Goal: Task Accomplishment & Management: Complete application form

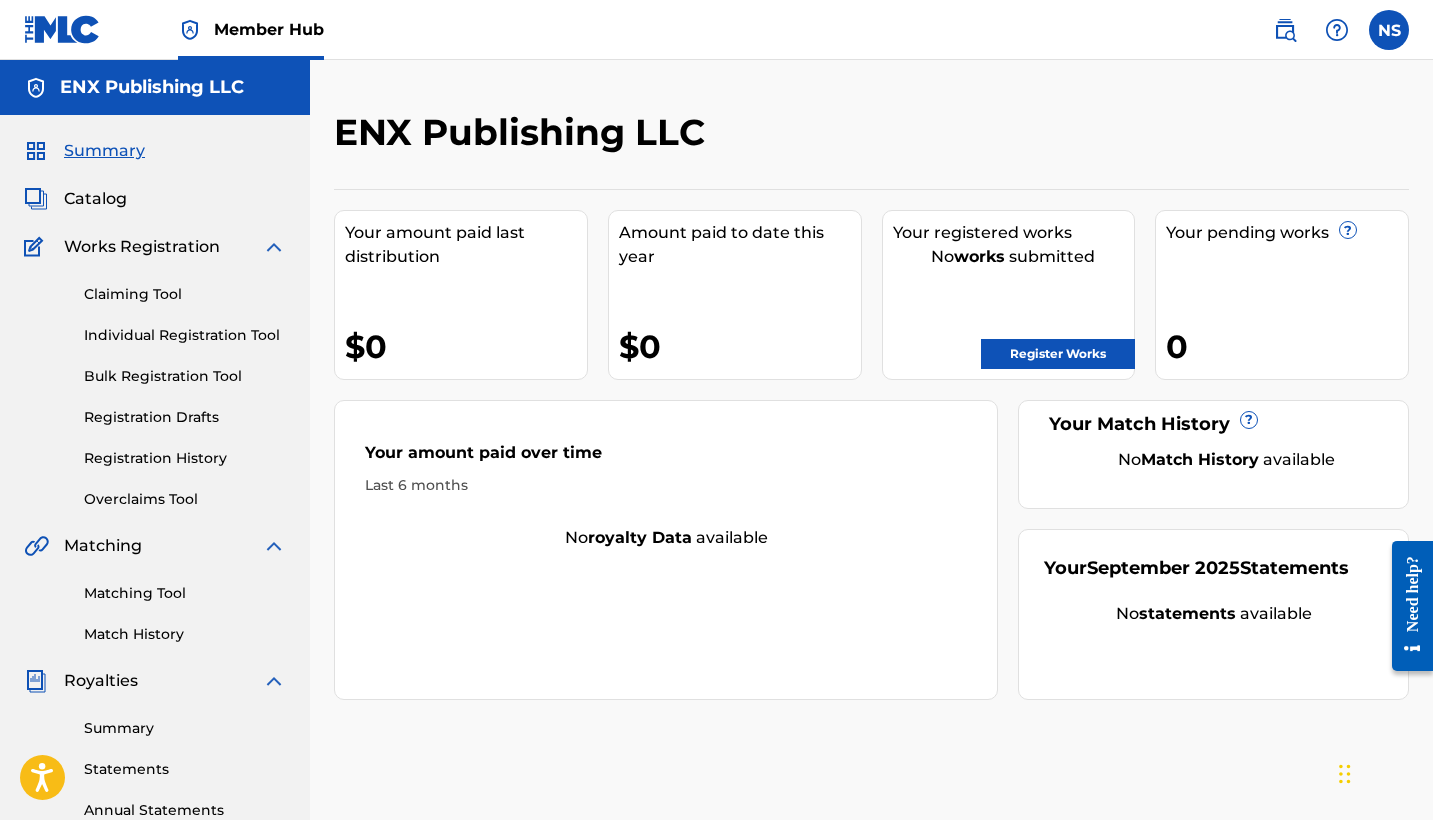
click at [104, 161] on span "Summary" at bounding box center [104, 151] width 81 height 24
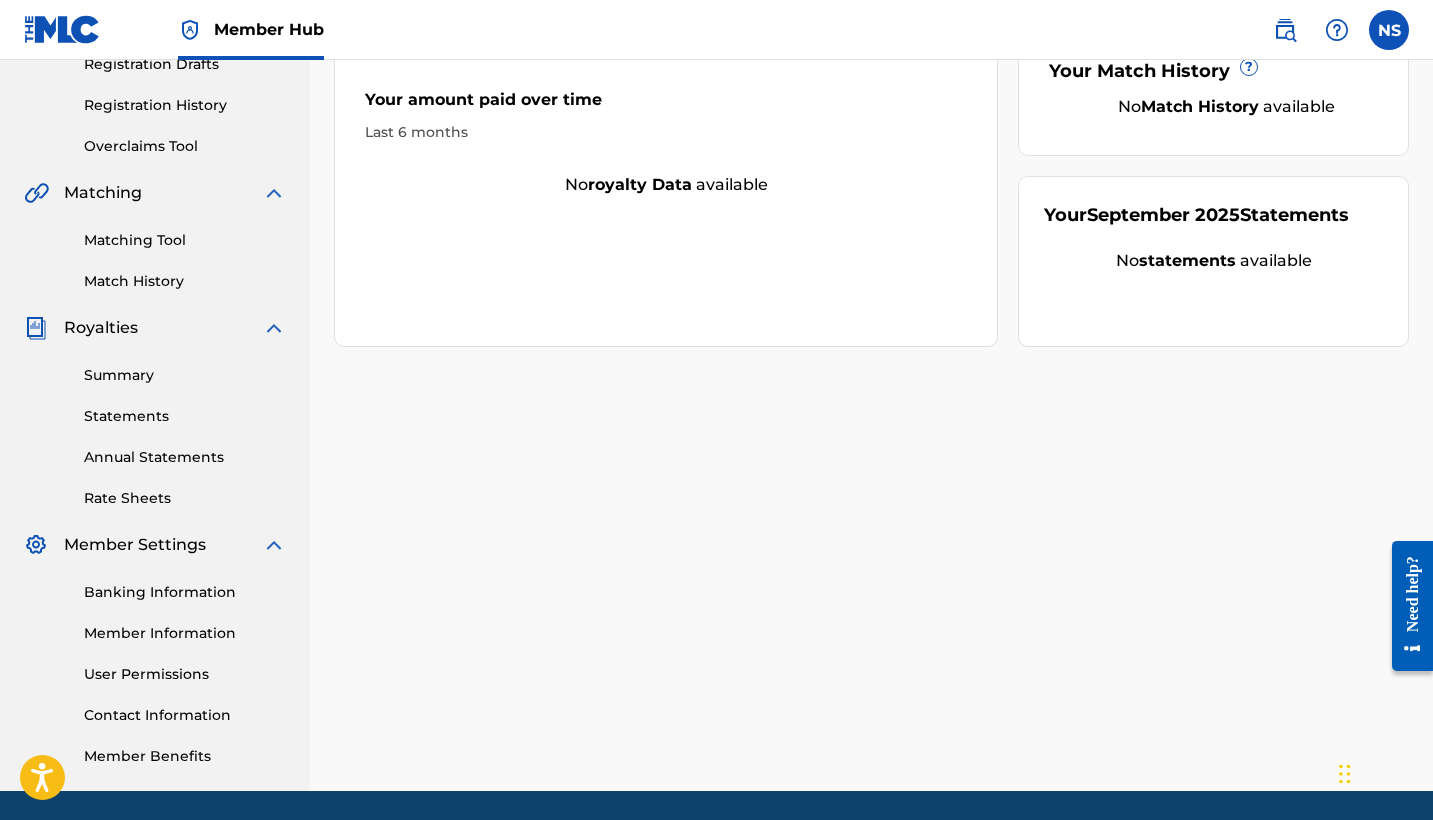
scroll to position [353, 0]
click at [145, 596] on link "Banking Information" at bounding box center [185, 592] width 202 height 21
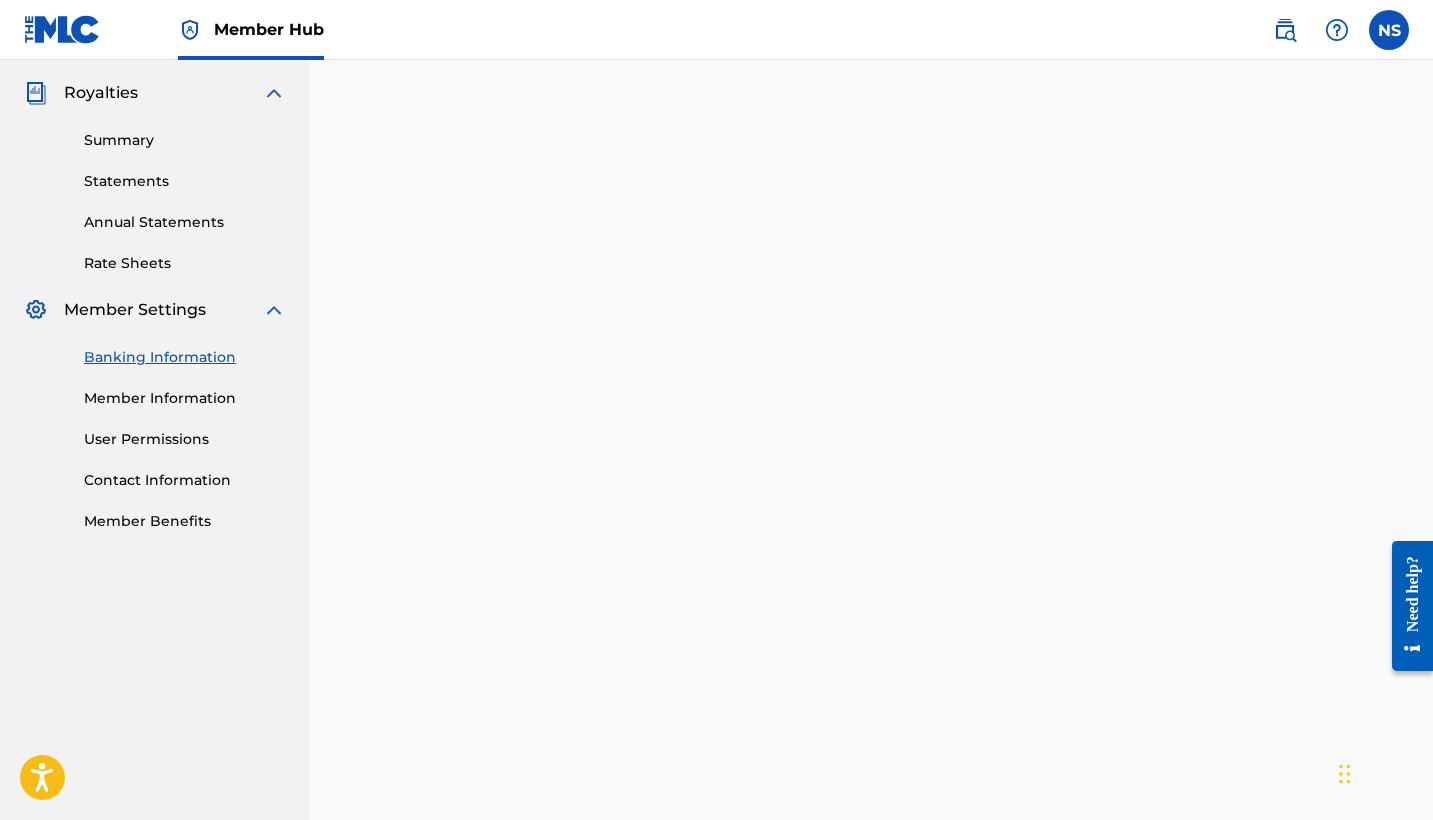
scroll to position [594, 0]
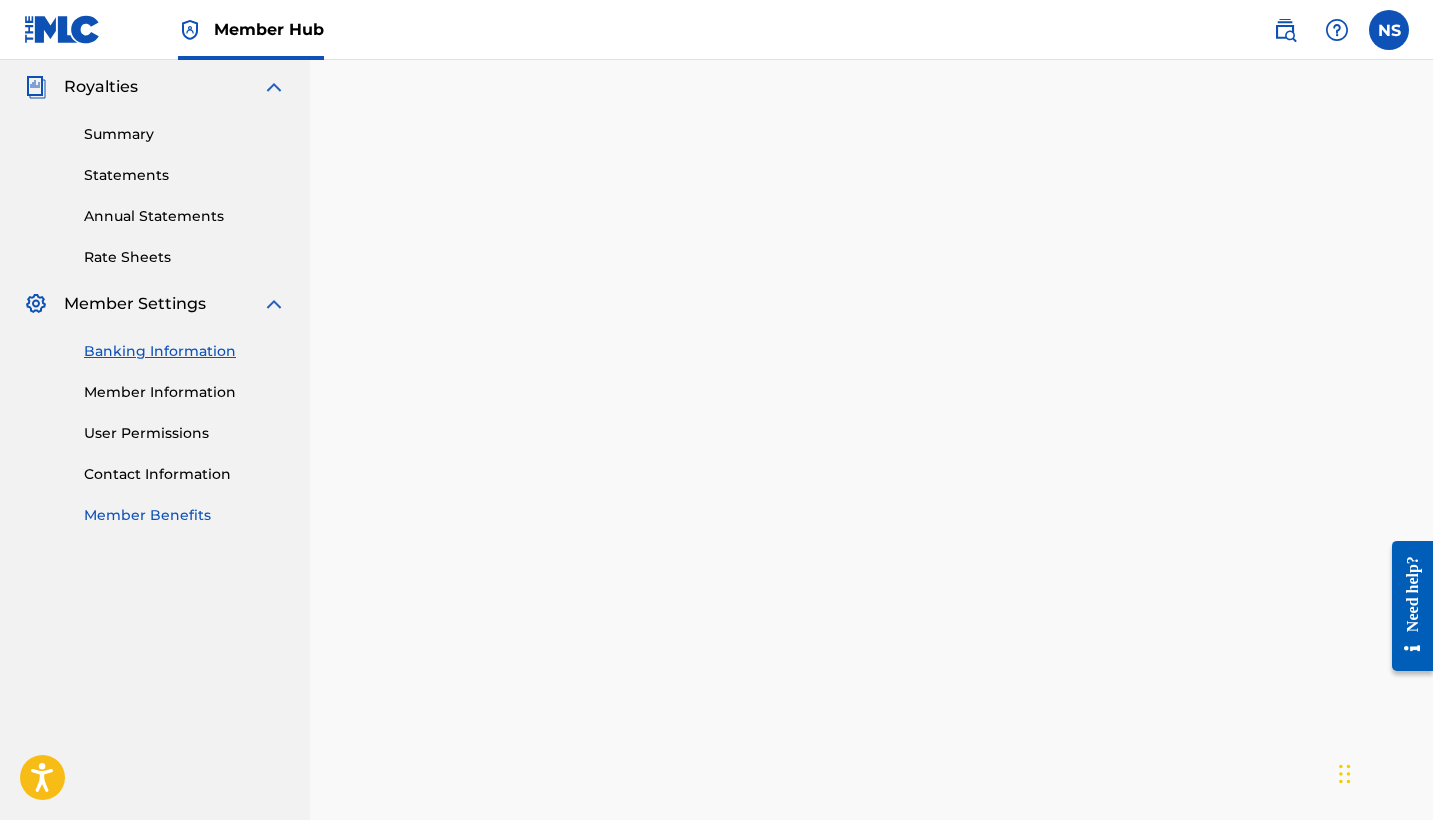
click at [166, 522] on link "Member Benefits" at bounding box center [185, 515] width 202 height 21
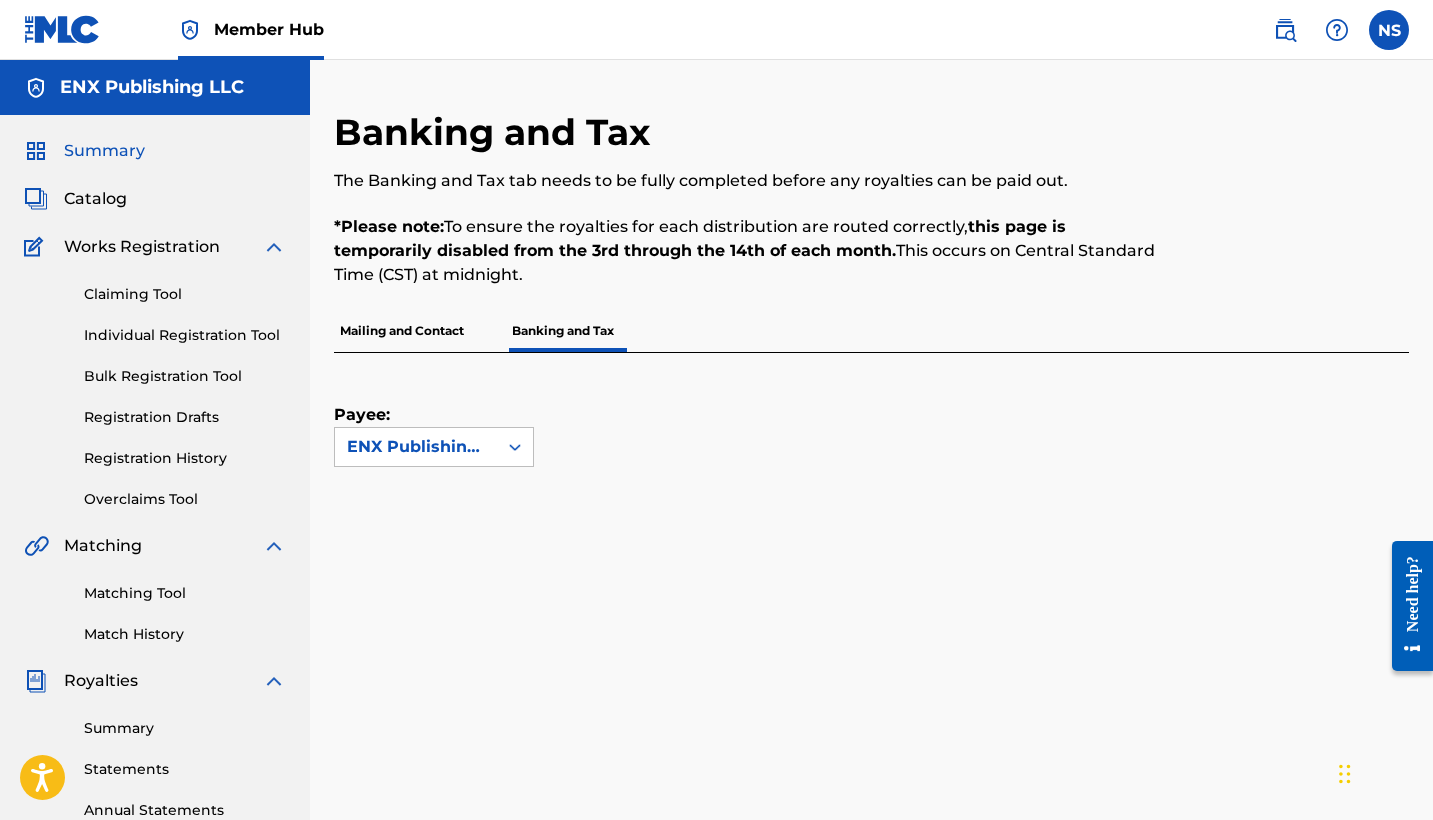
scroll to position [0, 0]
click at [109, 149] on span "Summary" at bounding box center [104, 151] width 81 height 24
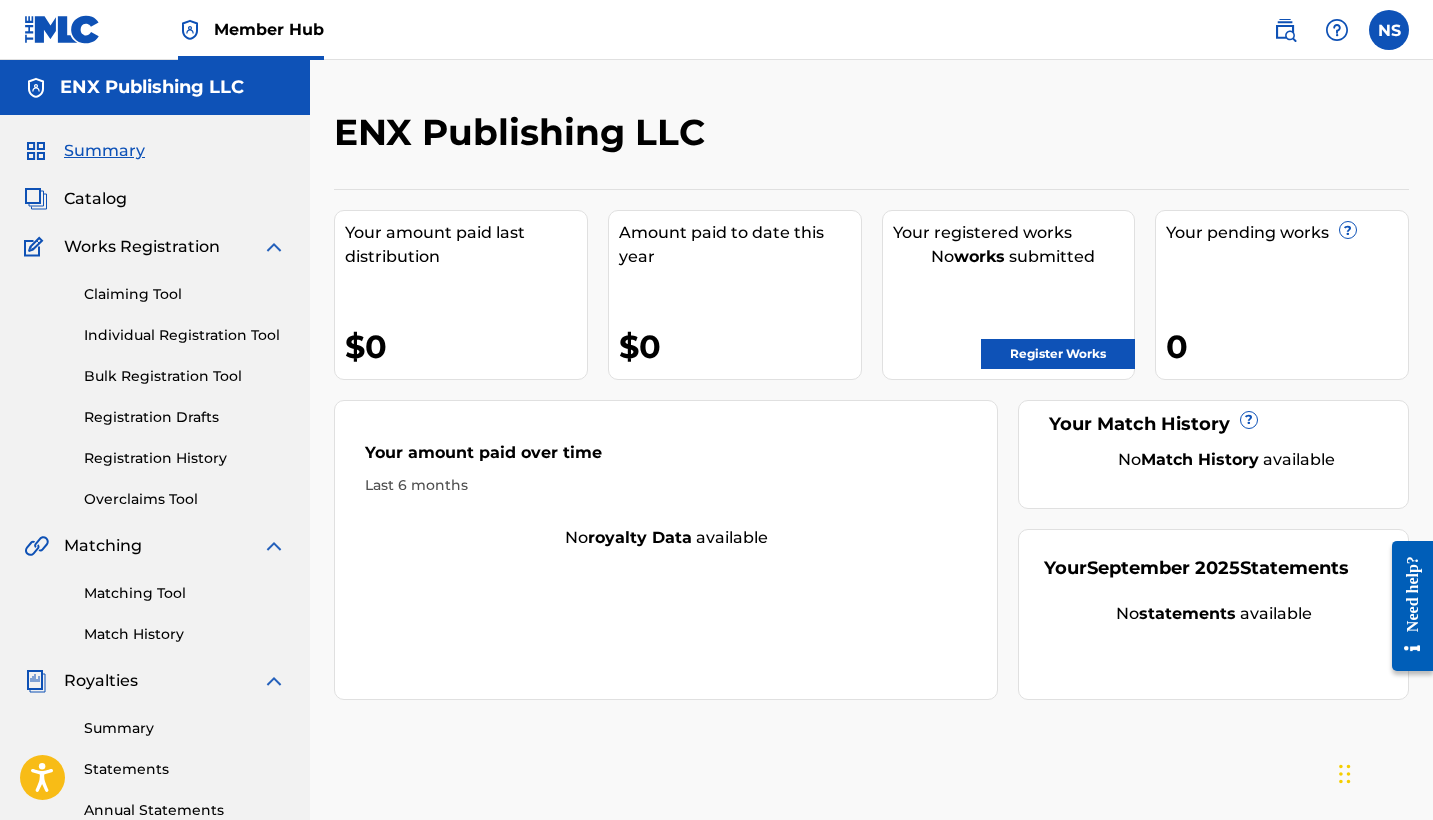
click at [101, 215] on div "Summary Catalog Works Registration Claiming Tool Individual Registration Tool B…" at bounding box center [155, 629] width 310 height 1029
click at [93, 202] on span "Catalog" at bounding box center [95, 199] width 63 height 24
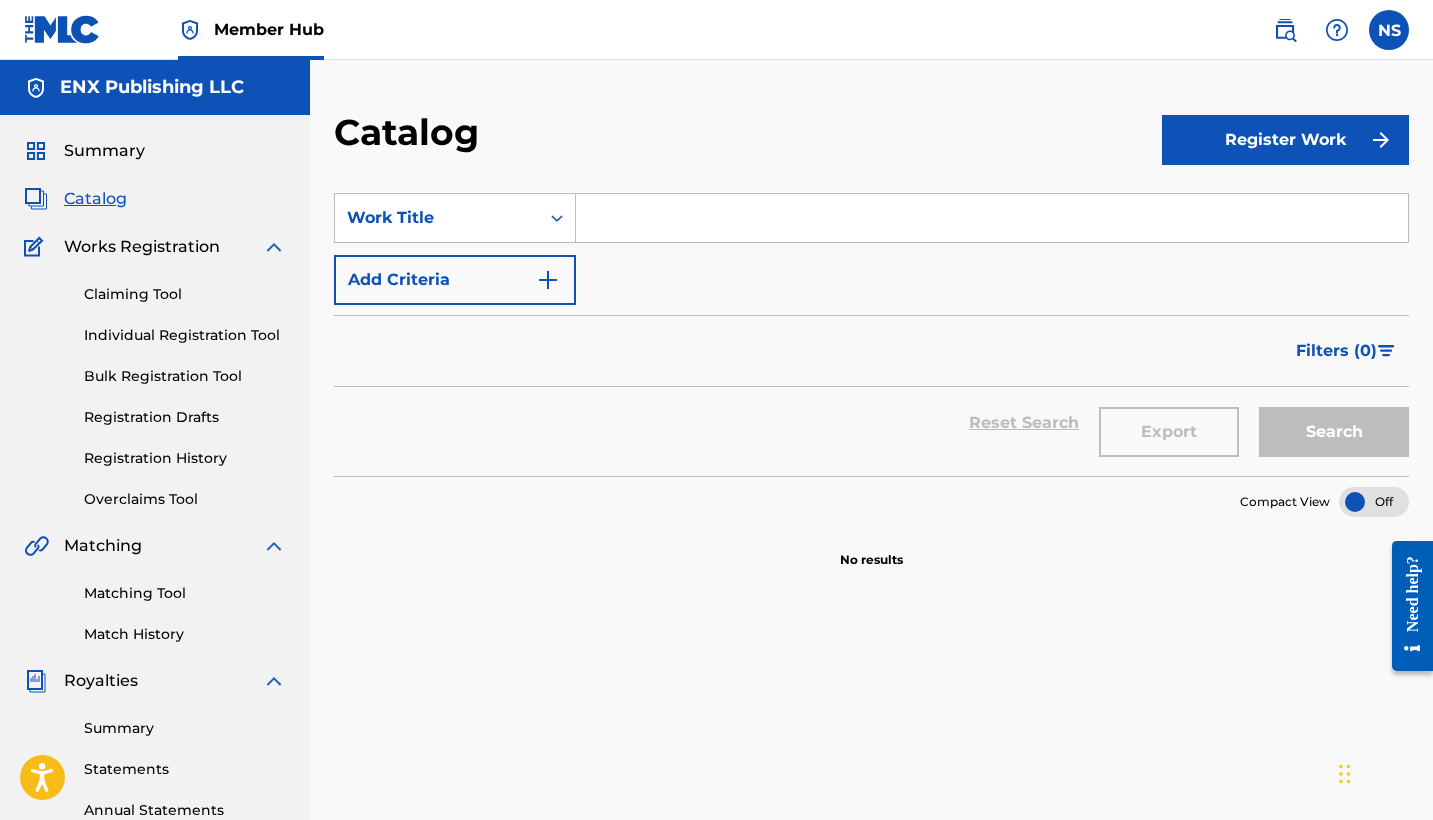
click at [184, 269] on div "Claiming Tool Individual Registration Tool Bulk Registration Tool Registration …" at bounding box center [155, 384] width 262 height 251
click at [164, 248] on span "Works Registration" at bounding box center [142, 247] width 156 height 24
click at [96, 150] on span "Summary" at bounding box center [104, 151] width 81 height 24
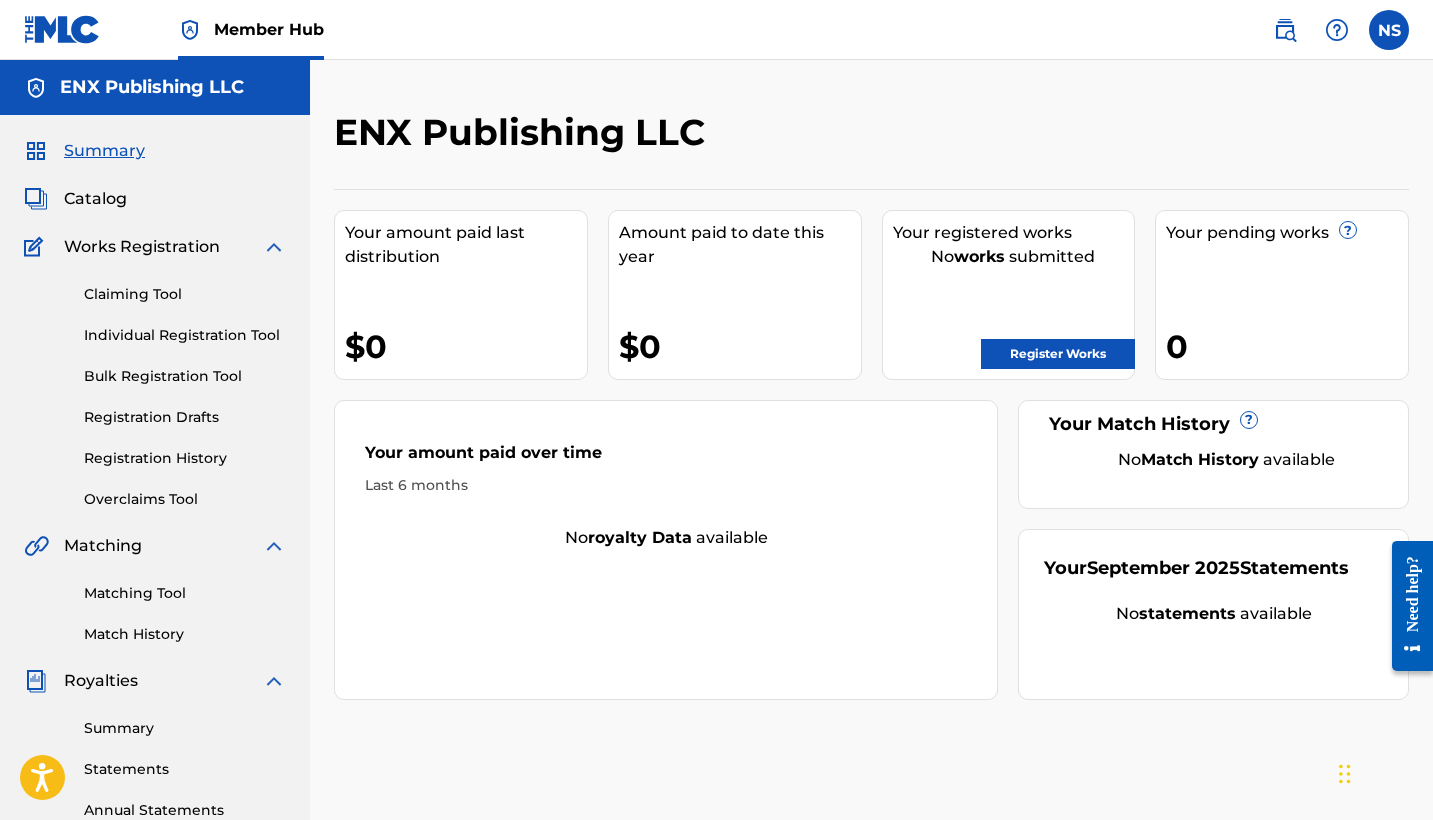
click at [130, 247] on span "Works Registration" at bounding box center [142, 247] width 156 height 24
click at [168, 289] on link "Claiming Tool" at bounding box center [185, 294] width 202 height 21
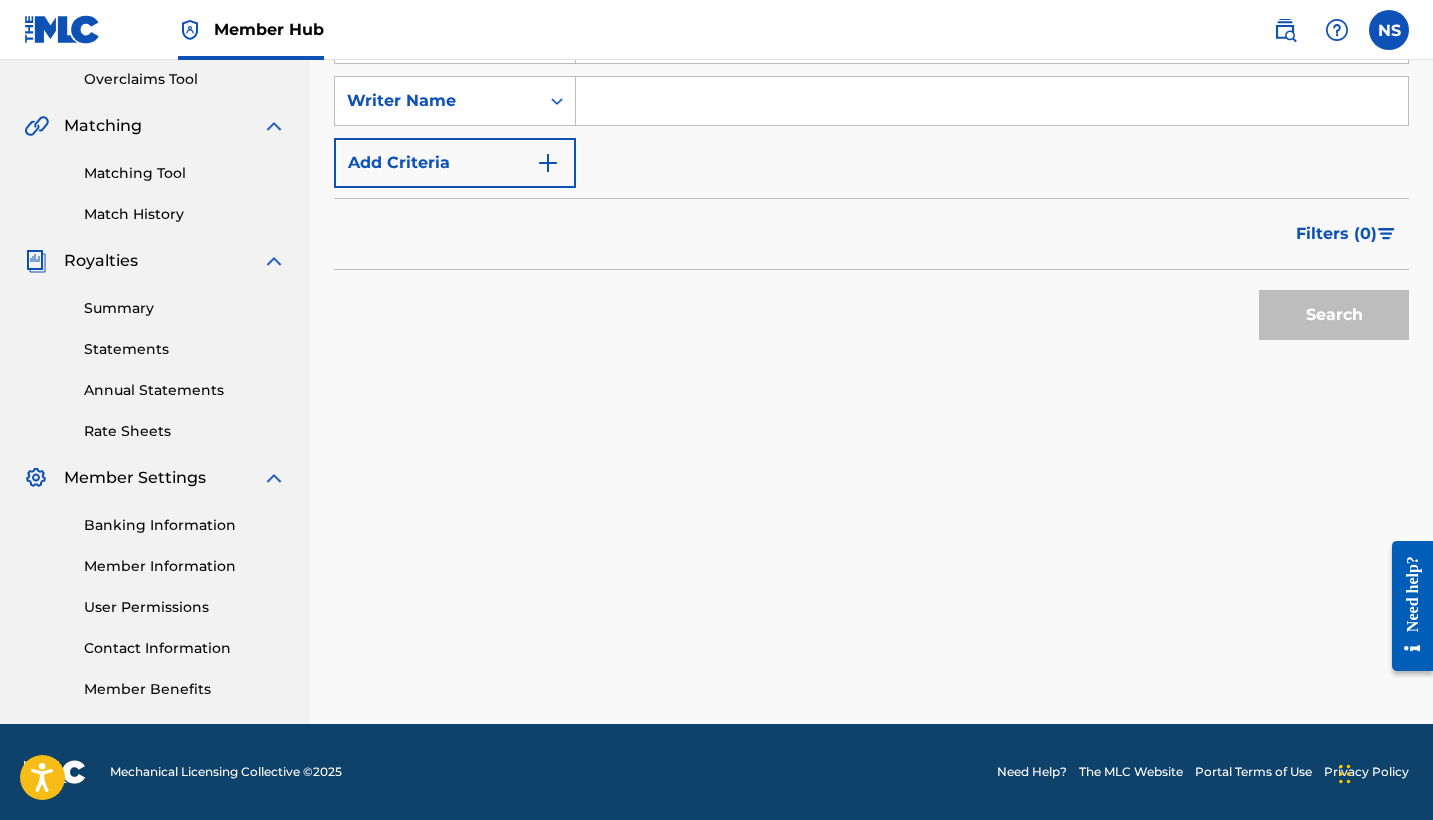
scroll to position [420, 0]
click at [1053, 764] on link "Need Help?" at bounding box center [1032, 772] width 70 height 18
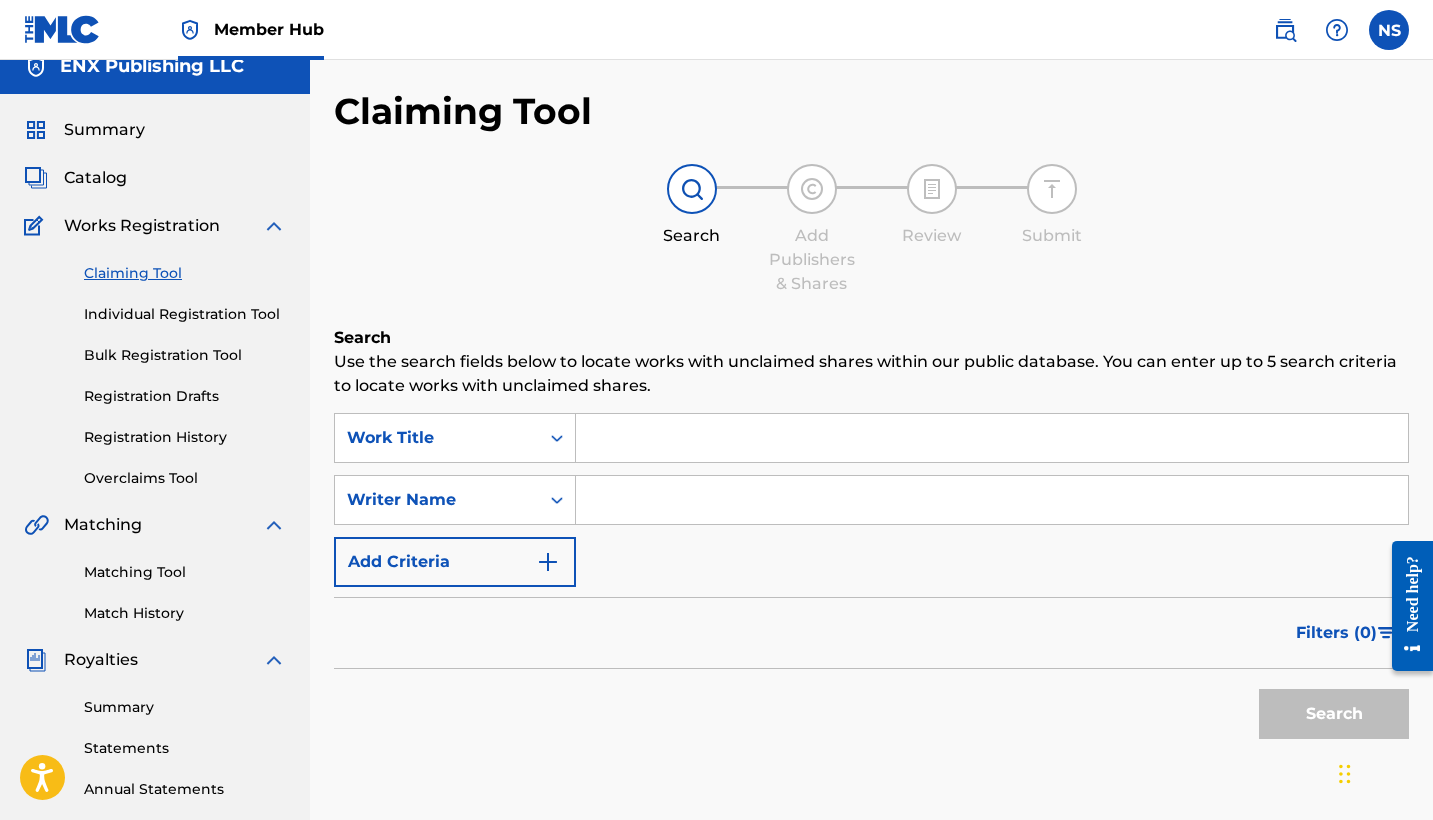
scroll to position [25, 0]
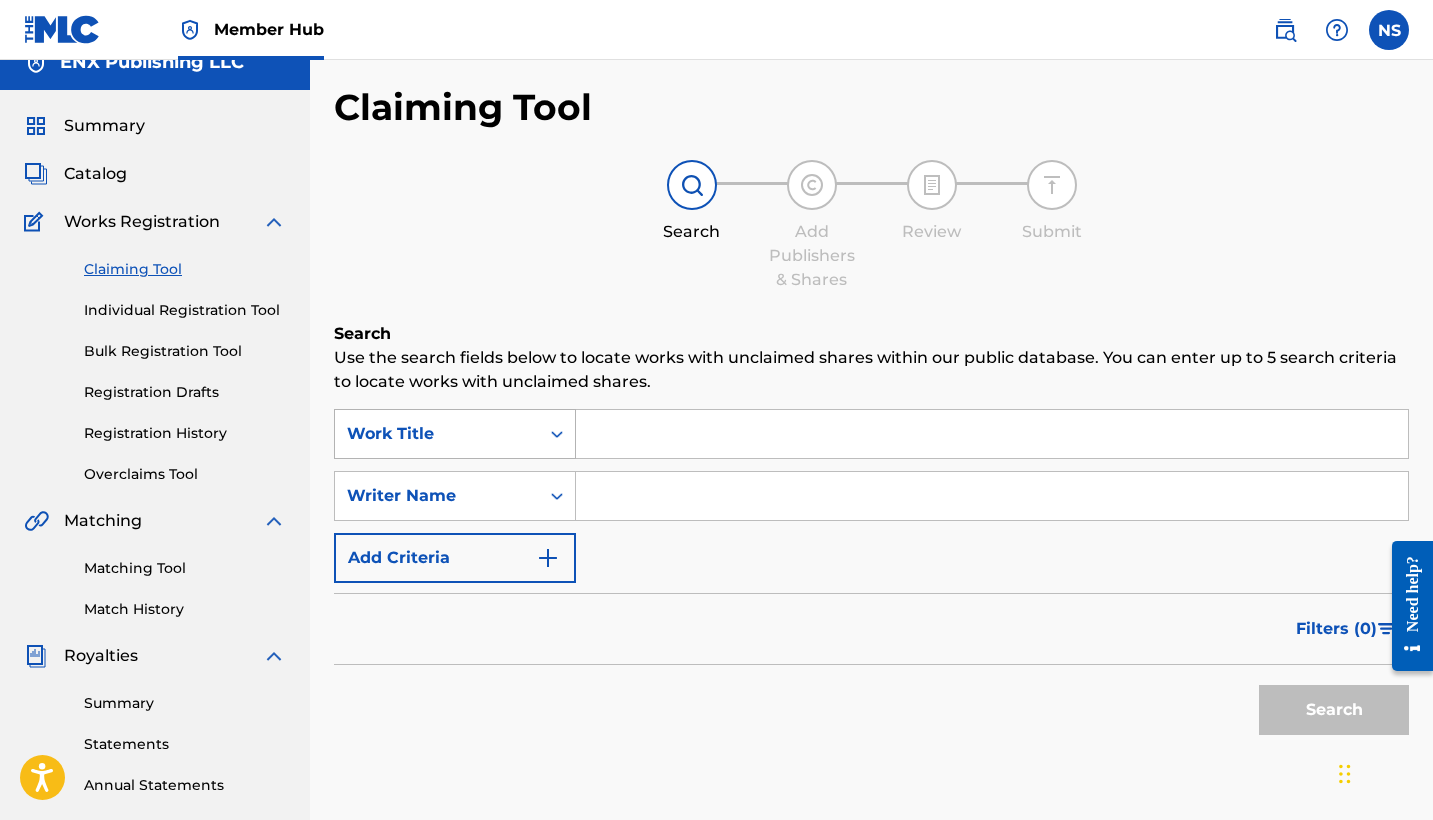
click at [492, 426] on div "Work Title" at bounding box center [437, 434] width 180 height 24
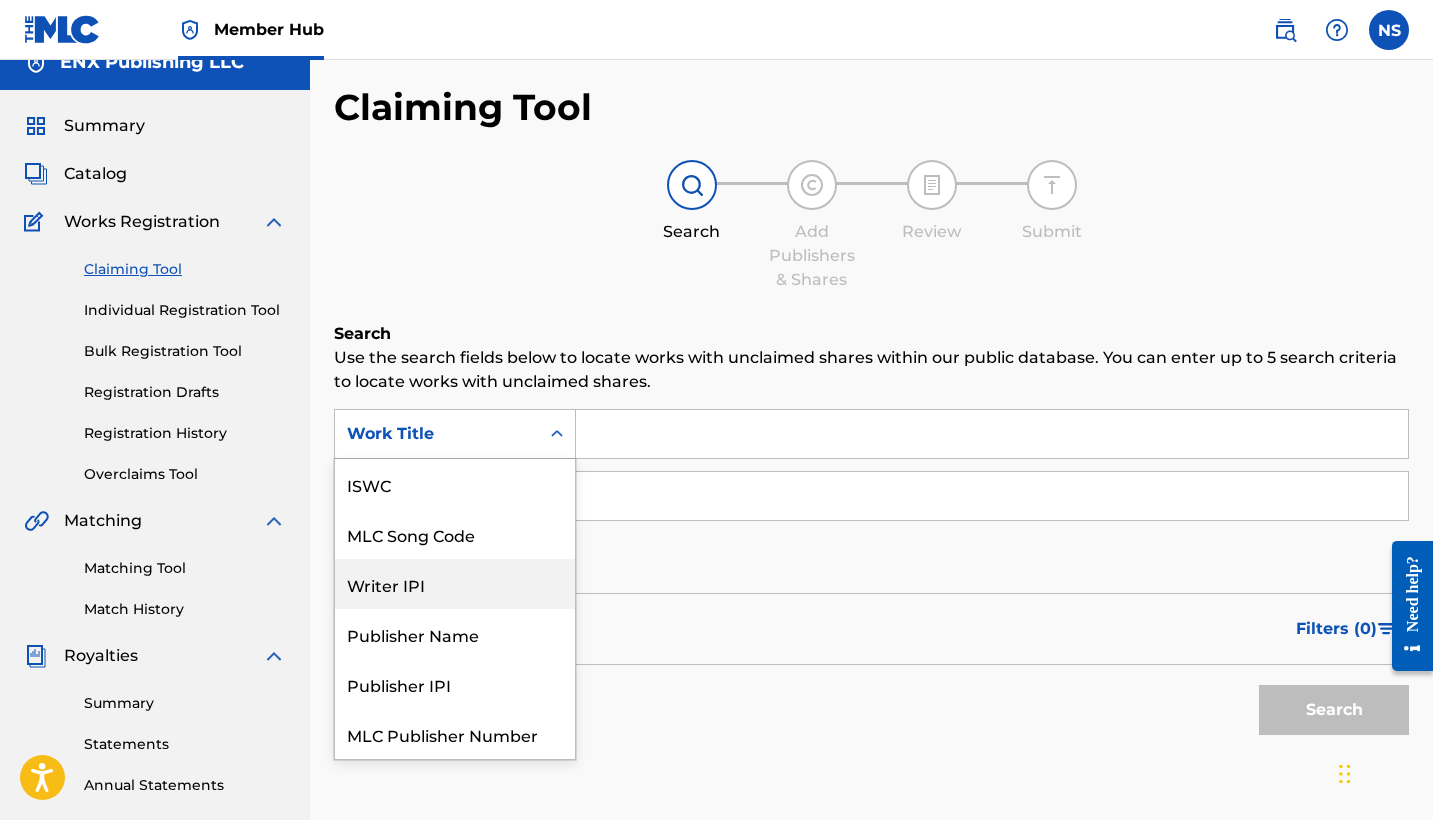
scroll to position [50, 0]
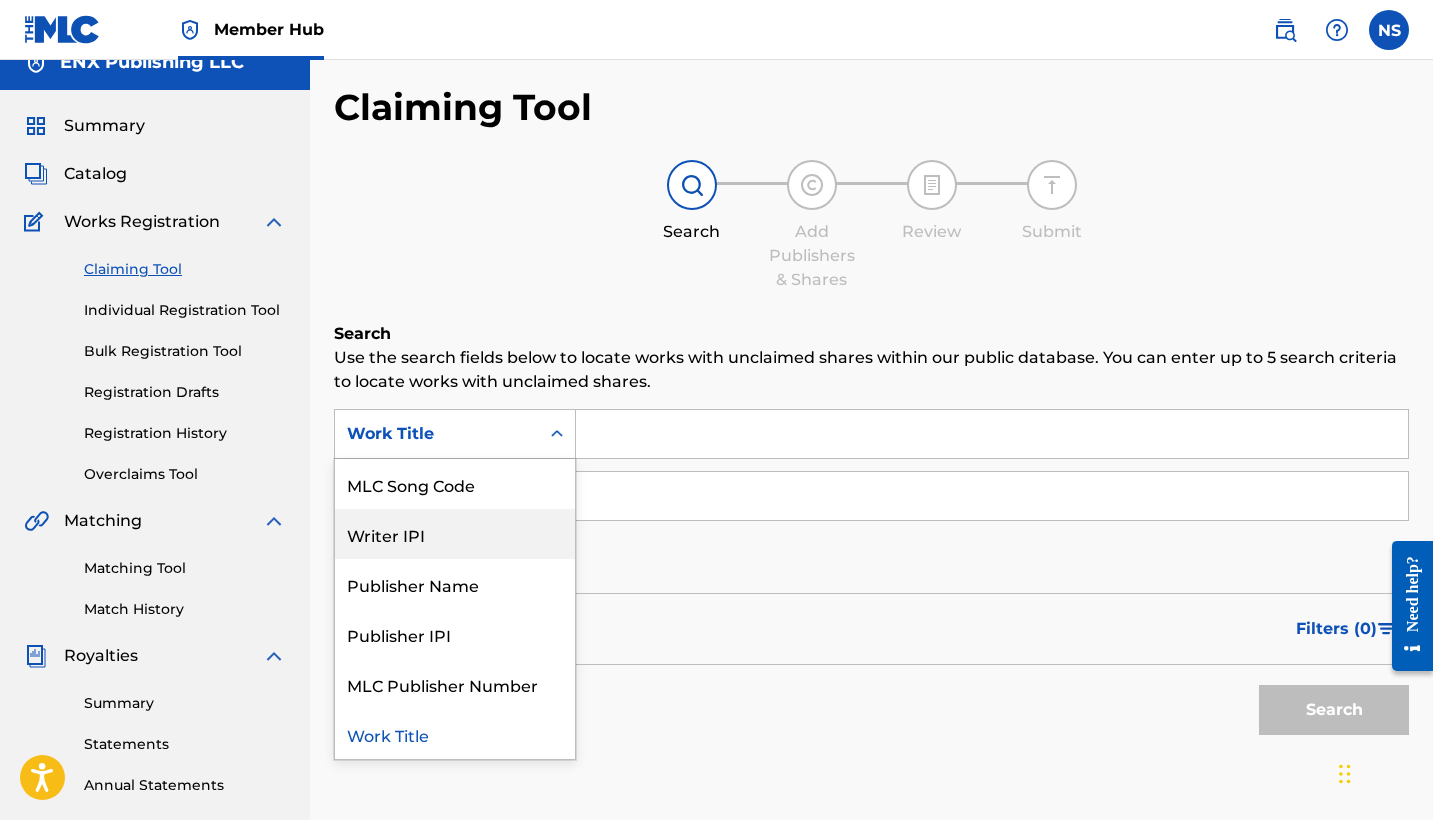
click at [426, 545] on div "Writer IPI" at bounding box center [455, 534] width 240 height 50
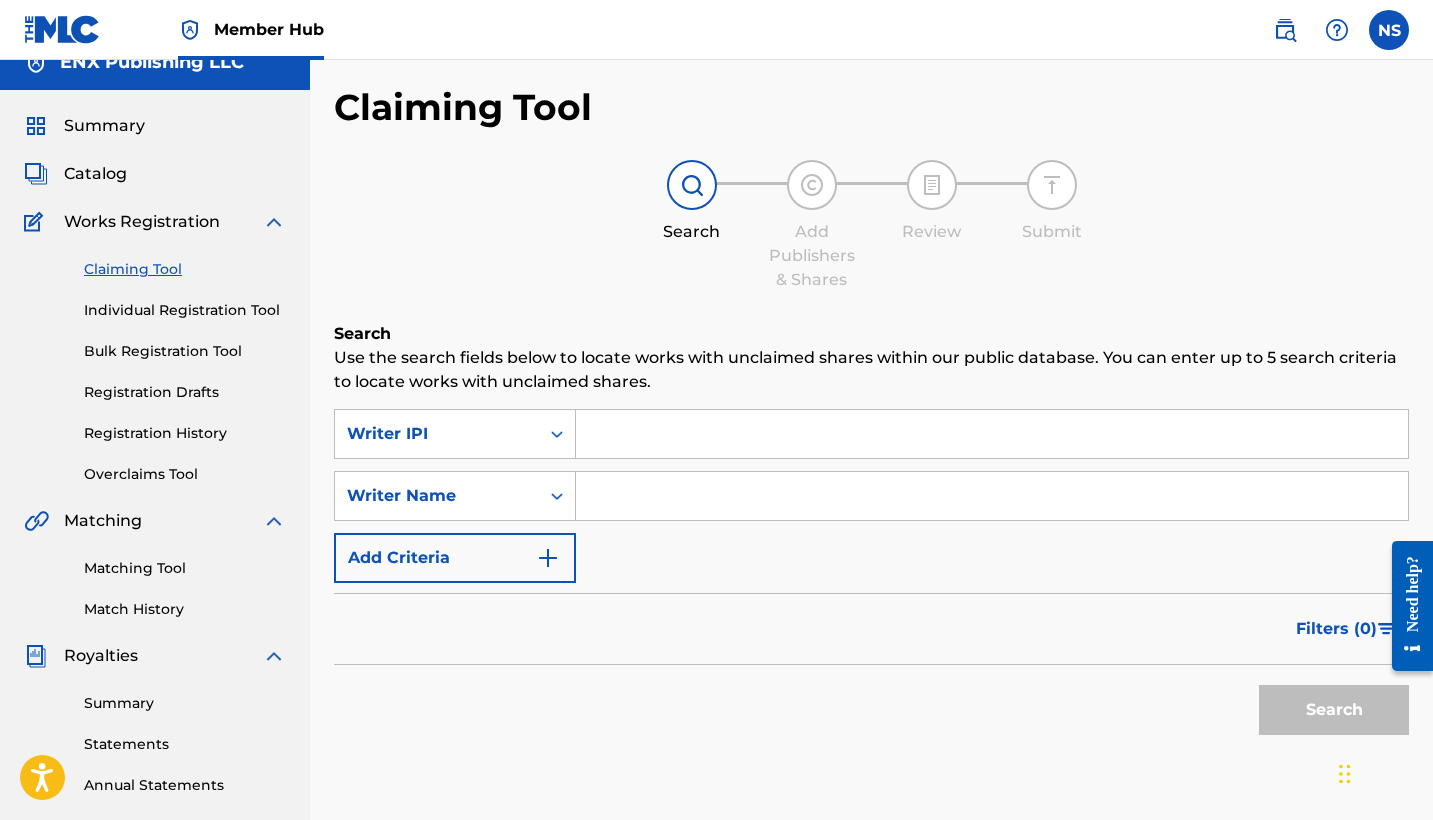
click at [660, 454] on input "Search Form" at bounding box center [992, 434] width 832 height 48
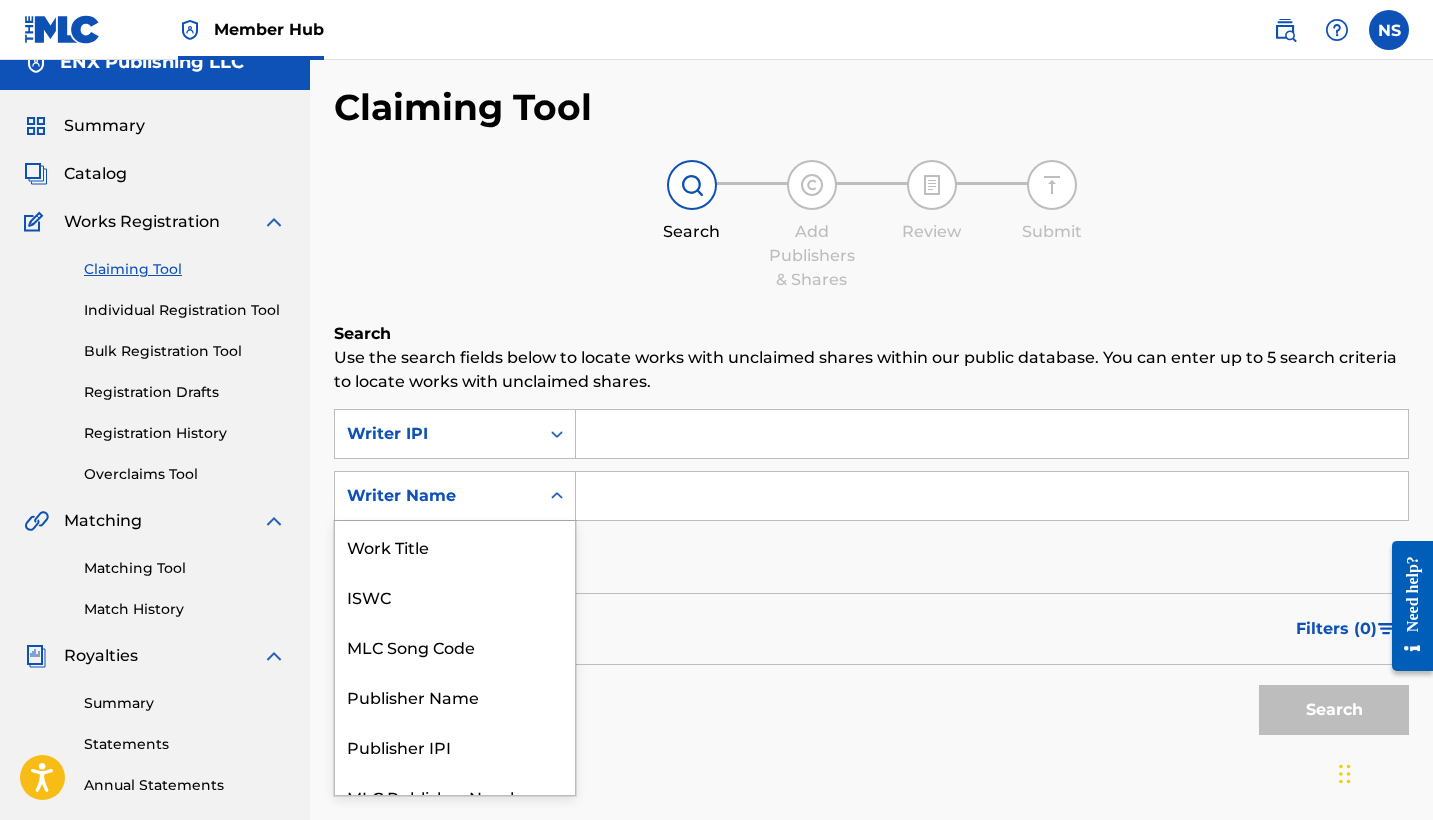
scroll to position [26, 0]
click at [523, 487] on div "Writer Name" at bounding box center [437, 495] width 180 height 24
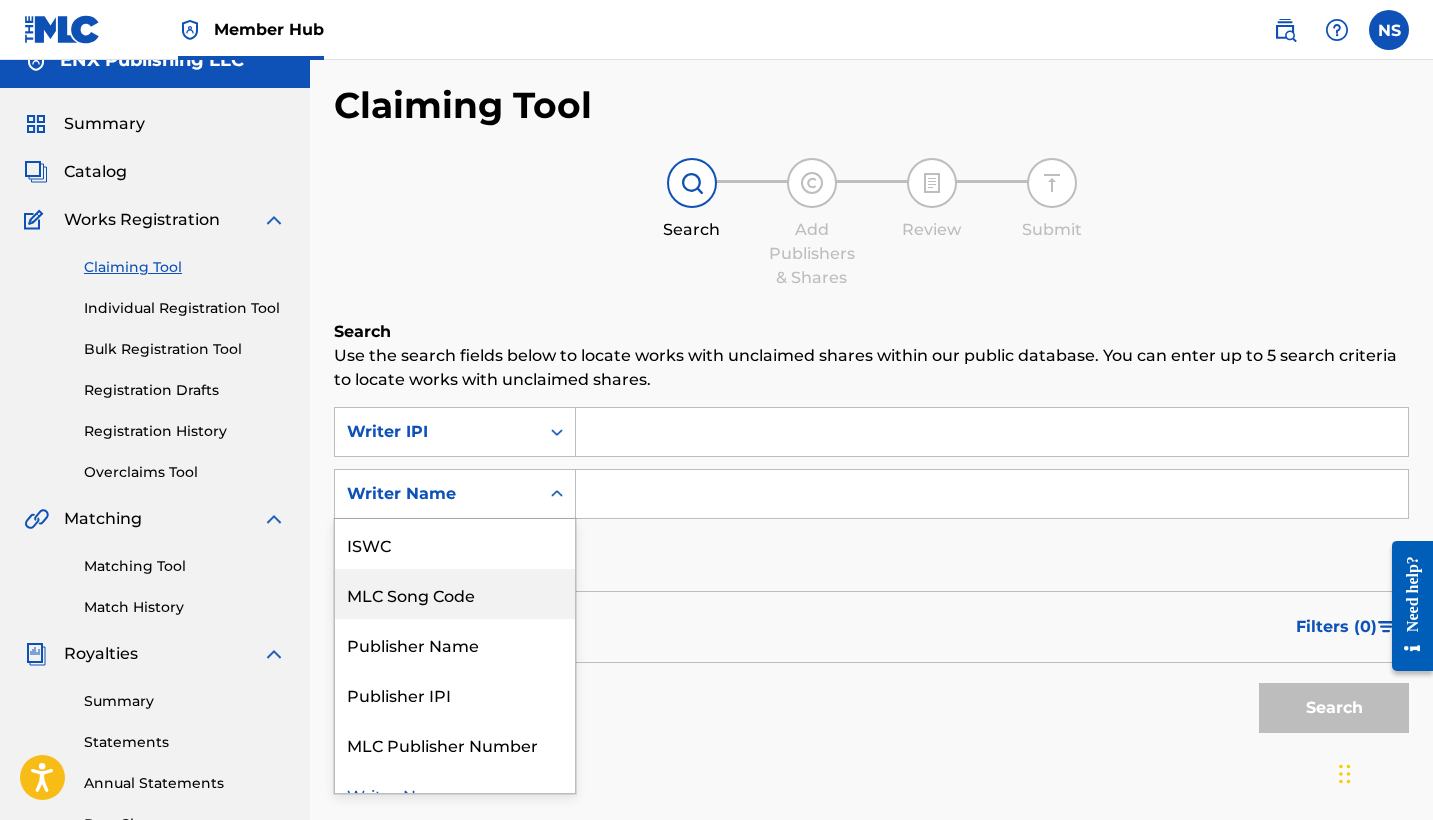
scroll to position [1, 0]
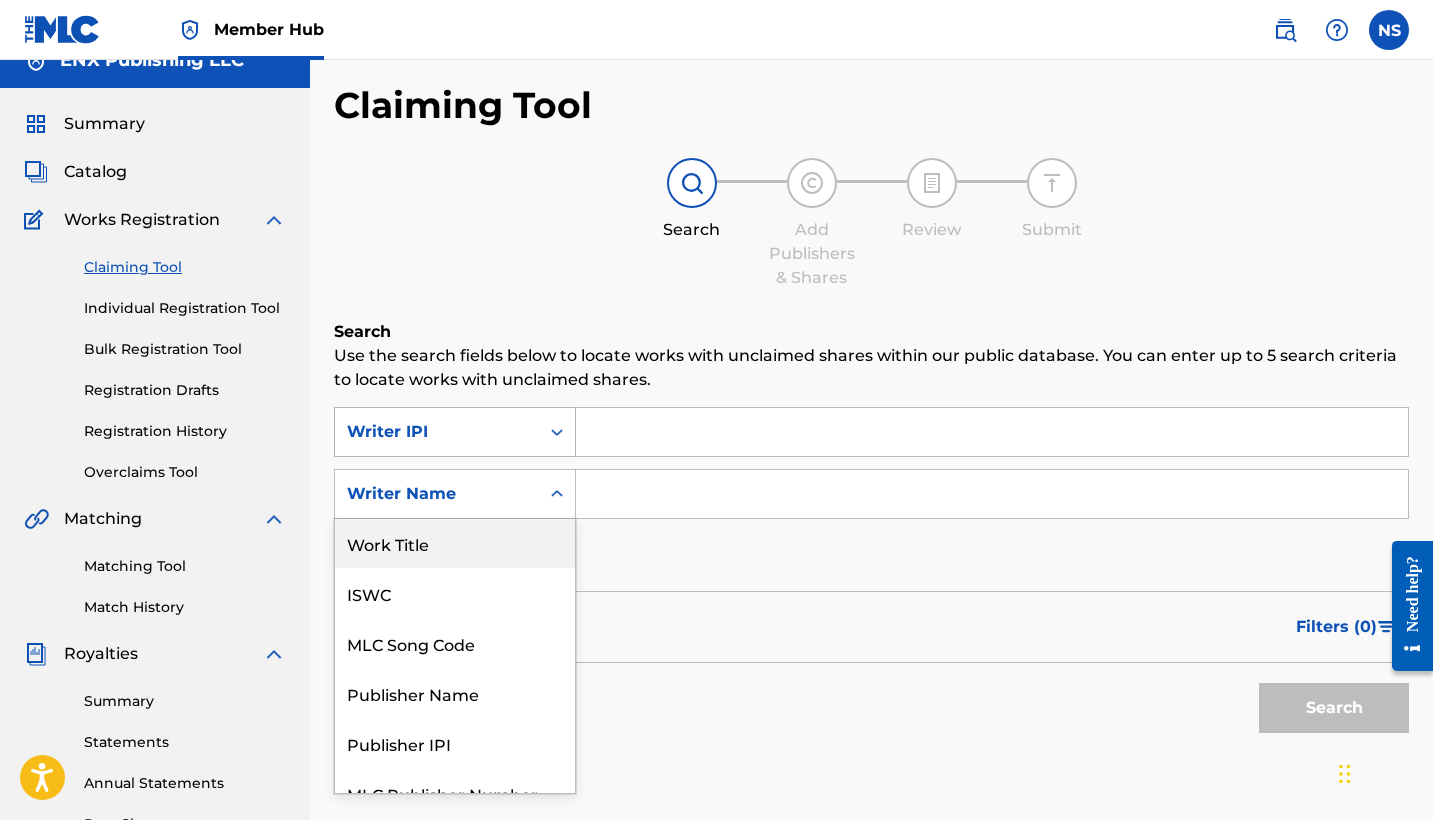
click at [500, 437] on div "Writer IPI" at bounding box center [437, 432] width 180 height 24
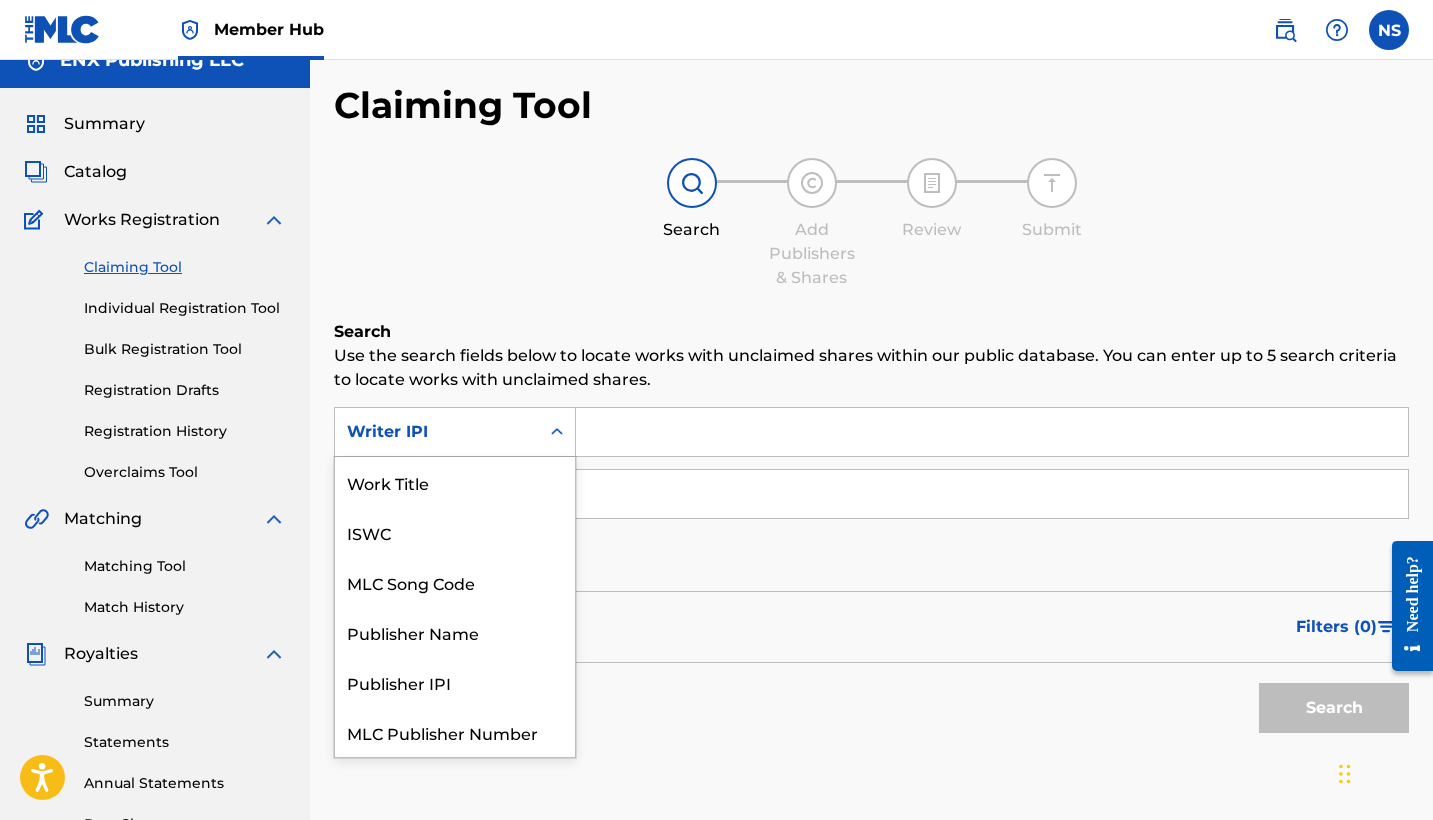
scroll to position [50, 0]
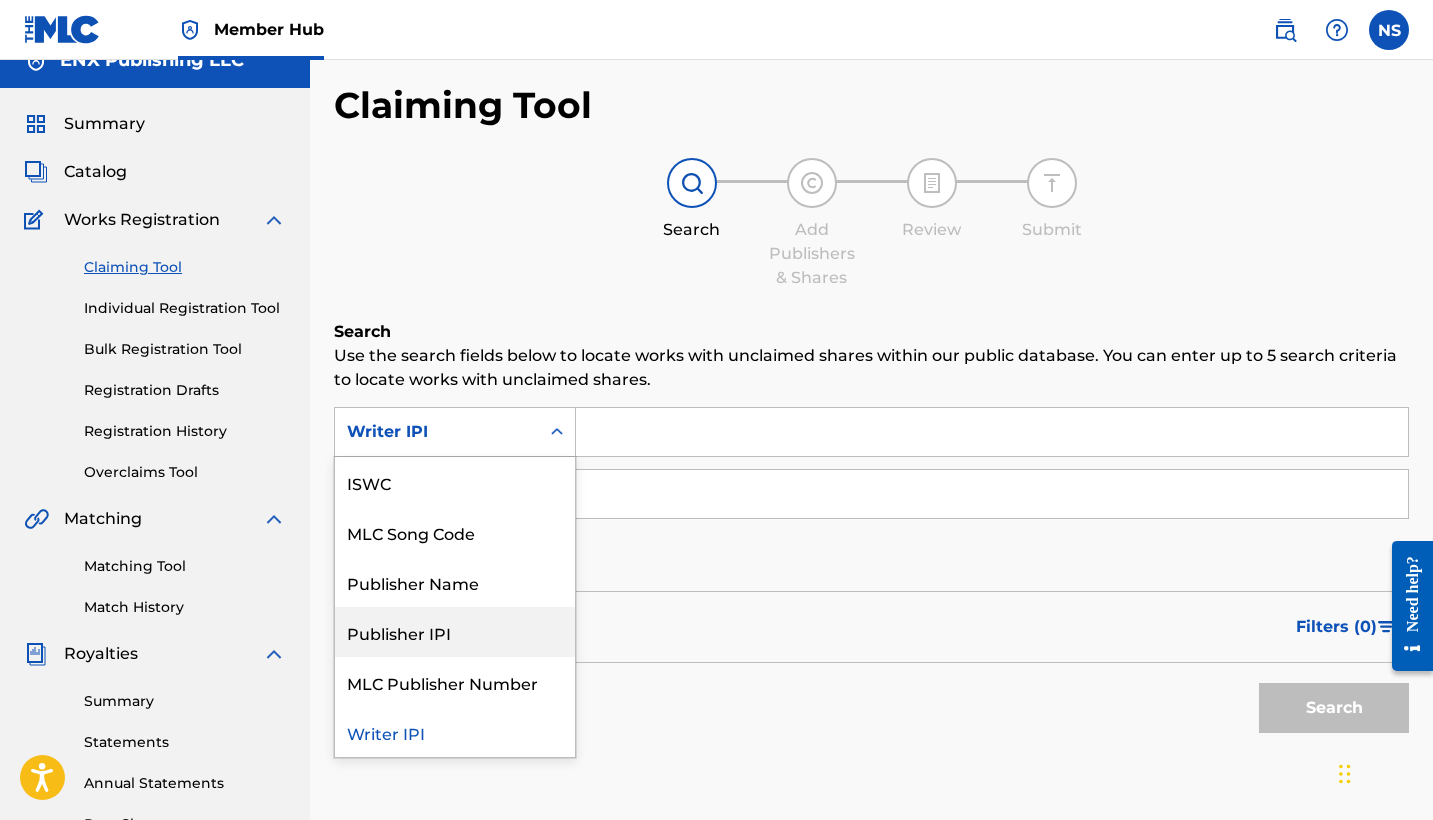
click at [435, 646] on div "Publisher IPI" at bounding box center [455, 632] width 240 height 50
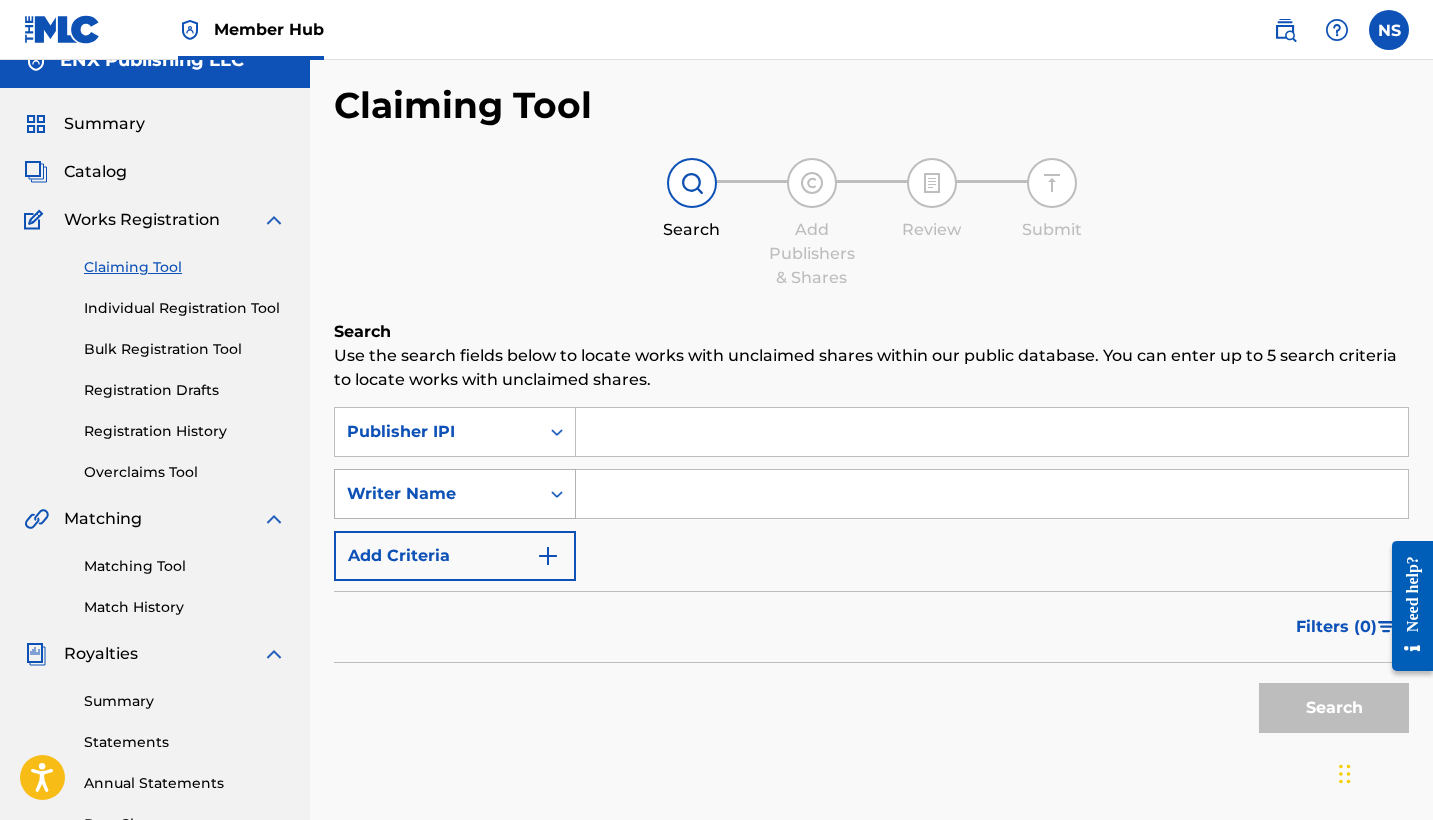
click at [494, 490] on div "Writer Name" at bounding box center [437, 494] width 180 height 24
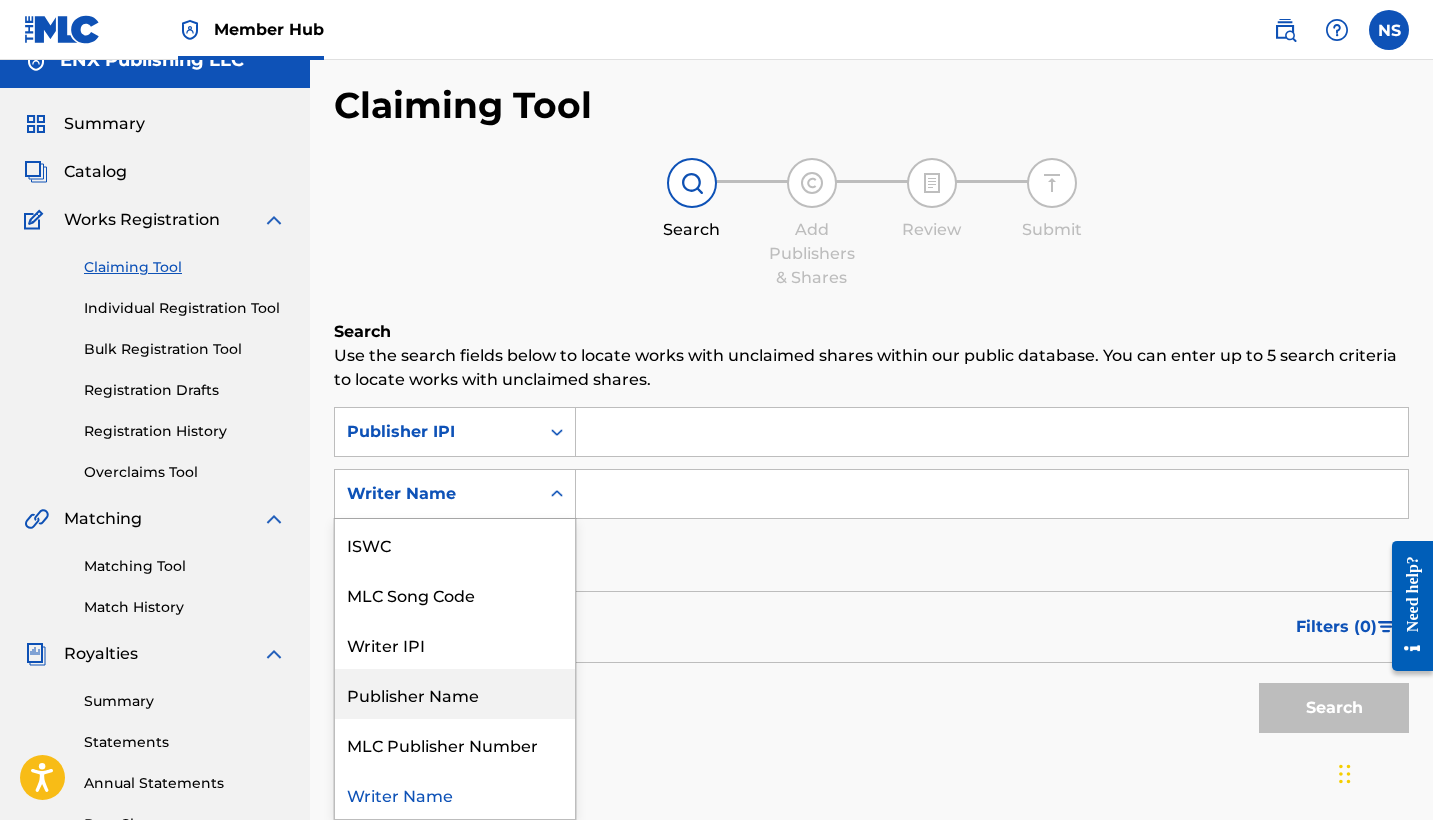
click at [464, 708] on div "Publisher Name" at bounding box center [455, 694] width 240 height 50
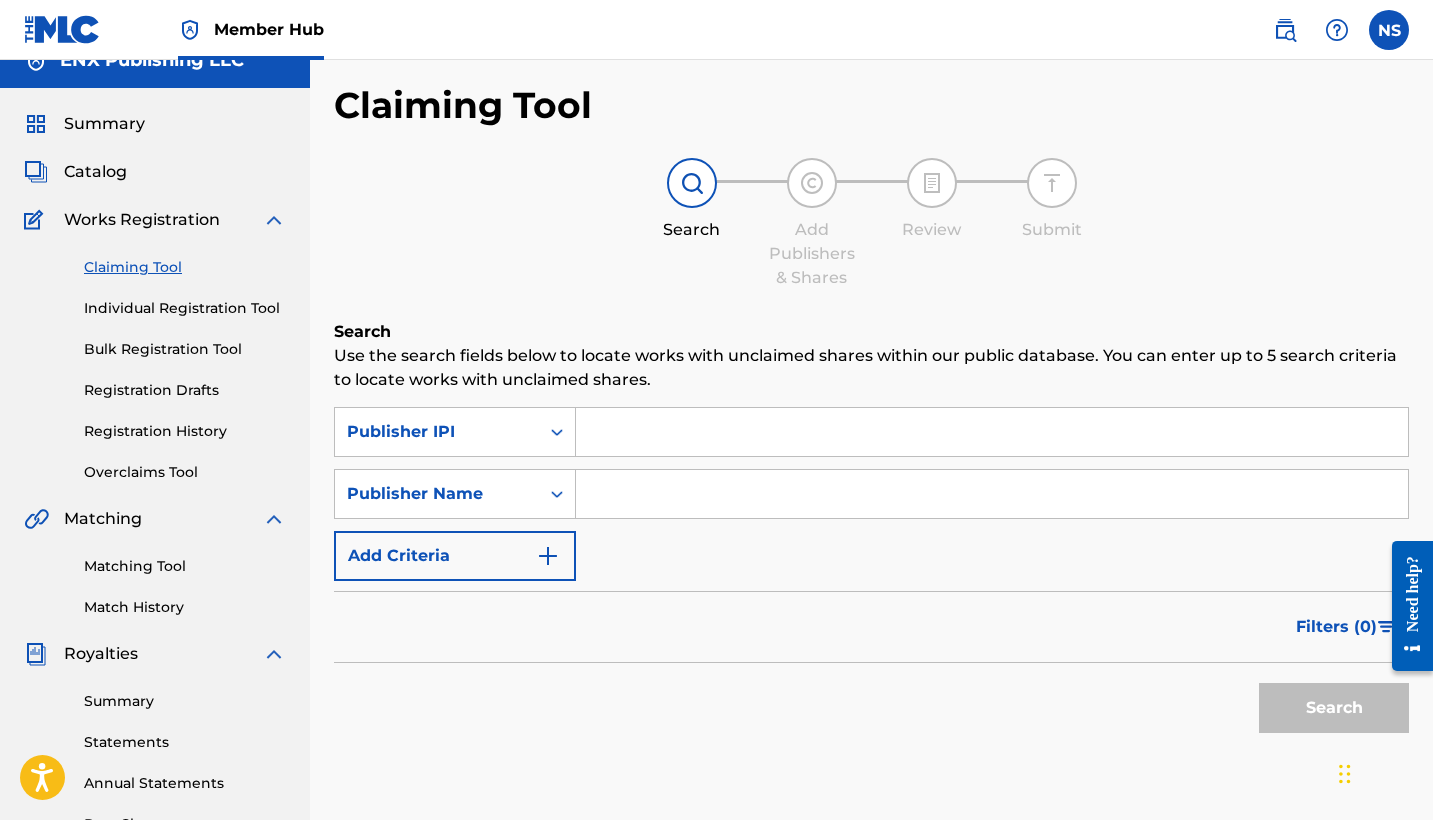
click at [643, 431] on input "Search Form" at bounding box center [992, 432] width 832 height 48
click at [658, 491] on input "Search Form" at bounding box center [992, 494] width 832 height 48
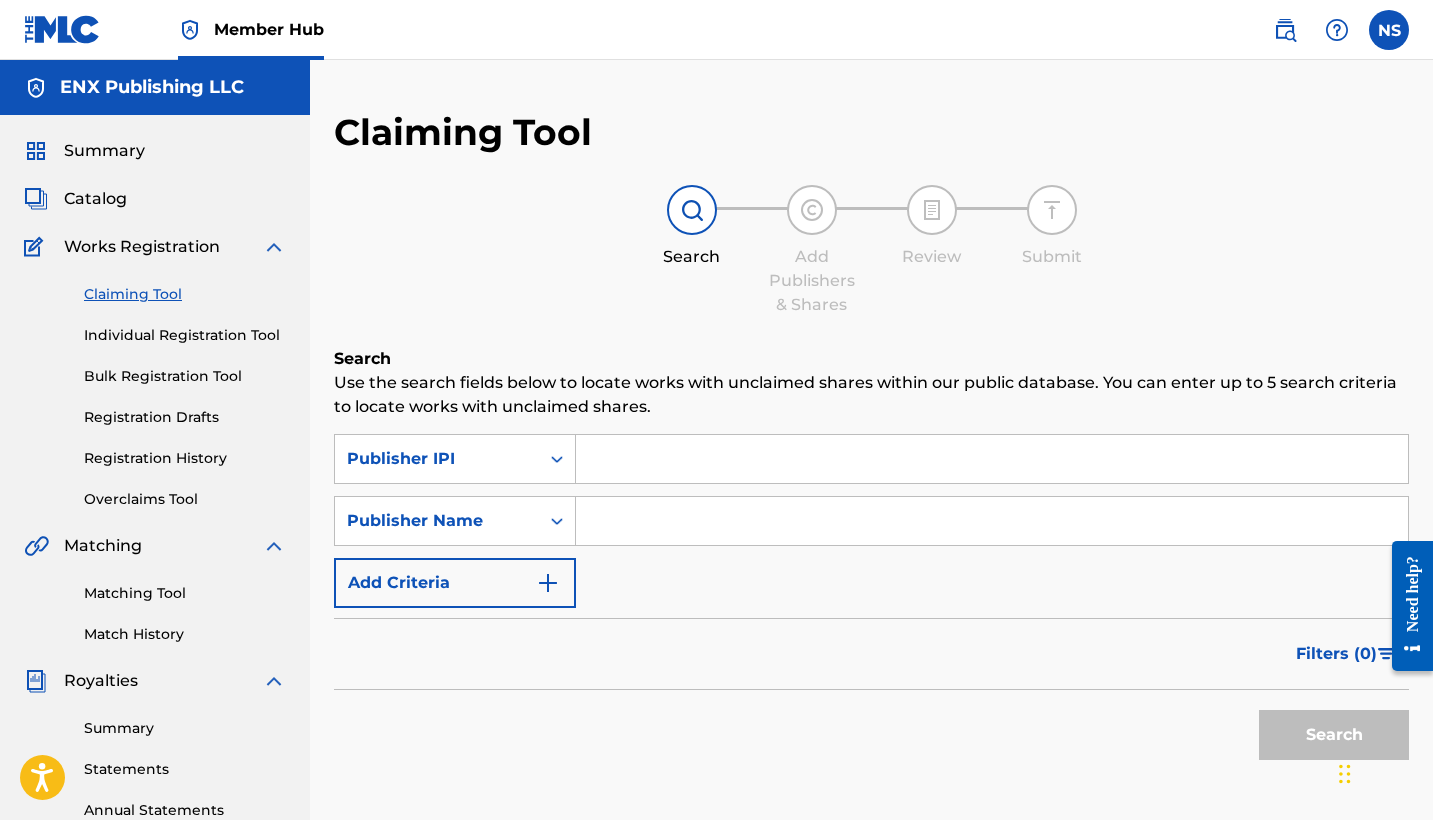
scroll to position [0, 0]
type input "ENX Publishing"
click at [687, 463] on input "Search Form" at bounding box center [992, 459] width 832 height 48
paste input "01260976240"
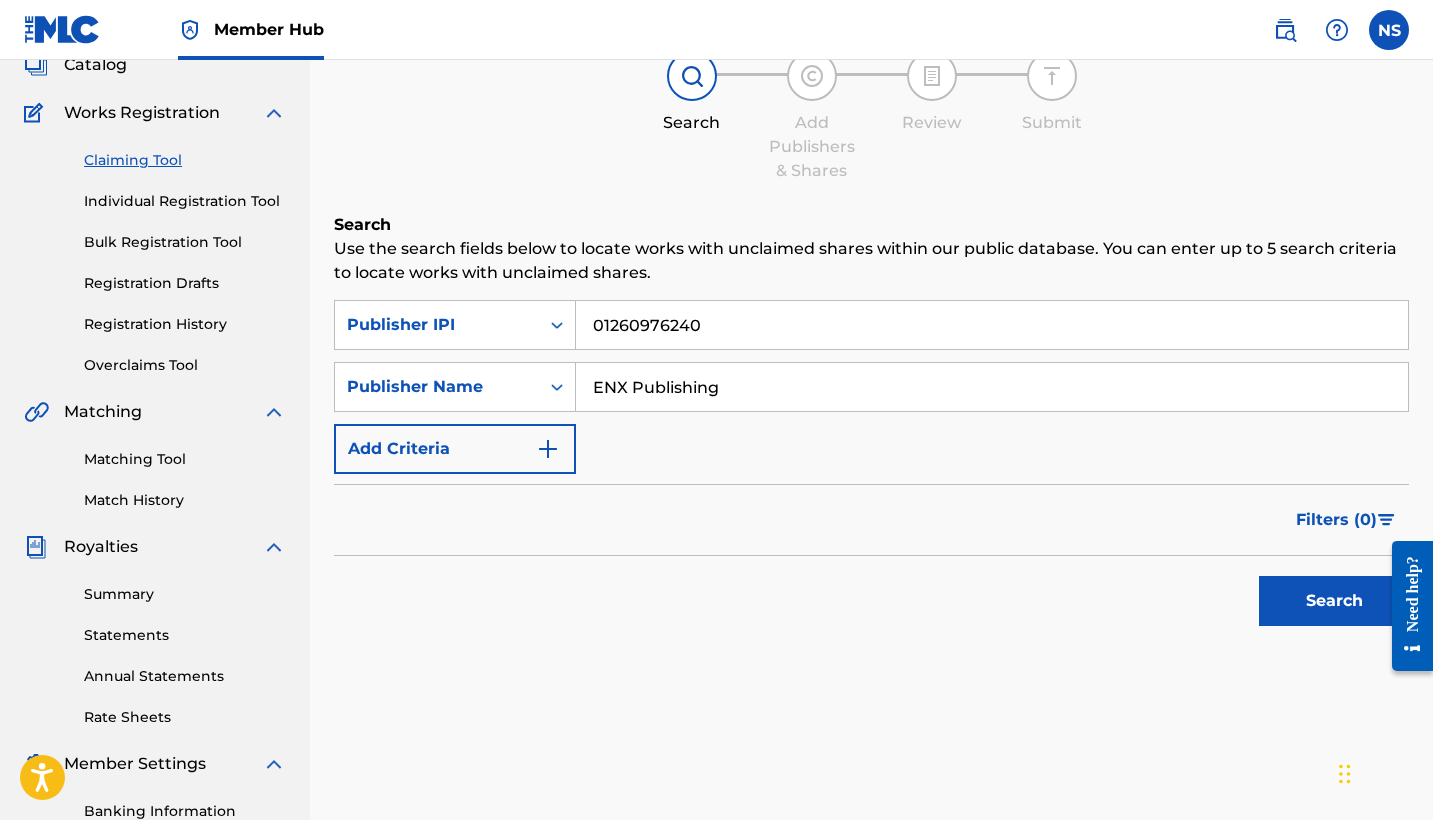
scroll to position [164, 0]
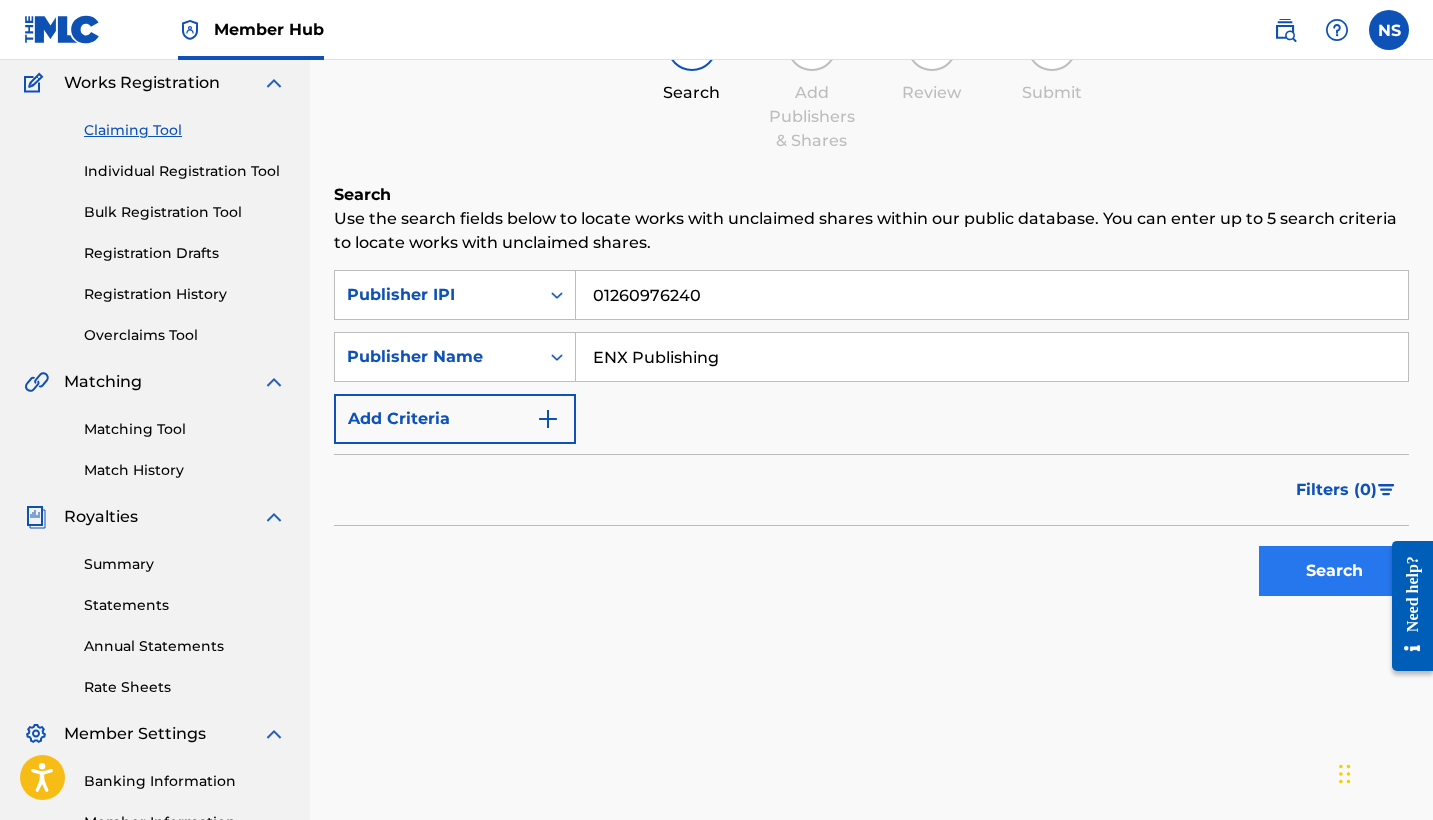
type input "01260976240"
click at [1320, 589] on button "Search" at bounding box center [1334, 571] width 150 height 50
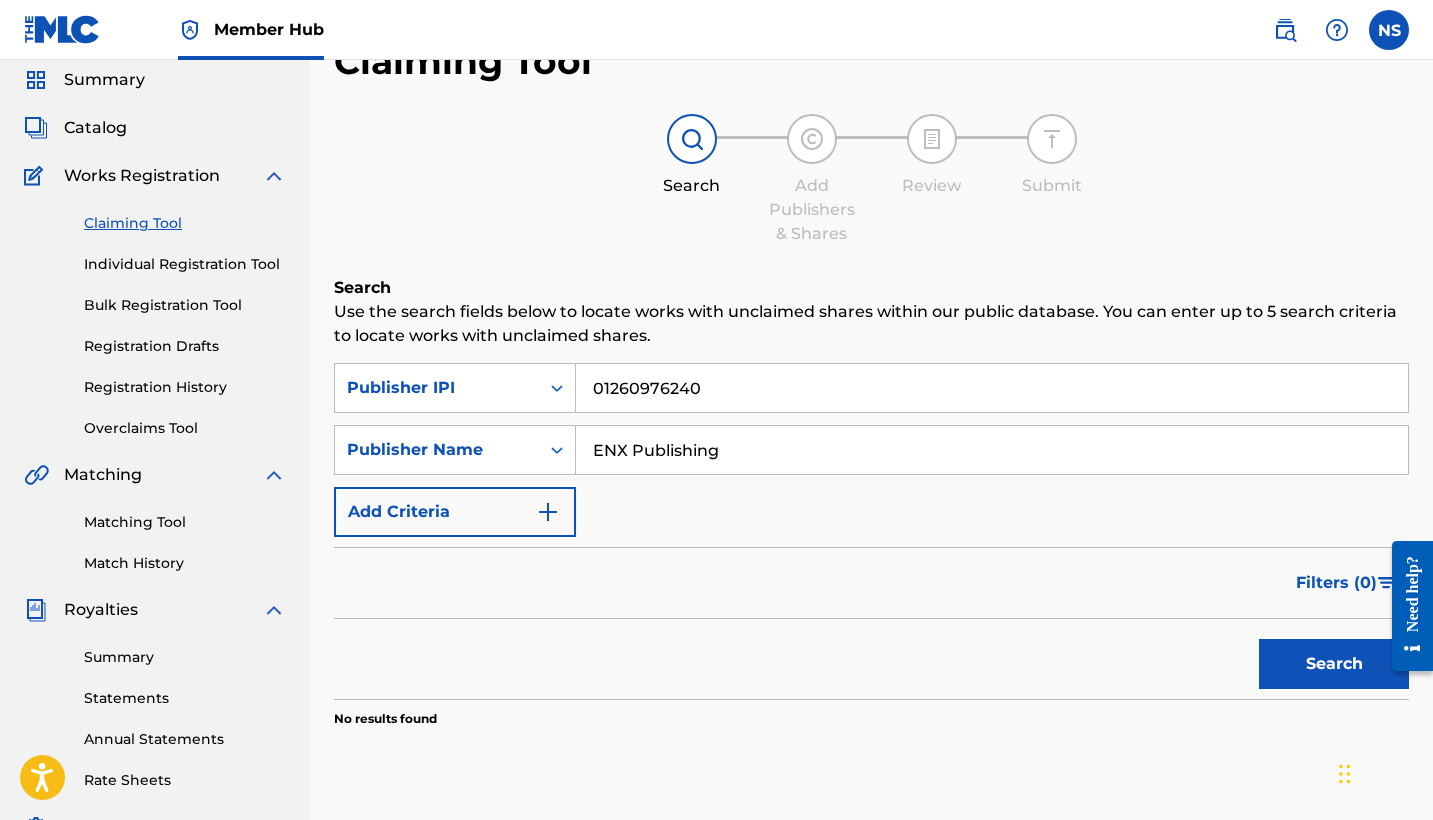
scroll to position [72, 0]
click at [615, 393] on input "01260976240" at bounding box center [992, 387] width 832 height 48
paste input "1260203603"
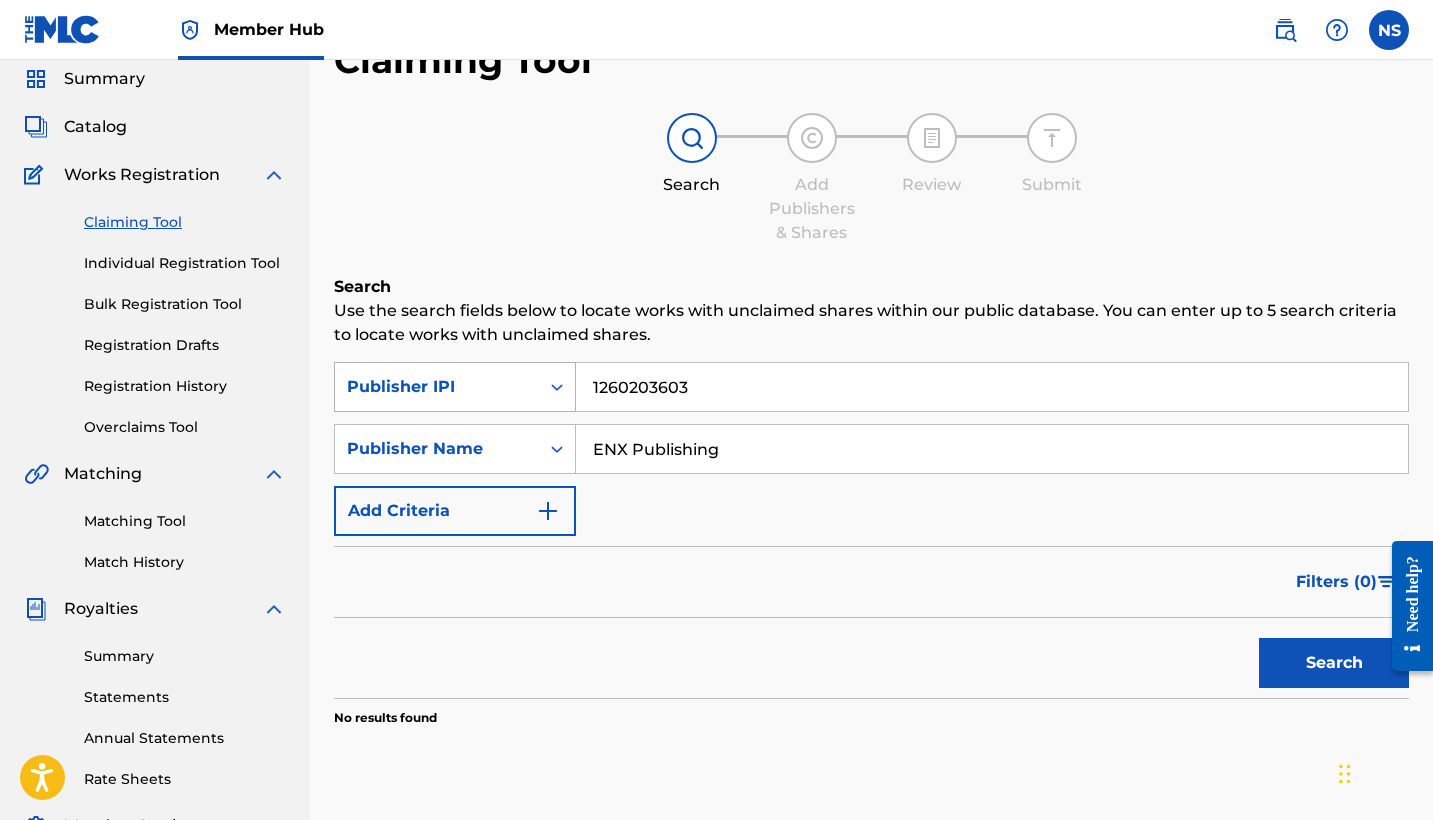
type input "1260203603"
click at [1334, 663] on button "Search" at bounding box center [1334, 663] width 150 height 50
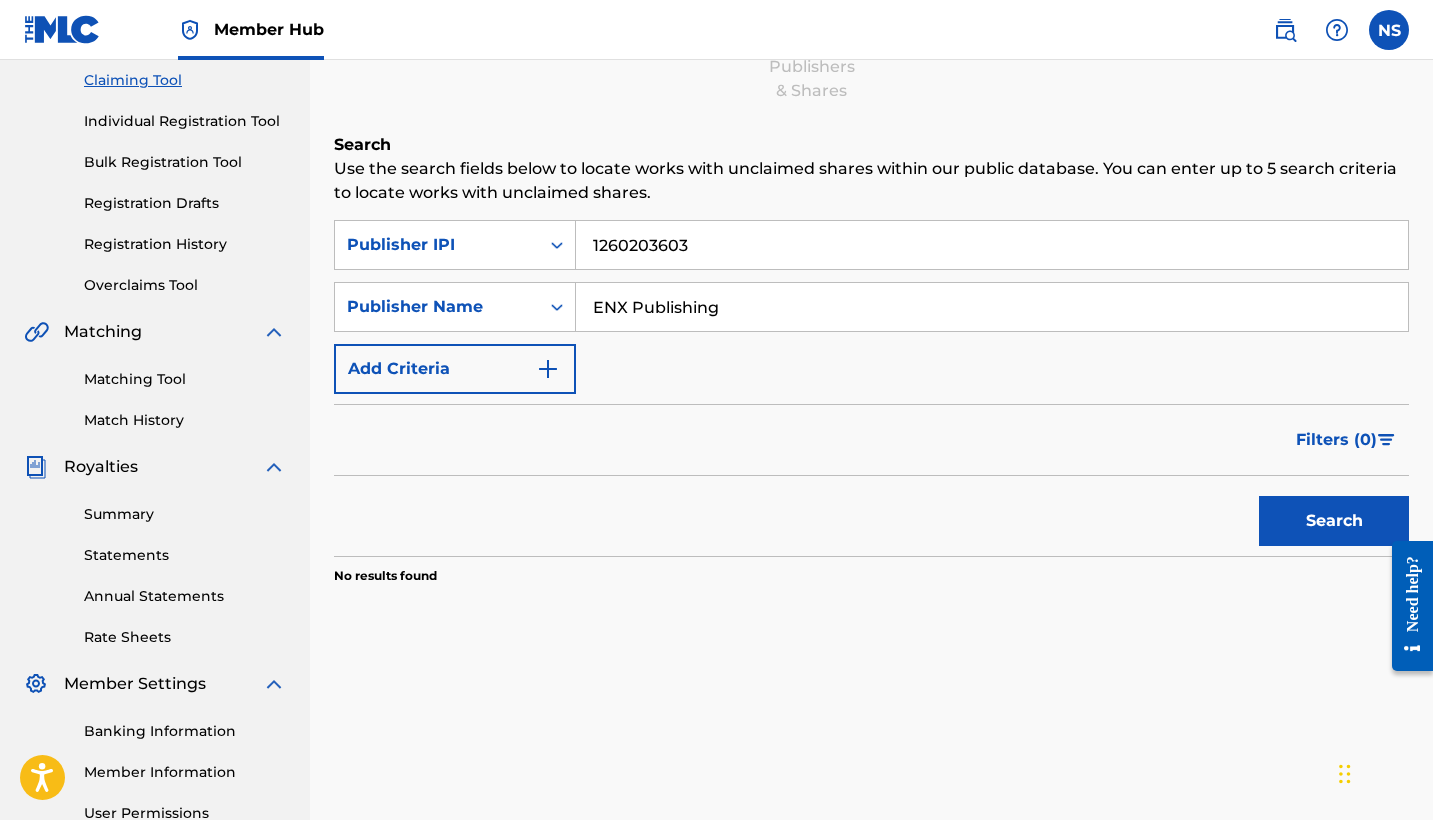
scroll to position [185, 0]
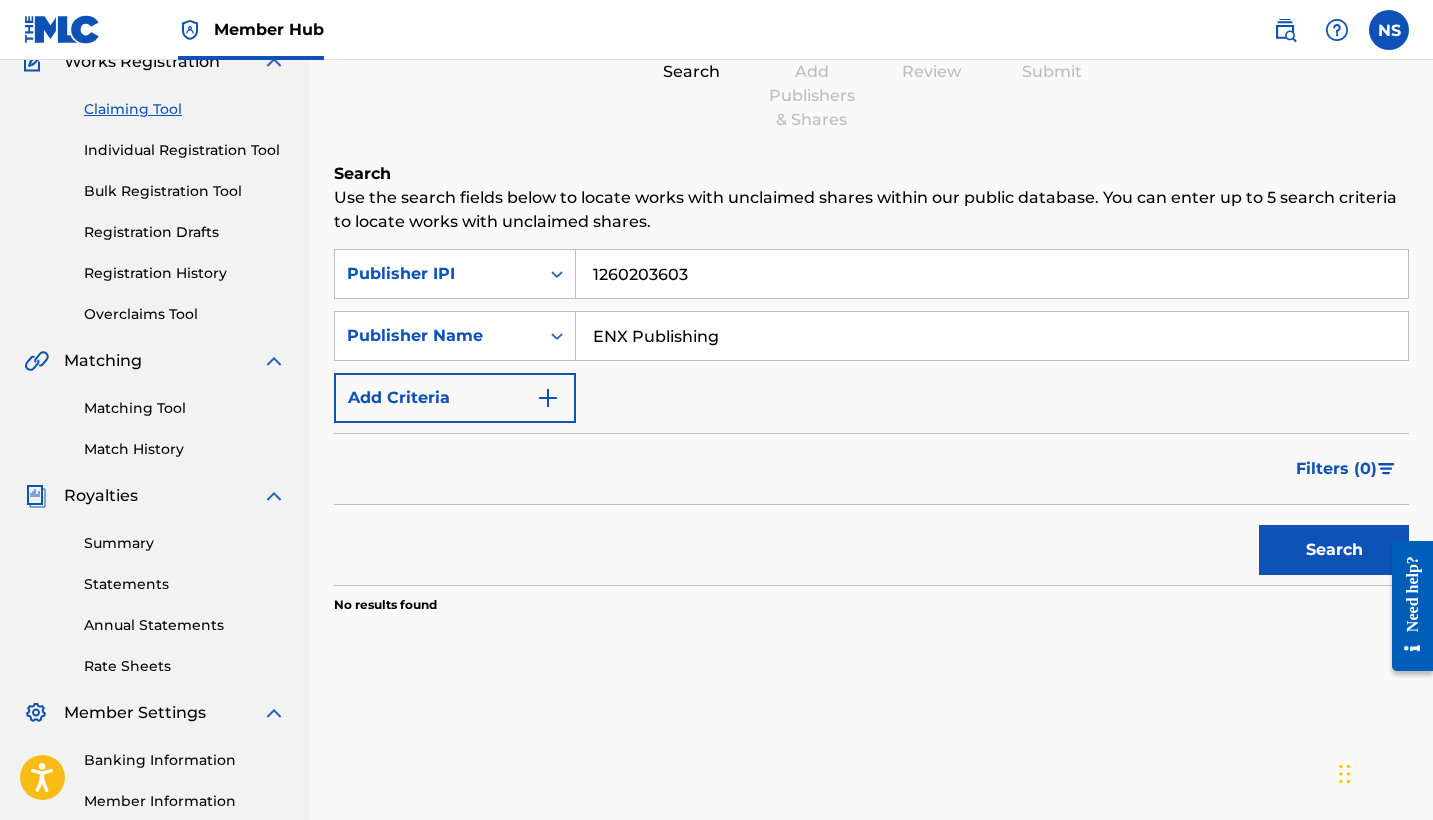
click at [675, 338] on input "ENX Publishing" at bounding box center [992, 336] width 832 height 48
type input "La Positiva Entertainment"
click at [756, 278] on input "1260203603" at bounding box center [992, 274] width 832 height 48
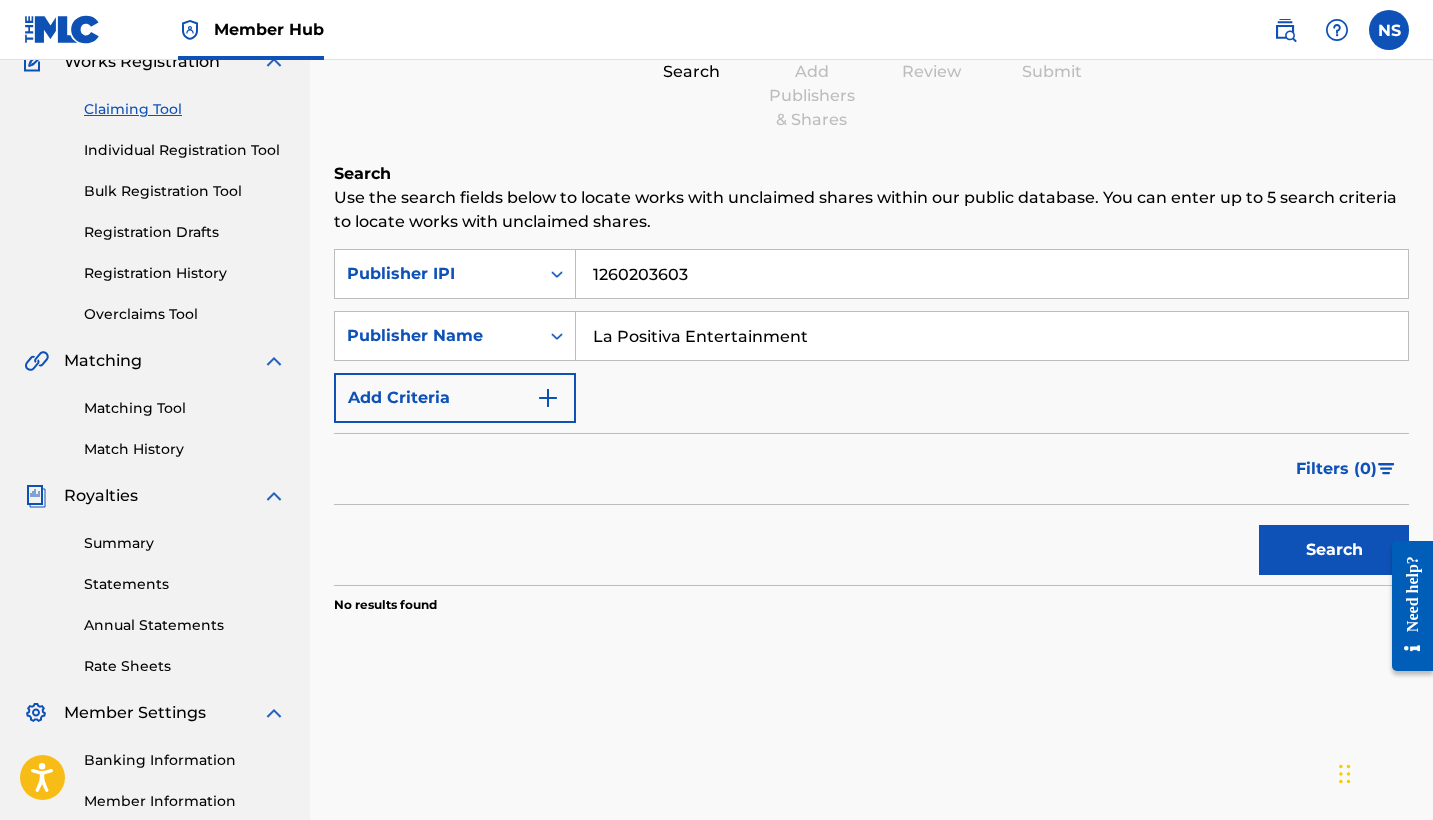
click at [756, 278] on input "1260203603" at bounding box center [992, 274] width 832 height 48
click at [841, 360] on div "La Positiva Entertainment" at bounding box center [992, 336] width 833 height 50
click at [828, 342] on input "La Positiva Entertainment" at bounding box center [992, 336] width 832 height 48
type input "La Positiva Entertainment LLC"
click at [806, 294] on input "Search Form" at bounding box center [992, 274] width 832 height 48
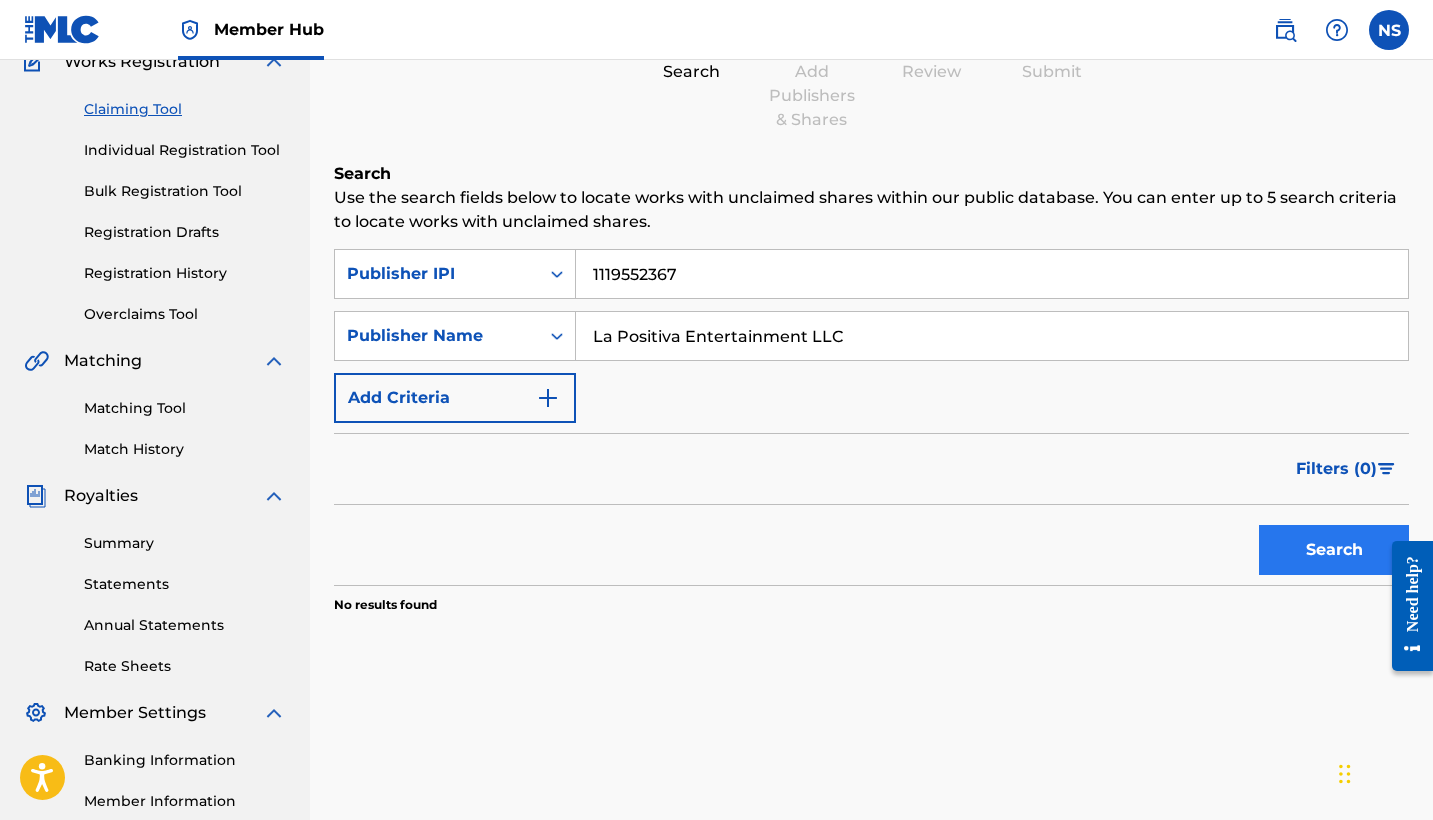
type input "1119552367"
click at [1346, 553] on button "Search" at bounding box center [1334, 550] width 150 height 50
click at [1289, 556] on button "Search" at bounding box center [1334, 550] width 150 height 50
click at [817, 321] on input "La Positiva Entertainment LLC" at bounding box center [992, 336] width 832 height 48
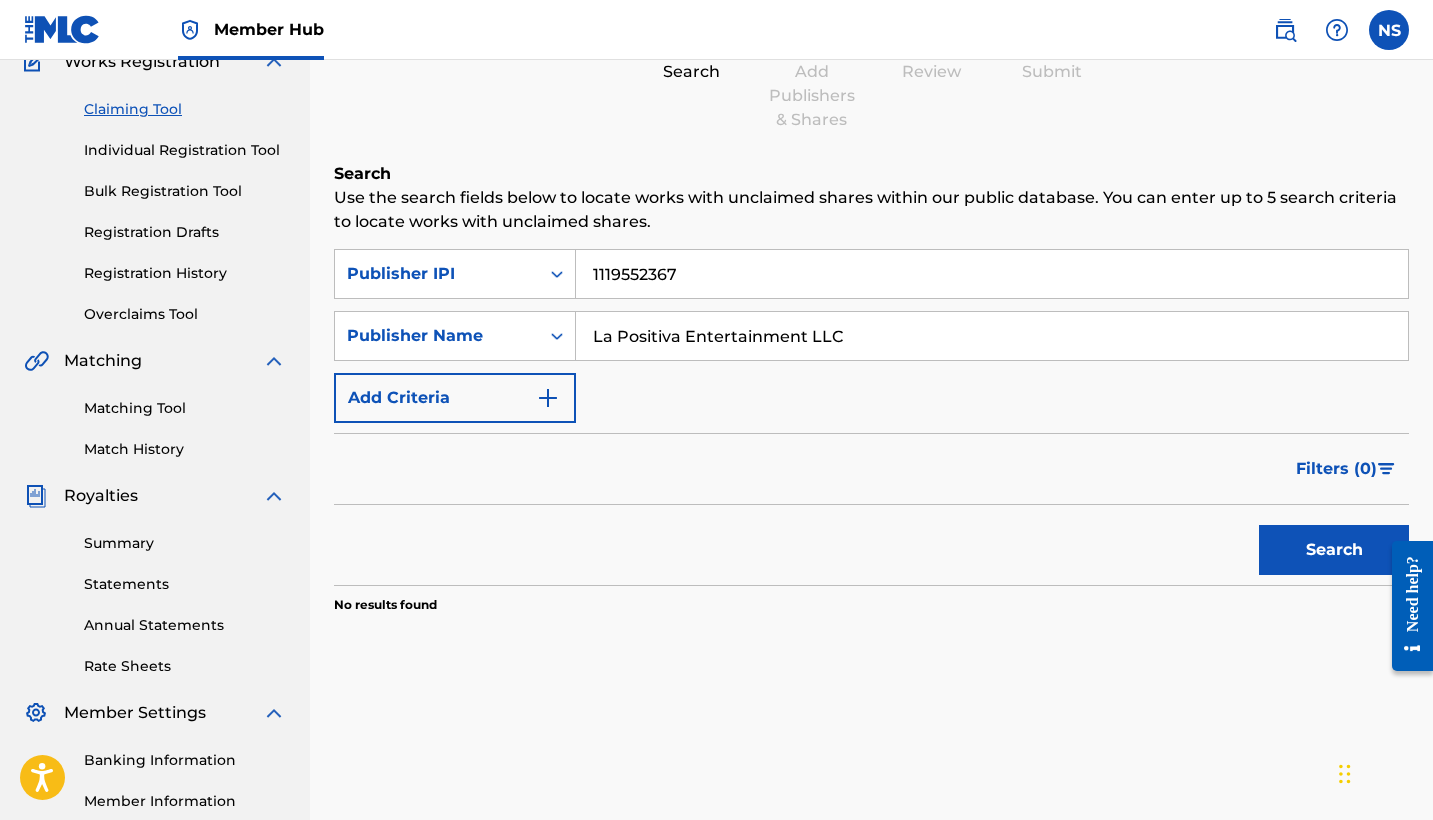
click at [817, 321] on input "La Positiva Entertainment LLC" at bounding box center [992, 336] width 832 height 48
click at [733, 270] on input "1119552367" at bounding box center [992, 274] width 832 height 48
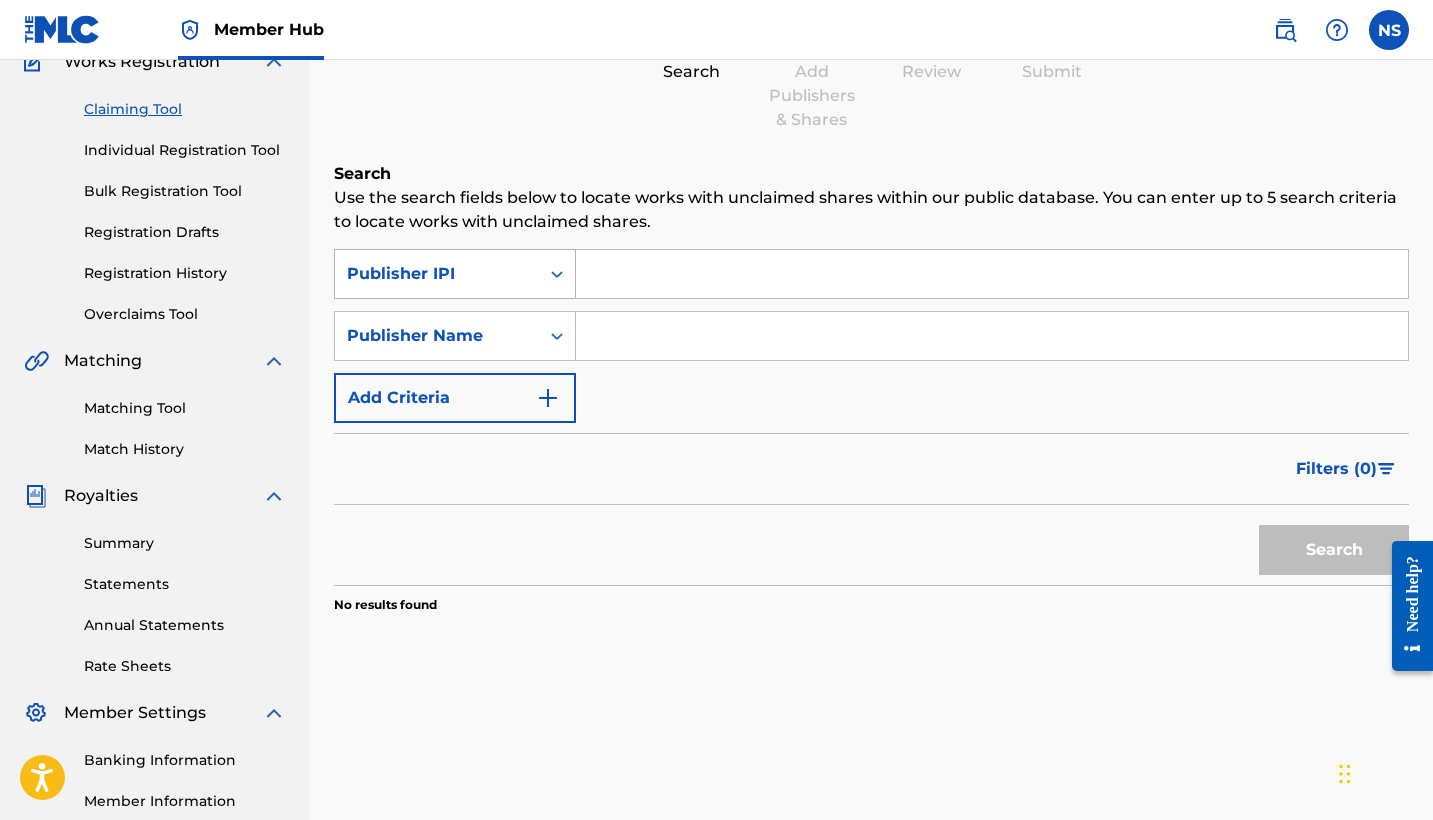
click at [529, 290] on div "Publisher IPI" at bounding box center [437, 274] width 204 height 38
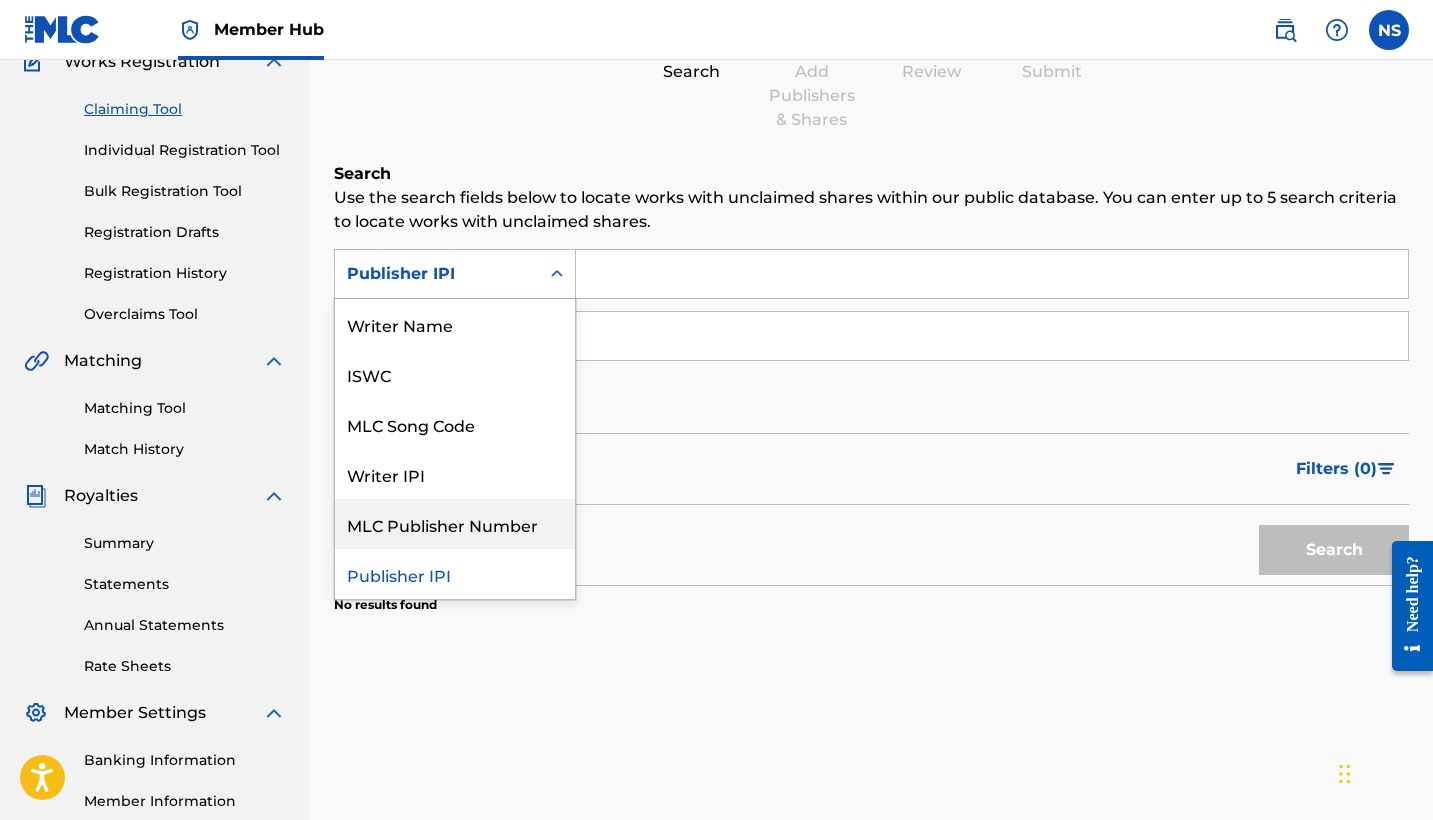
scroll to position [0, 0]
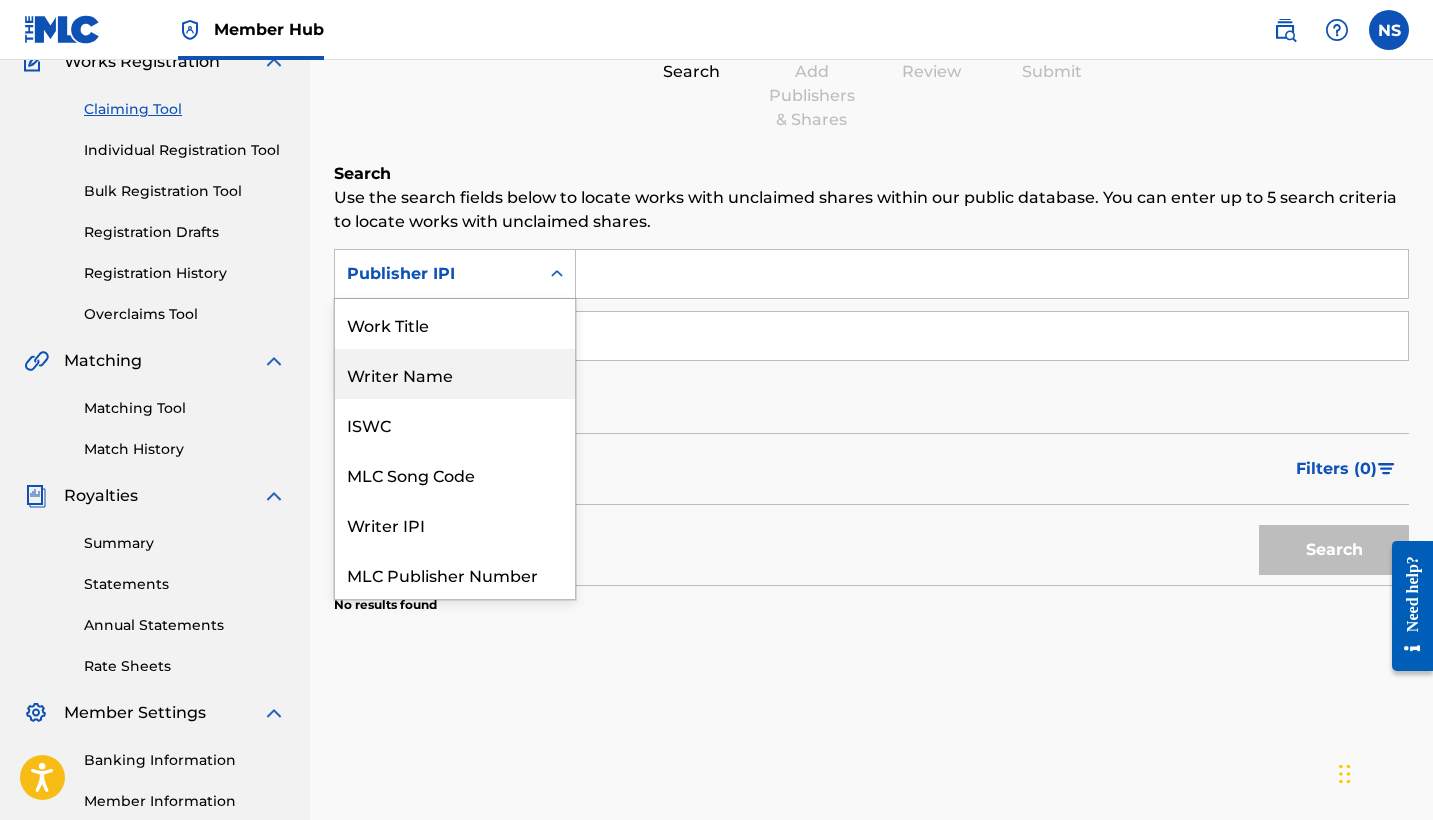
click at [435, 388] on div "Writer Name" at bounding box center [455, 374] width 240 height 50
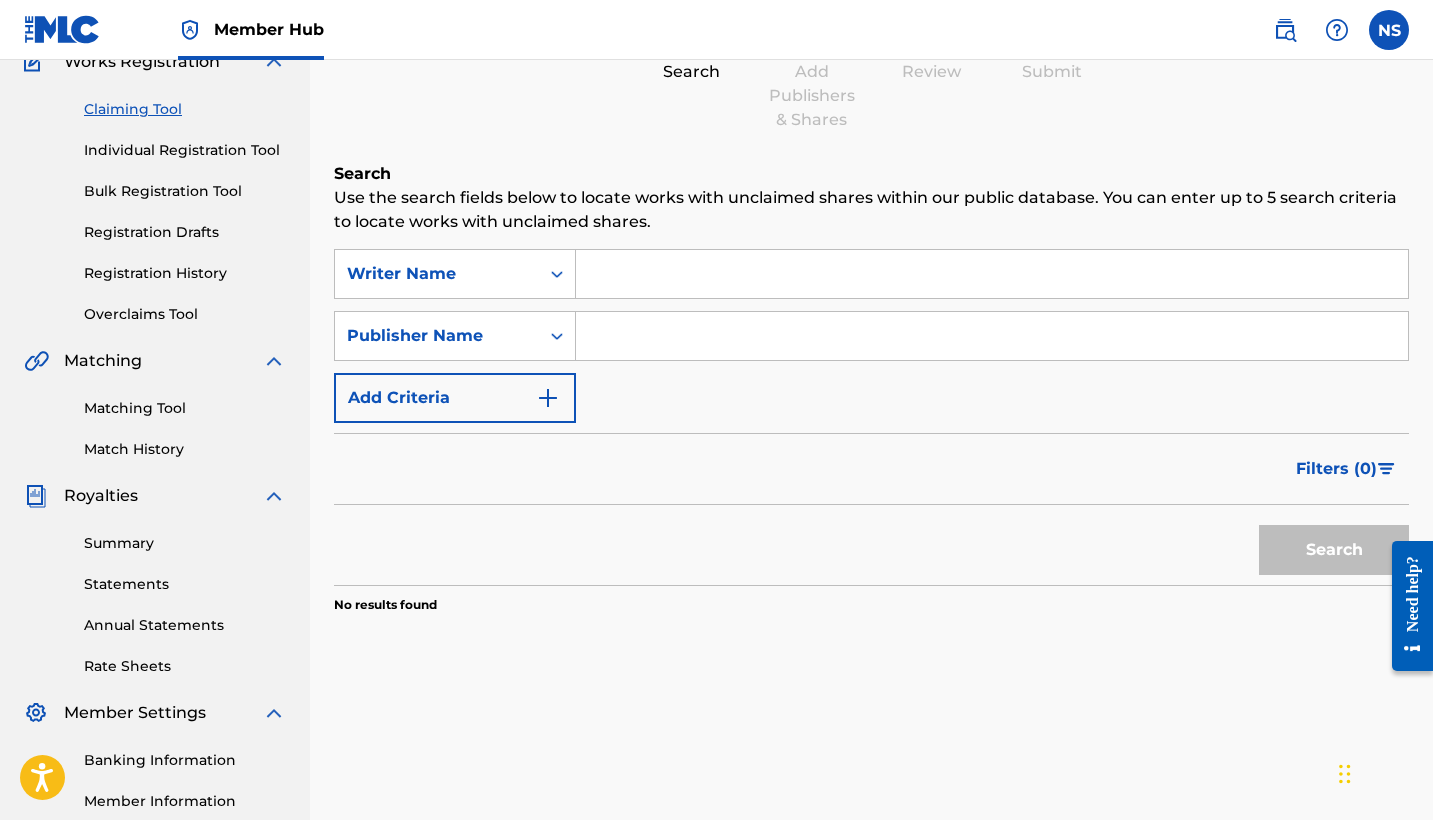
click at [732, 268] on input "Search Form" at bounding box center [992, 274] width 832 height 48
click at [509, 361] on div "SearchWithCriteriaf14abae7-c91f-4909-8ede-8e84a4334305 Writer Name [PERSON_NAME…" at bounding box center [871, 336] width 1075 height 174
click at [500, 347] on div "Publisher Name" at bounding box center [437, 336] width 180 height 24
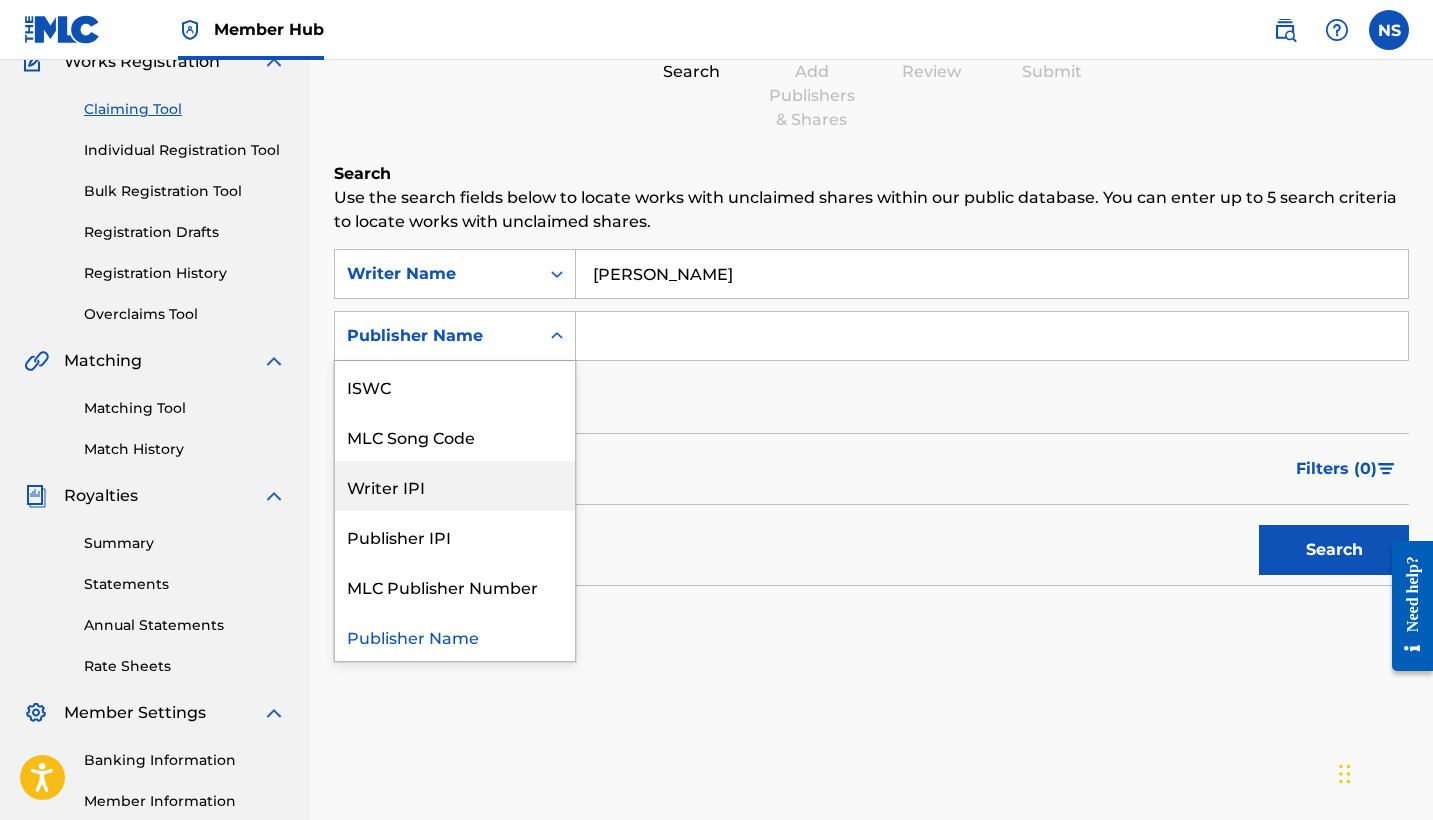
scroll to position [50, 0]
click at [398, 491] on div "Writer IPI" at bounding box center [455, 486] width 240 height 50
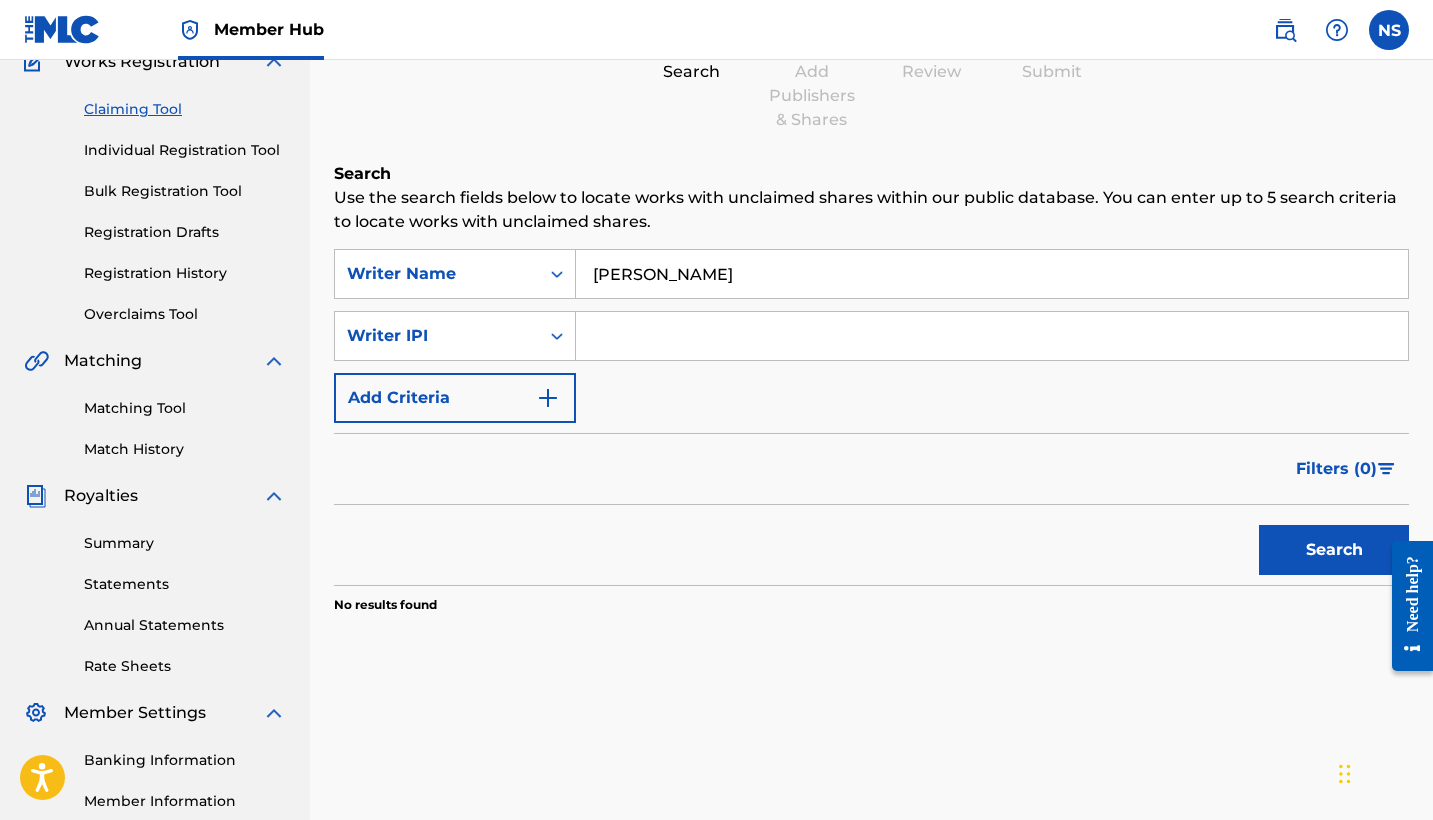
click at [635, 327] on input "Search Form" at bounding box center [992, 336] width 832 height 48
click at [696, 273] on input "[PERSON_NAME]" at bounding box center [992, 274] width 832 height 48
type input "[PERSON_NAME] [PERSON_NAME]"
click at [734, 331] on input "Search Form" at bounding box center [992, 336] width 832 height 48
type input "1119552465"
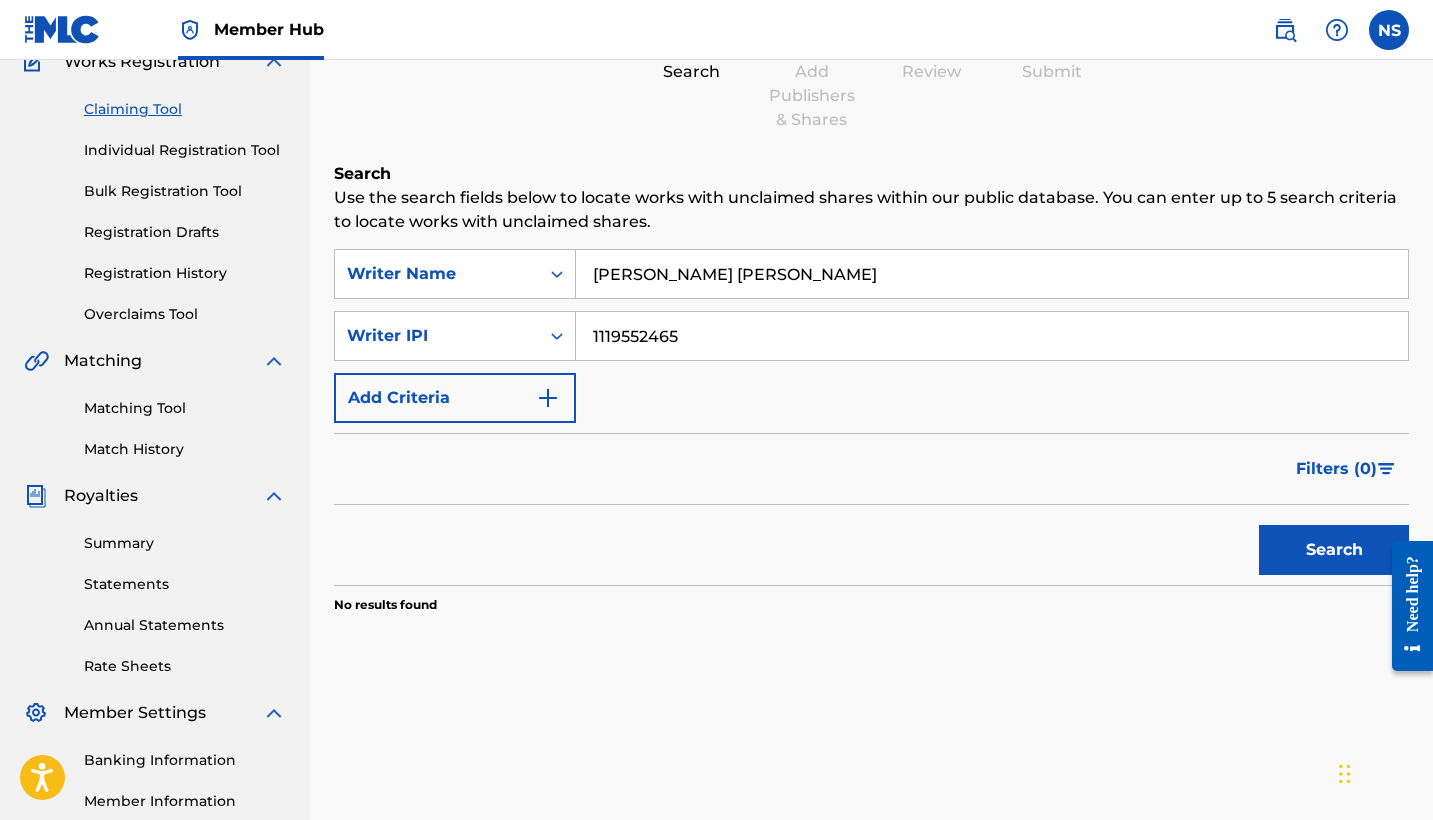
click at [1334, 550] on button "Search" at bounding box center [1334, 550] width 150 height 50
click at [739, 356] on input "1119552465" at bounding box center [992, 336] width 832 height 48
click at [1334, 550] on button "Search" at bounding box center [1334, 550] width 150 height 50
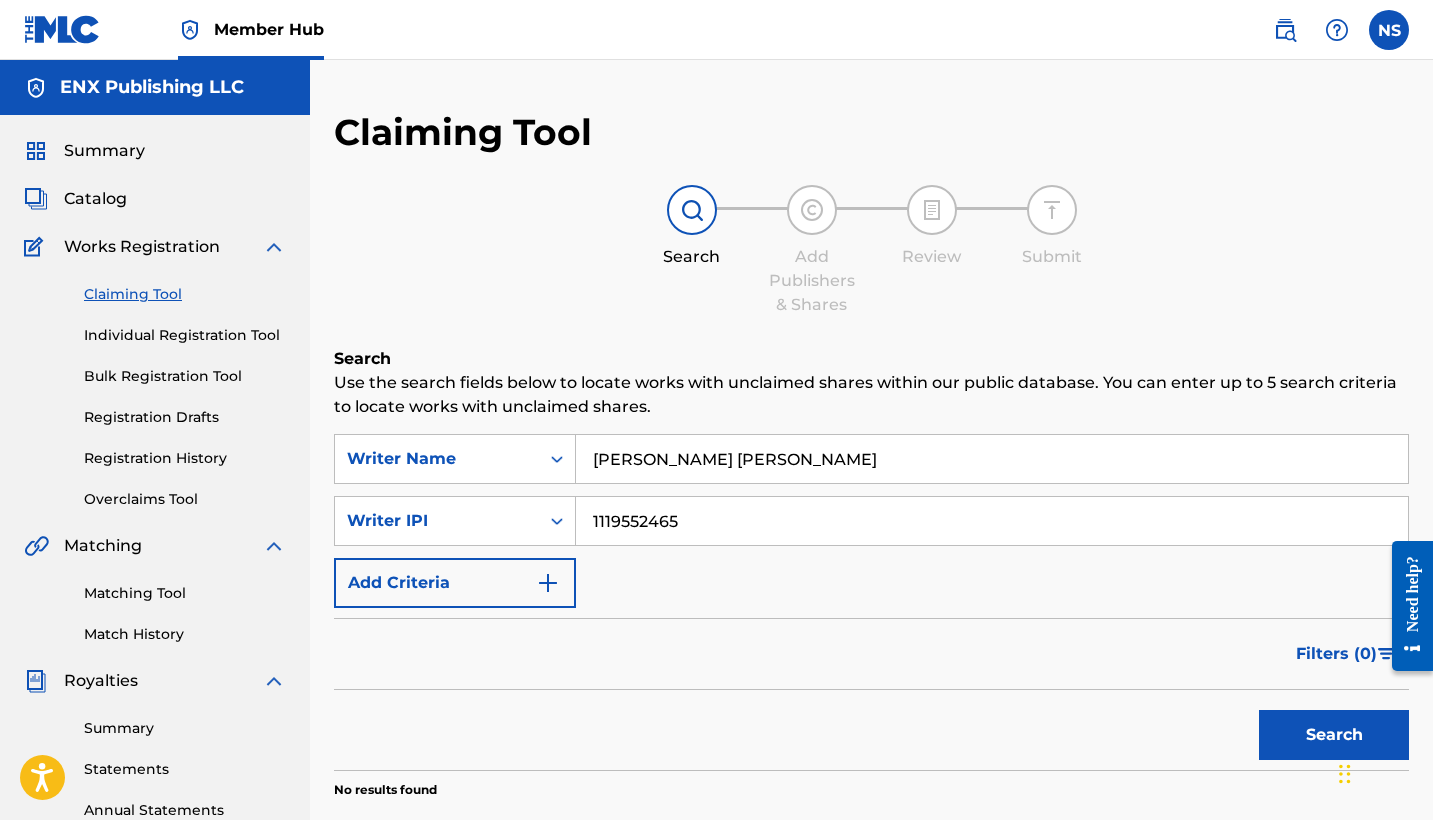
scroll to position [0, 0]
click at [176, 88] on h5 "ENX Publishing LLC" at bounding box center [152, 87] width 184 height 23
click at [67, 153] on span "Summary" at bounding box center [104, 151] width 81 height 24
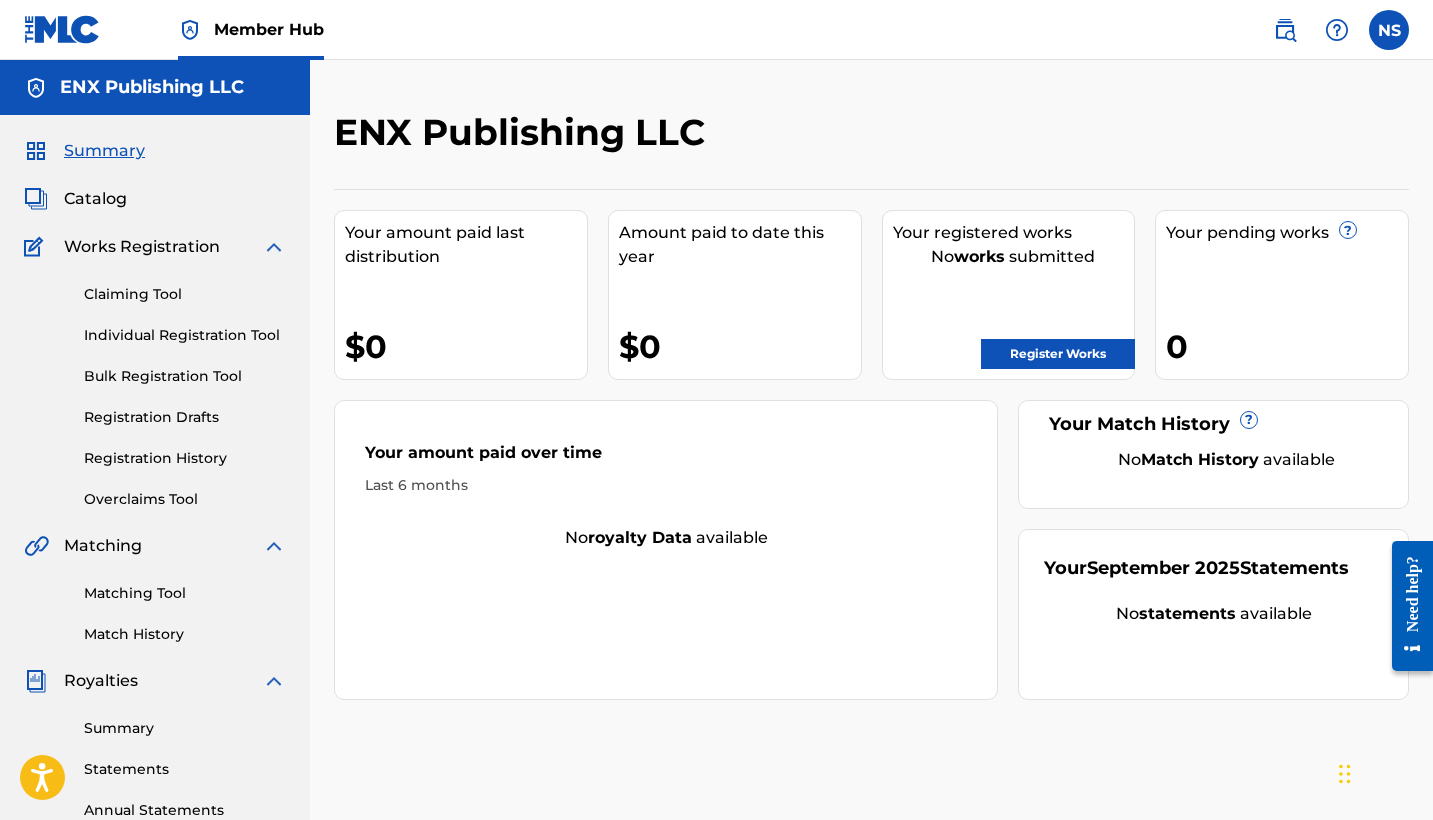
click at [452, 335] on div "$0" at bounding box center [466, 346] width 242 height 45
click at [1050, 362] on link "Register Works" at bounding box center [1058, 354] width 154 height 30
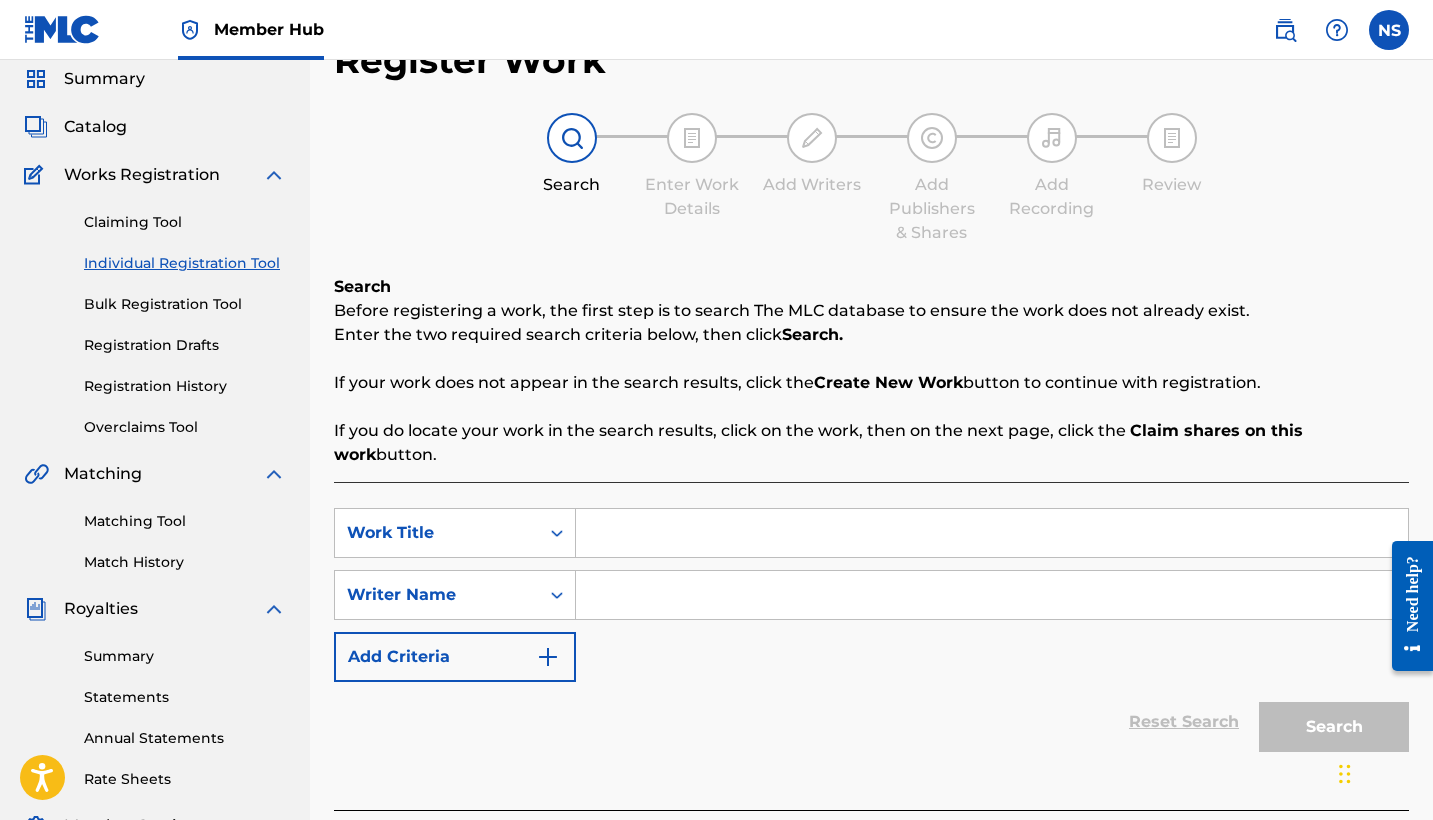
scroll to position [98, 0]
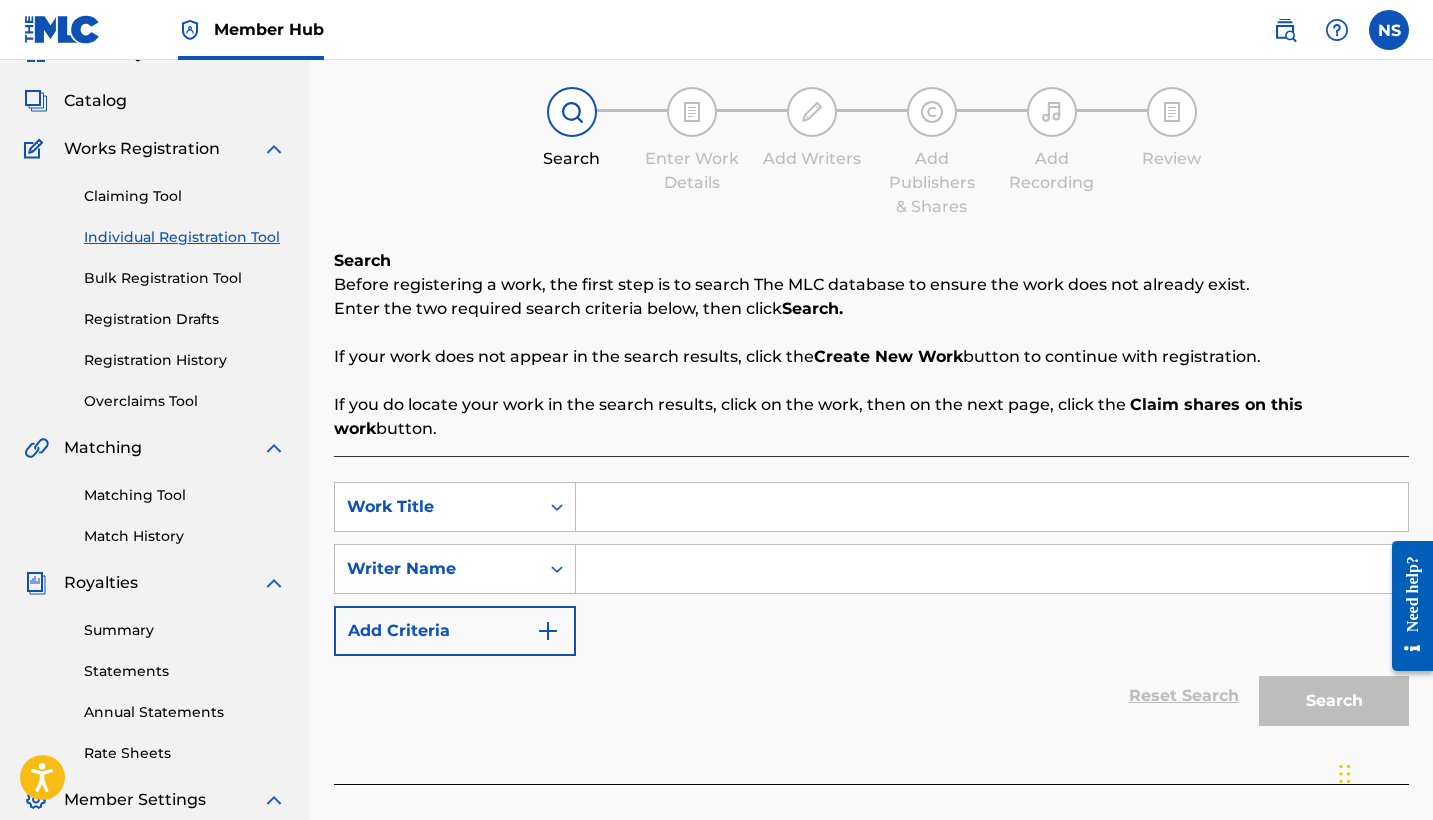
click at [674, 483] on input "Search Form" at bounding box center [992, 507] width 832 height 48
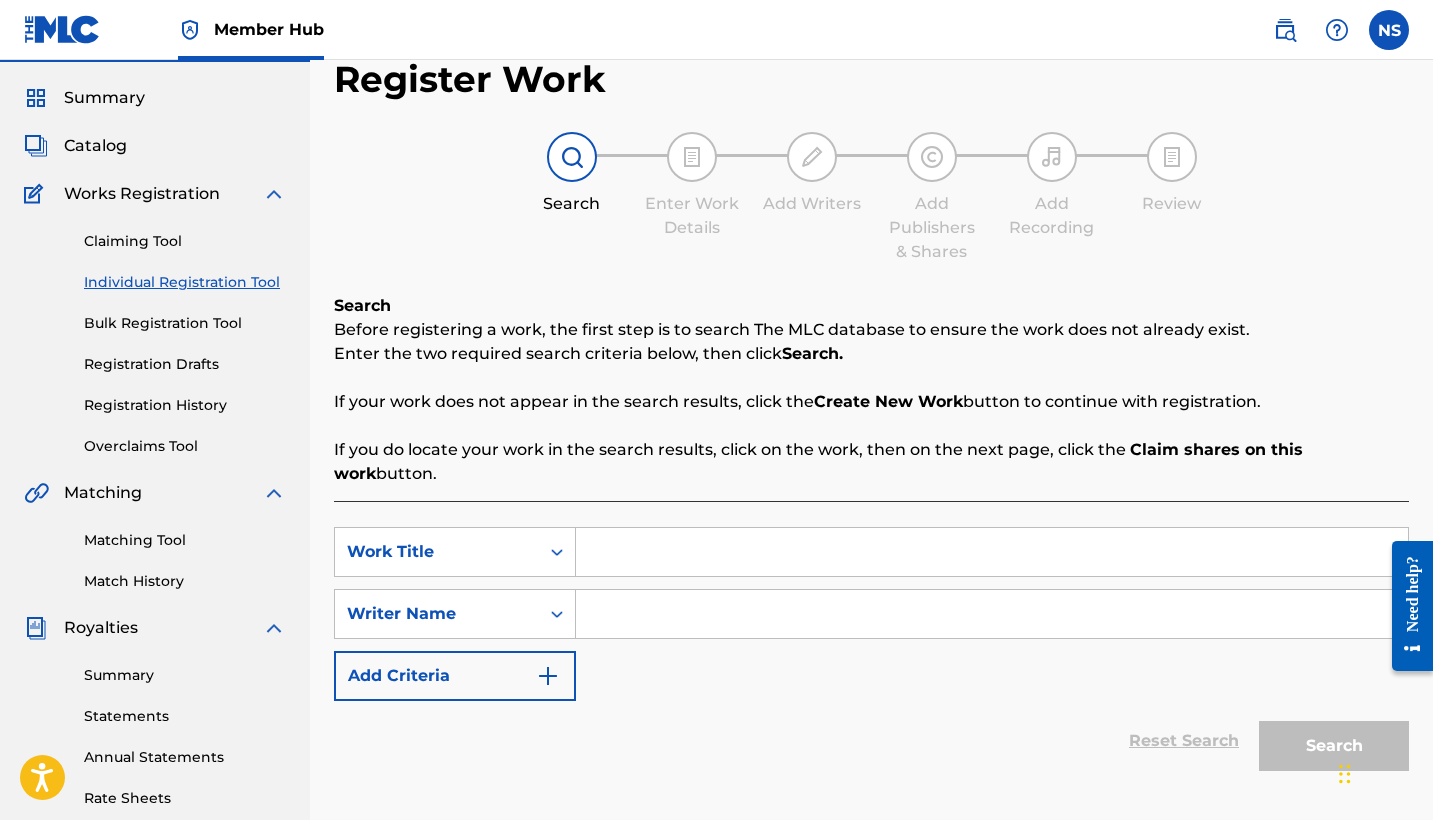
scroll to position [62, 0]
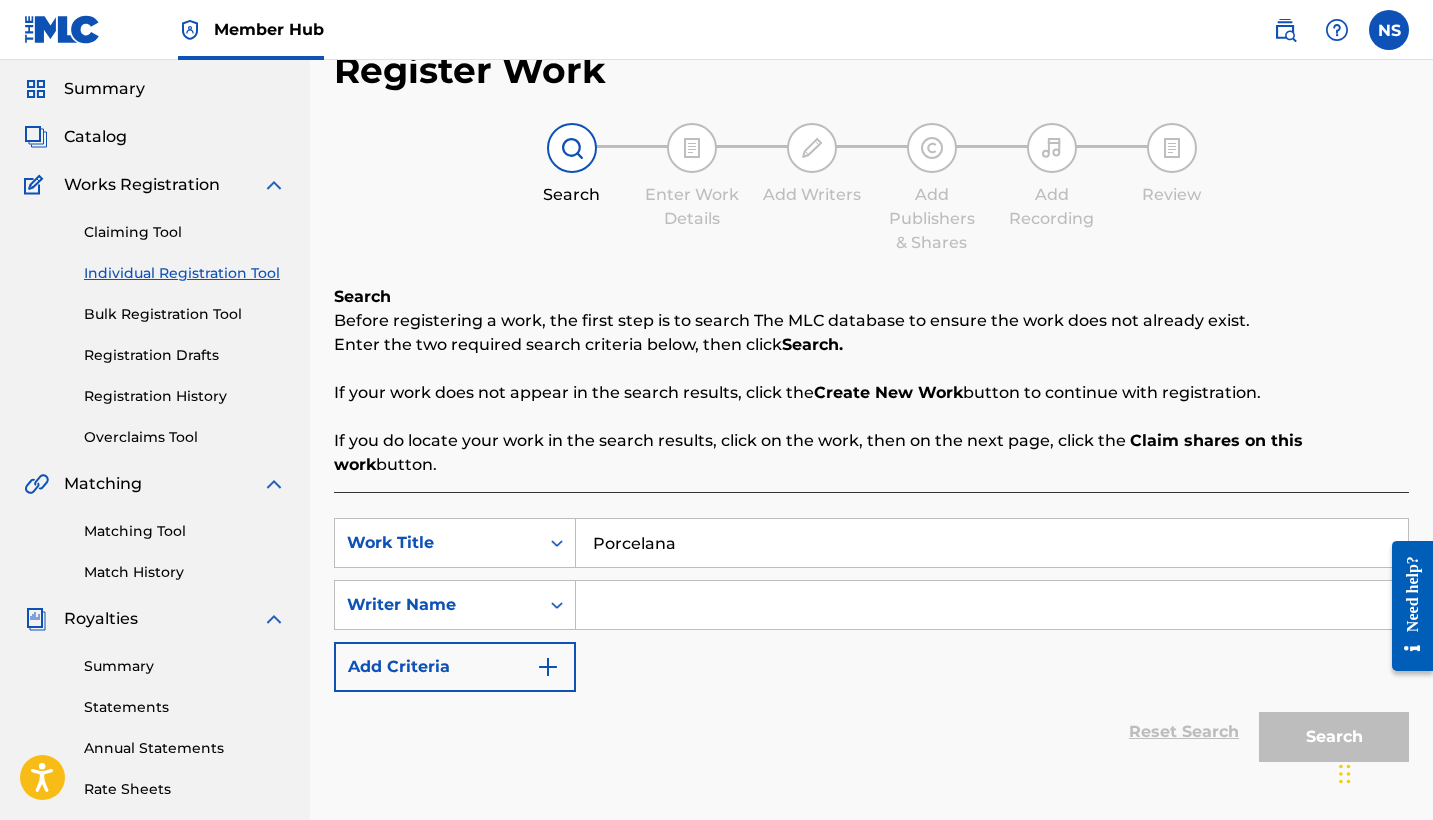
type input "Porcelana"
click at [701, 599] on input "Search Form" at bounding box center [992, 605] width 832 height 48
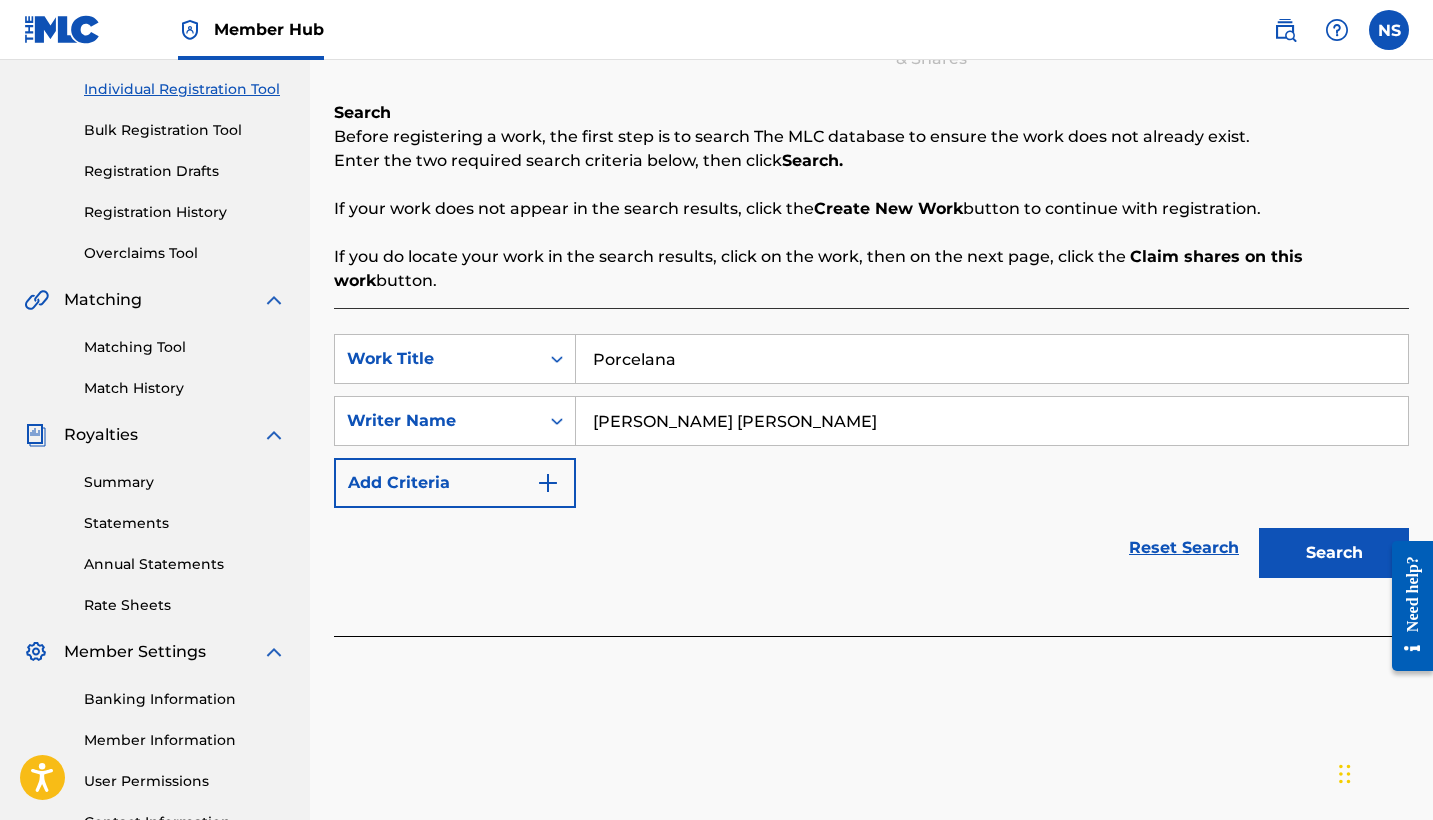
scroll to position [281, 0]
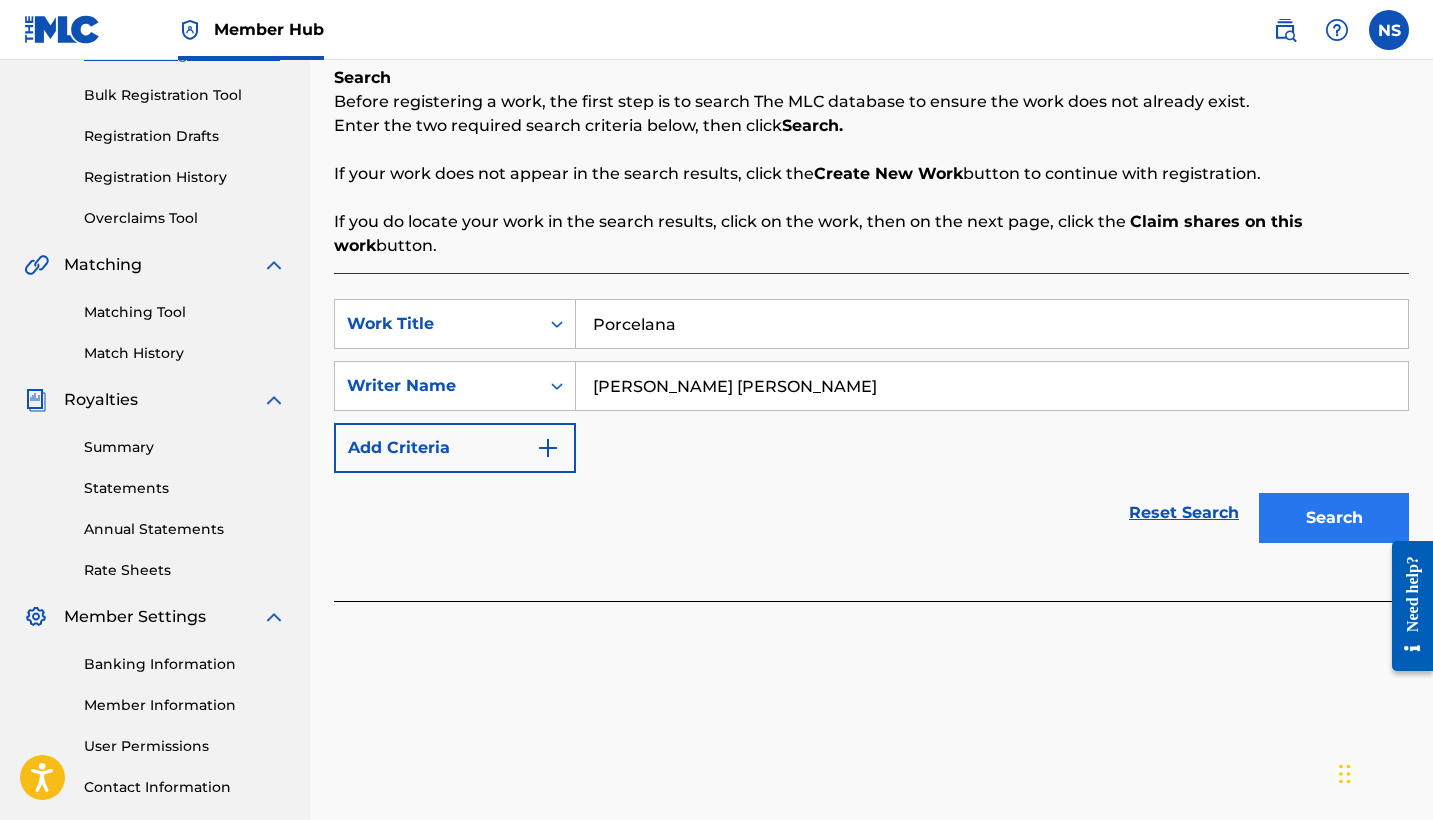
type input "[PERSON_NAME] [PERSON_NAME]"
click at [1309, 496] on button "Search" at bounding box center [1334, 518] width 150 height 50
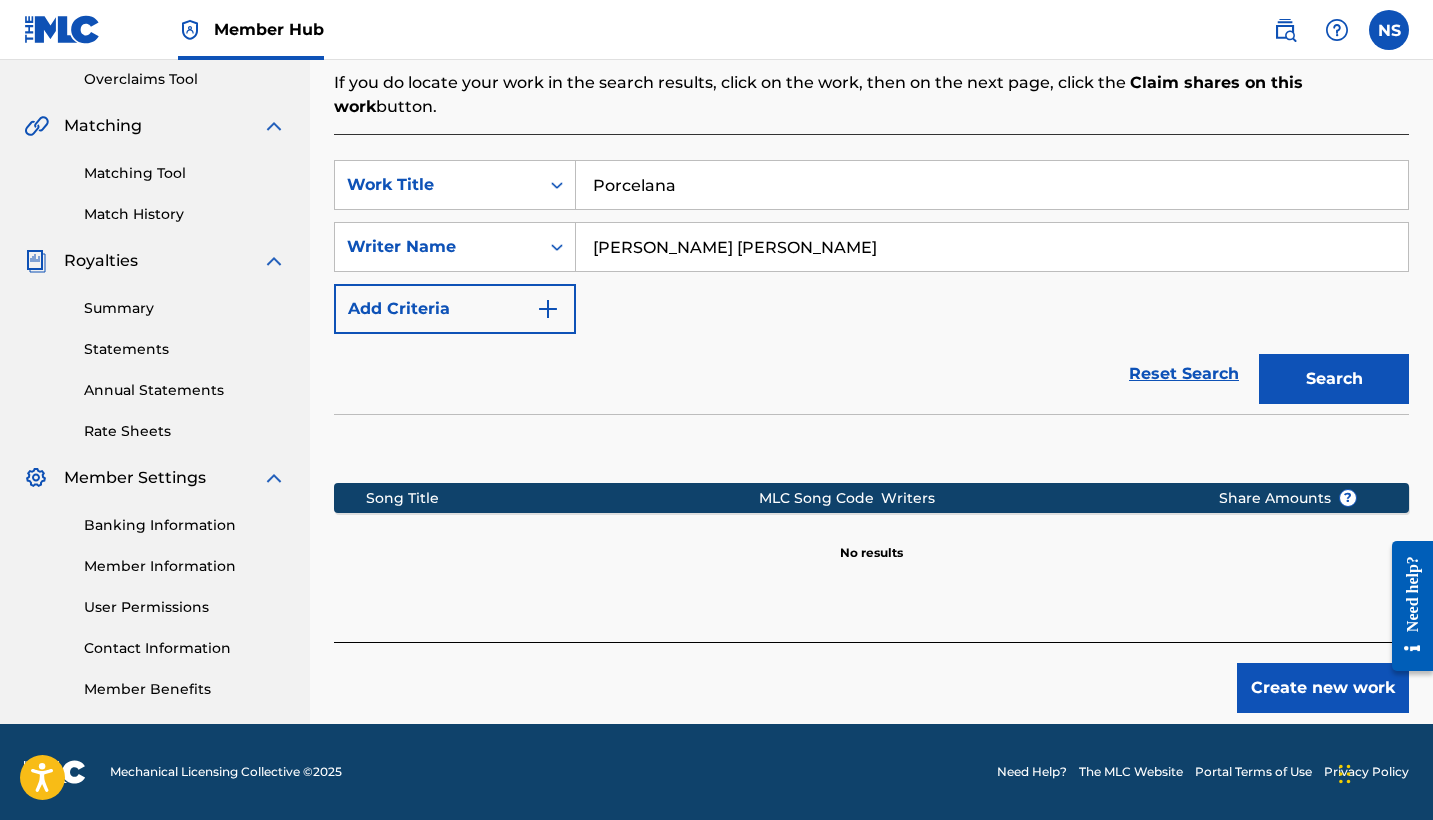
click at [772, 488] on div "MLC Song Code" at bounding box center [820, 498] width 123 height 21
click at [871, 488] on div "MLC Song Code" at bounding box center [820, 498] width 123 height 21
click at [858, 521] on p "No results" at bounding box center [871, 541] width 63 height 42
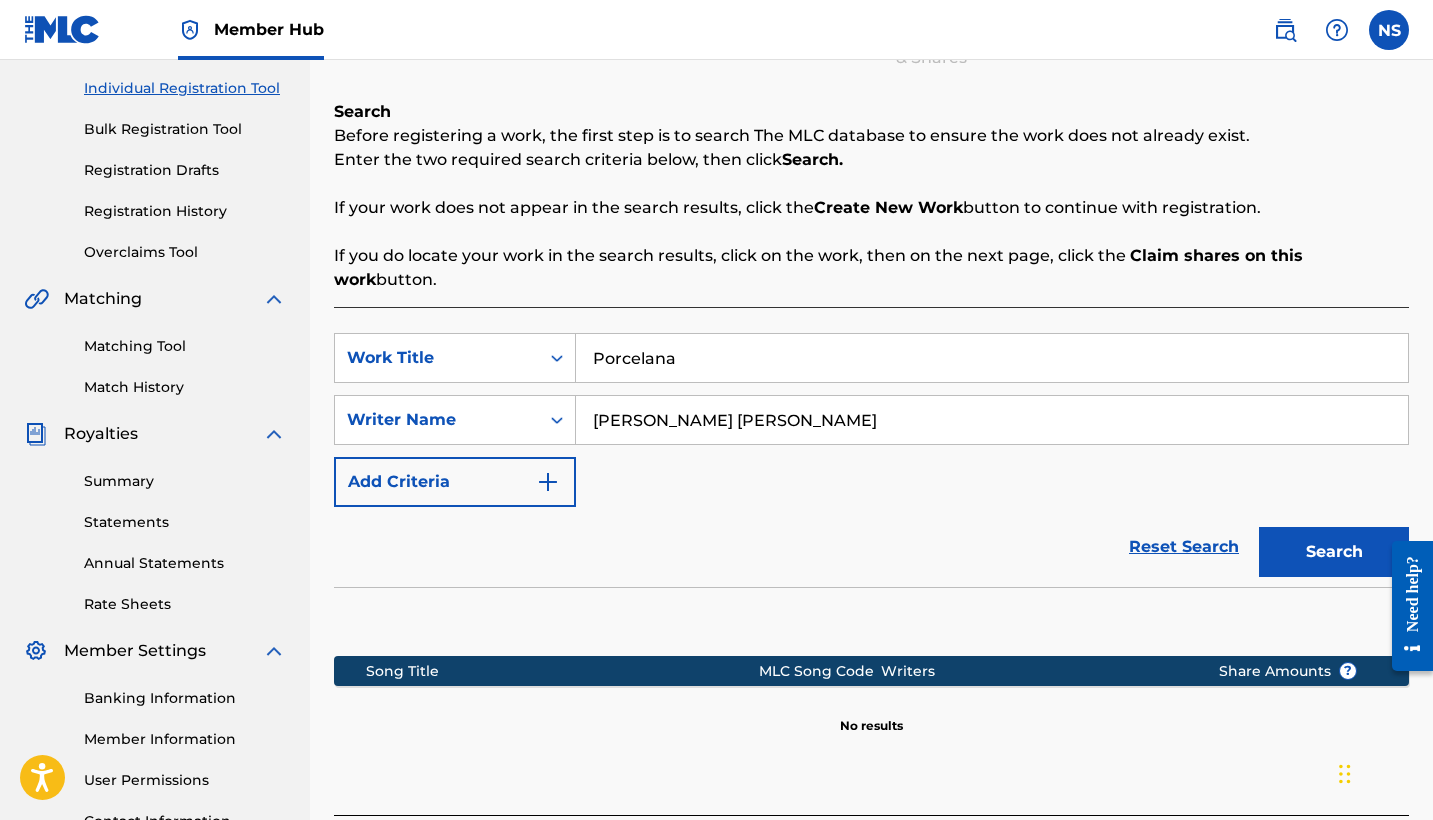
scroll to position [244, 0]
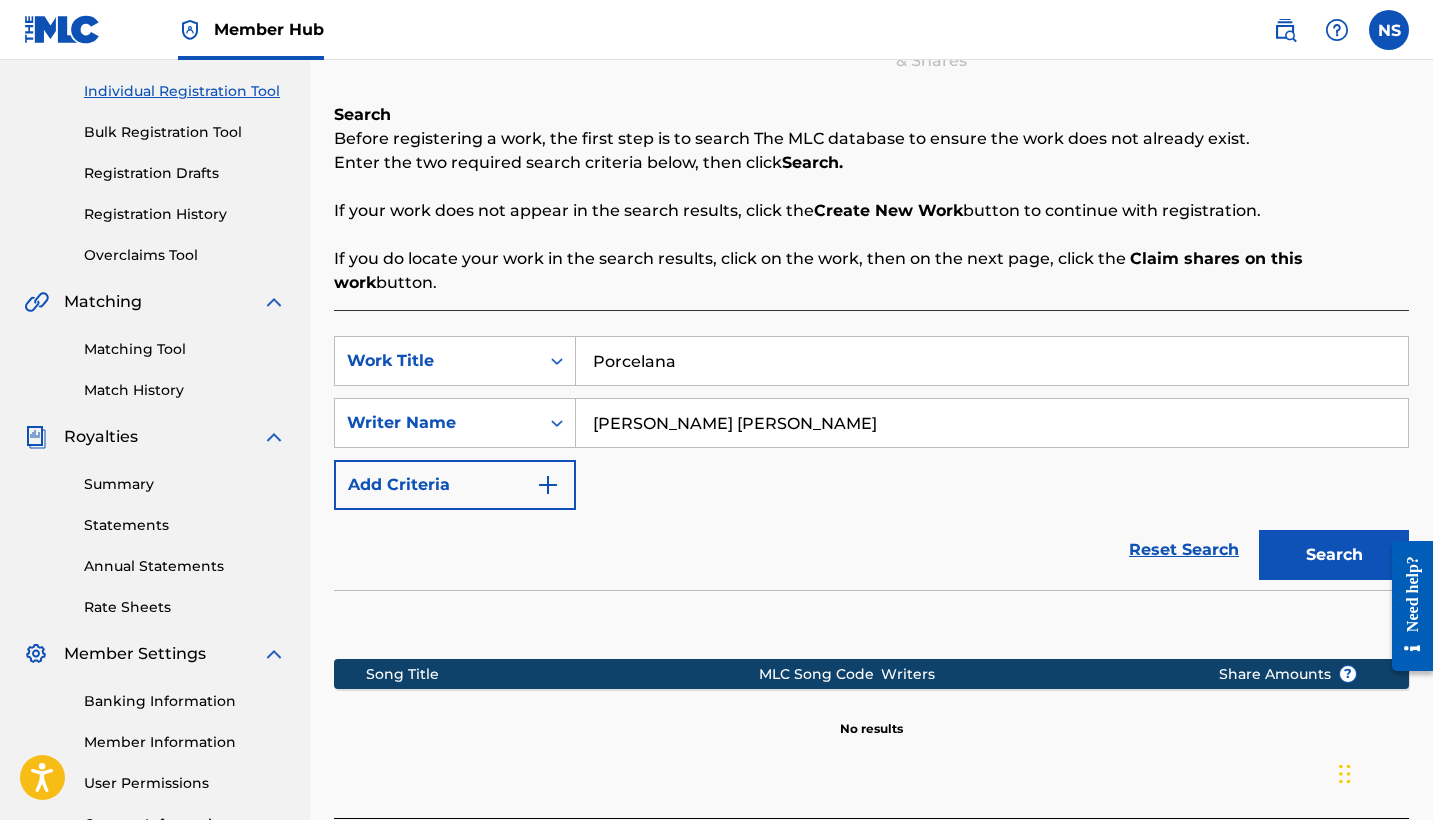
click at [741, 348] on input "Porcelana" at bounding box center [992, 361] width 832 height 48
click at [1334, 531] on button "Search" at bounding box center [1334, 555] width 150 height 50
click at [702, 351] on input "Tremenda Hp" at bounding box center [992, 361] width 832 height 48
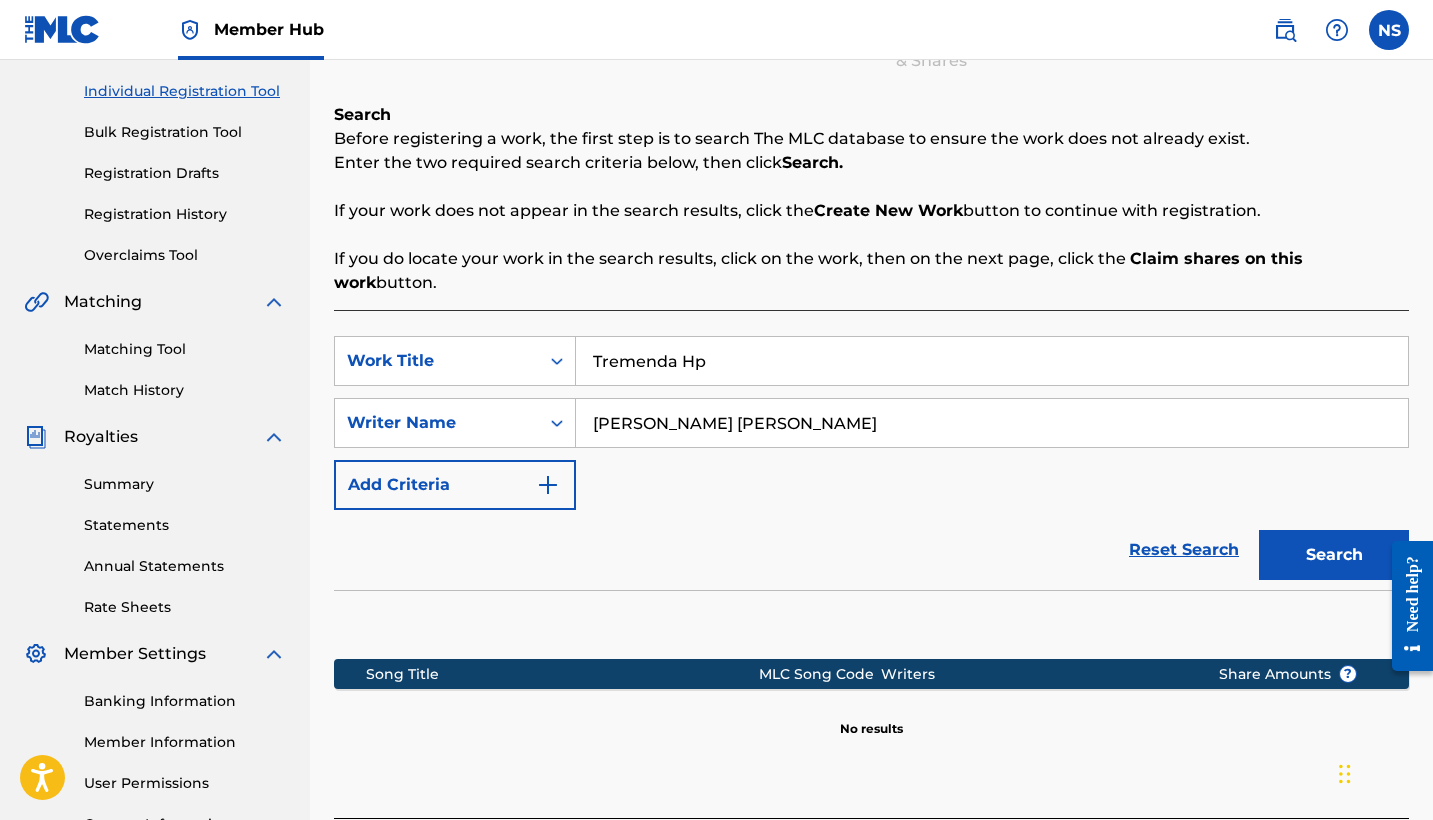
click at [702, 351] on input "Tremenda Hp" at bounding box center [992, 361] width 832 height 48
click at [684, 339] on input "Tremenda A" at bounding box center [992, 361] width 832 height 48
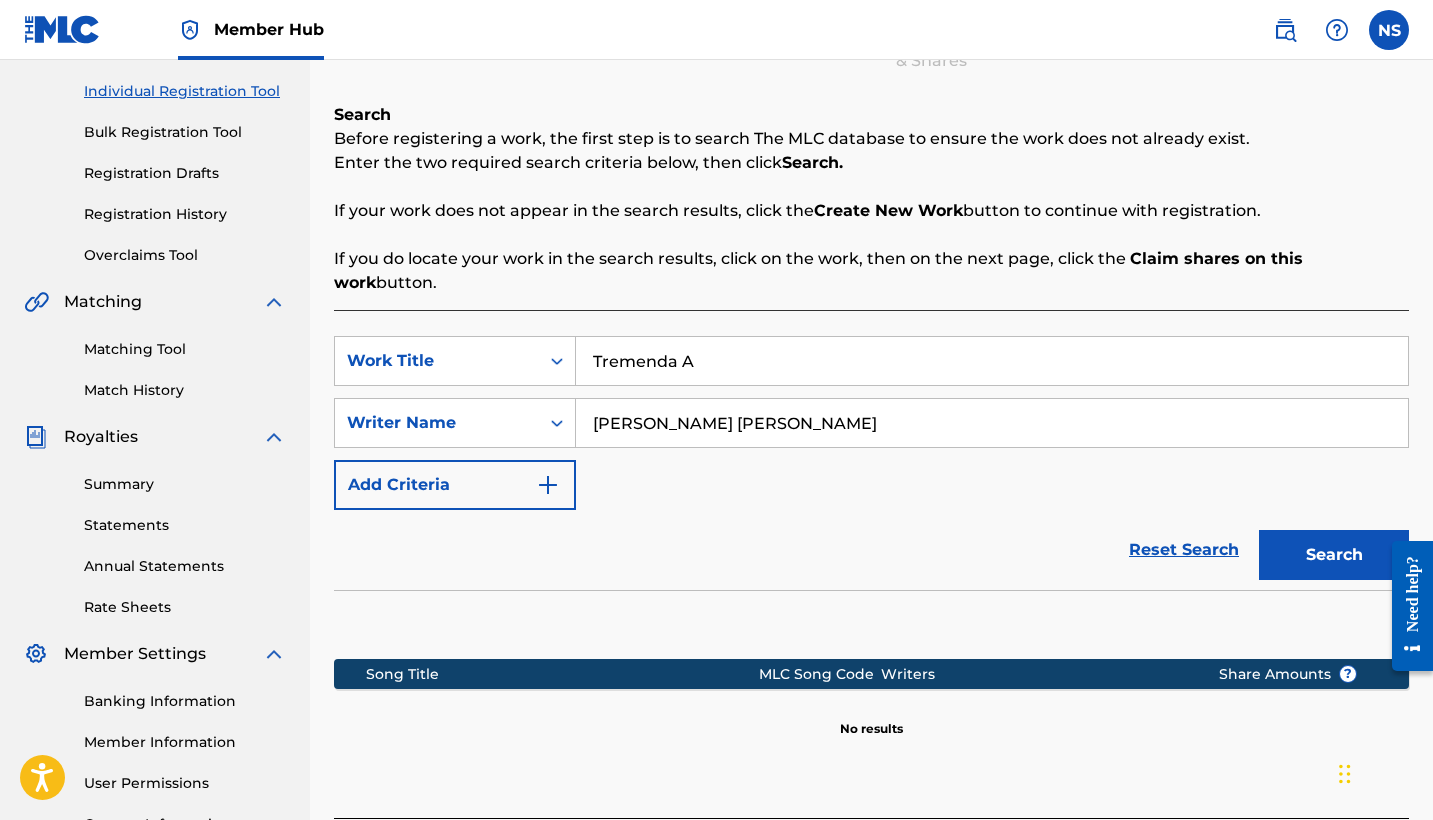
click at [684, 339] on input "Tremenda A" at bounding box center [992, 361] width 832 height 48
type input "Aceite de coco"
click at [1334, 531] on button "Search" at bounding box center [1334, 555] width 150 height 50
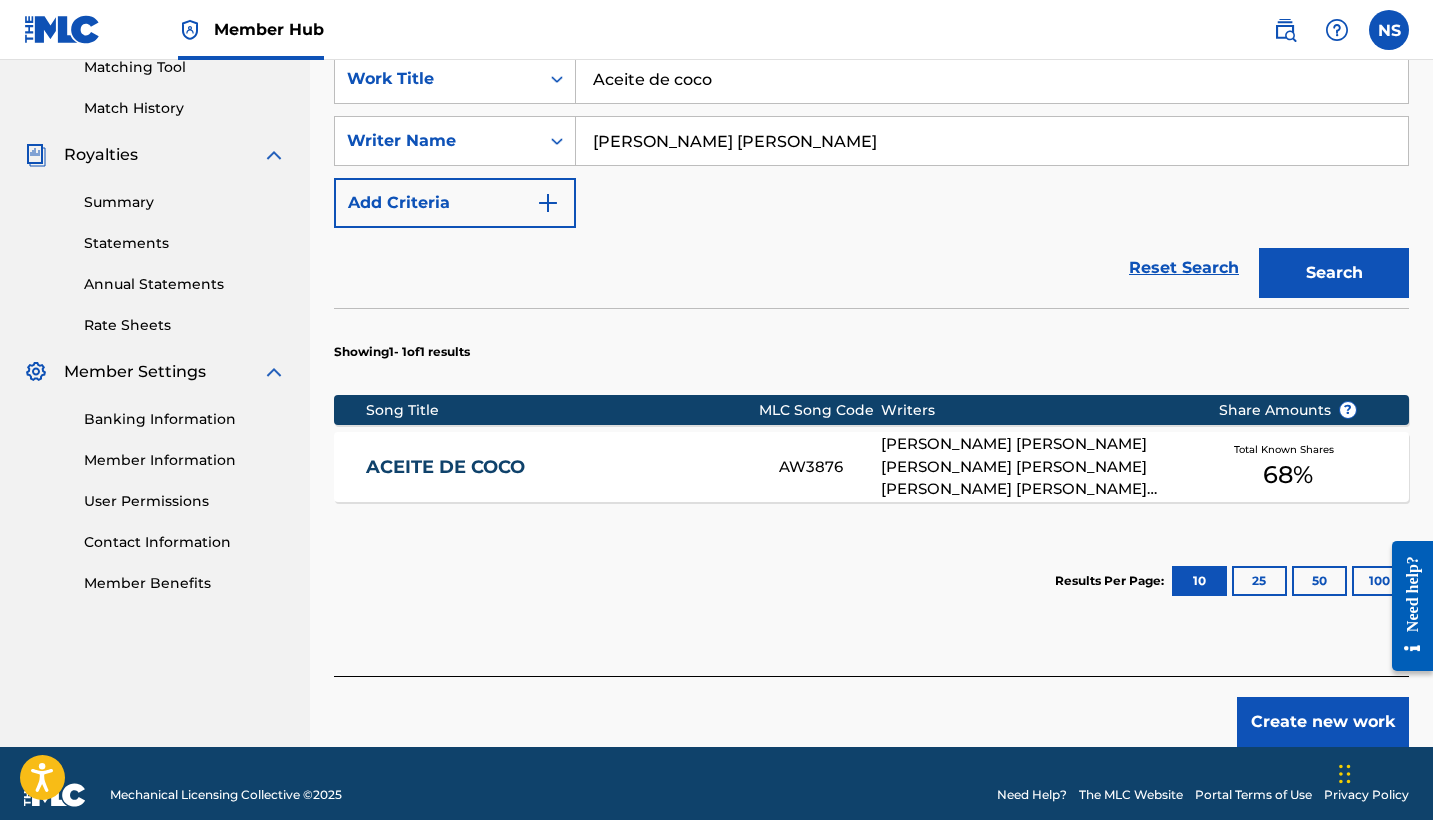
scroll to position [0, 0]
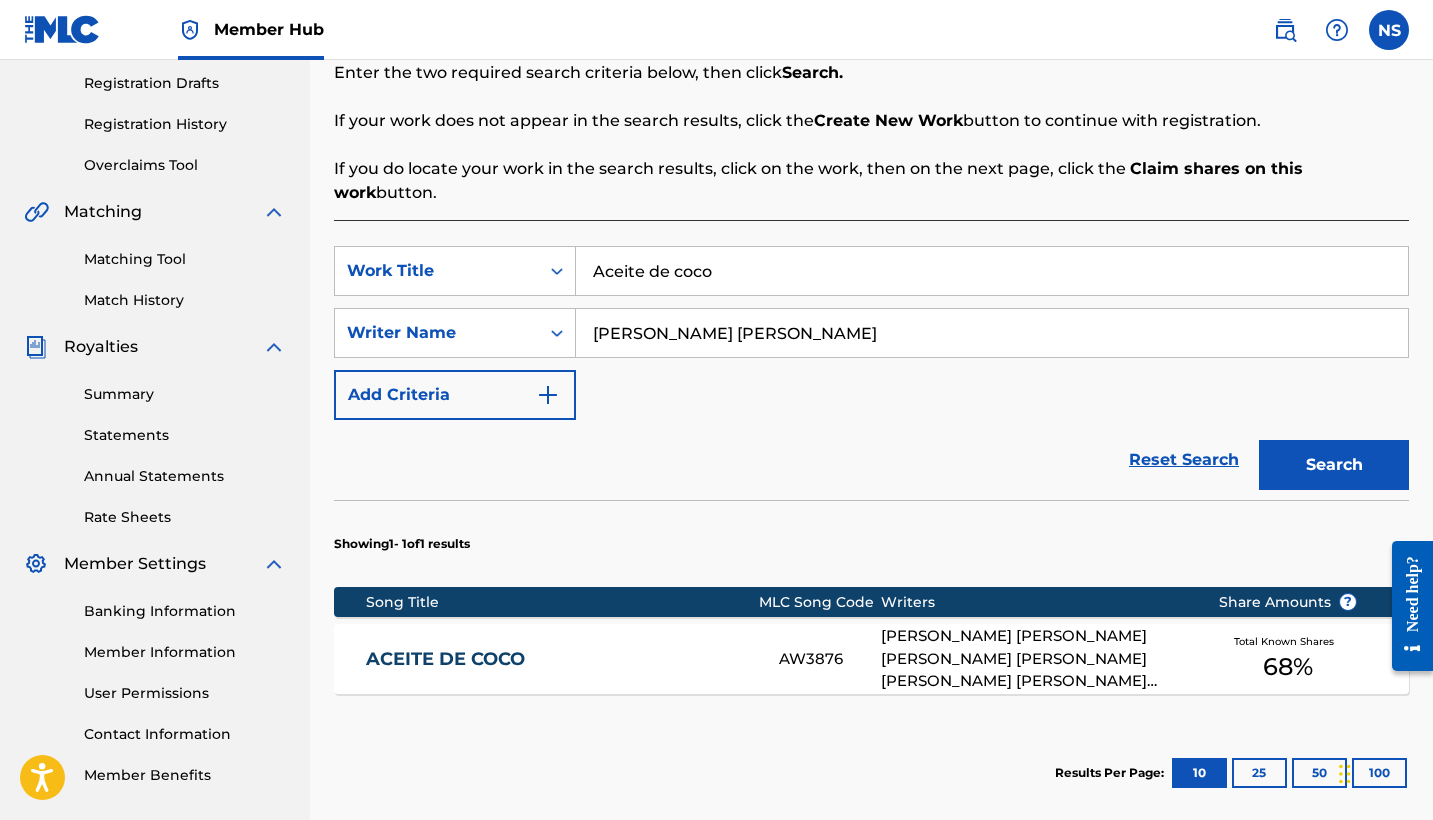
click at [1287, 634] on span "Total Known Shares" at bounding box center [1288, 641] width 108 height 15
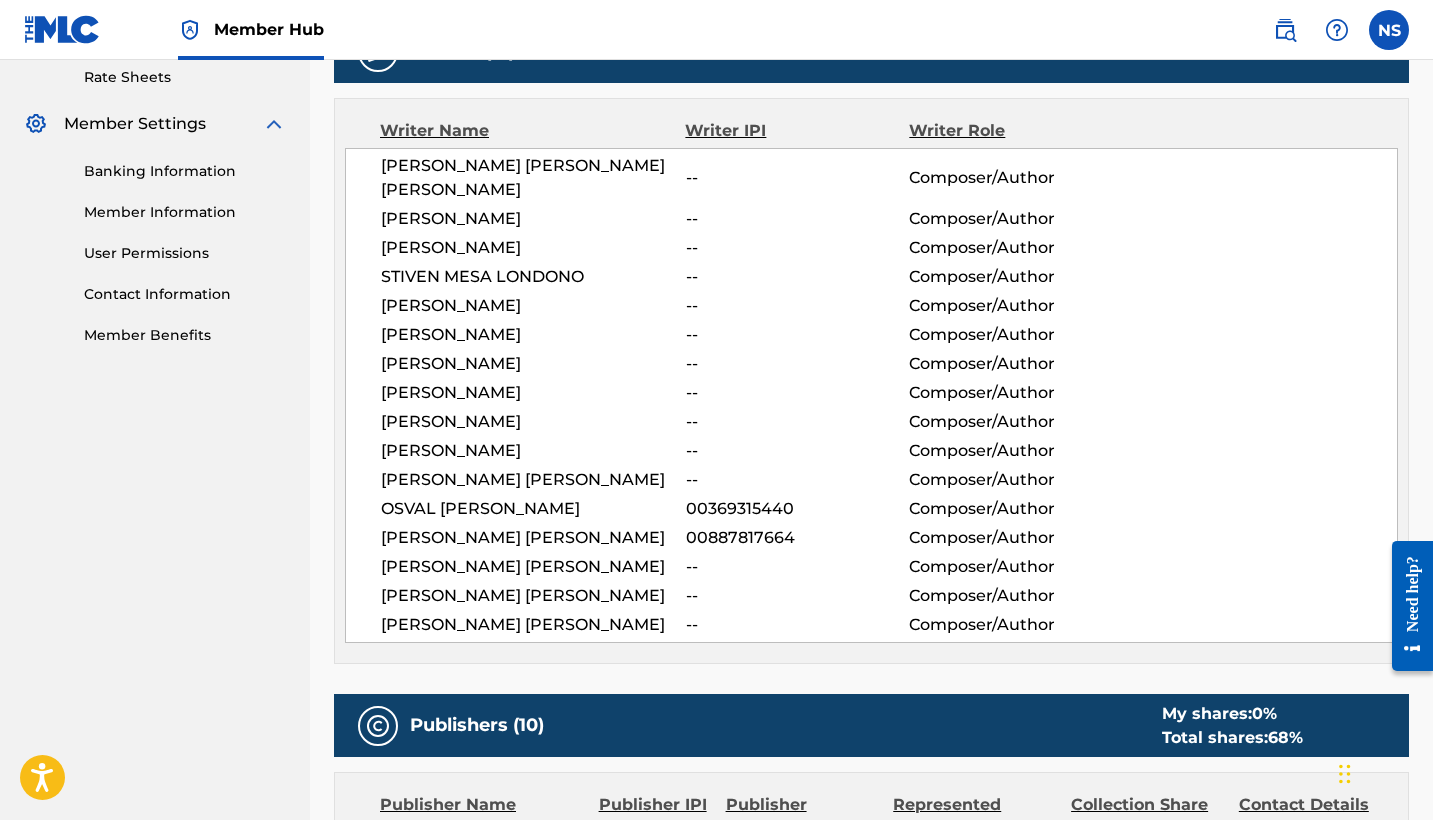
scroll to position [777, 0]
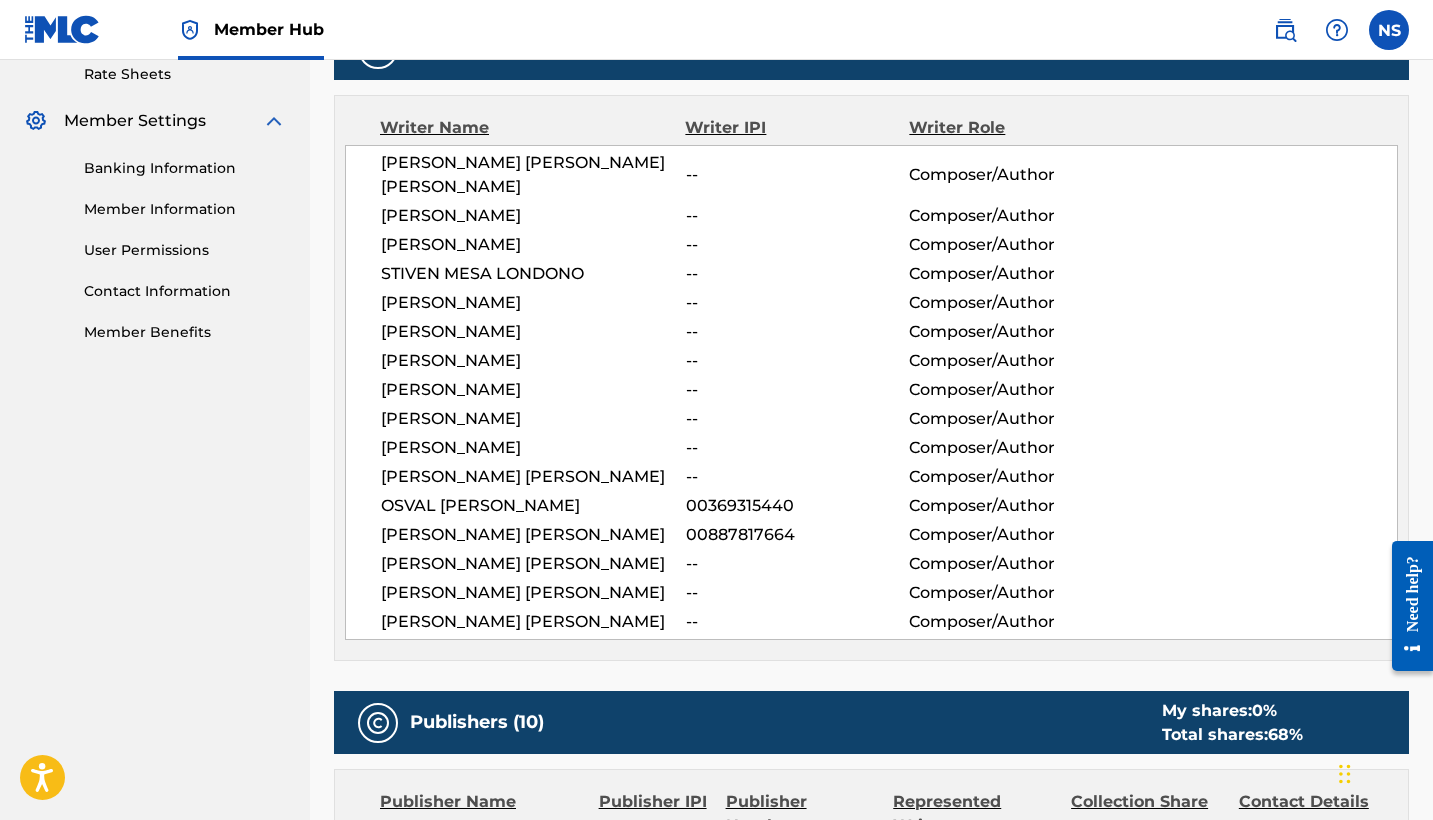
click at [580, 588] on span "[PERSON_NAME] [PERSON_NAME]" at bounding box center [533, 593] width 305 height 24
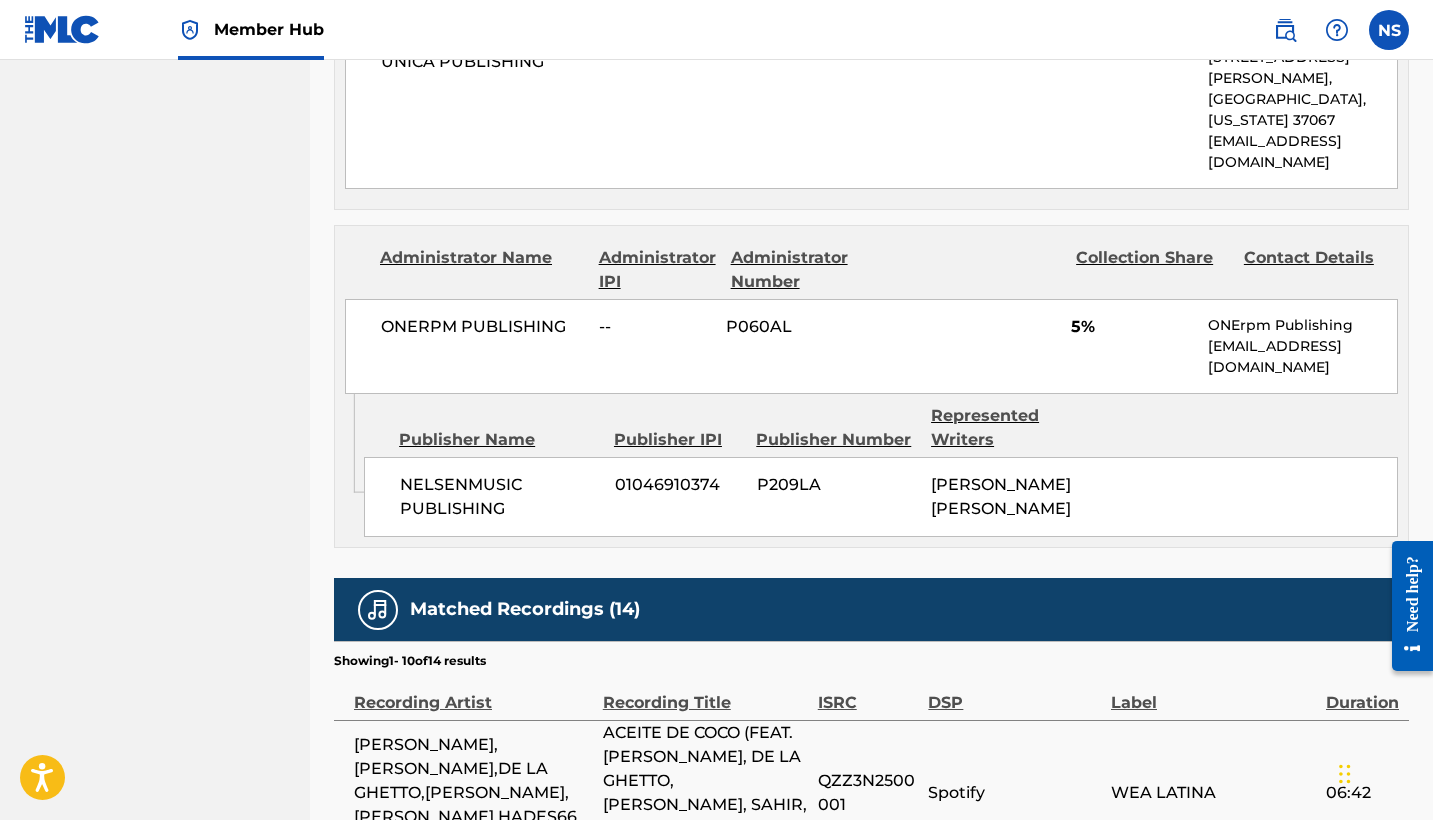
scroll to position [4983, 0]
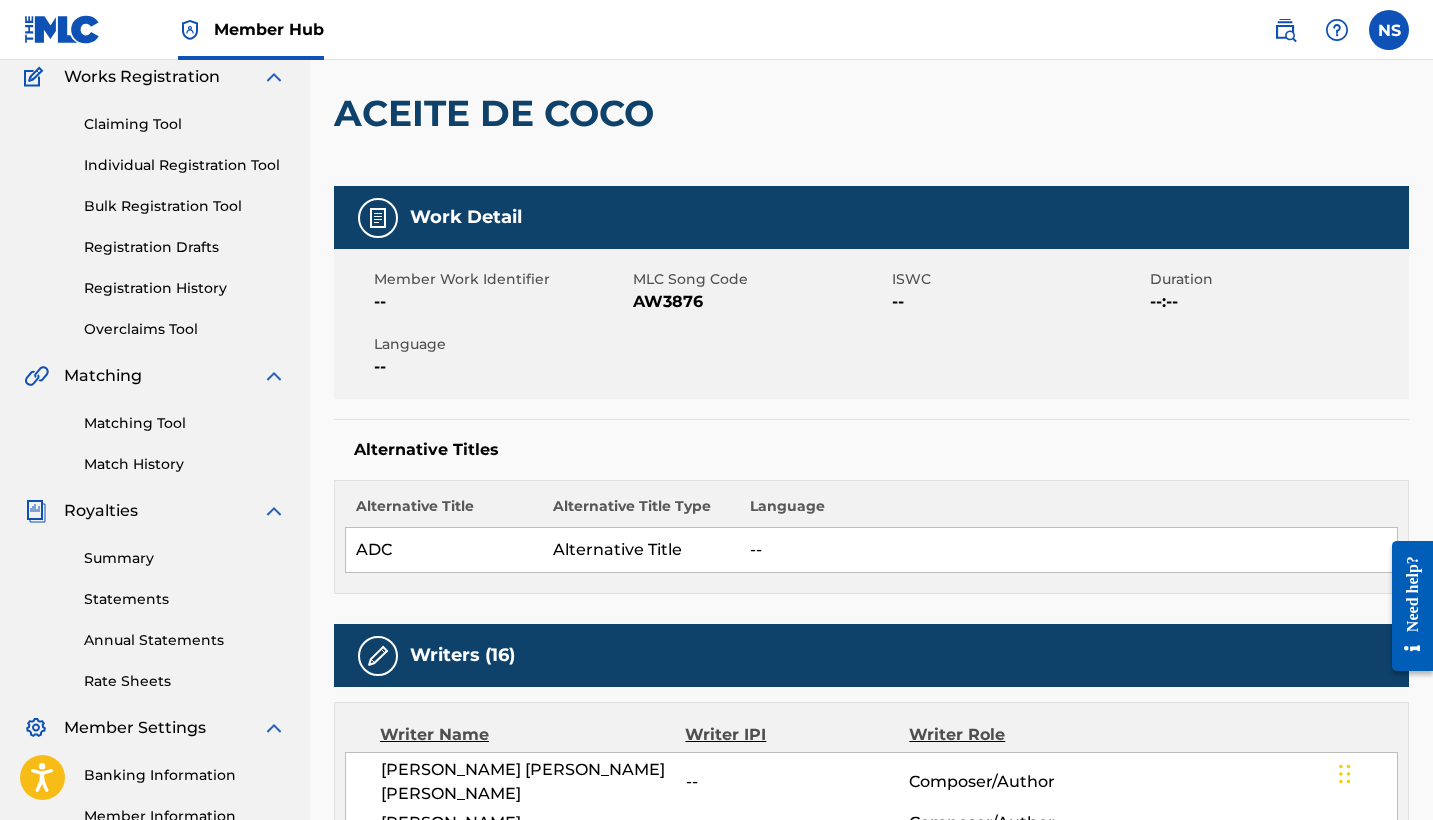
scroll to position [205, 0]
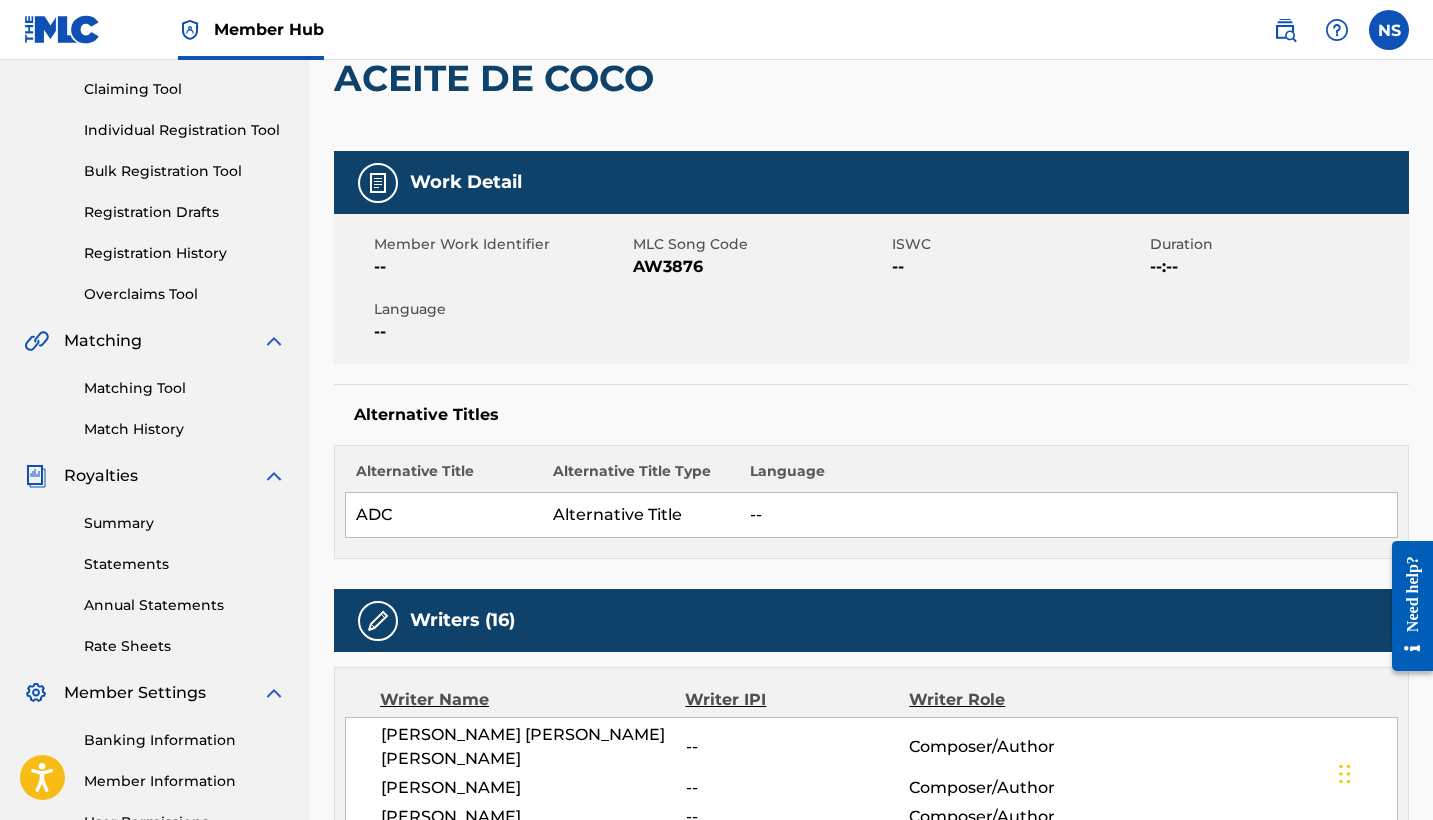
click at [627, 612] on div "Writers (16)" at bounding box center [871, 620] width 1075 height 63
click at [559, 622] on div "Writers (16)" at bounding box center [871, 620] width 1075 height 63
click at [452, 189] on h5 "Work Detail" at bounding box center [466, 182] width 112 height 23
click at [460, 294] on div "Member Work Identifier -- MLC Song Code AW3876 ISWC -- Duration --:-- Language …" at bounding box center [871, 289] width 1075 height 150
click at [710, 327] on div "Member Work Identifier -- MLC Song Code AW3876 ISWC -- Duration --:-- Language …" at bounding box center [871, 289] width 1075 height 150
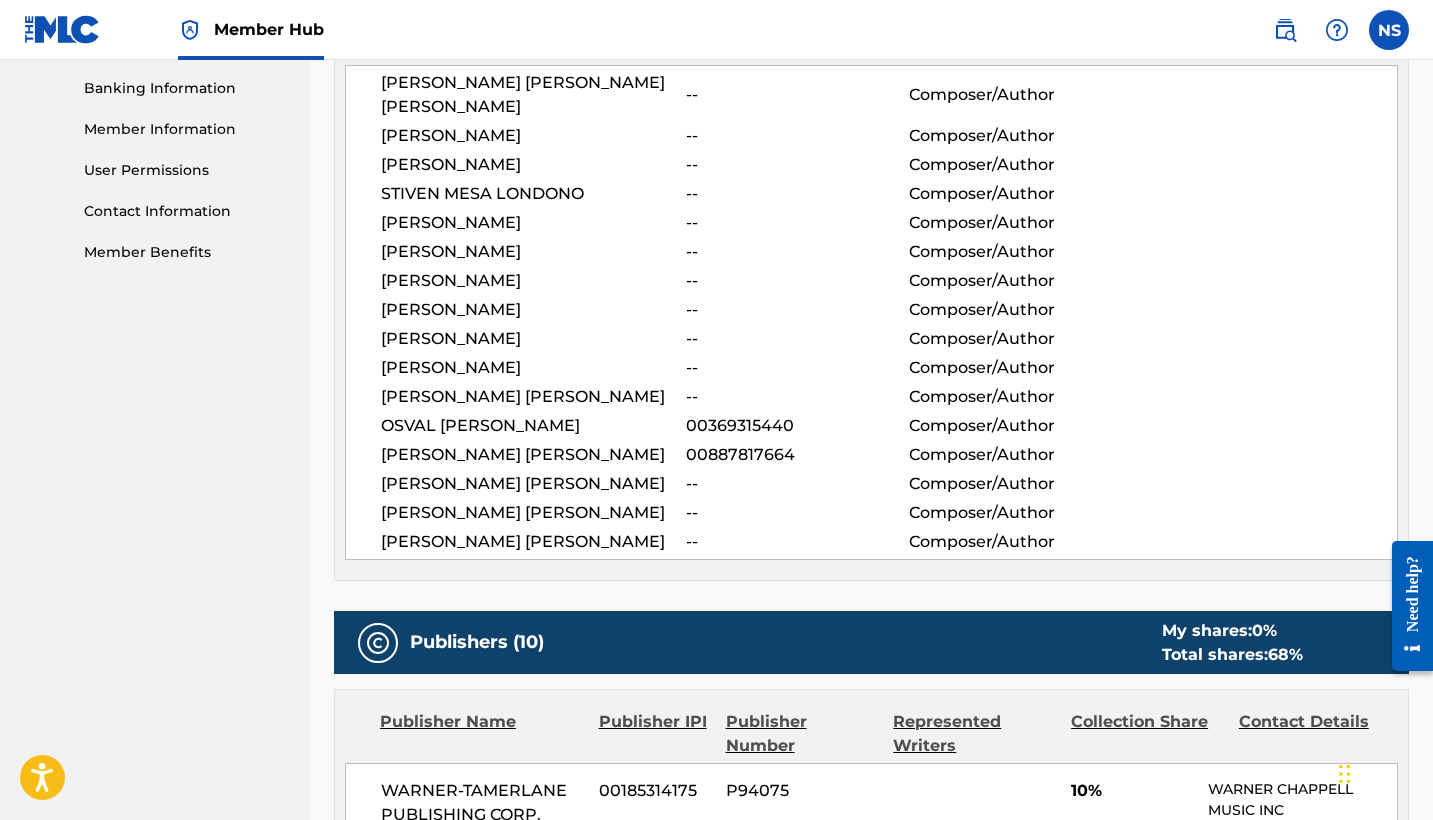
scroll to position [859, 0]
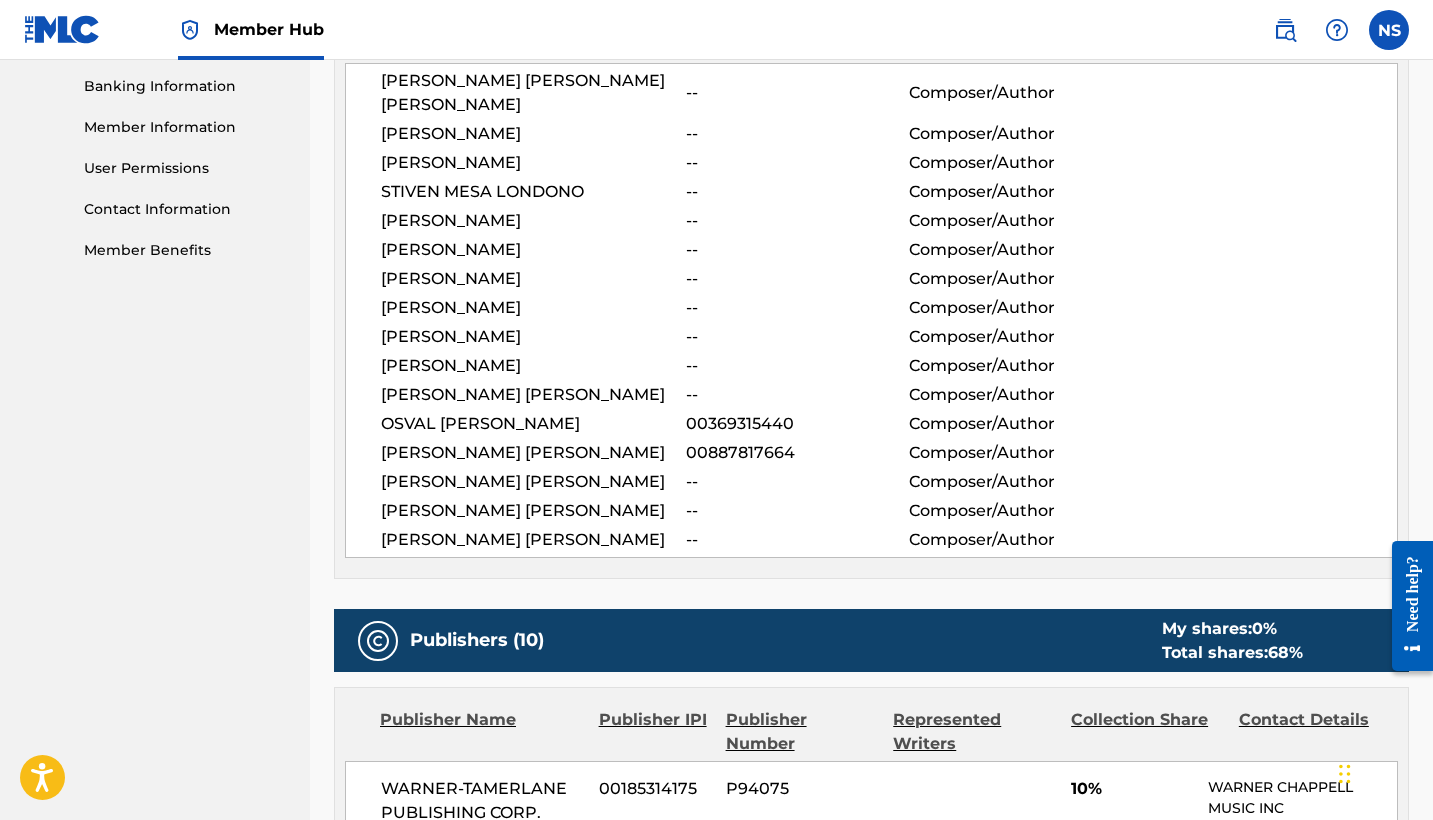
click at [444, 449] on span "[PERSON_NAME] [PERSON_NAME]" at bounding box center [533, 453] width 305 height 24
click at [443, 523] on span "[PERSON_NAME] [PERSON_NAME]" at bounding box center [533, 511] width 305 height 24
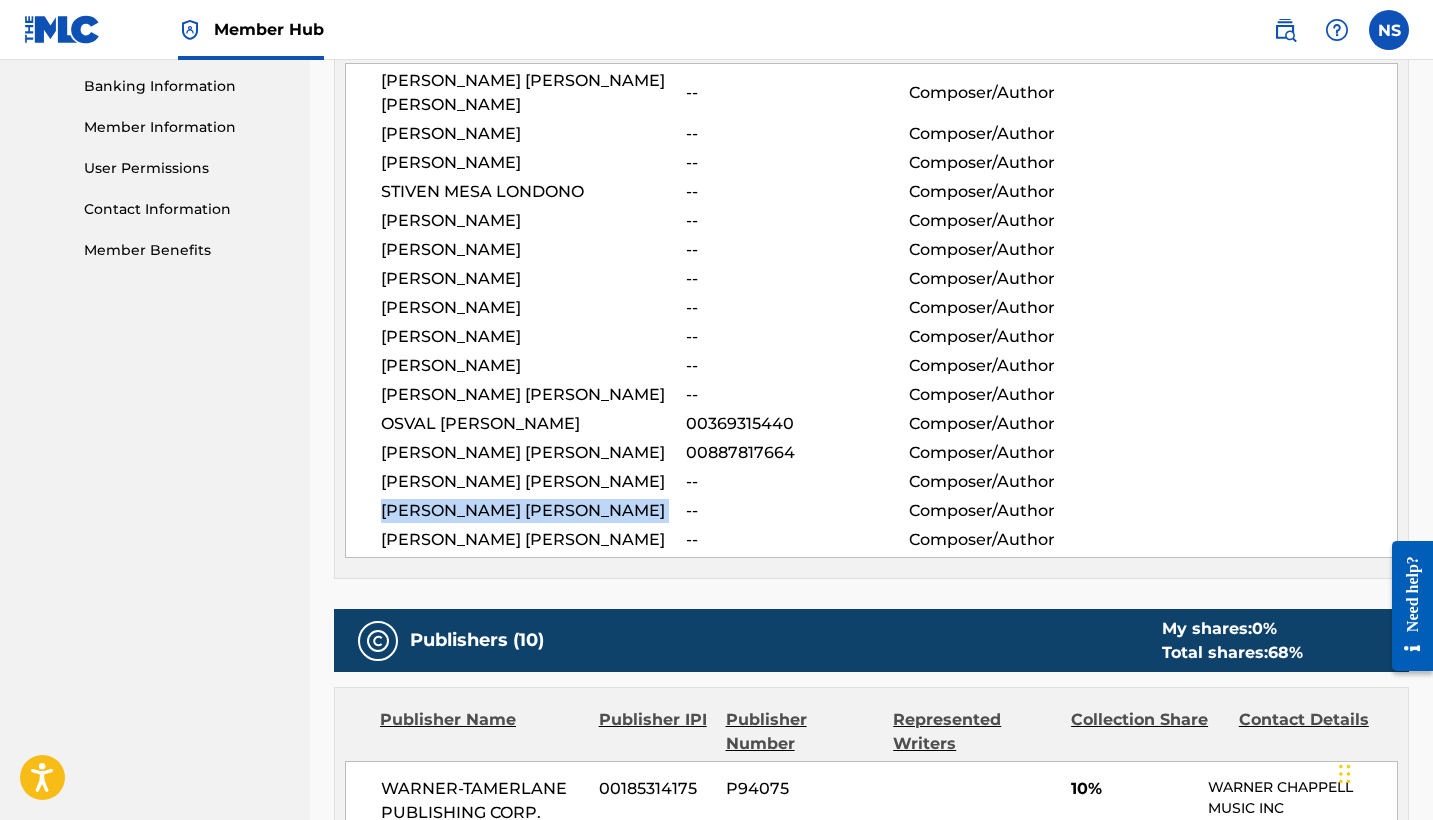
click at [443, 523] on span "[PERSON_NAME] [PERSON_NAME]" at bounding box center [533, 511] width 305 height 24
click at [542, 523] on span "[PERSON_NAME] [PERSON_NAME]" at bounding box center [533, 511] width 305 height 24
drag, startPoint x: 486, startPoint y: 533, endPoint x: 368, endPoint y: 506, distance: 121.0
click at [368, 506] on div "[PERSON_NAME] [PERSON_NAME] [PERSON_NAME] -- Composer/Author [PERSON_NAME] -- C…" at bounding box center [871, 310] width 1053 height 495
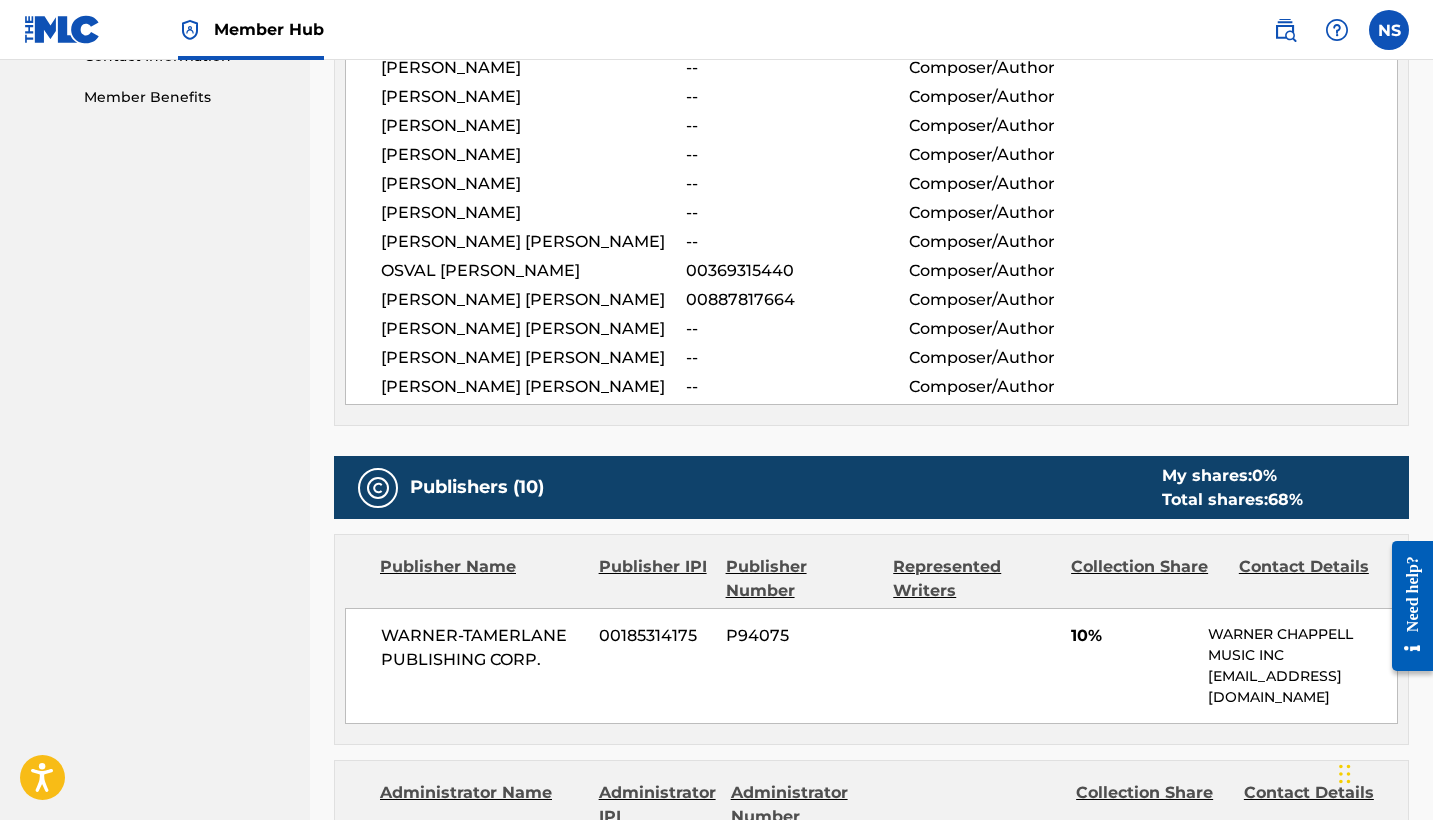
scroll to position [1092, 0]
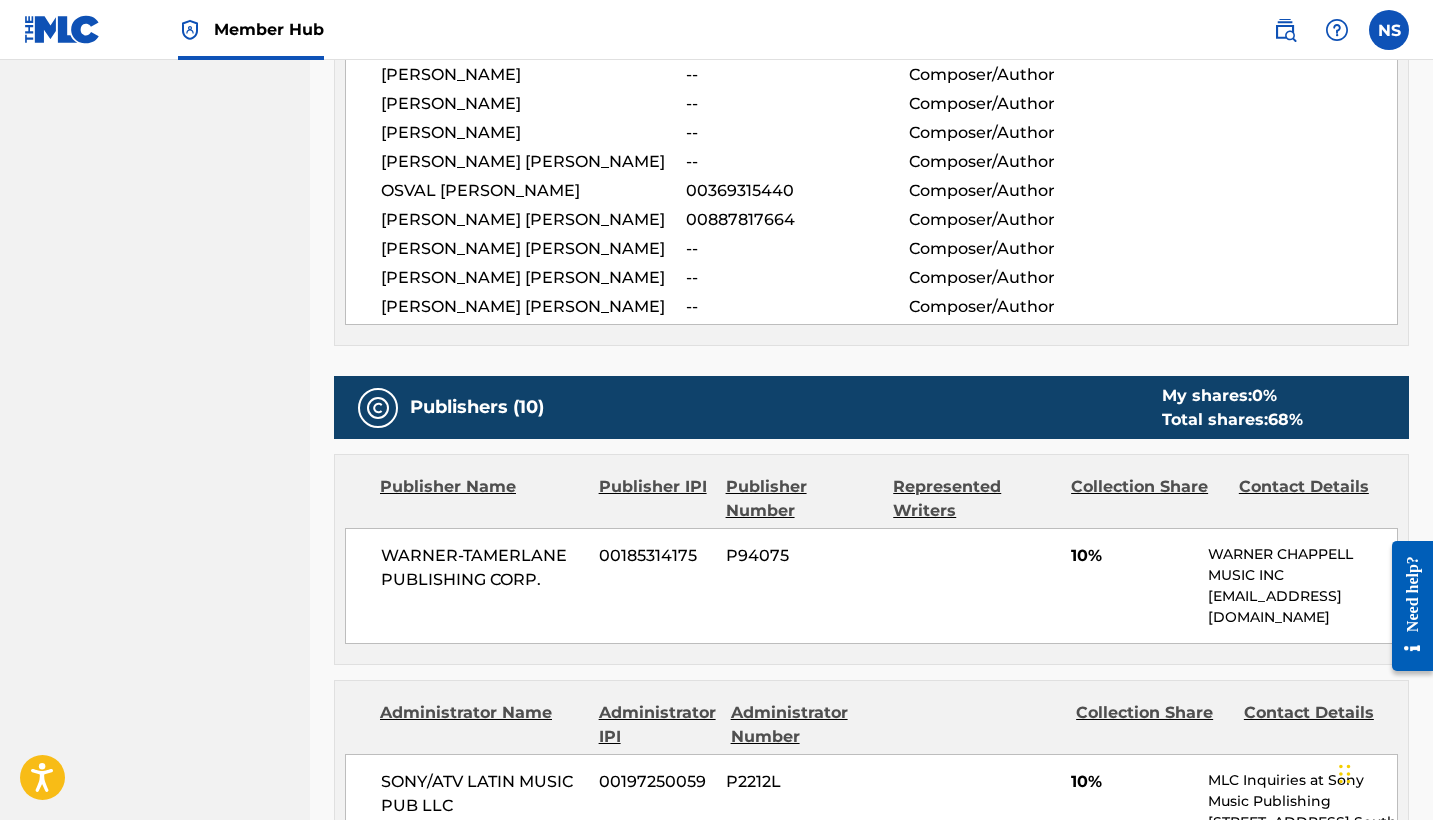
click at [469, 512] on div "Publisher Name" at bounding box center [482, 499] width 204 height 48
click at [684, 509] on div "Publisher IPI" at bounding box center [655, 499] width 112 height 48
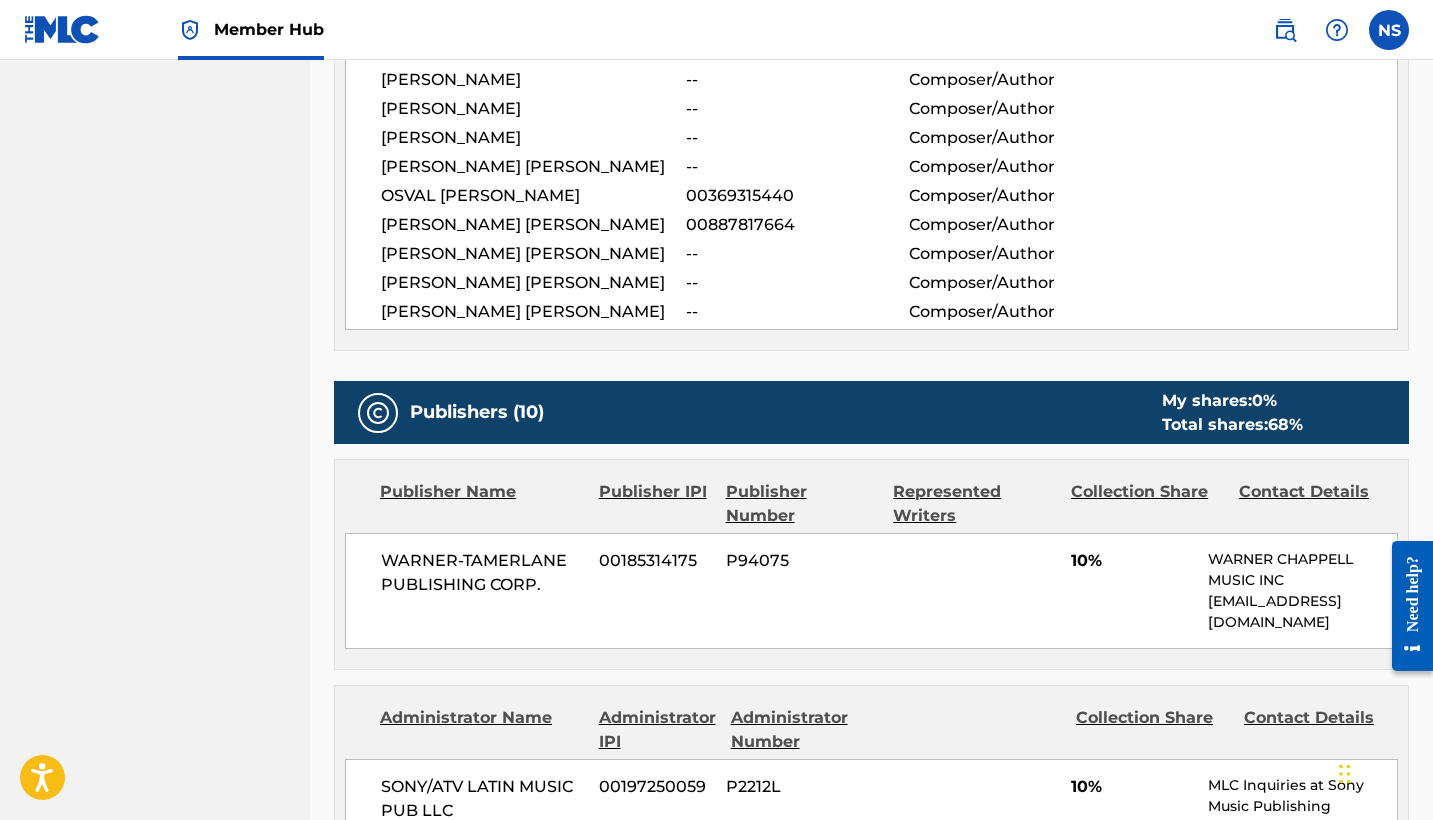
click at [1134, 514] on div "Collection Share" at bounding box center [1147, 504] width 153 height 48
click at [1279, 517] on div "Contact Details" at bounding box center [1315, 504] width 153 height 48
click at [1222, 437] on div "Total shares: 68 %" at bounding box center [1232, 425] width 141 height 24
click at [1195, 413] on div "My shares: 0 %" at bounding box center [1232, 401] width 141 height 24
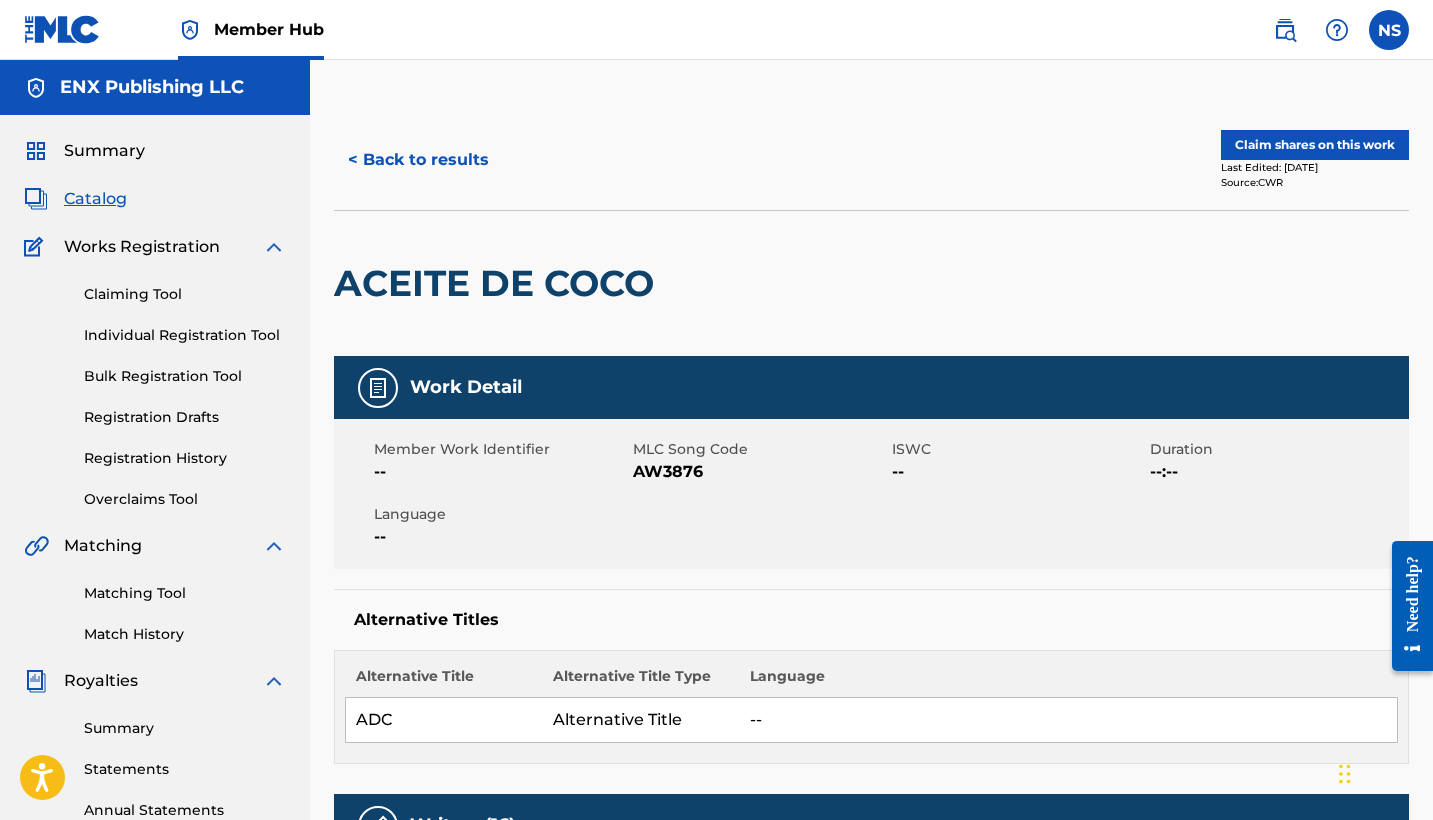
scroll to position [0, 0]
click at [1341, 141] on button "Claim shares on this work" at bounding box center [1315, 145] width 188 height 30
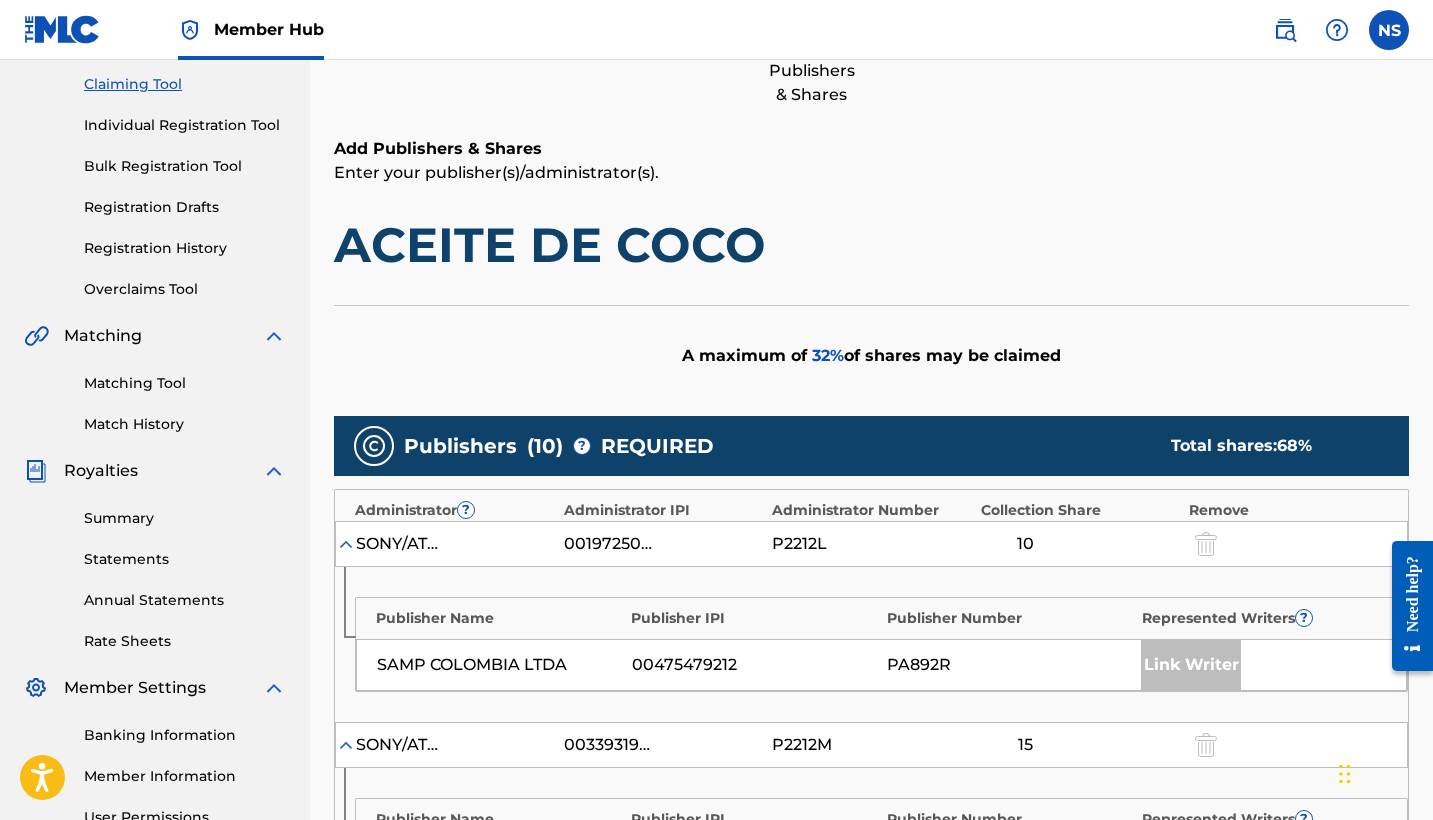
scroll to position [160, 0]
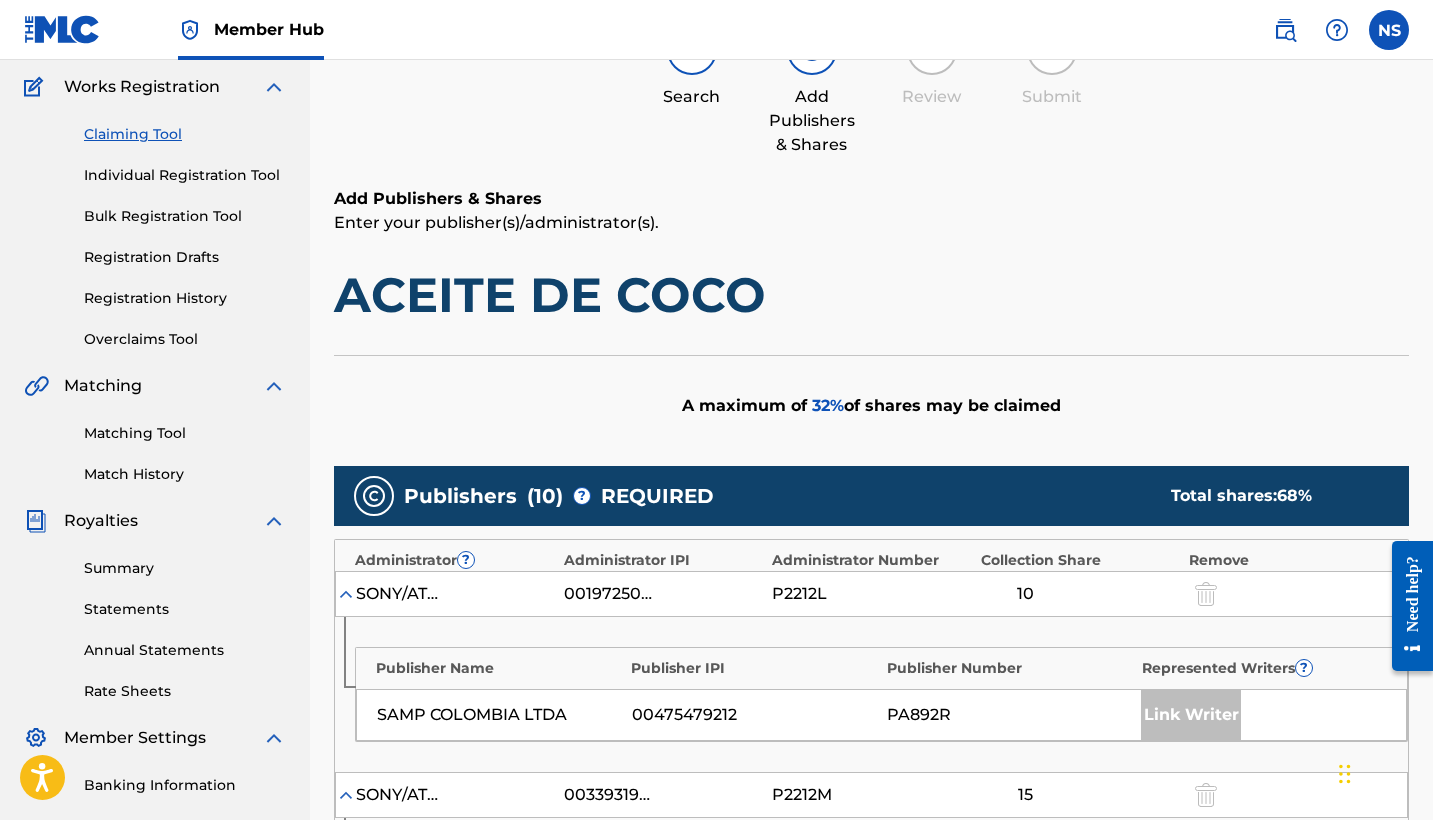
click at [649, 494] on span "REQUIRED" at bounding box center [657, 496] width 113 height 30
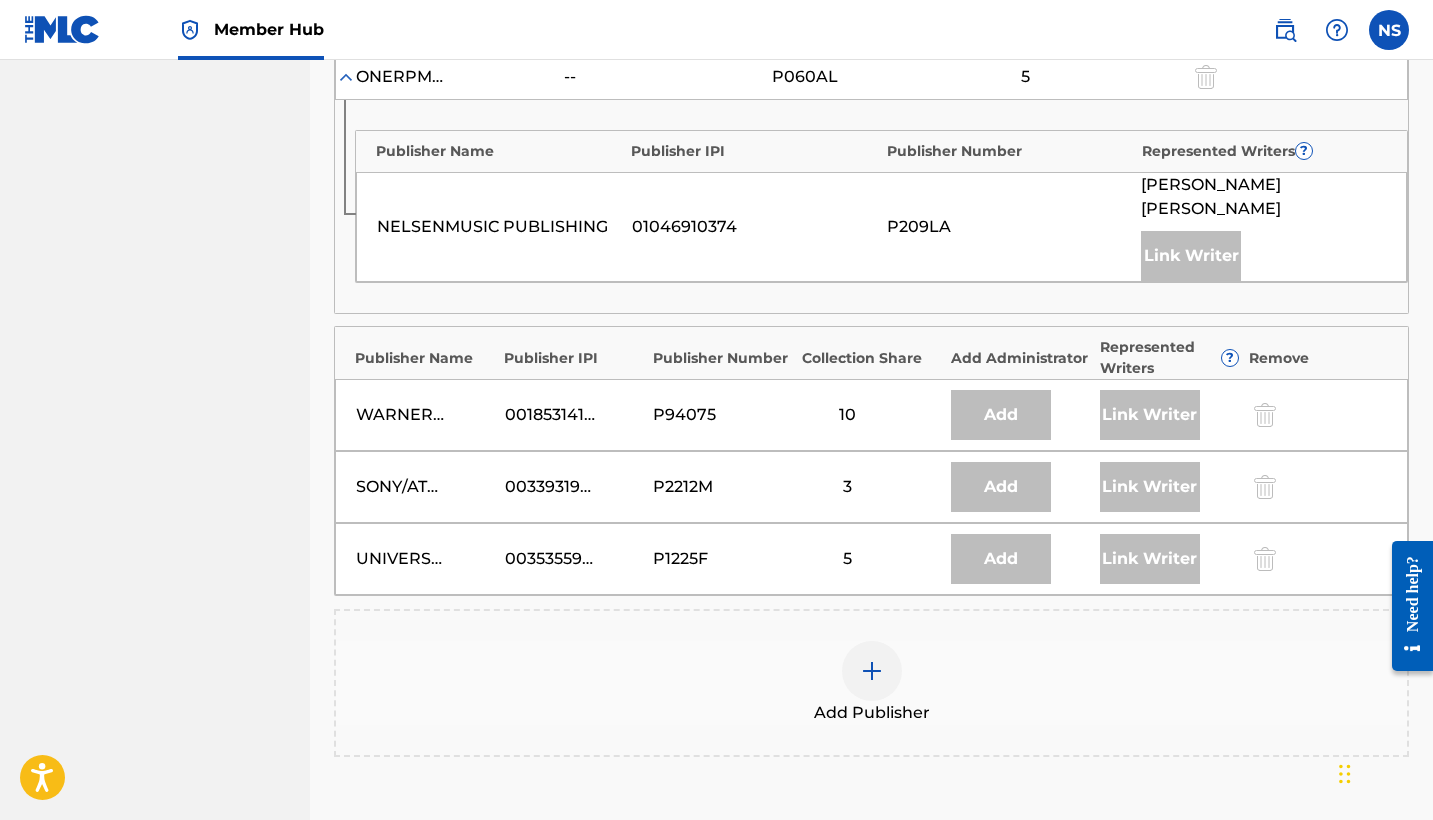
scroll to position [2028, 0]
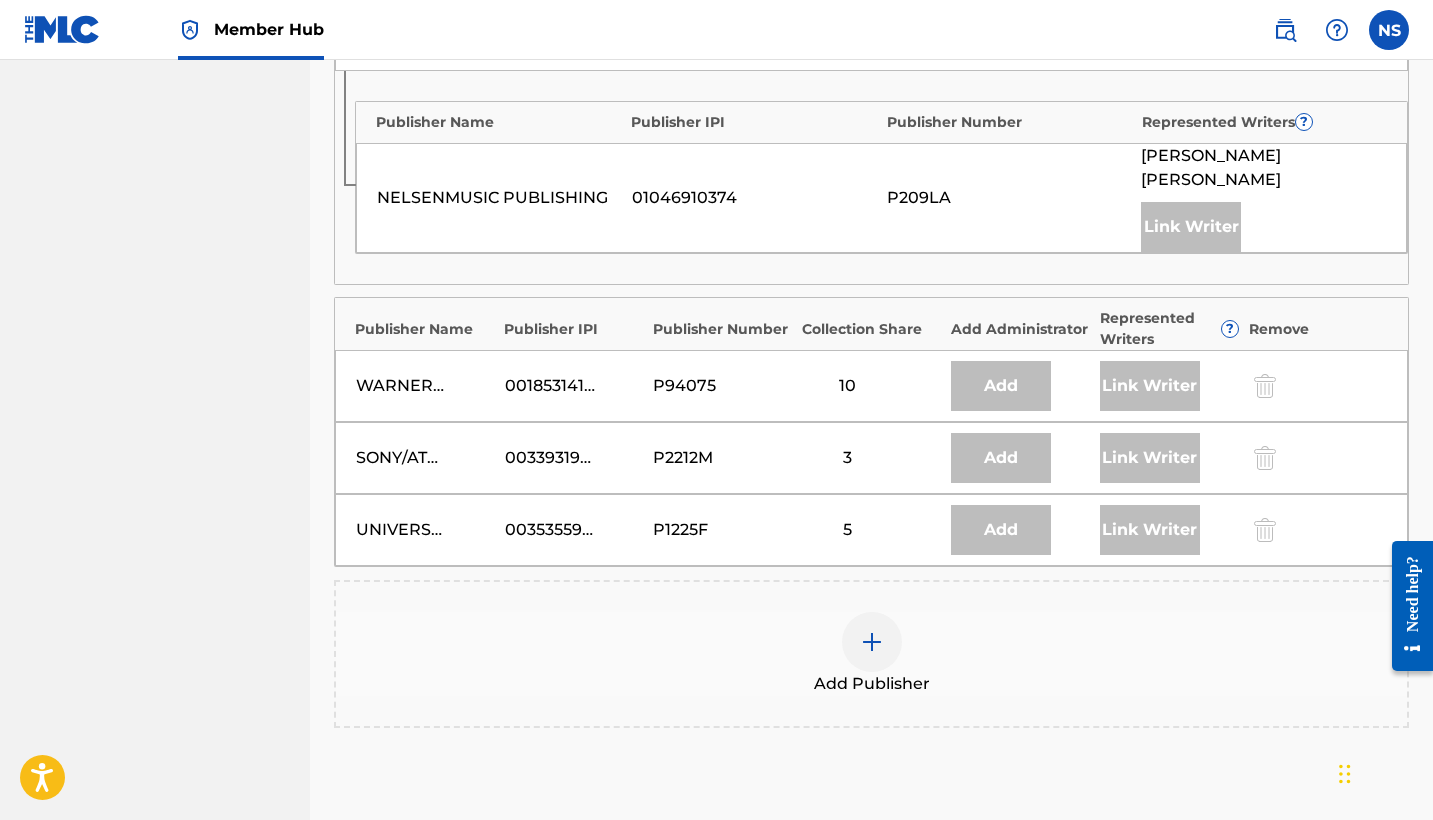
click at [879, 630] on img at bounding box center [872, 642] width 24 height 24
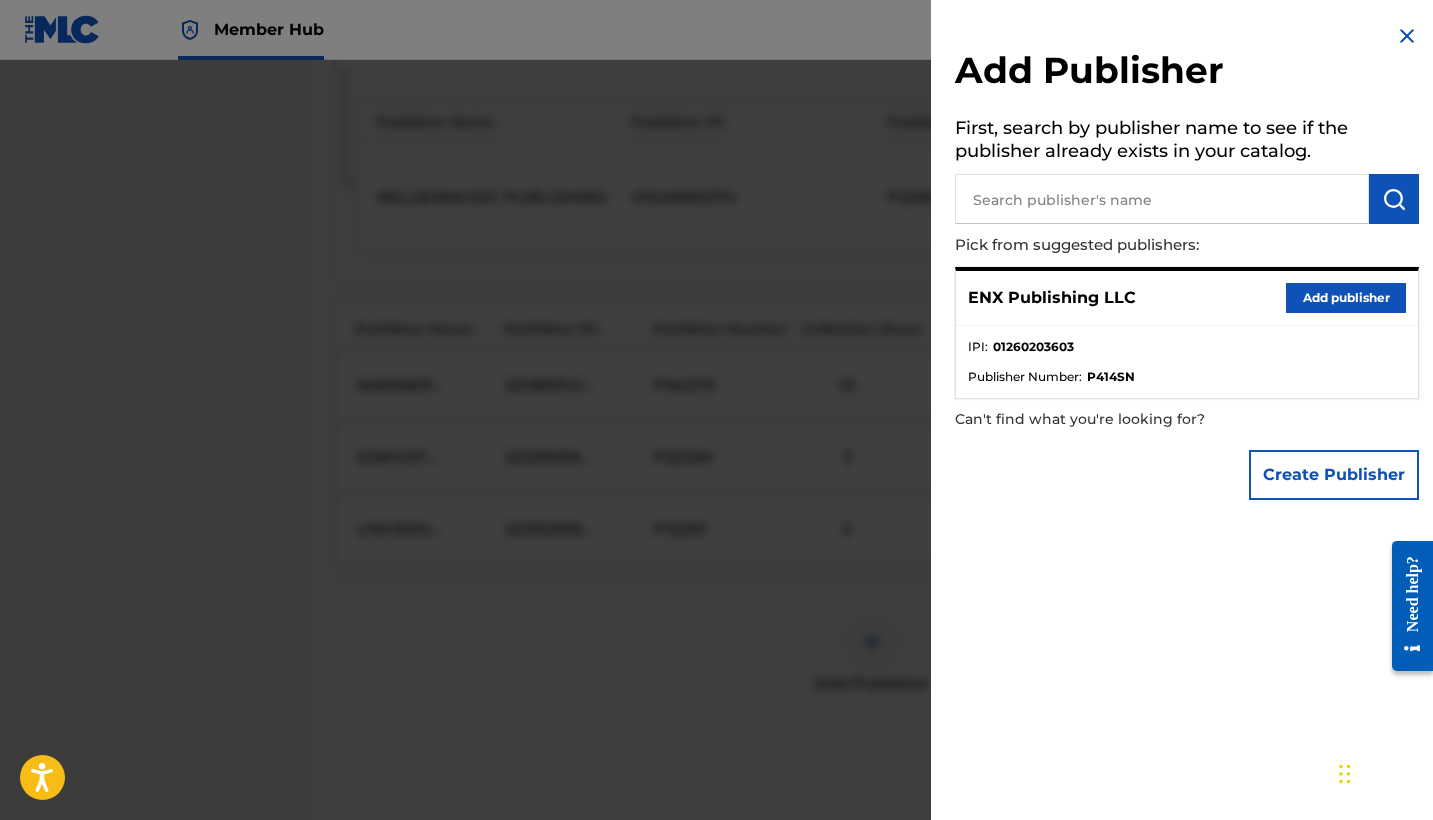
click at [1387, 46] on div "Add Publisher First, search by publisher name to see if the publisher already e…" at bounding box center [1187, 267] width 512 height 534
click at [1396, 41] on img at bounding box center [1407, 36] width 24 height 24
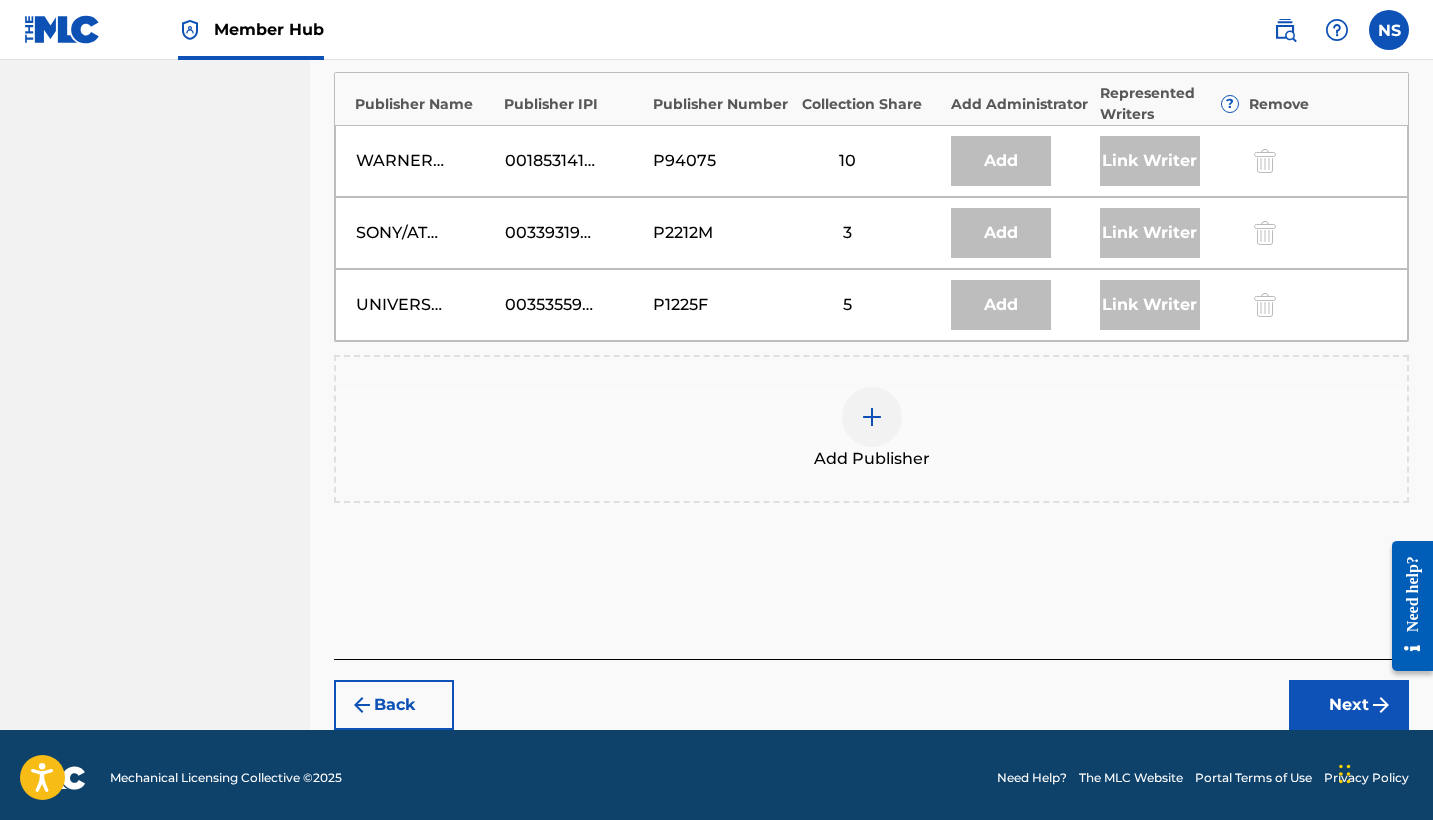
scroll to position [2252, 0]
click at [881, 415] on img at bounding box center [872, 418] width 24 height 24
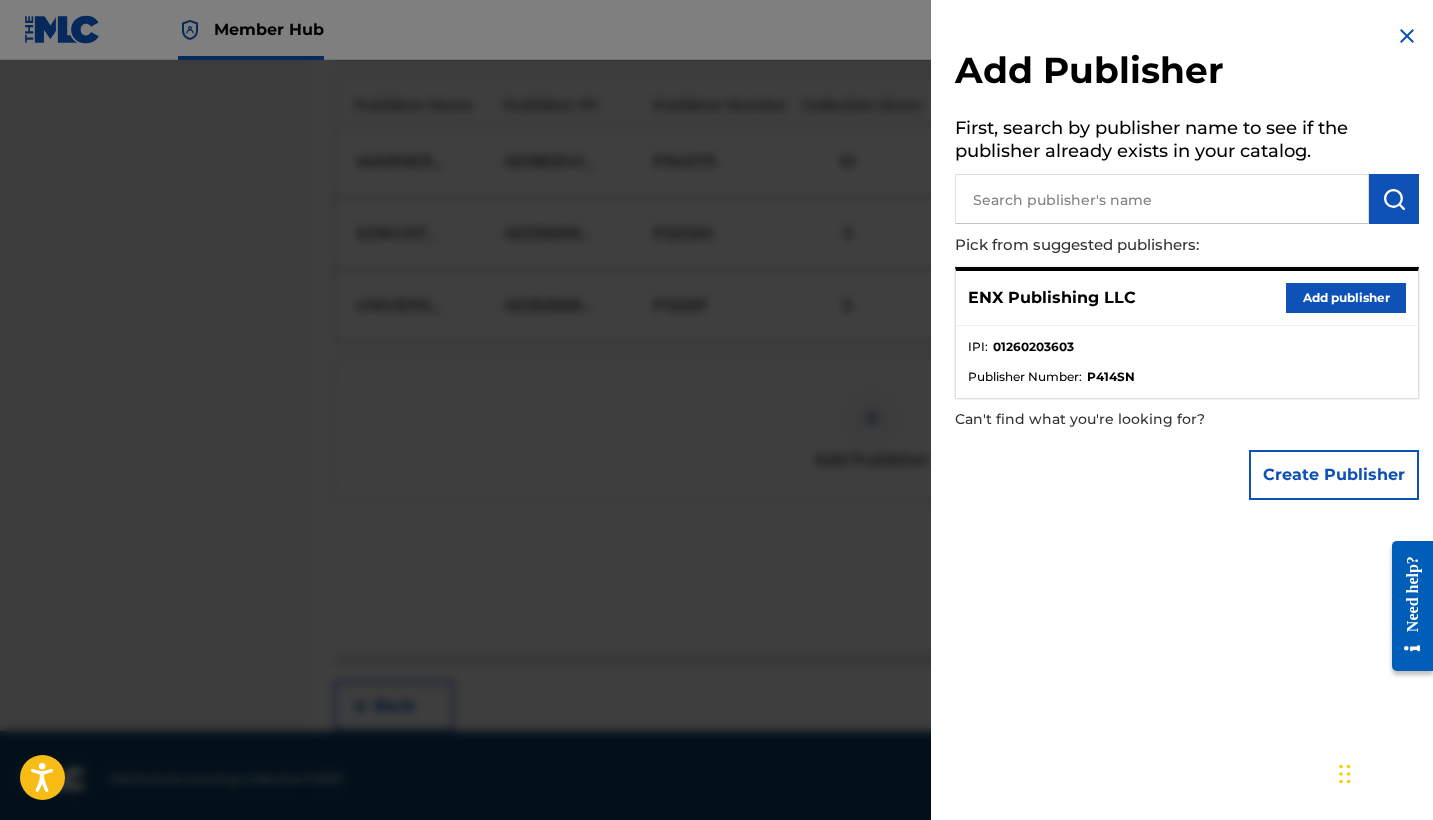
click at [1086, 338] on li "IPI : 01260203603" at bounding box center [1187, 353] width 438 height 30
click at [1322, 304] on button "Add publisher" at bounding box center [1346, 298] width 120 height 30
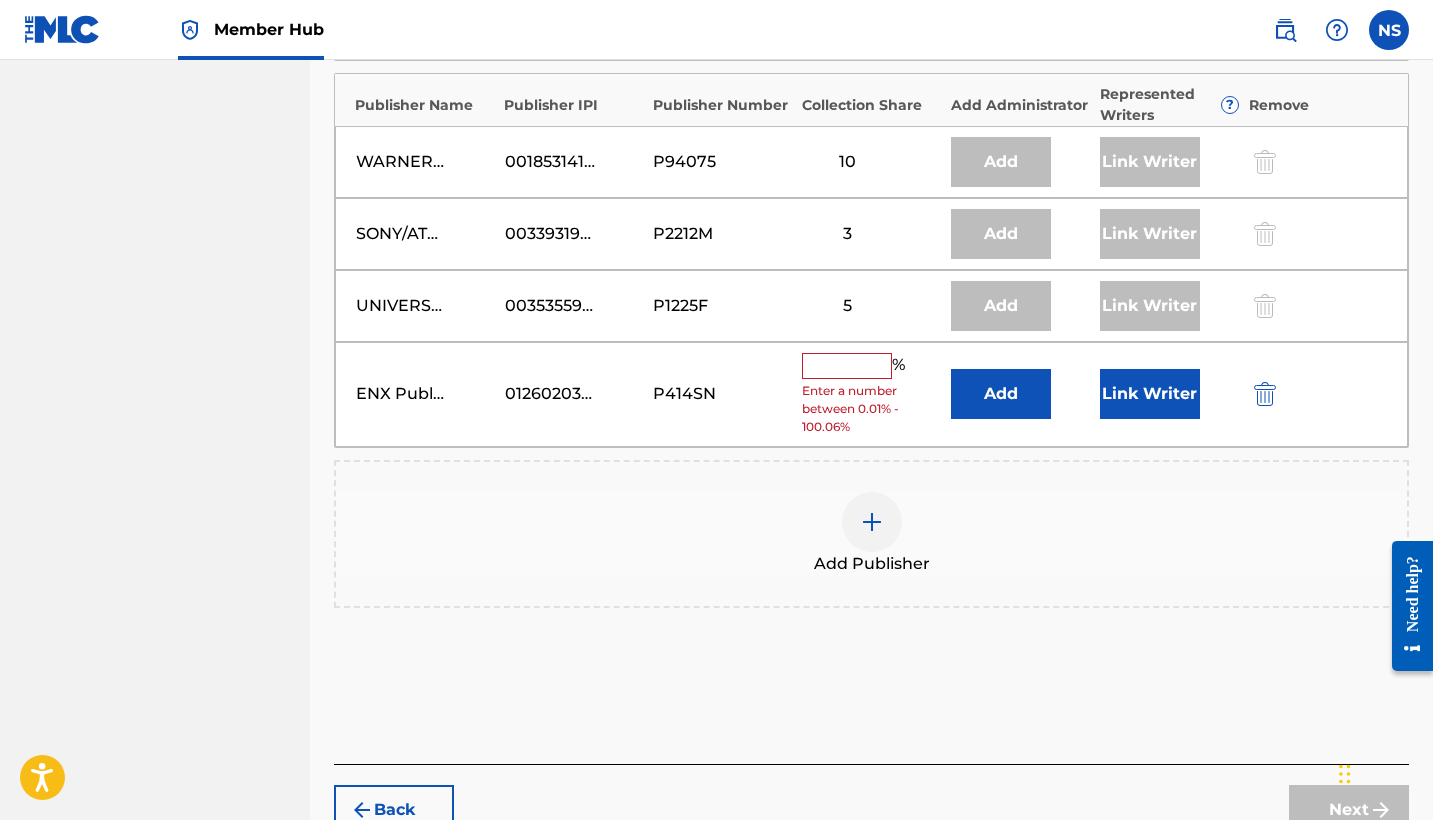
click at [846, 382] on span "Enter a number between 0.01% - 100.06%" at bounding box center [871, 409] width 139 height 54
click at [829, 357] on input "text" at bounding box center [847, 366] width 90 height 26
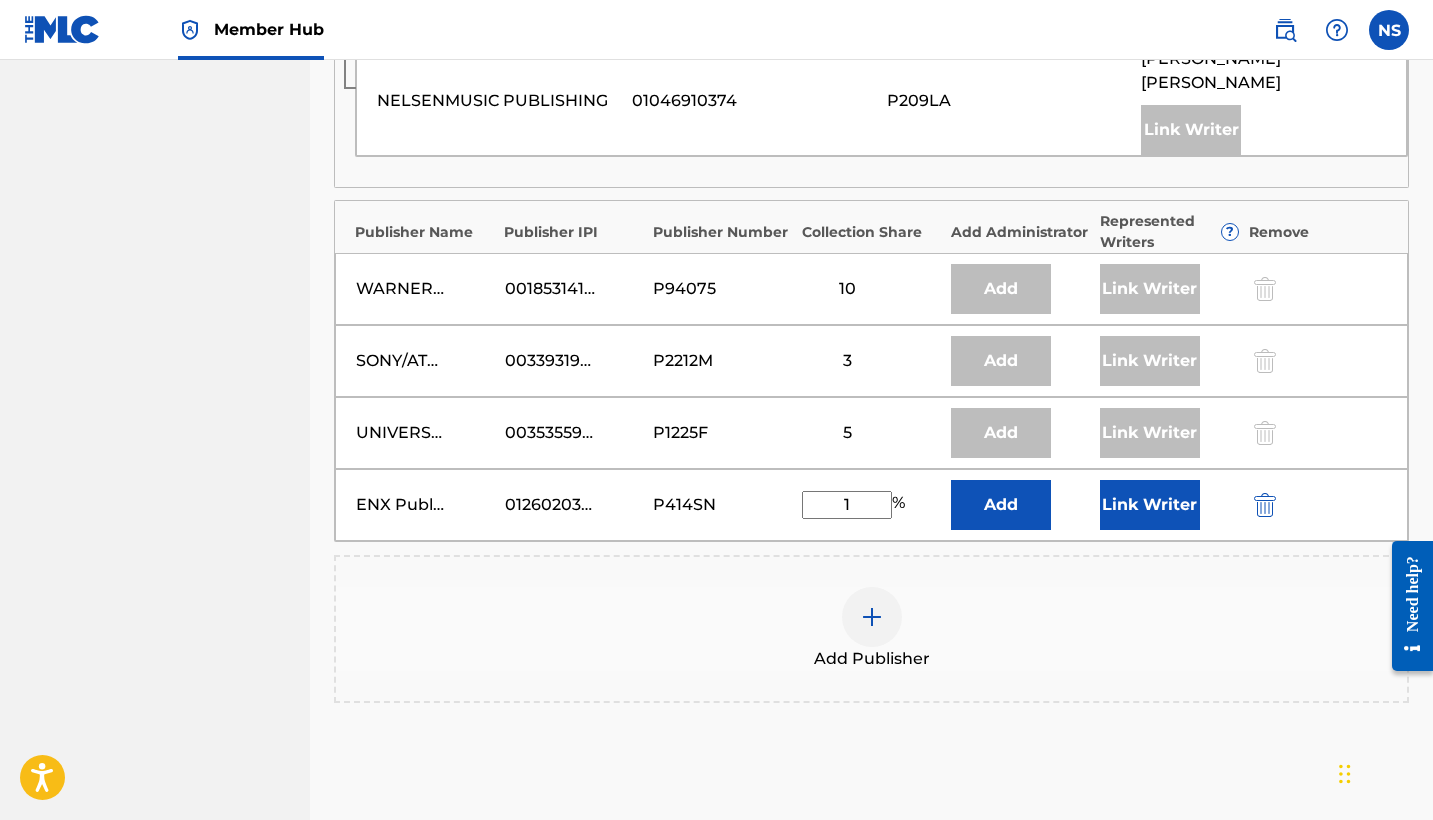
scroll to position [2124, 0]
type input "1"
click at [999, 499] on button "Add" at bounding box center [1001, 506] width 100 height 50
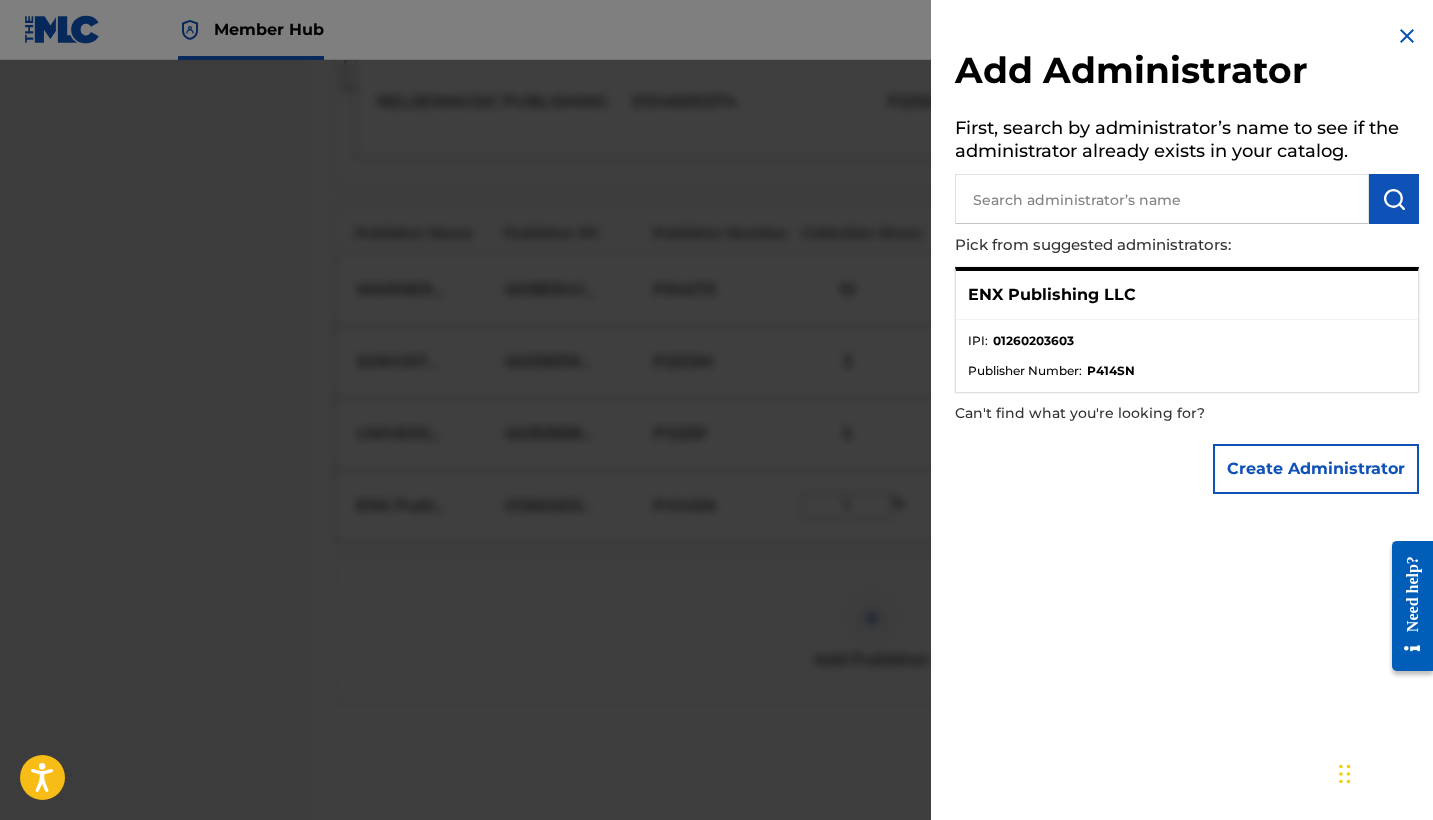
click at [1404, 35] on img at bounding box center [1407, 36] width 24 height 24
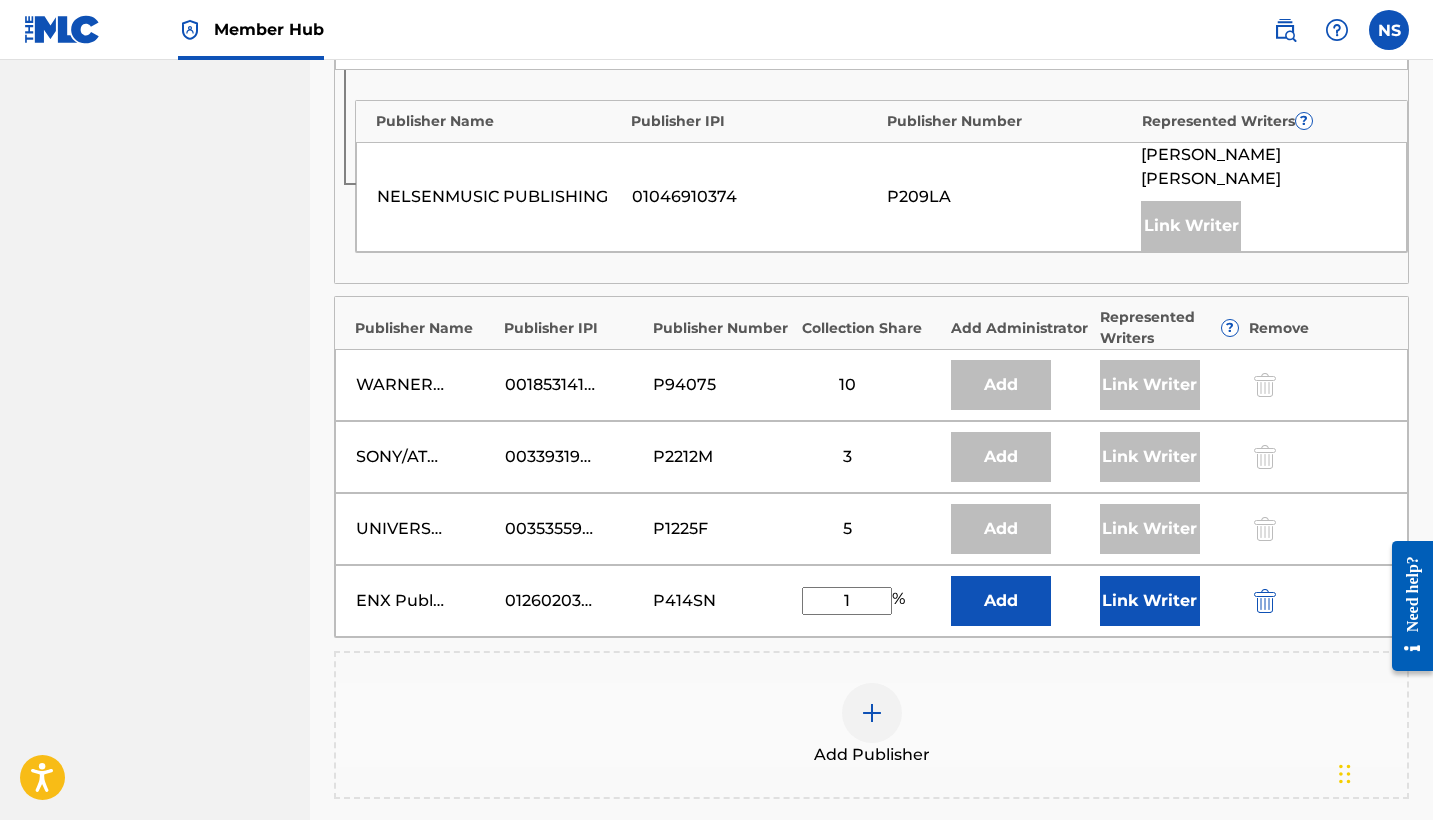
scroll to position [1992, 0]
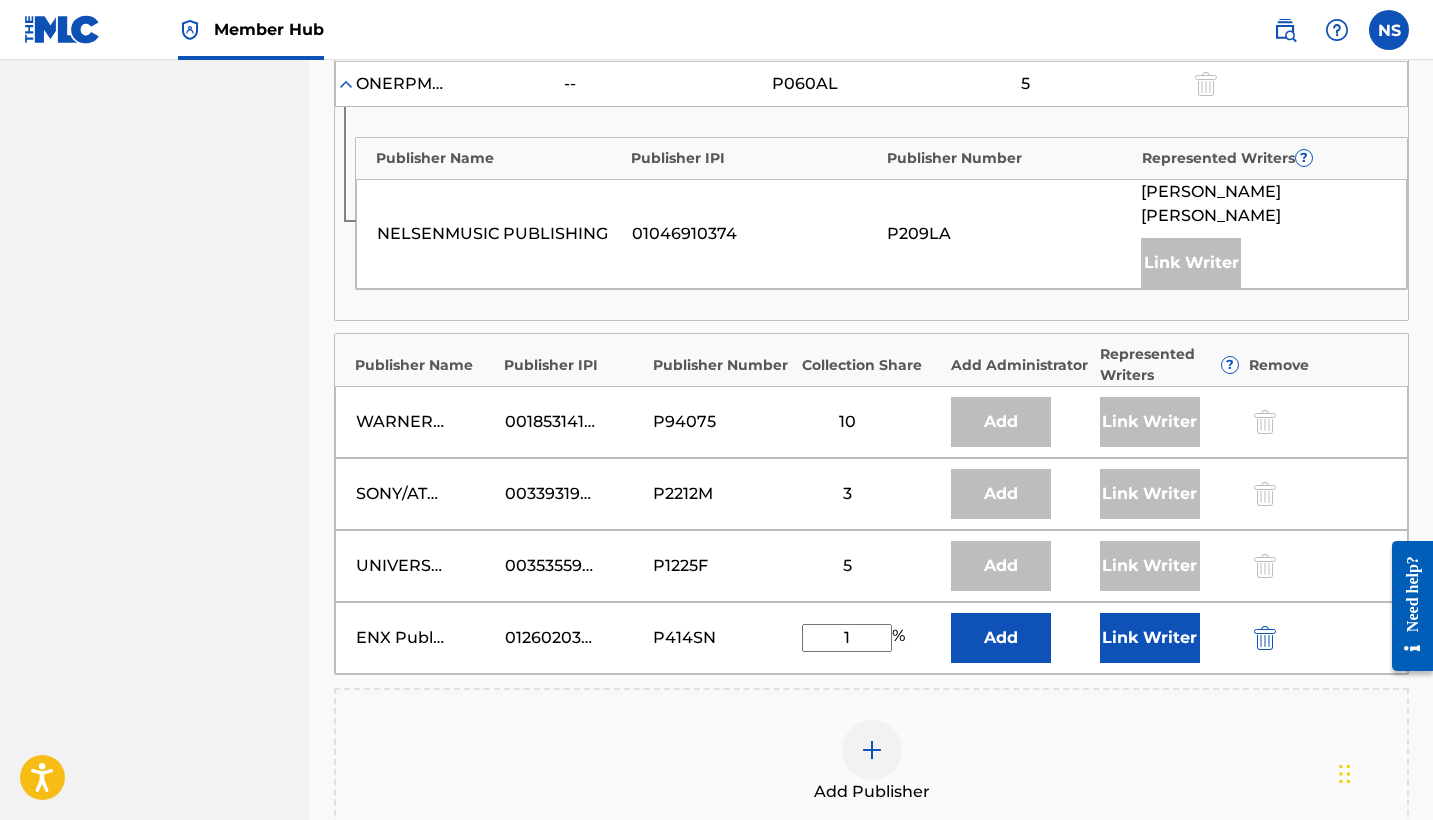
click at [1281, 362] on div "Remove" at bounding box center [1318, 365] width 139 height 21
click at [865, 631] on input "1" at bounding box center [847, 638] width 90 height 28
click at [1257, 631] on img "submit" at bounding box center [1265, 638] width 22 height 24
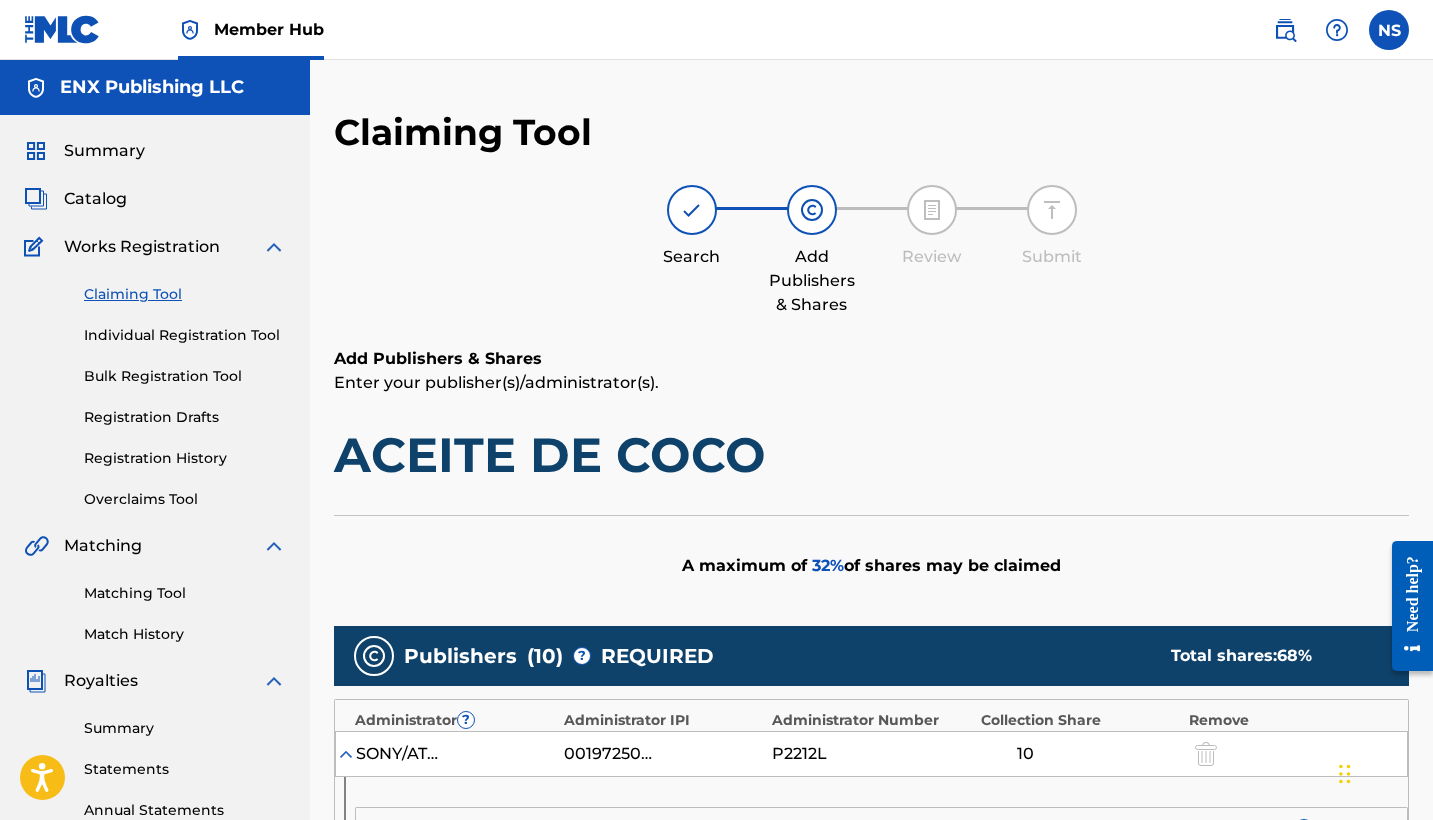
scroll to position [0, 0]
click at [155, 300] on link "Claiming Tool" at bounding box center [185, 294] width 202 height 21
click at [148, 304] on link "Claiming Tool" at bounding box center [185, 294] width 202 height 21
click at [132, 295] on link "Claiming Tool" at bounding box center [185, 294] width 202 height 21
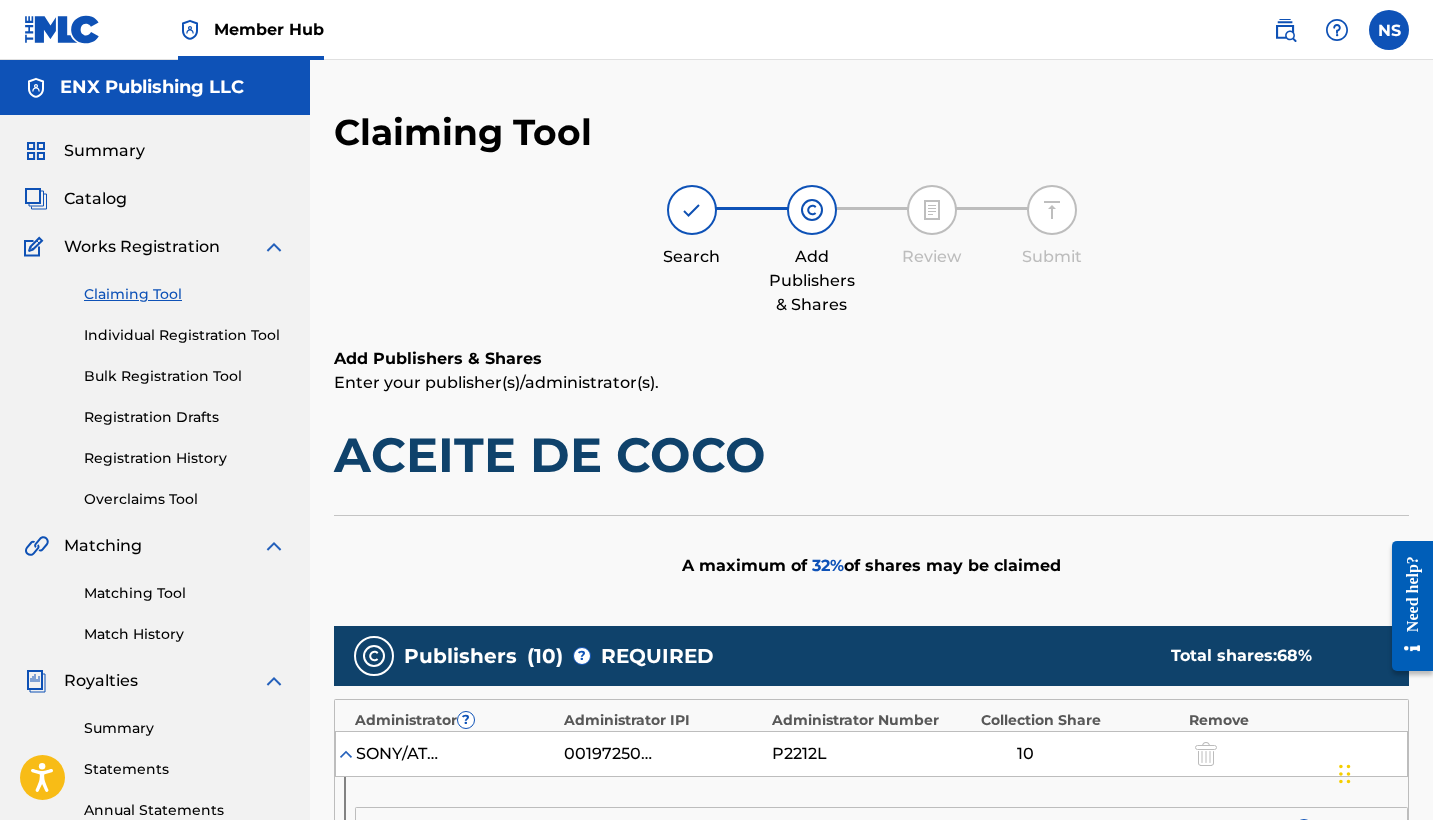
click at [687, 216] on img at bounding box center [692, 210] width 24 height 24
click at [187, 109] on div "ENX Publishing LLC" at bounding box center [155, 87] width 310 height 55
click at [140, 91] on h5 "ENX Publishing LLC" at bounding box center [152, 87] width 184 height 23
click at [125, 157] on span "Summary" at bounding box center [104, 151] width 81 height 24
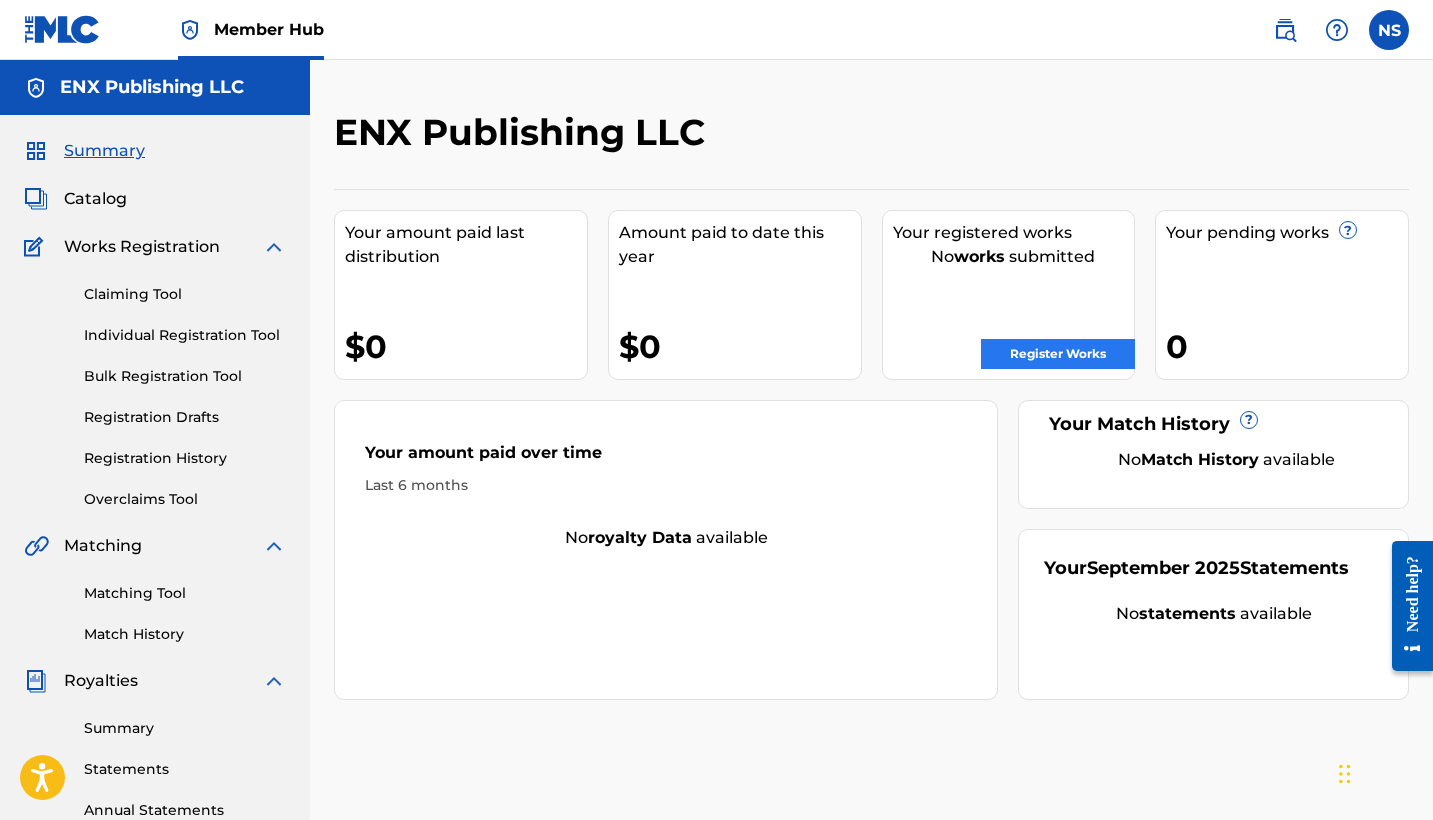
click at [1062, 345] on link "Register Works" at bounding box center [1058, 354] width 154 height 30
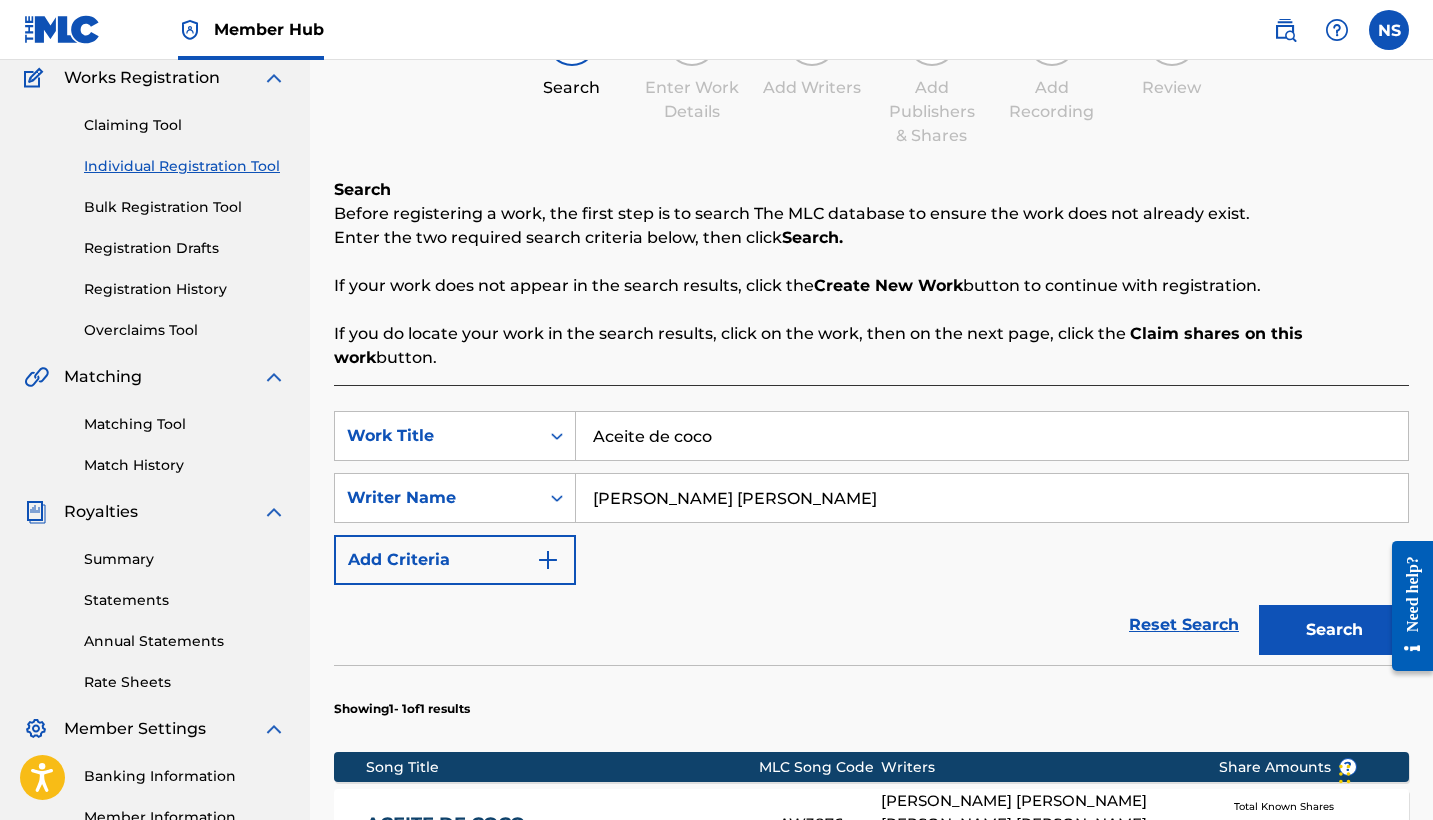
scroll to position [183, 0]
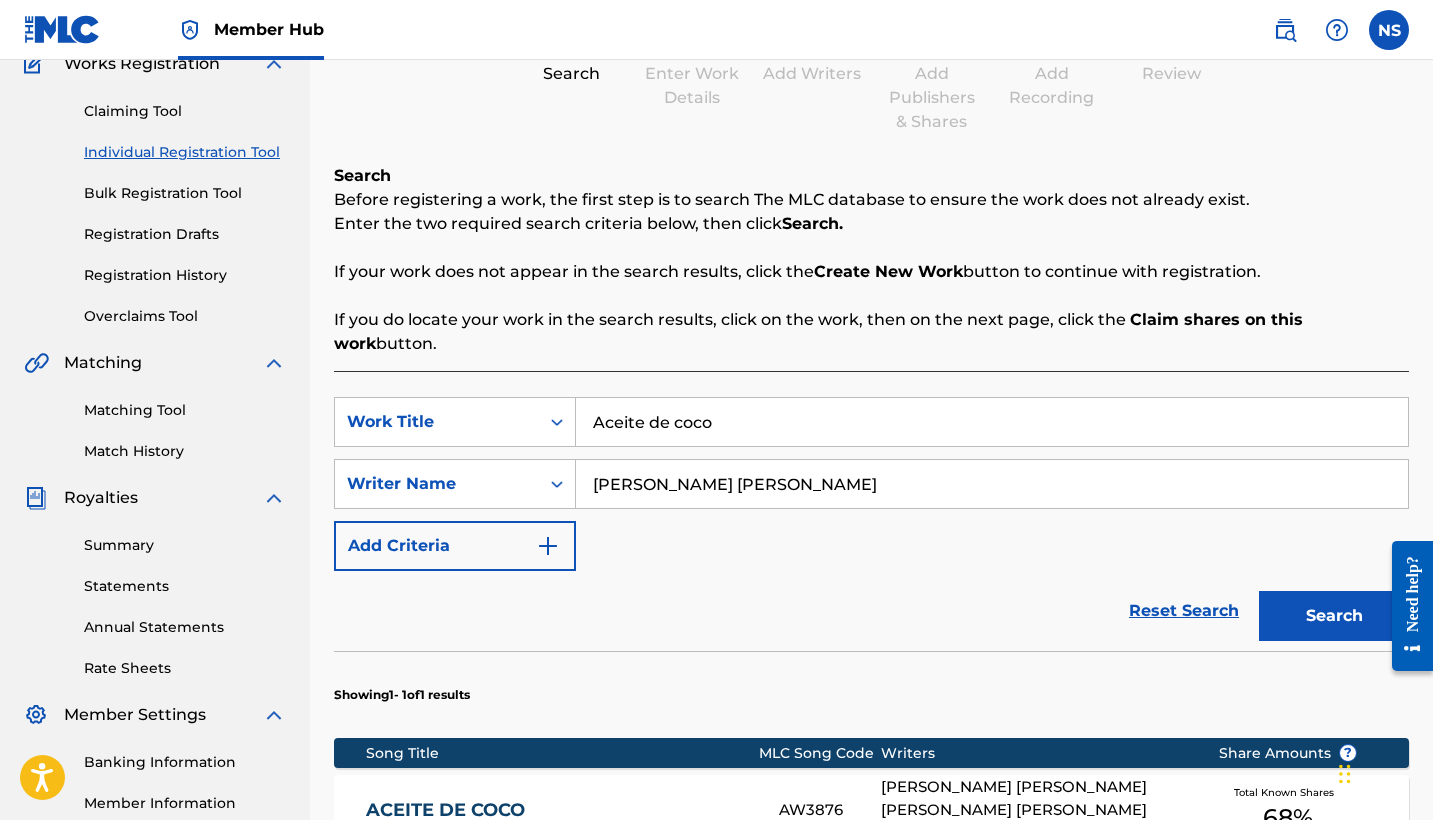
click at [664, 406] on input "Aceite de coco" at bounding box center [992, 422] width 832 height 48
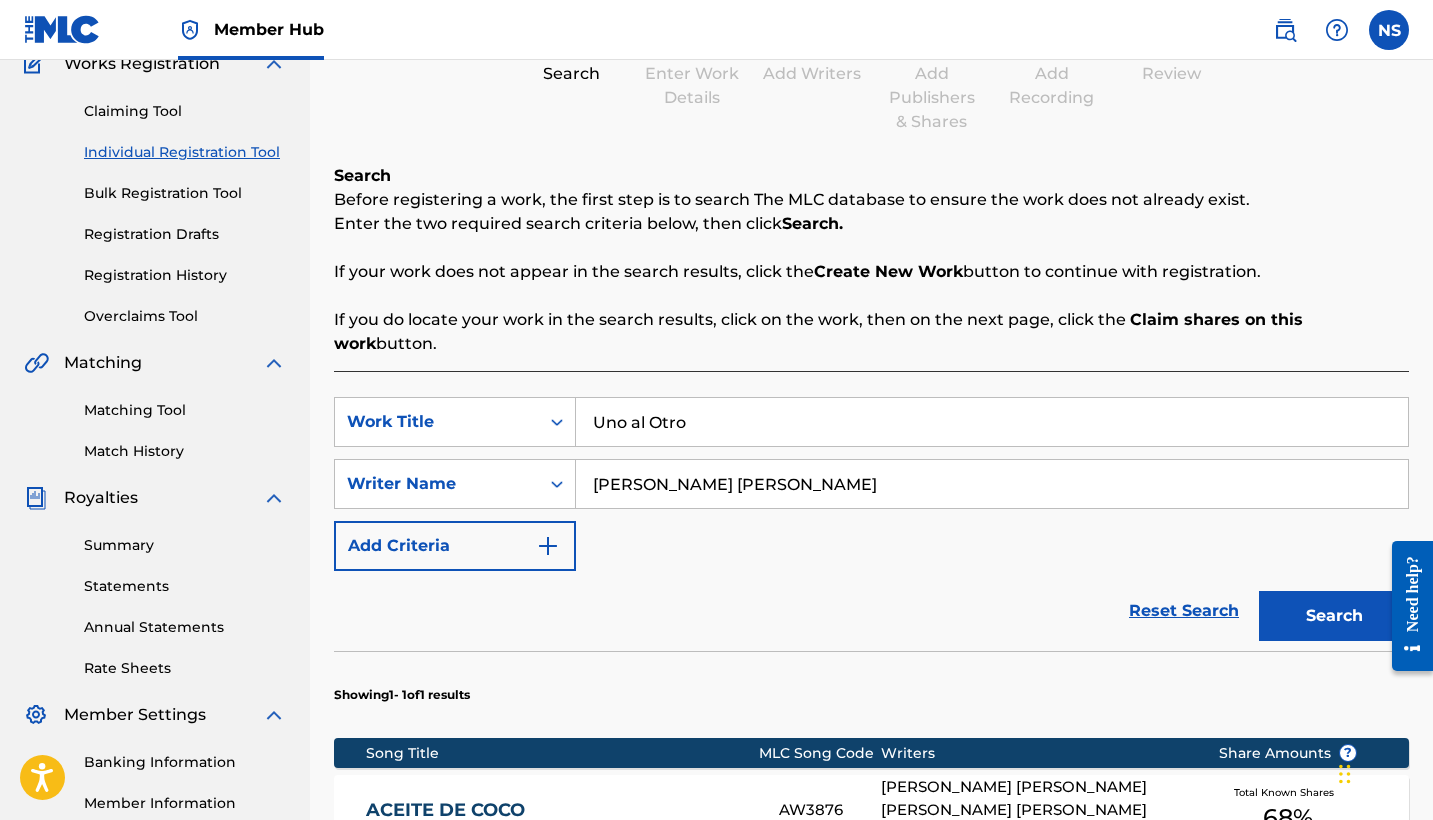
type input "Uno al Otro"
click at [822, 474] on input "[PERSON_NAME] [PERSON_NAME]" at bounding box center [992, 484] width 832 height 48
type input "J"
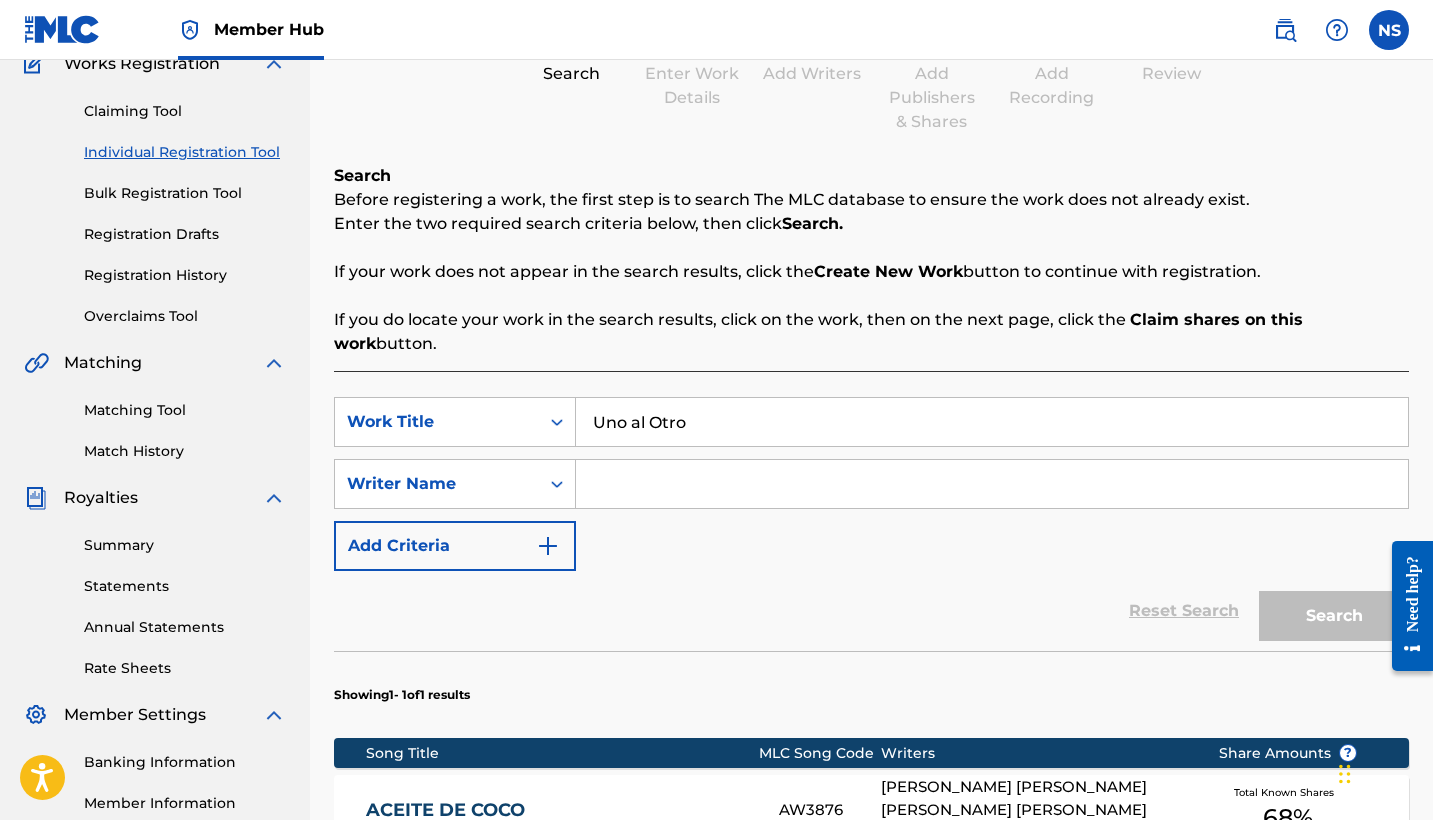
paste input "[PERSON_NAME] [PERSON_NAME]"
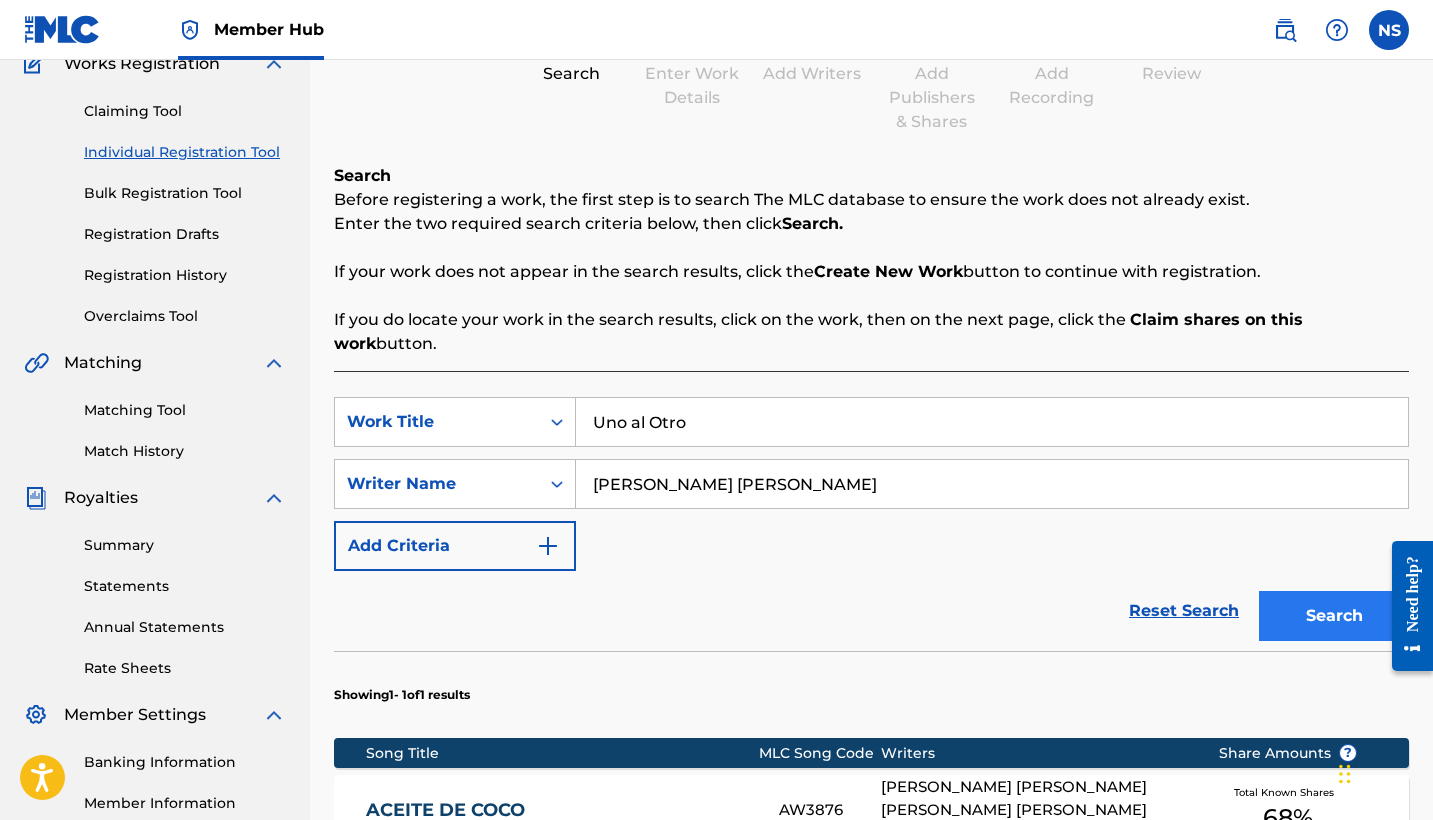
click at [1314, 591] on button "Search" at bounding box center [1334, 616] width 150 height 50
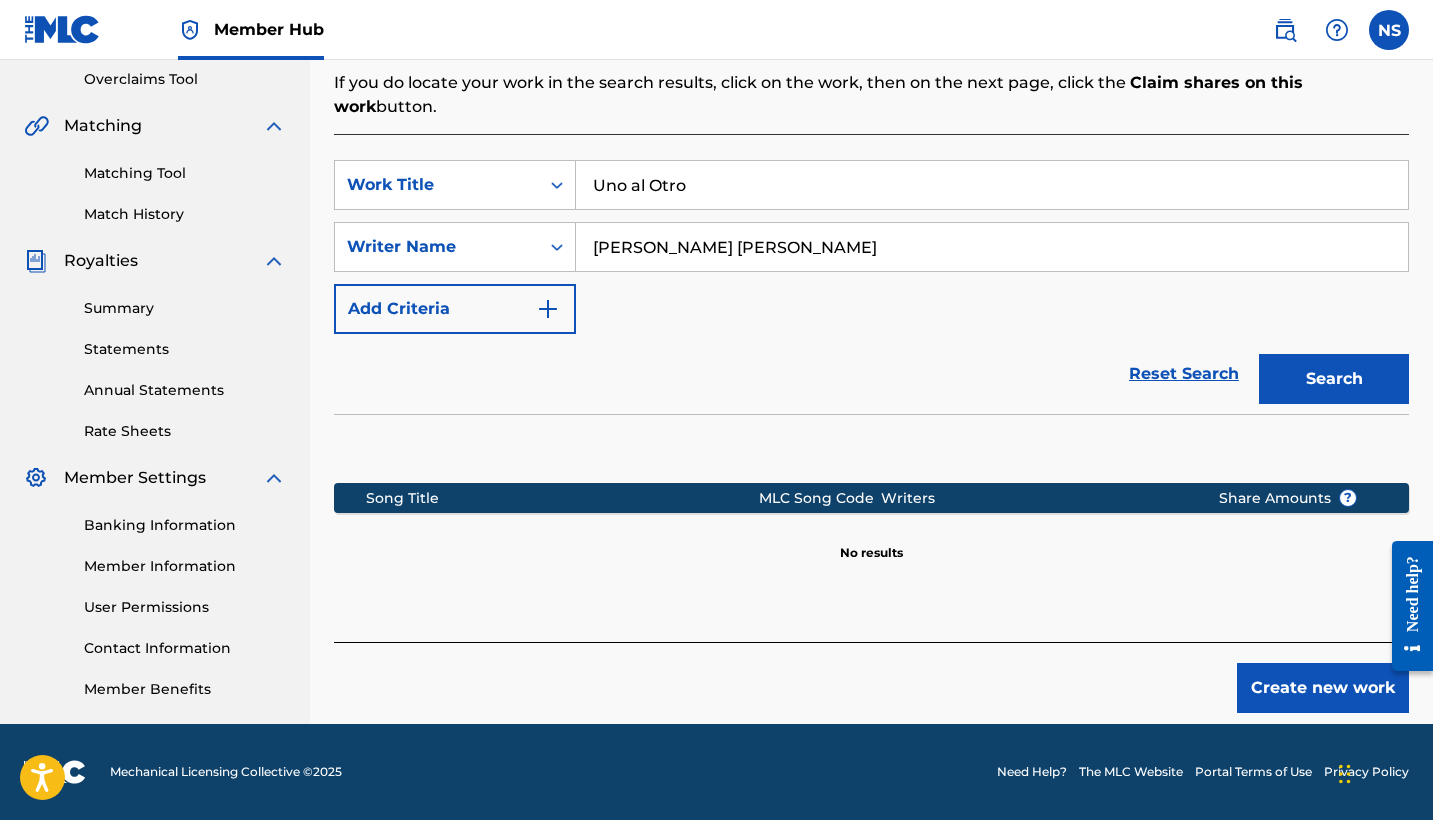
scroll to position [420, 0]
click at [777, 224] on input "[PERSON_NAME] [PERSON_NAME]" at bounding box center [992, 247] width 832 height 48
drag, startPoint x: 775, startPoint y: 226, endPoint x: 594, endPoint y: 218, distance: 181.1
click at [594, 223] on input "[PERSON_NAME] [PERSON_NAME] Y" at bounding box center [992, 247] width 832 height 48
click at [752, 223] on input "[PERSON_NAME]" at bounding box center [992, 247] width 832 height 48
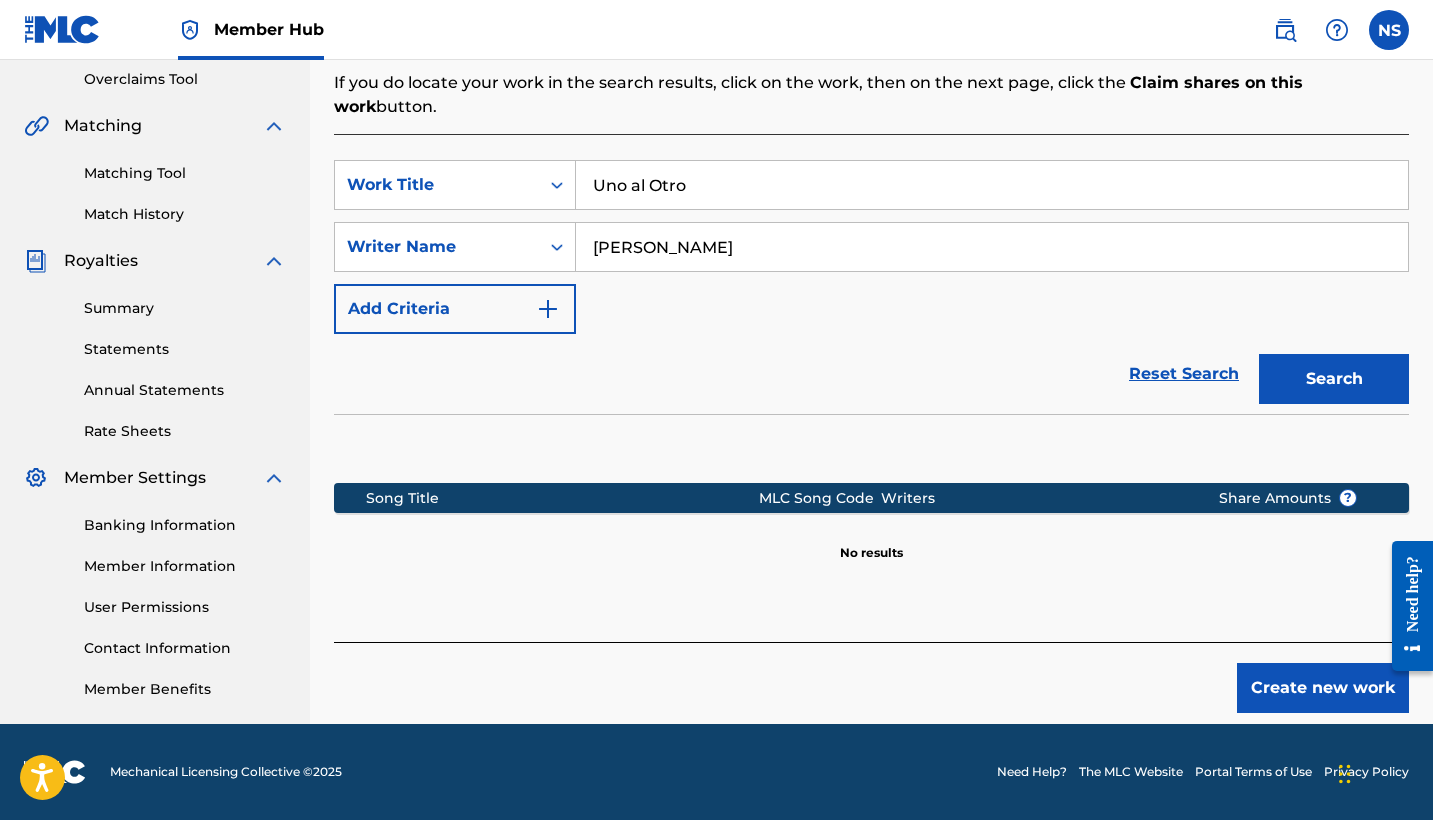
paste input "[PERSON_NAME][GEOGRAPHIC_DATA]"
type input "[PERSON_NAME] [PERSON_NAME]"
click at [1334, 355] on button "Search" at bounding box center [1334, 379] width 150 height 50
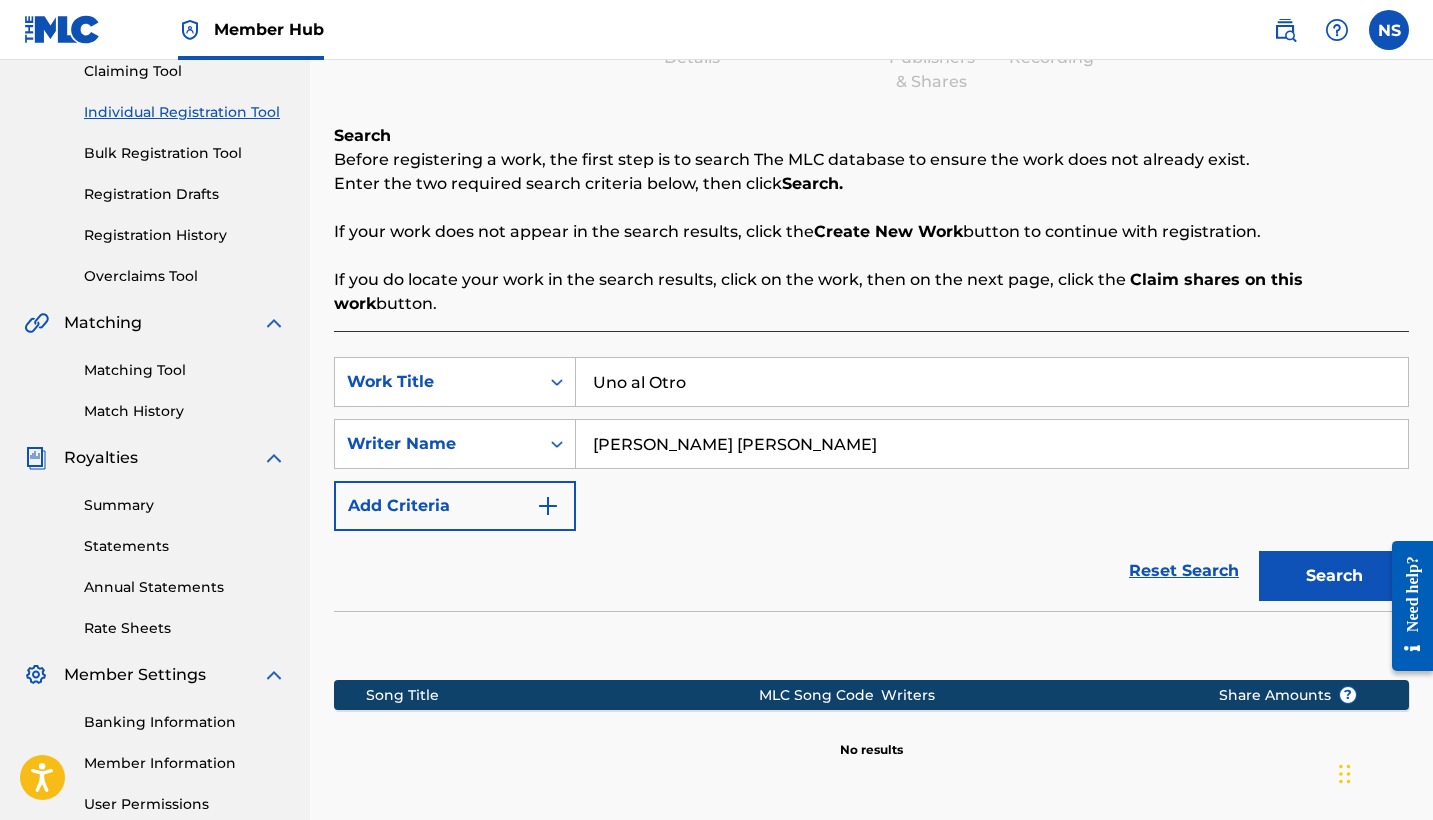
scroll to position [190, 0]
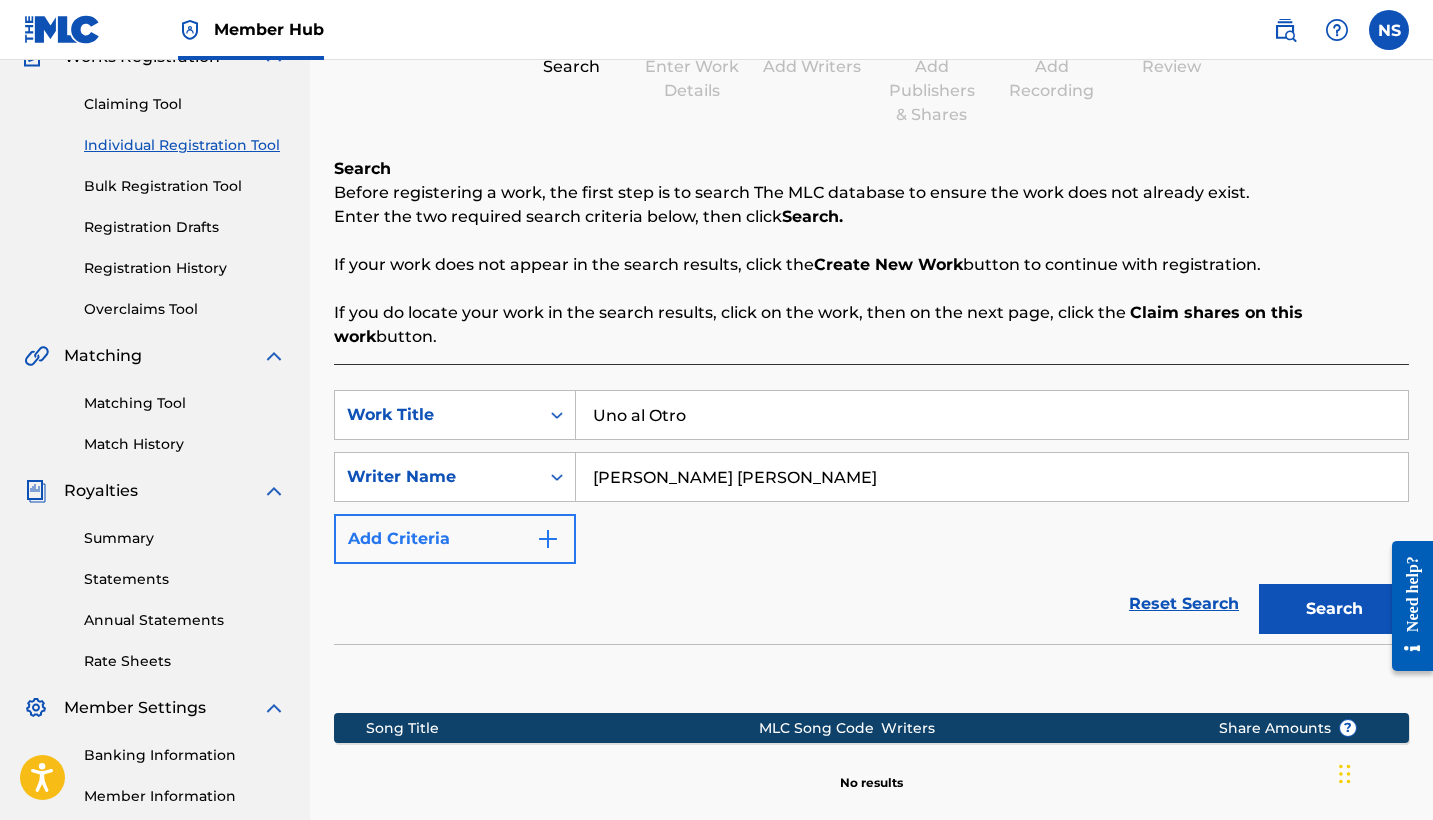
click at [435, 535] on button "Add Criteria" at bounding box center [455, 539] width 242 height 50
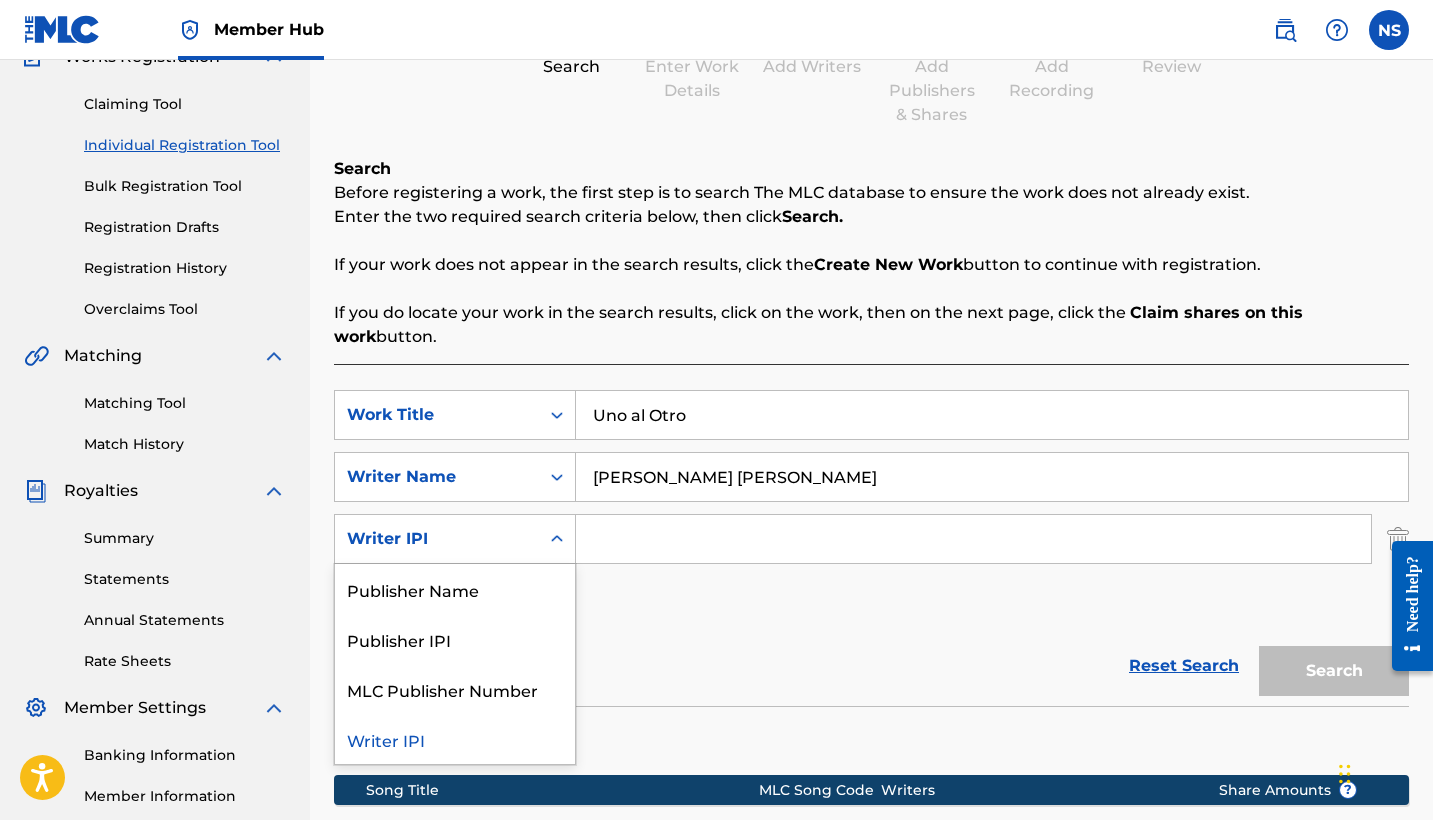
click at [503, 535] on div "Writer IPI" at bounding box center [455, 539] width 242 height 50
click at [515, 620] on div "Publisher IPI" at bounding box center [455, 639] width 240 height 50
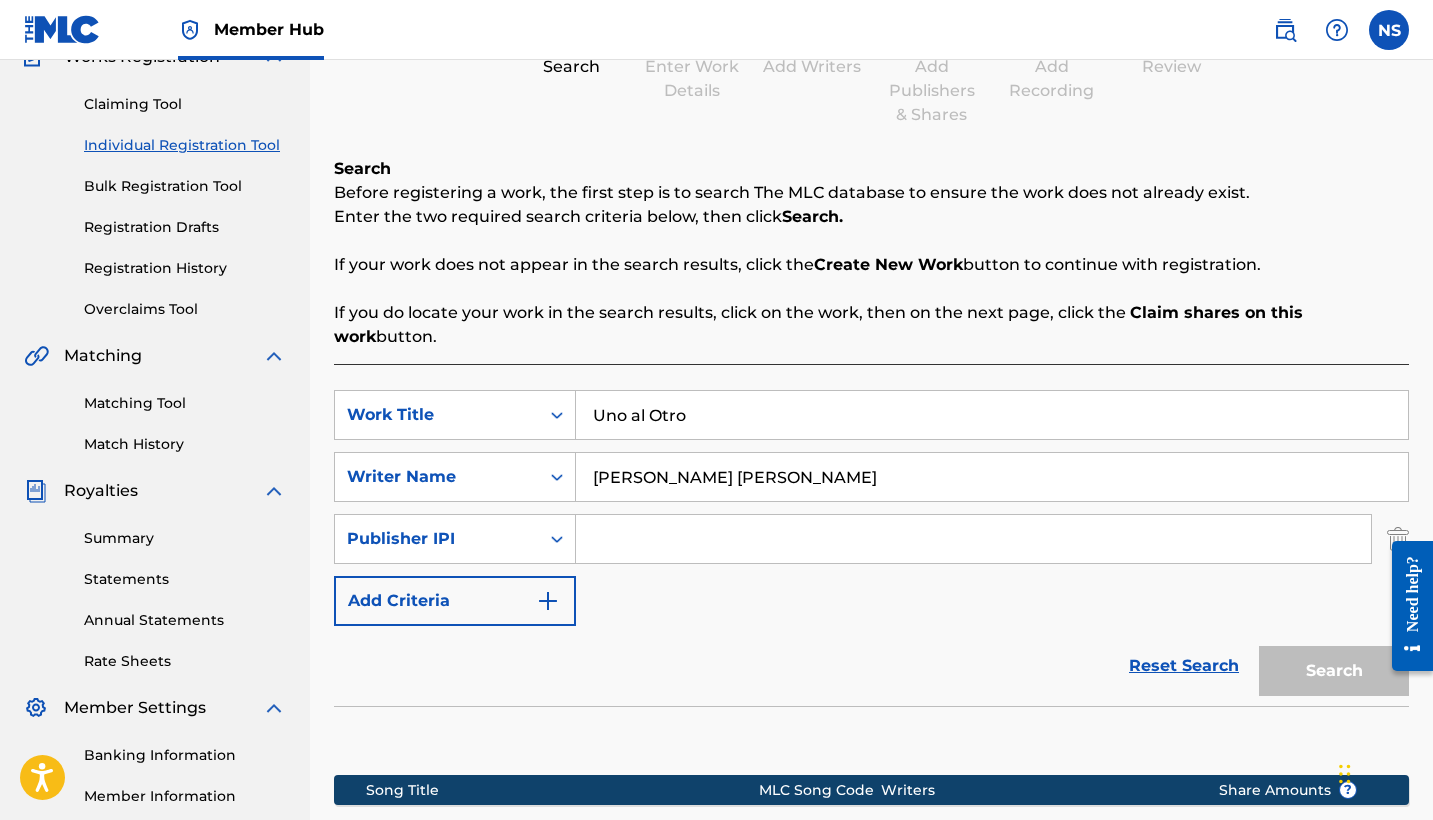
click at [699, 515] on input "Search Form" at bounding box center [973, 539] width 795 height 48
paste input "1260976240"
type input "1260976240"
click at [1334, 647] on button "Search" at bounding box center [1334, 671] width 150 height 50
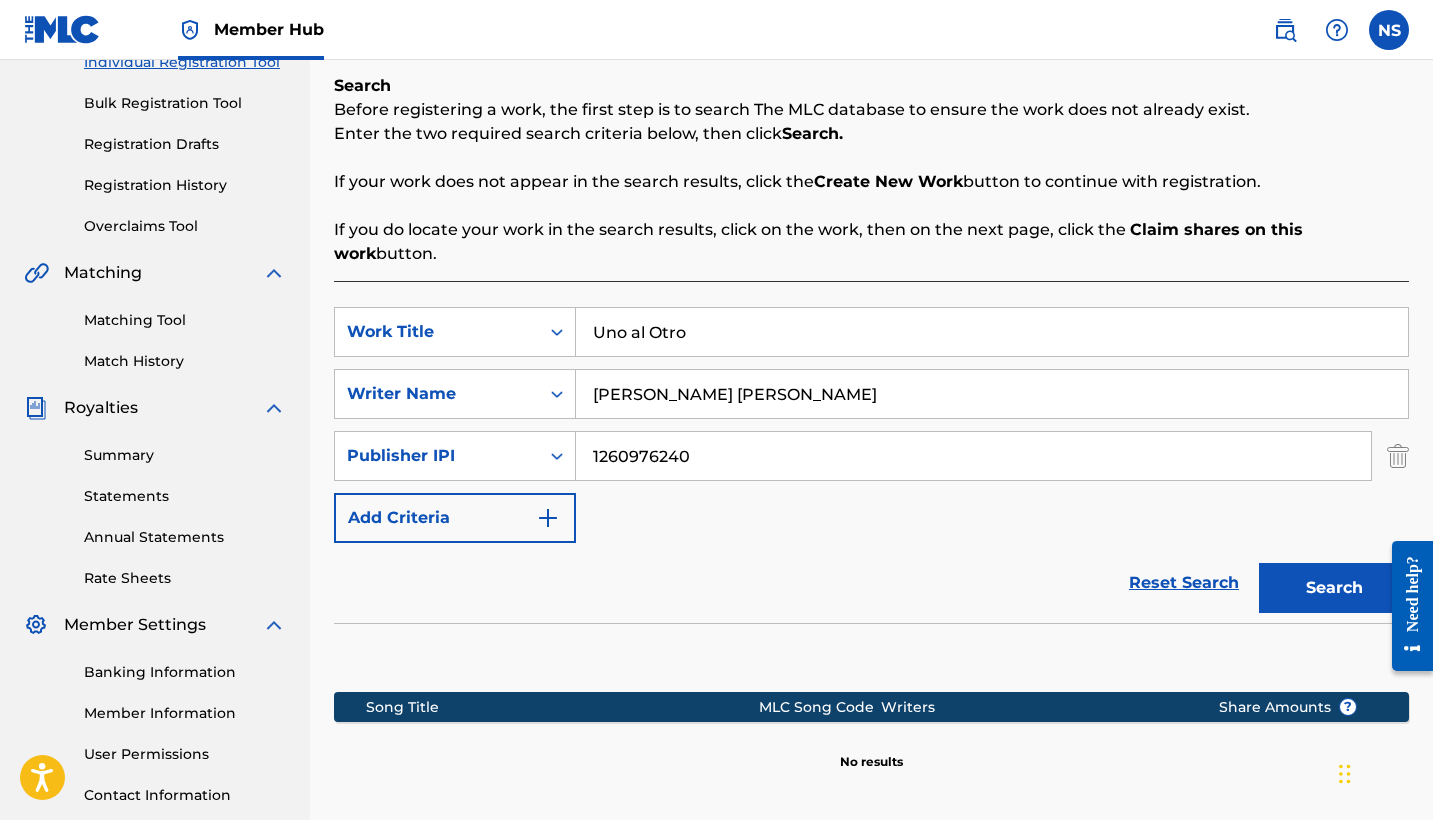
scroll to position [271, 0]
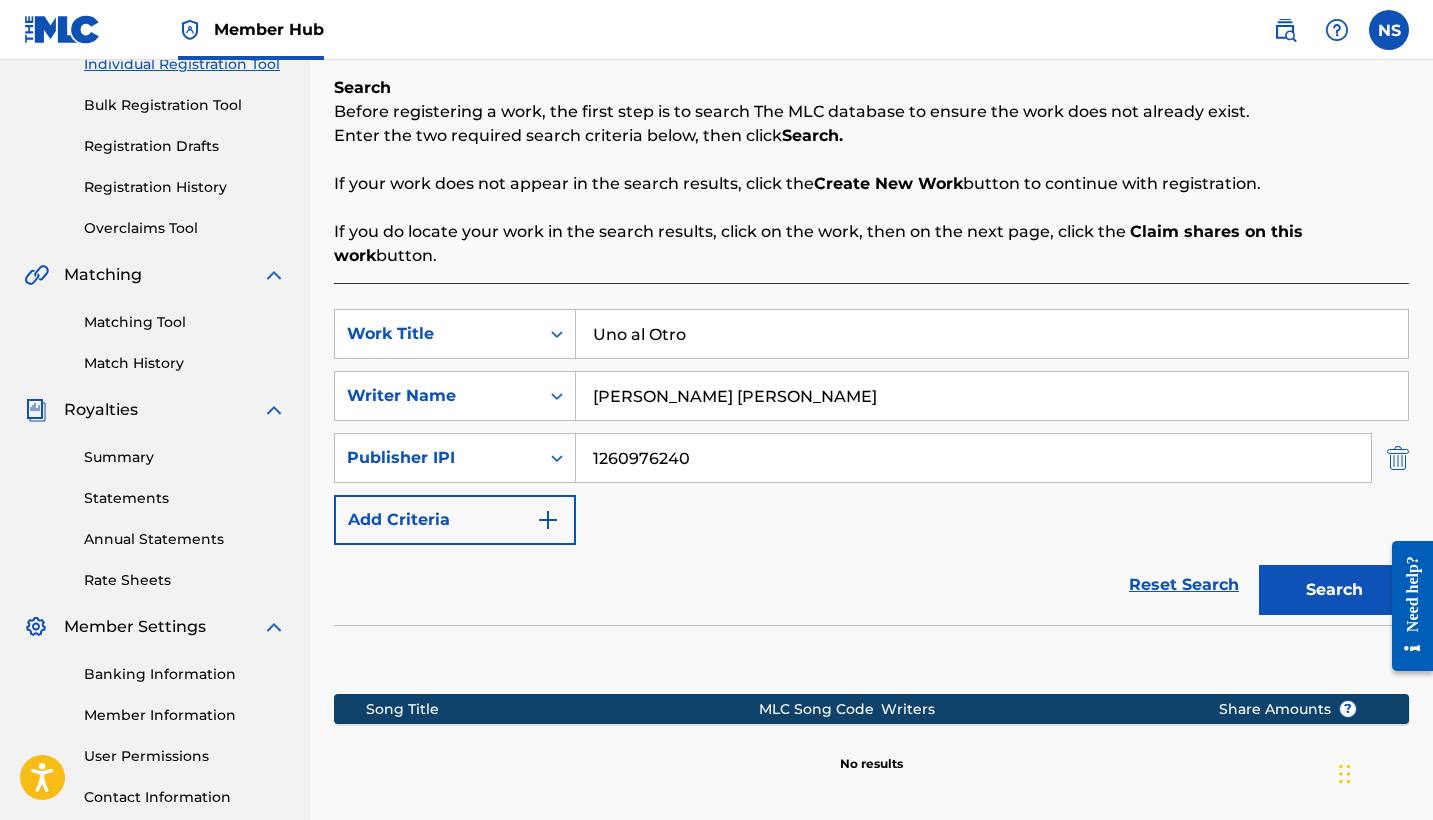
click at [1389, 444] on img "Search Form" at bounding box center [1398, 458] width 22 height 50
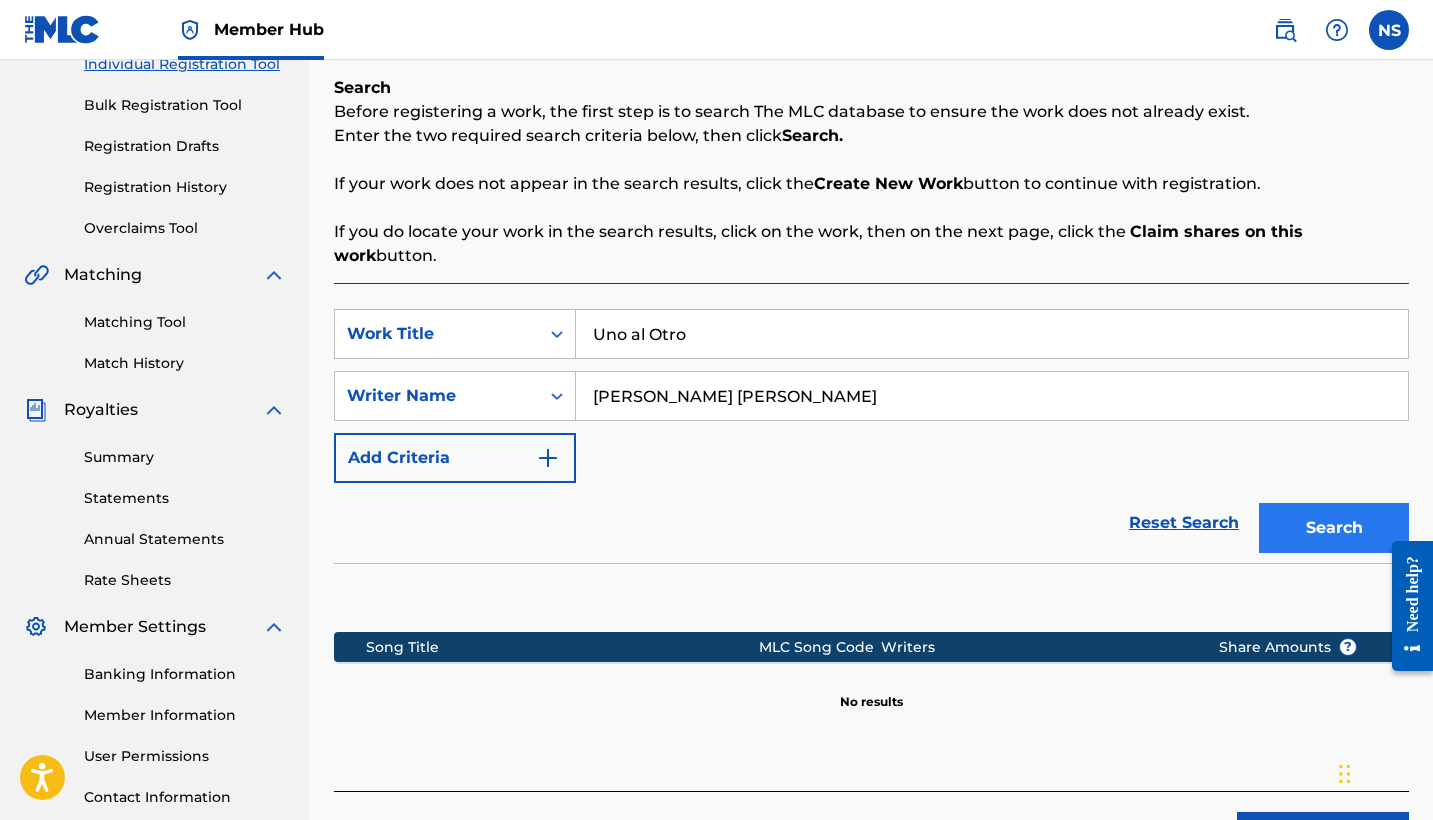
click at [1308, 503] on button "Search" at bounding box center [1334, 528] width 150 height 50
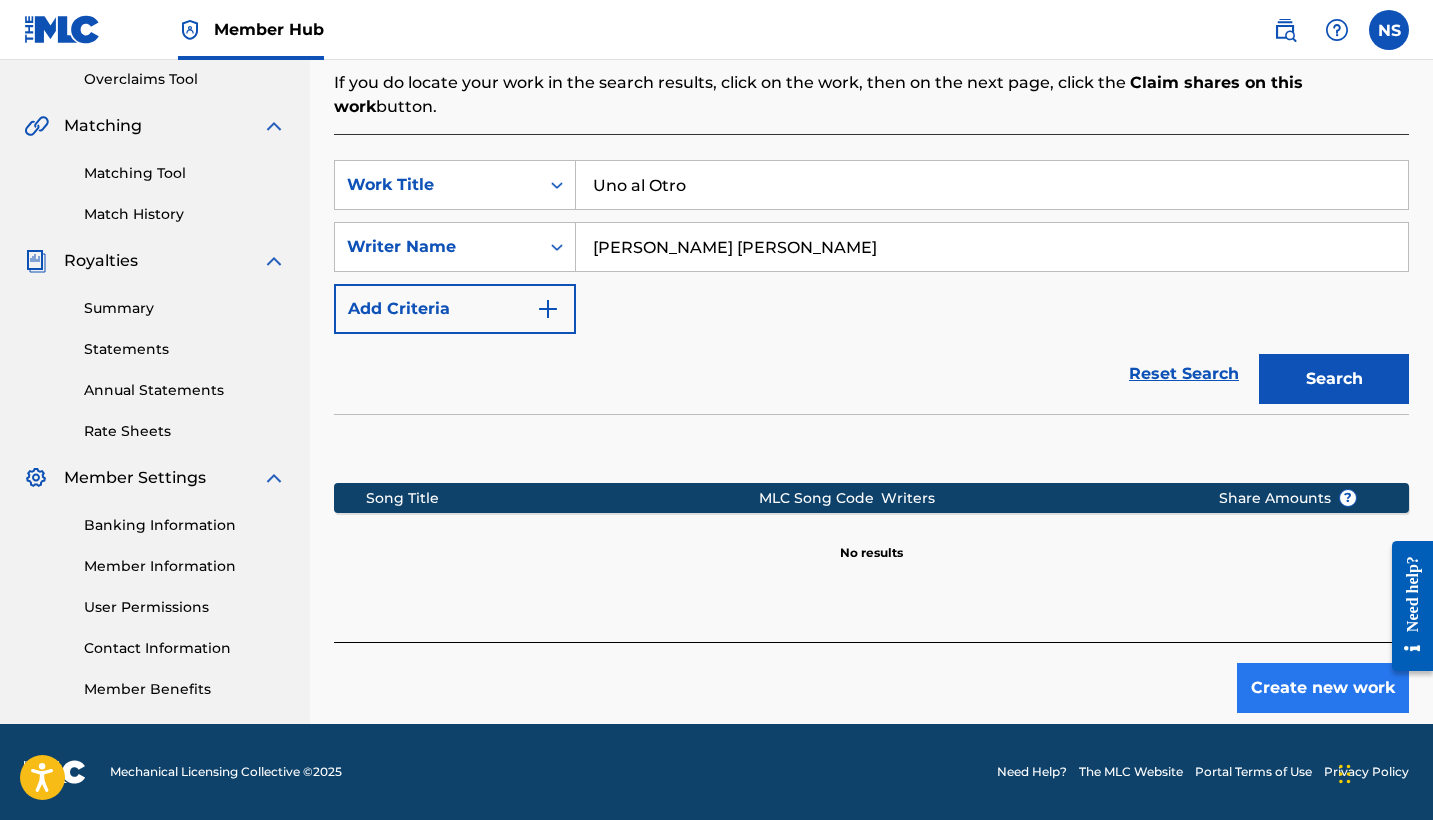
scroll to position [420, 0]
click at [1292, 672] on button "Create new work" at bounding box center [1323, 688] width 172 height 50
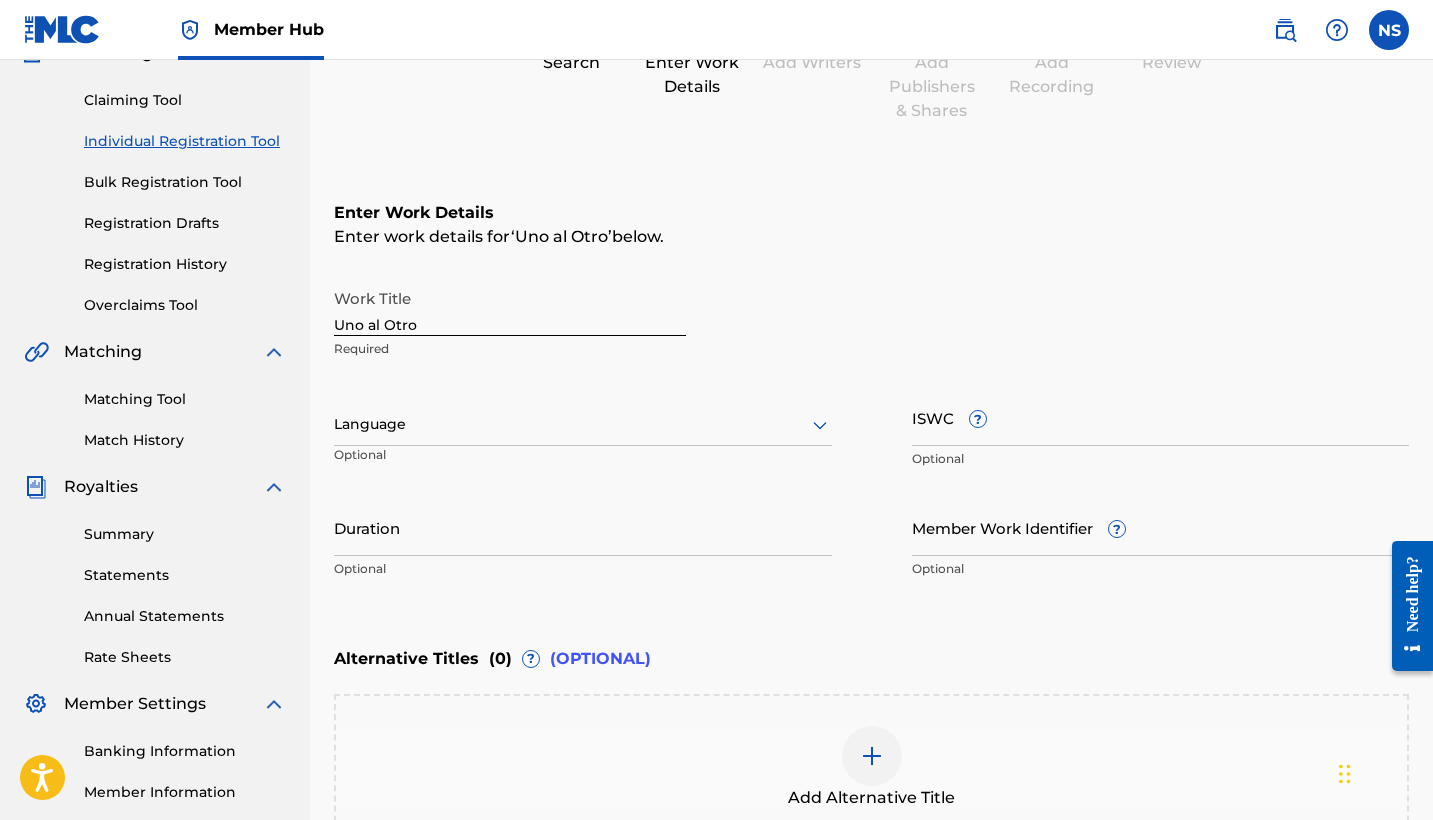
scroll to position [192, 0]
click at [601, 420] on div at bounding box center [583, 426] width 498 height 25
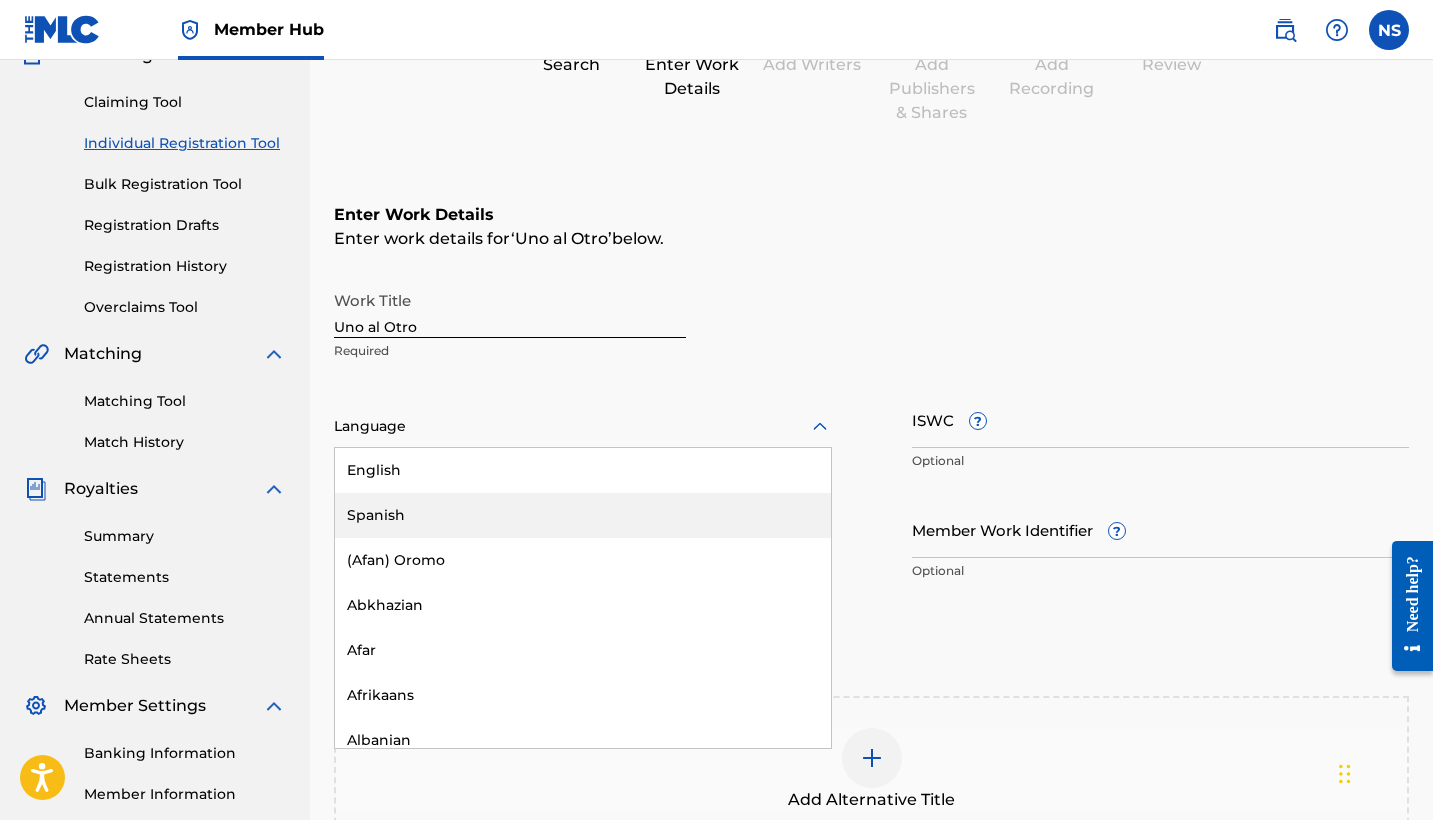
click at [539, 504] on div "Spanish" at bounding box center [583, 515] width 496 height 45
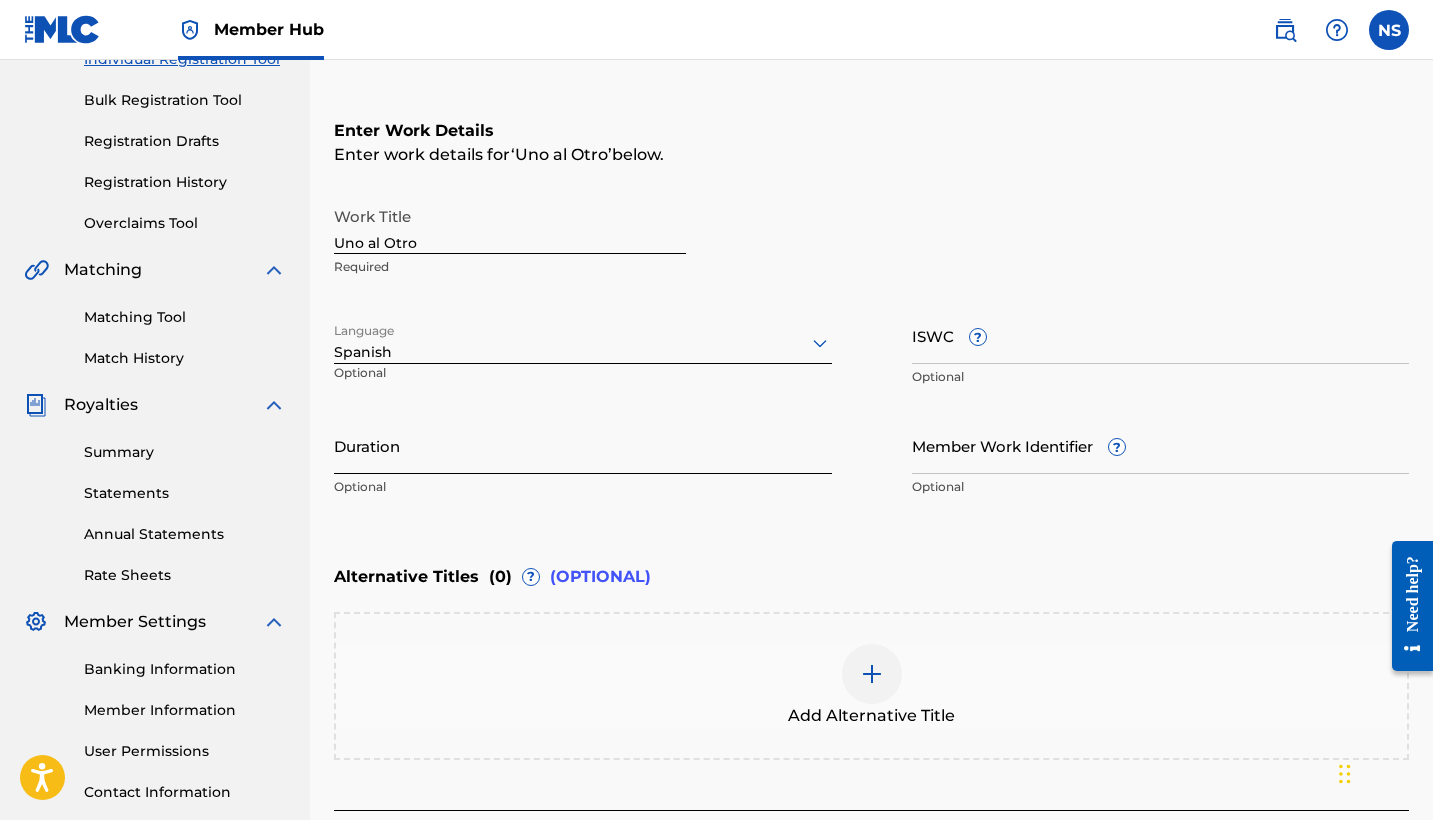
scroll to position [283, 0]
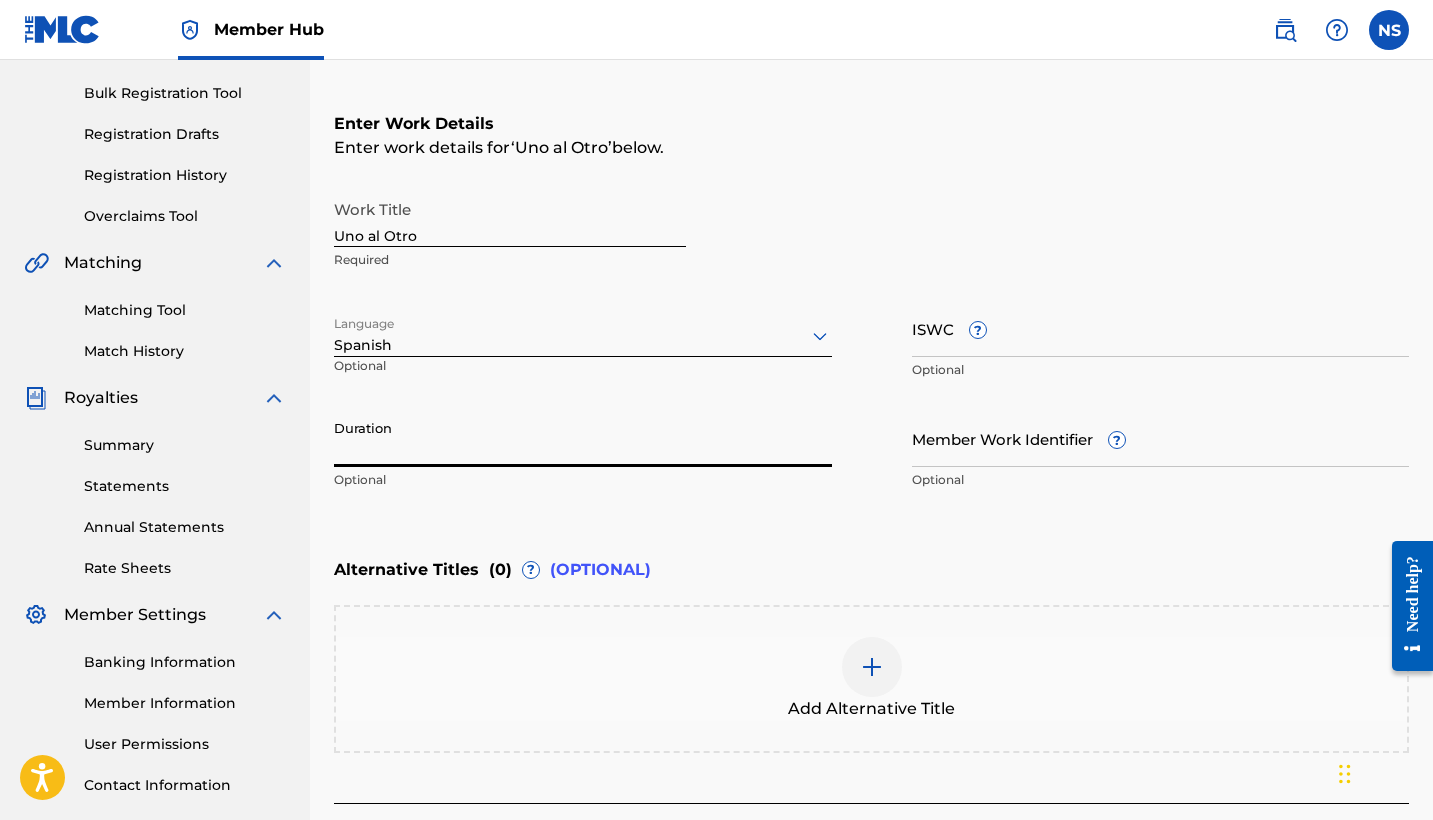
click at [502, 460] on input "Duration" at bounding box center [583, 438] width 498 height 57
click at [1011, 449] on input "Member Work Identifier ?" at bounding box center [1161, 438] width 498 height 57
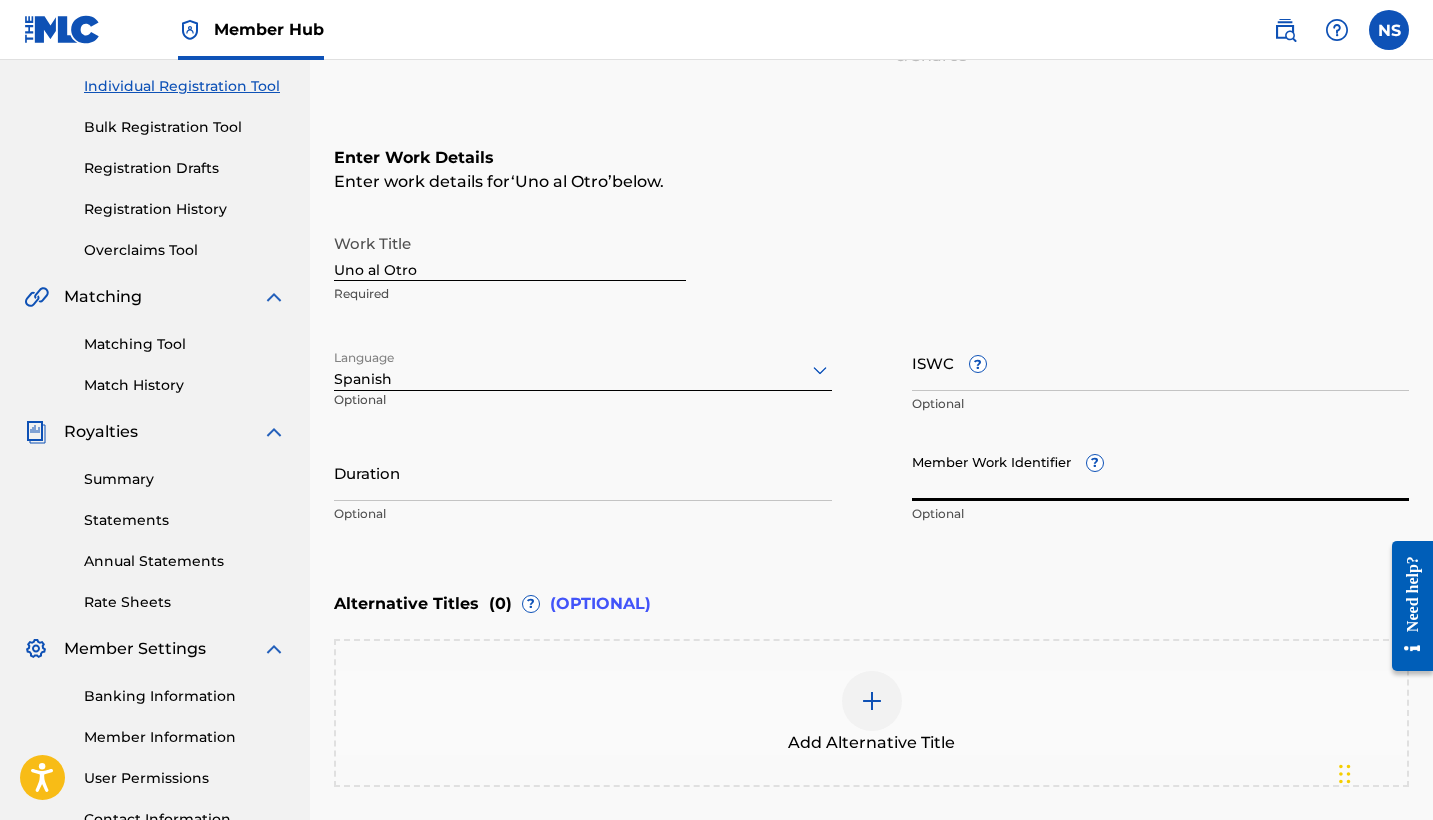
scroll to position [252, 0]
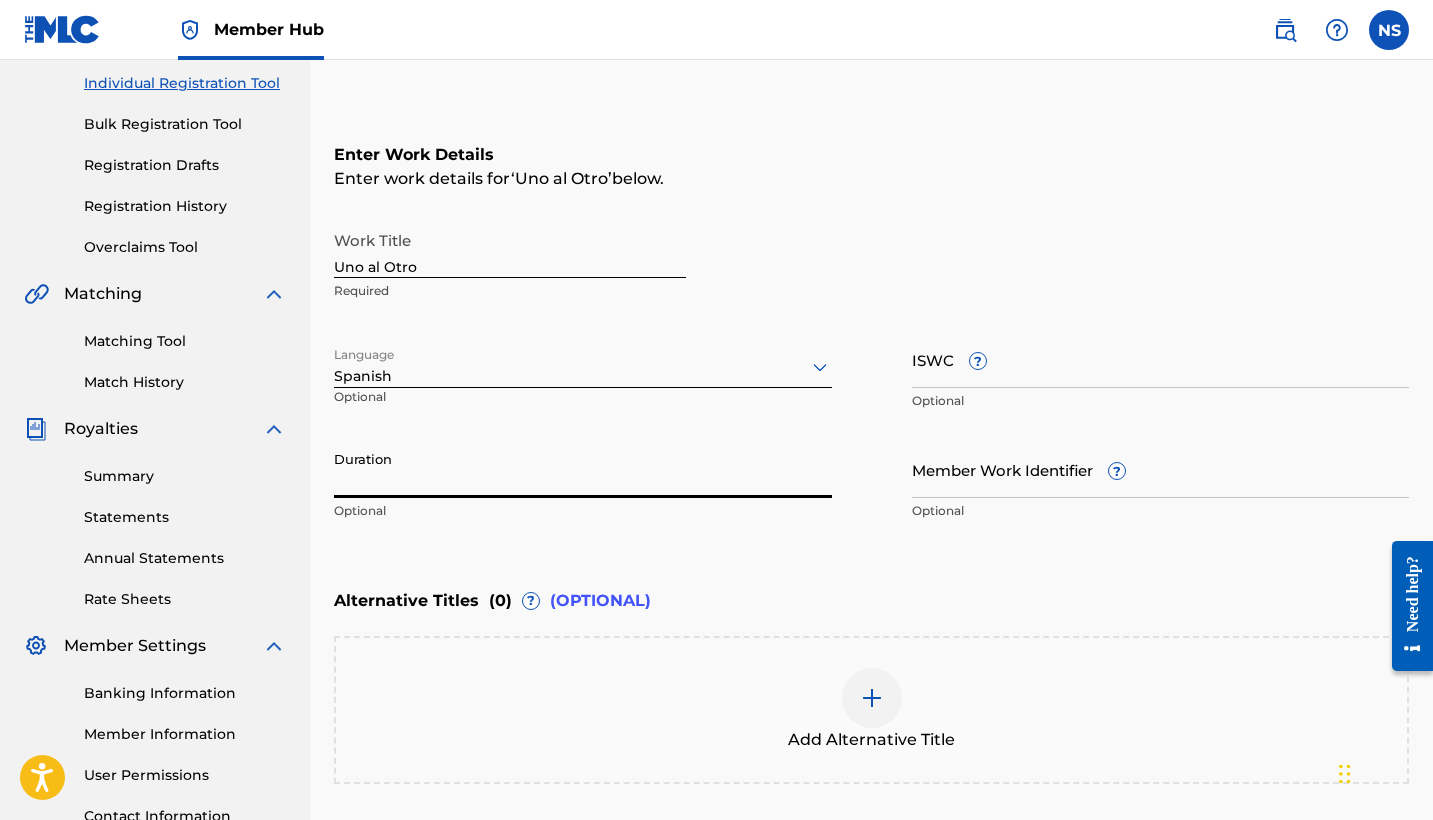
click at [465, 495] on input "Duration" at bounding box center [583, 469] width 498 height 57
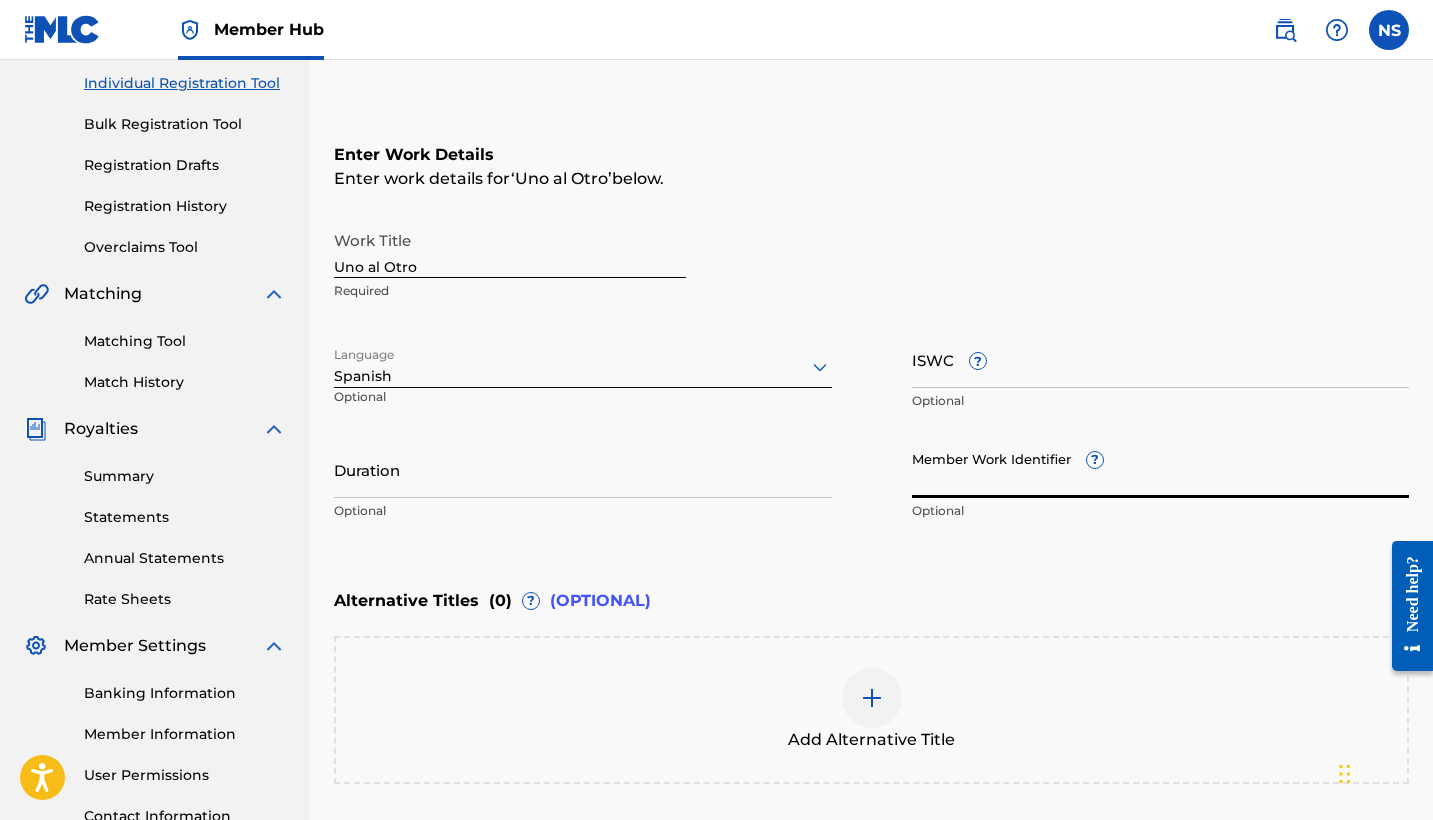
click at [996, 492] on input "Member Work Identifier ?" at bounding box center [1161, 469] width 498 height 57
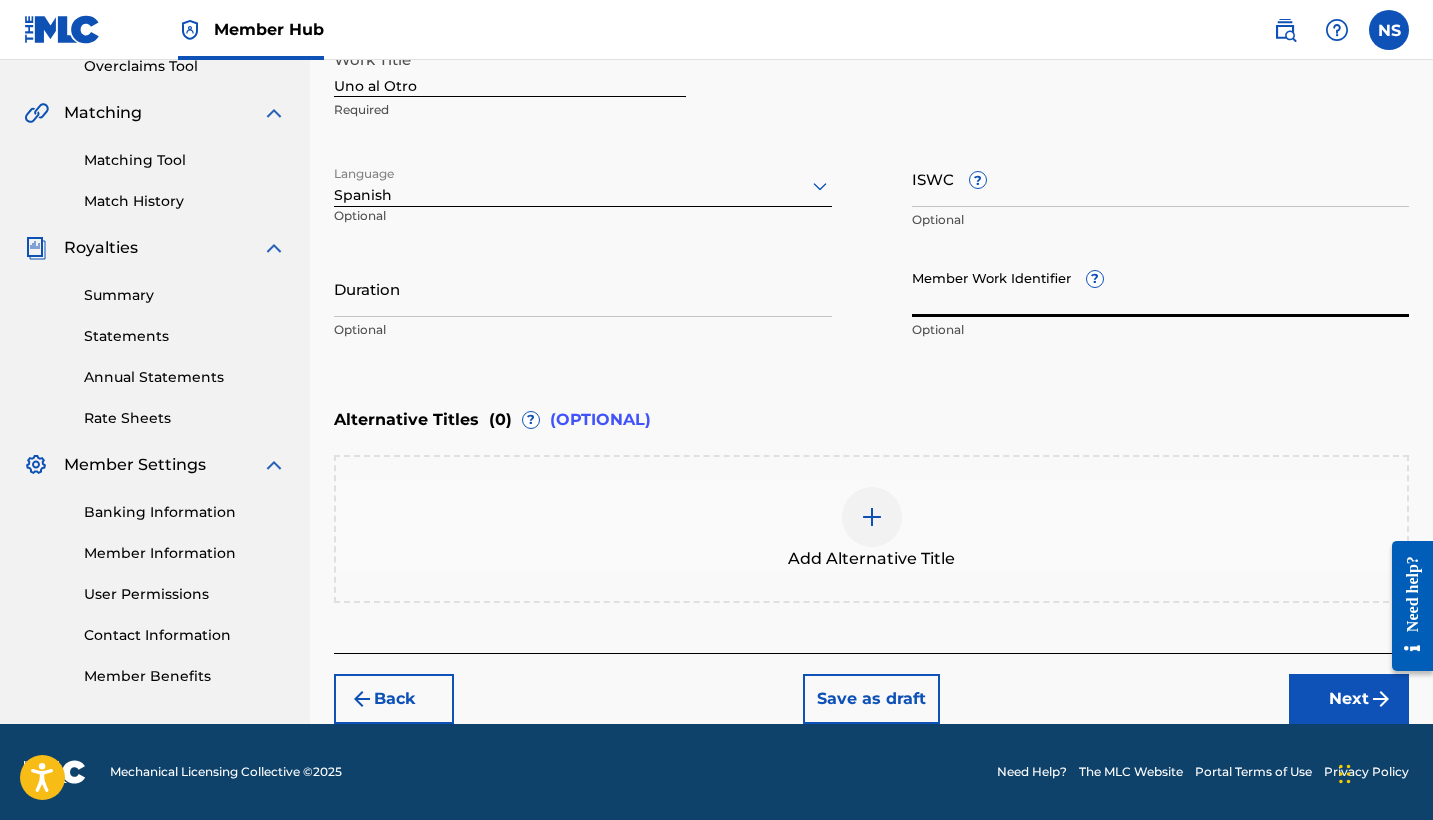
scroll to position [433, 0]
click at [1351, 680] on button "Next" at bounding box center [1349, 699] width 120 height 50
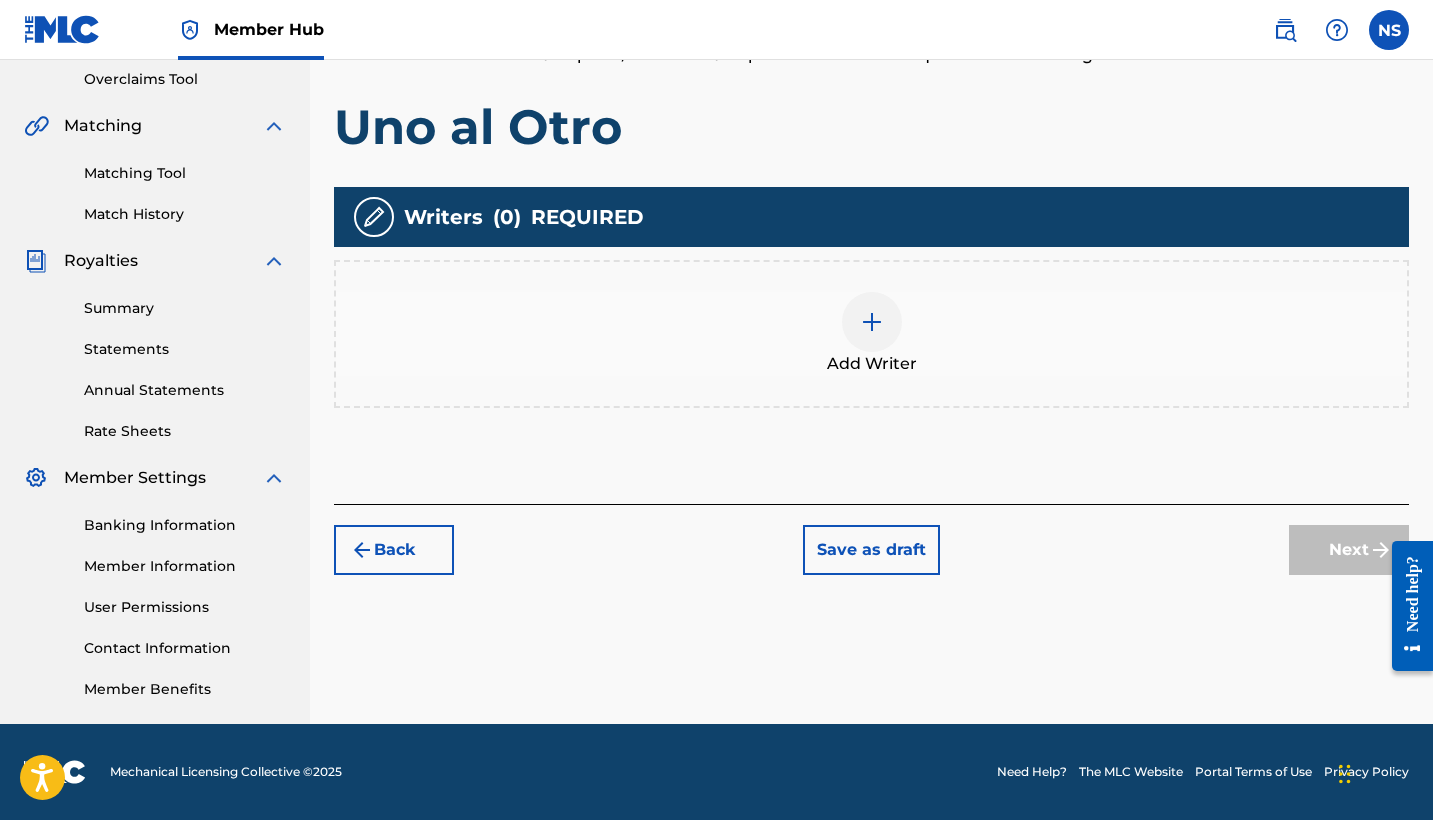
scroll to position [420, 0]
click at [419, 538] on button "Back" at bounding box center [394, 550] width 120 height 50
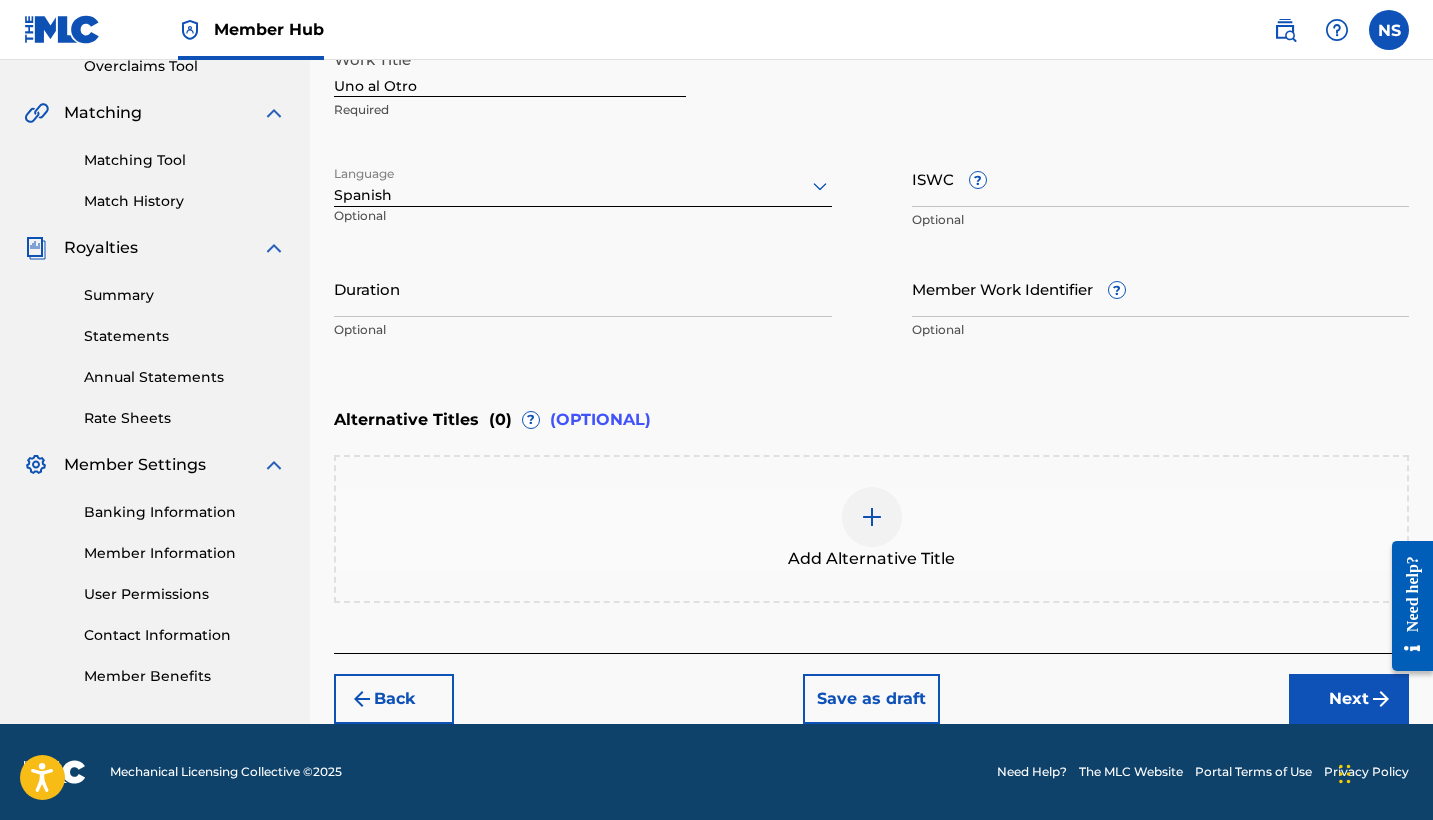
scroll to position [433, 0]
click at [860, 540] on div at bounding box center [872, 517] width 60 height 60
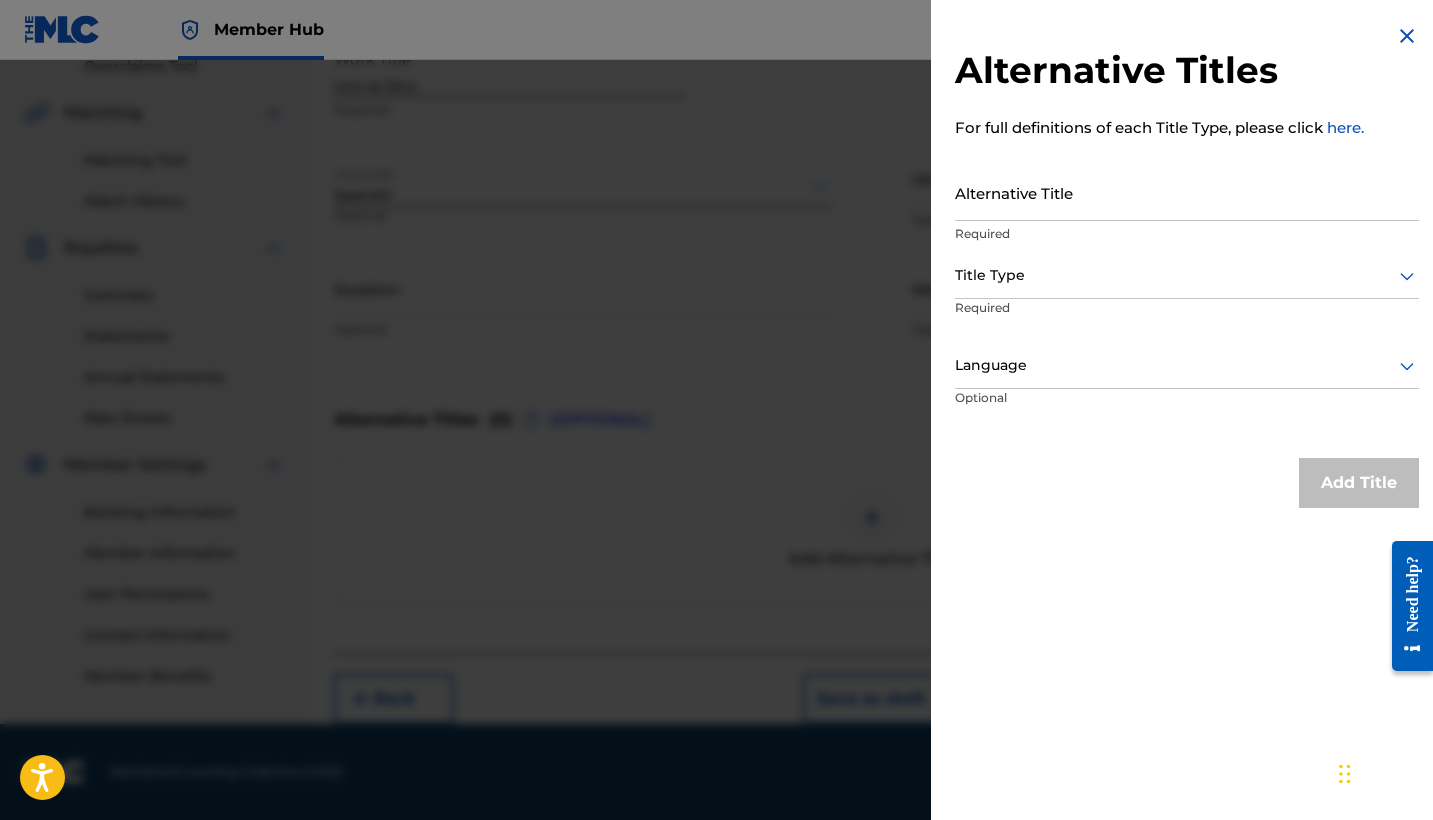
click at [1395, 42] on img at bounding box center [1407, 36] width 24 height 24
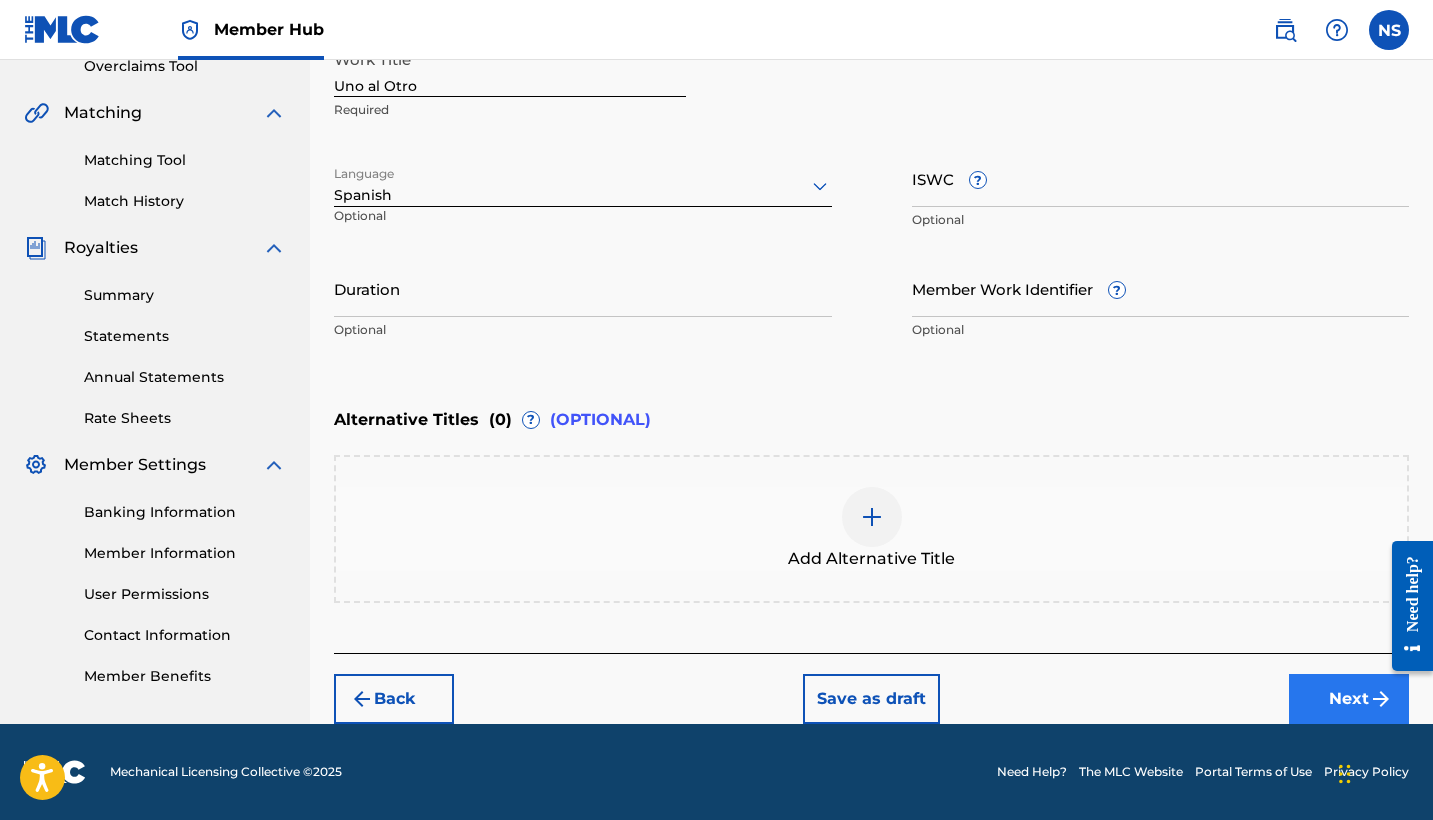
click at [1322, 691] on button "Next" at bounding box center [1349, 699] width 120 height 50
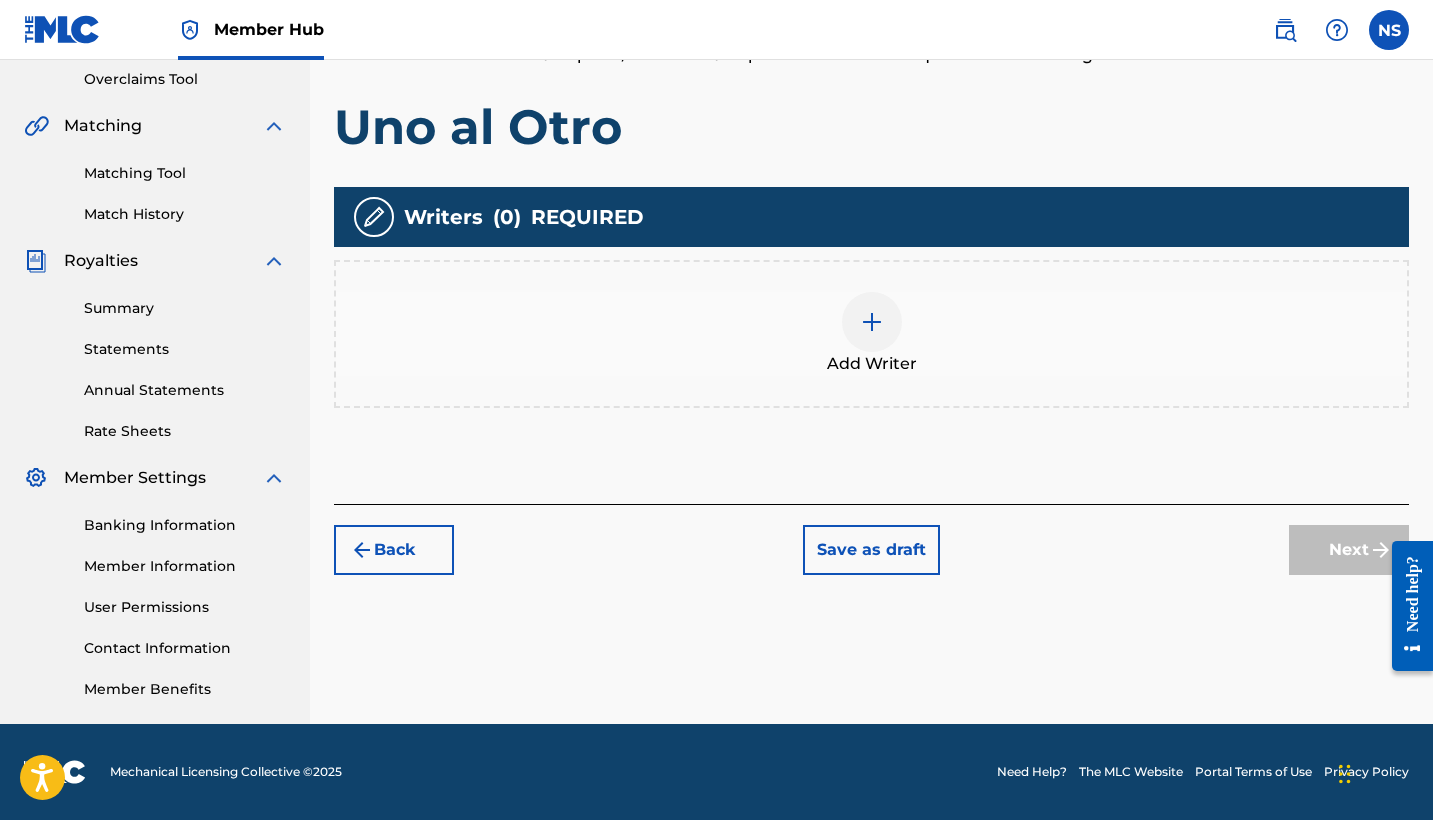
click at [620, 352] on div "Add Writer" at bounding box center [871, 334] width 1071 height 84
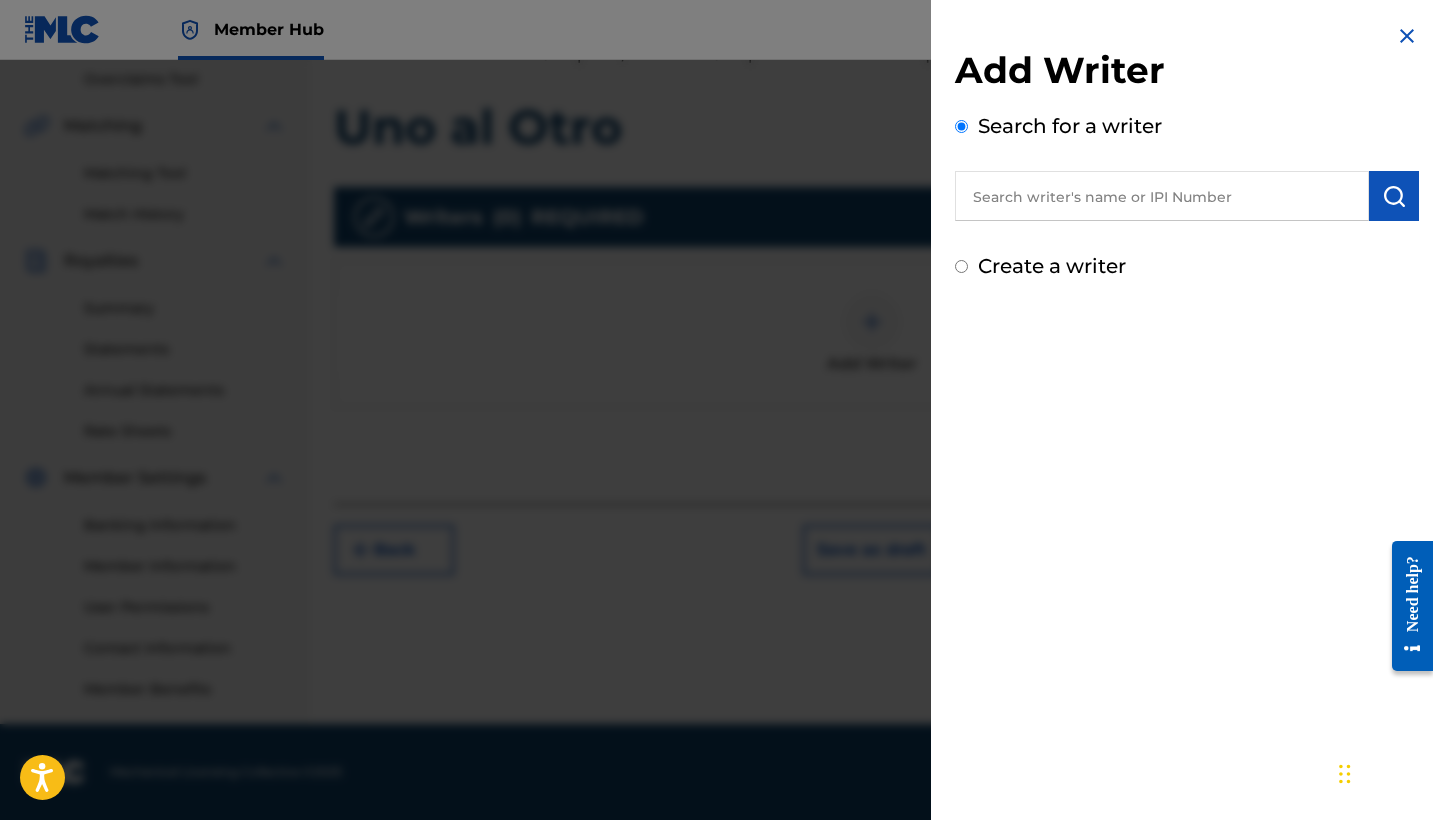
click at [1099, 263] on label "Create a writer" at bounding box center [1052, 266] width 148 height 24
radio input "true"
click at [968, 263] on input "Create a writer" at bounding box center [961, 266] width 13 height 13
radio input "false"
radio input "true"
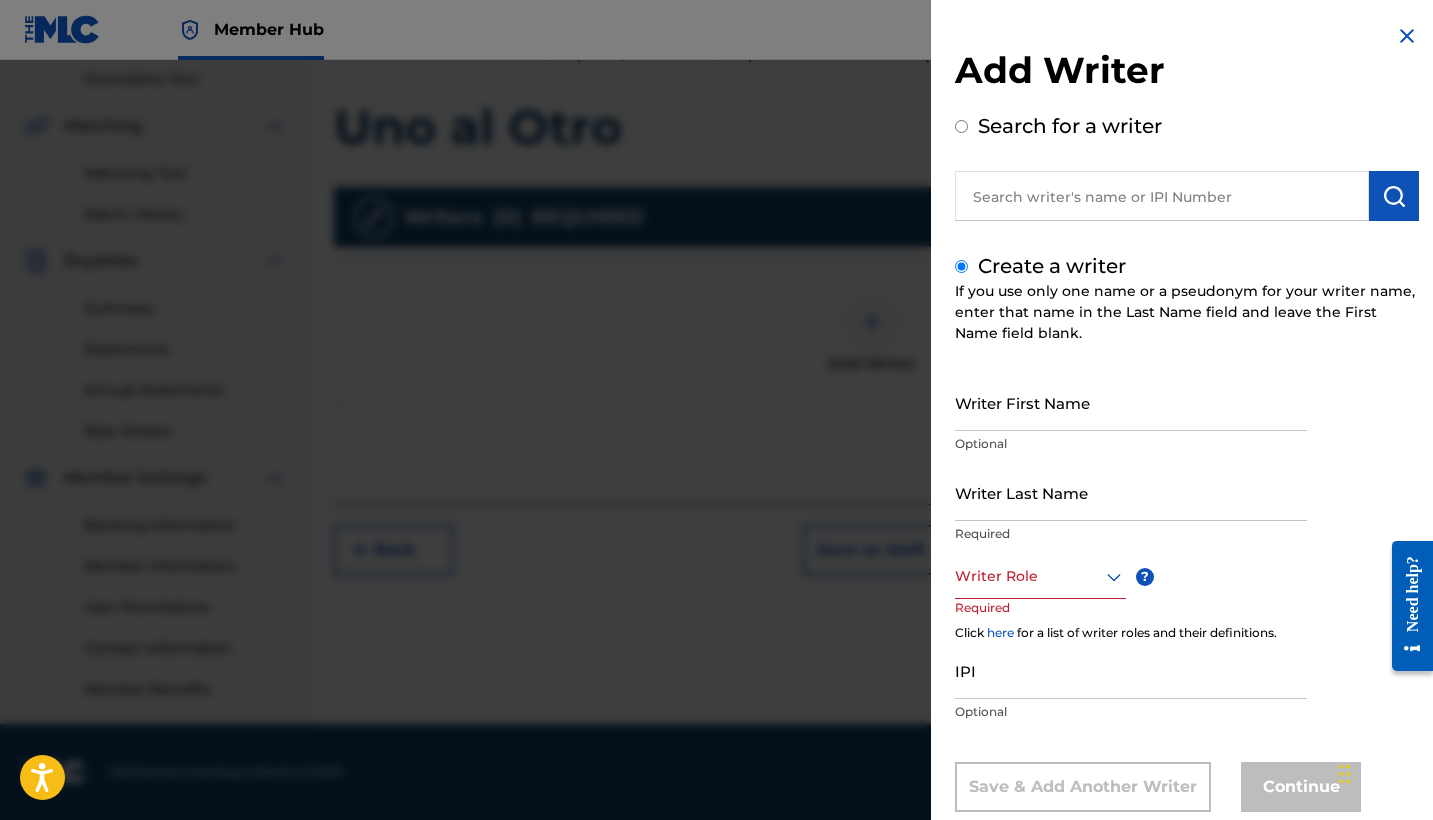
scroll to position [0, 0]
click at [1399, 25] on img at bounding box center [1407, 36] width 24 height 24
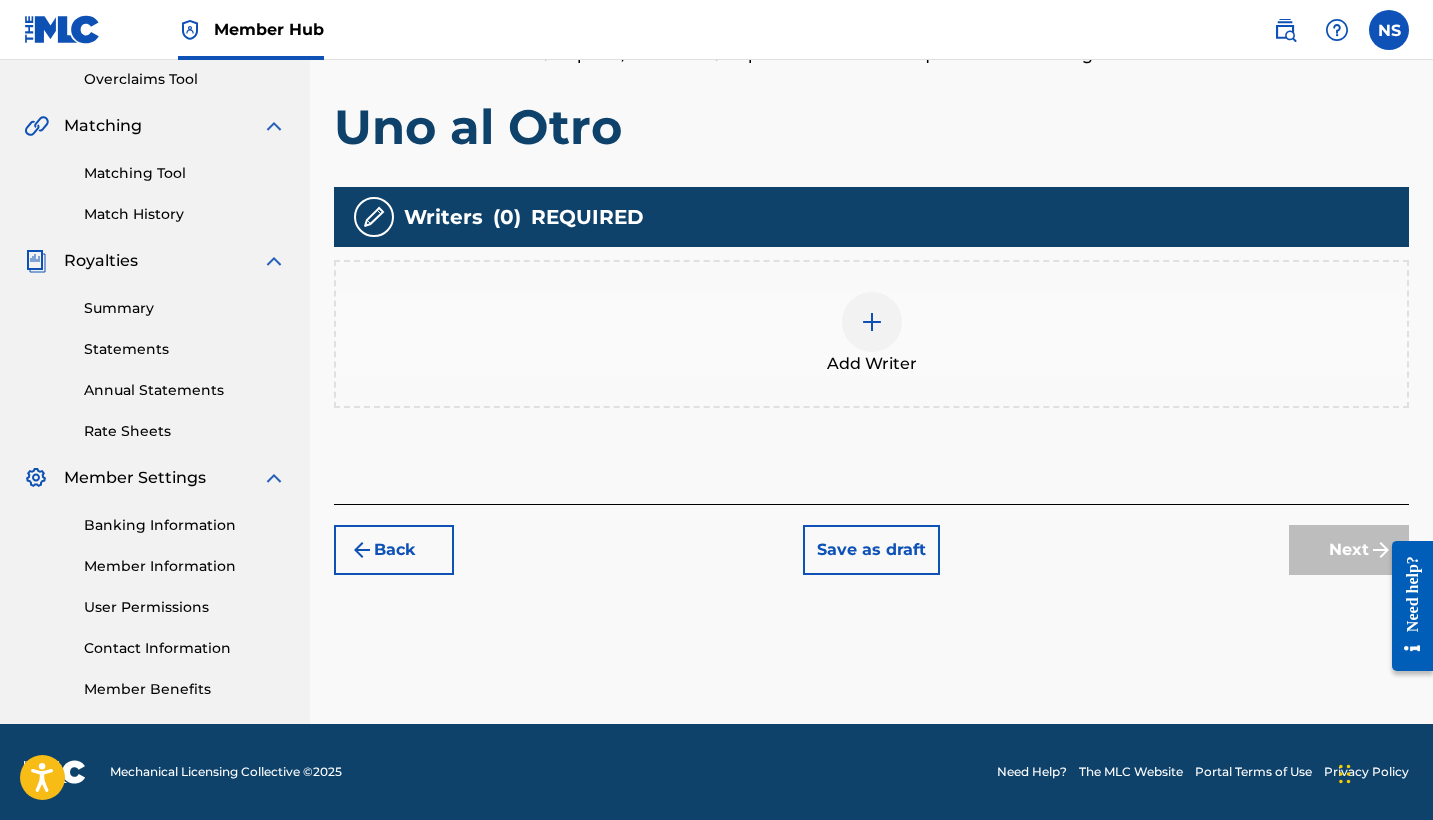
scroll to position [420, 0]
click at [370, 567] on button "Back" at bounding box center [394, 550] width 120 height 50
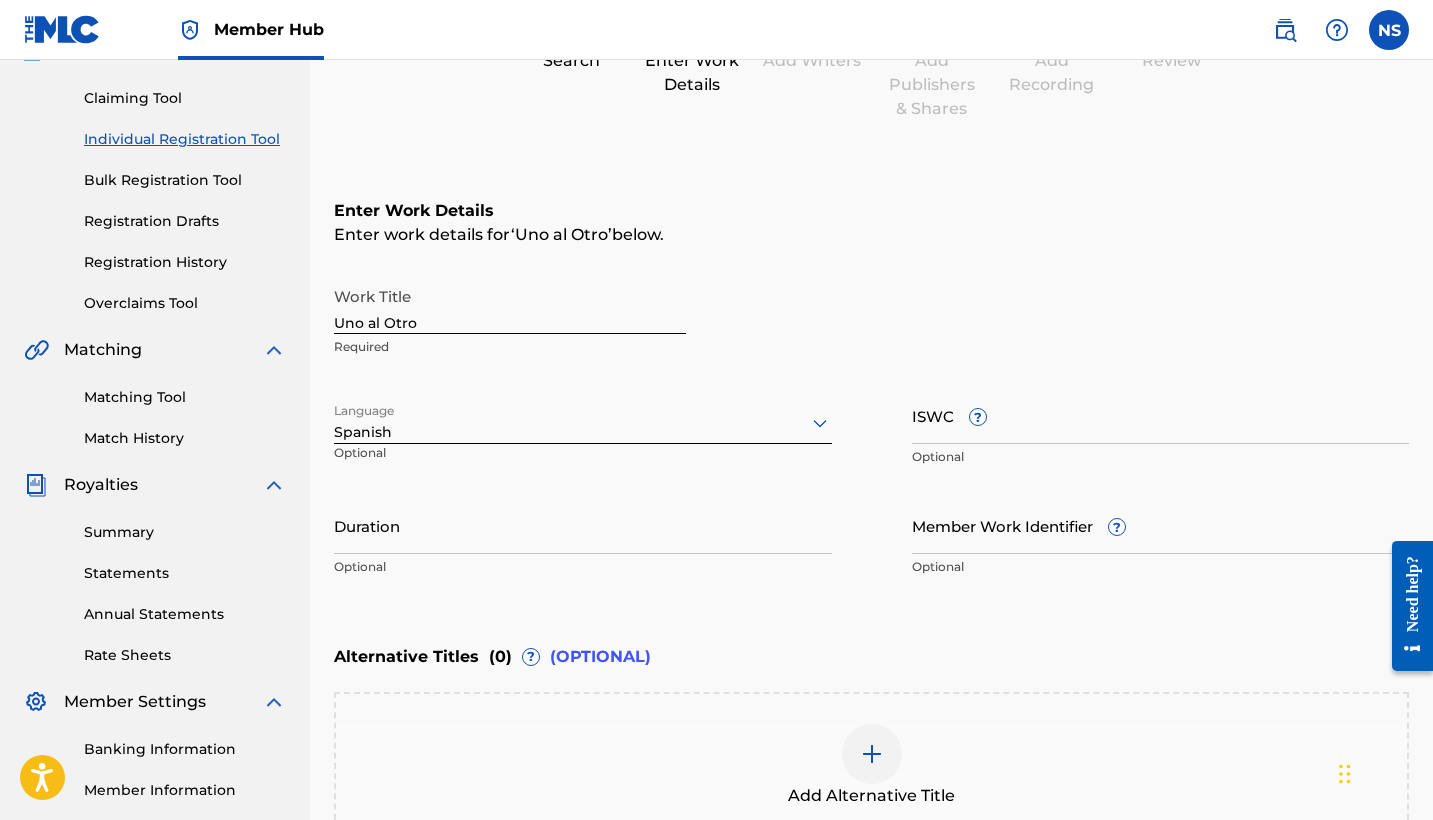
scroll to position [196, 0]
click at [989, 430] on input "ISWC ?" at bounding box center [1161, 415] width 498 height 57
paste input "T-331.060.396-0"
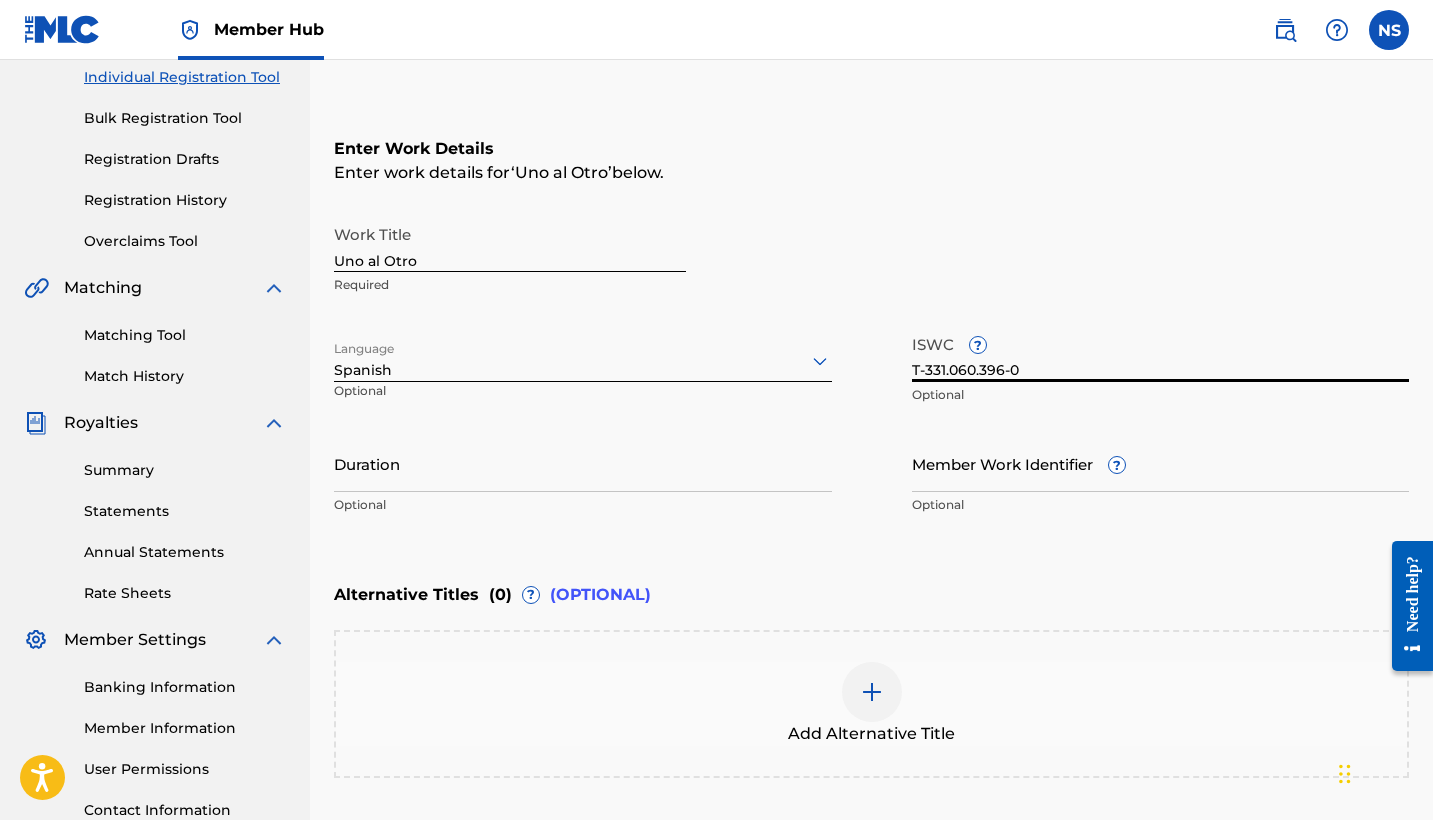
scroll to position [285, 0]
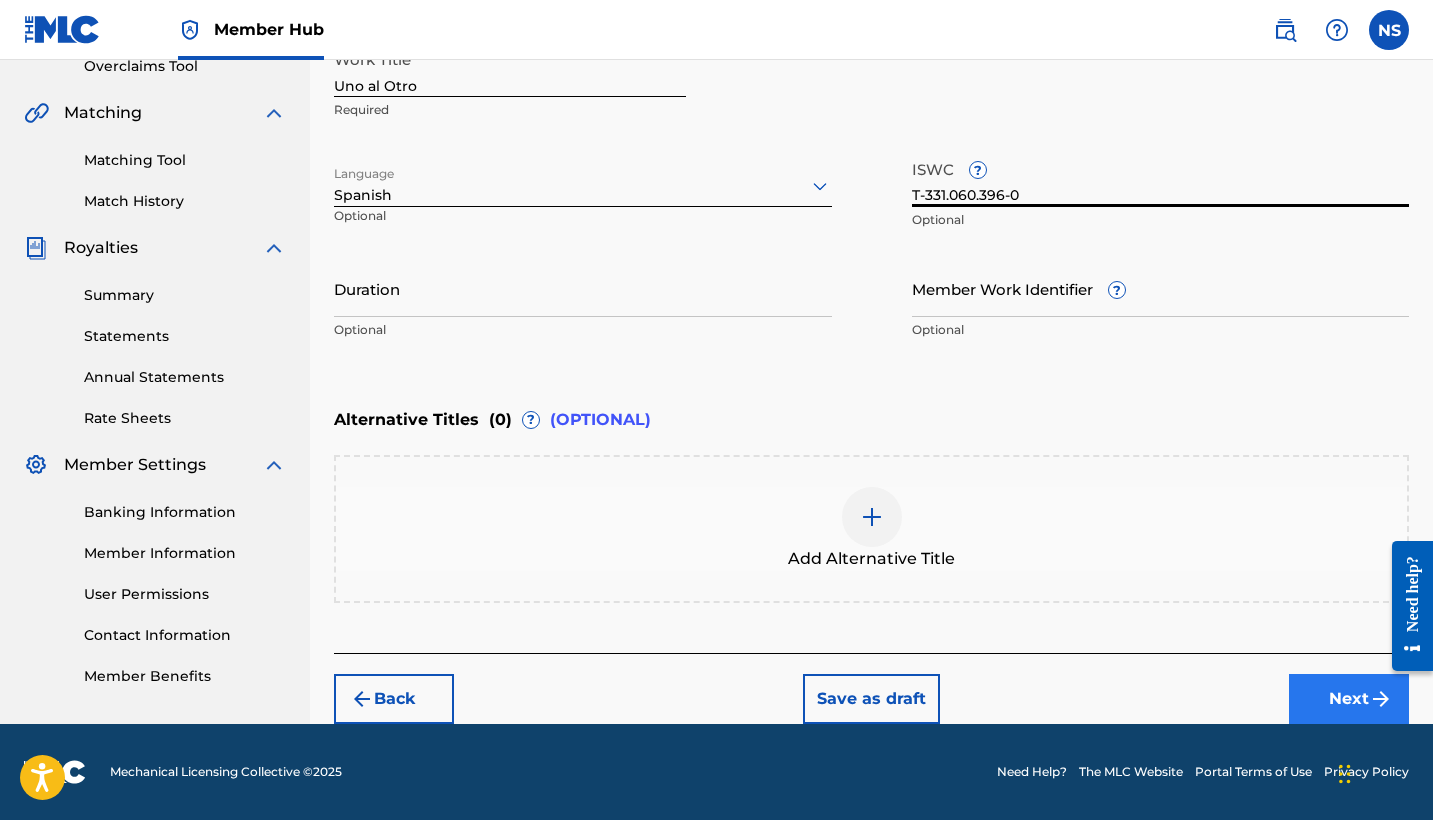
type input "T-331.060.396-0"
click at [1328, 708] on button "Next" at bounding box center [1349, 699] width 120 height 50
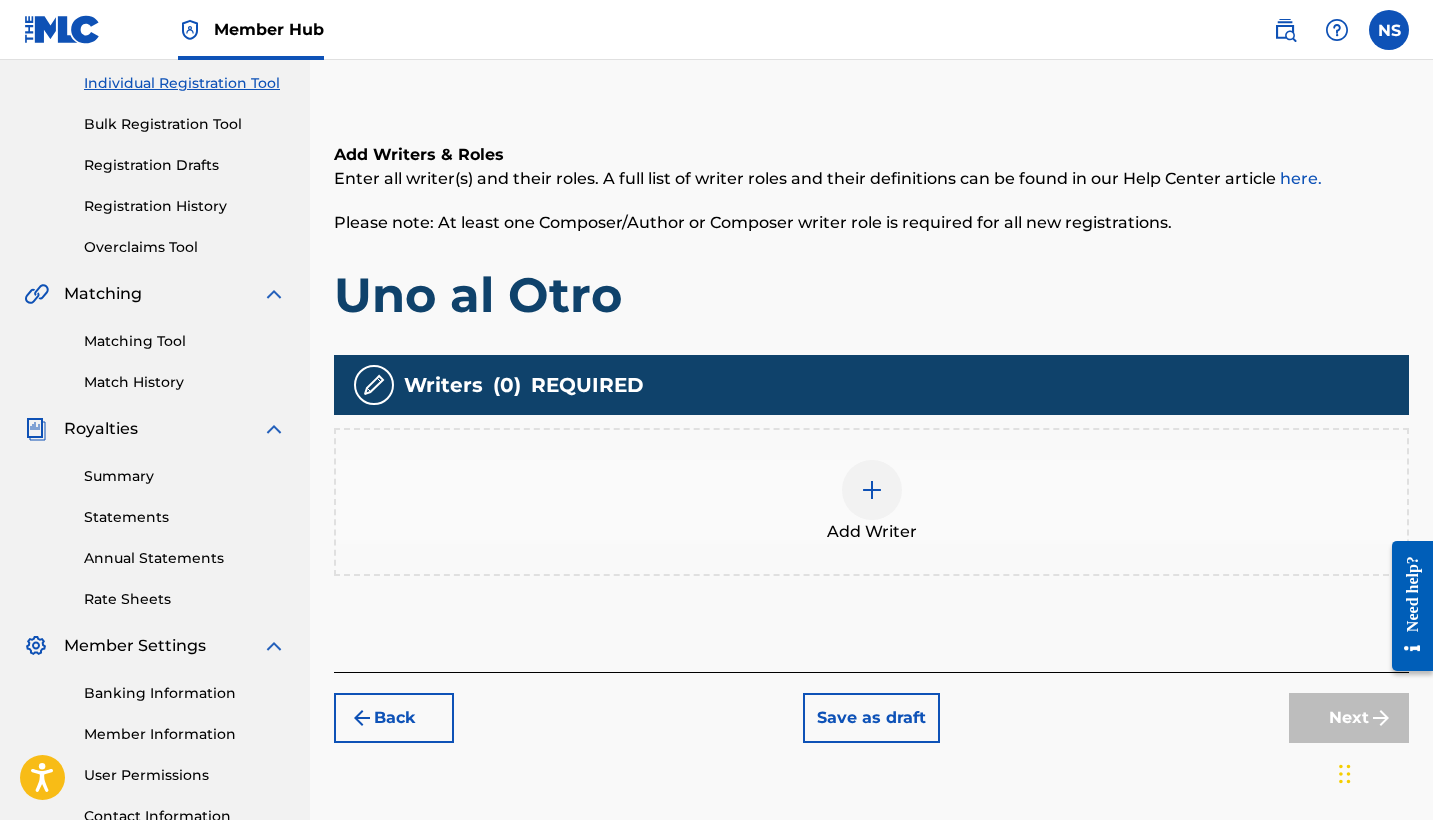
scroll to position [242, 0]
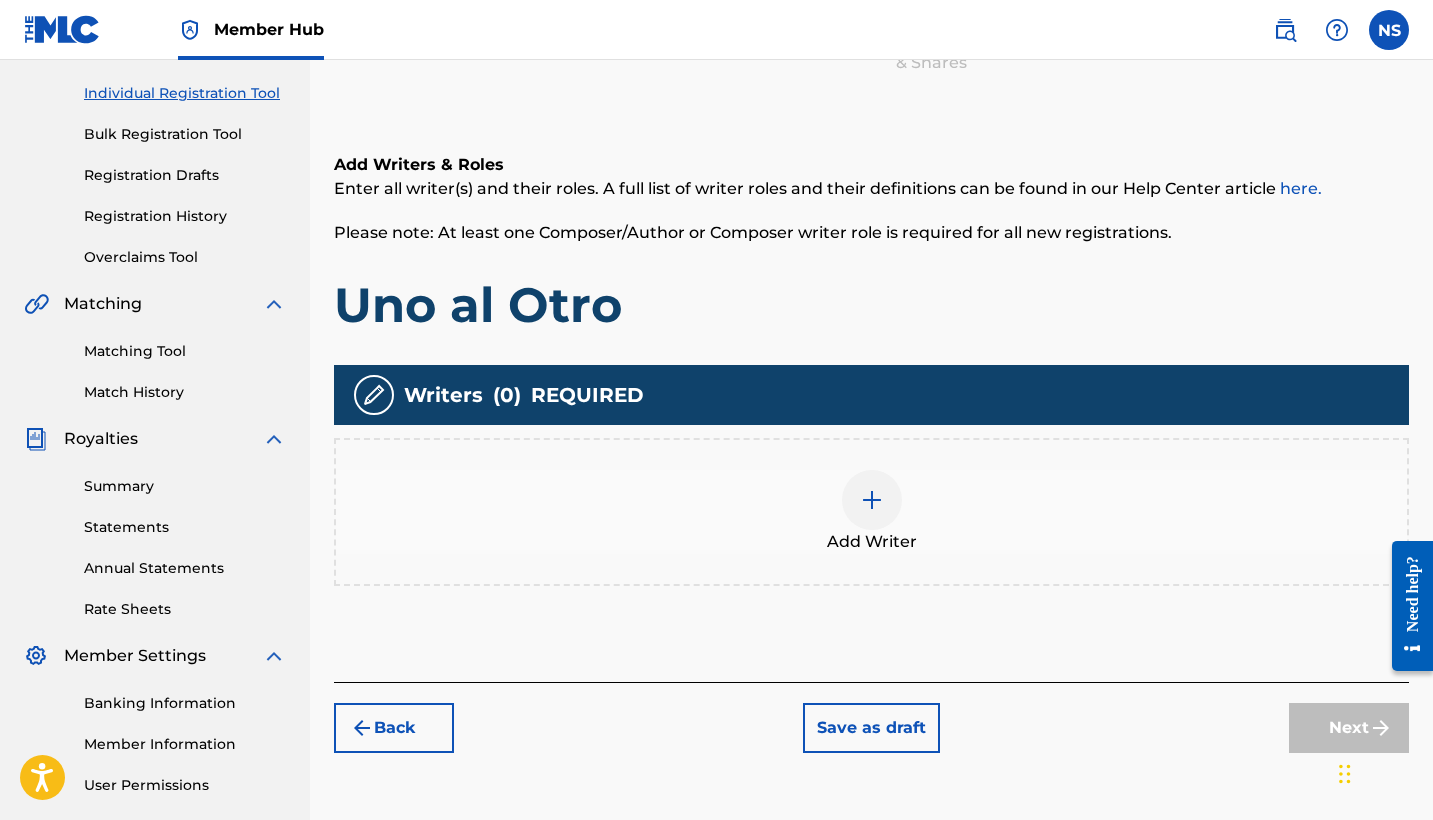
click at [888, 477] on div at bounding box center [872, 500] width 60 height 60
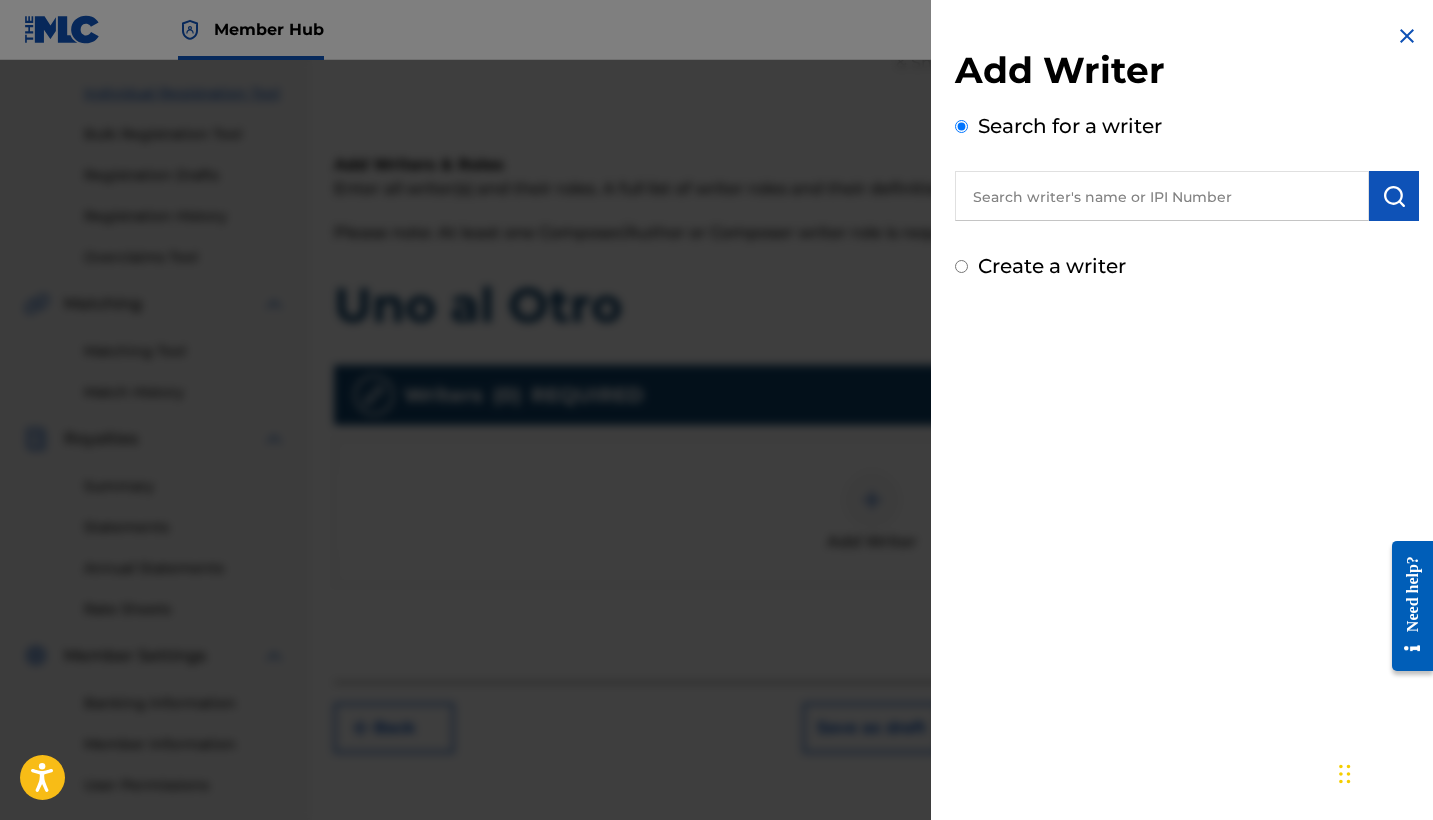
click at [1027, 195] on input "text" at bounding box center [1162, 196] width 414 height 50
click at [985, 268] on label "Create a writer" at bounding box center [1052, 266] width 148 height 24
radio input "true"
click at [968, 268] on input "Create a writer" at bounding box center [961, 266] width 13 height 13
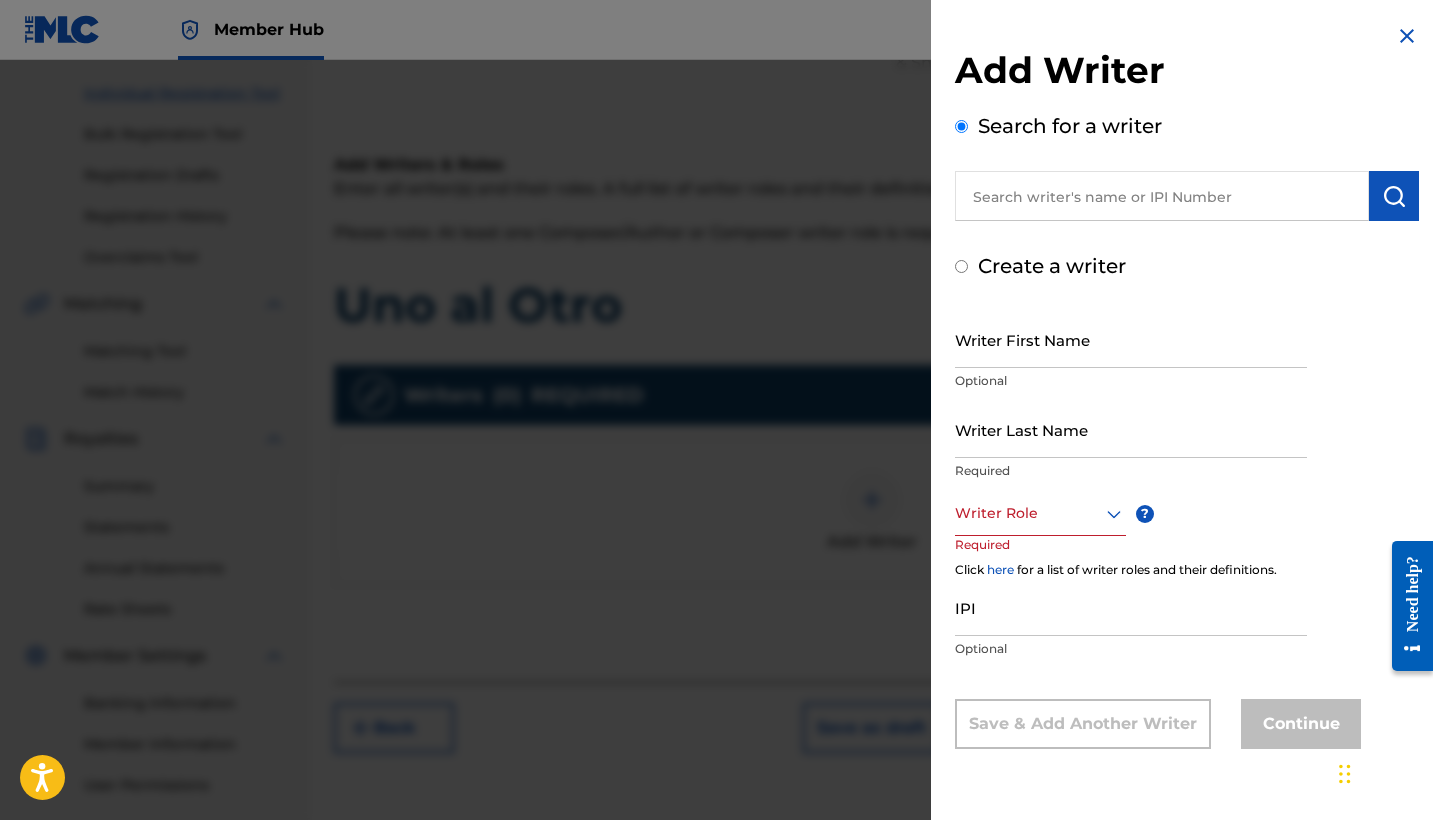
radio input "false"
radio input "true"
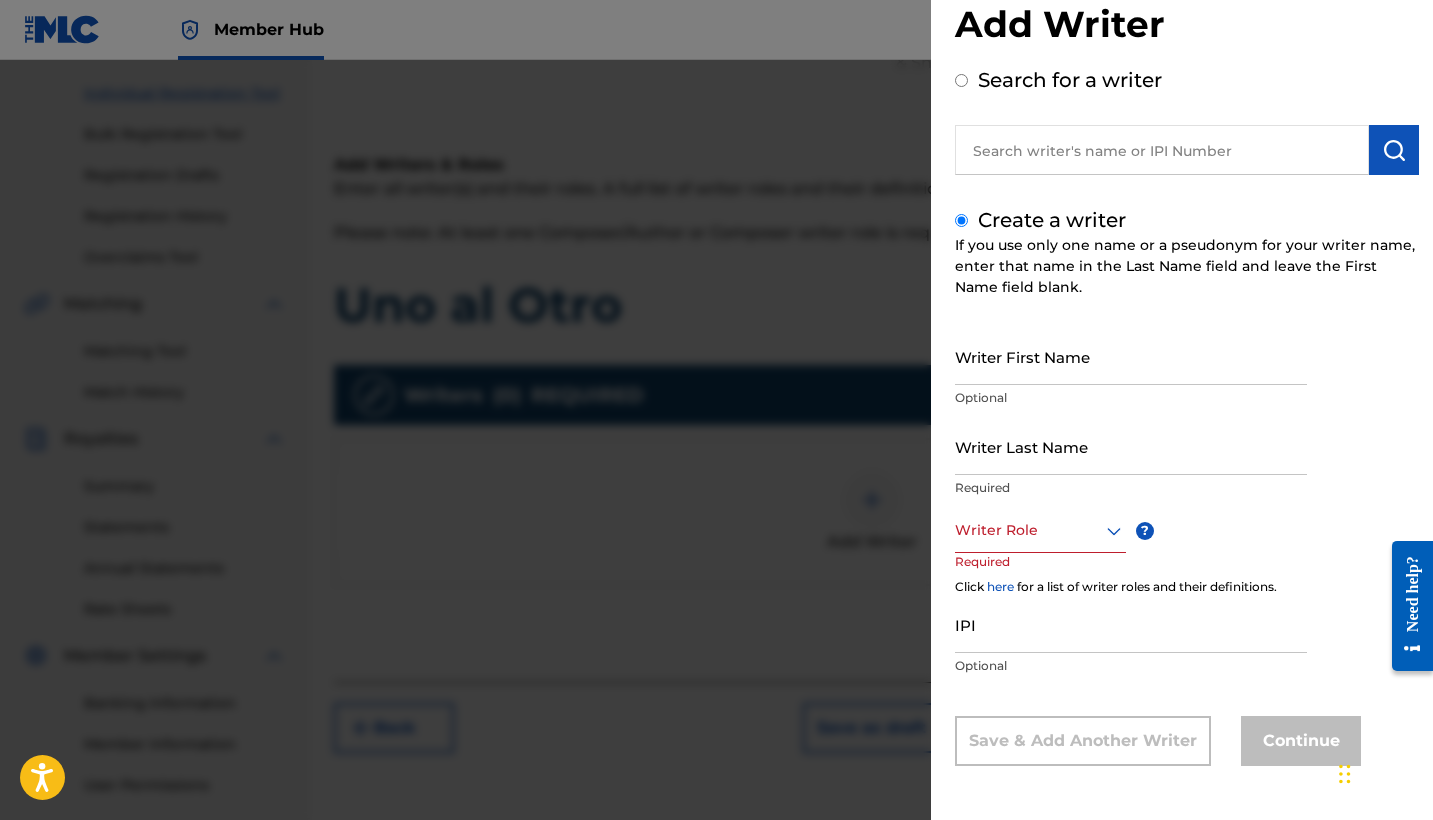
scroll to position [46, 0]
click at [1061, 382] on input "Writer First Name" at bounding box center [1131, 356] width 352 height 57
type input "[PERSON_NAME]"
click at [1060, 466] on input "Writer Last Name" at bounding box center [1131, 446] width 352 height 57
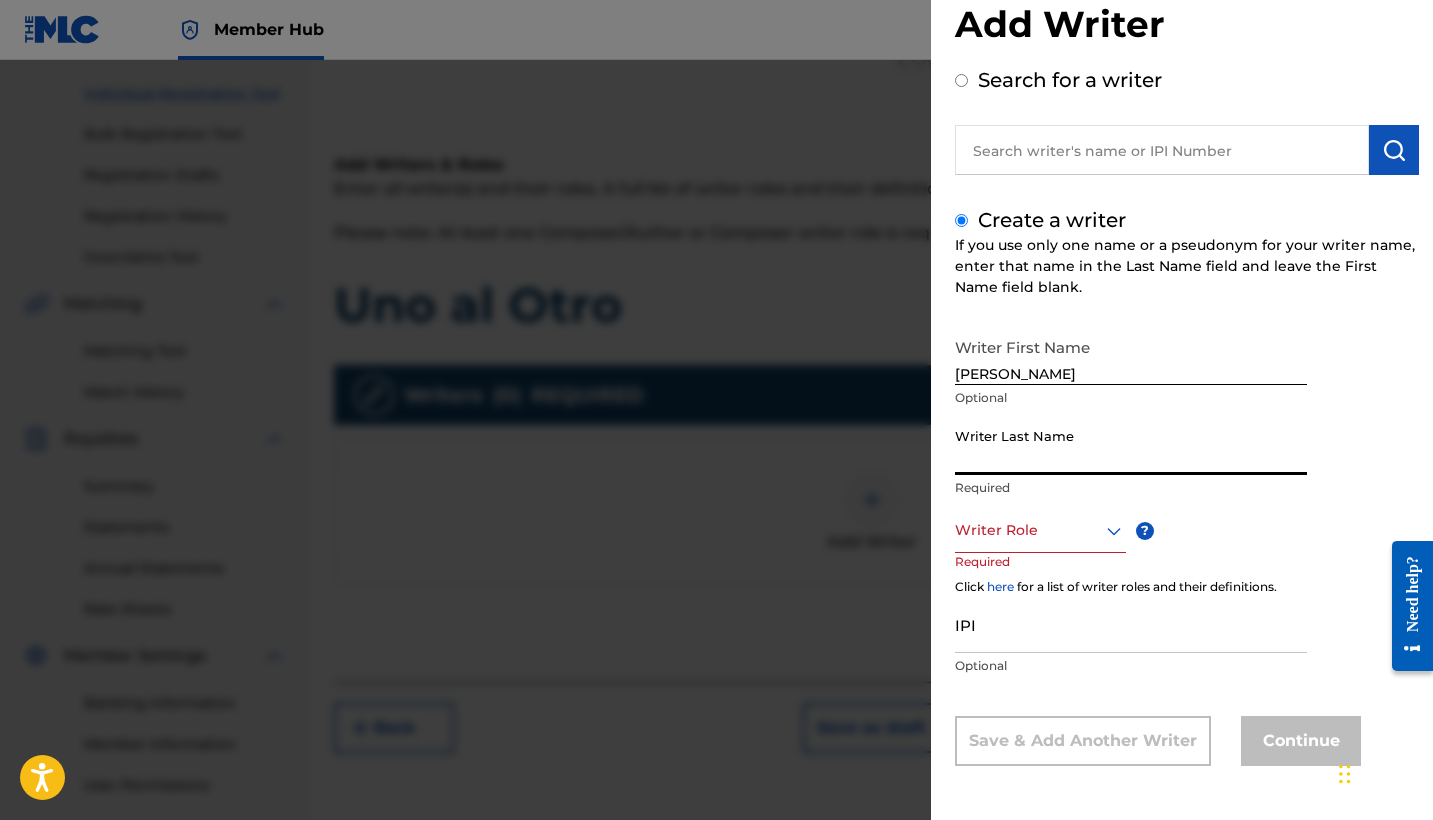
paste input "[PERSON_NAME] [PERSON_NAME] Y"
drag, startPoint x: 1121, startPoint y: 462, endPoint x: 1221, endPoint y: 461, distance: 100.0
click at [1221, 461] on input "[PERSON_NAME] [PERSON_NAME] Y" at bounding box center [1131, 446] width 352 height 57
type input "[PERSON_NAME][GEOGRAPHIC_DATA]"
click at [1123, 374] on input "[PERSON_NAME]" at bounding box center [1131, 356] width 352 height 57
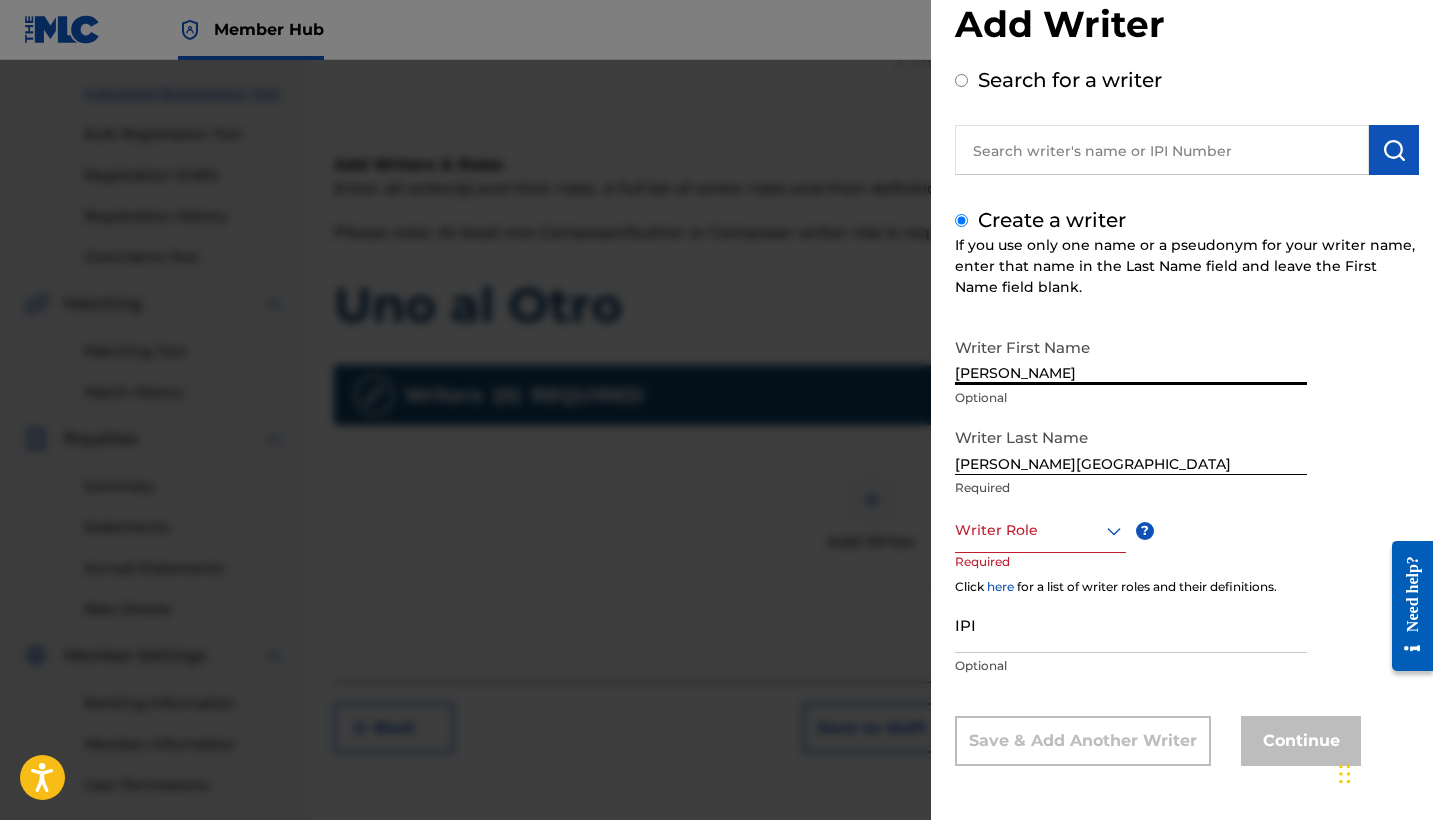
click at [1123, 374] on input "[PERSON_NAME]" at bounding box center [1131, 356] width 352 height 57
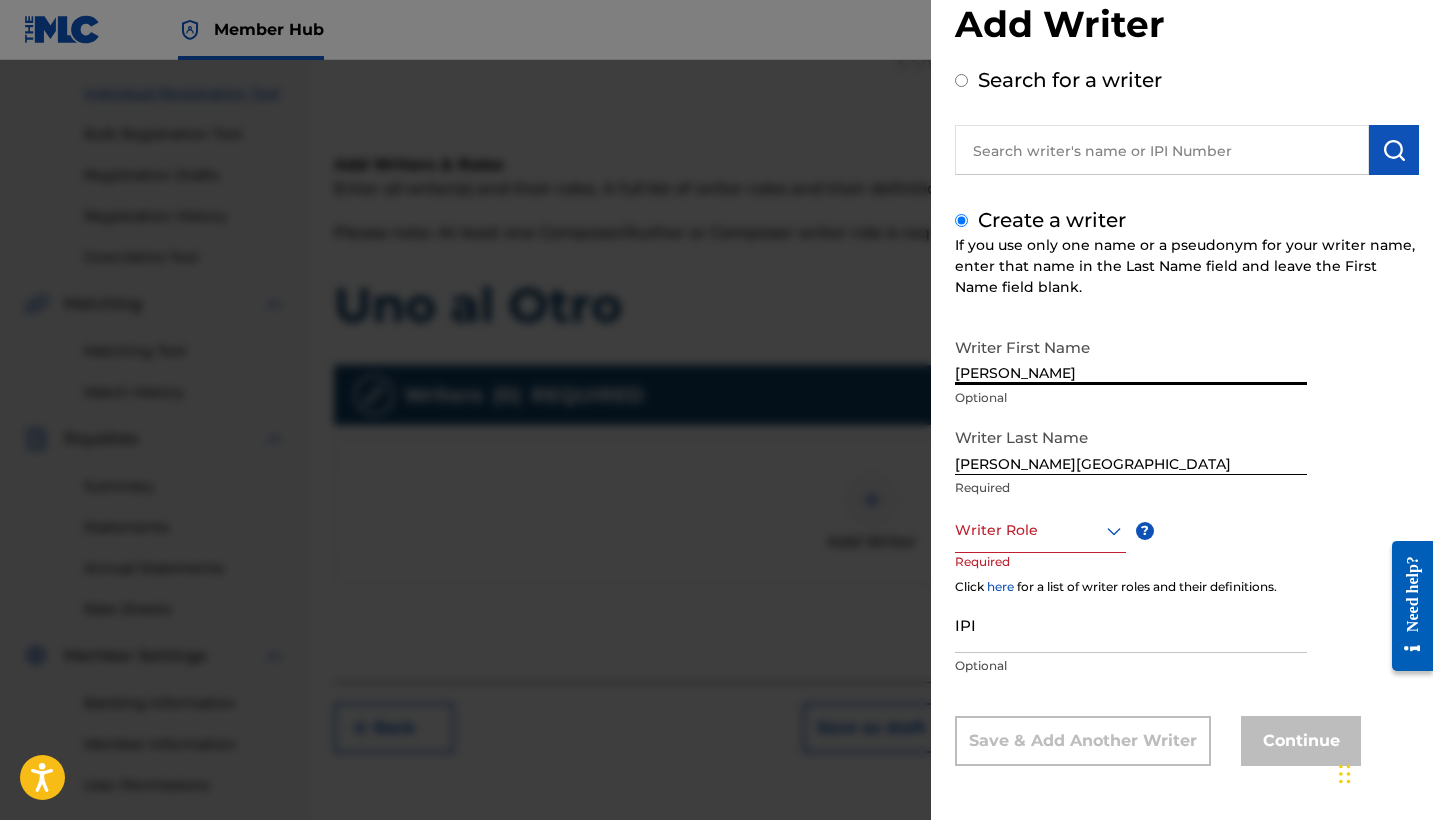
paste input "OSEPH Y"
click at [958, 368] on input "OSEPH Y" at bounding box center [1131, 356] width 352 height 57
type input "[PERSON_NAME]"
click at [1049, 540] on div at bounding box center [1040, 530] width 171 height 25
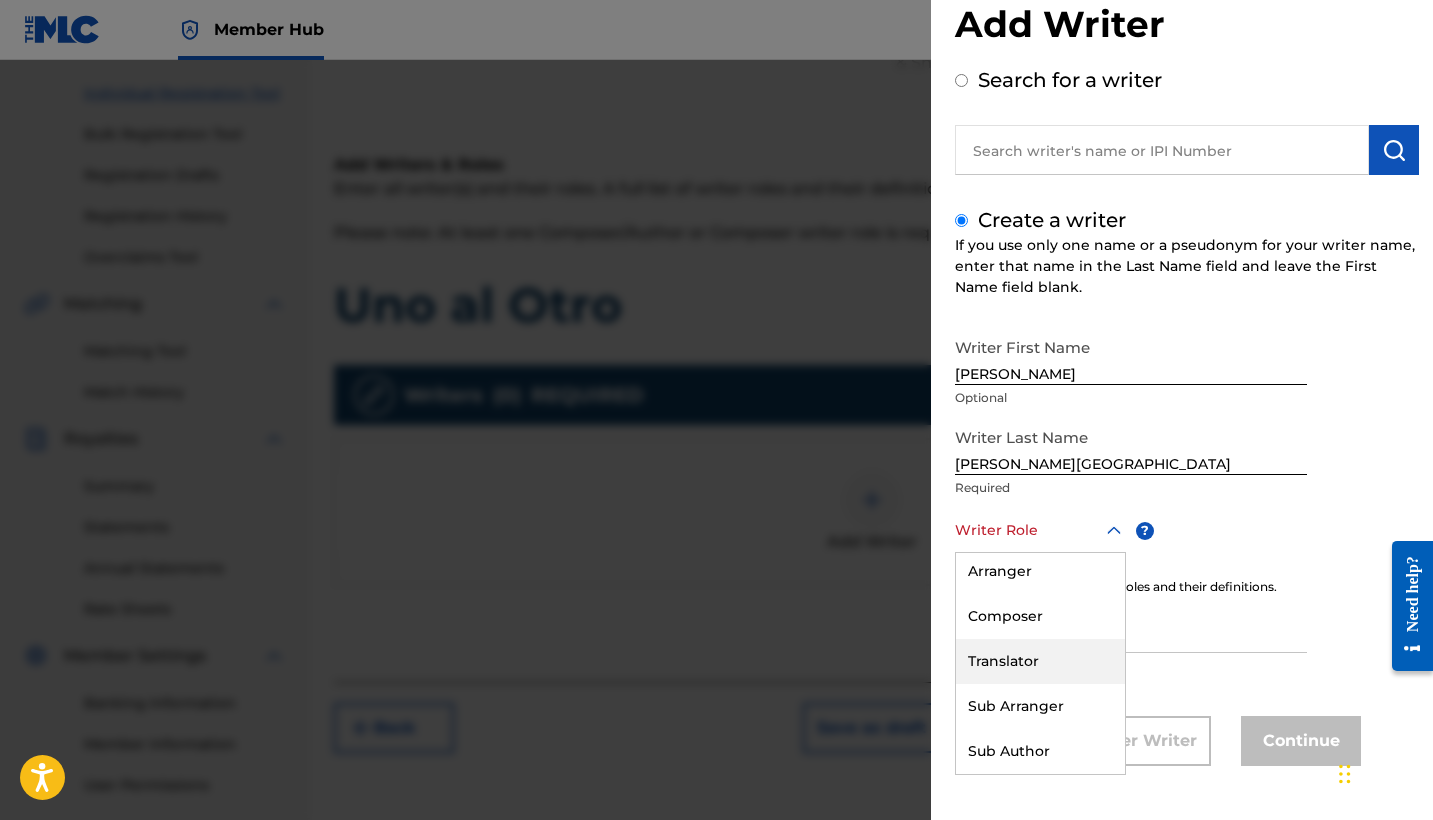
scroll to position [0, 0]
click at [1034, 577] on div "Composer/Author" at bounding box center [1040, 575] width 169 height 45
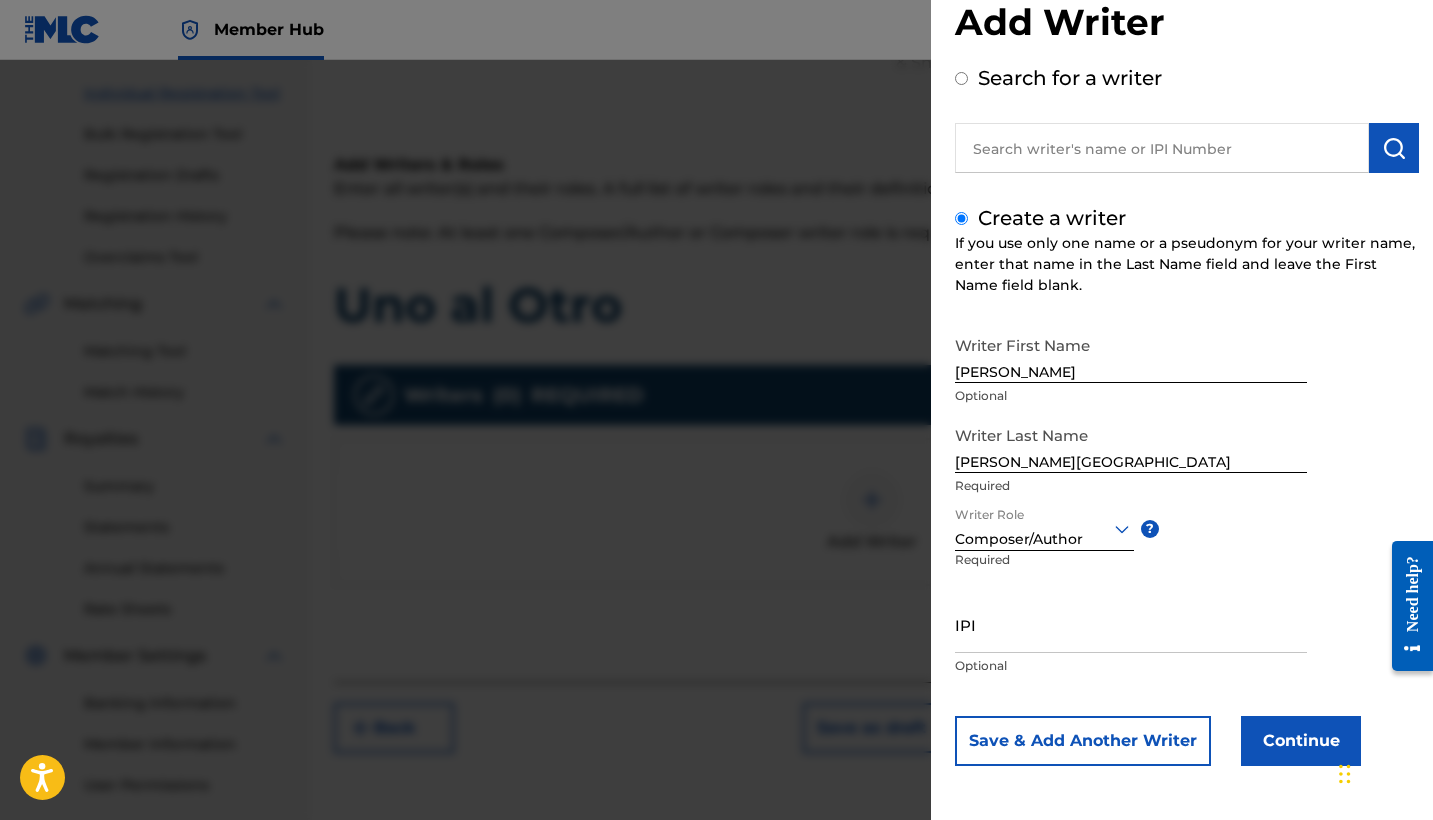
scroll to position [48, 0]
click at [1013, 641] on input "IPI" at bounding box center [1131, 624] width 352 height 57
paste input "01056523276"
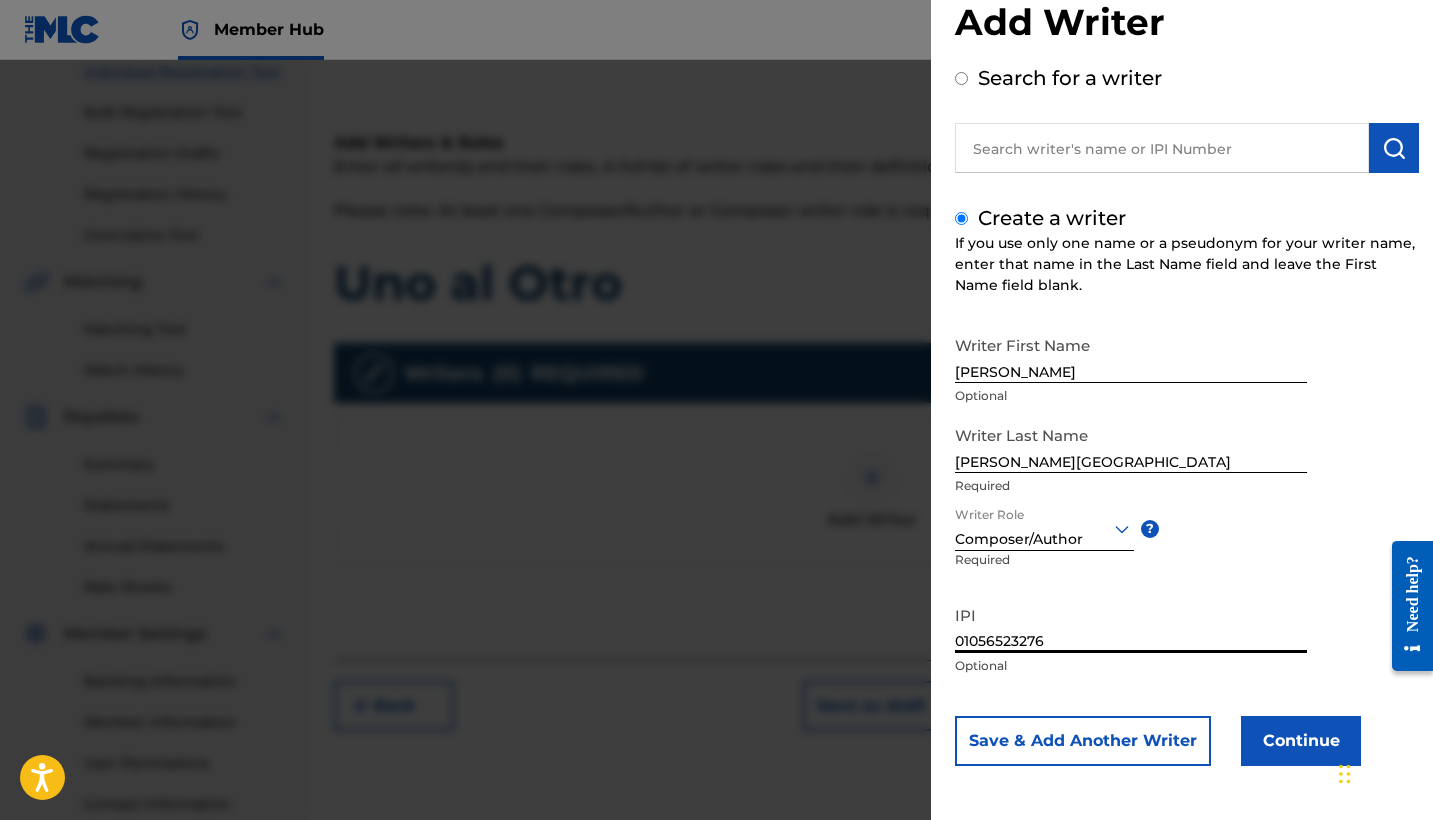
scroll to position [267, 0]
type input "01056523276"
click at [1109, 756] on button "Save & Add Another Writer" at bounding box center [1083, 741] width 256 height 50
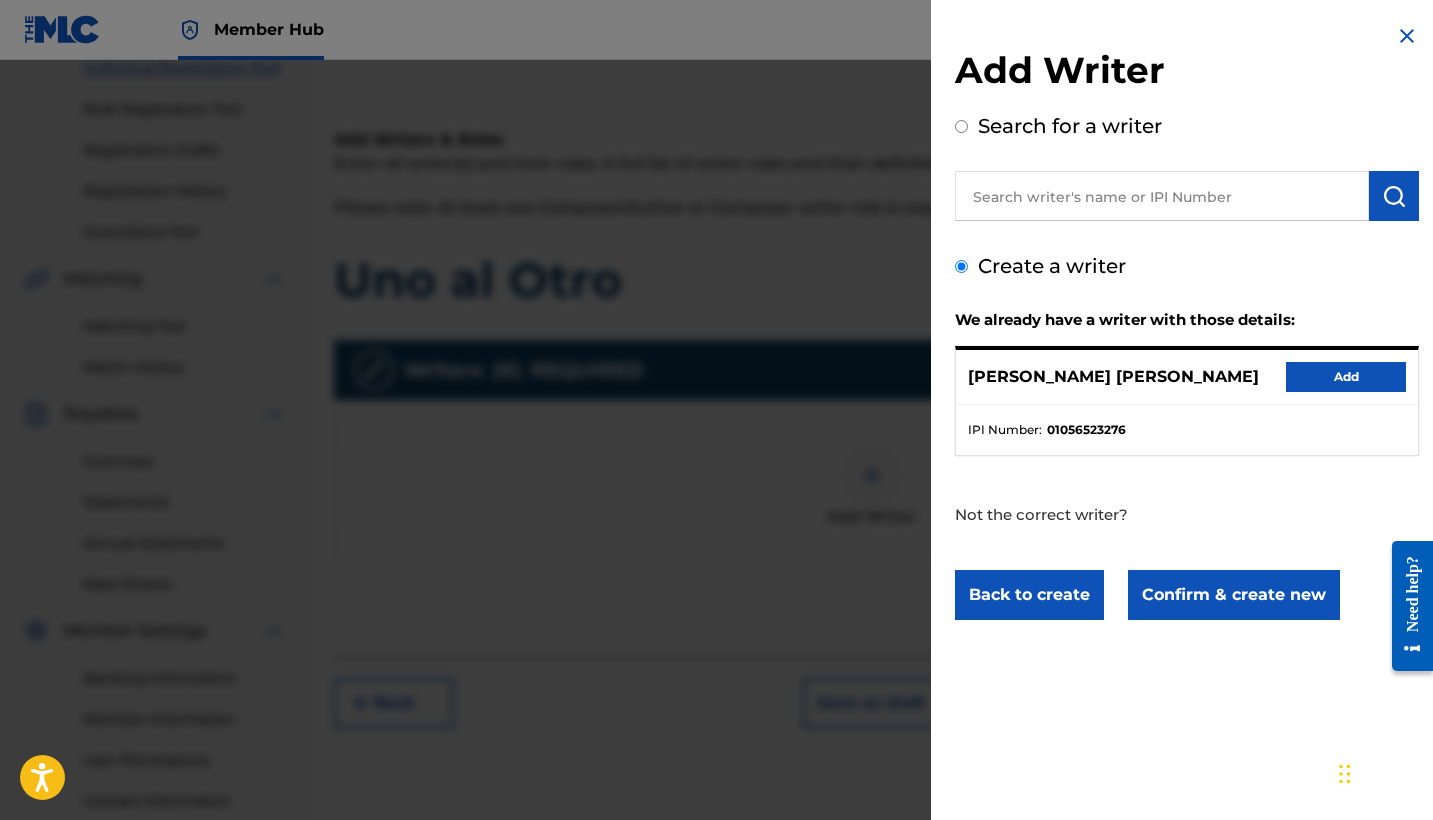
scroll to position [0, 0]
click at [1317, 373] on button "Add" at bounding box center [1346, 377] width 120 height 30
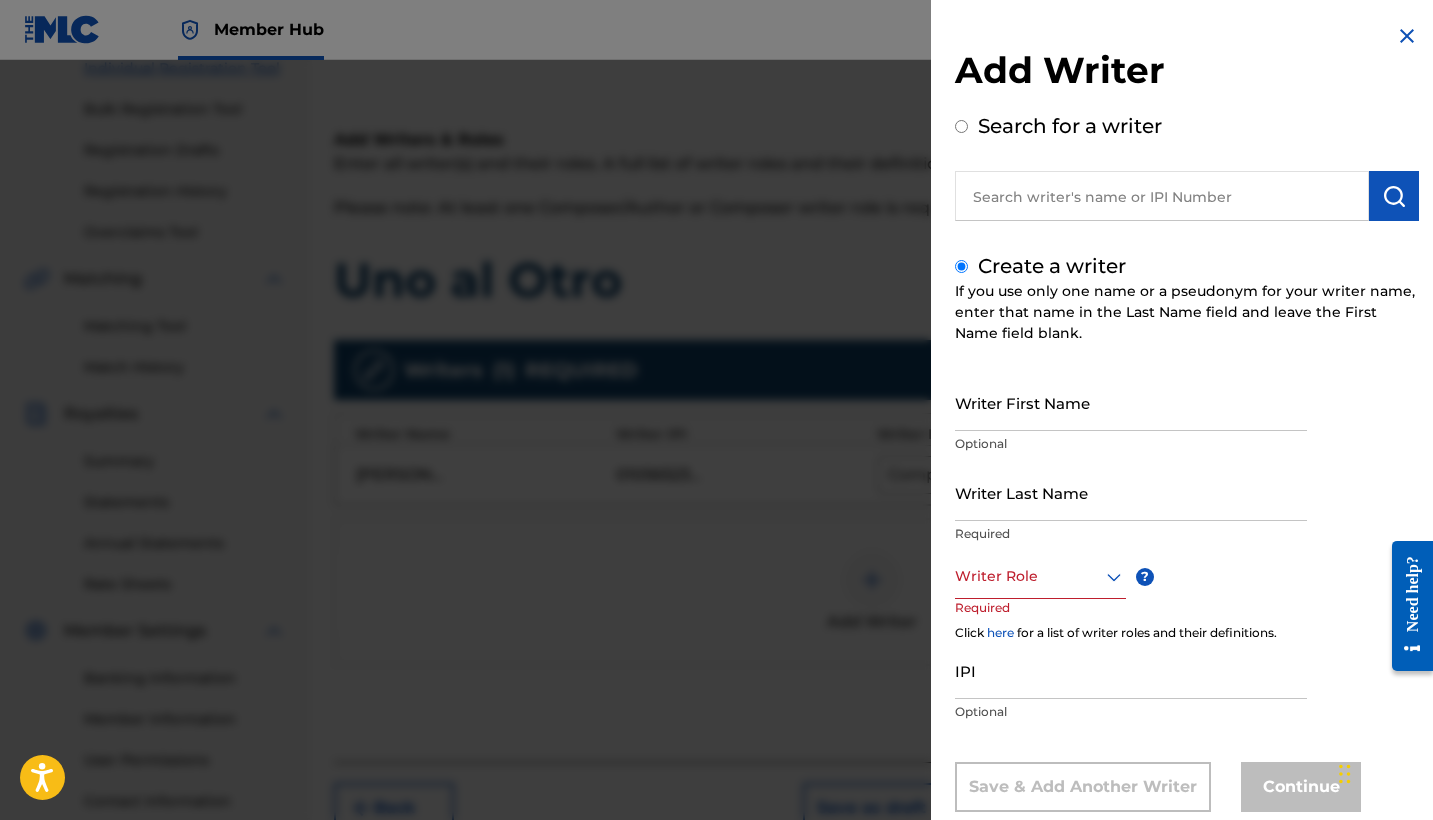
click at [1395, 32] on img at bounding box center [1407, 36] width 24 height 24
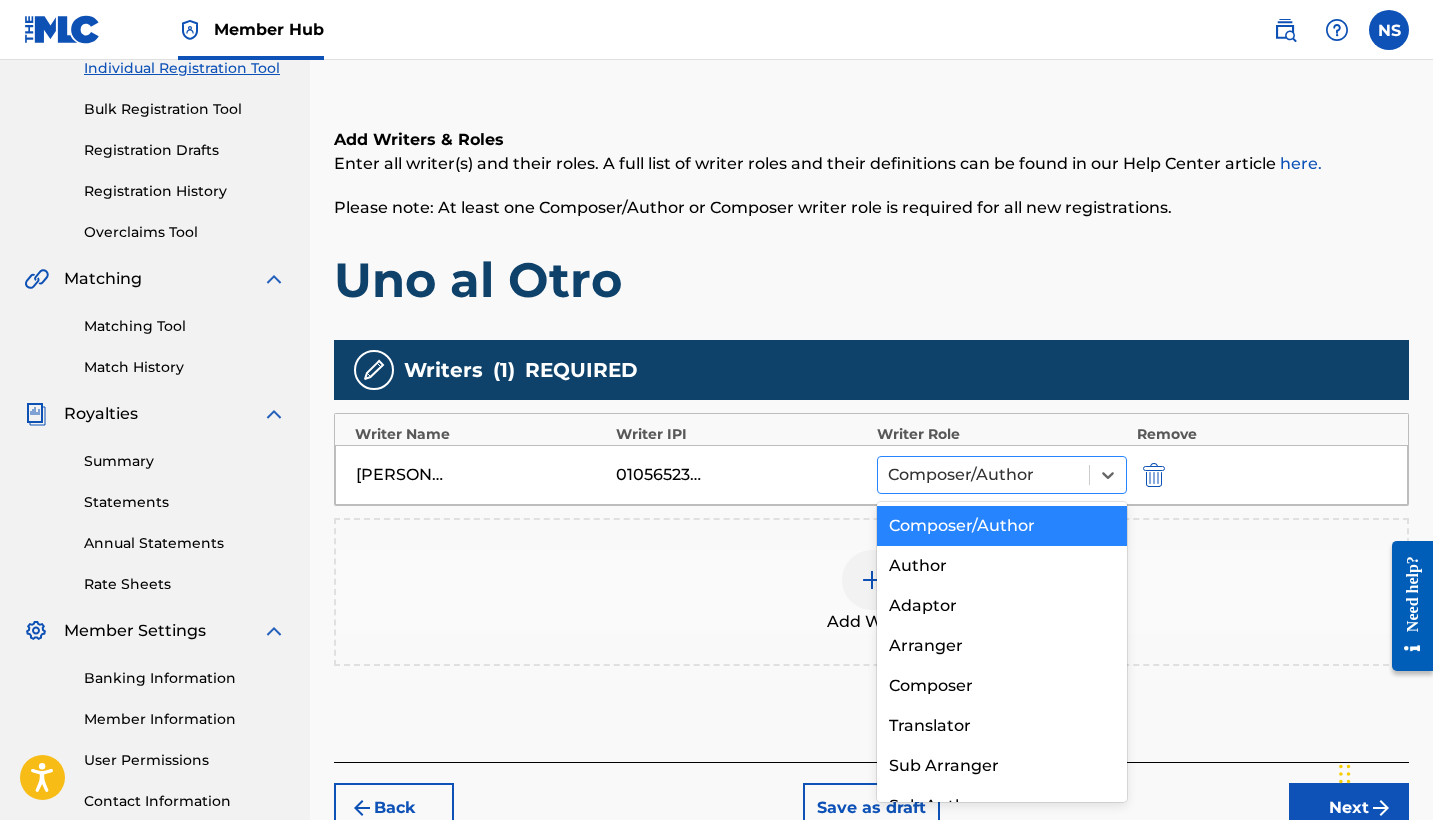
click at [1016, 469] on div at bounding box center [983, 475] width 191 height 28
click at [1070, 510] on div "Composer/Author" at bounding box center [1002, 526] width 250 height 40
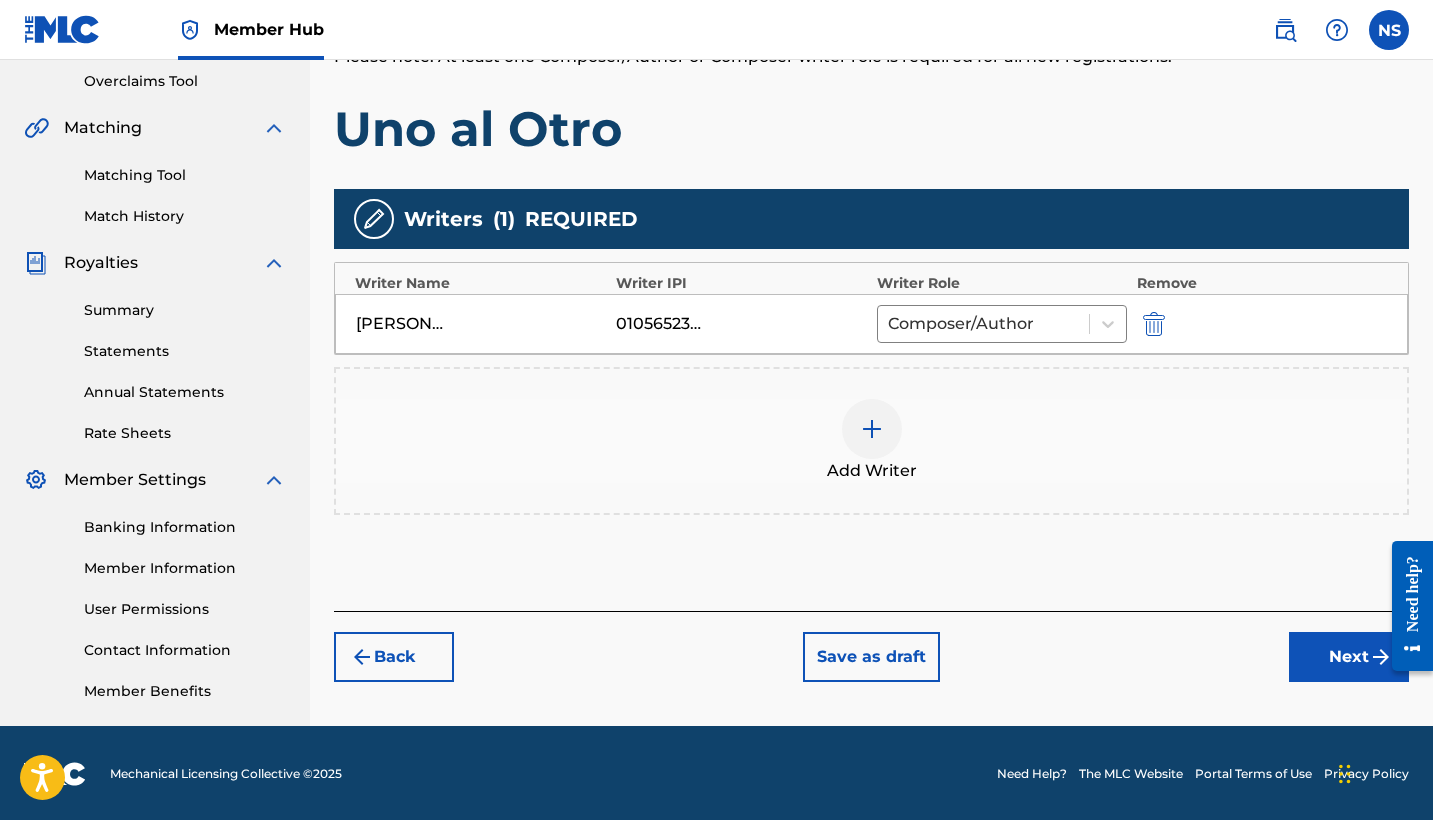
scroll to position [414, 0]
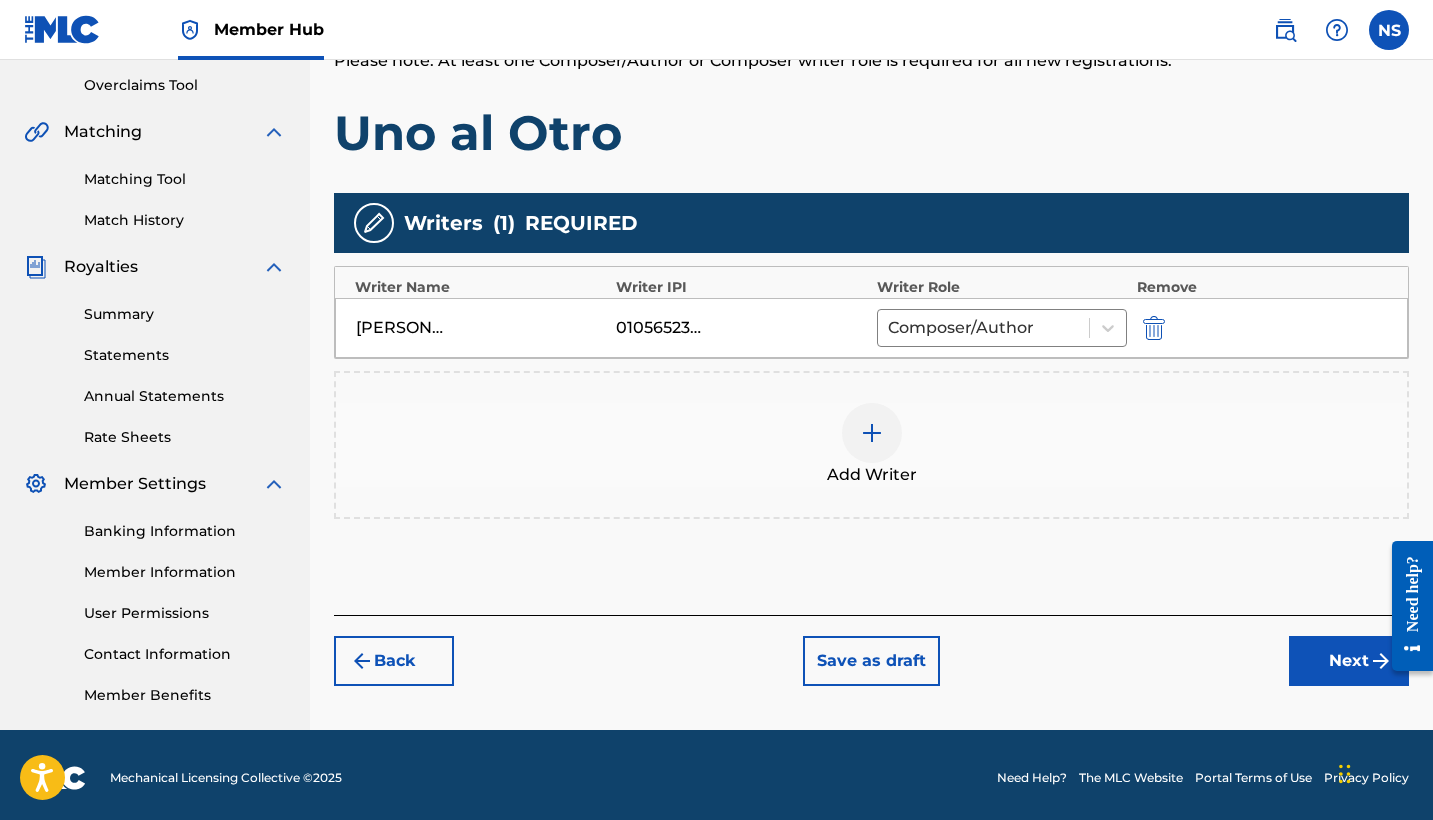
click at [856, 467] on span "Add Writer" at bounding box center [872, 475] width 90 height 24
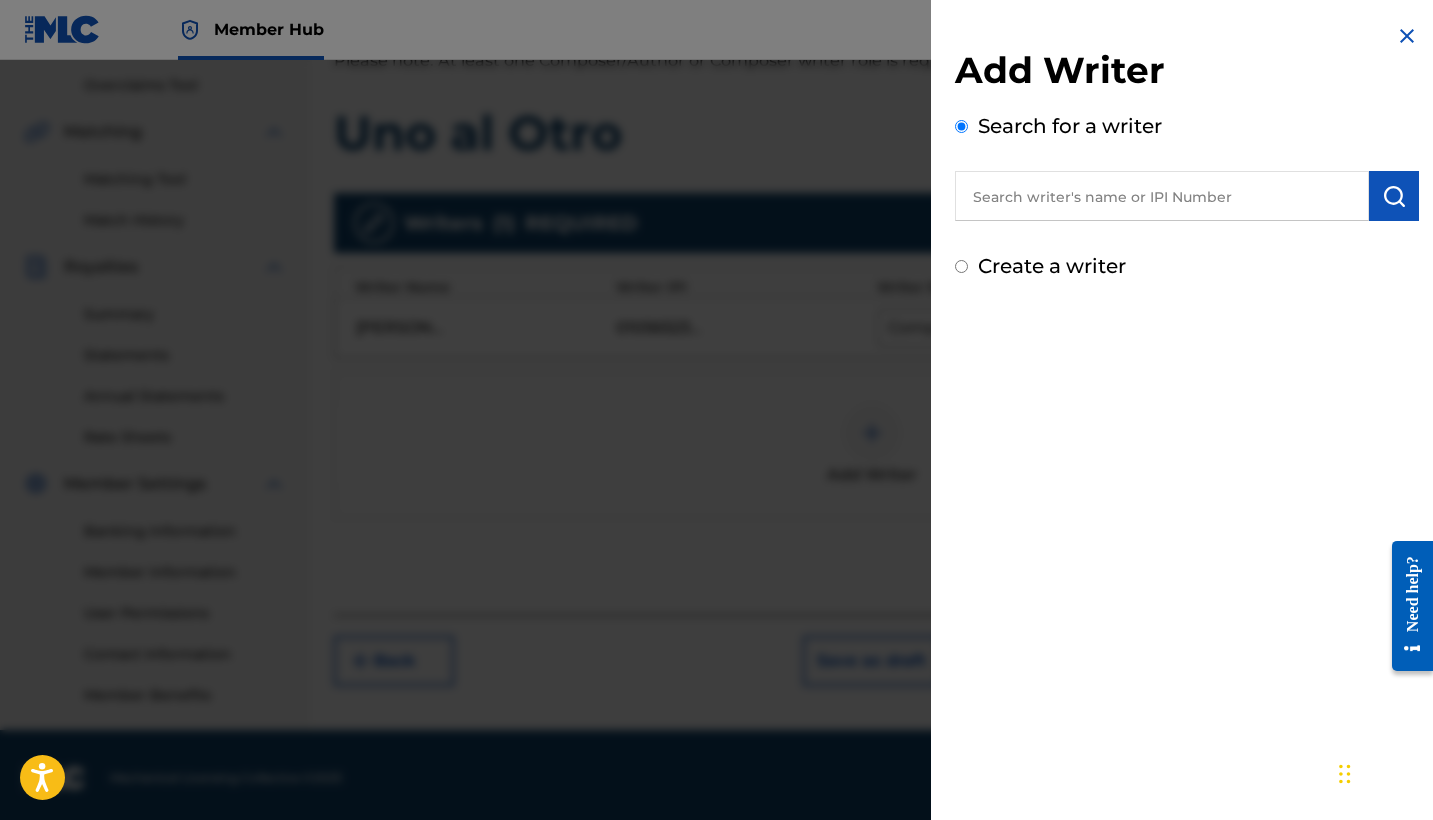
click at [1395, 44] on img at bounding box center [1407, 36] width 24 height 24
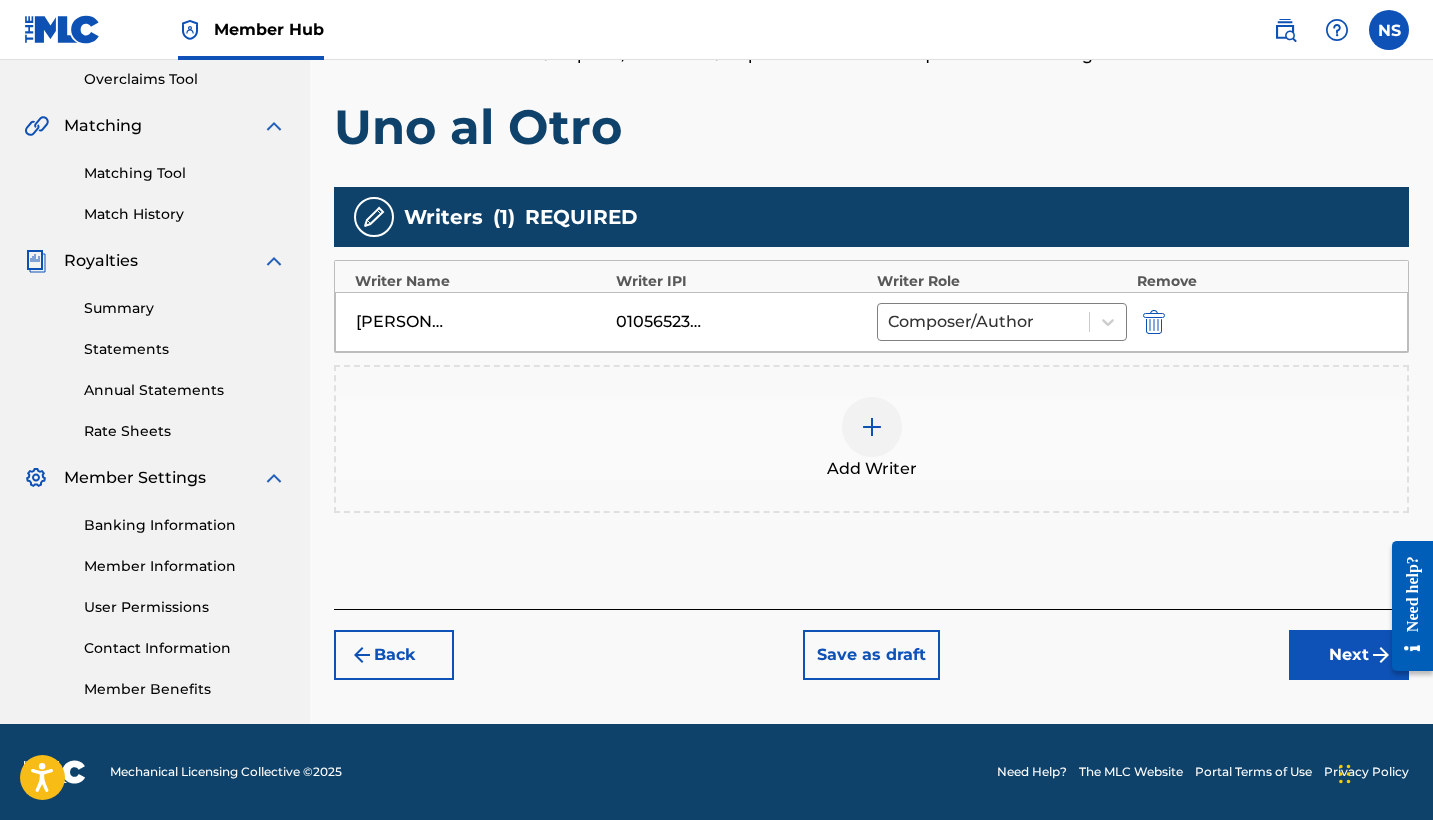
scroll to position [420, 0]
click at [772, 322] on div "01056523276" at bounding box center [741, 322] width 250 height 24
click at [683, 325] on div "01056523276" at bounding box center [661, 322] width 90 height 24
click at [865, 422] on img at bounding box center [872, 427] width 24 height 24
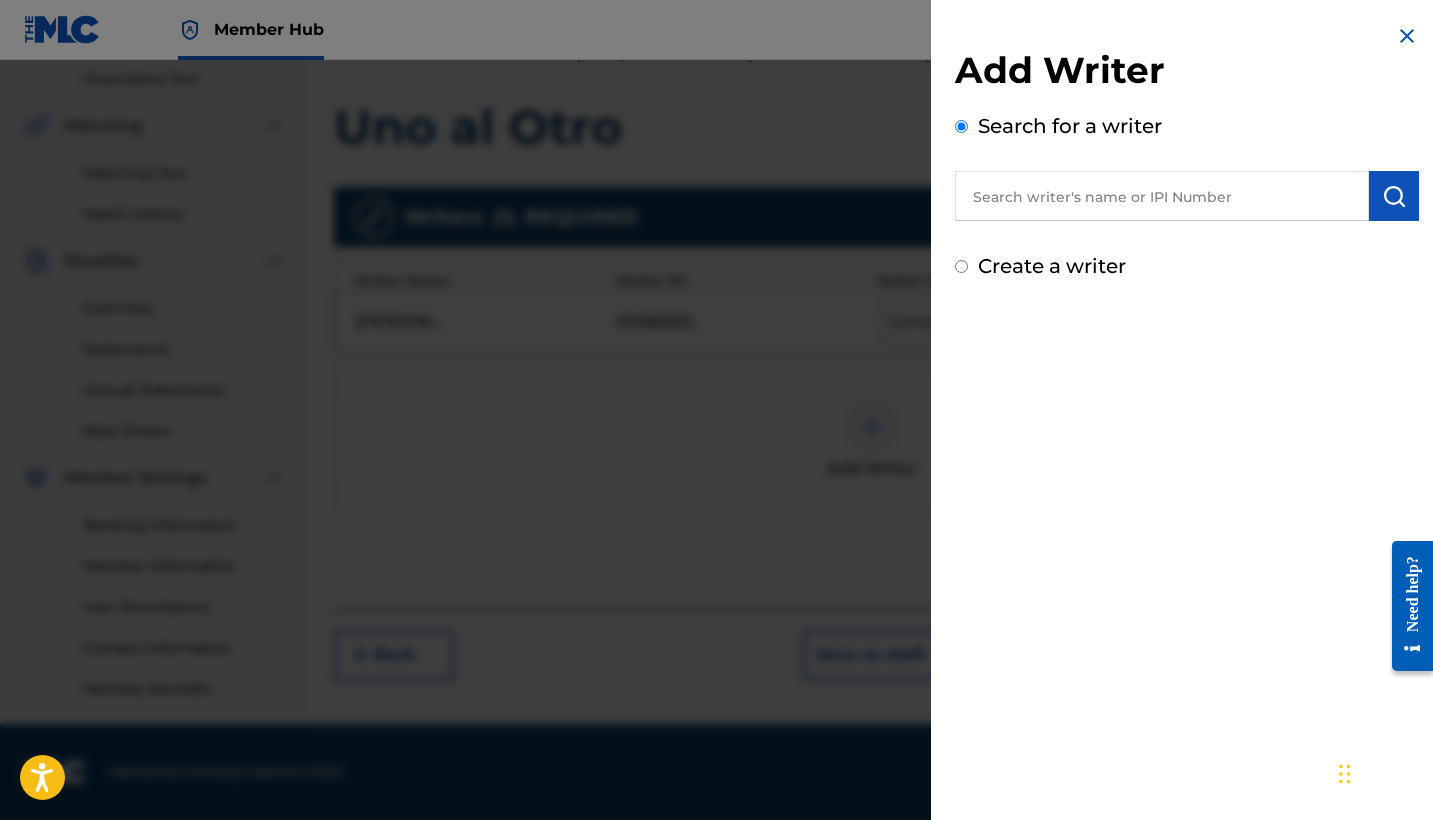
click at [1031, 204] on input "text" at bounding box center [1162, 196] width 414 height 50
click at [1051, 264] on label "Create a writer" at bounding box center [1052, 266] width 148 height 24
radio input "true"
click at [968, 264] on input "Create a writer" at bounding box center [961, 266] width 13 height 13
radio input "false"
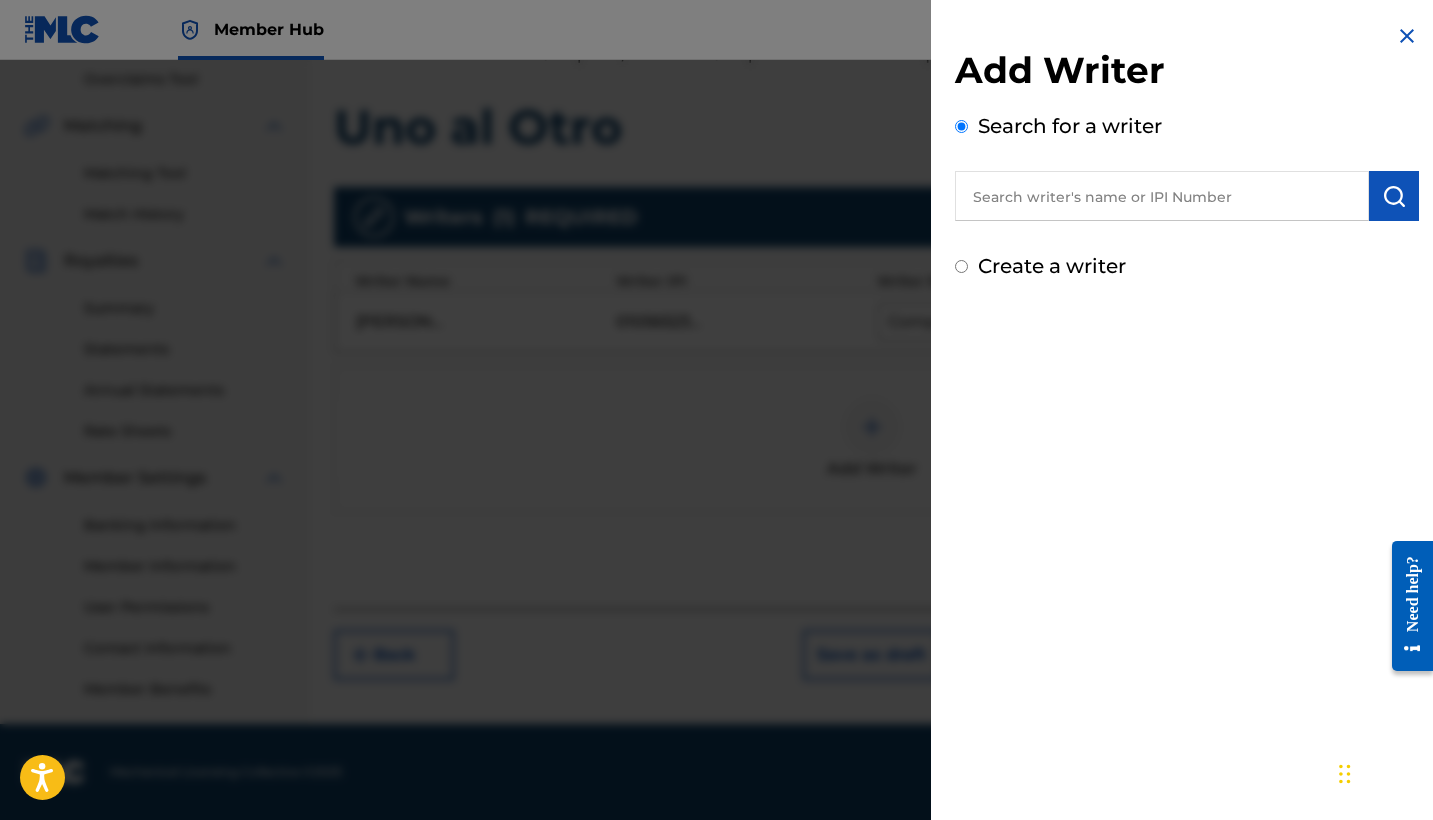
radio input "true"
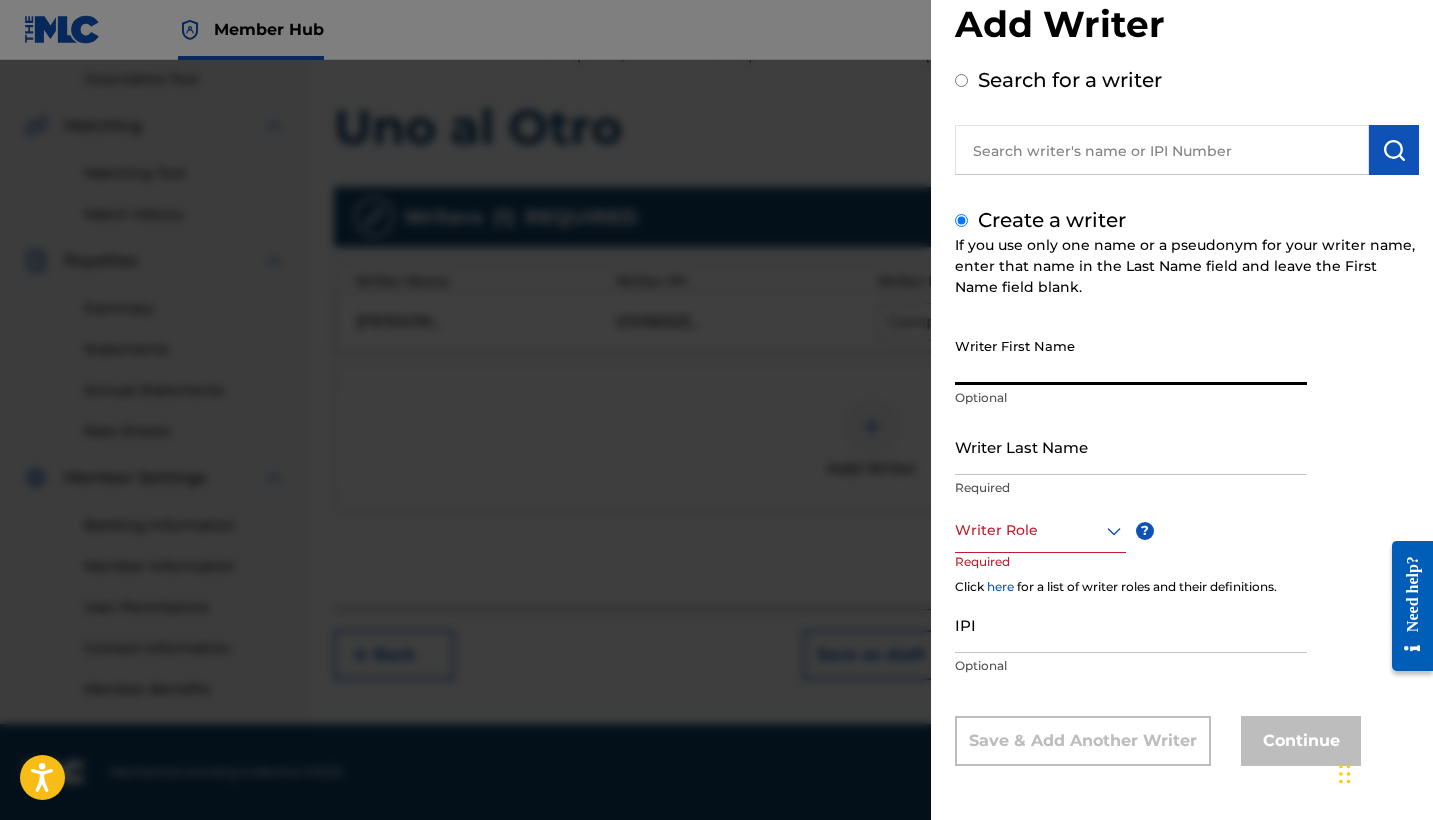
click at [1017, 384] on input "Writer First Name" at bounding box center [1131, 356] width 352 height 57
paste input "[PERSON_NAME]"
drag, startPoint x: 1012, startPoint y: 373, endPoint x: 905, endPoint y: 370, distance: 107.0
click at [905, 370] on div "Add Writer Search for a writer Create a writer If you use only one name or a ps…" at bounding box center [716, 440] width 1433 height 760
type input "[PERSON_NAME]"
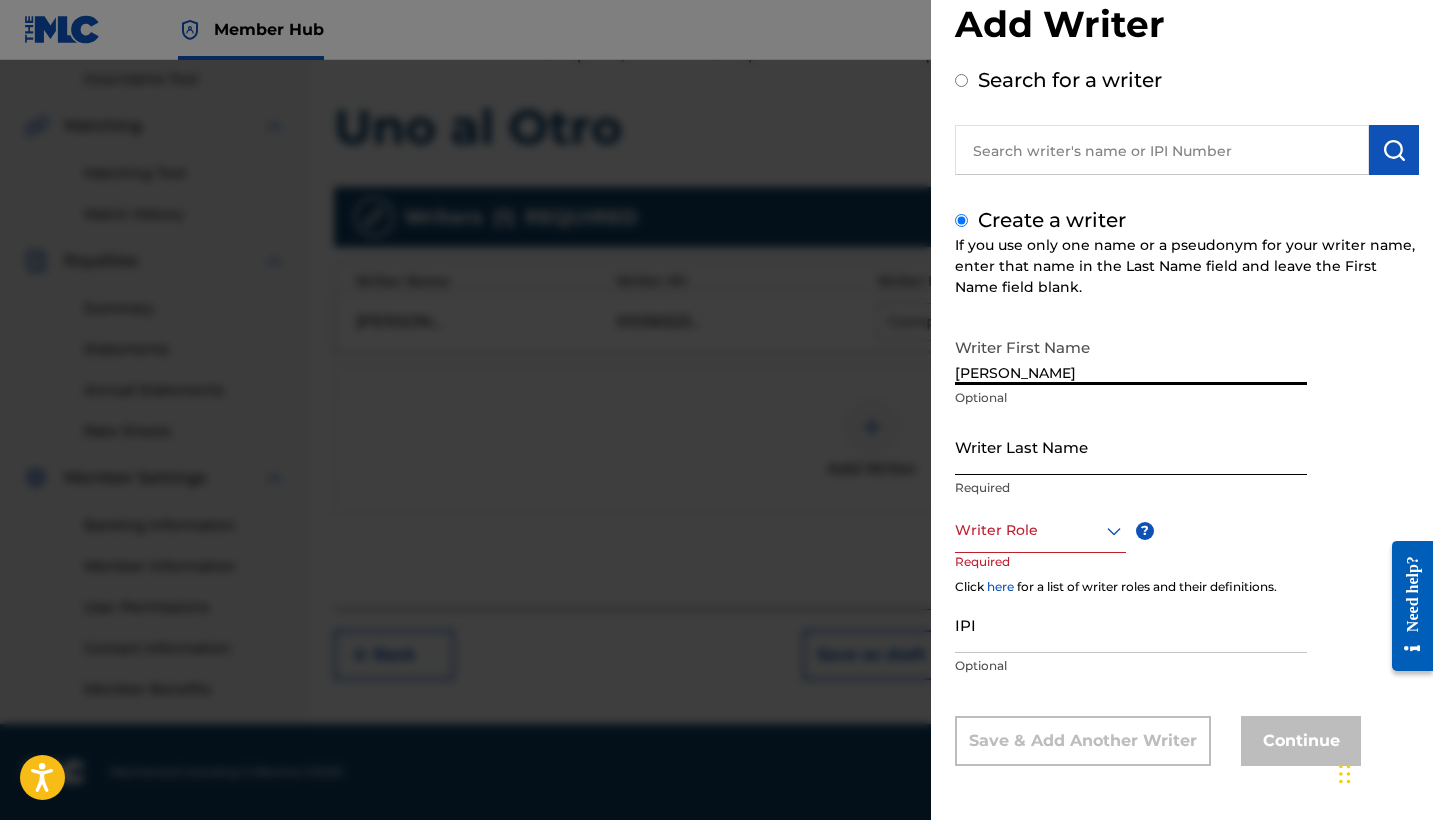
click at [982, 461] on input "Writer Last Name" at bounding box center [1131, 446] width 352 height 57
paste input "[PERSON_NAME]"
type input "[PERSON_NAME]"
click at [1023, 534] on div at bounding box center [1040, 530] width 171 height 25
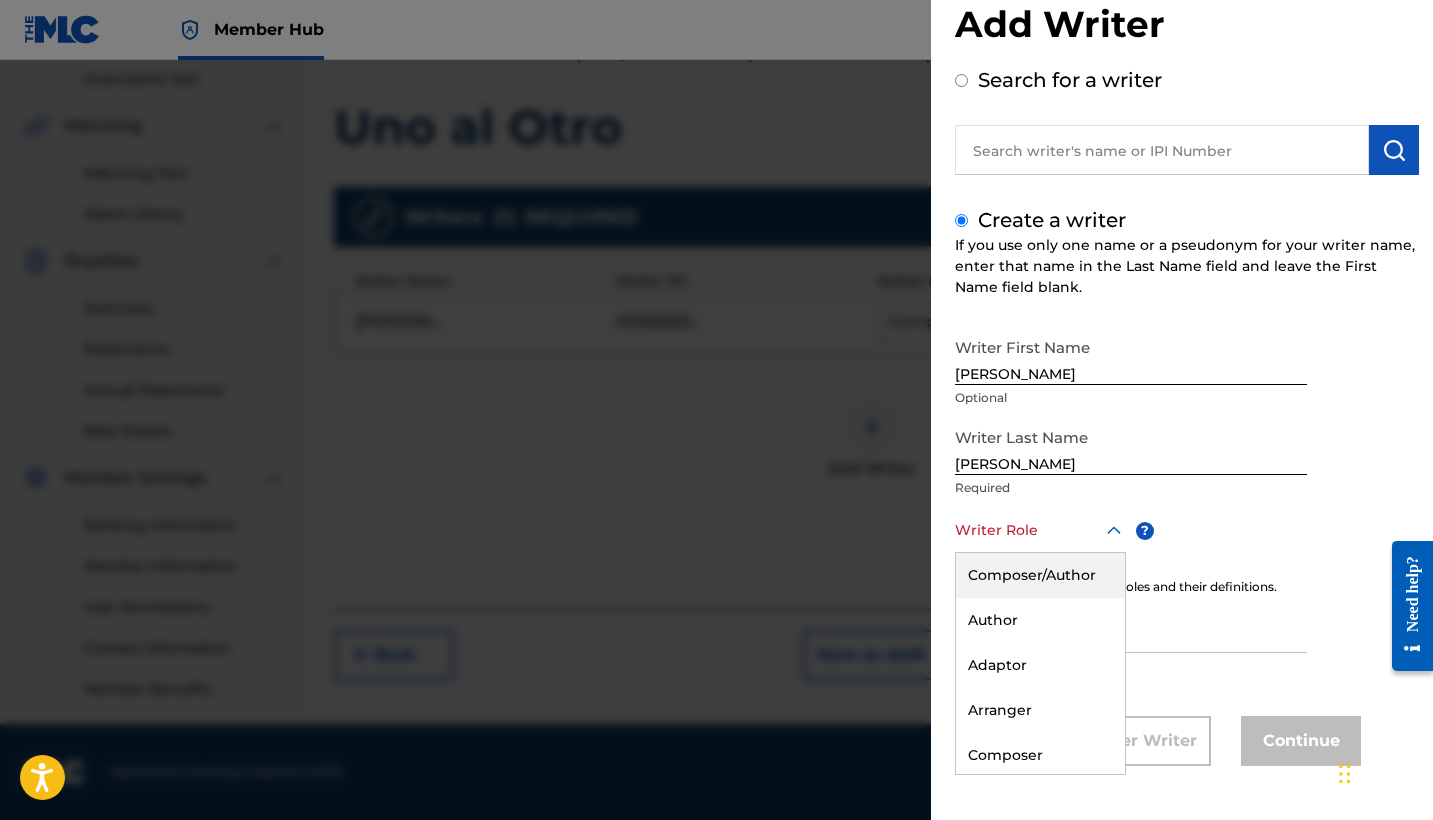
click at [1039, 577] on div "Composer/Author" at bounding box center [1040, 575] width 169 height 45
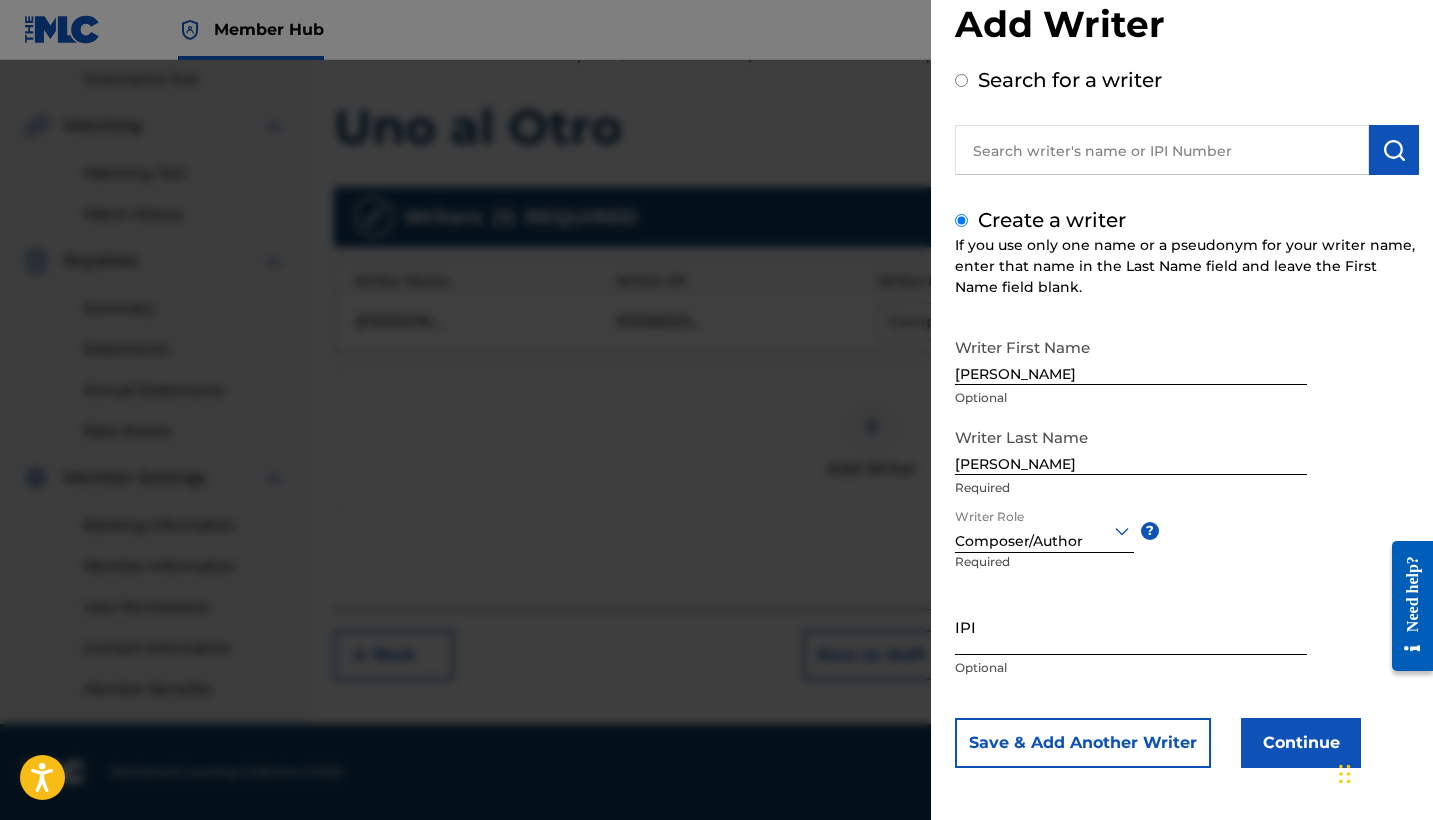
click at [1026, 641] on input "IPI" at bounding box center [1131, 626] width 352 height 57
paste input "01078192147"
type input "01078192147"
click at [1039, 743] on button "Save & Add Another Writer" at bounding box center [1083, 743] width 256 height 50
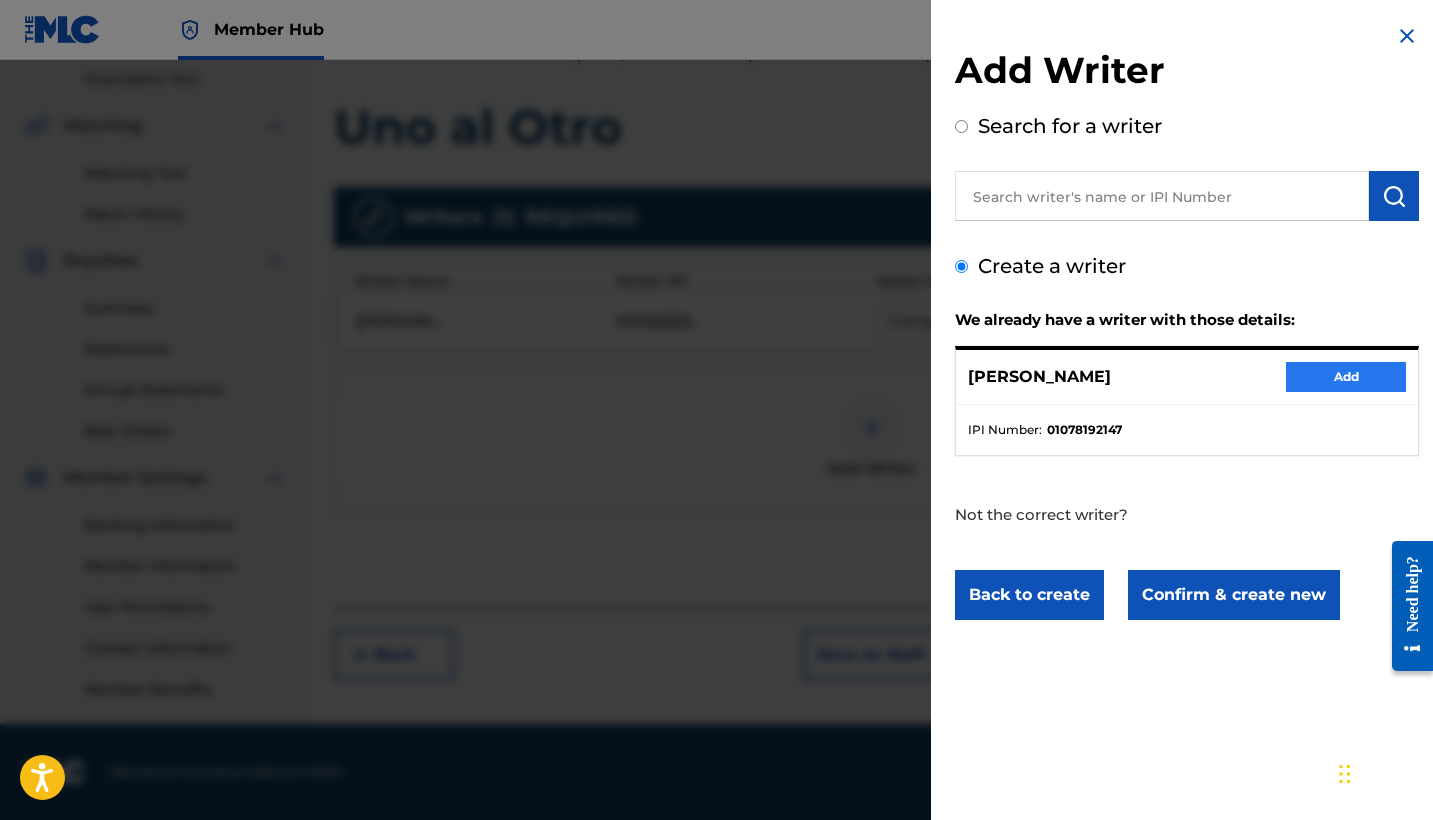
click at [1323, 362] on button "Add" at bounding box center [1346, 377] width 120 height 30
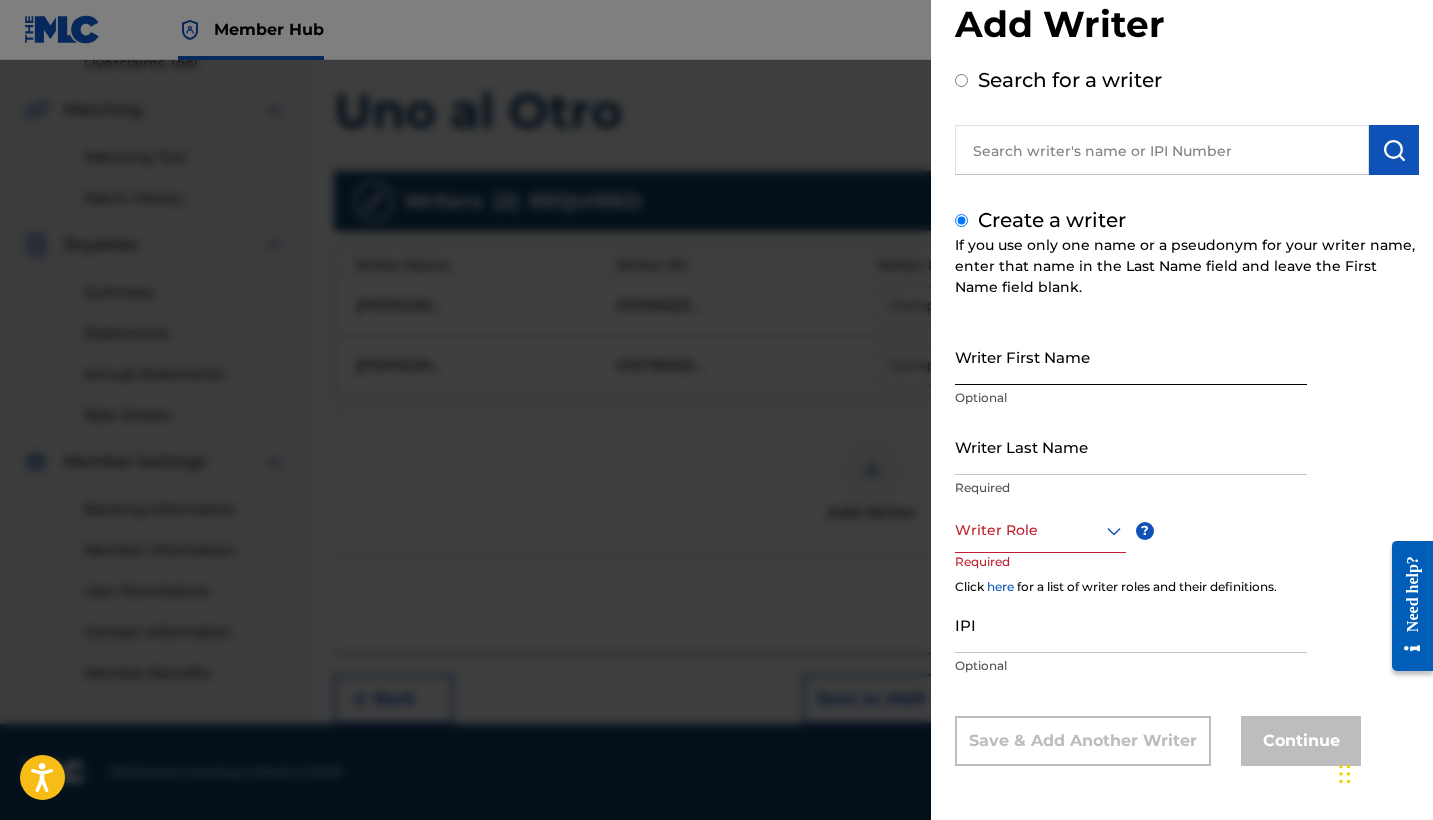
scroll to position [436, 0]
click at [1017, 370] on input "Writer First Name" at bounding box center [1131, 356] width 352 height 57
paste input "[PERSON_NAME] [PERSON_NAME]"
drag, startPoint x: 1068, startPoint y: 374, endPoint x: 924, endPoint y: 374, distance: 144.0
click at [924, 374] on div "Add Writer Search for a writer Create a writer If you use only one name or a ps…" at bounding box center [716, 440] width 1433 height 760
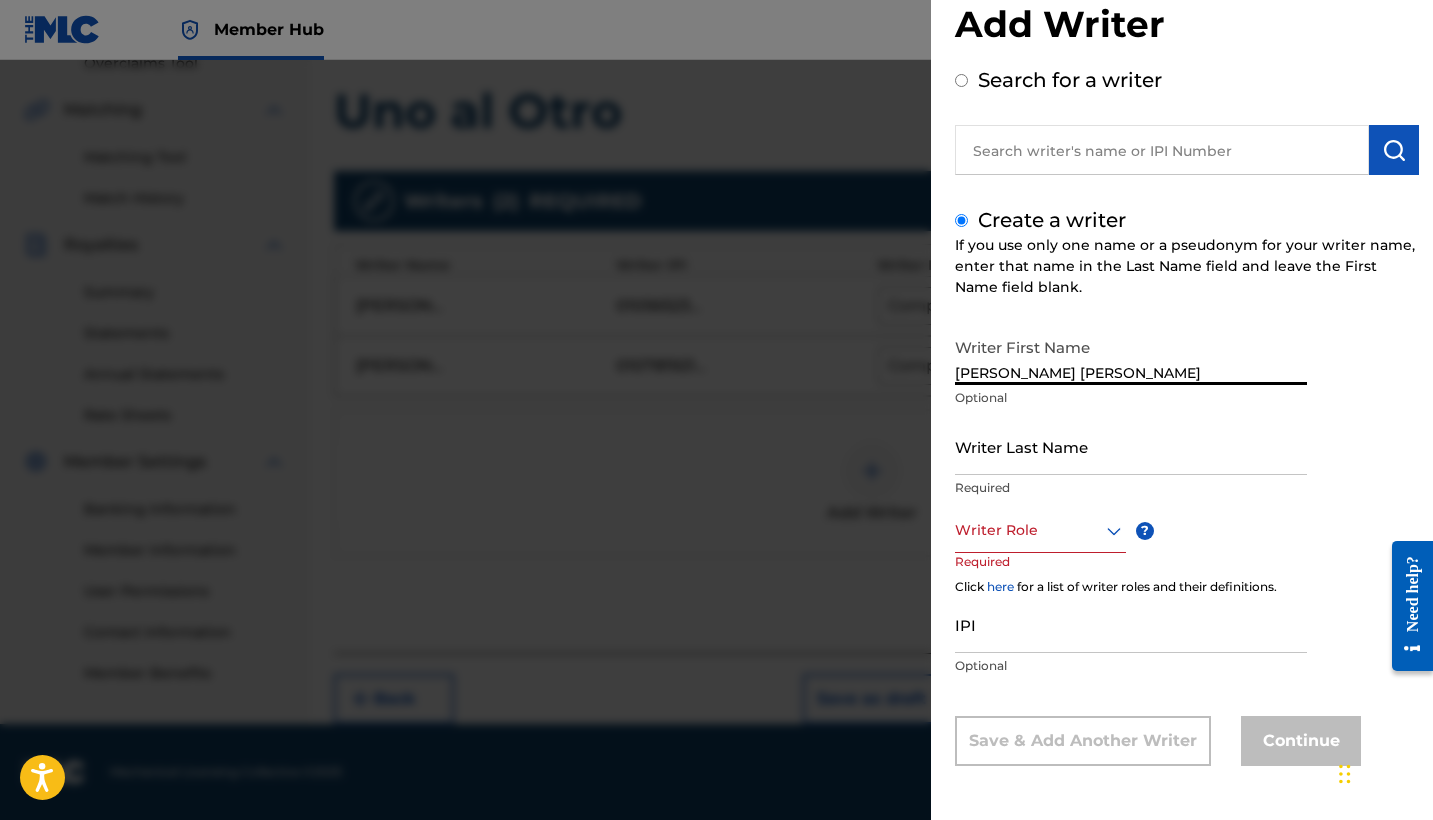
type input "KEMUEL"
click at [1010, 462] on input "Writer Last Name" at bounding box center [1131, 446] width 352 height 57
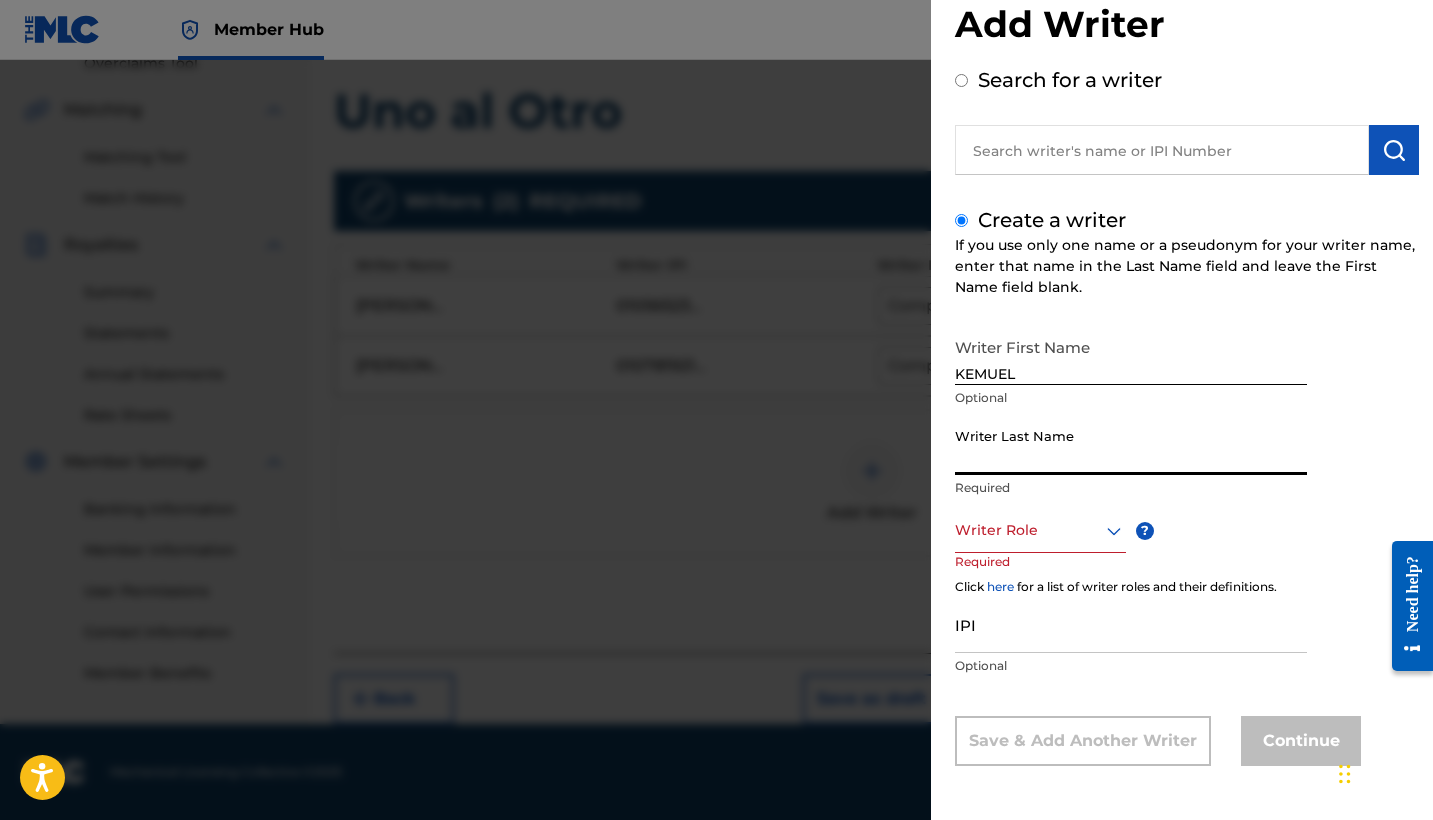
paste input "[PERSON_NAME]"
type input "[PERSON_NAME]"
click at [1030, 527] on div at bounding box center [1040, 530] width 171 height 25
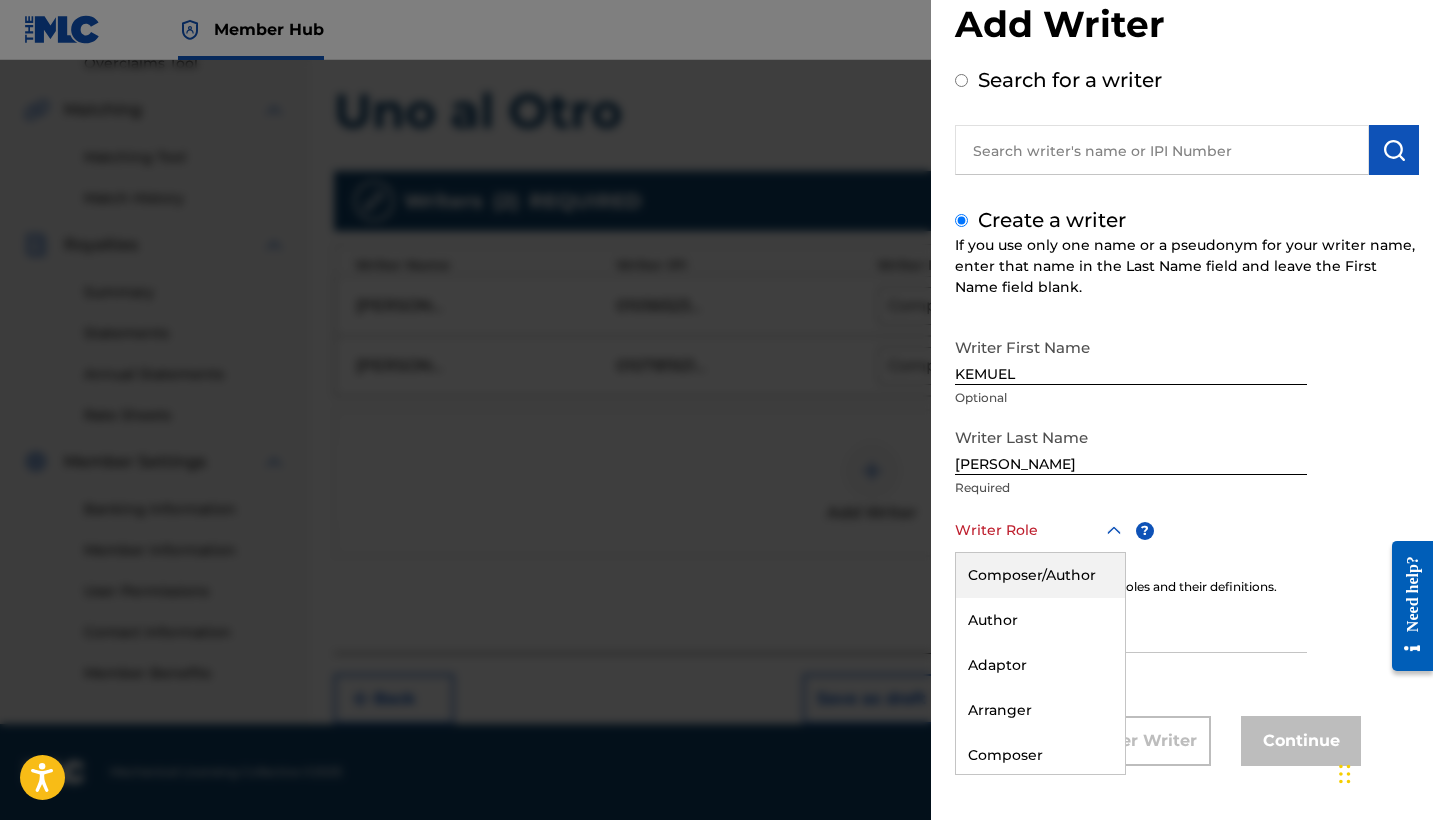
click at [1036, 583] on div "Composer/Author" at bounding box center [1040, 575] width 169 height 45
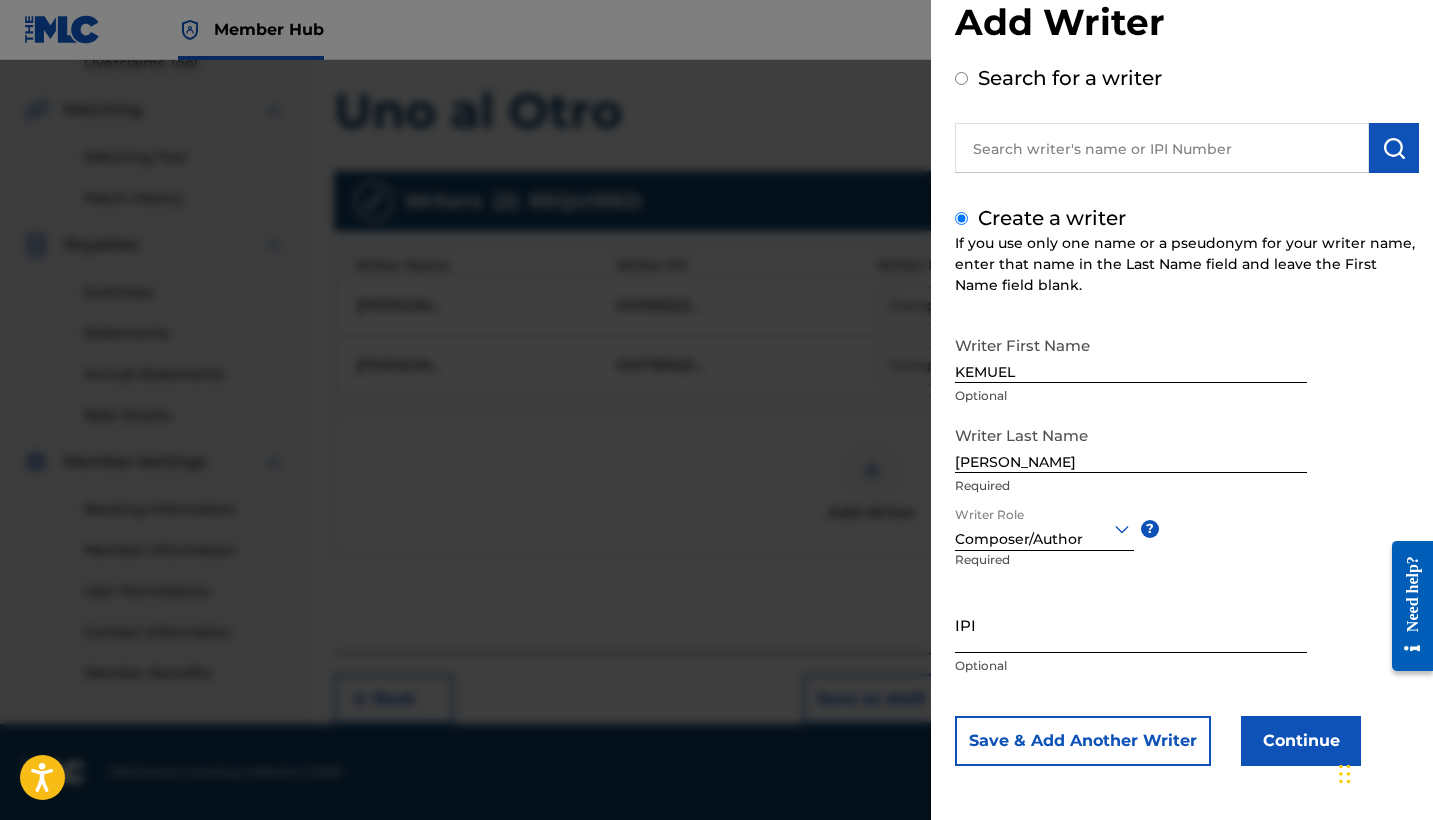
scroll to position [48, 0]
click at [1017, 643] on input "IPI" at bounding box center [1131, 624] width 352 height 57
paste input "01163511289"
type input "01163511289"
click at [1033, 745] on button "Save & Add Another Writer" at bounding box center [1083, 741] width 256 height 50
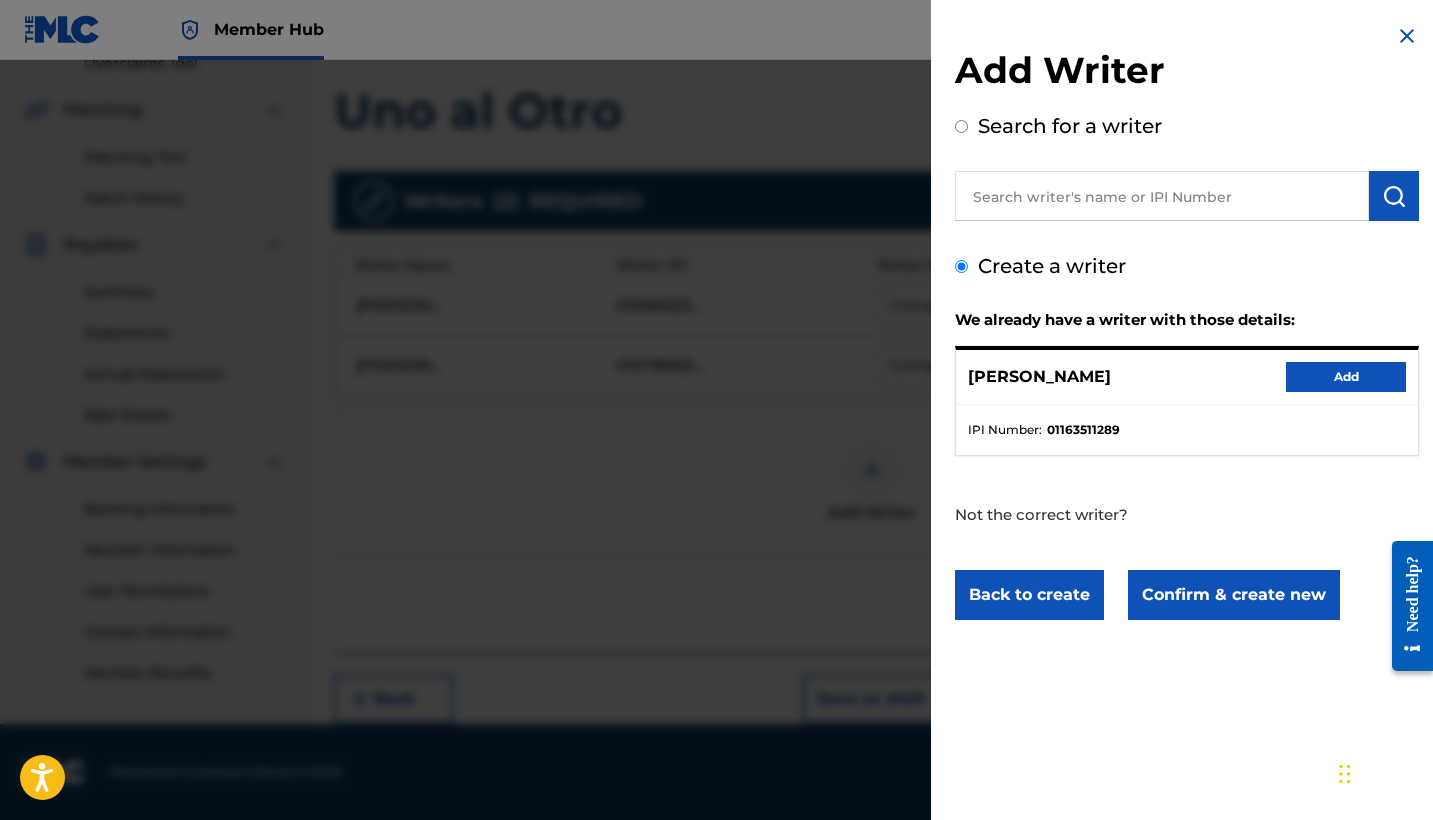
scroll to position [0, 0]
click at [1335, 378] on button "Add" at bounding box center [1346, 377] width 120 height 30
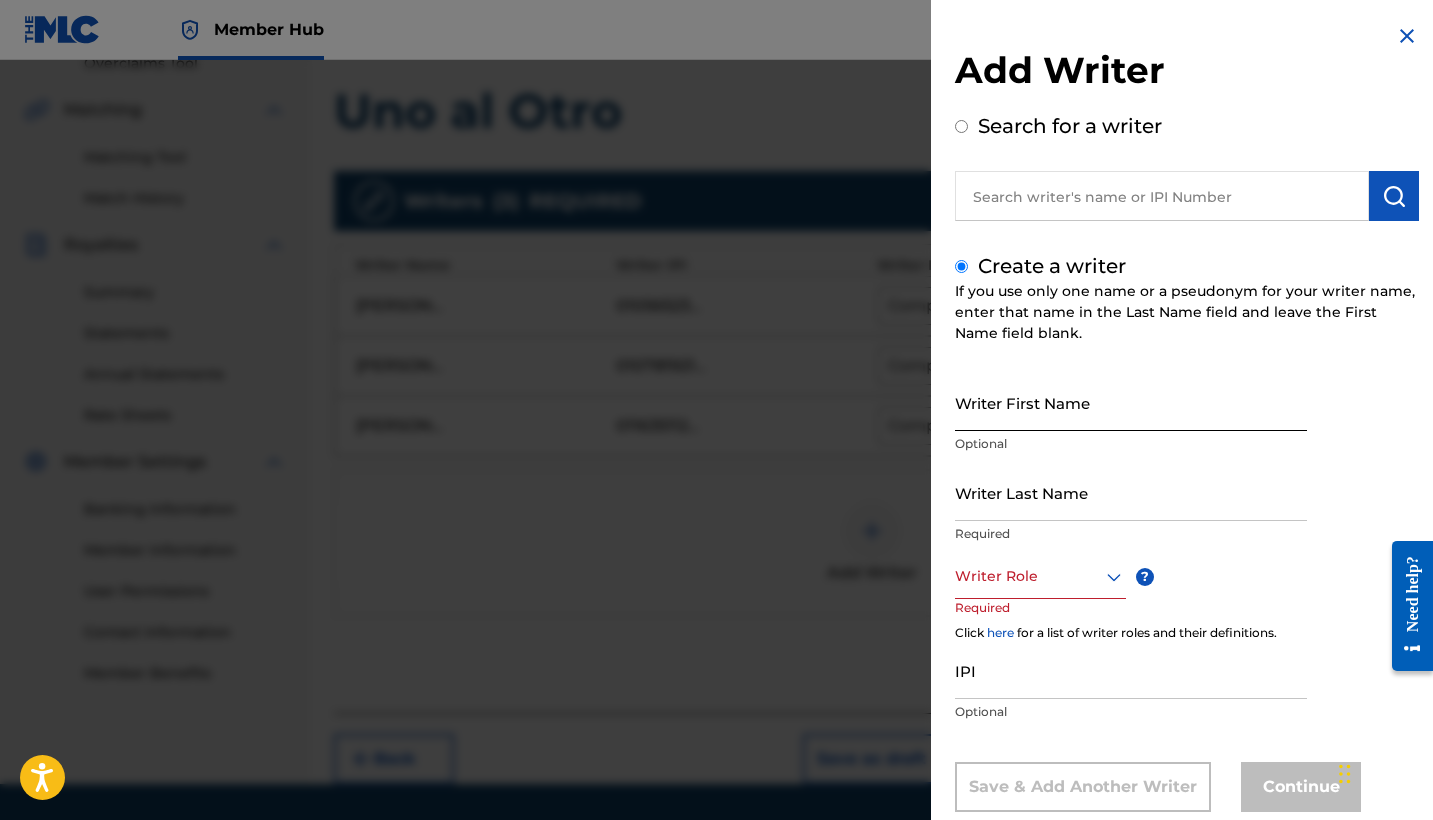
click at [1026, 412] on input "Writer First Name" at bounding box center [1131, 402] width 352 height 57
paste input "[PERSON_NAME] [PERSON_NAME] [PERSON_NAME]"
drag, startPoint x: 1105, startPoint y: 420, endPoint x: 892, endPoint y: 413, distance: 213.1
click at [892, 413] on div "Add Writer Search for a writer Create a writer If you use only one name or a ps…" at bounding box center [716, 440] width 1433 height 760
type input "[PERSON_NAME] [PERSON_NAME]"
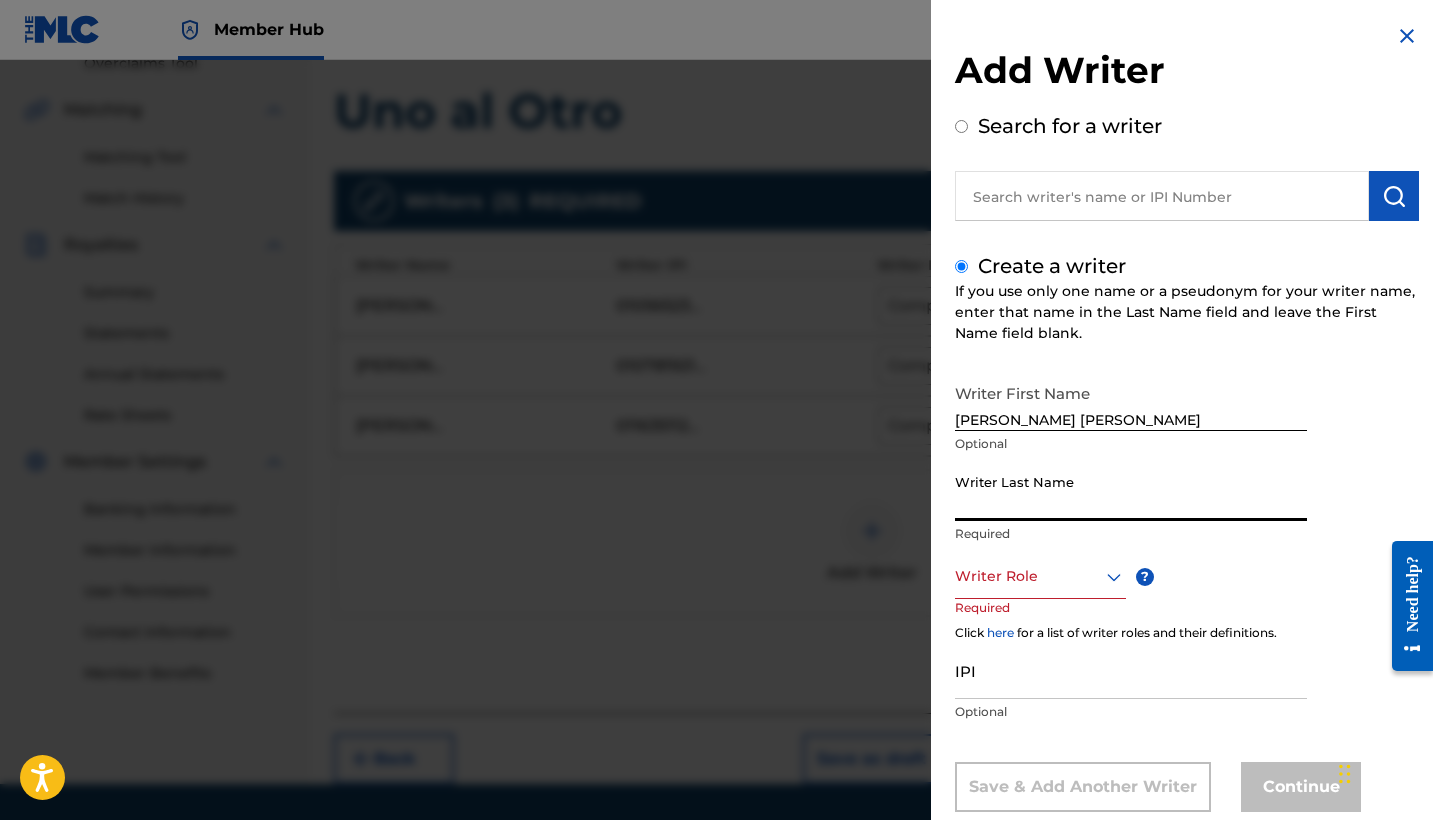
click at [1008, 514] on input "Writer Last Name" at bounding box center [1131, 492] width 352 height 57
paste input "[PERSON_NAME]"
type input "[PERSON_NAME]"
click at [1087, 597] on div "Writer Role" at bounding box center [1040, 576] width 171 height 45
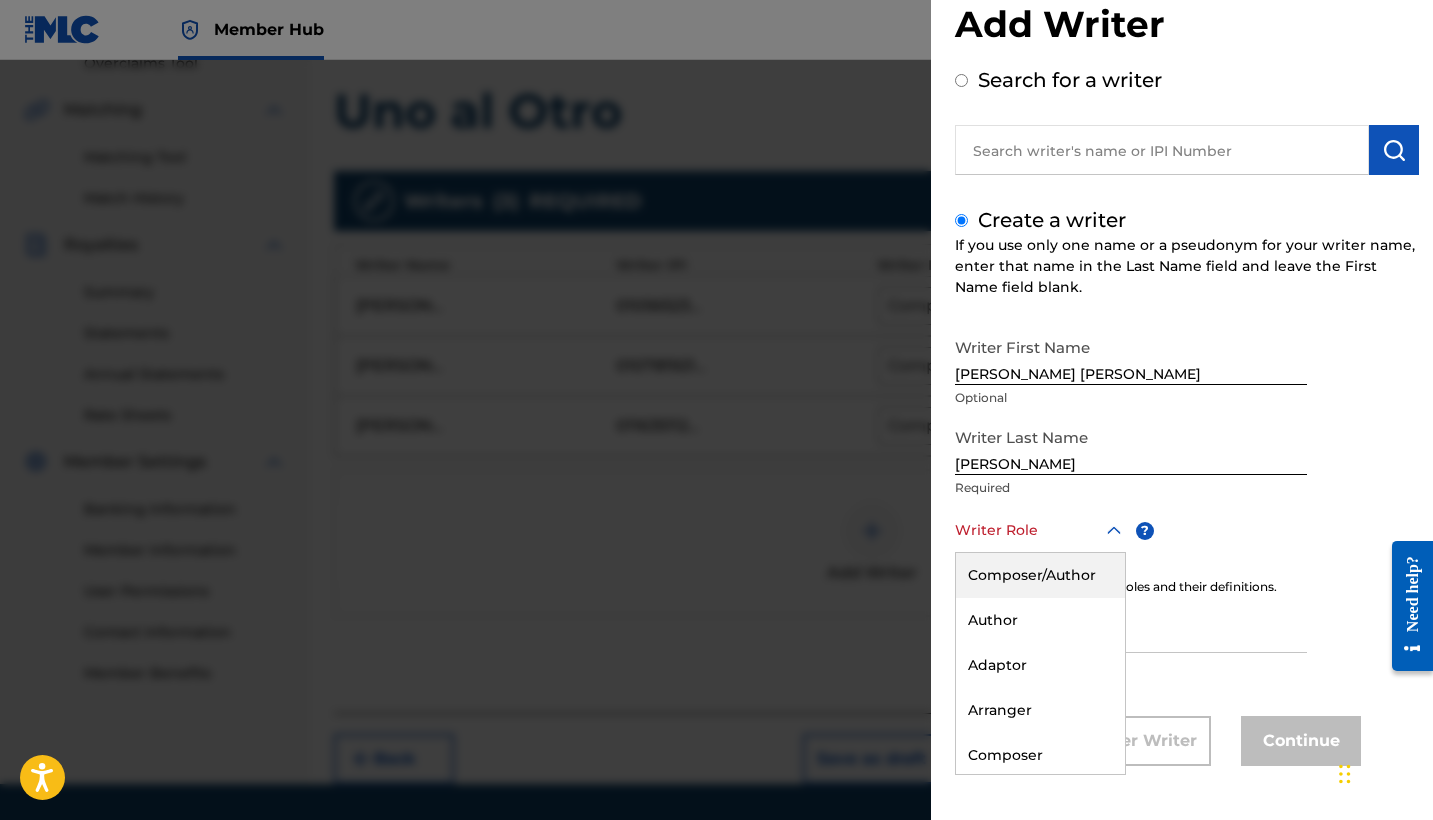
click at [1059, 574] on div "Composer/Author" at bounding box center [1040, 575] width 169 height 45
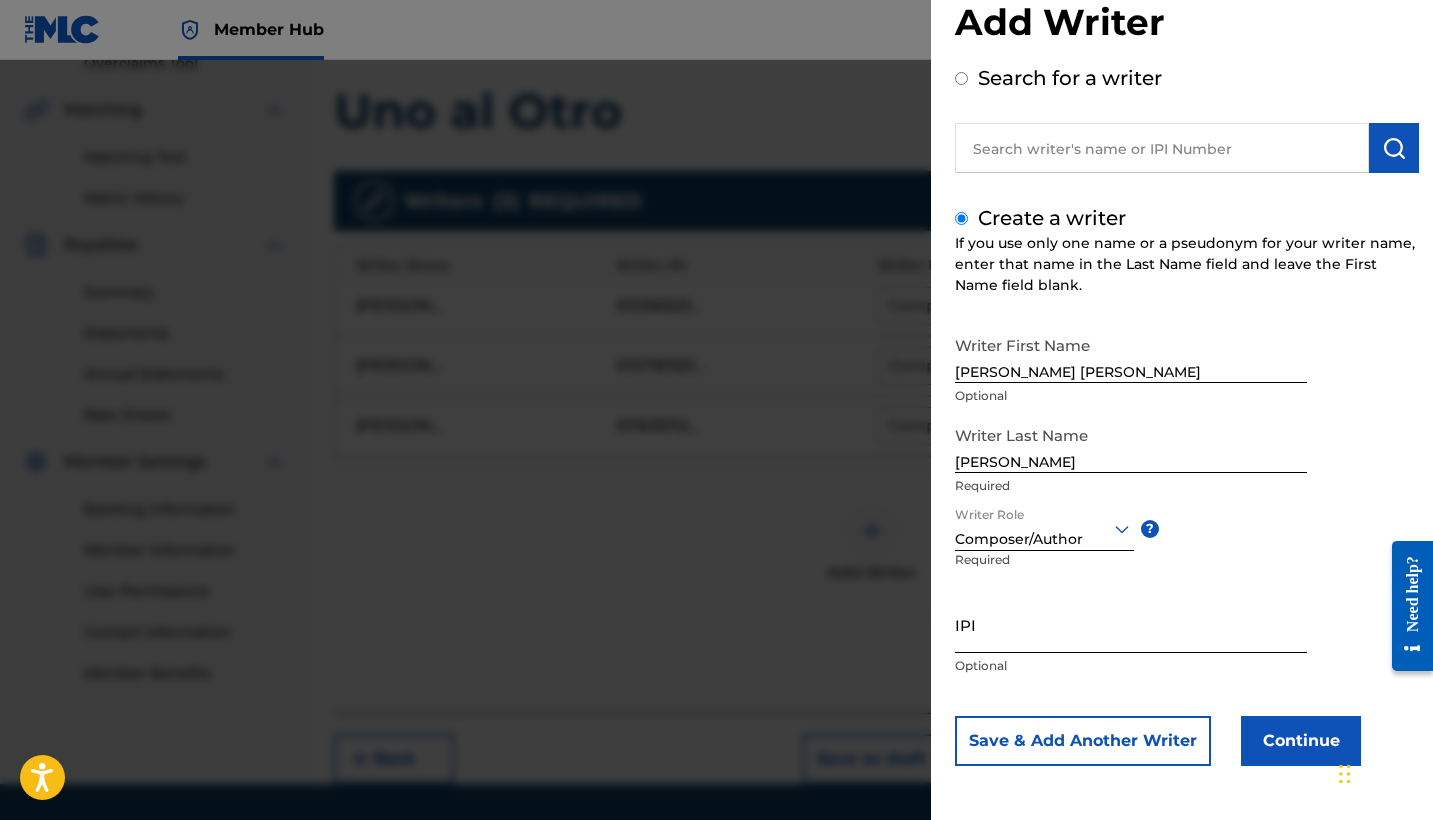
scroll to position [48, 0]
click at [1012, 641] on input "IPI" at bounding box center [1131, 624] width 352 height 57
paste input "01119552465"
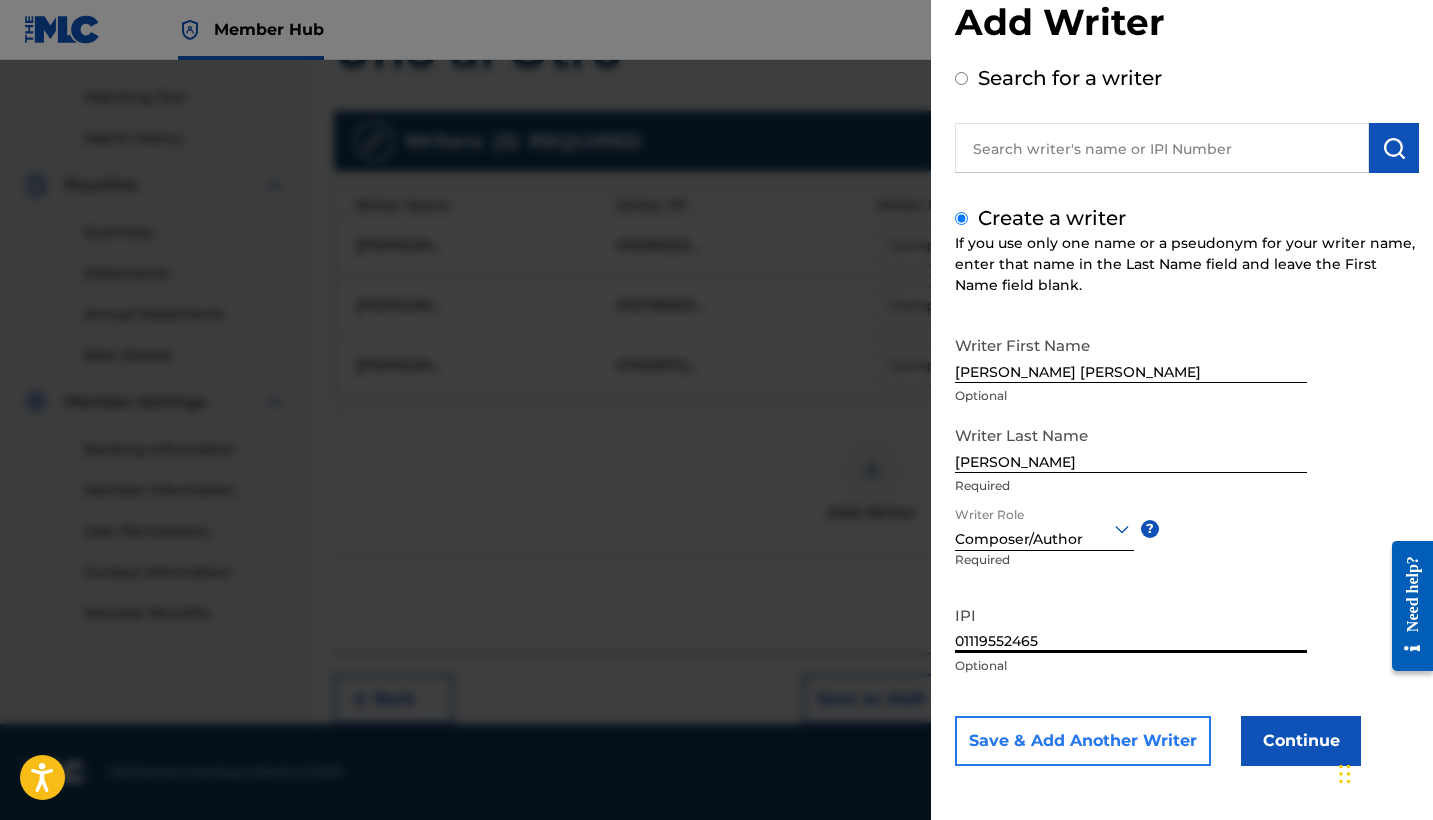
scroll to position [496, 0]
type input "01119552465"
click at [1092, 769] on div "Add Writer Search for a writer Create a writer If you use only one name or a ps…" at bounding box center [1187, 386] width 512 height 868
click at [1070, 748] on button "Save & Add Another Writer" at bounding box center [1083, 741] width 256 height 50
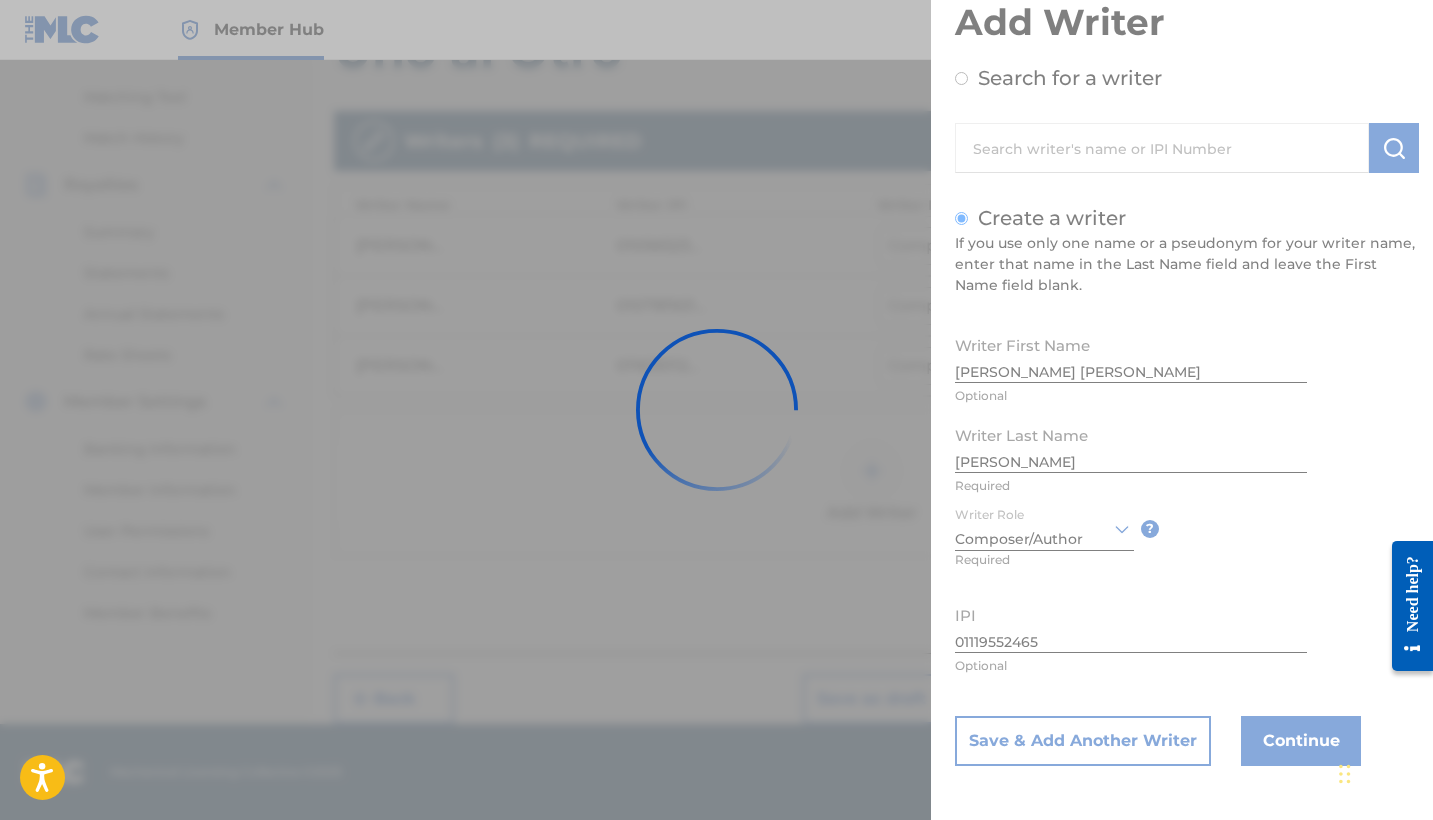
scroll to position [23, 0]
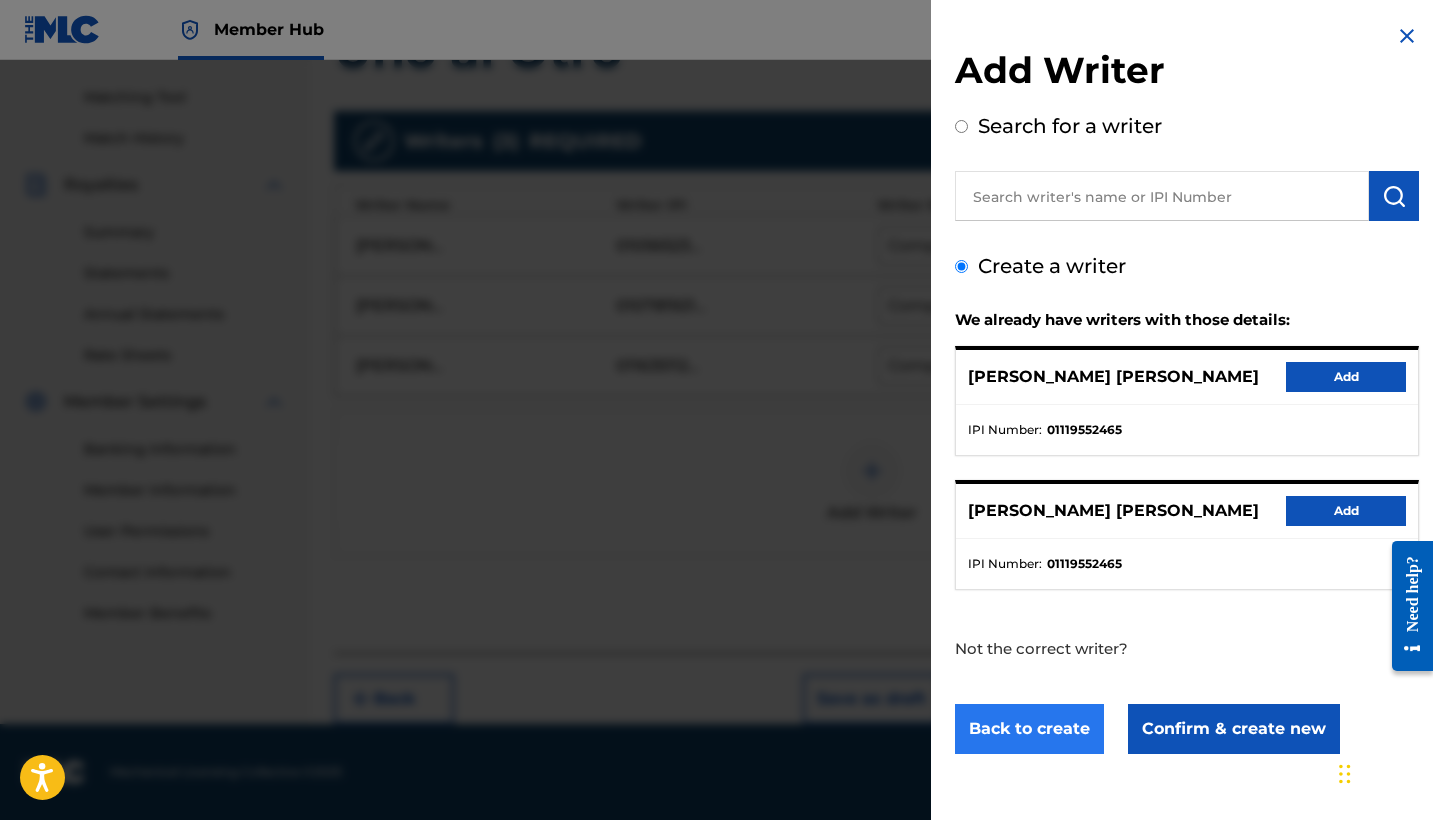
click at [1069, 738] on button "Back to create" at bounding box center [1029, 729] width 149 height 50
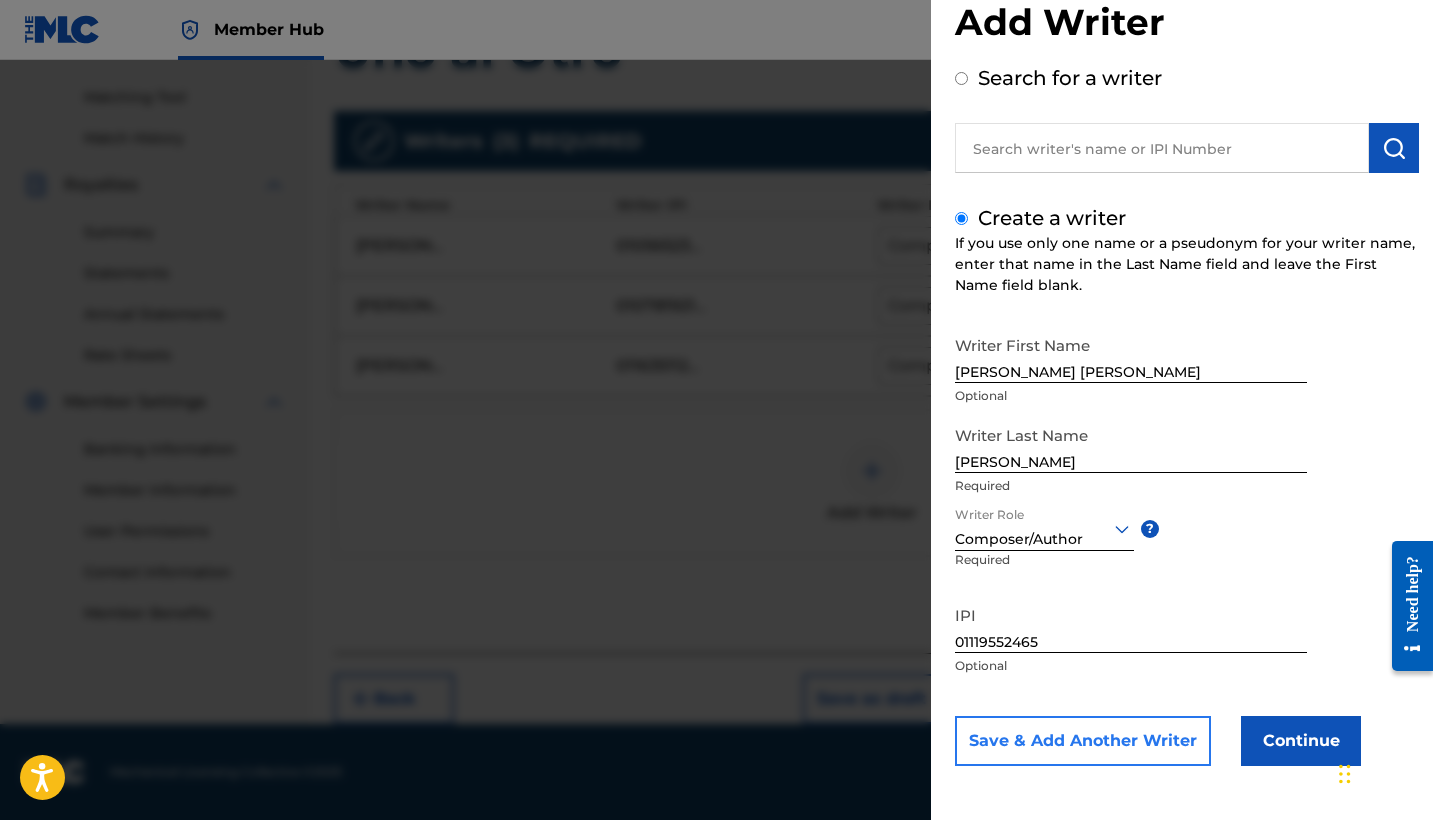
scroll to position [48, 0]
click at [1038, 367] on input "[PERSON_NAME] [PERSON_NAME]" at bounding box center [1131, 354] width 352 height 57
click at [1012, 87] on label "Search for a writer" at bounding box center [1070, 78] width 184 height 24
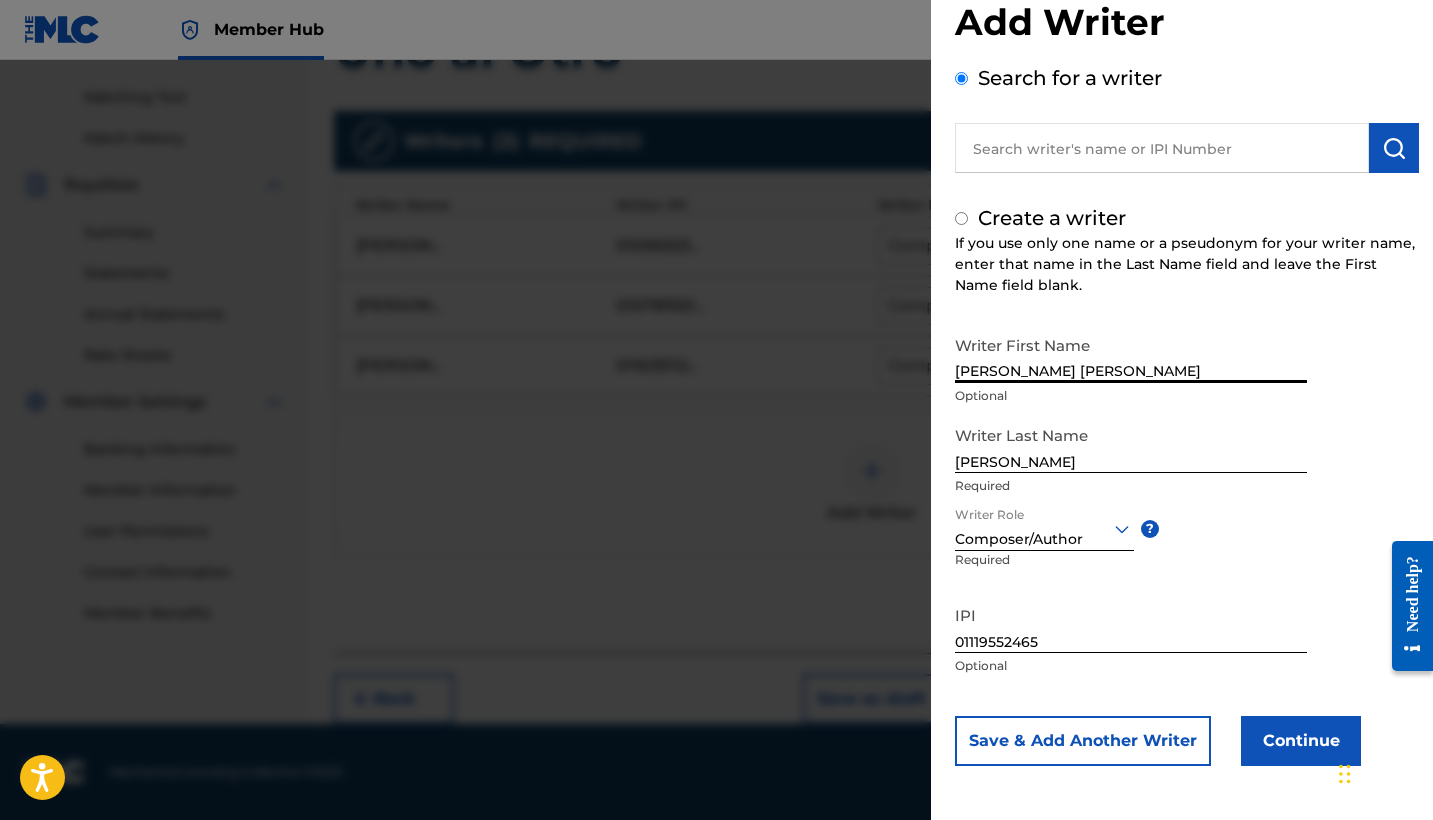
click at [968, 85] on input "Search for a writer" at bounding box center [961, 78] width 13 height 13
radio input "false"
radio input "true"
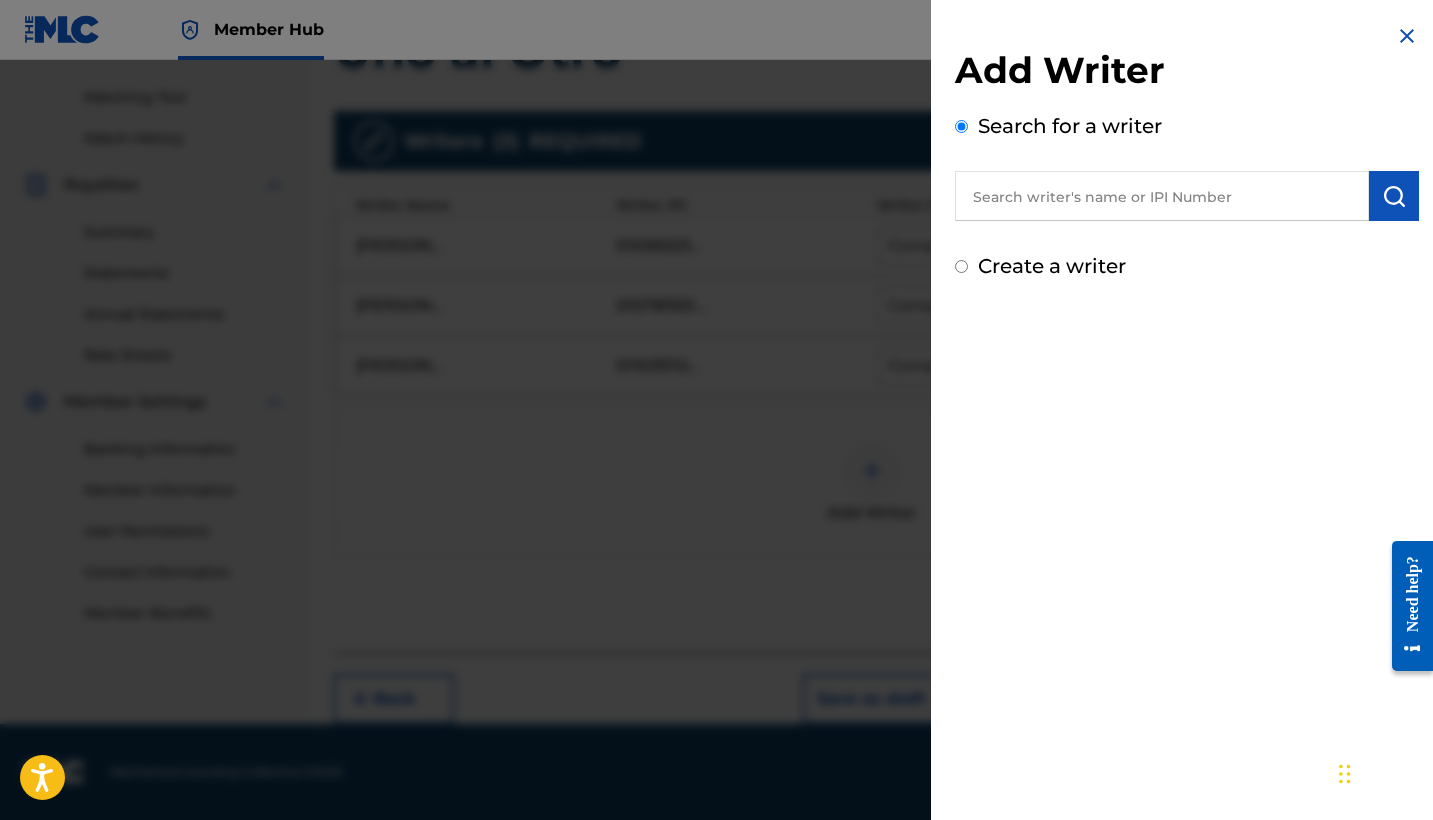
scroll to position [0, 0]
click at [1030, 173] on input "text" at bounding box center [1162, 196] width 414 height 50
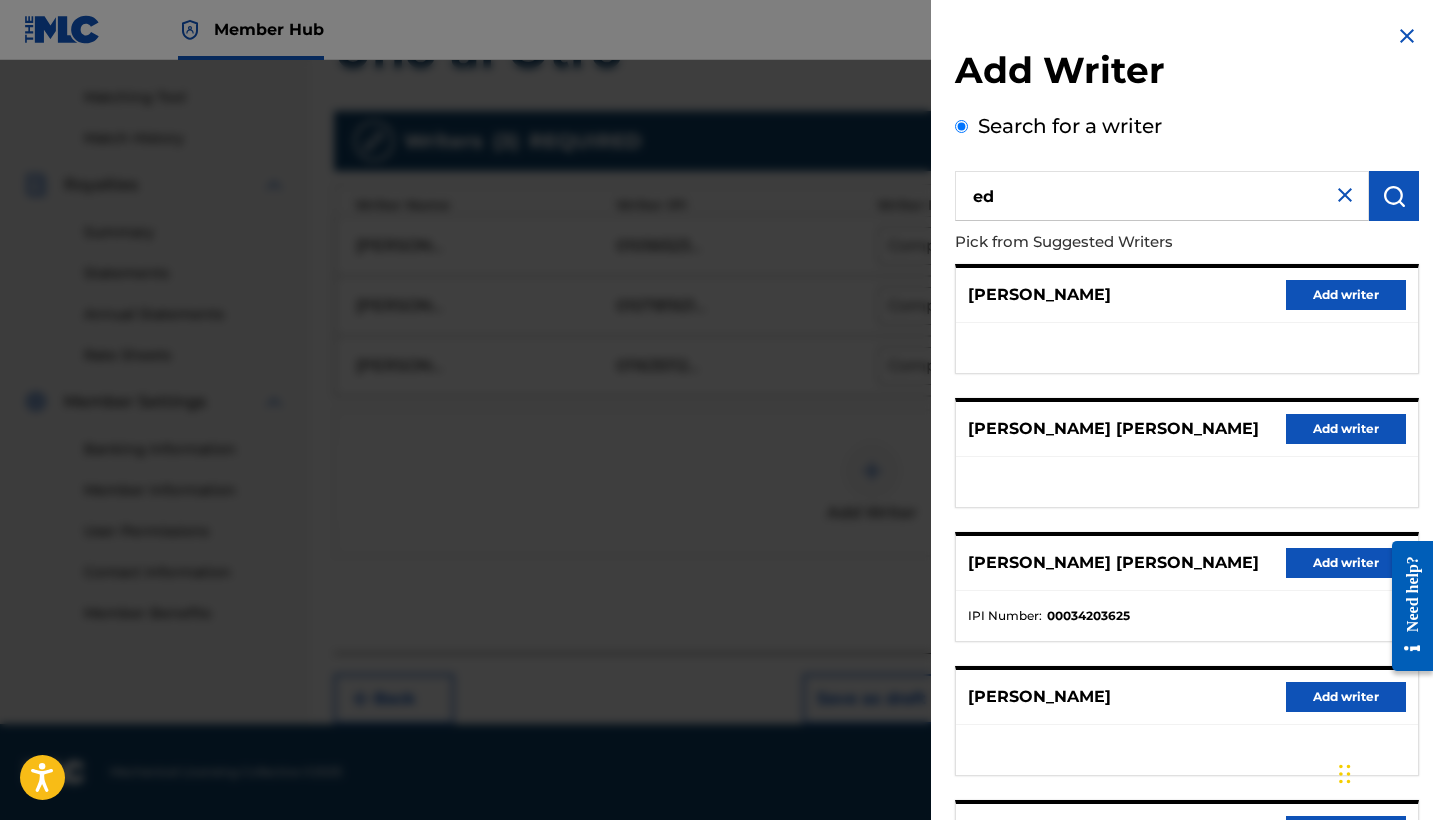
type input "e"
click at [1395, 37] on img at bounding box center [1407, 36] width 24 height 24
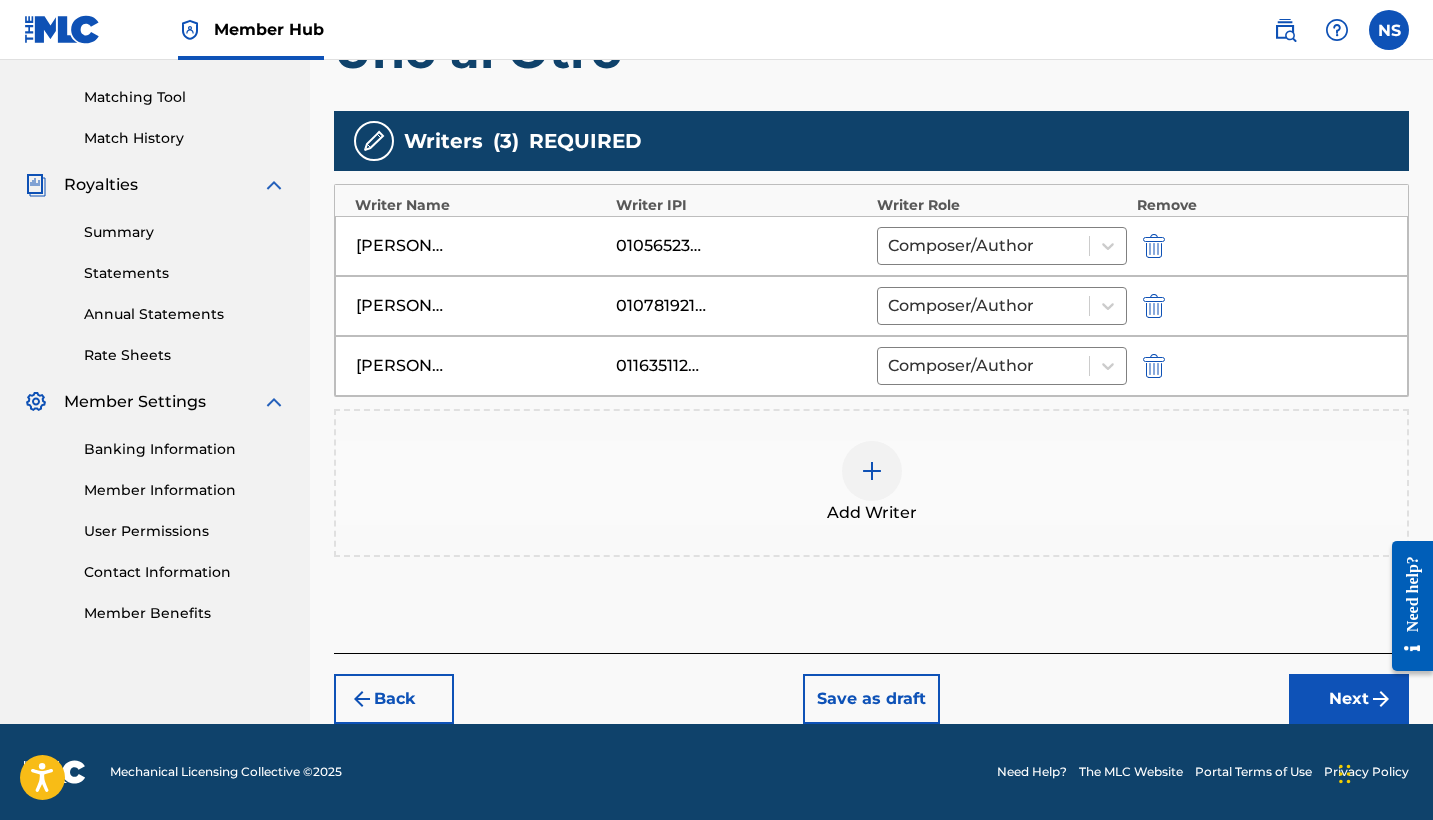
scroll to position [478, 0]
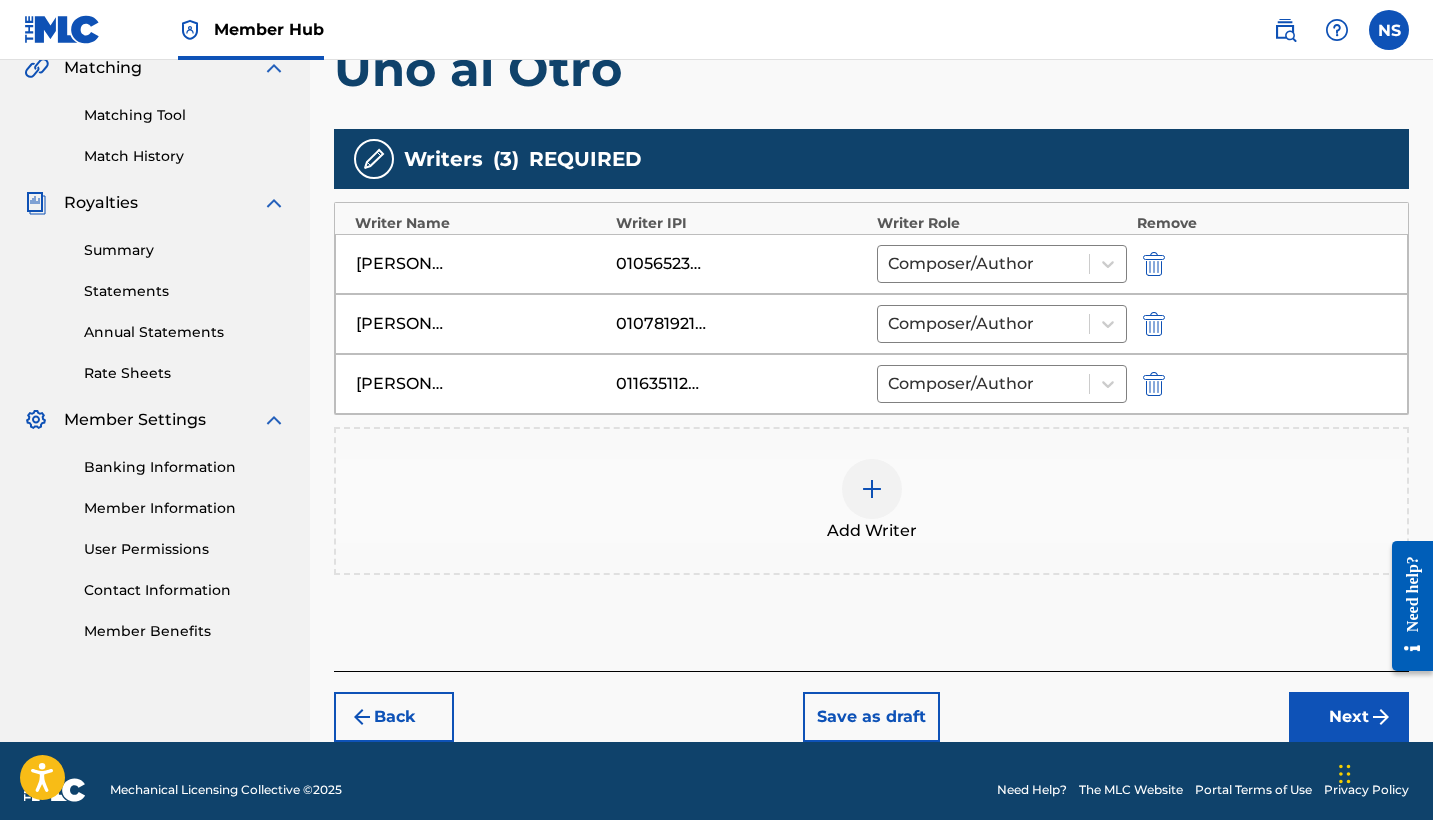
click at [851, 504] on div at bounding box center [872, 489] width 60 height 60
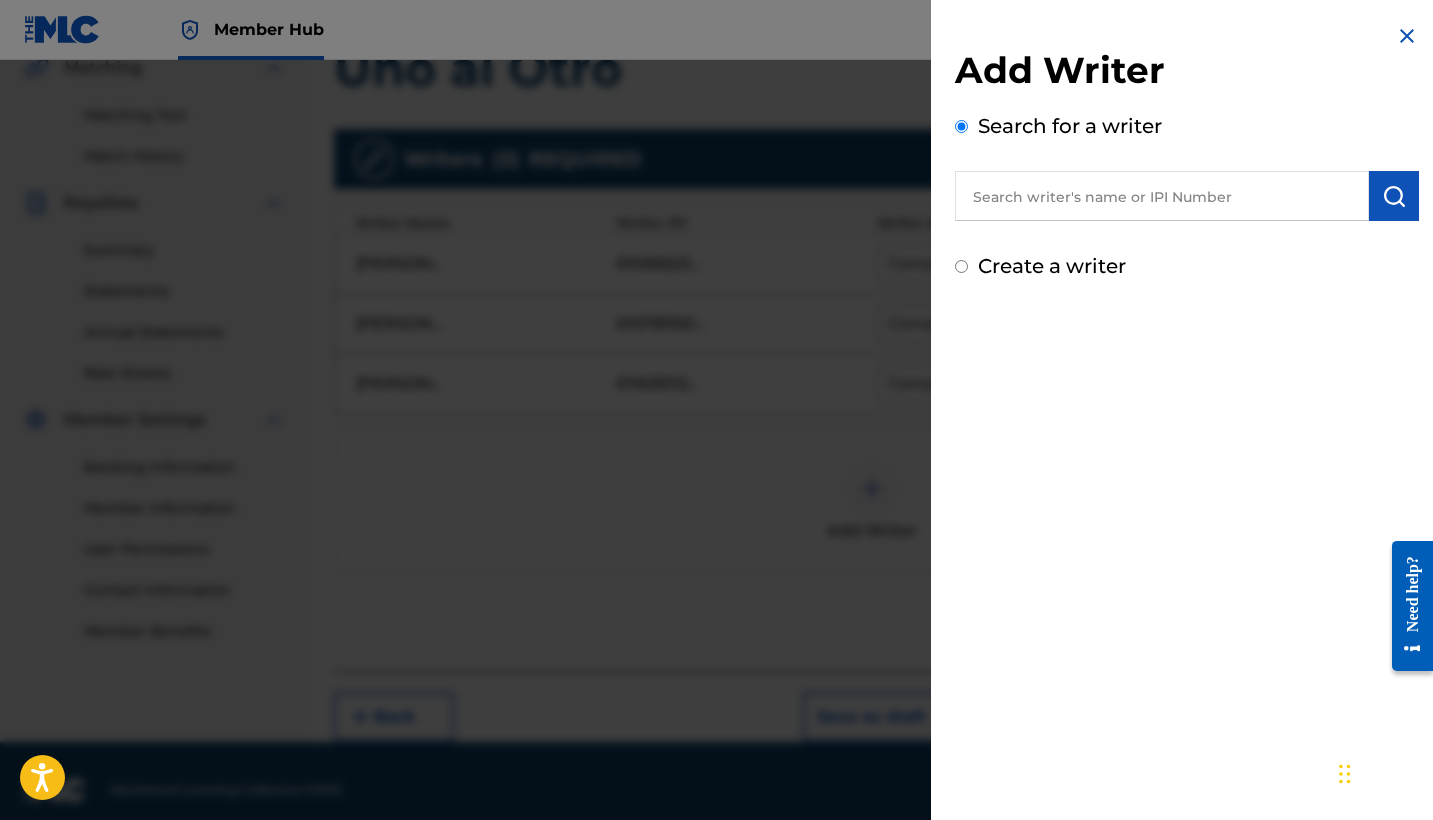
click at [1081, 200] on input "text" at bounding box center [1162, 196] width 414 height 50
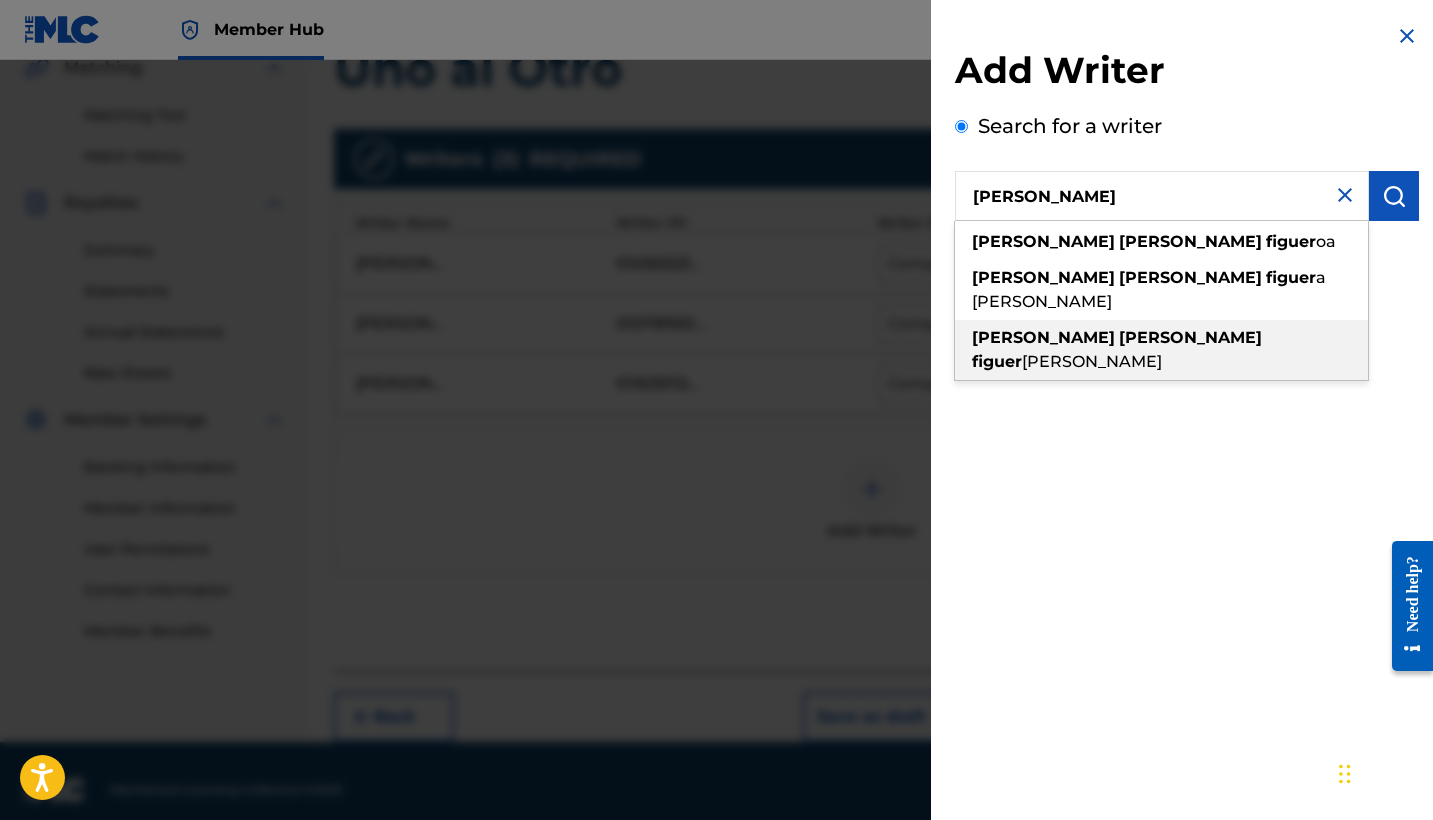
click at [1162, 352] on span "[PERSON_NAME]" at bounding box center [1092, 361] width 140 height 19
type input "[PERSON_NAME] [PERSON_NAME]"
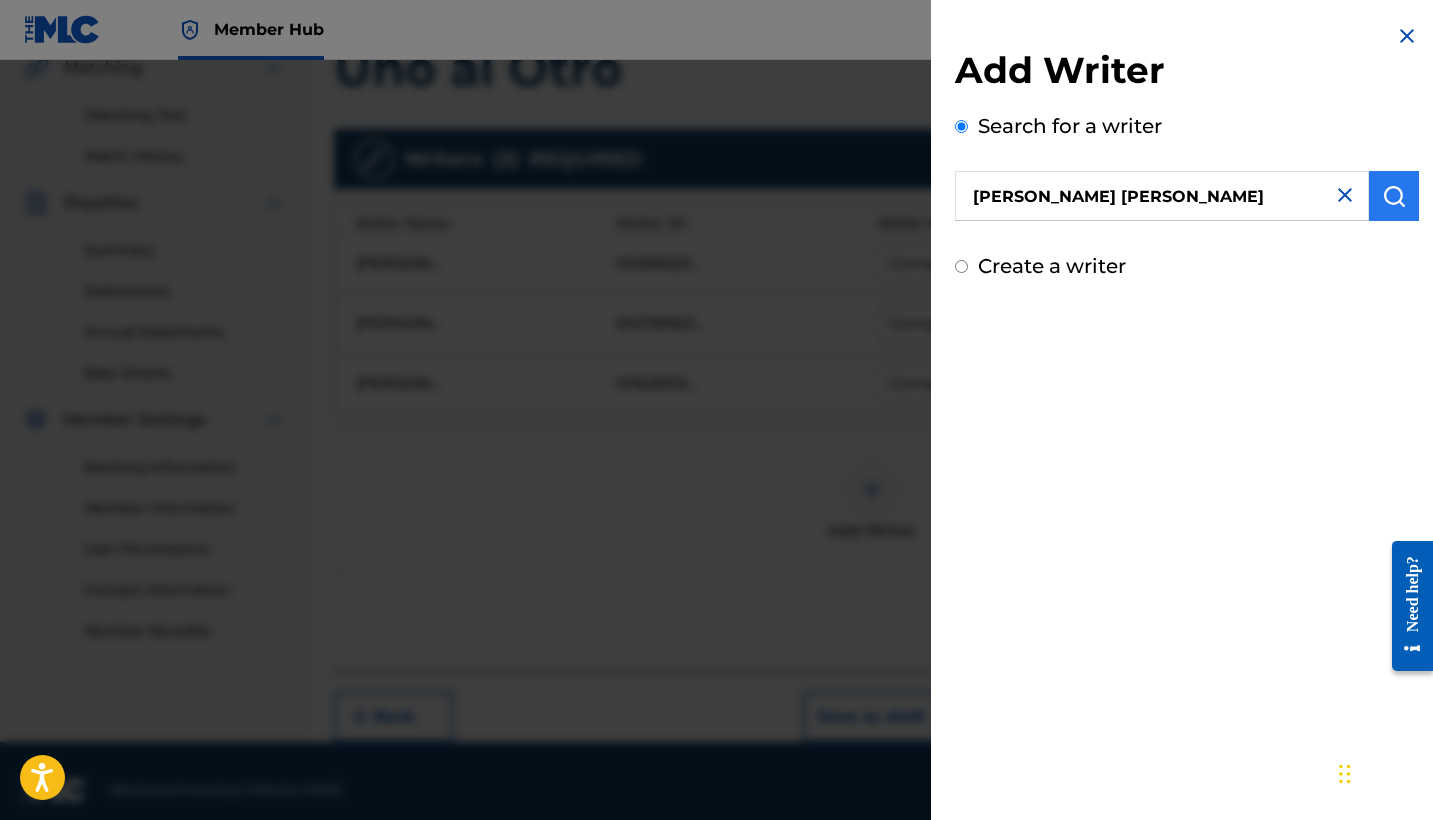
click at [1382, 201] on img "submit" at bounding box center [1394, 196] width 24 height 24
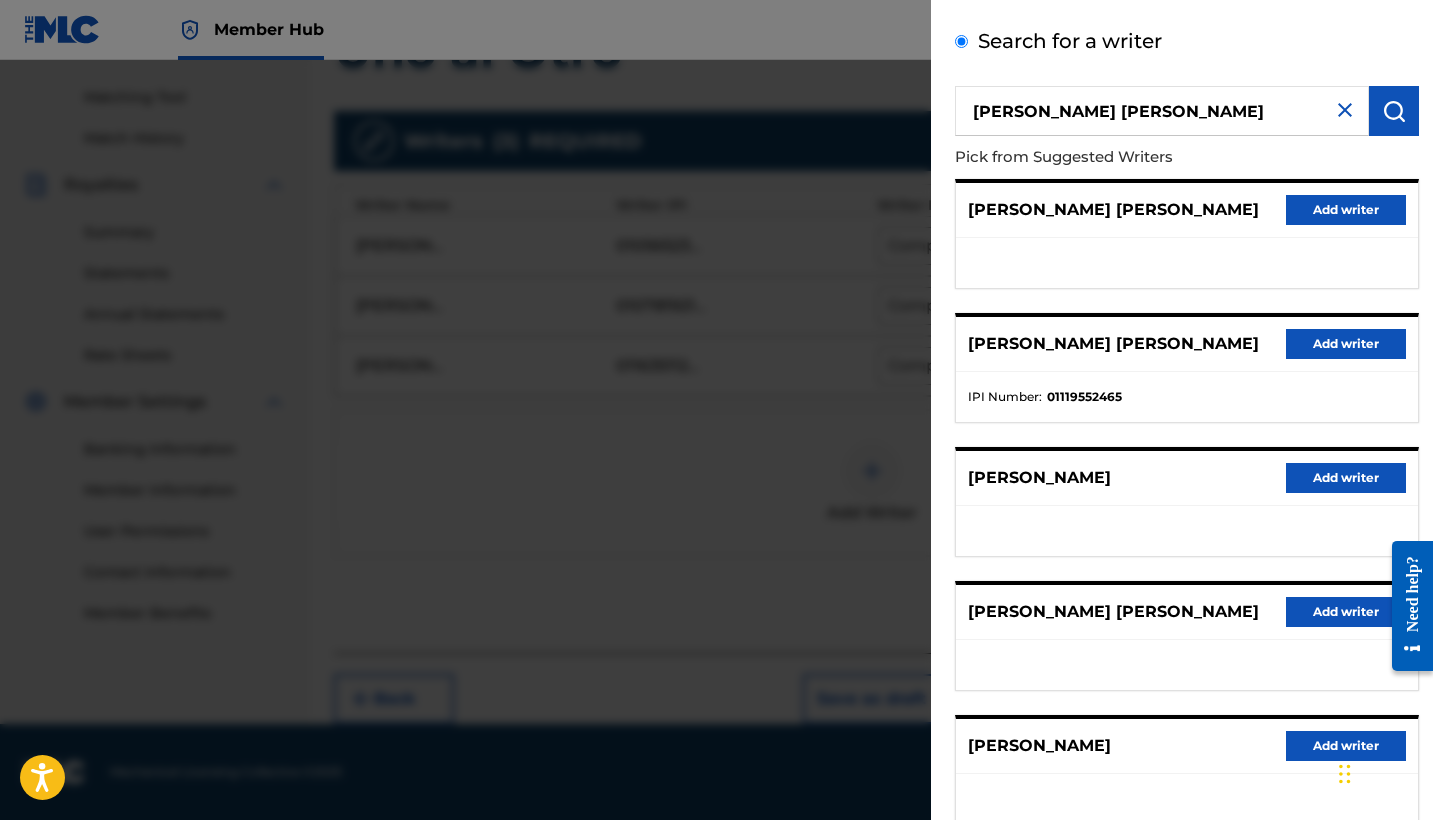
scroll to position [83, 0]
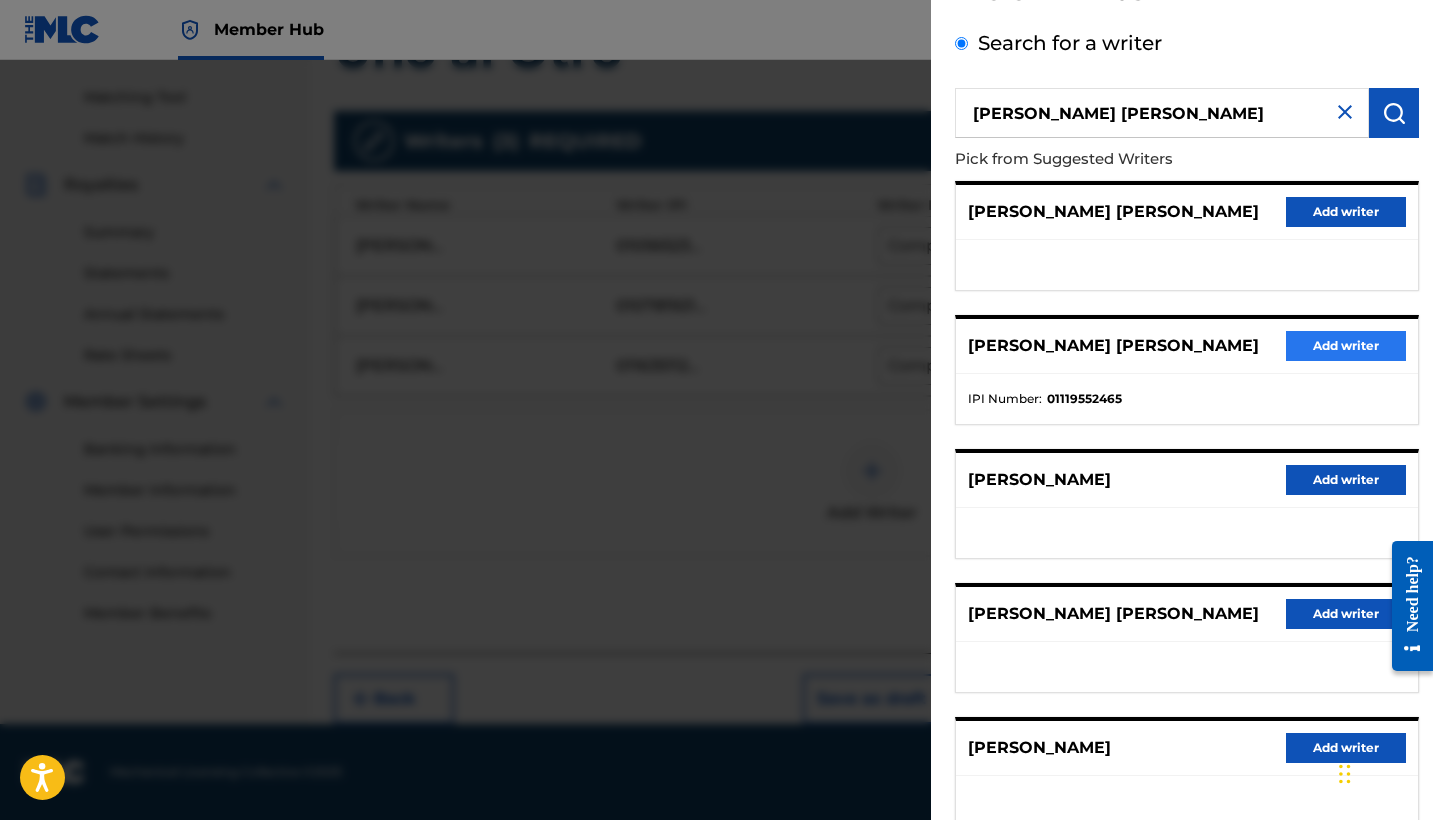
click at [1328, 361] on button "Add writer" at bounding box center [1346, 346] width 120 height 30
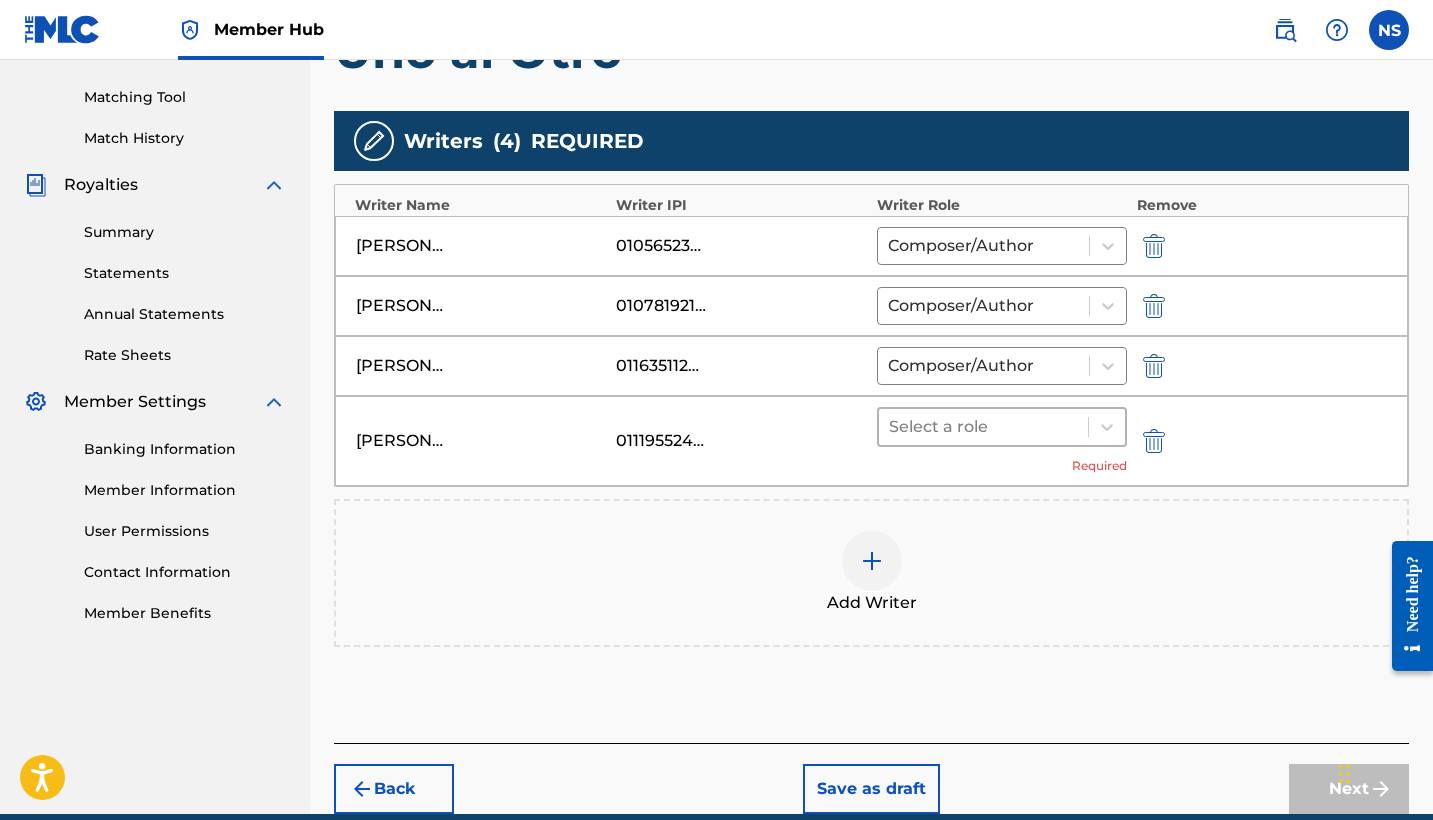
click at [1017, 442] on div "Select a role" at bounding box center [983, 427] width 209 height 36
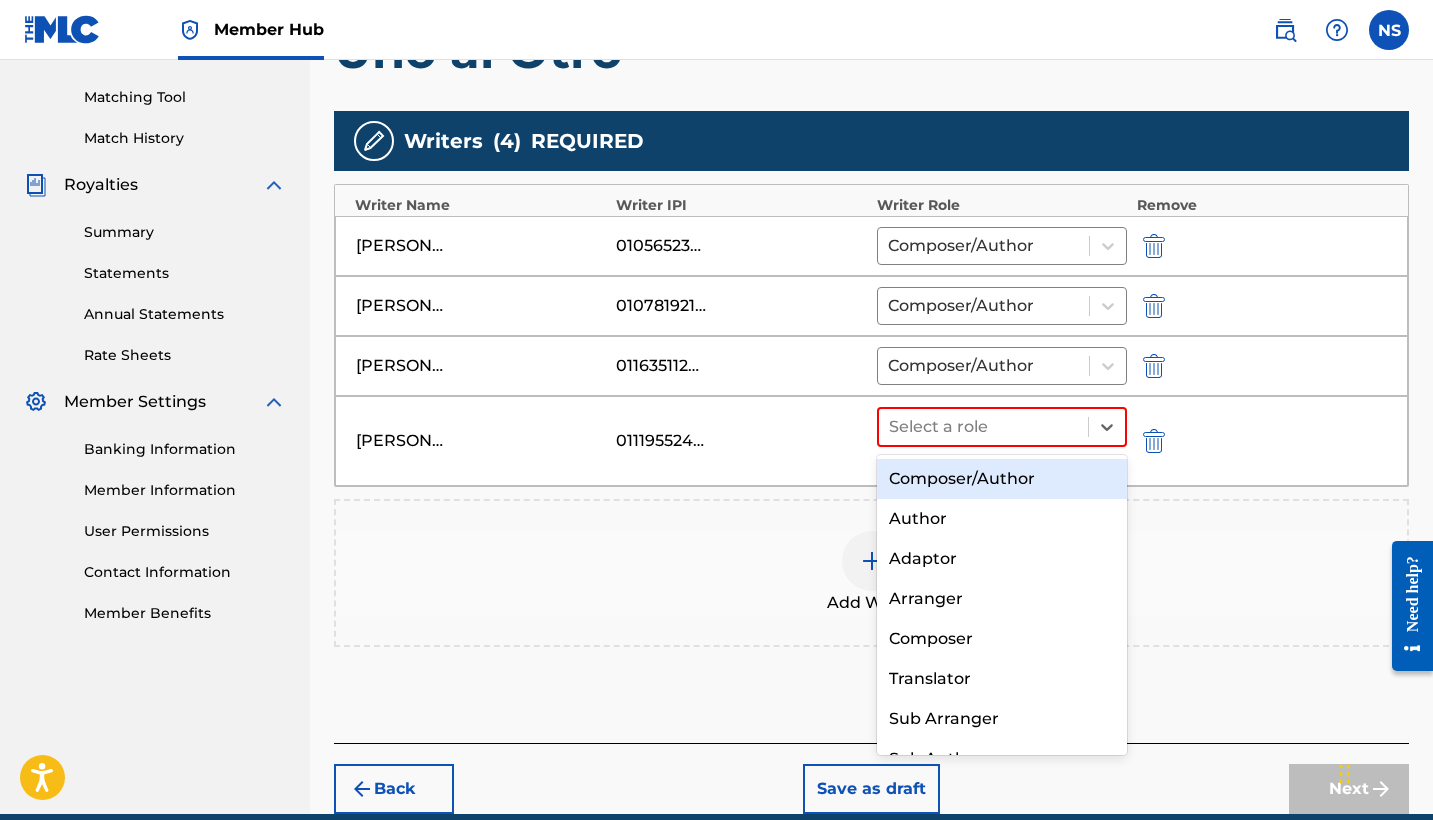
click at [993, 477] on div "Composer/Author" at bounding box center [1002, 479] width 250 height 40
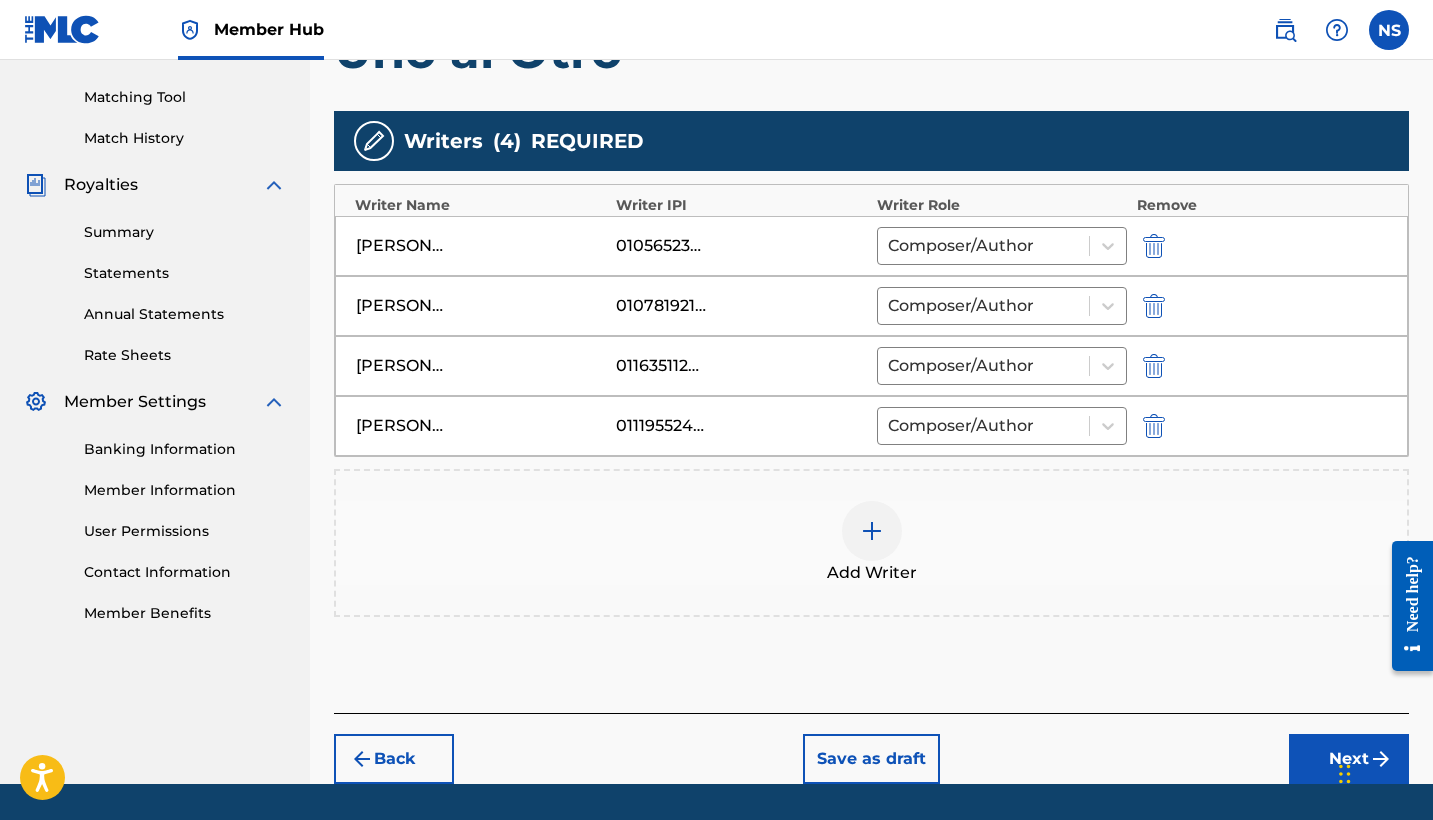
click at [877, 544] on div at bounding box center [872, 531] width 60 height 60
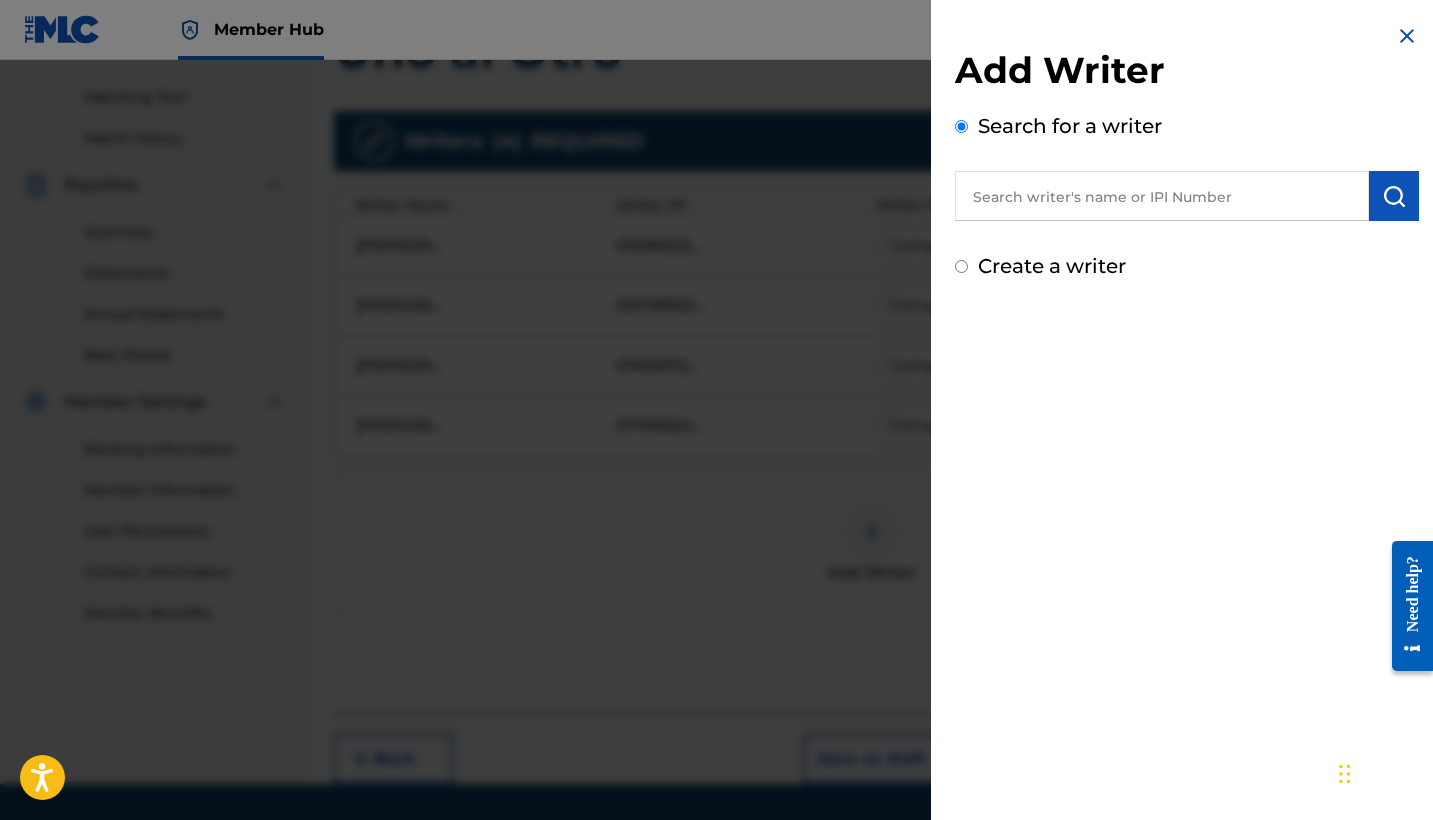
click at [1027, 241] on div "Add Writer Search for a writer Create a writer" at bounding box center [1187, 164] width 464 height 233
click at [1042, 266] on label "Create a writer" at bounding box center [1052, 266] width 148 height 24
radio input "true"
click at [968, 266] on input "Create a writer" at bounding box center [961, 266] width 13 height 13
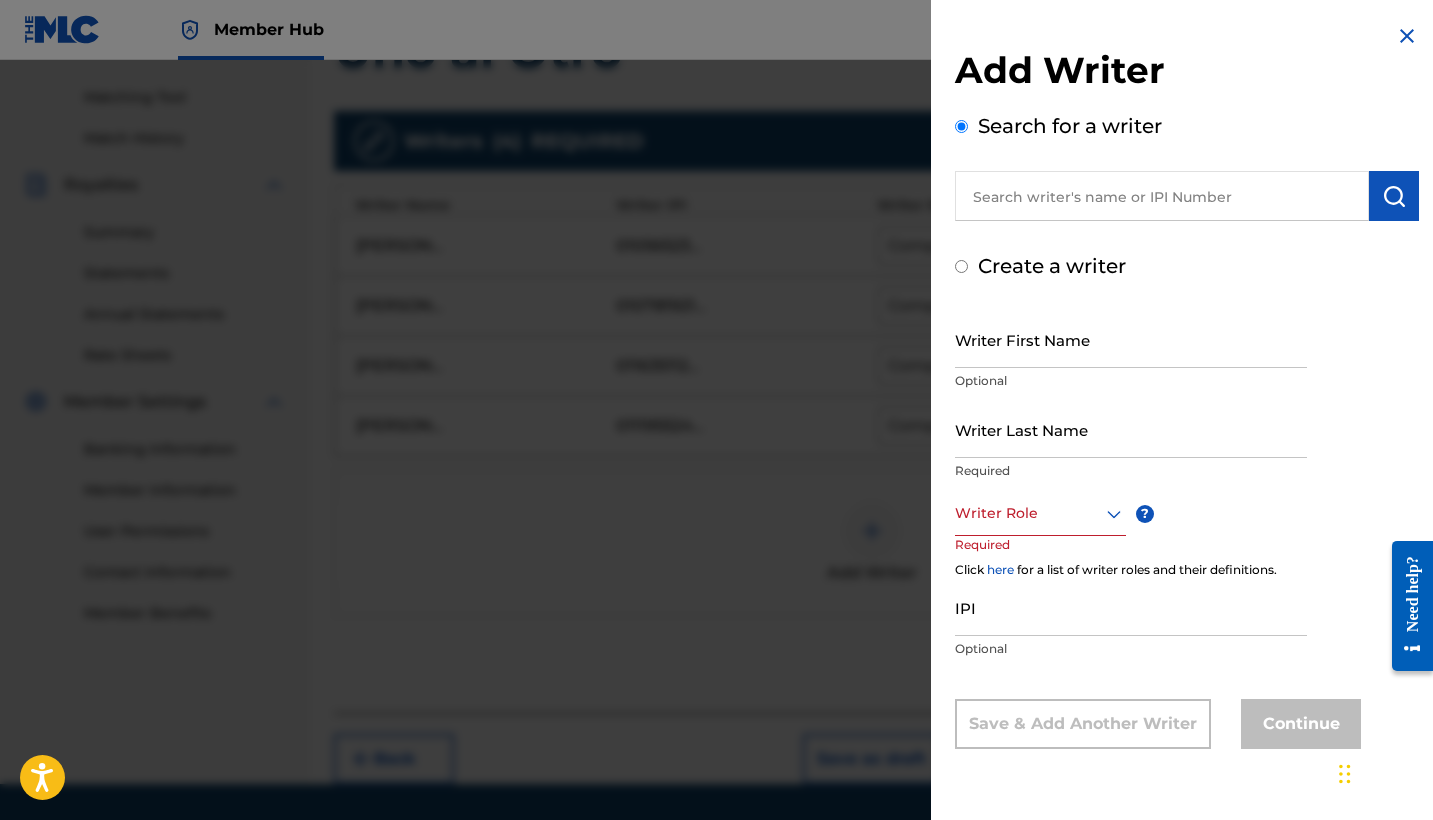
radio input "false"
radio input "true"
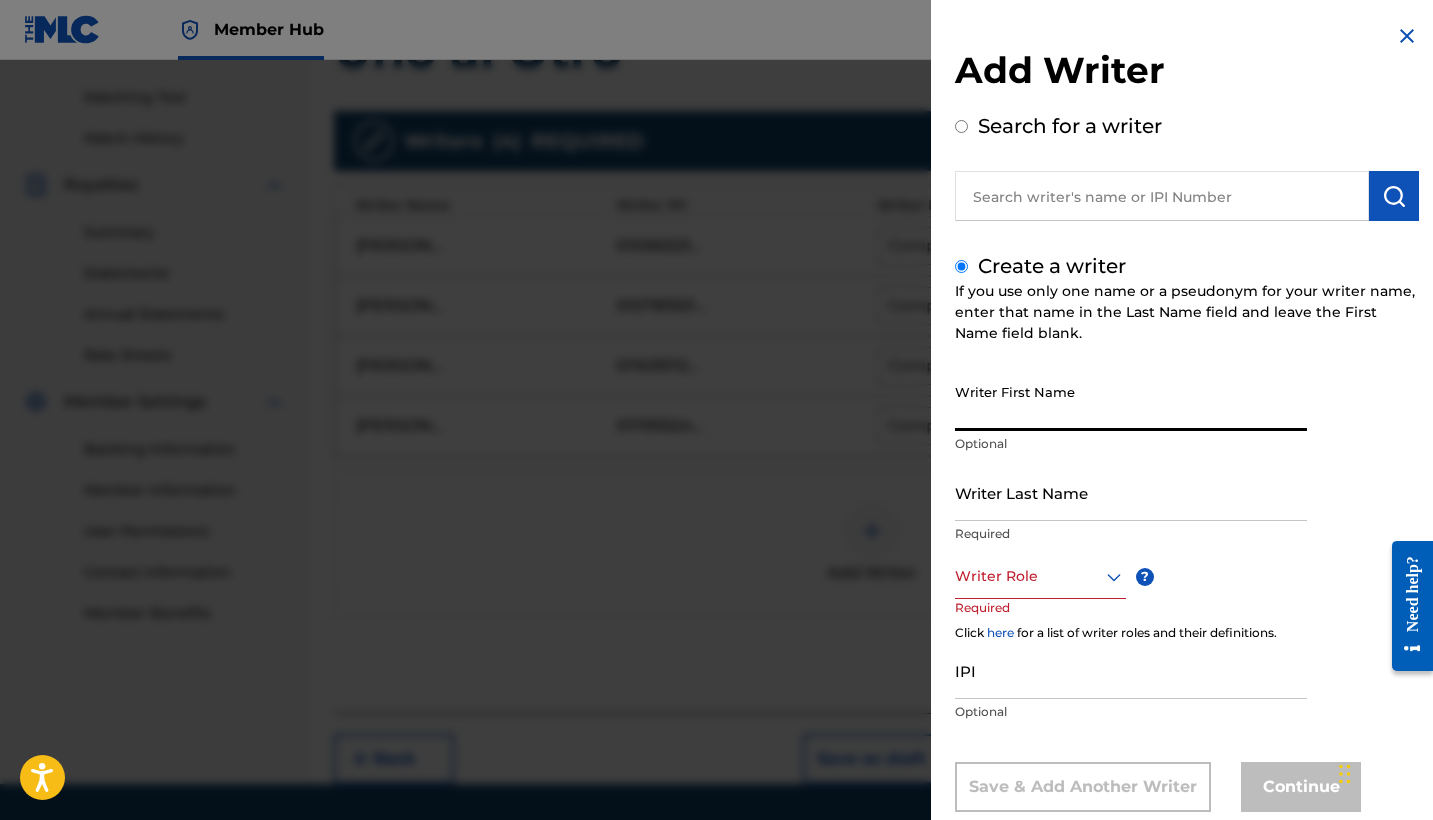
click at [1049, 413] on input "Writer First Name" at bounding box center [1131, 402] width 352 height 57
paste input "[PERSON_NAME] [PERSON_NAME]"
drag, startPoint x: 1018, startPoint y: 415, endPoint x: 922, endPoint y: 415, distance: 96.0
click at [922, 415] on div "Add Writer Search for a writer Create a writer If you use only one name or a ps…" at bounding box center [716, 440] width 1433 height 760
type input "[PERSON_NAME]"
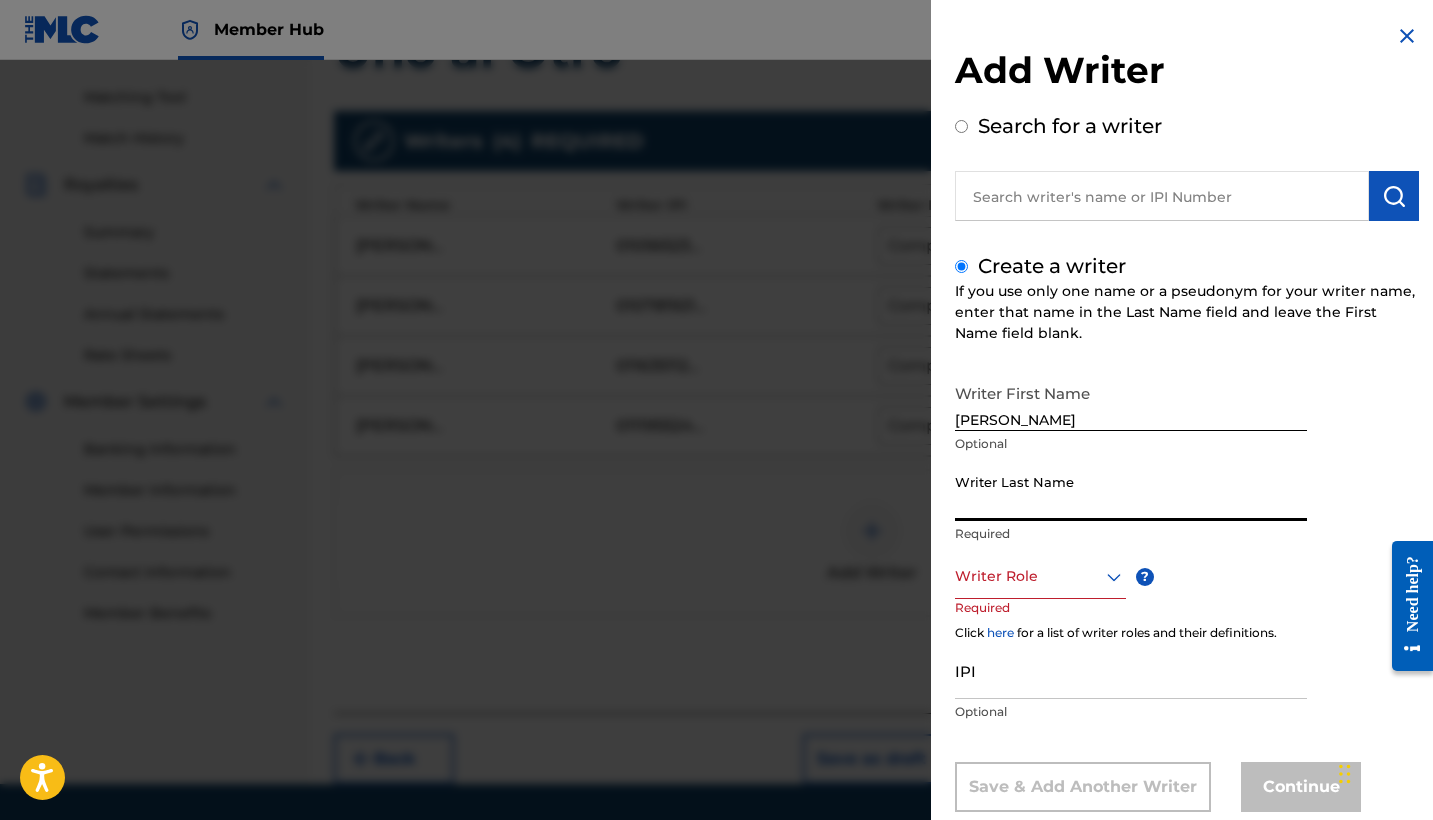
click at [1015, 500] on input "Writer Last Name" at bounding box center [1131, 492] width 352 height 57
paste input "[PERSON_NAME]"
type input "[PERSON_NAME]"
click at [1023, 567] on div "Writer Role" at bounding box center [1040, 576] width 171 height 45
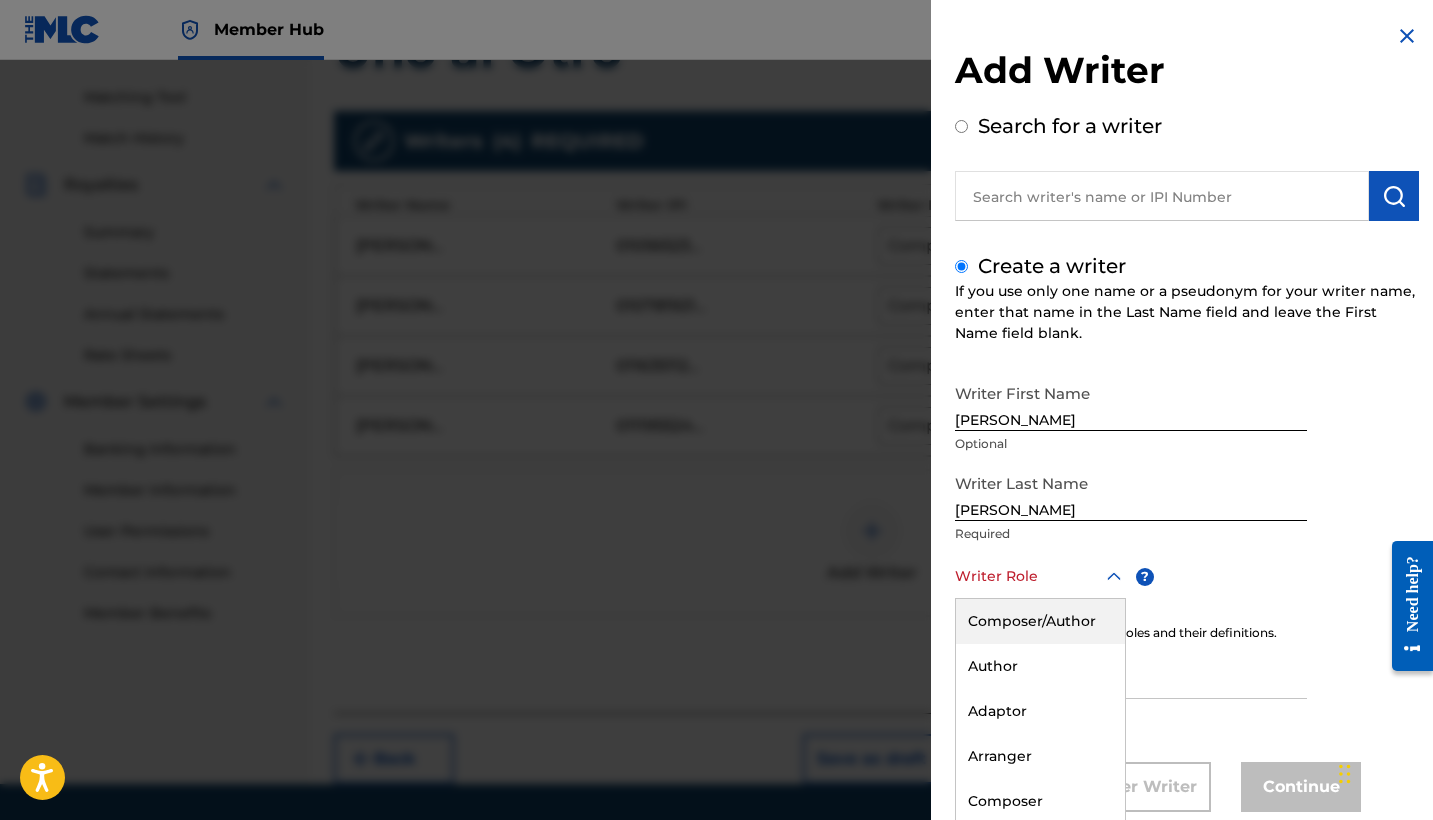
scroll to position [46, 0]
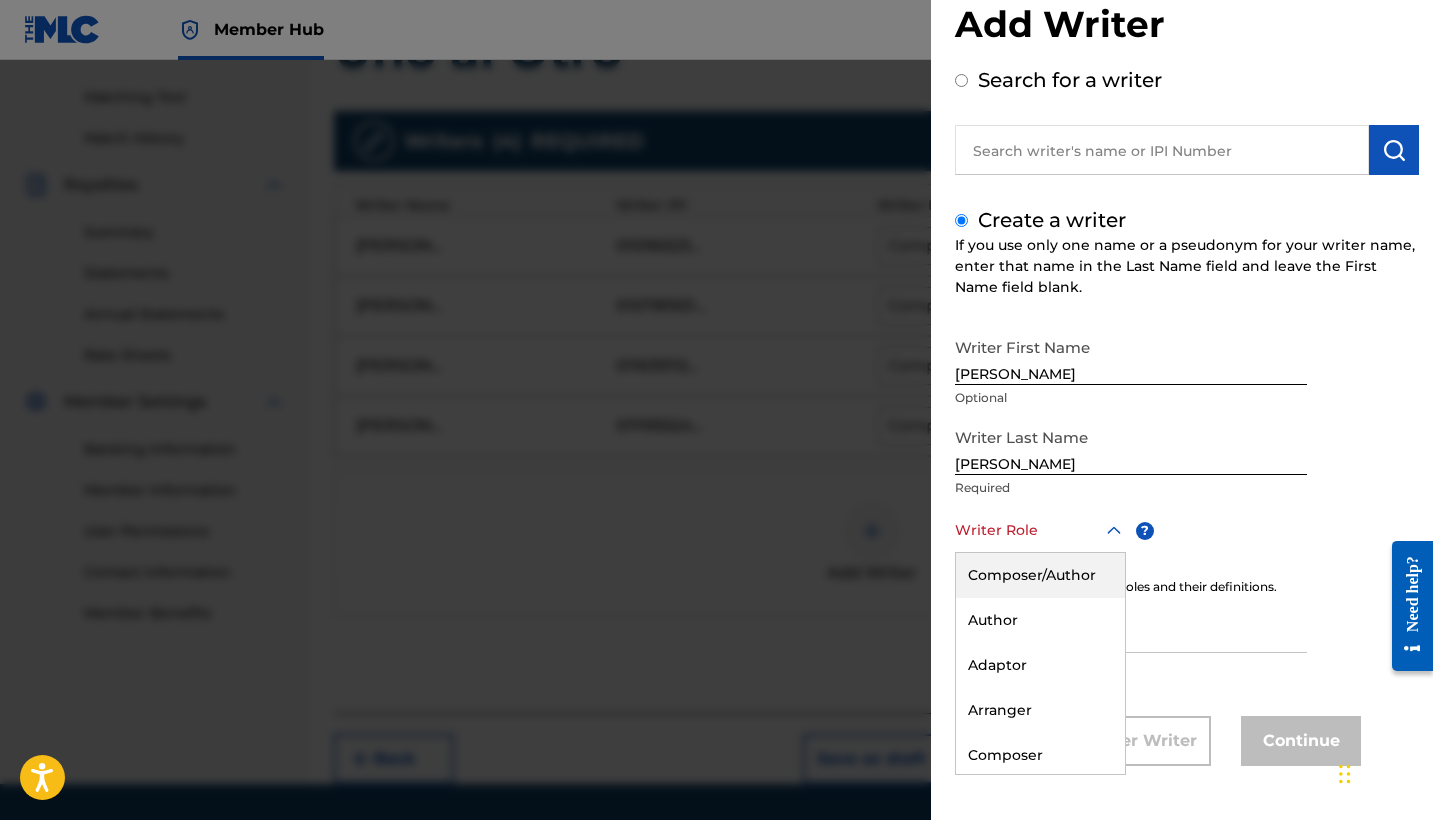
click at [1013, 573] on div "Composer/Author" at bounding box center [1040, 575] width 169 height 45
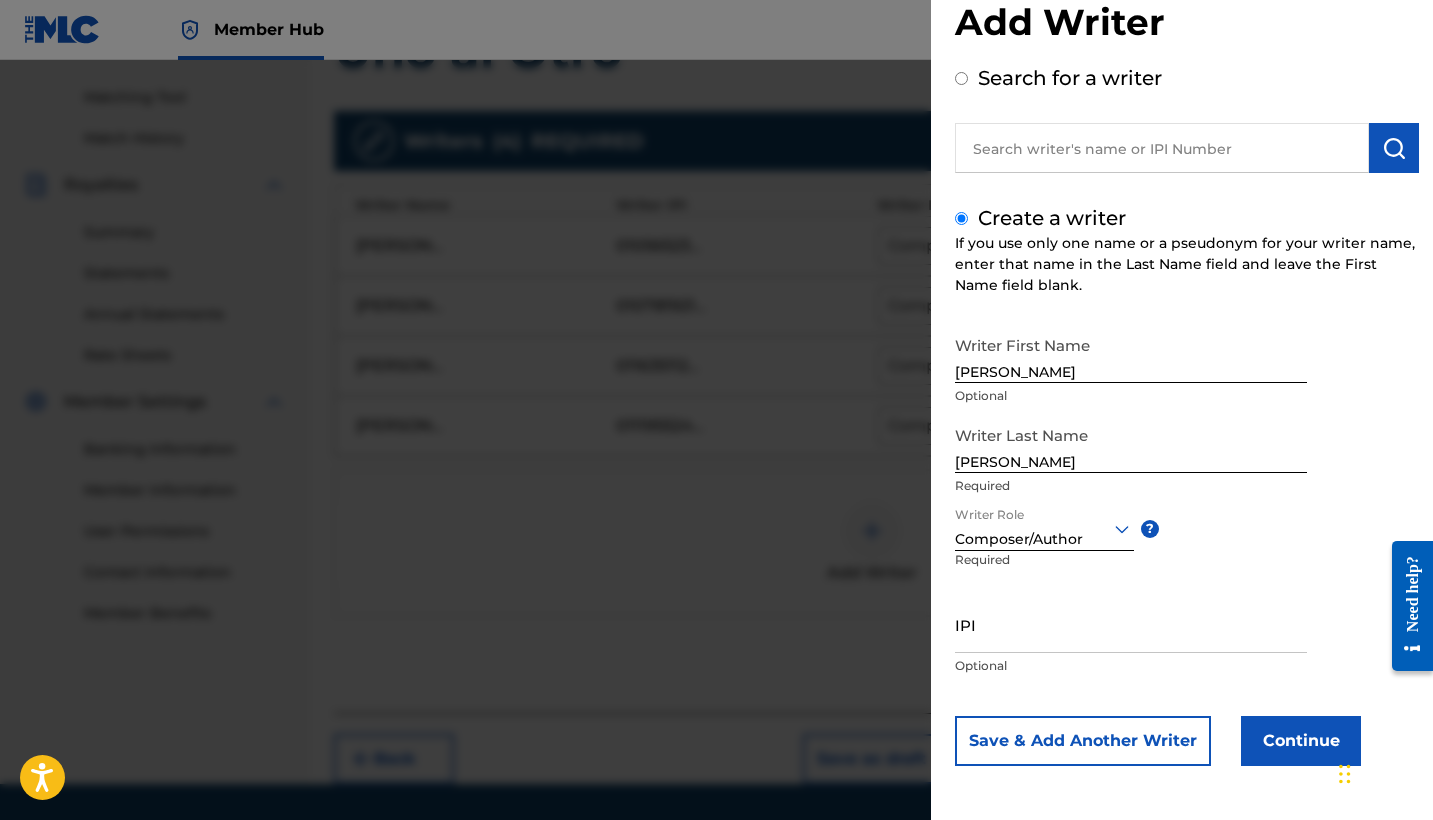
scroll to position [48, 0]
click at [1005, 637] on input "IPI" at bounding box center [1131, 624] width 352 height 57
paste input "01264921741"
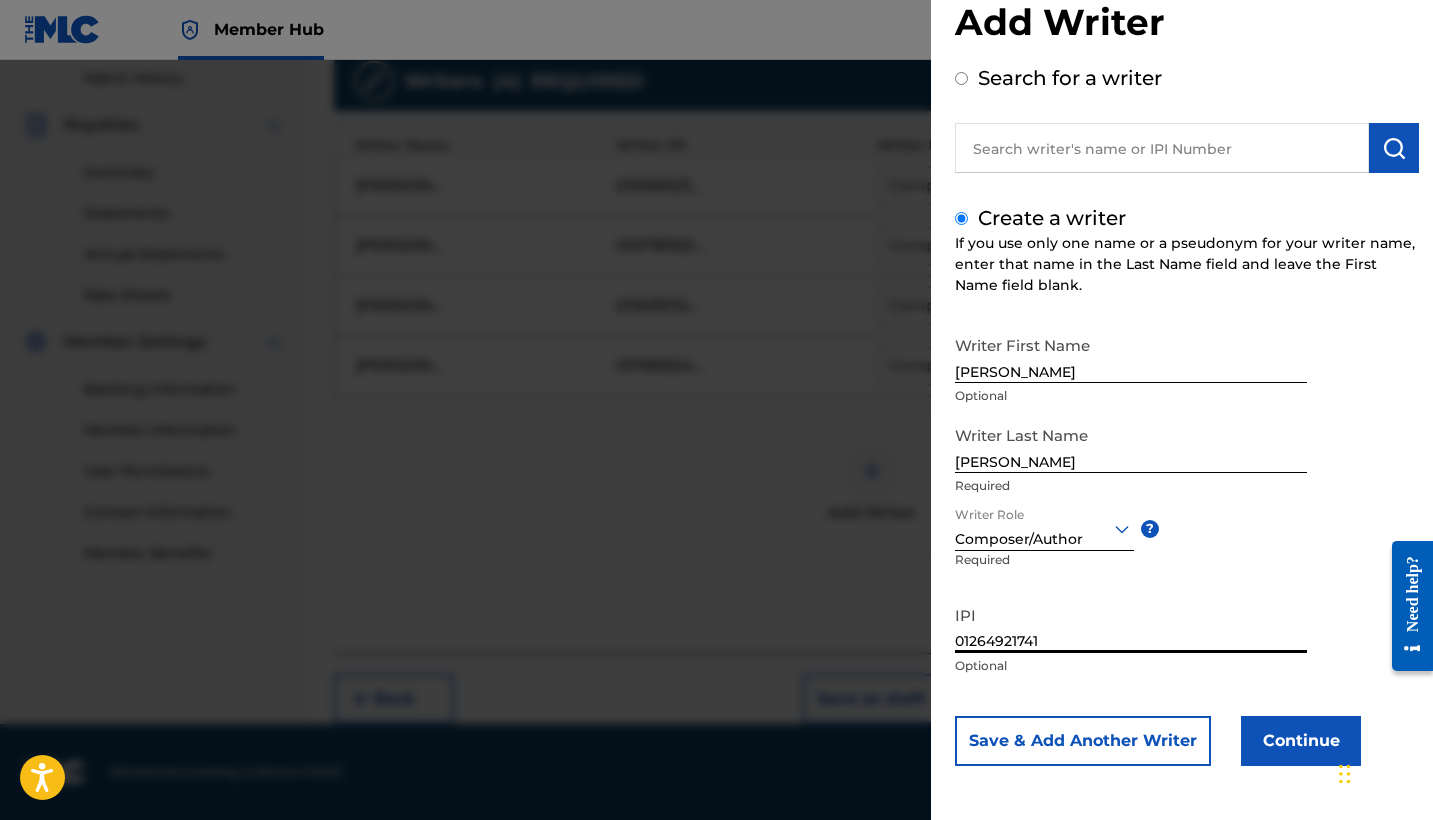
scroll to position [556, 0]
type input "01264921741"
click at [1274, 750] on button "Continue" at bounding box center [1301, 741] width 120 height 50
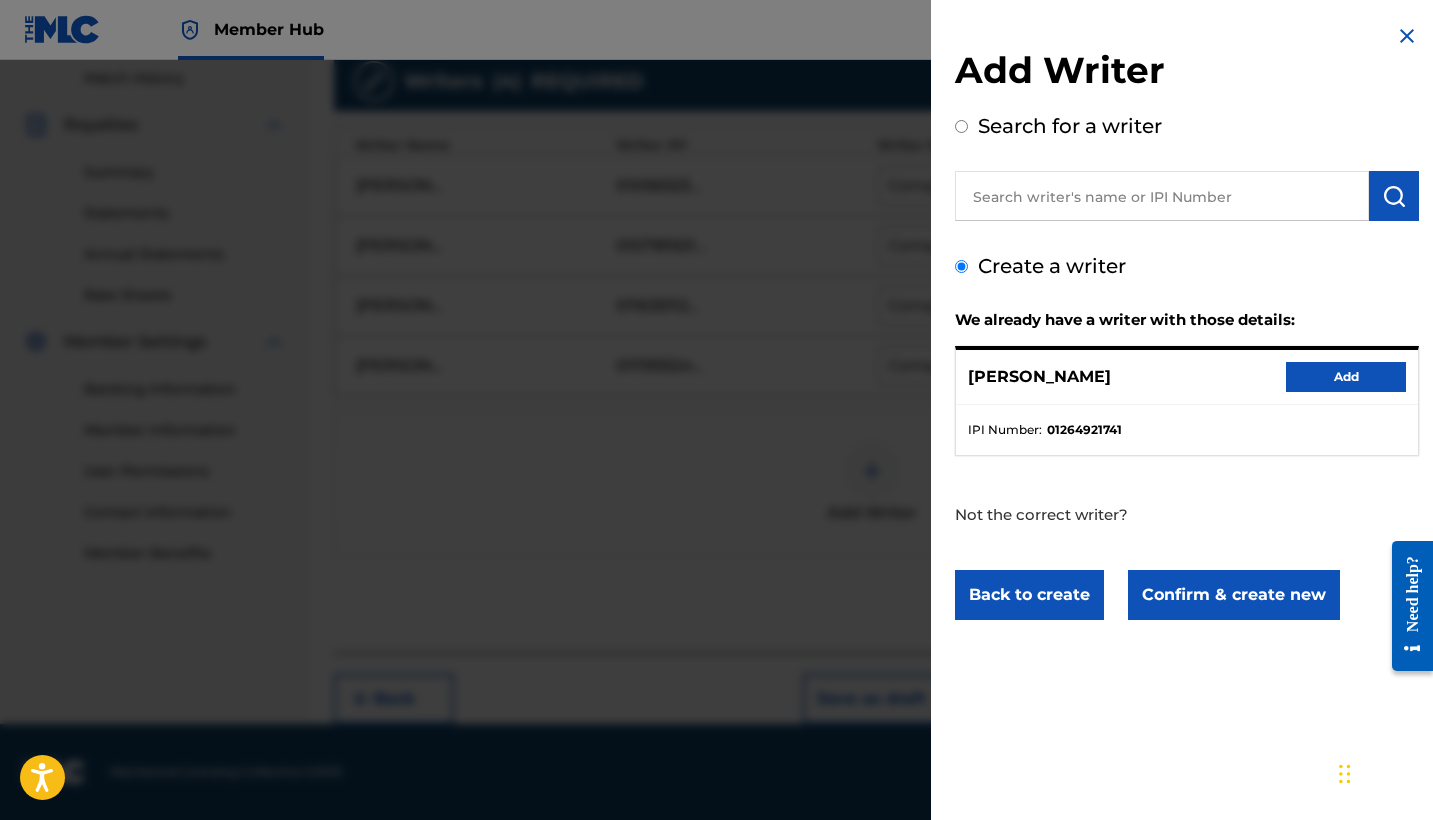
scroll to position [0, 0]
click at [1352, 378] on button "Add" at bounding box center [1346, 377] width 120 height 30
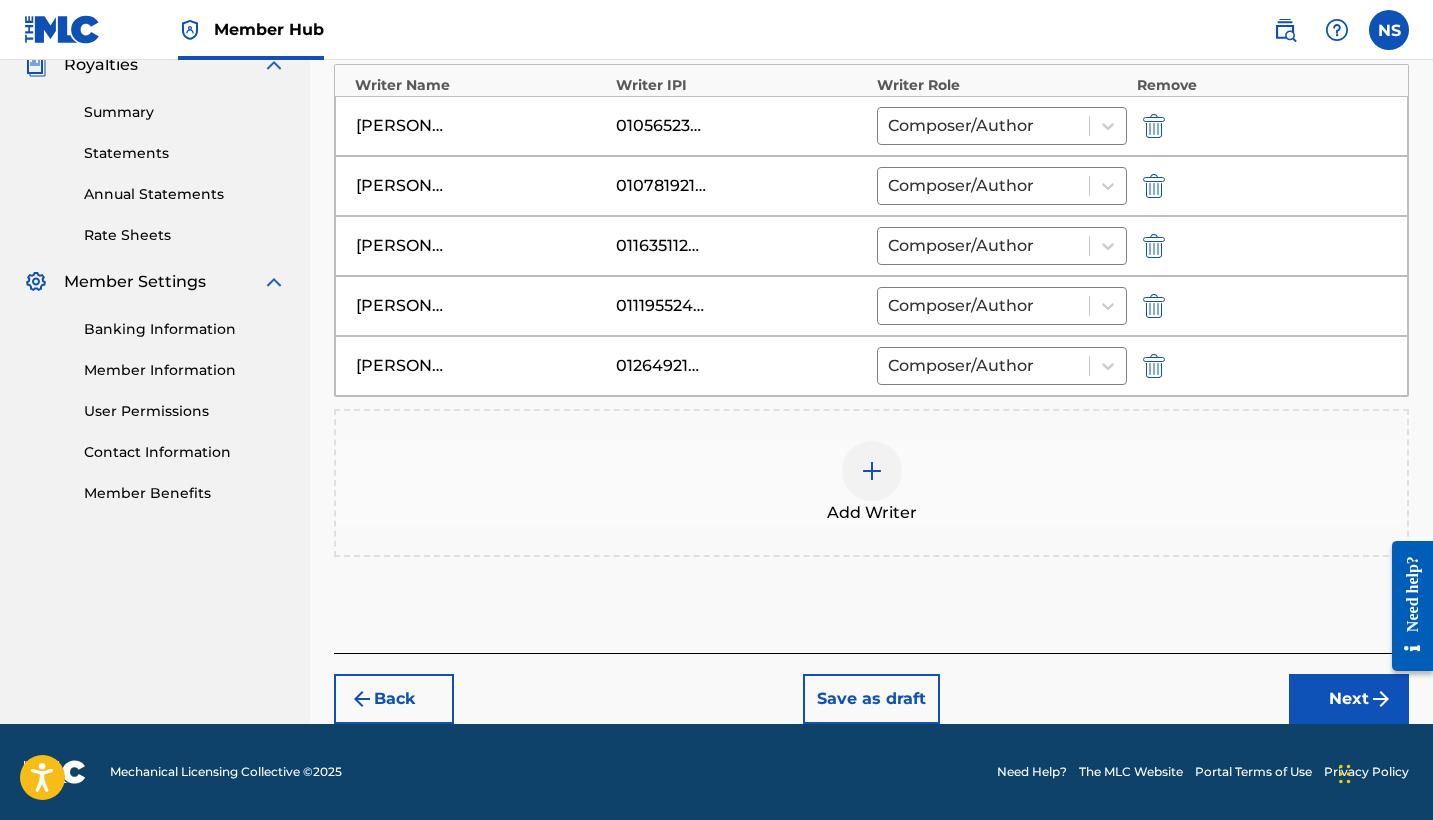
scroll to position [616, 0]
click at [1324, 678] on button "Next" at bounding box center [1349, 699] width 120 height 50
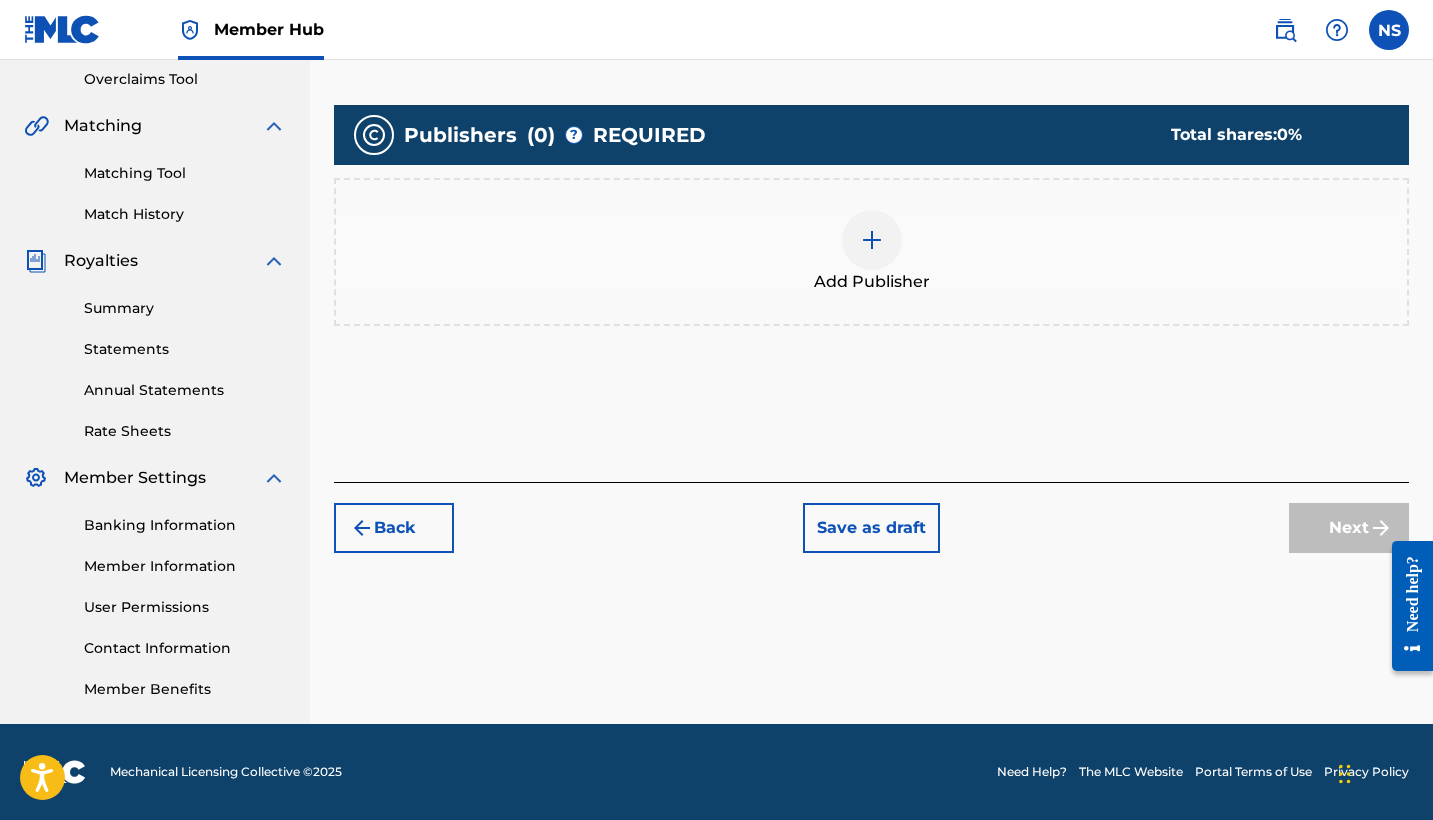
scroll to position [420, 0]
click at [856, 220] on div at bounding box center [872, 240] width 60 height 60
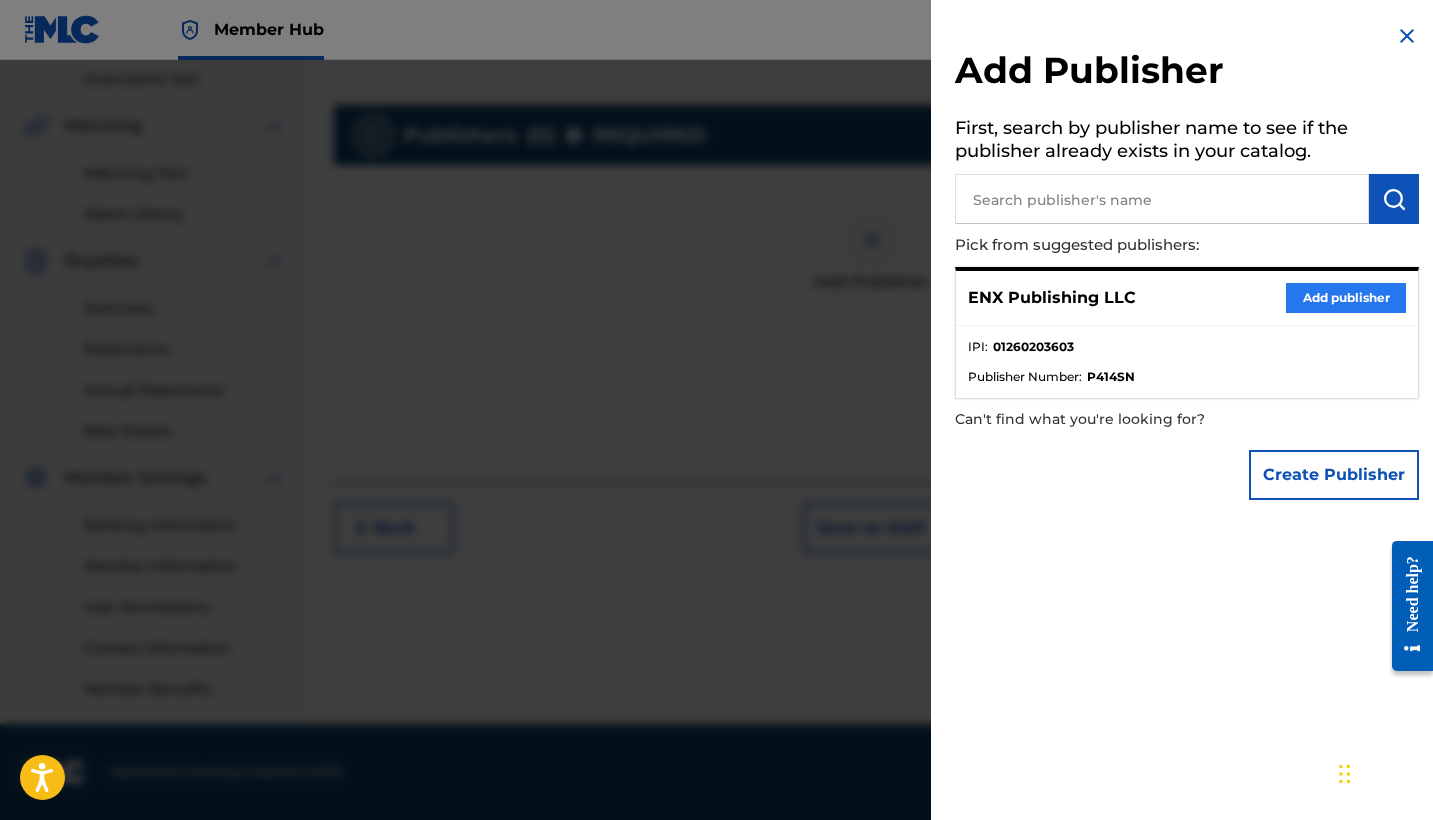
click at [1307, 299] on button "Add publisher" at bounding box center [1346, 298] width 120 height 30
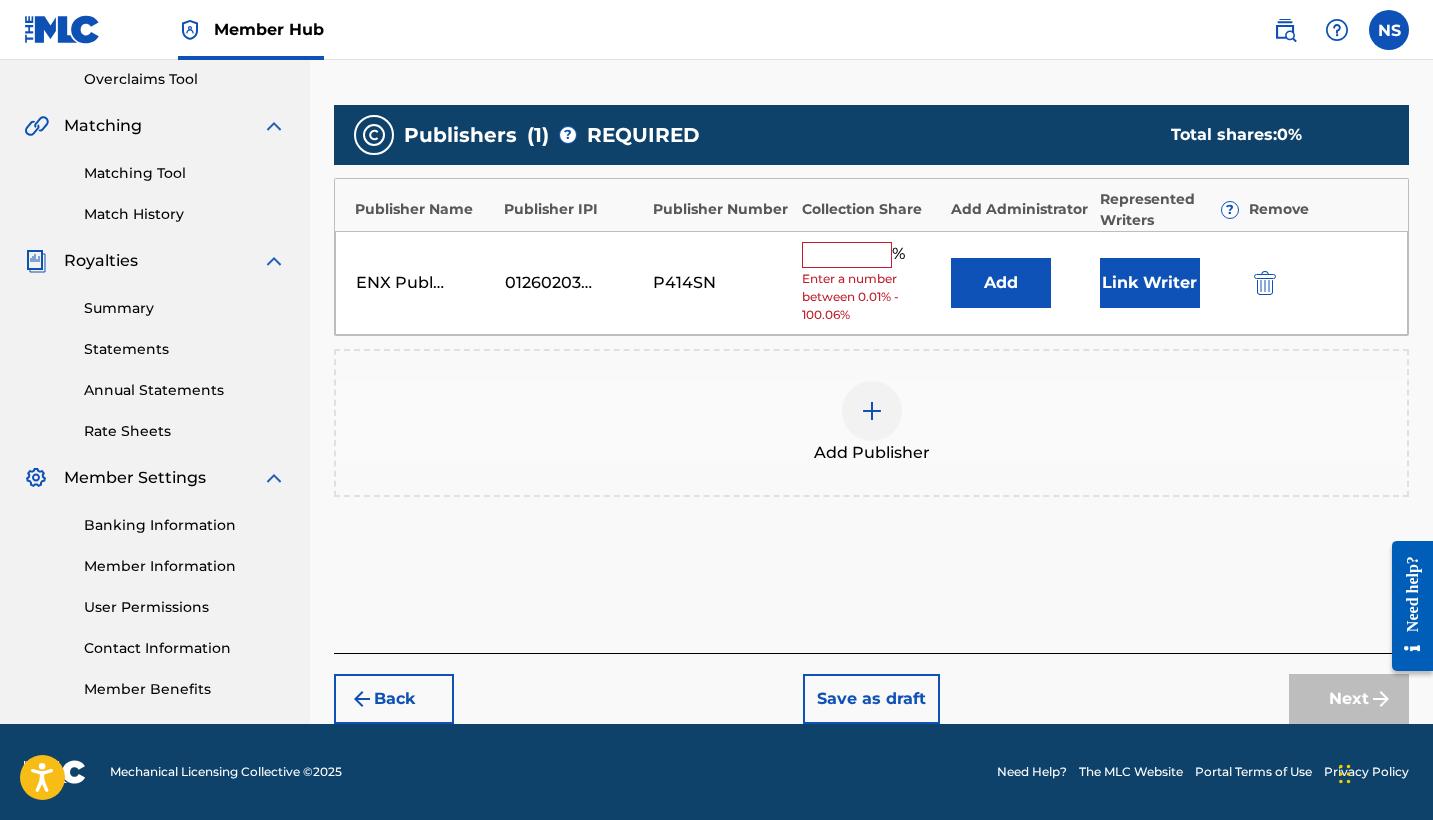
click at [832, 239] on div "ENX Publishing LLC 01260203603 P414SN % Enter a number between 0.01% - 100.06% …" at bounding box center [871, 283] width 1073 height 105
click at [843, 252] on input "text" at bounding box center [847, 255] width 90 height 26
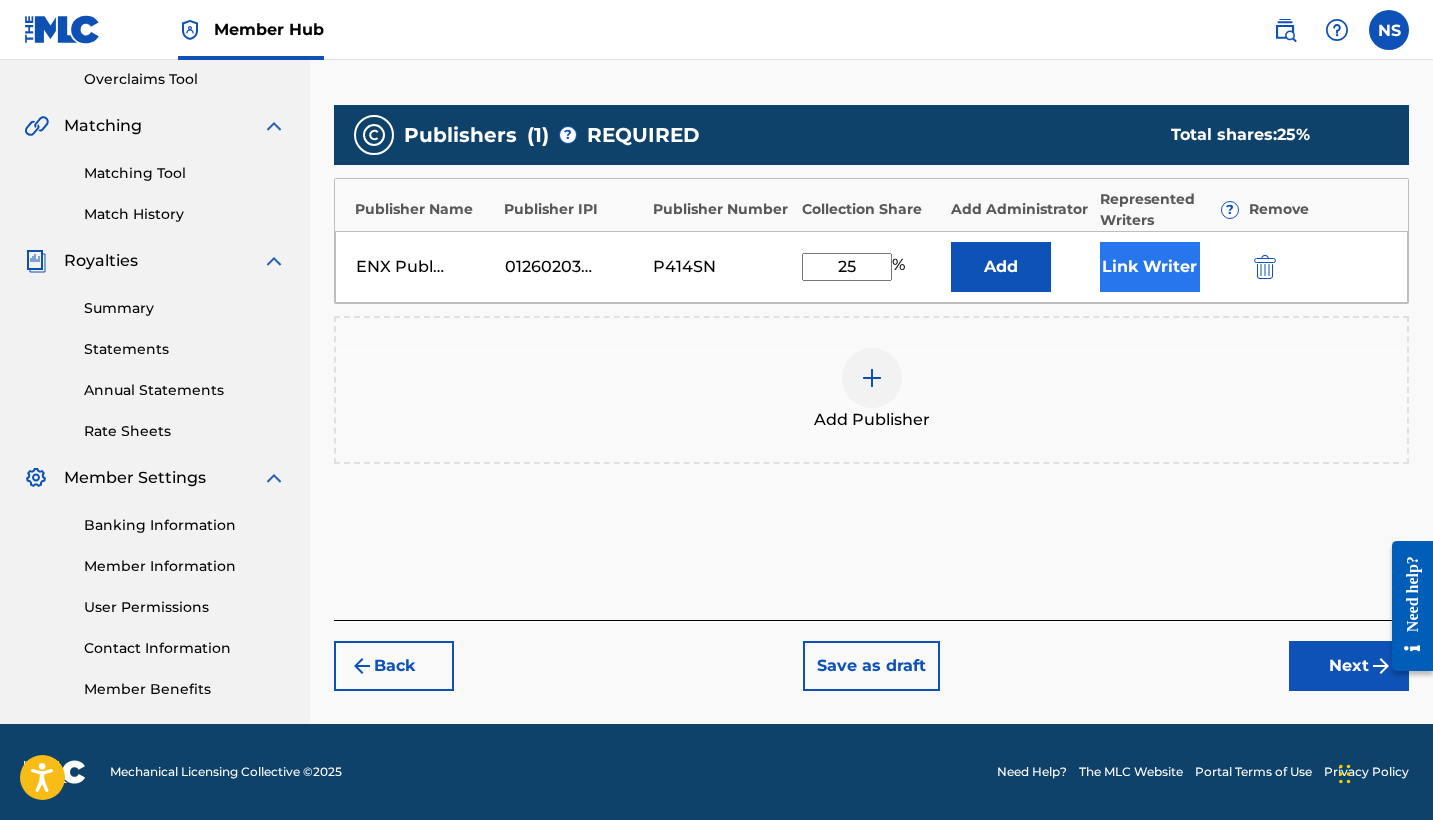
type input "25"
click at [1145, 277] on button "Link Writer" at bounding box center [1150, 267] width 100 height 50
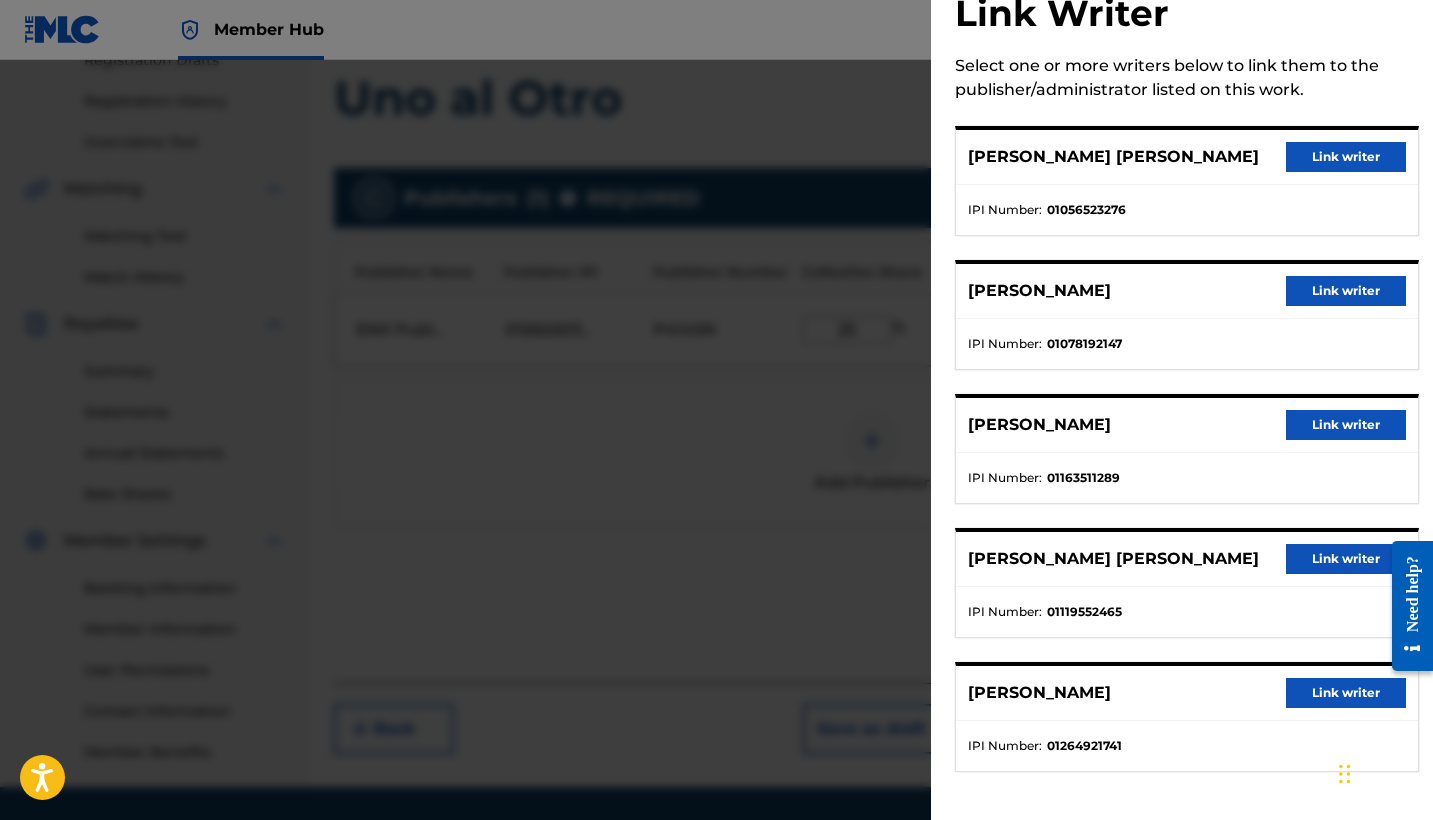
scroll to position [268, 0]
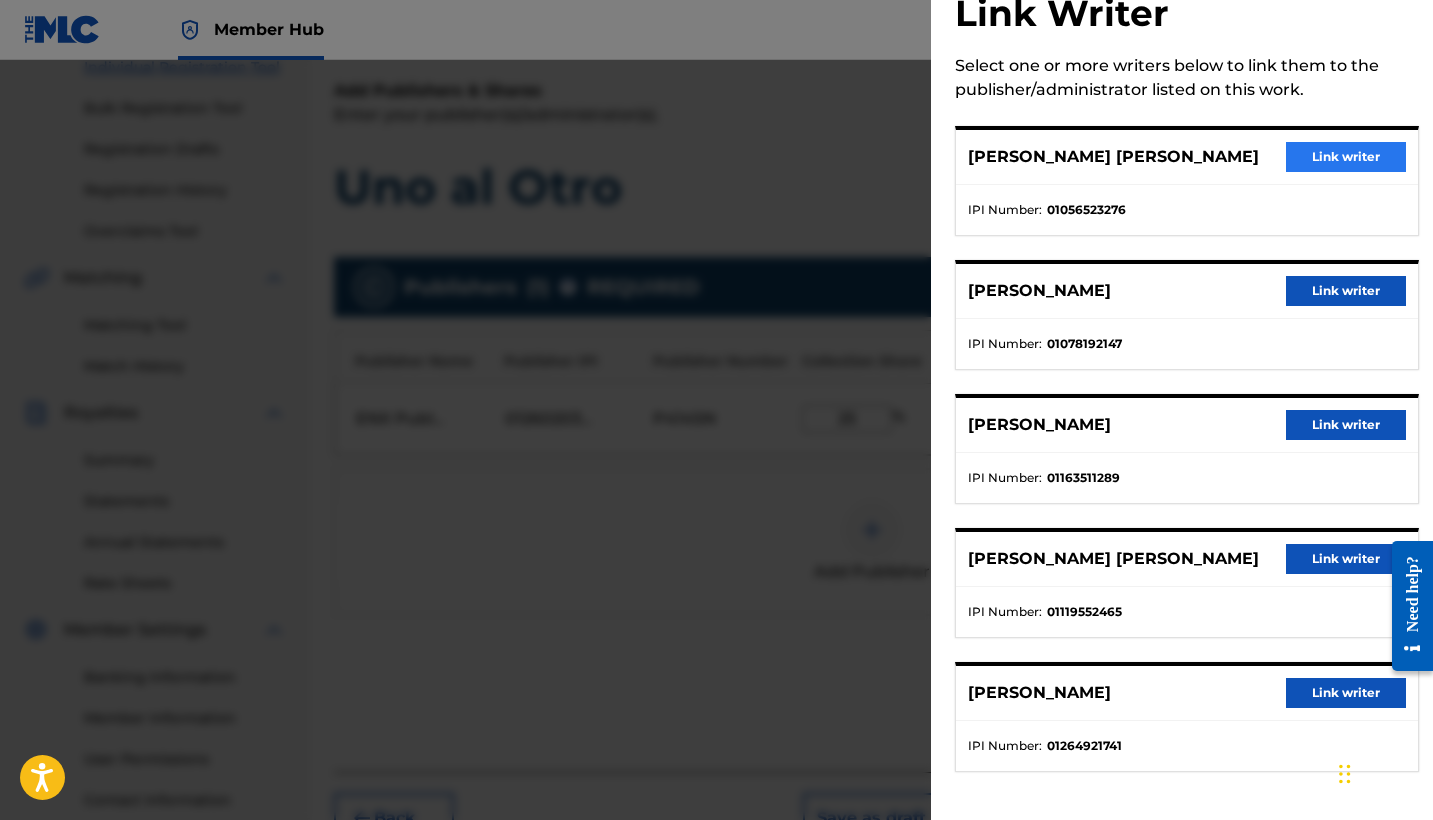
click at [1320, 151] on button "Link writer" at bounding box center [1346, 157] width 120 height 30
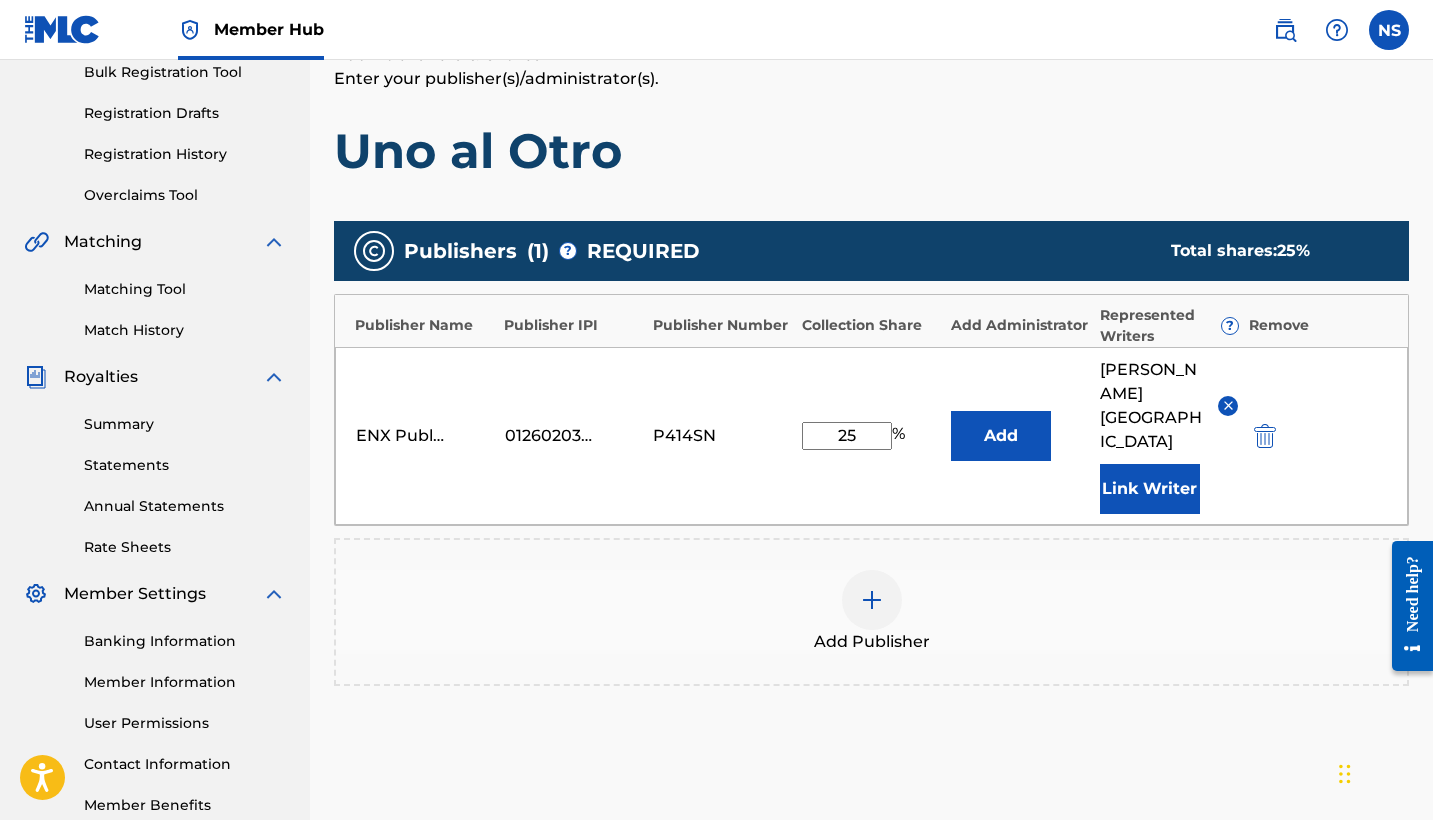
scroll to position [350, 0]
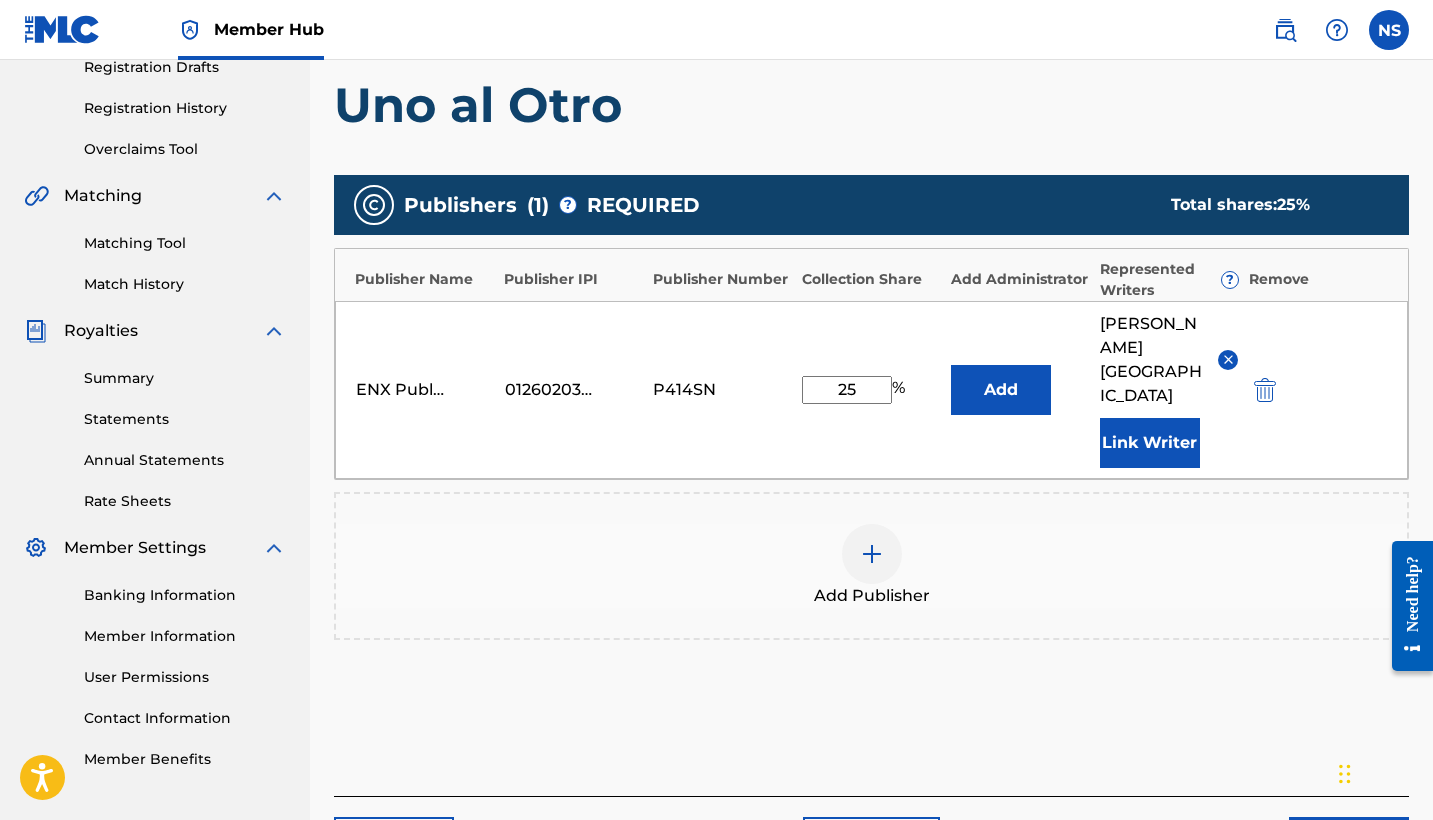
click at [880, 542] on img at bounding box center [872, 554] width 24 height 24
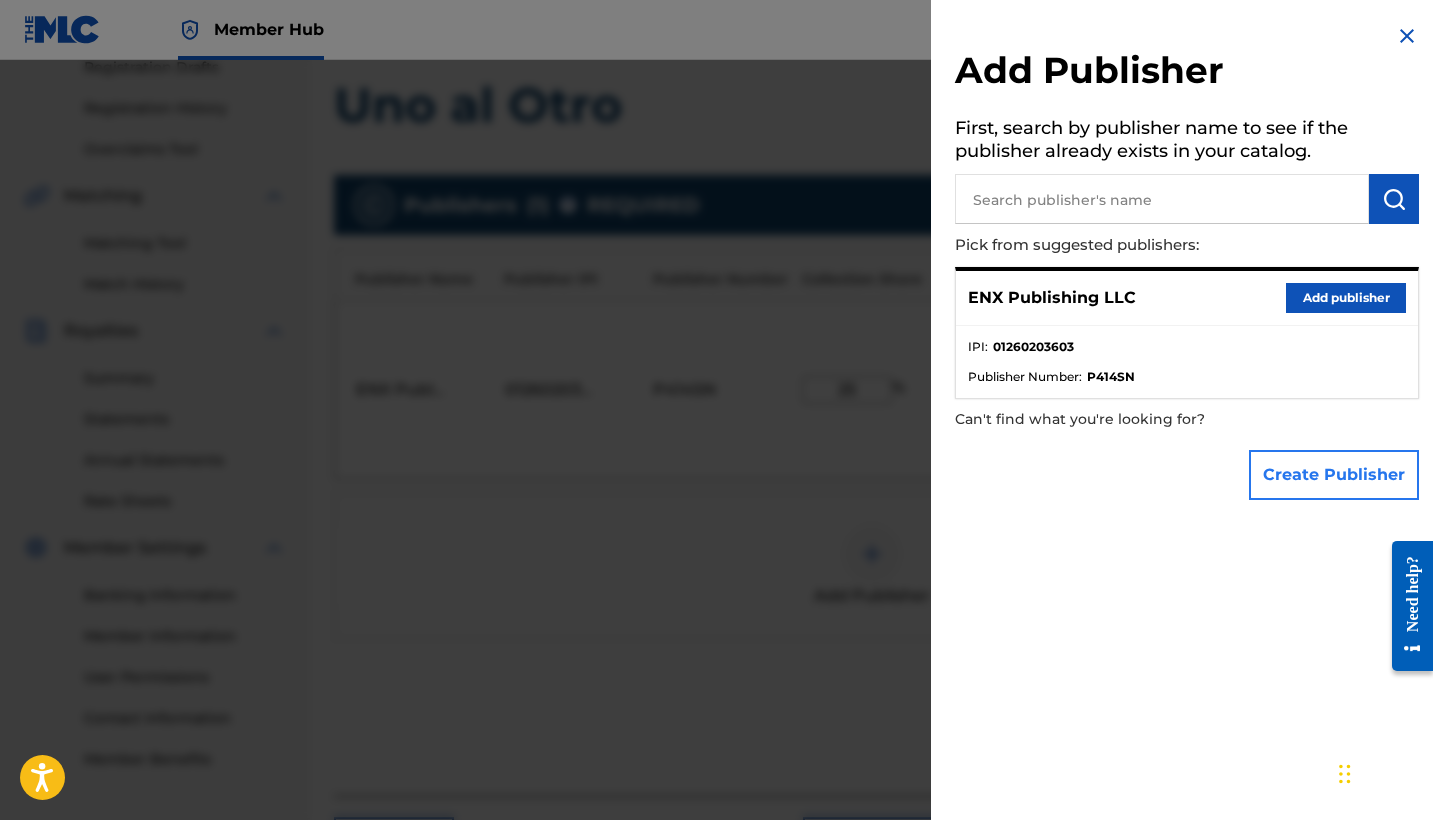
click at [1301, 474] on button "Create Publisher" at bounding box center [1334, 475] width 170 height 50
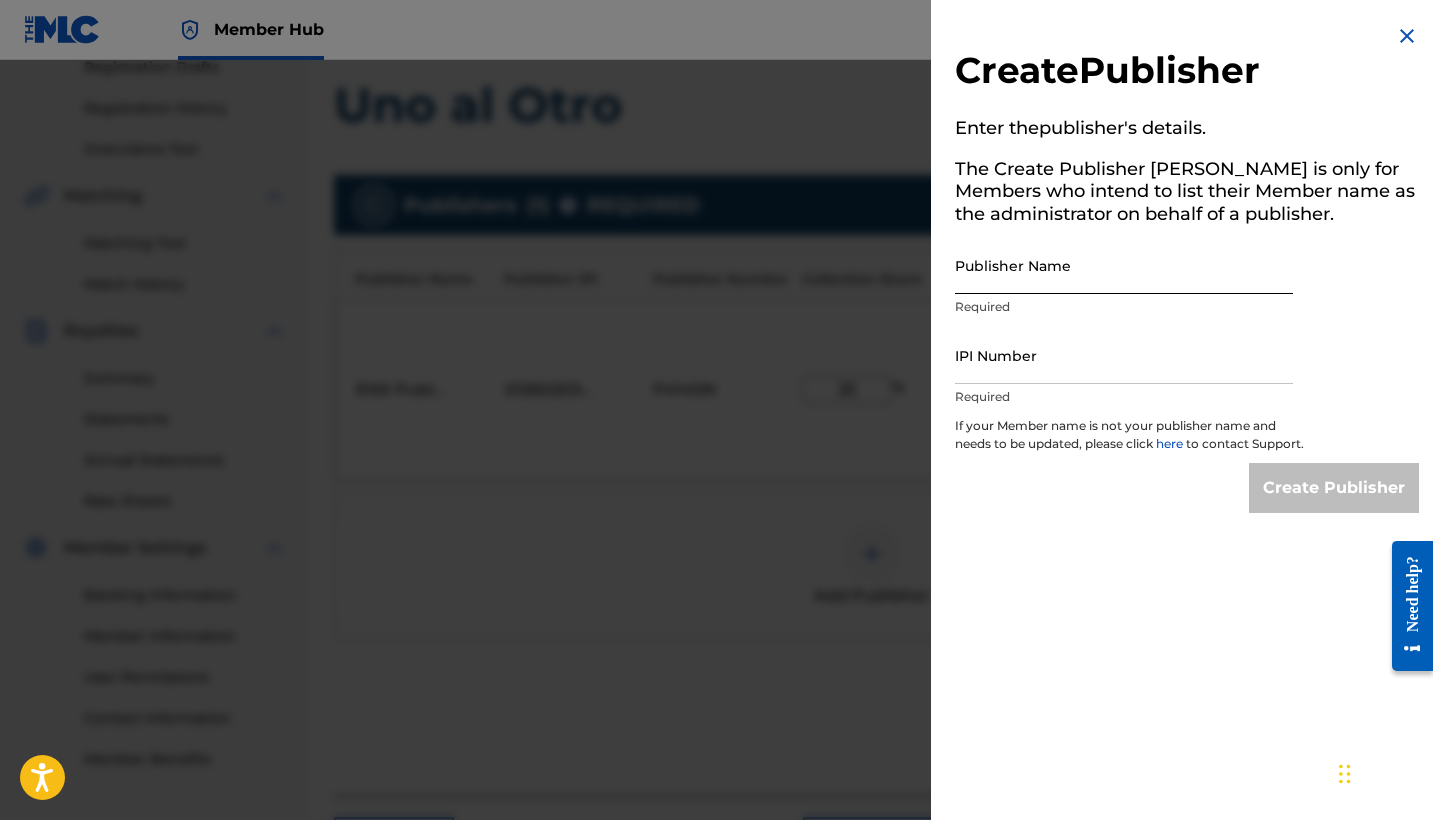
click at [1005, 275] on input "Publisher Name" at bounding box center [1124, 265] width 338 height 57
paste input "THE ANDRAH'S PUBLISHING"
type input "THE ANDRAH'S PUBLISHING"
click at [1030, 383] on div "IPI Number Required" at bounding box center [1124, 372] width 338 height 90
click at [1022, 377] on input "IPI Number" at bounding box center [1124, 355] width 338 height 57
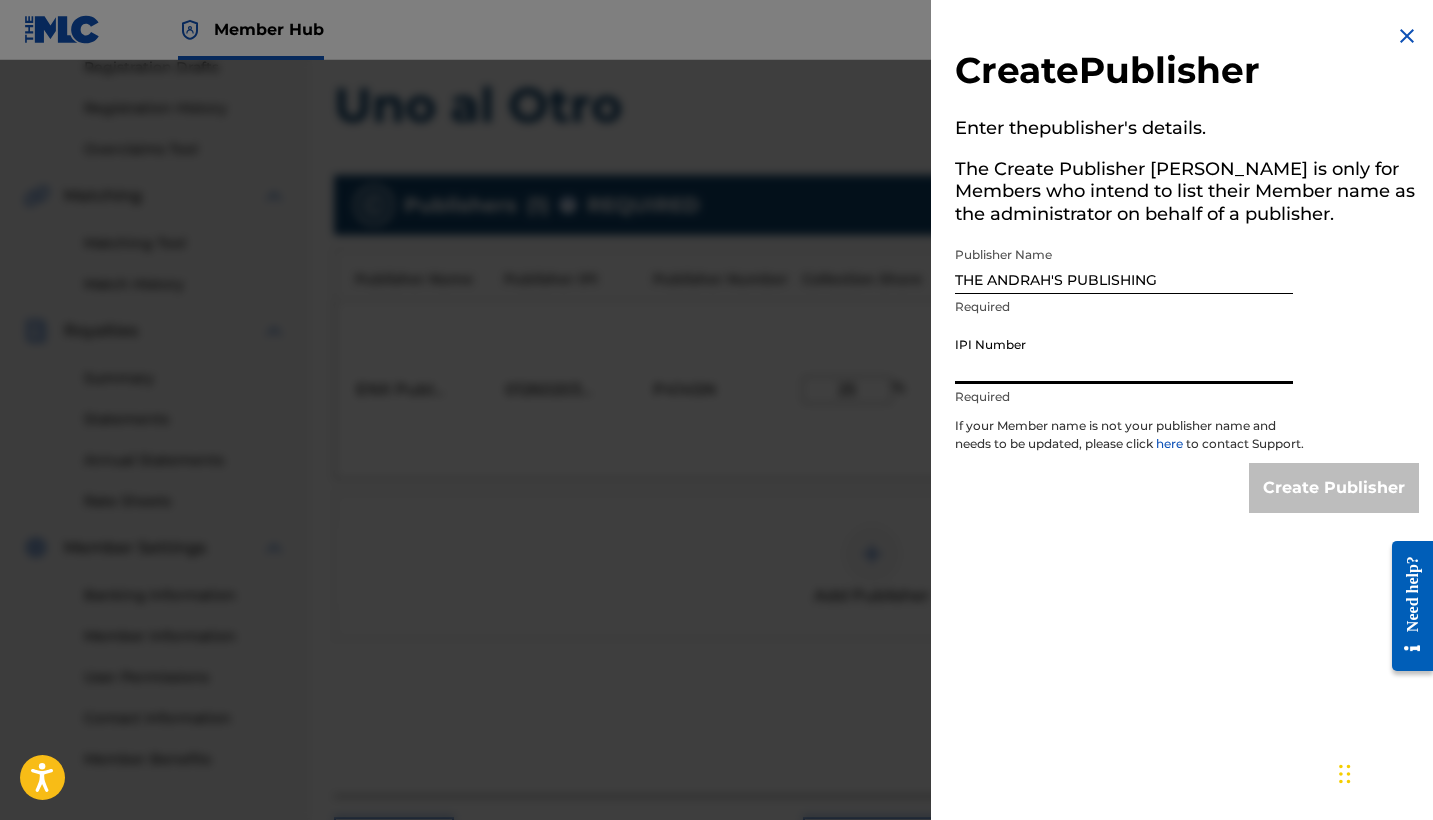
paste input "01238186445"
type input "01238186445"
click at [1325, 504] on input "Create Publisher" at bounding box center [1334, 488] width 170 height 50
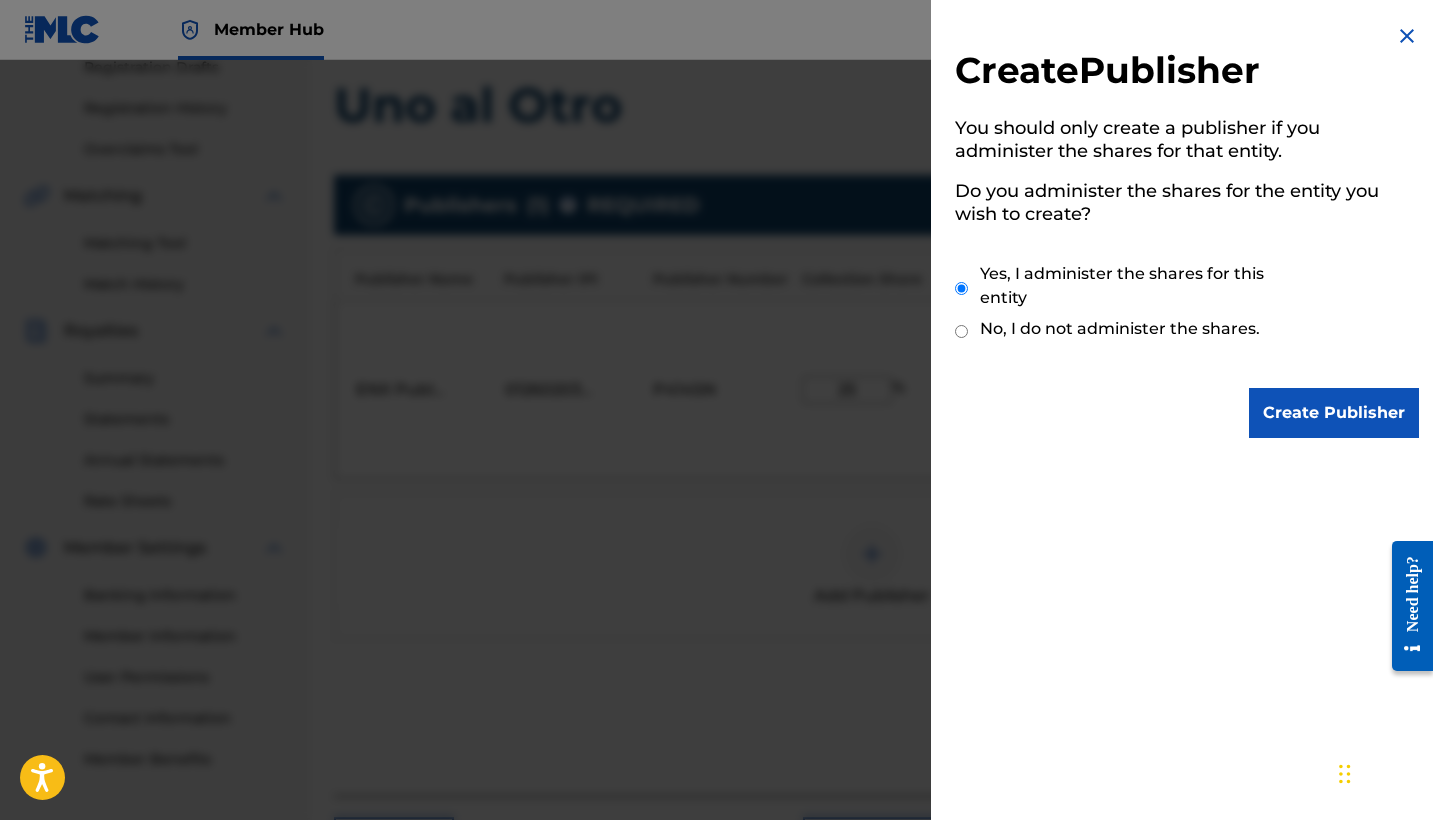
click at [1086, 318] on label "No, I do not administer the shares." at bounding box center [1120, 329] width 280 height 24
click at [968, 322] on input "No, I do not administer the shares." at bounding box center [961, 331] width 13 height 19
radio input "true"
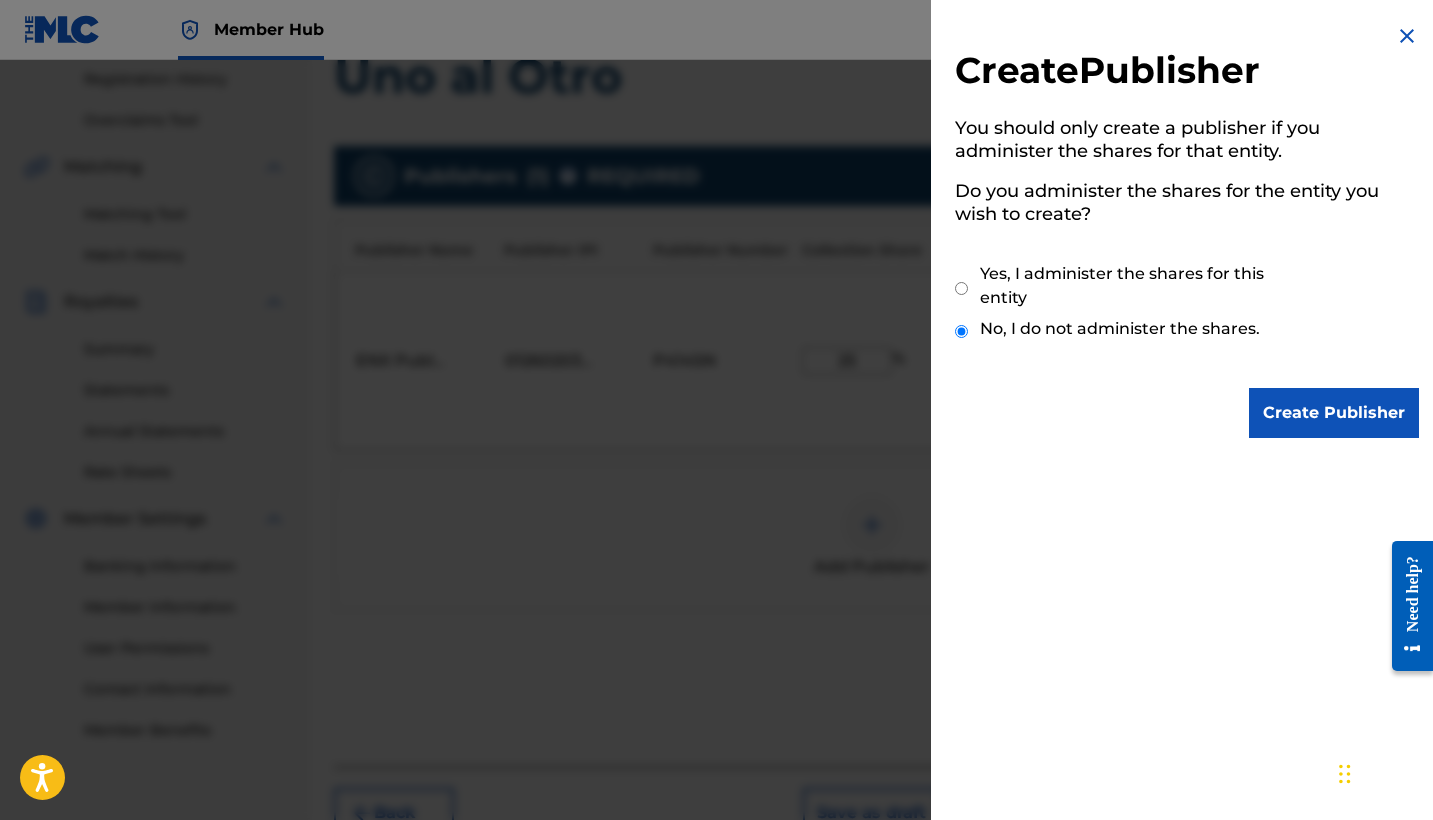
click at [1400, 27] on img at bounding box center [1407, 36] width 24 height 24
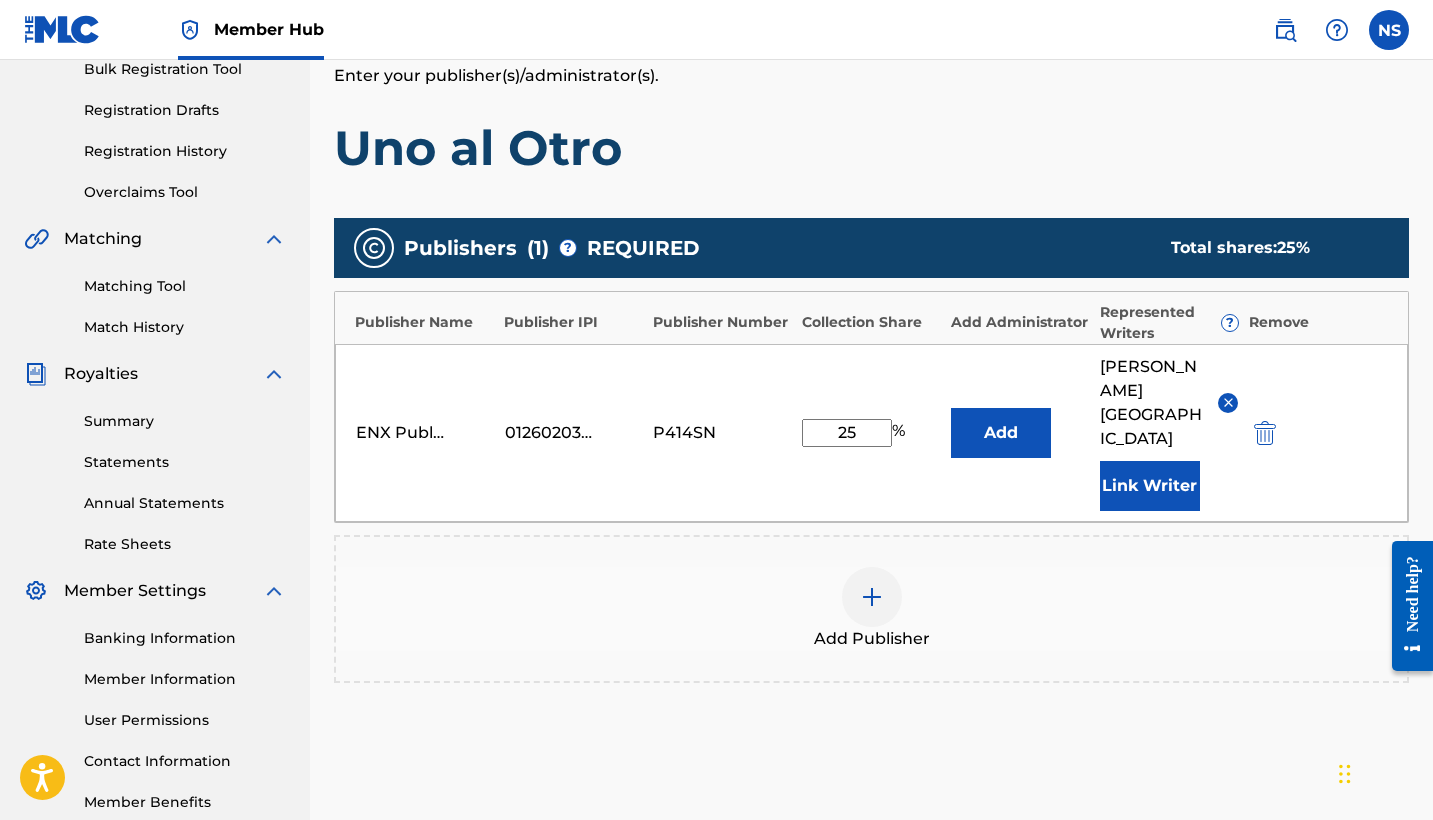
scroll to position [308, 0]
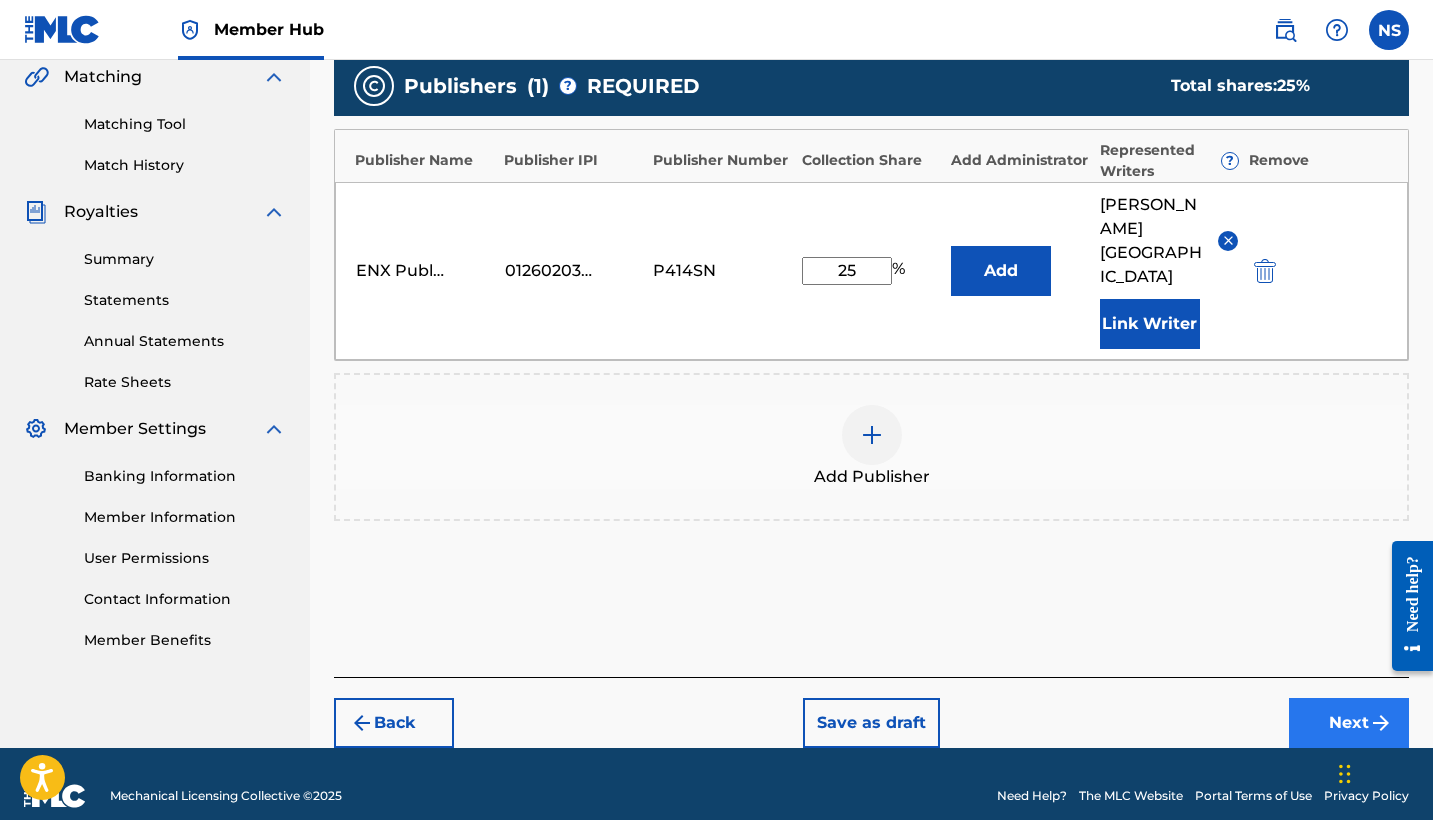
click at [1325, 702] on button "Next" at bounding box center [1349, 723] width 120 height 50
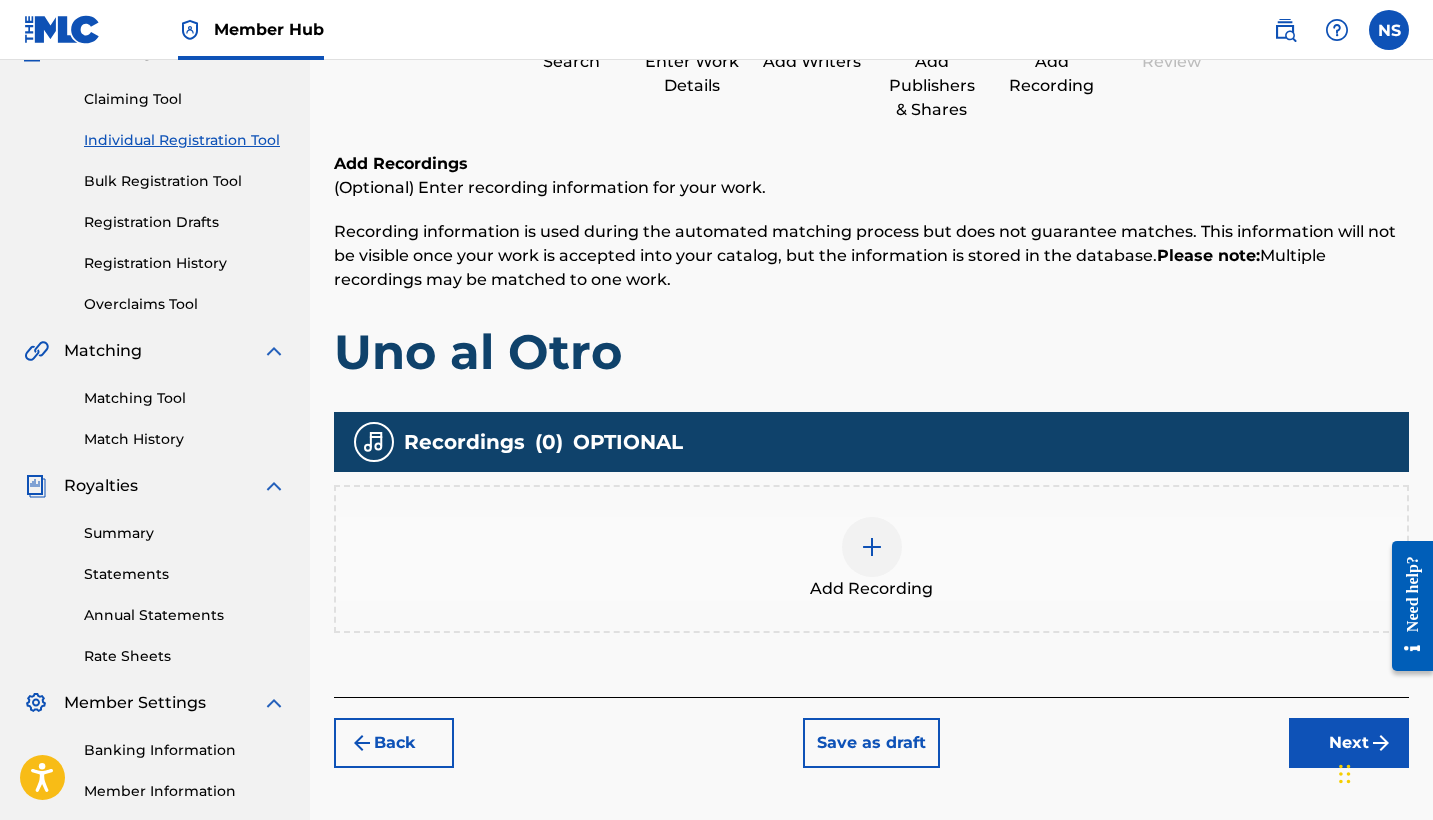
scroll to position [330, 0]
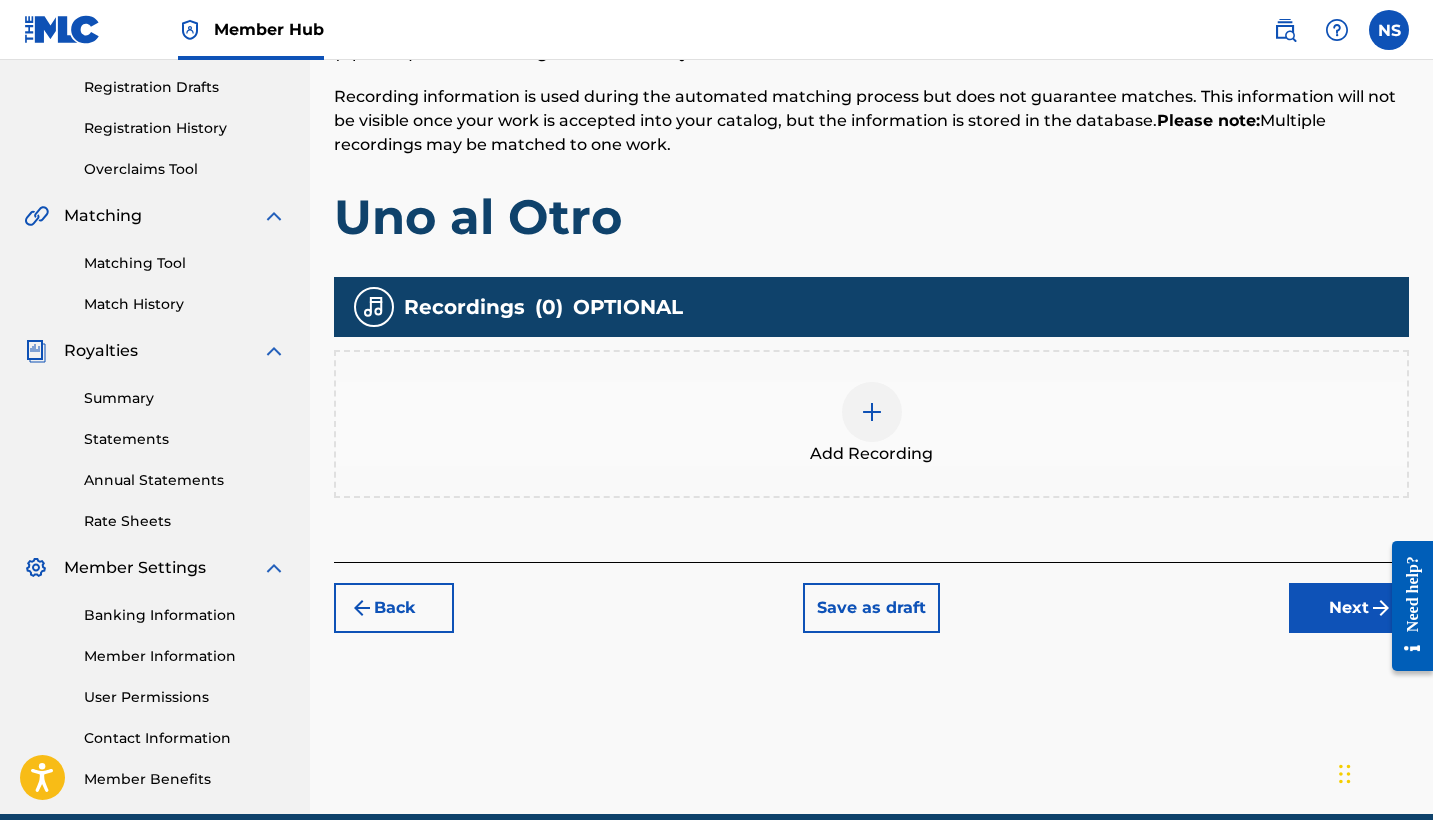
click at [861, 412] on img at bounding box center [872, 412] width 24 height 24
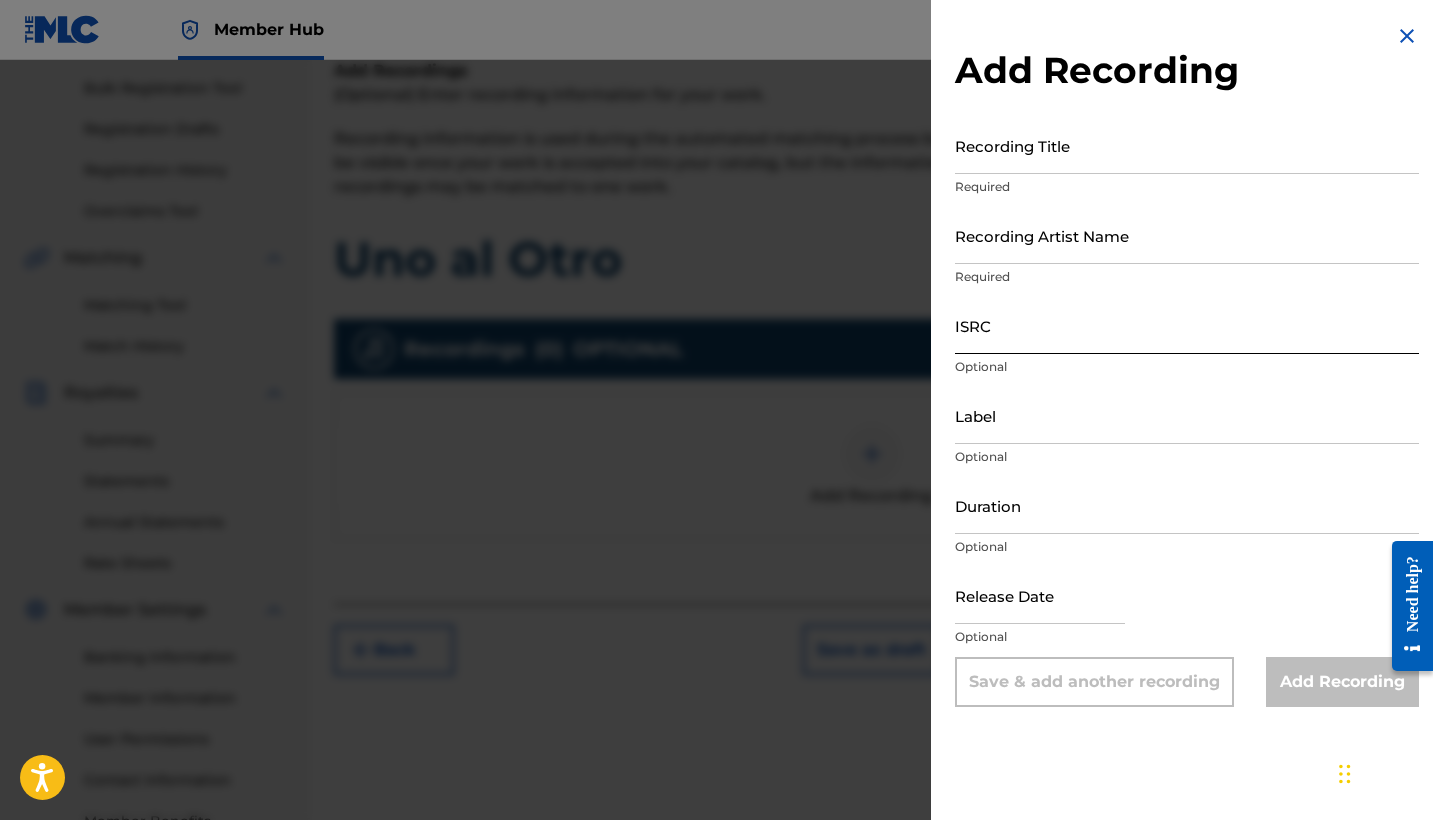
scroll to position [292, 0]
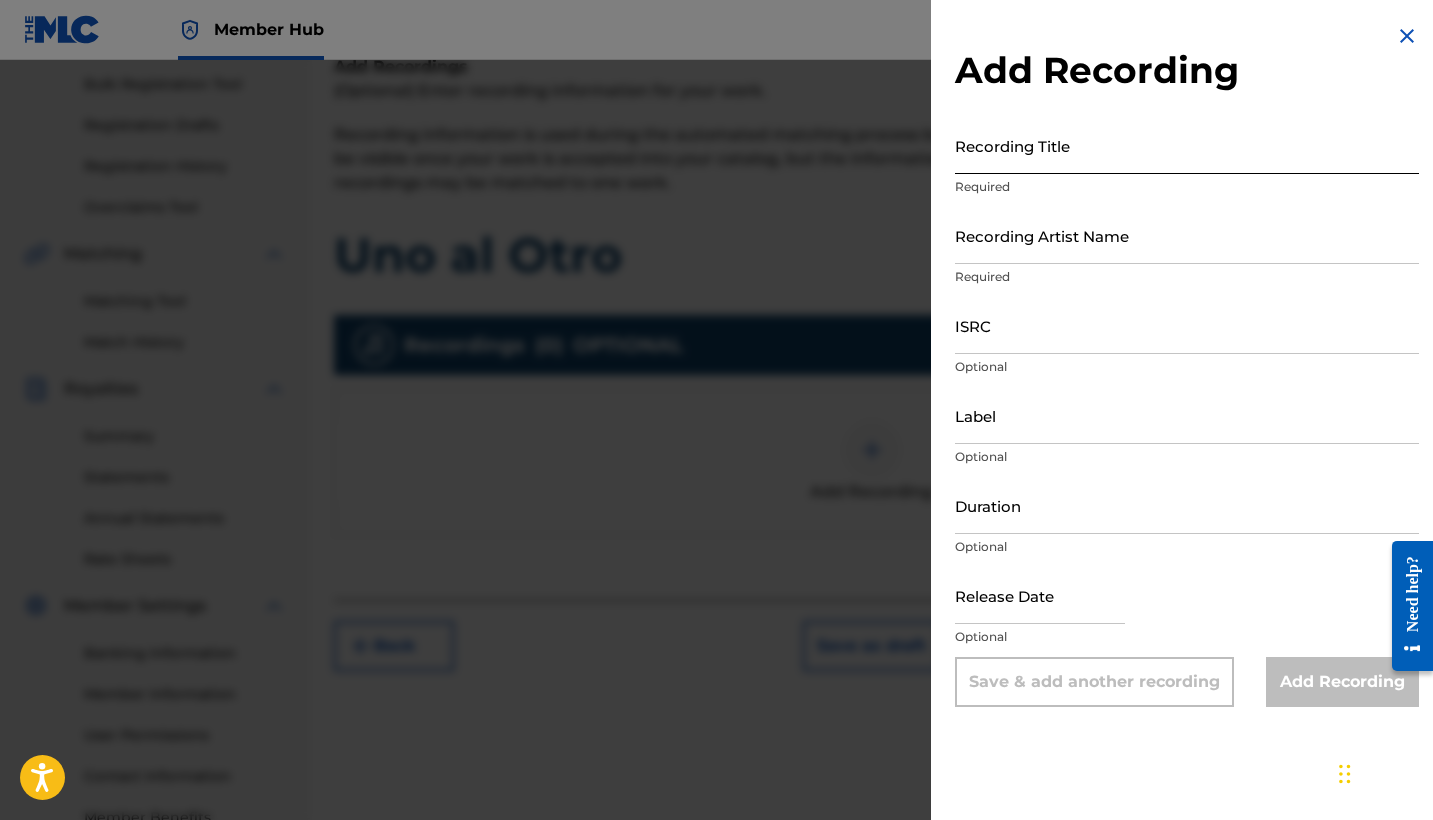
click at [1003, 161] on input "Recording Title" at bounding box center [1187, 145] width 464 height 57
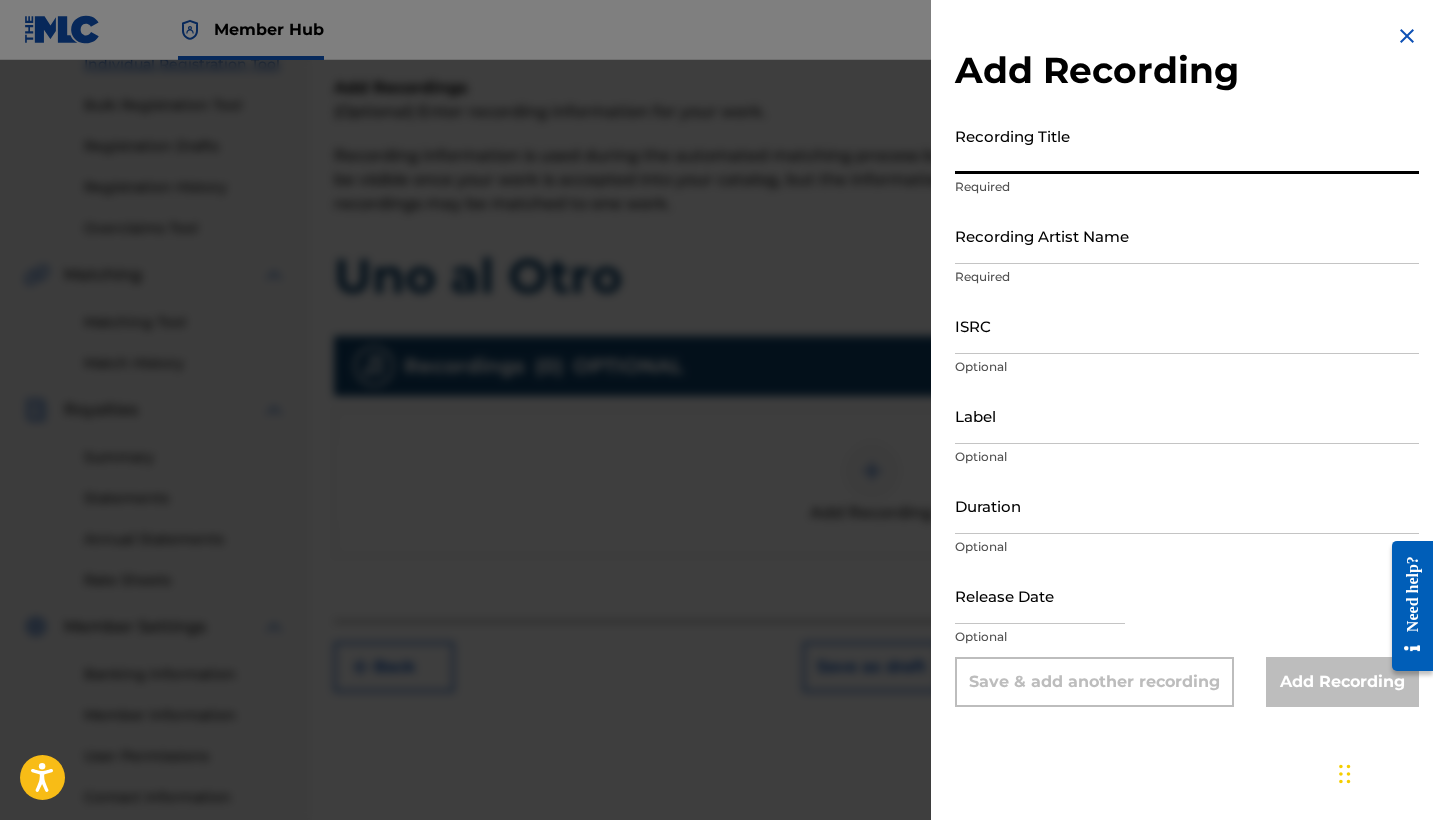
scroll to position [263, 0]
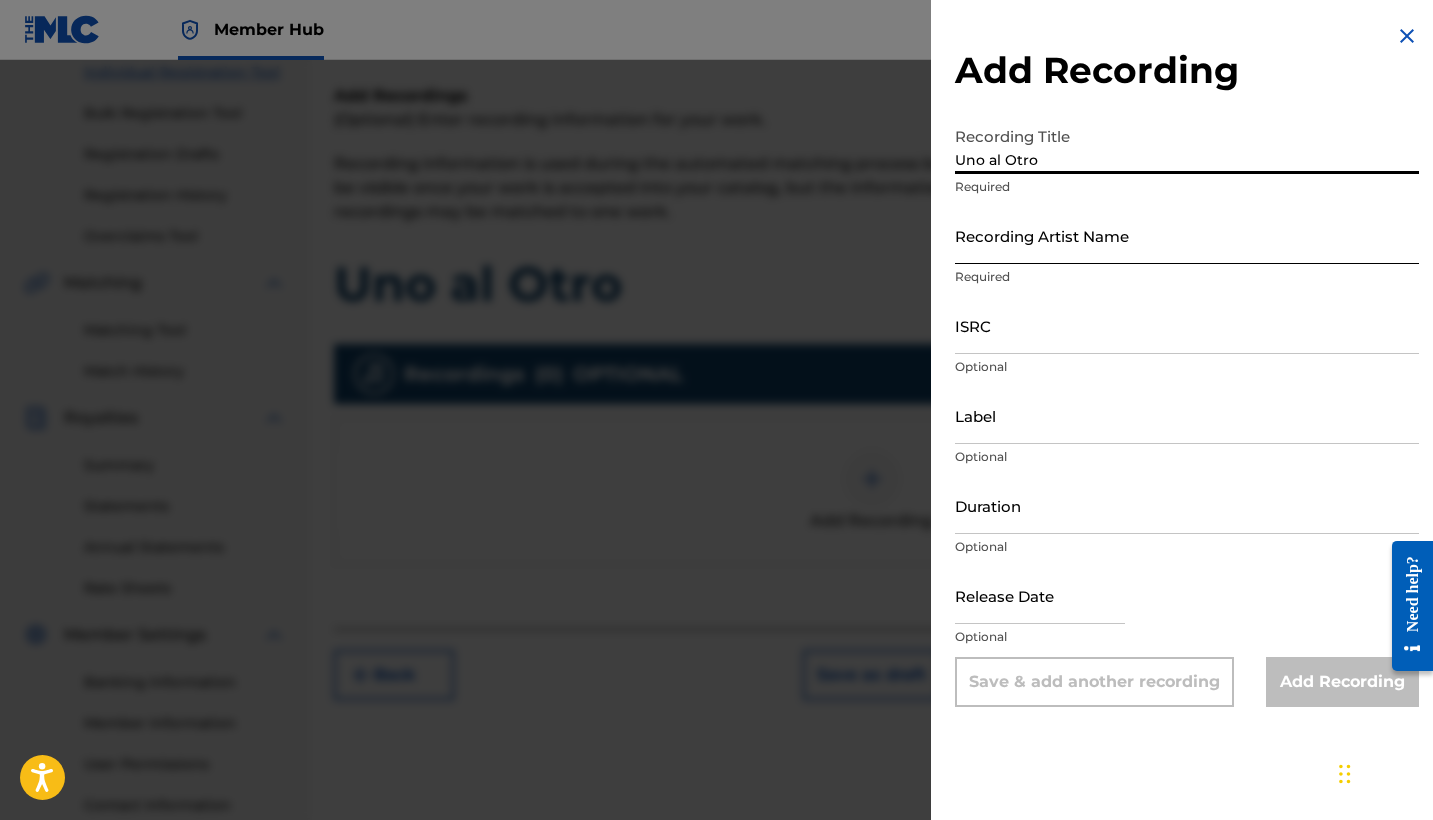
type input "Uno al Otro"
click at [1030, 248] on input "Recording Artist Name" at bounding box center [1187, 235] width 464 height 57
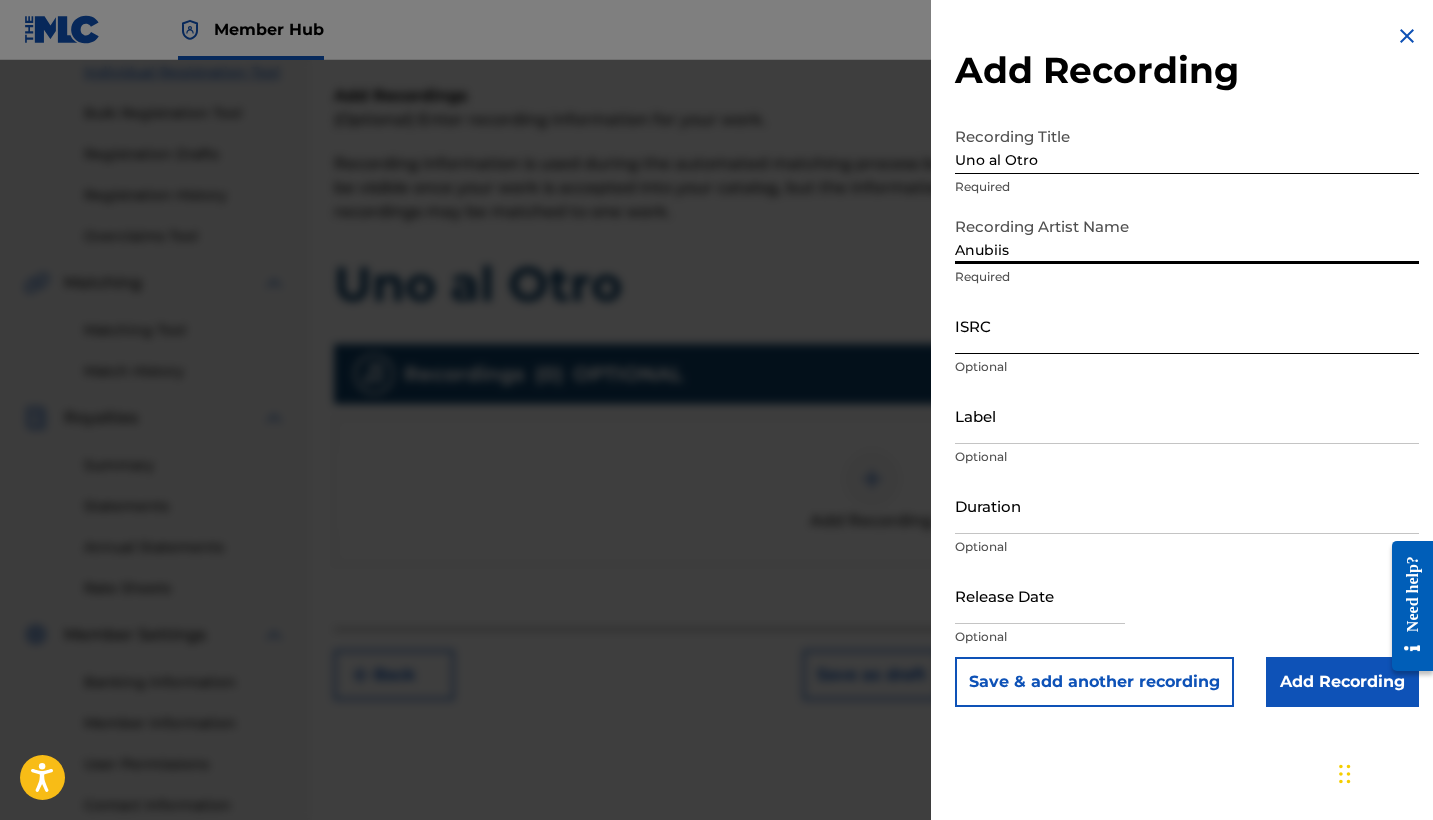
type input "Anubiis"
click at [1041, 326] on input "ISRC" at bounding box center [1187, 325] width 464 height 57
paste input "QZSYP2525393"
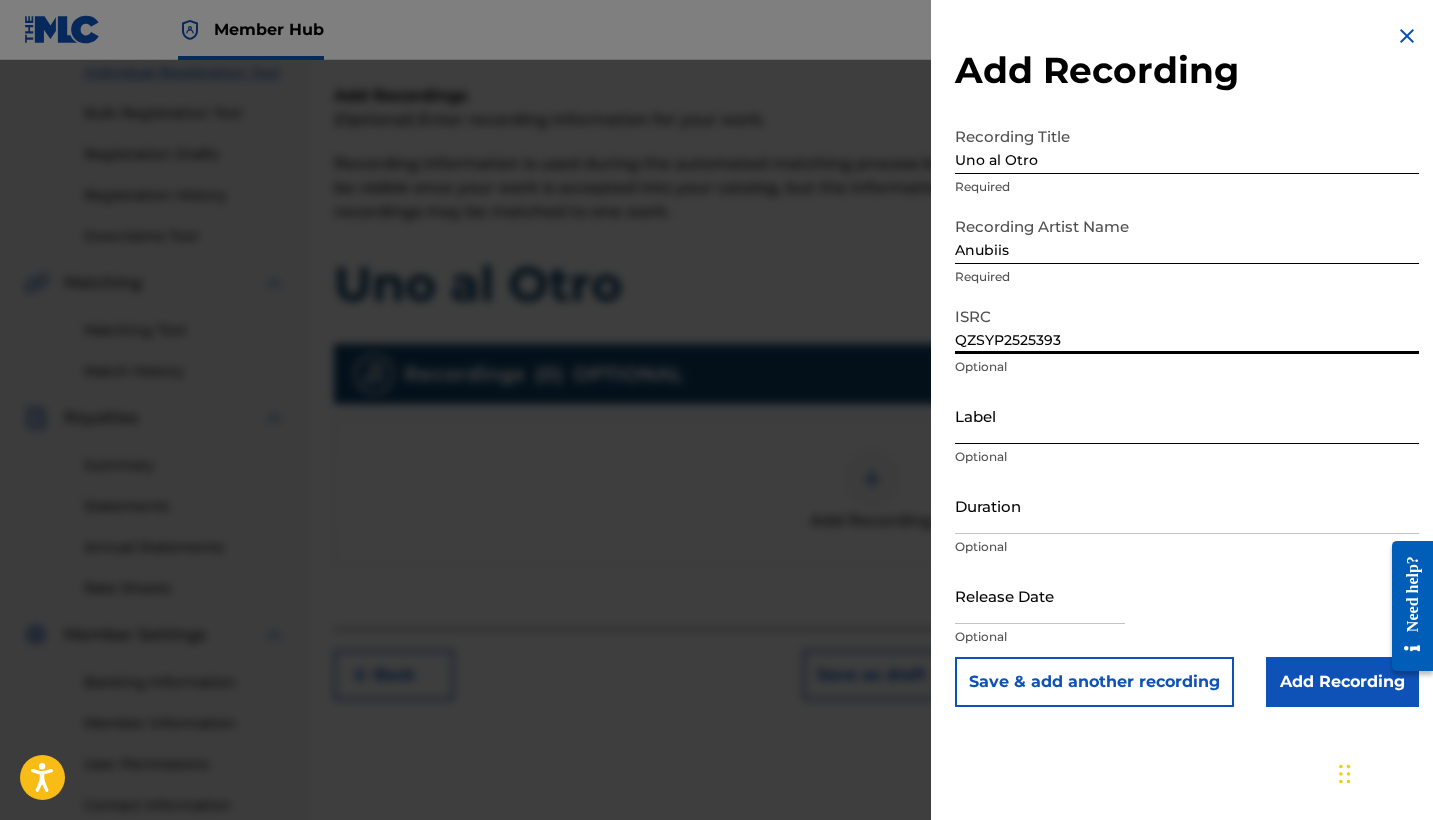
type input "QZSYP2525393"
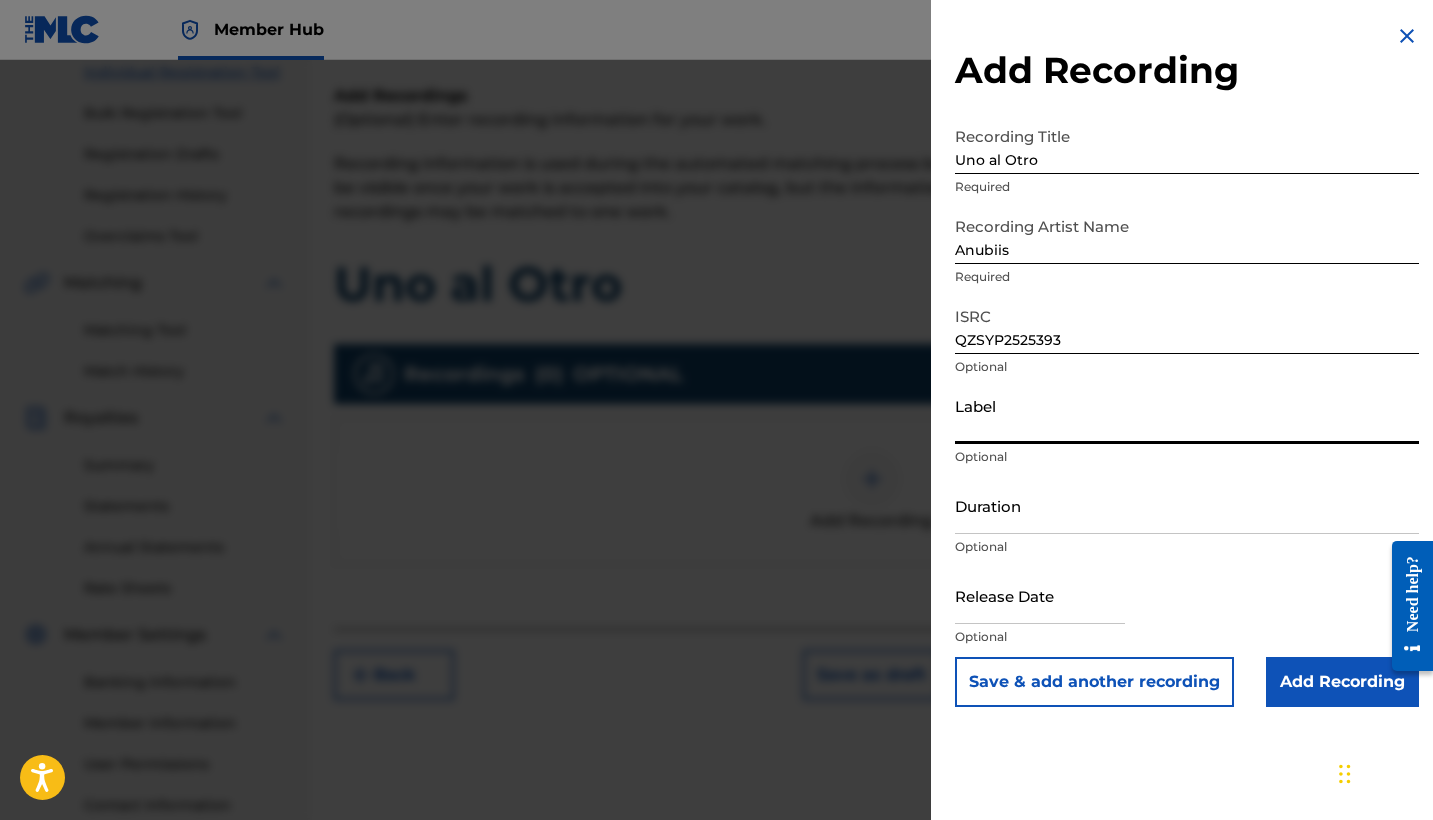
click at [986, 433] on input "Label" at bounding box center [1187, 415] width 464 height 57
type input "La Positiva Entertainment LLC"
click at [980, 527] on input "Duration" at bounding box center [1187, 505] width 464 height 57
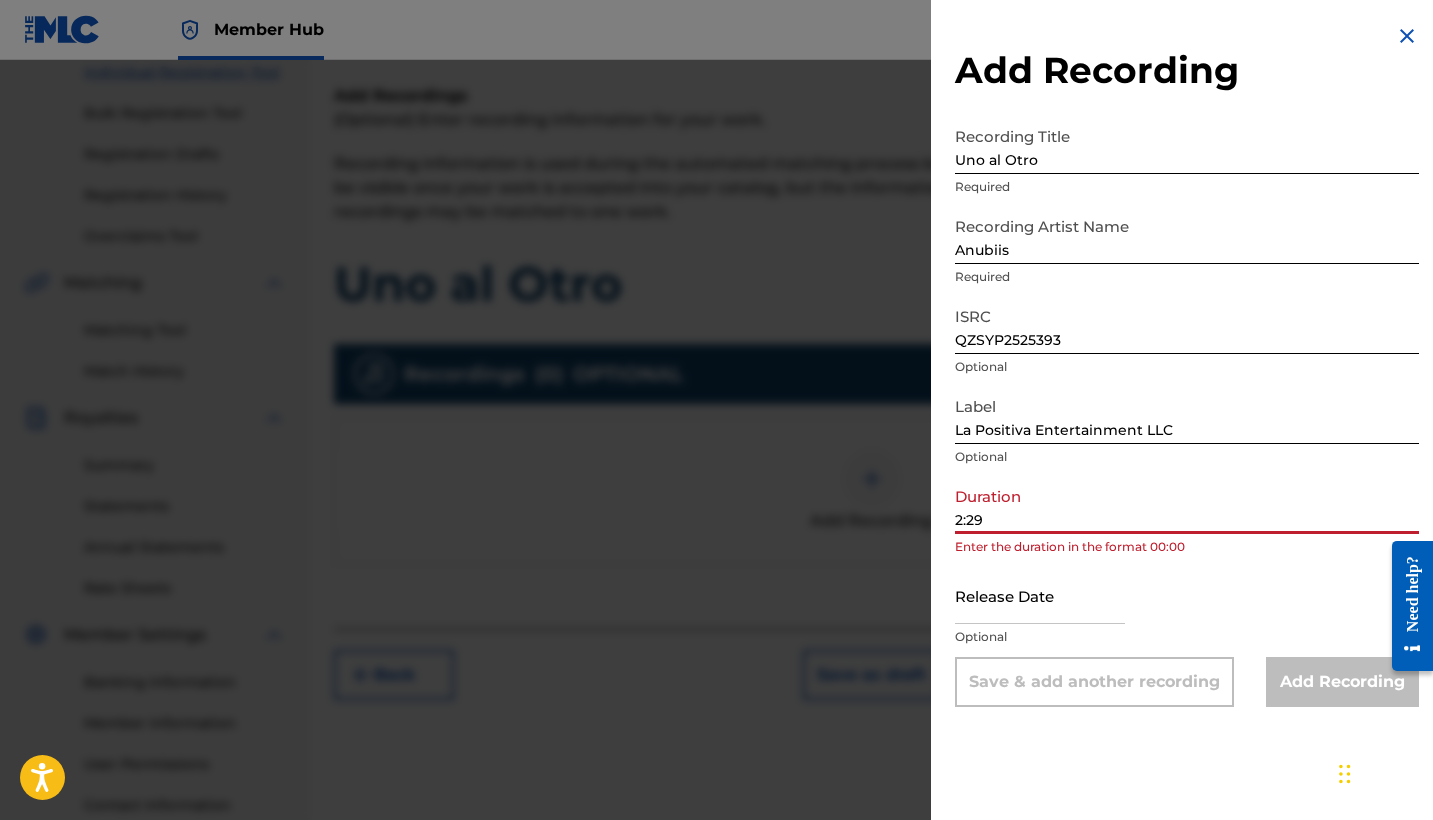
click at [956, 519] on input "2:29" at bounding box center [1187, 505] width 464 height 57
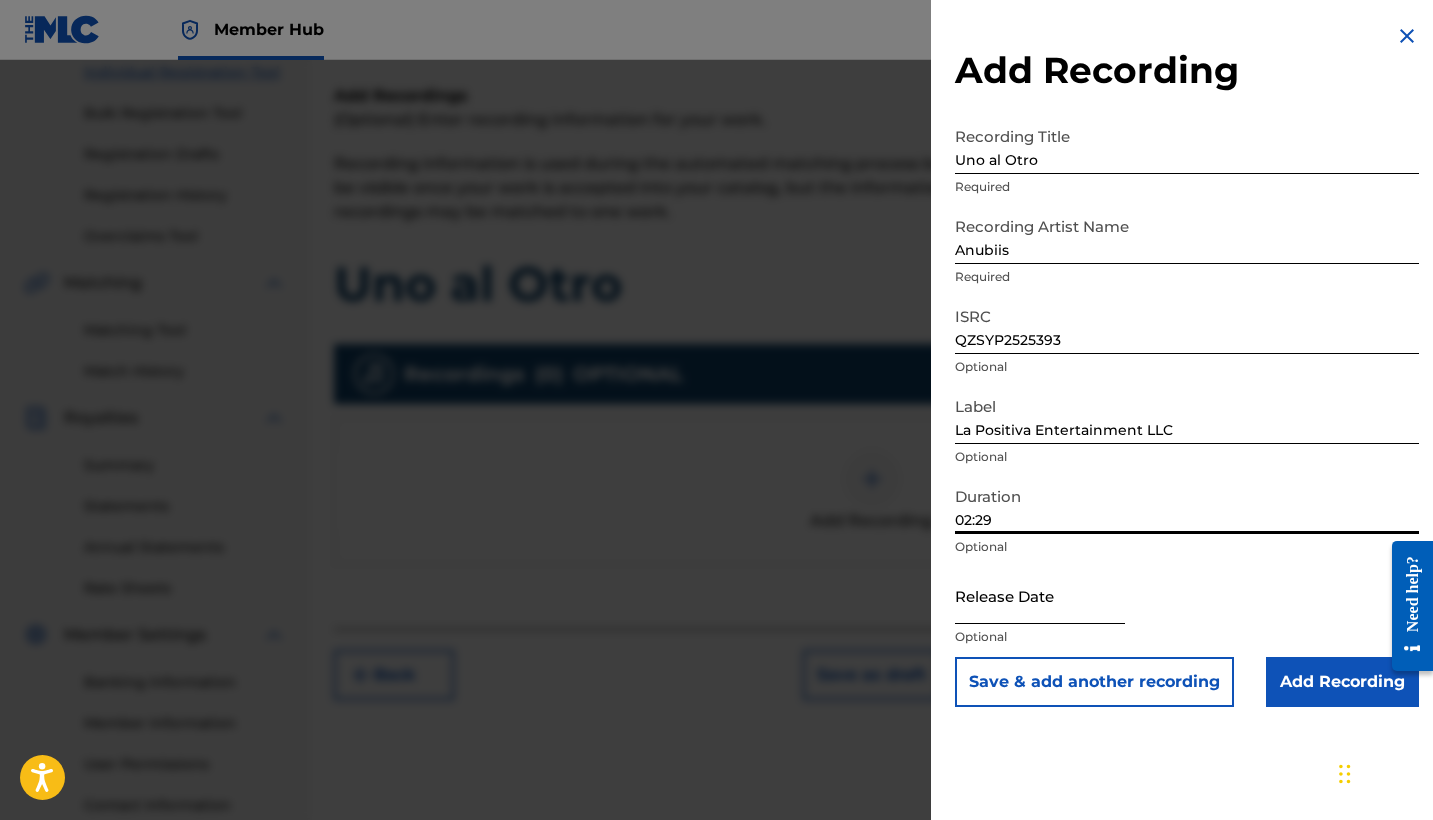
type input "02:29"
click at [1026, 583] on input "text" at bounding box center [1040, 595] width 170 height 57
select select "8"
select select "2025"
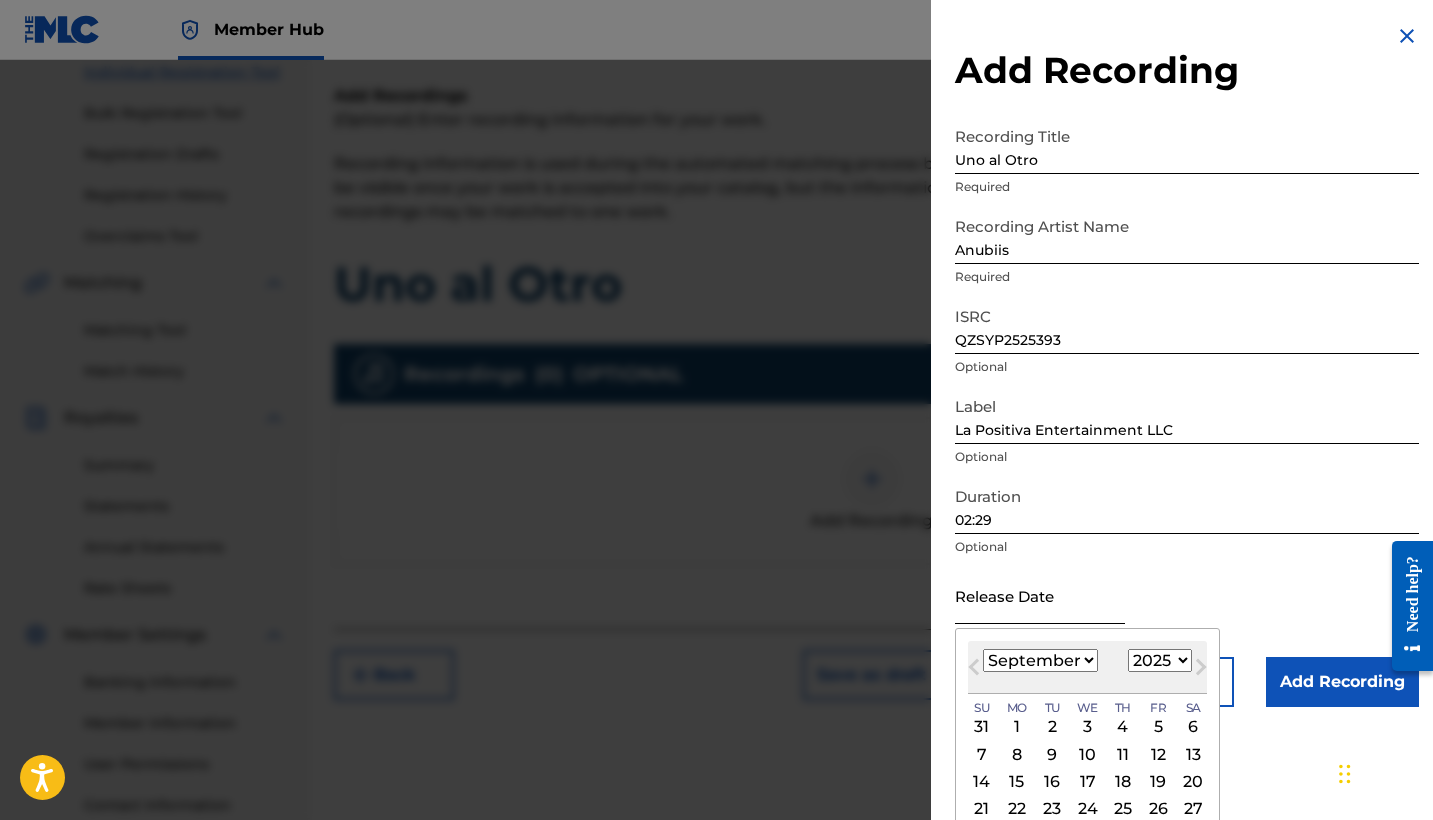
scroll to position [64, 0]
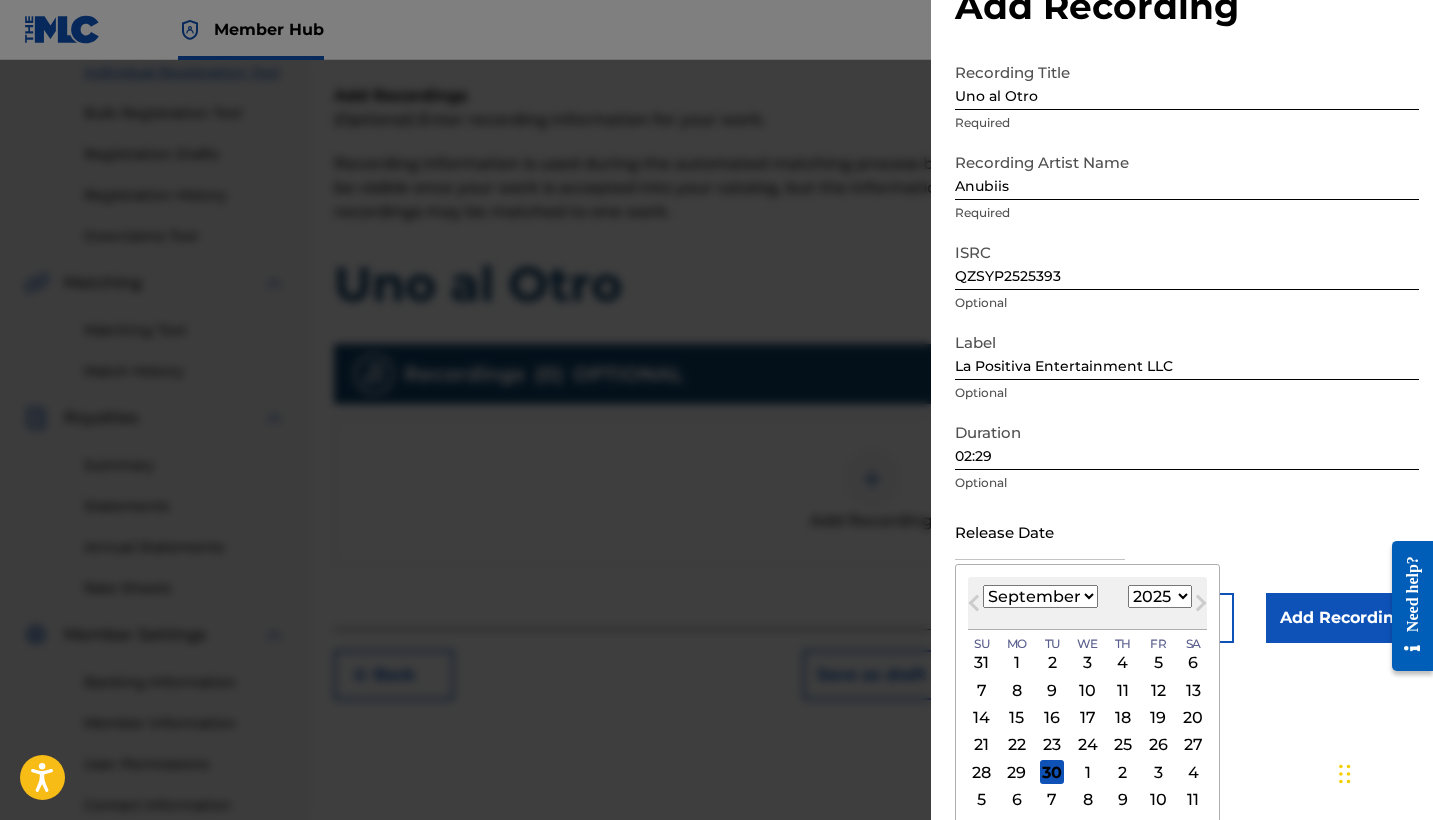
select select "1"
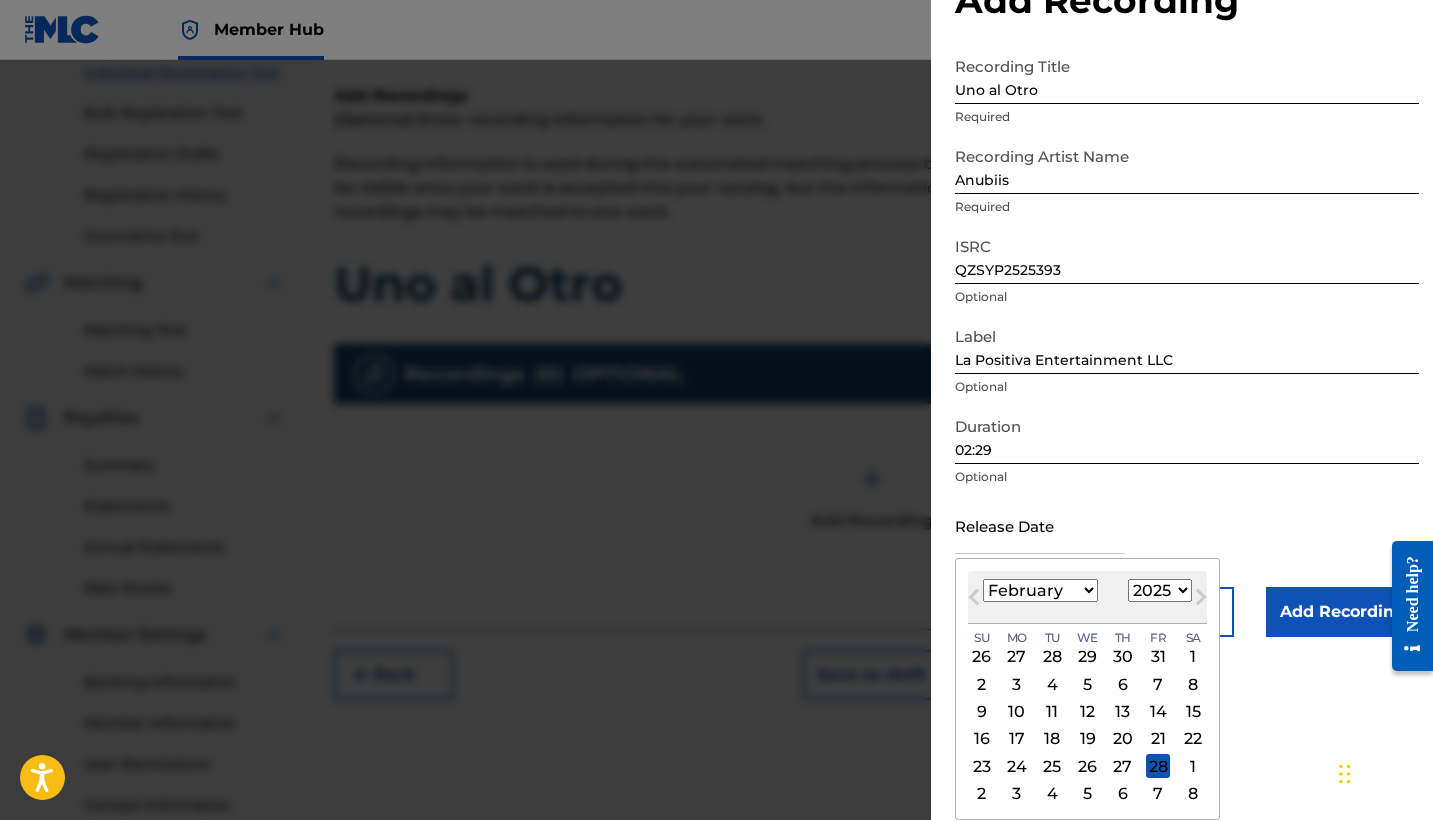
scroll to position [70, 0]
click at [1146, 763] on div "28" at bounding box center [1158, 766] width 24 height 24
type input "[DATE]"
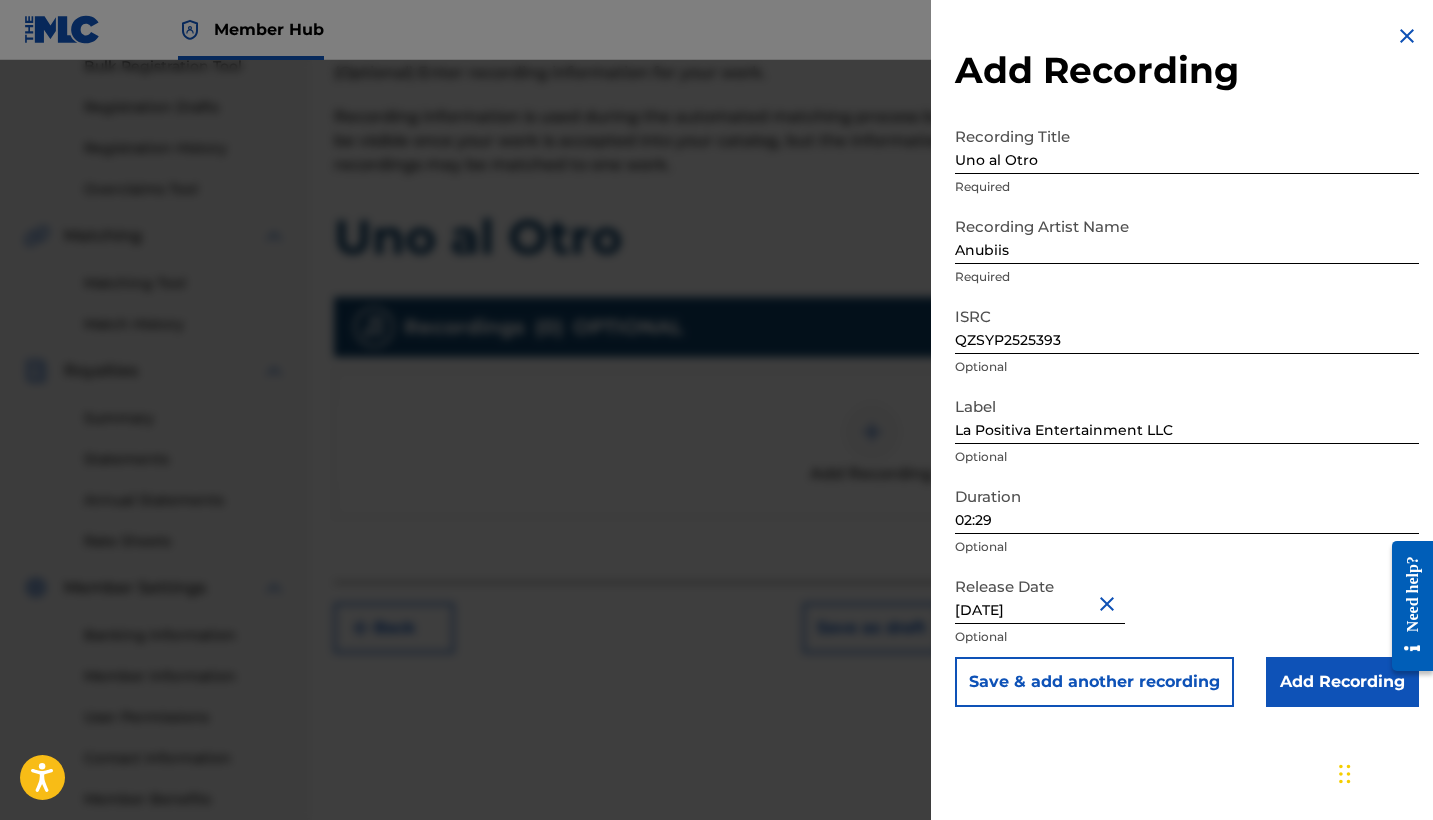
scroll to position [310, 0]
click at [1344, 672] on input "Add Recording" at bounding box center [1342, 682] width 153 height 50
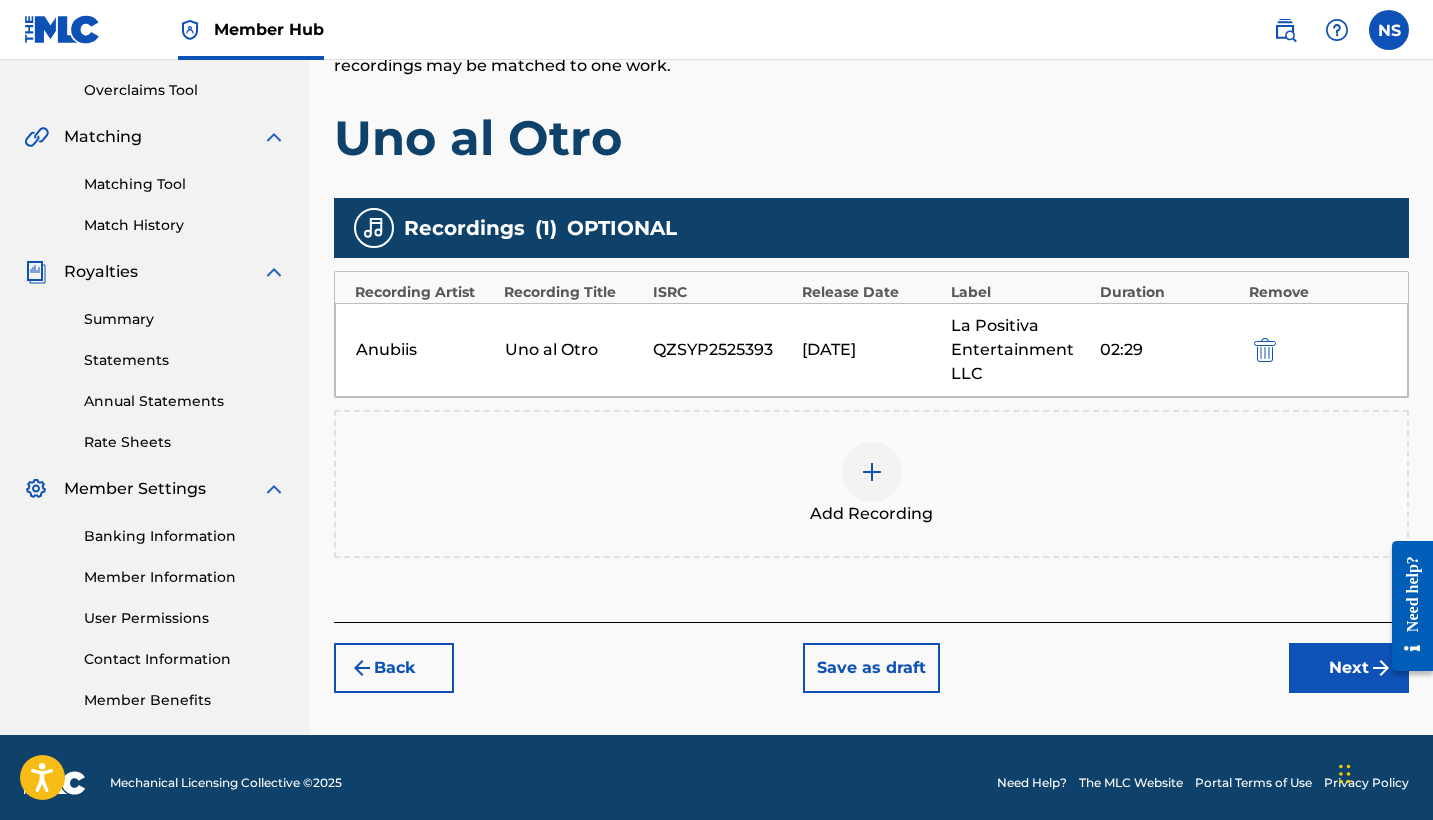
scroll to position [415, 0]
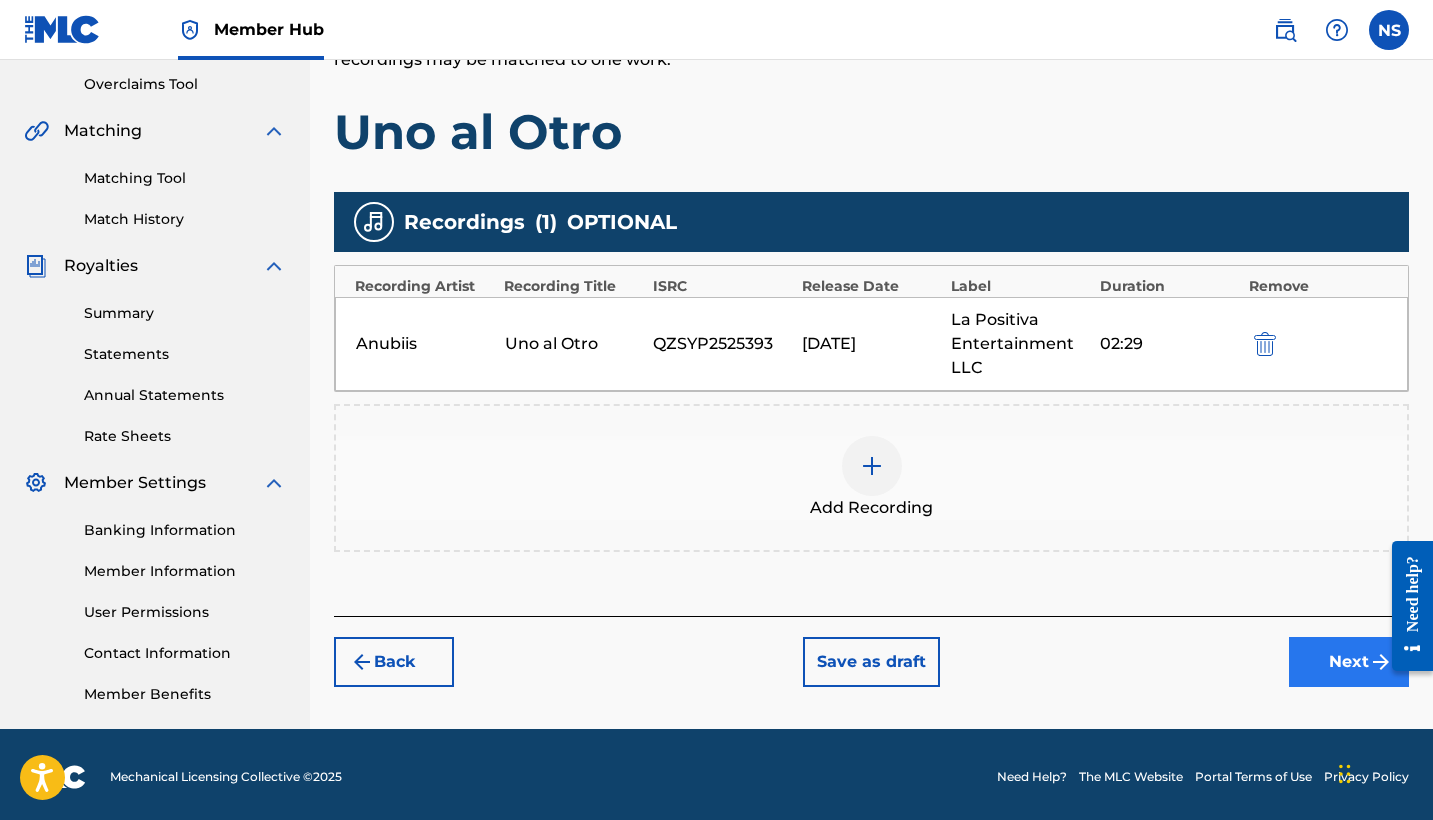
click at [1325, 657] on button "Next" at bounding box center [1349, 662] width 120 height 50
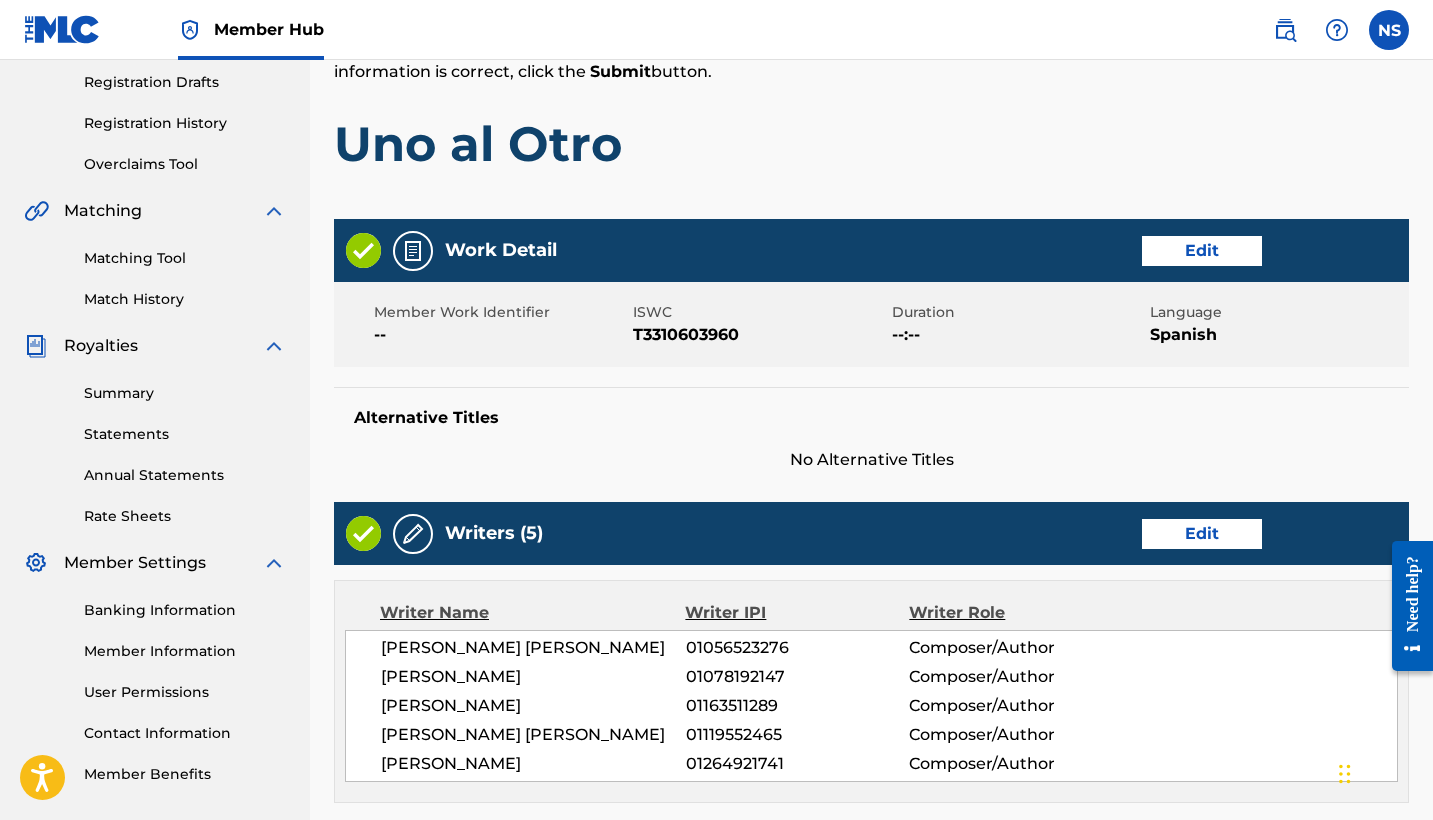
scroll to position [336, 0]
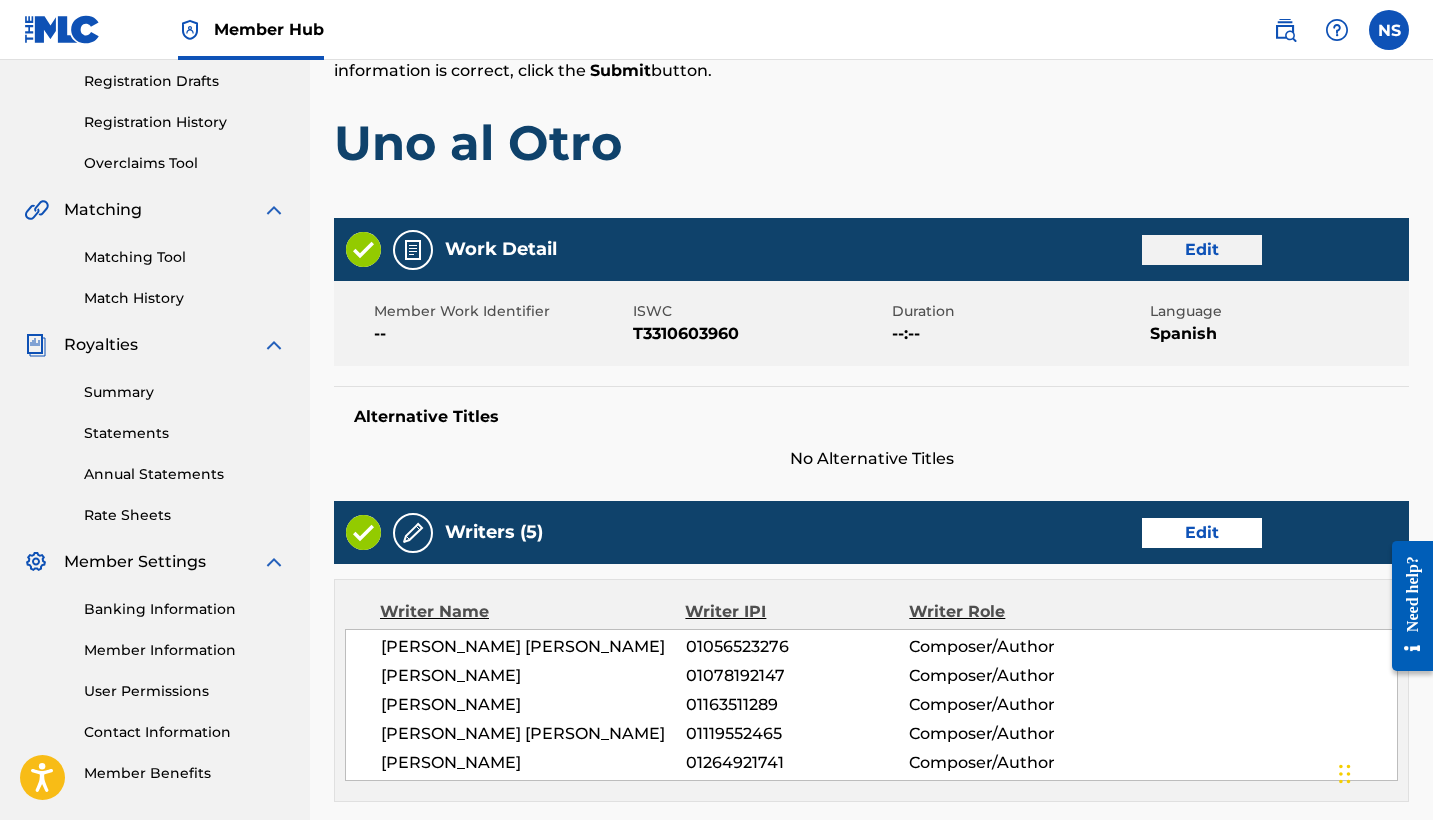
click at [1201, 256] on button "Edit" at bounding box center [1202, 250] width 120 height 30
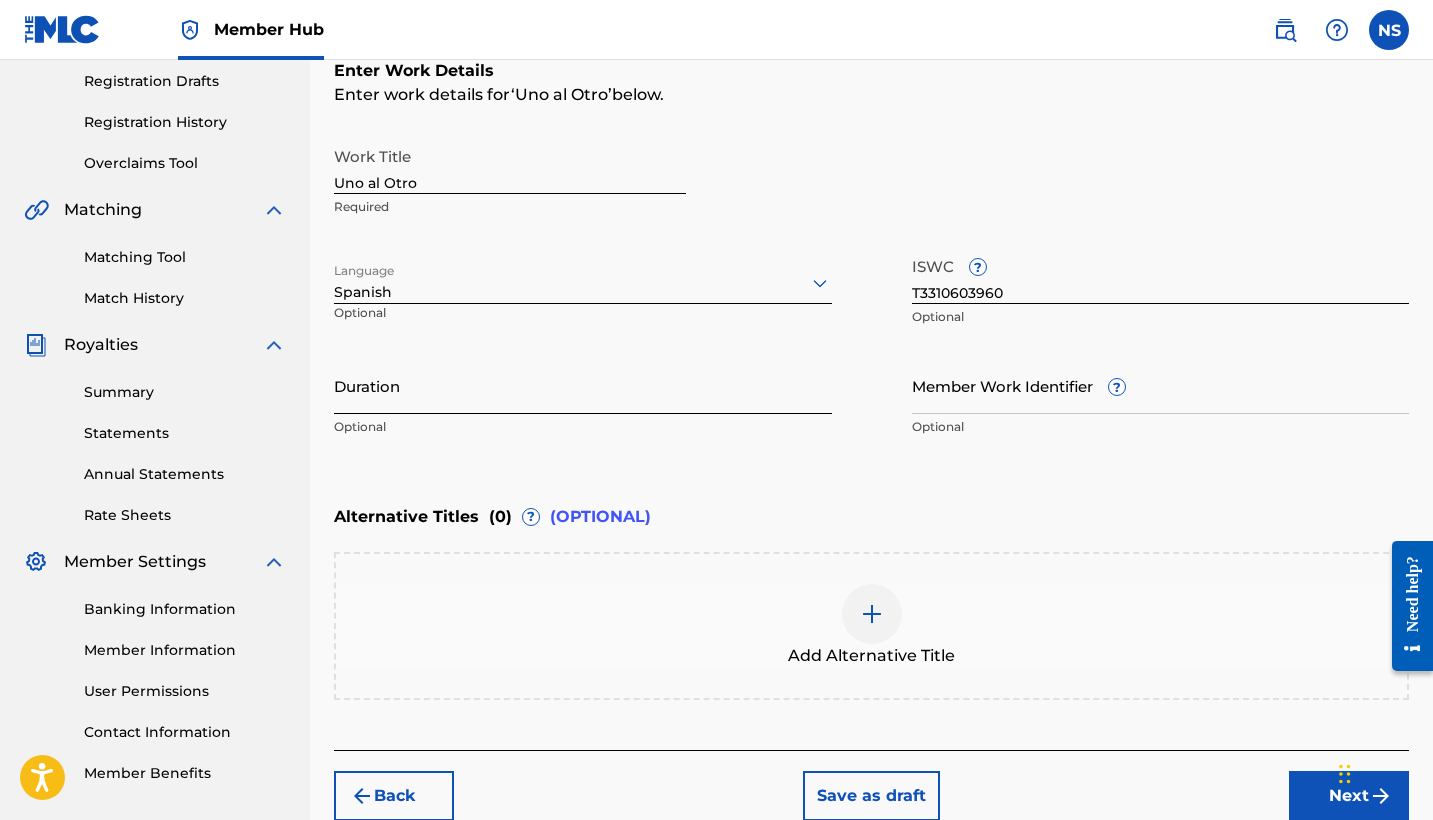
click at [455, 399] on input "Duration" at bounding box center [583, 385] width 498 height 57
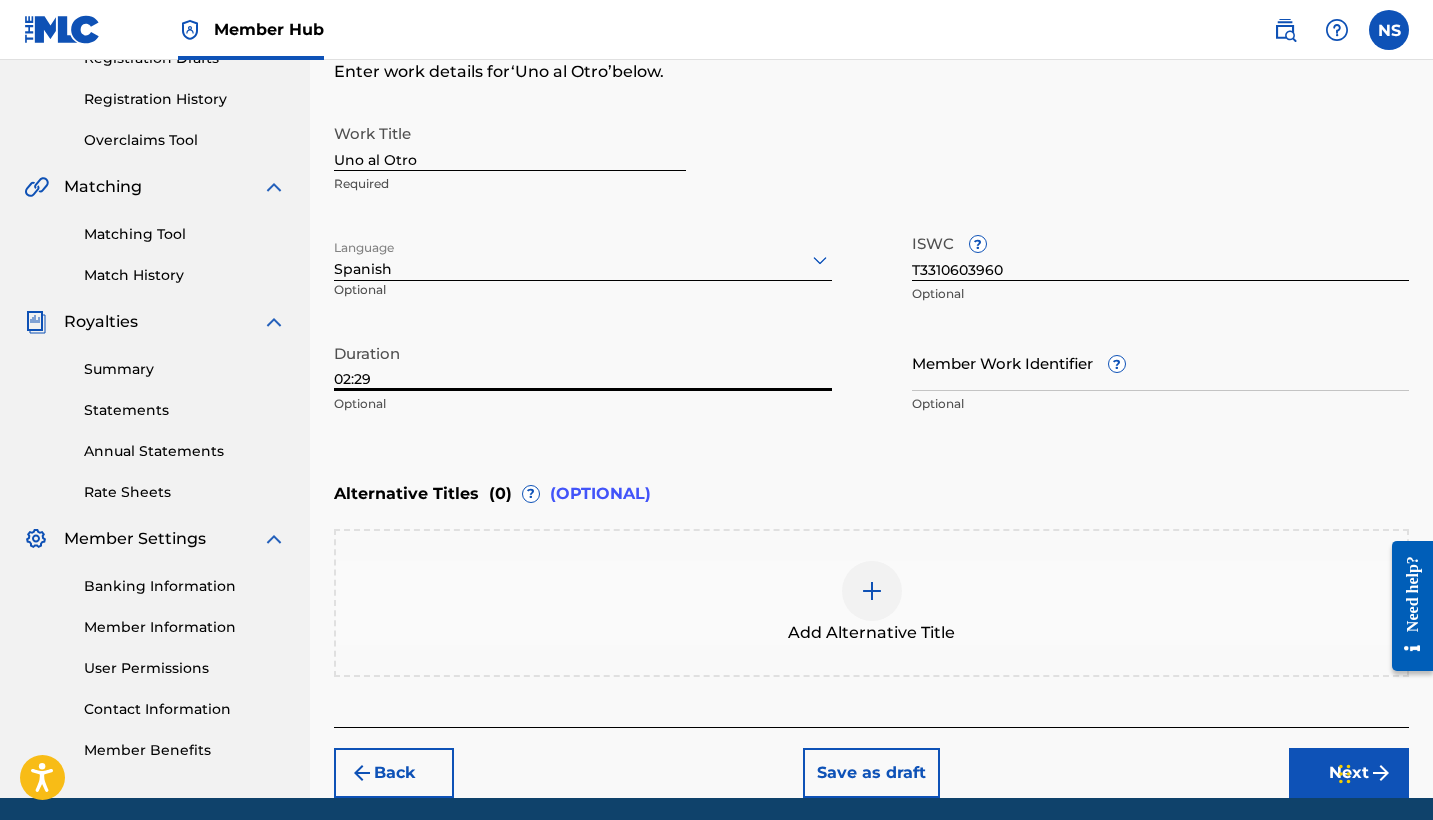
scroll to position [362, 0]
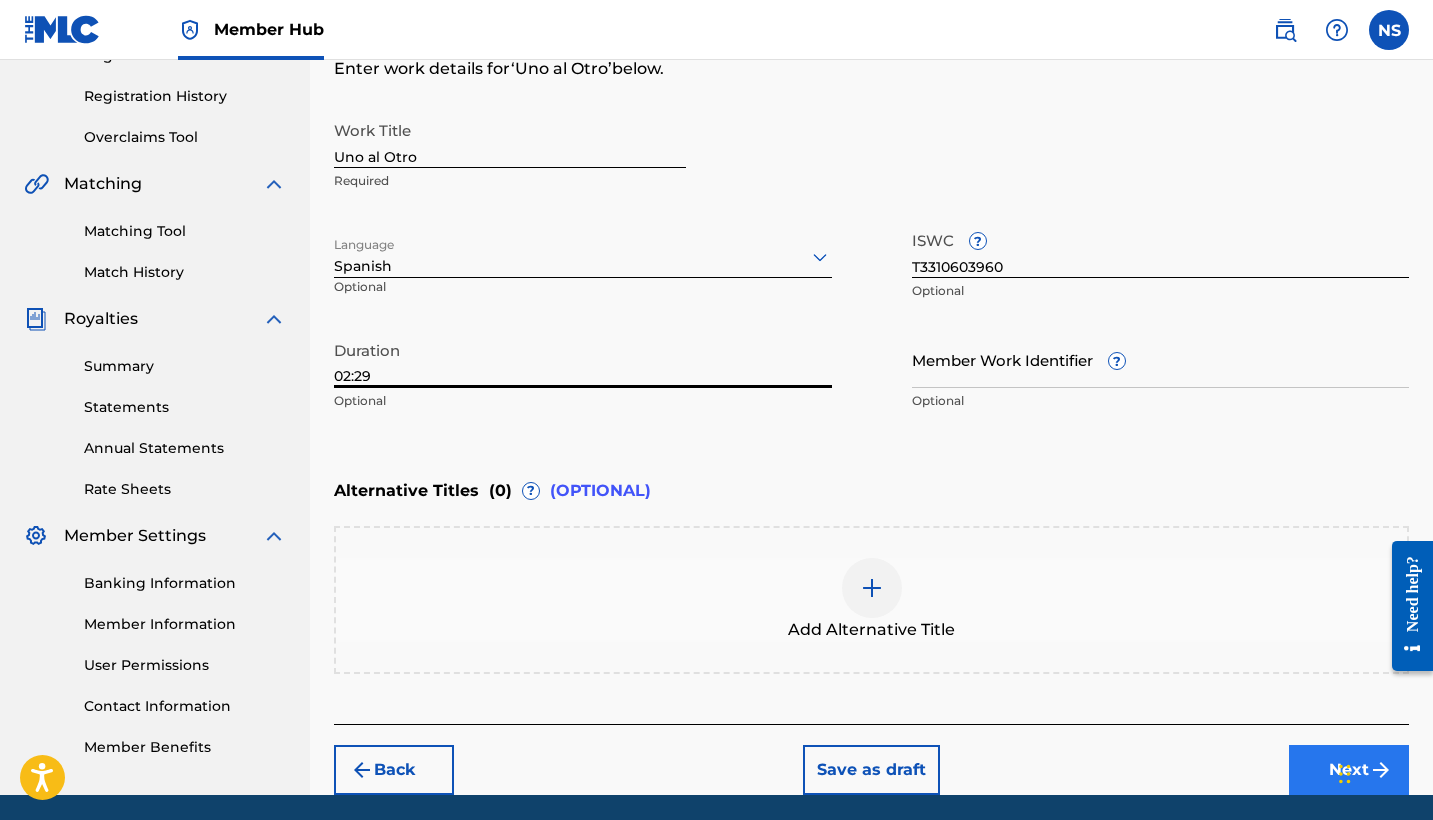
type input "02:29"
click at [1309, 754] on button "Next" at bounding box center [1349, 770] width 120 height 50
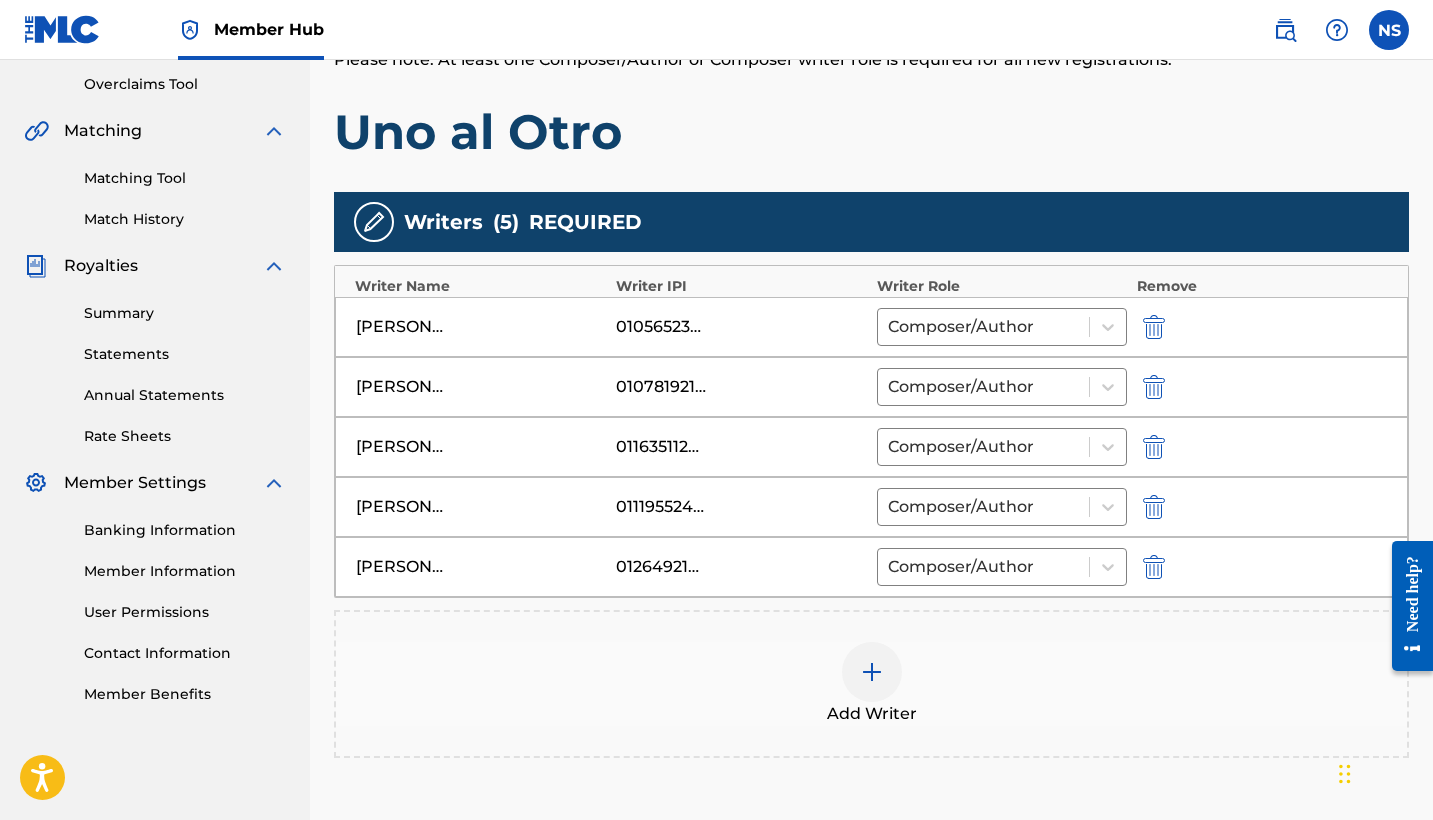
scroll to position [418, 0]
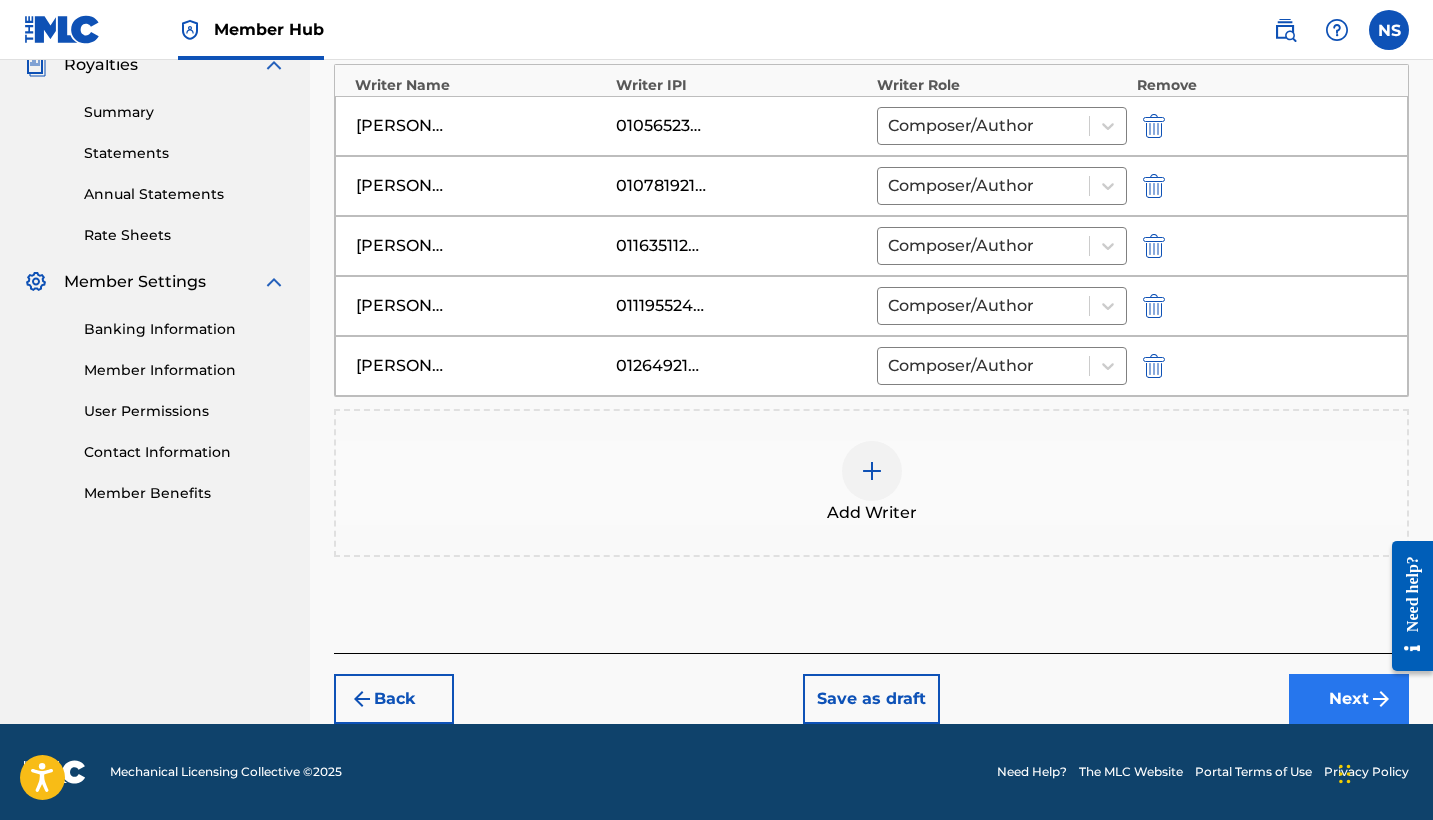
click at [1317, 688] on button "Next" at bounding box center [1349, 699] width 120 height 50
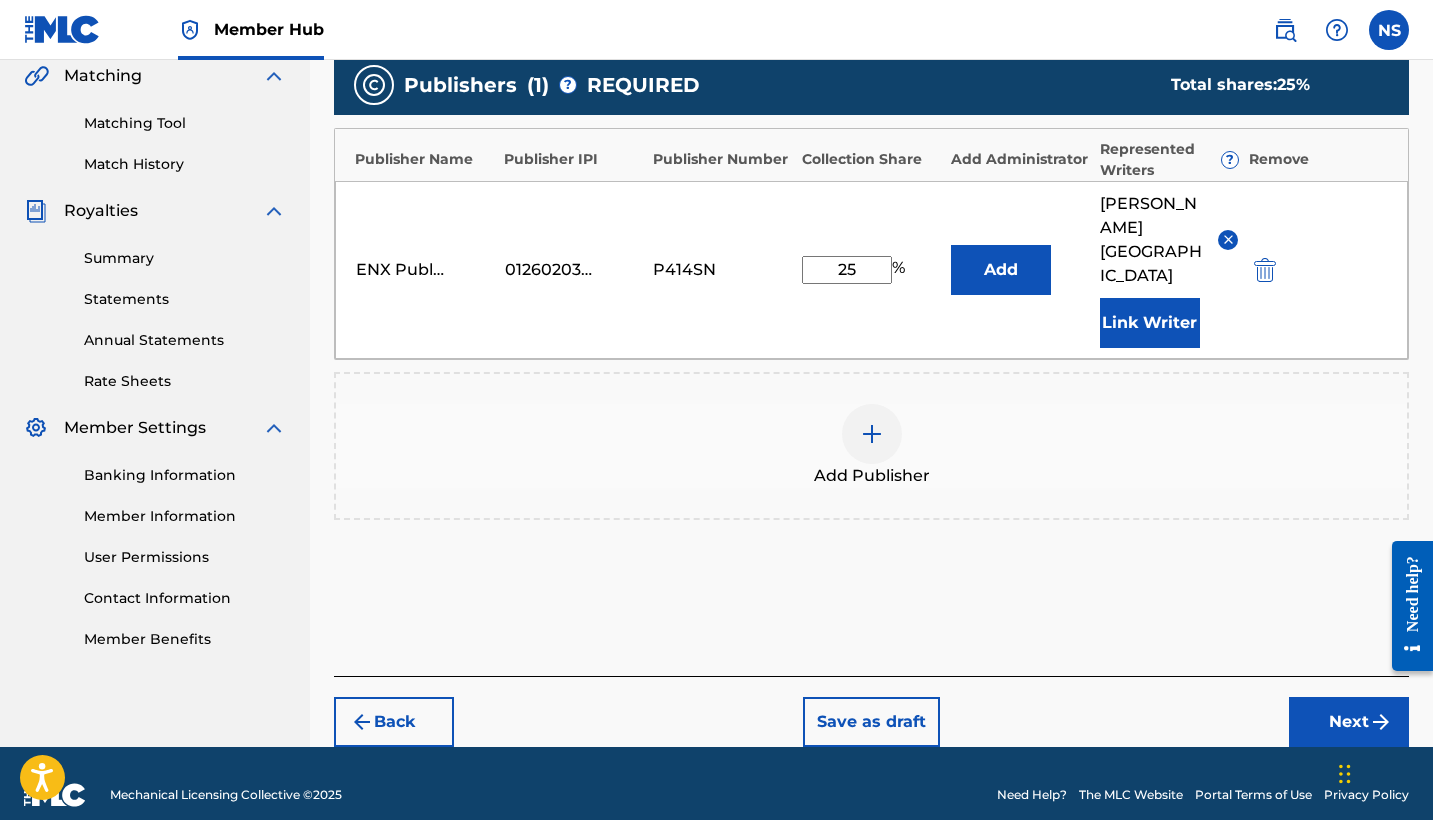
scroll to position [469, 0]
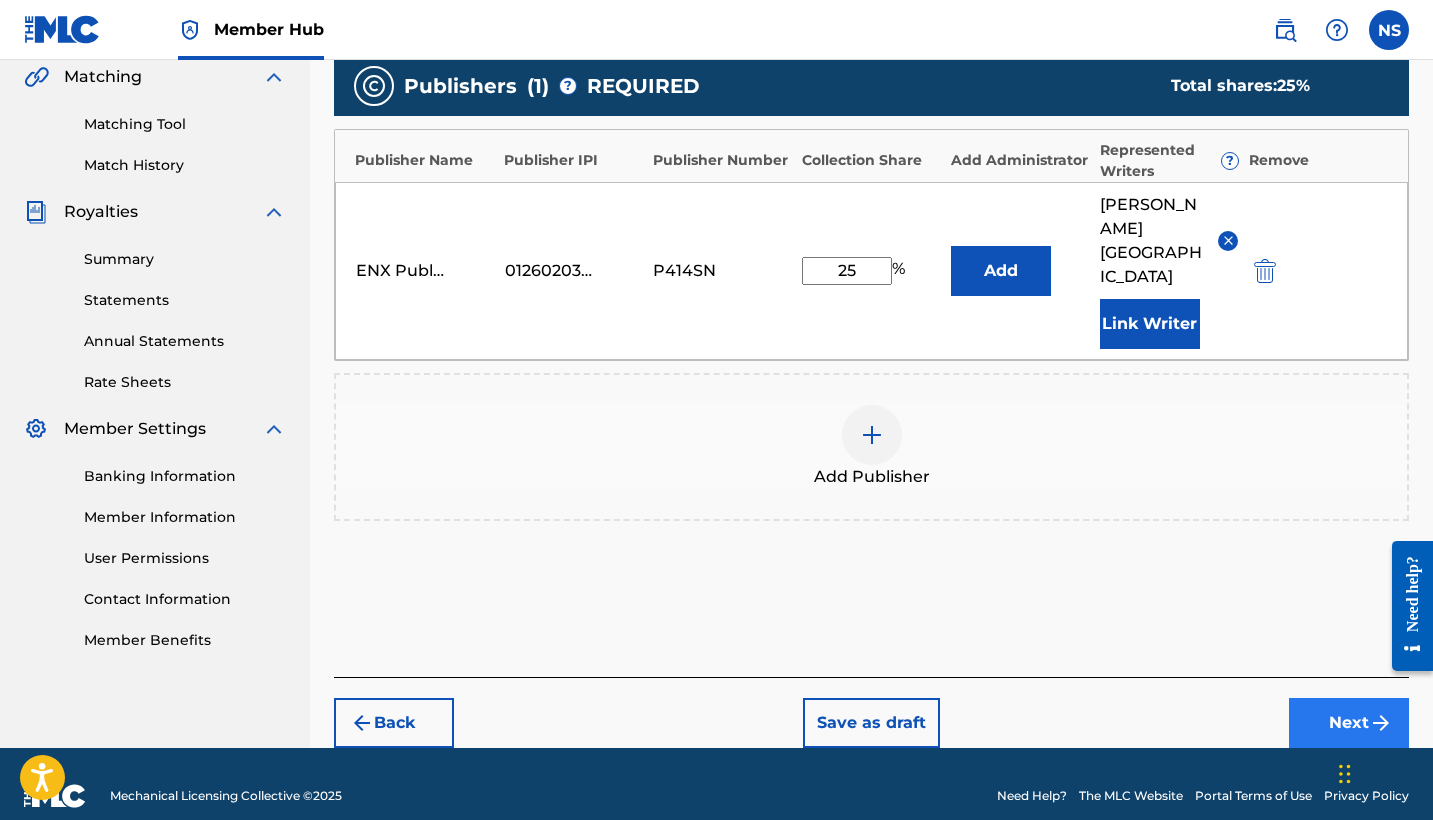
click at [1319, 705] on button "Next" at bounding box center [1349, 723] width 120 height 50
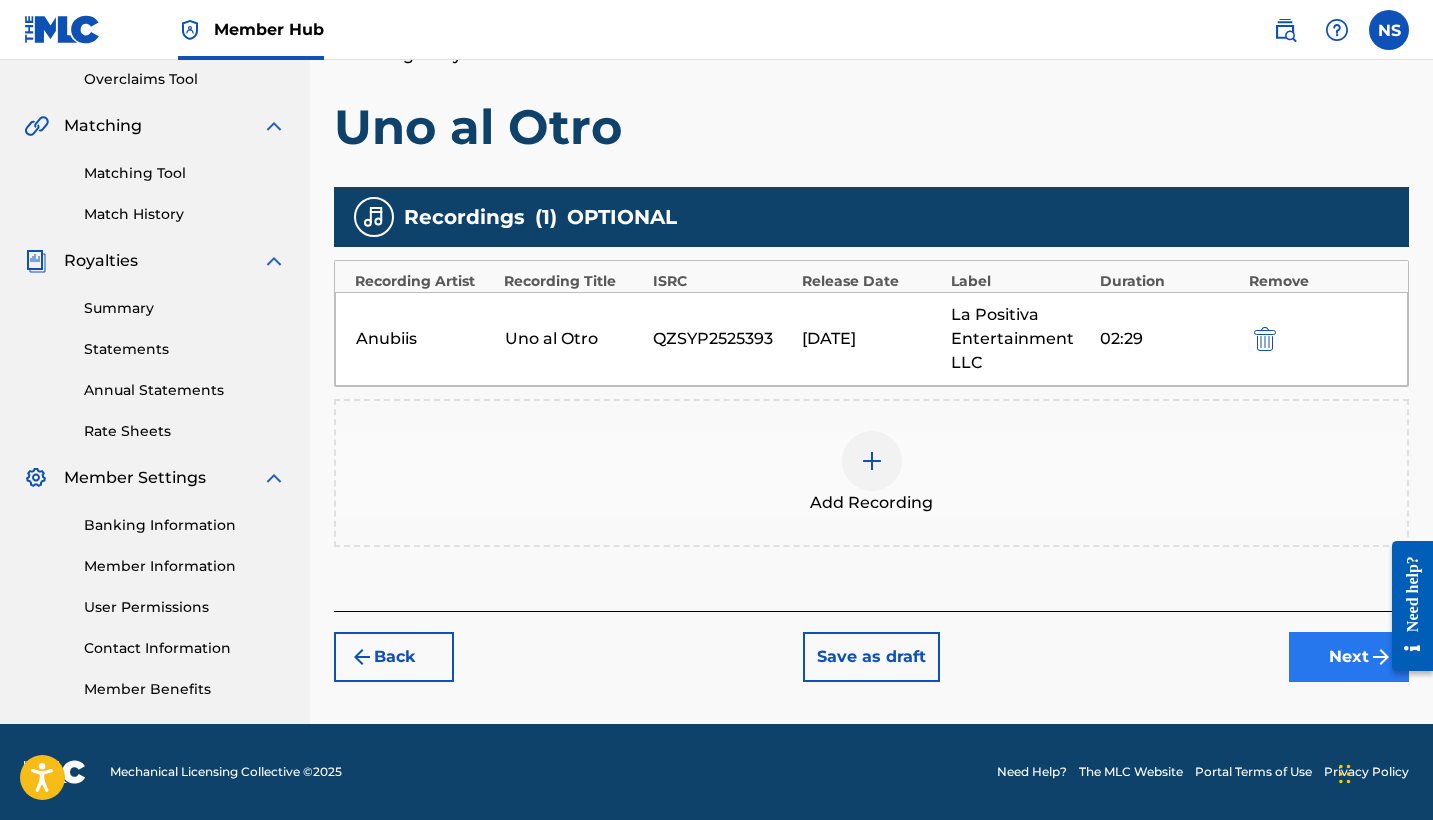
click at [1357, 671] on button "Next" at bounding box center [1349, 657] width 120 height 50
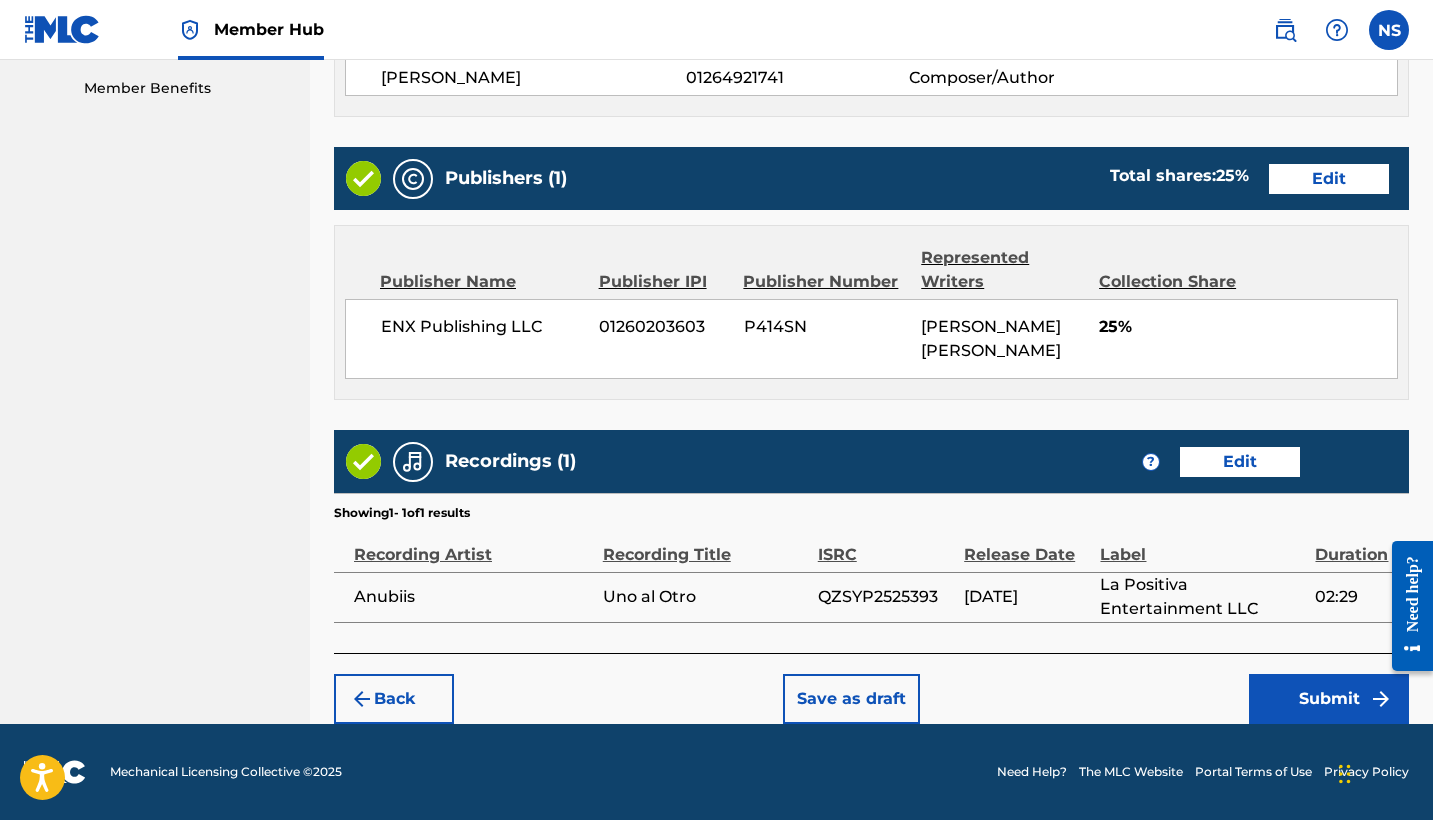
scroll to position [1043, 0]
click at [1307, 188] on button "Edit" at bounding box center [1329, 179] width 120 height 30
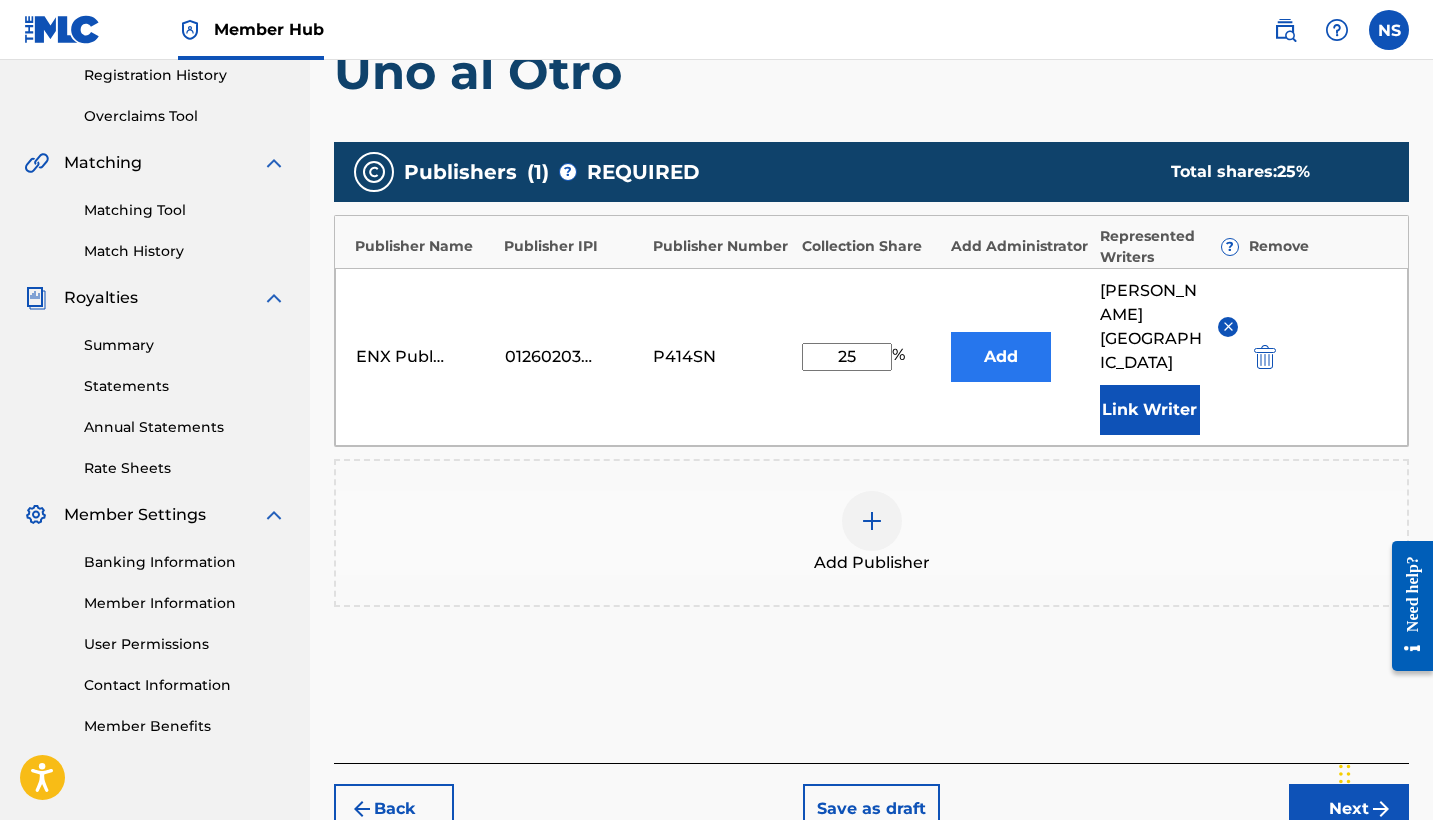
scroll to position [387, 0]
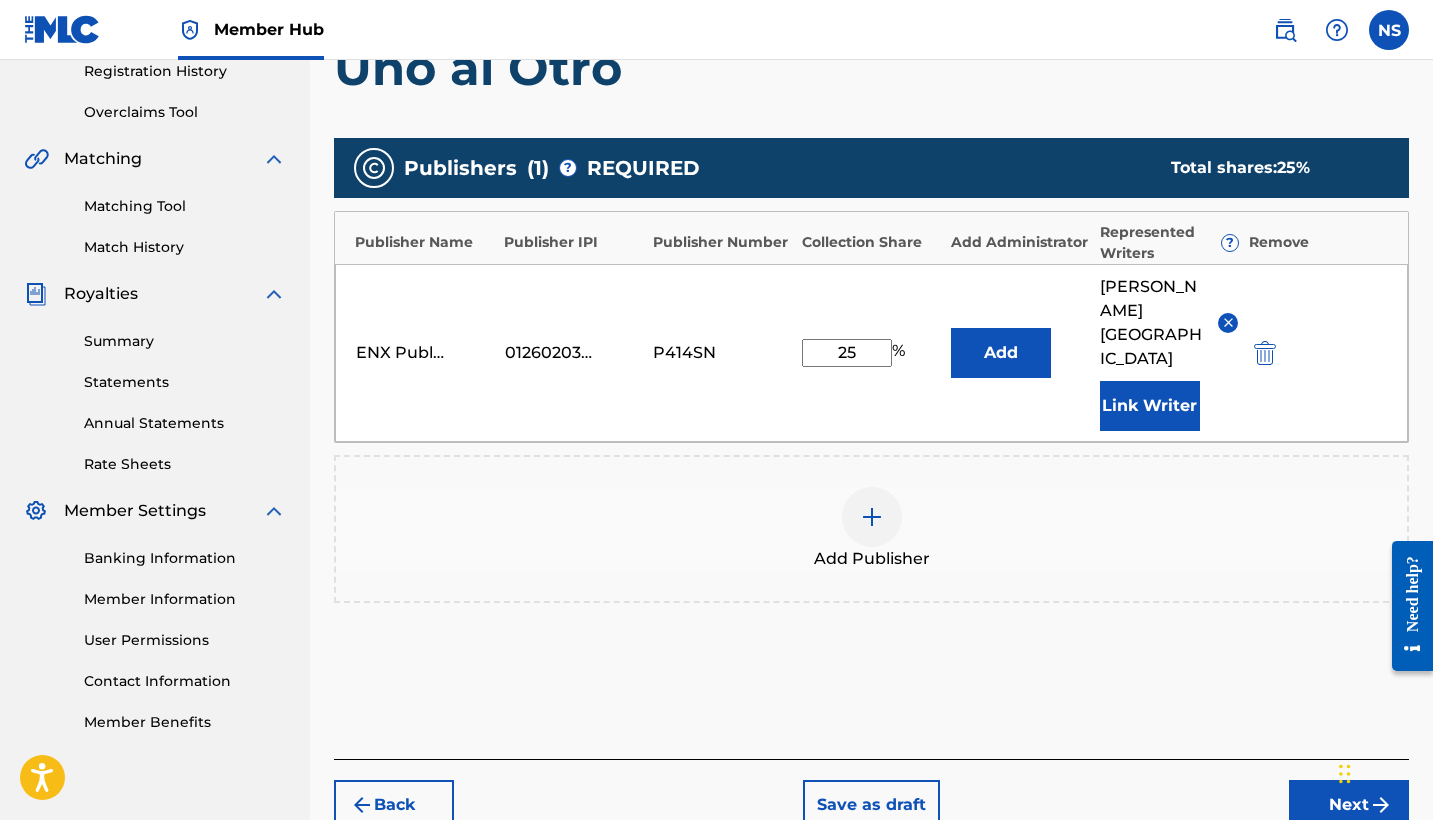
click at [860, 505] on img at bounding box center [872, 517] width 24 height 24
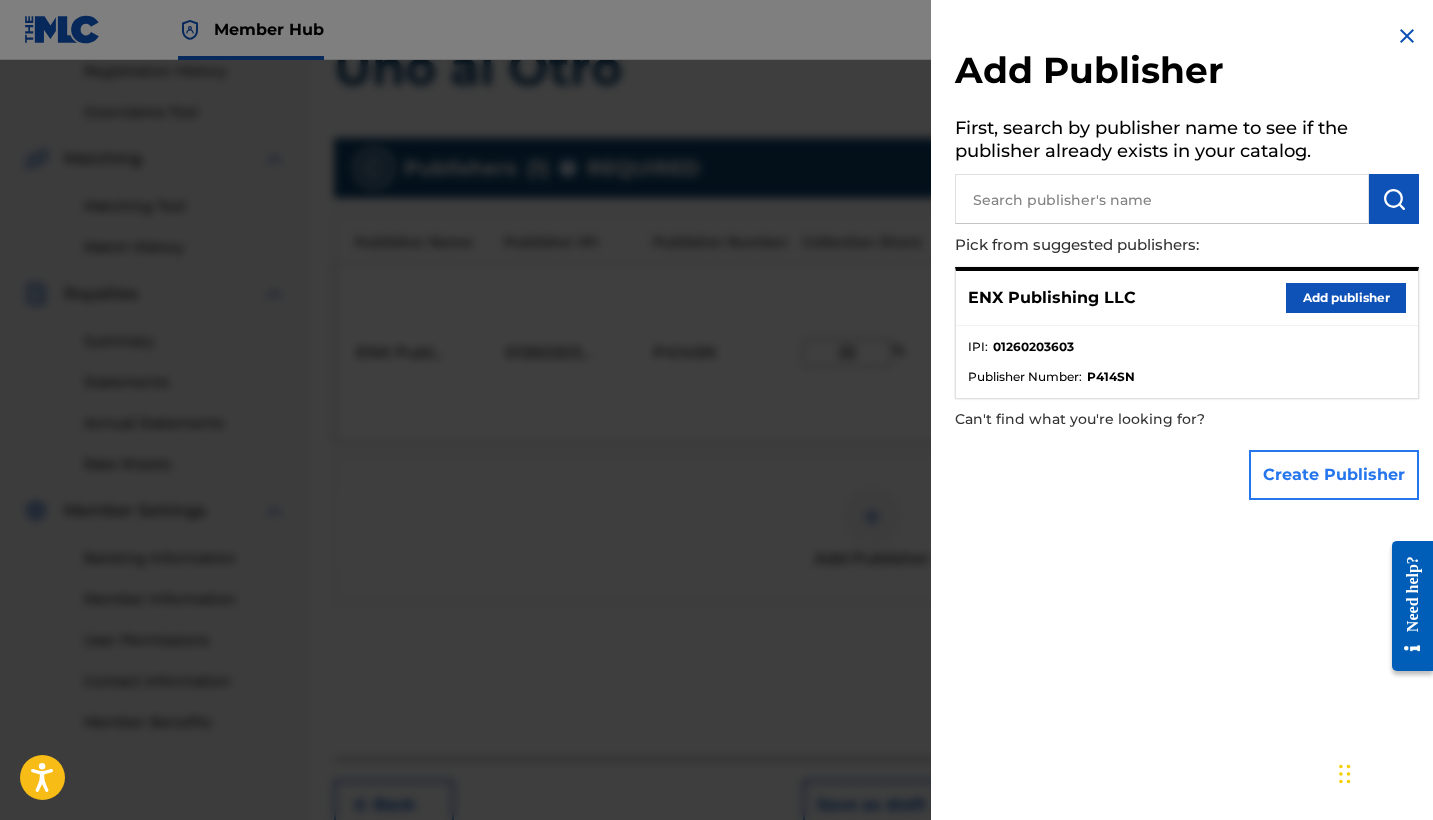
click at [1291, 470] on button "Create Publisher" at bounding box center [1334, 475] width 170 height 50
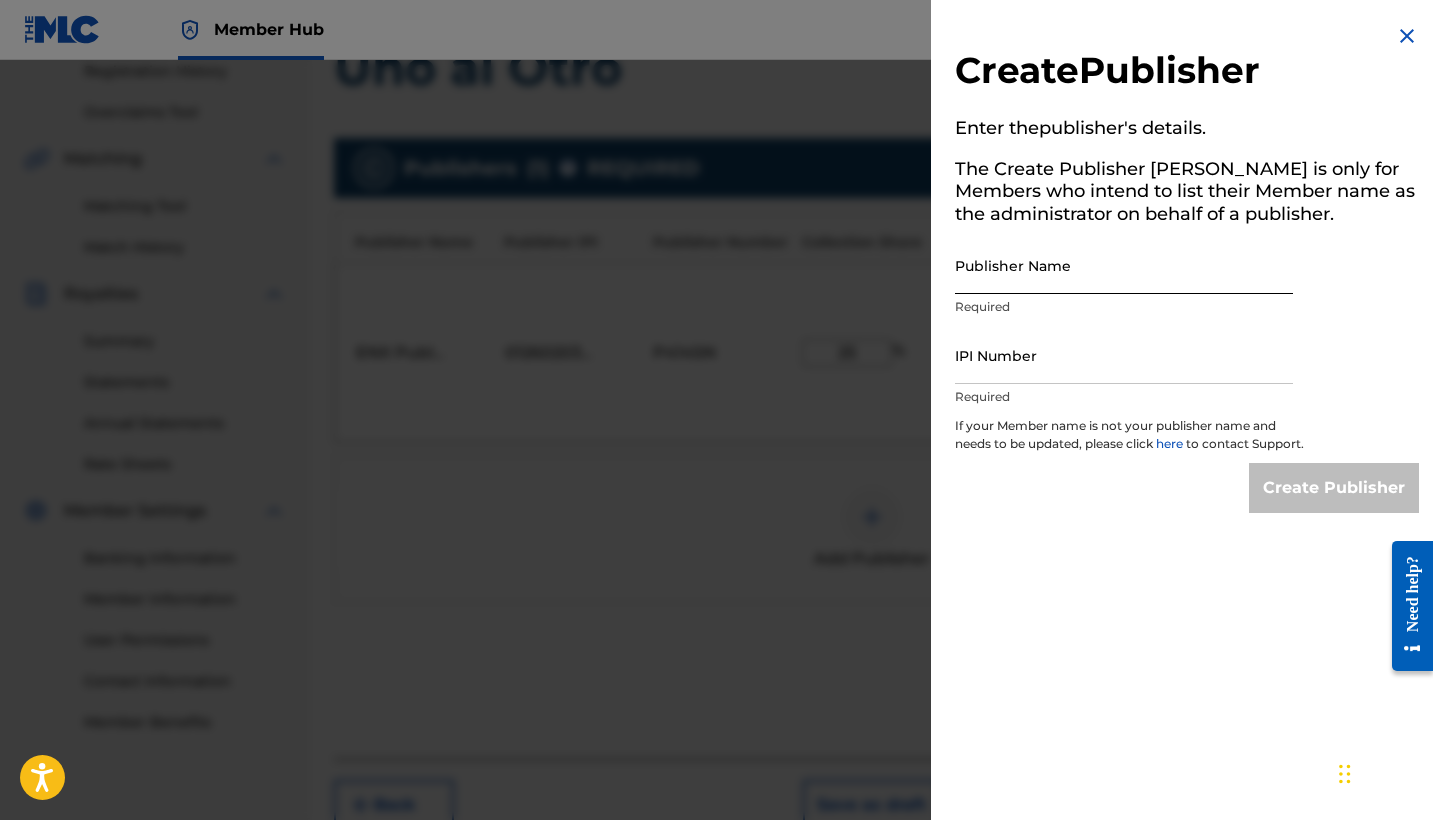
click at [1037, 286] on input "Publisher Name" at bounding box center [1124, 265] width 338 height 57
type input "ENX Publishing Corp"
click at [1072, 376] on input "IPI Number" at bounding box center [1124, 355] width 338 height 57
paste input "7587992"
type input "7"
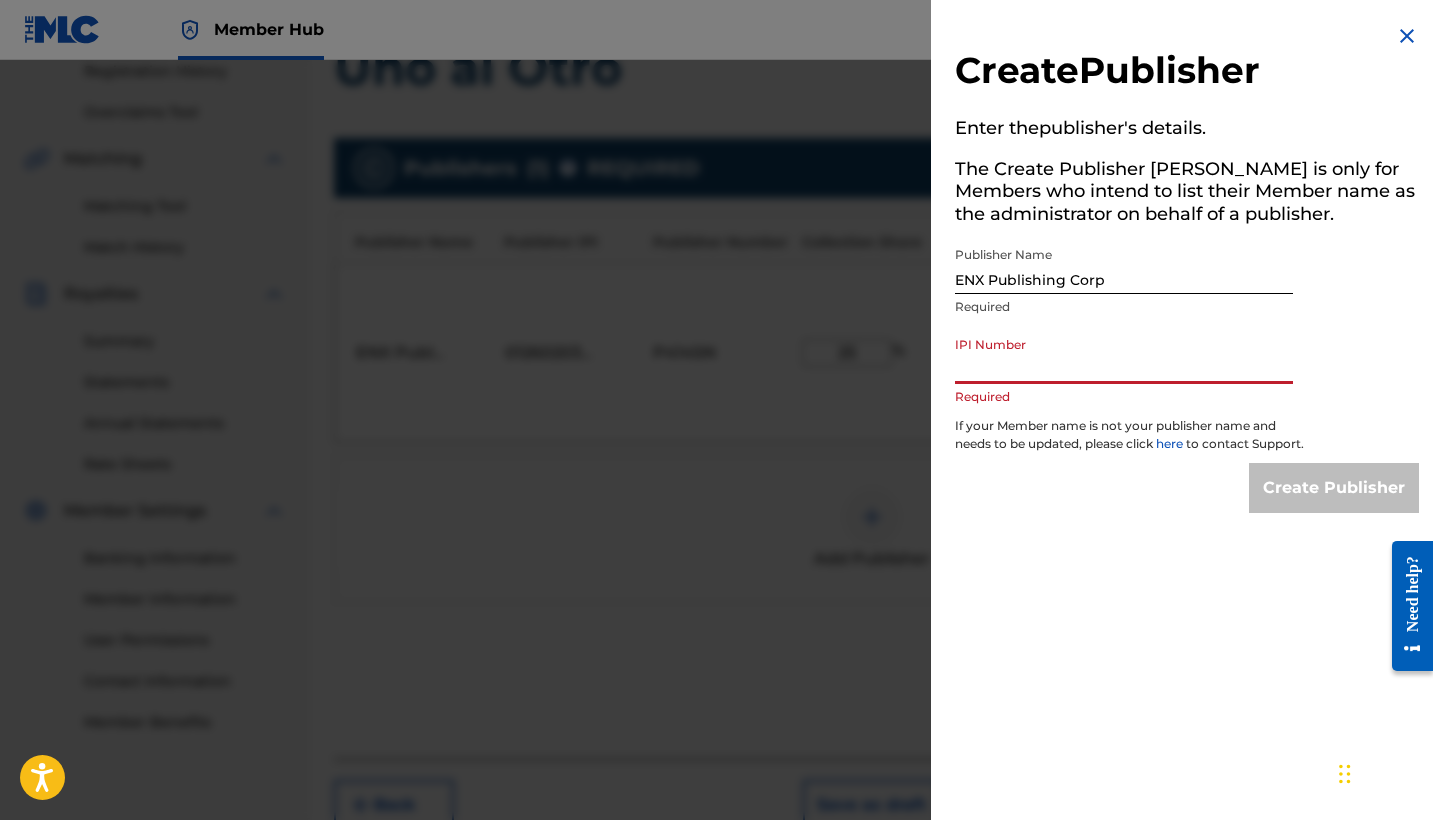
paste input "1260203603"
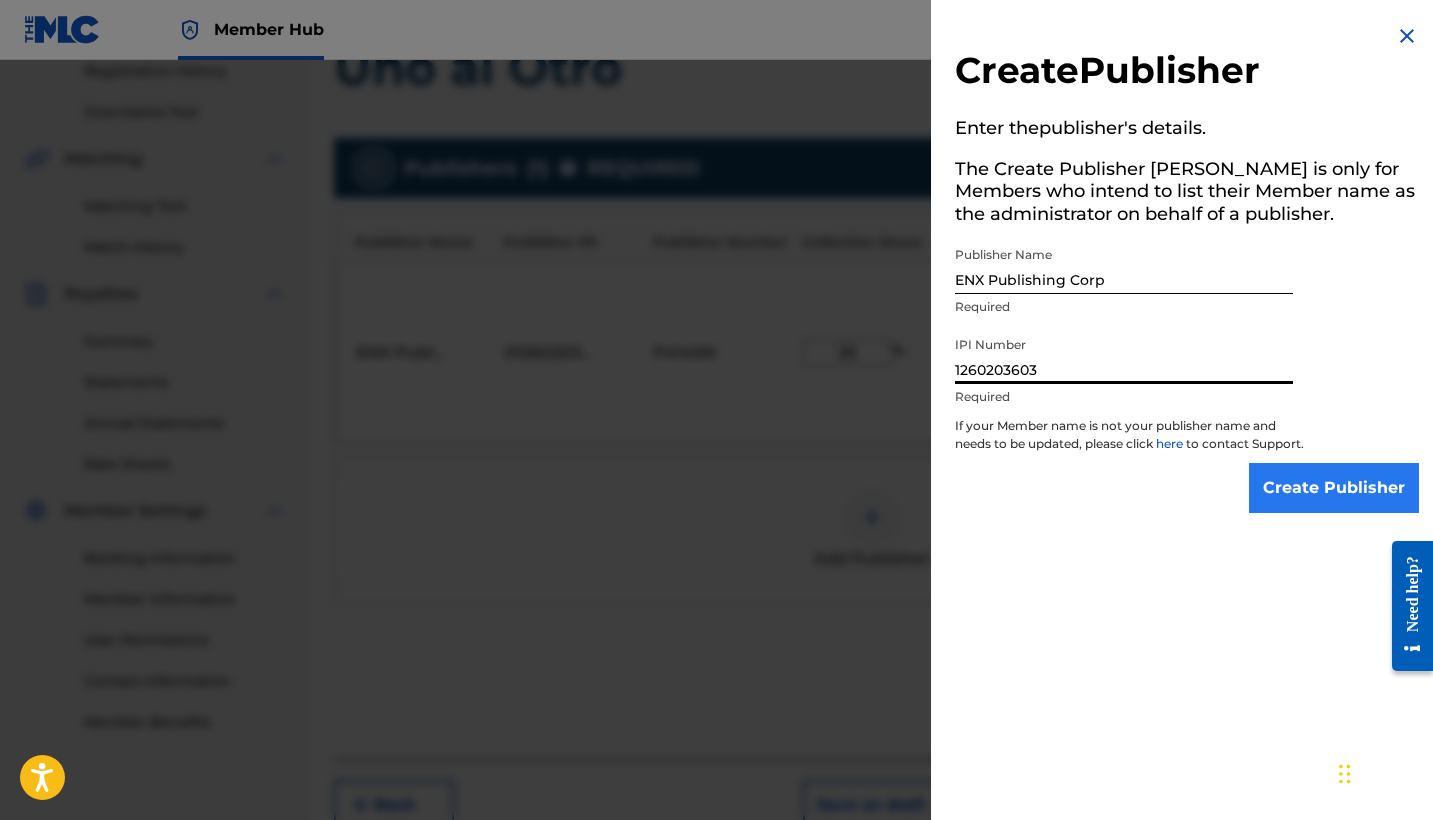
type input "1260203603"
click at [1318, 512] on input "Create Publisher" at bounding box center [1334, 488] width 170 height 50
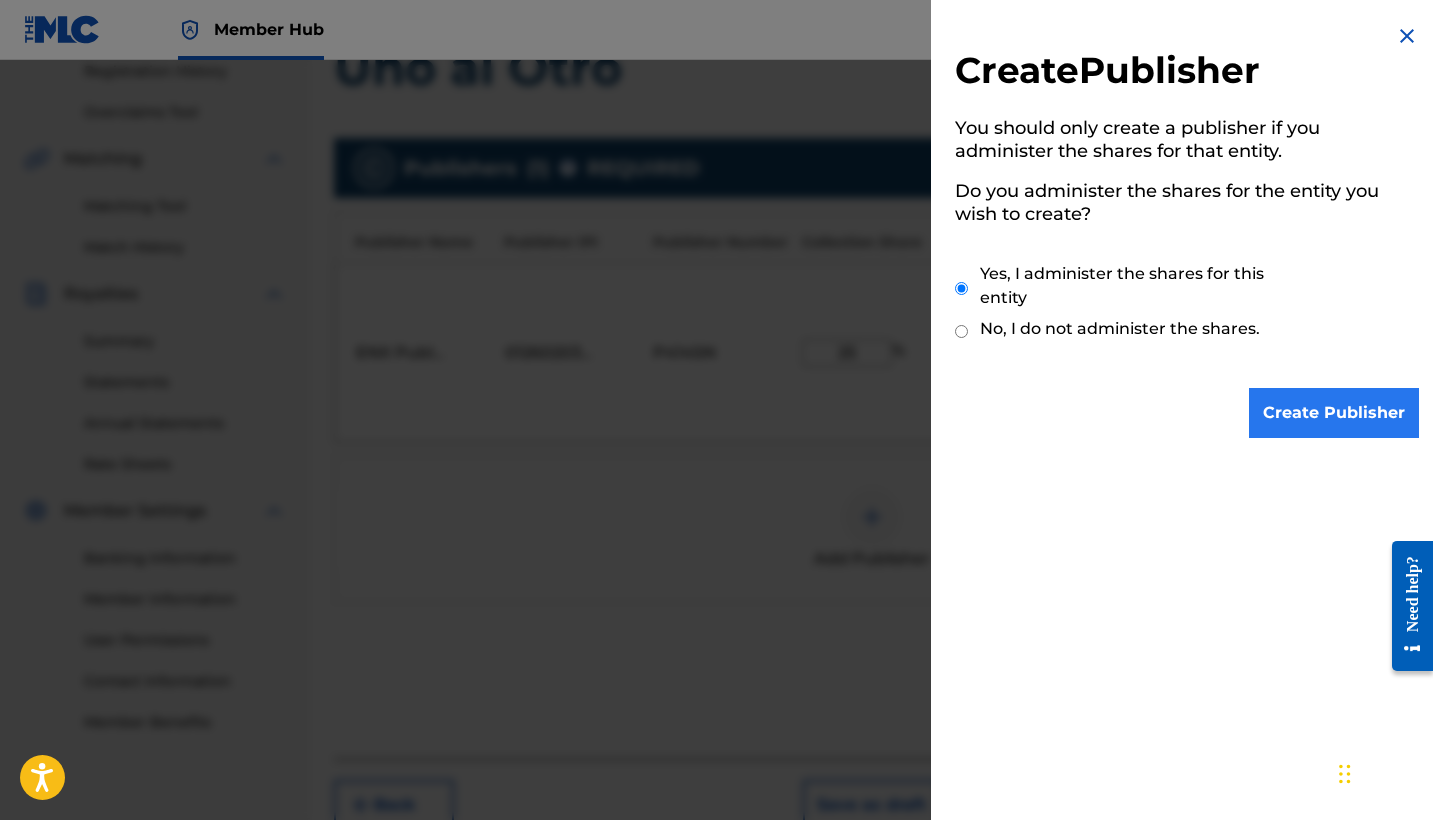
click at [1299, 395] on input "Create Publisher" at bounding box center [1334, 413] width 170 height 50
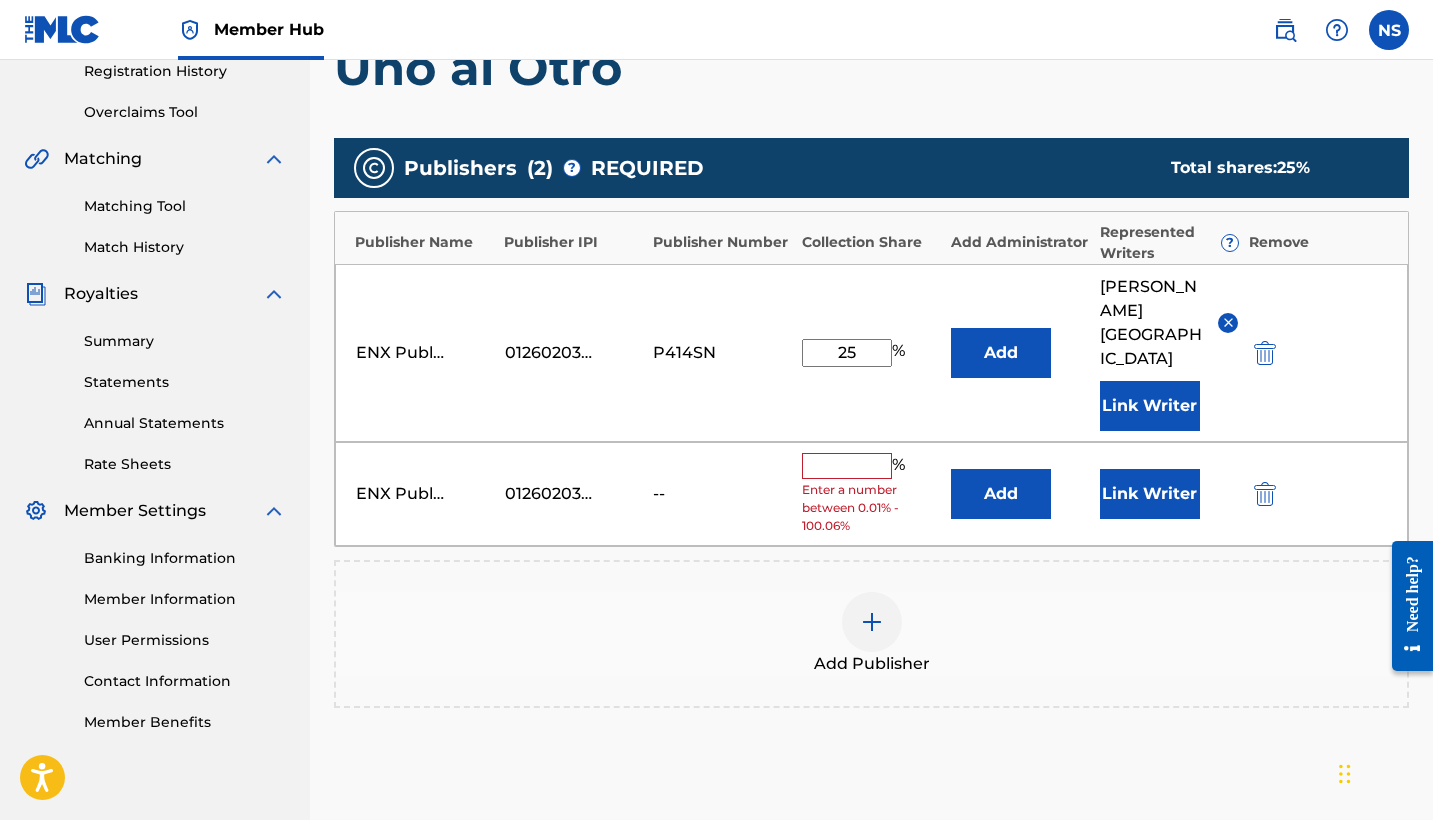
click at [825, 453] on div "%" at bounding box center [856, 466] width 108 height 26
click at [821, 453] on input "text" at bounding box center [847, 466] width 90 height 26
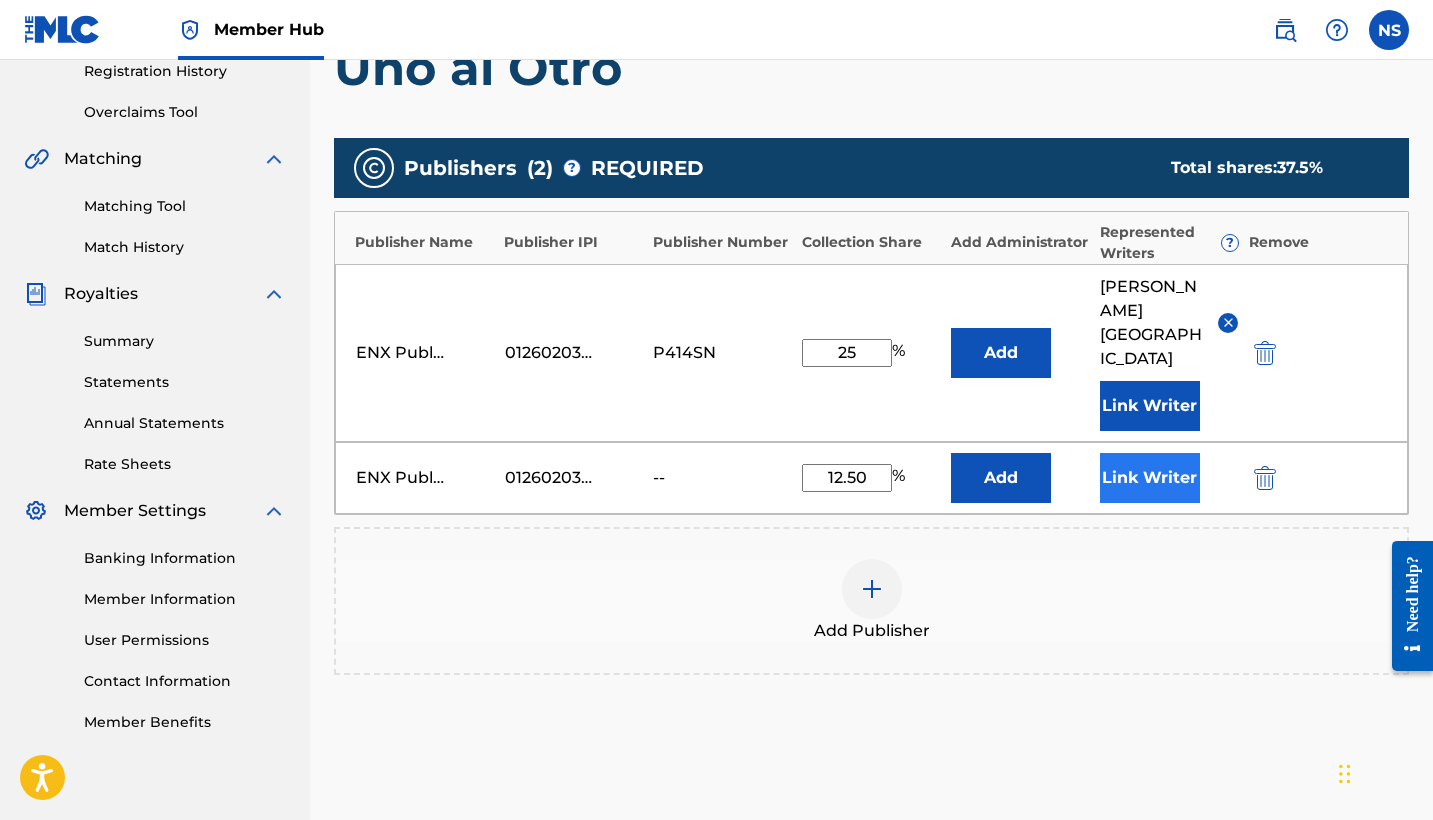
type input "12.50"
click at [1113, 466] on button "Link Writer" at bounding box center [1150, 478] width 100 height 50
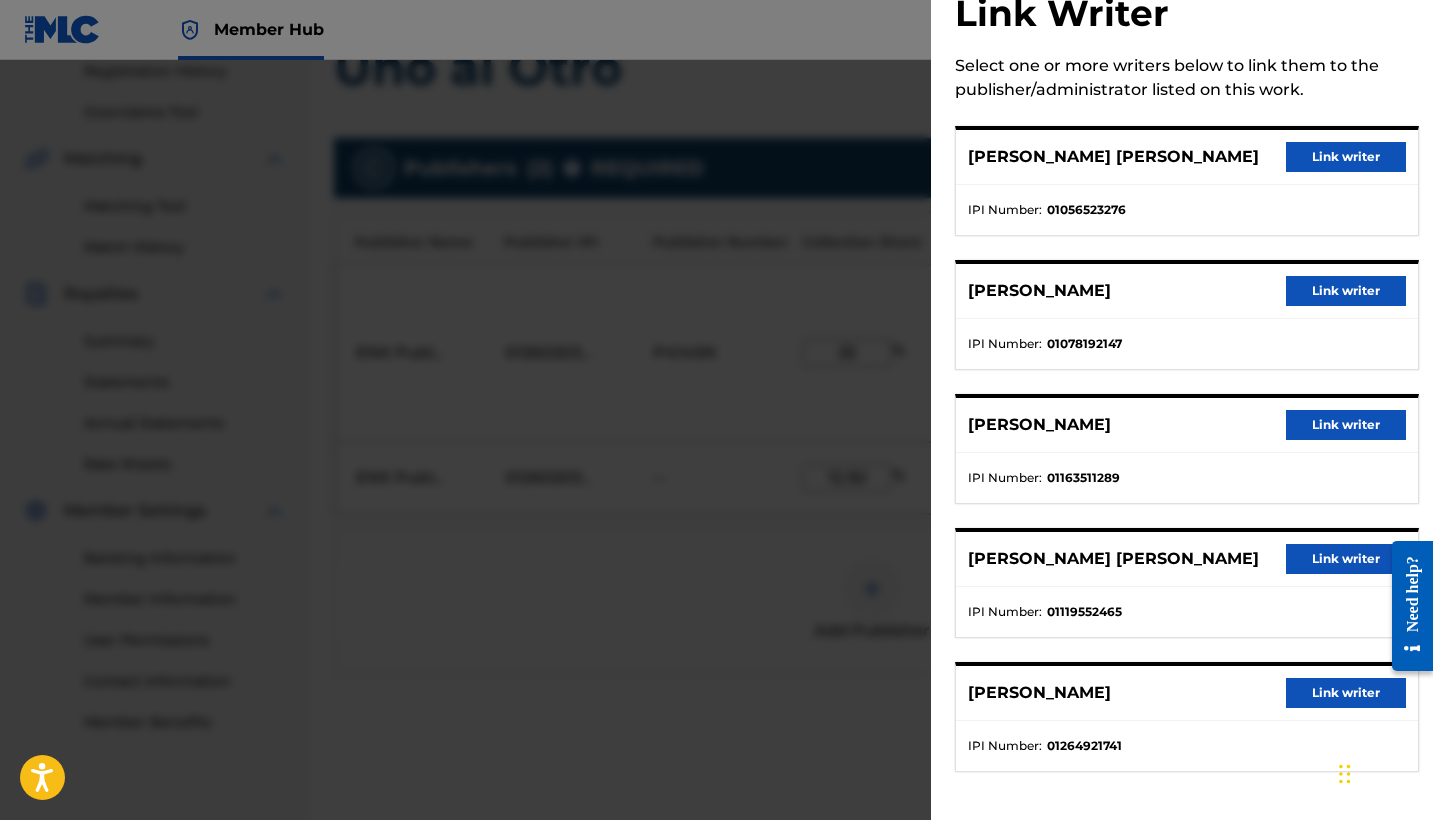
scroll to position [75, 0]
click at [1332, 533] on div "[PERSON_NAME] [PERSON_NAME] Link writer" at bounding box center [1187, 559] width 462 height 55
click at [1335, 544] on button "Link writer" at bounding box center [1346, 559] width 120 height 30
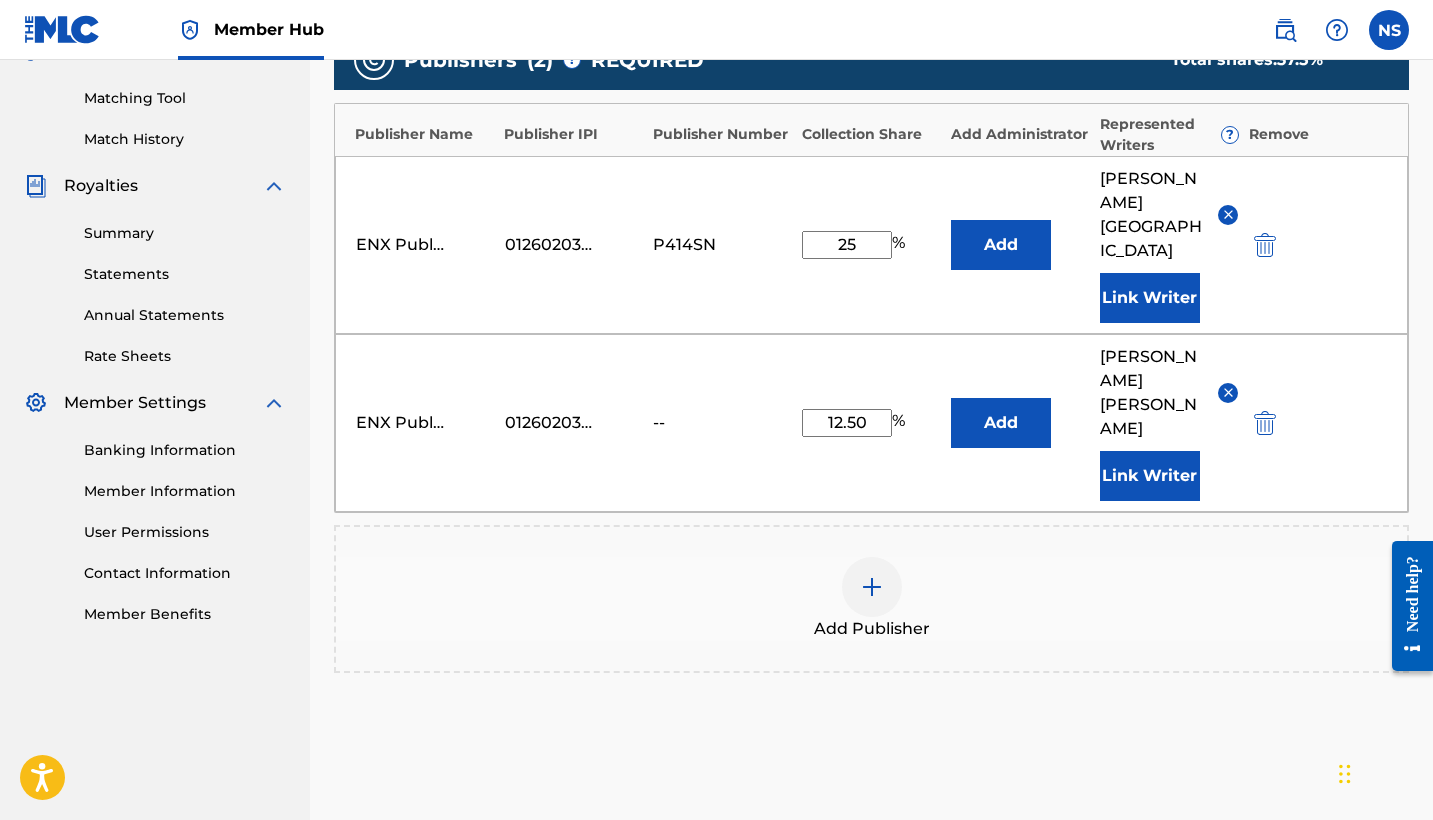
scroll to position [496, 0]
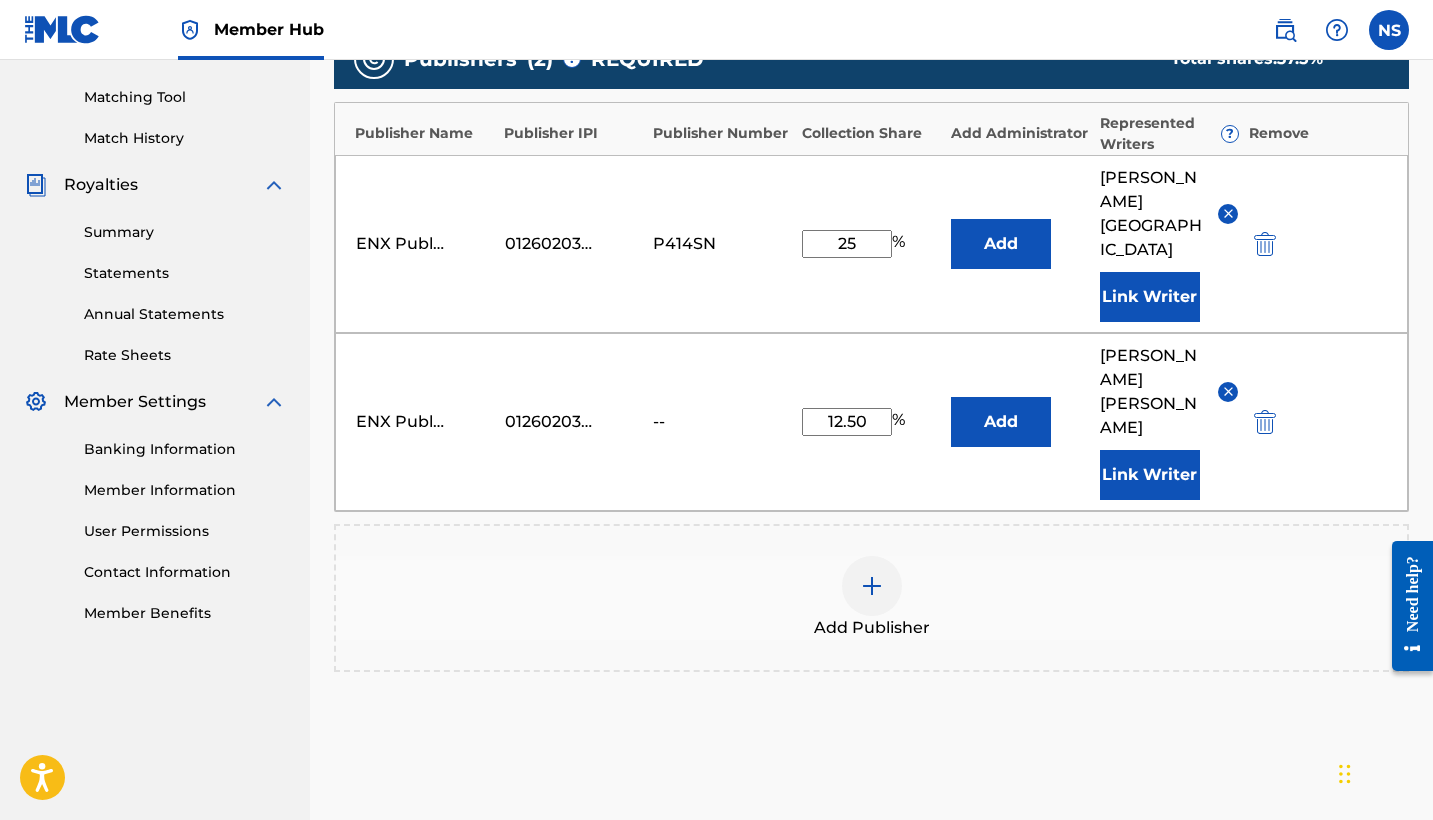
click at [546, 410] on div "01260203603" at bounding box center [550, 422] width 90 height 24
click at [533, 220] on div "ENX Publishing LLC 01260203603 P414SN 25 % Add [PERSON_NAME] [PERSON_NAME] Link…" at bounding box center [871, 244] width 1073 height 178
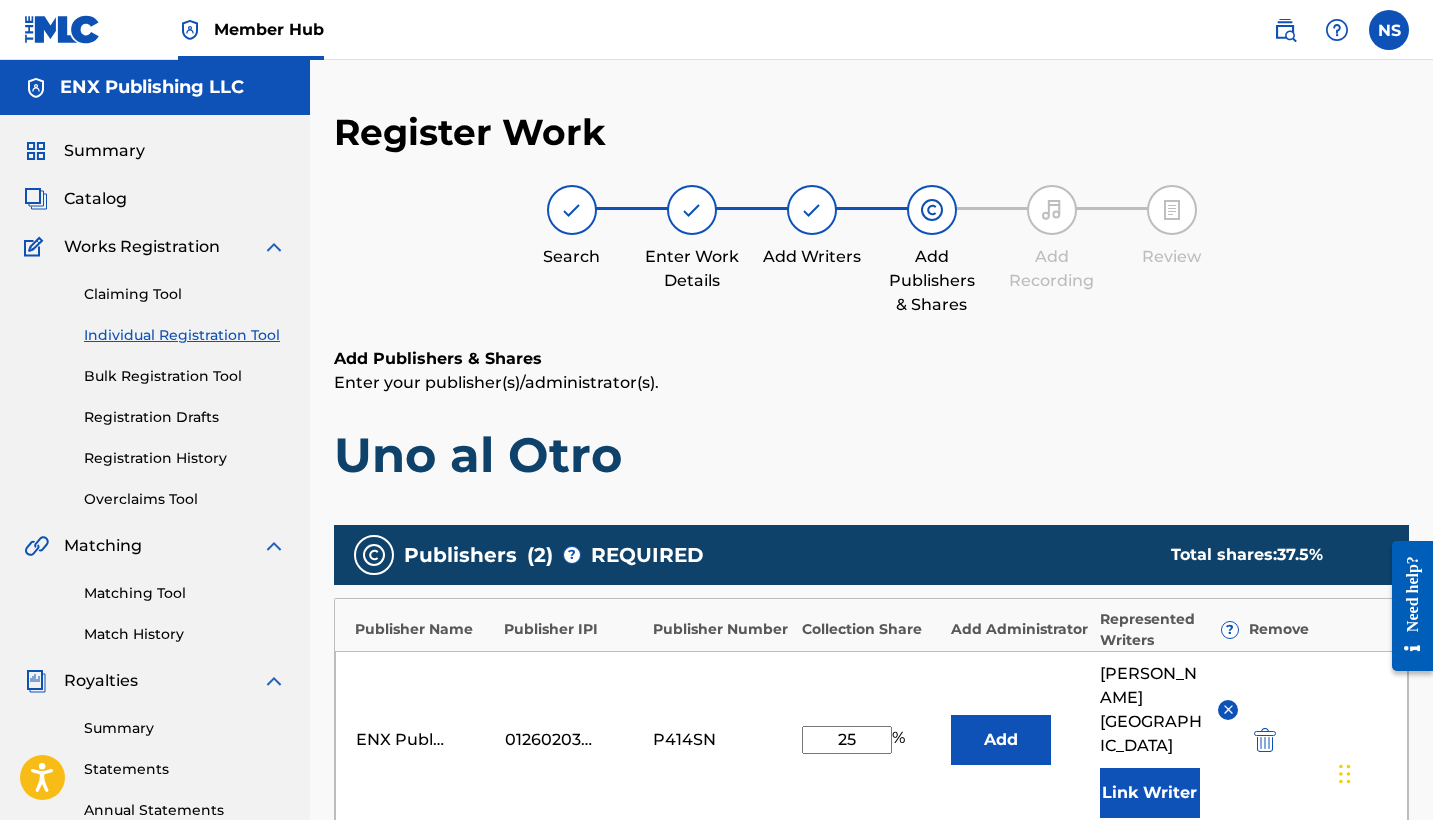
scroll to position [0, 0]
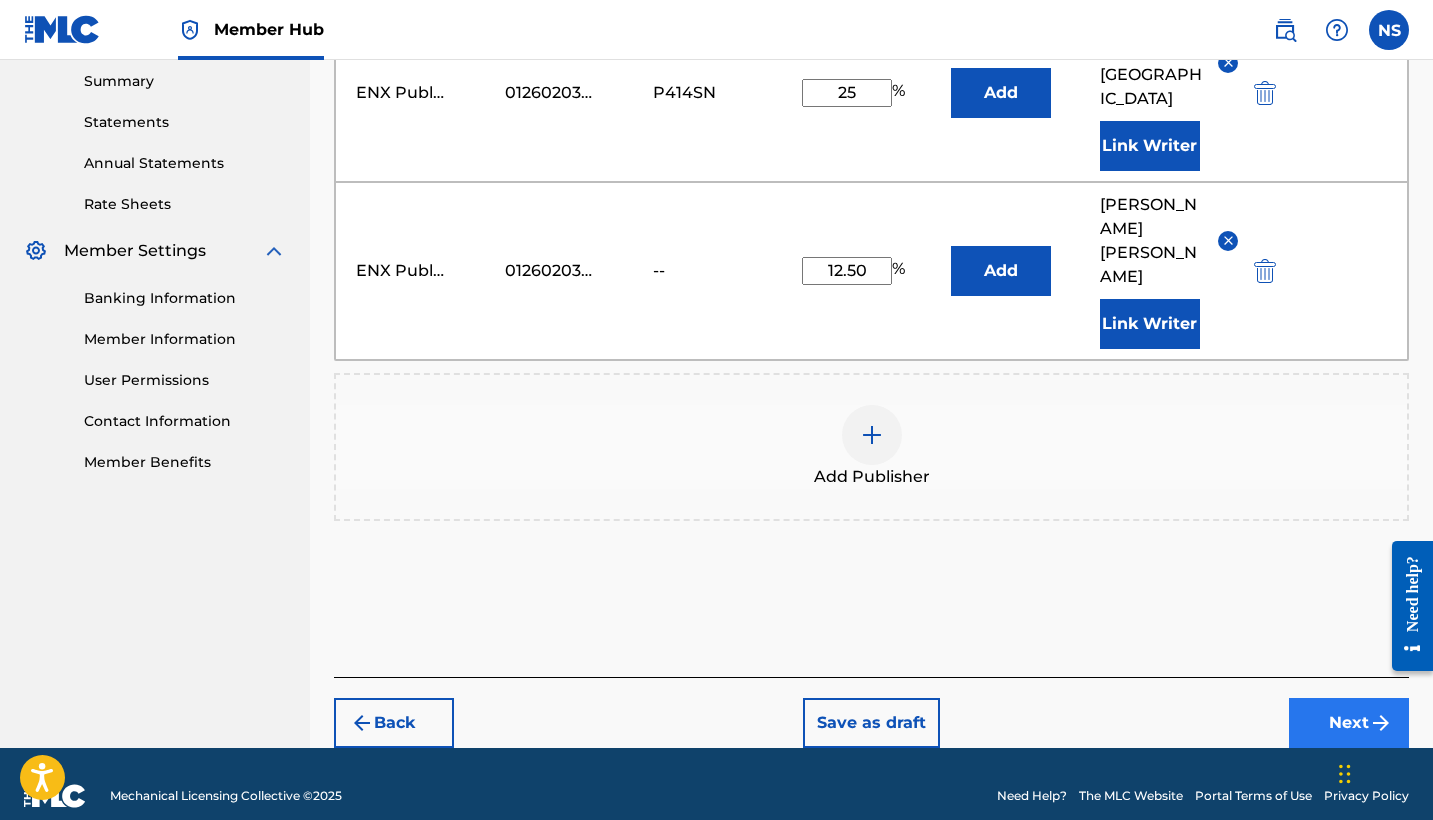
click at [1313, 698] on button "Next" at bounding box center [1349, 723] width 120 height 50
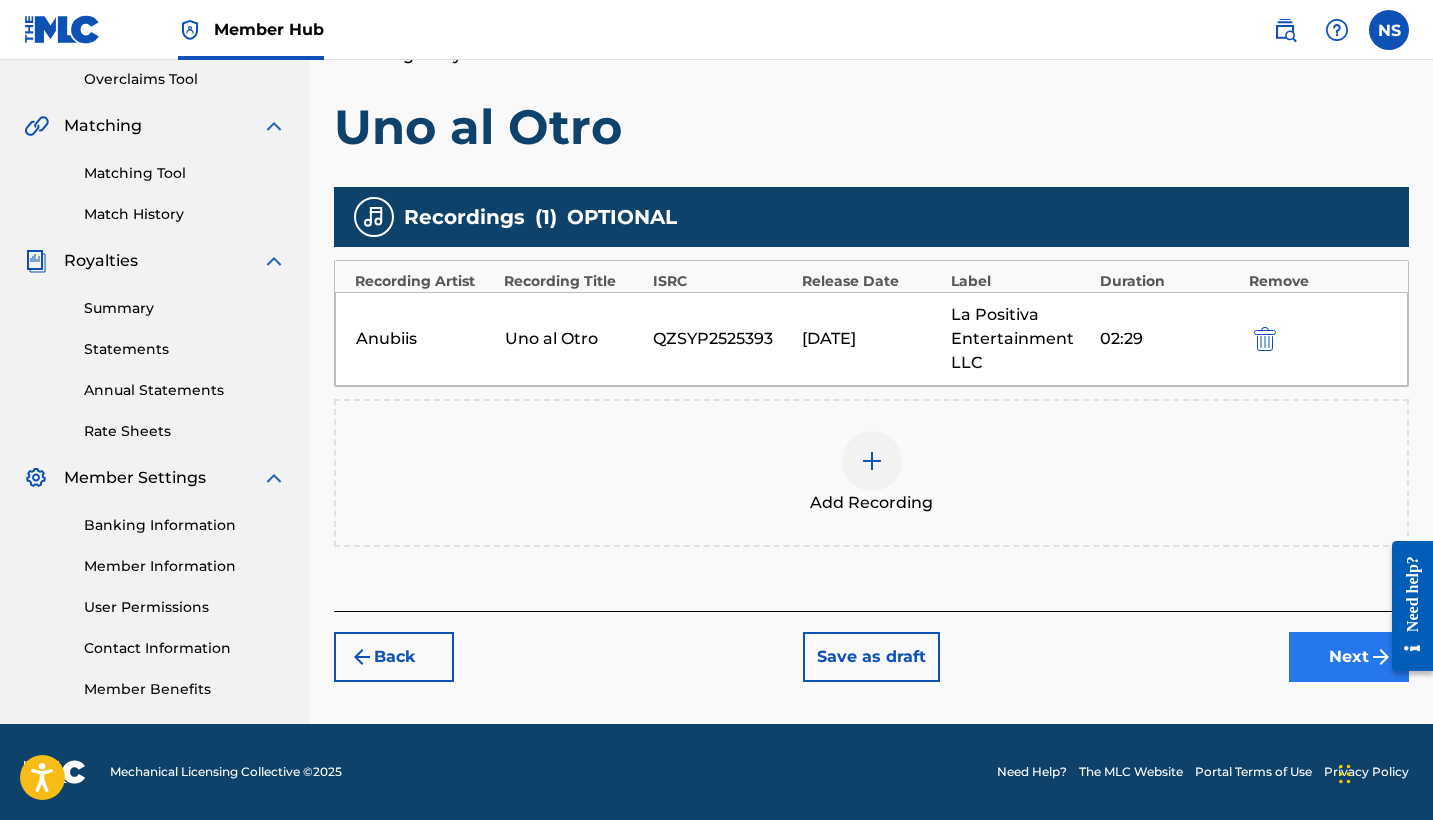
click at [1308, 655] on button "Next" at bounding box center [1349, 657] width 120 height 50
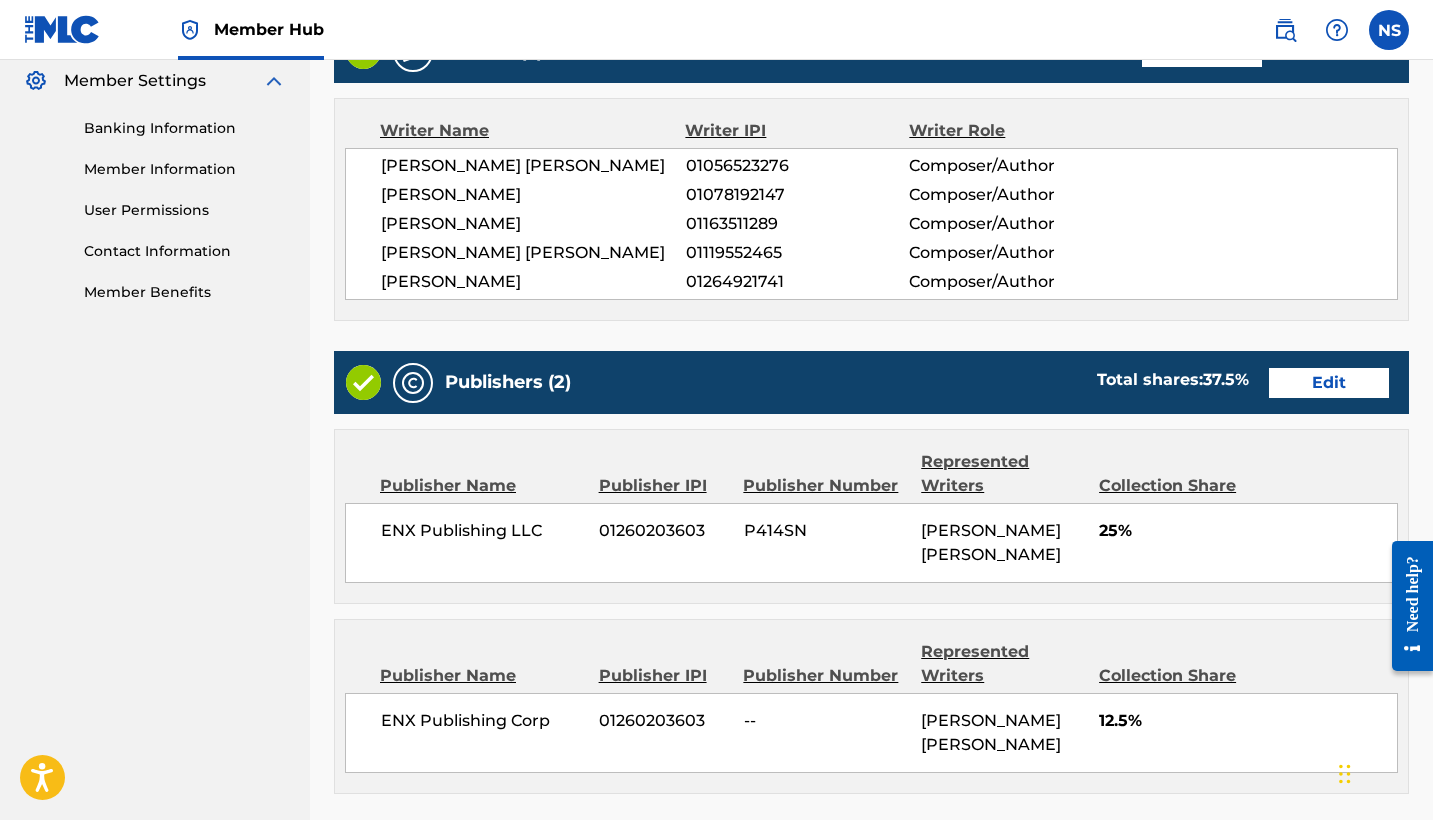
scroll to position [1083, 0]
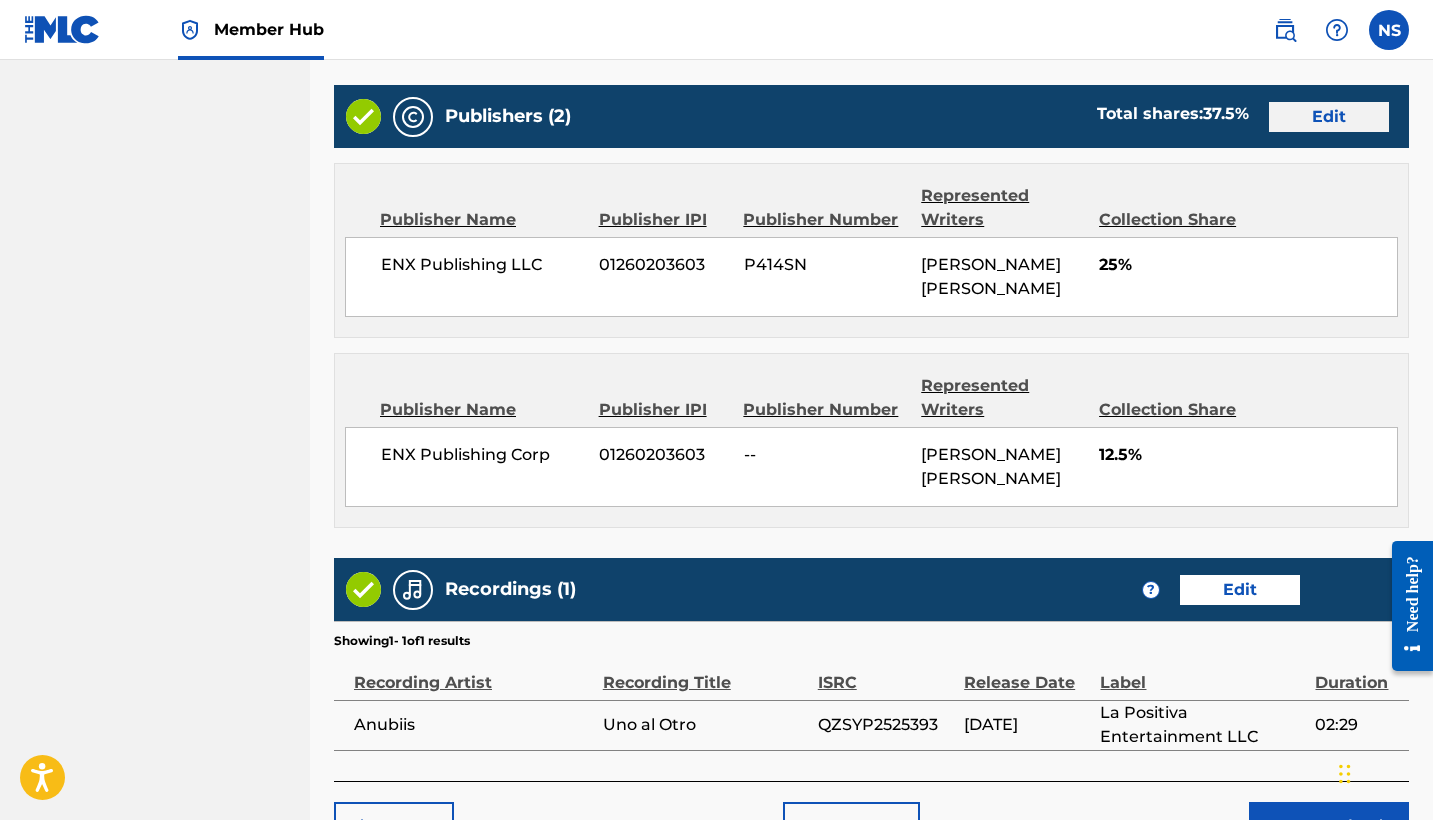
click at [1294, 132] on button "Edit" at bounding box center [1329, 117] width 120 height 30
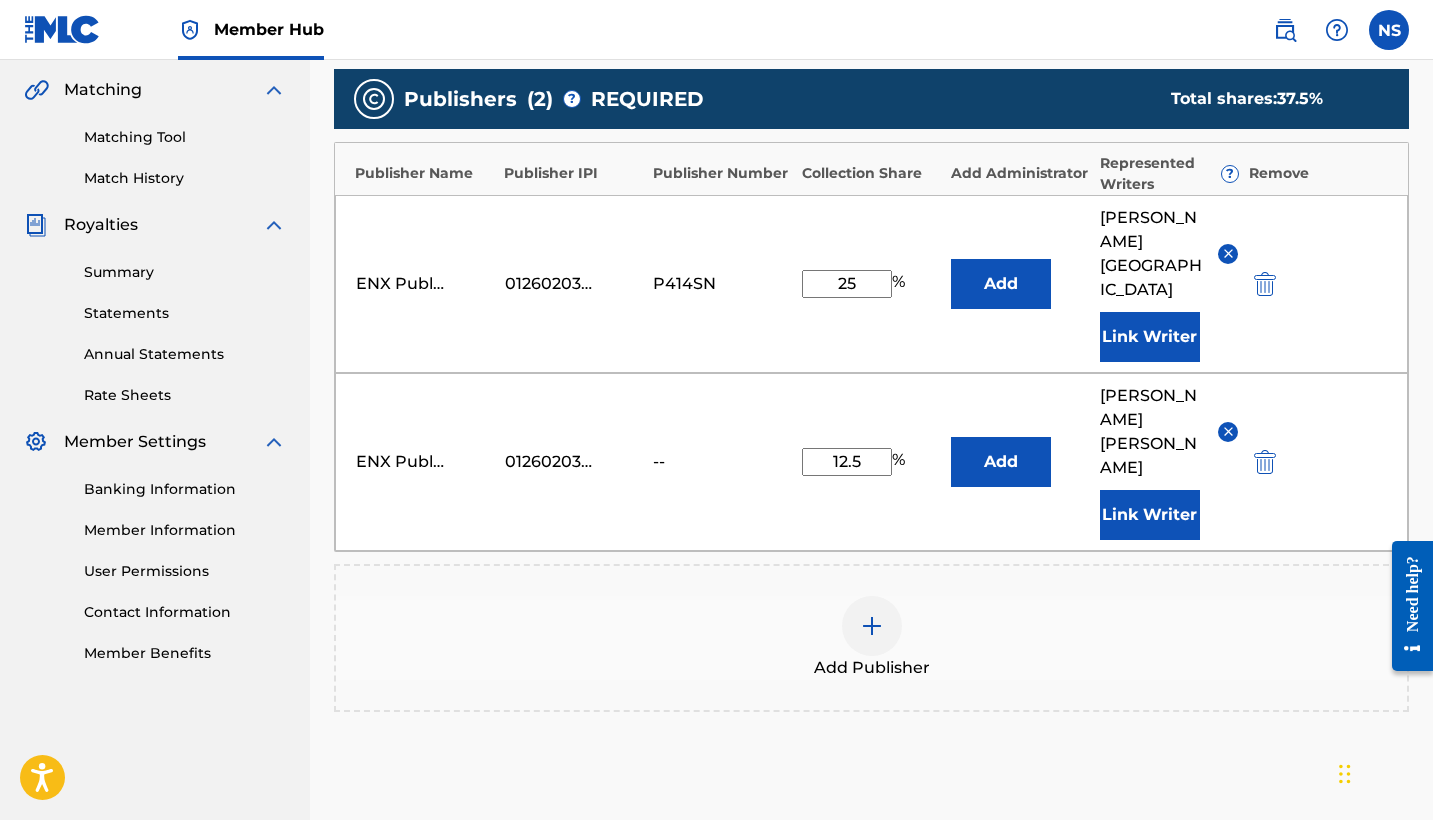
scroll to position [431, 0]
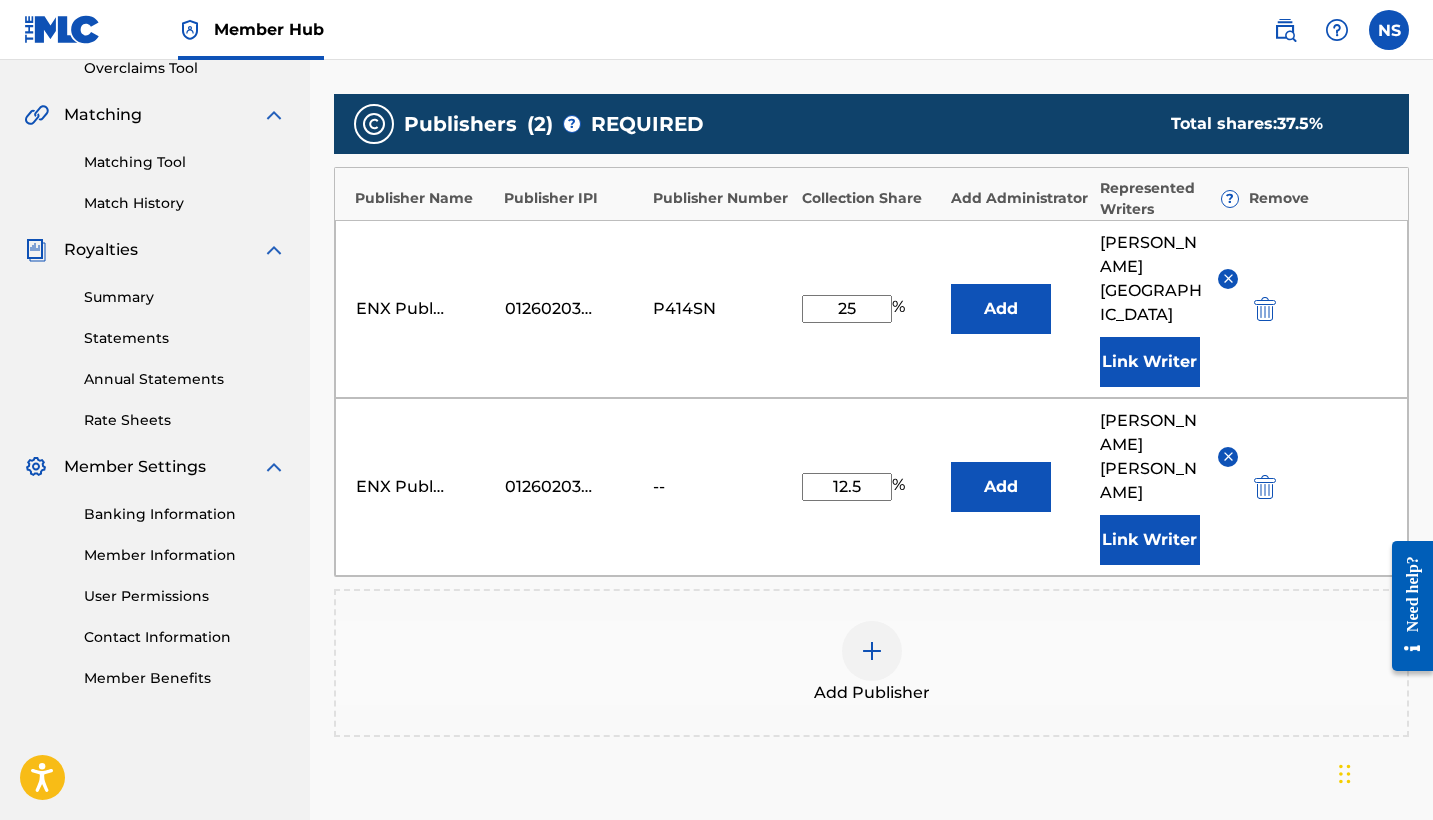
click at [527, 297] on div "01260203603" at bounding box center [550, 309] width 90 height 24
click at [422, 303] on div "ENX Publishing LLC" at bounding box center [401, 309] width 90 height 24
click at [392, 286] on div "ENX Publishing LLC 01260203603 P414SN 25 % Add [PERSON_NAME] [PERSON_NAME] Link…" at bounding box center [871, 309] width 1073 height 178
click at [601, 133] on span "REQUIRED" at bounding box center [647, 124] width 113 height 30
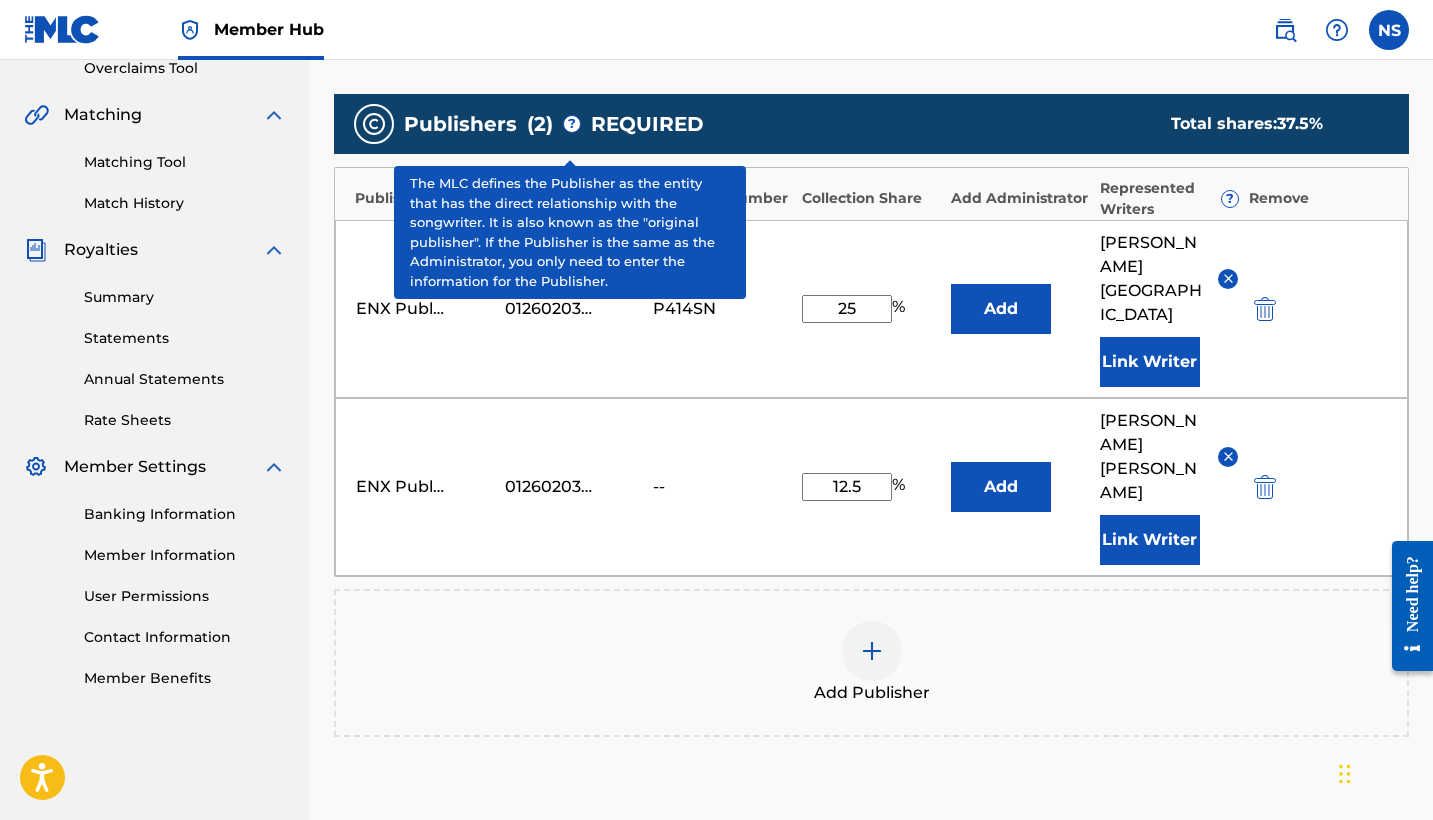
click at [569, 132] on span "?" at bounding box center [572, 124] width 16 height 16
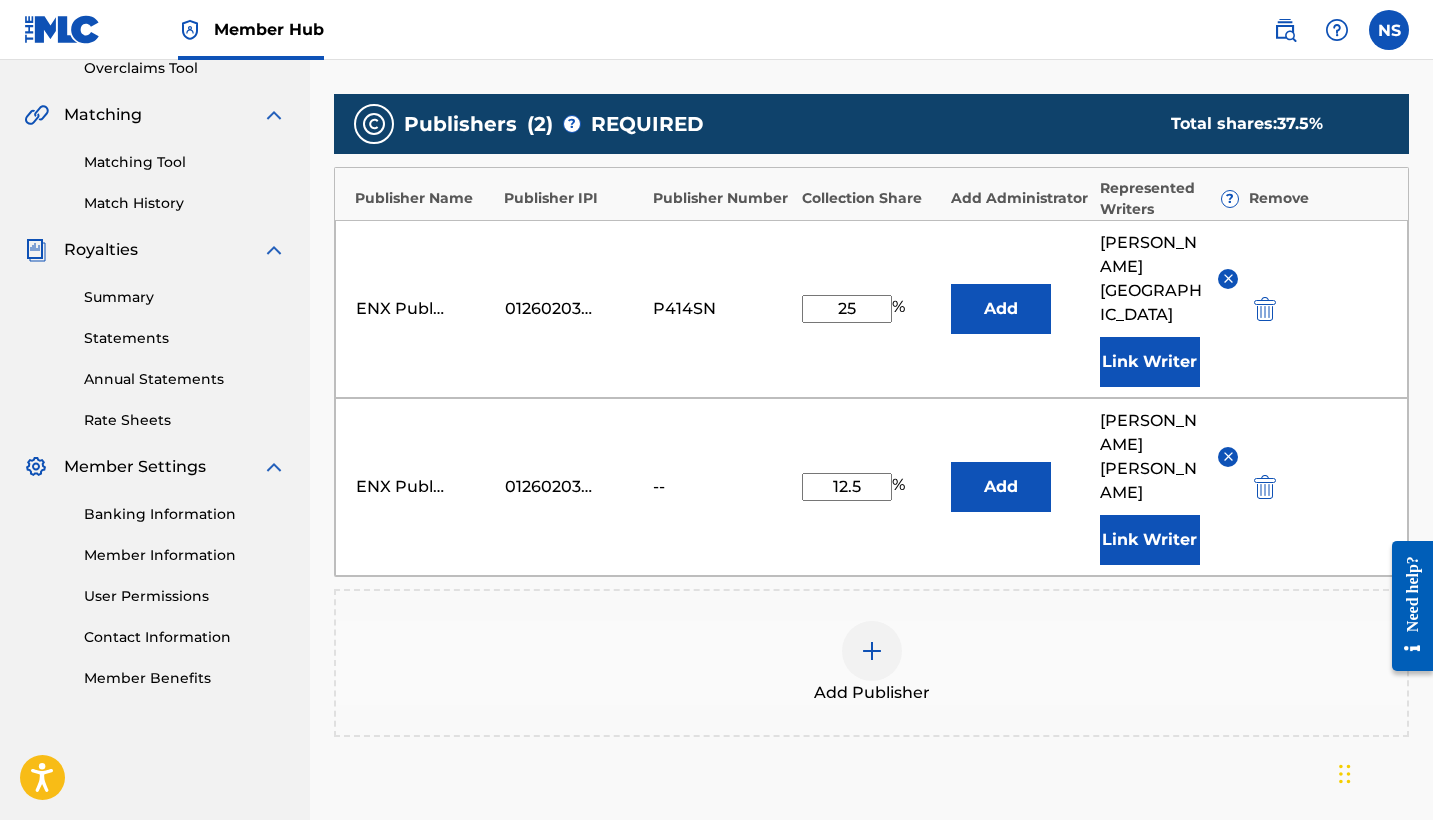
click at [425, 315] on div "ENX Publishing LLC 01260203603 P414SN 25 % Add [PERSON_NAME] [PERSON_NAME] Link…" at bounding box center [871, 309] width 1073 height 178
click at [1263, 304] on img "submit" at bounding box center [1265, 309] width 22 height 24
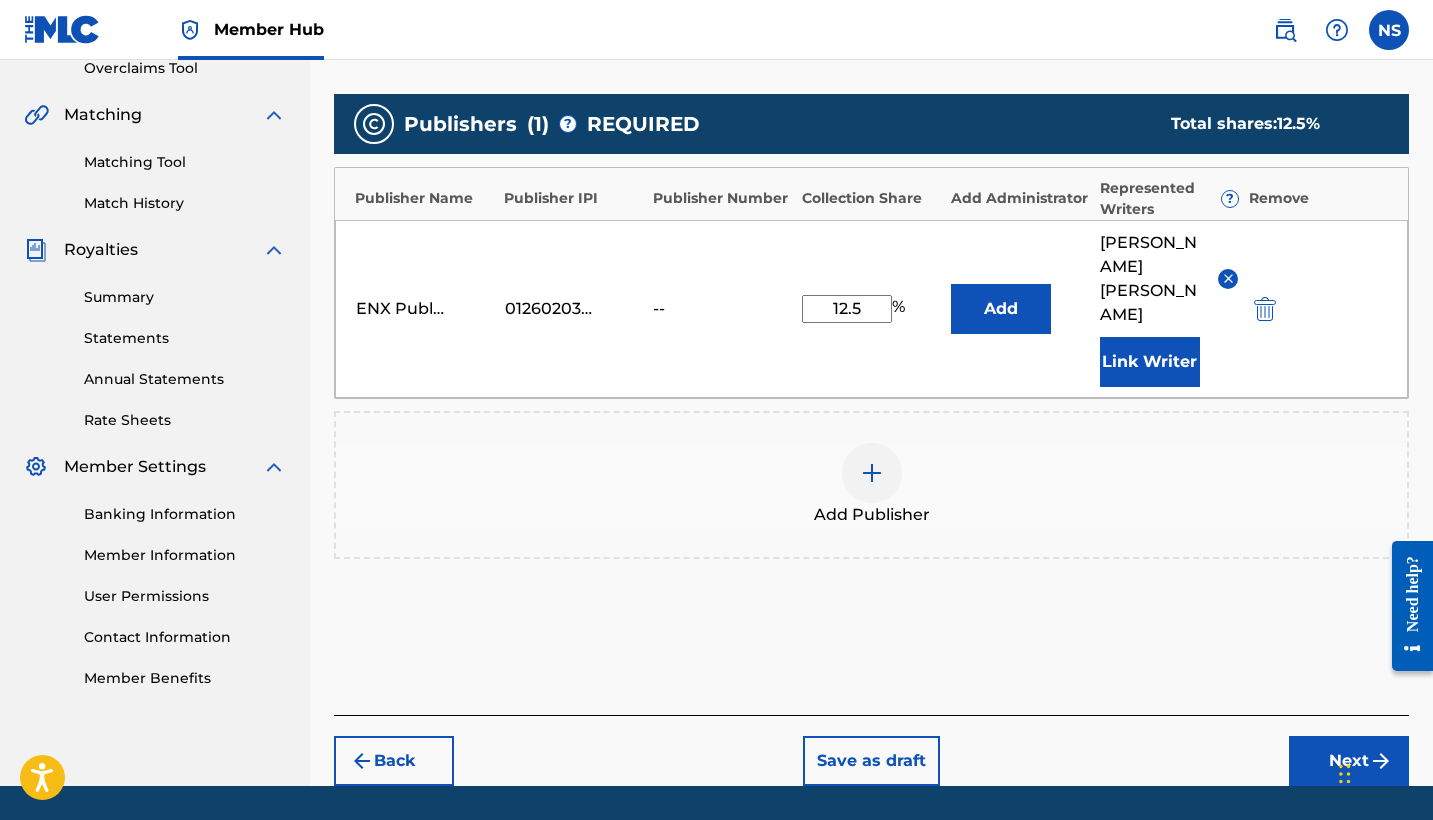
click at [904, 489] on div "Add Publisher" at bounding box center [871, 485] width 1071 height 84
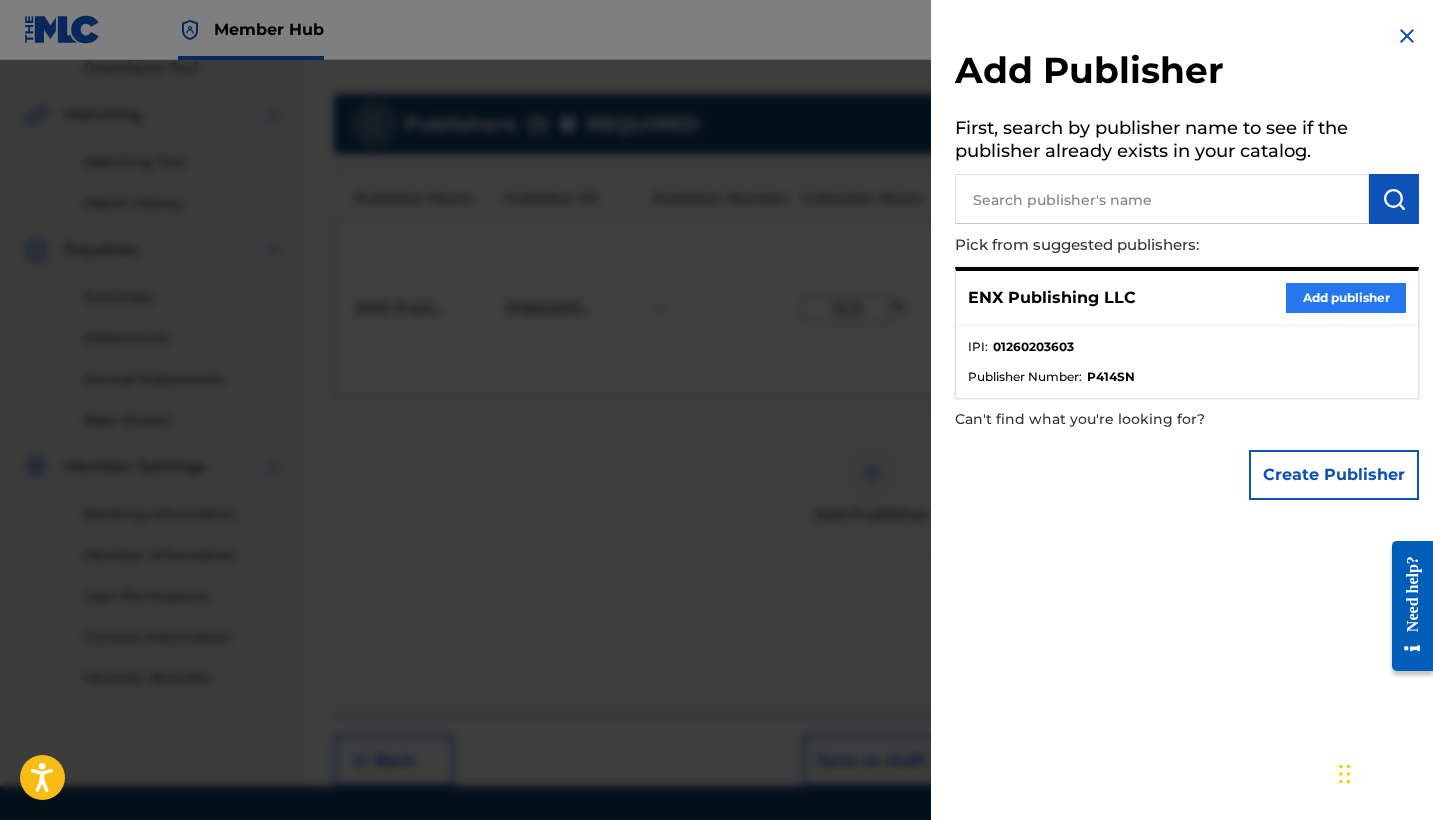
click at [1336, 300] on button "Add publisher" at bounding box center [1346, 298] width 120 height 30
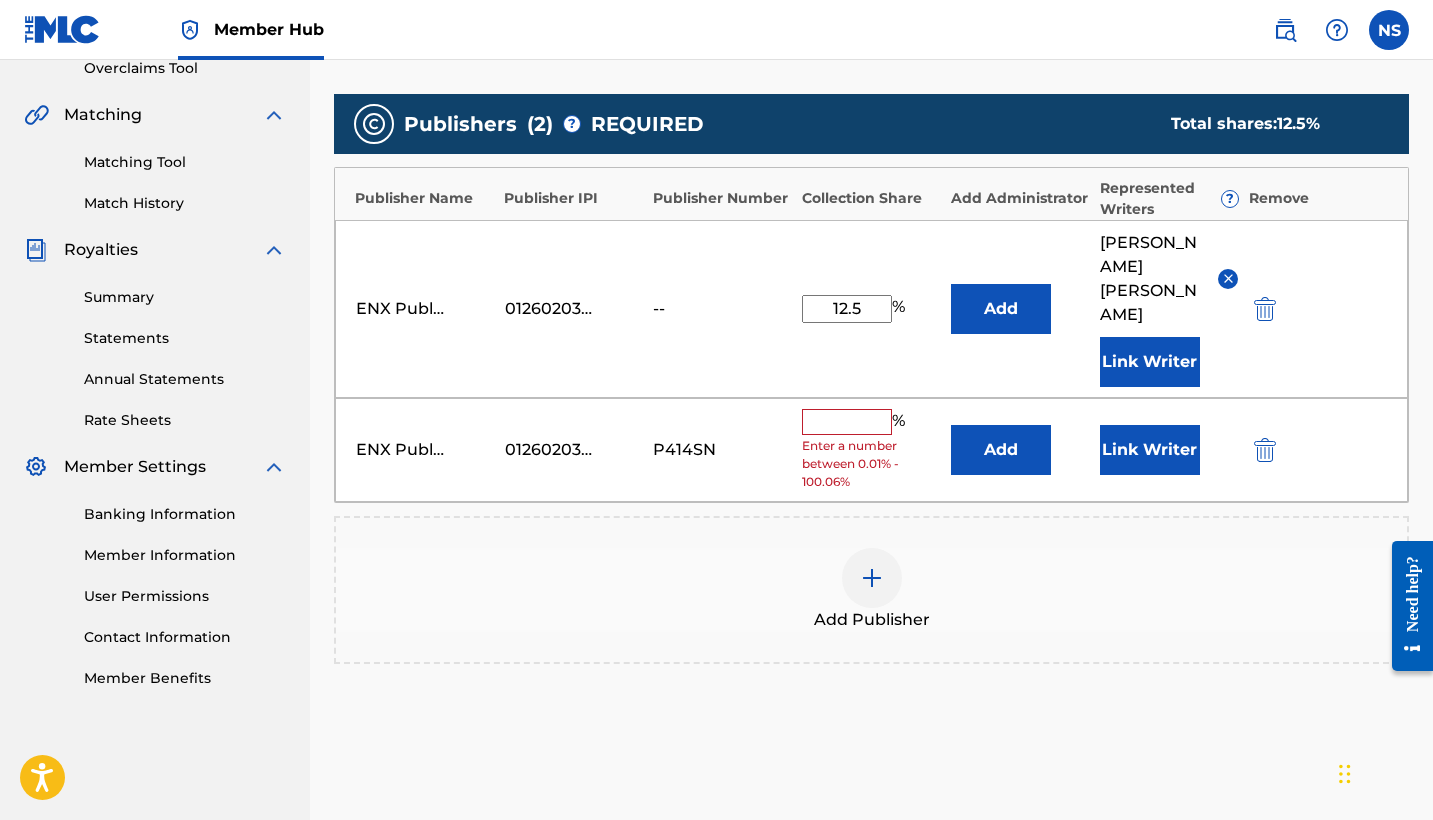
click at [563, 453] on div "01260203603" at bounding box center [550, 450] width 90 height 24
click at [1262, 451] on img "submit" at bounding box center [1265, 450] width 22 height 24
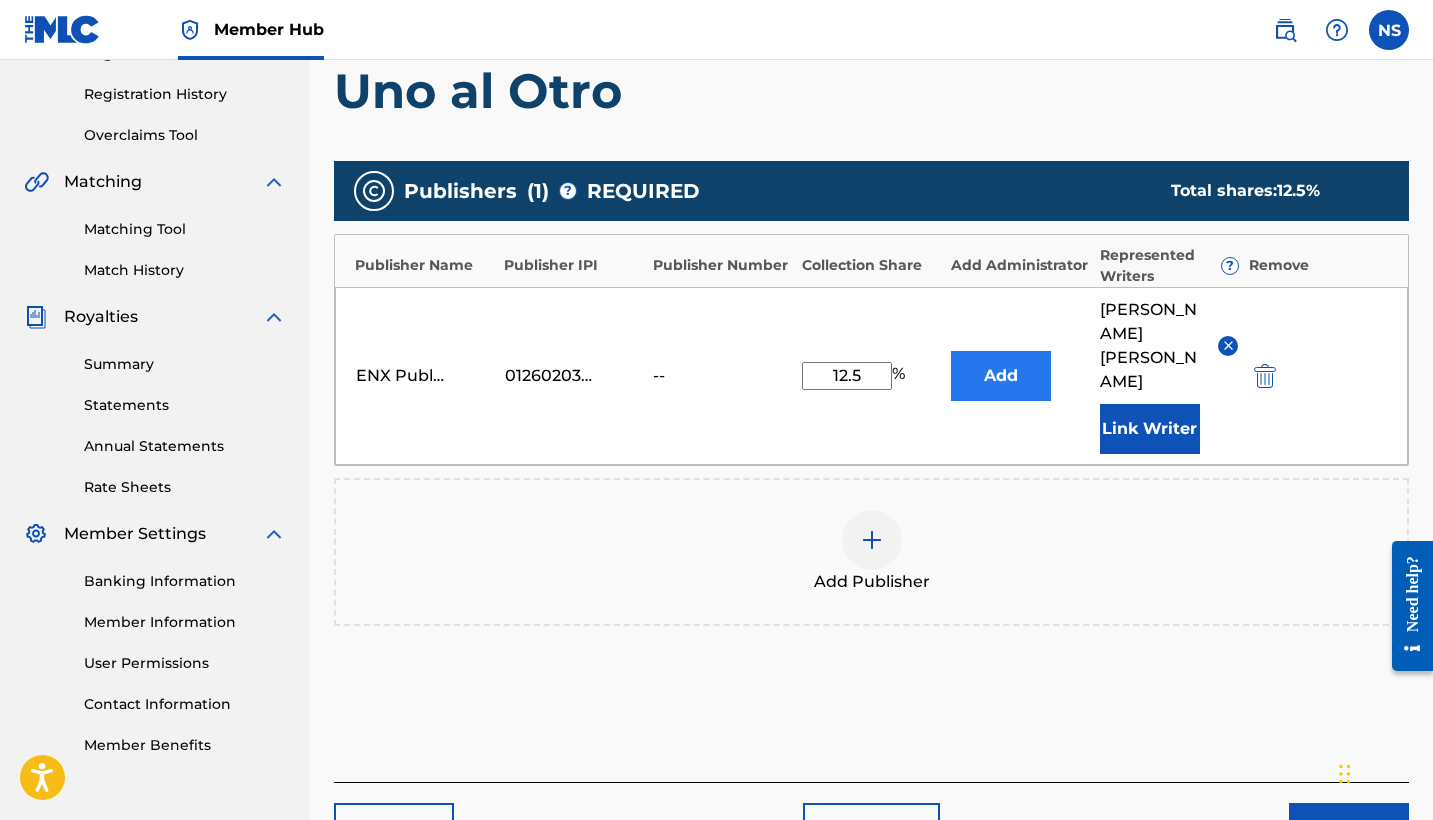
scroll to position [365, 0]
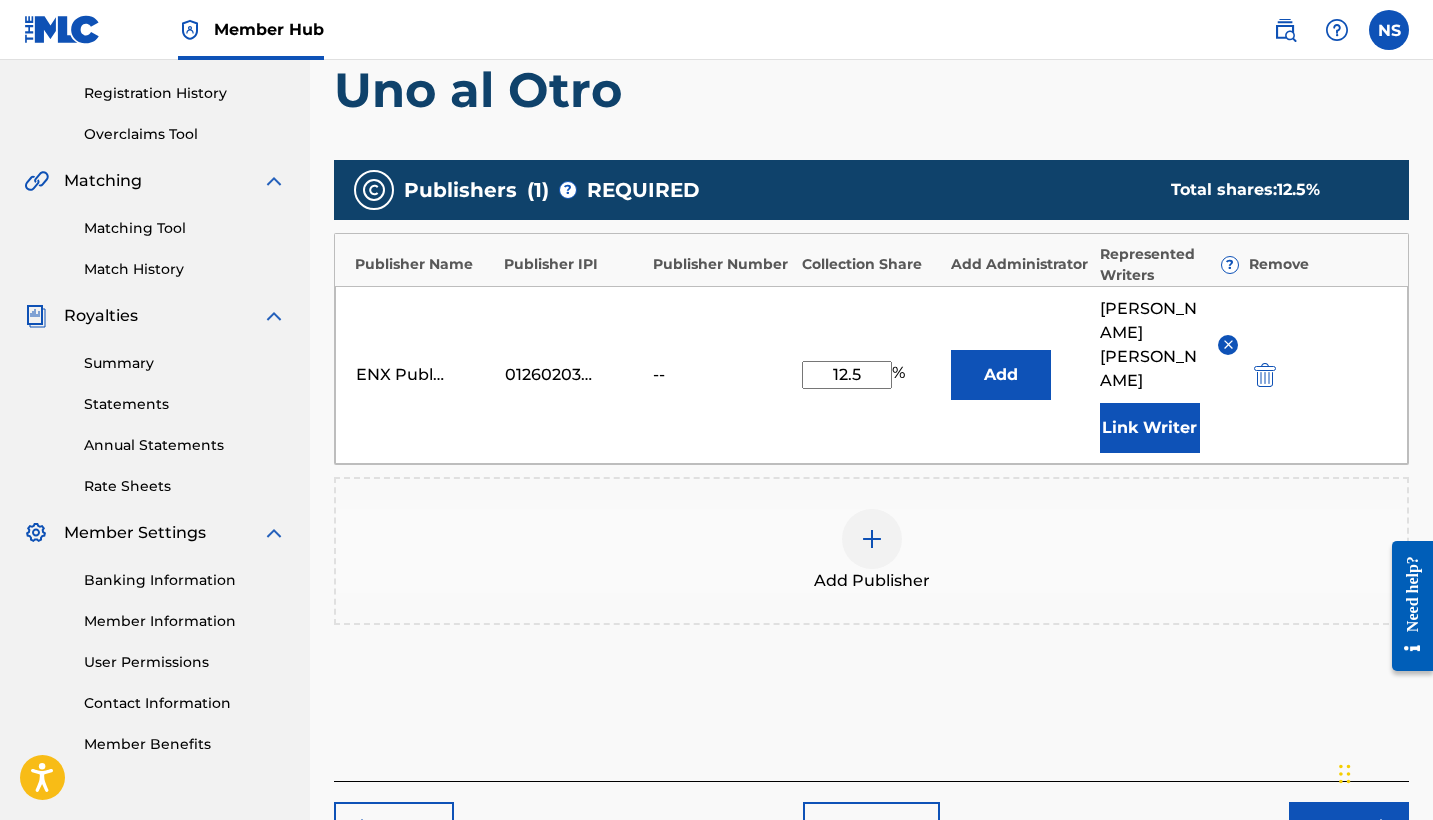
click at [898, 541] on div at bounding box center [872, 539] width 60 height 60
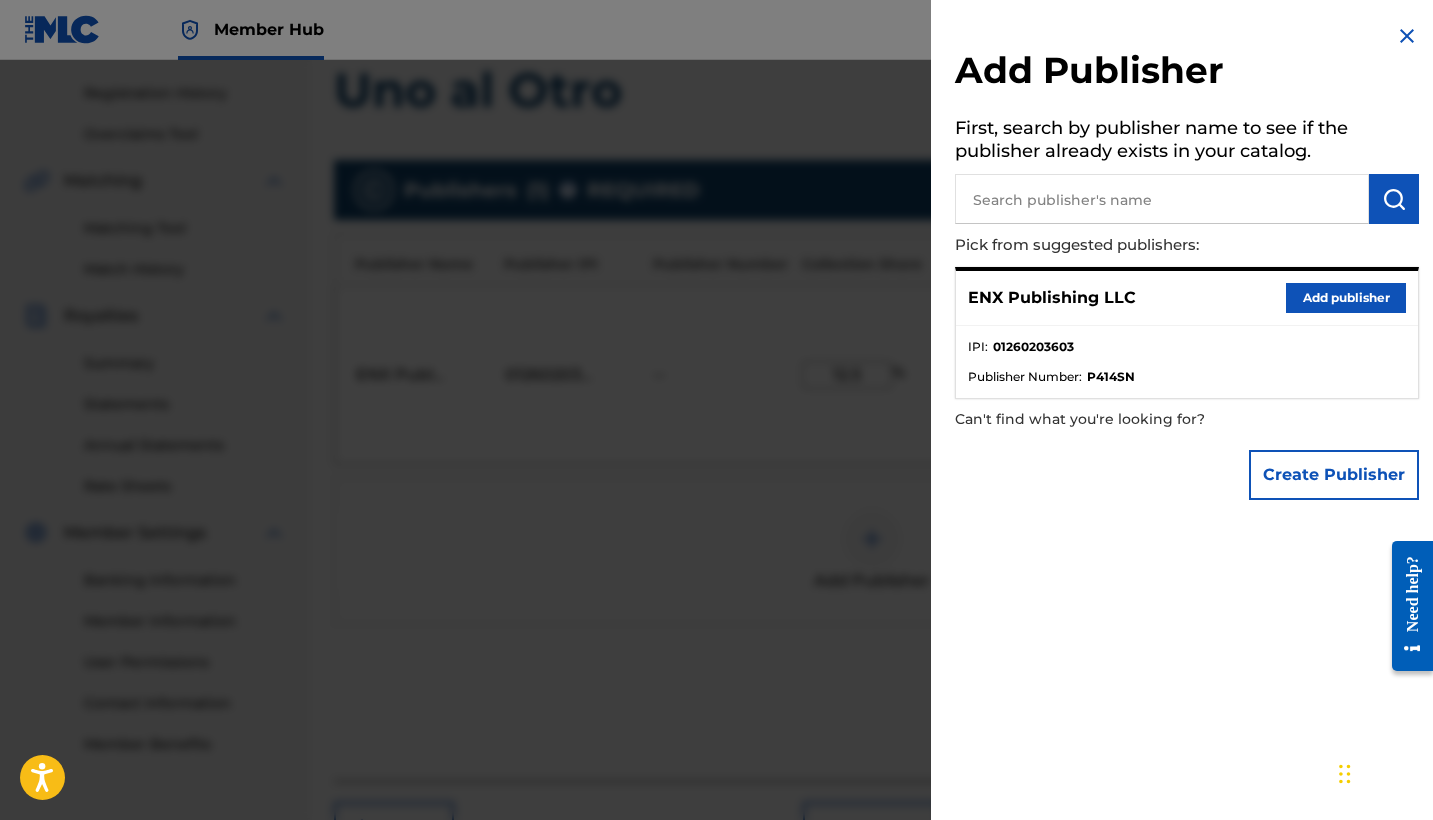
click at [1293, 213] on input "text" at bounding box center [1162, 199] width 414 height 50
paste input "01260976240"
type input "01260976240"
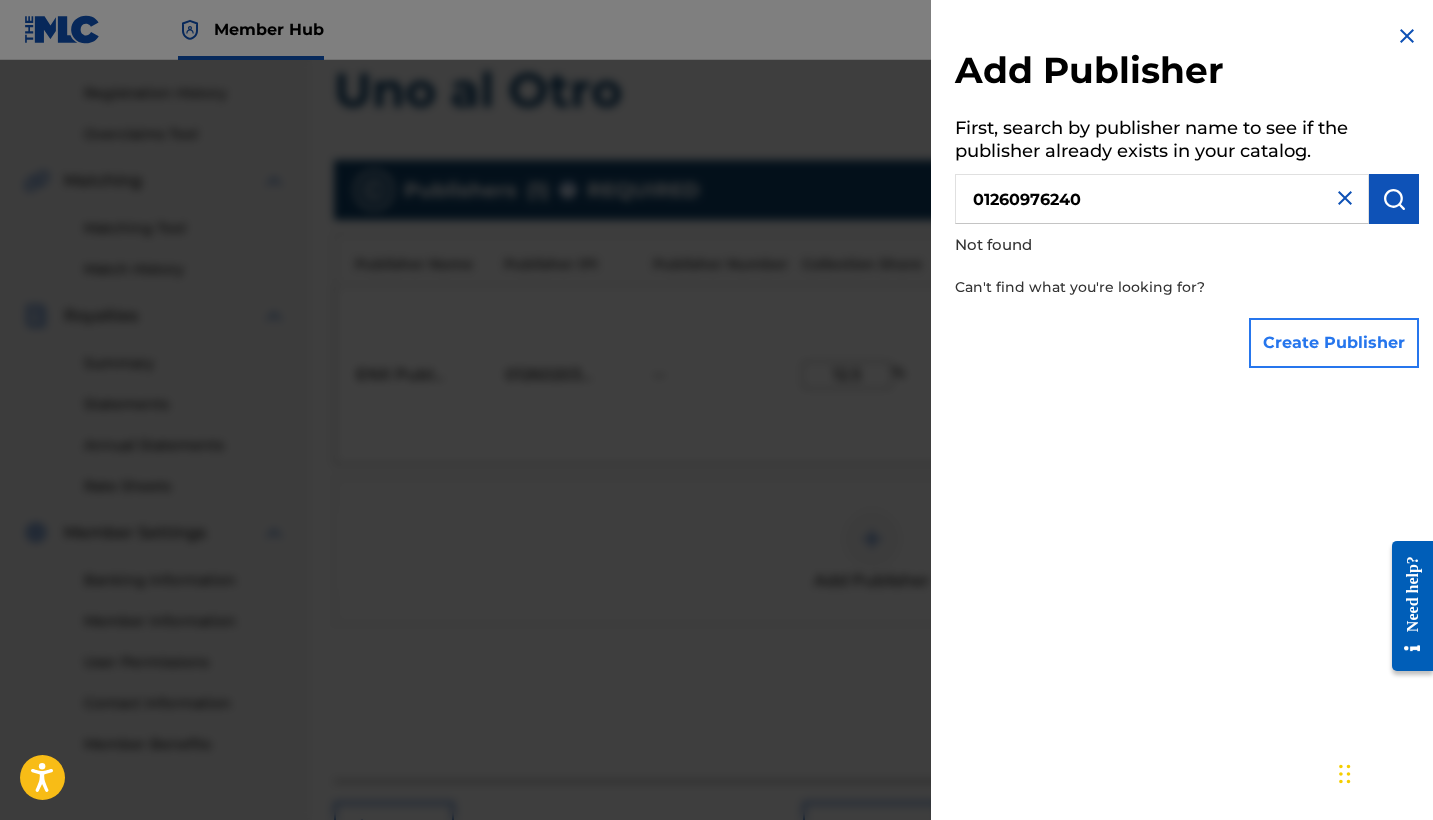
click at [1329, 329] on button "Create Publisher" at bounding box center [1334, 343] width 170 height 50
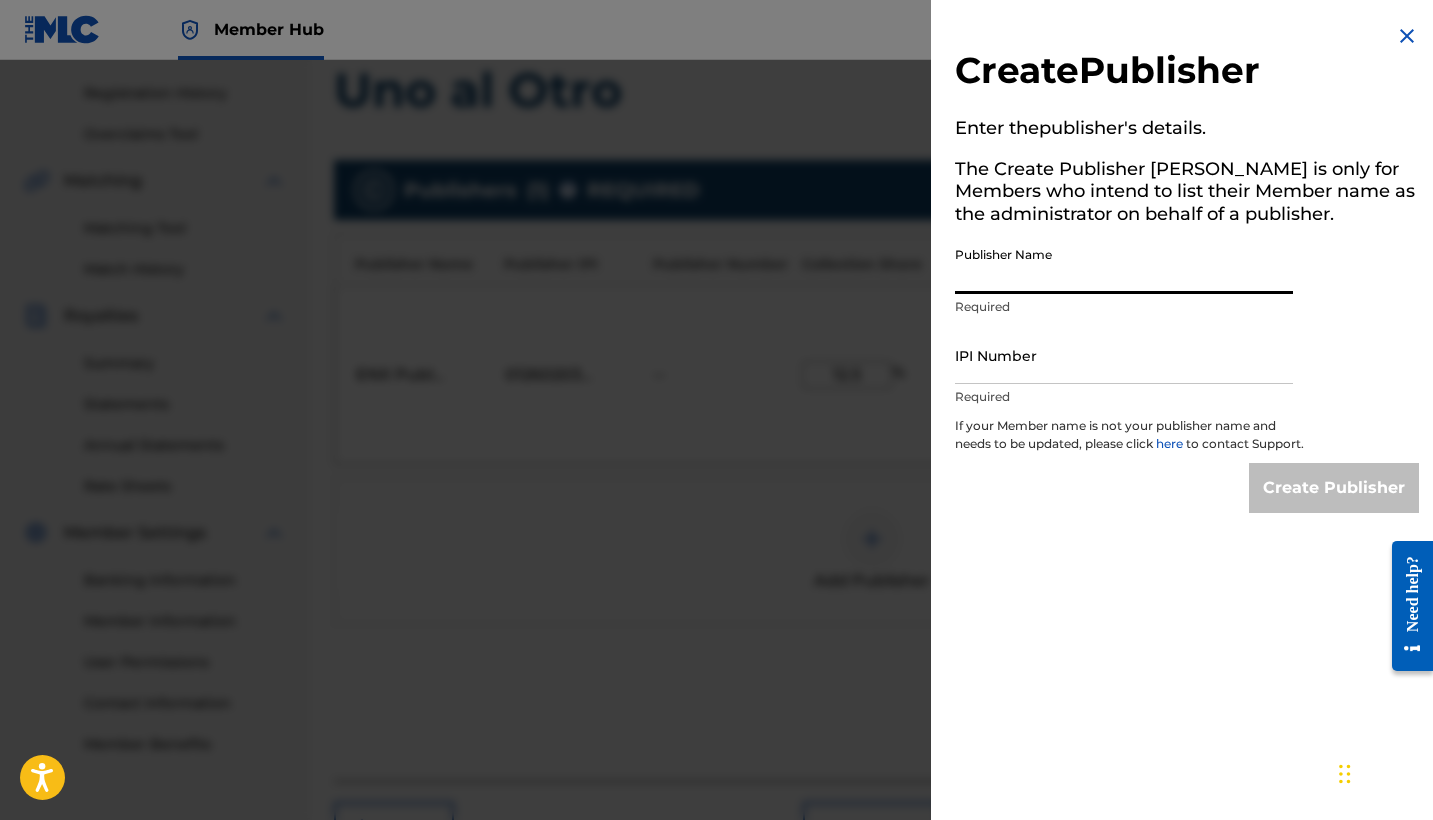
click at [1056, 289] on input "Publisher Name" at bounding box center [1124, 265] width 338 height 57
click at [1056, 380] on input "IPI Number" at bounding box center [1124, 355] width 338 height 57
paste input "01260976240"
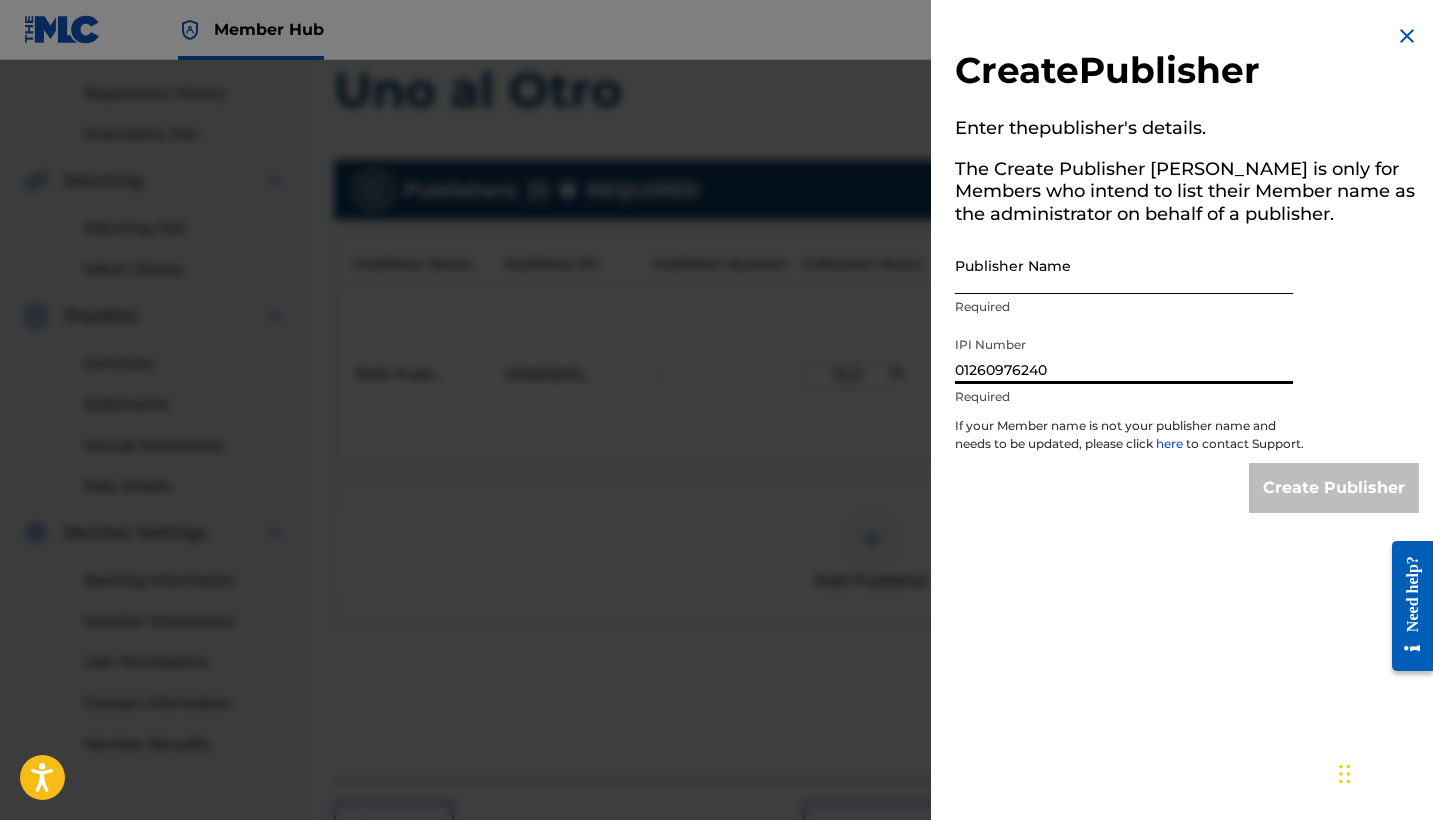
type input "01260976240"
click at [1041, 285] on input "Publisher Name" at bounding box center [1124, 265] width 338 height 57
paste input "ENX PUBLISHING LLC"
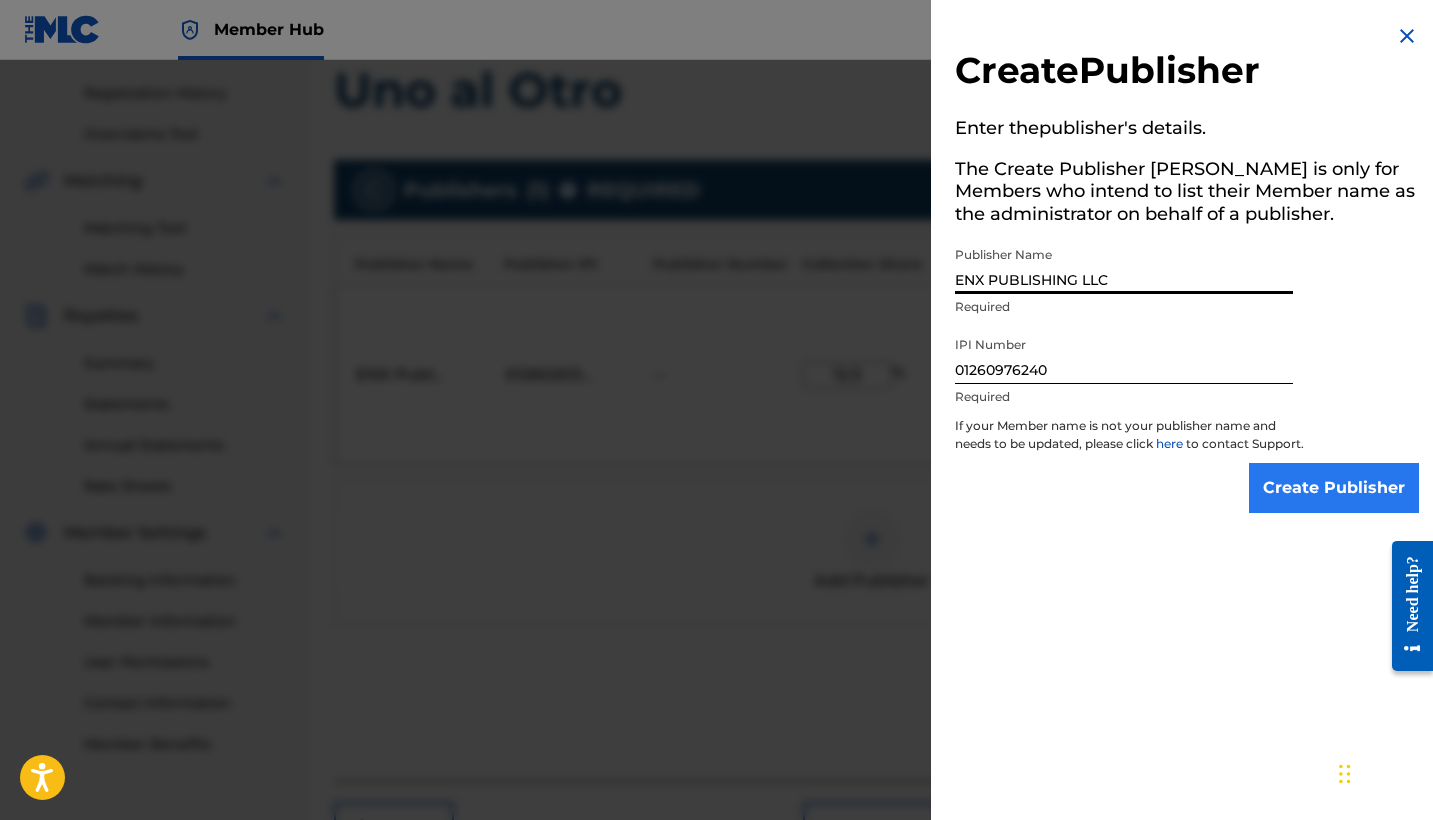
type input "ENX PUBLISHING LLC"
click at [1318, 510] on input "Create Publisher" at bounding box center [1334, 488] width 170 height 50
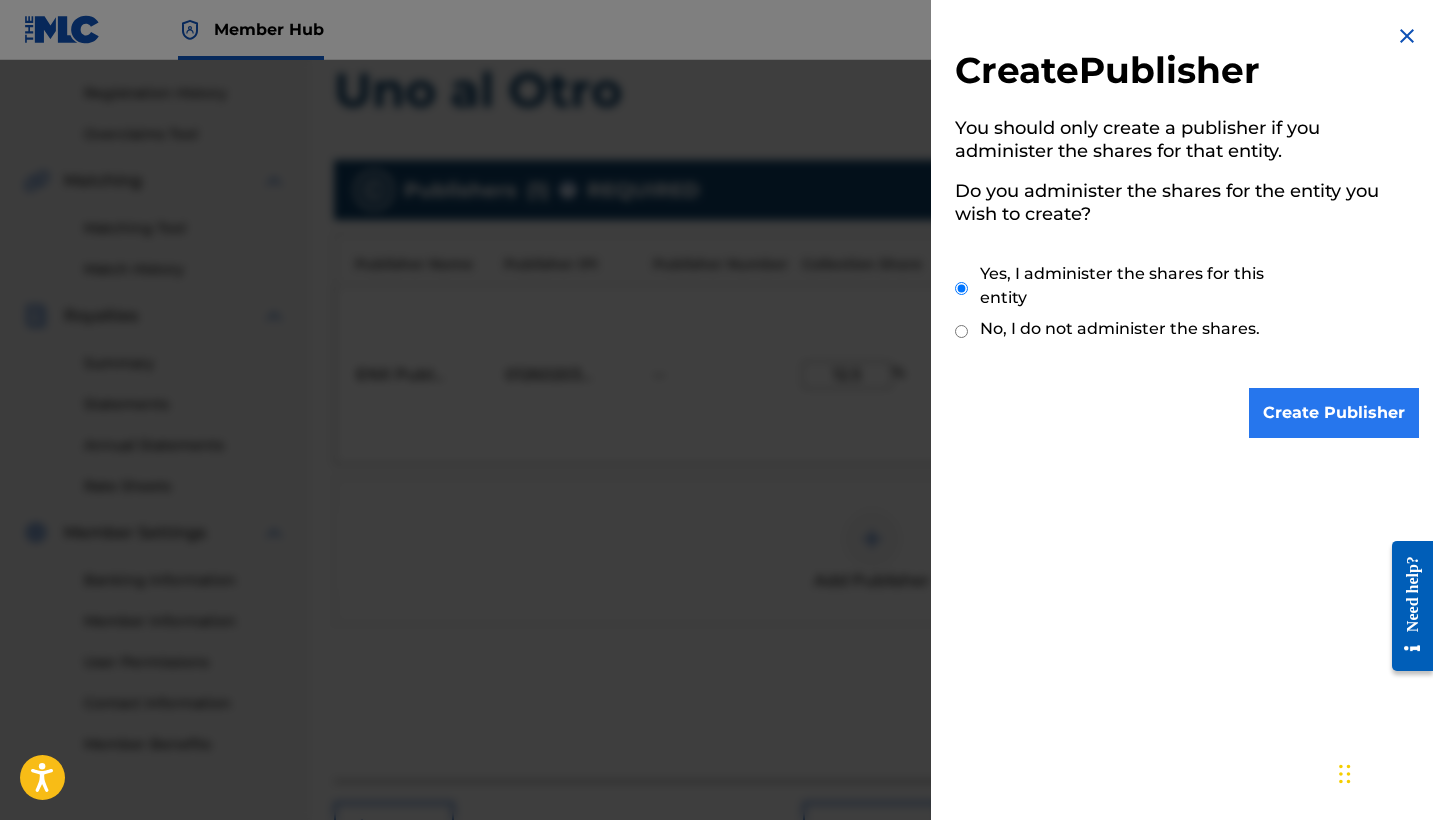
click at [1294, 416] on input "Create Publisher" at bounding box center [1334, 413] width 170 height 50
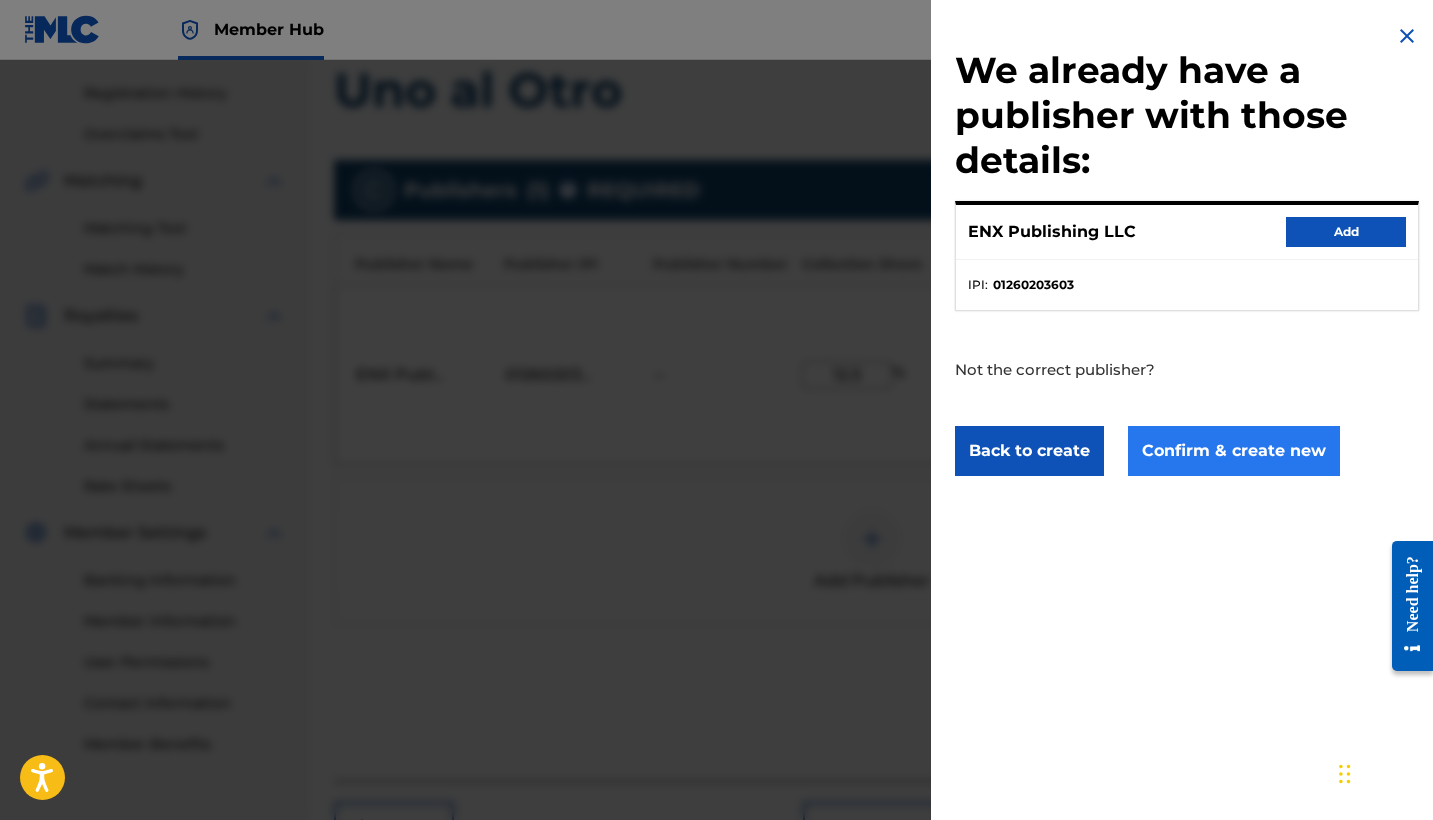
click at [1207, 451] on button "Confirm & create new" at bounding box center [1234, 451] width 212 height 50
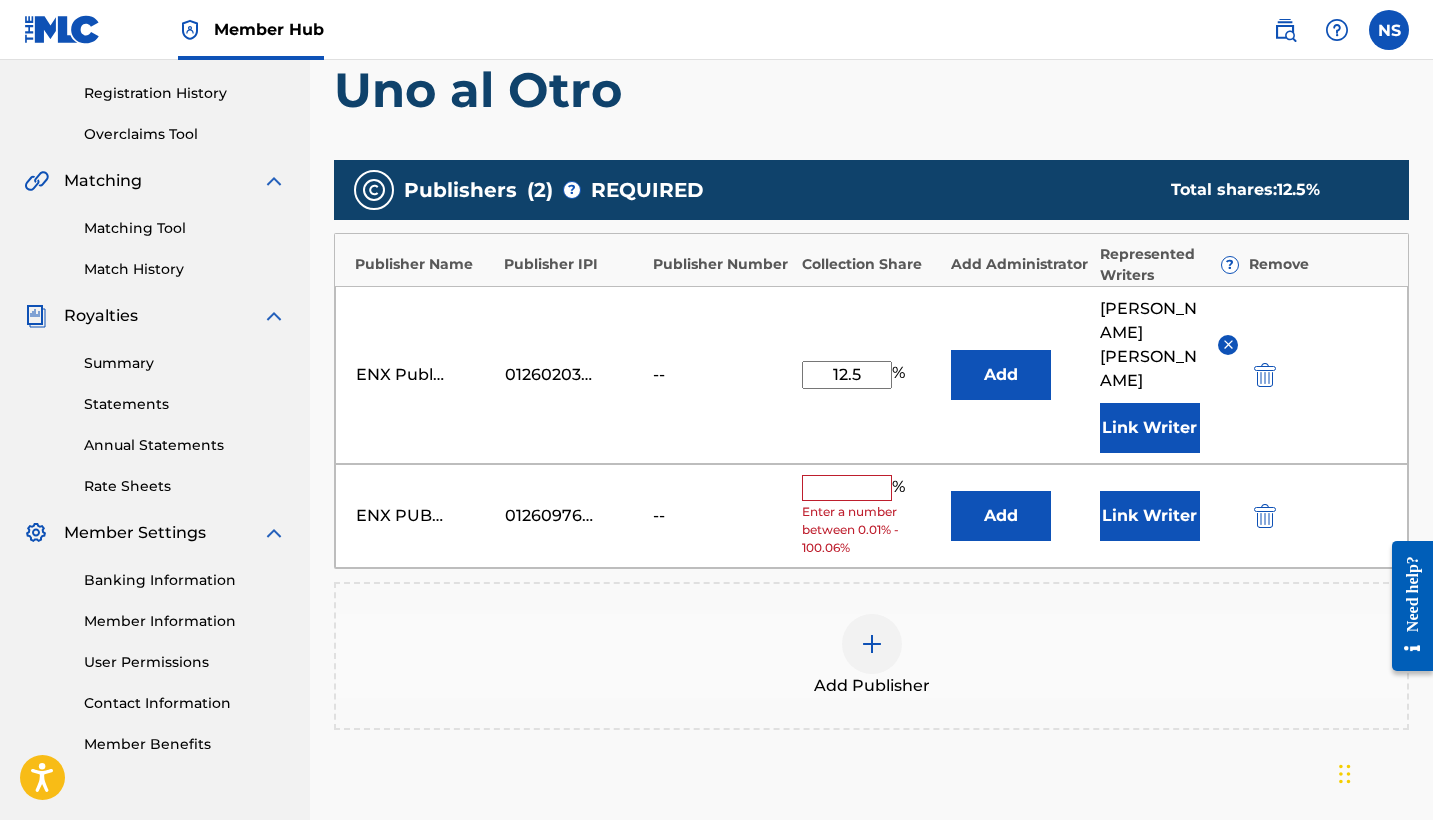
click at [847, 464] on div "ENX PUBLISHING LLC 01260976240 -- % Enter a number between 0.01% - 100.06% Add …" at bounding box center [871, 516] width 1073 height 105
click at [849, 477] on input "text" at bounding box center [847, 488] width 90 height 26
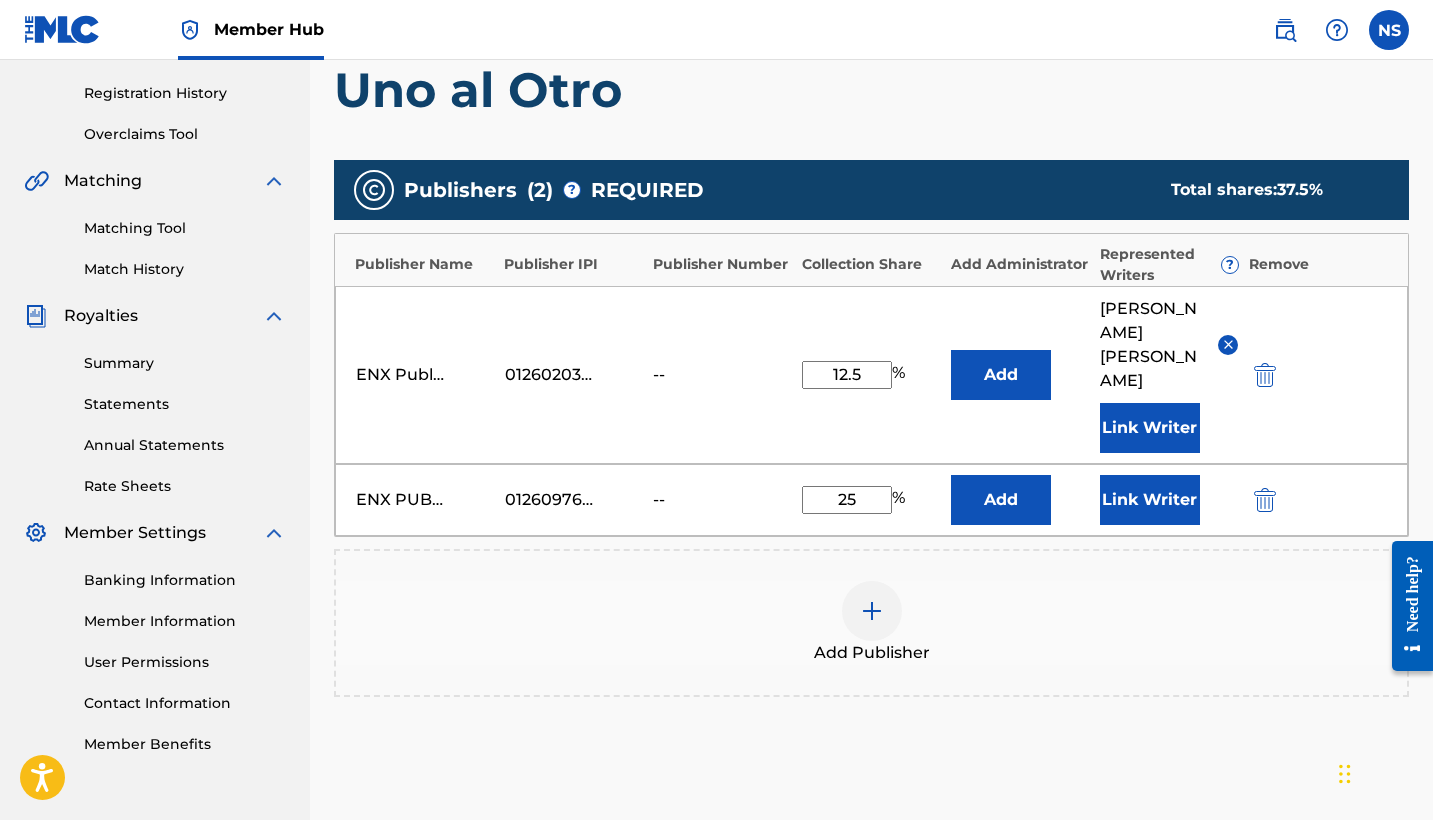
type input "25"
click at [951, 566] on div "Add Publisher" at bounding box center [871, 623] width 1075 height 148
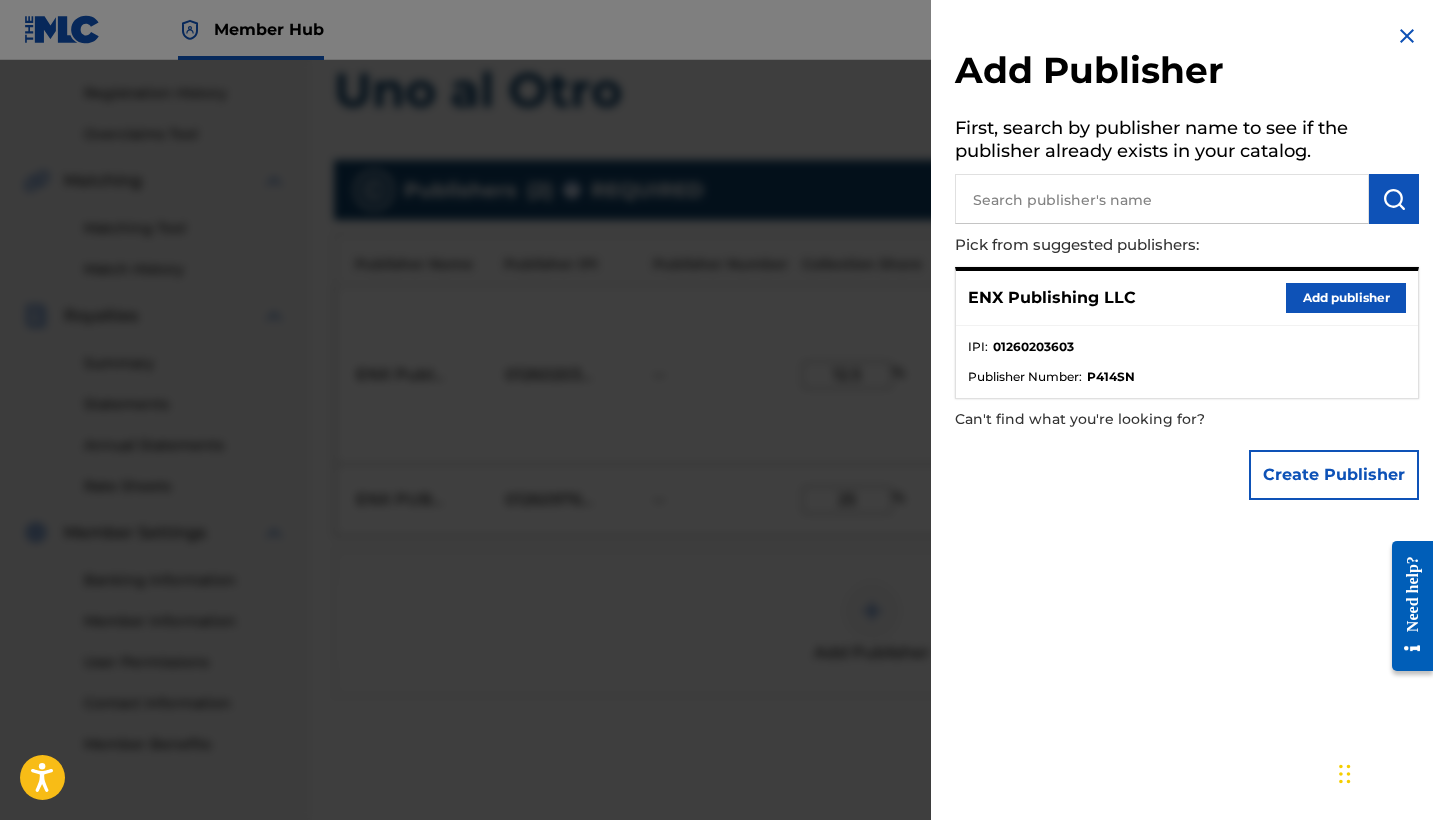
click at [1397, 32] on img at bounding box center [1407, 36] width 24 height 24
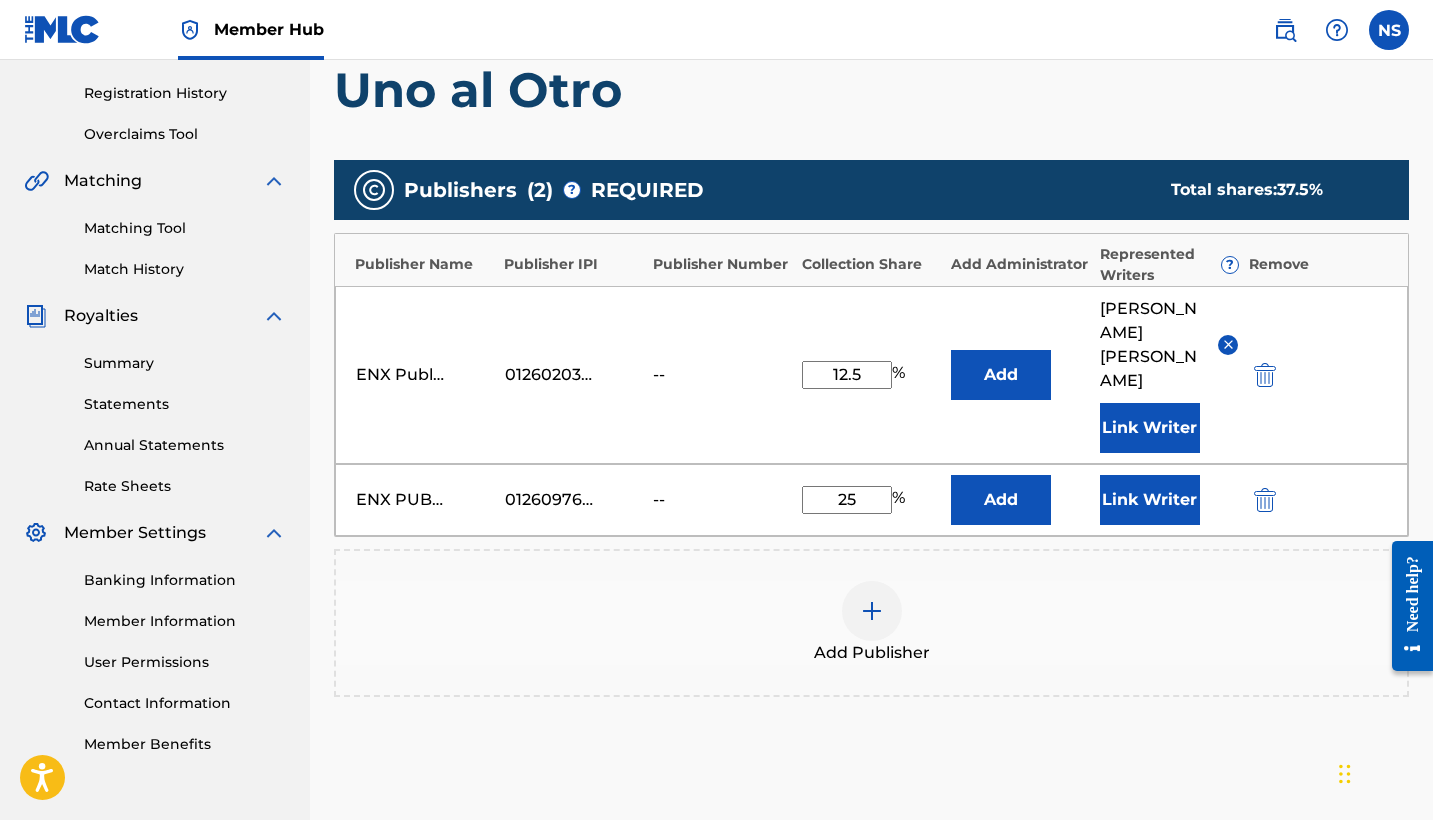
click at [558, 493] on div "01260976240" at bounding box center [550, 500] width 90 height 24
click at [392, 381] on div "ENX Publishing Corp" at bounding box center [401, 375] width 90 height 24
click at [1151, 501] on button "Link Writer" at bounding box center [1150, 500] width 100 height 50
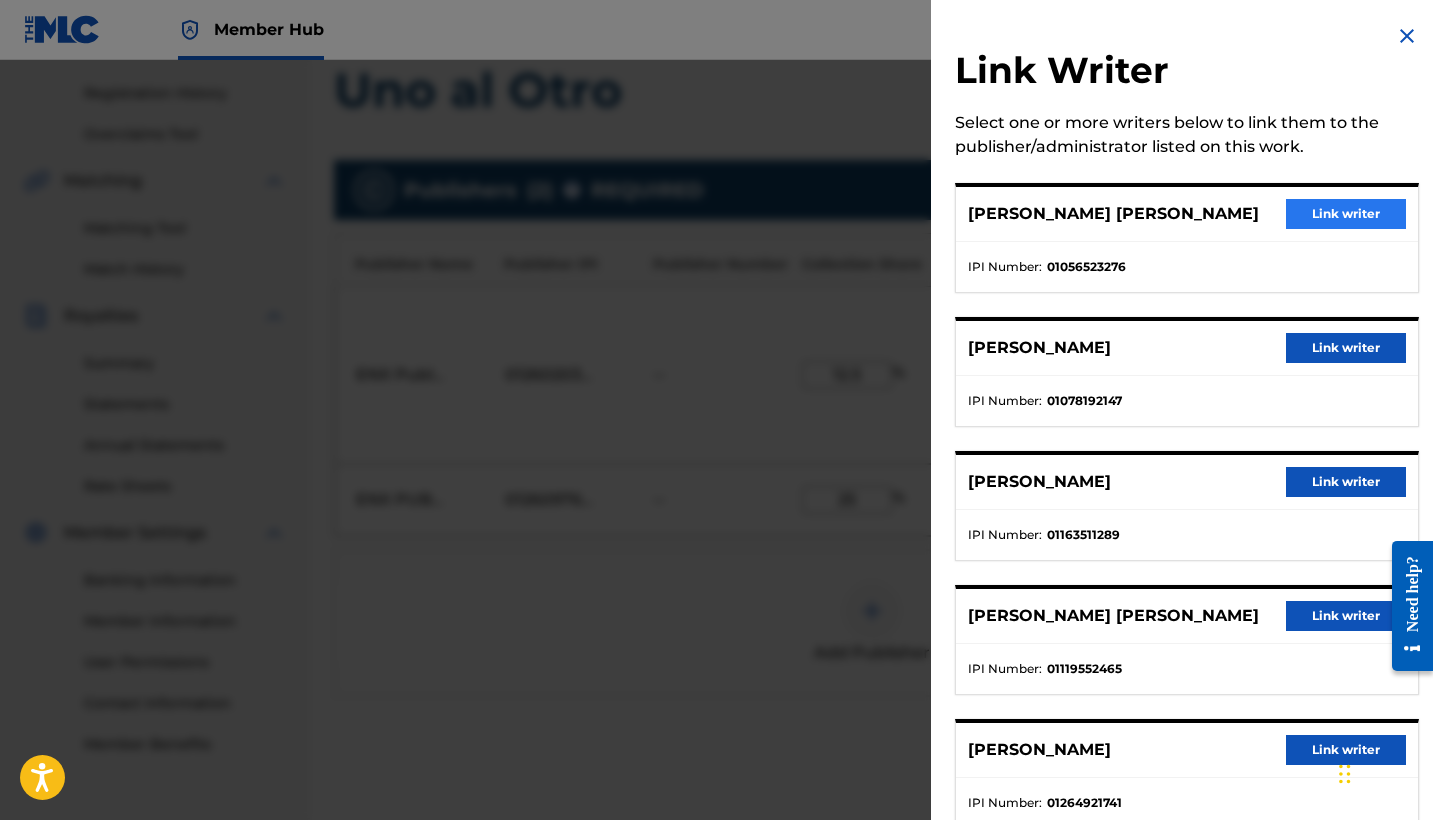
click at [1292, 218] on button "Link writer" at bounding box center [1346, 214] width 120 height 30
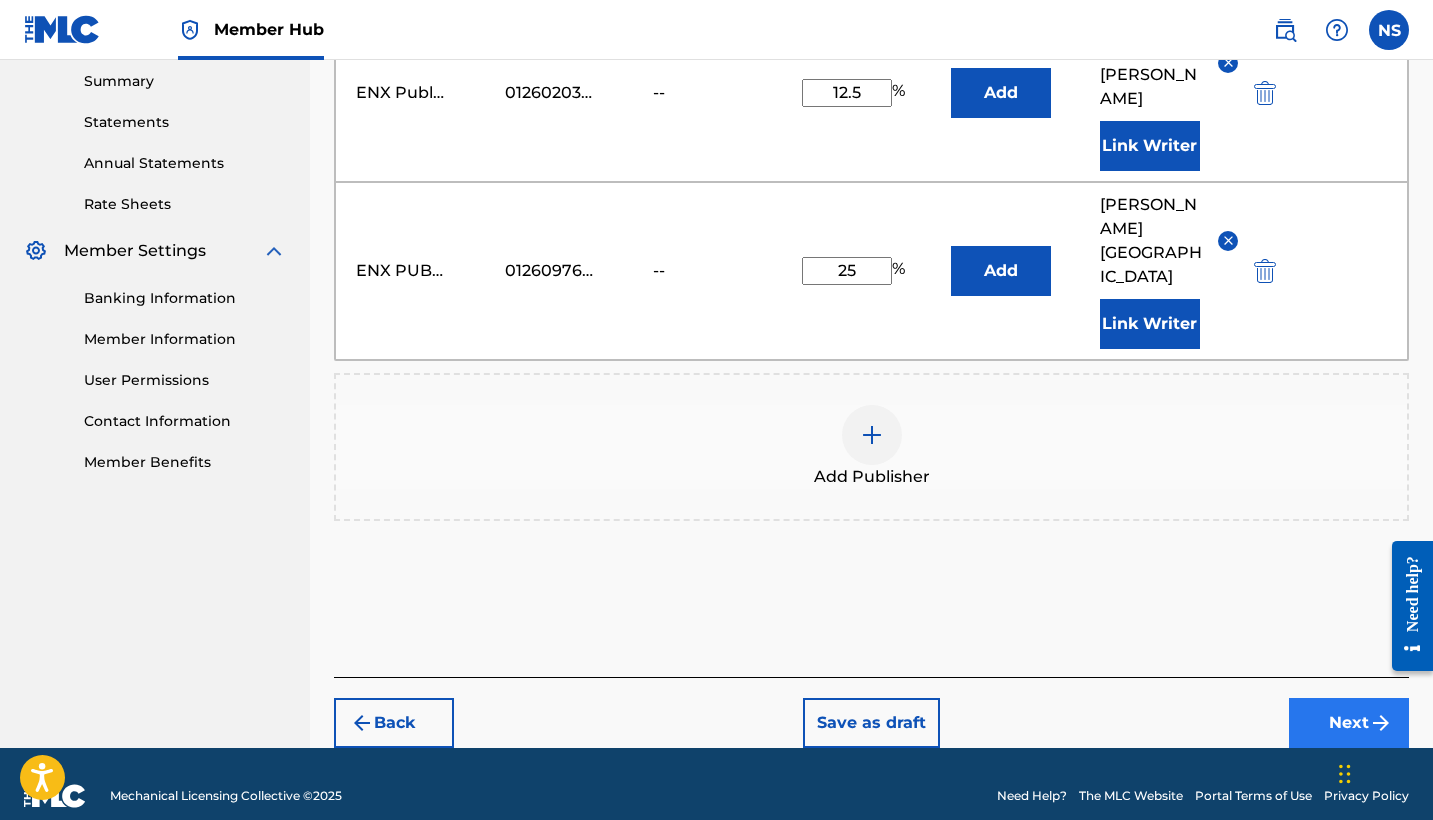
click at [1328, 713] on button "Next" at bounding box center [1349, 723] width 120 height 50
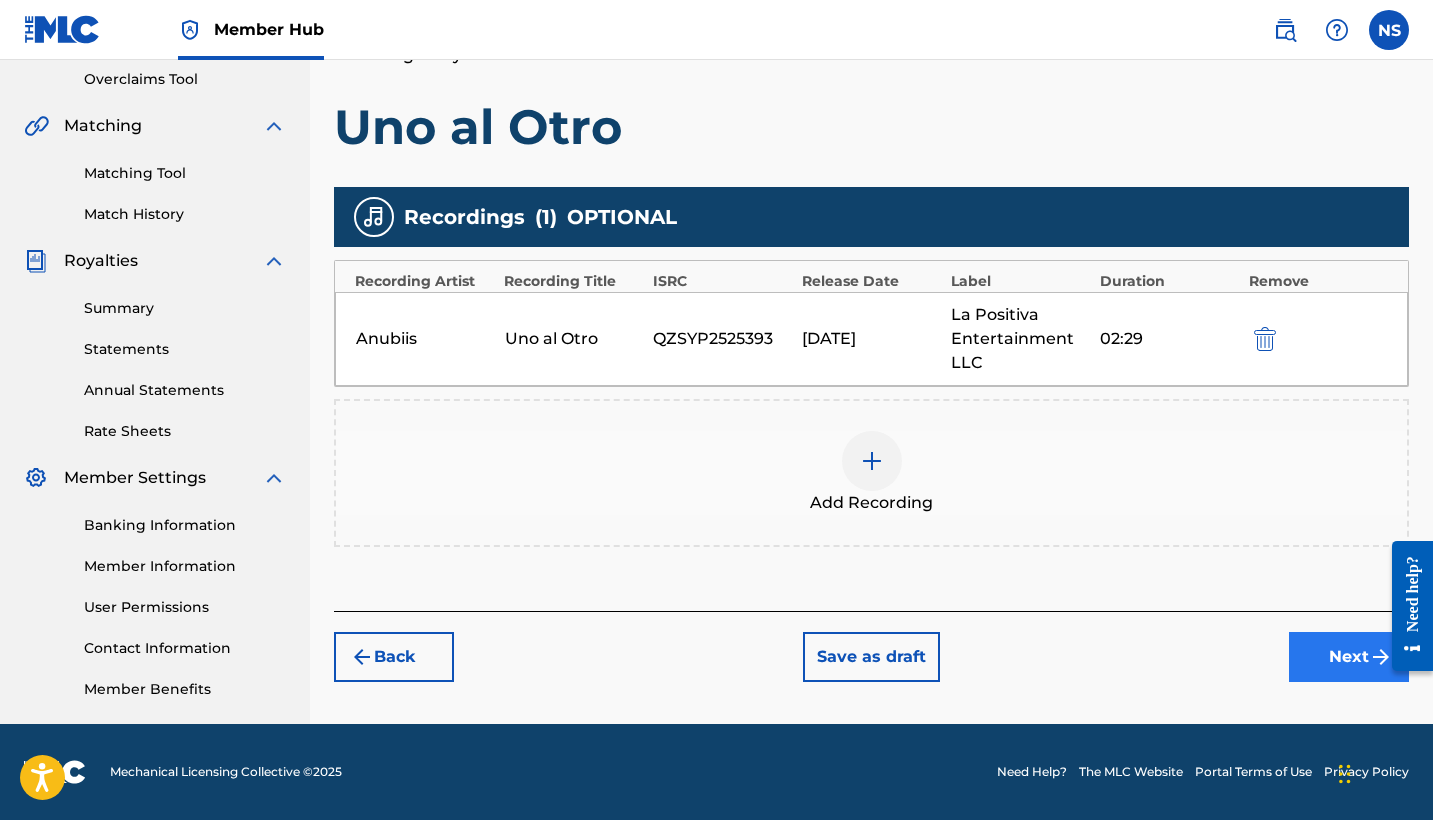
click at [1353, 660] on button "Next" at bounding box center [1349, 657] width 120 height 50
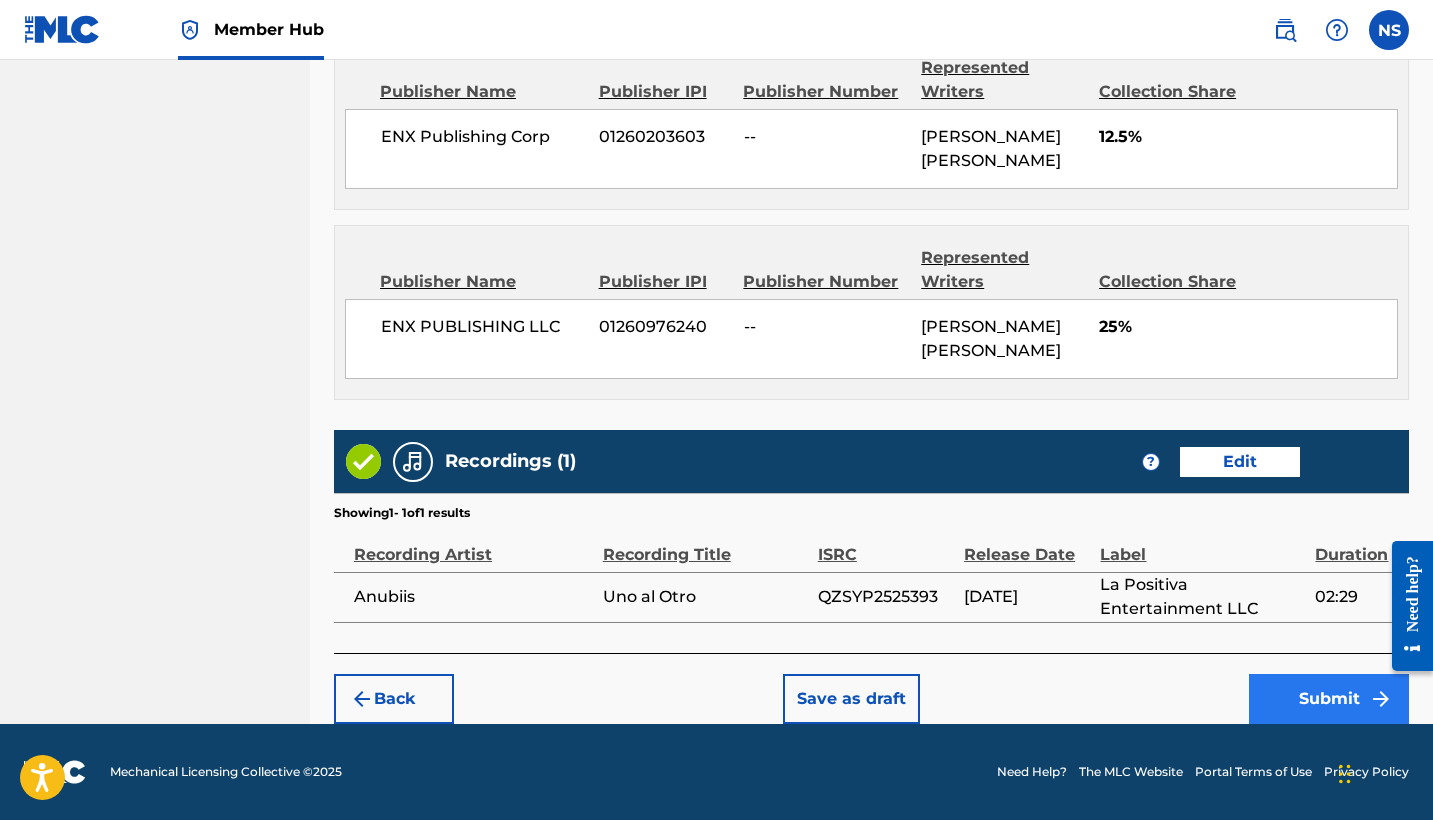
scroll to position [1256, 0]
click at [1304, 708] on button "Submit" at bounding box center [1329, 699] width 160 height 50
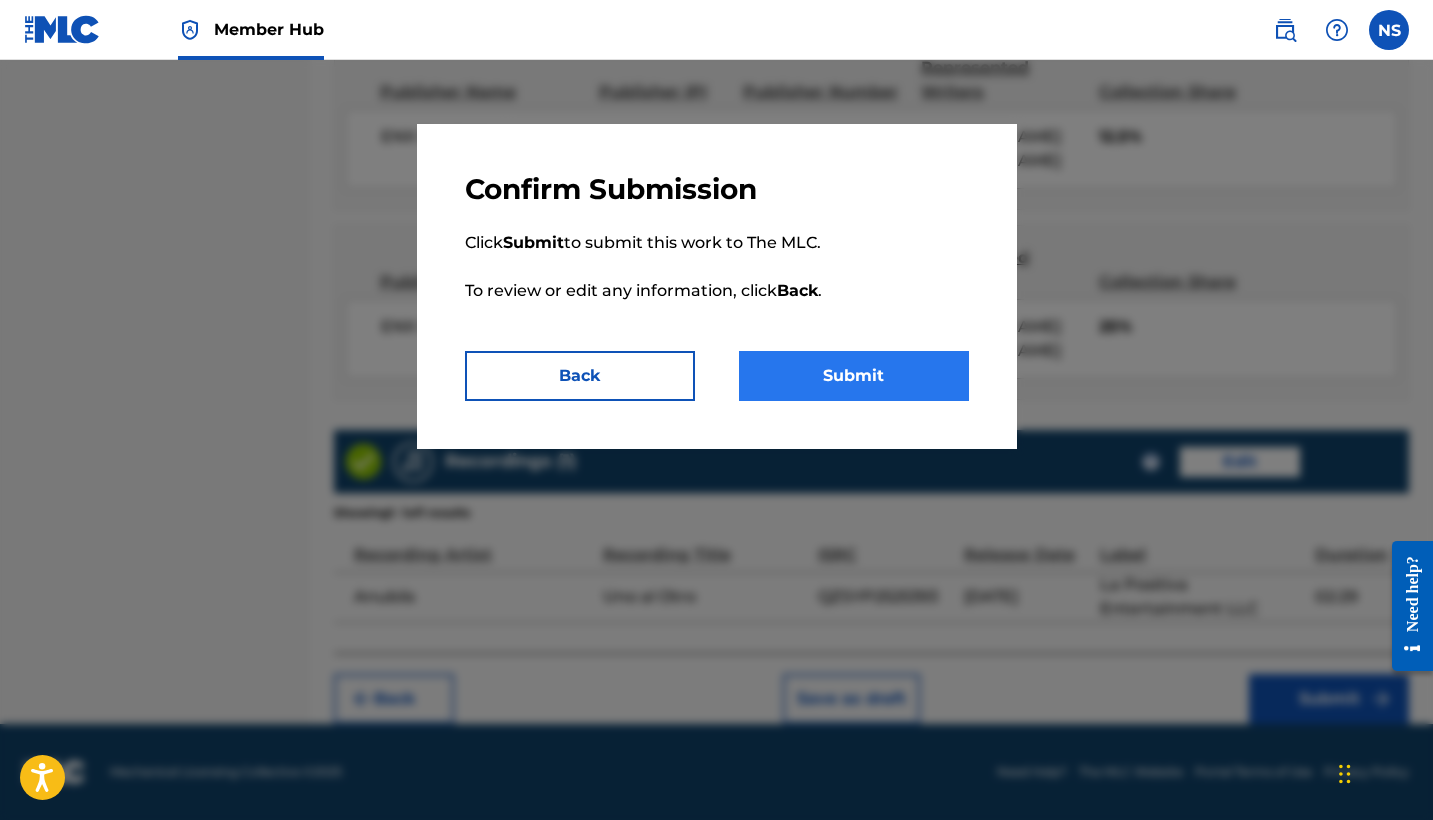
click at [824, 380] on button "Submit" at bounding box center [854, 376] width 230 height 50
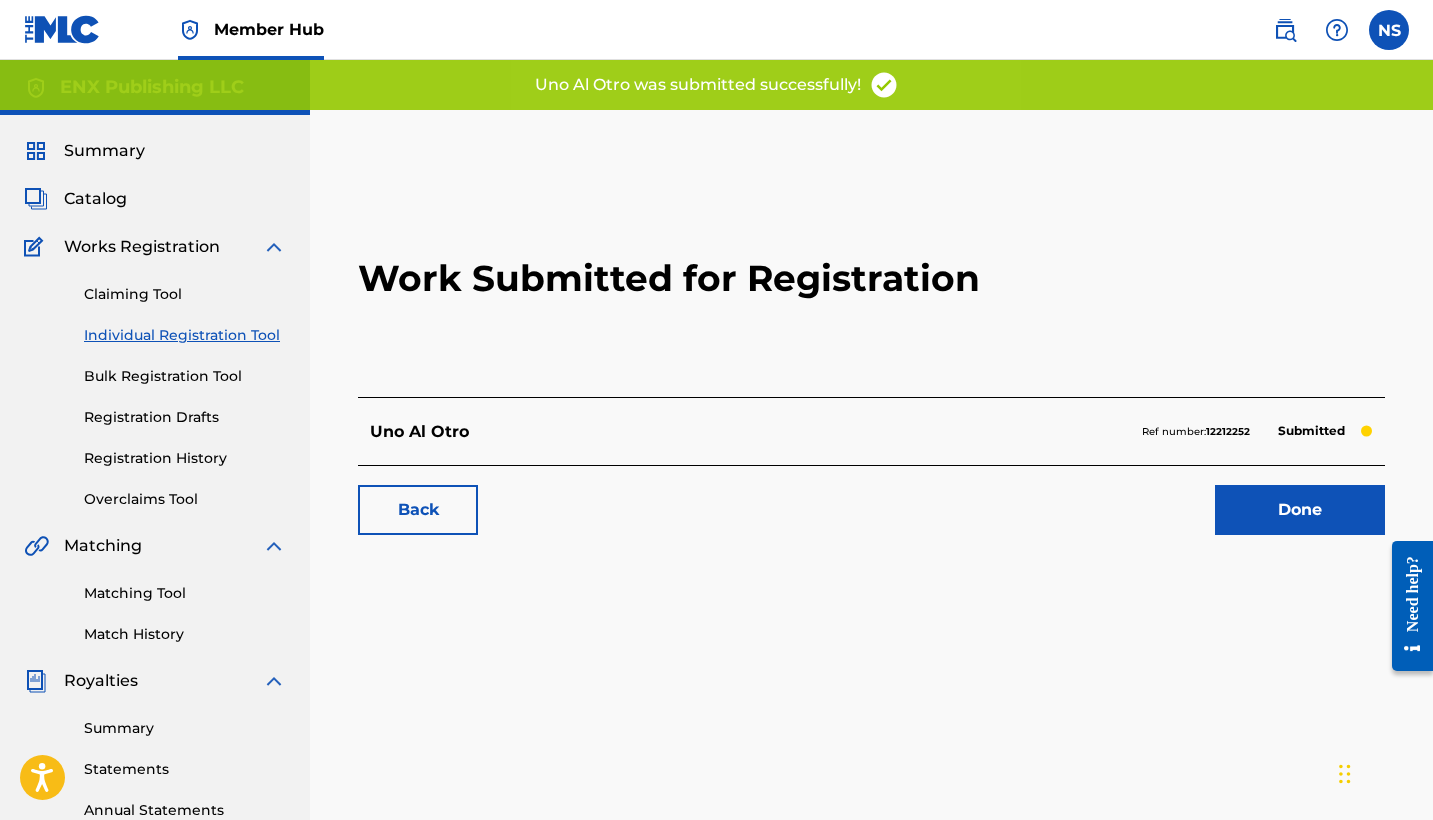
click at [924, 437] on div "Uno Al Otro Ref number: 12212252 Submitted" at bounding box center [871, 431] width 1027 height 68
click at [590, 442] on div "Uno Al Otro Ref number: 12212252 Submitted" at bounding box center [871, 431] width 1027 height 68
click at [1286, 426] on p "Submitted" at bounding box center [1311, 431] width 87 height 28
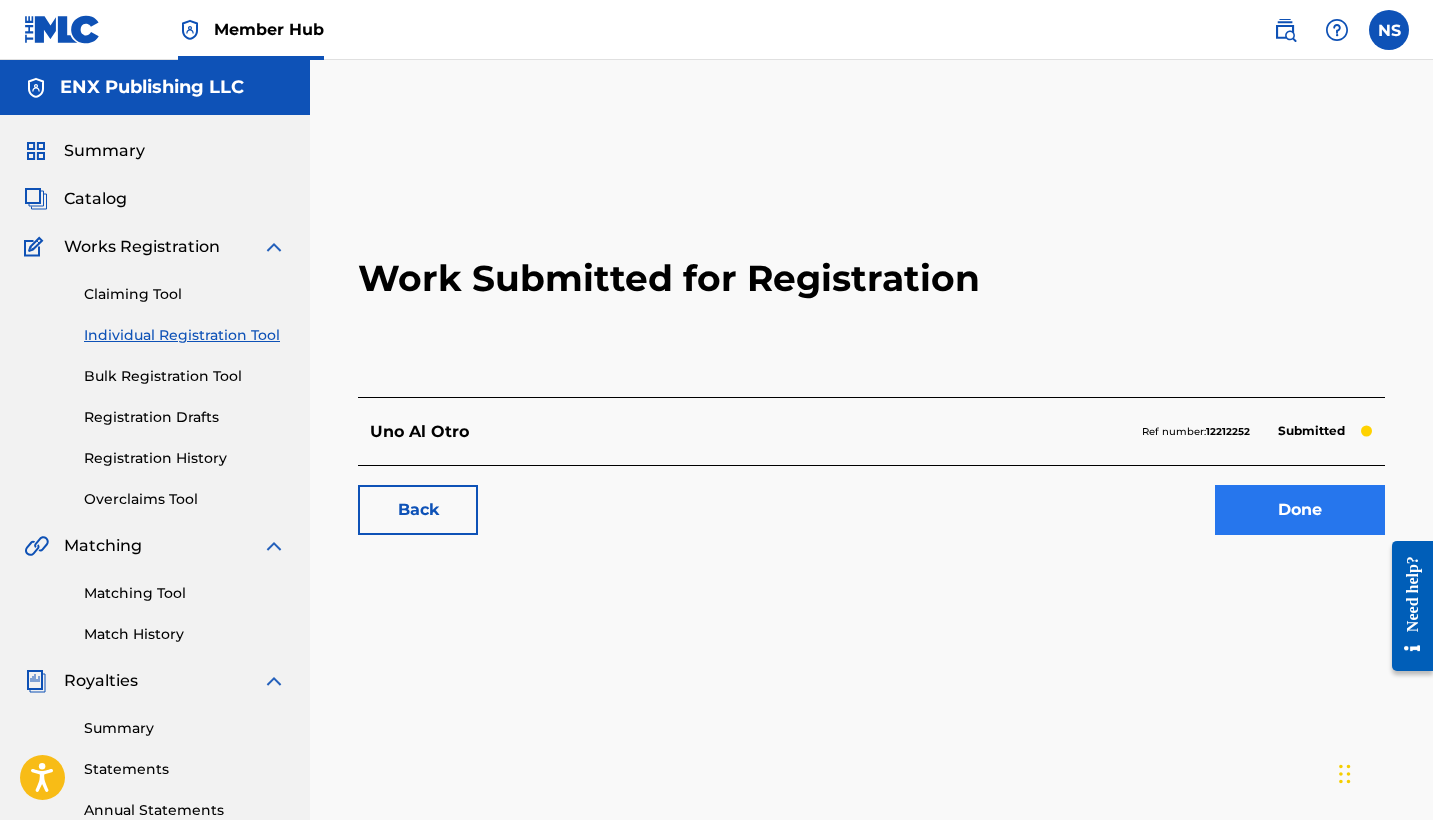
click at [1327, 506] on link "Done" at bounding box center [1300, 510] width 170 height 50
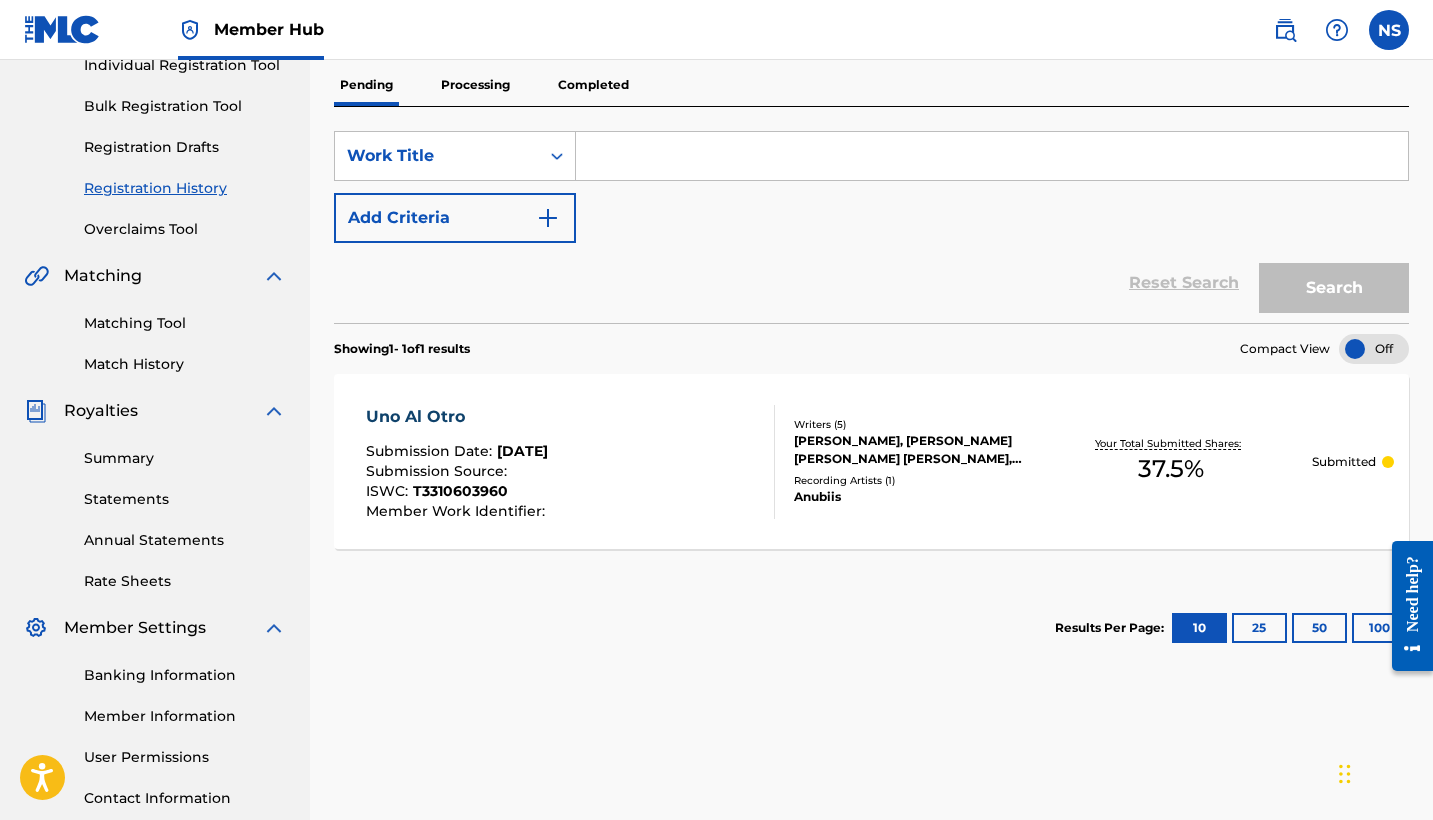
scroll to position [274, 0]
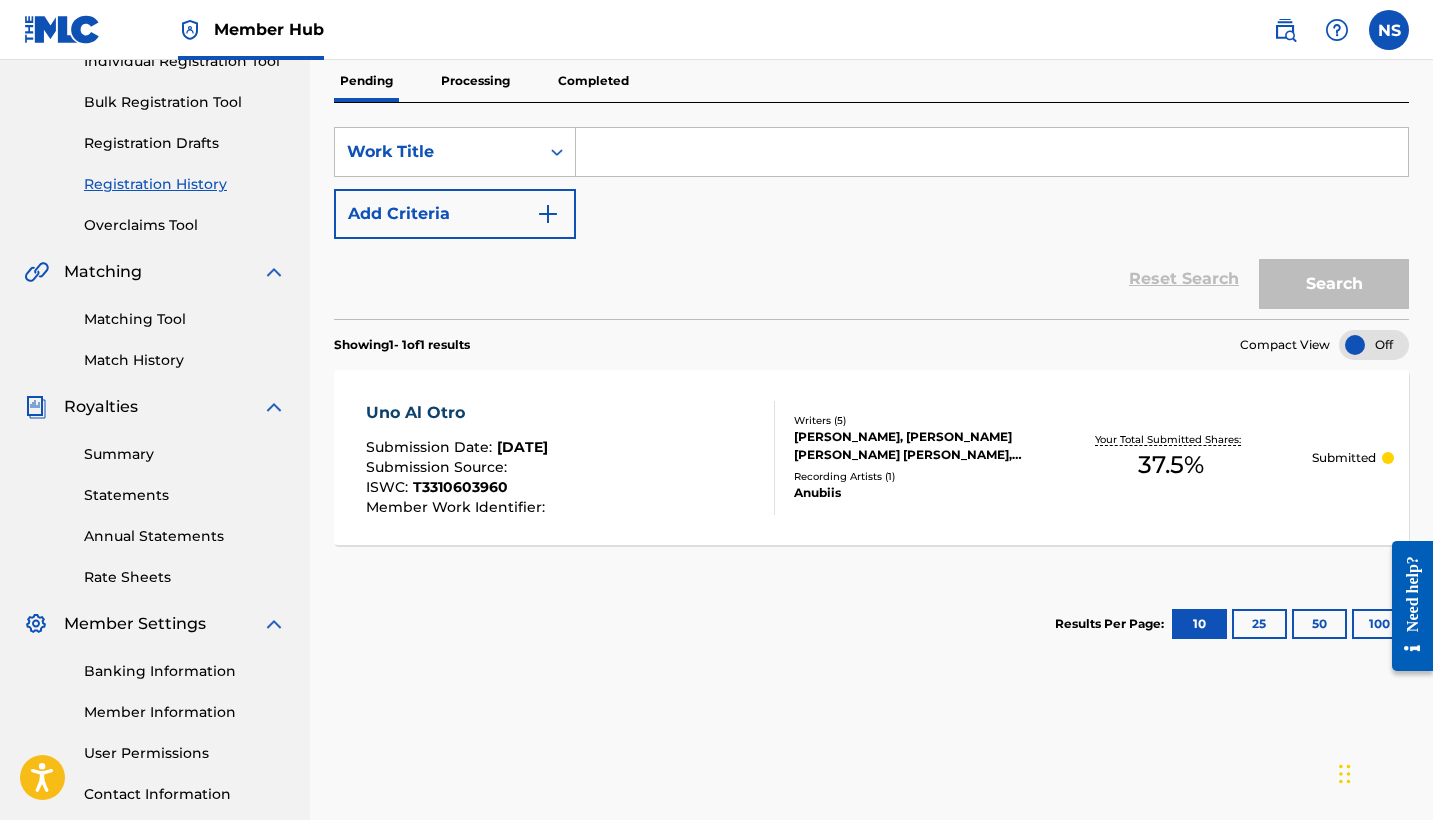
click at [1012, 497] on div "Anubiis" at bounding box center [912, 493] width 236 height 18
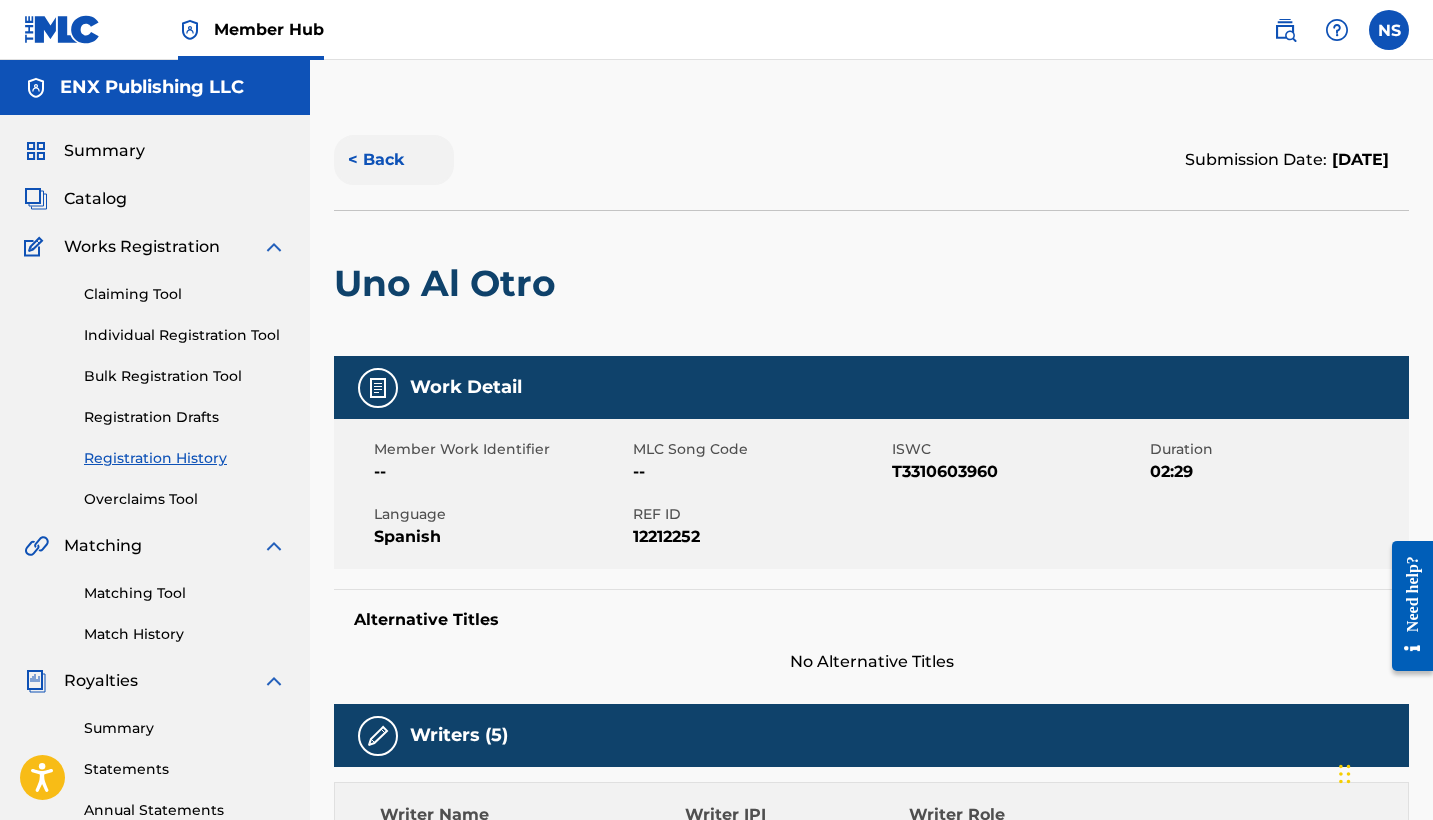
click at [365, 146] on button "< Back" at bounding box center [394, 160] width 120 height 50
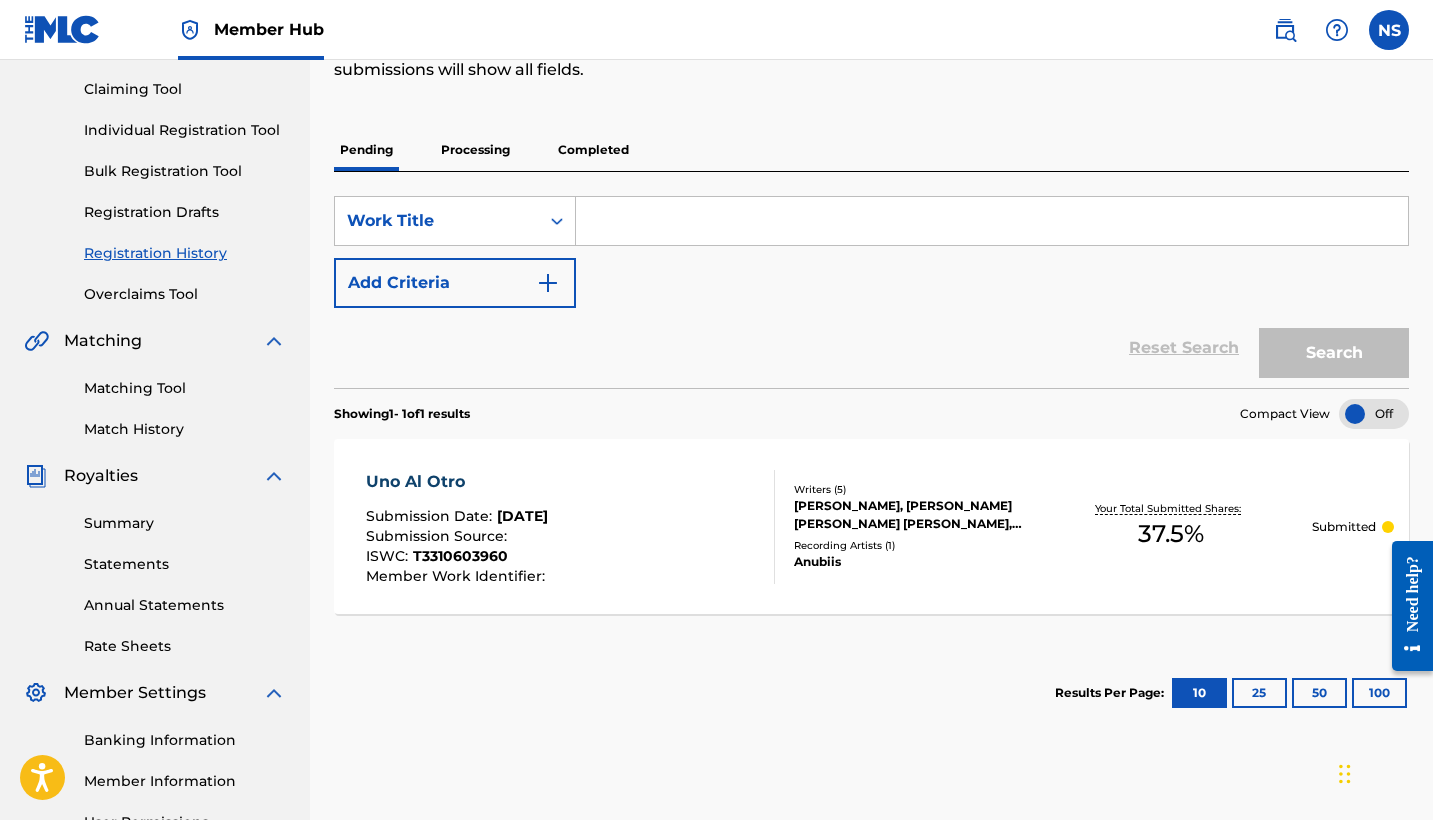
scroll to position [247, 0]
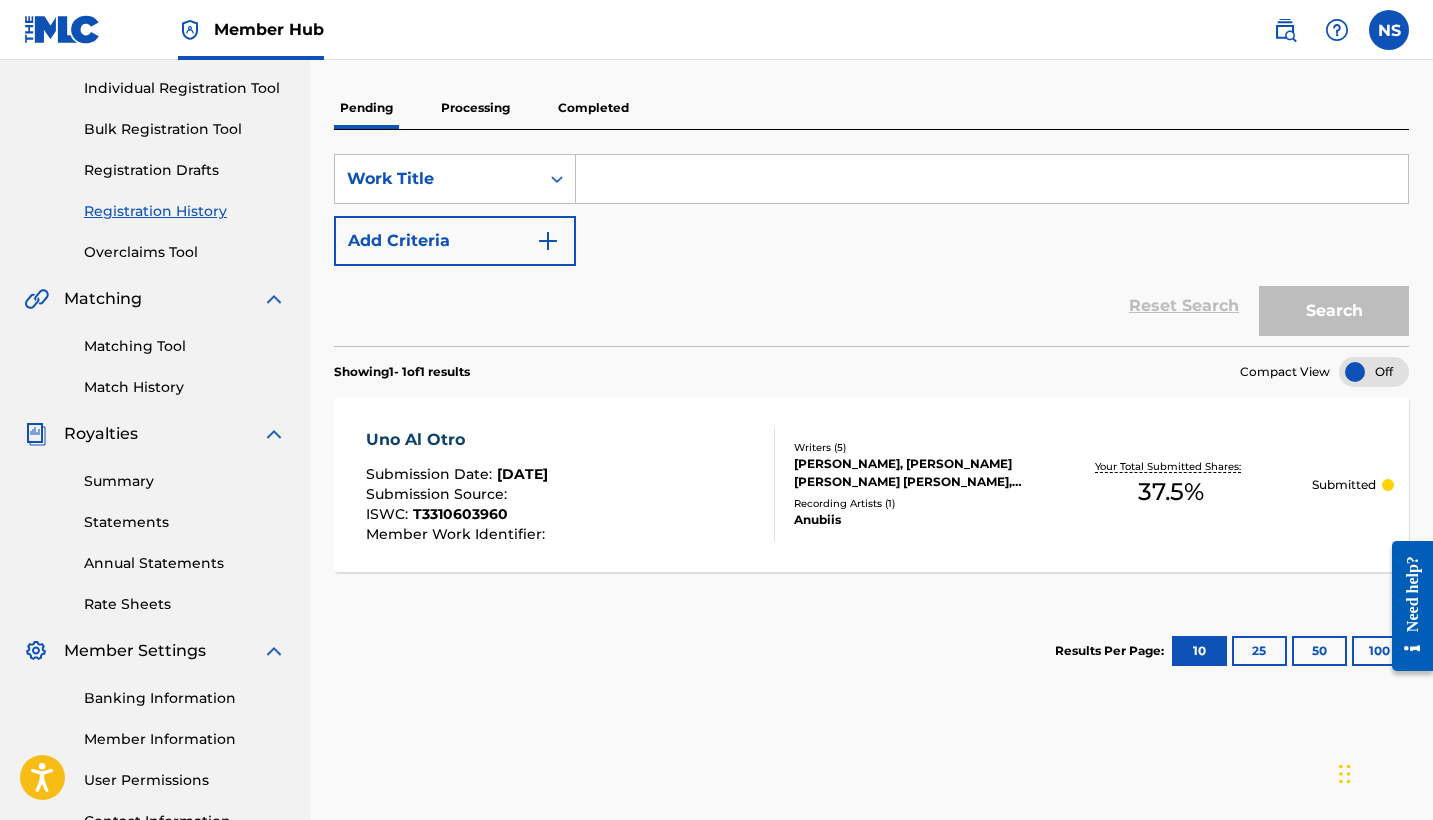
click at [1359, 383] on div at bounding box center [1374, 372] width 70 height 30
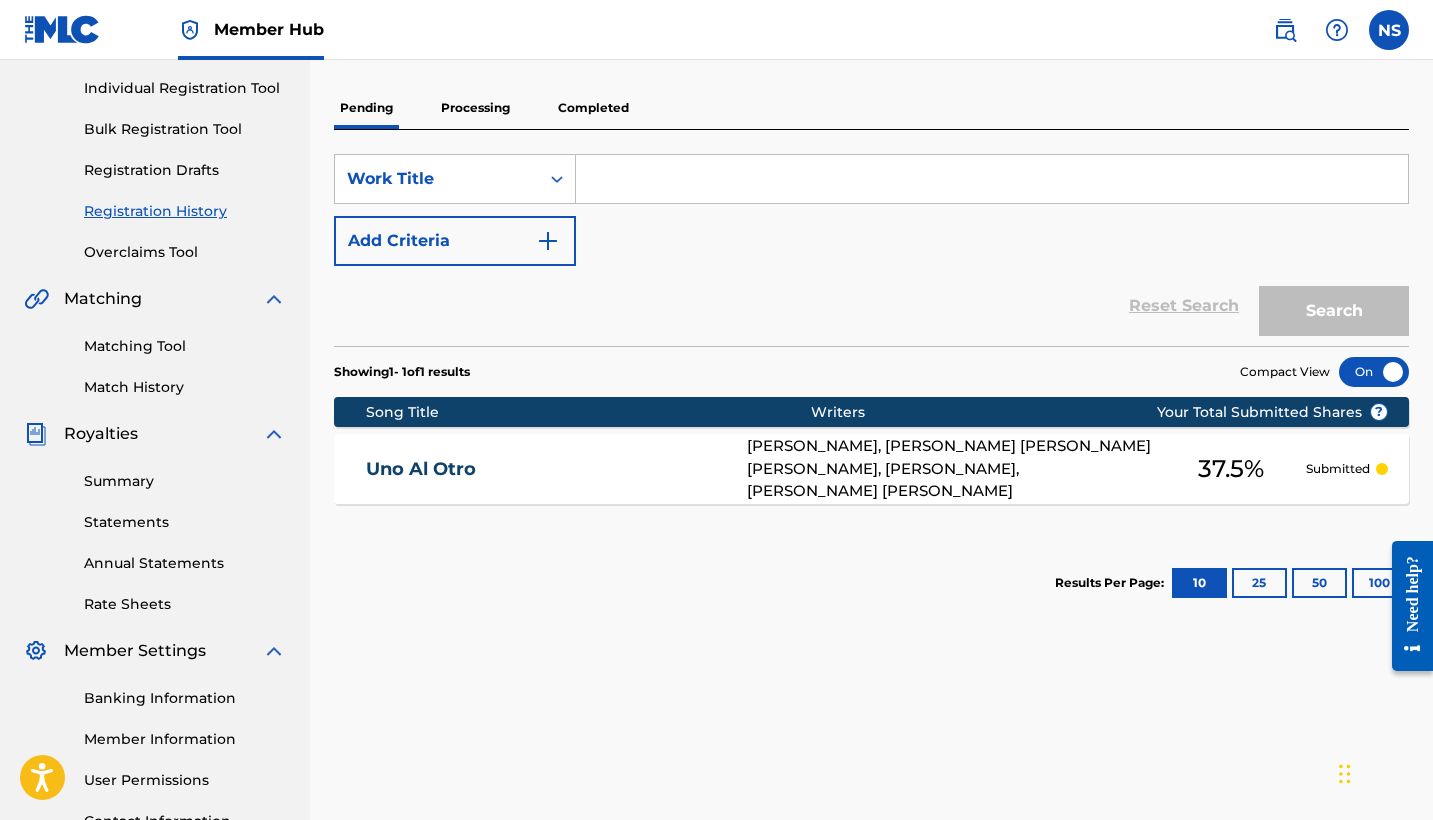
click at [1357, 378] on div at bounding box center [1374, 372] width 70 height 30
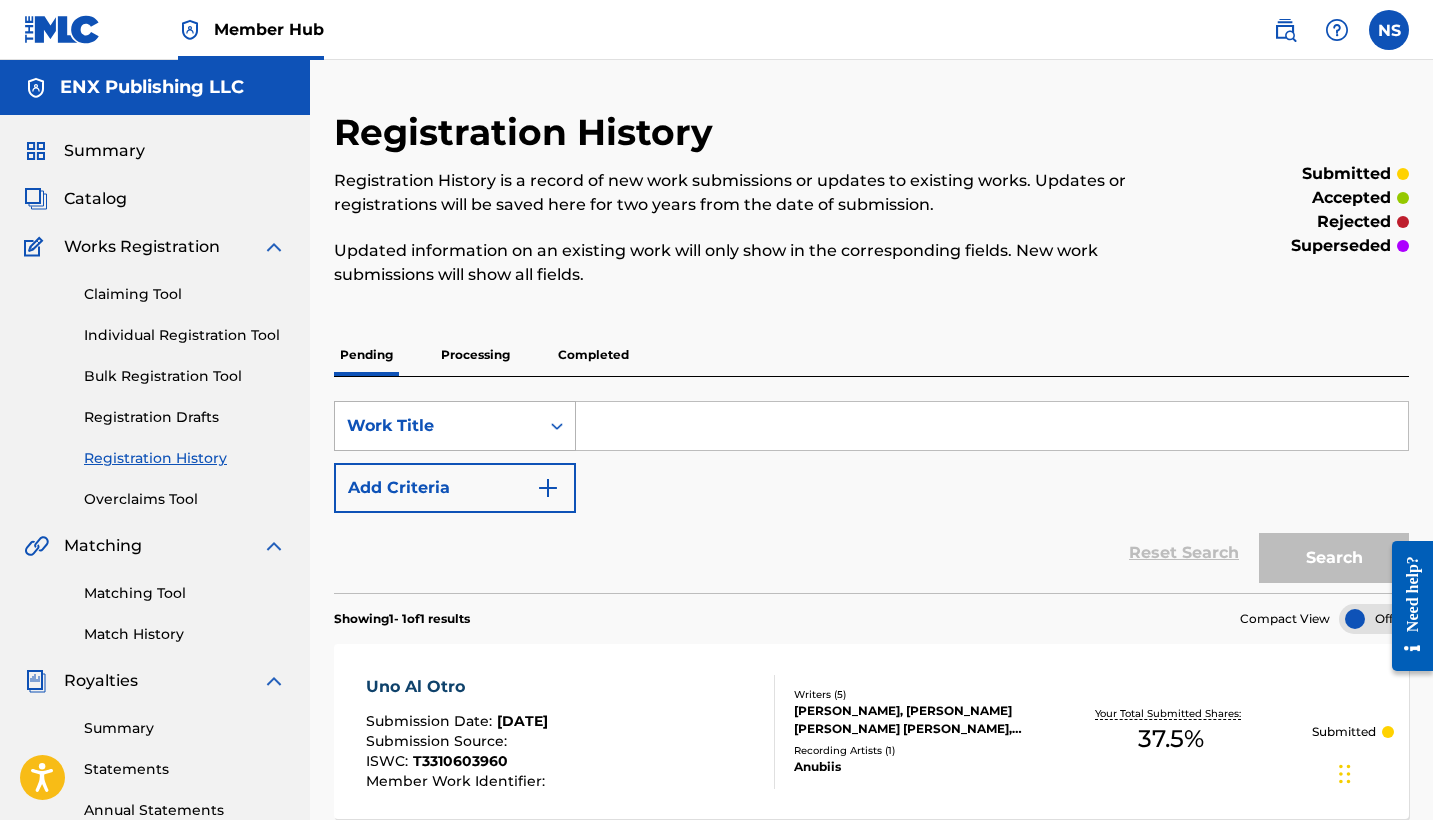
scroll to position [0, 0]
click at [155, 297] on link "Claiming Tool" at bounding box center [185, 294] width 202 height 21
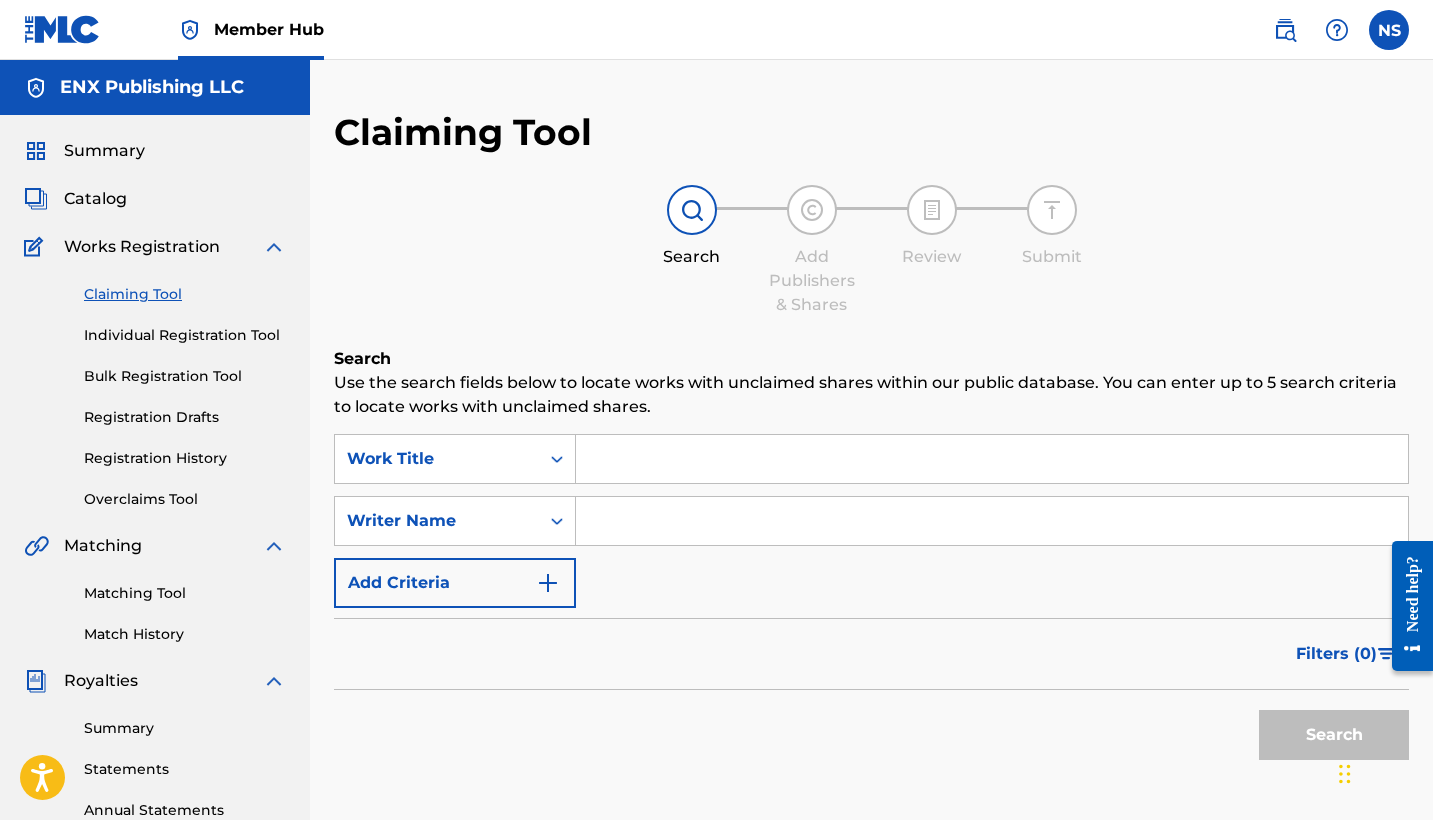
click at [672, 231] on div "Search" at bounding box center [692, 227] width 100 height 84
click at [701, 215] on img at bounding box center [692, 210] width 24 height 24
click at [605, 471] on input "Search Form" at bounding box center [992, 459] width 832 height 48
paste input "TIGHT"
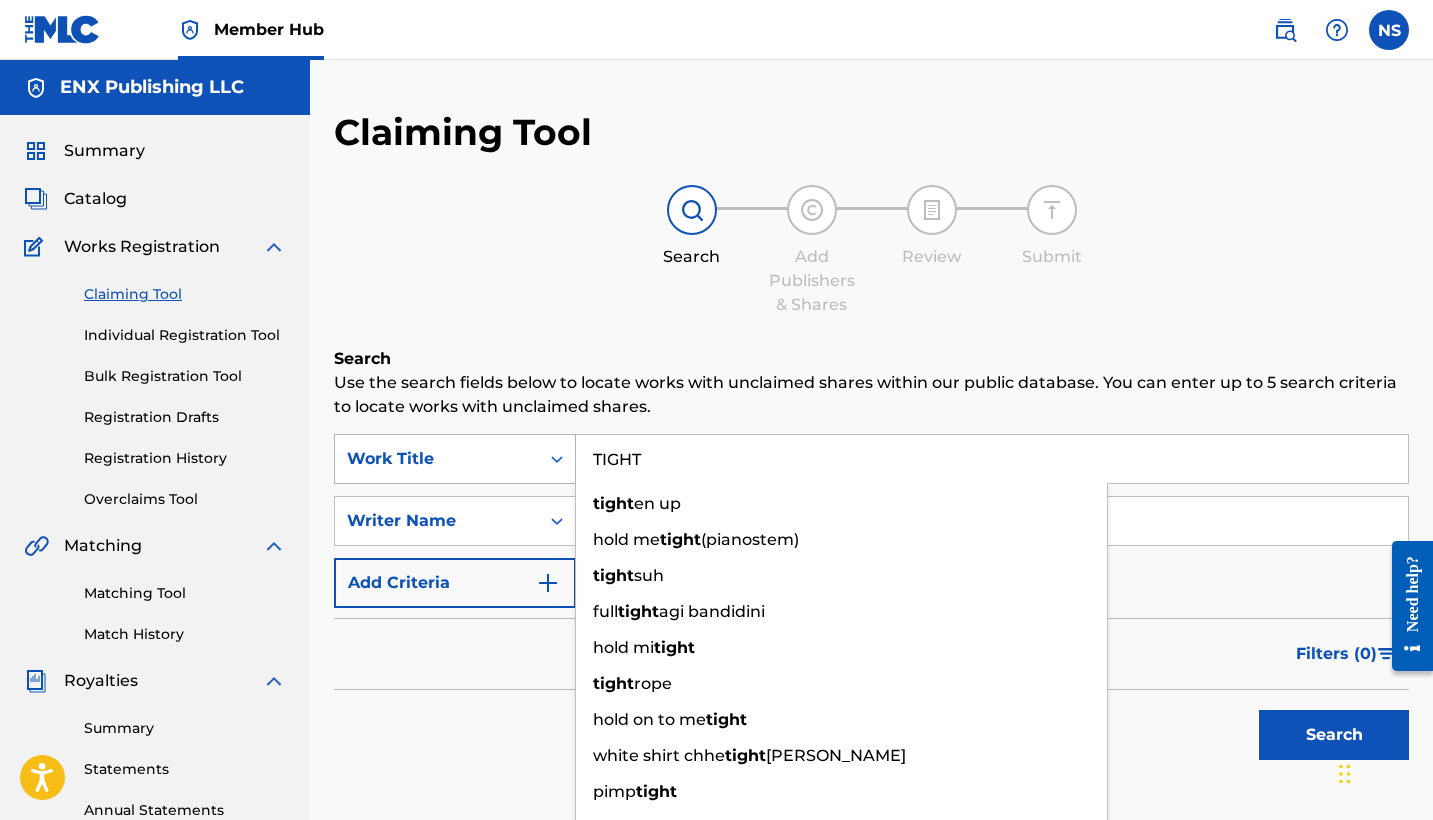
type input "TIGHT"
click at [517, 467] on div "Work Title" at bounding box center [437, 459] width 180 height 24
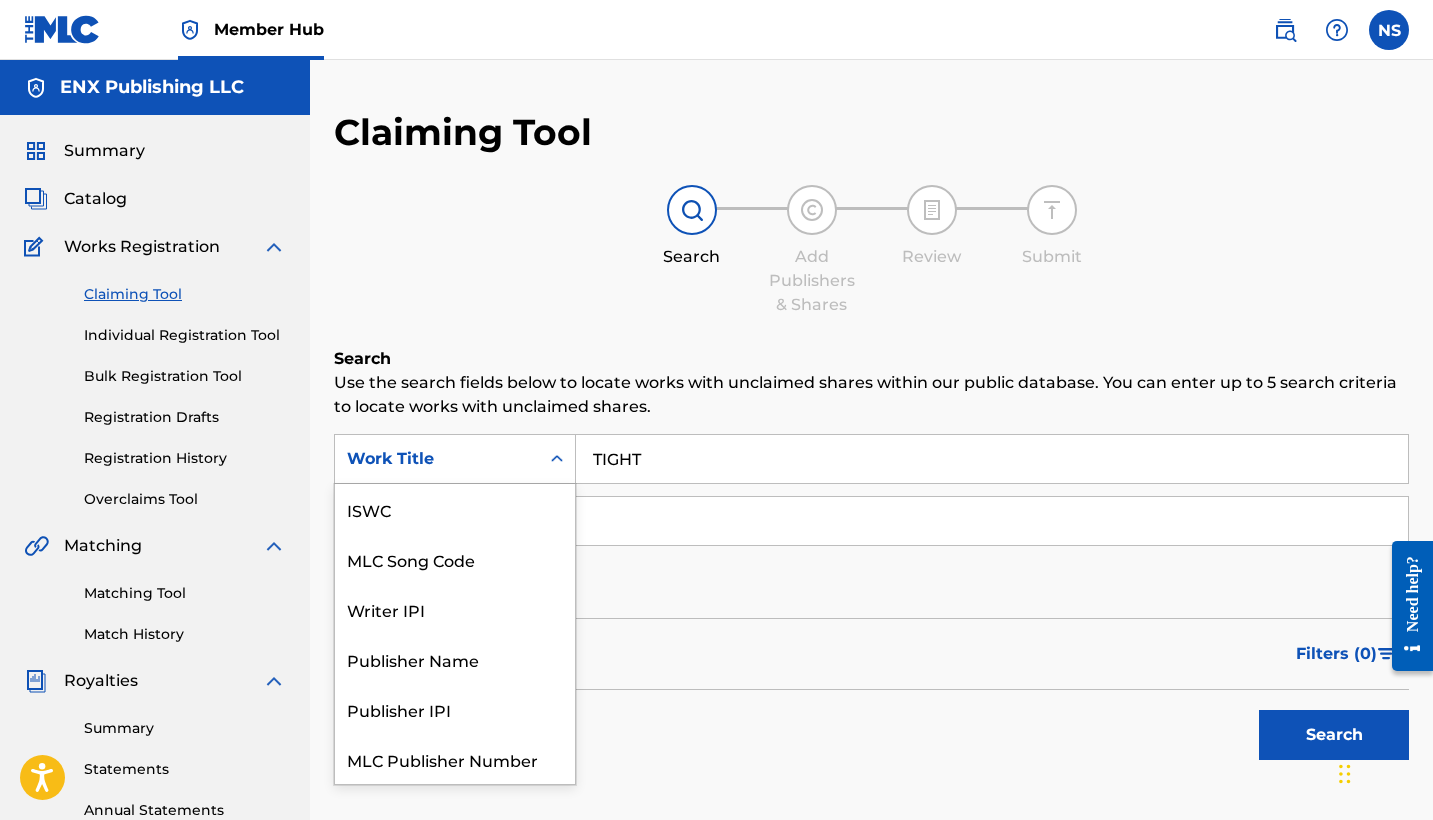
scroll to position [50, 0]
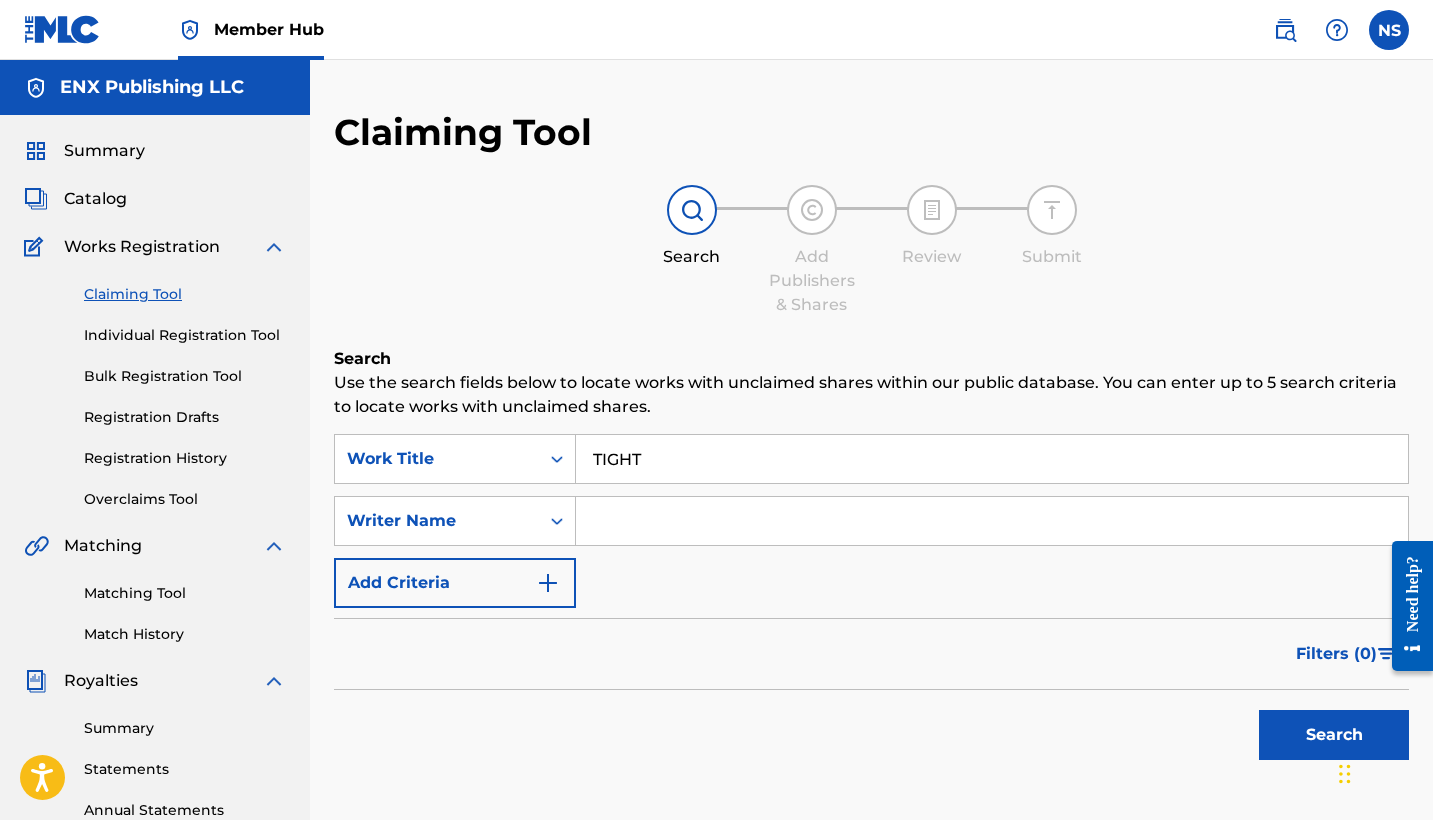
click at [671, 524] on input "Search Form" at bounding box center [992, 521] width 832 height 48
paste input "[PERSON_NAME] [PERSON_NAME] Y"
drag, startPoint x: 775, startPoint y: 526, endPoint x: 532, endPoint y: 518, distance: 243.1
click at [532, 518] on div "SearchWithCriteria95f060c6-567b-40d4-a6ab-116354110bad Writer Name [PERSON_NAME…" at bounding box center [871, 521] width 1075 height 50
click at [748, 517] on input "[PERSON_NAME]" at bounding box center [992, 521] width 832 height 48
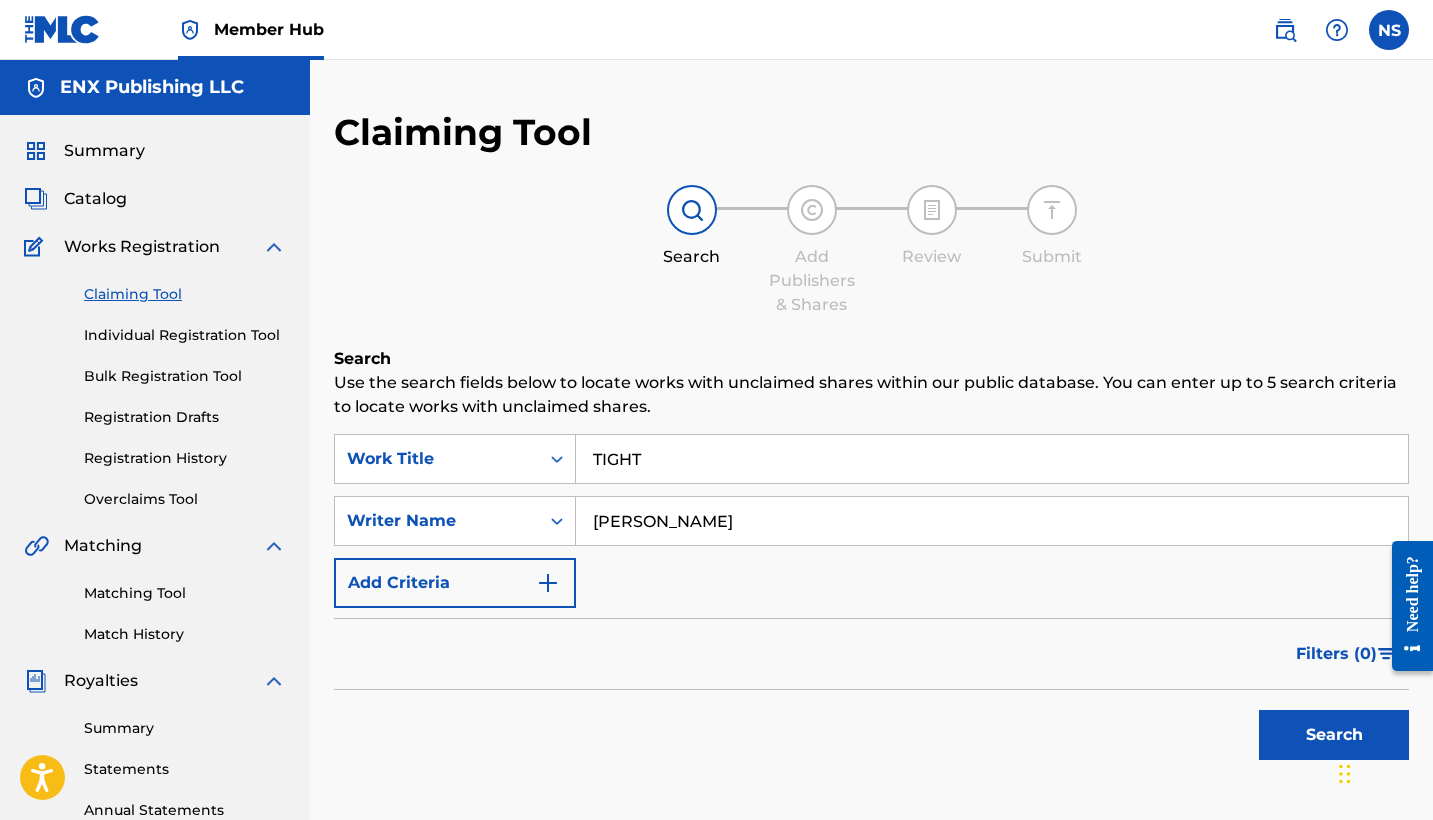
paste input "[PERSON_NAME][GEOGRAPHIC_DATA]"
type input "[PERSON_NAME] [PERSON_NAME]"
click at [1320, 744] on button "Search" at bounding box center [1334, 735] width 150 height 50
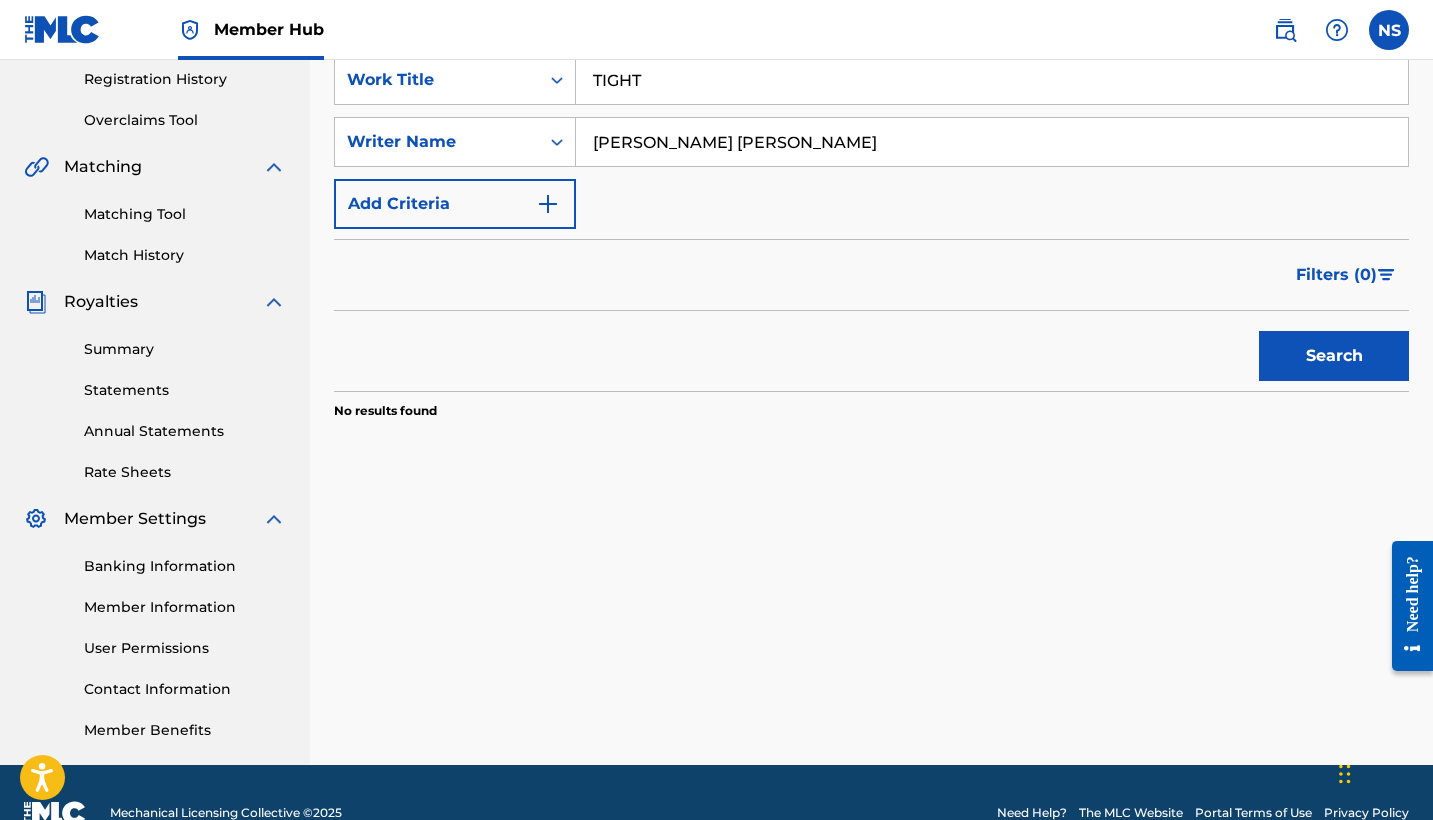
scroll to position [227, 0]
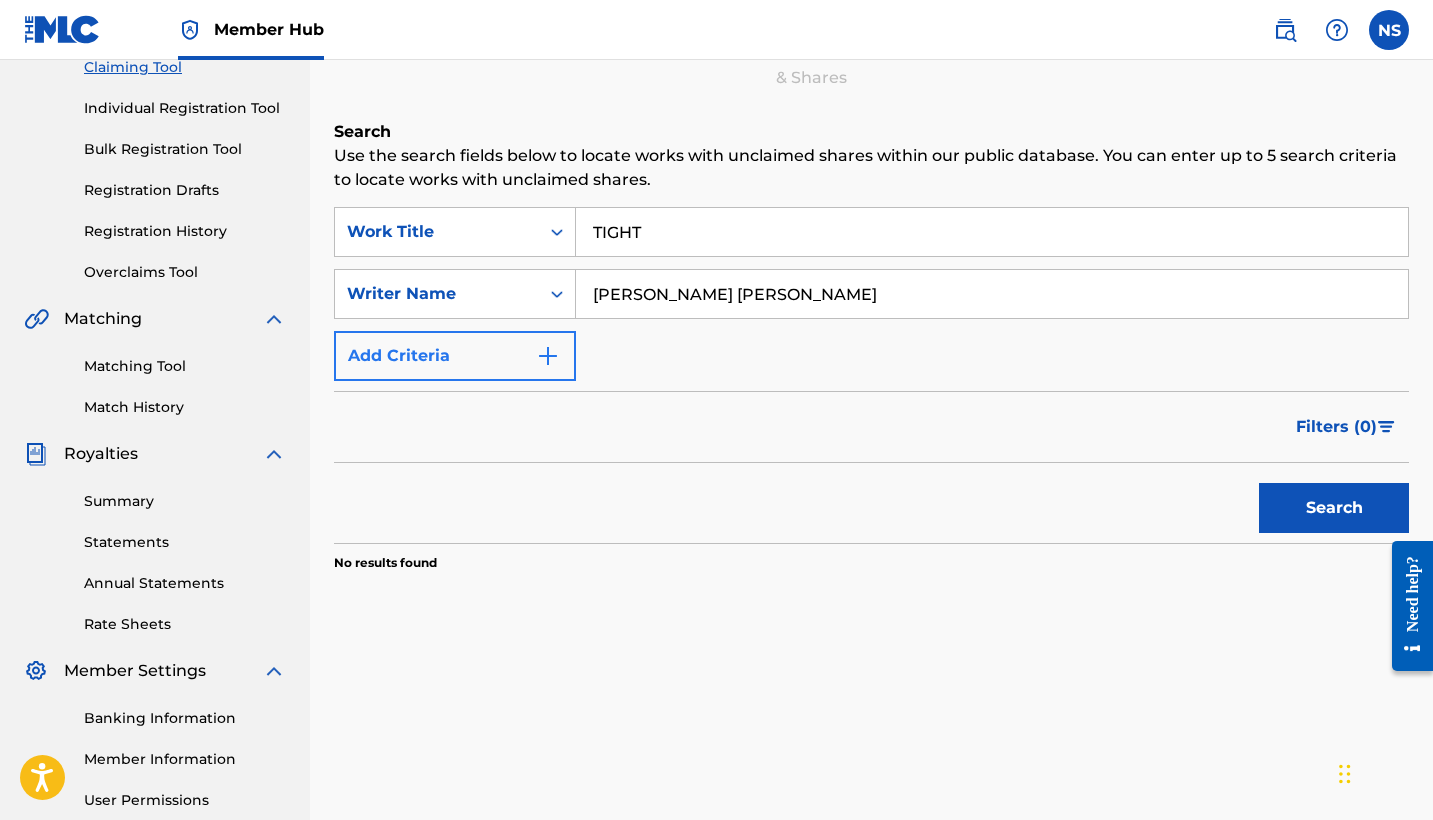
click at [526, 358] on button "Add Criteria" at bounding box center [455, 356] width 242 height 50
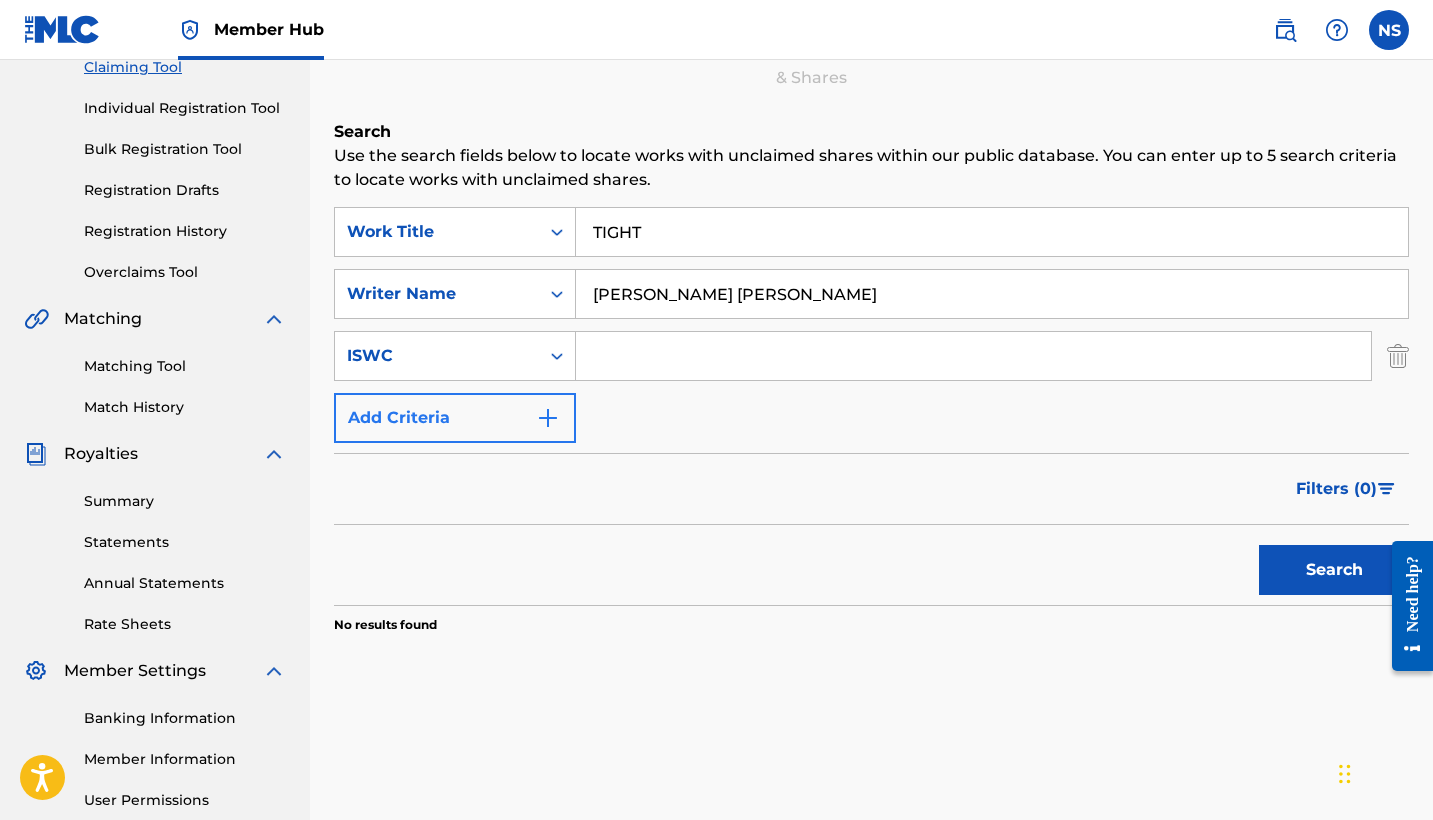
click at [526, 358] on div "ISWC" at bounding box center [437, 356] width 180 height 24
click at [633, 362] on input "Search Form" at bounding box center [973, 356] width 795 height 48
paste input "T-331.064.334-2"
type input "T-331.064.334-2"
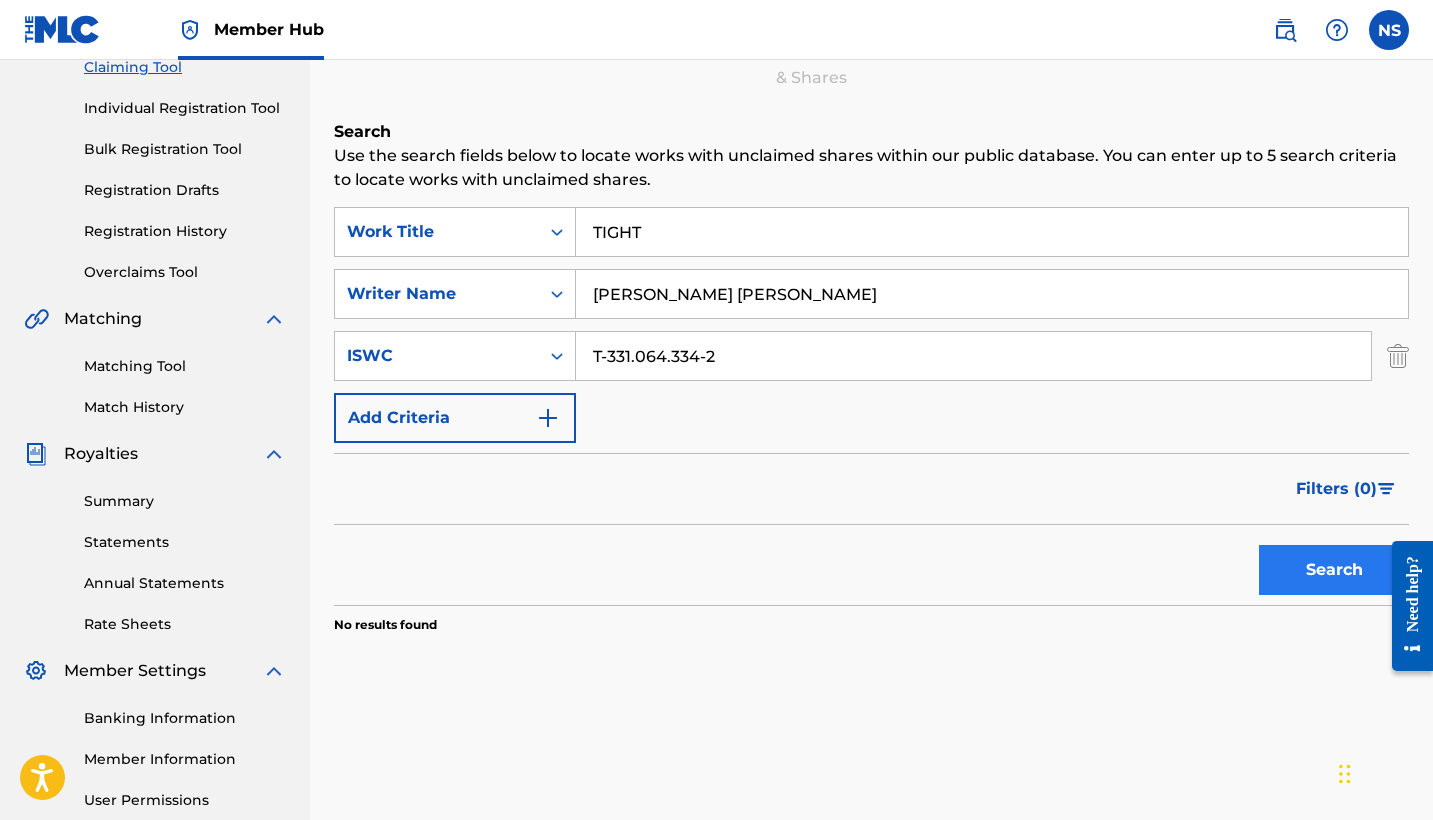
click at [1270, 573] on button "Search" at bounding box center [1334, 570] width 150 height 50
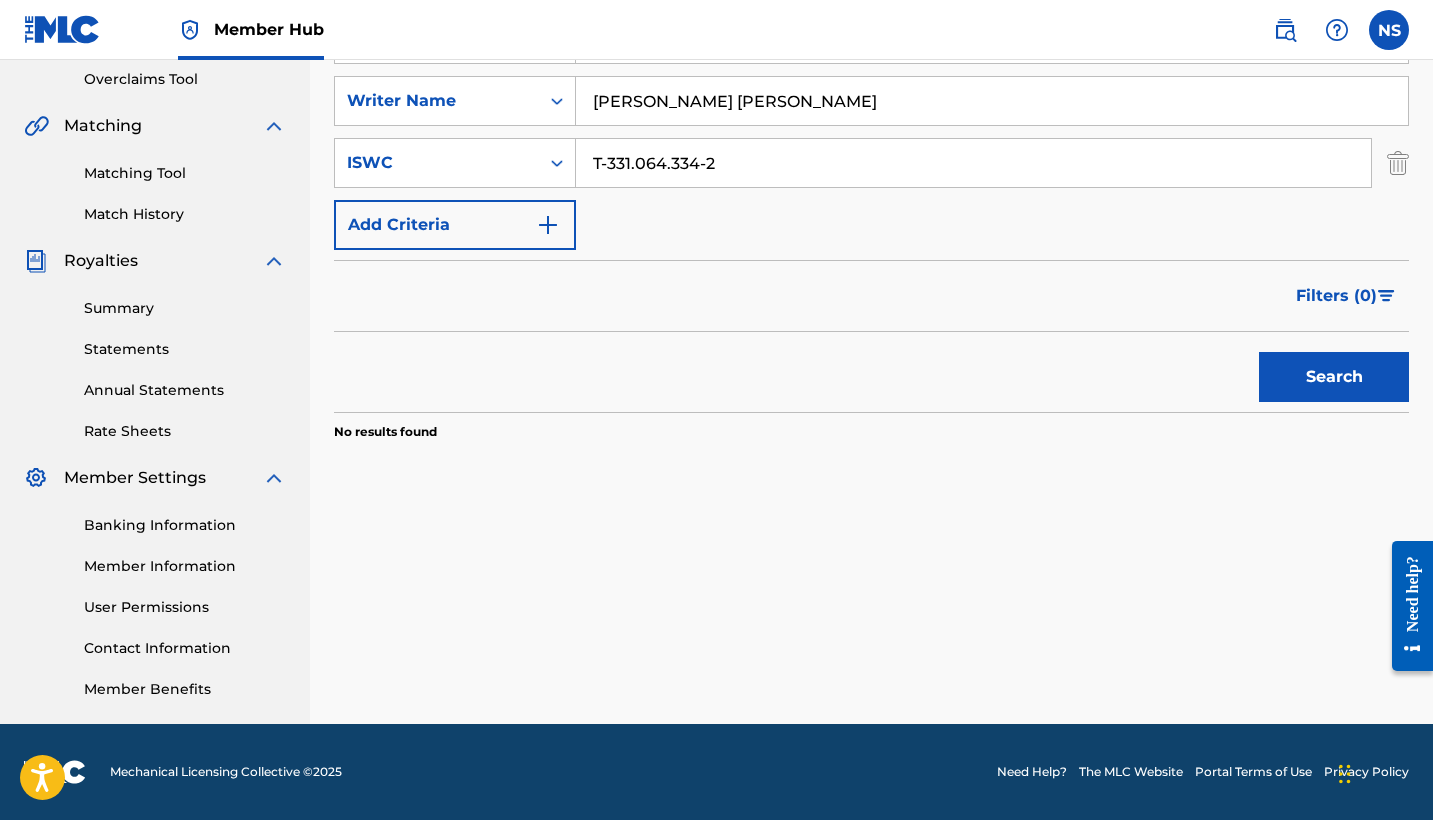
scroll to position [420, 0]
click at [1343, 383] on button "Search" at bounding box center [1334, 377] width 150 height 50
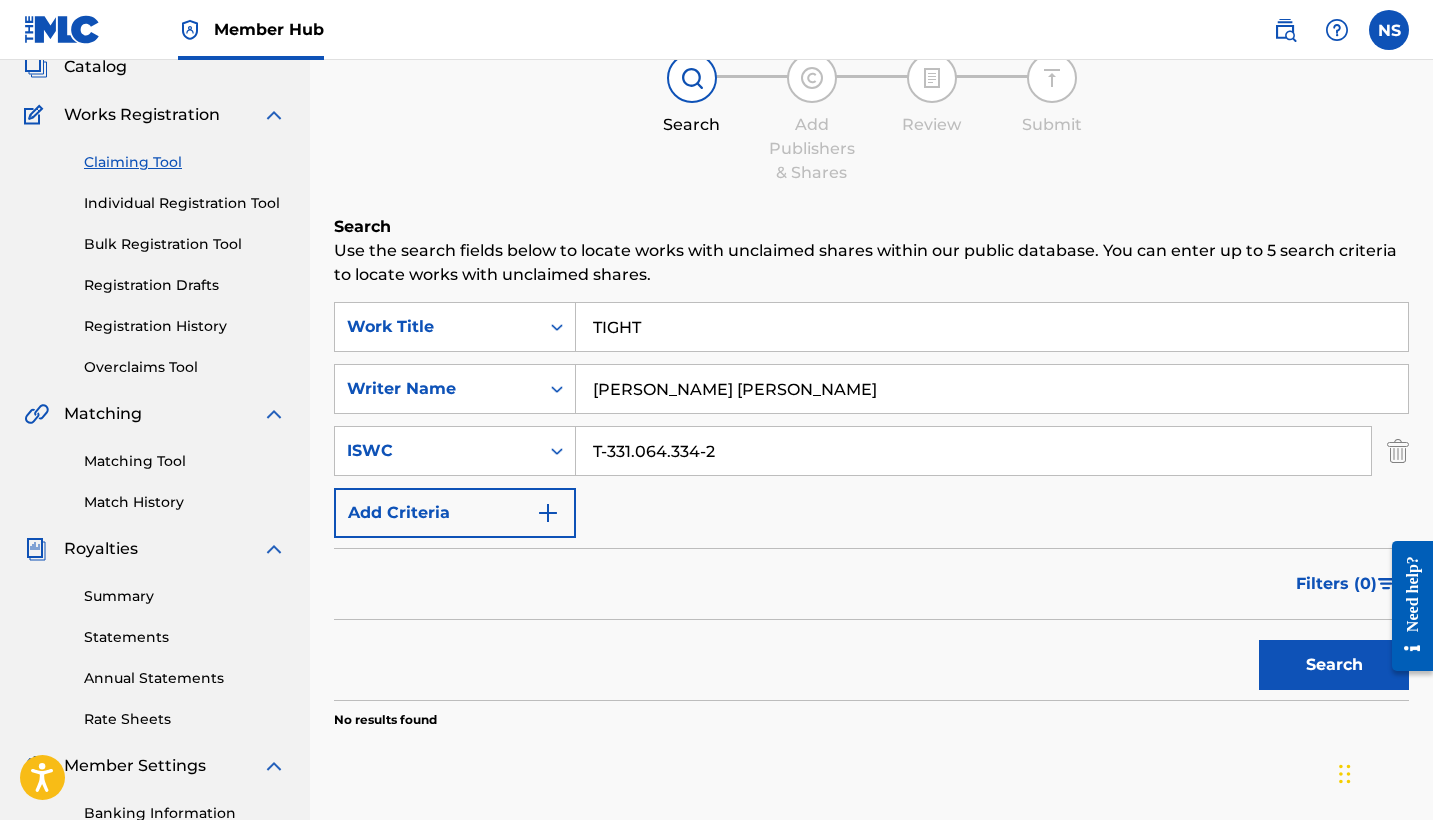
scroll to position [130, 0]
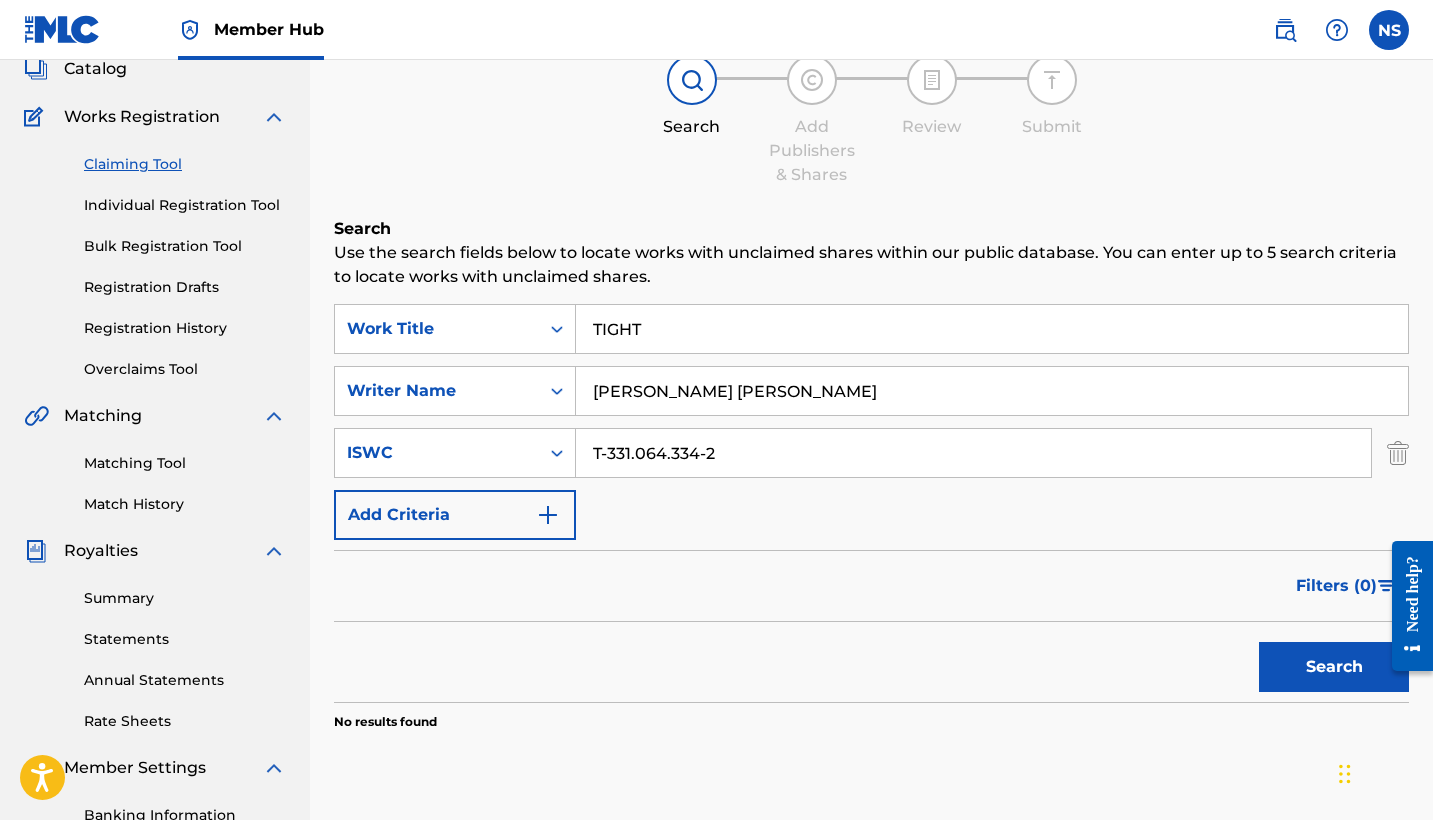
click at [1249, 575] on div "Filters ( 0 )" at bounding box center [871, 586] width 1075 height 72
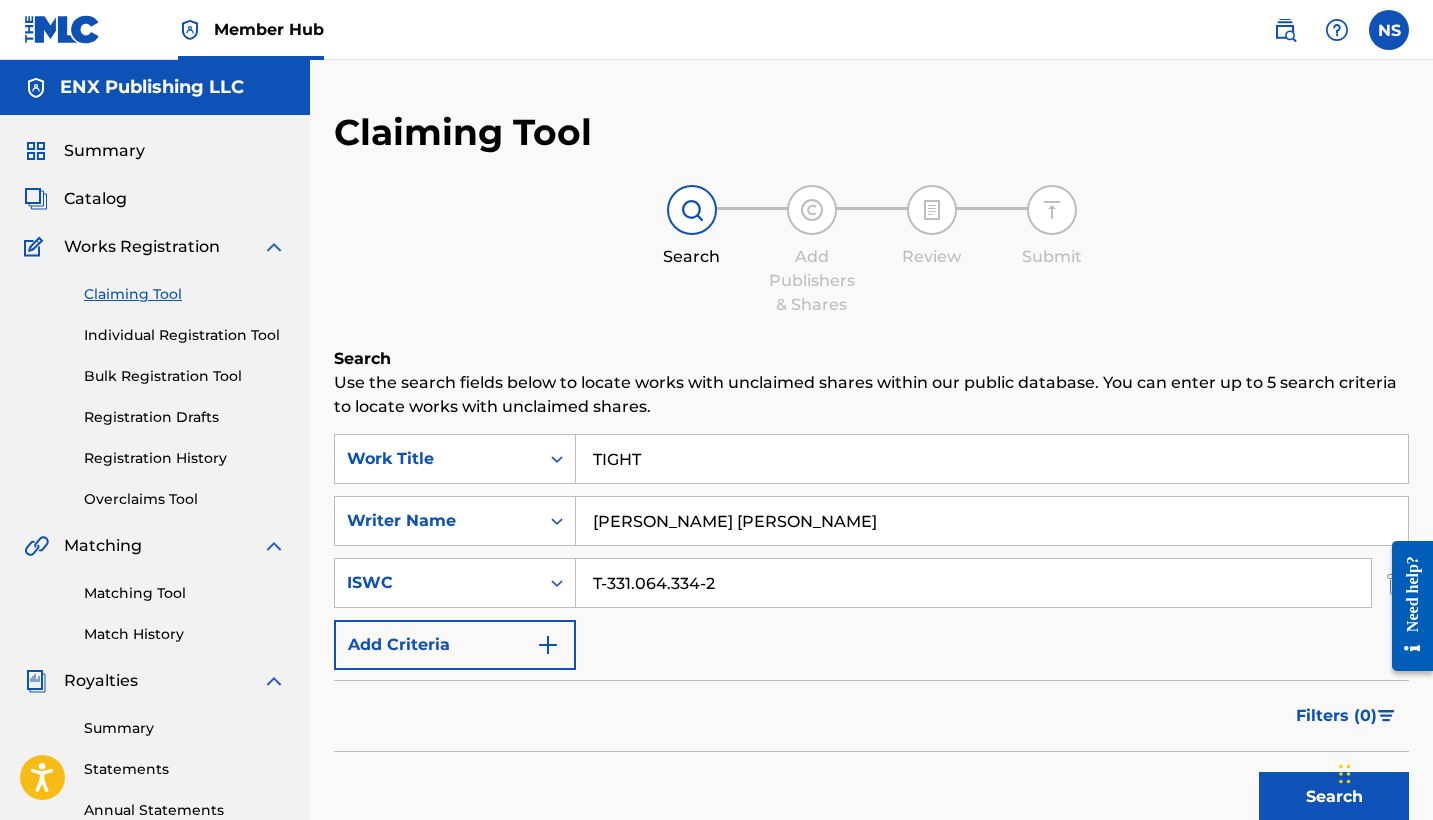
scroll to position [0, 0]
click at [156, 379] on link "Bulk Registration Tool" at bounding box center [185, 376] width 202 height 21
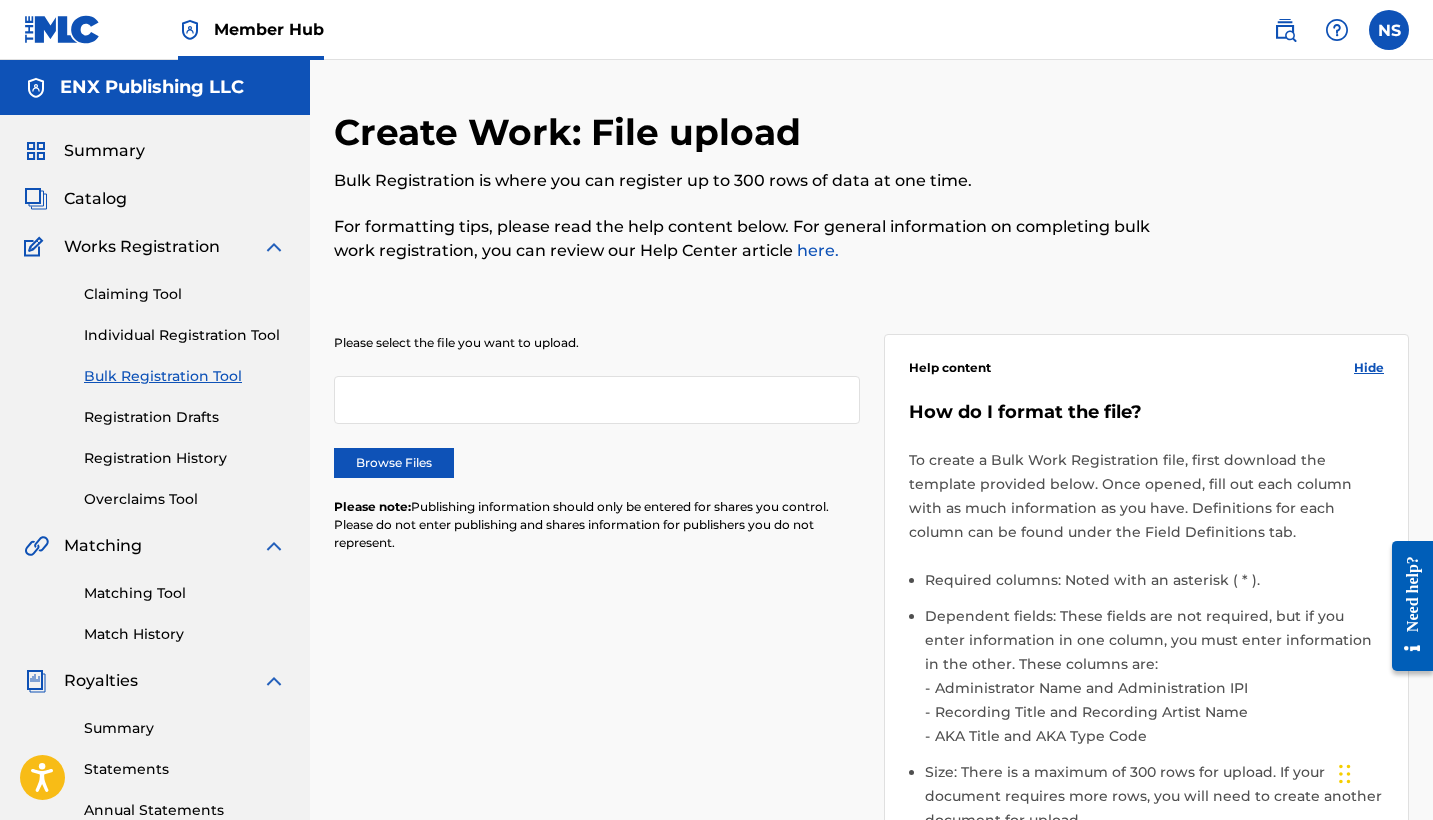
click at [626, 406] on div at bounding box center [597, 400] width 526 height 48
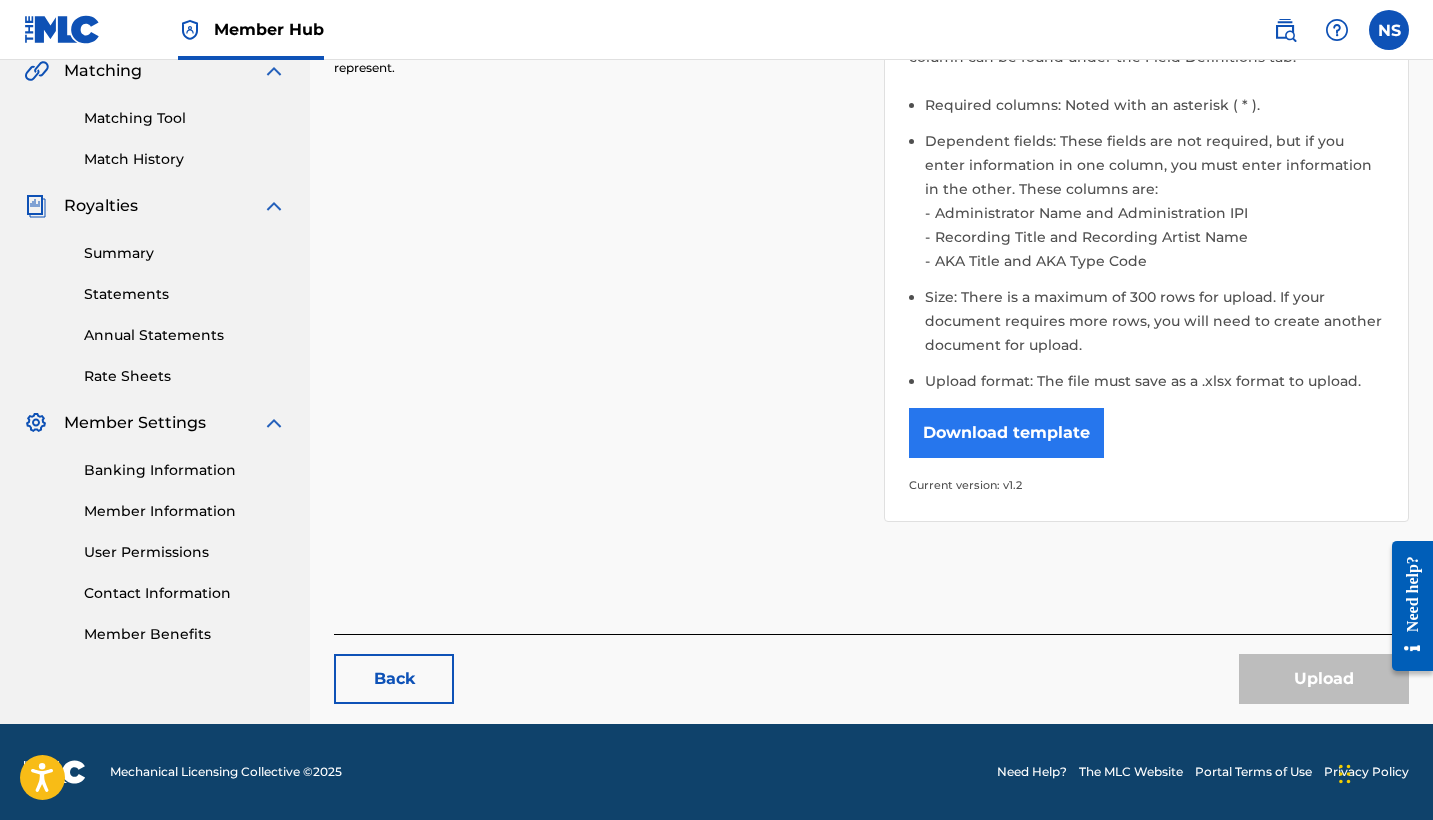
scroll to position [474, 0]
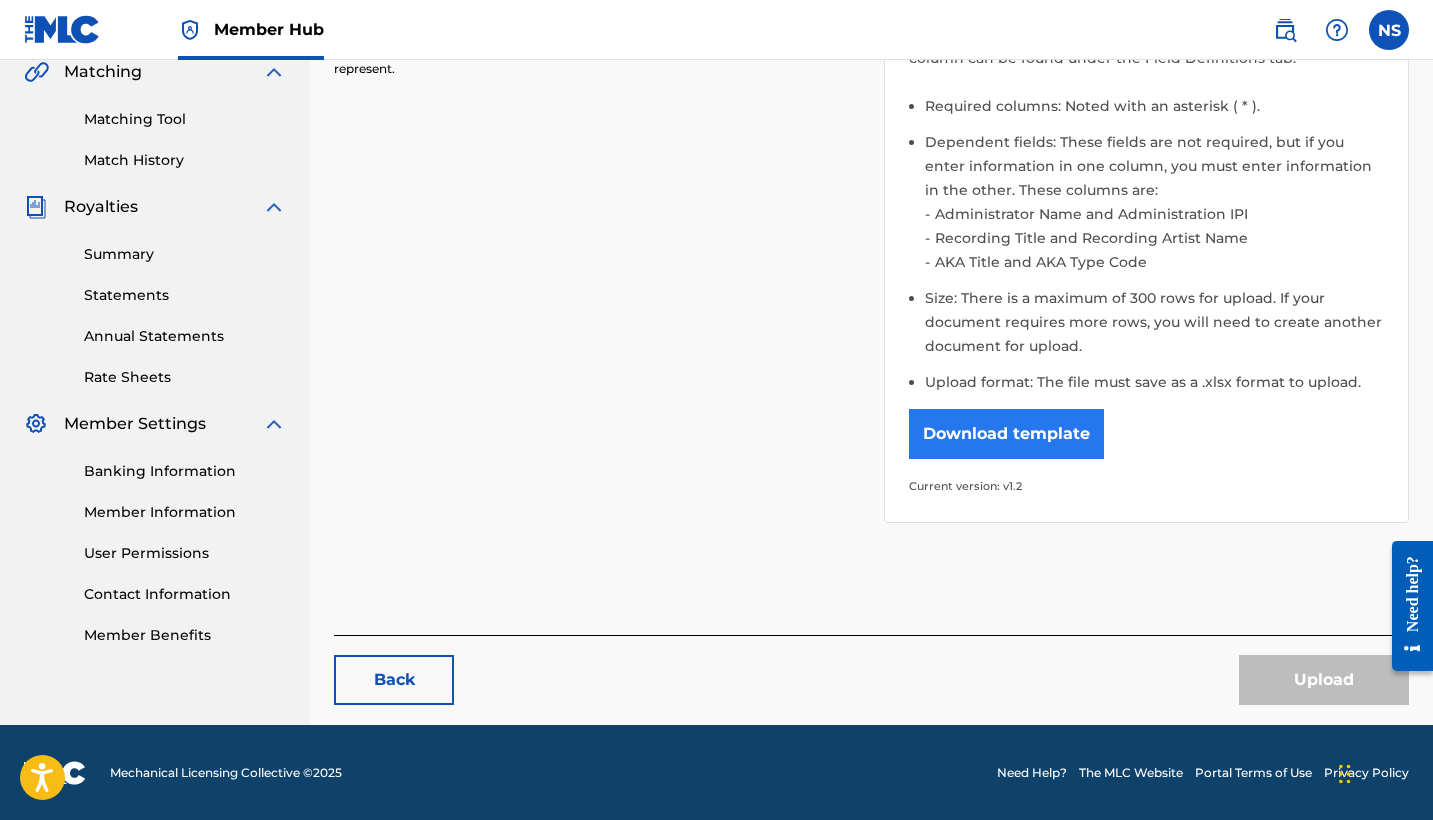
click at [1015, 432] on button "Download template" at bounding box center [1006, 434] width 195 height 50
click at [728, 158] on div "Please select the file you want to upload. Browse Files Please note: Publishing…" at bounding box center [871, 179] width 1075 height 735
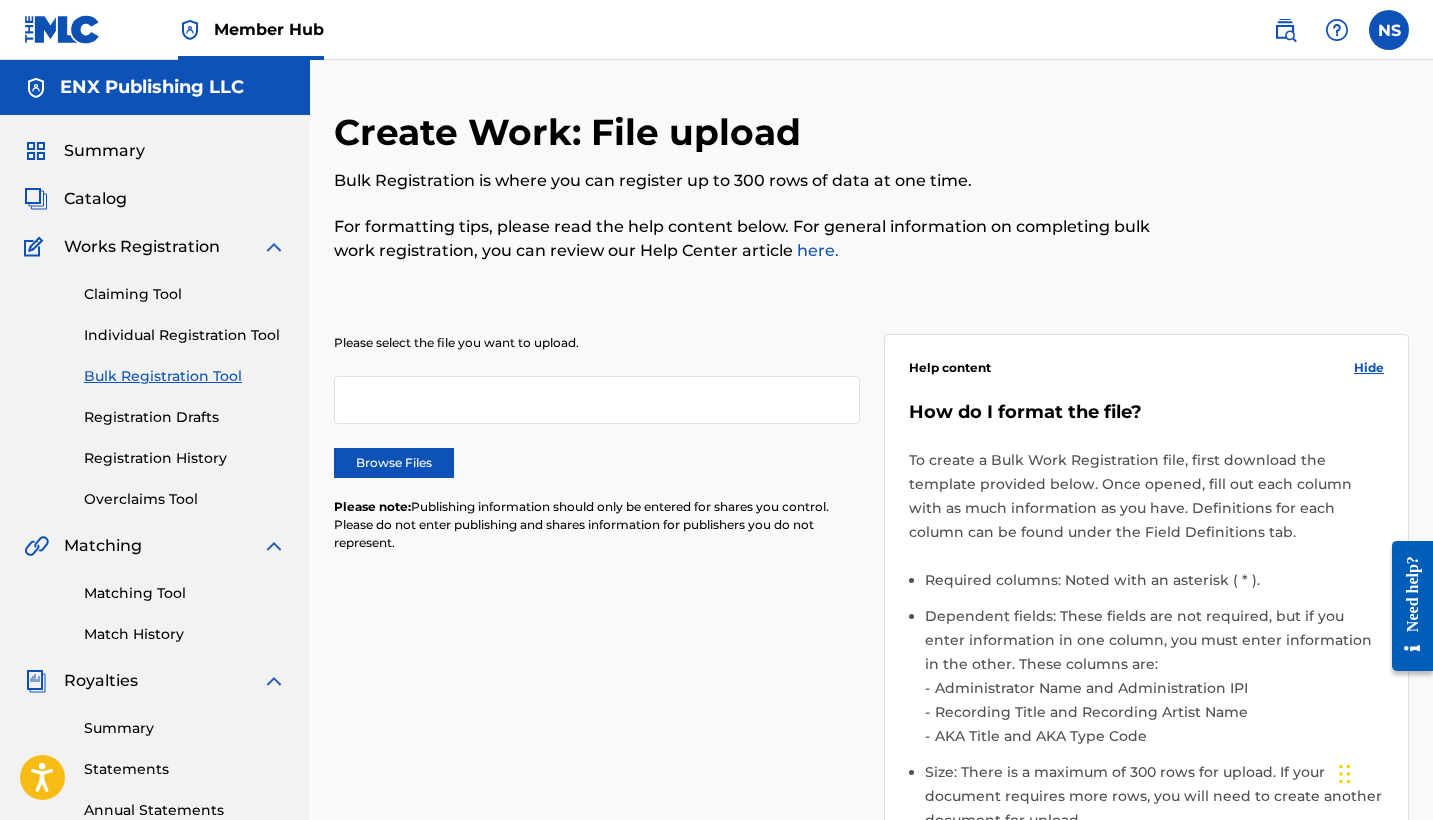
scroll to position [0, 0]
click at [197, 384] on link "Bulk Registration Tool" at bounding box center [185, 376] width 202 height 21
click at [193, 465] on link "Registration History" at bounding box center [185, 458] width 202 height 21
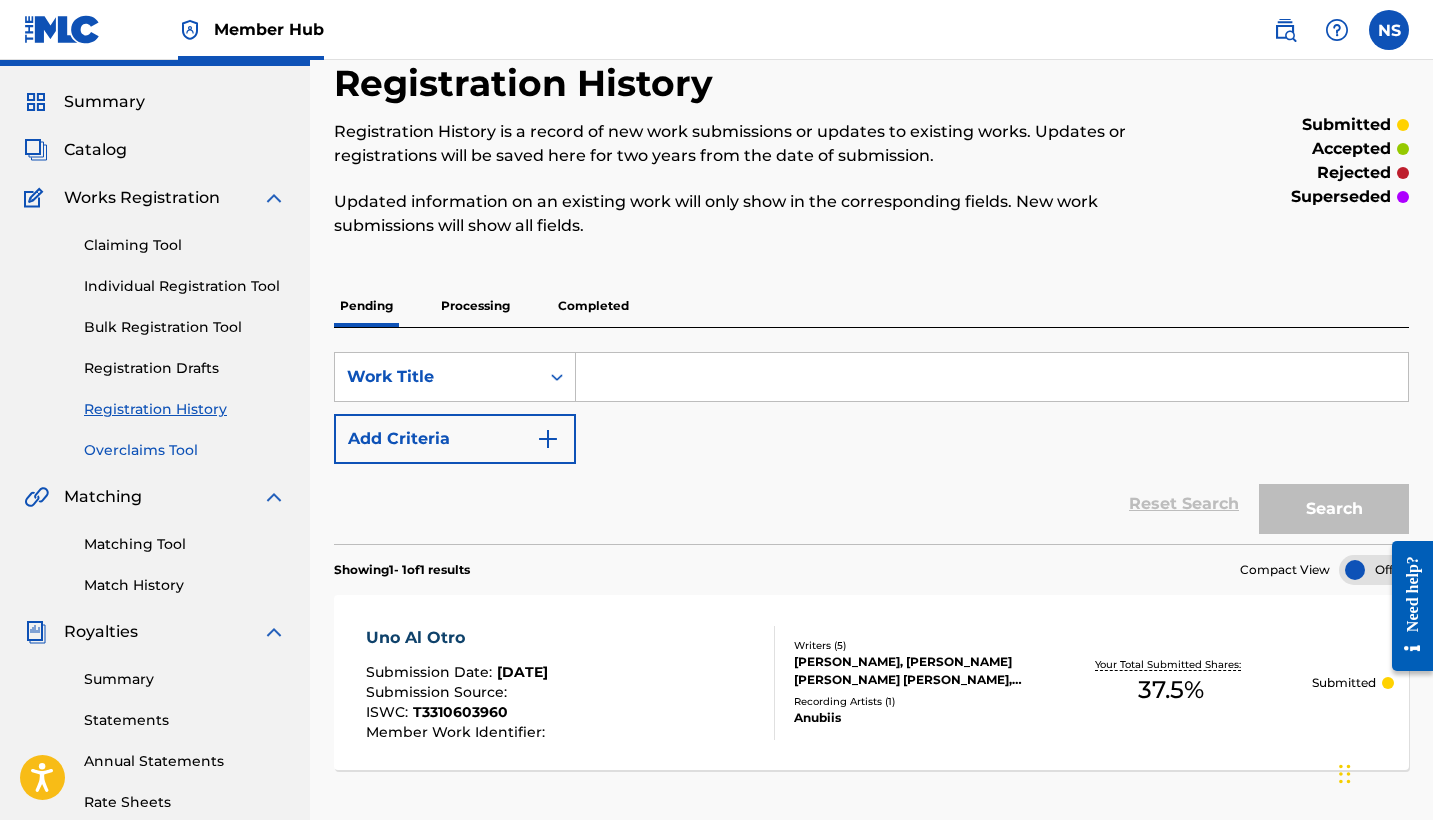
scroll to position [52, 0]
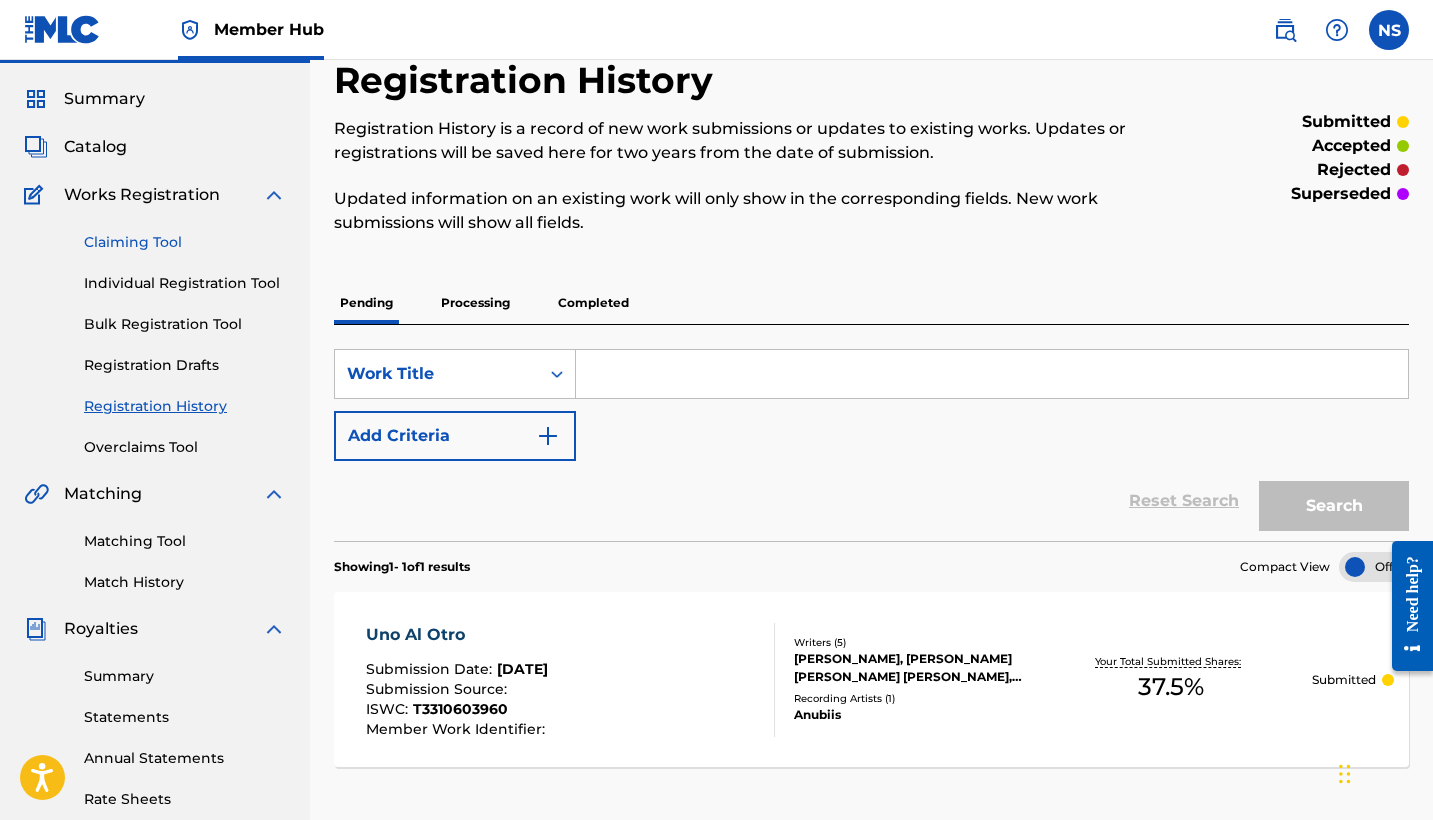
click at [153, 232] on link "Claiming Tool" at bounding box center [185, 242] width 202 height 21
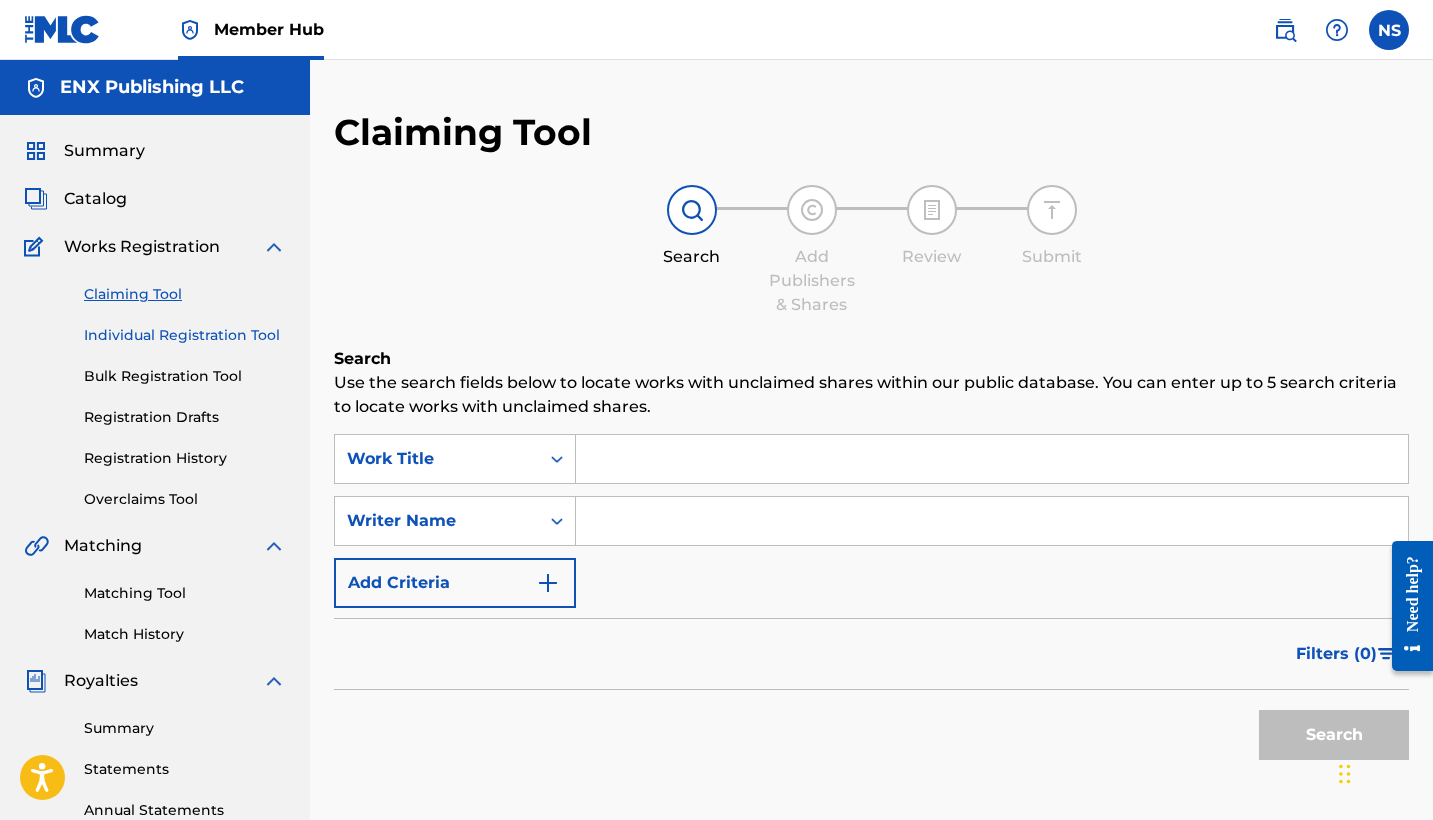
click at [168, 343] on link "Individual Registration Tool" at bounding box center [185, 335] width 202 height 21
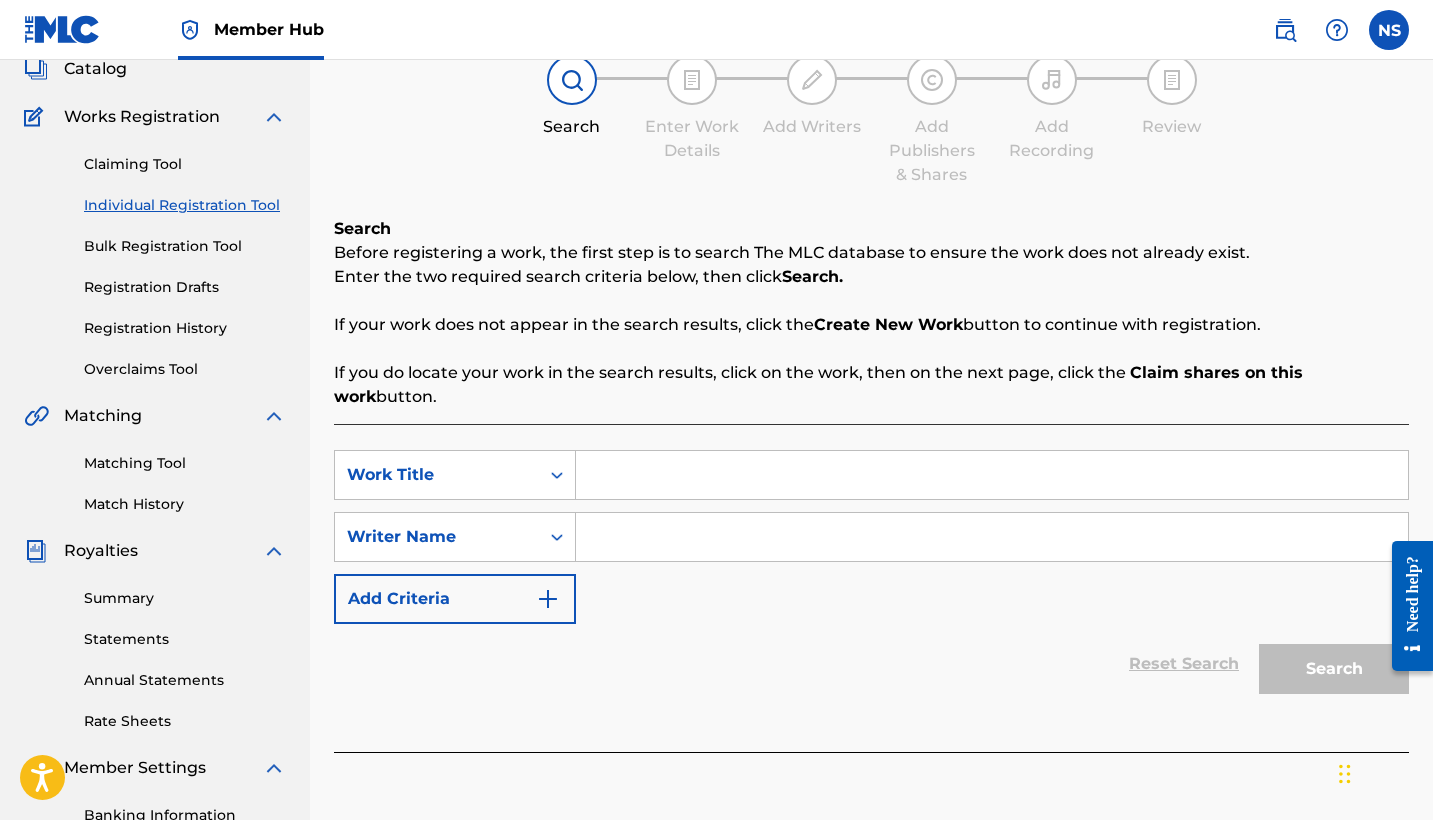
scroll to position [146, 0]
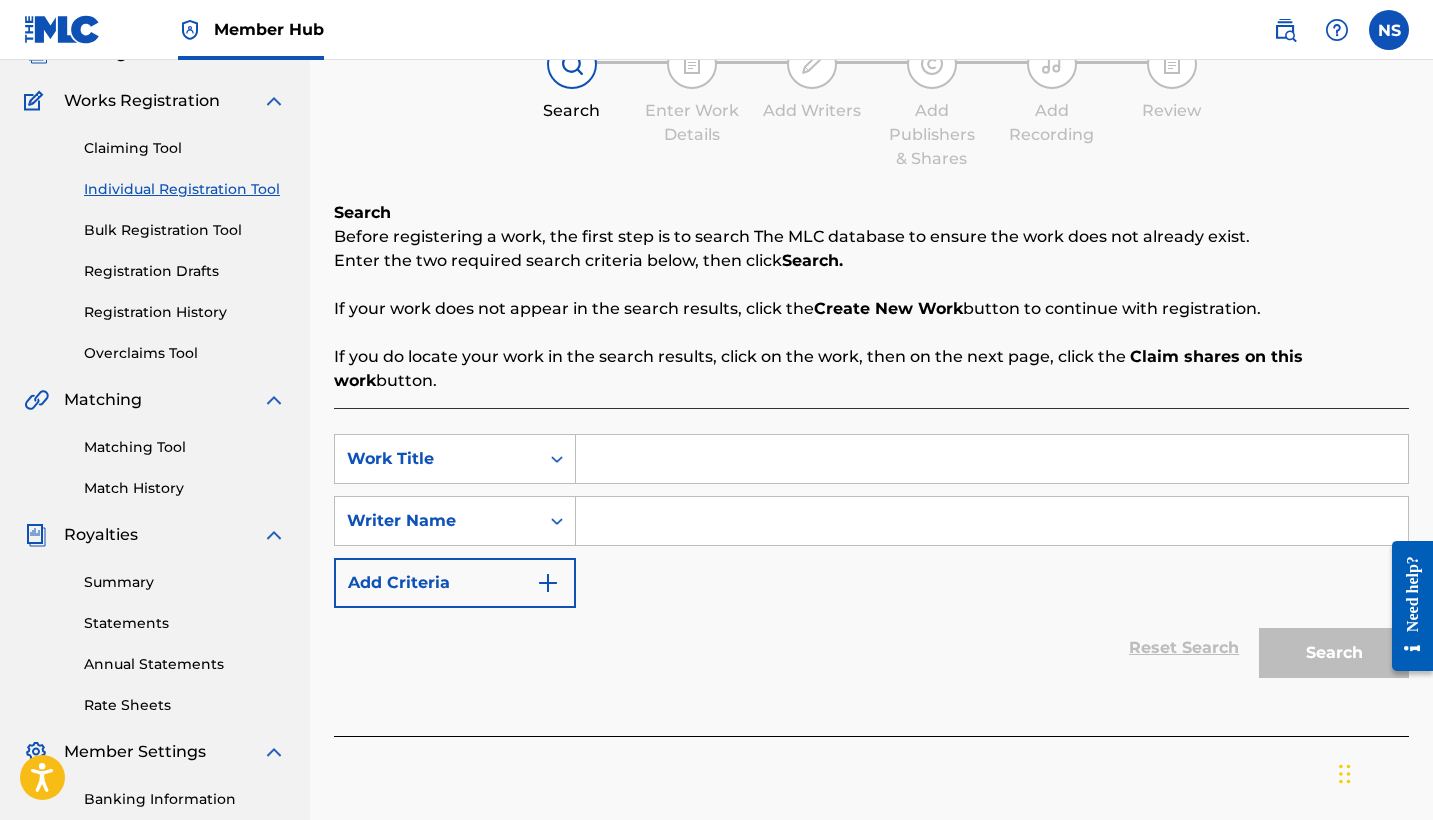
click at [775, 510] on input "Search Form" at bounding box center [992, 521] width 832 height 48
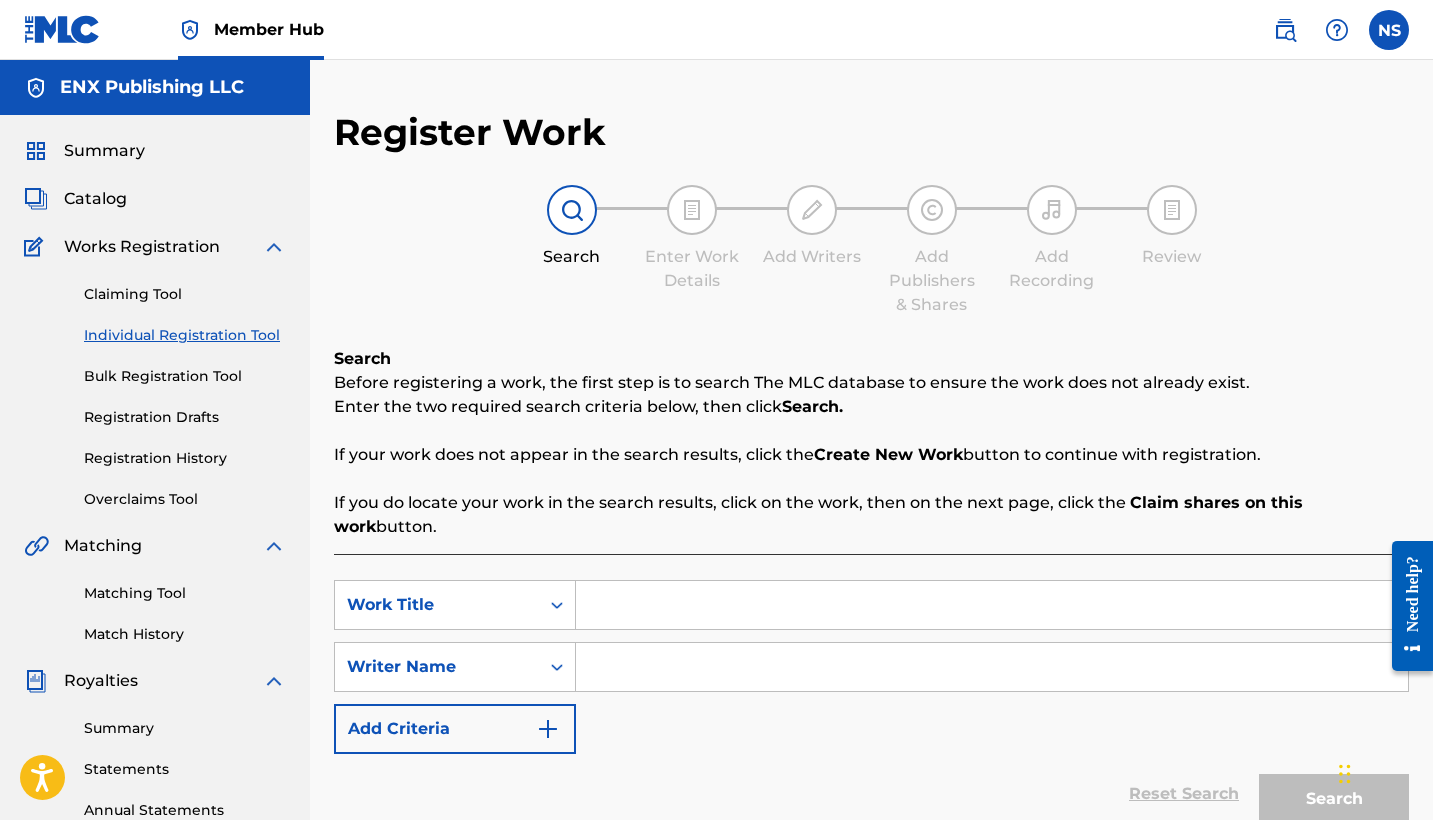
scroll to position [0, 0]
click at [99, 157] on span "Summary" at bounding box center [104, 151] width 81 height 24
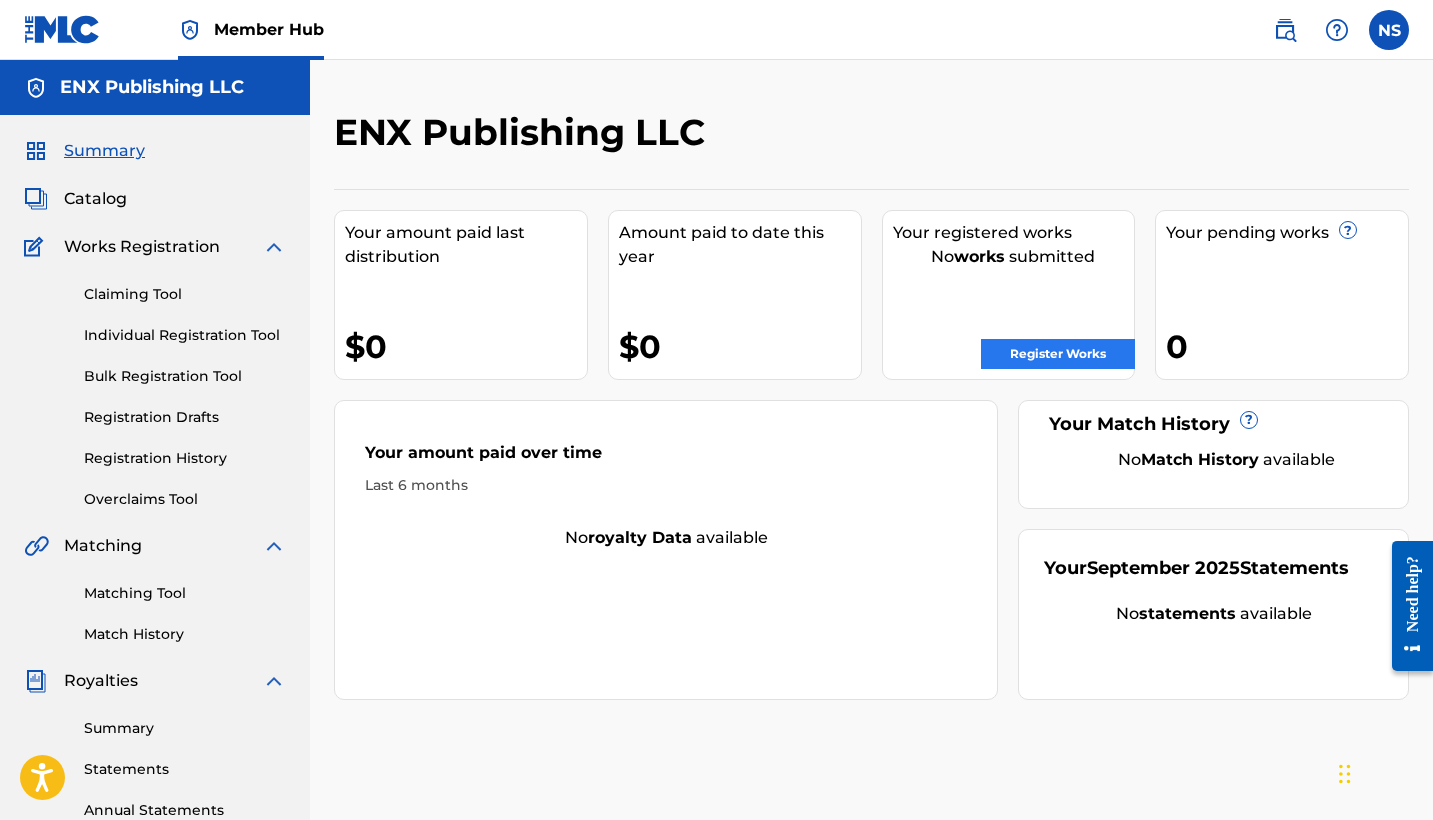
click at [1045, 353] on link "Register Works" at bounding box center [1058, 354] width 154 height 30
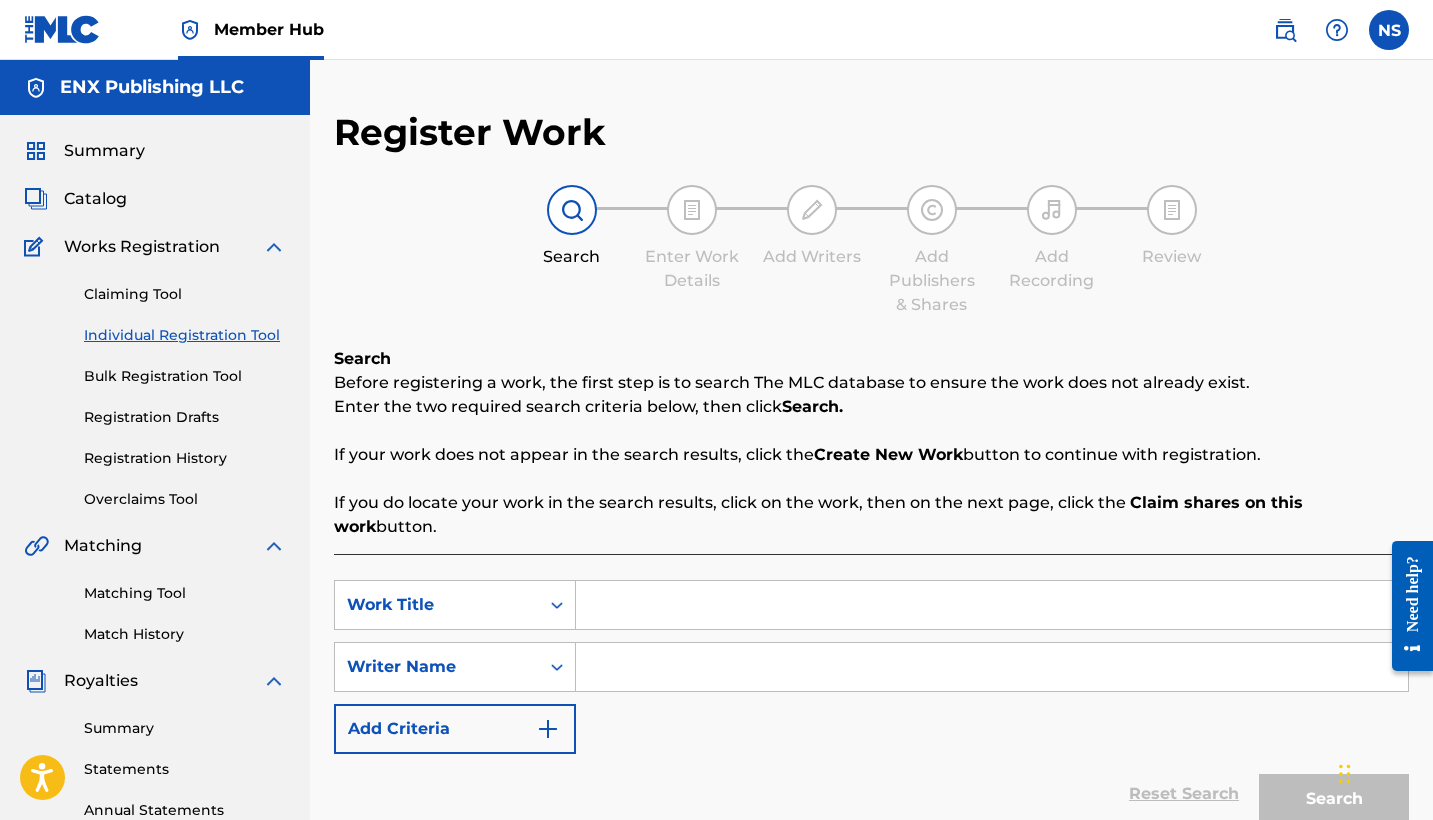
click at [596, 581] on input "Search Form" at bounding box center [992, 605] width 832 height 48
paste input "T-331.064.334-2"
type input "T-331.064.334-2"
click at [637, 583] on input "T-331.064.334-2" at bounding box center [992, 605] width 832 height 48
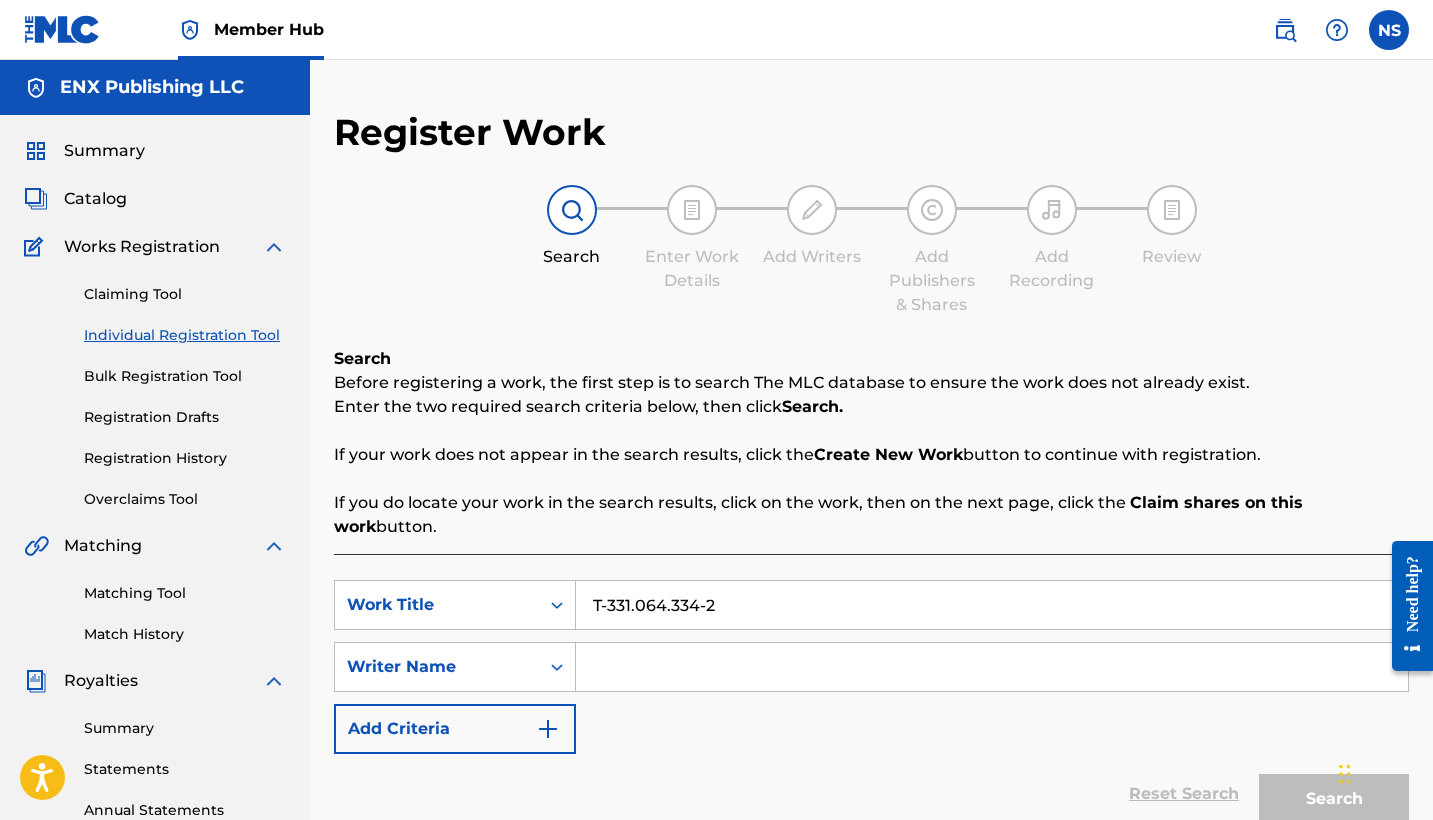
click at [637, 583] on input "T-331.064.334-2" at bounding box center [992, 605] width 832 height 48
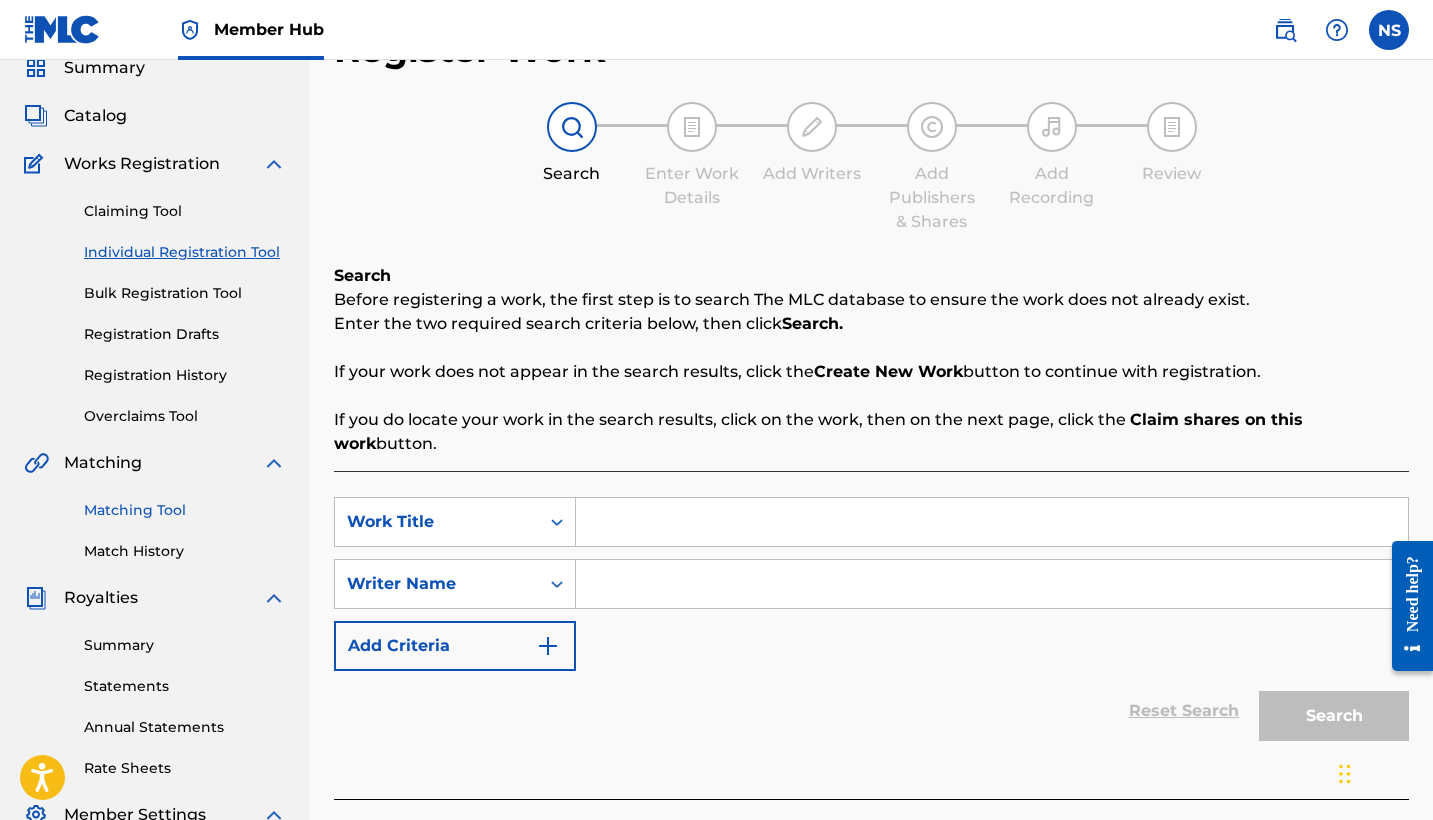
scroll to position [38, 0]
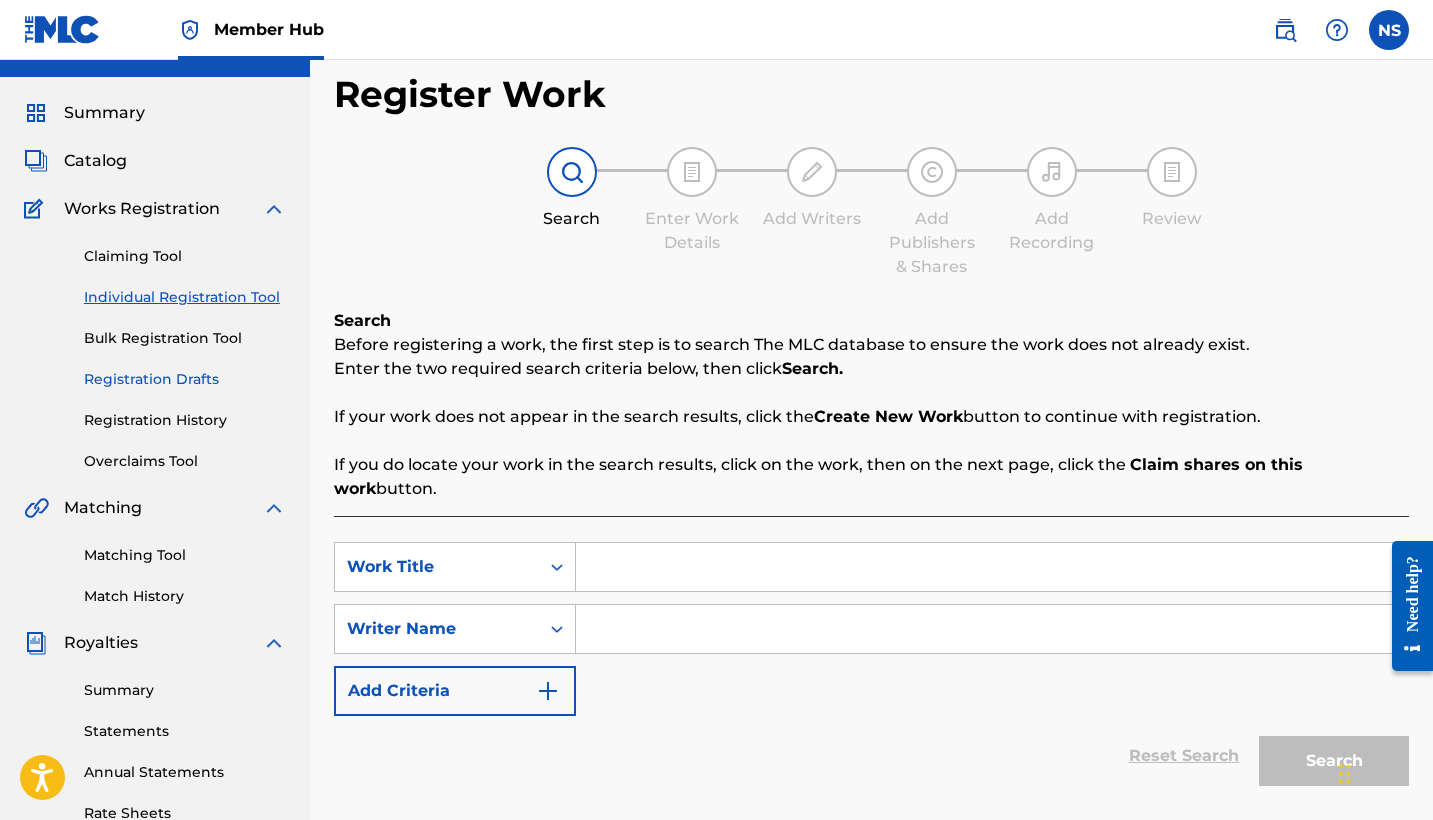
click at [181, 380] on link "Registration Drafts" at bounding box center [185, 379] width 202 height 21
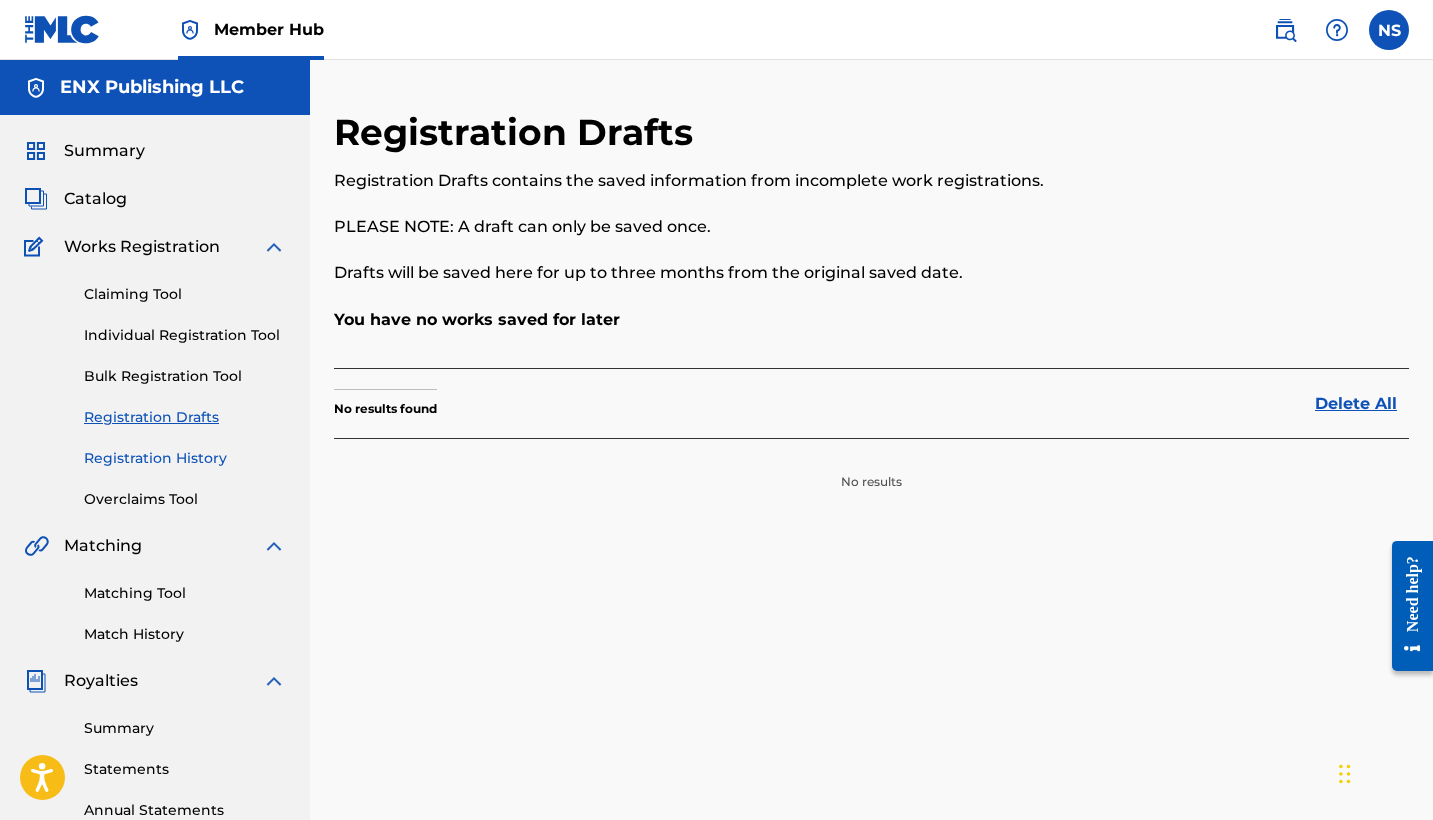
click at [180, 461] on link "Registration History" at bounding box center [185, 458] width 202 height 21
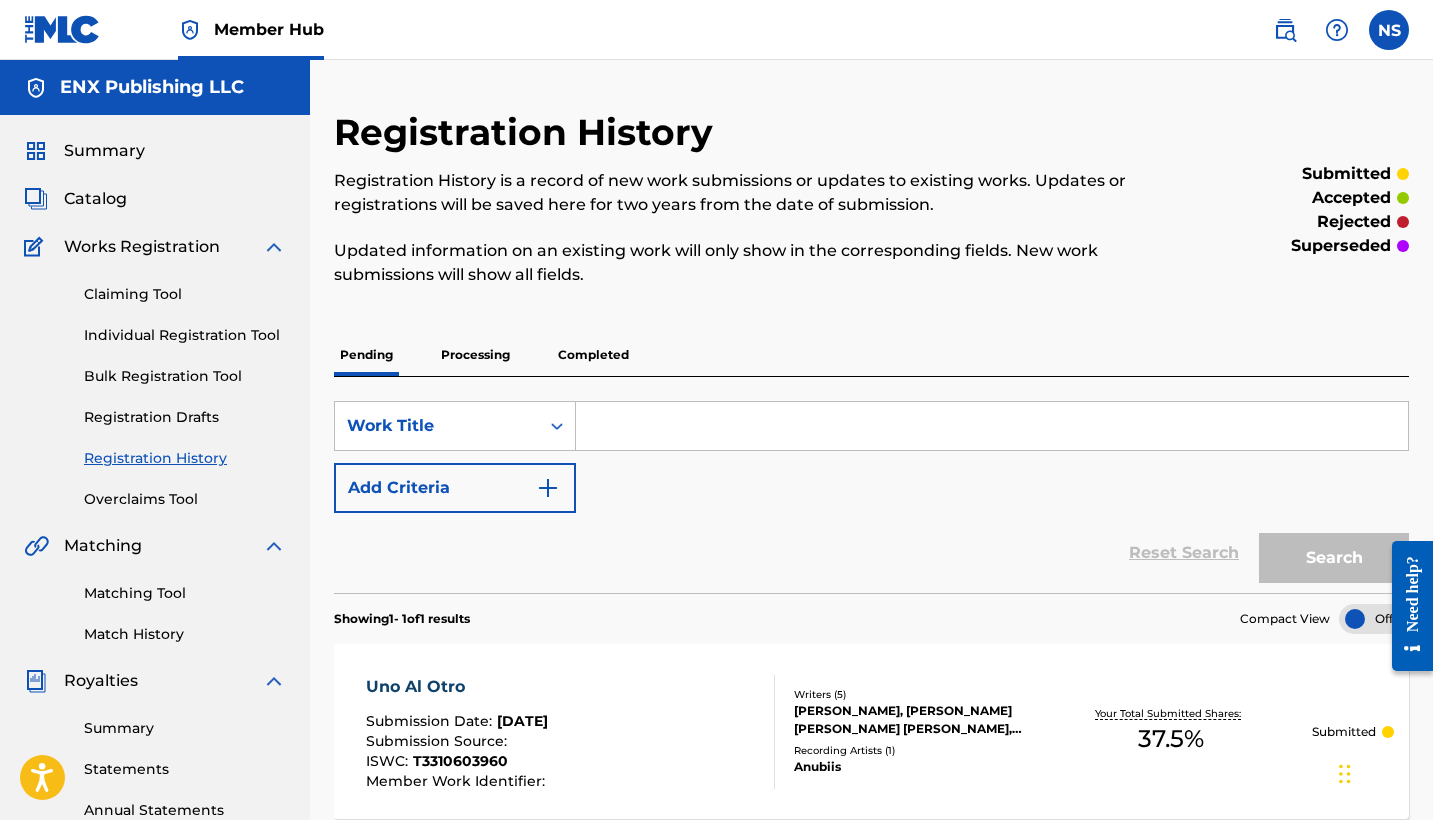
click at [468, 356] on p "Processing" at bounding box center [475, 355] width 81 height 42
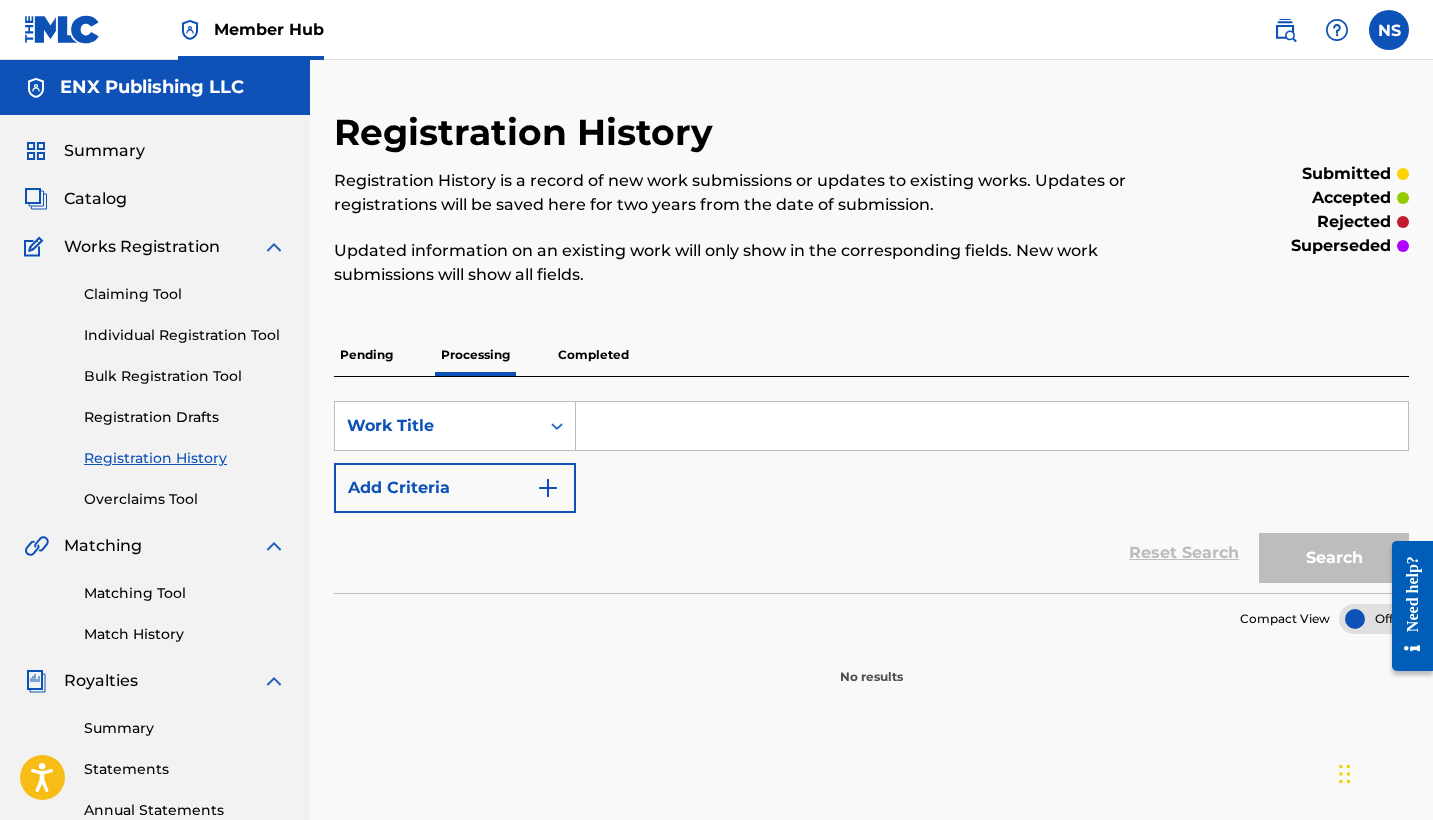
click at [383, 347] on p "Pending" at bounding box center [366, 355] width 65 height 42
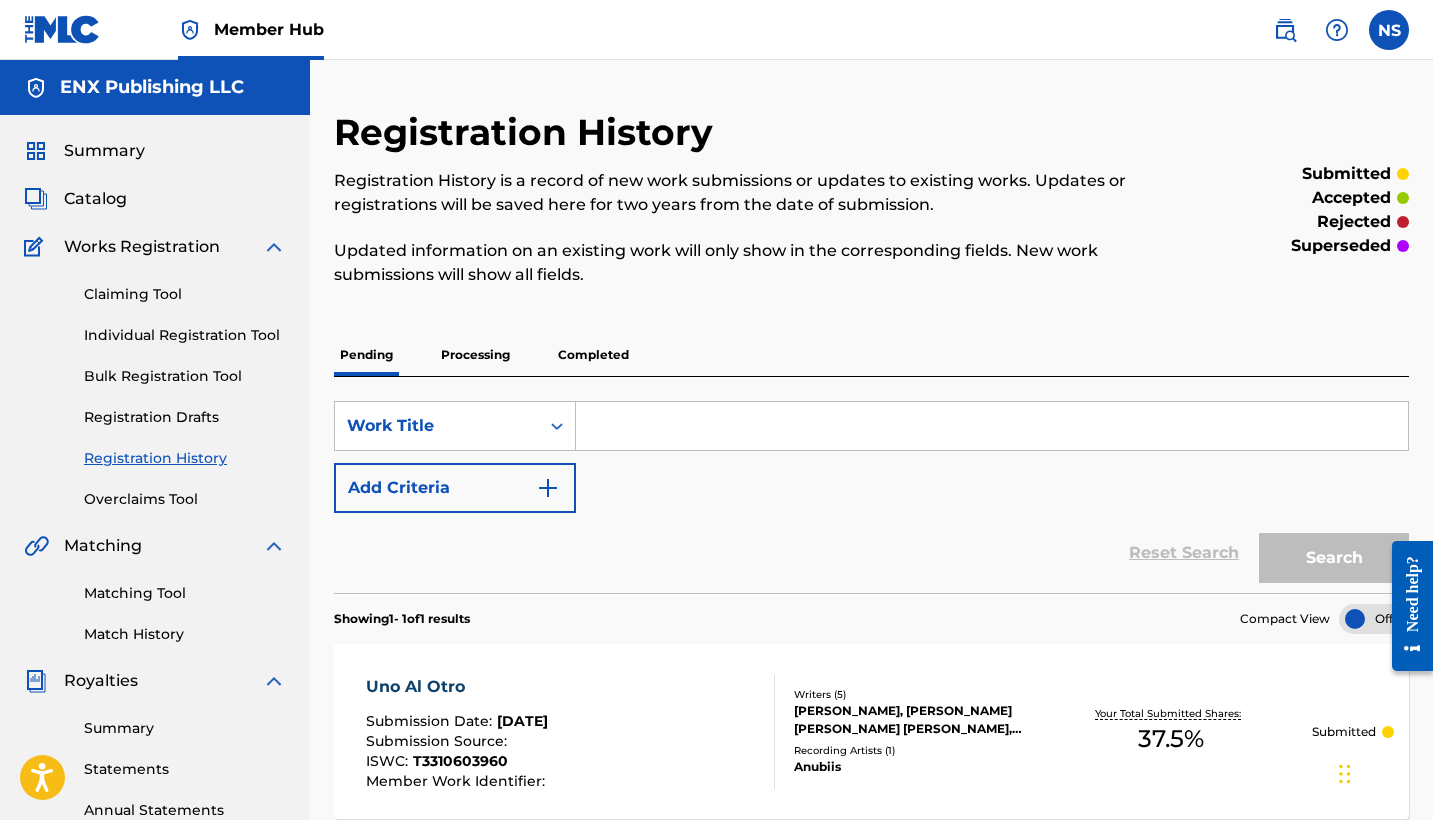
click at [113, 246] on span "Works Registration" at bounding box center [142, 247] width 156 height 24
click at [81, 191] on span "Catalog" at bounding box center [95, 199] width 63 height 24
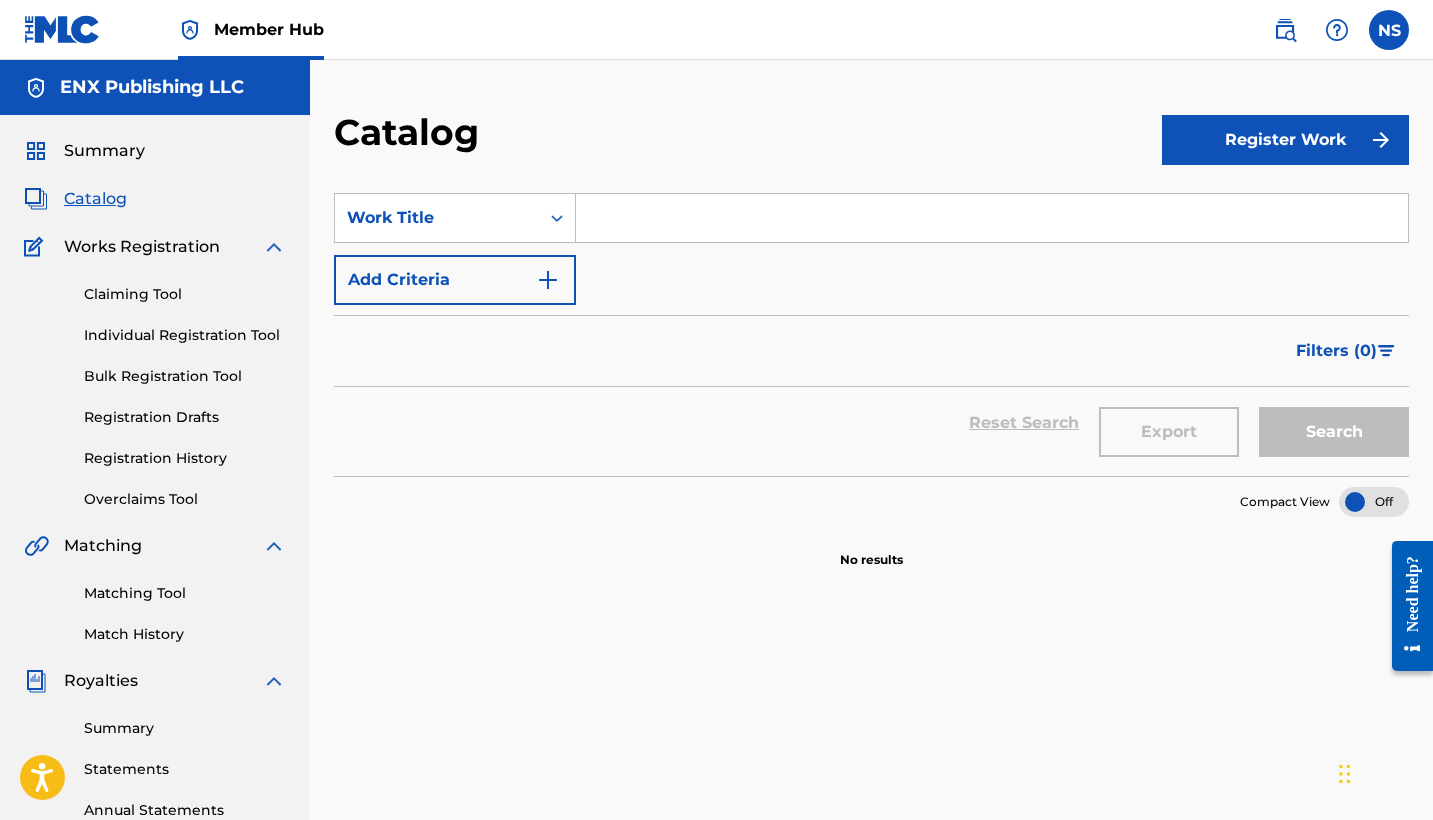
click at [143, 256] on span "Works Registration" at bounding box center [142, 247] width 156 height 24
click at [142, 252] on span "Works Registration" at bounding box center [142, 247] width 156 height 24
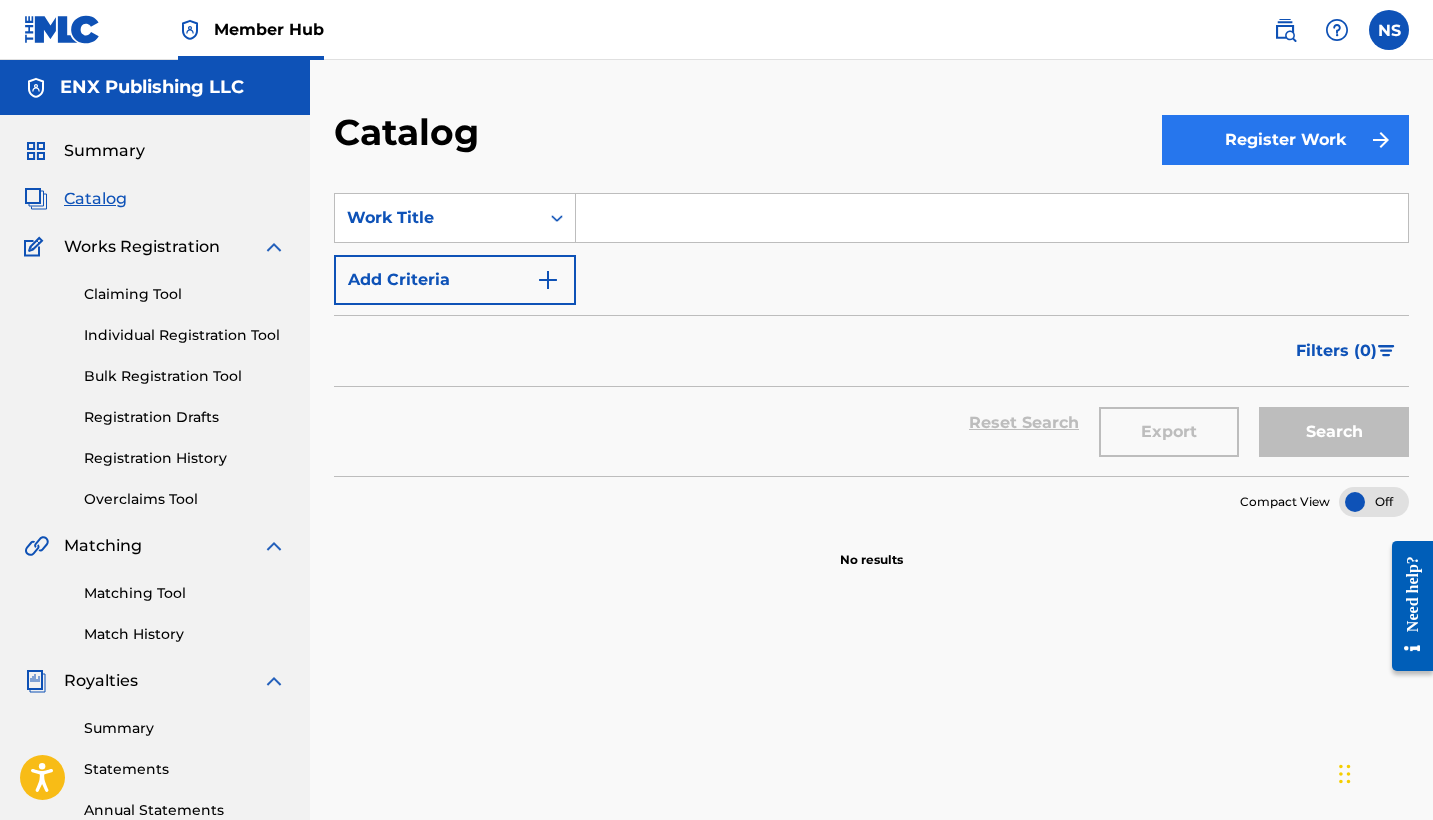
click at [1238, 124] on button "Register Work" at bounding box center [1285, 140] width 247 height 50
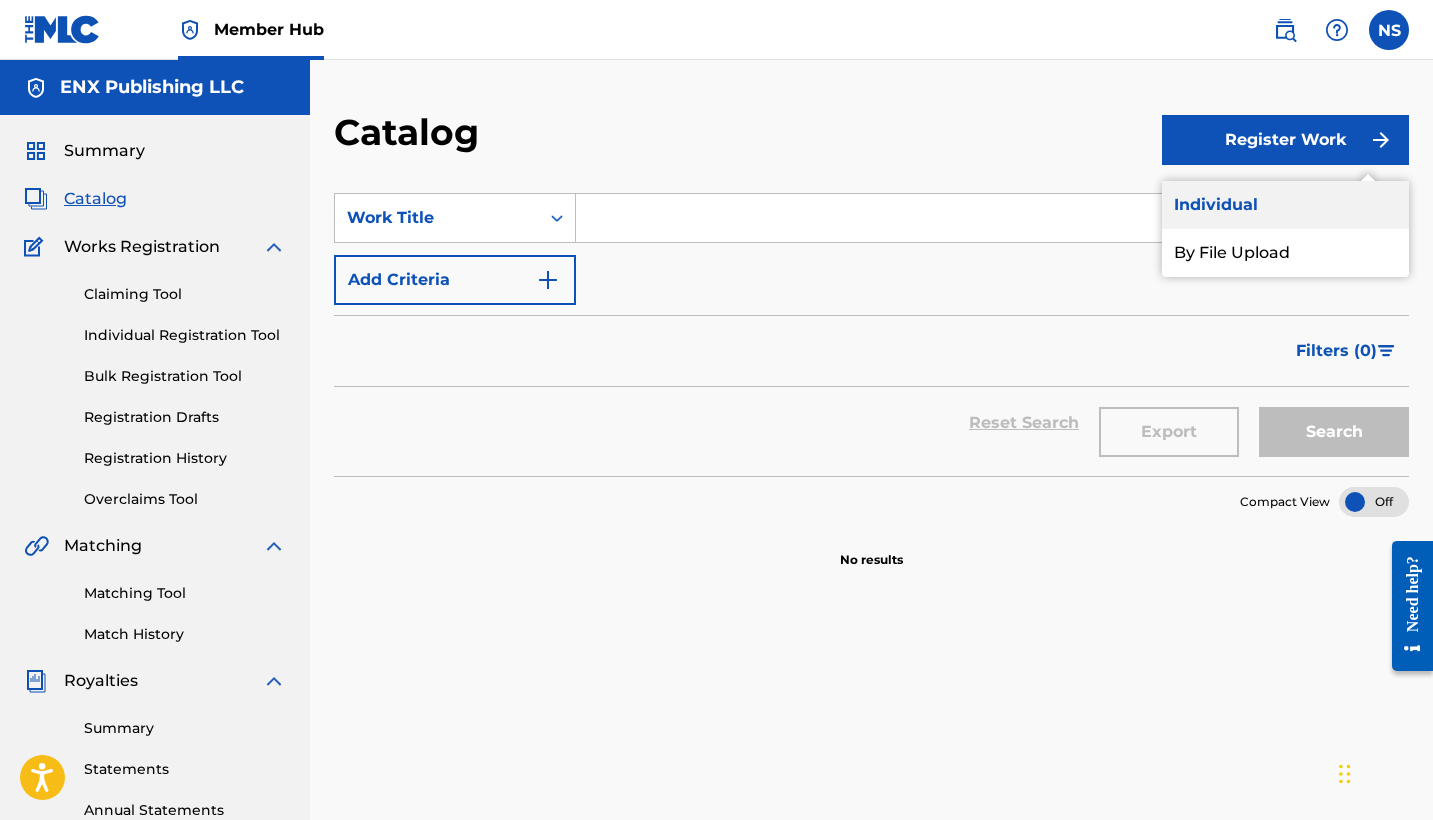
click at [1227, 201] on link "Individual" at bounding box center [1285, 205] width 247 height 48
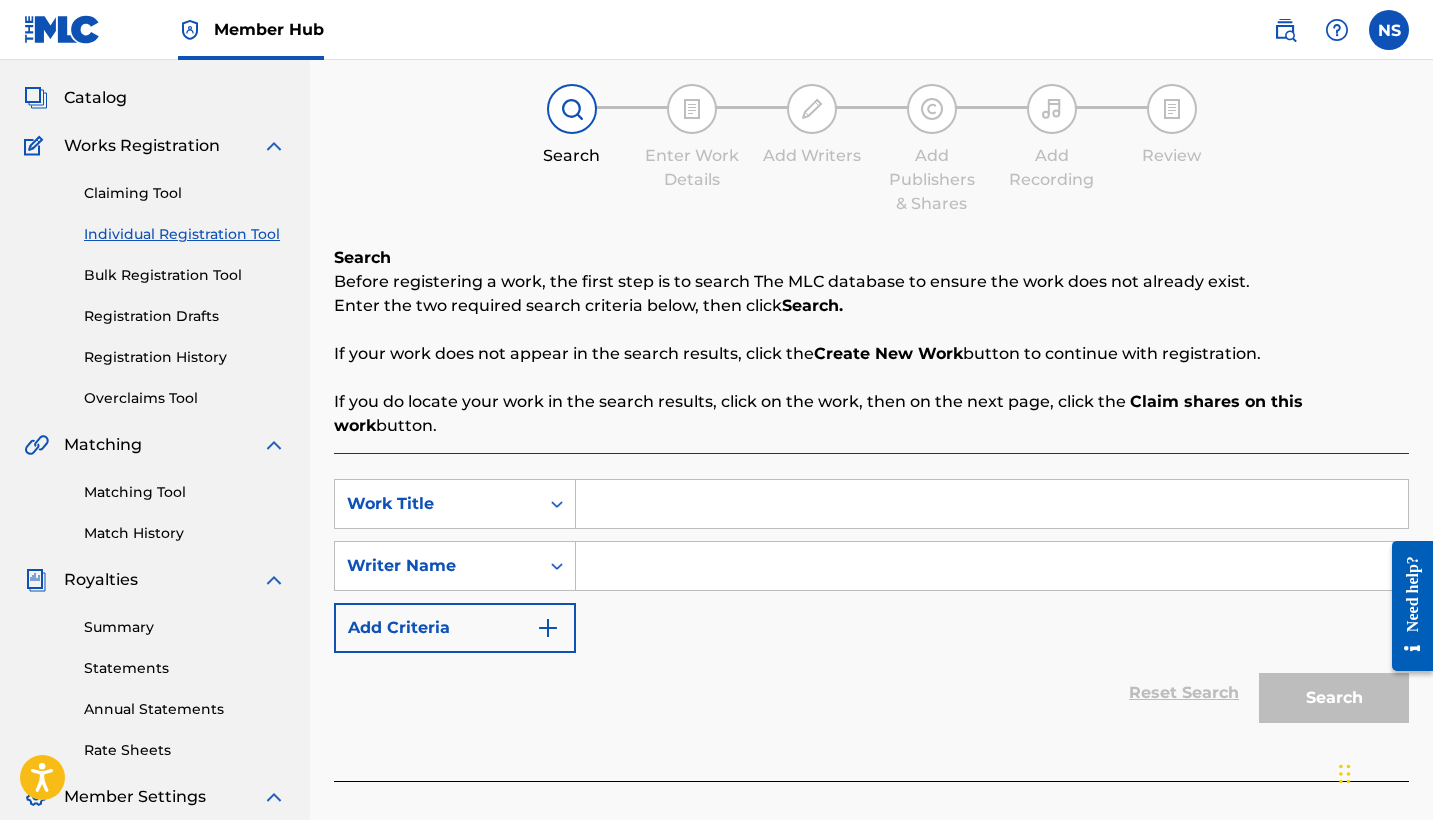
scroll to position [137, 0]
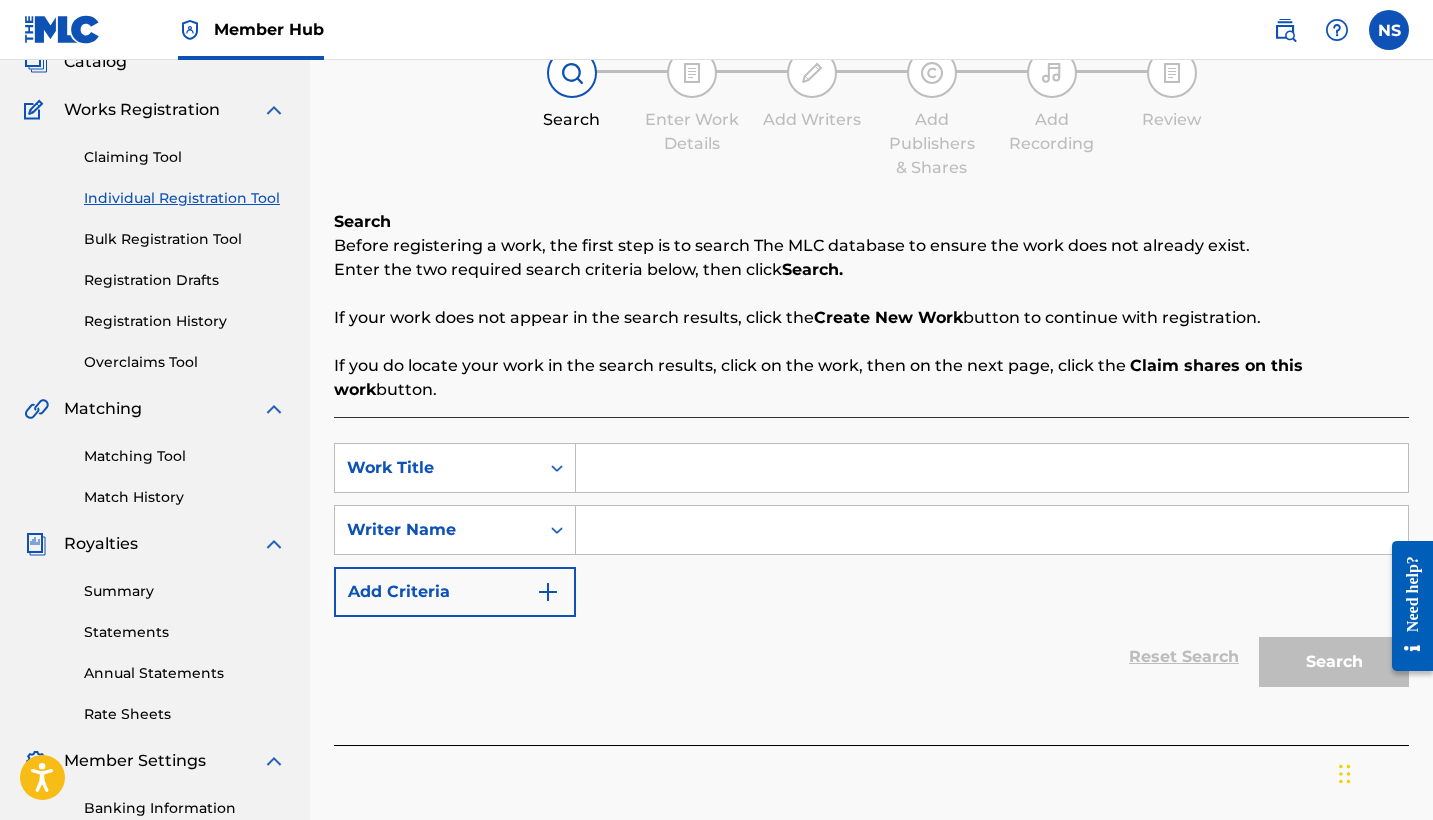
click at [692, 444] on input "Search Form" at bounding box center [992, 468] width 832 height 48
type input "Tight"
click at [700, 506] on input "Search Form" at bounding box center [992, 530] width 832 height 48
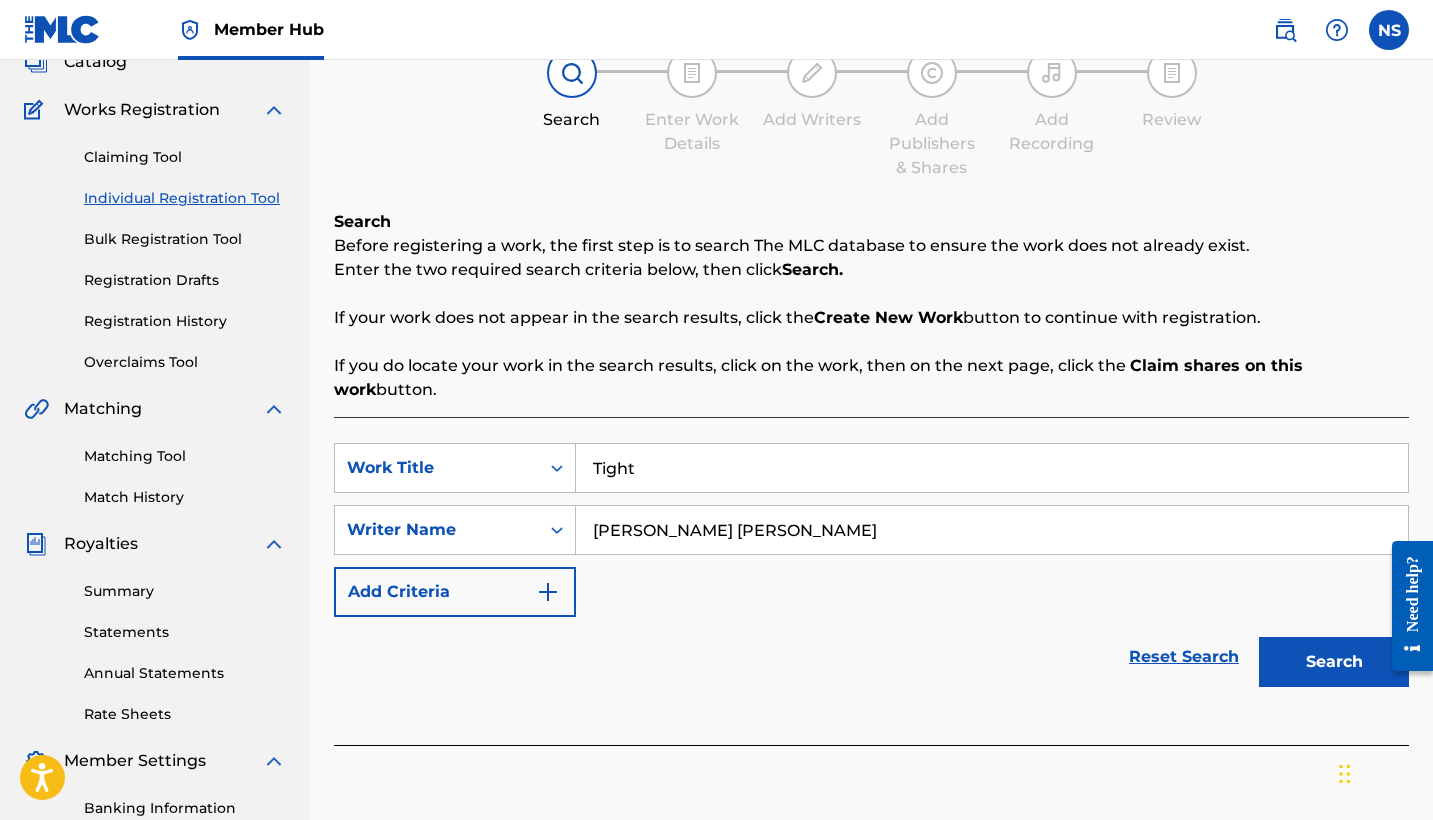
type input "[PERSON_NAME] [PERSON_NAME]"
click at [1334, 638] on button "Search" at bounding box center [1334, 662] width 150 height 50
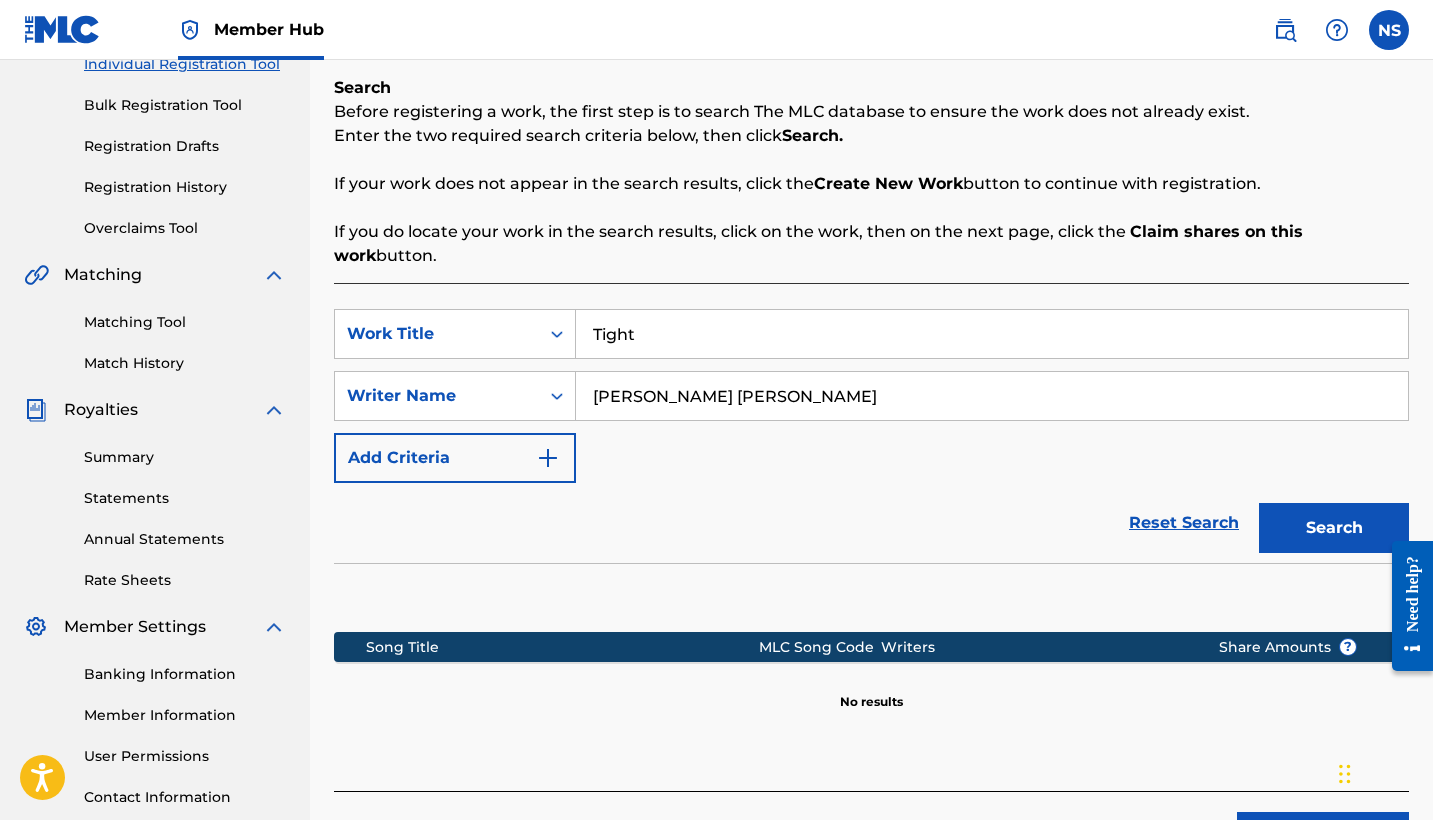
scroll to position [270, 0]
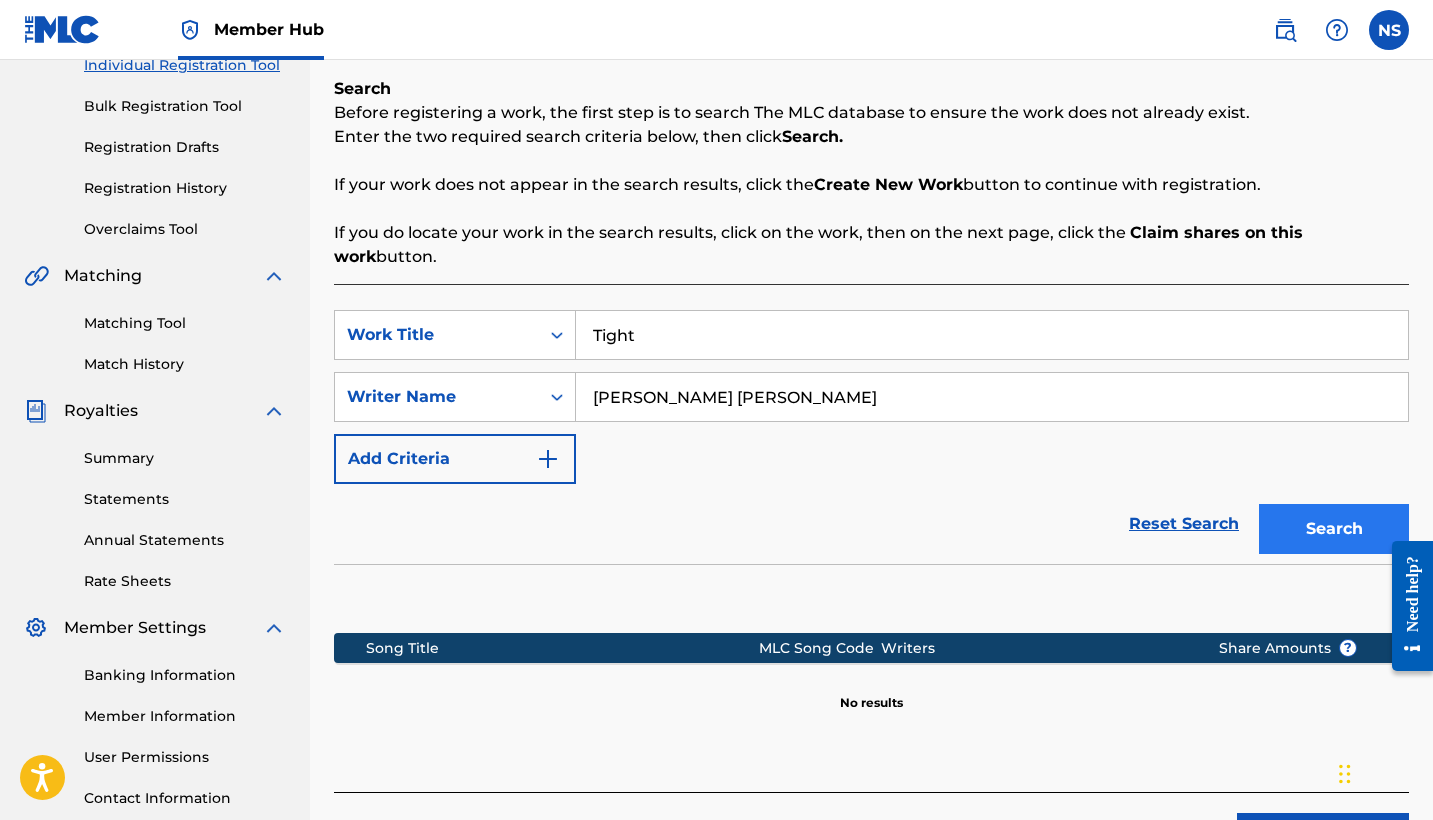
click at [1319, 504] on button "Search" at bounding box center [1334, 529] width 150 height 50
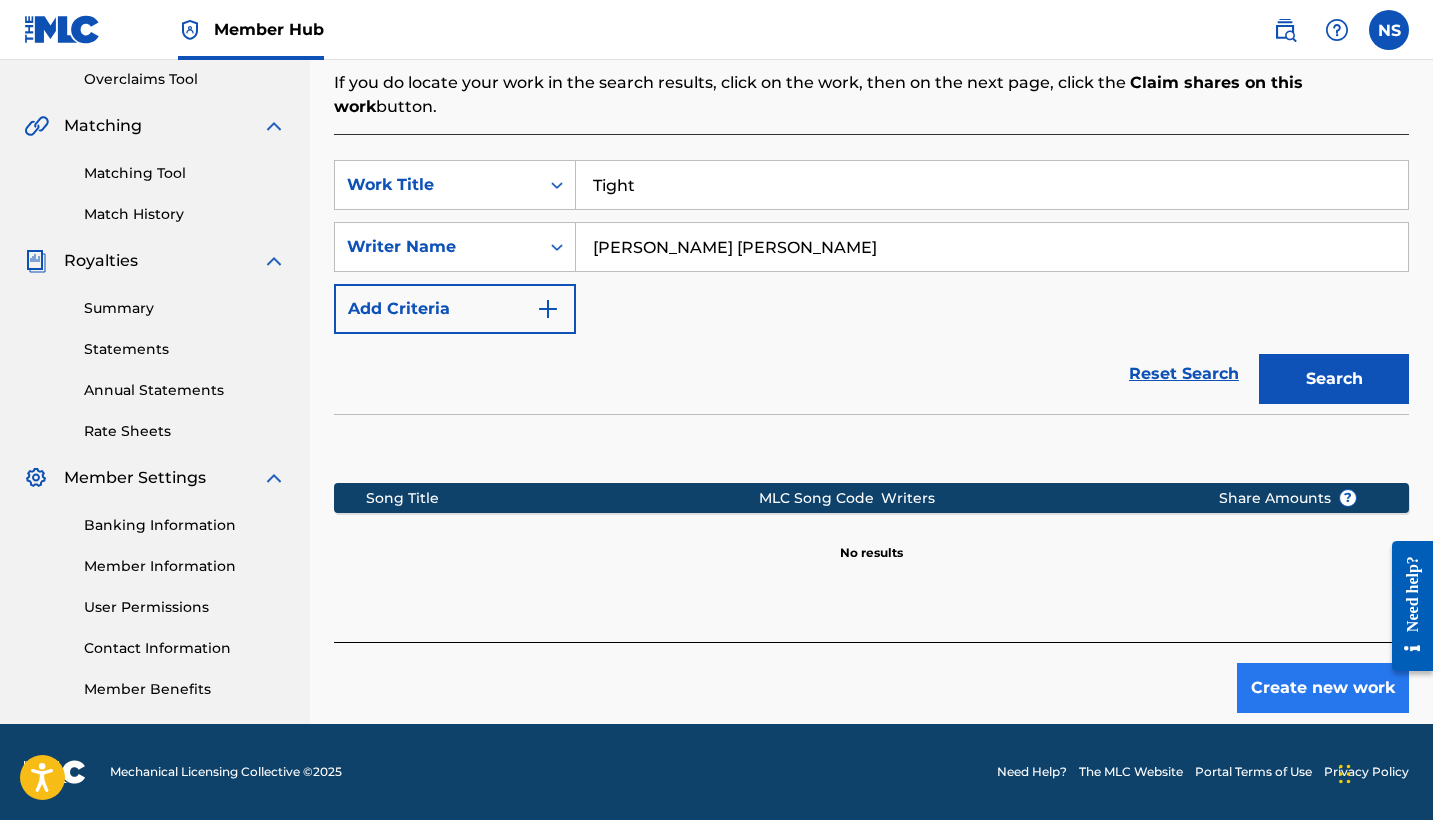
scroll to position [420, 0]
click at [1254, 674] on button "Create new work" at bounding box center [1323, 688] width 172 height 50
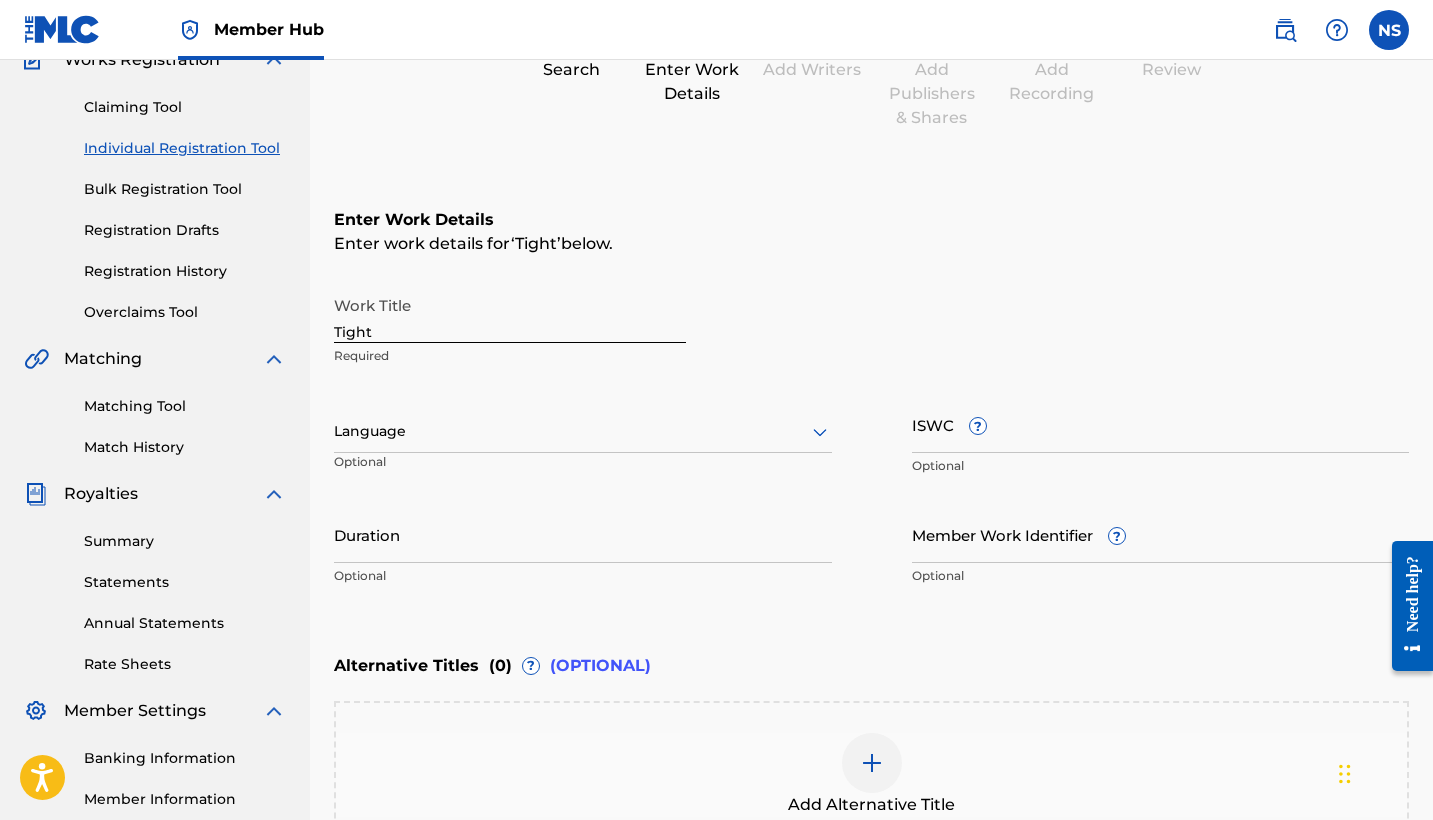
scroll to position [198, 0]
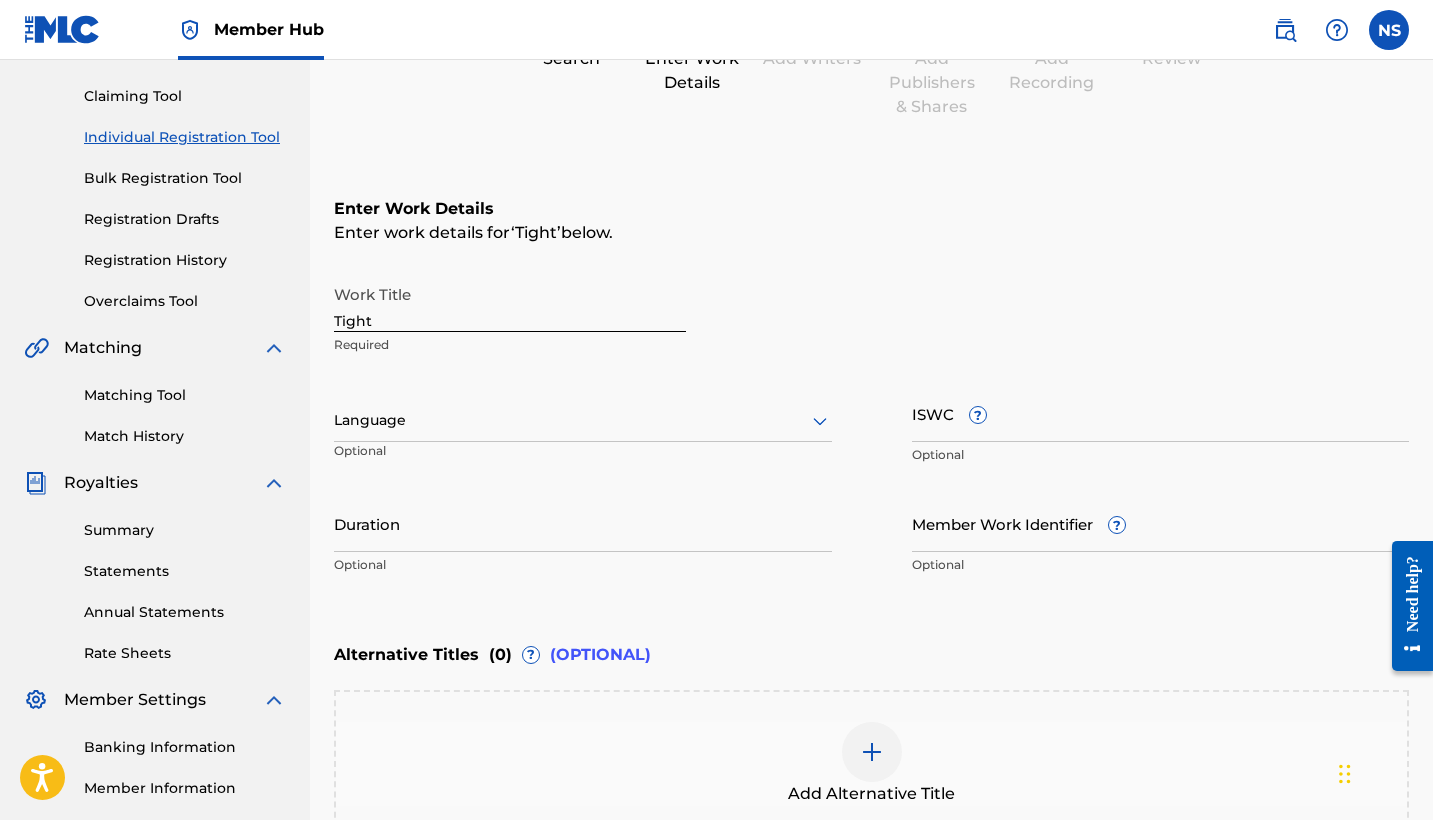
click at [440, 445] on p "Optional" at bounding box center [413, 458] width 158 height 33
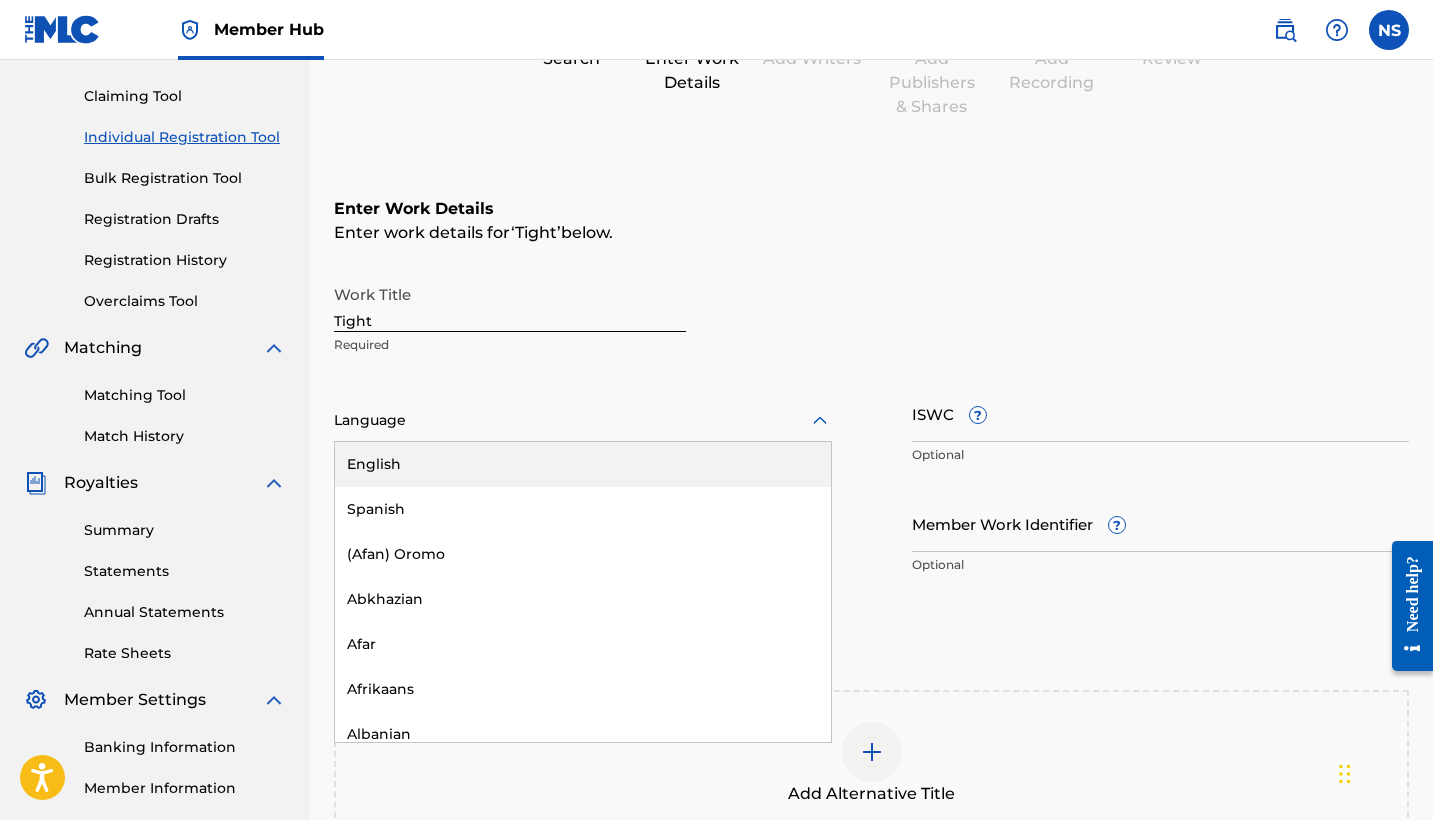
click at [424, 429] on div at bounding box center [583, 420] width 498 height 25
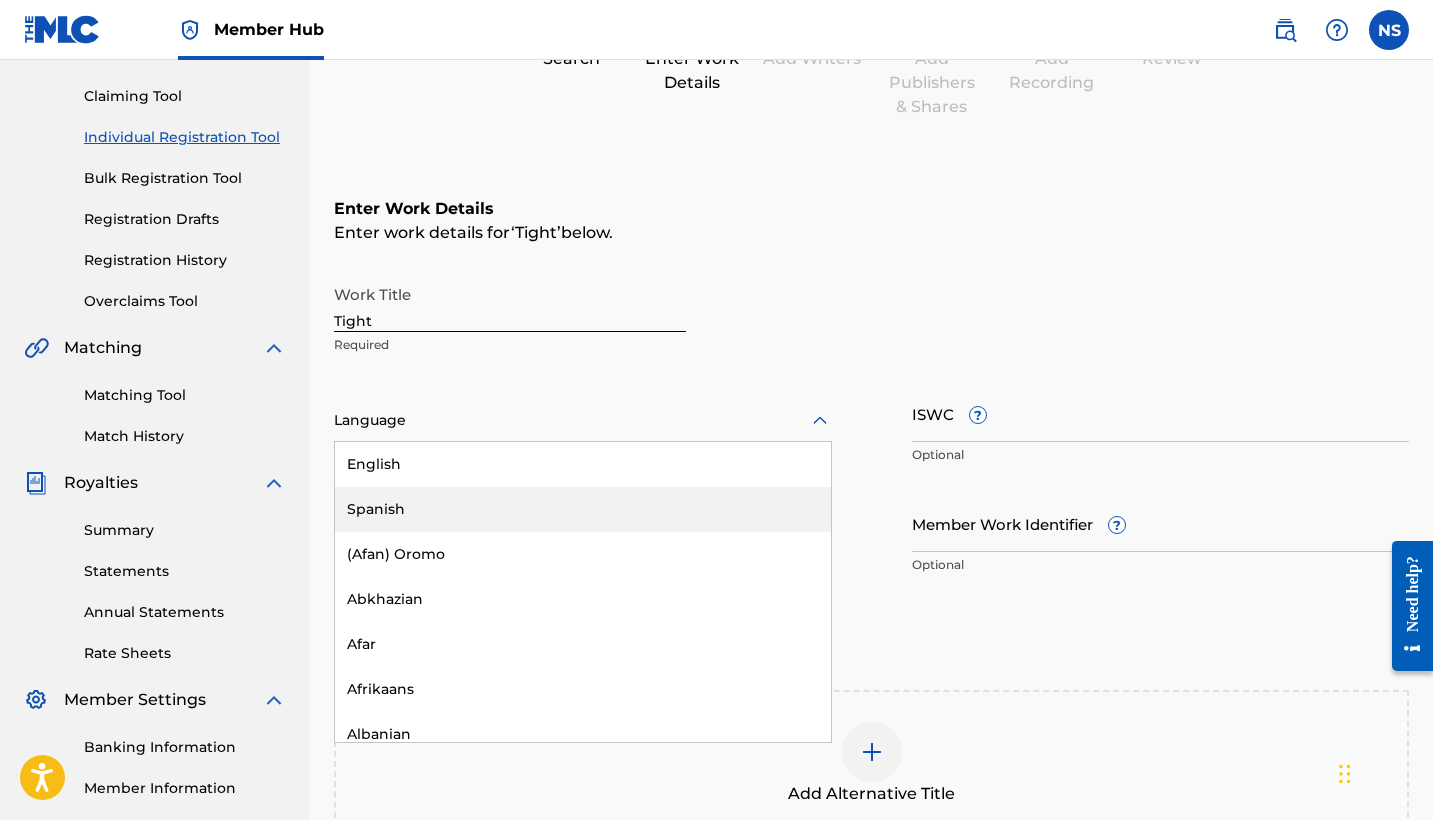
click at [444, 512] on div "Spanish" at bounding box center [583, 509] width 496 height 45
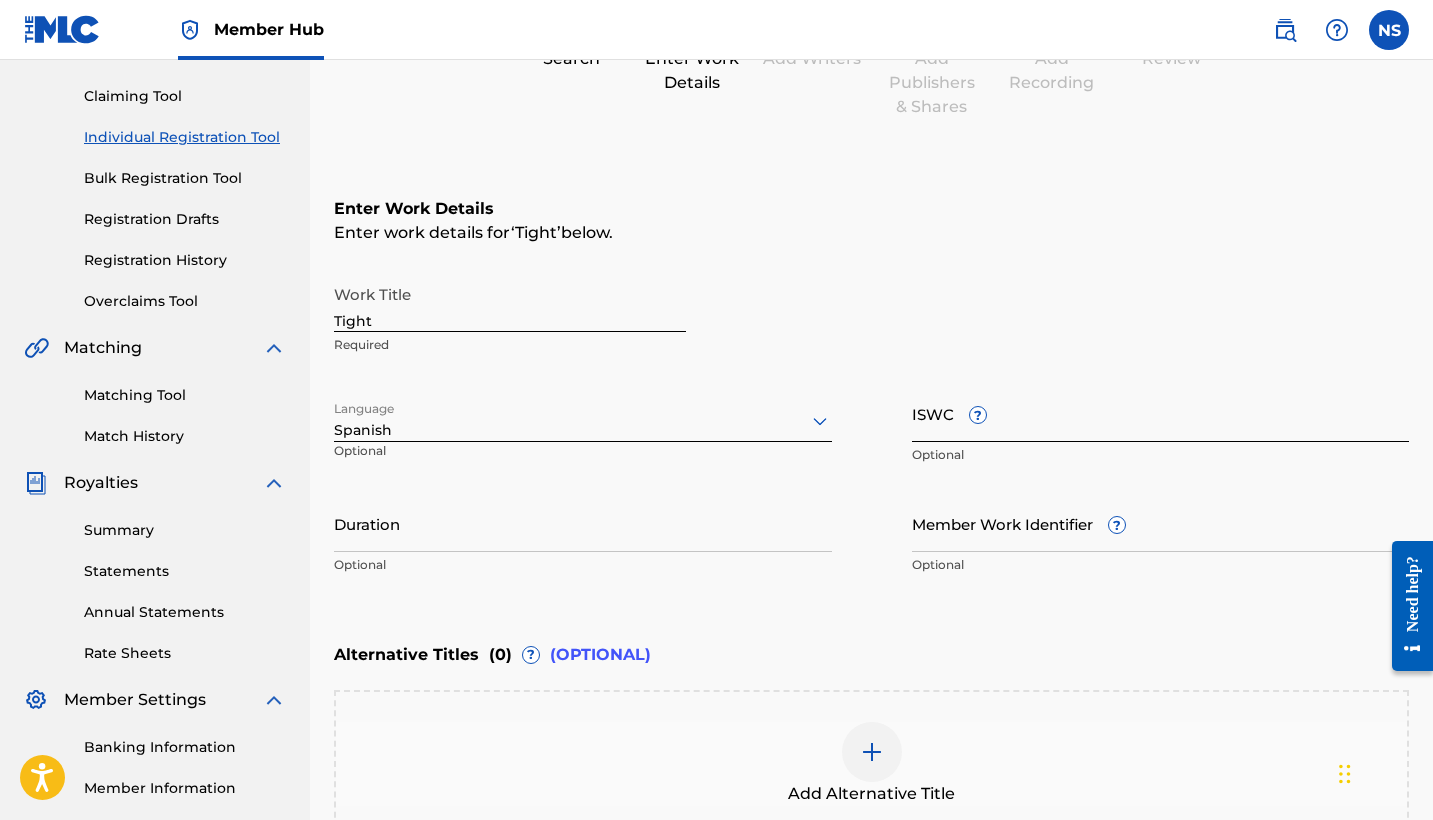
click at [1014, 424] on input "ISWC ?" at bounding box center [1161, 413] width 498 height 57
paste input "T-331.064.334-2"
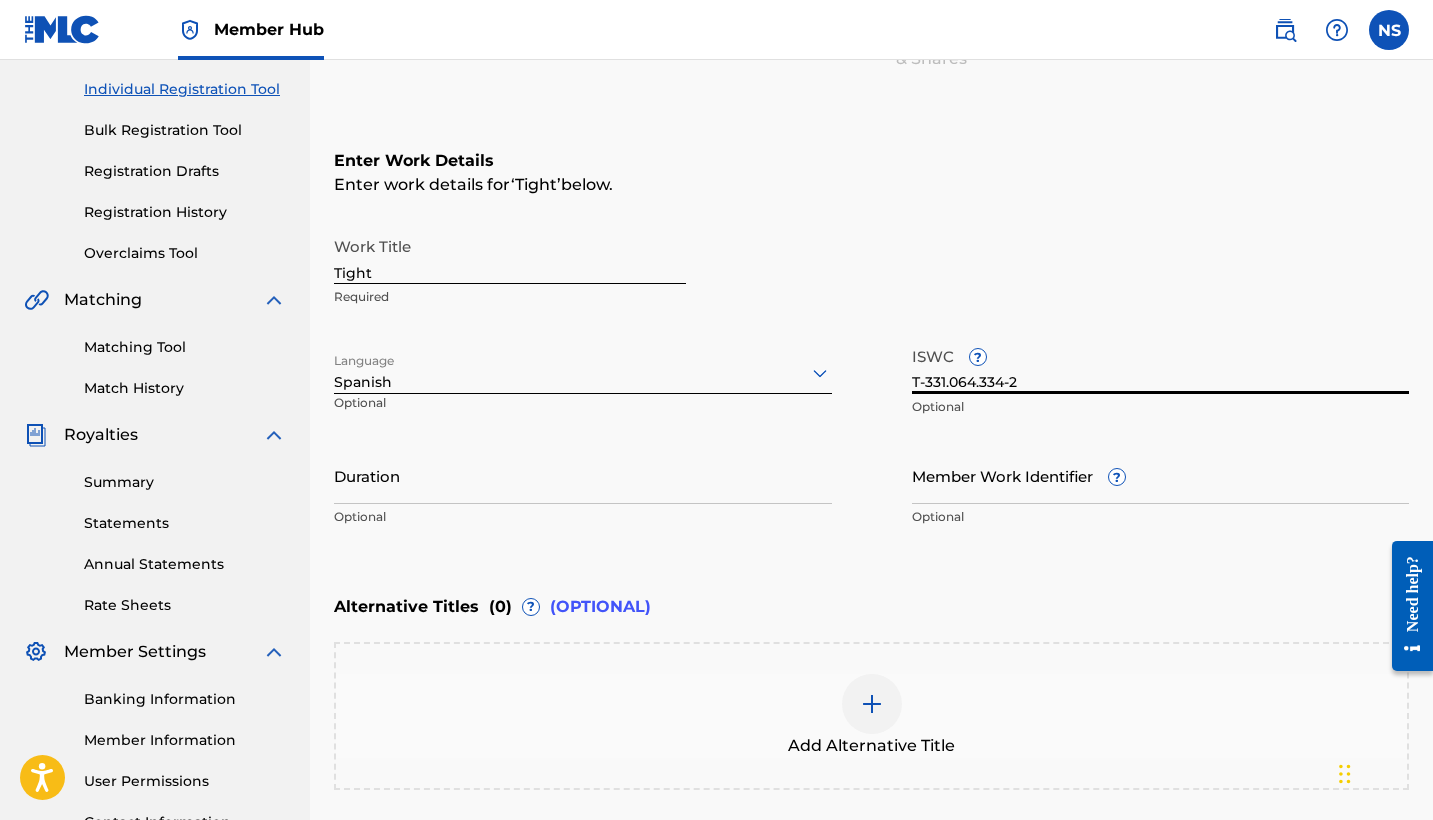
scroll to position [259, 0]
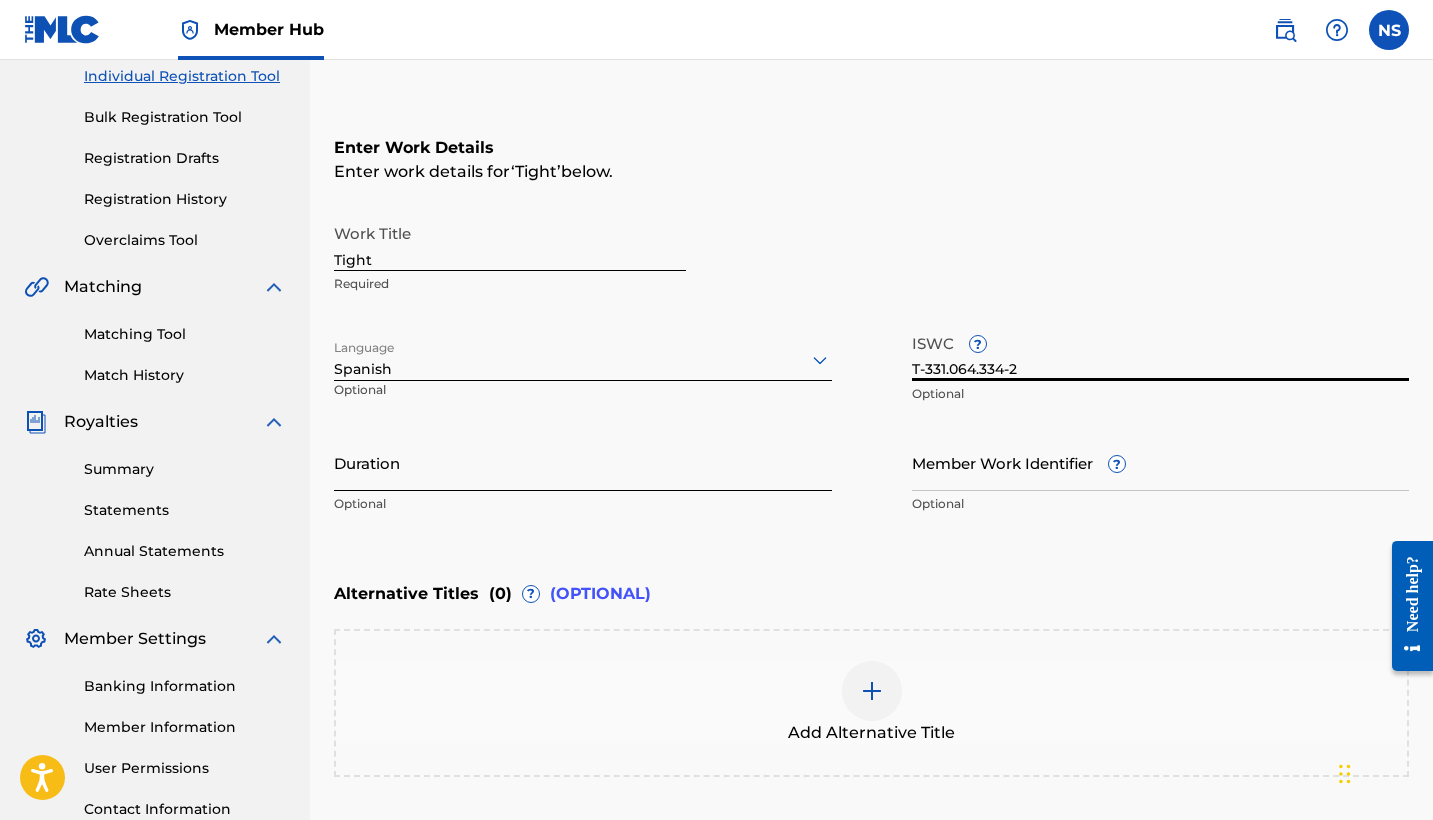
type input "T-331.064.334-2"
click at [473, 483] on input "Duration" at bounding box center [583, 462] width 498 height 57
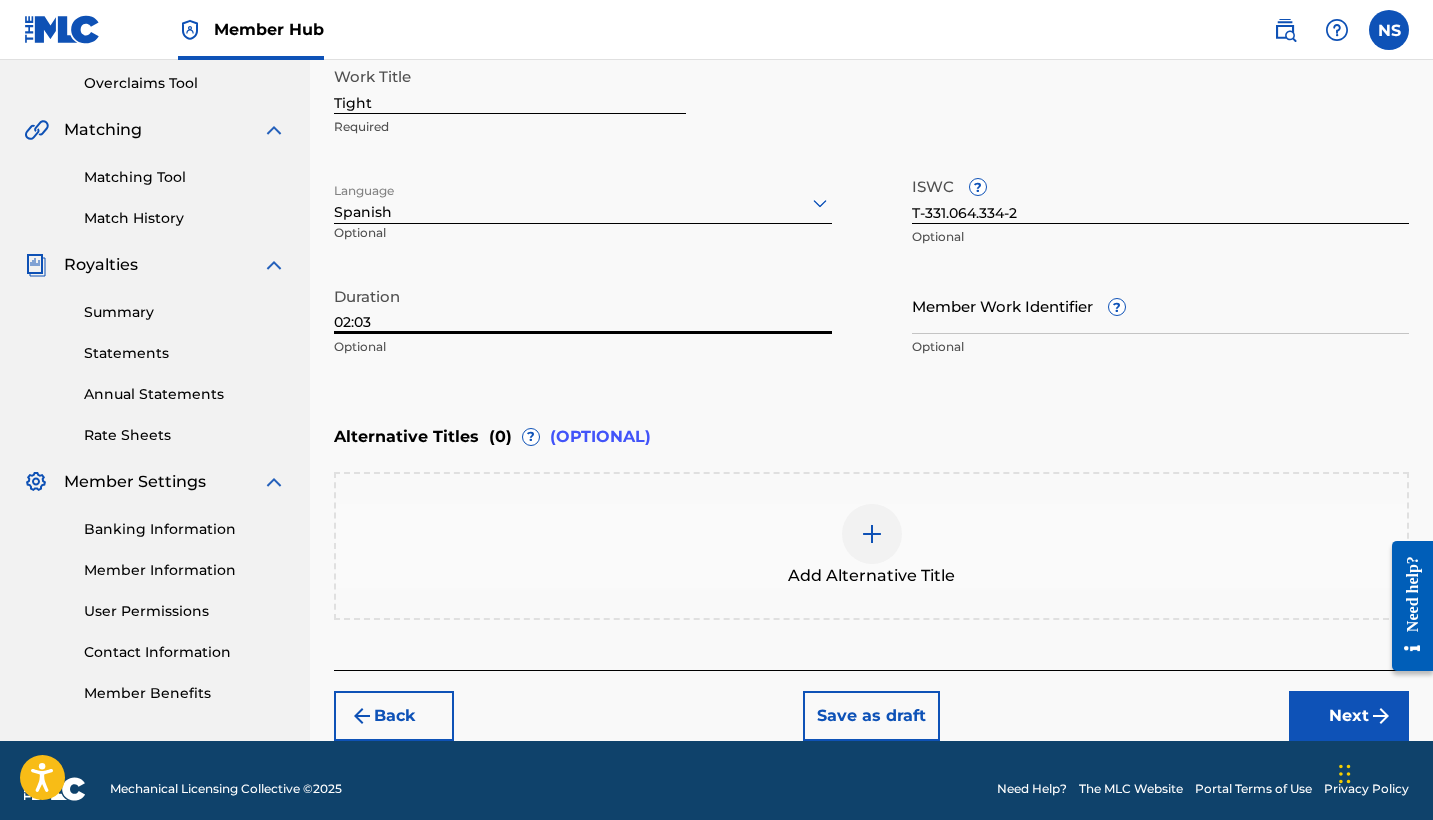
scroll to position [427, 0]
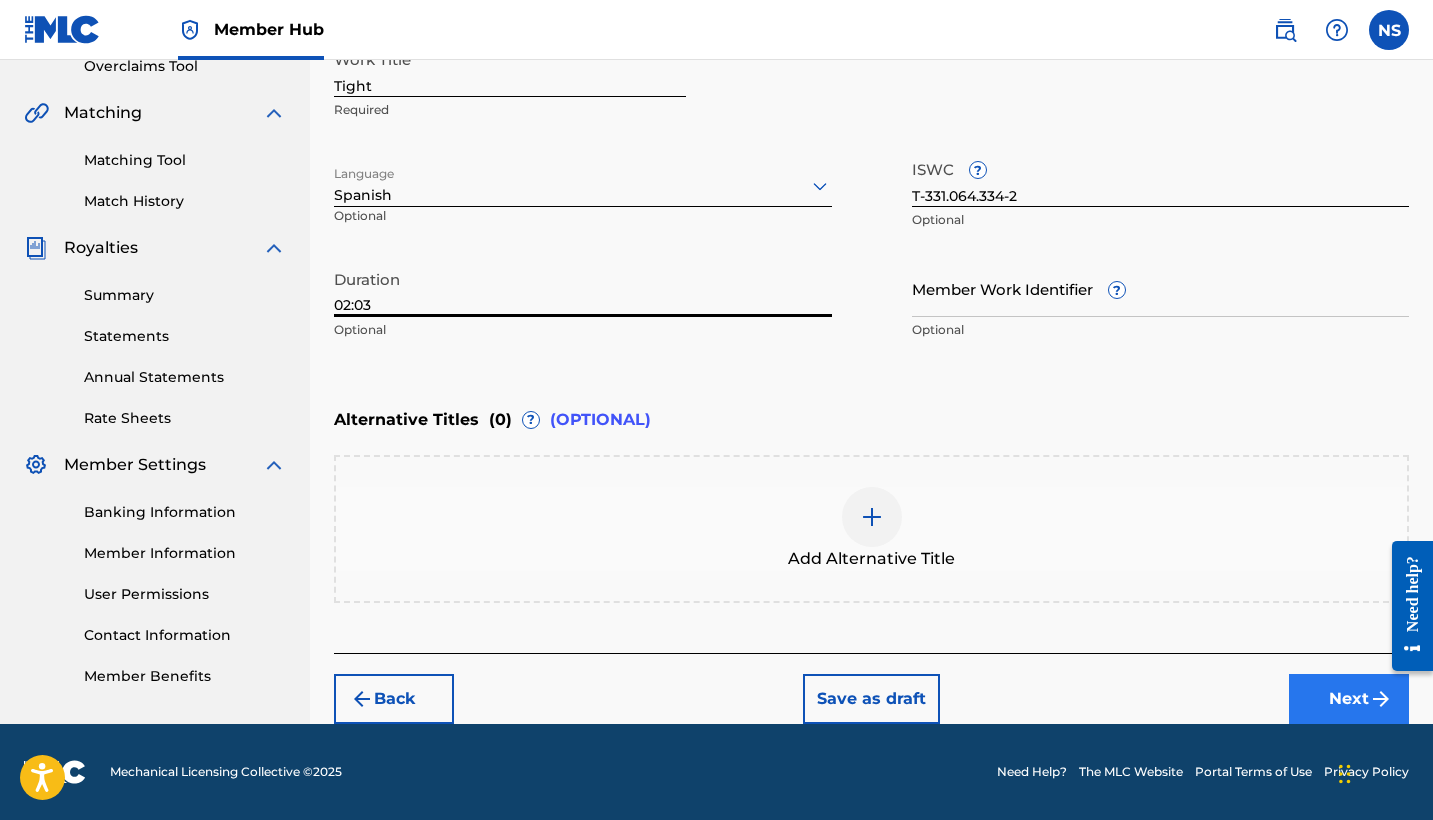
type input "02:03"
click at [1343, 687] on button "Next" at bounding box center [1349, 699] width 120 height 50
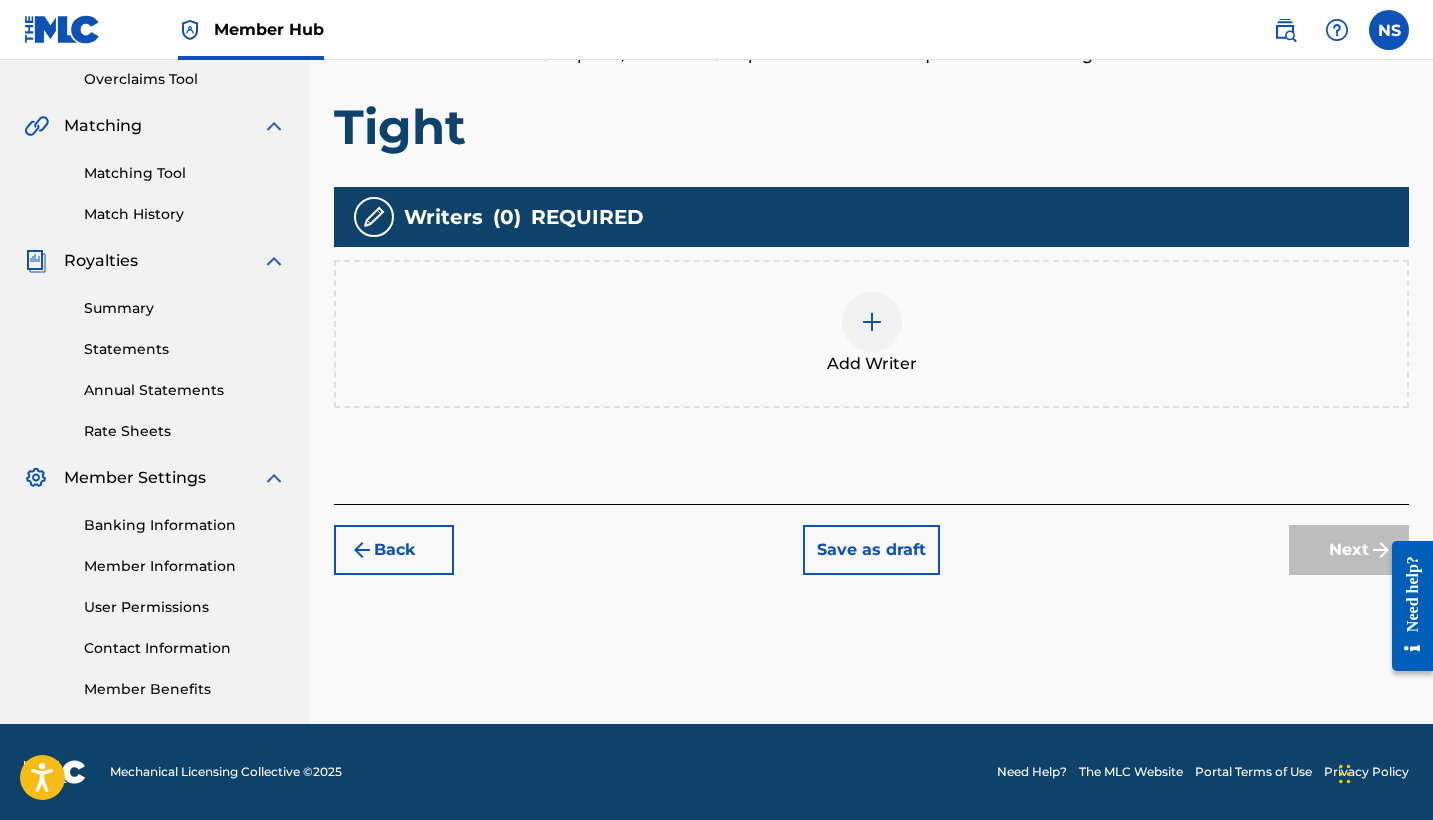
scroll to position [420, 0]
click at [868, 324] on img at bounding box center [872, 322] width 24 height 24
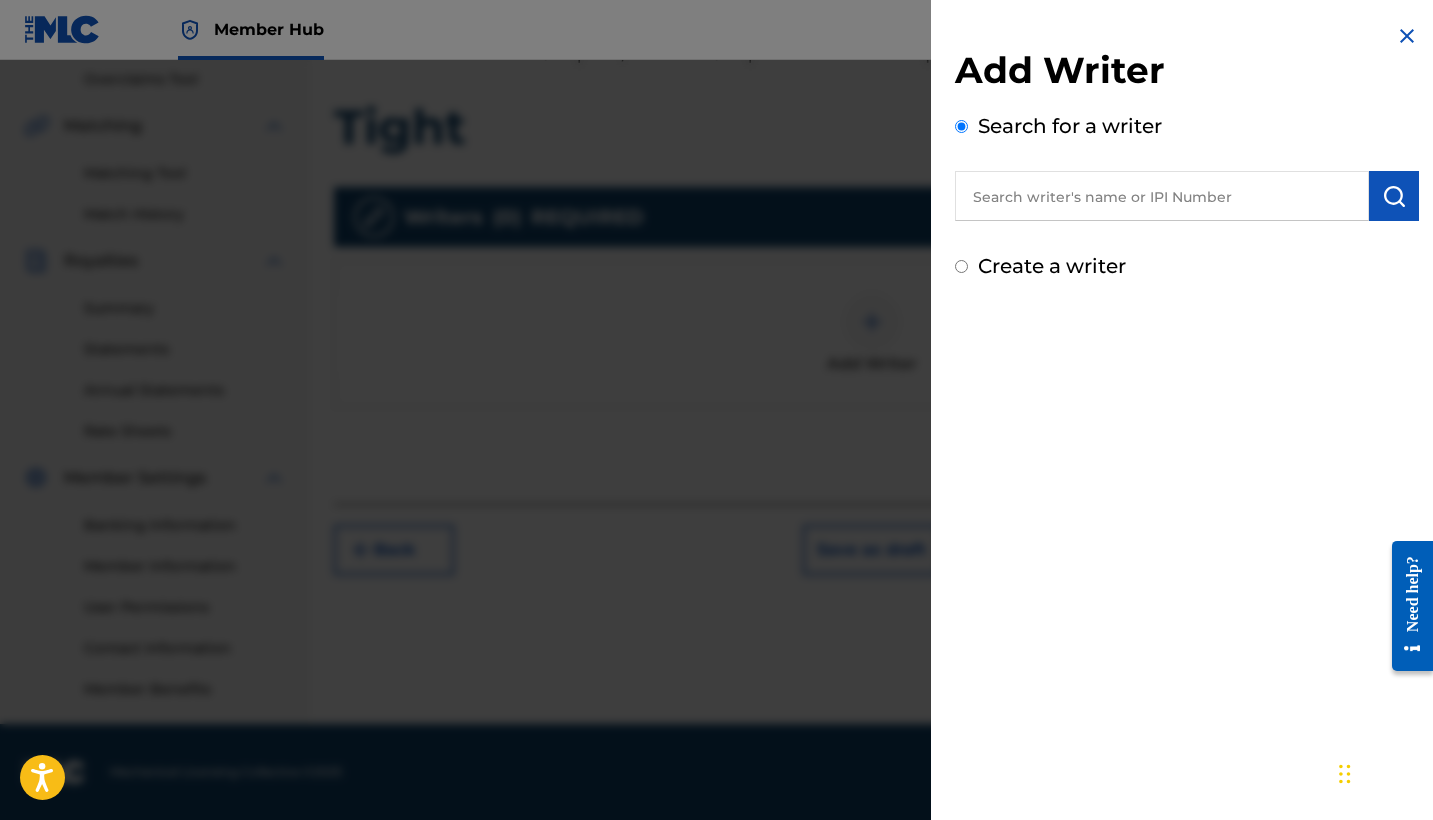
click at [1085, 193] on input "text" at bounding box center [1162, 196] width 414 height 50
paste input "T-331.064.334-2"
click at [1190, 205] on input "T-331.064.334-2" at bounding box center [1162, 196] width 414 height 50
type input "T-331.064.334-"
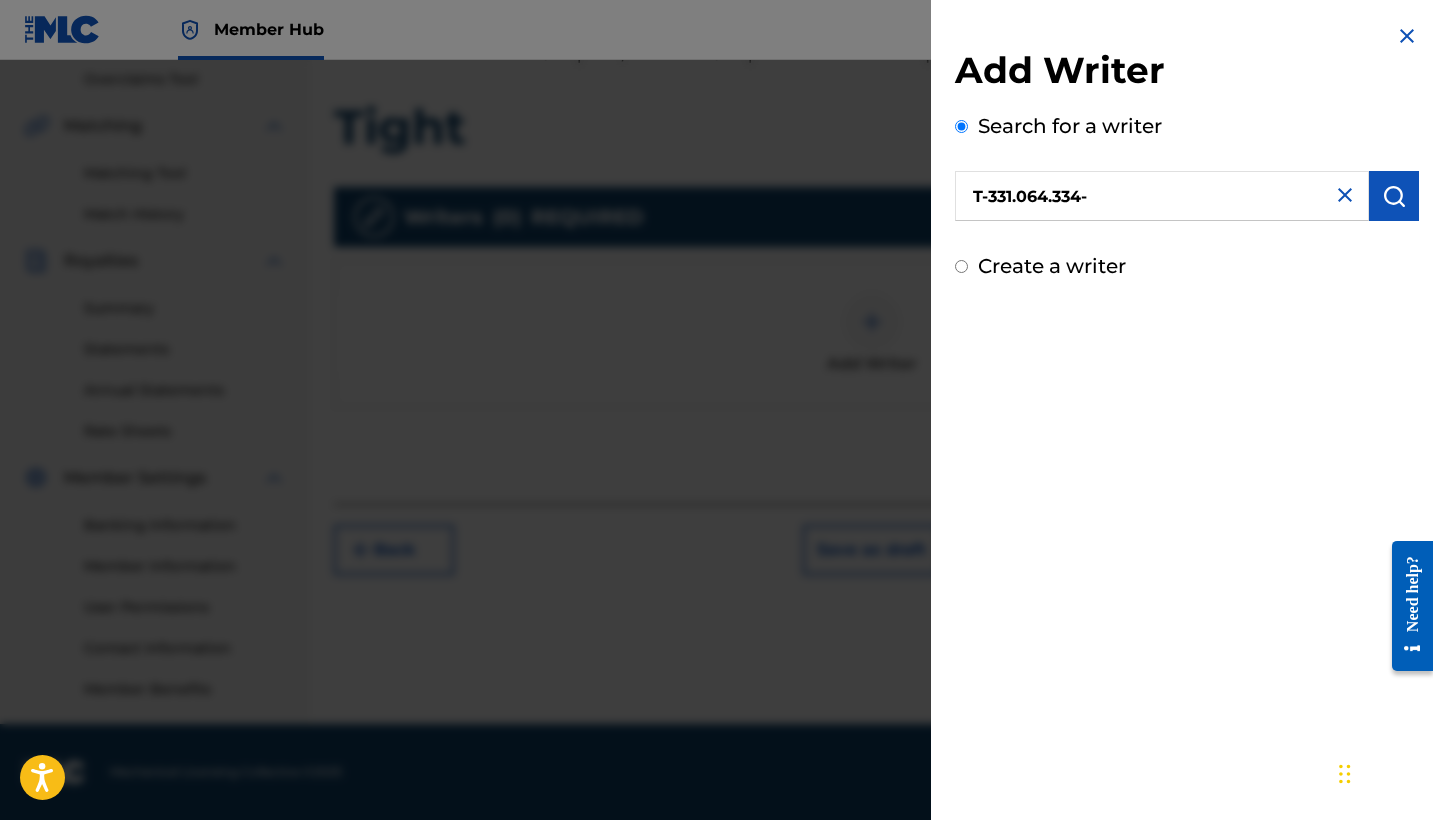
click at [1132, 196] on input "T-331.064.334-" at bounding box center [1162, 196] width 414 height 50
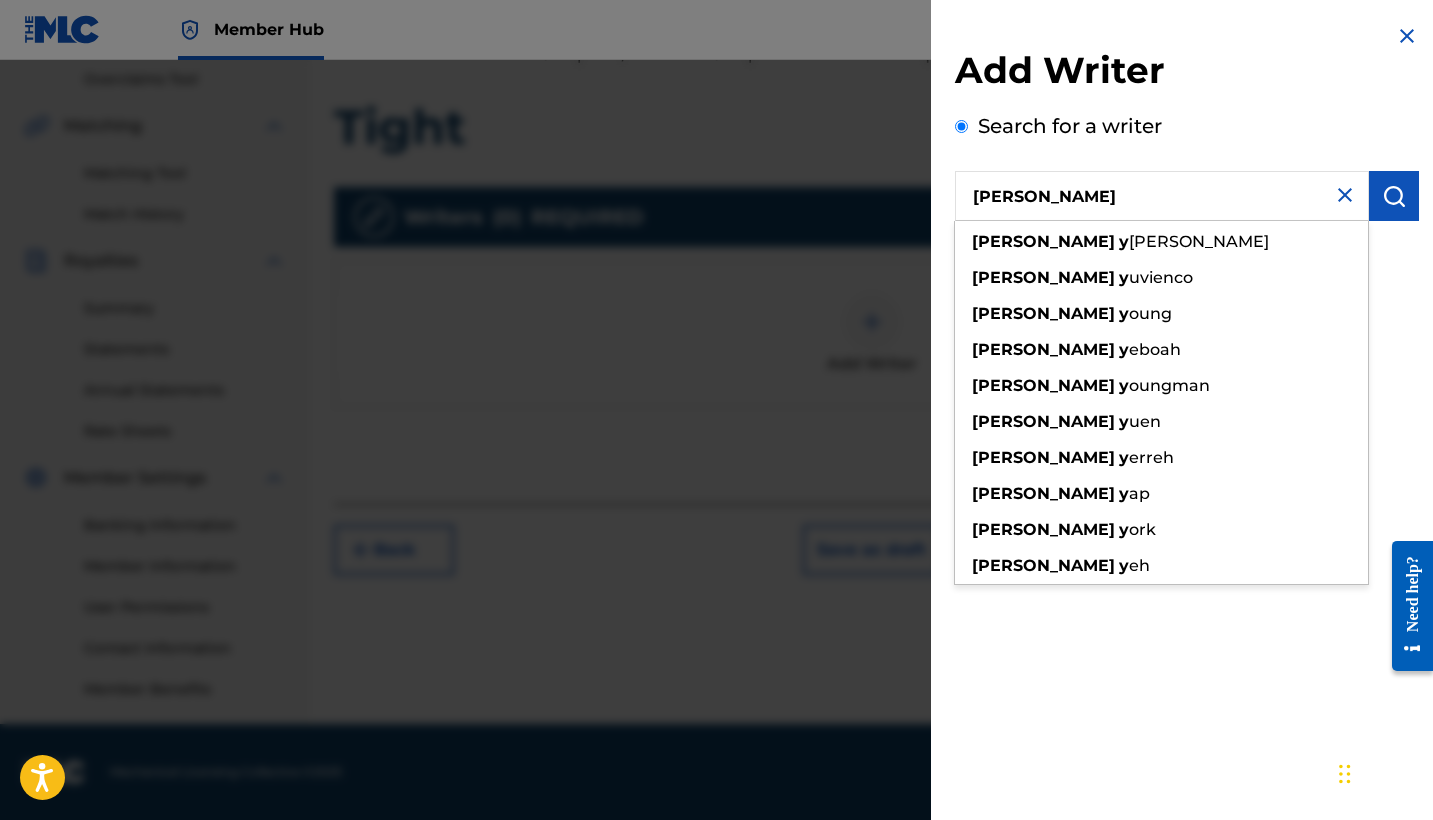
type input "[PERSON_NAME]"
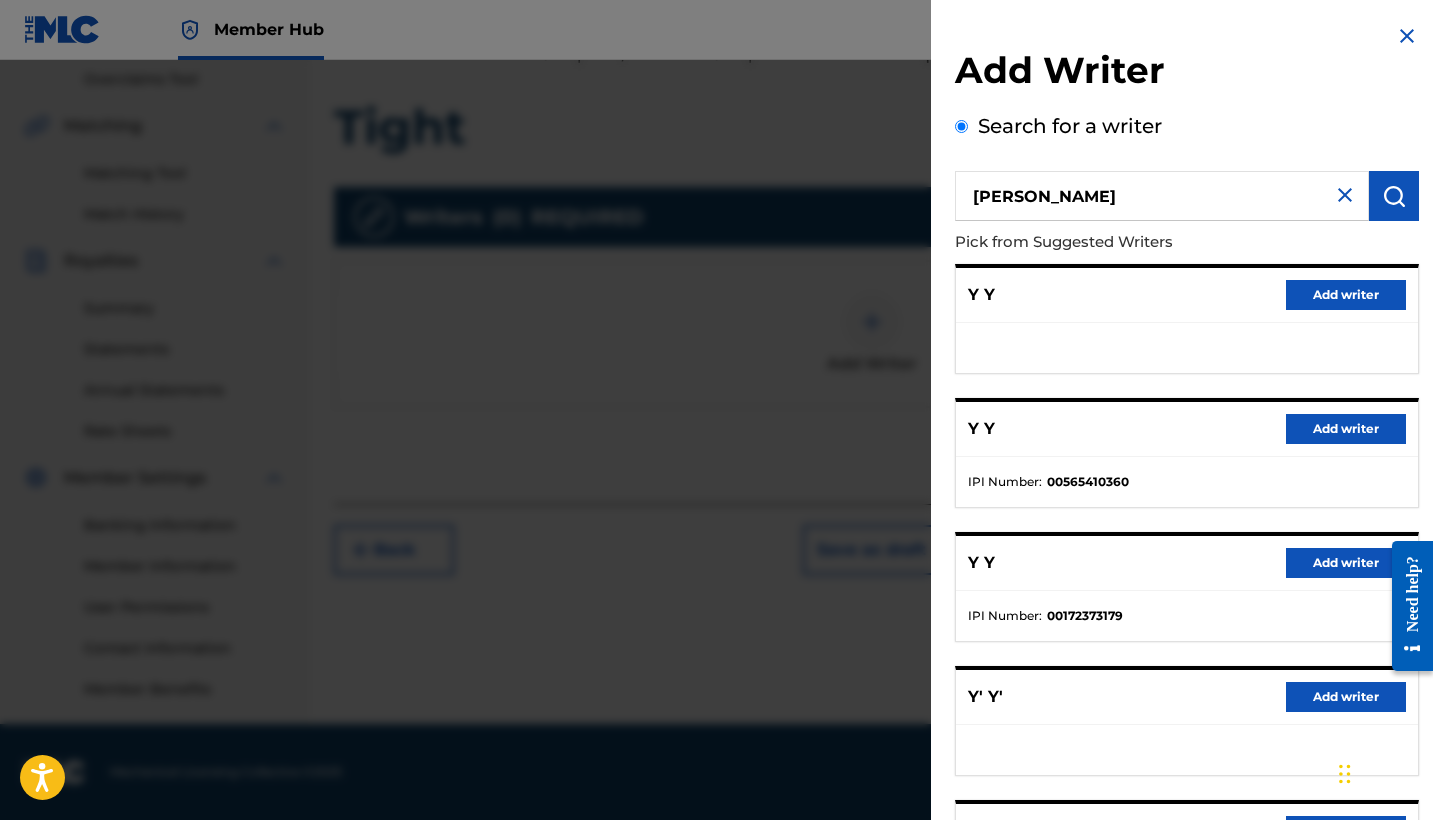
click at [1037, 184] on input "[PERSON_NAME]" at bounding box center [1162, 196] width 414 height 50
click at [1306, 211] on input "[PERSON_NAME]" at bounding box center [1162, 196] width 414 height 50
click at [1254, 200] on input "[PERSON_NAME]" at bounding box center [1162, 196] width 414 height 50
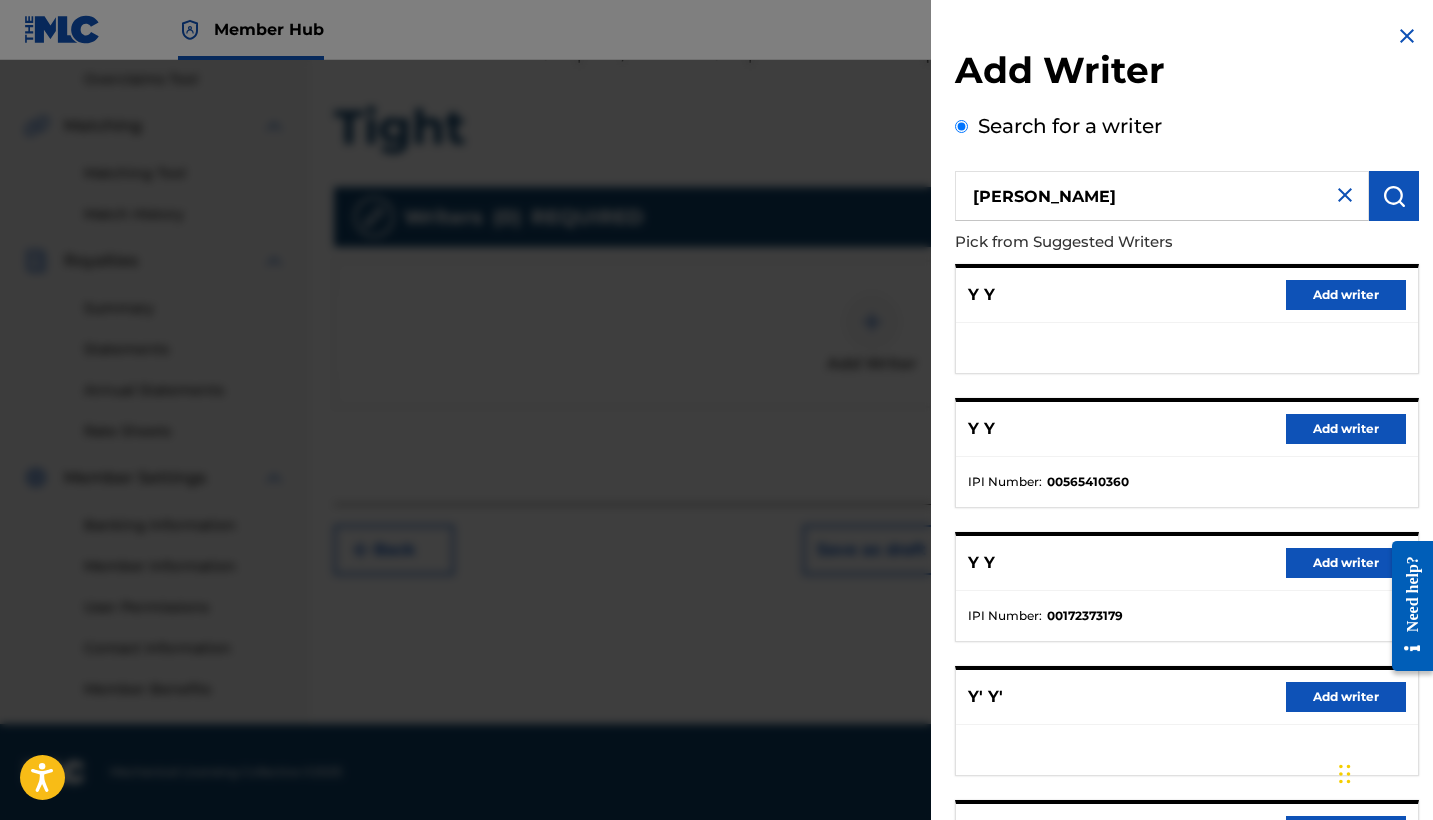
click at [1351, 197] on input "[PERSON_NAME]" at bounding box center [1162, 196] width 414 height 50
click at [1333, 197] on img at bounding box center [1345, 195] width 24 height 24
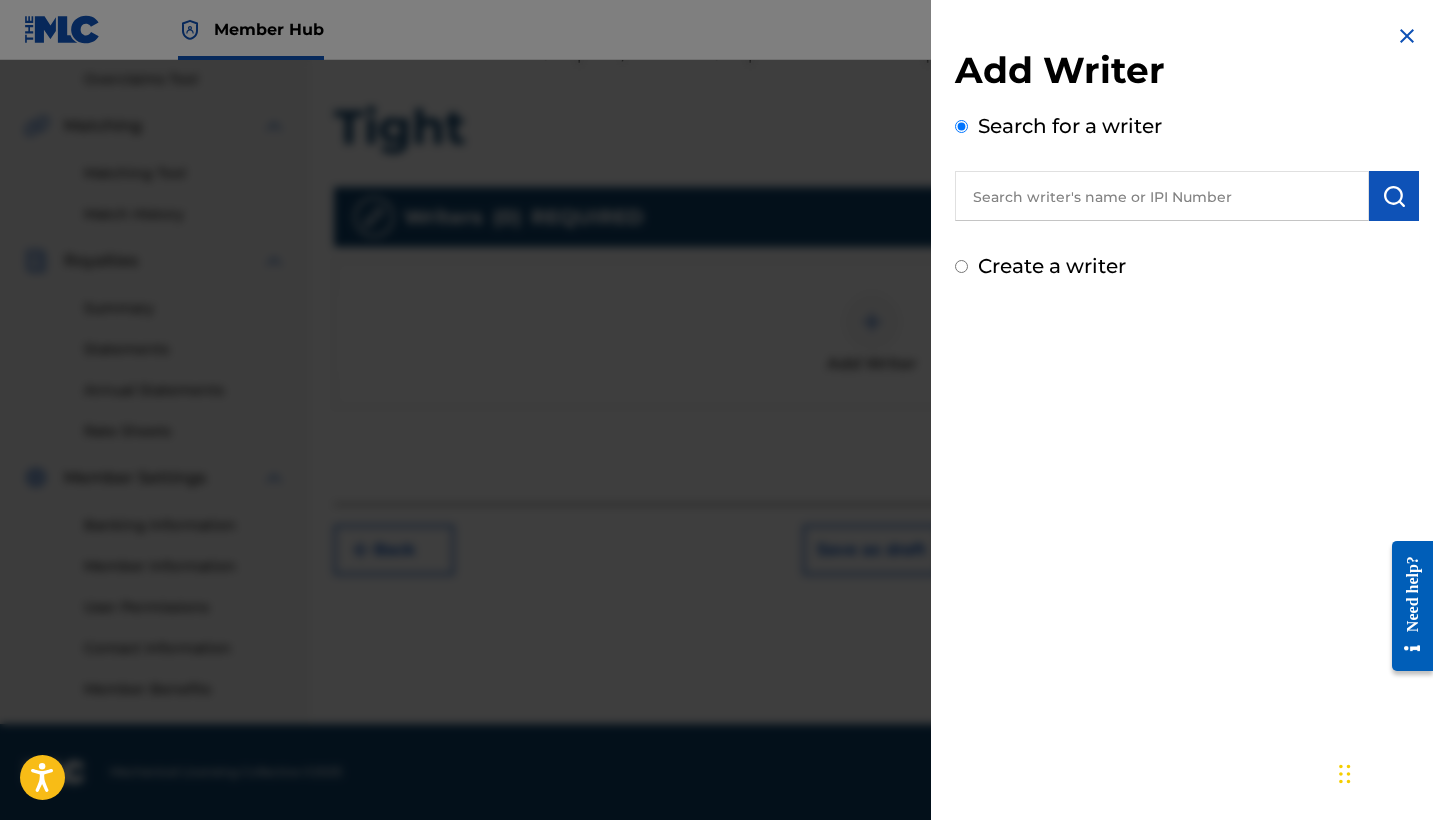
click at [1253, 194] on input "text" at bounding box center [1162, 196] width 414 height 50
paste input "01056523276"
type input "01056523276"
click at [1387, 215] on button "submit" at bounding box center [1394, 196] width 50 height 50
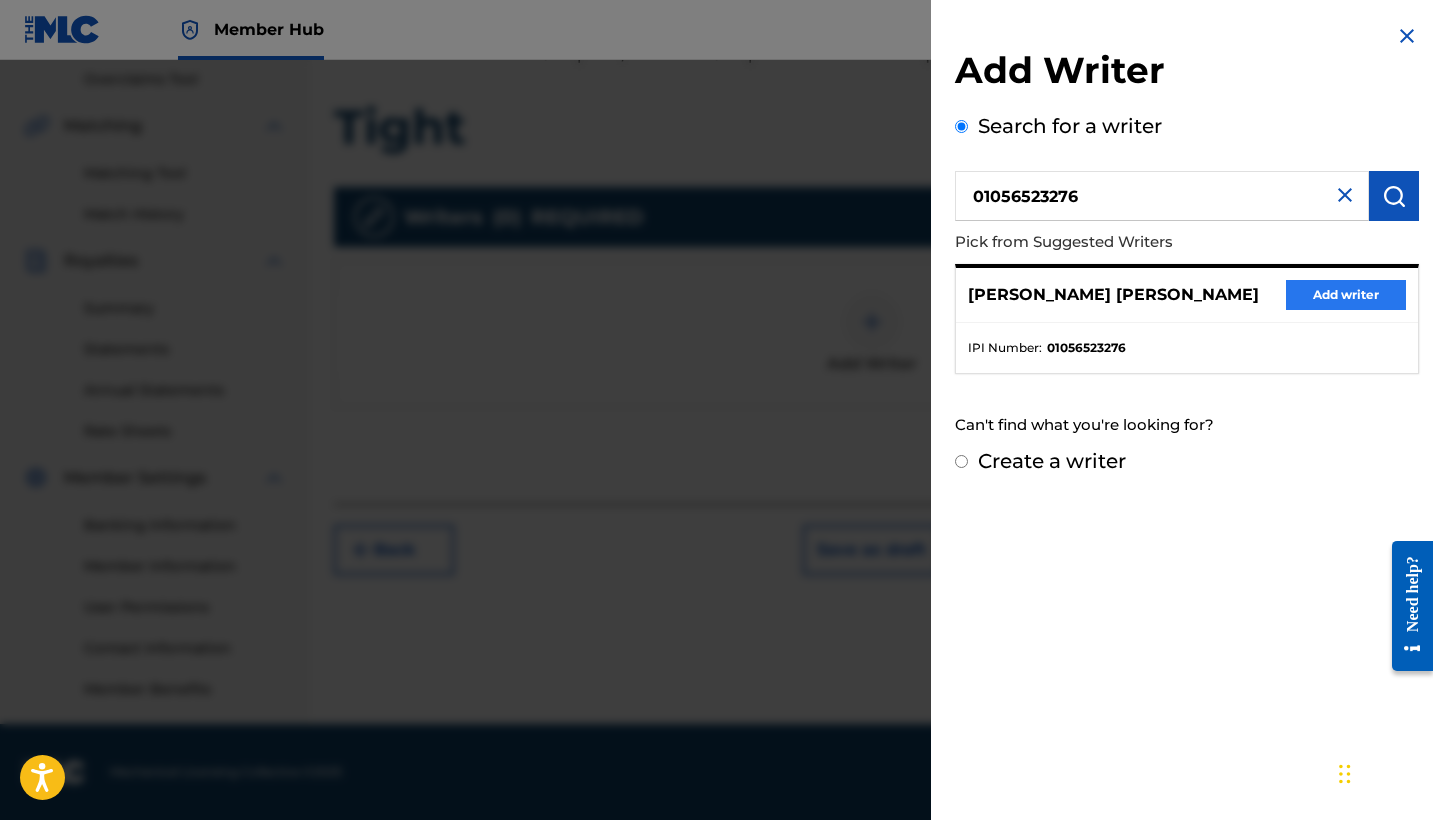
click at [1339, 307] on button "Add writer" at bounding box center [1346, 295] width 120 height 30
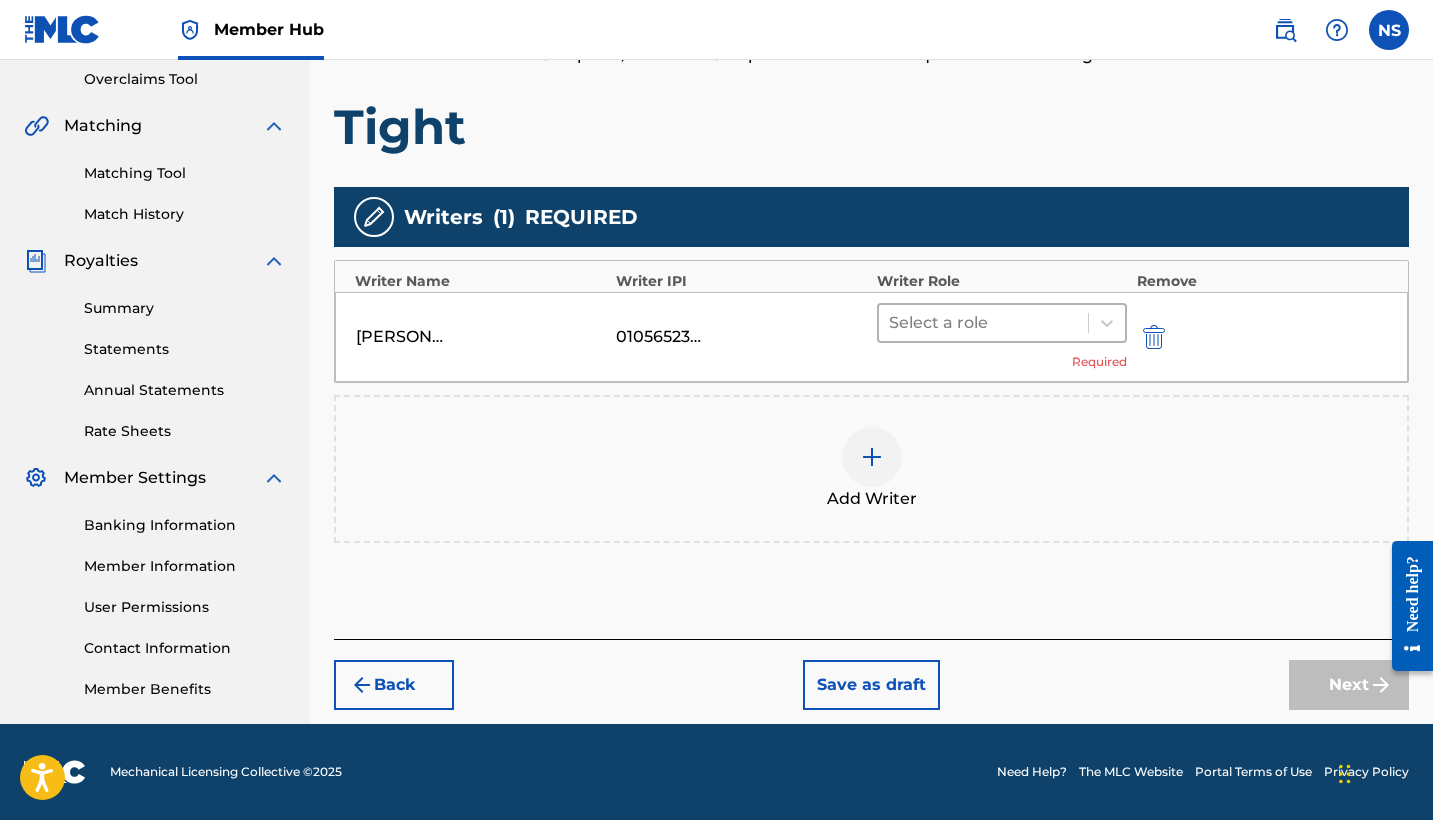
click at [979, 327] on div at bounding box center [983, 323] width 189 height 28
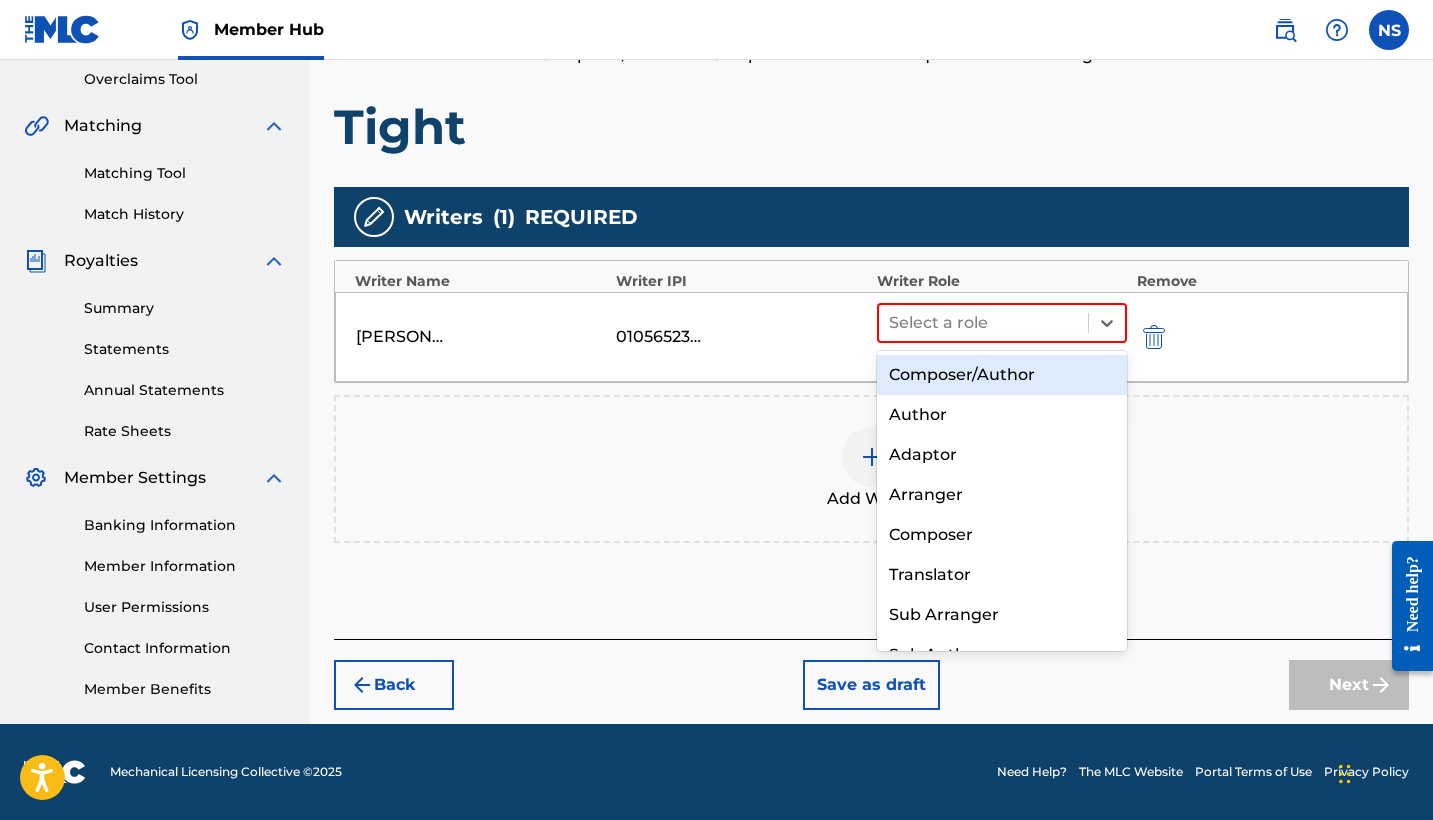
click at [993, 378] on div "Composer/Author" at bounding box center [1002, 375] width 250 height 40
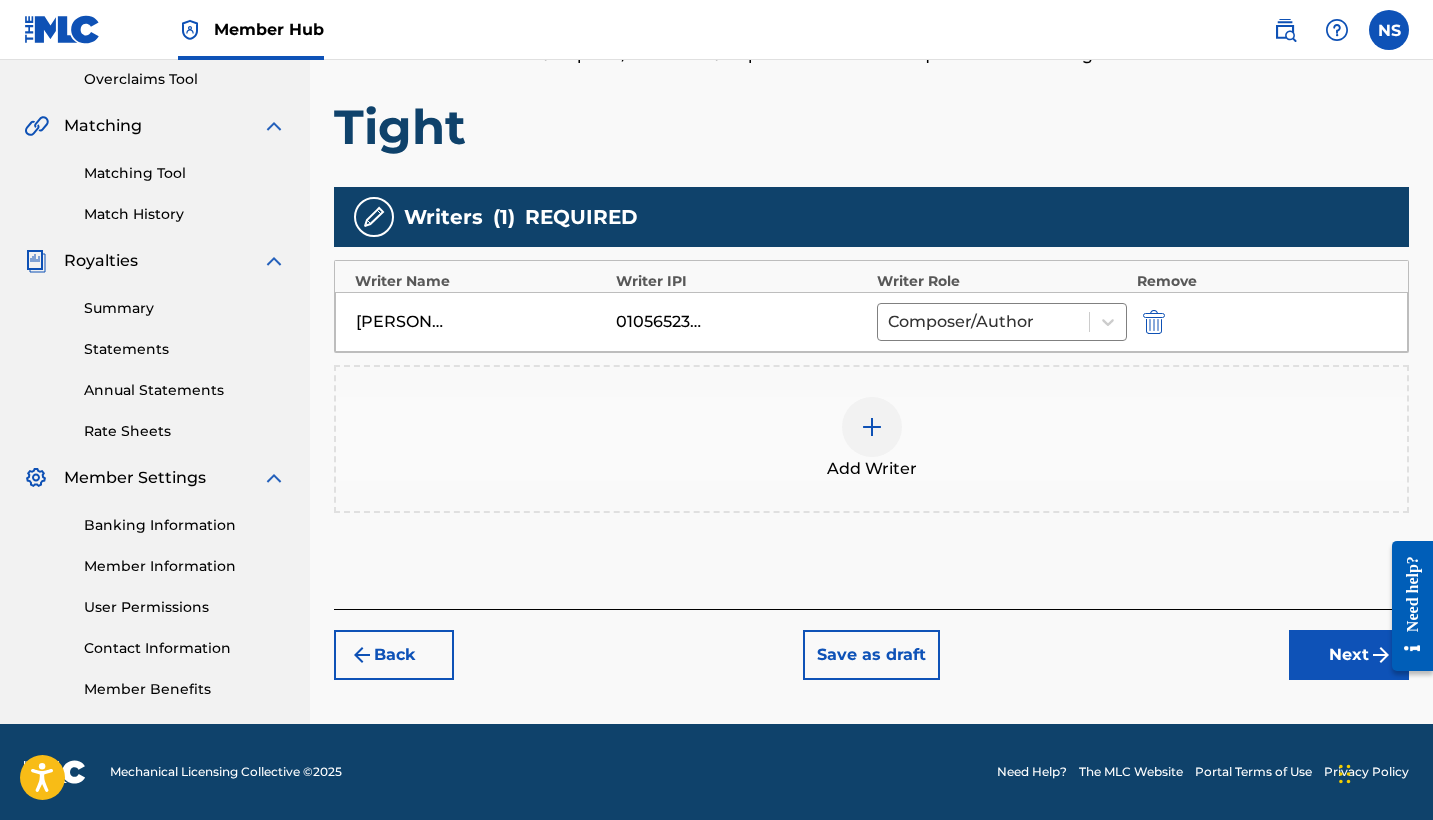
click at [860, 452] on div at bounding box center [872, 427] width 60 height 60
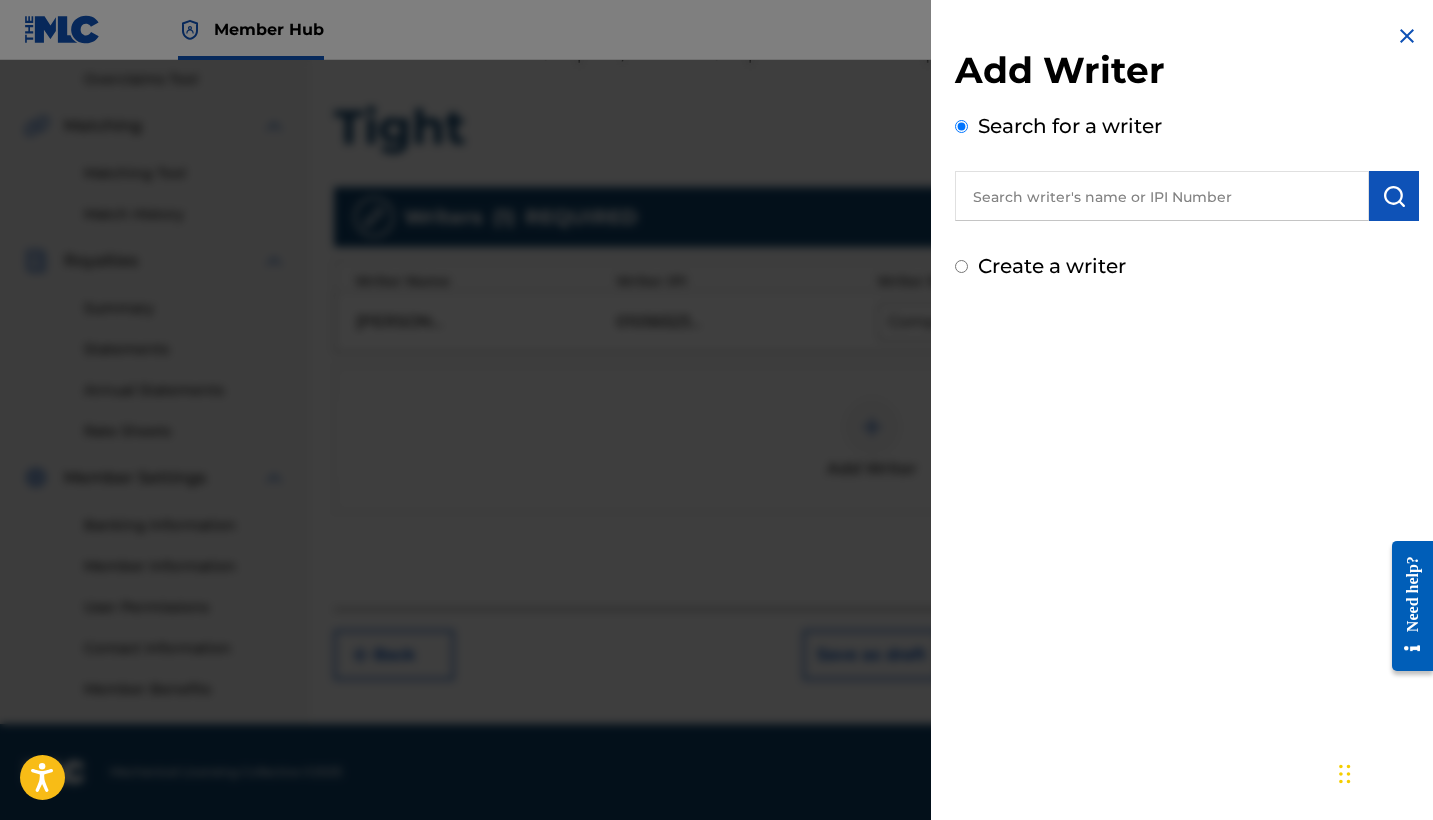
click at [1042, 211] on input "text" at bounding box center [1162, 196] width 414 height 50
paste input "01078192147"
type input "01078192147"
click at [1388, 201] on img "submit" at bounding box center [1394, 196] width 24 height 24
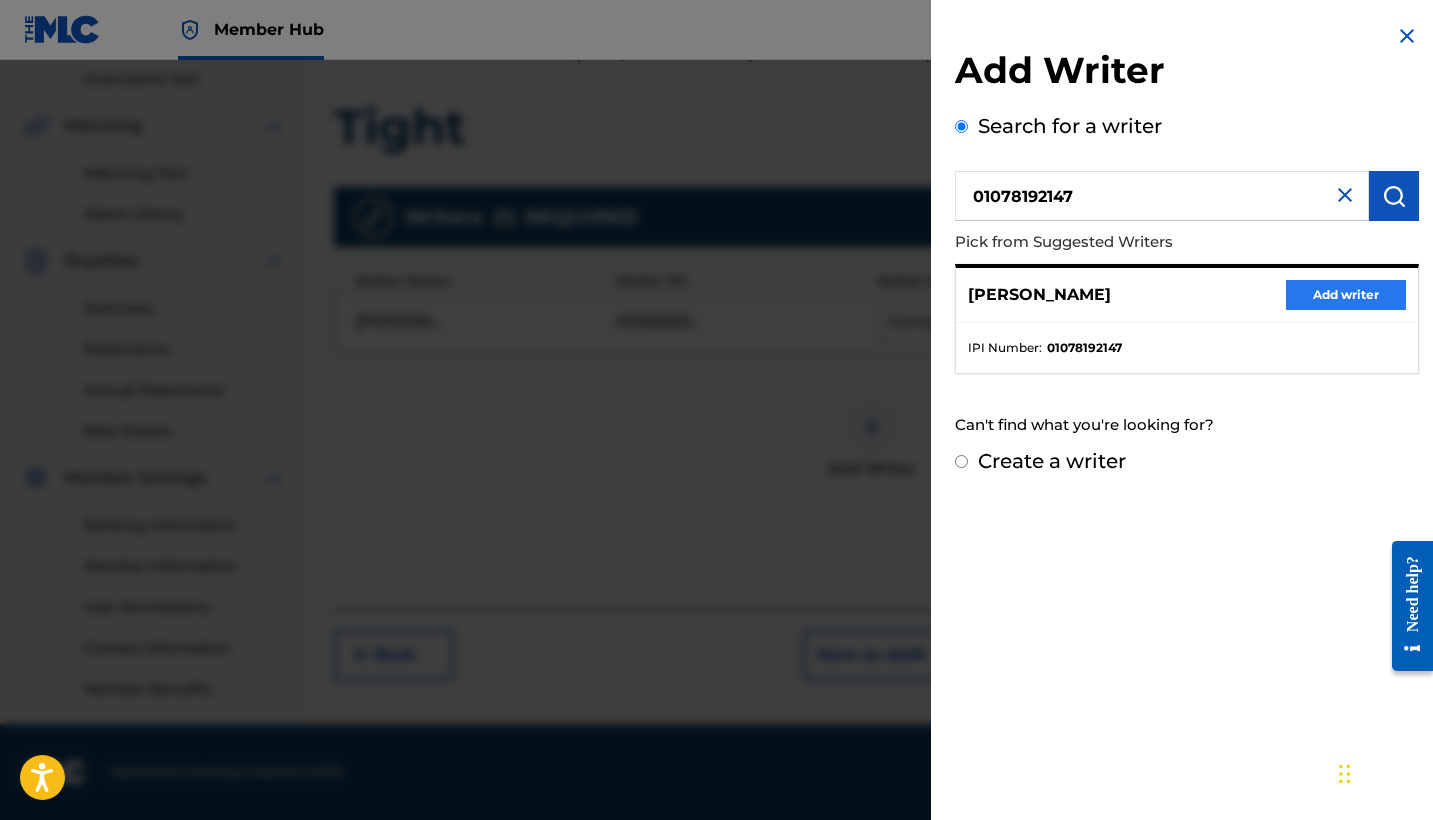
click at [1329, 300] on button "Add writer" at bounding box center [1346, 295] width 120 height 30
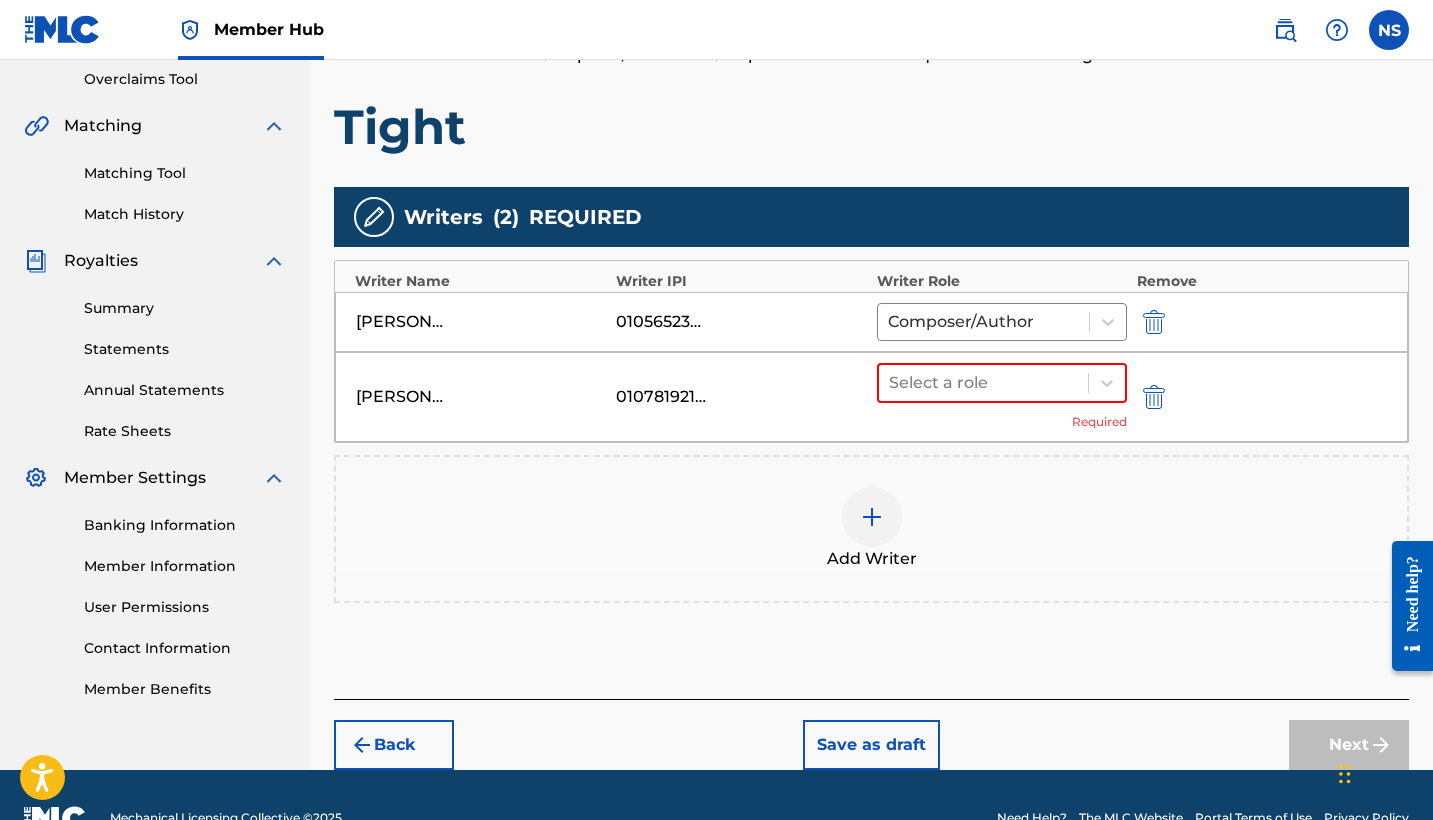
click at [868, 527] on img at bounding box center [872, 517] width 24 height 24
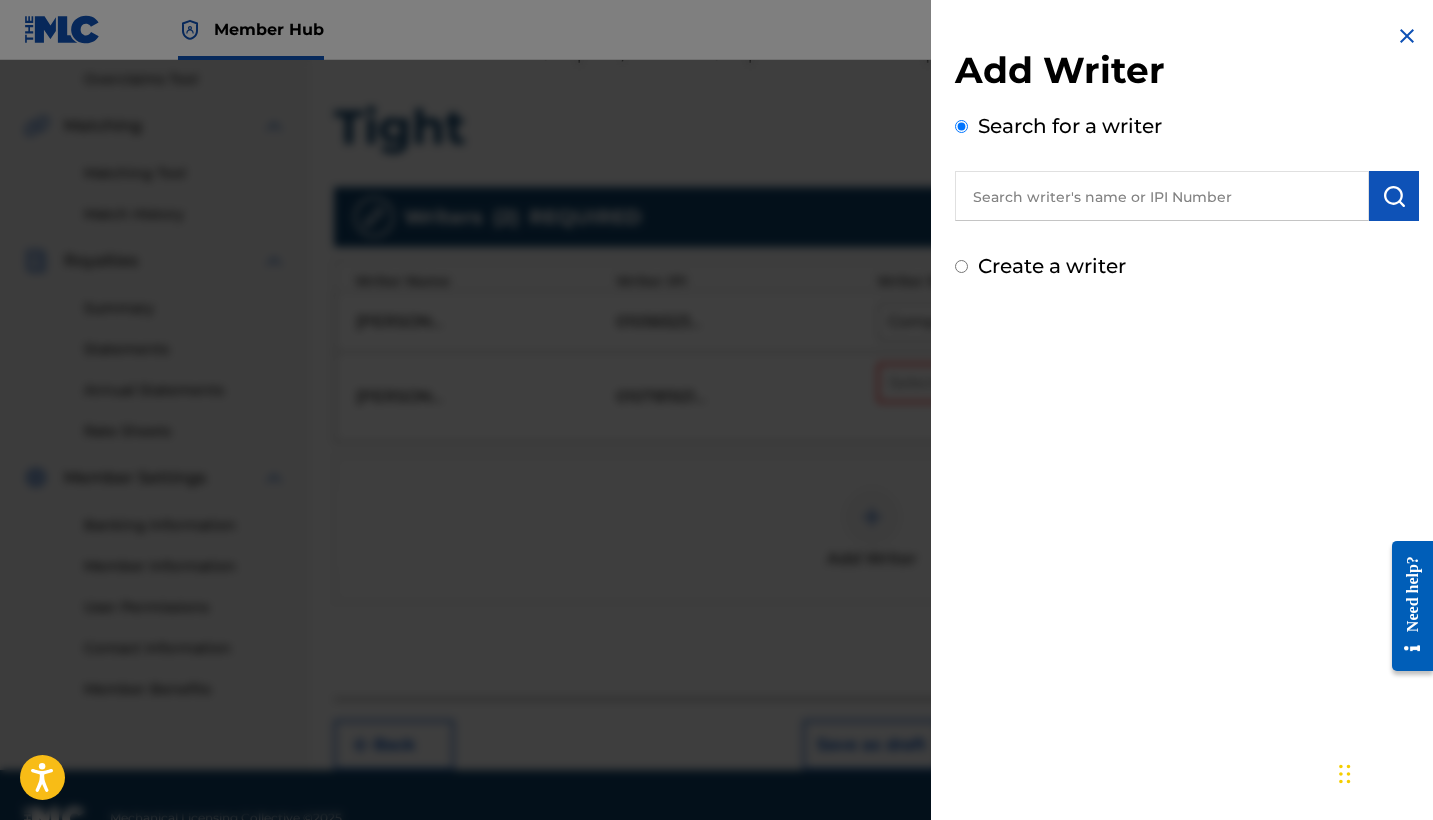
click at [979, 220] on input "text" at bounding box center [1162, 196] width 414 height 50
paste input "01119552465"
type input "01119552465"
click at [1408, 190] on button "submit" at bounding box center [1394, 196] width 50 height 50
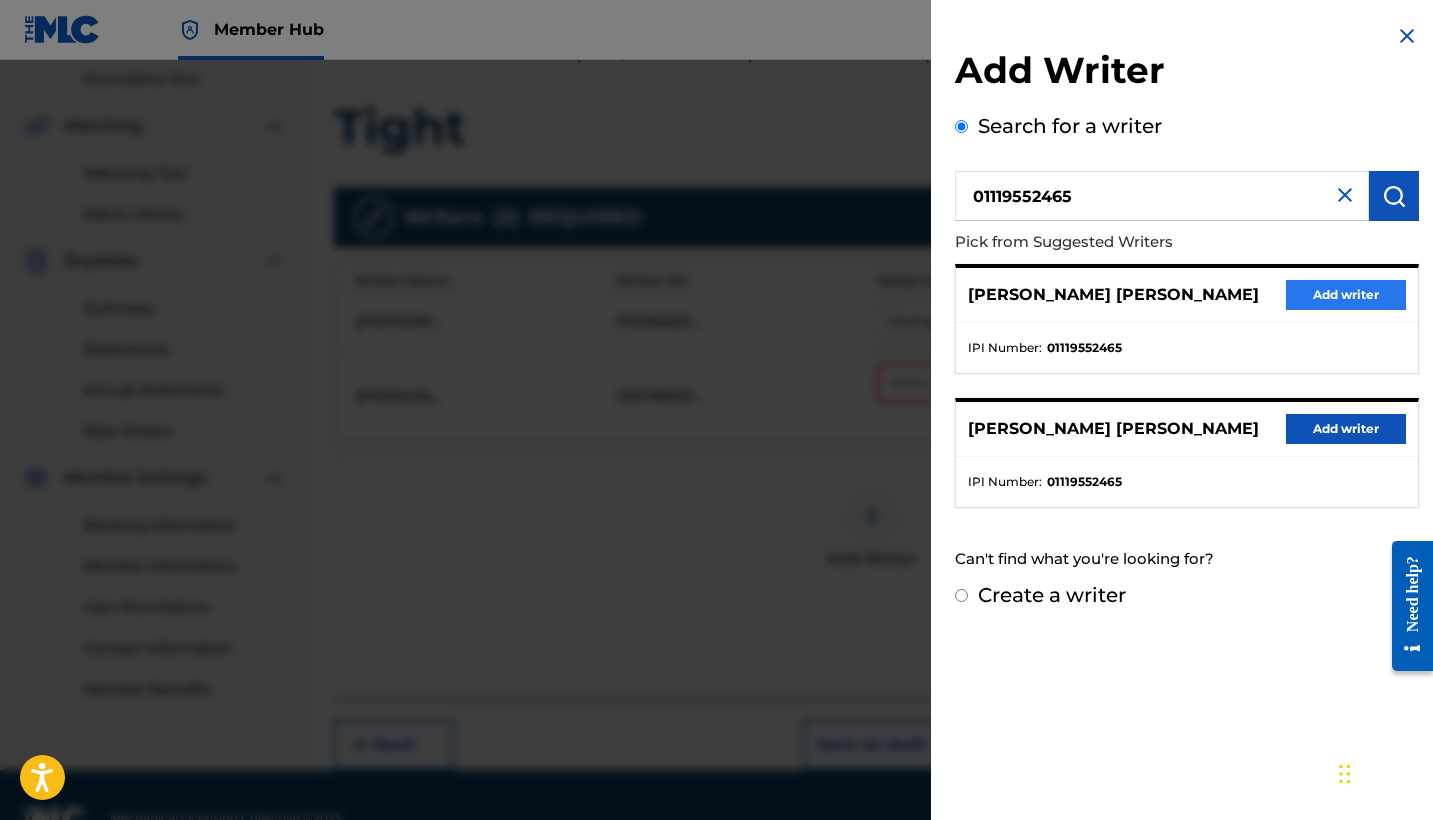
click at [1312, 309] on button "Add writer" at bounding box center [1346, 295] width 120 height 30
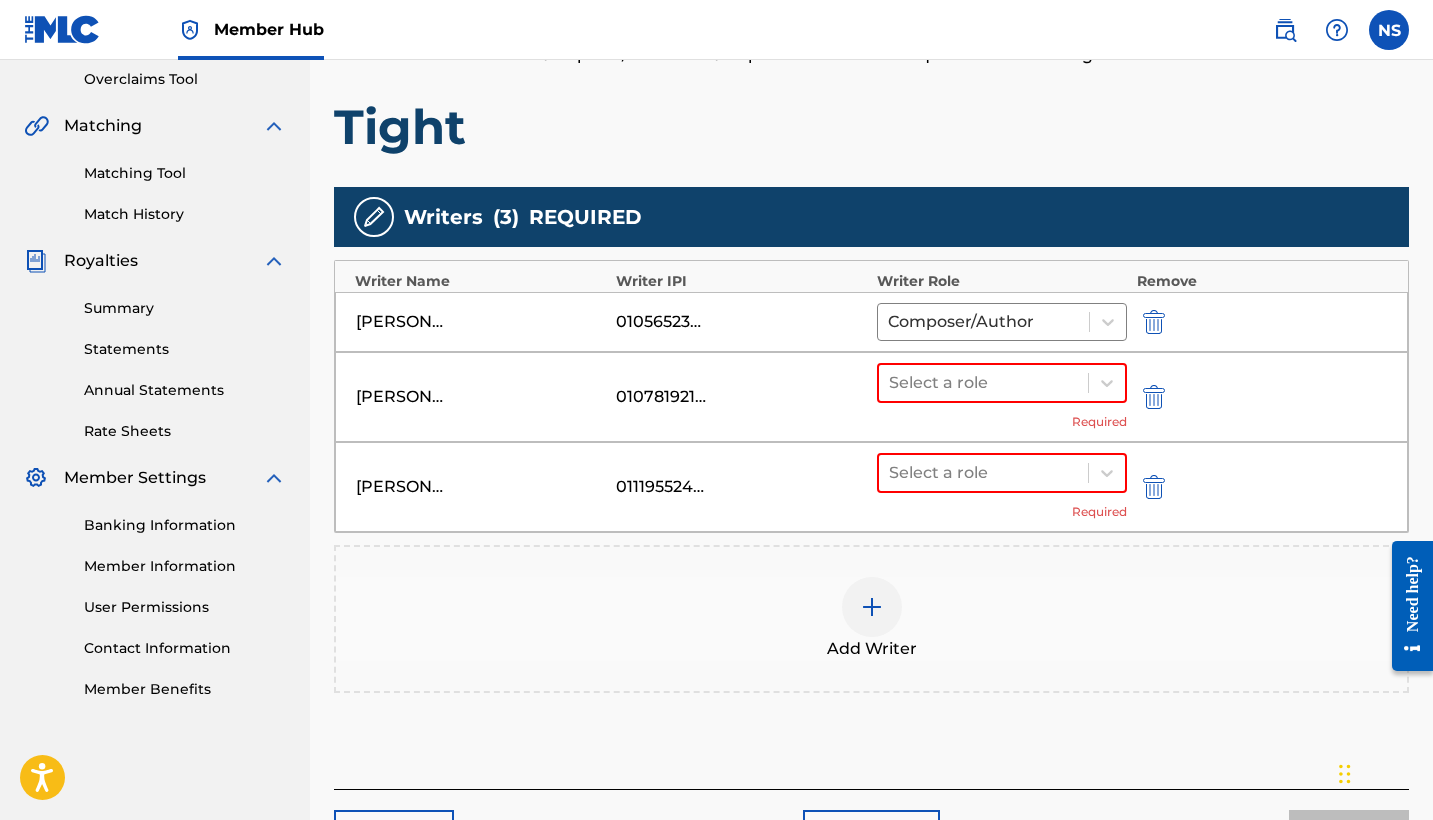
click at [867, 606] on img at bounding box center [872, 607] width 24 height 24
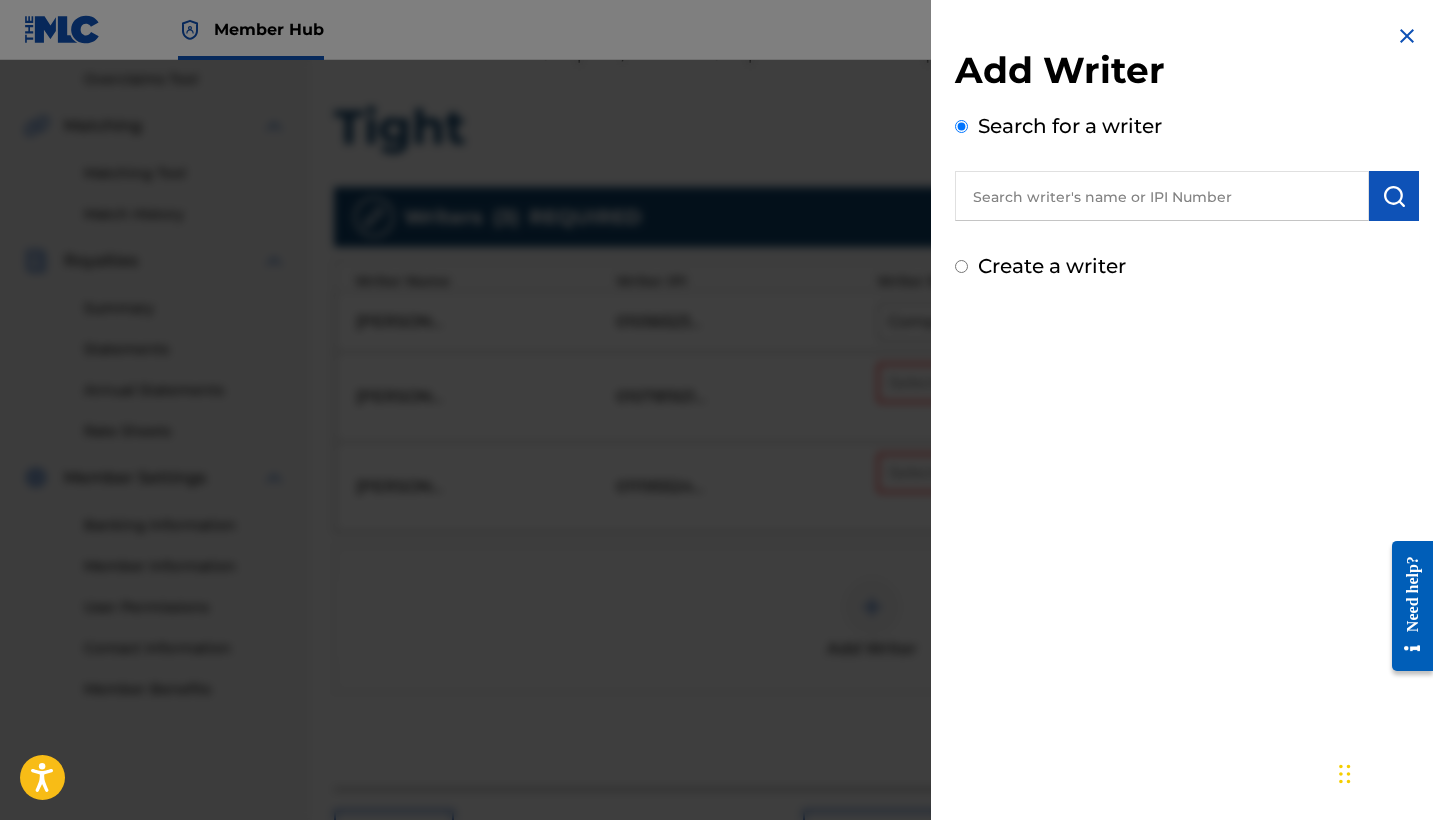
click at [1029, 195] on input "text" at bounding box center [1162, 196] width 414 height 50
paste input "01264921741"
type input "01264921741"
click at [1386, 210] on button "submit" at bounding box center [1394, 196] width 50 height 50
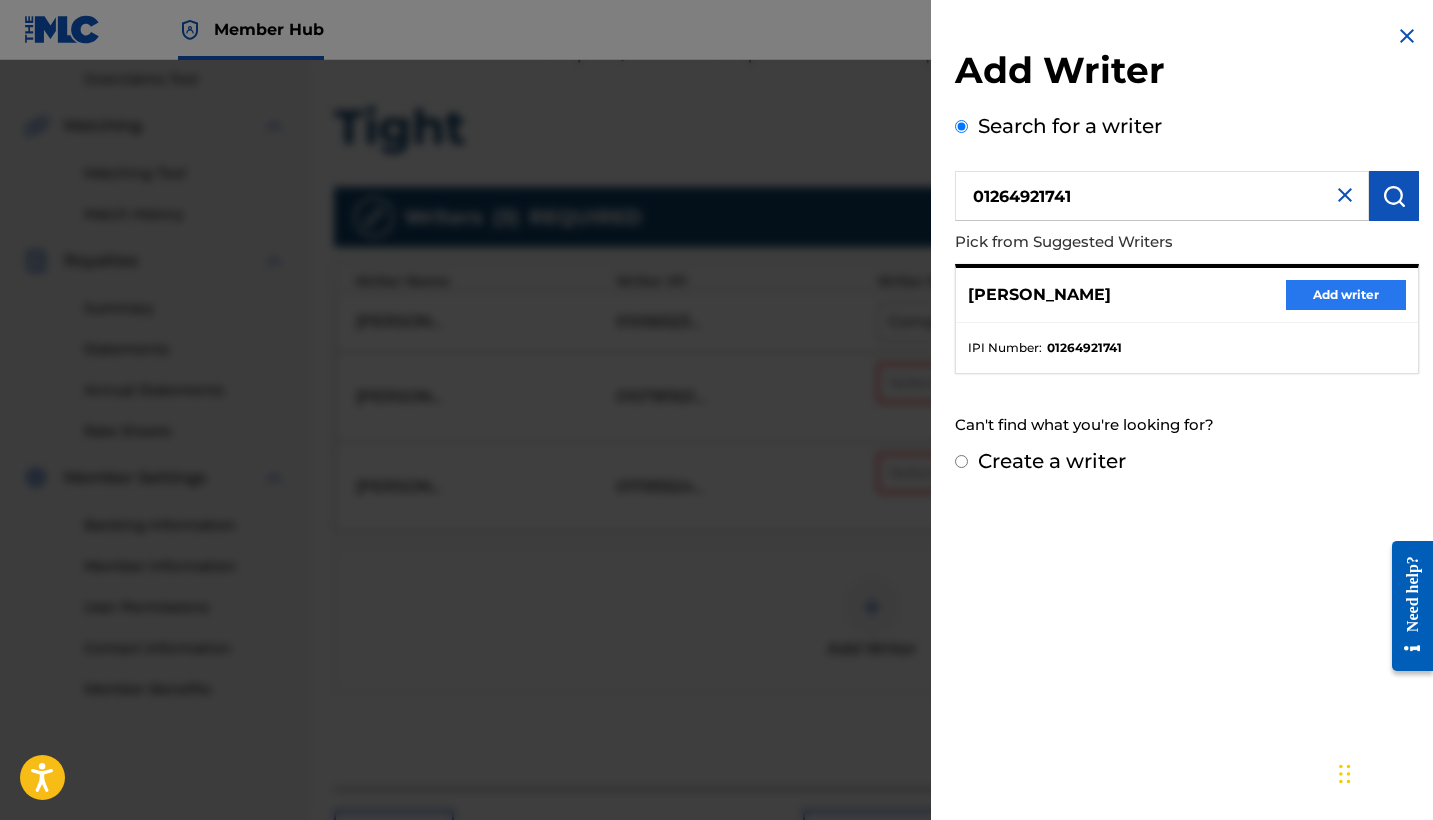
click at [1336, 292] on button "Add writer" at bounding box center [1346, 295] width 120 height 30
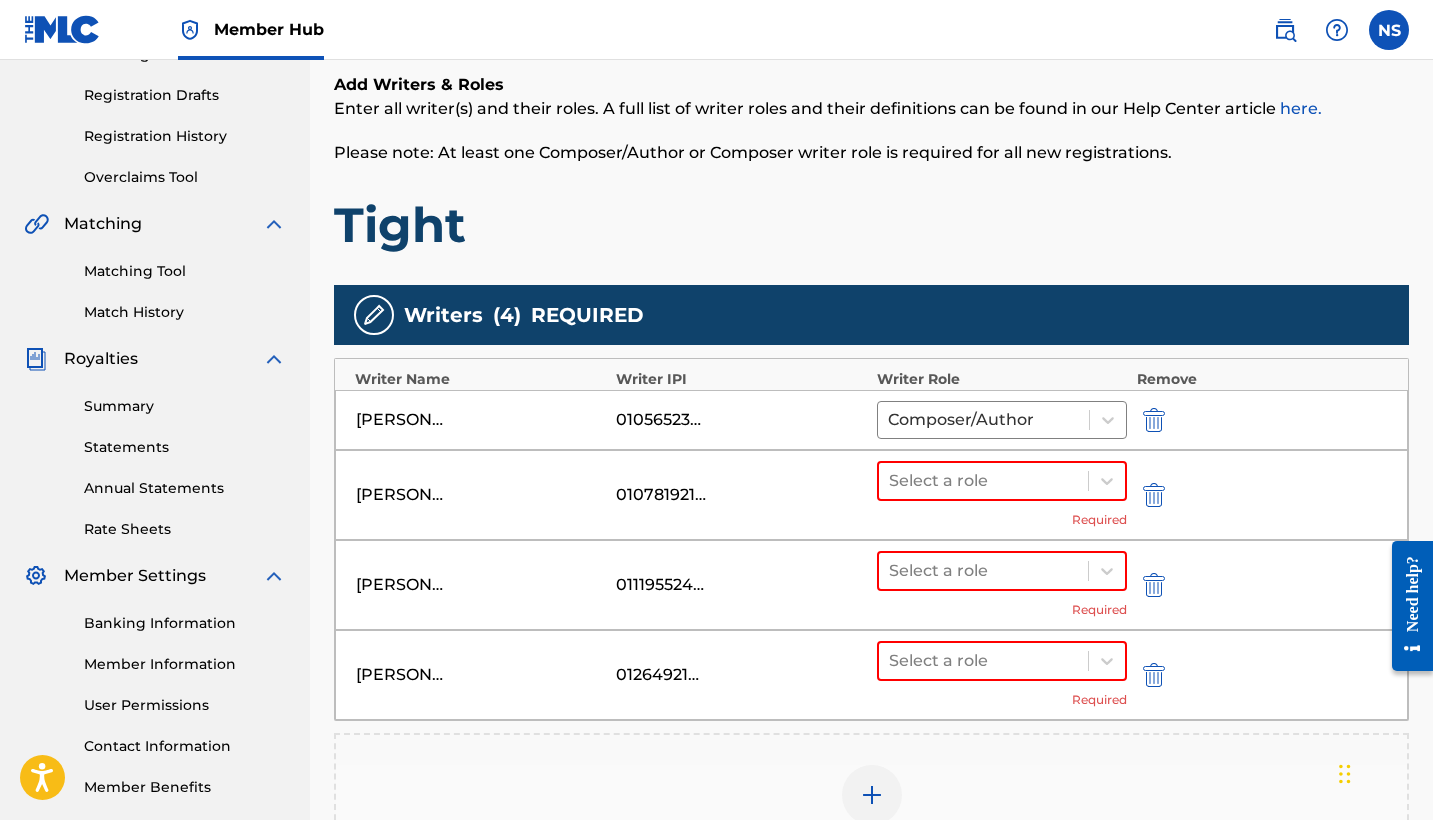
scroll to position [382, 0]
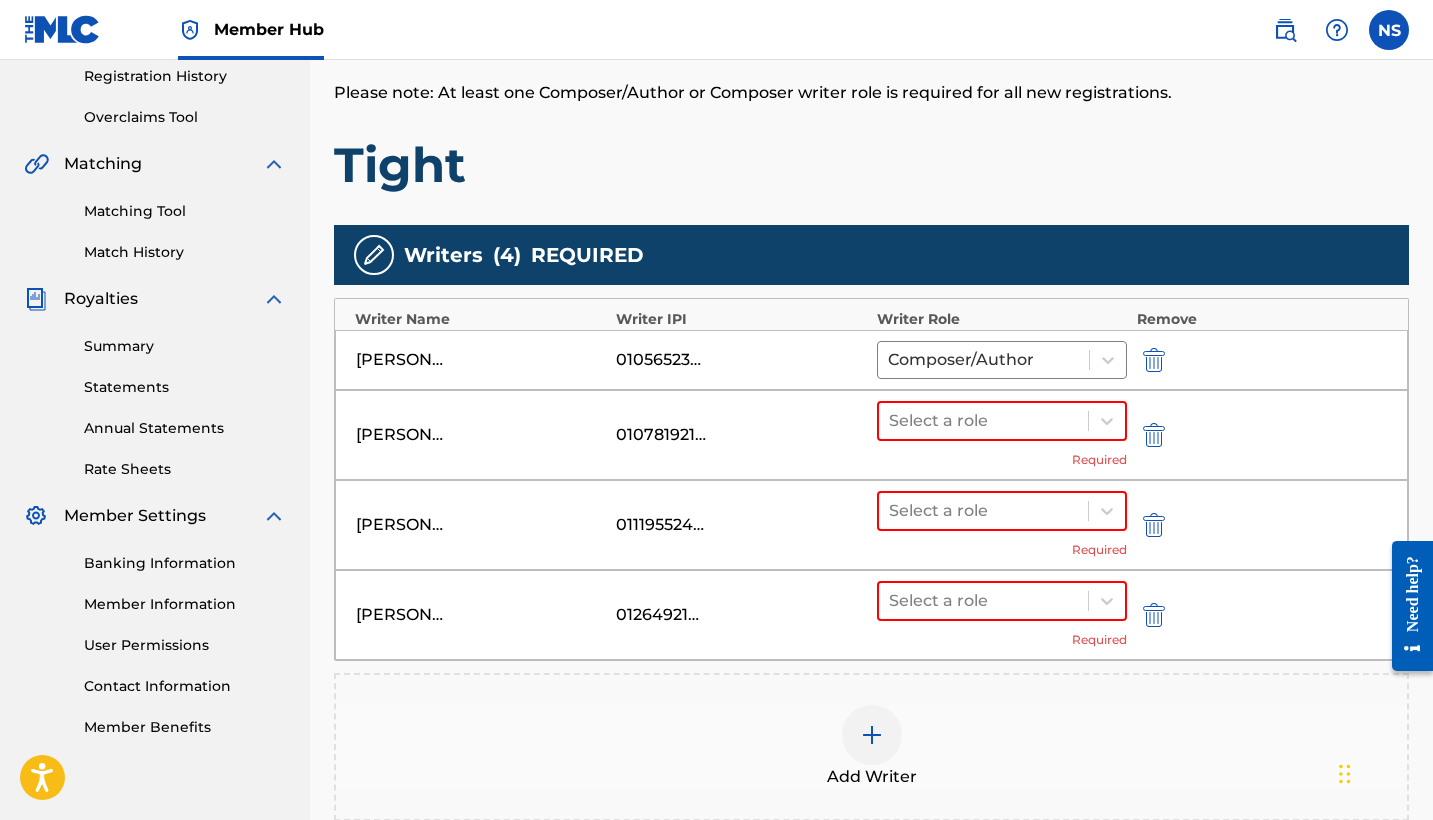
click at [872, 736] on img at bounding box center [872, 735] width 24 height 24
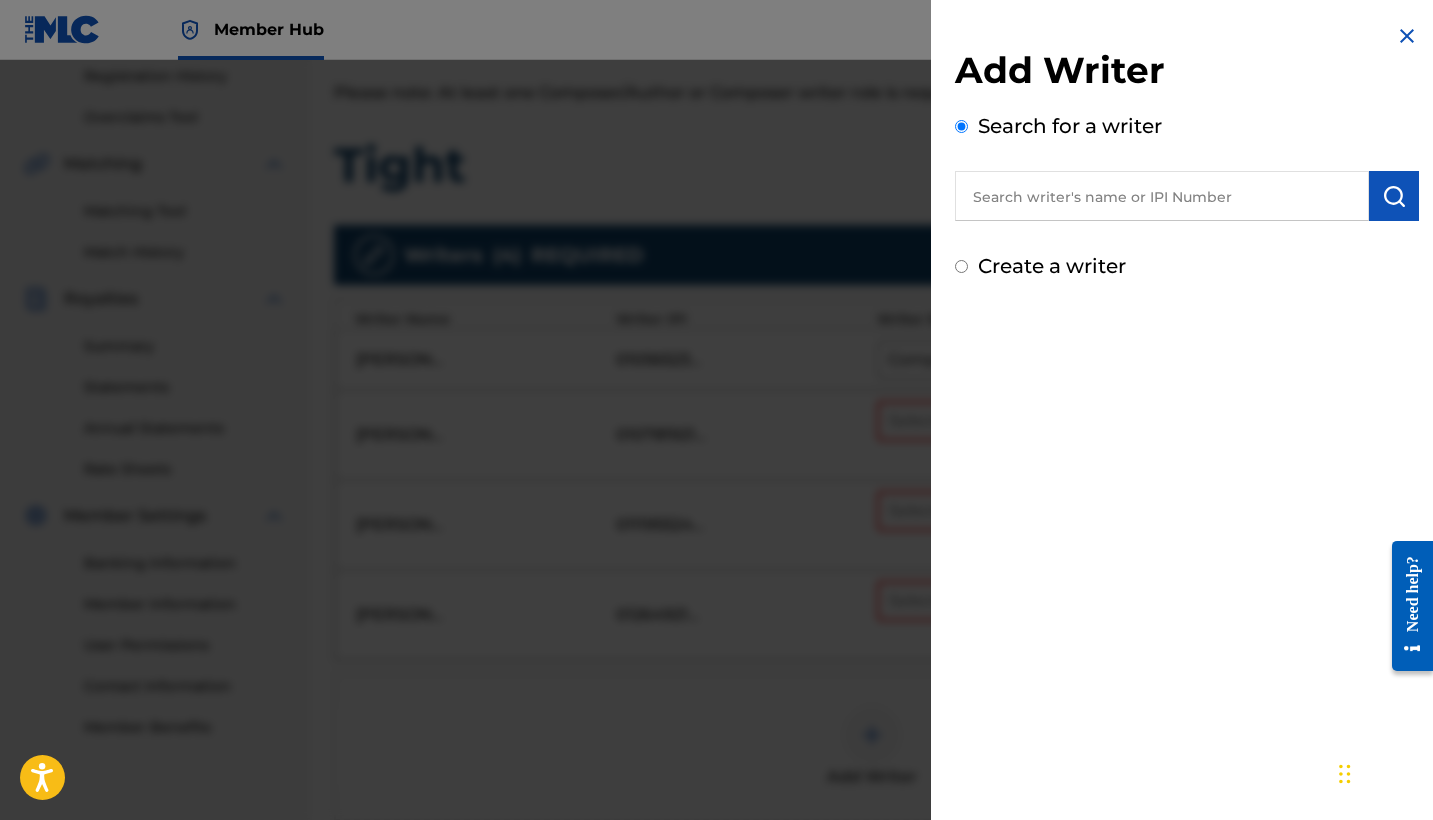
click at [1017, 203] on input "text" at bounding box center [1162, 196] width 414 height 50
paste input "01163511289"
type input "01163511289"
click at [1409, 186] on button "submit" at bounding box center [1394, 196] width 50 height 50
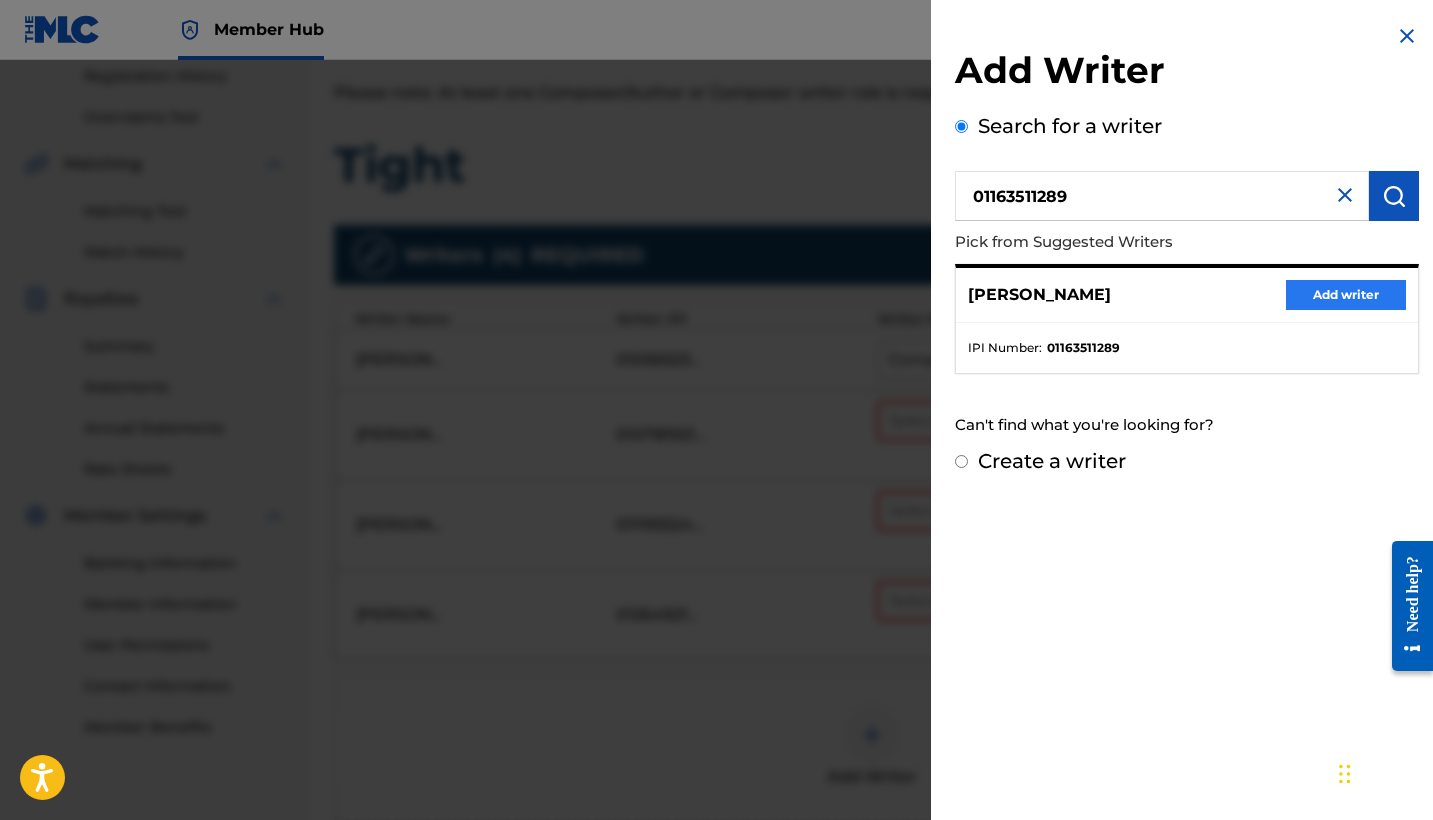
click at [1321, 293] on button "Add writer" at bounding box center [1346, 295] width 120 height 30
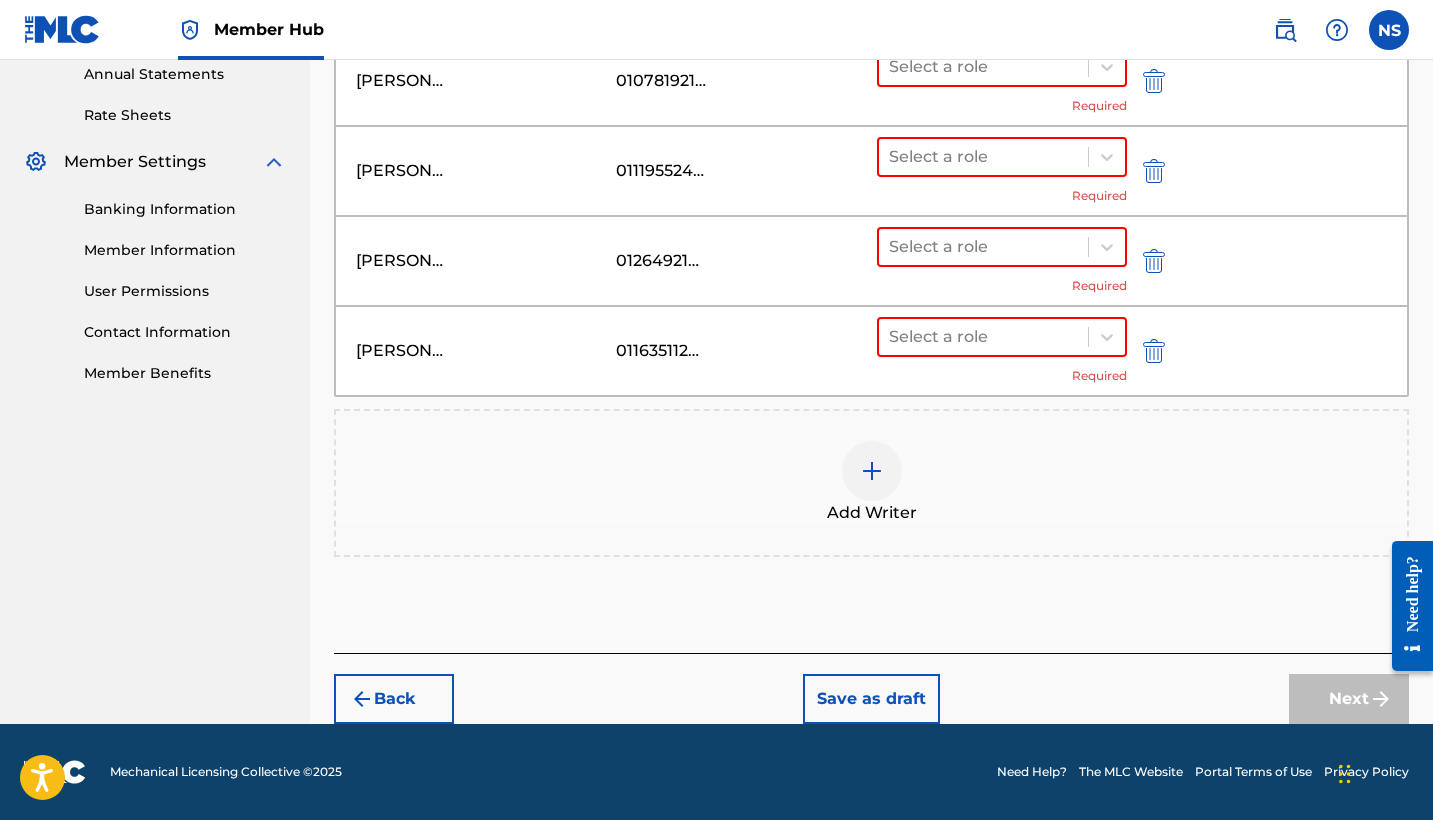
scroll to position [736, 0]
click at [996, 523] on div "Add Writer" at bounding box center [871, 483] width 1071 height 84
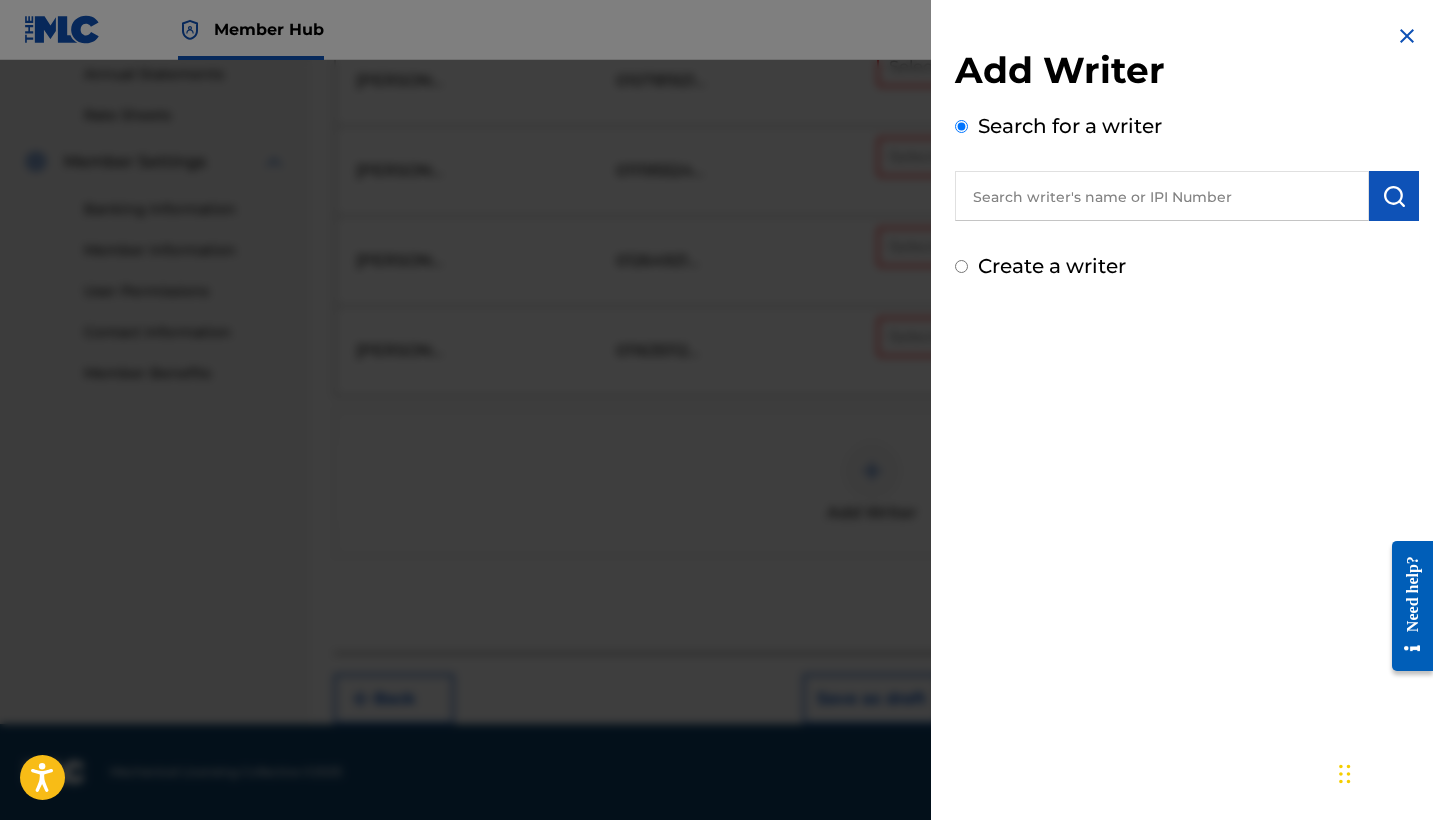
click at [1402, 35] on img at bounding box center [1407, 36] width 24 height 24
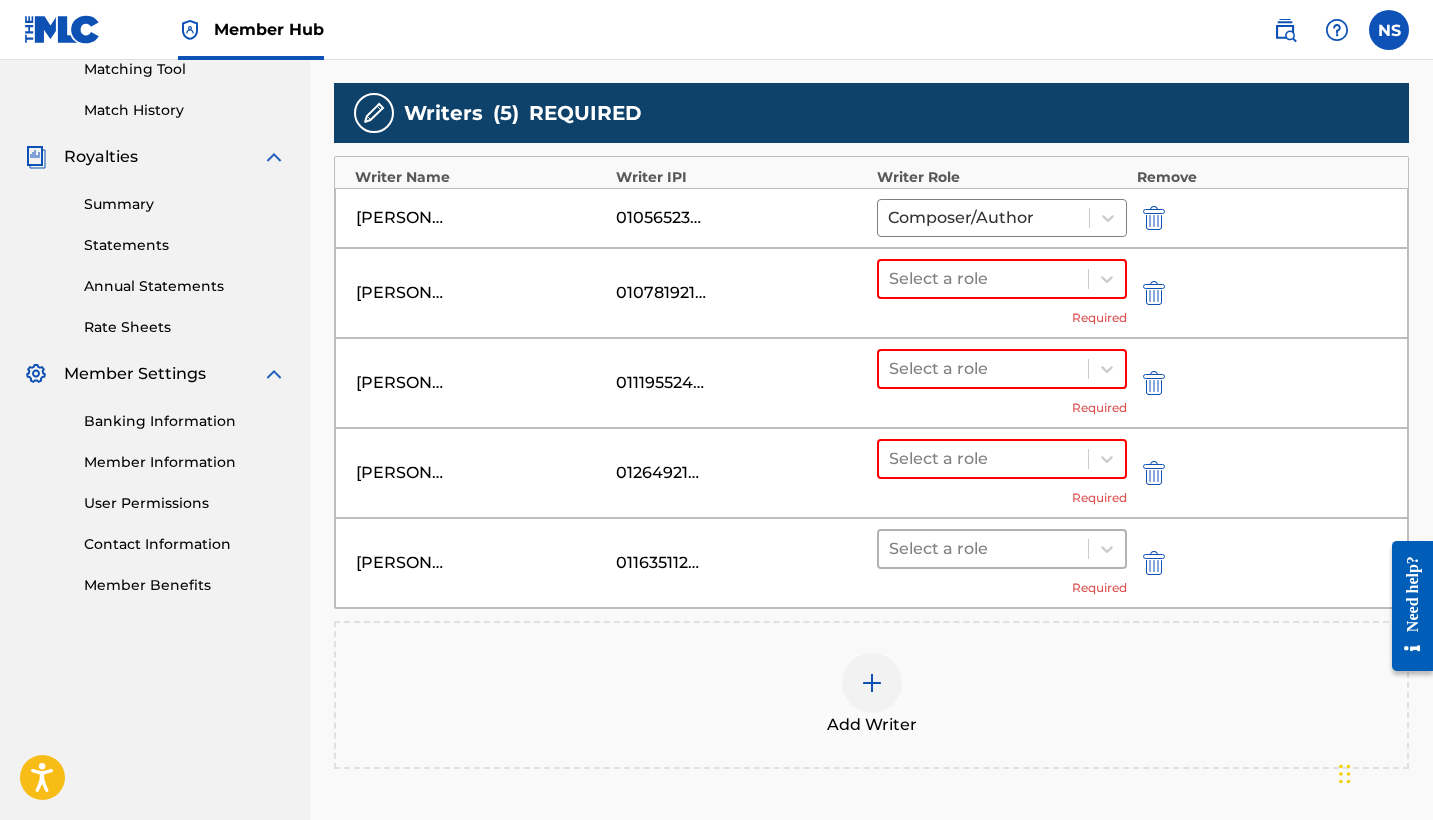
scroll to position [523, 0]
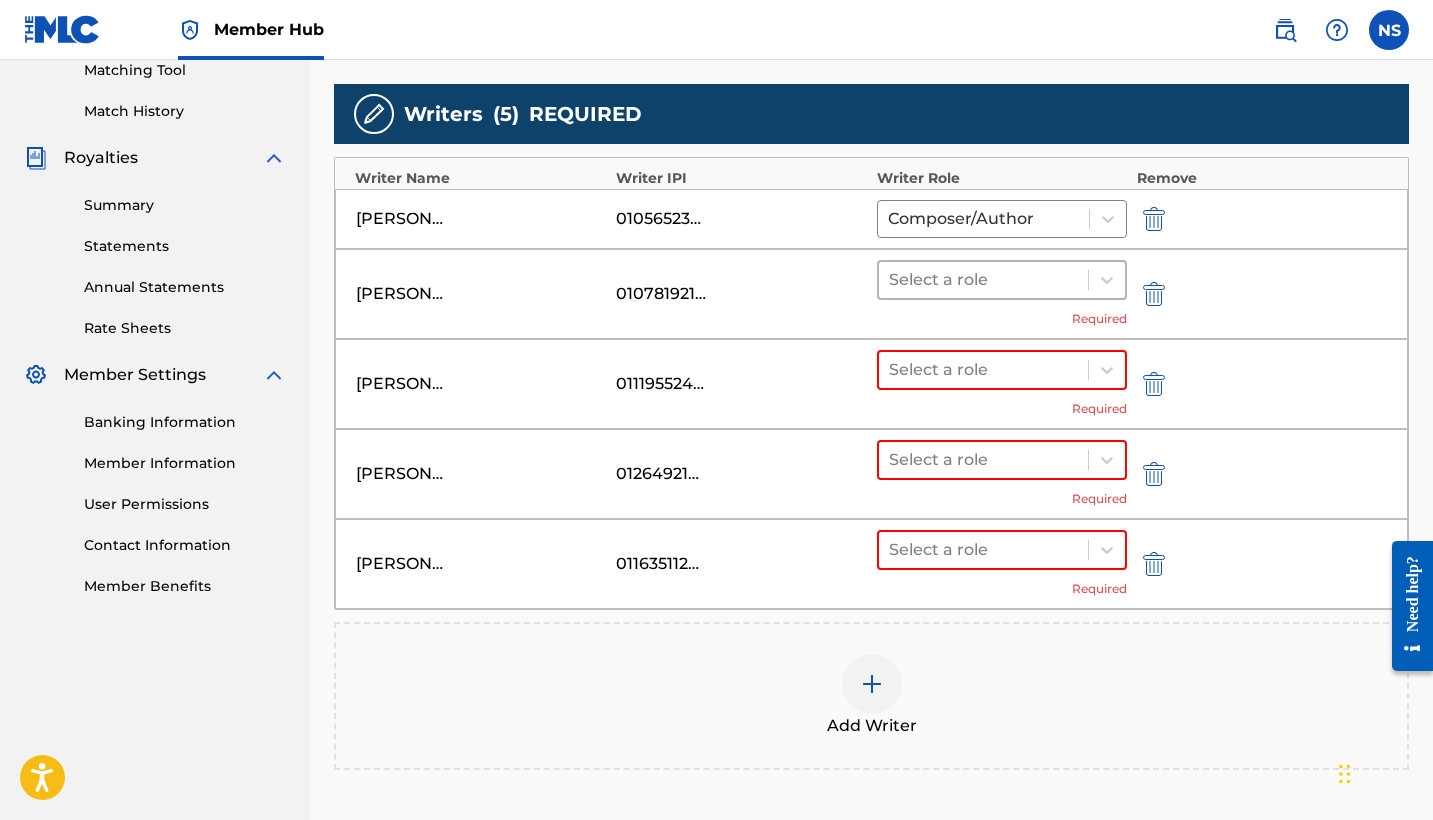
click at [976, 288] on div at bounding box center [983, 280] width 189 height 28
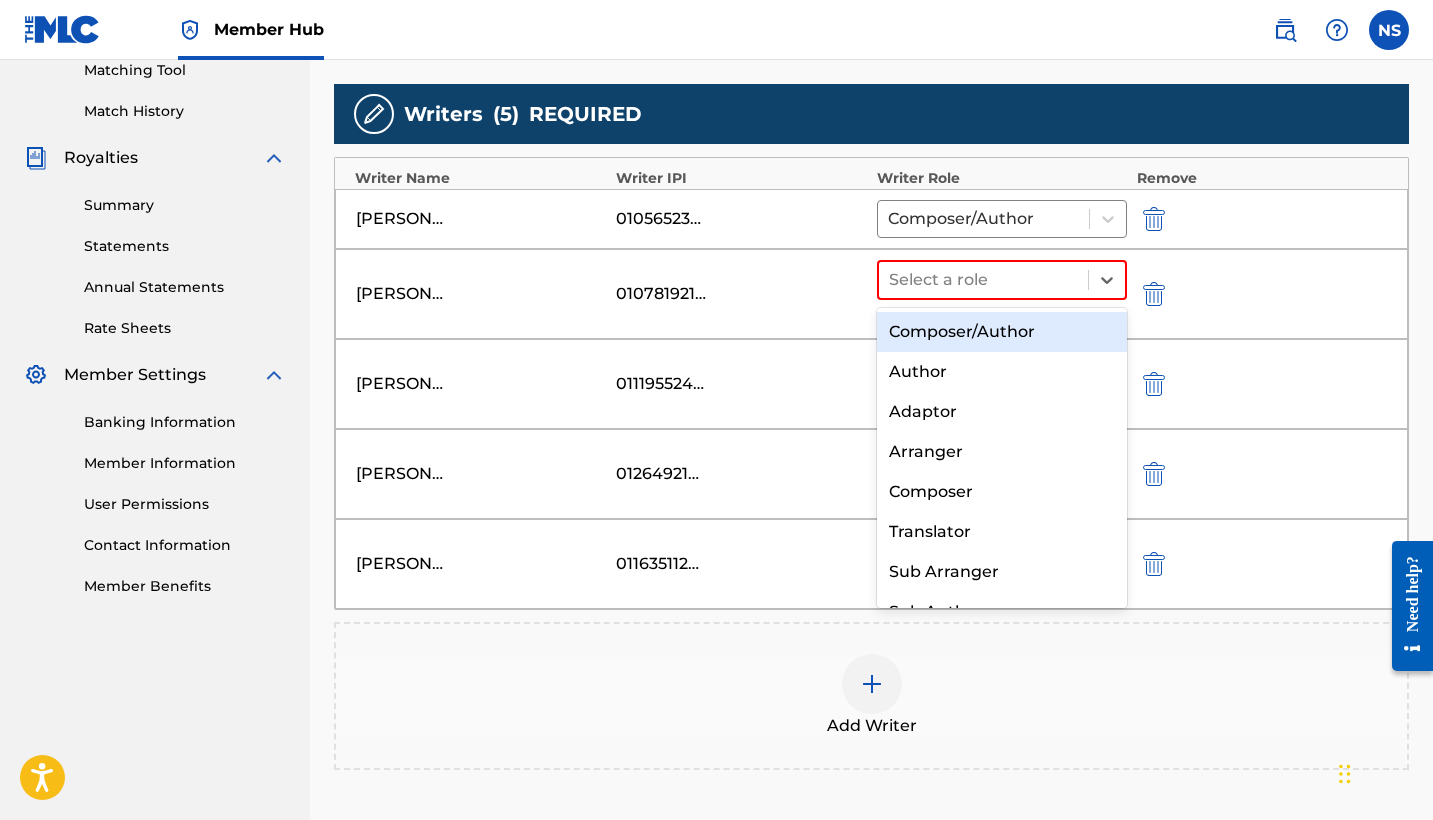
click at [981, 325] on div "Composer/Author" at bounding box center [1002, 332] width 250 height 40
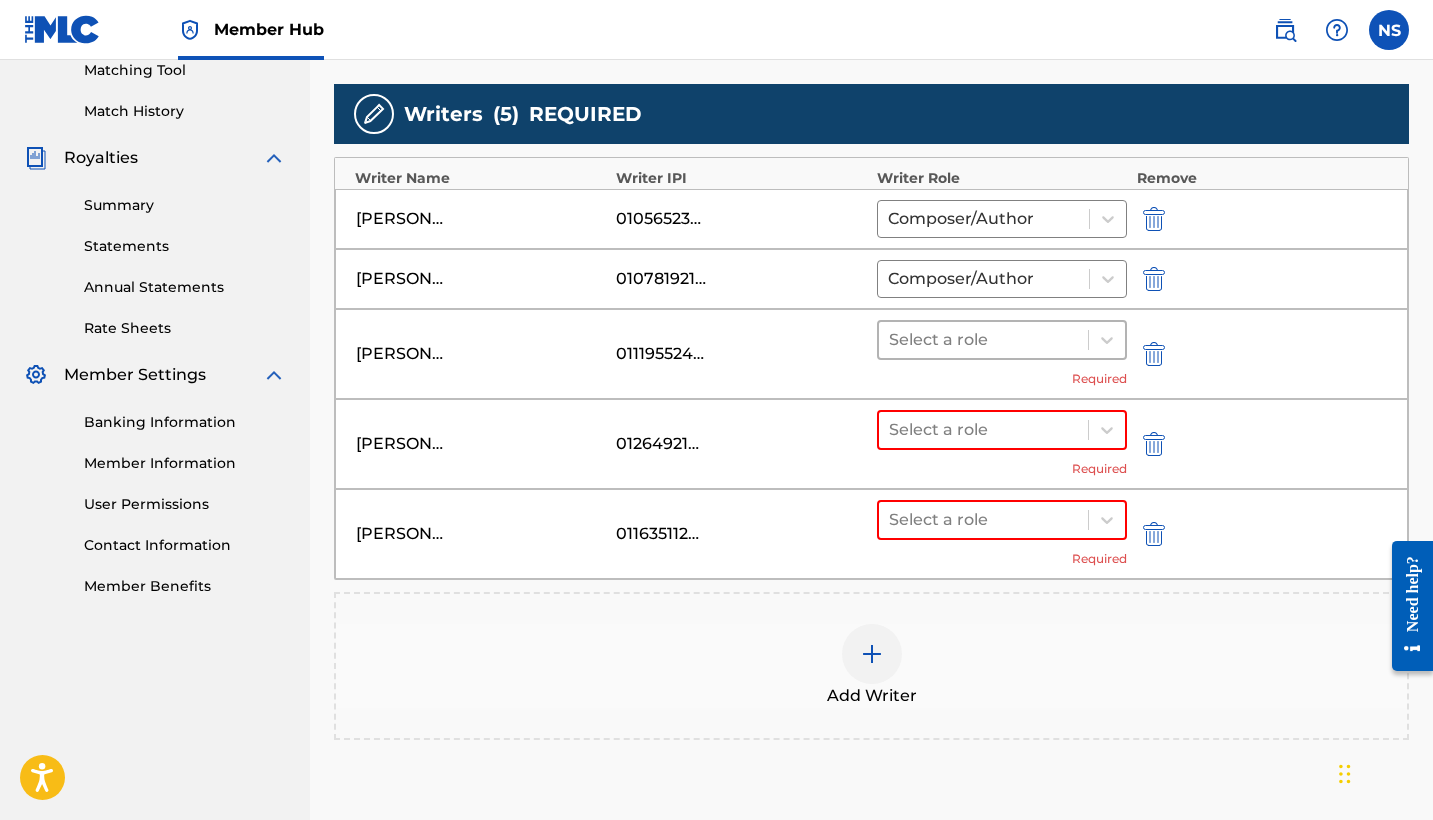
click at [984, 331] on div at bounding box center [983, 340] width 189 height 28
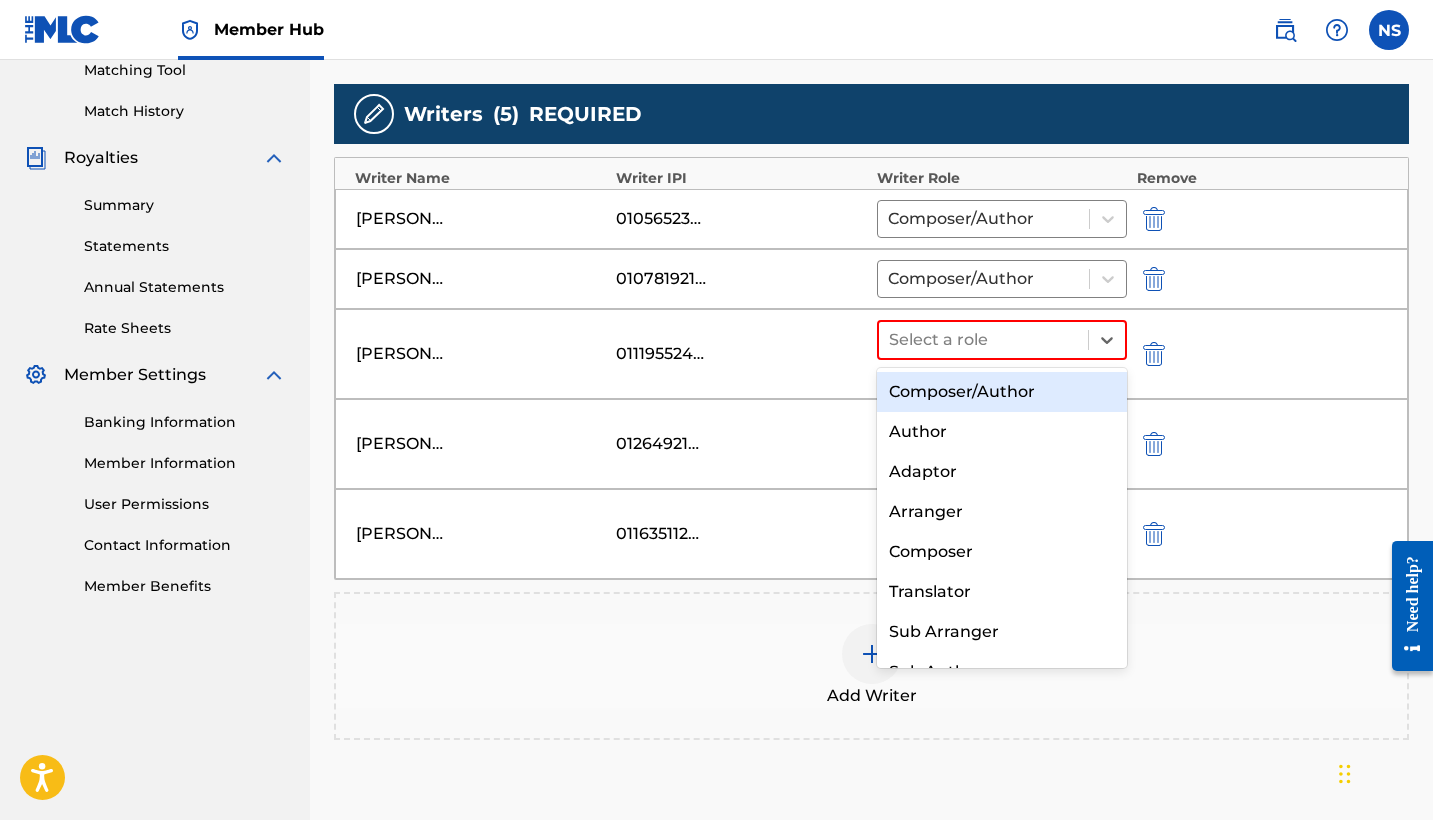
click at [1011, 387] on div "Composer/Author" at bounding box center [1002, 392] width 250 height 40
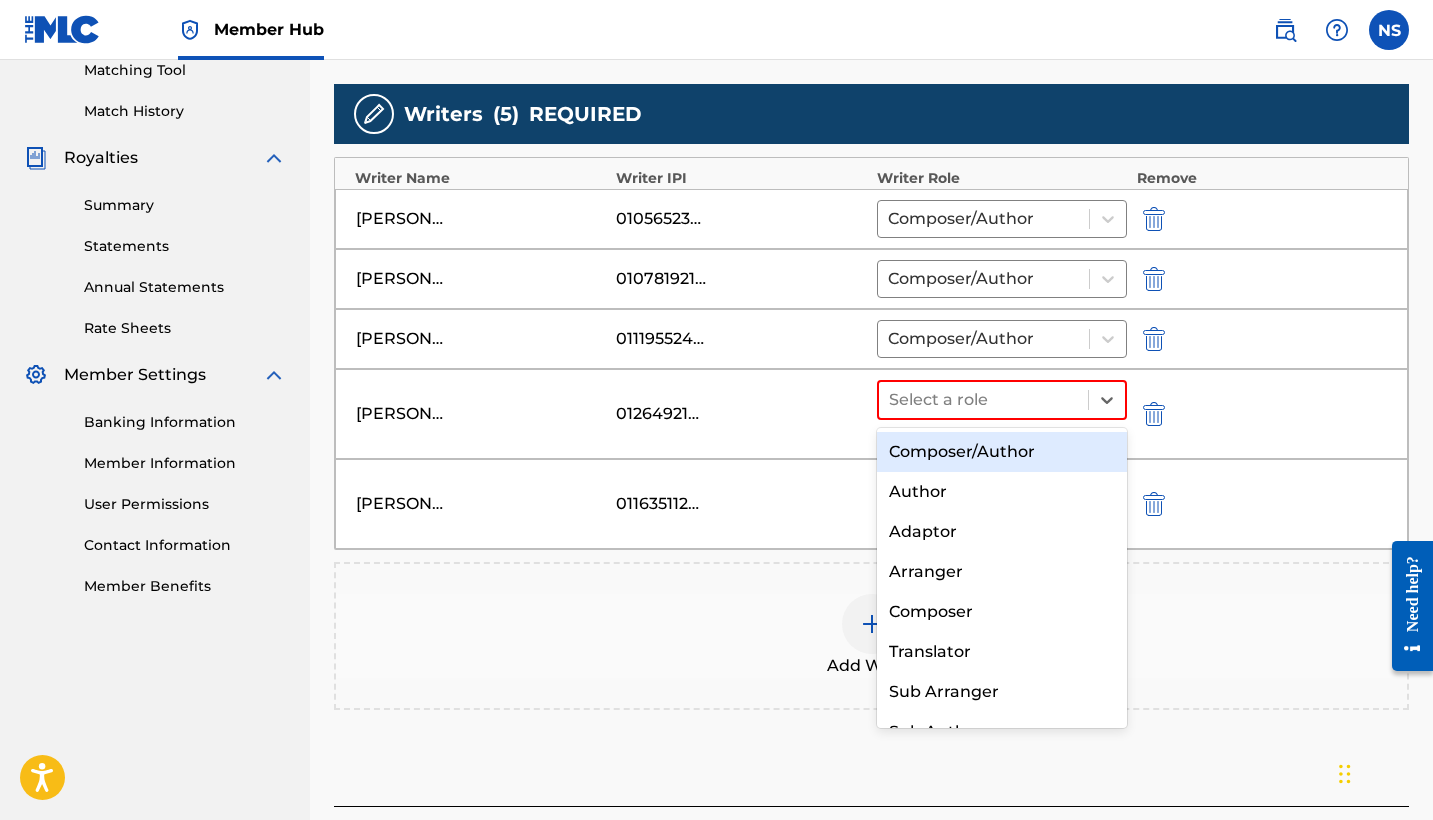
click at [1011, 387] on div at bounding box center [983, 400] width 189 height 28
click at [1022, 449] on div "Composer/Author" at bounding box center [1002, 452] width 250 height 40
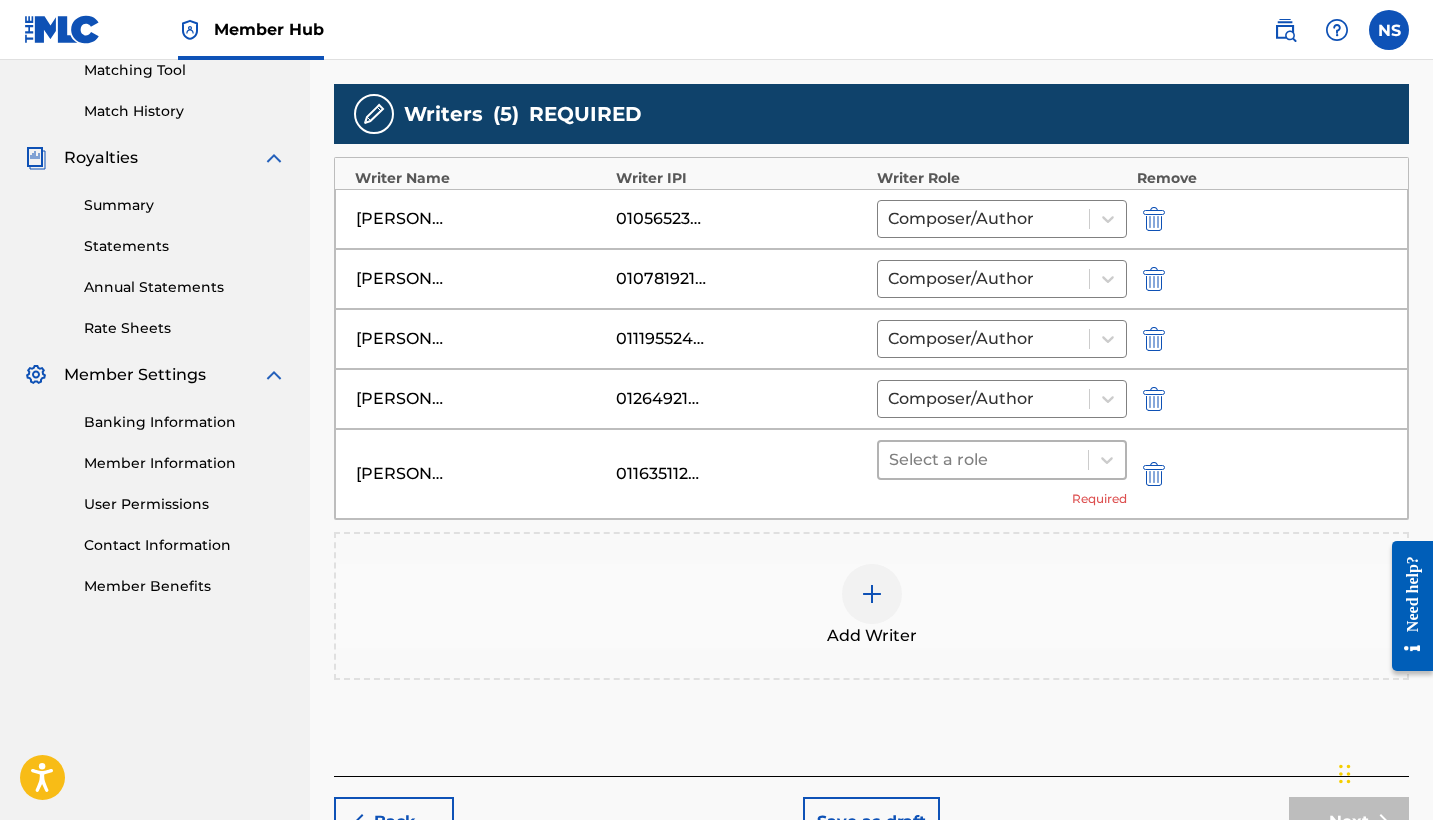
click at [1024, 455] on div at bounding box center [983, 460] width 189 height 28
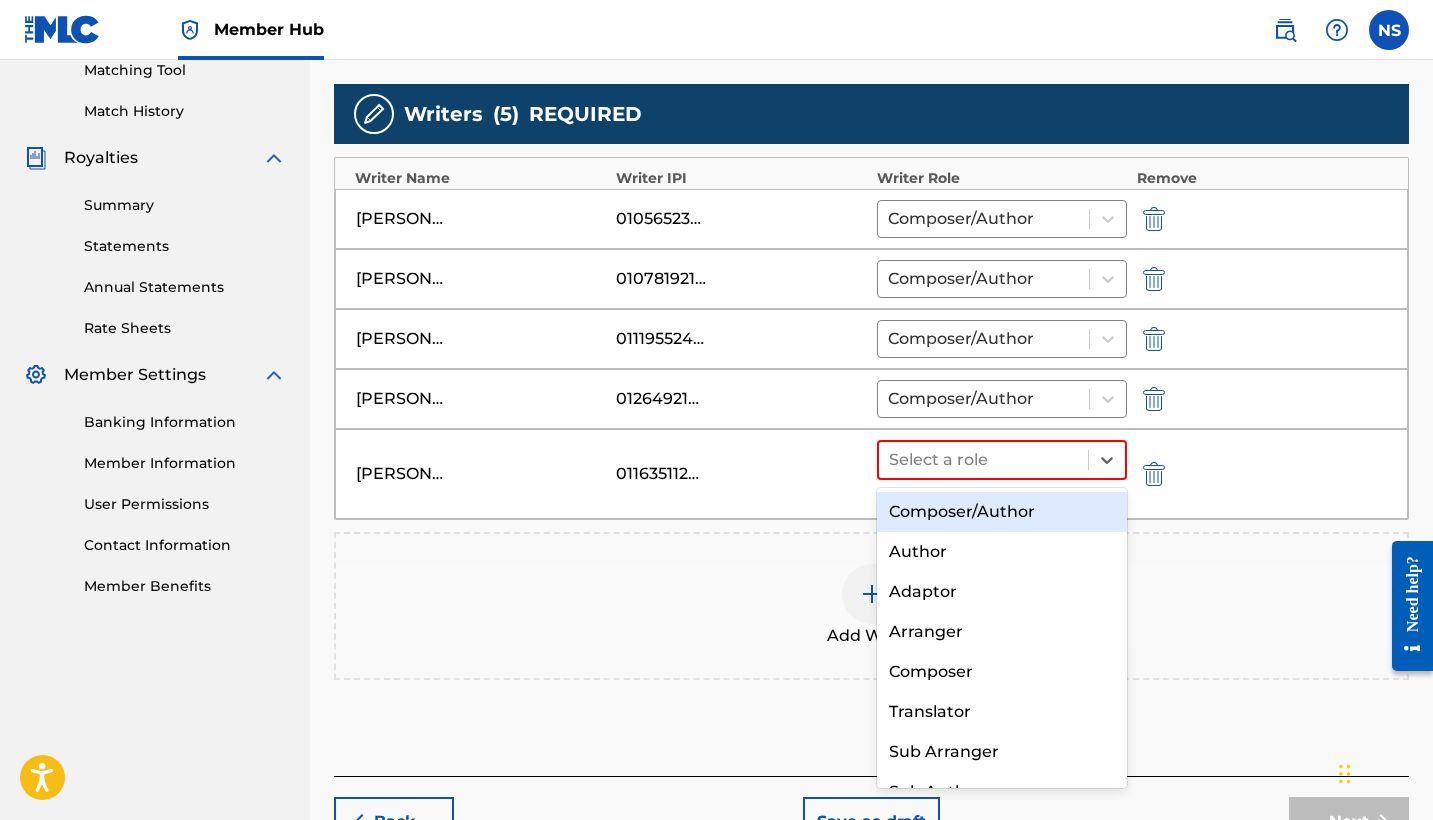
click at [1036, 496] on div "Composer/Author" at bounding box center [1002, 512] width 250 height 40
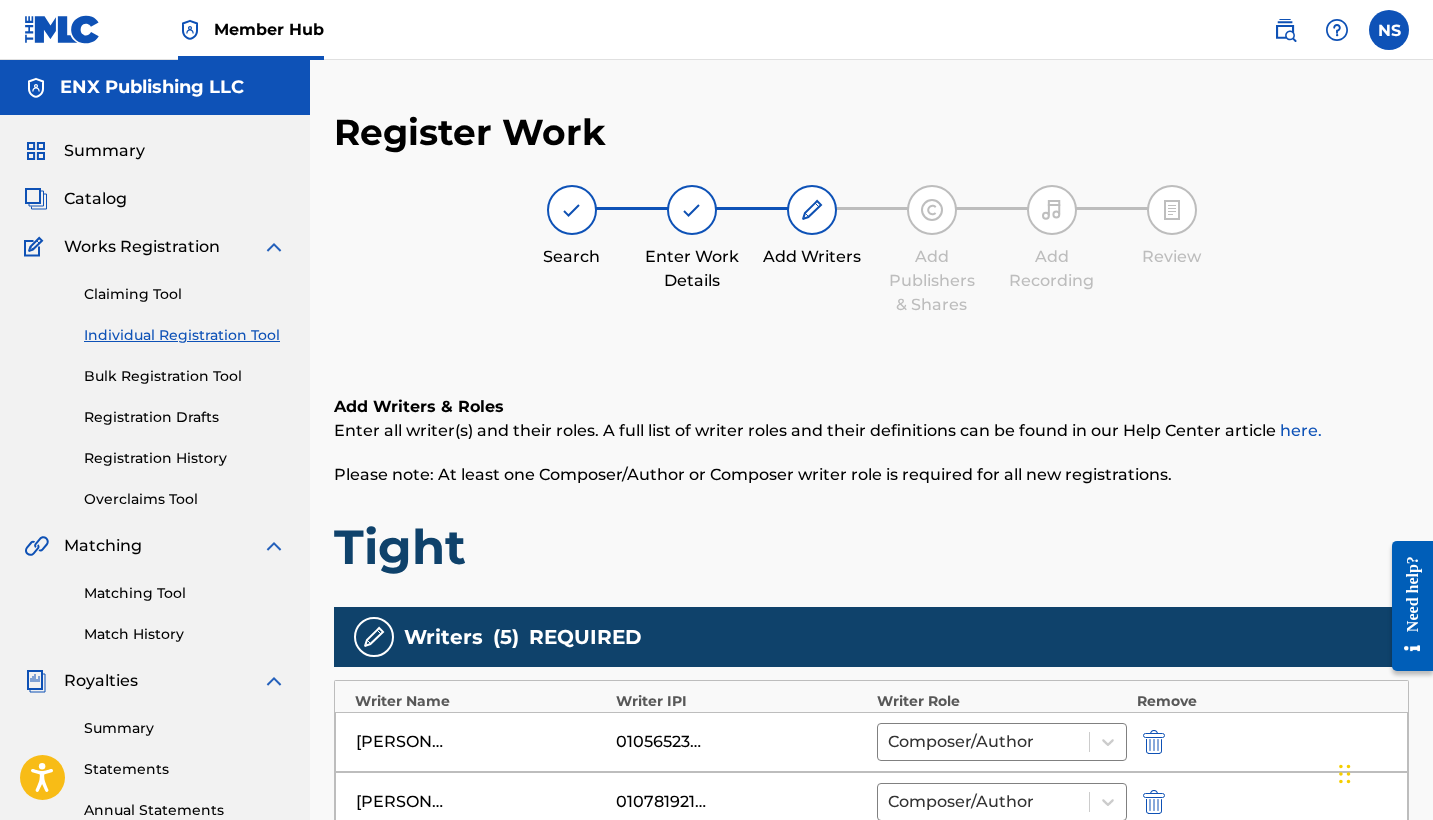
scroll to position [0, 0]
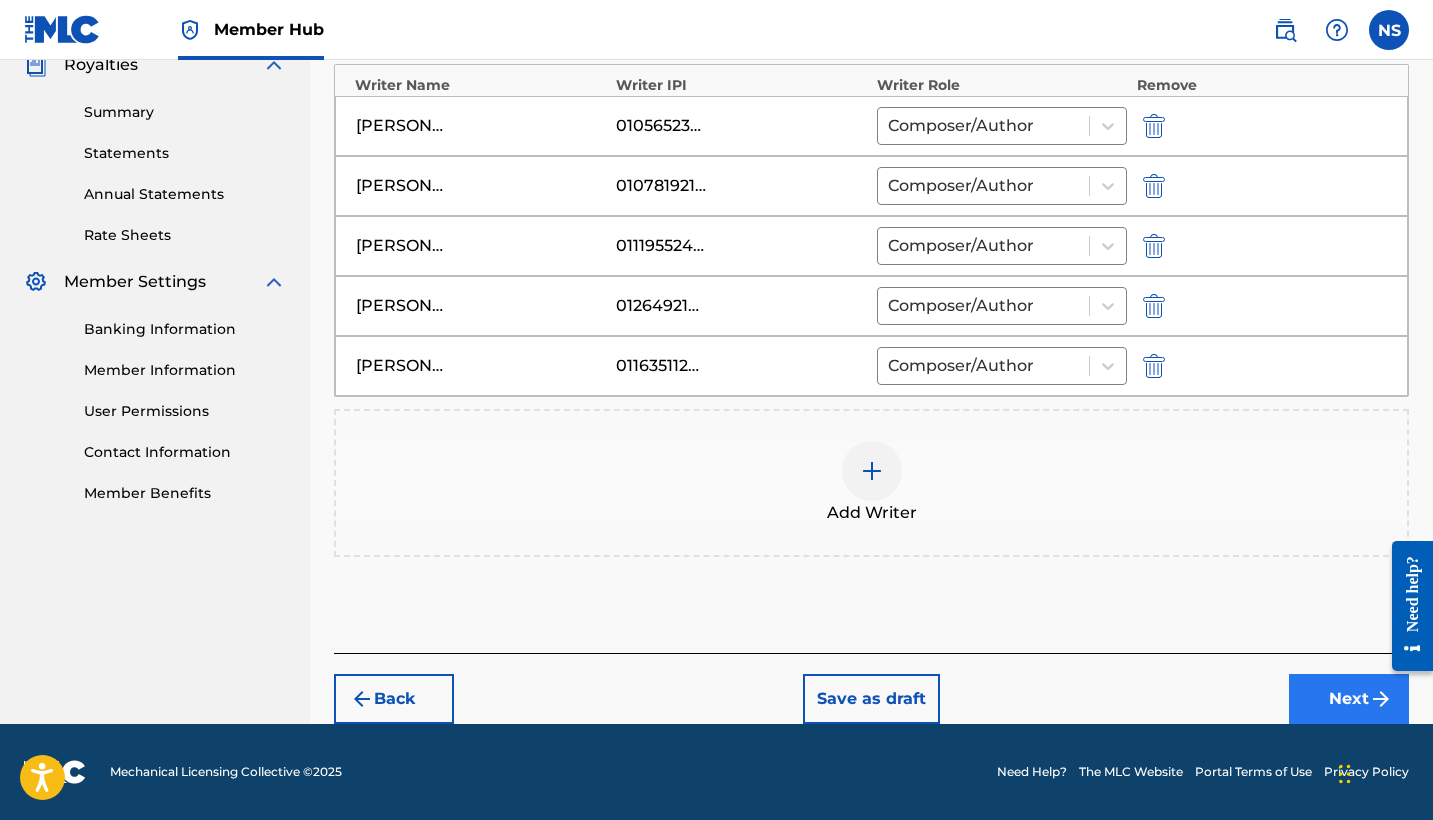
click at [1363, 704] on button "Next" at bounding box center [1349, 699] width 120 height 50
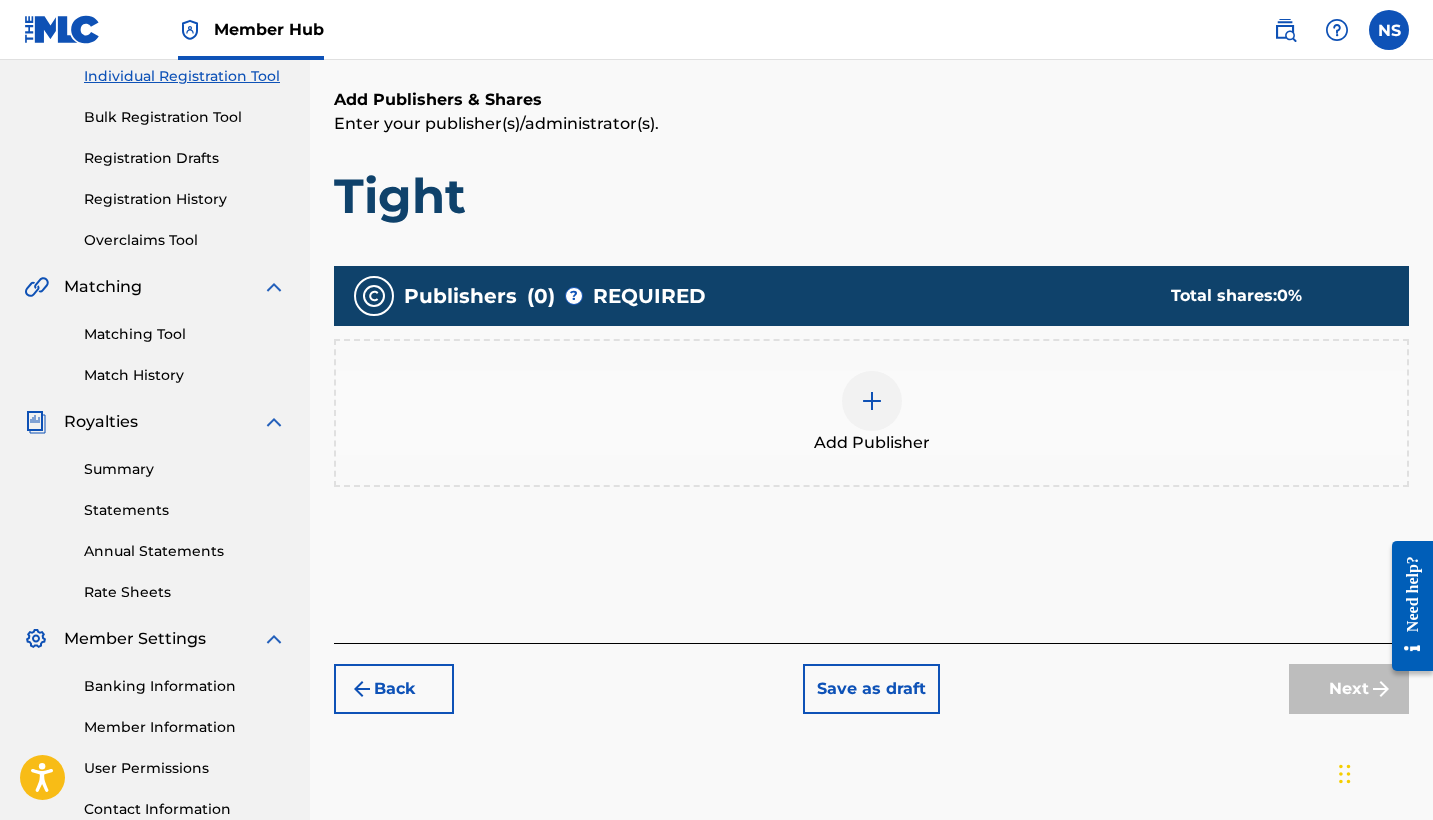
scroll to position [290, 0]
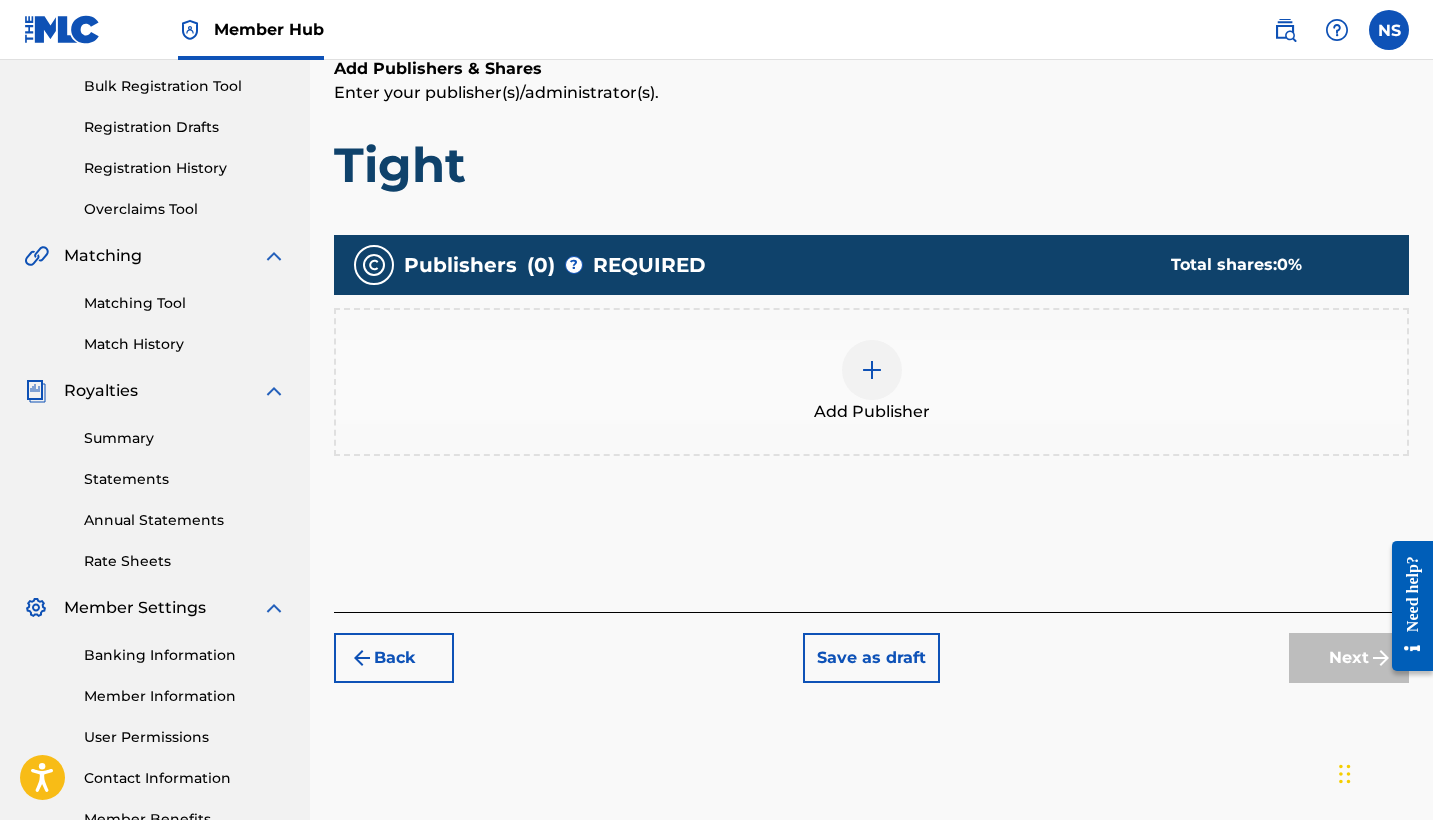
click at [874, 380] on img at bounding box center [872, 370] width 24 height 24
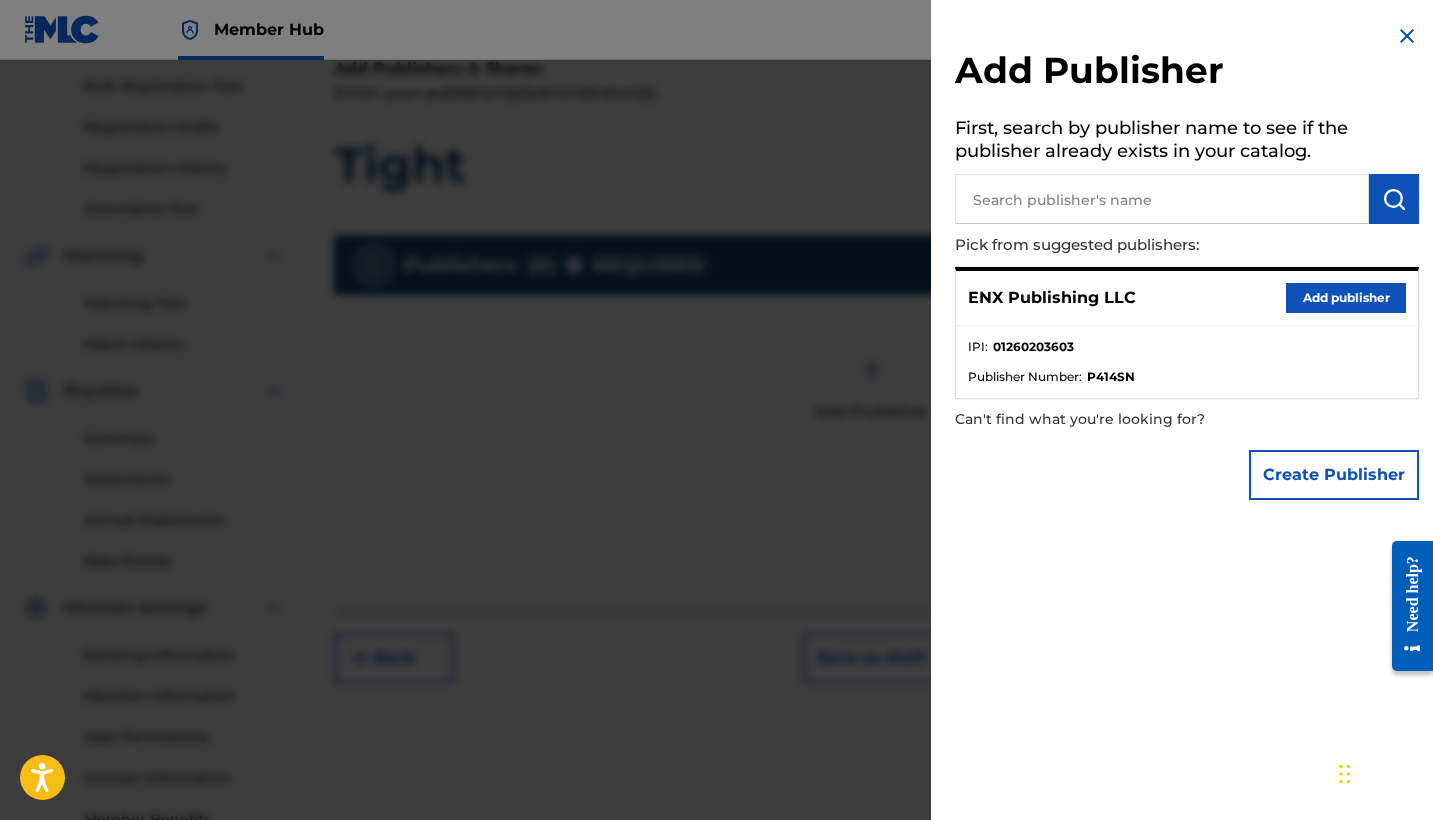
click at [1079, 190] on input "text" at bounding box center [1162, 199] width 414 height 50
paste input "01260976240"
type input "01260976240"
click at [1390, 200] on img "submit" at bounding box center [1394, 199] width 24 height 24
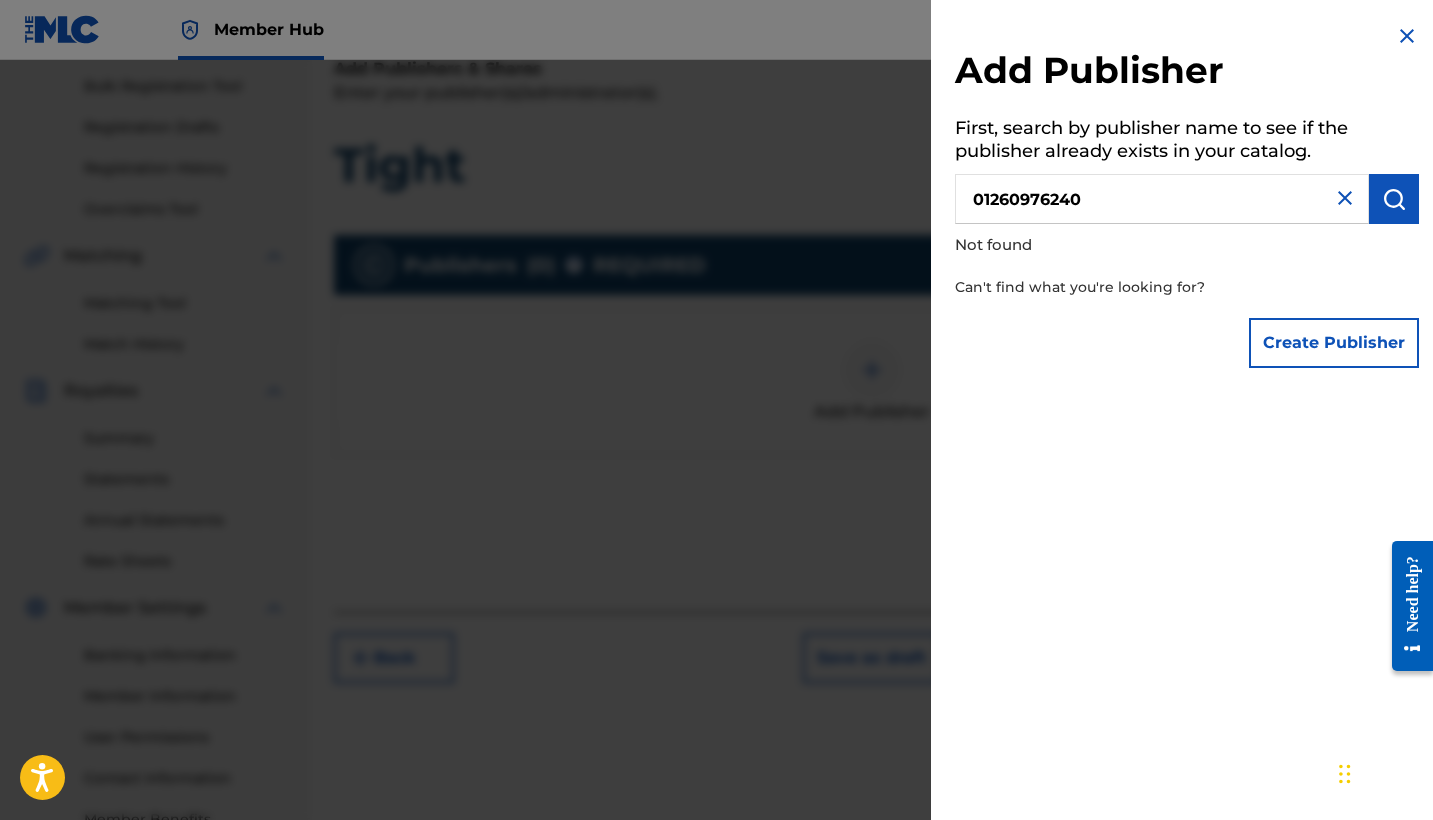
click at [1293, 373] on div "Create Publisher" at bounding box center [1334, 343] width 170 height 70
click at [1279, 351] on button "Create Publisher" at bounding box center [1334, 343] width 170 height 50
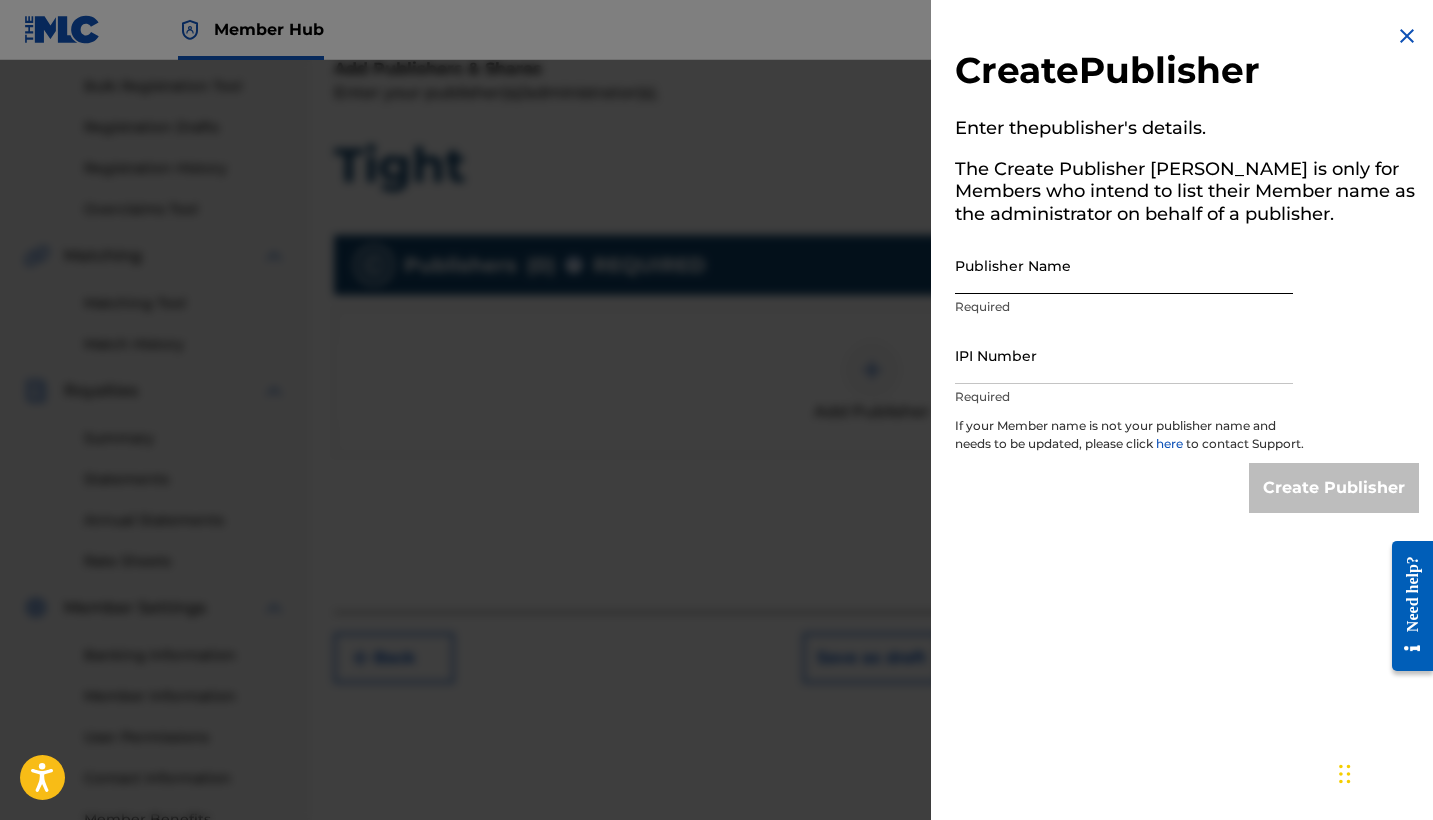
click at [1053, 277] on input "Publisher Name" at bounding box center [1124, 265] width 338 height 57
click at [1007, 363] on input "IPI Number" at bounding box center [1124, 355] width 338 height 57
paste input "01260976240"
type input "01260976240"
click at [970, 282] on input "Publisher Name" at bounding box center [1124, 265] width 338 height 57
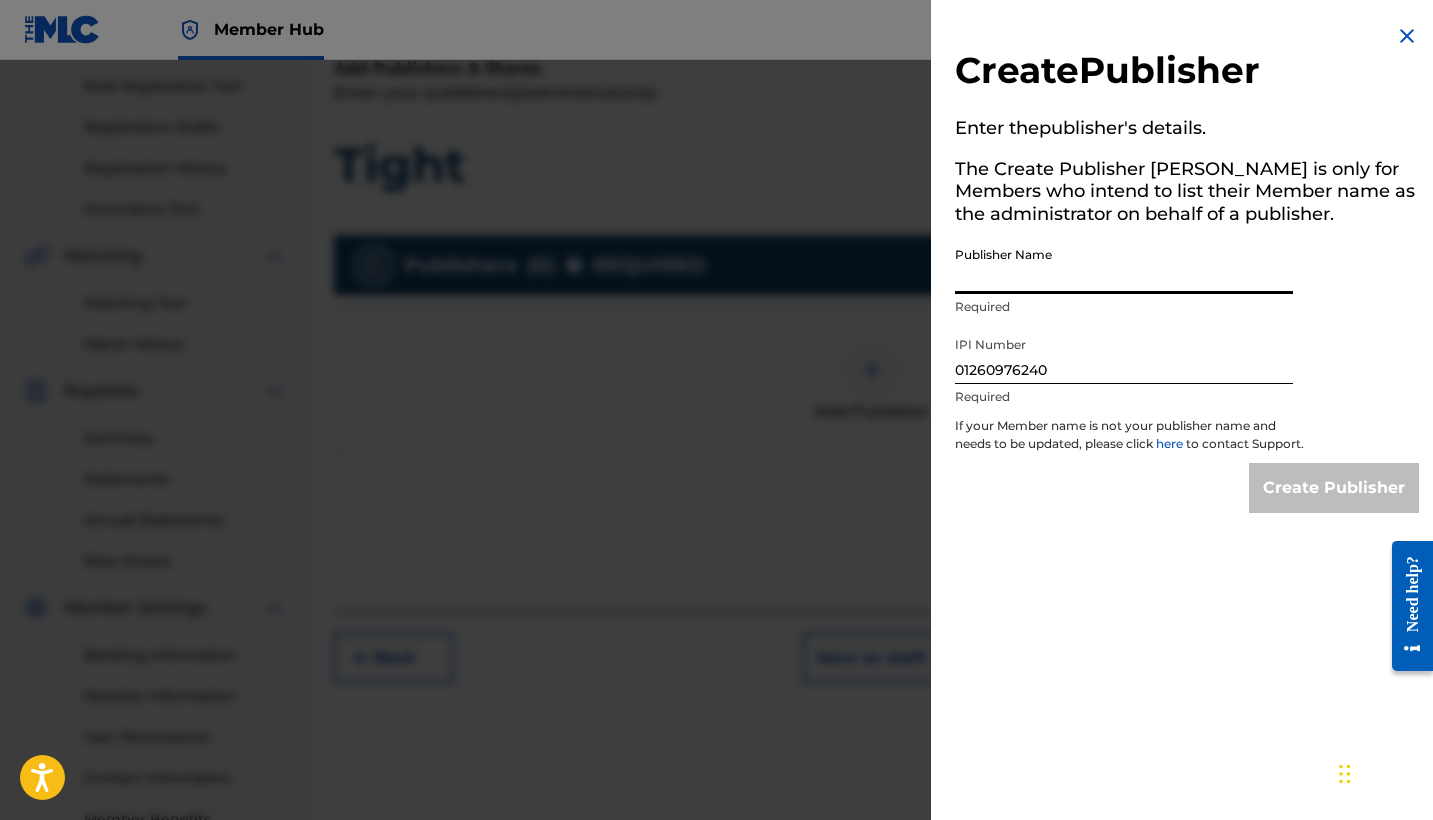
paste input "ENX PUBLISHING LLC"
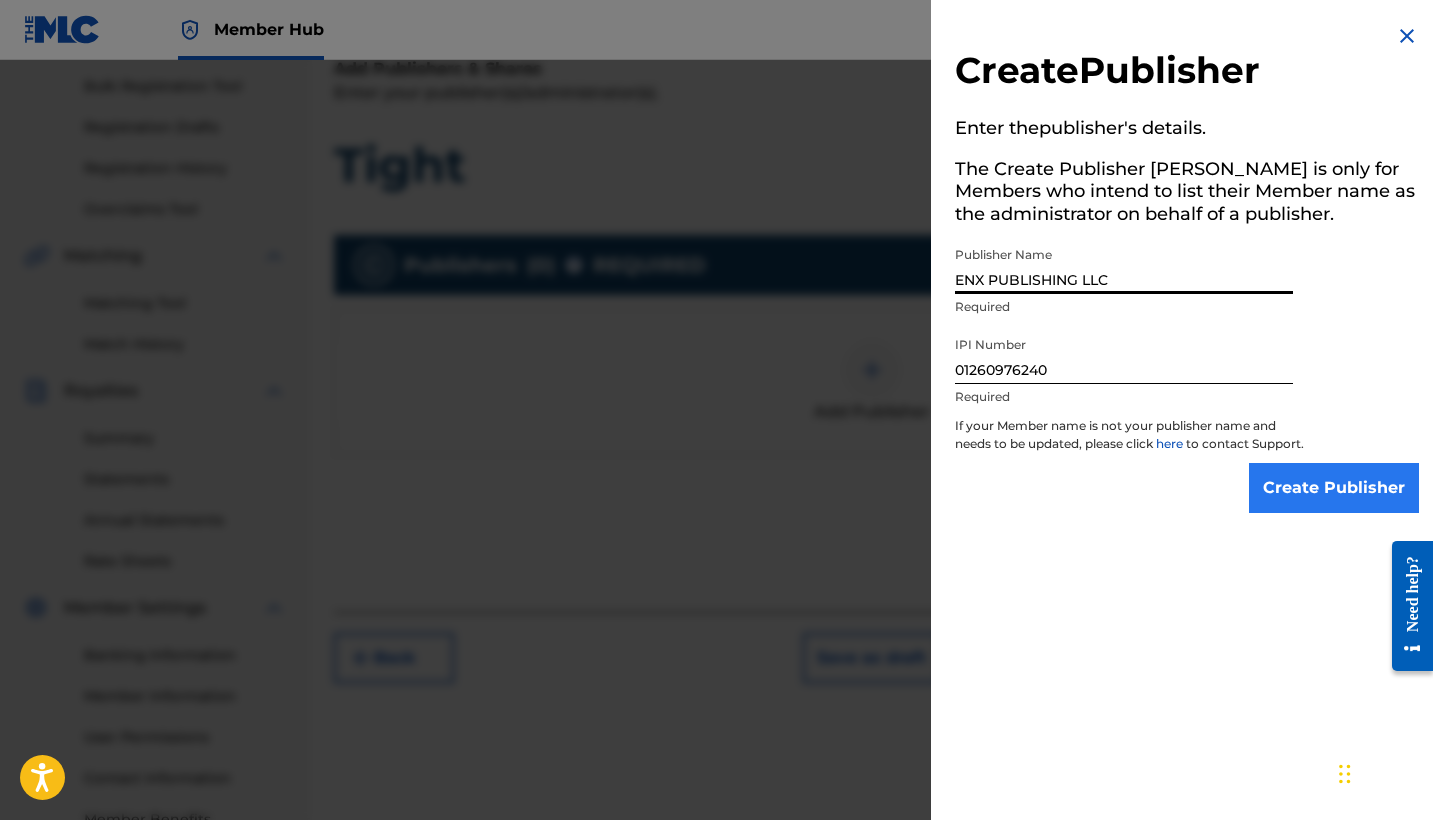
type input "ENX PUBLISHING LLC"
click at [1301, 507] on input "Create Publisher" at bounding box center [1334, 488] width 170 height 50
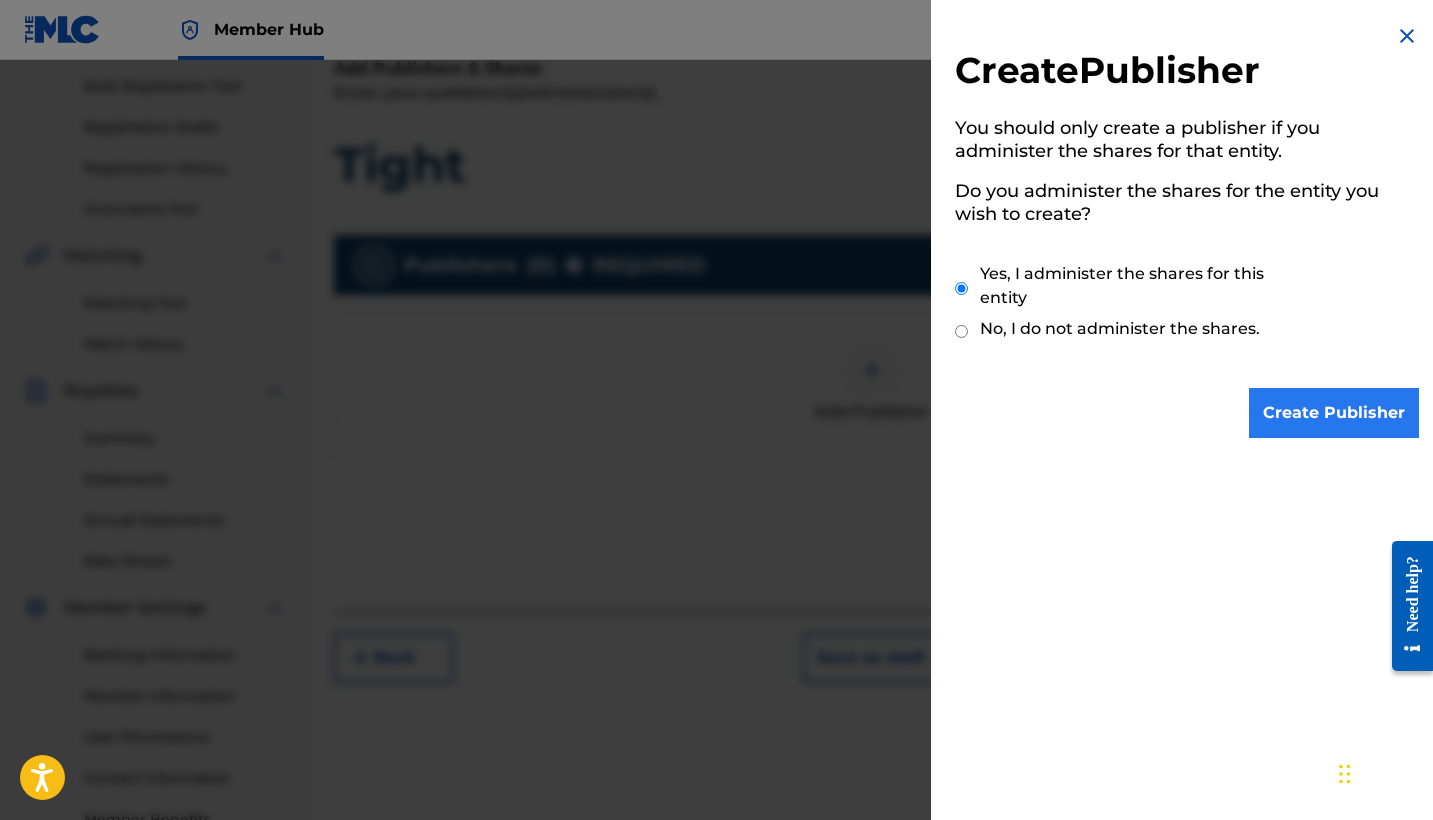
click at [1336, 413] on input "Create Publisher" at bounding box center [1334, 413] width 170 height 50
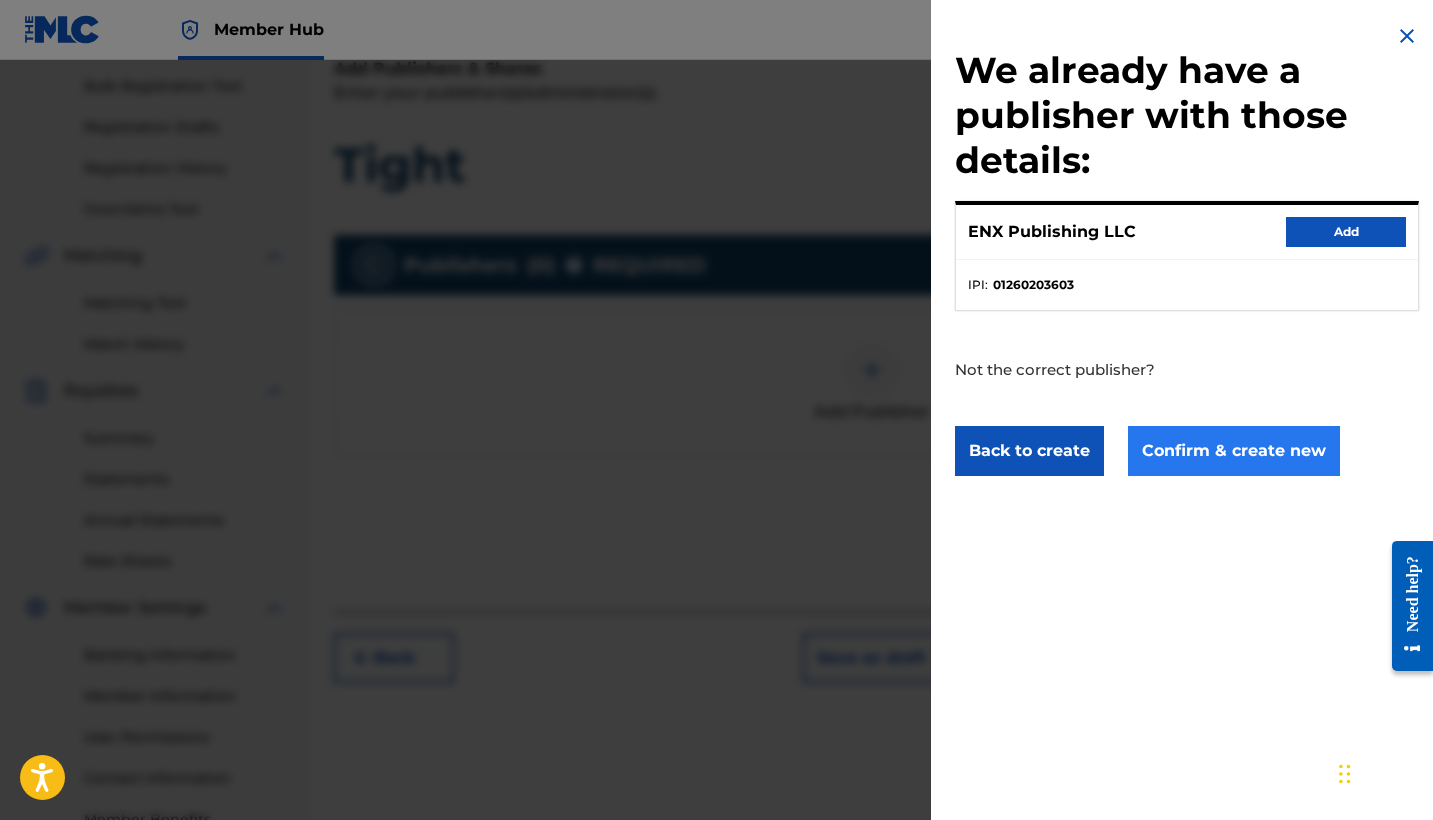
click at [1196, 437] on button "Confirm & create new" at bounding box center [1234, 451] width 212 height 50
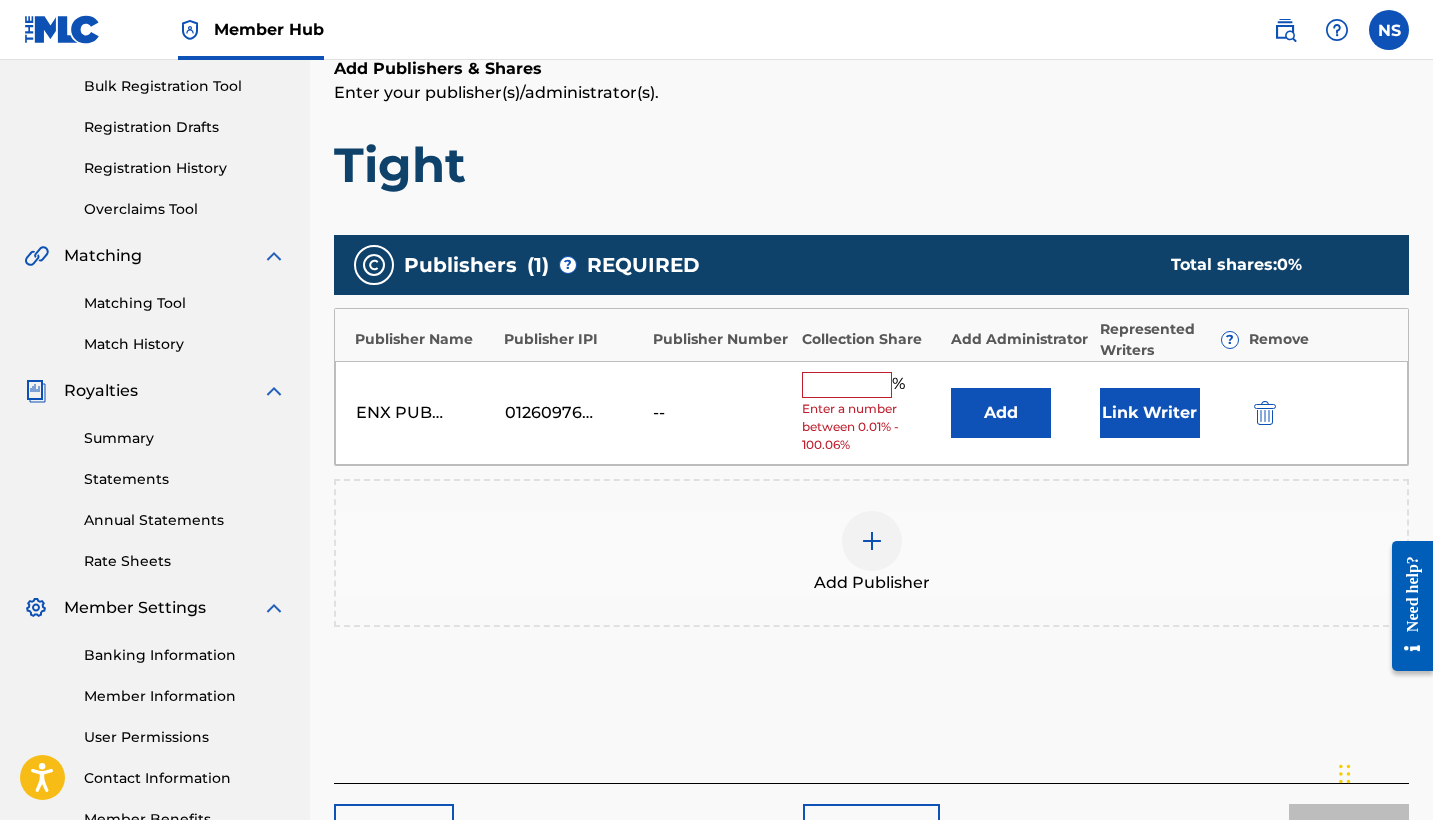
click at [558, 414] on div "01260976240" at bounding box center [550, 413] width 90 height 24
click at [844, 383] on input "text" at bounding box center [847, 385] width 90 height 26
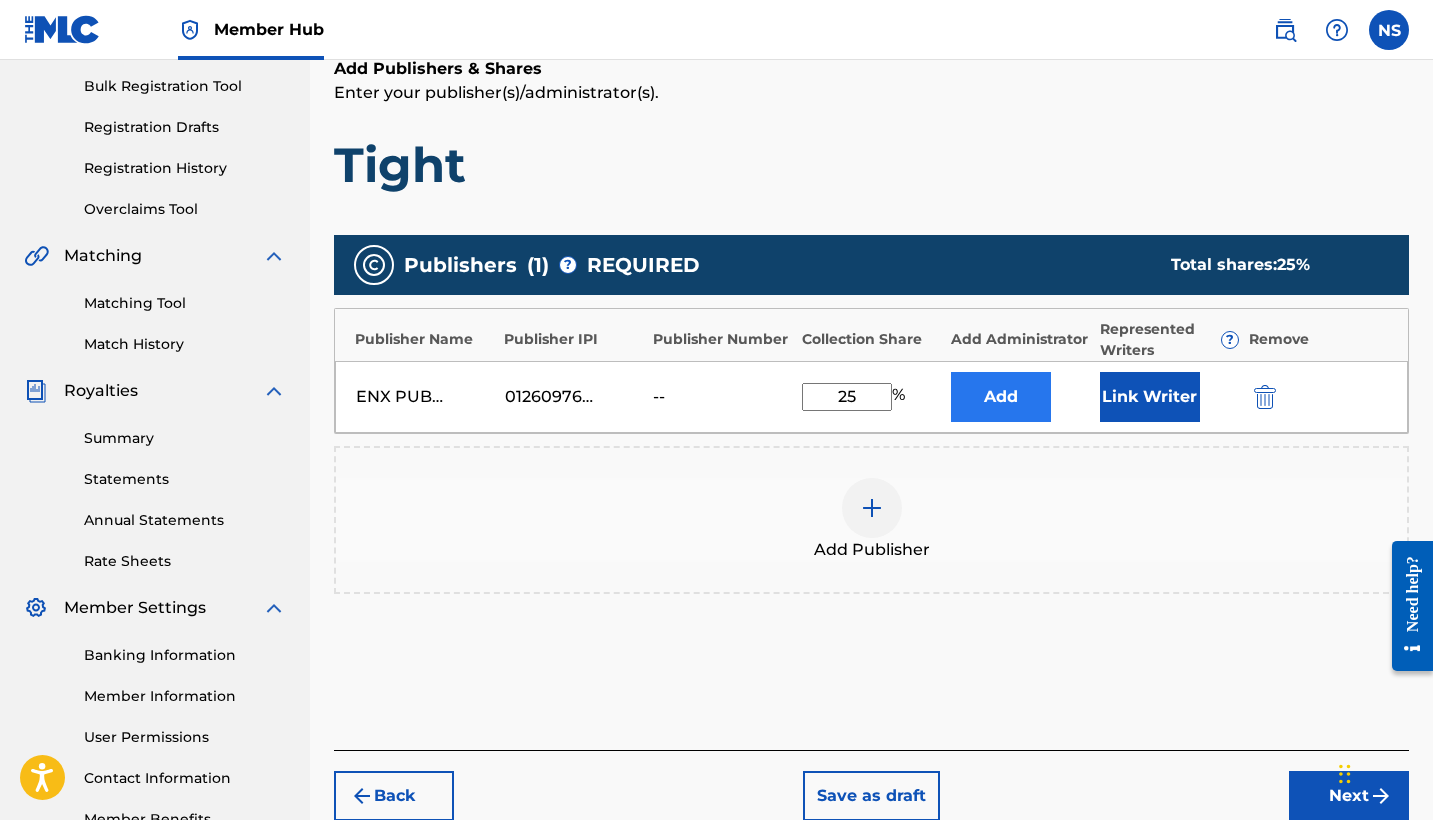
type input "25"
click at [1012, 400] on button "Add" at bounding box center [1001, 397] width 100 height 50
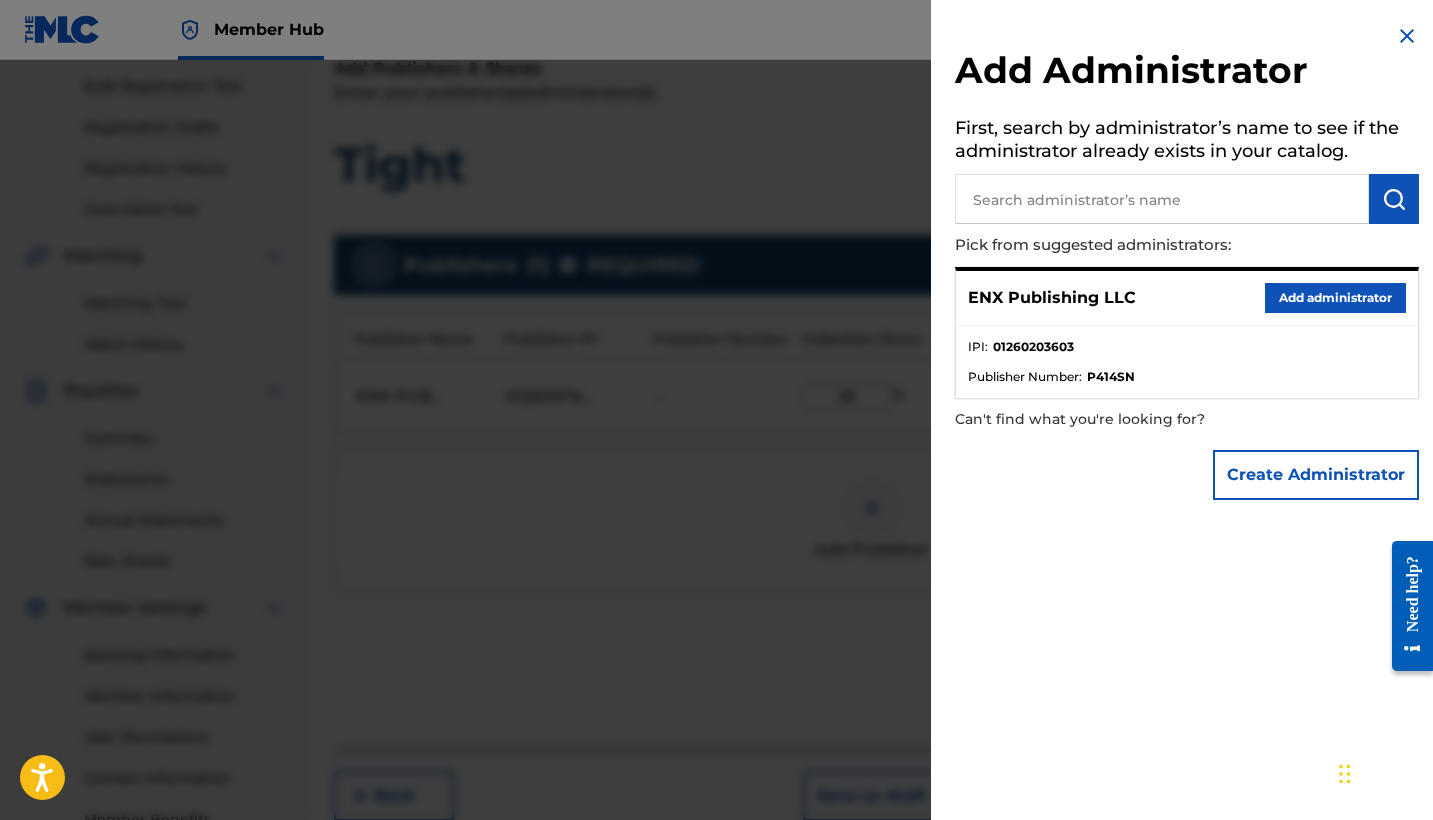
click at [1396, 40] on img at bounding box center [1407, 36] width 24 height 24
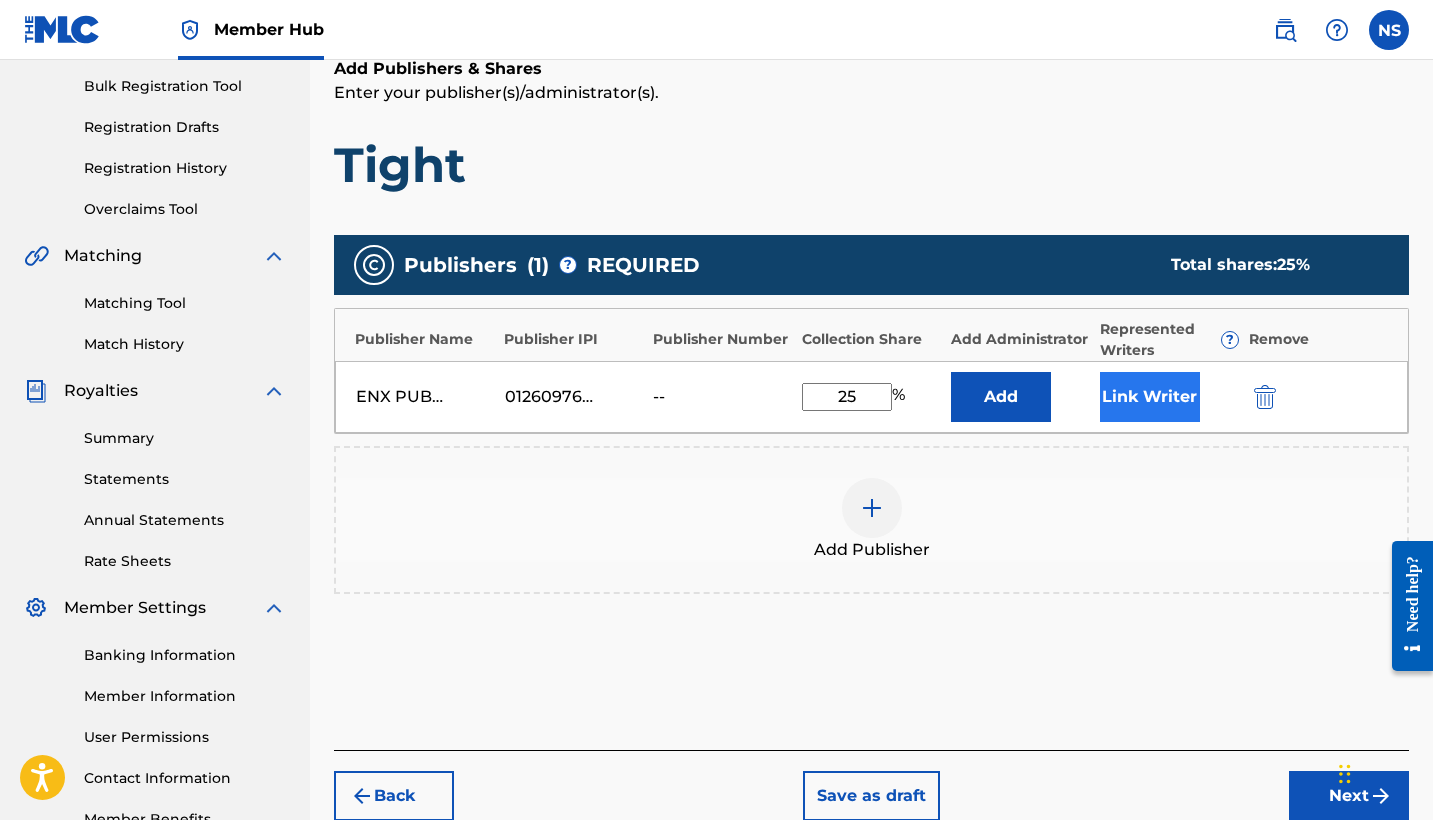
click at [1142, 394] on button "Link Writer" at bounding box center [1150, 397] width 100 height 50
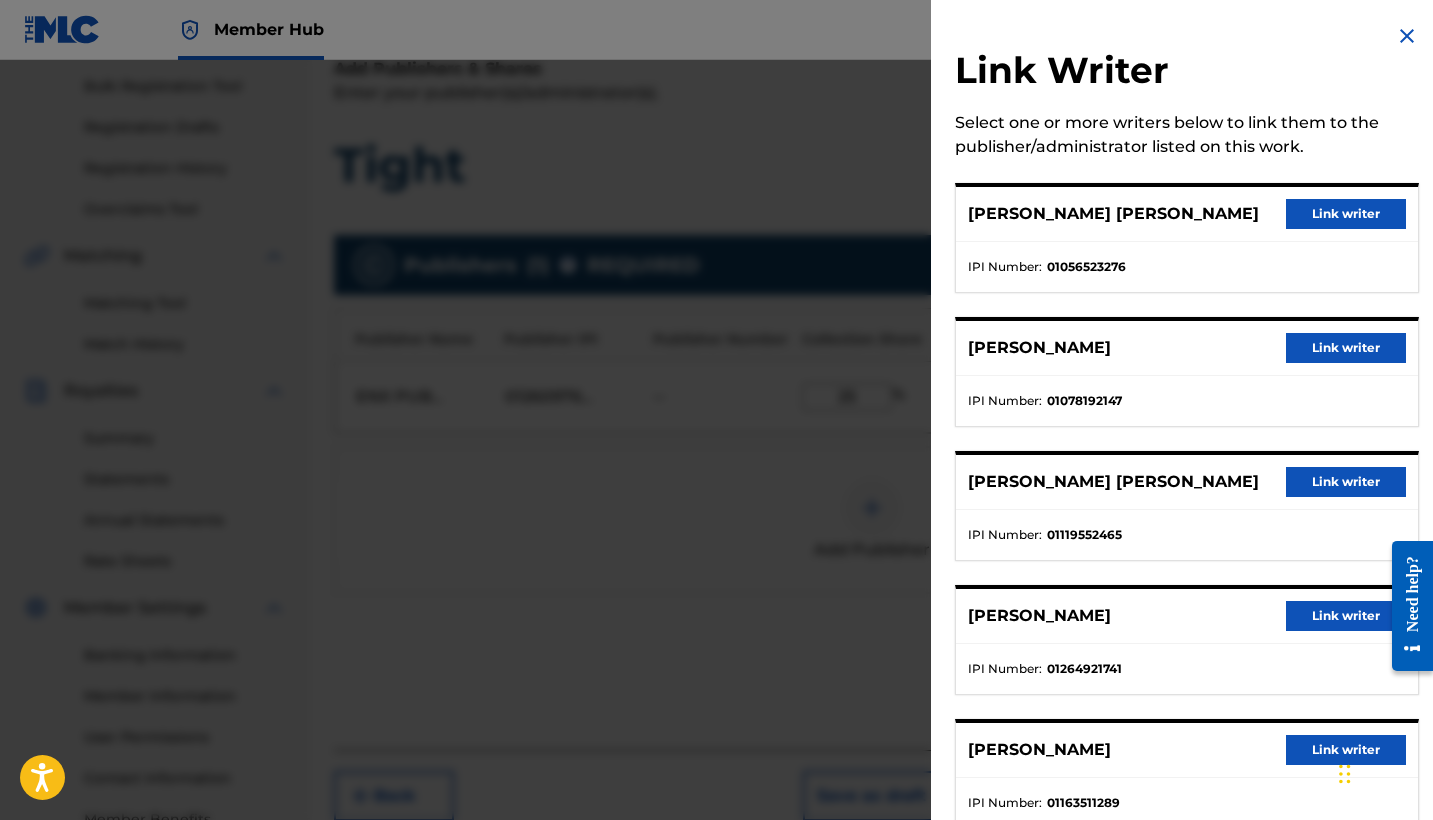
scroll to position [0, 0]
click at [1338, 217] on button "Link writer" at bounding box center [1346, 214] width 120 height 30
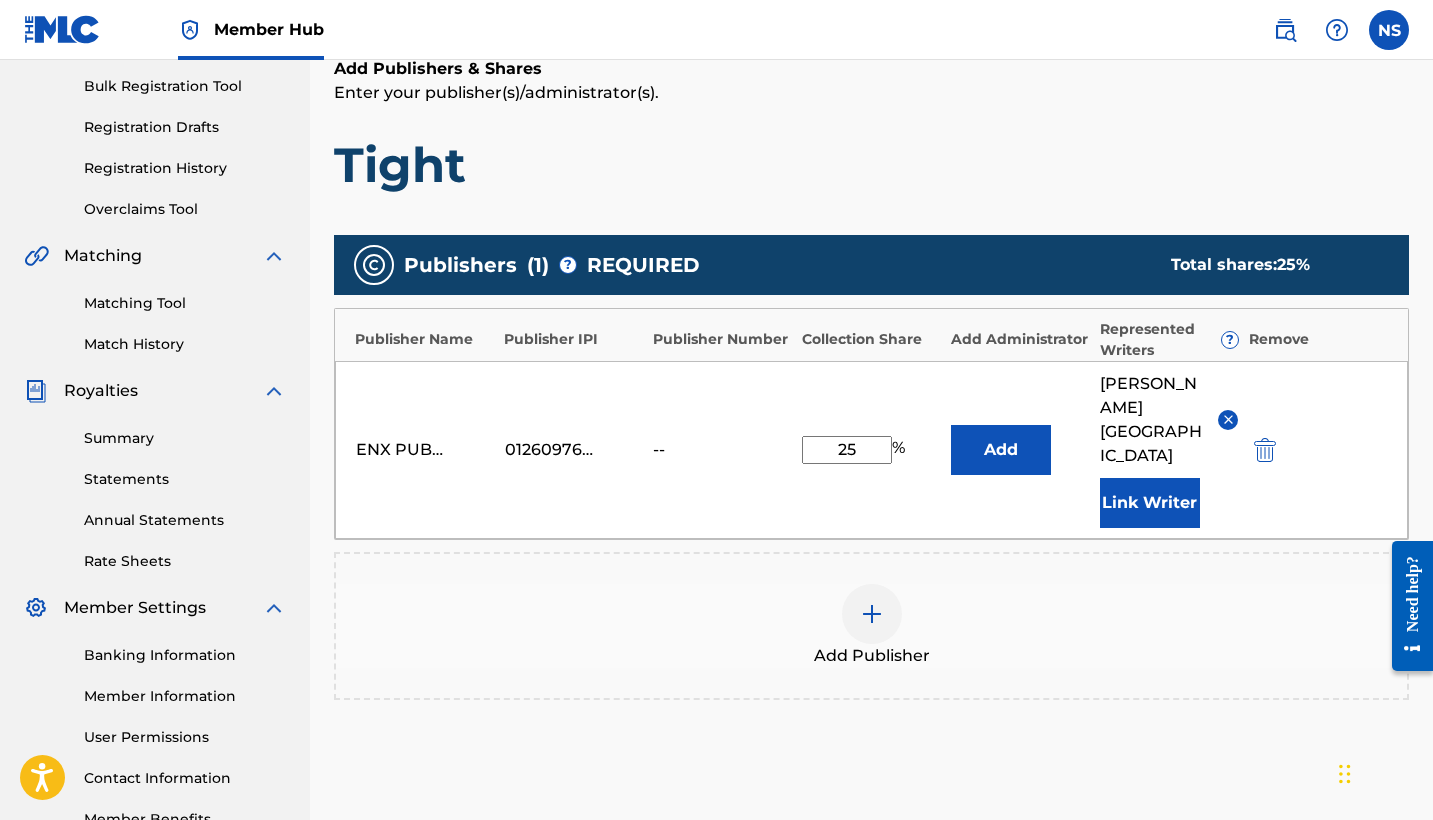
click at [548, 417] on div "ENX PUBLISHING LLC 01260976240 -- 25 % Add [PERSON_NAME] [PERSON_NAME] Link Wri…" at bounding box center [871, 450] width 1073 height 178
click at [864, 602] on img at bounding box center [872, 614] width 24 height 24
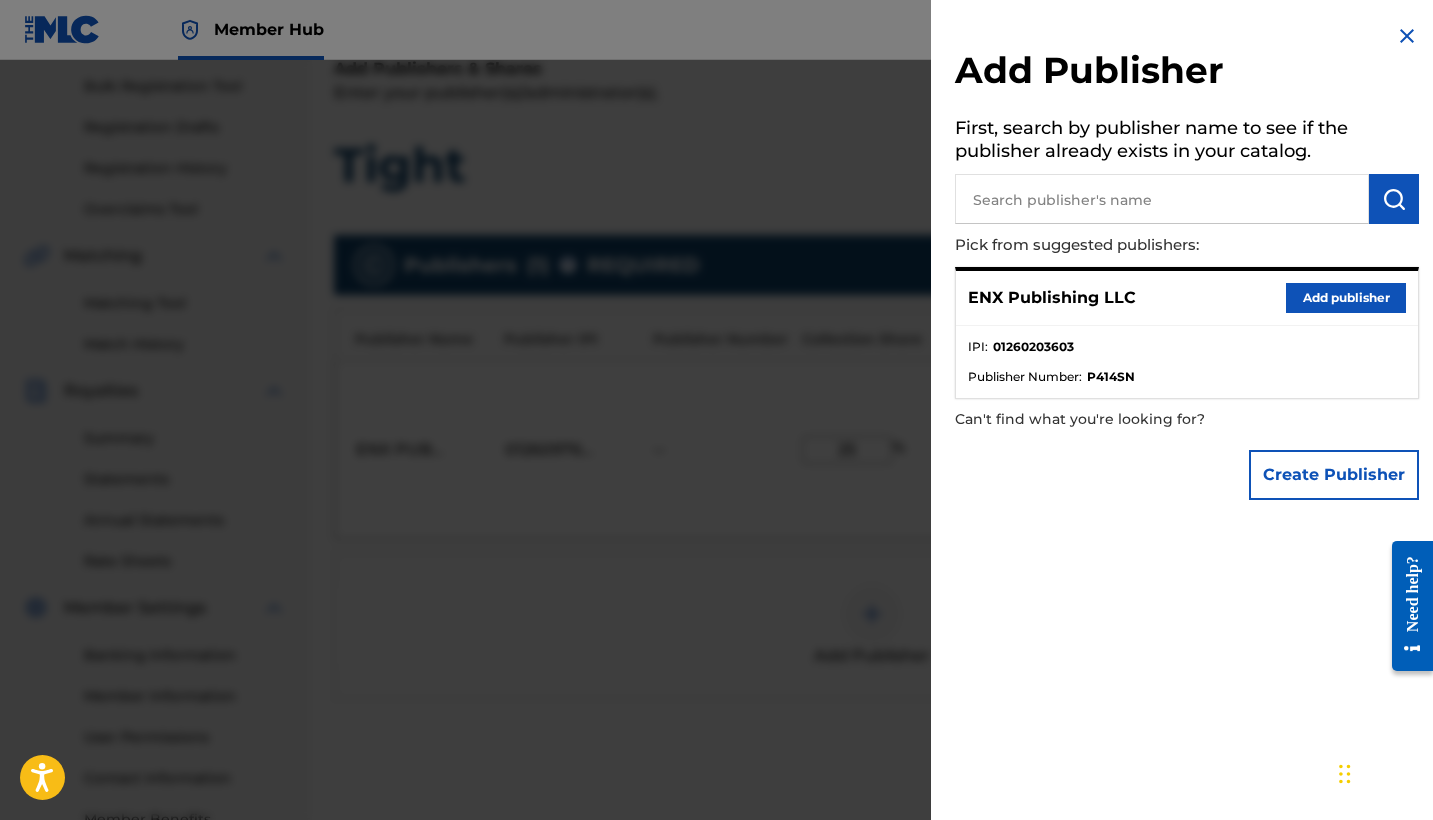
click at [1039, 202] on input "text" at bounding box center [1162, 199] width 414 height 50
click at [1396, 36] on img at bounding box center [1407, 36] width 24 height 24
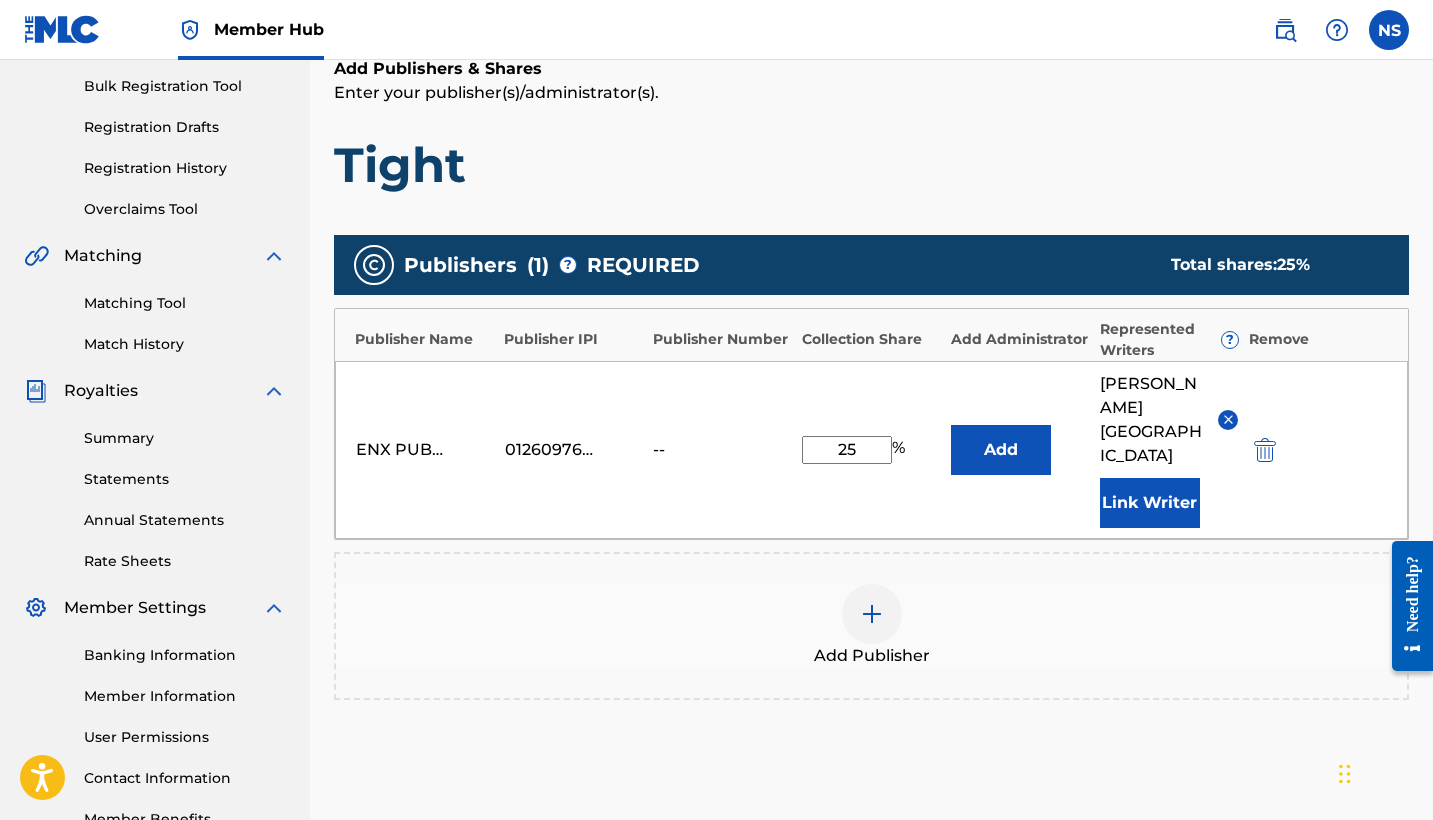
click at [529, 410] on div "ENX PUBLISHING LLC 01260976240 -- 25 % Add [PERSON_NAME] [PERSON_NAME] Link Wri…" at bounding box center [871, 450] width 1073 height 178
click at [392, 438] on div "ENX PUBLISHING LLC" at bounding box center [401, 450] width 90 height 24
click at [398, 356] on div "Publisher Name Publisher IPI Publisher Number Collection Share Add Administrato…" at bounding box center [871, 335] width 1073 height 52
click at [397, 338] on div "Publisher Name" at bounding box center [424, 339] width 139 height 21
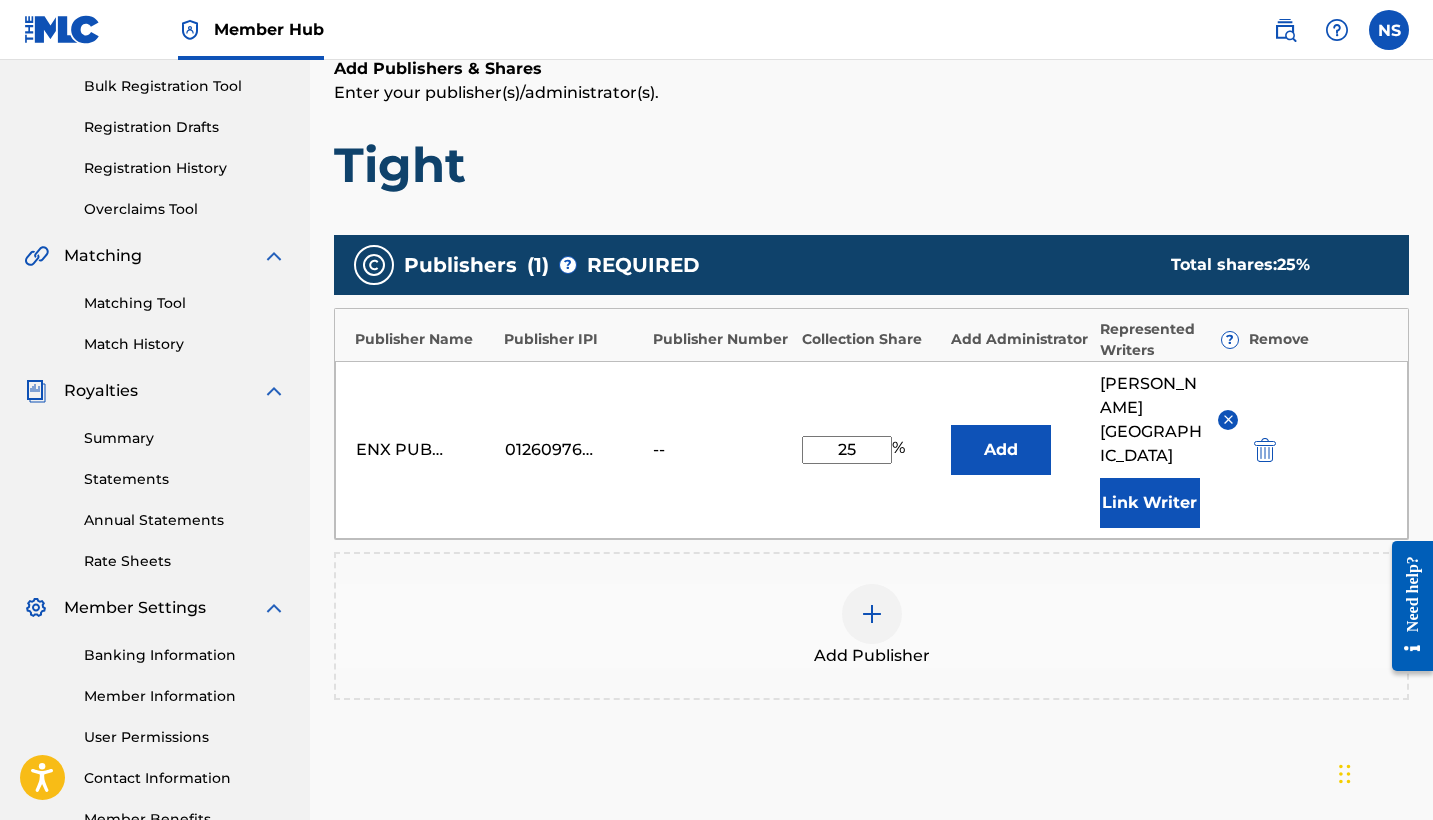
click at [552, 440] on div "01260976240" at bounding box center [550, 450] width 90 height 24
click at [447, 438] on div "ENX PUBLISHING LLC" at bounding box center [425, 450] width 139 height 24
click at [416, 438] on div "ENX PUBLISHING LLC" at bounding box center [401, 450] width 90 height 24
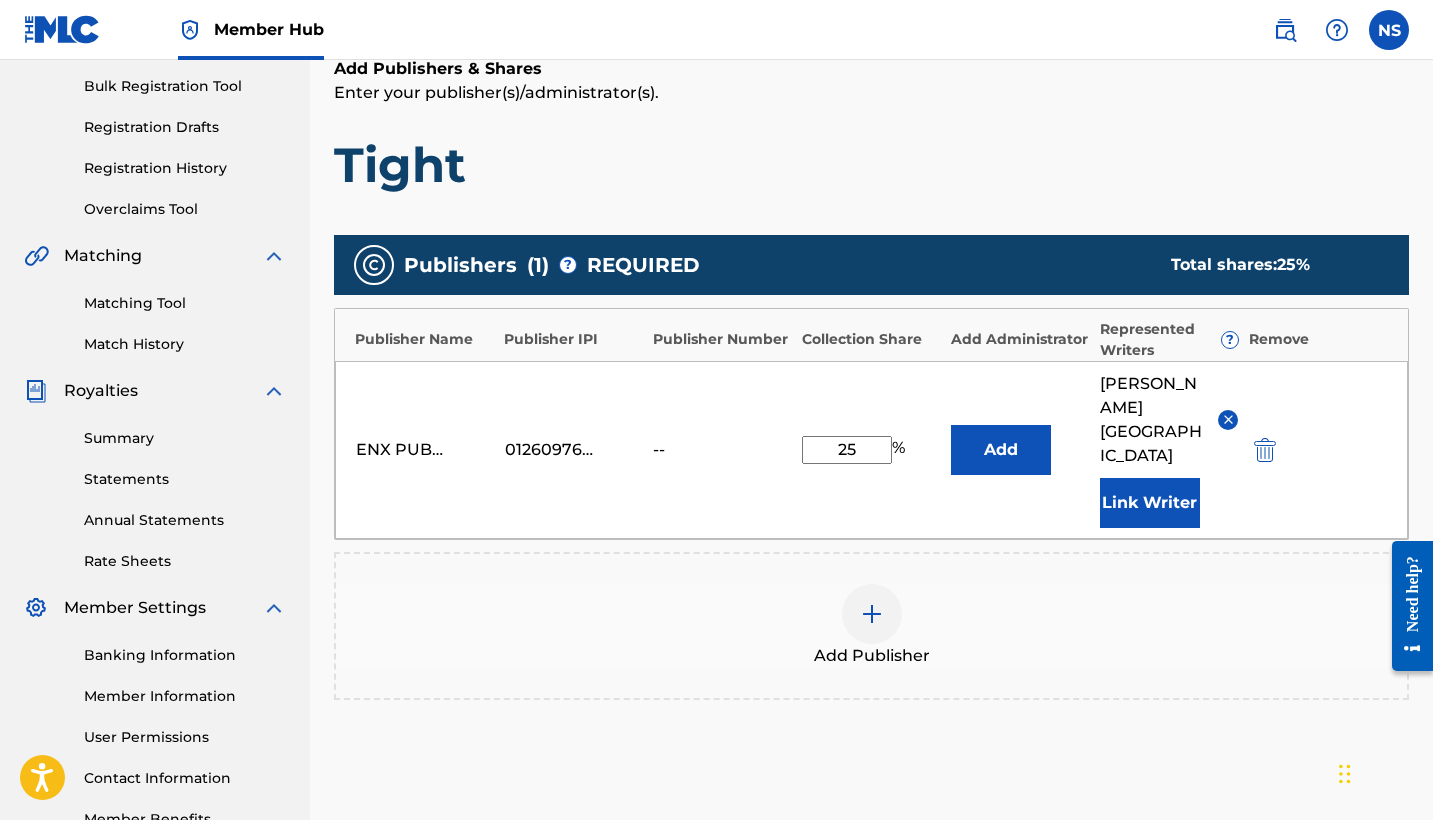
click at [866, 602] on img at bounding box center [872, 614] width 24 height 24
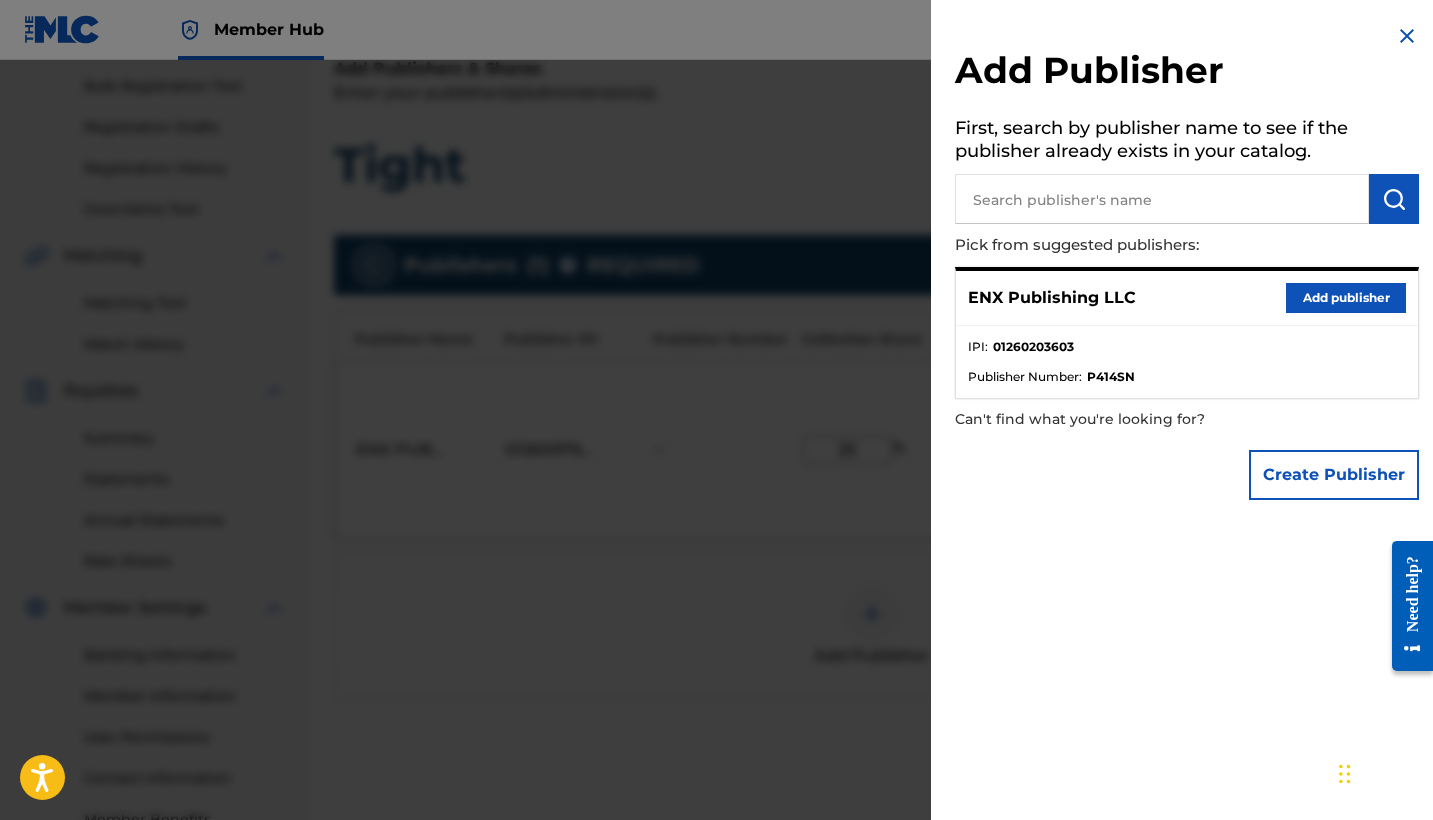
click at [1081, 200] on input "text" at bounding box center [1162, 199] width 414 height 50
paste input "ENX PUBLISHING CORP"
type input "ENX PUBLISHING CORP"
click at [1388, 201] on img "submit" at bounding box center [1394, 199] width 24 height 24
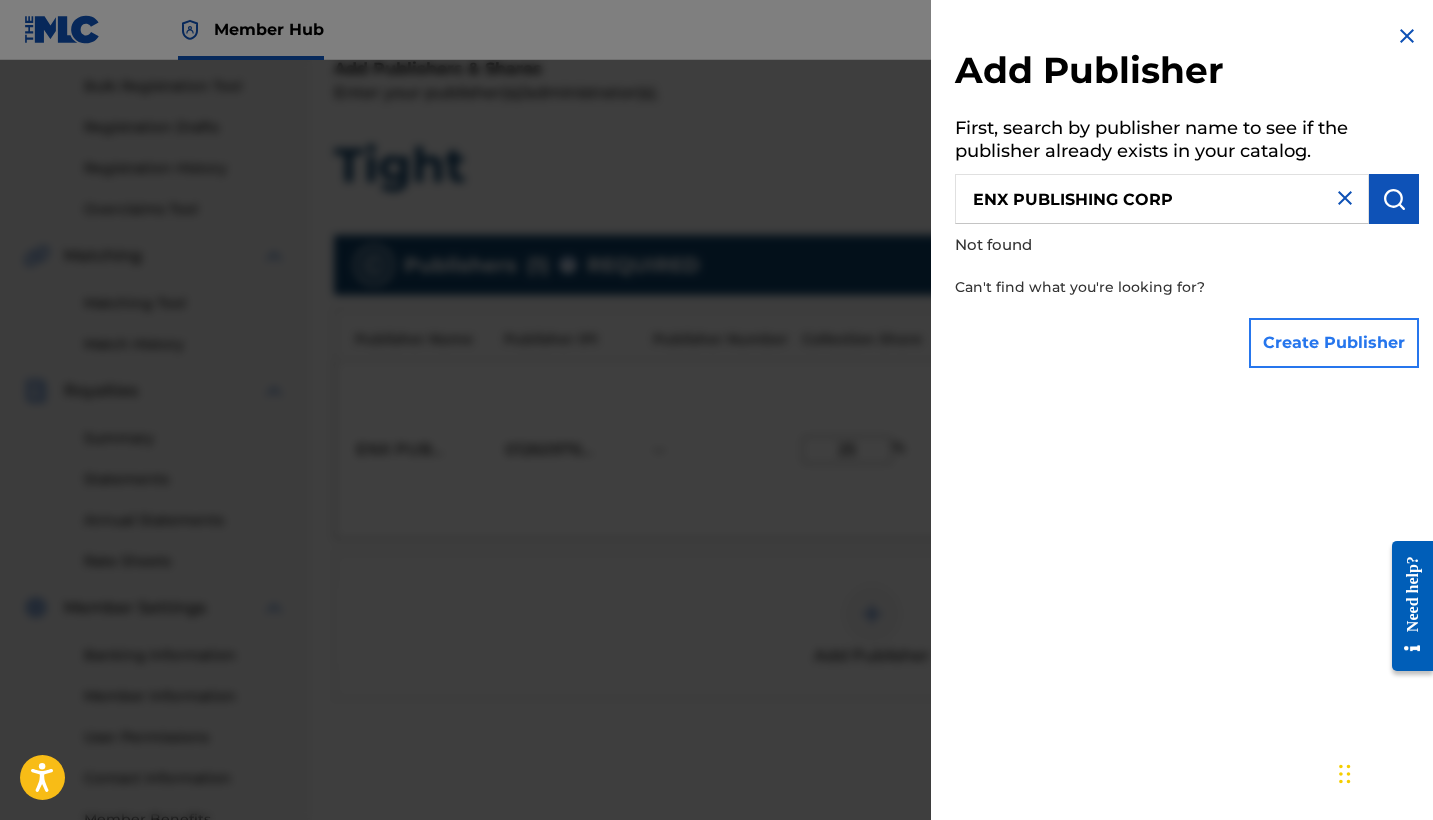
click at [1302, 349] on button "Create Publisher" at bounding box center [1334, 343] width 170 height 50
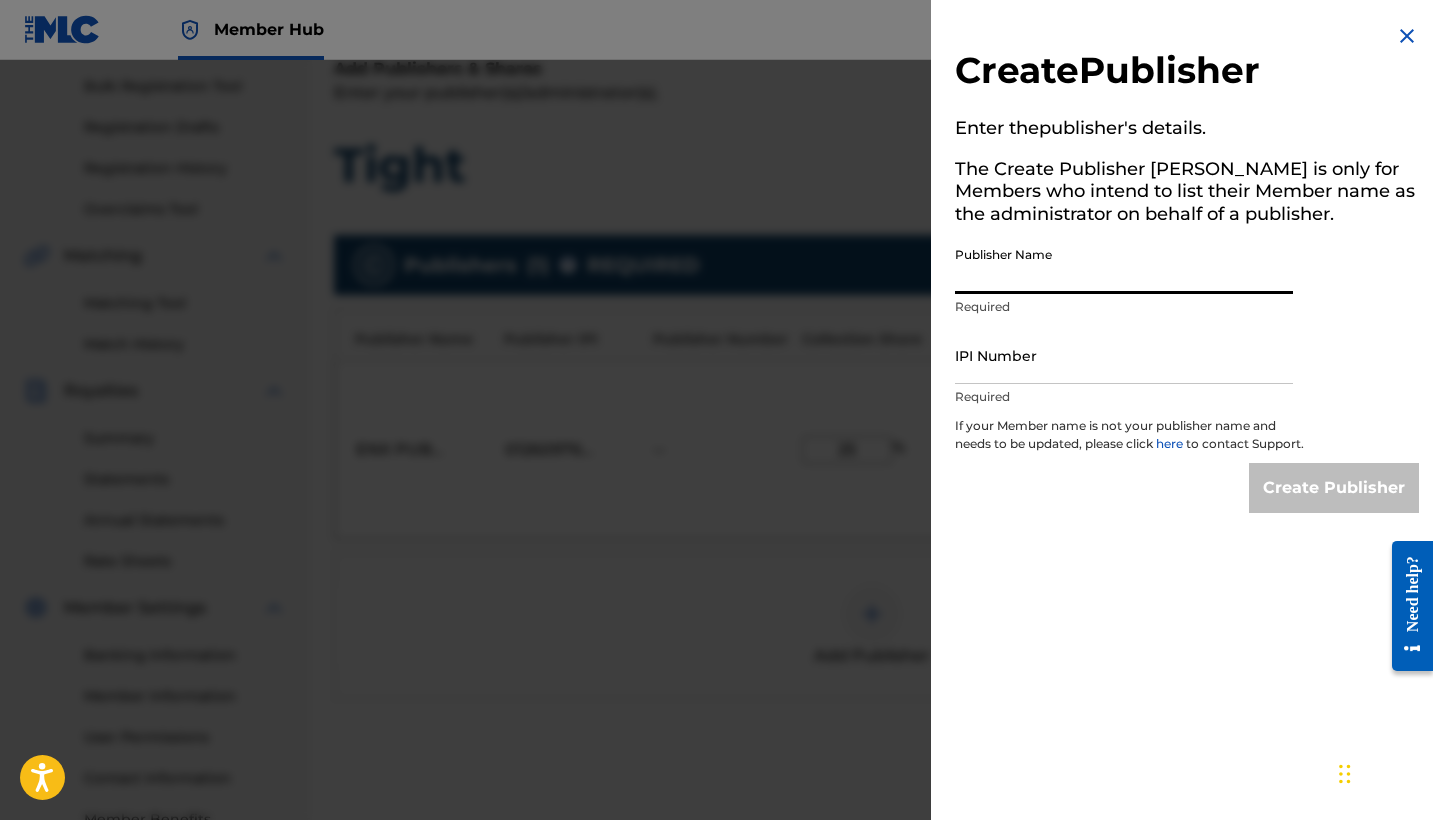
click at [1073, 288] on input "Publisher Name" at bounding box center [1124, 265] width 338 height 57
paste input "ENX PUBLISHING CORP"
type input "ENX PUBLISHING CORP"
click at [1078, 353] on input "IPI Number" at bounding box center [1124, 355] width 338 height 57
paste input "1260203603"
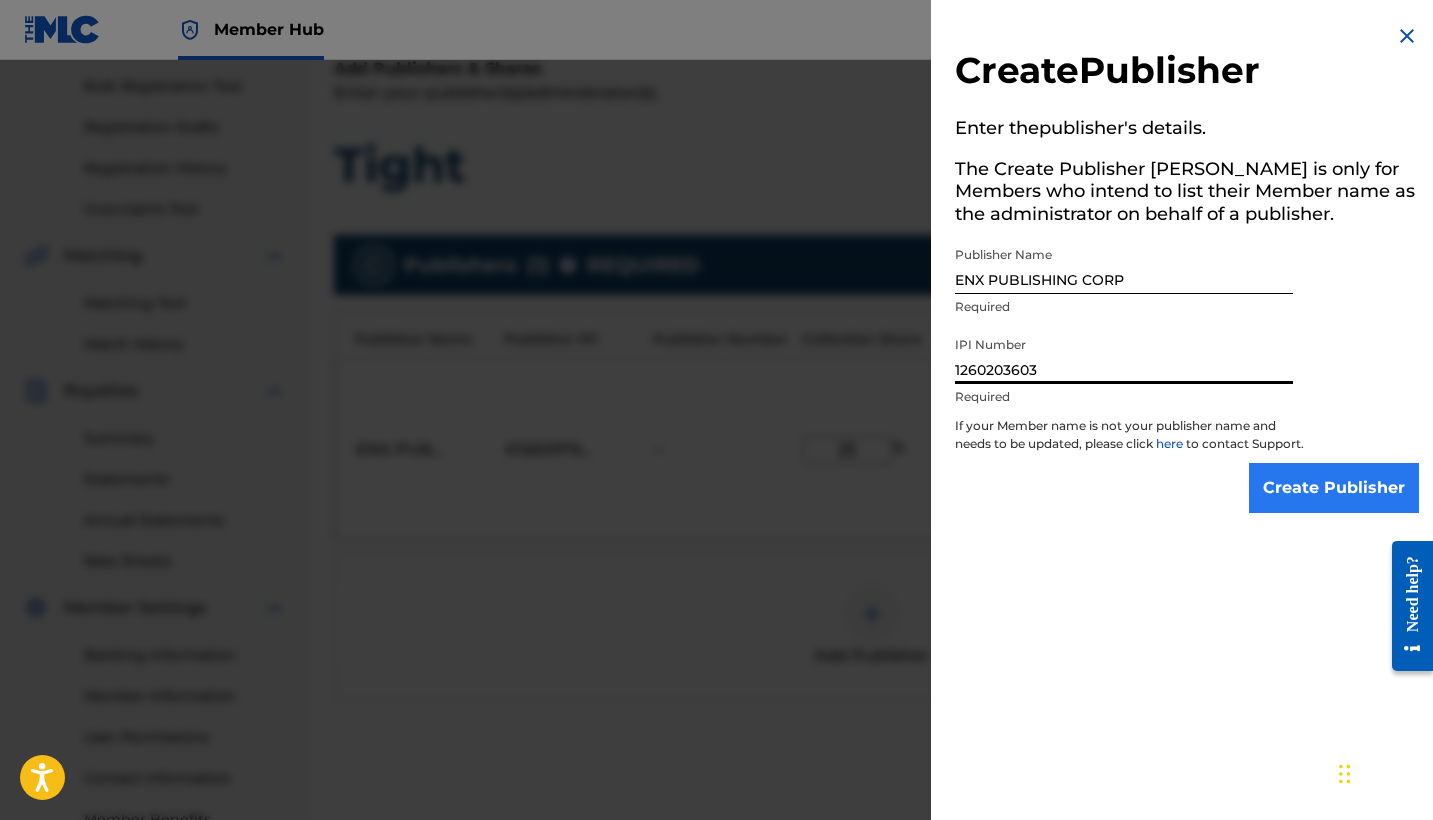
type input "1260203603"
click at [1336, 513] on input "Create Publisher" at bounding box center [1334, 488] width 170 height 50
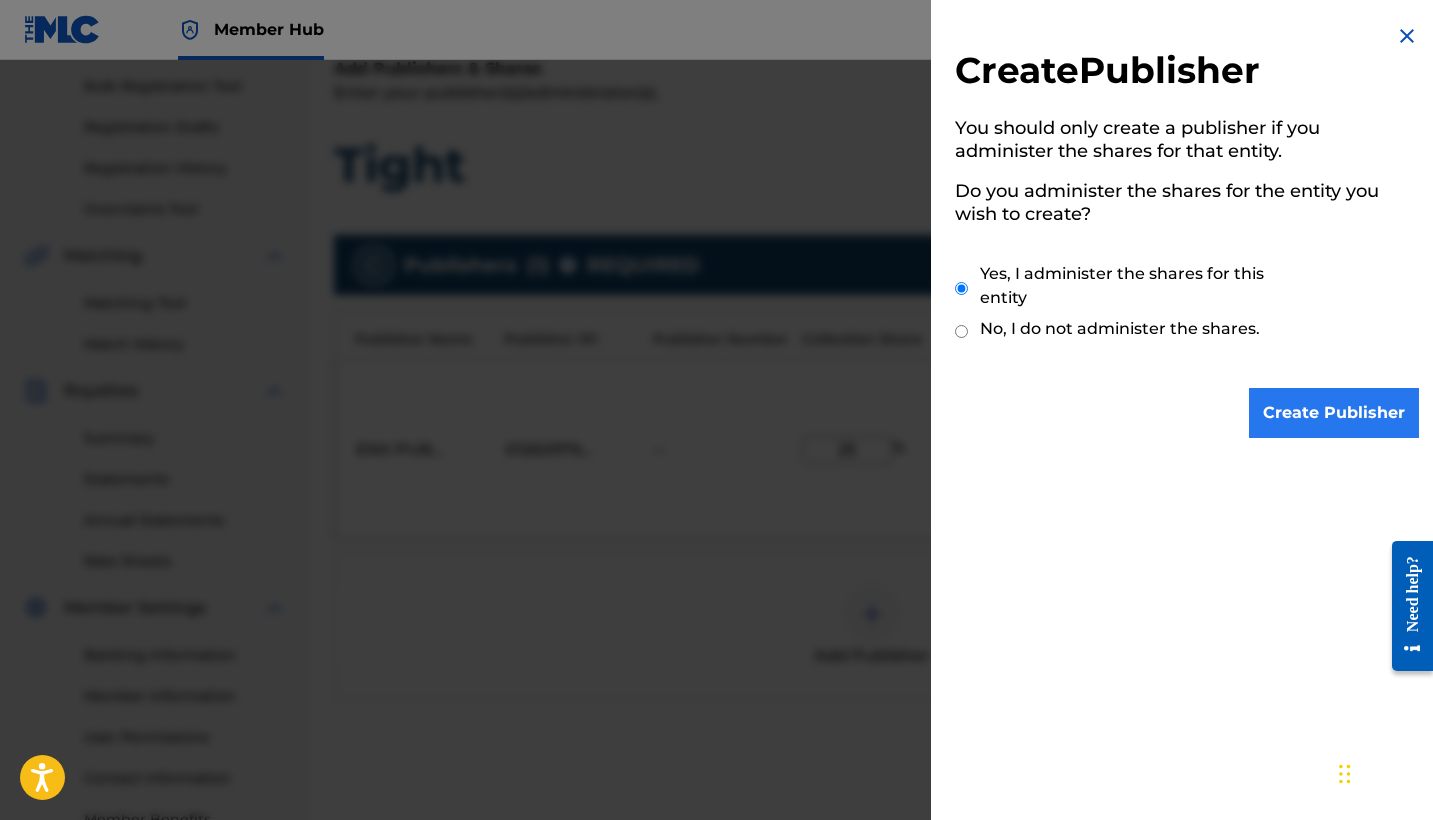
click at [1272, 408] on input "Create Publisher" at bounding box center [1334, 413] width 170 height 50
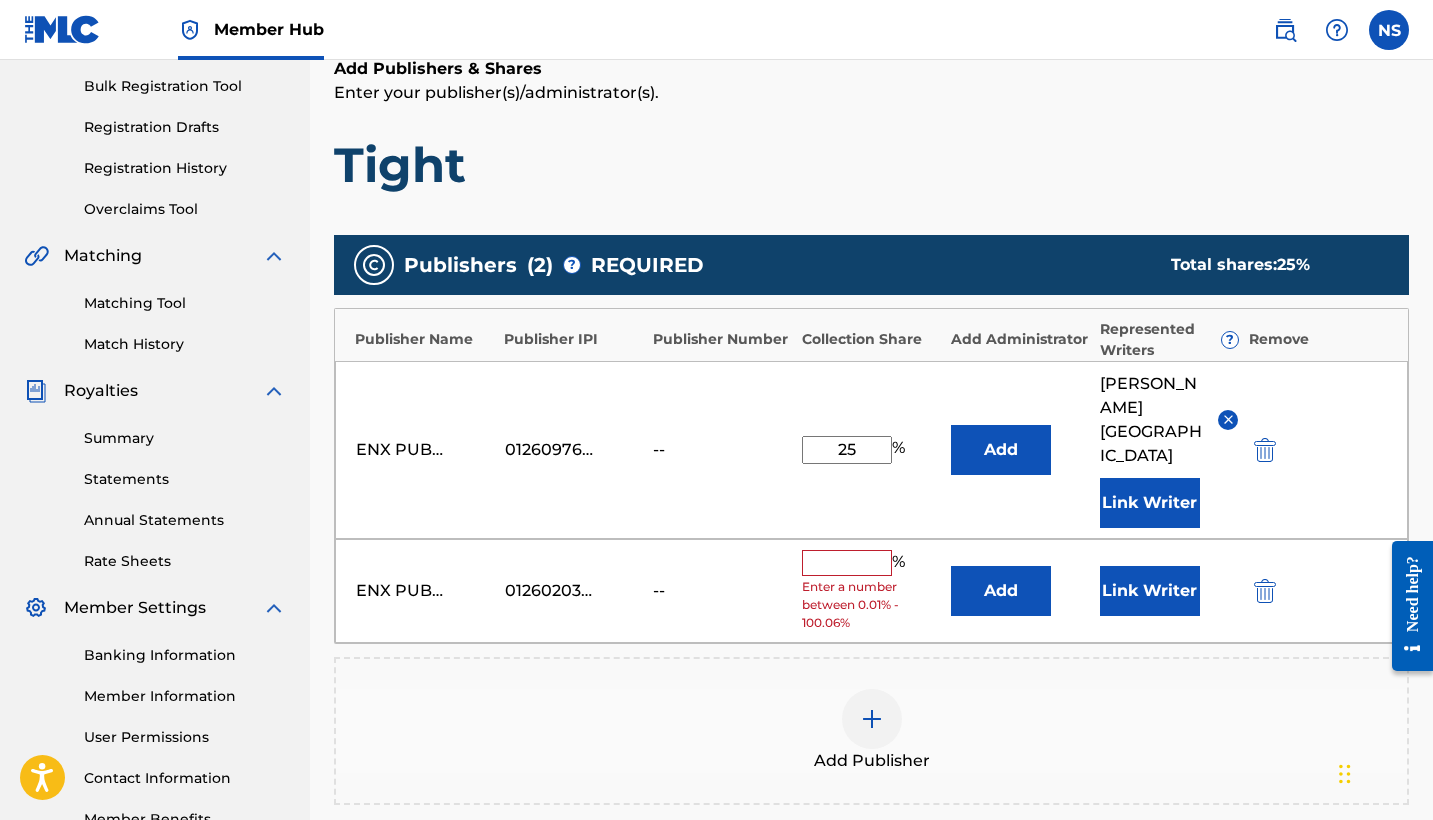
click at [835, 550] on input "text" at bounding box center [847, 563] width 90 height 26
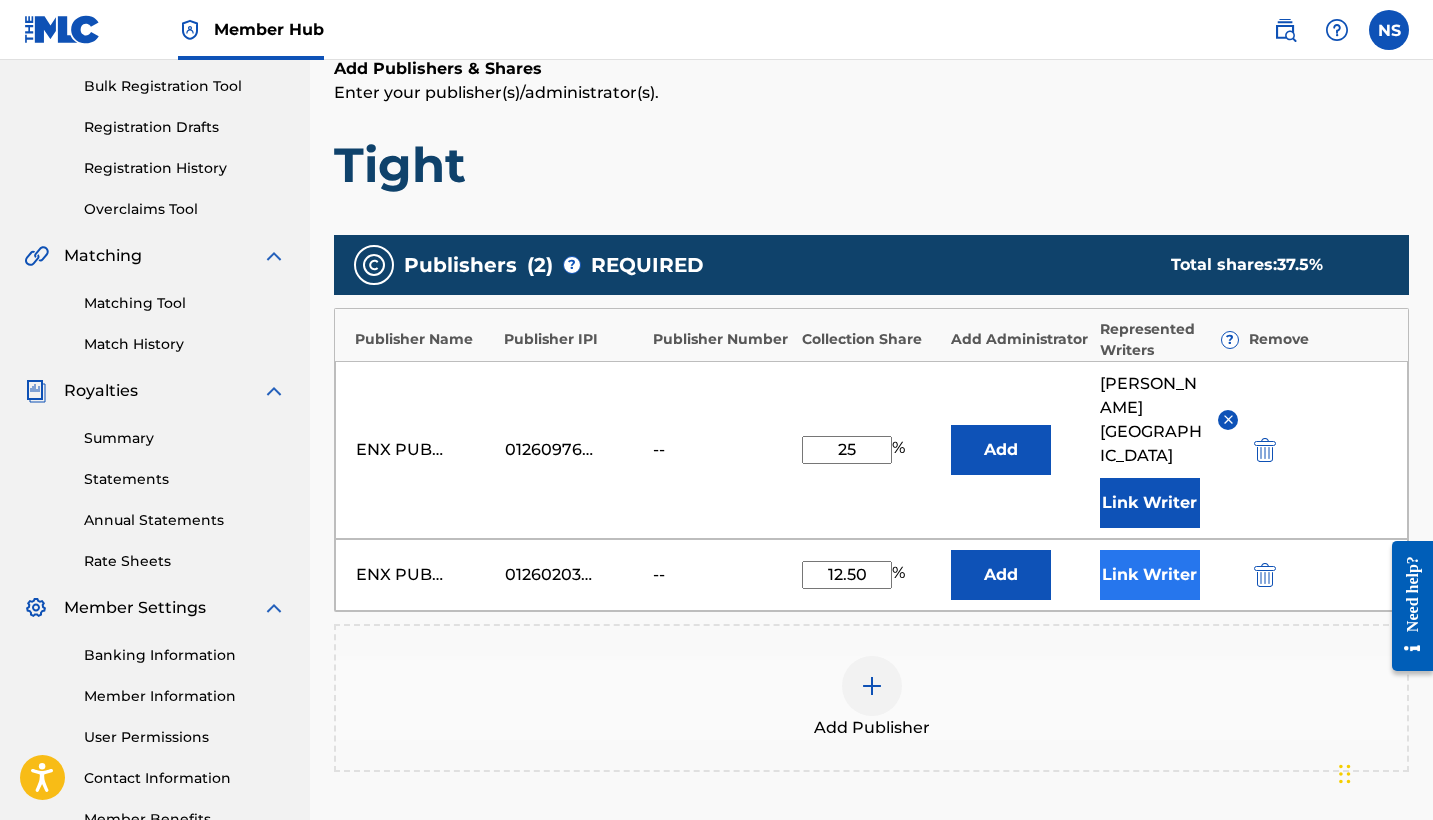
type input "12.50"
click at [1184, 550] on button "Link Writer" at bounding box center [1150, 575] width 100 height 50
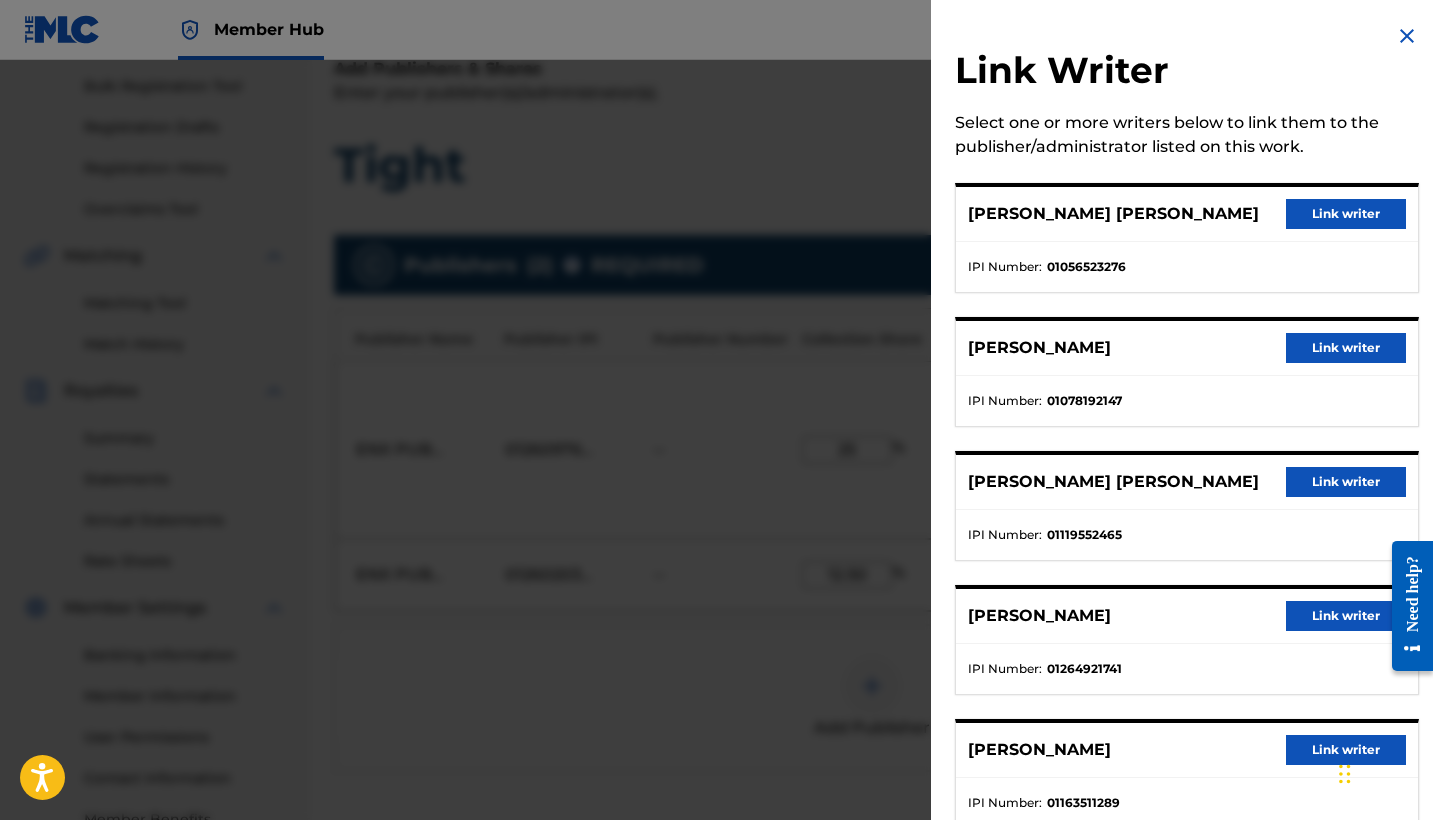
scroll to position [67, 0]
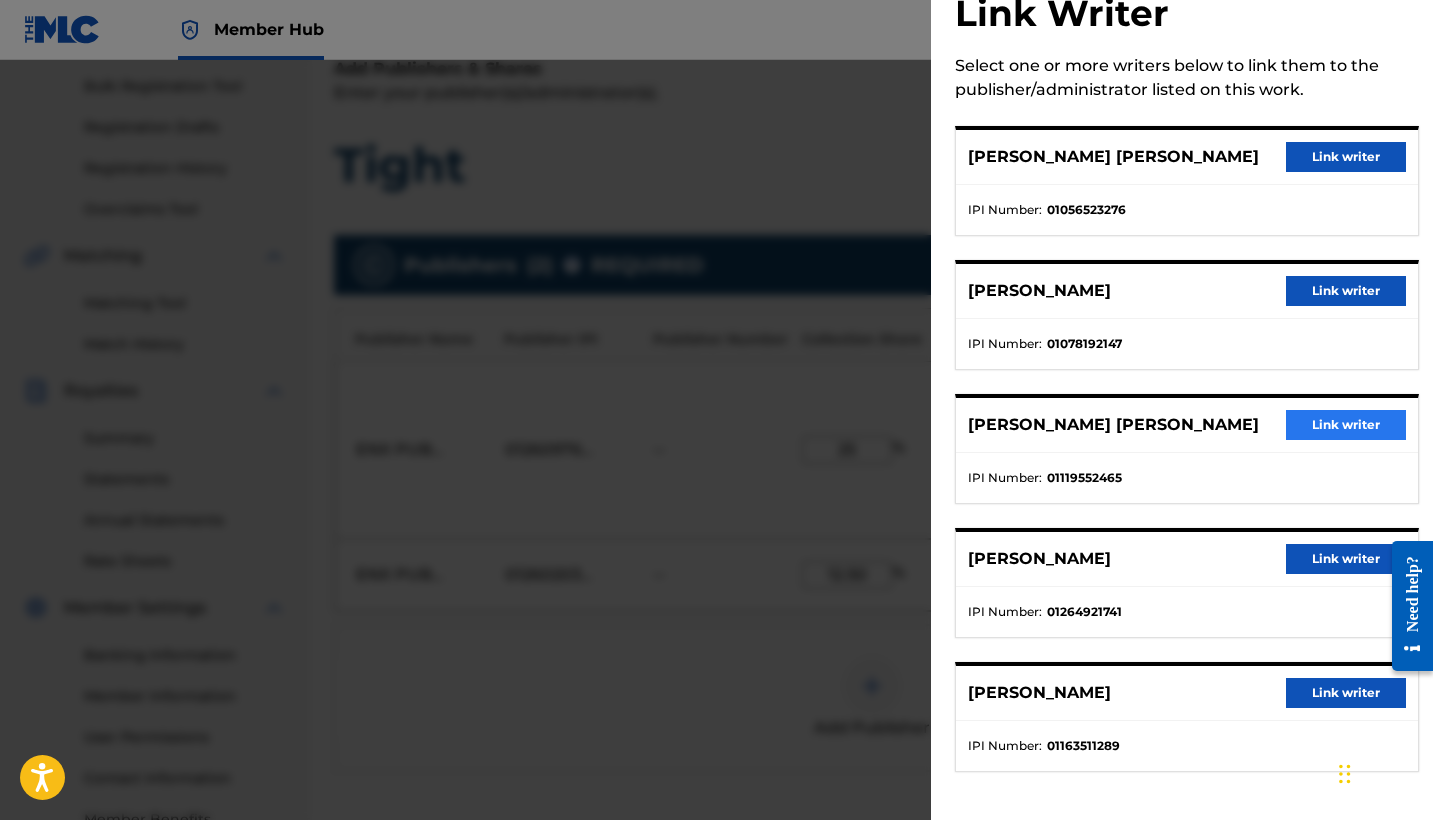
click at [1314, 416] on button "Link writer" at bounding box center [1346, 425] width 120 height 30
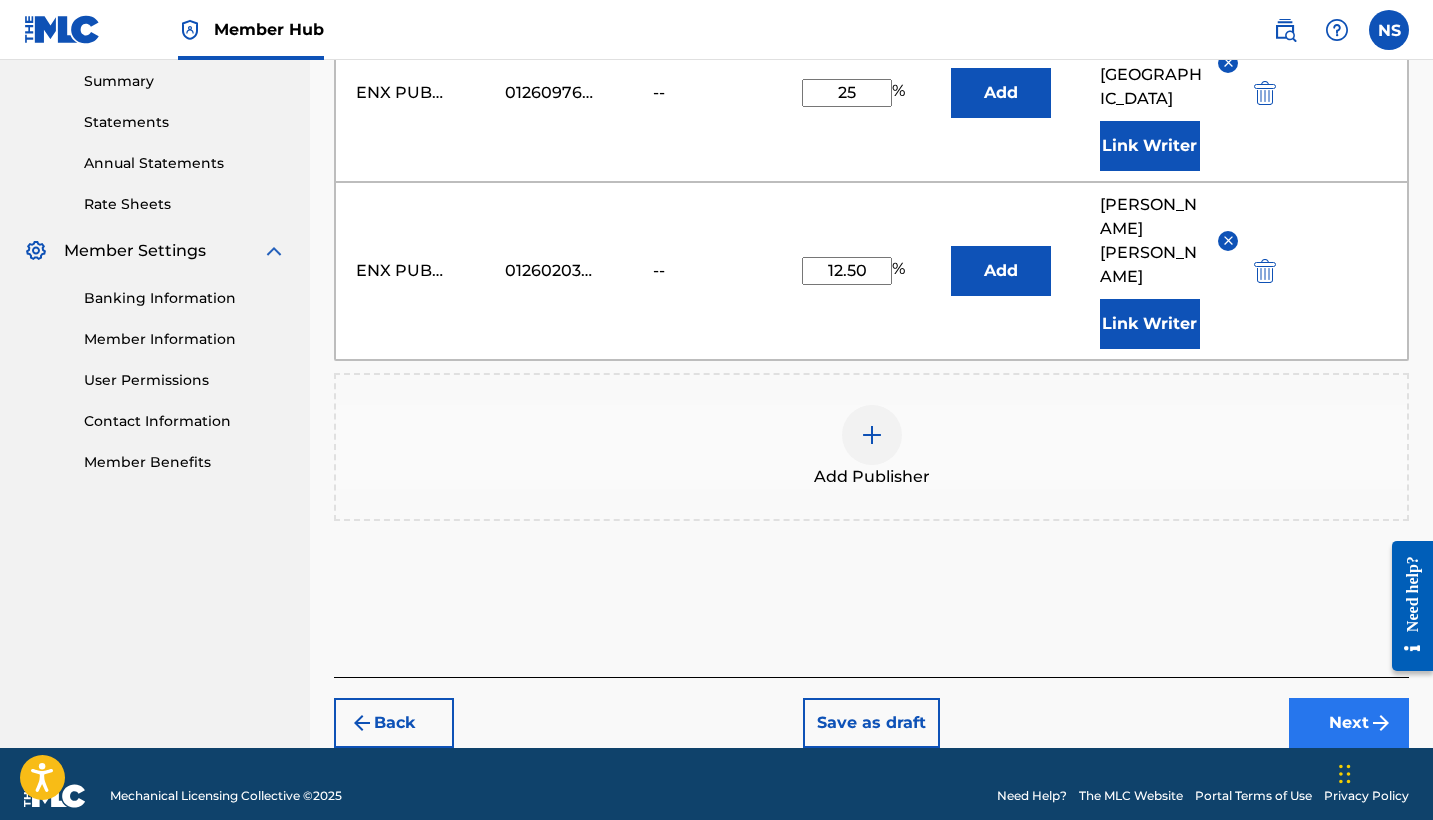
click at [1302, 702] on button "Next" at bounding box center [1349, 723] width 120 height 50
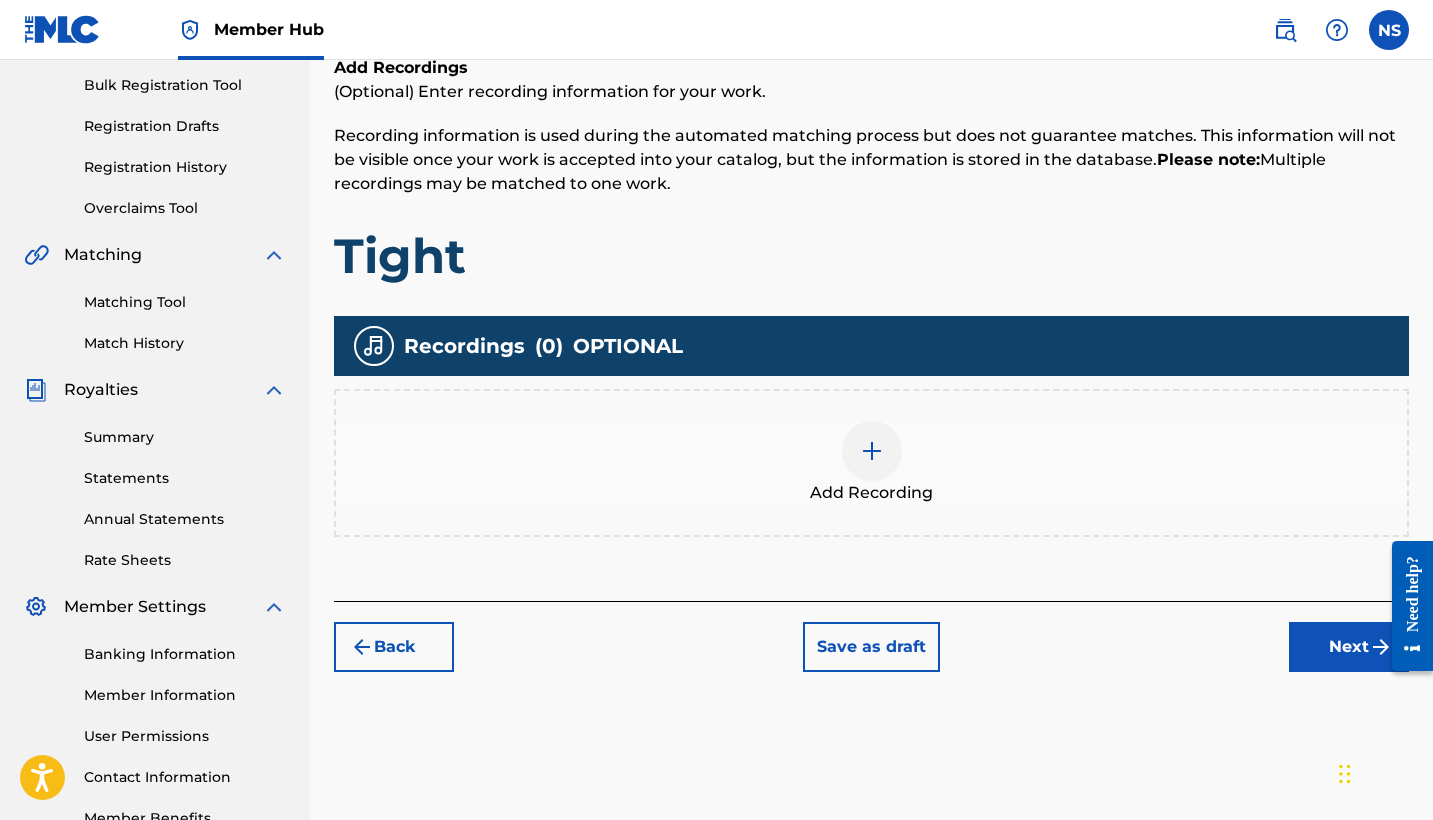
scroll to position [294, 0]
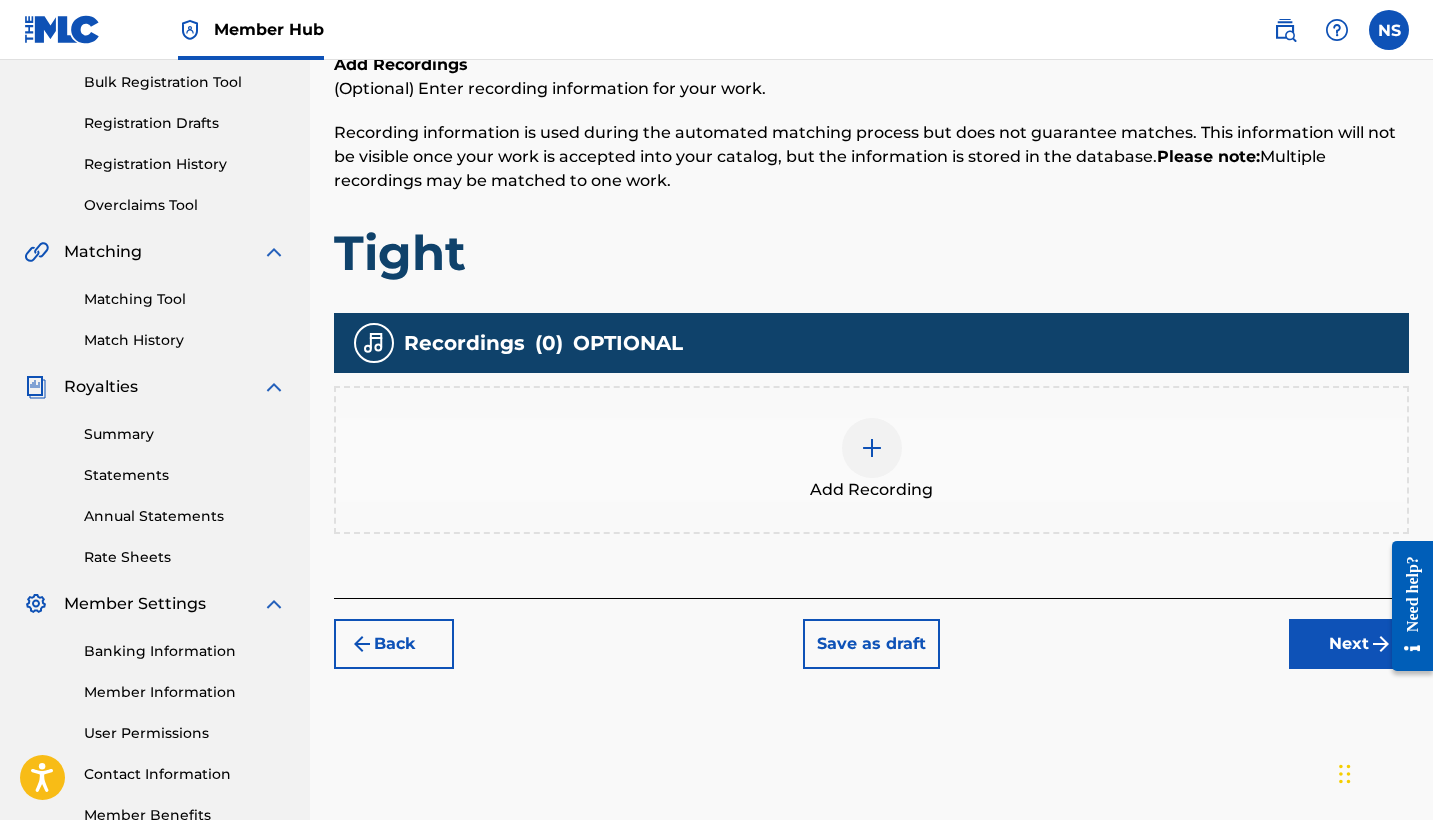
click at [880, 441] on img at bounding box center [872, 448] width 24 height 24
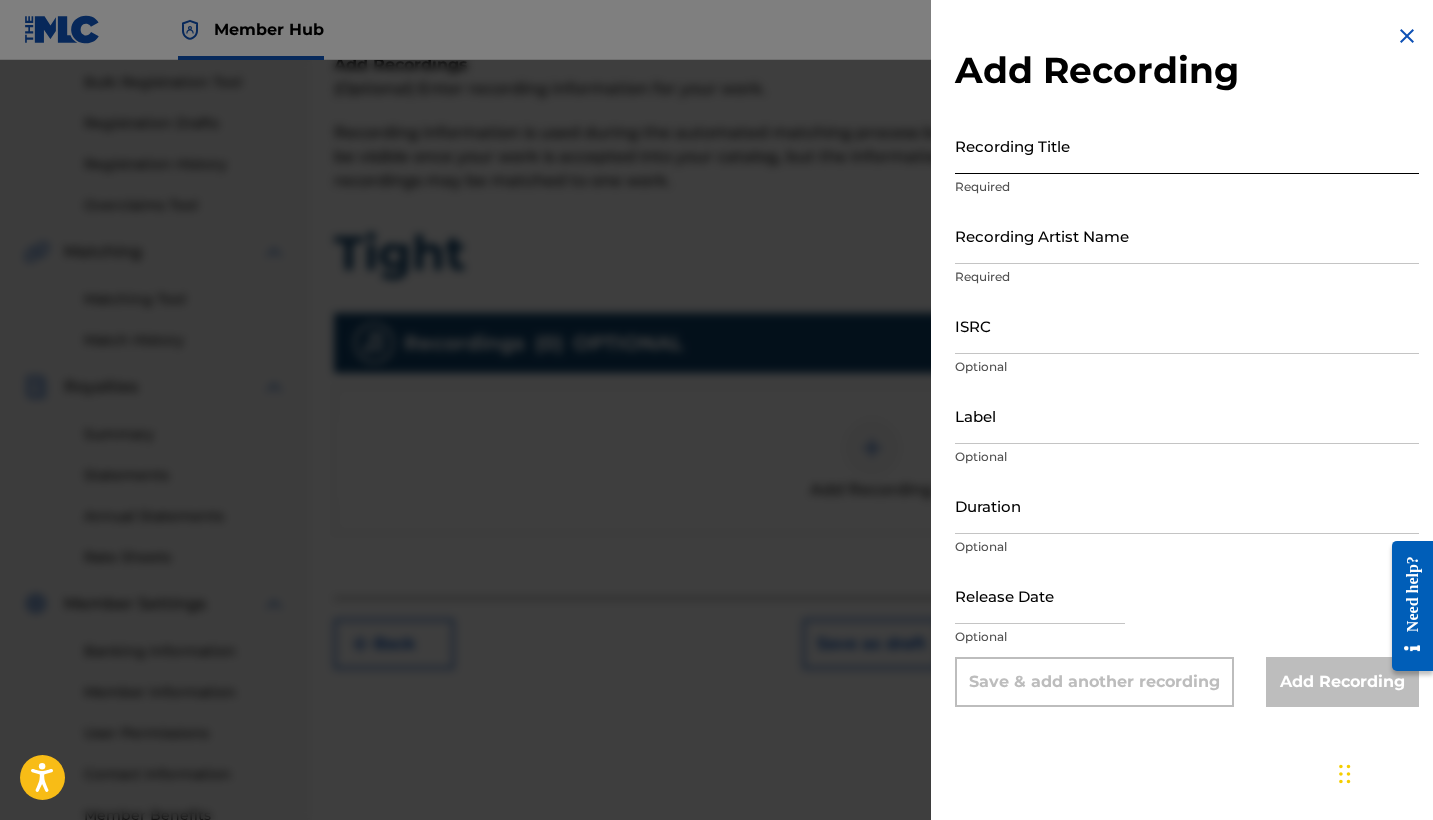
click at [1080, 164] on input "Recording Title" at bounding box center [1187, 145] width 464 height 57
type input "Tight"
click at [1129, 238] on input "Recording Artist Name" at bounding box center [1187, 235] width 464 height 57
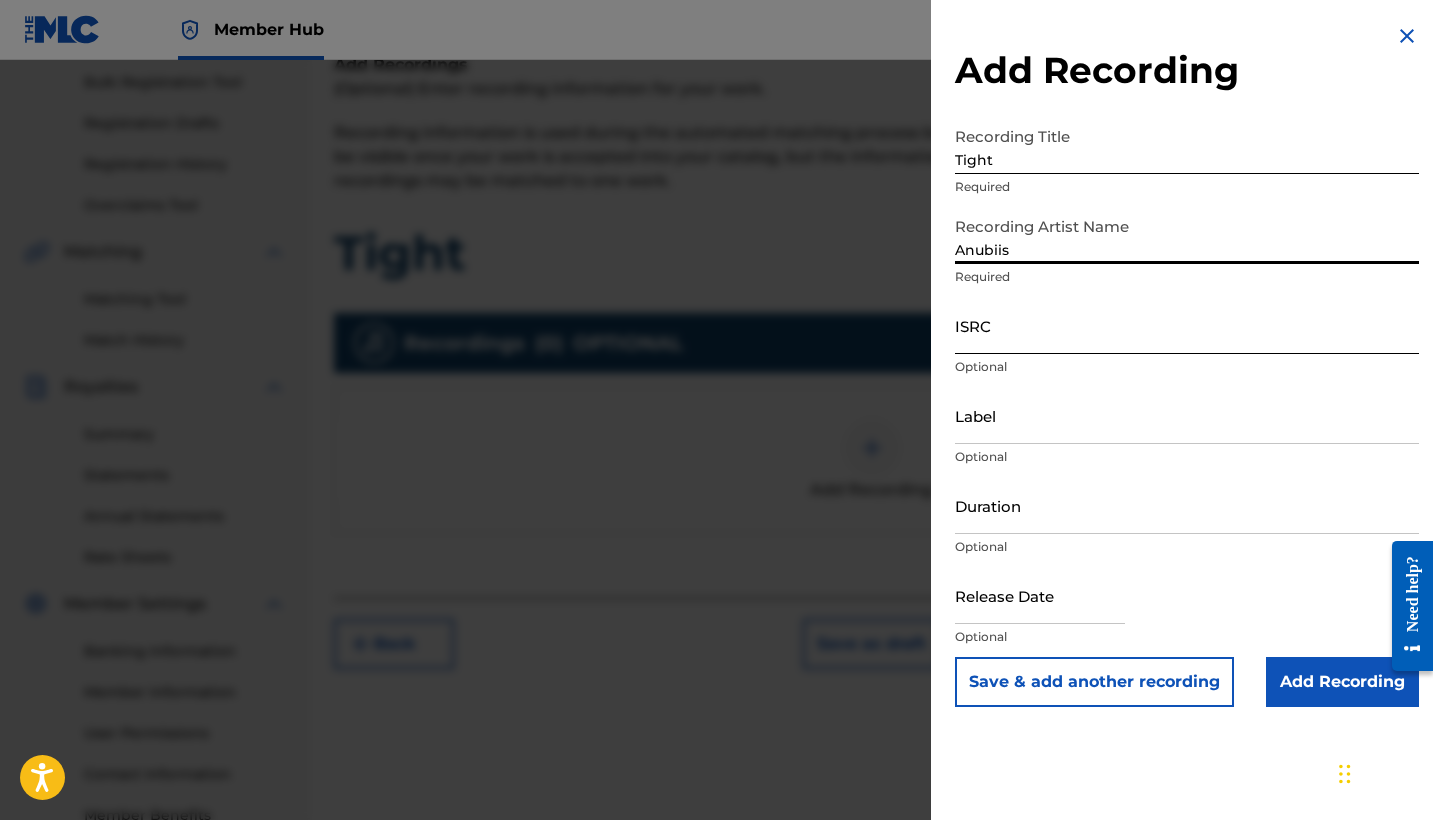
type input "Anubiis"
click at [1116, 334] on input "ISRC" at bounding box center [1187, 325] width 464 height 57
paste input "QZQAY2518999"
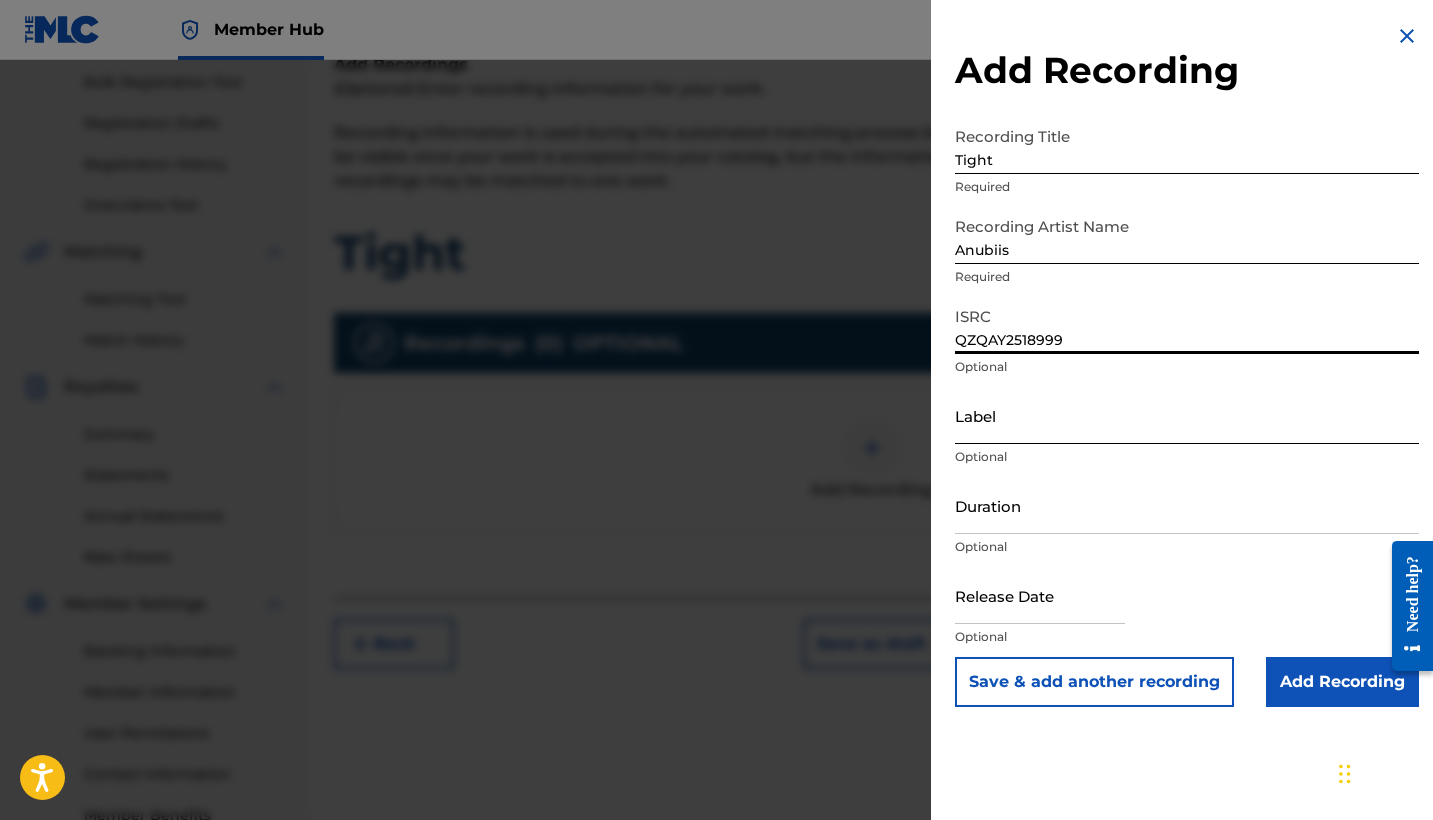
type input "QZQAY2518999"
click at [1046, 438] on input "Label" at bounding box center [1187, 415] width 464 height 57
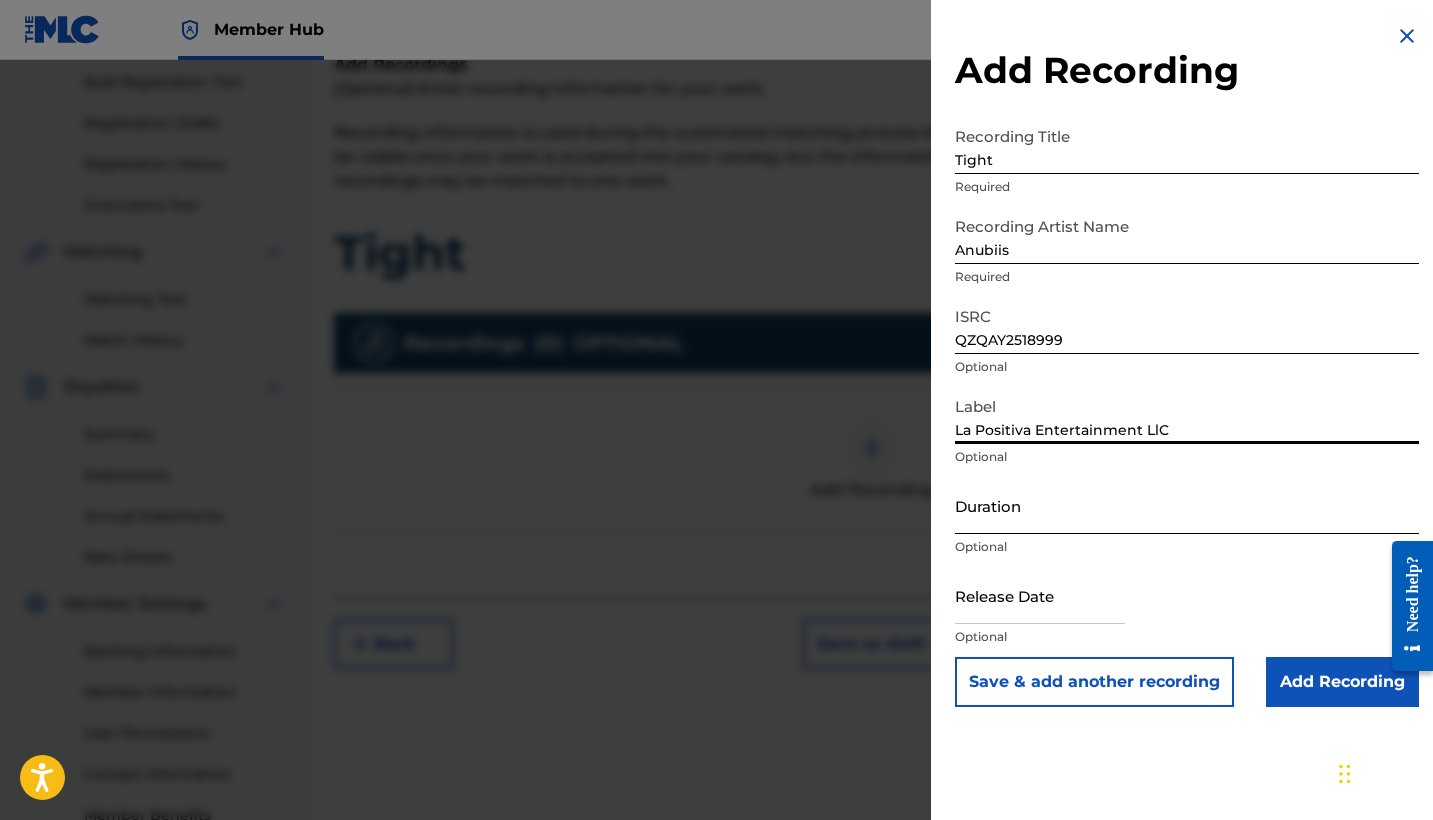
type input "La Positiva Entertainment LlC"
click at [982, 532] on input "Duration" at bounding box center [1187, 505] width 464 height 57
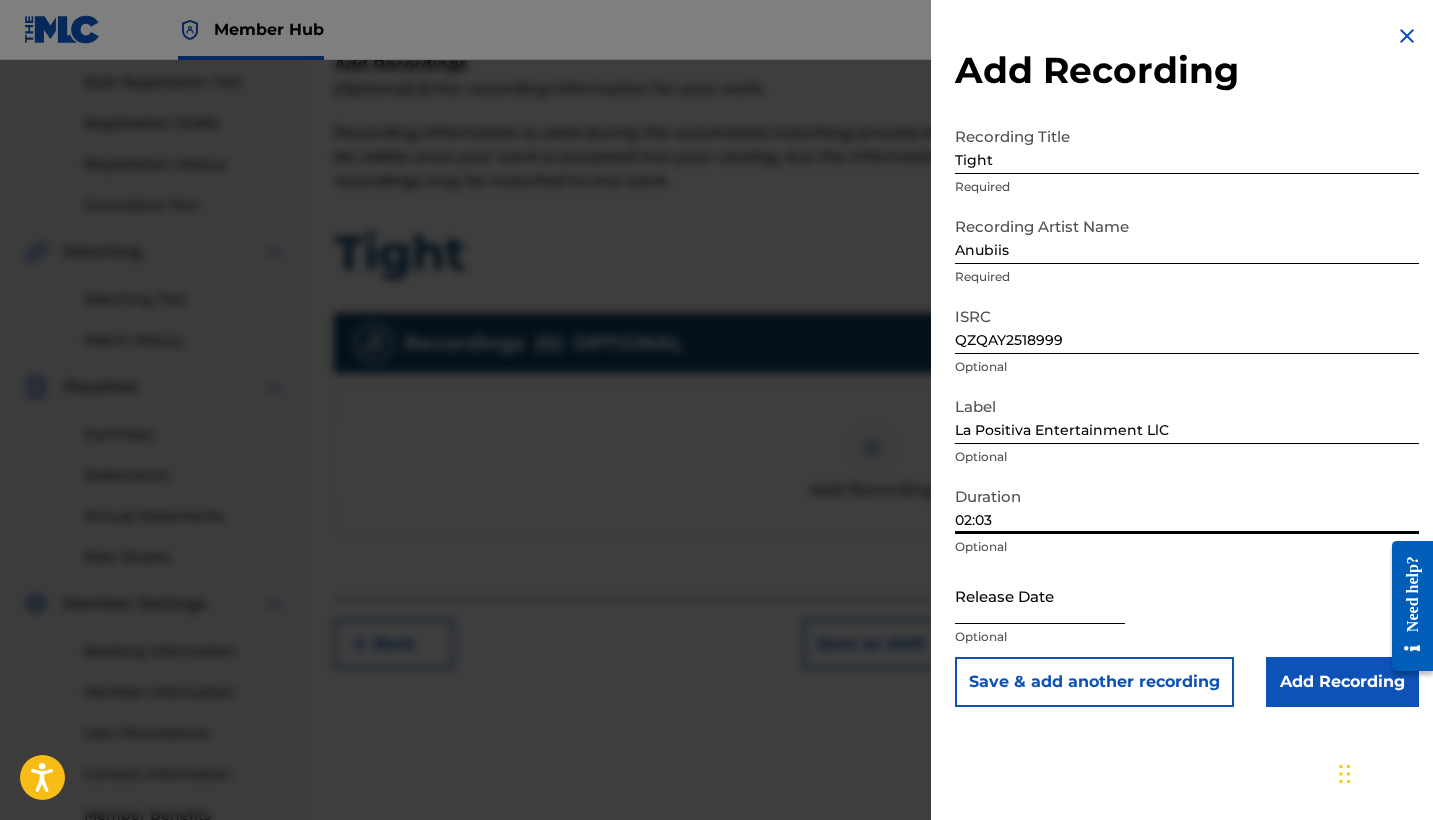
type input "02:03"
click at [1048, 612] on input "text" at bounding box center [1040, 595] width 170 height 57
select select "8"
select select "2025"
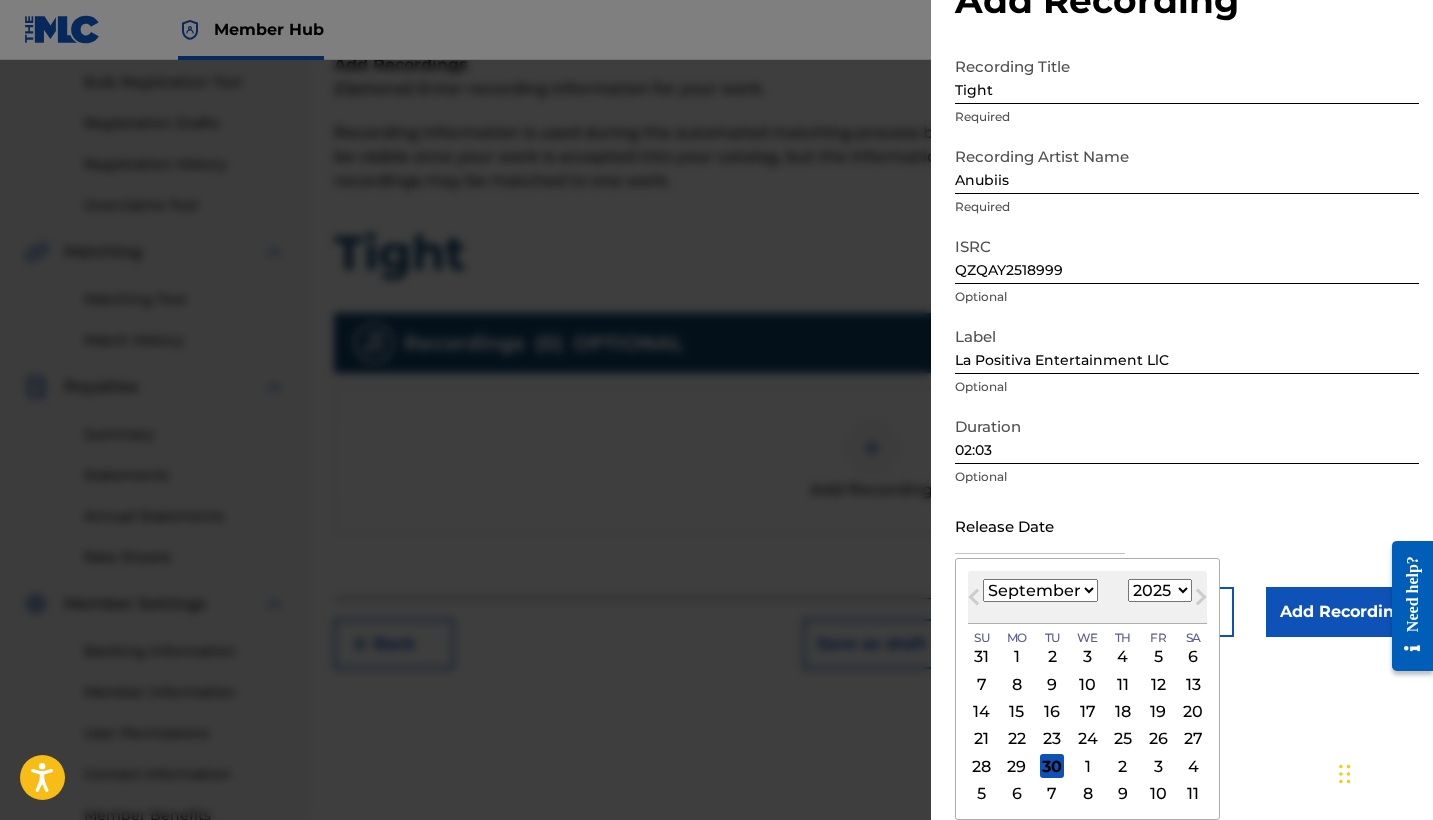
scroll to position [70, 0]
select select "1"
click at [1146, 757] on div "28" at bounding box center [1158, 766] width 24 height 24
type input "[DATE]"
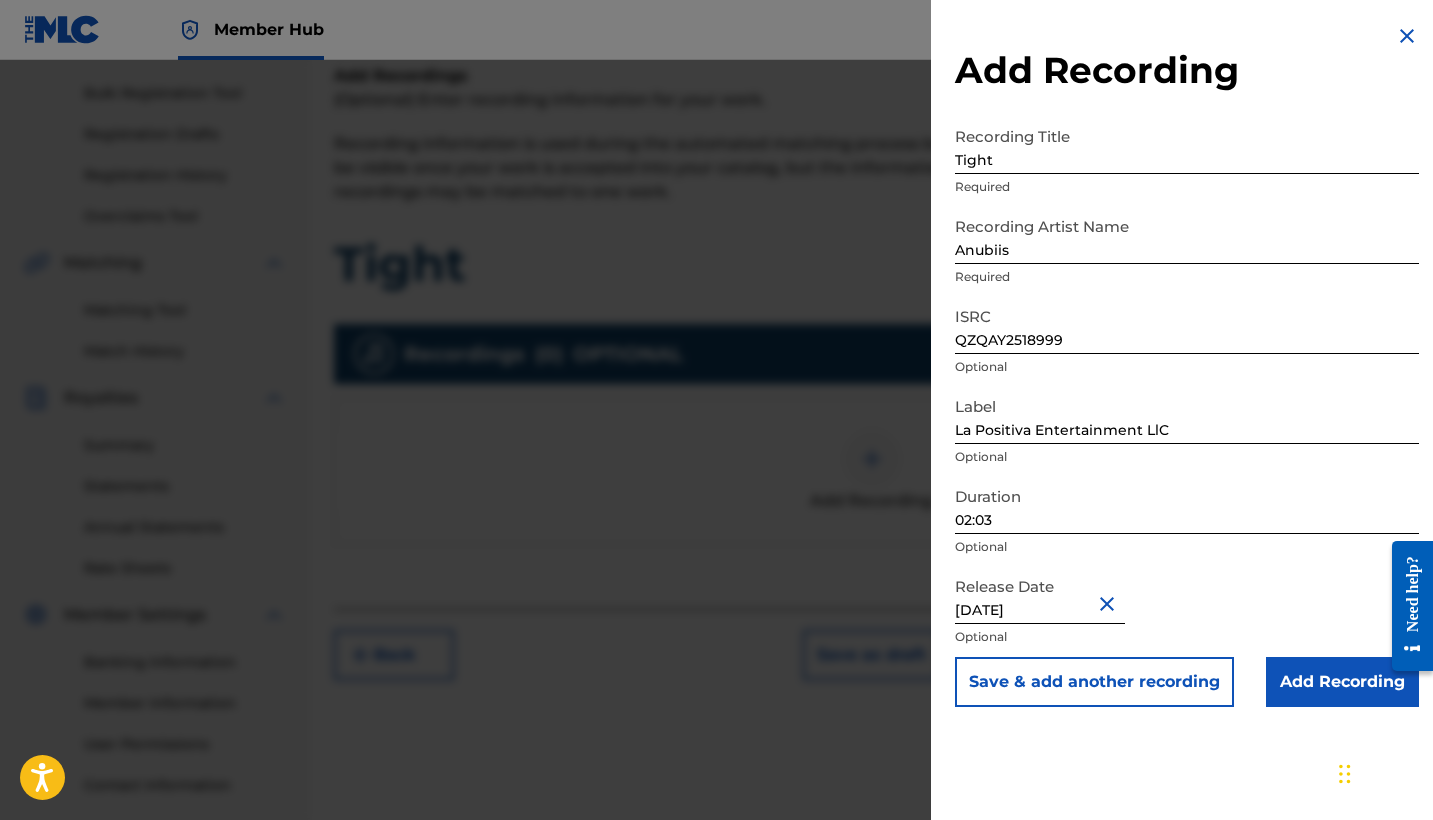
scroll to position [251, 0]
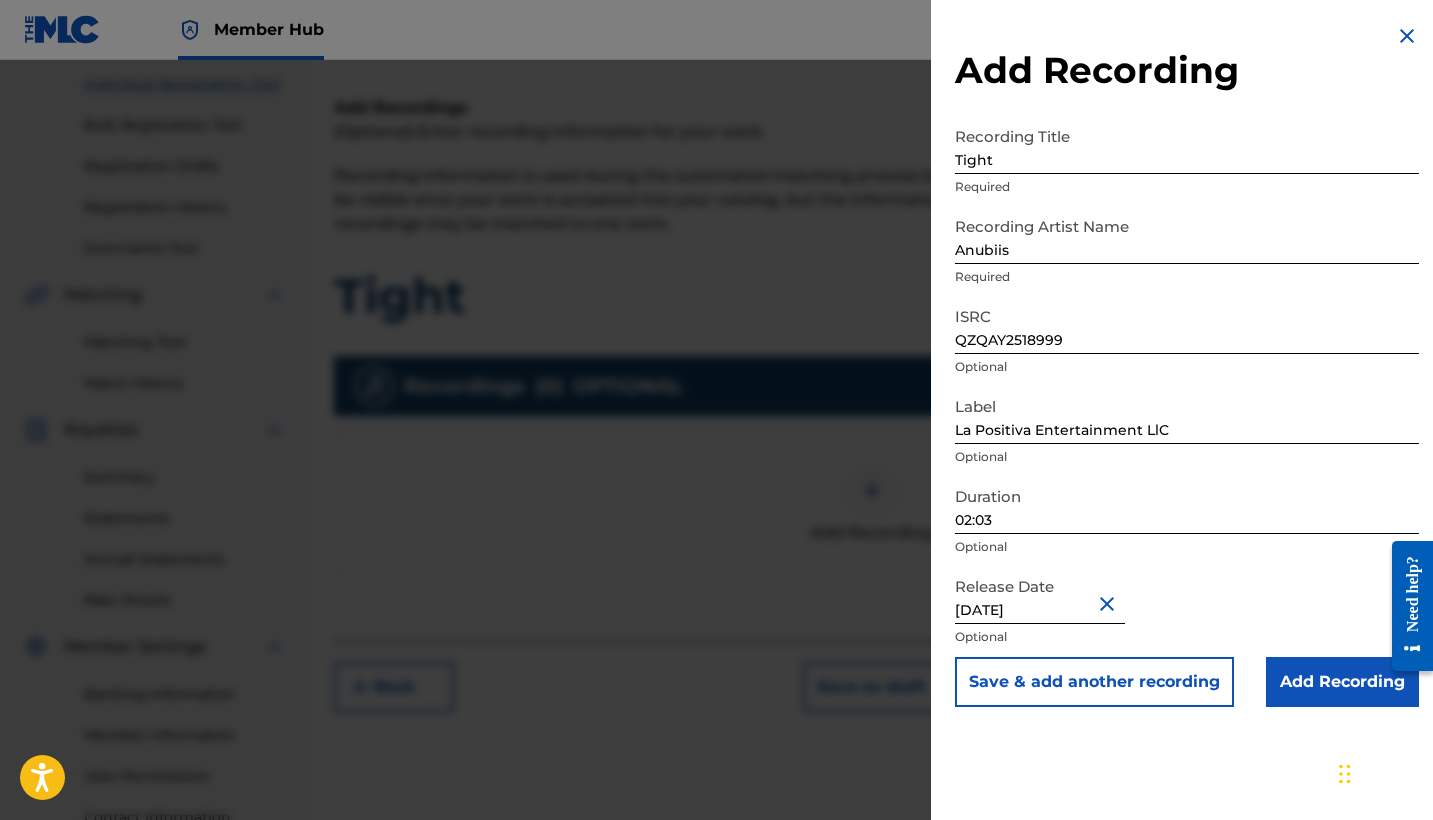
click at [1180, 432] on input "La Positiva Entertainment LlC" at bounding box center [1187, 415] width 464 height 57
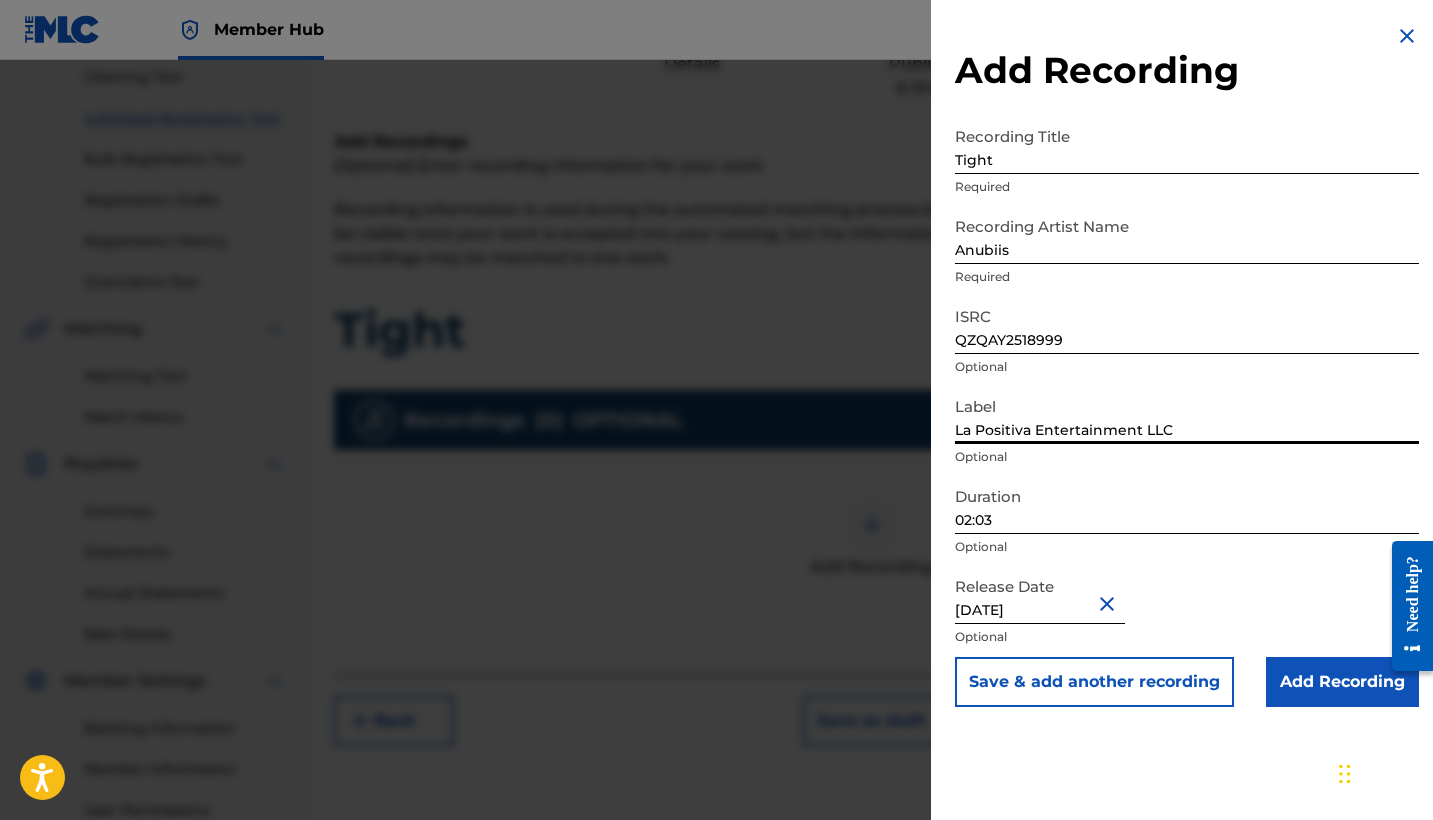
scroll to position [229, 0]
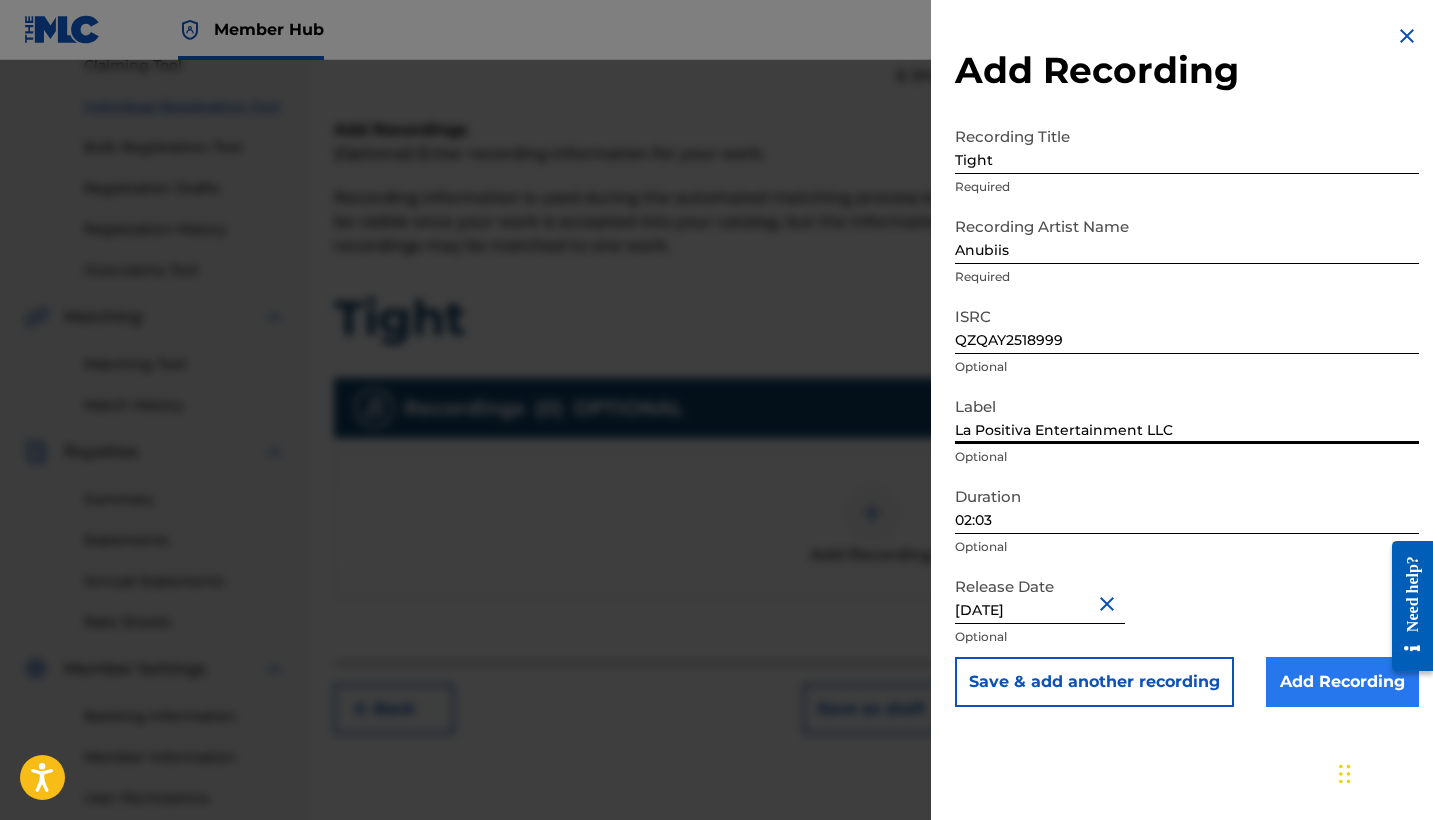
type input "La Positiva Entertainment LLC"
click at [1337, 693] on input "Add Recording" at bounding box center [1342, 682] width 153 height 50
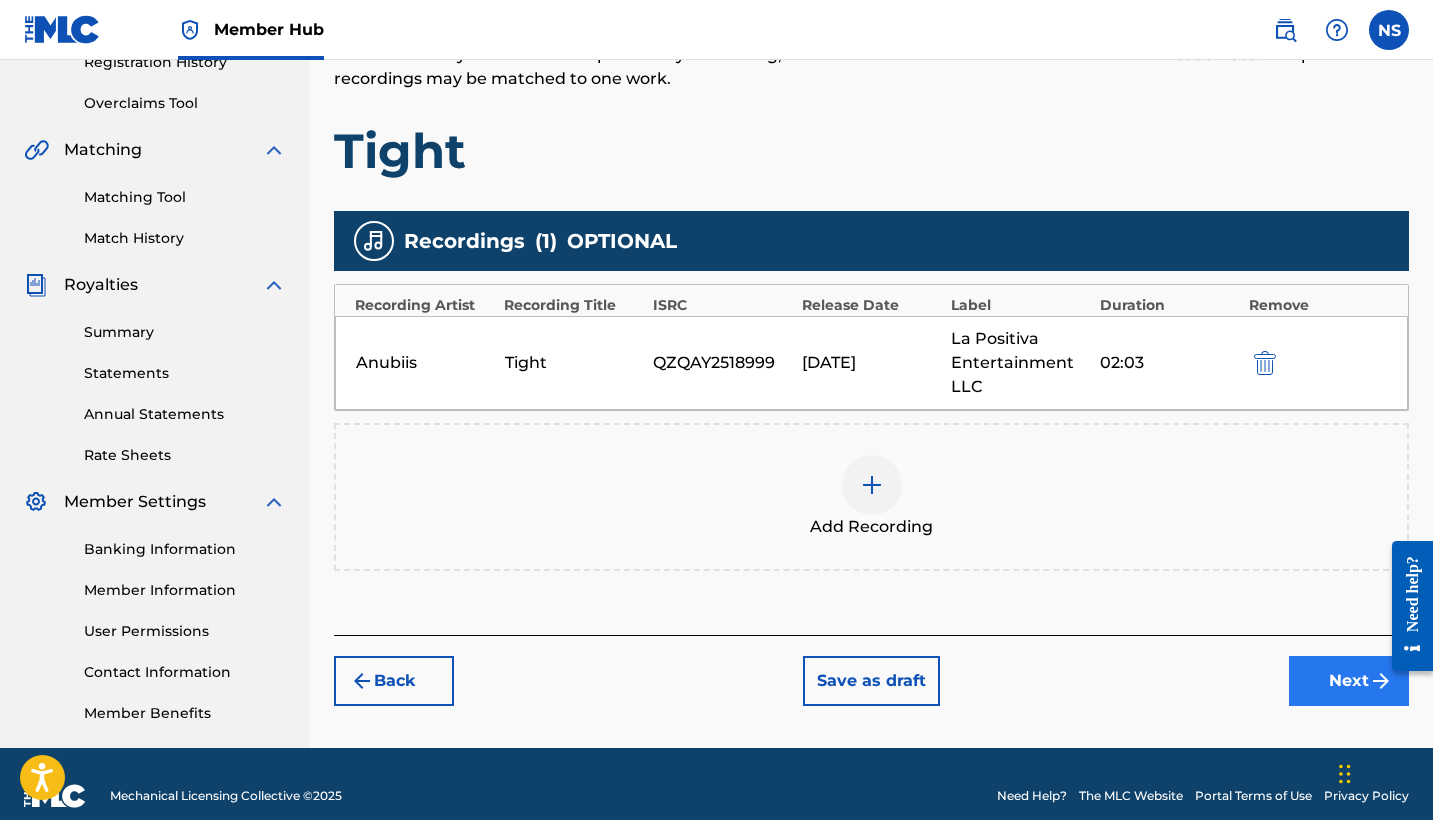
click at [1313, 694] on button "Next" at bounding box center [1349, 681] width 120 height 50
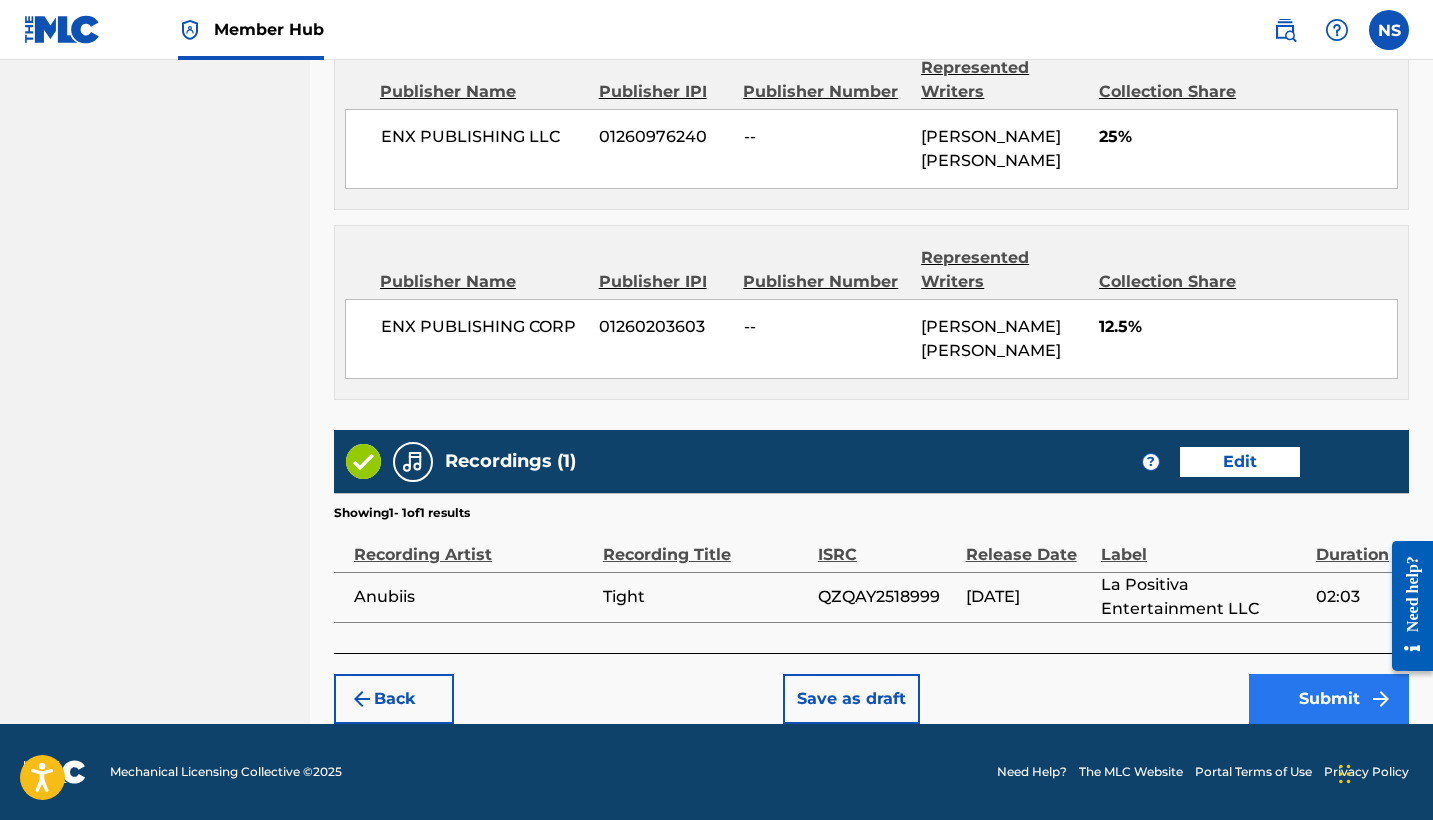
scroll to position [1256, 0]
click at [1291, 690] on button "Submit" at bounding box center [1329, 699] width 160 height 50
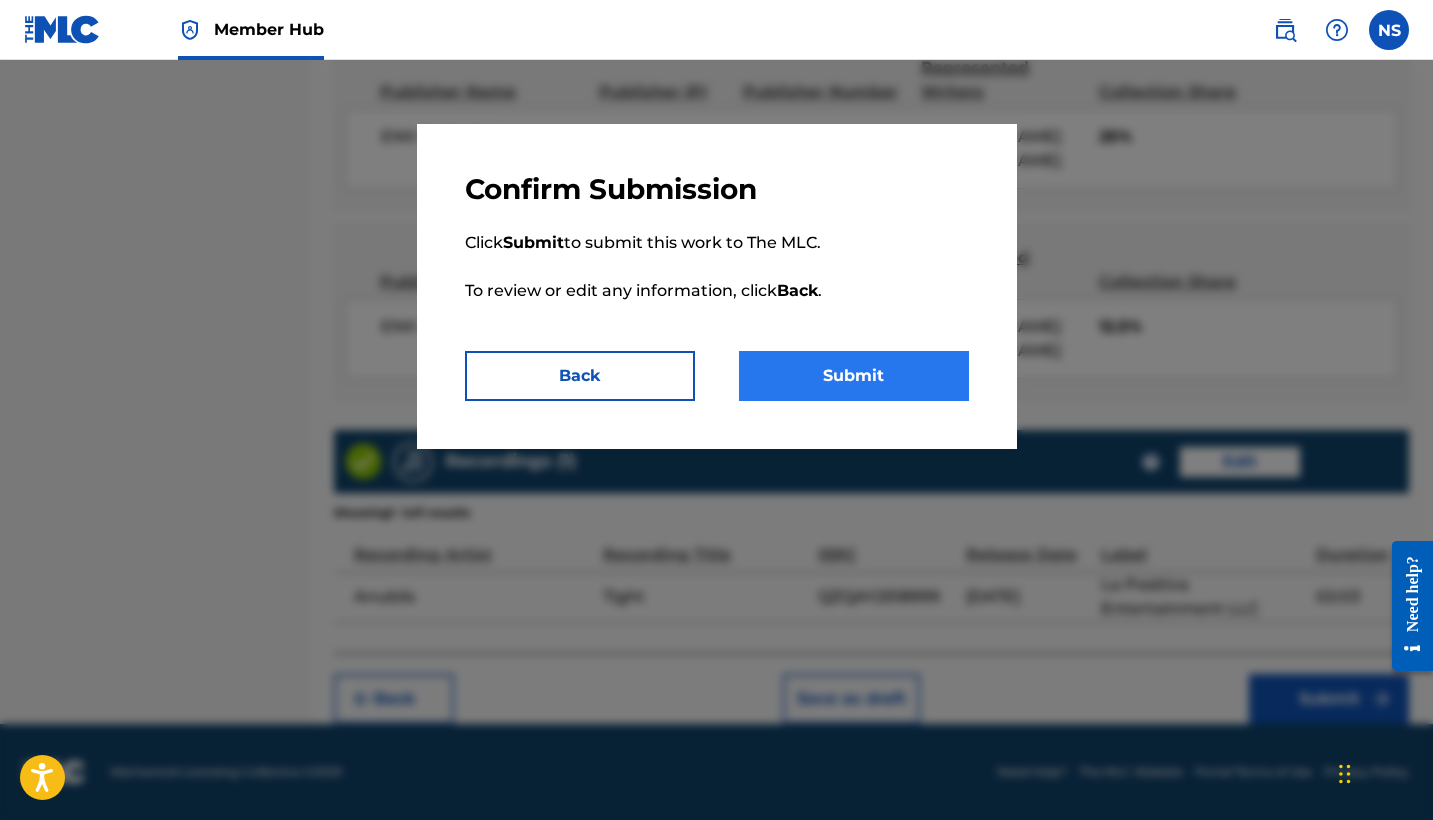
click at [835, 373] on button "Submit" at bounding box center [854, 376] width 230 height 50
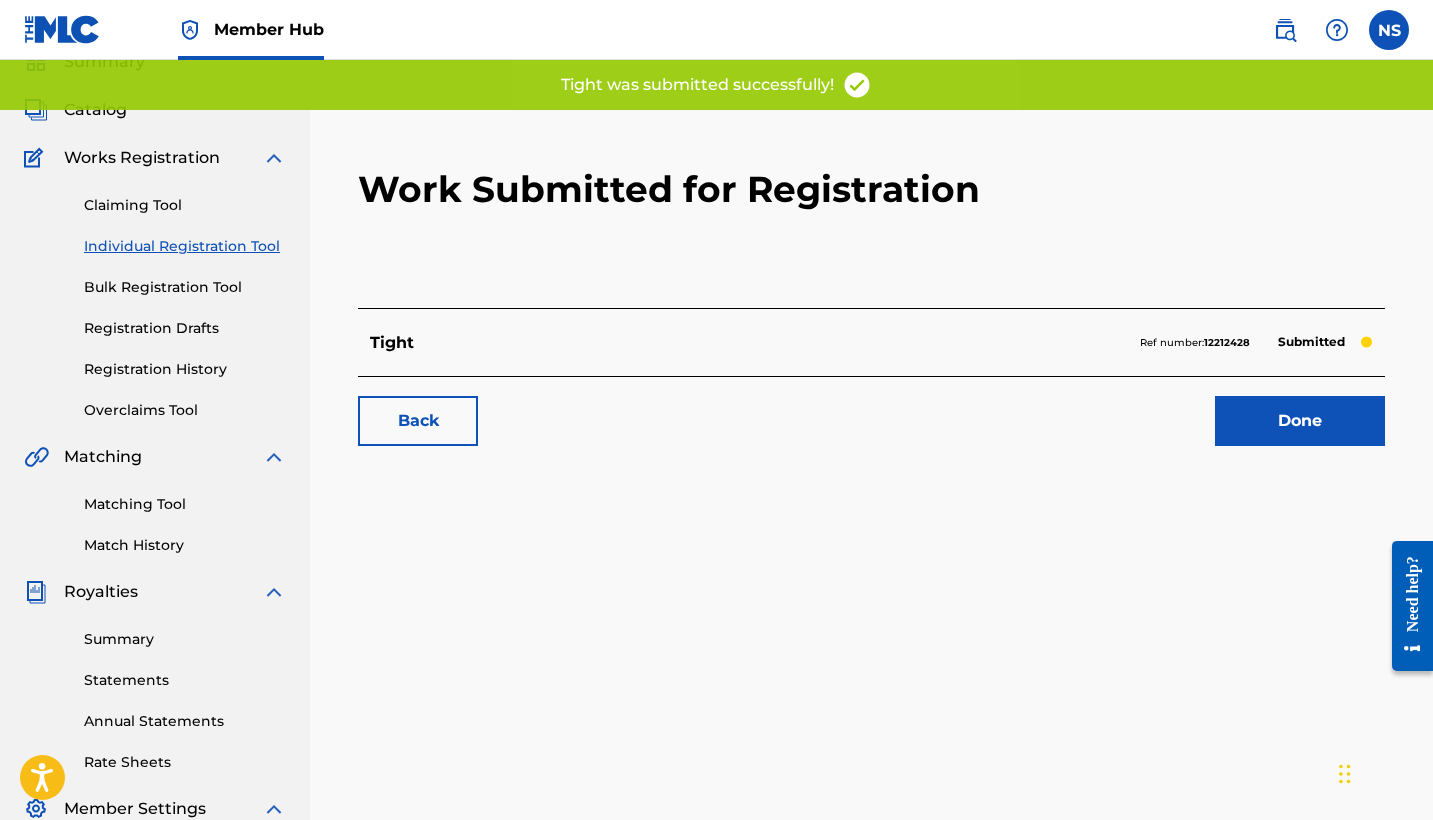
scroll to position [98, 0]
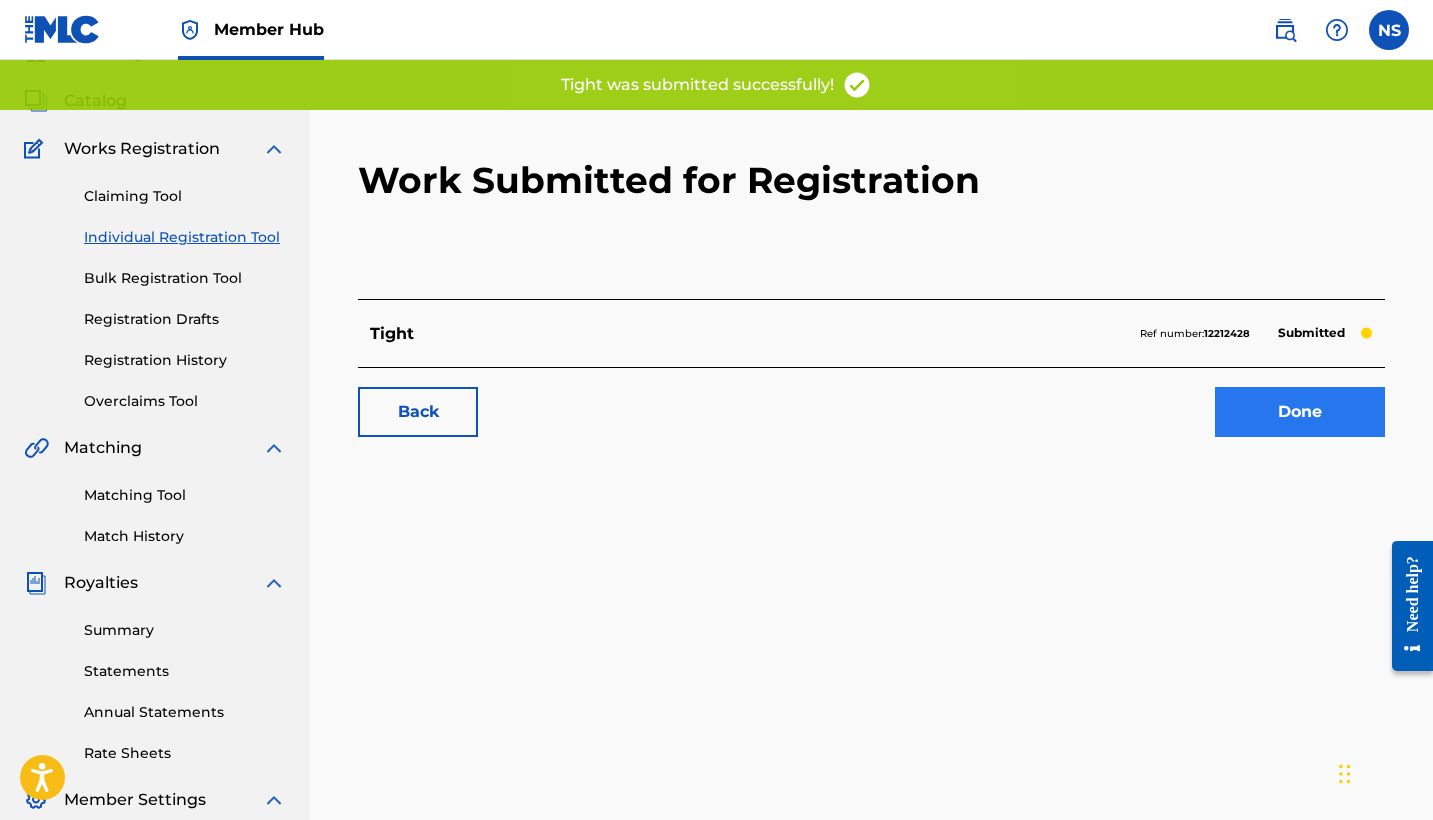
click at [1265, 421] on link "Done" at bounding box center [1300, 412] width 170 height 50
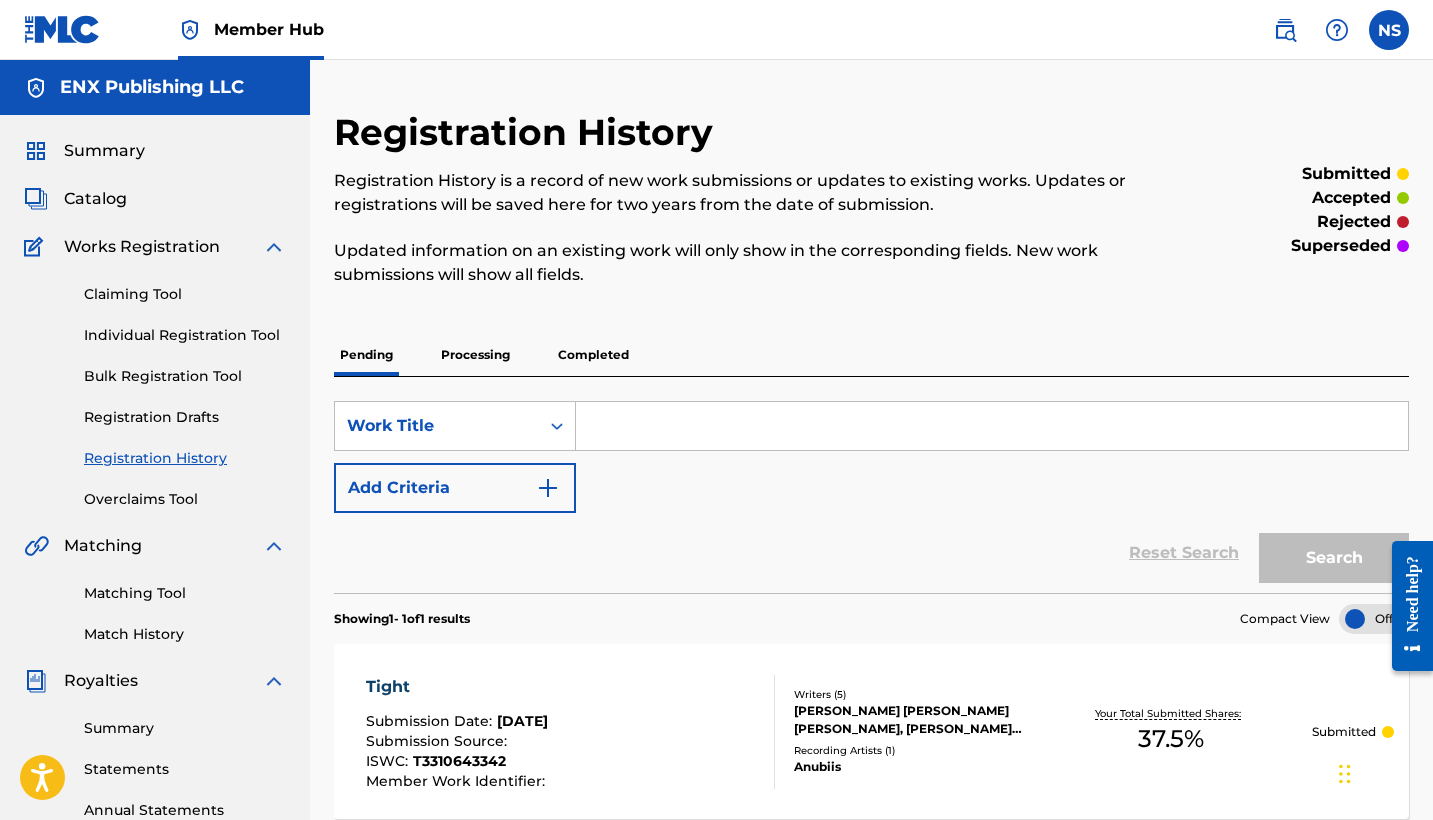
click at [97, 135] on div "Summary Catalog Works Registration Claiming Tool Individual Registration Tool B…" at bounding box center [155, 629] width 310 height 1029
click at [104, 145] on span "Summary" at bounding box center [104, 151] width 81 height 24
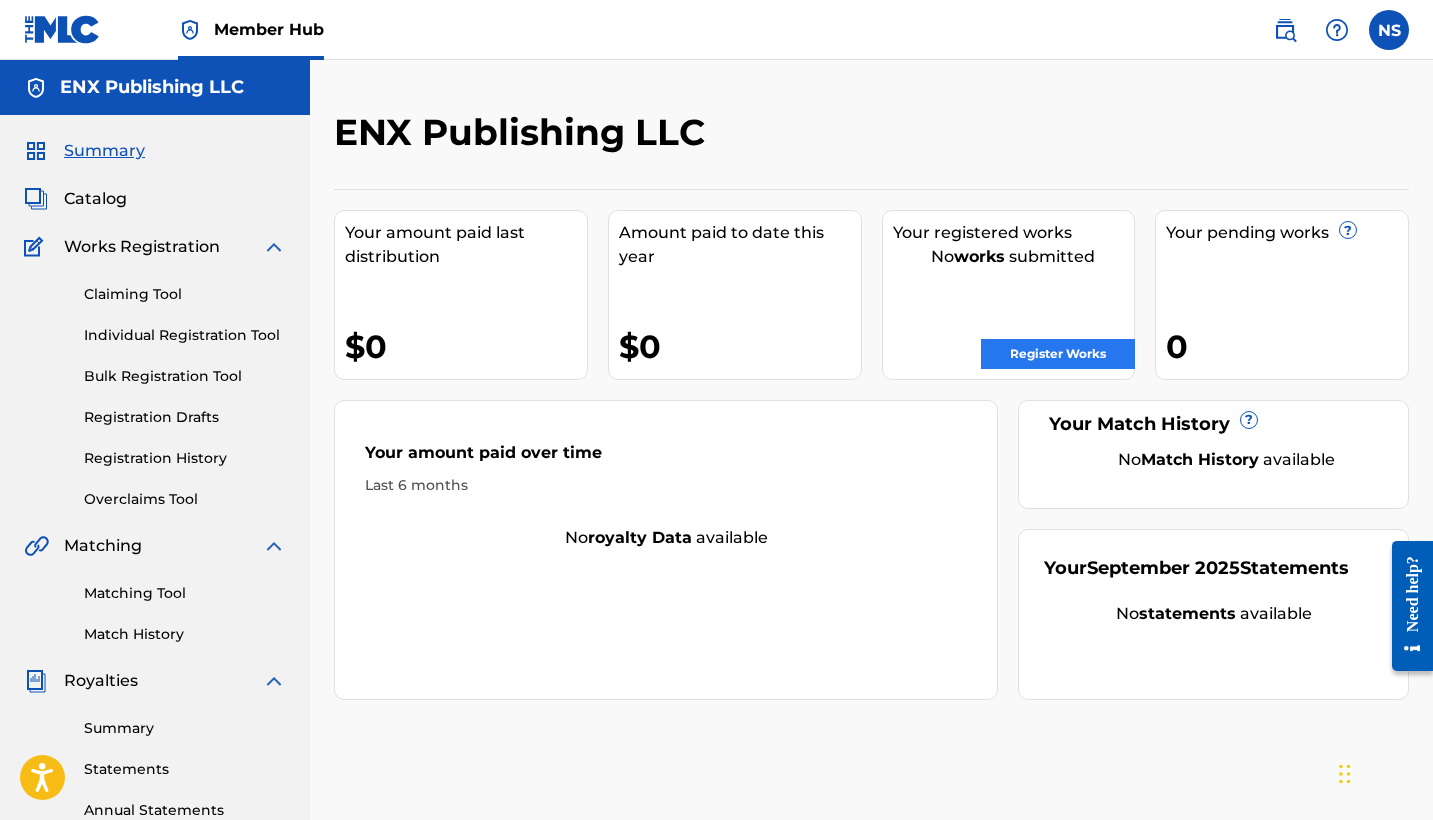
click at [1012, 365] on link "Register Works" at bounding box center [1058, 354] width 154 height 30
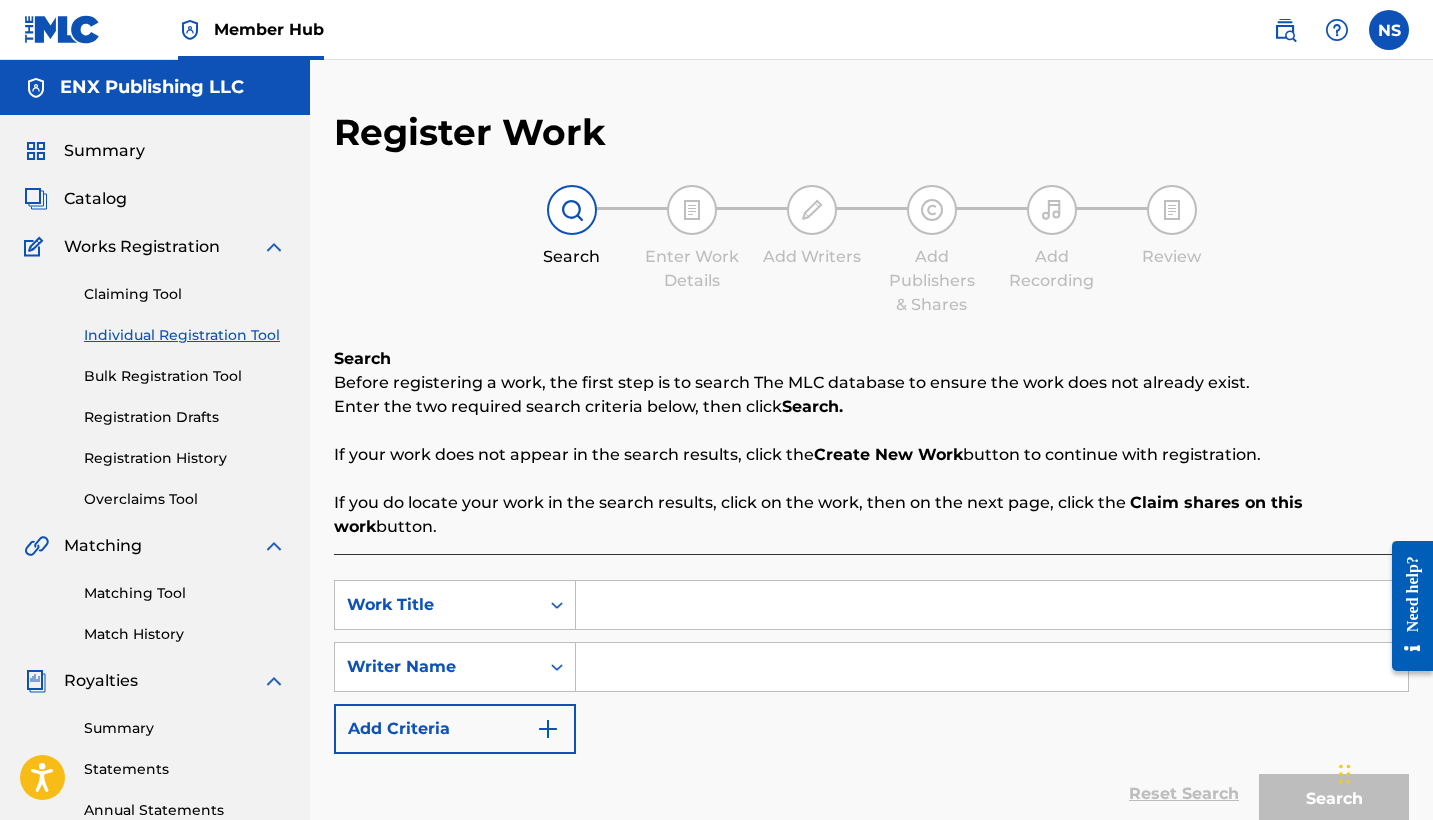
click at [689, 581] on input "Search Form" at bounding box center [992, 605] width 832 height 48
type input "Mi Caramelo"
click at [651, 654] on input "Search Form" at bounding box center [992, 667] width 832 height 48
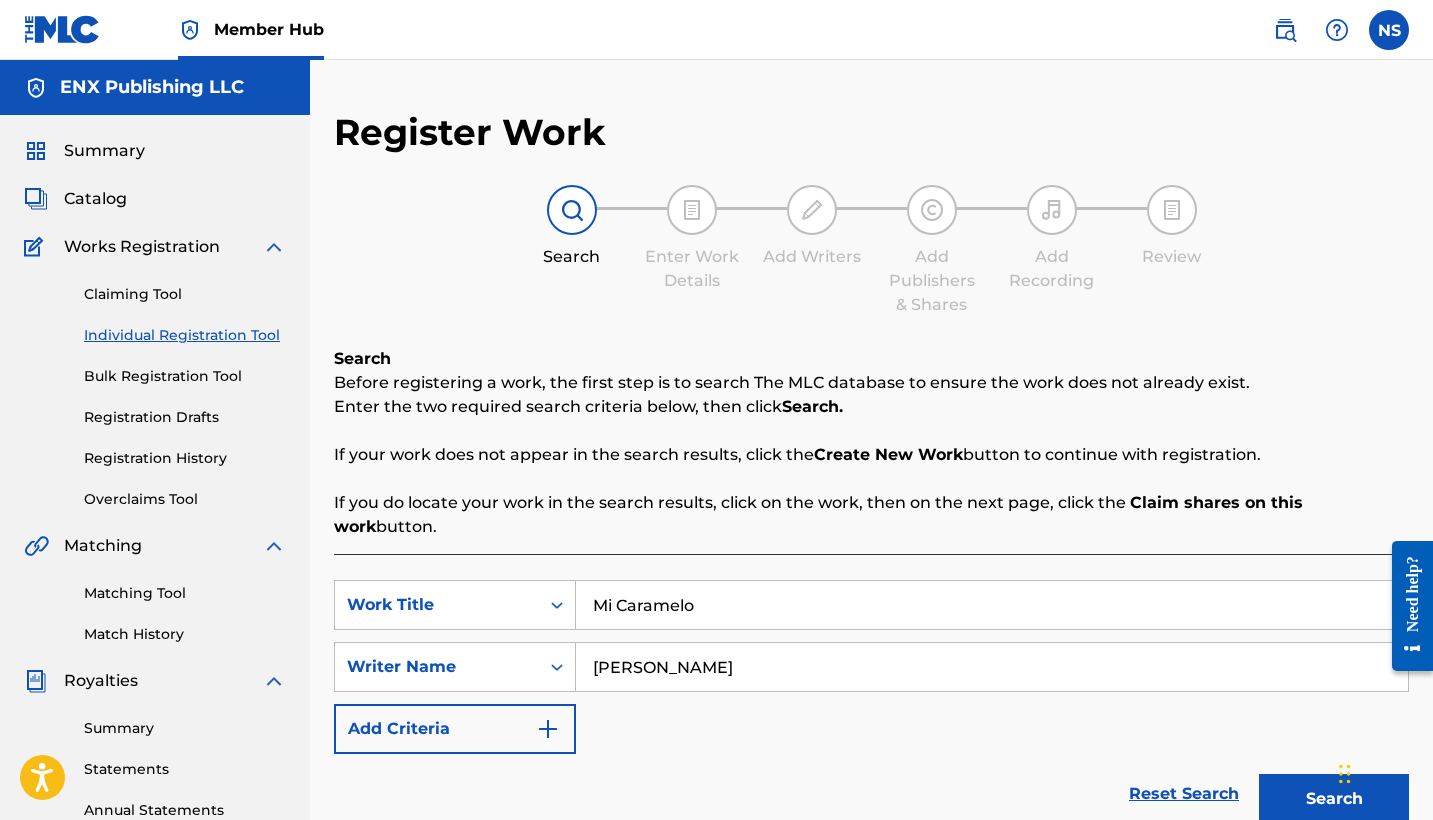
click at [1334, 775] on button "Search" at bounding box center [1334, 799] width 150 height 50
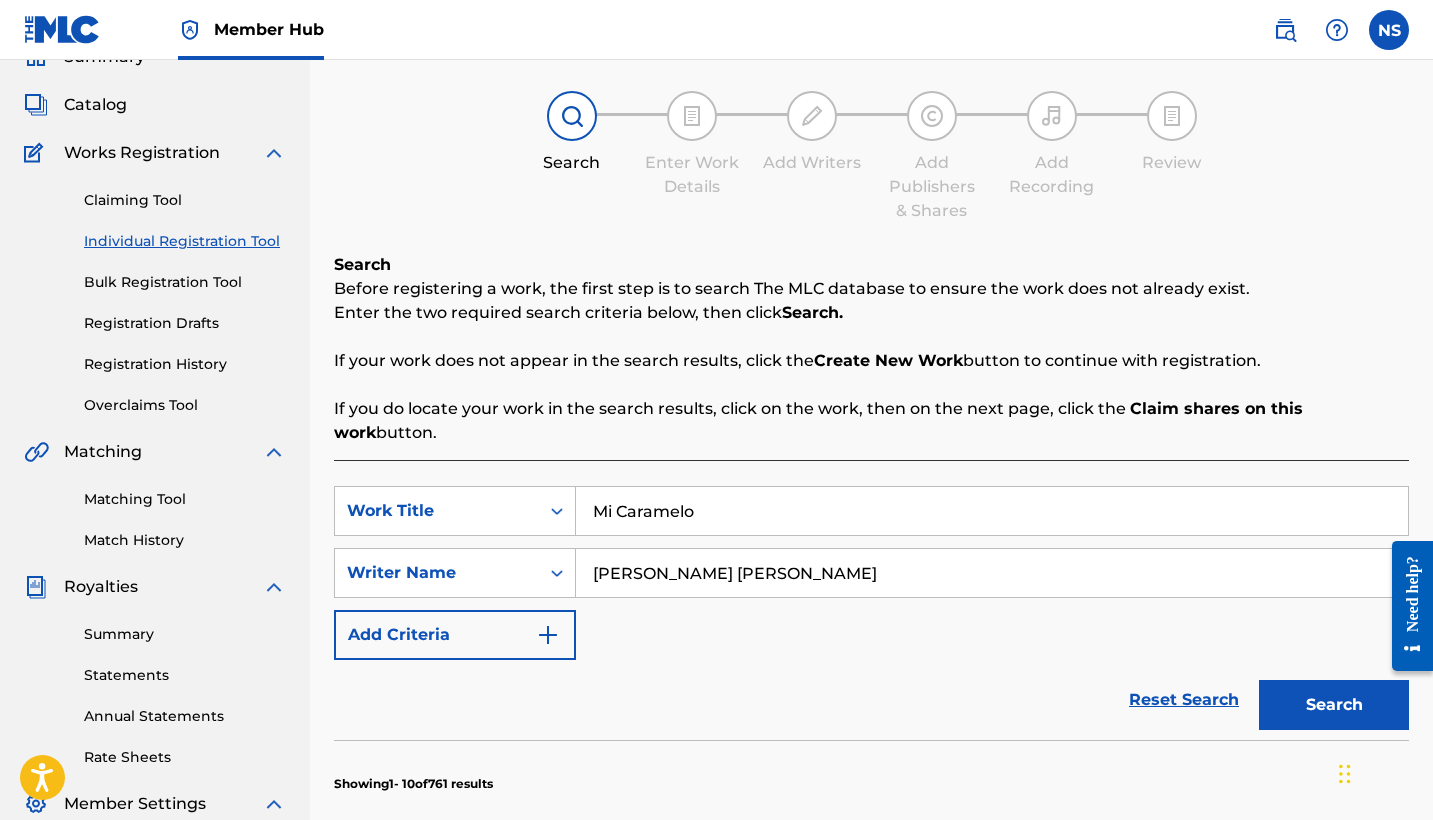
type input "[PERSON_NAME] [PERSON_NAME]"
click at [1334, 681] on button "Search" at bounding box center [1334, 705] width 150 height 50
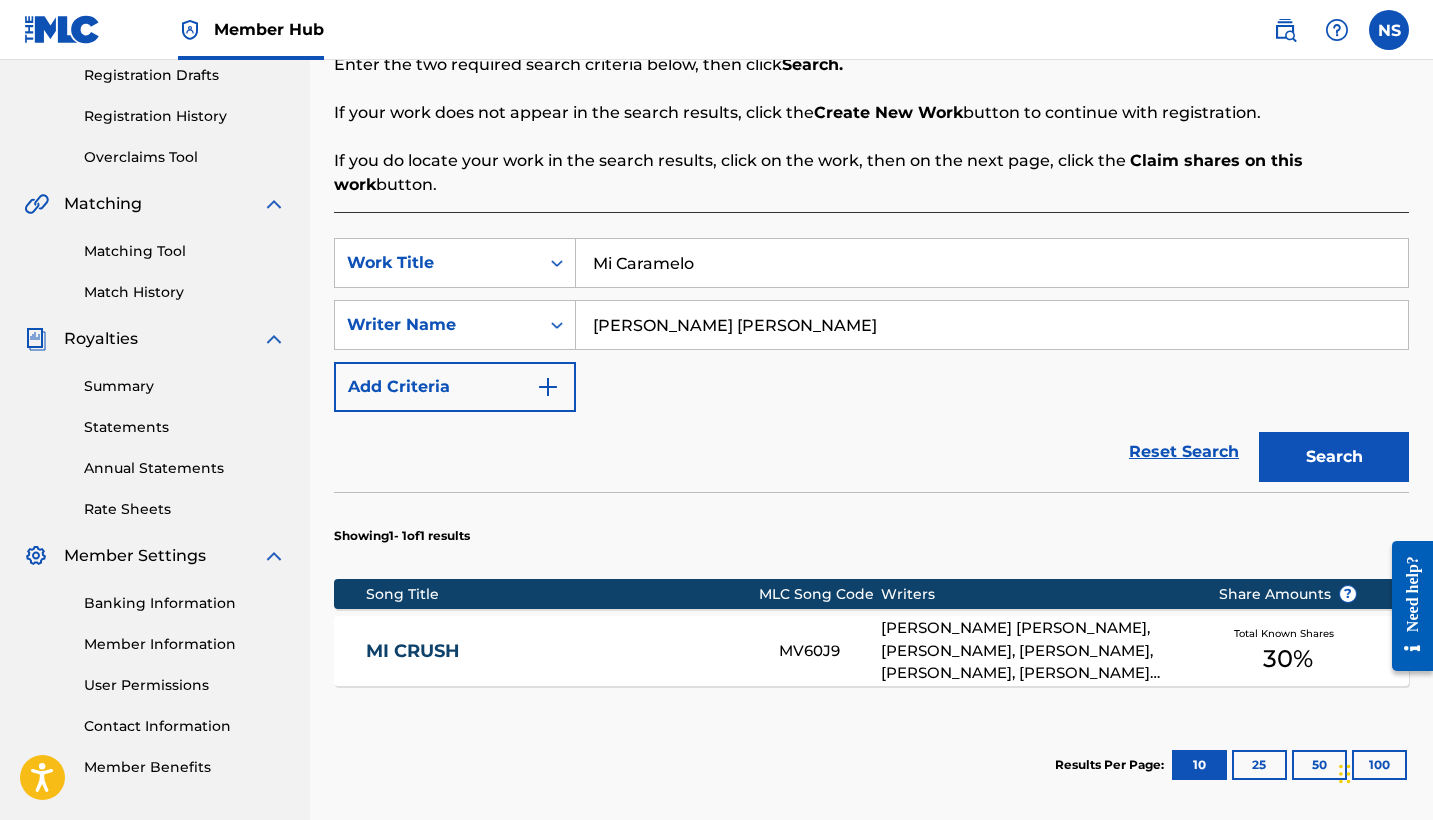
scroll to position [341, 0]
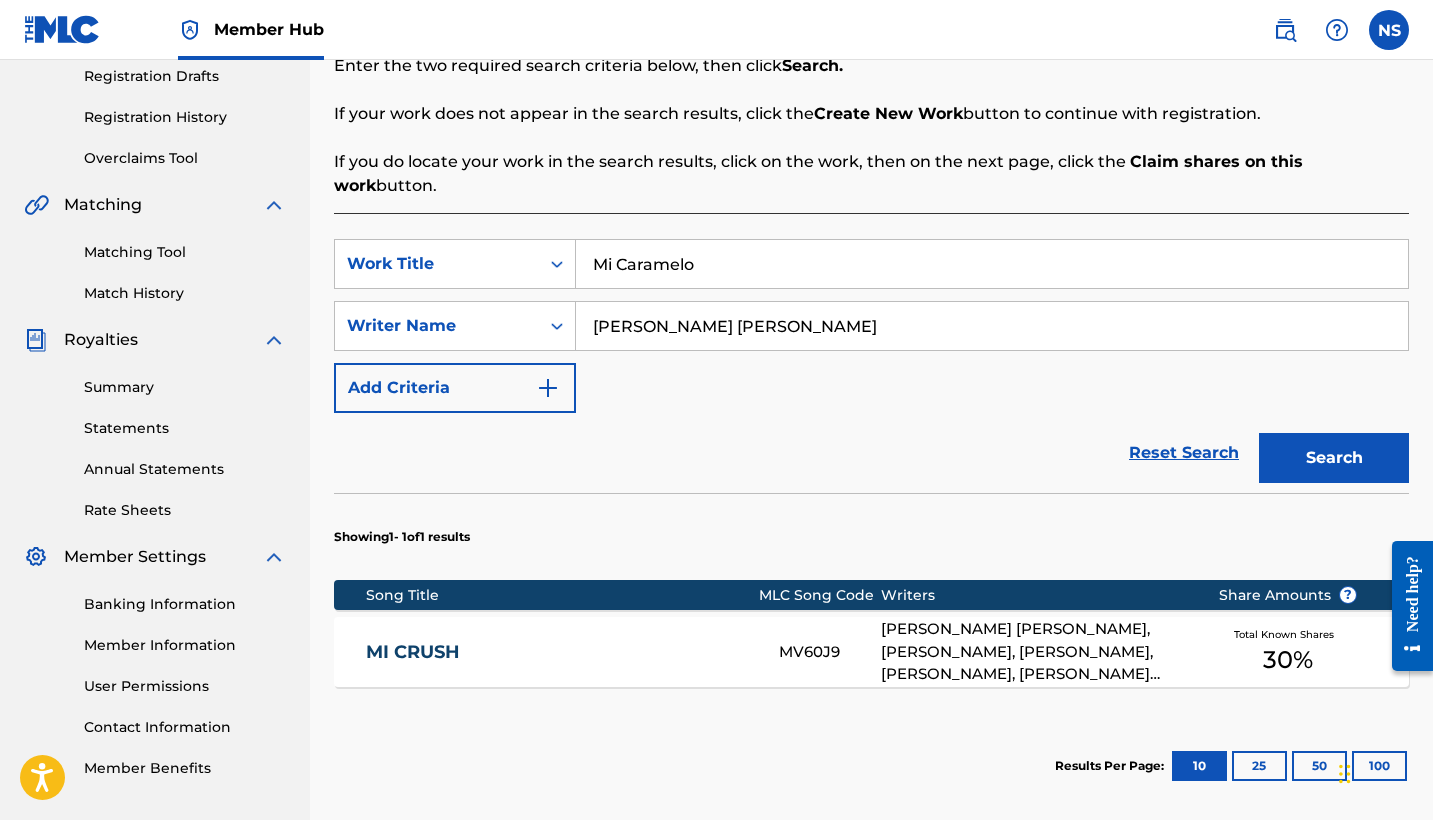
click at [800, 648] on div "MI CRUSH MV60J9 [PERSON_NAME] [PERSON_NAME], [PERSON_NAME], [PERSON_NAME], [PER…" at bounding box center [871, 652] width 1075 height 70
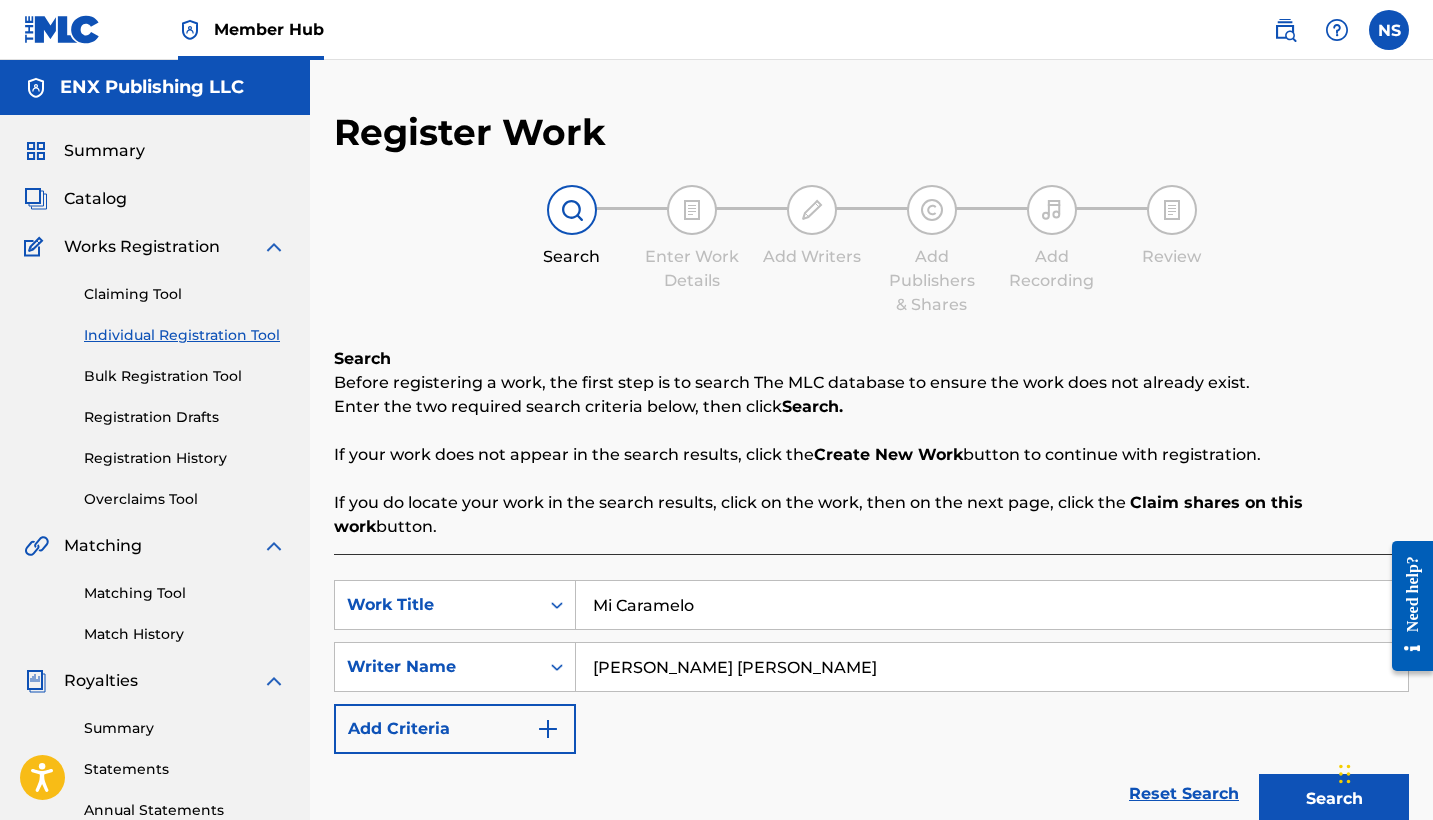
scroll to position [341, 0]
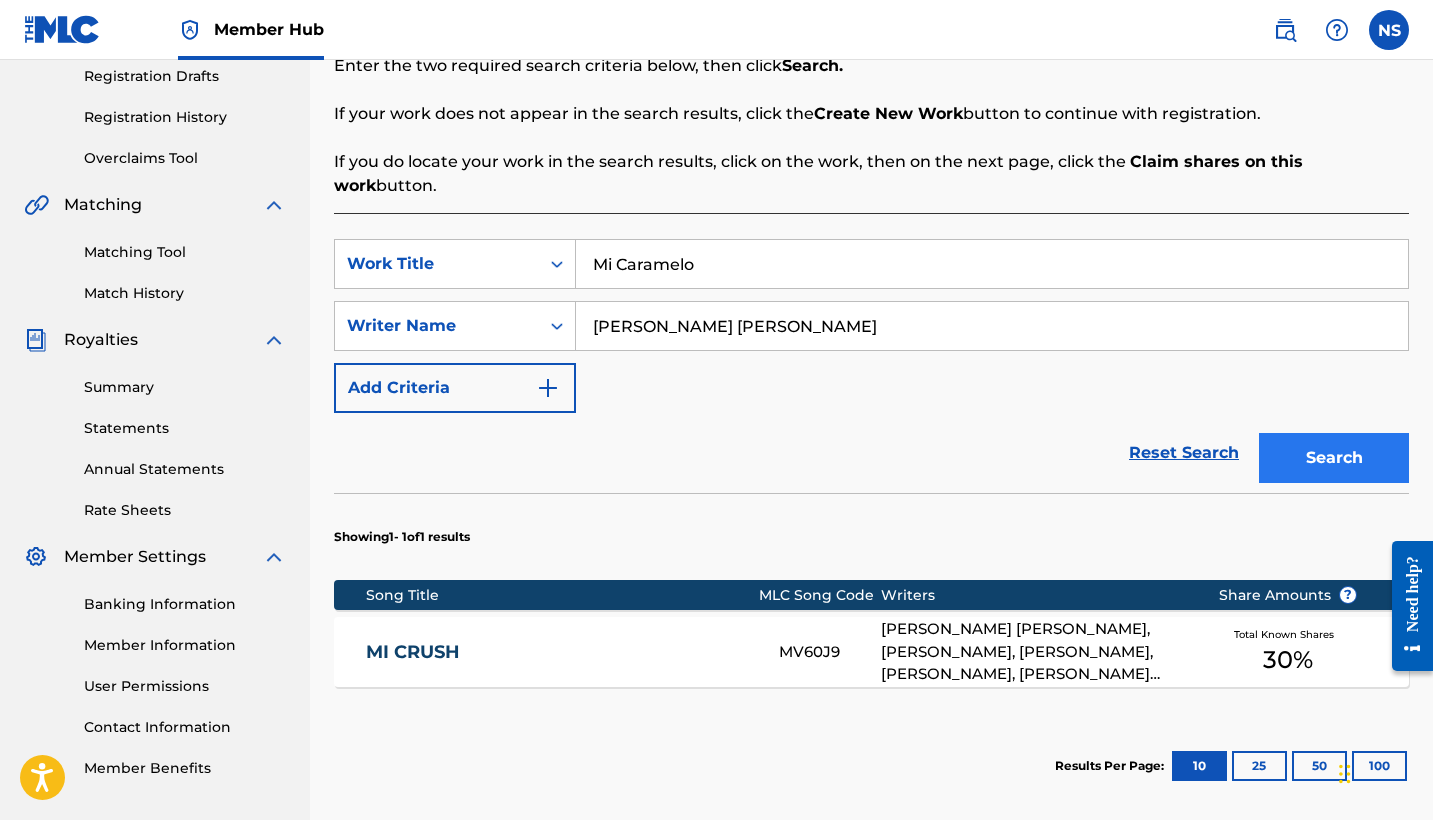
click at [1352, 450] on button "Search" at bounding box center [1334, 458] width 150 height 50
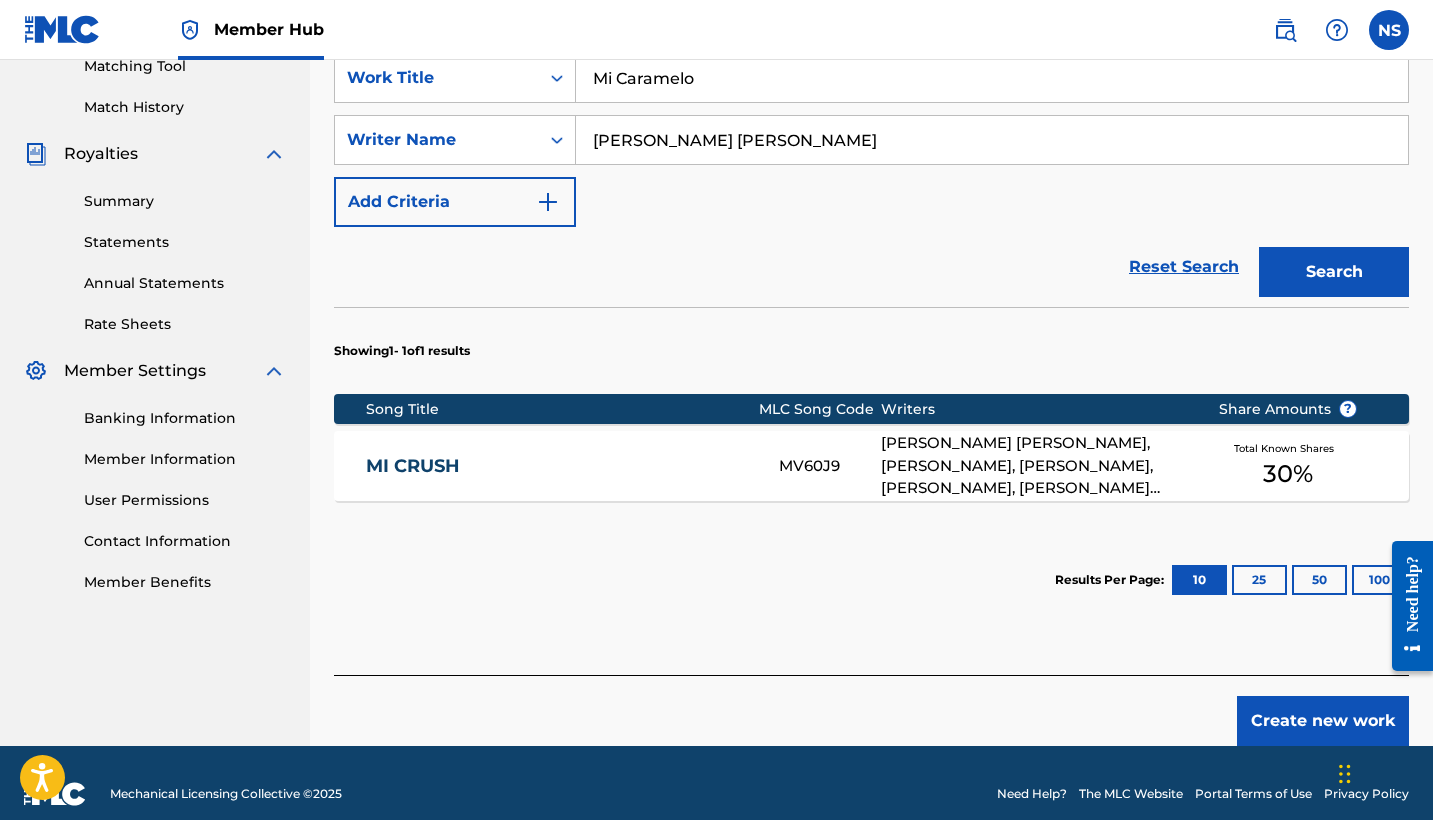
scroll to position [525, 0]
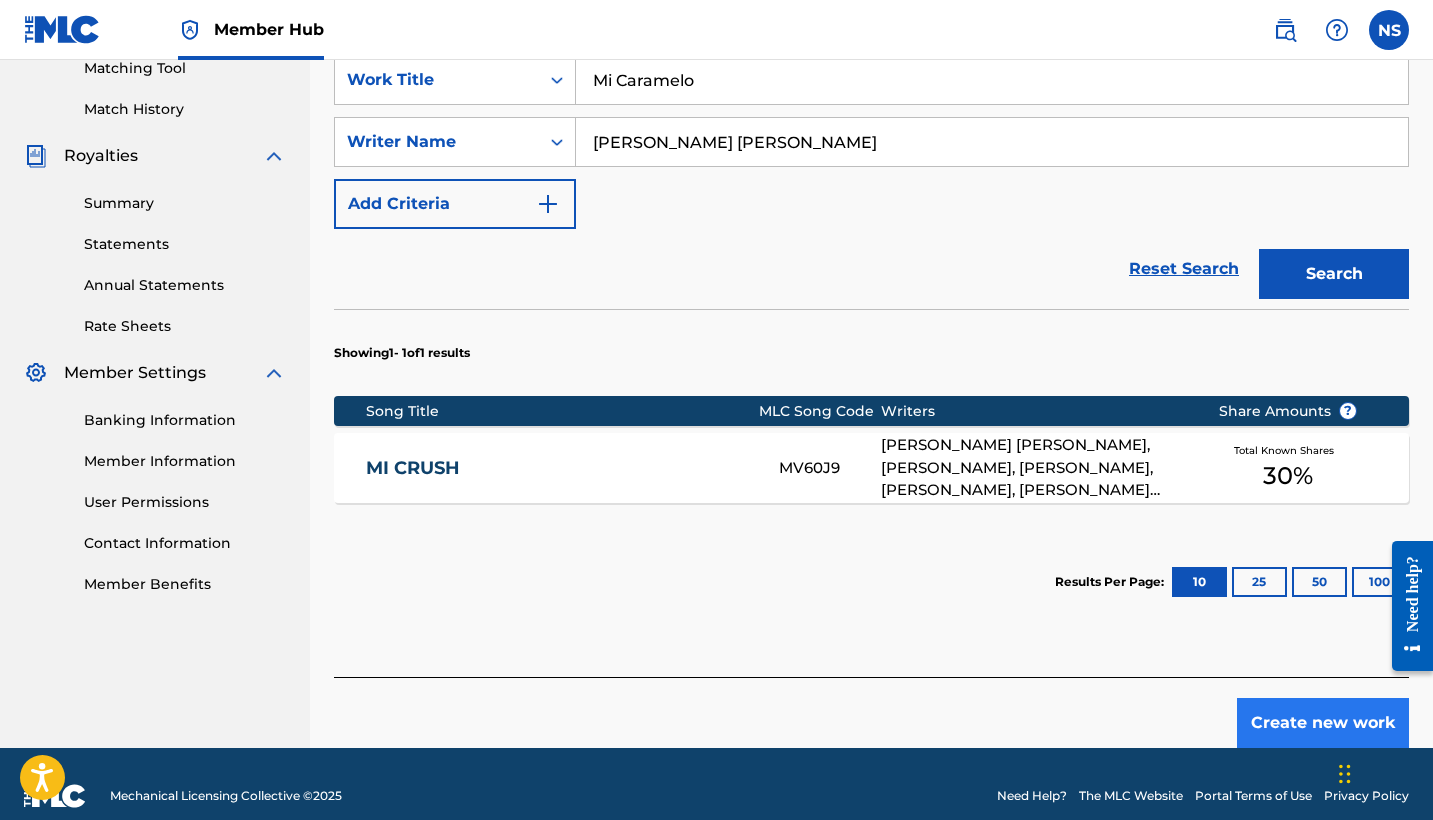
click at [1268, 701] on button "Create new work" at bounding box center [1323, 723] width 172 height 50
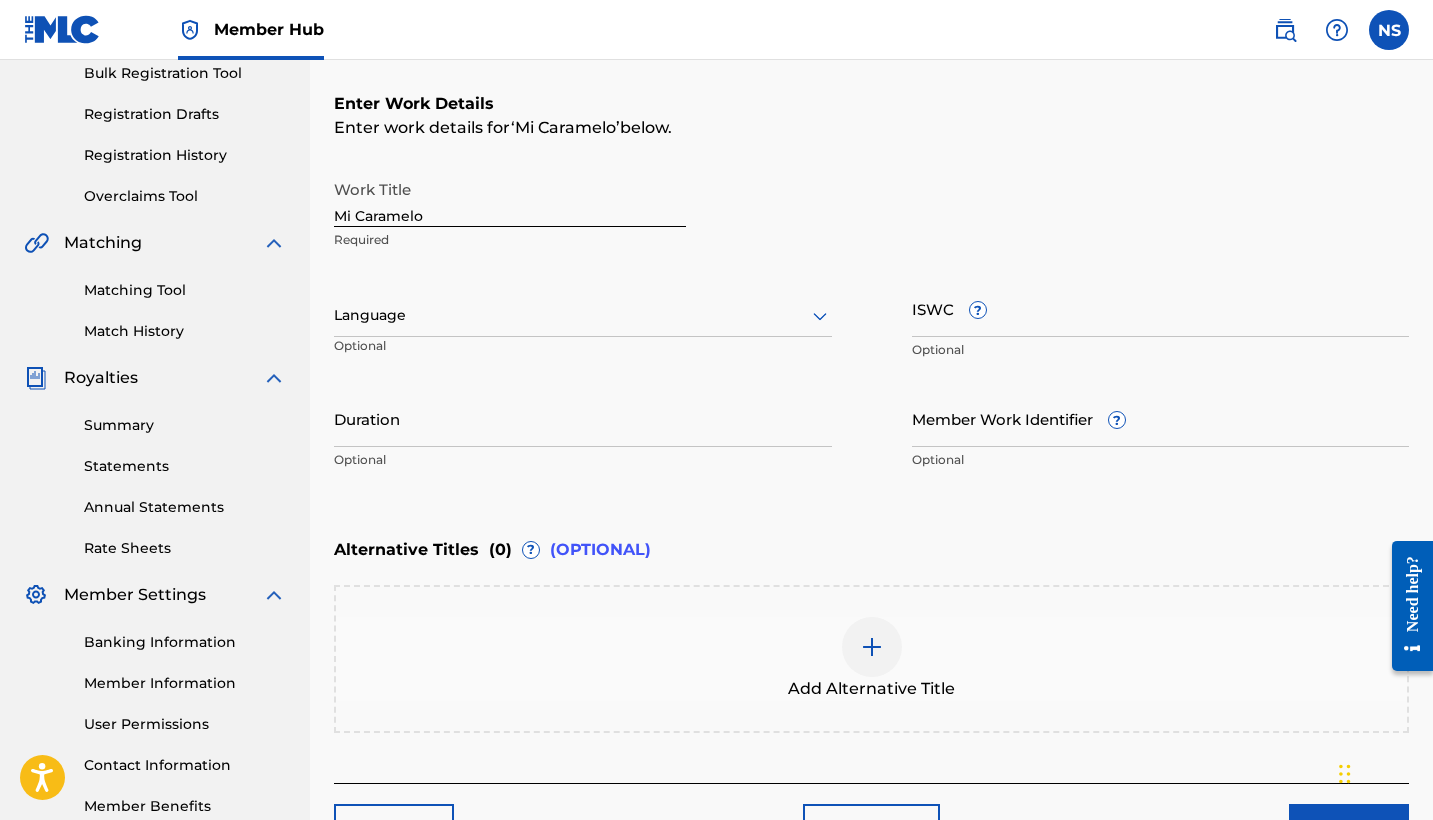
scroll to position [289, 0]
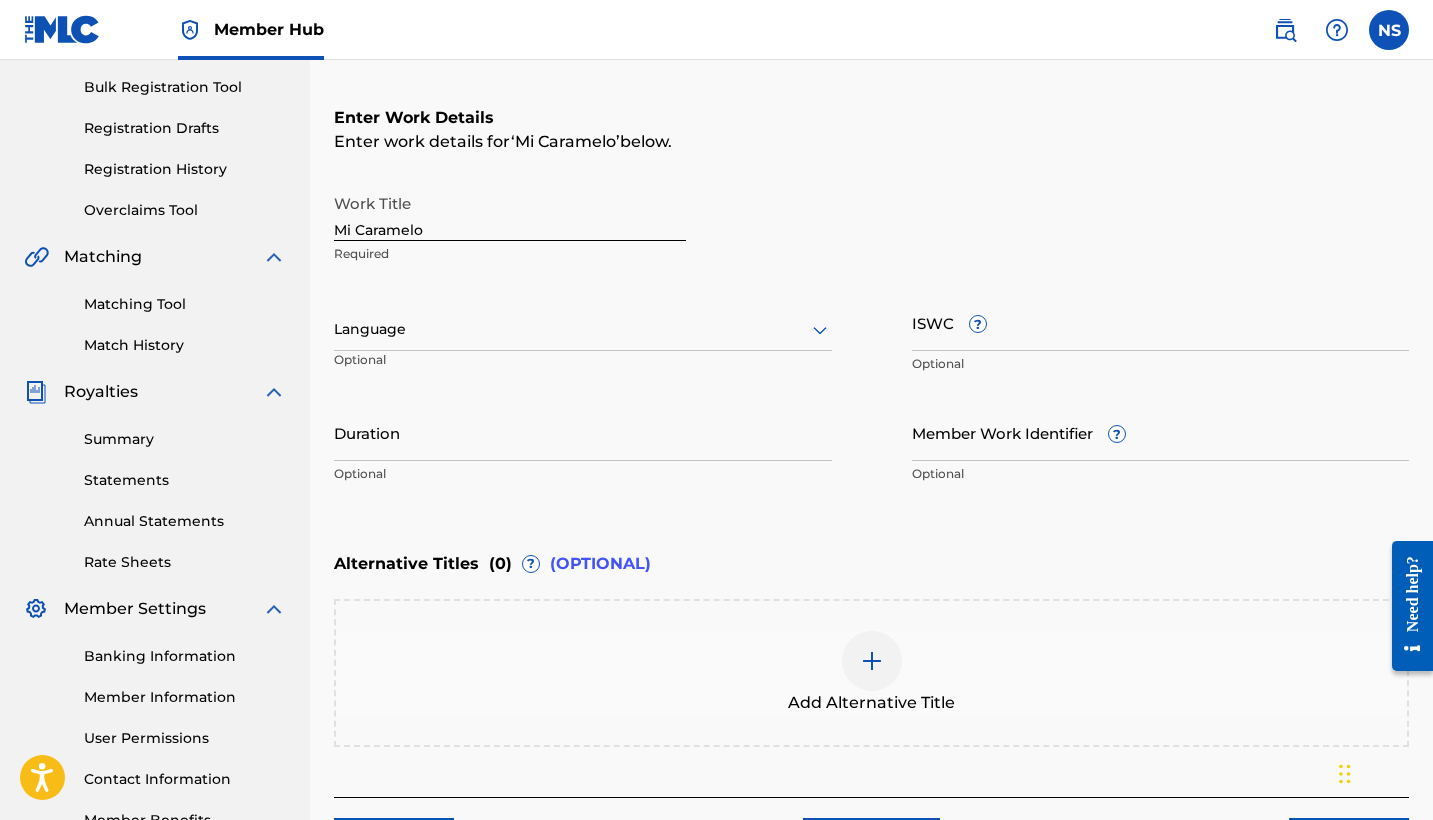
click at [376, 340] on div at bounding box center [583, 329] width 498 height 25
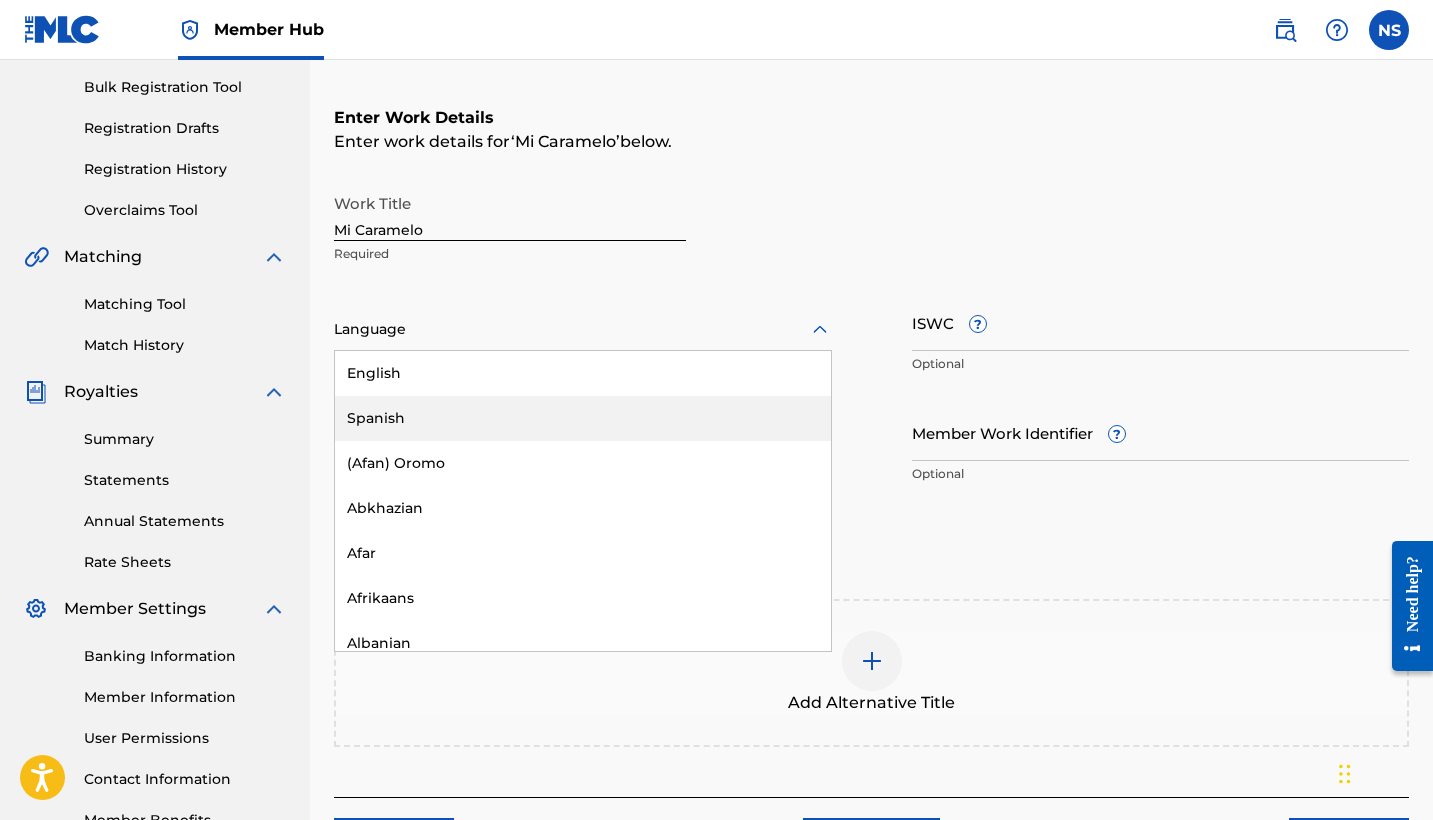
click at [413, 402] on div "Spanish" at bounding box center [583, 418] width 496 height 45
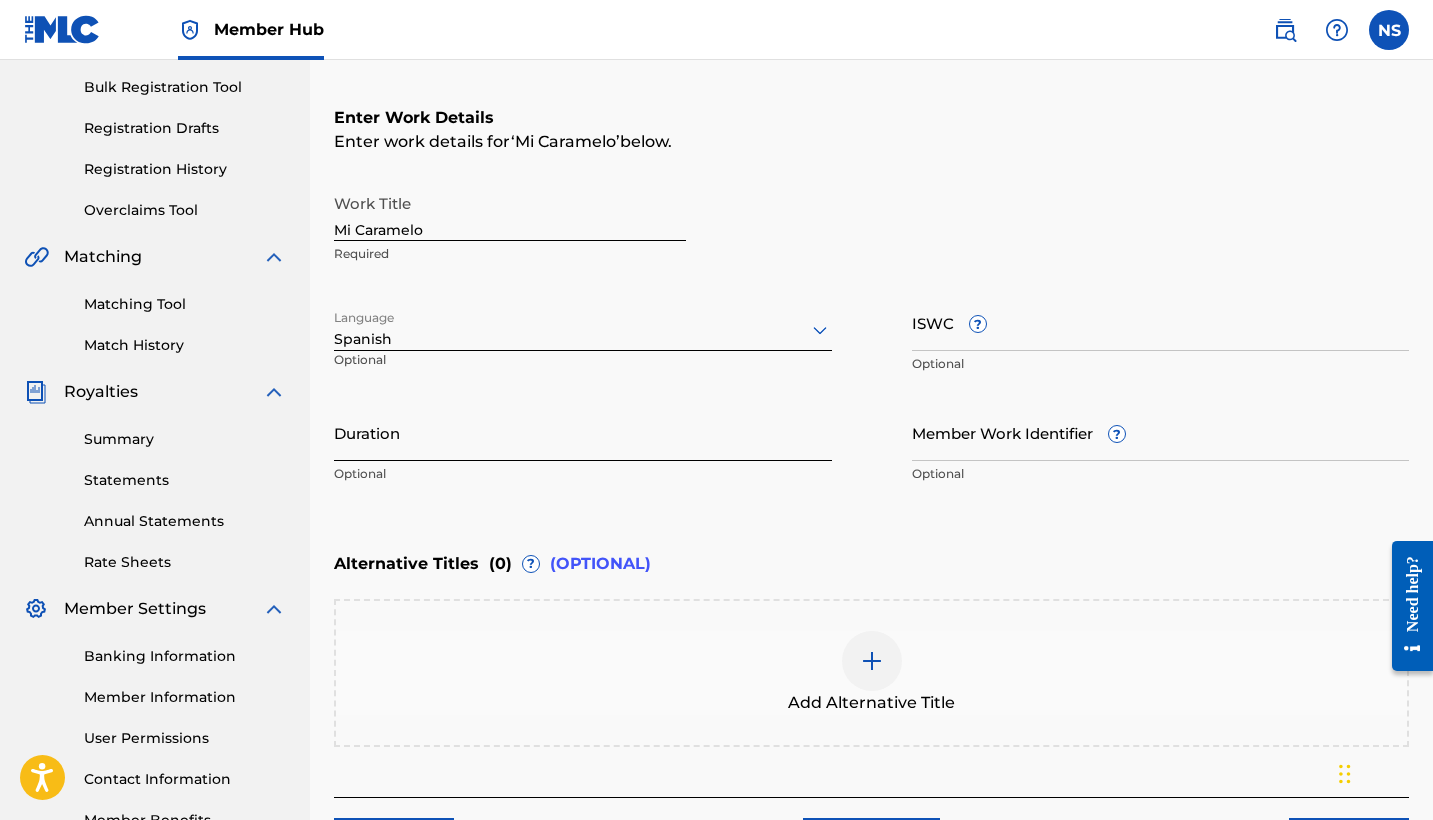
click at [462, 436] on input "Duration" at bounding box center [583, 432] width 498 height 57
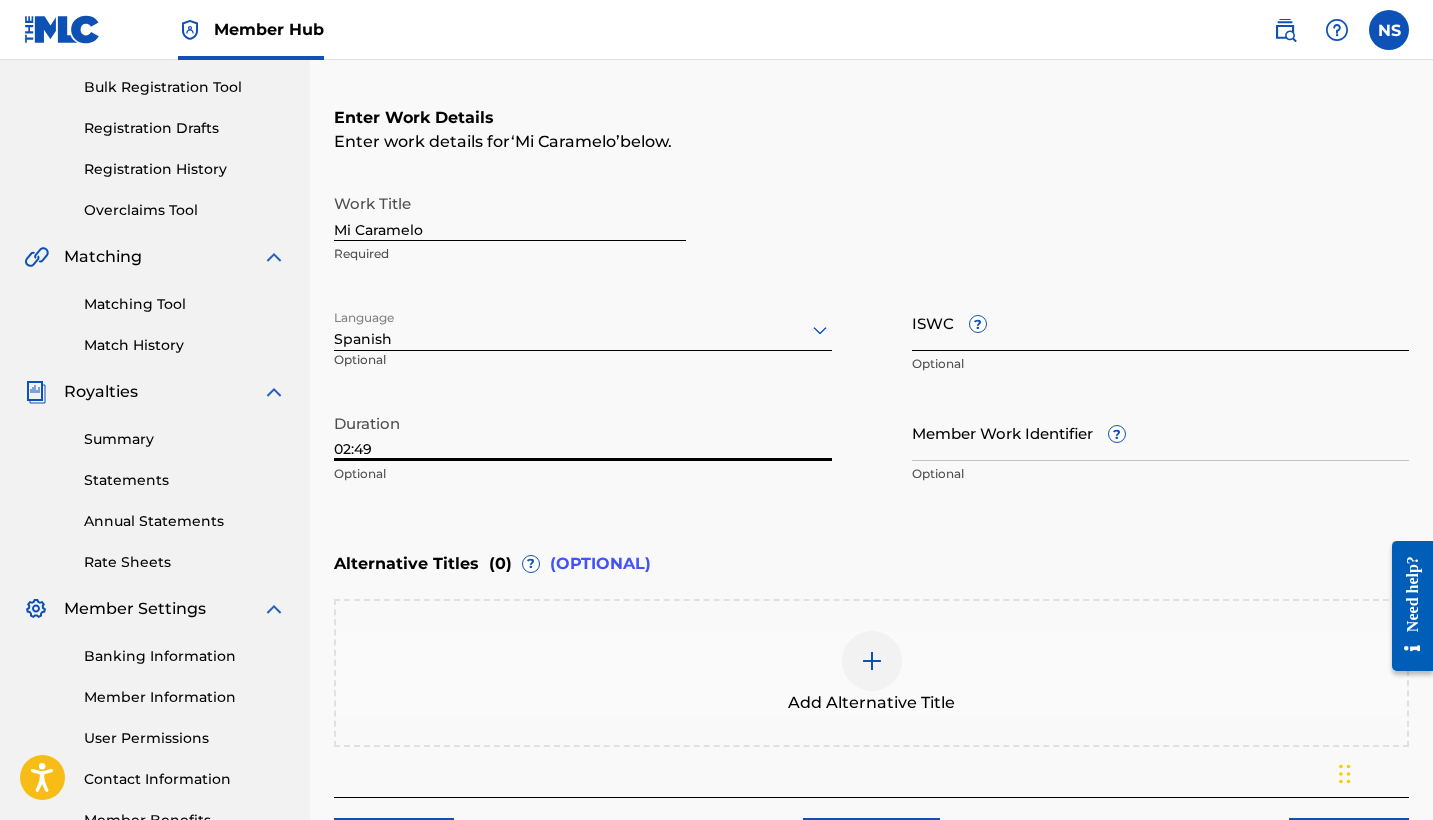
type input "02:49"
click at [955, 345] on input "ISWC ?" at bounding box center [1161, 322] width 498 height 57
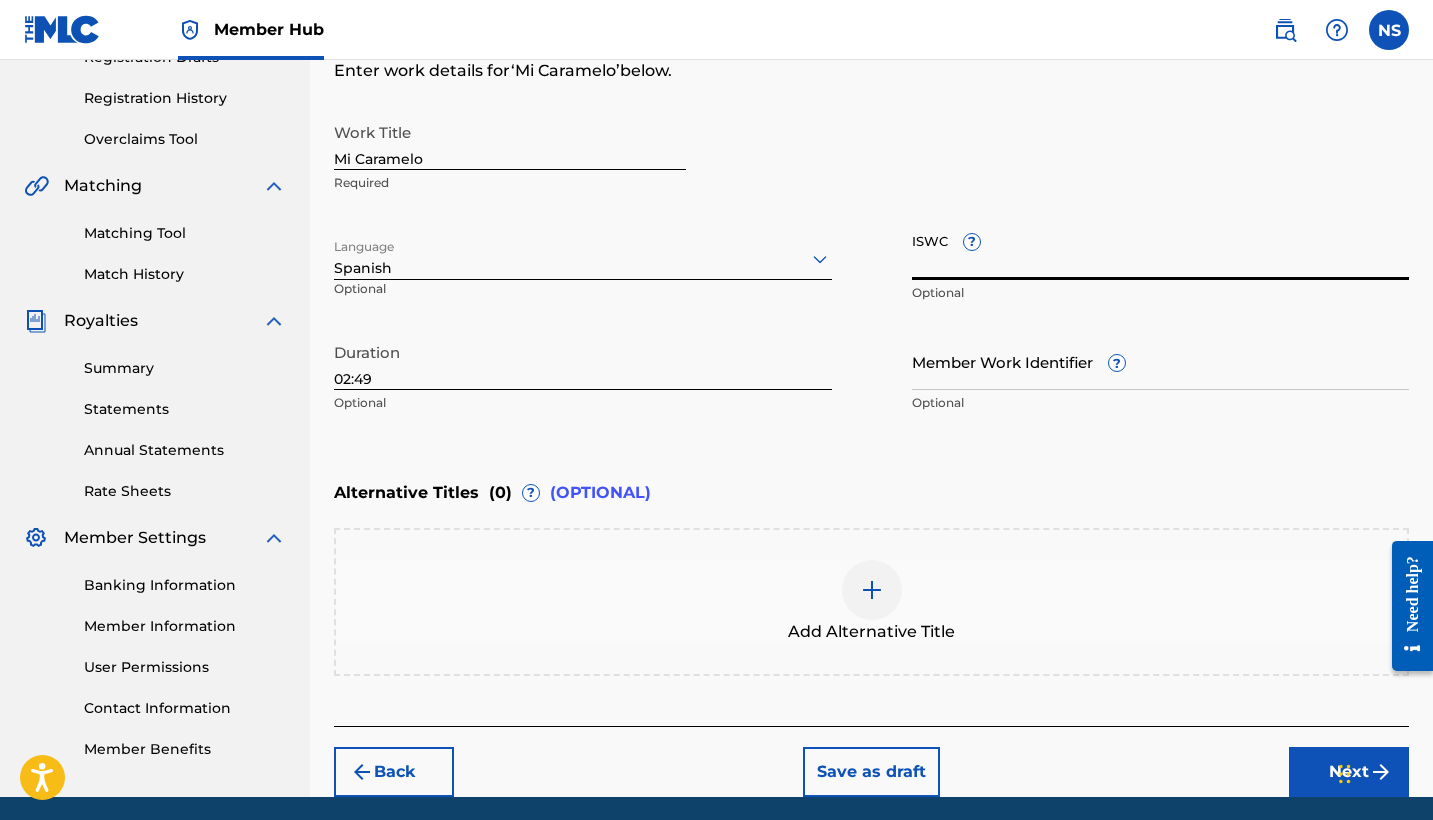
scroll to position [367, 0]
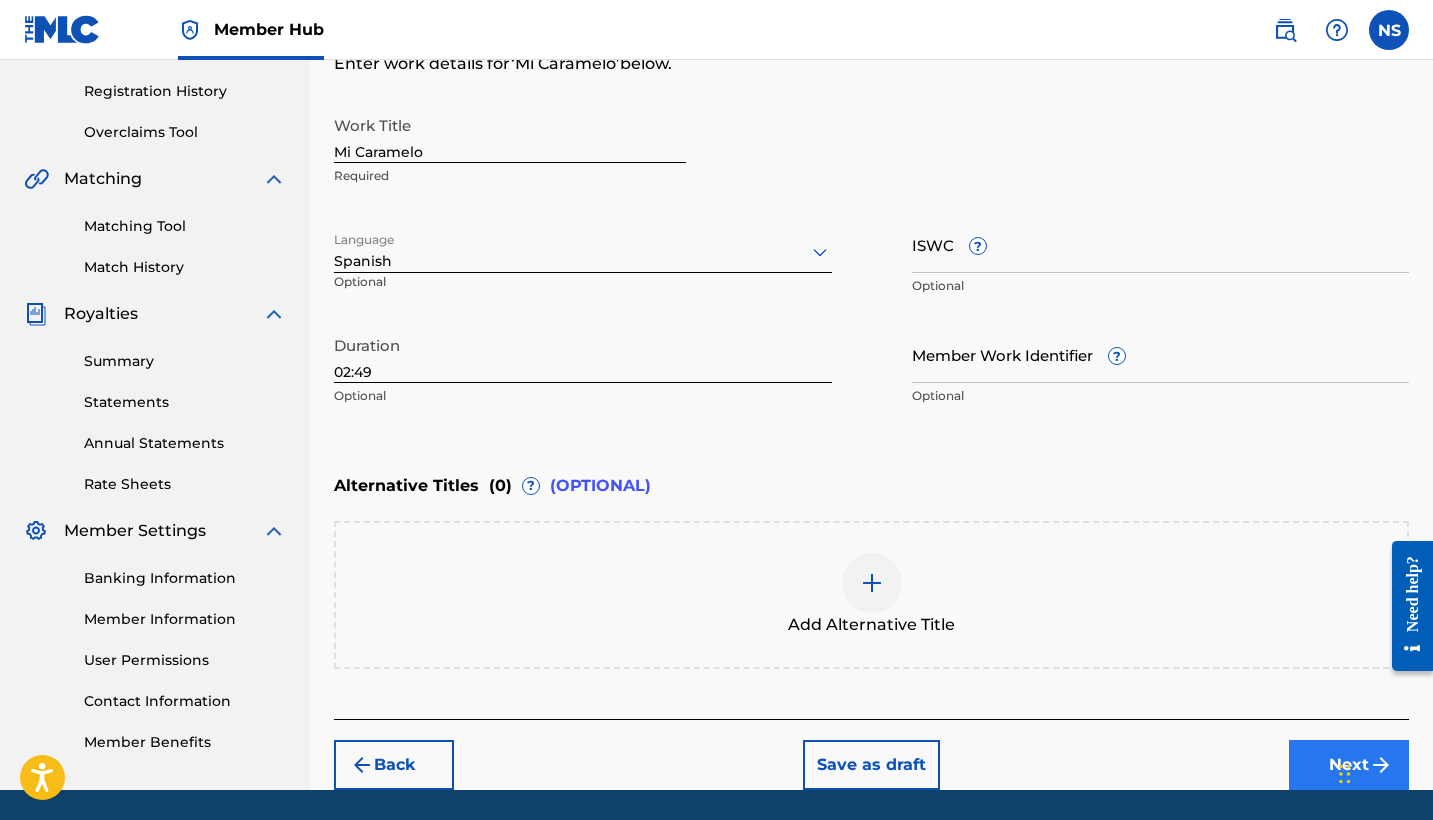
click at [1323, 748] on button "Next" at bounding box center [1349, 765] width 120 height 50
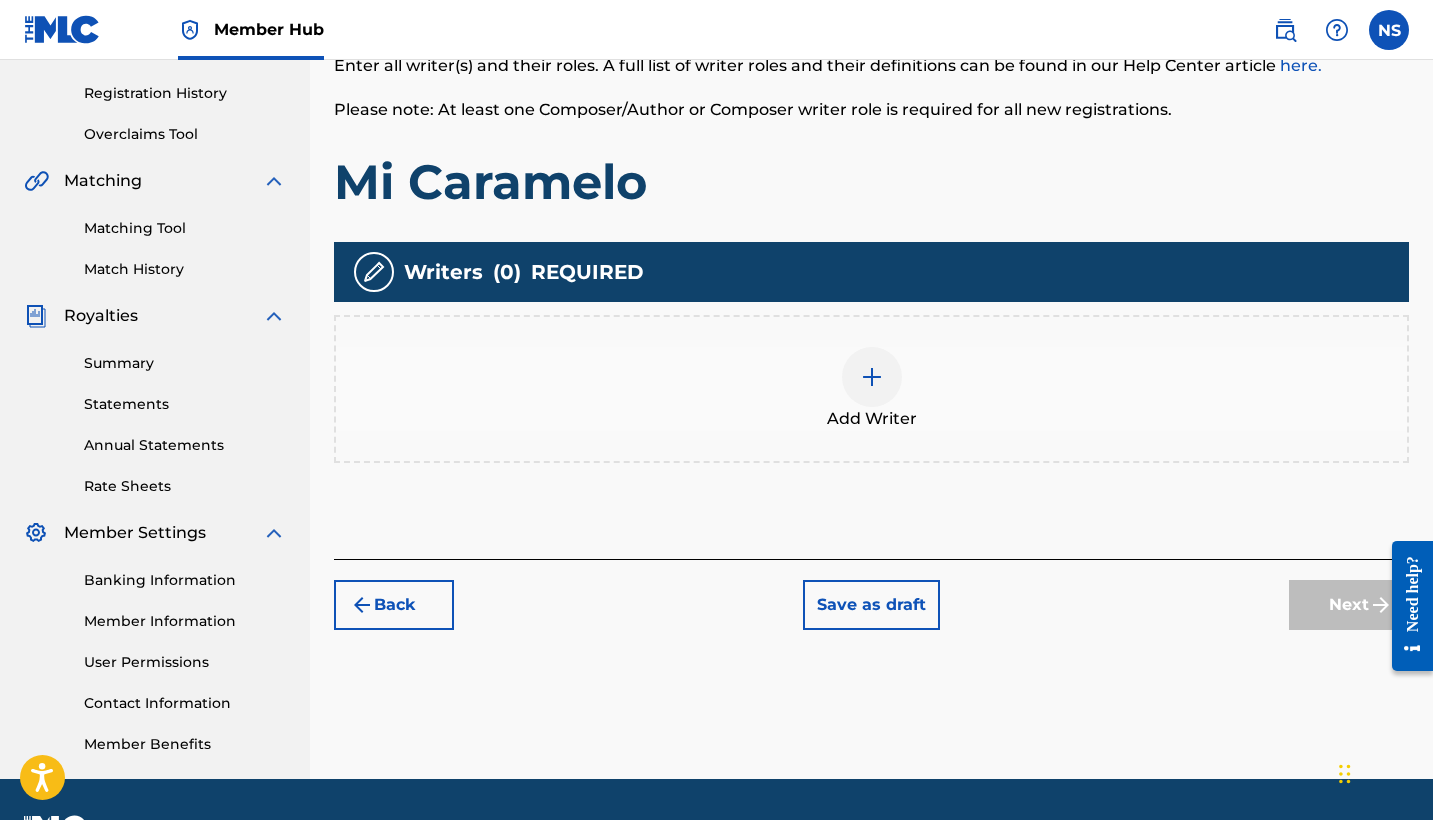
scroll to position [390, 0]
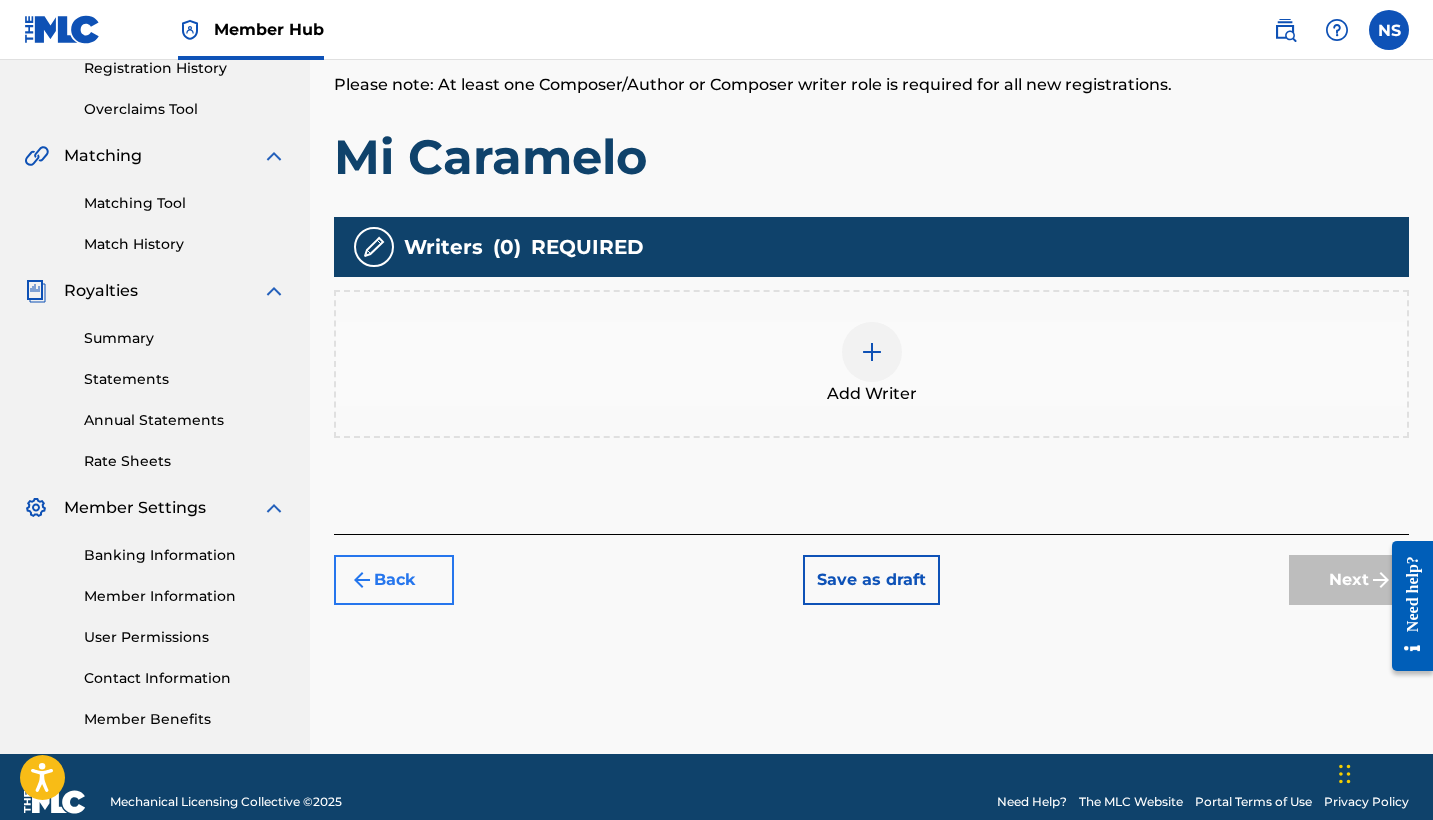
click at [407, 577] on button "Back" at bounding box center [394, 580] width 120 height 50
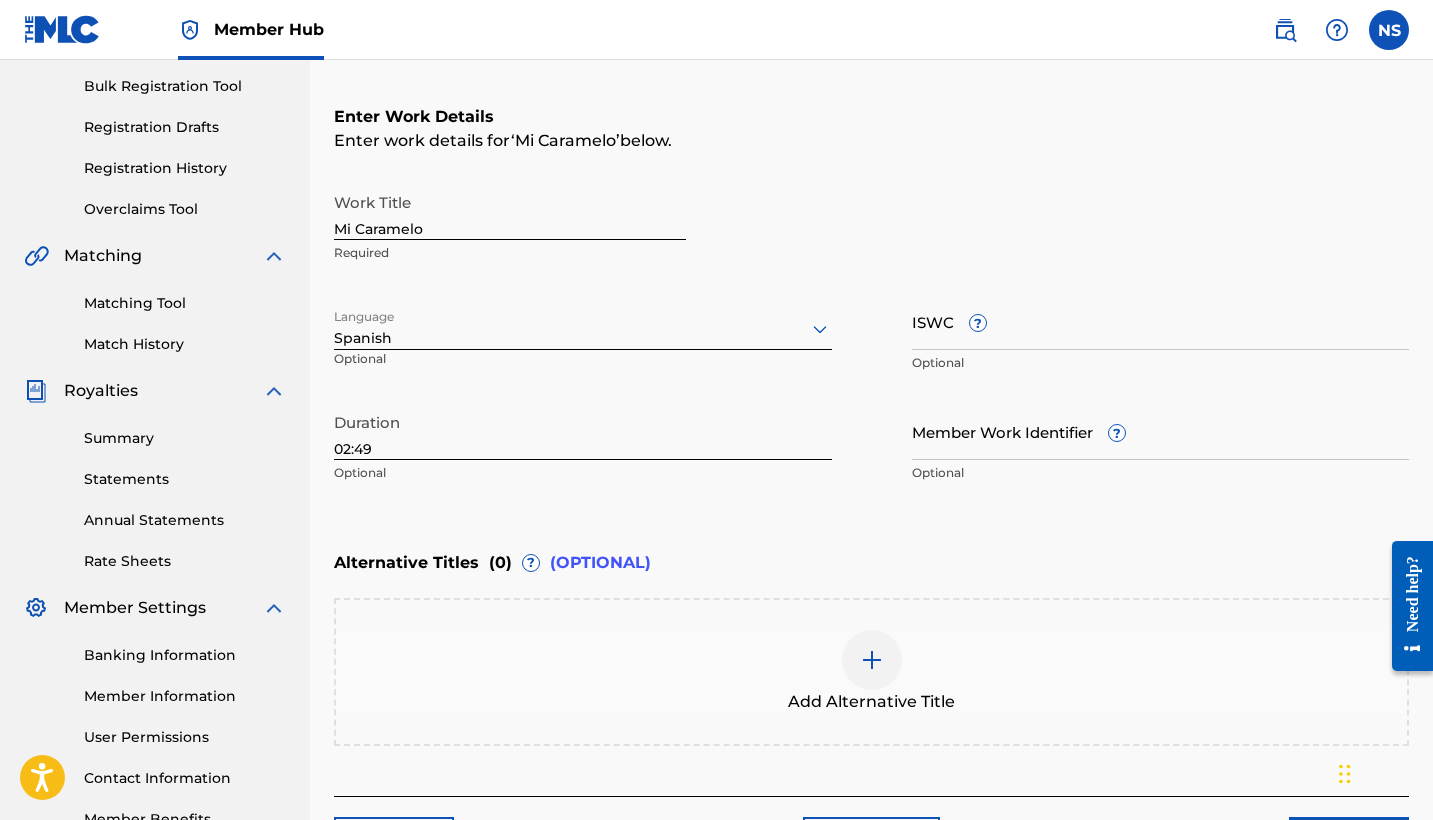
scroll to position [320, 0]
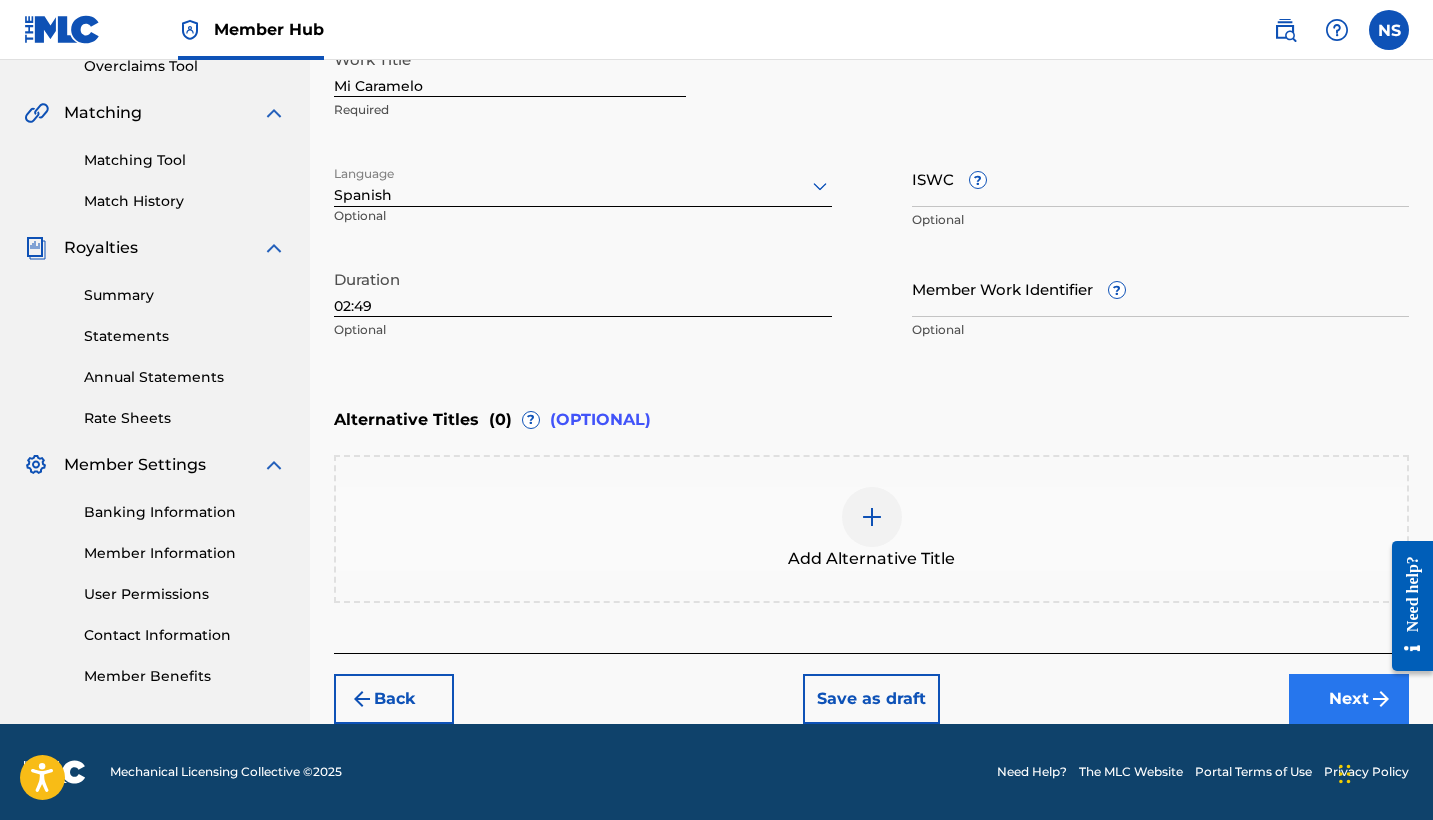
click at [1310, 691] on button "Next" at bounding box center [1349, 699] width 120 height 50
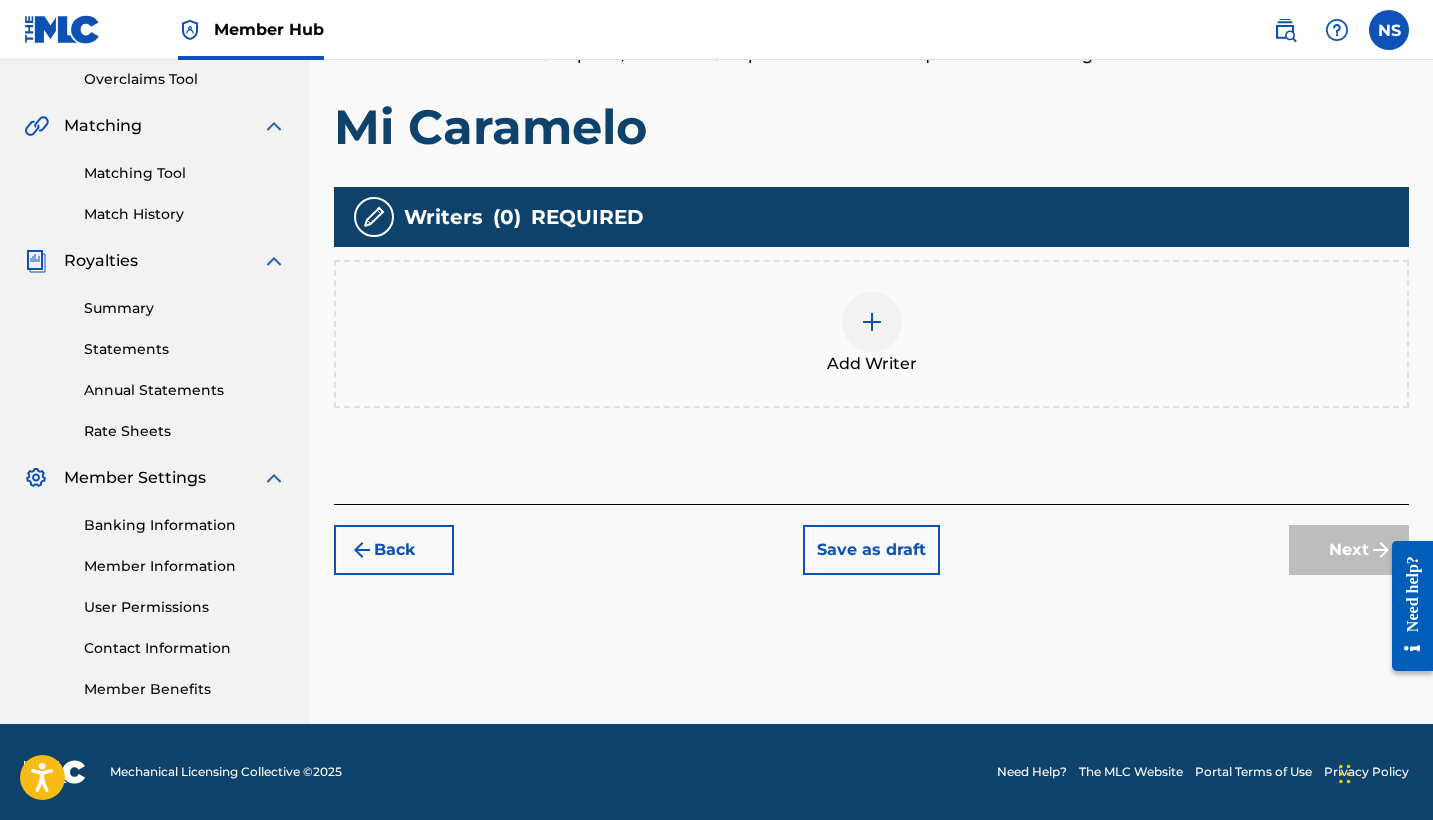
click at [860, 326] on img at bounding box center [872, 322] width 24 height 24
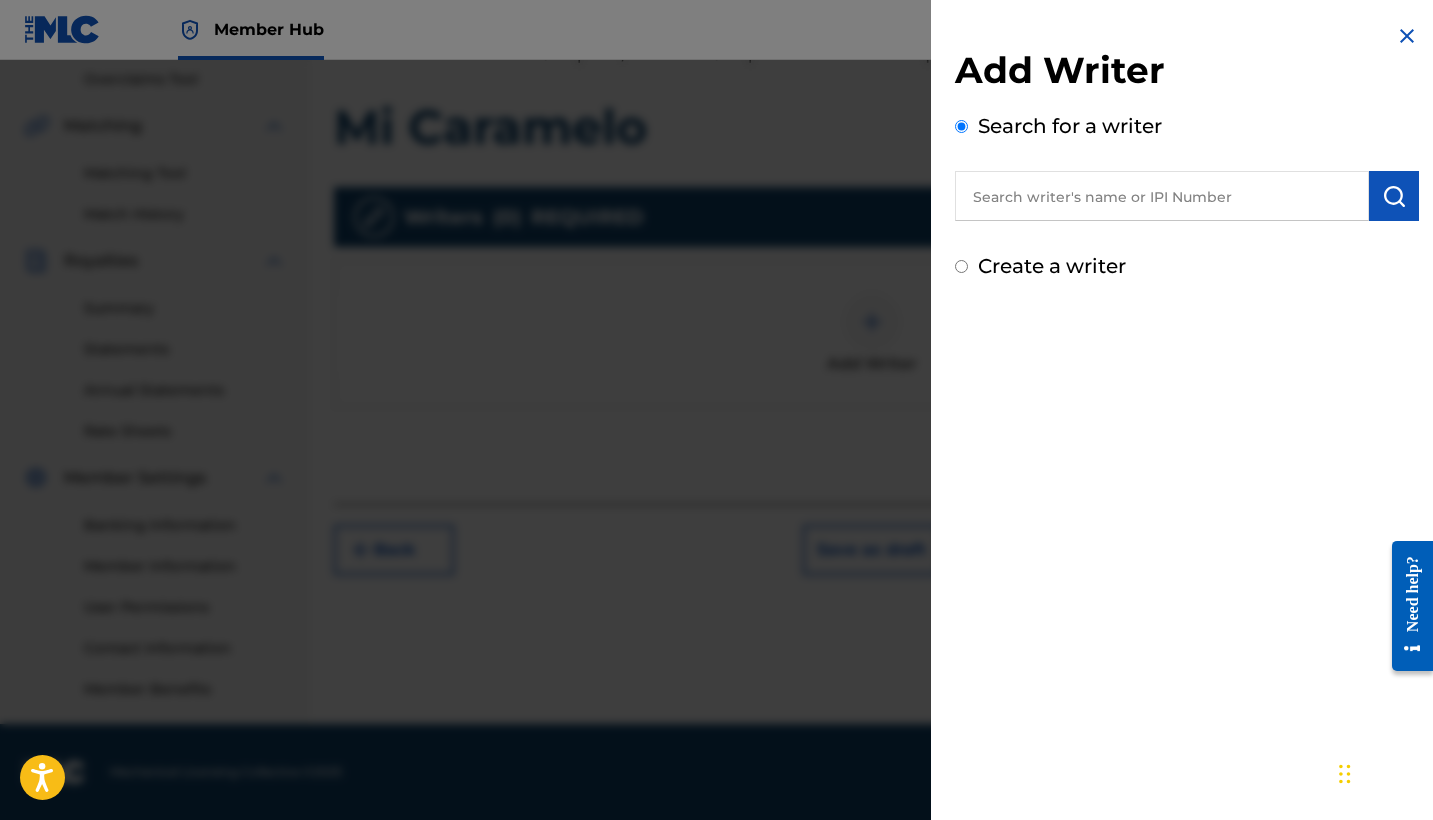
click at [1071, 189] on input "text" at bounding box center [1162, 196] width 414 height 50
paste input "01078192147"
type input "01078192147"
click at [1392, 192] on img "submit" at bounding box center [1394, 196] width 24 height 24
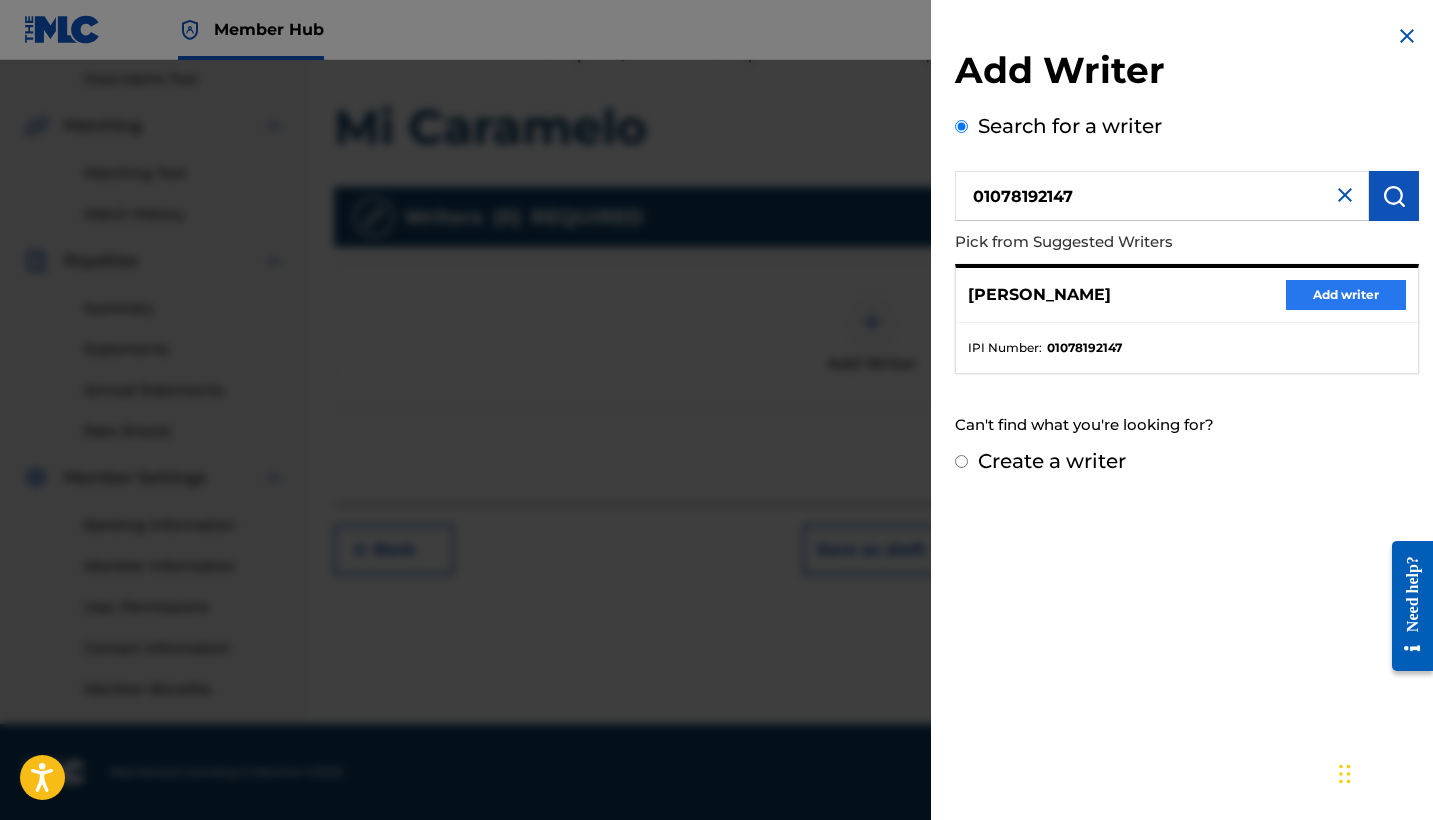
click at [1325, 304] on button "Add writer" at bounding box center [1346, 295] width 120 height 30
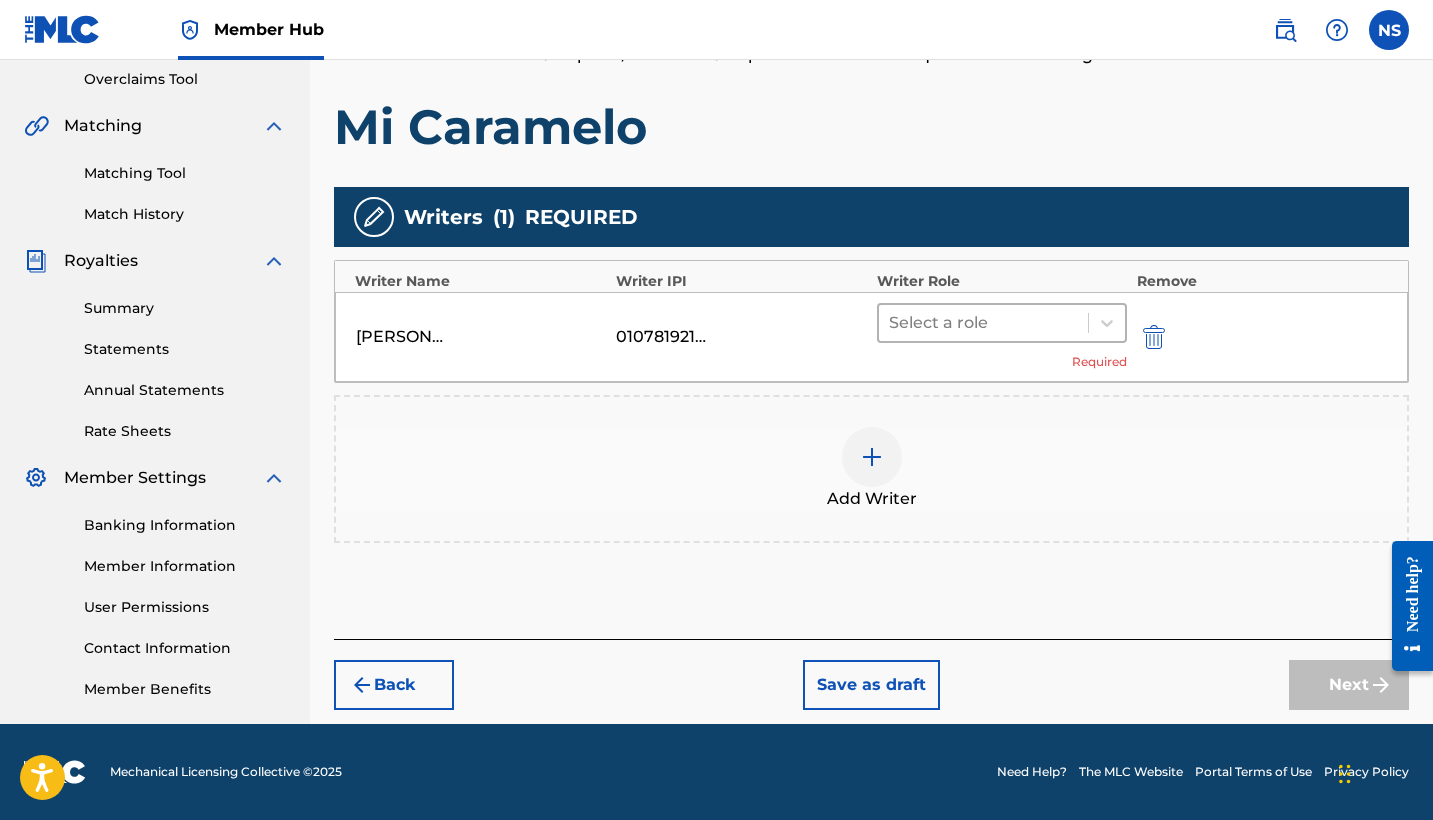
click at [997, 331] on div at bounding box center [983, 323] width 189 height 28
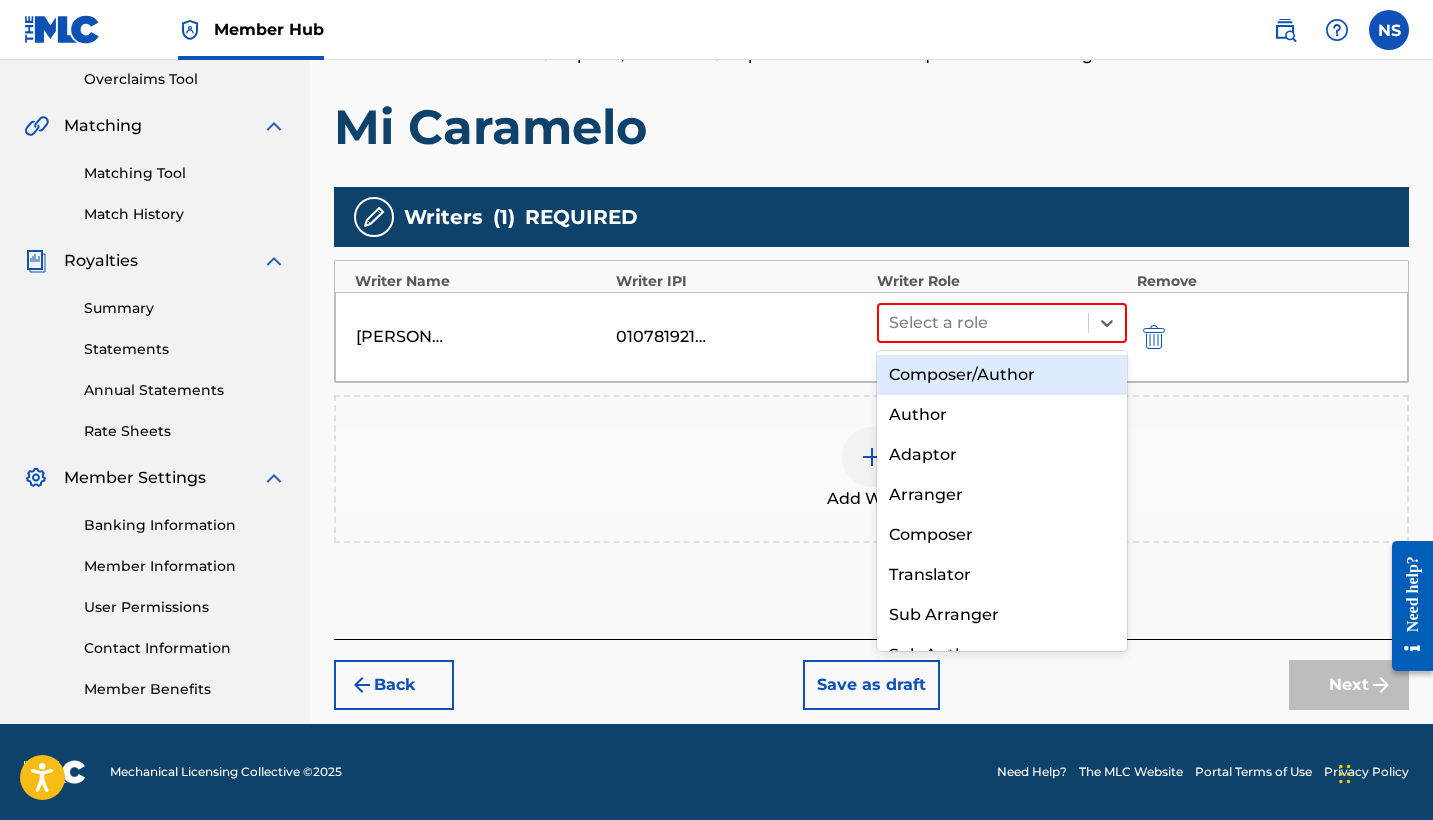
click at [1003, 370] on div "Composer/Author" at bounding box center [1002, 375] width 250 height 40
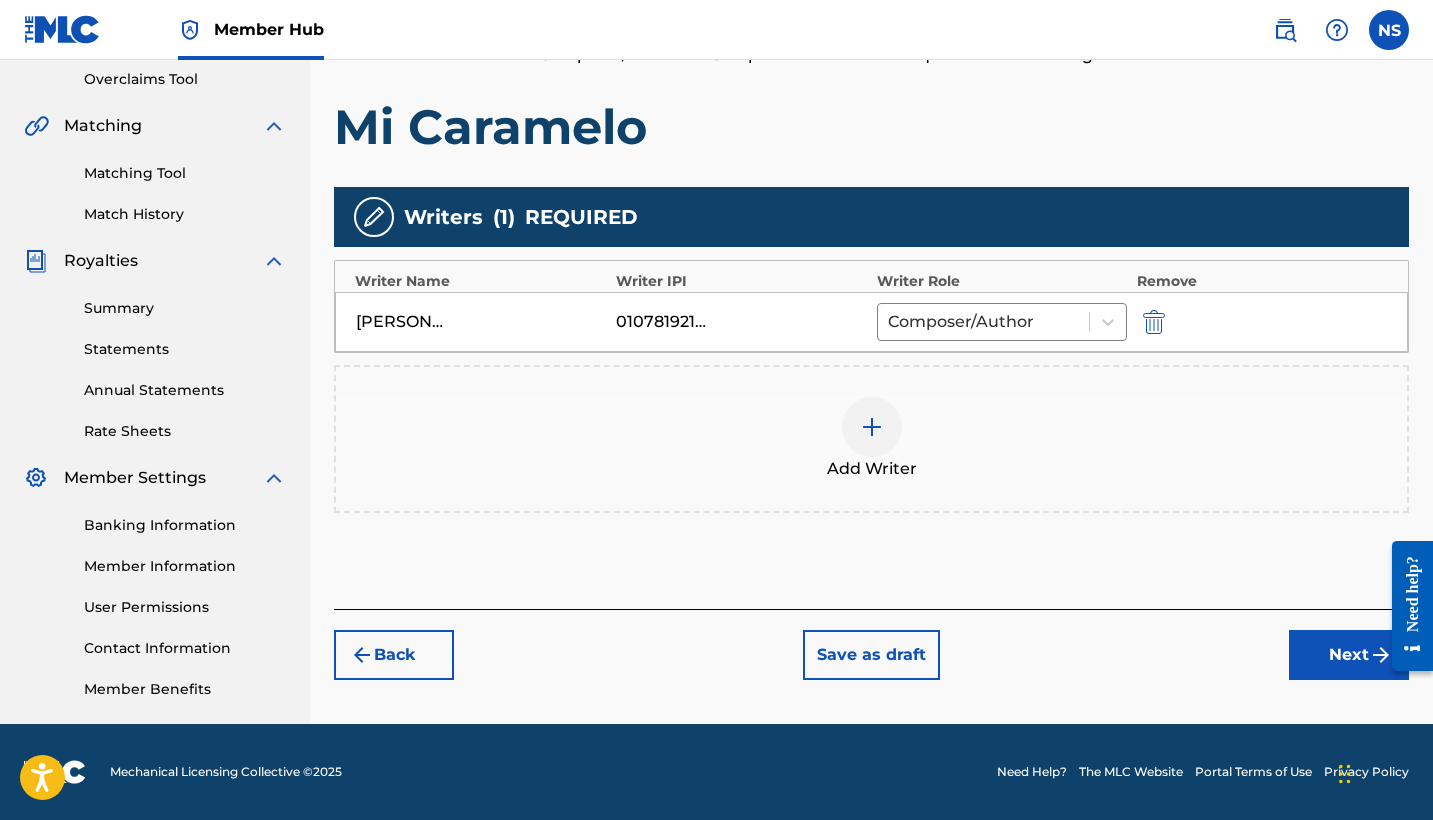
click at [879, 437] on img at bounding box center [872, 427] width 24 height 24
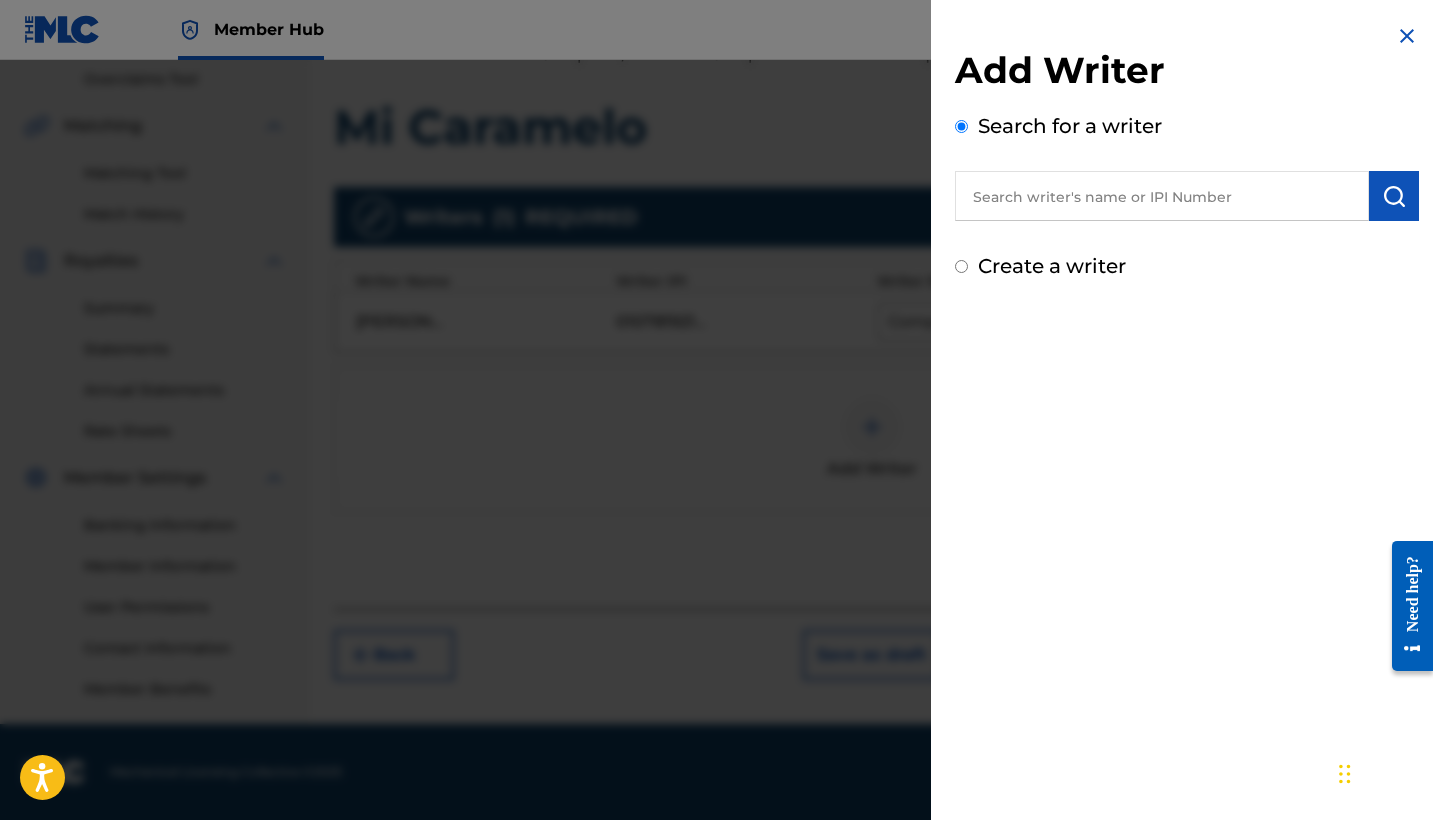
click at [1061, 214] on input "text" at bounding box center [1162, 196] width 414 height 50
paste input "01056523276"
type input "01056523276"
click at [1387, 209] on button "submit" at bounding box center [1394, 196] width 50 height 50
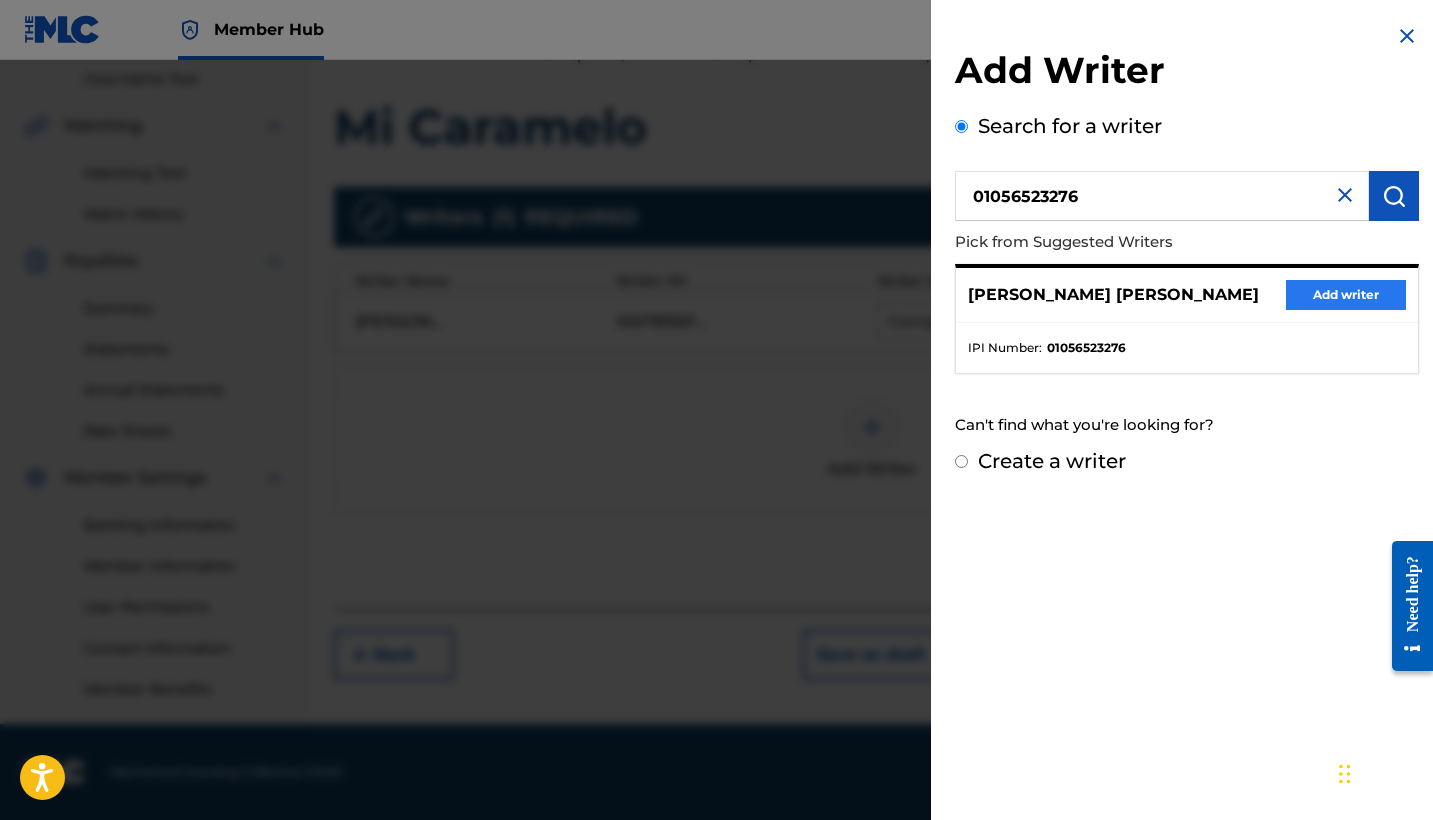
click at [1357, 286] on button "Add writer" at bounding box center [1346, 295] width 120 height 30
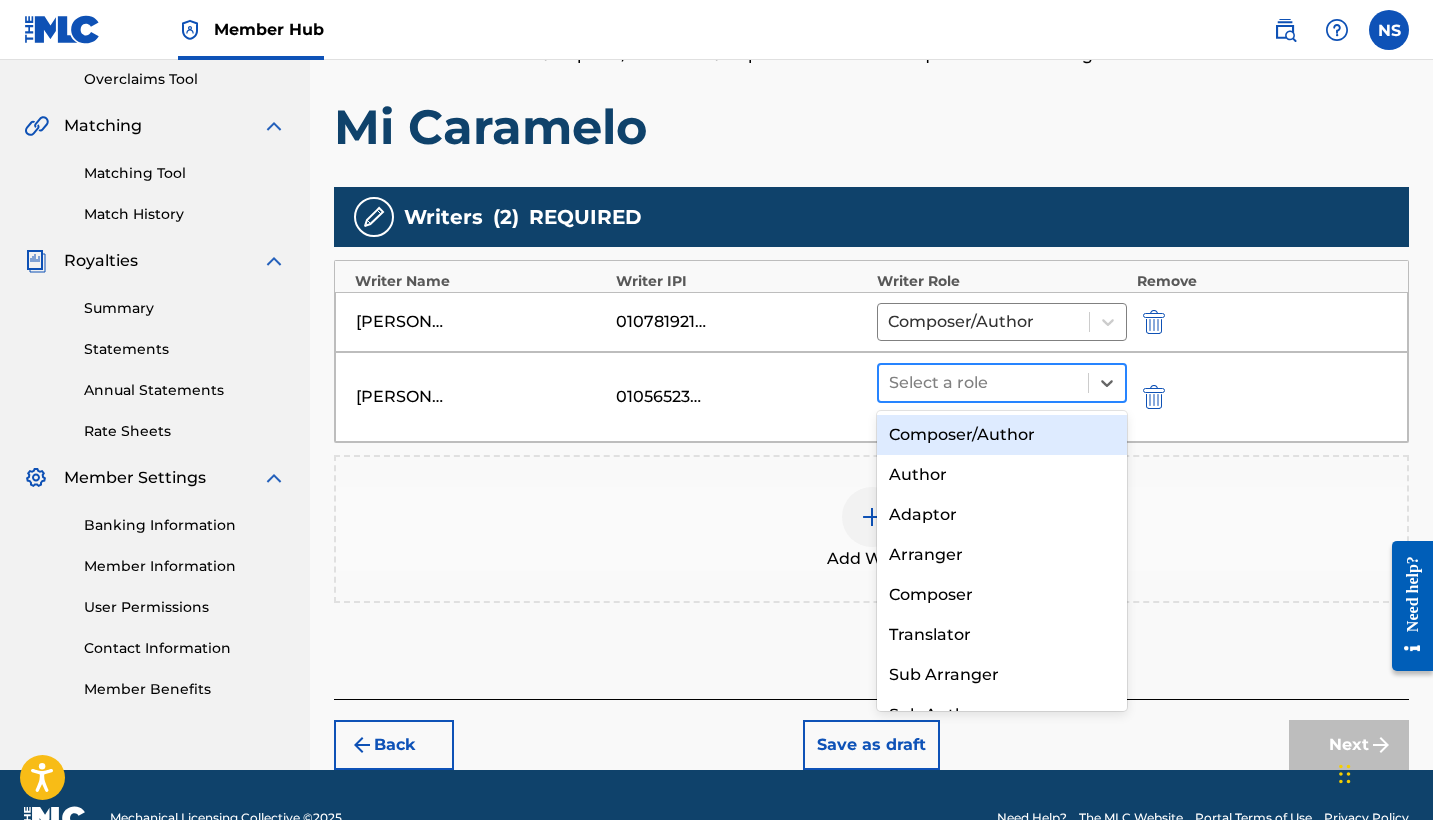
click at [939, 382] on div at bounding box center [983, 383] width 189 height 28
click at [947, 431] on div "Composer/Author" at bounding box center [1002, 435] width 250 height 40
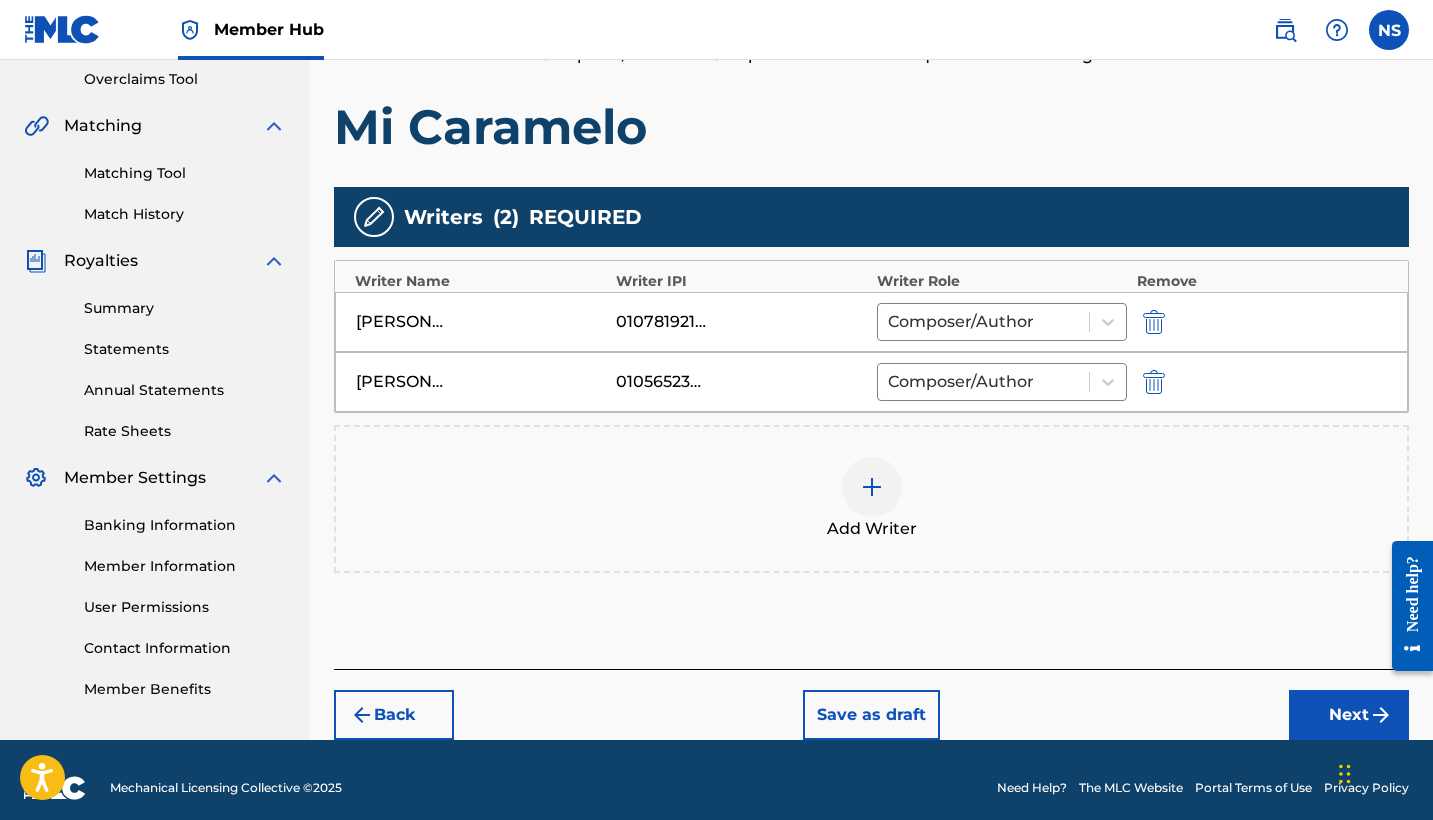
click at [887, 490] on div at bounding box center [872, 487] width 60 height 60
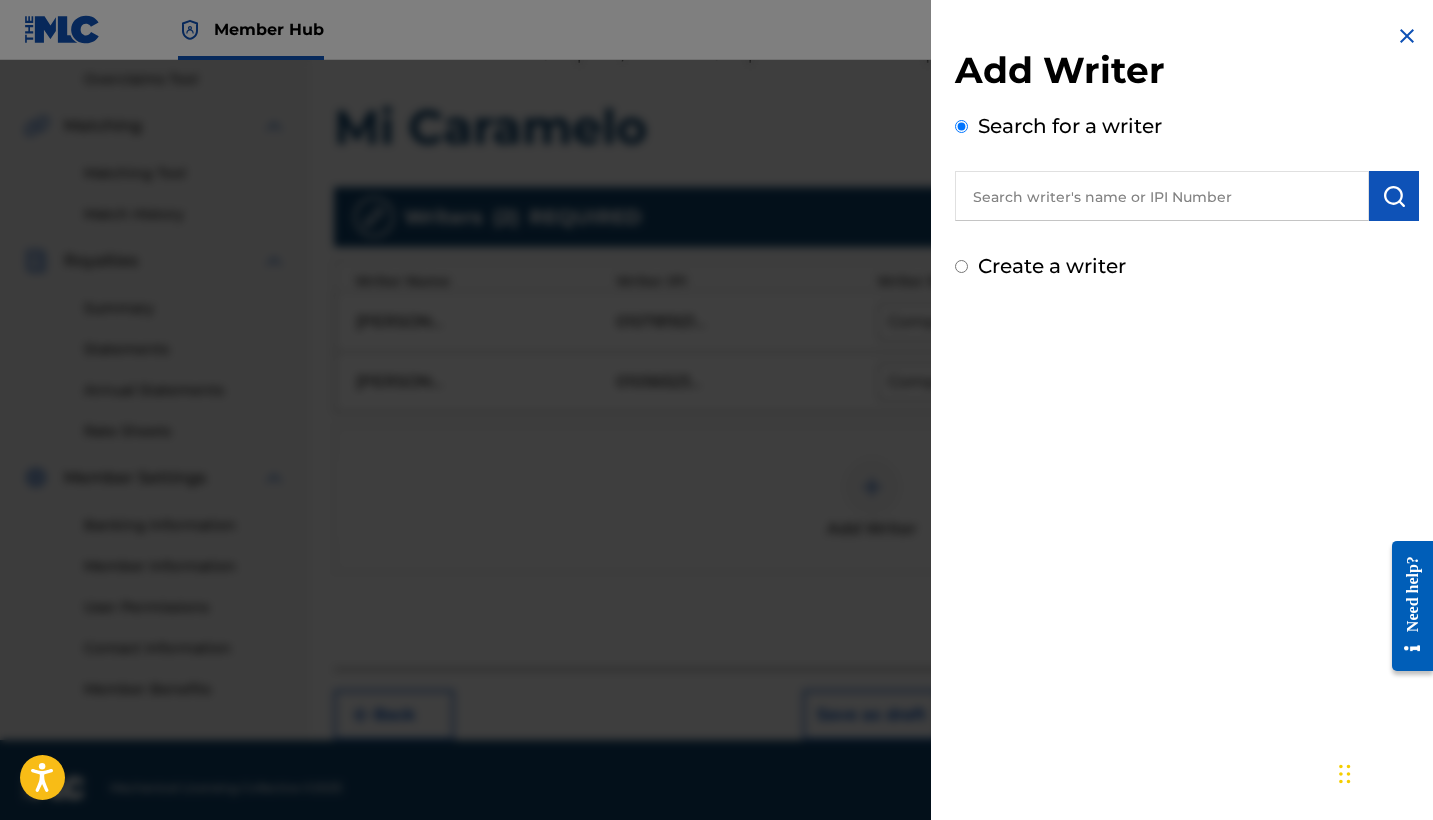
click at [1023, 207] on input "text" at bounding box center [1162, 196] width 414 height 50
paste input "[PERSON_NAME]"
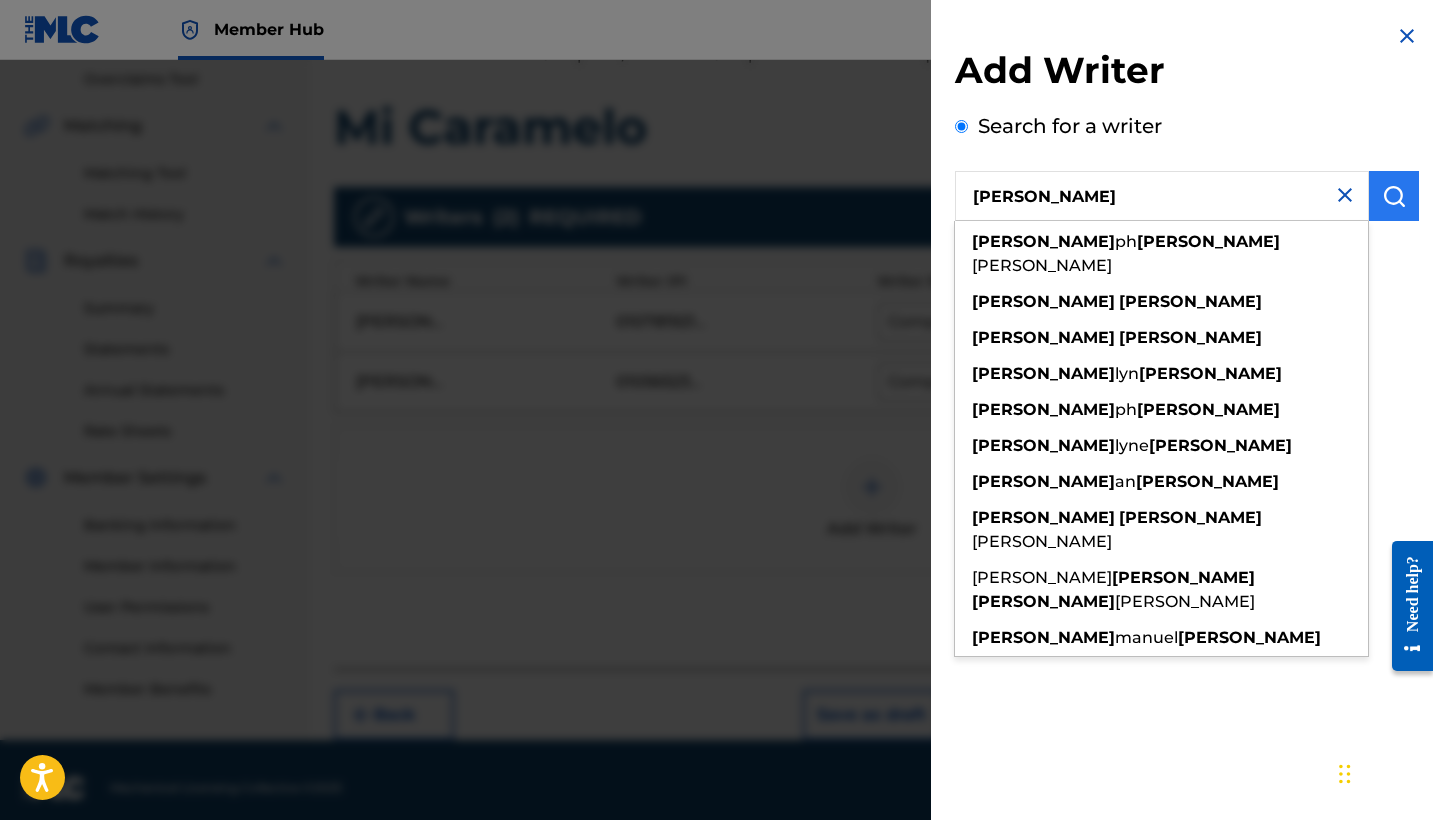
type input "[PERSON_NAME]"
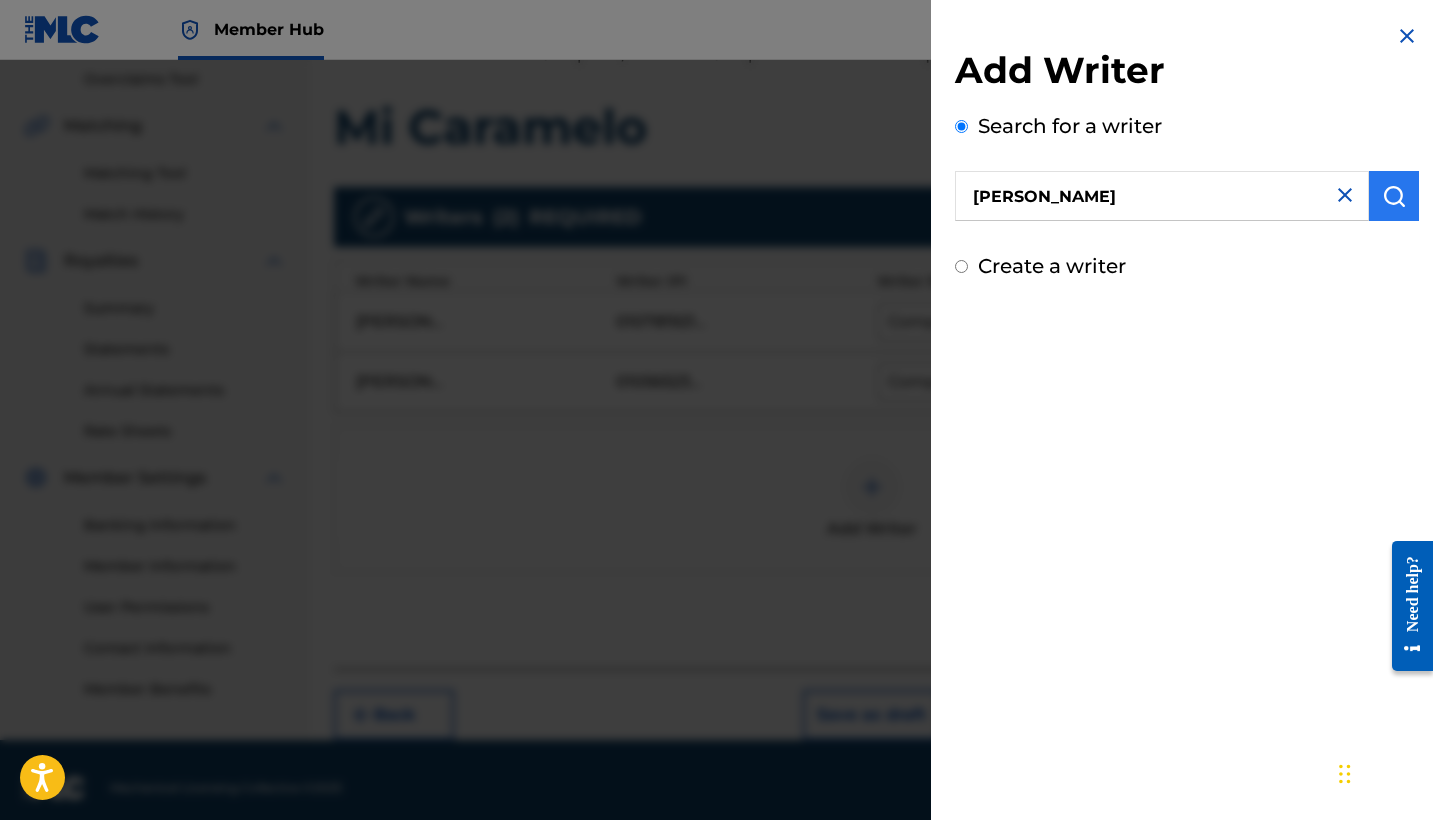
click at [1392, 208] on button "submit" at bounding box center [1394, 196] width 50 height 50
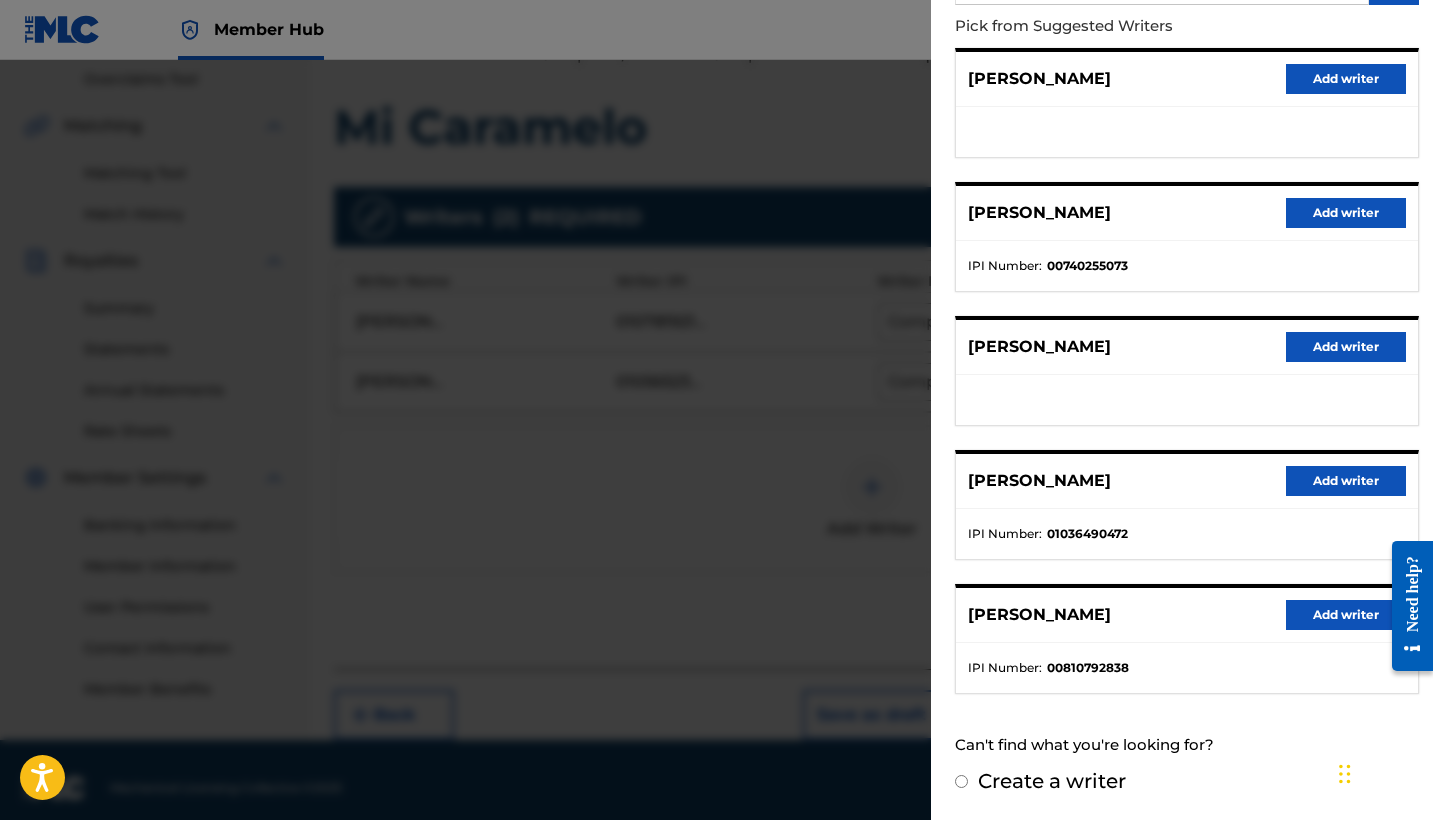
scroll to position [215, 0]
click at [1055, 787] on label "Create a writer" at bounding box center [1052, 782] width 148 height 24
radio input "true"
click at [968, 787] on input "Create a writer" at bounding box center [961, 782] width 13 height 13
radio input "false"
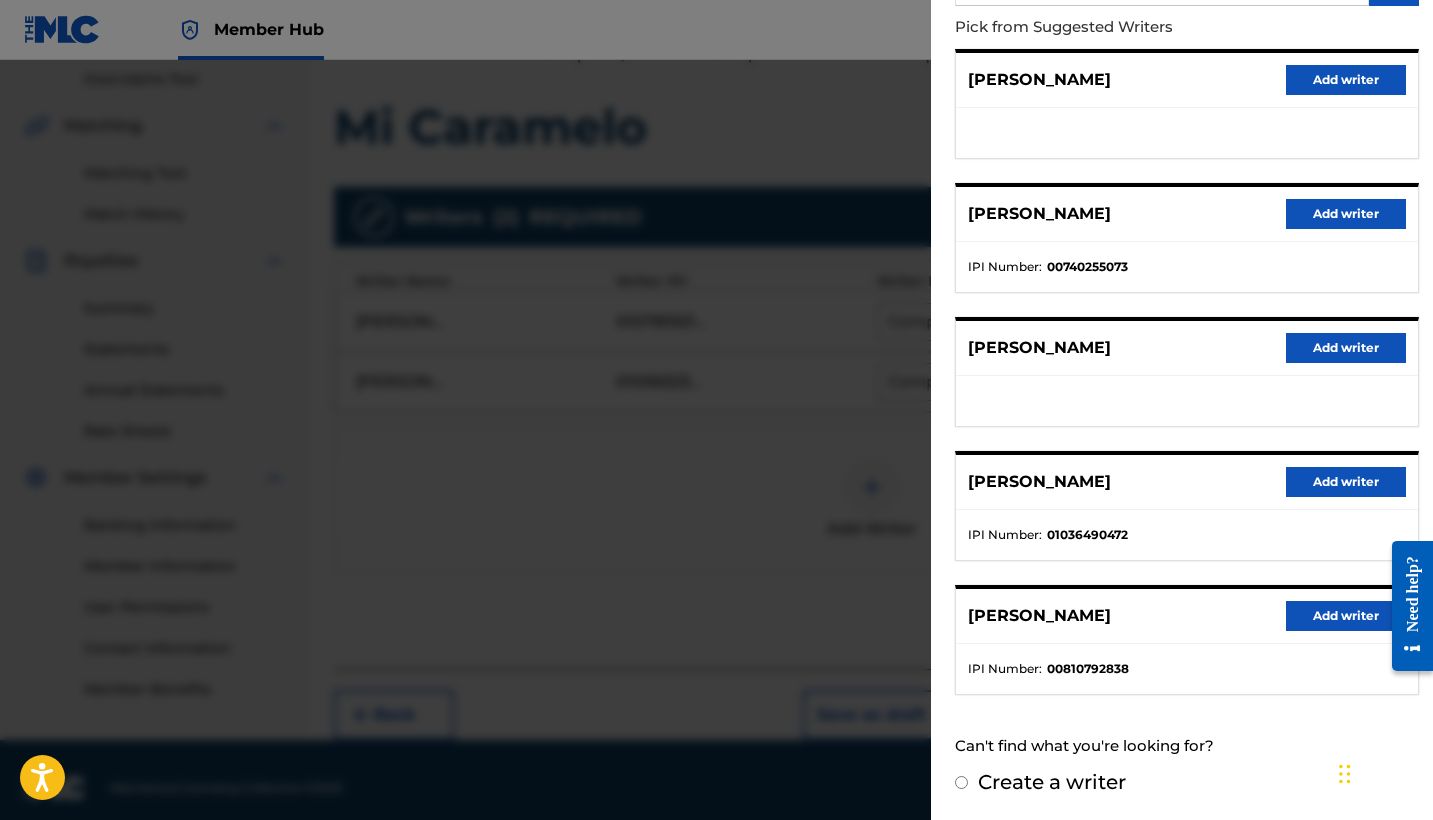
radio input "true"
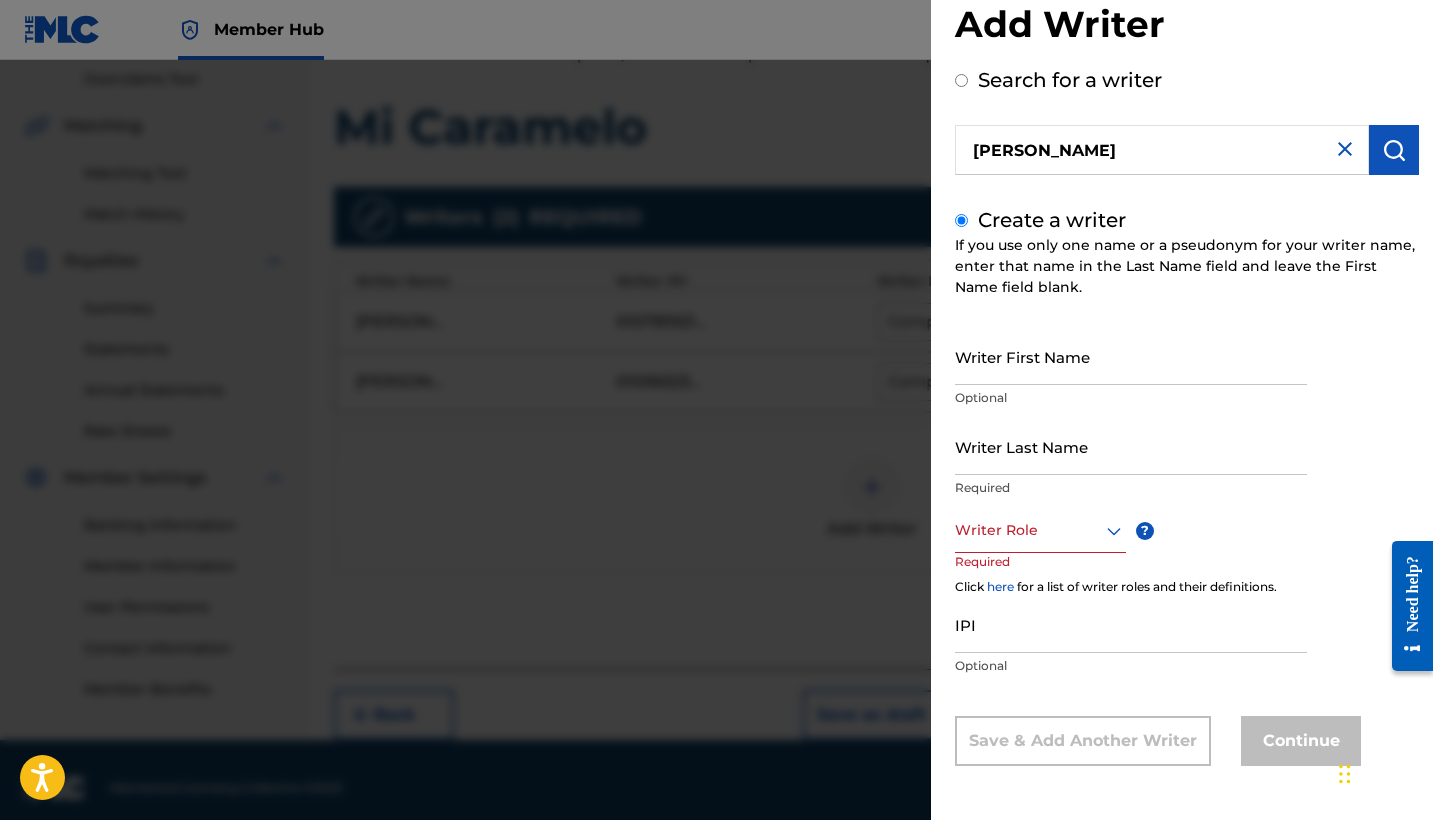
scroll to position [46, 0]
click at [1007, 537] on div at bounding box center [1040, 530] width 171 height 25
click at [1015, 577] on div "Composer/Author" at bounding box center [1040, 575] width 169 height 45
click at [1099, 170] on input "[PERSON_NAME]" at bounding box center [1162, 150] width 414 height 50
radio input "true"
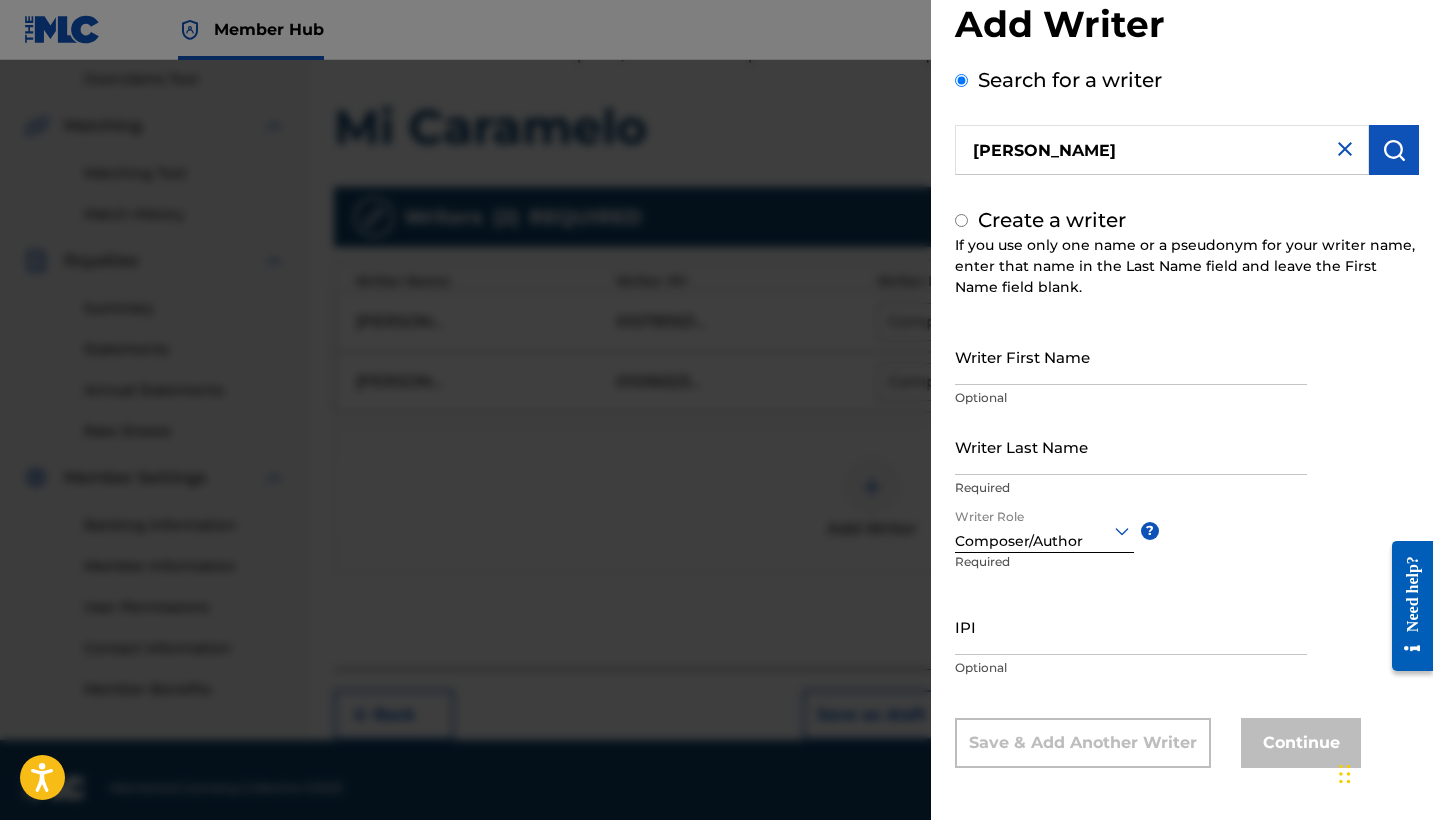
click at [1099, 170] on input "[PERSON_NAME]" at bounding box center [1162, 150] width 414 height 50
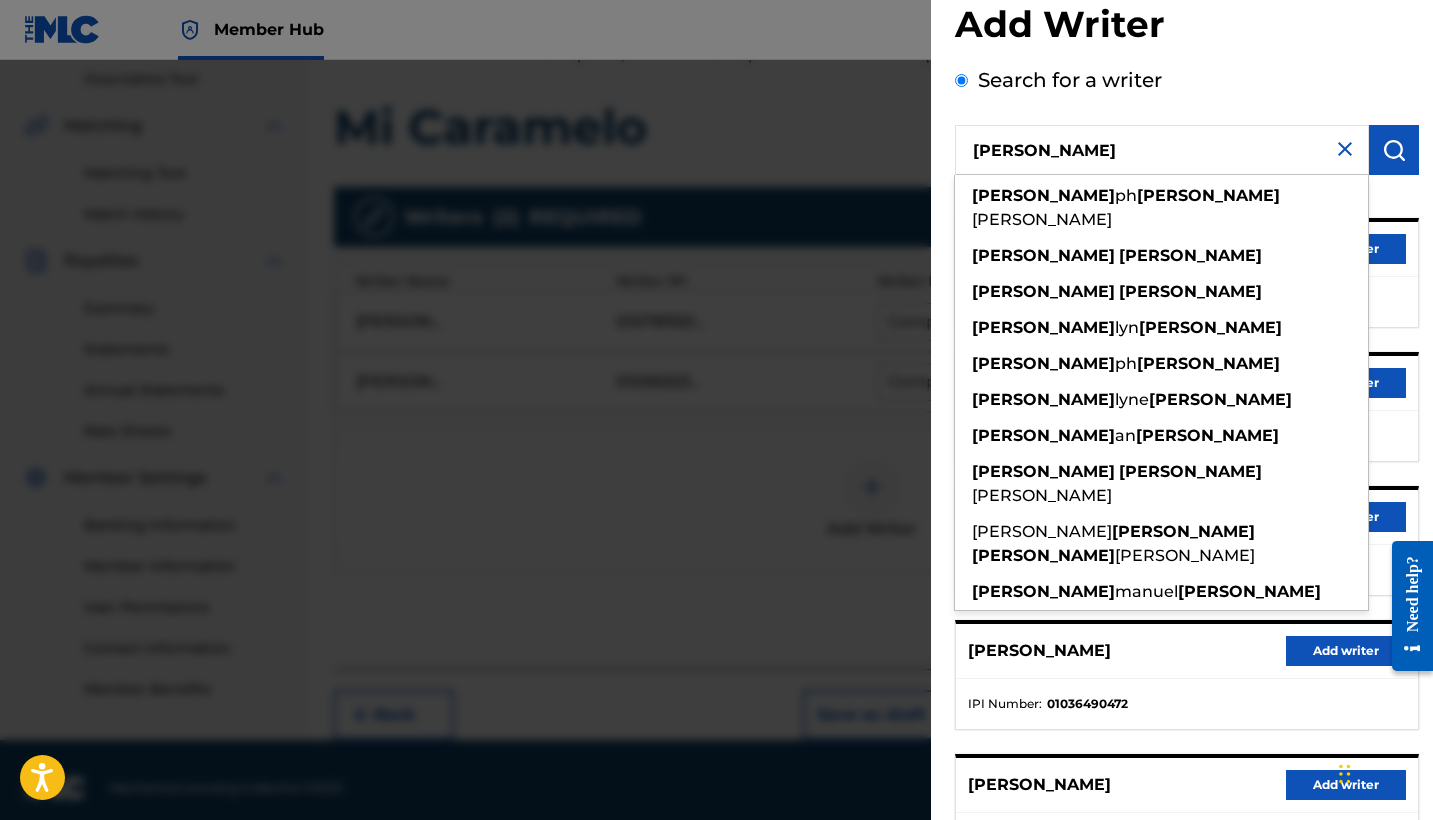
click at [1099, 170] on input "[PERSON_NAME]" at bounding box center [1162, 150] width 414 height 50
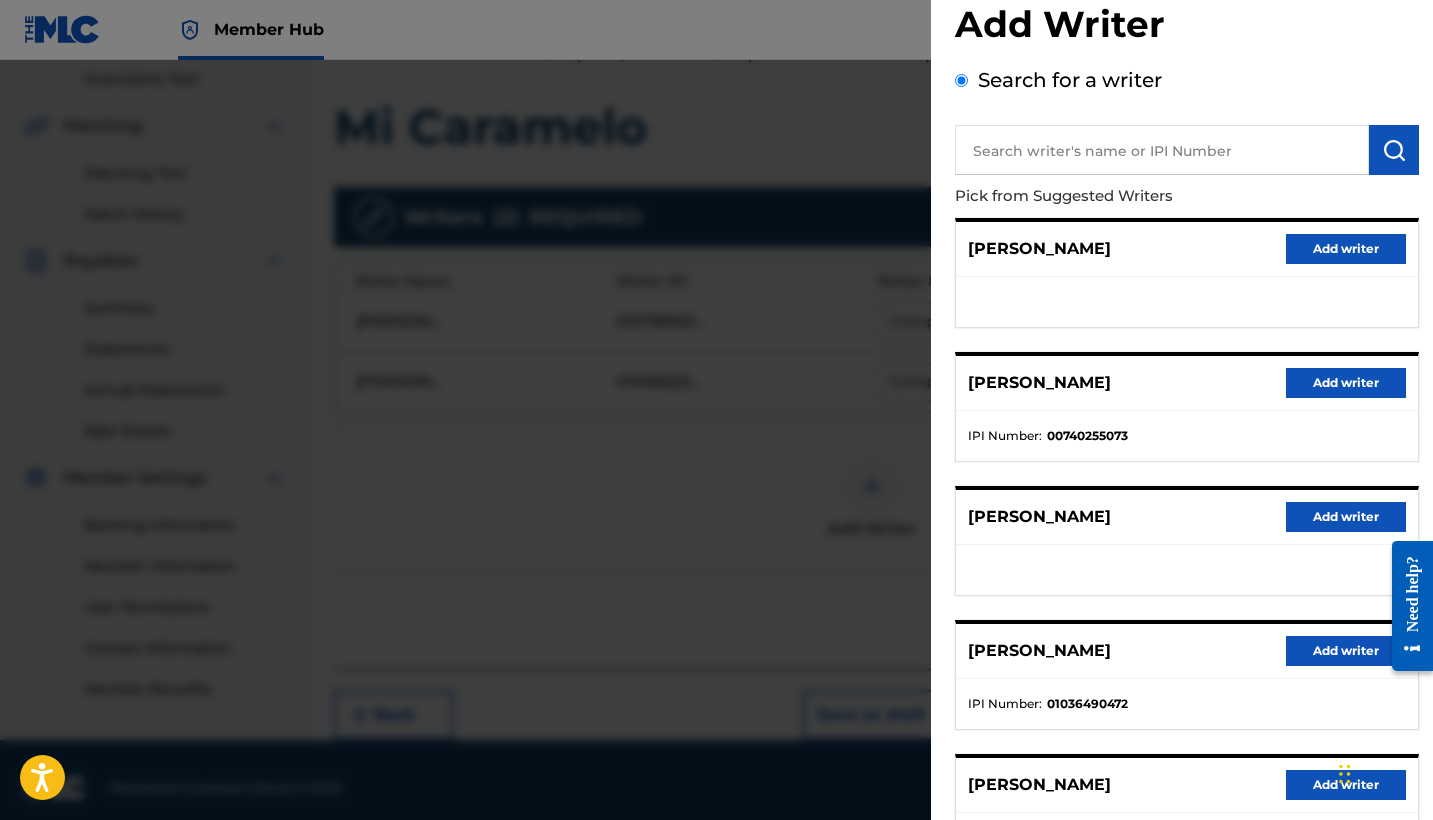
click at [1154, 153] on input "text" at bounding box center [1162, 150] width 414 height 50
paste input "1222510119"
click at [1371, 148] on button "submit" at bounding box center [1394, 150] width 50 height 50
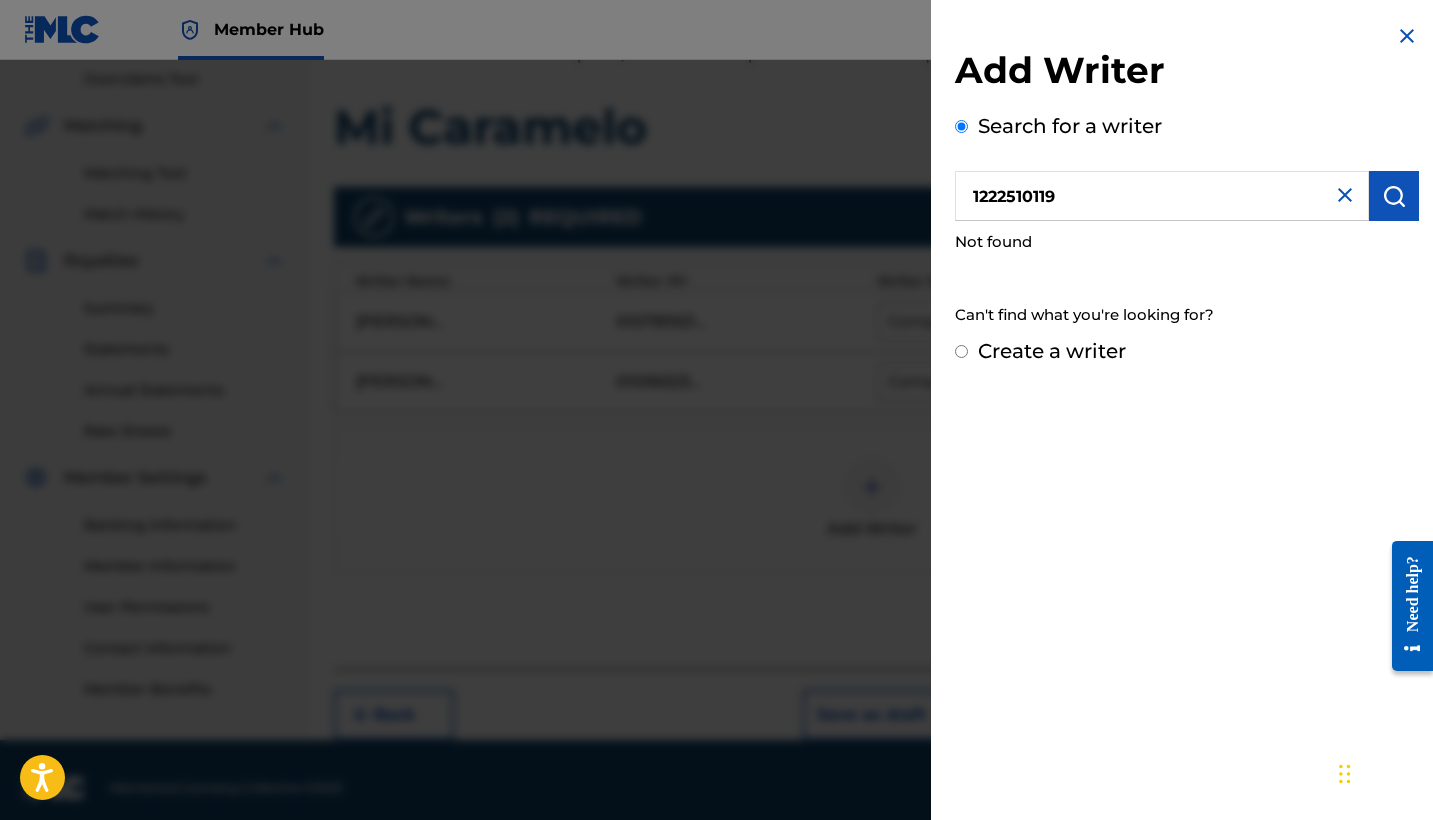
click at [1123, 207] on input "1222510119" at bounding box center [1162, 196] width 414 height 50
click at [1108, 206] on input "1222510119" at bounding box center [1162, 196] width 414 height 50
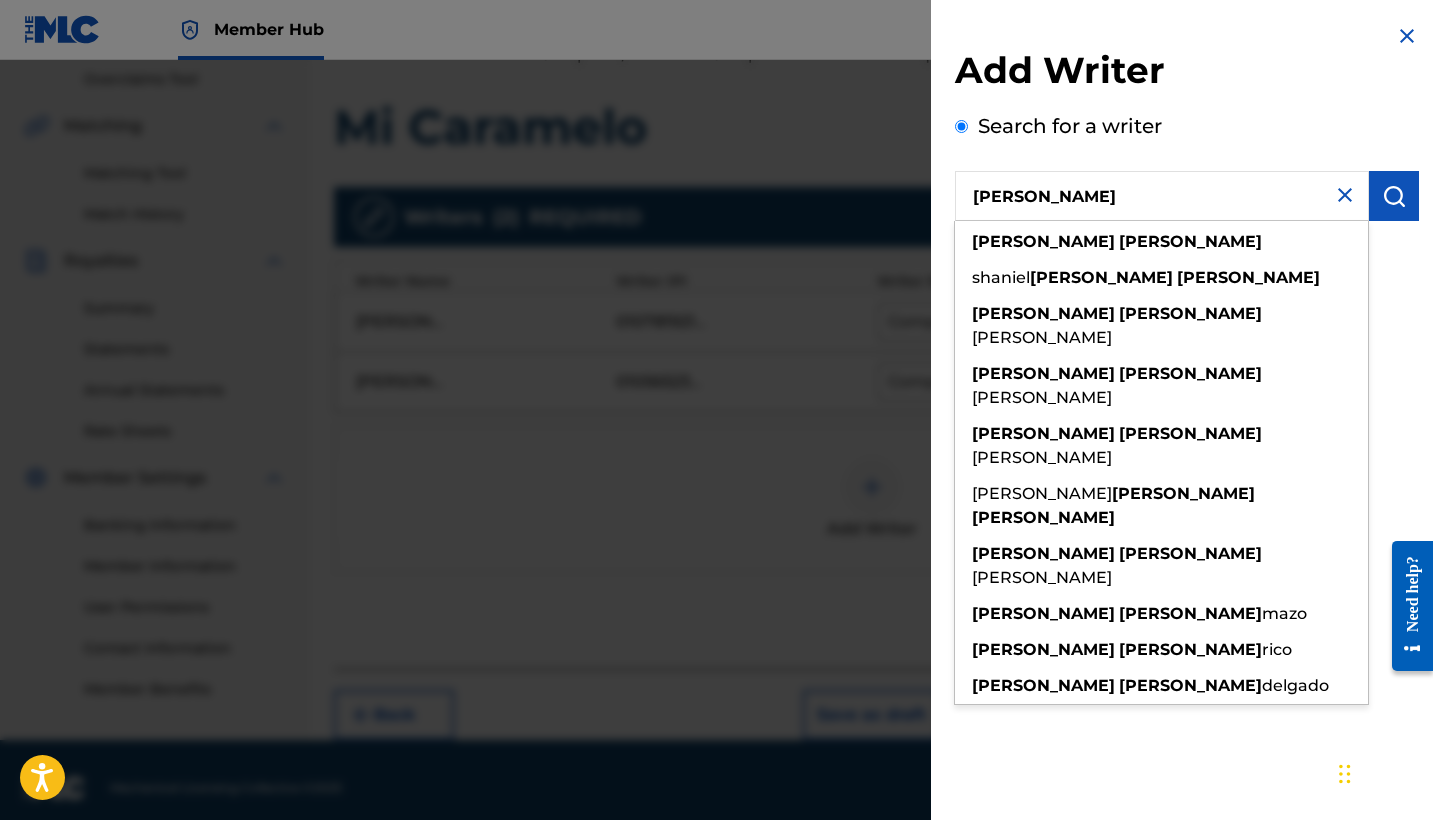
paste input "1222510119"
type input "[PERSON_NAME] 1222510119"
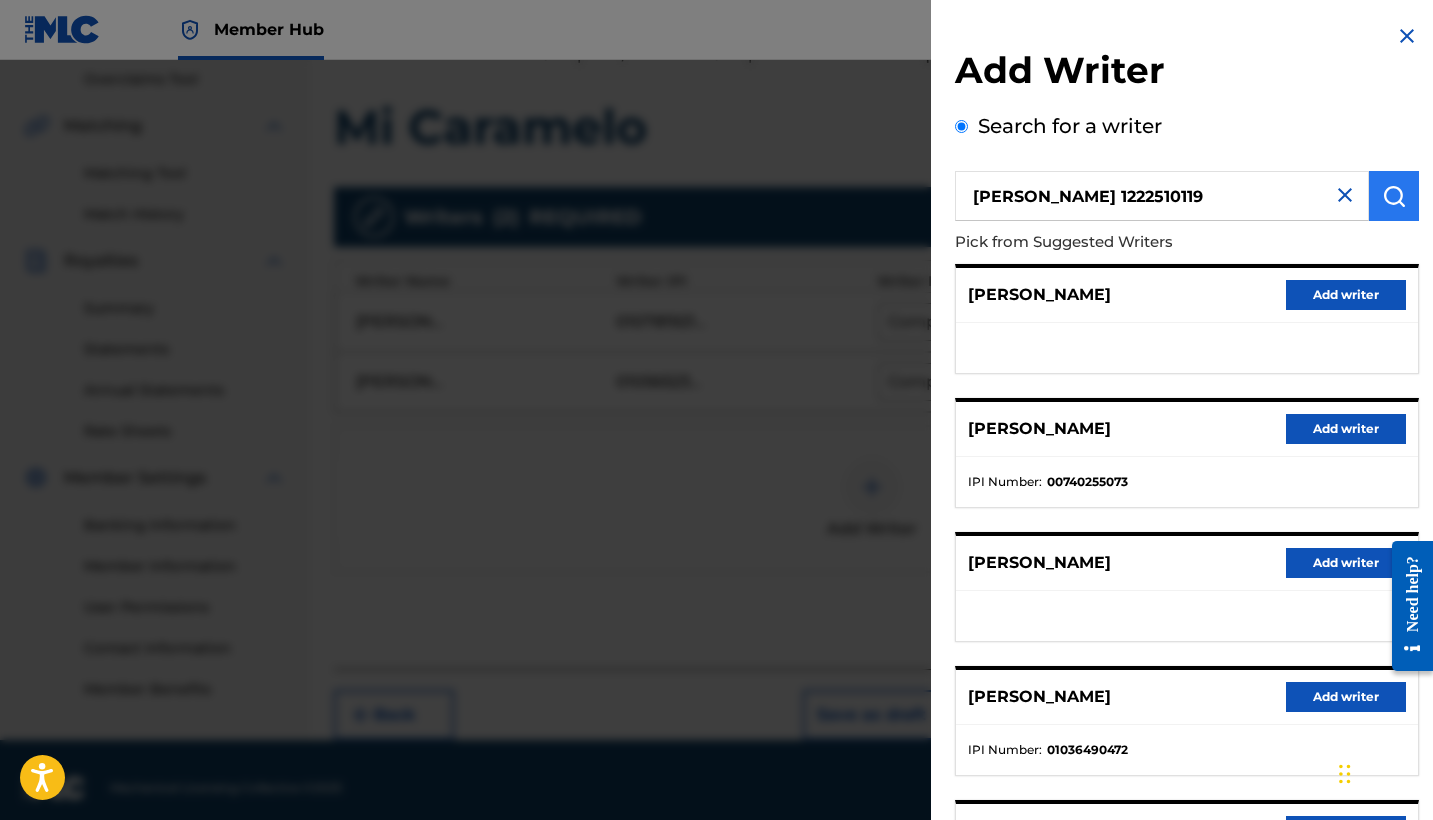
click at [1382, 208] on button "submit" at bounding box center [1394, 196] width 50 height 50
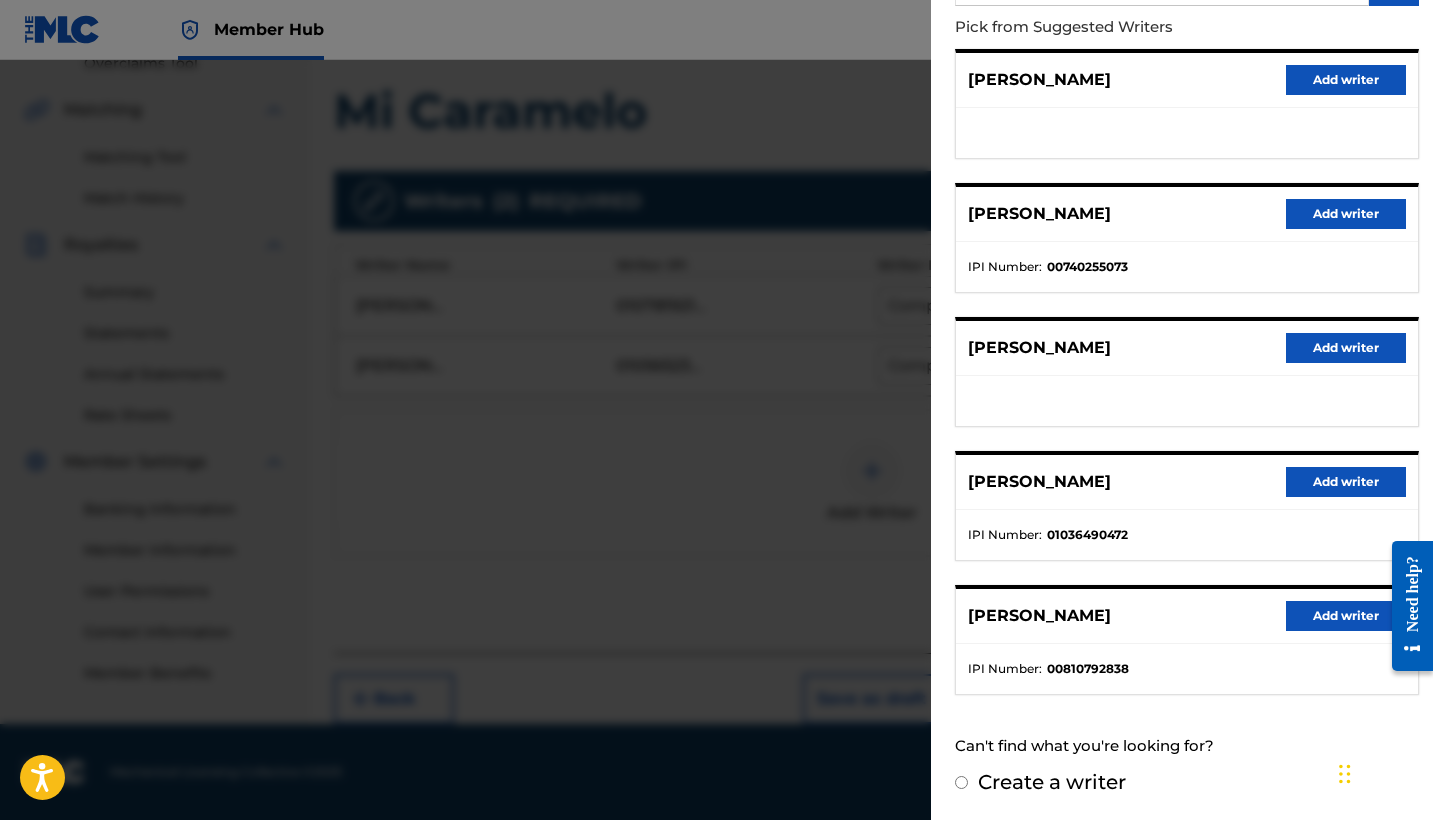
scroll to position [436, 0]
click at [1098, 781] on label "Create a writer" at bounding box center [1052, 782] width 148 height 24
radio input "true"
click at [968, 781] on input "Create a writer" at bounding box center [961, 782] width 13 height 13
radio input "false"
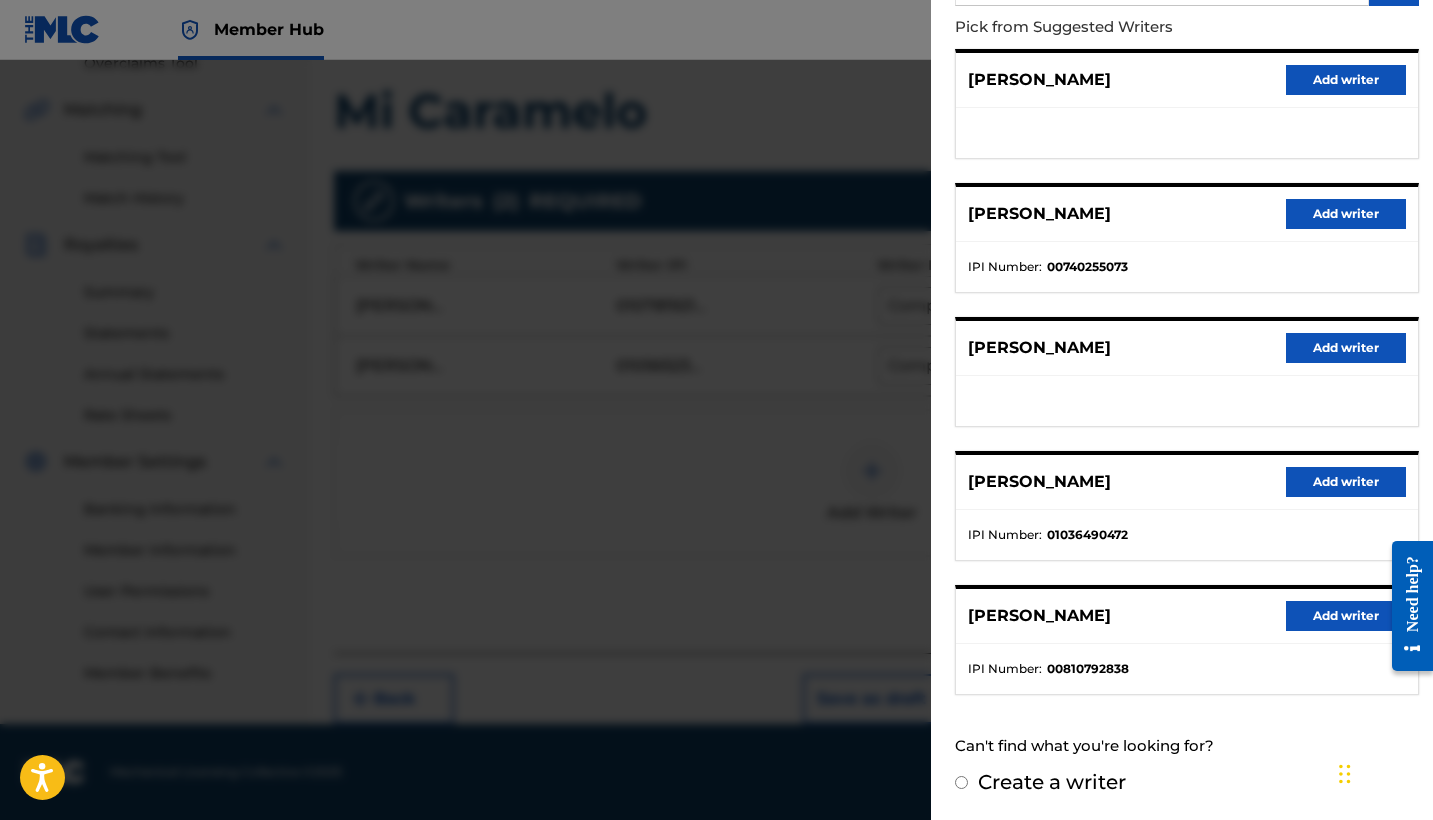
radio input "true"
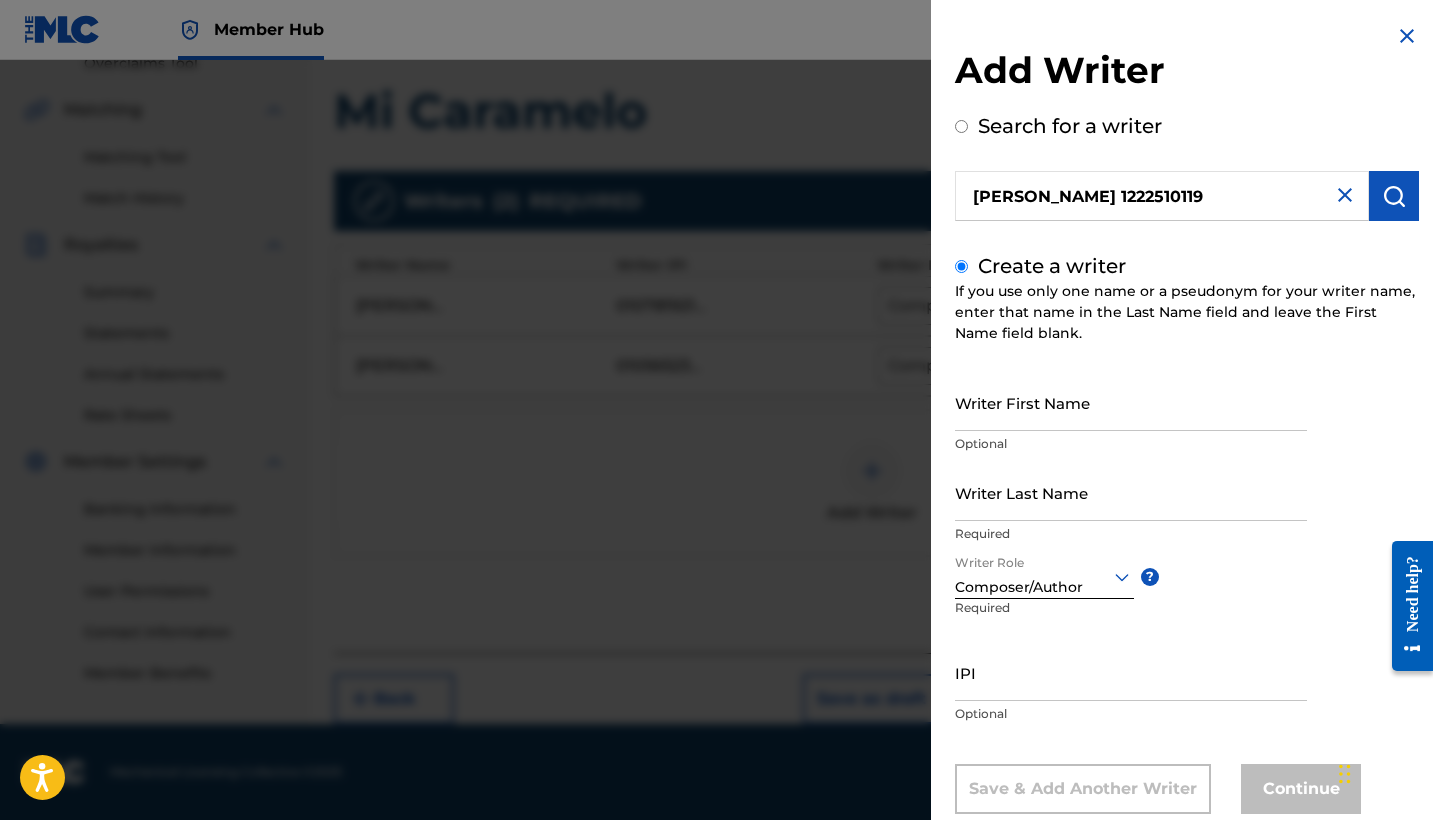
scroll to position [0, 0]
drag, startPoint x: 1072, startPoint y: 194, endPoint x: 1179, endPoint y: 189, distance: 107.1
click at [1179, 189] on input "[PERSON_NAME] 1222510119" at bounding box center [1162, 196] width 414 height 50
radio input "true"
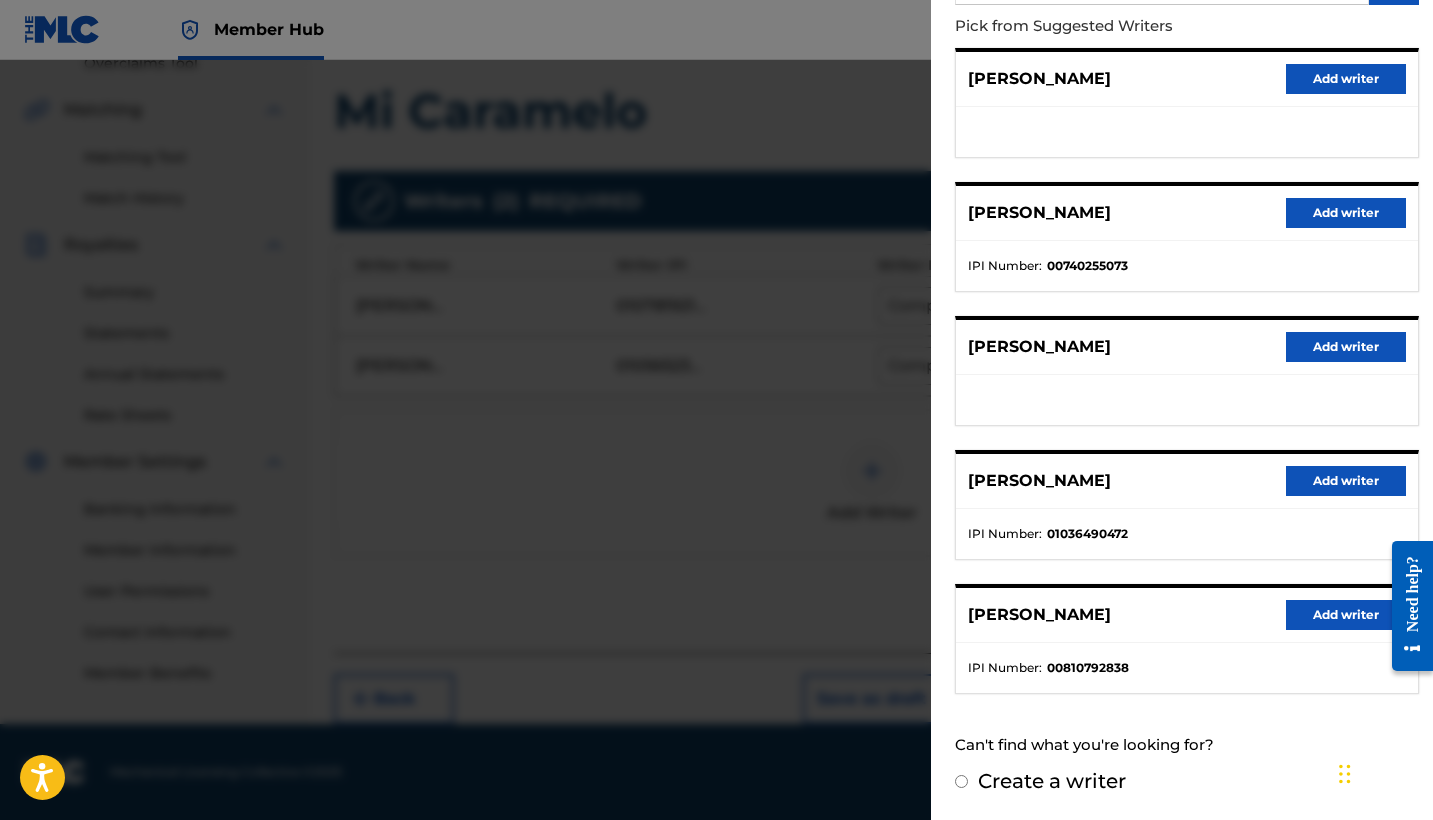
scroll to position [215, 0]
click at [1044, 779] on label "Create a writer" at bounding box center [1052, 782] width 148 height 24
radio input "true"
click at [968, 779] on input "Create a writer" at bounding box center [961, 782] width 13 height 13
radio input "false"
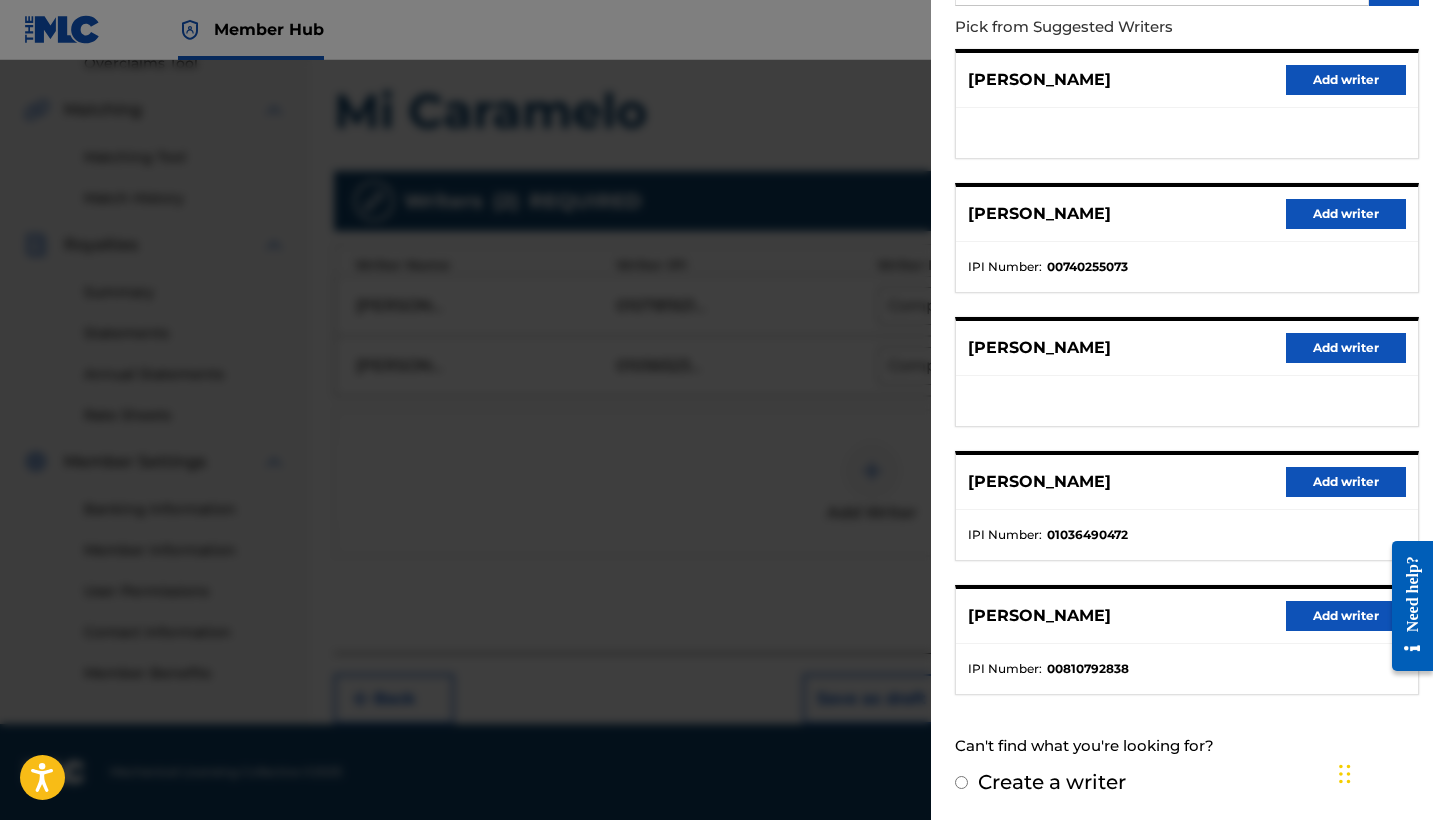
radio input "true"
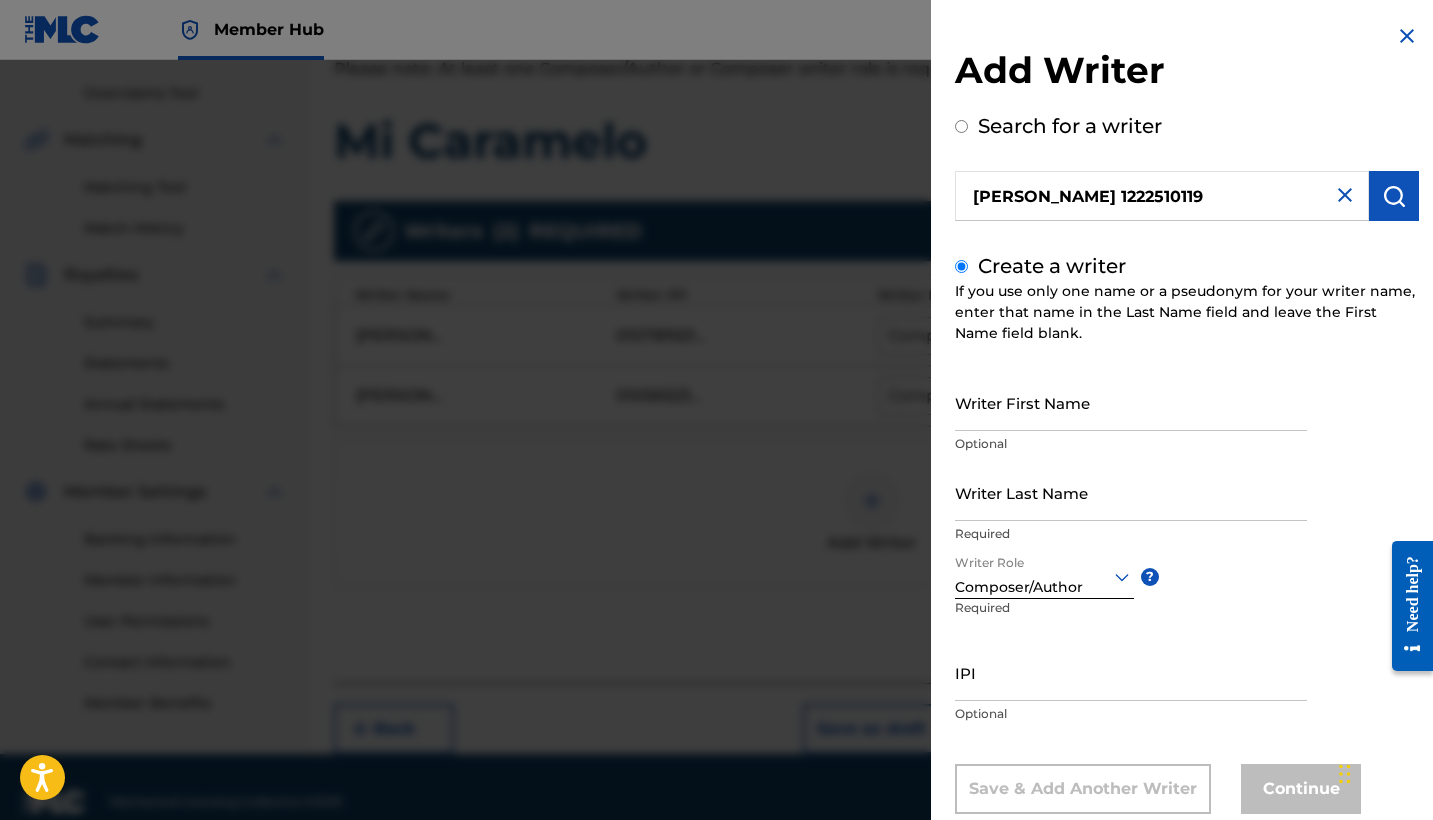
scroll to position [394, 0]
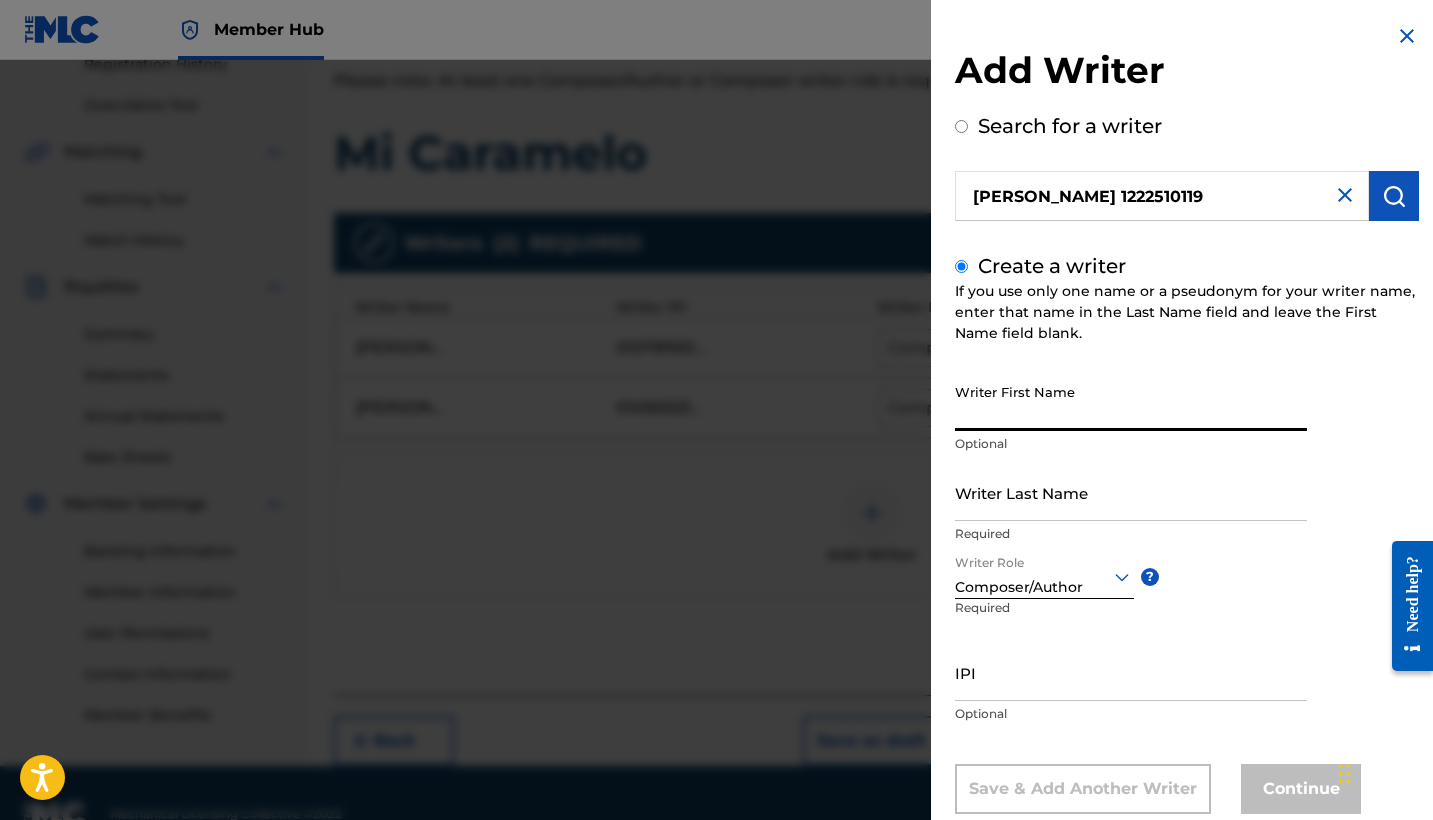
click at [1067, 401] on input "Writer First Name" at bounding box center [1131, 402] width 352 height 57
paste input "1222510119"
type input "1222510119"
click at [1044, 409] on input "1222510119" at bounding box center [1131, 402] width 352 height 57
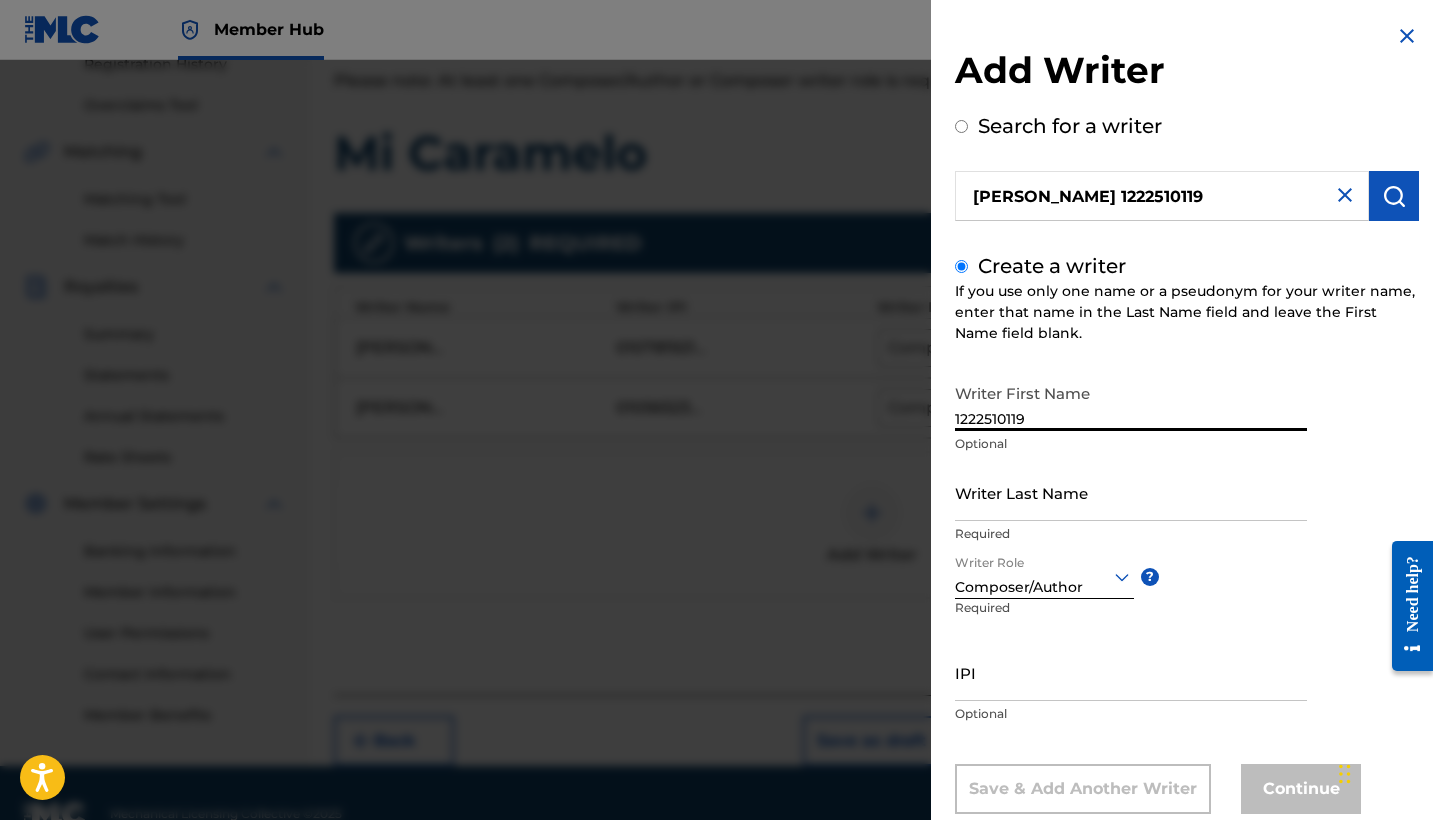
click at [1044, 409] on input "1222510119" at bounding box center [1131, 402] width 352 height 57
click at [1018, 684] on input "IPI" at bounding box center [1131, 672] width 352 height 57
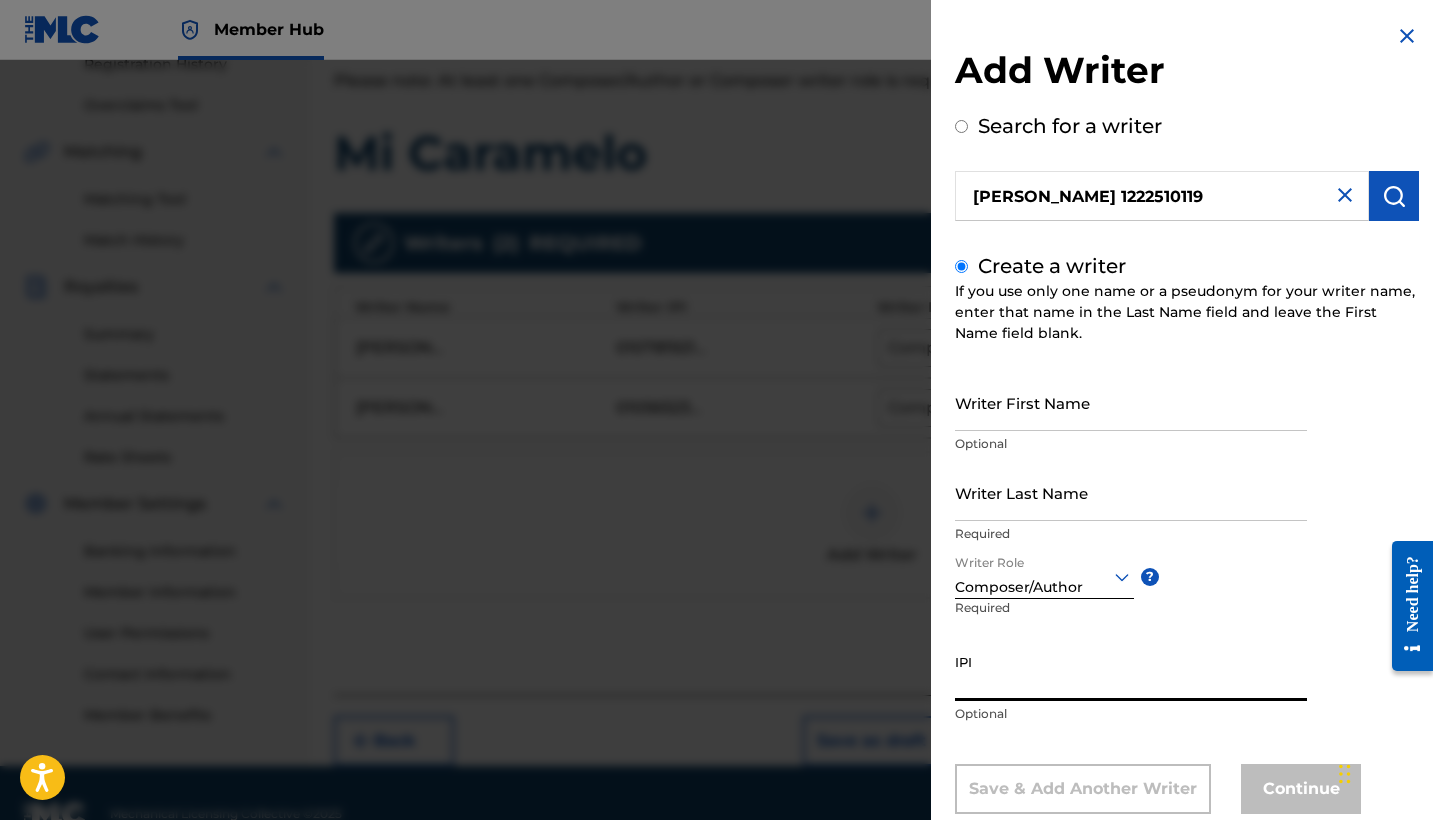
paste input "1222510119"
type input "1222510119"
click at [1022, 412] on input "Writer First Name" at bounding box center [1131, 402] width 352 height 57
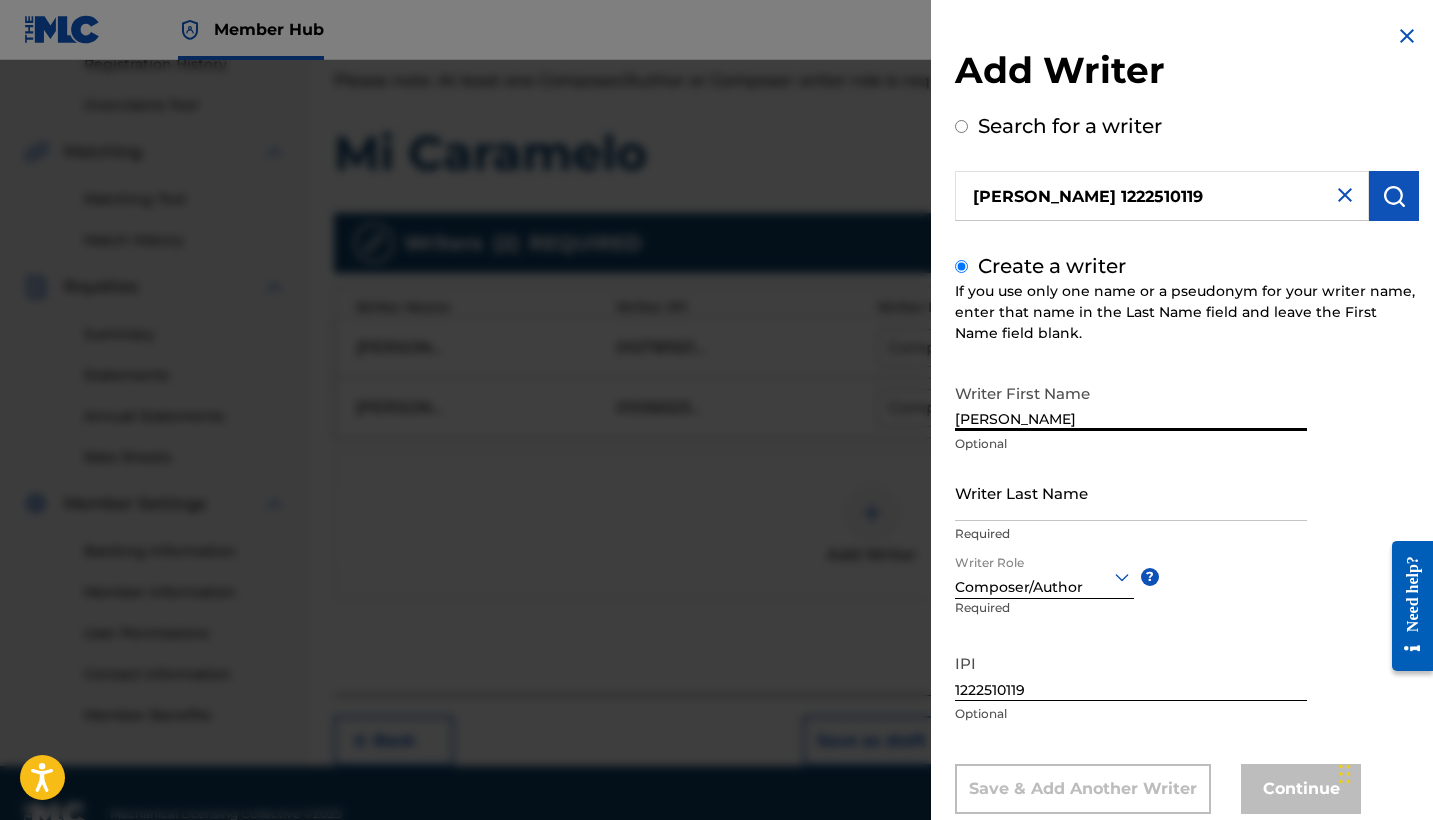
type input "[PERSON_NAME]"
click at [1029, 521] on div "Writer Last Name Required" at bounding box center [1131, 509] width 352 height 90
click at [1016, 511] on input "Writer Last Name" at bounding box center [1131, 492] width 352 height 57
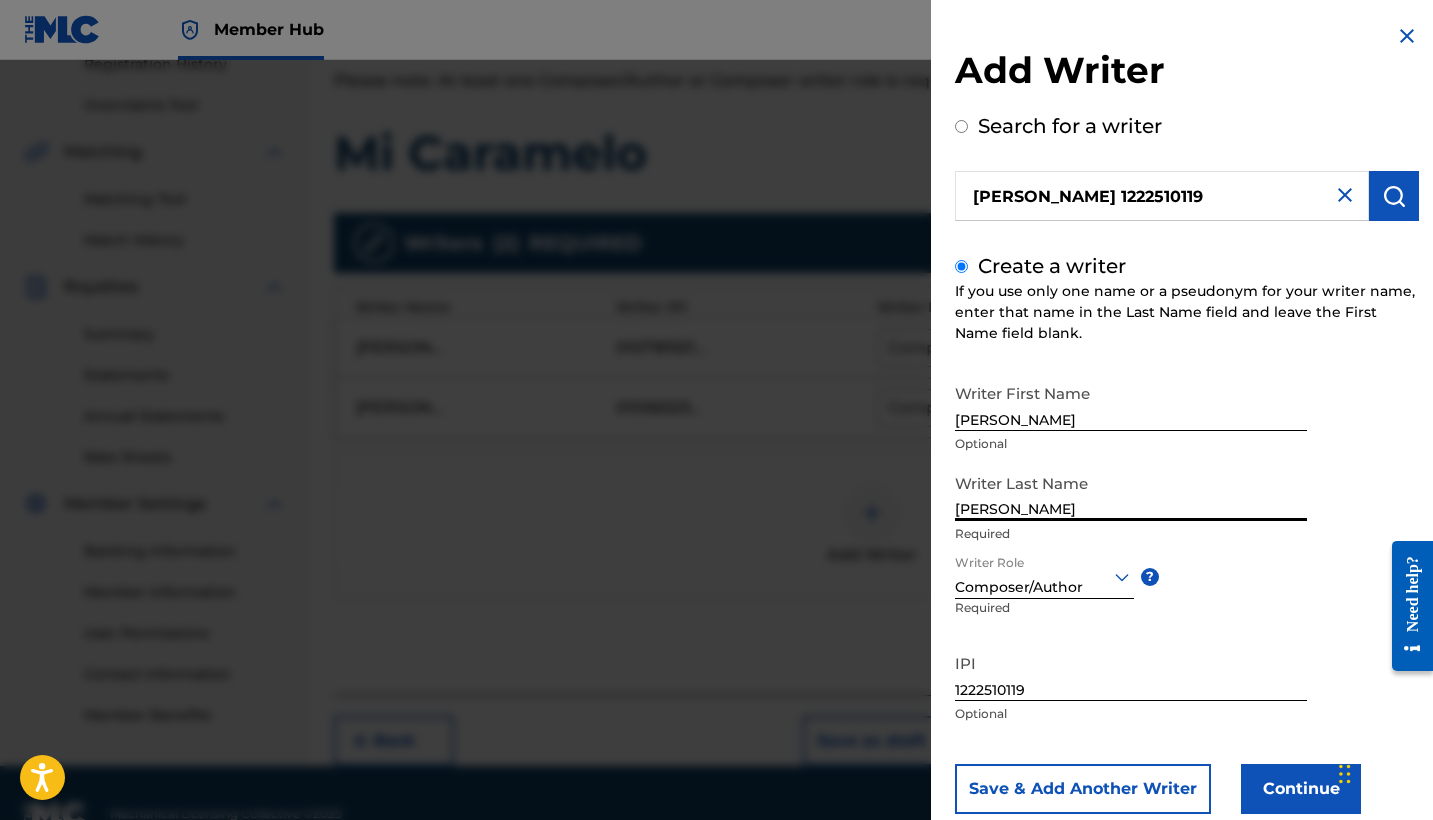
type input "[PERSON_NAME]"
click at [1026, 676] on input "1222510119" at bounding box center [1131, 672] width 352 height 57
click at [1029, 695] on input "1222510119" at bounding box center [1131, 672] width 352 height 57
paste input ")"
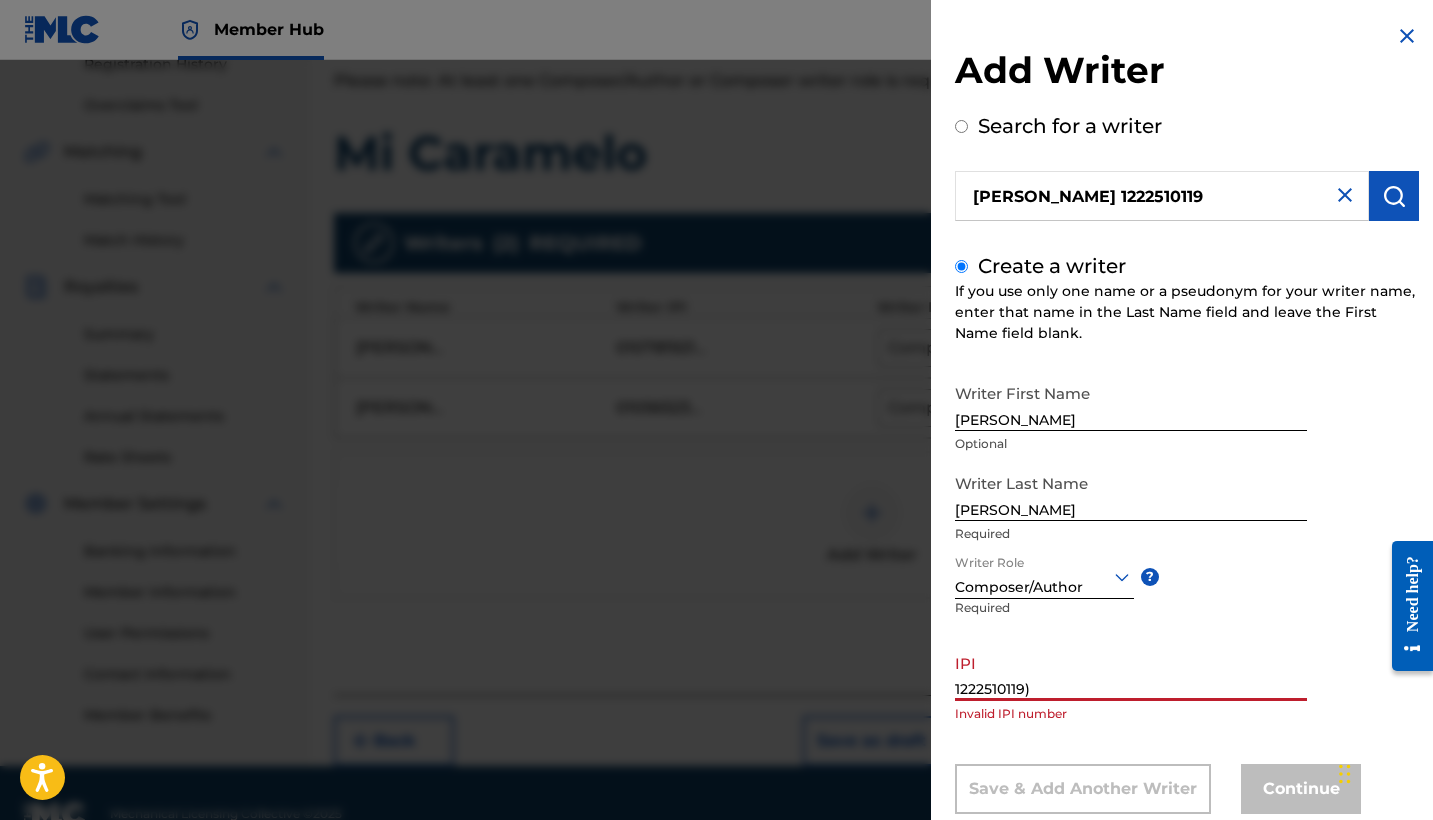
type input "1222510119"
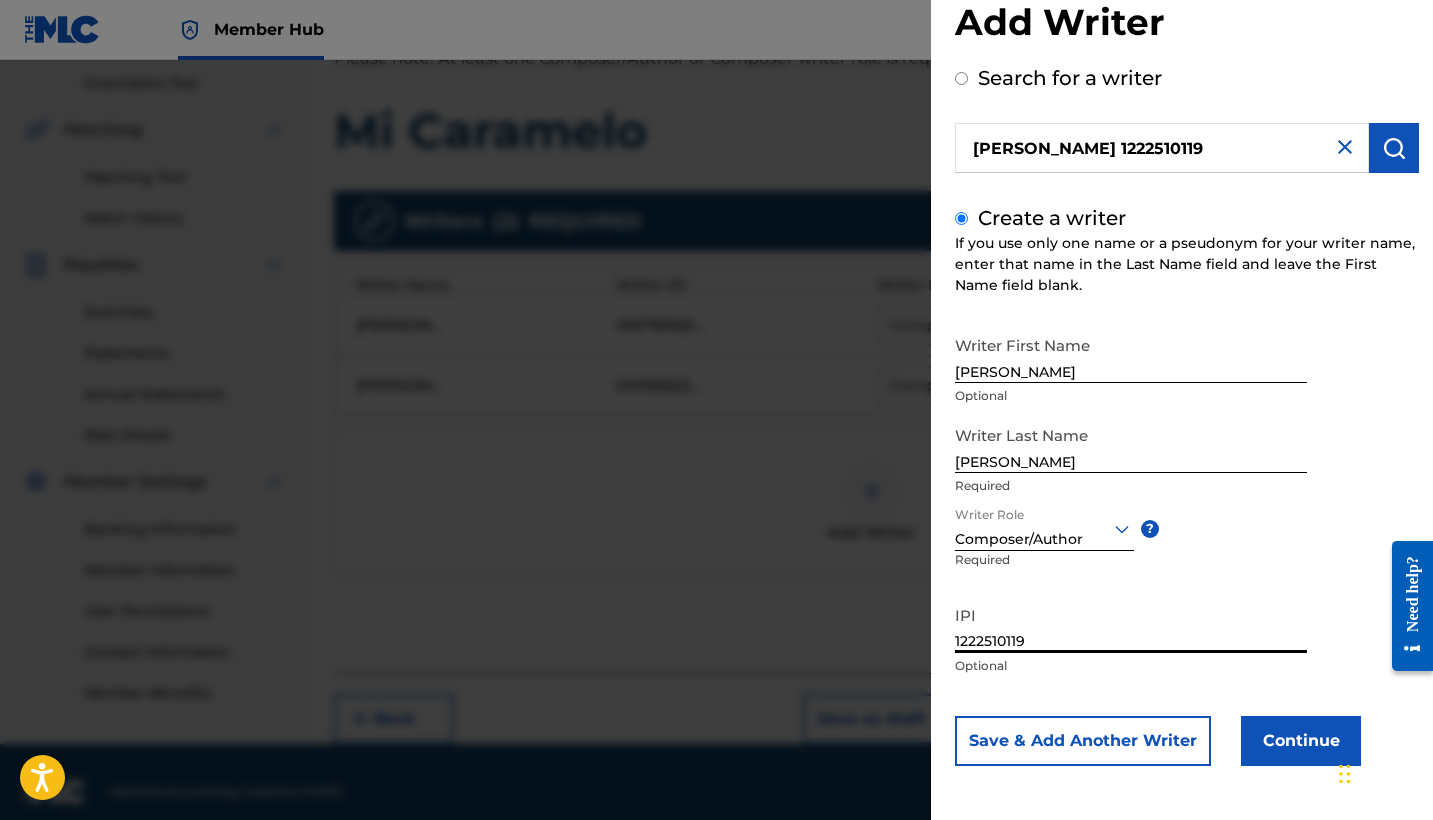
scroll to position [418, 0]
click at [1070, 739] on button "Save & Add Another Writer" at bounding box center [1083, 741] width 256 height 50
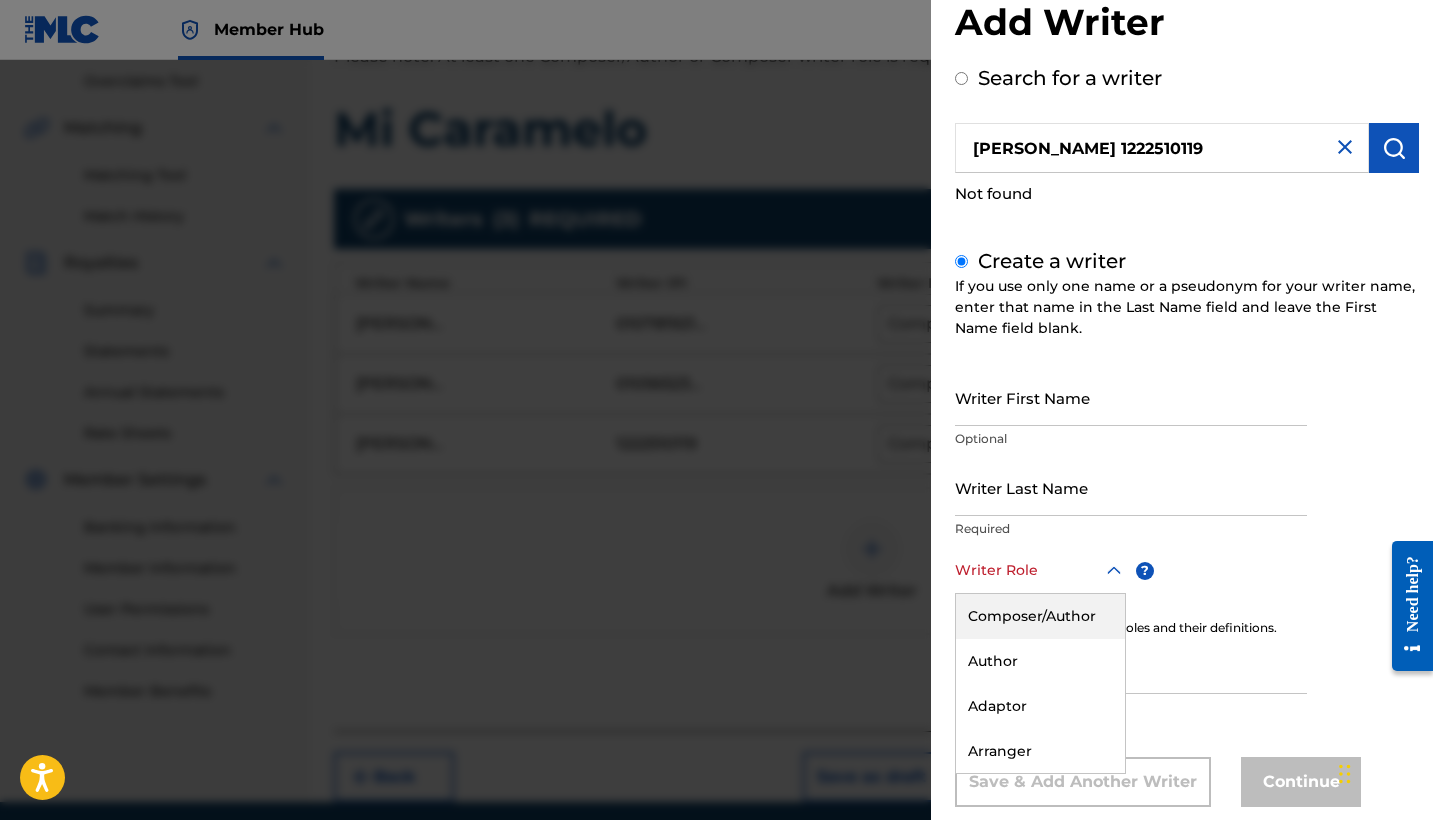
click at [1066, 573] on div "Composer/Author, 1 of 8. 8 results available. Use Up and Down to choose options…" at bounding box center [1040, 571] width 171 height 45
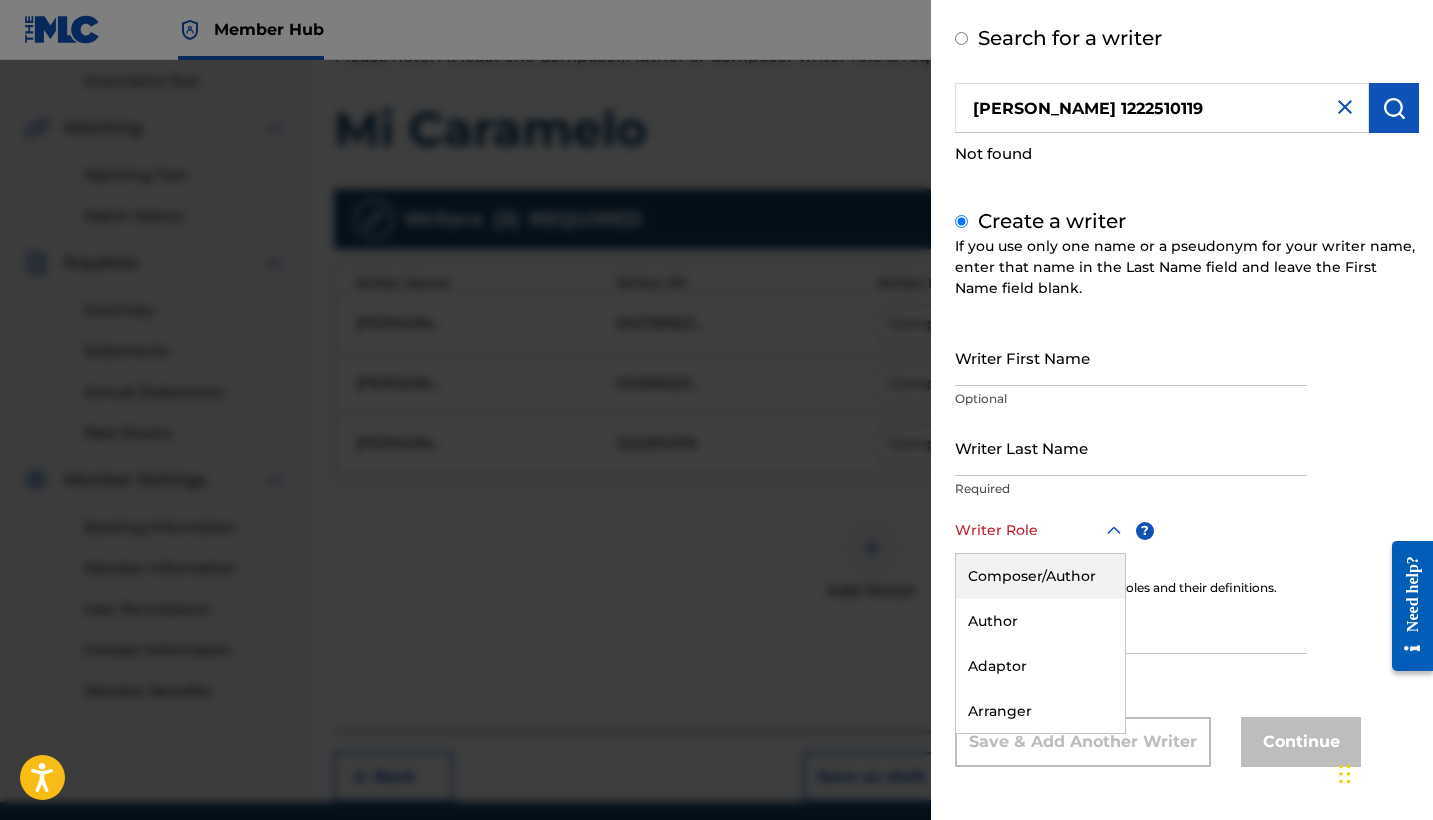
click at [1044, 568] on div "Composer/Author" at bounding box center [1040, 576] width 169 height 45
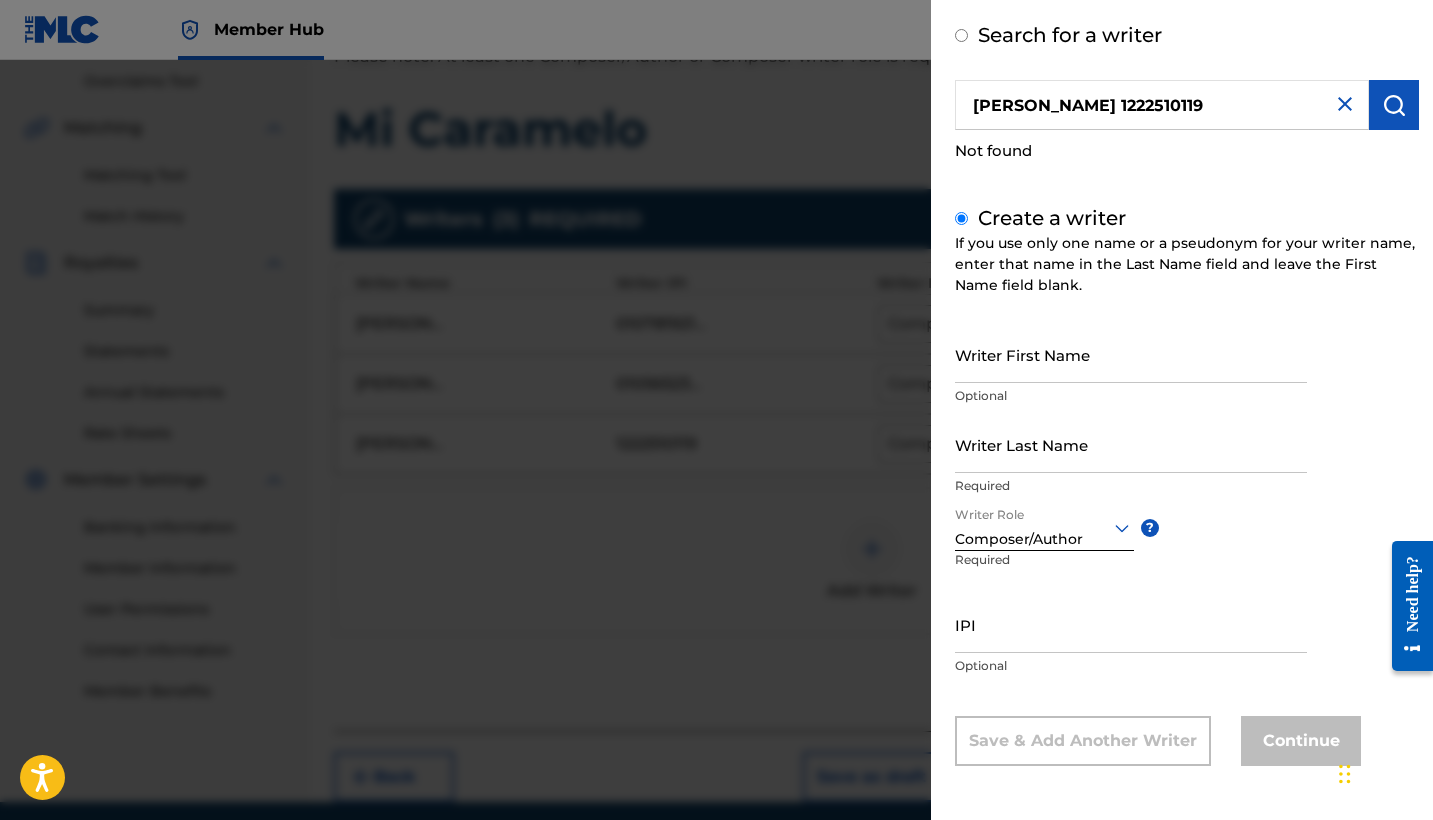
scroll to position [90, 0]
click at [1022, 648] on input "IPI" at bounding box center [1131, 625] width 352 height 57
paste input "1222510119)"
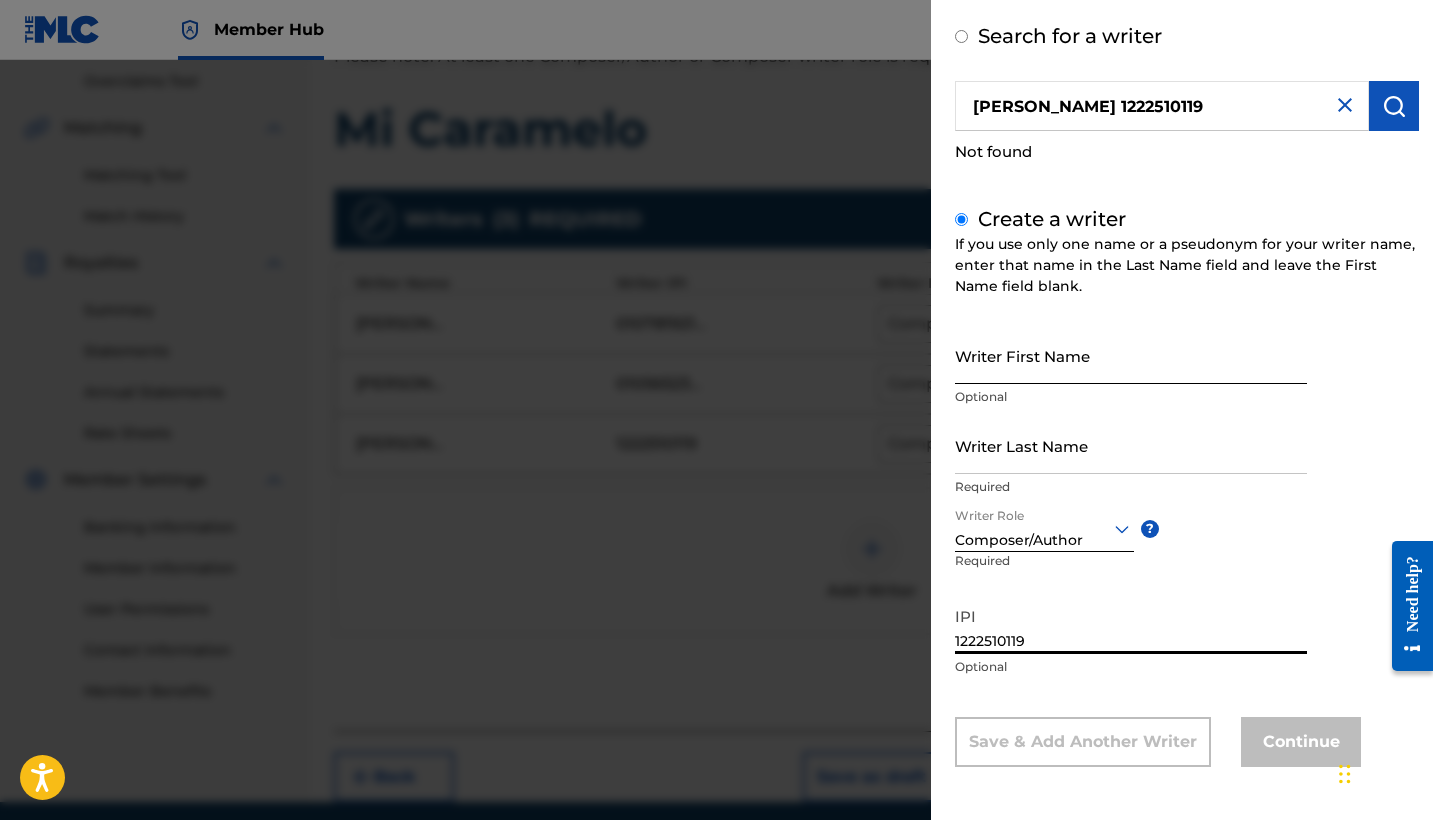
type input "1222510119"
click at [1009, 355] on input "Writer First Name" at bounding box center [1131, 355] width 352 height 57
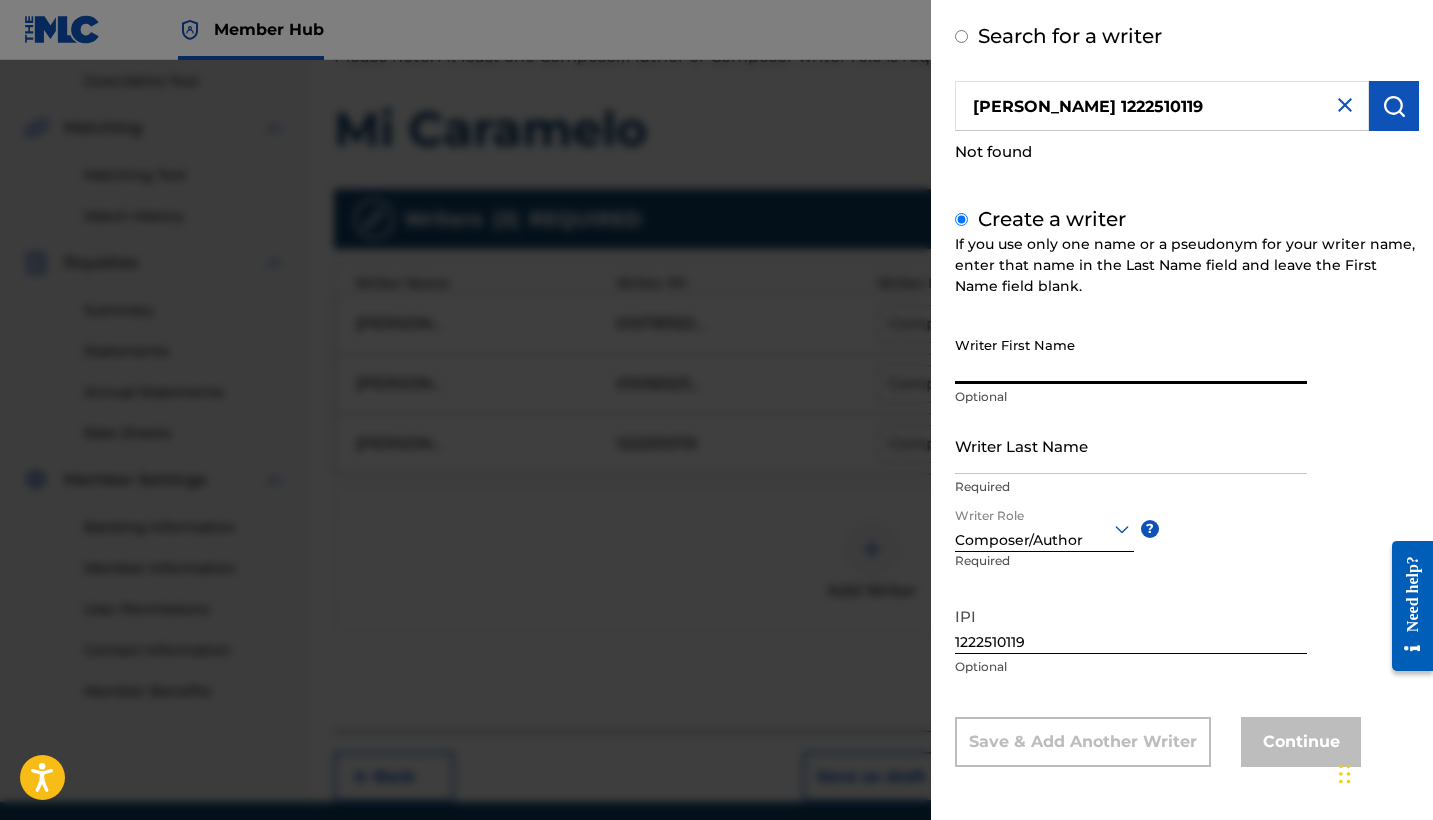
type input "i"
type input "[PERSON_NAME]"
click at [1020, 463] on input "Writer Last Name" at bounding box center [1131, 445] width 352 height 57
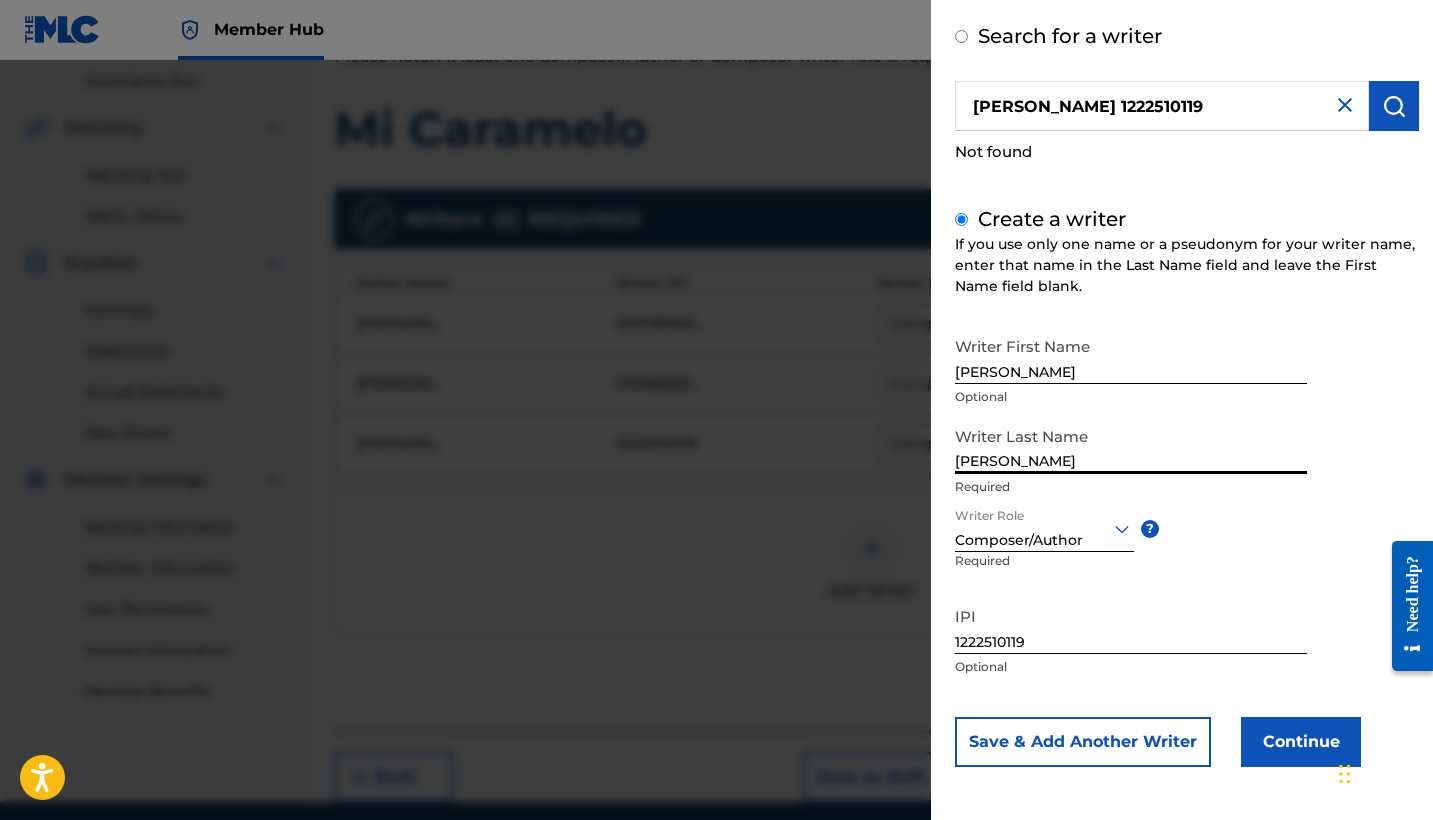
type input "[PERSON_NAME]"
click at [1072, 377] on input "[PERSON_NAME]" at bounding box center [1131, 355] width 352 height 57
type input "[PERSON_NAME]"
click at [1074, 748] on button "Save & Add Another Writer" at bounding box center [1083, 742] width 256 height 50
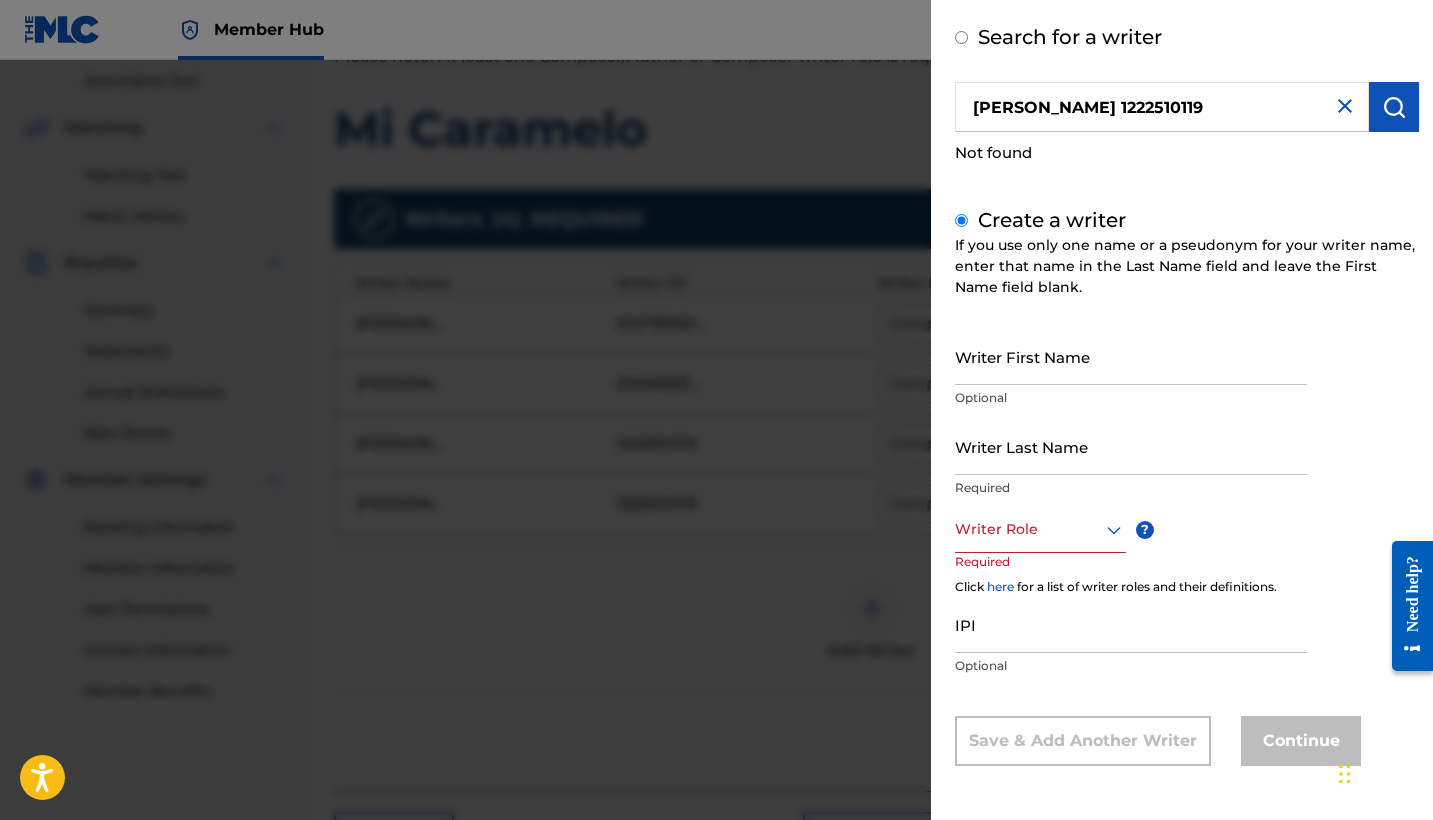
scroll to position [88, 0]
click at [1346, 113] on img at bounding box center [1345, 107] width 24 height 24
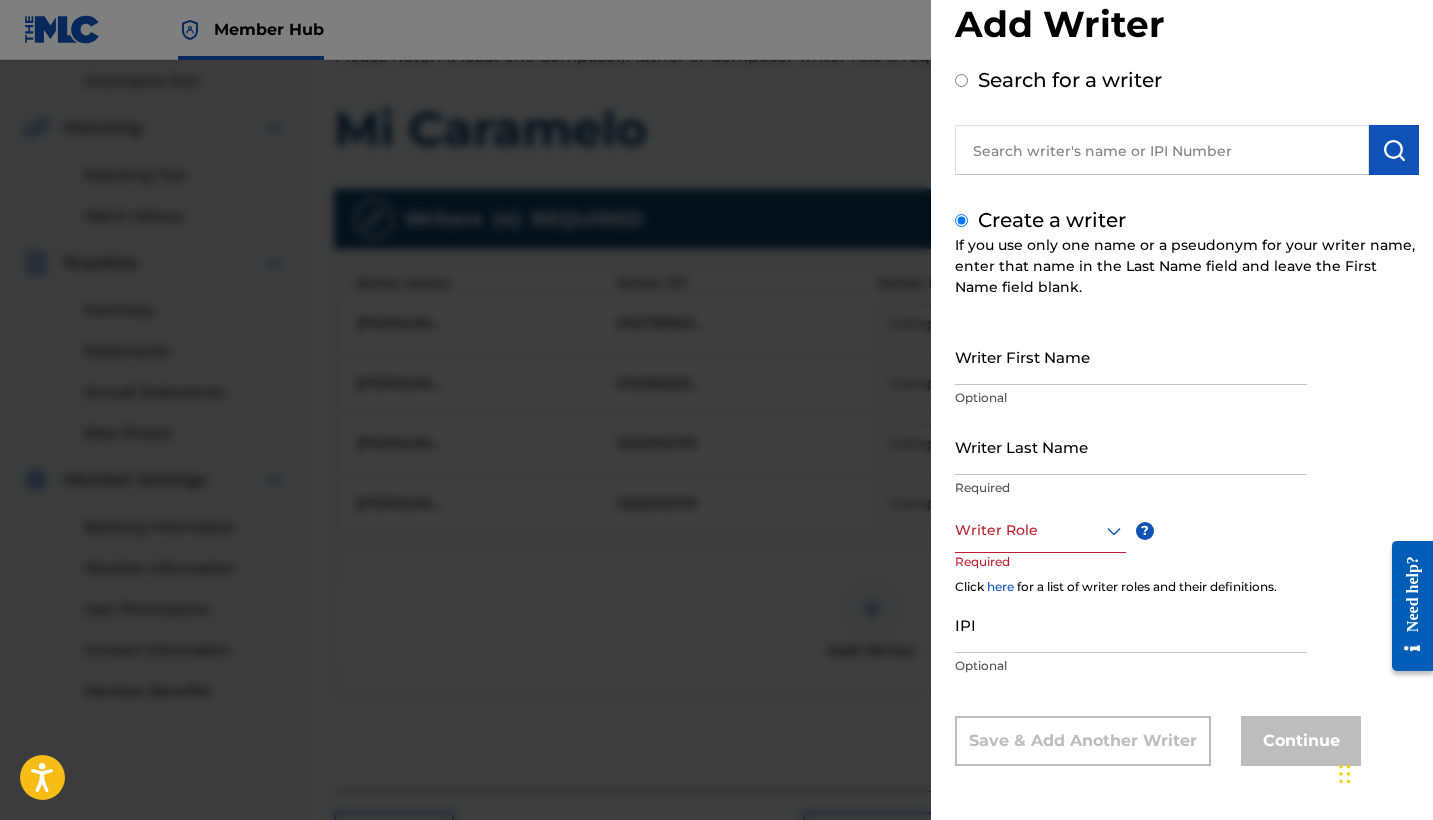
click at [769, 654] on div at bounding box center [716, 470] width 1433 height 820
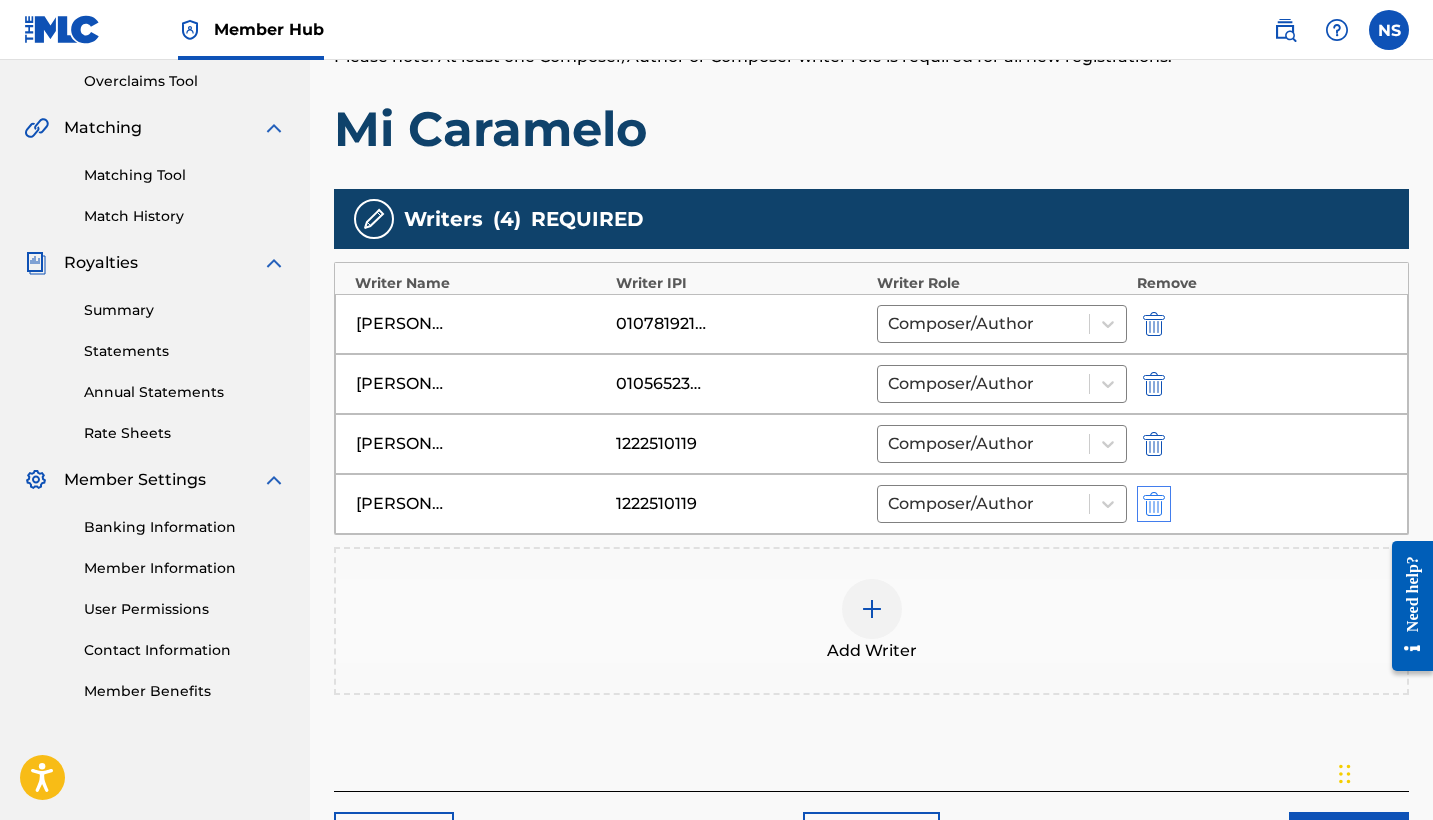
click at [1162, 510] on img "submit" at bounding box center [1154, 504] width 22 height 24
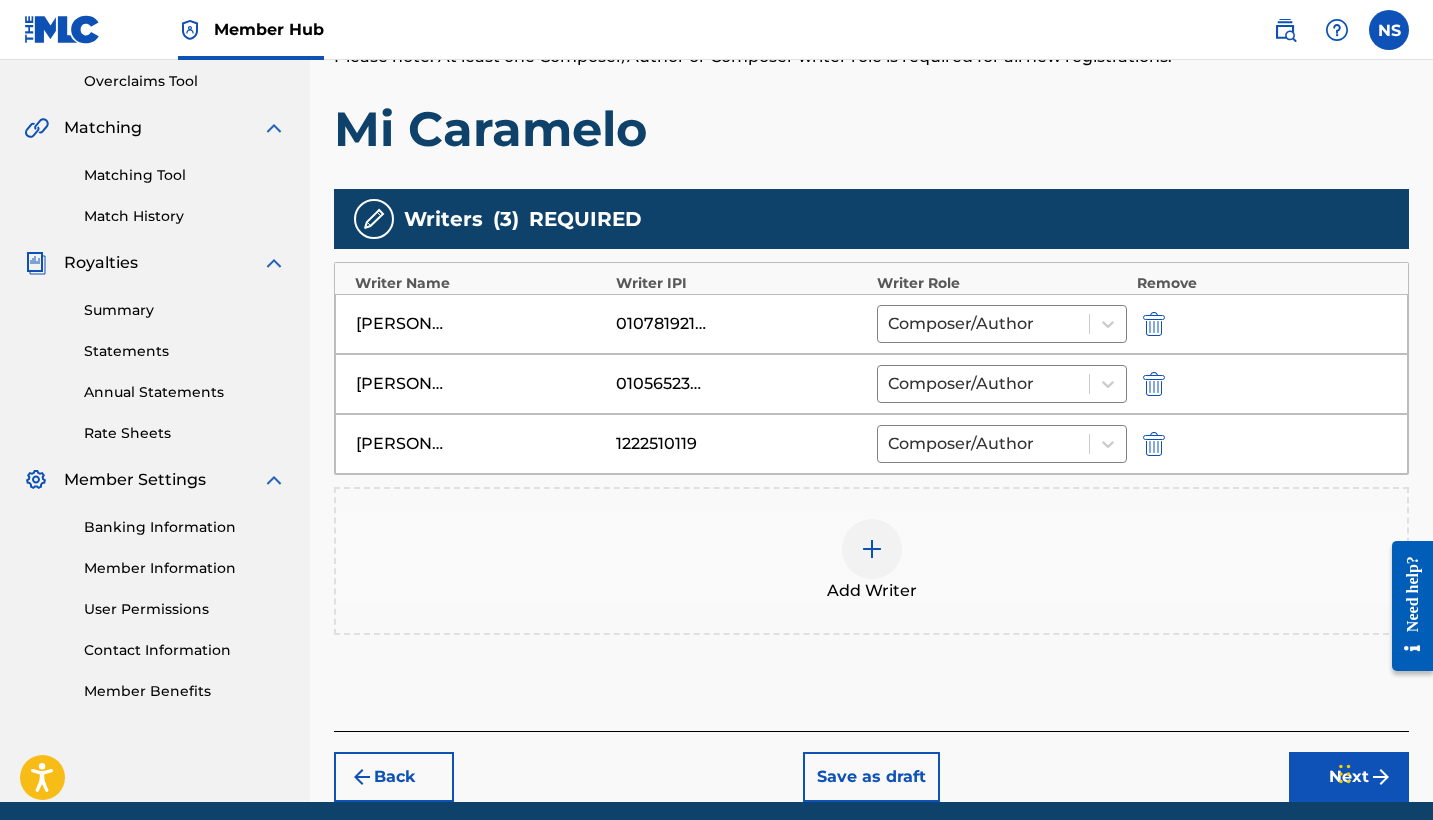
click at [865, 568] on div at bounding box center [872, 549] width 60 height 60
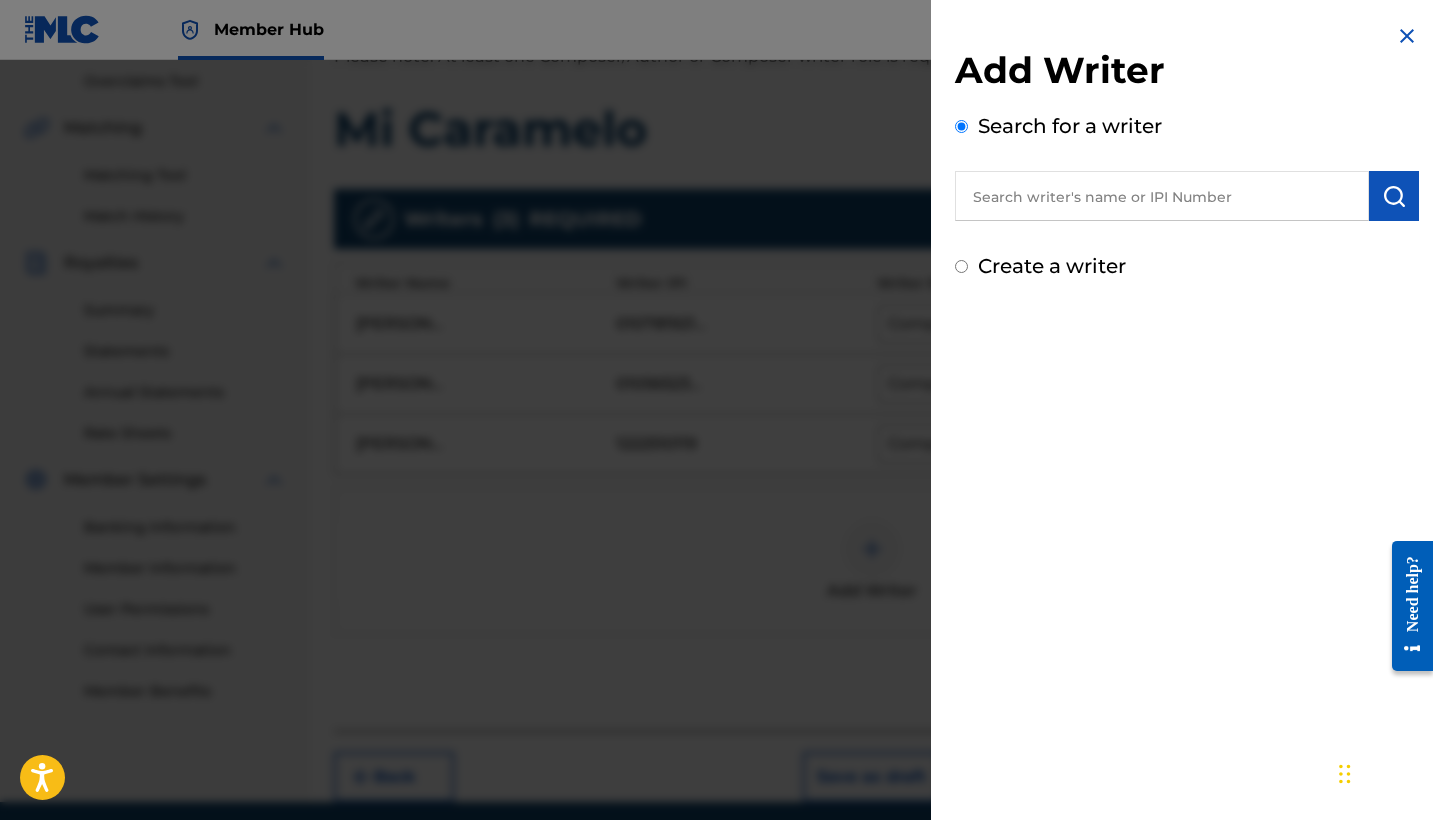
click at [1049, 201] on input "text" at bounding box center [1162, 196] width 414 height 50
paste input "01163511289"
type input "01163511289"
click at [1384, 201] on img "submit" at bounding box center [1394, 196] width 24 height 24
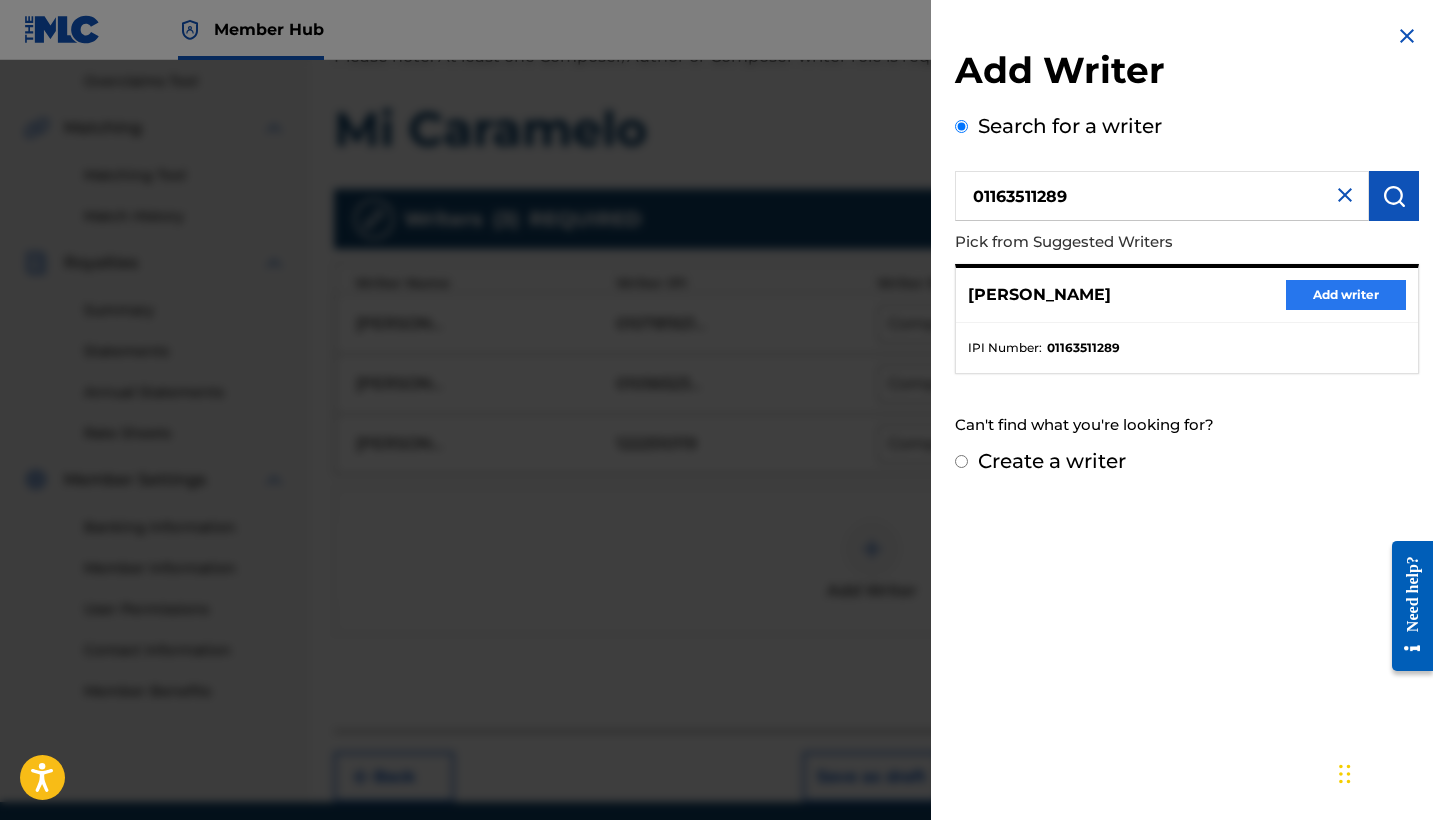
click at [1304, 298] on button "Add writer" at bounding box center [1346, 295] width 120 height 30
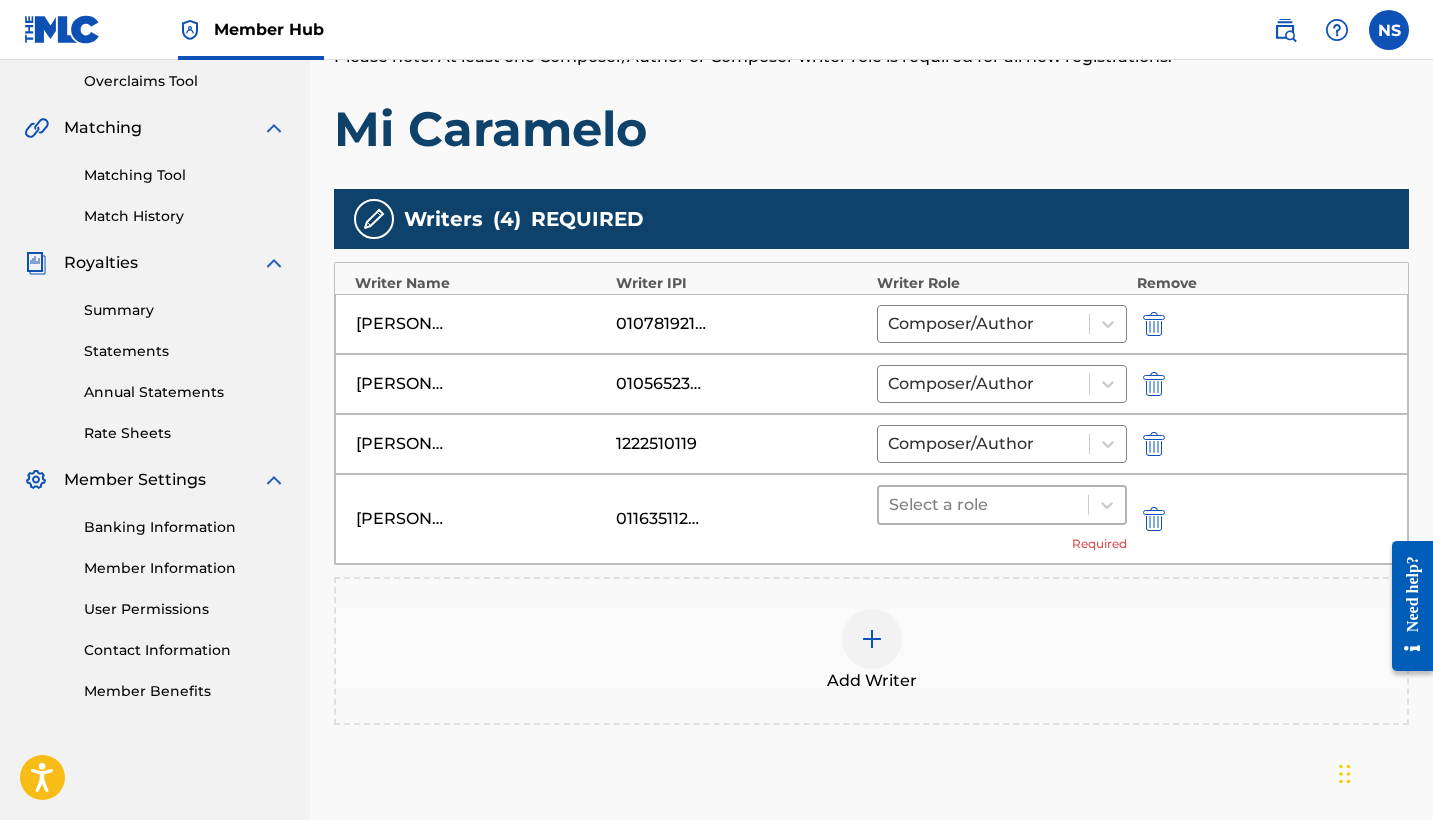
click at [937, 506] on div at bounding box center [983, 505] width 189 height 28
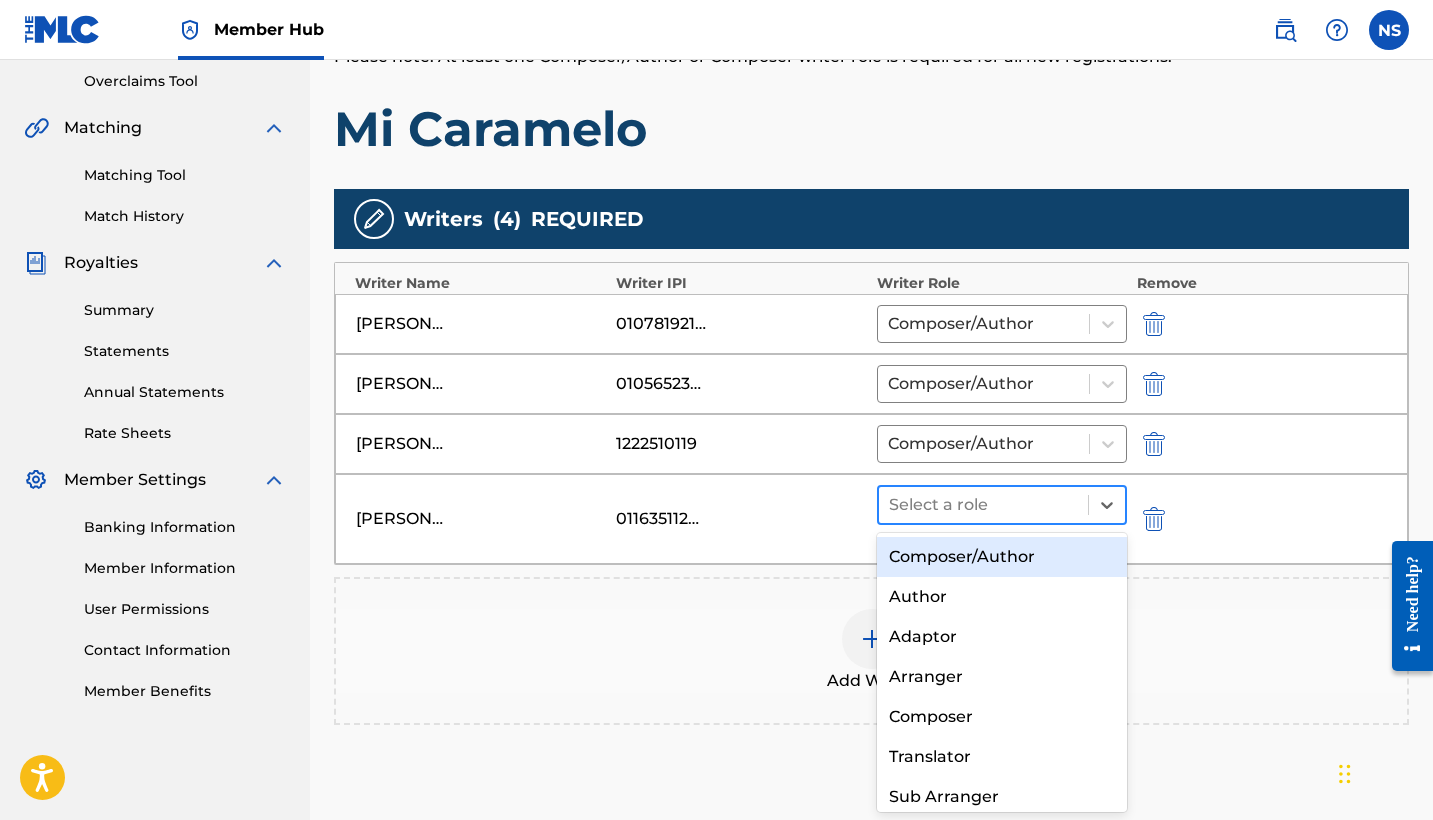
paste input "01119552465"
type input "01119552465"
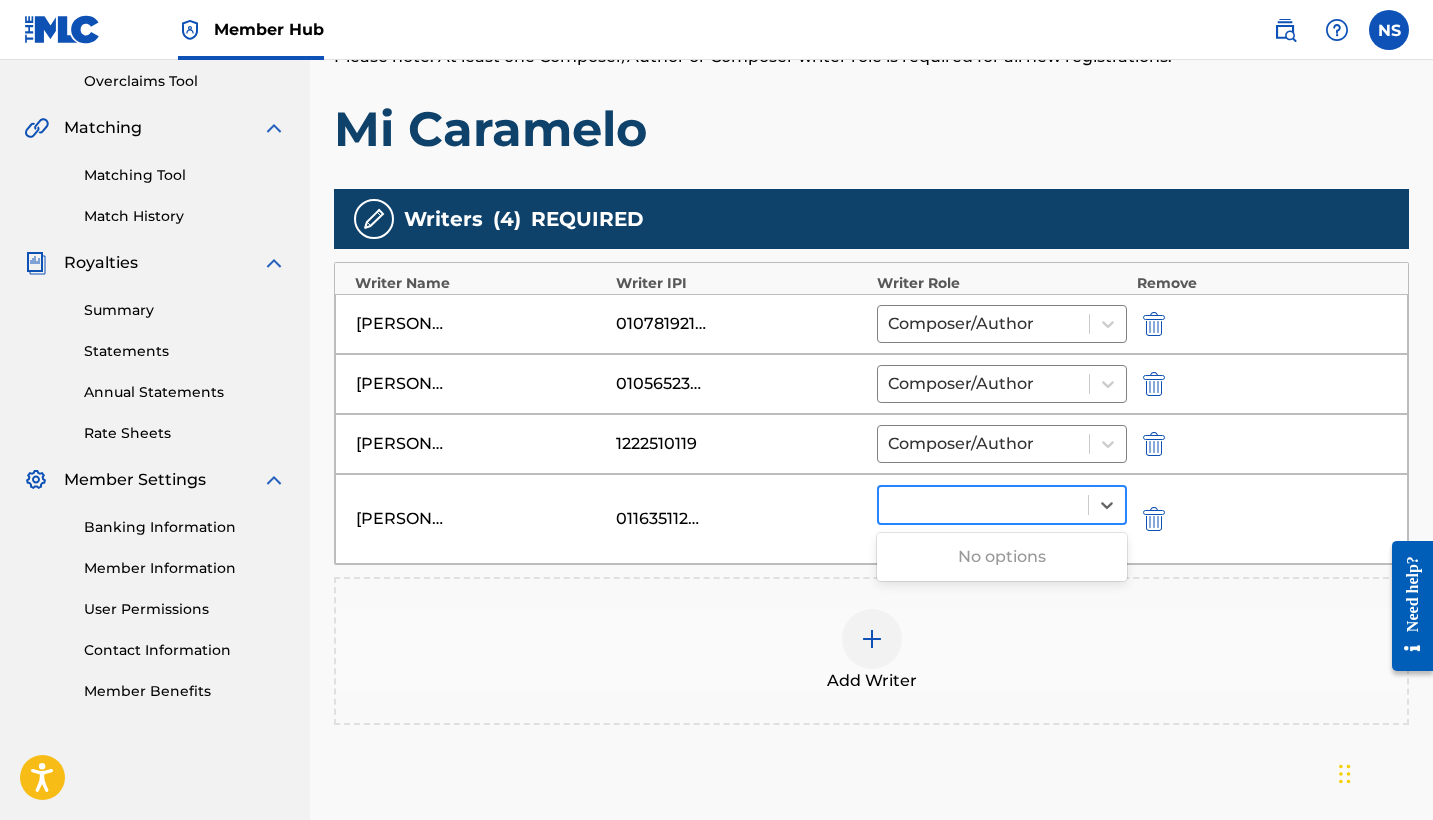
click at [1017, 501] on div at bounding box center [983, 505] width 189 height 28
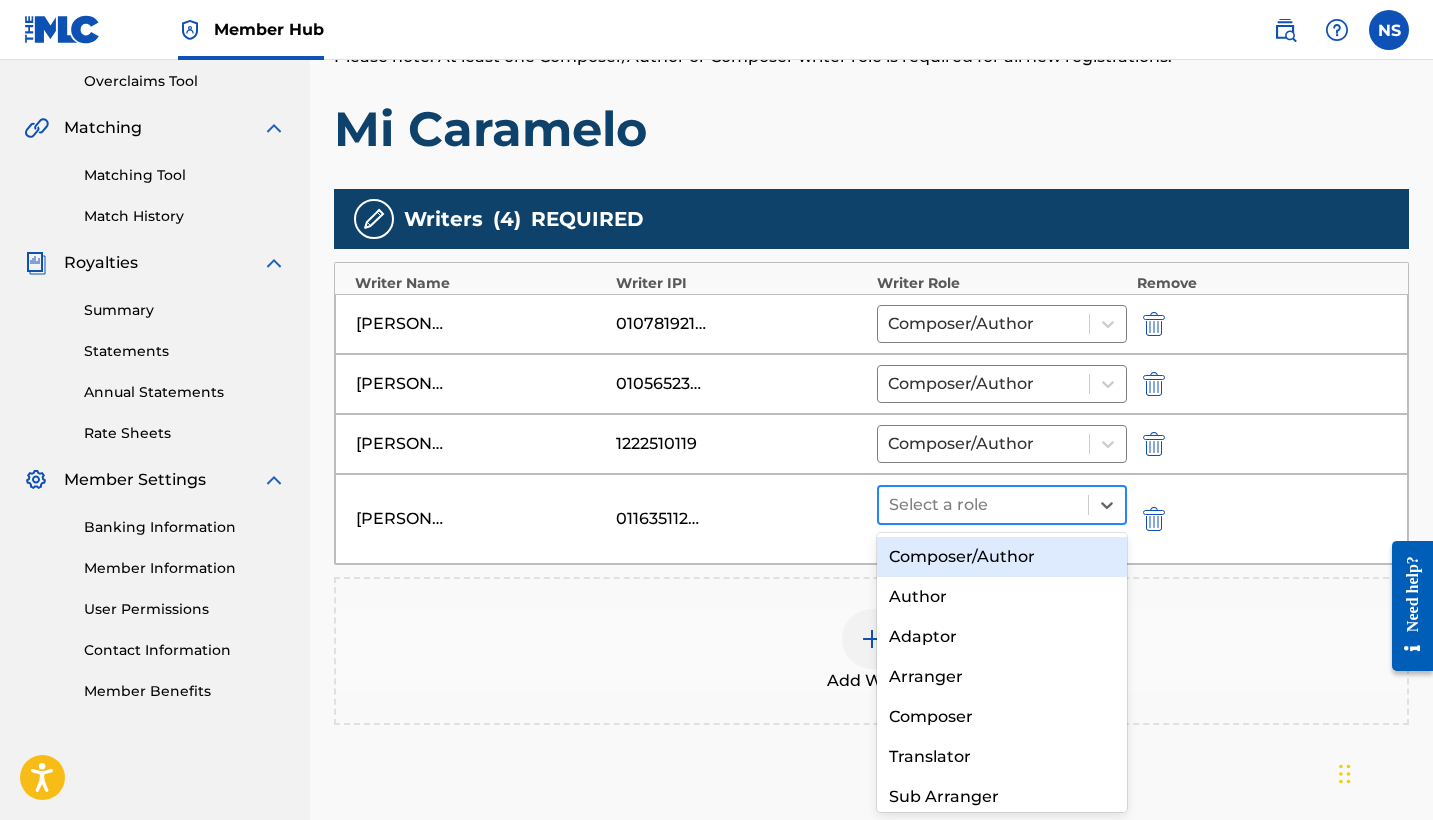
click at [1017, 501] on div at bounding box center [983, 505] width 189 height 28
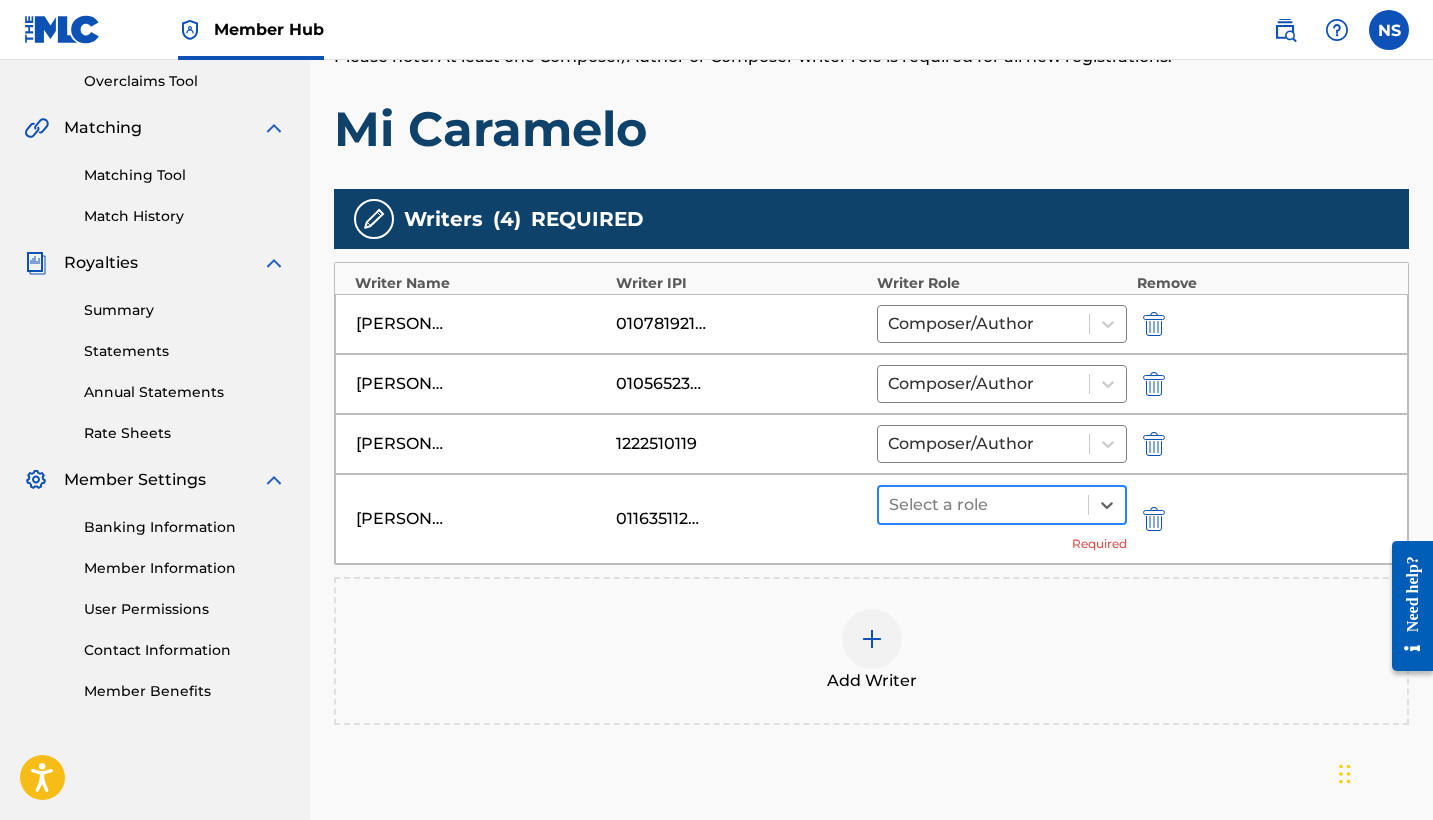
click at [1044, 522] on div "Select a role" at bounding box center [983, 505] width 209 height 36
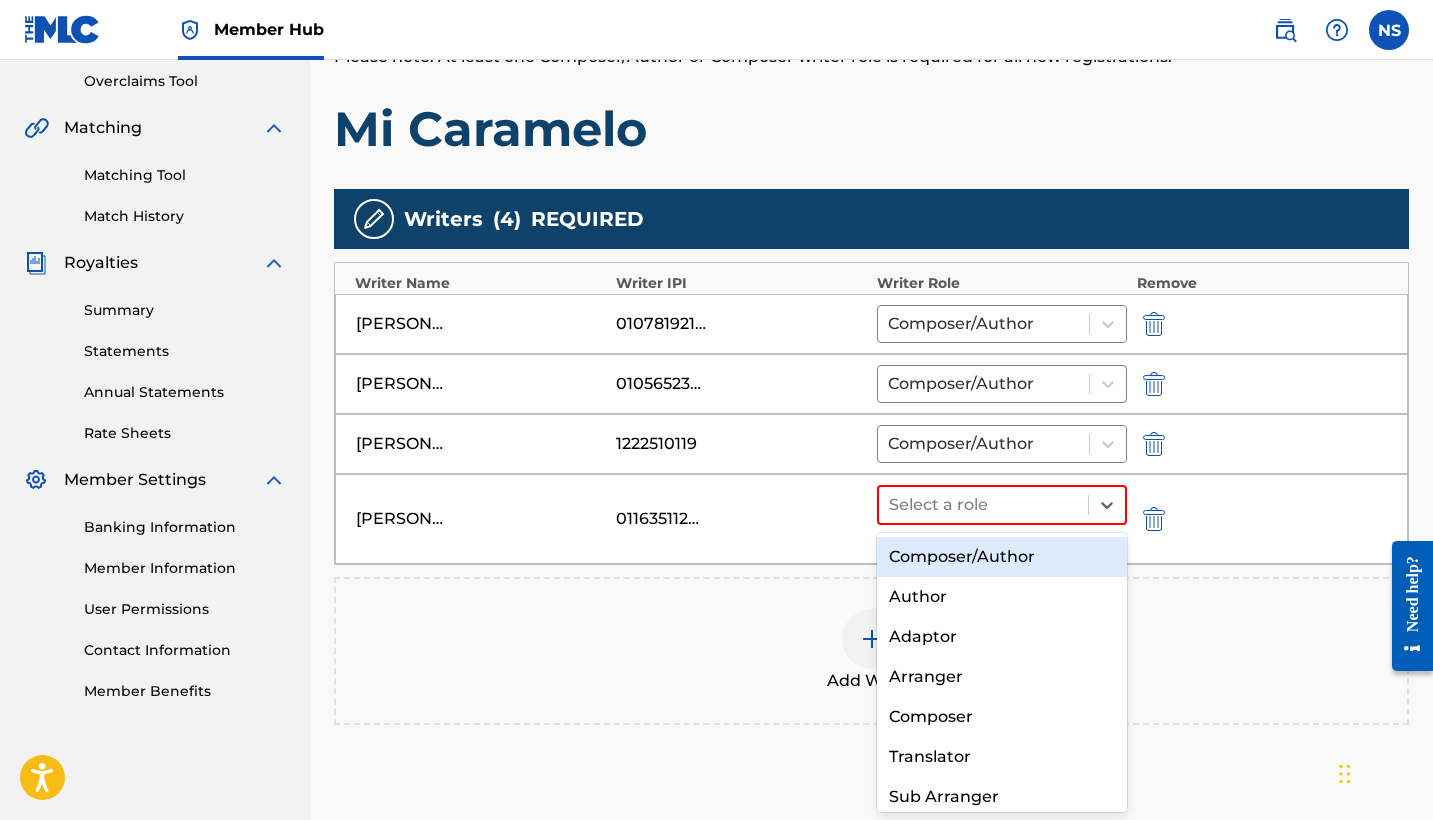
click at [1023, 565] on div "Composer/Author" at bounding box center [1002, 557] width 250 height 40
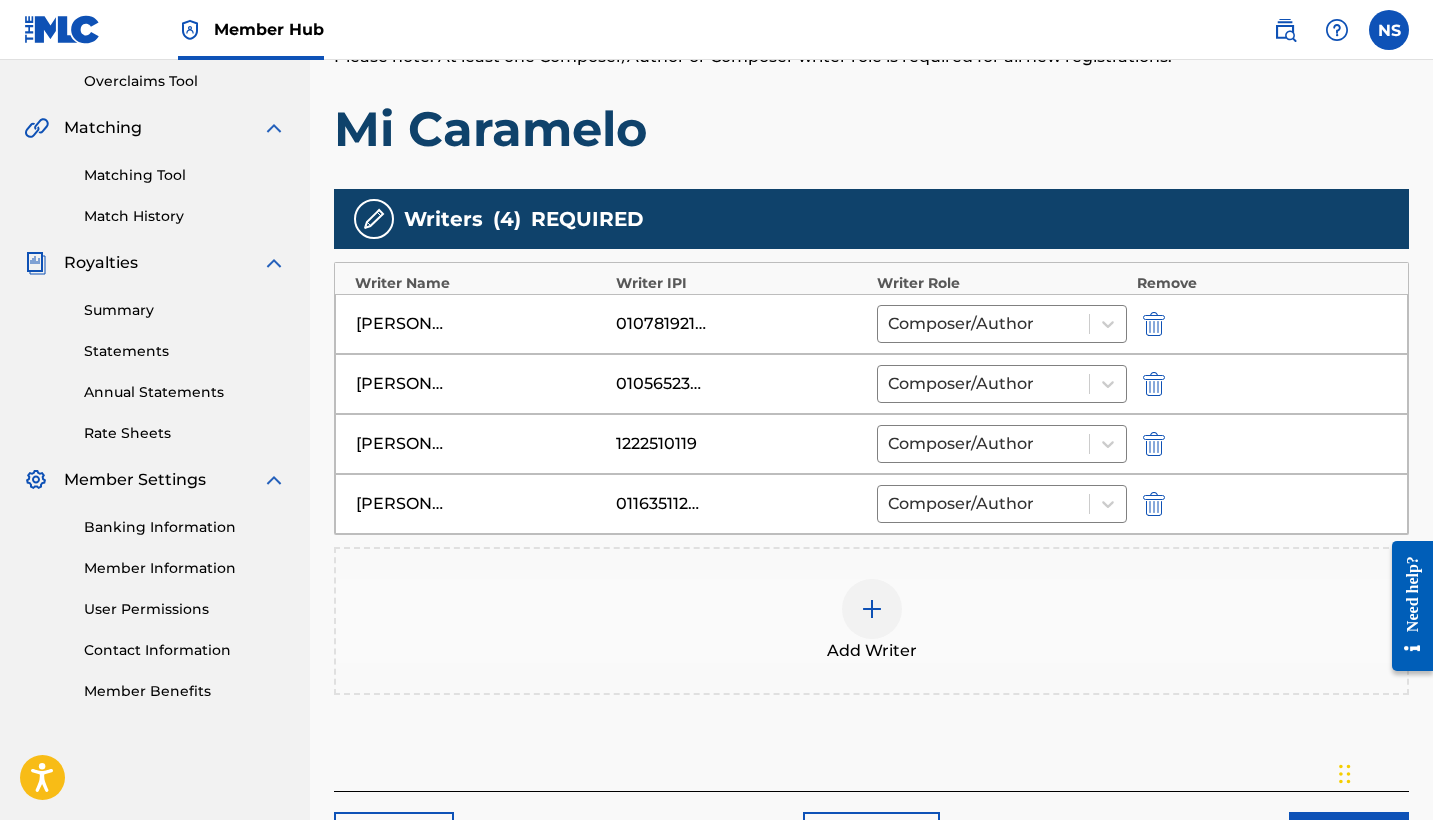
click at [861, 654] on span "Add Writer" at bounding box center [872, 651] width 90 height 24
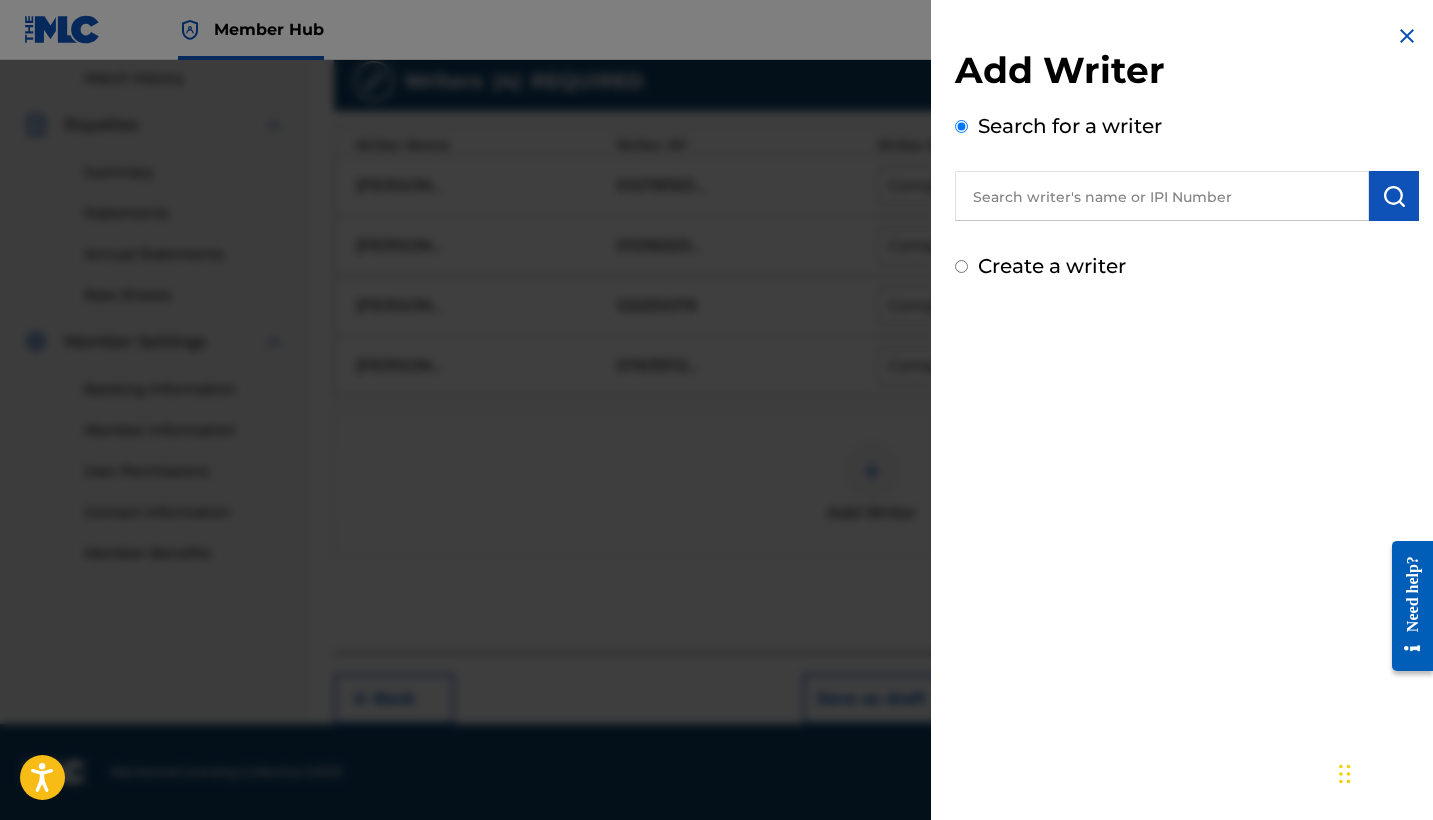
scroll to position [556, 0]
click at [1023, 200] on input "text" at bounding box center [1162, 196] width 414 height 50
paste input "01119552465"
type input "01119552465"
click at [1386, 197] on img "submit" at bounding box center [1394, 196] width 24 height 24
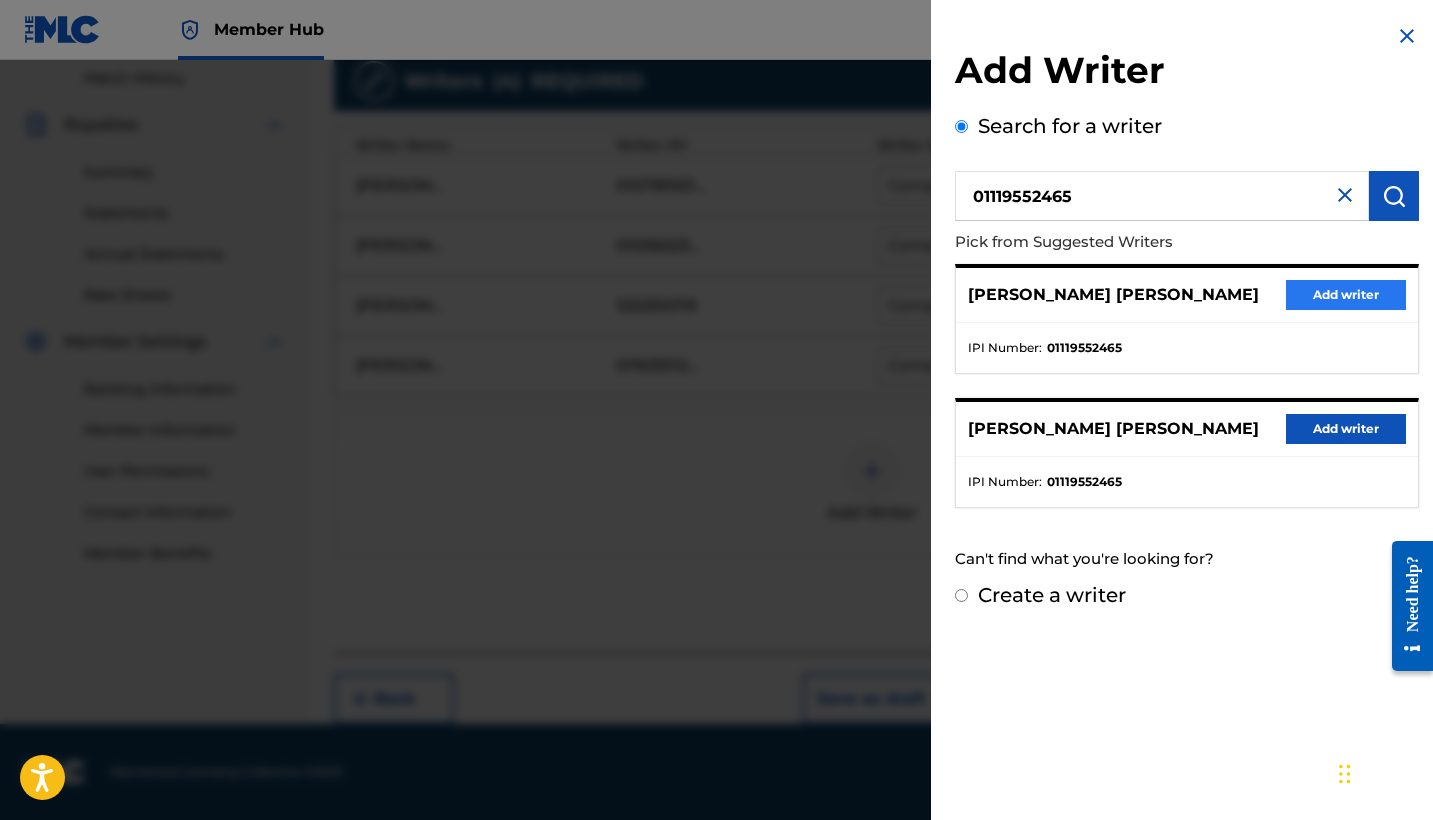
click at [1321, 309] on button "Add writer" at bounding box center [1346, 295] width 120 height 30
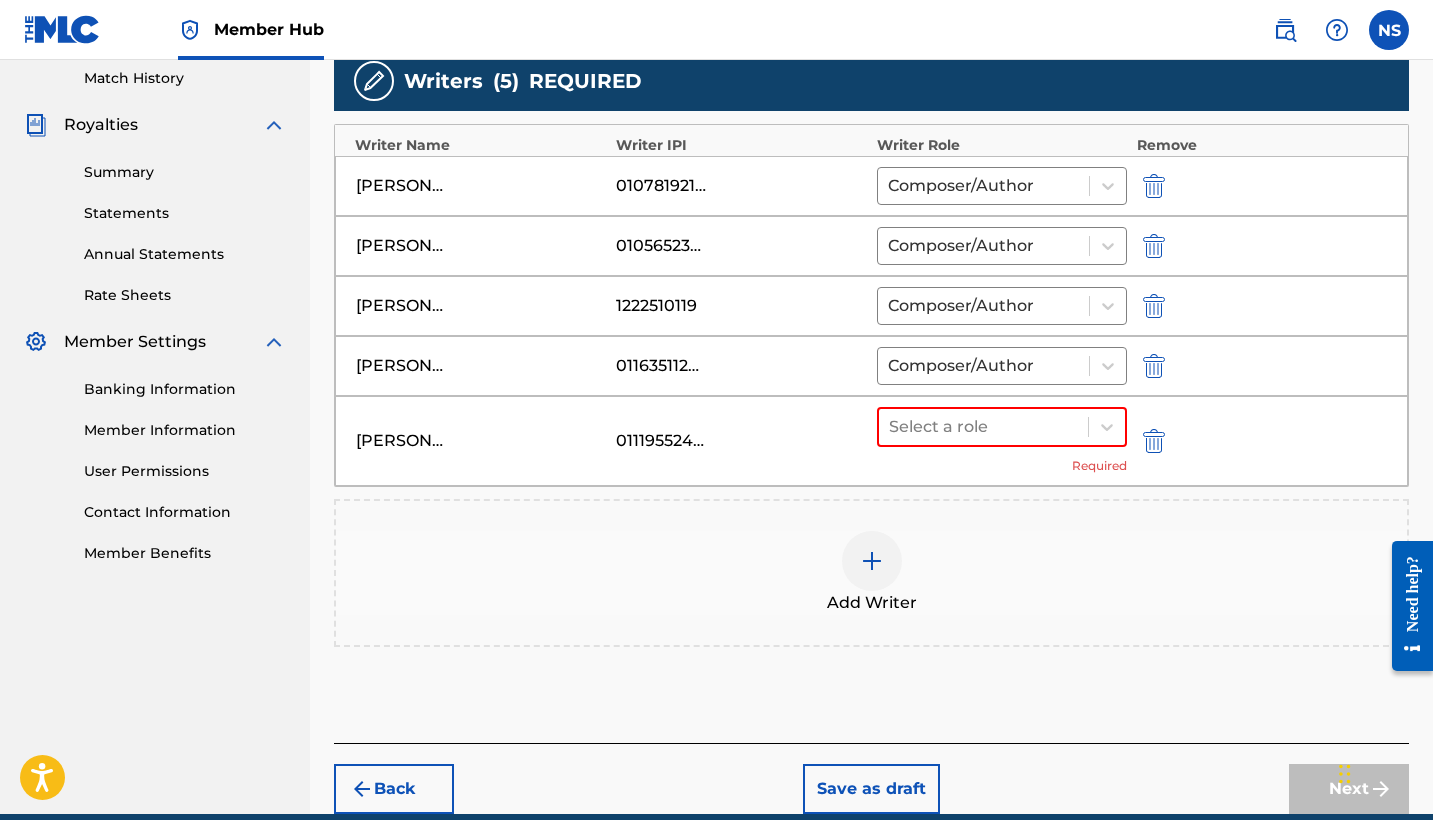
click at [941, 400] on div "[PERSON_NAME] [PERSON_NAME] 01119552465 Select a role Required" at bounding box center [871, 441] width 1073 height 90
click at [947, 430] on div at bounding box center [983, 427] width 189 height 28
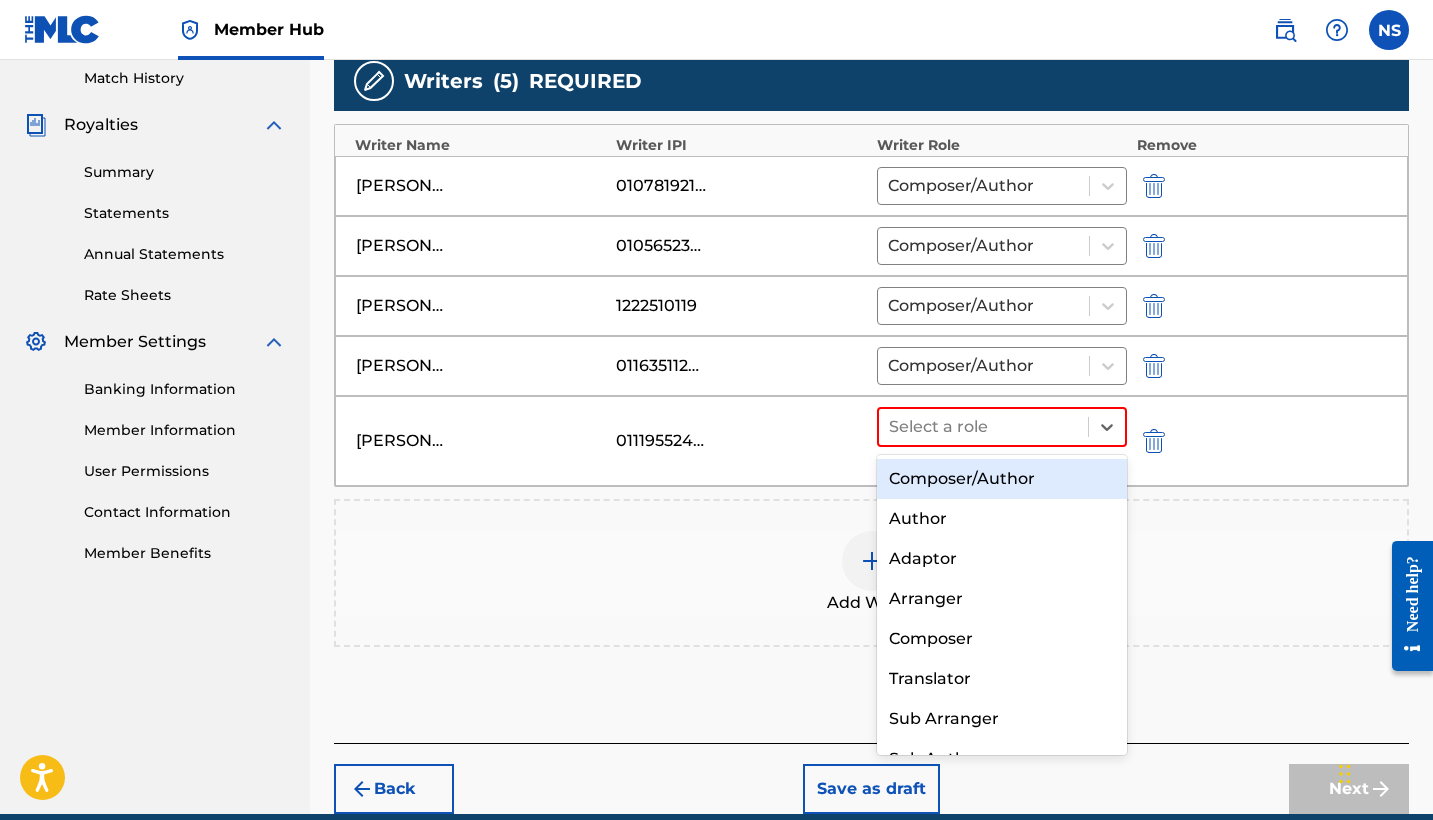
click at [950, 474] on div "Composer/Author" at bounding box center [1002, 479] width 250 height 40
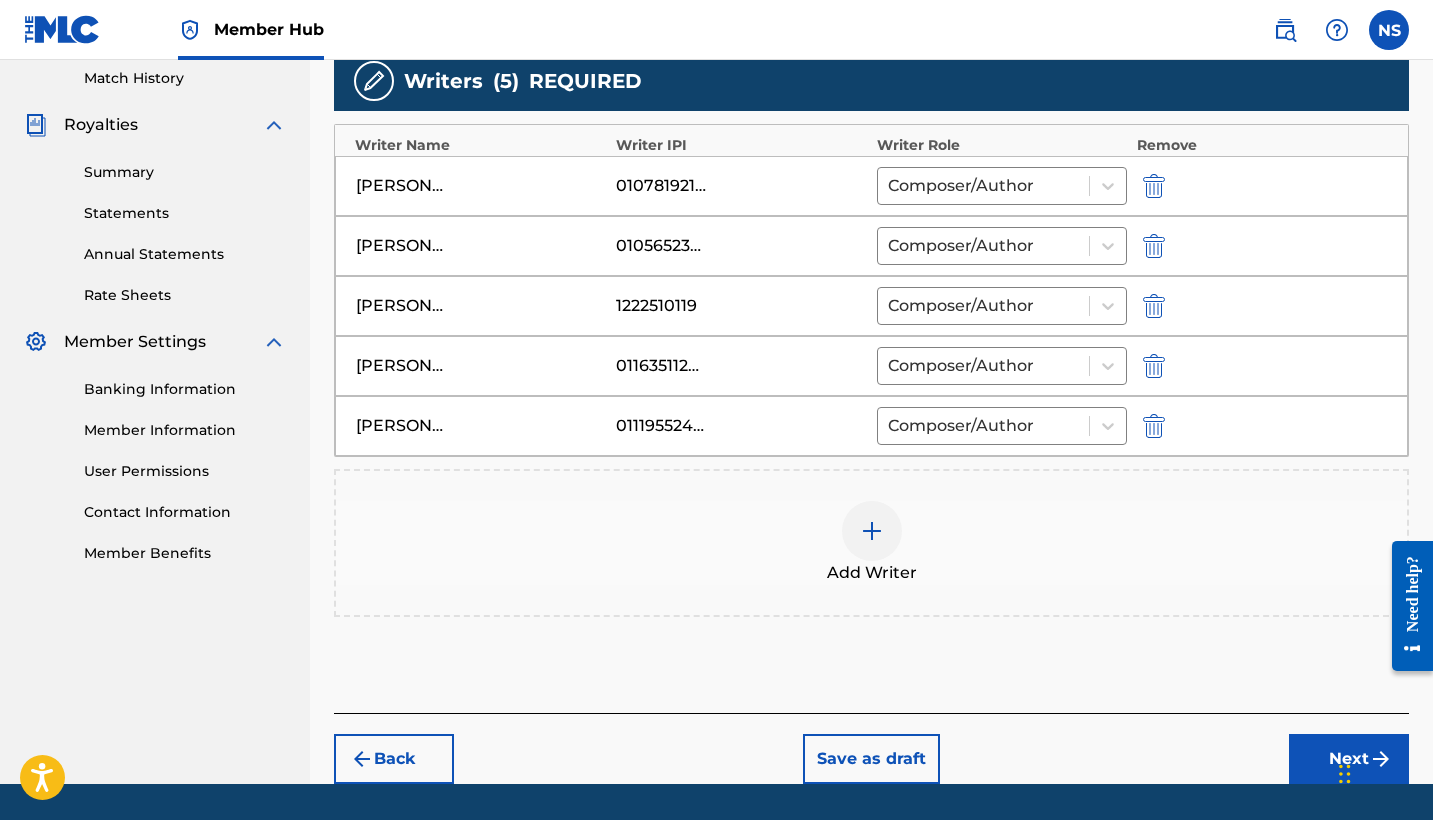
click at [881, 549] on div at bounding box center [872, 531] width 60 height 60
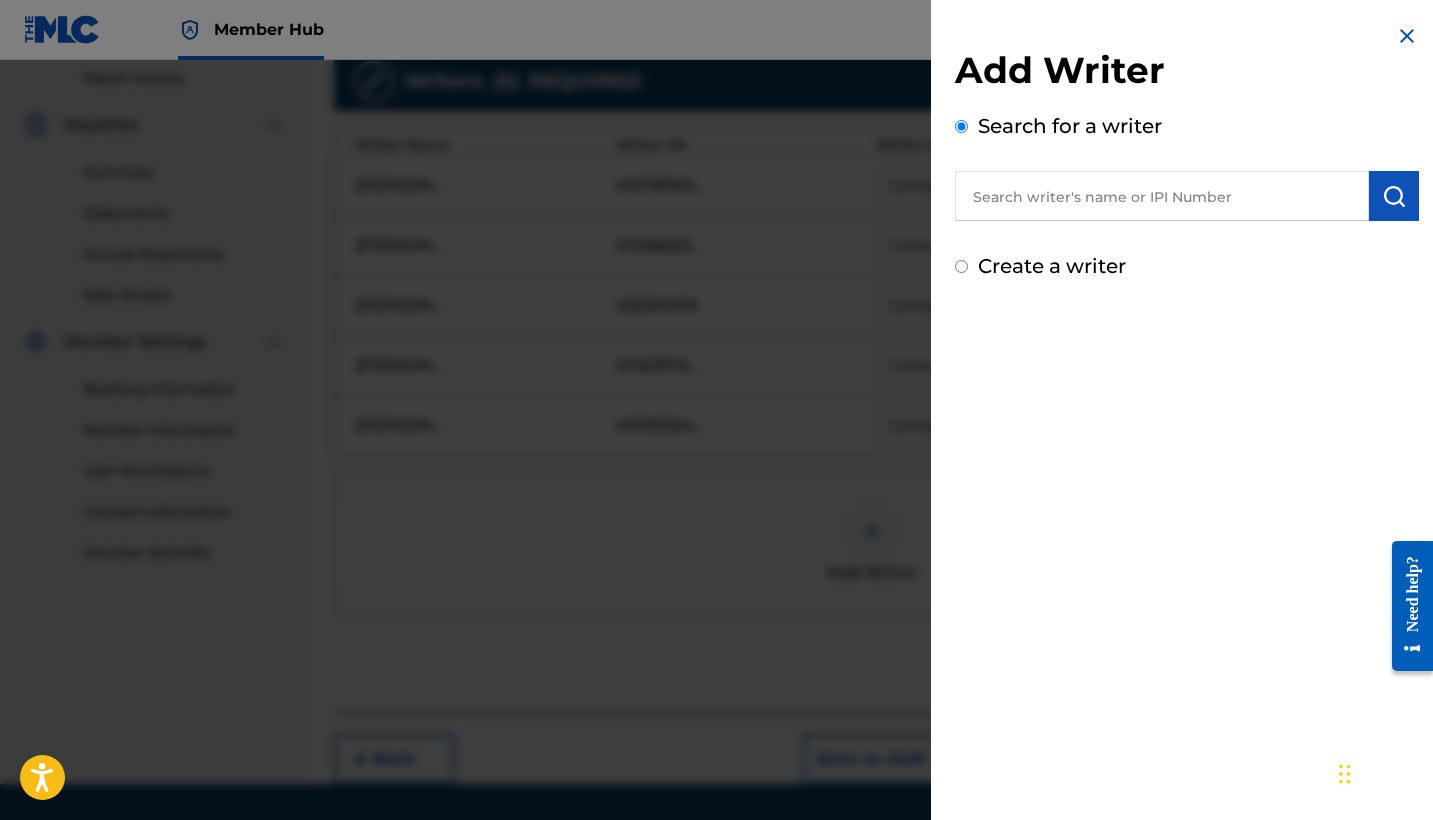
click at [1084, 215] on input "text" at bounding box center [1162, 196] width 414 height 50
paste input "01264921741"
type input "01264921741"
click at [1377, 209] on button "submit" at bounding box center [1394, 196] width 50 height 50
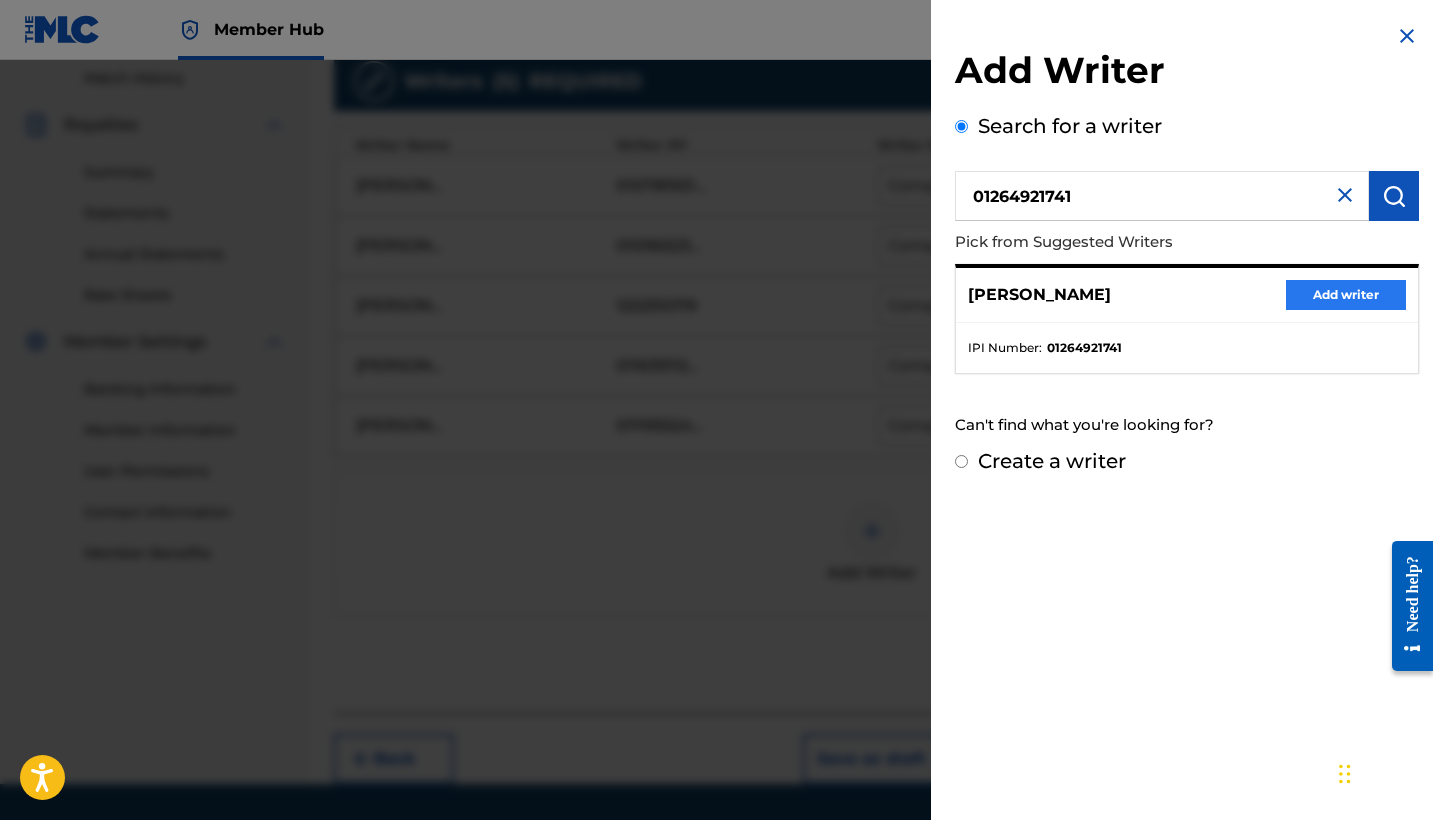
click at [1325, 304] on button "Add writer" at bounding box center [1346, 295] width 120 height 30
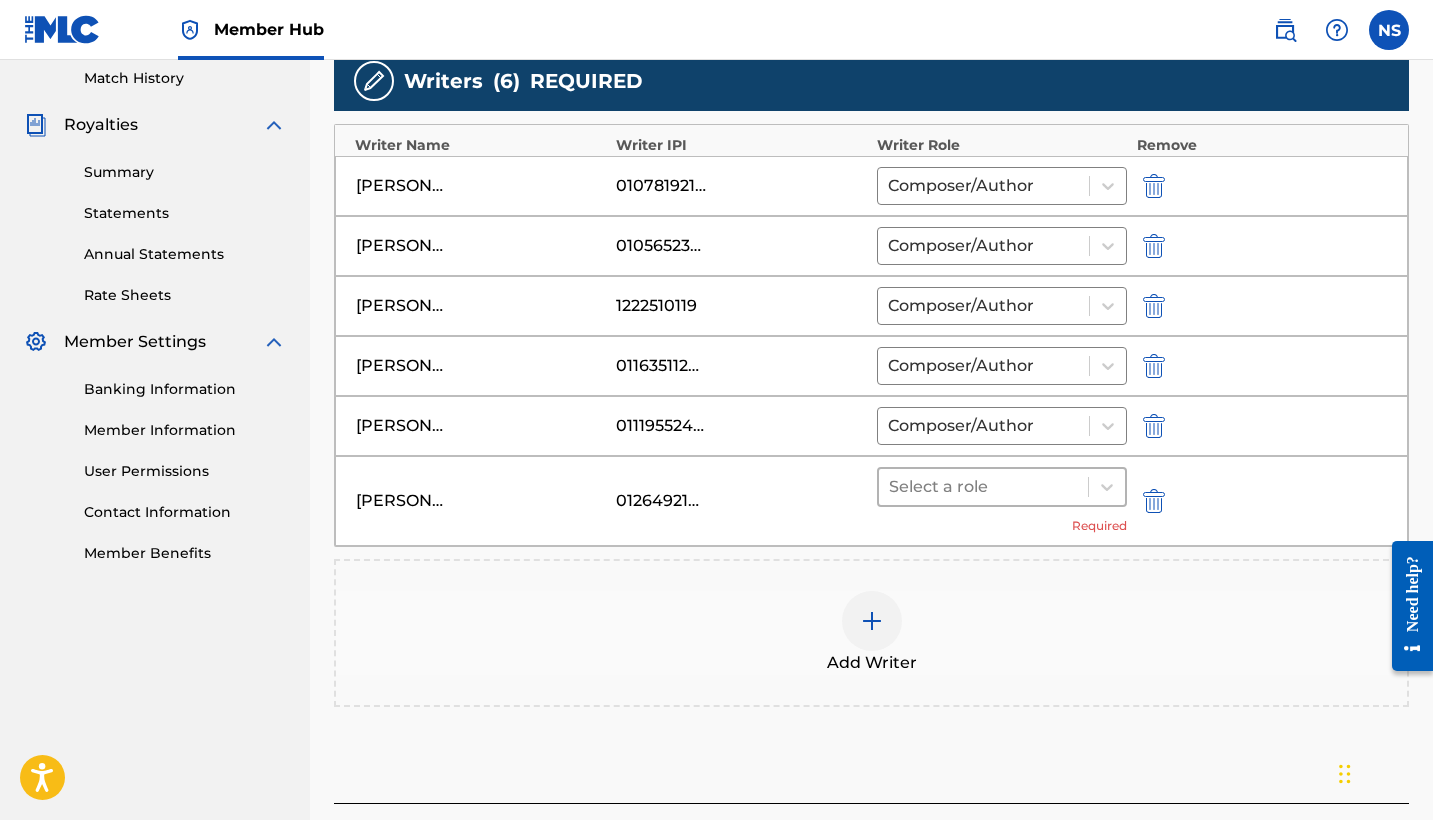
click at [976, 483] on div at bounding box center [983, 487] width 189 height 28
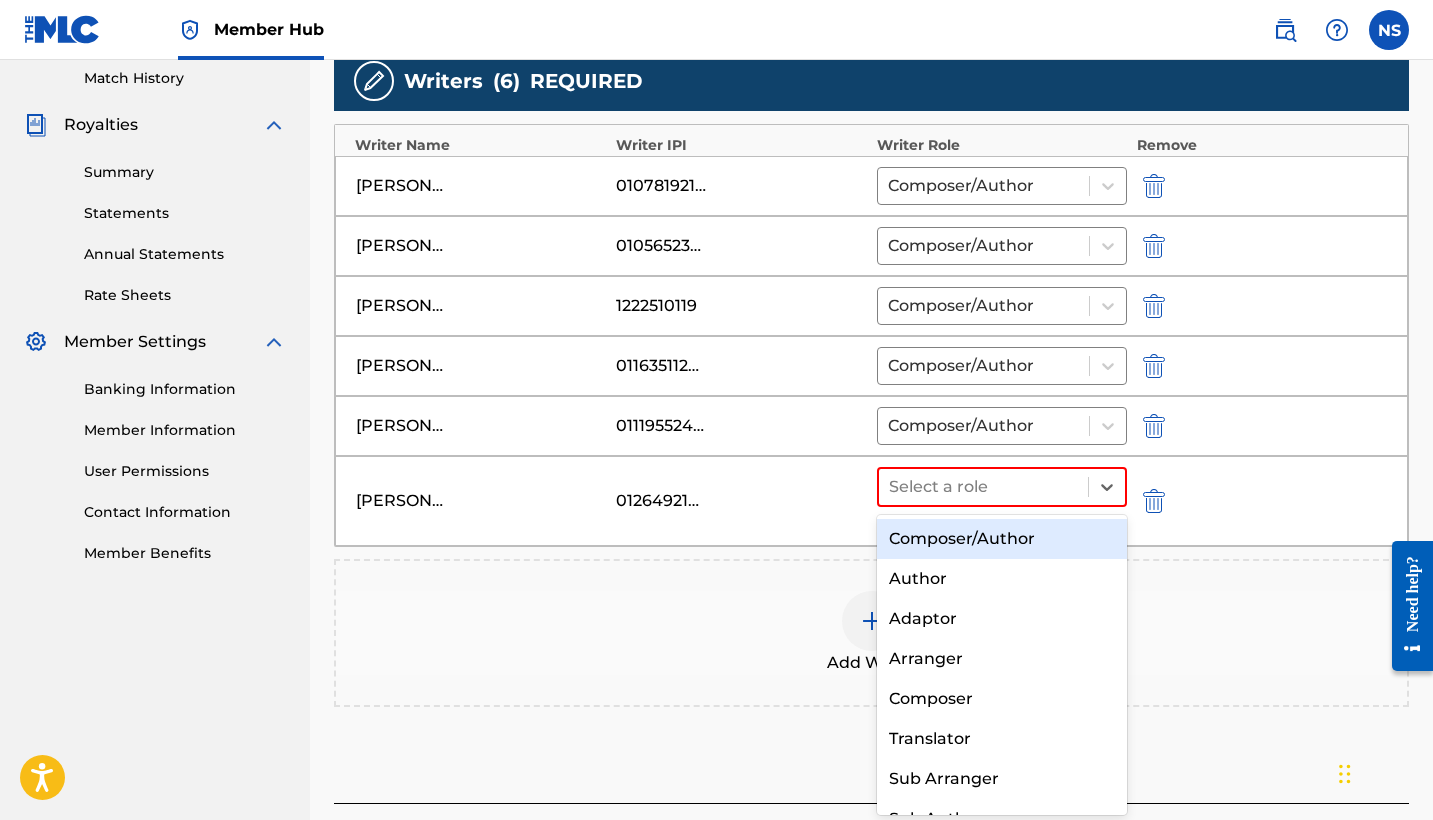
click at [985, 534] on div "Composer/Author" at bounding box center [1002, 539] width 250 height 40
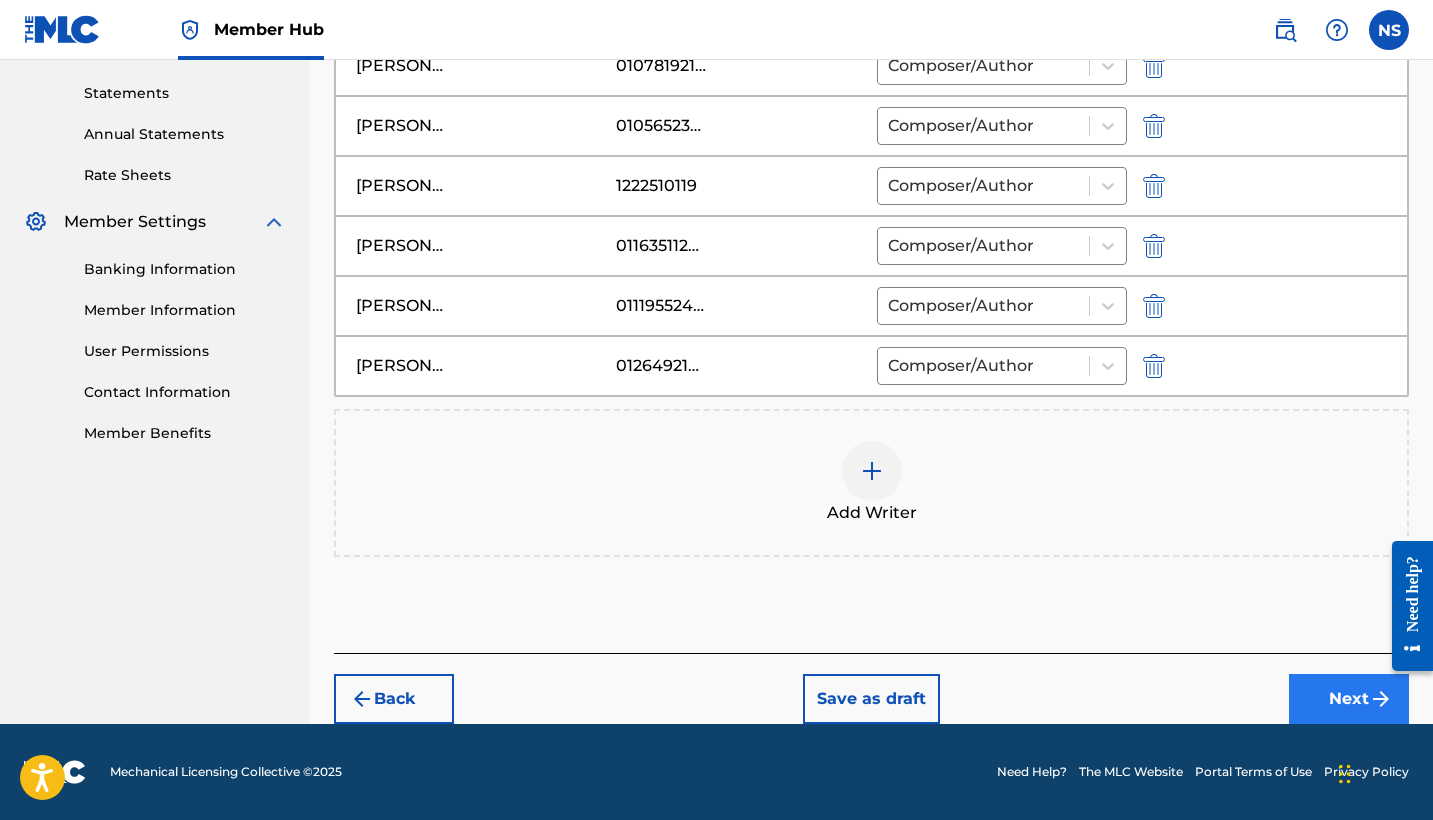
click at [1332, 705] on button "Next" at bounding box center [1349, 699] width 120 height 50
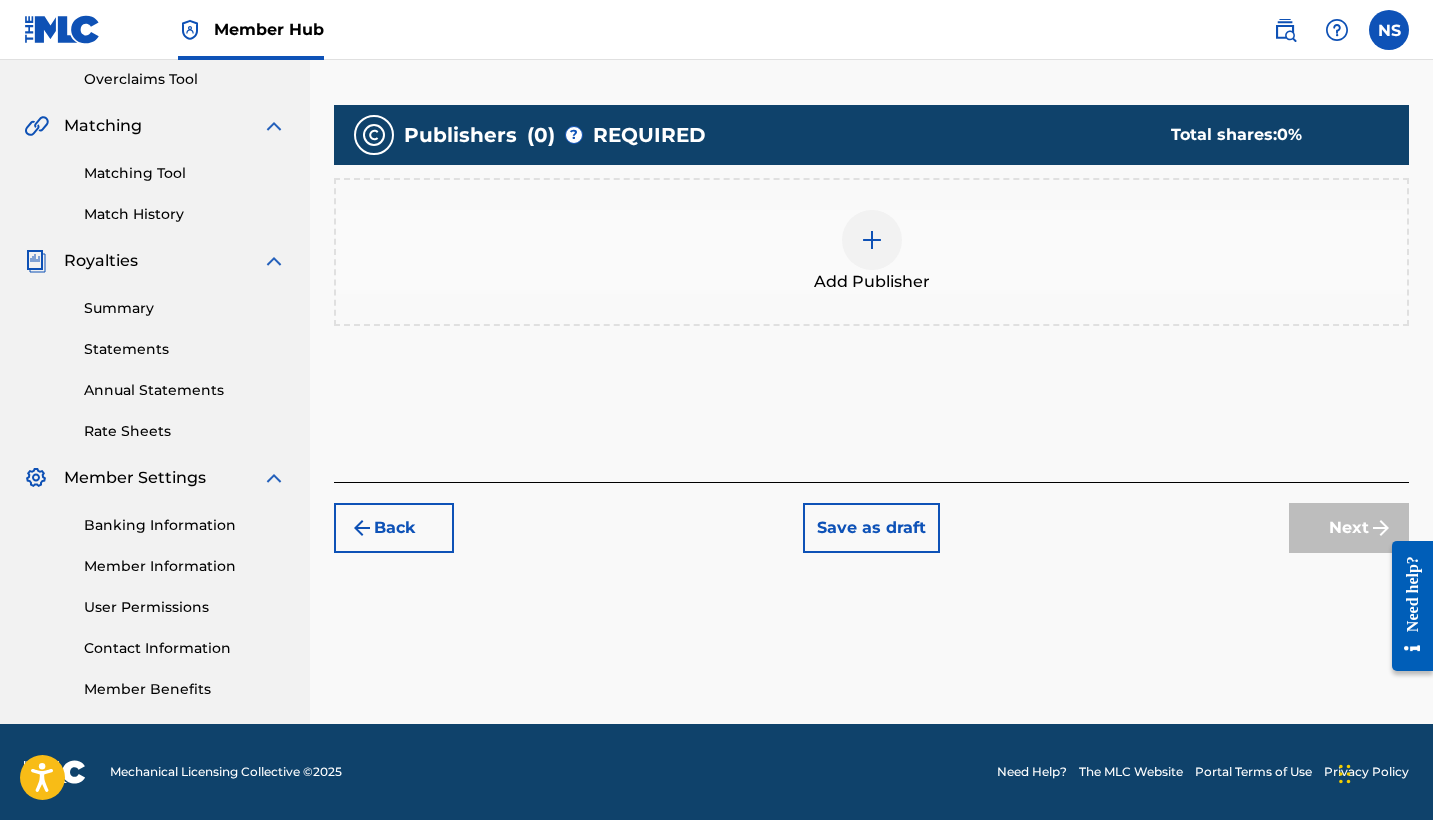
click at [821, 237] on div "Add Publisher" at bounding box center [871, 252] width 1071 height 84
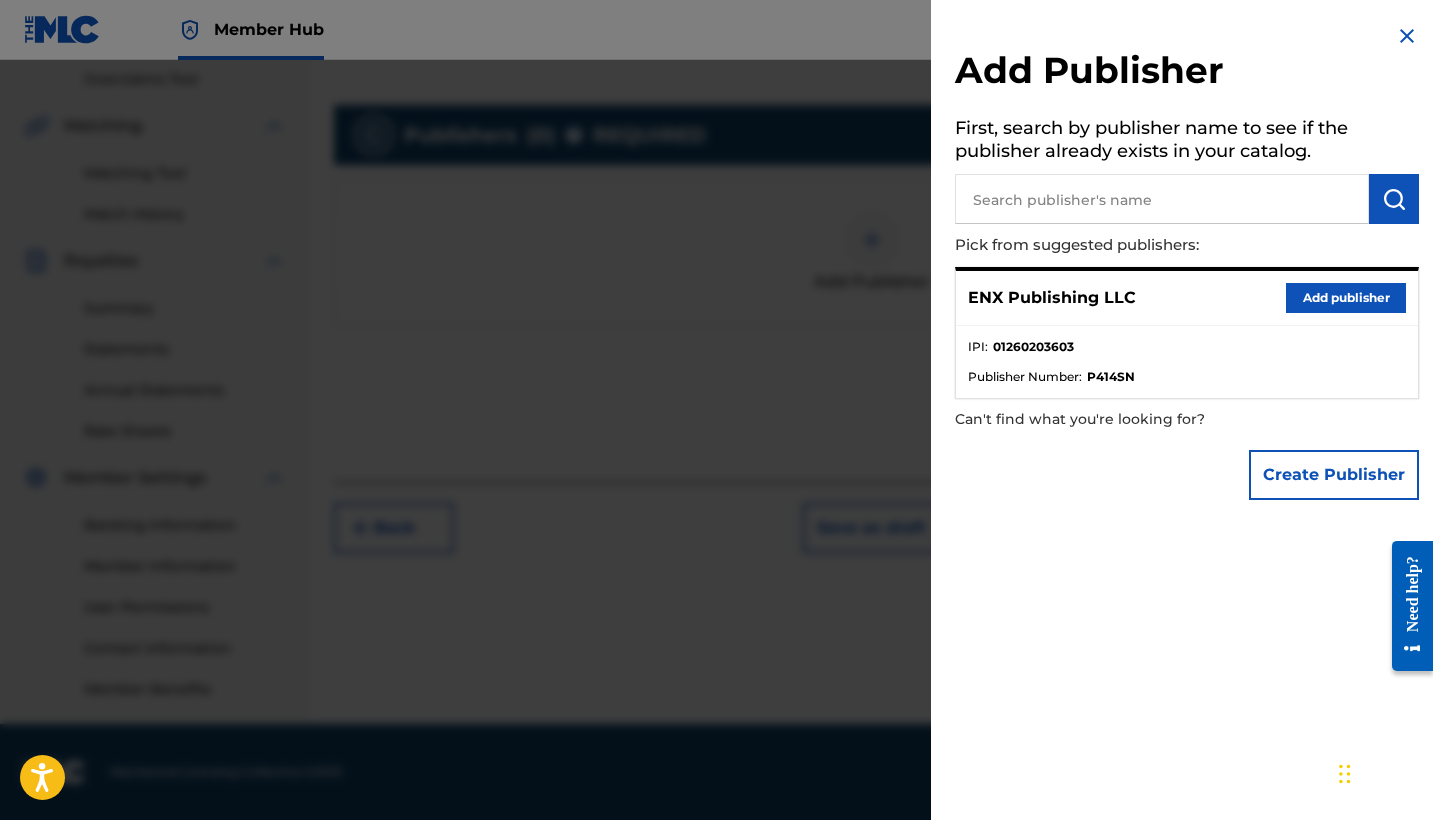
click at [1086, 209] on input "text" at bounding box center [1162, 199] width 414 height 50
click at [1074, 196] on input "text" at bounding box center [1162, 199] width 414 height 50
paste input "01260976240"
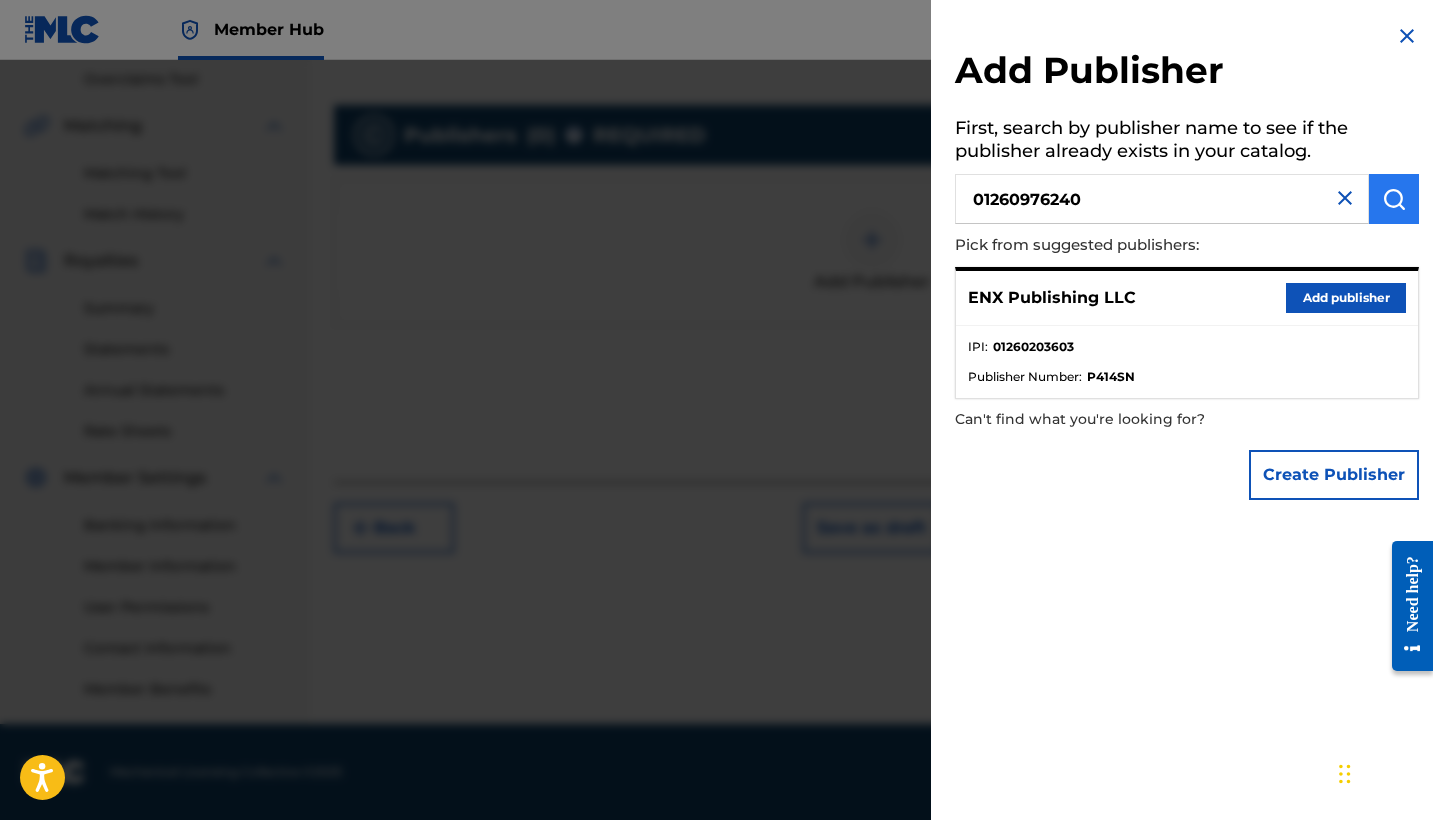
type input "01260976240"
click at [1401, 212] on button "submit" at bounding box center [1394, 199] width 50 height 50
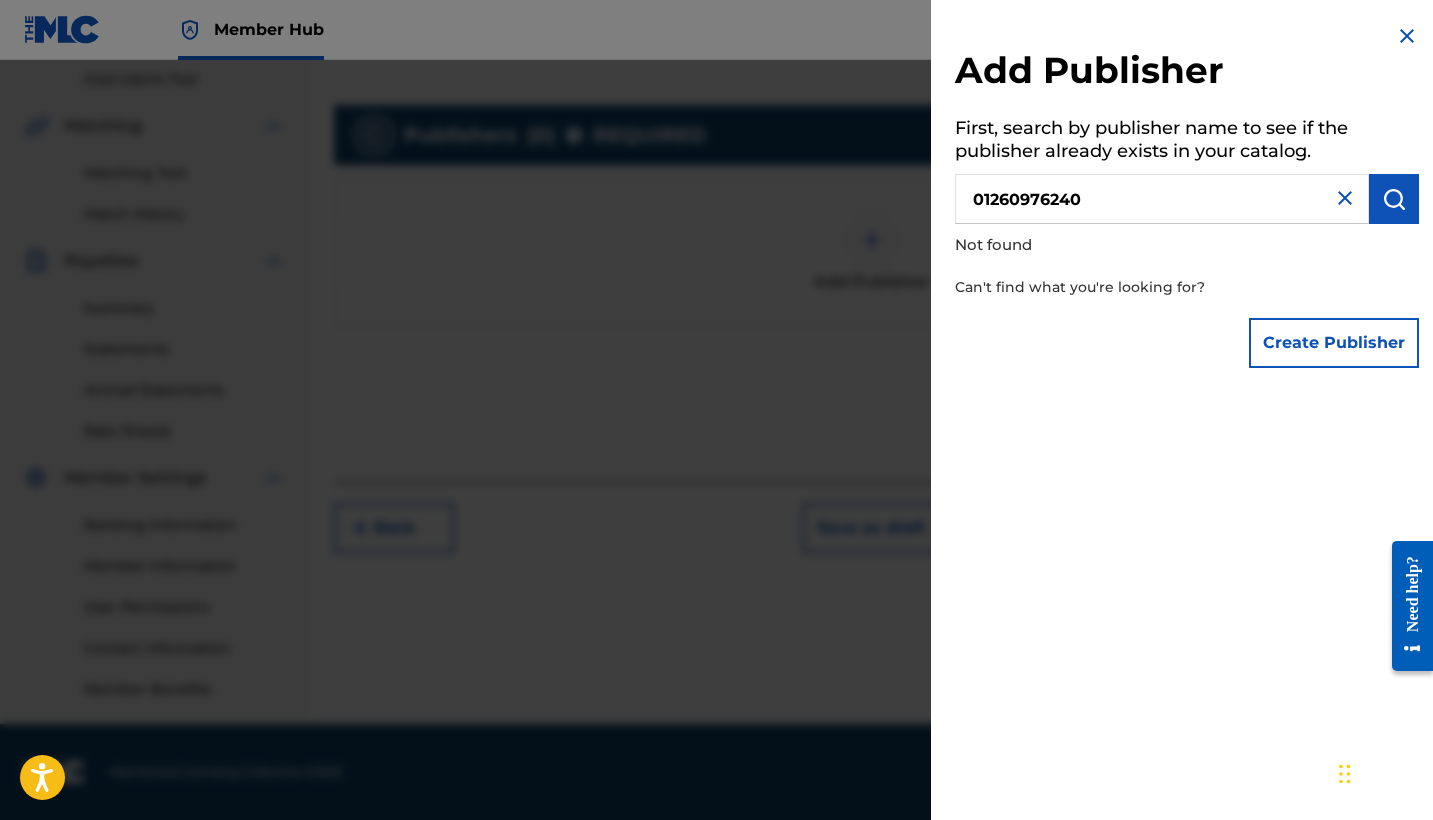
click at [1134, 189] on input "01260976240" at bounding box center [1162, 199] width 414 height 50
type input "ENX Publishing"
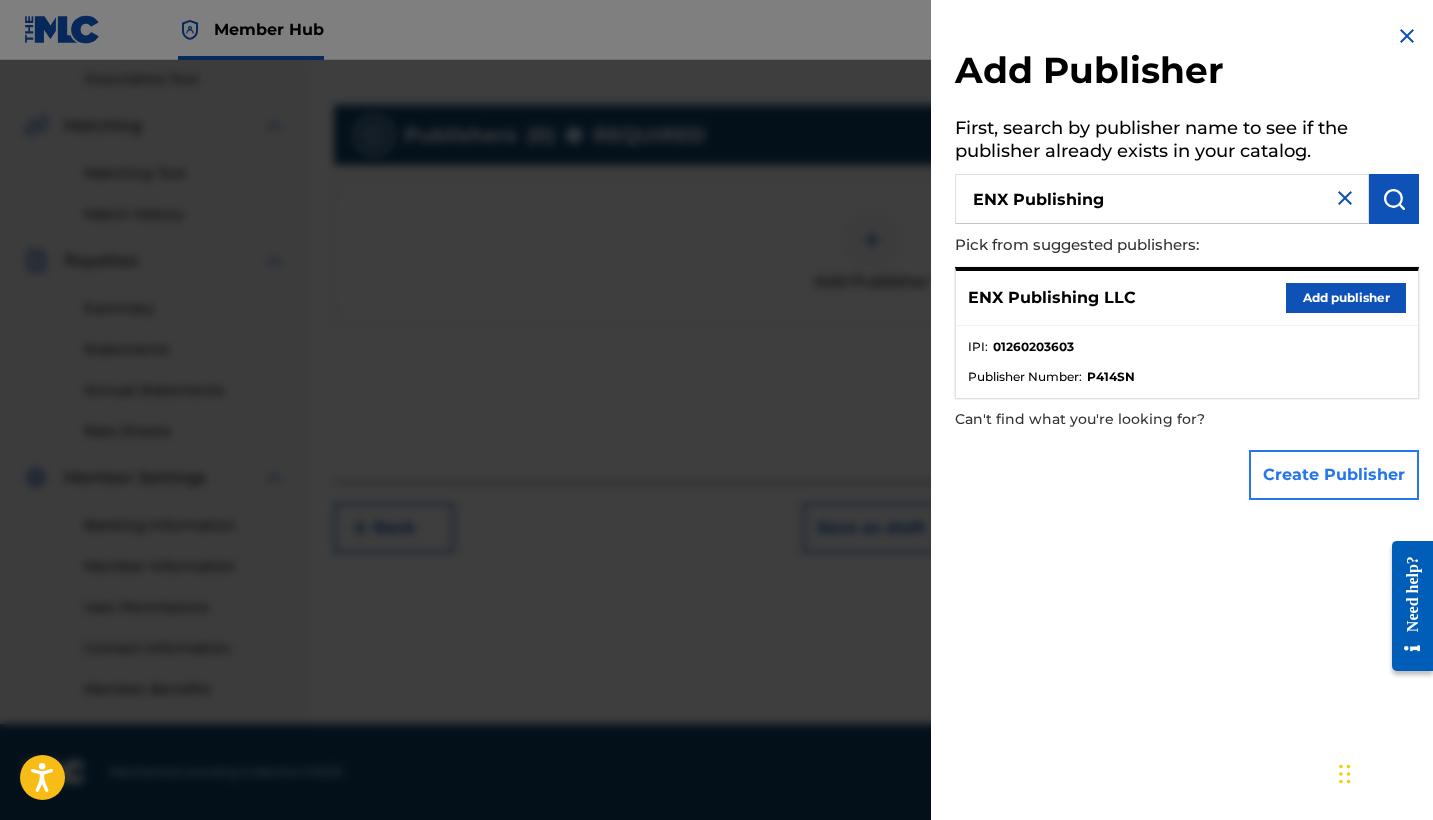
click at [1345, 471] on button "Create Publisher" at bounding box center [1334, 475] width 170 height 50
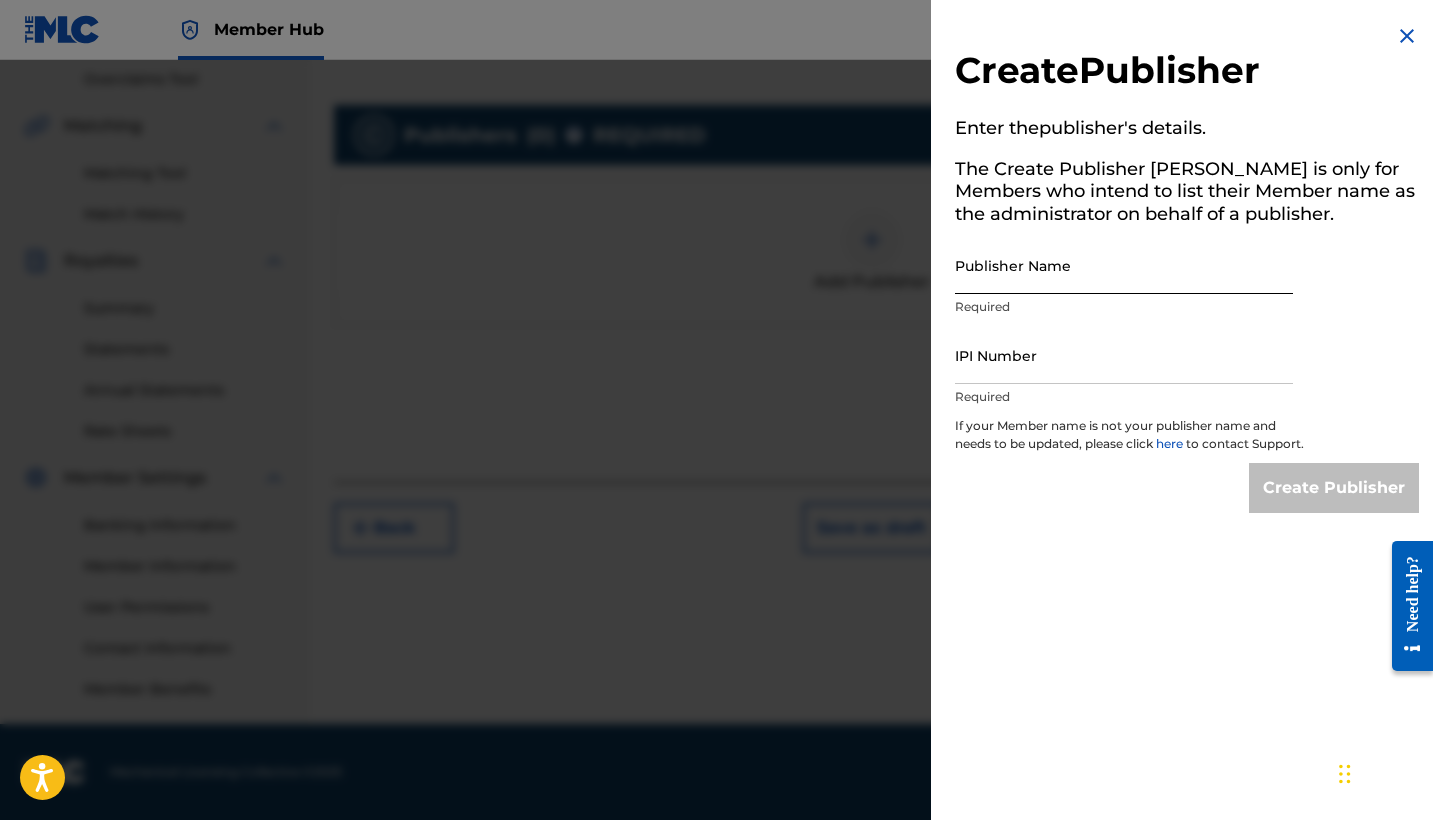
click at [1051, 262] on input "Publisher Name" at bounding box center [1124, 265] width 338 height 57
paste input "ENX PUBLISHING LLC"
type input "ENX PUBLISHING LLC"
click at [980, 359] on input "IPI Number" at bounding box center [1124, 355] width 338 height 57
paste input "01260976240"
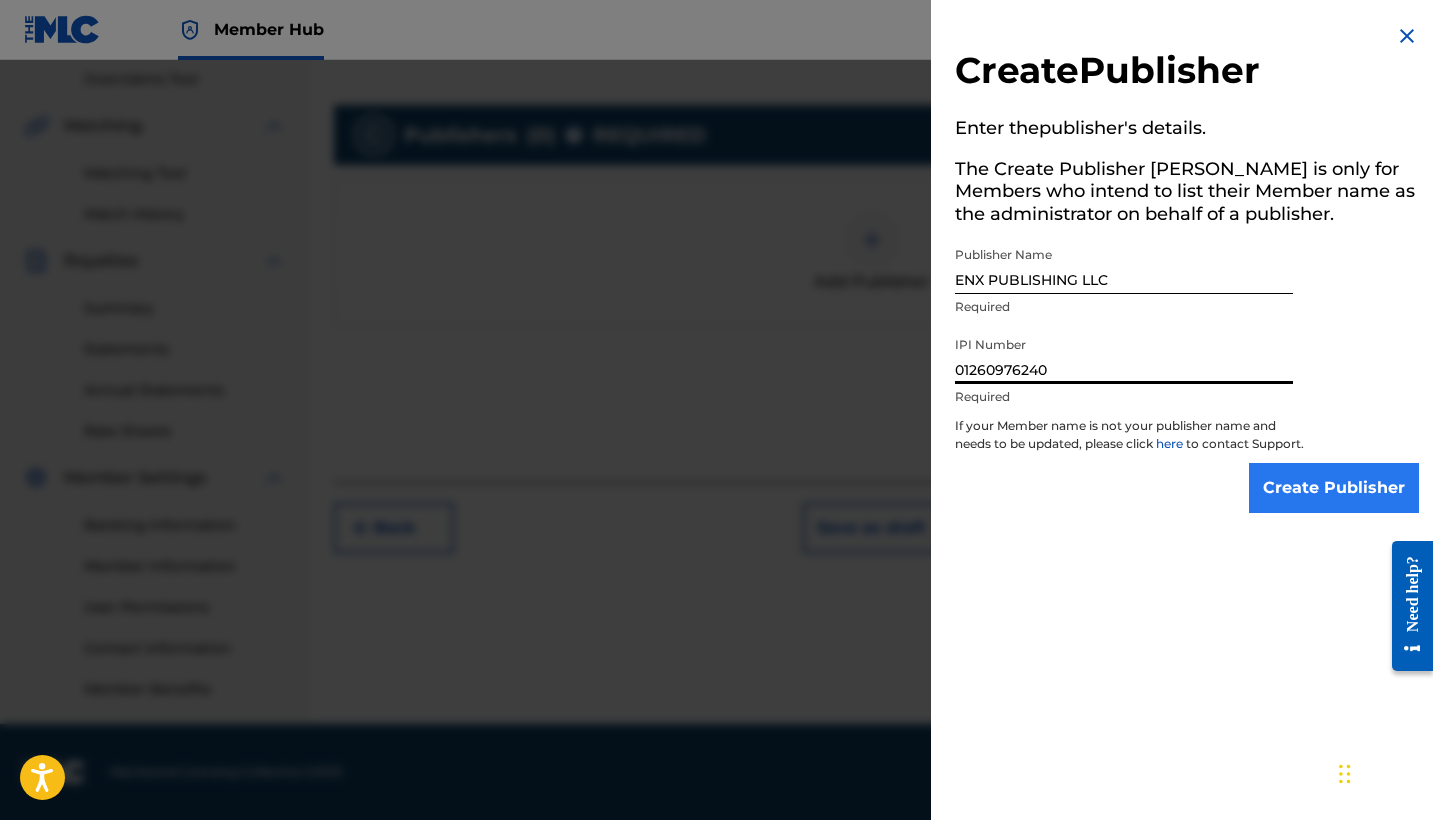
type input "01260976240"
click at [1257, 490] on input "Create Publisher" at bounding box center [1334, 488] width 170 height 50
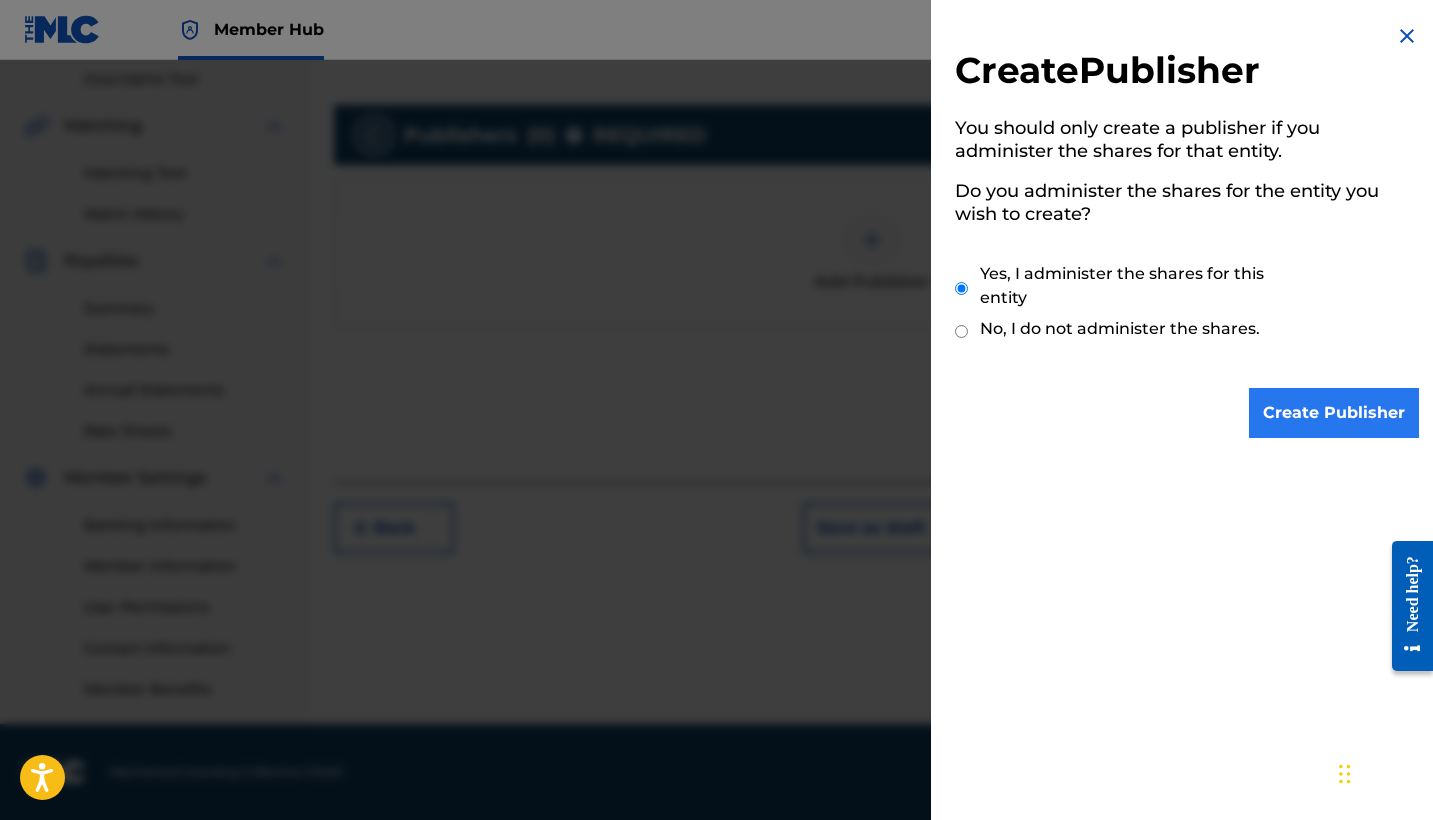
click at [1324, 429] on input "Create Publisher" at bounding box center [1334, 413] width 170 height 50
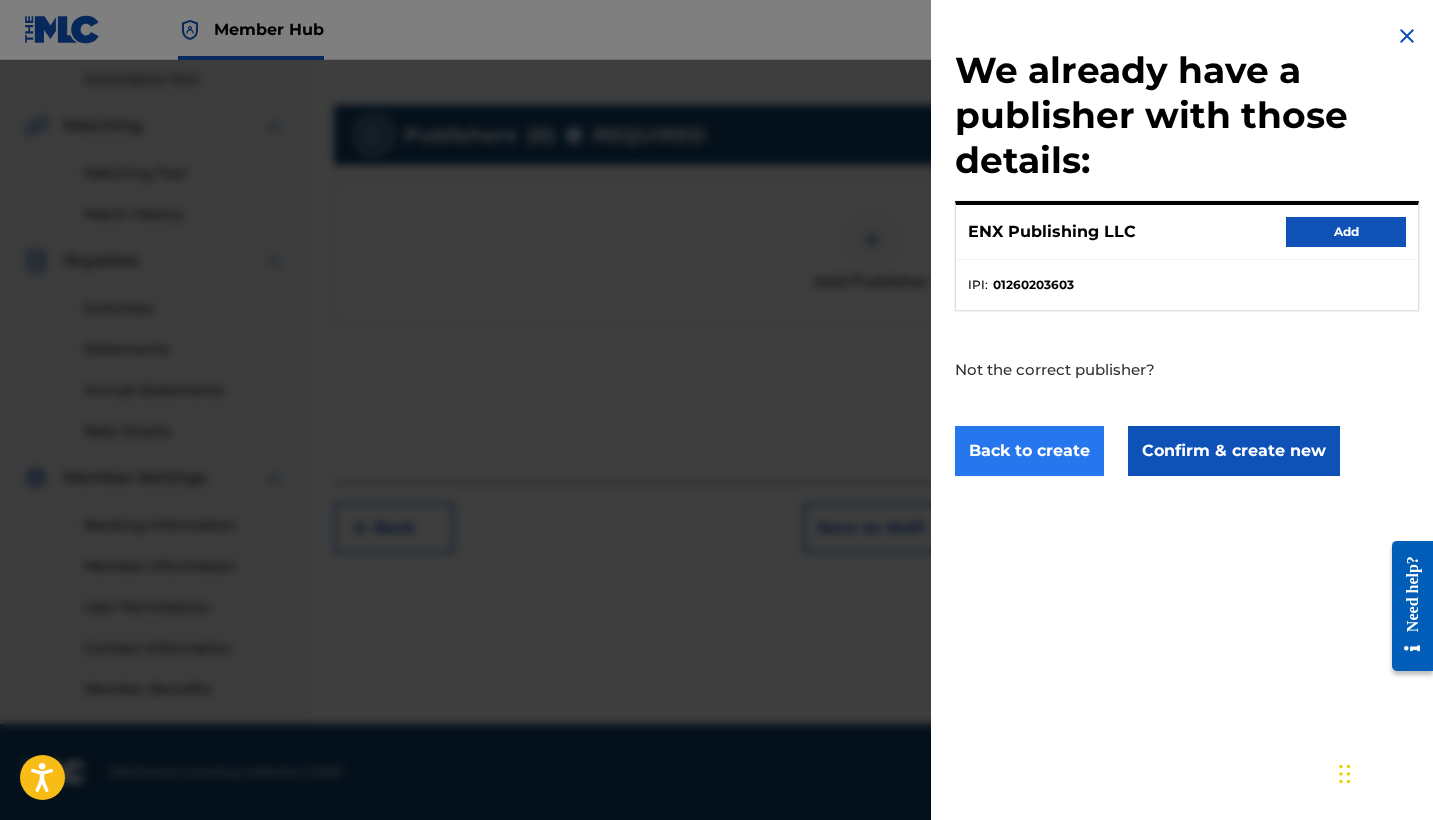
click at [1064, 460] on button "Back to create" at bounding box center [1029, 451] width 149 height 50
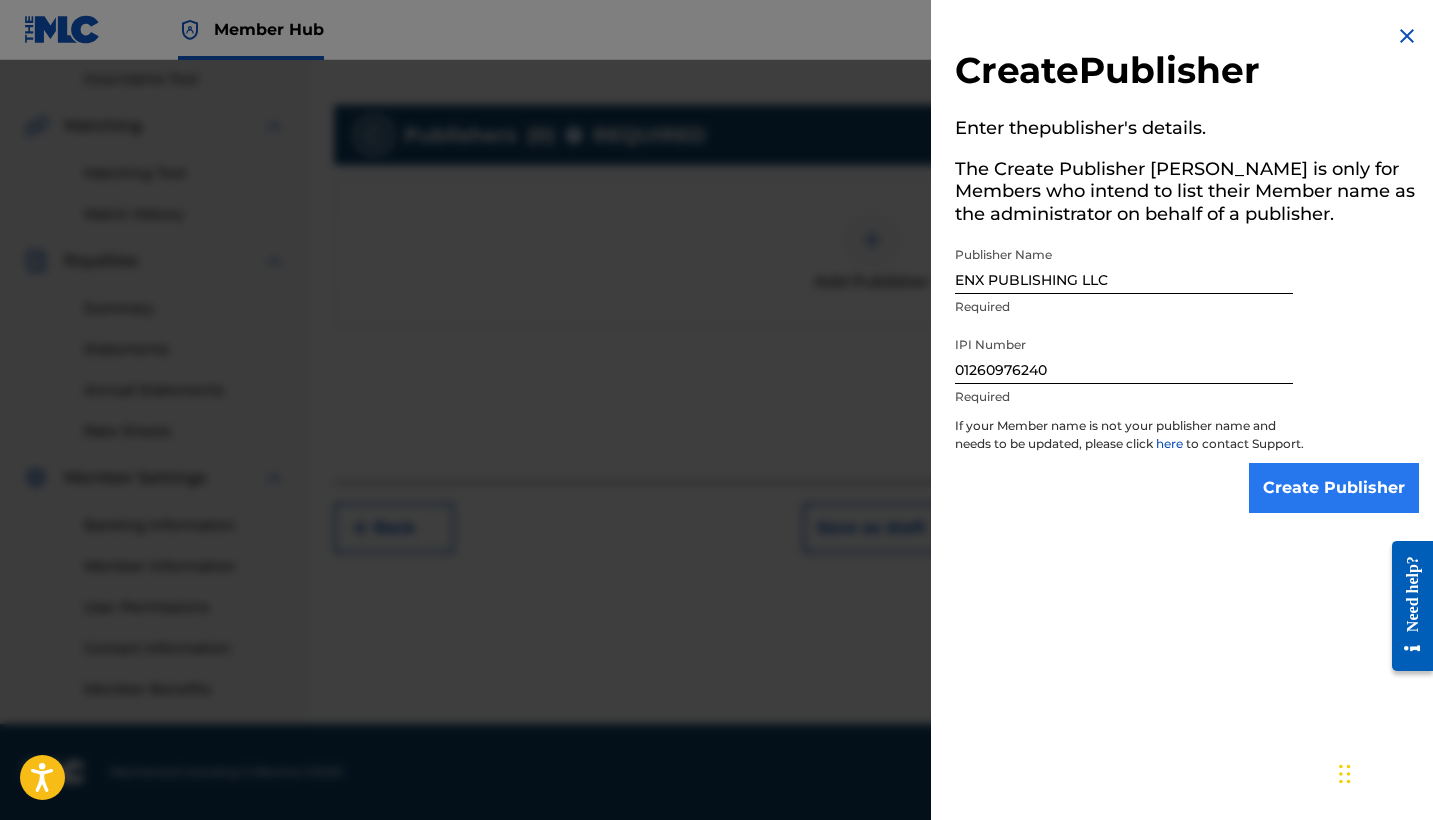
click at [1317, 508] on input "Create Publisher" at bounding box center [1334, 488] width 170 height 50
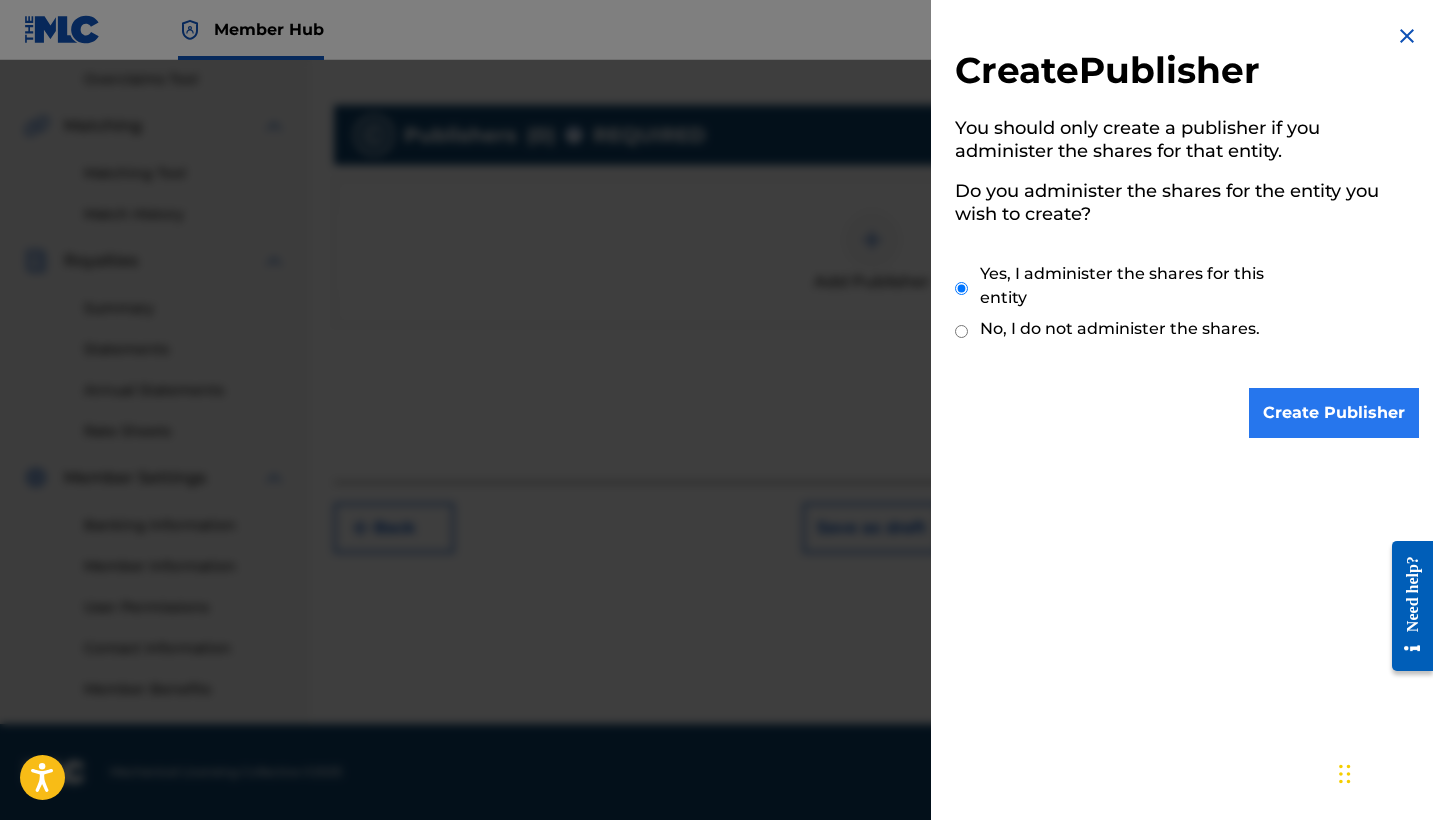
click at [1304, 418] on input "Create Publisher" at bounding box center [1334, 413] width 170 height 50
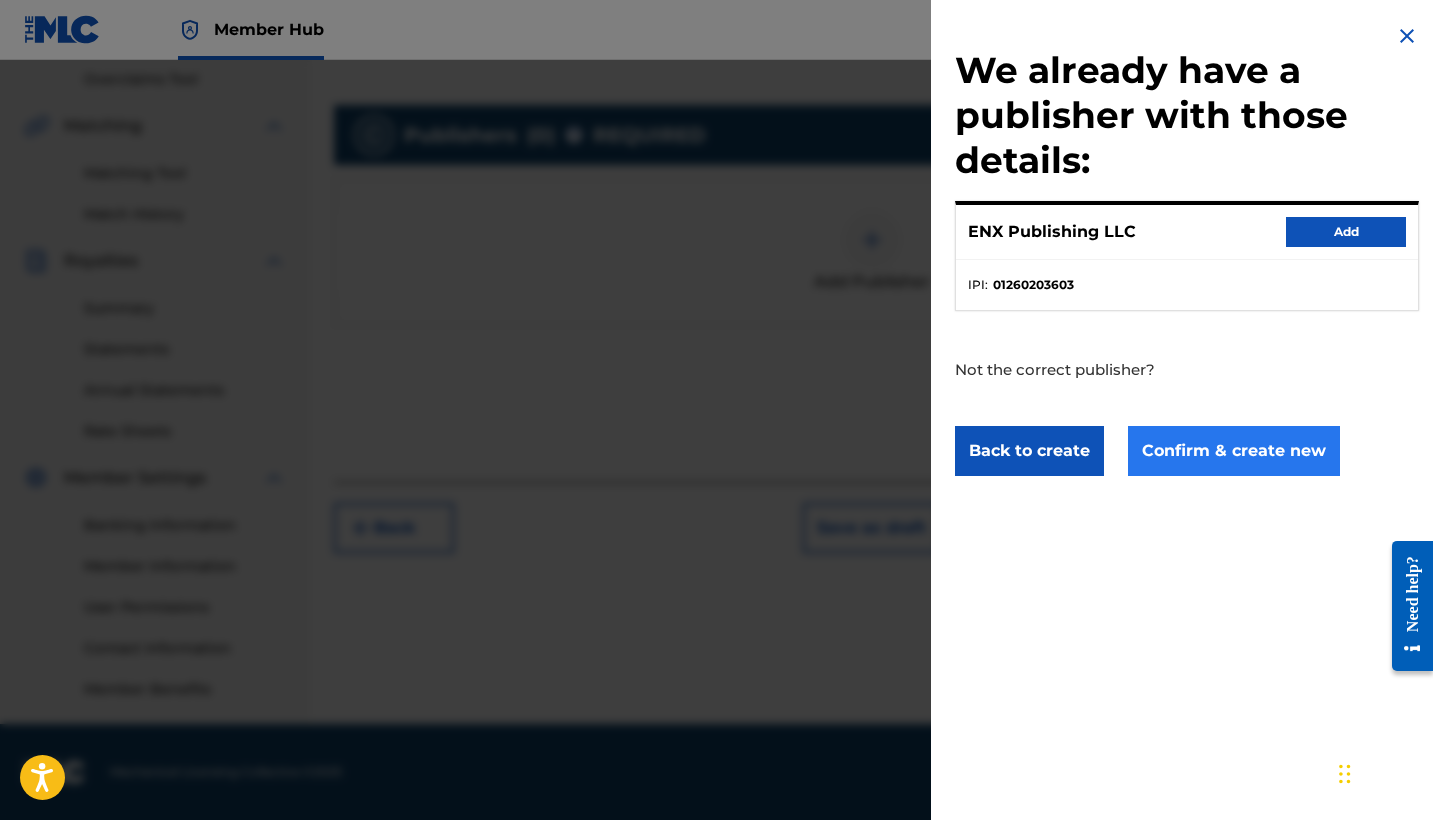
click at [1284, 463] on button "Confirm & create new" at bounding box center [1234, 451] width 212 height 50
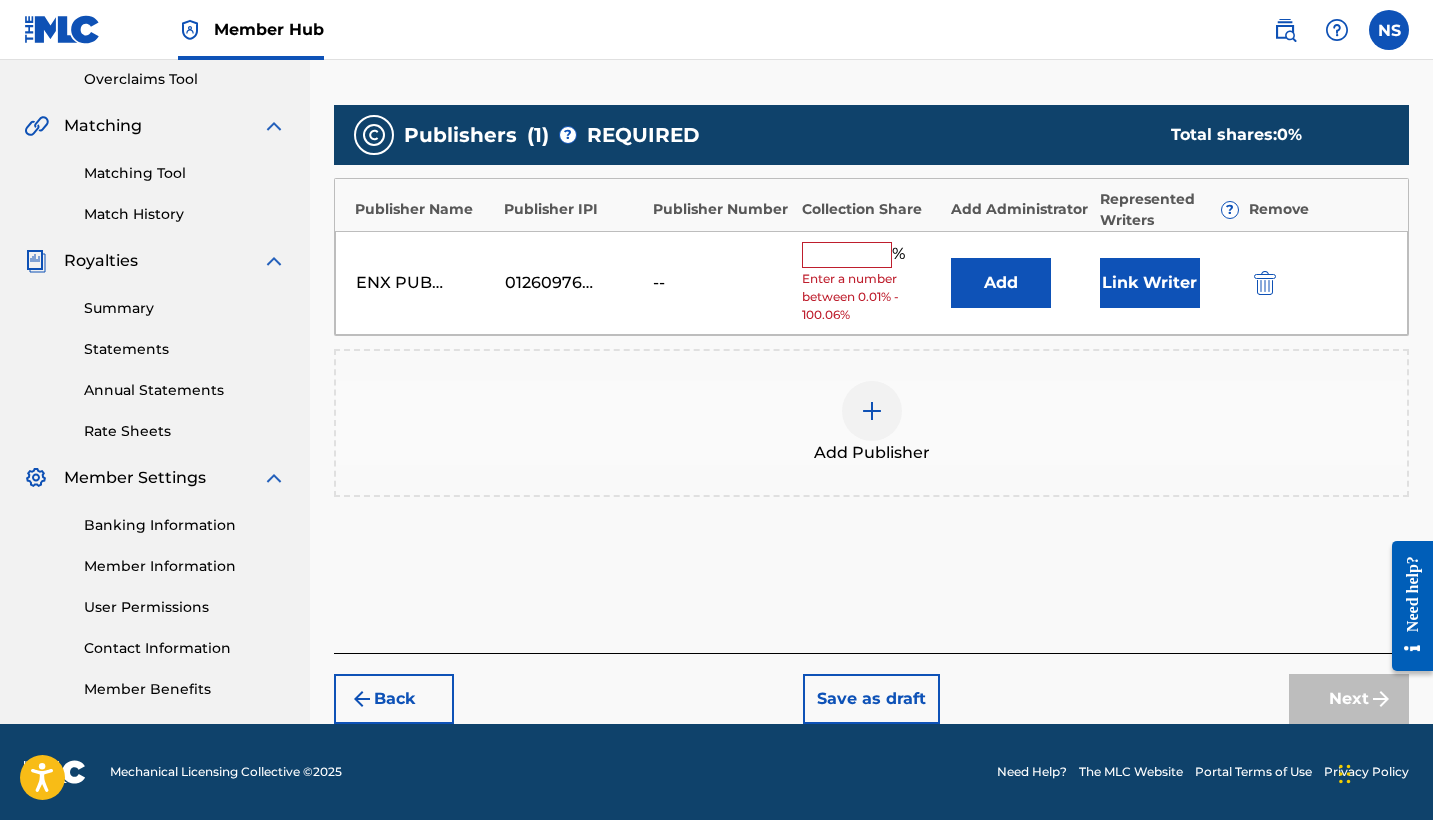
click at [852, 248] on input "text" at bounding box center [847, 255] width 90 height 26
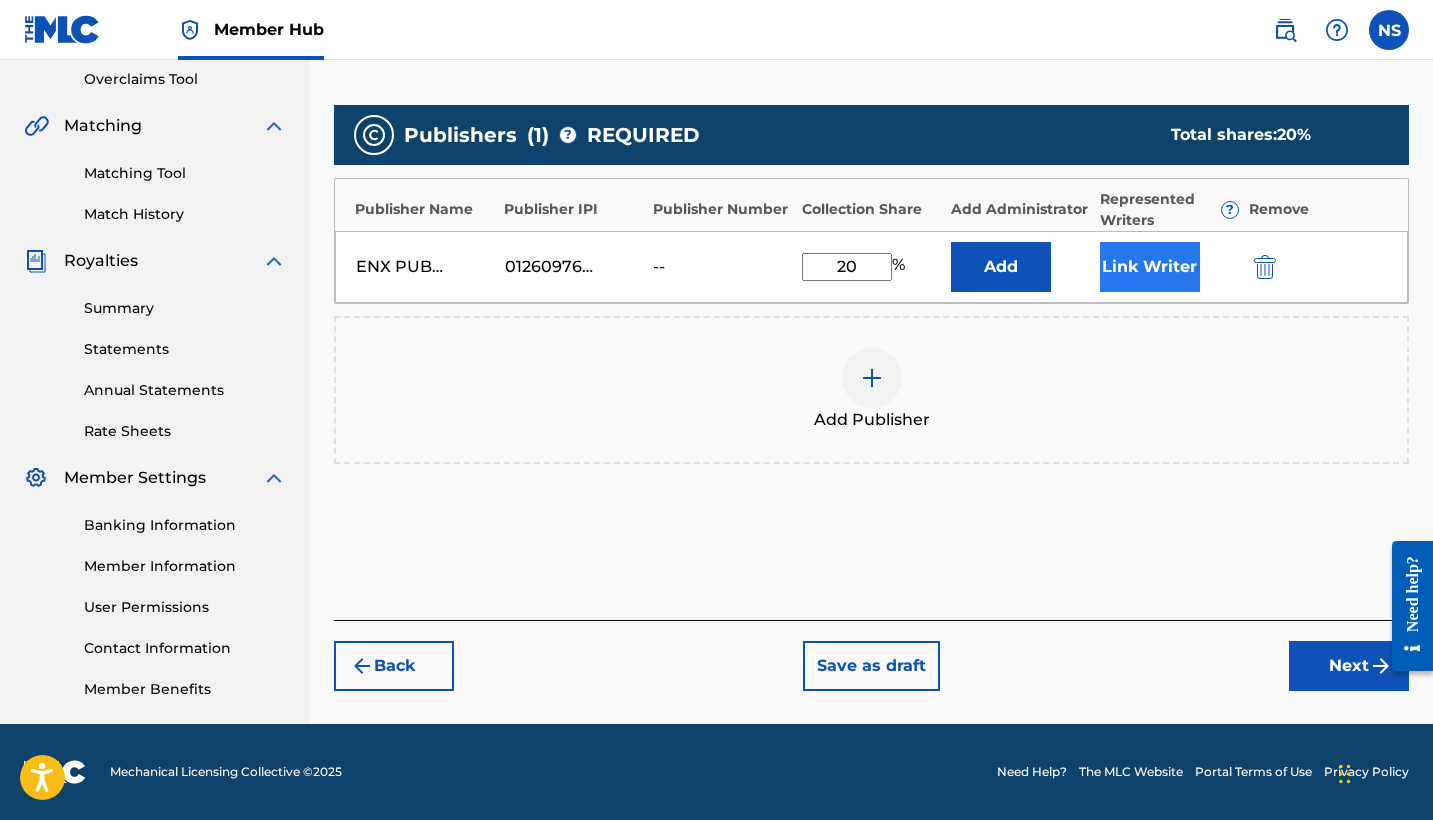
type input "20"
click at [1169, 275] on button "Link Writer" at bounding box center [1150, 267] width 100 height 50
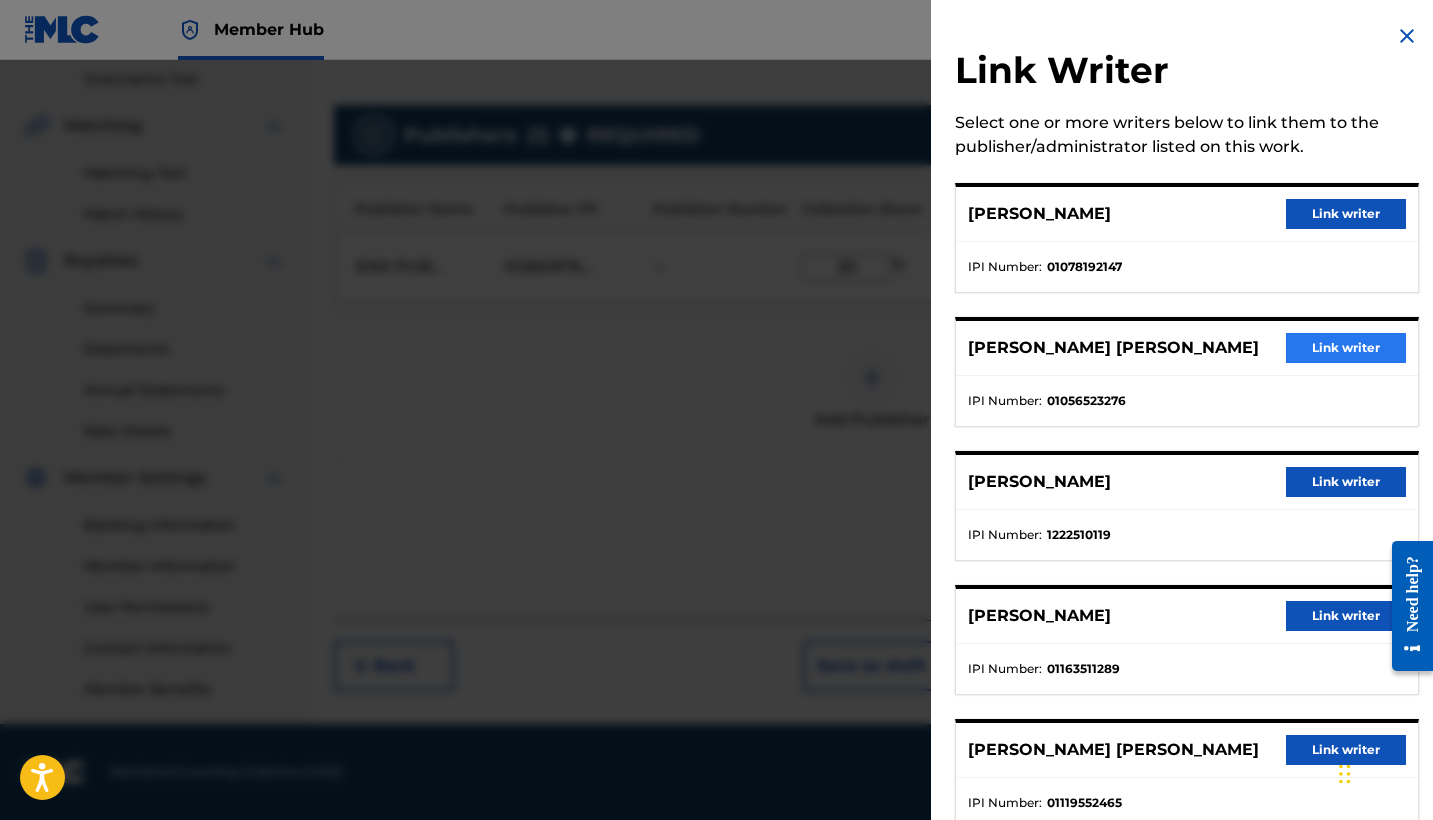
click at [1338, 348] on button "Link writer" at bounding box center [1346, 348] width 120 height 30
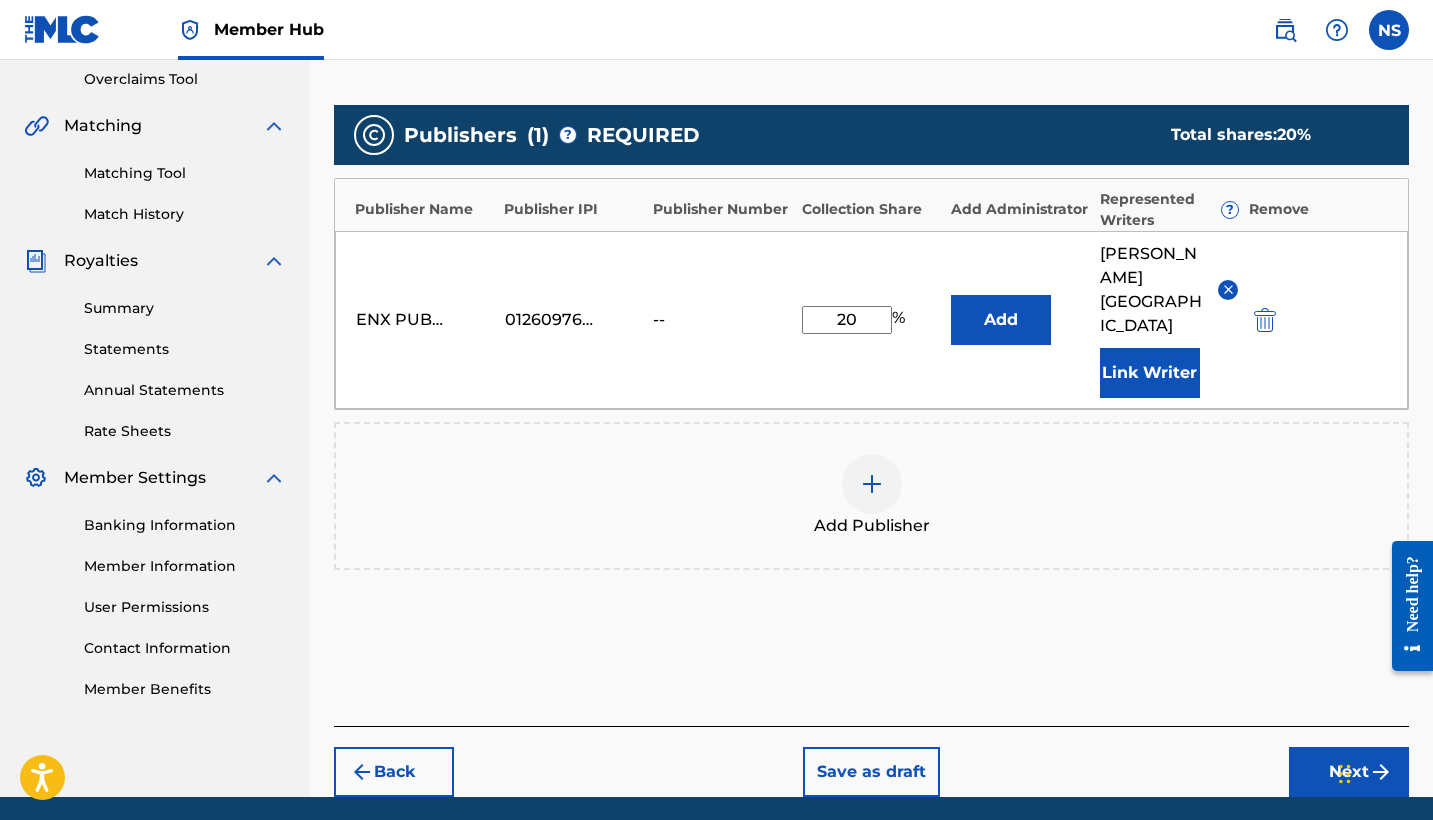
click at [902, 471] on div "Add Publisher" at bounding box center [871, 496] width 1071 height 84
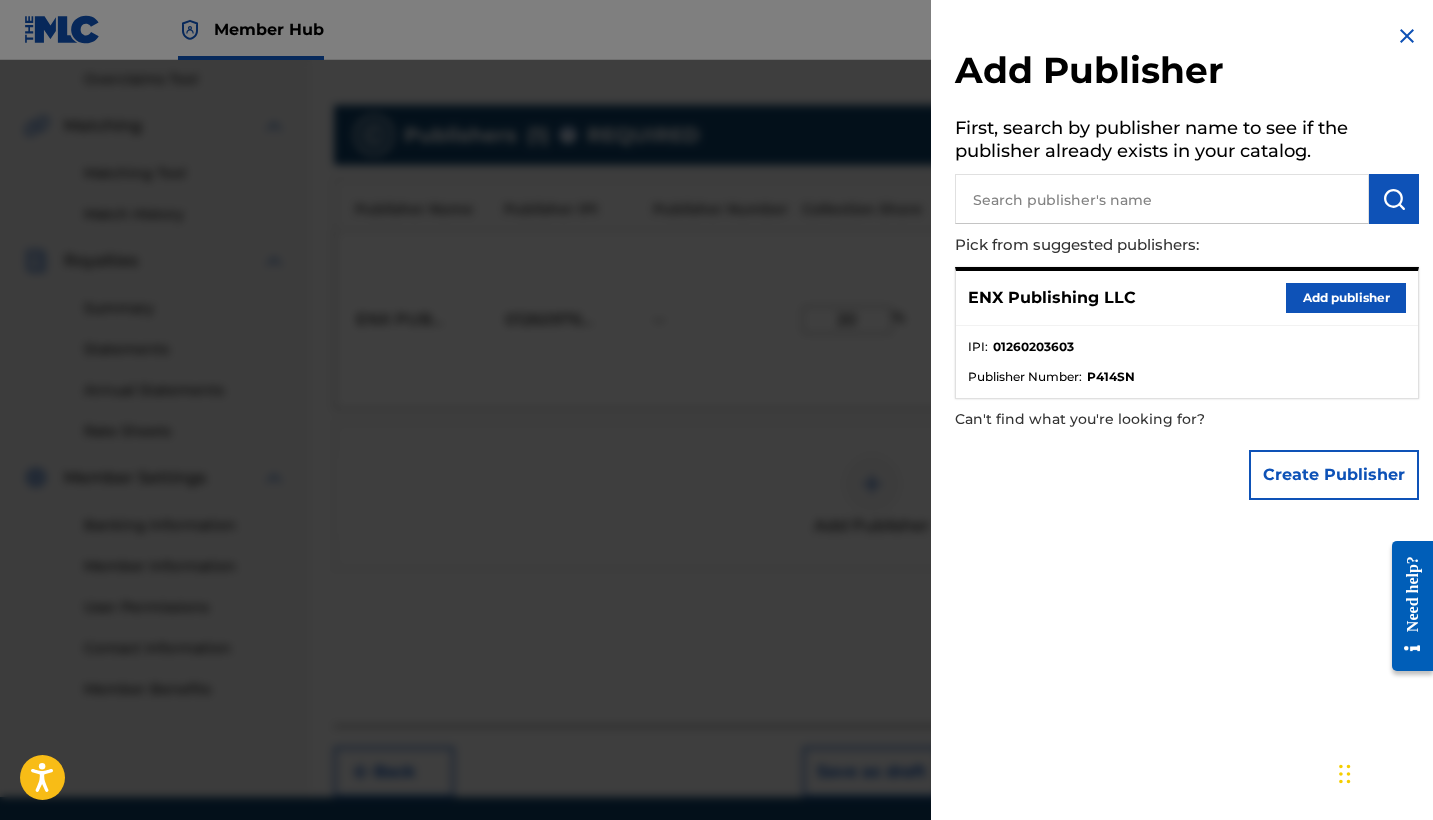
click at [1042, 208] on input "text" at bounding box center [1162, 199] width 414 height 50
paste input "ENX PUBLISHING CORP"
type input "ENX PUBLISHING CORP"
click at [1382, 195] on img "submit" at bounding box center [1394, 199] width 24 height 24
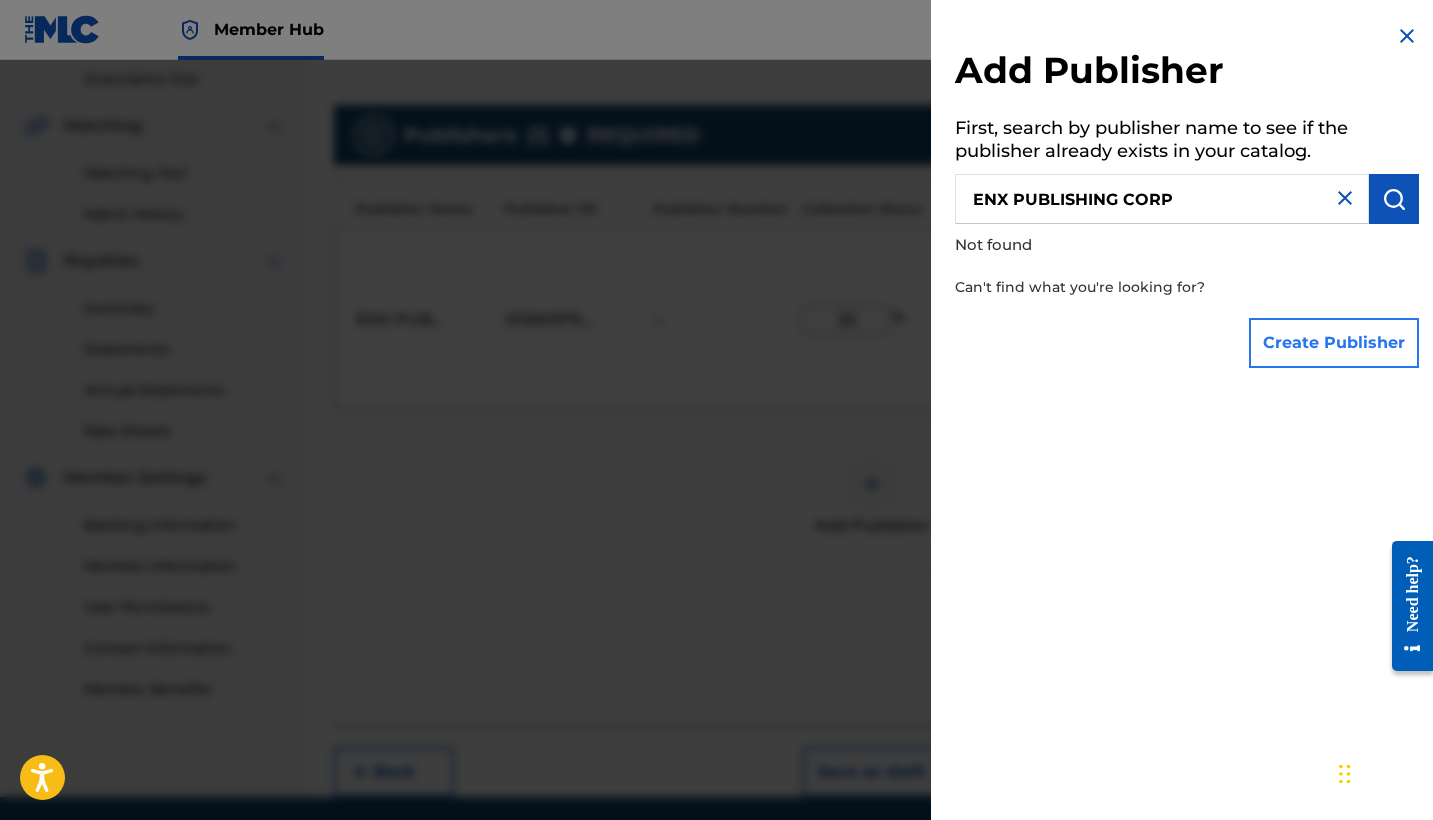
click at [1313, 342] on button "Create Publisher" at bounding box center [1334, 343] width 170 height 50
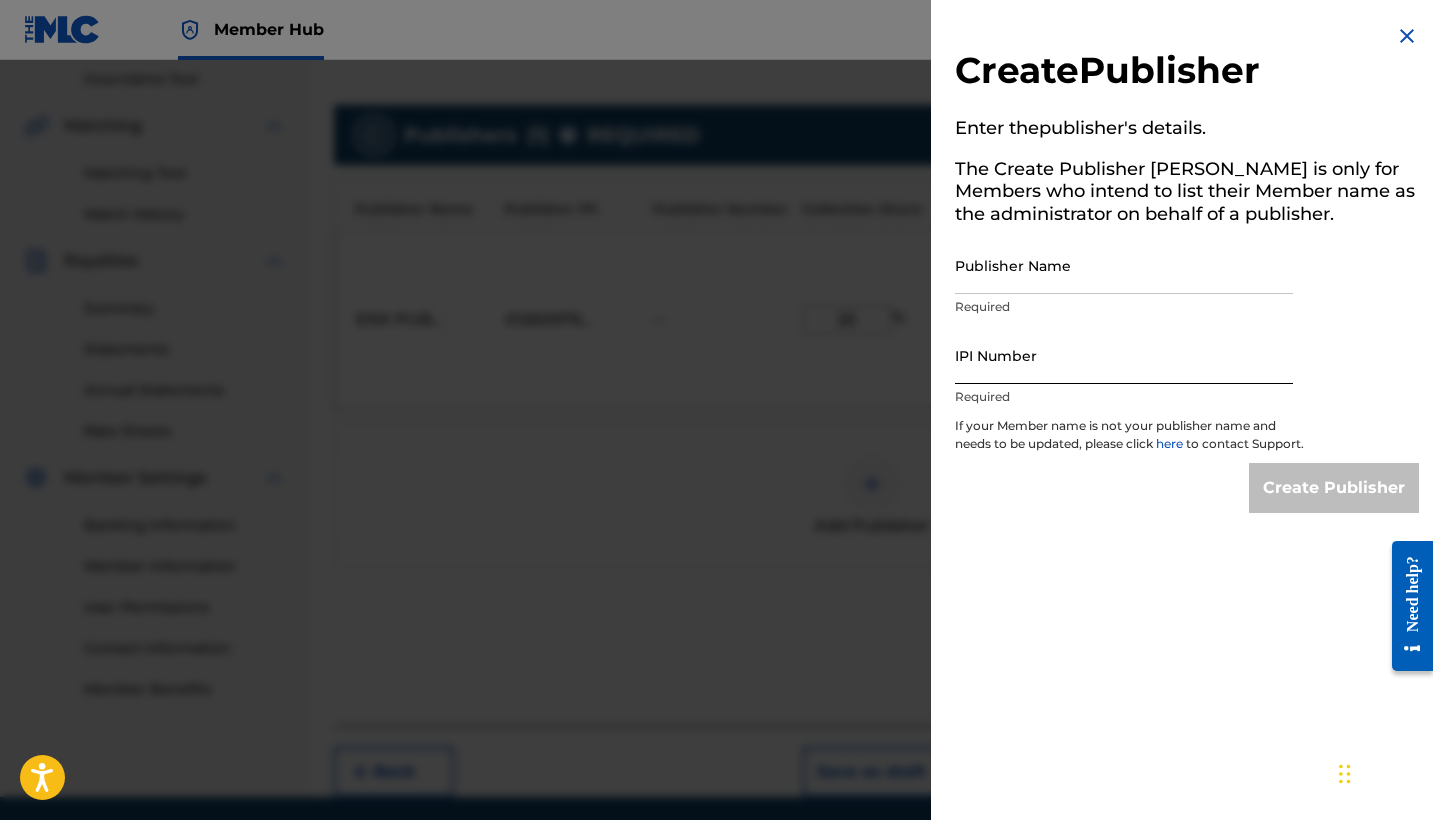
click at [1029, 380] on input "IPI Number" at bounding box center [1124, 355] width 338 height 57
paste input "01260203603"
type input "01260203603"
click at [999, 300] on p "Required" at bounding box center [1124, 307] width 338 height 18
click at [987, 289] on input "Publisher Name" at bounding box center [1124, 265] width 338 height 57
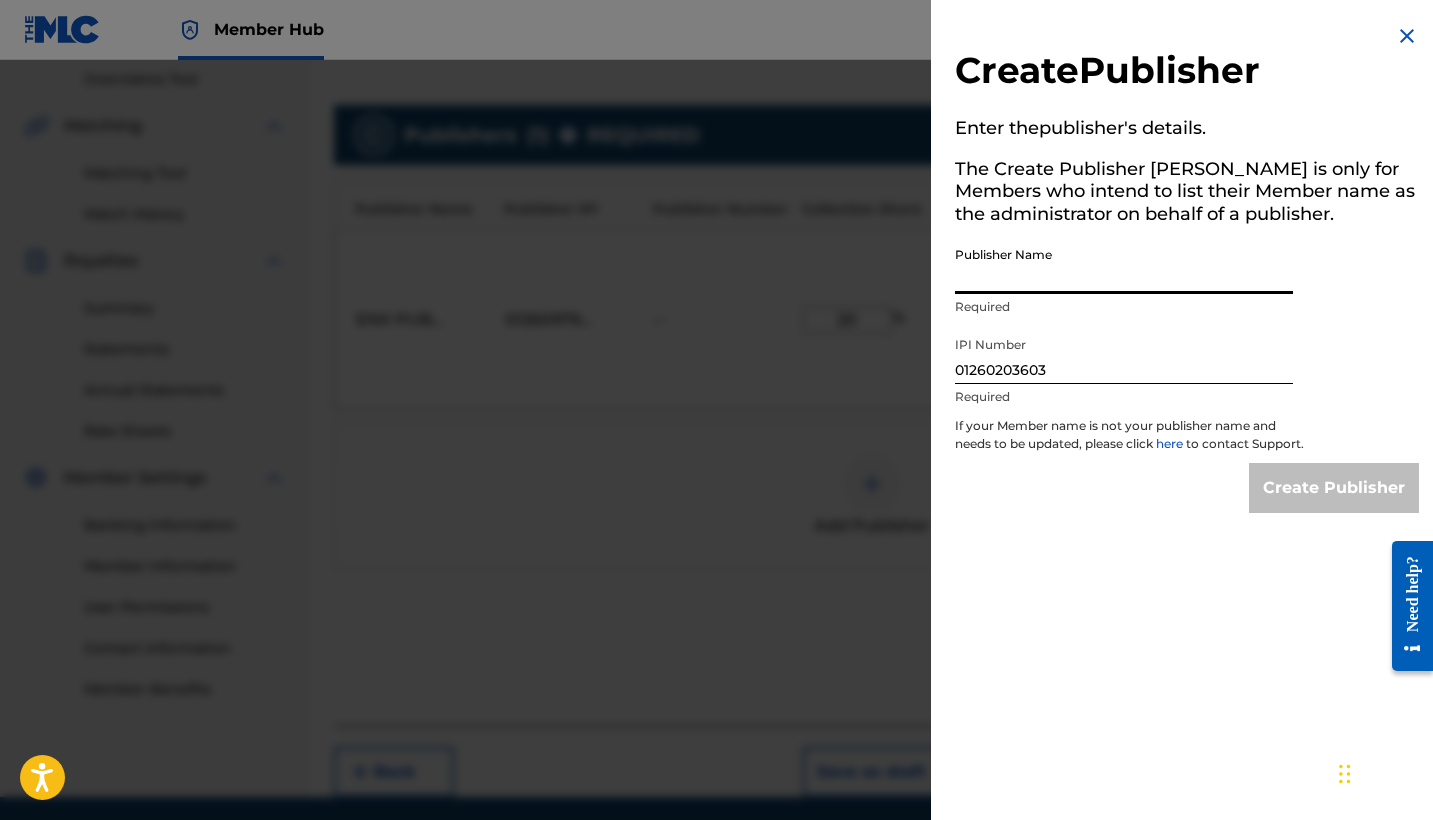
paste input "ENX PUBLISHING CORP"
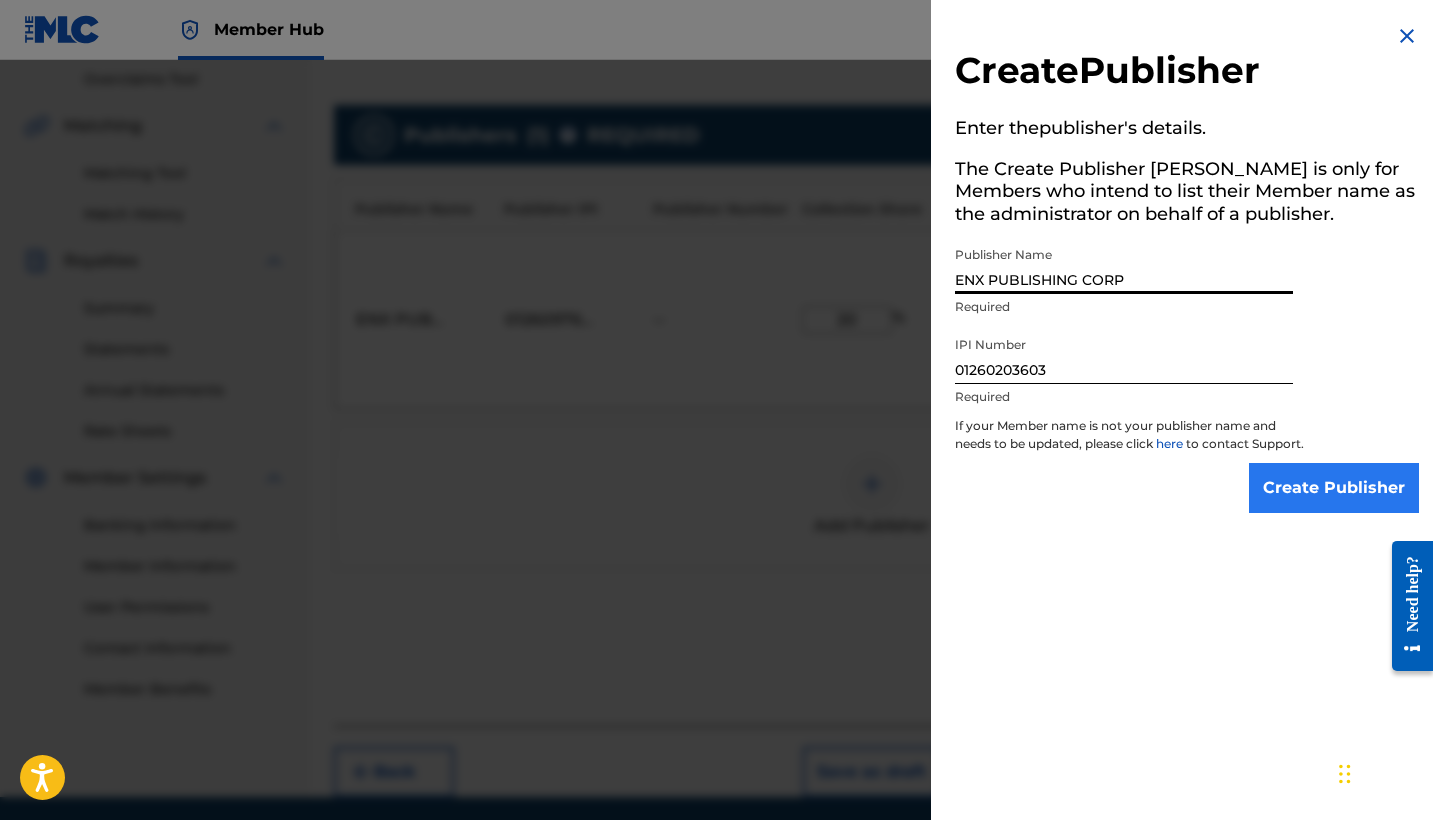
type input "ENX PUBLISHING CORP"
click at [1297, 502] on input "Create Publisher" at bounding box center [1334, 488] width 170 height 50
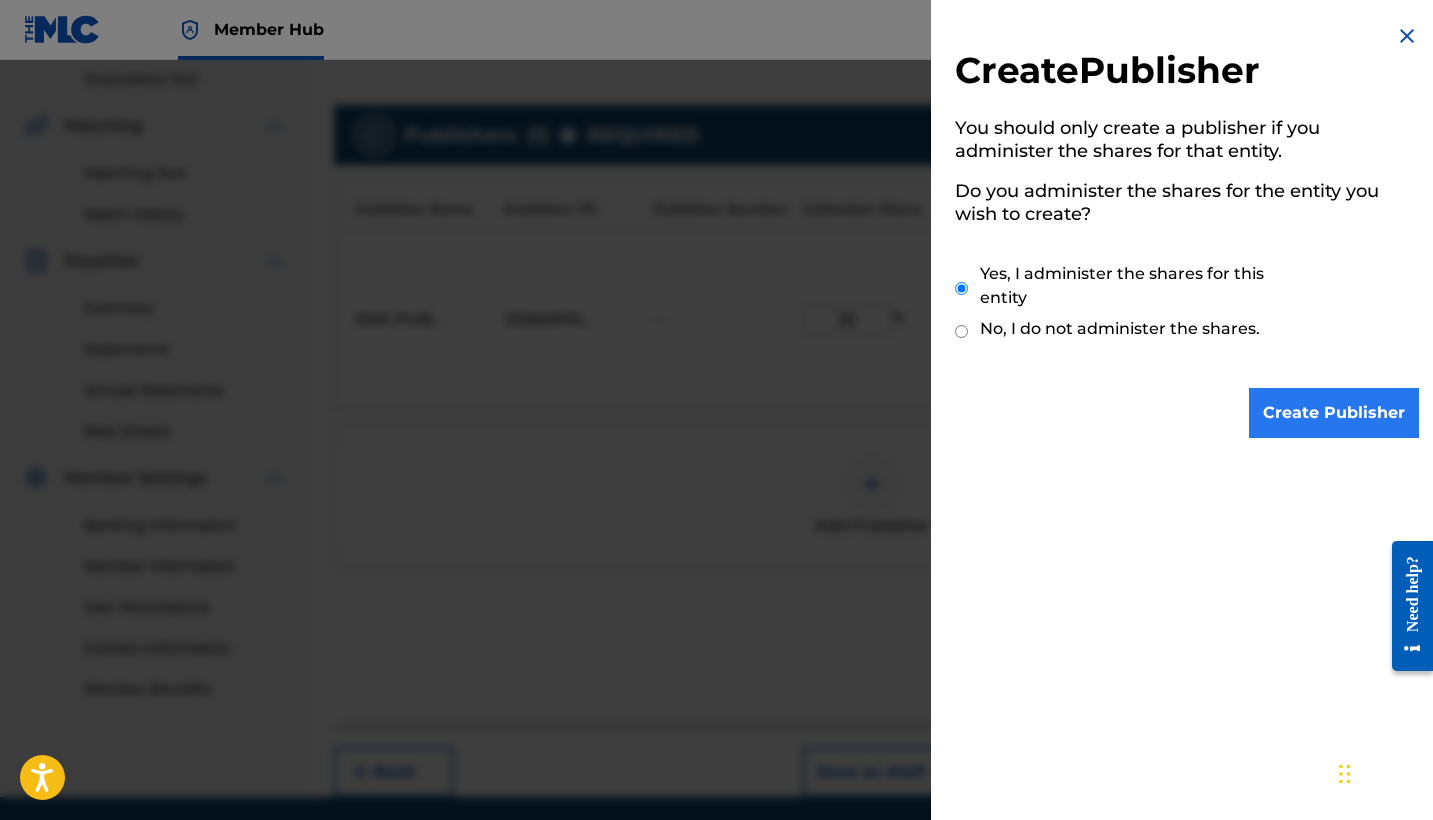
click at [1270, 397] on input "Create Publisher" at bounding box center [1334, 413] width 170 height 50
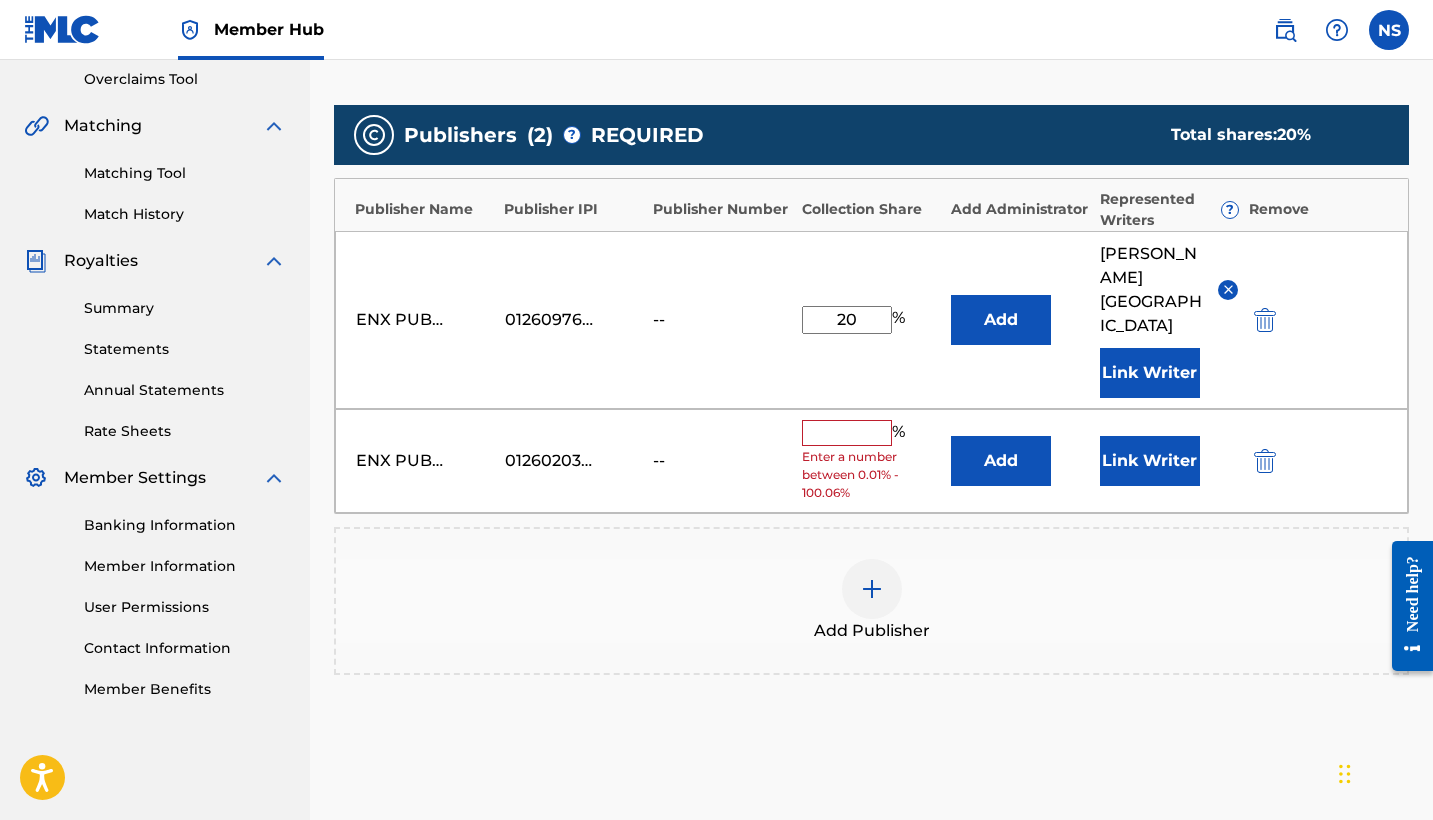
click at [839, 420] on input "text" at bounding box center [847, 433] width 90 height 26
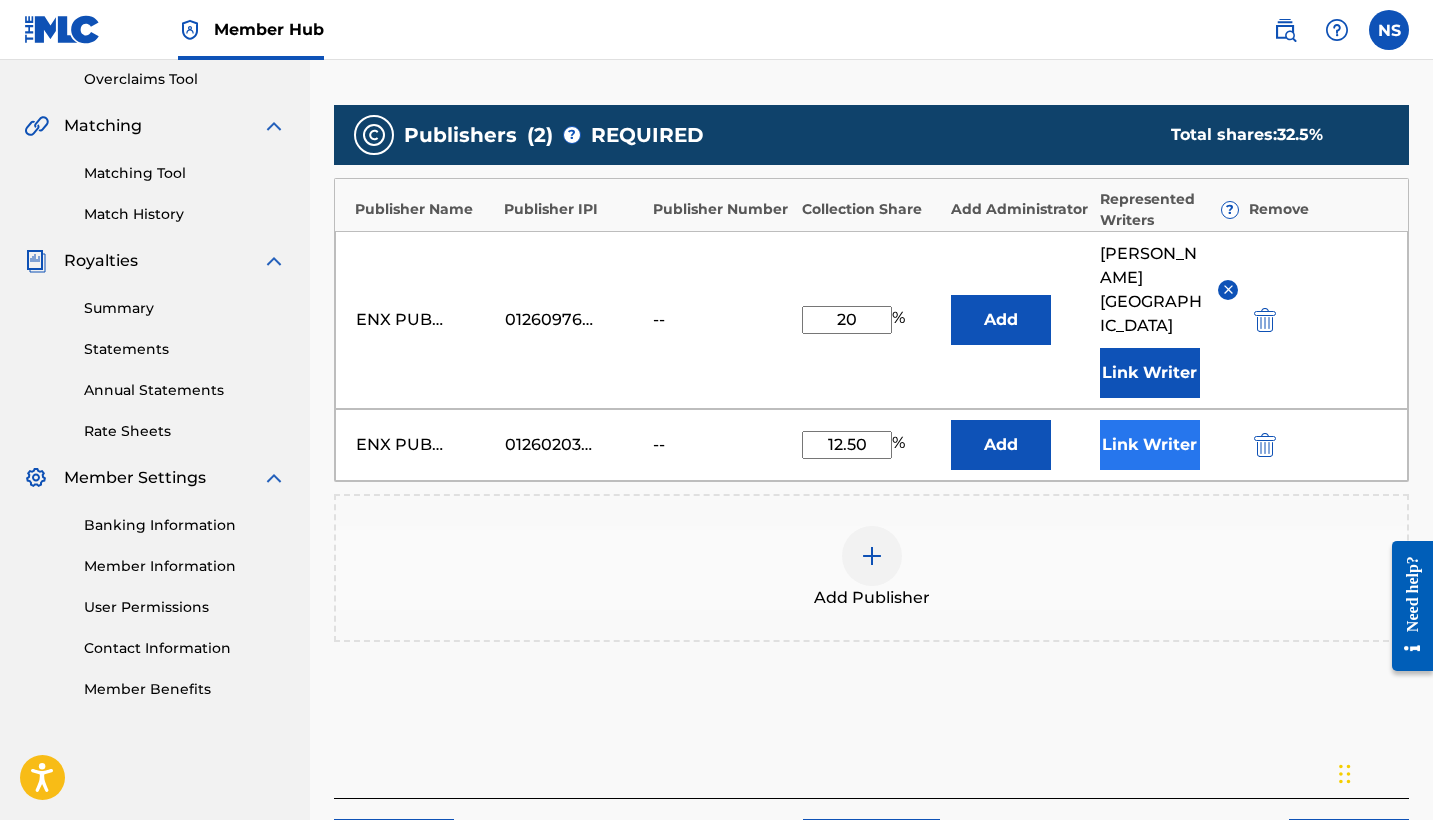
type input "12.50"
click at [1105, 444] on button "Link Writer" at bounding box center [1150, 445] width 100 height 50
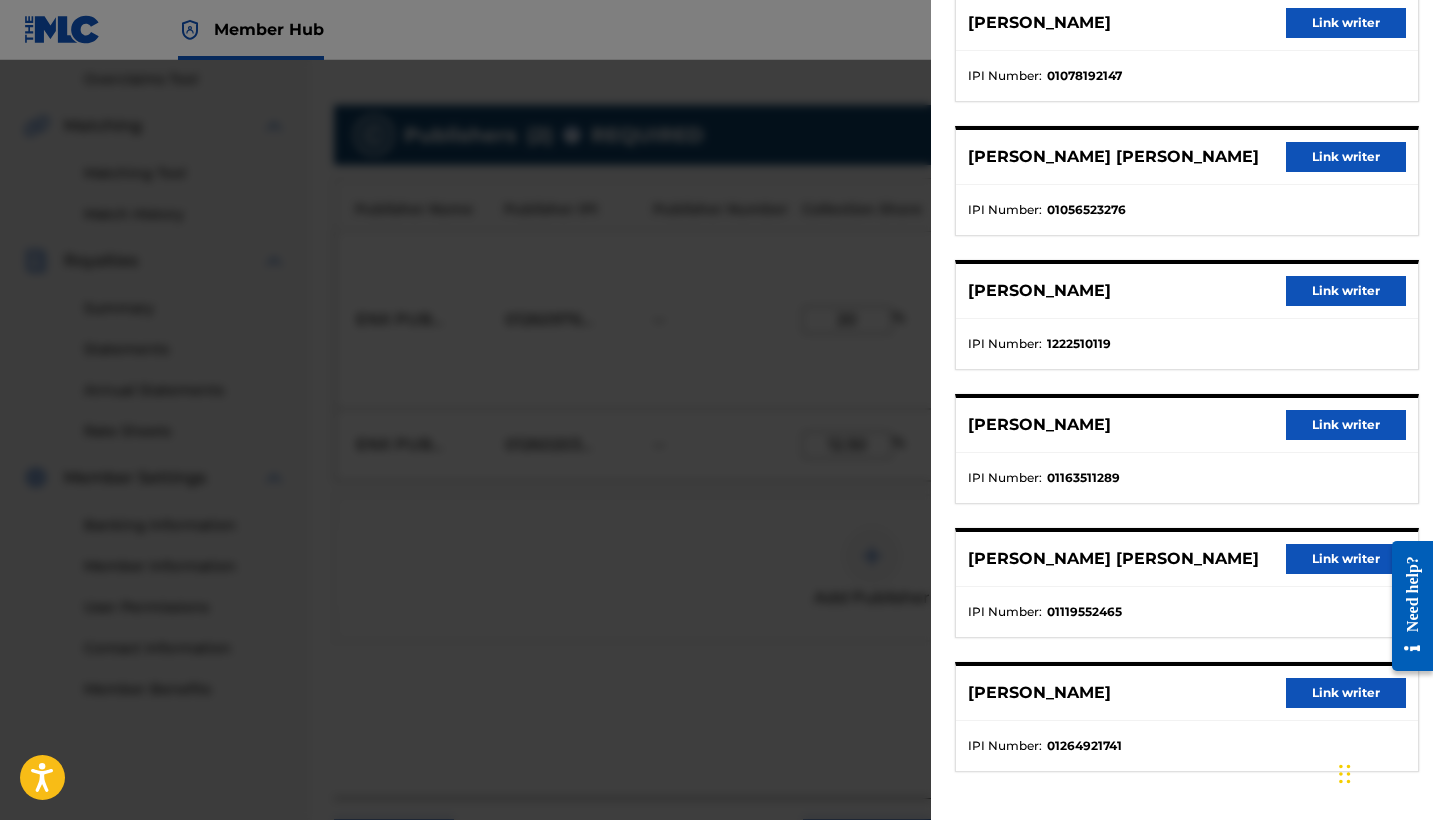
scroll to position [209, 0]
click at [1330, 553] on button "Link writer" at bounding box center [1346, 559] width 120 height 30
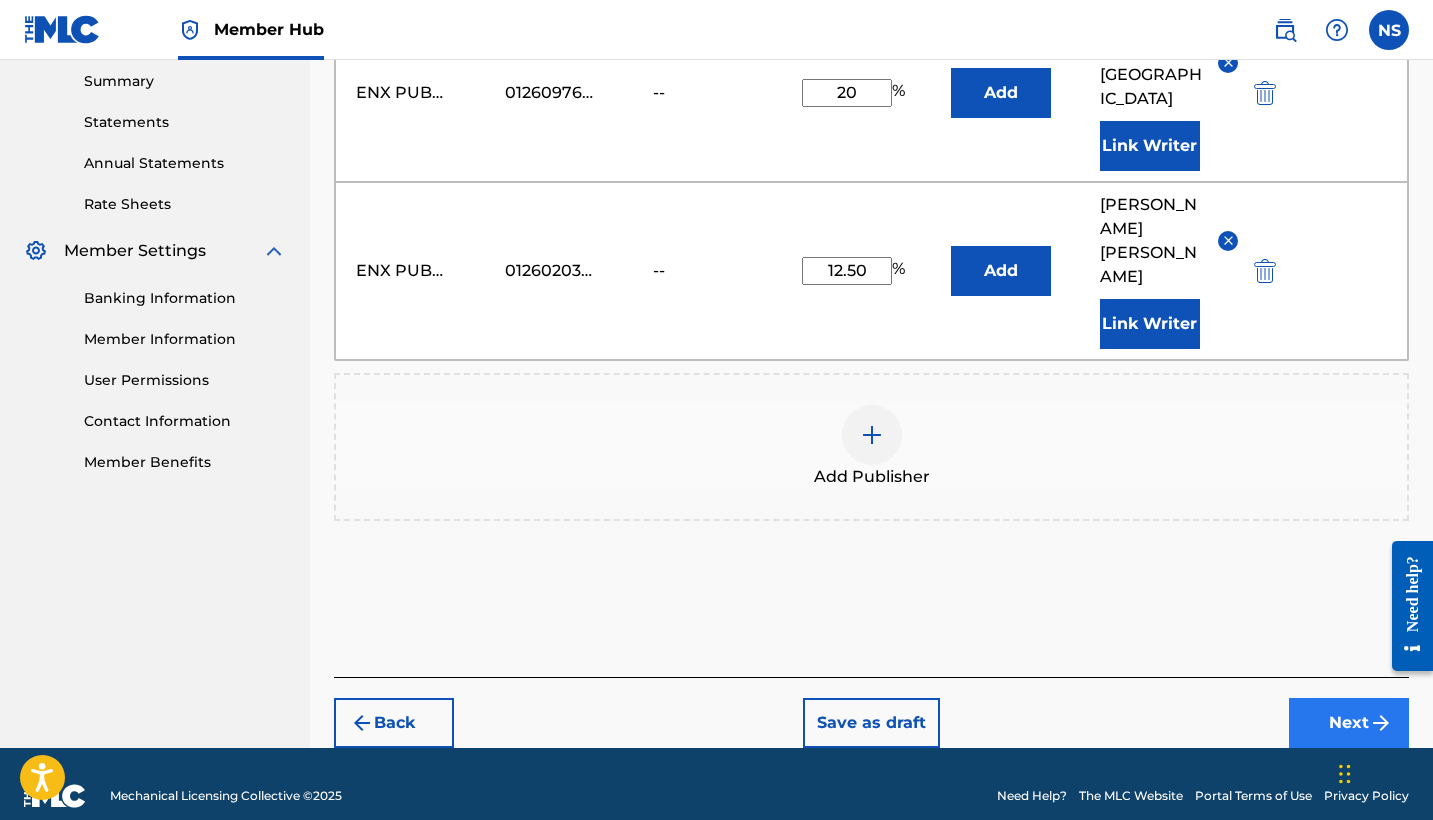
click at [1339, 702] on button "Next" at bounding box center [1349, 723] width 120 height 50
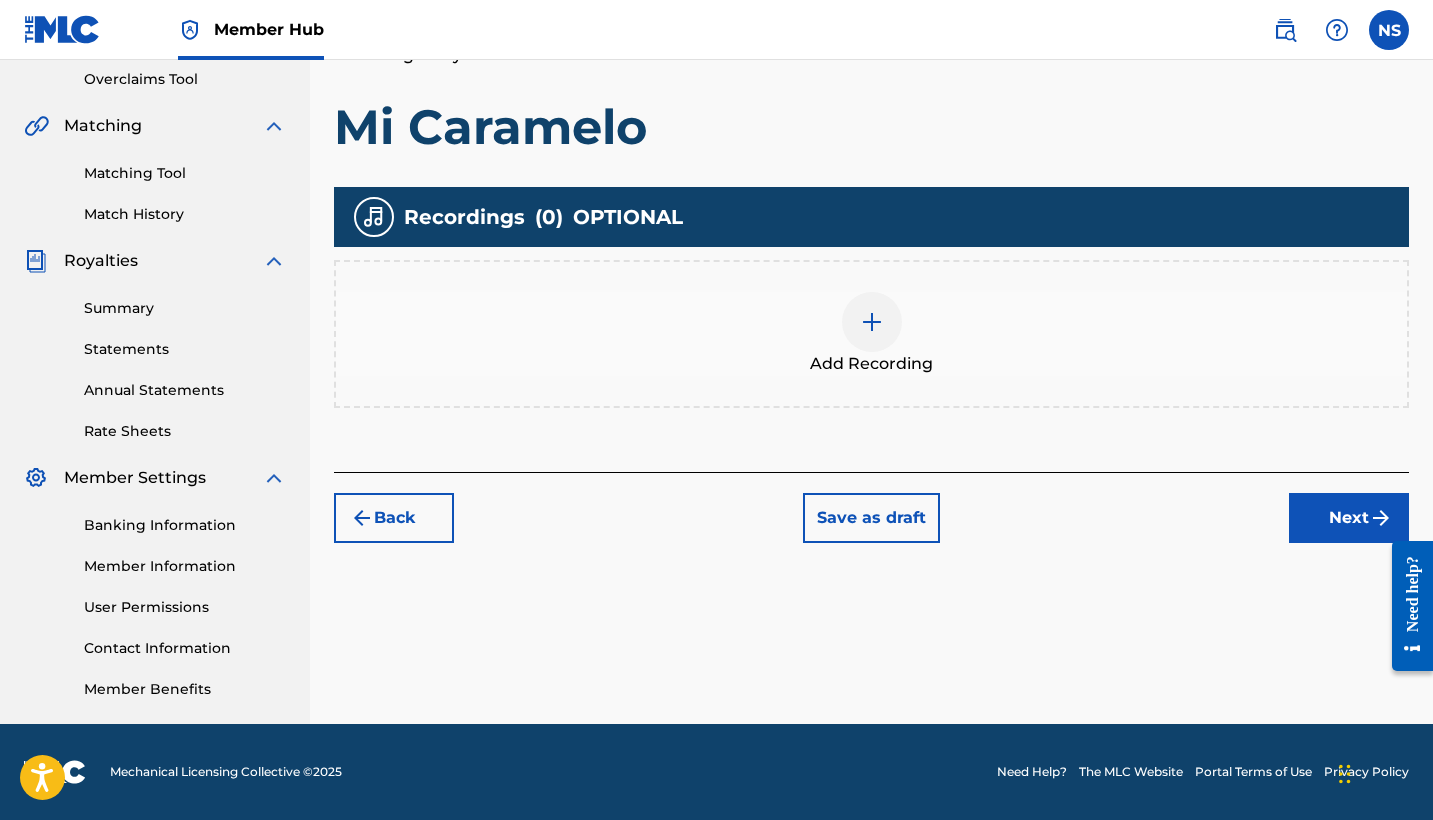
scroll to position [420, 0]
click at [901, 358] on span "Add Recording" at bounding box center [871, 364] width 123 height 24
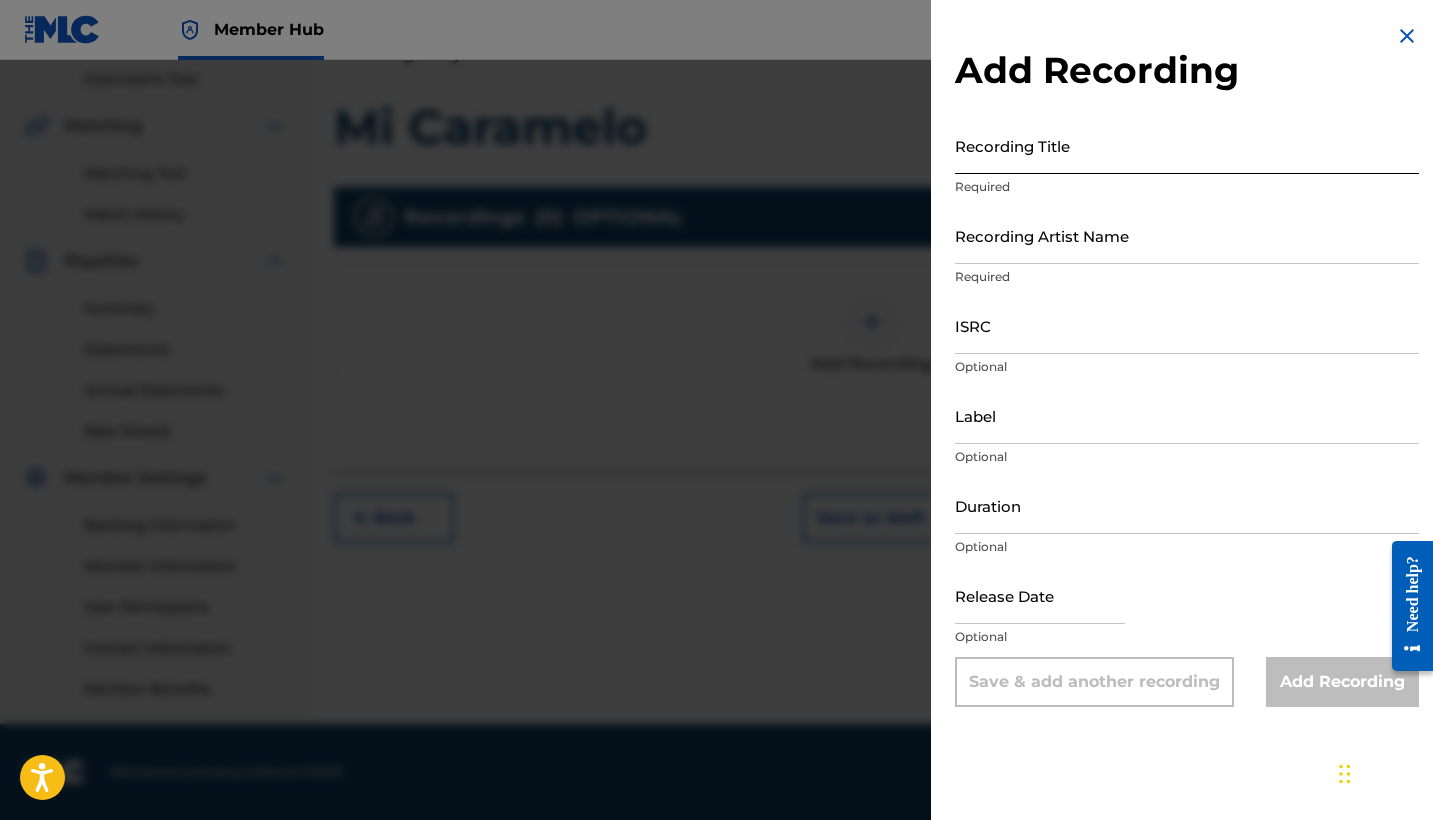
click at [1092, 164] on input "Recording Title" at bounding box center [1187, 145] width 464 height 57
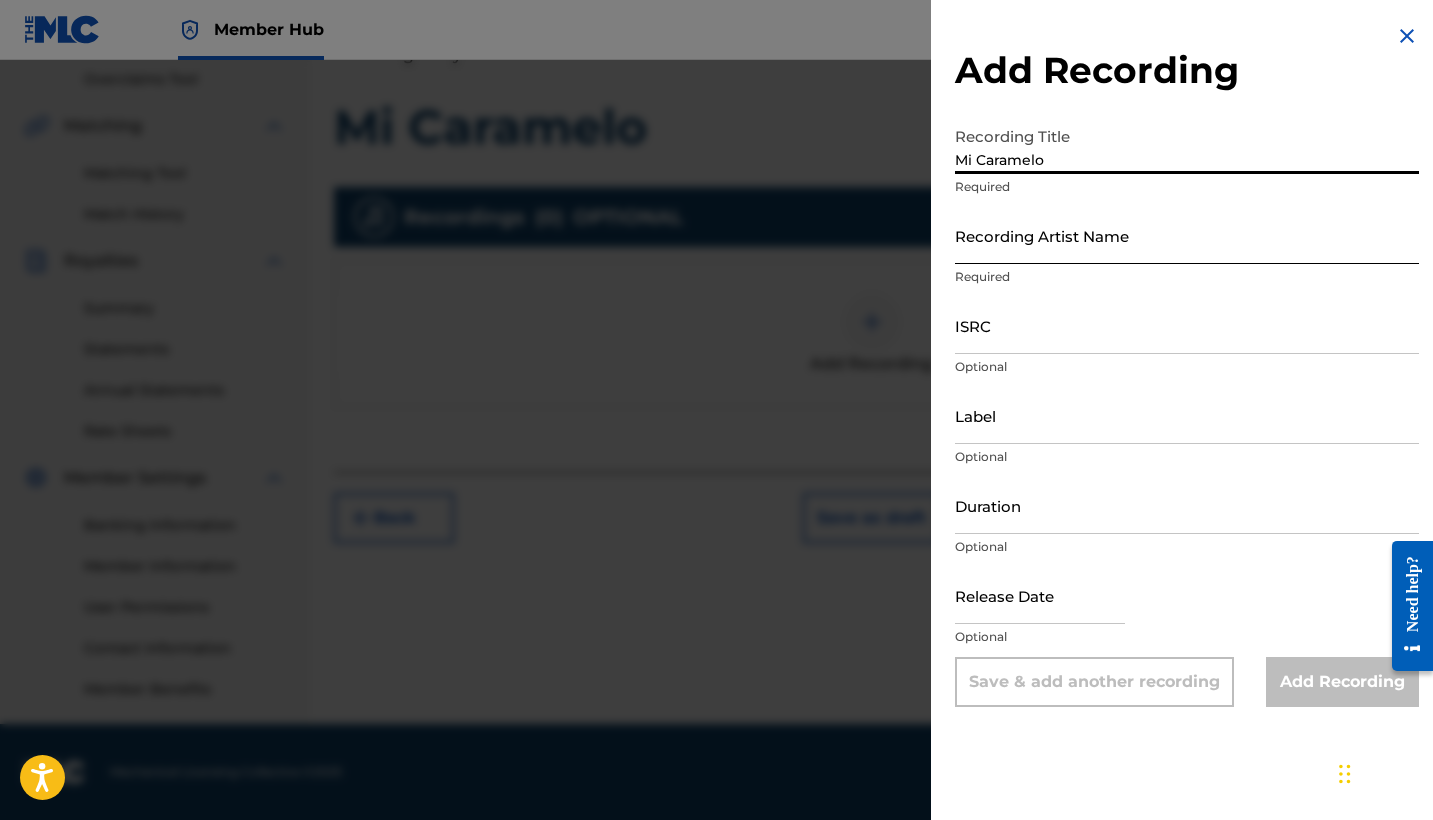
type input "Mi Caramelo"
click at [1123, 251] on input "Recording Artist Name" at bounding box center [1187, 235] width 464 height 57
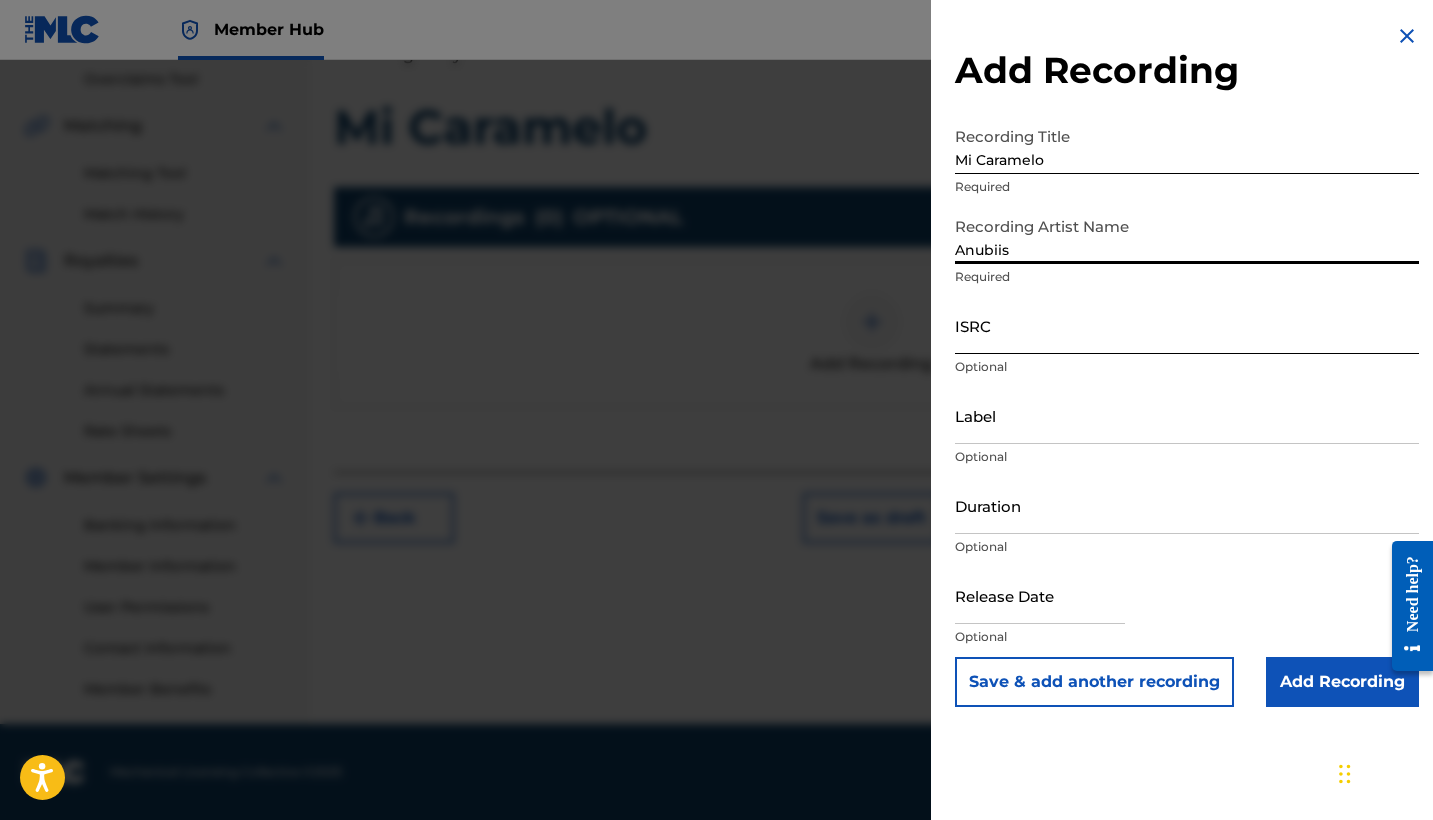
type input "Anubiis"
click at [1084, 328] on input "ISRC" at bounding box center [1187, 325] width 464 height 57
paste input "QZSYP2584672"
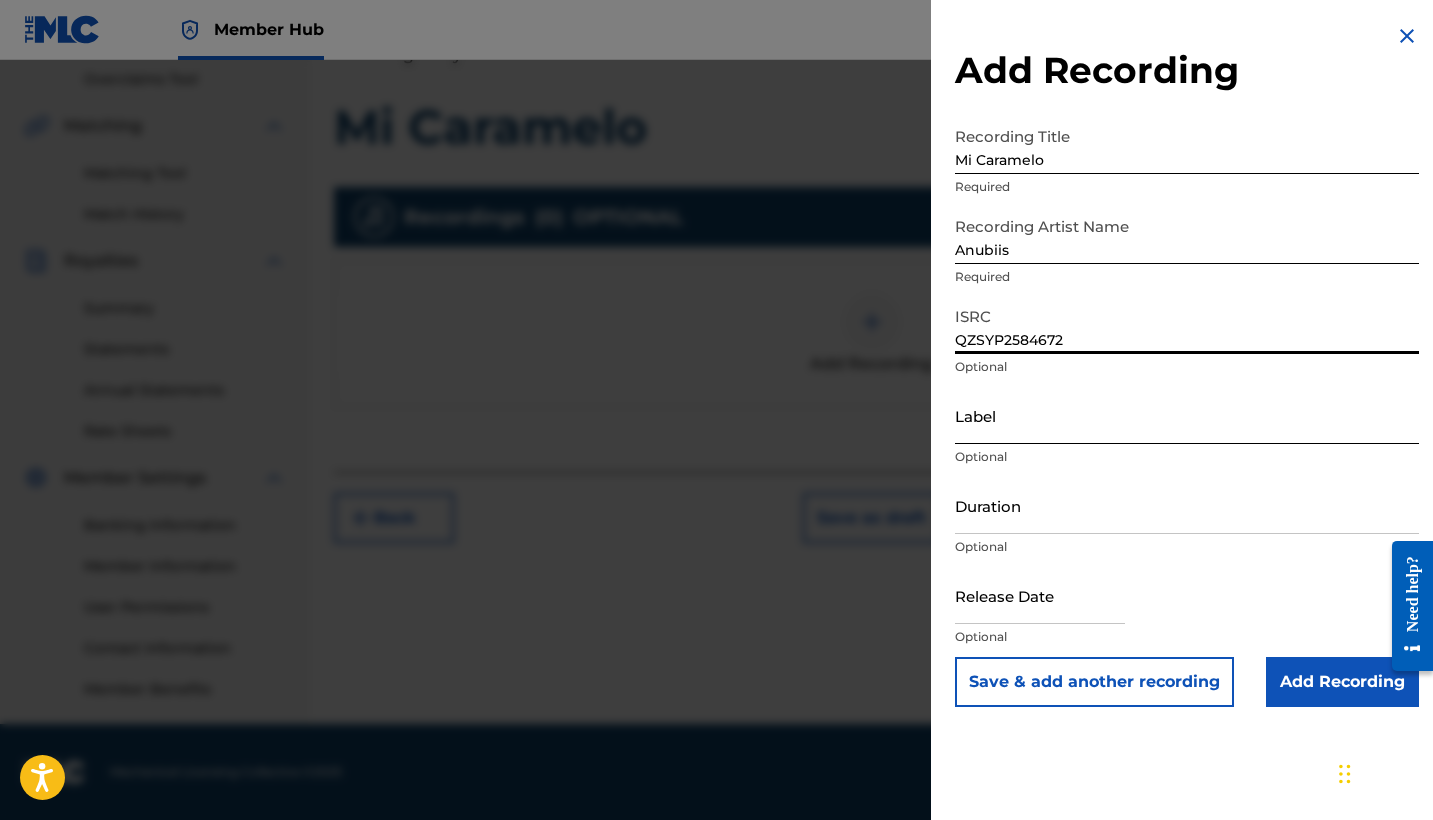
type input "QZSYP2584672"
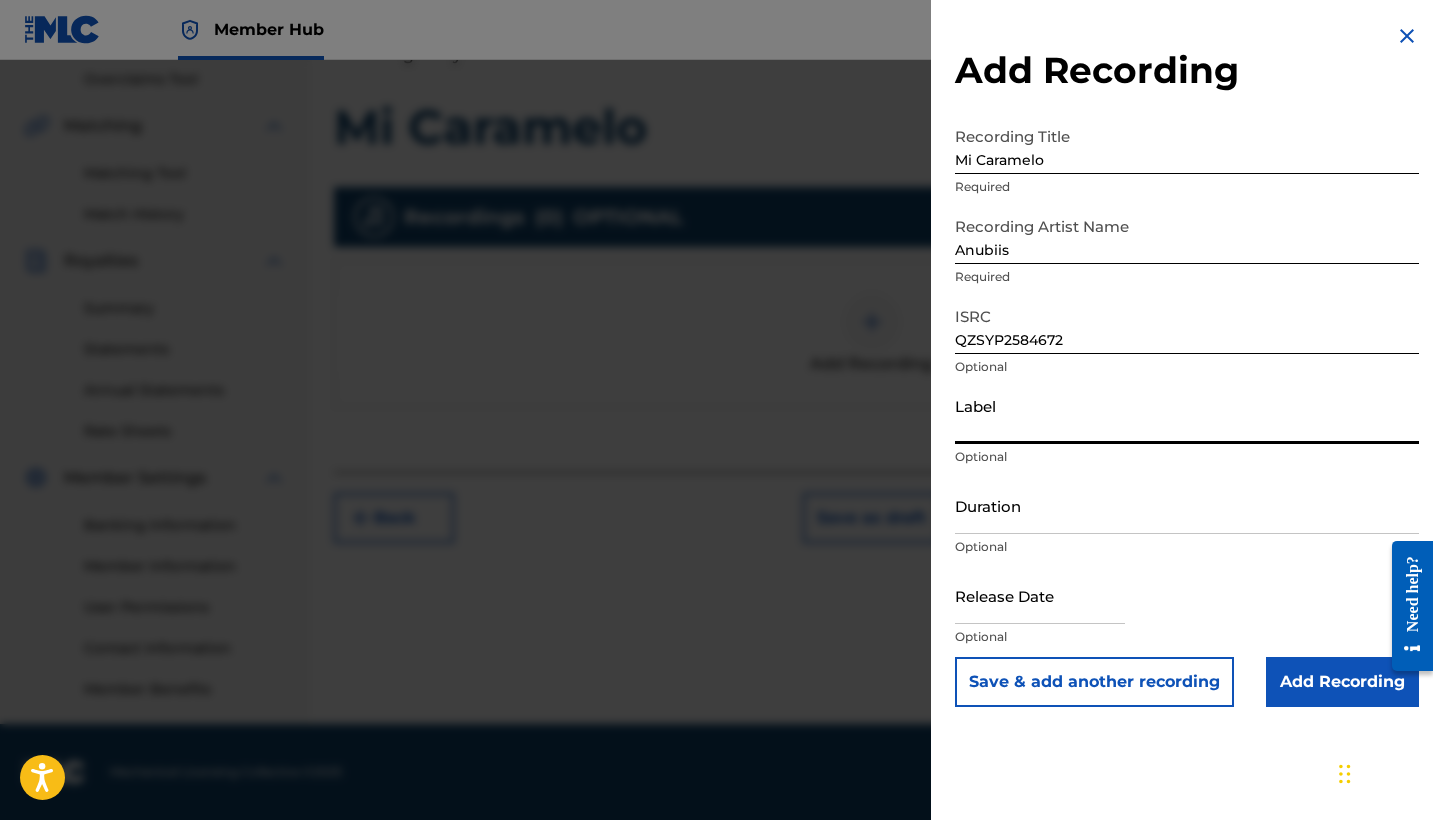
click at [1029, 422] on input "Label" at bounding box center [1187, 415] width 464 height 57
type input "La Positiva Entertainment LLC"
click at [1064, 520] on input "Duration" at bounding box center [1187, 505] width 464 height 57
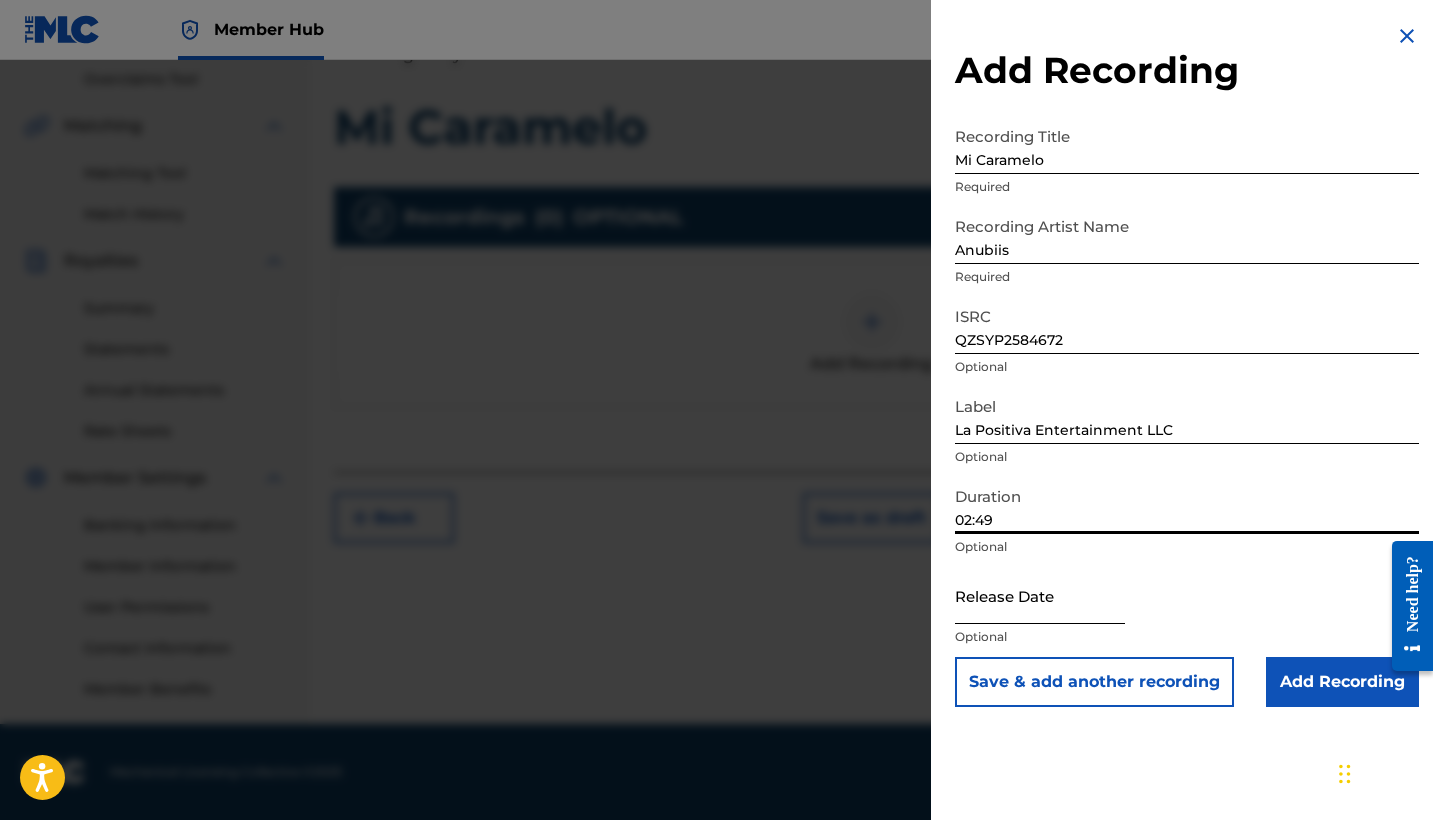
type input "02:49"
click at [1086, 610] on input "text" at bounding box center [1040, 595] width 170 height 57
select select "8"
select select "2025"
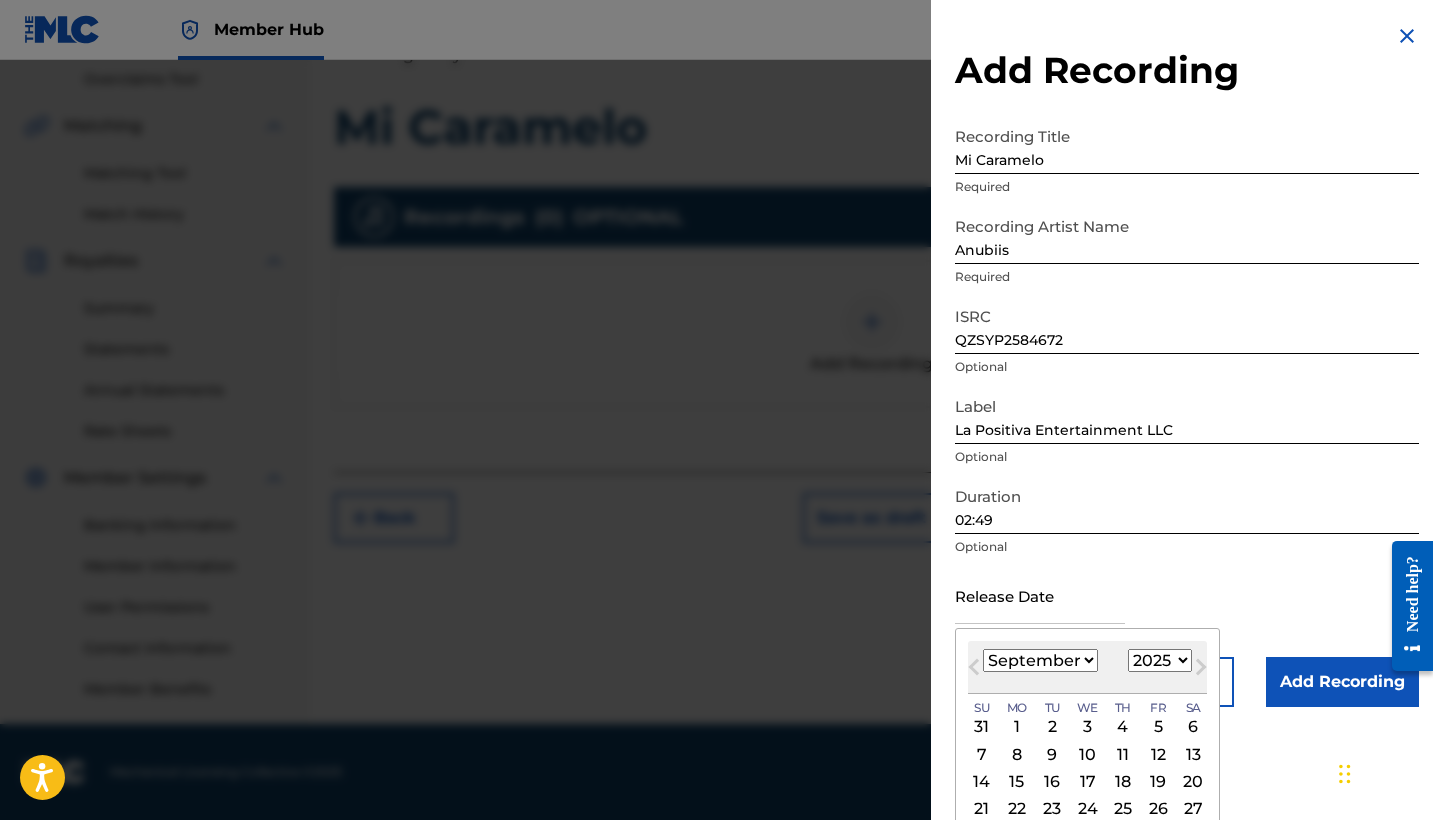
select select "1"
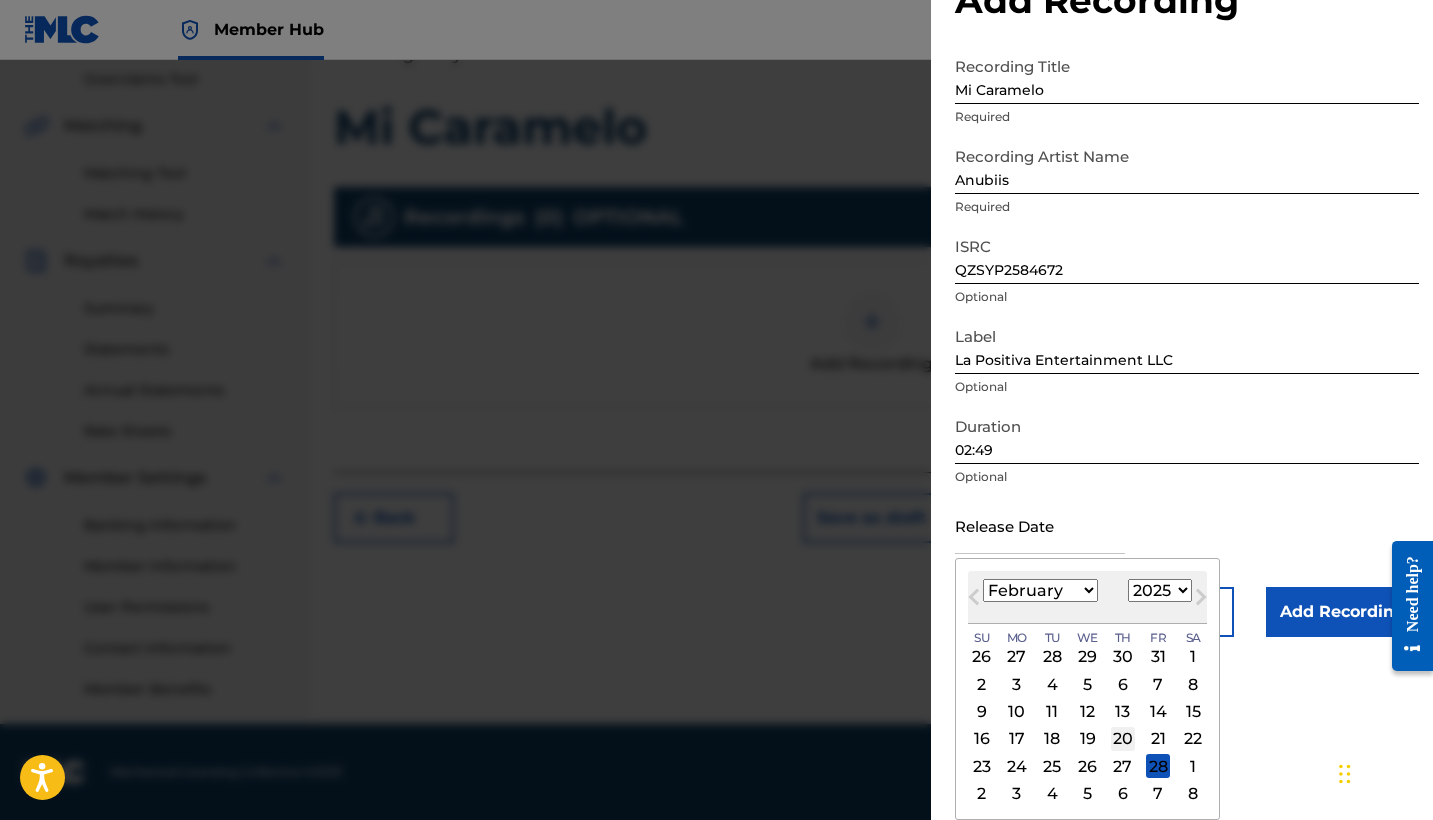
scroll to position [70, 0]
click at [1146, 765] on div "28" at bounding box center [1158, 766] width 24 height 24
type input "[DATE]"
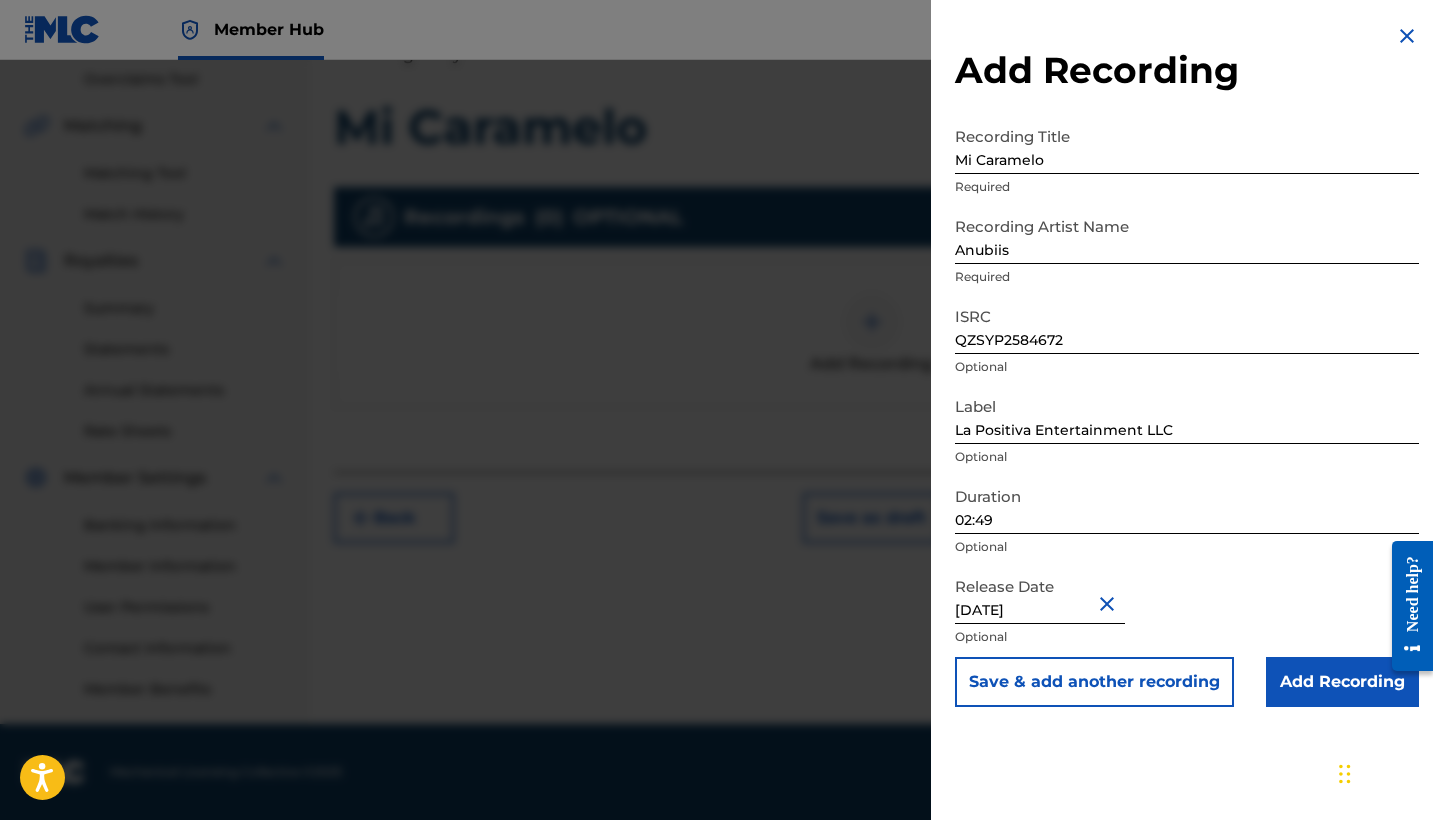
scroll to position [0, 0]
click at [1295, 689] on input "Add Recording" at bounding box center [1342, 682] width 153 height 50
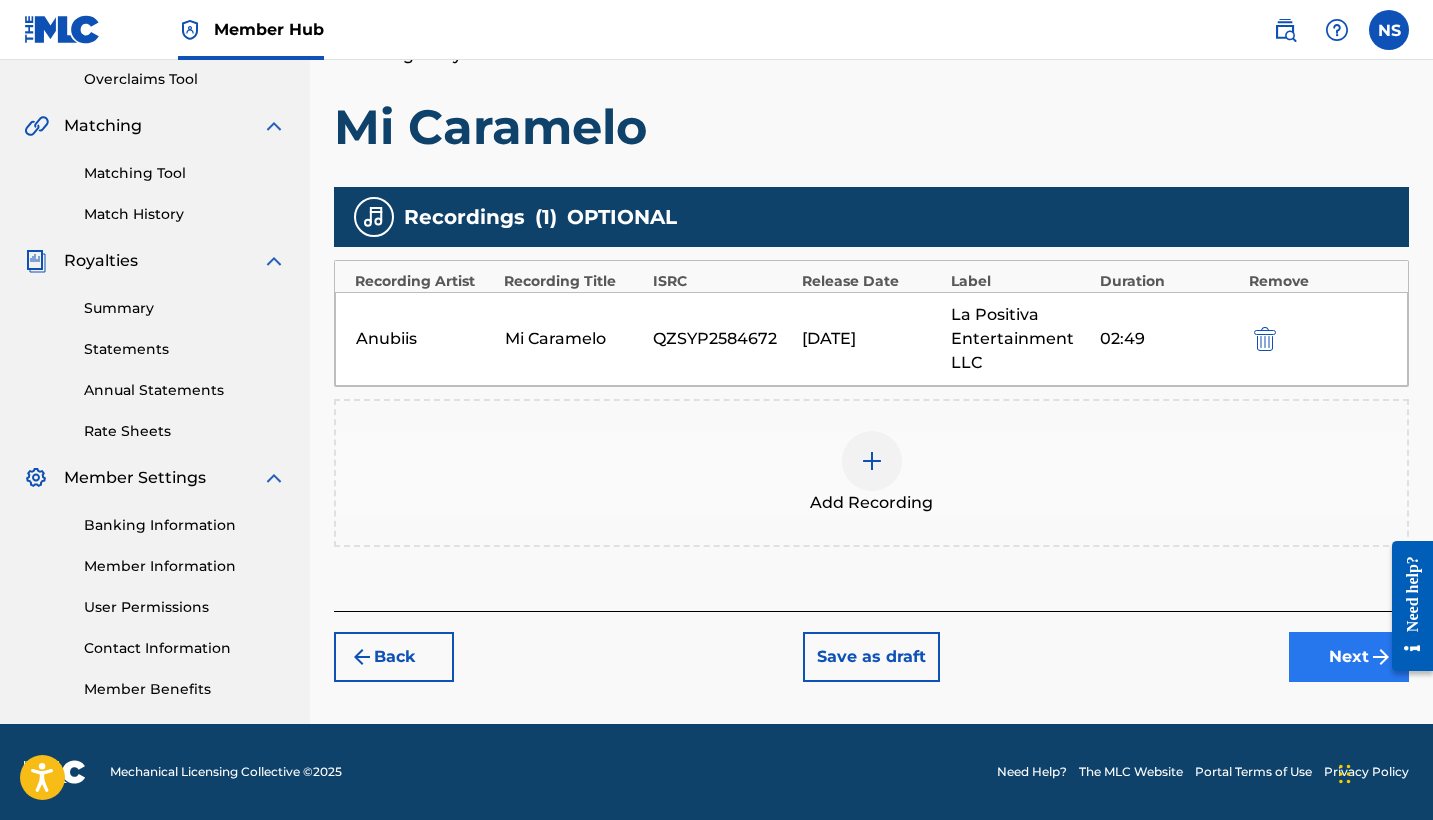
click at [1307, 665] on button "Next" at bounding box center [1349, 657] width 120 height 50
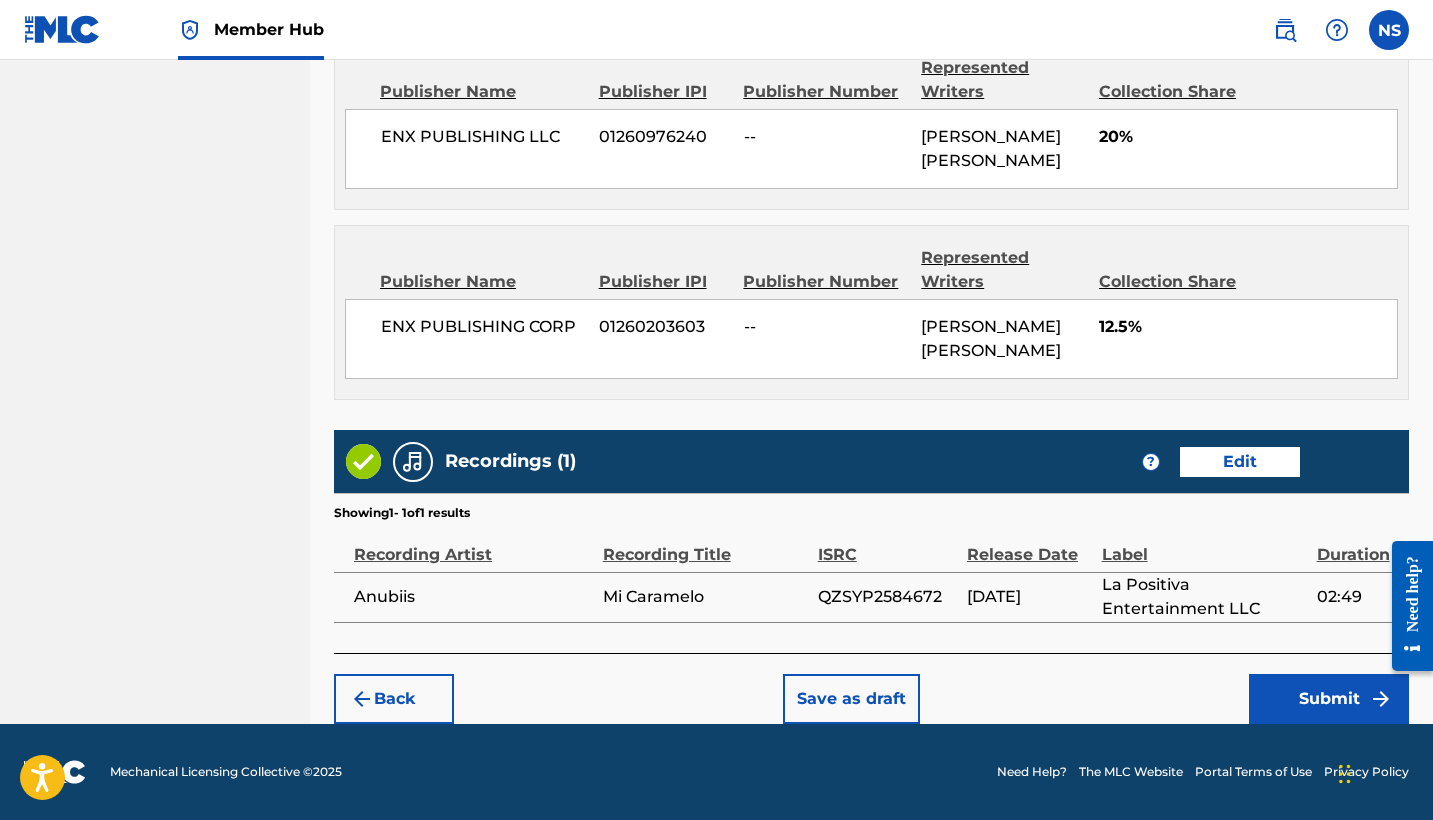
scroll to position [1285, 0]
click at [1289, 708] on button "Submit" at bounding box center [1329, 699] width 160 height 50
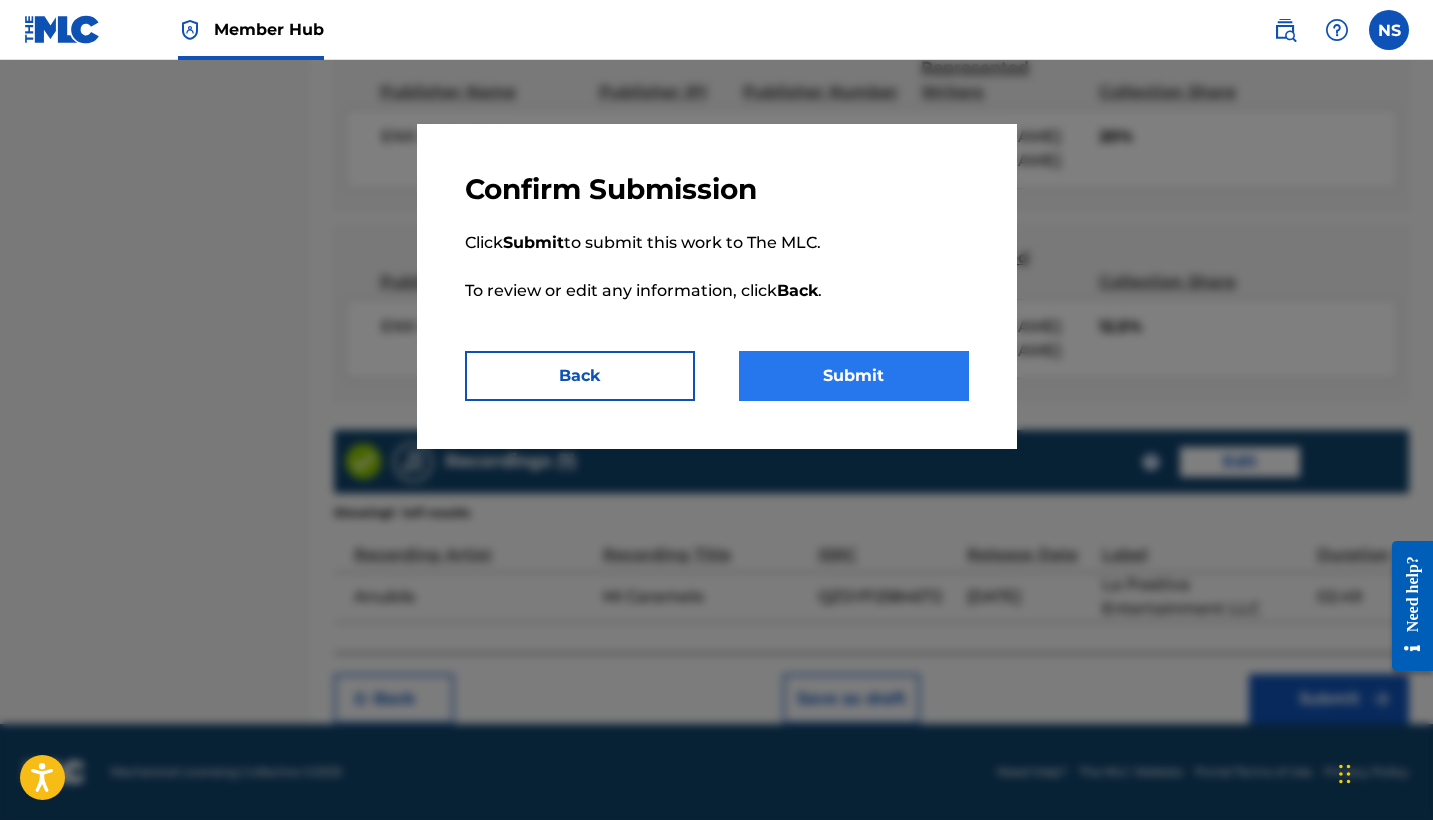
click at [854, 381] on button "Submit" at bounding box center [854, 376] width 230 height 50
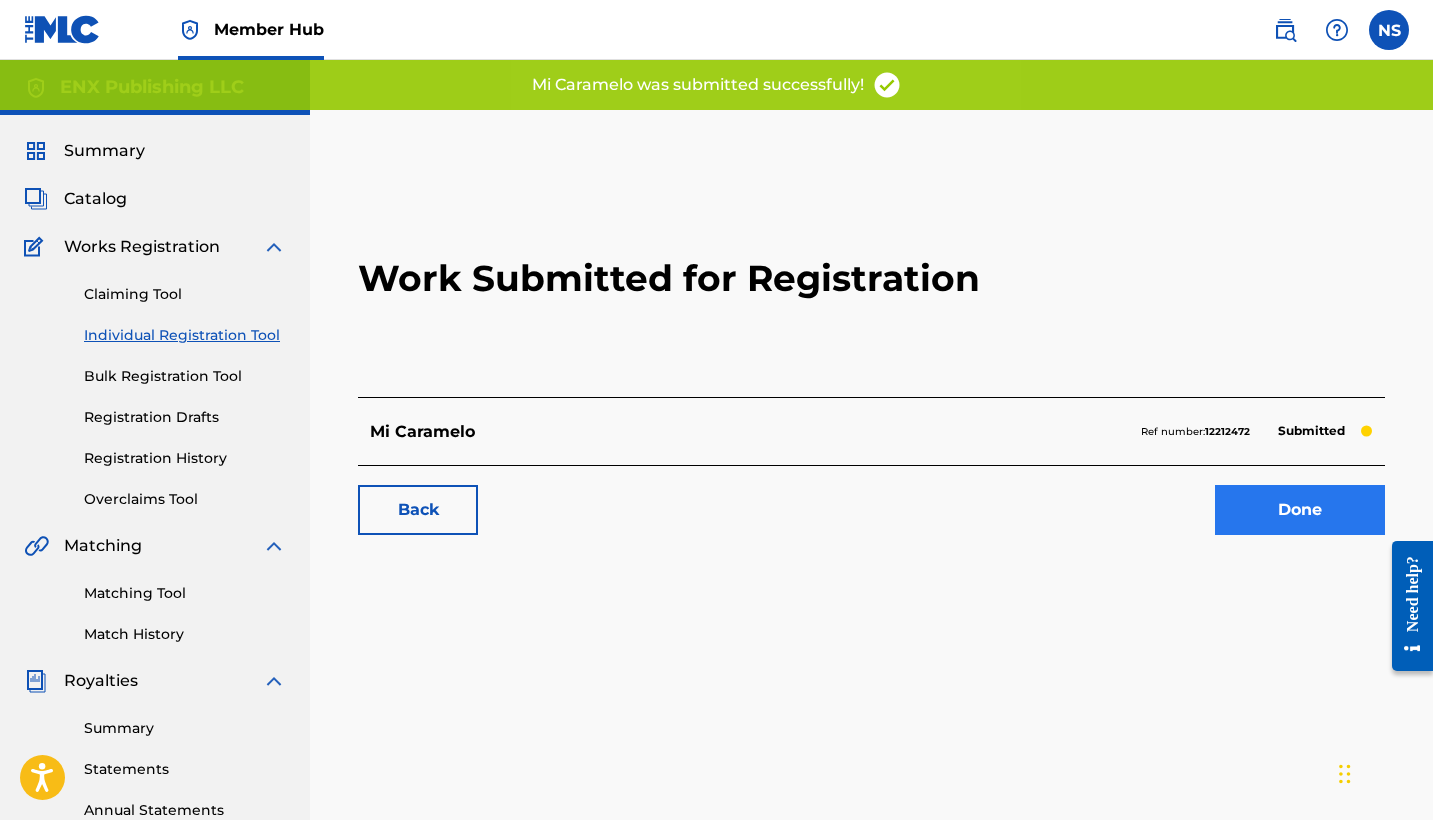
click at [1261, 520] on link "Done" at bounding box center [1300, 510] width 170 height 50
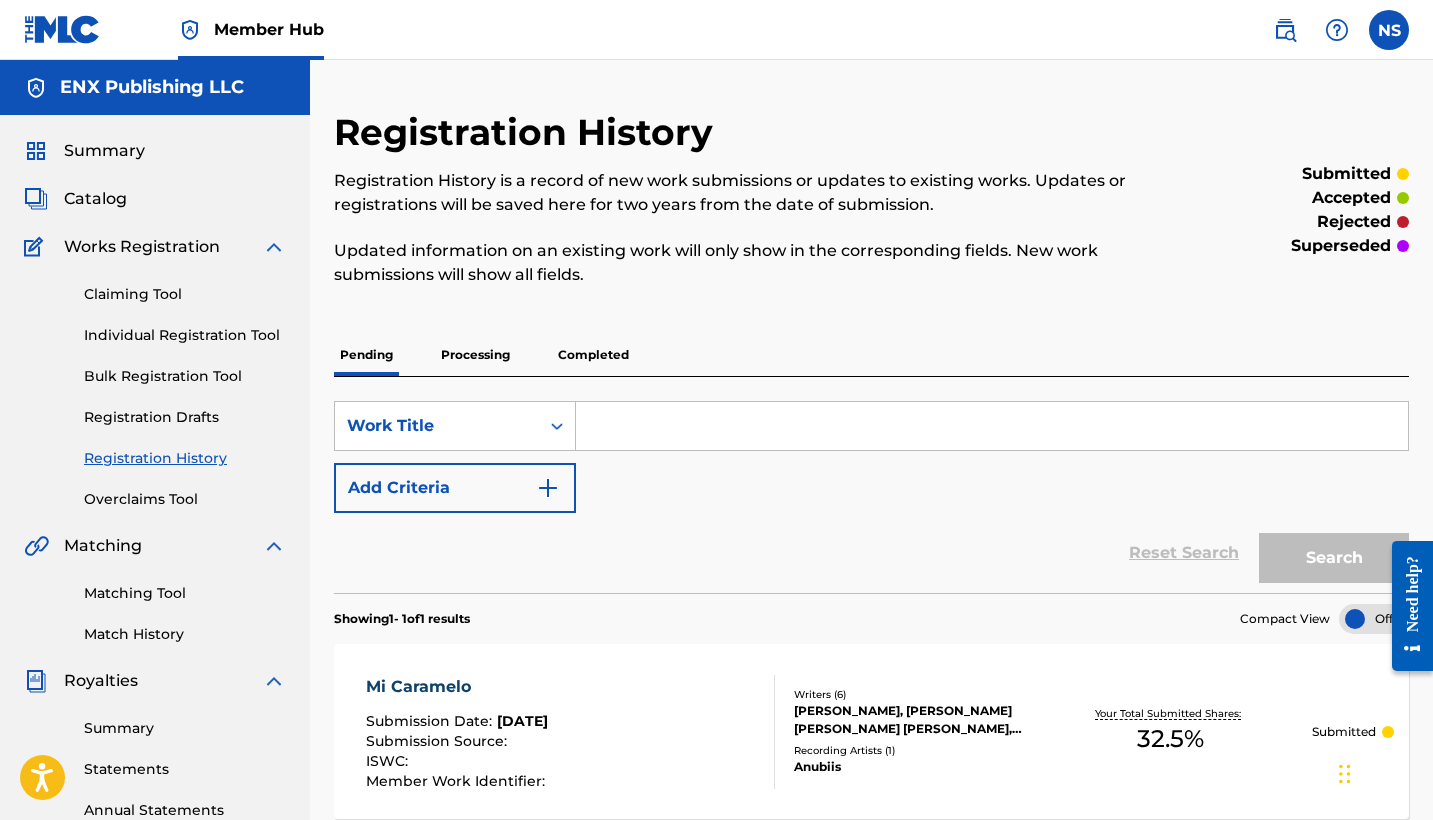
click at [64, 87] on h5 "ENX Publishing LLC" at bounding box center [152, 87] width 184 height 23
click at [91, 145] on span "Summary" at bounding box center [104, 151] width 81 height 24
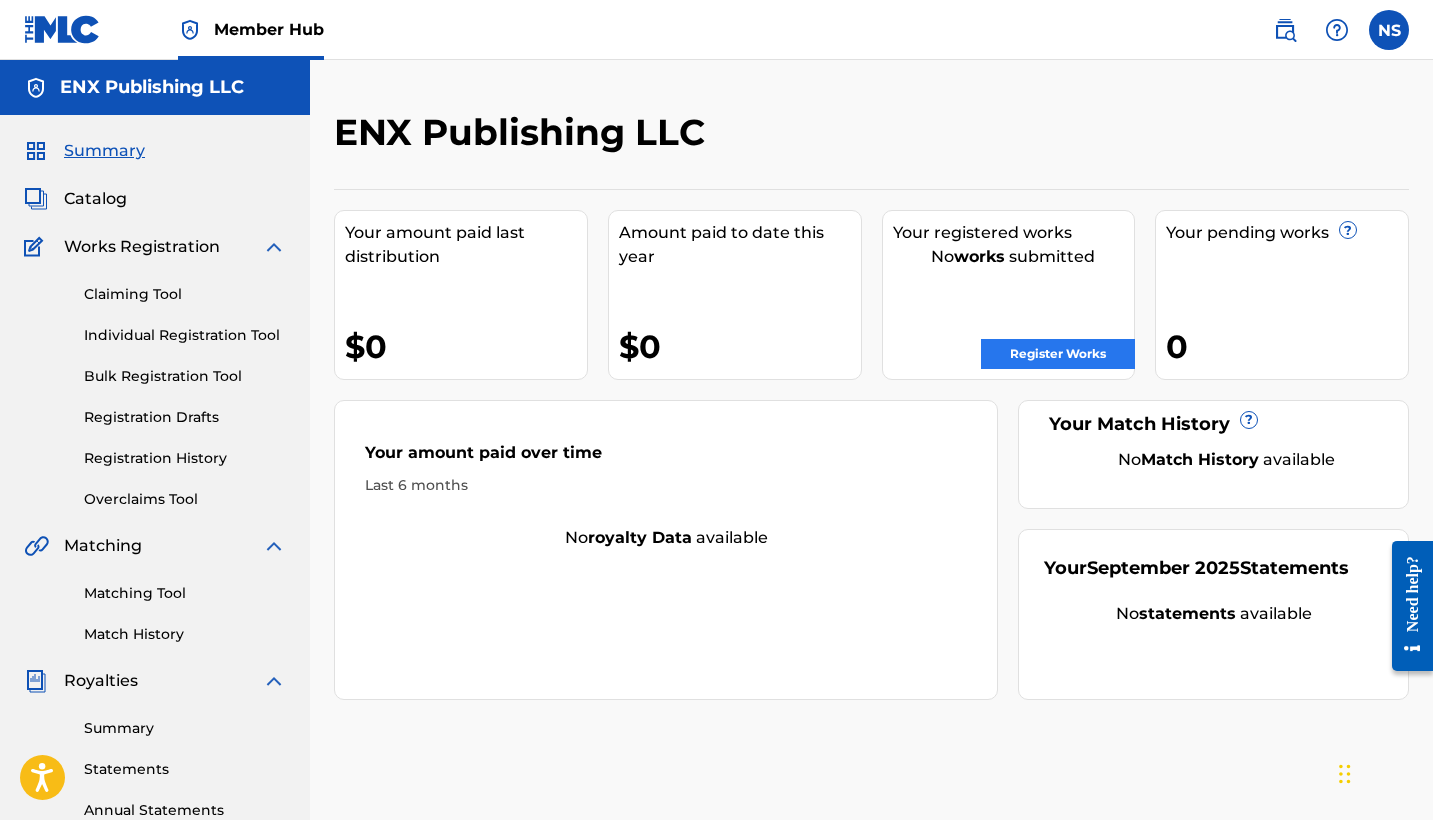
click at [1089, 357] on link "Register Works" at bounding box center [1058, 354] width 154 height 30
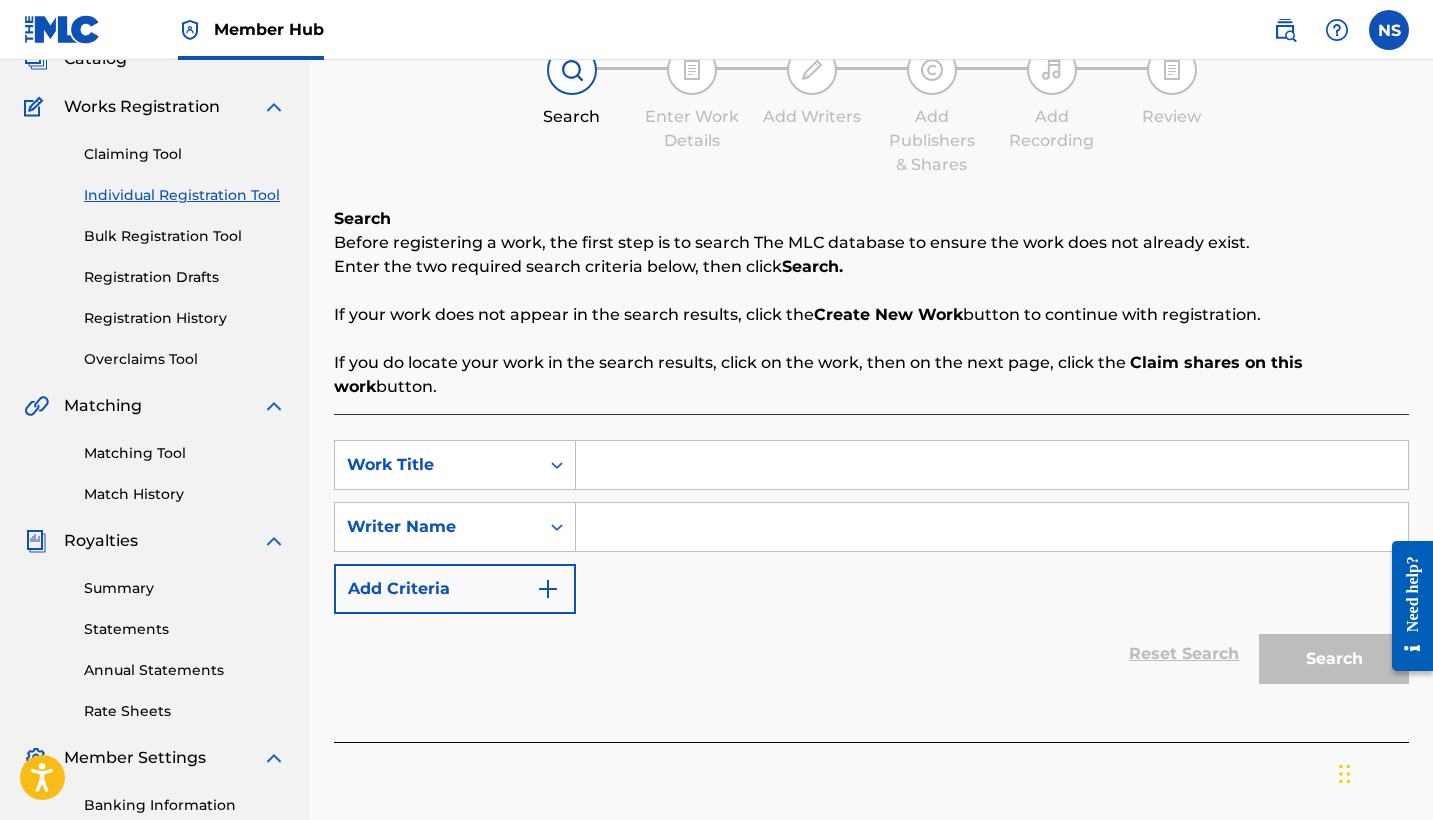
scroll to position [165, 0]
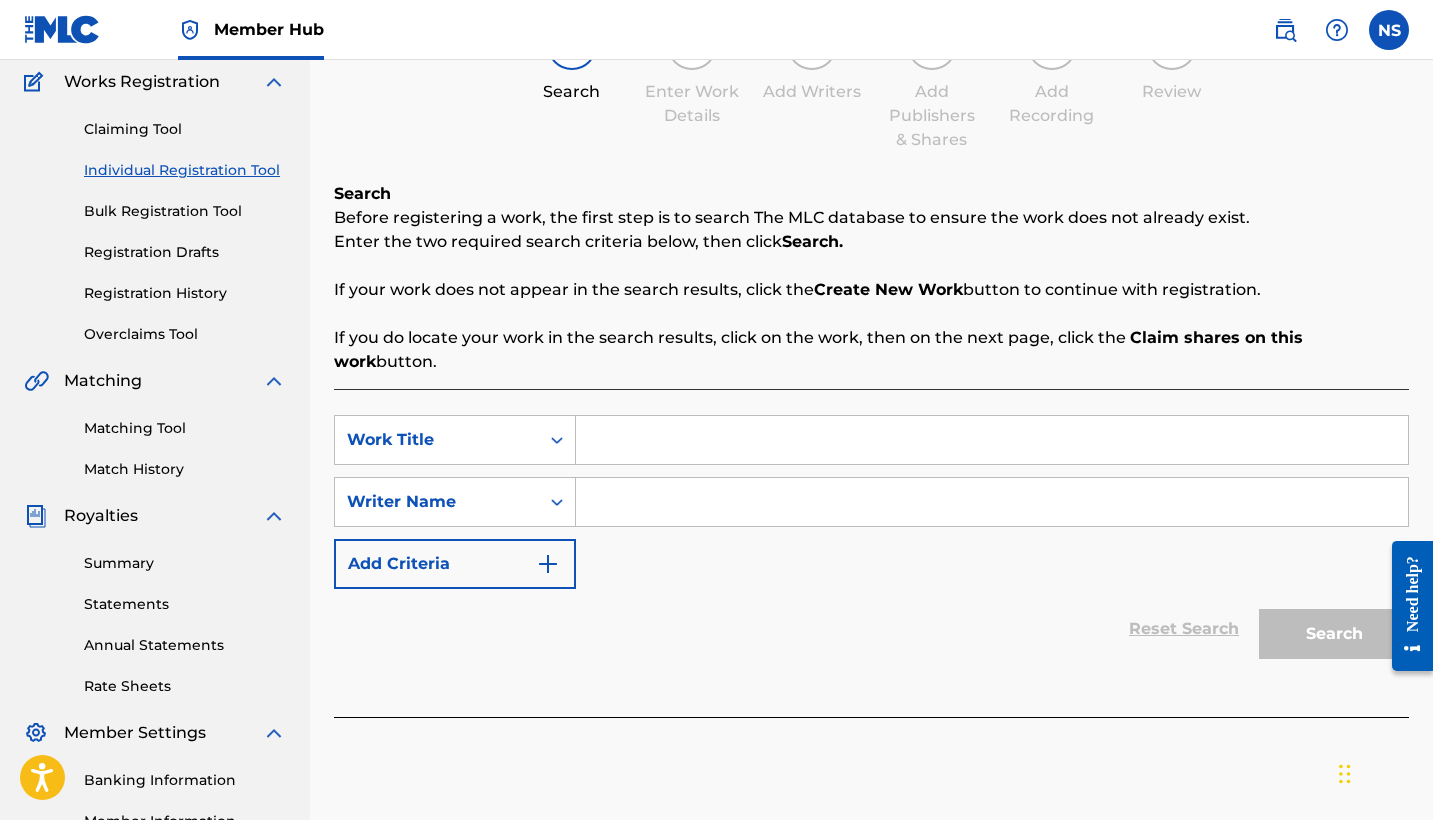
click at [638, 423] on input "Search Form" at bounding box center [992, 440] width 832 height 48
type input "HADA"
click at [637, 494] on input "Search Form" at bounding box center [992, 502] width 832 height 48
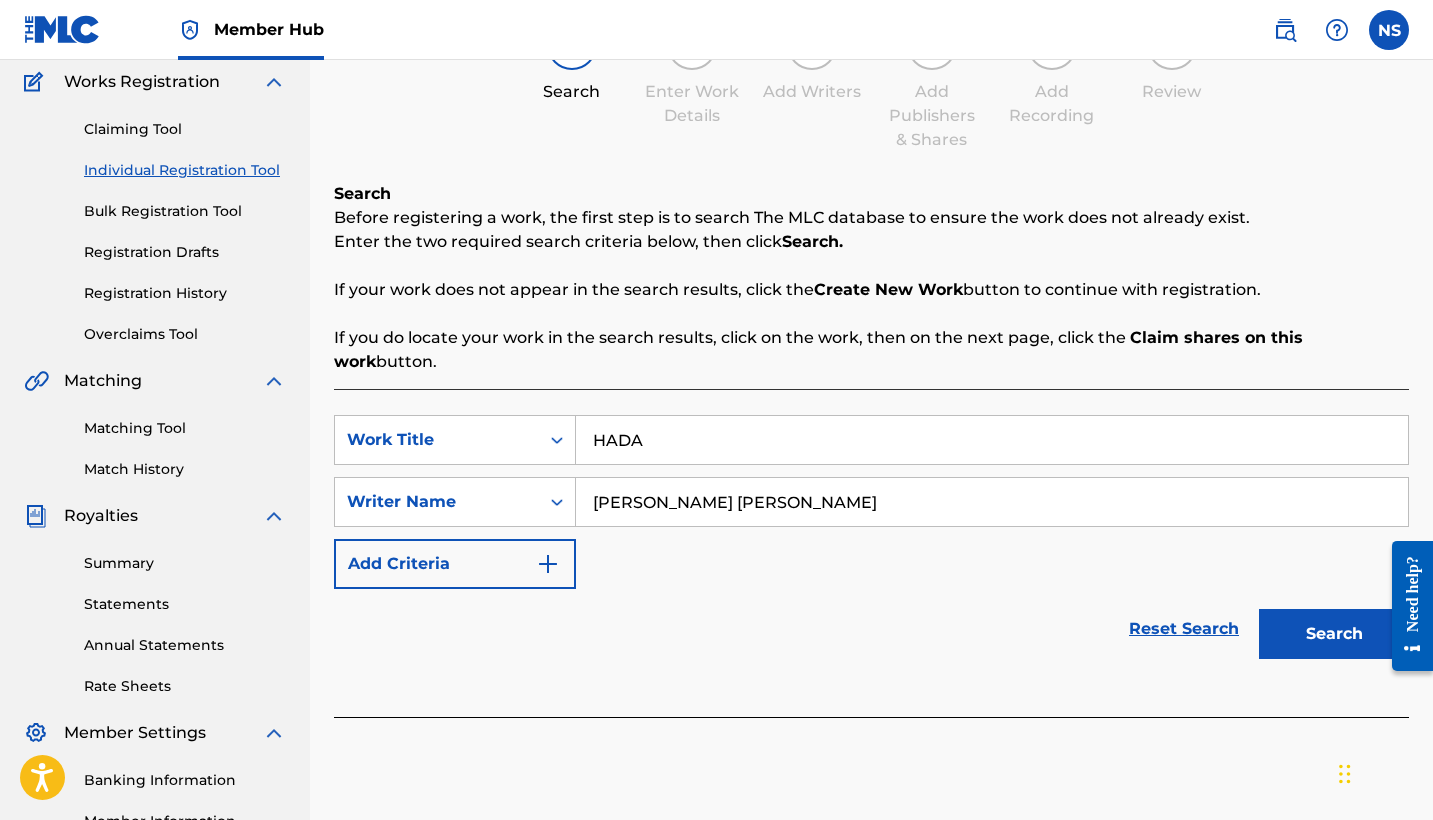
type input "[PERSON_NAME] [PERSON_NAME]"
click at [1334, 610] on button "Search" at bounding box center [1334, 634] width 150 height 50
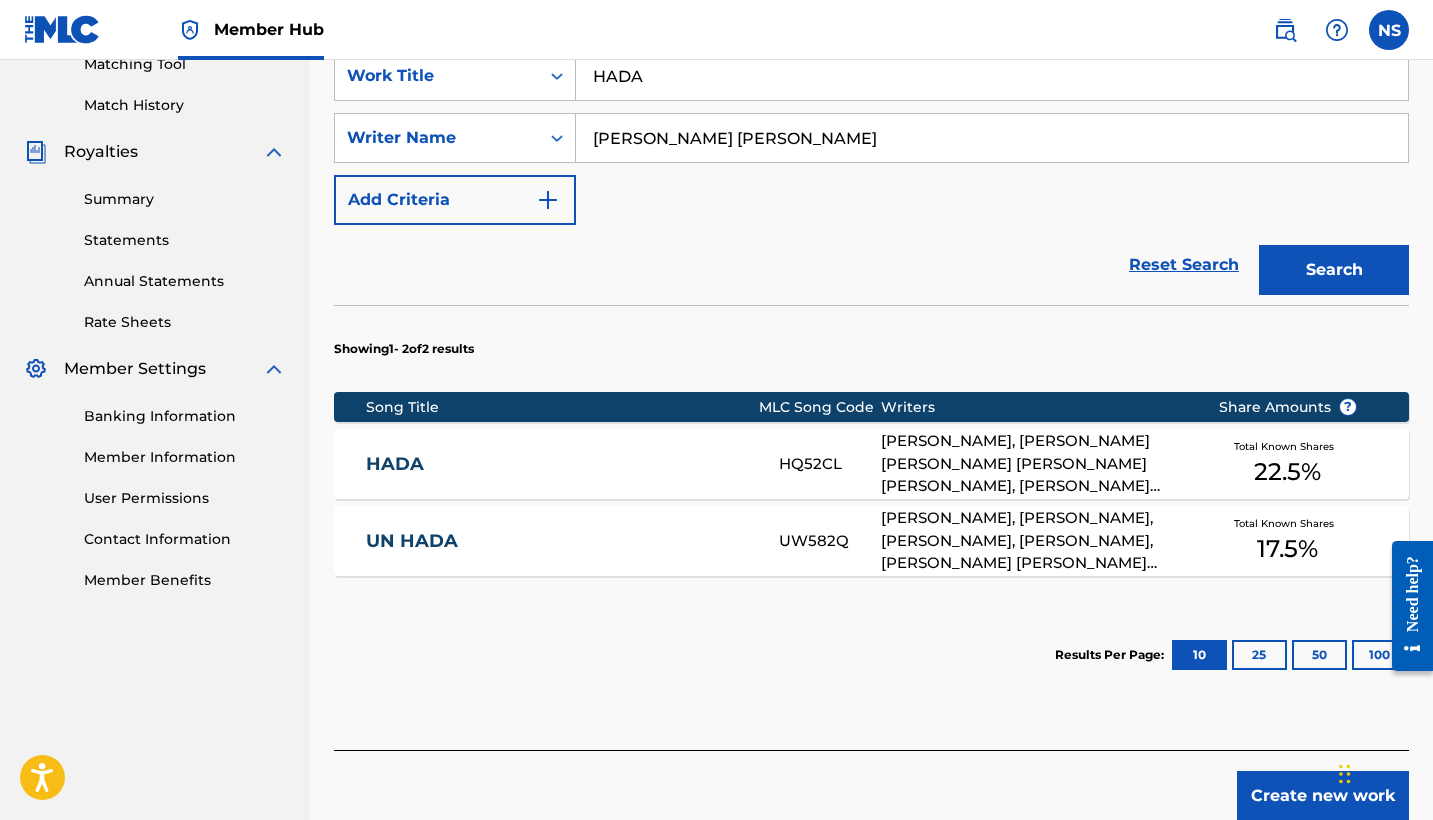
scroll to position [563, 0]
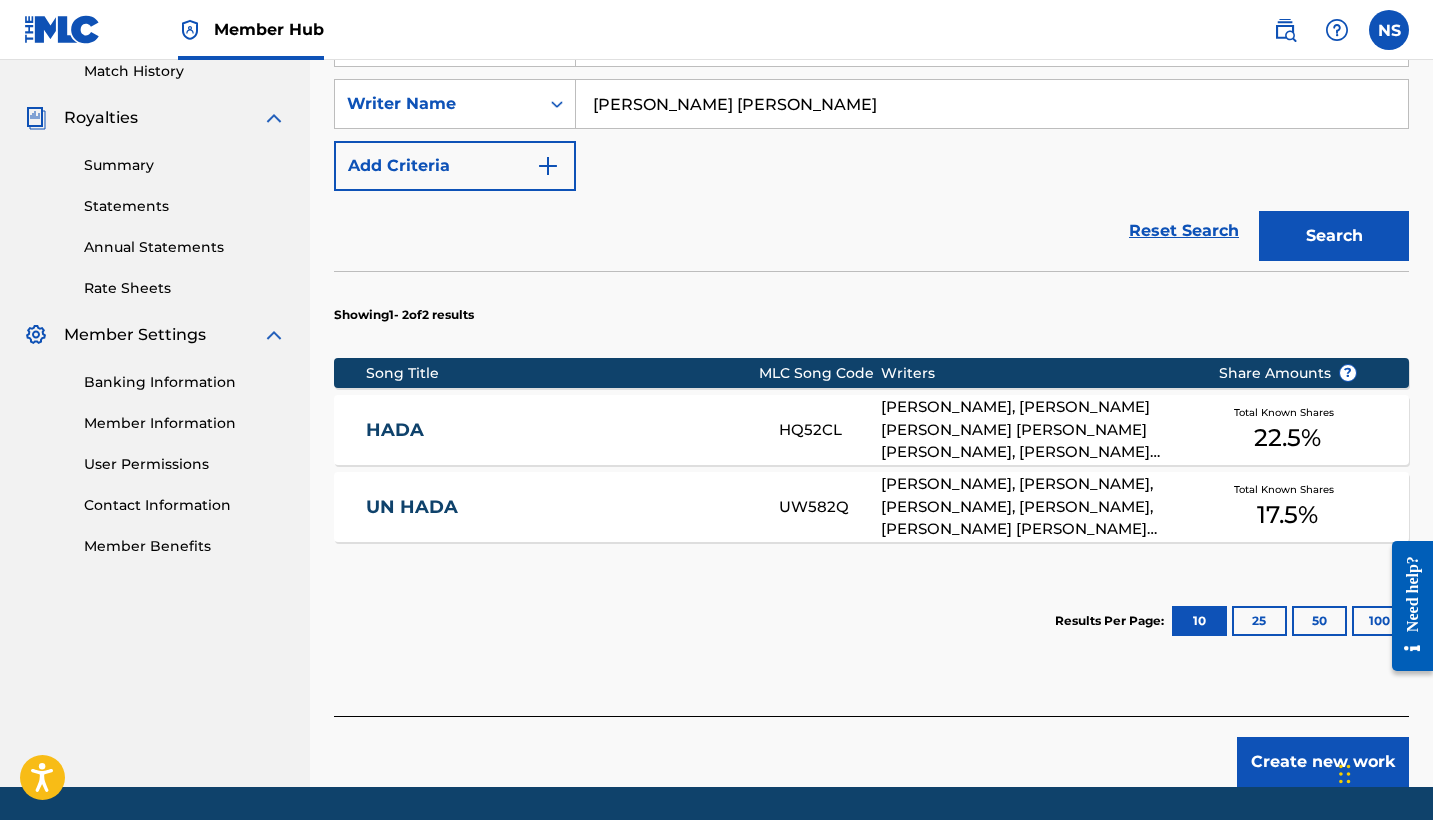
click at [689, 424] on div "HADA HQ52CL [PERSON_NAME], [PERSON_NAME] [PERSON_NAME] [PERSON_NAME] [PERSON_NA…" at bounding box center [871, 430] width 1075 height 70
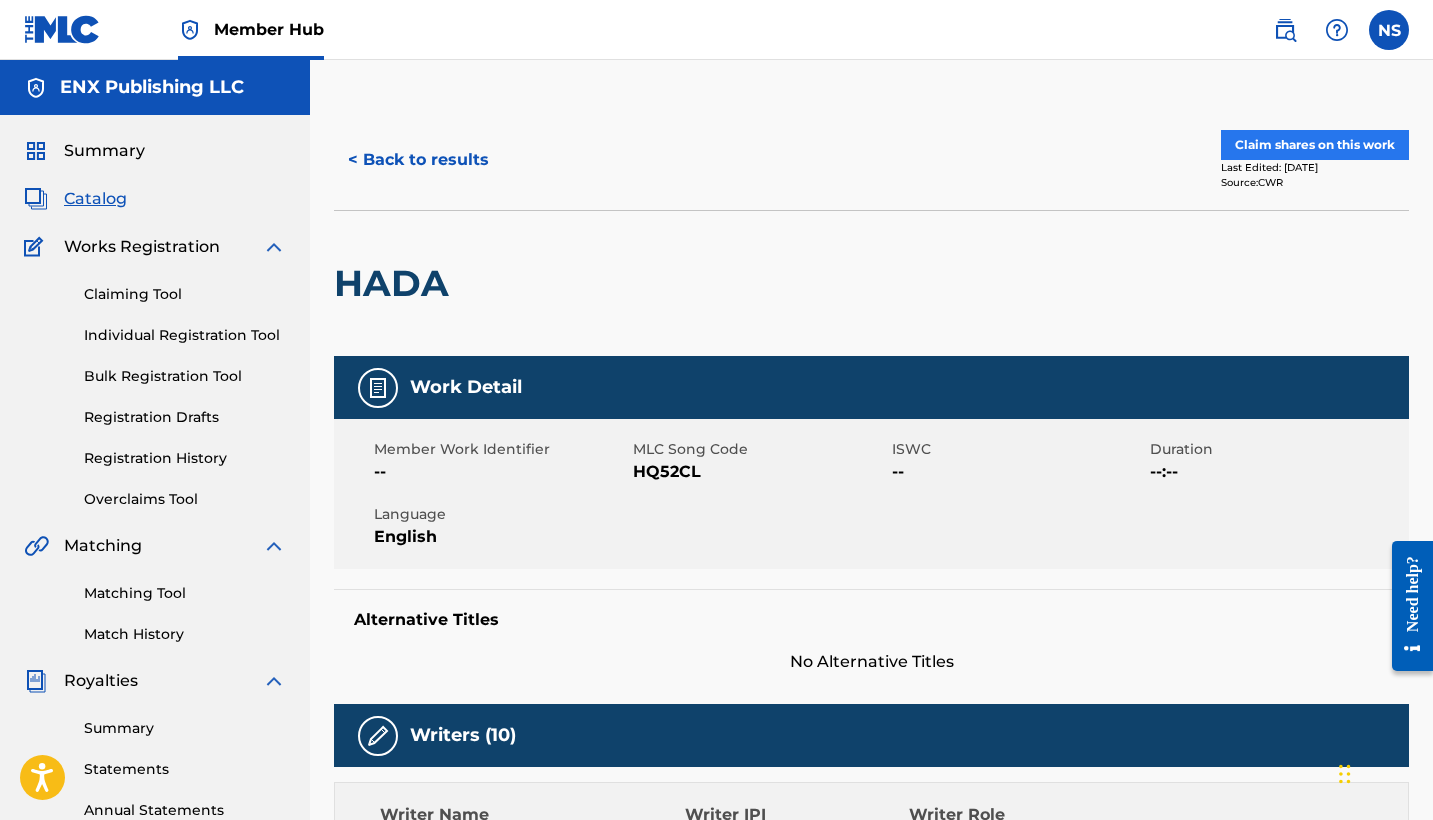
click at [1315, 148] on button "Claim shares on this work" at bounding box center [1315, 145] width 188 height 30
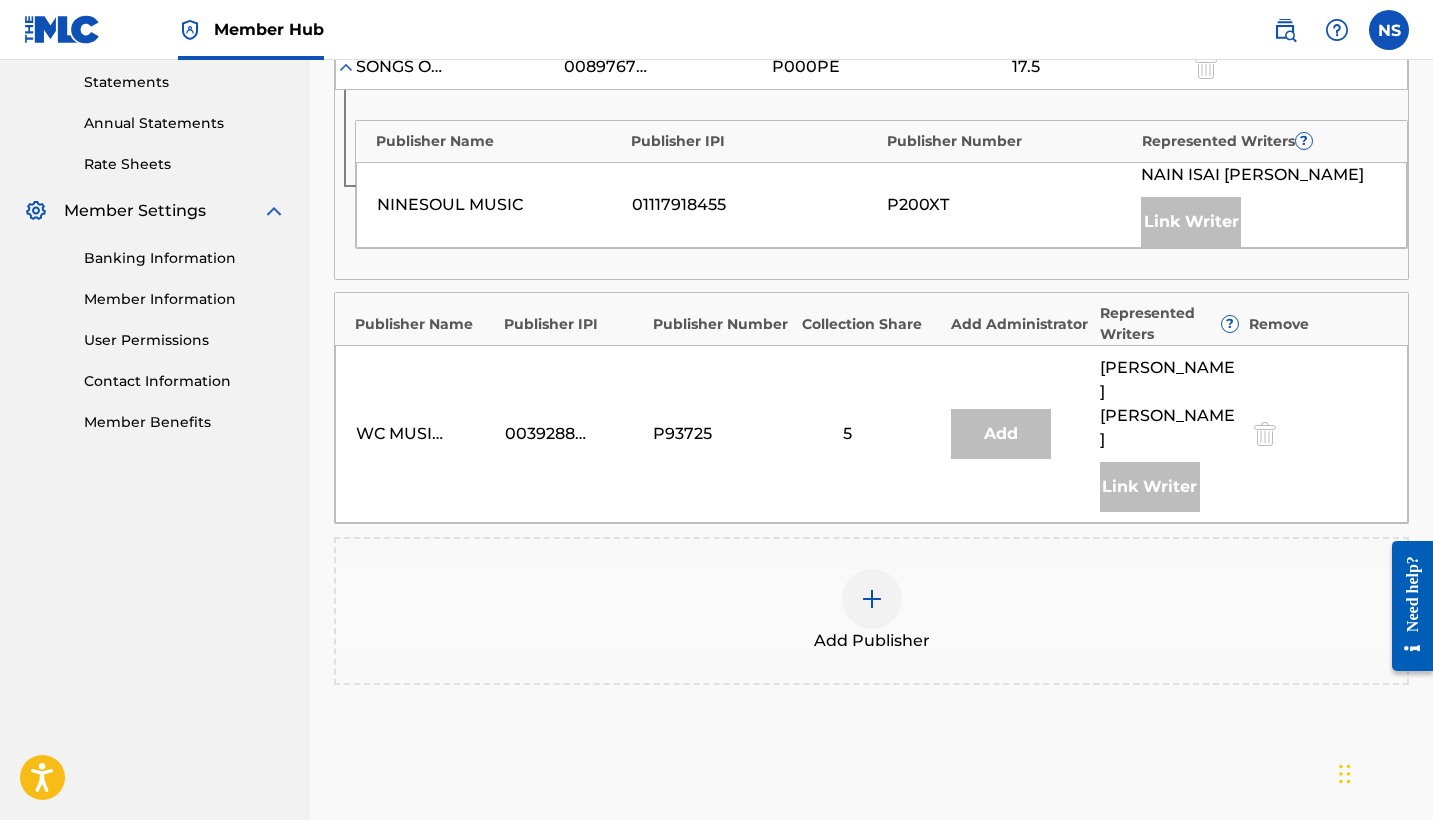
scroll to position [720, 0]
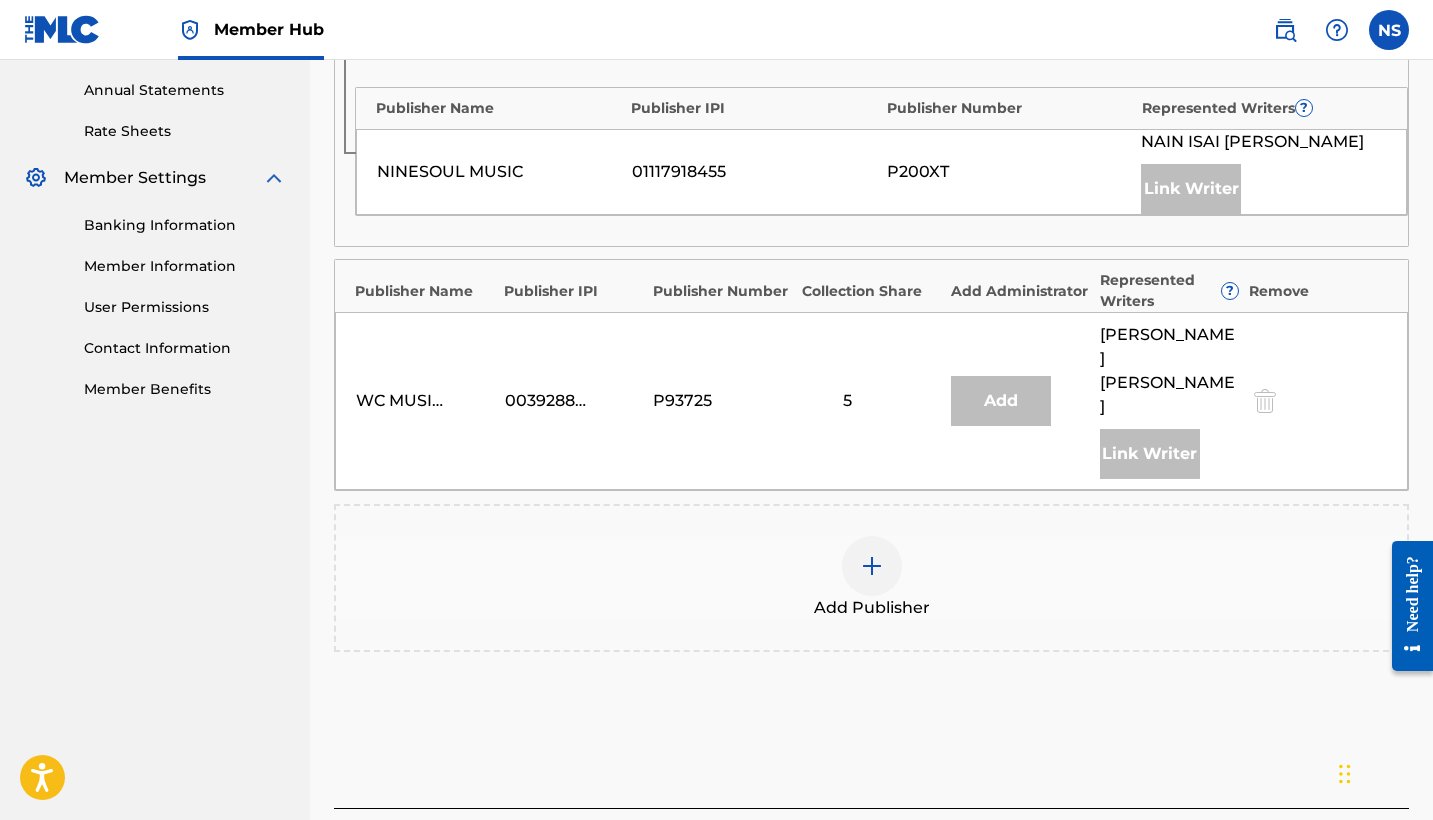
click at [864, 536] on div at bounding box center [872, 566] width 60 height 60
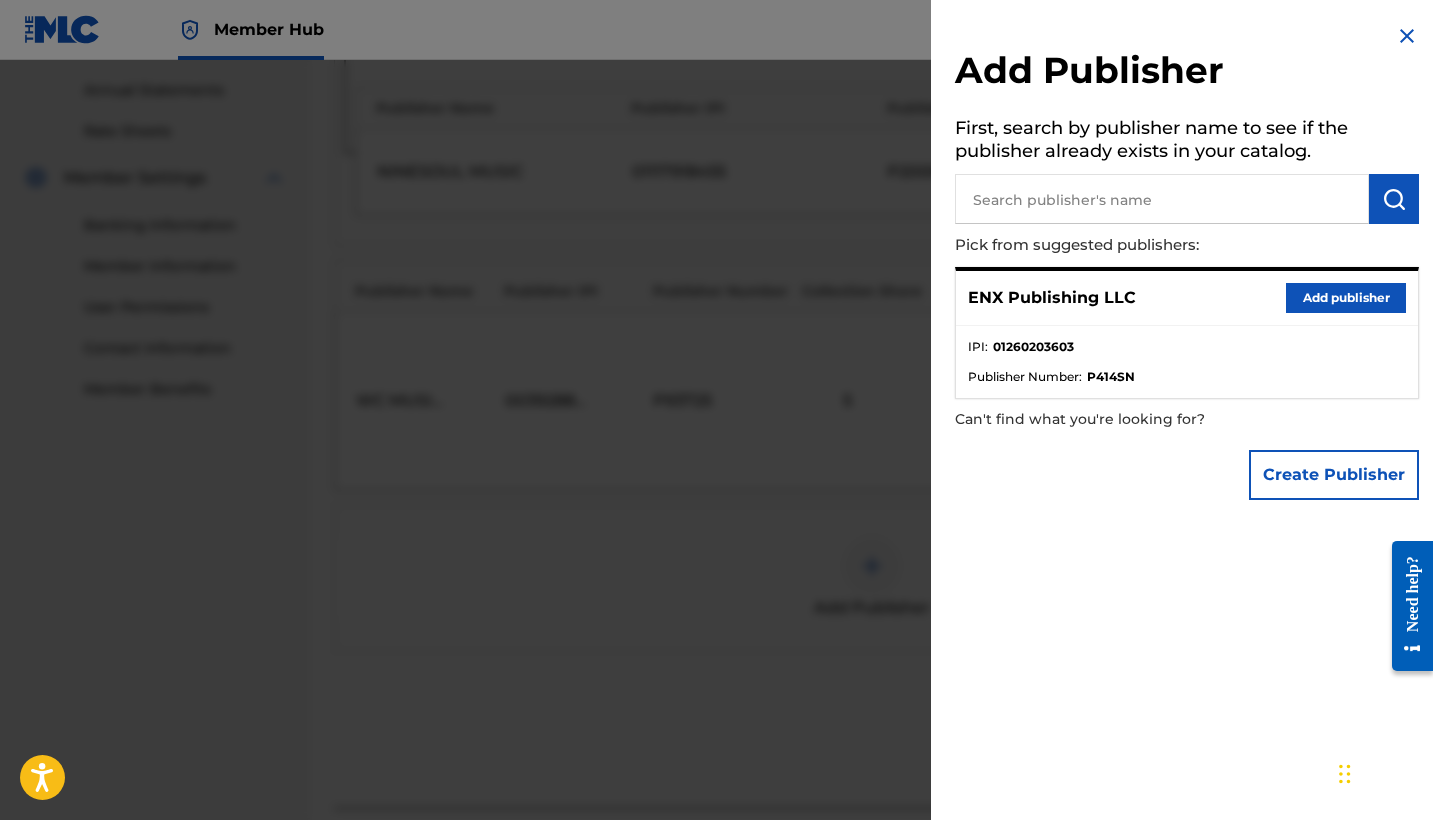
click at [1078, 218] on input "text" at bounding box center [1162, 199] width 414 height 50
click at [1051, 196] on input "text" at bounding box center [1162, 199] width 414 height 50
paste input "01260976240"
type input "01260976240"
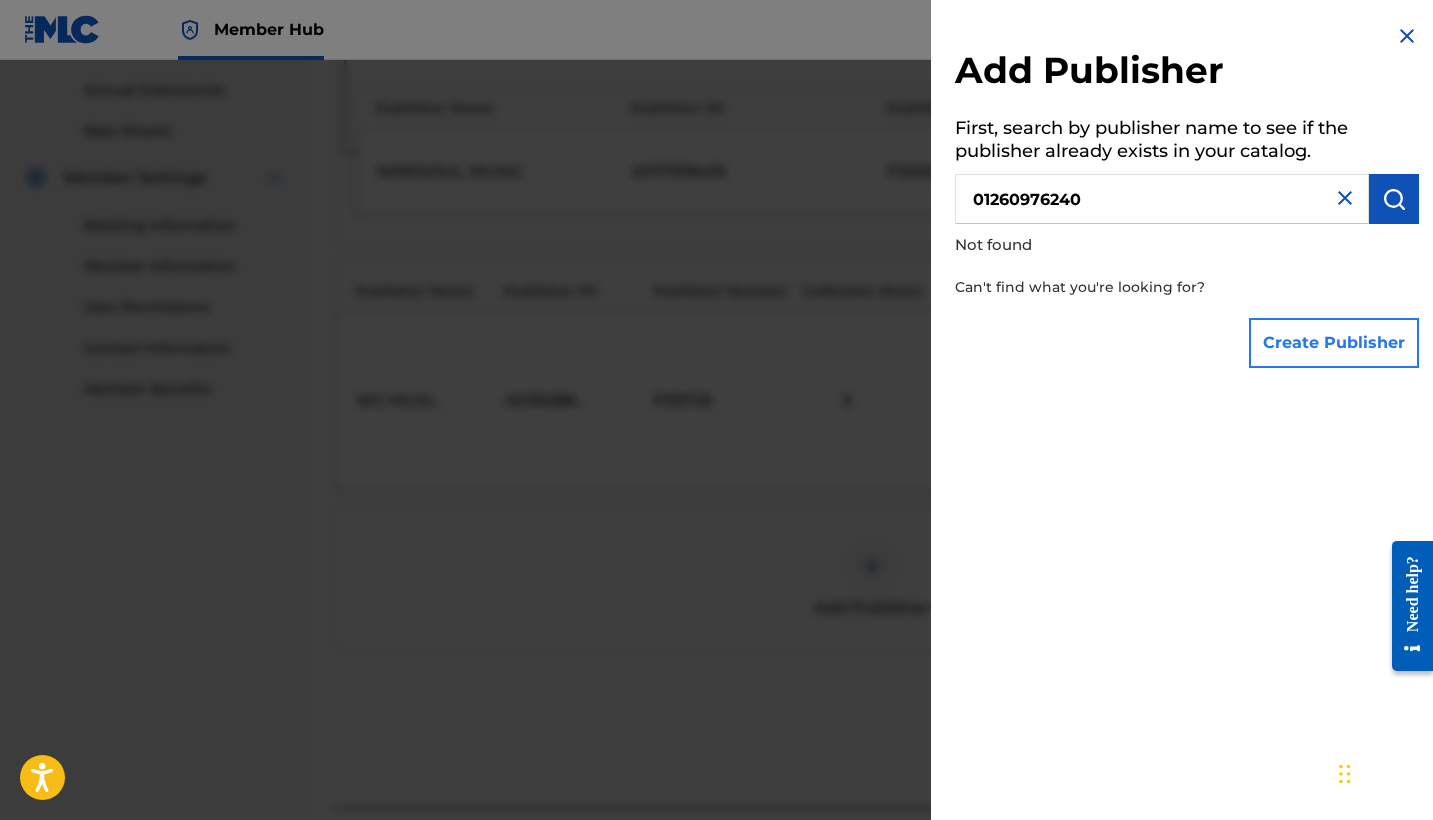
click at [1314, 343] on button "Create Publisher" at bounding box center [1334, 343] width 170 height 50
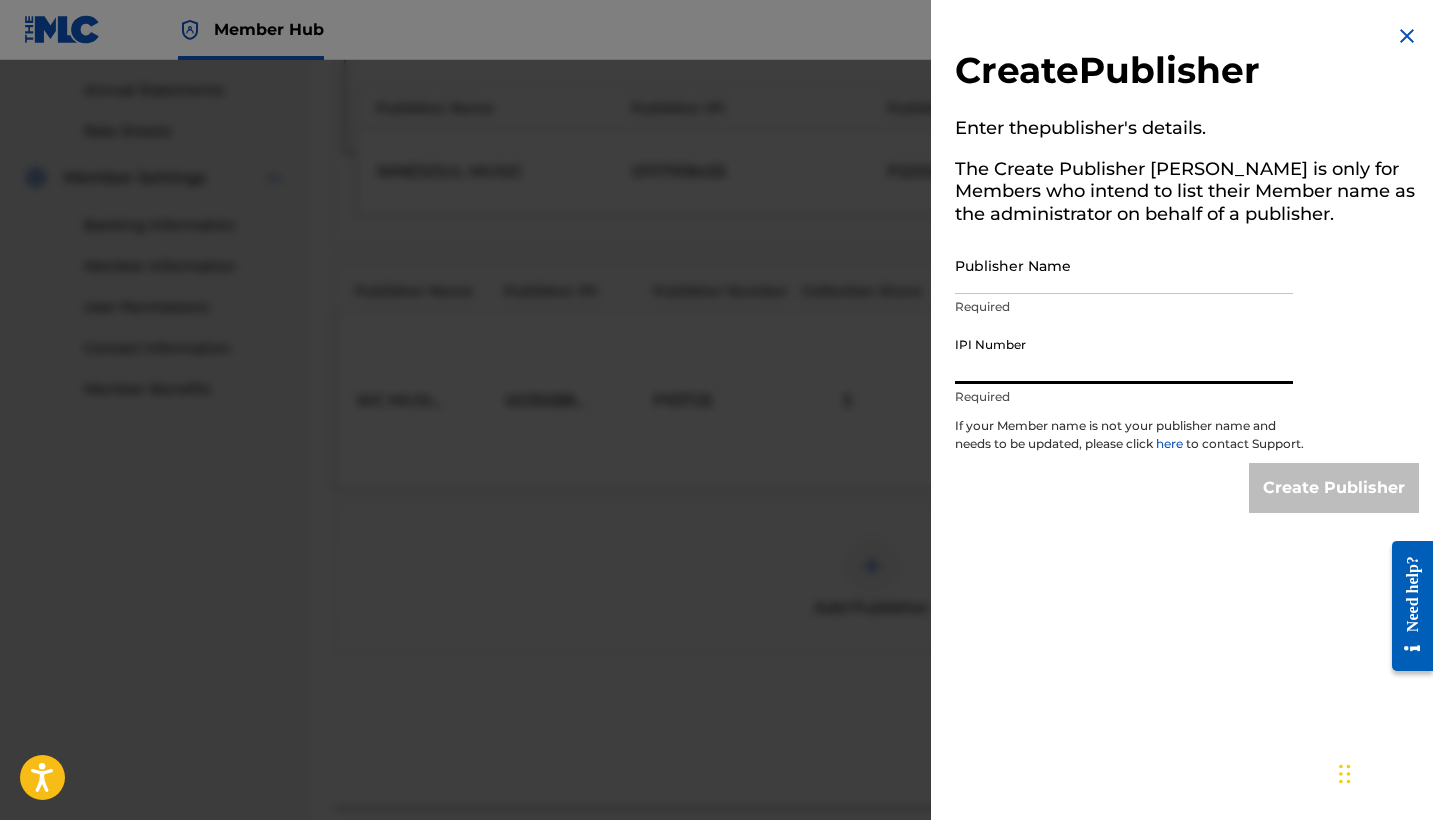
click at [1003, 369] on input "IPI Number" at bounding box center [1124, 355] width 338 height 57
paste input "01260976240"
type input "01260976240"
click at [974, 273] on input "Publisher Name" at bounding box center [1124, 265] width 338 height 57
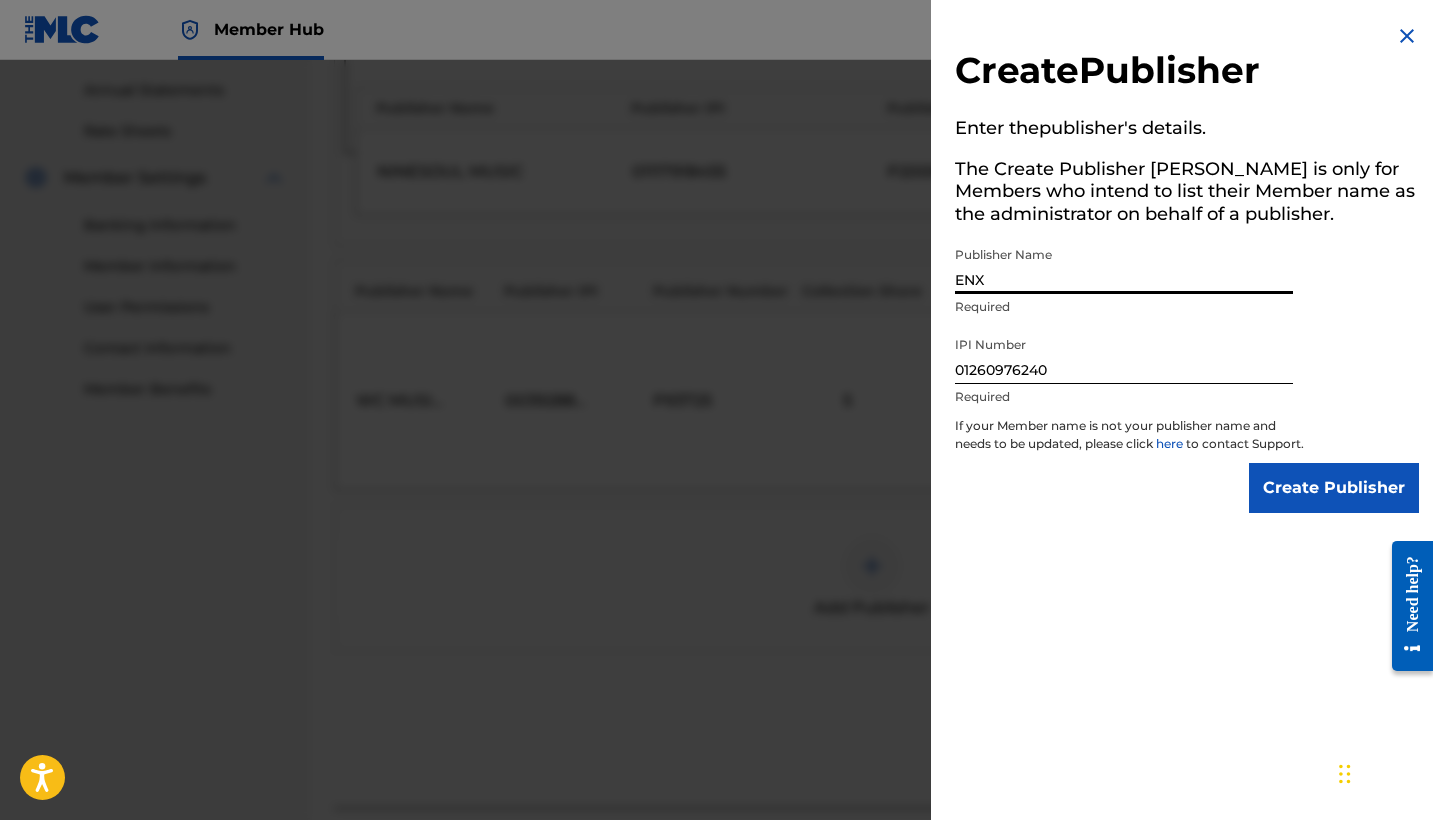
click at [981, 266] on input "ENX" at bounding box center [1124, 265] width 338 height 57
paste input "PUBLISHING LLC"
type input "ENX PUBLISHING LLC"
click at [1275, 488] on input "Create Publisher" at bounding box center [1334, 488] width 170 height 50
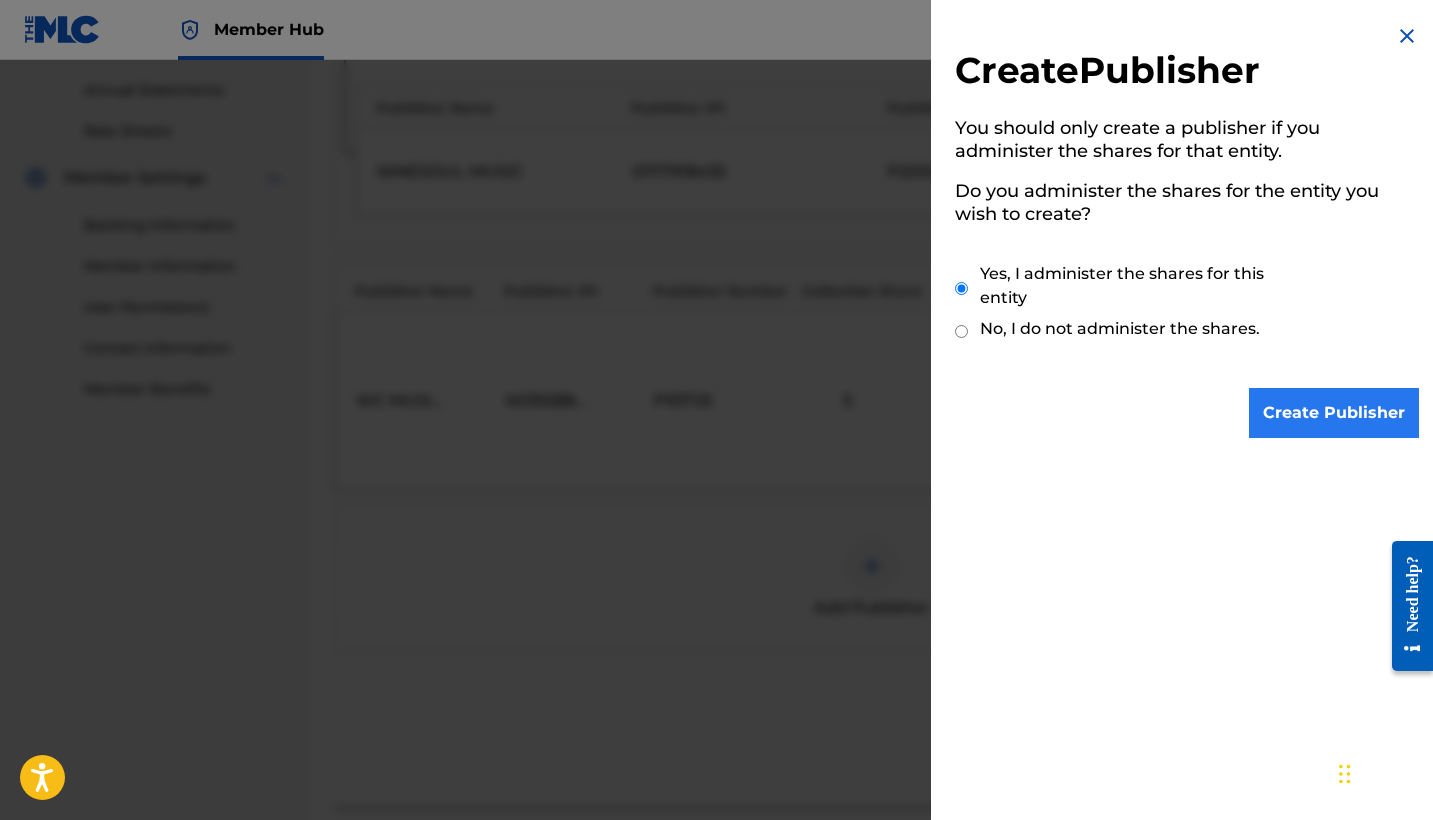
click at [1269, 413] on input "Create Publisher" at bounding box center [1334, 413] width 170 height 50
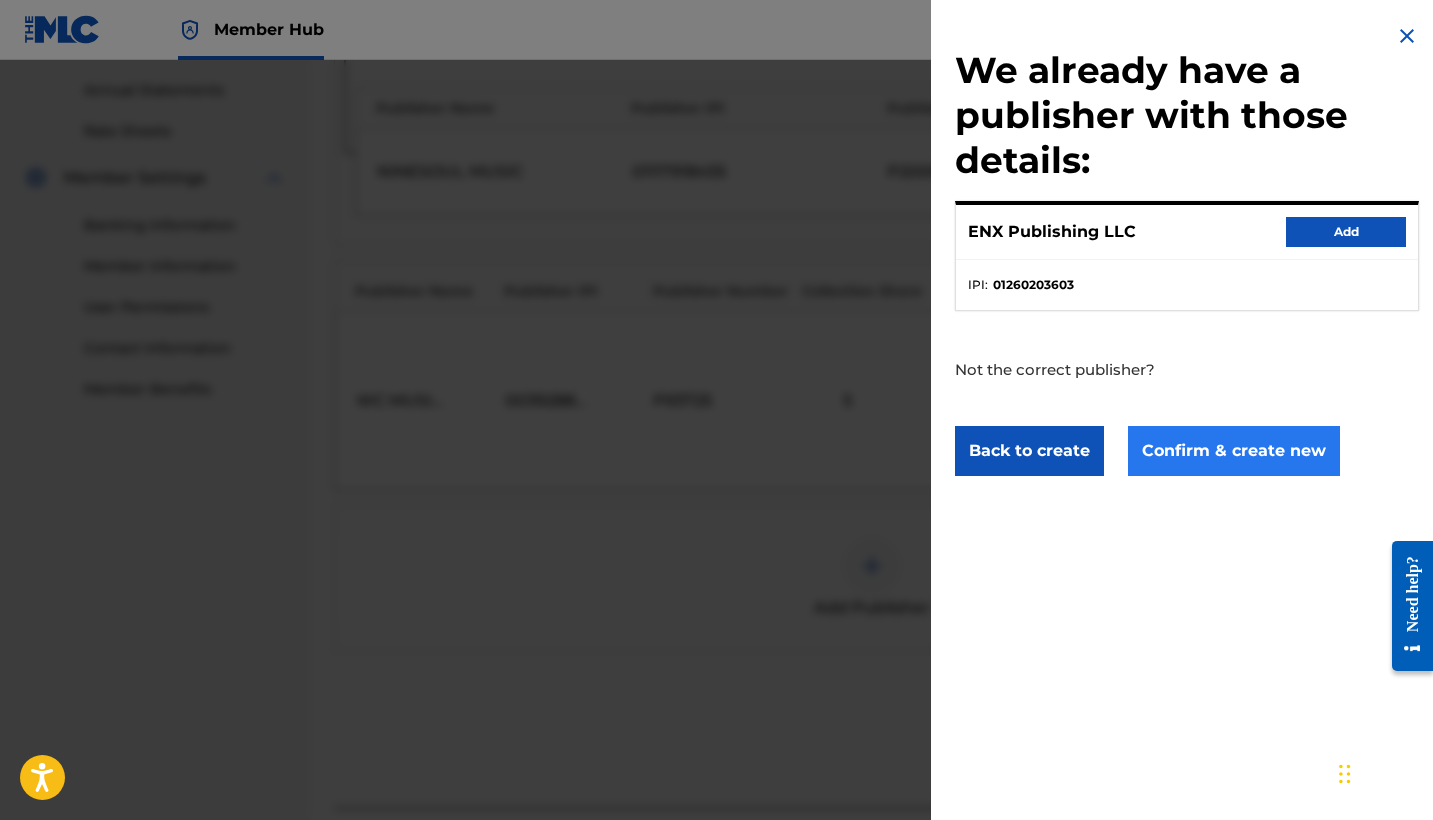
click at [1217, 466] on button "Confirm & create new" at bounding box center [1234, 451] width 212 height 50
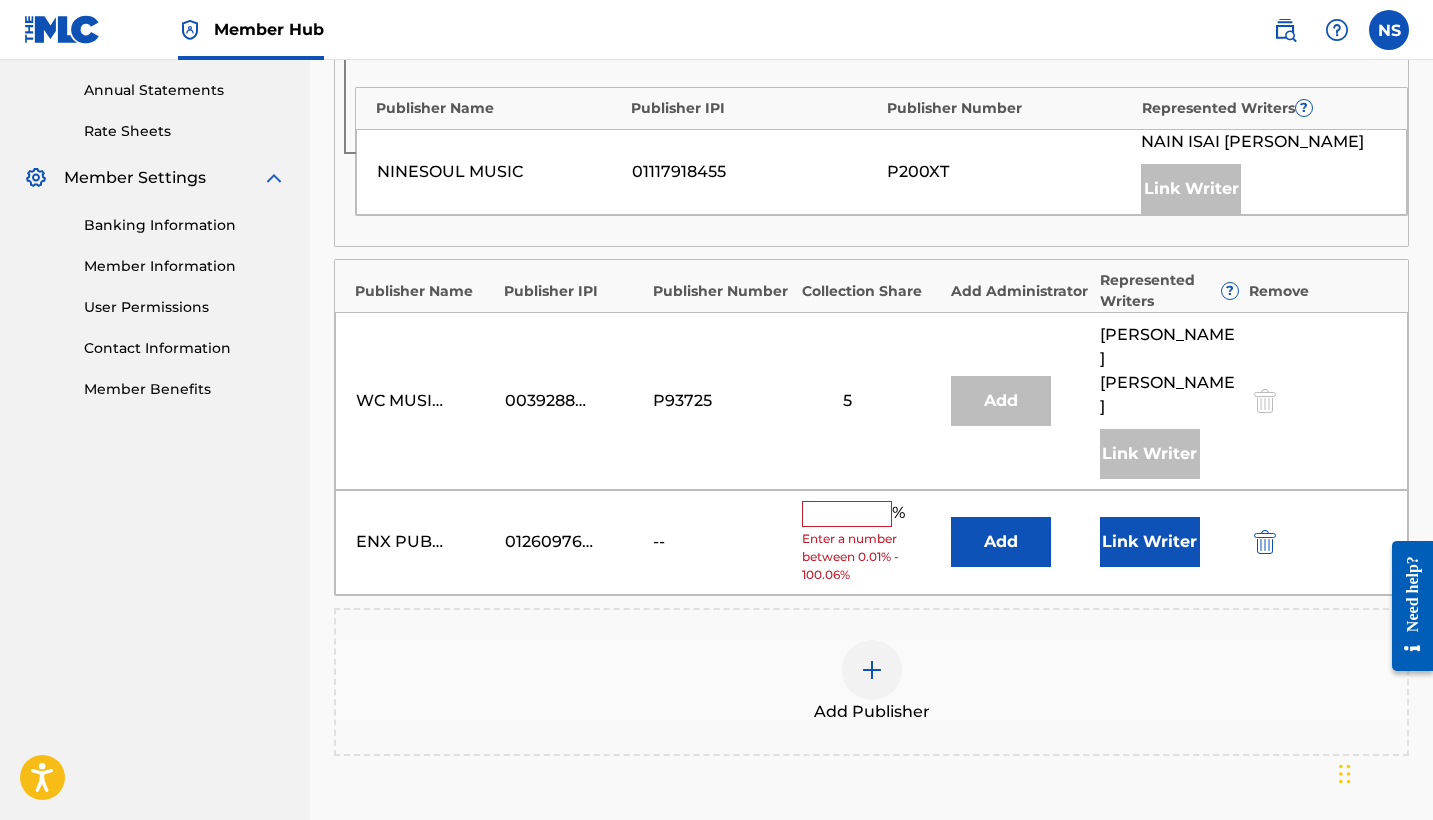
click at [856, 501] on div "%" at bounding box center [856, 514] width 108 height 26
click at [849, 501] on input "text" at bounding box center [847, 514] width 90 height 26
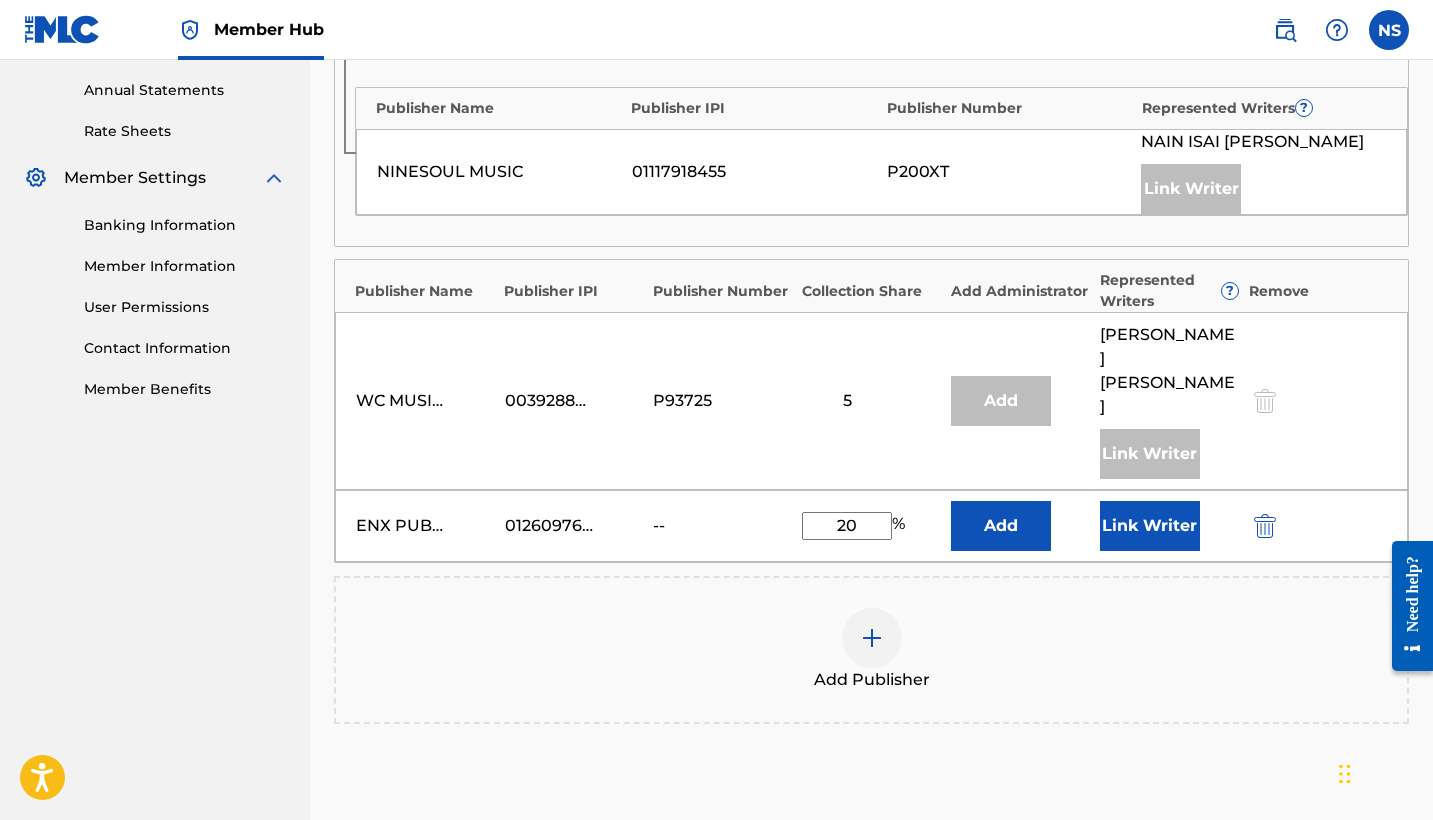
type input "20"
click at [858, 608] on div at bounding box center [872, 638] width 60 height 60
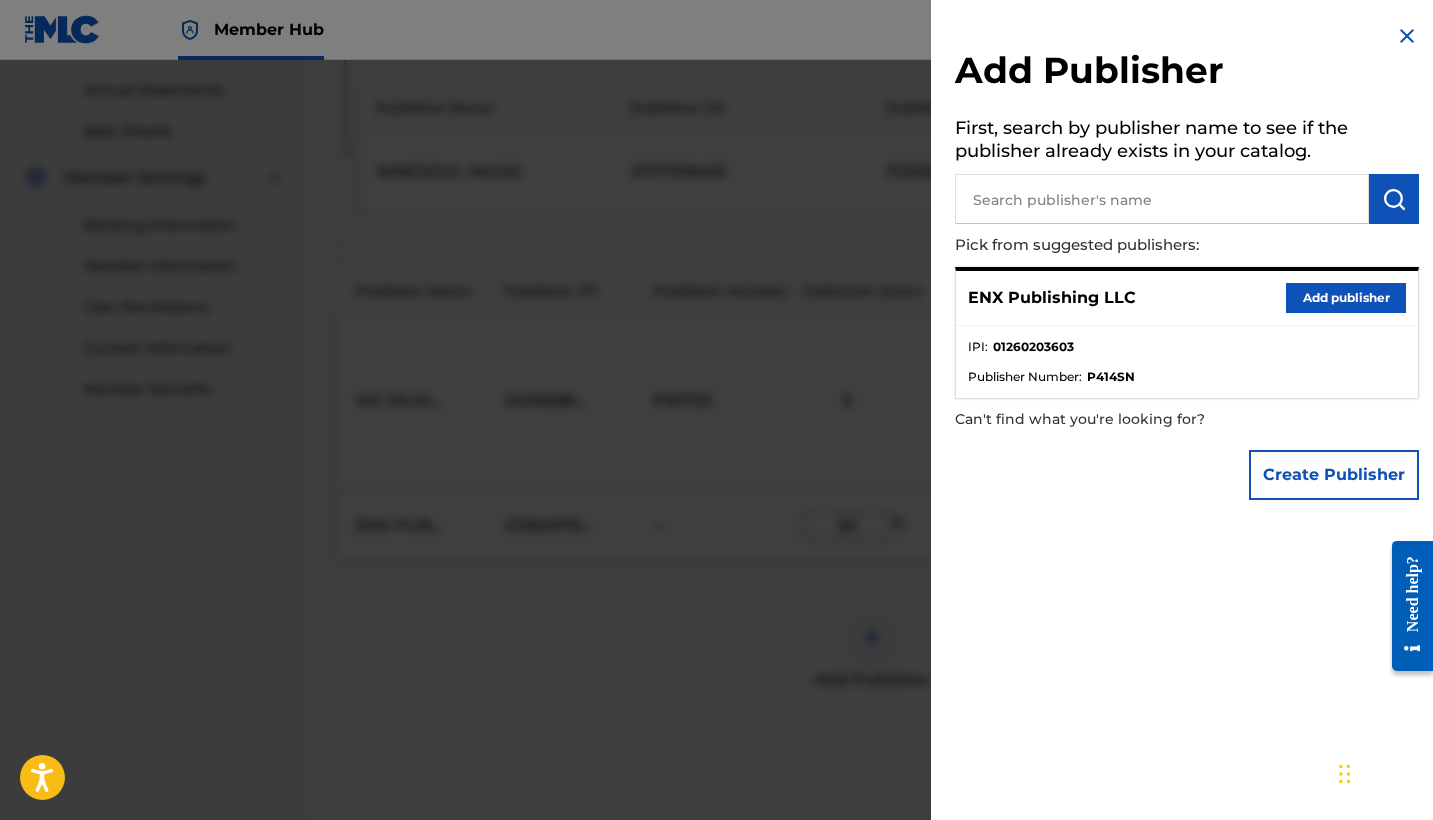
click at [1036, 203] on input "text" at bounding box center [1162, 199] width 414 height 50
paste input "ENX PUBLISHING CORP"
type input "ENX PUBLISHING CORP"
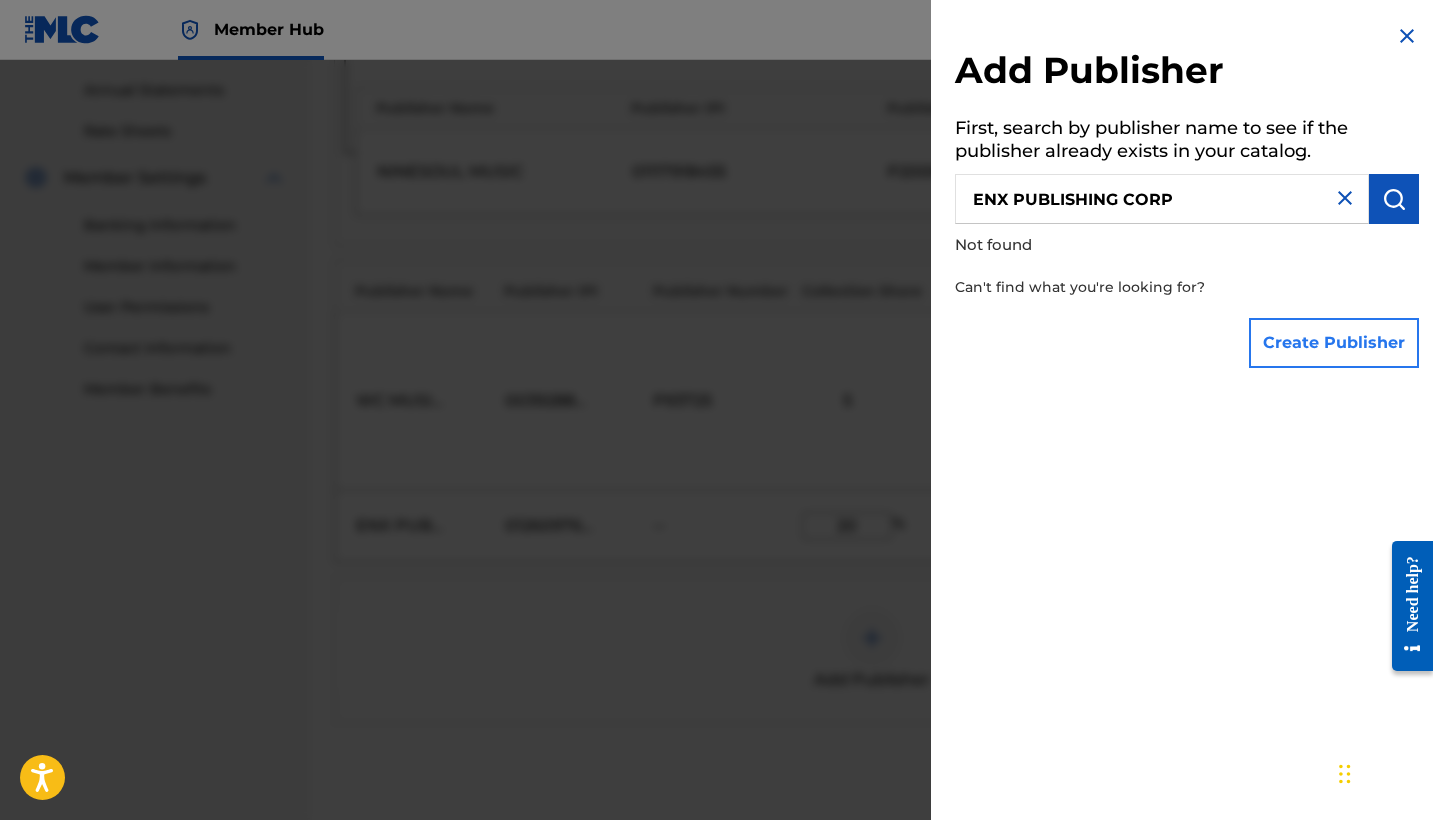
click at [1377, 349] on button "Create Publisher" at bounding box center [1334, 343] width 170 height 50
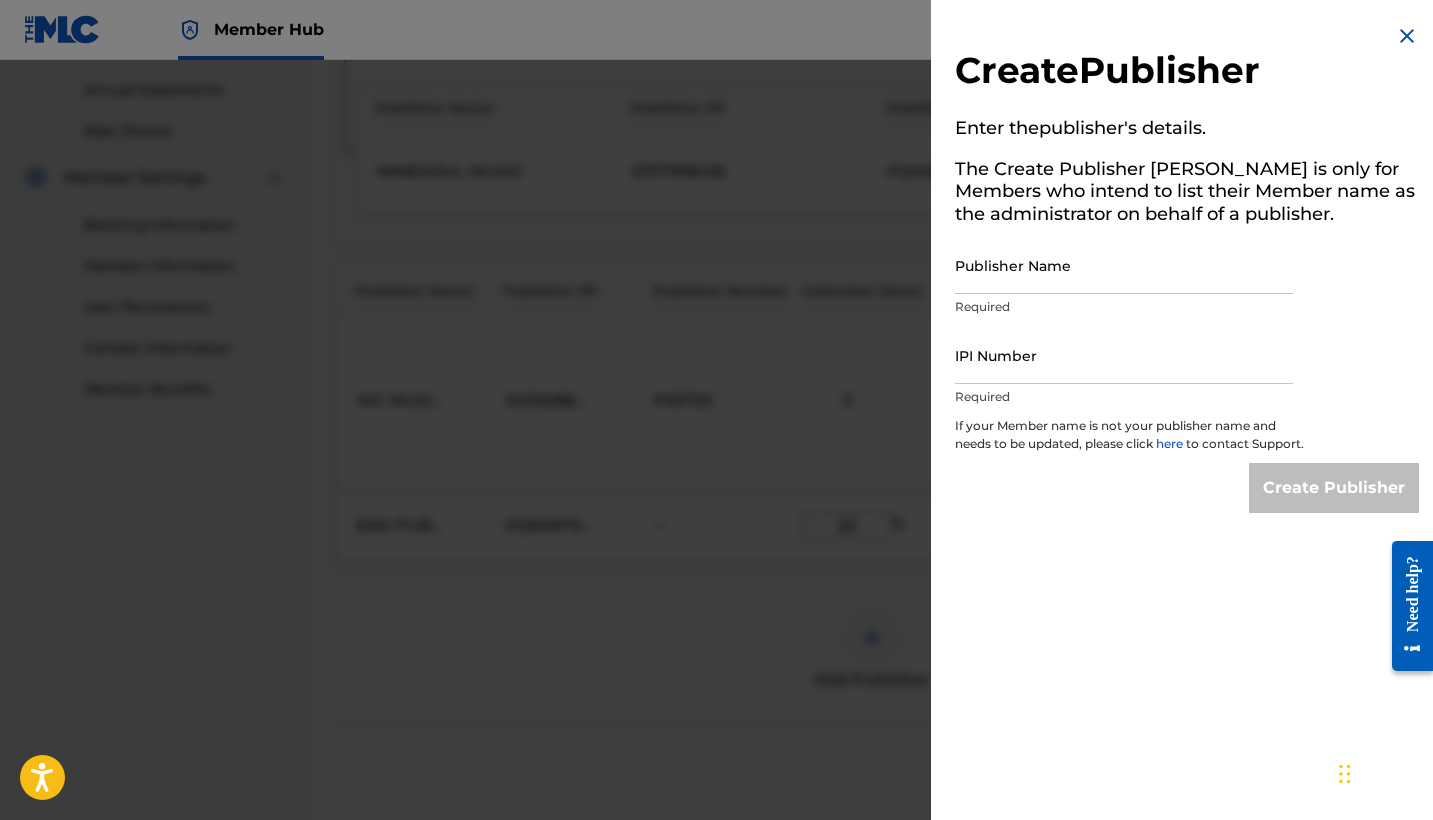
click at [995, 299] on p "Required" at bounding box center [1124, 307] width 338 height 18
click at [986, 284] on input "Publisher Name" at bounding box center [1124, 265] width 338 height 57
paste input "ENX PUBLISHING CORP"
type input "ENX PUBLISHING CORP"
click at [1005, 398] on p "Required" at bounding box center [1124, 397] width 338 height 18
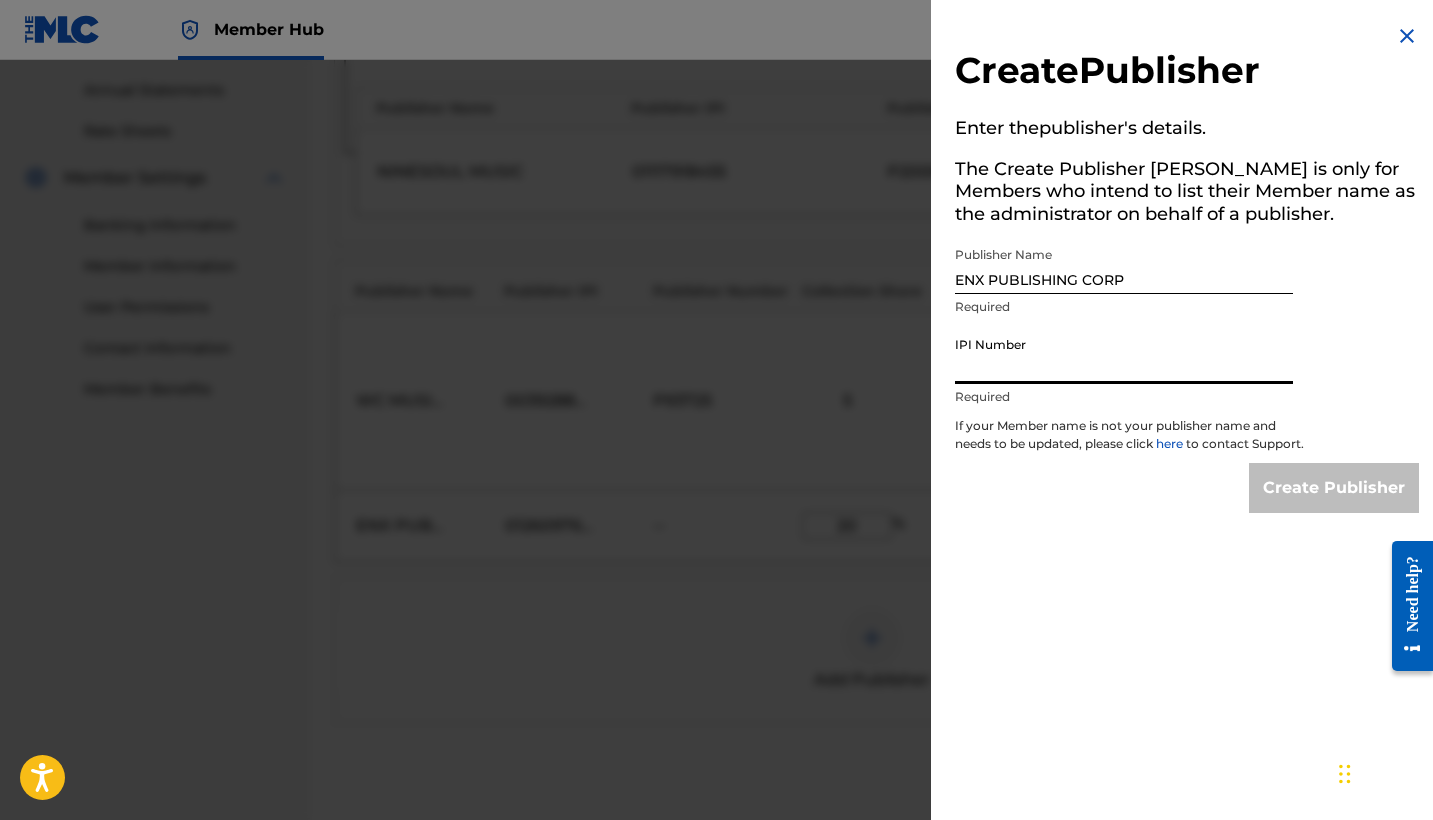
click at [984, 379] on input "IPI Number" at bounding box center [1124, 355] width 338 height 57
paste input "01260203603"
type input "01260203603"
click at [1292, 508] on input "Create Publisher" at bounding box center [1334, 488] width 170 height 50
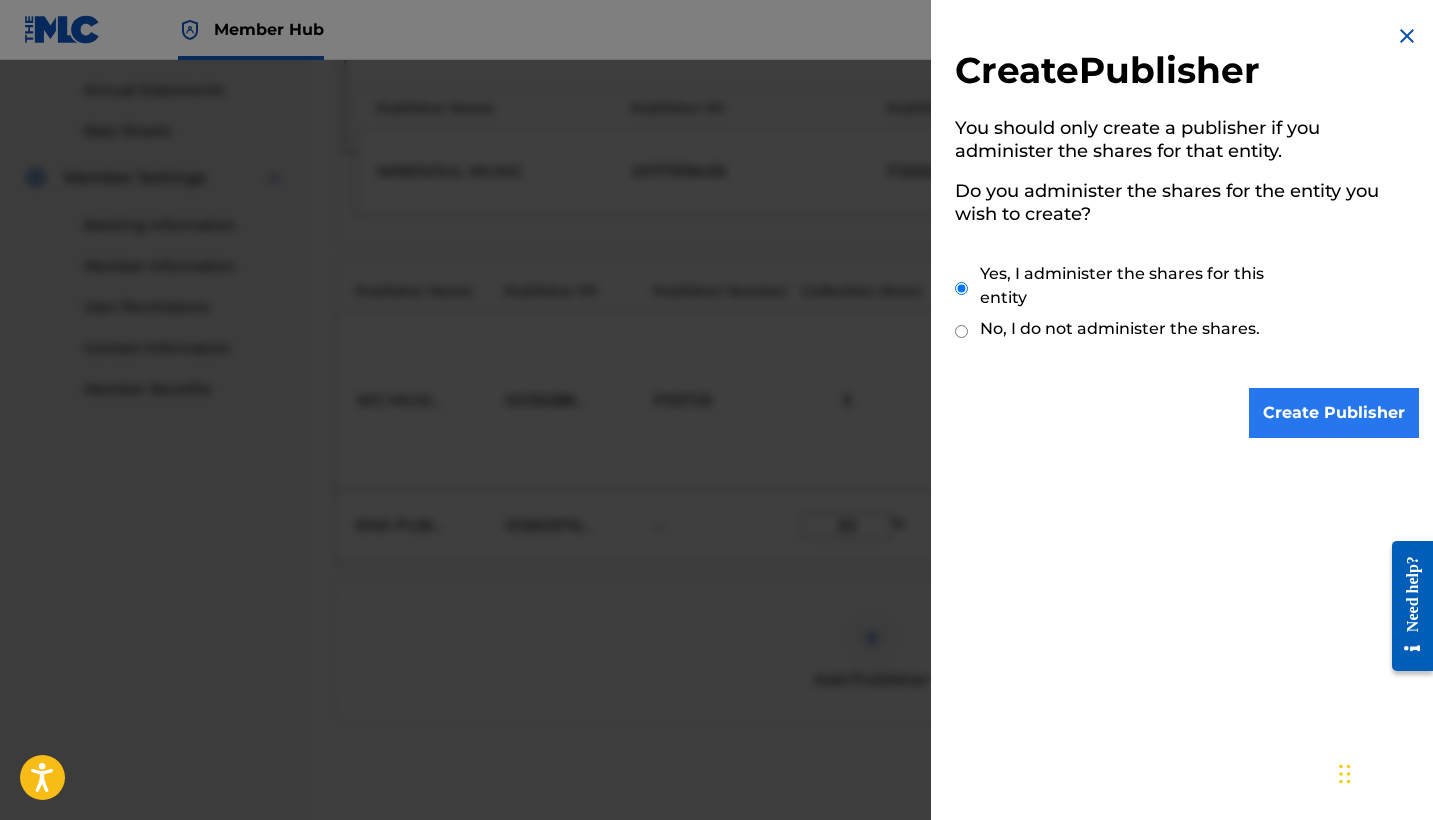
click at [1275, 410] on input "Create Publisher" at bounding box center [1334, 413] width 170 height 50
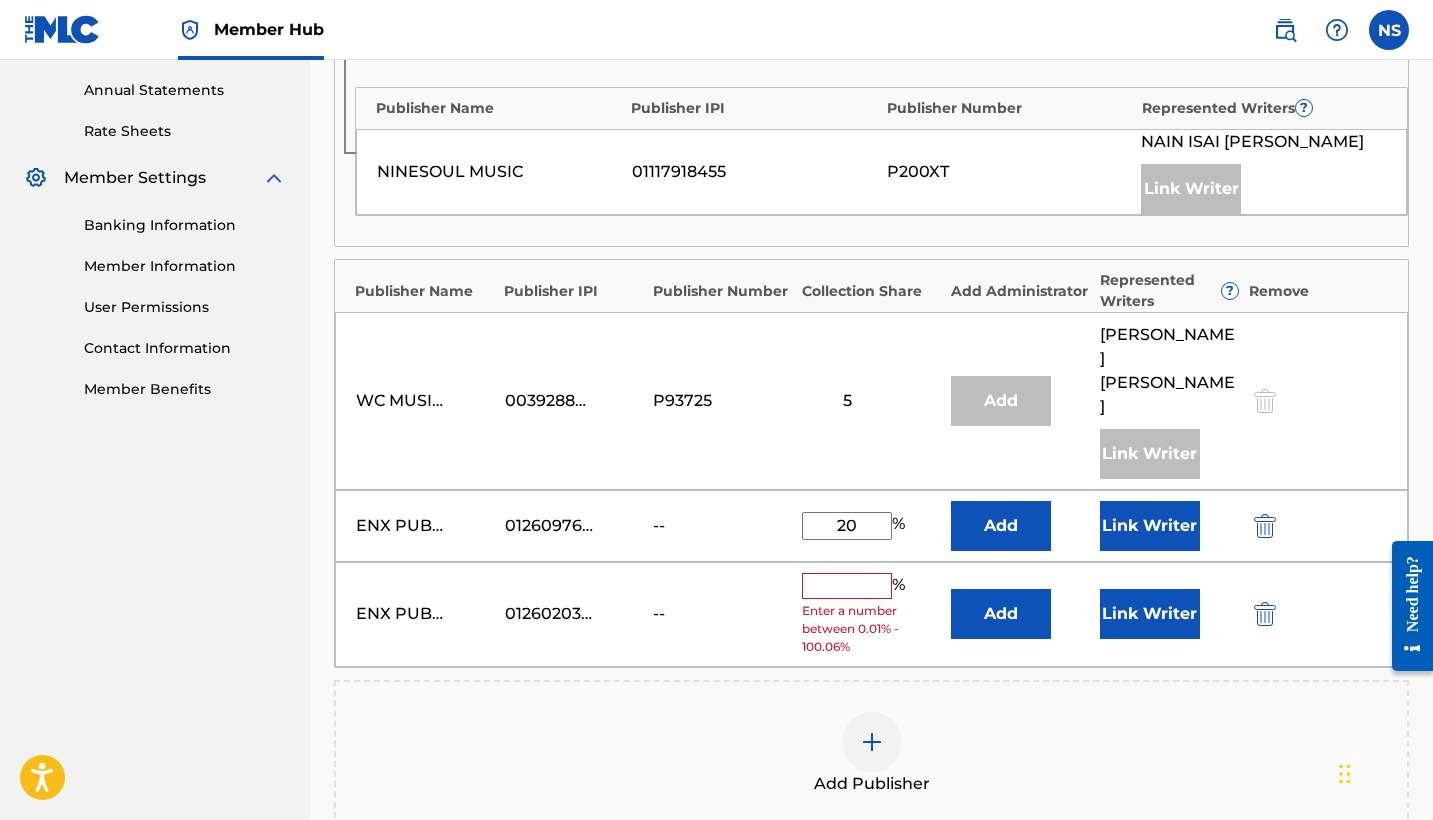
click at [855, 573] on input "text" at bounding box center [847, 586] width 90 height 26
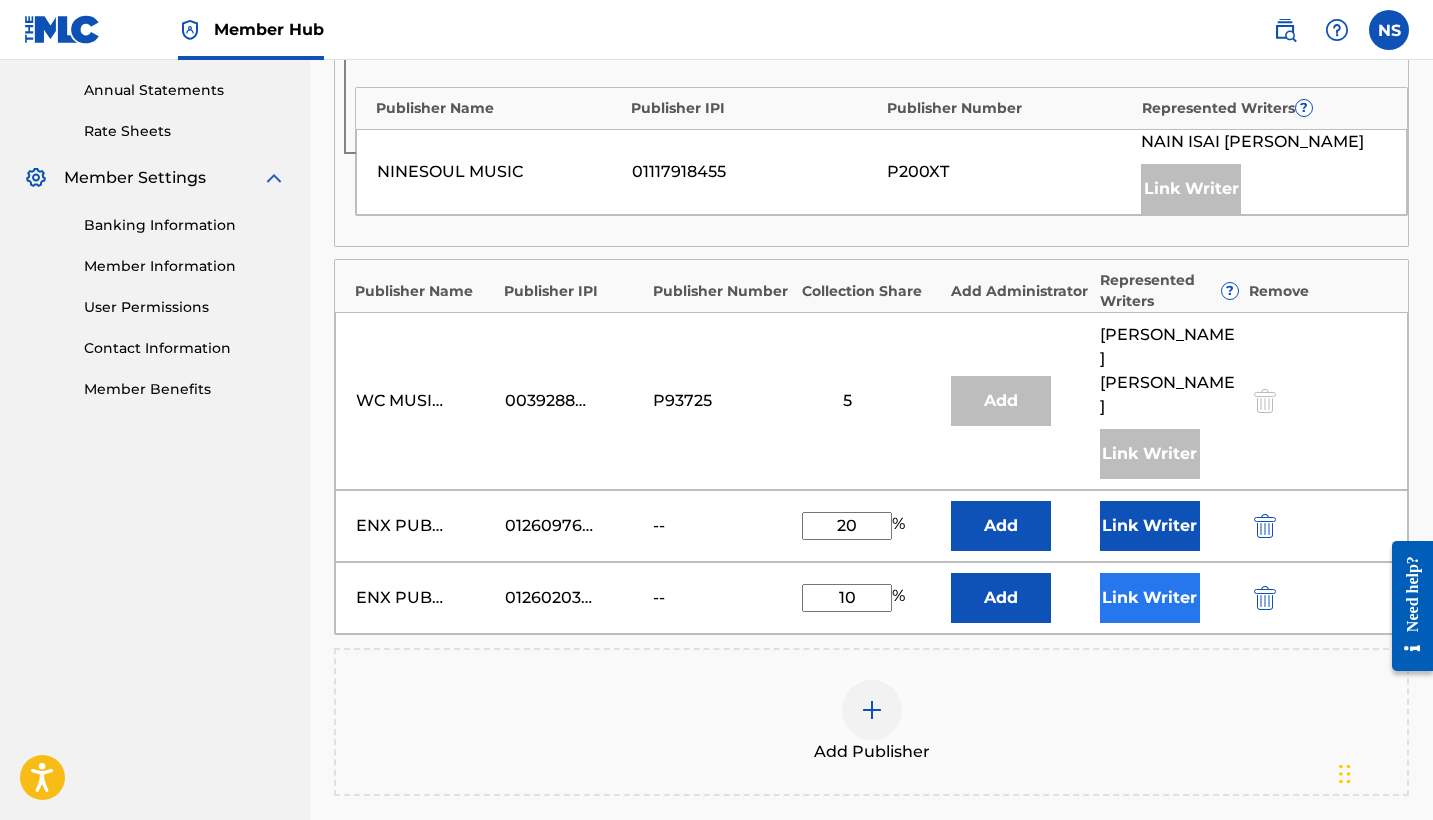
type input "10"
click at [1150, 573] on button "Link Writer" at bounding box center [1150, 598] width 100 height 50
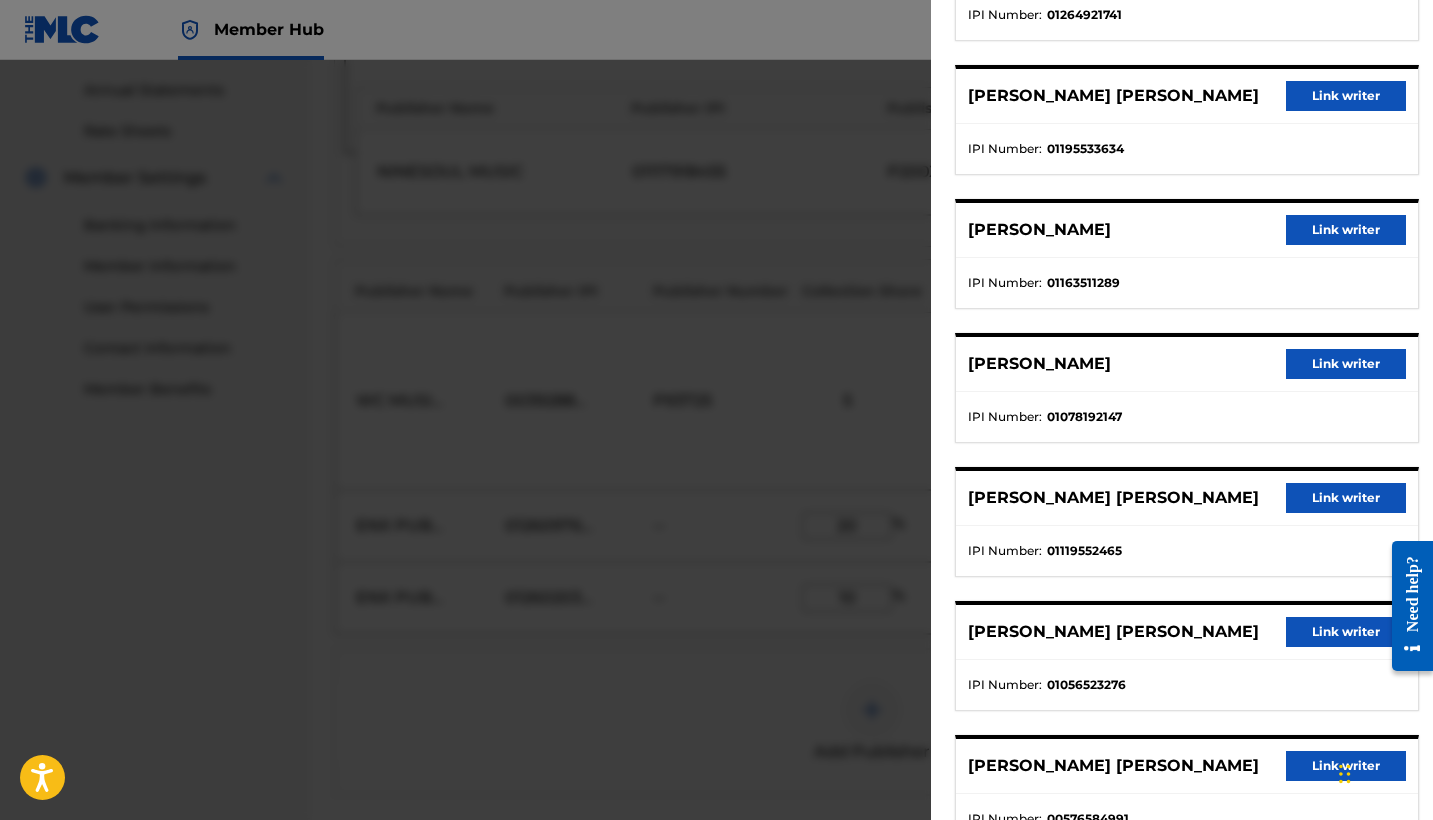
scroll to position [521, 0]
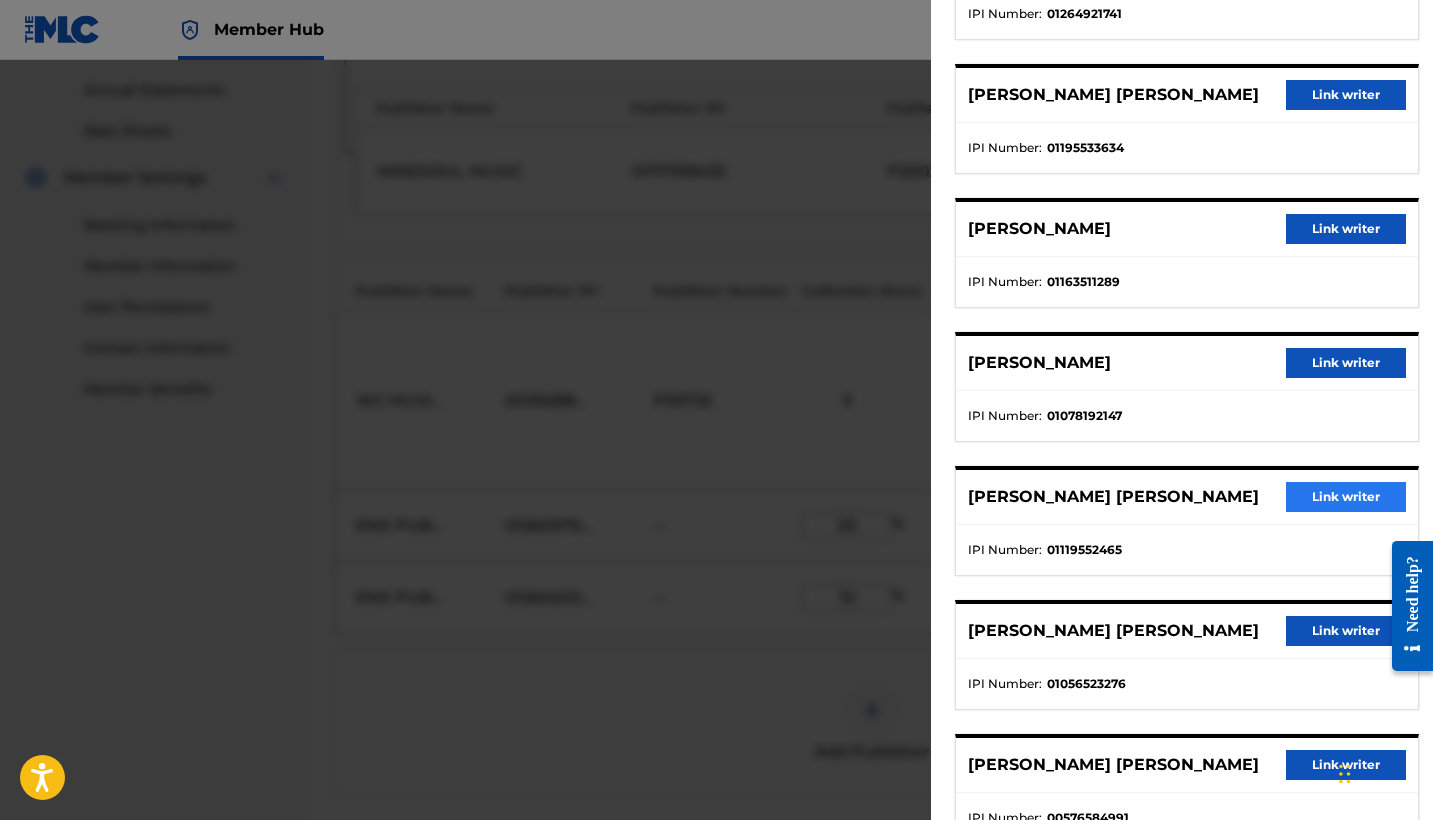
click at [1313, 512] on button "Link writer" at bounding box center [1346, 497] width 120 height 30
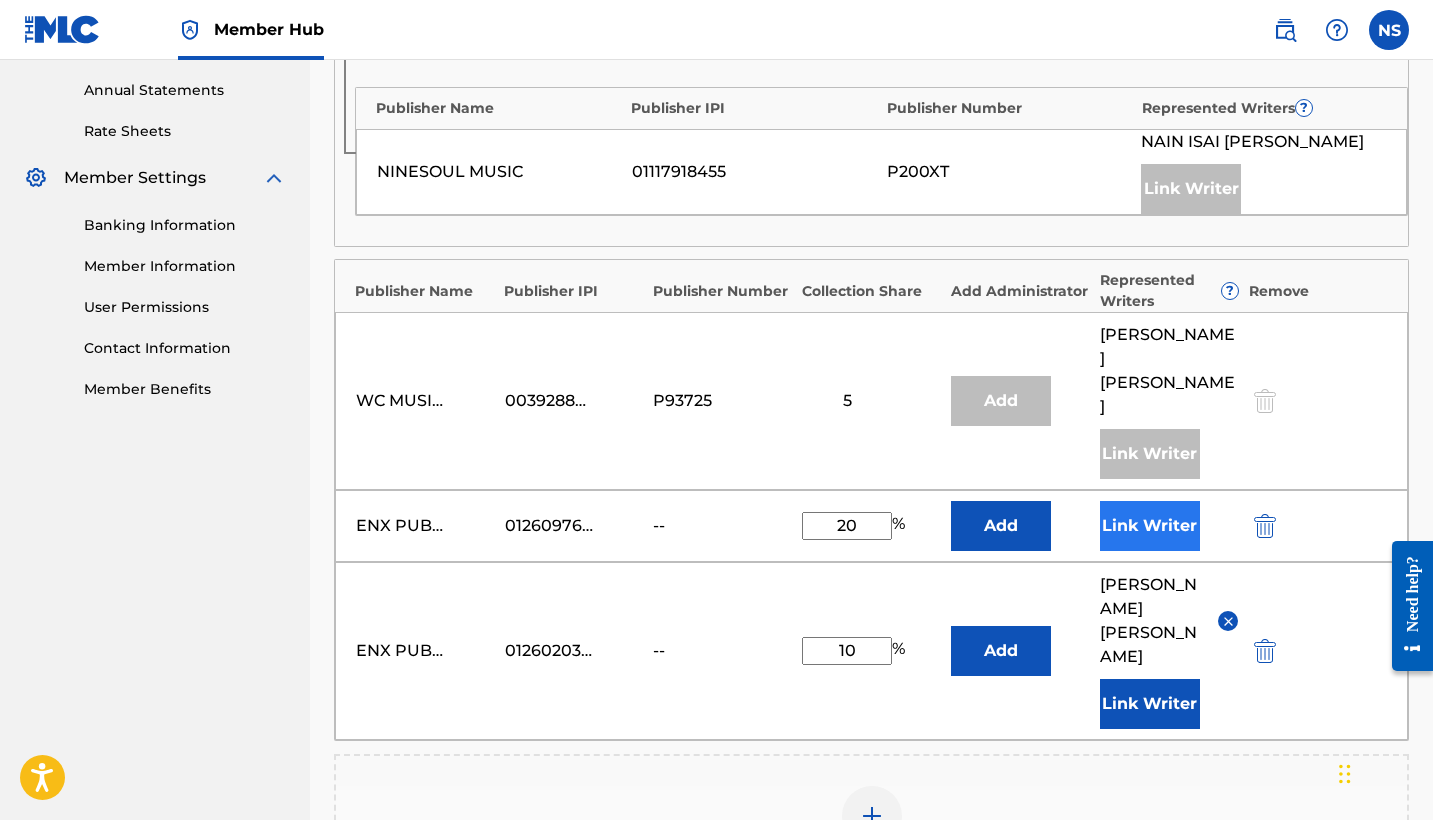
click at [1145, 501] on button "Link Writer" at bounding box center [1150, 526] width 100 height 50
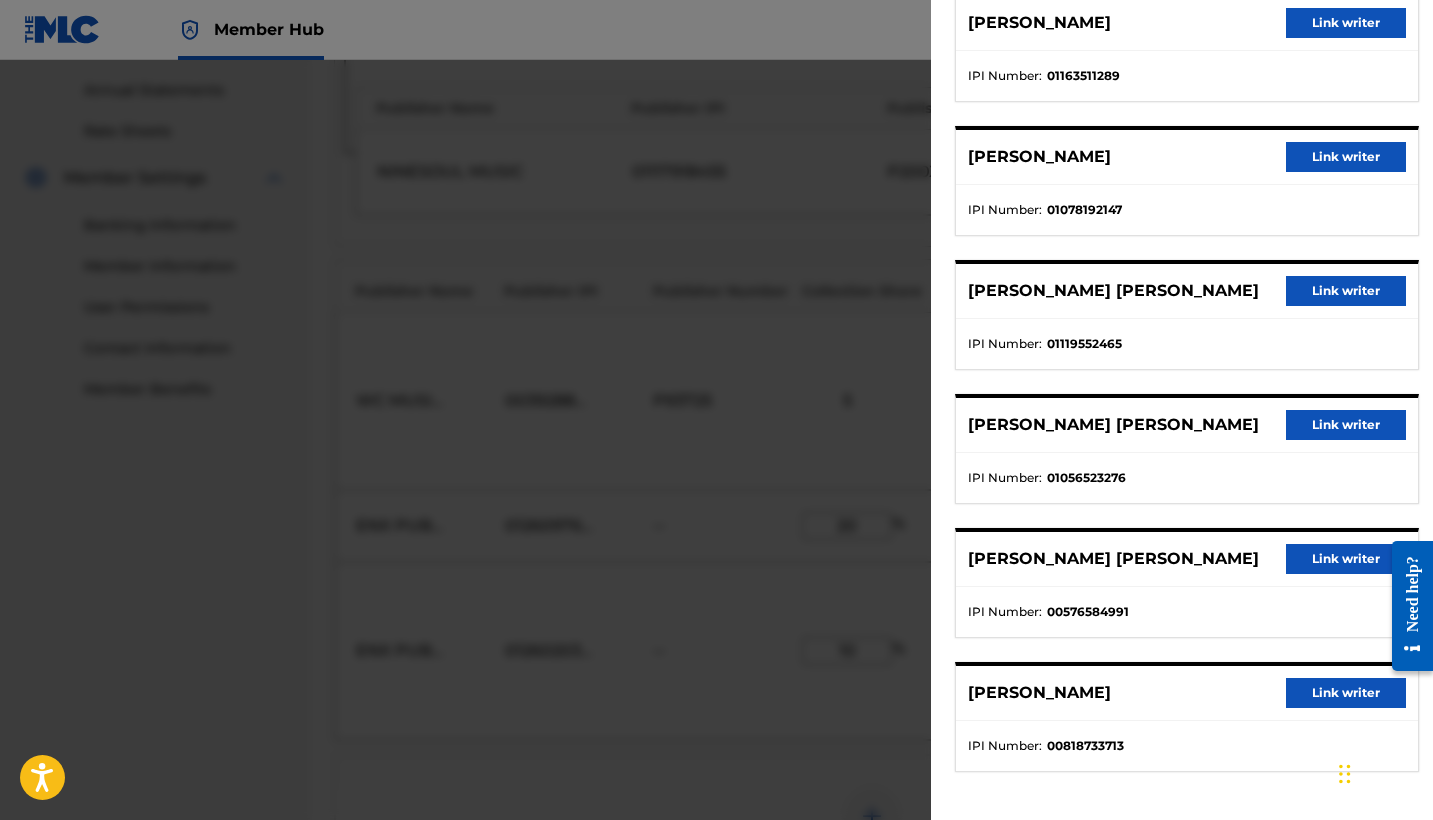
scroll to position [745, 0]
click at [1303, 429] on button "Link writer" at bounding box center [1346, 425] width 120 height 30
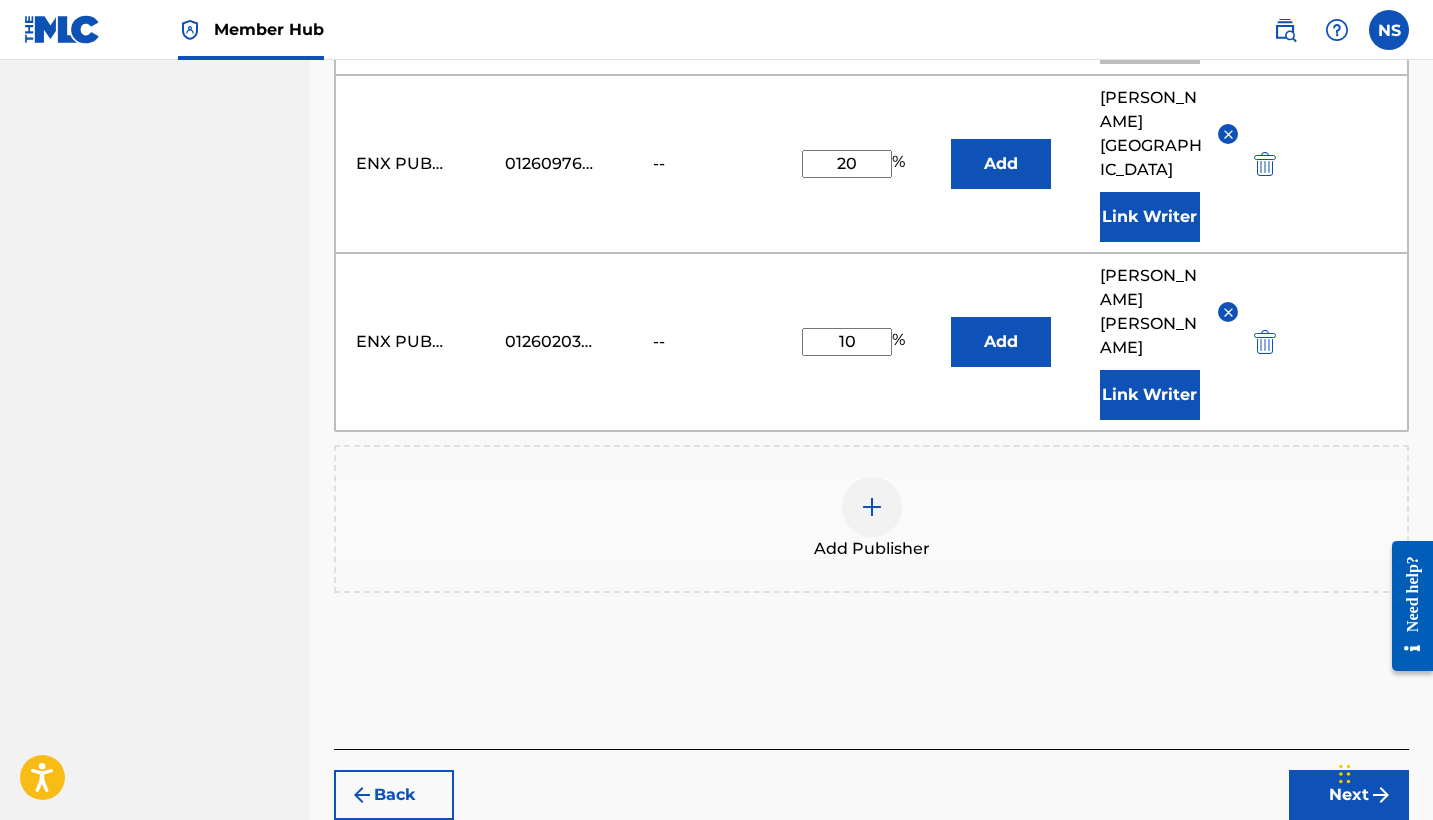
scroll to position [1134, 0]
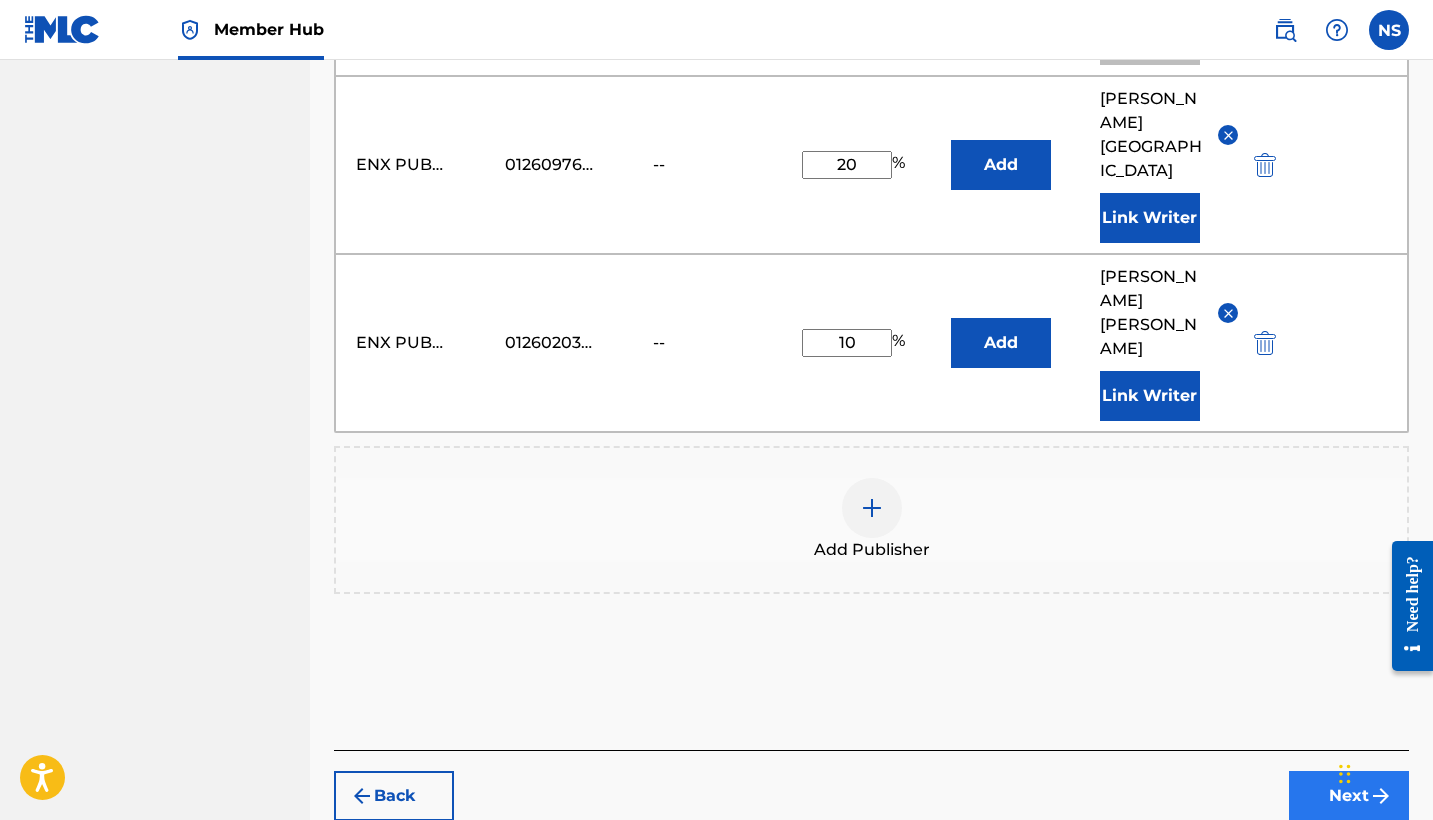
click at [1334, 771] on button "Next" at bounding box center [1349, 796] width 120 height 50
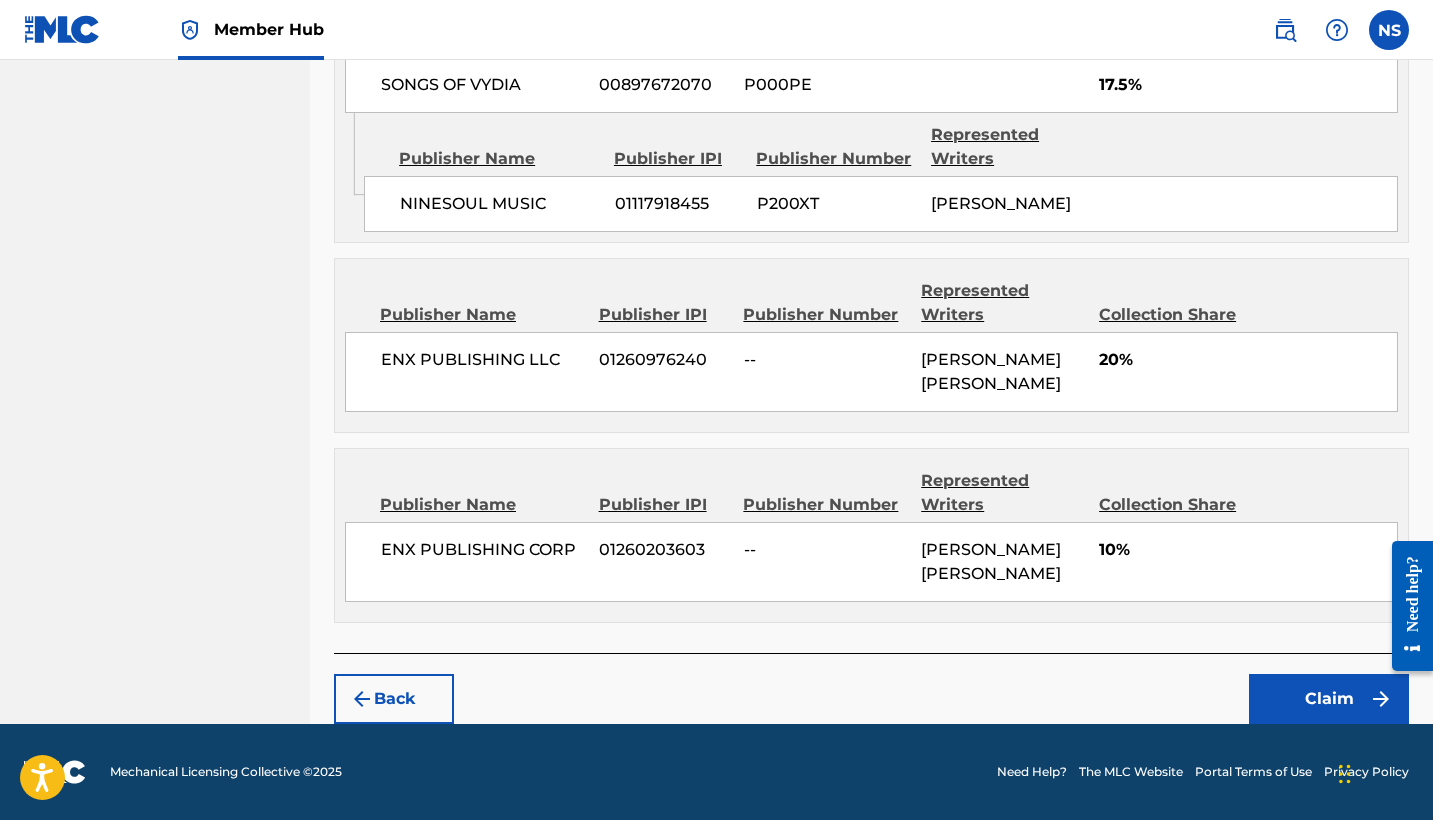
scroll to position [1333, 0]
click at [1310, 719] on button "Claim" at bounding box center [1329, 699] width 160 height 50
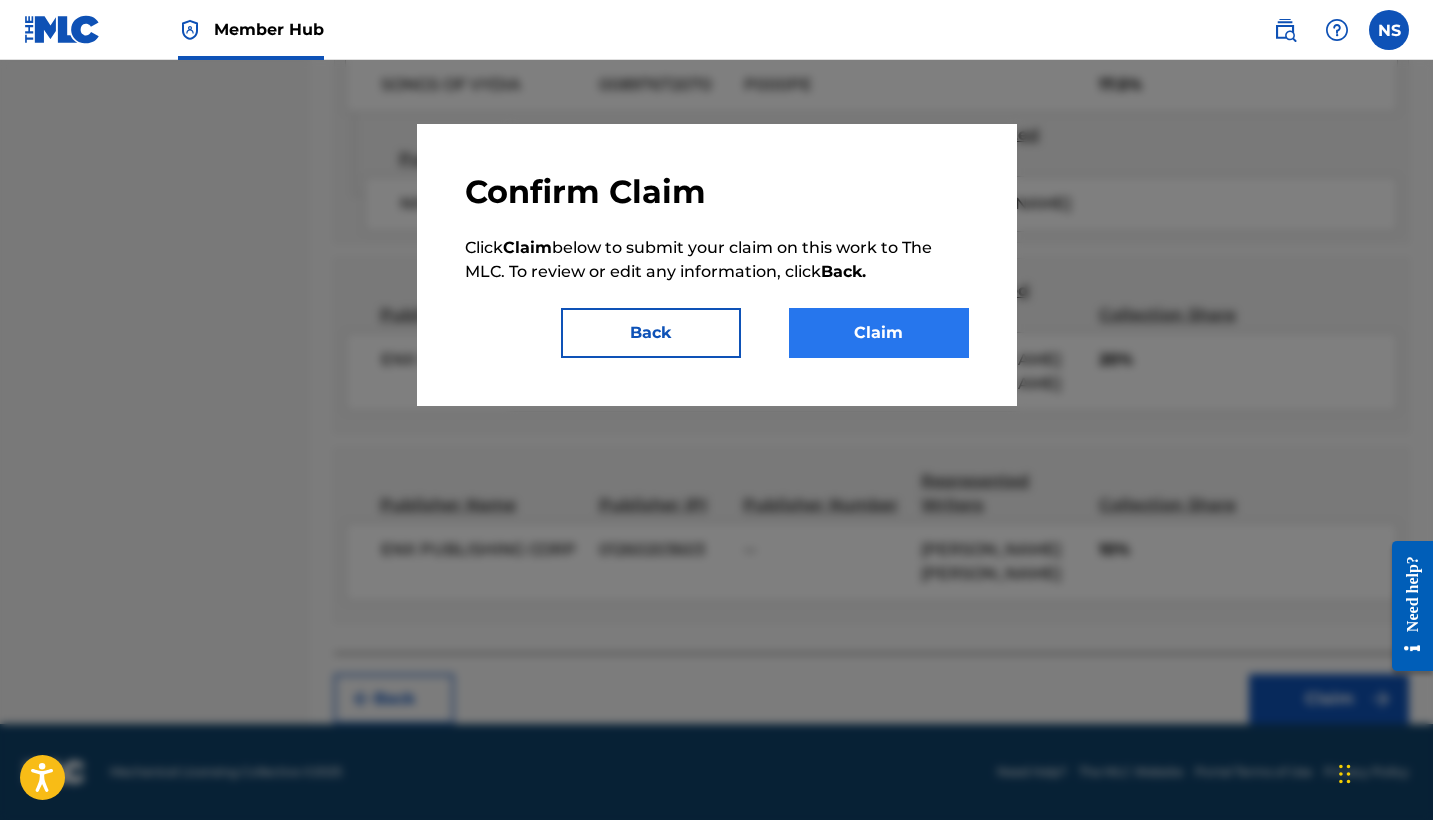
click at [860, 332] on button "Claim" at bounding box center [879, 333] width 180 height 50
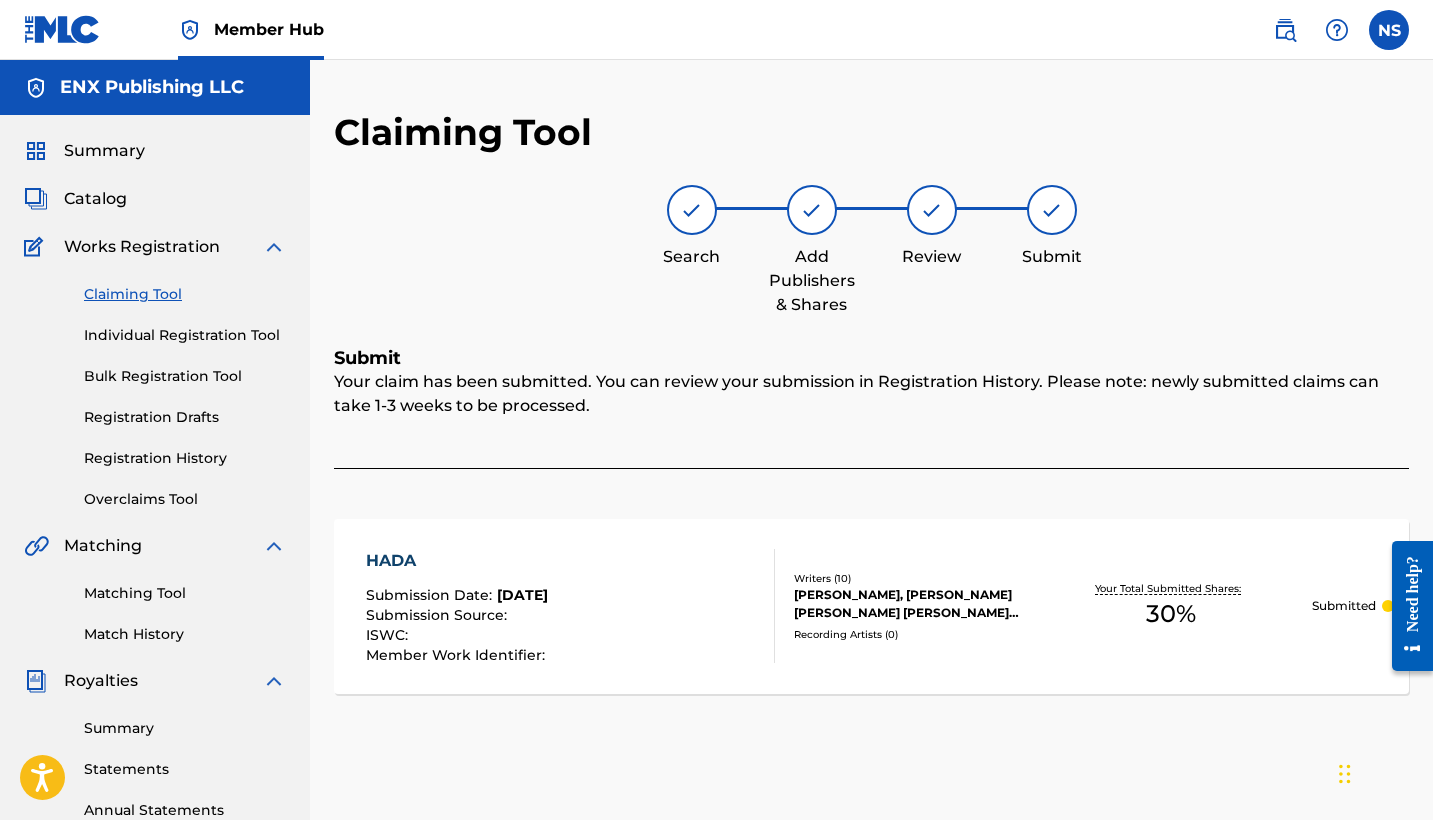
scroll to position [0, 0]
click at [135, 147] on span "Summary" at bounding box center [104, 151] width 81 height 24
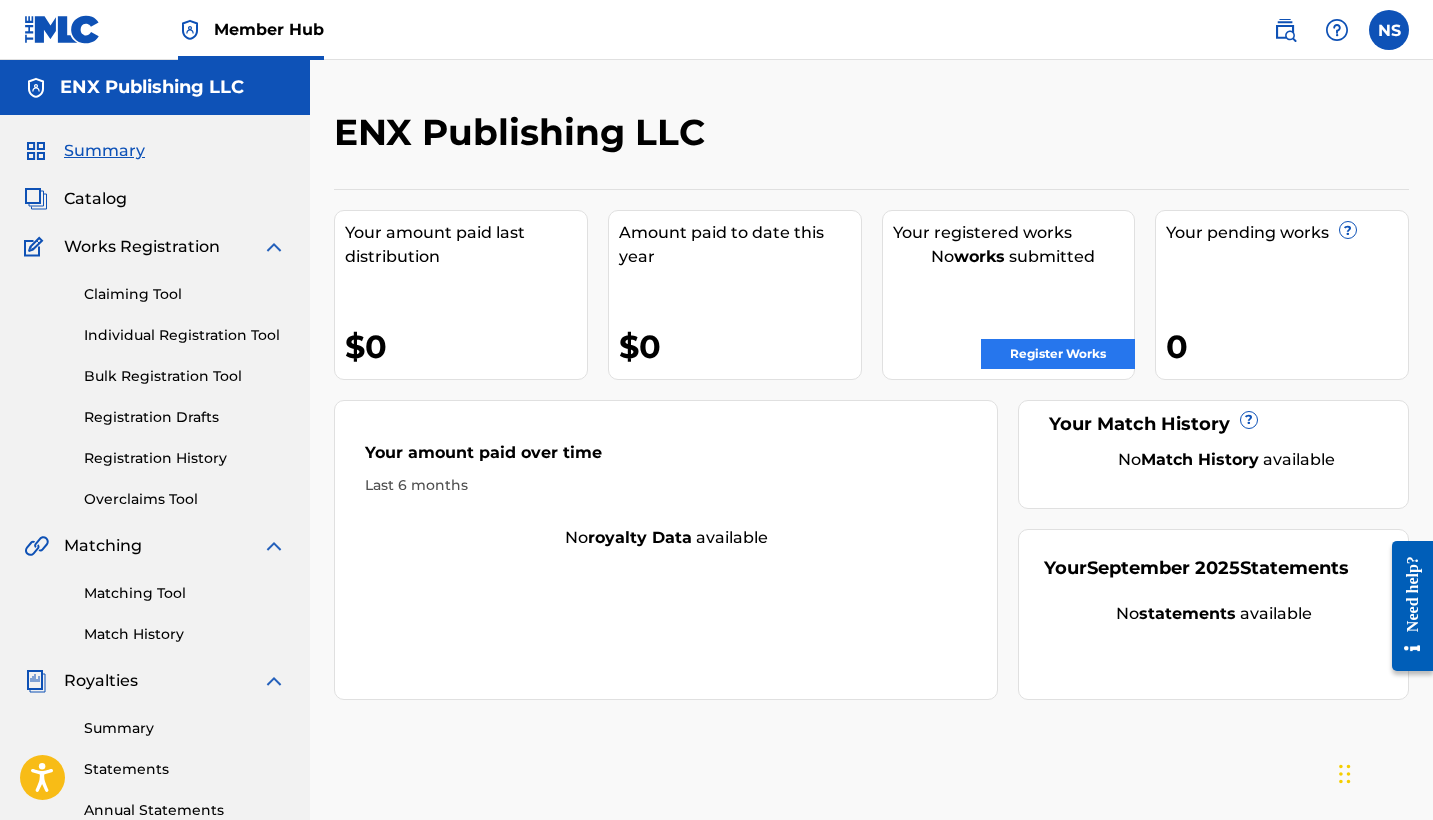
click at [1050, 349] on link "Register Works" at bounding box center [1058, 354] width 154 height 30
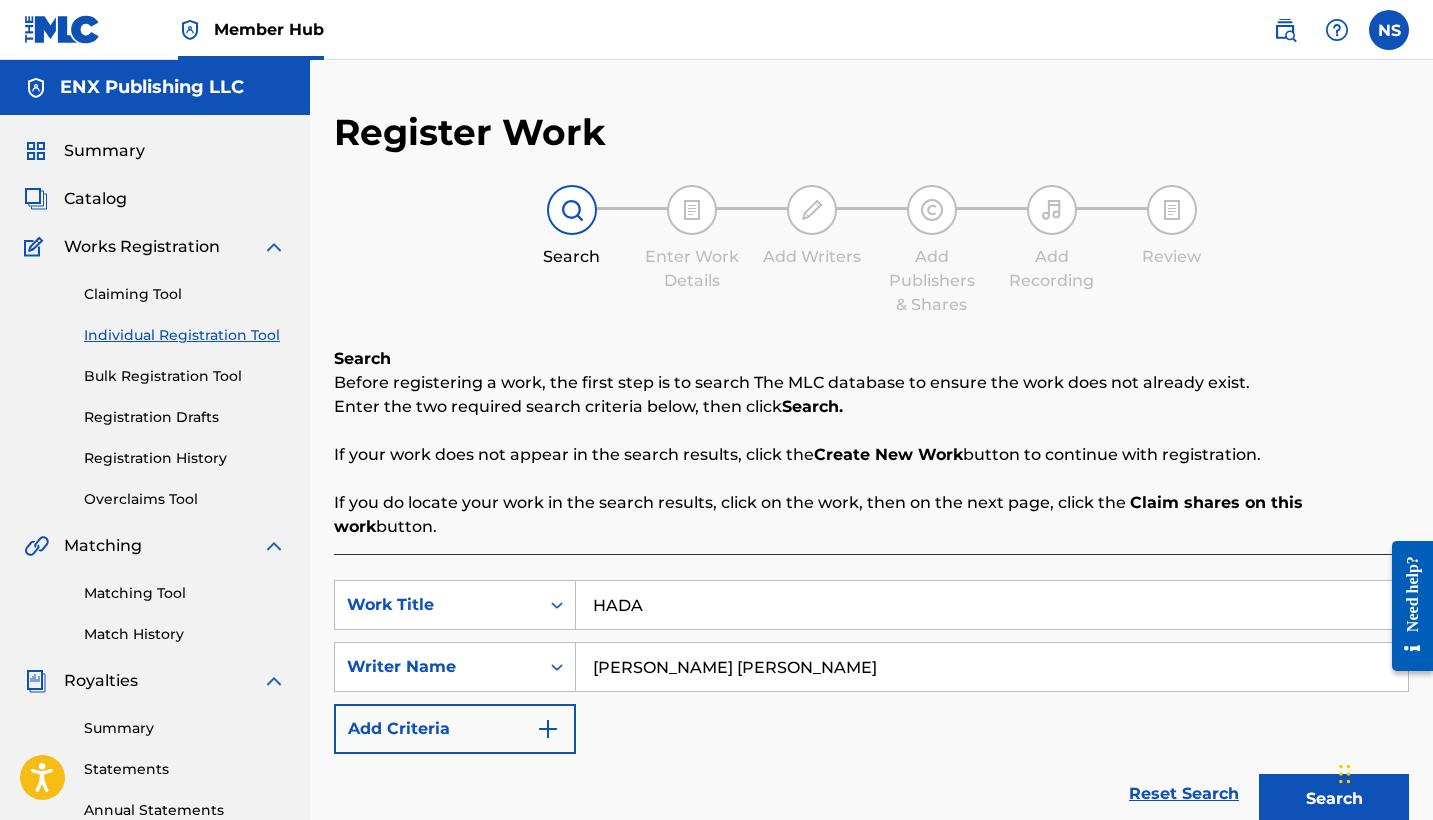
click at [671, 584] on input "HADA" at bounding box center [992, 605] width 832 height 48
type input "[PERSON_NAME]"
click at [1334, 775] on button "Search" at bounding box center [1334, 799] width 150 height 50
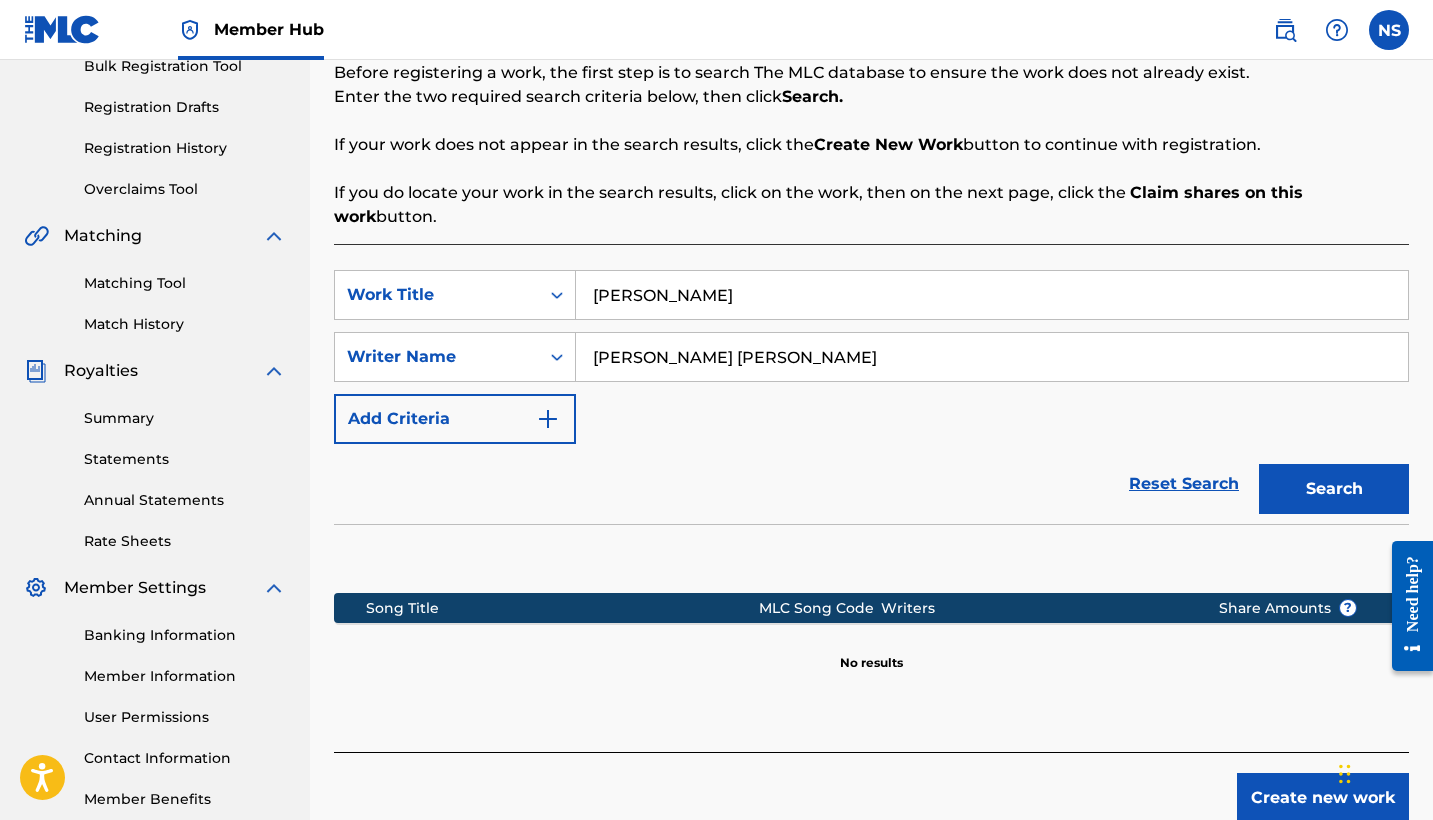
scroll to position [312, 0]
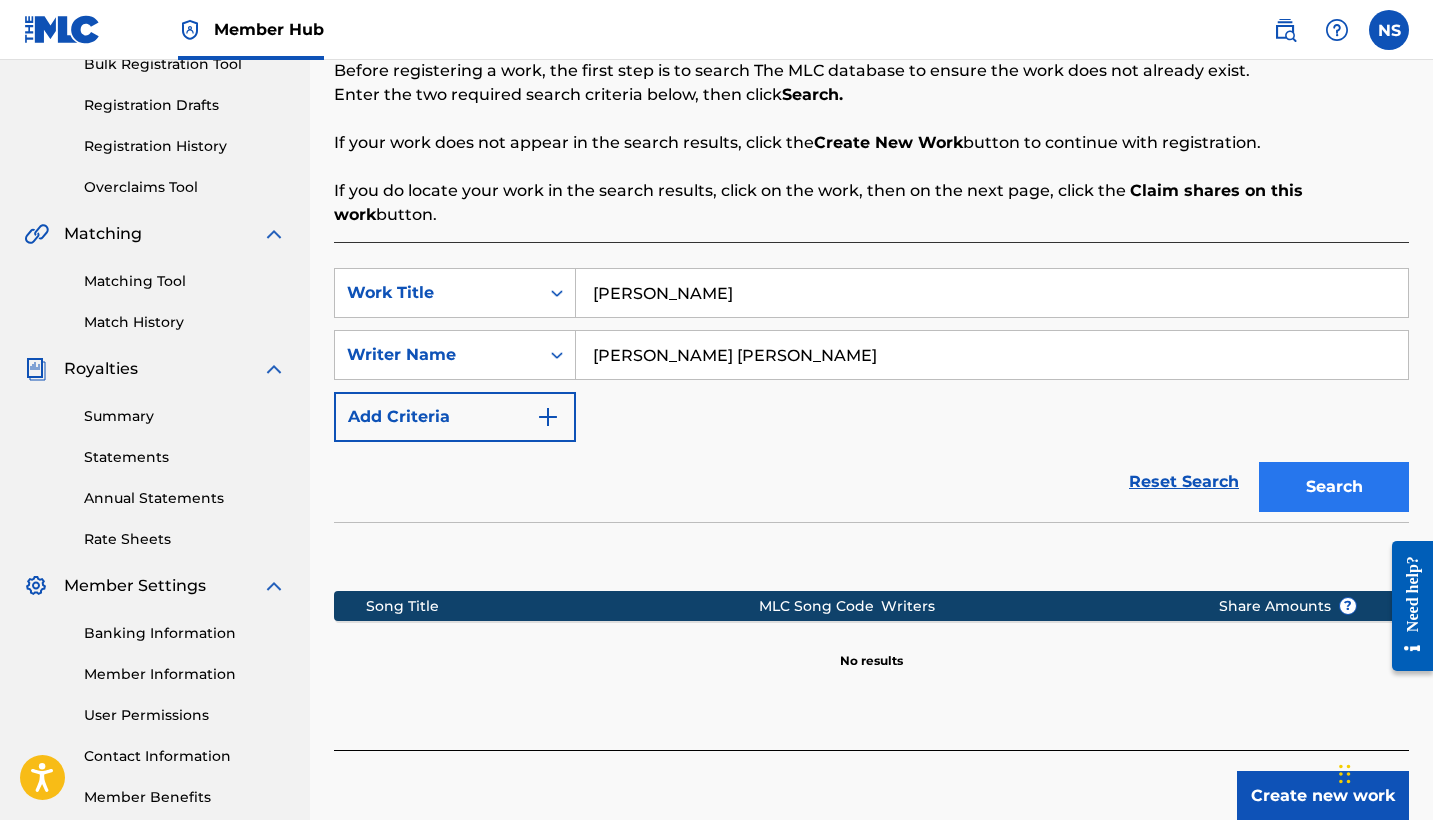
click at [1273, 483] on button "Search" at bounding box center [1334, 487] width 150 height 50
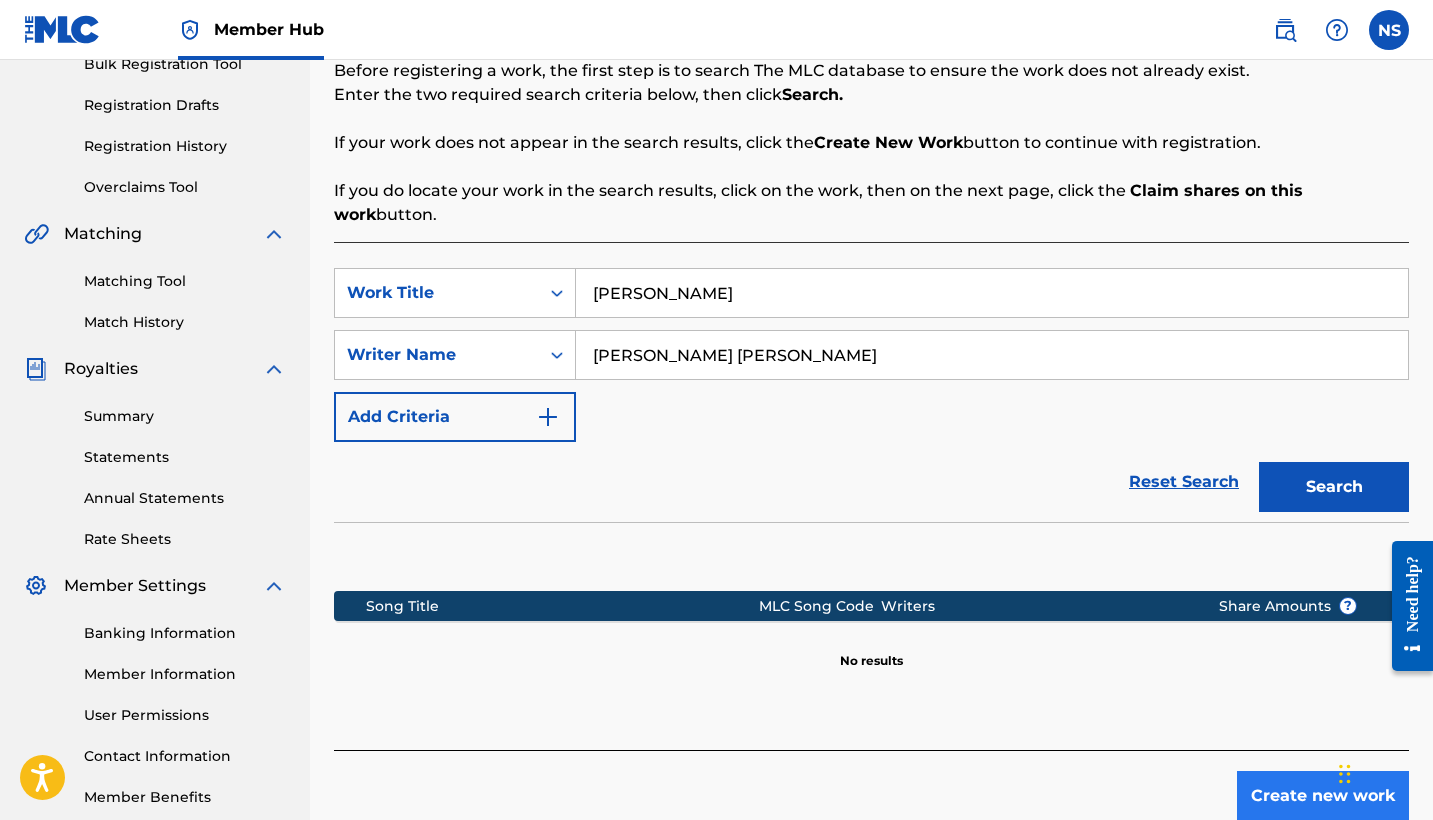
click at [1259, 771] on button "Create new work" at bounding box center [1323, 796] width 172 height 50
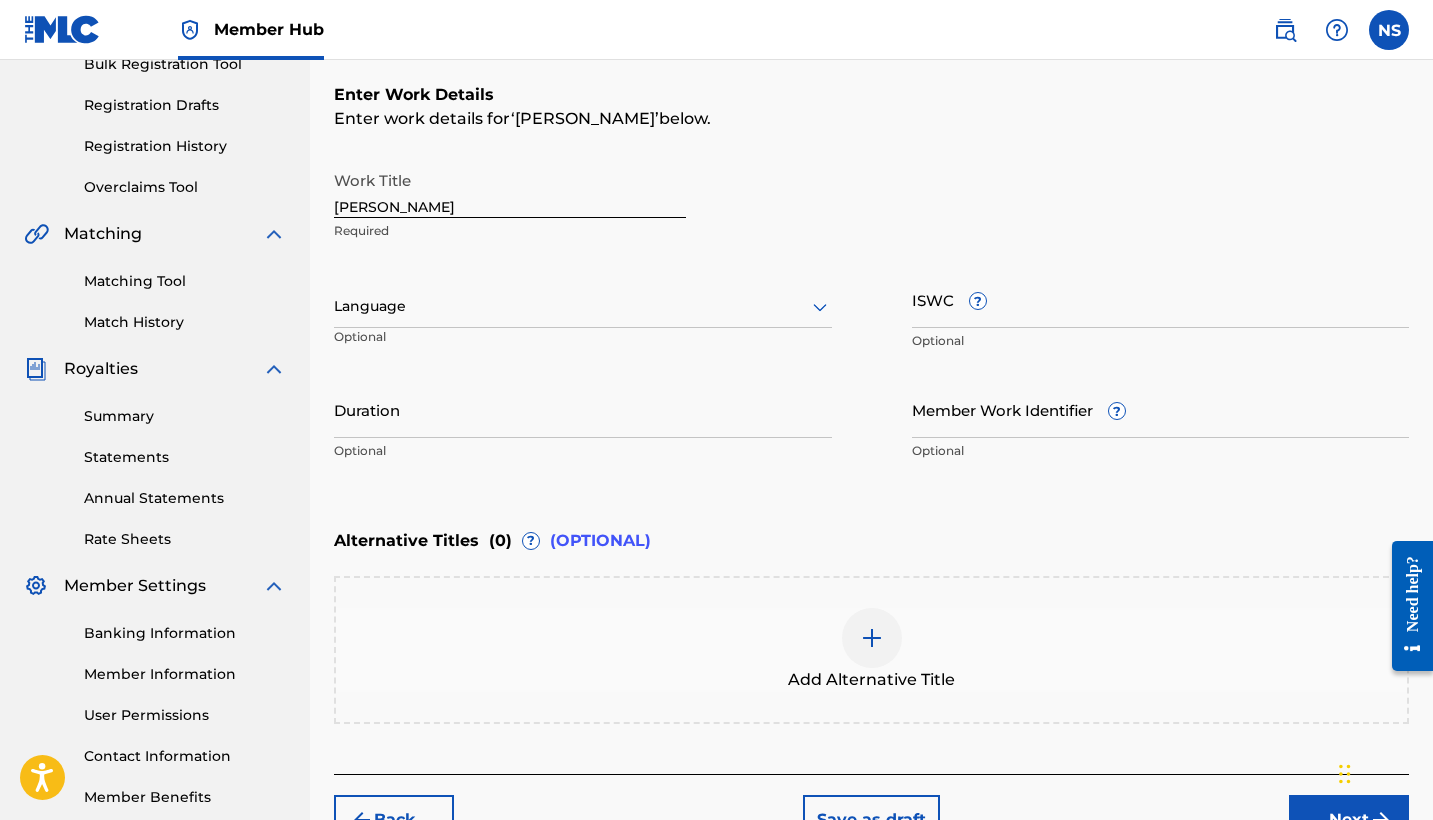
click at [482, 327] on div "Language" at bounding box center [583, 307] width 498 height 42
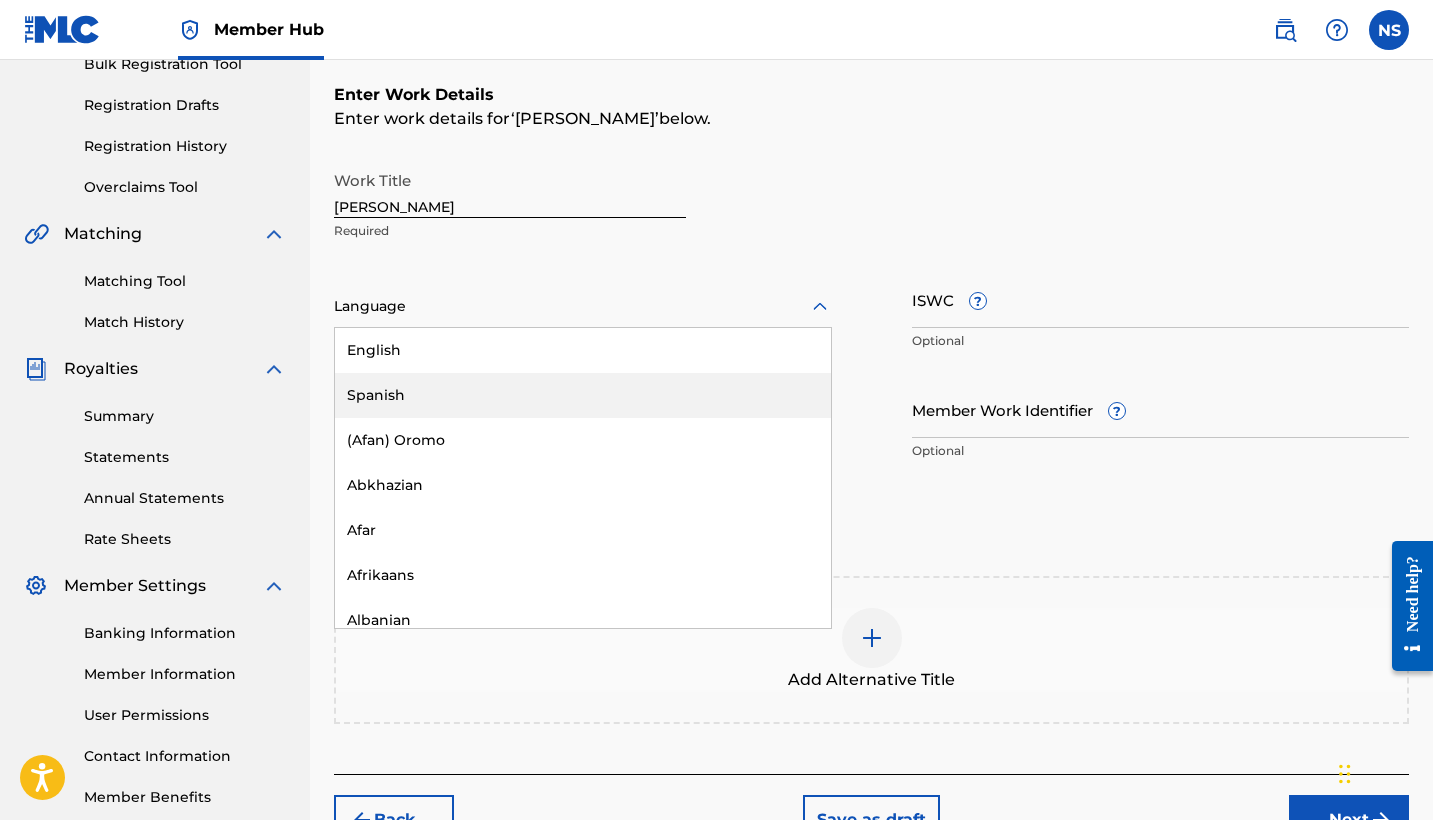
click at [494, 379] on div "Spanish" at bounding box center [583, 395] width 496 height 45
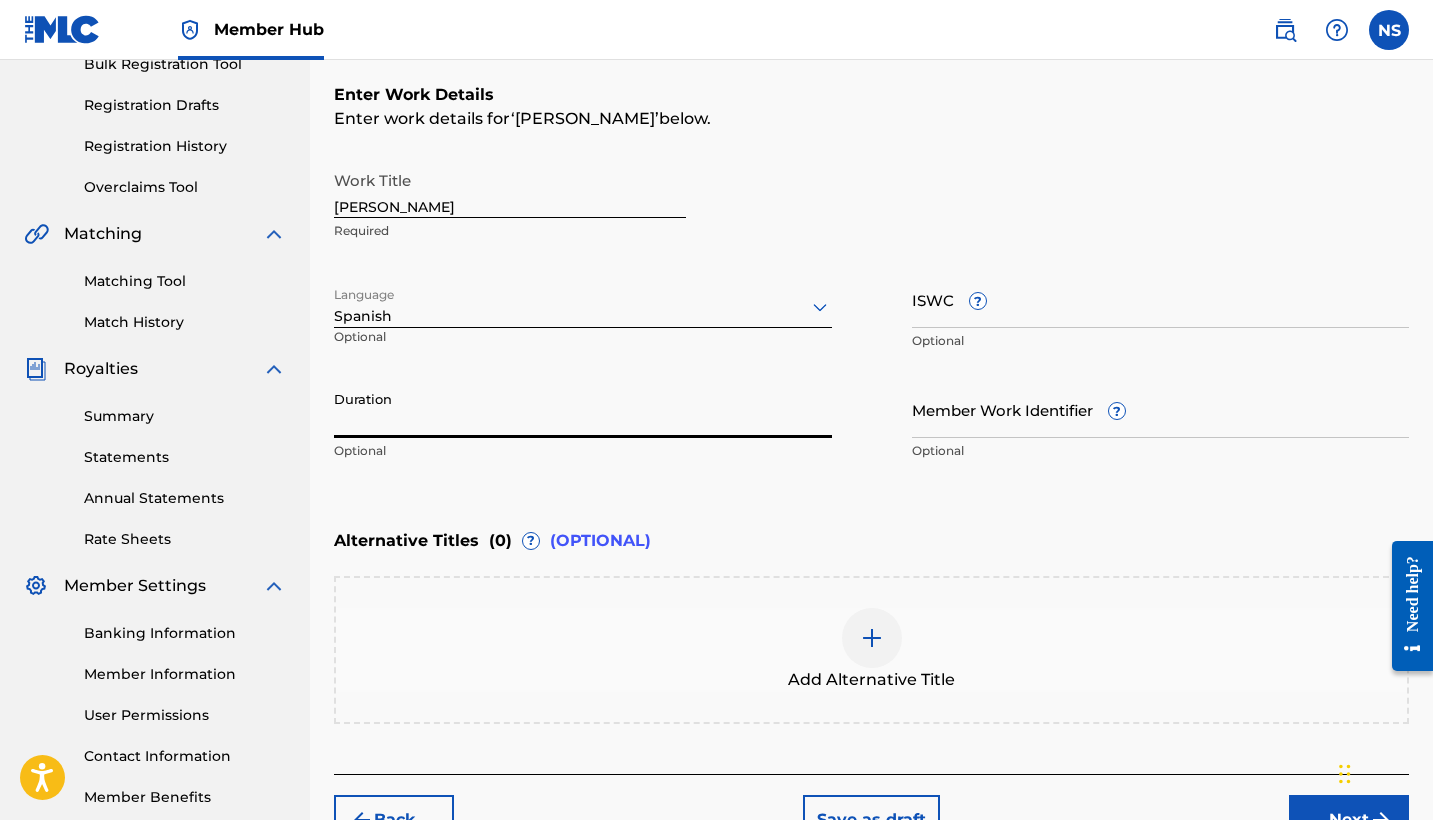
click at [503, 424] on input "Duration" at bounding box center [583, 409] width 498 height 57
type input "02:38"
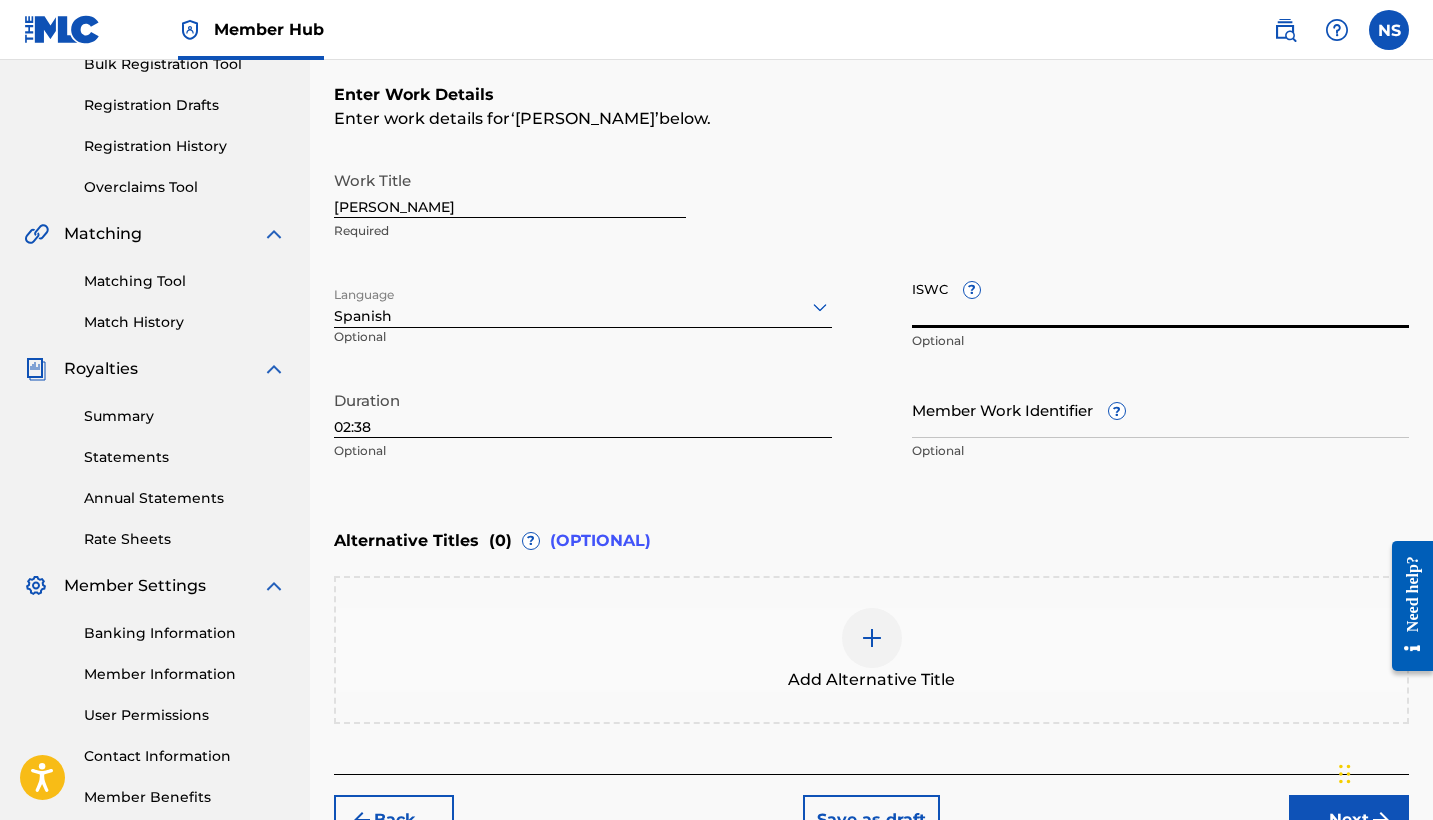
click at [959, 320] on input "ISWC ?" at bounding box center [1161, 299] width 498 height 57
paste input "T-331.060.166-8"
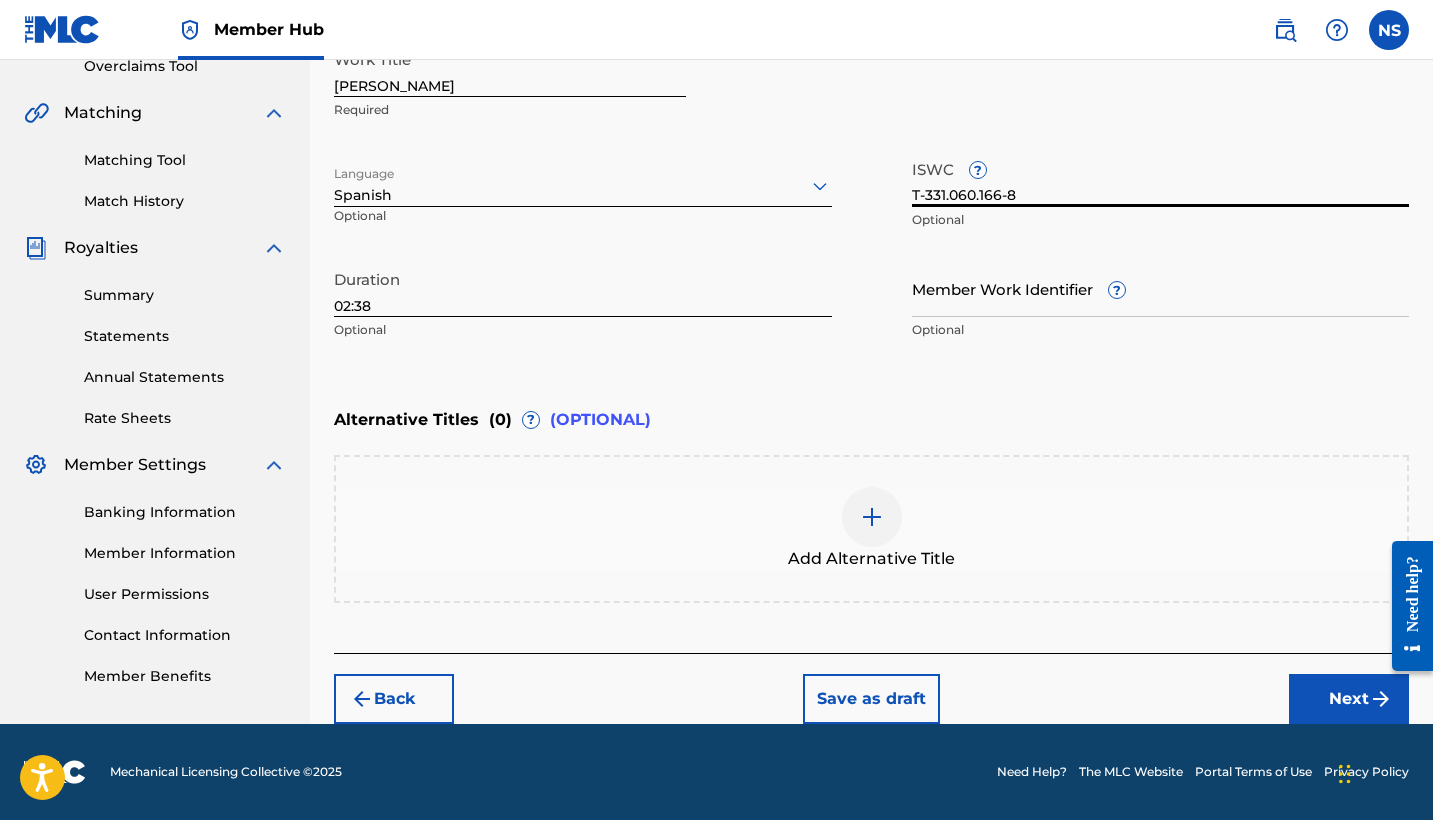
scroll to position [433, 0]
type input "T-331.060.166-8"
click at [1321, 697] on button "Next" at bounding box center [1349, 699] width 120 height 50
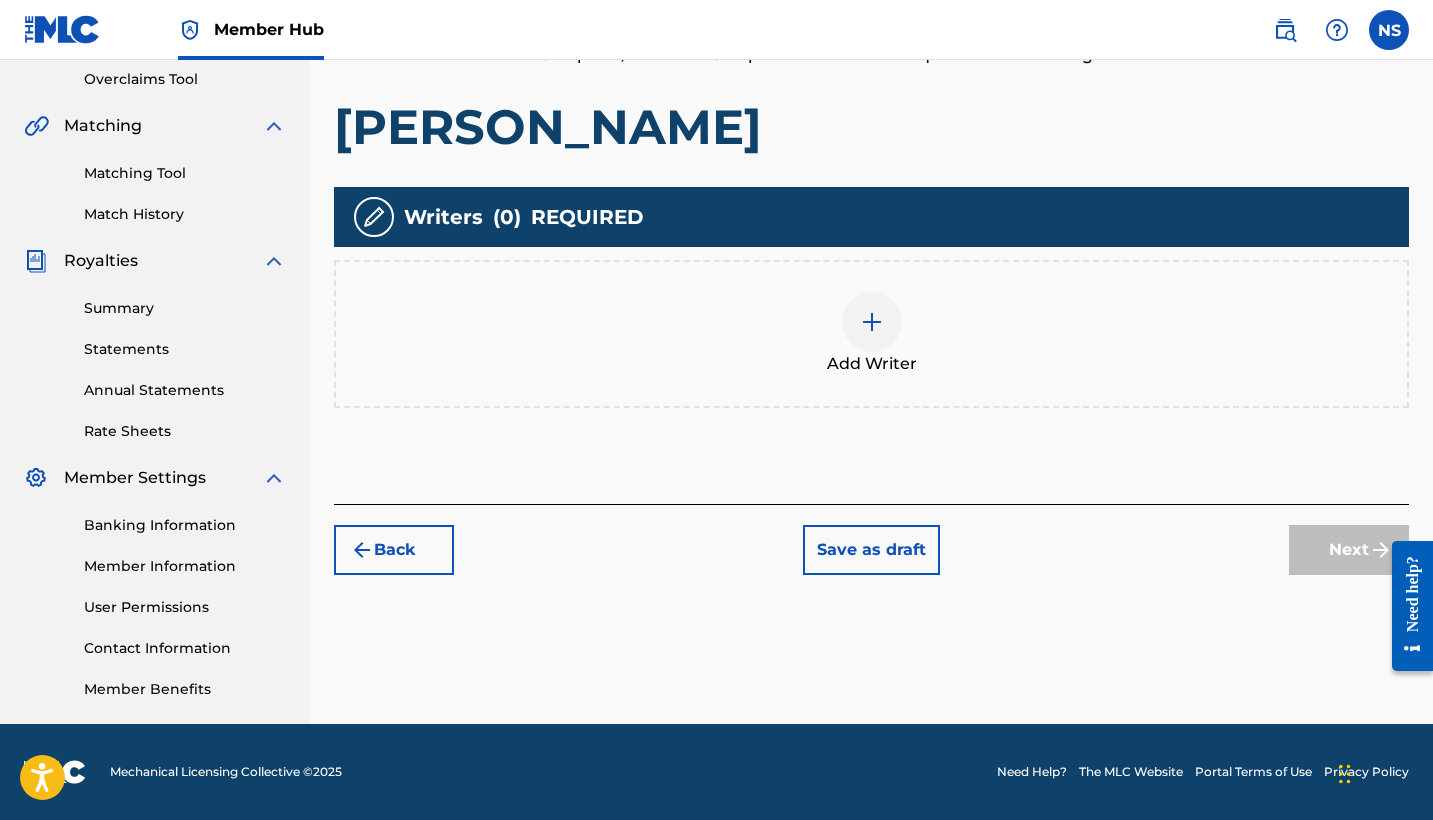
click at [878, 337] on div at bounding box center [872, 322] width 60 height 60
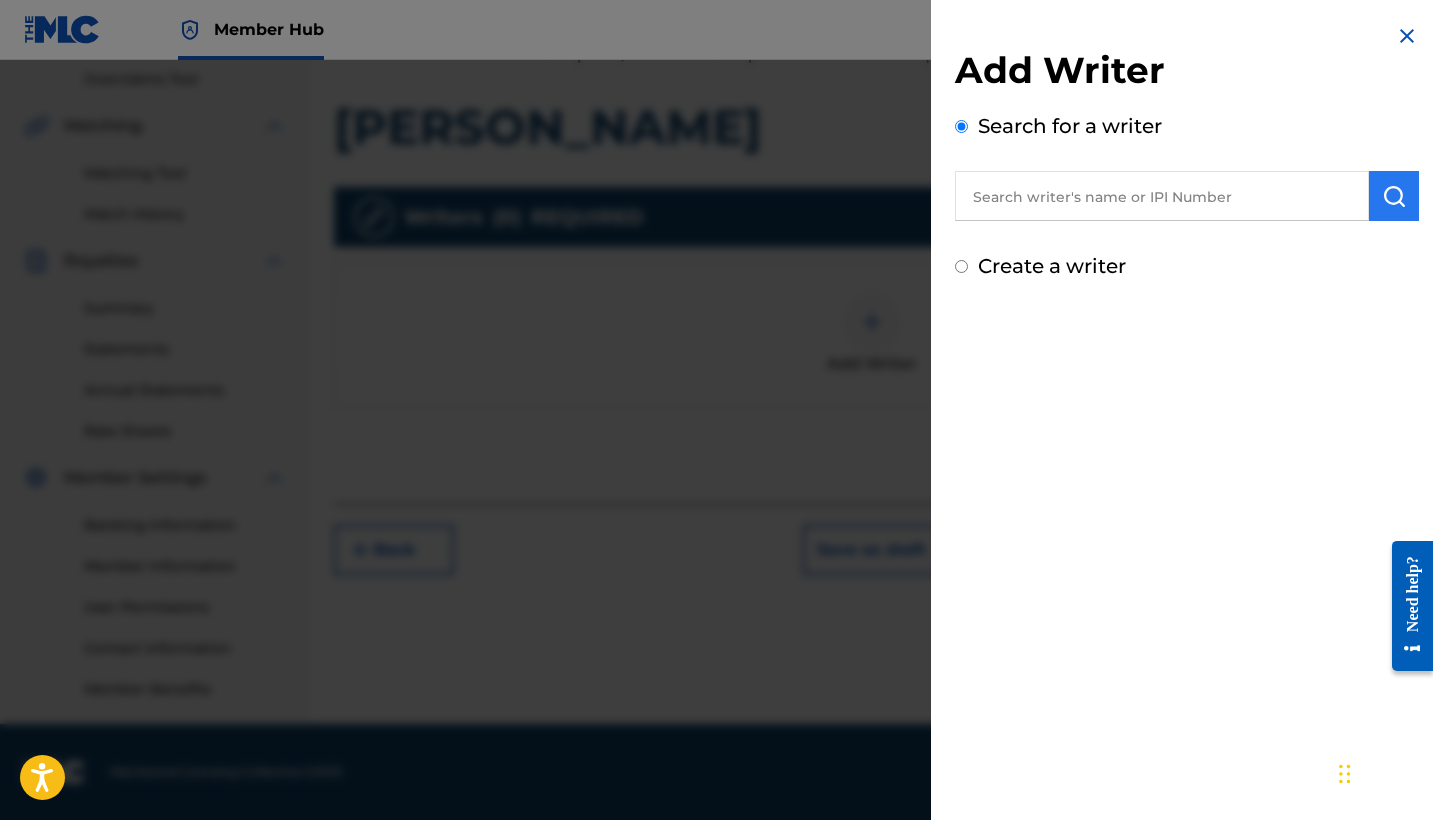
click at [1382, 202] on img "submit" at bounding box center [1394, 196] width 24 height 24
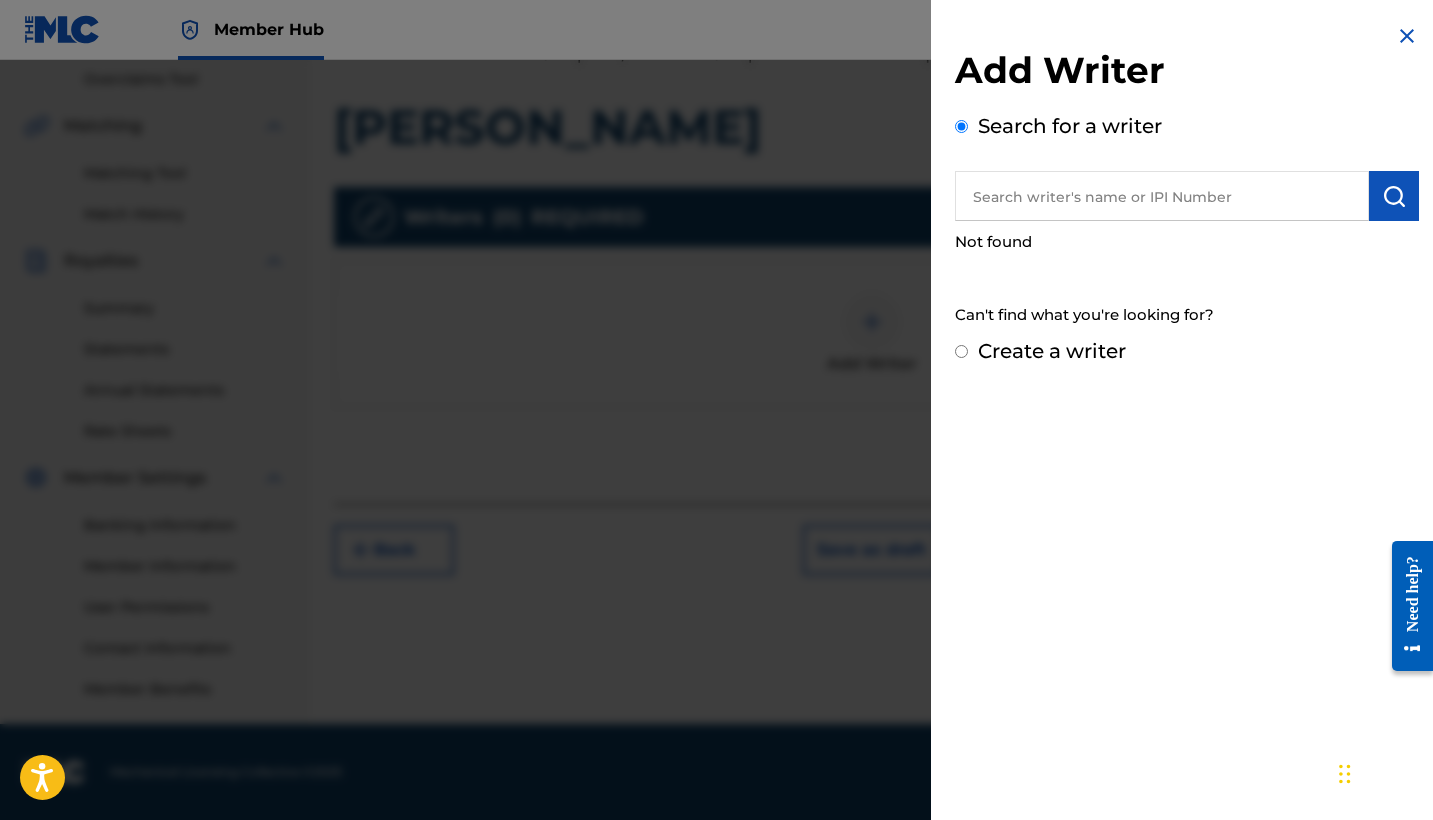
click at [1193, 195] on input "text" at bounding box center [1162, 196] width 414 height 50
paste input "01078192147"
type input "01078192147"
click at [1370, 198] on button "submit" at bounding box center [1394, 196] width 50 height 50
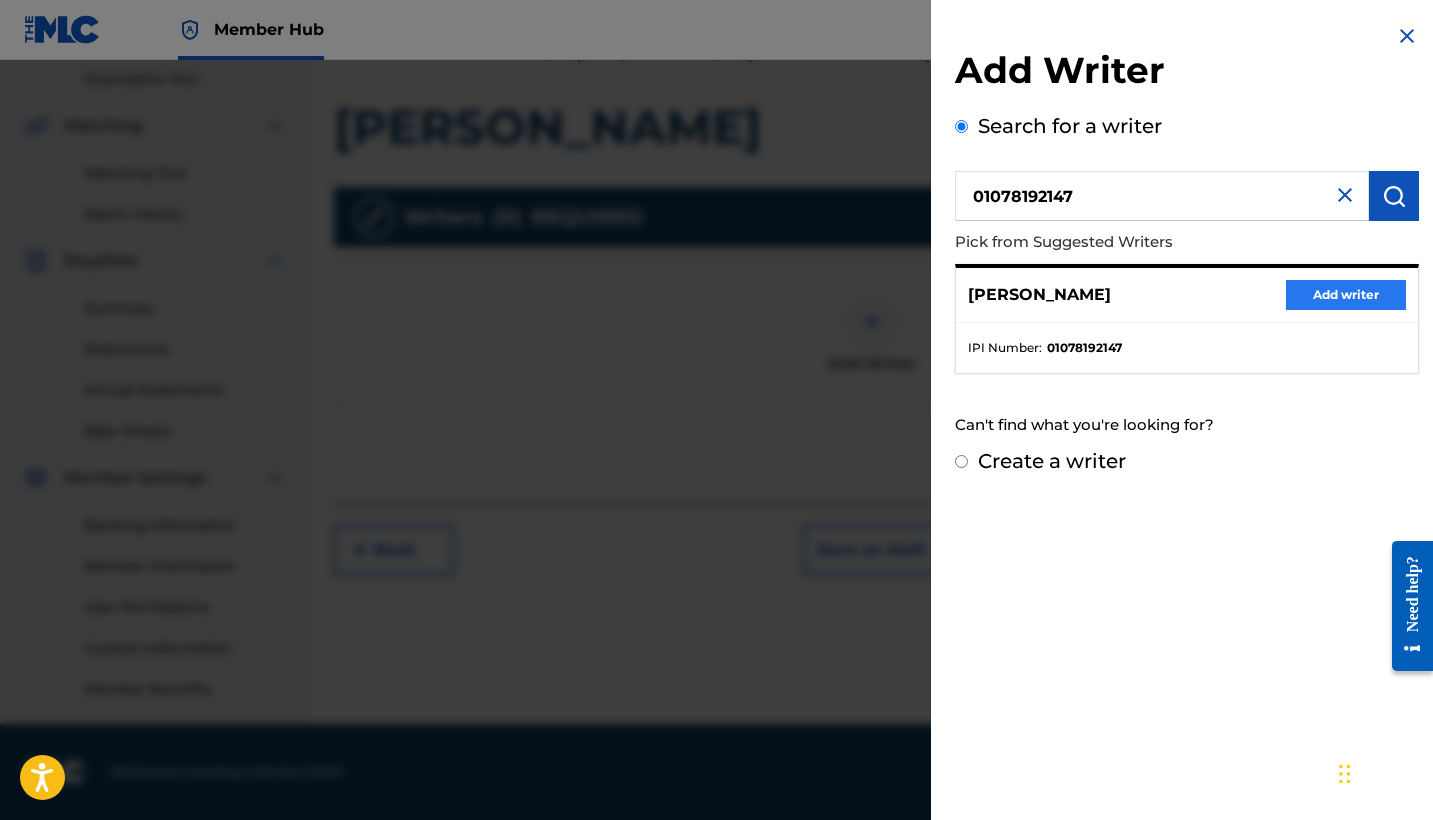
click at [1346, 301] on button "Add writer" at bounding box center [1346, 295] width 120 height 30
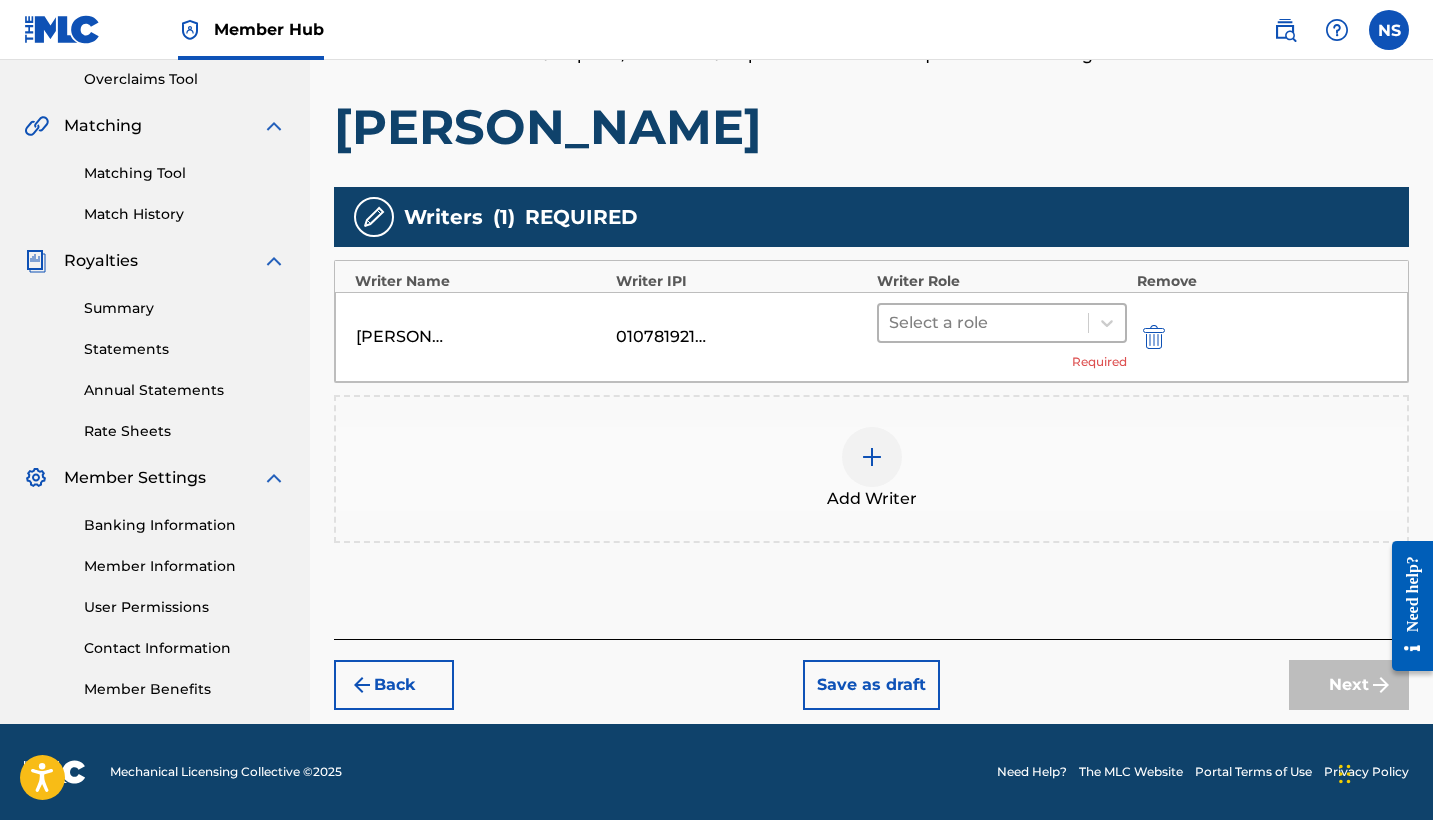
click at [976, 319] on div at bounding box center [983, 323] width 189 height 28
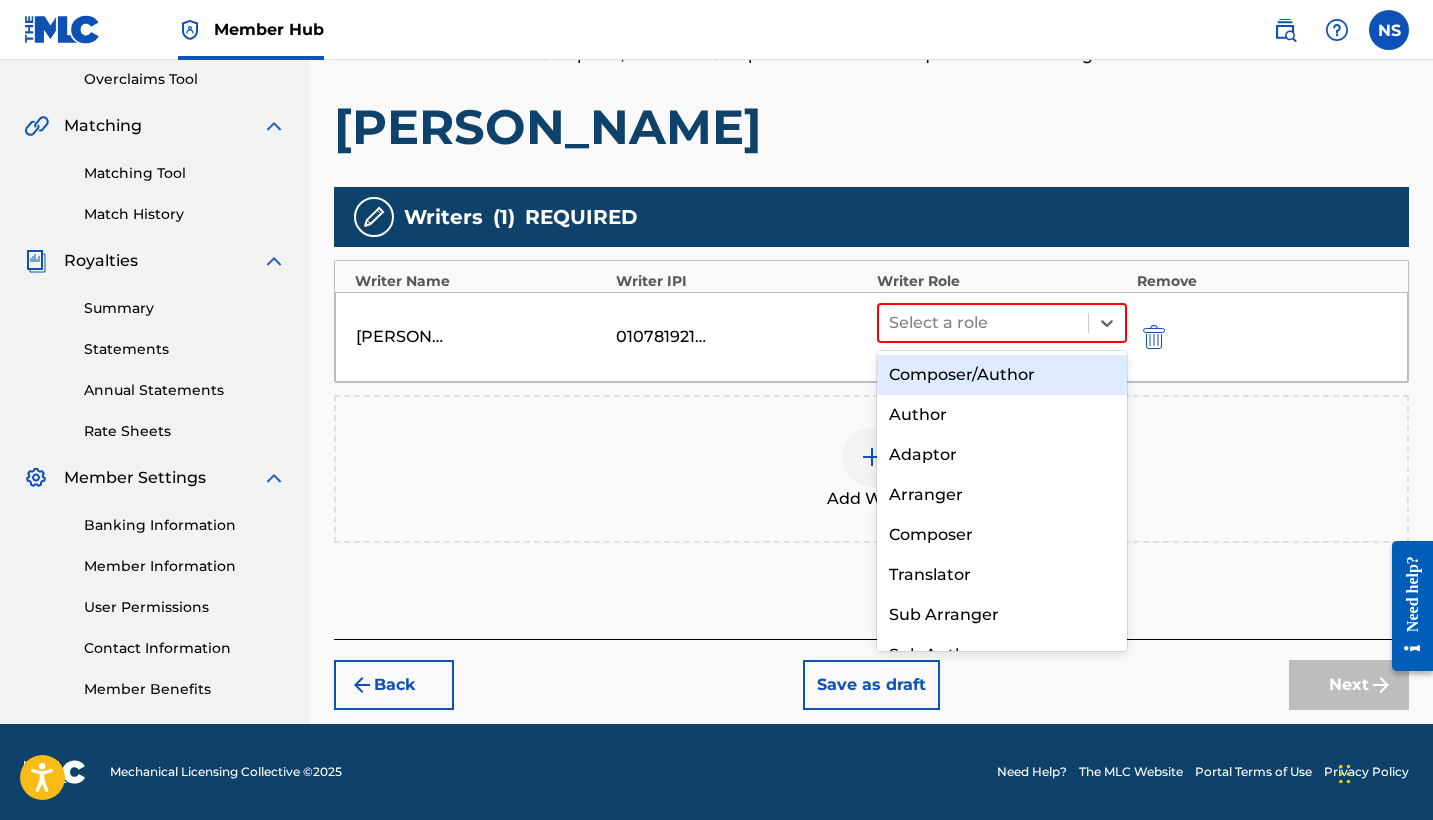
click at [979, 364] on div "Composer/Author" at bounding box center [1002, 375] width 250 height 40
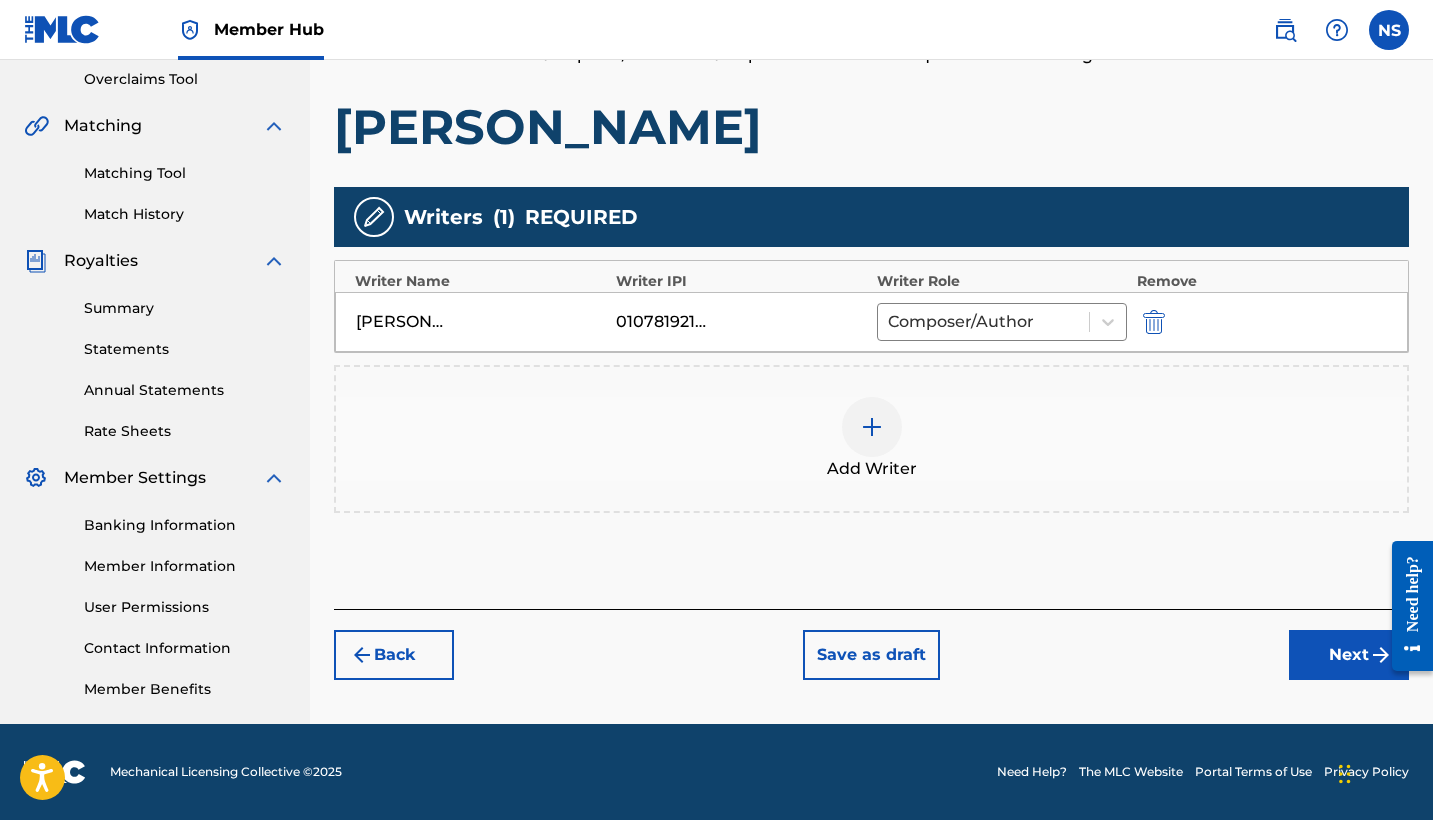
click at [880, 434] on img at bounding box center [872, 427] width 24 height 24
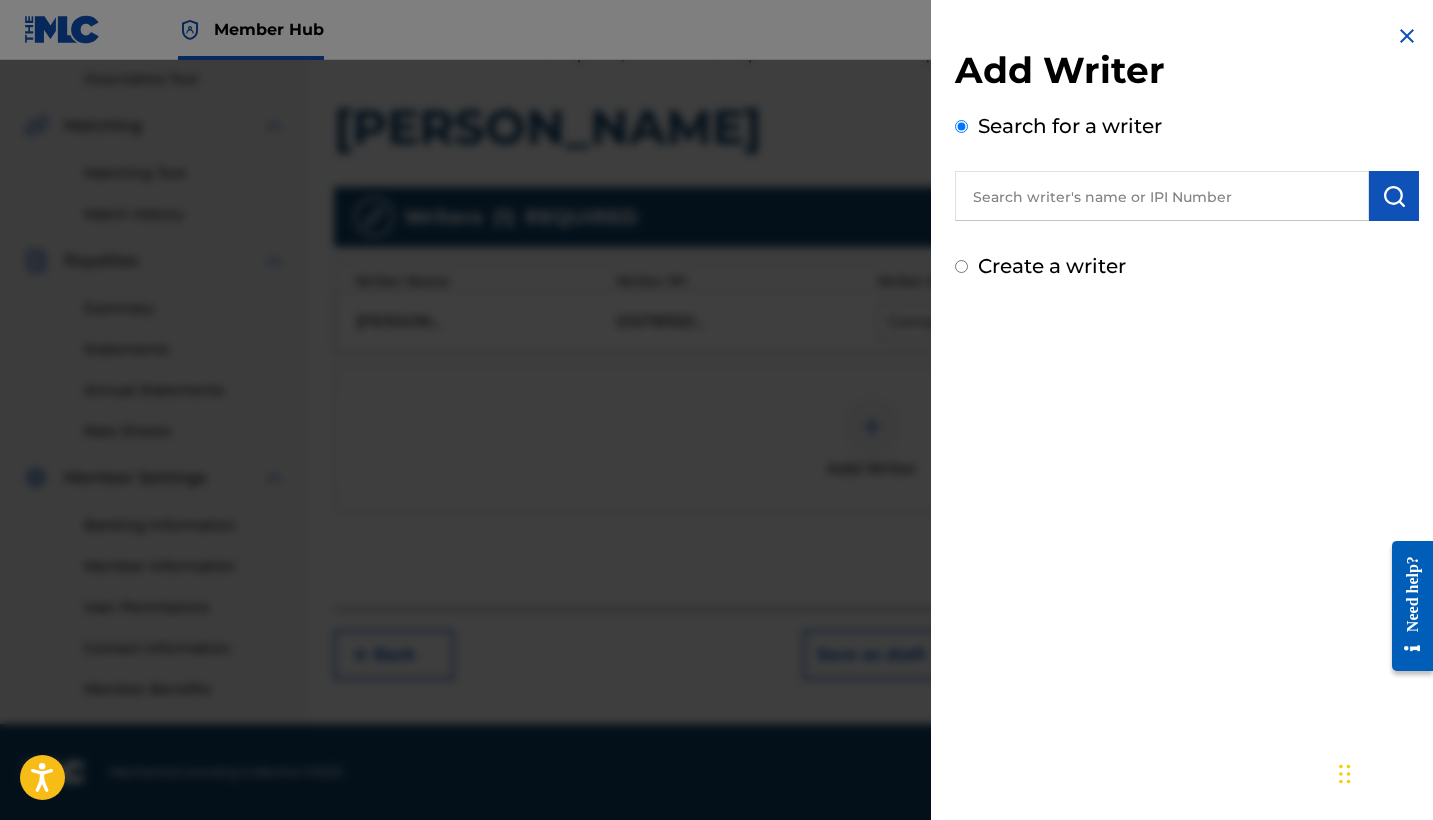
click at [1018, 214] on input "text" at bounding box center [1162, 196] width 414 height 50
paste input "01163511289"
type input "01163511289"
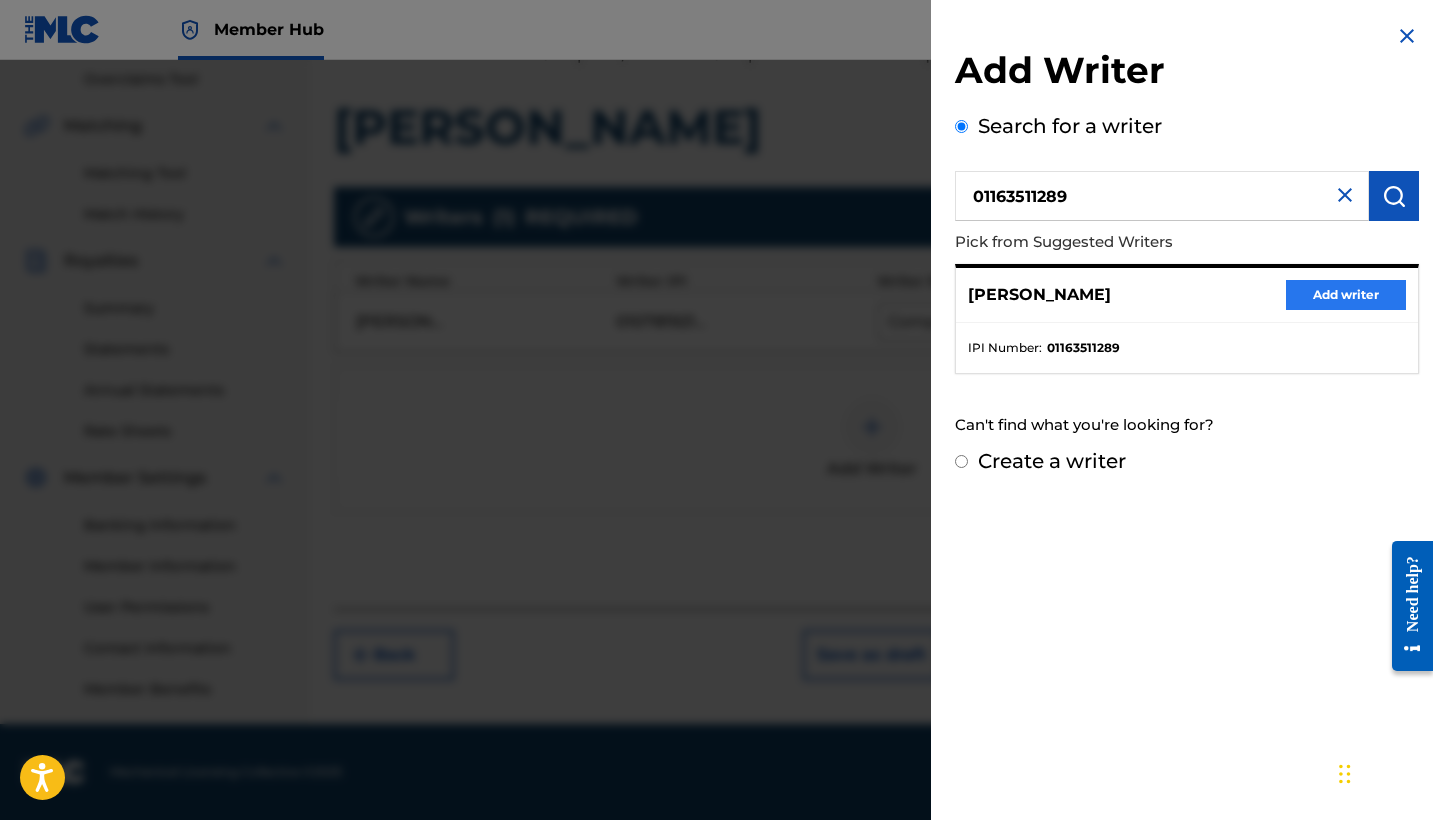
click at [1297, 305] on button "Add writer" at bounding box center [1346, 295] width 120 height 30
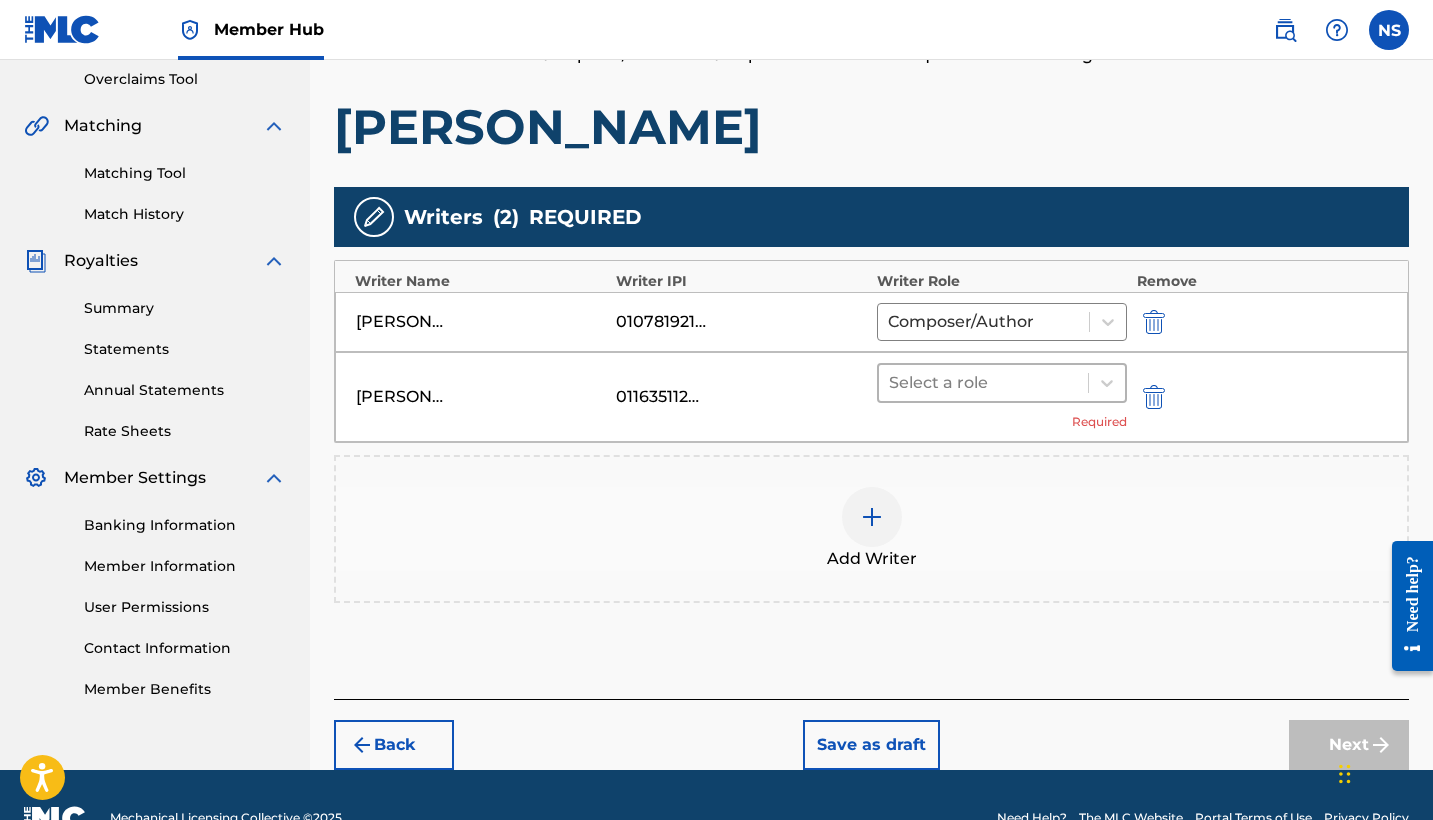
click at [914, 396] on div at bounding box center [983, 383] width 189 height 28
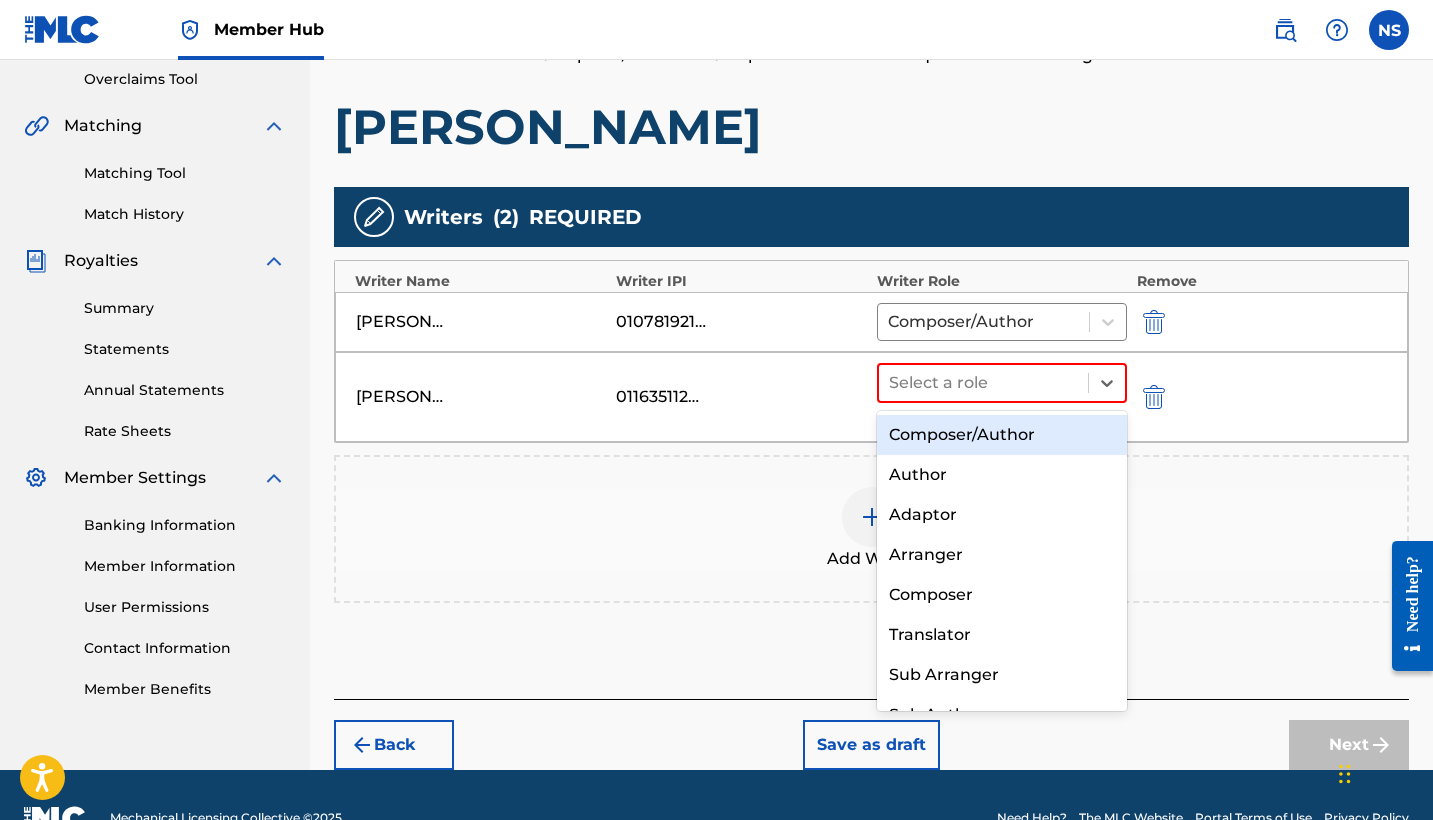
click at [925, 421] on div "Composer/Author" at bounding box center [1002, 435] width 250 height 40
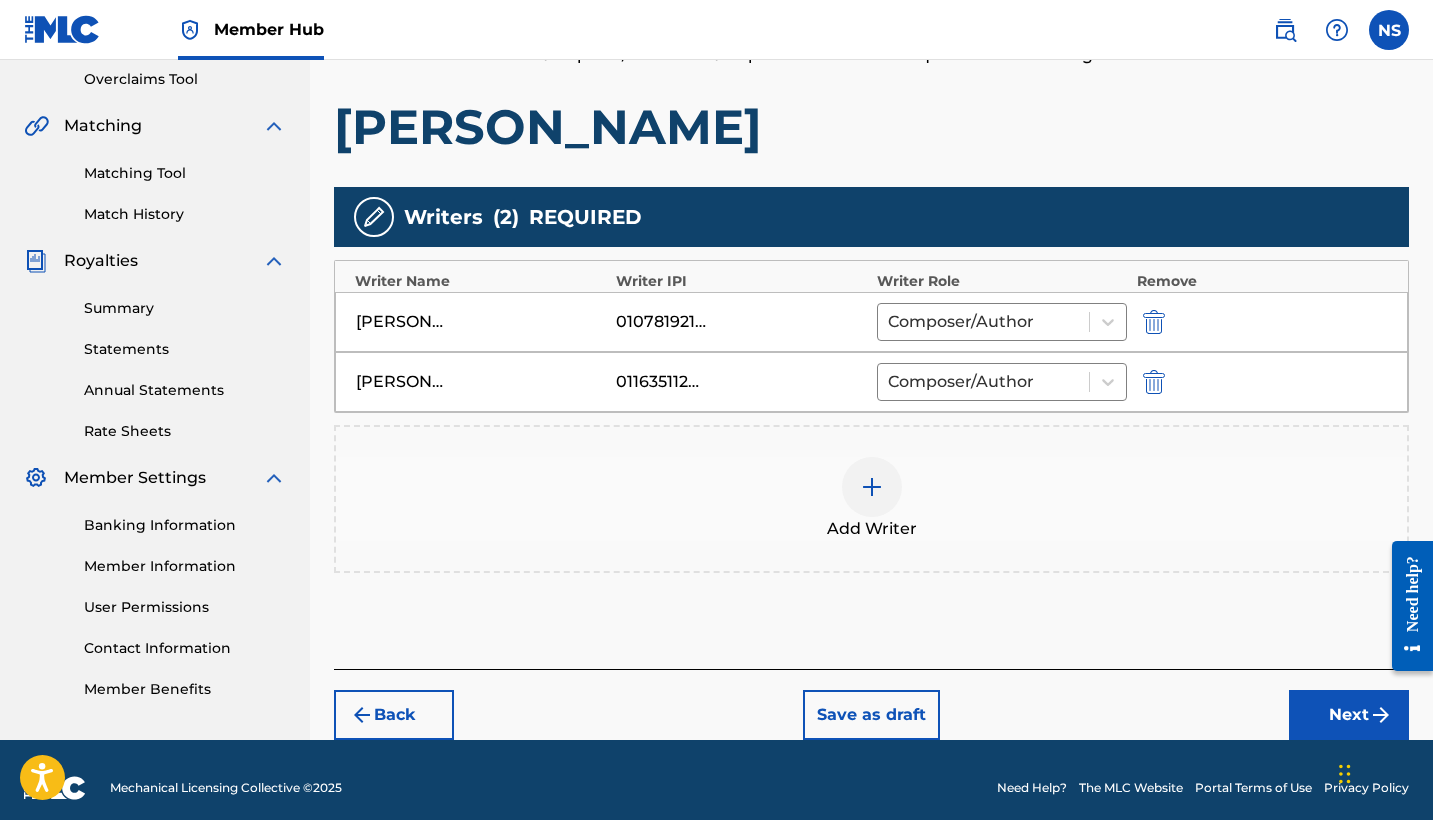
click at [882, 492] on img at bounding box center [872, 487] width 24 height 24
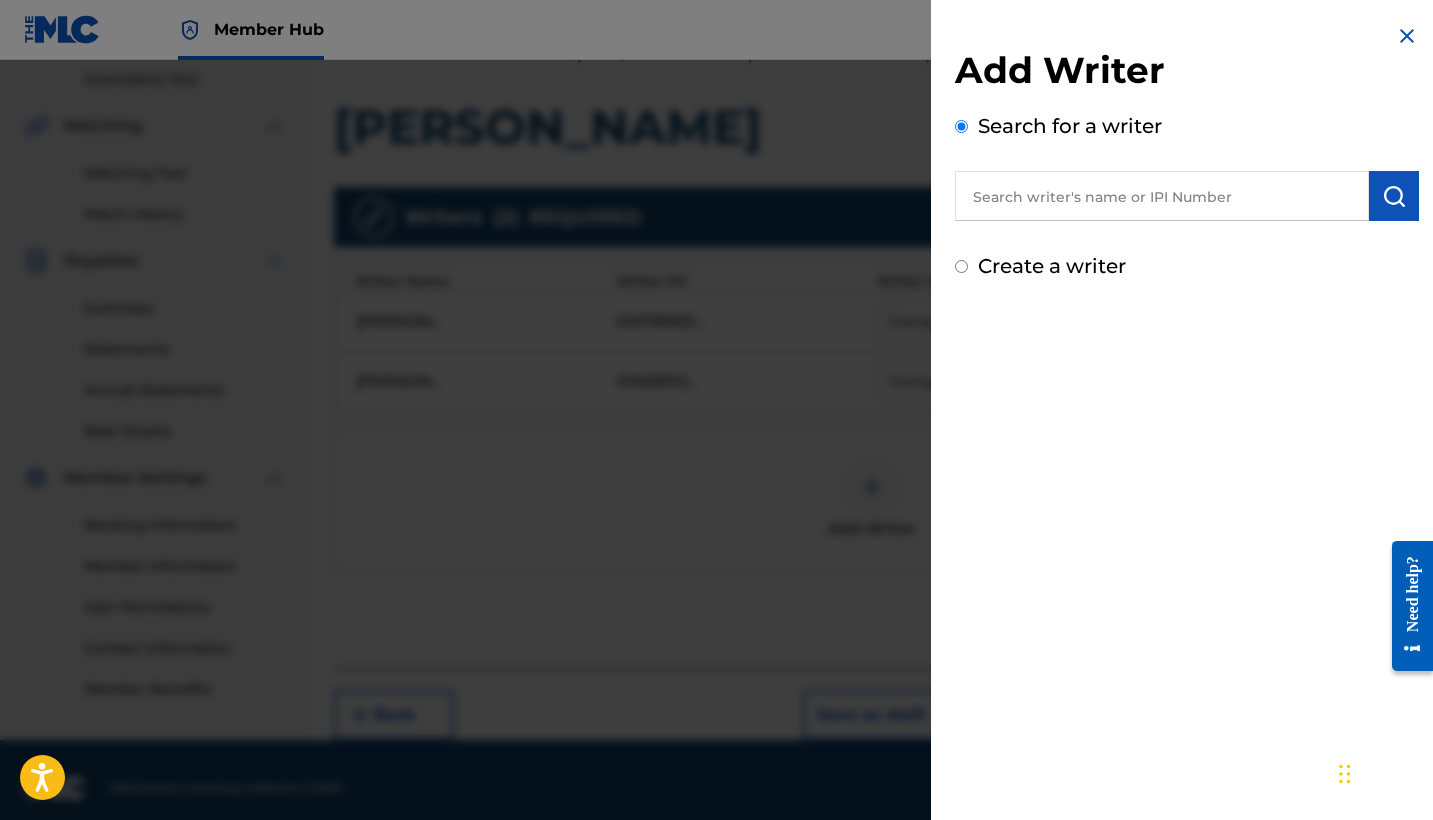
click at [1030, 213] on input "text" at bounding box center [1162, 196] width 414 height 50
paste input "01056523276"
type input "01056523276"
click at [1382, 197] on img "submit" at bounding box center [1394, 196] width 24 height 24
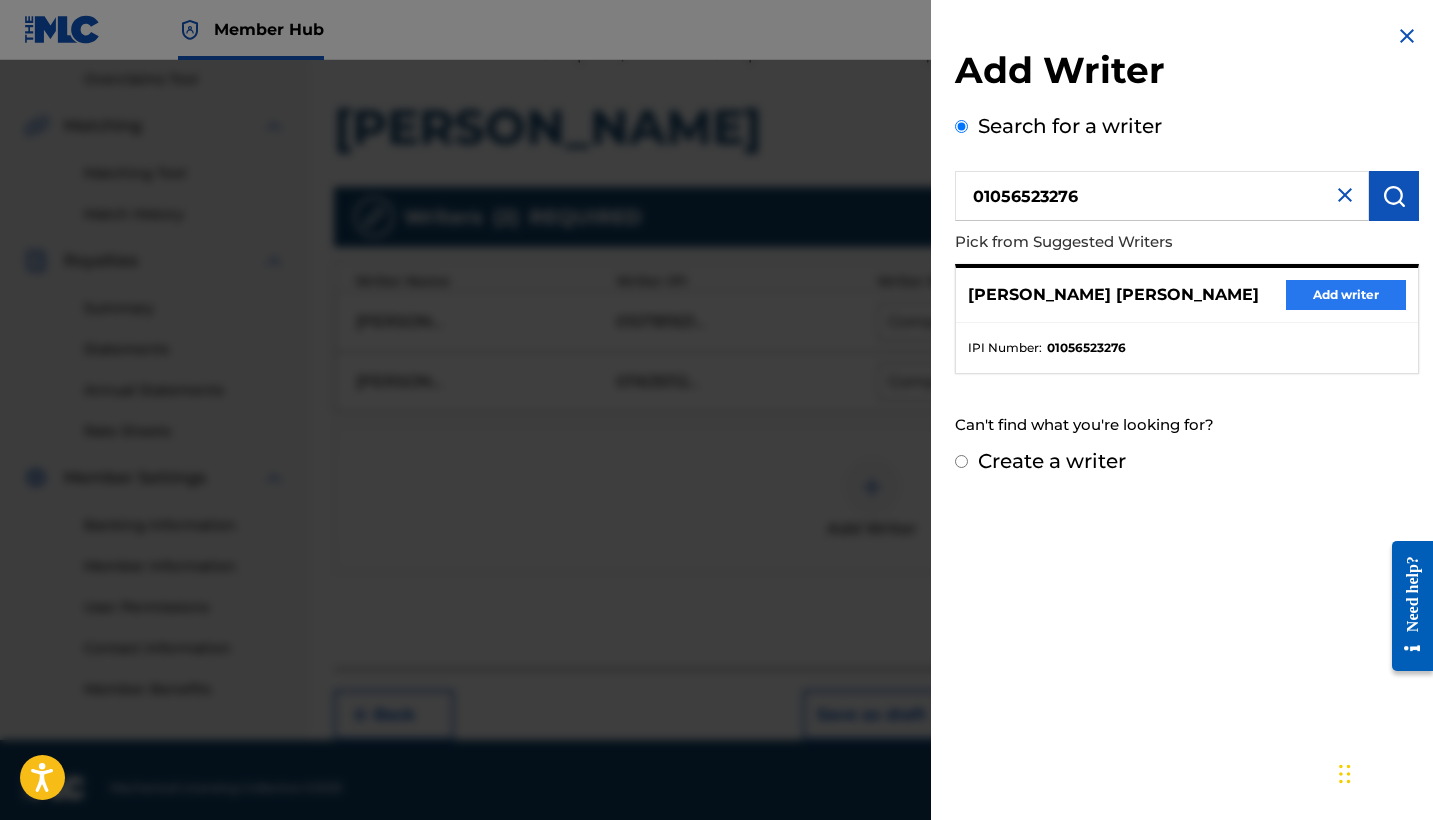
click at [1305, 304] on button "Add writer" at bounding box center [1346, 295] width 120 height 30
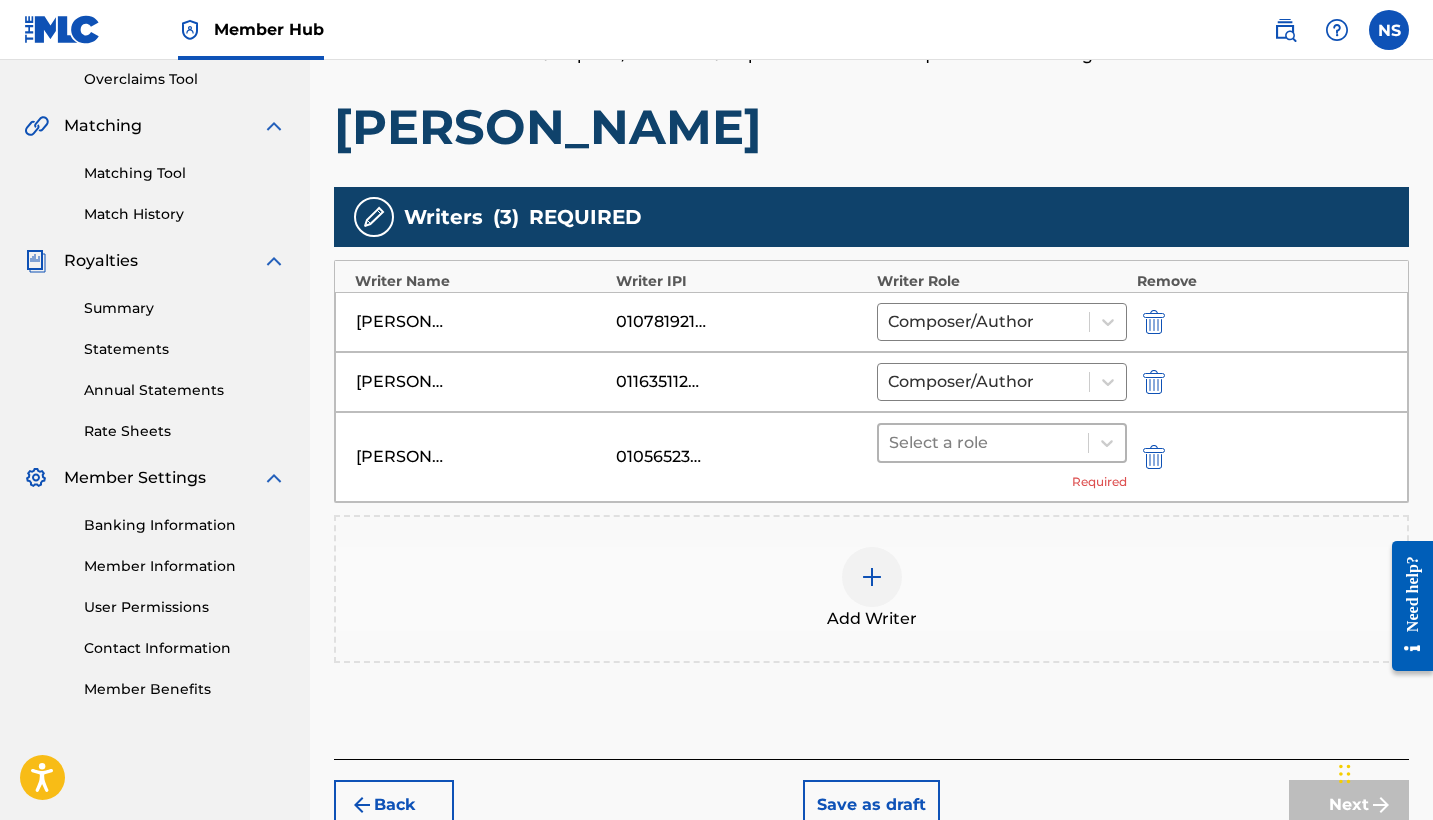
click at [961, 461] on div "Select a role" at bounding box center [1002, 443] width 250 height 40
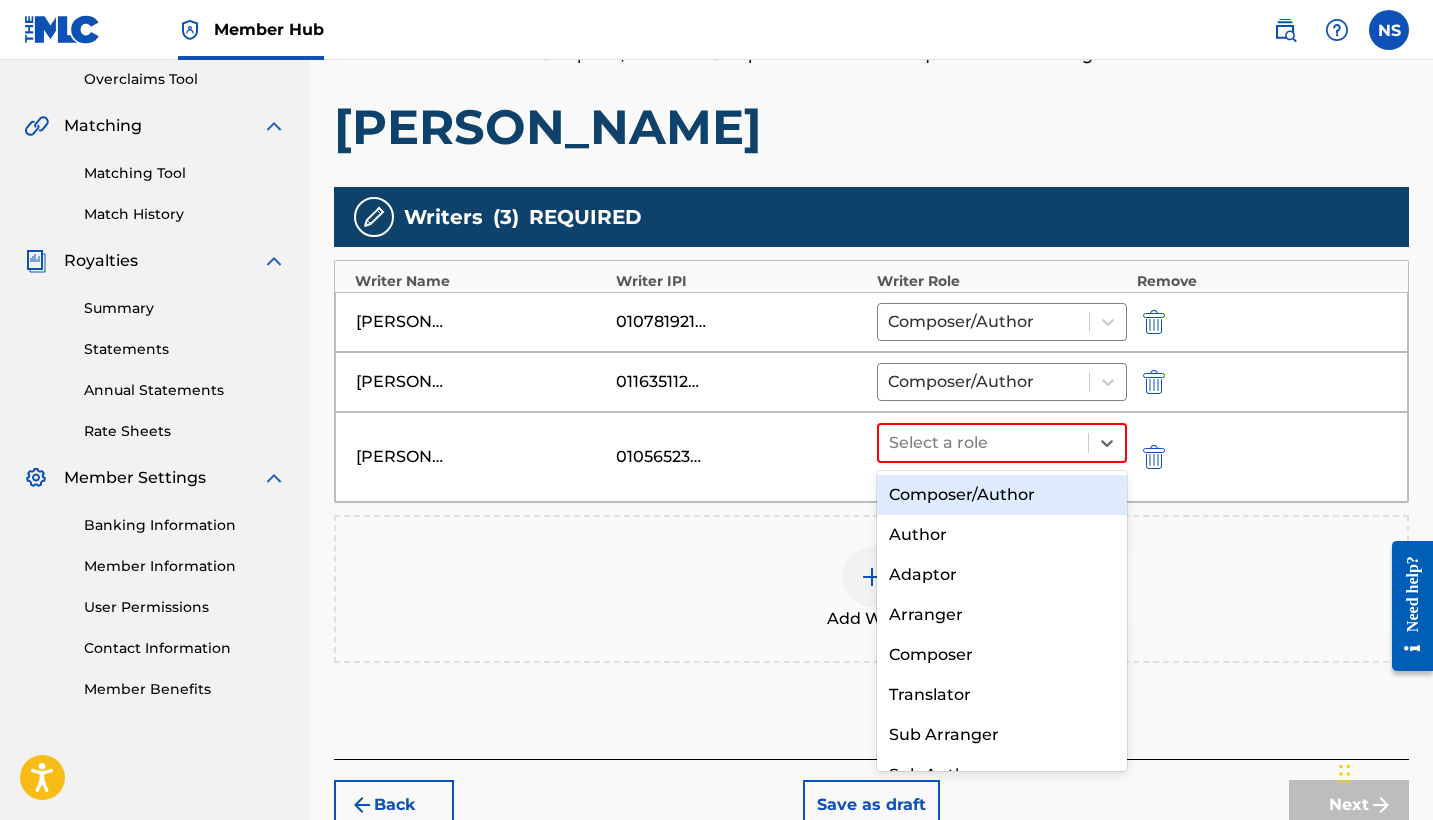
click at [962, 505] on div "Composer/Author" at bounding box center [1002, 495] width 250 height 40
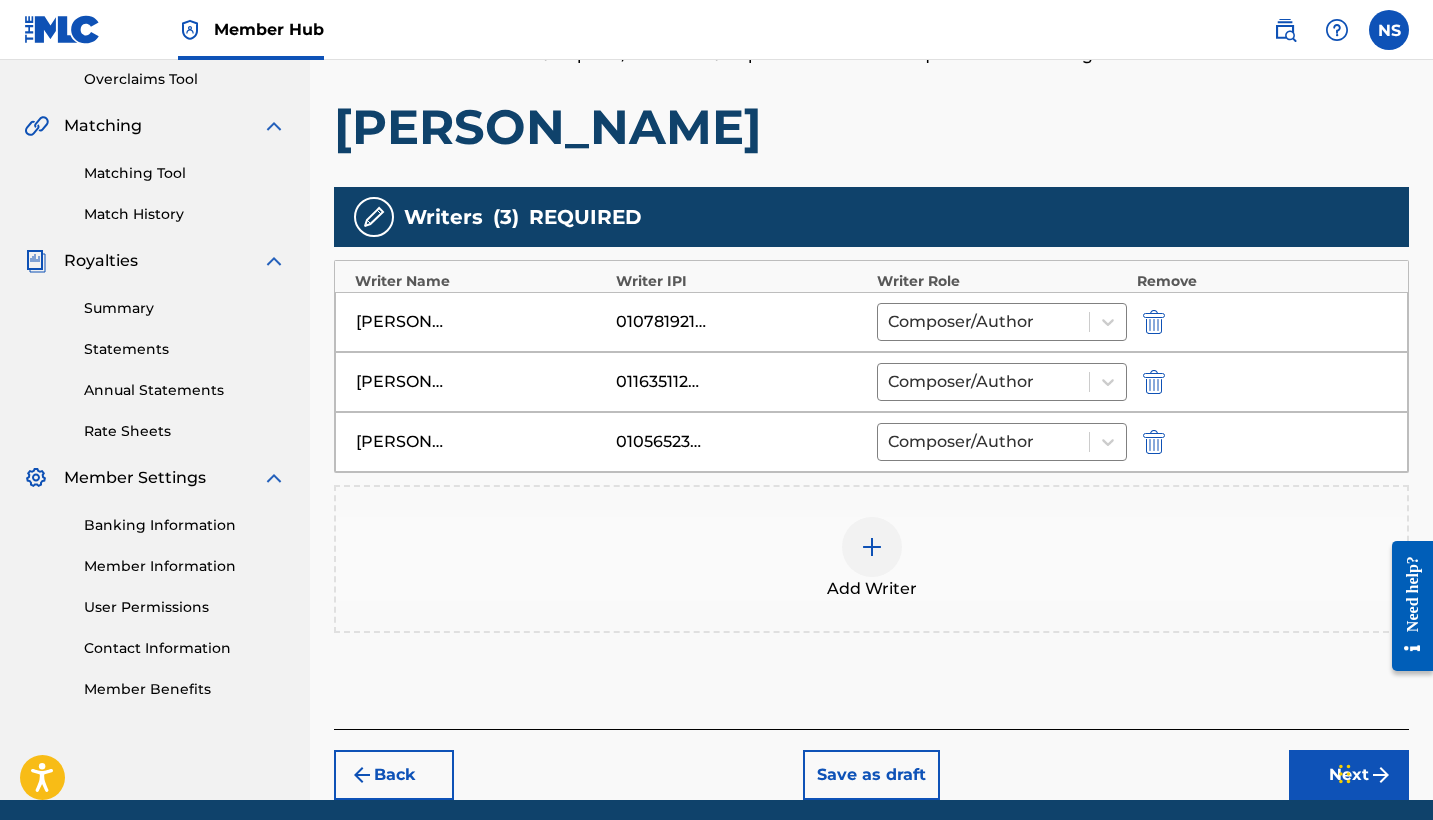
click at [872, 555] on img at bounding box center [872, 547] width 24 height 24
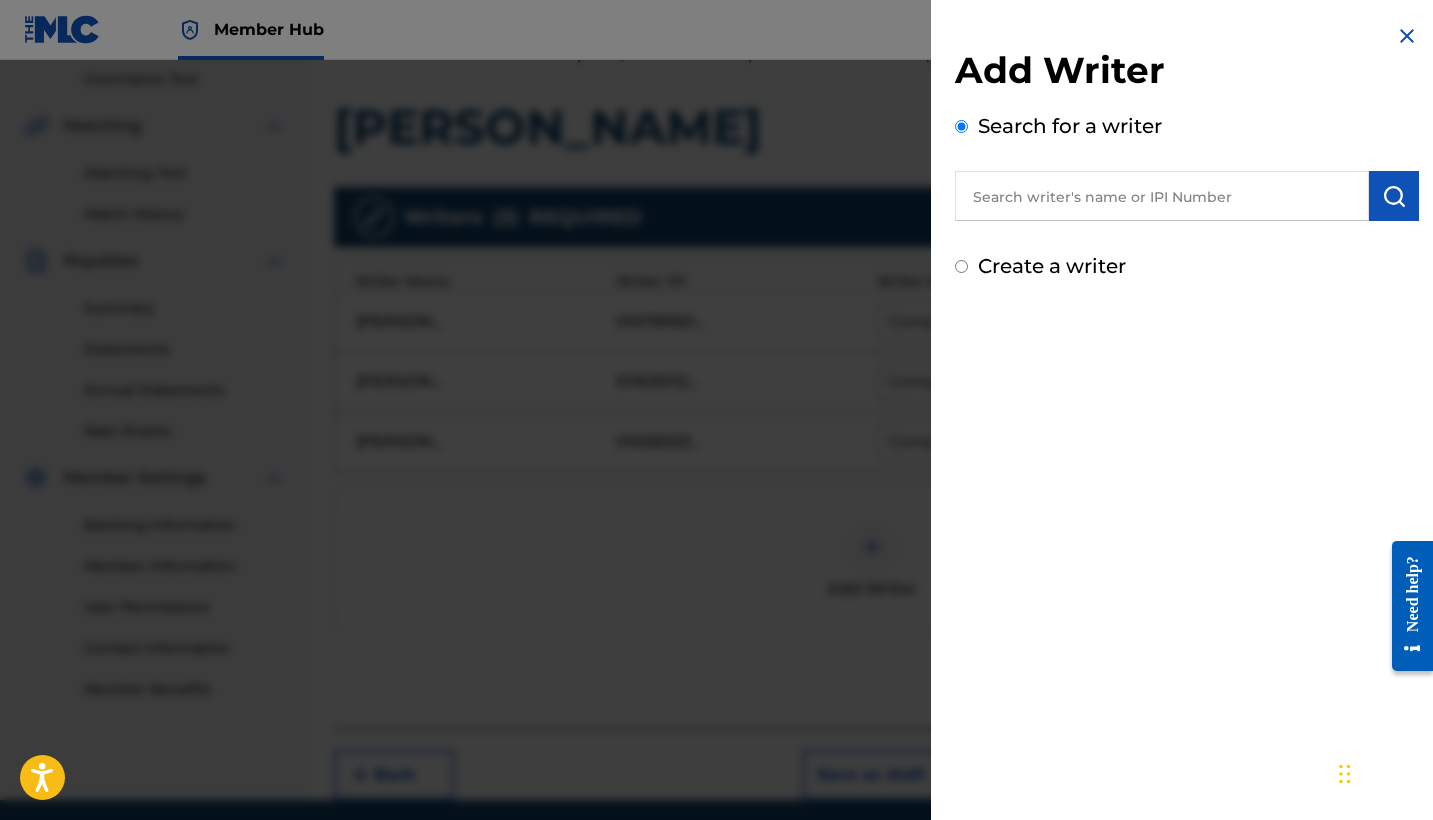
click at [1184, 197] on input "text" at bounding box center [1162, 196] width 414 height 50
paste input "01119552465"
type input "01119552465"
click at [1370, 196] on button "submit" at bounding box center [1394, 196] width 50 height 50
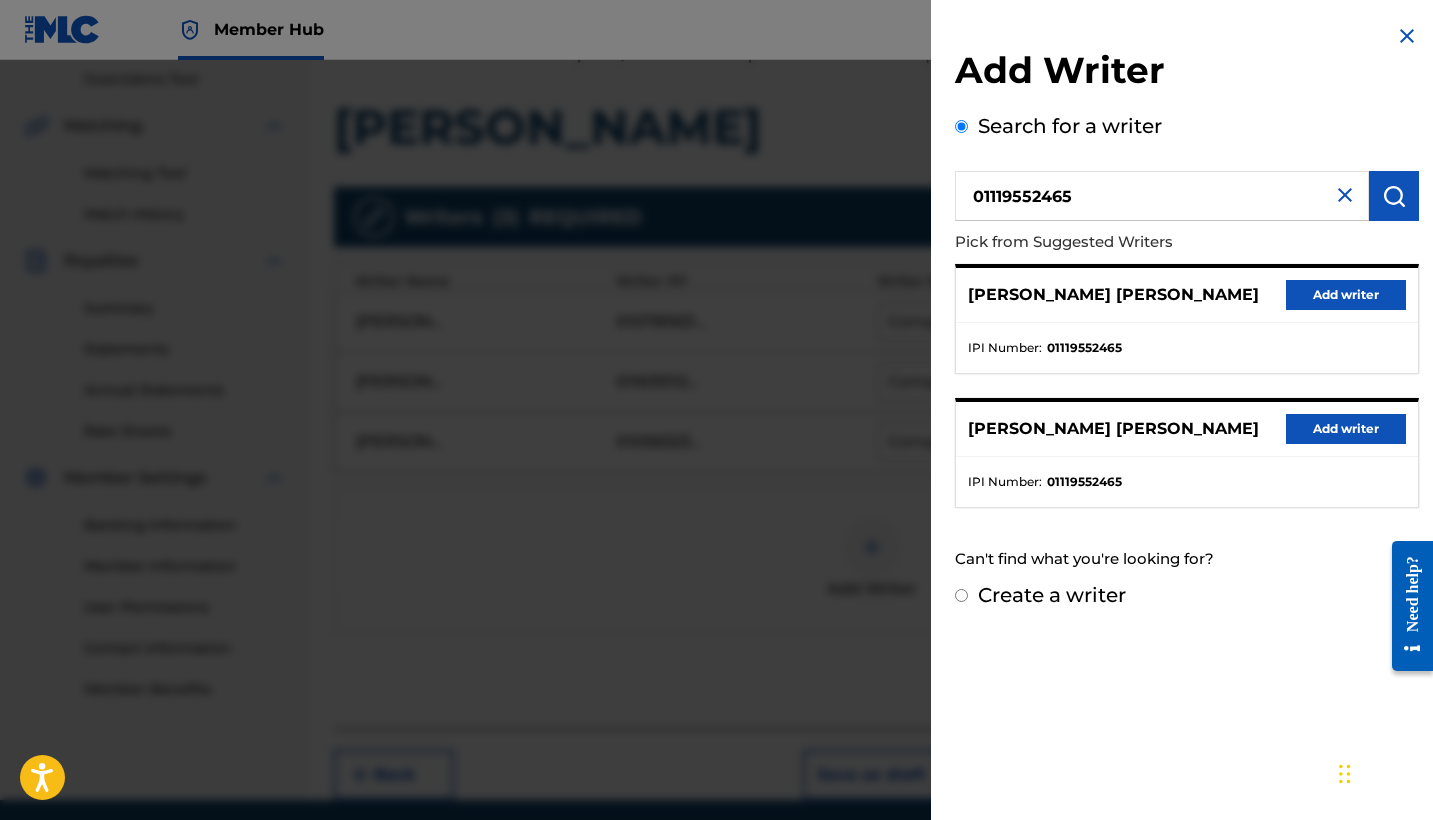
click at [1259, 302] on p "[PERSON_NAME] [PERSON_NAME]" at bounding box center [1113, 295] width 291 height 24
click at [1299, 302] on button "Add writer" at bounding box center [1346, 295] width 120 height 30
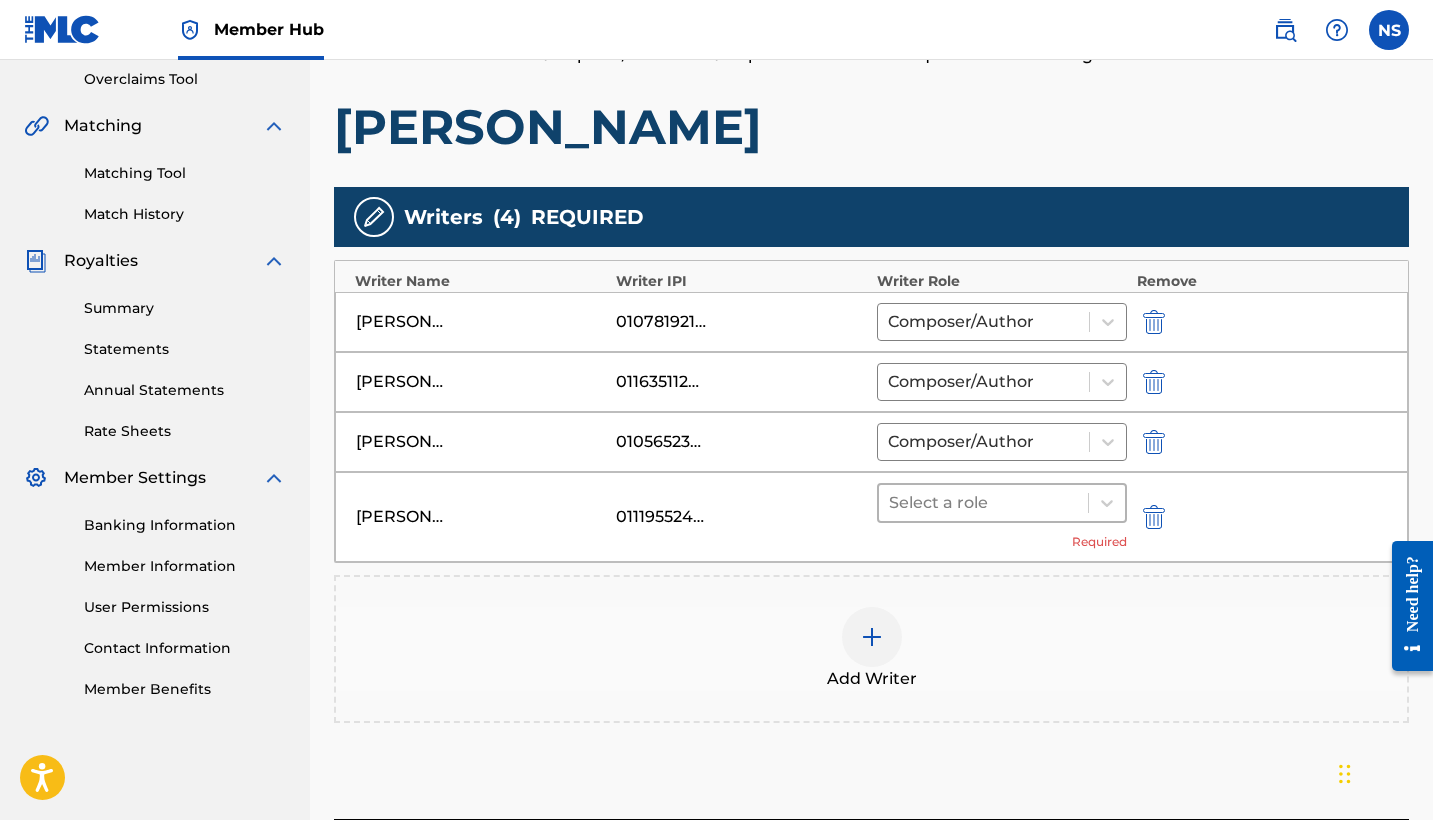
click at [925, 510] on div at bounding box center [983, 503] width 189 height 28
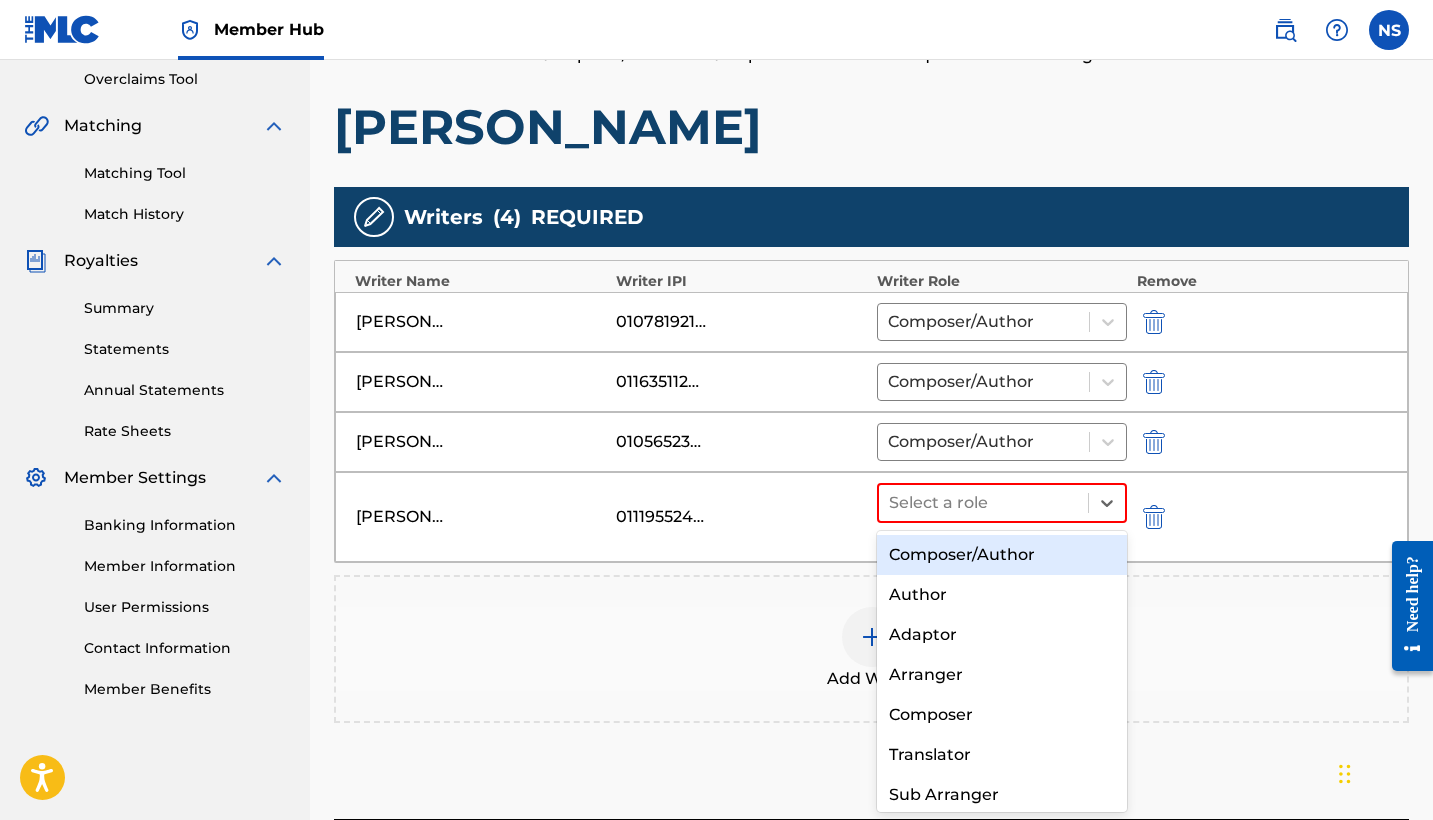
click at [935, 549] on div "Composer/Author" at bounding box center [1002, 555] width 250 height 40
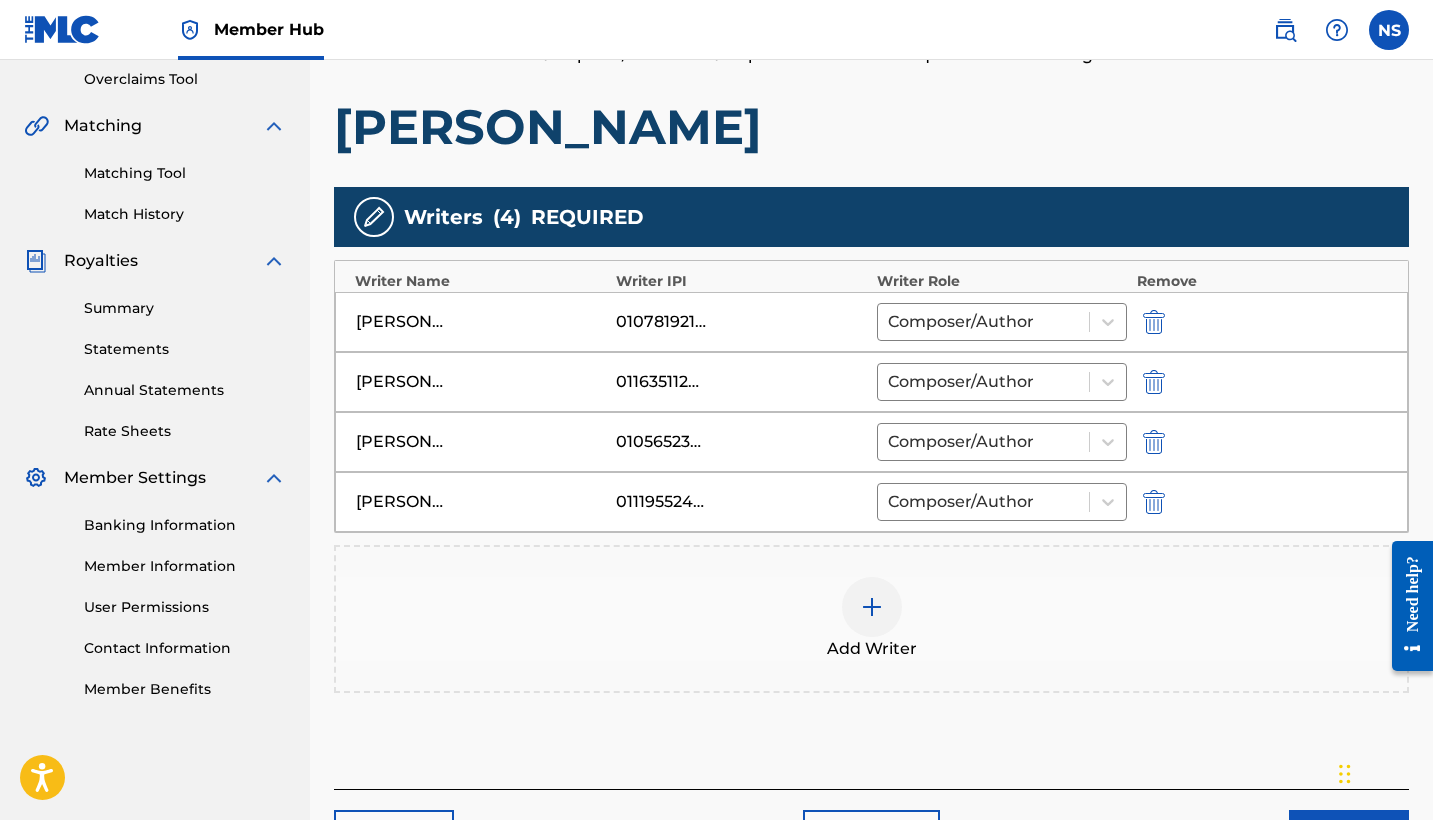
click at [864, 601] on img at bounding box center [872, 607] width 24 height 24
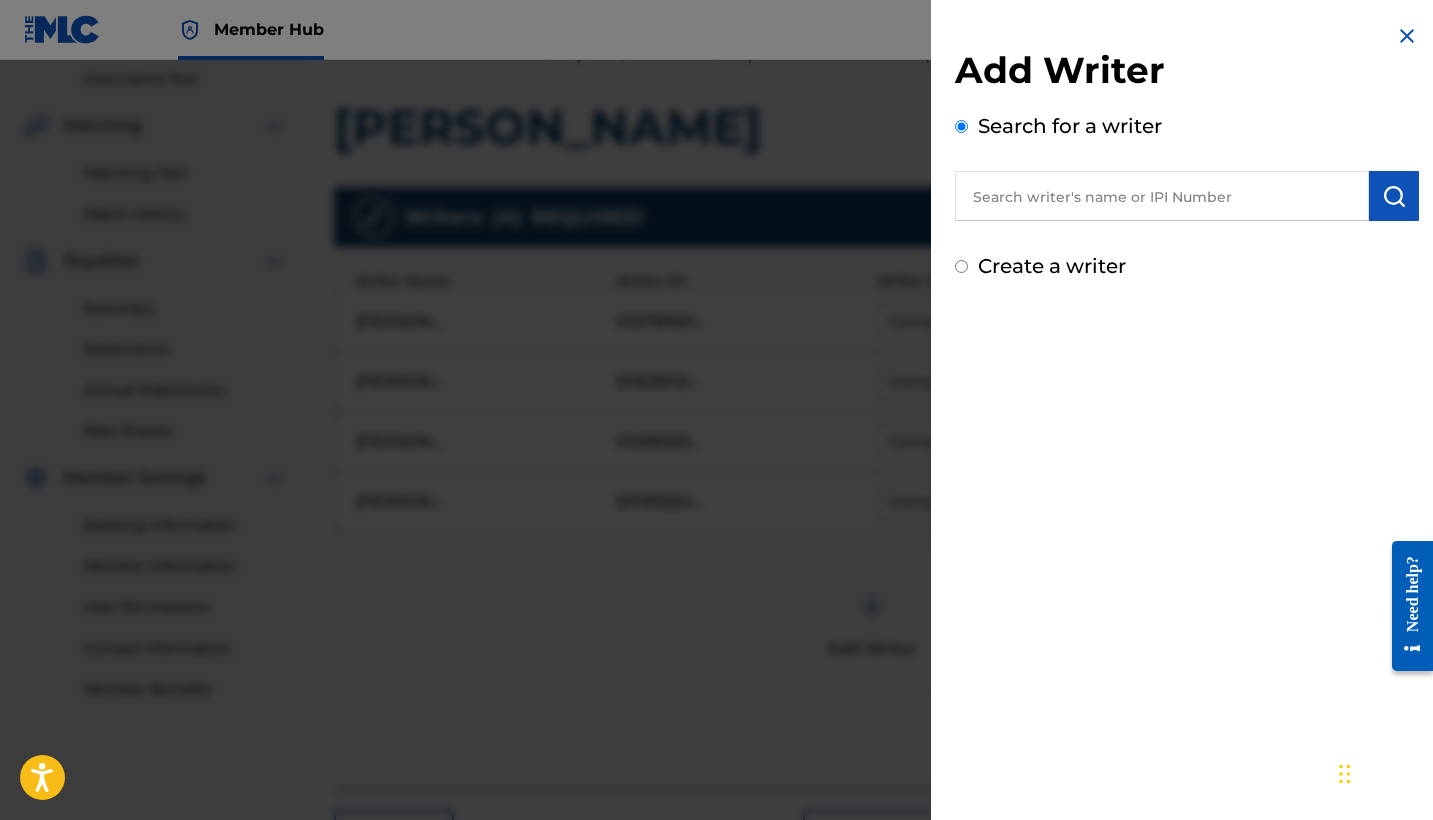
click at [1070, 198] on input "text" at bounding box center [1162, 196] width 414 height 50
paste input "01264921741"
type input "01264921741"
click at [1382, 190] on img "submit" at bounding box center [1394, 196] width 24 height 24
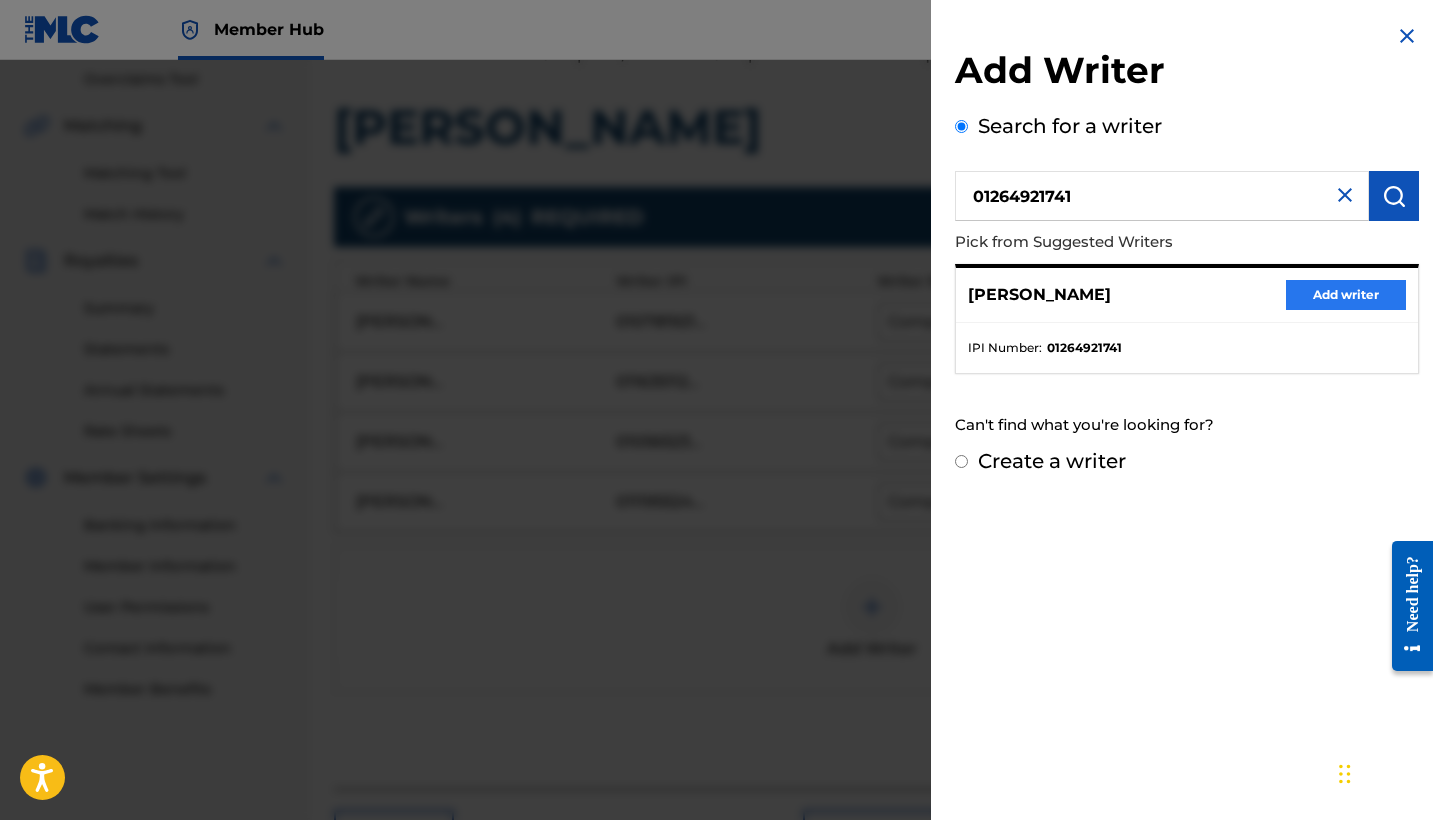
click at [1310, 306] on button "Add writer" at bounding box center [1346, 295] width 120 height 30
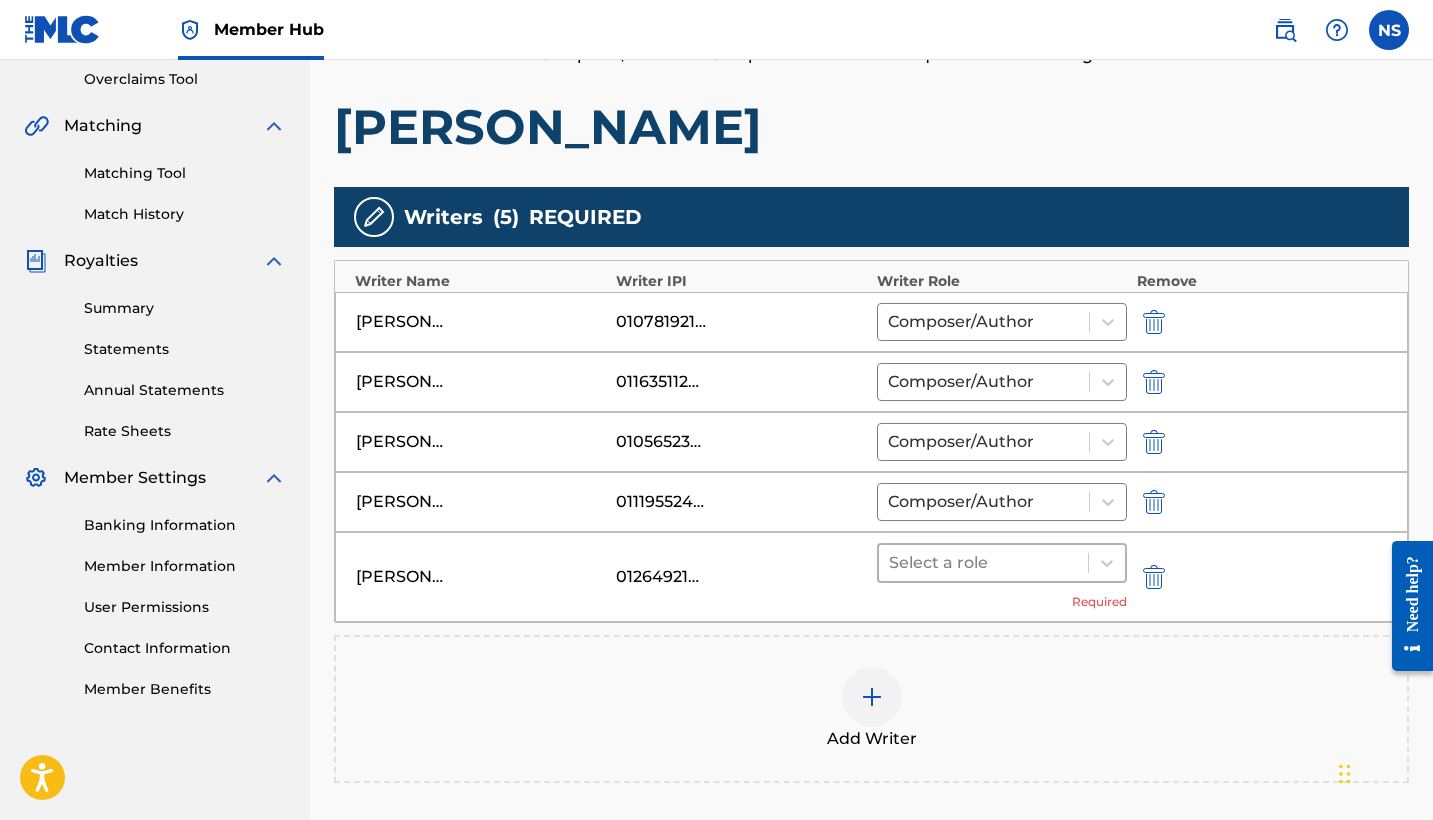
click at [952, 577] on div "Select a role" at bounding box center [983, 563] width 209 height 36
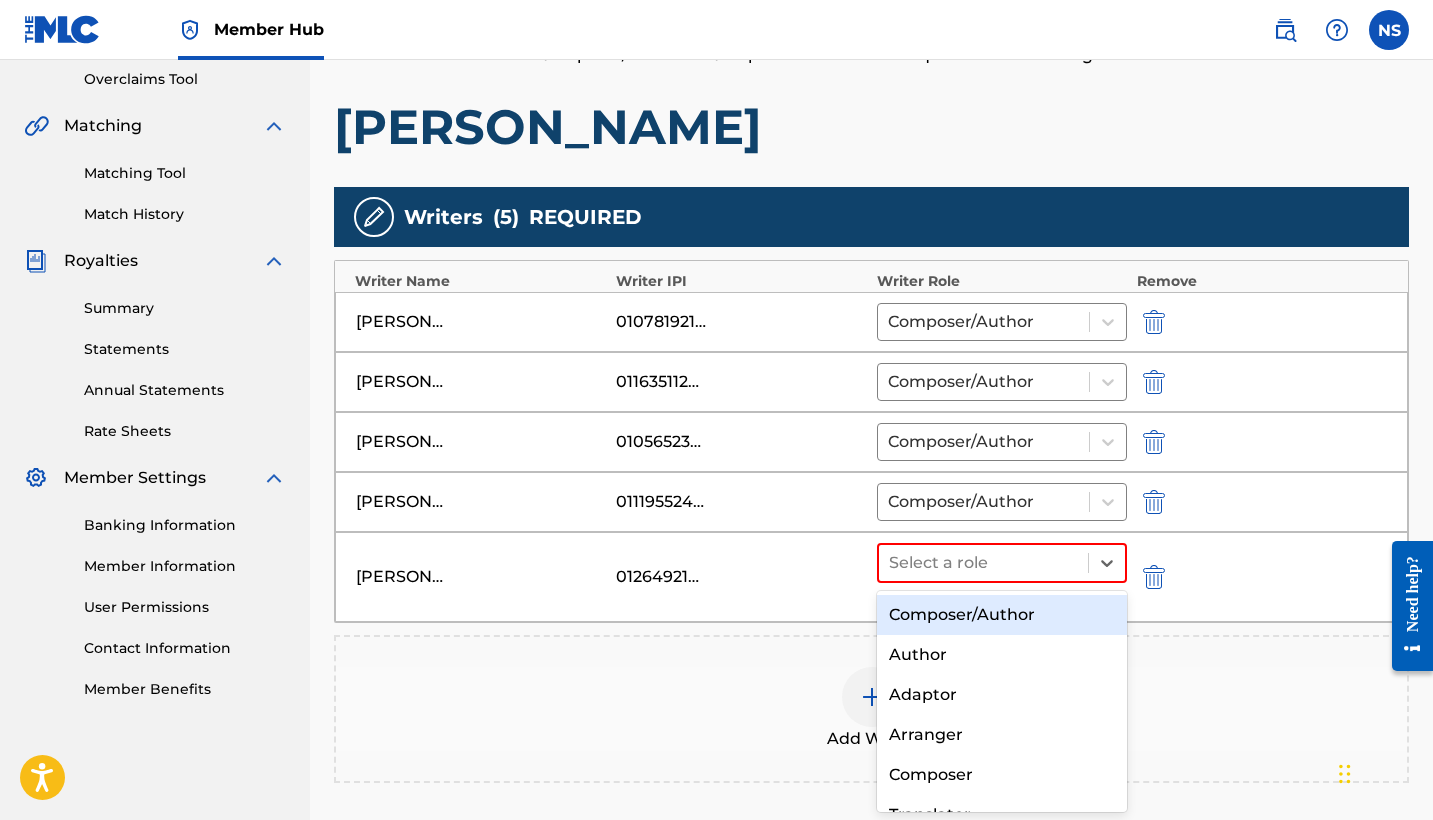
click at [976, 623] on div "Composer/Author" at bounding box center [1002, 615] width 250 height 40
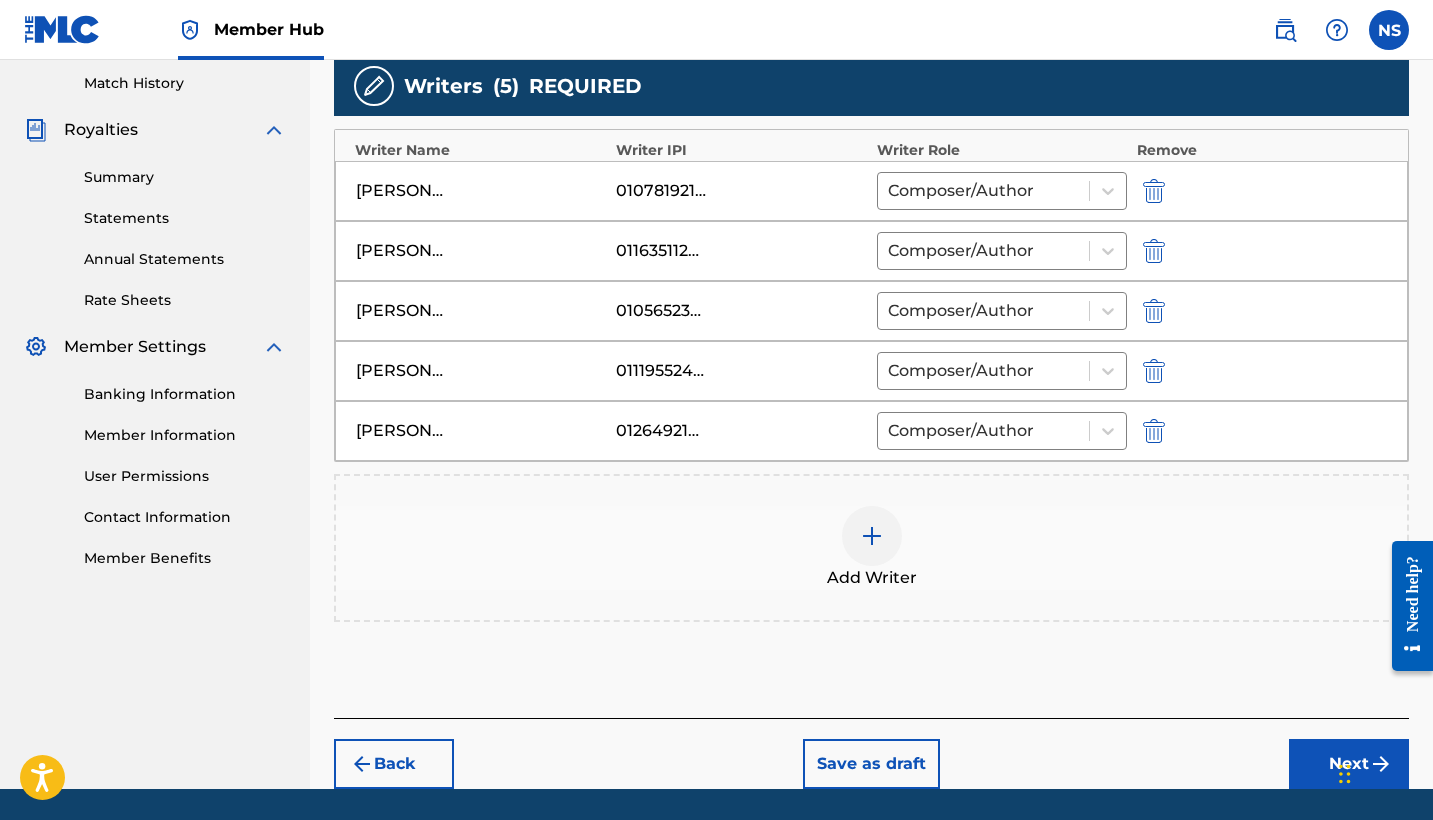
scroll to position [543, 0]
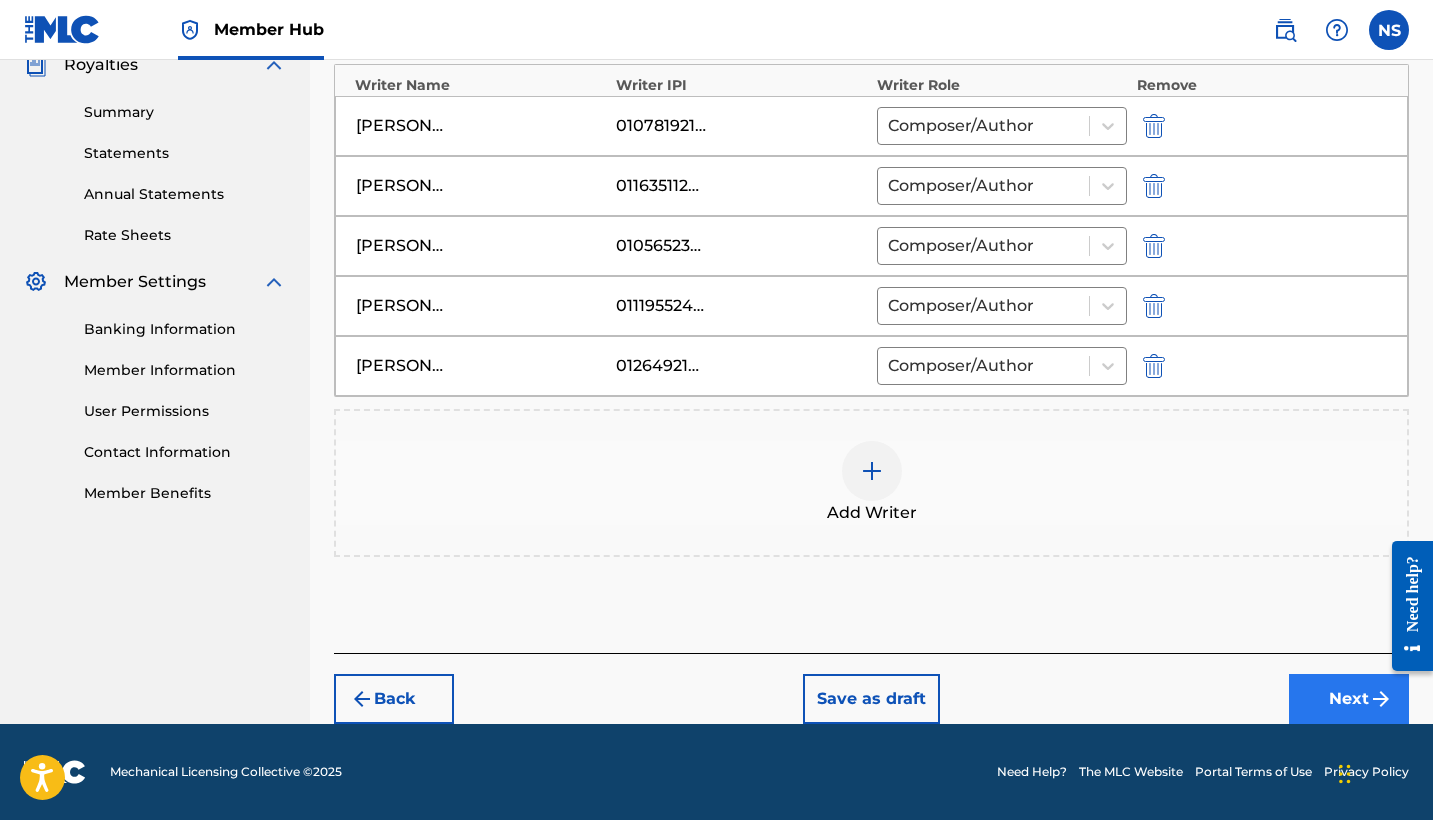
click at [1342, 691] on button "Next" at bounding box center [1349, 699] width 120 height 50
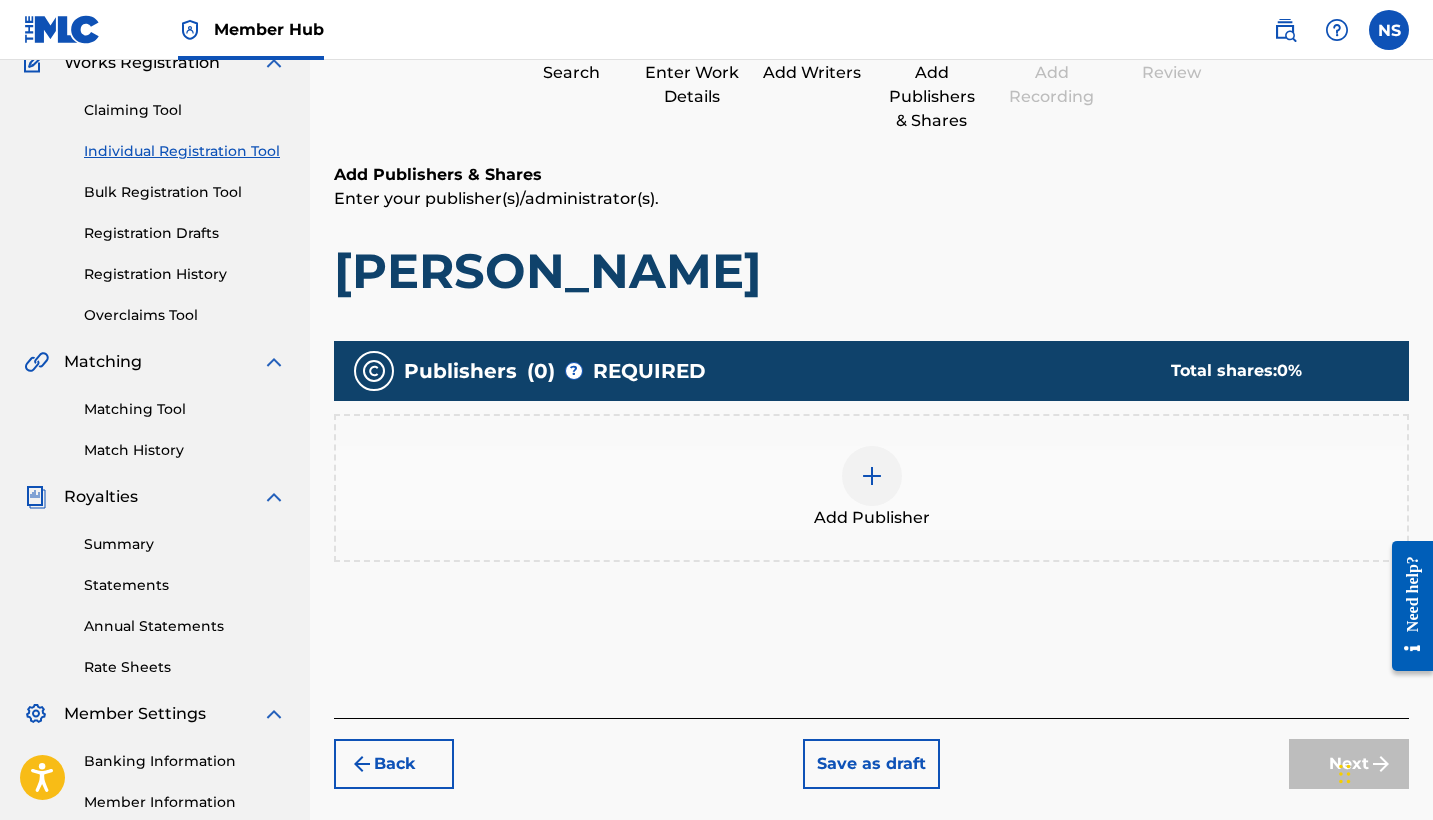
scroll to position [171, 0]
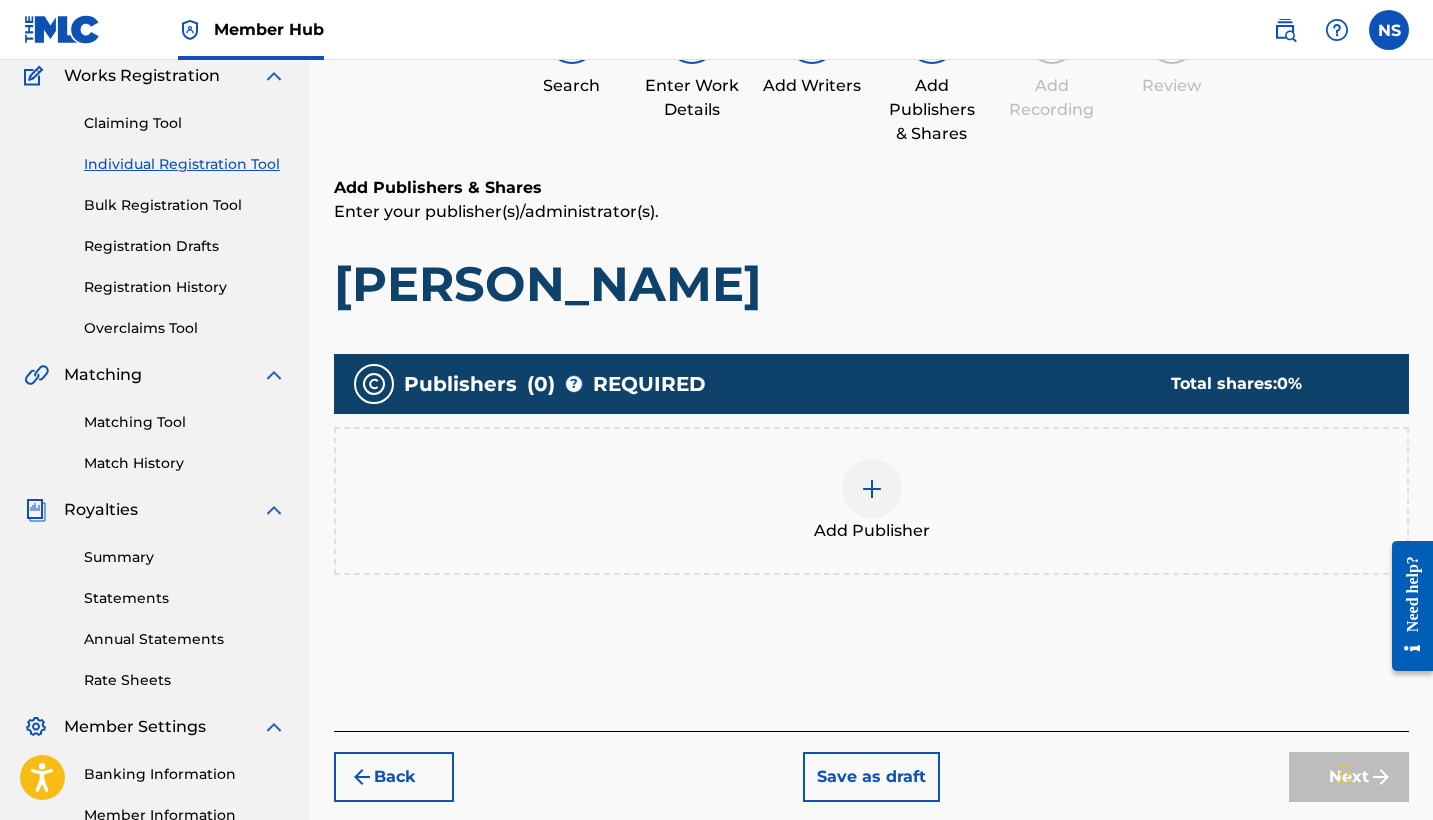
click at [857, 495] on div at bounding box center [872, 489] width 60 height 60
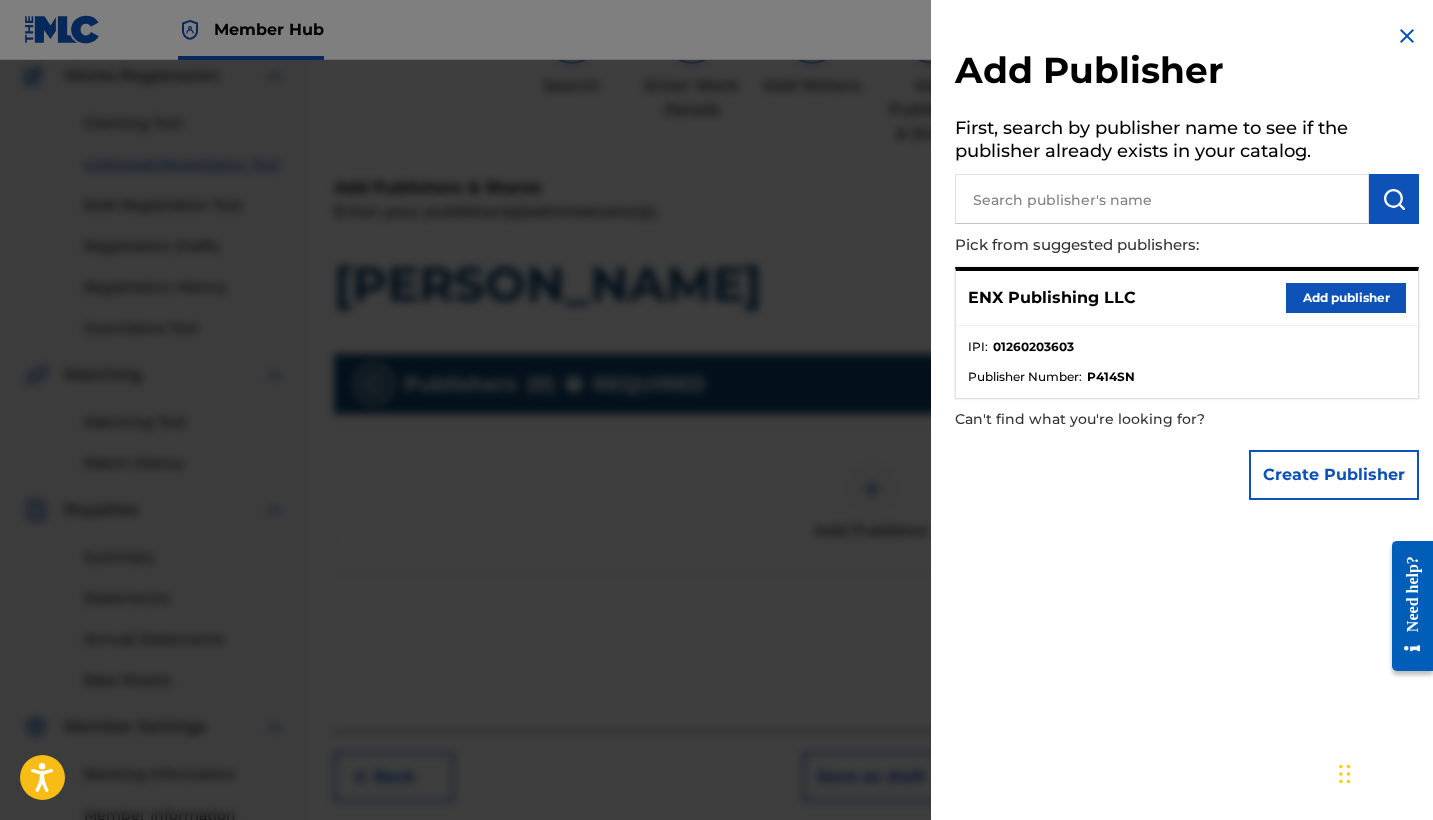
click at [1036, 422] on p "Can't find what you're looking for?" at bounding box center [1130, 419] width 350 height 41
click at [1100, 208] on input "text" at bounding box center [1162, 199] width 414 height 50
paste input "ENX PUBLISHING LLC"
type input "ENX PUBLISHING LLC"
click at [1382, 202] on img "submit" at bounding box center [1394, 199] width 24 height 24
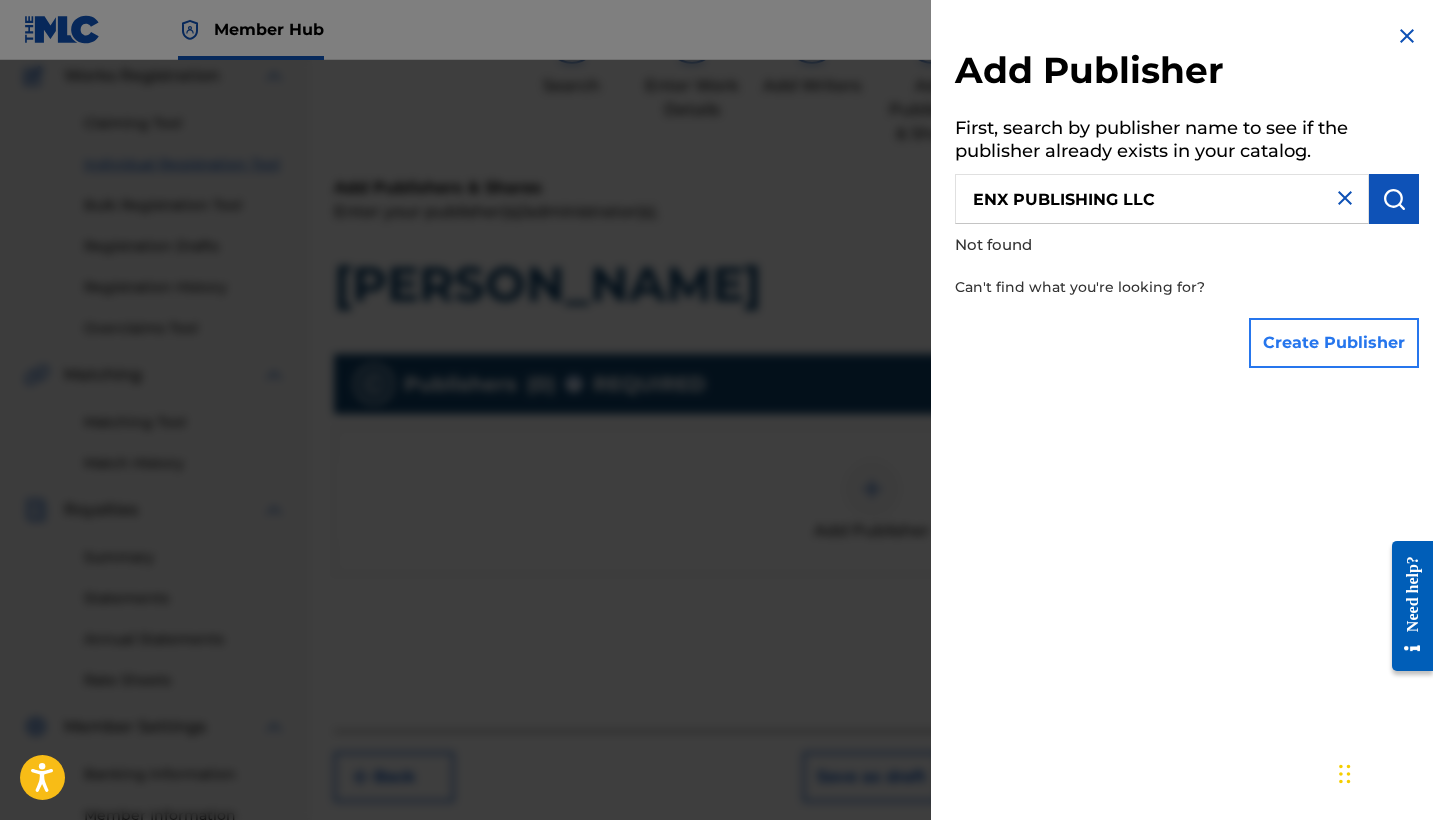
click at [1353, 338] on button "Create Publisher" at bounding box center [1334, 343] width 170 height 50
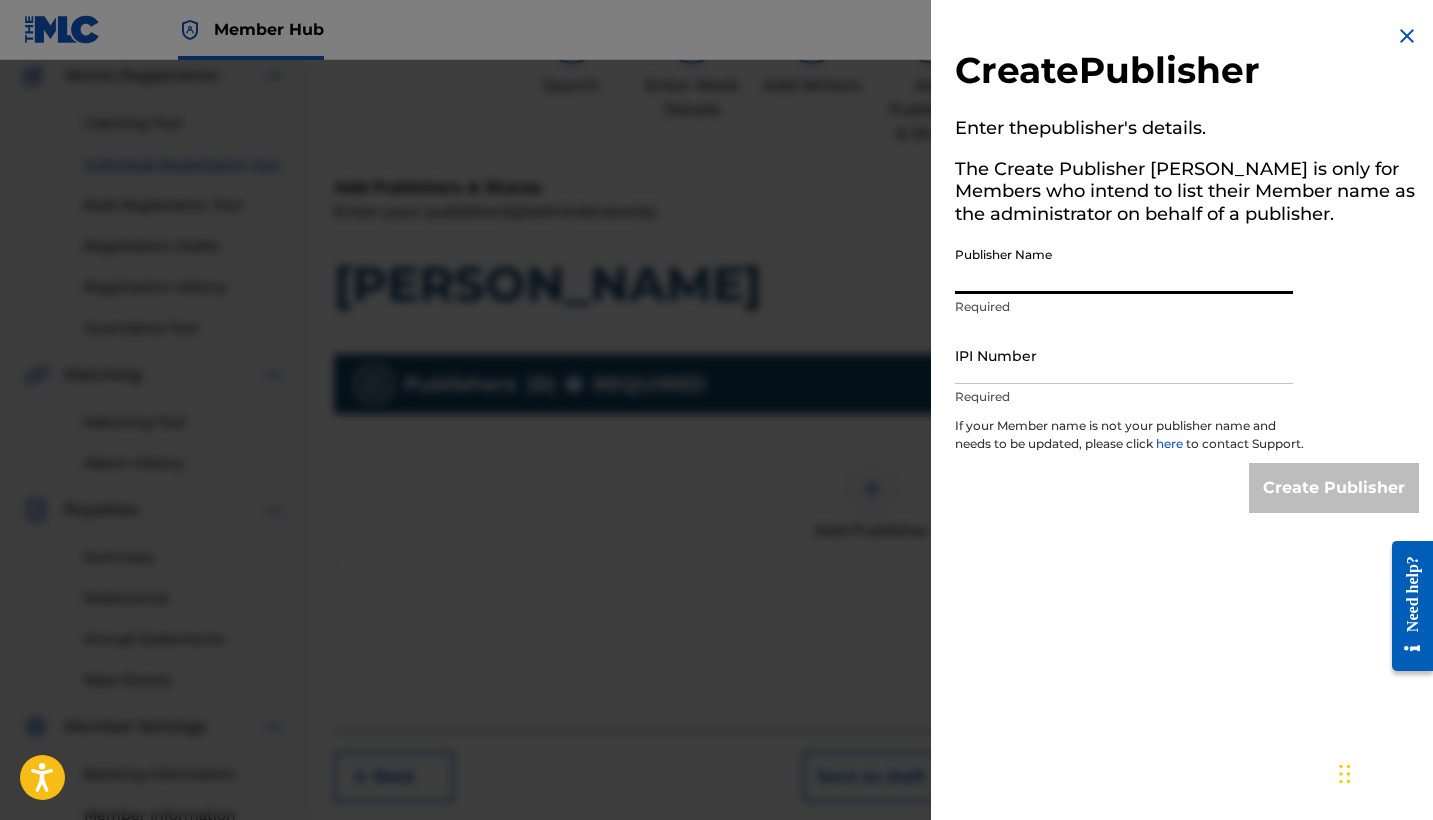
click at [994, 285] on input "Publisher Name" at bounding box center [1124, 265] width 338 height 57
paste input "ENX PUBLISHING LLC"
type input "ENX PUBLISHING LLC"
click at [1053, 381] on input "IPI Number" at bounding box center [1124, 355] width 338 height 57
paste input "01260976240"
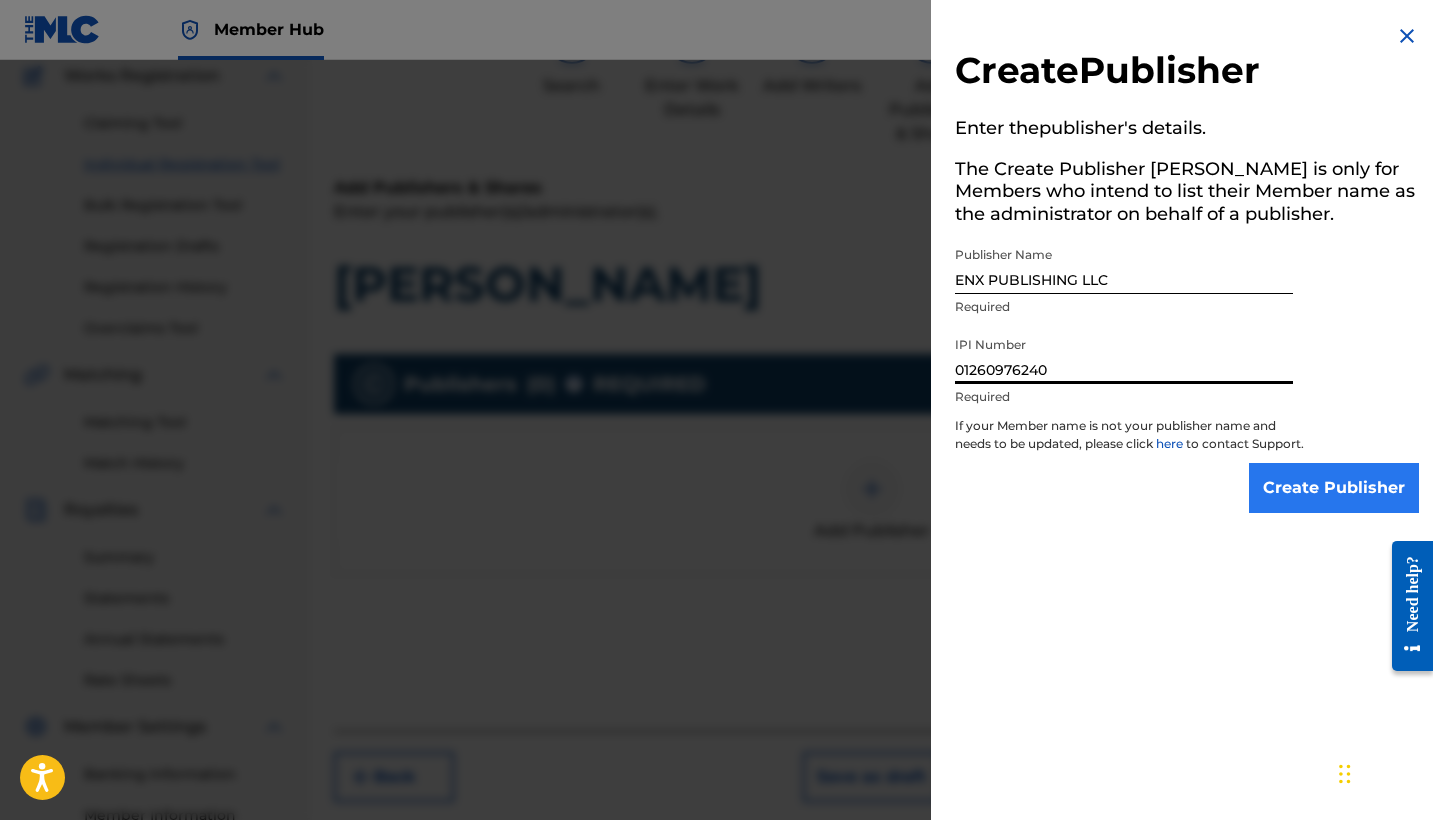
type input "01260976240"
click at [1324, 513] on input "Create Publisher" at bounding box center [1334, 488] width 170 height 50
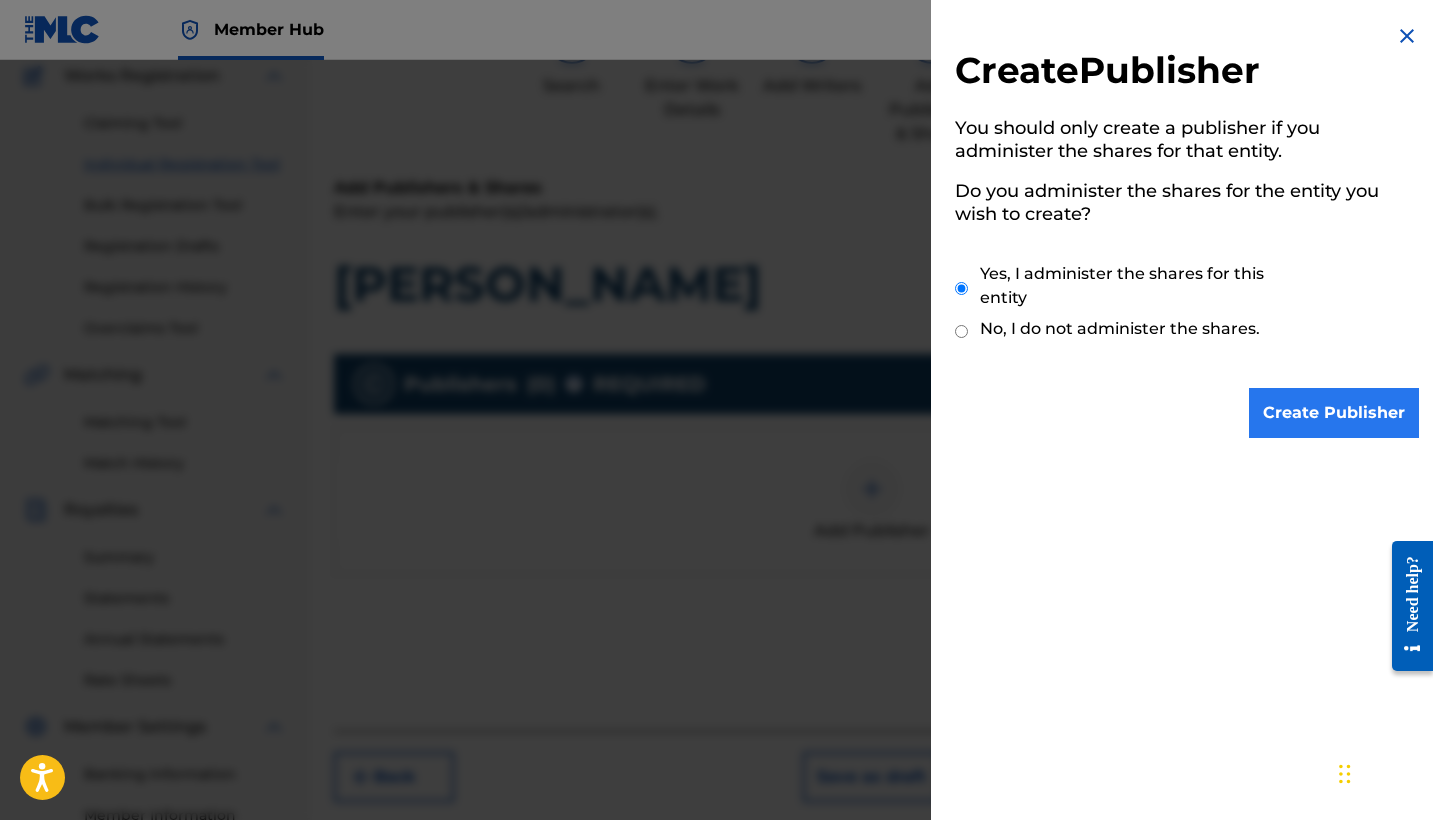
click at [1282, 417] on input "Create Publisher" at bounding box center [1334, 413] width 170 height 50
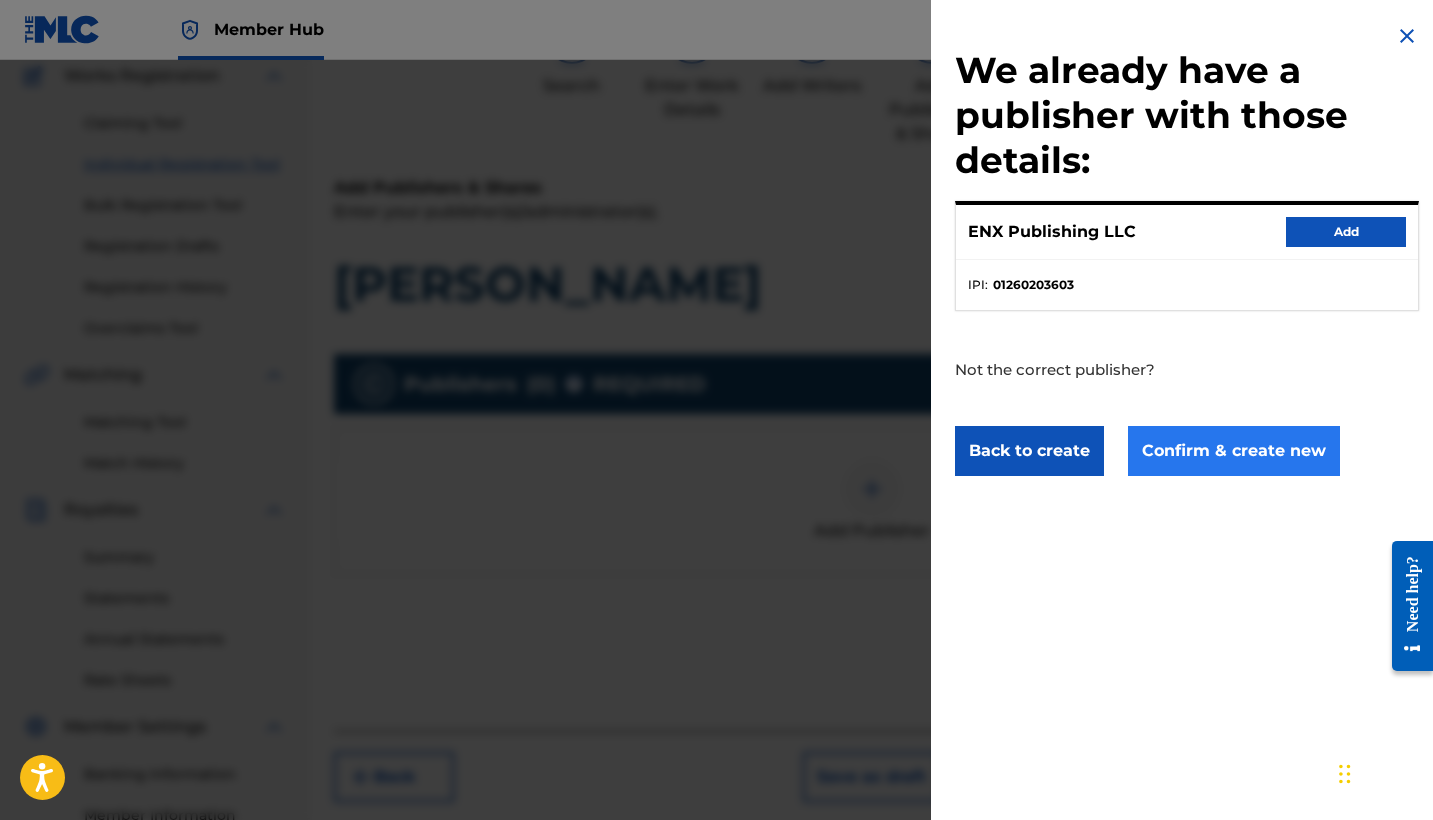
click at [1278, 459] on button "Confirm & create new" at bounding box center [1234, 451] width 212 height 50
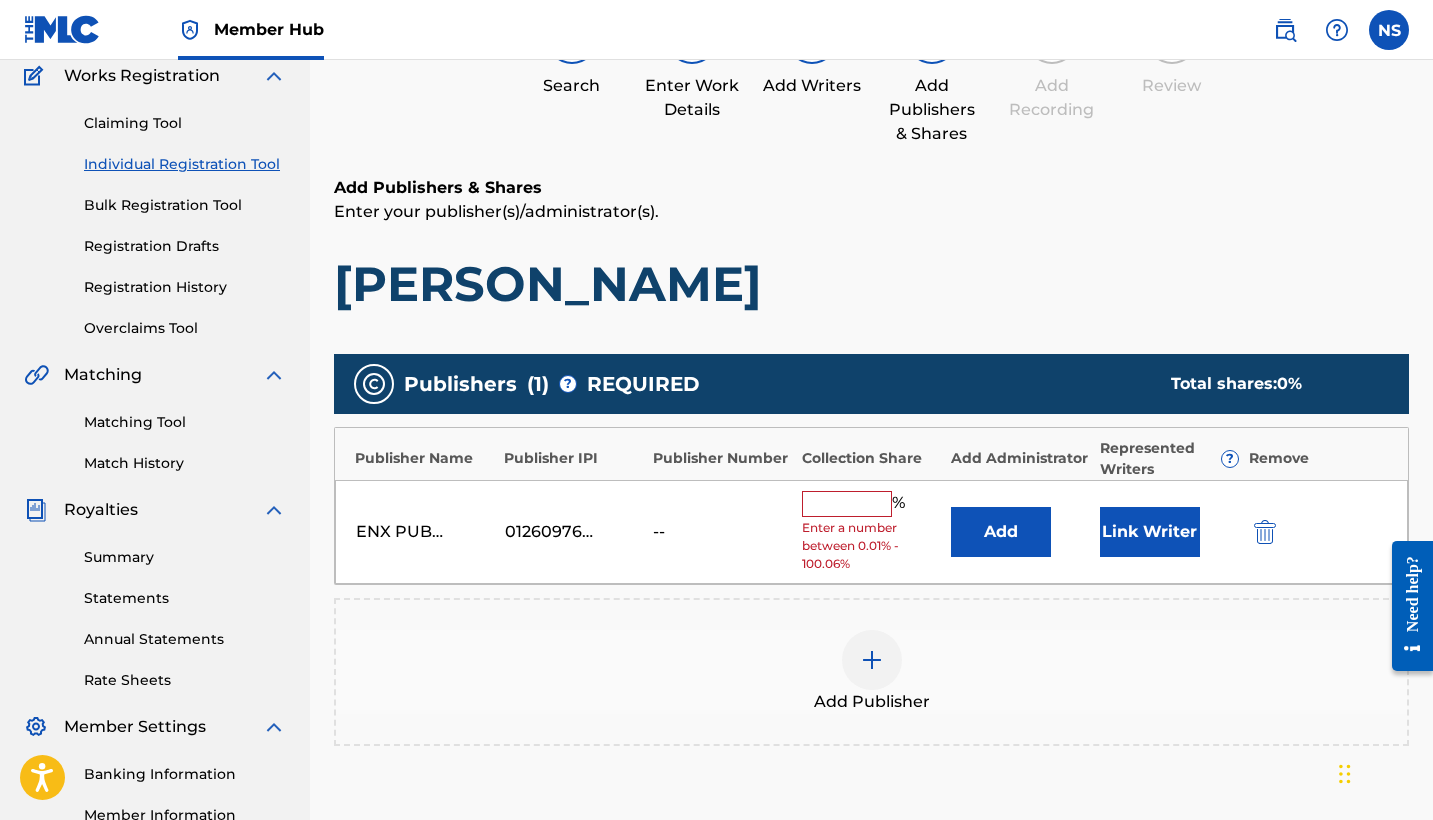
click at [848, 494] on input "text" at bounding box center [847, 504] width 90 height 26
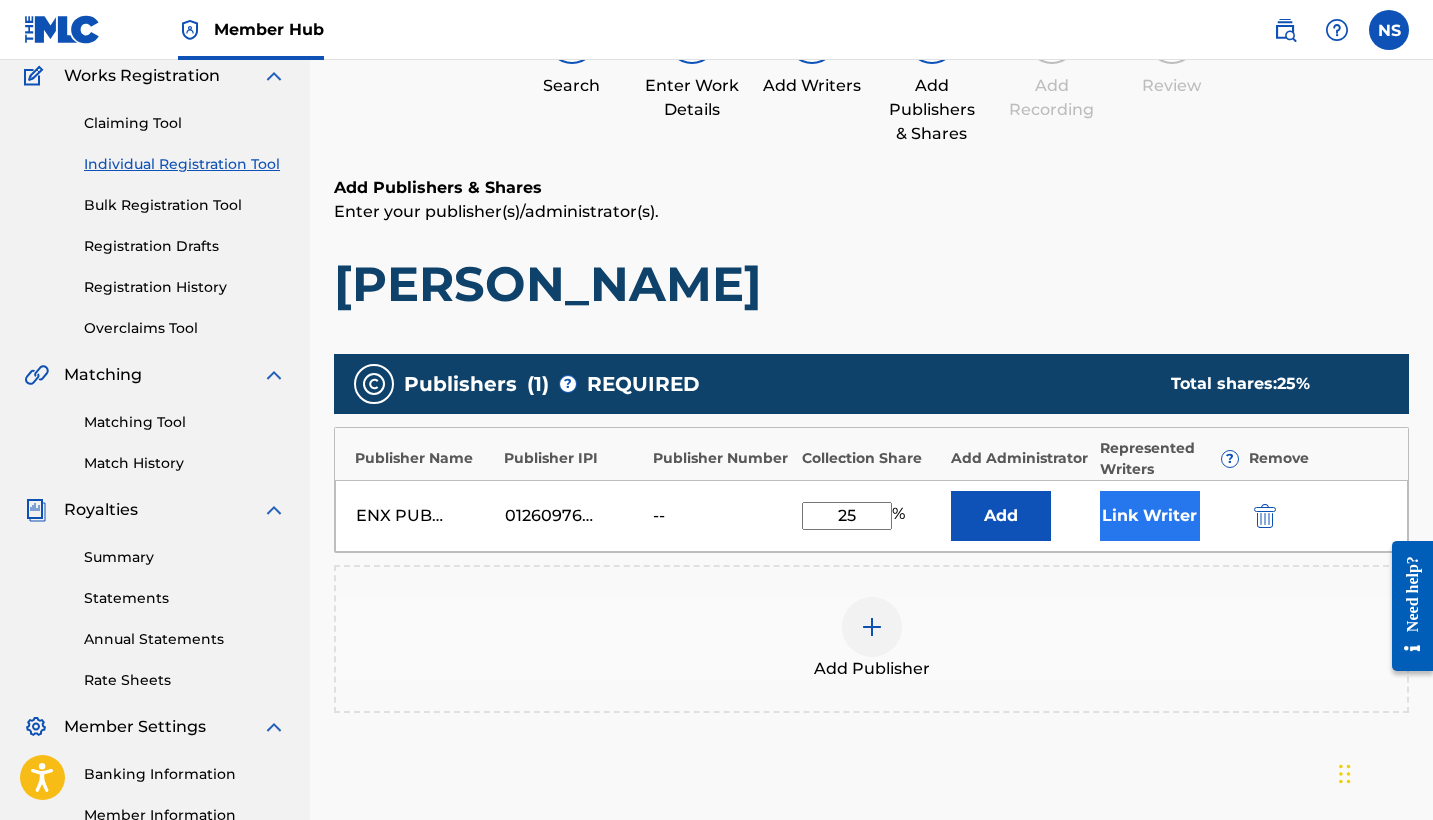
type input "25"
click at [1147, 520] on button "Link Writer" at bounding box center [1150, 516] width 100 height 50
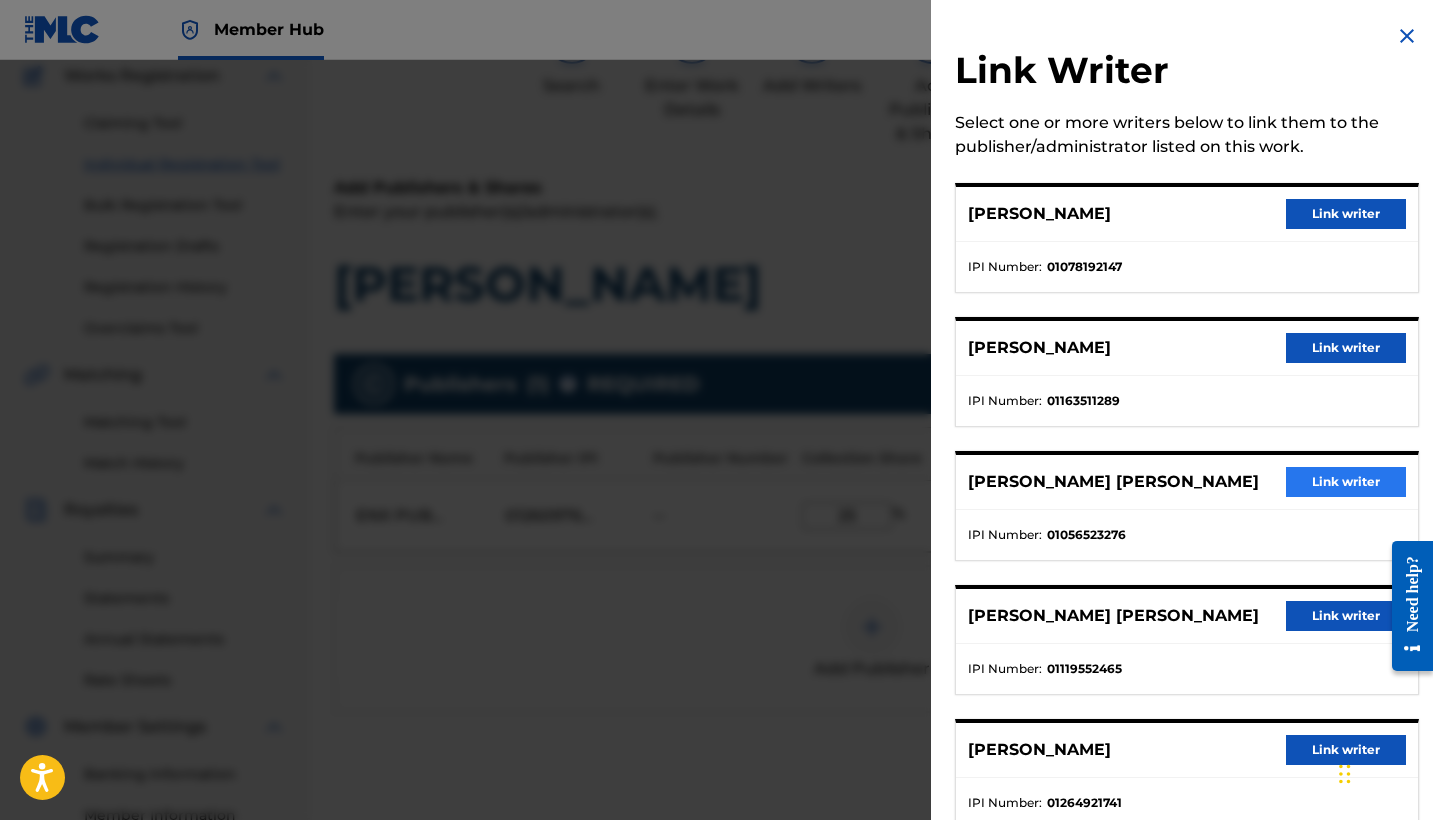
click at [1327, 490] on button "Link writer" at bounding box center [1346, 482] width 120 height 30
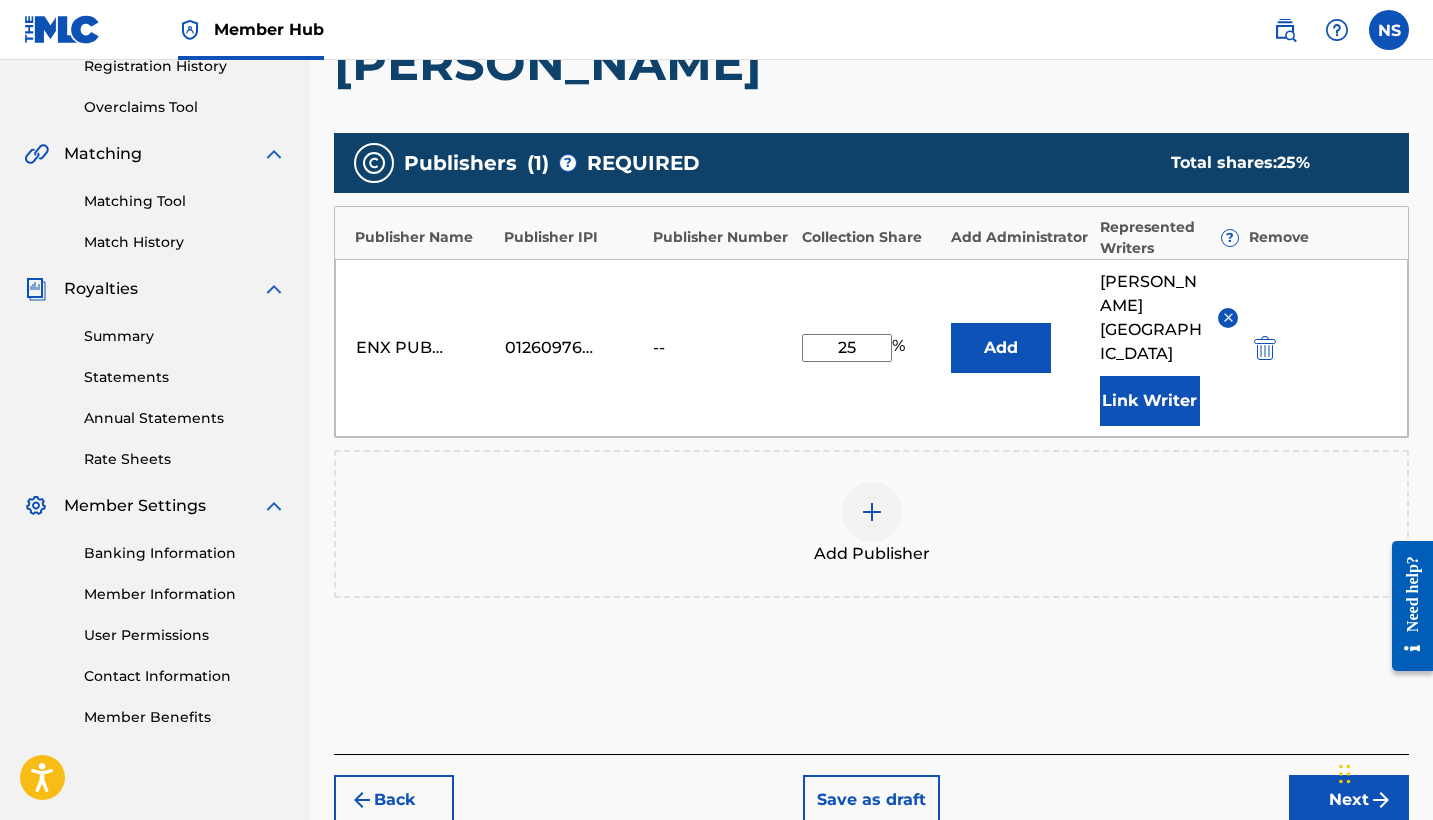
scroll to position [395, 0]
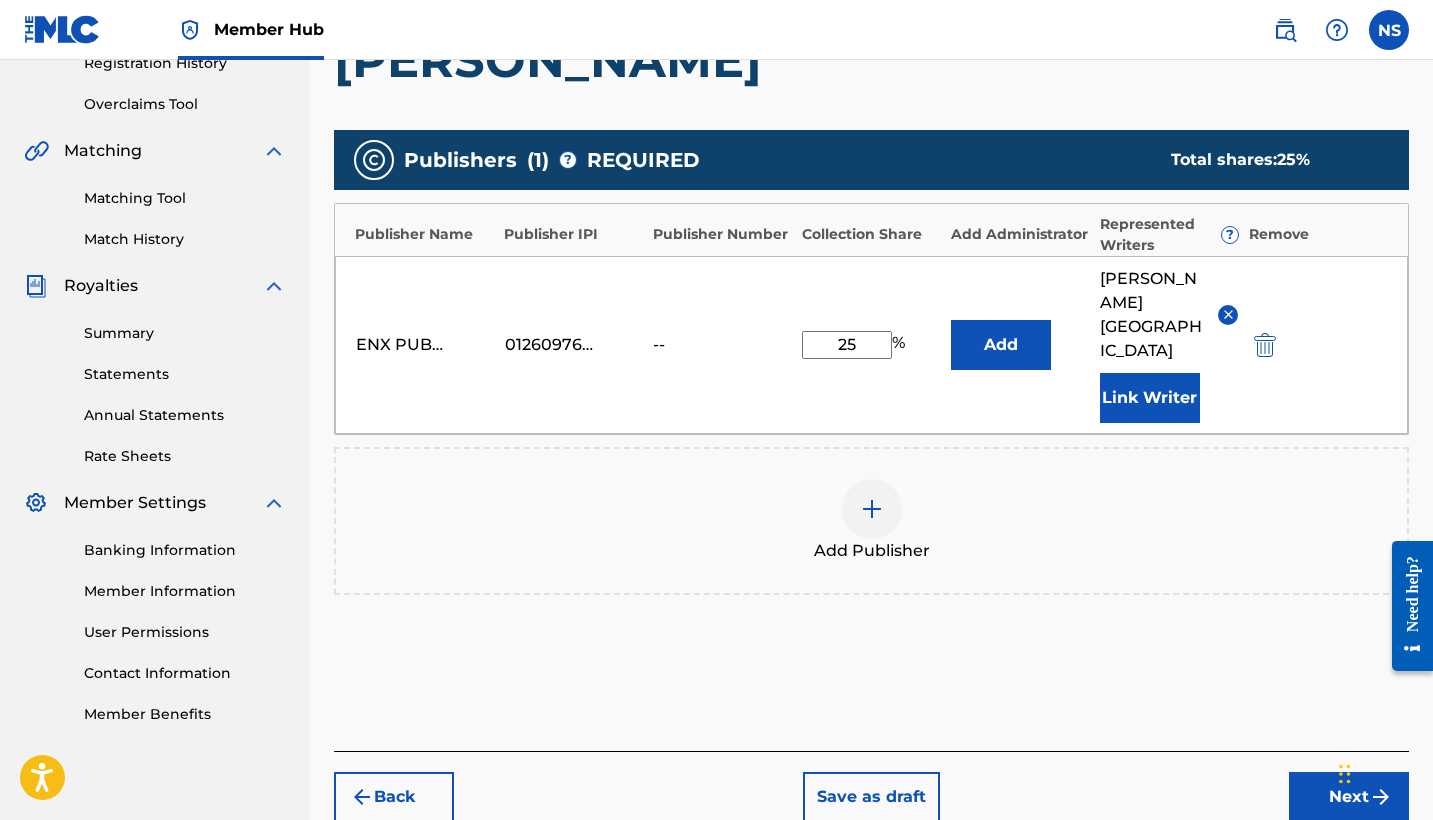
click at [868, 479] on div at bounding box center [872, 509] width 60 height 60
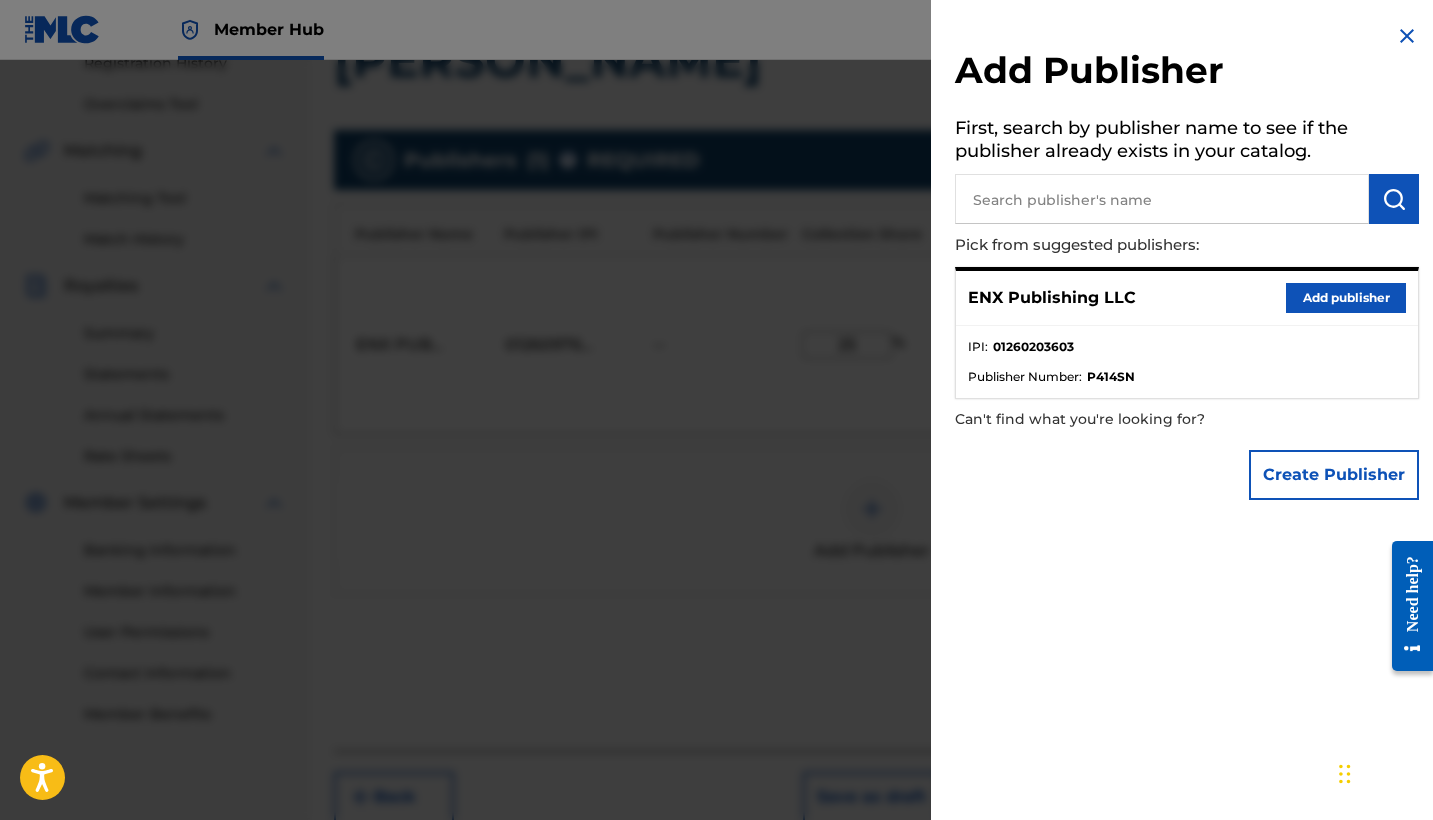
click at [1054, 220] on input "text" at bounding box center [1162, 199] width 414 height 50
paste input "ENX PUBLISHING CORP"
type input "ENX PUBLISHING CORP"
click at [1401, 179] on button "submit" at bounding box center [1394, 199] width 50 height 50
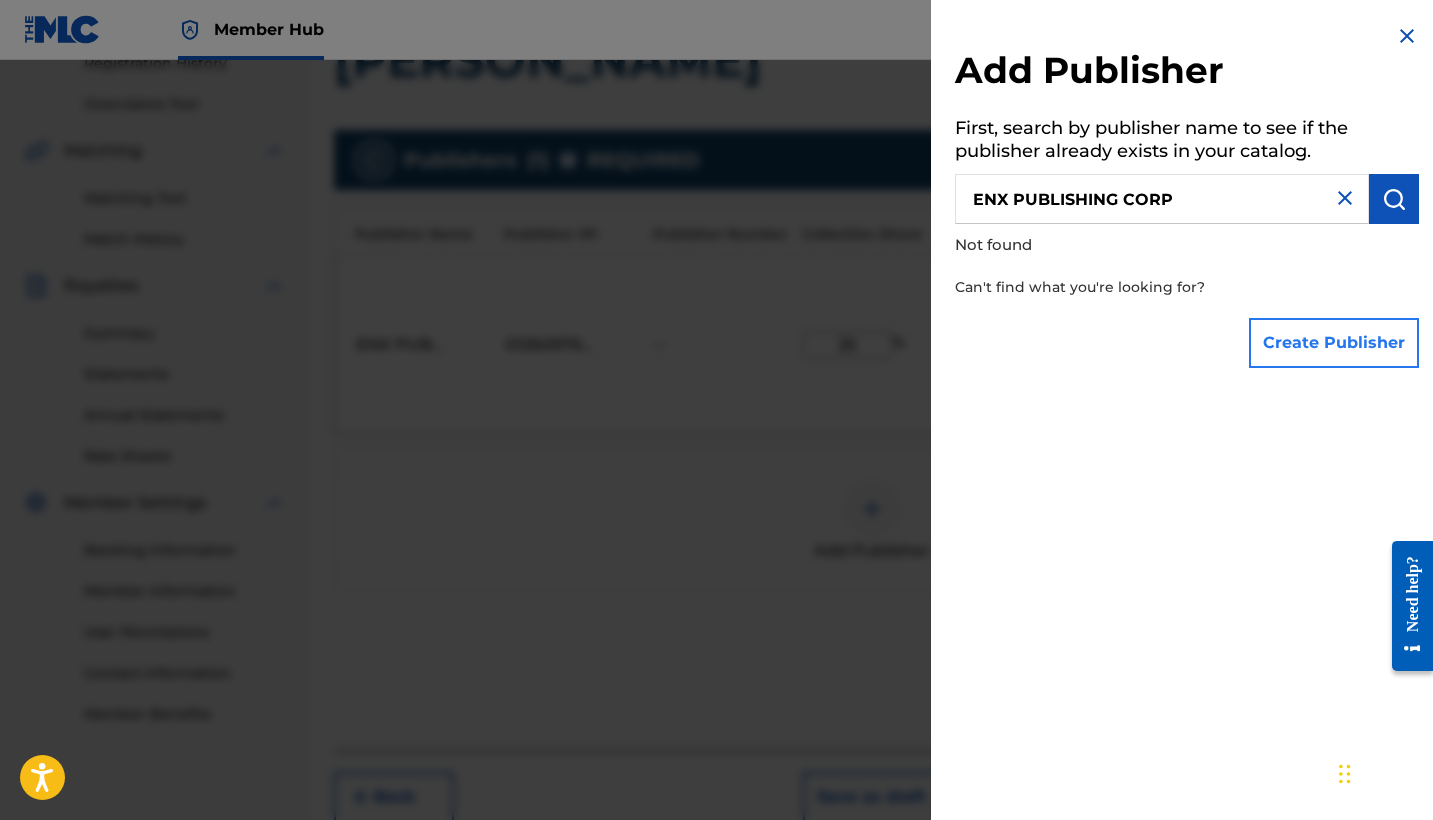
click at [1316, 334] on button "Create Publisher" at bounding box center [1334, 343] width 170 height 50
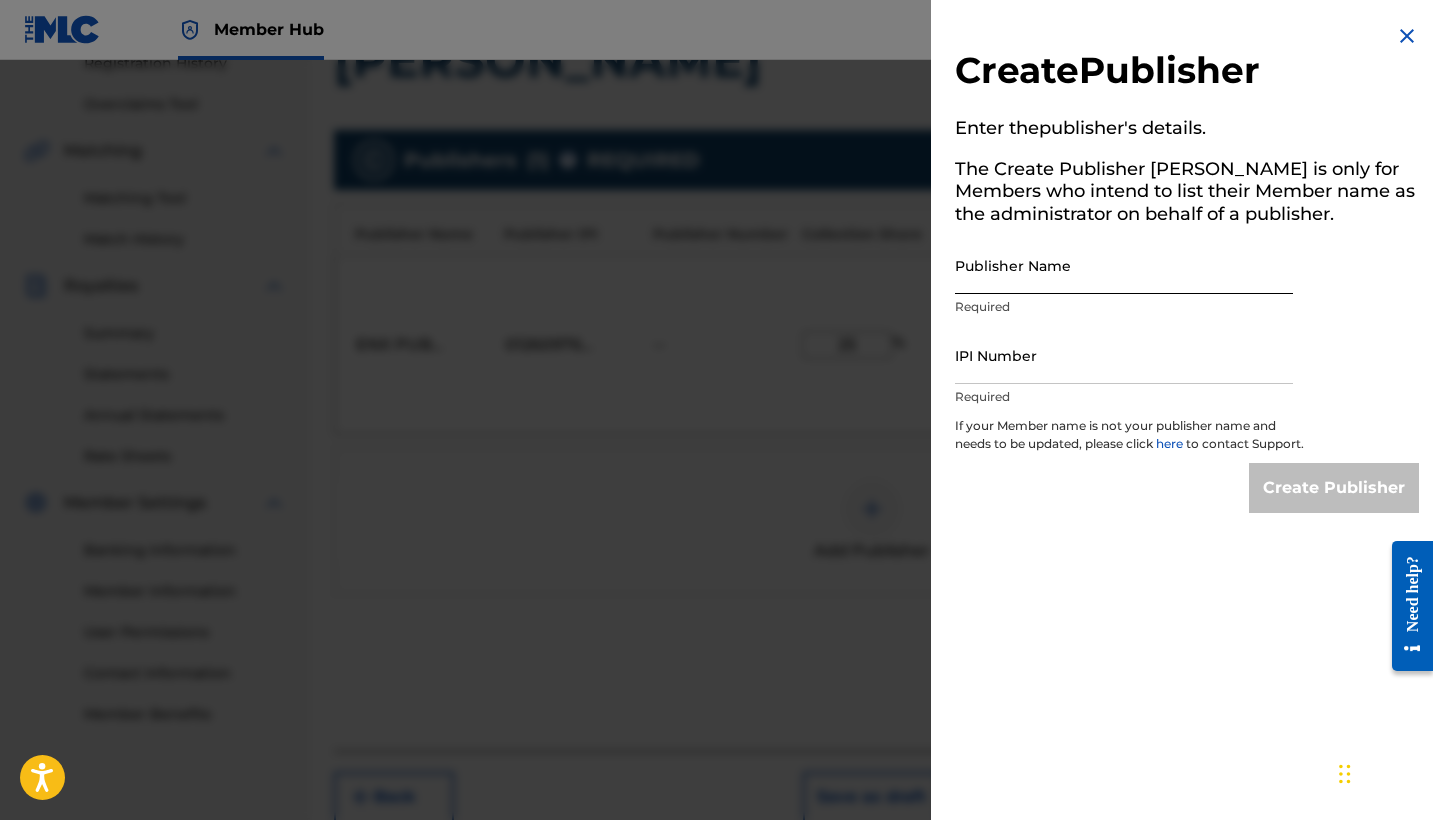
click at [1015, 275] on input "Publisher Name" at bounding box center [1124, 265] width 338 height 57
paste input "ENX PUBLISHING CORP"
type input "ENX PUBLISHING CORP"
click at [962, 364] on input "IPI Number" at bounding box center [1124, 355] width 338 height 57
paste input "01260203603"
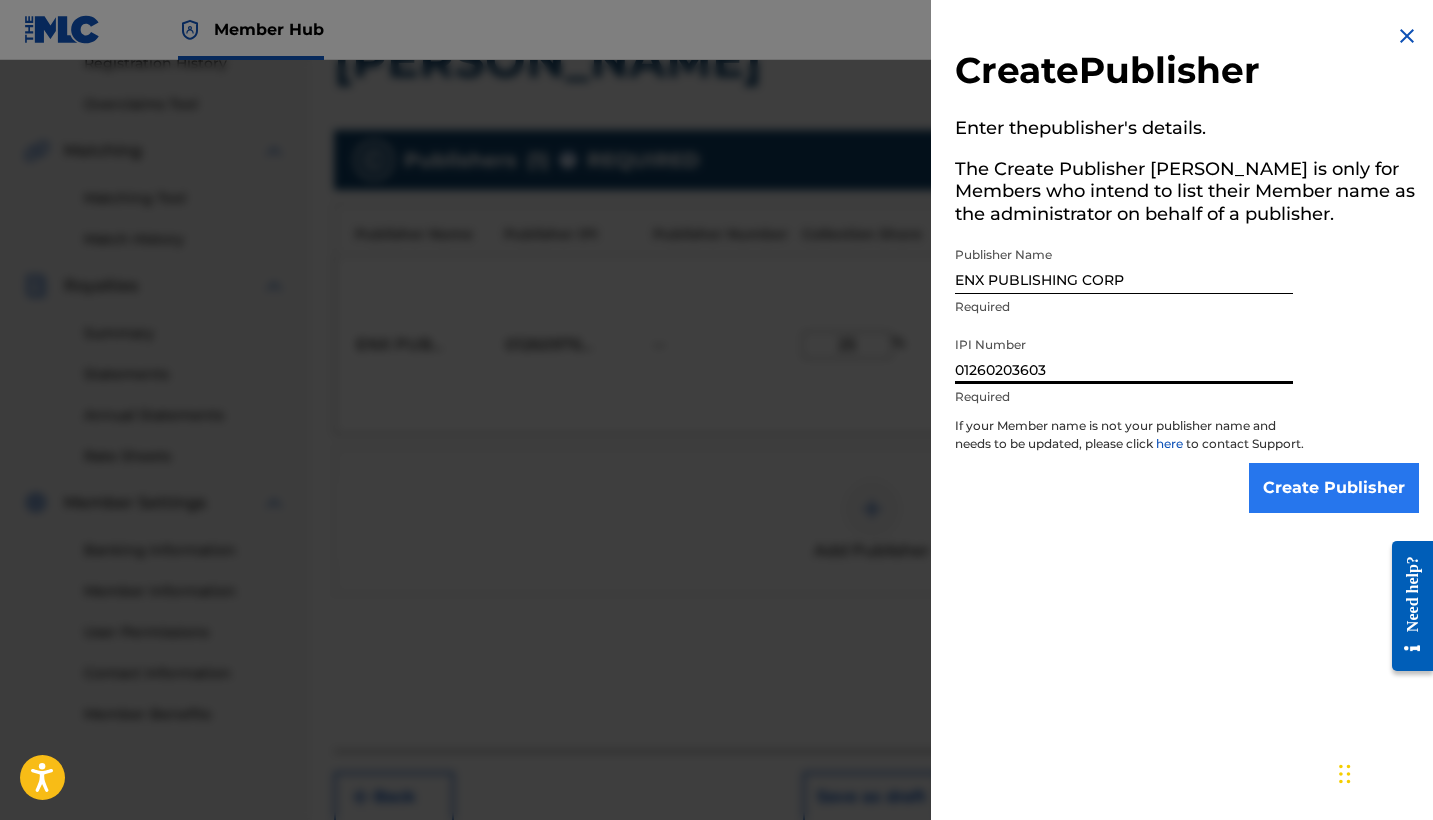
type input "01260203603"
click at [1380, 497] on input "Create Publisher" at bounding box center [1334, 488] width 170 height 50
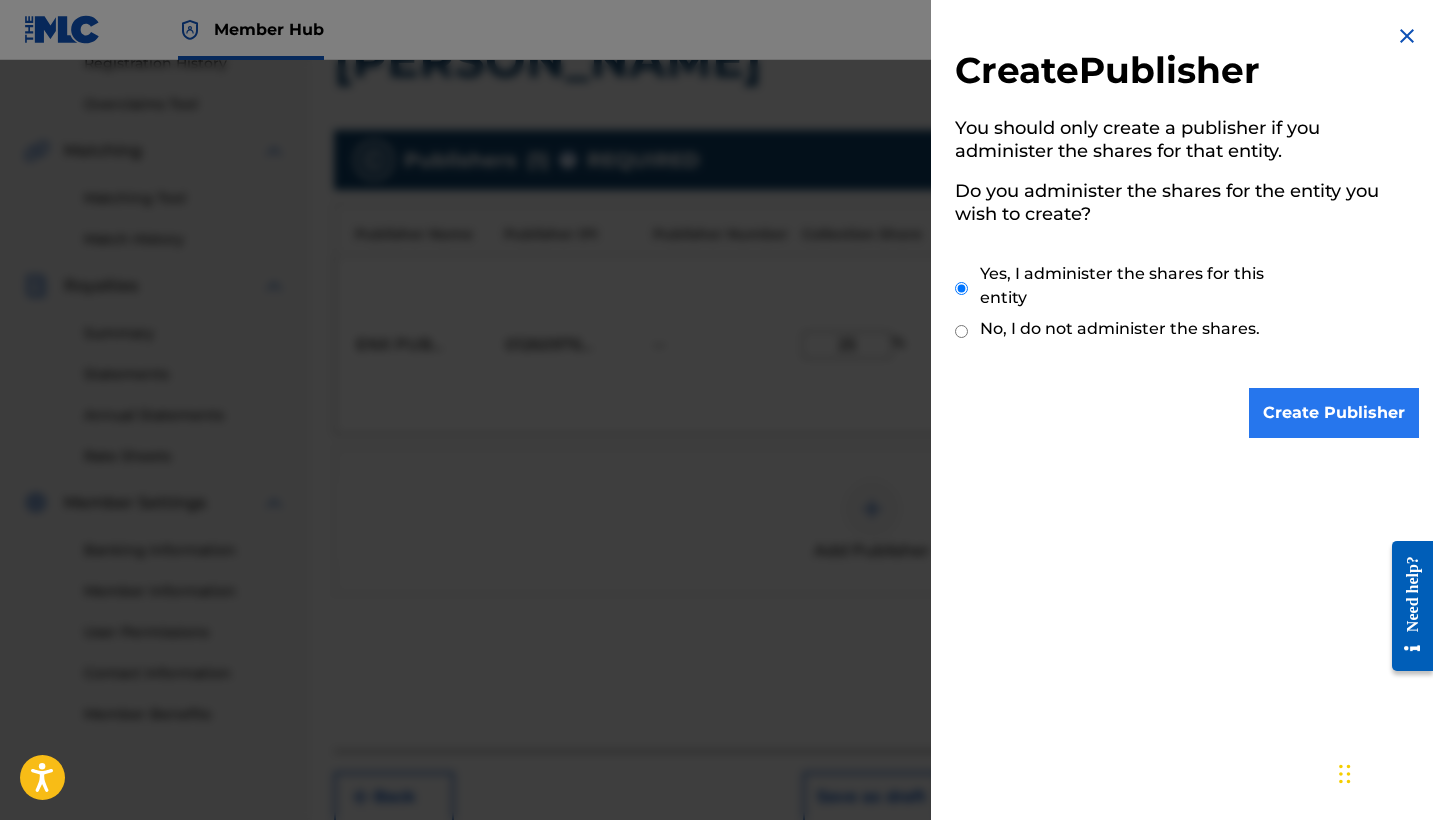
click at [1308, 388] on input "Create Publisher" at bounding box center [1334, 413] width 170 height 50
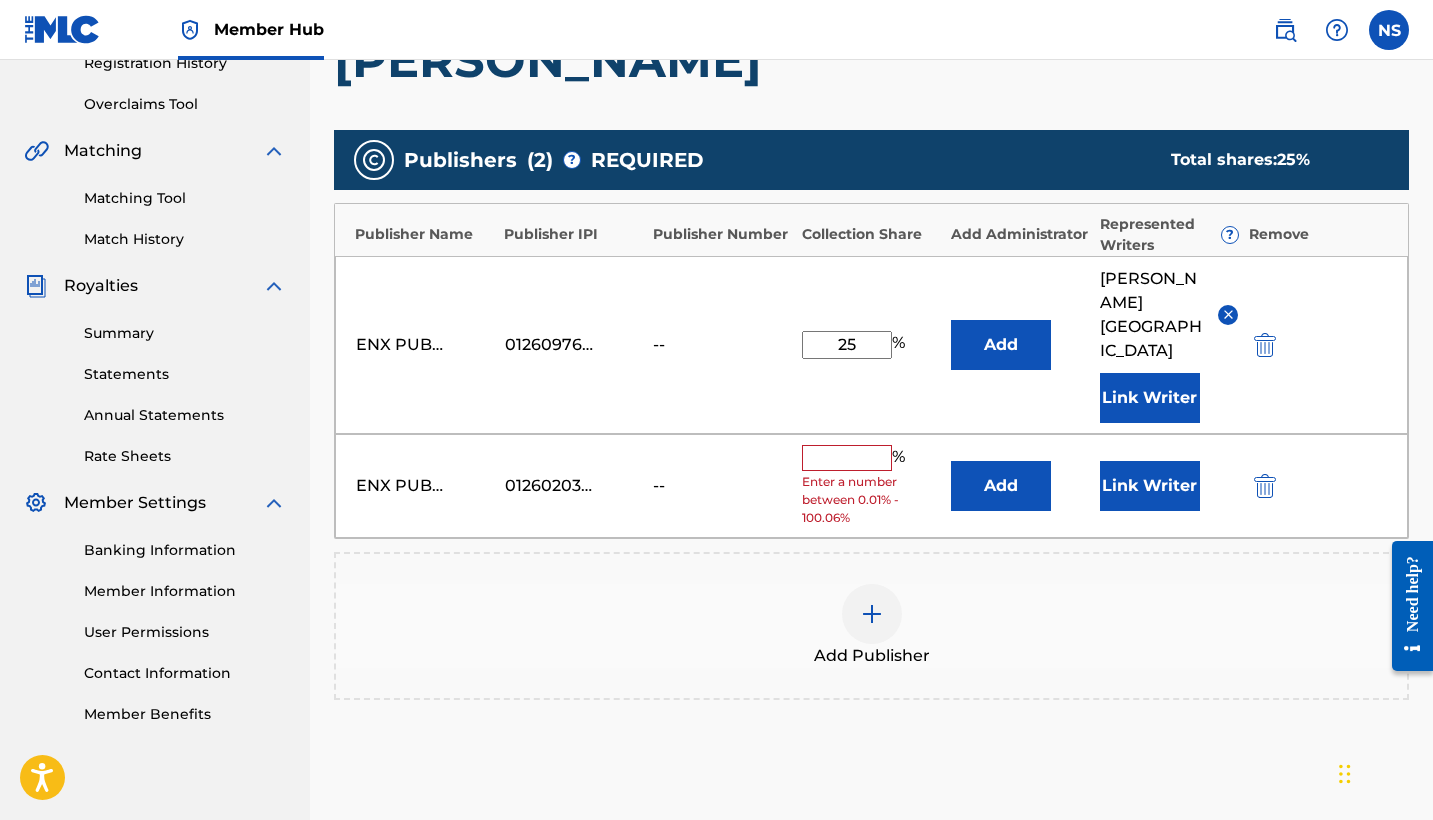
click at [863, 445] on input "text" at bounding box center [847, 458] width 90 height 26
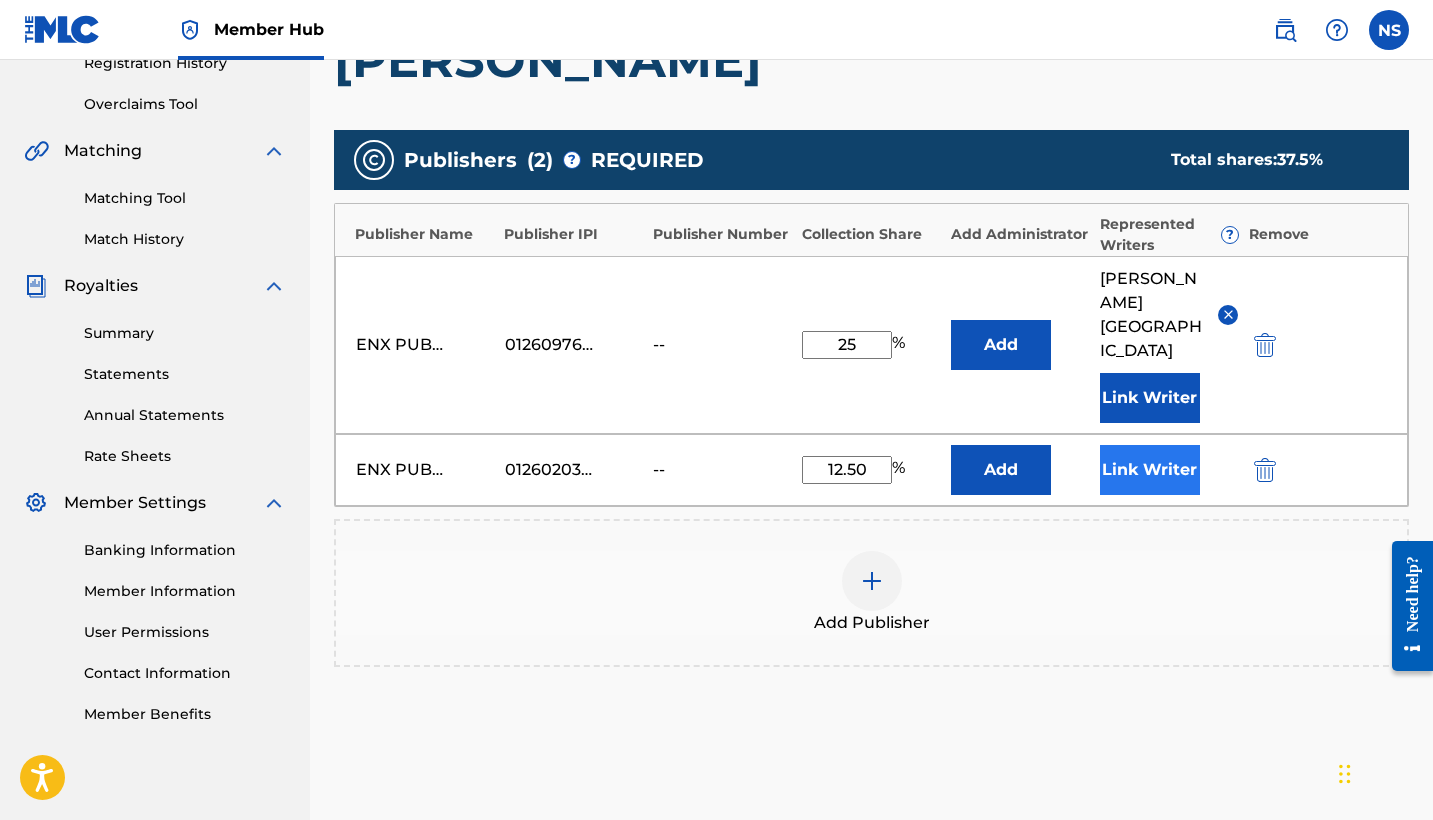
type input "12.50"
click at [1133, 445] on button "Link Writer" at bounding box center [1150, 470] width 100 height 50
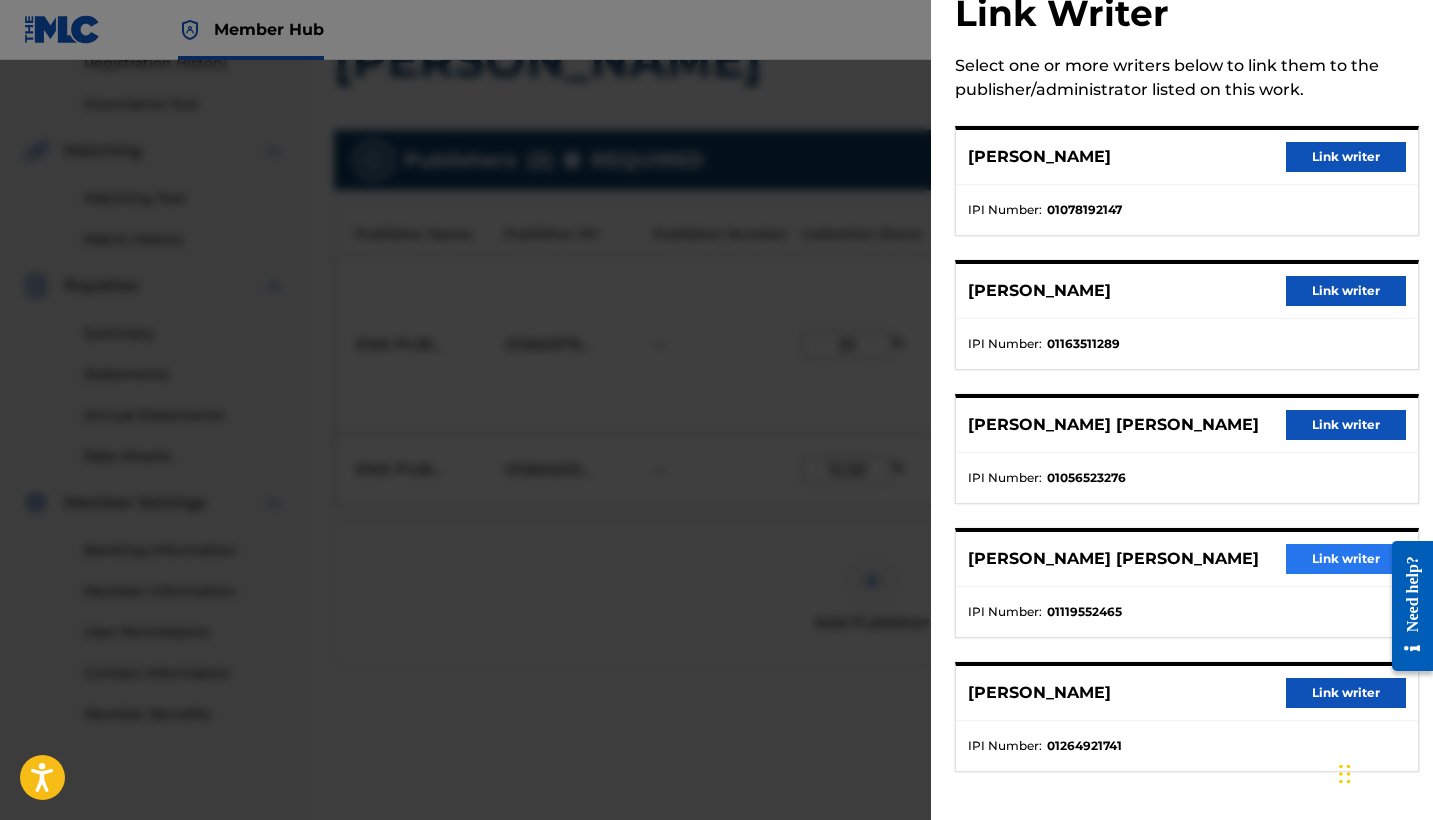
scroll to position [75, 0]
click at [1351, 552] on button "Link writer" at bounding box center [1346, 559] width 120 height 30
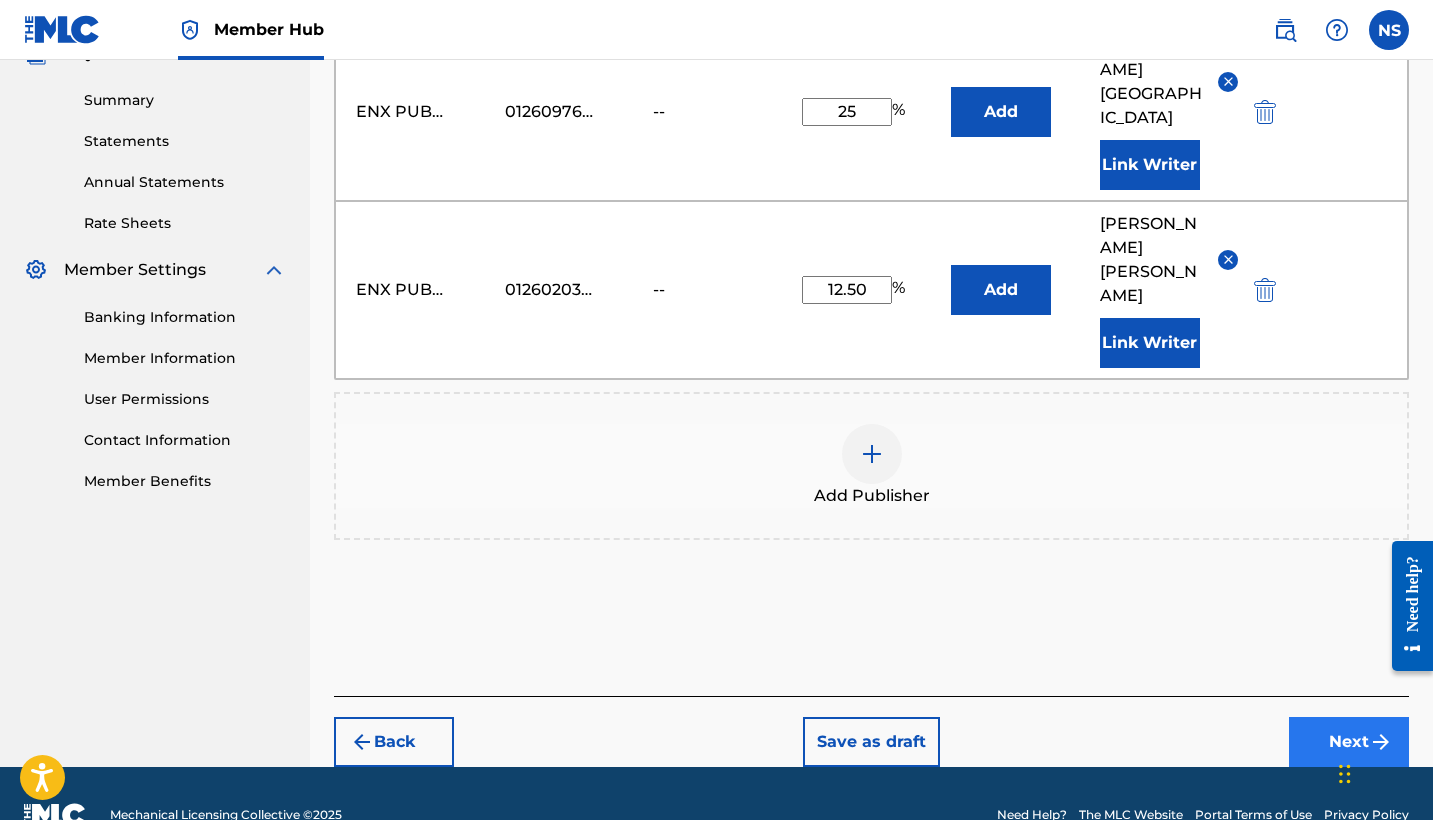
click at [1300, 717] on button "Next" at bounding box center [1349, 742] width 120 height 50
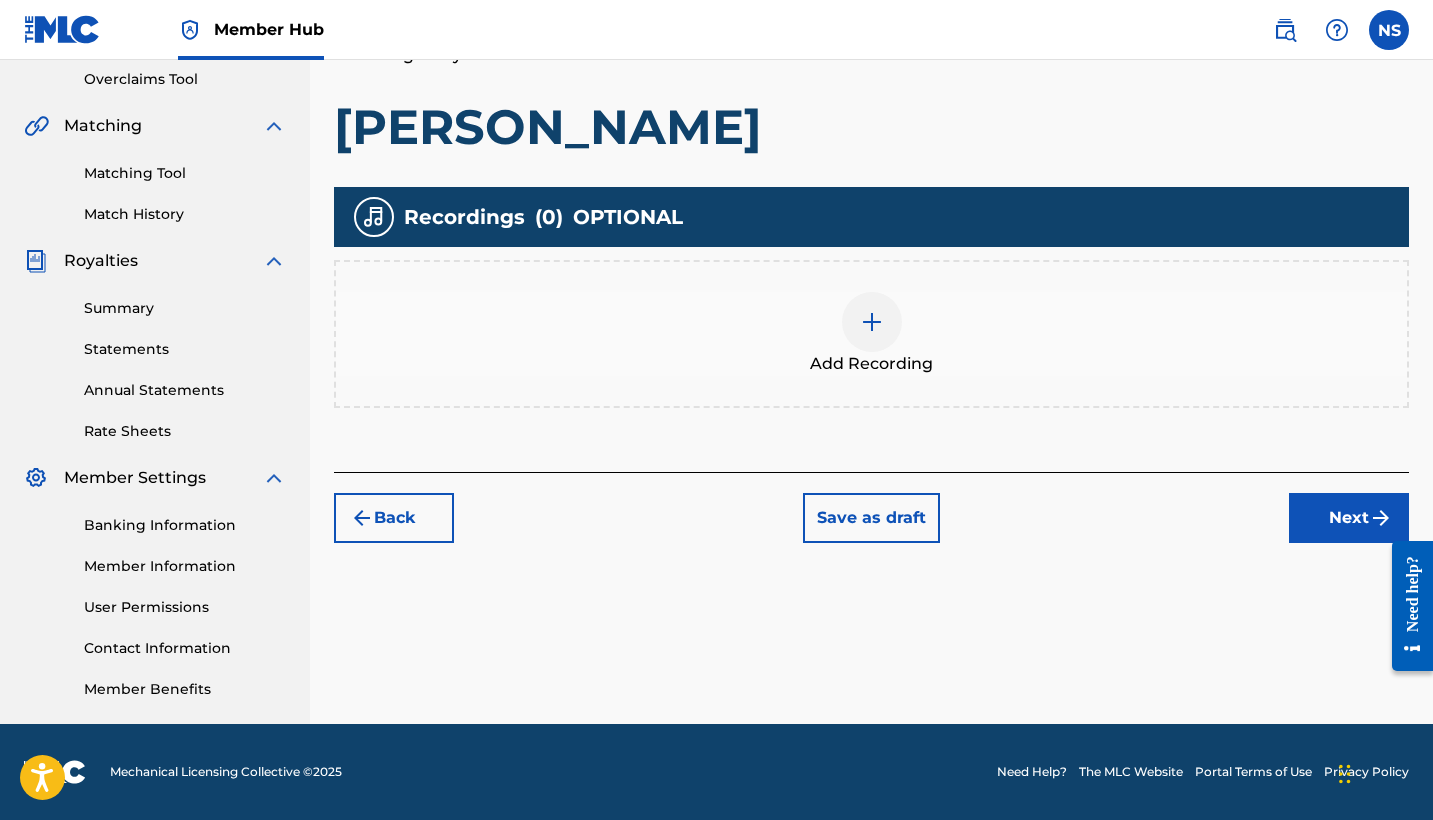
click at [872, 329] on img at bounding box center [872, 322] width 24 height 24
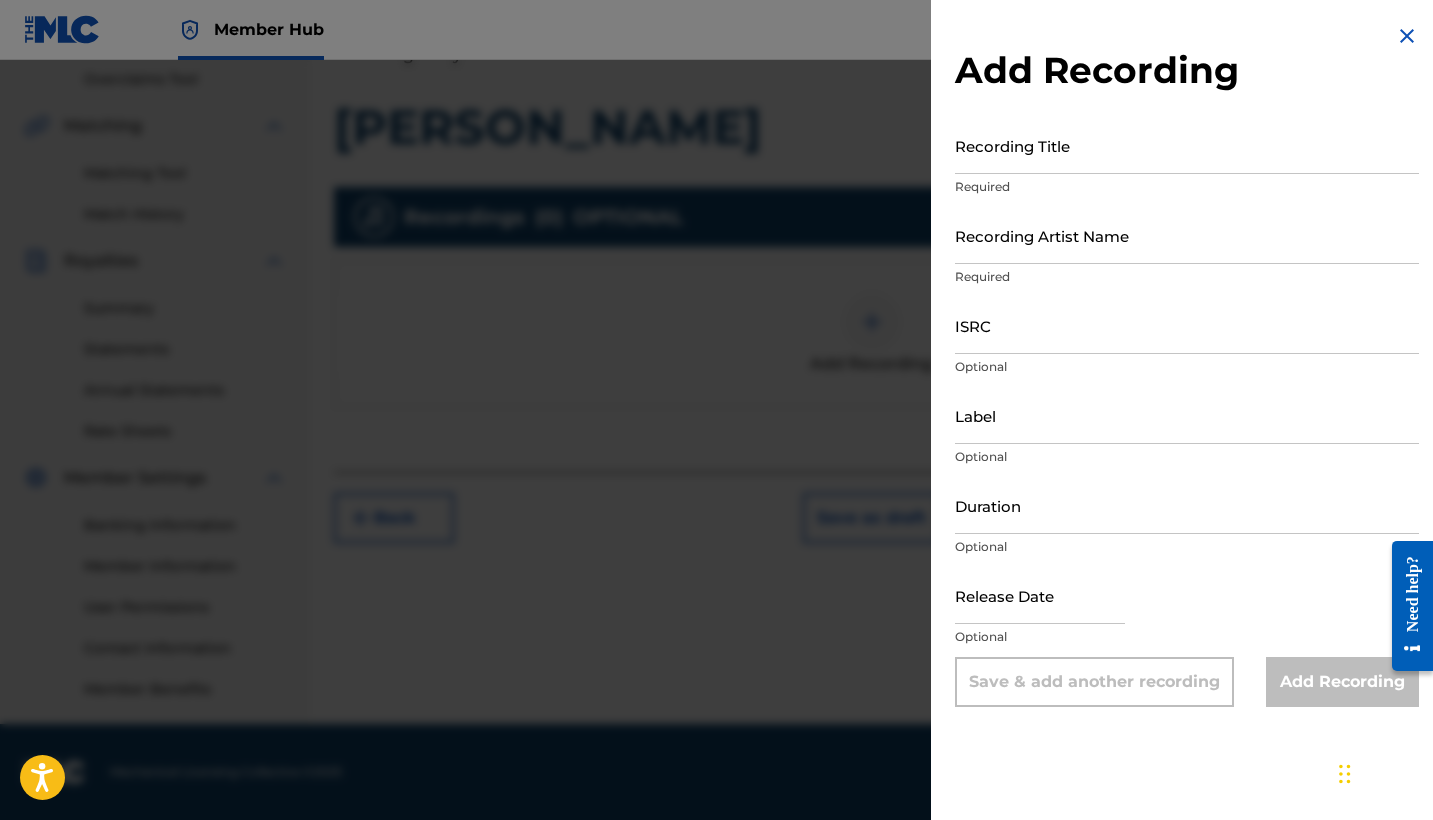
click at [1052, 175] on div "Recording Title Required" at bounding box center [1187, 162] width 464 height 90
click at [1039, 161] on input "Recording Title" at bounding box center [1187, 145] width 464 height 57
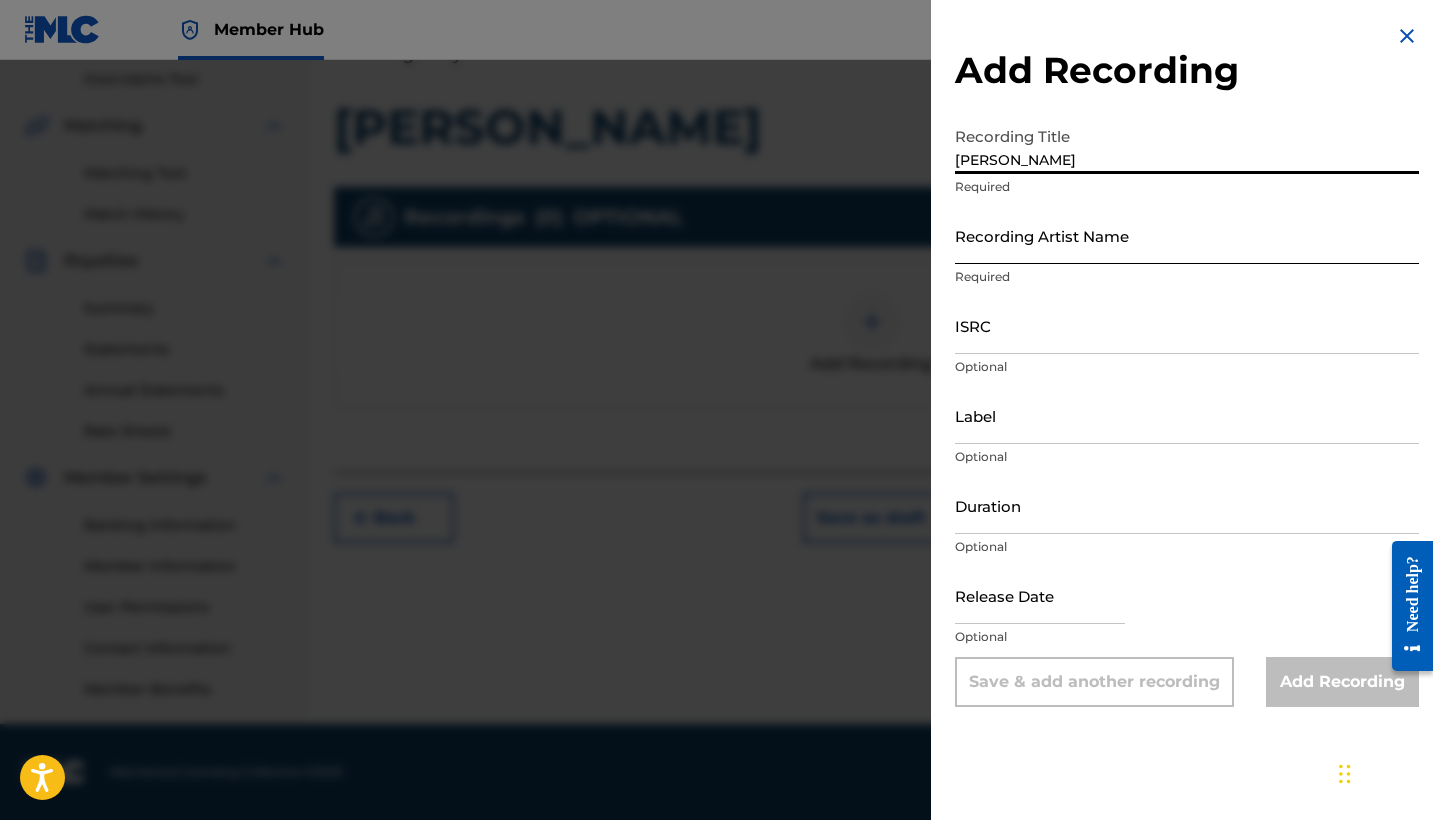
type input "[PERSON_NAME]"
click at [1082, 239] on input "Recording Artist Name" at bounding box center [1187, 235] width 464 height 57
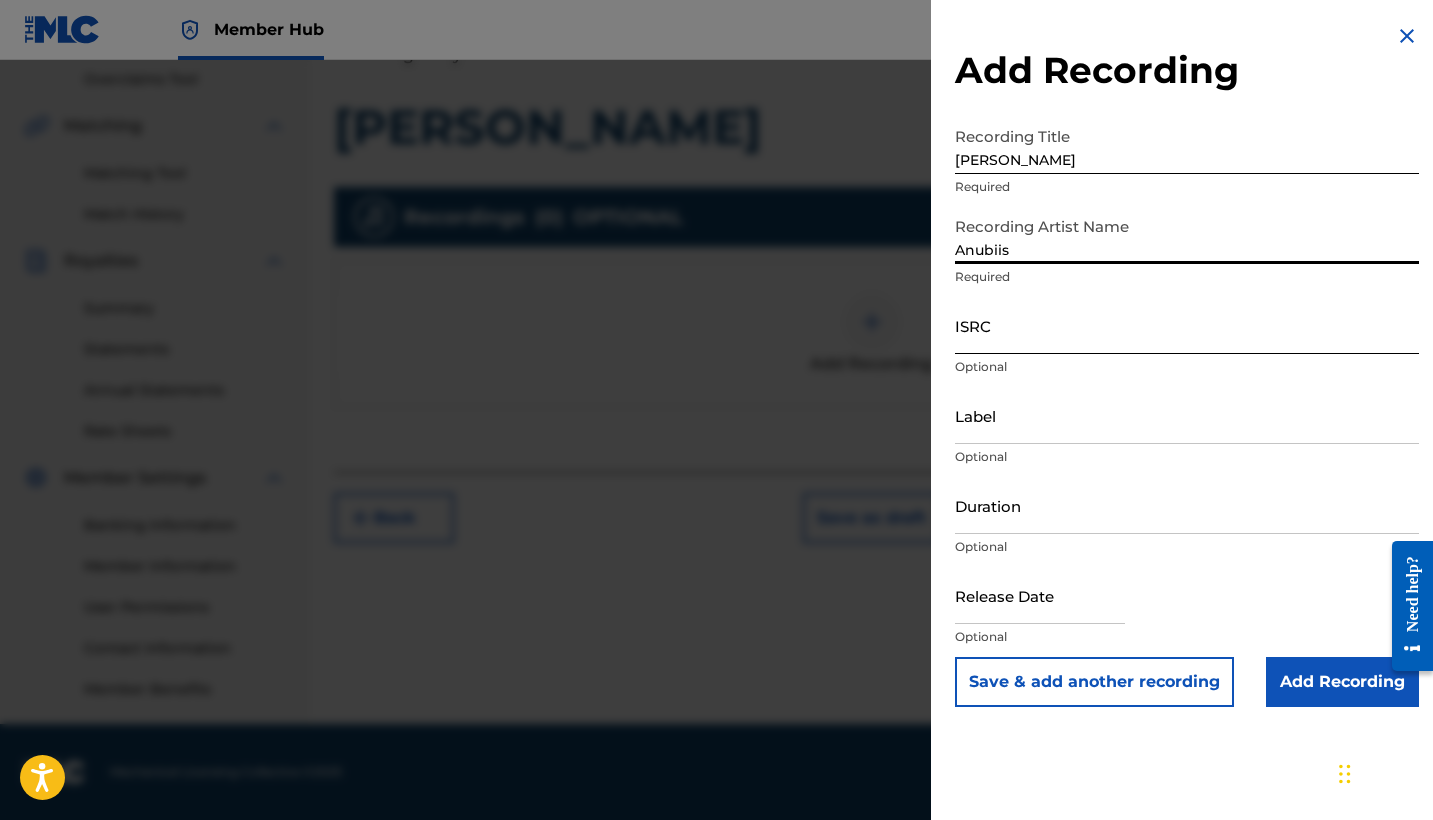
type input "Anubiis"
click at [1068, 353] on input "ISRC" at bounding box center [1187, 325] width 464 height 57
paste input "QZQAY2518006"
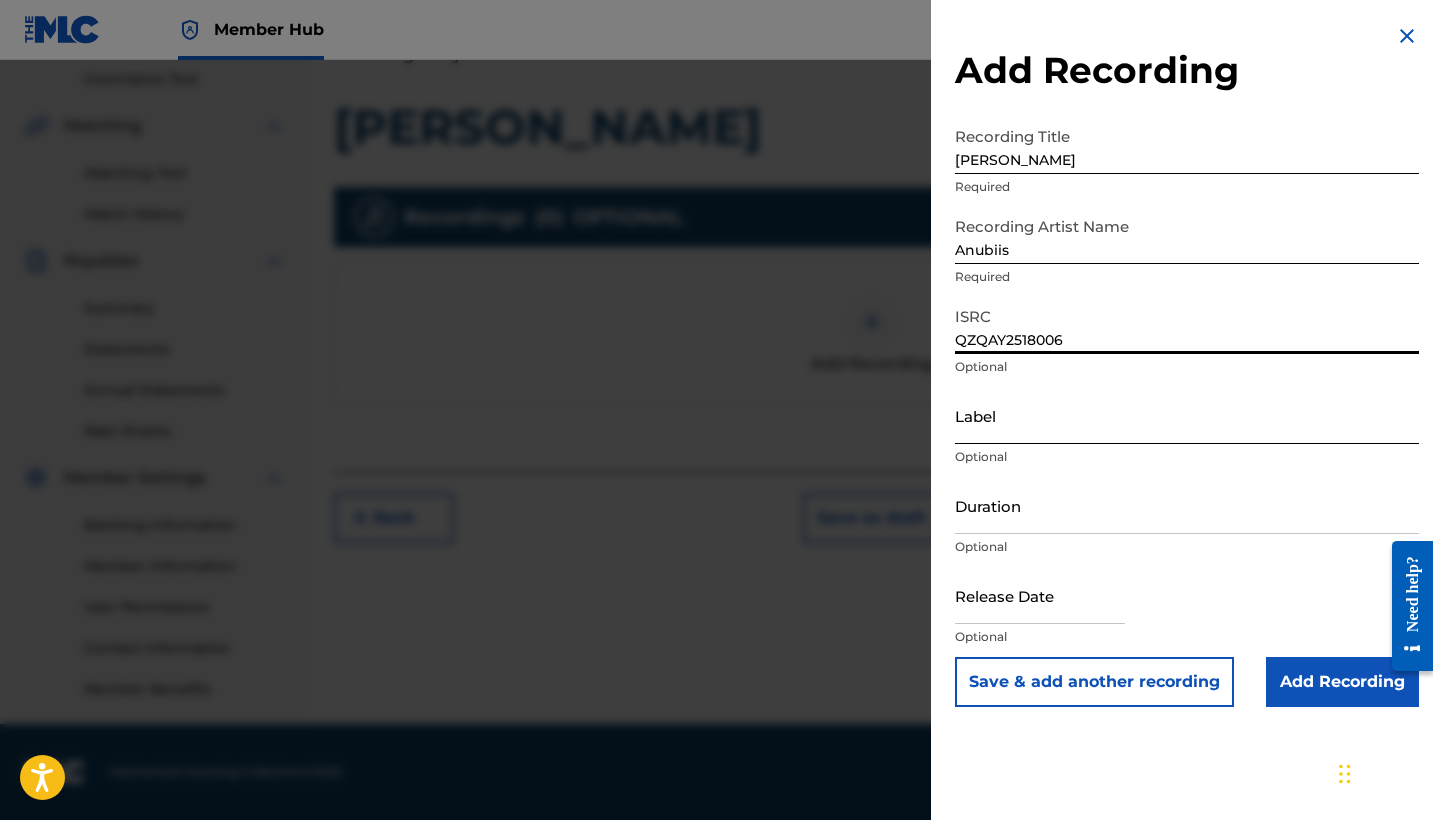
type input "QZQAY2518006"
click at [1048, 435] on input "Label" at bounding box center [1187, 415] width 464 height 57
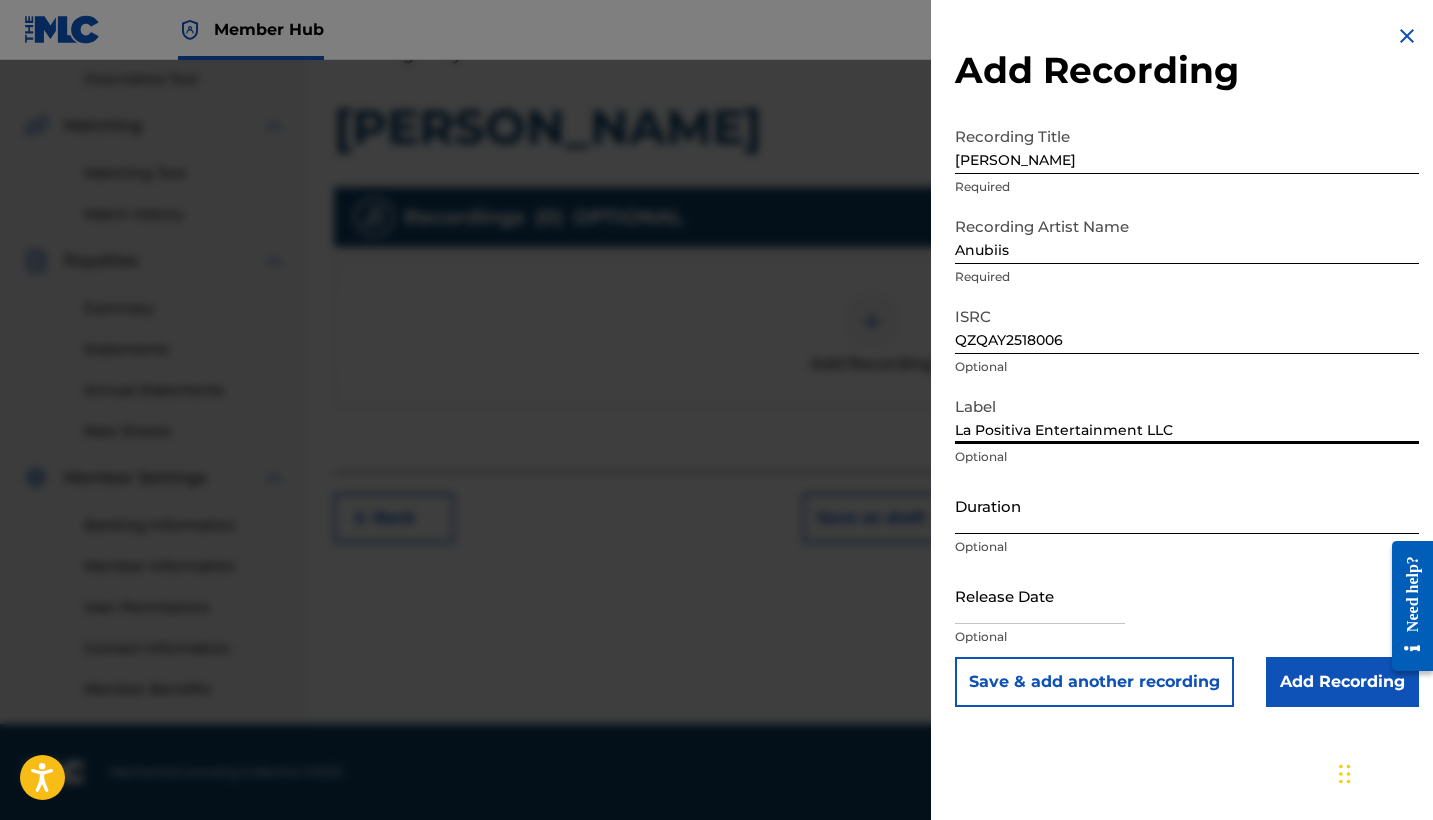
type input "La Positiva Entertainment LLC"
click at [989, 529] on input "Duration" at bounding box center [1187, 505] width 464 height 57
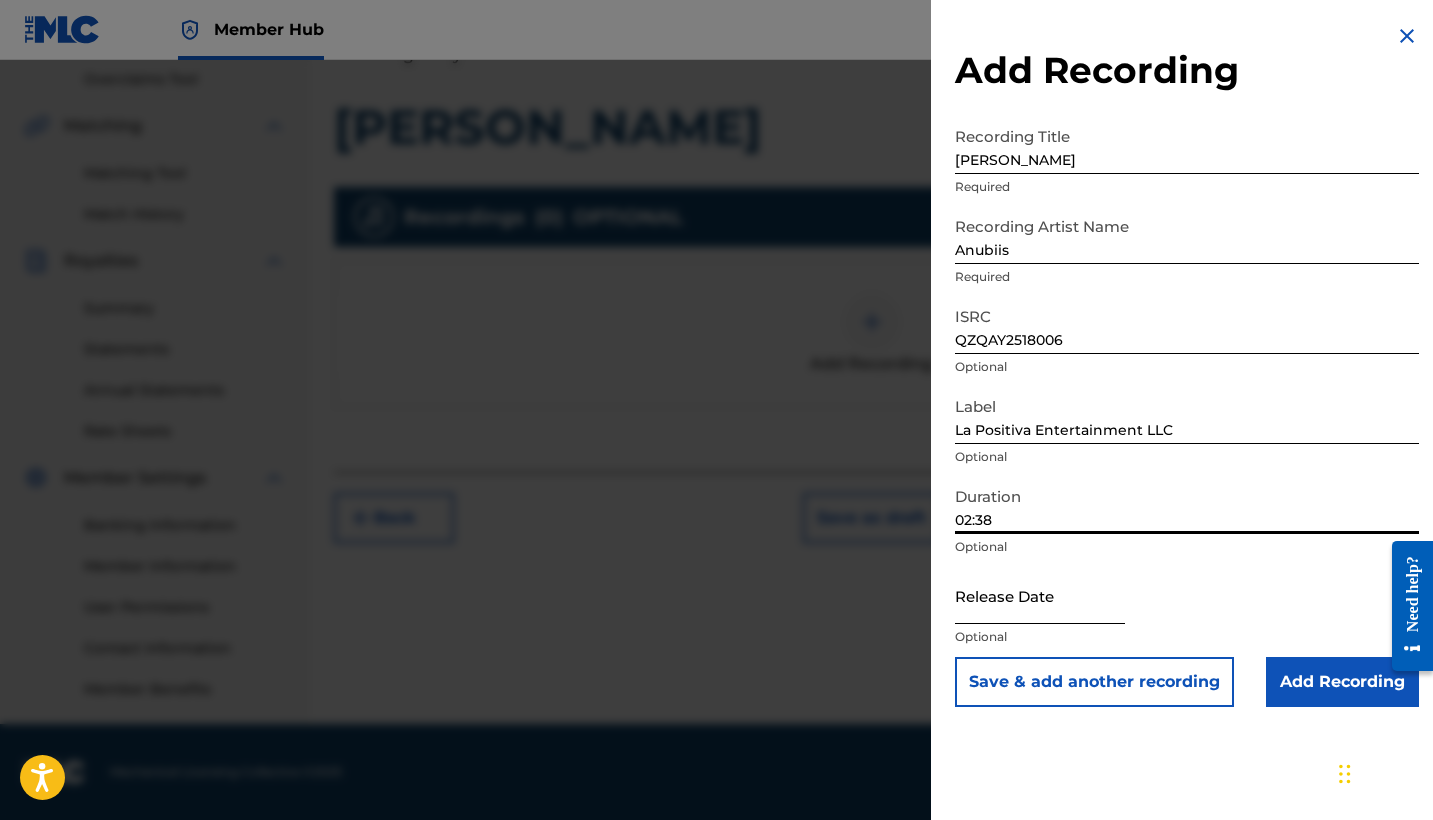
type input "02:38"
click at [1018, 590] on input "text" at bounding box center [1040, 595] width 170 height 57
select select "8"
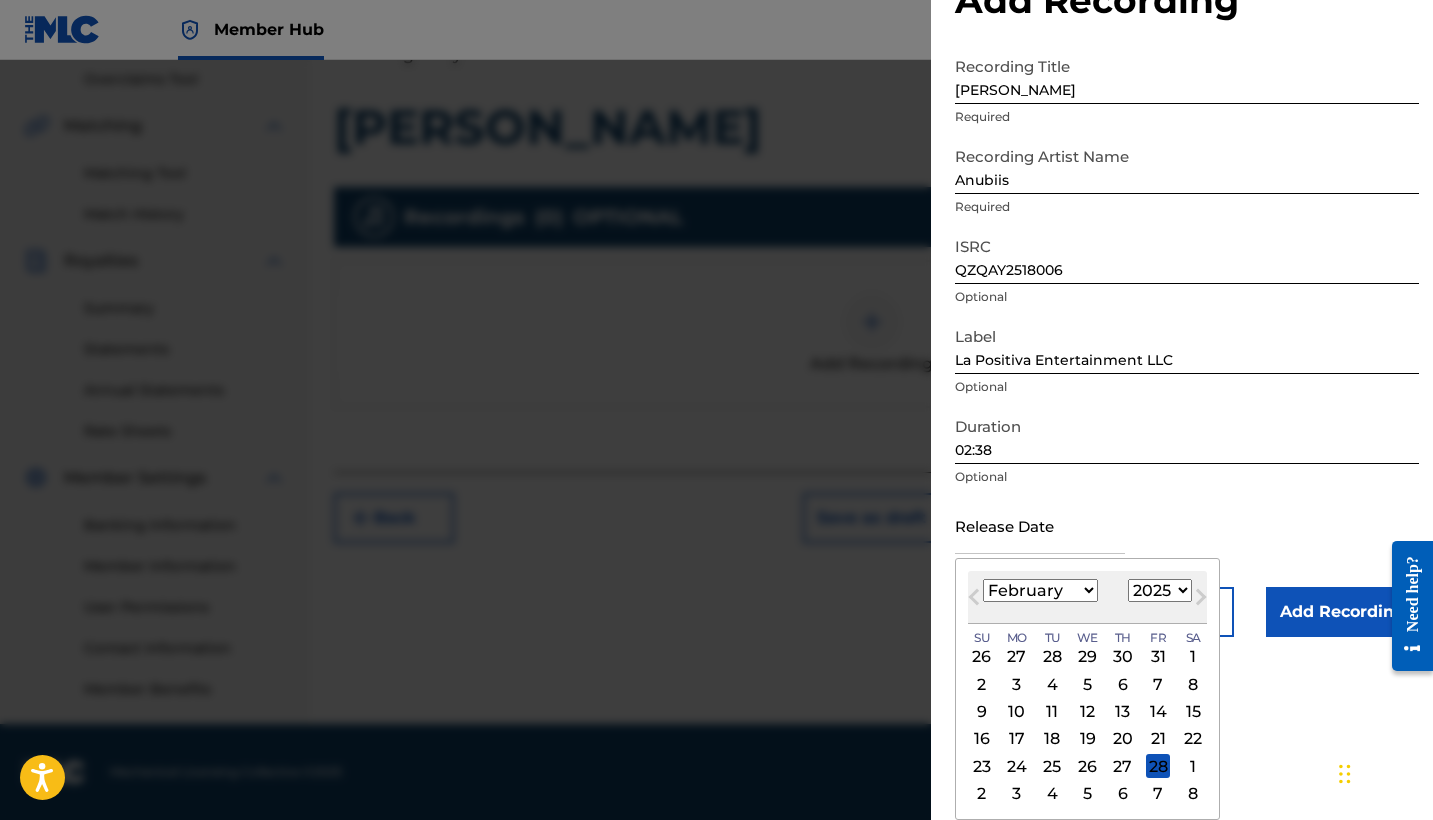
scroll to position [70, 0]
click at [1146, 771] on div "28" at bounding box center [1158, 766] width 24 height 24
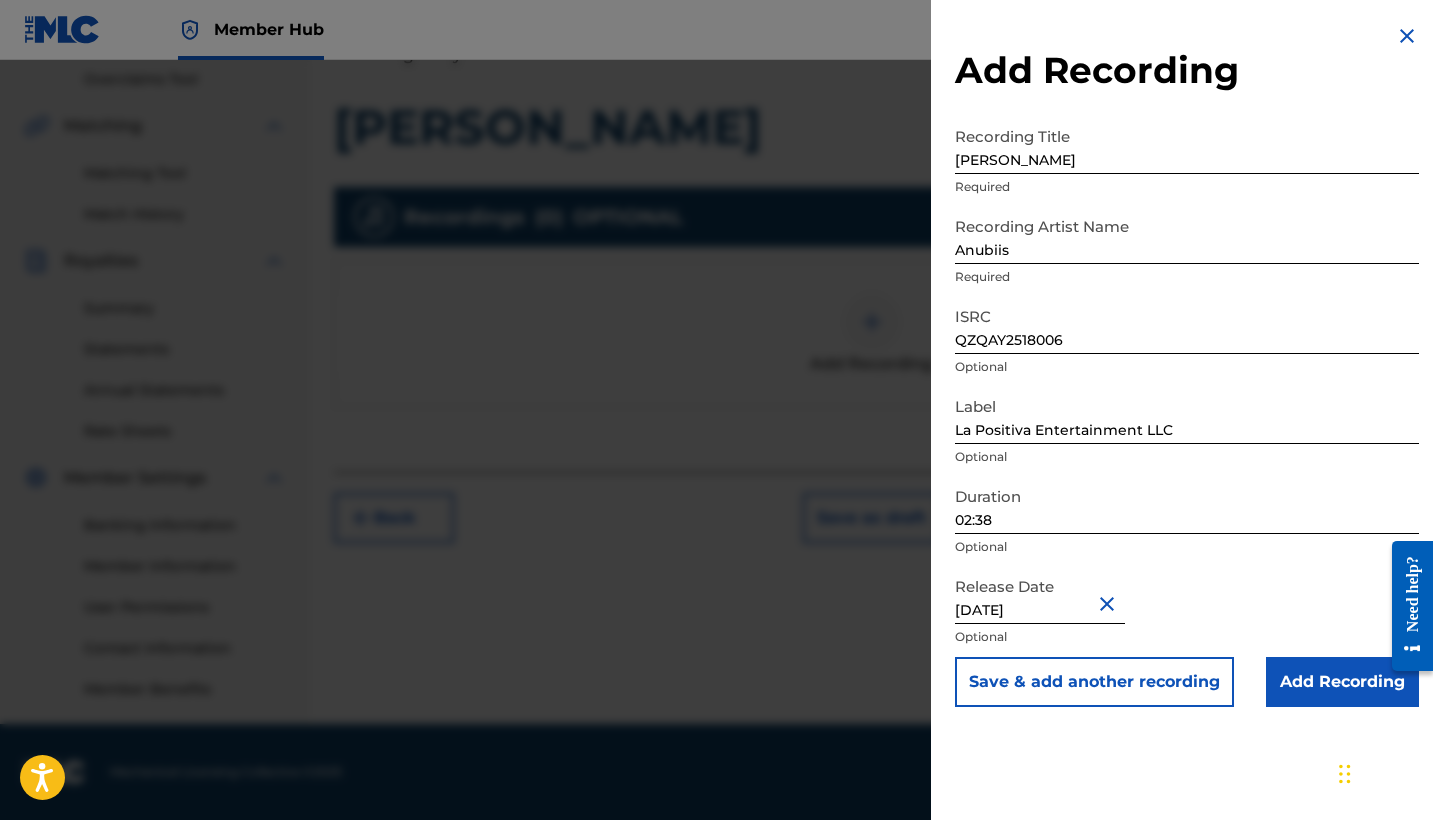
scroll to position [0, 0]
click at [1288, 686] on input "Add Recording" at bounding box center [1342, 682] width 153 height 50
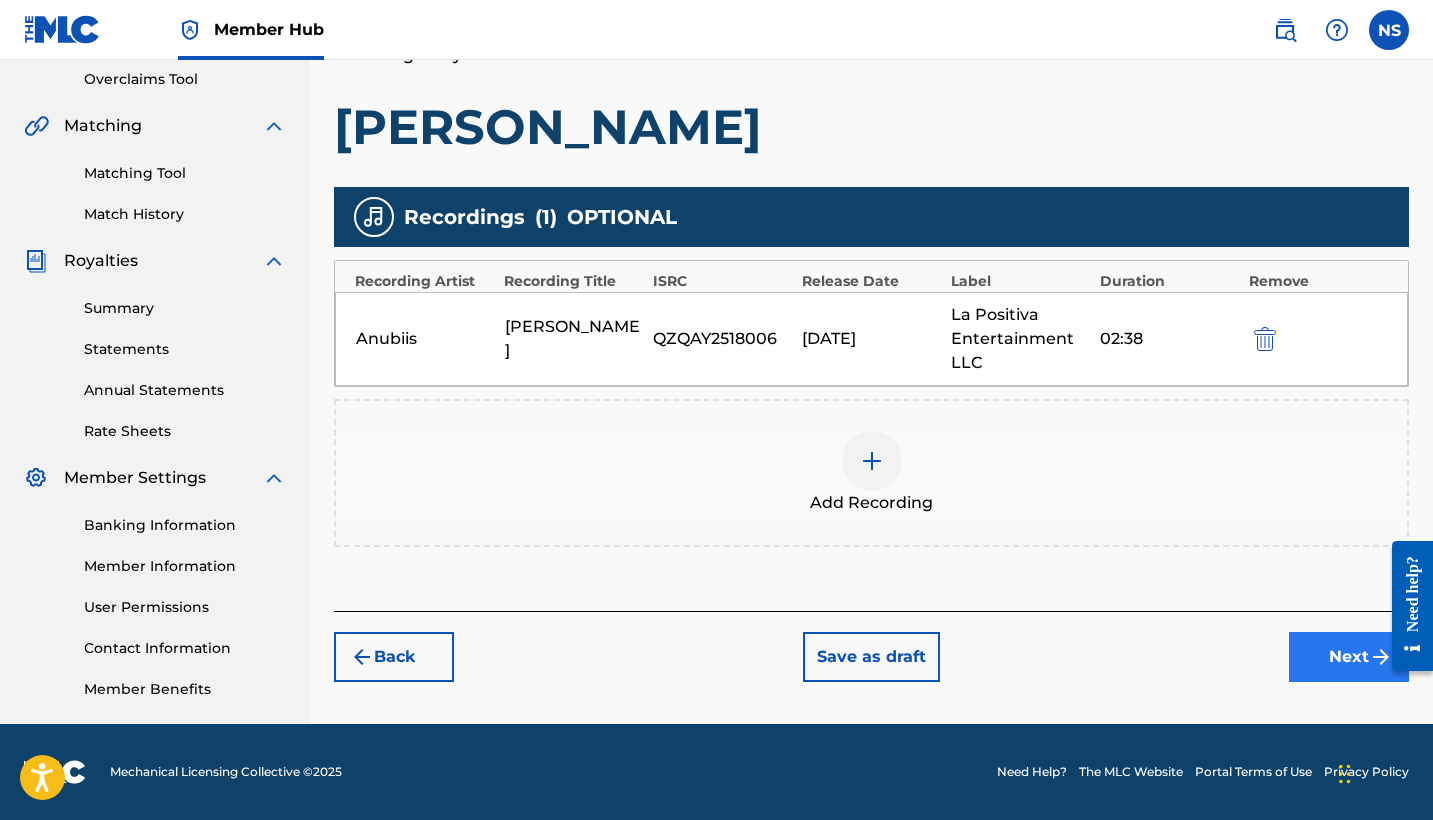
click at [1311, 653] on button "Next" at bounding box center [1349, 657] width 120 height 50
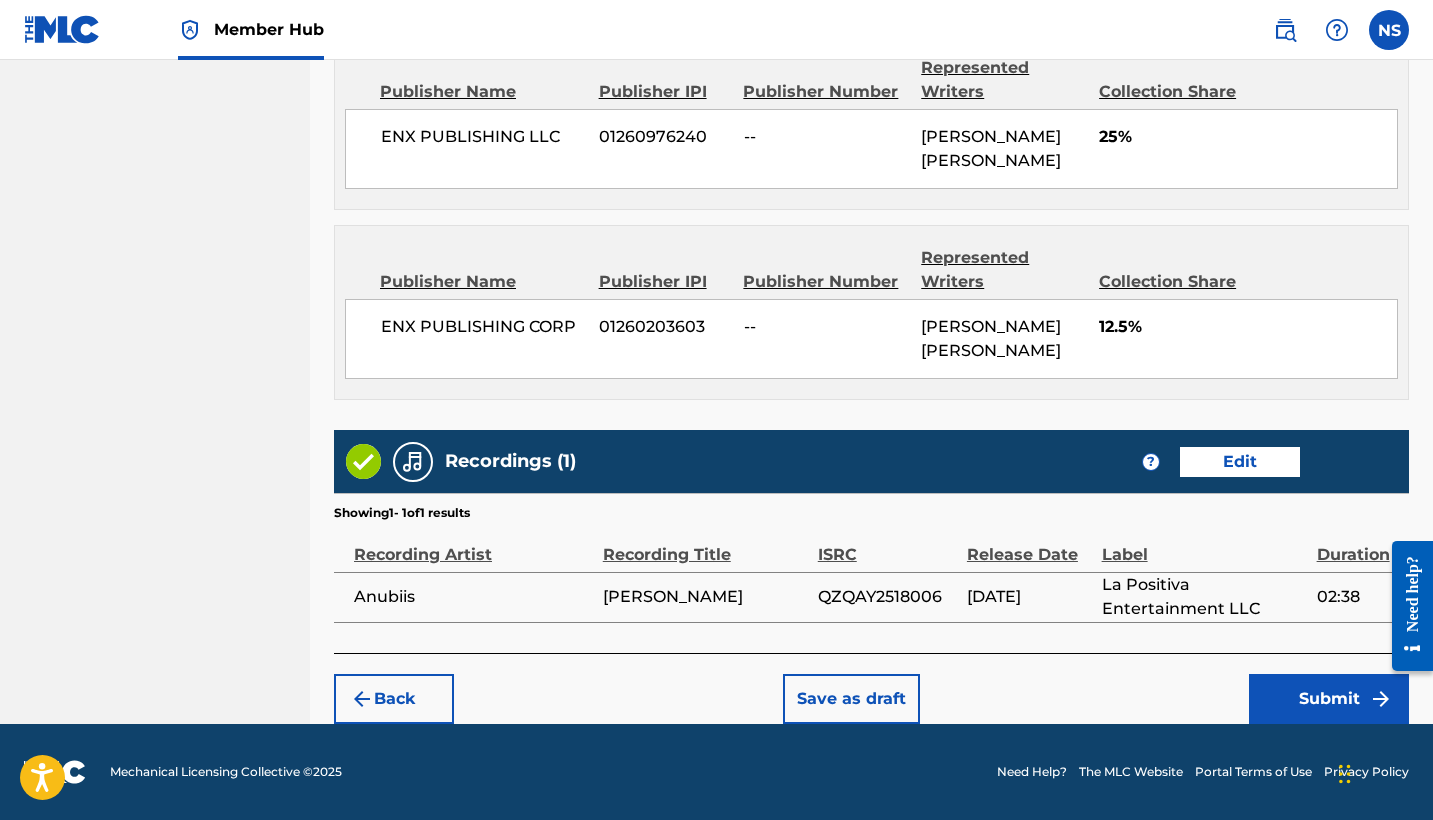
scroll to position [1256, 0]
click at [1292, 695] on button "Submit" at bounding box center [1329, 699] width 160 height 50
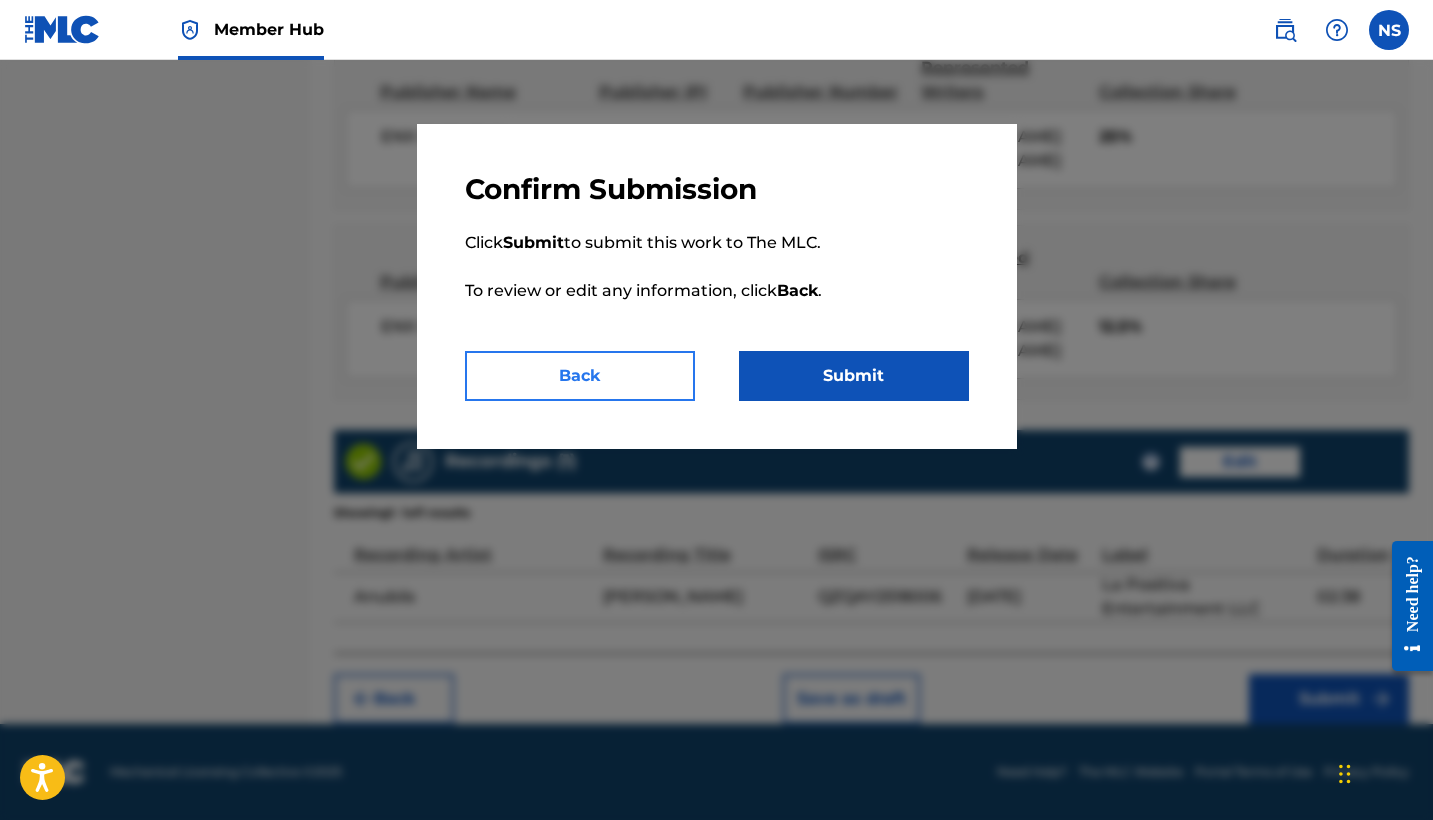
click at [684, 368] on button "Back" at bounding box center [580, 376] width 230 height 50
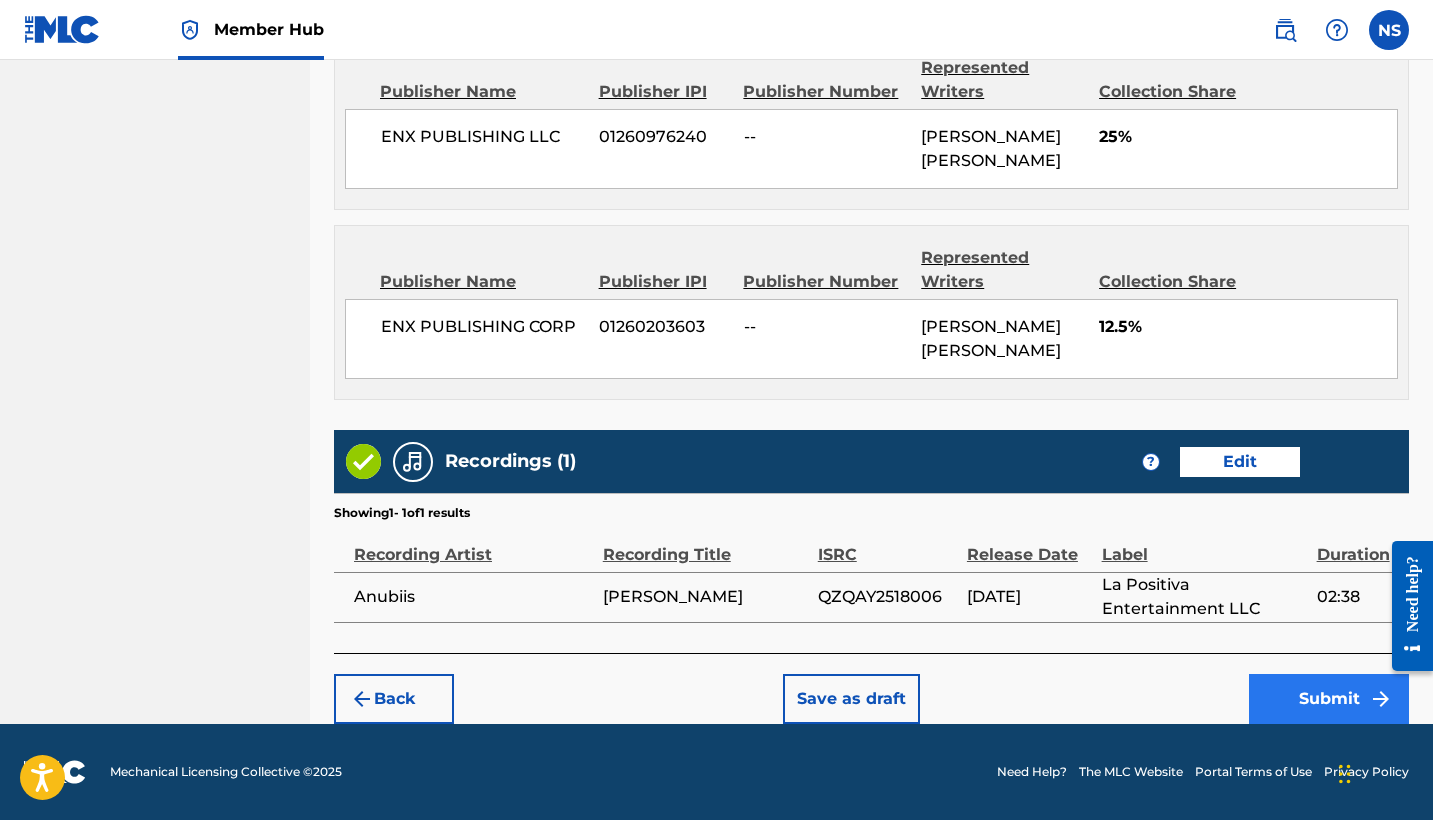
click at [1297, 697] on button "Submit" at bounding box center [1329, 699] width 160 height 50
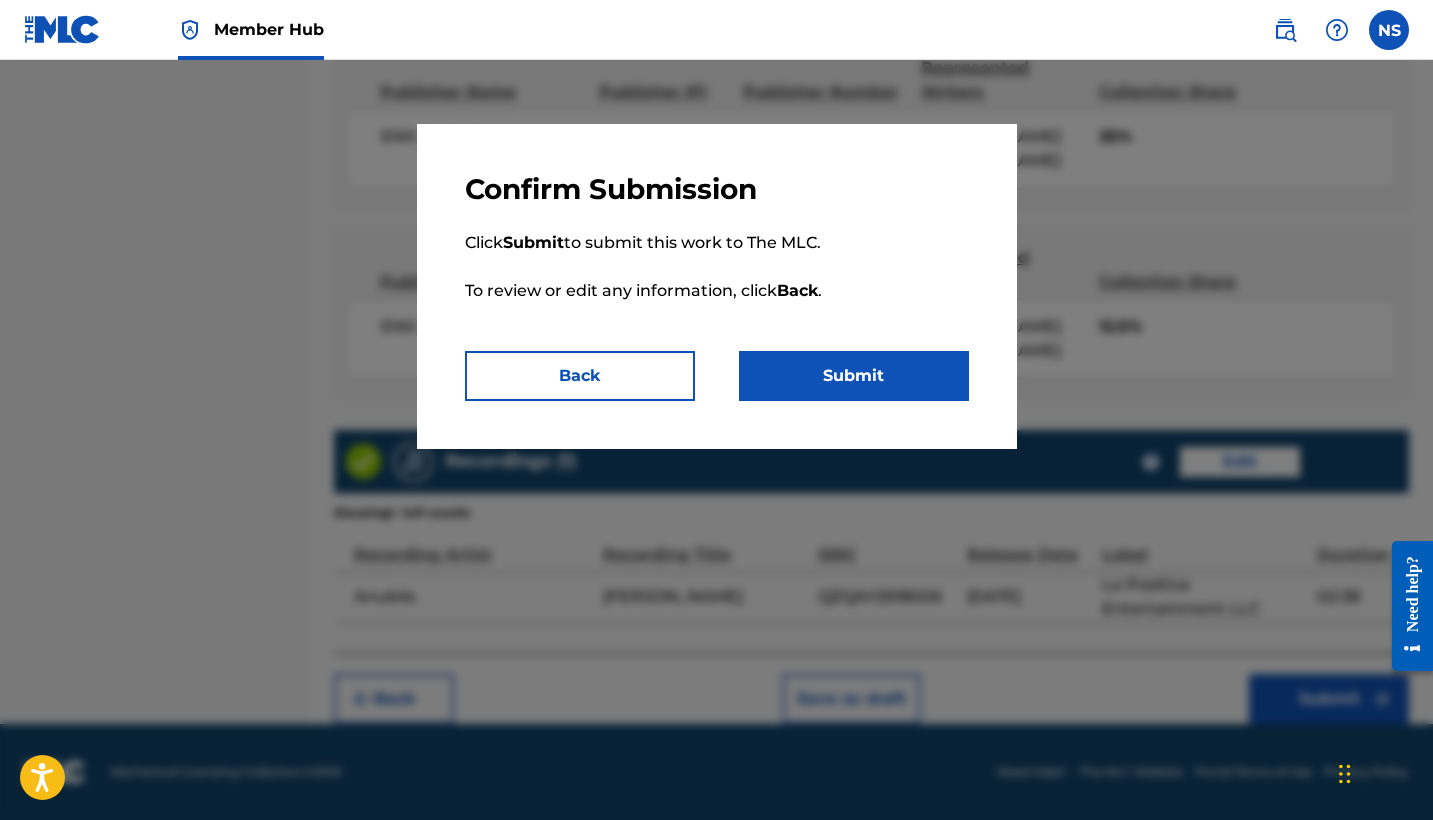
click at [861, 406] on div "Confirm Submission Click Submit to submit this work to The MLC. To review or ed…" at bounding box center [717, 286] width 600 height 325
click at [842, 380] on button "Submit" at bounding box center [854, 376] width 230 height 50
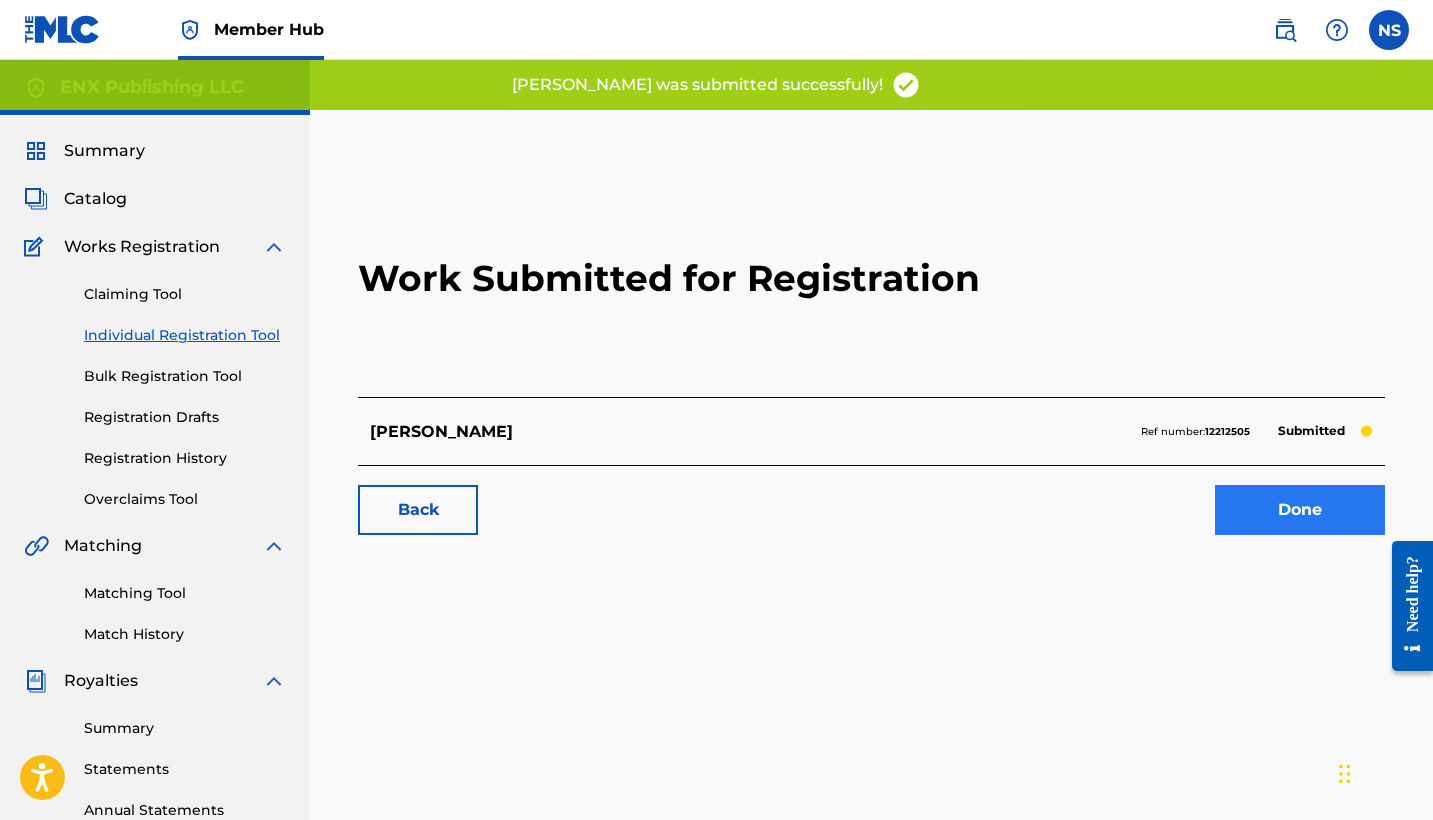
click at [1305, 533] on link "Done" at bounding box center [1300, 510] width 170 height 50
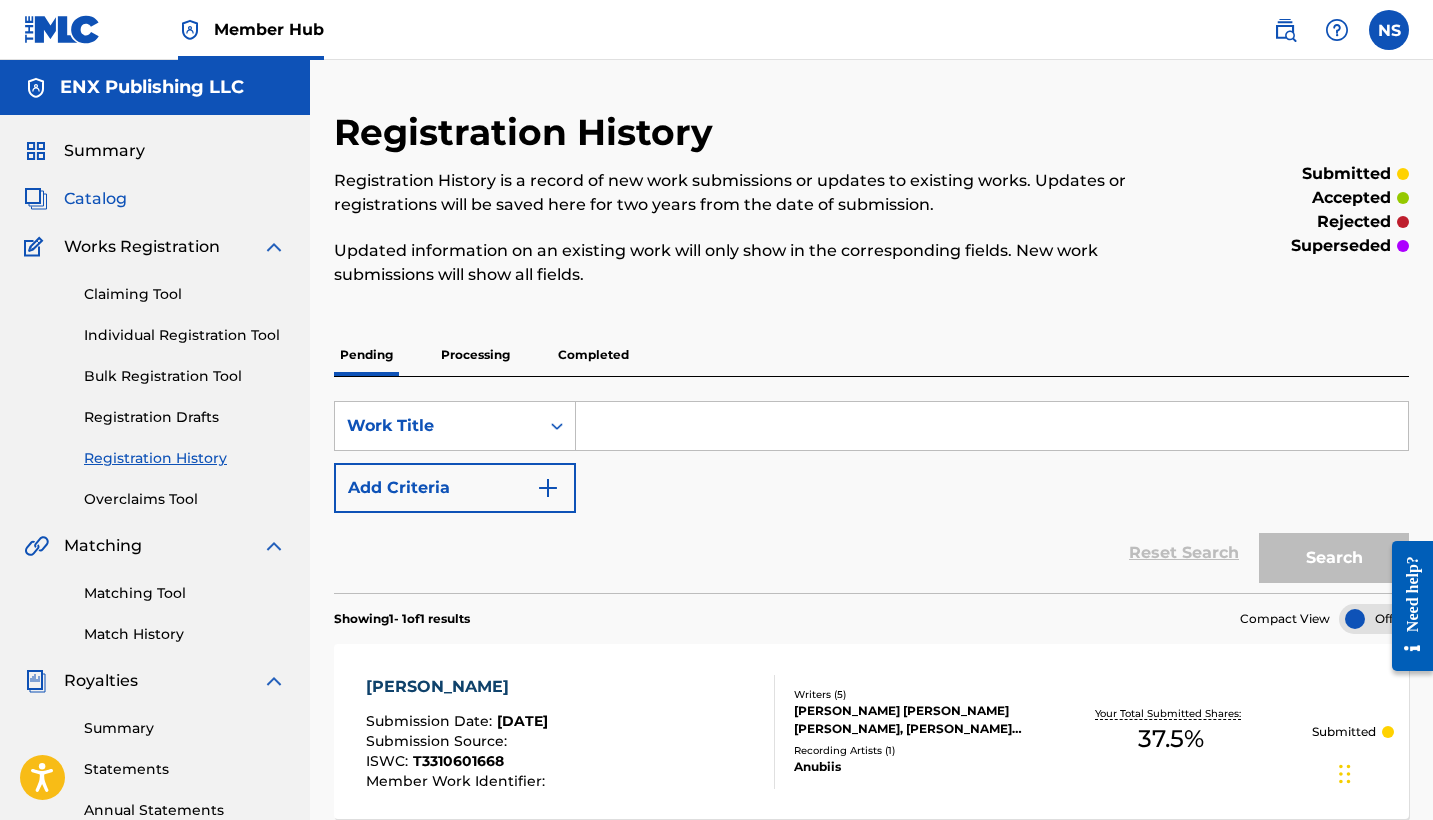
click at [93, 205] on span "Catalog" at bounding box center [95, 199] width 63 height 24
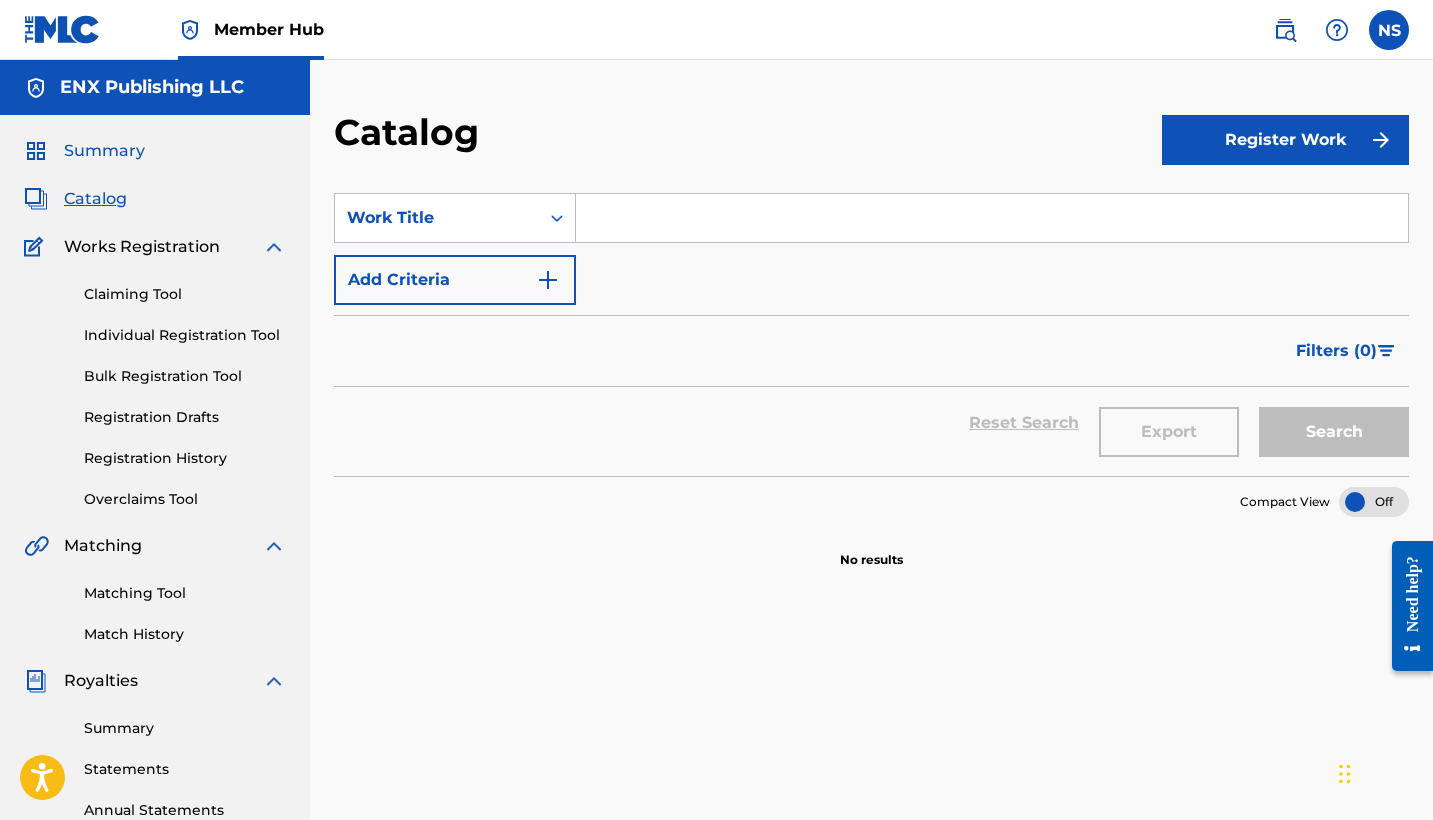
click at [91, 162] on span "Summary" at bounding box center [104, 151] width 81 height 24
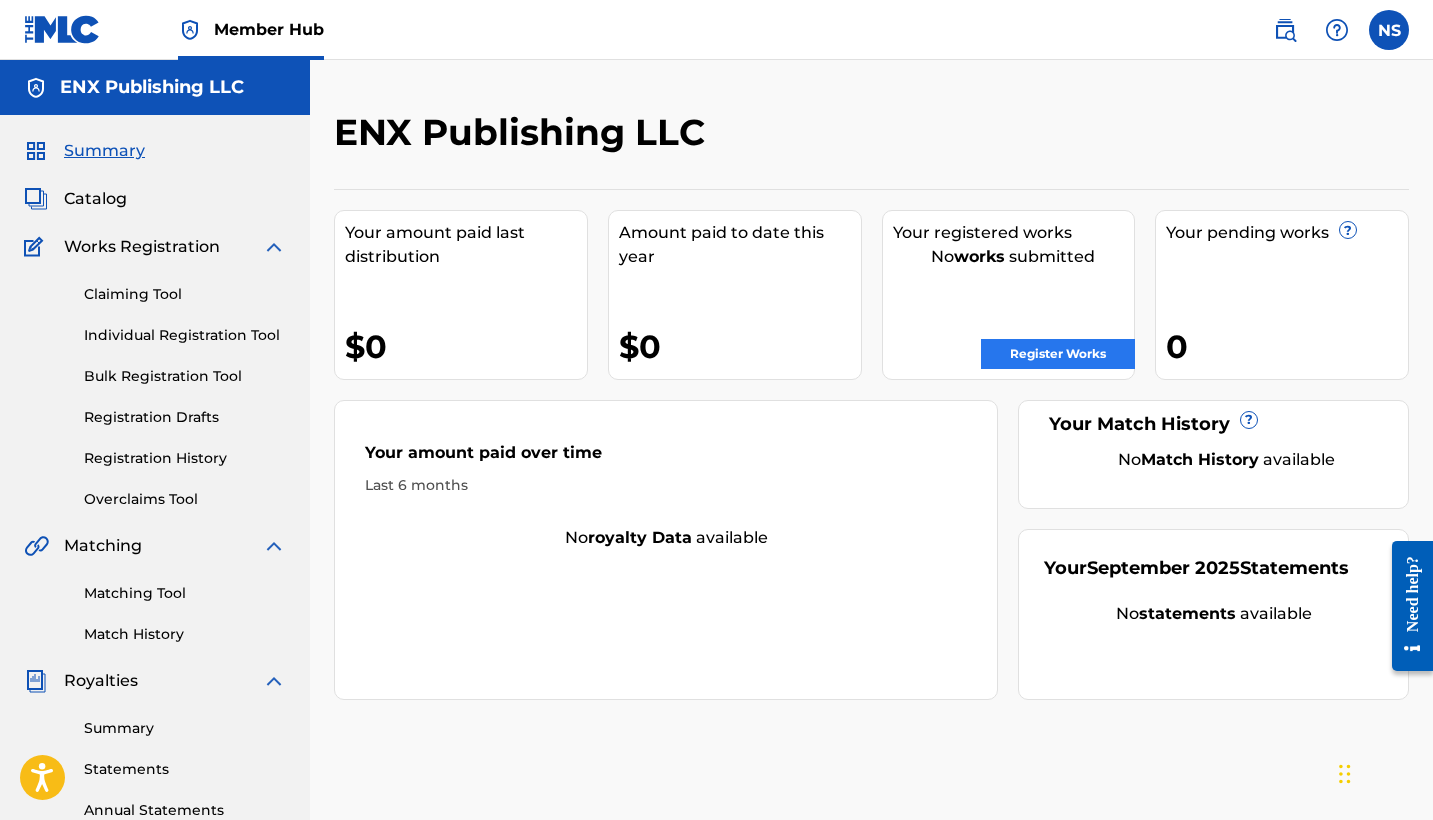
click at [1086, 360] on link "Register Works" at bounding box center [1058, 354] width 154 height 30
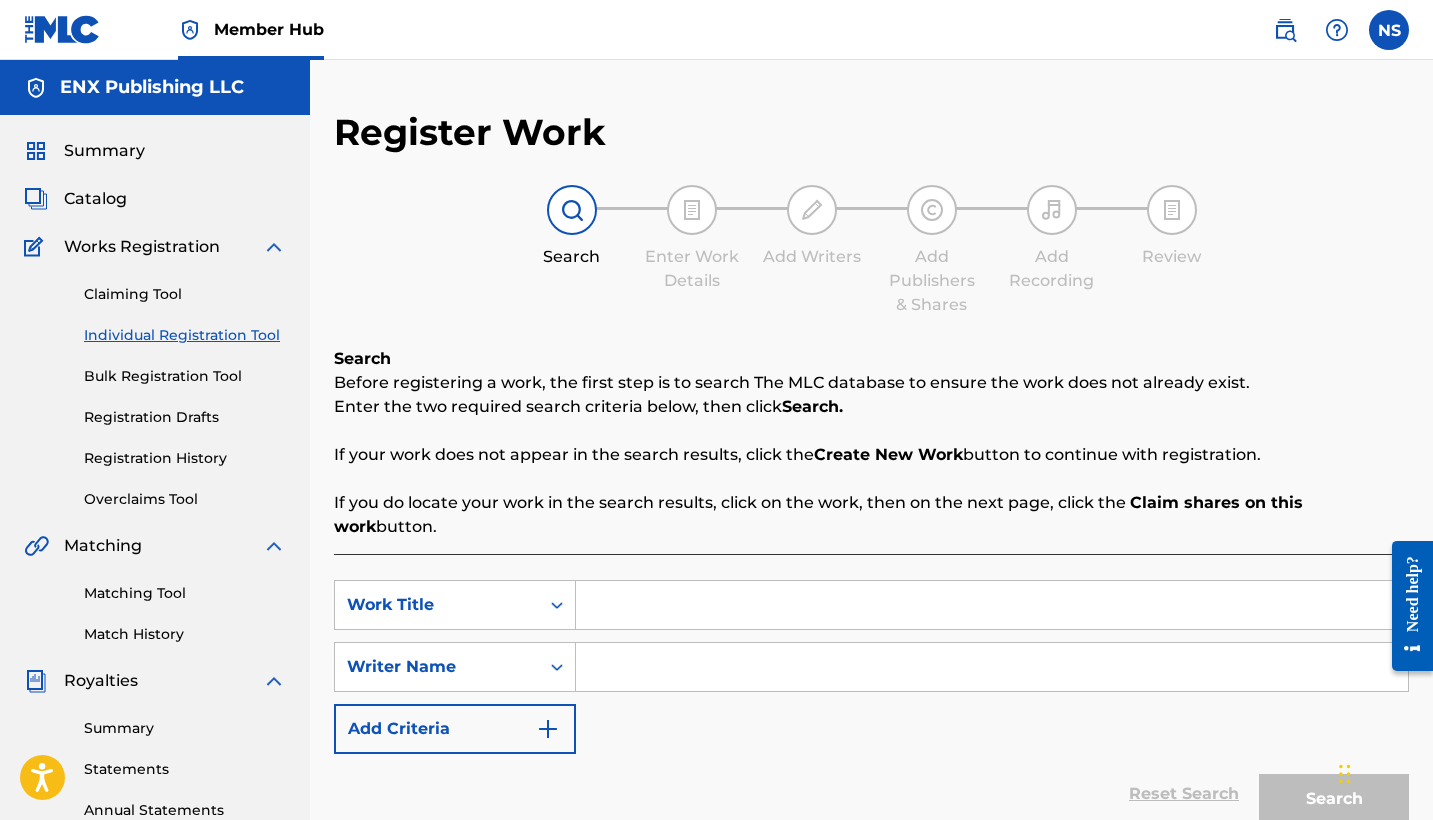
click at [660, 588] on input "Search Form" at bounding box center [992, 605] width 832 height 48
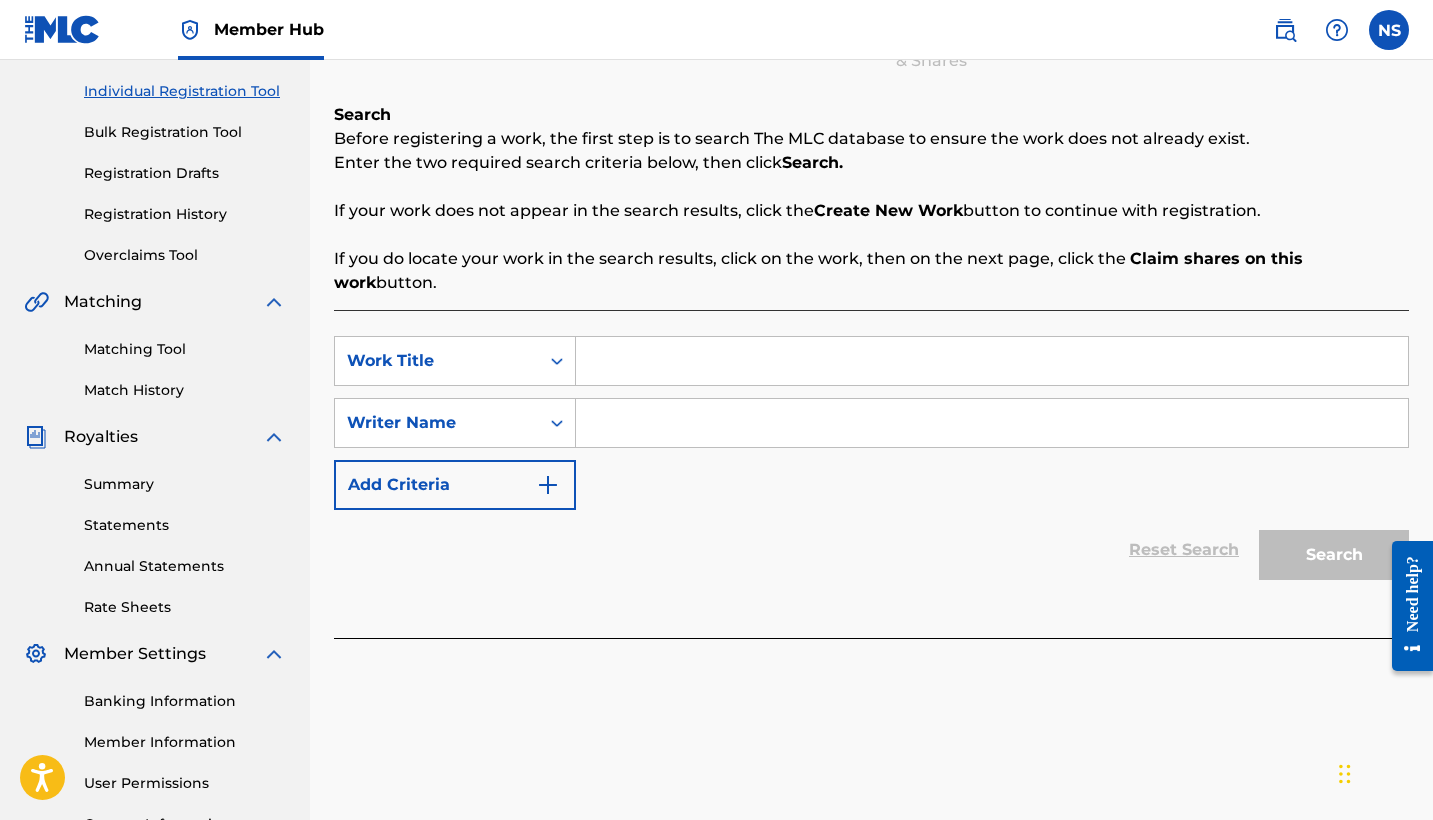
scroll to position [292, 0]
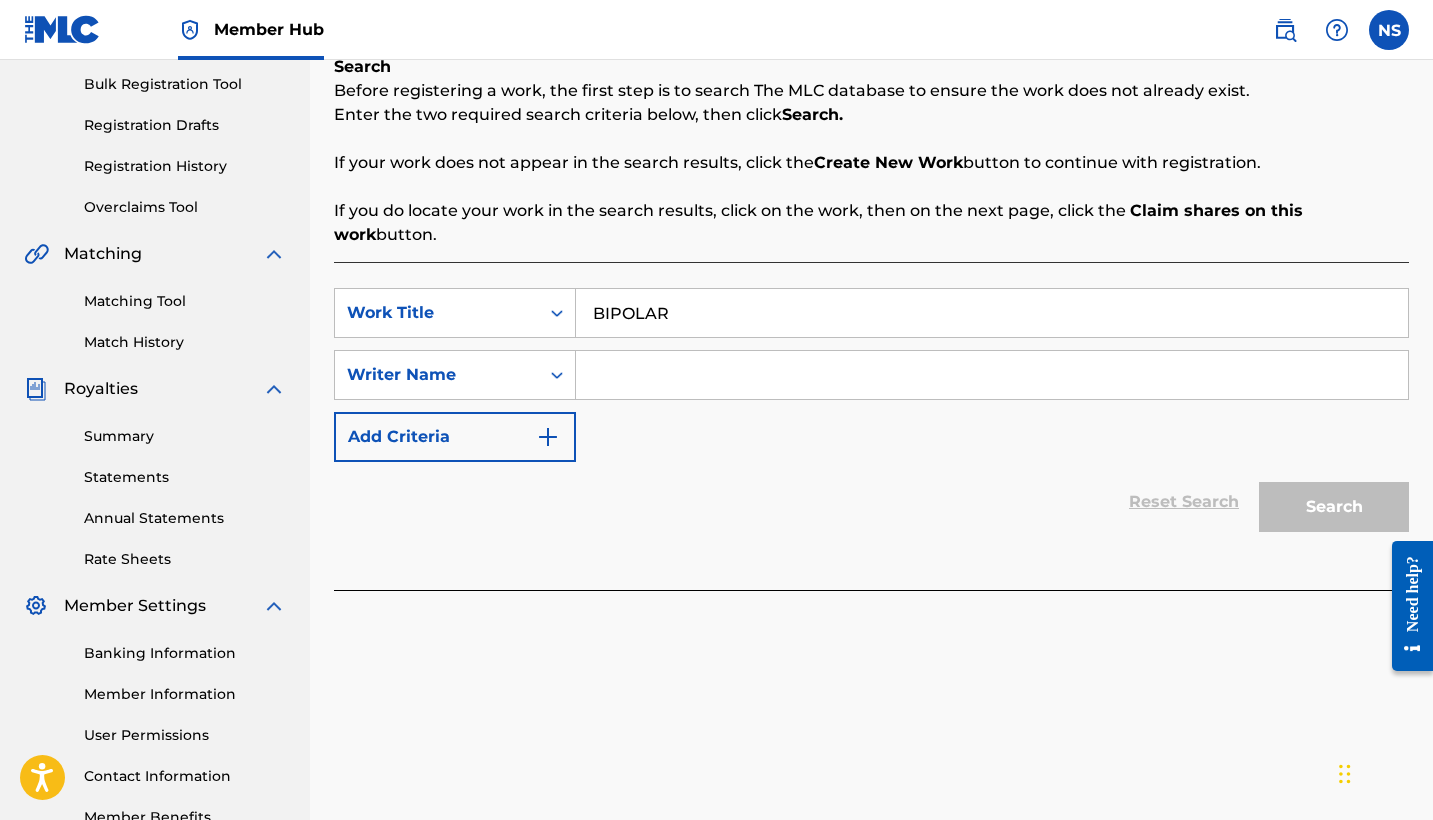
click at [677, 351] on input "Search Form" at bounding box center [992, 375] width 832 height 48
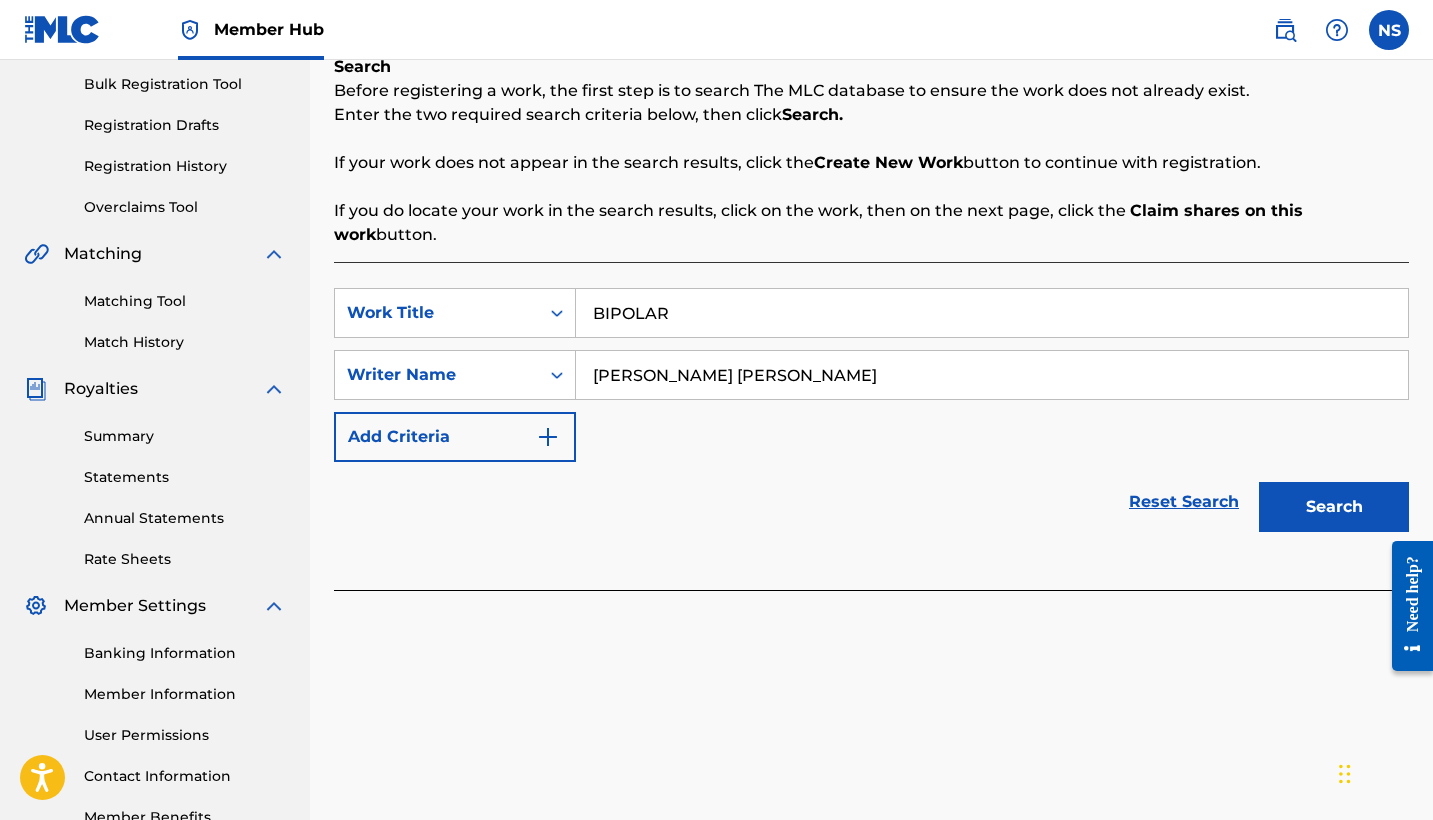
click at [1334, 483] on button "Search" at bounding box center [1334, 507] width 150 height 50
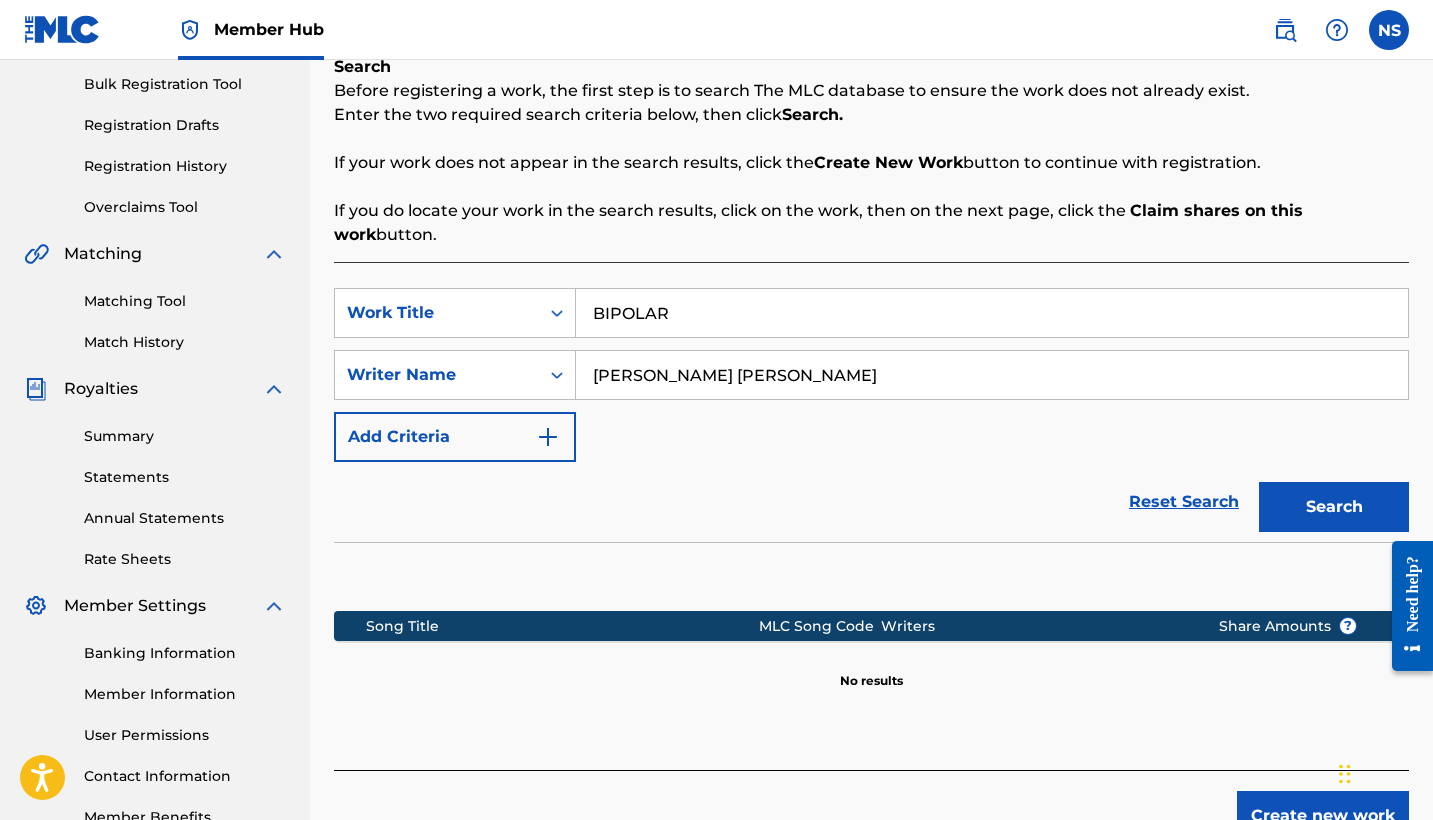
click at [1334, 483] on button "Search" at bounding box center [1334, 507] width 150 height 50
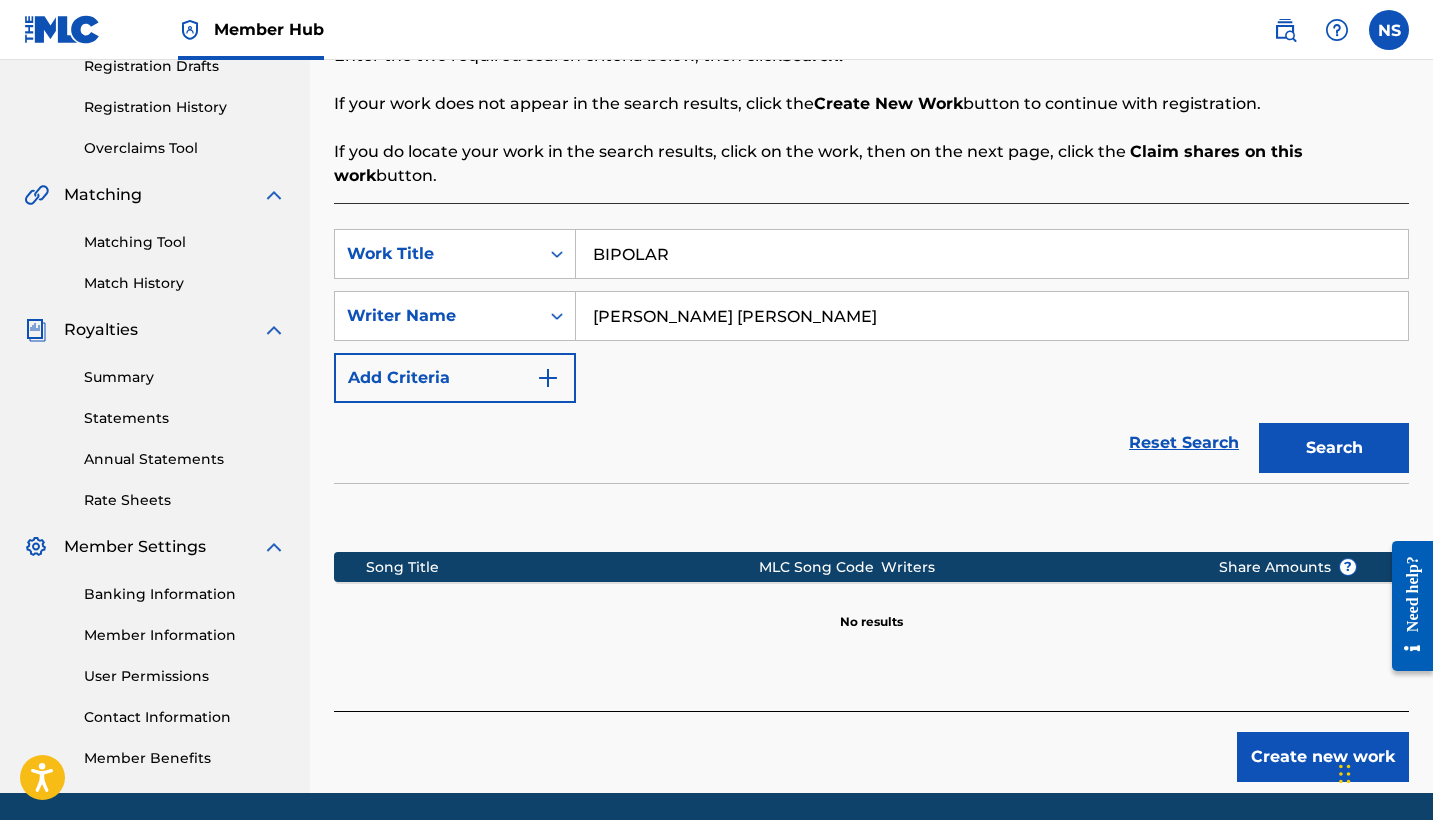
scroll to position [367, 0]
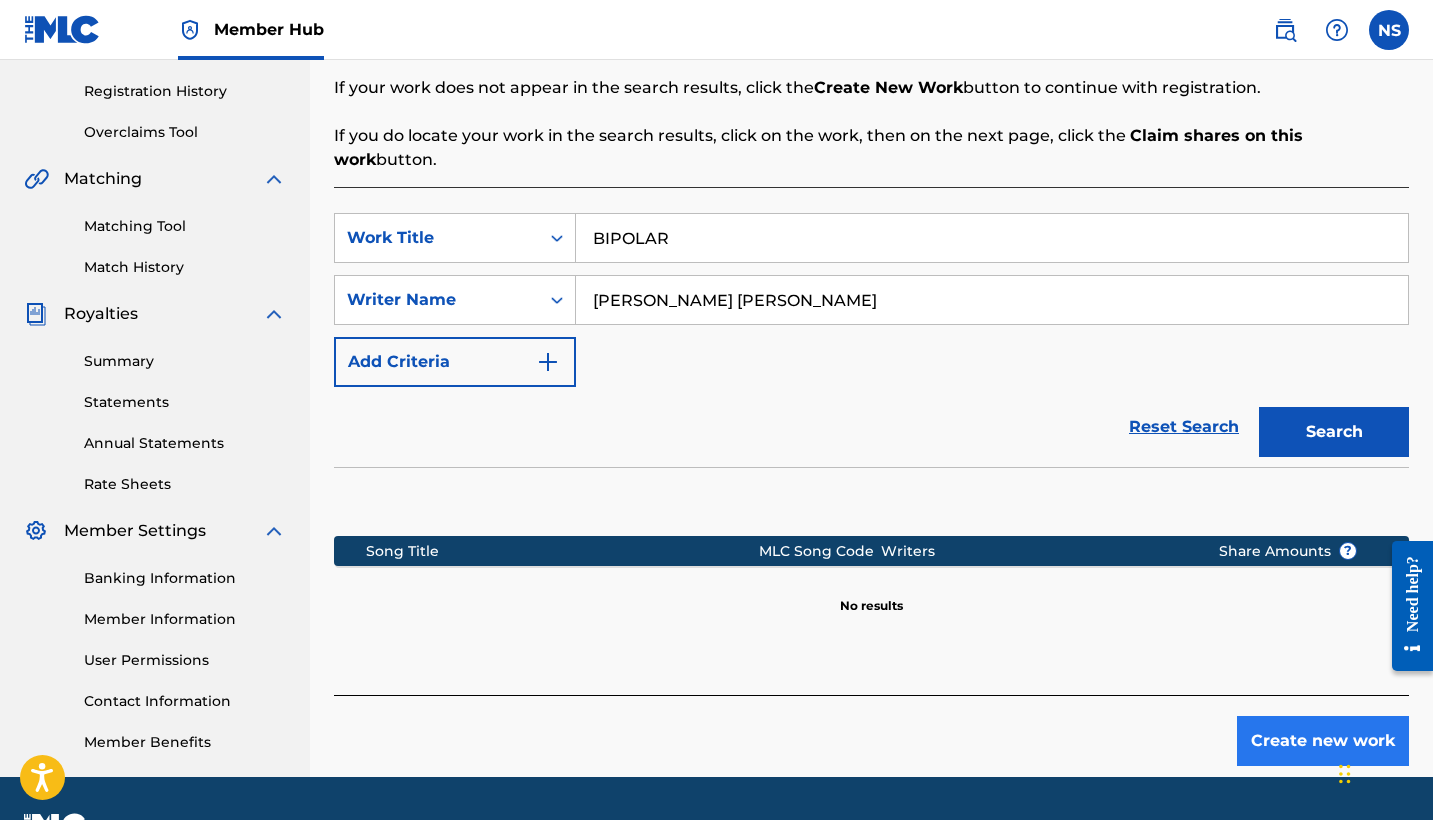
click at [1328, 717] on button "Create new work" at bounding box center [1323, 741] width 172 height 50
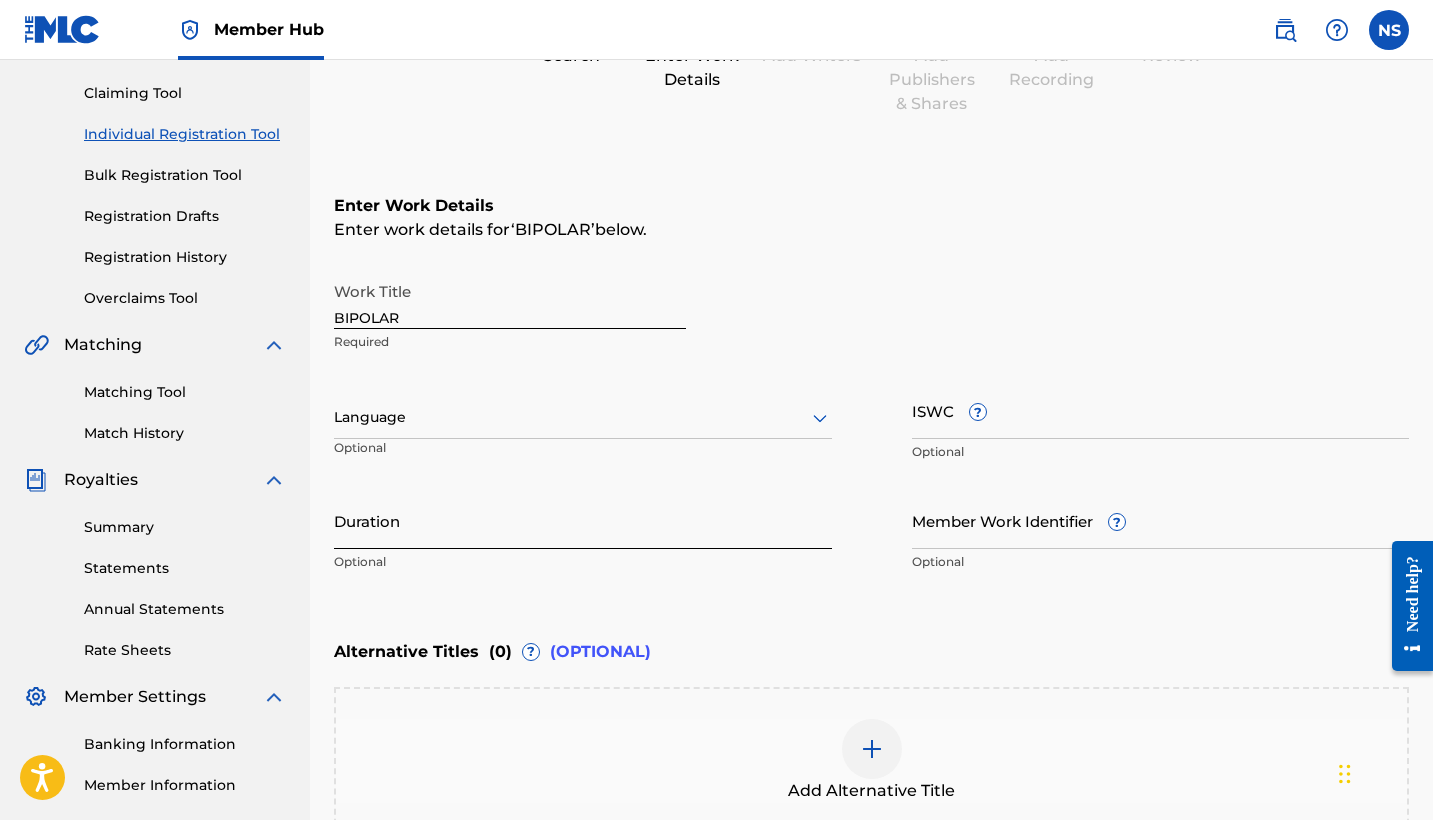
scroll to position [169, 0]
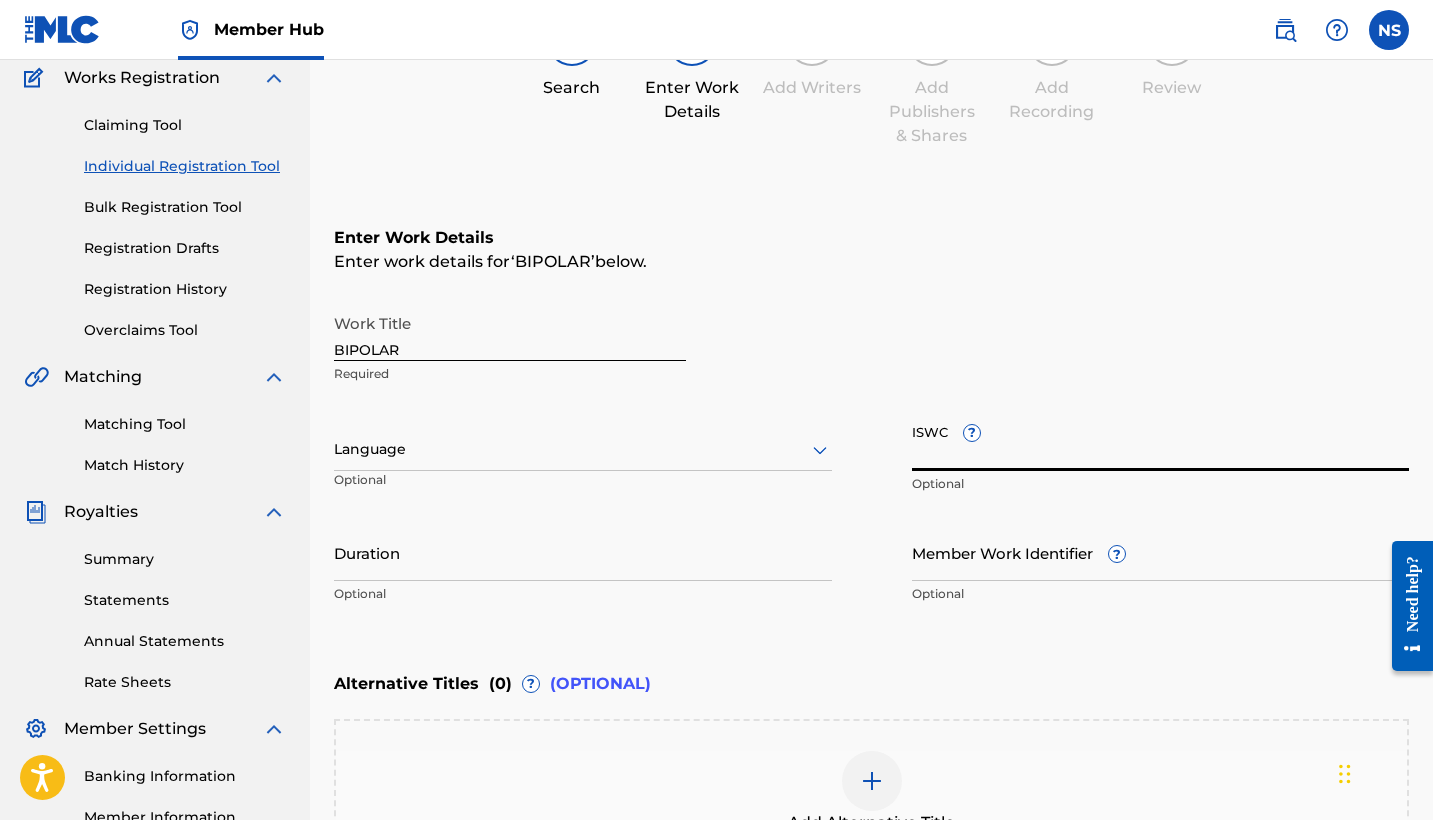
click at [973, 456] on input "ISWC ?" at bounding box center [1161, 442] width 498 height 57
paste input "T-331.060.169-1"
click at [468, 447] on div at bounding box center [583, 449] width 498 height 25
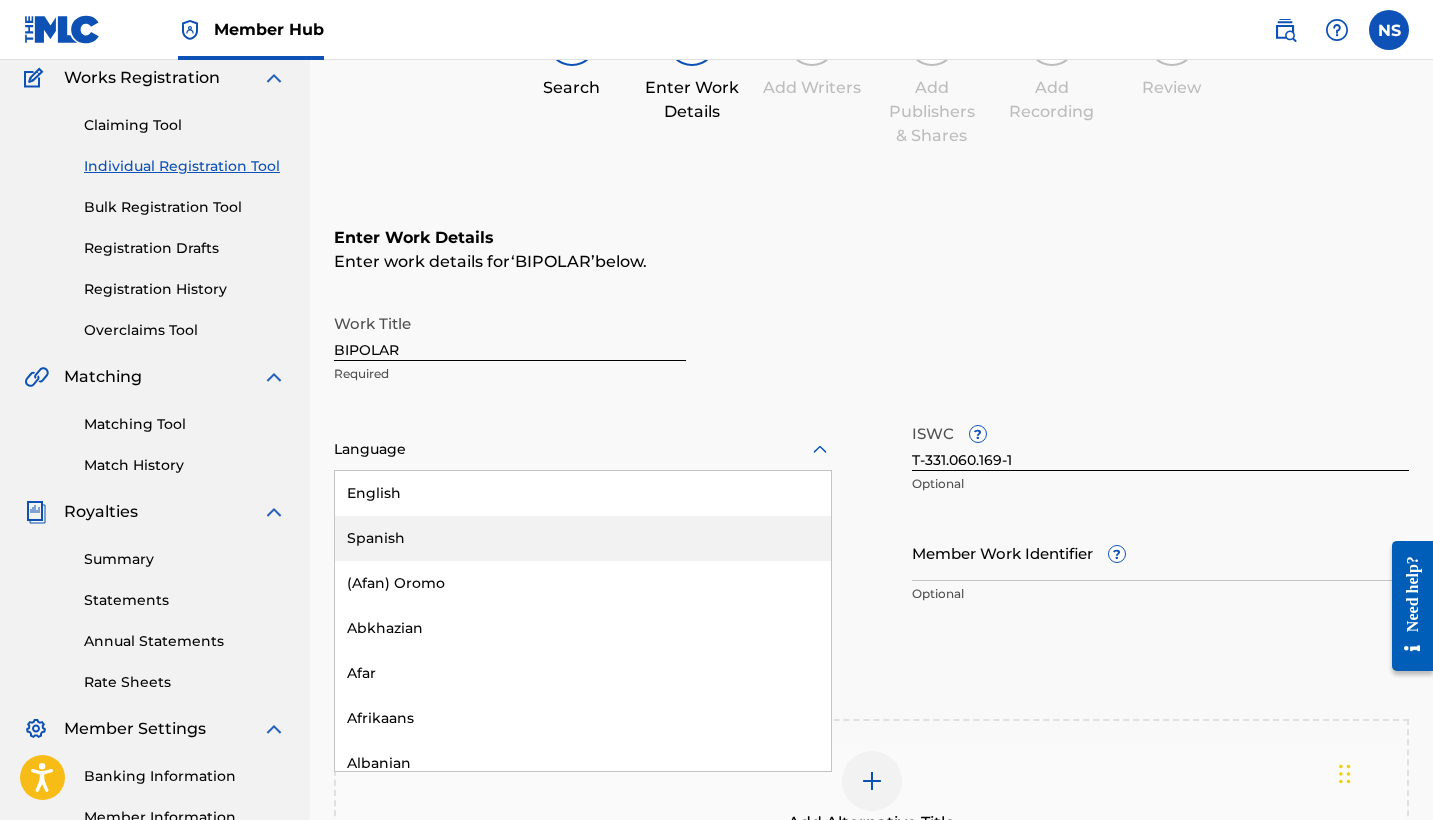
click at [472, 531] on div "Spanish" at bounding box center [583, 538] width 496 height 45
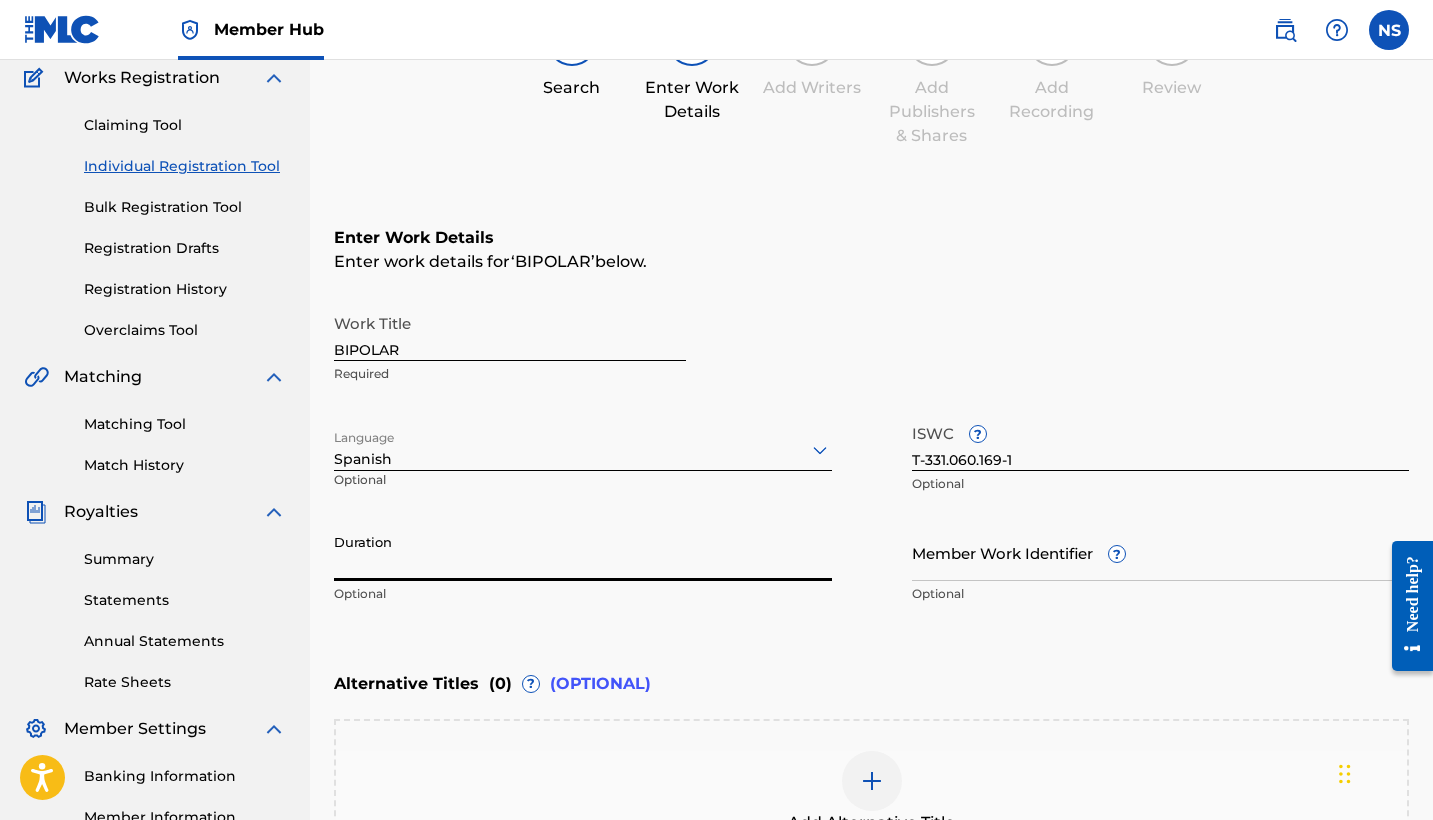
click at [511, 561] on input "Duration" at bounding box center [583, 552] width 498 height 57
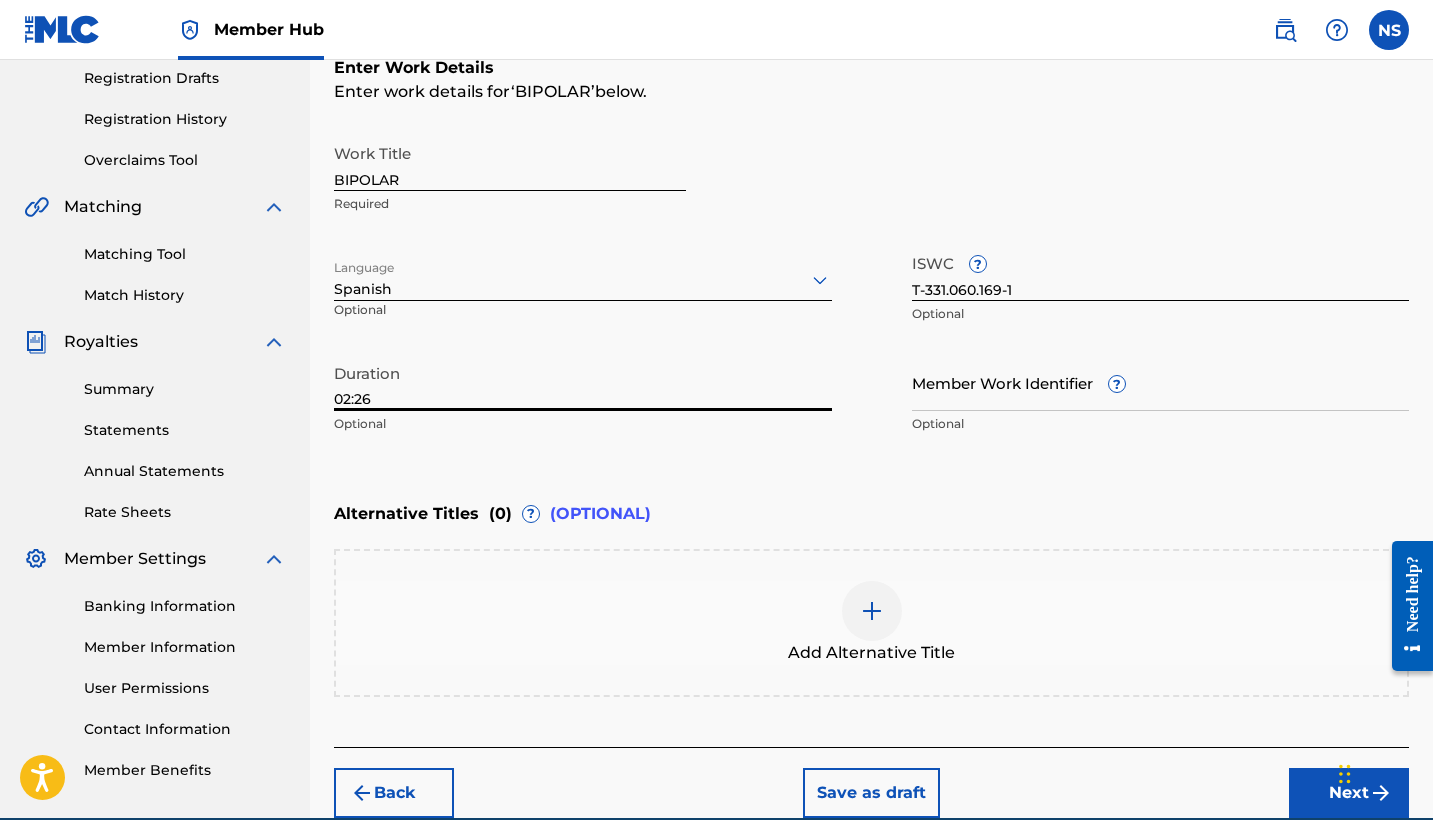
scroll to position [252, 0]
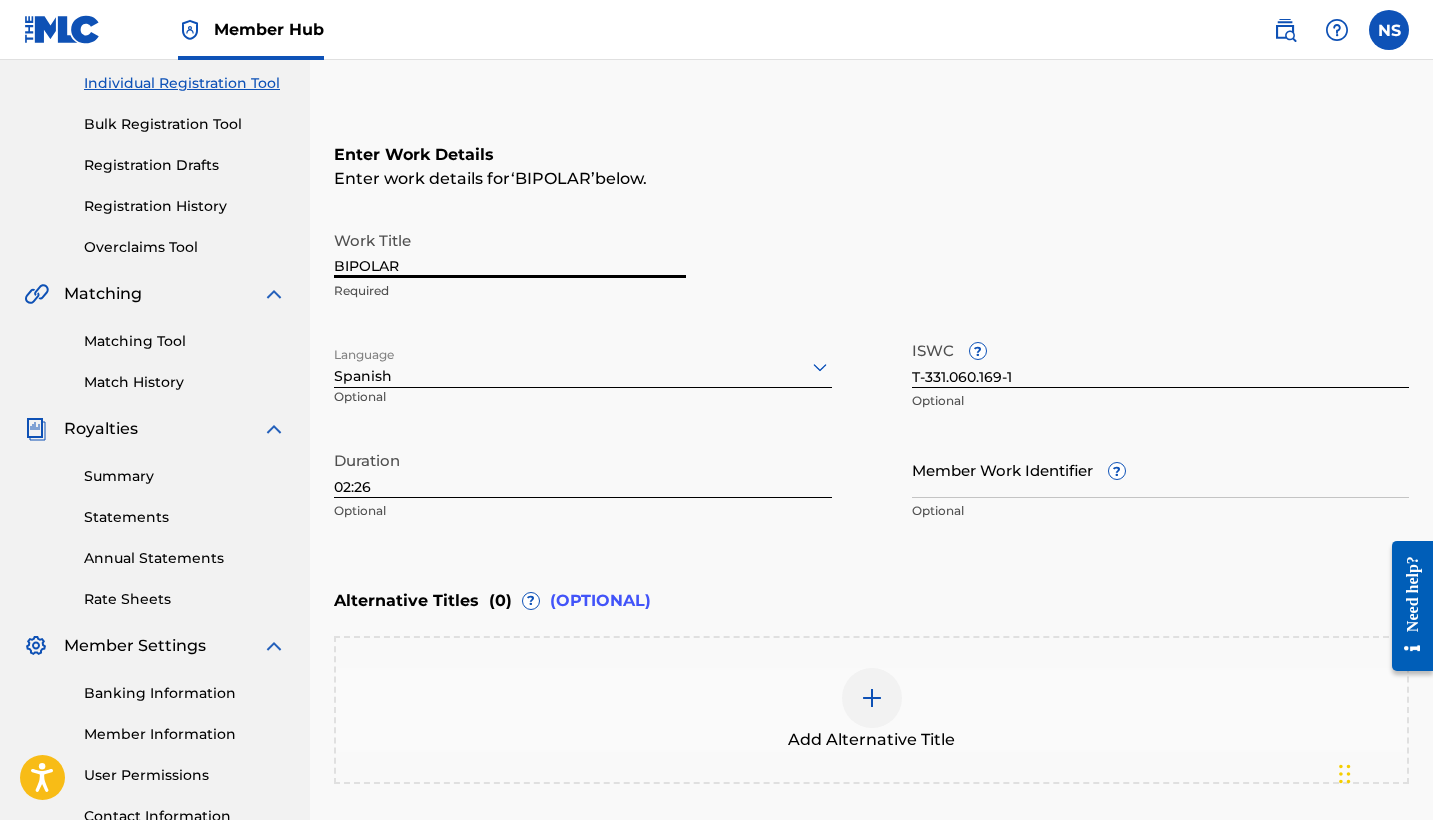
click at [467, 272] on input "BIPOLAR" at bounding box center [510, 249] width 352 height 57
click at [456, 267] on input "BIPOLAR" at bounding box center [510, 249] width 352 height 57
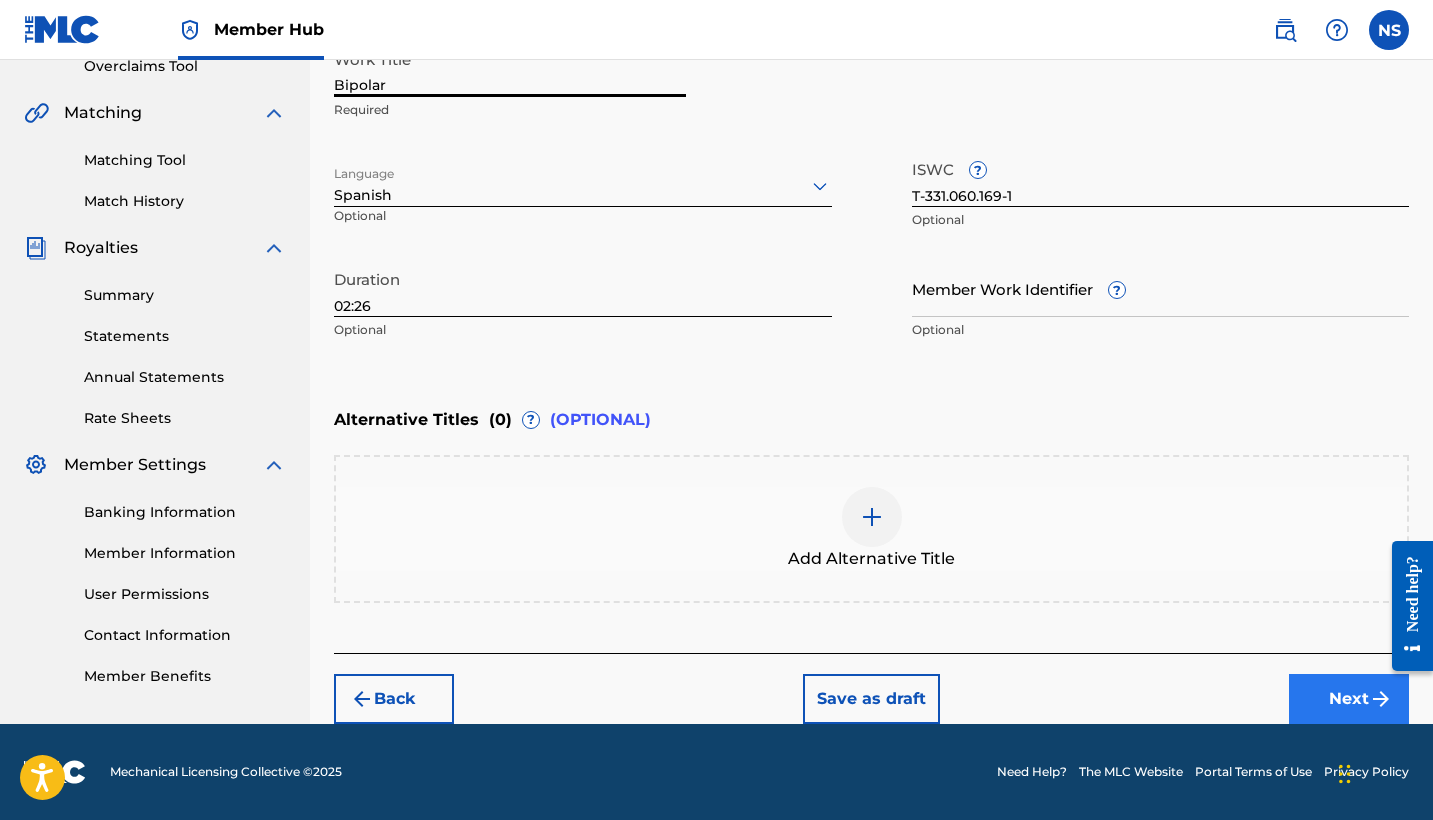
click at [1347, 718] on button "Next" at bounding box center [1349, 699] width 120 height 50
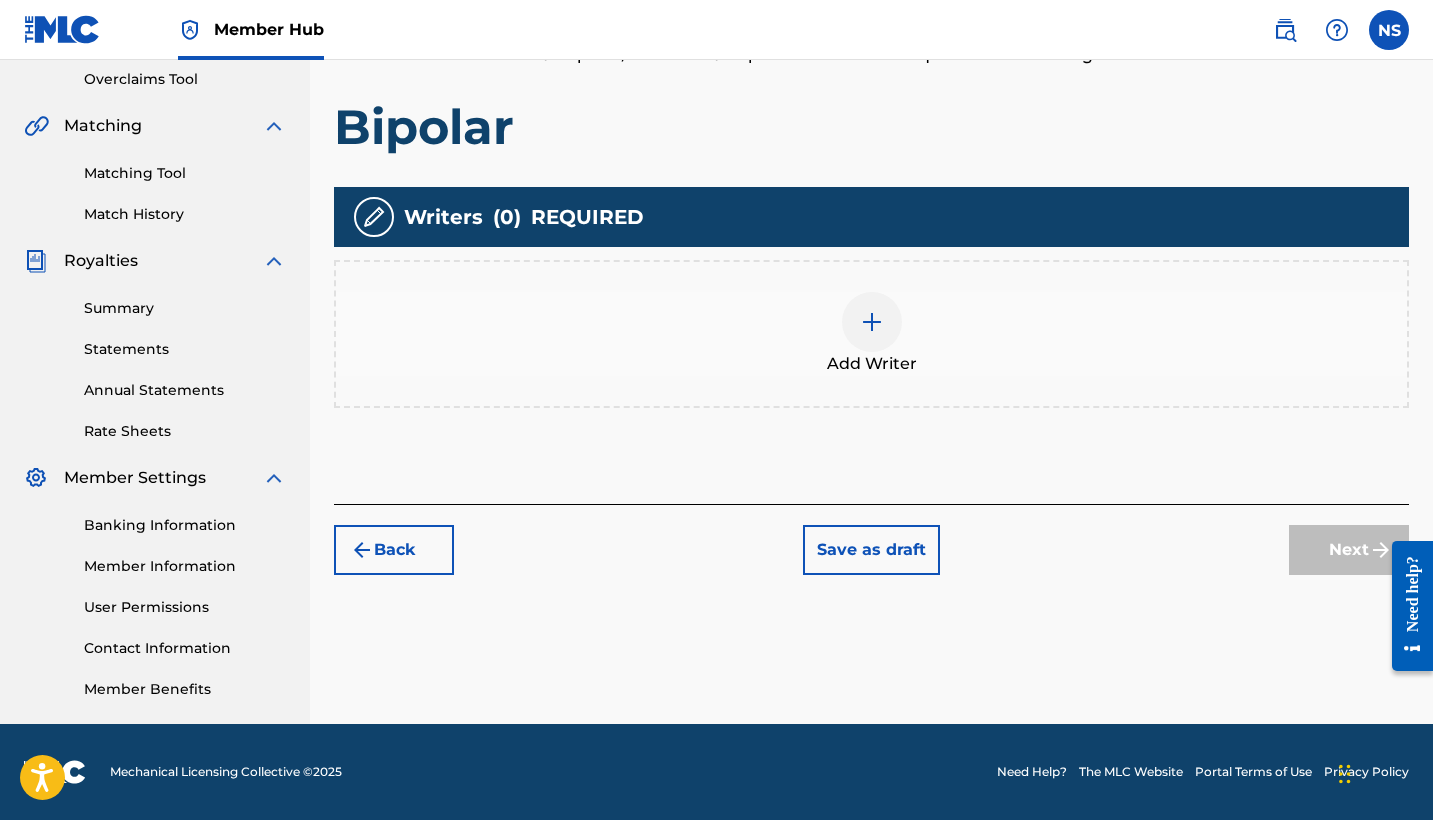
click at [923, 325] on div "Add Writer" at bounding box center [871, 334] width 1071 height 84
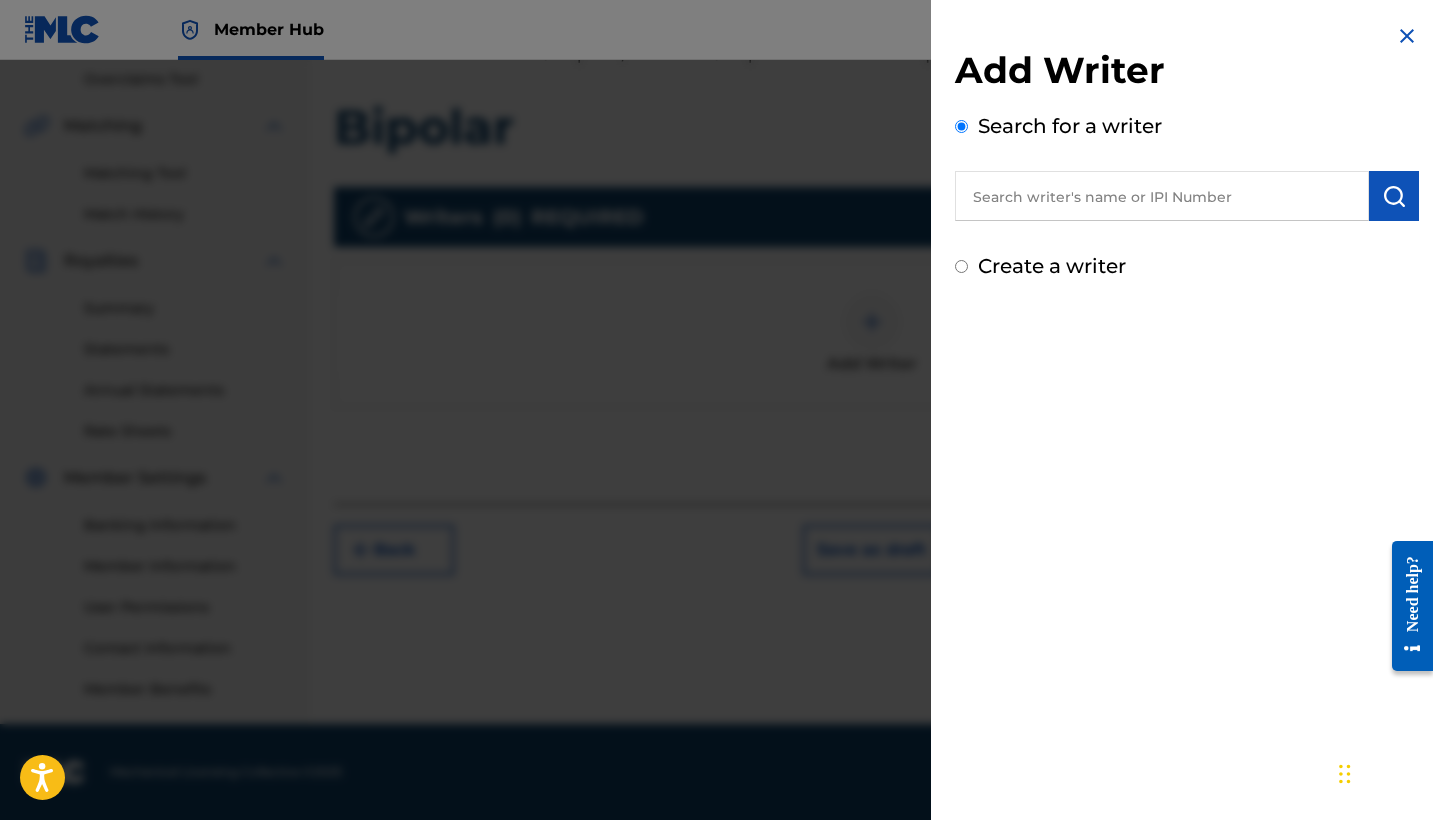
click at [1084, 196] on input "text" at bounding box center [1162, 196] width 414 height 50
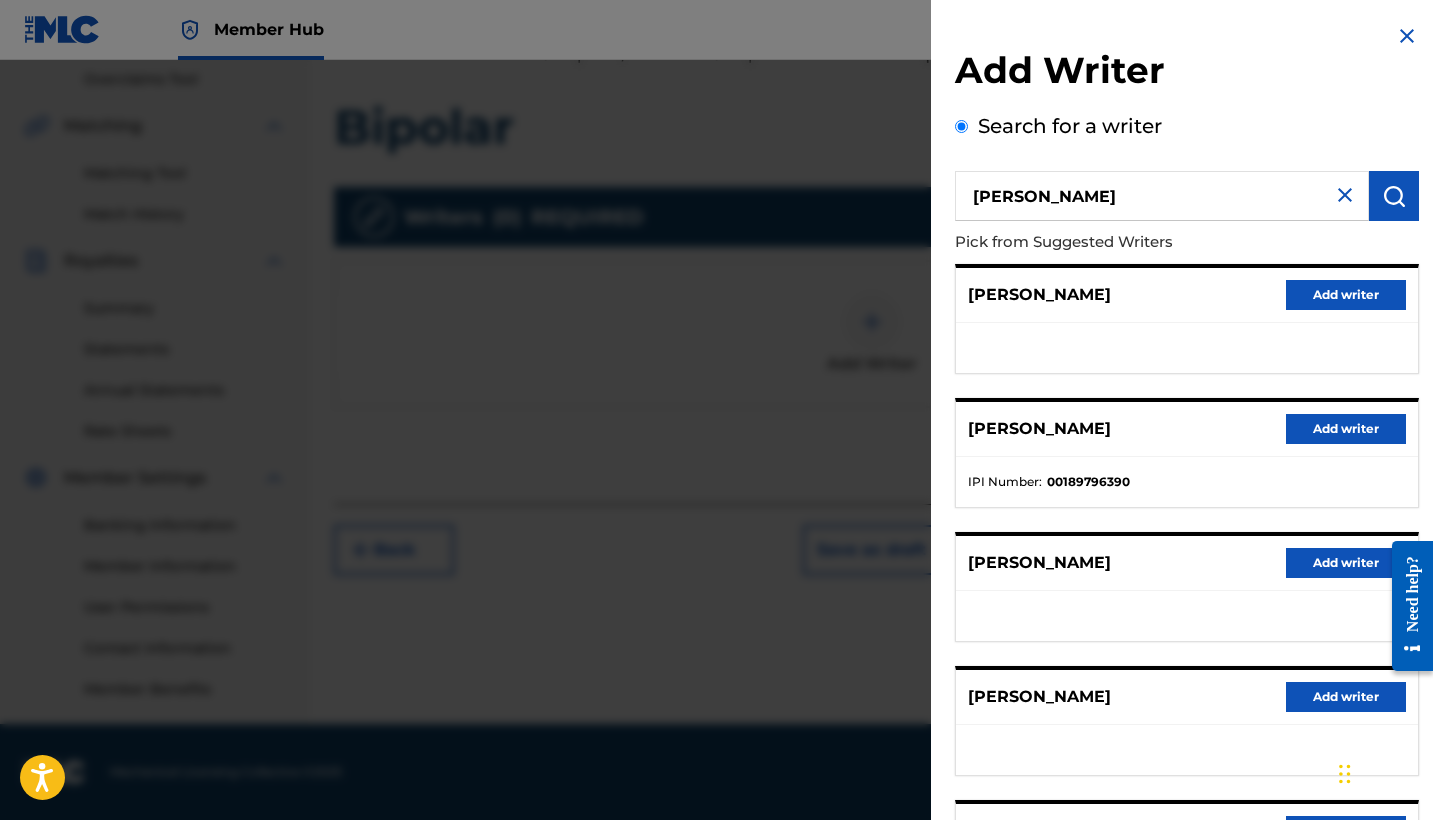
click at [1109, 203] on input "[PERSON_NAME]" at bounding box center [1162, 196] width 414 height 50
paste input "01078192147"
click at [1399, 210] on button "submit" at bounding box center [1394, 196] width 50 height 50
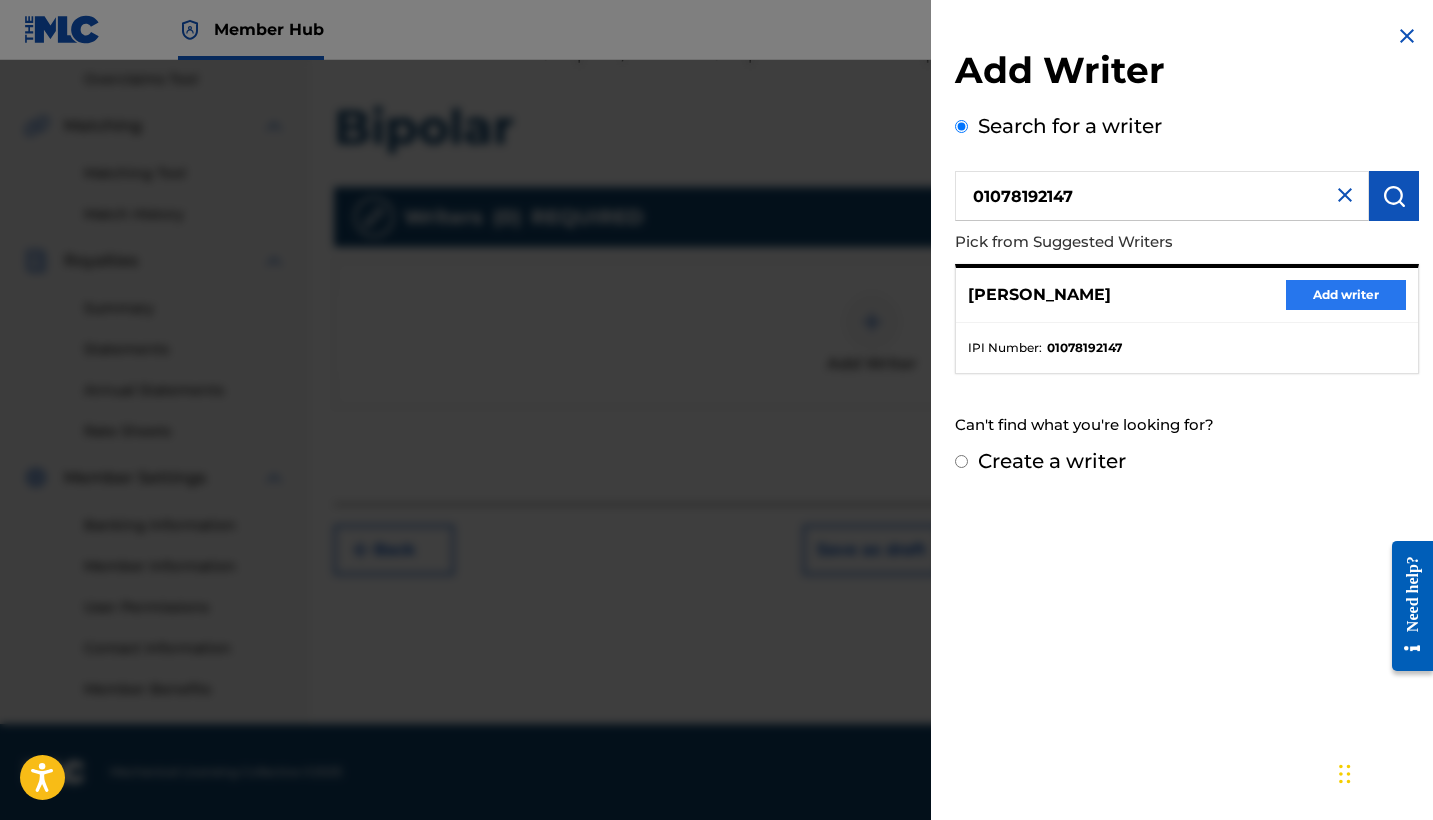
click at [1298, 303] on button "Add writer" at bounding box center [1346, 295] width 120 height 30
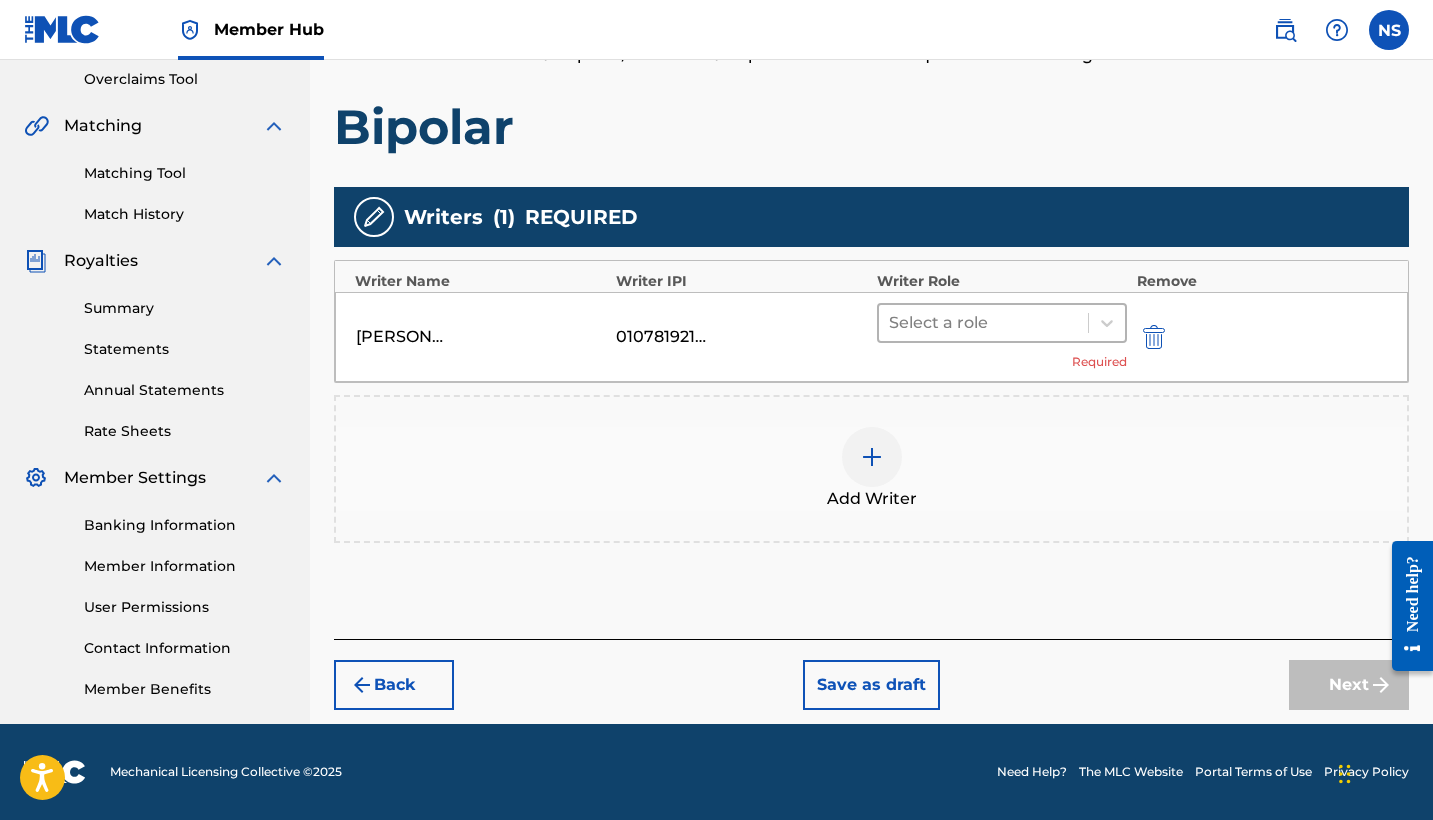
click at [941, 328] on div at bounding box center [983, 323] width 189 height 28
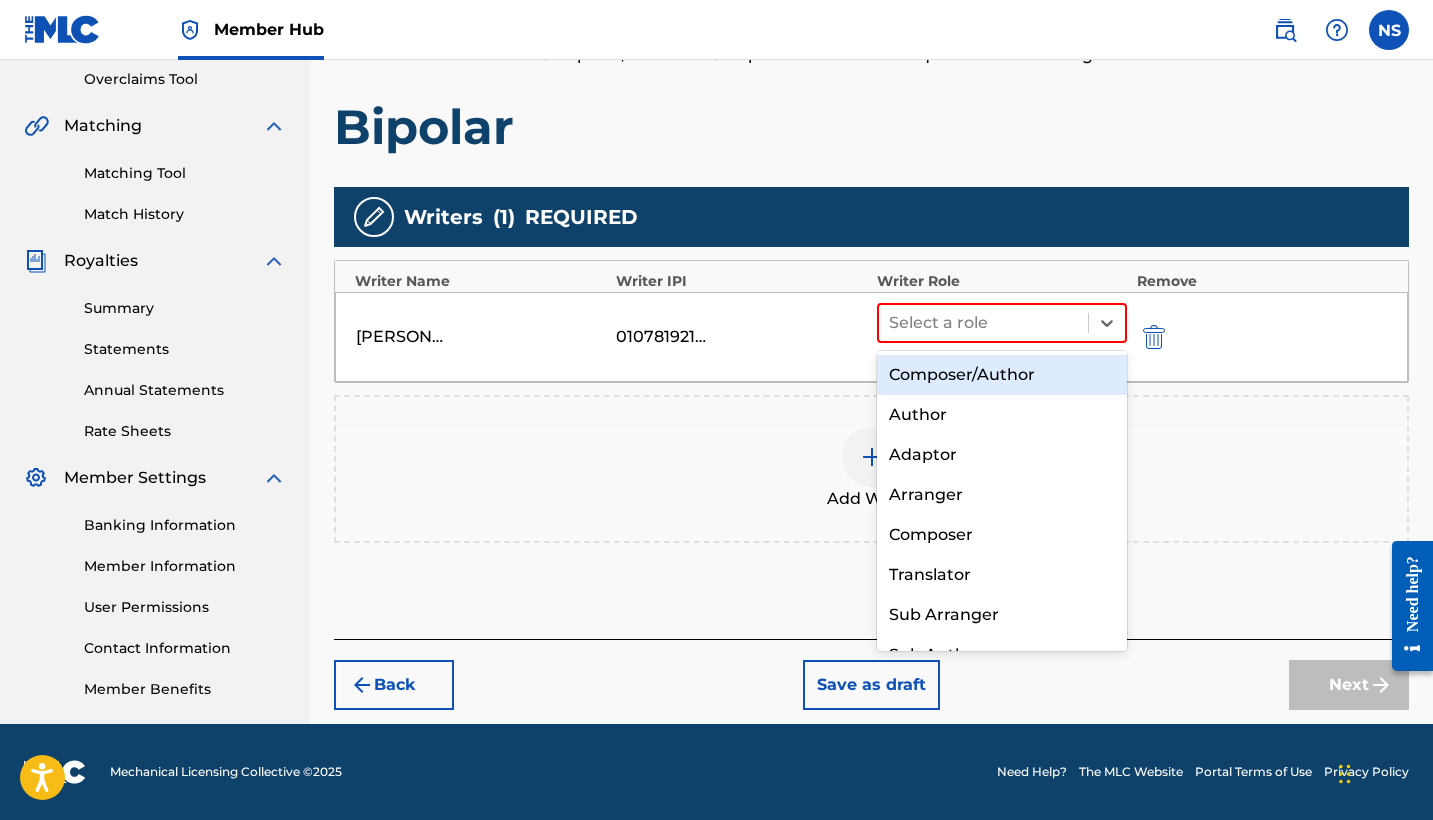
click at [954, 371] on div "Composer/Author" at bounding box center [1002, 375] width 250 height 40
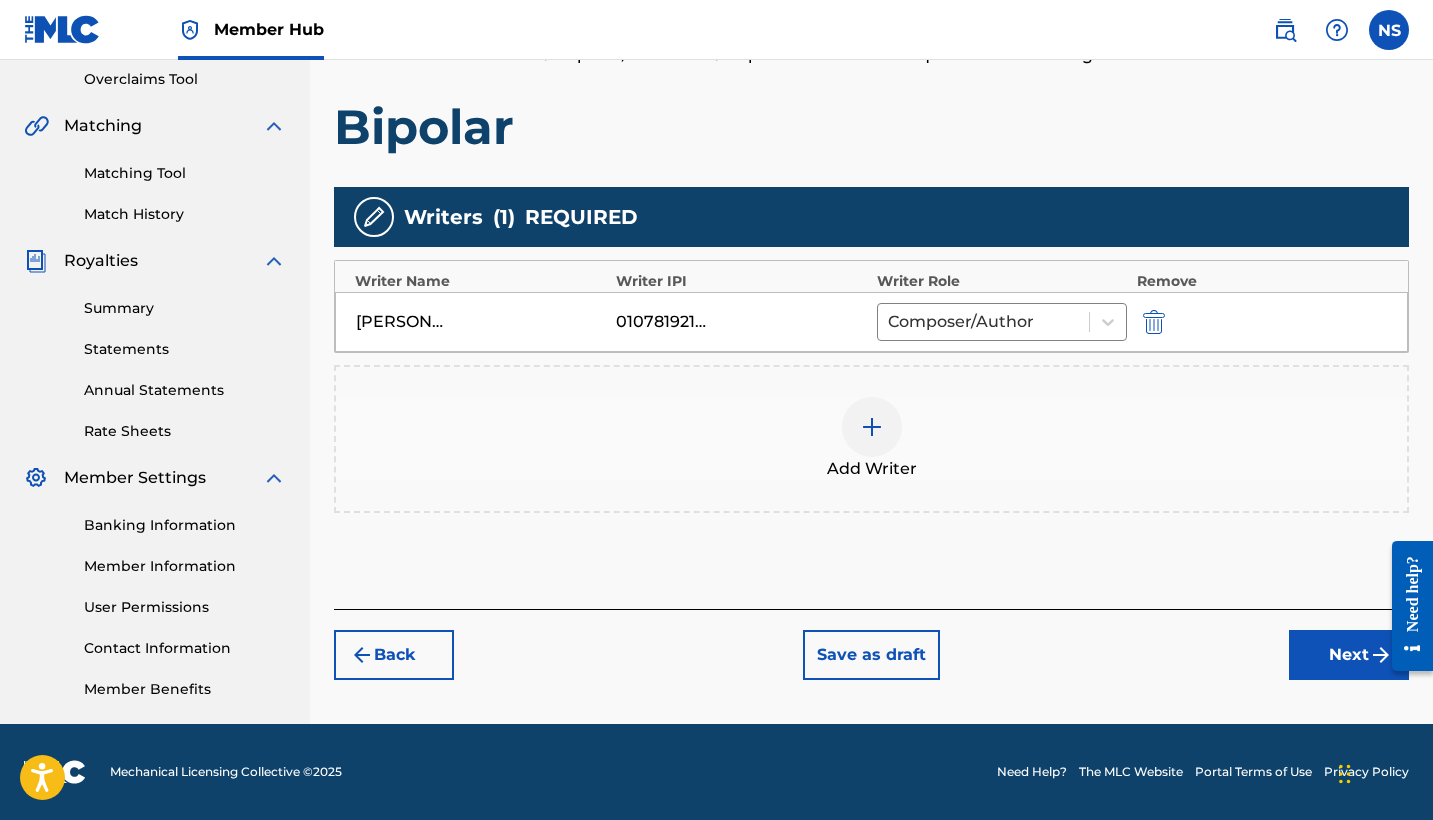
click at [874, 443] on div at bounding box center [872, 427] width 60 height 60
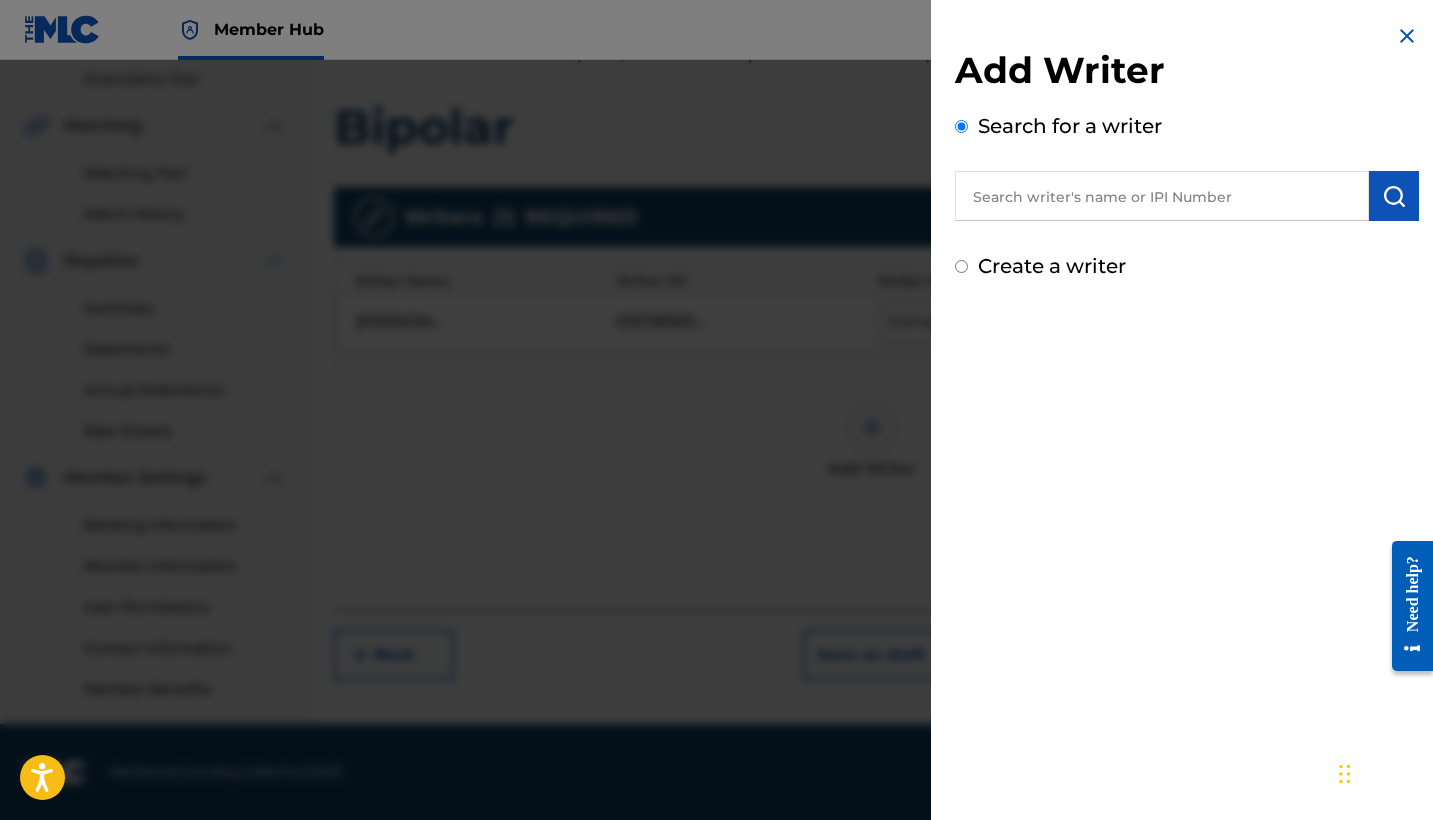
click at [1041, 214] on input "text" at bounding box center [1162, 196] width 414 height 50
paste input "01163511289"
click at [1382, 194] on img "submit" at bounding box center [1394, 196] width 24 height 24
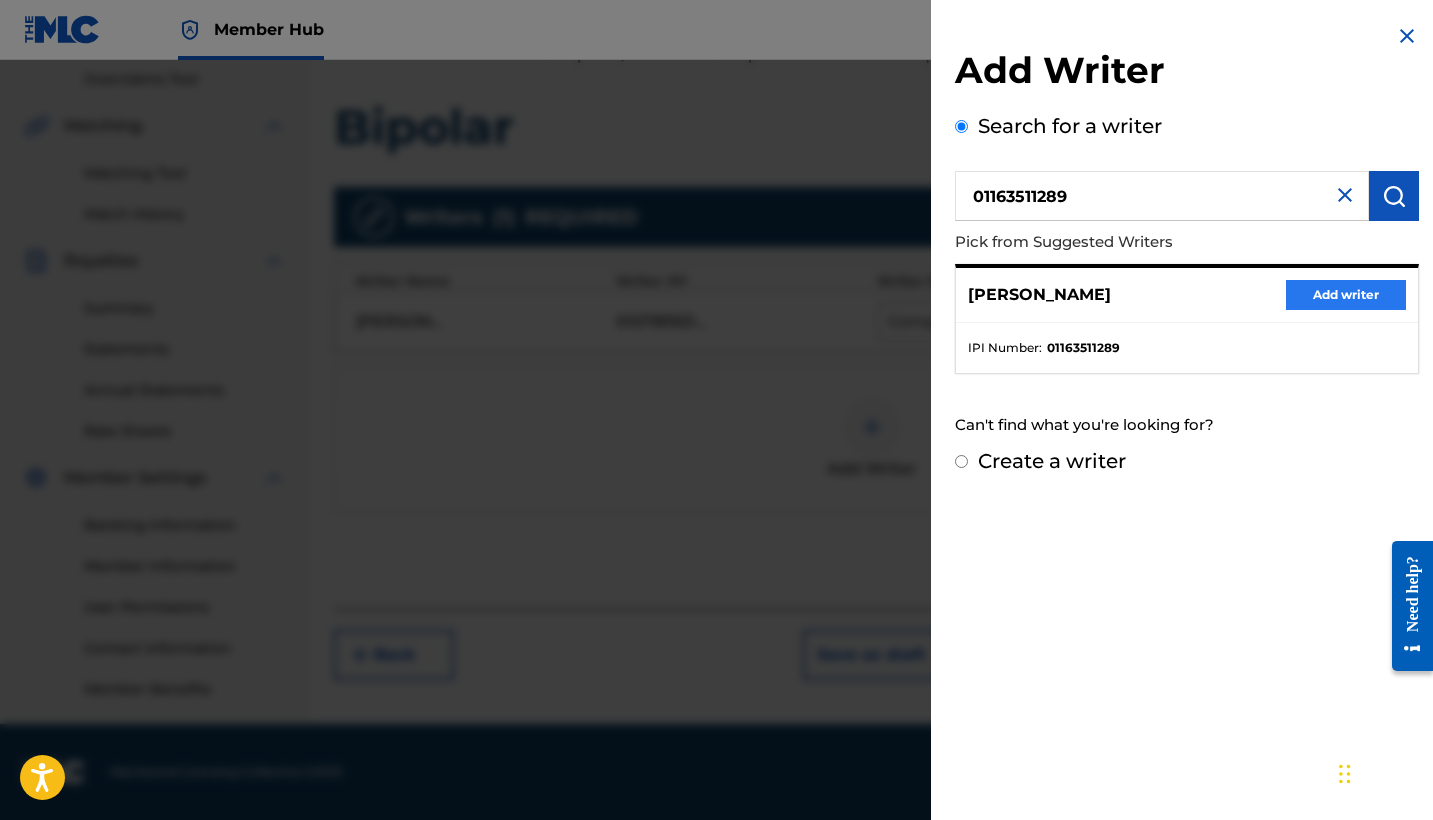
click at [1304, 298] on button "Add writer" at bounding box center [1346, 295] width 120 height 30
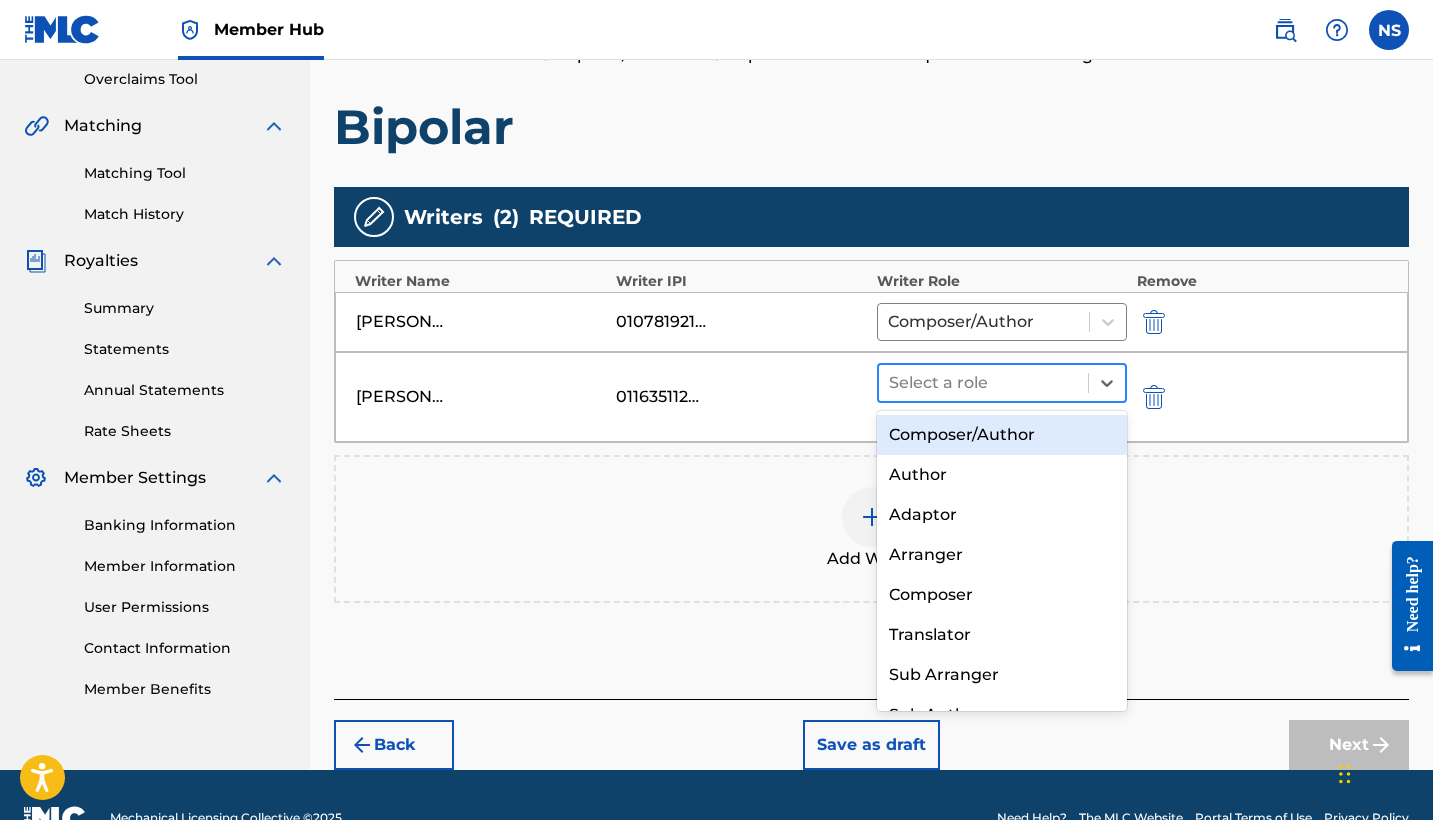
click at [1017, 384] on div at bounding box center [983, 383] width 189 height 28
click at [1020, 415] on div "Composer/Author" at bounding box center [1002, 435] width 250 height 40
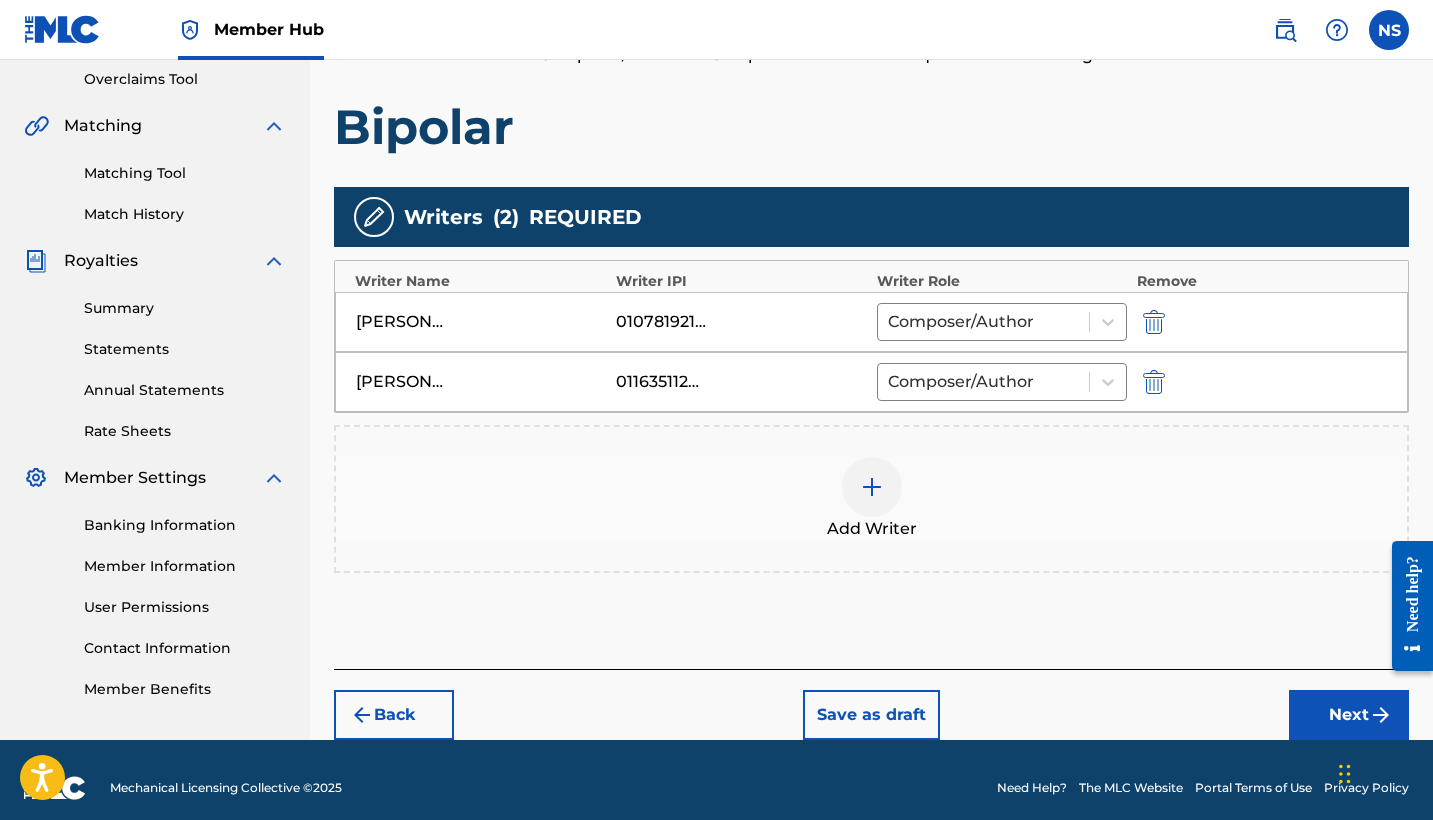
click at [798, 467] on div "Add Writer" at bounding box center [871, 499] width 1071 height 84
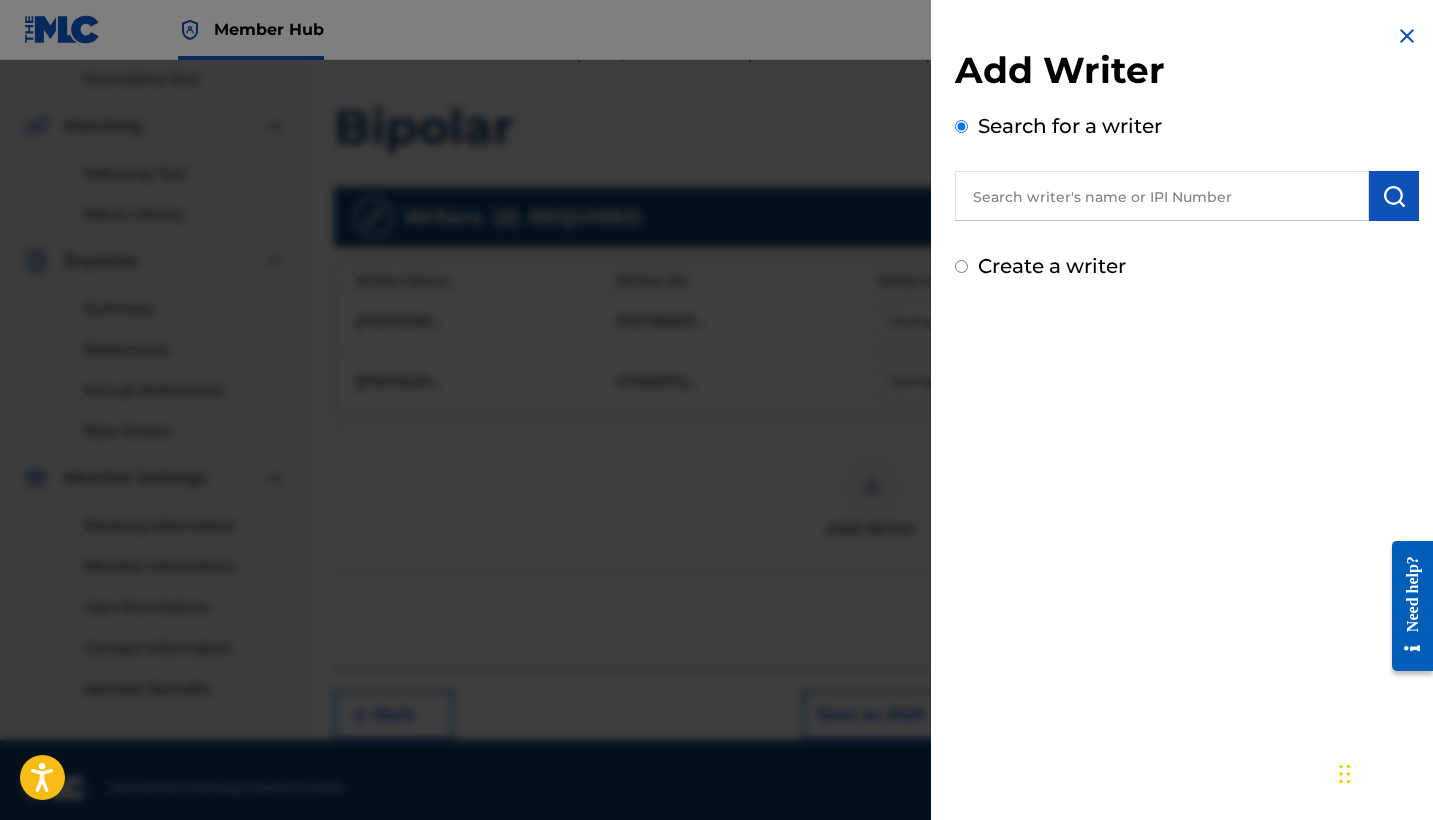
click at [1176, 175] on input "text" at bounding box center [1162, 196] width 414 height 50
paste input "01056523276"
click at [1383, 197] on img "submit" at bounding box center [1394, 196] width 24 height 24
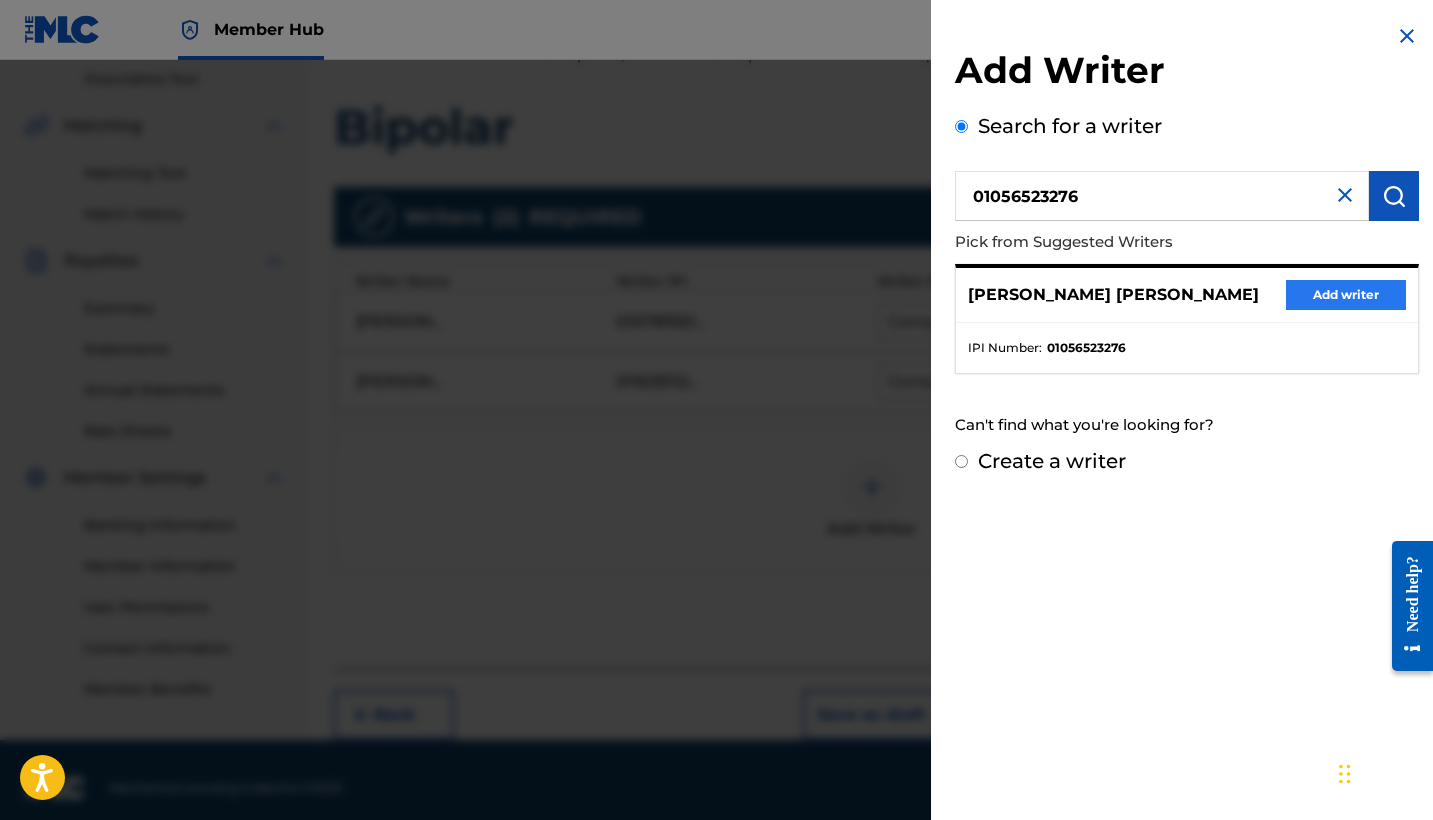
click at [1341, 293] on button "Add writer" at bounding box center [1346, 295] width 120 height 30
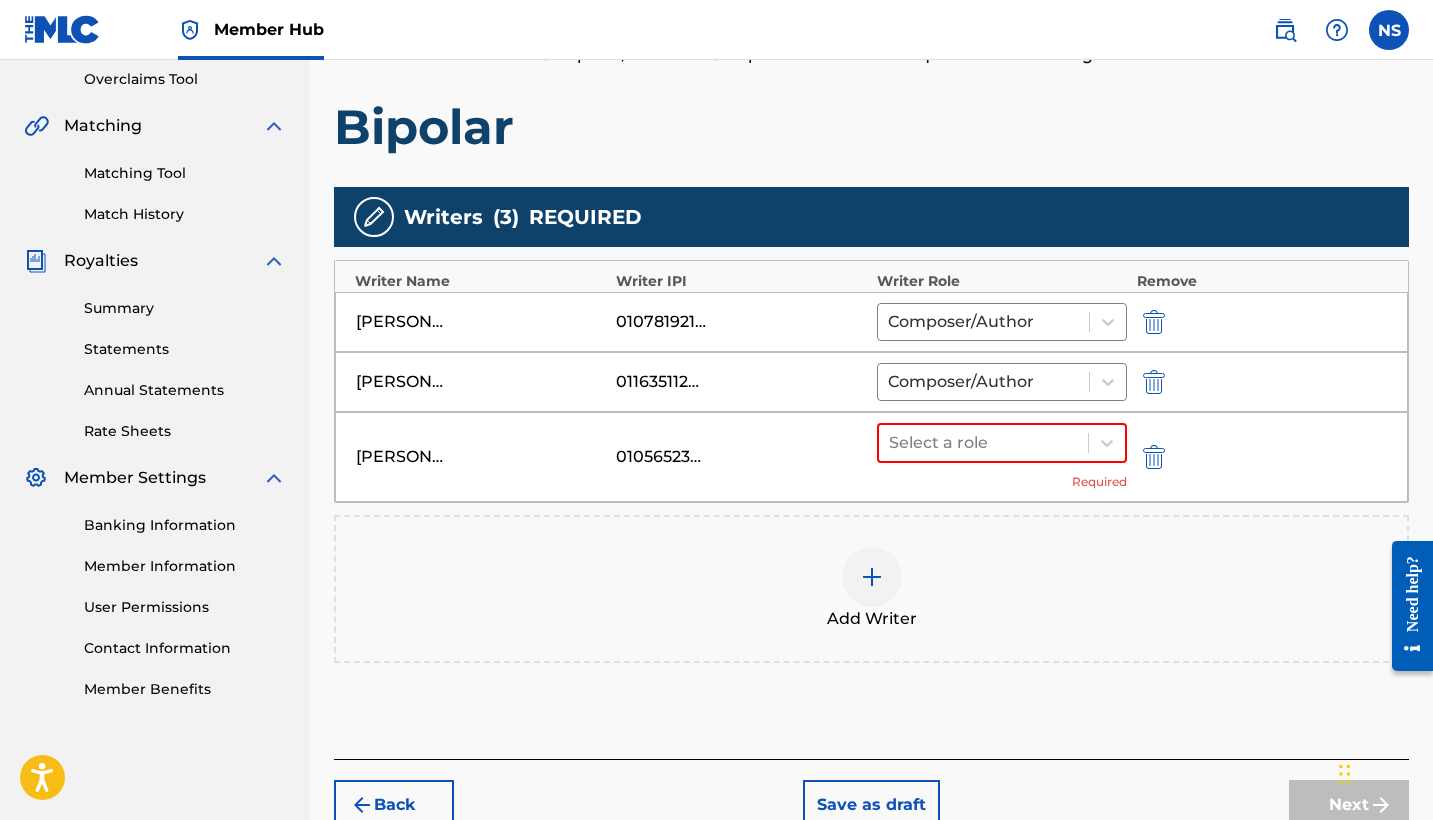
click at [896, 585] on div at bounding box center [872, 577] width 60 height 60
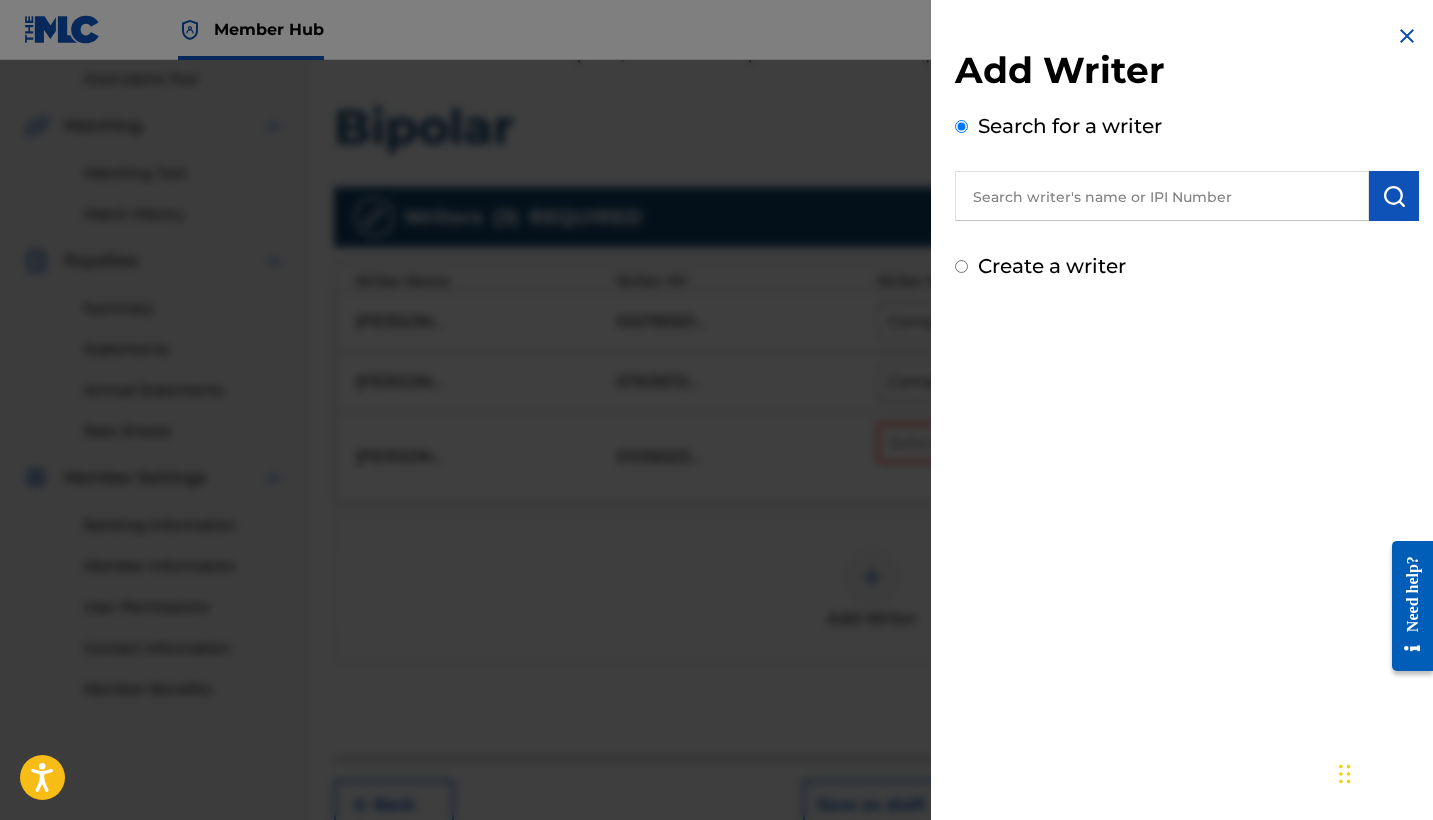
click at [1039, 206] on input "text" at bounding box center [1162, 196] width 414 height 50
paste input "01119552465"
click at [1389, 210] on button "submit" at bounding box center [1394, 196] width 50 height 50
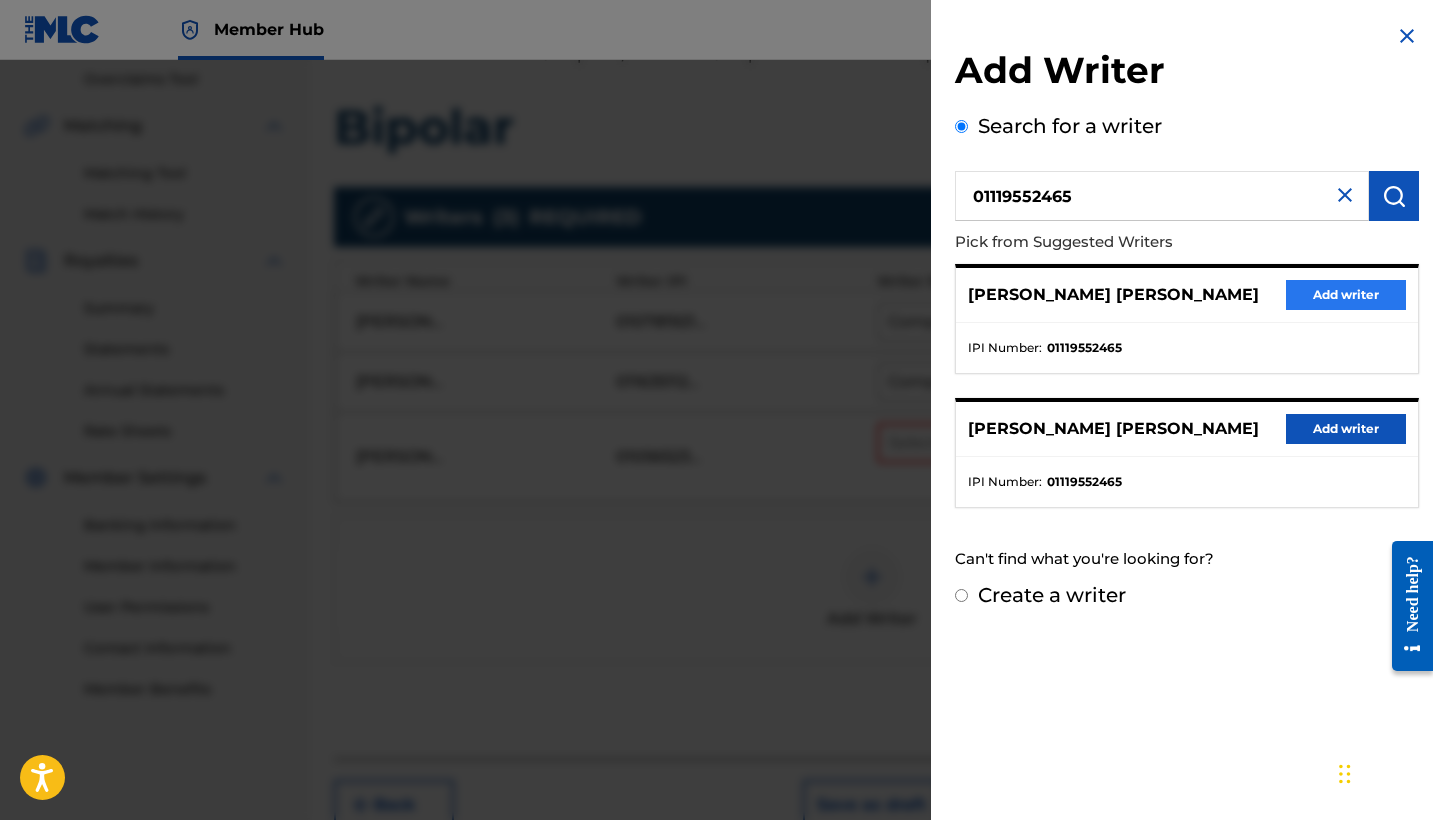
click at [1323, 297] on button "Add writer" at bounding box center [1346, 295] width 120 height 30
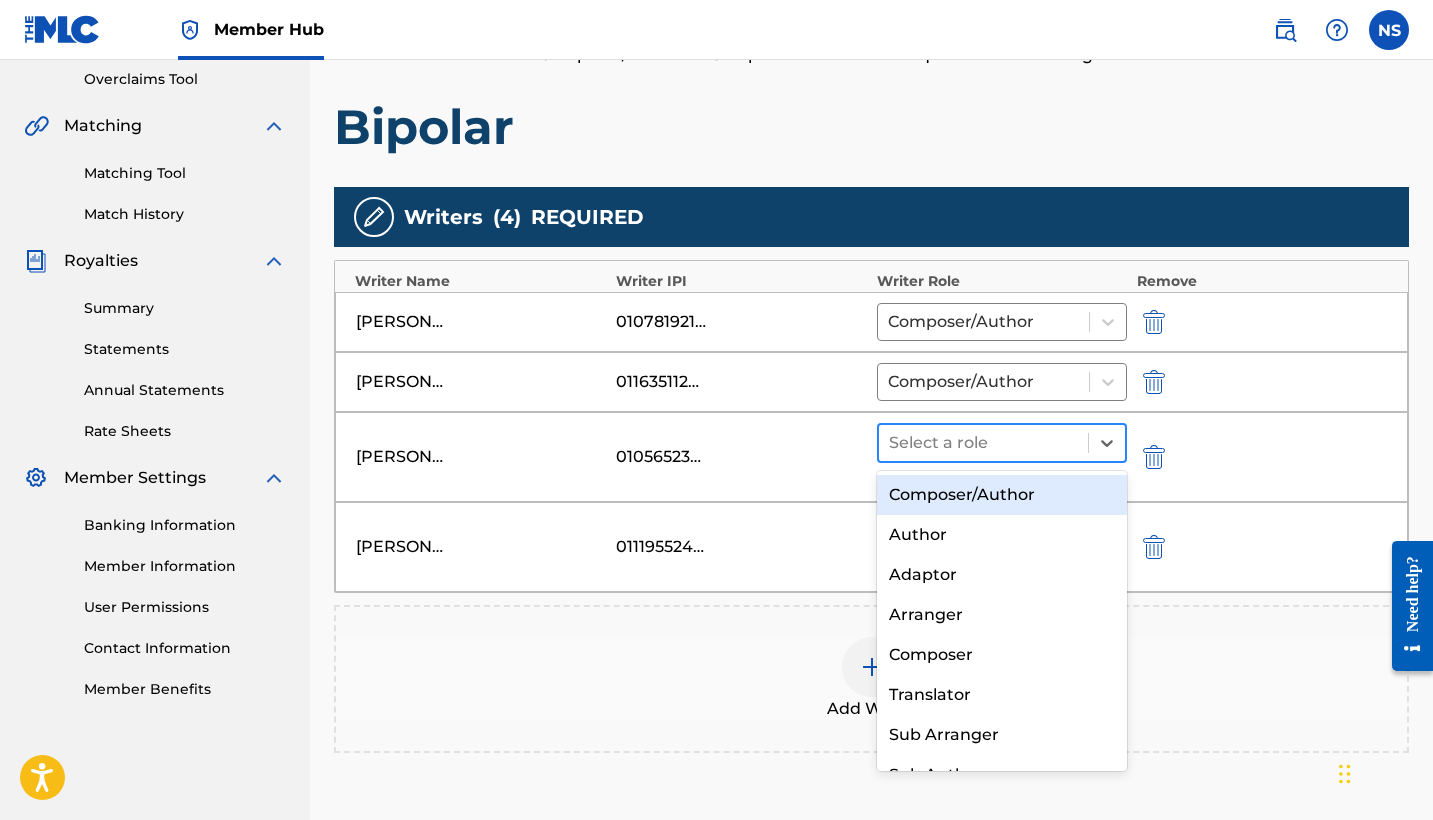
click at [934, 454] on div at bounding box center [983, 443] width 189 height 28
click at [951, 495] on div "Composer/Author" at bounding box center [1002, 495] width 250 height 40
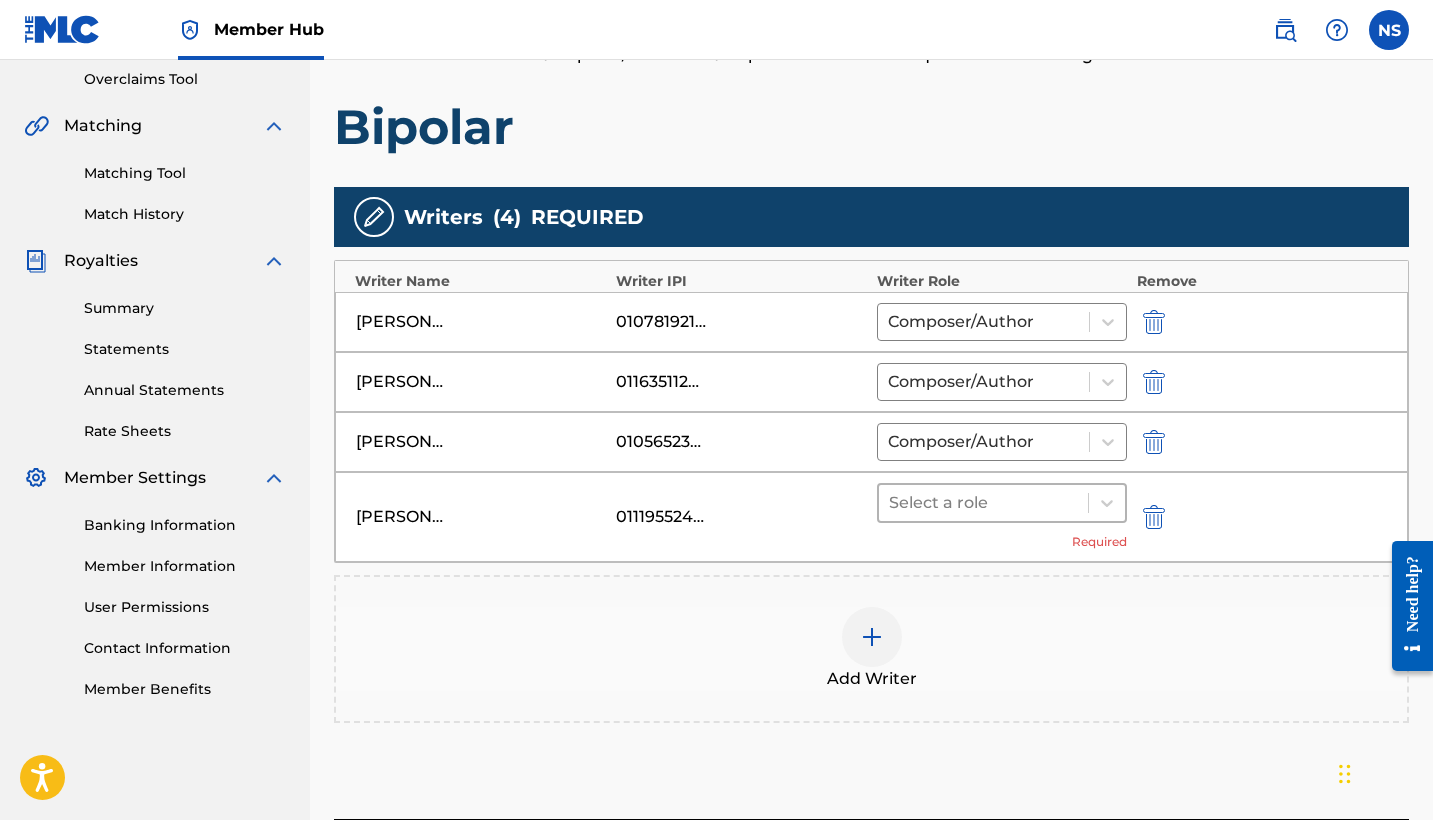
click at [973, 519] on div "Select a role" at bounding box center [983, 503] width 209 height 36
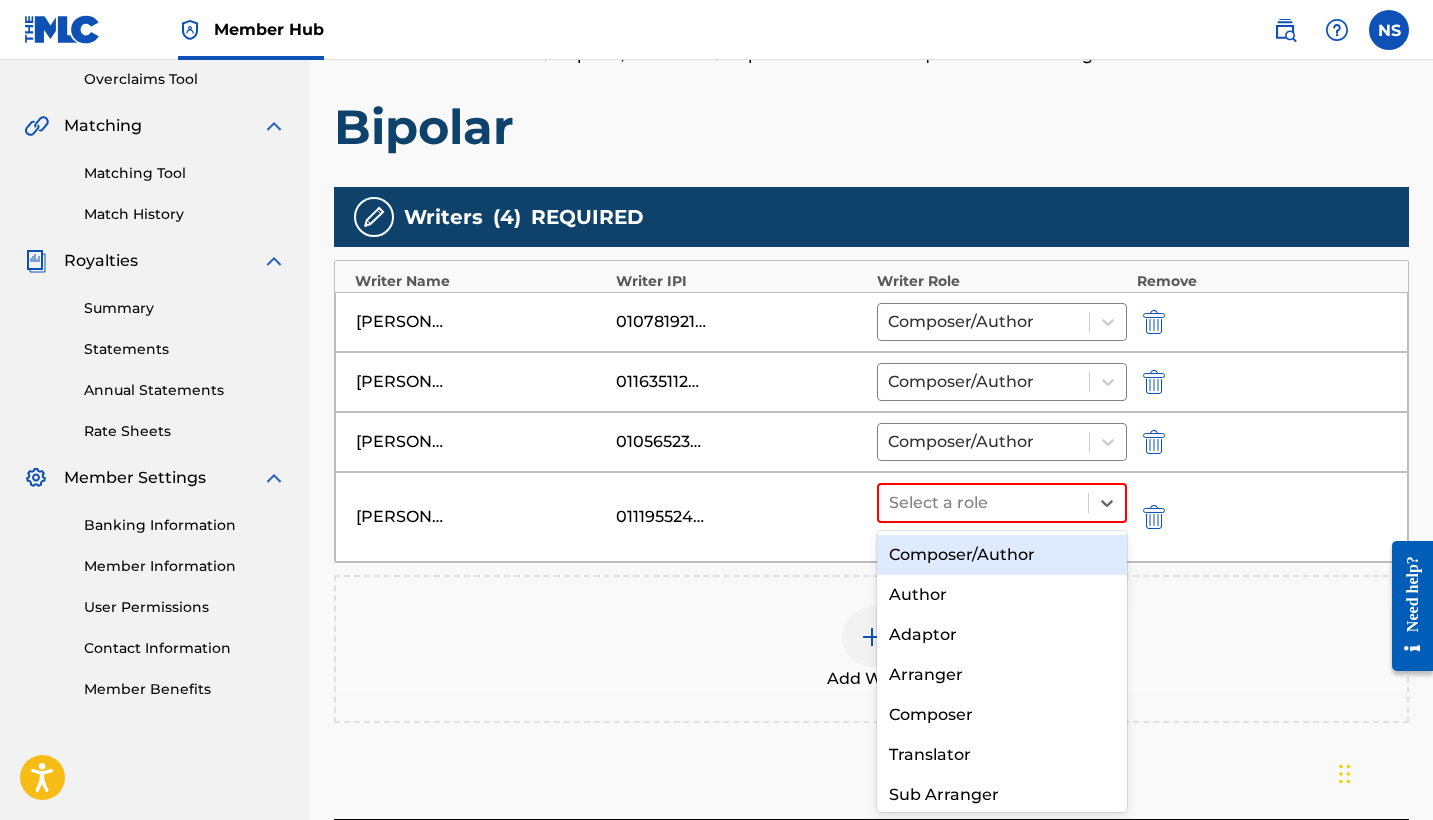
click at [974, 554] on div "Composer/Author" at bounding box center [1002, 555] width 250 height 40
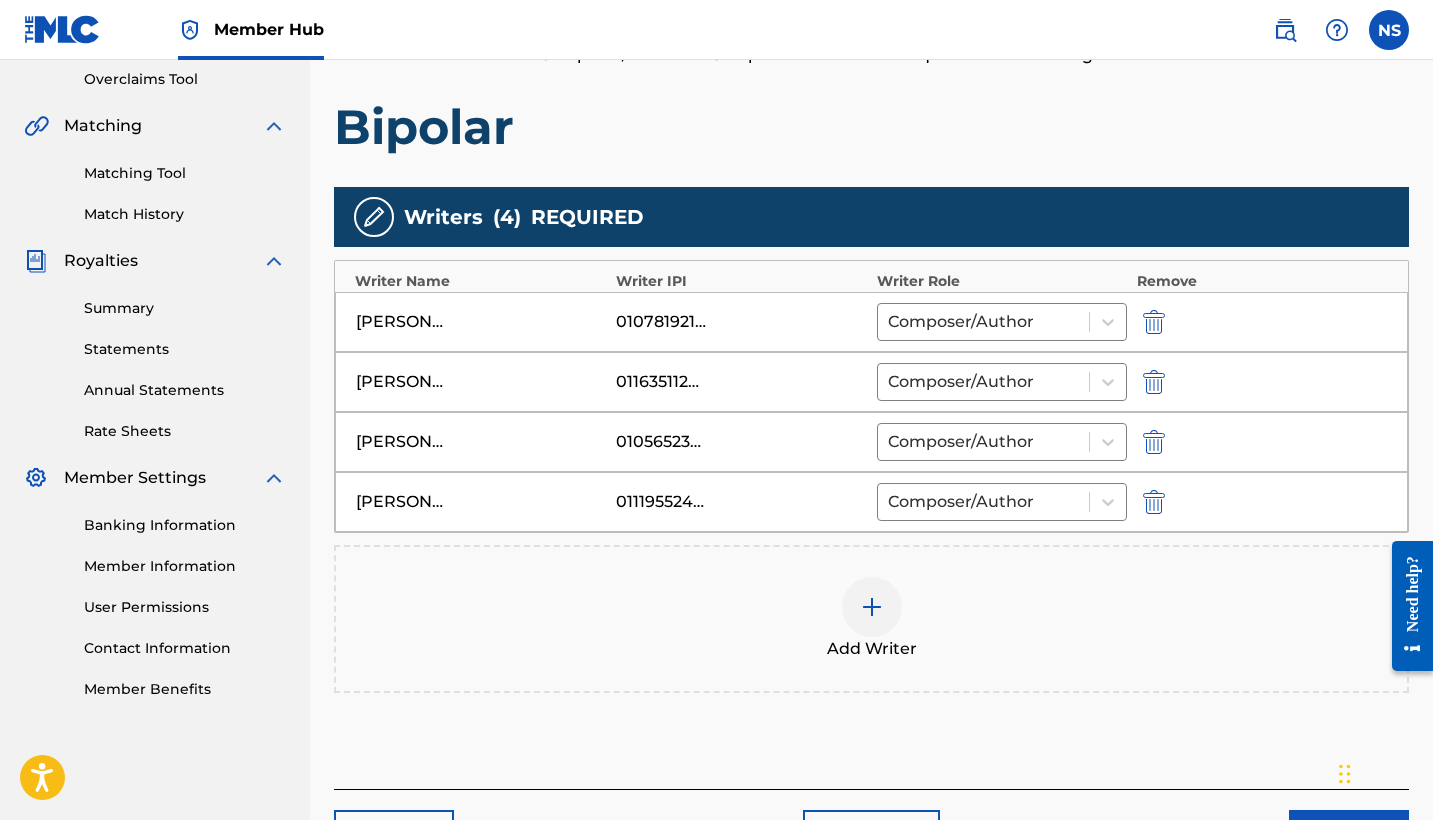
click at [871, 613] on img at bounding box center [872, 607] width 24 height 24
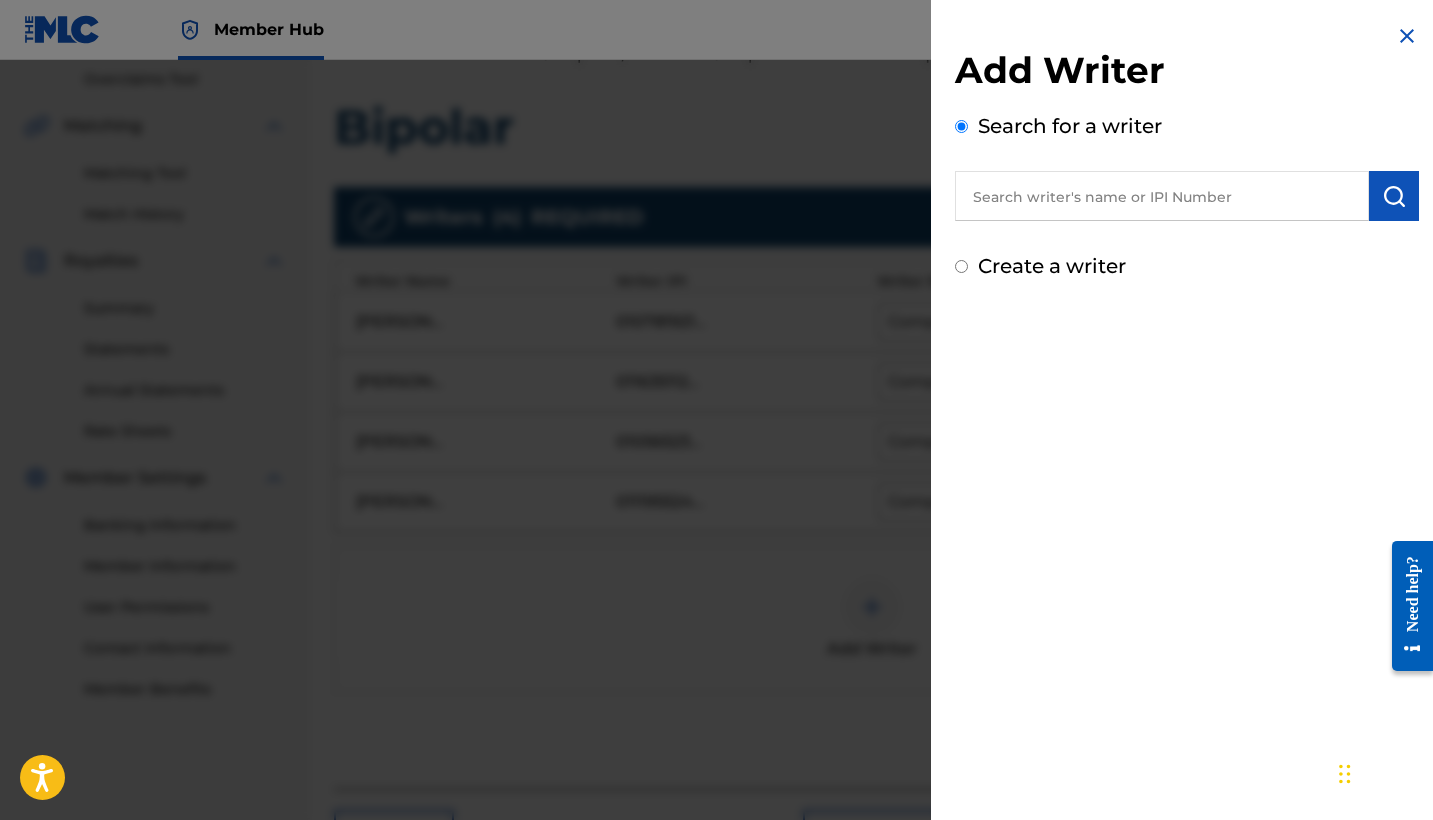
click at [1042, 180] on input "text" at bounding box center [1162, 196] width 414 height 50
paste input "01264921741"
click at [1416, 192] on div "Add Writer Search for a writer 01264921741 Create a writer" at bounding box center [1187, 152] width 512 height 305
click at [1390, 195] on img "submit" at bounding box center [1394, 196] width 24 height 24
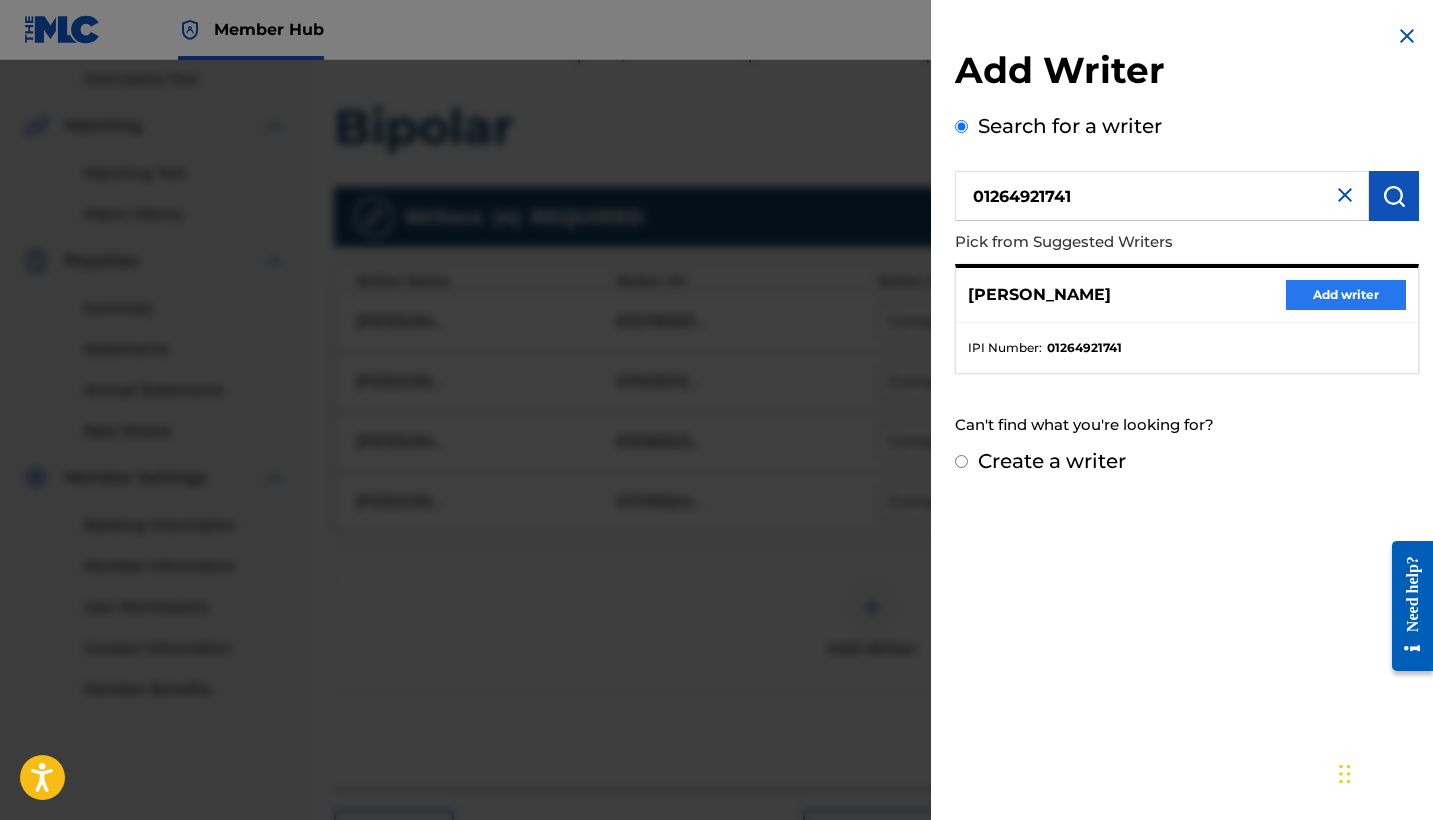
click at [1345, 292] on button "Add writer" at bounding box center [1346, 295] width 120 height 30
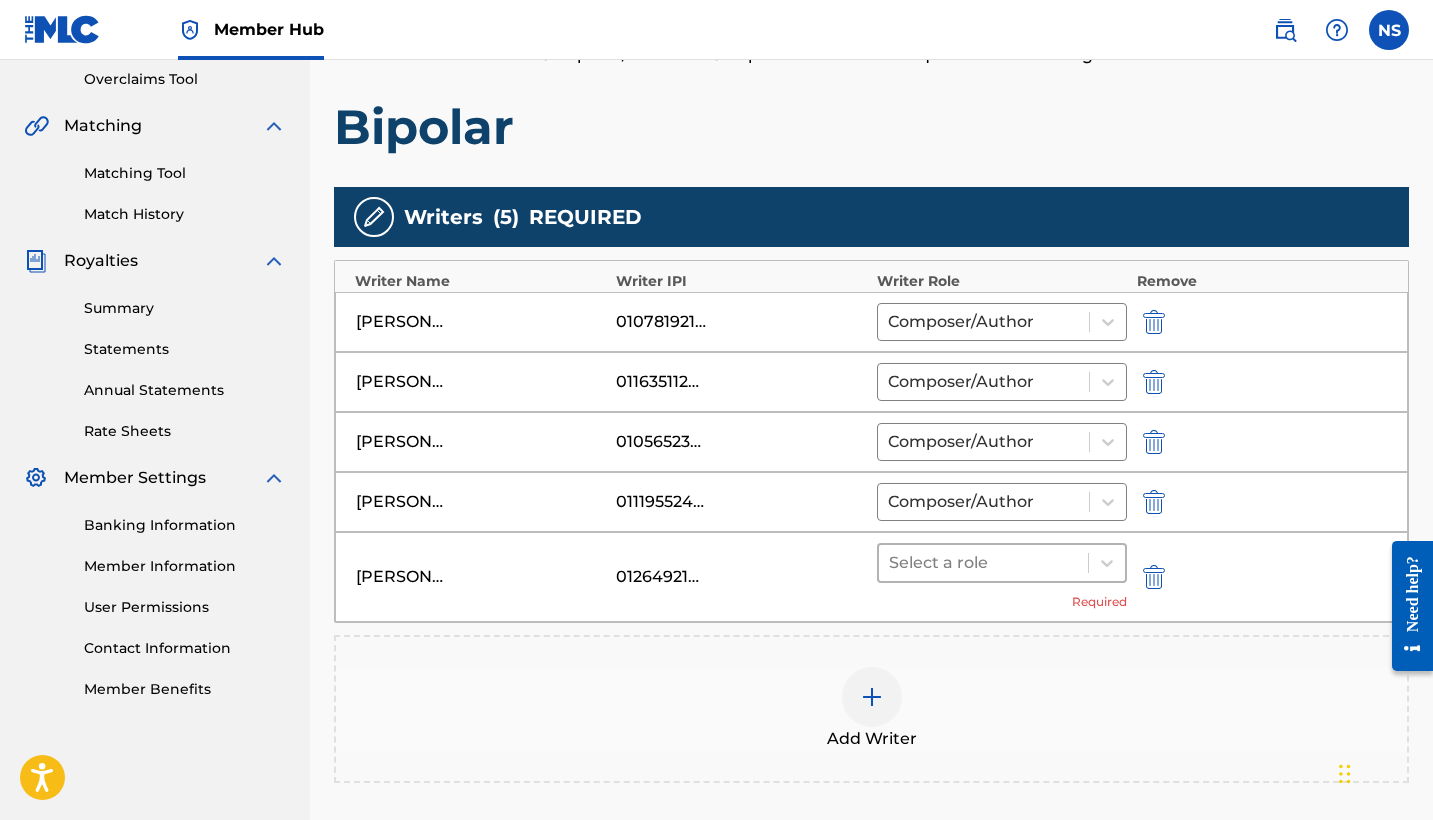
click at [983, 562] on div at bounding box center [983, 563] width 189 height 28
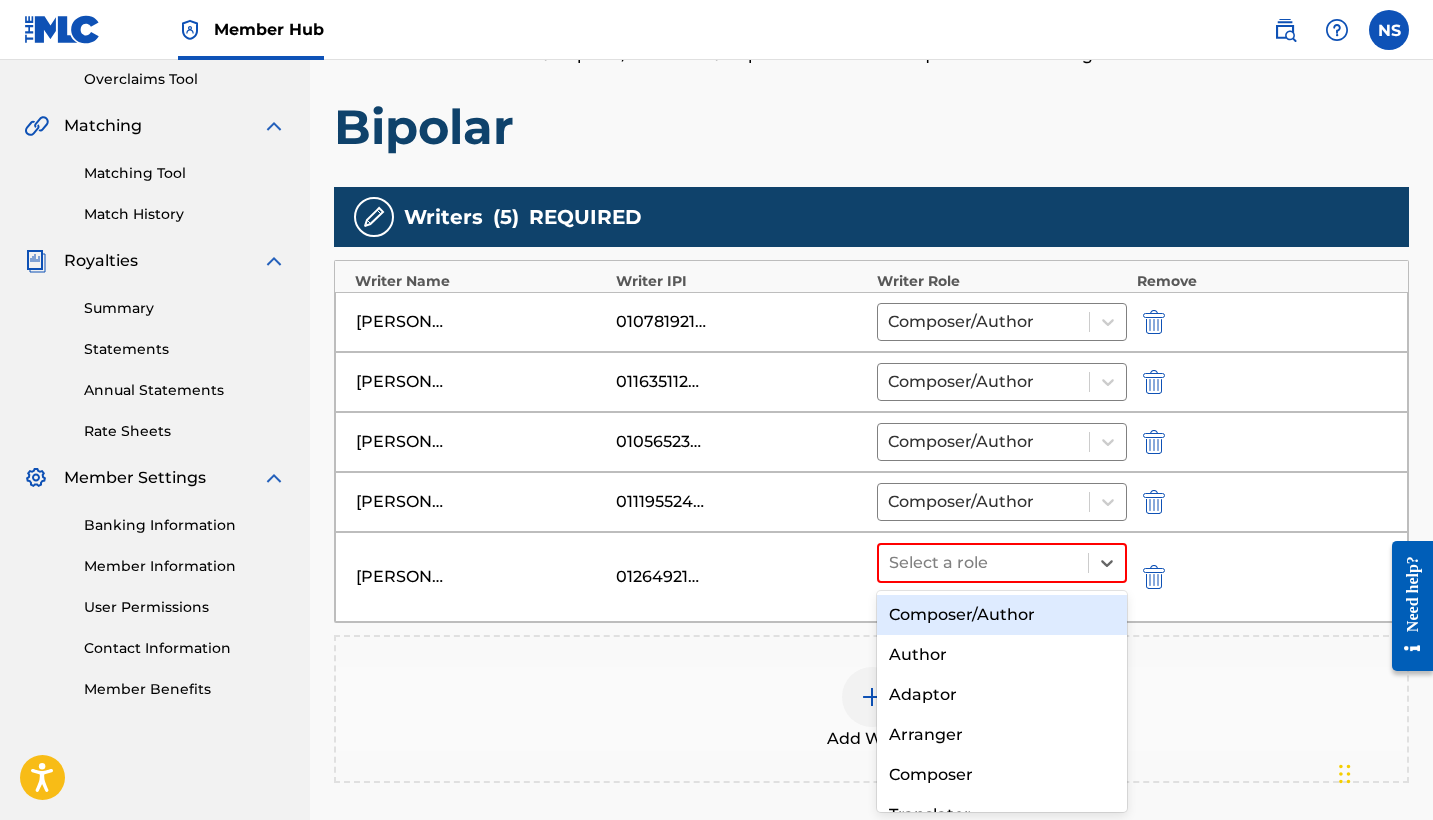
click at [989, 621] on div "Composer/Author" at bounding box center [1002, 615] width 250 height 40
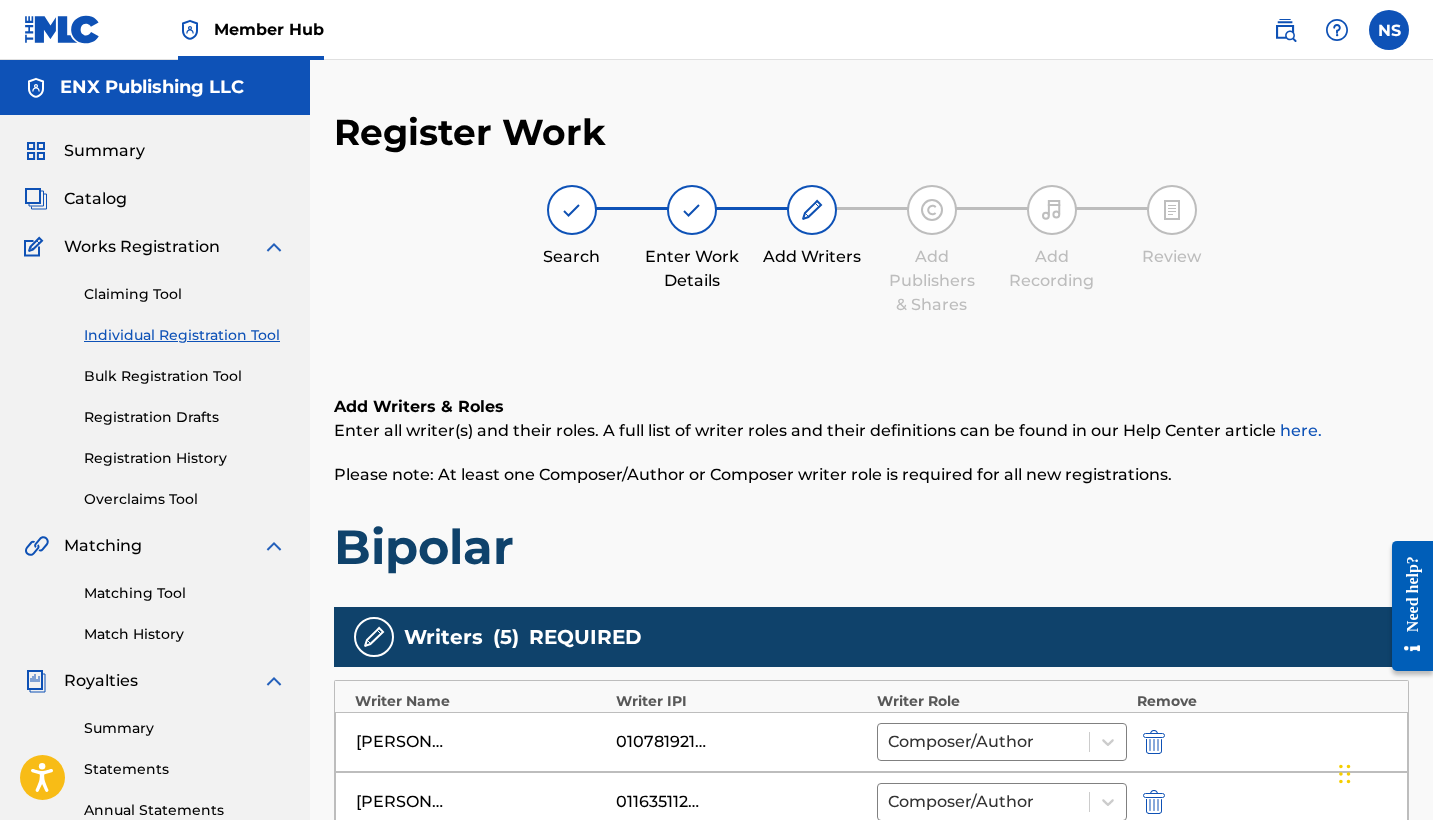
scroll to position [0, 0]
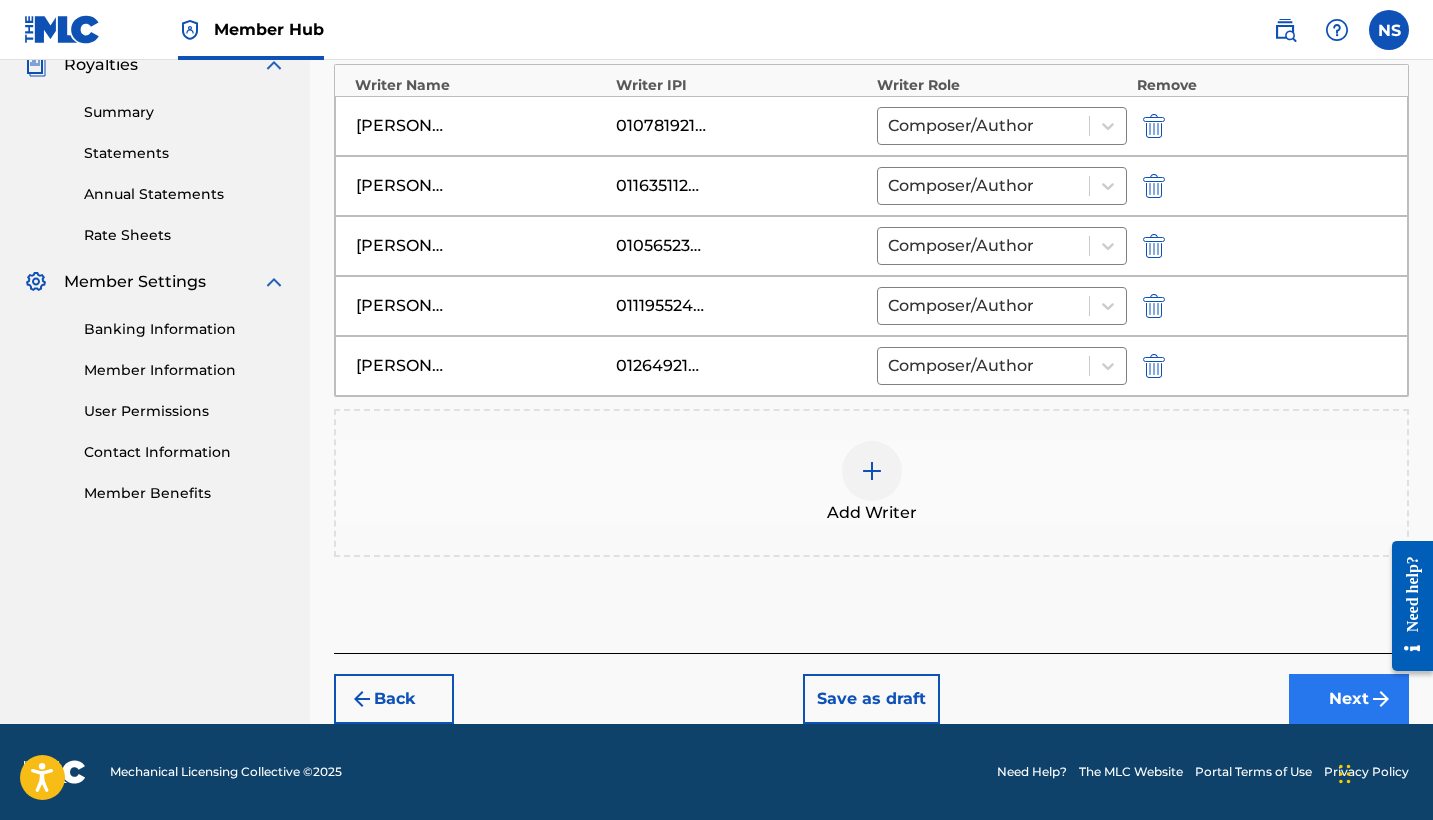
click at [1317, 677] on button "Next" at bounding box center [1349, 699] width 120 height 50
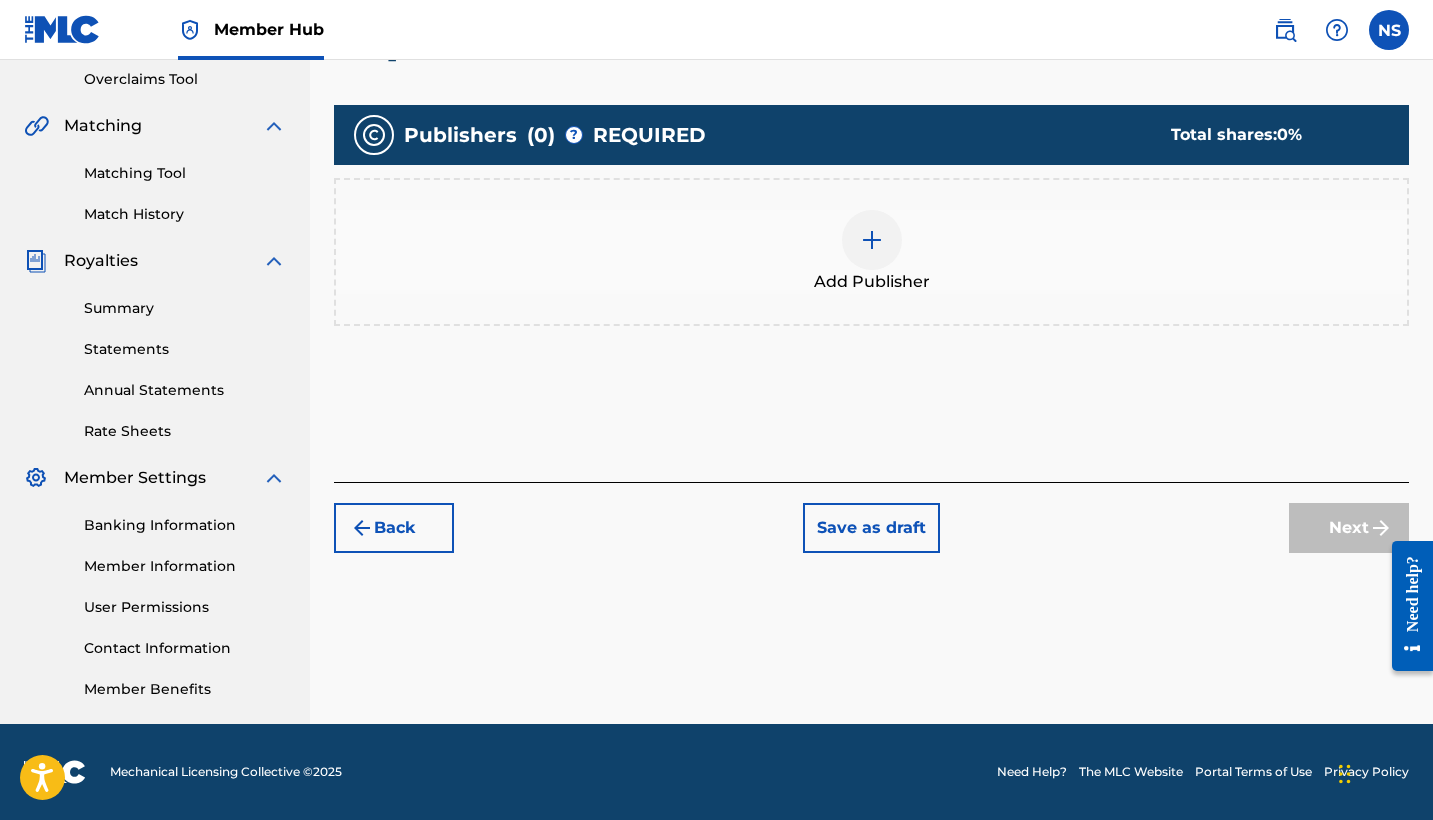
click at [851, 263] on div "Add Publisher" at bounding box center [871, 252] width 1071 height 84
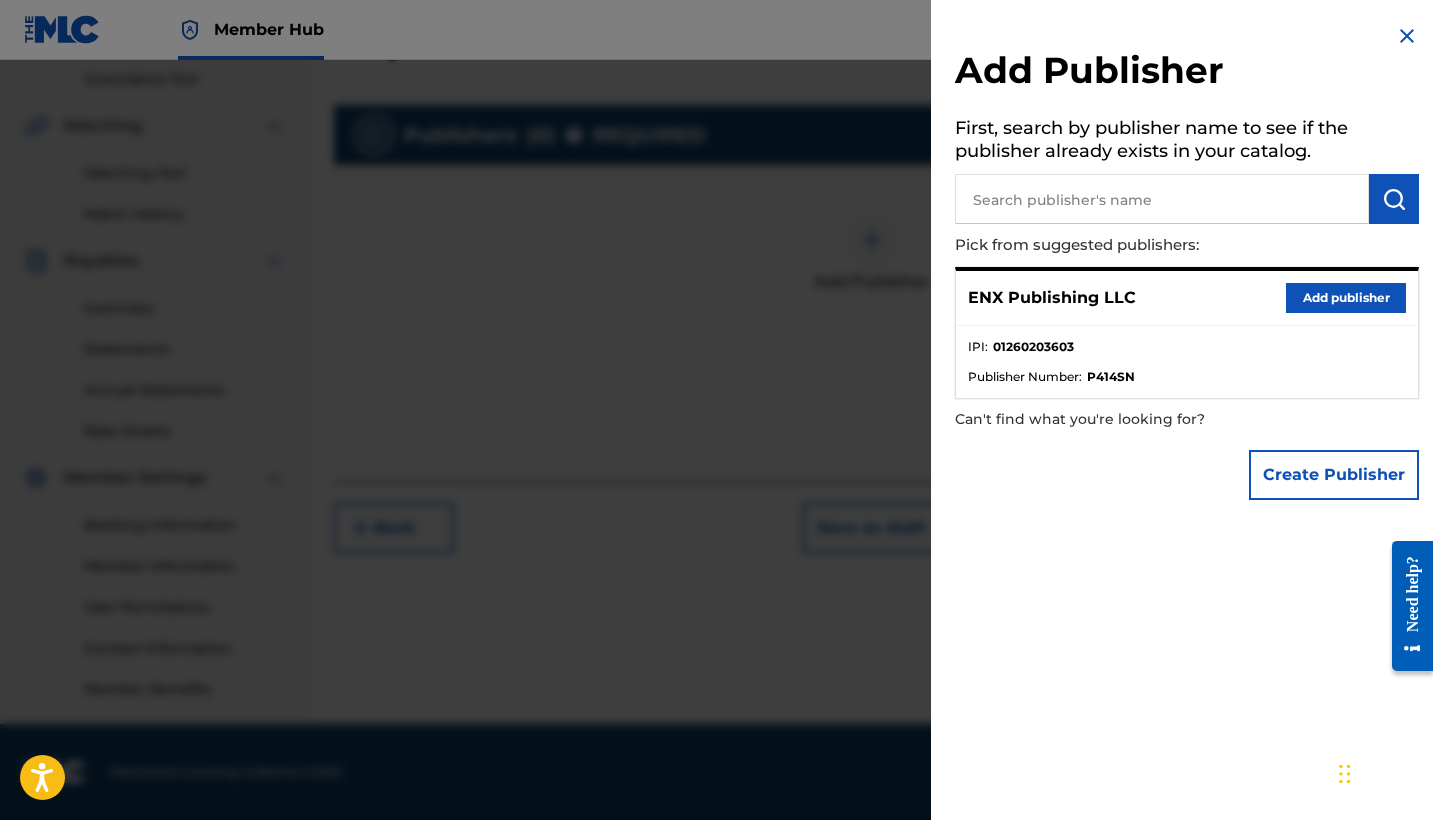
click at [1061, 203] on input "text" at bounding box center [1162, 199] width 414 height 50
paste input "ENX PUBLISHING LLC"
click at [1389, 221] on button "submit" at bounding box center [1394, 199] width 50 height 50
click at [1358, 456] on button "Create Publisher" at bounding box center [1334, 475] width 170 height 50
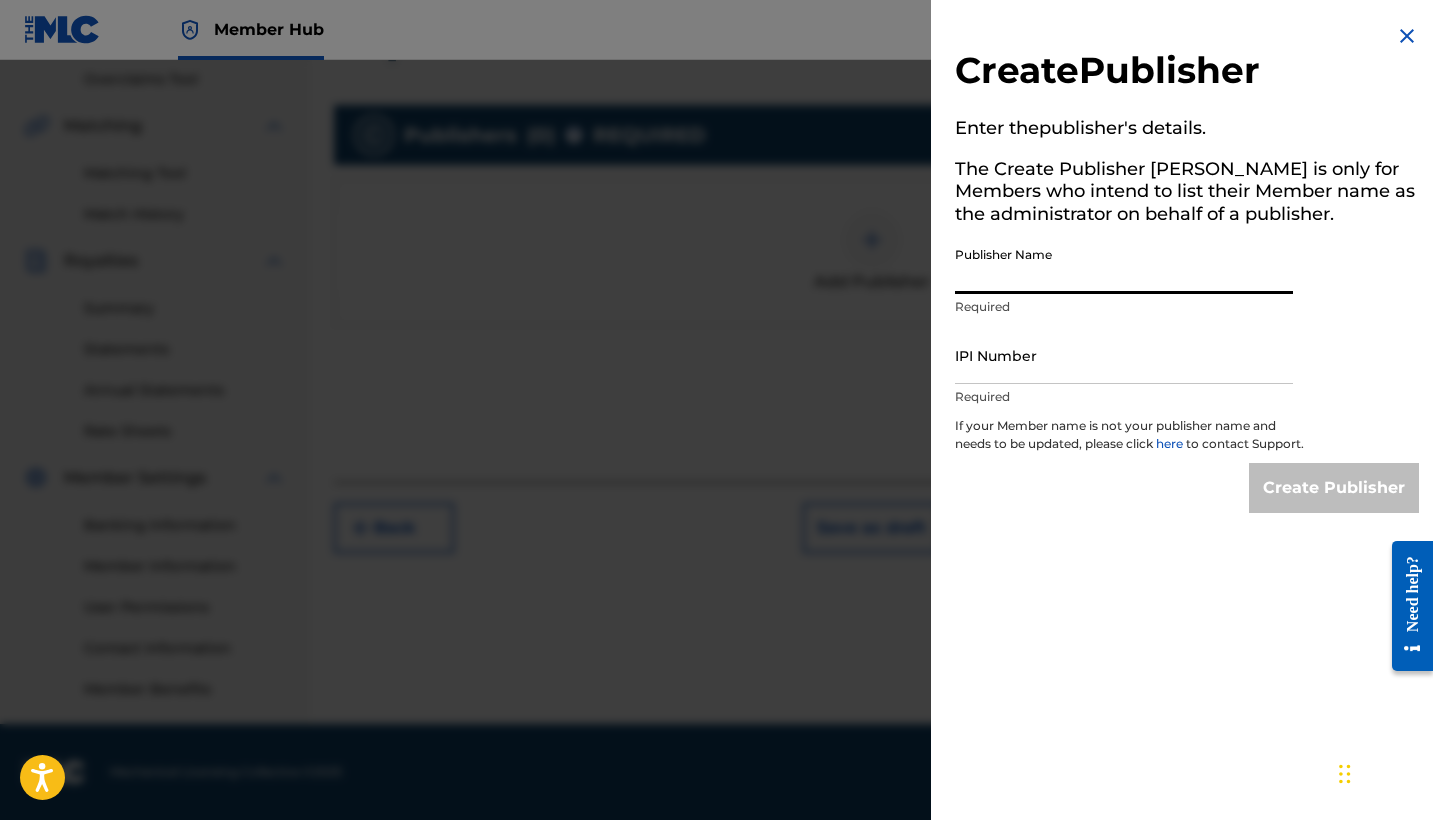
click at [1002, 268] on input "Publisher Name" at bounding box center [1124, 265] width 338 height 57
paste input "ENX PUBLISHING LLC"
click at [1028, 358] on input "IPI Number" at bounding box center [1124, 355] width 338 height 57
paste input "01260976240"
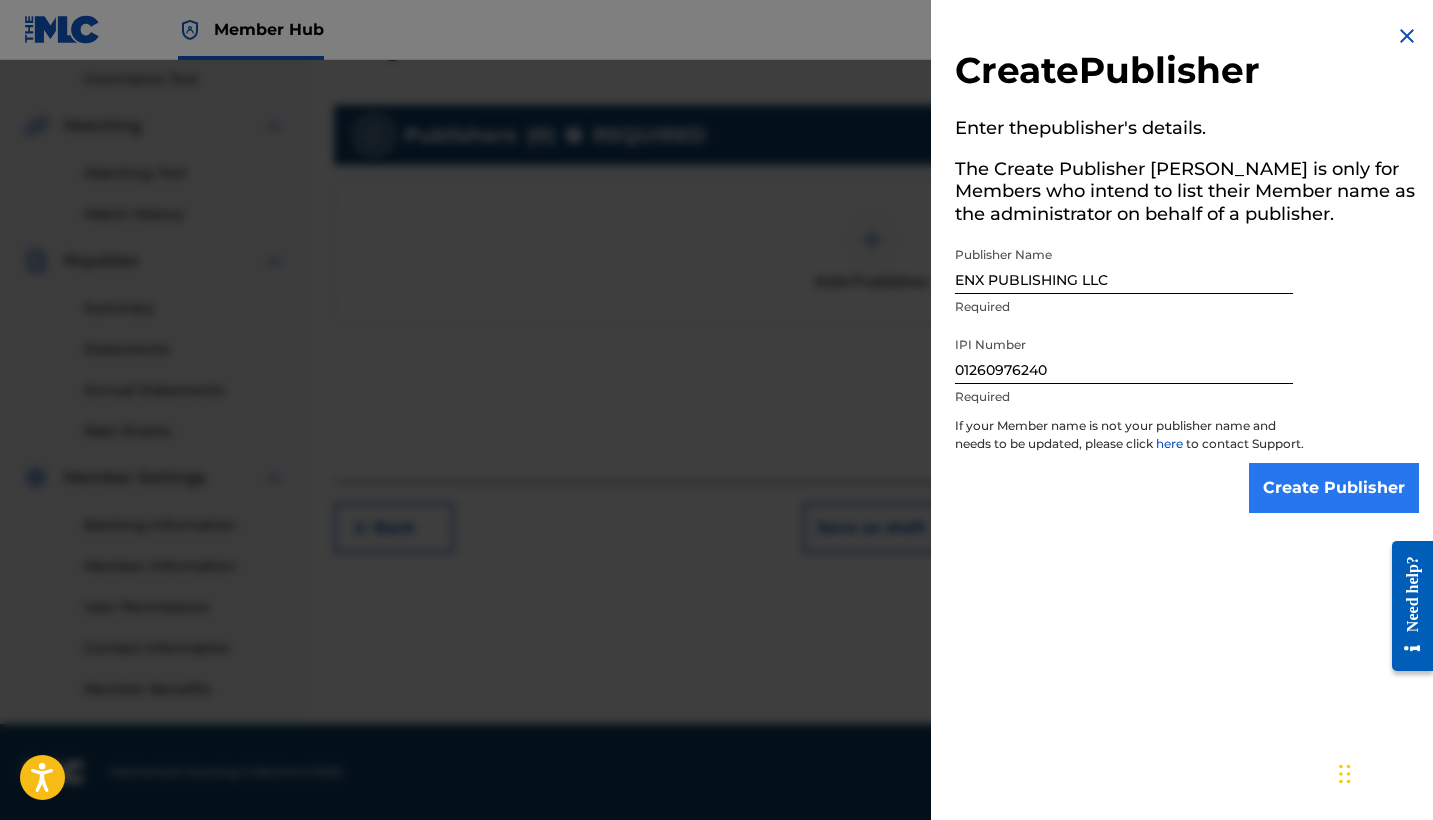
click at [1300, 513] on input "Create Publisher" at bounding box center [1334, 488] width 170 height 50
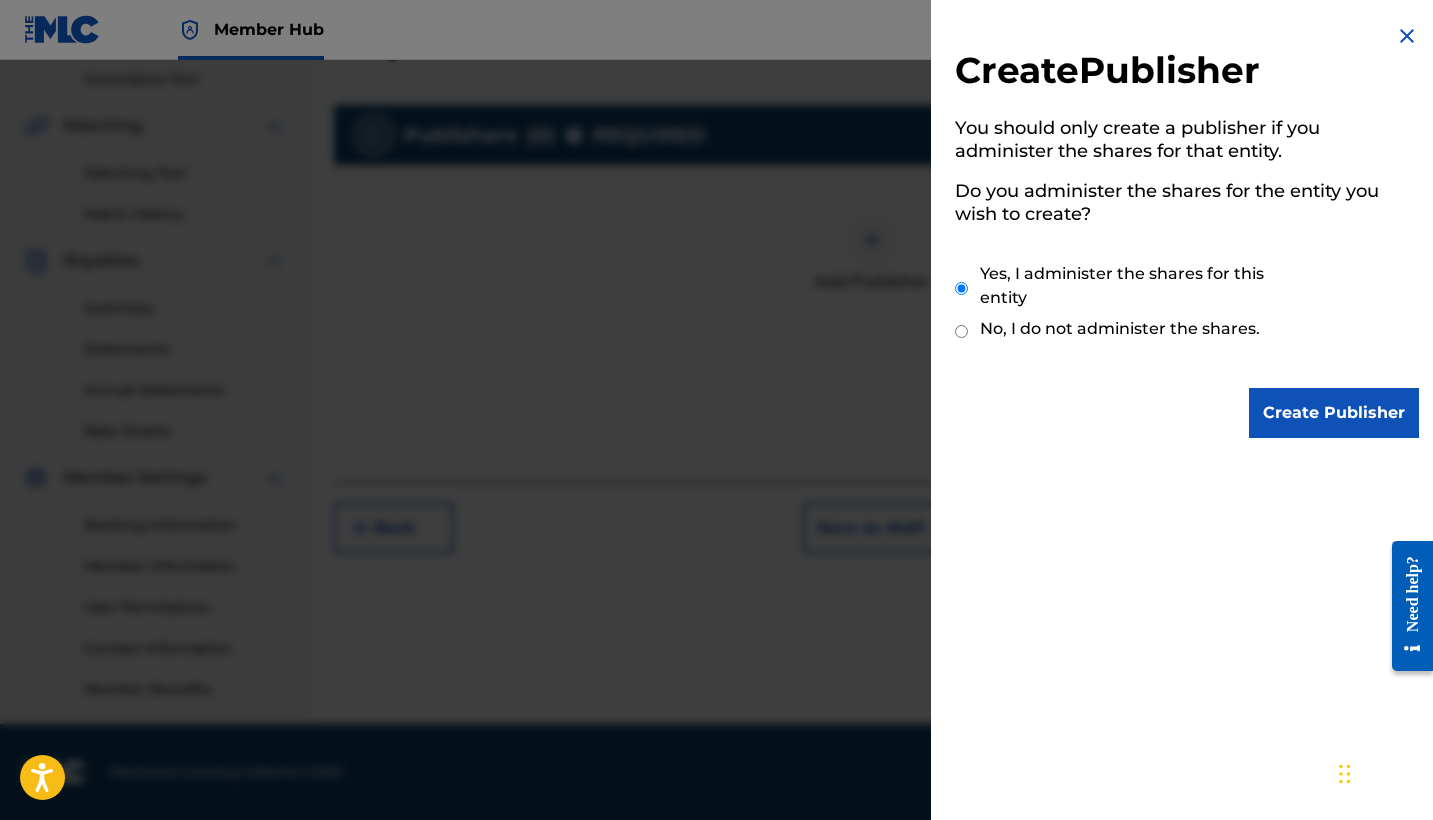
click at [1287, 451] on div "Create Publisher You should only create a publisher if you administer the share…" at bounding box center [1187, 231] width 512 height 462
click at [1273, 426] on input "Create Publisher" at bounding box center [1334, 413] width 170 height 50
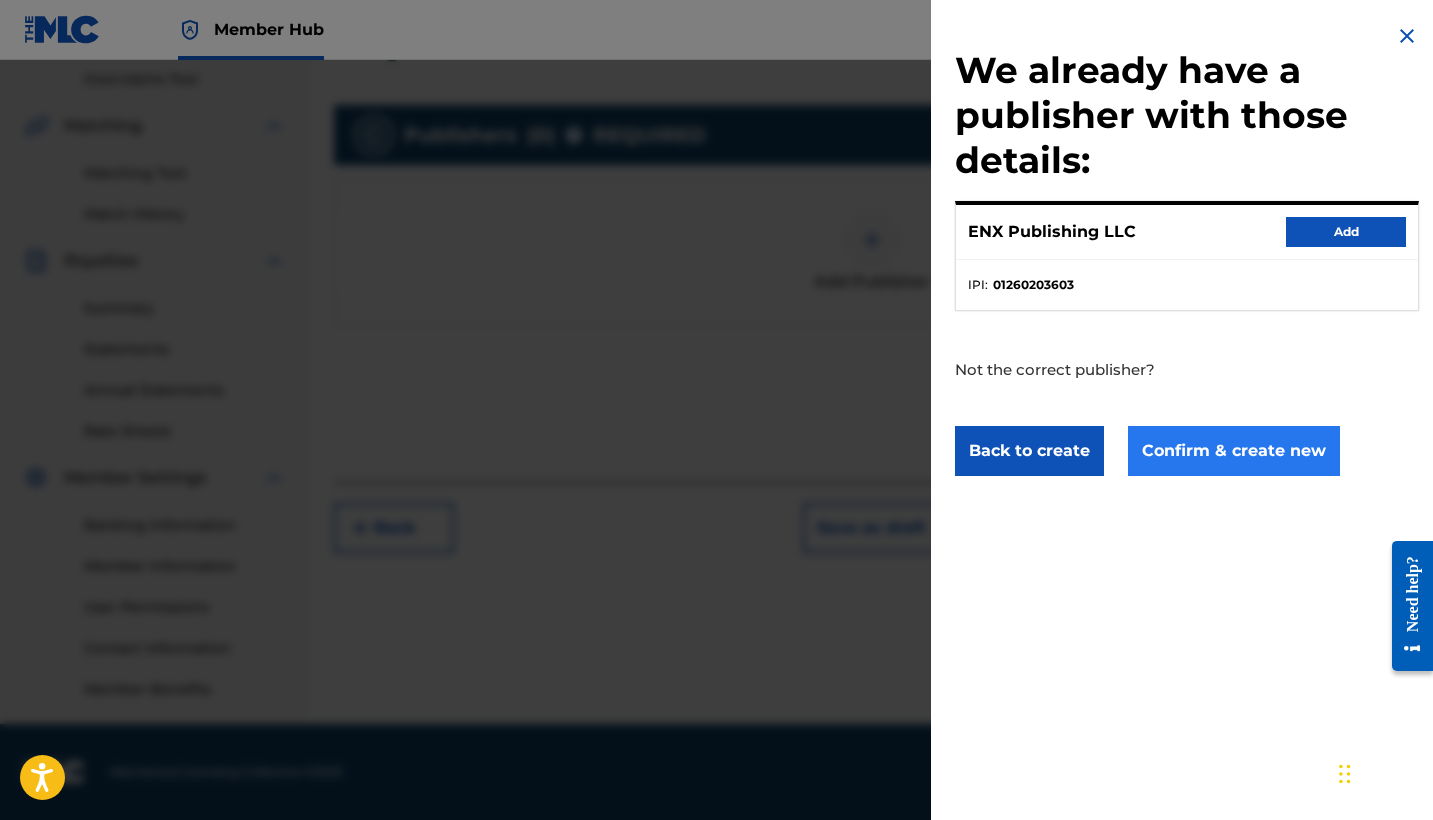
click at [1211, 461] on button "Confirm & create new" at bounding box center [1234, 451] width 212 height 50
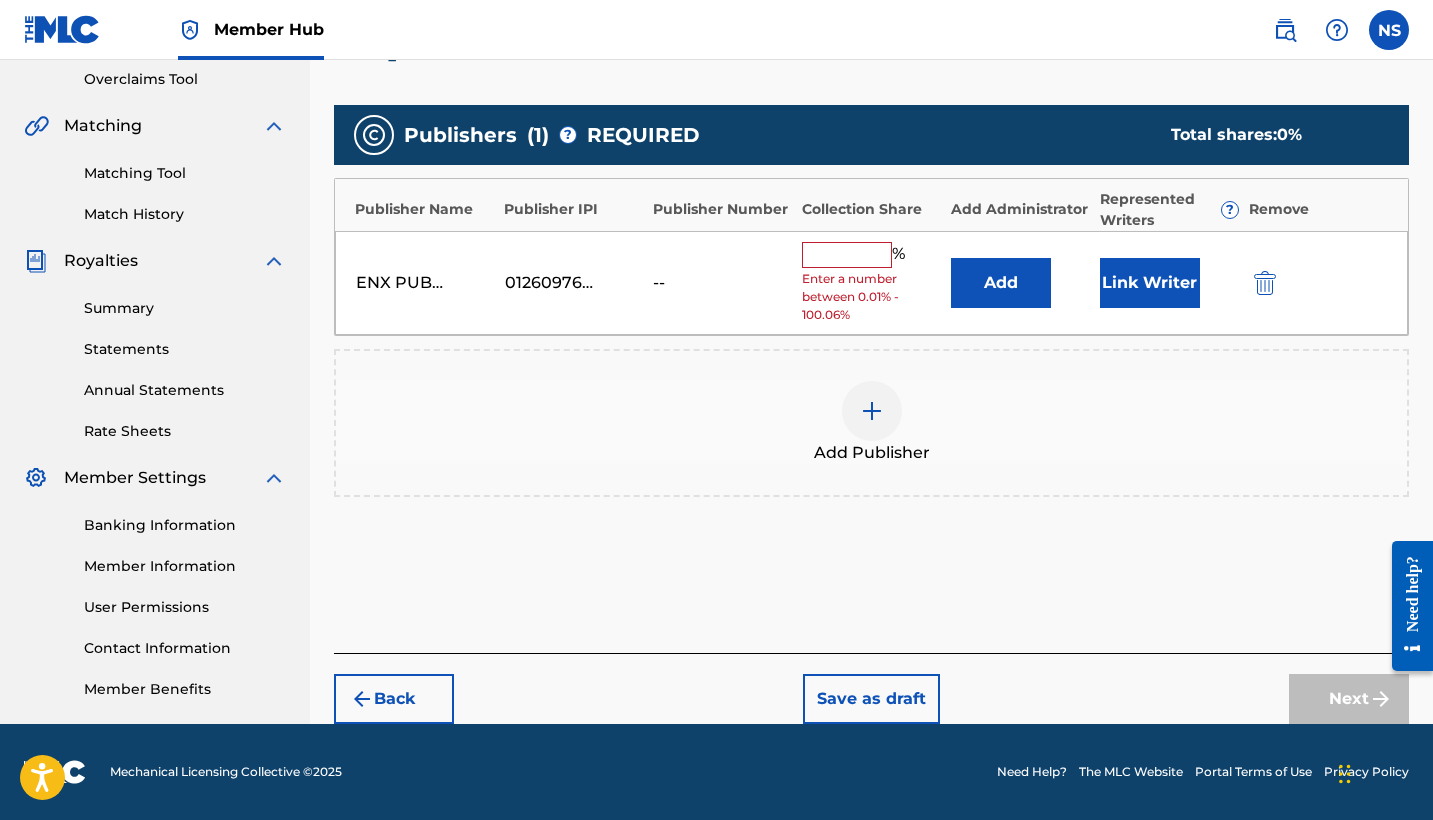
click at [843, 261] on input "text" at bounding box center [847, 255] width 90 height 26
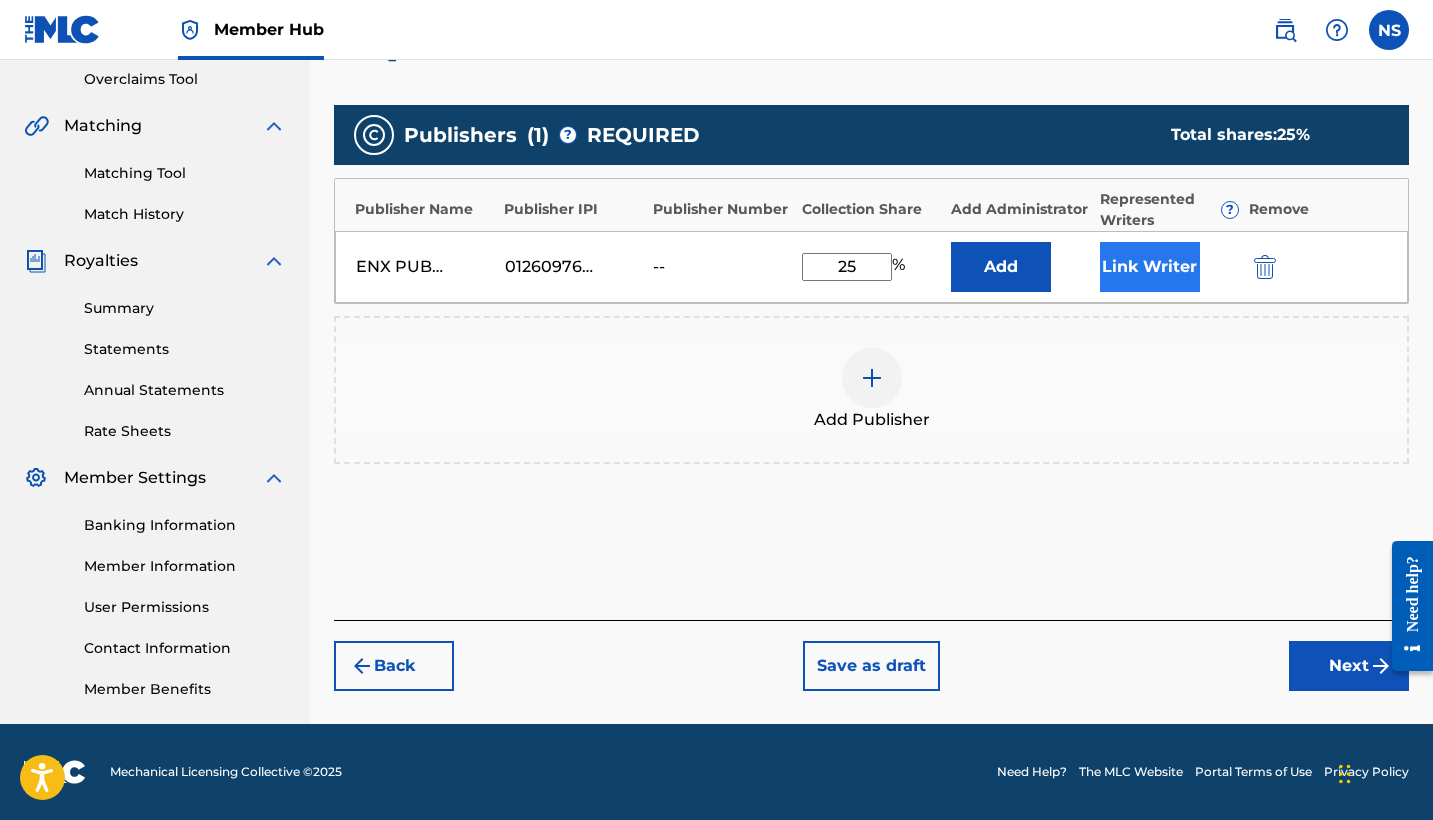
click at [1100, 247] on button "Link Writer" at bounding box center [1150, 267] width 100 height 50
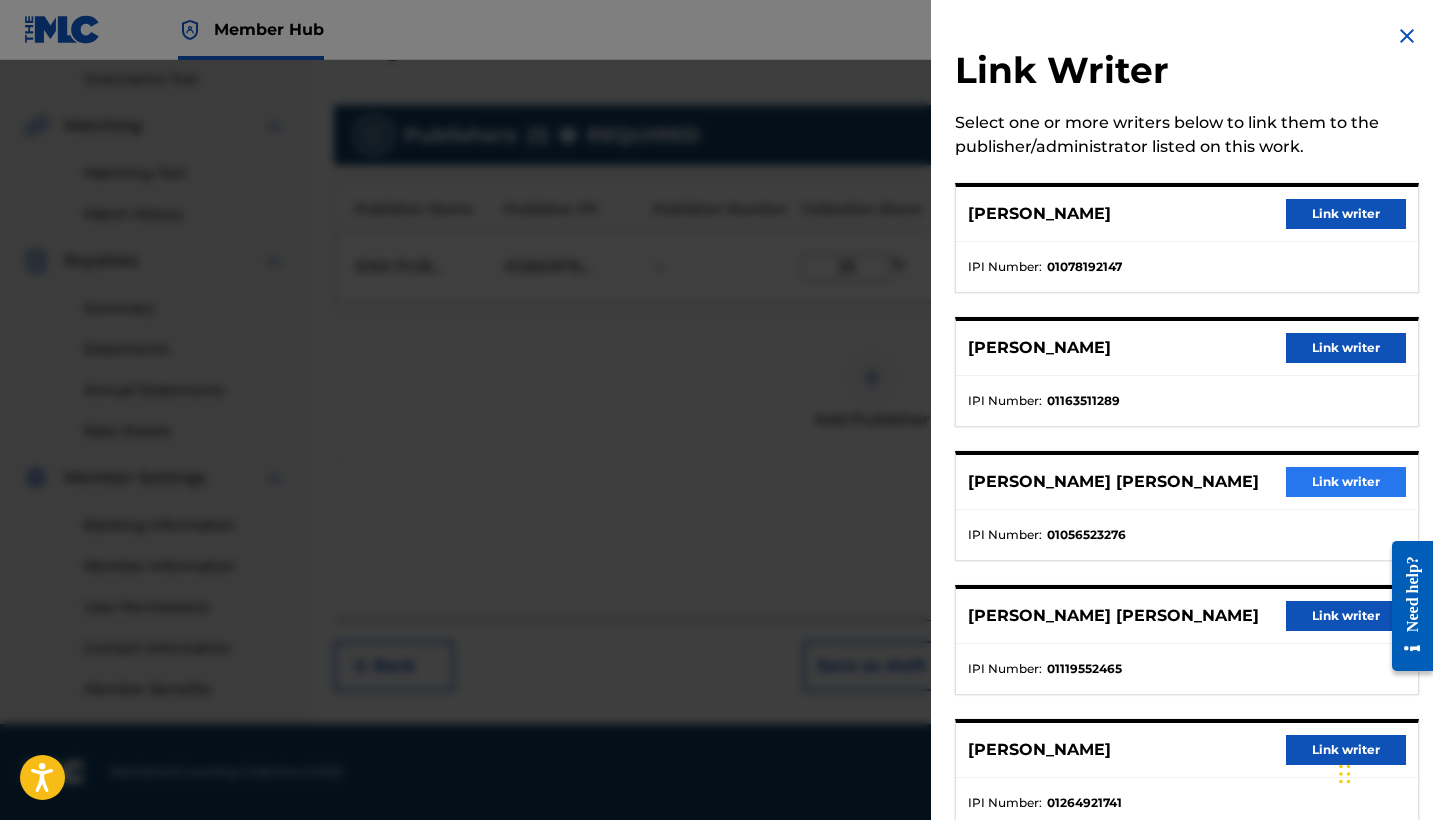
click at [1286, 494] on button "Link writer" at bounding box center [1346, 482] width 120 height 30
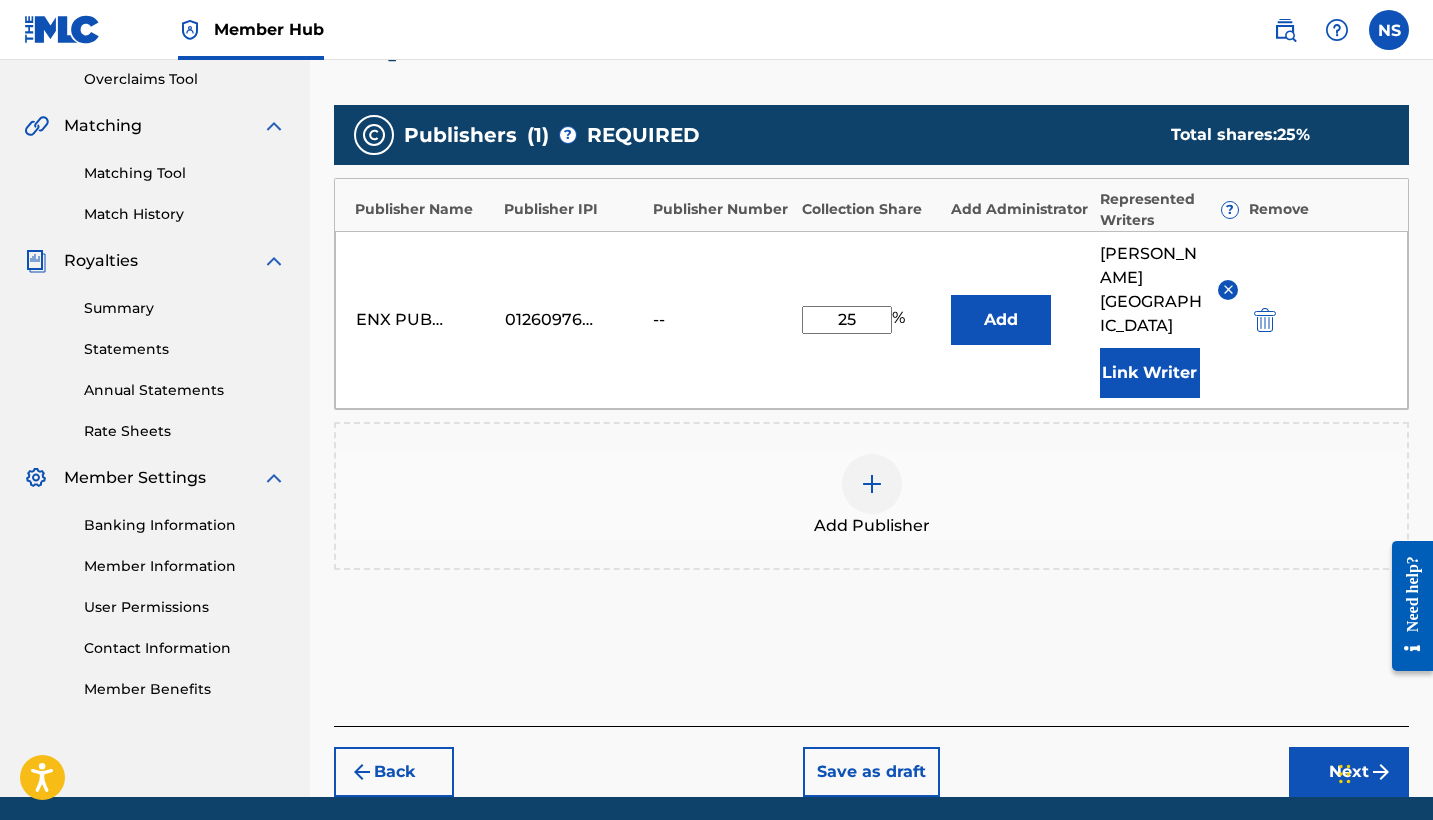
click at [868, 472] on img at bounding box center [872, 484] width 24 height 24
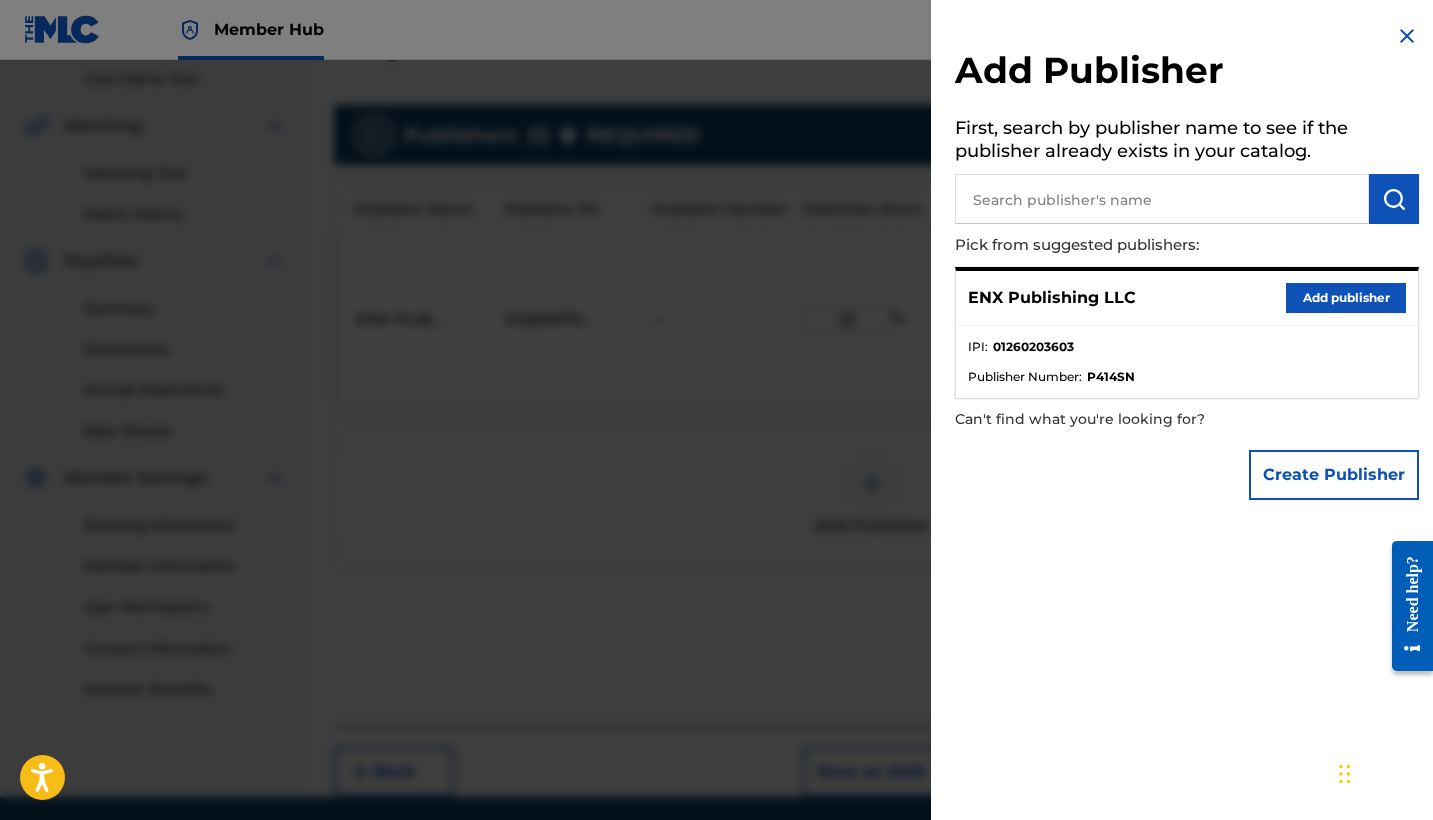
click at [1090, 208] on input "text" at bounding box center [1162, 199] width 414 height 50
paste input "ENX PUBLISHING CORP"
click at [1380, 211] on button "submit" at bounding box center [1394, 199] width 50 height 50
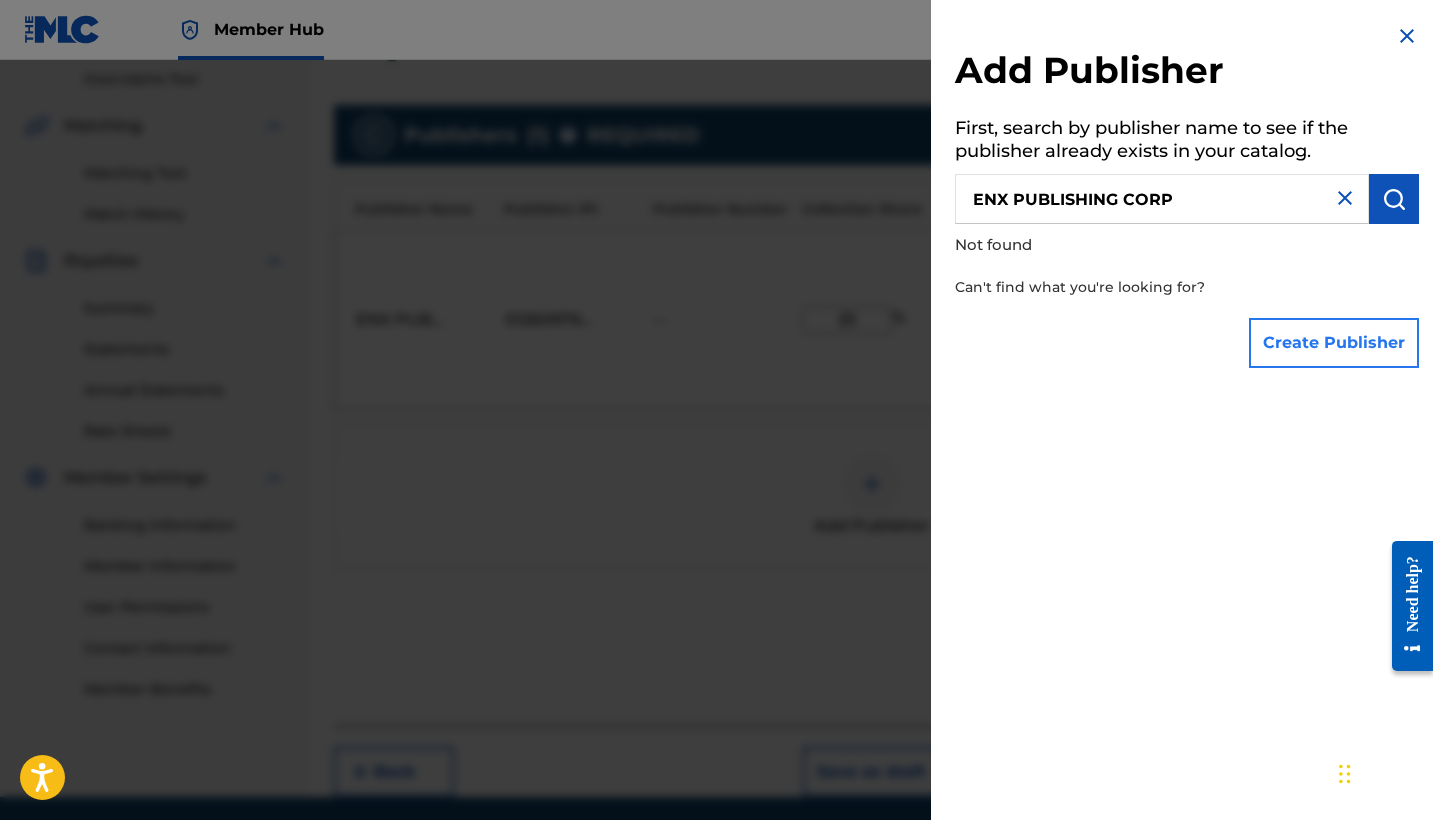
click at [1283, 353] on button "Create Publisher" at bounding box center [1334, 343] width 170 height 50
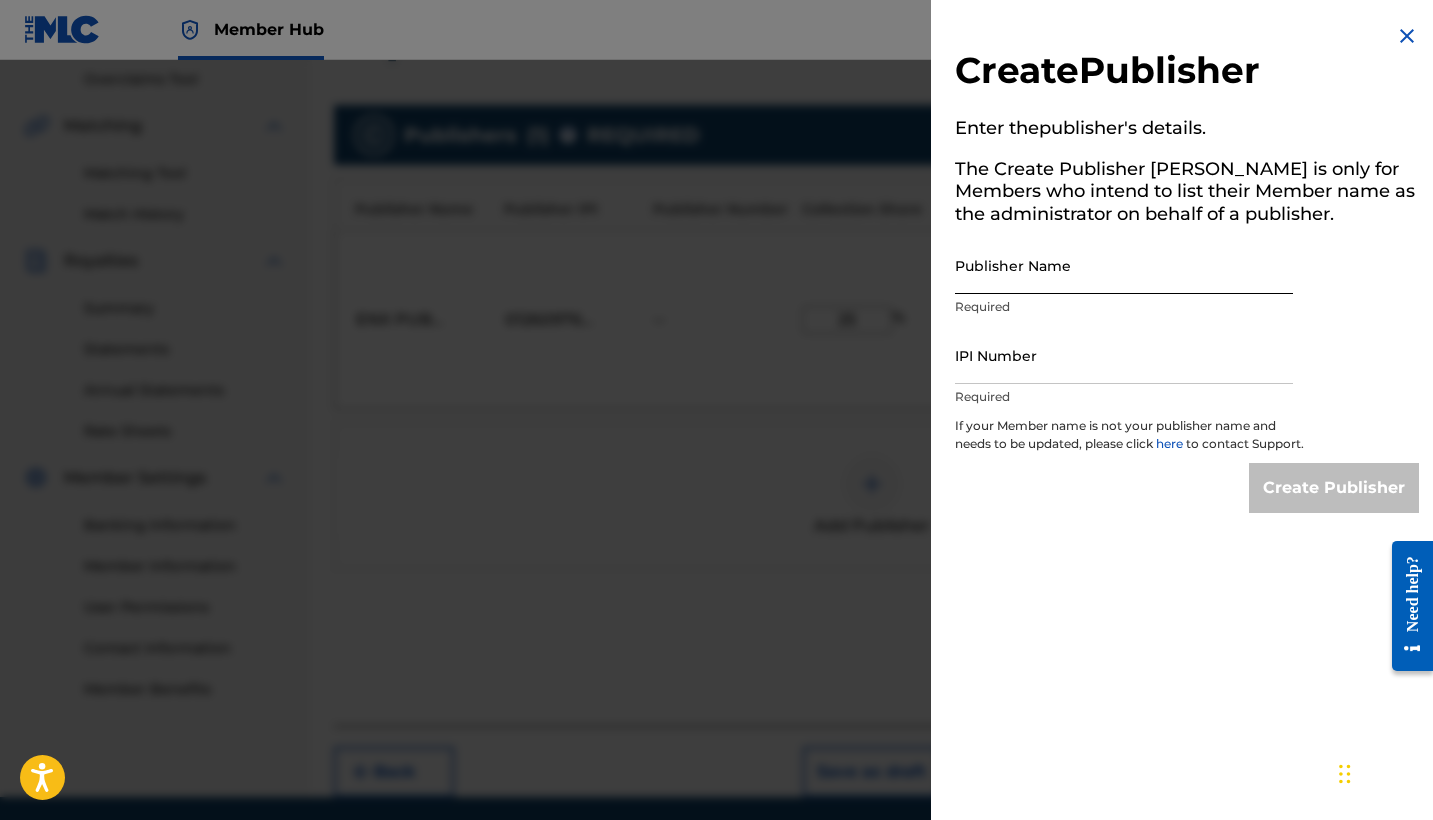
click at [1049, 281] on input "Publisher Name" at bounding box center [1124, 265] width 338 height 57
paste input "ENX PUBLISHING CORP"
click at [991, 366] on input "IPI Number" at bounding box center [1124, 355] width 338 height 57
paste input "01260203603"
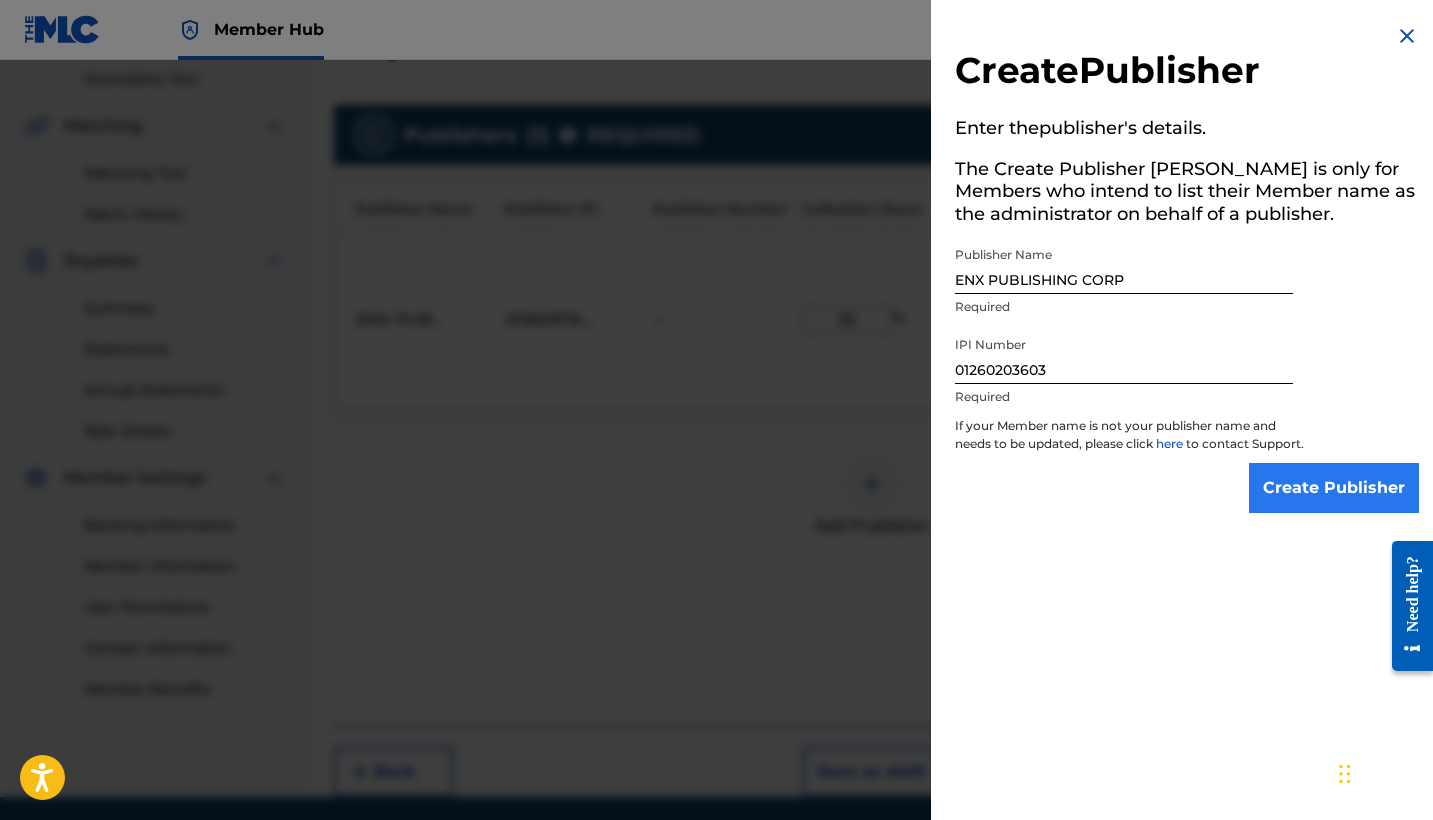
click at [1298, 513] on input "Create Publisher" at bounding box center [1334, 488] width 170 height 50
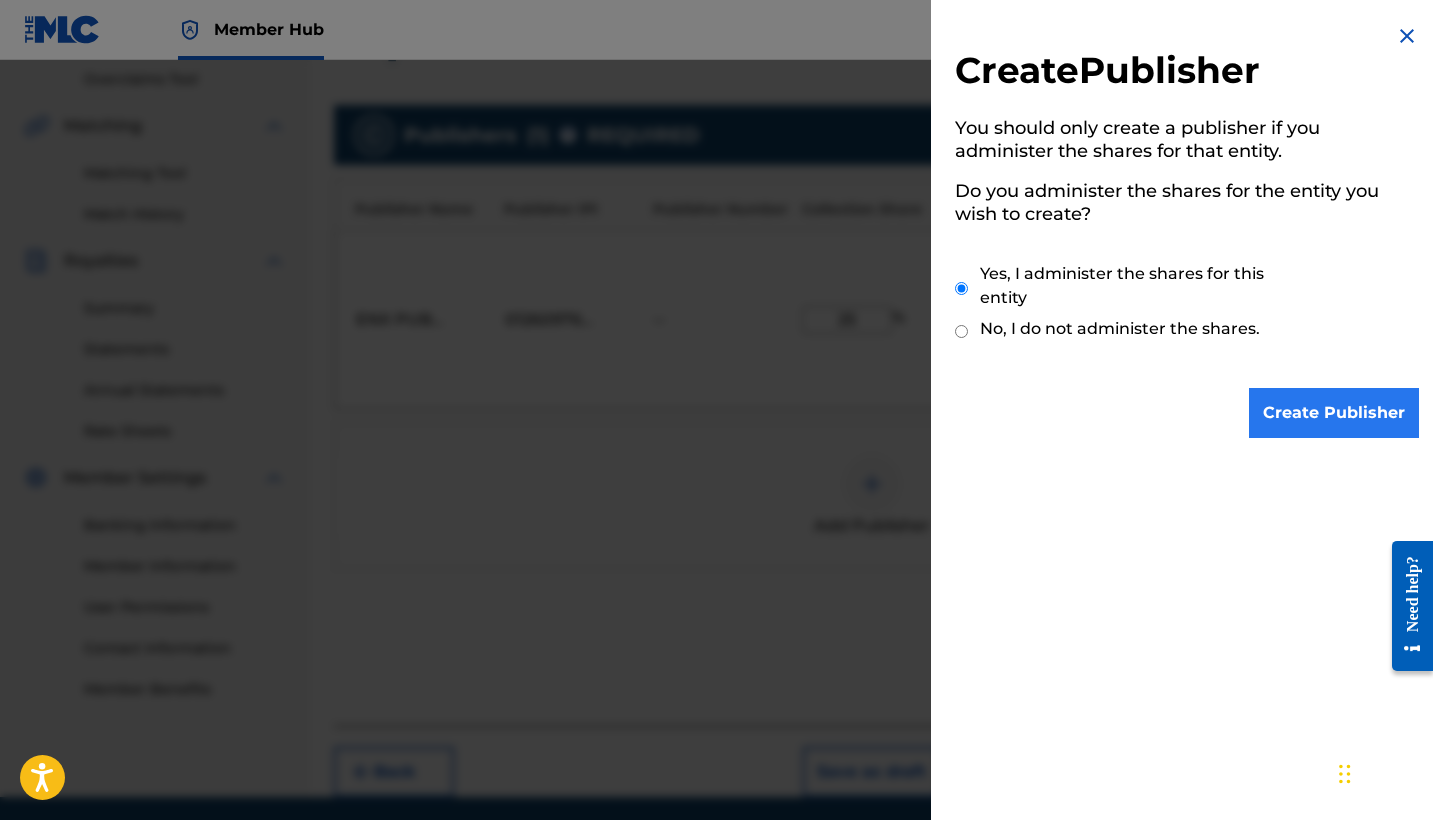
click at [1272, 390] on input "Create Publisher" at bounding box center [1334, 413] width 170 height 50
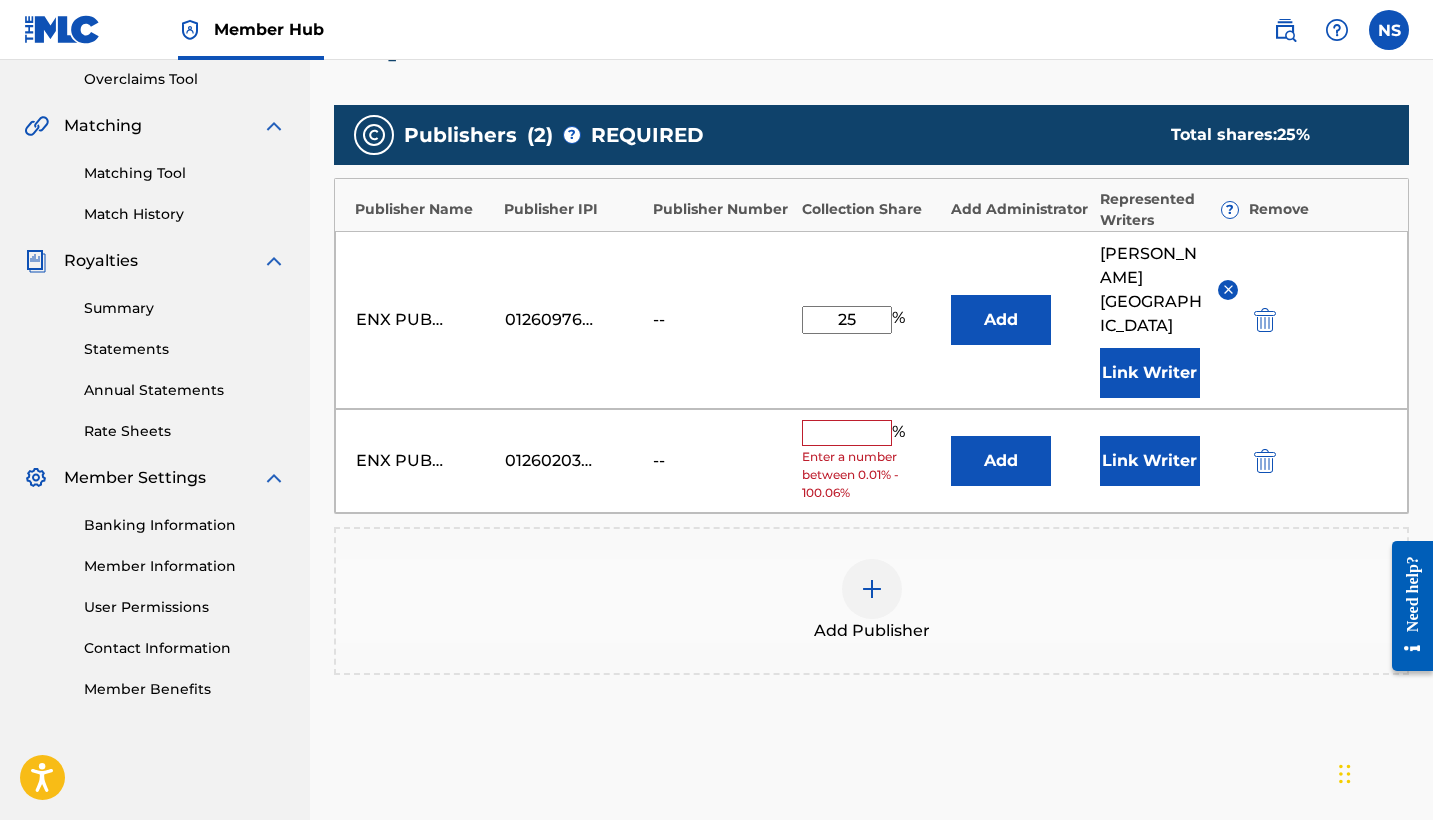
click at [824, 420] on input "text" at bounding box center [847, 433] width 90 height 26
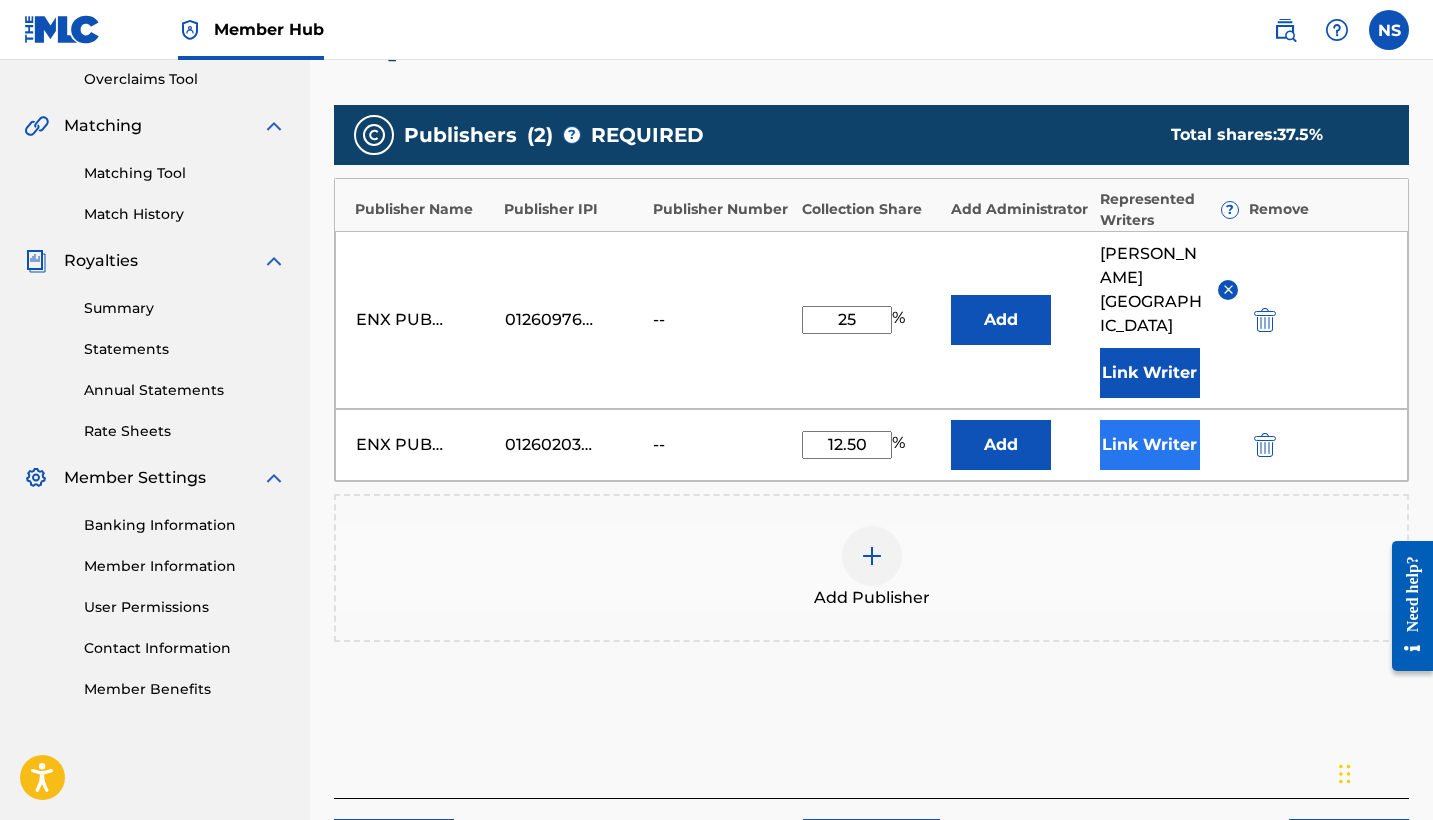
click at [1137, 436] on button "Link Writer" at bounding box center [1150, 445] width 100 height 50
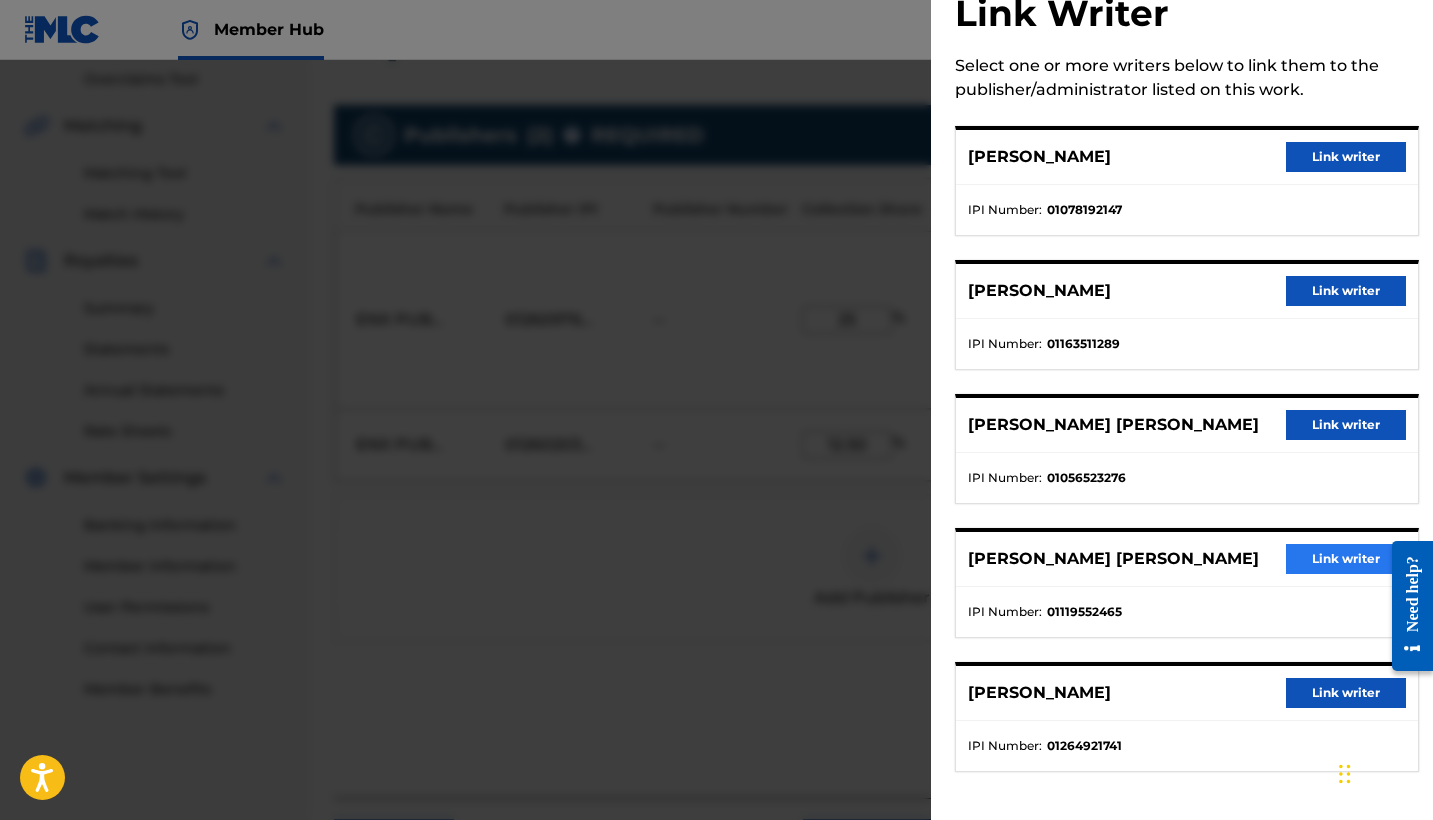
scroll to position [75, 0]
click at [1325, 544] on button "Link writer" at bounding box center [1346, 559] width 120 height 30
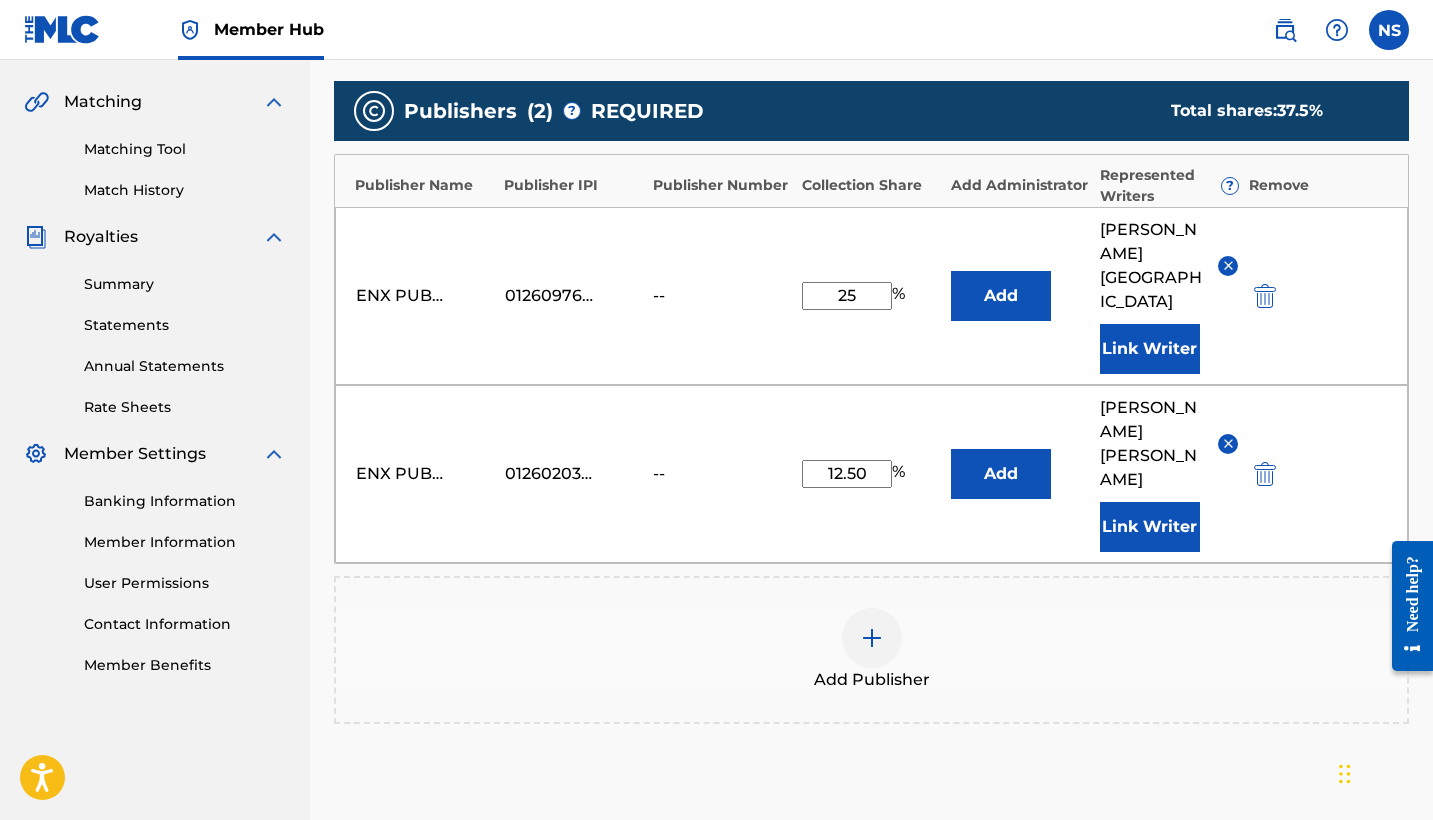
scroll to position [461, 0]
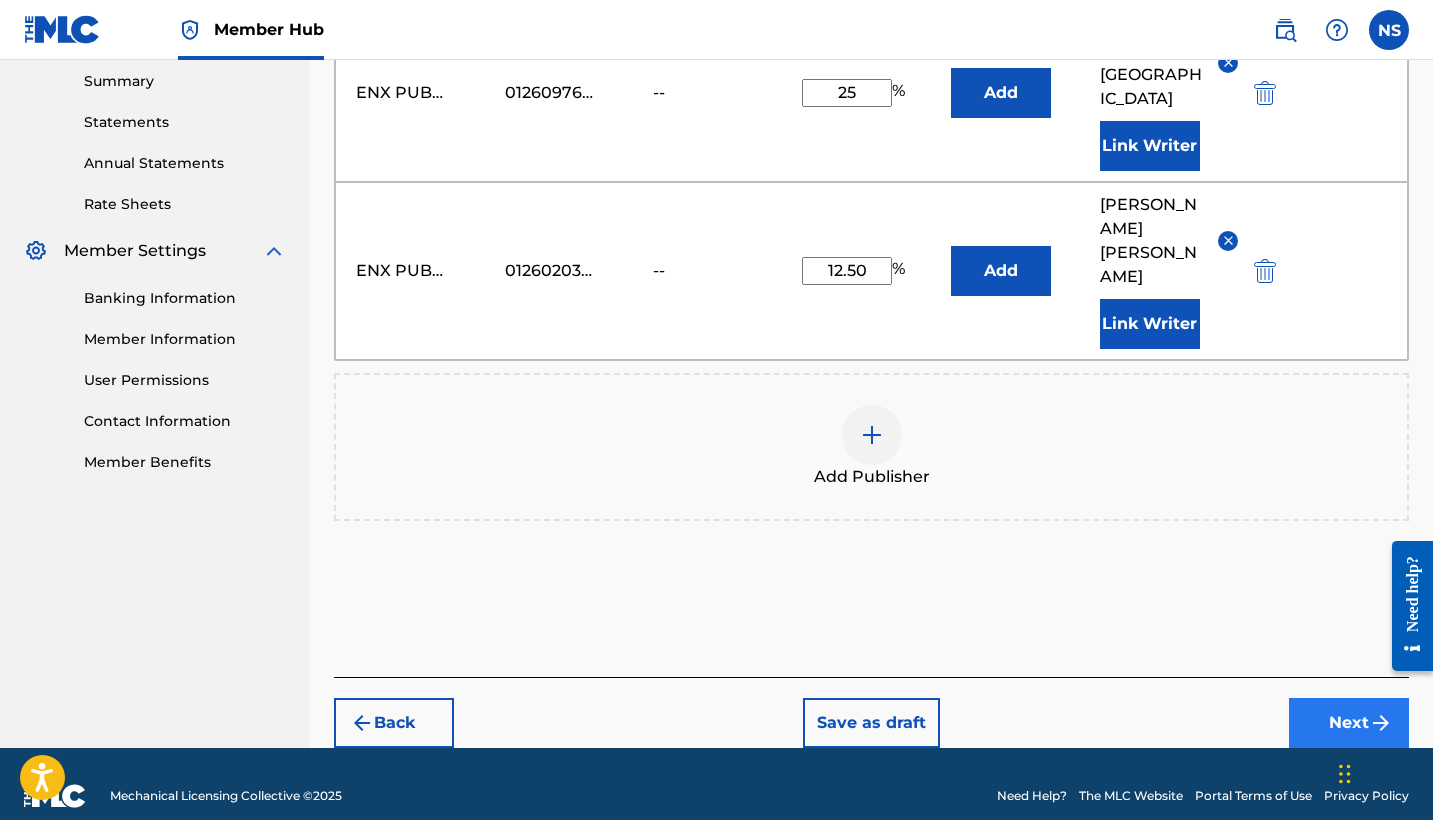
click at [1341, 713] on button "Next" at bounding box center [1349, 723] width 120 height 50
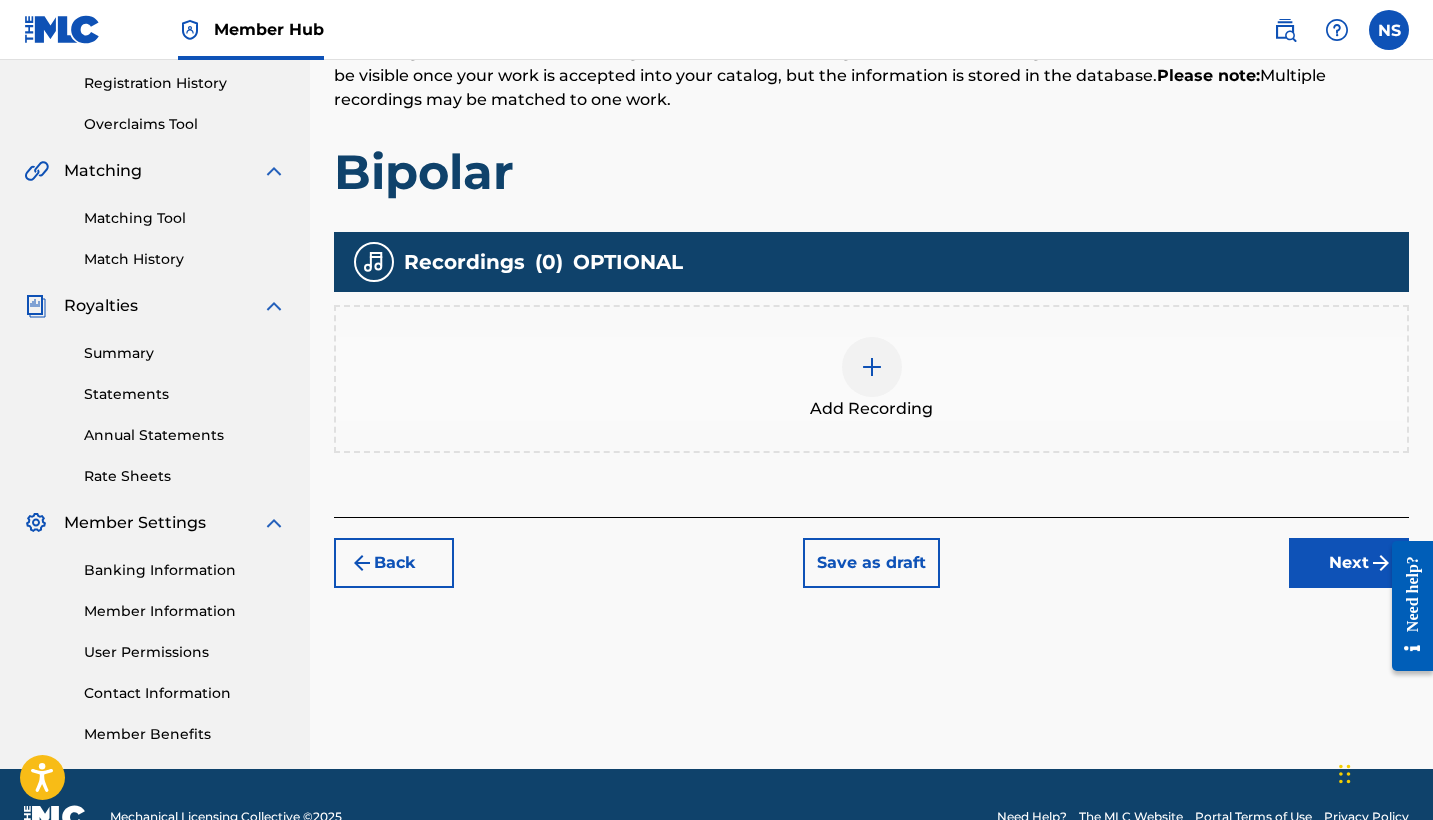
scroll to position [403, 0]
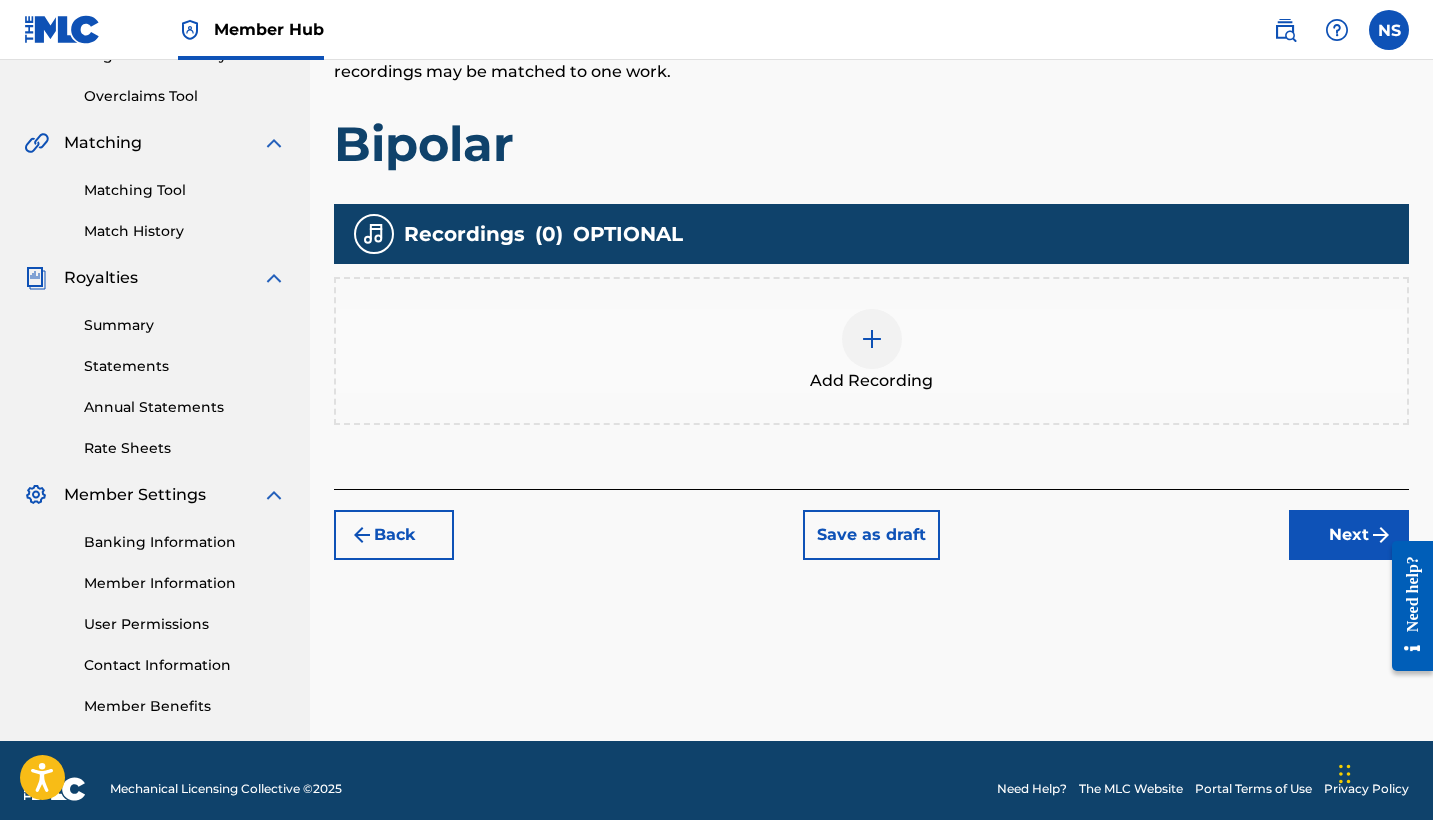
click at [866, 332] on img at bounding box center [872, 339] width 24 height 24
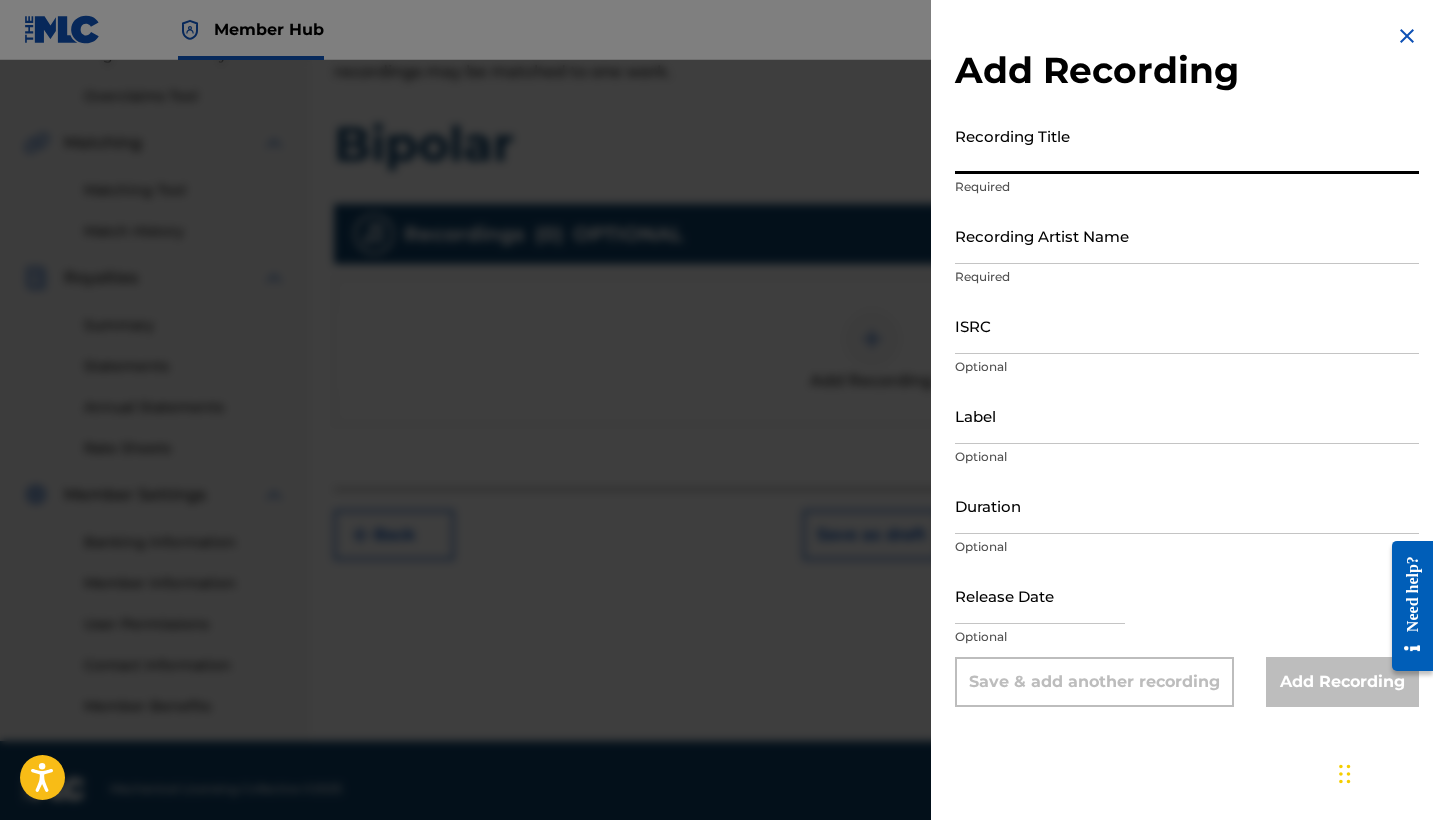
click at [1074, 158] on input "Recording Title" at bounding box center [1187, 145] width 464 height 57
click at [1035, 262] on input "Recording Artist Name" at bounding box center [1187, 235] width 464 height 57
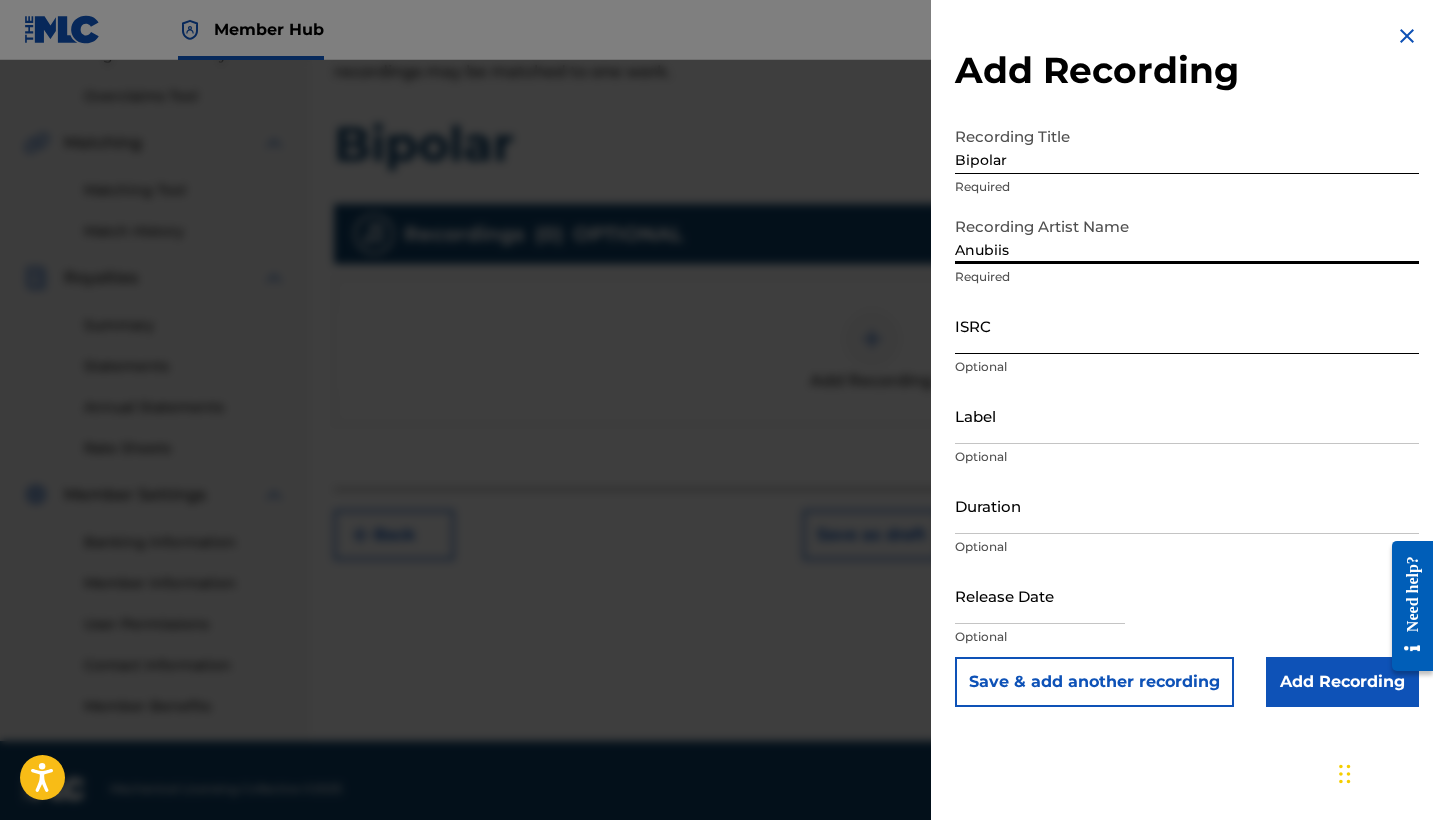
click at [1052, 347] on input "ISRC" at bounding box center [1187, 325] width 464 height 57
paste input "QZTLA2513672"
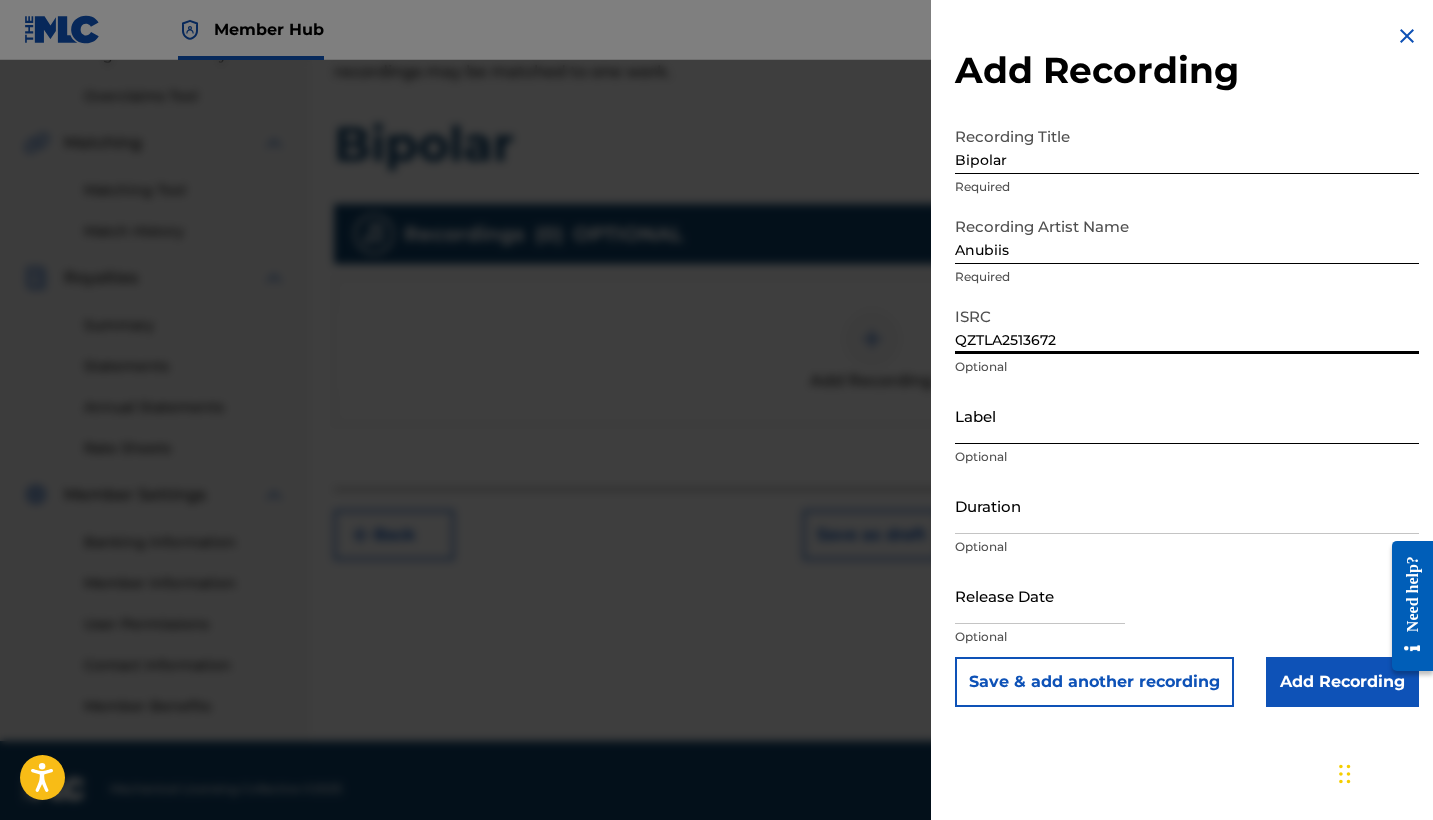
click at [1002, 424] on input "Label" at bounding box center [1187, 415] width 464 height 57
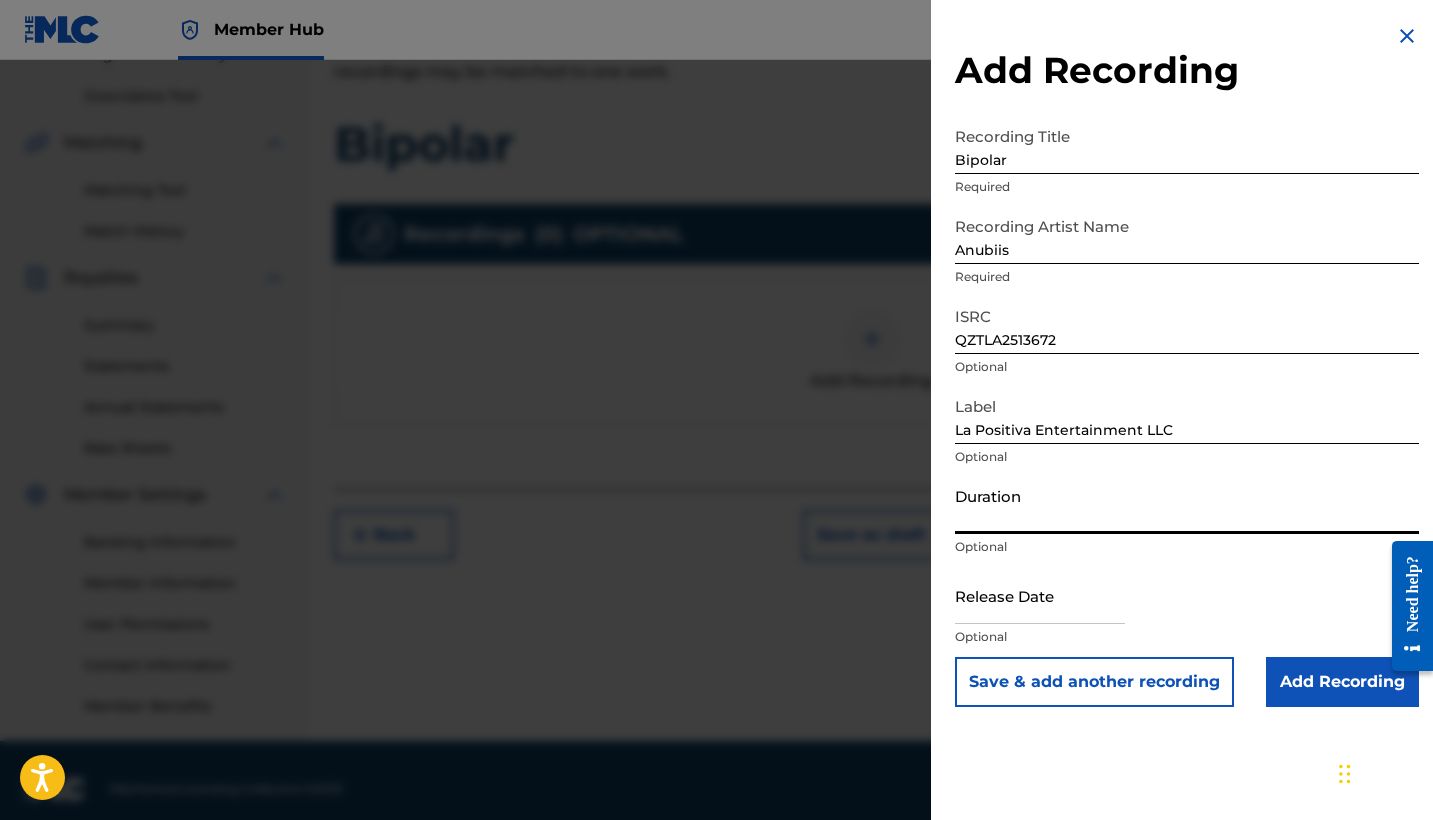
click at [1047, 528] on input "Duration" at bounding box center [1187, 505] width 464 height 57
click at [1084, 613] on input "text" at bounding box center [1040, 595] width 170 height 57
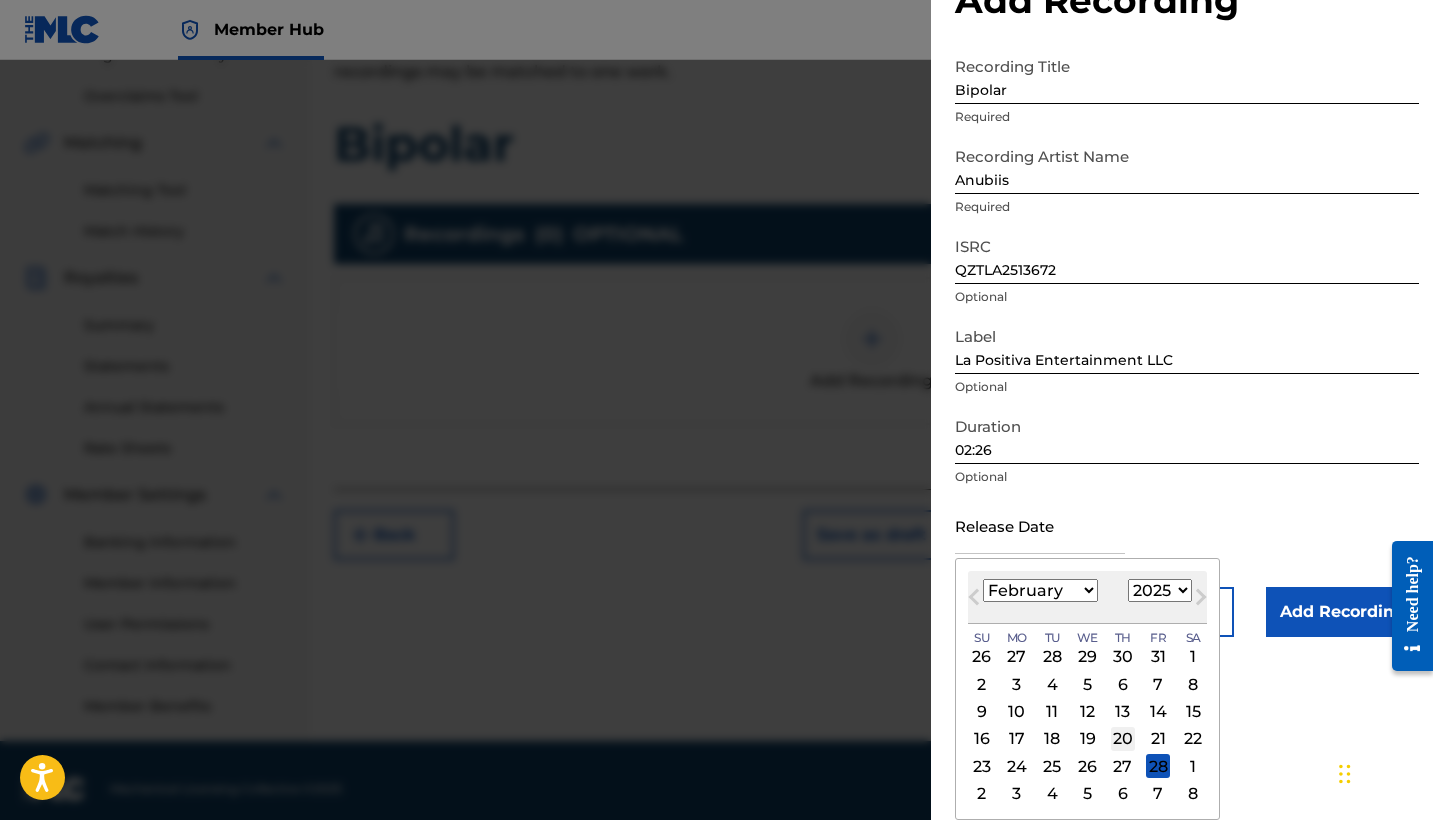
scroll to position [70, 0]
click at [1146, 771] on div "28" at bounding box center [1158, 766] width 24 height 24
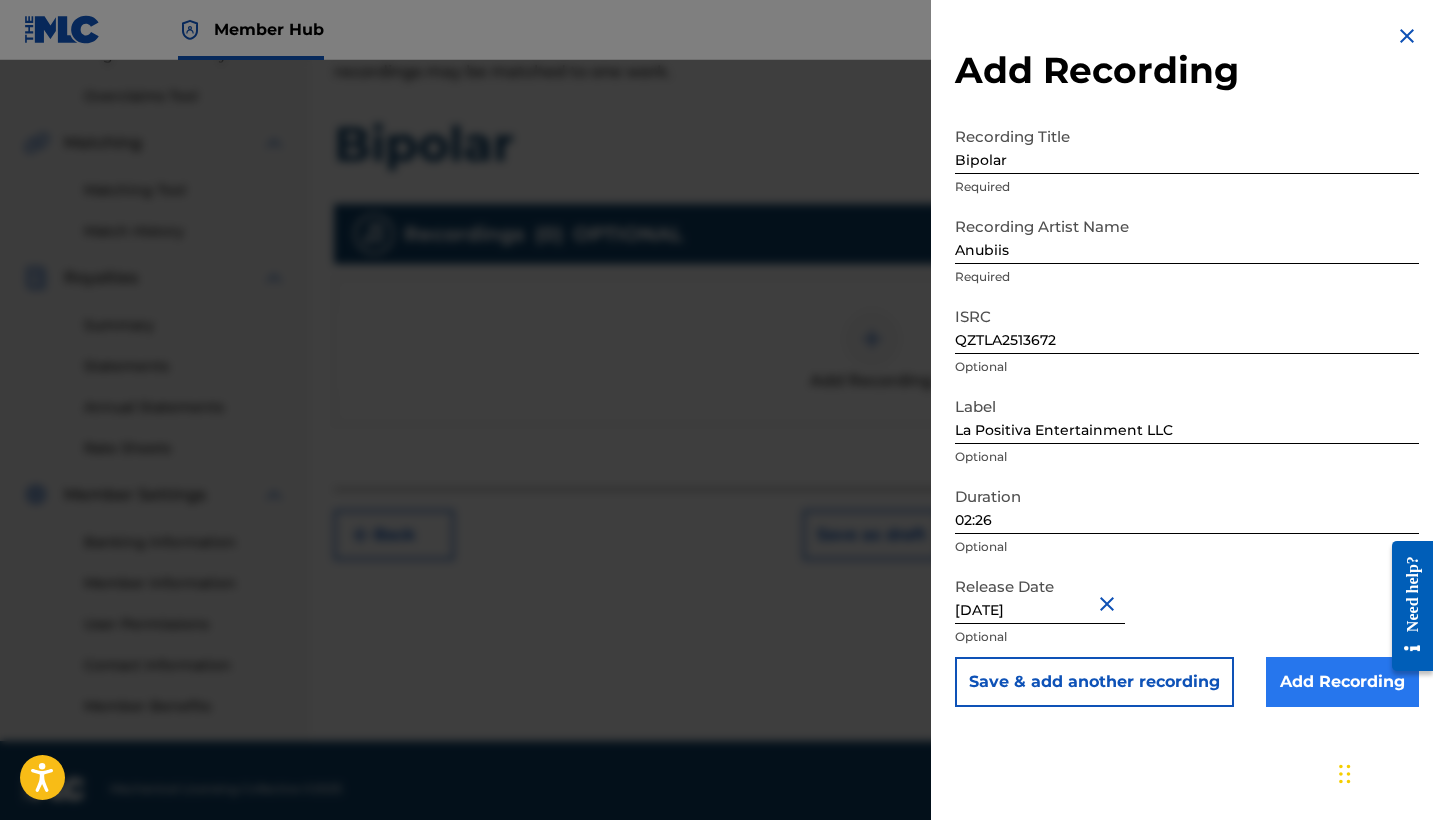
click at [1282, 681] on input "Add Recording" at bounding box center [1342, 682] width 153 height 50
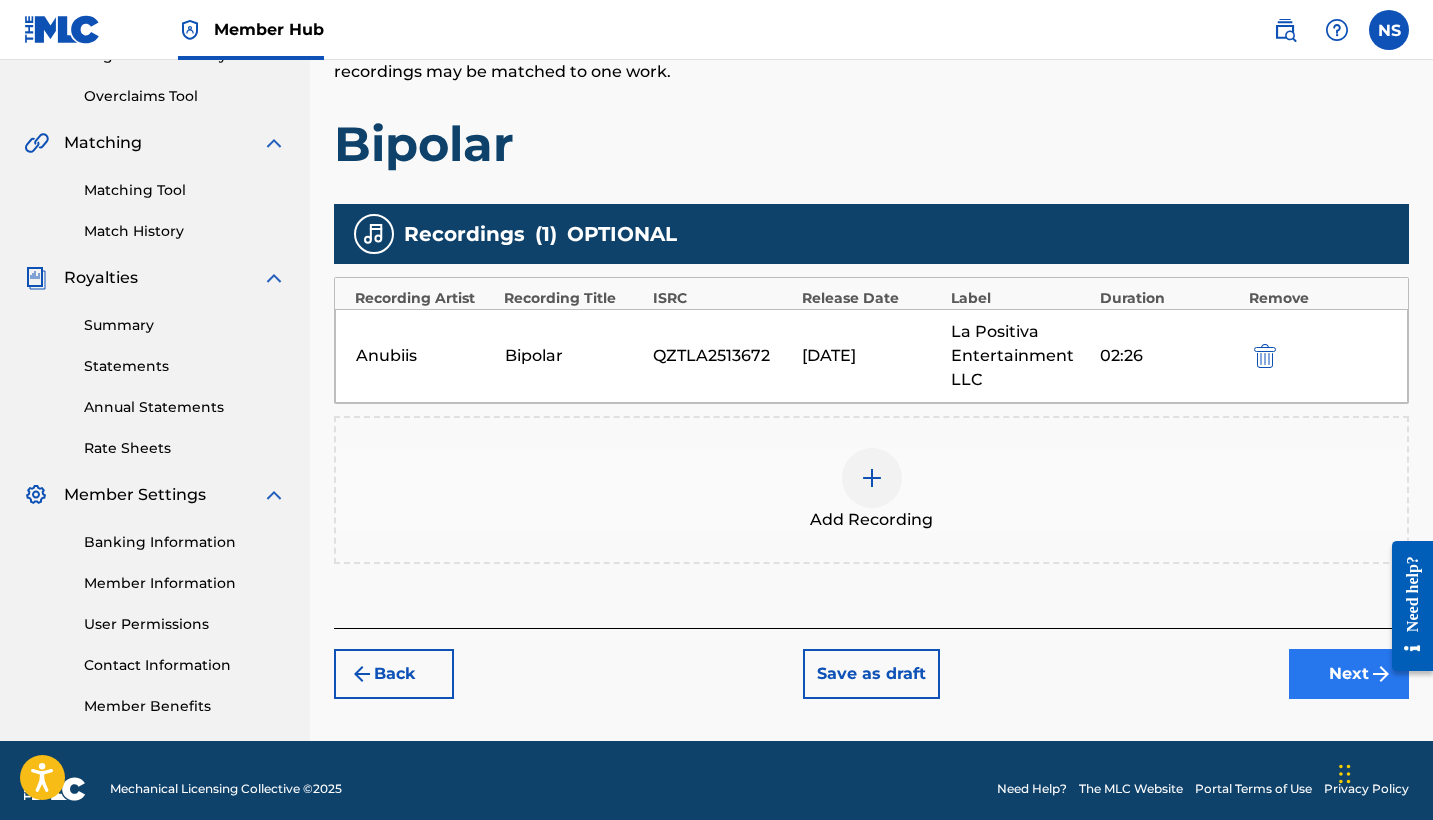
click at [1312, 678] on button "Next" at bounding box center [1349, 674] width 120 height 50
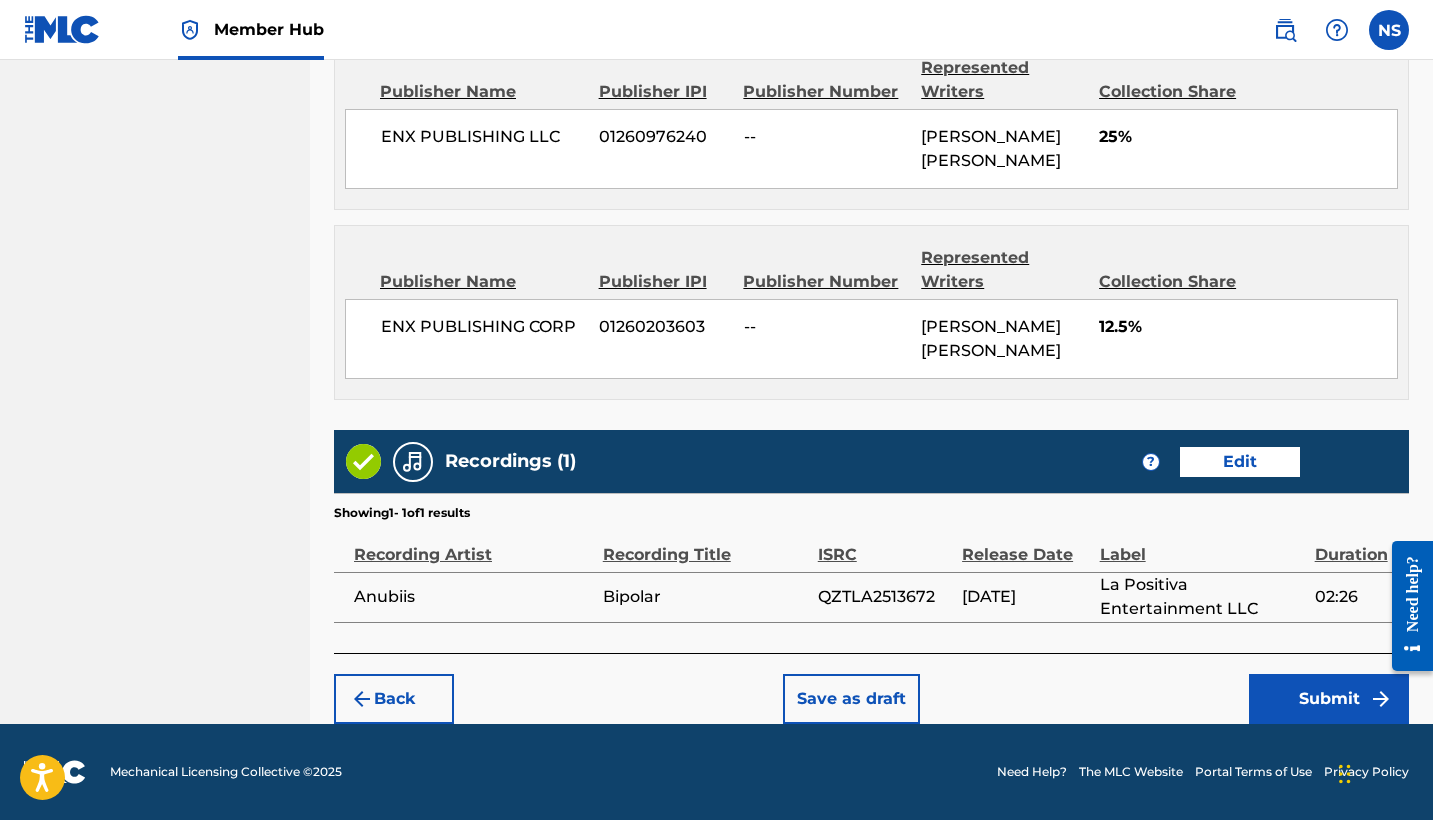
scroll to position [1256, 0]
click at [1324, 710] on button "Submit" at bounding box center [1329, 699] width 160 height 50
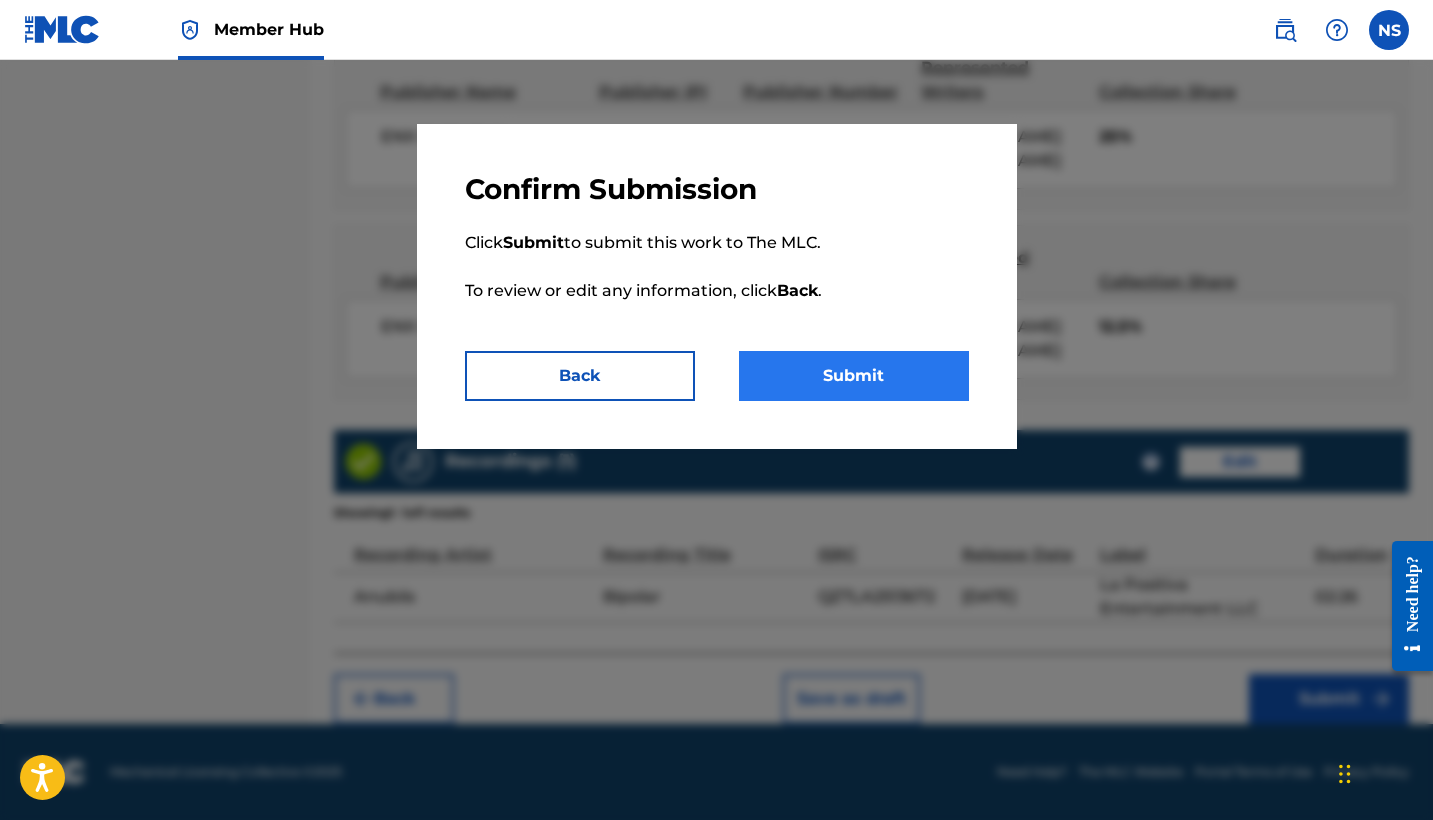
click at [836, 377] on button "Submit" at bounding box center [854, 376] width 230 height 50
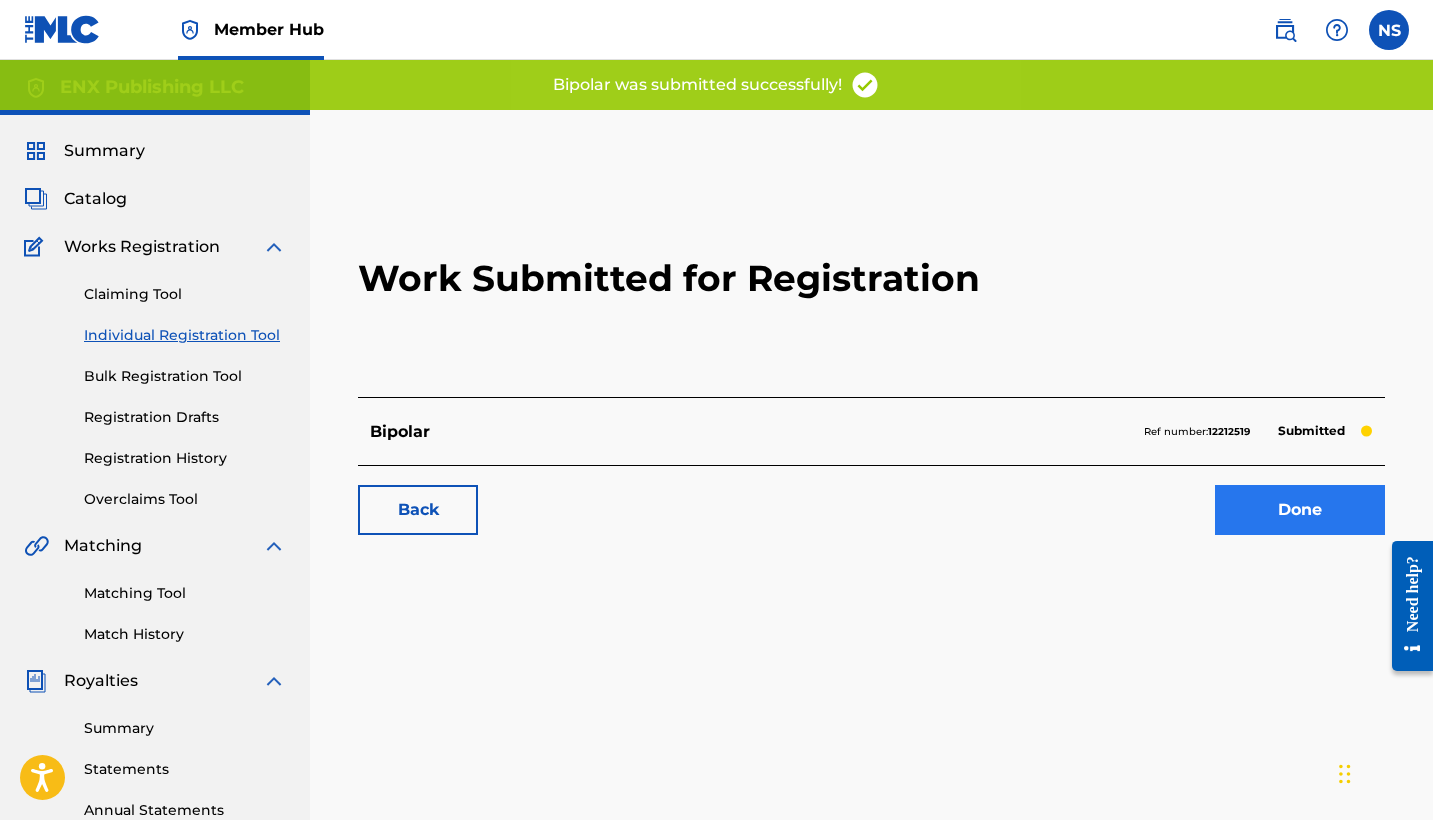
click at [1252, 498] on link "Done" at bounding box center [1300, 510] width 170 height 50
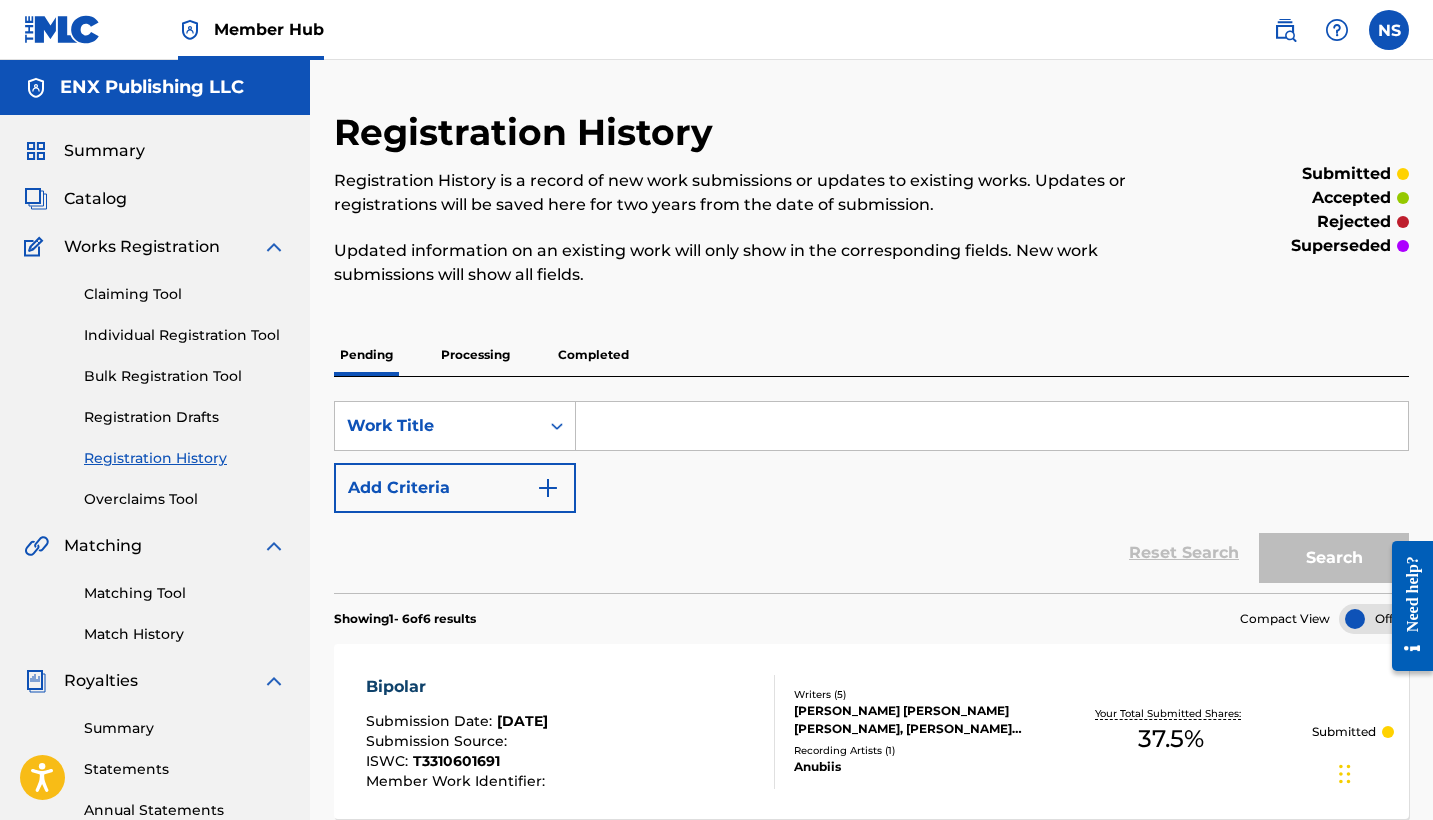
click at [95, 93] on h5 "ENX Publishing LLC" at bounding box center [152, 87] width 184 height 23
click at [88, 151] on span "Summary" at bounding box center [104, 151] width 81 height 24
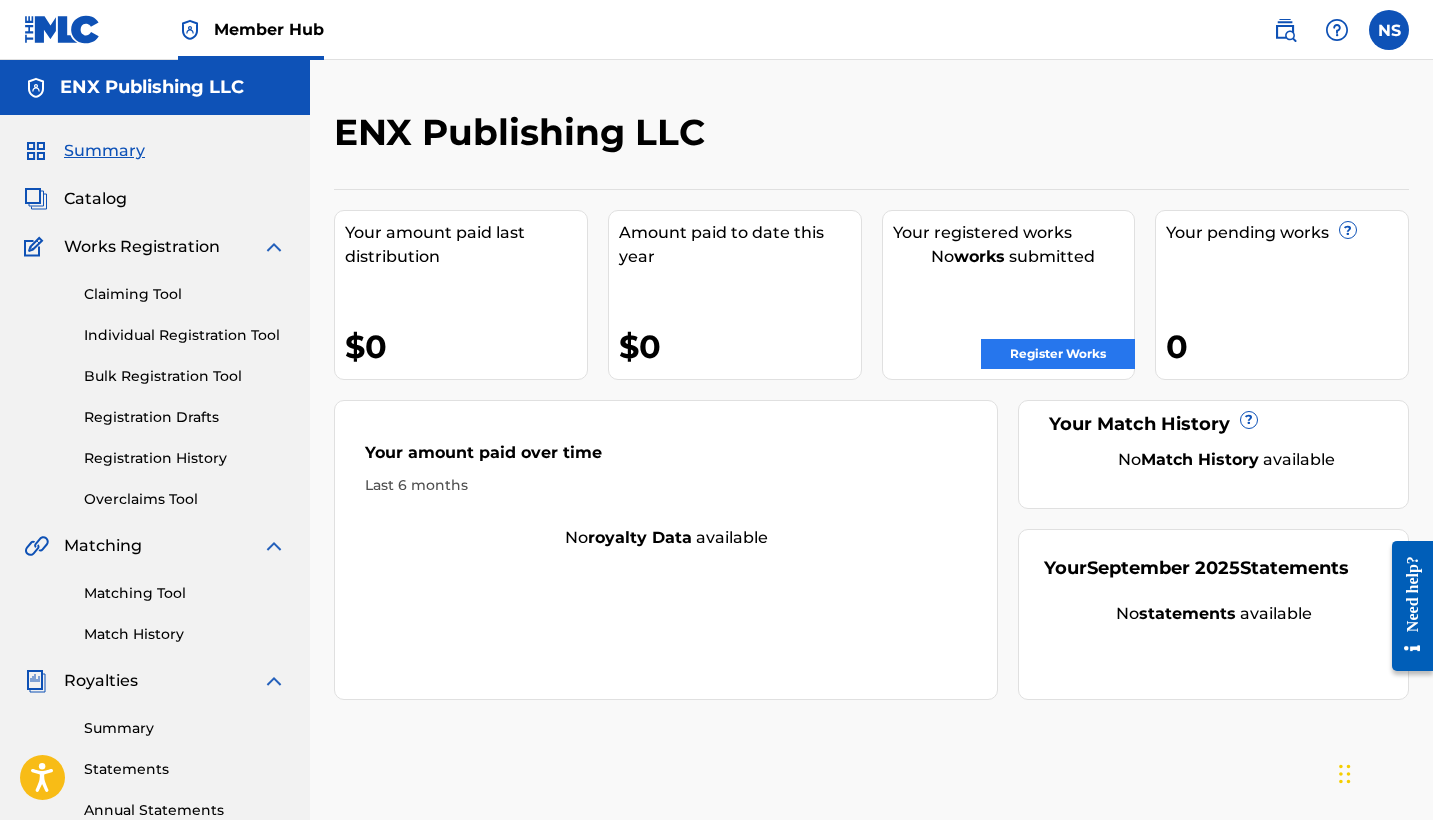
click at [1038, 358] on link "Register Works" at bounding box center [1058, 354] width 154 height 30
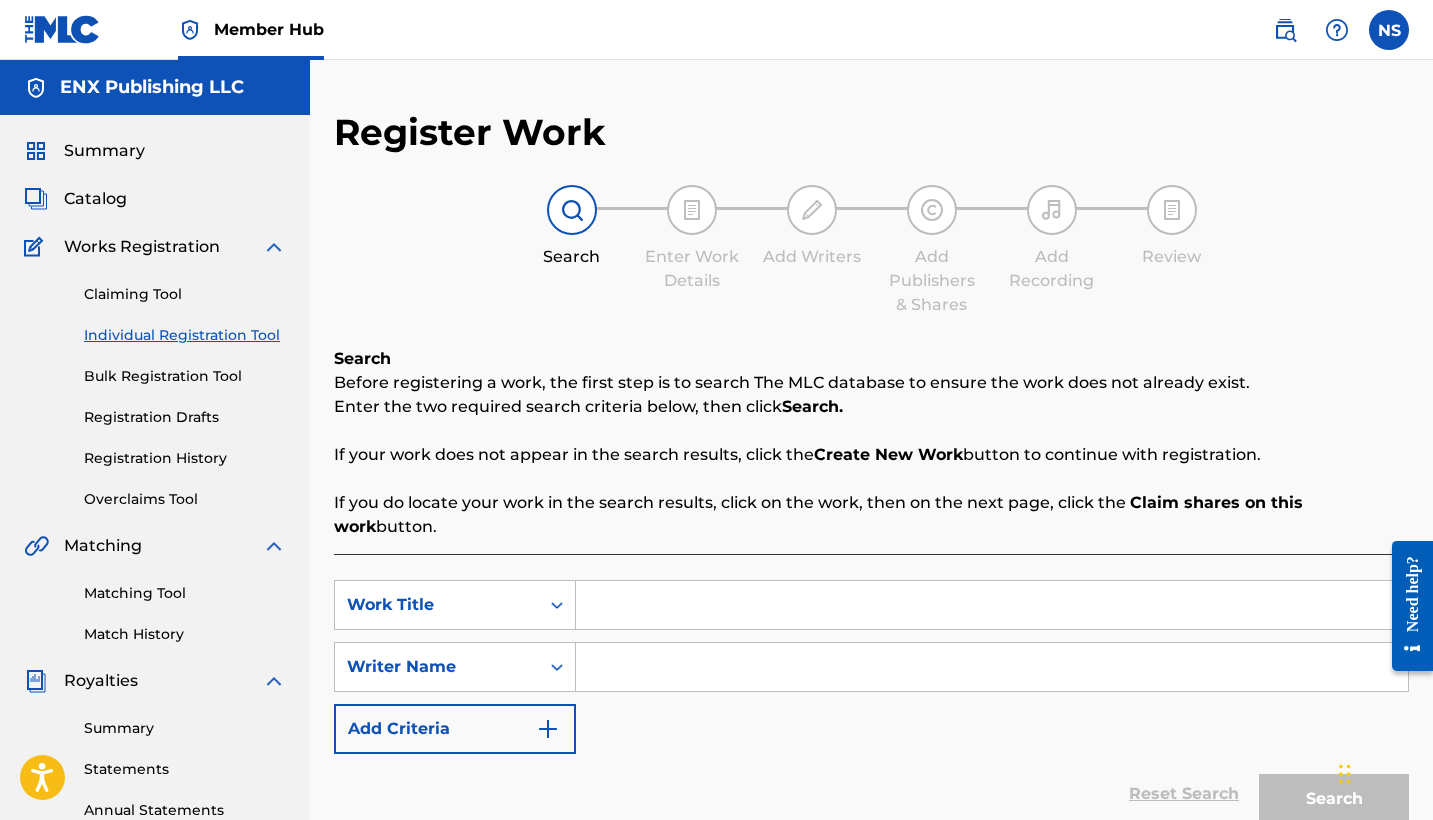
click at [668, 595] on input "Search Form" at bounding box center [992, 605] width 832 height 48
click at [640, 643] on input "Search Form" at bounding box center [992, 667] width 832 height 48
click at [674, 598] on input "Loko" at bounding box center [992, 605] width 832 height 48
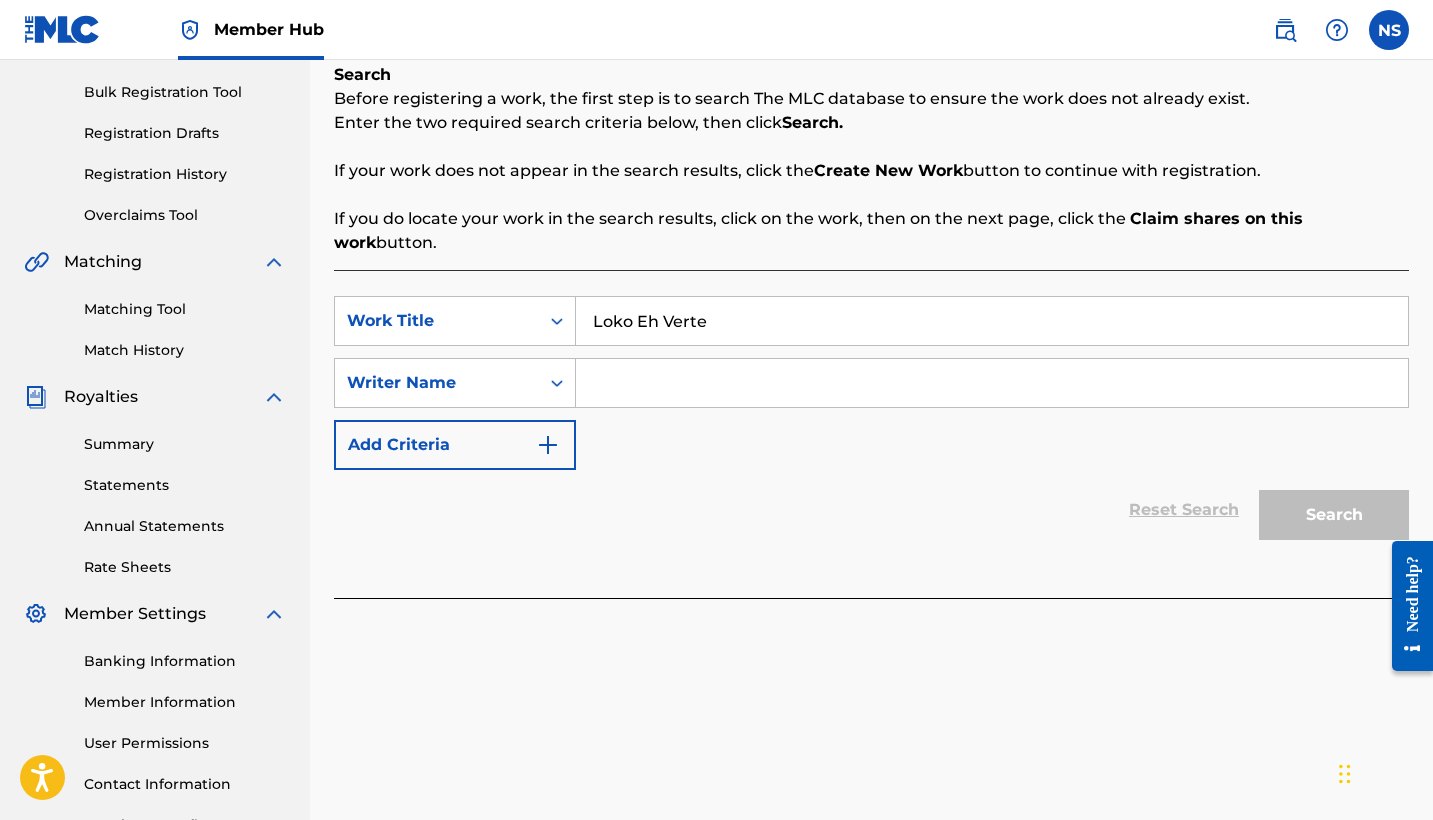
scroll to position [365, 0]
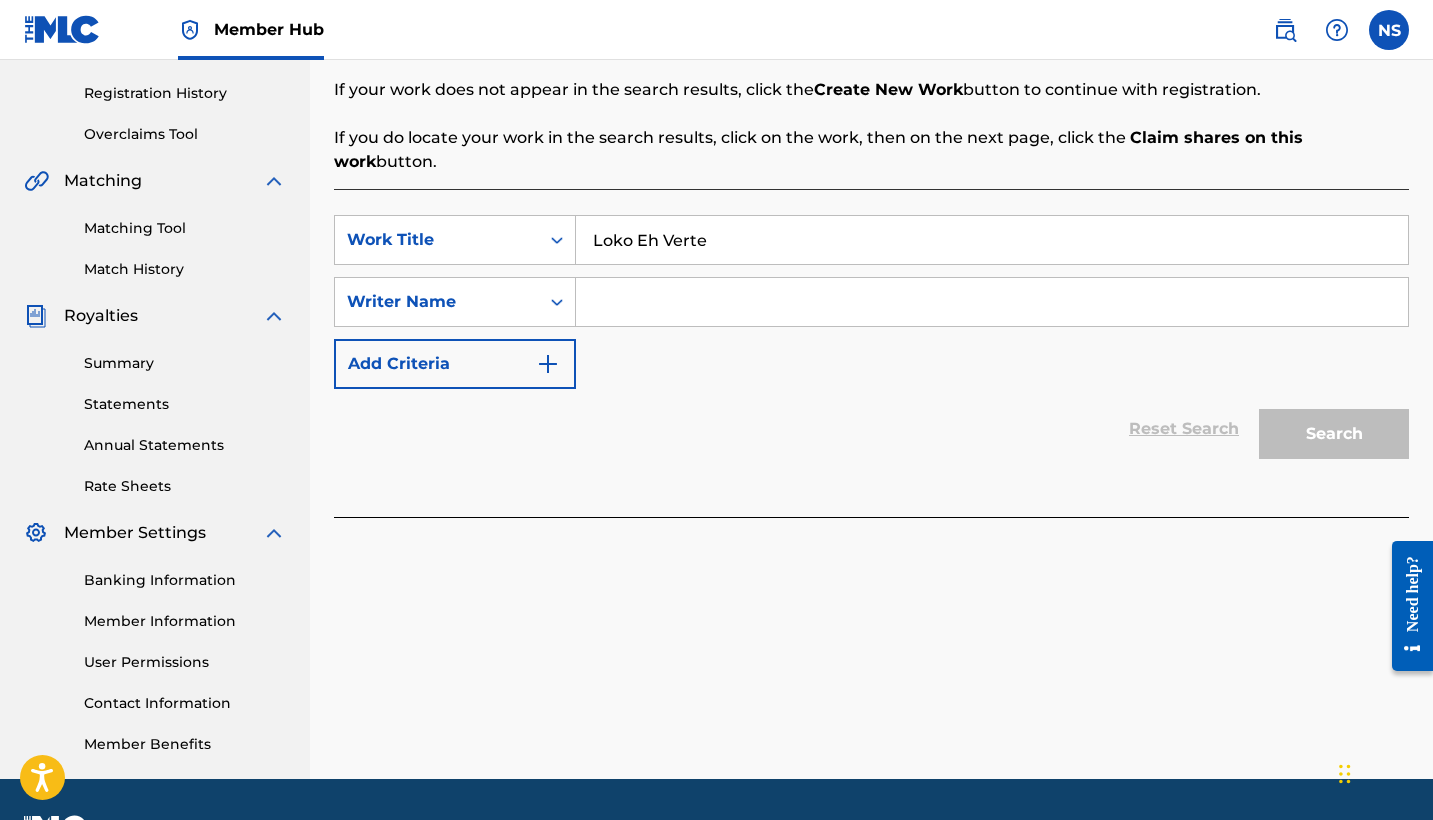
click at [620, 278] on input "Search Form" at bounding box center [992, 302] width 832 height 48
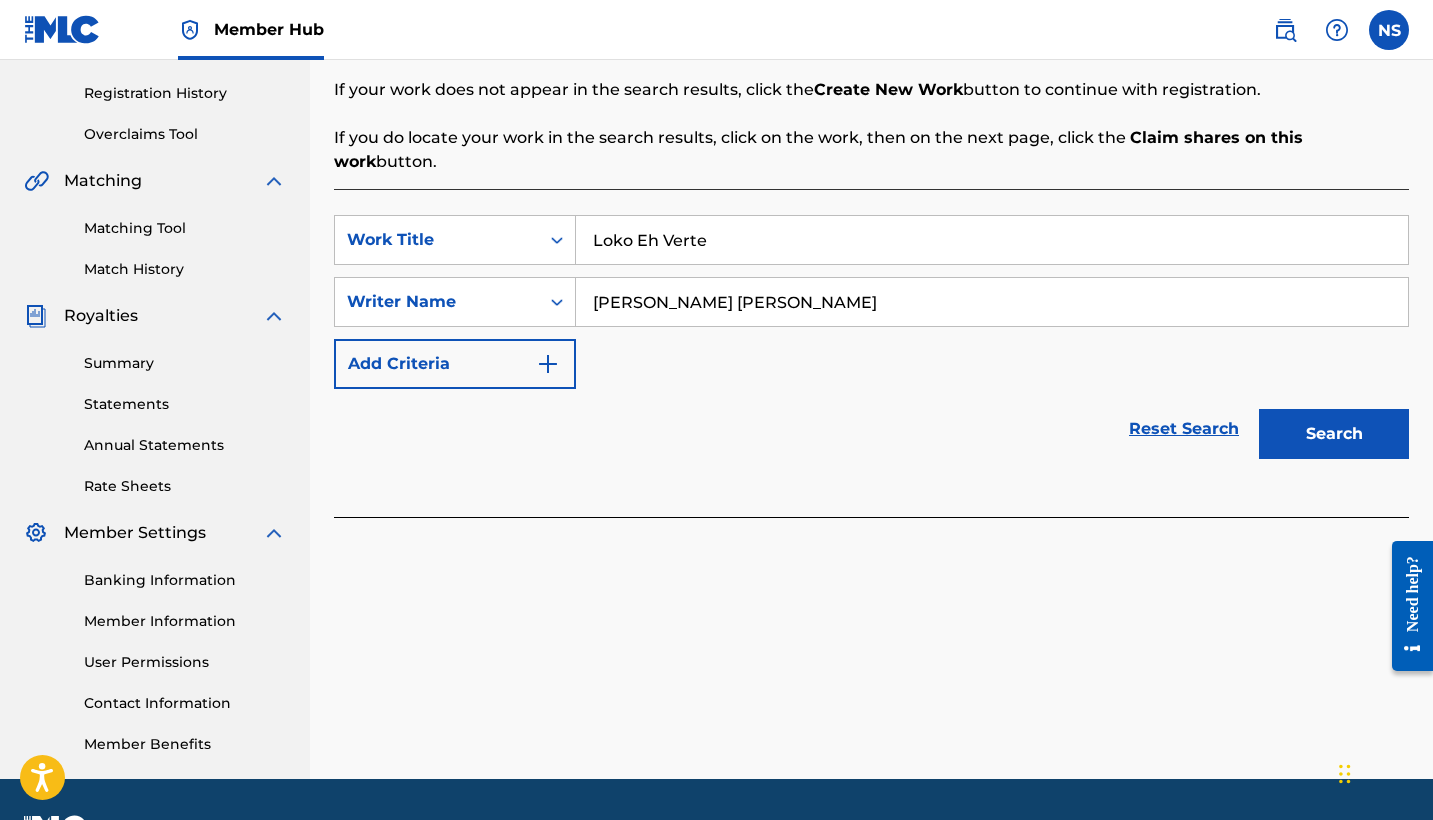
click at [1334, 410] on button "Search" at bounding box center [1334, 434] width 150 height 50
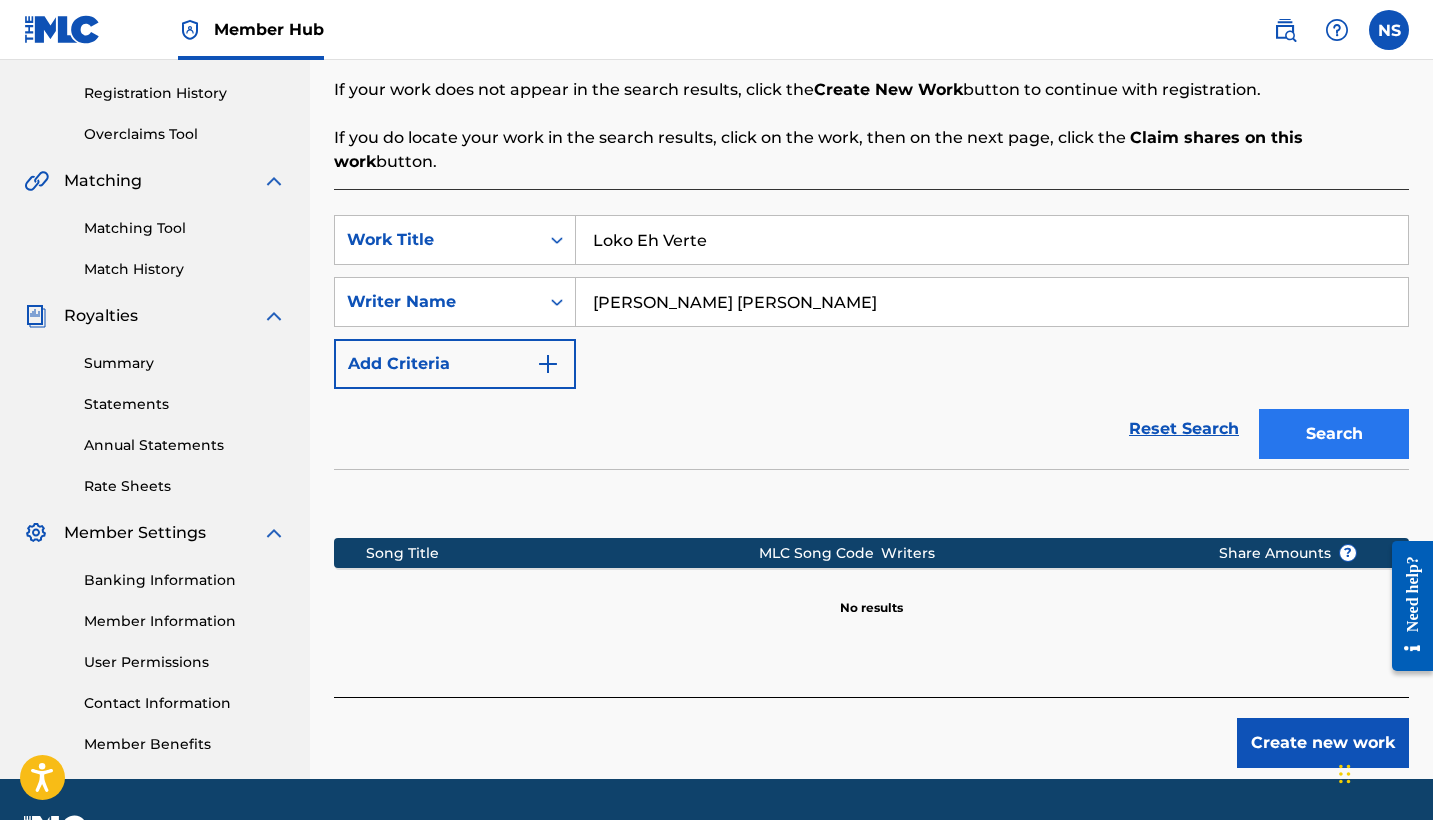
click at [1324, 416] on button "Search" at bounding box center [1334, 434] width 150 height 50
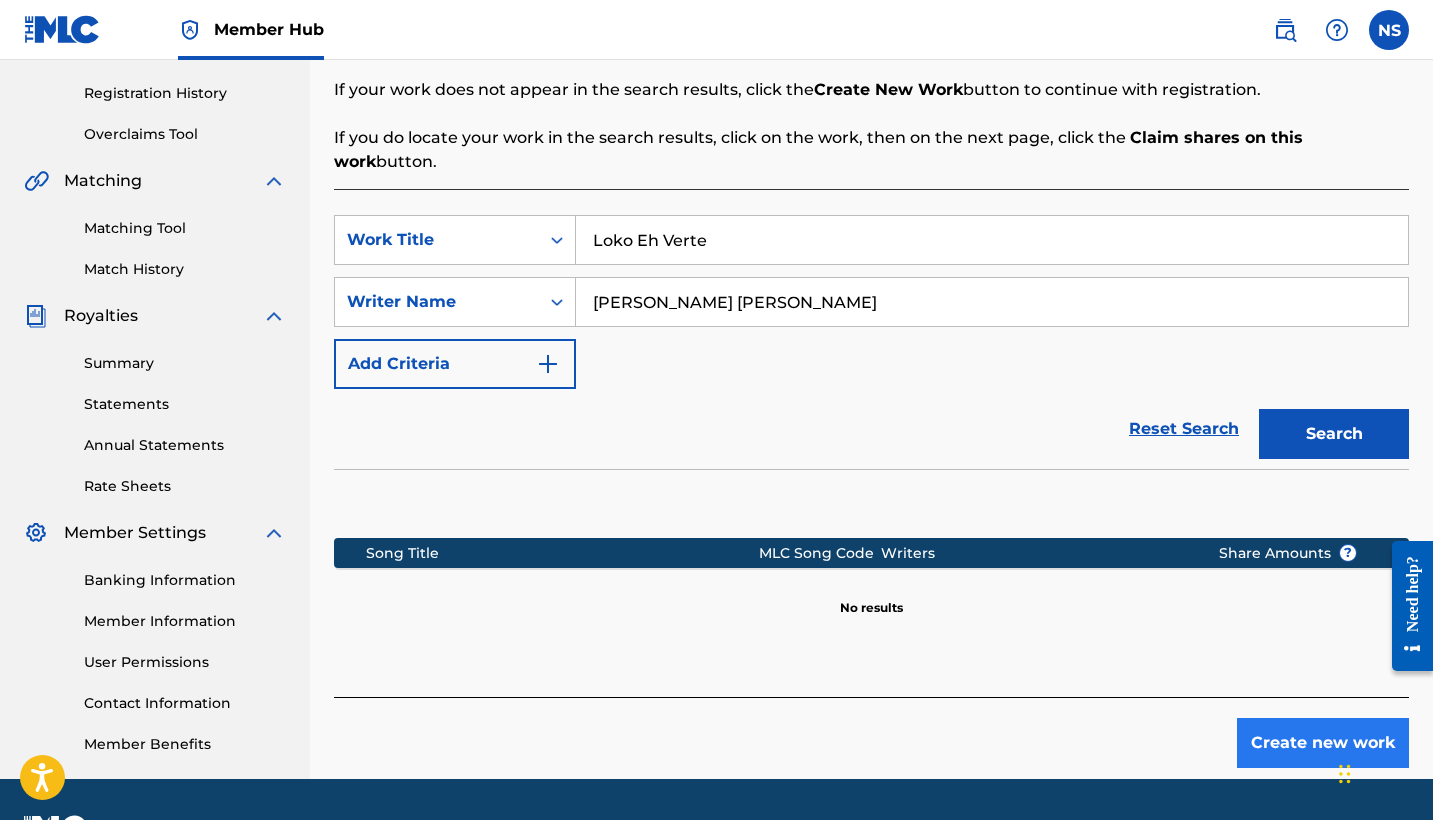
click at [1334, 718] on button "Create new work" at bounding box center [1323, 743] width 172 height 50
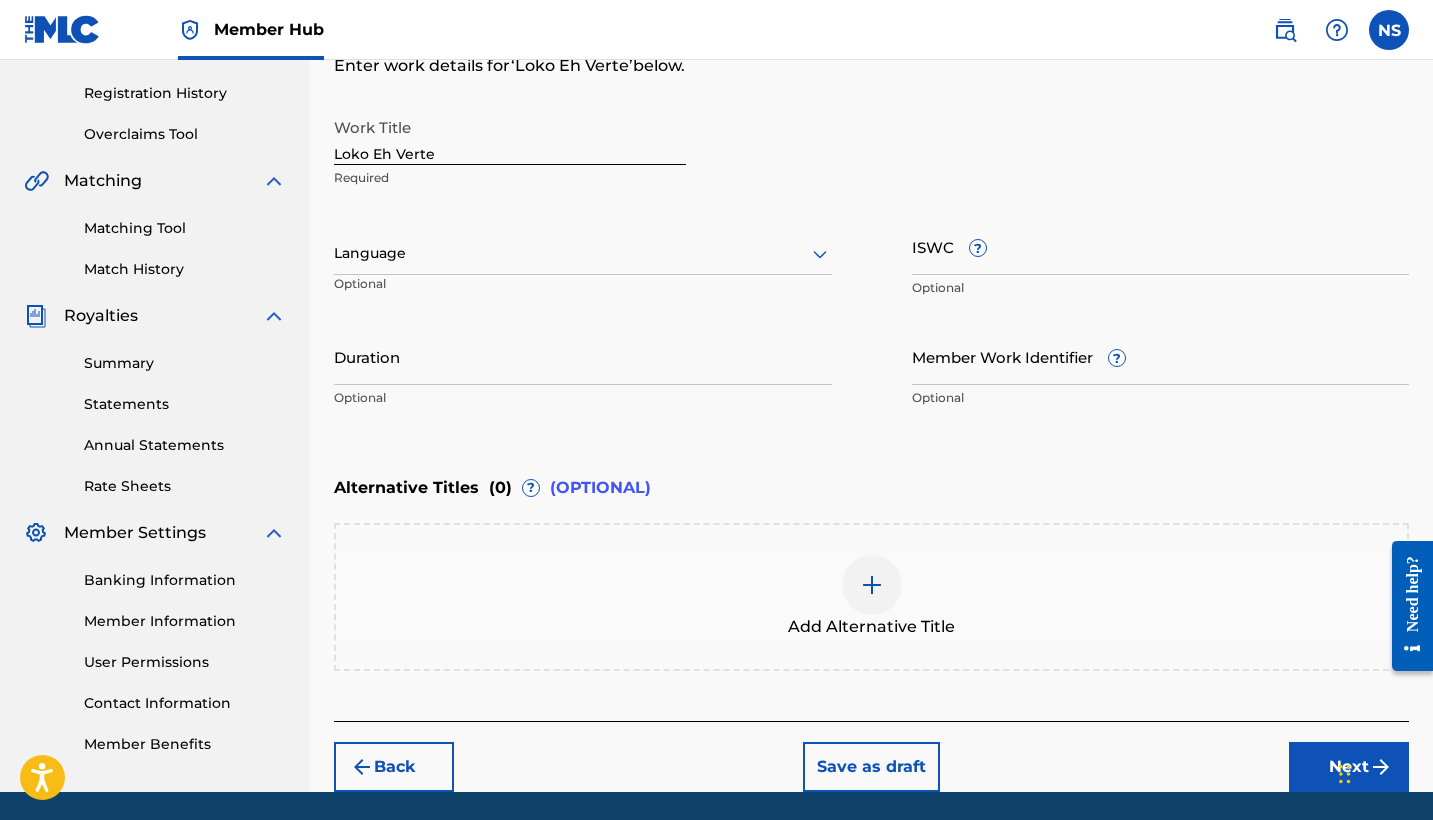
click at [423, 231] on div "Language Optional" at bounding box center [583, 263] width 498 height 90
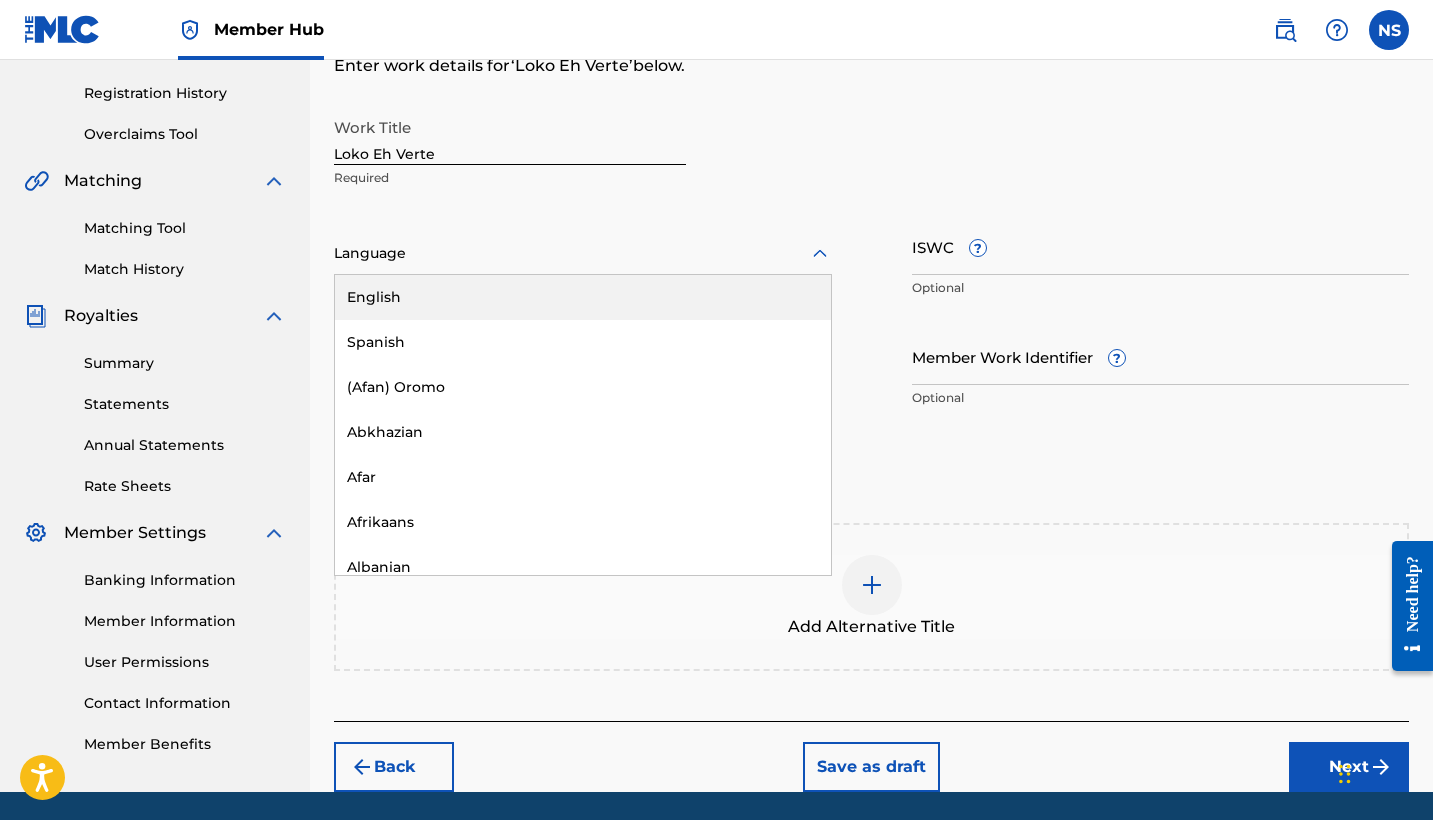
click at [418, 257] on div at bounding box center [583, 253] width 498 height 25
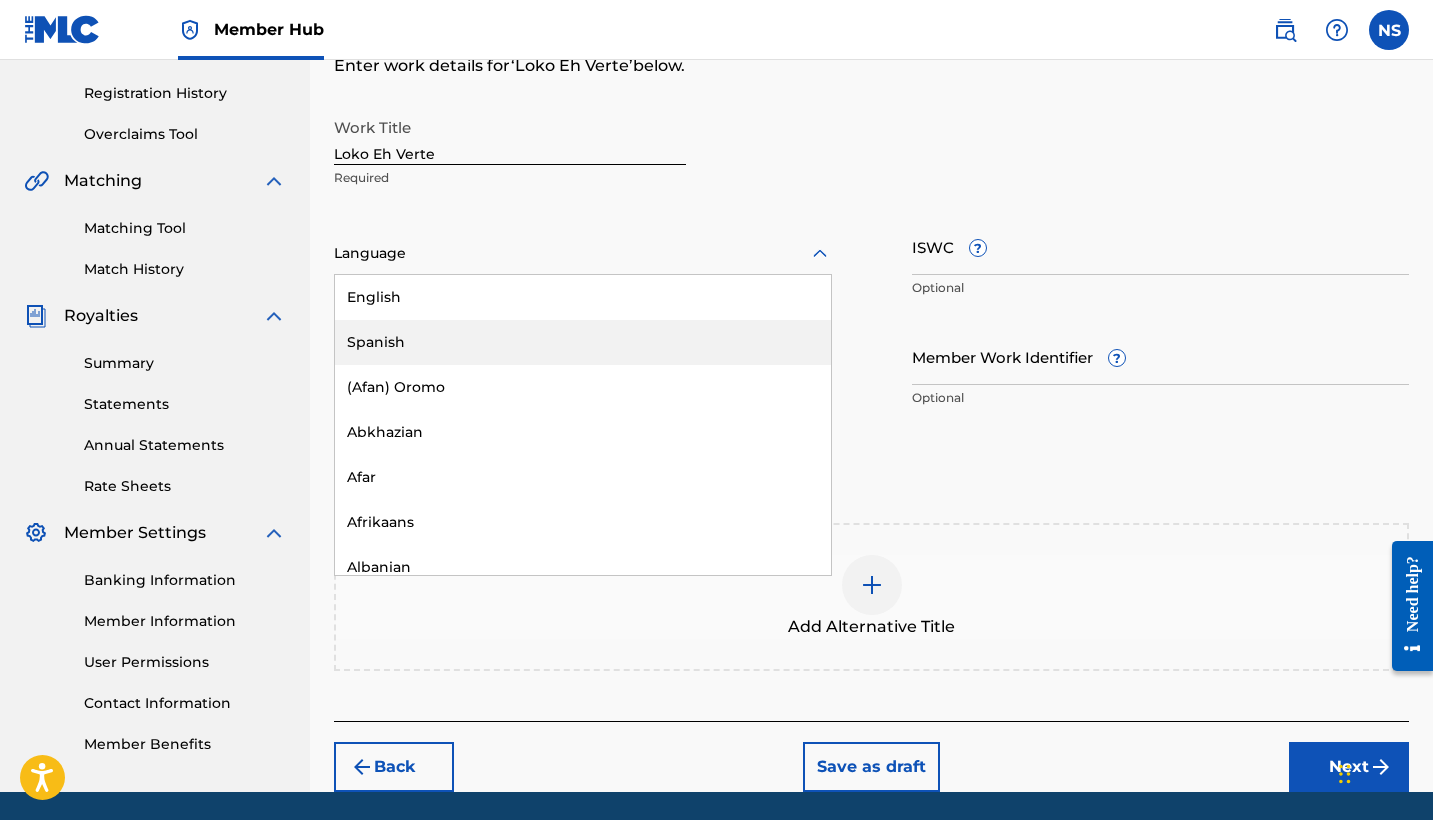
click at [426, 351] on div "Spanish" at bounding box center [583, 342] width 496 height 45
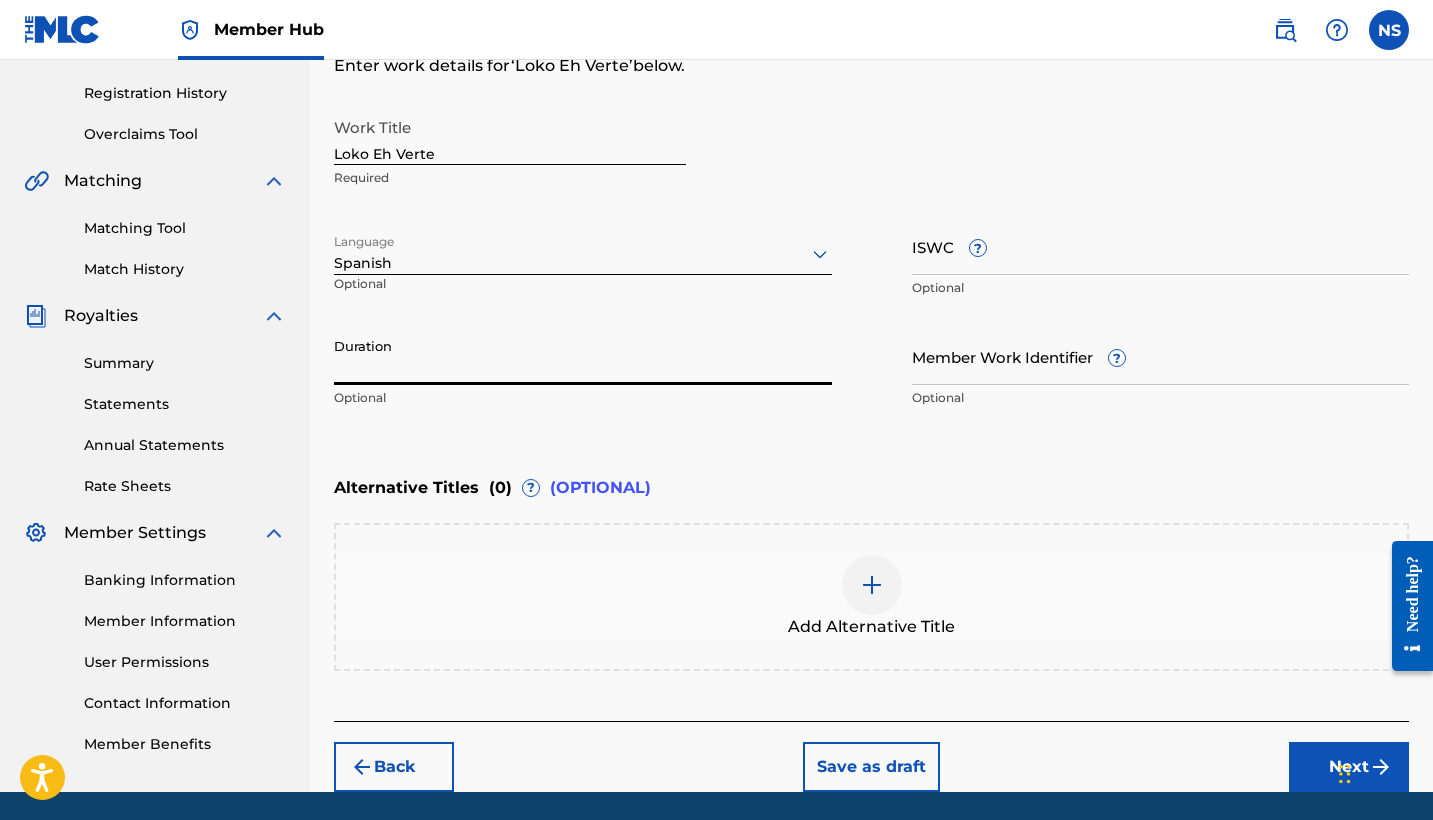
click at [501, 348] on input "Duration" at bounding box center [583, 356] width 498 height 57
click at [933, 258] on input "ISWC ?" at bounding box center [1161, 246] width 498 height 57
click at [539, 376] on input "02:14" at bounding box center [583, 356] width 498 height 57
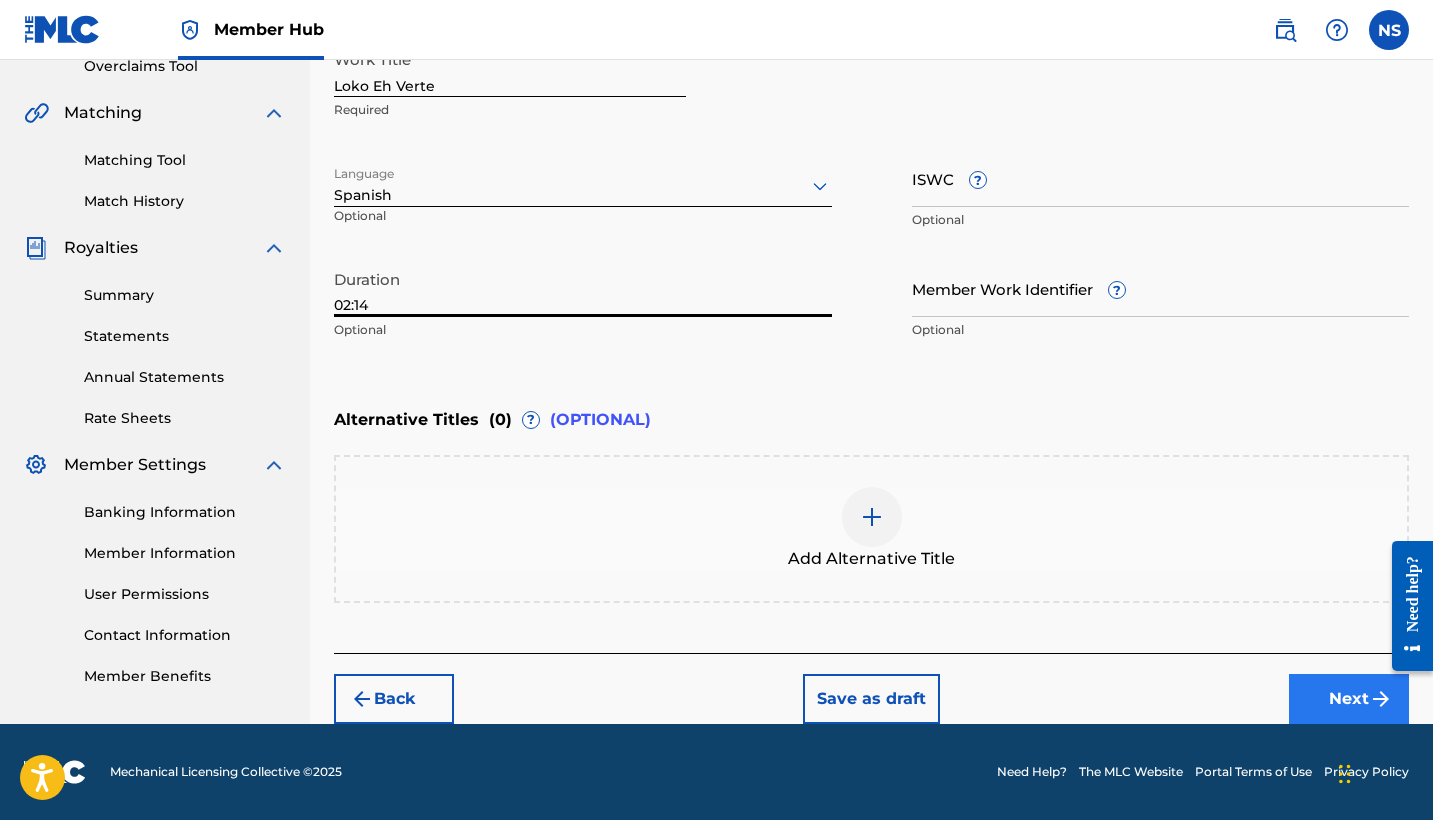
click at [1326, 710] on button "Next" at bounding box center [1349, 699] width 120 height 50
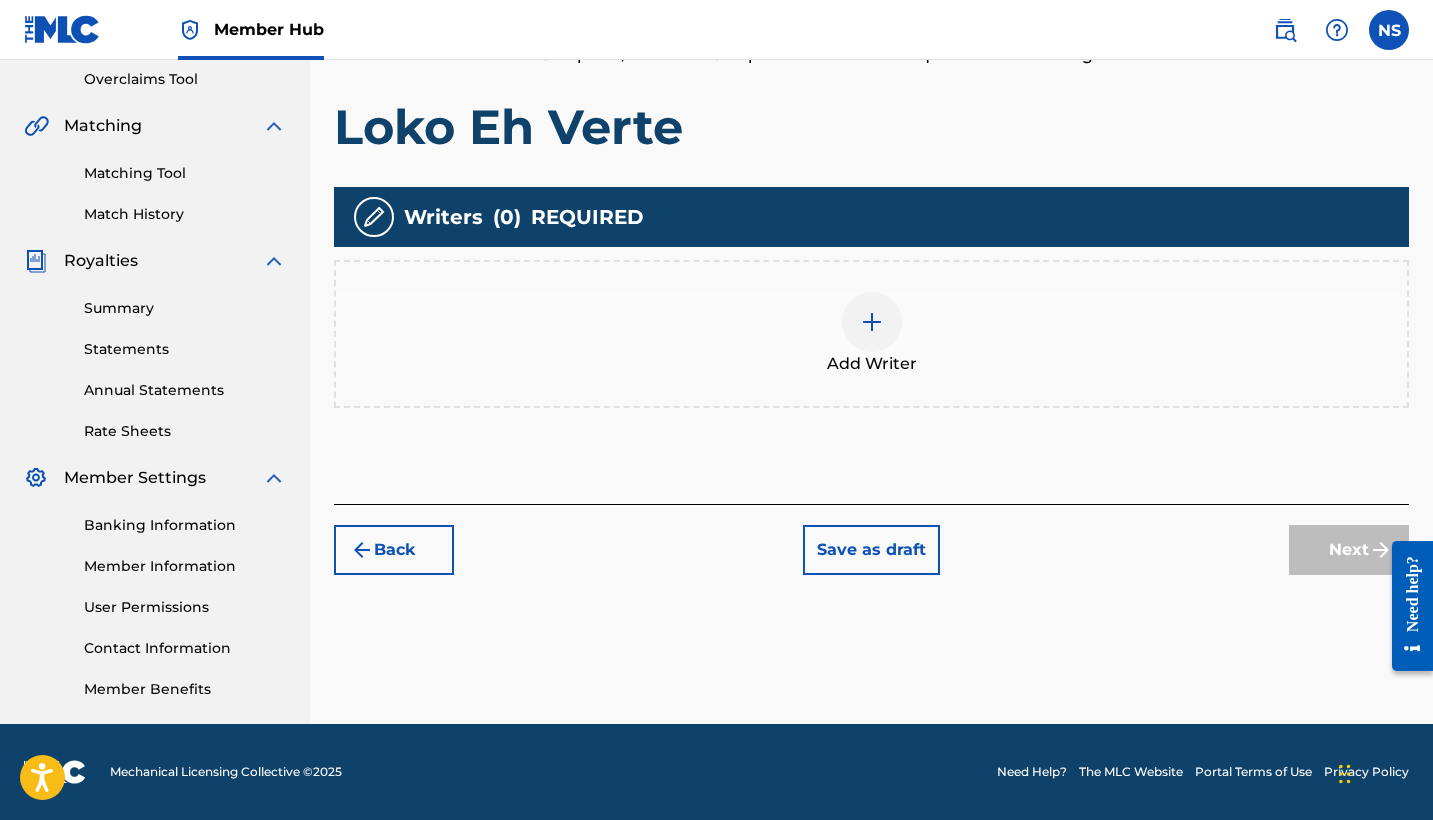
scroll to position [420, 0]
click at [806, 356] on div "Add Writer" at bounding box center [871, 334] width 1071 height 84
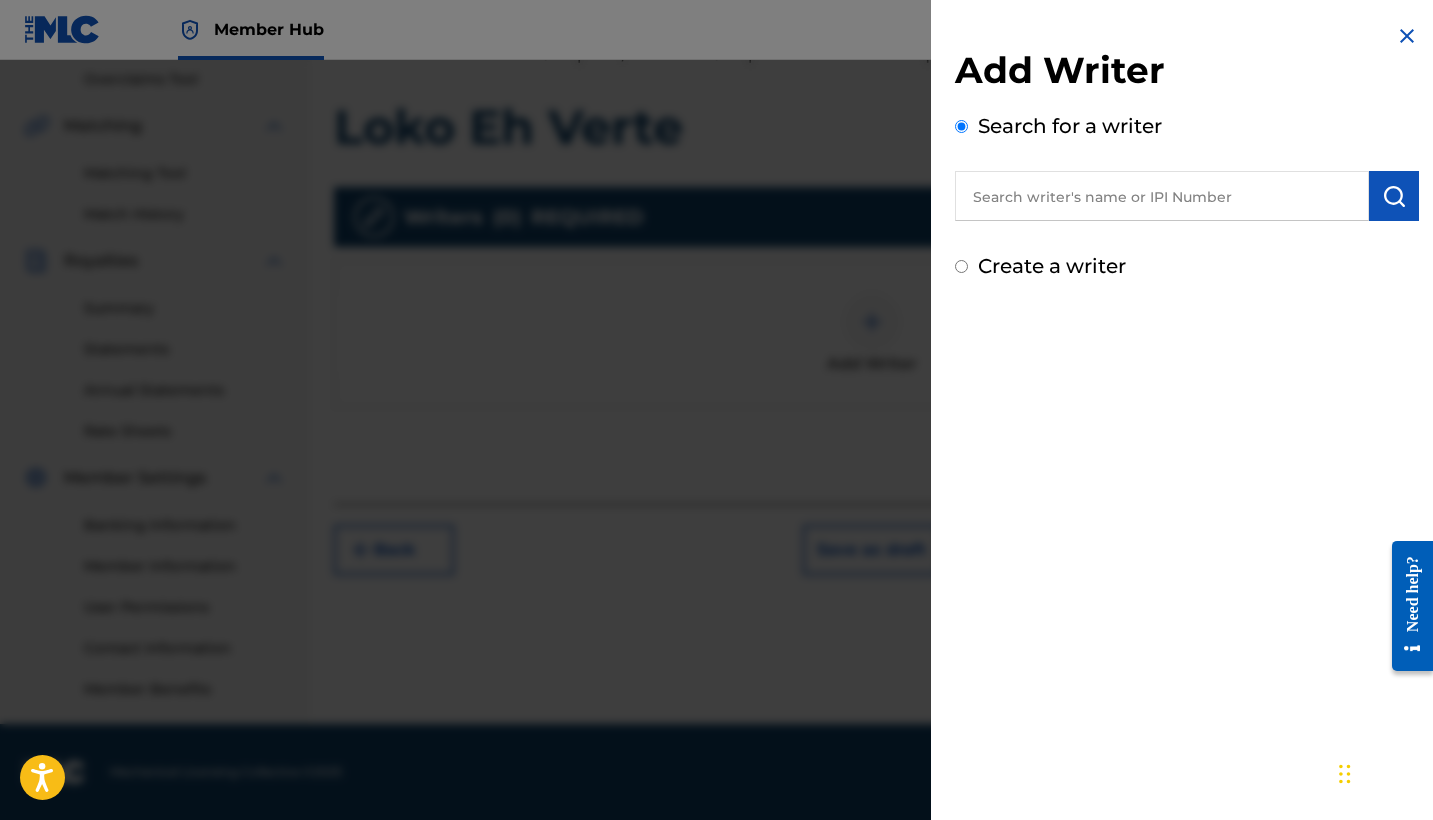
click at [1047, 210] on input "text" at bounding box center [1162, 196] width 414 height 50
paste
click at [1395, 208] on button "submit" at bounding box center [1394, 196] width 50 height 50
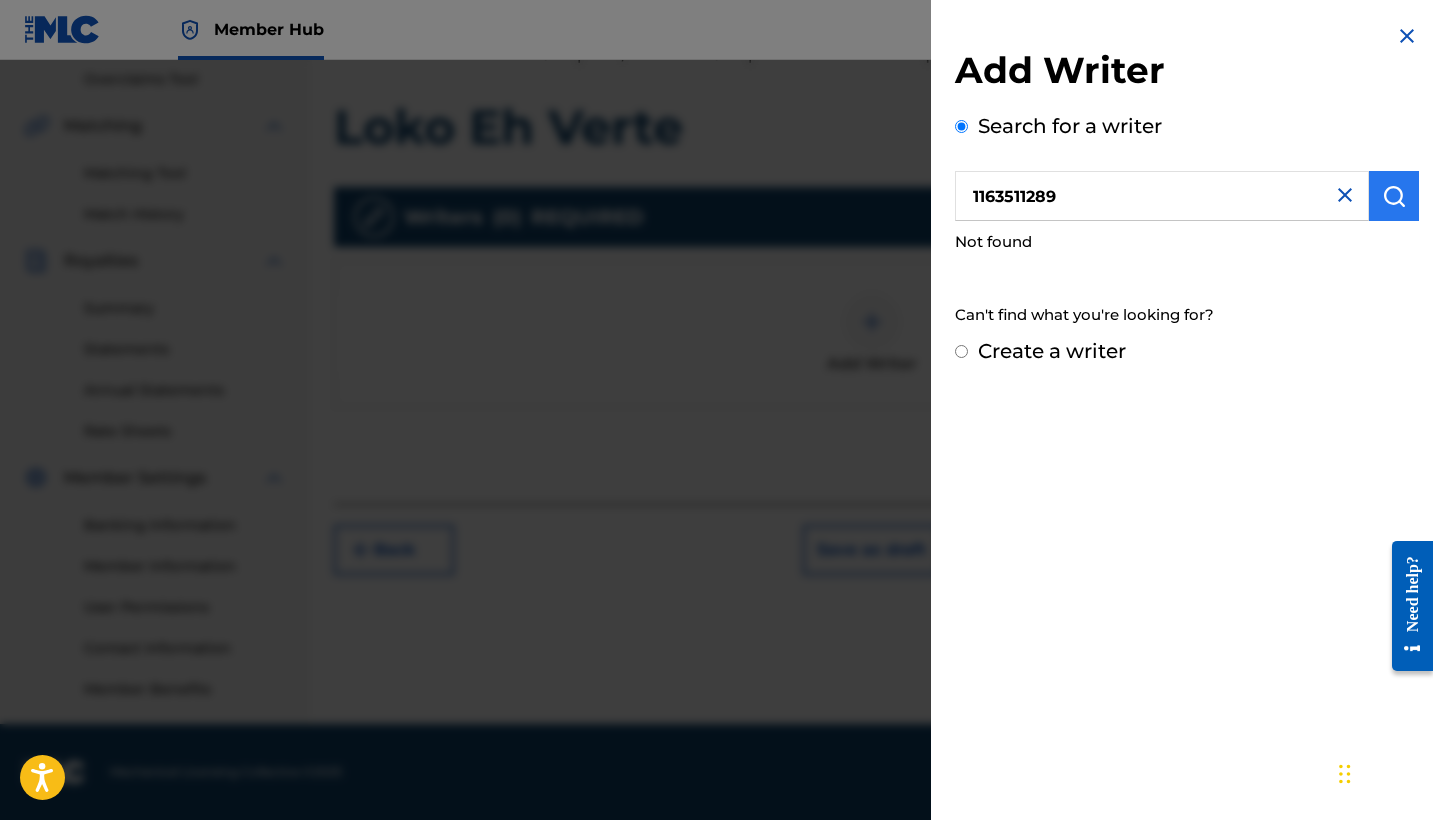
click at [1378, 212] on button "submit" at bounding box center [1394, 196] width 50 height 50
click at [1154, 205] on input "1163511289" at bounding box center [1162, 196] width 414 height 50
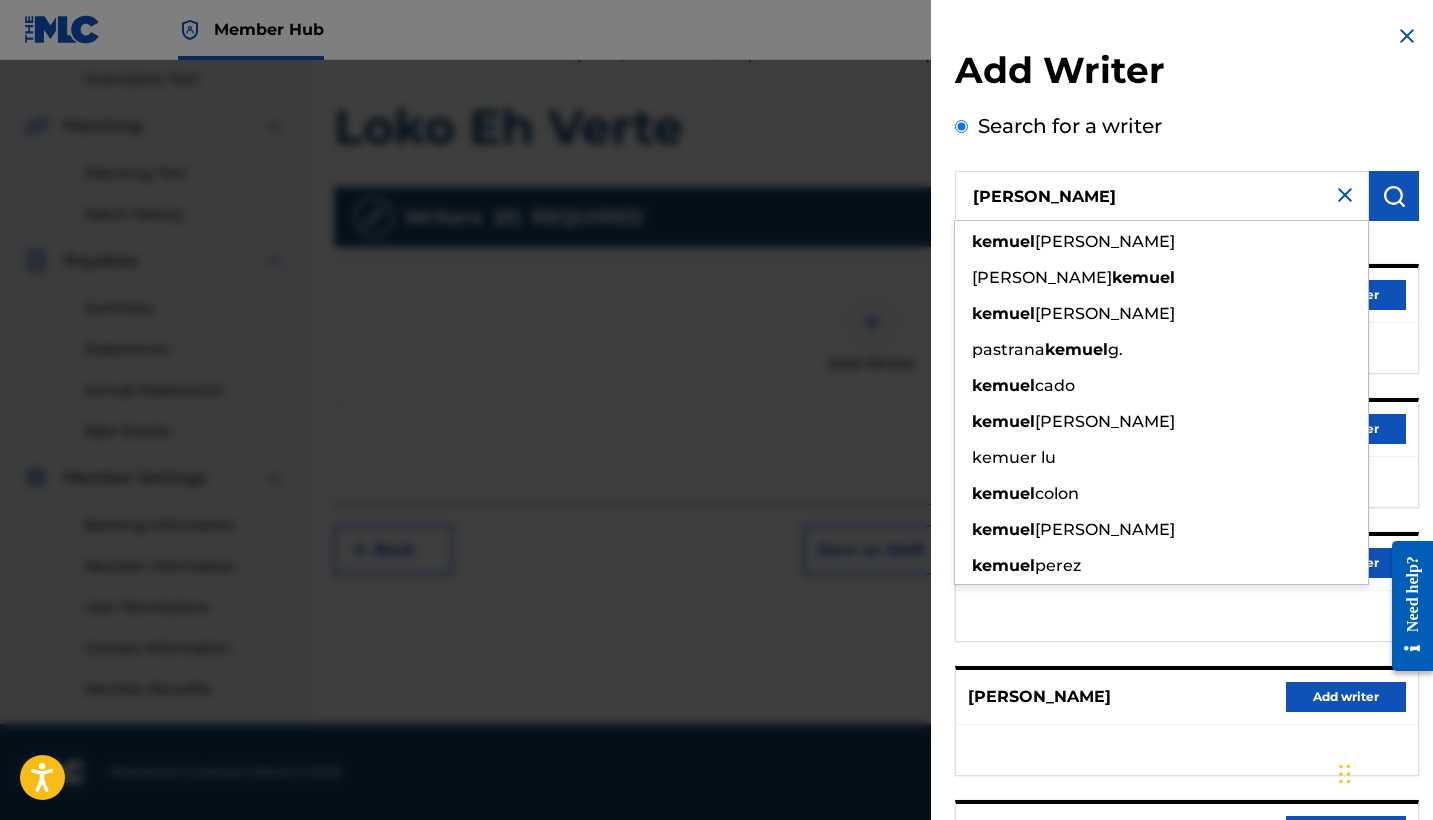
click at [995, 213] on input "[PERSON_NAME]" at bounding box center [1162, 196] width 414 height 50
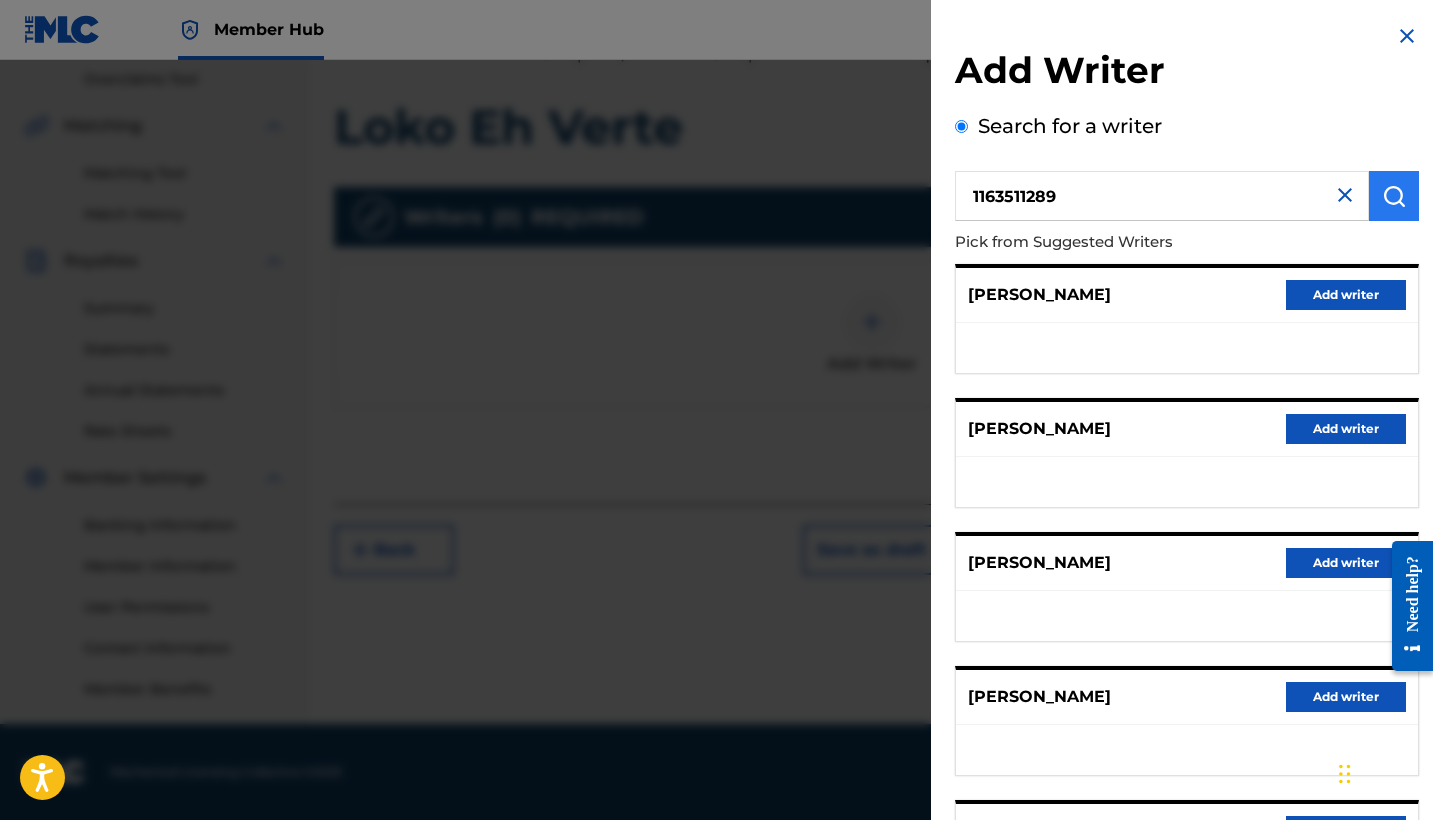
click at [1398, 189] on img "submit" at bounding box center [1394, 196] width 24 height 24
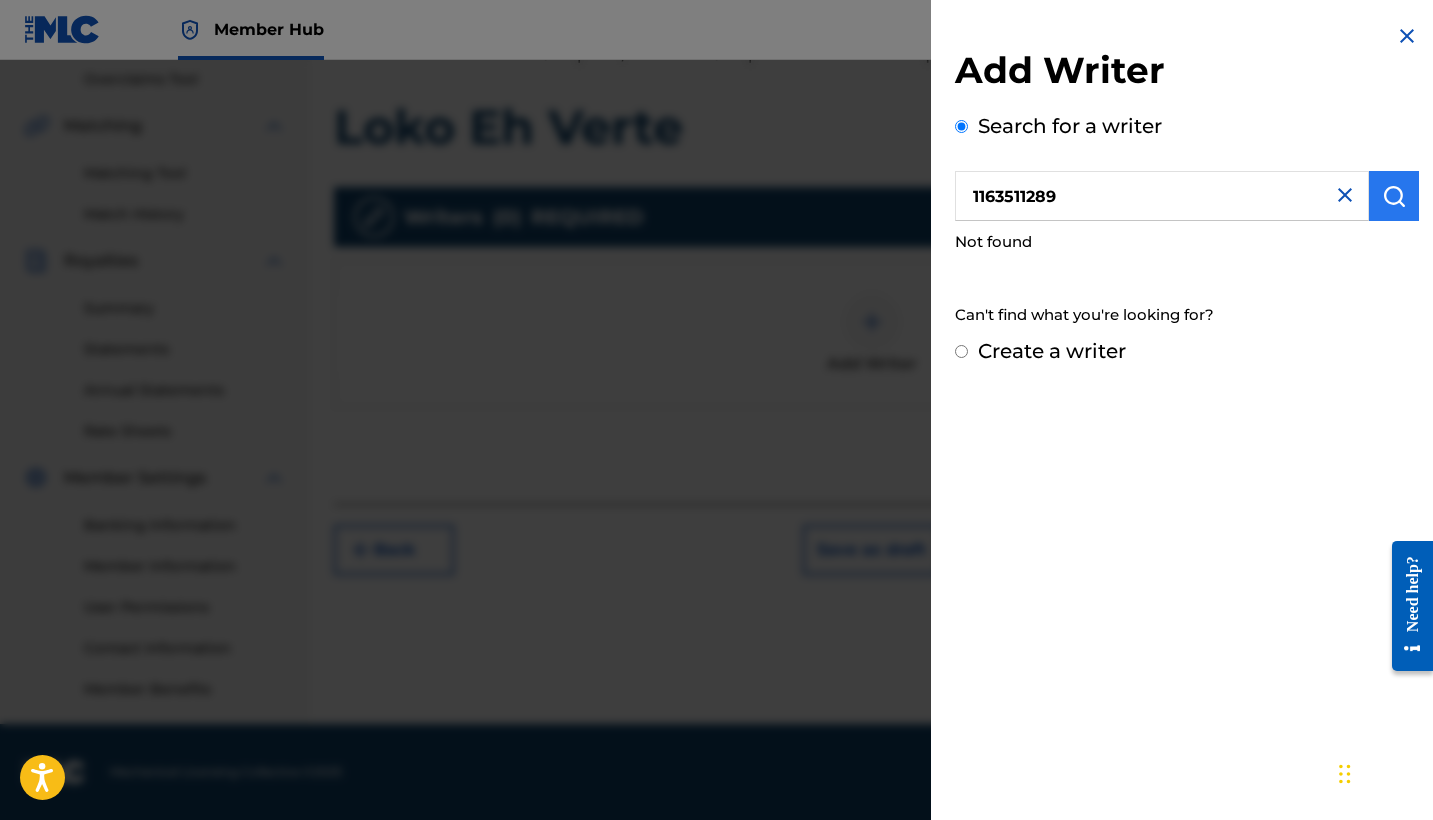
click at [1398, 189] on img "submit" at bounding box center [1394, 196] width 24 height 24
click at [1083, 190] on input "1163511289" at bounding box center [1162, 196] width 414 height 50
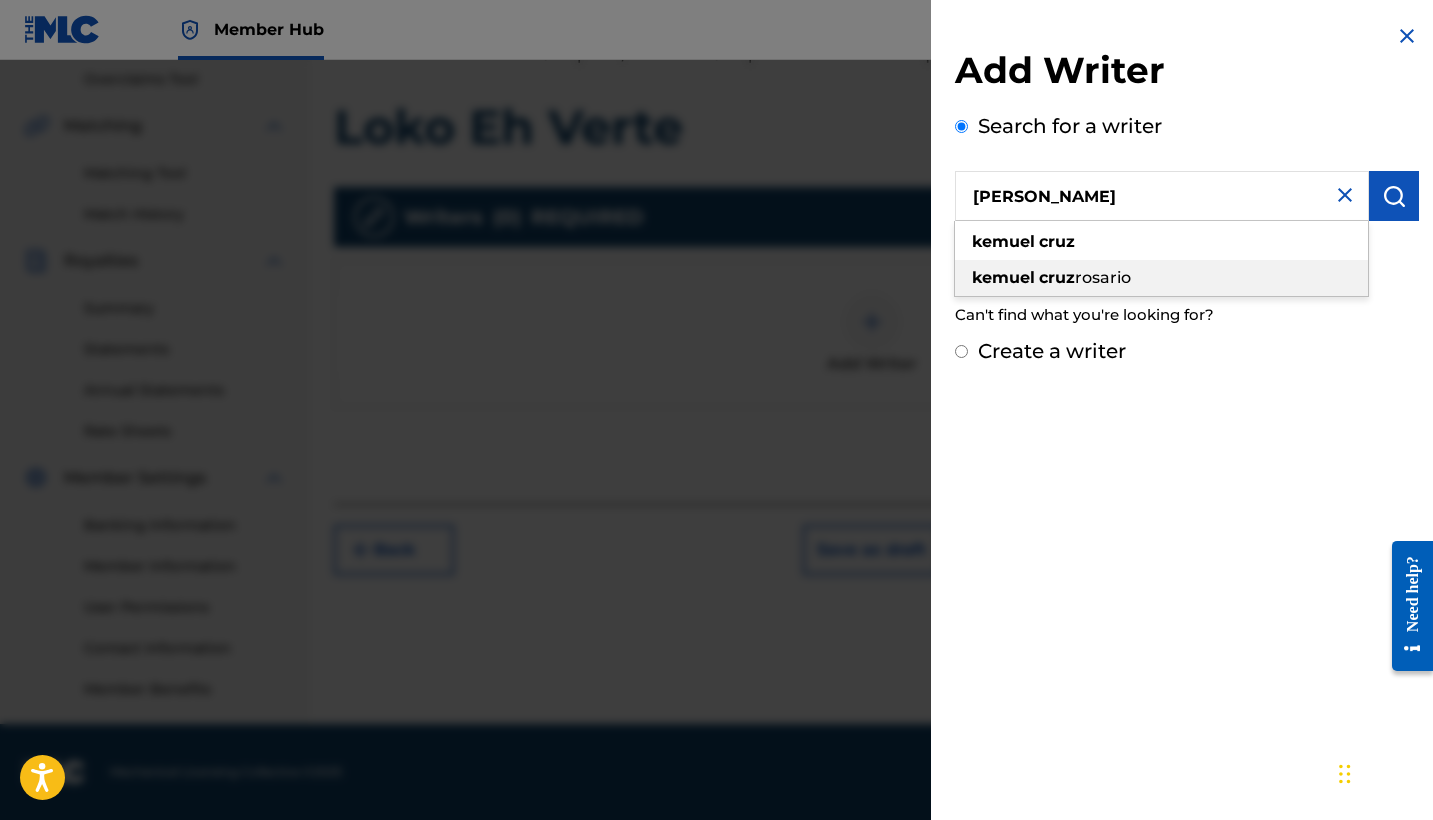
click at [1099, 271] on span "rosario" at bounding box center [1103, 277] width 56 height 19
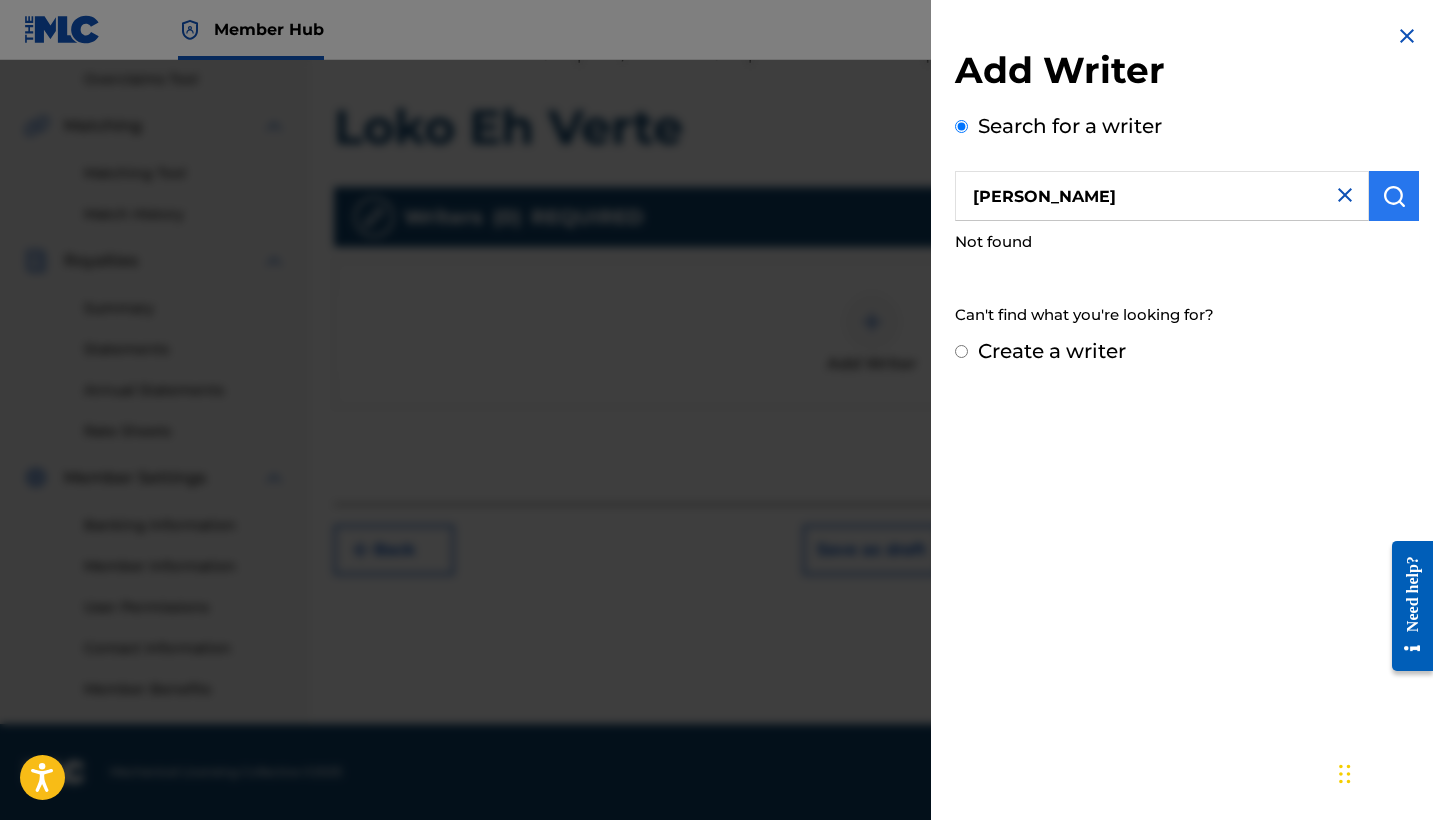
click at [1382, 203] on img "submit" at bounding box center [1394, 196] width 24 height 24
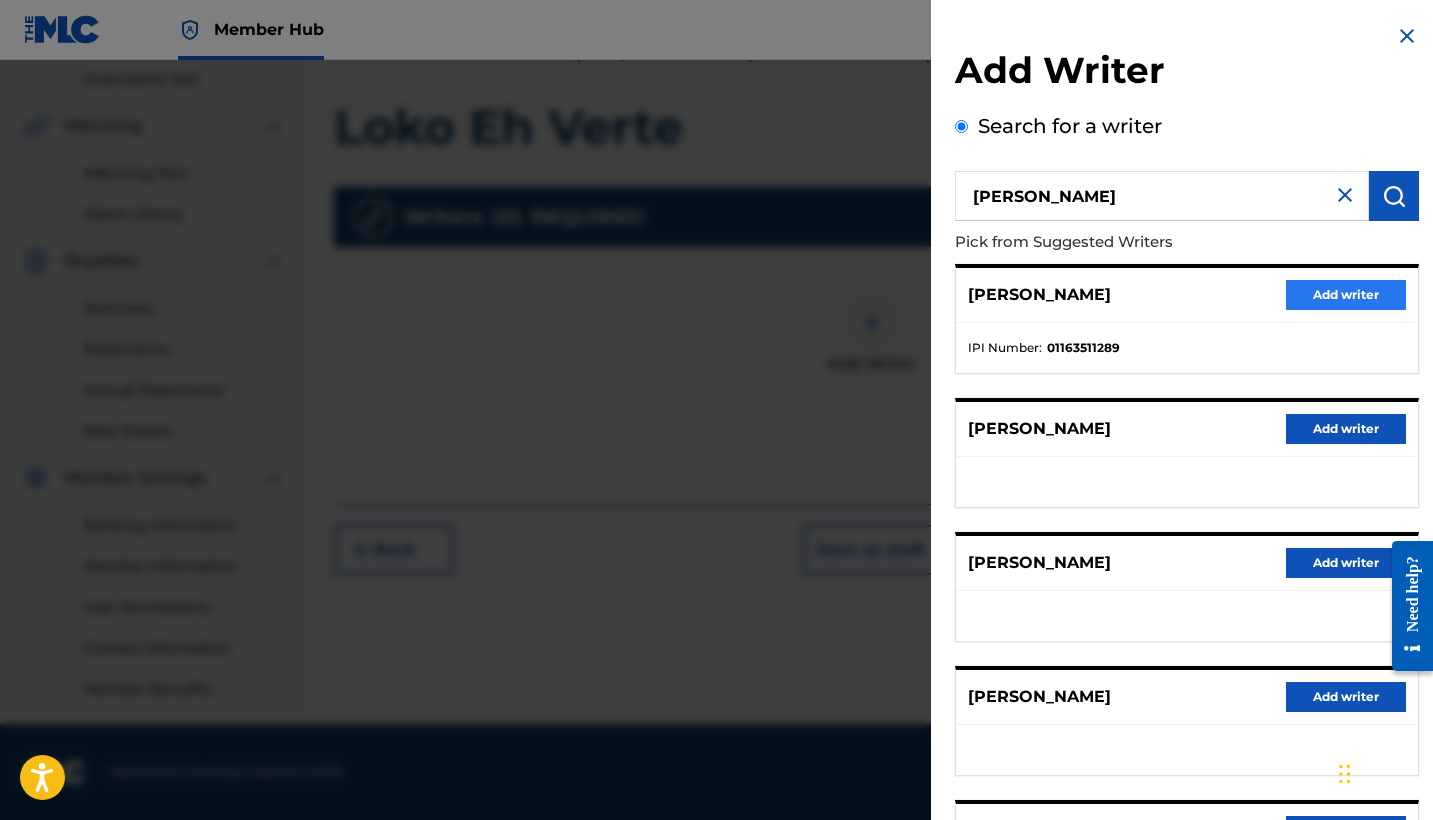
click at [1318, 291] on button "Add writer" at bounding box center [1346, 295] width 120 height 30
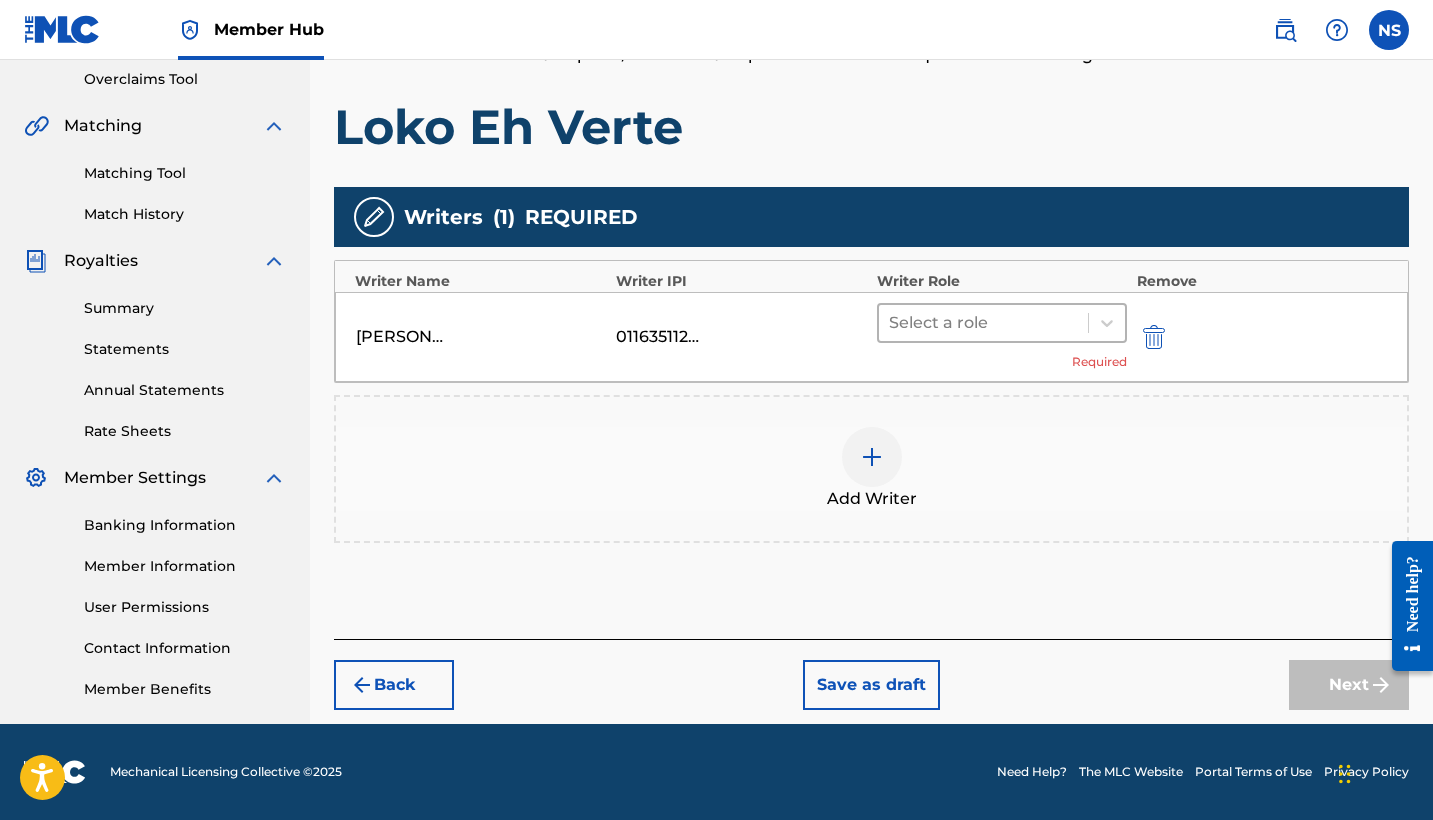
click at [954, 317] on div at bounding box center [983, 323] width 189 height 28
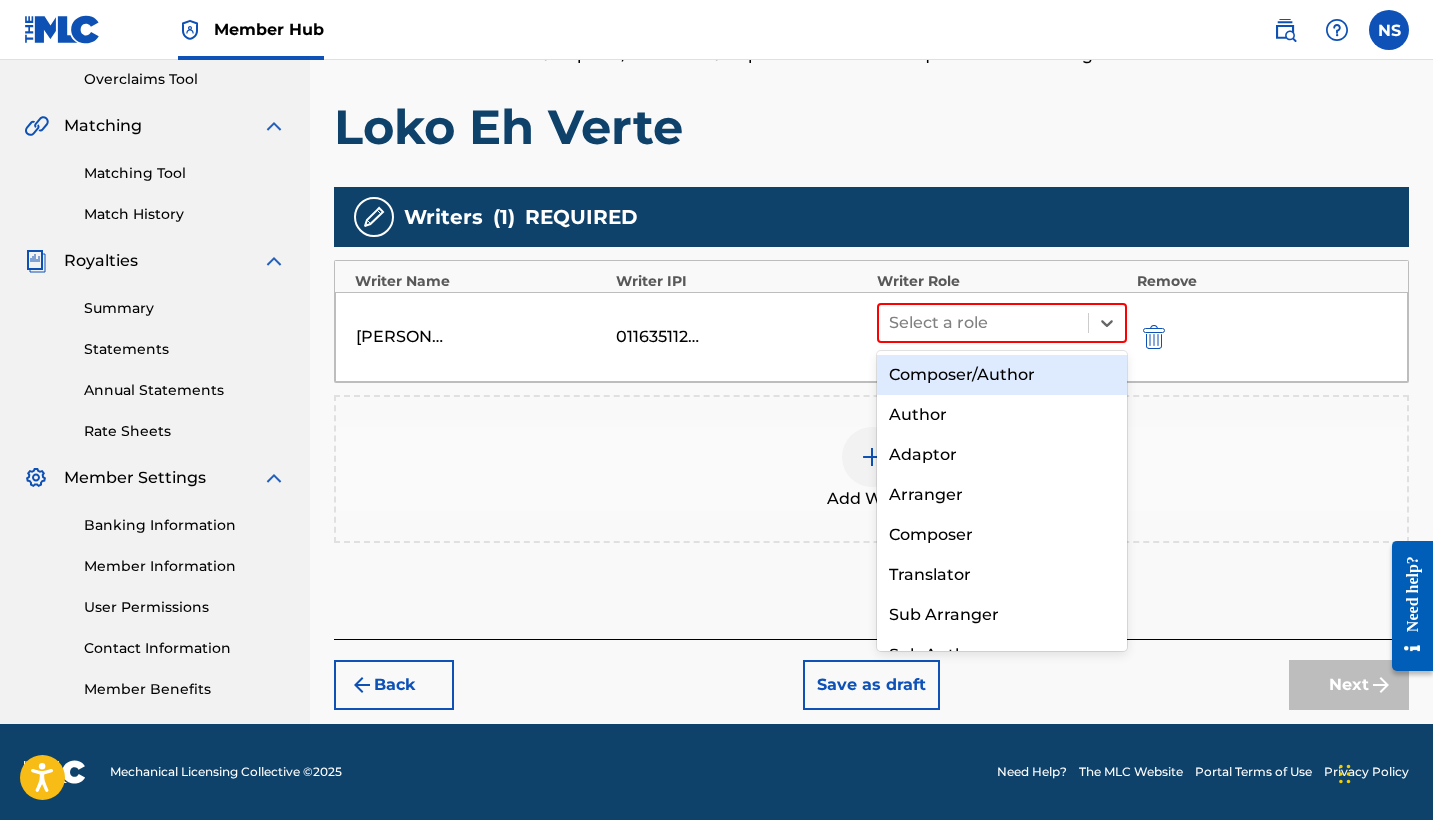
click at [966, 351] on div "Composer/Author Author Adaptor Arranger Composer Translator Sub Arranger Sub Au…" at bounding box center [1002, 501] width 250 height 300
click at [970, 368] on div "Composer/Author" at bounding box center [1002, 375] width 250 height 40
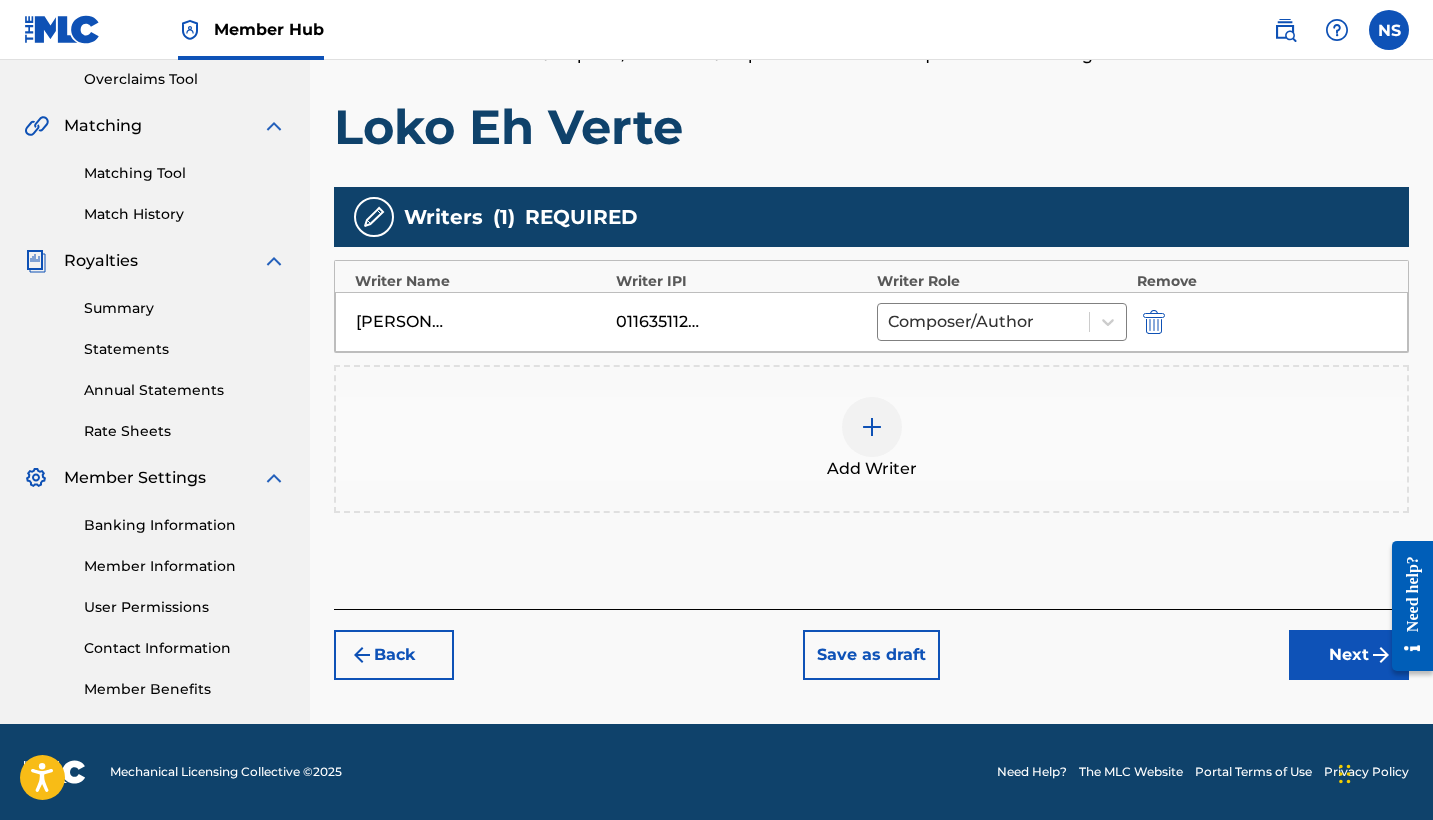
click at [860, 436] on img at bounding box center [872, 427] width 24 height 24
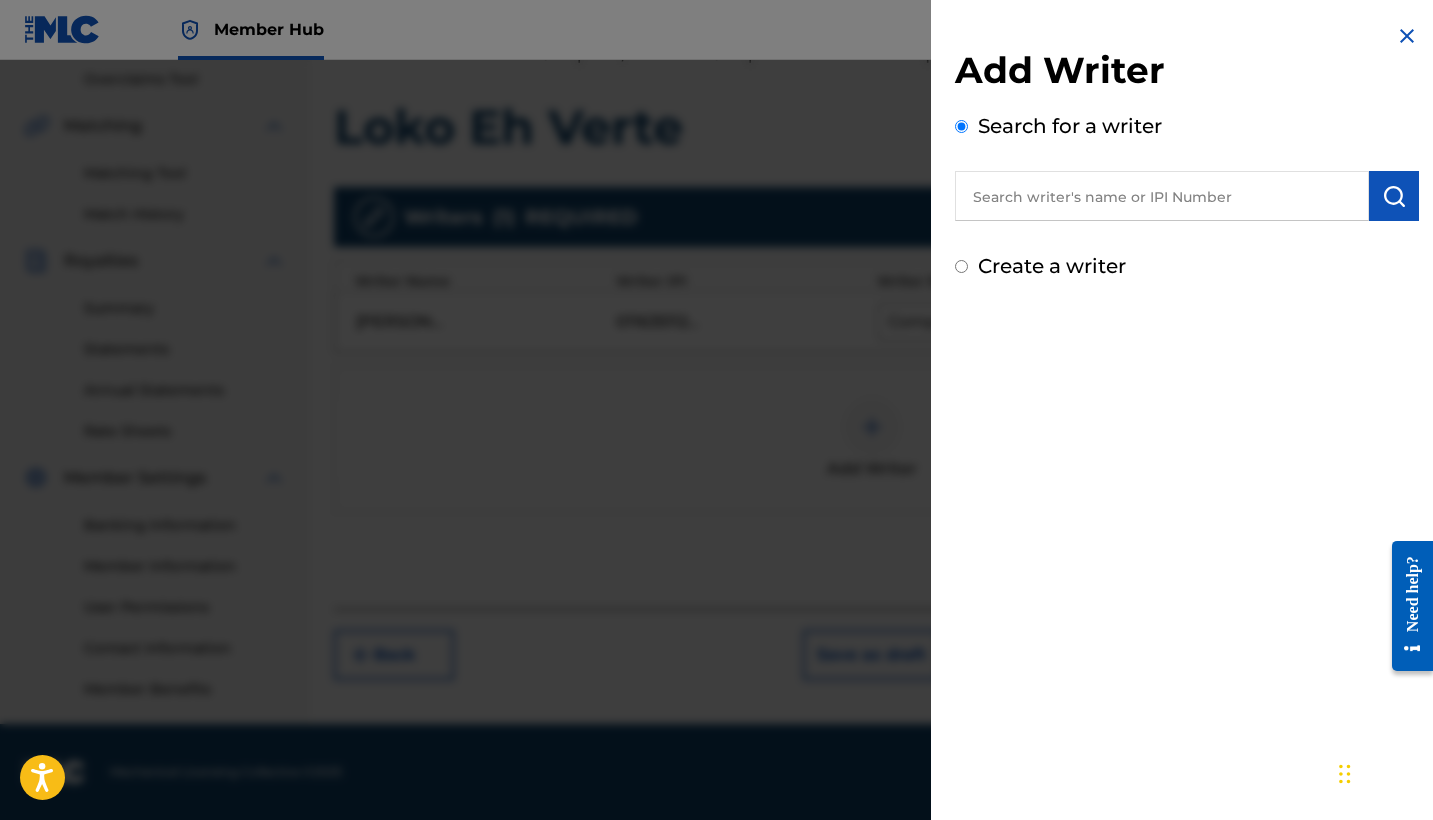
click at [1026, 210] on input "text" at bounding box center [1162, 196] width 414 height 50
click at [1382, 197] on img "submit" at bounding box center [1394, 196] width 24 height 24
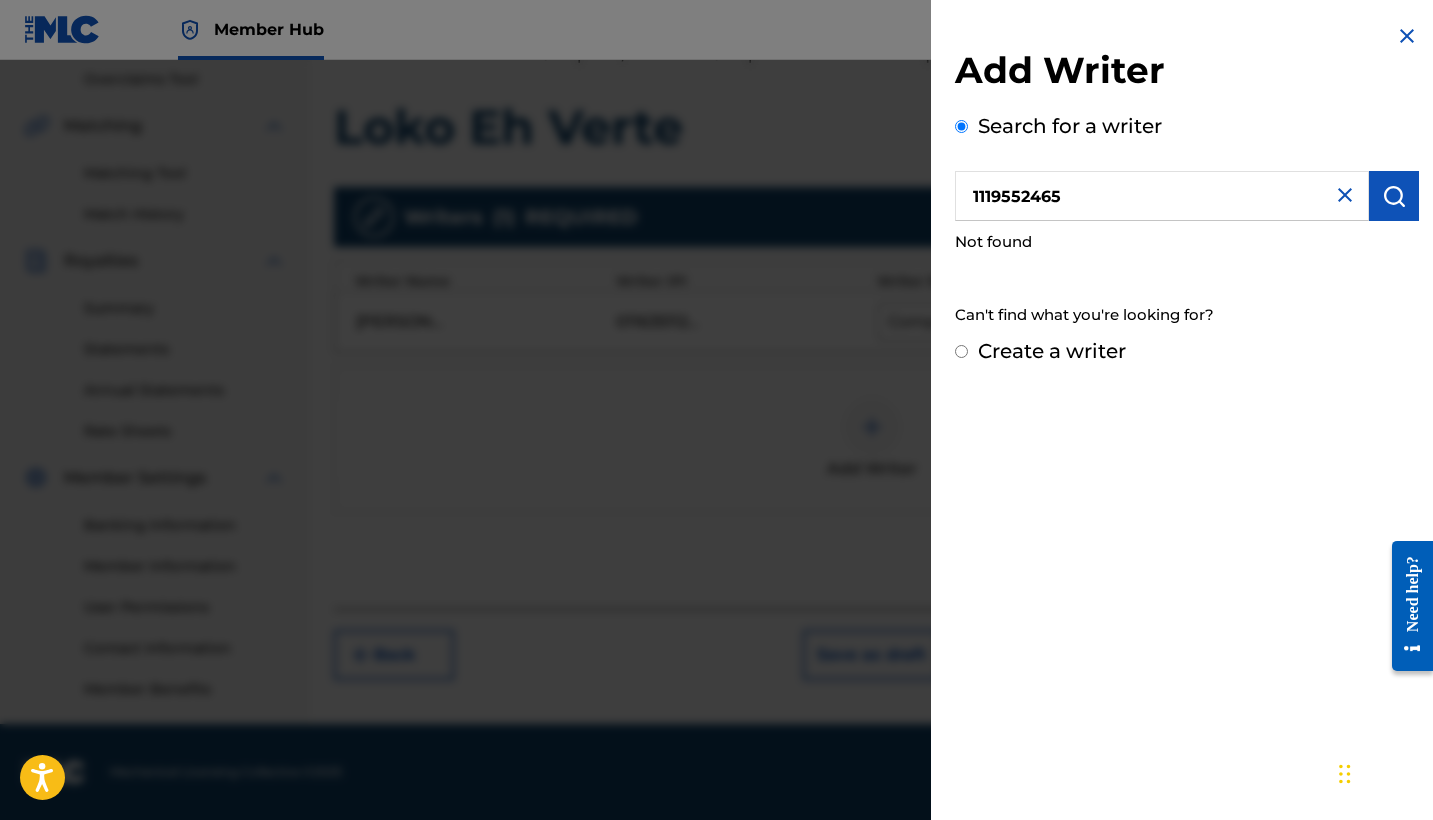
click at [1228, 210] on input "1119552465" at bounding box center [1162, 196] width 414 height 50
click at [1382, 200] on img "submit" at bounding box center [1394, 196] width 24 height 24
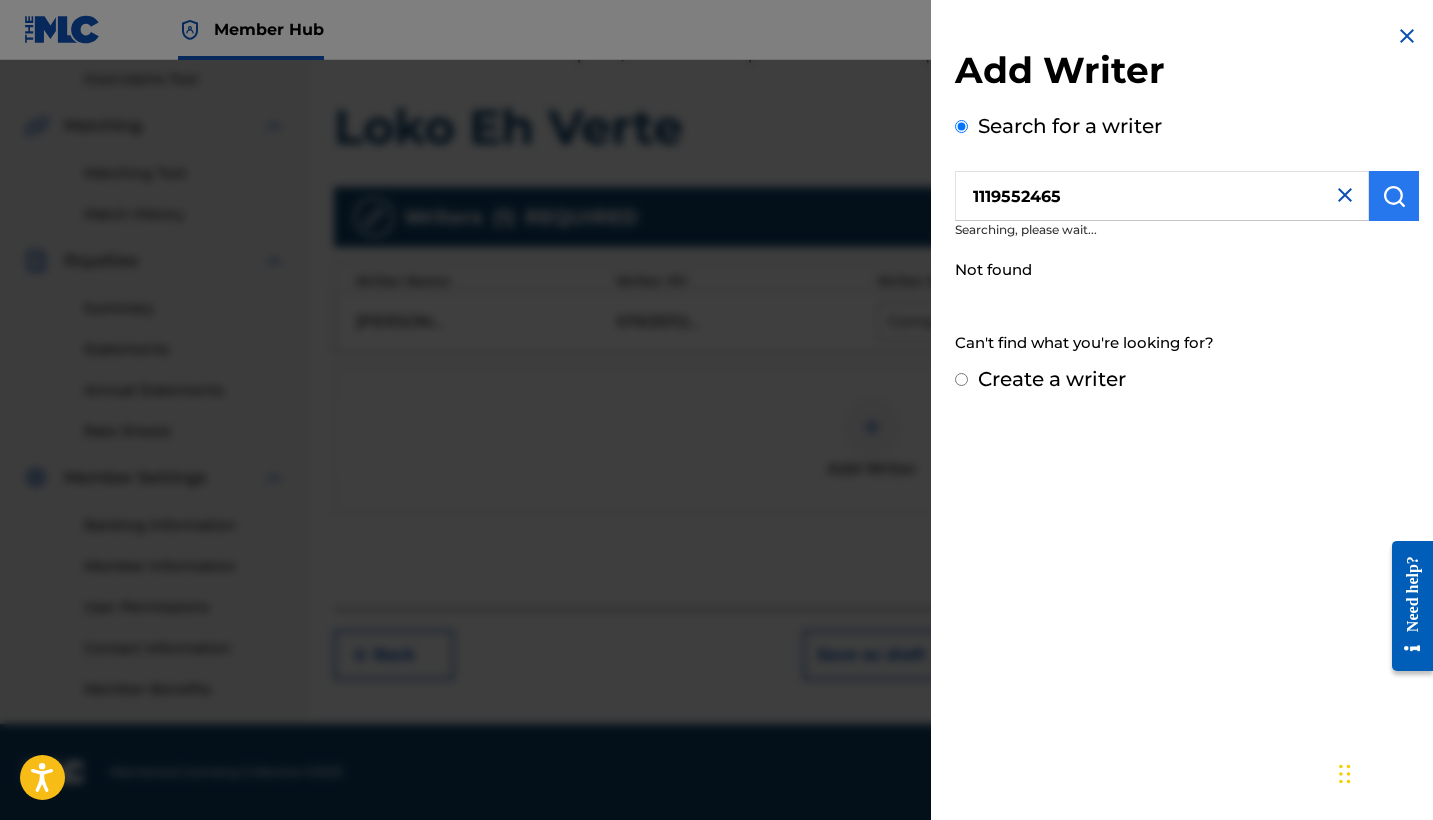
click at [1382, 200] on img "submit" at bounding box center [1394, 196] width 24 height 24
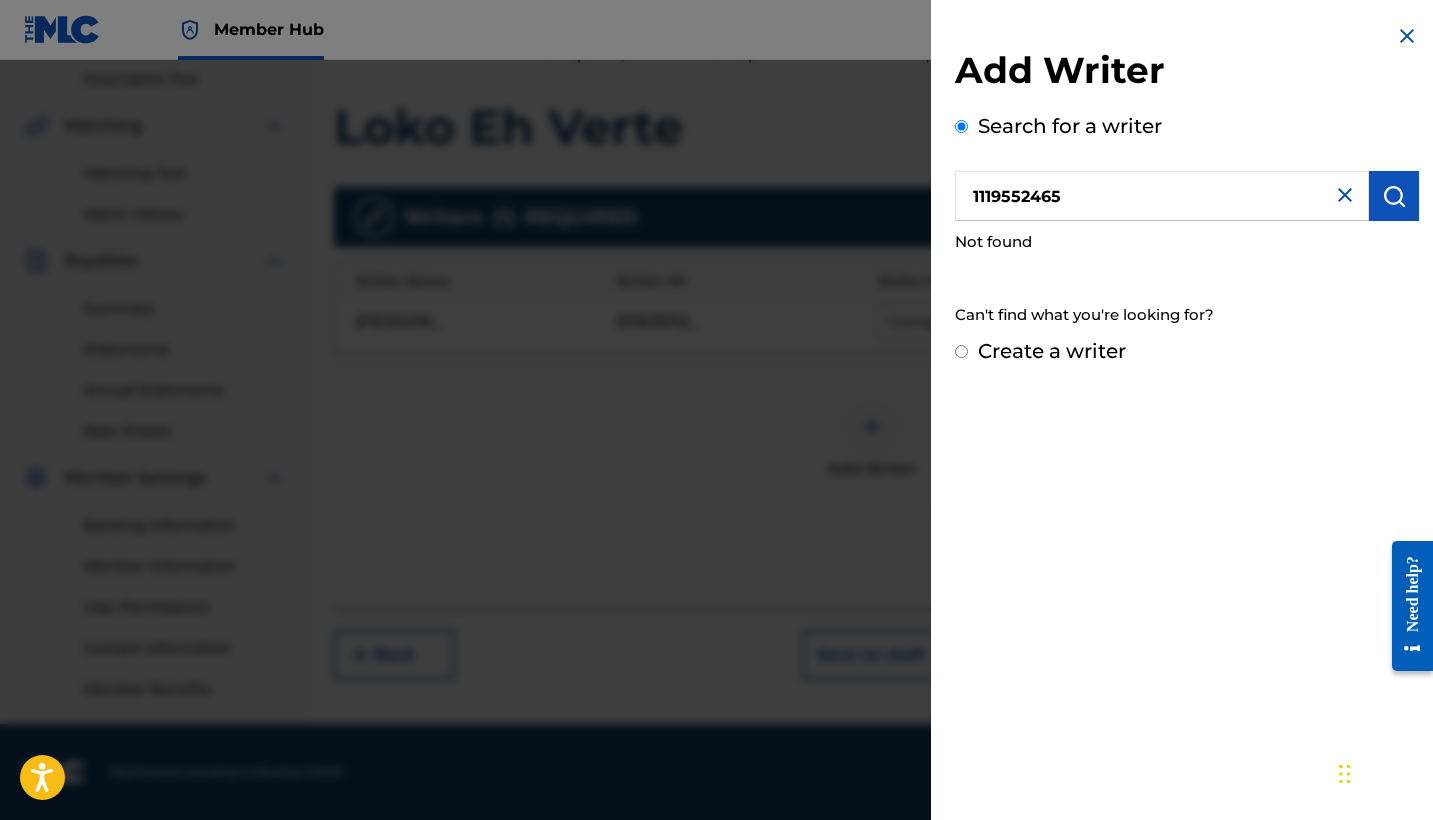
click at [1171, 194] on input "1119552465" at bounding box center [1162, 196] width 414 height 50
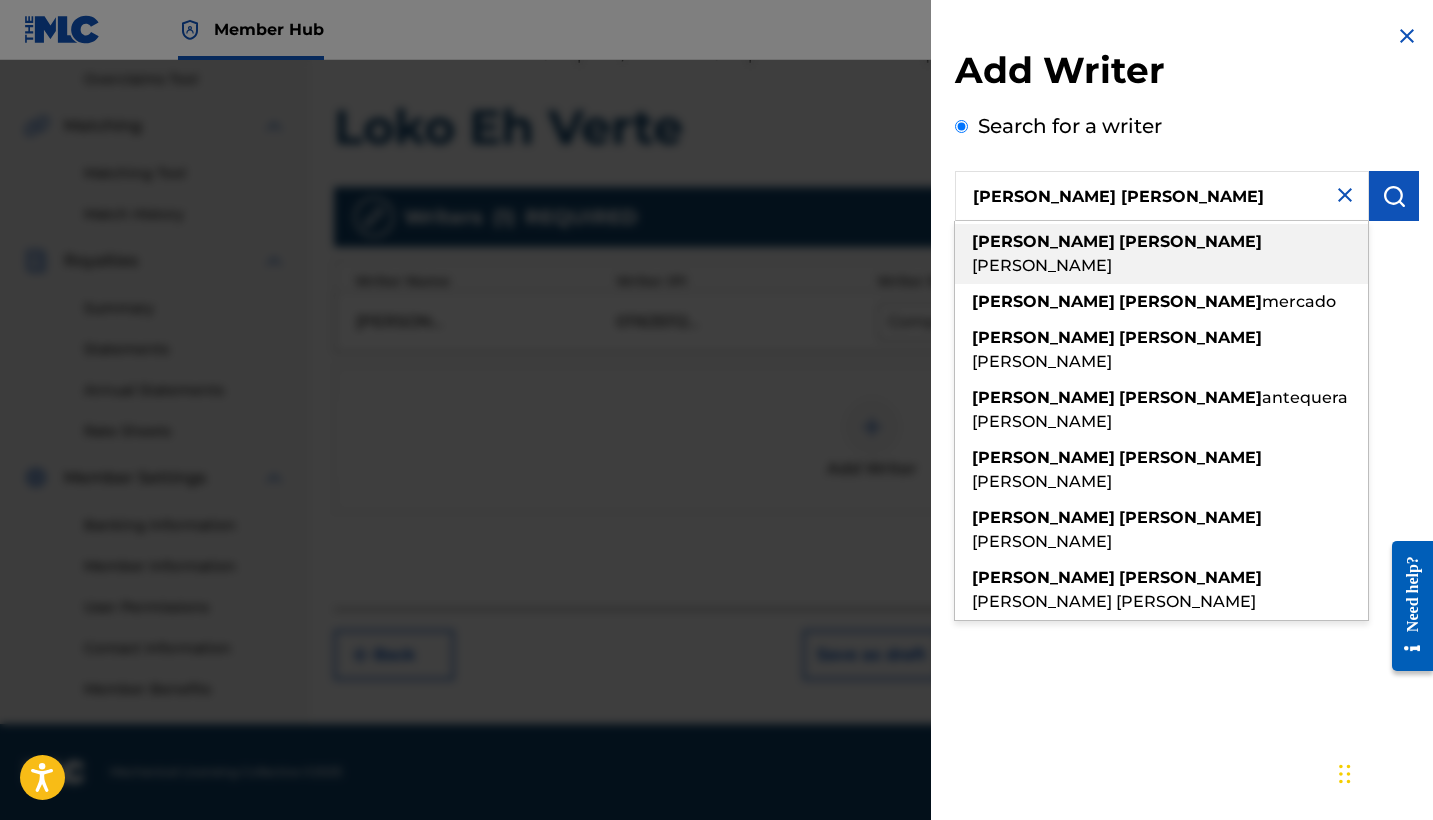
click at [1178, 242] on div "[PERSON_NAME]" at bounding box center [1161, 254] width 413 height 60
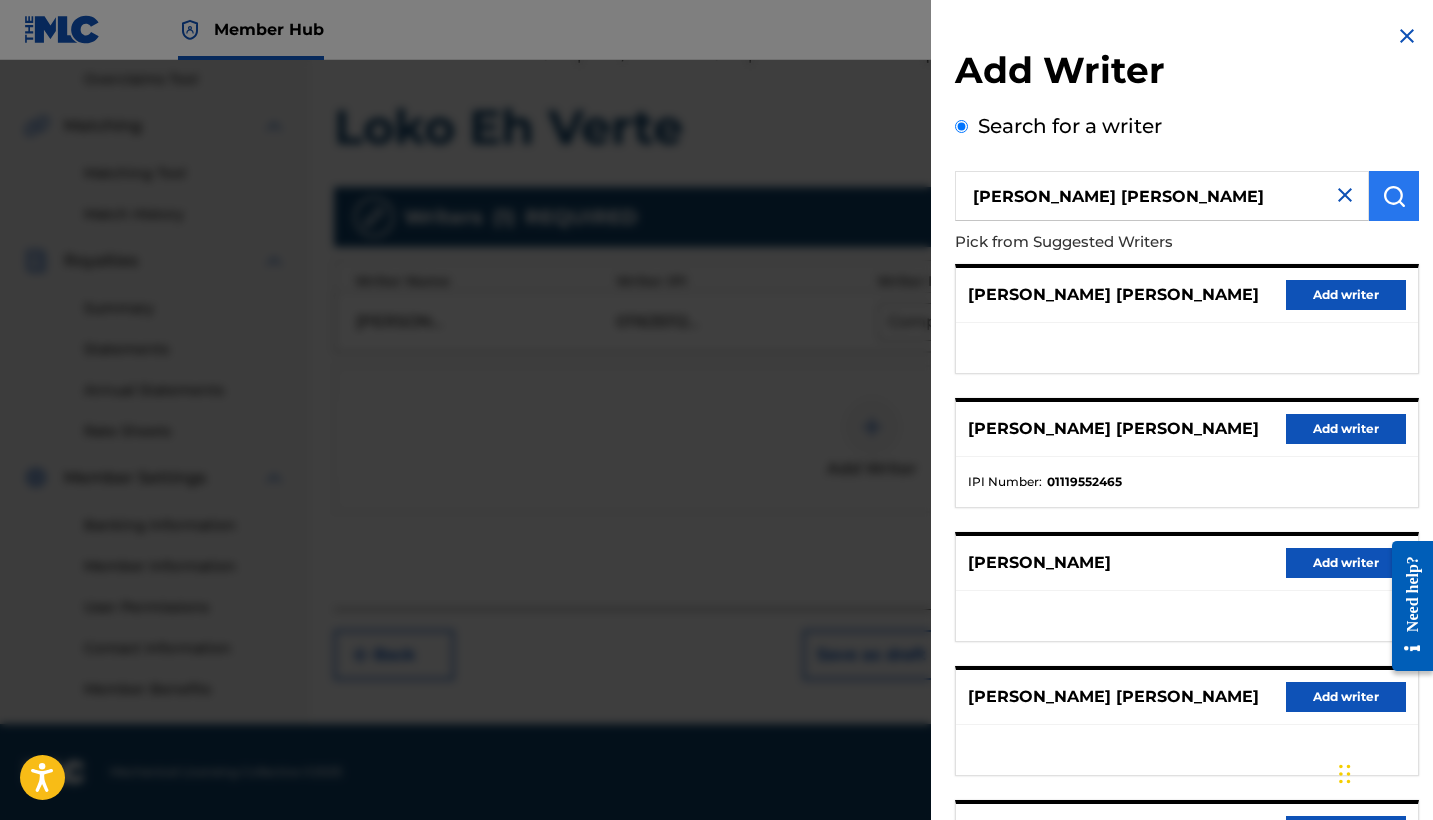
click at [1382, 203] on img "submit" at bounding box center [1394, 196] width 24 height 24
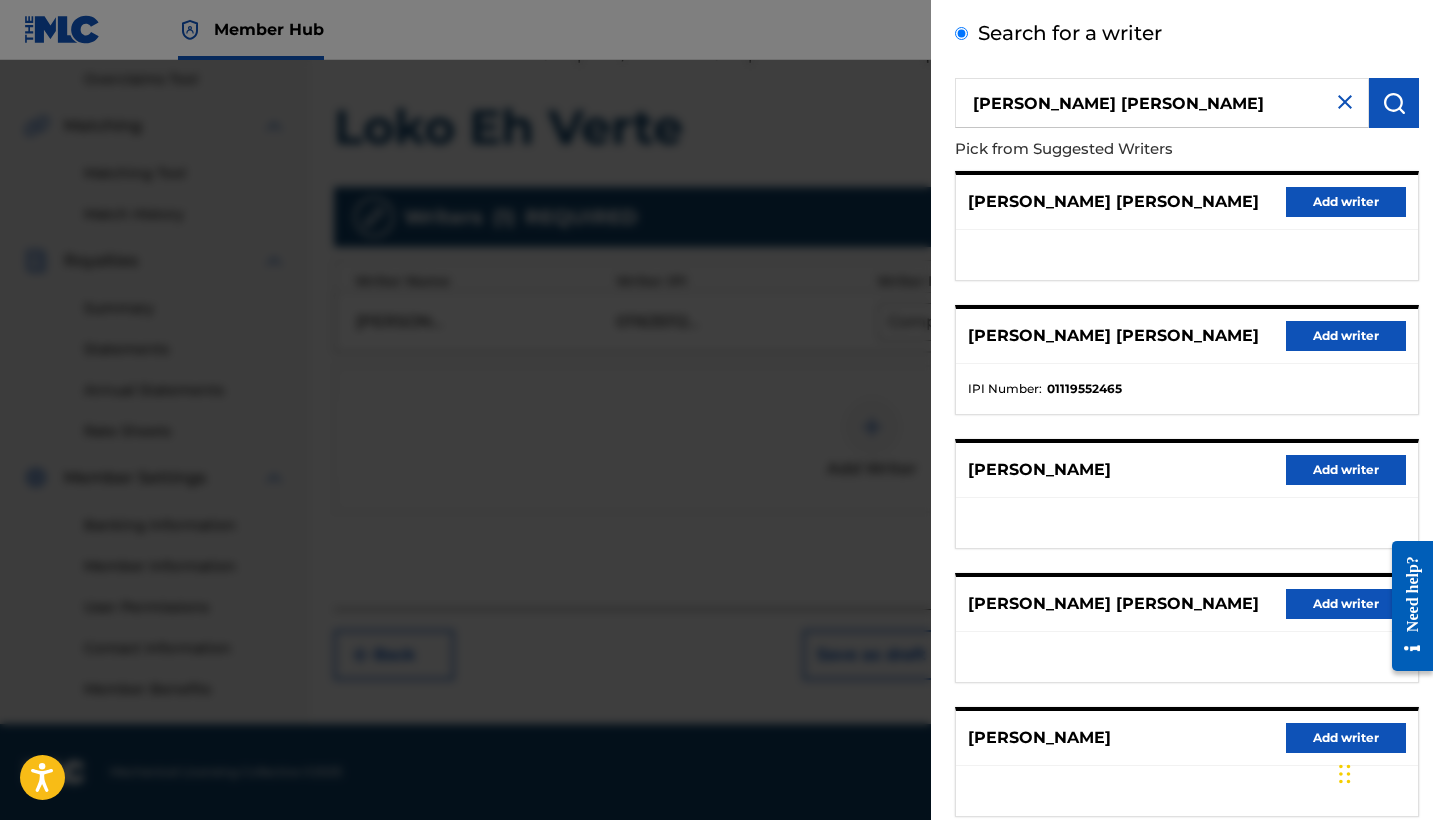
scroll to position [92, 0]
click at [1303, 365] on div "[PERSON_NAME] [PERSON_NAME] Add writer" at bounding box center [1187, 337] width 462 height 55
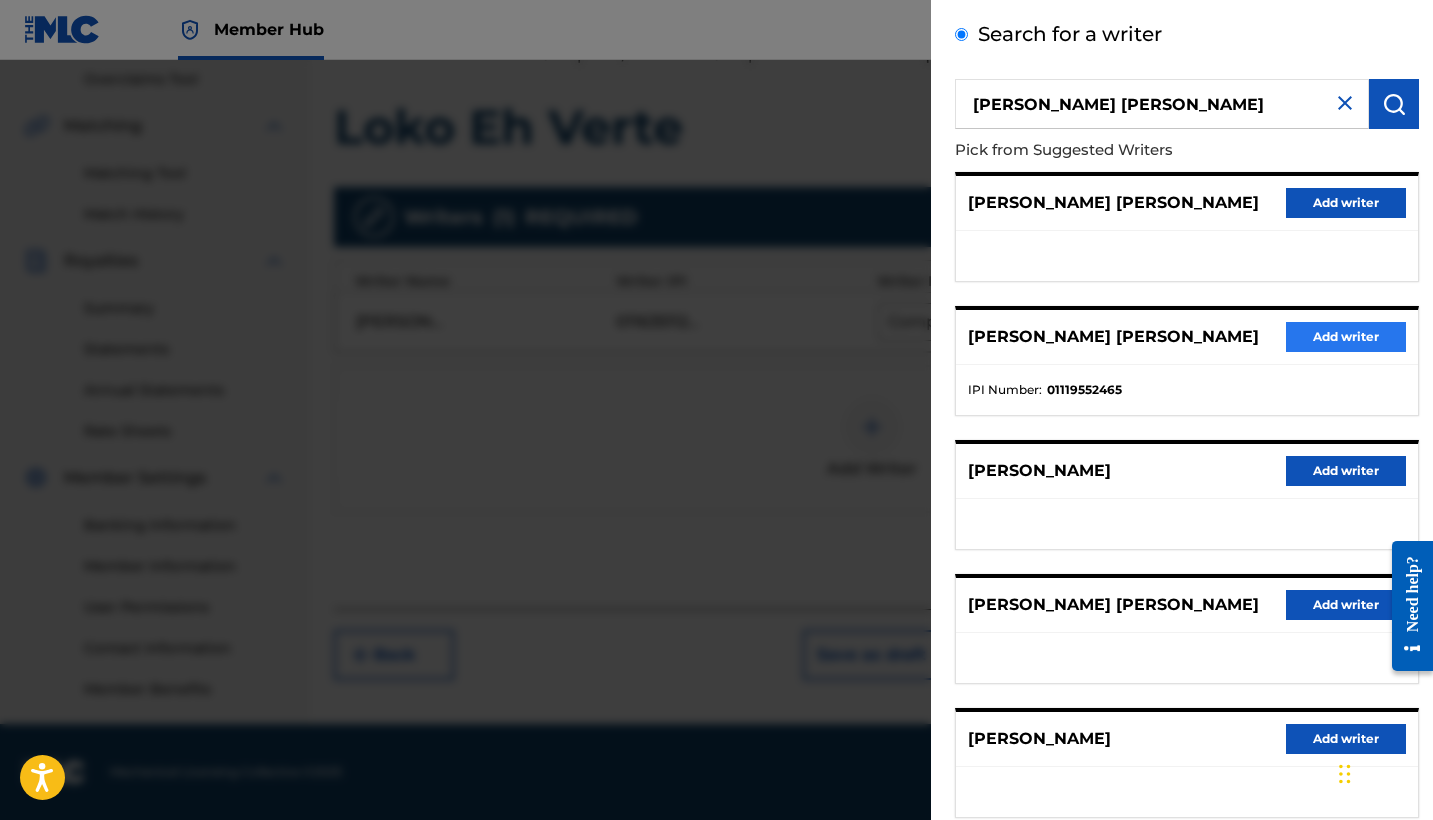
click at [1294, 352] on button "Add writer" at bounding box center [1346, 337] width 120 height 30
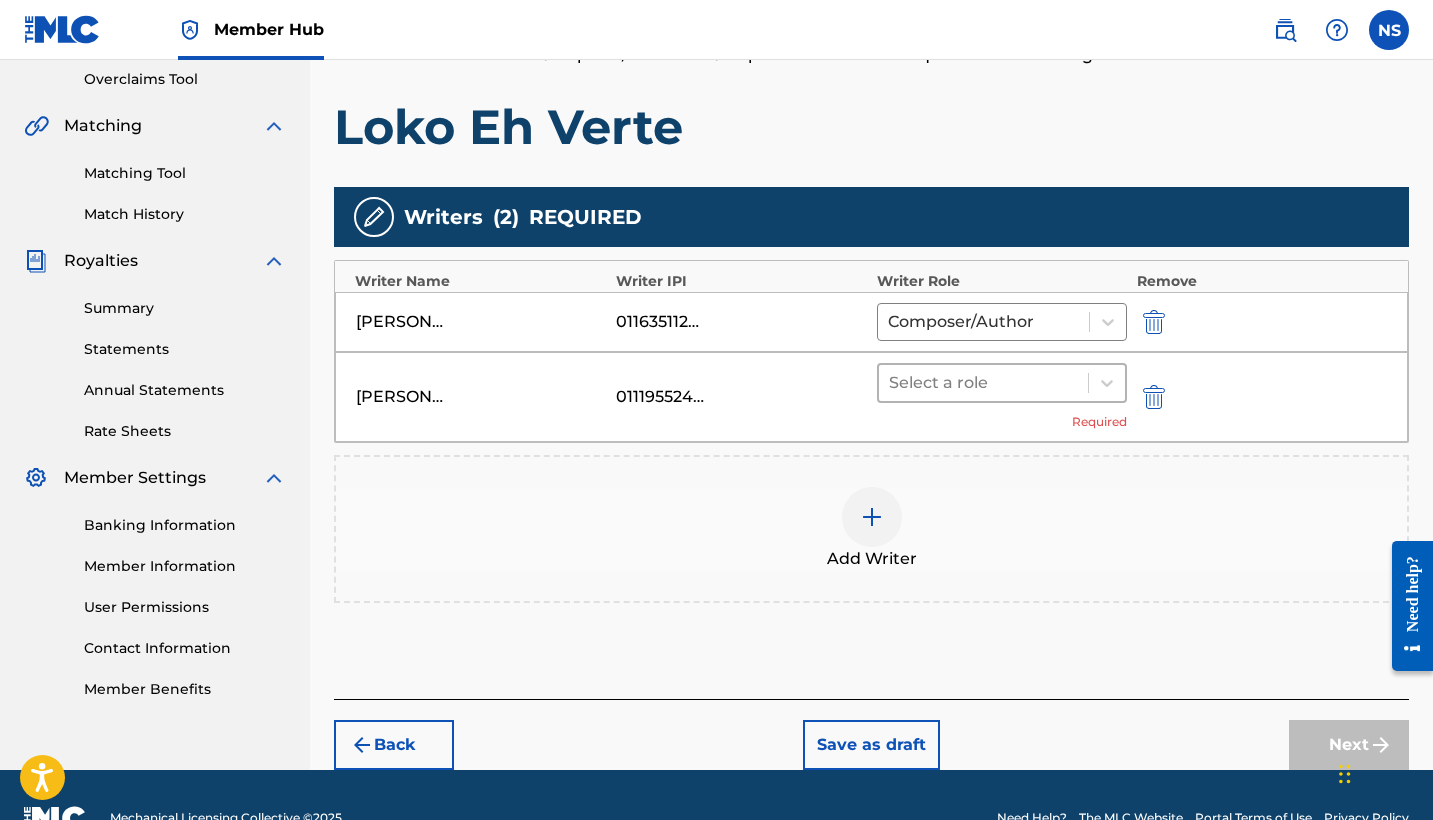
click at [948, 388] on div at bounding box center [983, 383] width 189 height 28
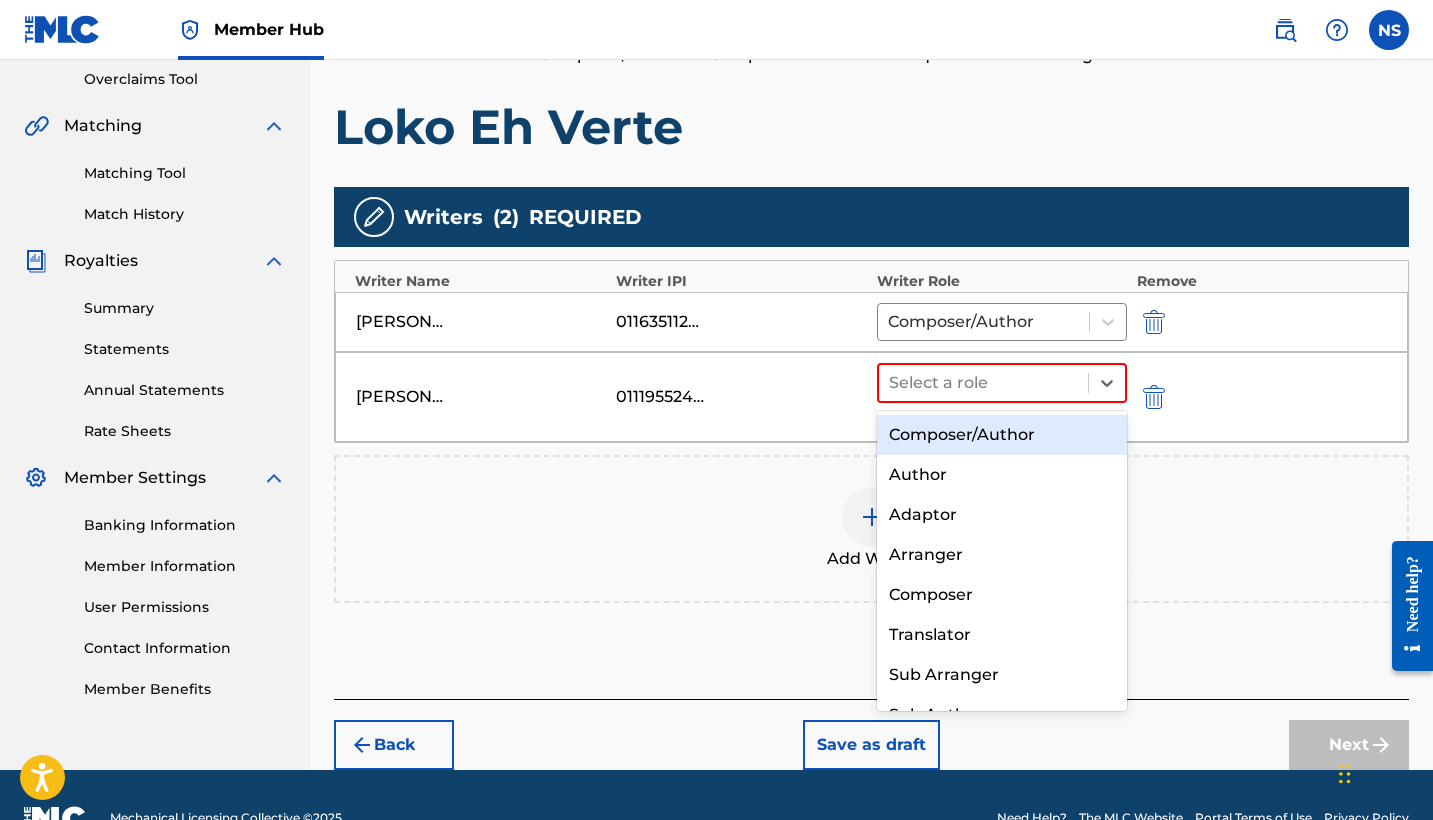
click at [961, 432] on div "Composer/Author" at bounding box center [1002, 435] width 250 height 40
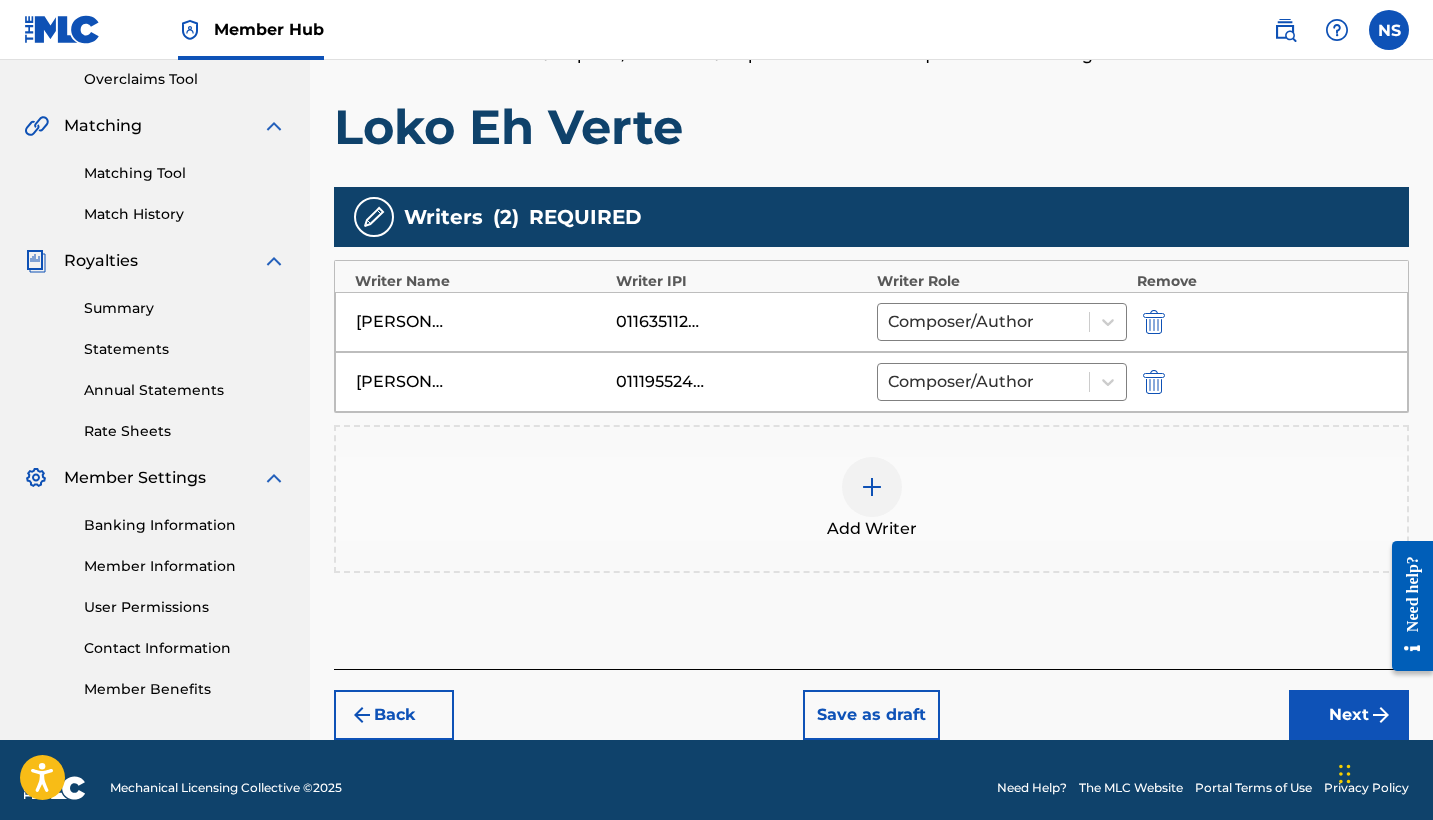
click at [865, 496] on img at bounding box center [872, 487] width 24 height 24
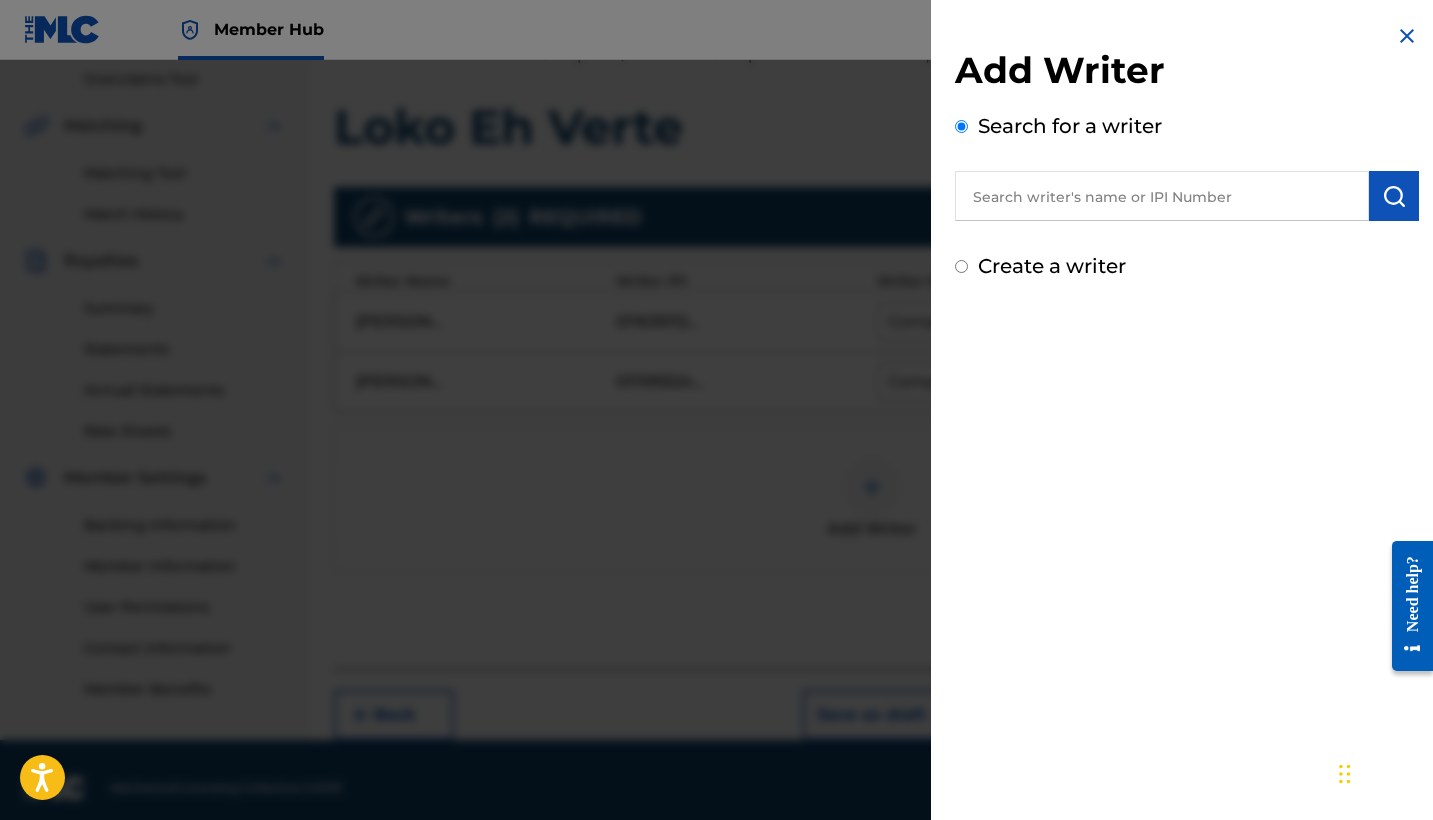
click at [1002, 194] on input "text" at bounding box center [1162, 196] width 414 height 50
click at [1371, 196] on button "submit" at bounding box center [1394, 196] width 50 height 50
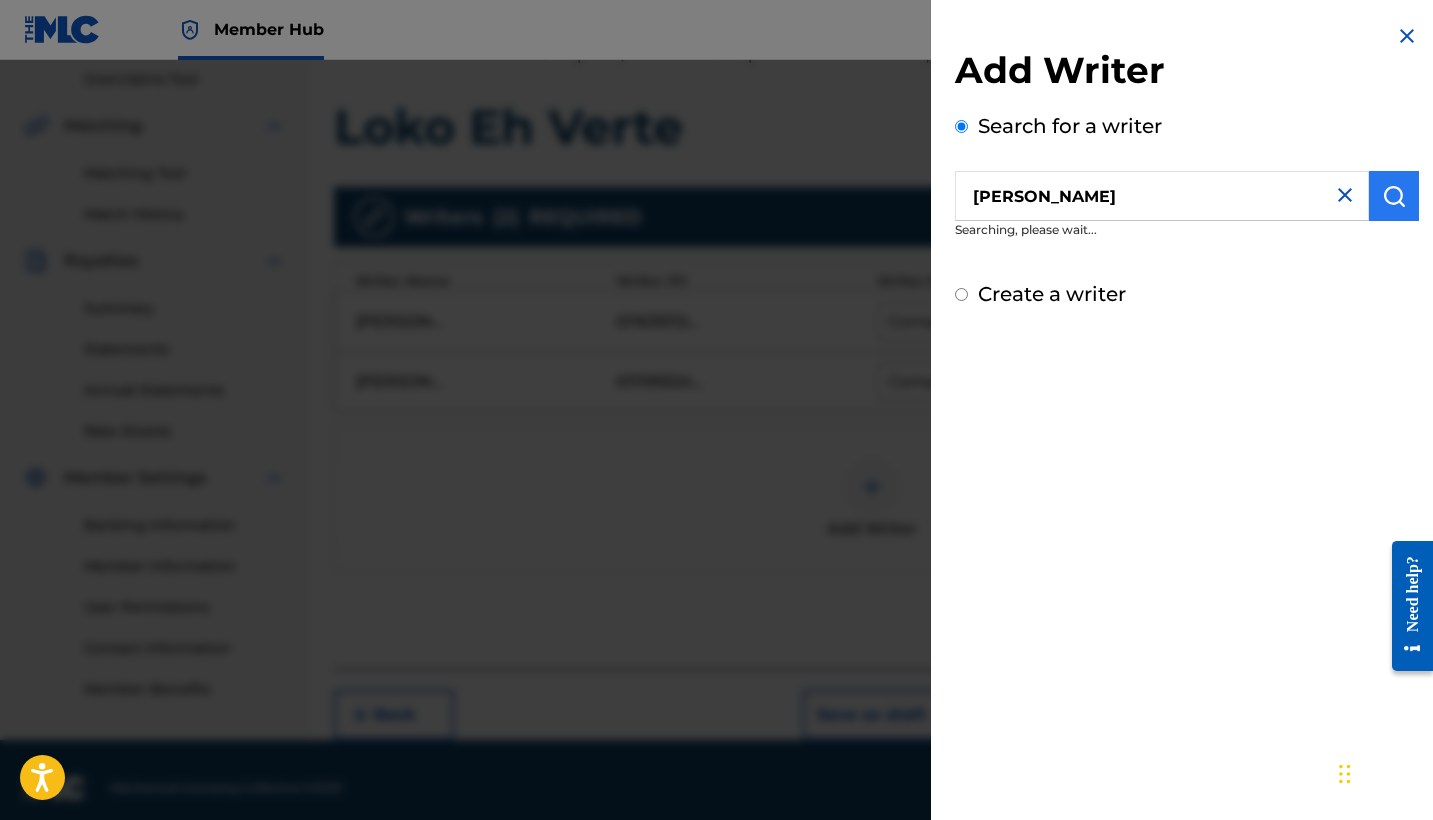
click at [1371, 196] on button "submit" at bounding box center [1394, 196] width 50 height 50
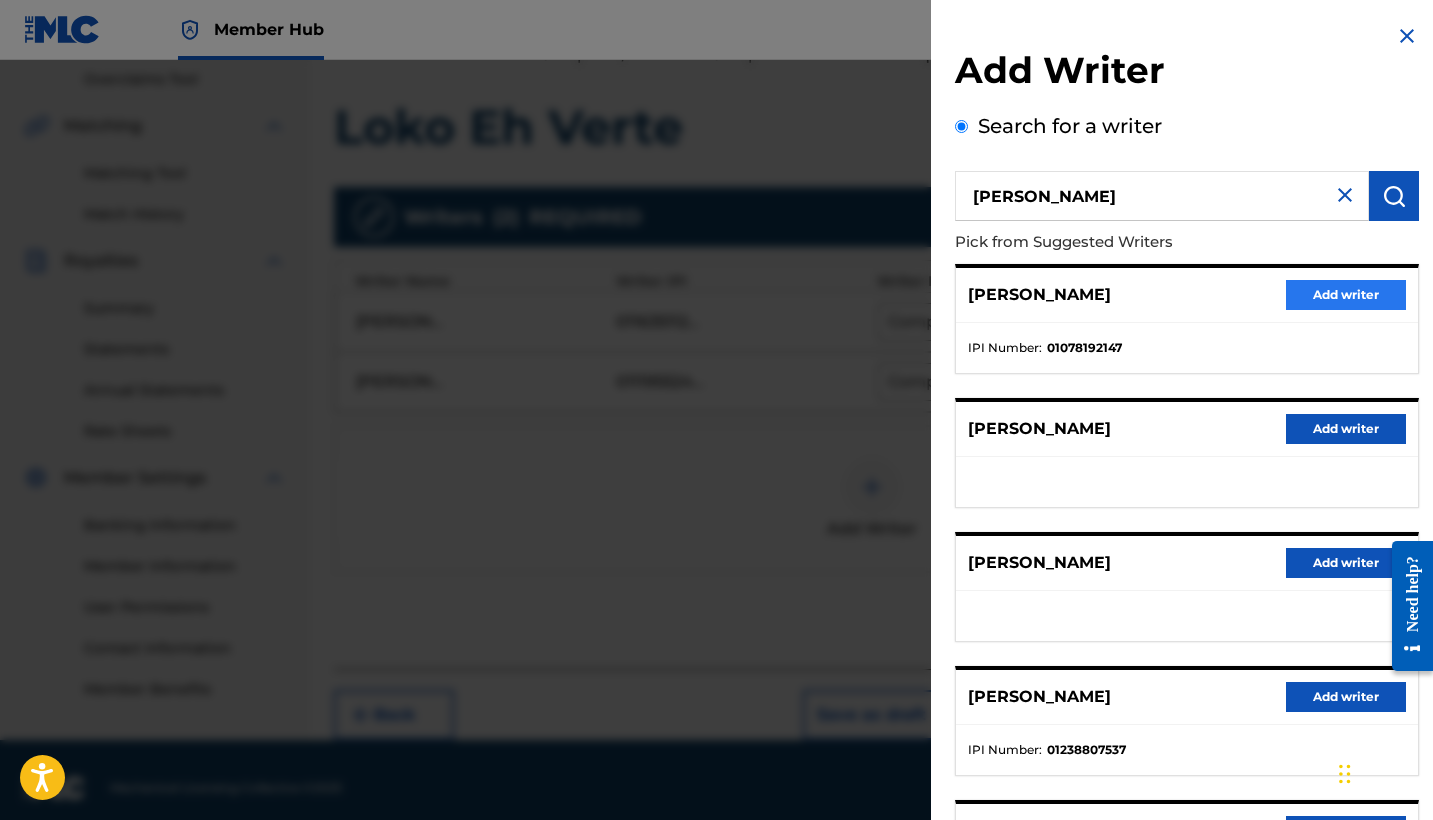
click at [1321, 306] on button "Add writer" at bounding box center [1346, 295] width 120 height 30
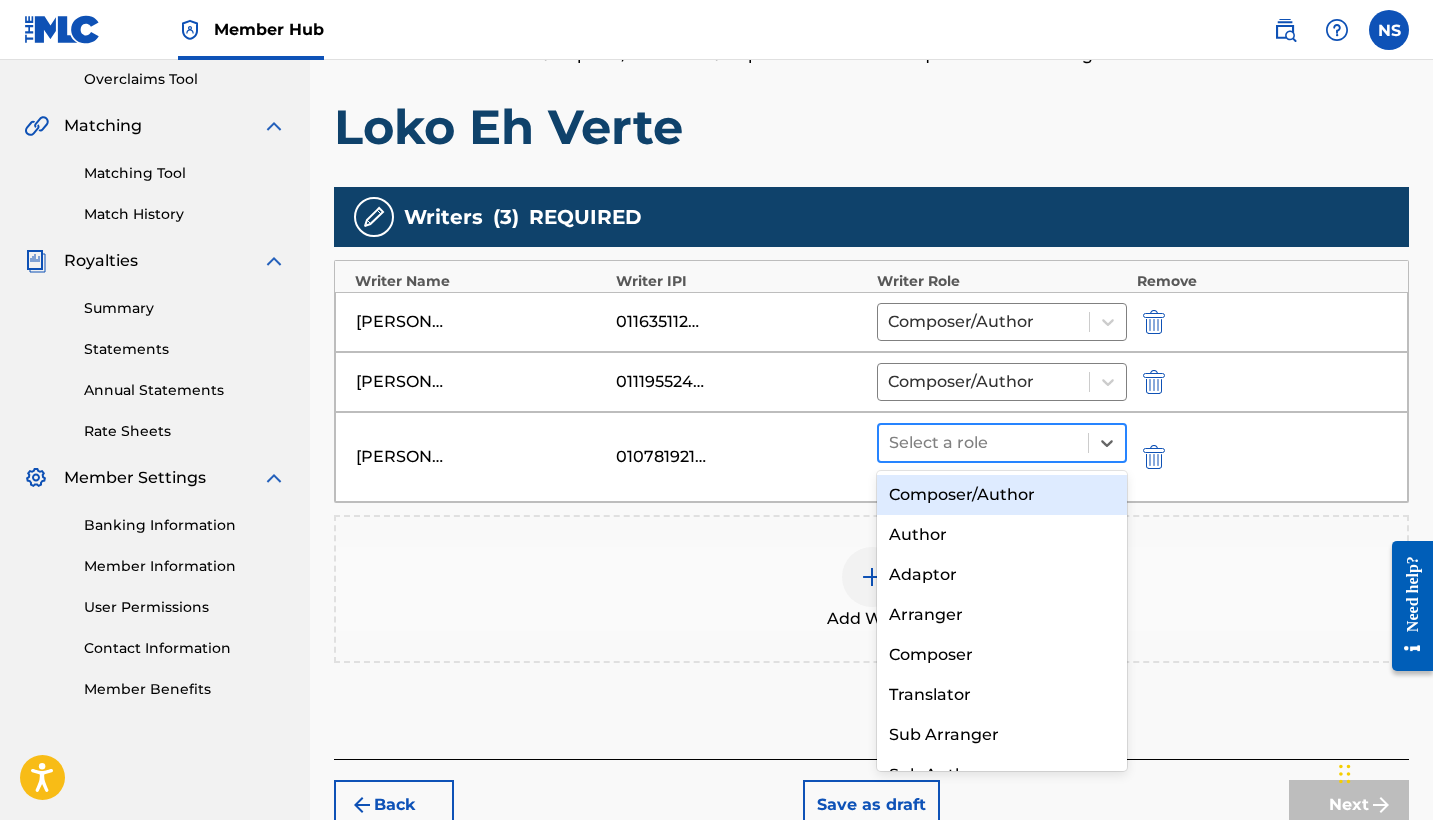
click at [887, 430] on div "Select a role" at bounding box center [983, 443] width 209 height 36
click at [944, 509] on div "Composer/Author" at bounding box center [1002, 495] width 250 height 40
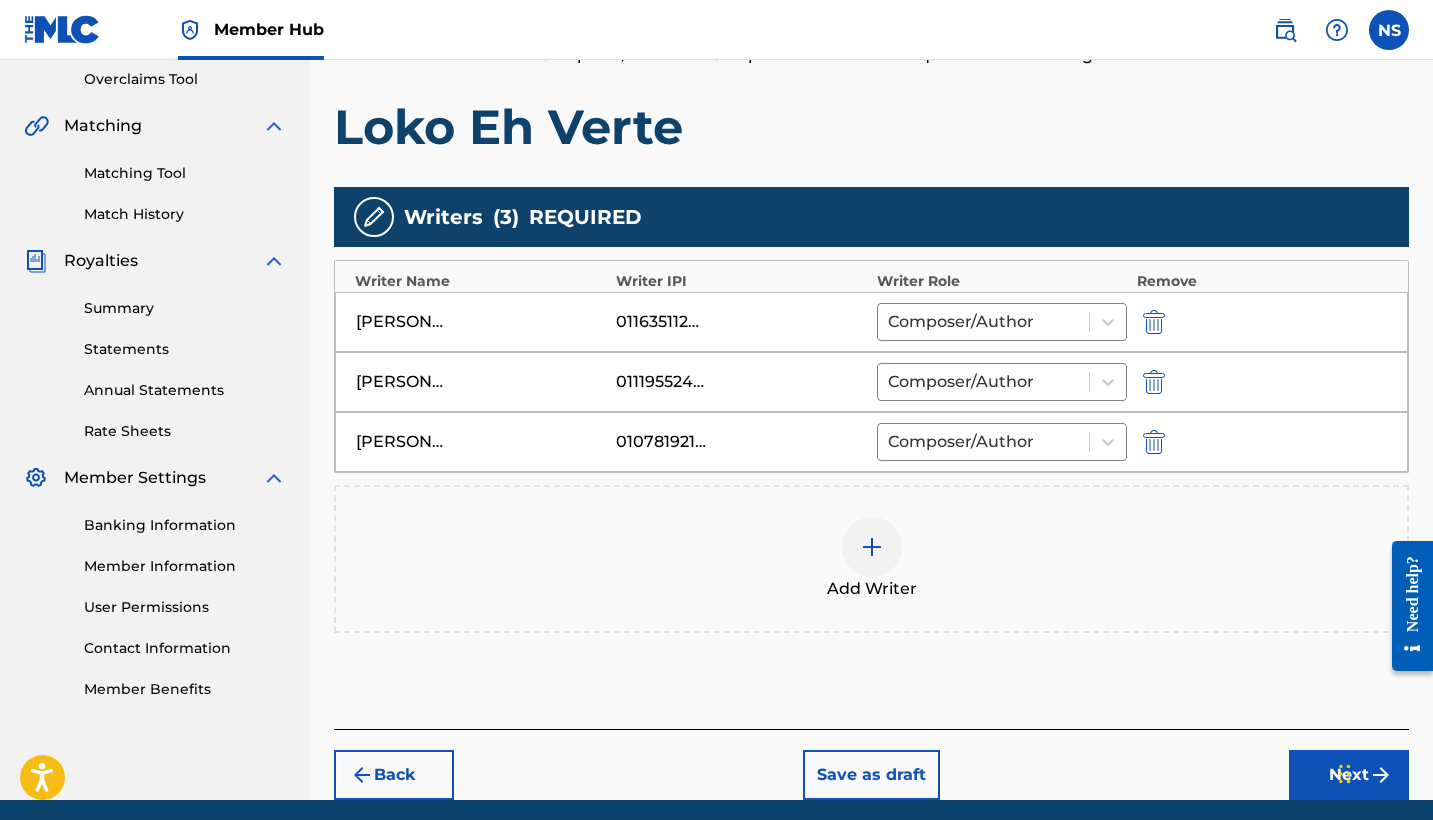
click at [872, 540] on img at bounding box center [872, 547] width 24 height 24
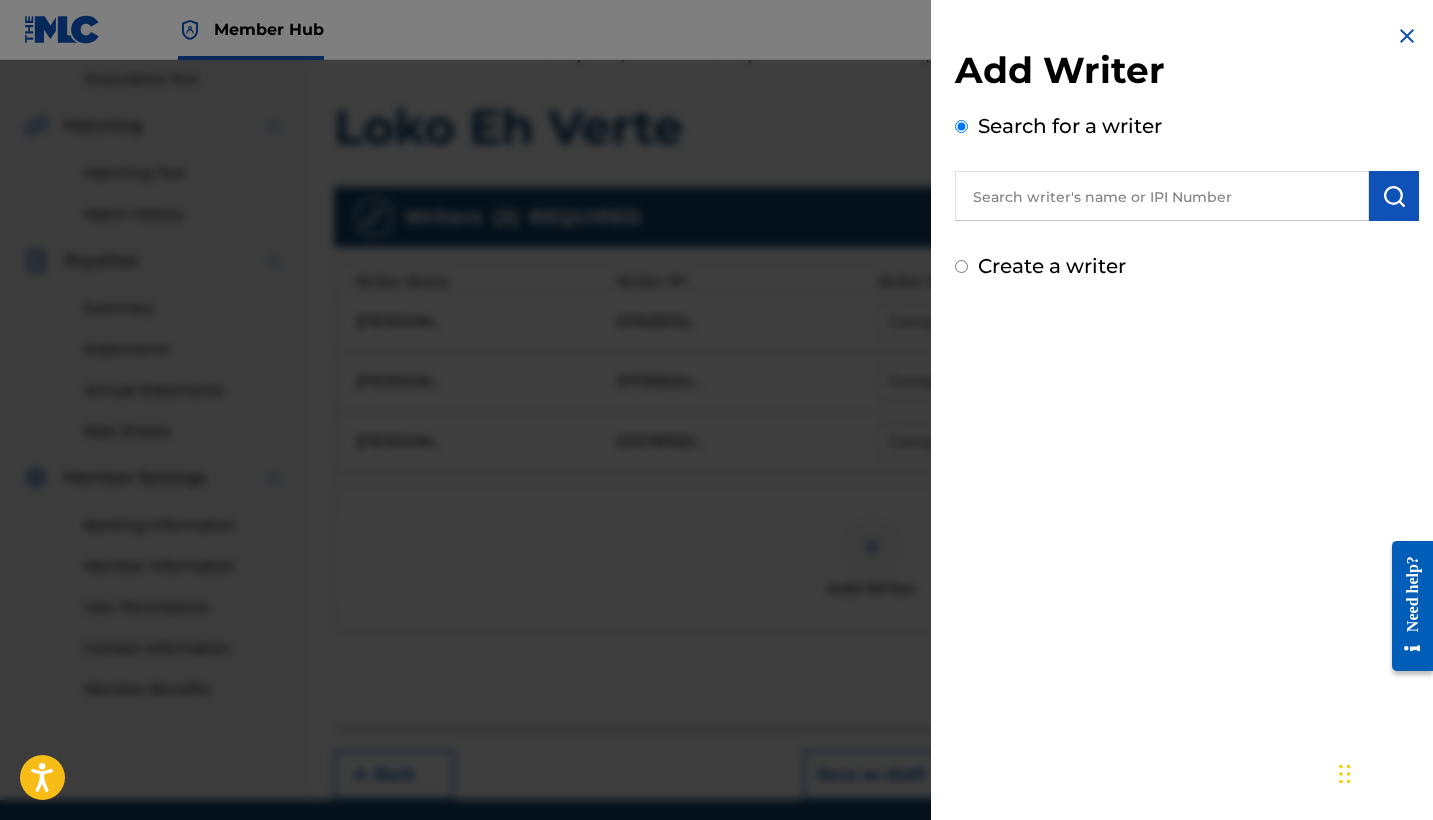
click at [1040, 209] on input "text" at bounding box center [1162, 196] width 414 height 50
click at [1395, 195] on img "submit" at bounding box center [1394, 196] width 24 height 24
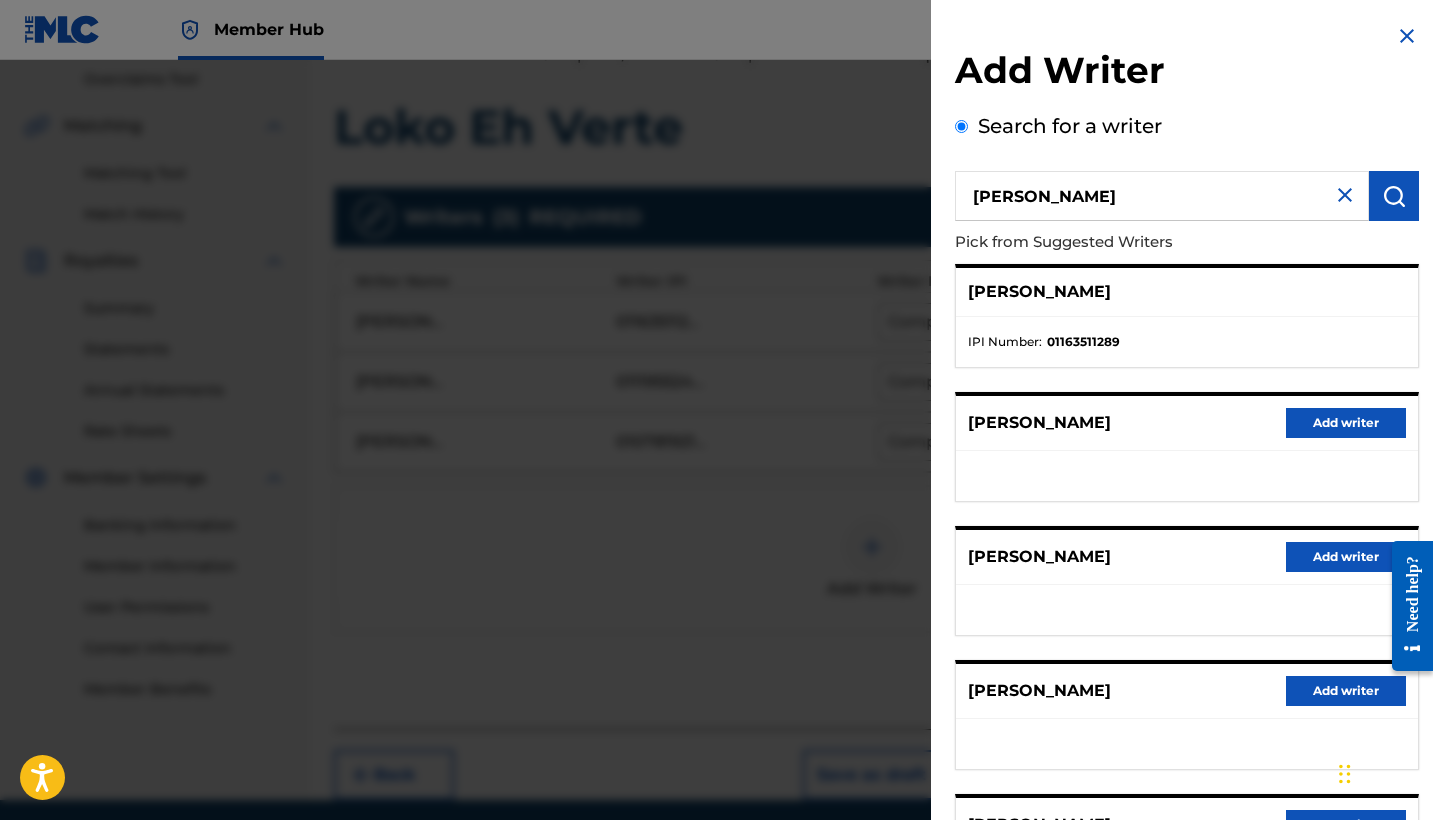
click at [1161, 314] on div "[PERSON_NAME]" at bounding box center [1187, 292] width 462 height 49
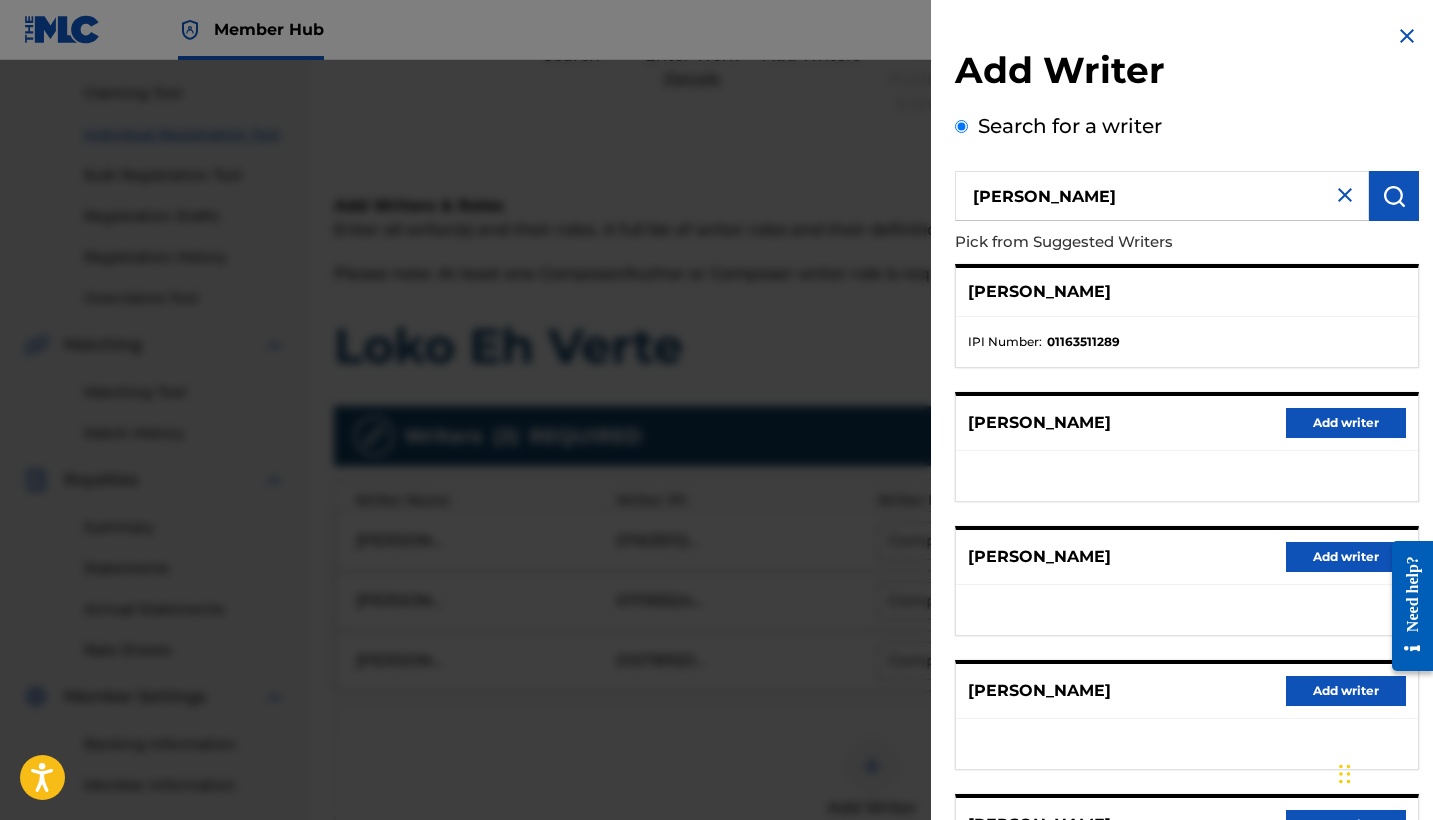
scroll to position [0, 0]
click at [1043, 280] on p "[PERSON_NAME]" at bounding box center [1039, 292] width 143 height 24
click at [1067, 324] on ul "IPI Number : 01163511289" at bounding box center [1187, 342] width 462 height 50
click at [1102, 340] on strong "01163511289" at bounding box center [1083, 342] width 73 height 18
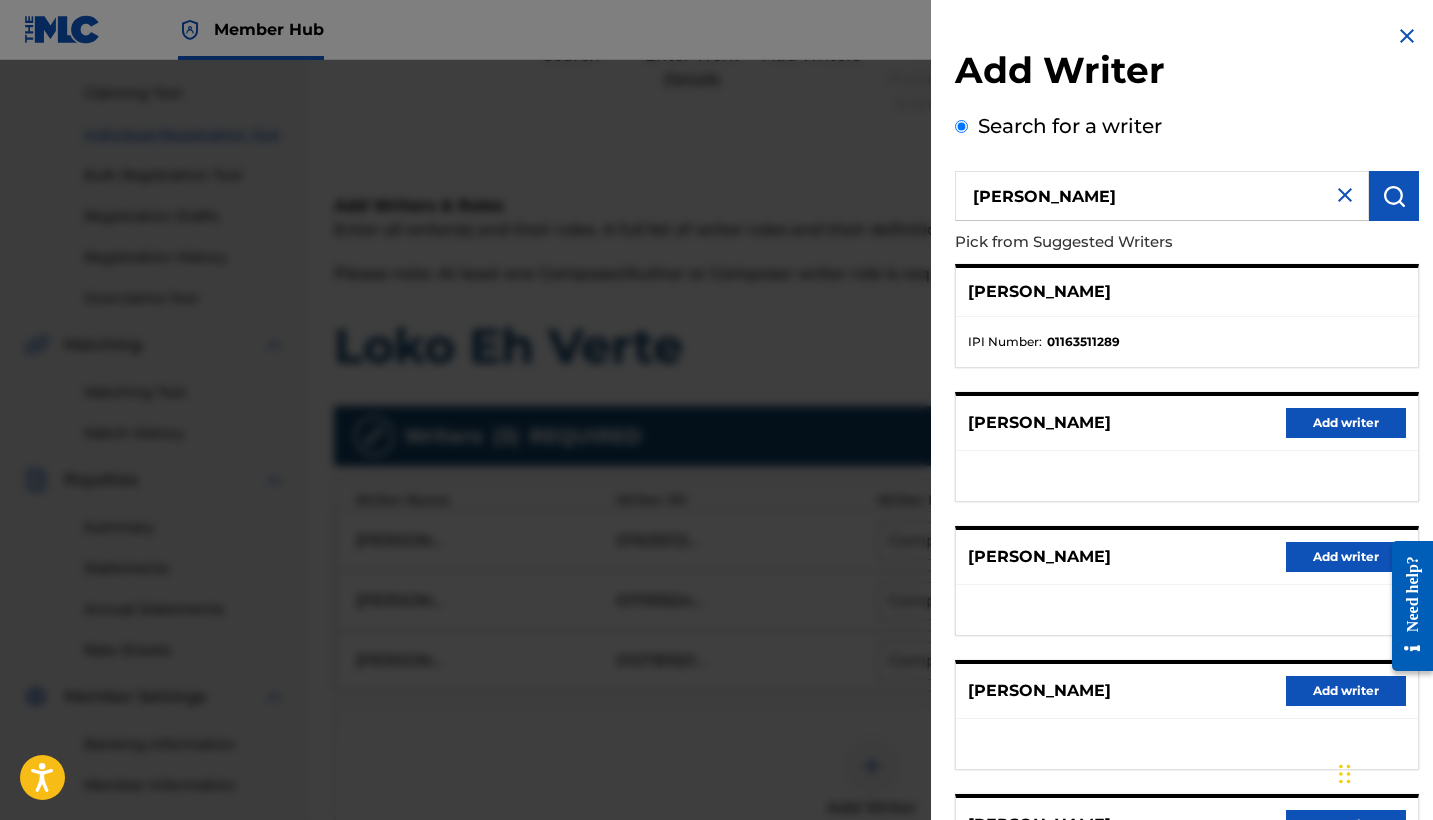
click at [1086, 337] on strong "01163511289" at bounding box center [1083, 342] width 73 height 18
copy strong "01163511289"
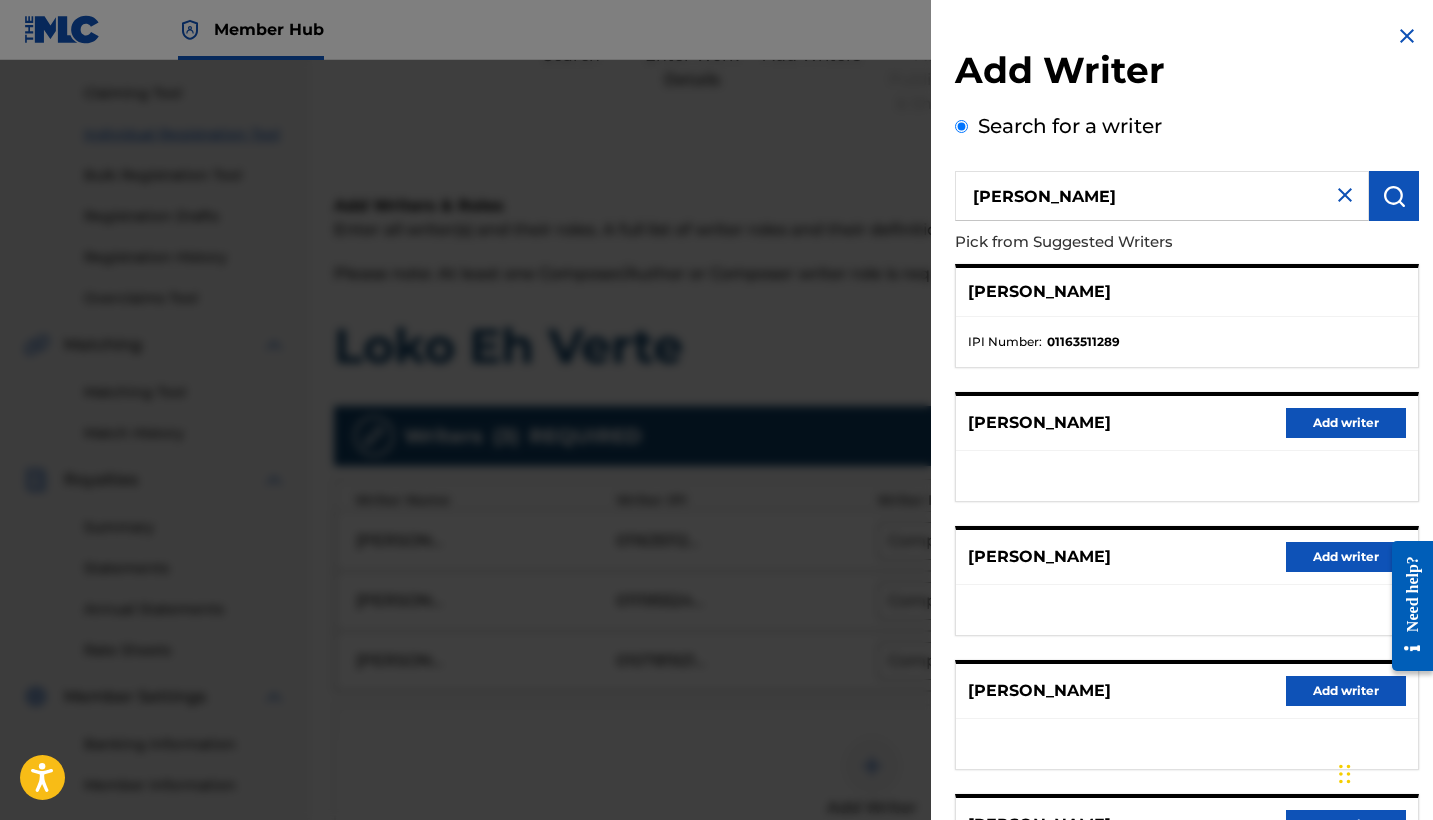
click at [1034, 199] on input "[PERSON_NAME]" at bounding box center [1162, 196] width 414 height 50
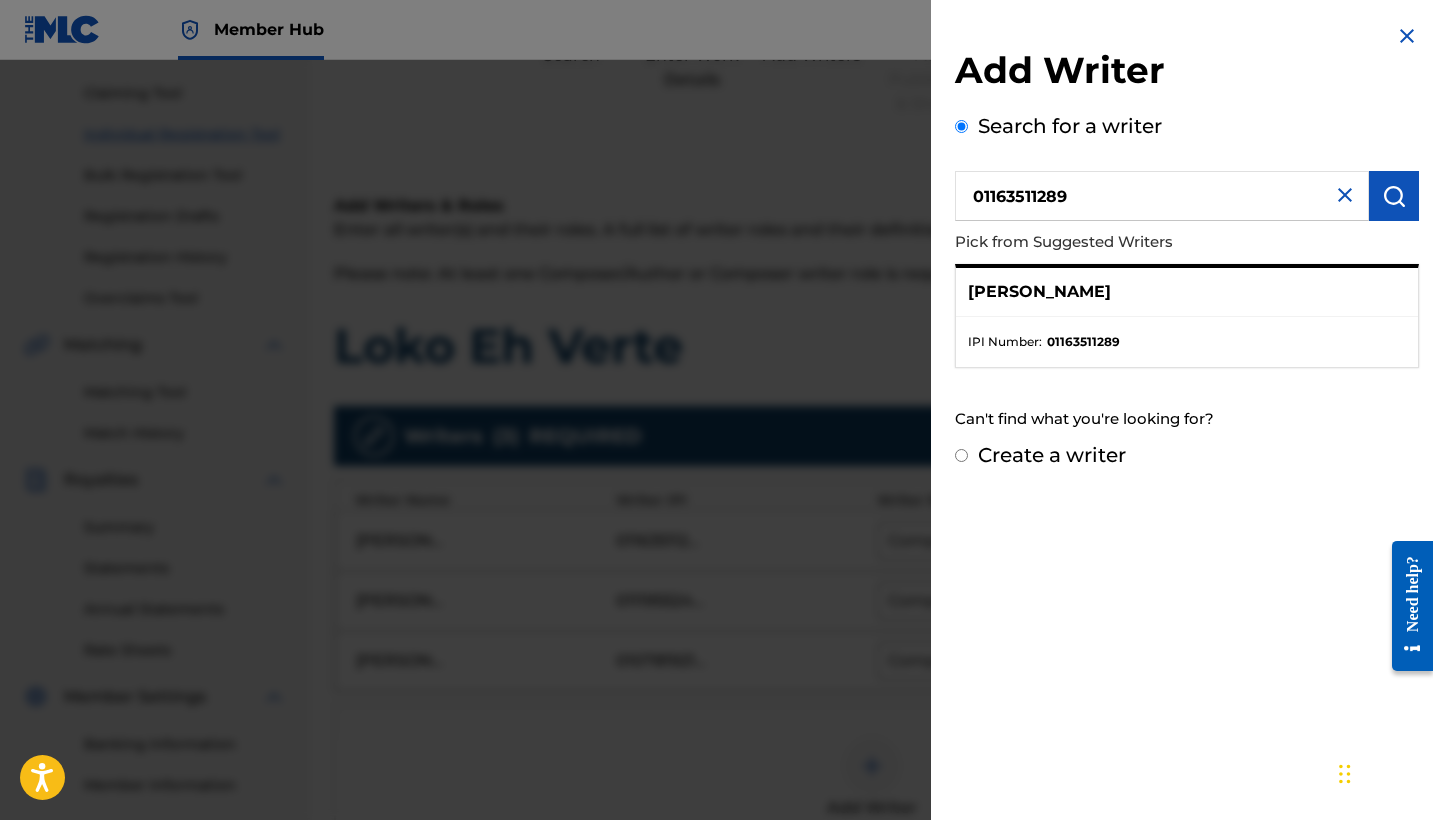
click at [1143, 312] on div "[PERSON_NAME]" at bounding box center [1187, 292] width 462 height 49
click at [1097, 295] on p "[PERSON_NAME]" at bounding box center [1039, 292] width 143 height 24
click at [1093, 333] on strong "01163511289" at bounding box center [1083, 342] width 73 height 18
click at [1276, 348] on li "IPI Number : 01163511289" at bounding box center [1187, 342] width 438 height 18
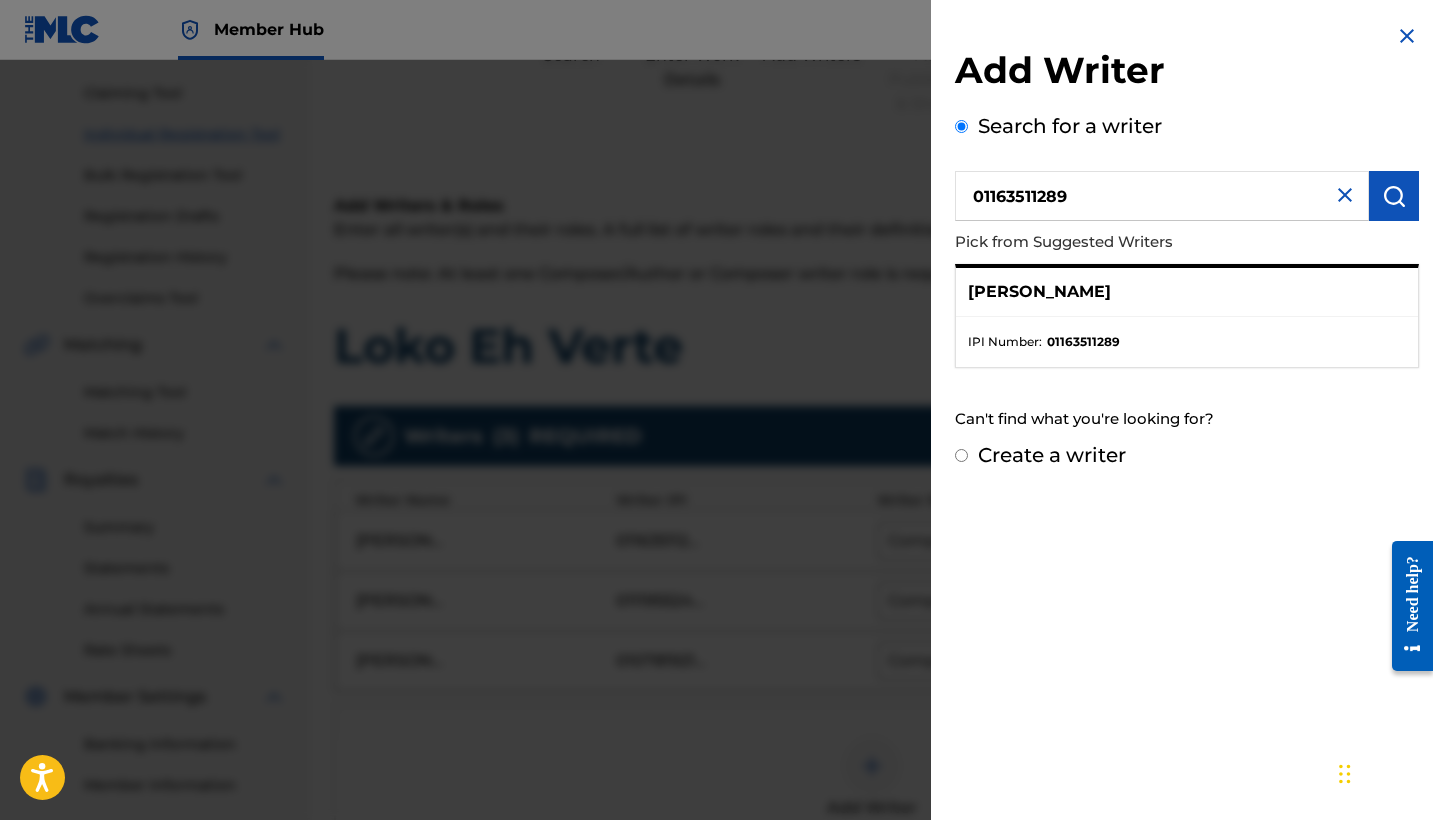
click at [1148, 342] on li "IPI Number : 01163511289" at bounding box center [1187, 342] width 438 height 18
click at [1403, 22] on div "Add Writer Search for a writer 01163511289 Pick from Suggested Writers [PERSON_…" at bounding box center [1187, 247] width 512 height 494
click at [1399, 33] on img at bounding box center [1407, 36] width 24 height 24
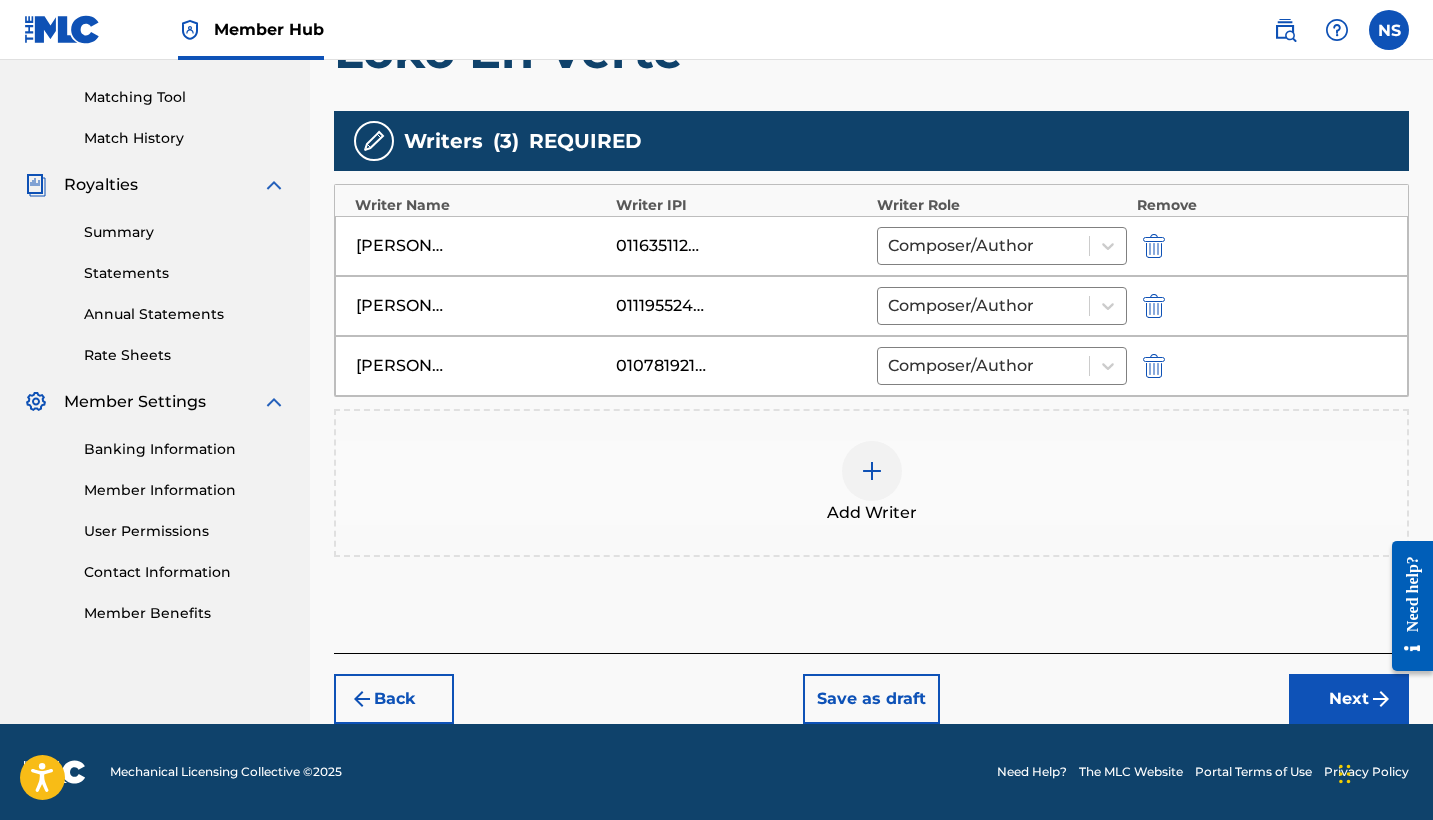
scroll to position [496, 0]
click at [870, 488] on div at bounding box center [872, 471] width 60 height 60
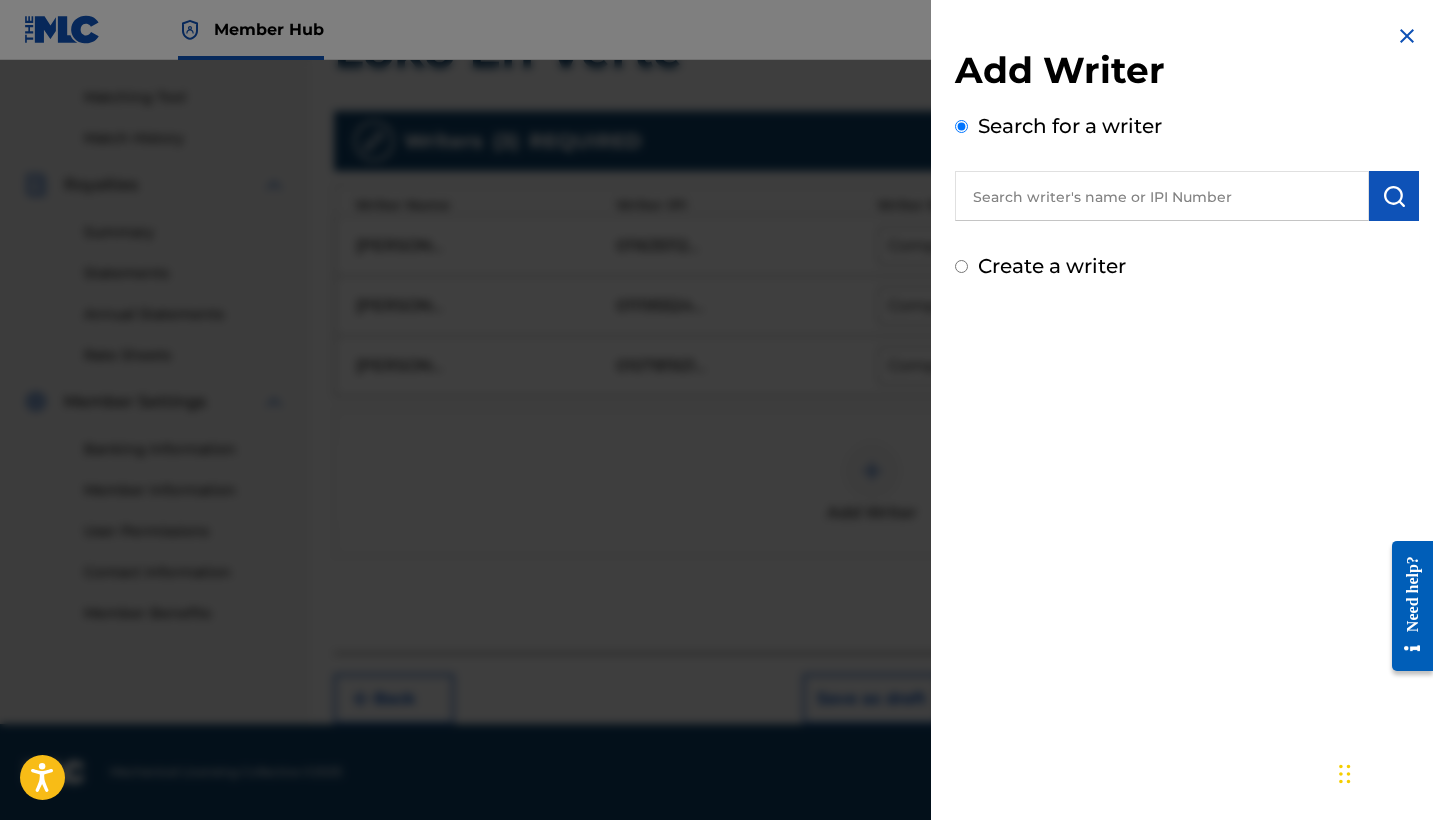
click at [1116, 190] on input "text" at bounding box center [1162, 196] width 414 height 50
click at [1390, 172] on button "submit" at bounding box center [1394, 196] width 50 height 50
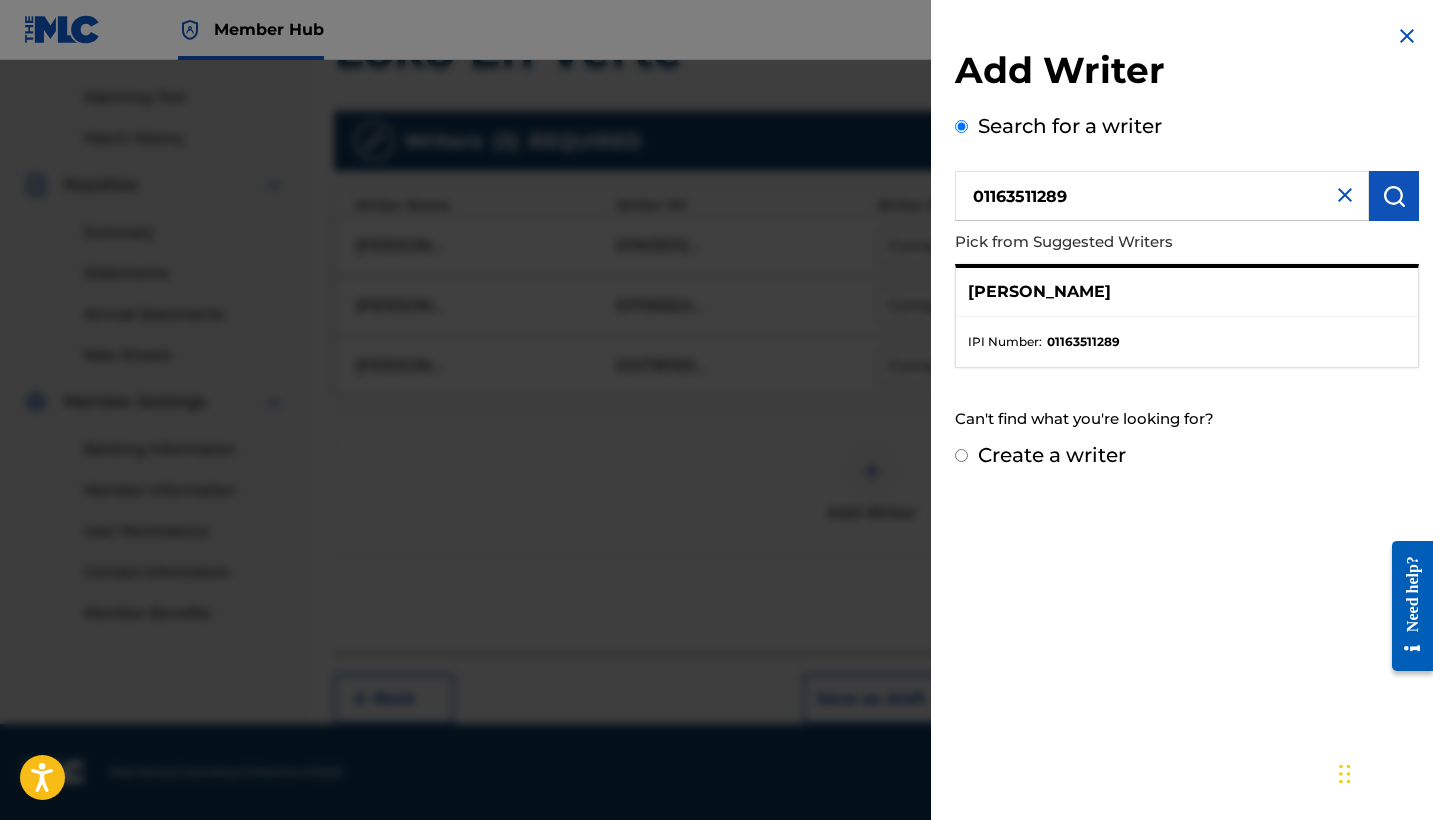
click at [1205, 339] on li "IPI Number : 01163511289" at bounding box center [1187, 342] width 438 height 18
click at [1042, 294] on p "[PERSON_NAME]" at bounding box center [1039, 292] width 143 height 24
click at [1049, 357] on ul "IPI Number : 01163511289" at bounding box center [1187, 342] width 462 height 50
click at [1051, 402] on div "Can't find what you're looking for?" at bounding box center [1187, 419] width 464 height 43
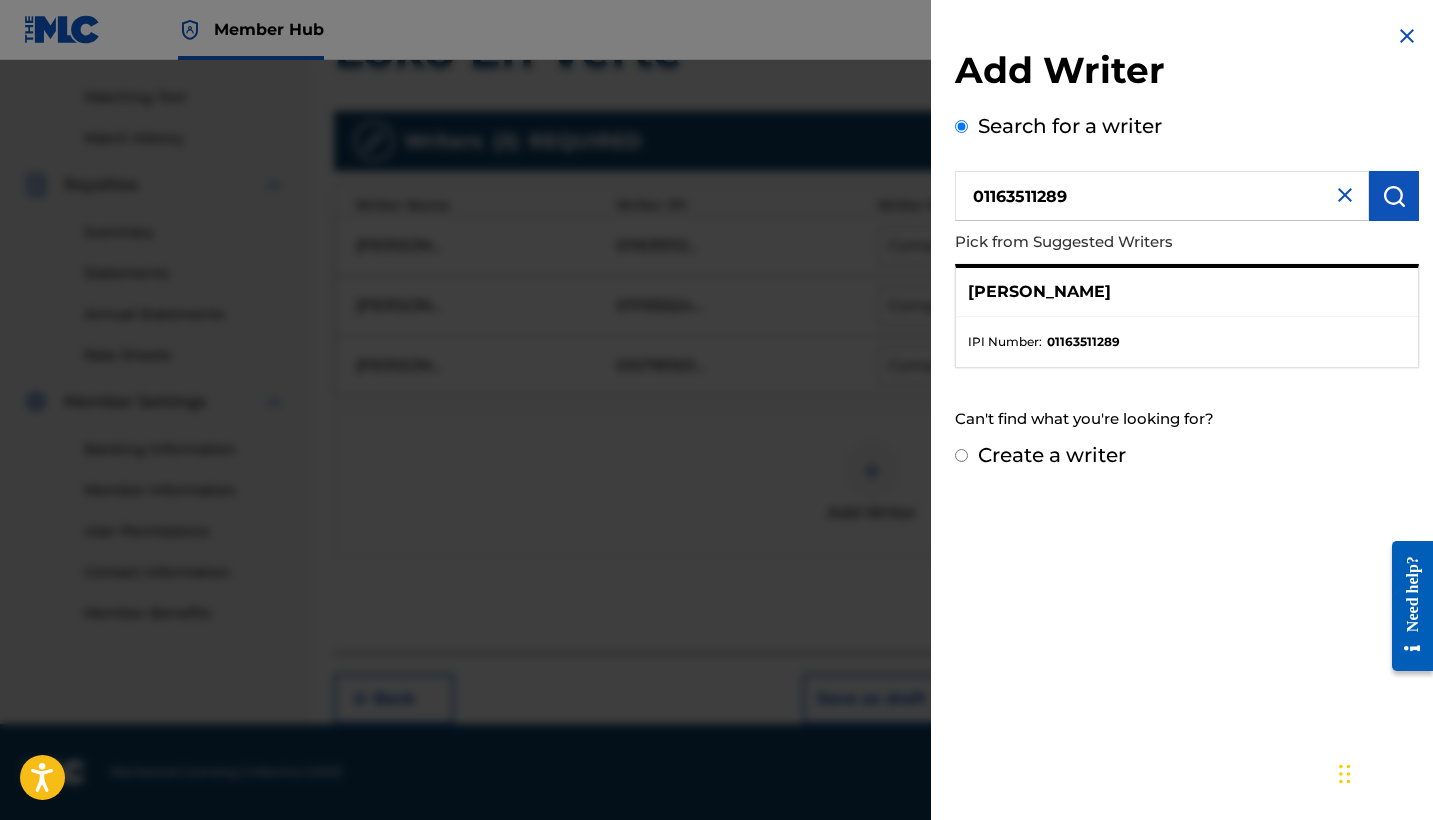
click at [1049, 312] on div "[PERSON_NAME]" at bounding box center [1187, 292] width 462 height 49
click at [1401, 28] on img at bounding box center [1407, 36] width 24 height 24
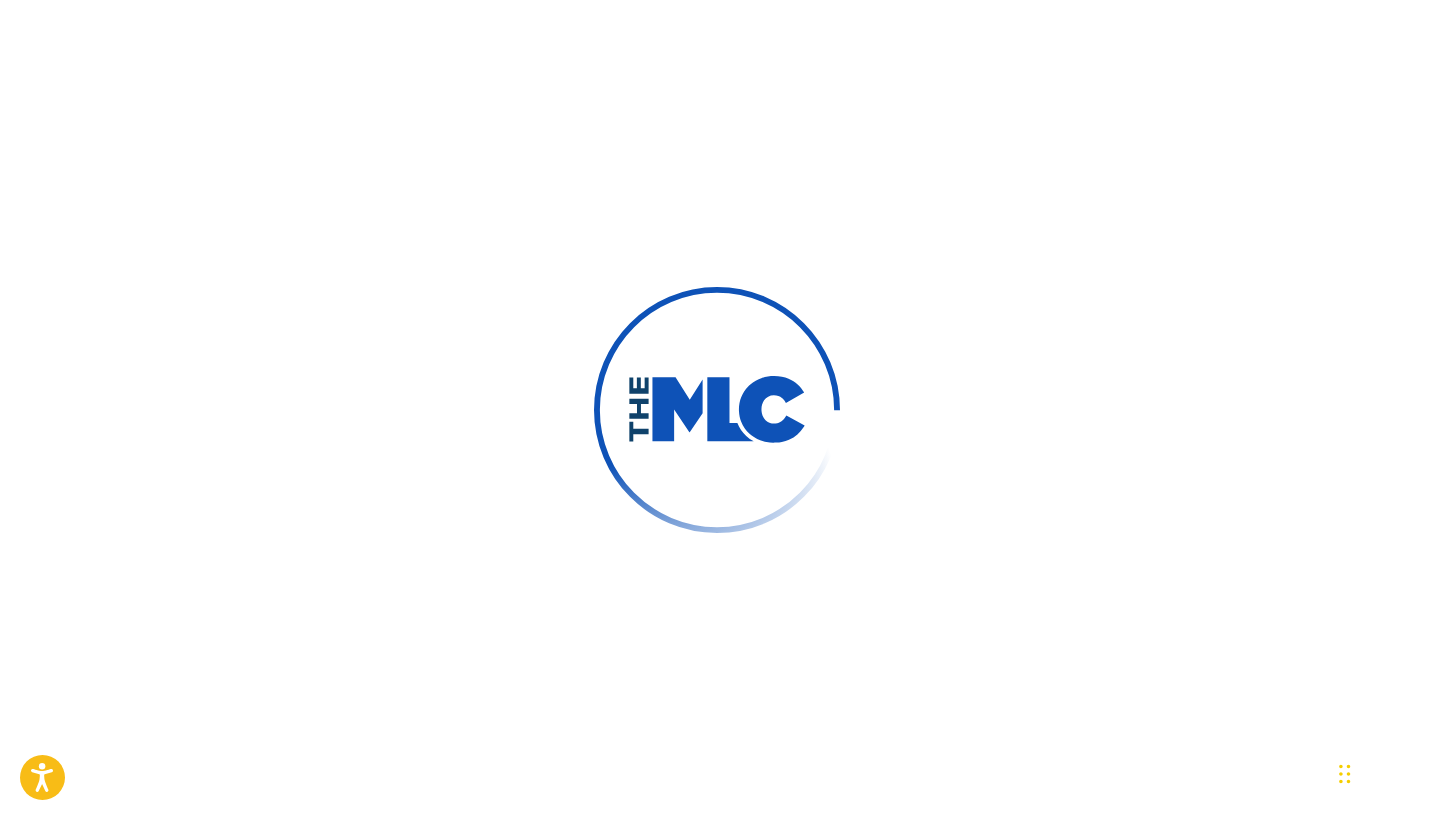
type input "Nashaly"
type input "Santiago"
type input "[EMAIL_ADDRESS][DOMAIN_NAME]"
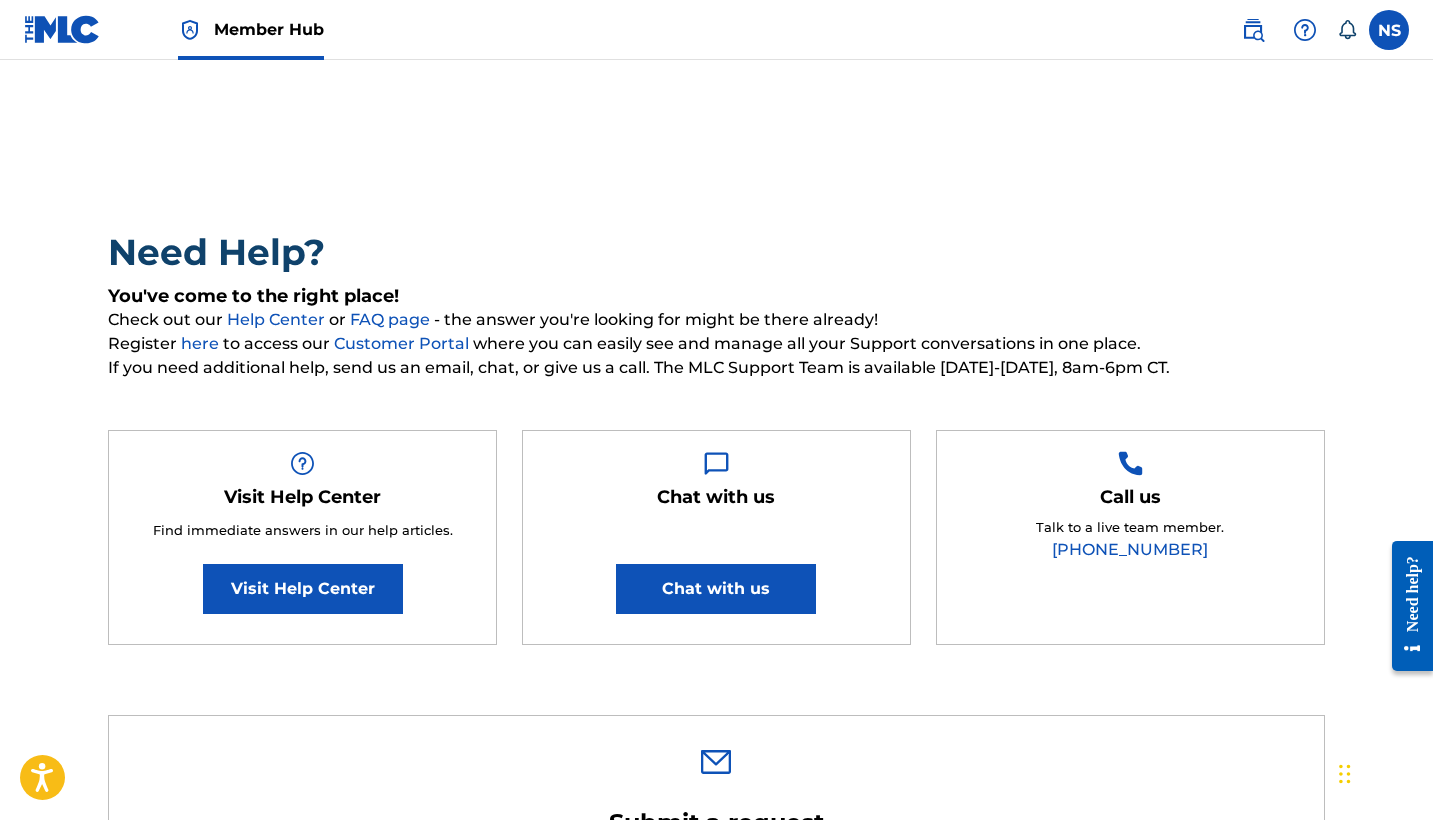
click at [384, 314] on link "FAQ page" at bounding box center [392, 319] width 84 height 19
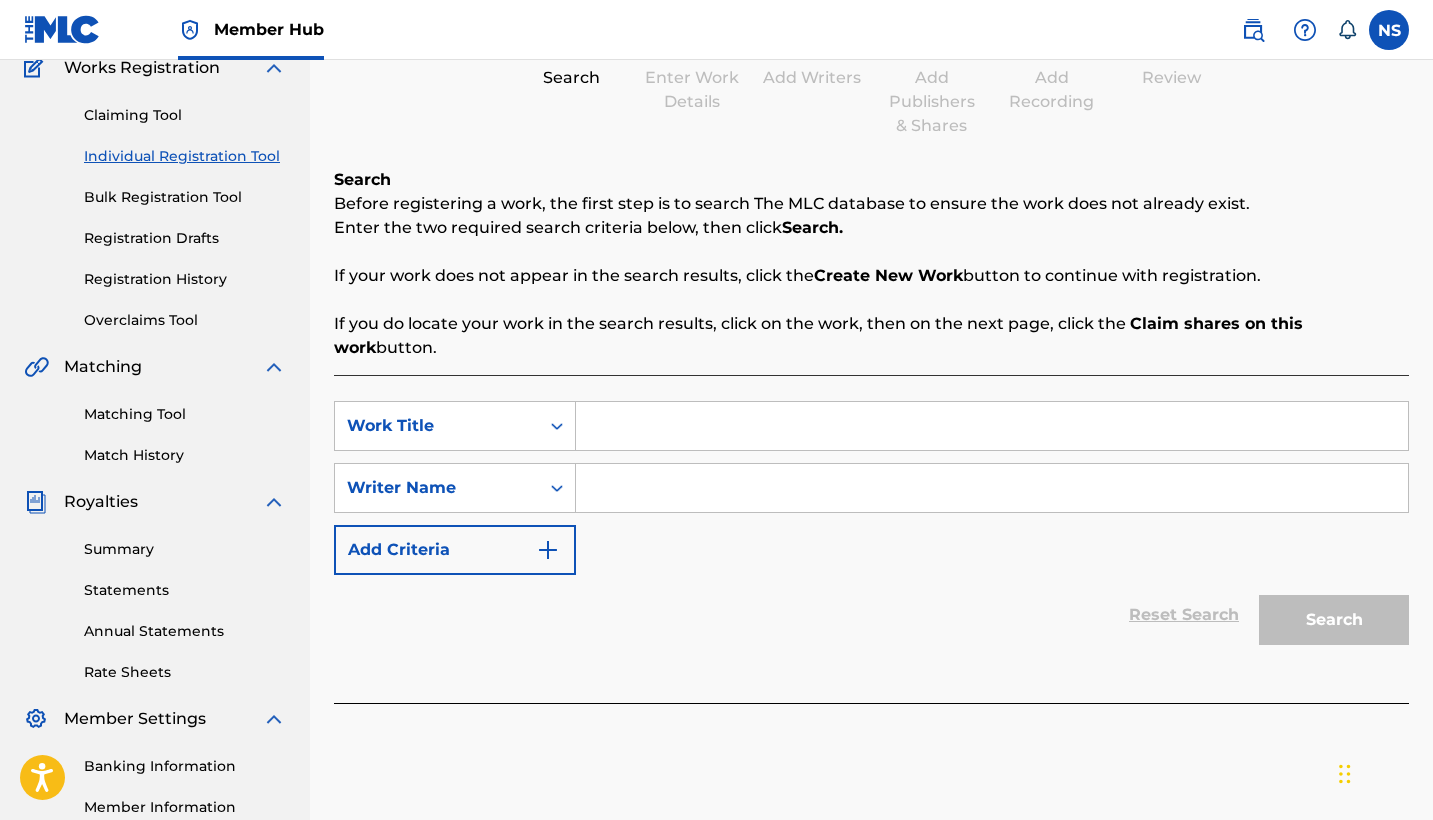
scroll to position [180, 0]
click at [141, 224] on div "Claiming Tool Individual Registration Tool Bulk Registration Tool Registration …" at bounding box center [155, 204] width 262 height 251
click at [159, 238] on link "Registration Drafts" at bounding box center [185, 237] width 202 height 21
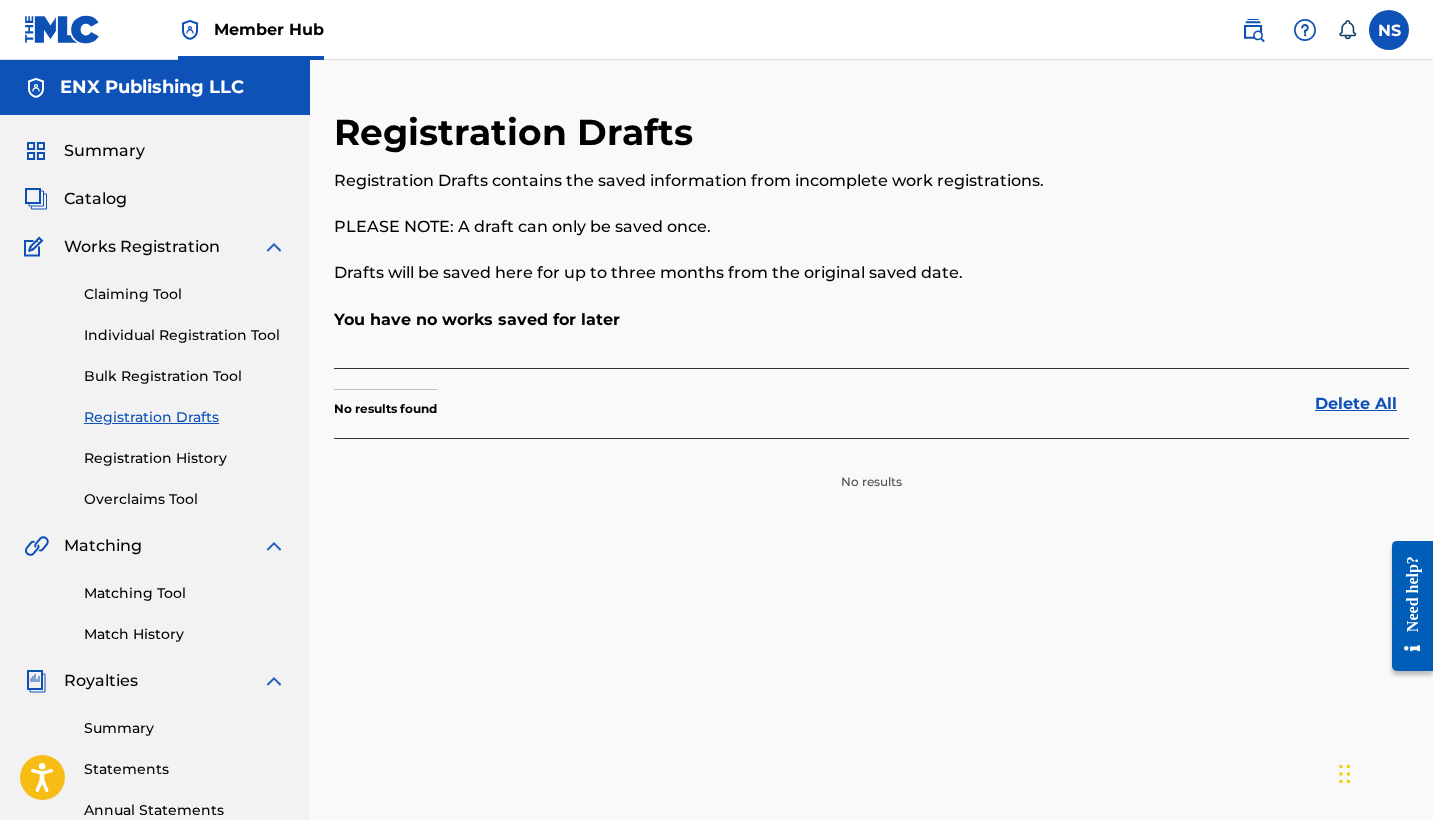
click at [122, 186] on div "Summary Catalog Works Registration Claiming Tool Individual Registration Tool B…" at bounding box center [155, 629] width 310 height 1029
click at [105, 170] on div "Summary Catalog Works Registration Claiming Tool Individual Registration Tool B…" at bounding box center [155, 629] width 310 height 1029
click at [100, 159] on span "Summary" at bounding box center [104, 151] width 81 height 24
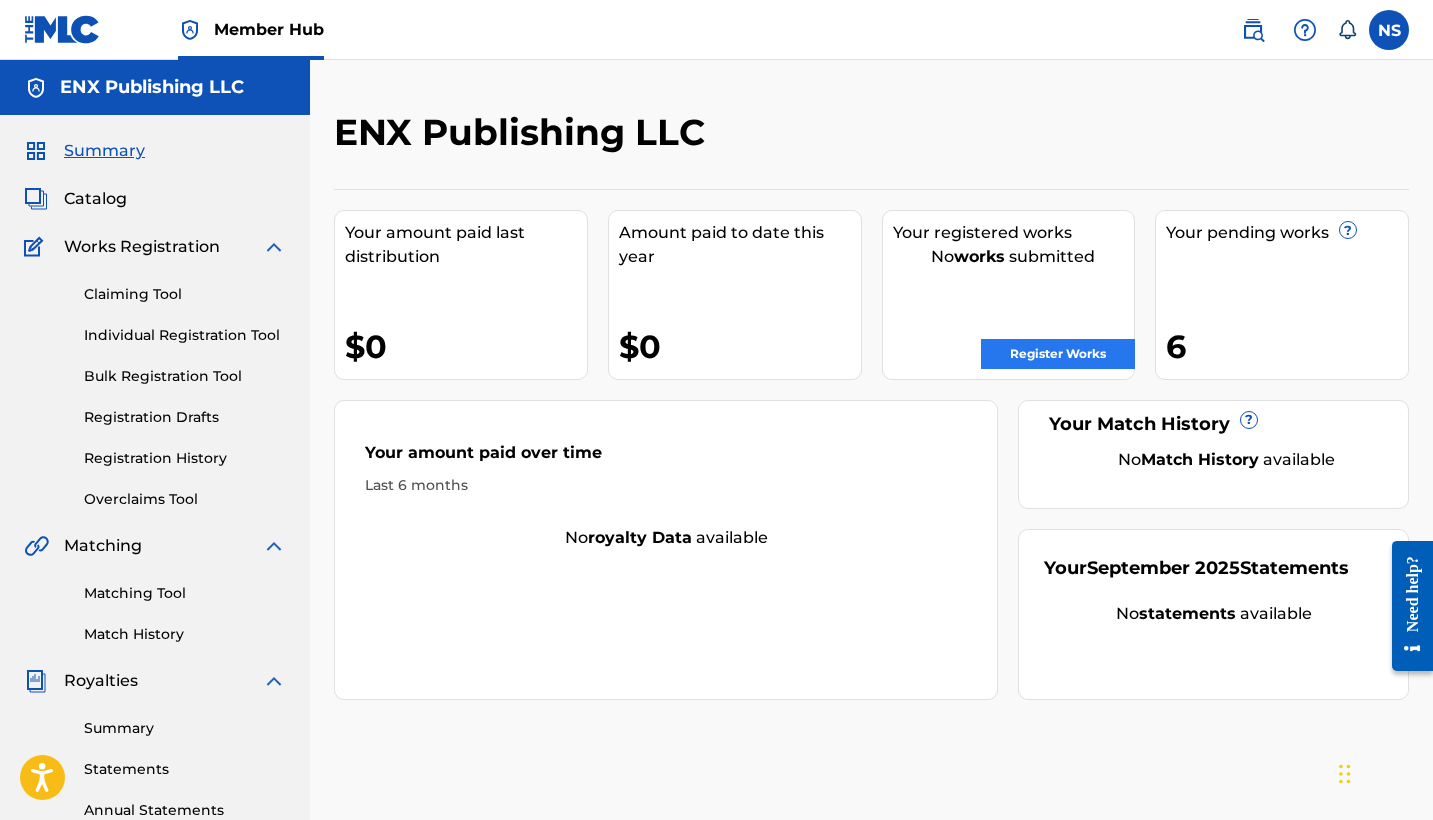
click at [1062, 346] on link "Register Works" at bounding box center [1058, 354] width 154 height 30
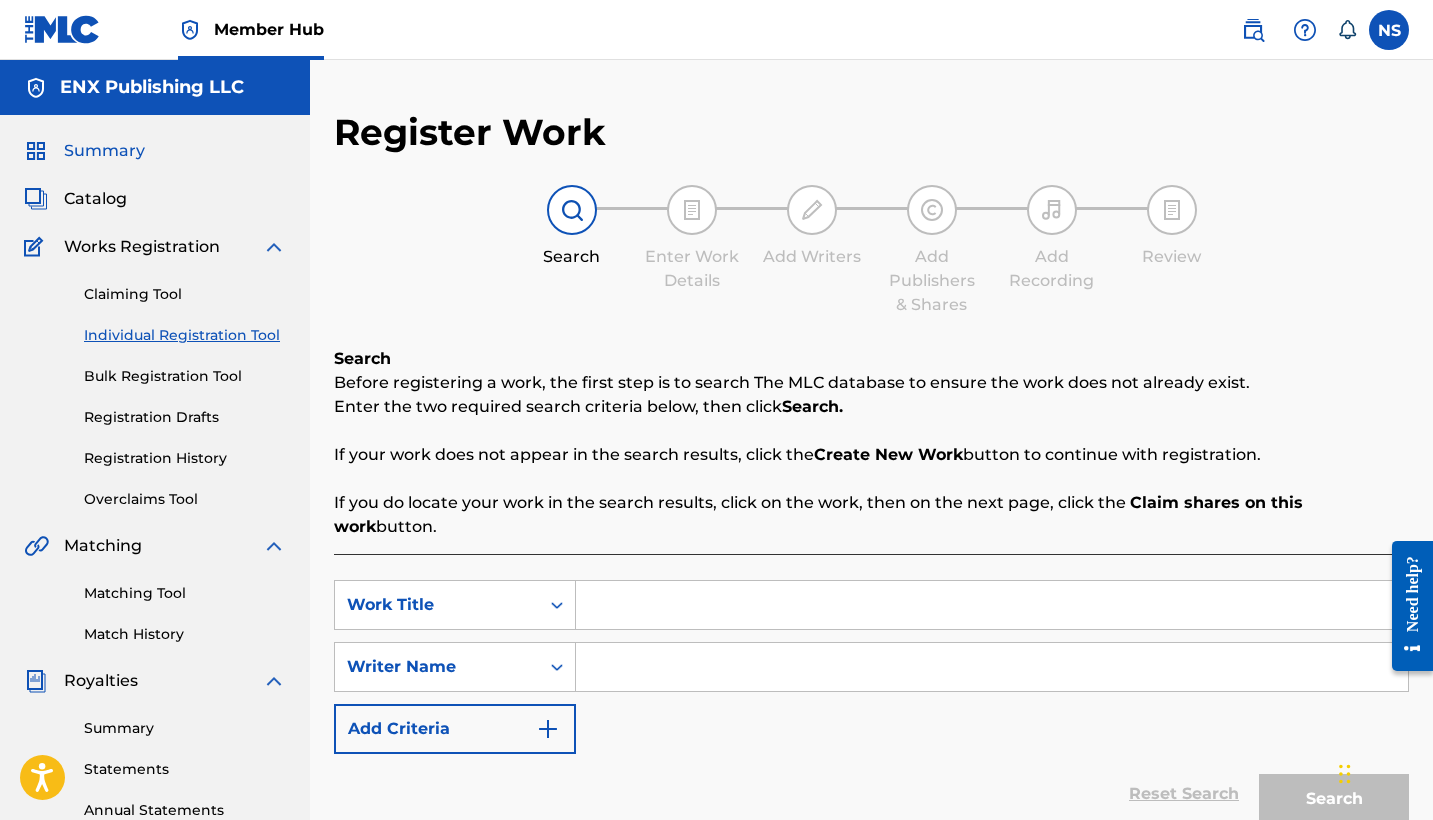
click at [106, 148] on span "Summary" at bounding box center [104, 151] width 81 height 24
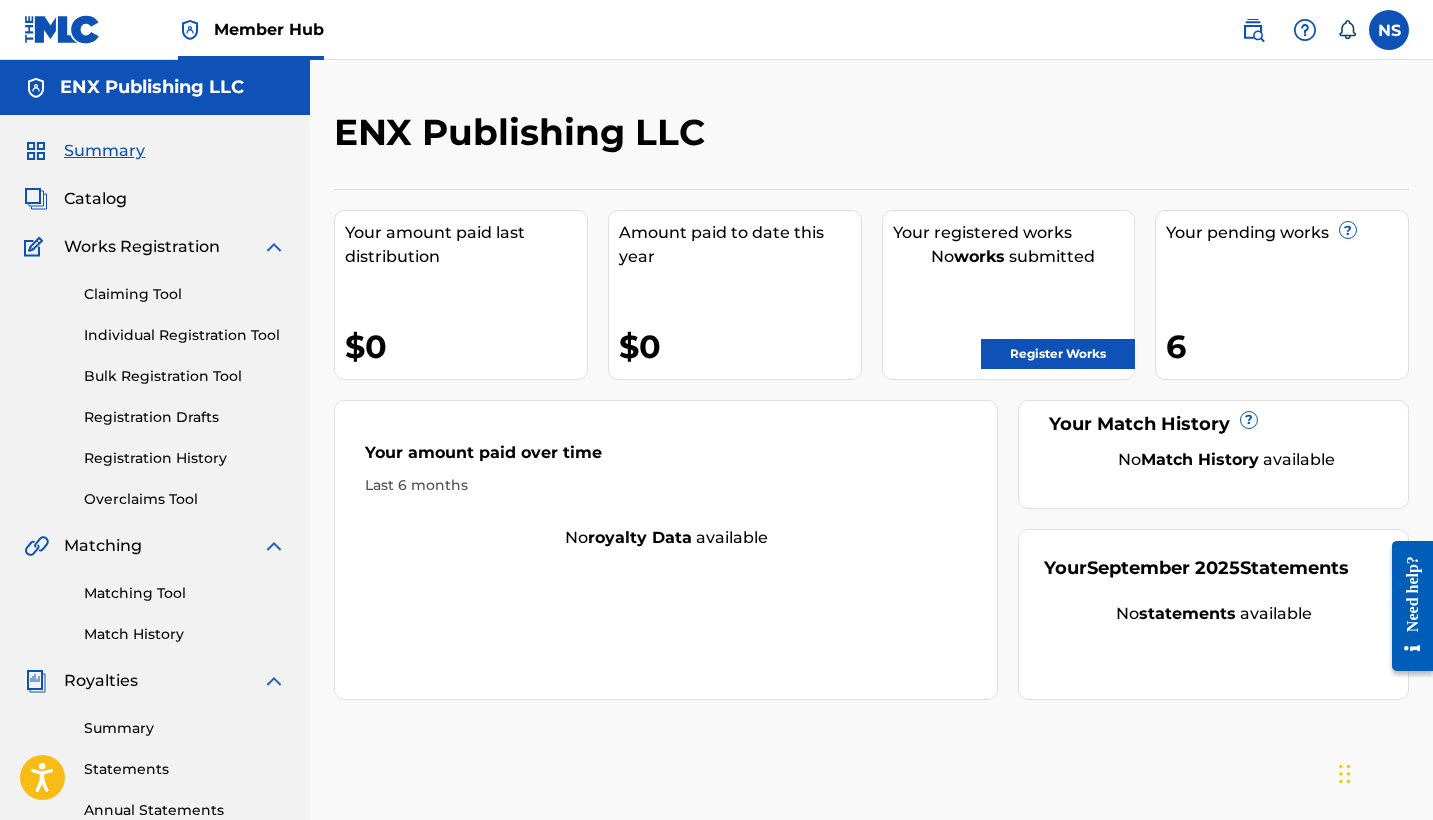
click at [1326, 273] on div "Your pending works ? 6" at bounding box center [1282, 295] width 254 height 170
click at [1164, 349] on div "Your pending works ? 6" at bounding box center [1282, 295] width 254 height 170
click at [1189, 352] on div "6" at bounding box center [1287, 346] width 242 height 45
click at [170, 464] on link "Registration History" at bounding box center [185, 458] width 202 height 21
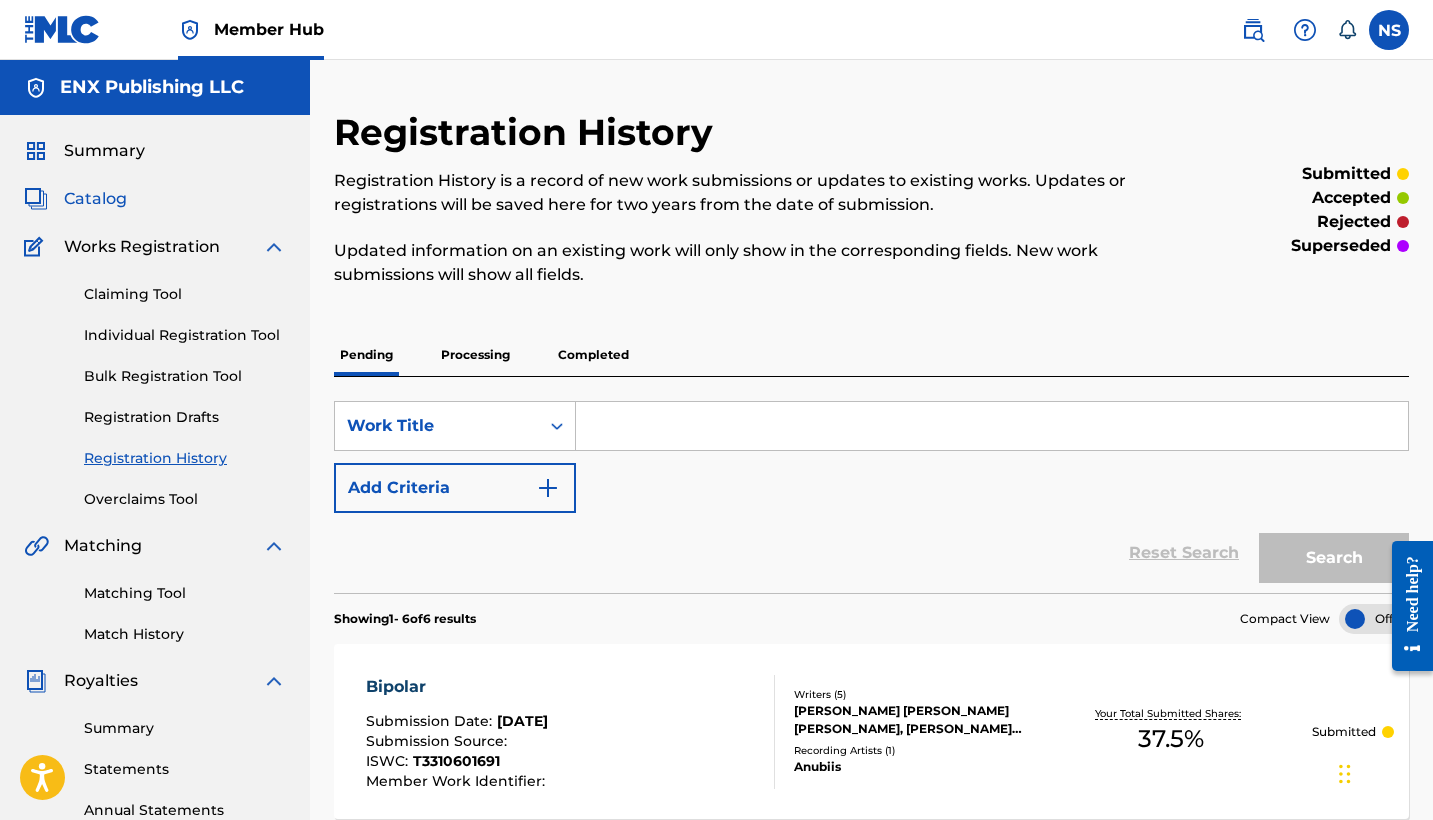
click at [76, 208] on span "Catalog" at bounding box center [95, 199] width 63 height 24
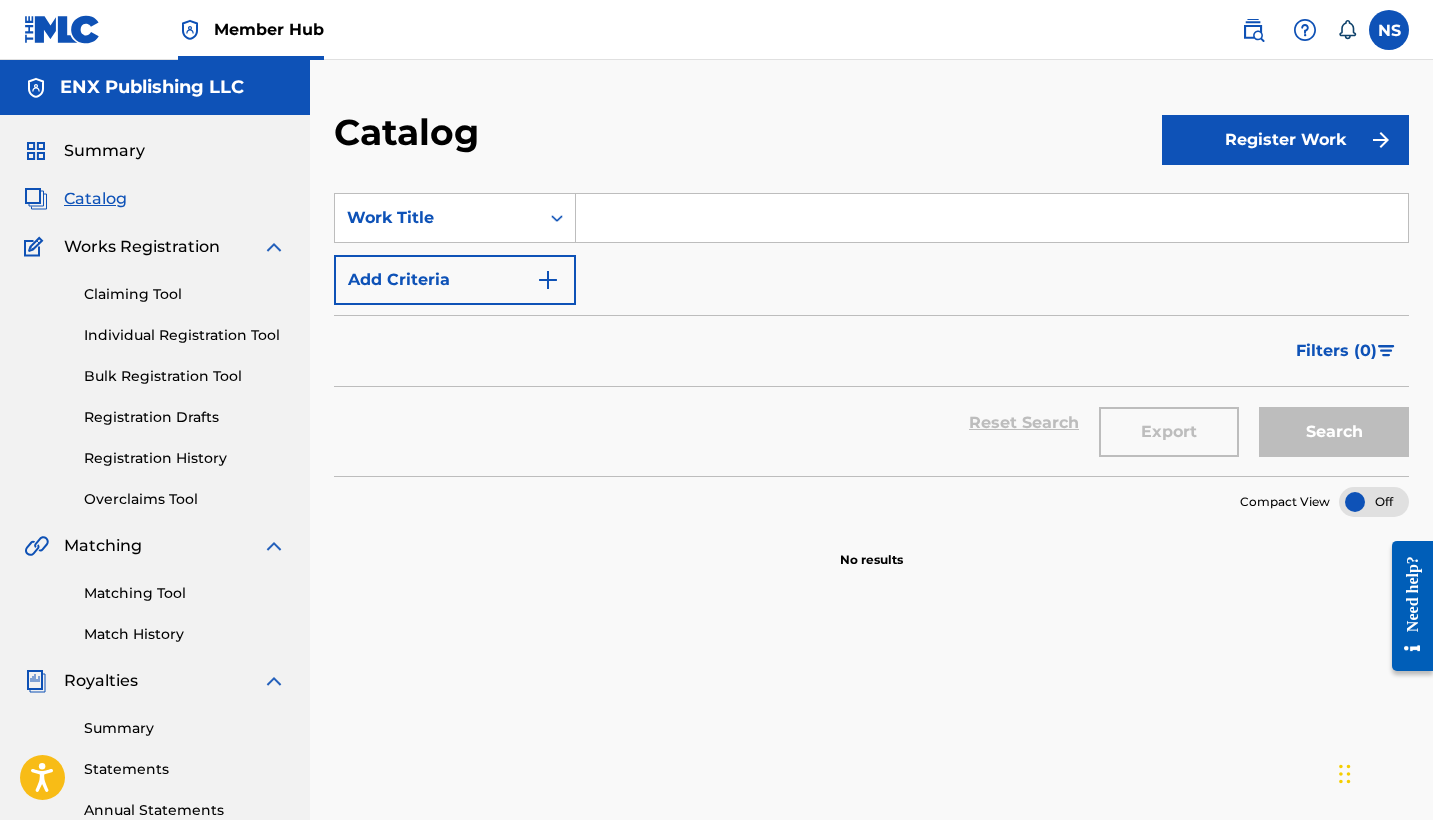
click at [143, 250] on span "Works Registration" at bounding box center [142, 247] width 156 height 24
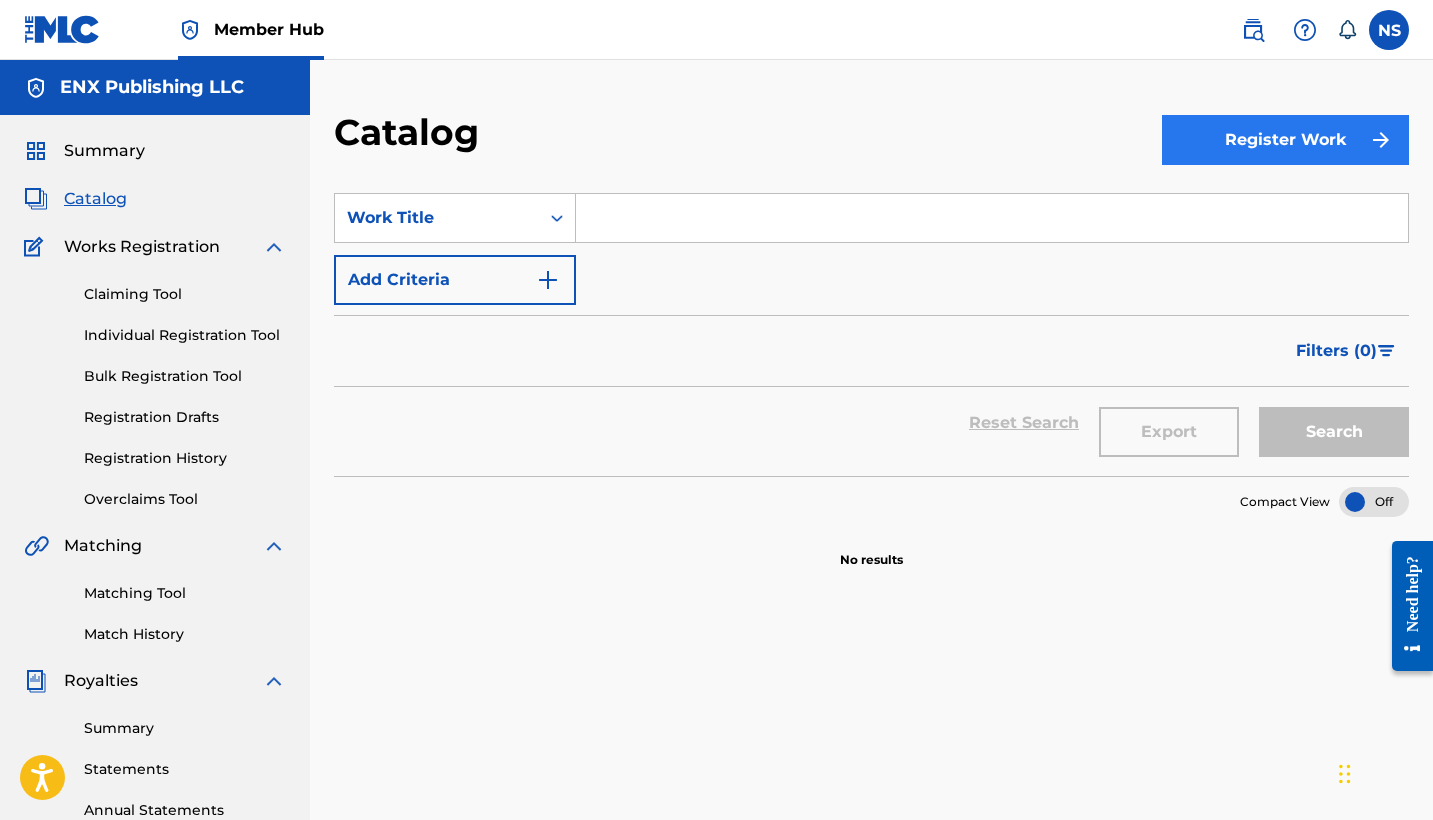
click at [1274, 143] on button "Register Work" at bounding box center [1285, 140] width 247 height 50
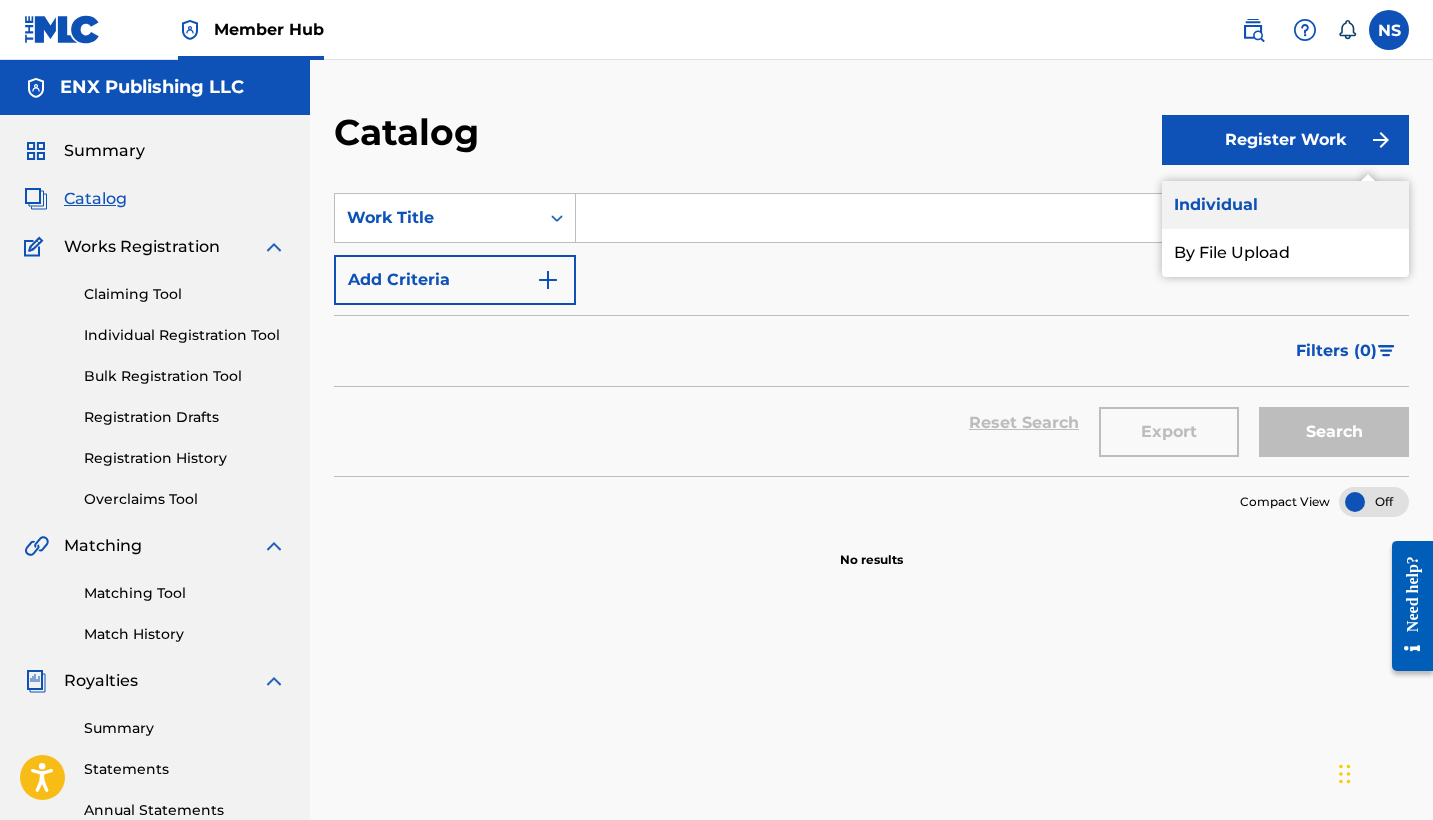
click at [1230, 216] on link "Individual" at bounding box center [1285, 205] width 247 height 48
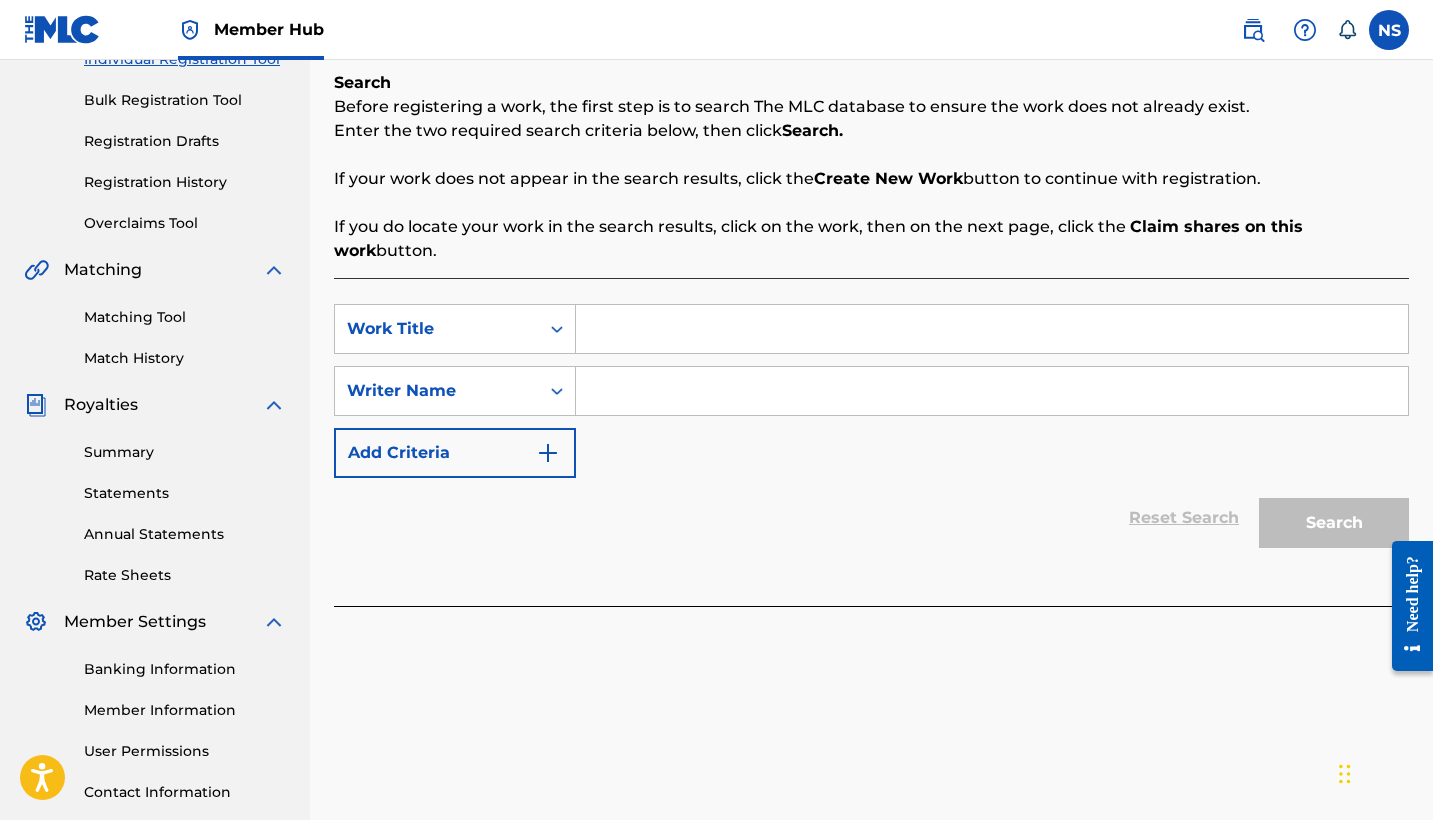
scroll to position [294, 0]
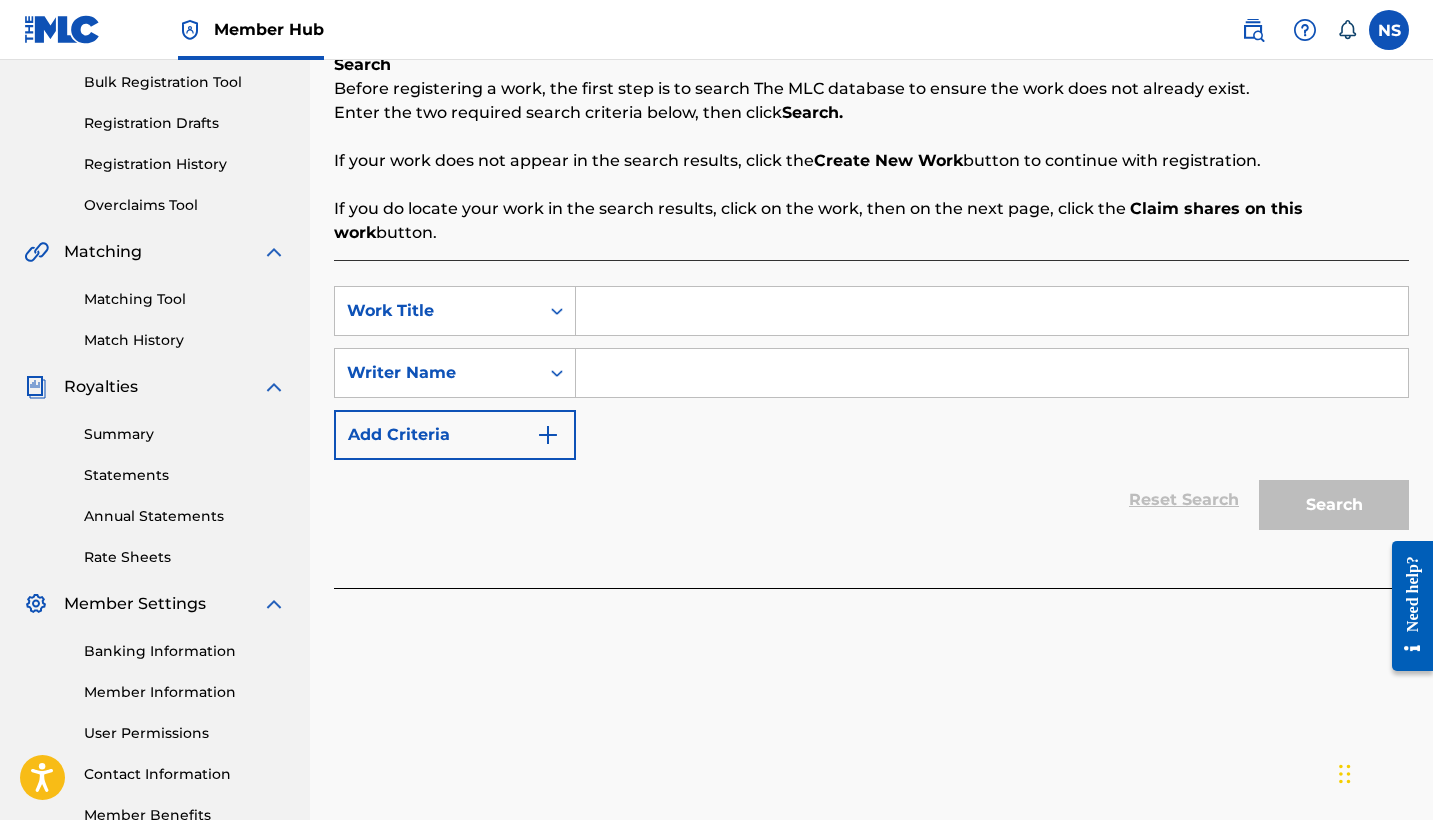
click at [671, 297] on input "Search Form" at bounding box center [992, 311] width 832 height 48
type input "Loke Eh Verte"
click at [679, 349] on input "Search Form" at bounding box center [992, 373] width 832 height 48
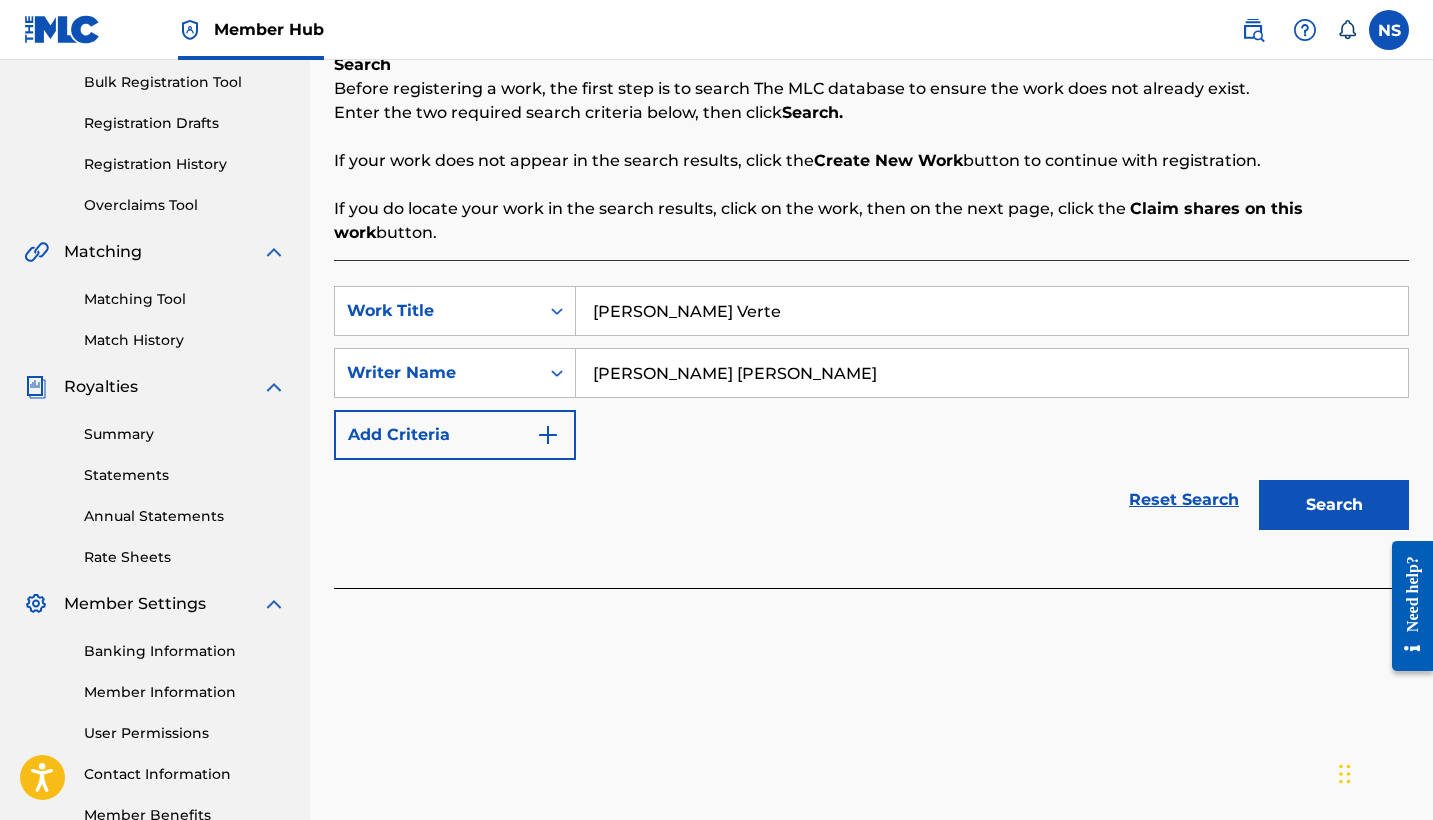
type input "[PERSON_NAME] [PERSON_NAME]"
click at [1334, 481] on button "Search" at bounding box center [1334, 505] width 150 height 50
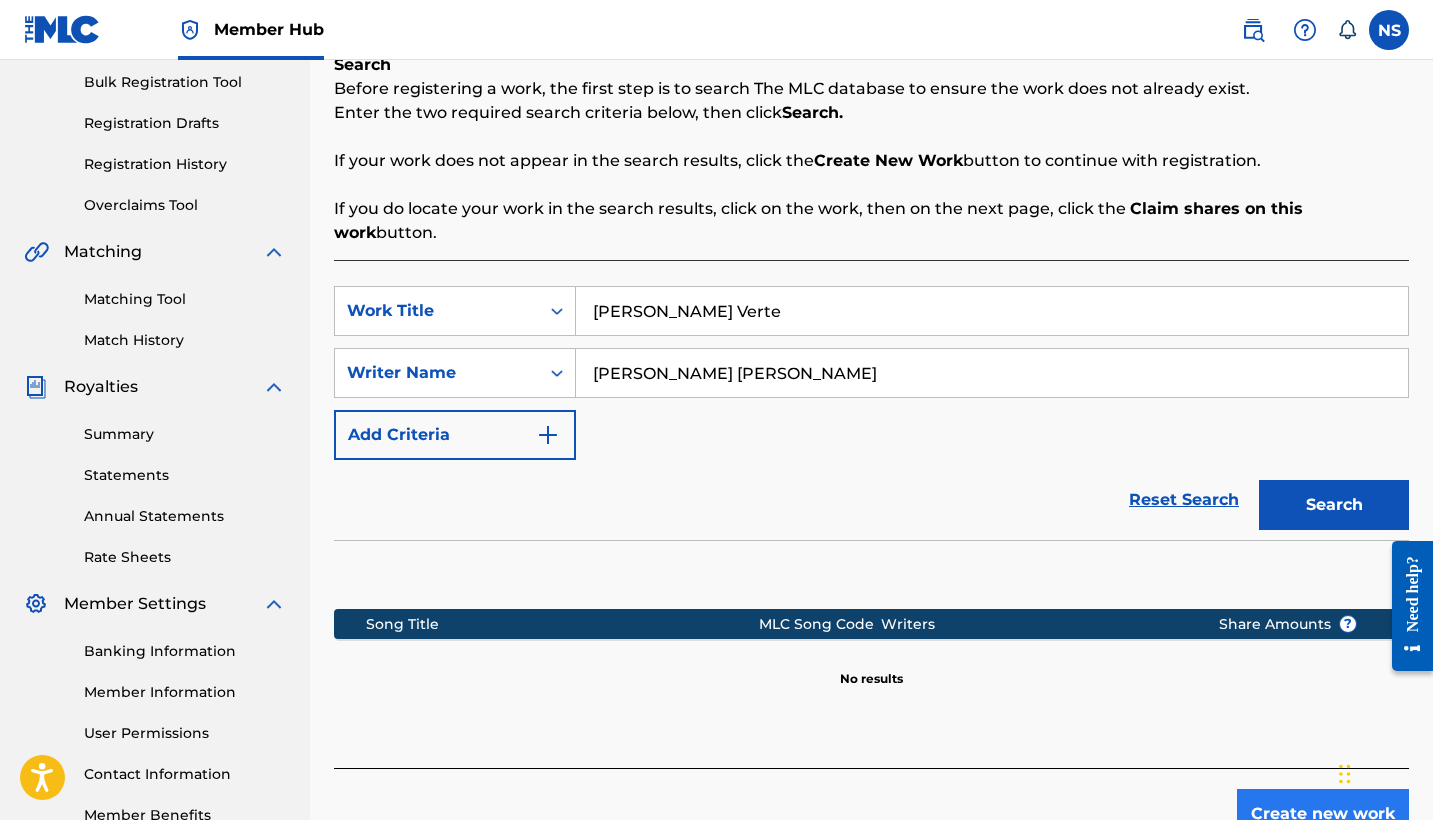
click at [1299, 806] on button "Create new work" at bounding box center [1323, 814] width 172 height 50
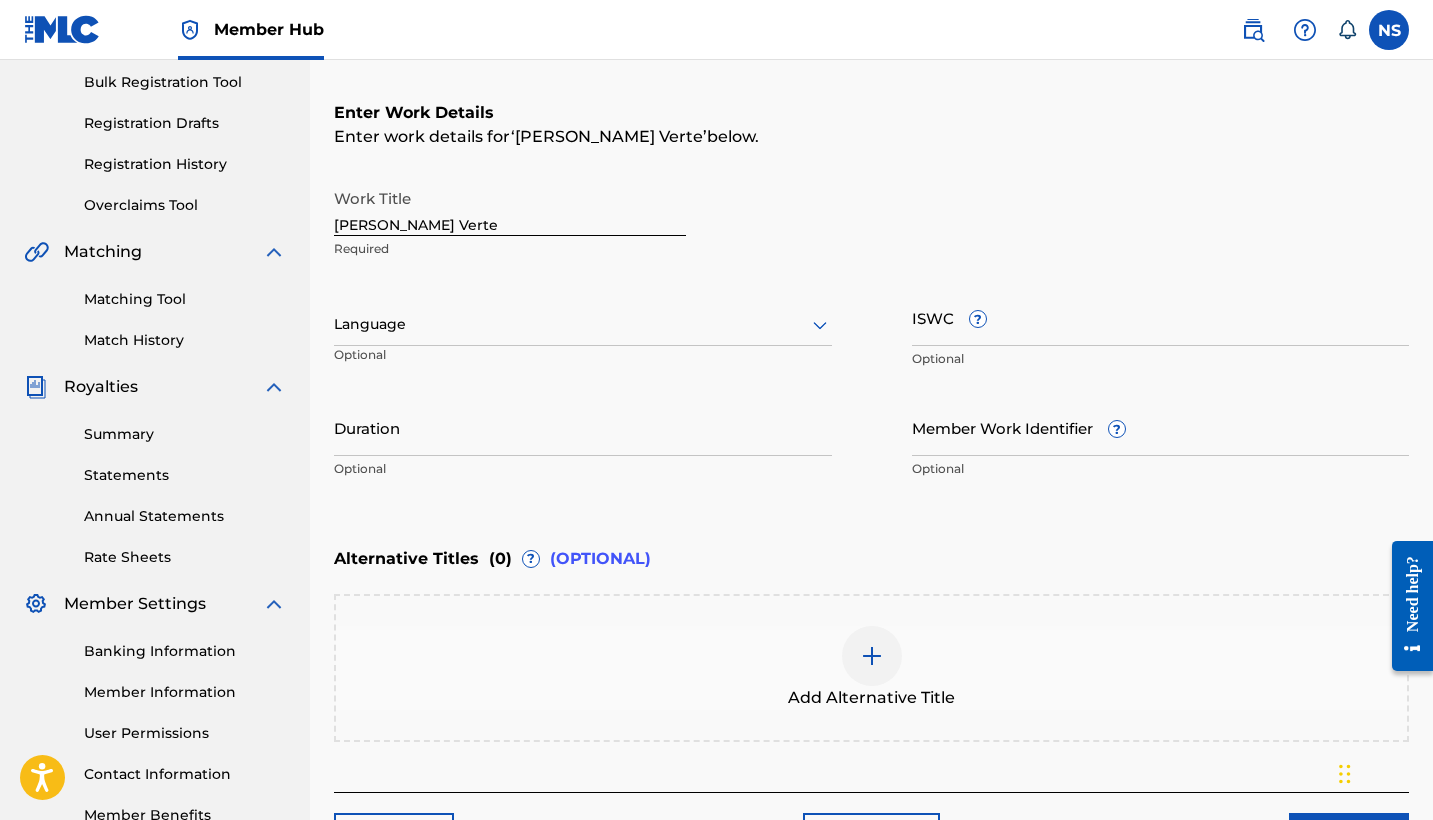
click at [440, 338] on div "Language" at bounding box center [583, 325] width 498 height 42
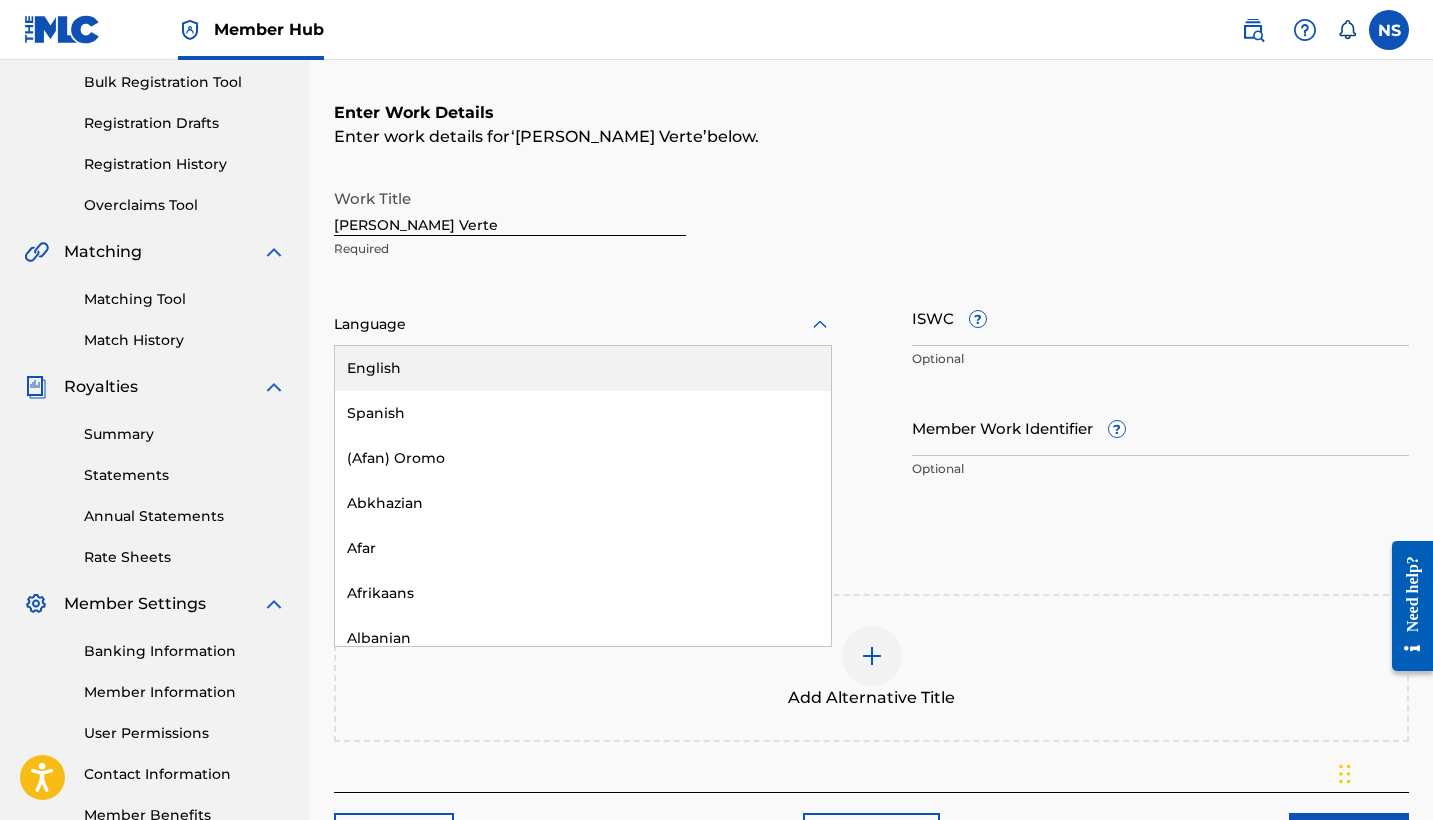
click at [461, 390] on div "English" at bounding box center [583, 368] width 496 height 45
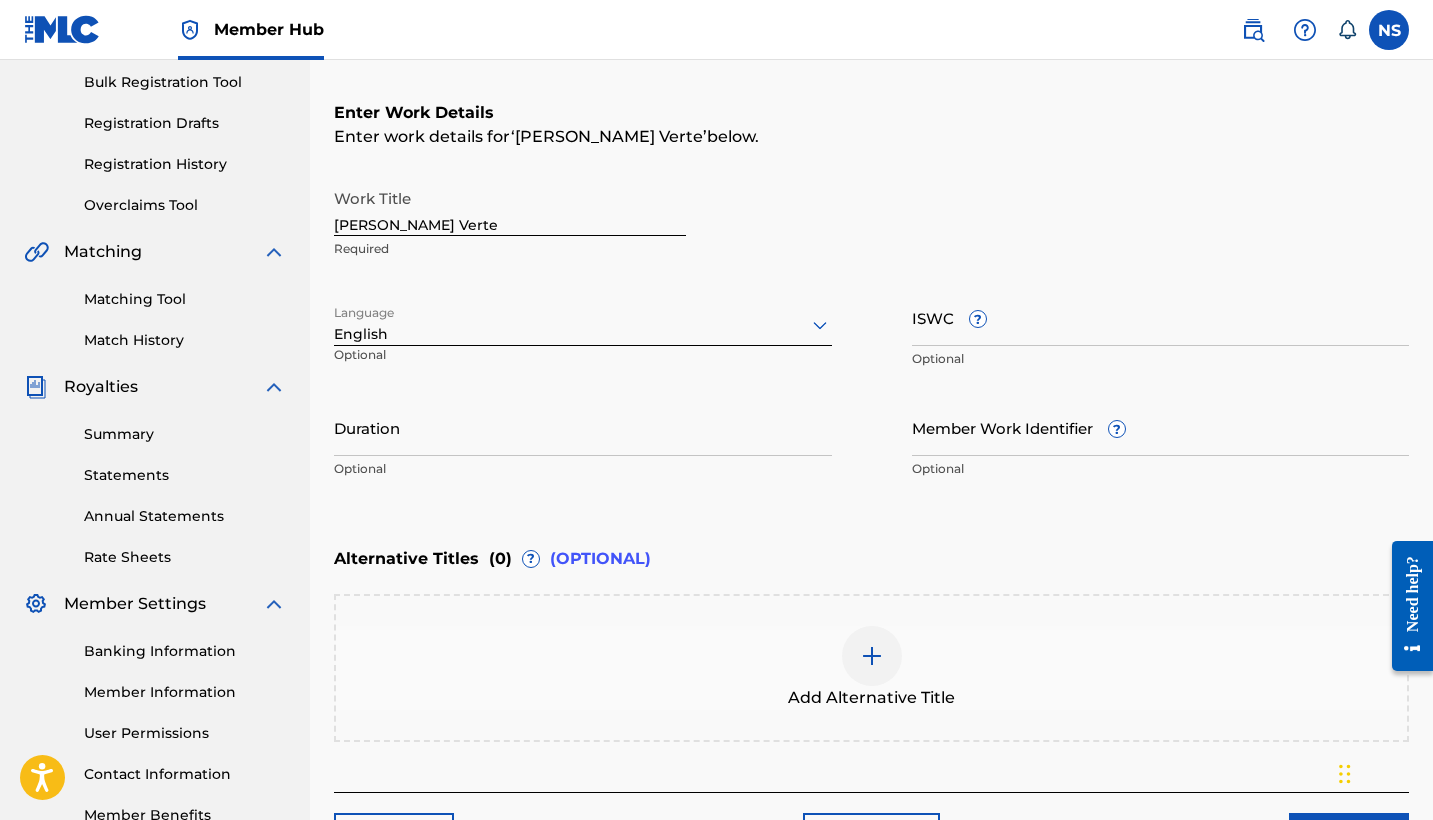
click at [435, 343] on div "English" at bounding box center [583, 334] width 498 height 21
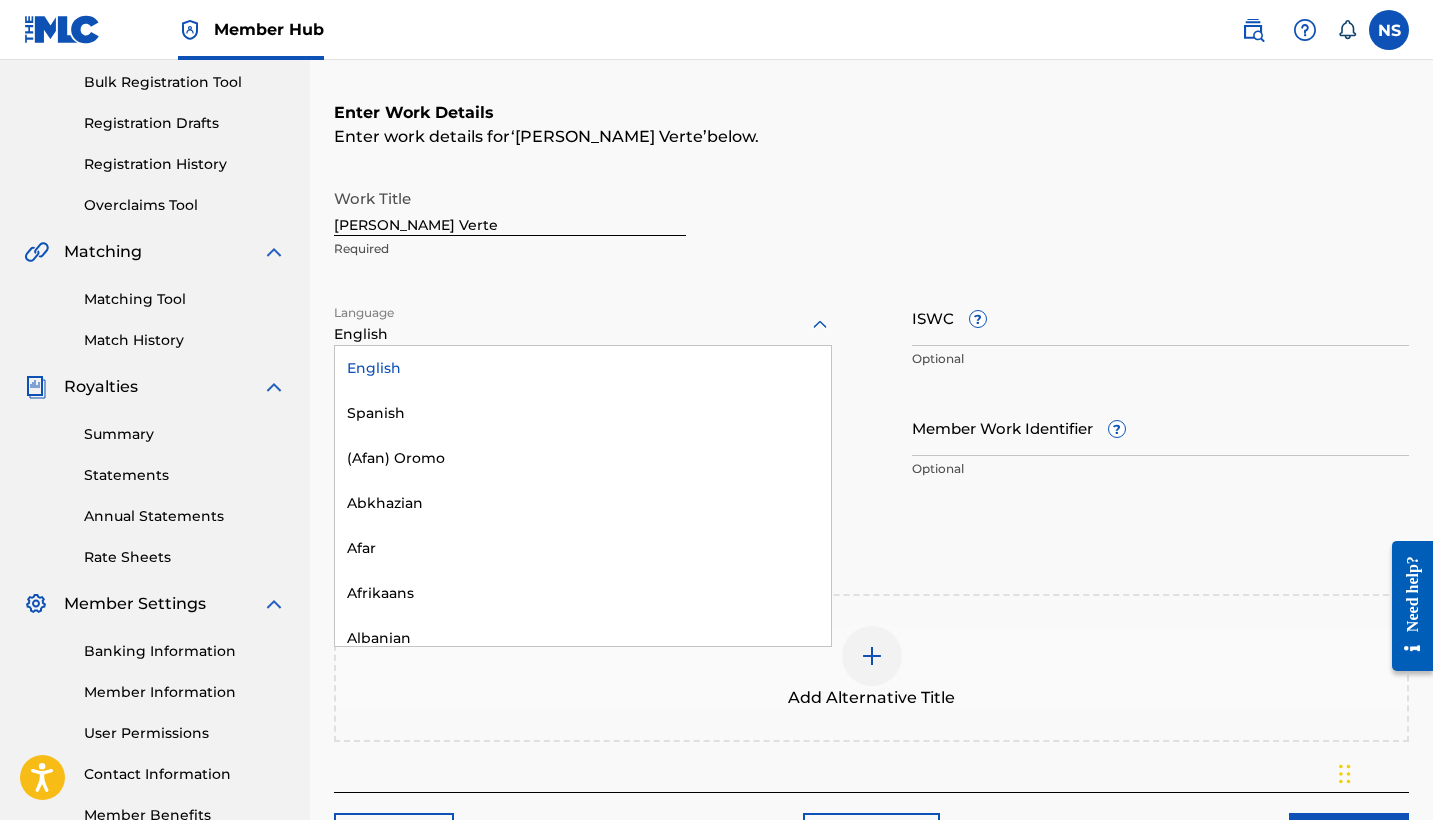
click at [435, 343] on div "English" at bounding box center [583, 334] width 498 height 21
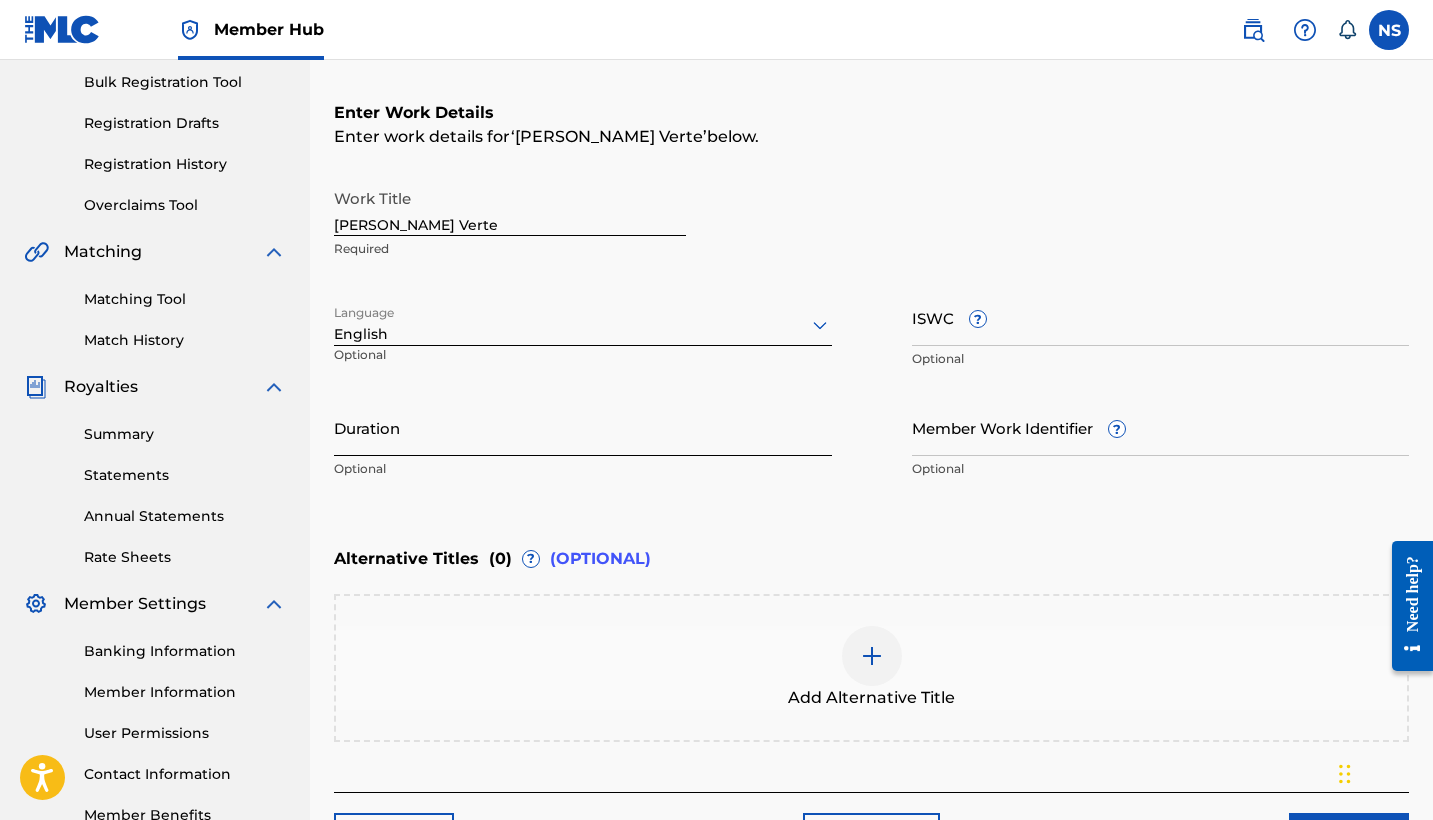
click at [440, 434] on input "Duration" at bounding box center [583, 427] width 498 height 57
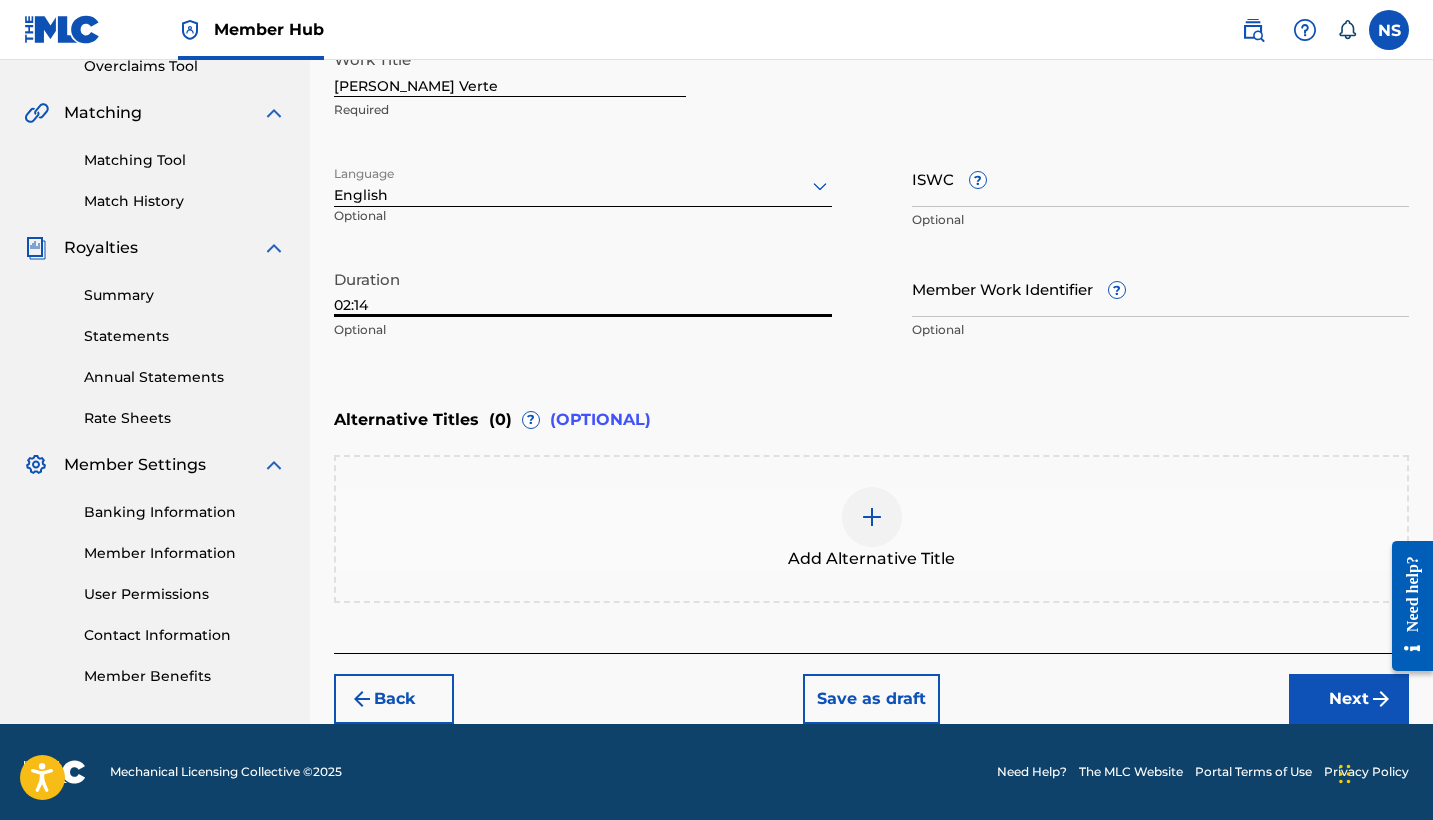
scroll to position [433, 0]
type input "02:14"
click at [1332, 699] on button "Next" at bounding box center [1349, 699] width 120 height 50
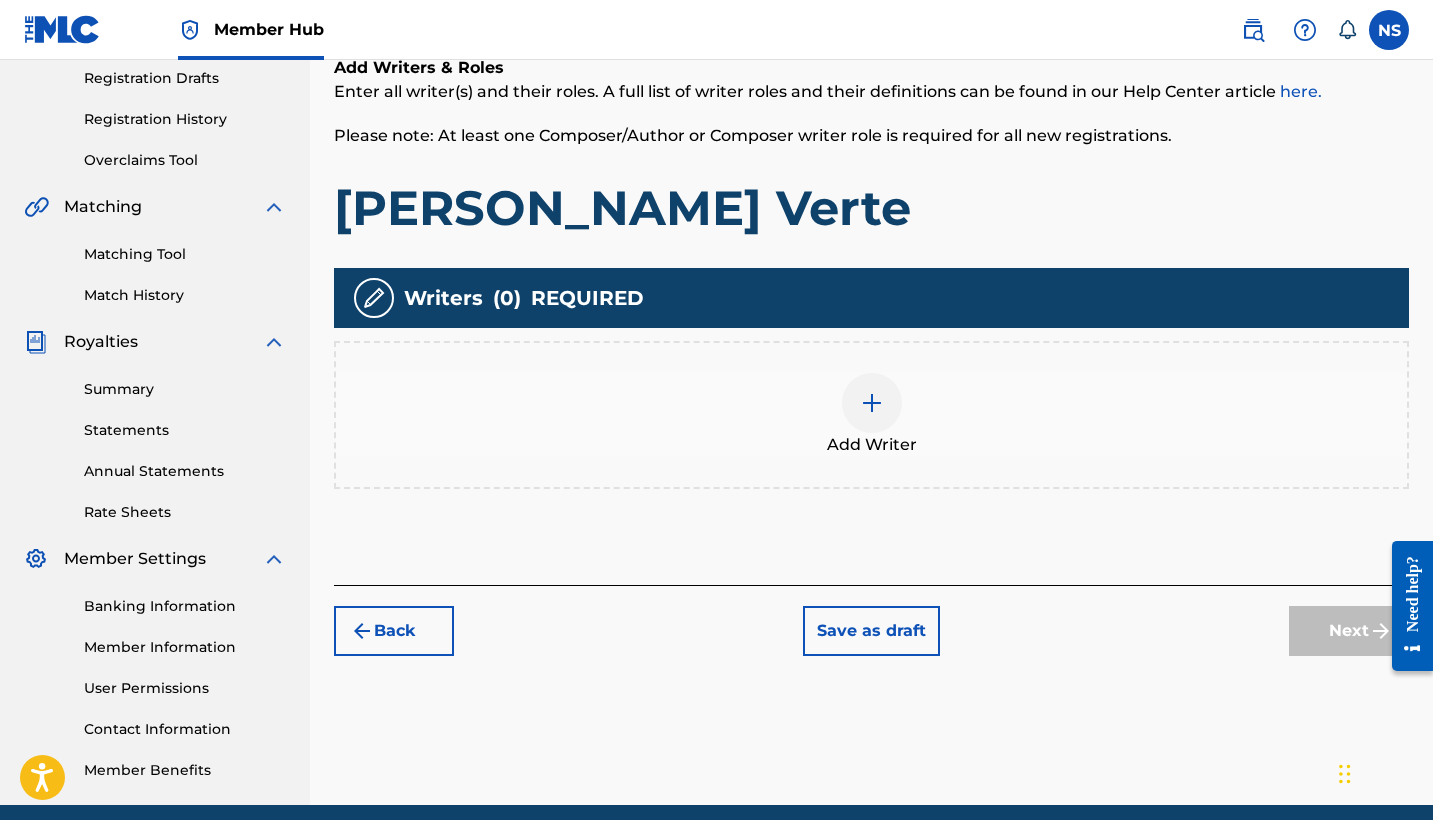
scroll to position [322, 0]
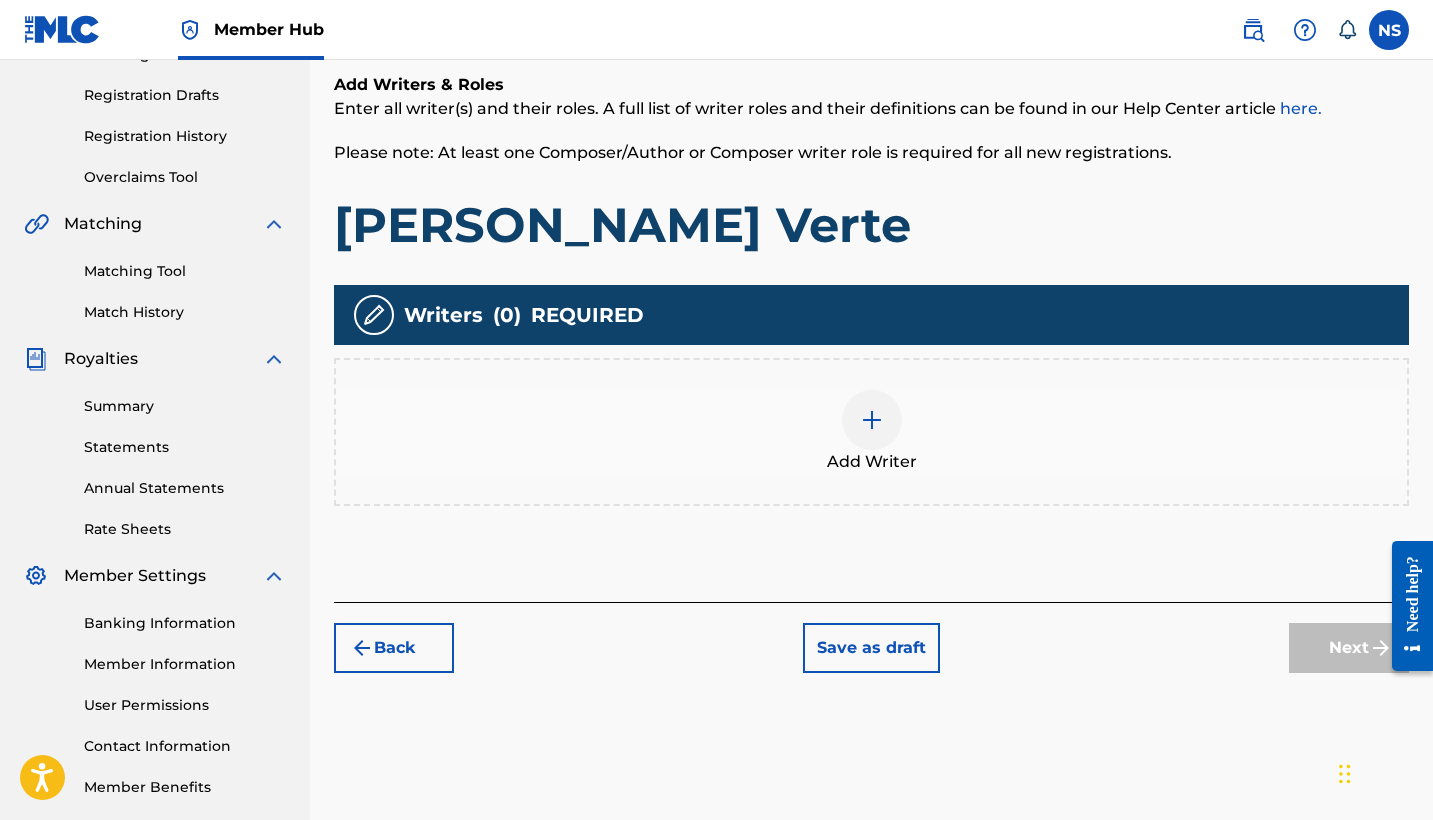
click at [856, 411] on div at bounding box center [872, 420] width 60 height 60
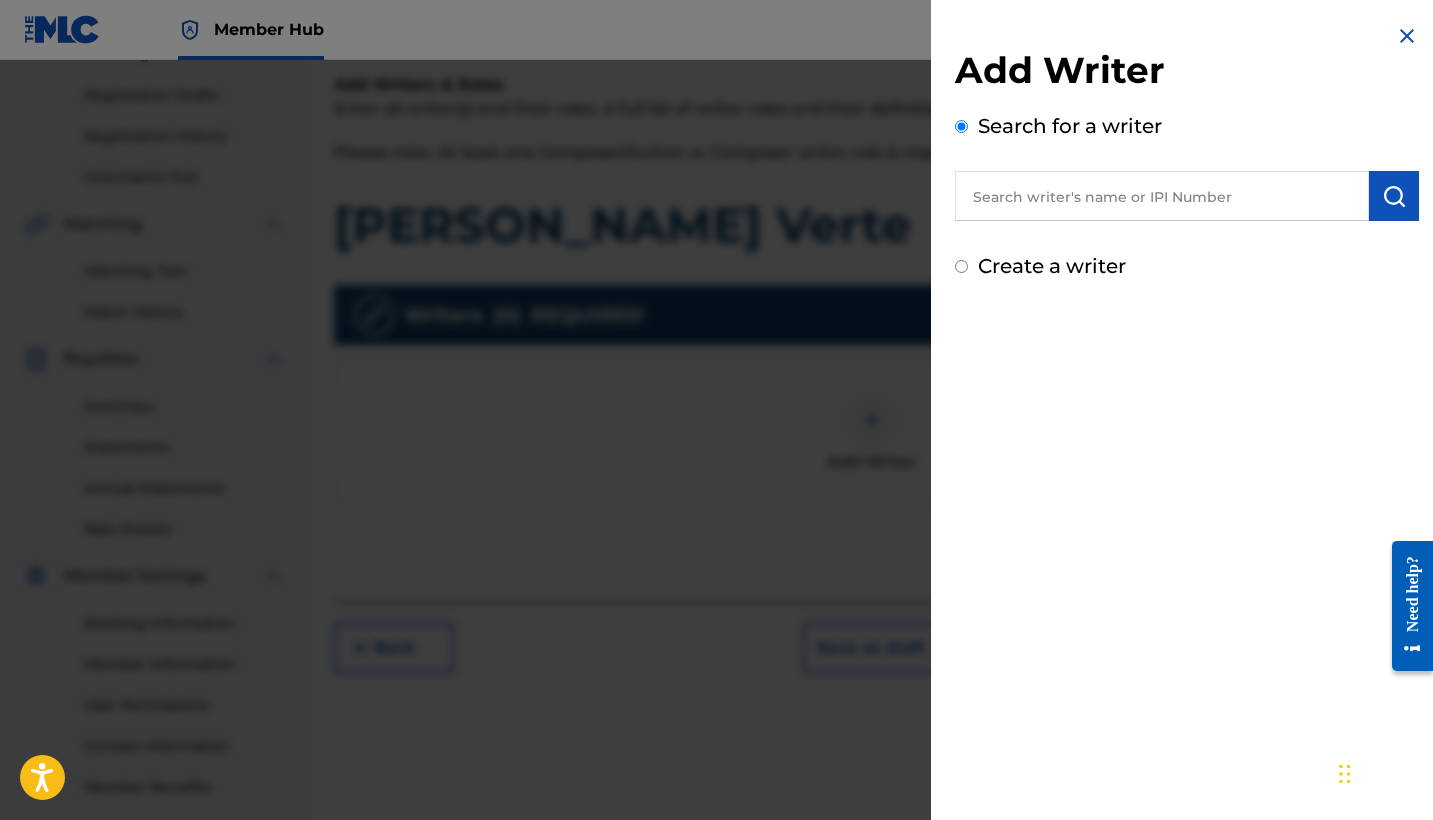
click at [1117, 216] on input "text" at bounding box center [1162, 196] width 414 height 50
paste input "[PERSON_NAME] [PERSON_NAME]"
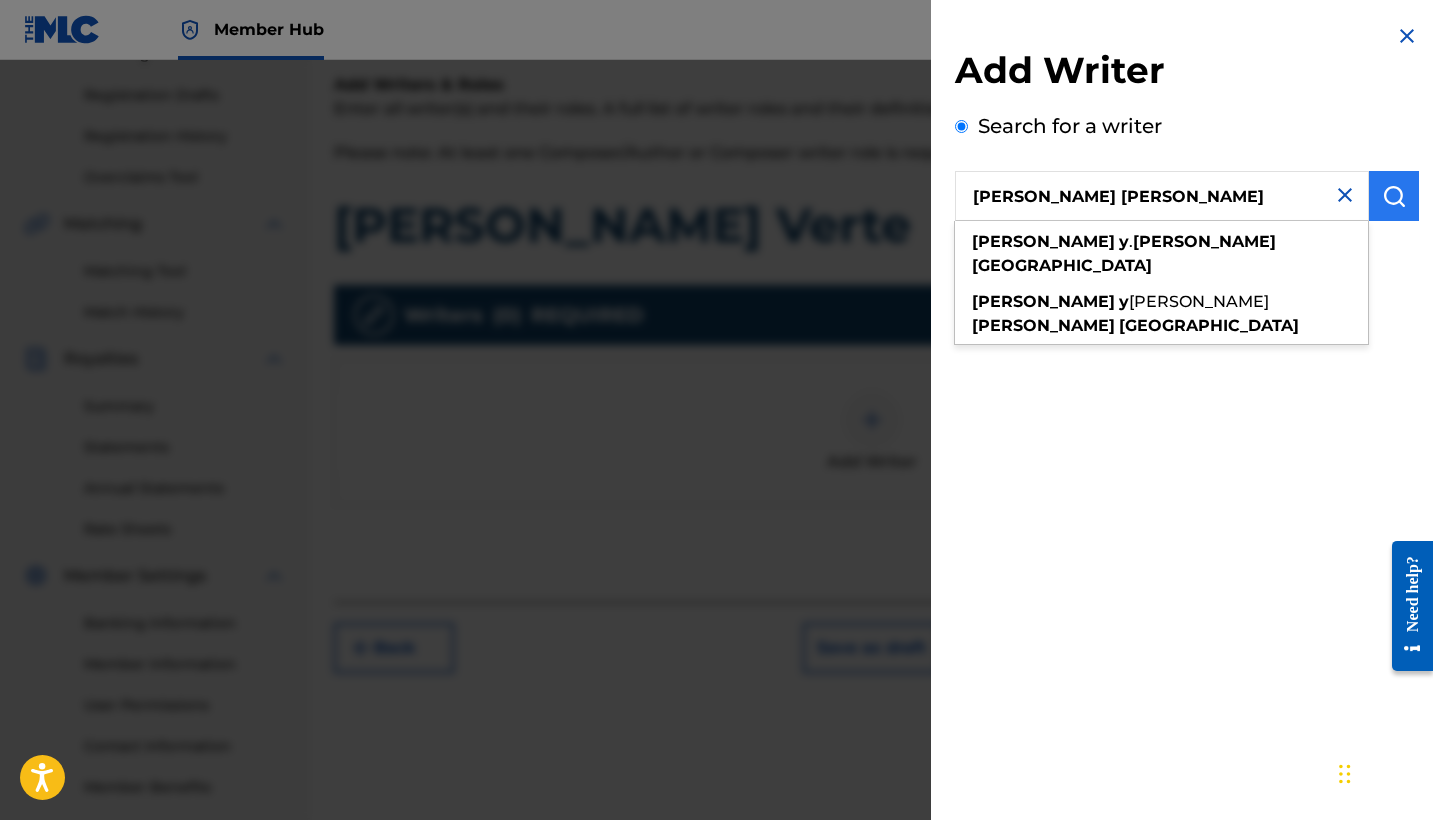
type input "[PERSON_NAME] [PERSON_NAME]"
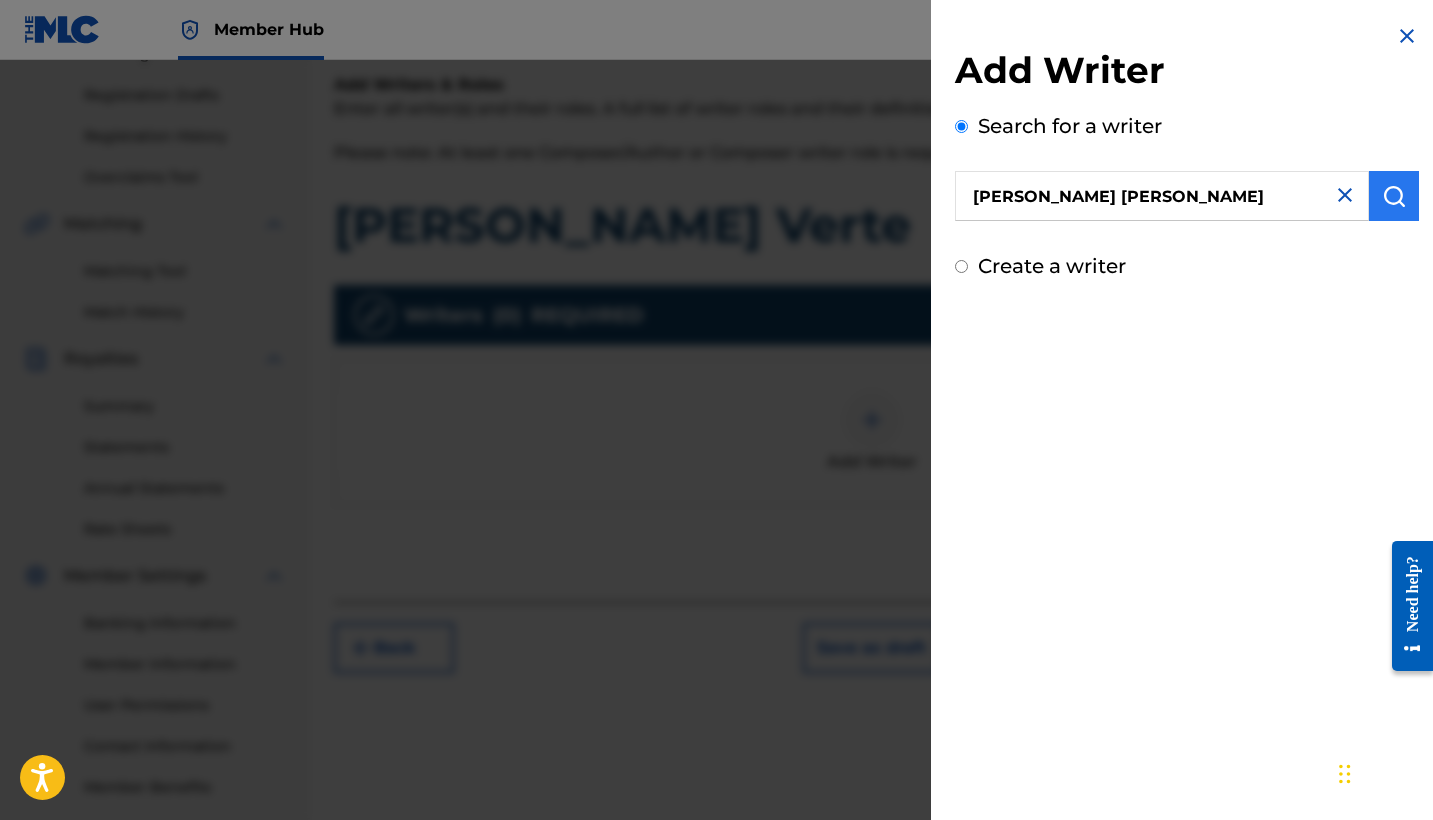
click at [1394, 181] on button "submit" at bounding box center [1394, 196] width 50 height 50
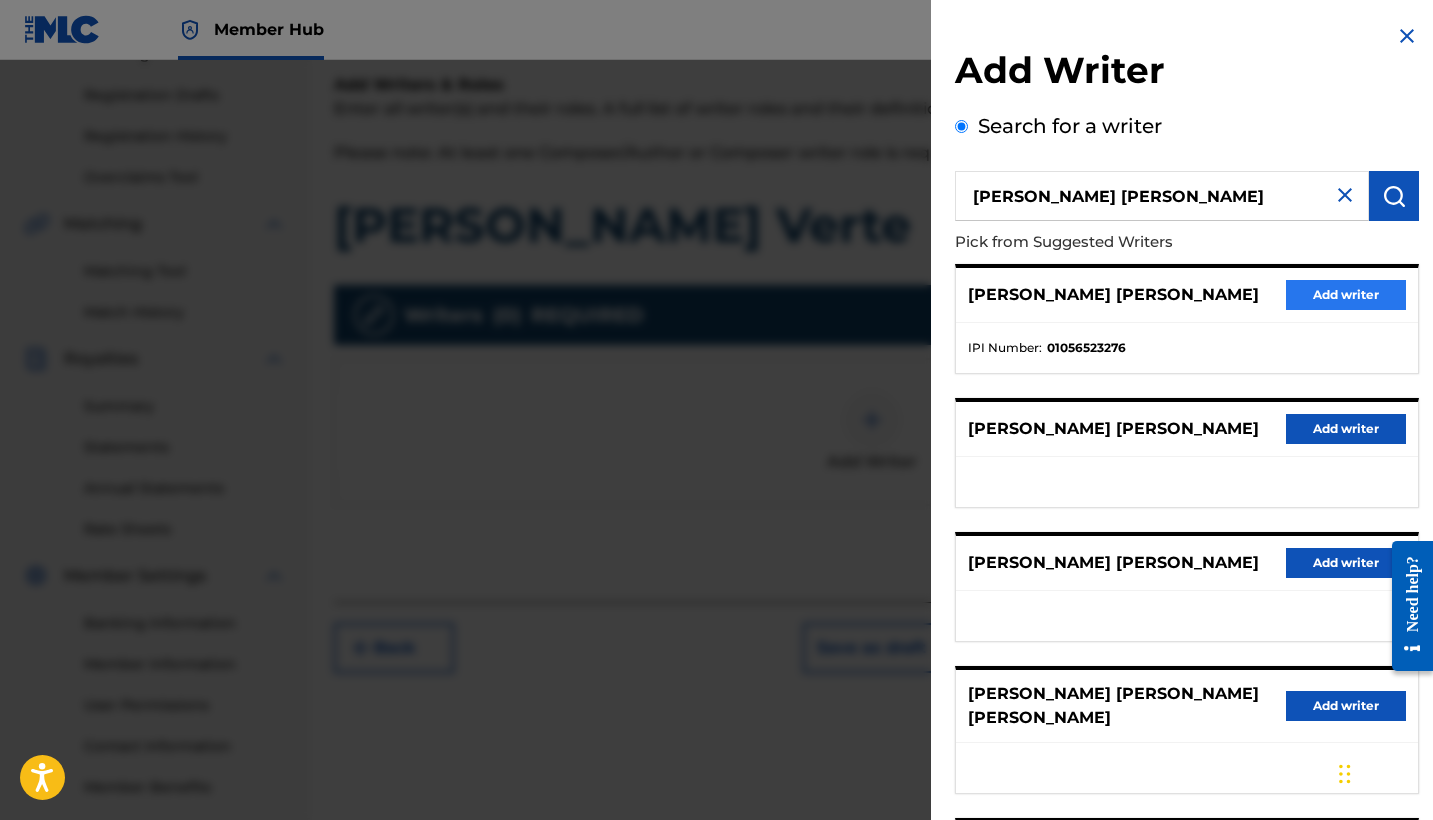
click at [1306, 301] on button "Add writer" at bounding box center [1346, 295] width 120 height 30
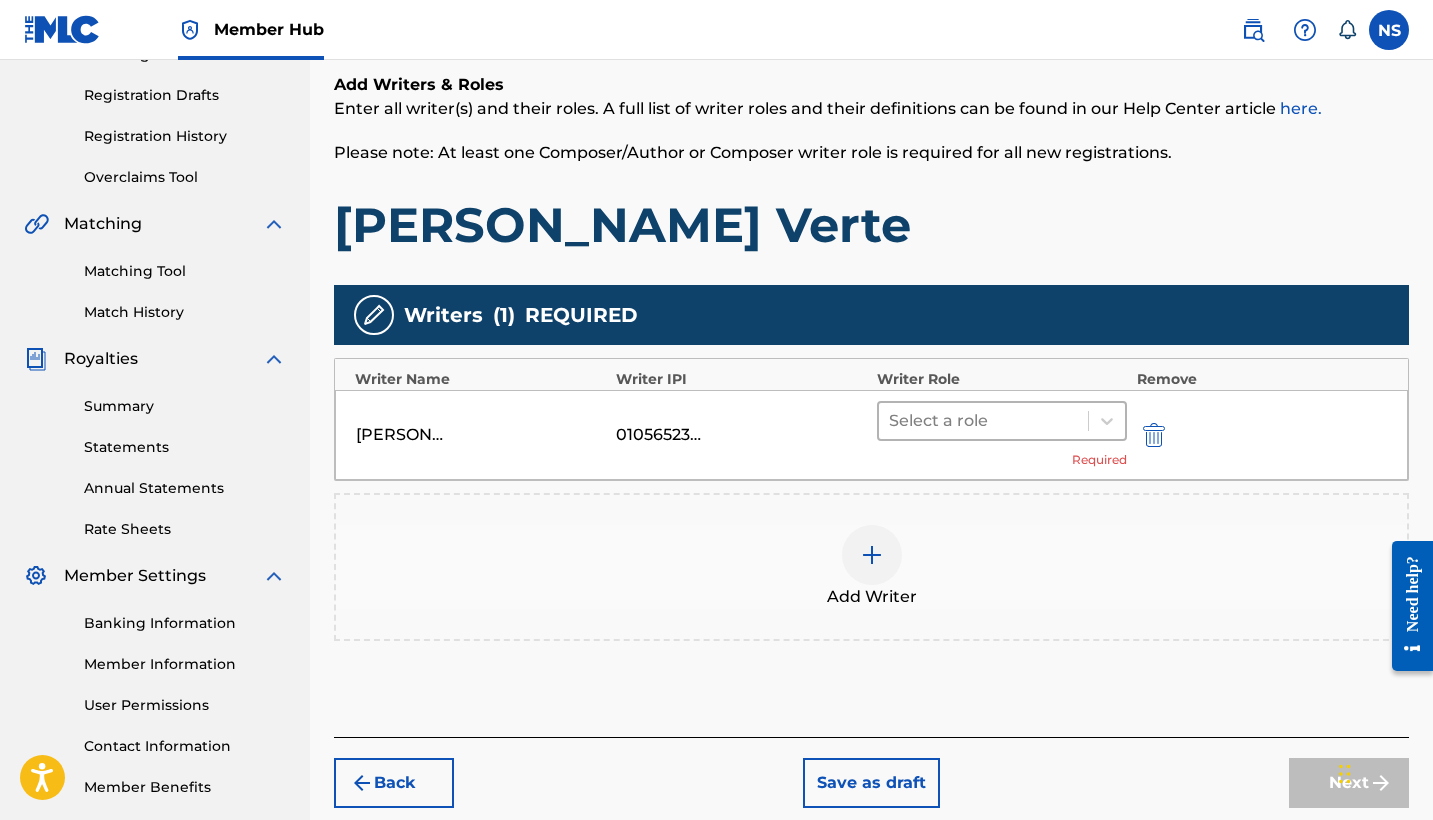
click at [980, 435] on div "Select a role" at bounding box center [983, 421] width 209 height 36
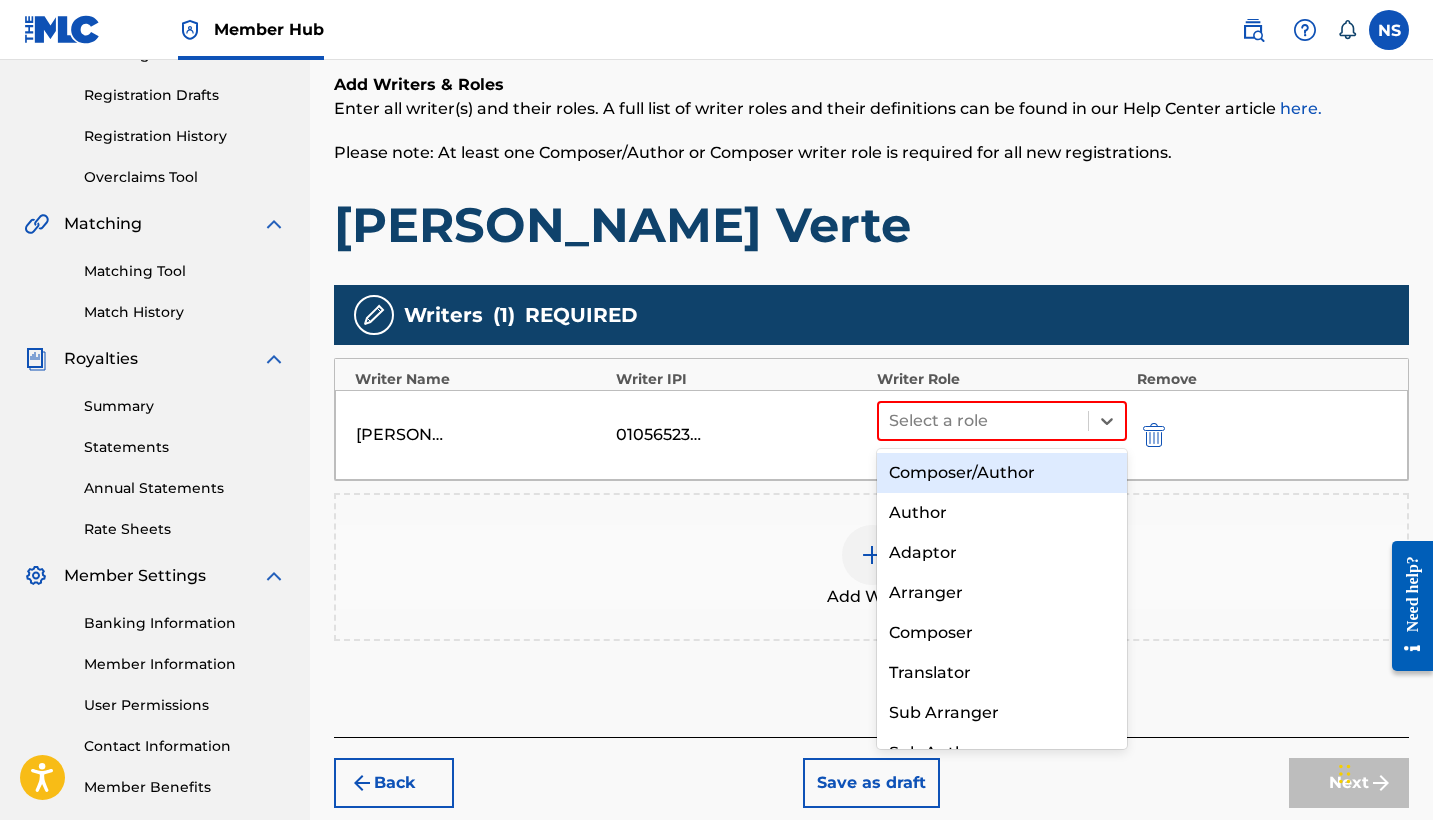
click at [994, 475] on div "Composer/Author" at bounding box center [1002, 473] width 250 height 40
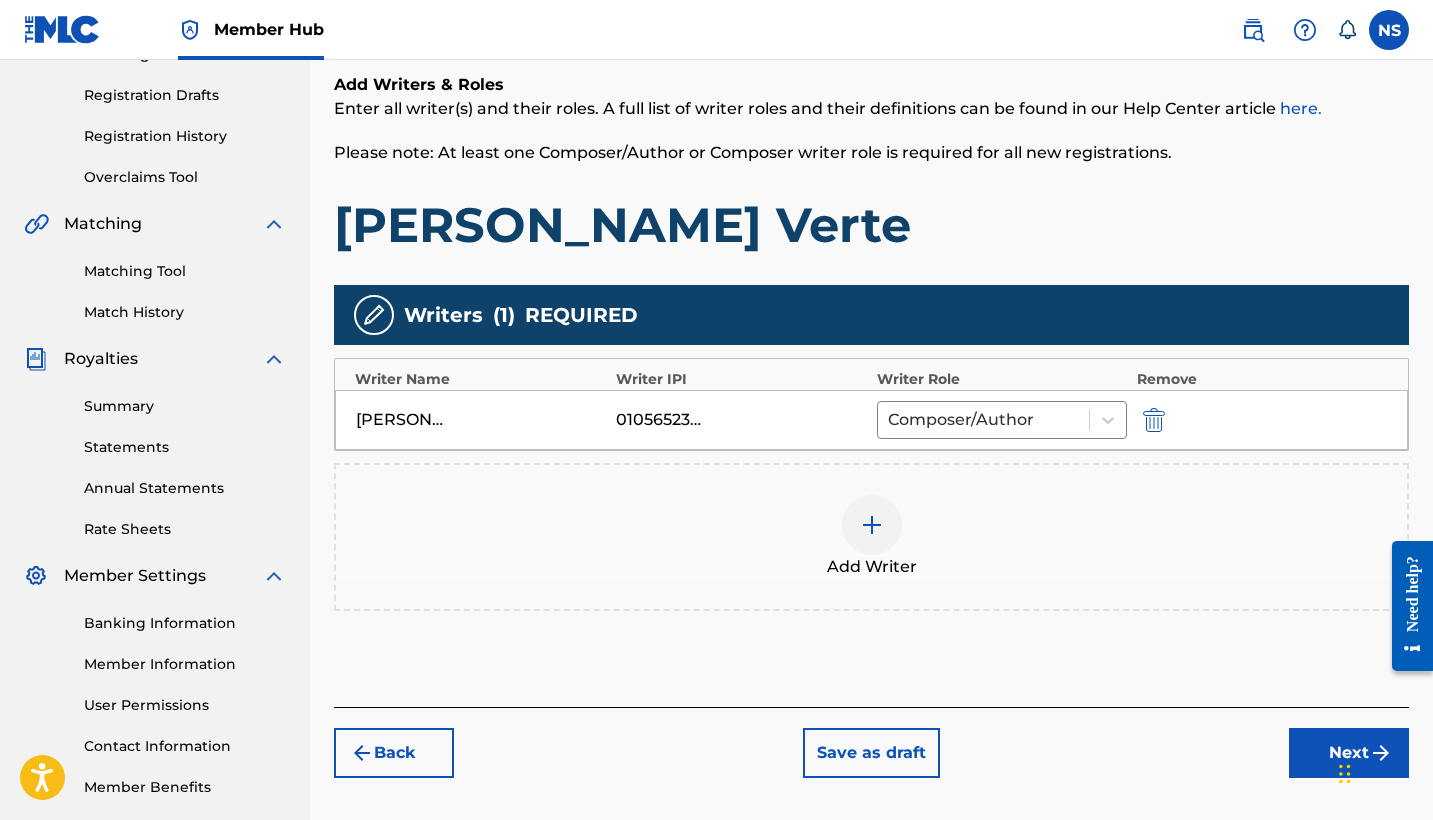
click at [891, 516] on div at bounding box center [872, 525] width 60 height 60
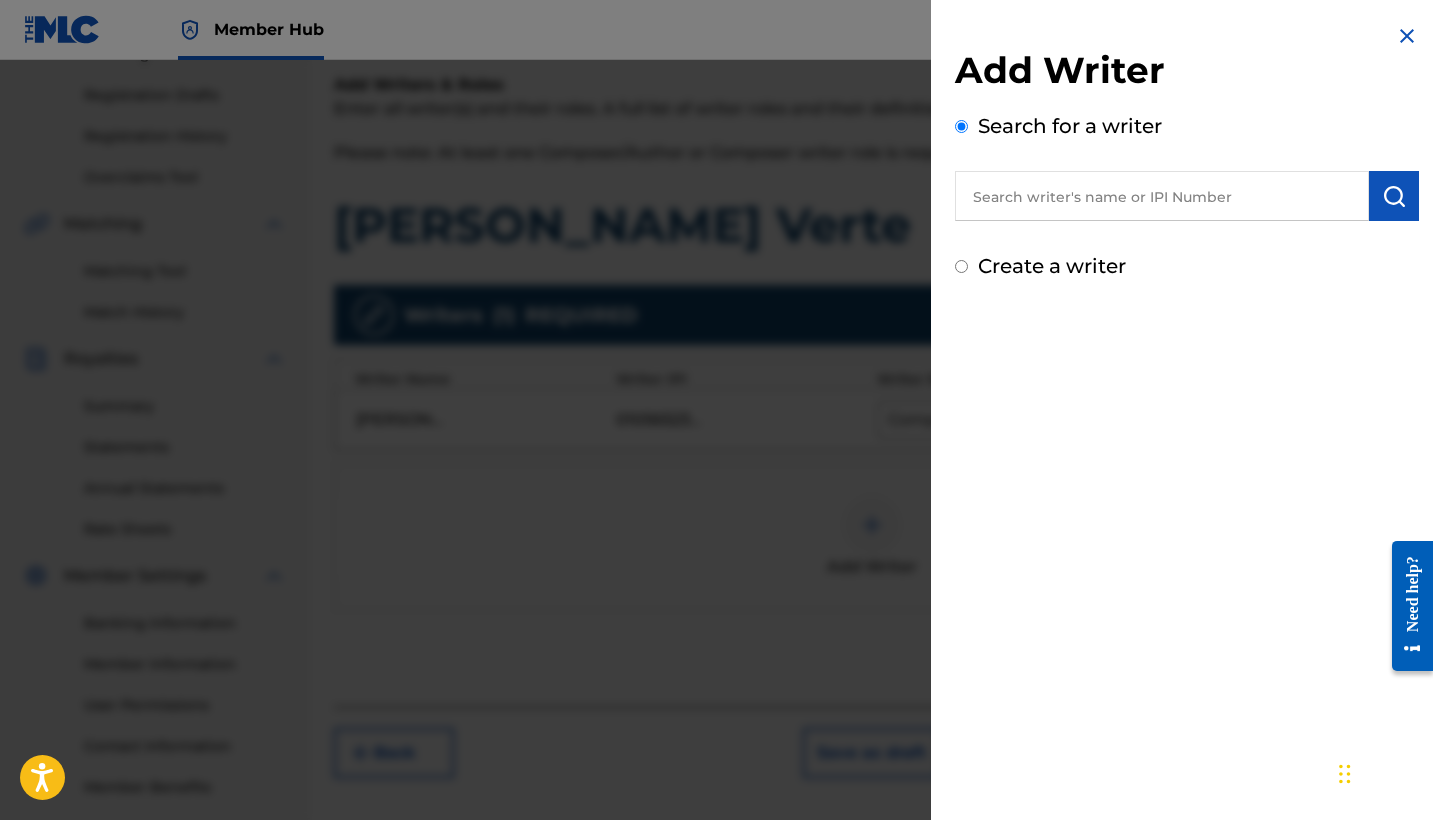
click at [1022, 205] on input "text" at bounding box center [1162, 196] width 414 height 50
click at [1404, 25] on img at bounding box center [1407, 36] width 24 height 24
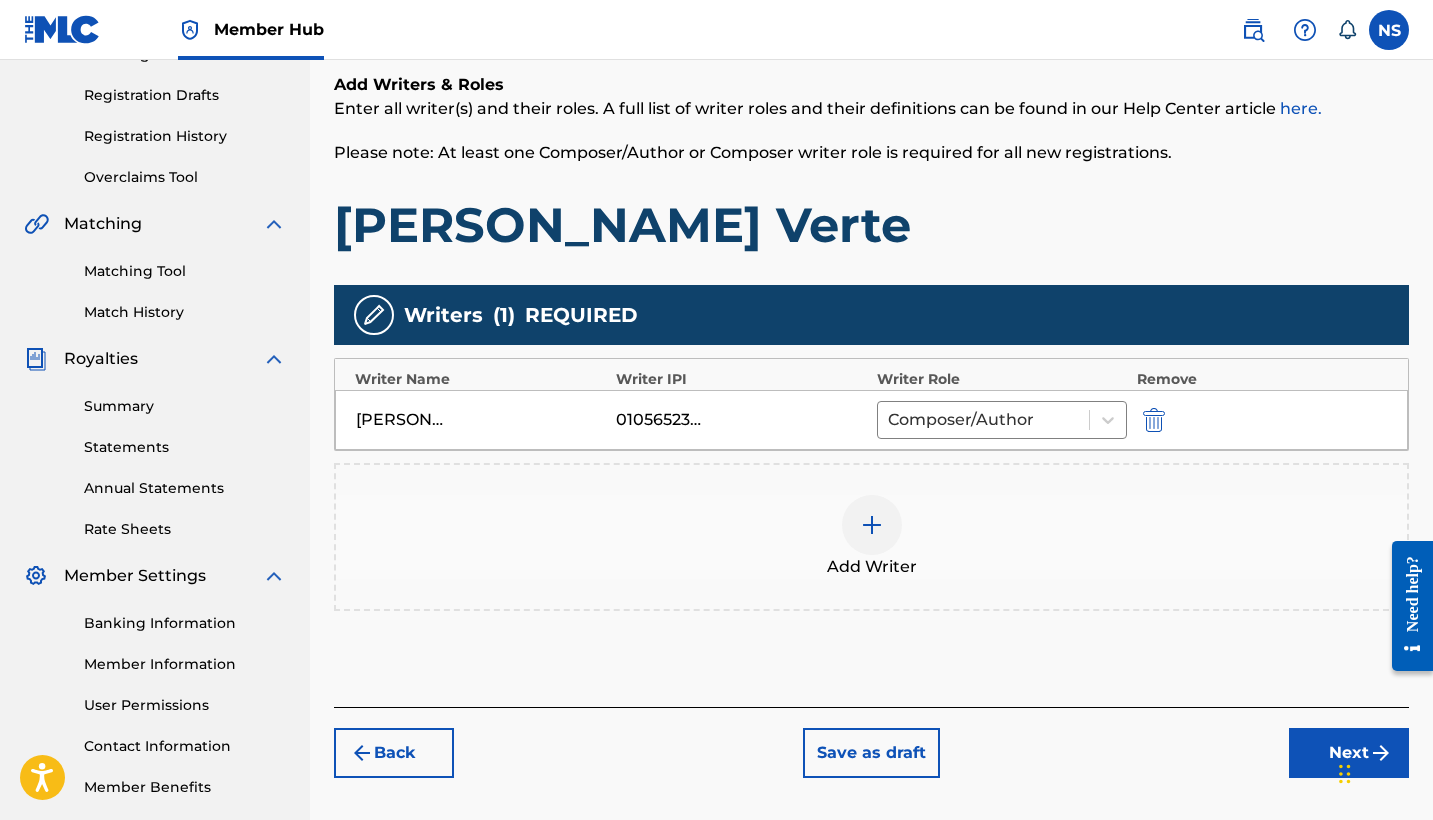
click at [892, 522] on div at bounding box center [872, 525] width 60 height 60
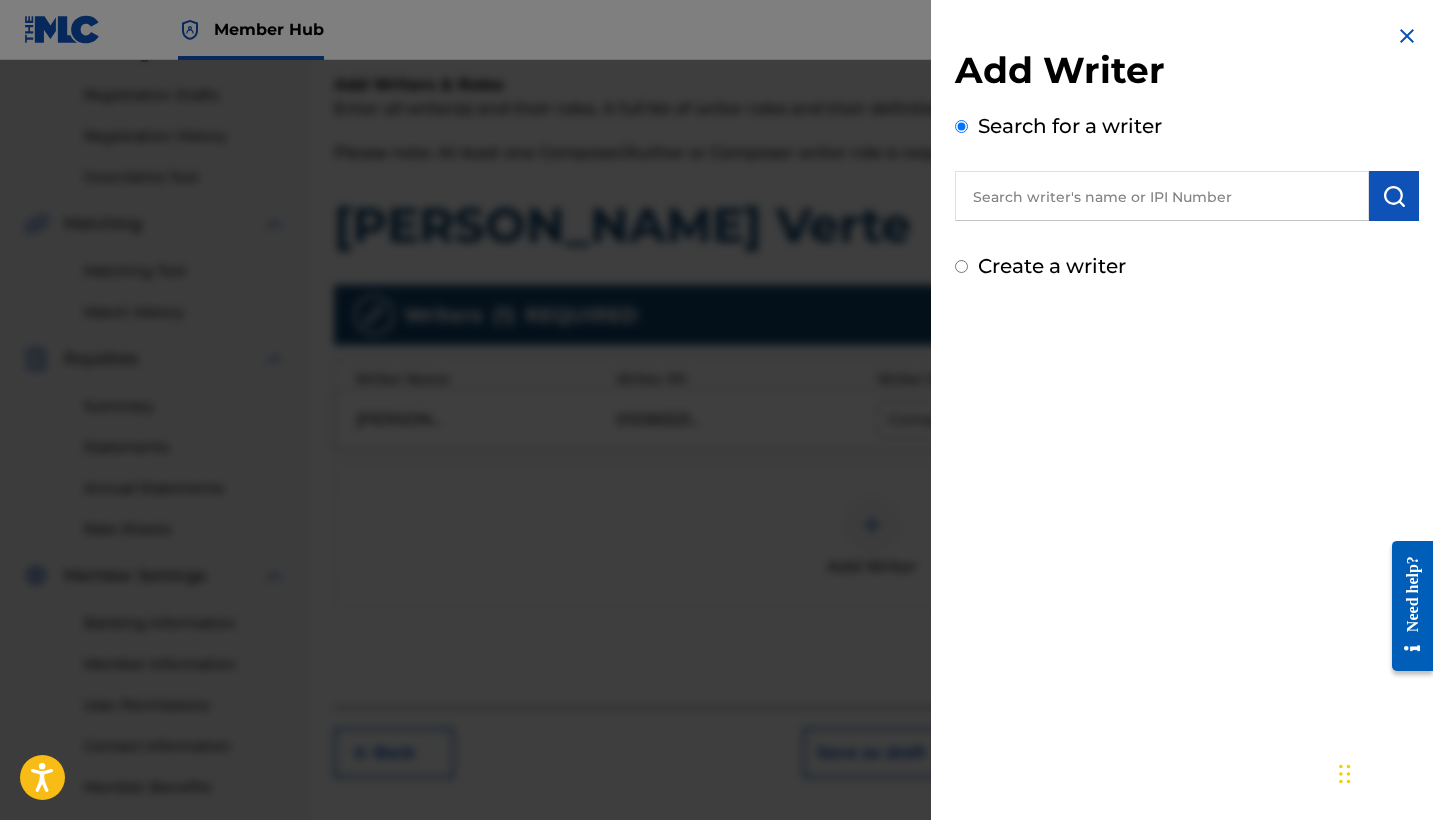
click at [1053, 214] on input "text" at bounding box center [1162, 196] width 414 height 50
paste input "1119552465"
type input "1119552465"
click at [1382, 187] on img "submit" at bounding box center [1394, 196] width 24 height 24
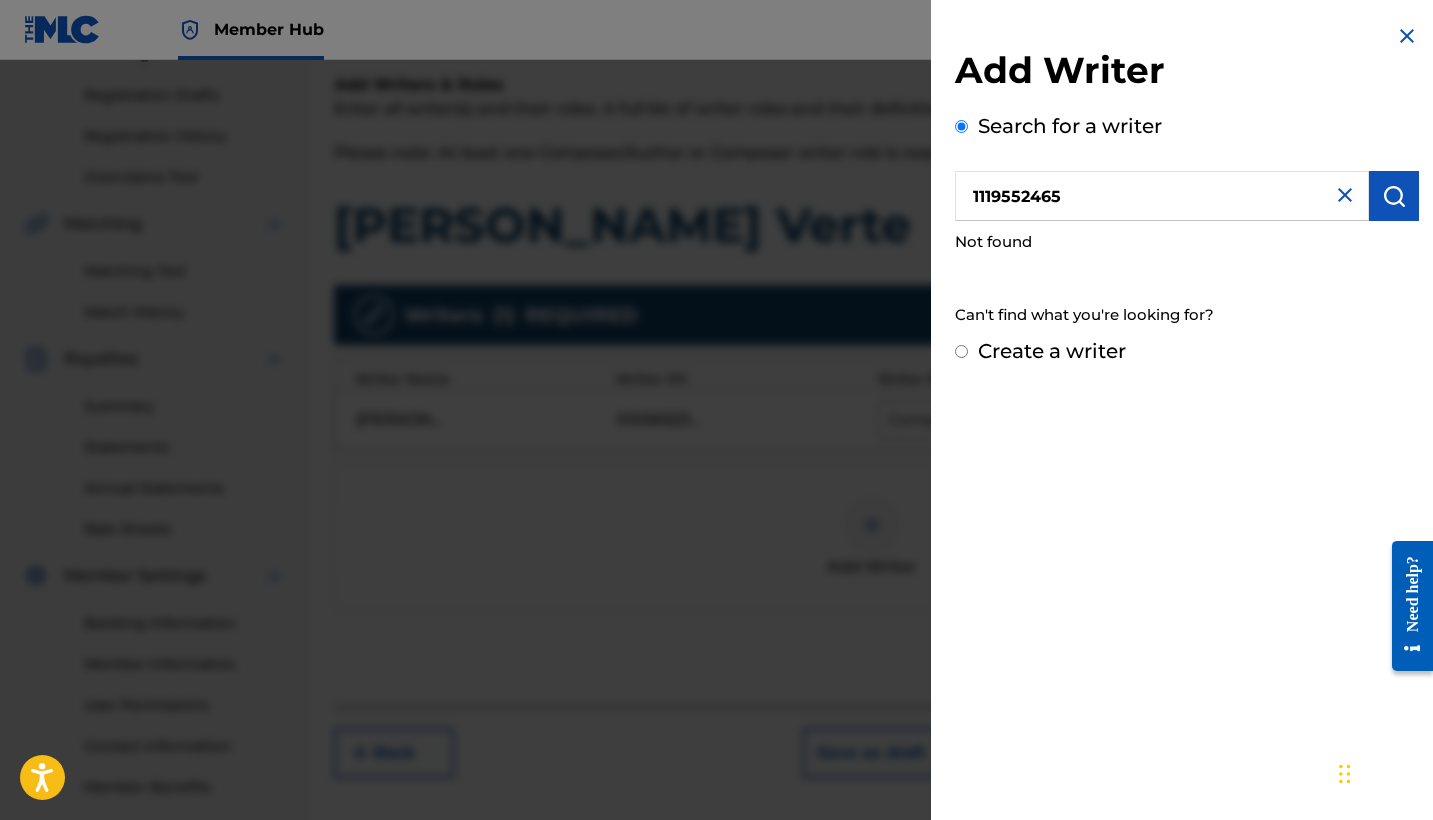
click at [1395, 38] on img at bounding box center [1407, 36] width 24 height 24
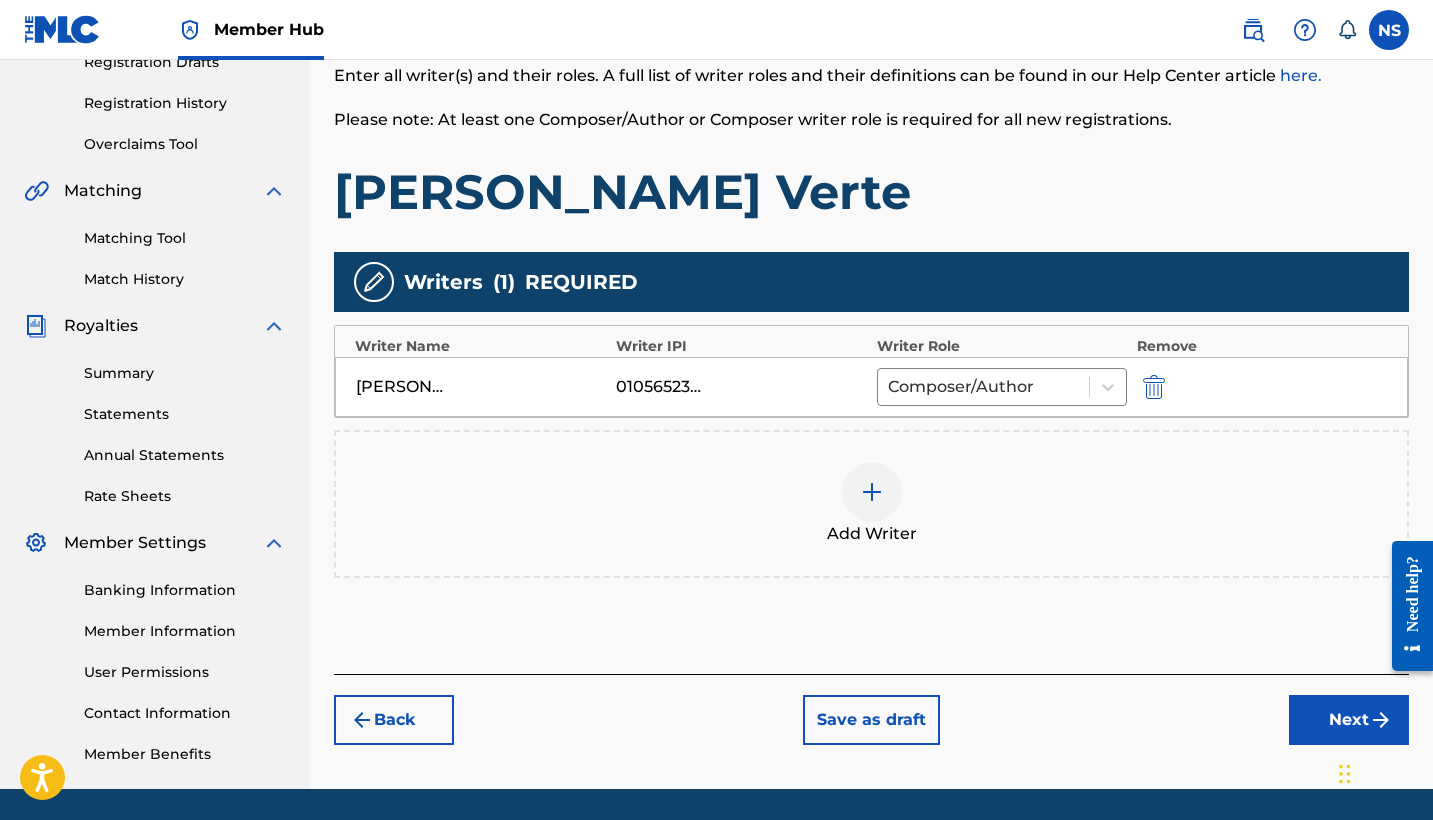
scroll to position [373, 0]
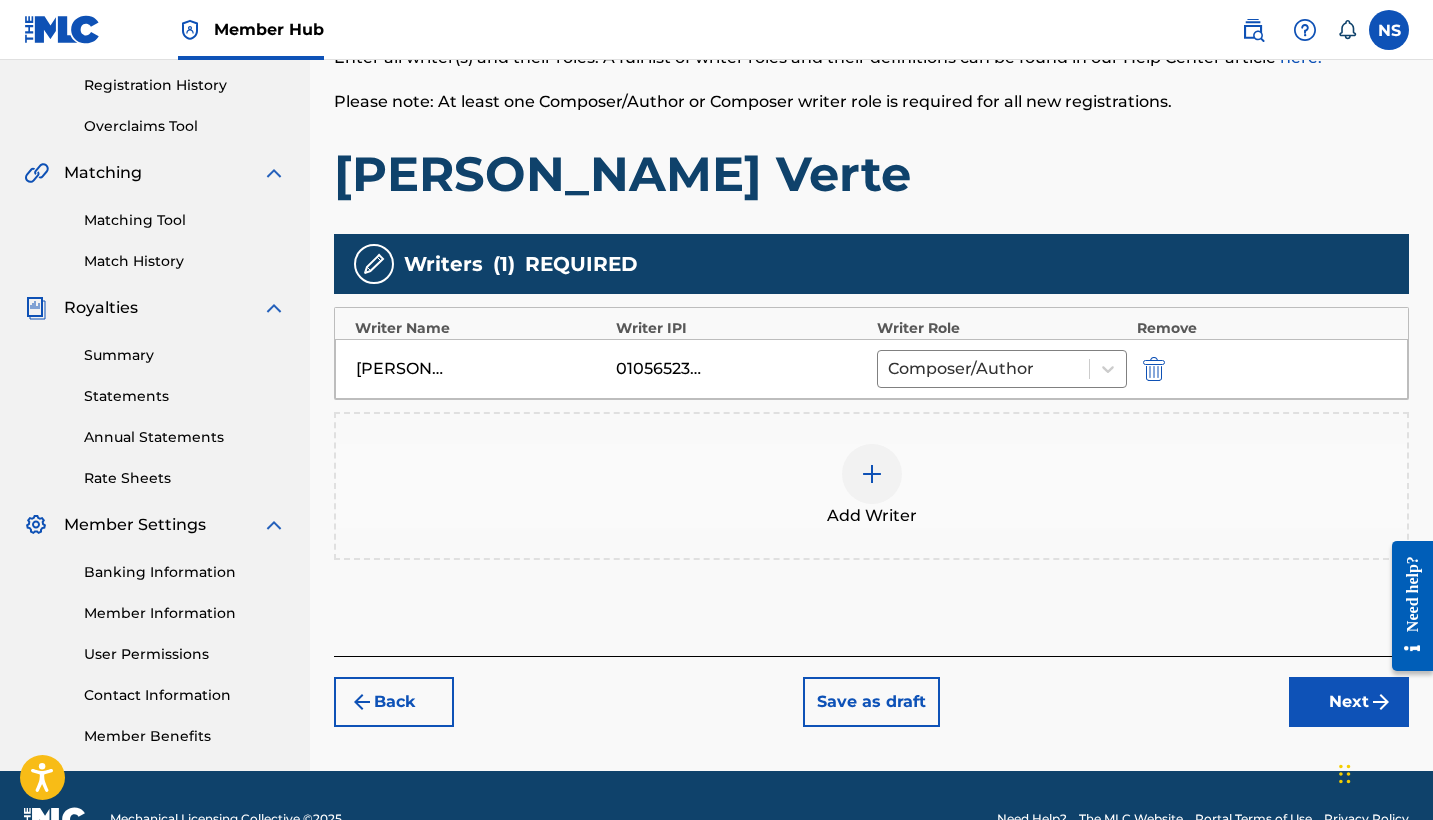
click at [887, 490] on div at bounding box center [872, 474] width 60 height 60
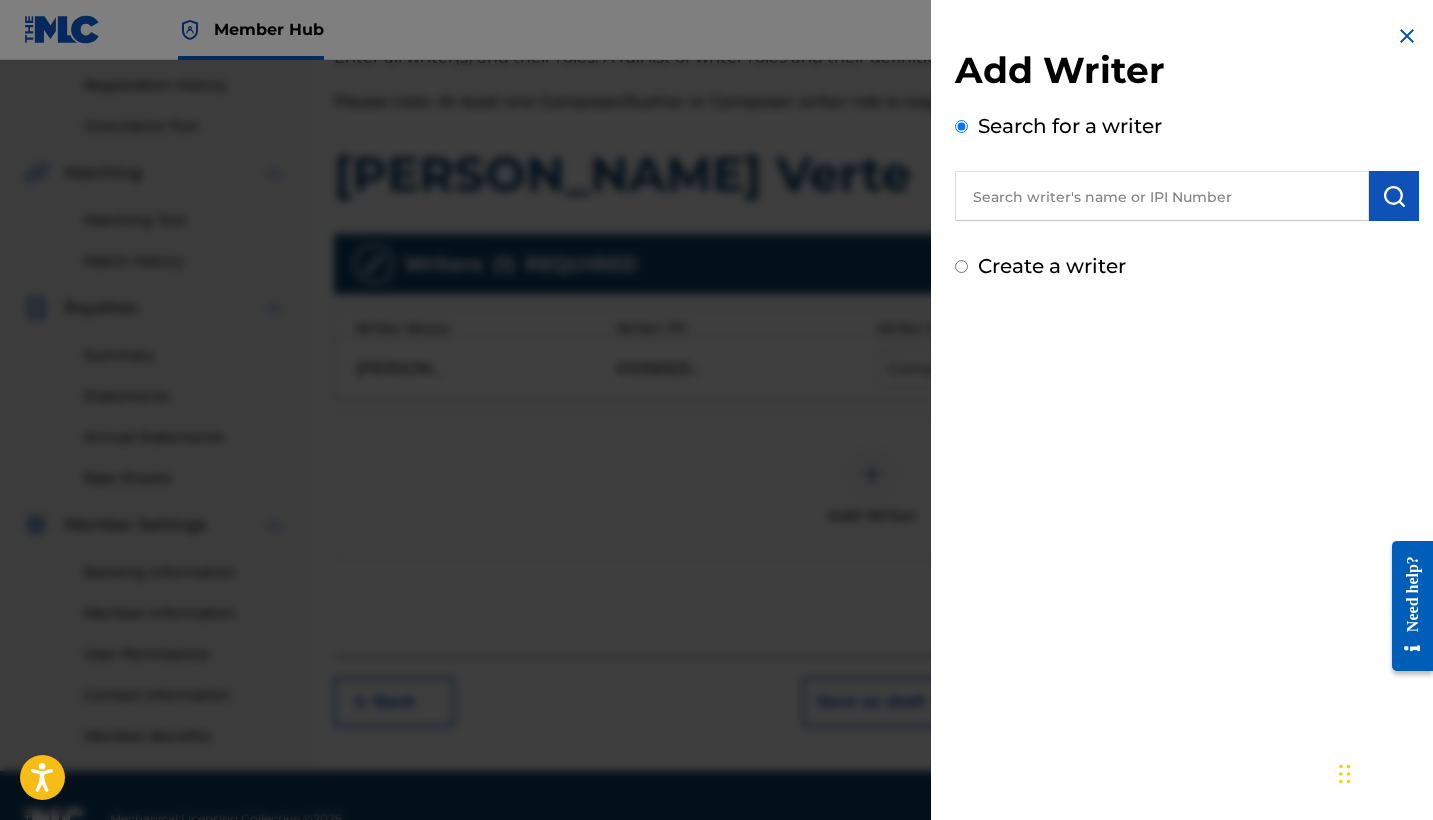
click at [1104, 198] on input "text" at bounding box center [1162, 196] width 414 height 50
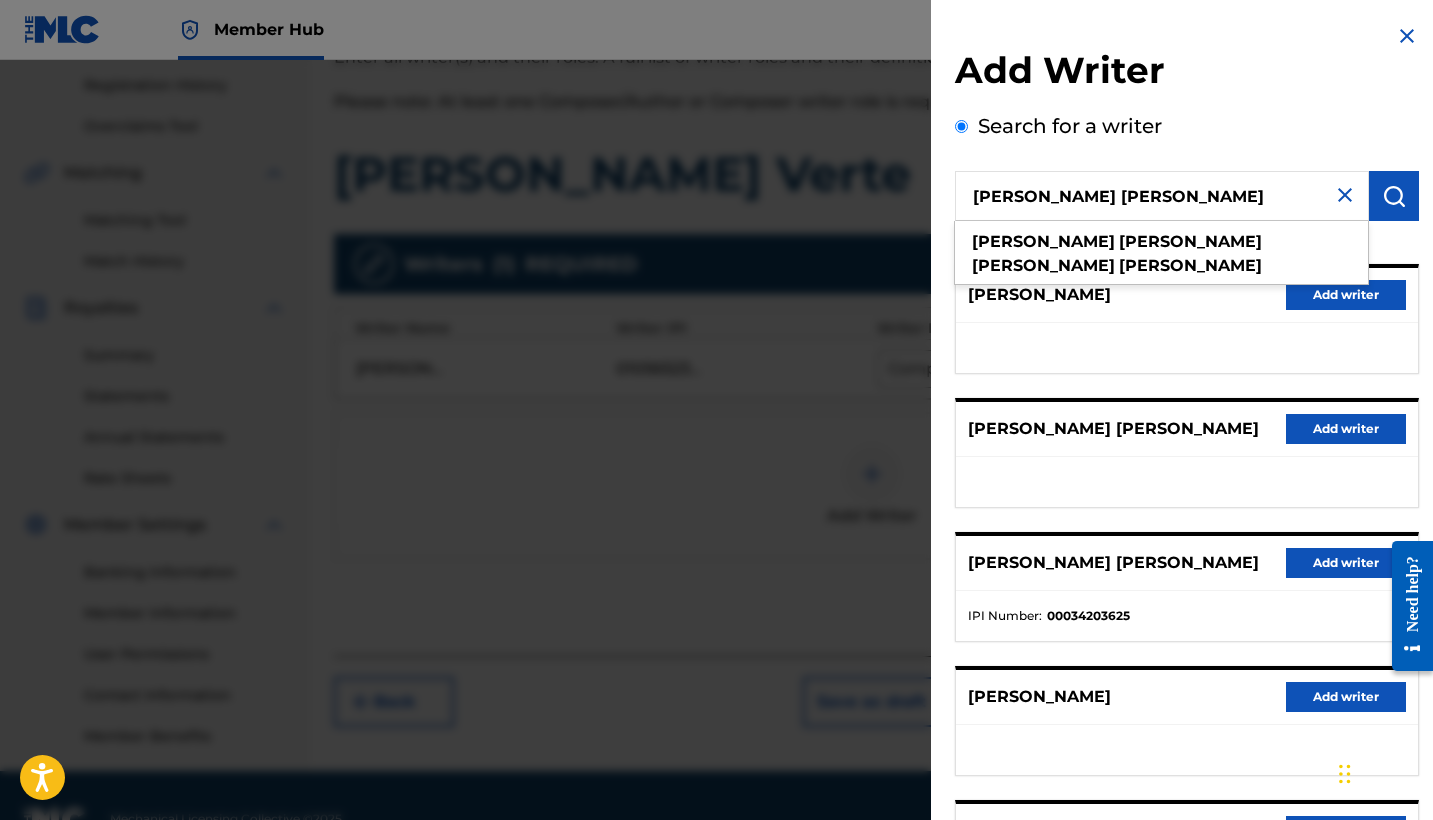
type input "[PERSON_NAME] [PERSON_NAME]"
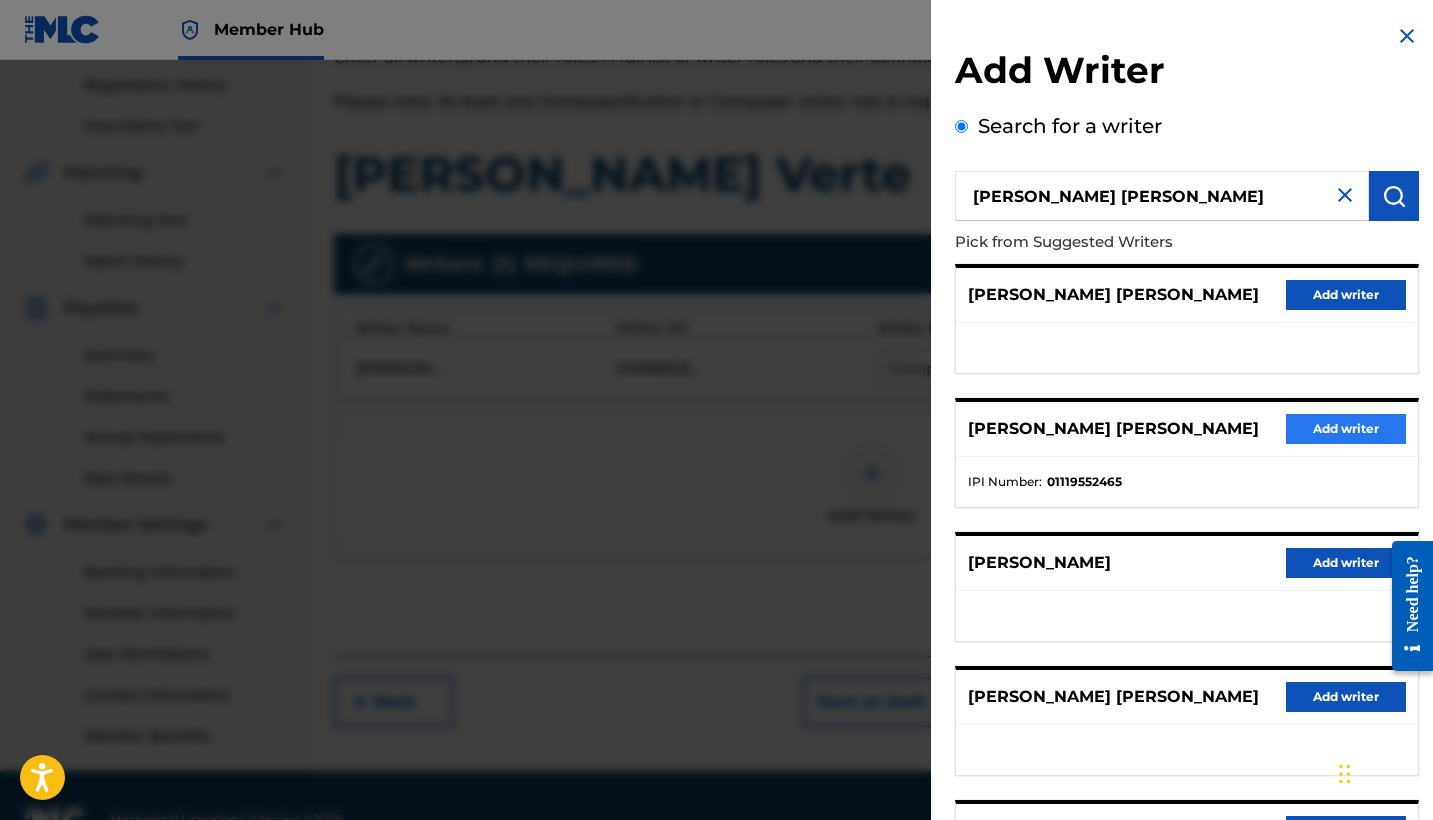
click at [1286, 444] on button "Add writer" at bounding box center [1346, 429] width 120 height 30
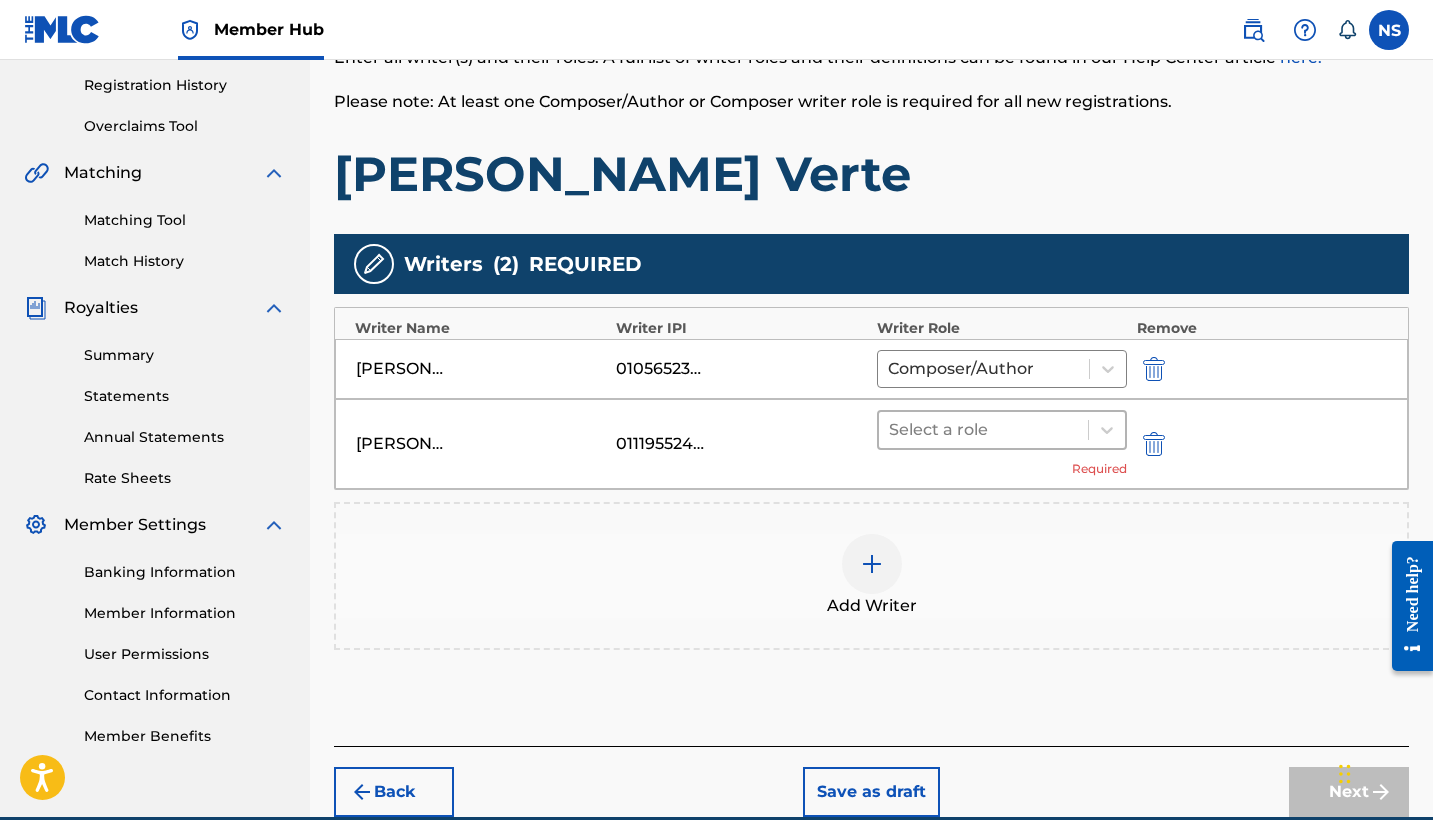
click at [925, 420] on div at bounding box center [983, 430] width 189 height 28
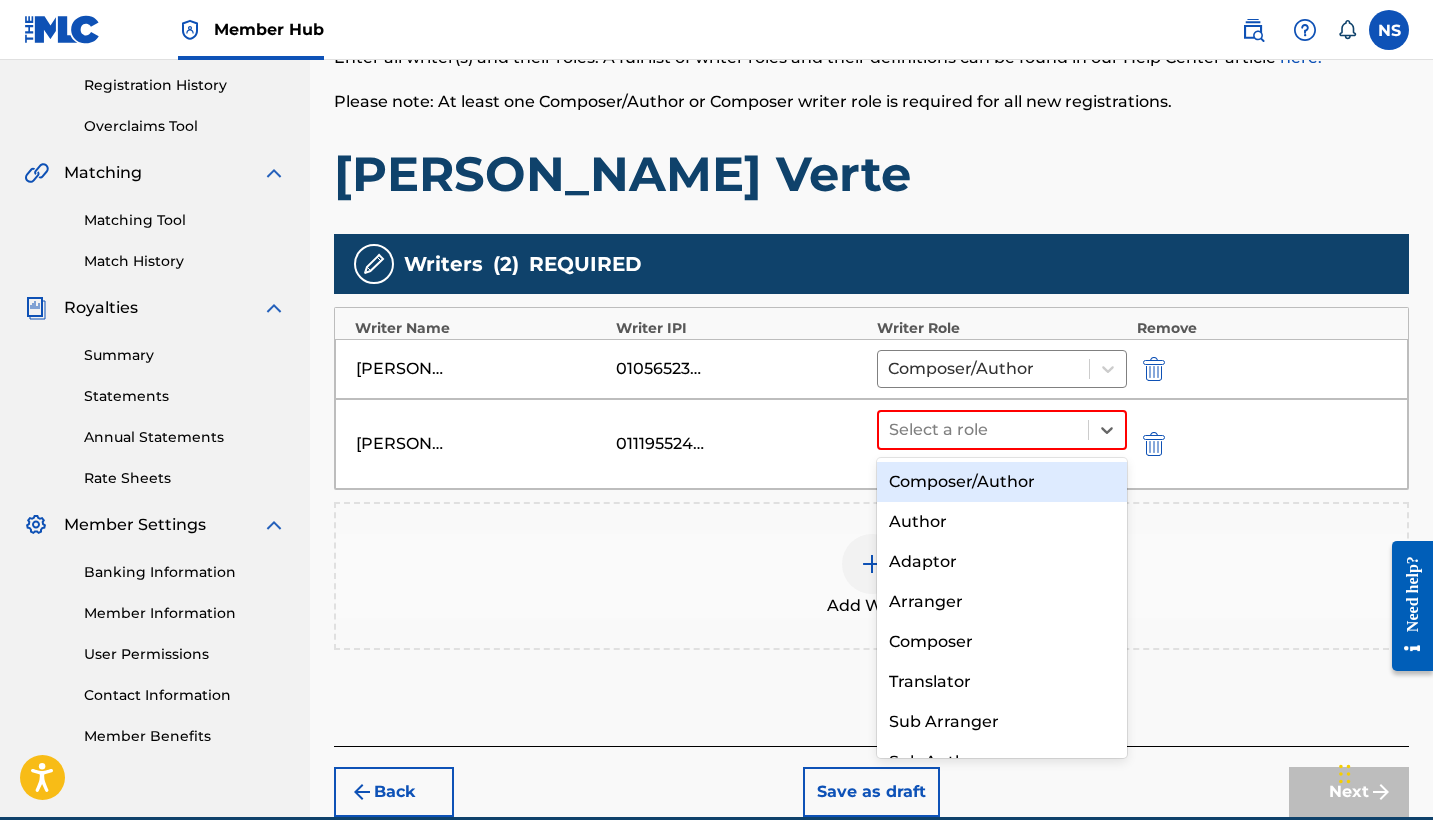
click at [945, 470] on div "Composer/Author" at bounding box center [1002, 482] width 250 height 40
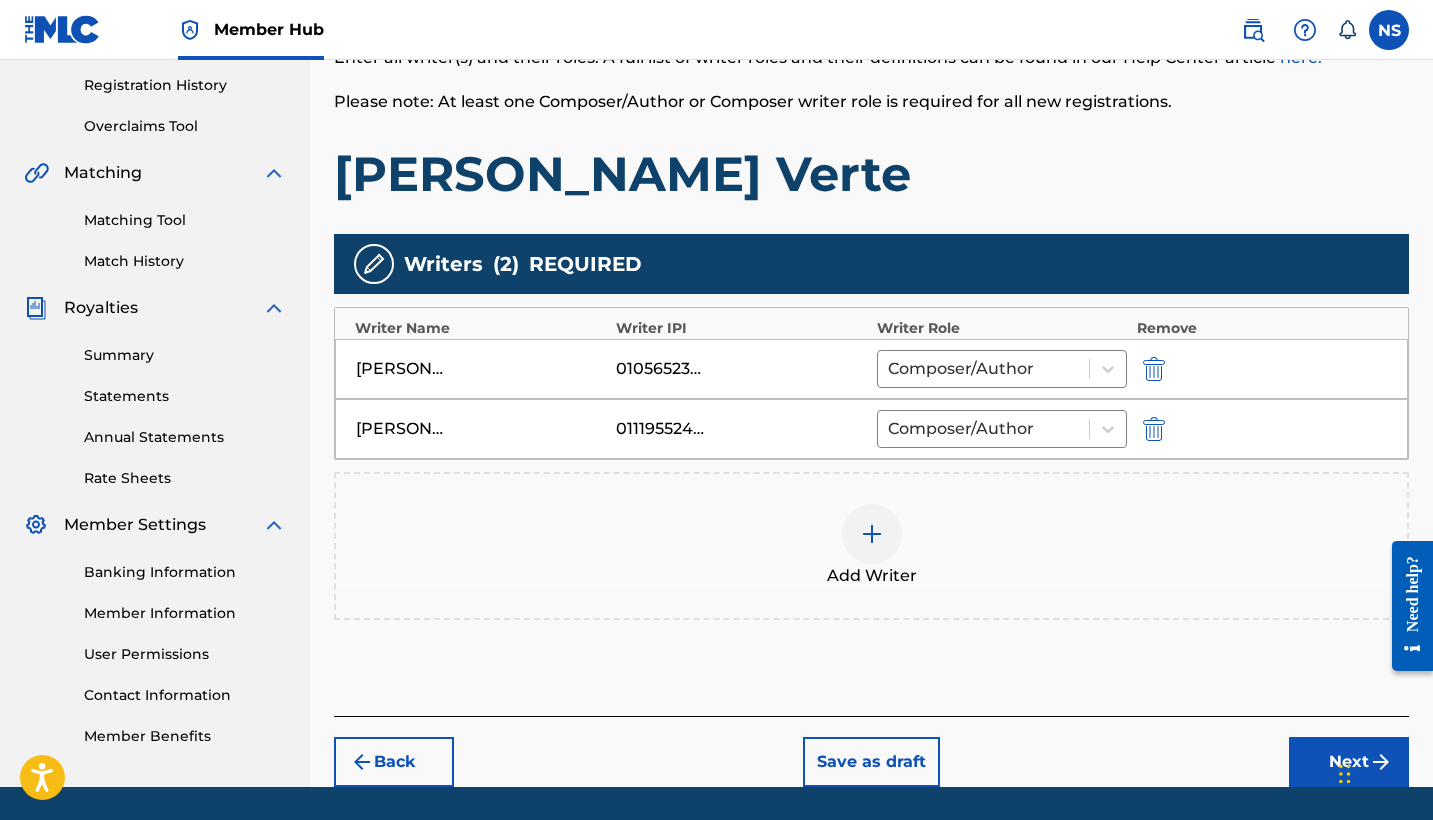
click at [877, 535] on img at bounding box center [872, 534] width 24 height 24
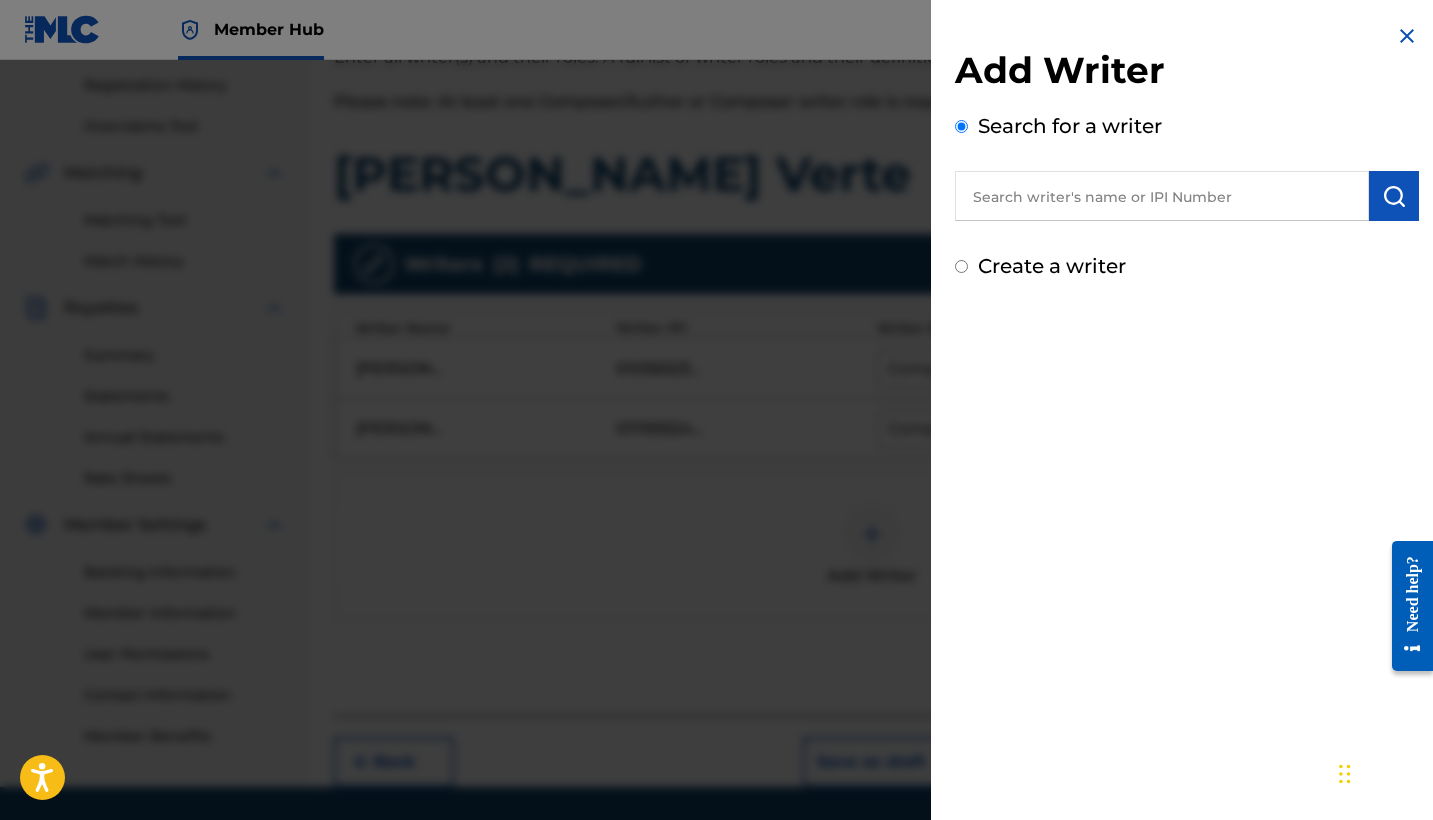
click at [1094, 196] on input "text" at bounding box center [1162, 196] width 414 height 50
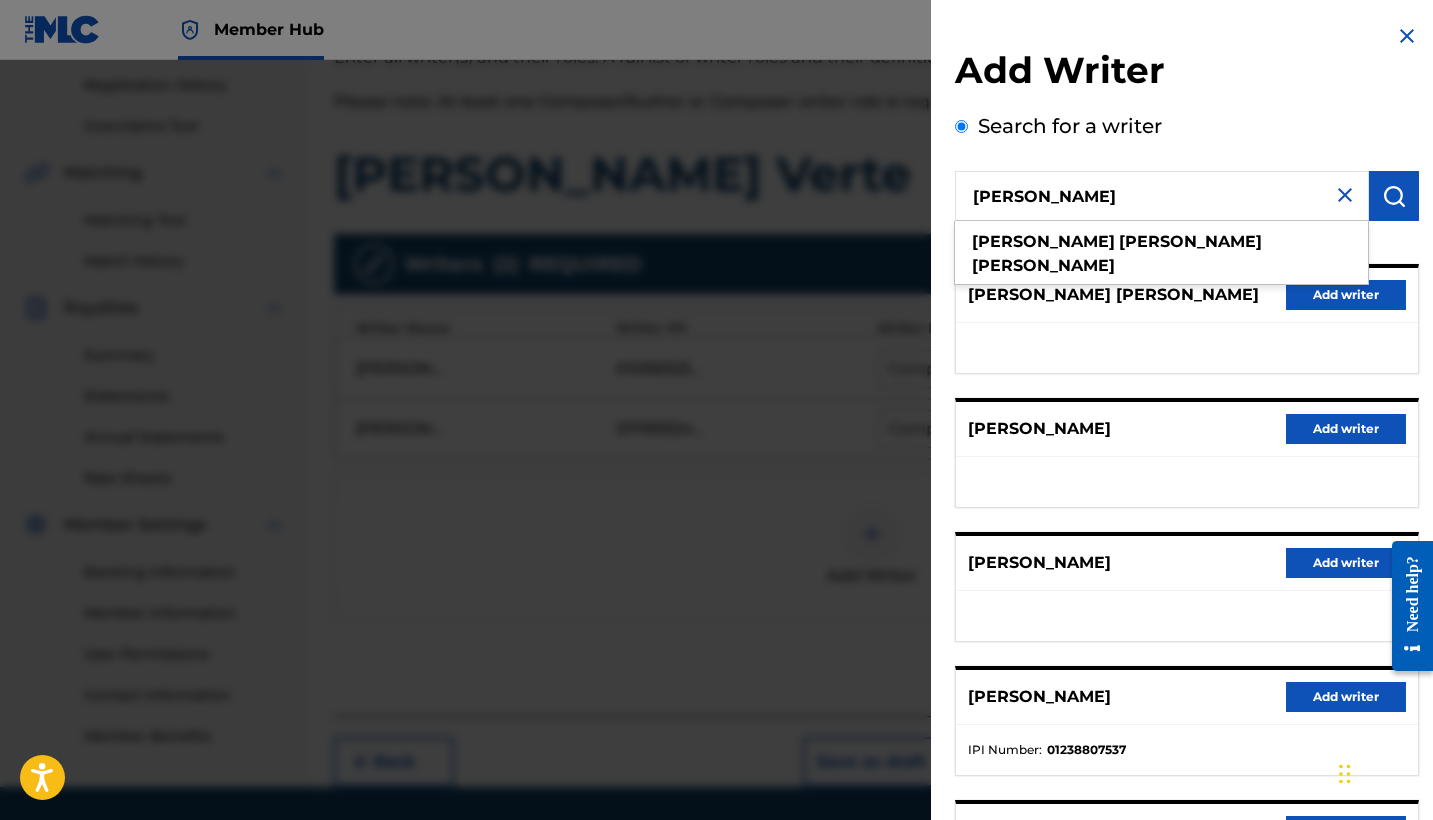
type input "[PERSON_NAME]"
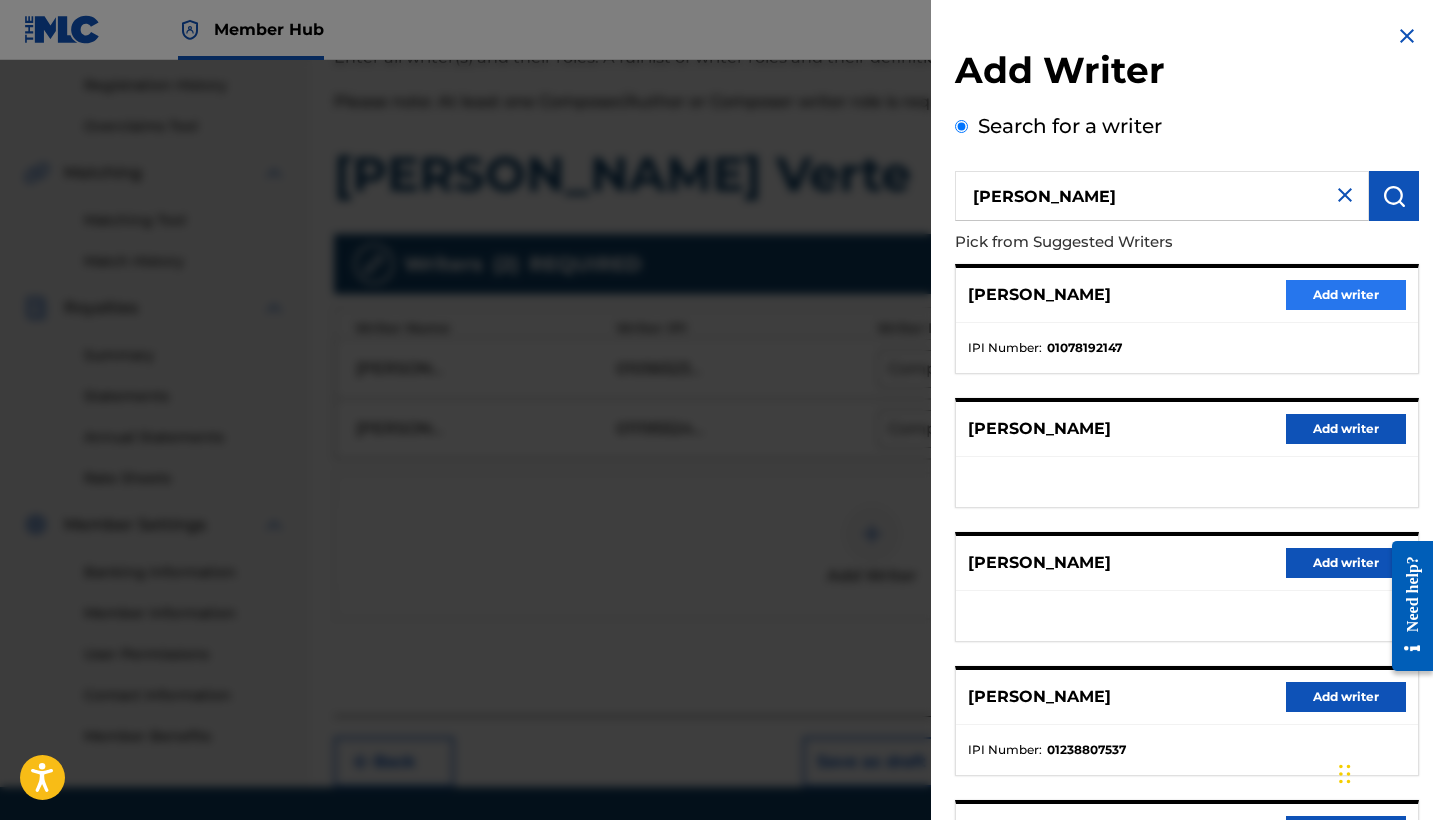
click at [1322, 302] on button "Add writer" at bounding box center [1346, 295] width 120 height 30
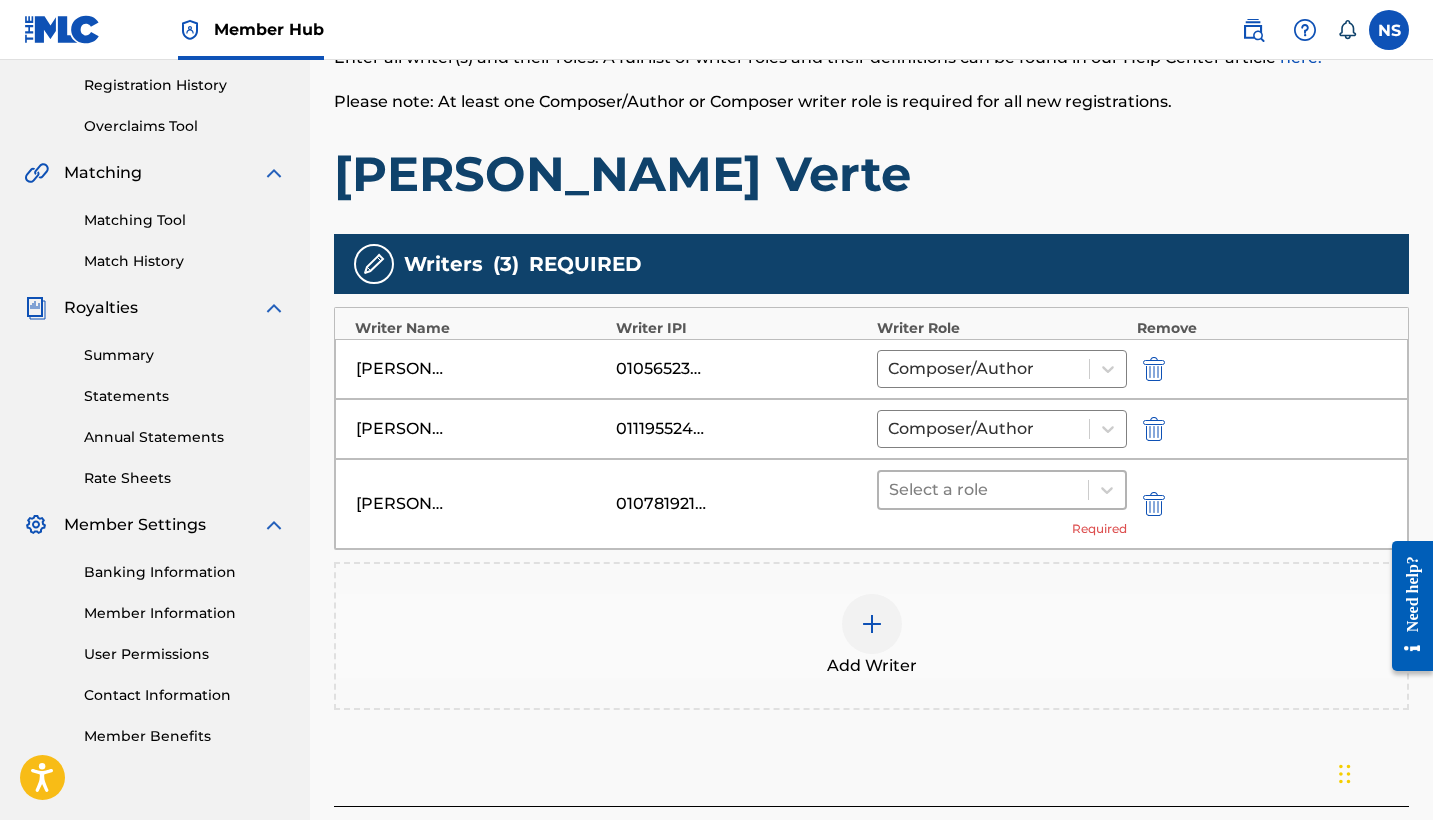
click at [939, 498] on div at bounding box center [983, 490] width 189 height 28
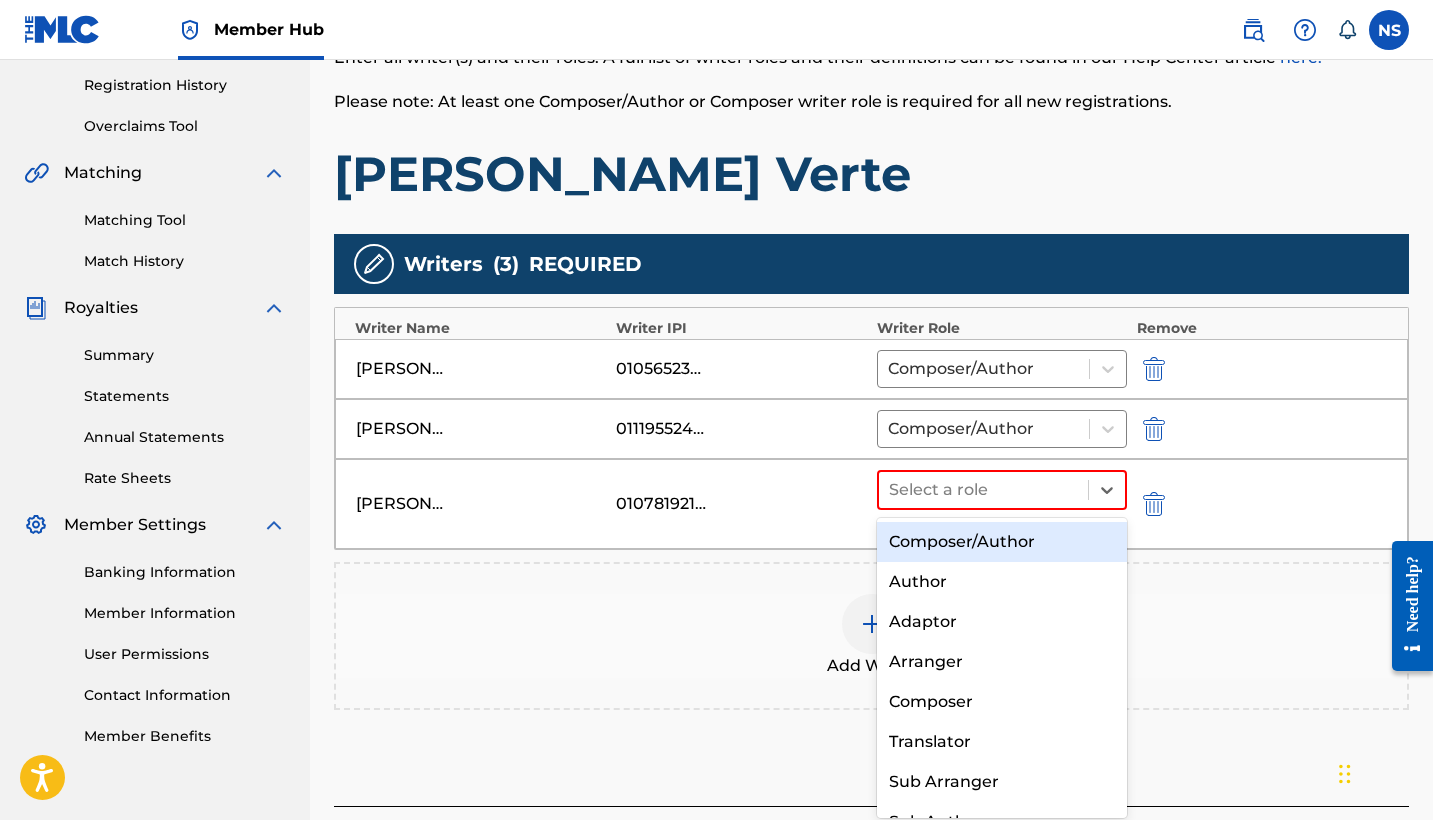
click at [942, 530] on div "Composer/Author" at bounding box center [1002, 542] width 250 height 40
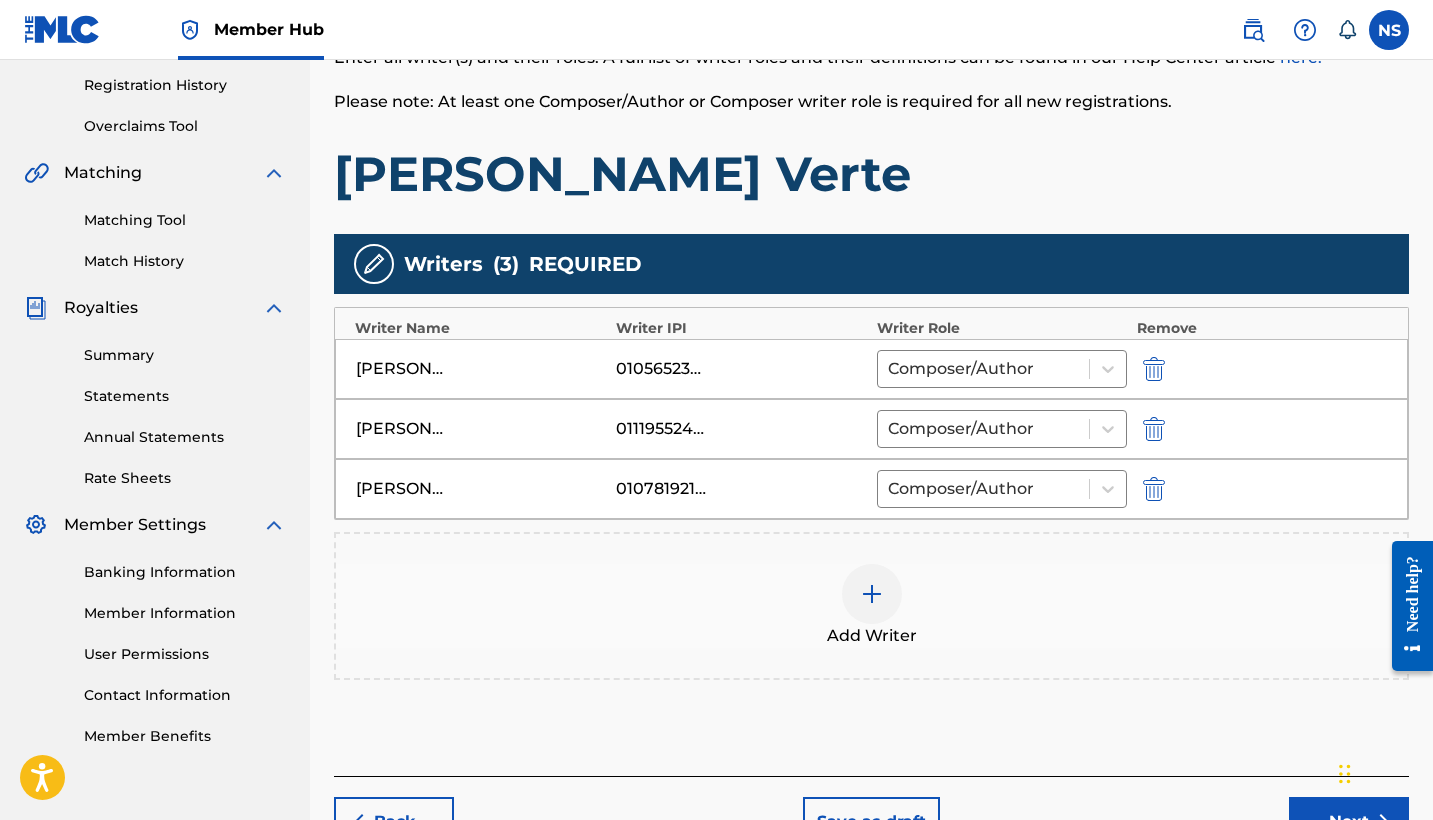
click at [880, 609] on div at bounding box center [872, 594] width 60 height 60
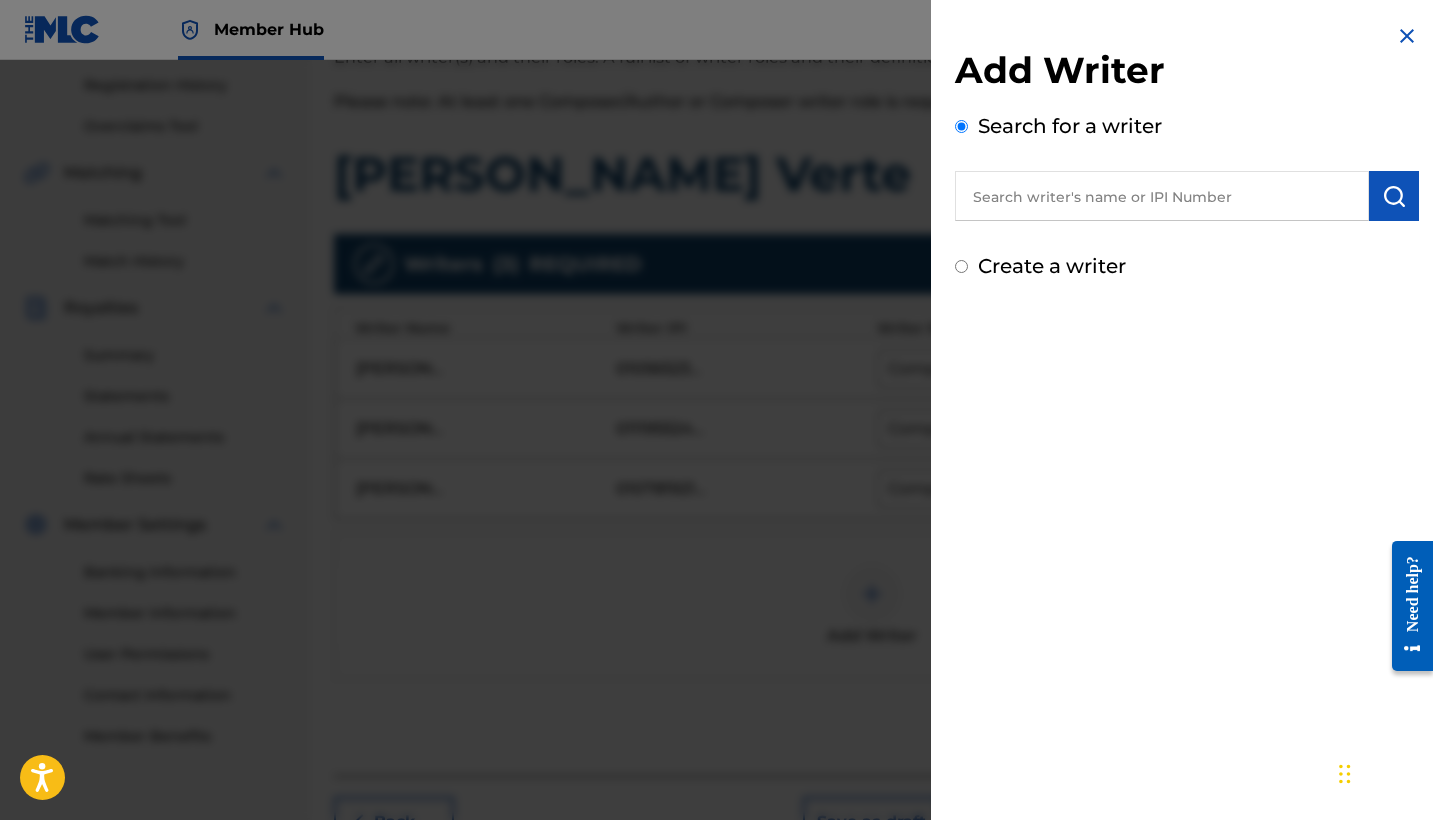
click at [1004, 199] on input "text" at bounding box center [1162, 196] width 414 height 50
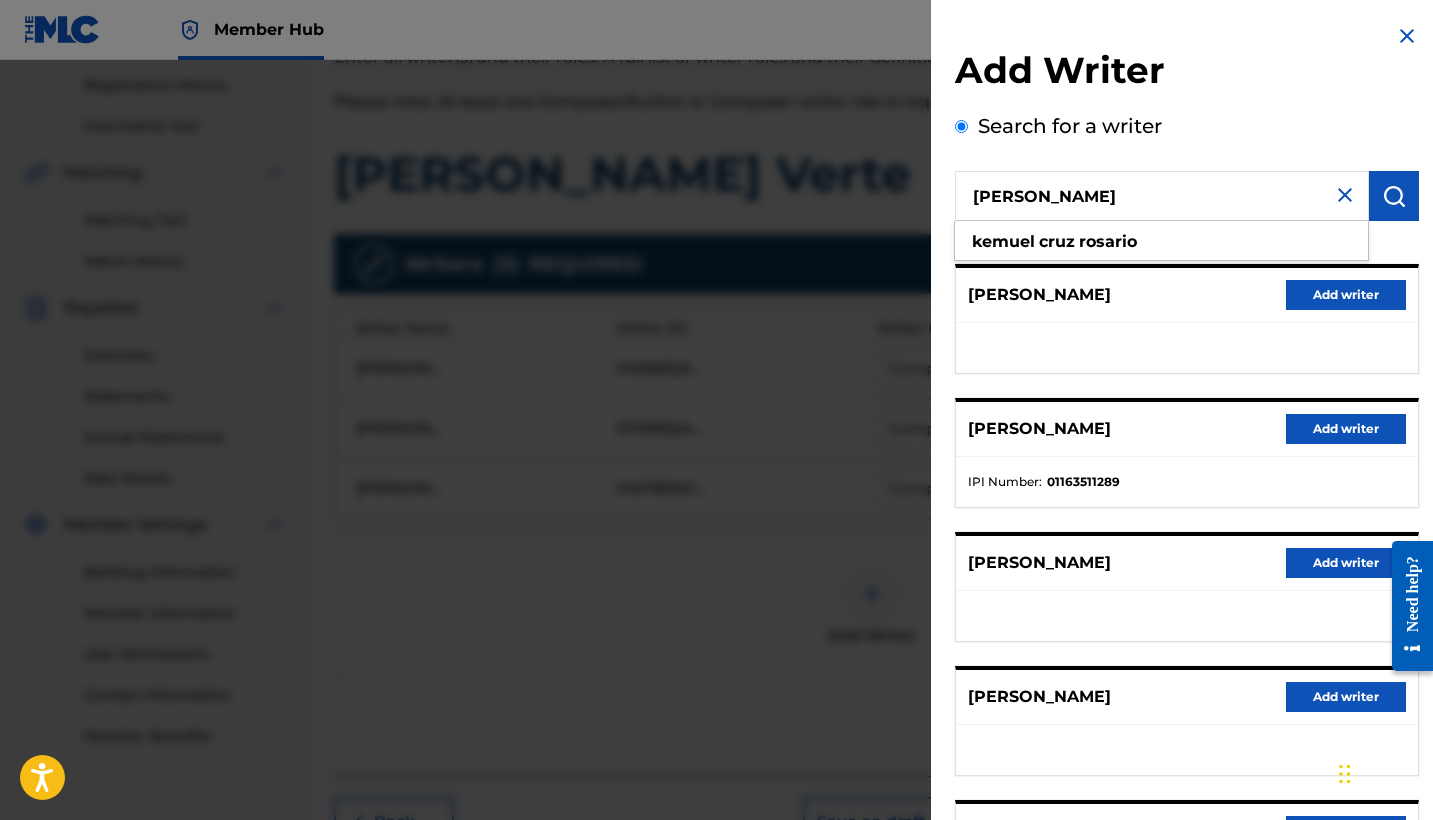
type input "[PERSON_NAME]"
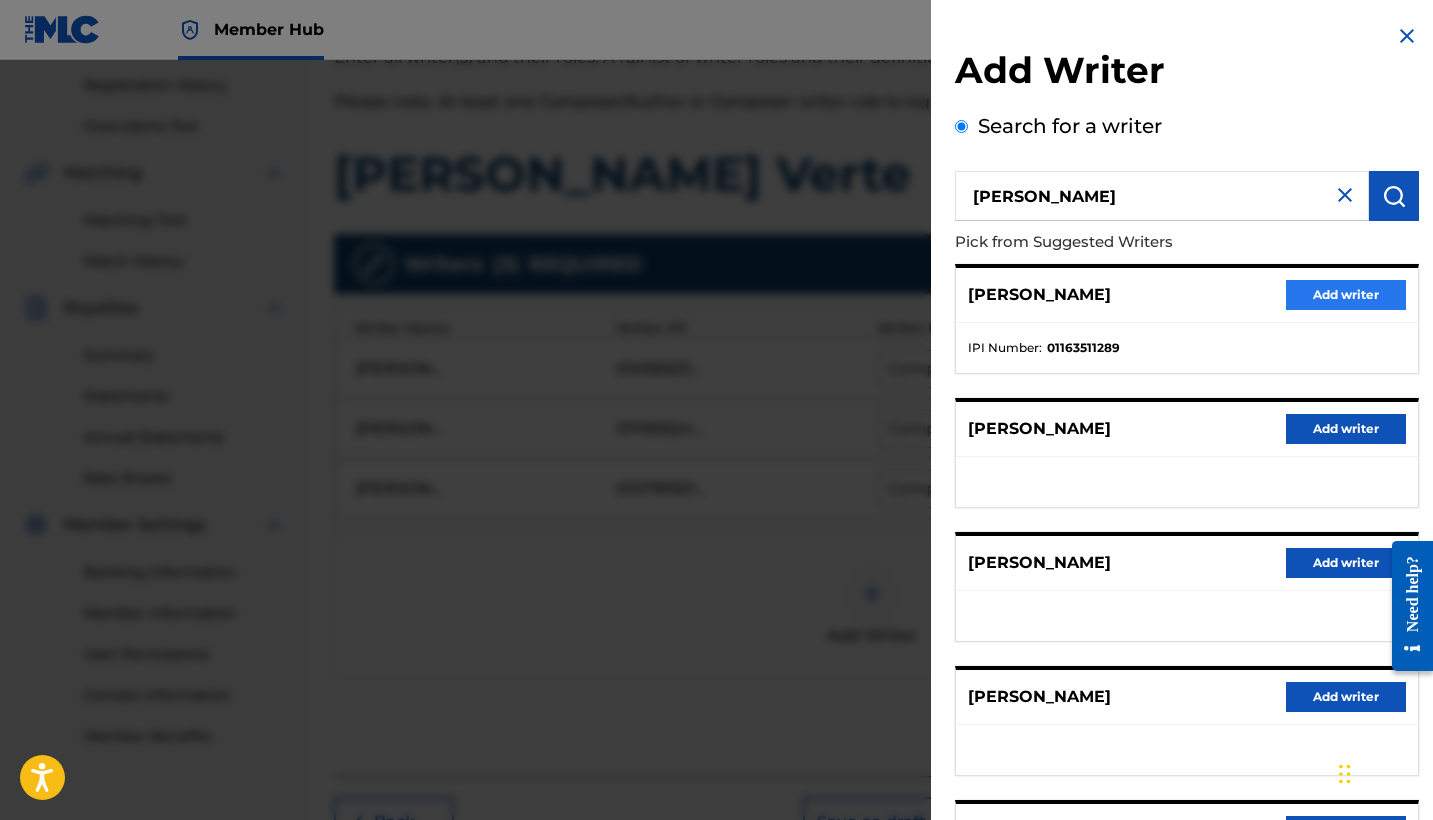
click at [1329, 303] on button "Add writer" at bounding box center [1346, 295] width 120 height 30
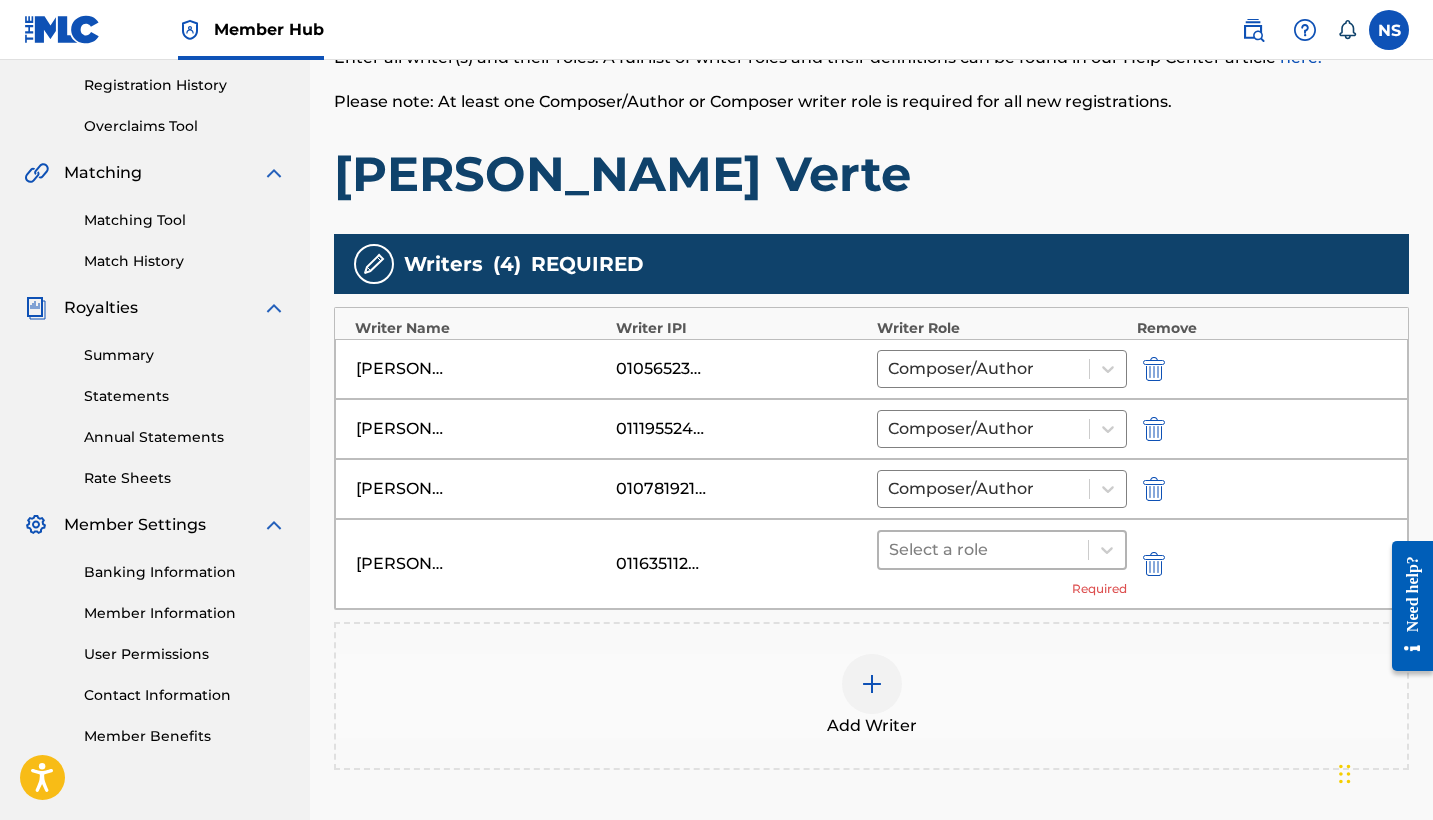
click at [892, 551] on input "text" at bounding box center [891, 550] width 4 height 24
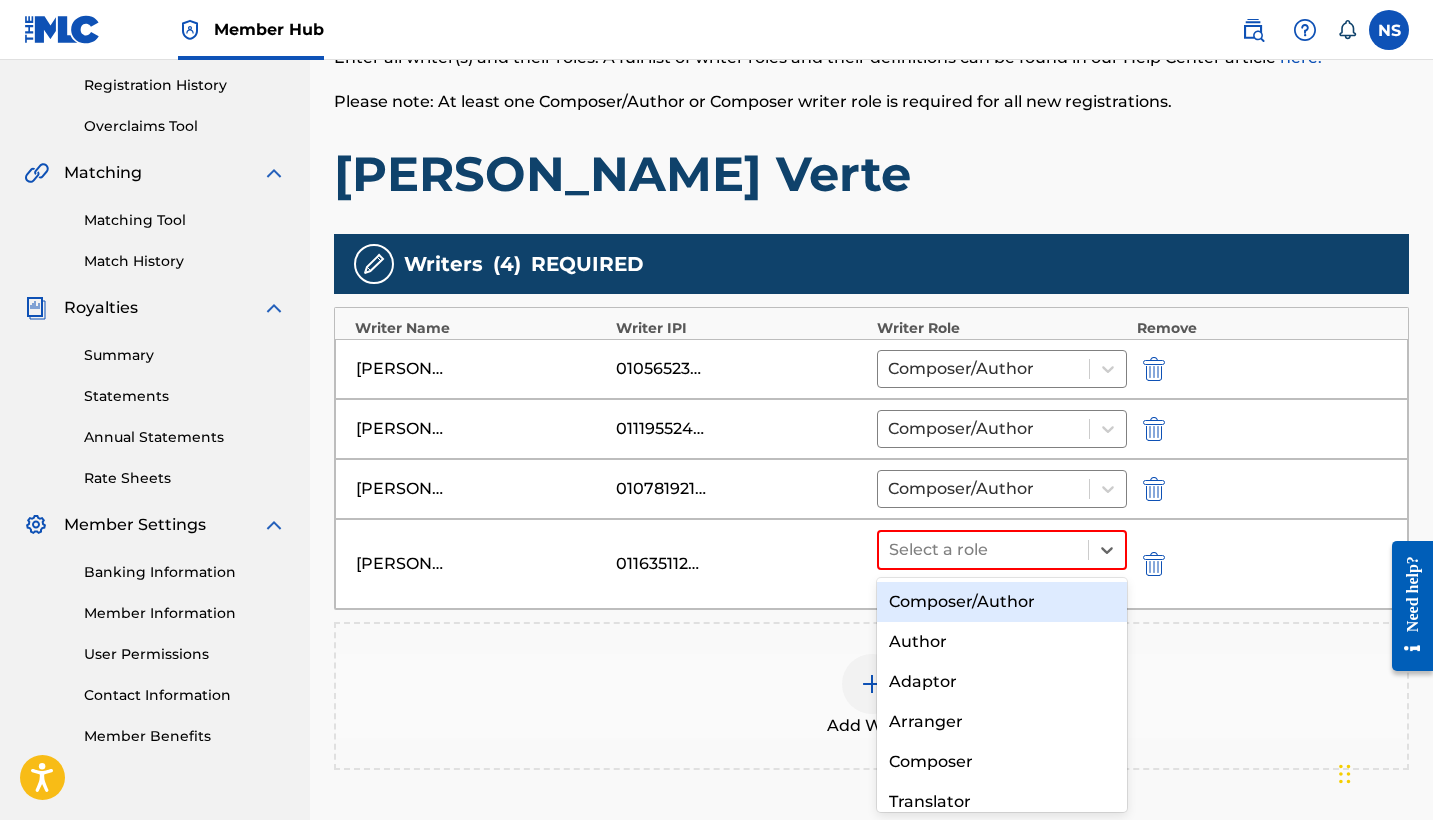
click at [931, 605] on div "Composer/Author" at bounding box center [1002, 602] width 250 height 40
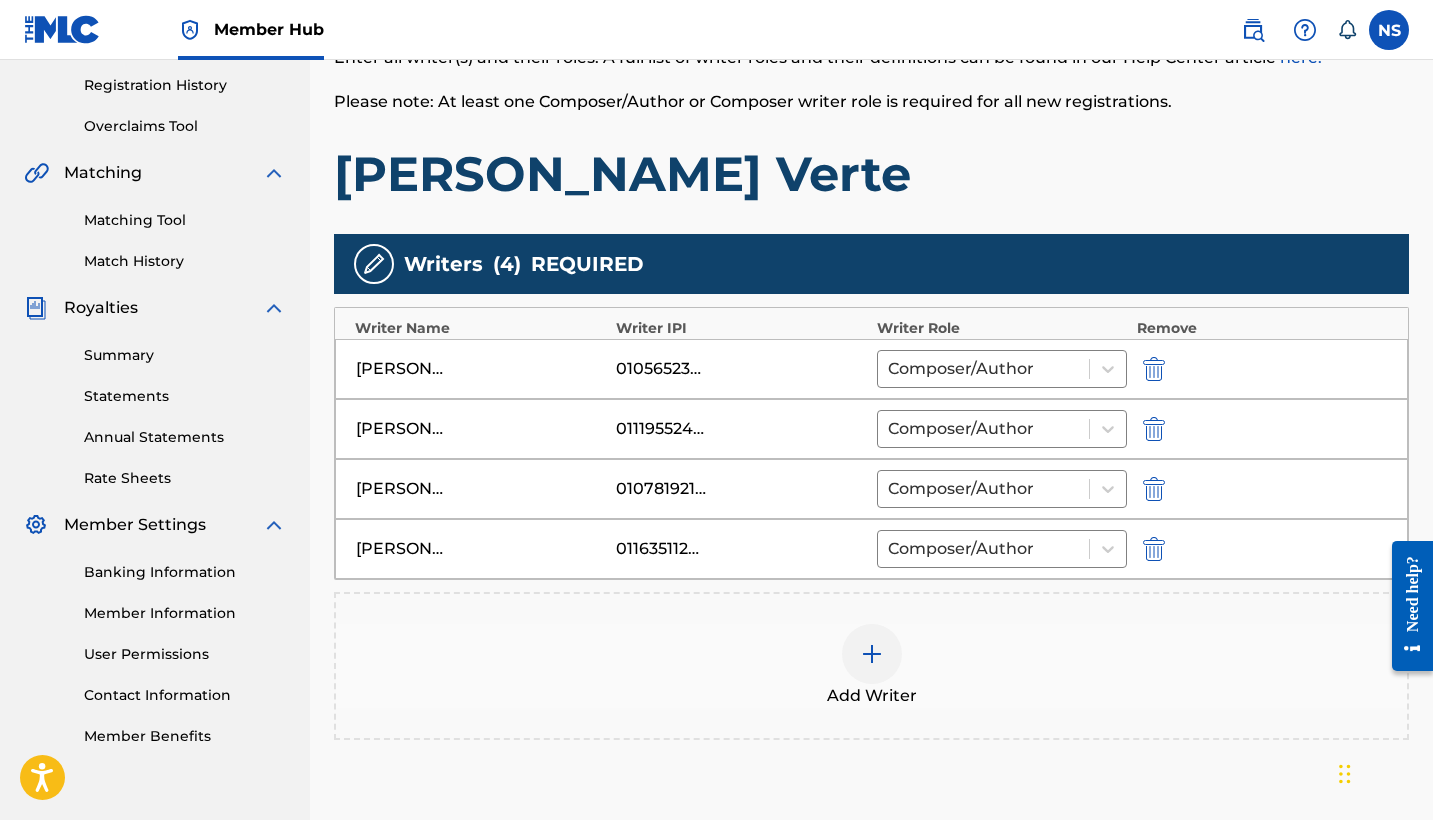
scroll to position [457, 0]
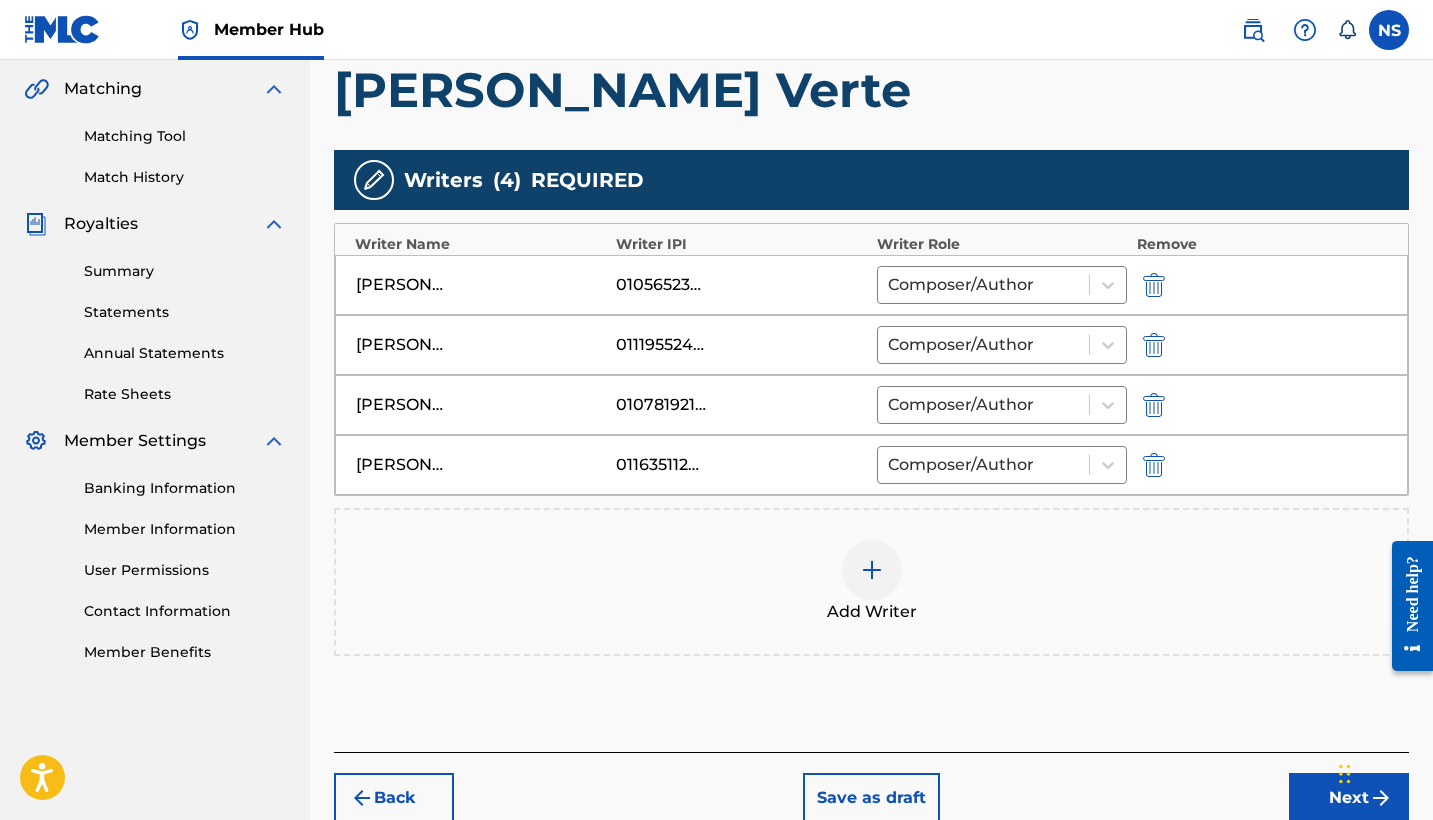
click at [878, 570] on img at bounding box center [872, 570] width 24 height 24
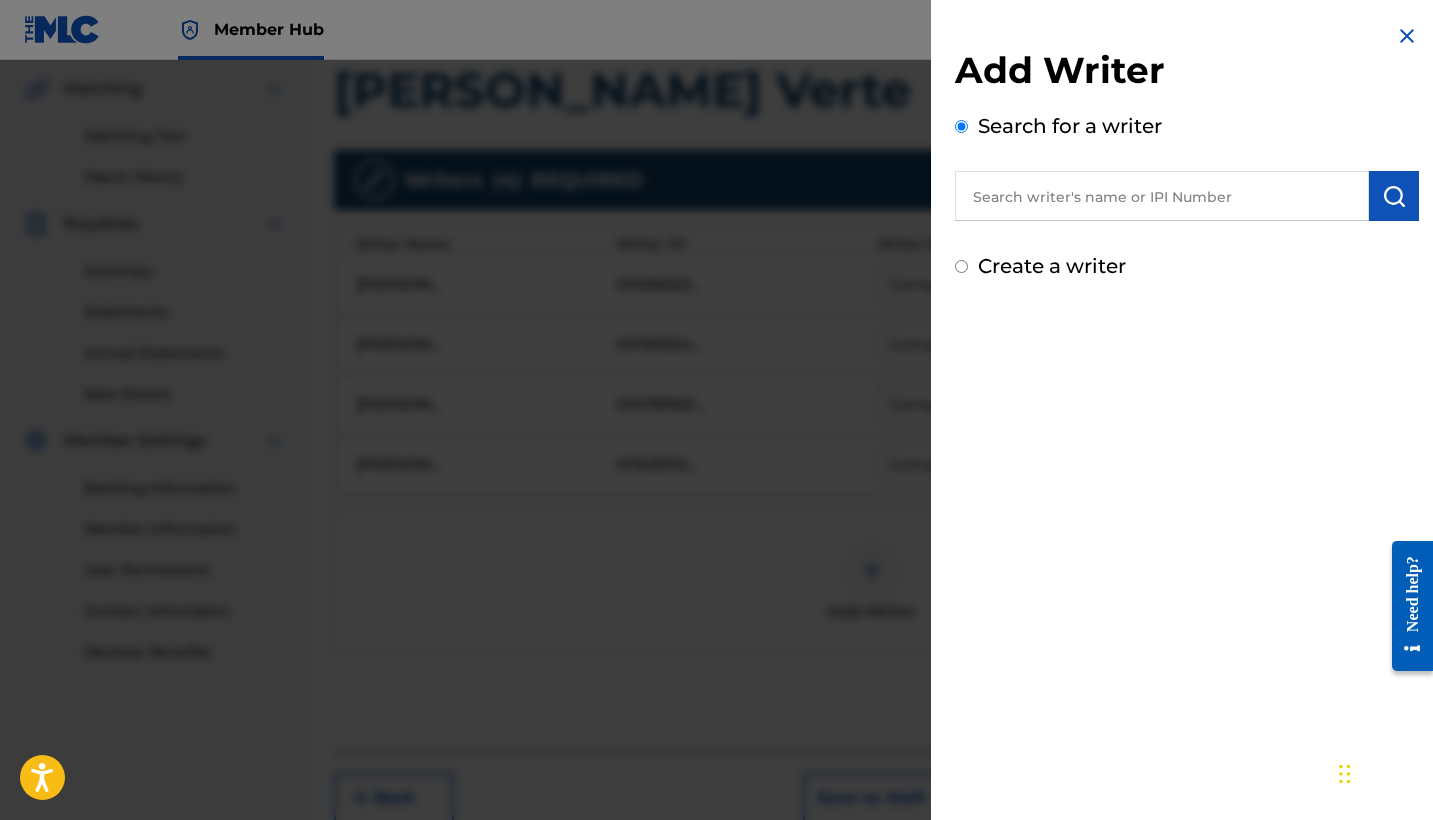
click at [994, 214] on input "text" at bounding box center [1162, 196] width 414 height 50
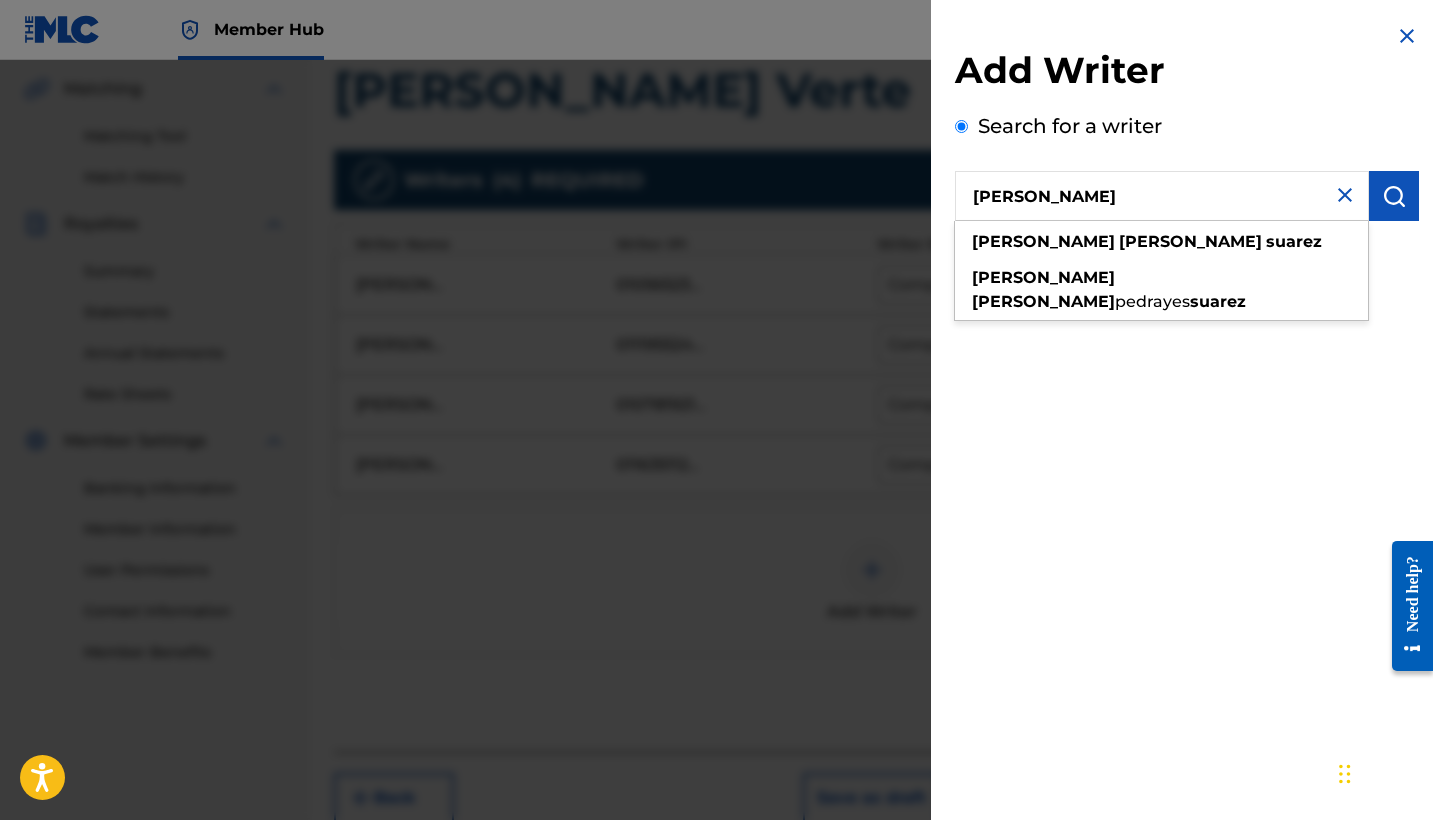
type input "Luis Enrique Suarez"
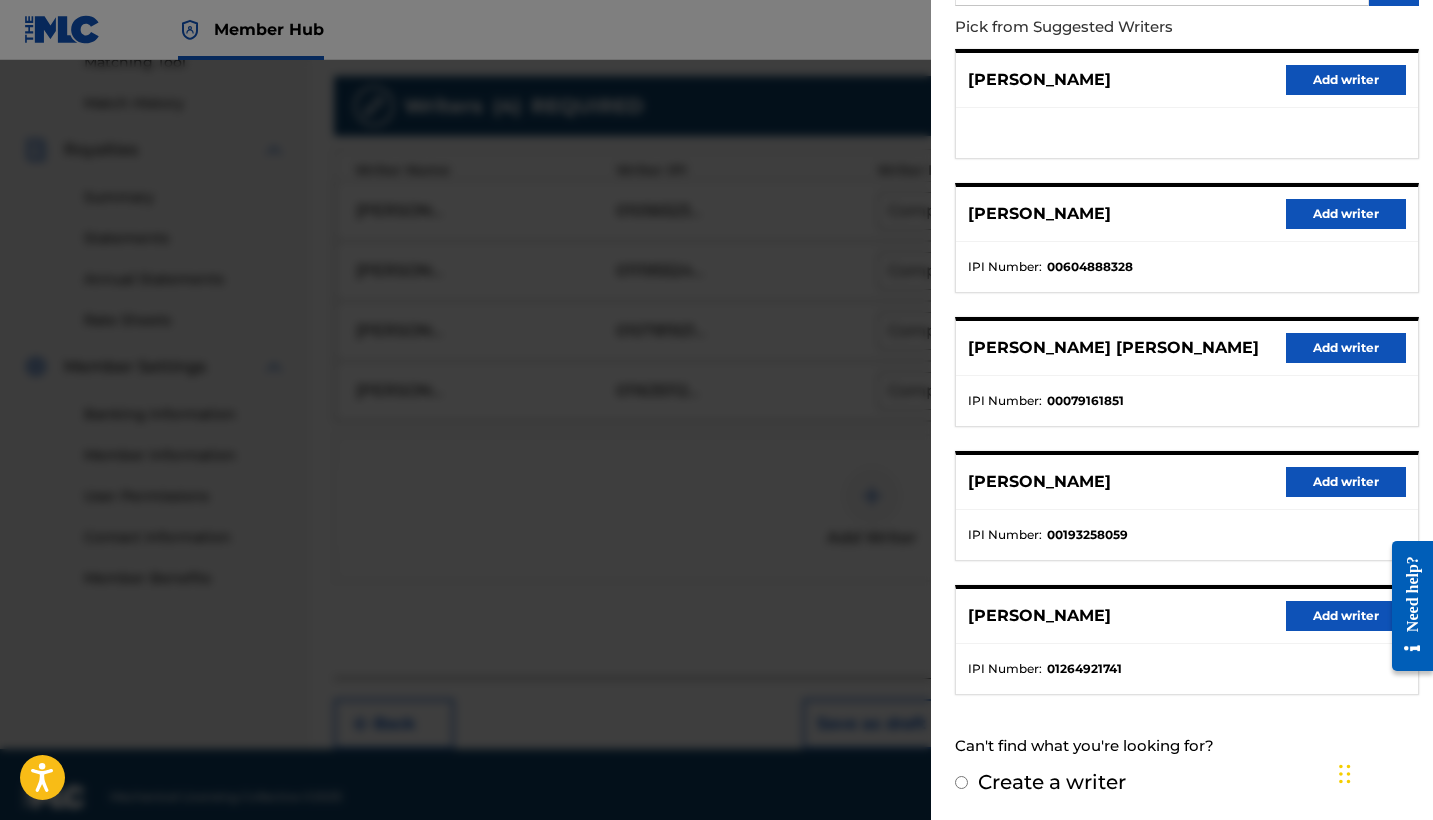
scroll to position [530, 0]
click at [1321, 617] on button "Add writer" at bounding box center [1346, 616] width 120 height 30
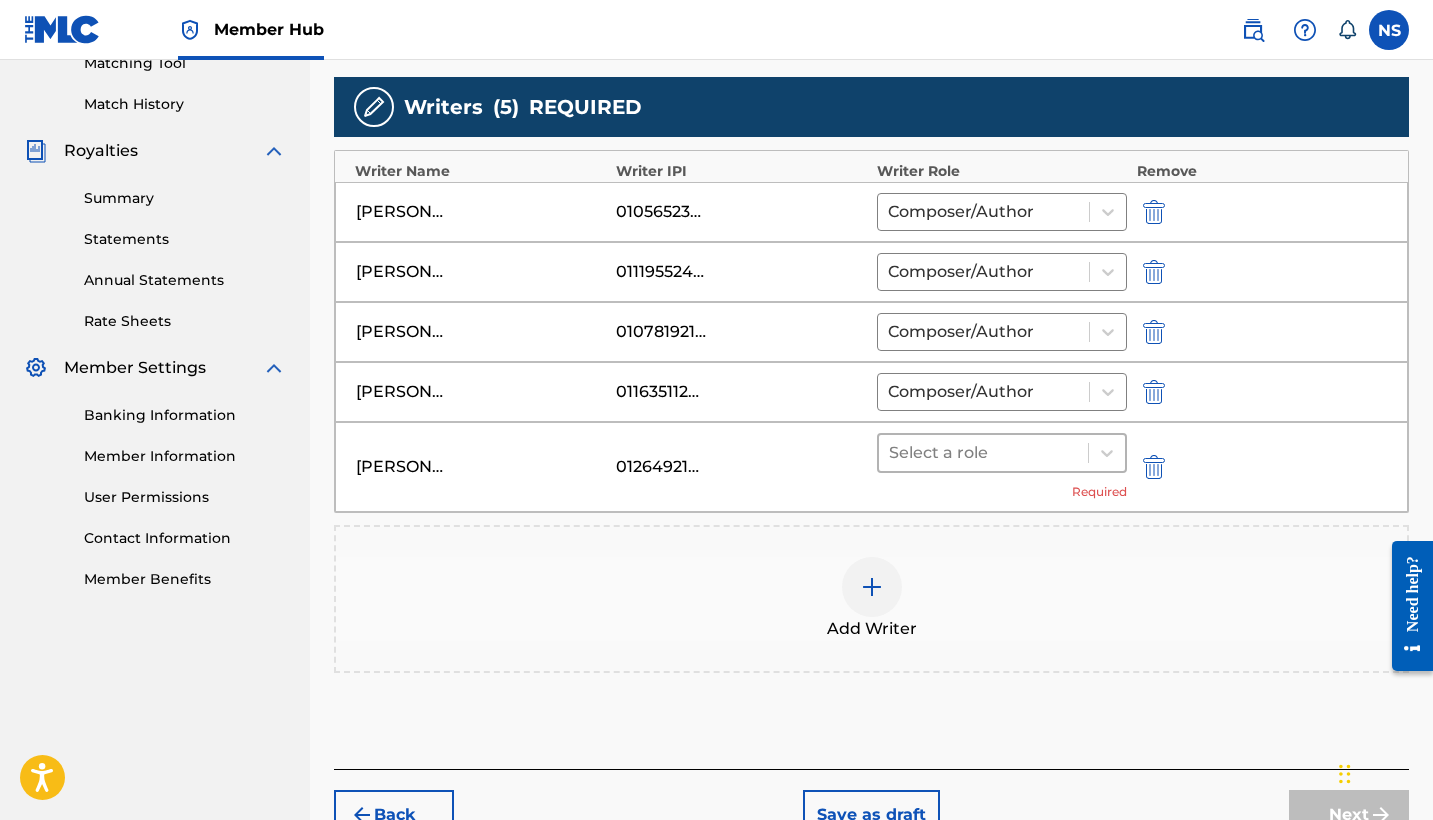
click at [936, 453] on div at bounding box center [983, 453] width 189 height 28
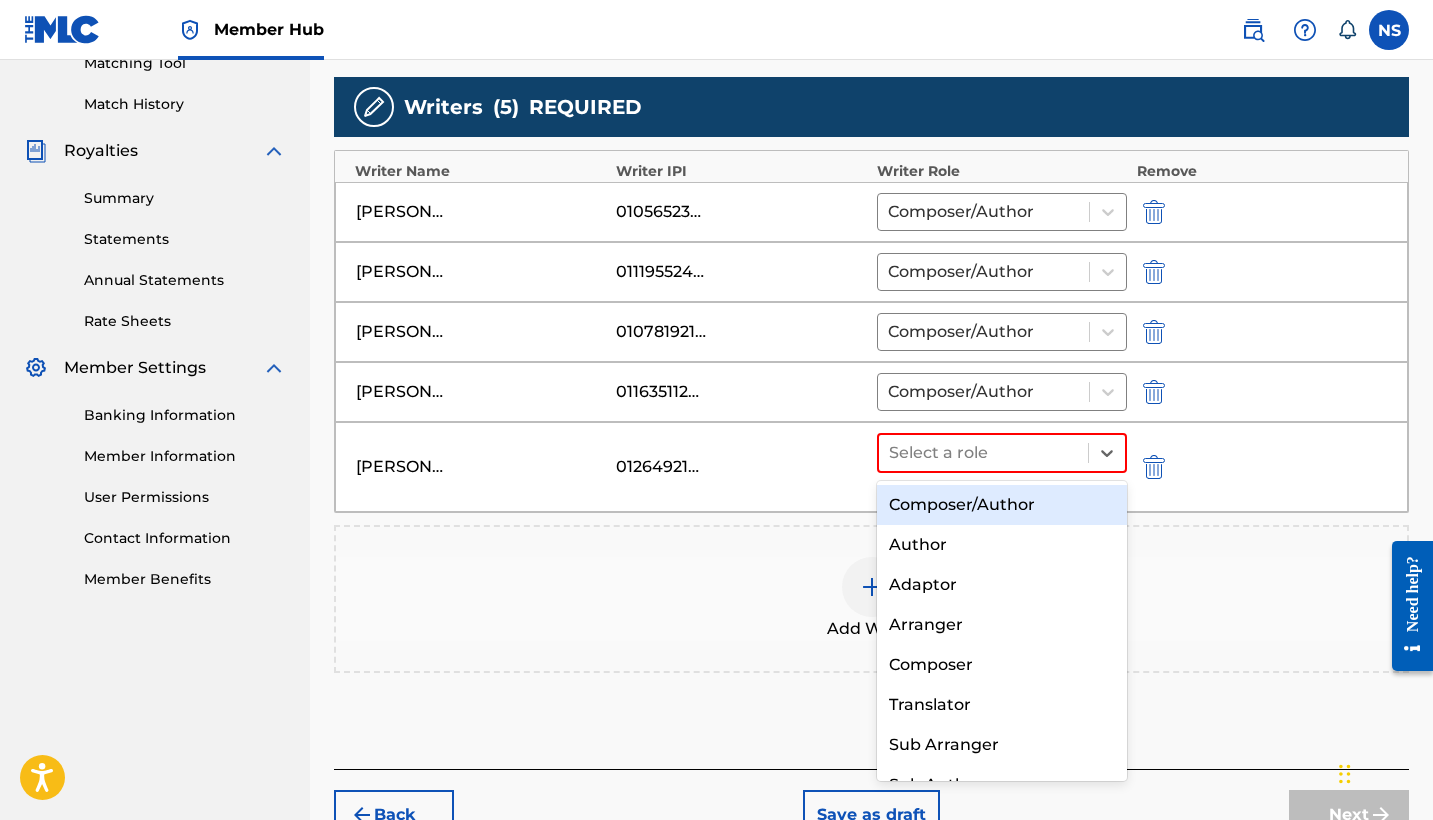
click at [956, 498] on div "Composer/Author" at bounding box center [1002, 505] width 250 height 40
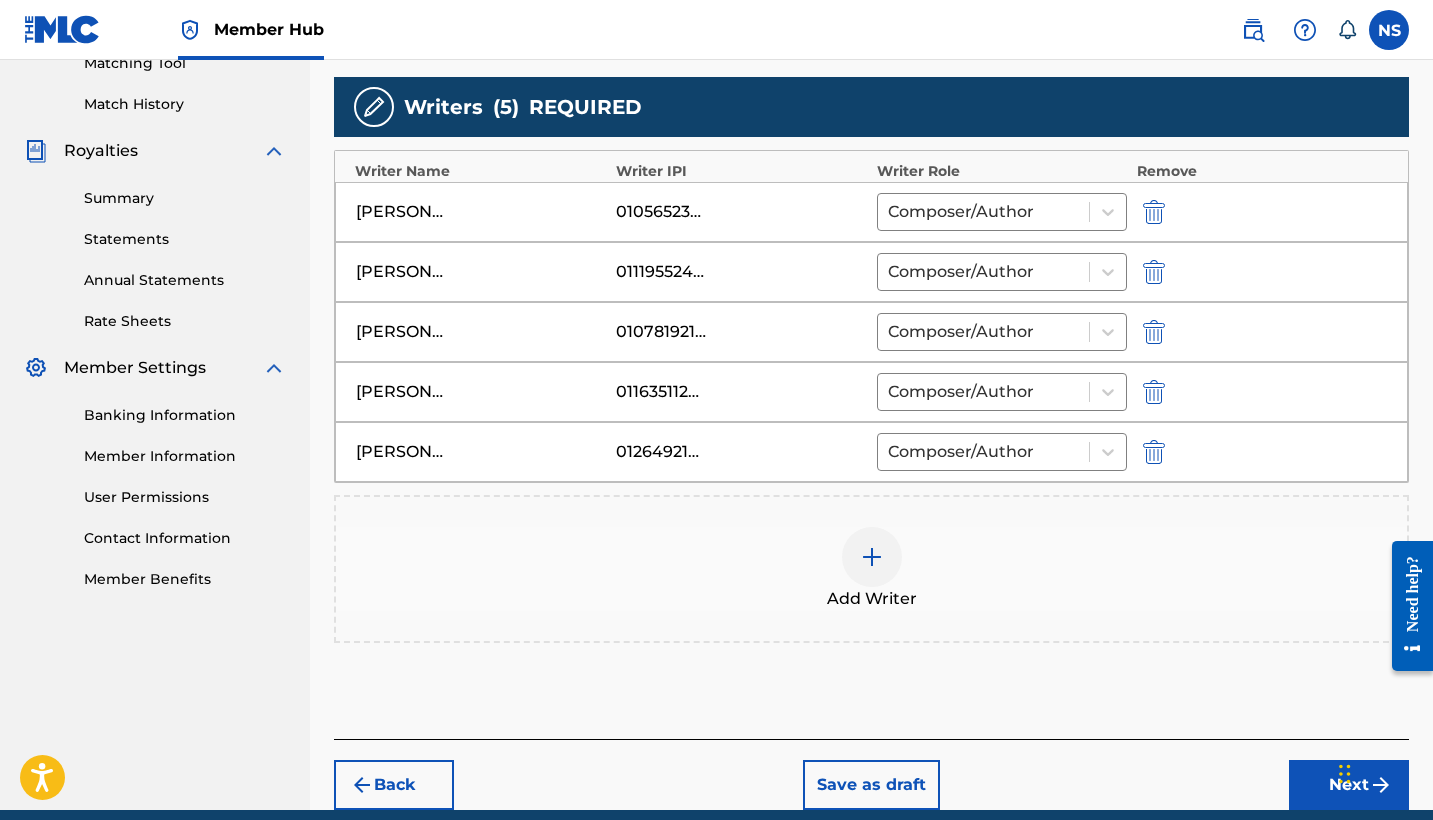
click at [874, 554] on img at bounding box center [872, 557] width 24 height 24
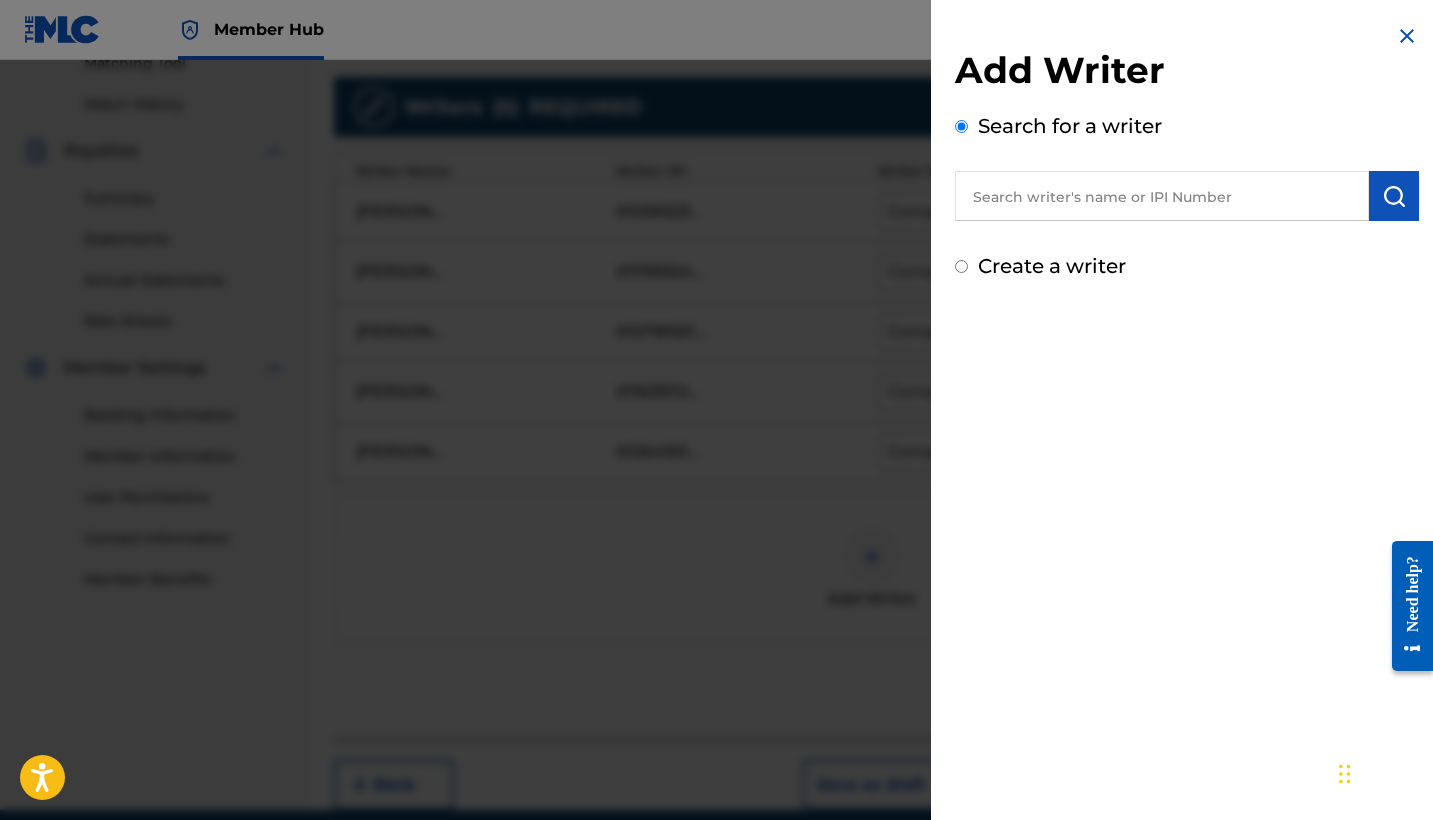
click at [1040, 188] on input "text" at bounding box center [1162, 196] width 414 height 50
click at [1404, 217] on button "submit" at bounding box center [1394, 196] width 50 height 50
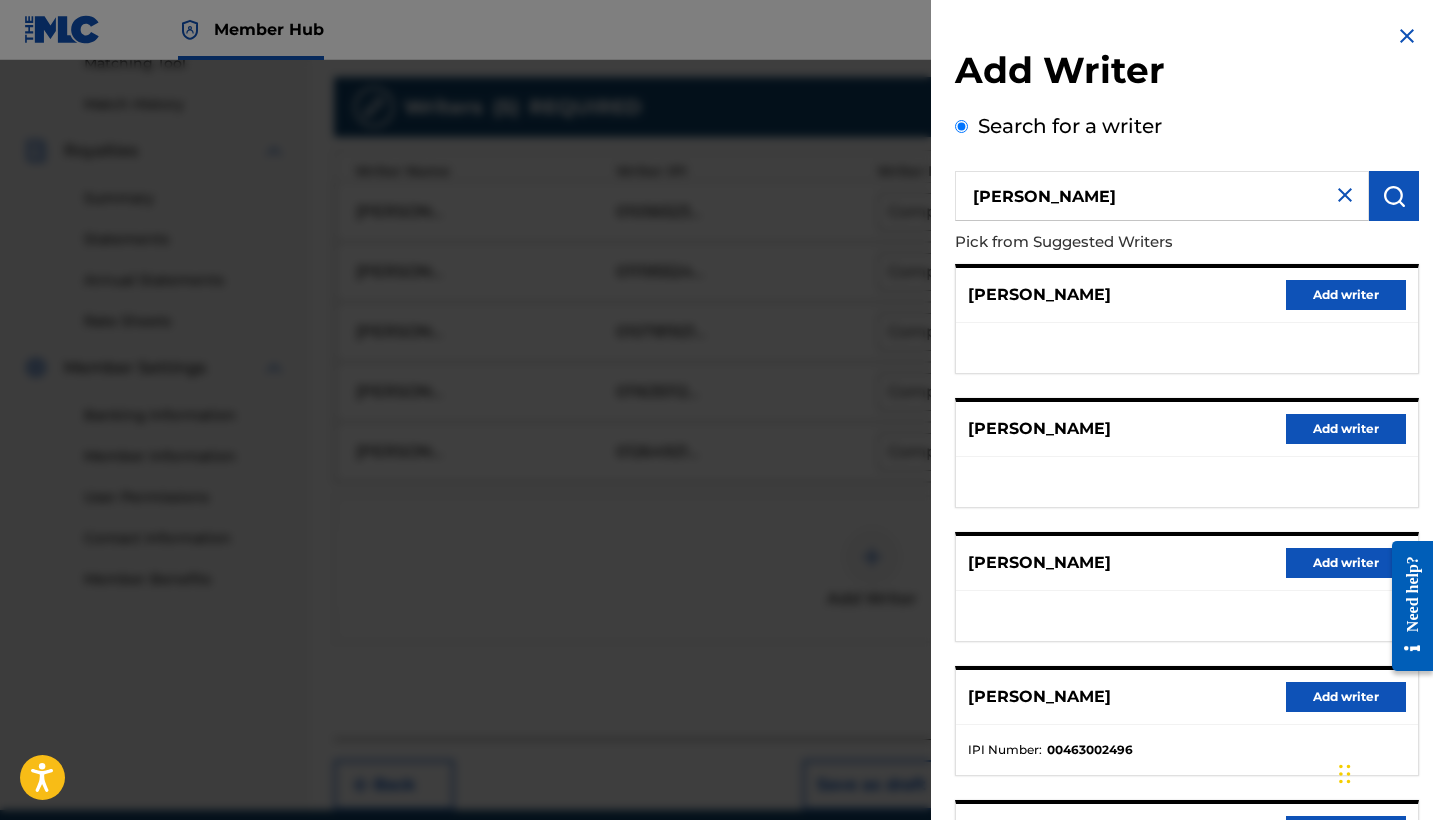
click at [1112, 211] on input "Jose Rievera" at bounding box center [1162, 196] width 414 height 50
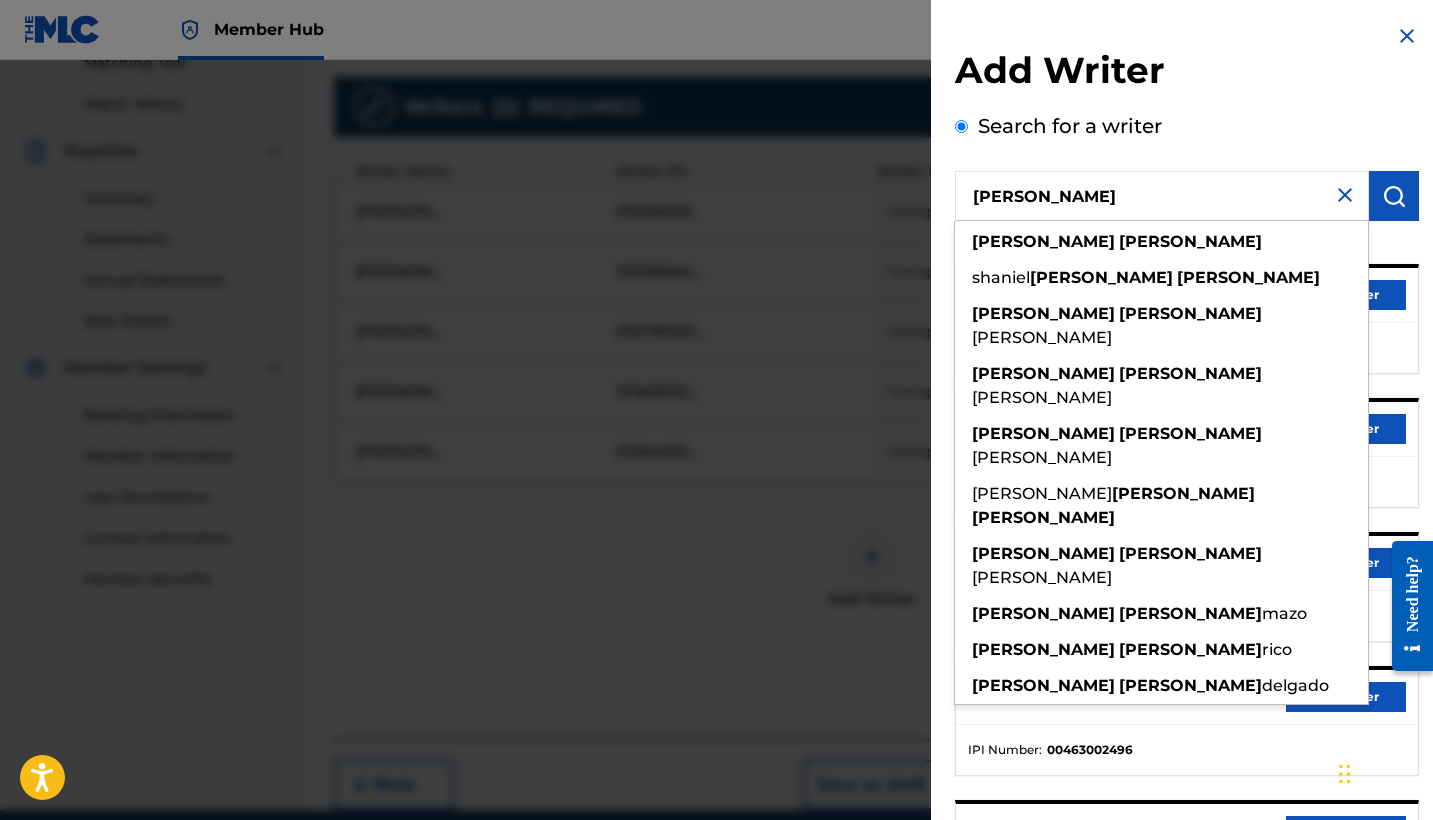
type input "[PERSON_NAME]"
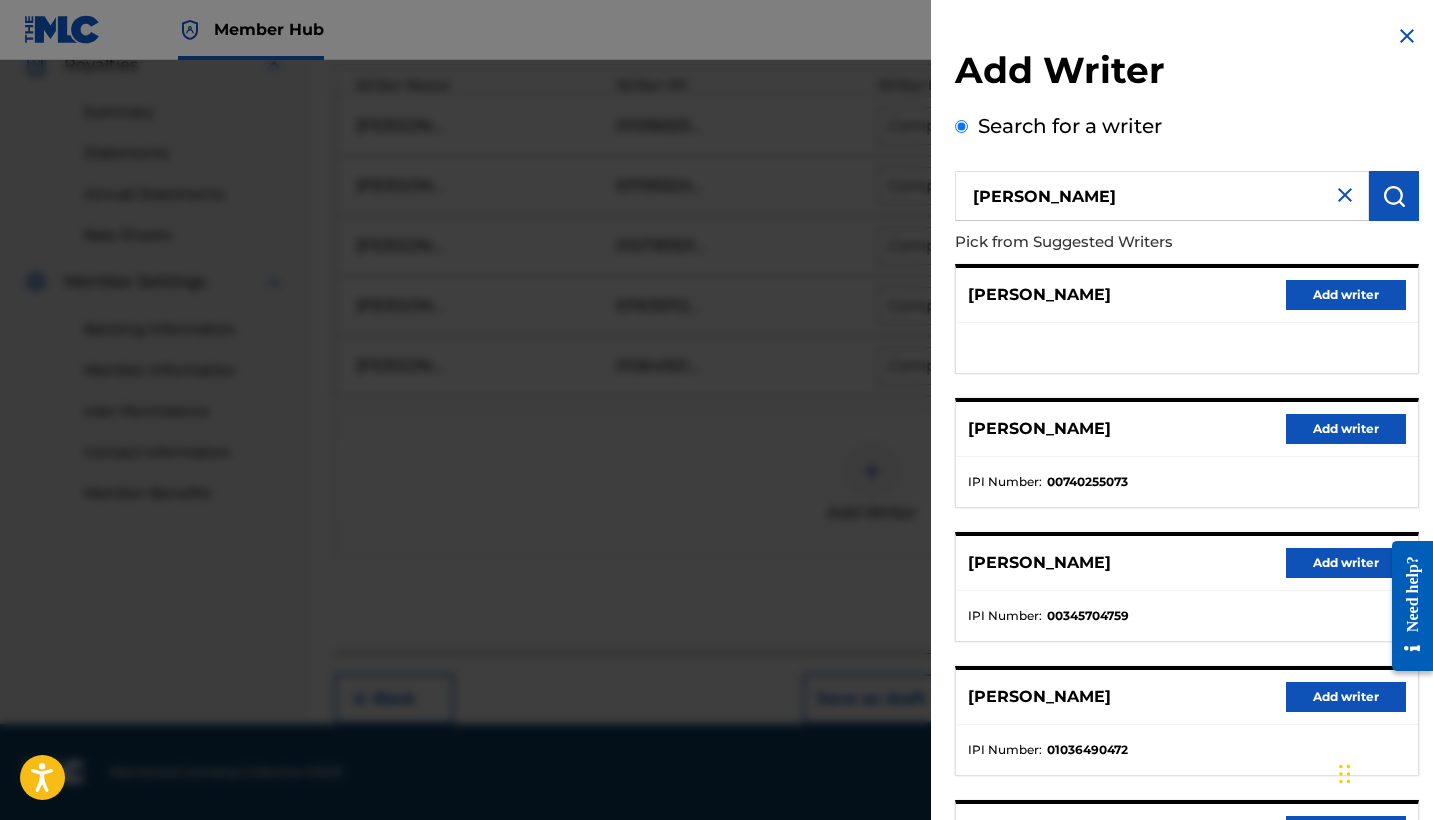
scroll to position [0, 0]
click at [1337, 295] on button "Add writer" at bounding box center [1346, 295] width 120 height 30
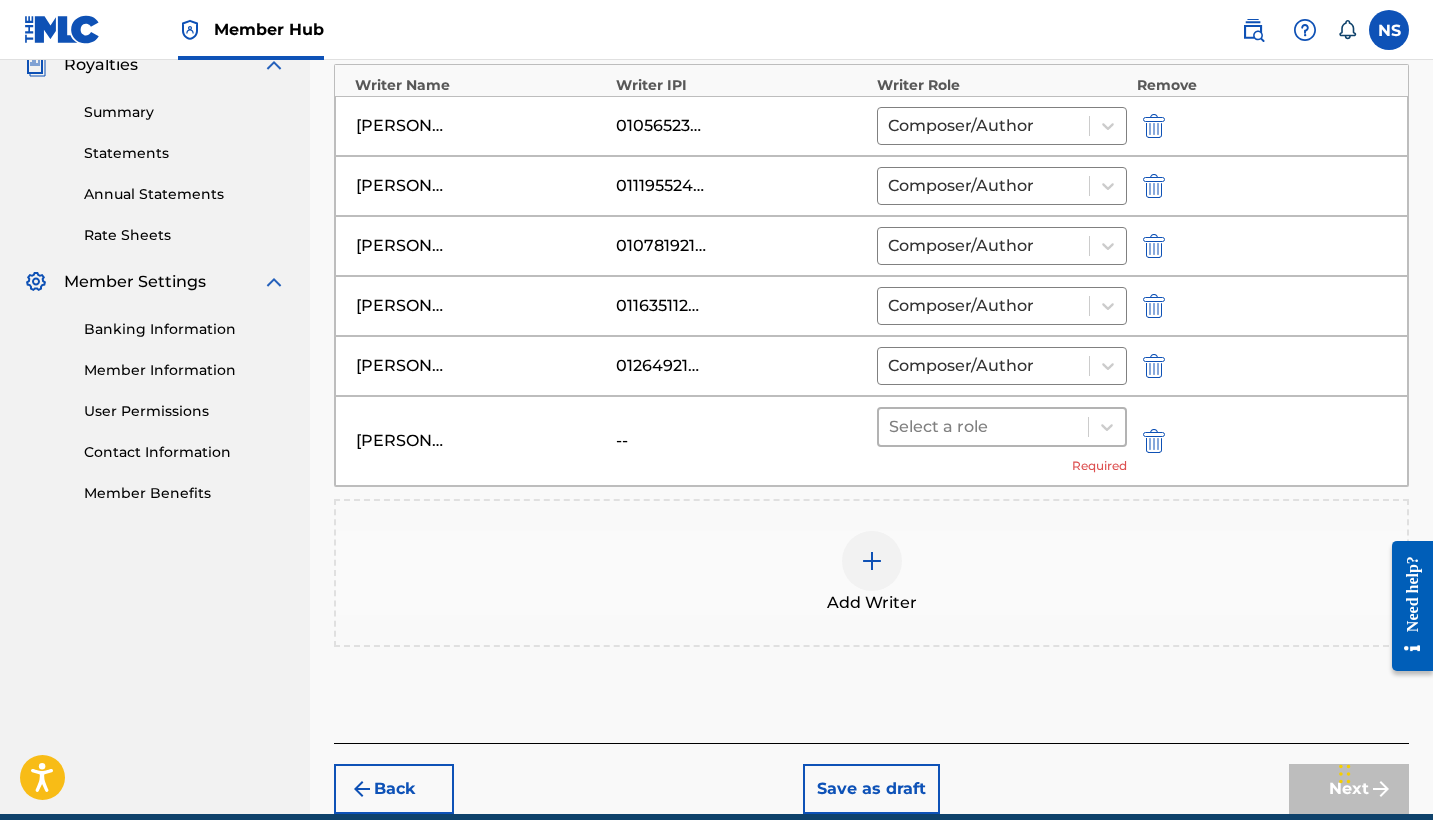
click at [999, 426] on div at bounding box center [983, 427] width 189 height 28
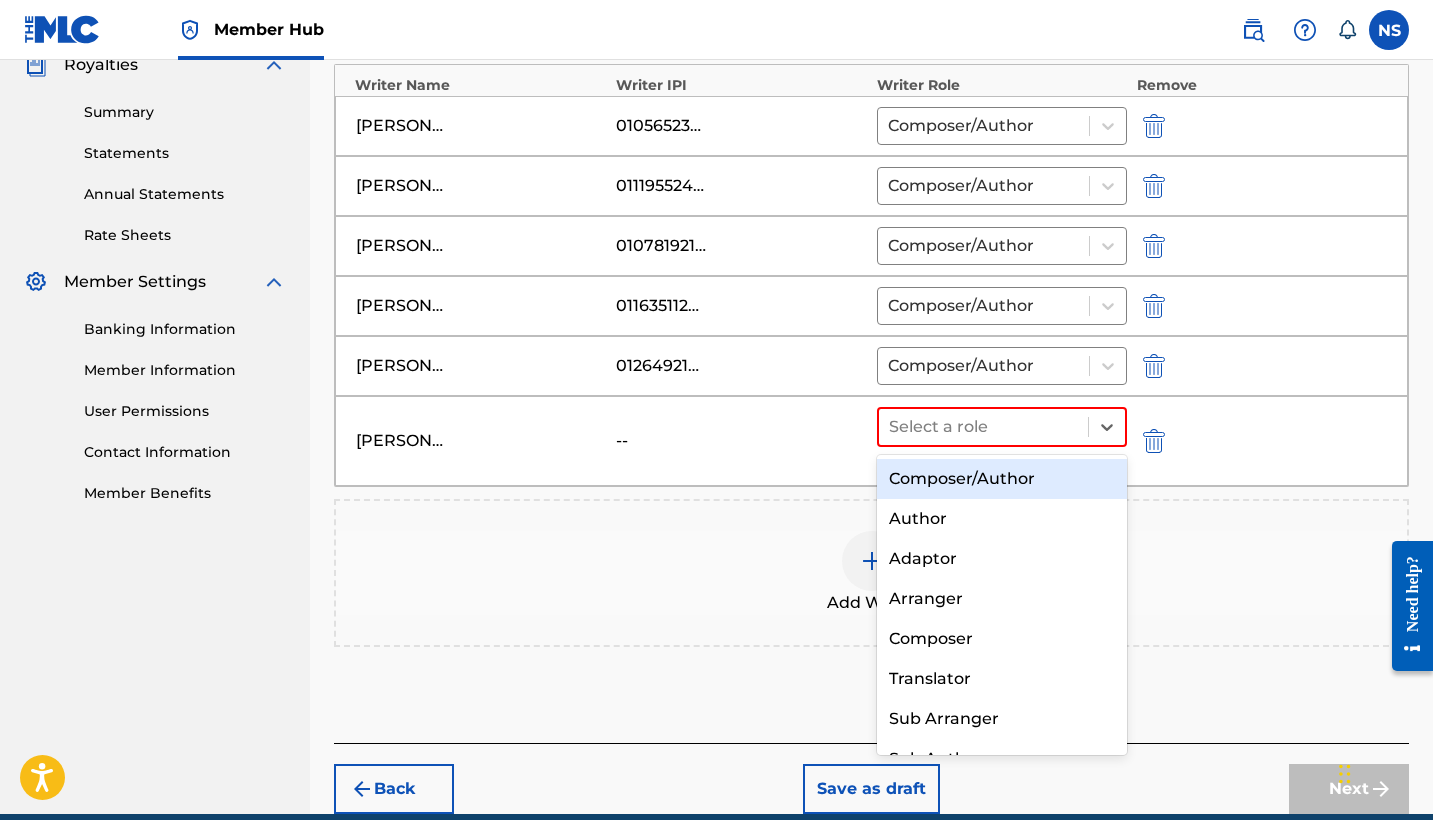
click at [1010, 478] on div "Composer/Author" at bounding box center [1002, 479] width 250 height 40
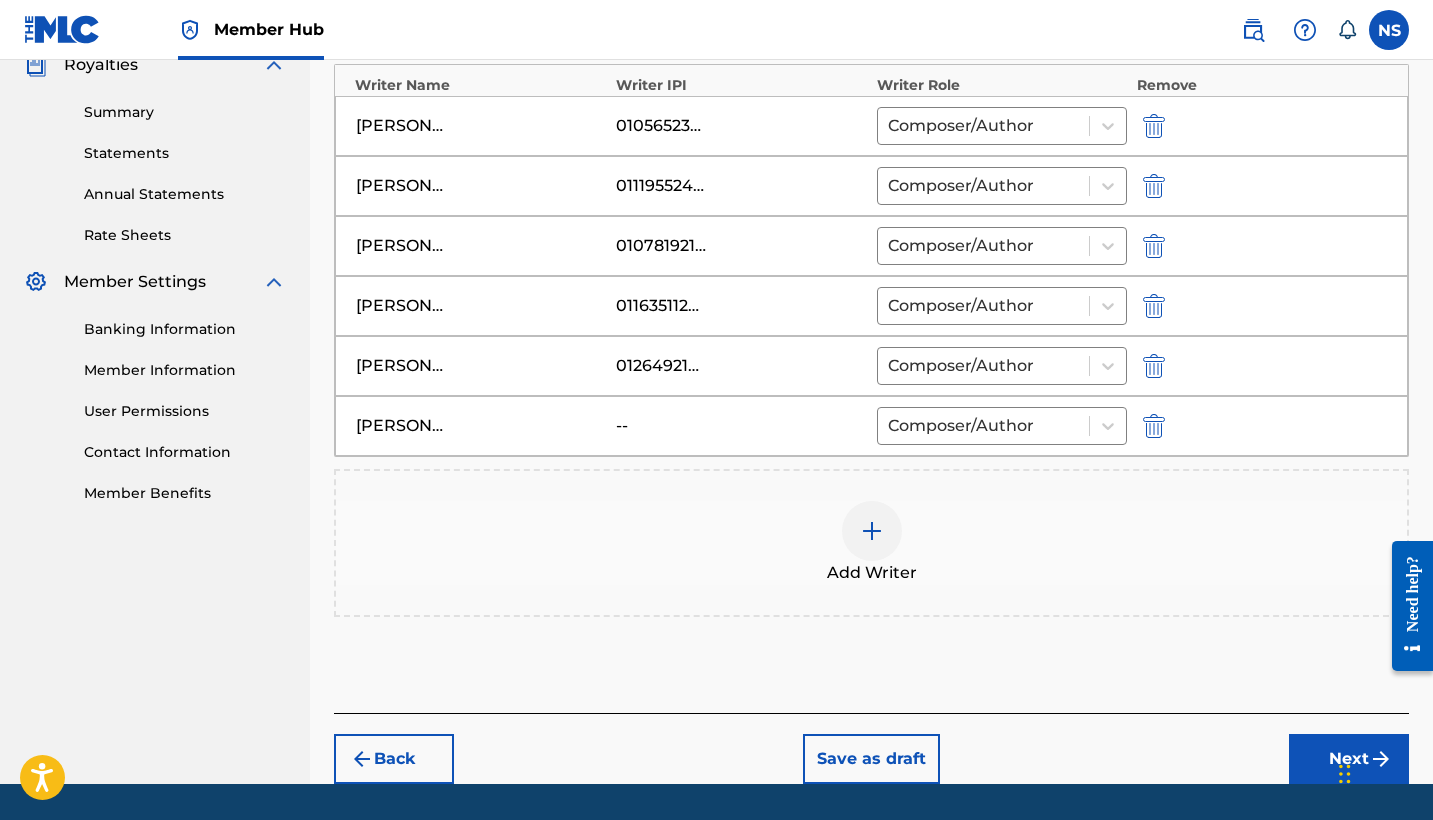
click at [863, 525] on img at bounding box center [872, 531] width 24 height 24
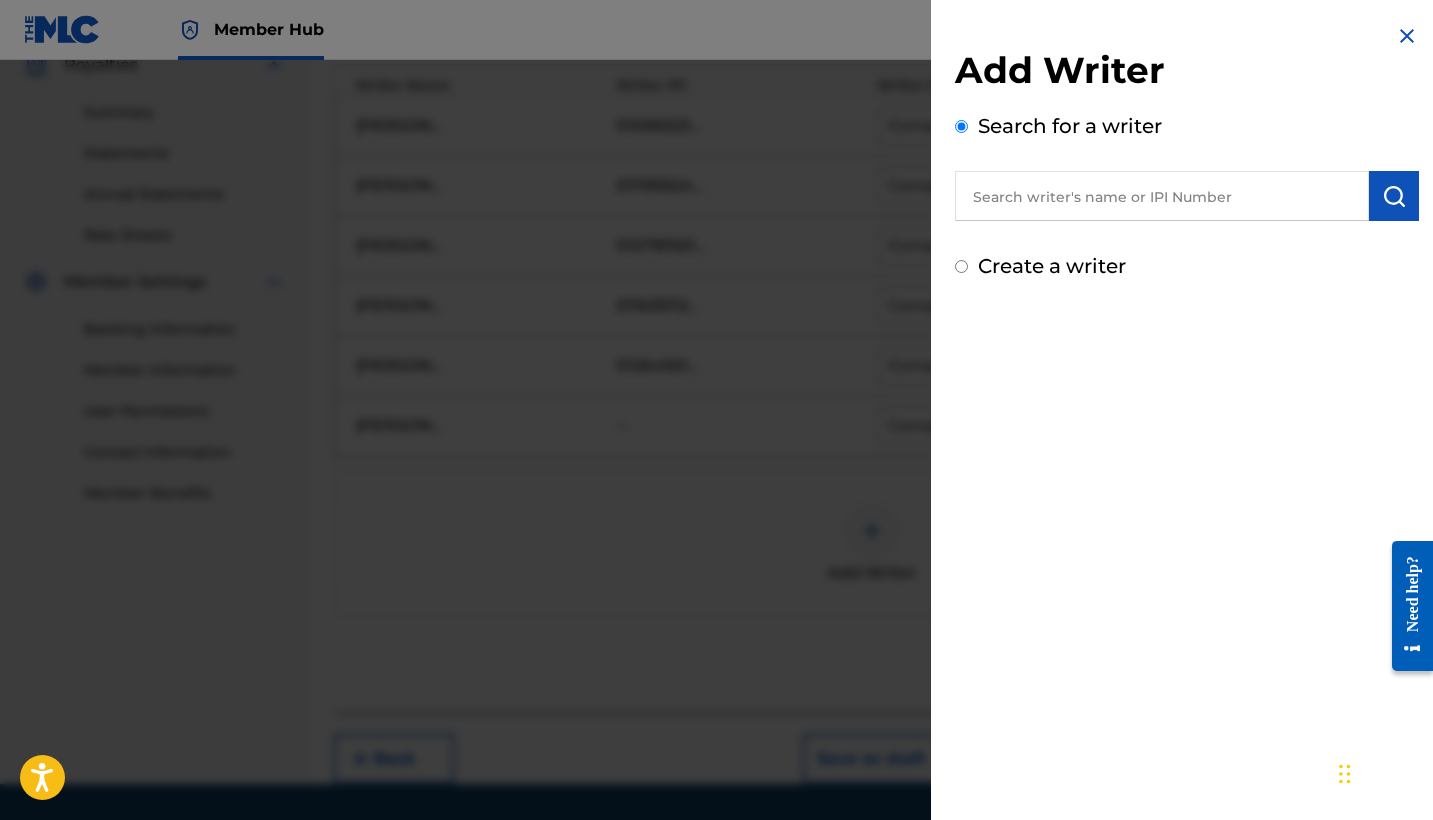
click at [1010, 203] on input "text" at bounding box center [1162, 196] width 414 height 50
paste input "550782827"
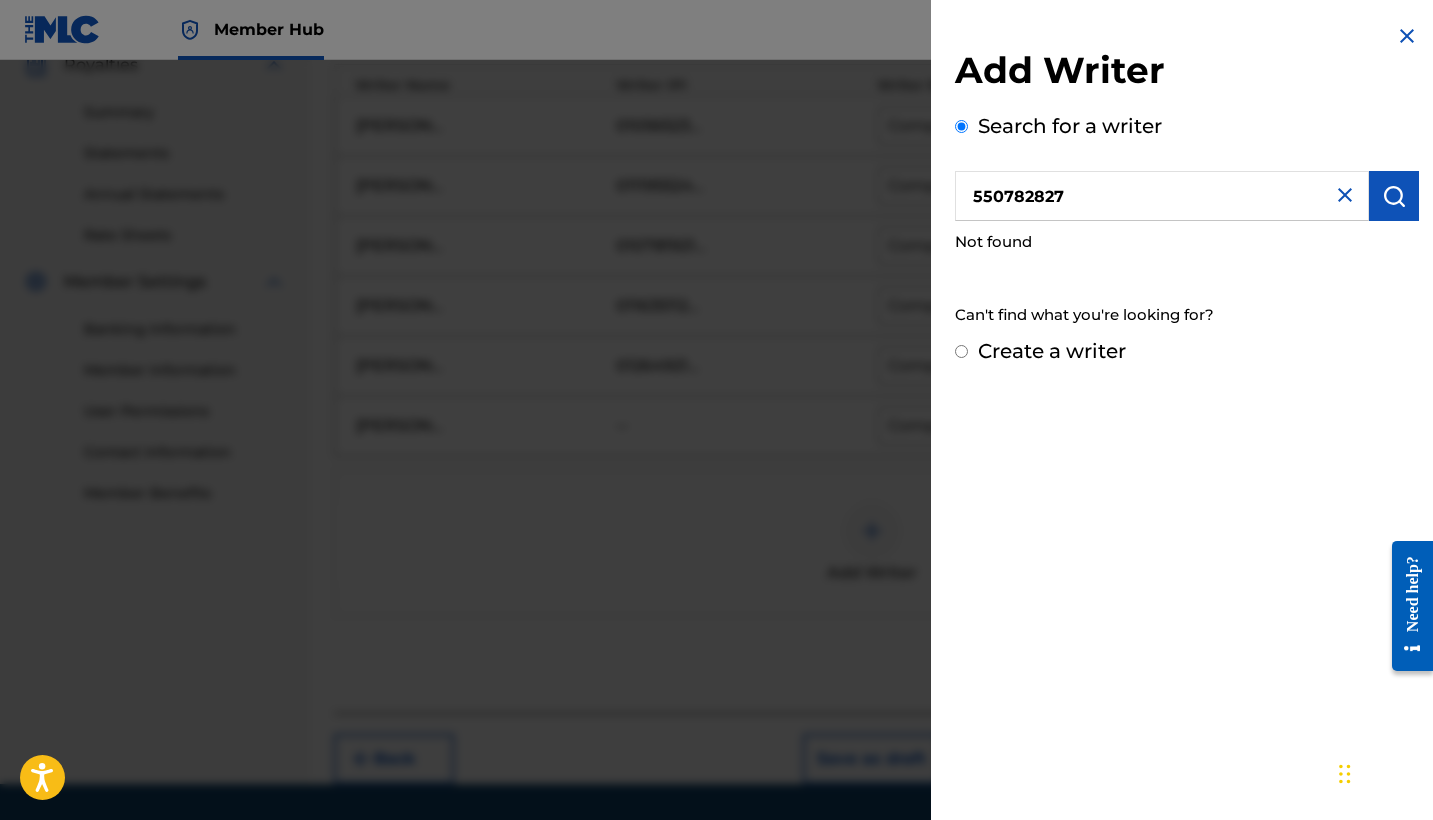
click at [1118, 197] on input "550782827" at bounding box center [1162, 196] width 414 height 50
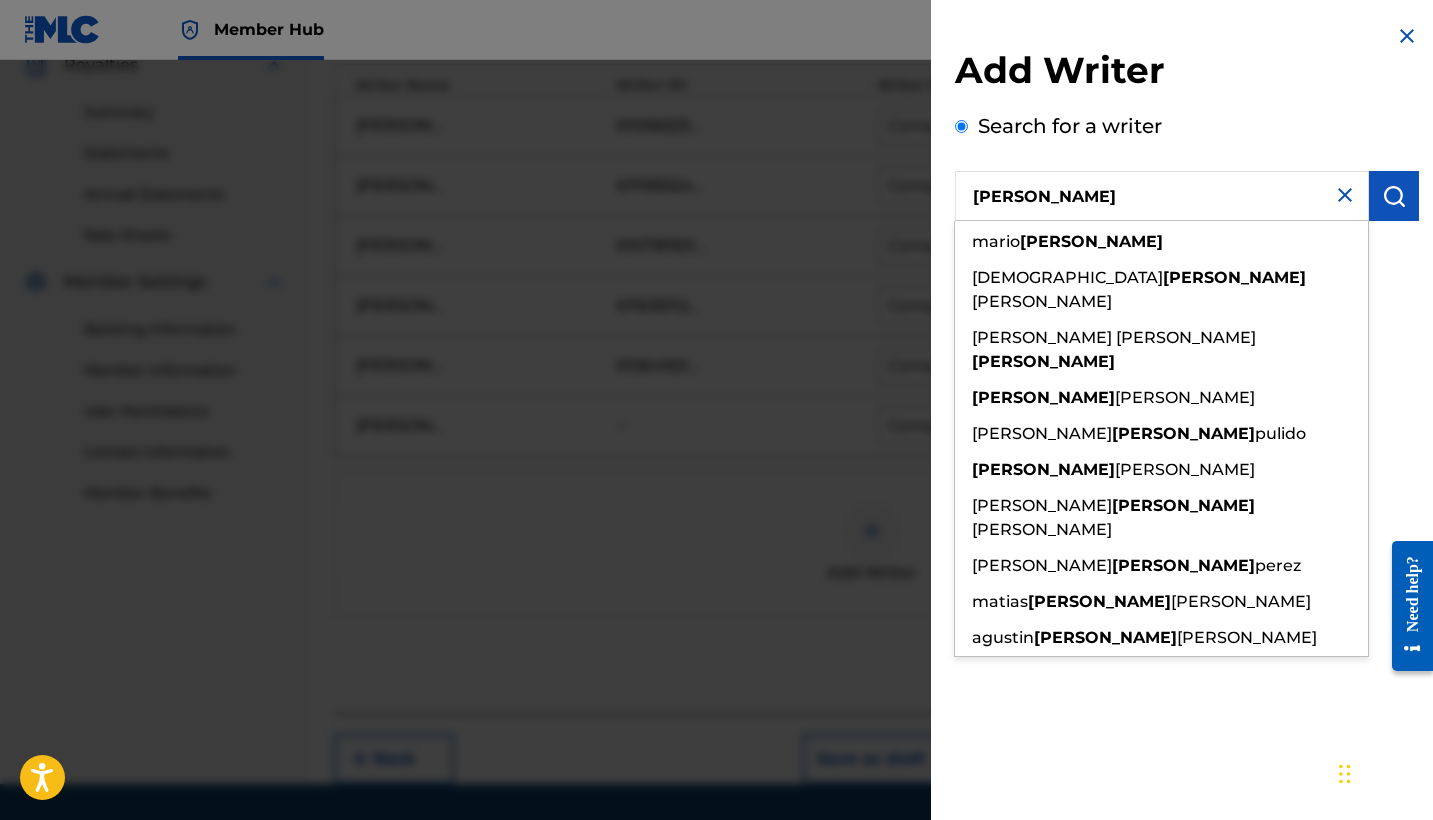
click at [1091, 208] on input "Alonso" at bounding box center [1162, 196] width 414 height 50
paste input "Peterson Morales"
type input "Alonso Peterson Morales"
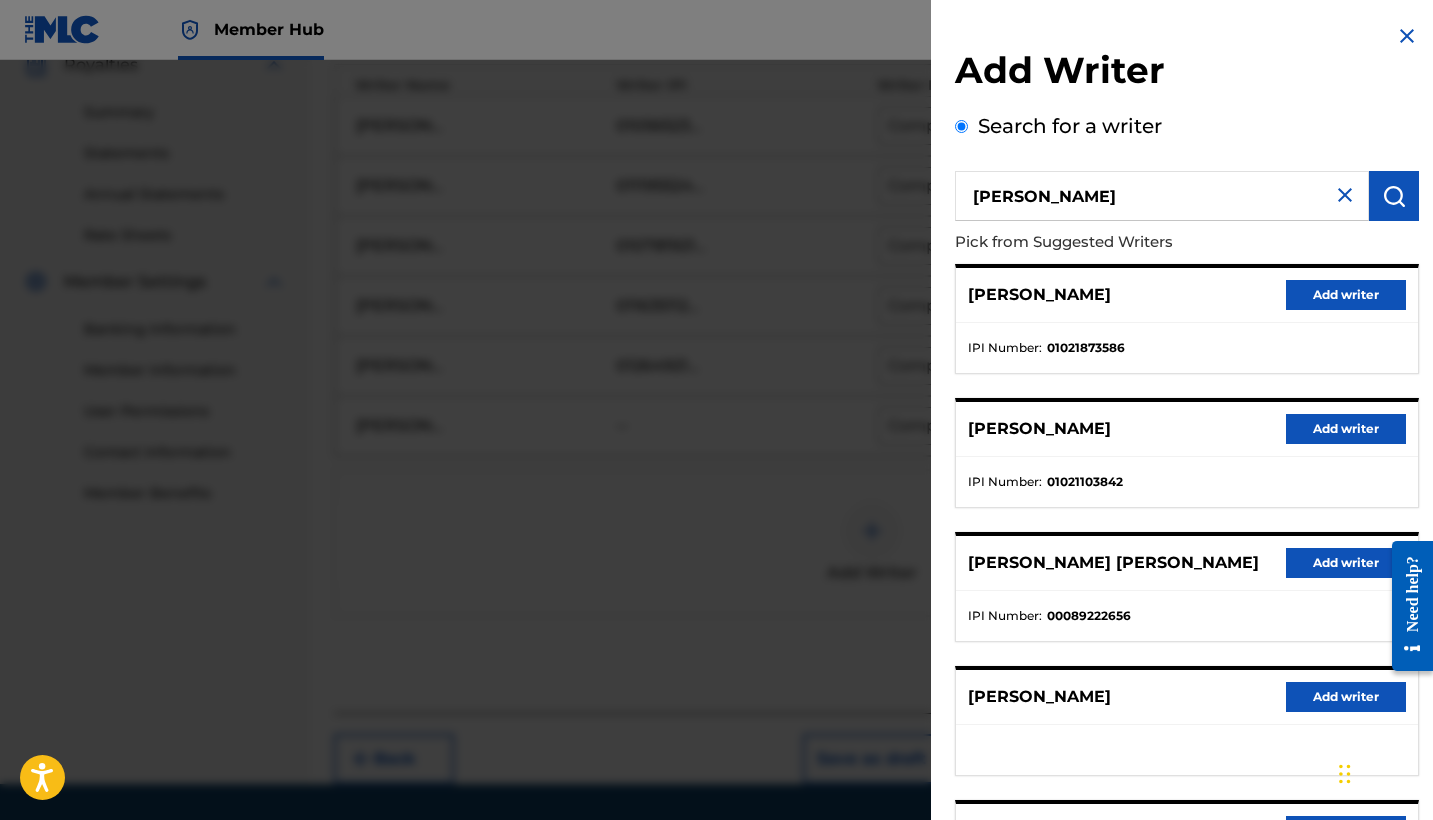
click at [1080, 195] on input "Alonso Peterson Morales" at bounding box center [1162, 196] width 414 height 50
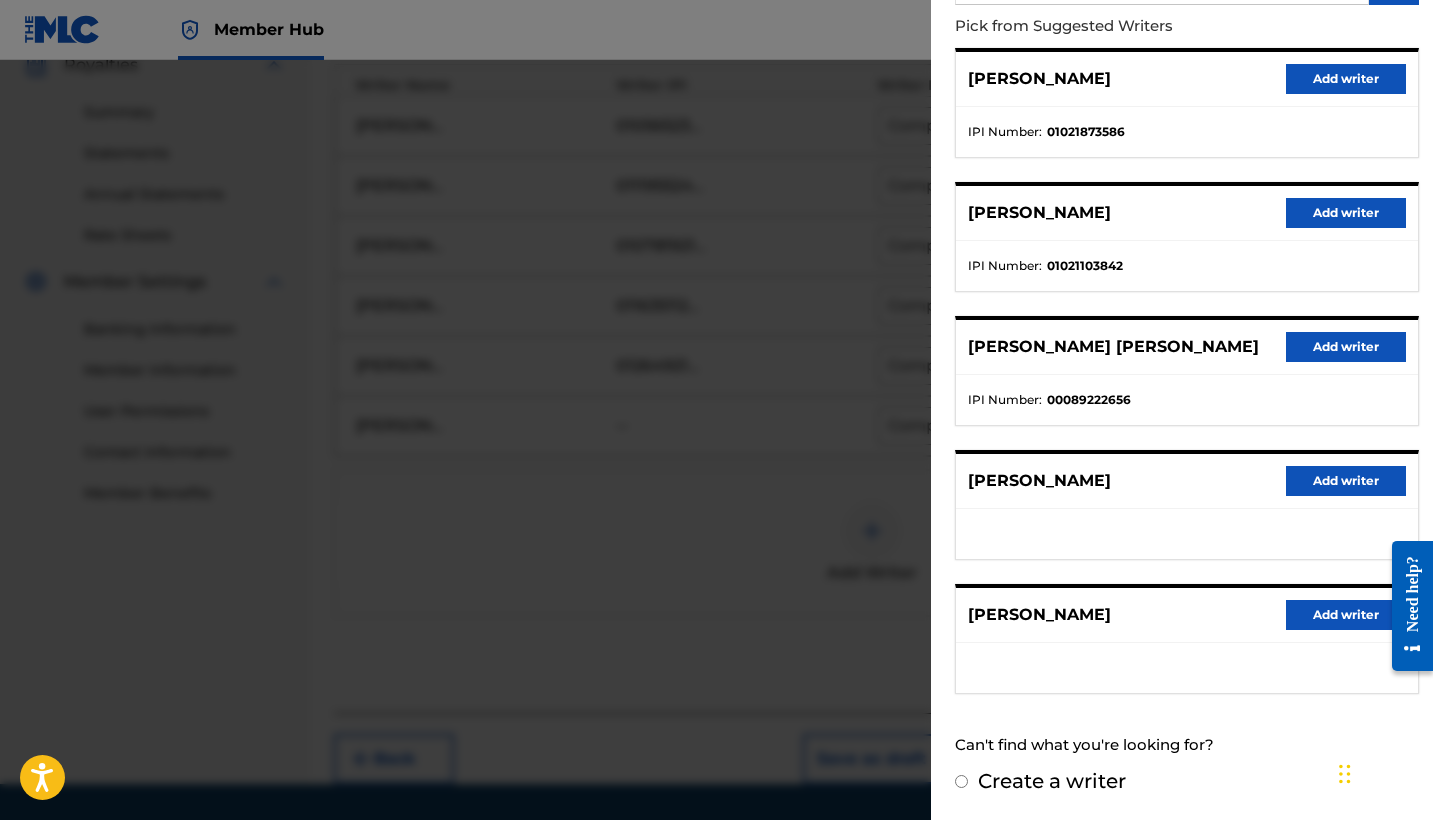
scroll to position [215, 0]
click at [1049, 790] on label "Create a writer" at bounding box center [1052, 782] width 148 height 24
radio input "true"
click at [968, 789] on input "Create a writer" at bounding box center [961, 782] width 13 height 13
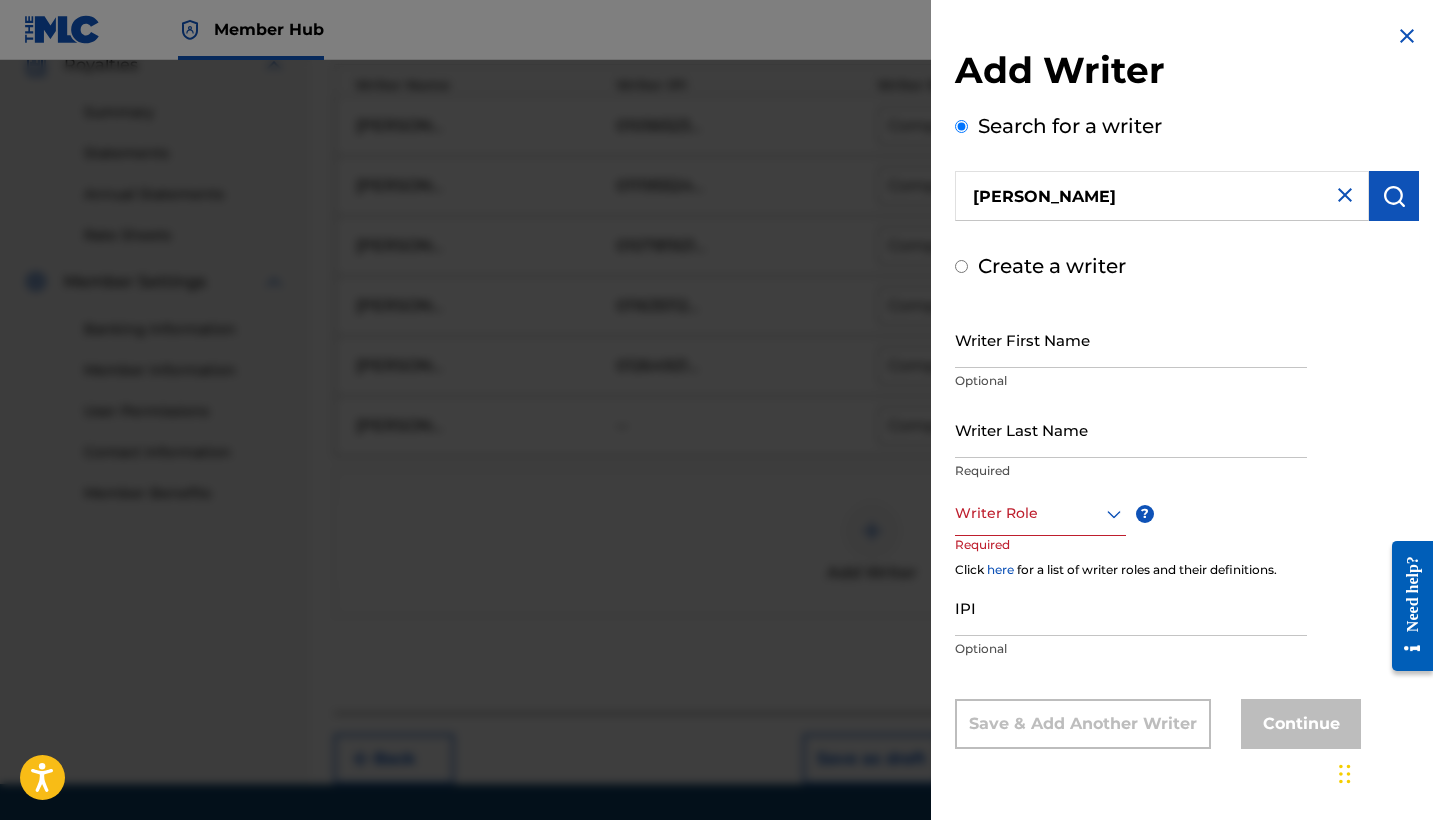
radio input "false"
radio input "true"
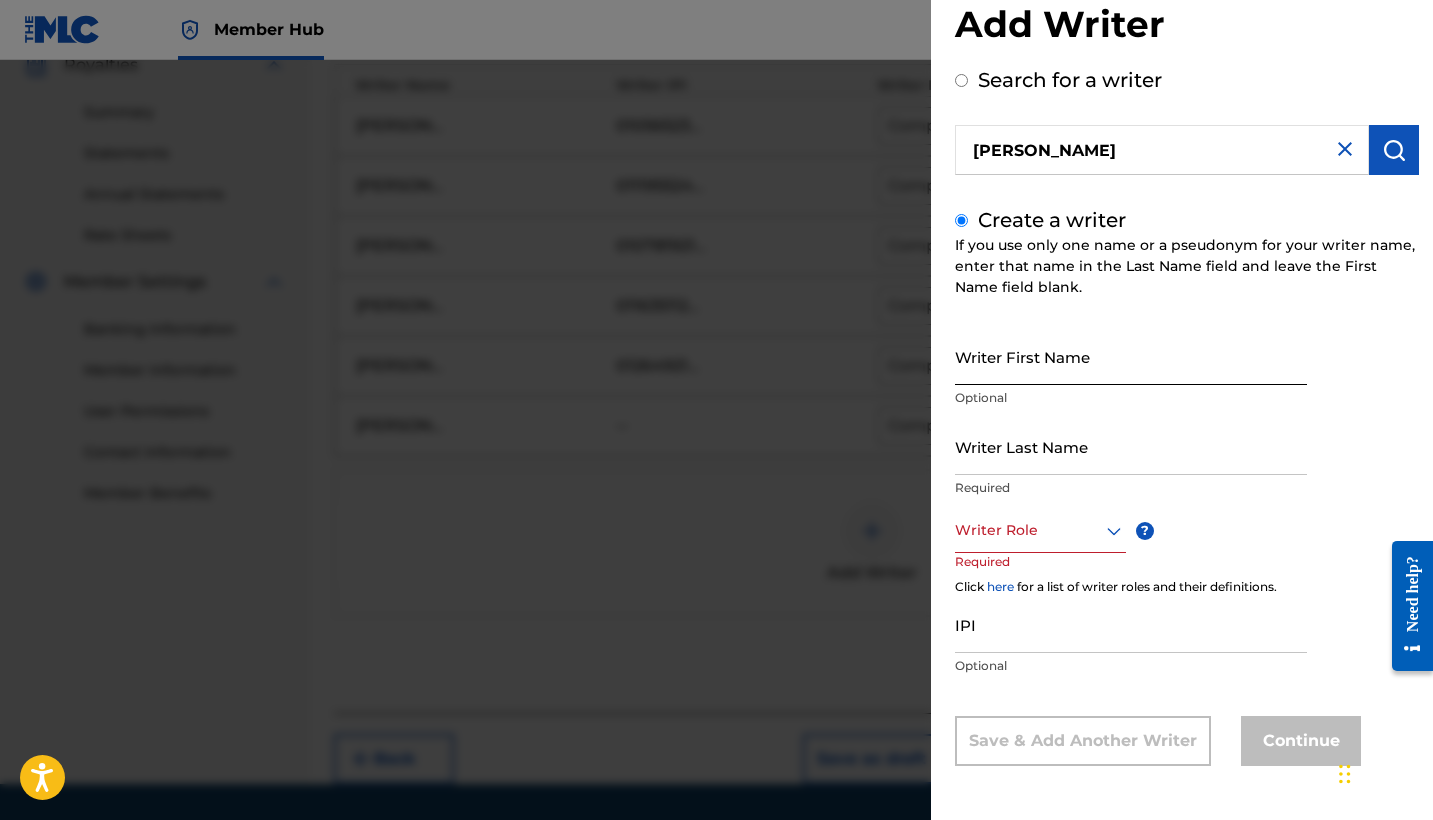
scroll to position [46, 0]
click at [996, 368] on input "Writer First Name" at bounding box center [1131, 356] width 352 height 57
paste input "Alonso Peterson Morales"
drag, startPoint x: 1010, startPoint y: 371, endPoint x: 1137, endPoint y: 371, distance: 127.0
click at [1137, 371] on input "Alonso Peterson Morales" at bounding box center [1131, 356] width 352 height 57
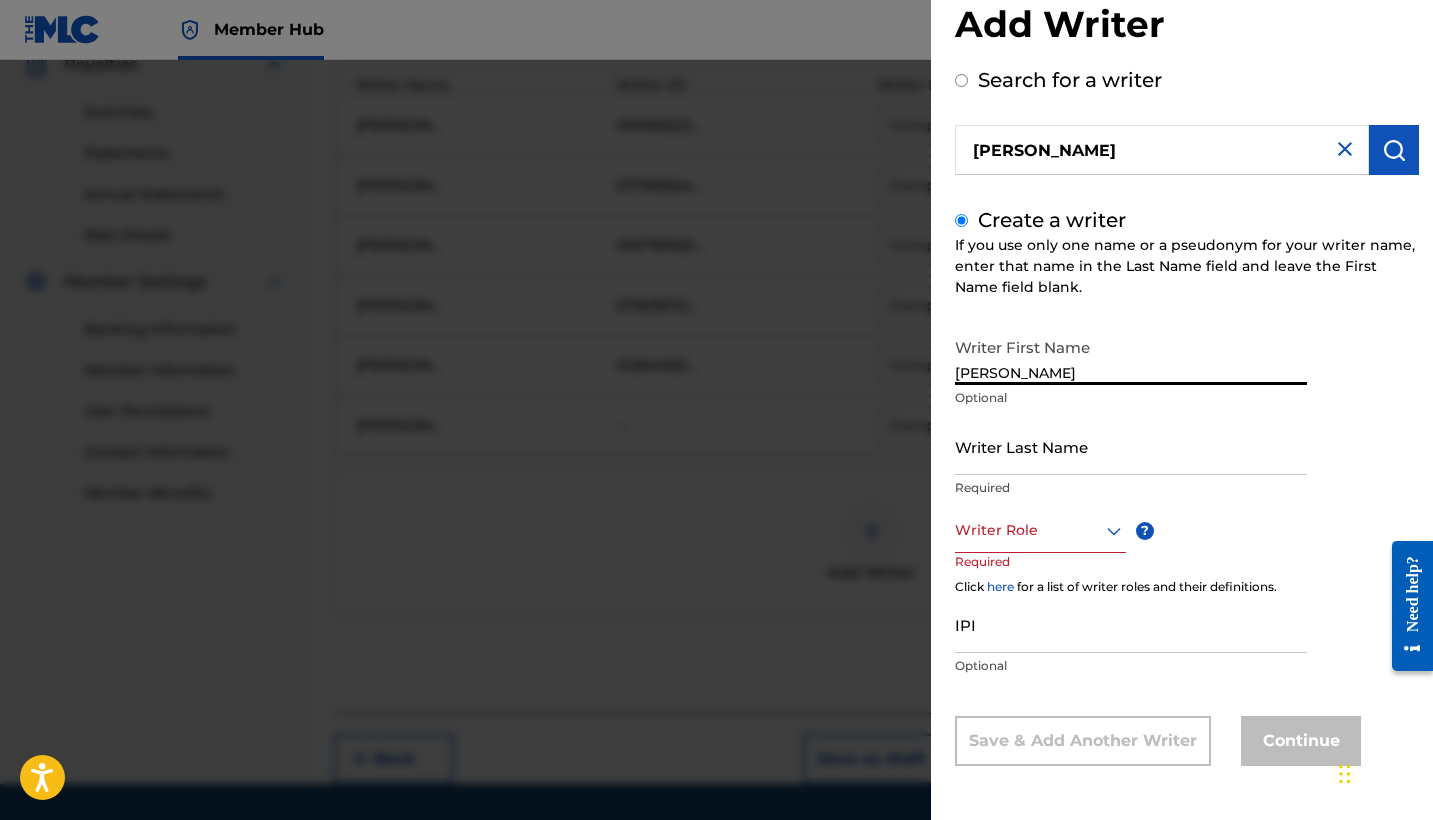
type input "Alonso"
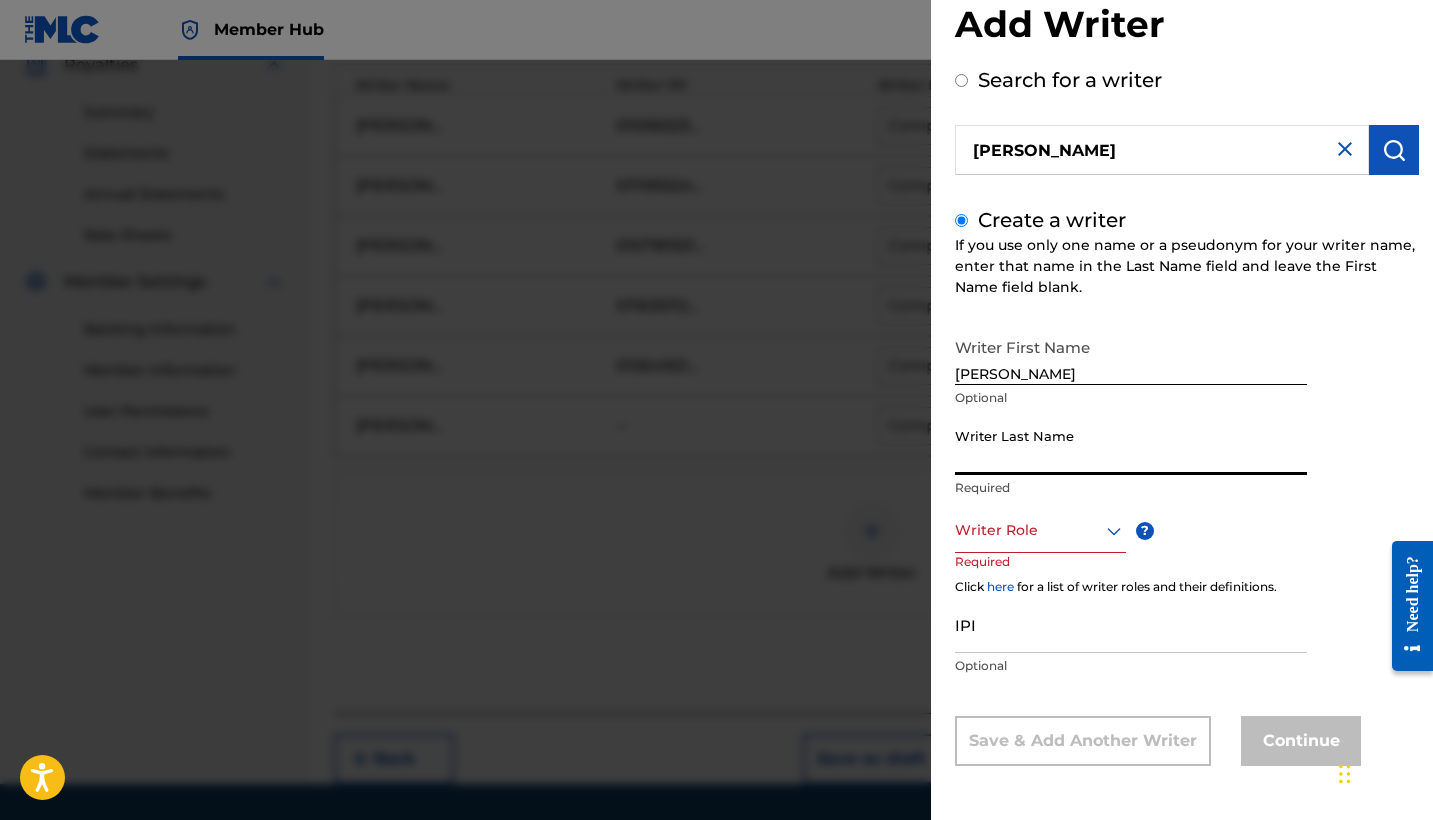
click at [1052, 458] on input "Writer Last Name" at bounding box center [1131, 446] width 352 height 57
paste input "Peterson Morales"
type input "Peterson Morales"
click at [1039, 365] on input "Alonso" at bounding box center [1131, 356] width 352 height 57
type input "Alonso"
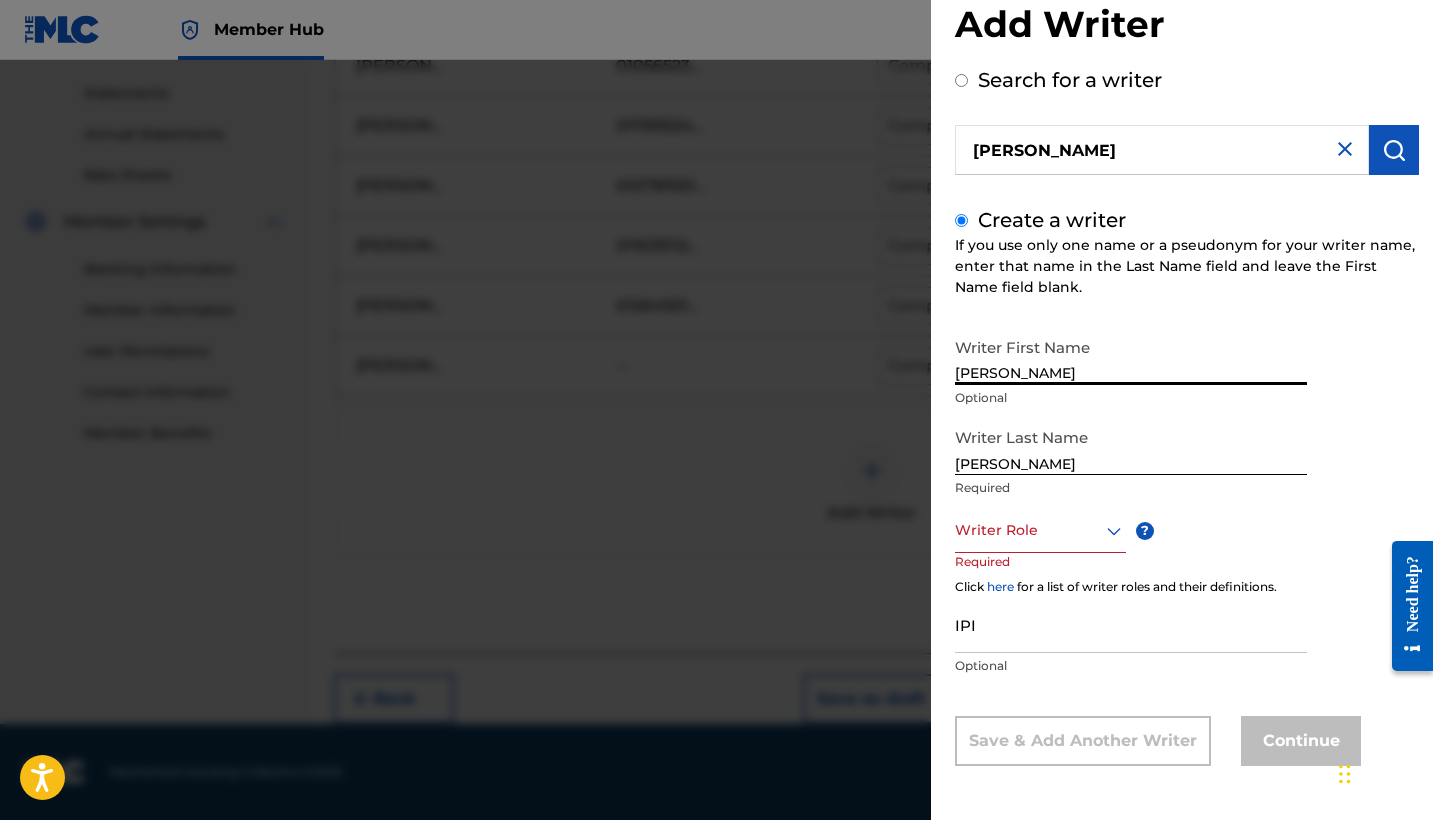
scroll to position [676, 0]
click at [1068, 531] on div at bounding box center [1040, 530] width 171 height 25
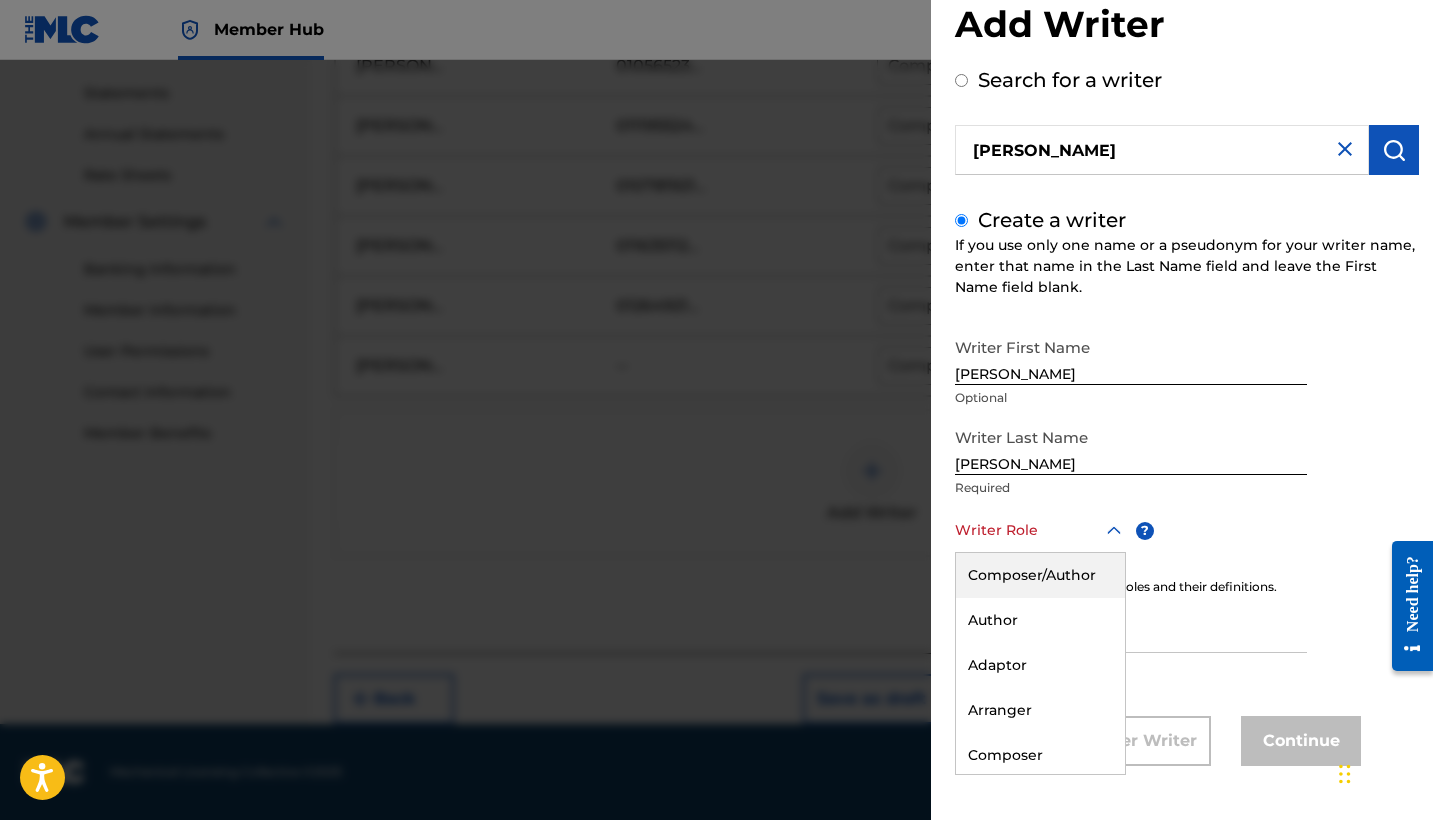
click at [1074, 573] on div "Composer/Author" at bounding box center [1040, 575] width 169 height 45
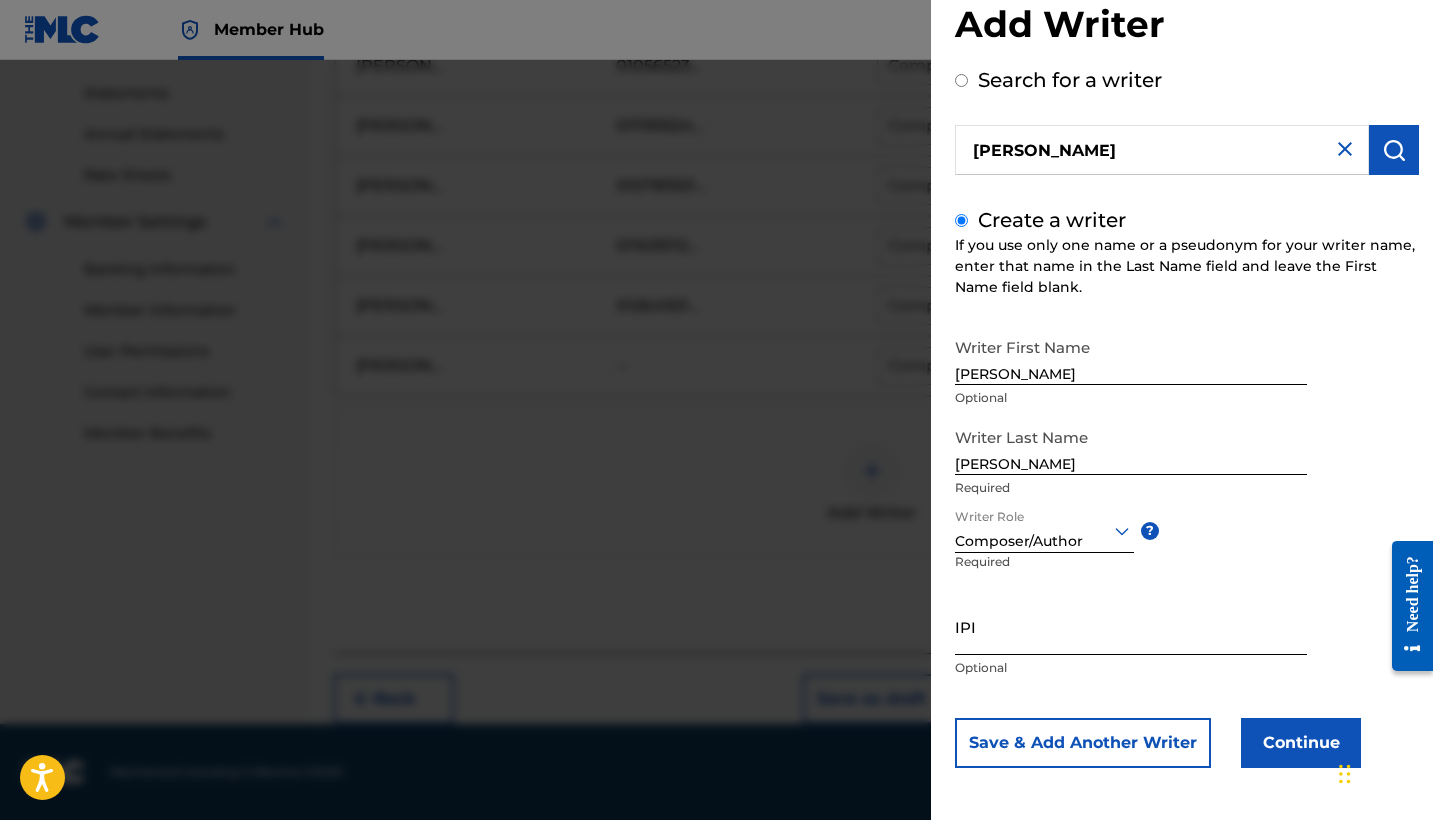
click at [1039, 634] on input "IPI" at bounding box center [1131, 626] width 352 height 57
paste input "550782827"
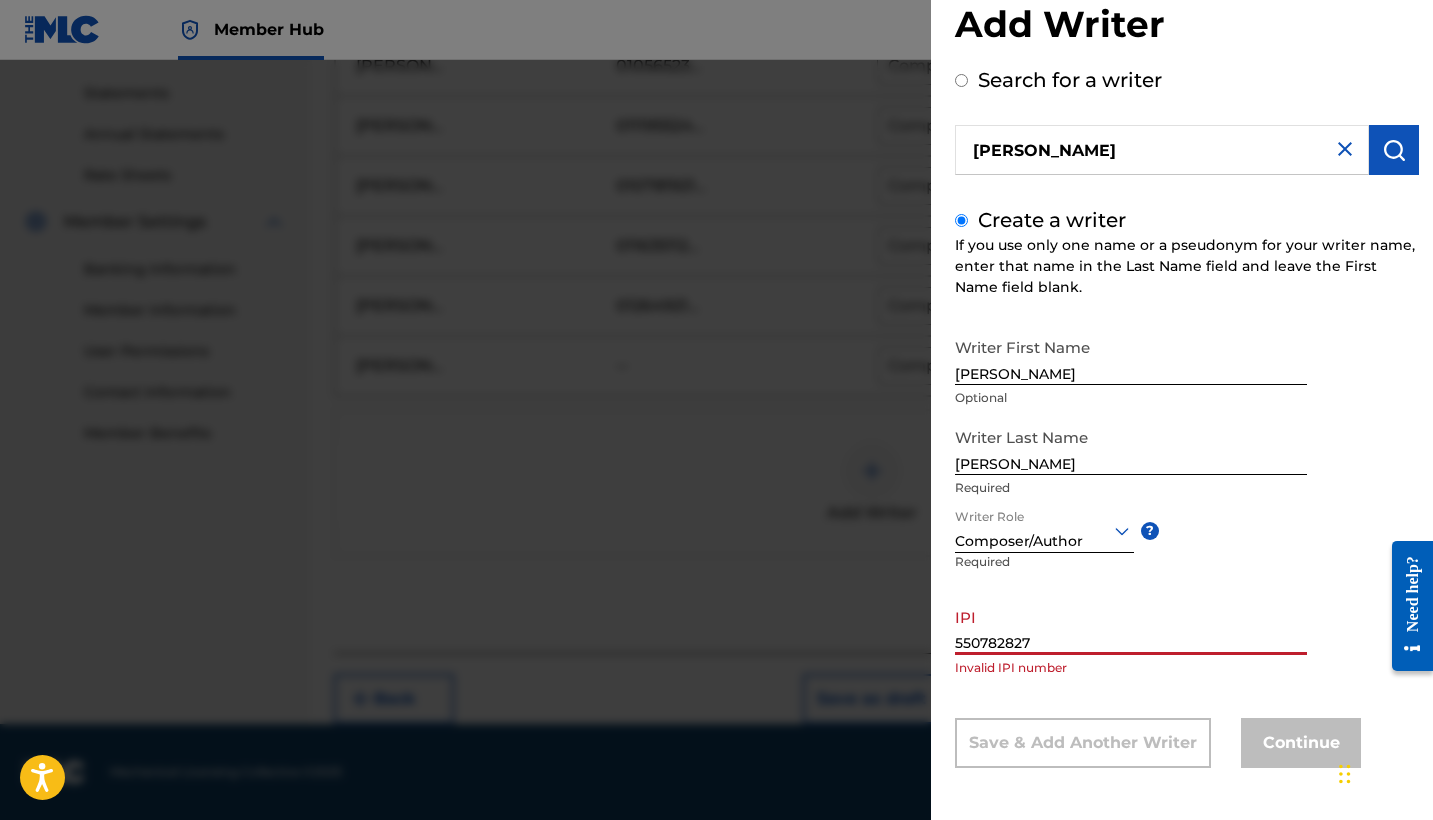
type input "550782827"
click at [1057, 142] on input "Alonso Peterson Morales" at bounding box center [1162, 150] width 414 height 50
radio input "true"
click at [1057, 142] on input "Alonso Peterson Morales" at bounding box center [1162, 150] width 414 height 50
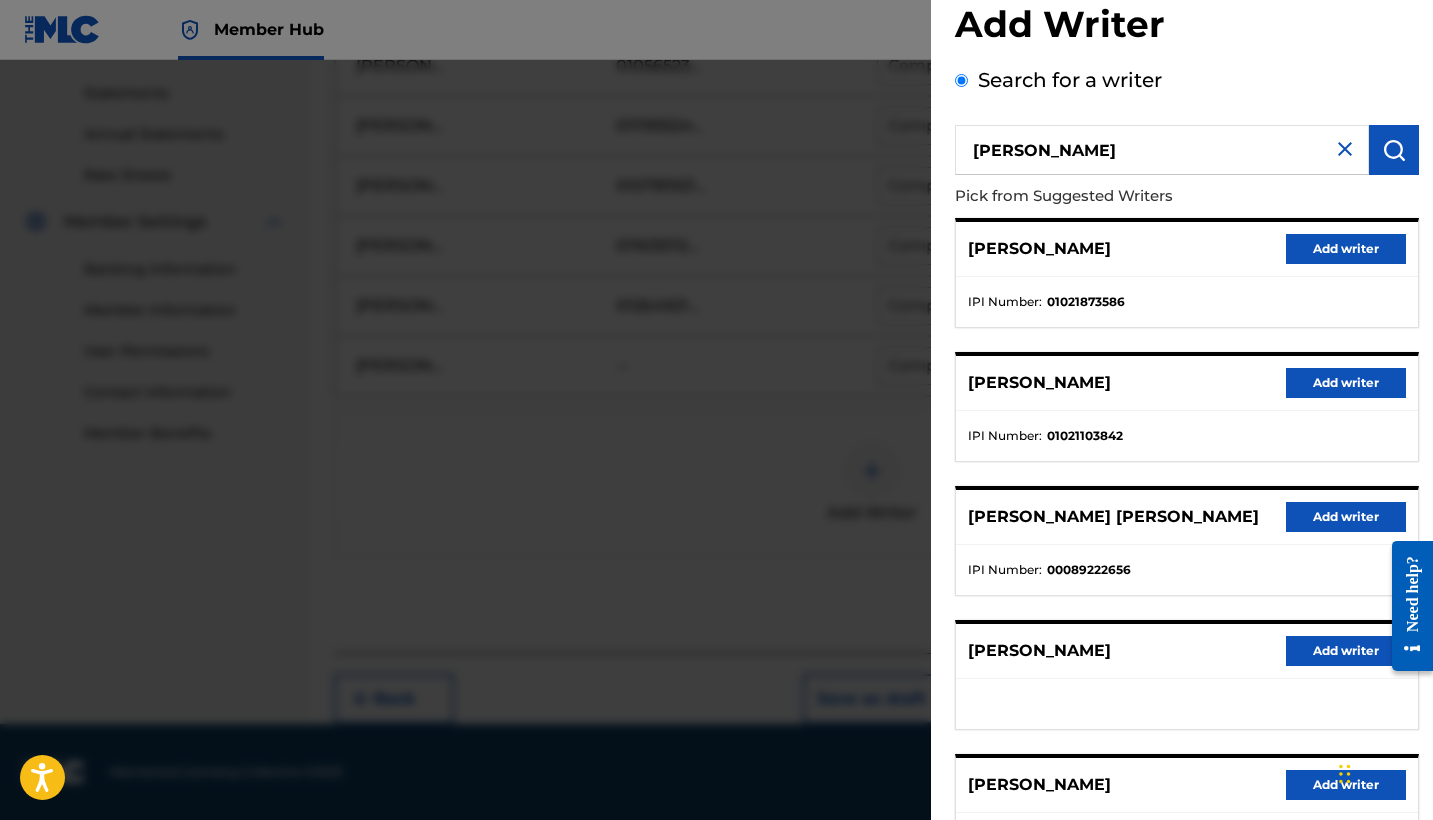
click at [1057, 142] on input "Alonso Peterson Morales" at bounding box center [1162, 150] width 414 height 50
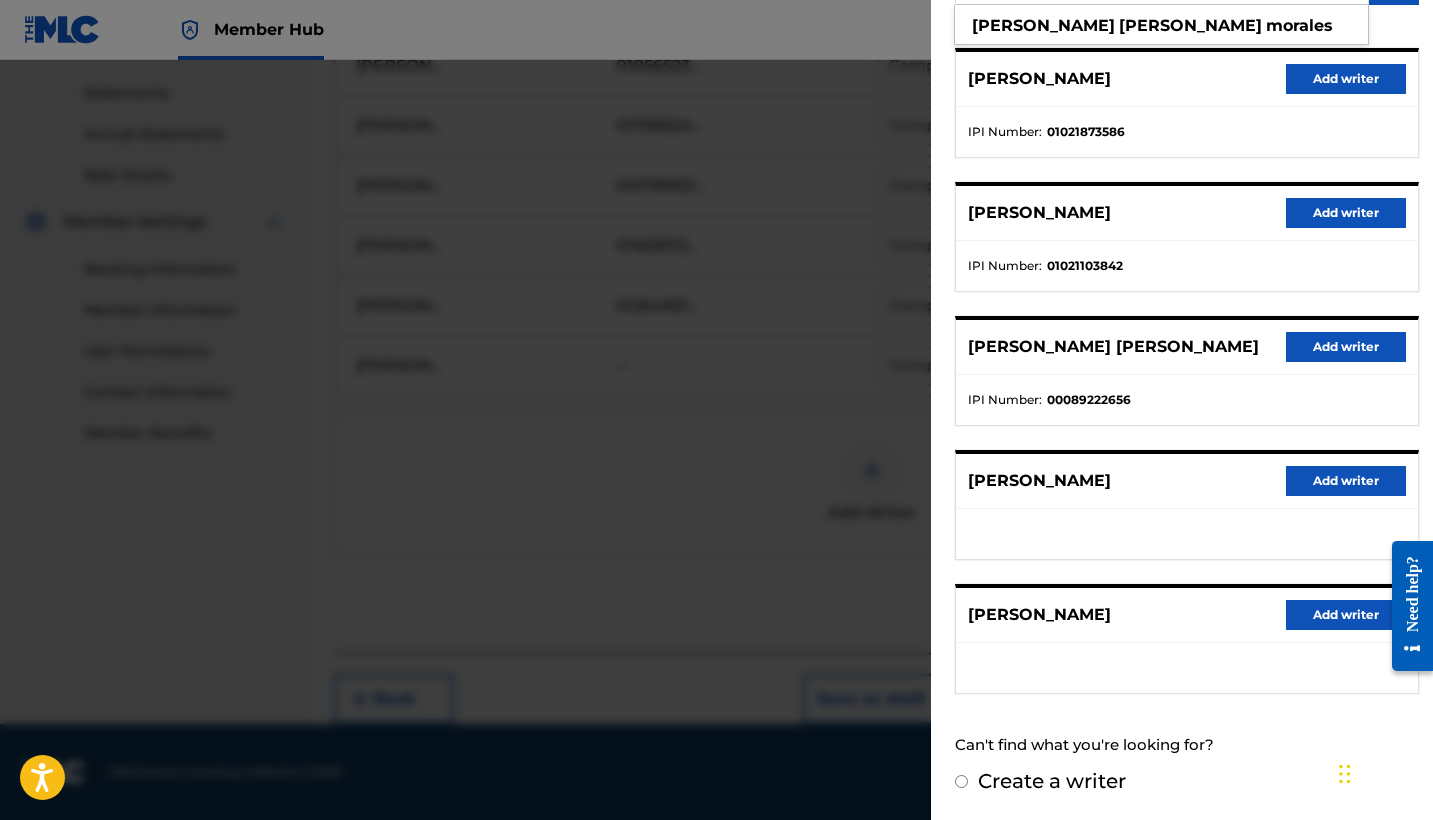
scroll to position [215, 0]
click at [980, 779] on label "Create a writer" at bounding box center [1052, 782] width 148 height 24
radio input "true"
click at [968, 779] on input "Create a writer" at bounding box center [961, 782] width 13 height 13
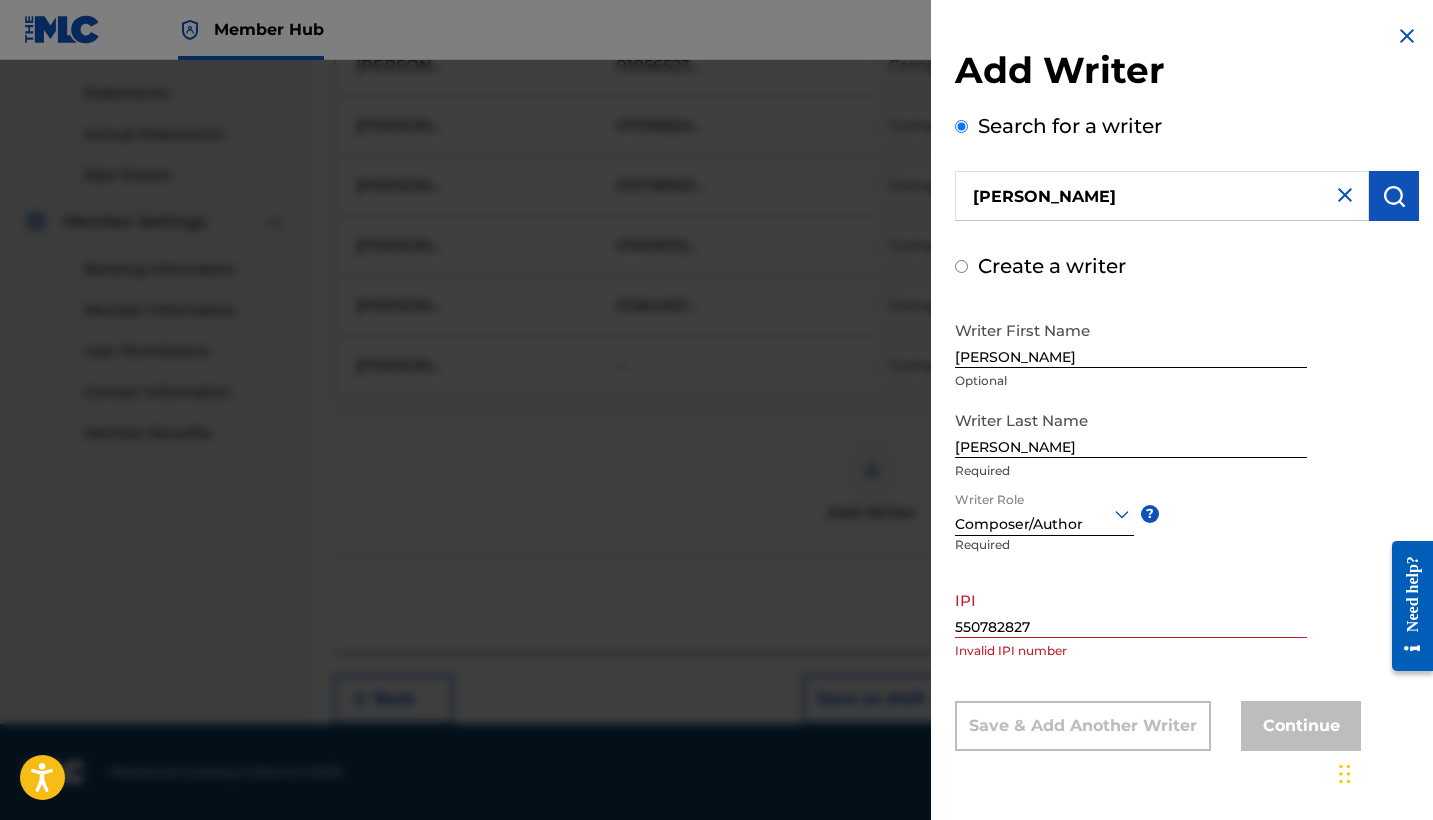
radio input "false"
radio input "true"
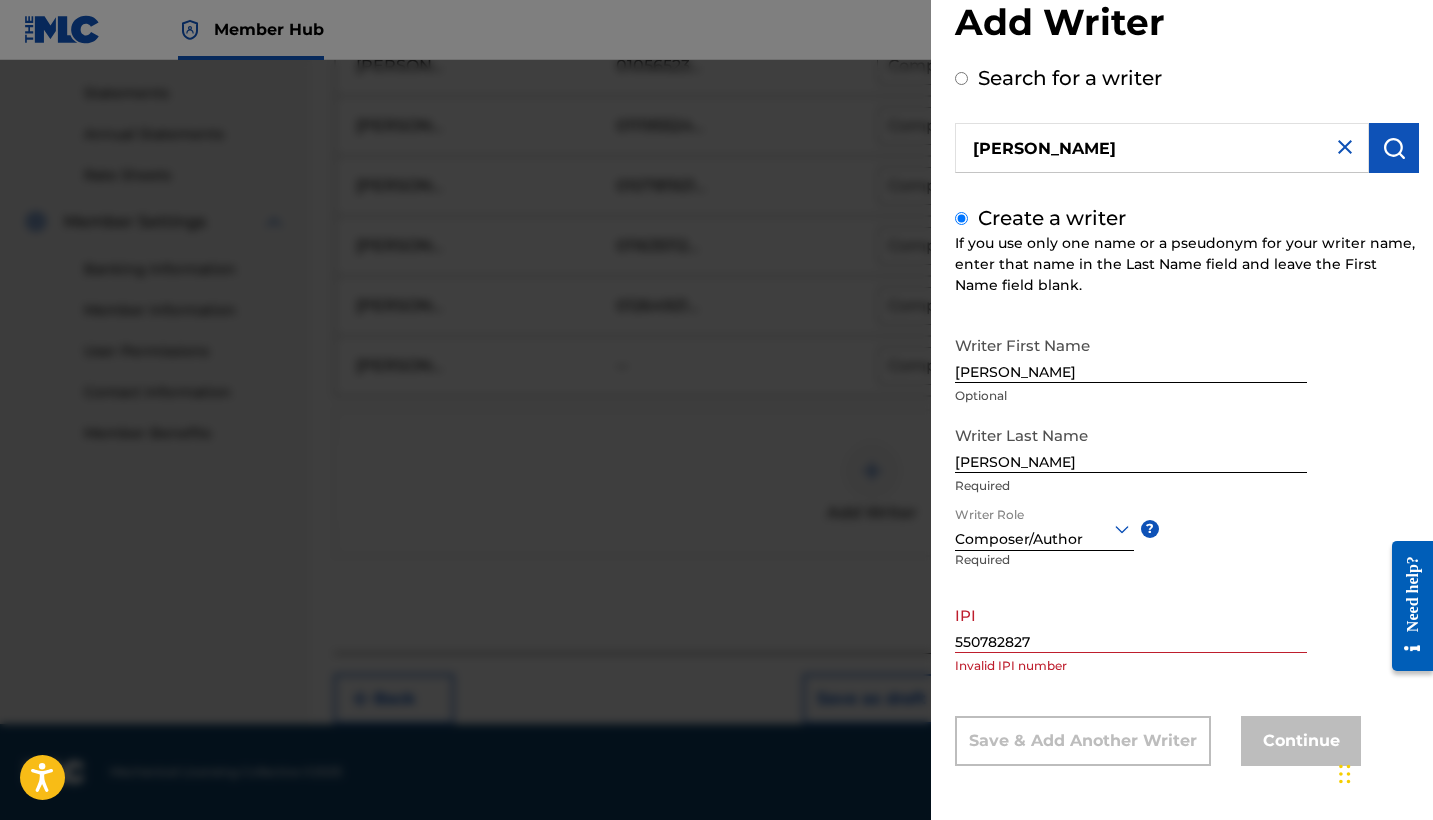
scroll to position [48, 0]
click at [1075, 633] on input "550782827" at bounding box center [1131, 624] width 352 height 57
click at [1336, 153] on img at bounding box center [1345, 147] width 24 height 24
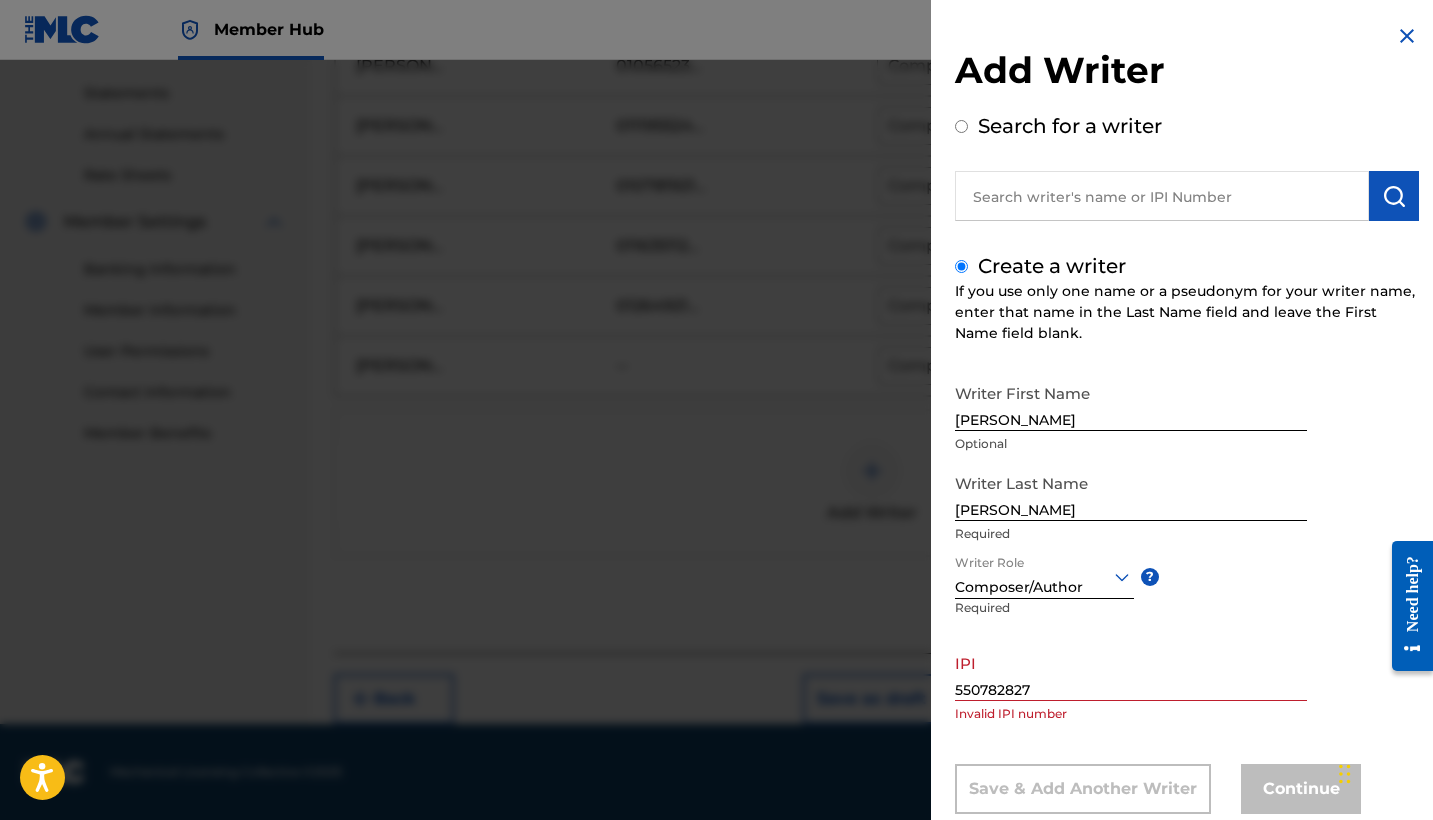
scroll to position [0, 0]
click at [1406, 39] on img at bounding box center [1407, 36] width 24 height 24
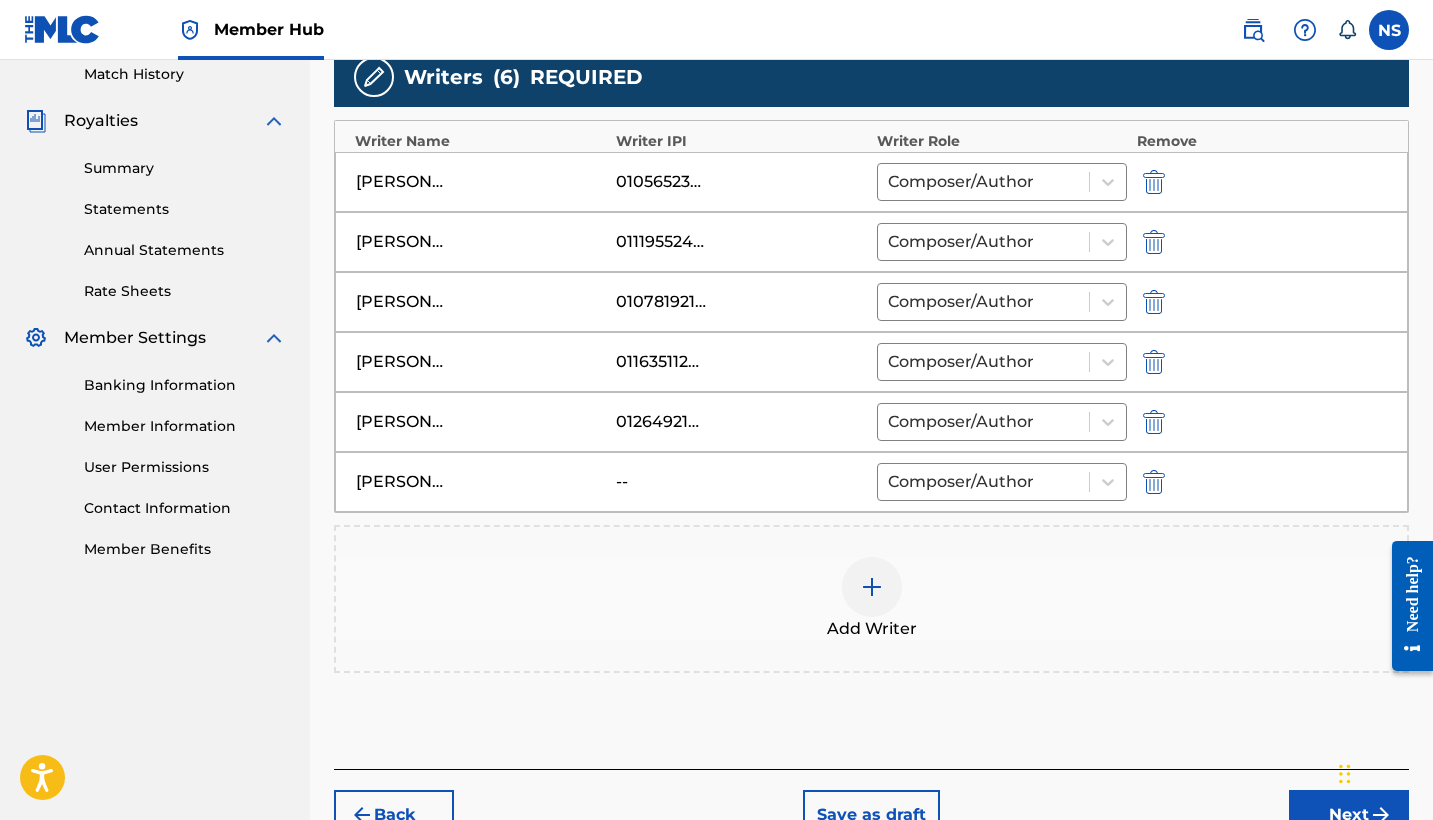
scroll to position [544, 0]
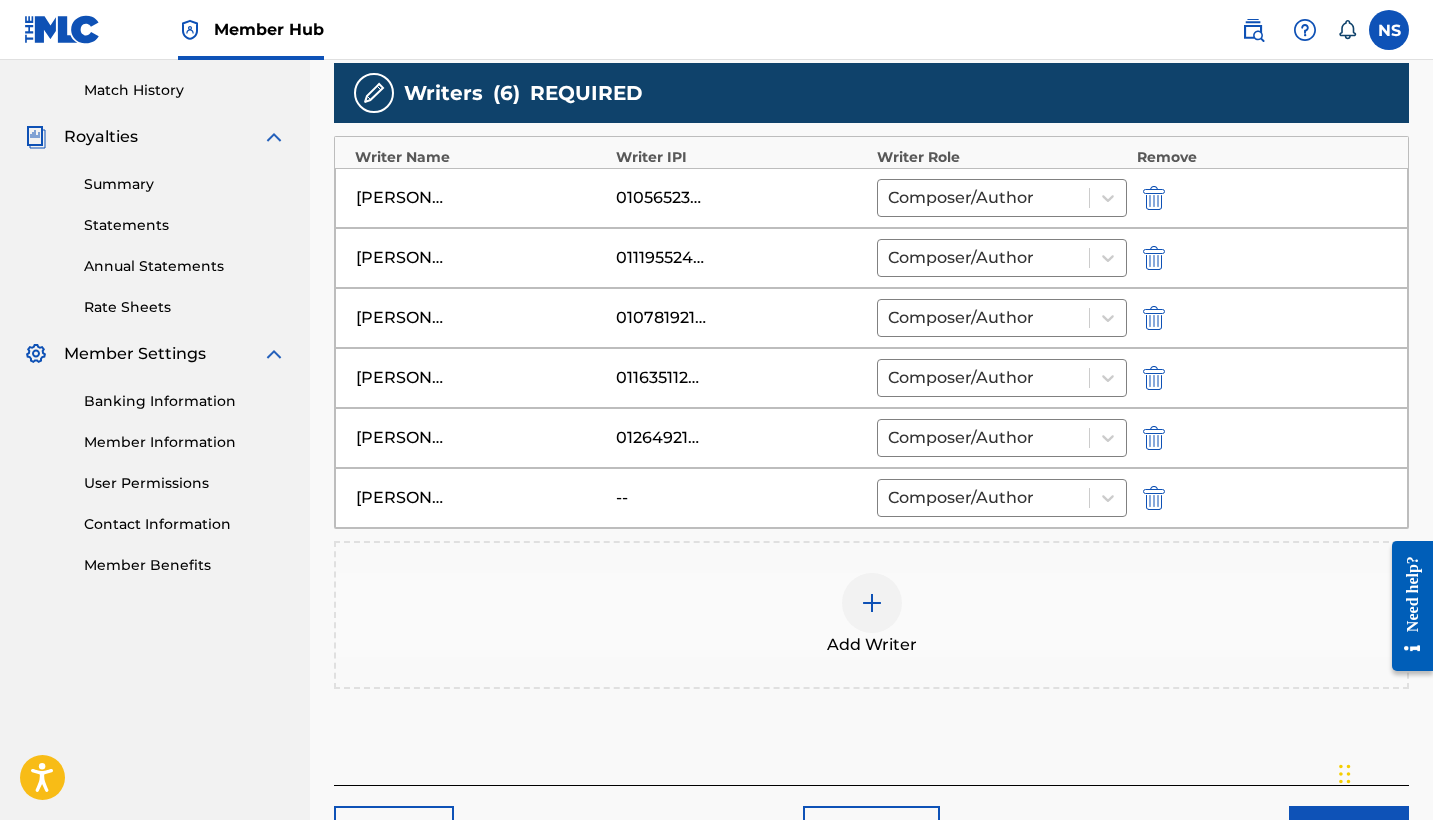
click at [896, 623] on div "Add Writer" at bounding box center [871, 615] width 1071 height 84
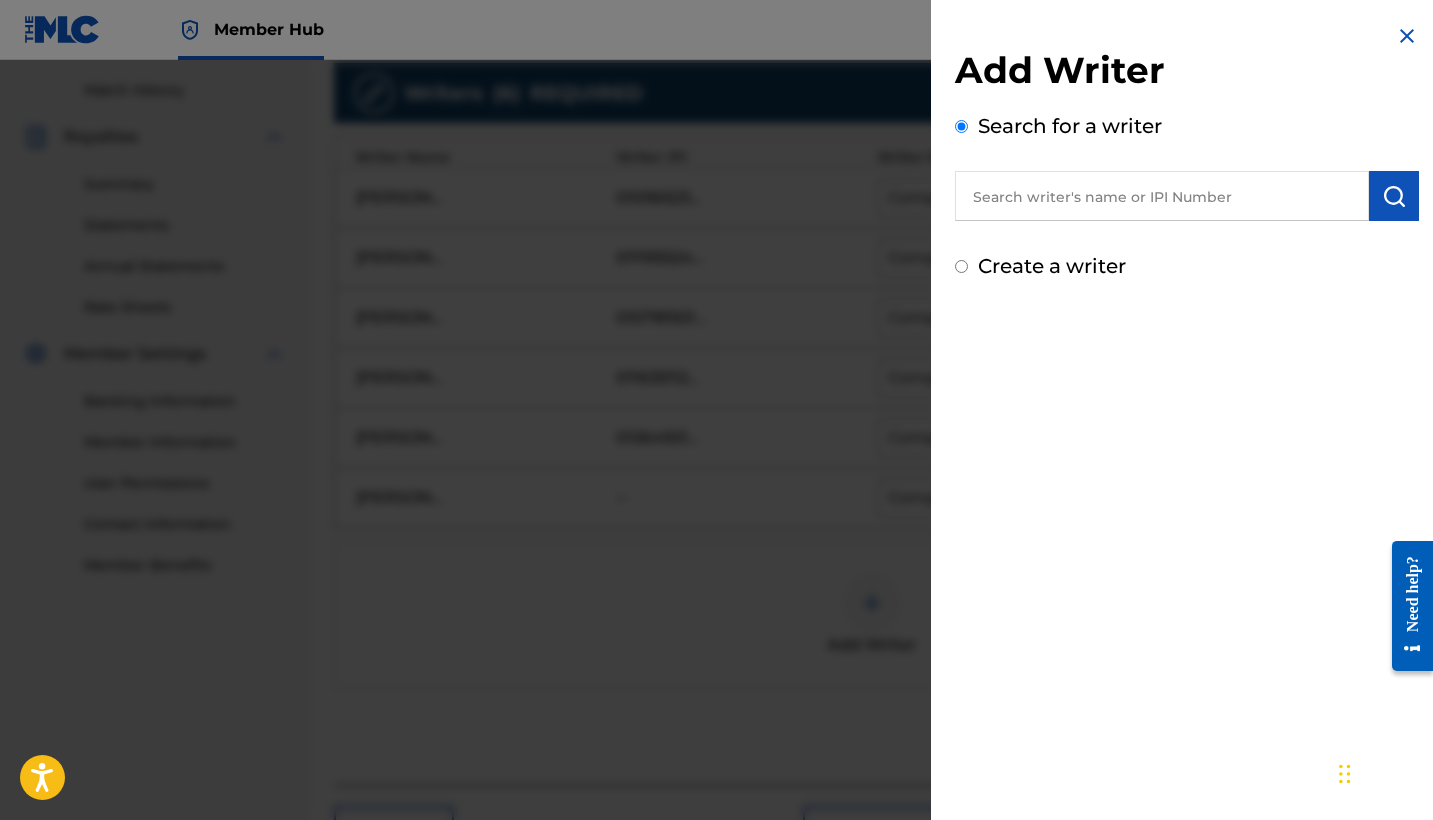
click at [1176, 190] on input "text" at bounding box center [1162, 196] width 414 height 50
paste input "550782827"
click at [1176, 190] on input "550782827" at bounding box center [1162, 196] width 414 height 50
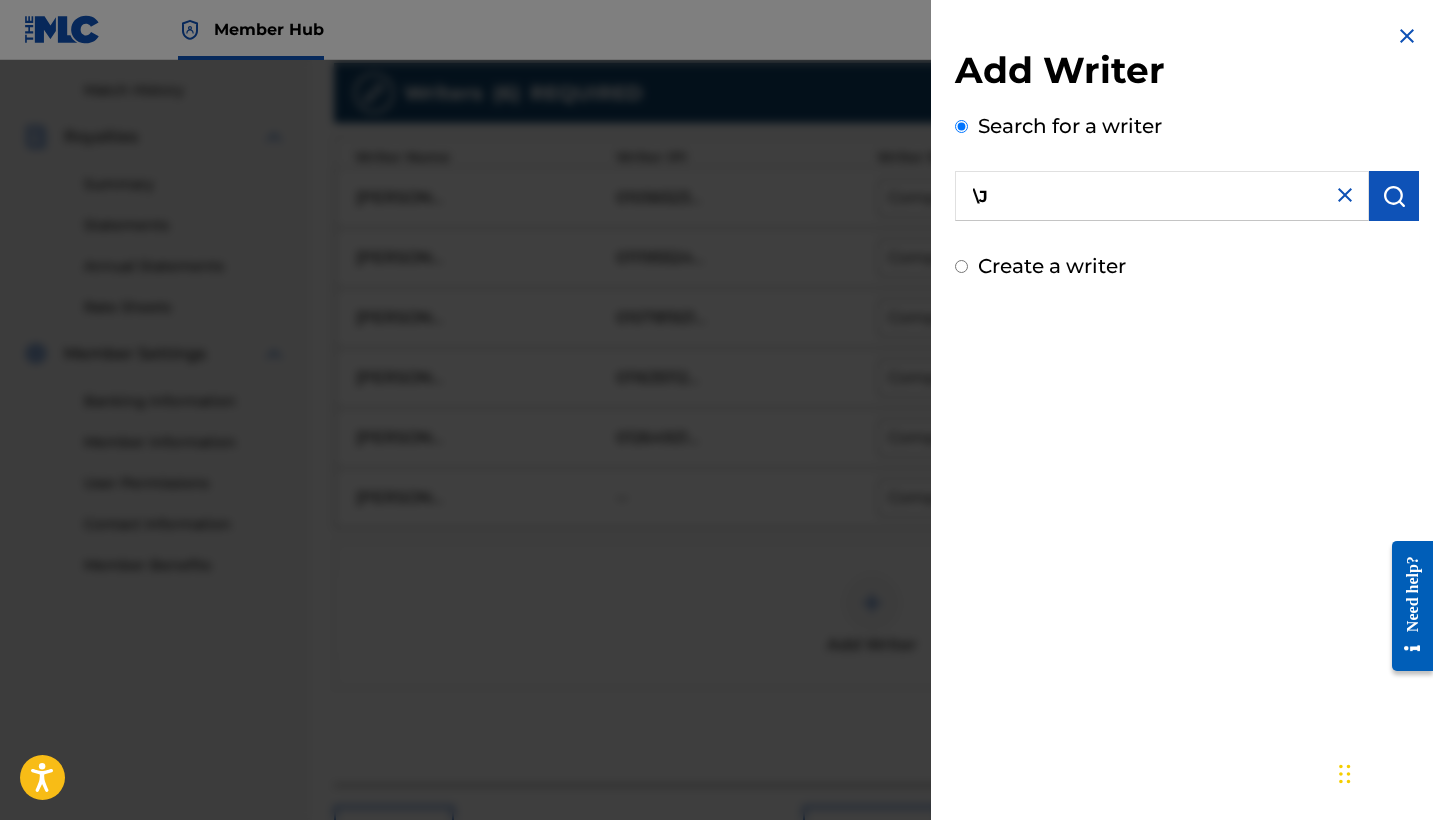
type input "\"
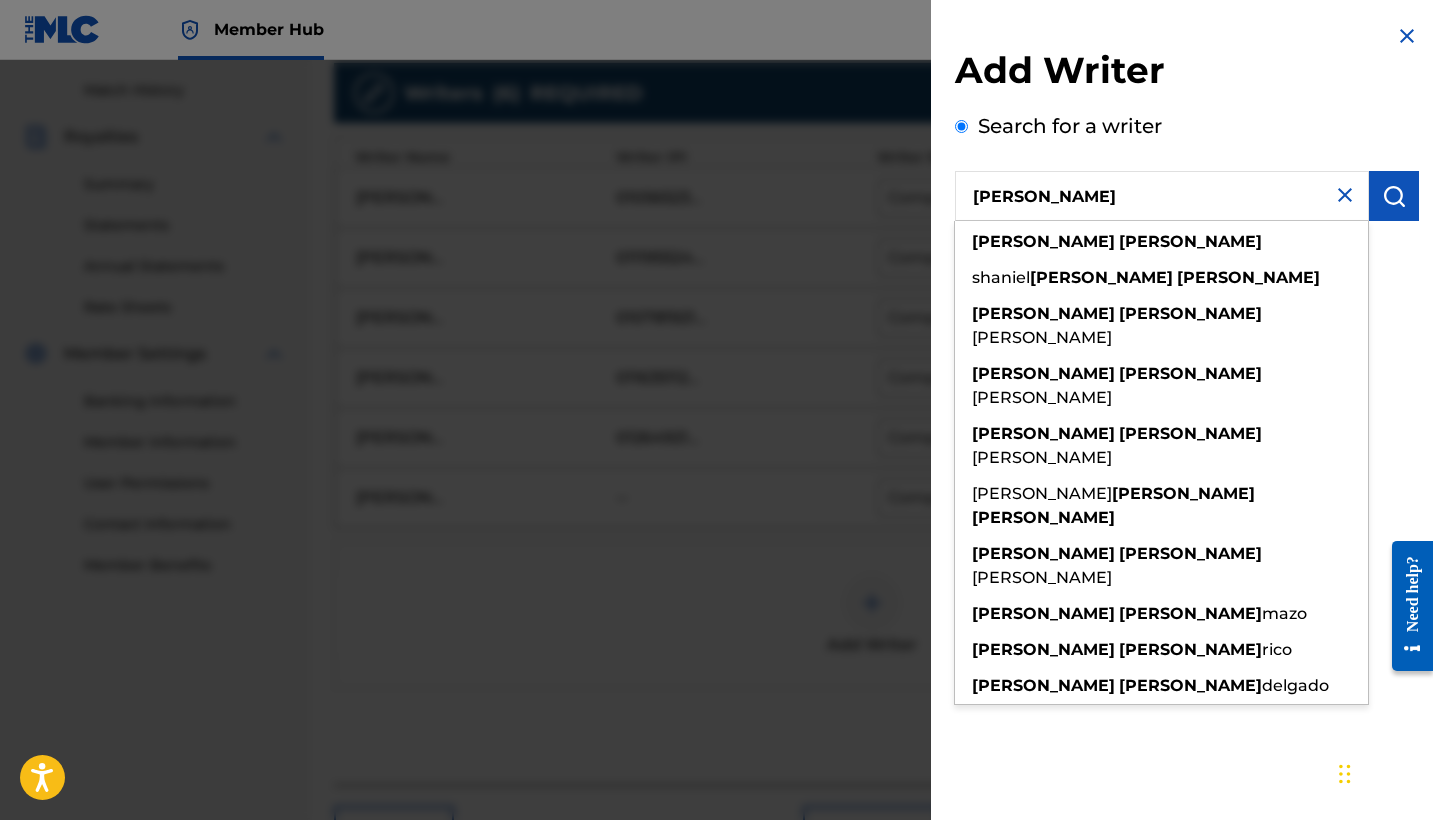
type input "[PERSON_NAME]"
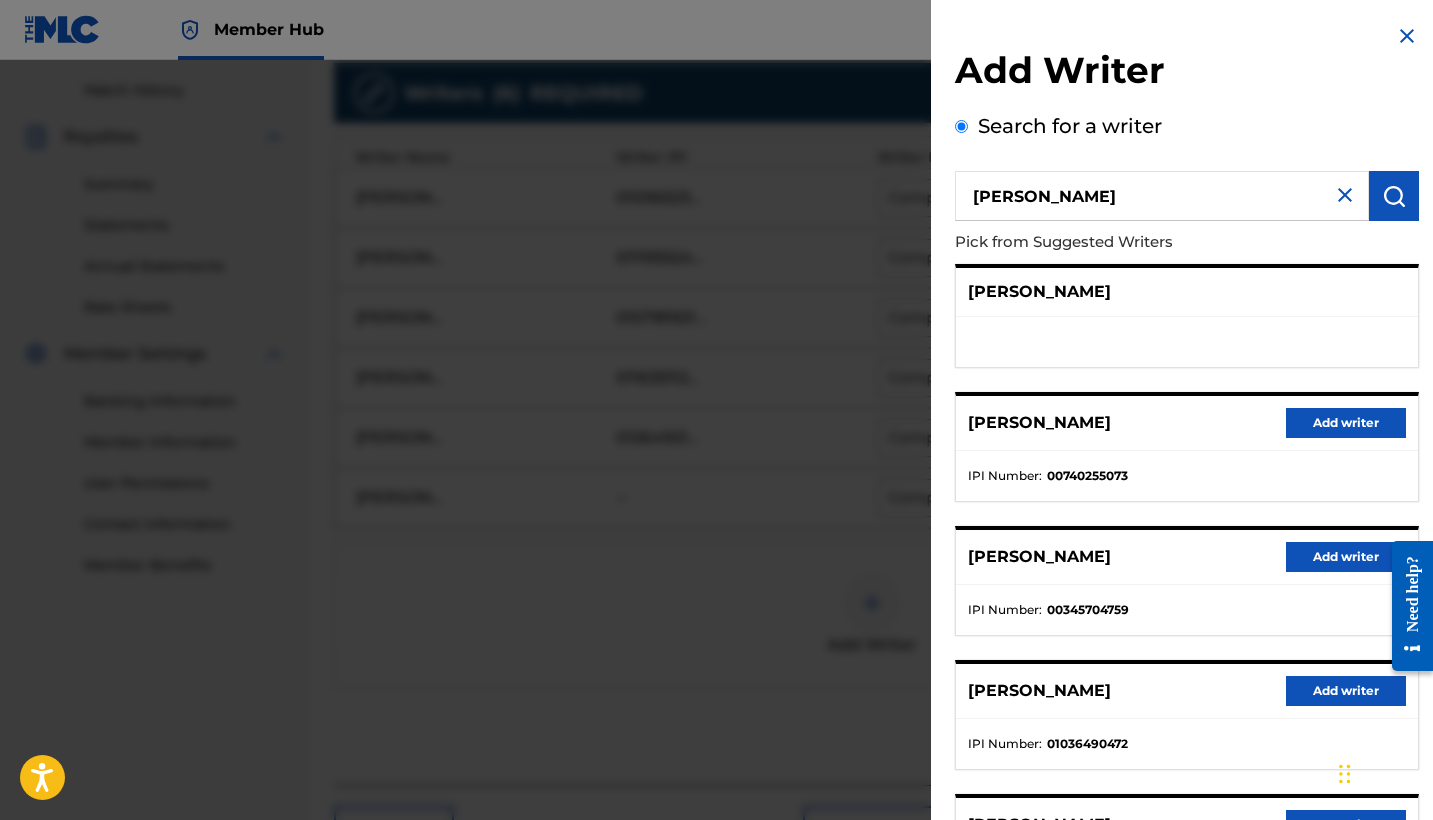
click at [1186, 309] on div "[PERSON_NAME]" at bounding box center [1187, 292] width 462 height 49
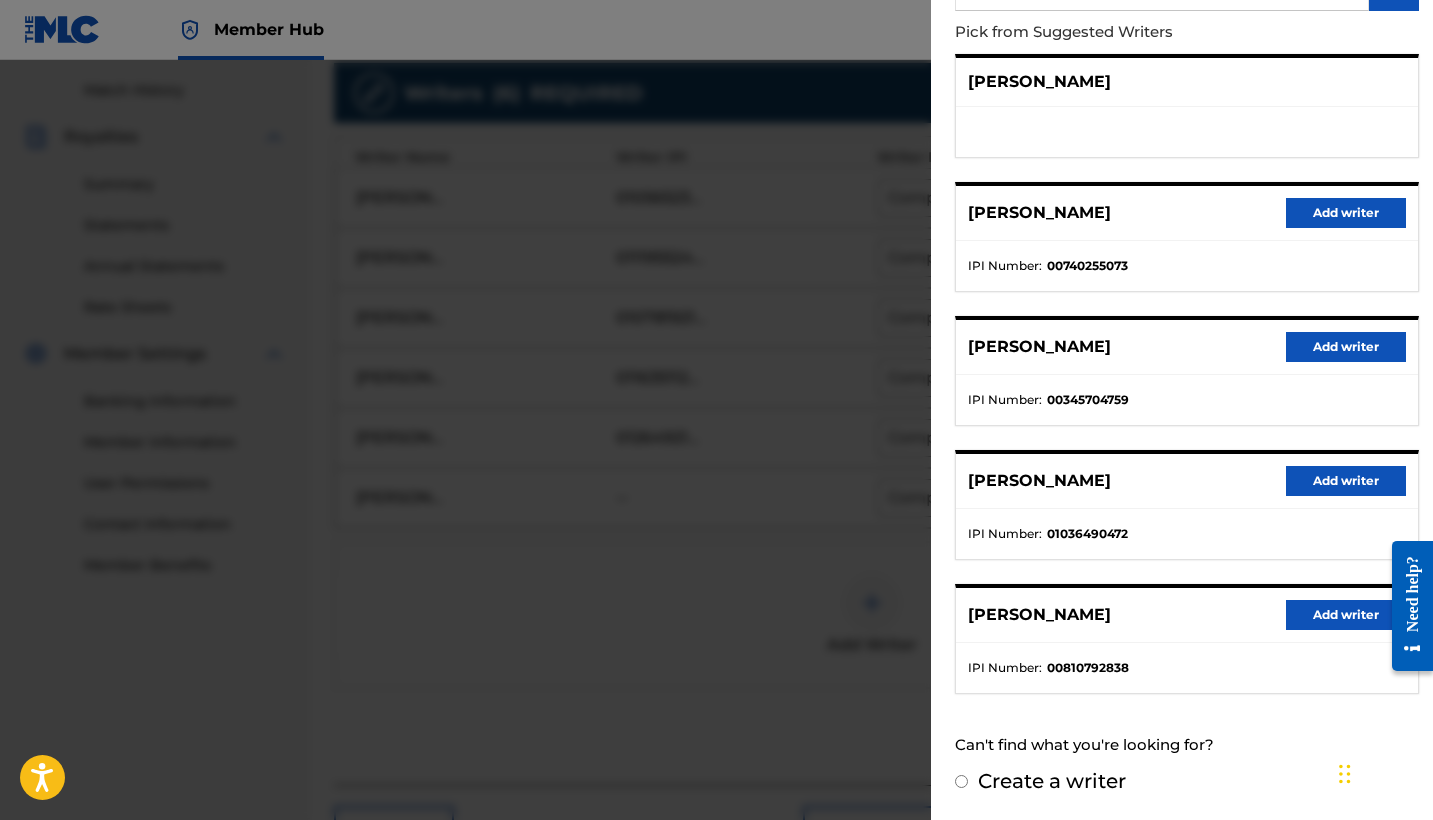
scroll to position [209, 0]
click at [1098, 777] on label "Create a writer" at bounding box center [1052, 782] width 148 height 24
radio input "true"
click at [968, 777] on input "Create a writer" at bounding box center [961, 782] width 13 height 13
radio input "false"
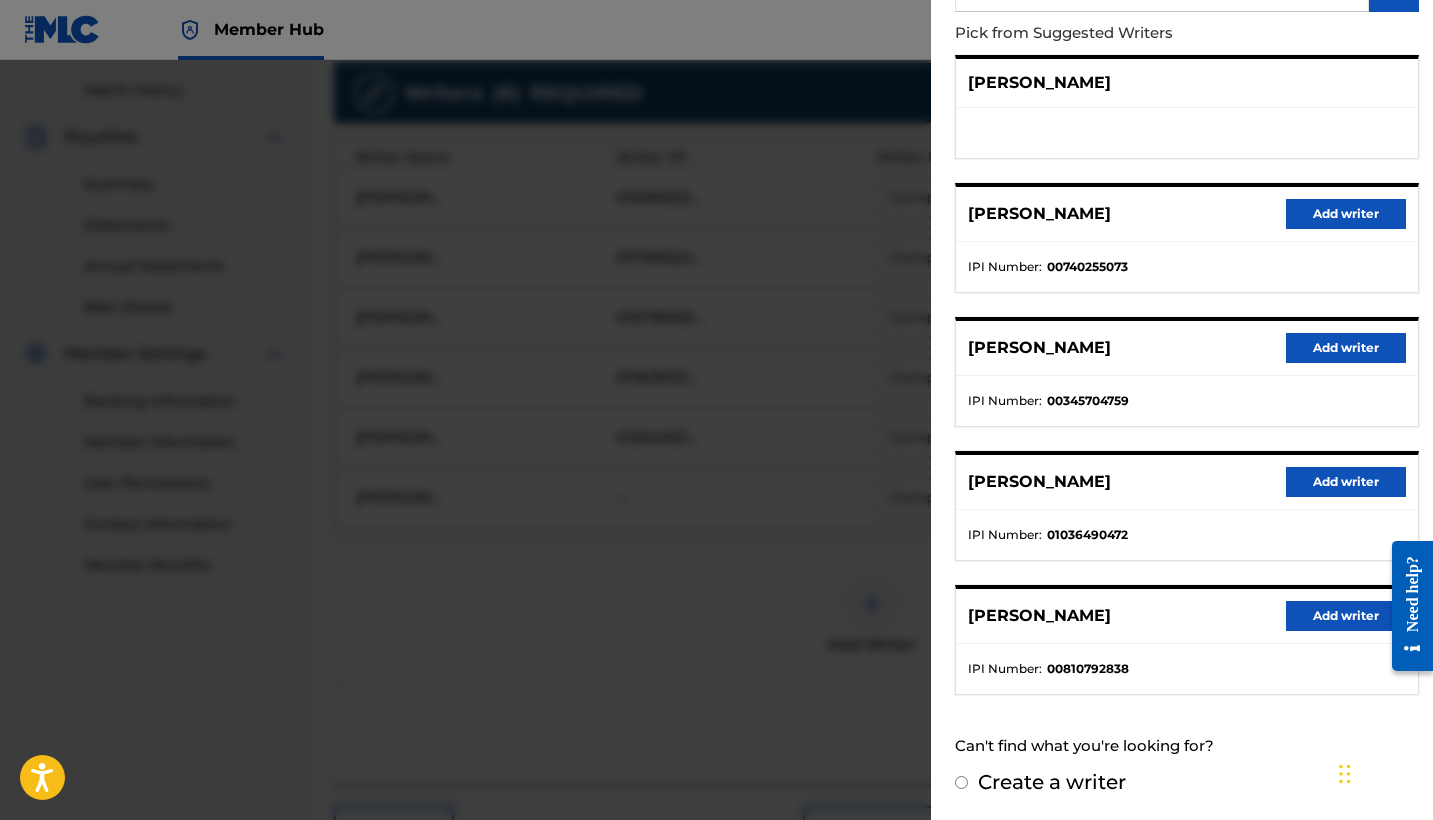
radio input "true"
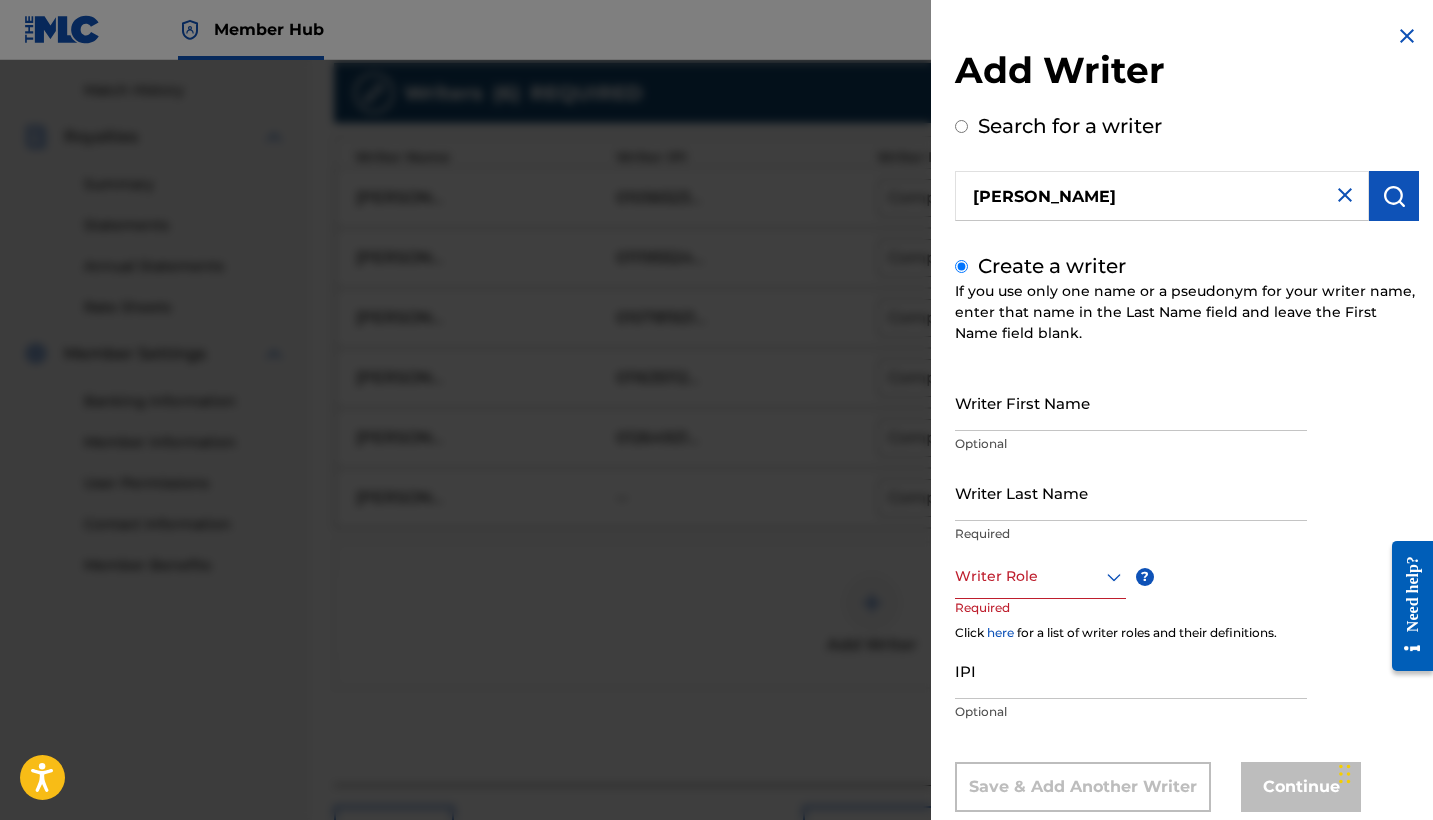
click at [1040, 436] on p "Optional" at bounding box center [1131, 444] width 352 height 18
click at [1024, 415] on input "Writer First Name" at bounding box center [1131, 402] width 352 height 57
type input "[PERSON_NAME]"
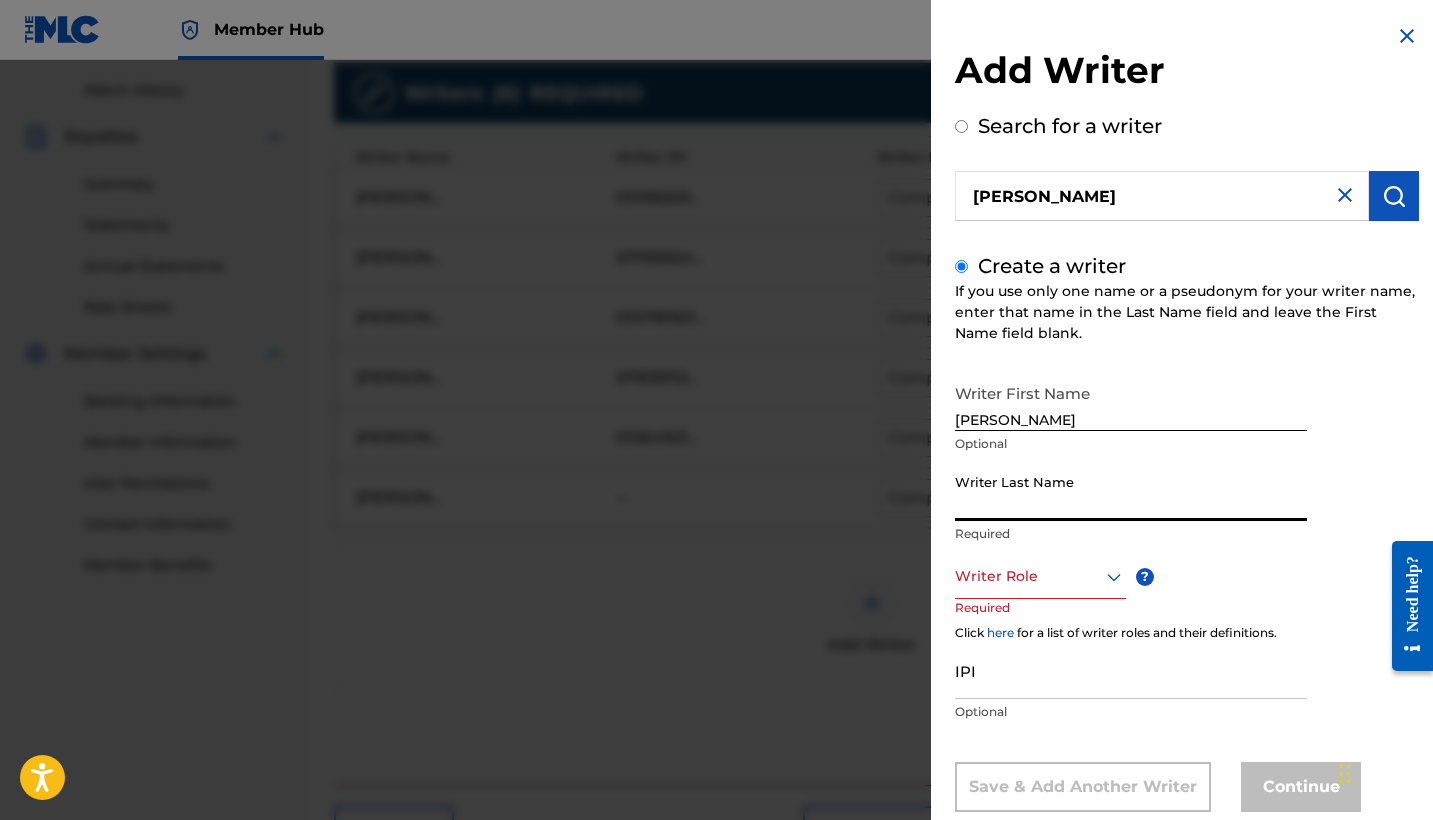
click at [1038, 503] on input "Writer Last Name" at bounding box center [1131, 492] width 352 height 57
type input "R"
click at [1012, 441] on p "Optional" at bounding box center [1131, 444] width 352 height 18
click at [1000, 421] on input "[PERSON_NAME]" at bounding box center [1131, 402] width 352 height 57
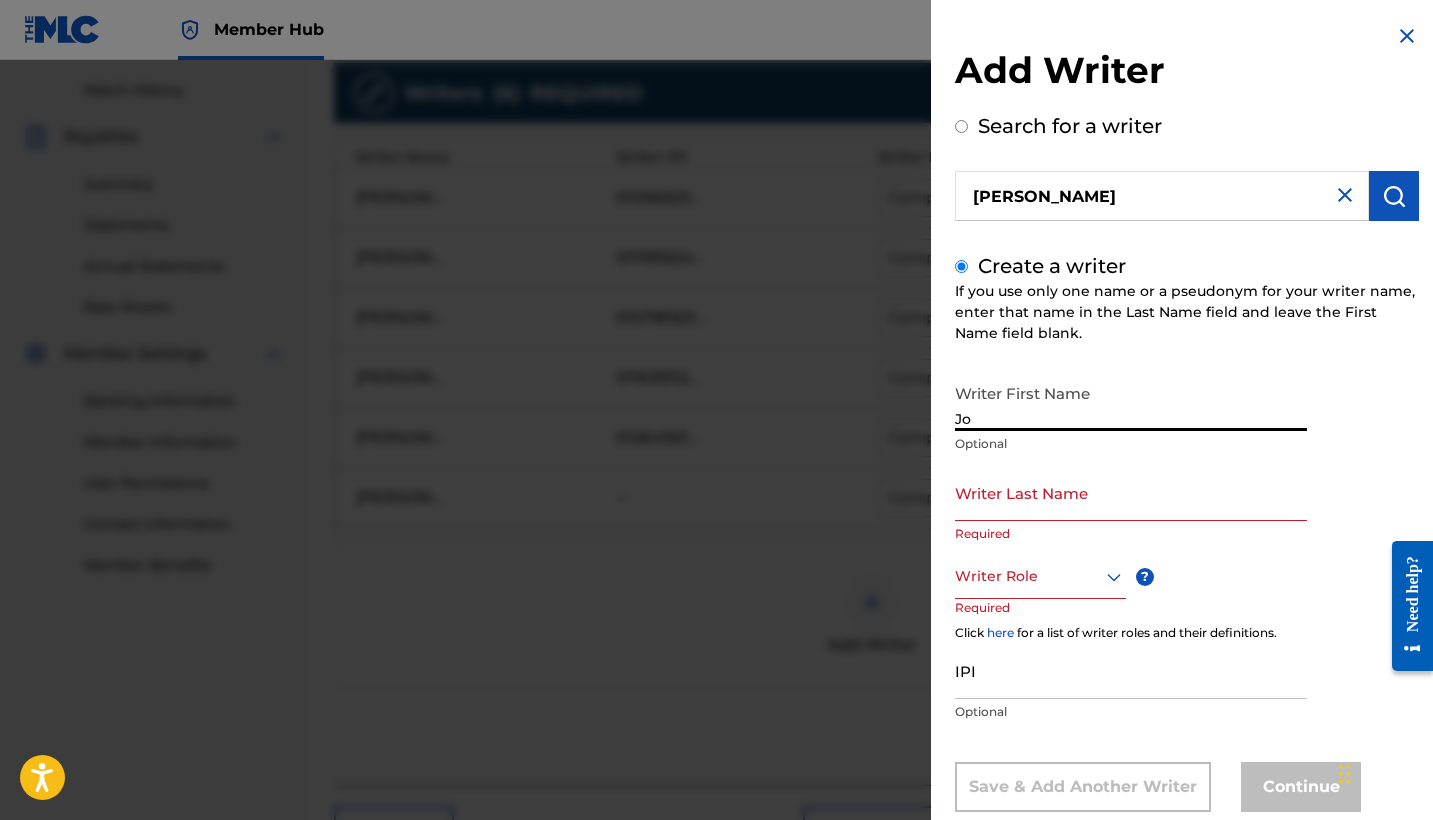
type input "J"
click at [994, 423] on input "Writer First Name" at bounding box center [1131, 402] width 352 height 57
paste input "Alonso Peterson Morales"
drag, startPoint x: 1010, startPoint y: 420, endPoint x: 1147, endPoint y: 419, distance: 137.0
click at [1147, 419] on input "Alonso Peterson Morales" at bounding box center [1131, 402] width 352 height 57
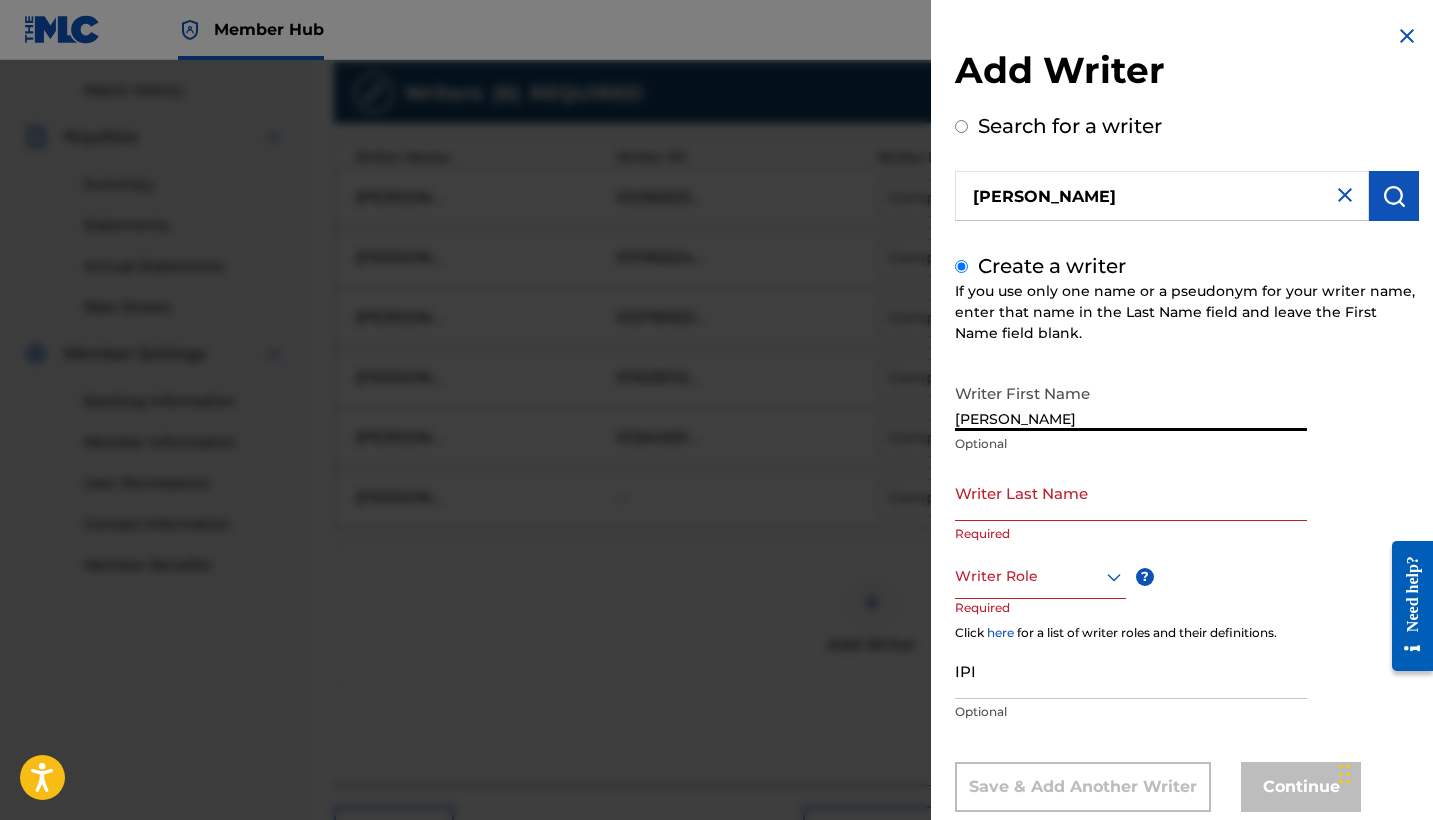
type input "Alonso"
click at [1005, 491] on input "Writer Last Name" at bounding box center [1131, 492] width 352 height 57
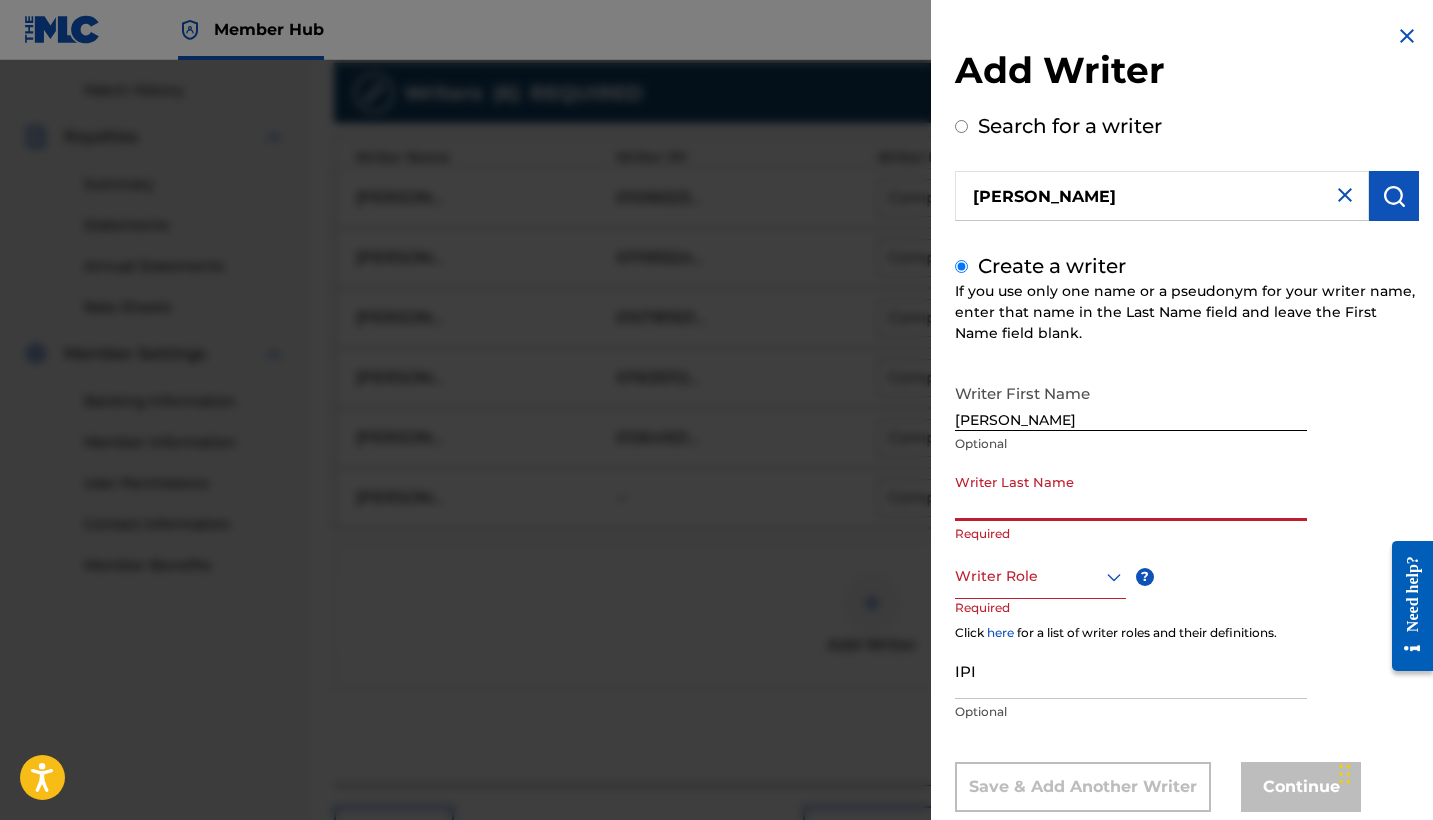
paste input "Peterson Morales"
type input "Peterson Morales"
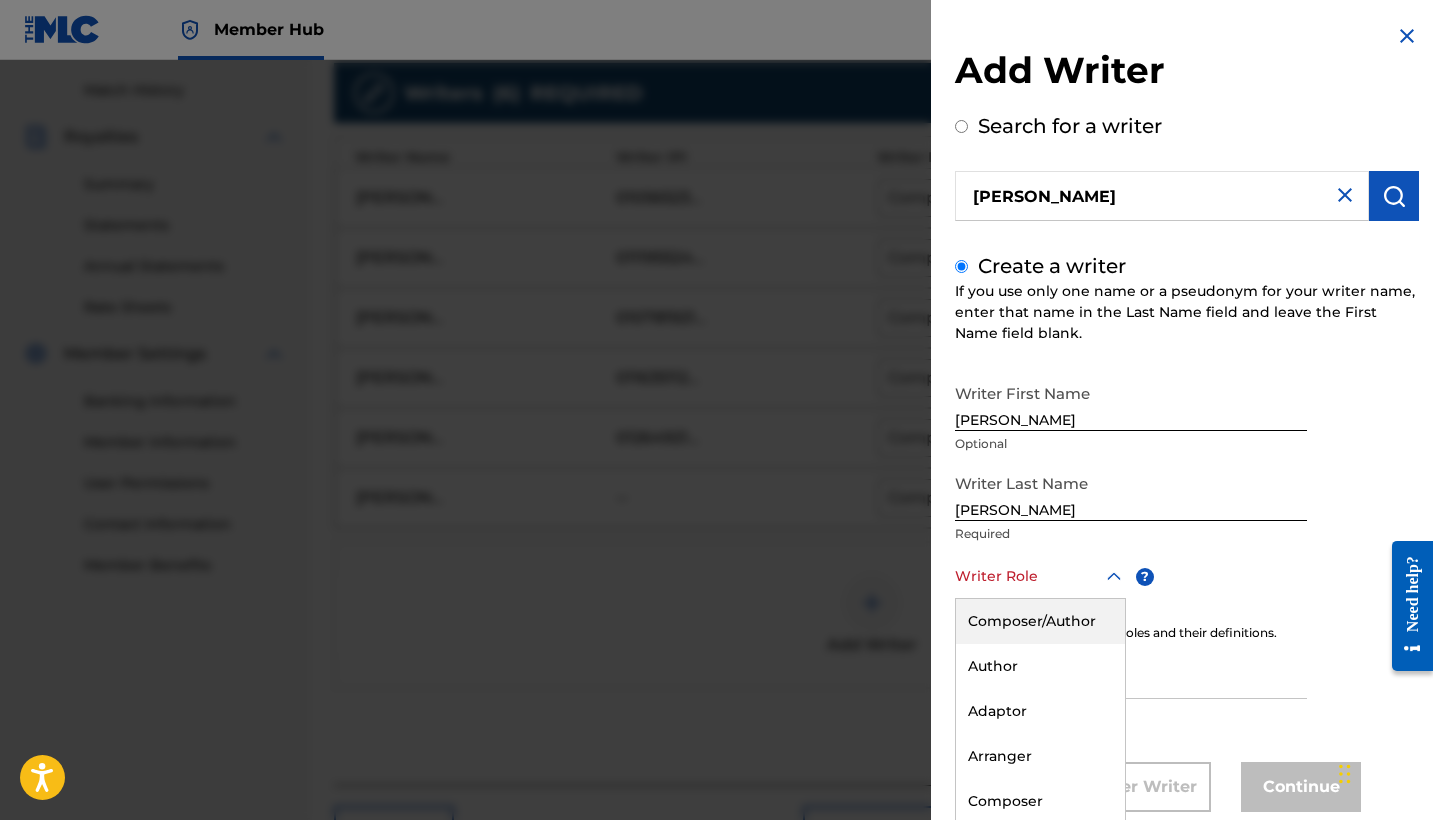
scroll to position [46, 0]
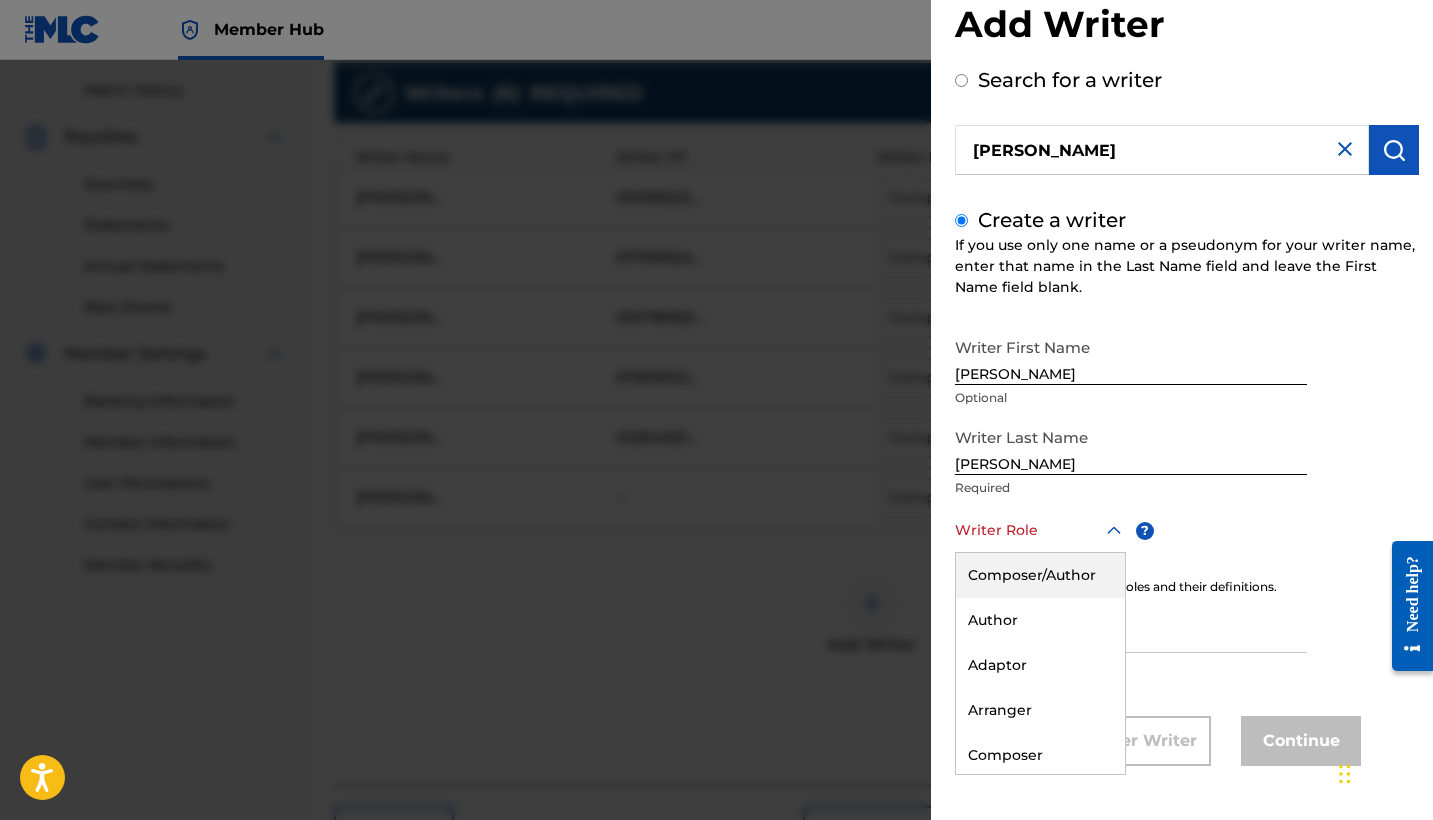
click at [1025, 553] on div "Composer/Author, 1 of 8. 8 results available. Use Up and Down to choose options…" at bounding box center [1040, 530] width 171 height 45
click at [1008, 582] on div "Composer/Author" at bounding box center [1040, 575] width 169 height 45
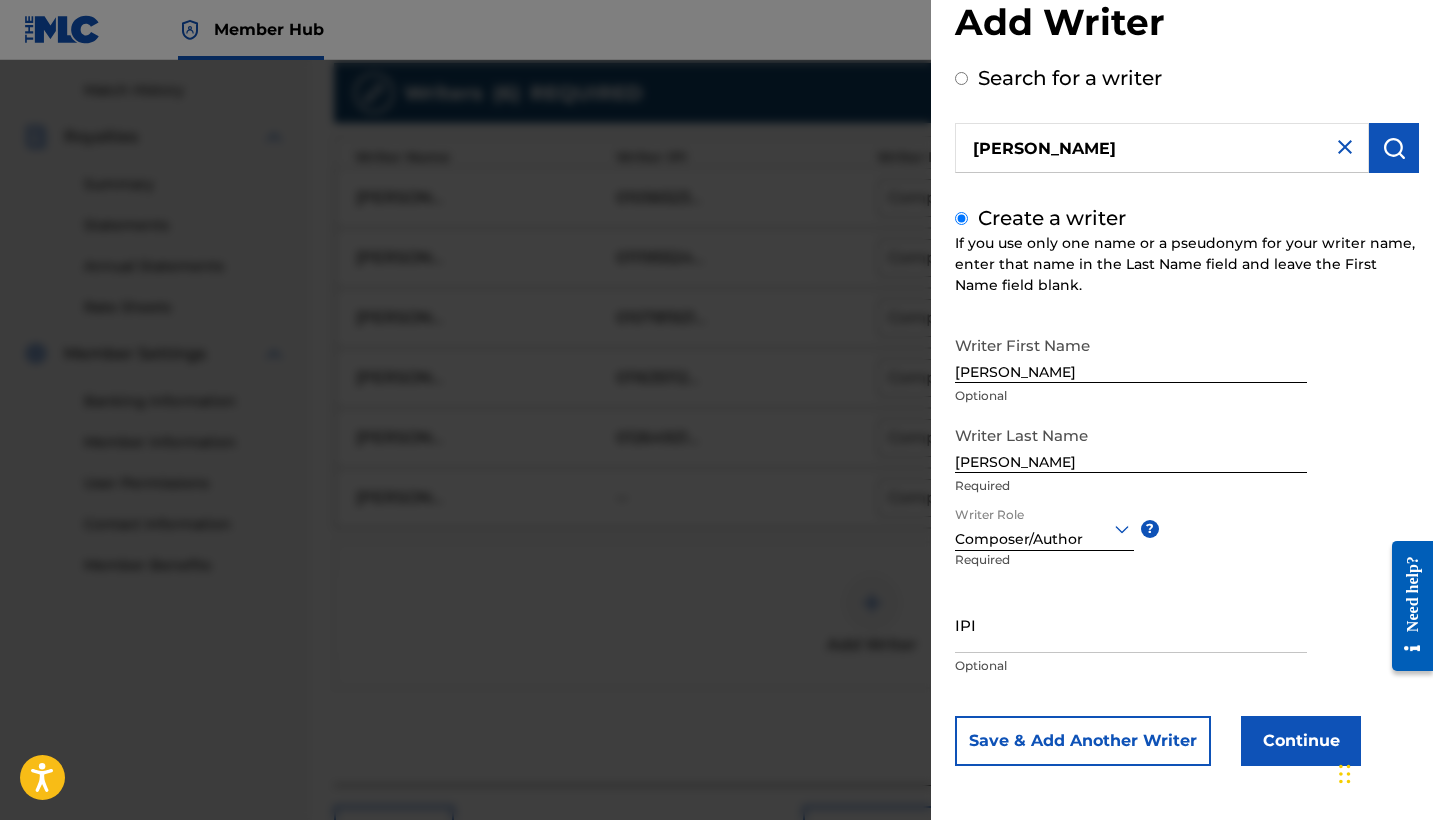
scroll to position [48, 0]
click at [1273, 764] on button "Continue" at bounding box center [1301, 741] width 120 height 50
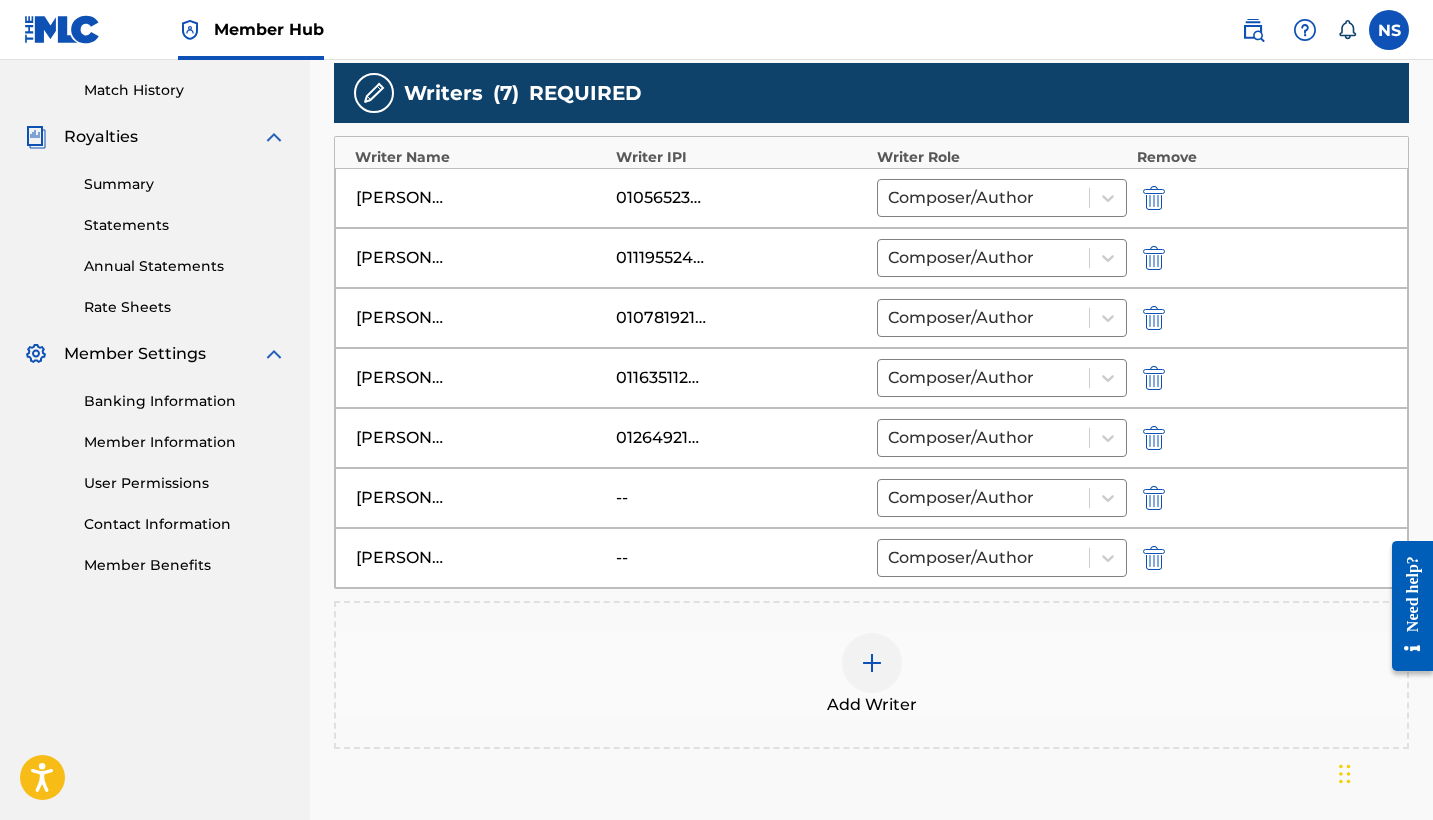
click at [872, 663] on img at bounding box center [872, 663] width 24 height 24
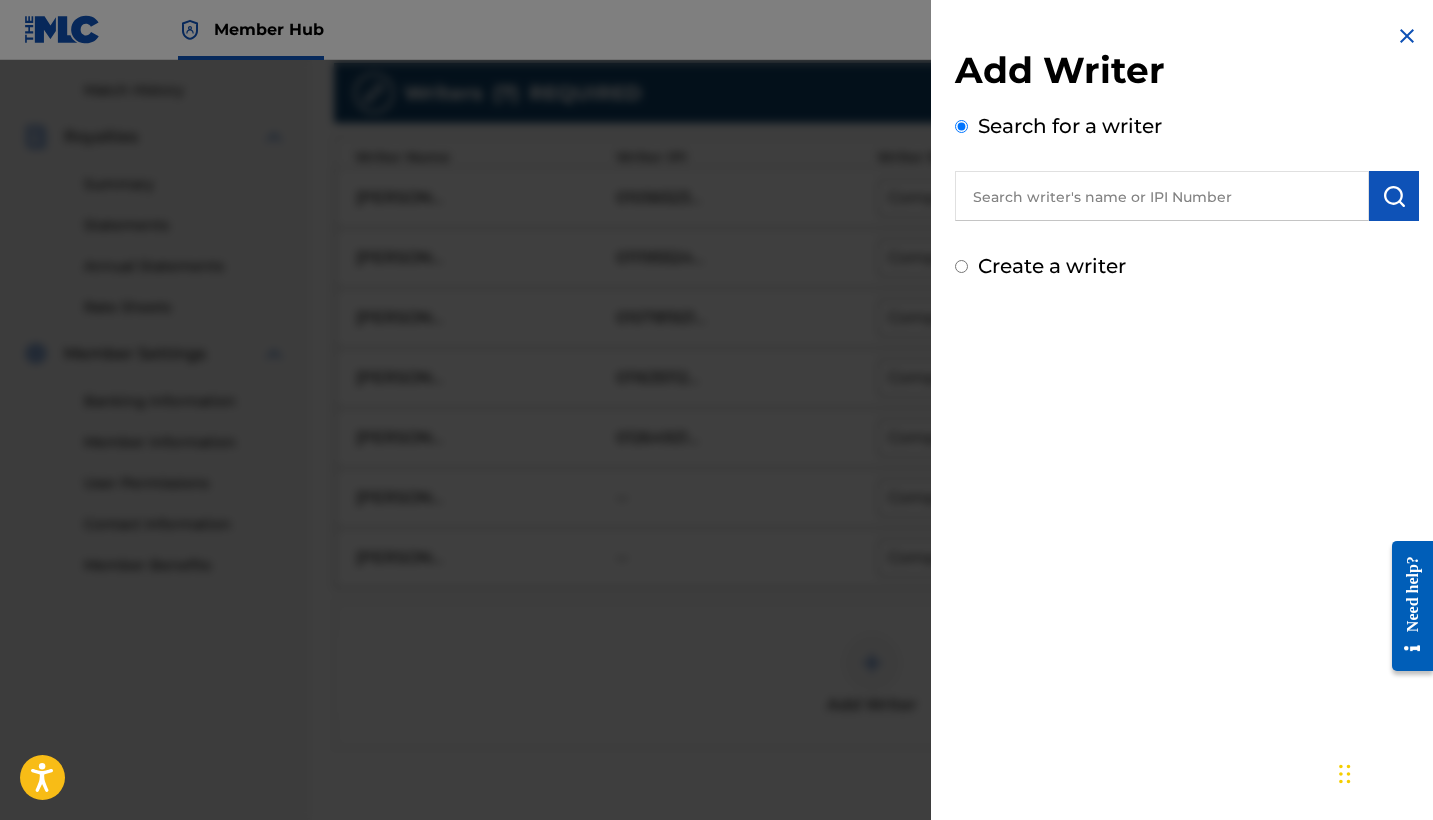
click at [1387, 35] on div "Add Writer Search for a writer Create a writer" at bounding box center [1187, 152] width 512 height 305
click at [1397, 43] on img at bounding box center [1407, 36] width 24 height 24
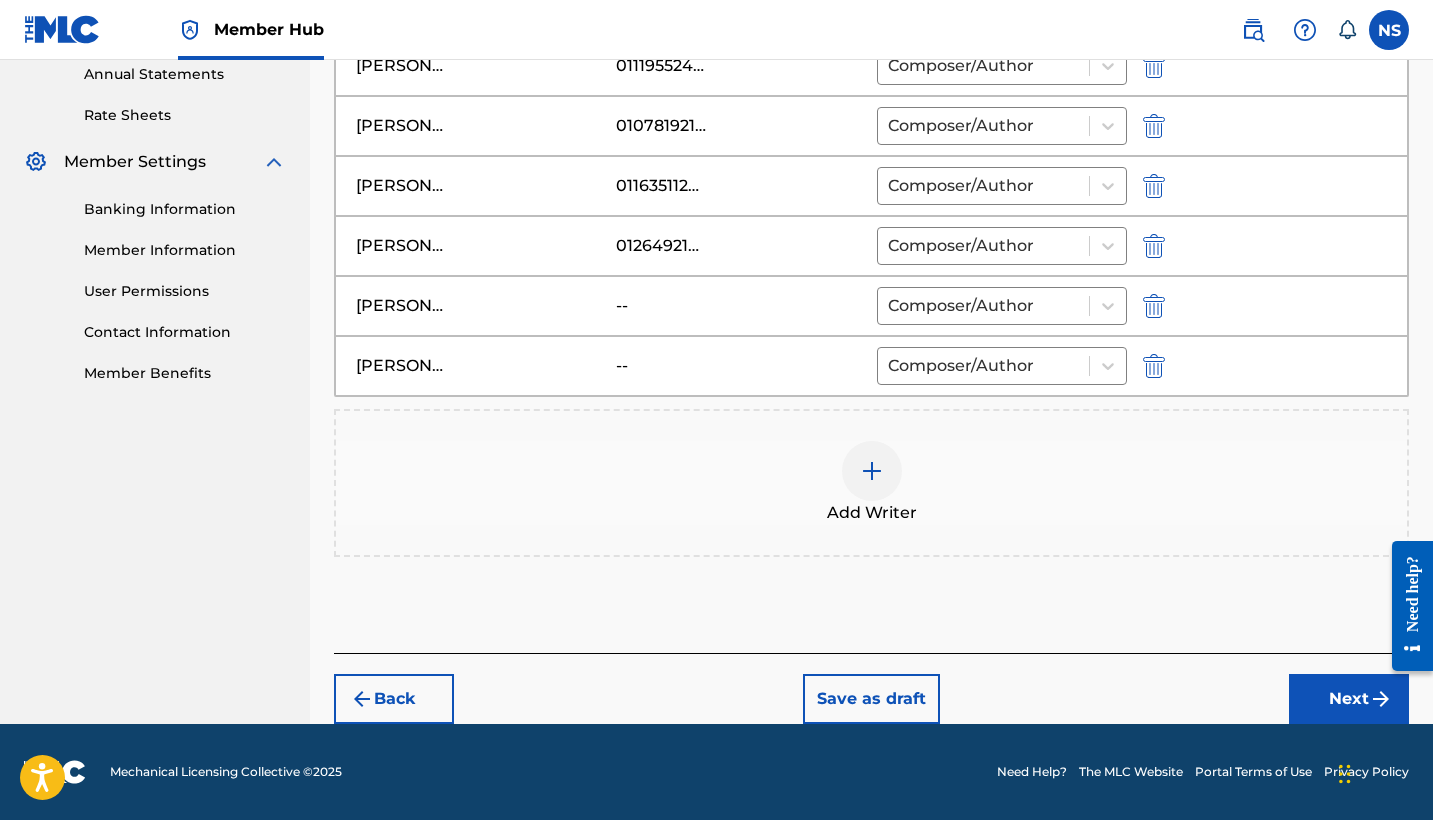
scroll to position [736, 0]
click at [872, 492] on div at bounding box center [872, 471] width 60 height 60
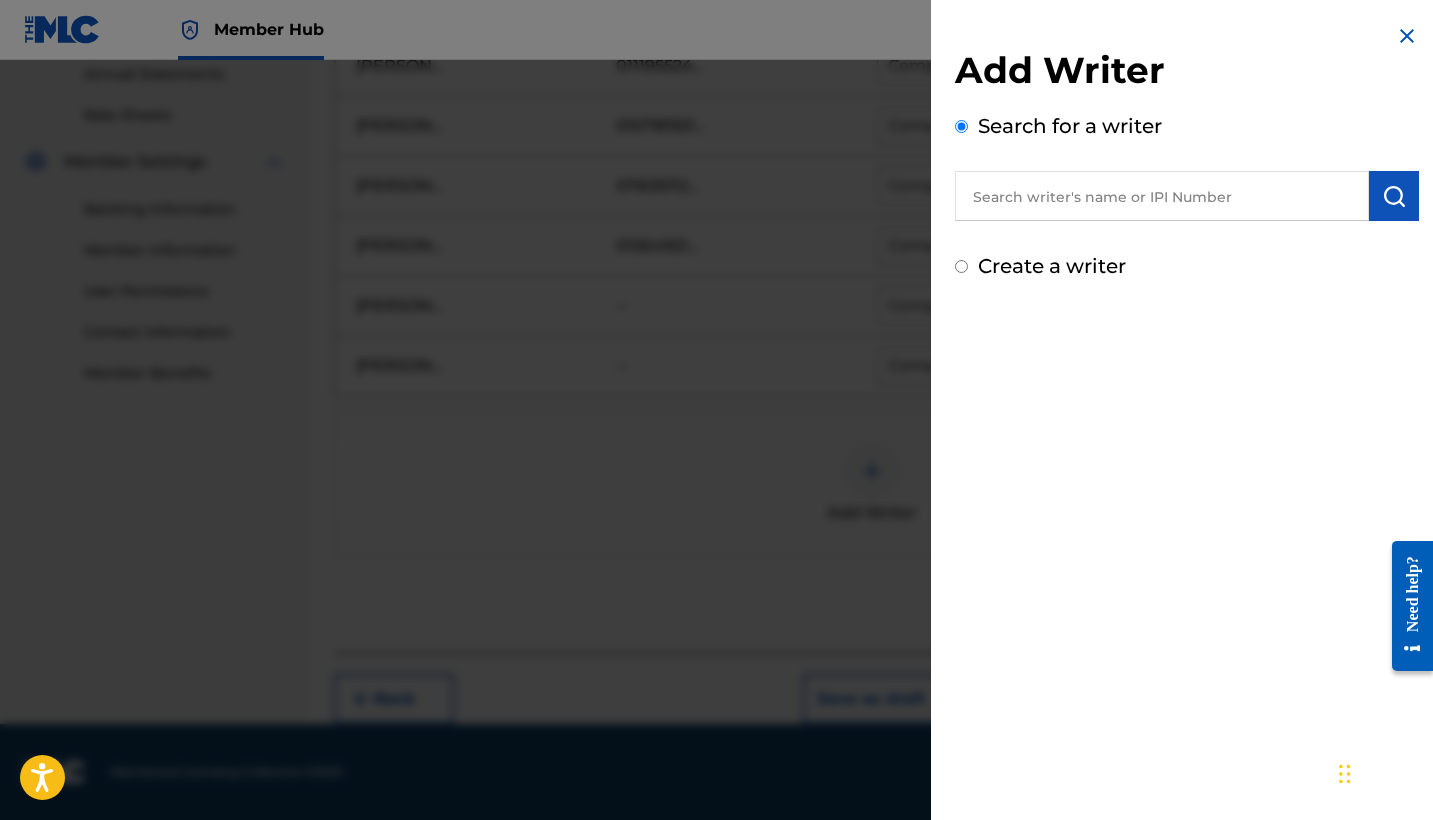
click at [1396, 33] on img at bounding box center [1407, 36] width 24 height 24
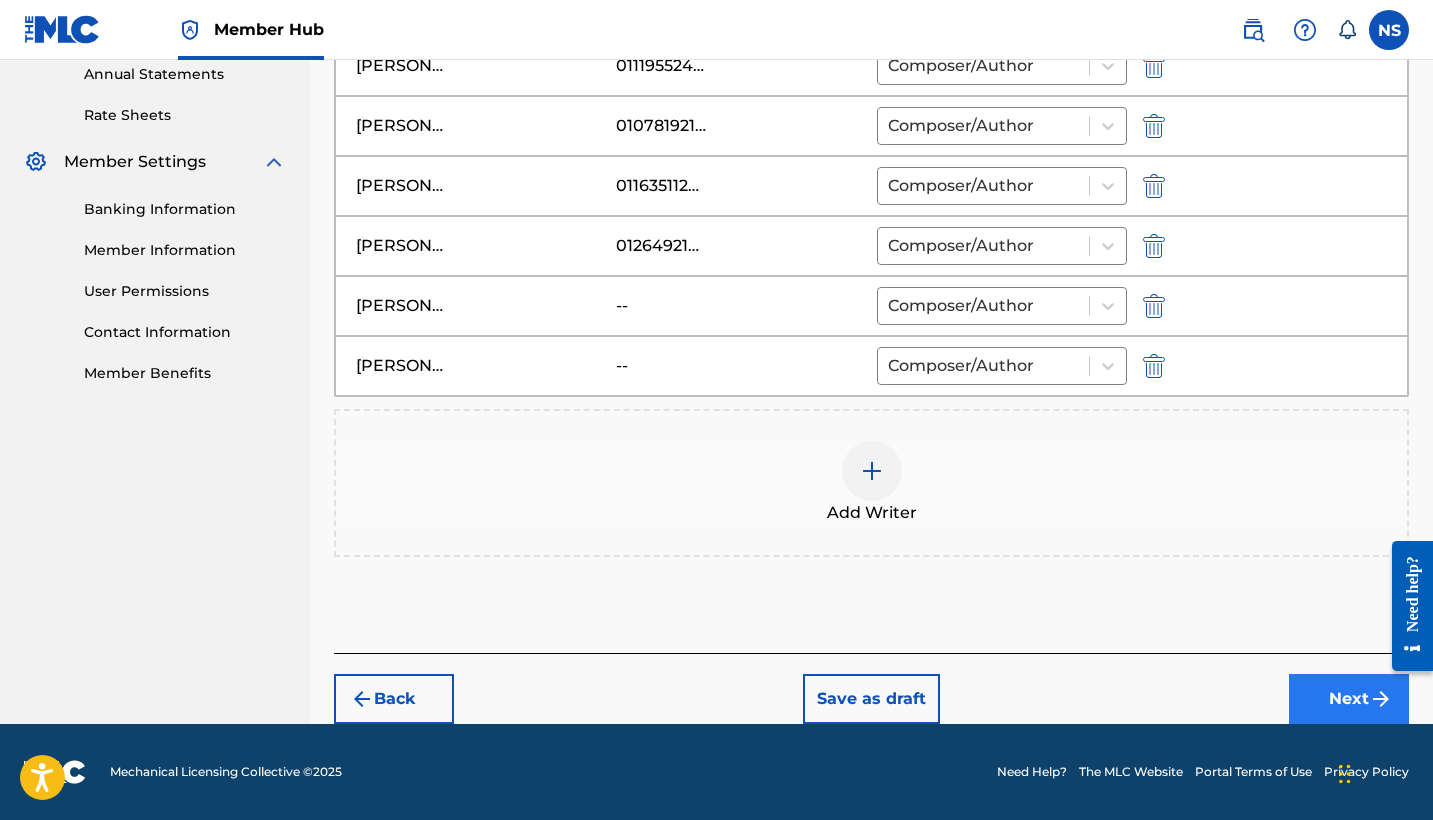
click at [1327, 679] on button "Next" at bounding box center [1349, 699] width 120 height 50
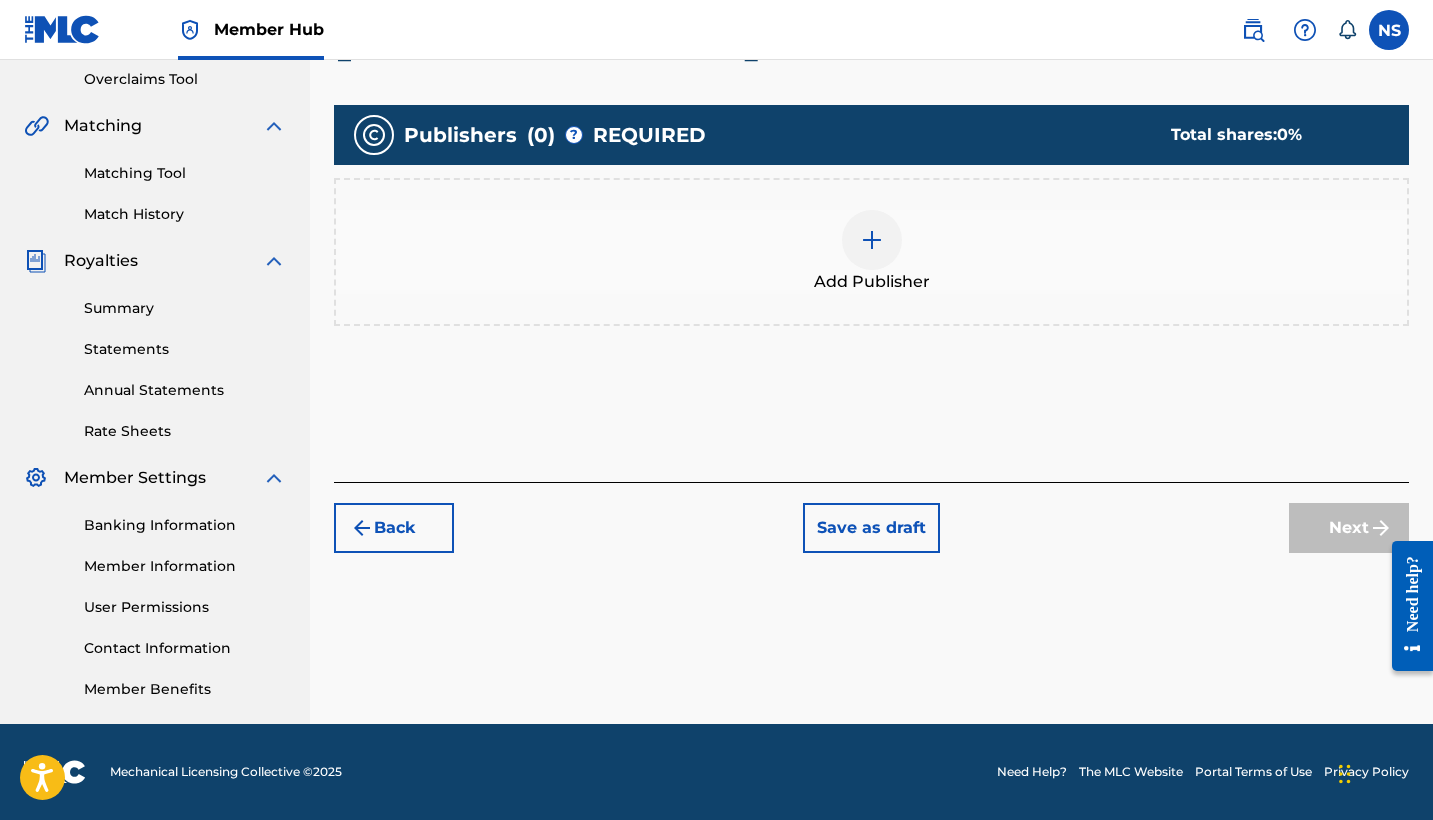
click at [874, 266] on div at bounding box center [872, 240] width 60 height 60
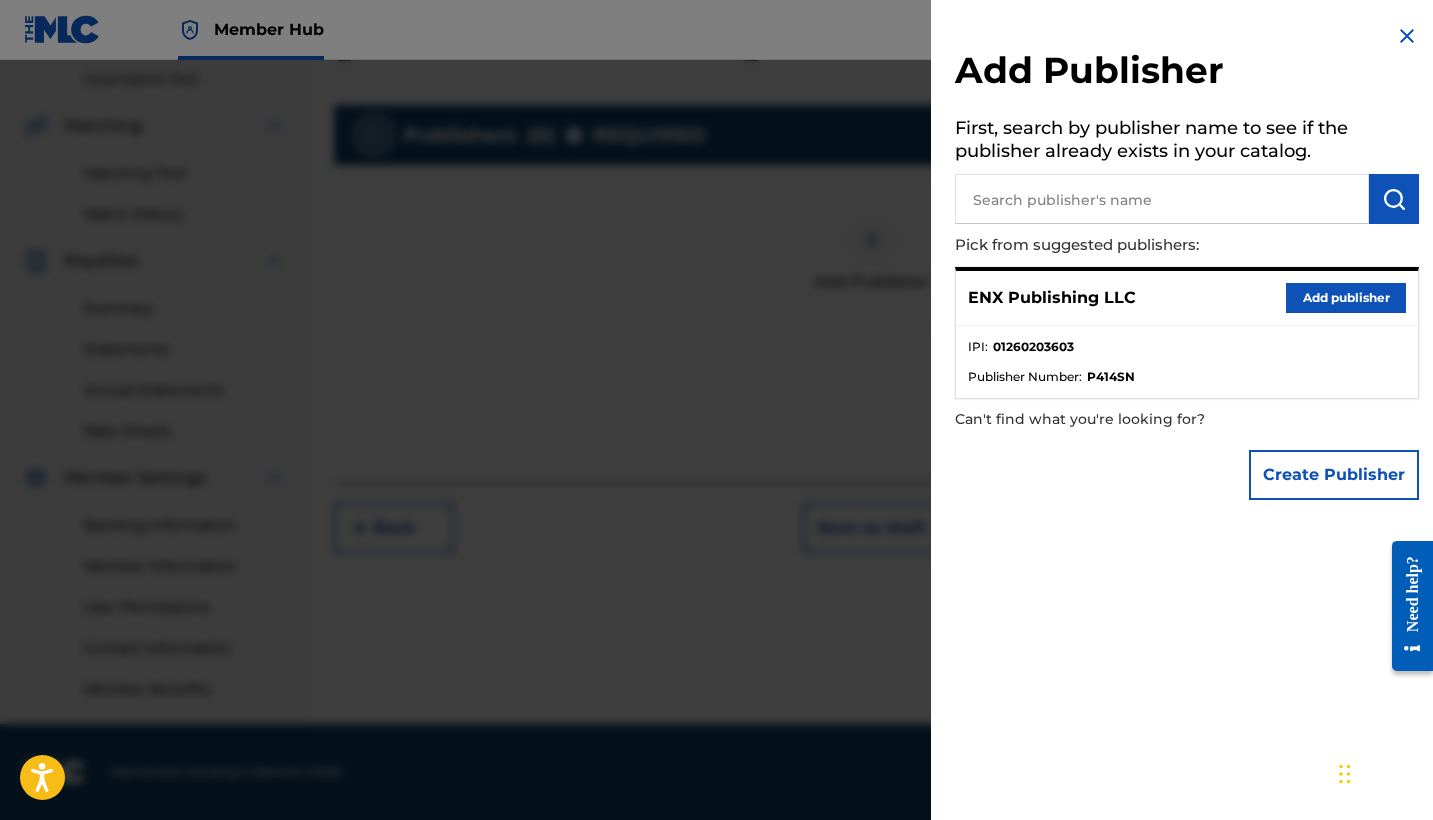
click at [1142, 199] on input "text" at bounding box center [1162, 199] width 414 height 50
paste input "ENX Publishing LLC"
type input "ENX Publishing LLC"
click at [1384, 212] on button "submit" at bounding box center [1394, 199] width 50 height 50
click at [1335, 461] on button "Create Publisher" at bounding box center [1334, 475] width 170 height 50
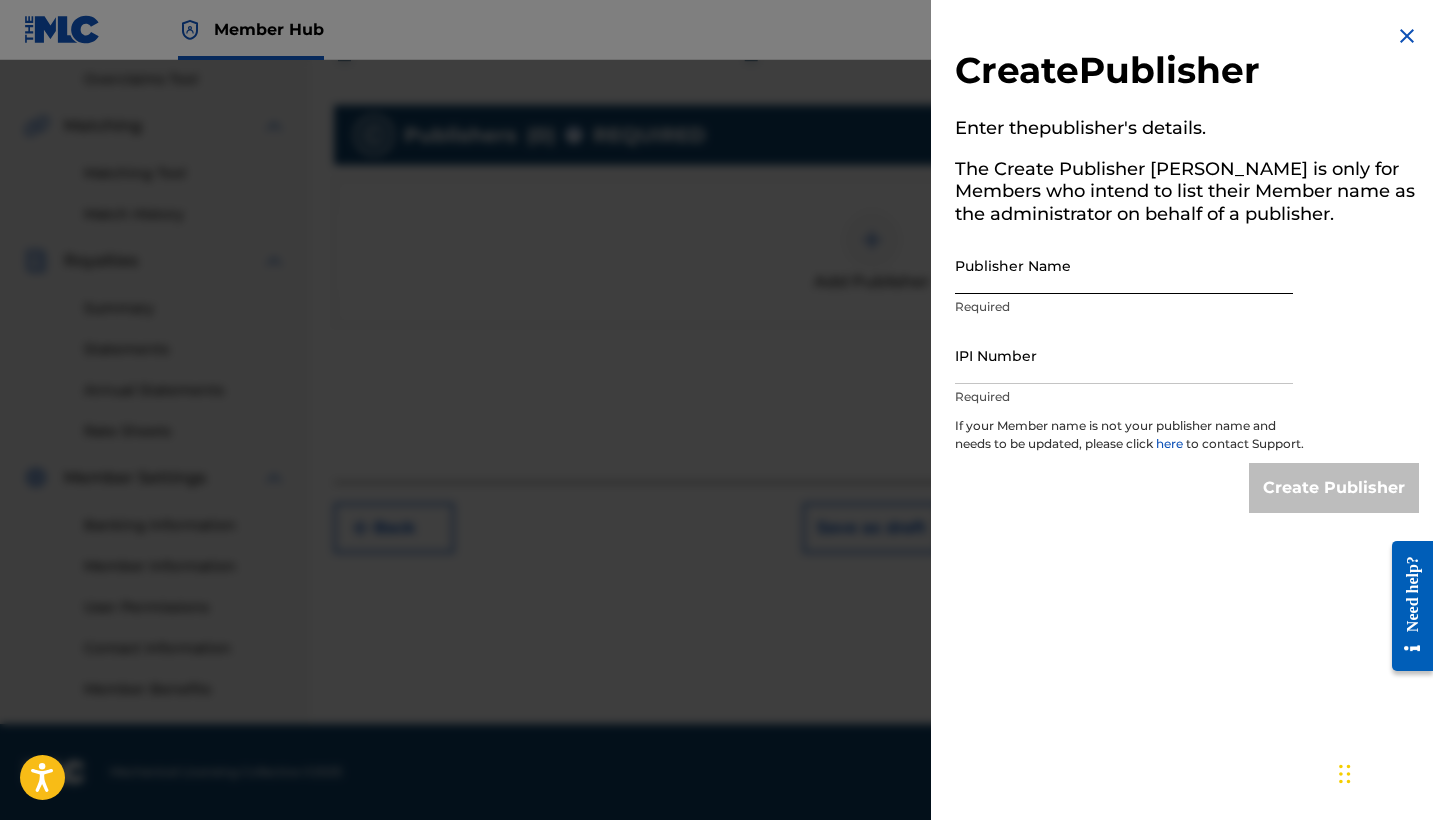
click at [1054, 285] on input "Publisher Name" at bounding box center [1124, 265] width 338 height 57
paste input "ENX Publishing LLC"
type input "ENX Publishing LLC"
click at [1055, 368] on input "IPI Number" at bounding box center [1124, 355] width 338 height 57
paste input "01260976240"
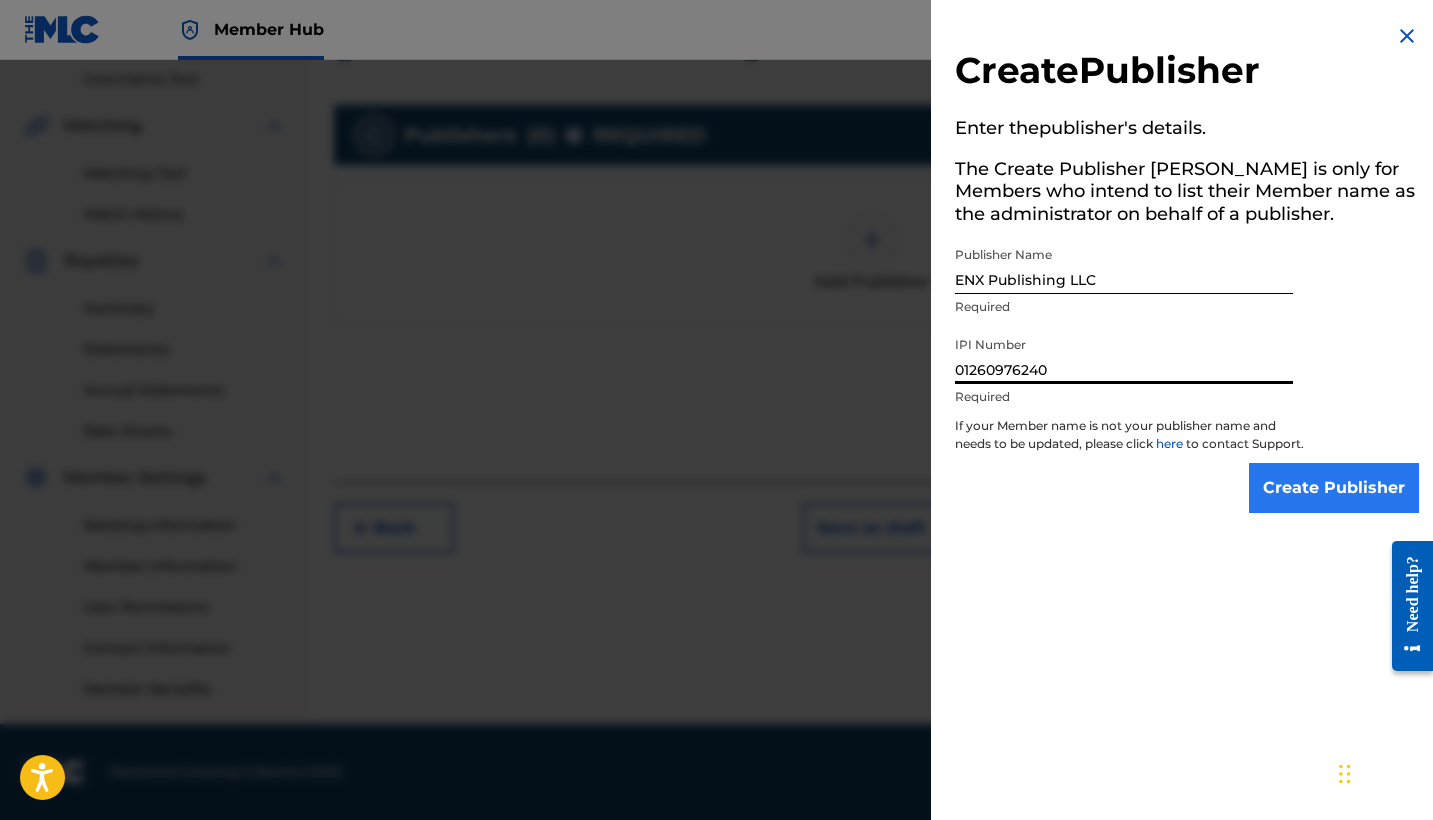
type input "01260976240"
click at [1293, 513] on input "Create Publisher" at bounding box center [1334, 488] width 170 height 50
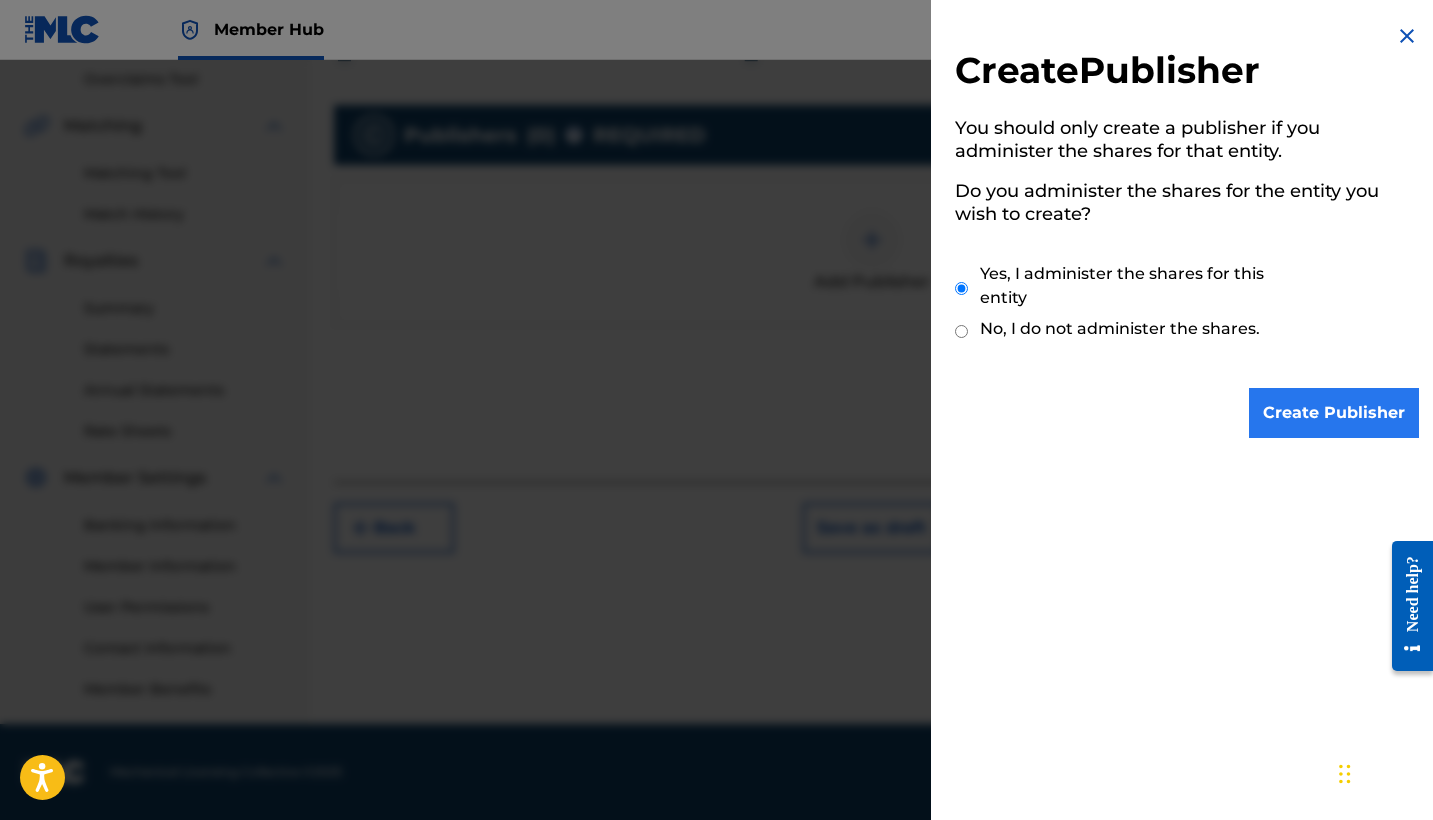
click at [1283, 390] on input "Create Publisher" at bounding box center [1334, 413] width 170 height 50
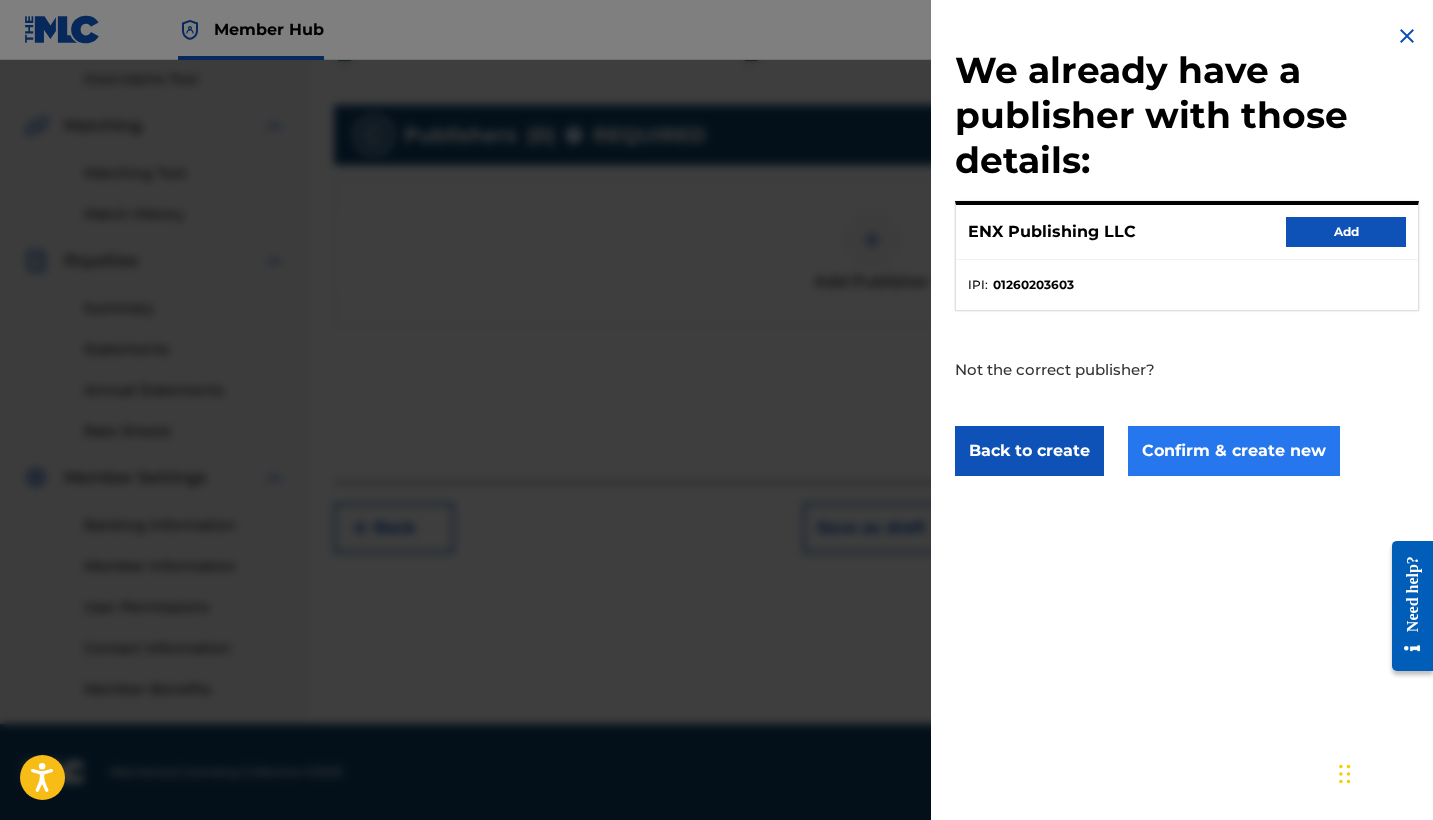
click at [1237, 459] on button "Confirm & create new" at bounding box center [1234, 451] width 212 height 50
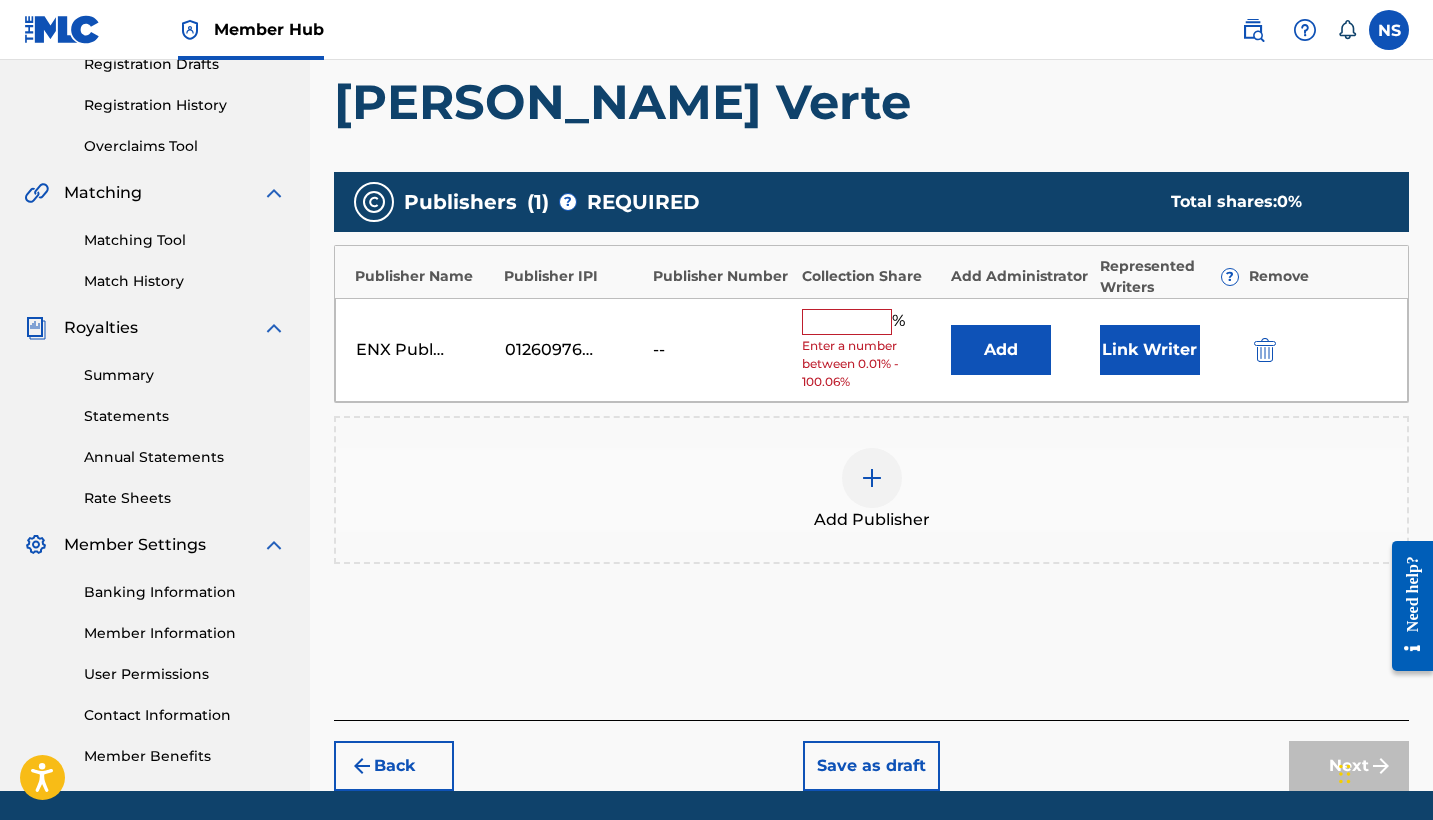
scroll to position [350, 0]
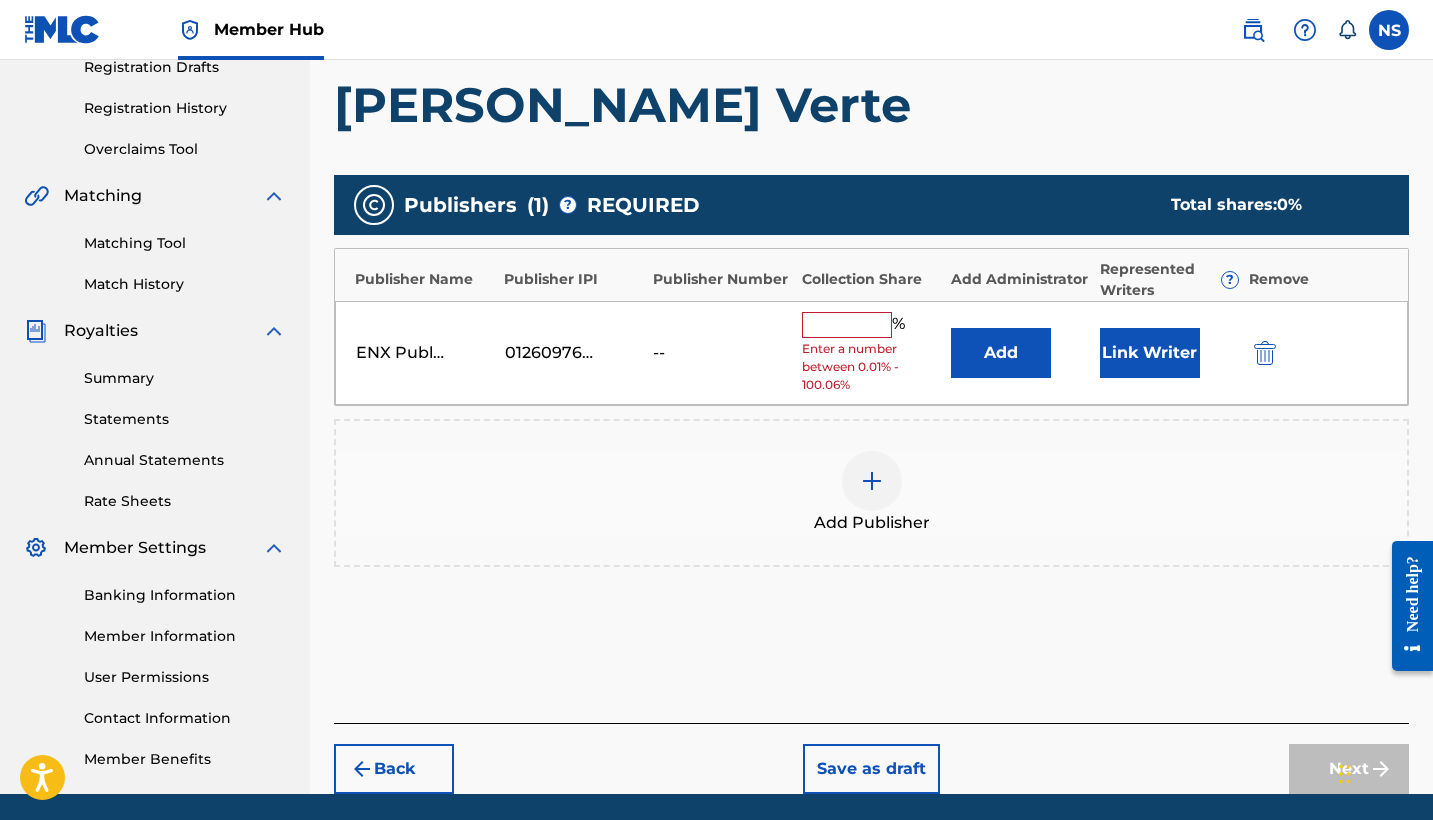
click at [628, 355] on div "01260976240" at bounding box center [574, 353] width 139 height 24
click at [850, 356] on span "Enter a number between 0.01% - 100.06%" at bounding box center [871, 367] width 139 height 54
click at [1258, 355] on img "submit" at bounding box center [1265, 353] width 22 height 24
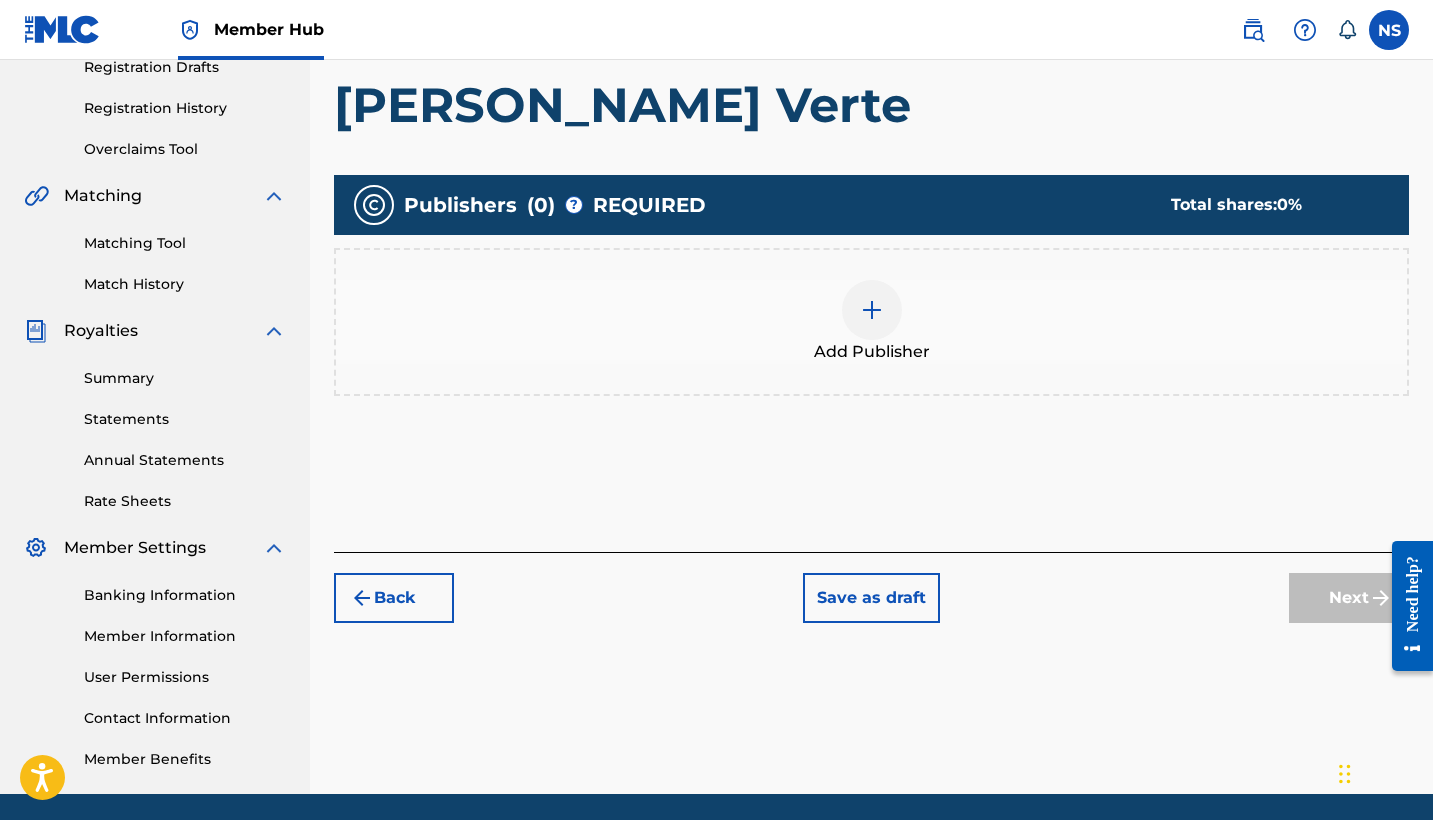
click at [835, 287] on div "Add Publisher" at bounding box center [871, 322] width 1071 height 84
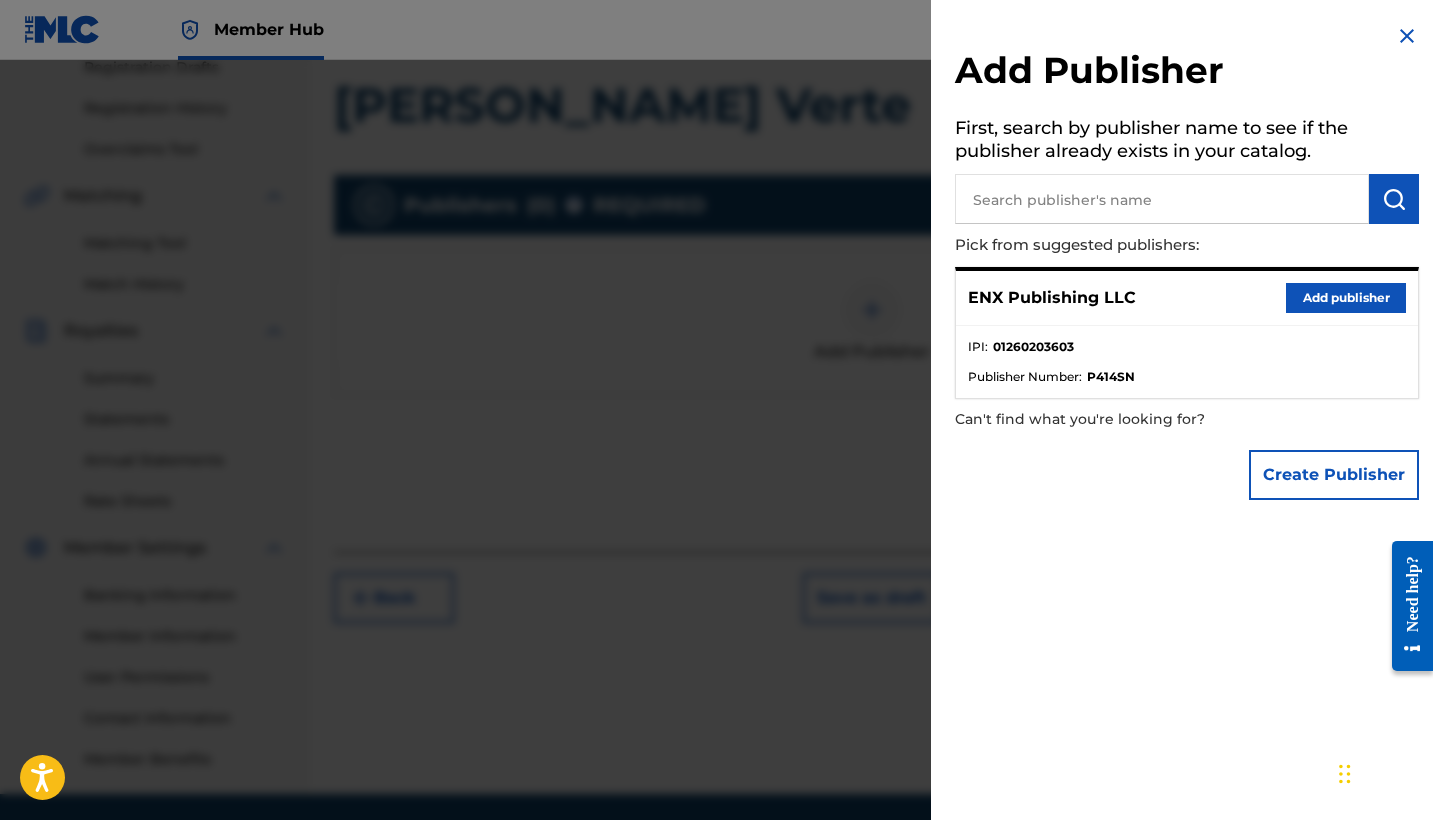
click at [1007, 215] on input "text" at bounding box center [1162, 199] width 414 height 50
paste input "ENX PUBLISHING LLC"
type input "ENX PUBLISHING LLC"
click at [1382, 205] on img "submit" at bounding box center [1394, 199] width 24 height 24
click at [1275, 489] on button "Create Publisher" at bounding box center [1334, 475] width 170 height 50
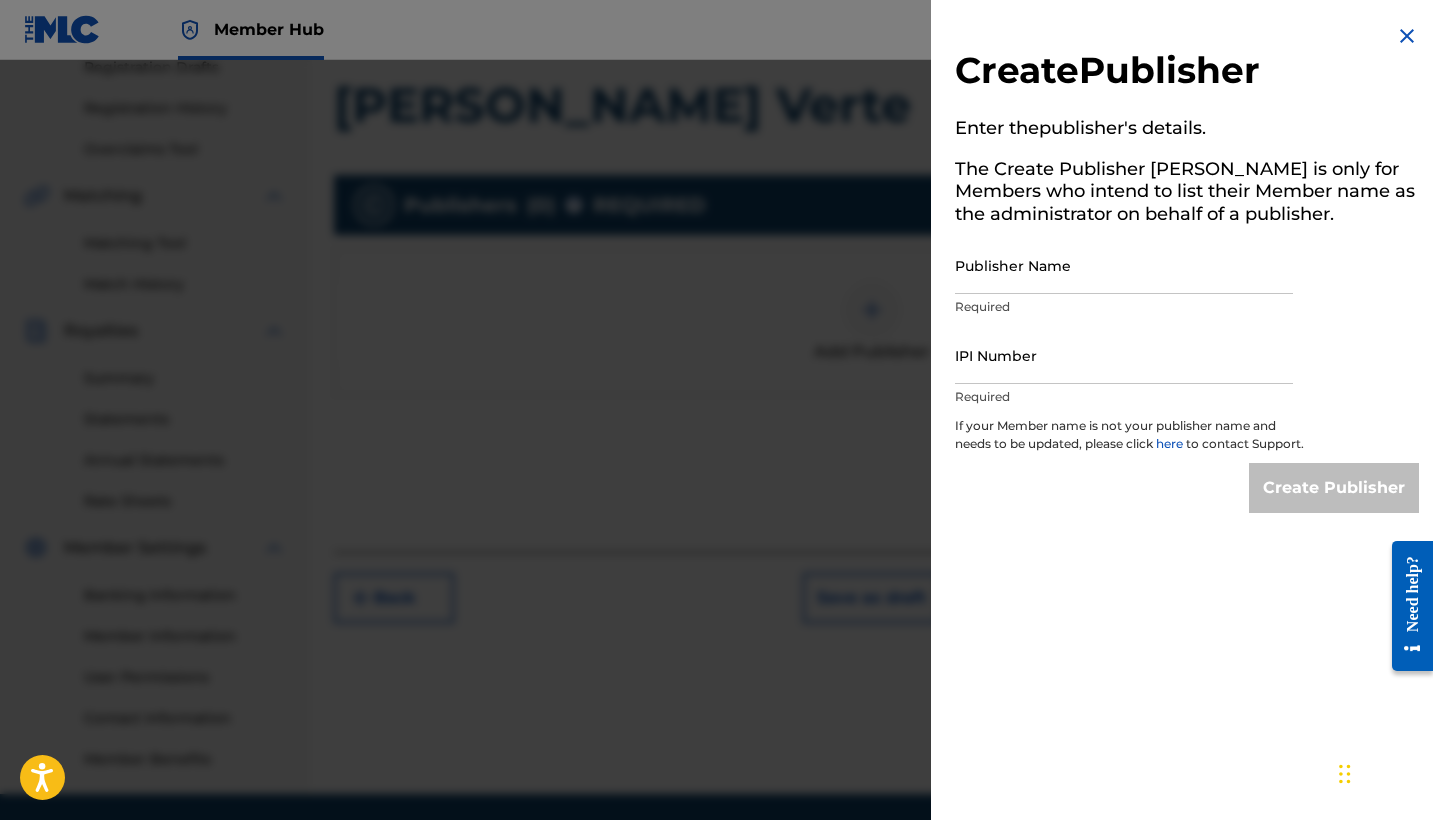
click at [993, 298] on p "Required" at bounding box center [1124, 307] width 338 height 18
click at [985, 284] on input "Publisher Name" at bounding box center [1124, 265] width 338 height 57
paste input "ENX PUBLISHING LLC"
type input "ENX PUBLISHING LLC"
click at [1031, 377] on input "IPI Number" at bounding box center [1124, 355] width 338 height 57
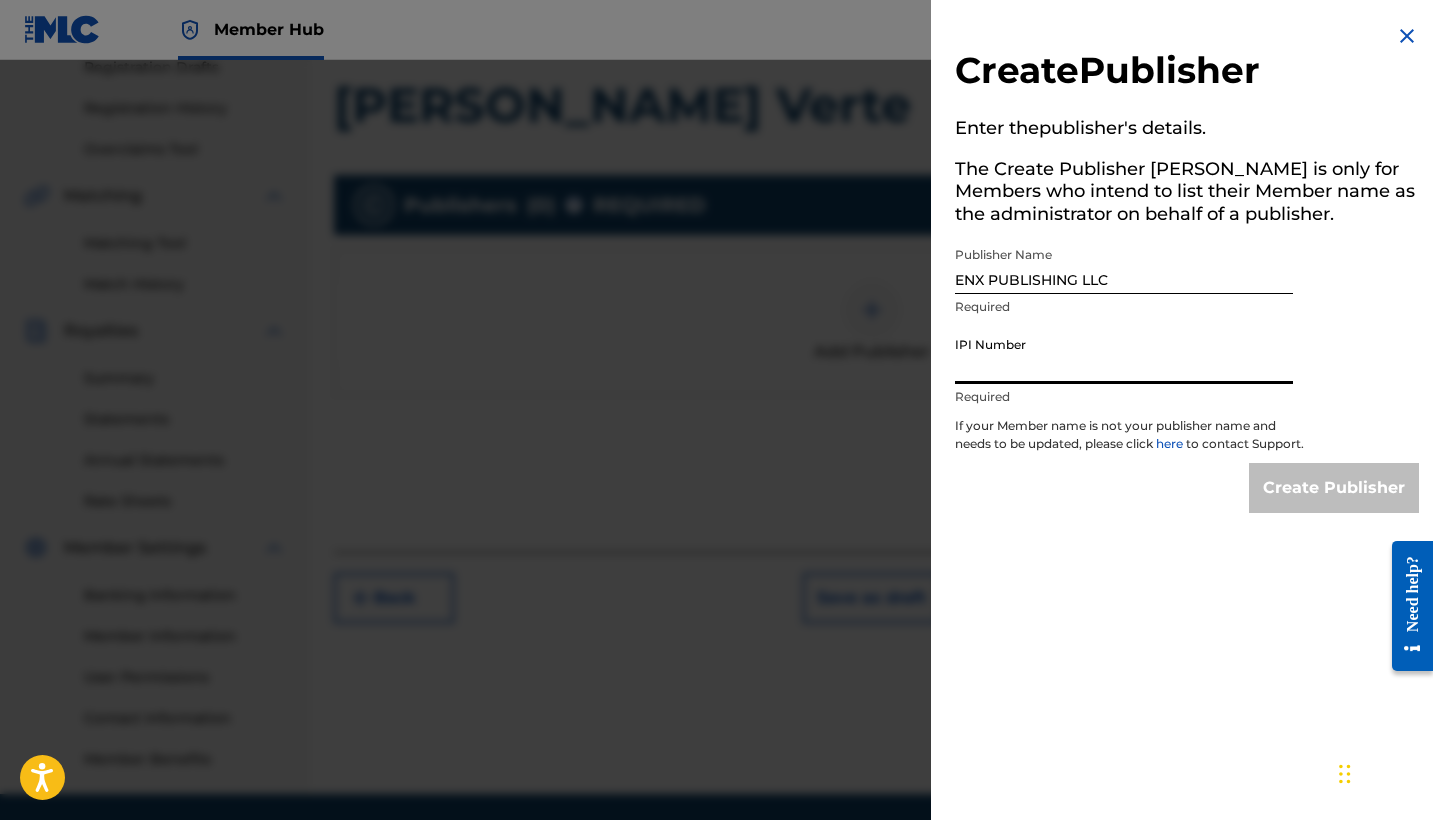
paste input "01260976240"
type input "01260976240"
click at [1315, 499] on input "Create Publisher" at bounding box center [1334, 488] width 170 height 50
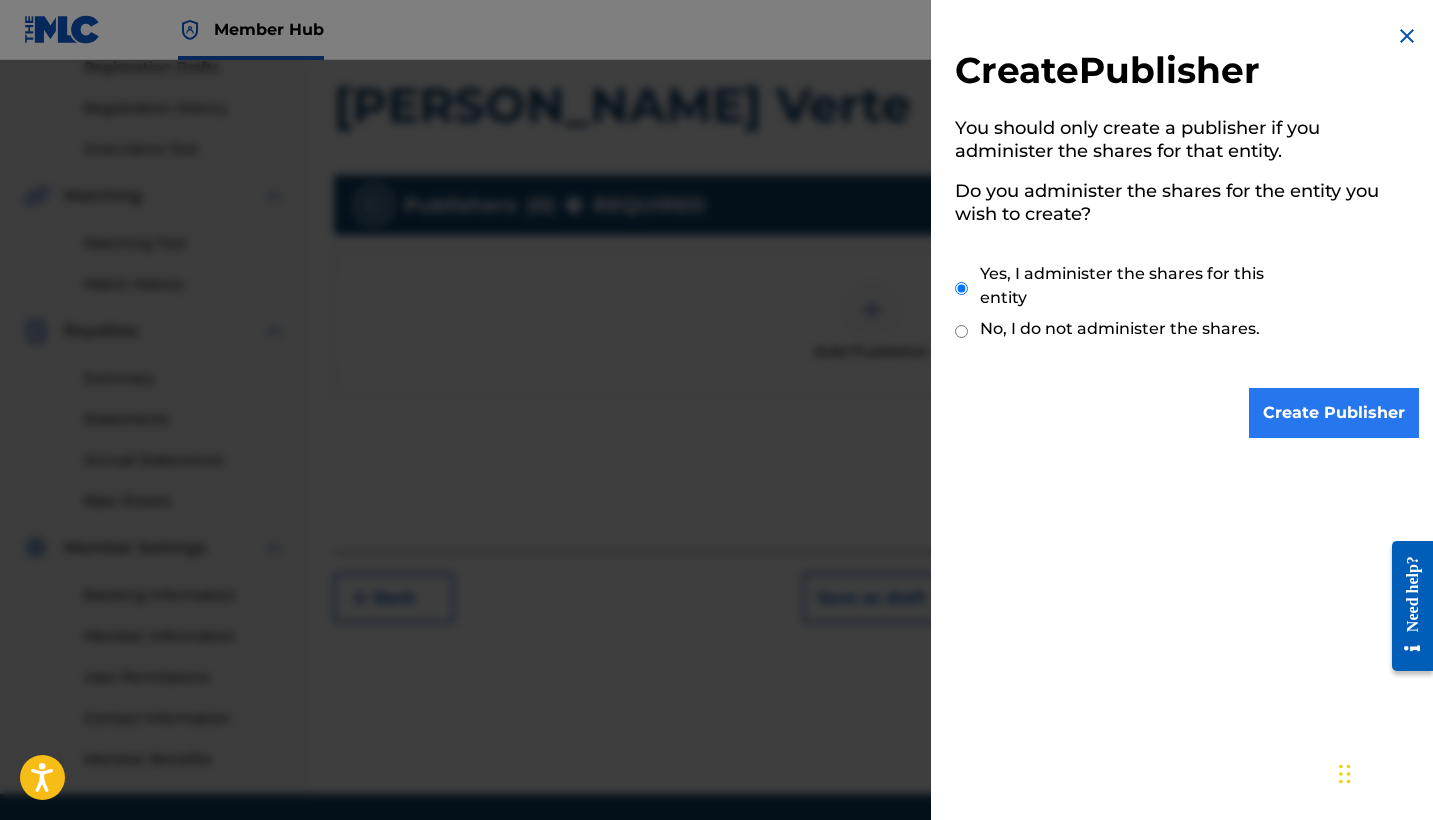
click at [1270, 432] on input "Create Publisher" at bounding box center [1334, 413] width 170 height 50
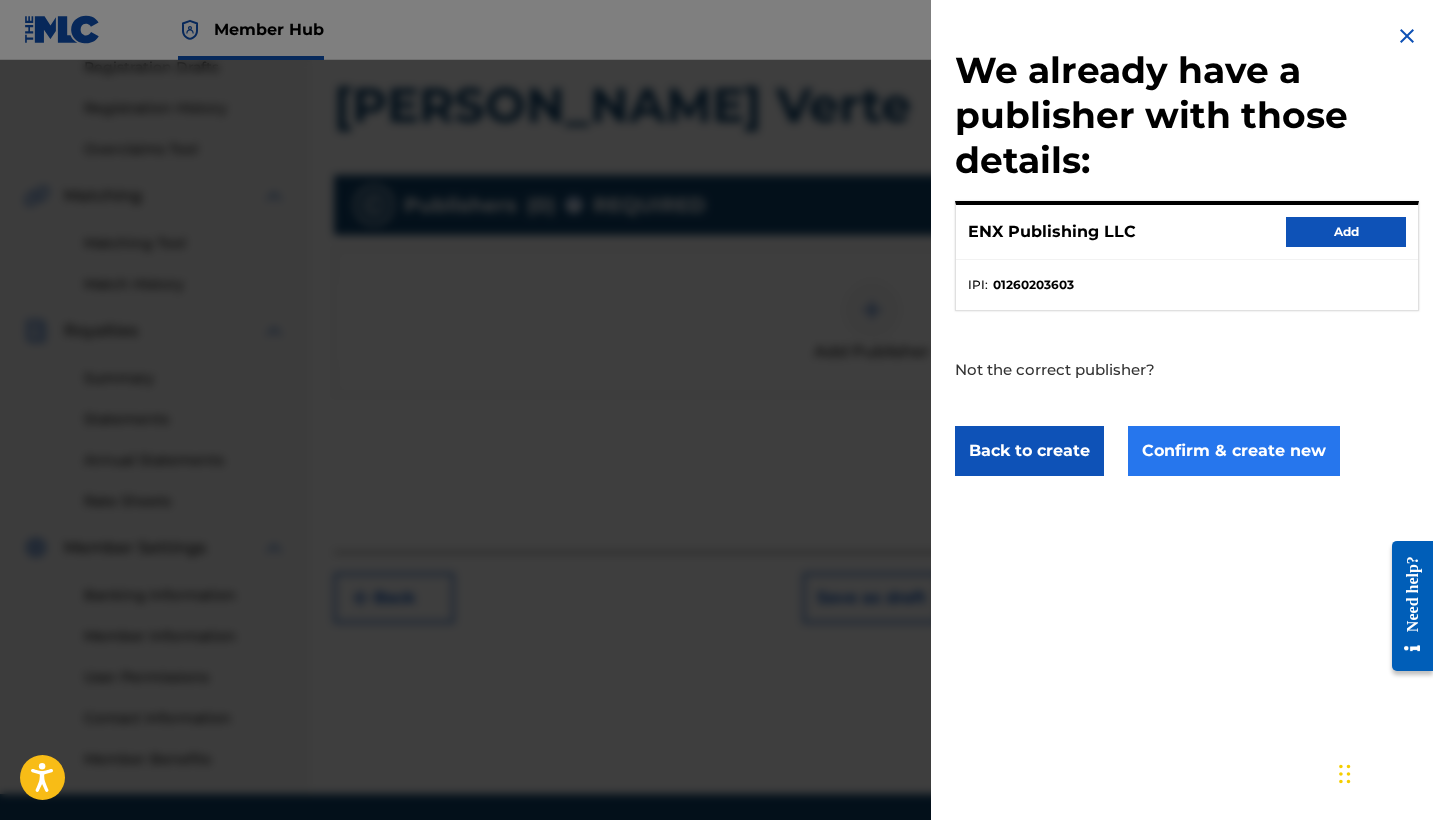
click at [1237, 441] on button "Confirm & create new" at bounding box center [1234, 451] width 212 height 50
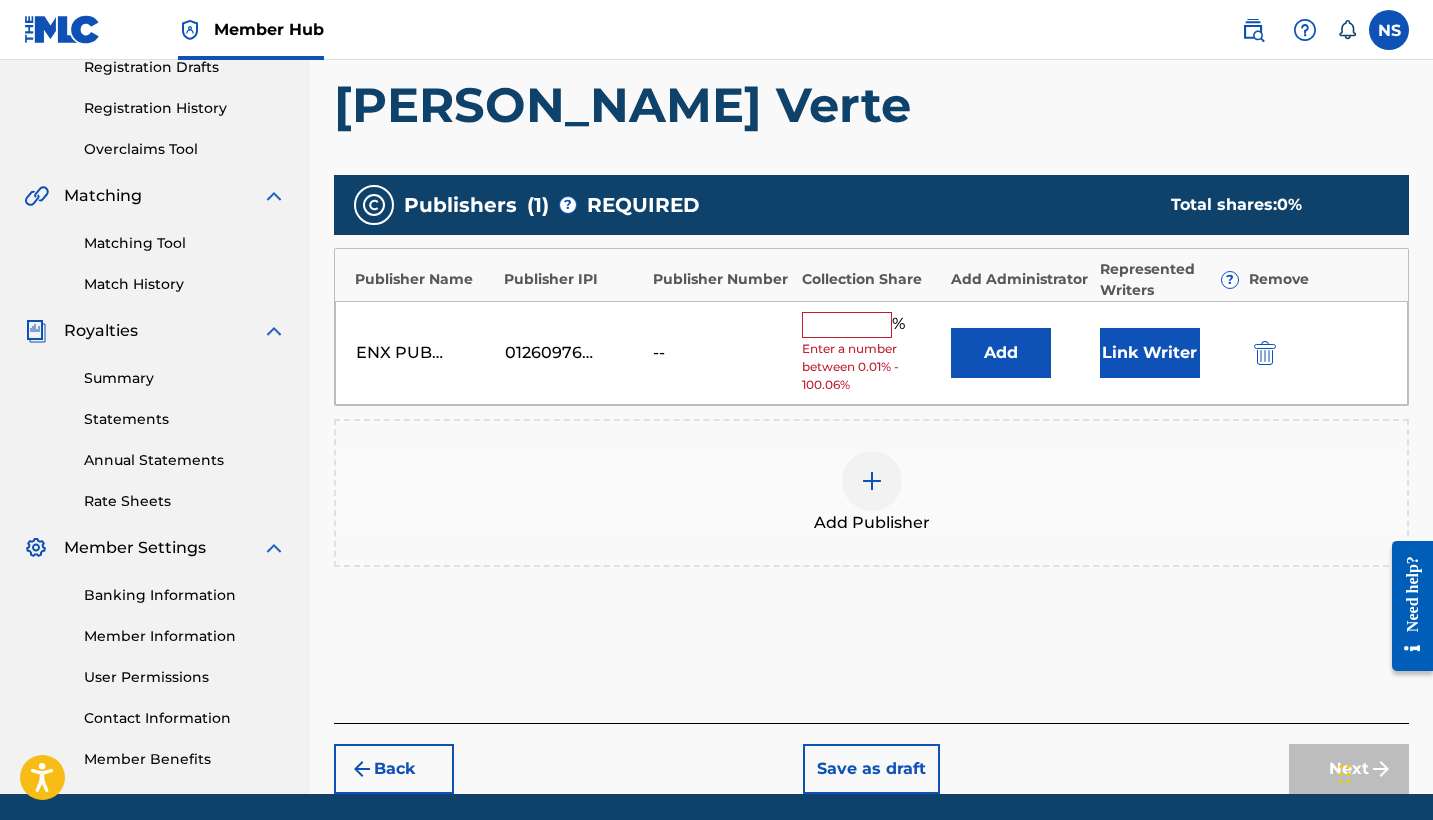
click at [830, 329] on input "text" at bounding box center [847, 325] width 90 height 26
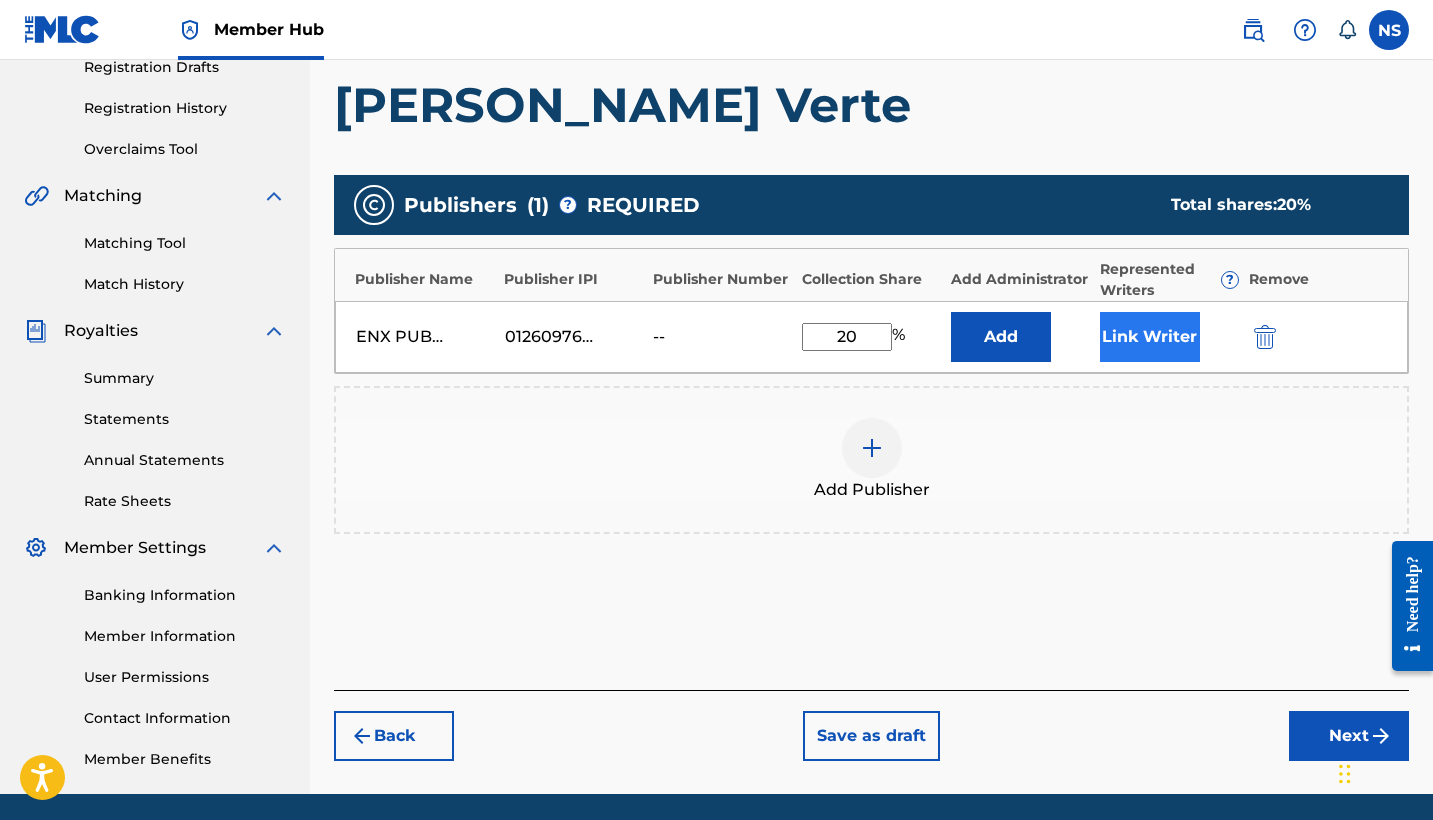
type input "20"
click at [1164, 340] on button "Link Writer" at bounding box center [1150, 337] width 100 height 50
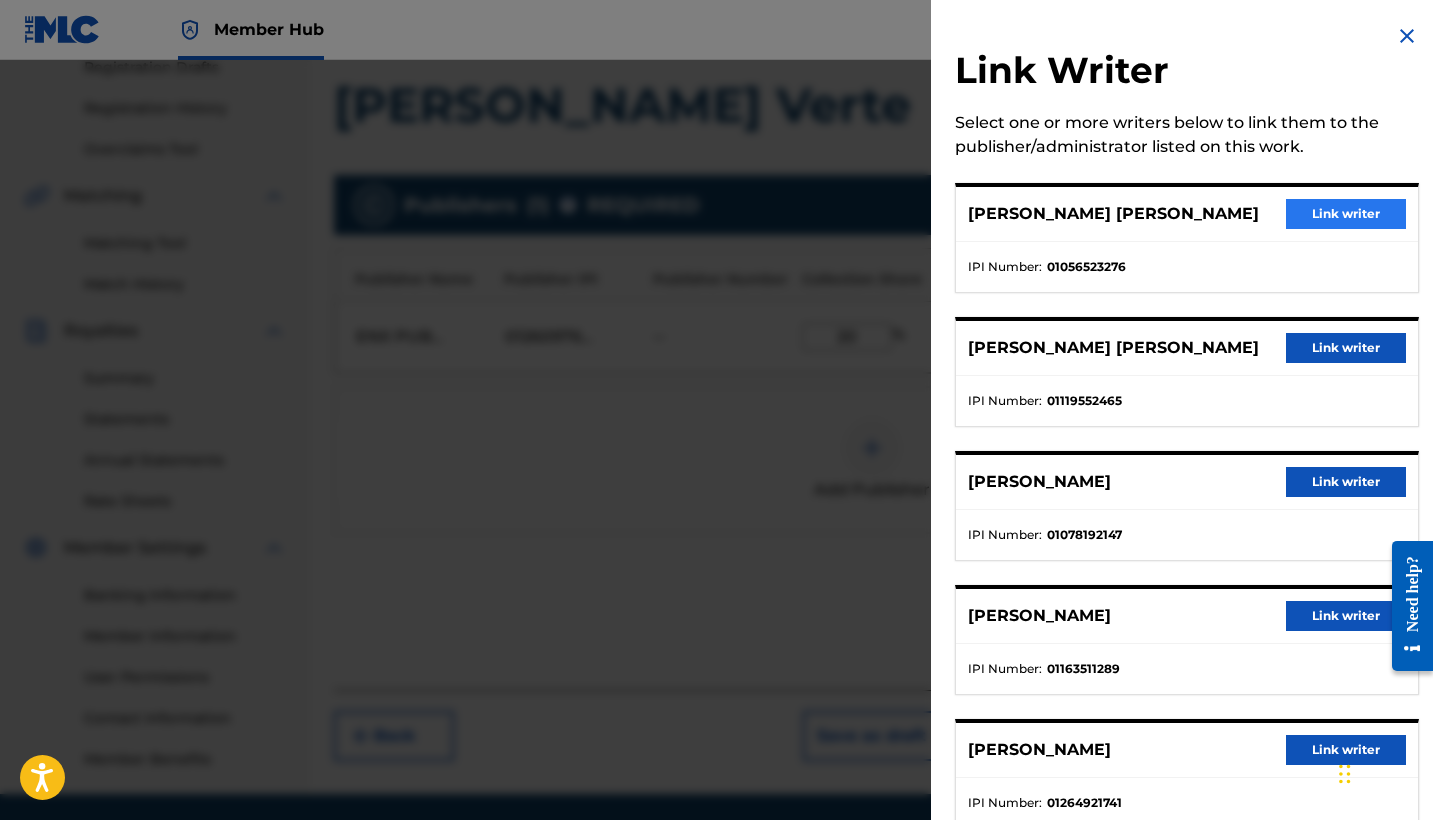
click at [1318, 227] on button "Link writer" at bounding box center [1346, 214] width 120 height 30
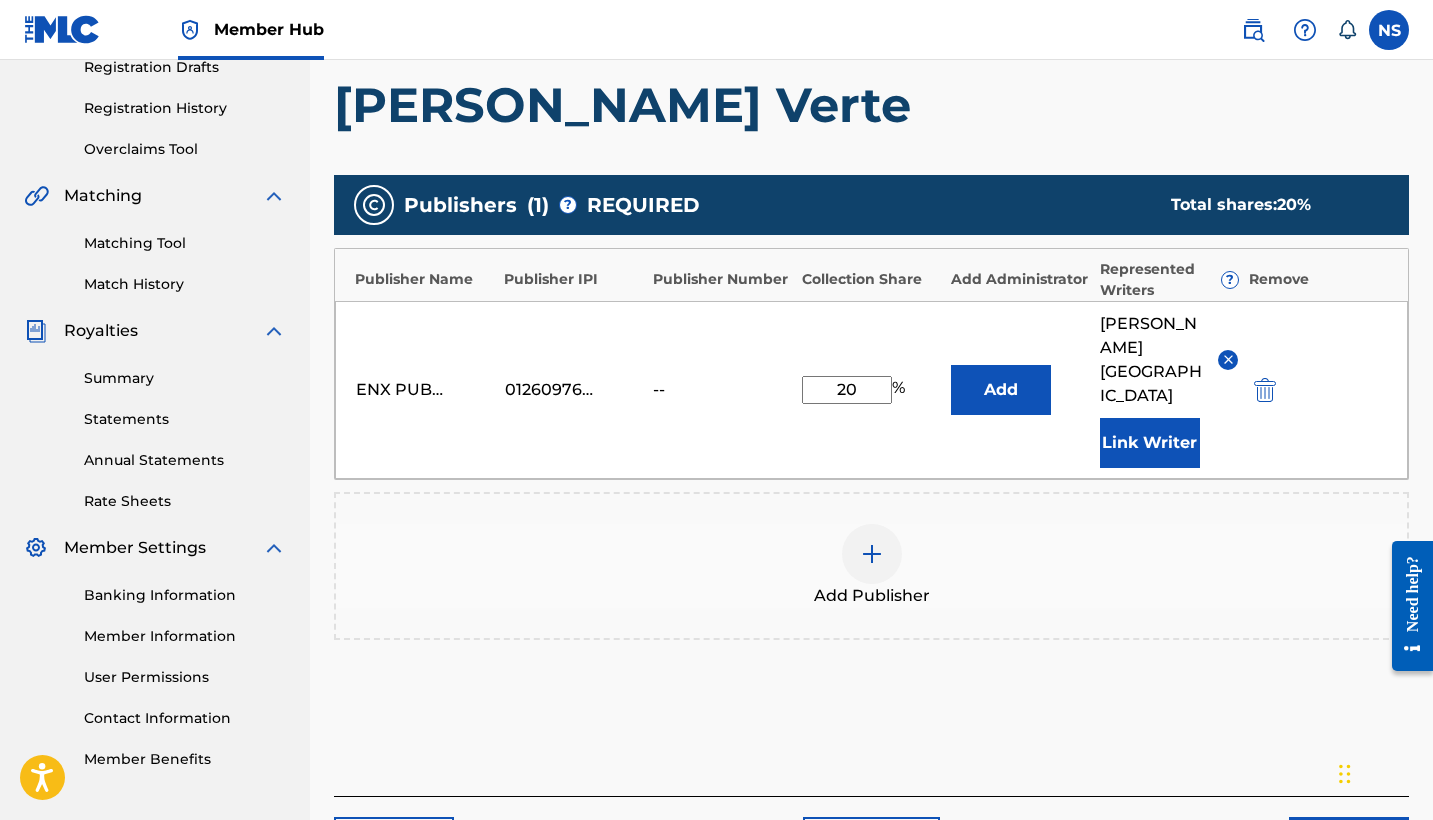
click at [871, 542] on img at bounding box center [872, 554] width 24 height 24
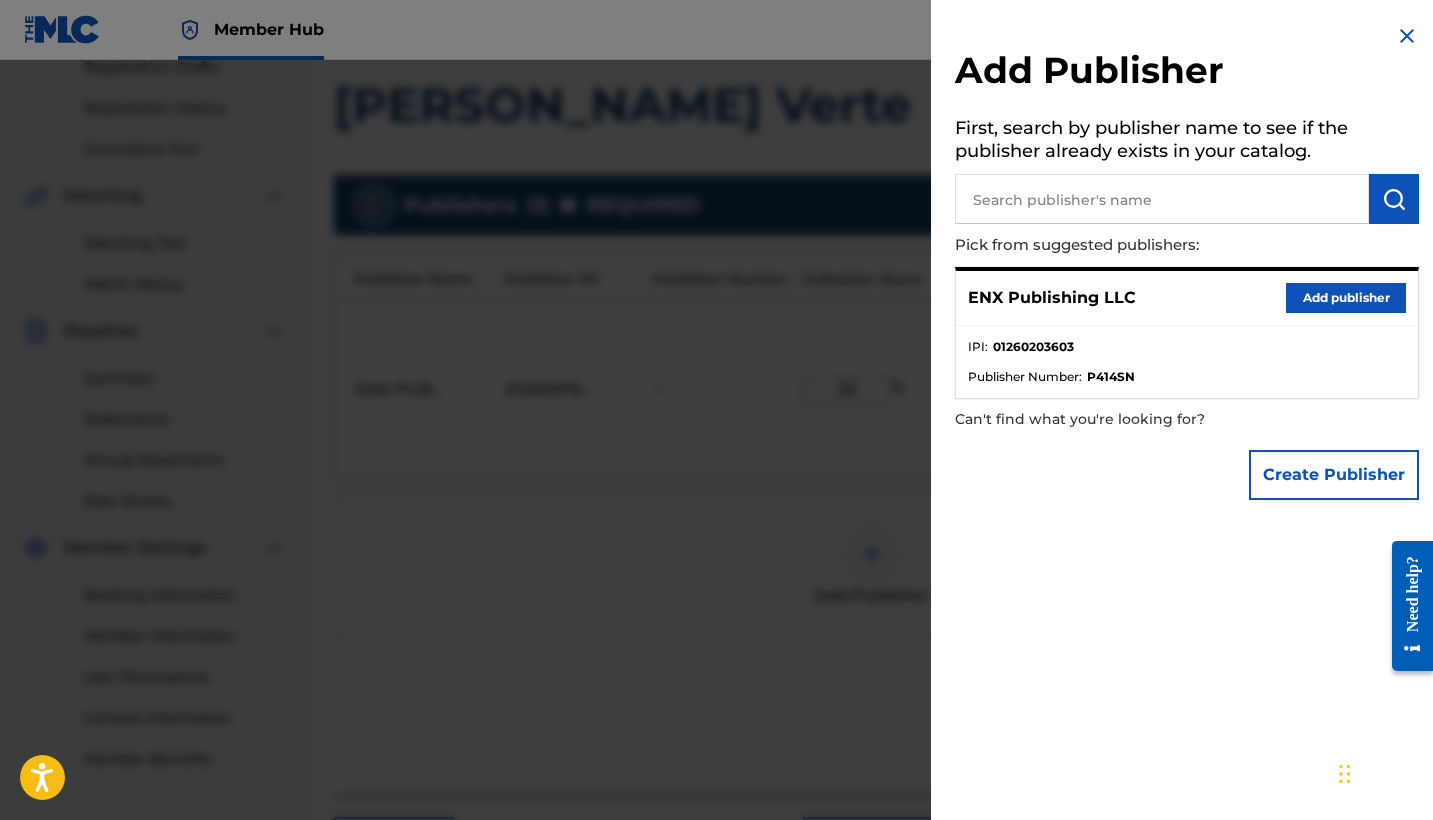
click at [1018, 184] on input "text" at bounding box center [1162, 199] width 414 height 50
paste input "ENX PUBLISHING CORP"
type input "ENX PUBLISHING CORP"
click at [1392, 198] on img "submit" at bounding box center [1394, 199] width 24 height 24
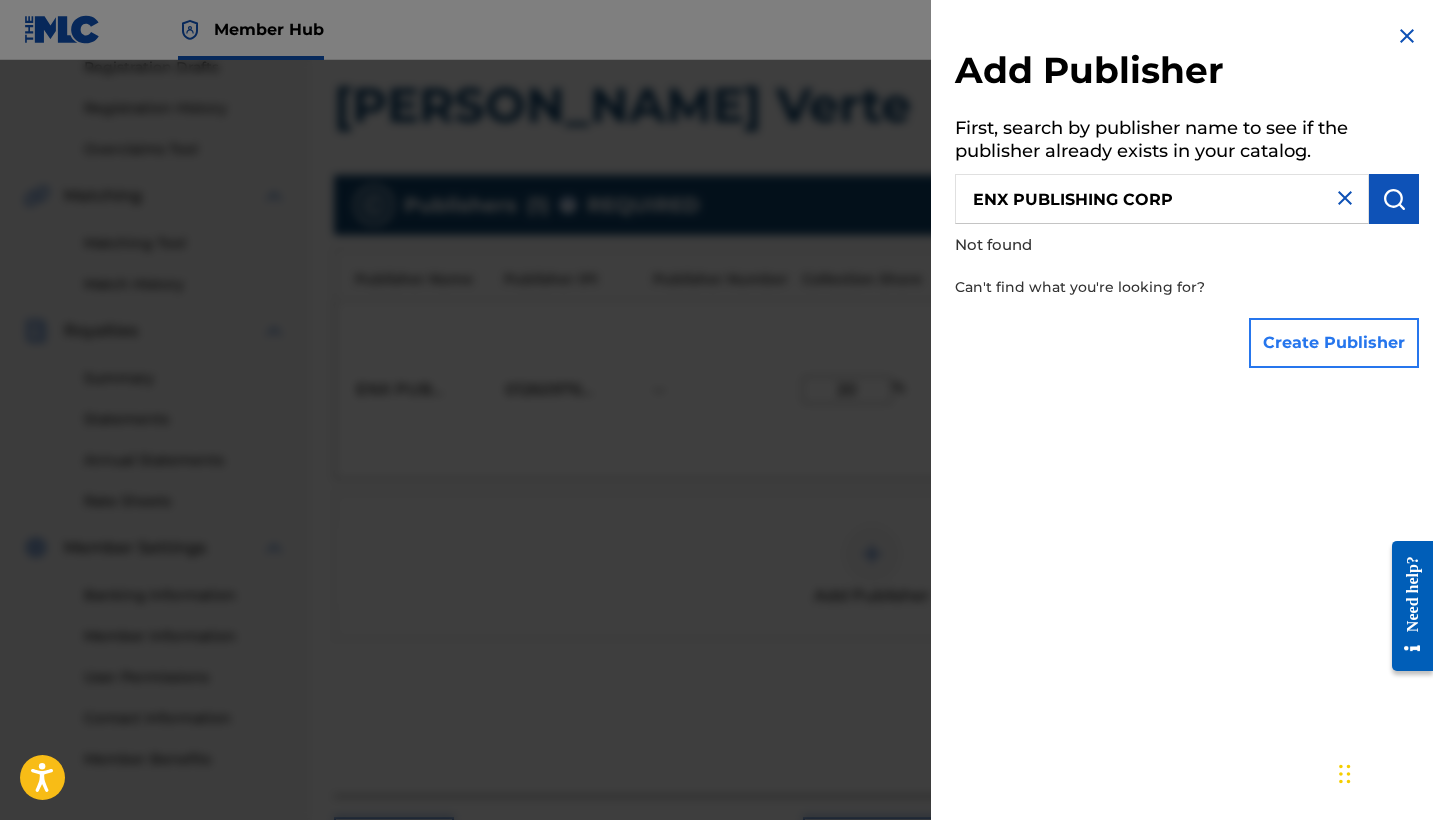
click at [1349, 346] on button "Create Publisher" at bounding box center [1334, 343] width 170 height 50
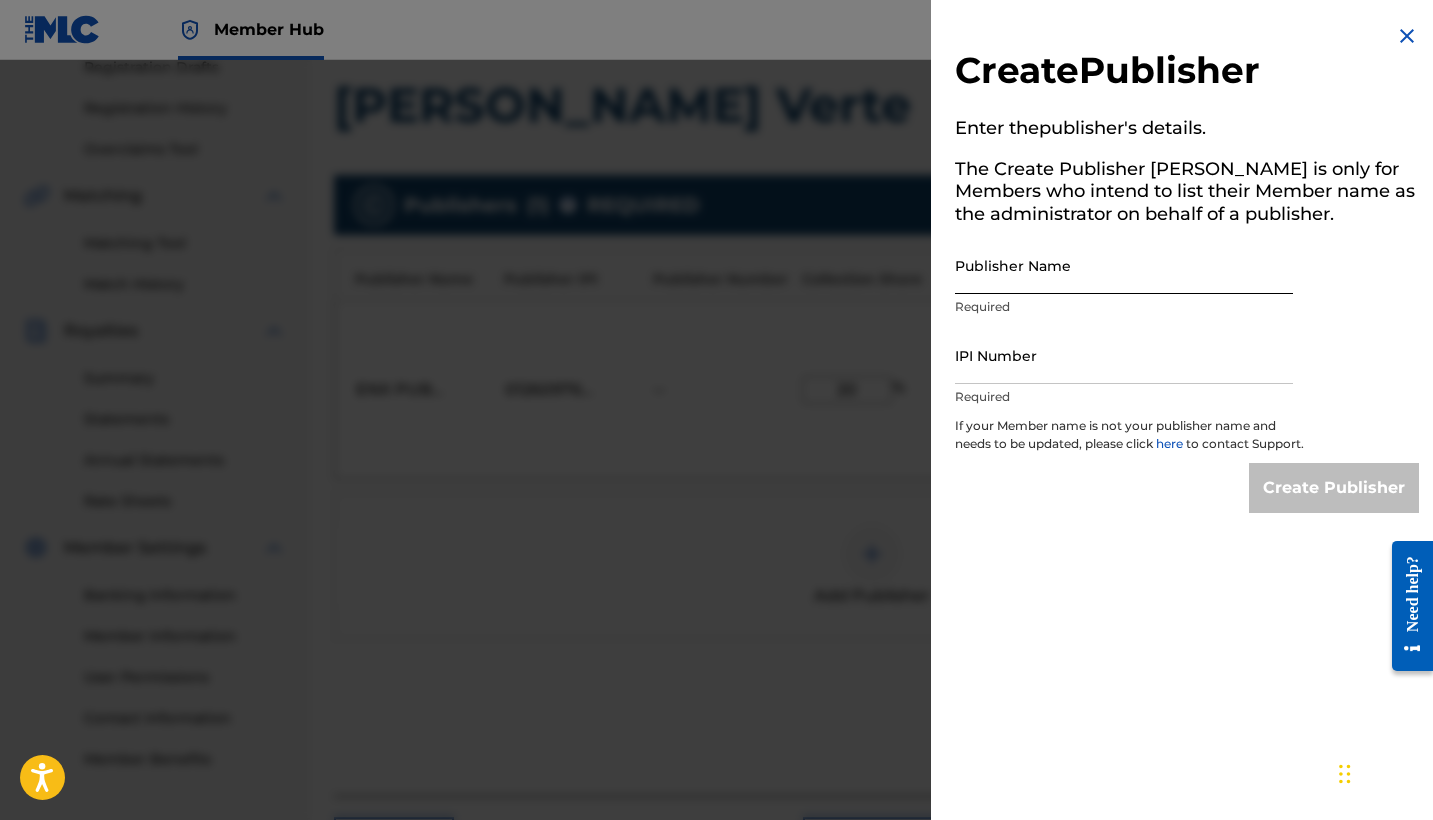
click at [979, 261] on input "Publisher Name" at bounding box center [1124, 265] width 338 height 57
paste input "ENX PUBLISHING CORP"
type input "ENX PUBLISHING CORP"
click at [1023, 381] on input "IPI Number" at bounding box center [1124, 355] width 338 height 57
paste input "01260203603"
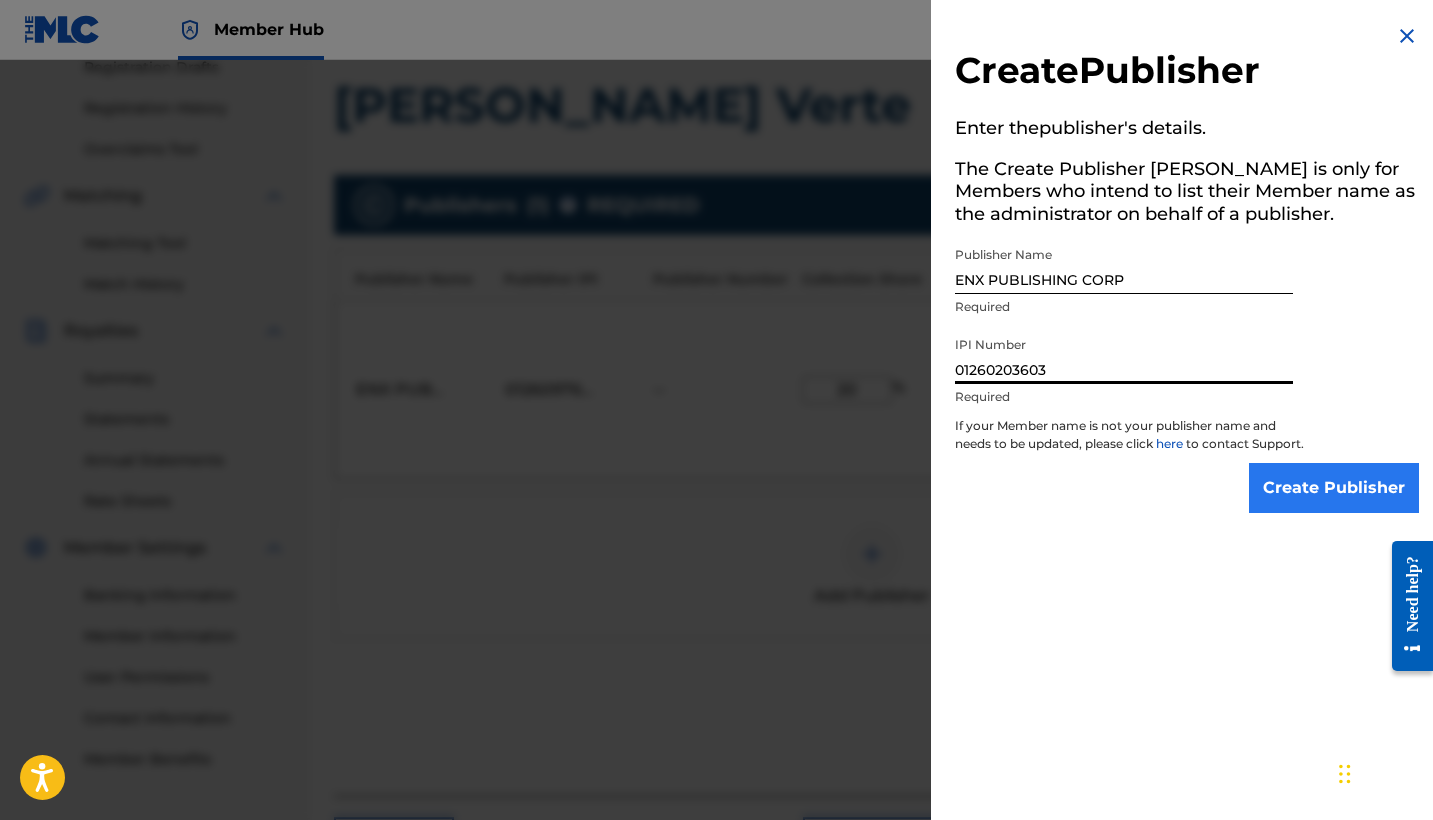
type input "01260203603"
click at [1372, 513] on input "Create Publisher" at bounding box center [1334, 488] width 170 height 50
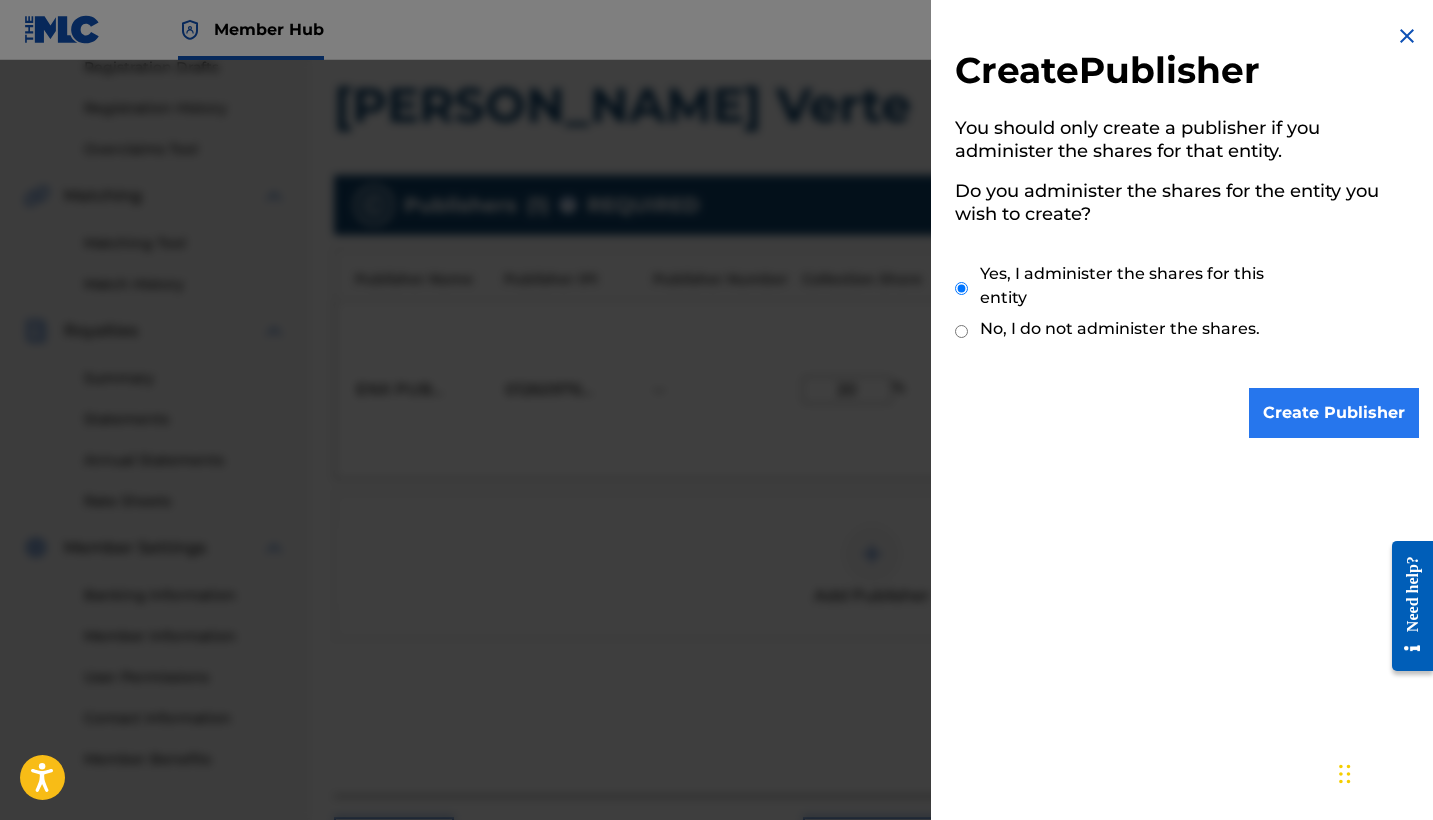
click at [1333, 412] on input "Create Publisher" at bounding box center [1334, 413] width 170 height 50
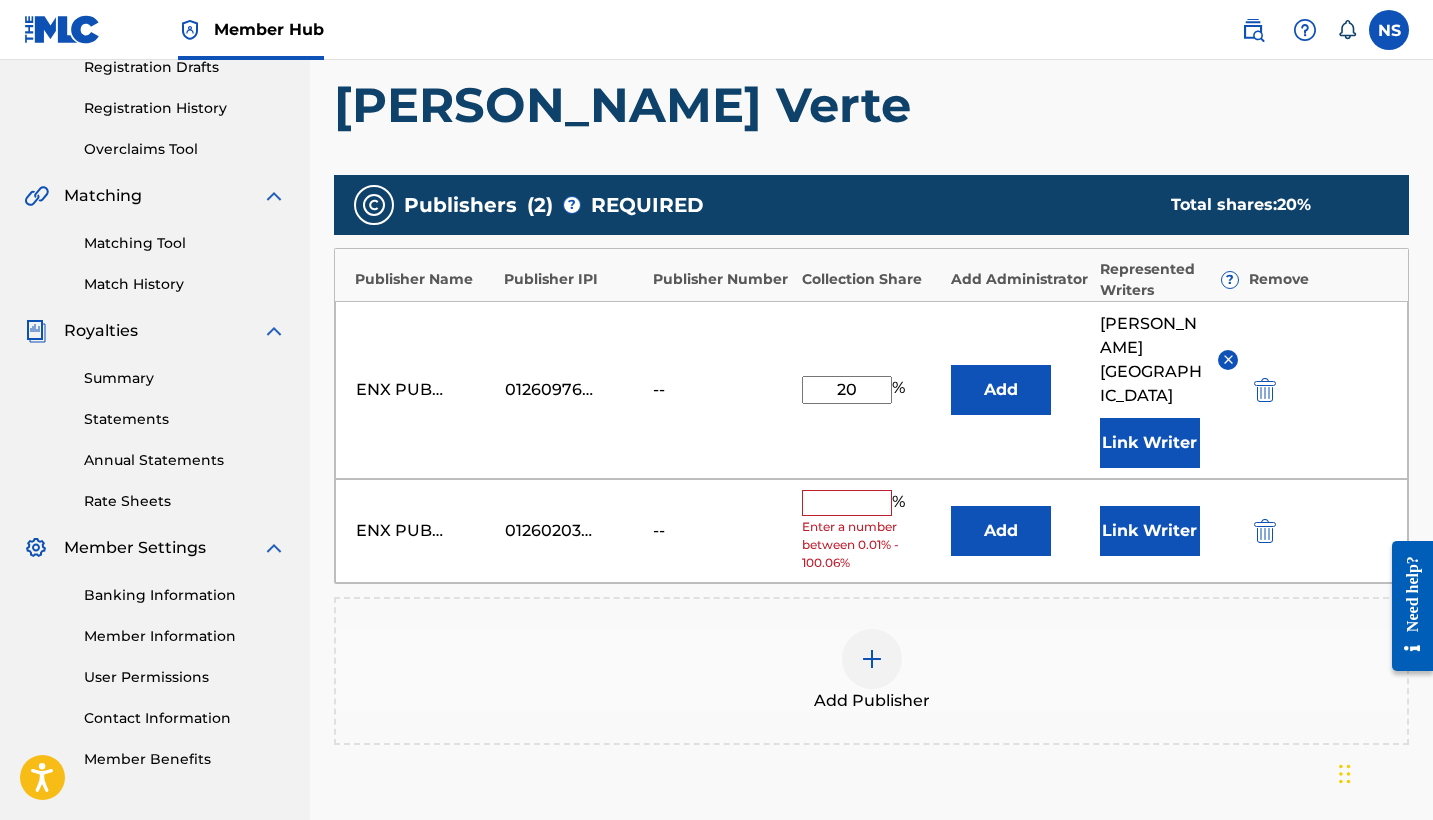
click at [828, 490] on div "%" at bounding box center [856, 503] width 108 height 26
click at [824, 490] on input "text" at bounding box center [847, 503] width 90 height 26
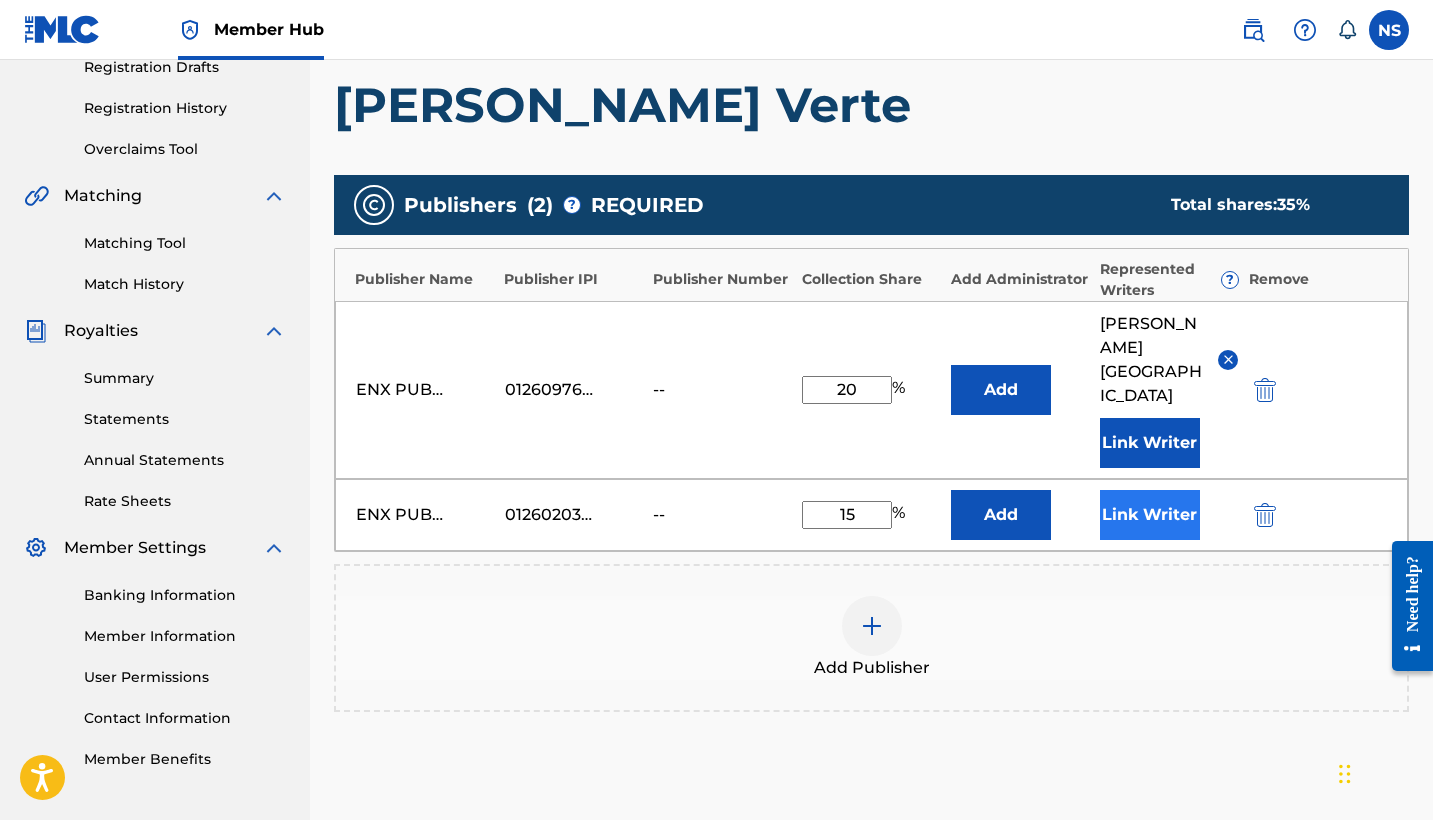
type input "15"
click at [1149, 494] on button "Link Writer" at bounding box center [1150, 515] width 100 height 50
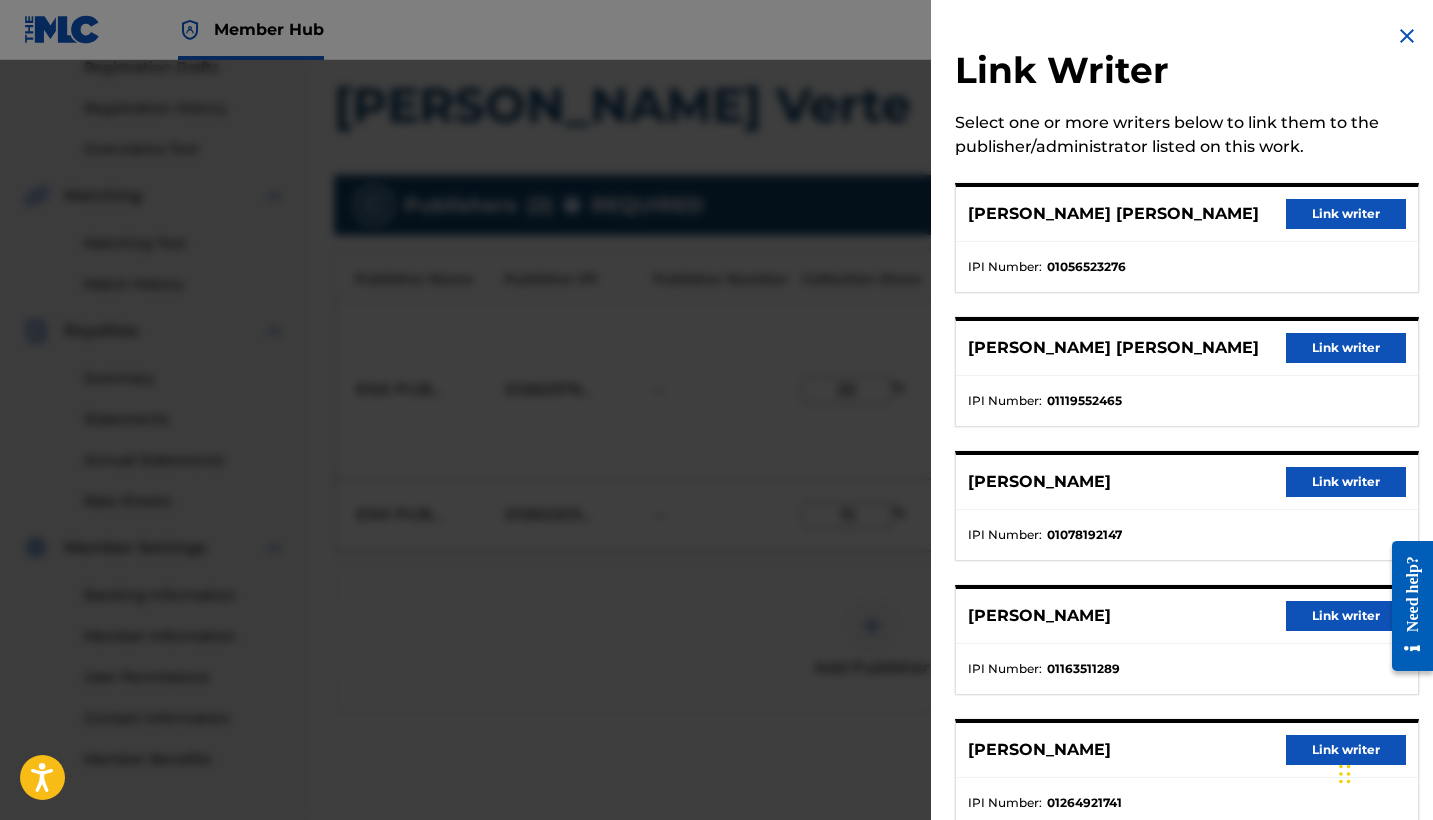
scroll to position [11, 0]
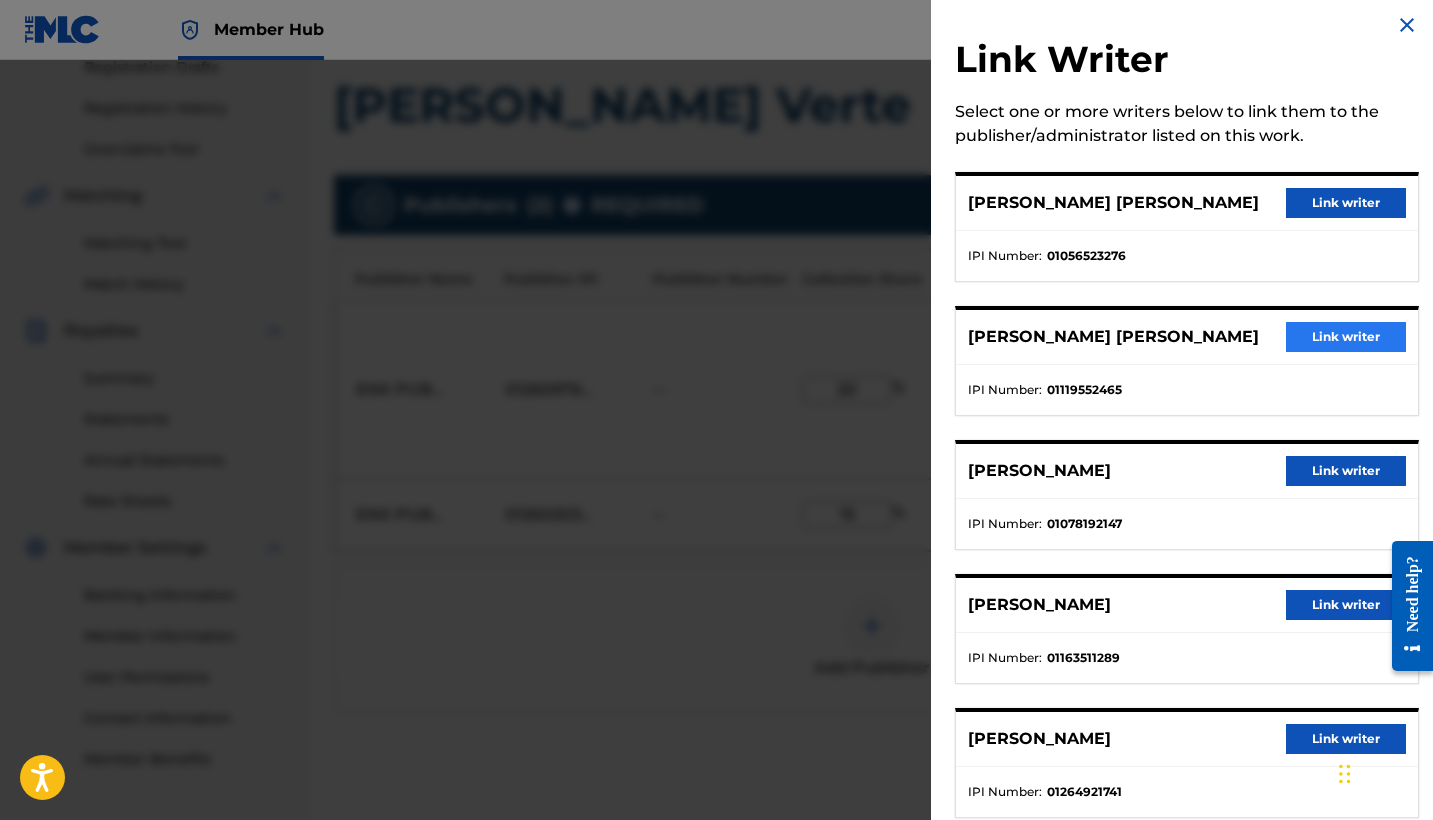
click at [1342, 340] on button "Link writer" at bounding box center [1346, 337] width 120 height 30
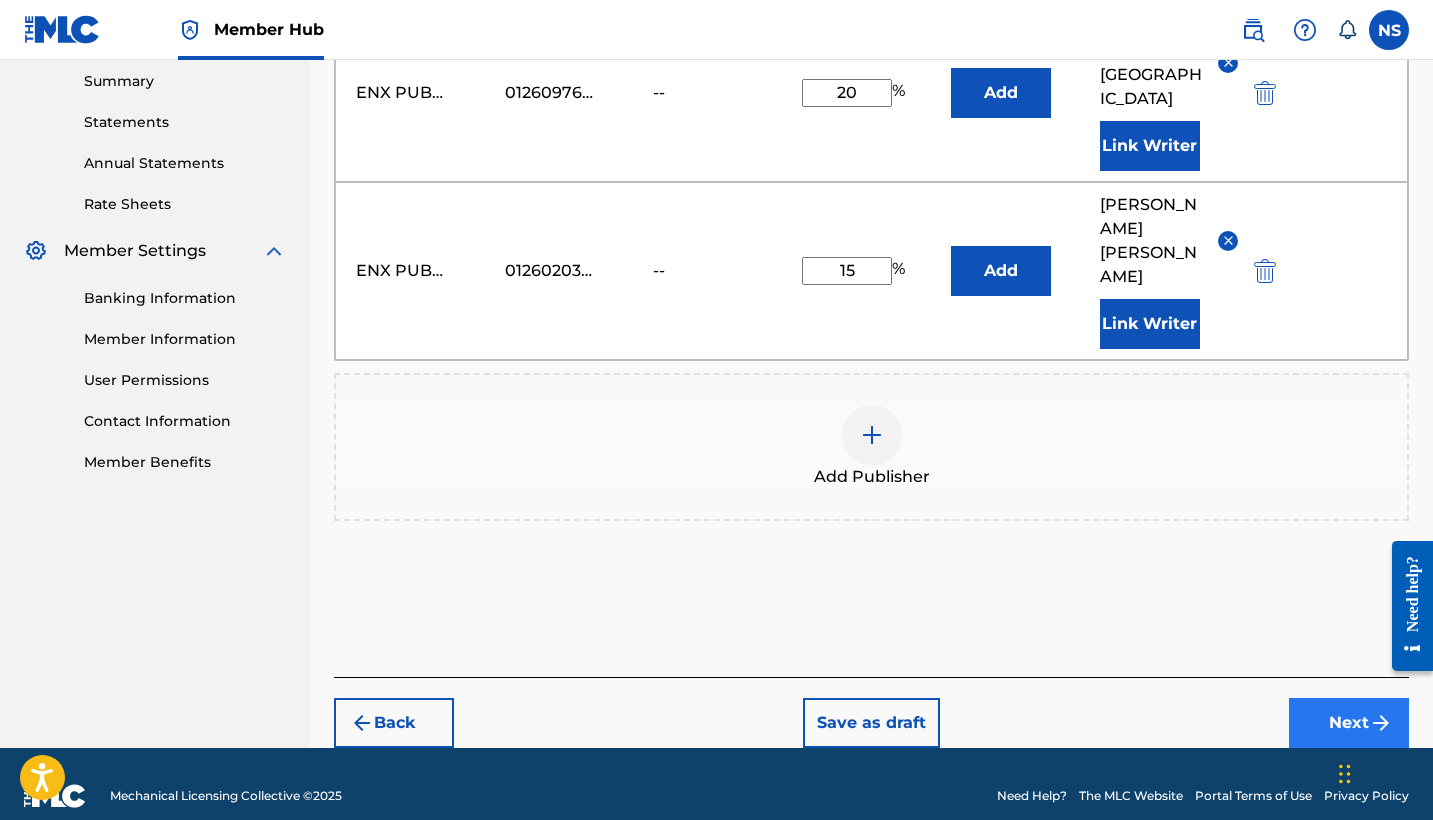
click at [1306, 699] on button "Next" at bounding box center [1349, 723] width 120 height 50
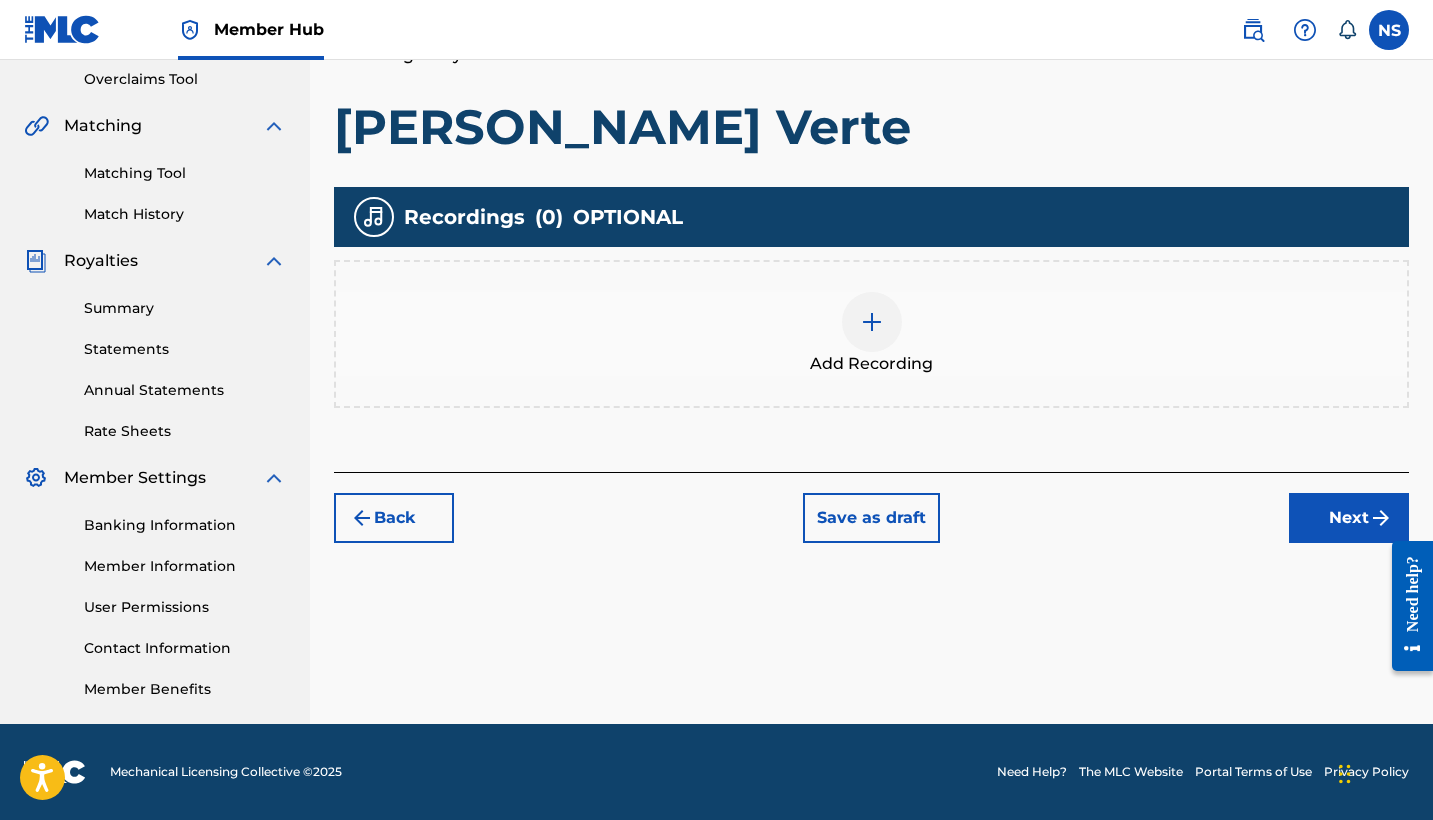
scroll to position [420, 0]
click at [876, 345] on div at bounding box center [872, 322] width 60 height 60
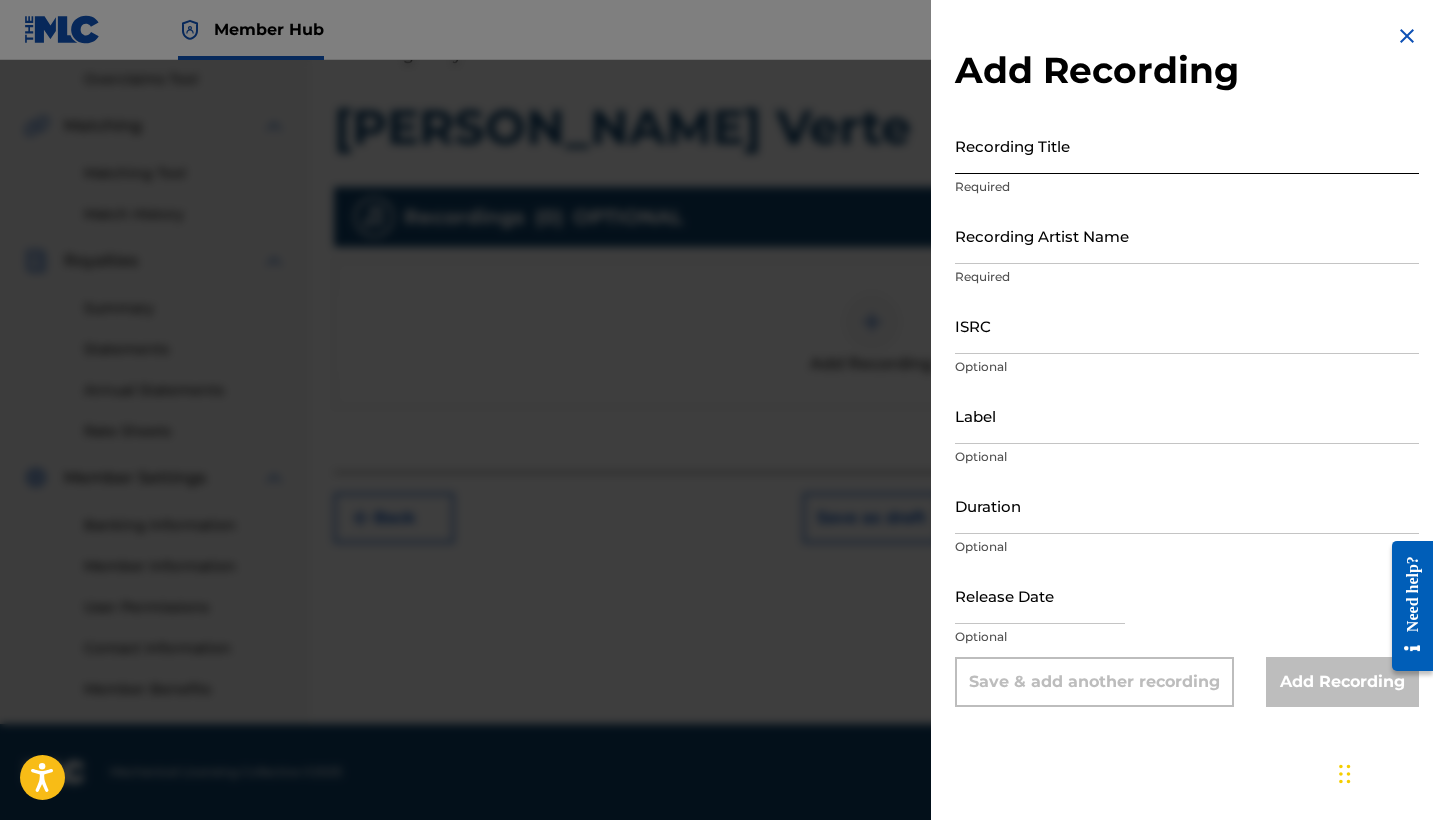
click at [1010, 141] on input "Recording Title" at bounding box center [1187, 145] width 464 height 57
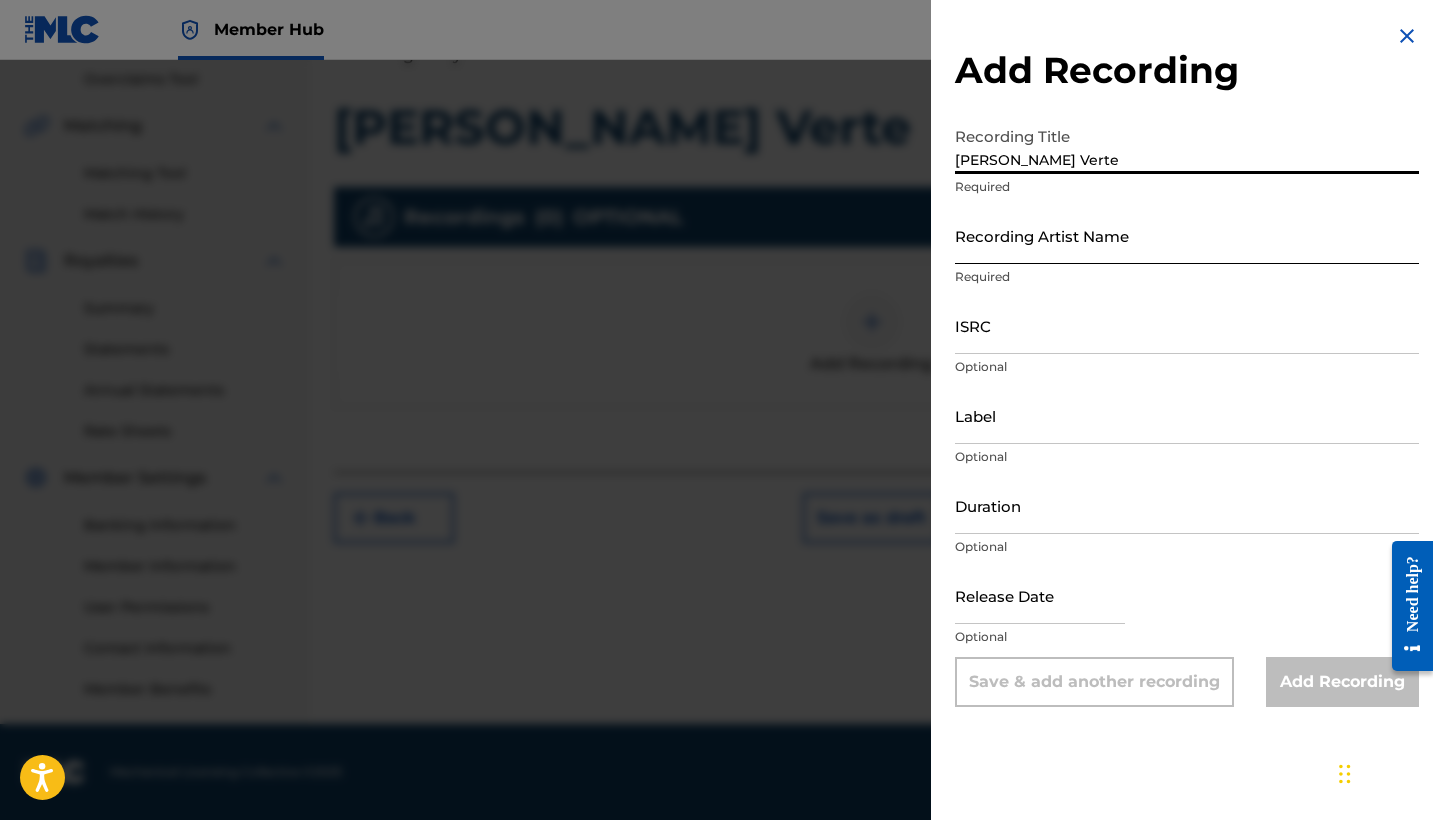
type input "Loke Eh Verte"
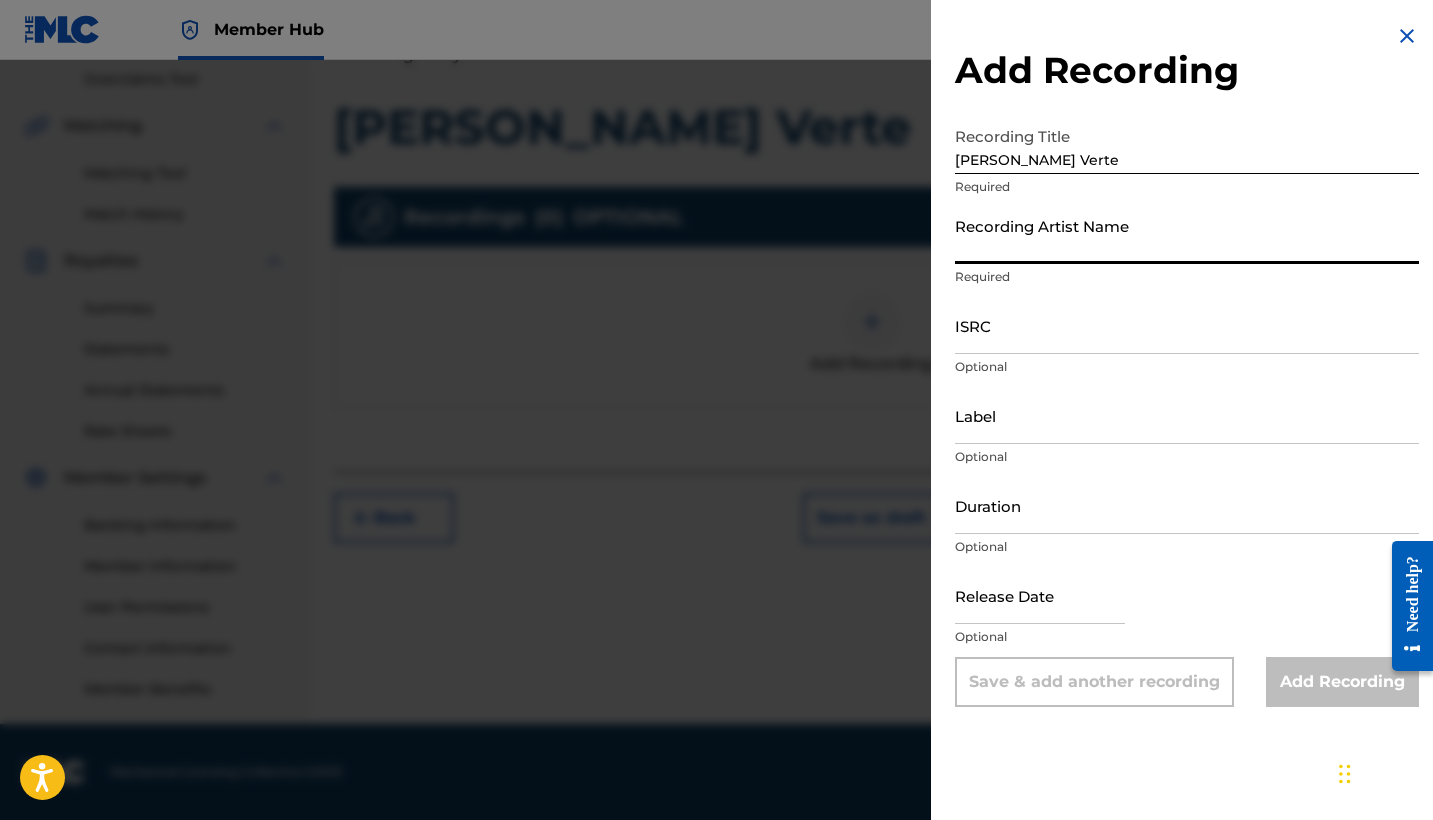
click at [1013, 229] on input "Recording Artist Name" at bounding box center [1187, 235] width 464 height 57
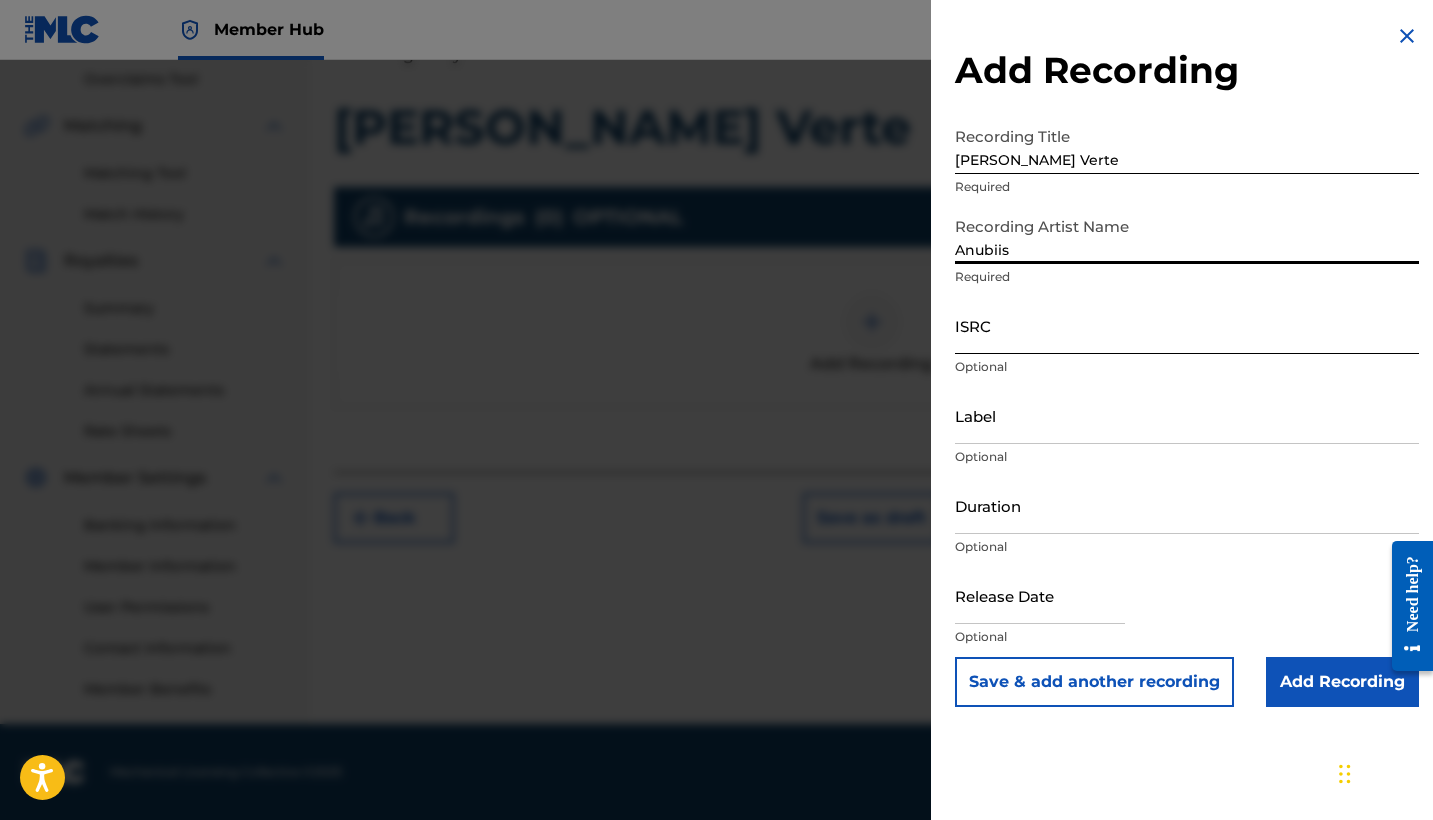
type input "Anubiis"
click at [1027, 313] on input "ISRC" at bounding box center [1187, 325] width 464 height 57
paste input "QZQAY2573769"
type input "QZQAY2573769"
click at [1020, 453] on p "Optional" at bounding box center [1187, 457] width 464 height 18
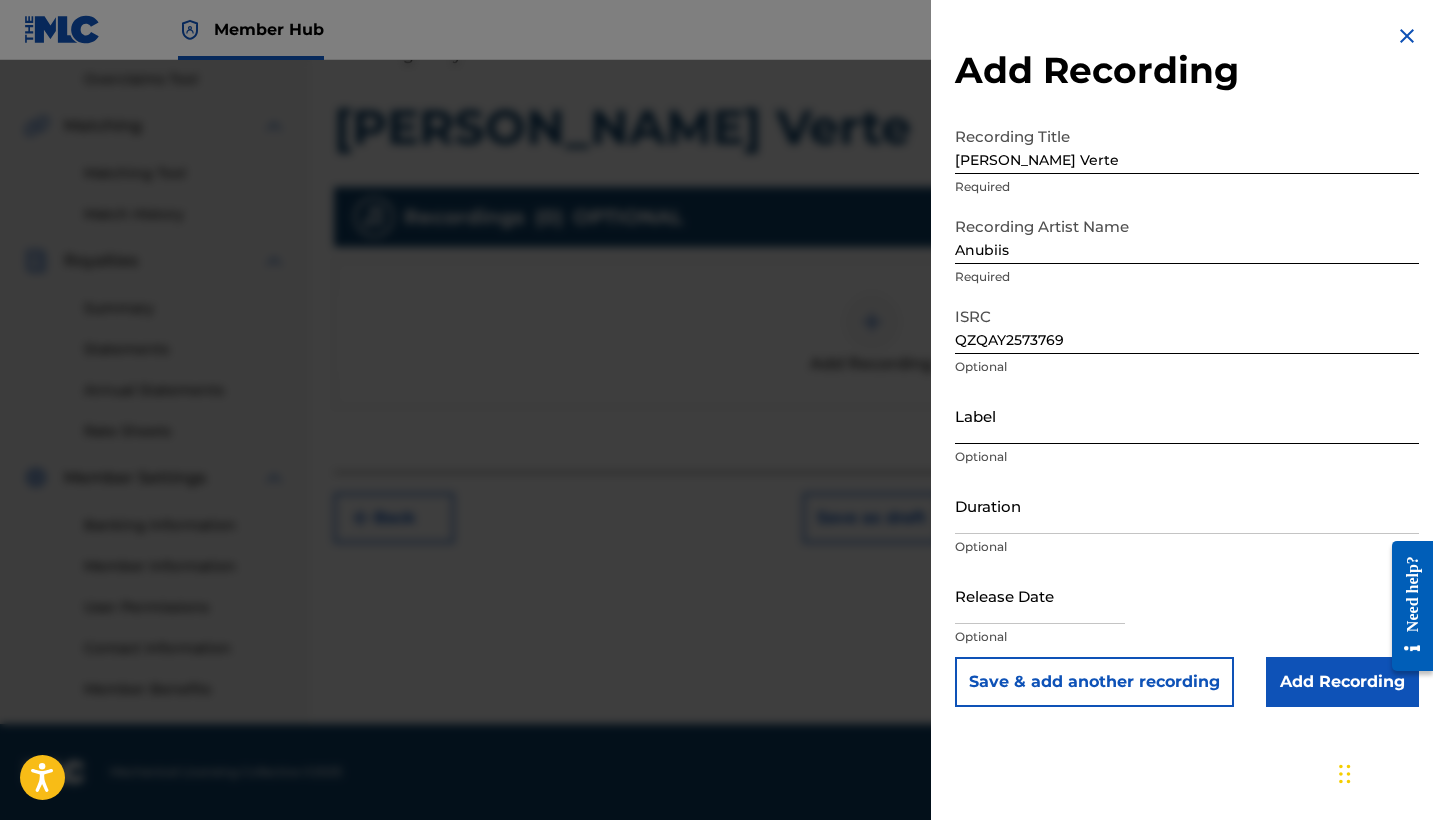
click at [1006, 429] on input "Label" at bounding box center [1187, 415] width 464 height 57
type input "La Positiva Entertainment LLC"
click at [1024, 519] on input "Duration" at bounding box center [1187, 505] width 464 height 57
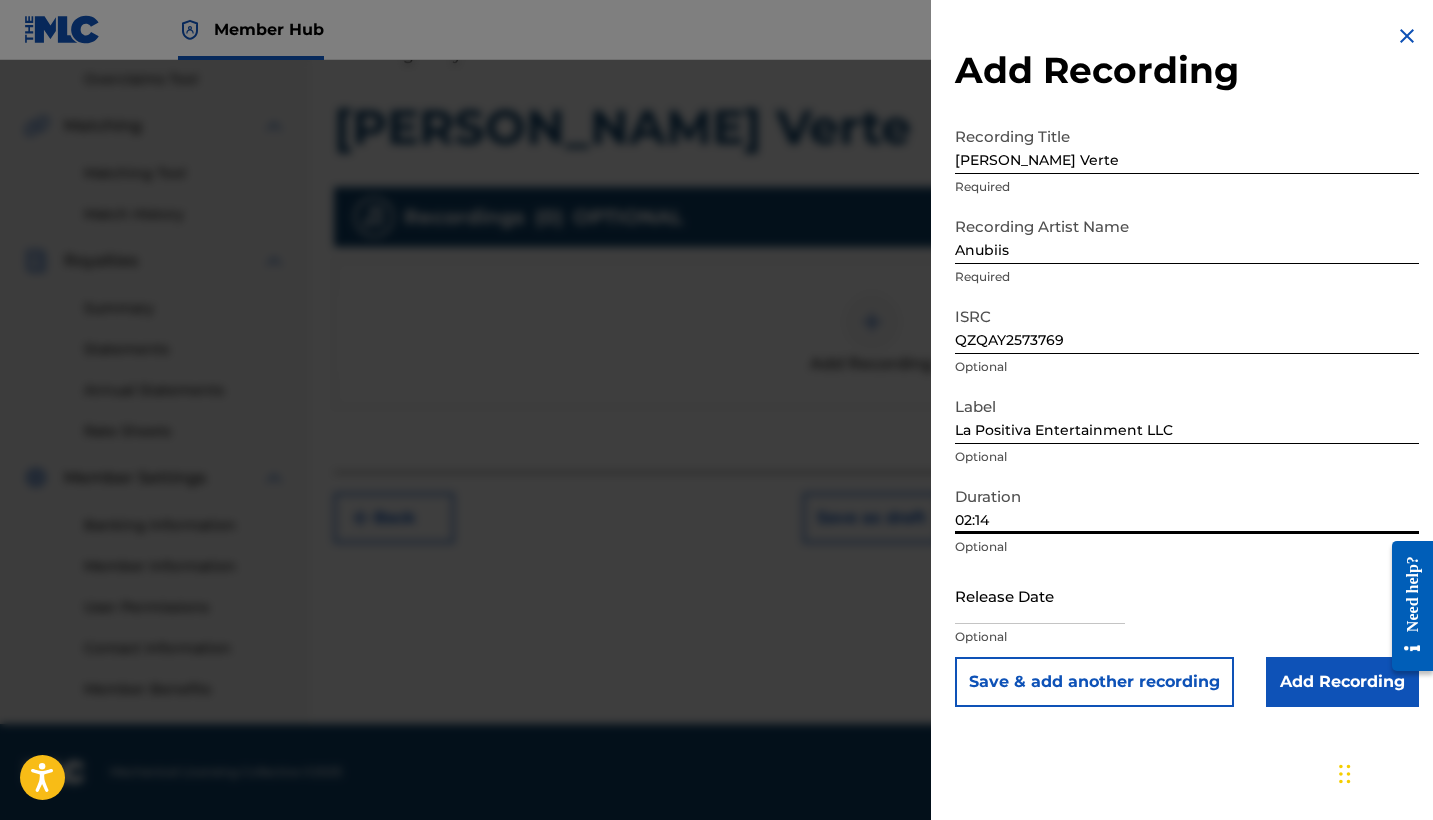
type input "02:14"
click at [1054, 628] on p "Optional" at bounding box center [1187, 637] width 464 height 18
click at [1051, 622] on input "text" at bounding box center [1040, 595] width 170 height 57
select select "8"
select select "2025"
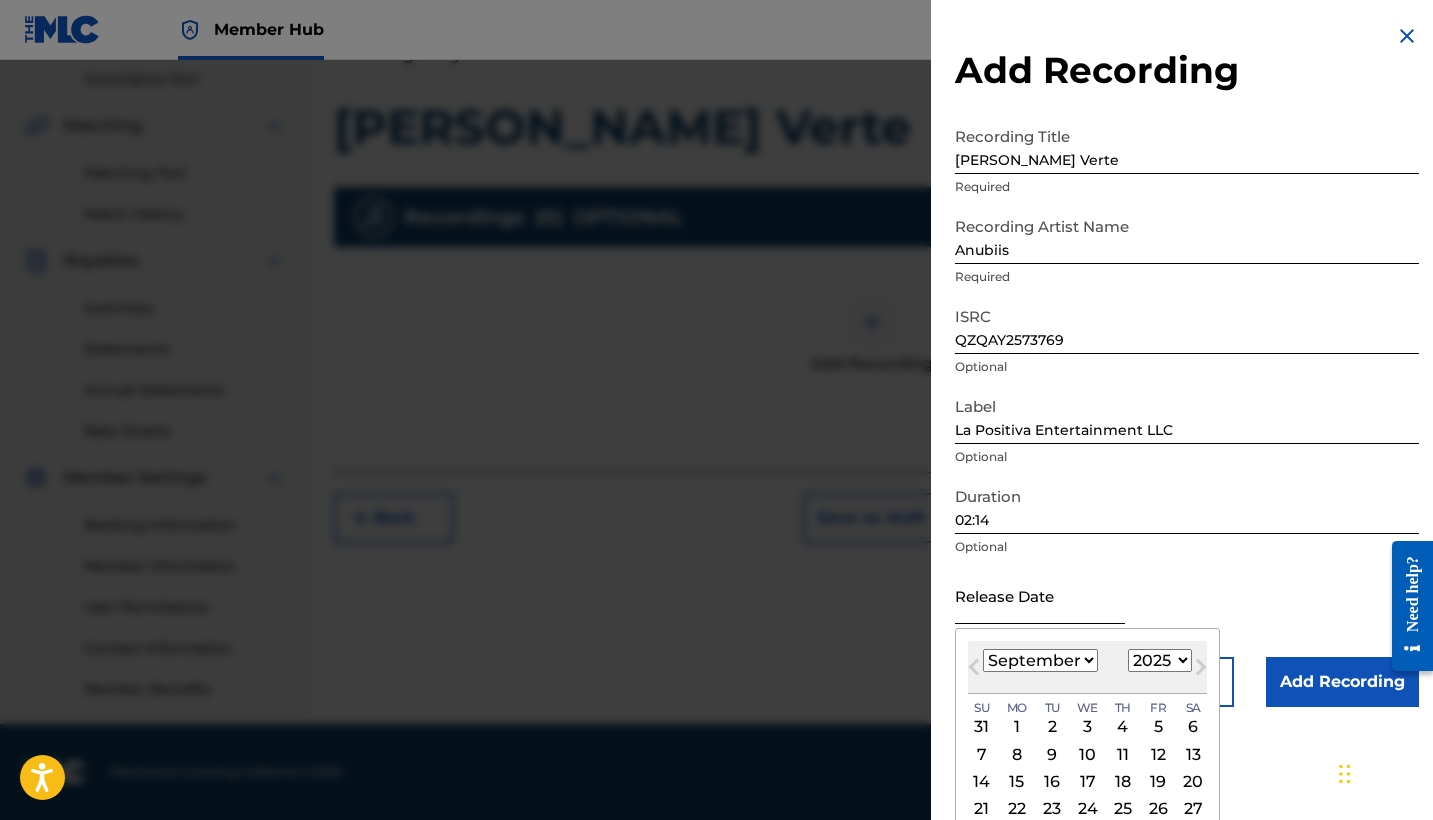
click at [1051, 622] on input "text" at bounding box center [1040, 595] width 170 height 57
select select "1"
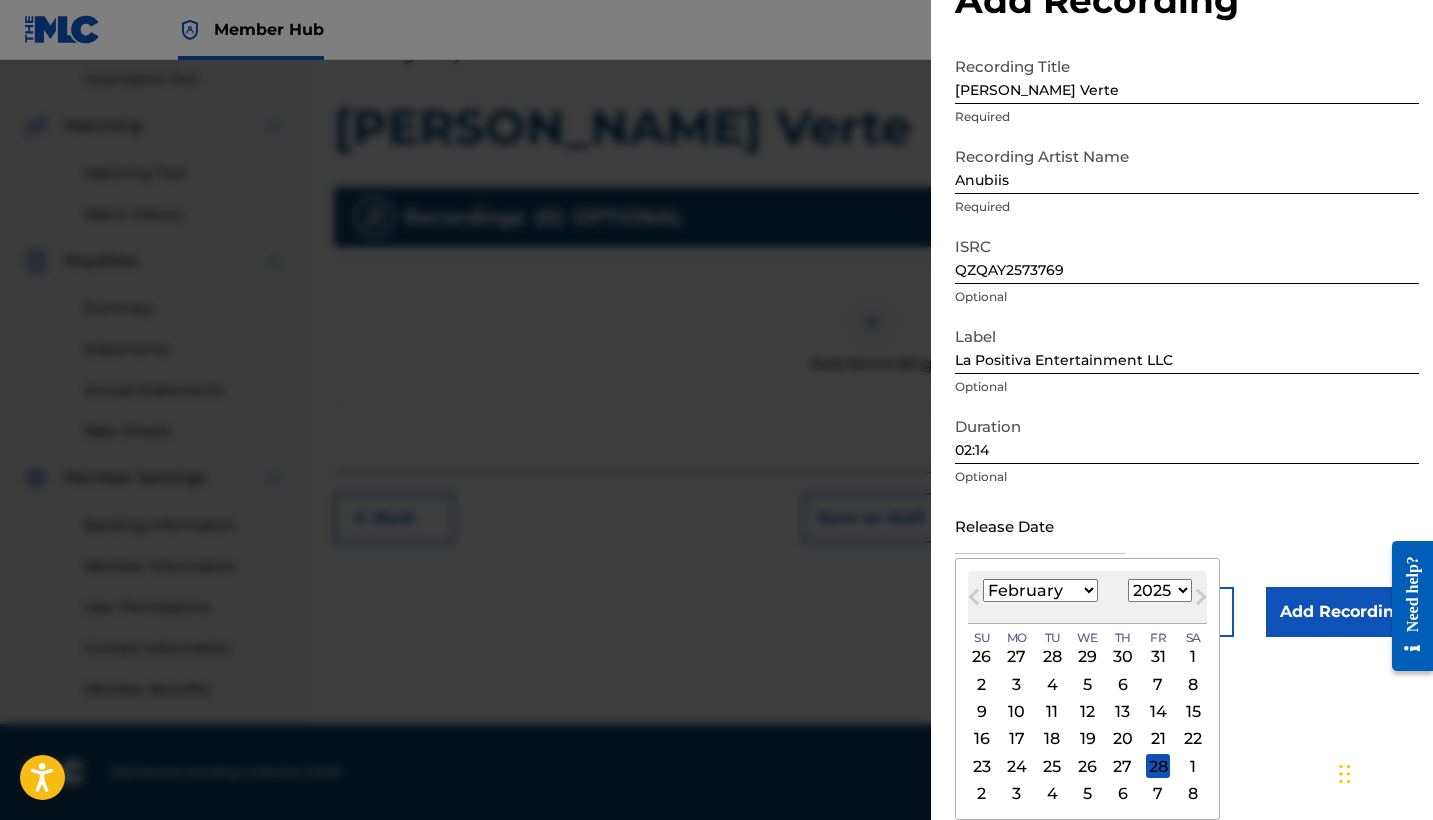
scroll to position [70, 0]
click at [1146, 772] on div "28" at bounding box center [1158, 766] width 24 height 24
type input "[DATE]"
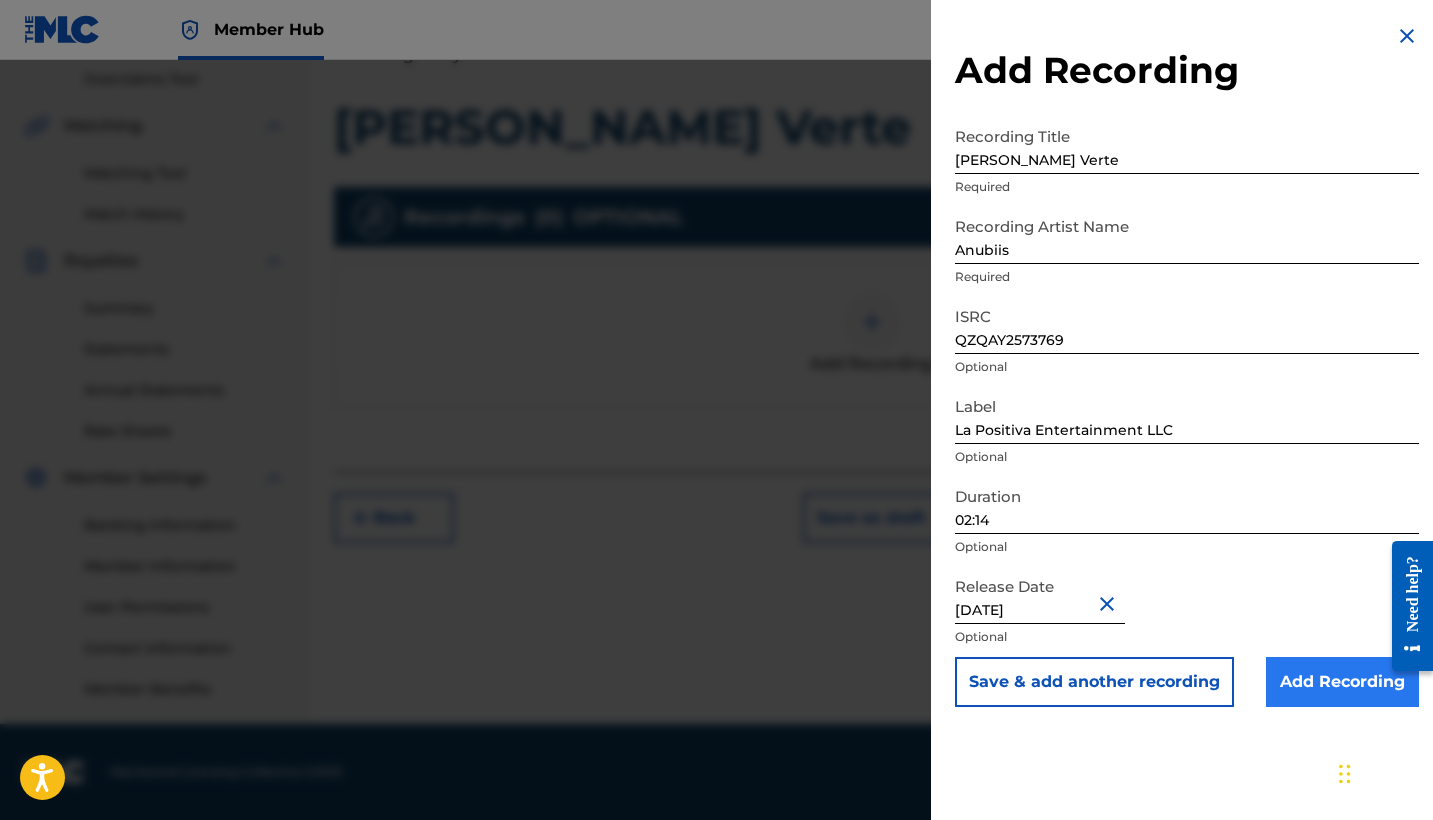
scroll to position [420, 0]
click at [1331, 688] on input "Add Recording" at bounding box center [1342, 682] width 153 height 50
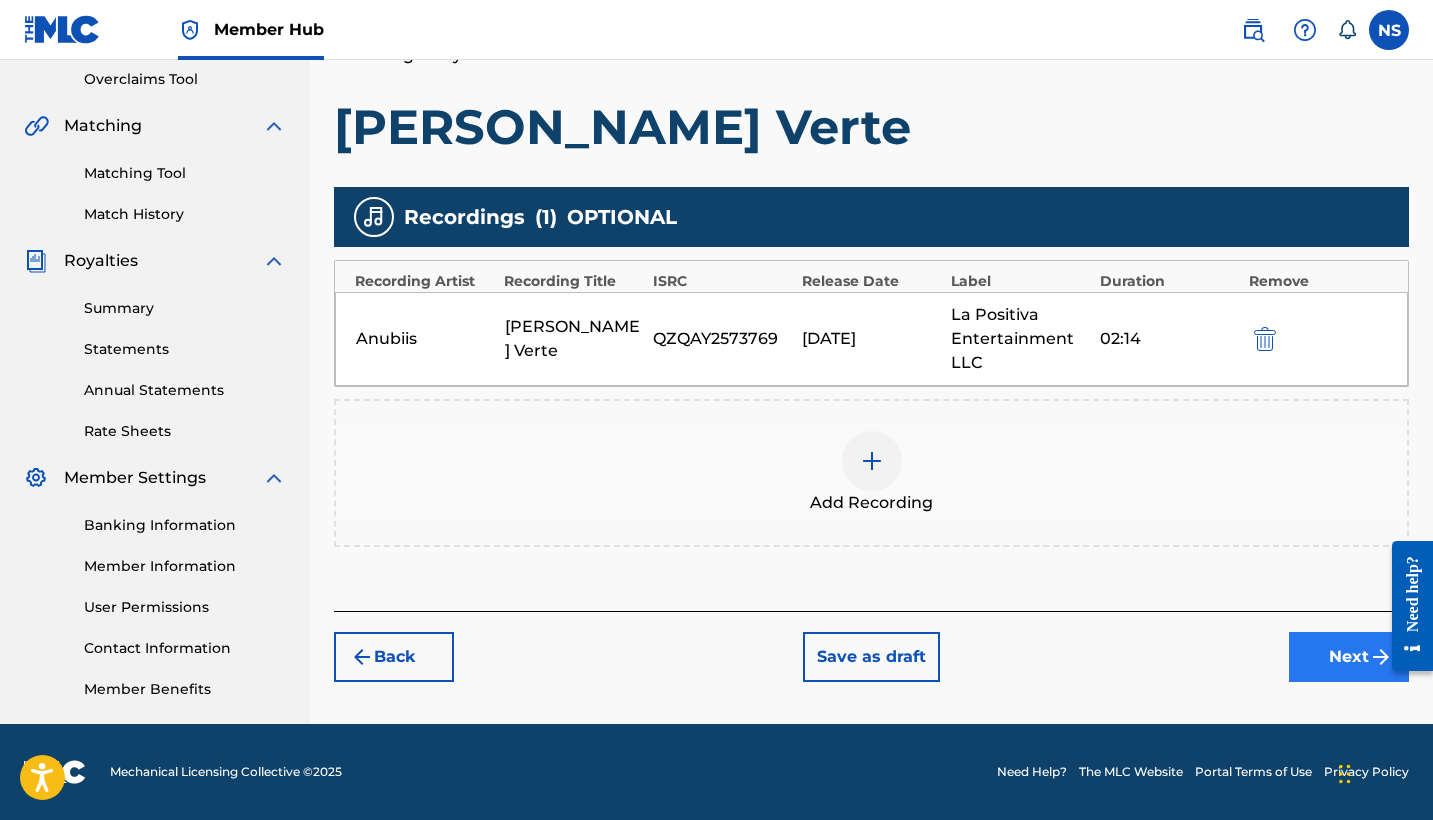
click at [1347, 669] on button "Next" at bounding box center [1349, 657] width 120 height 50
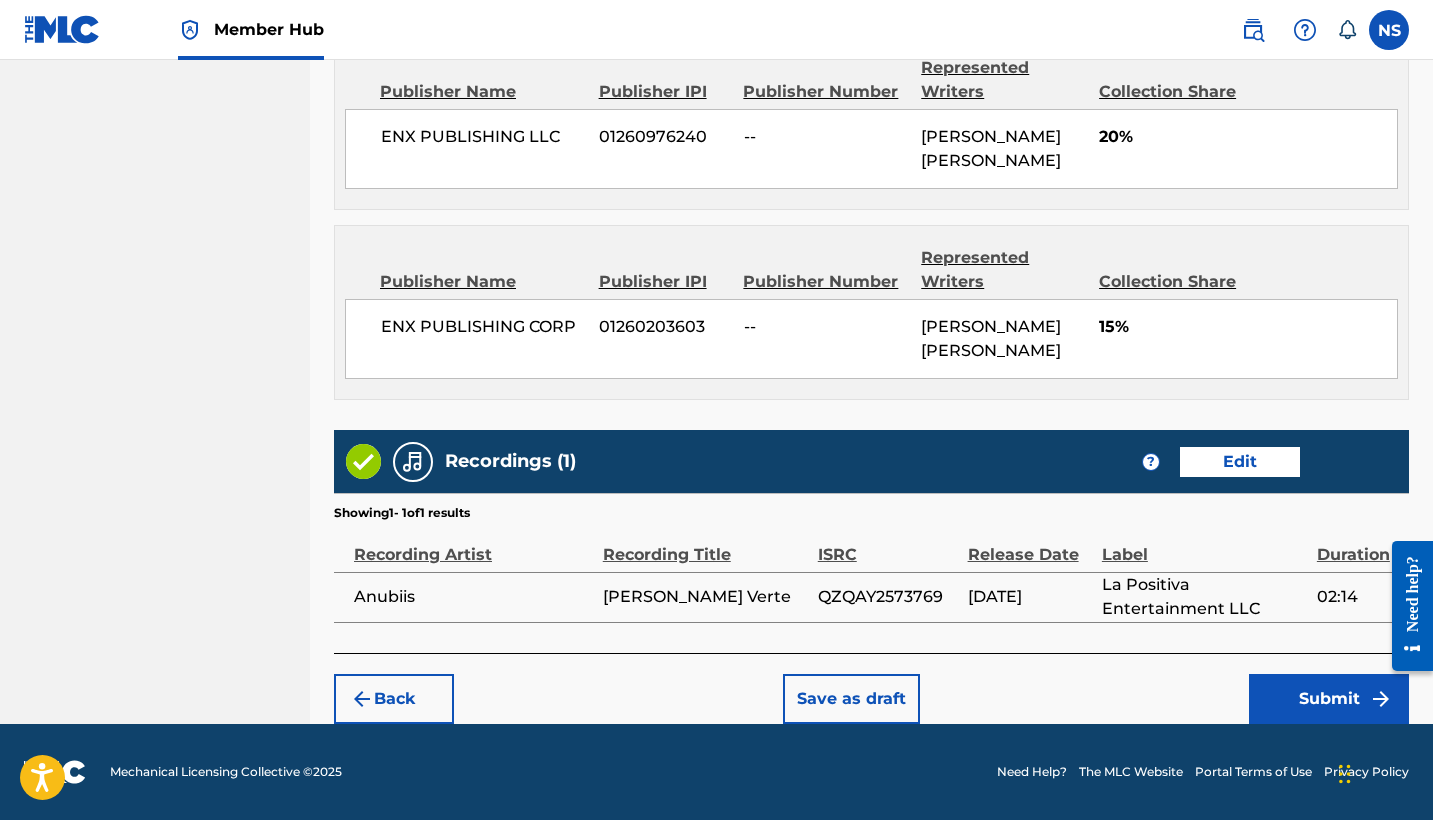
scroll to position [1314, 0]
click at [1247, 454] on button "Edit" at bounding box center [1240, 462] width 120 height 30
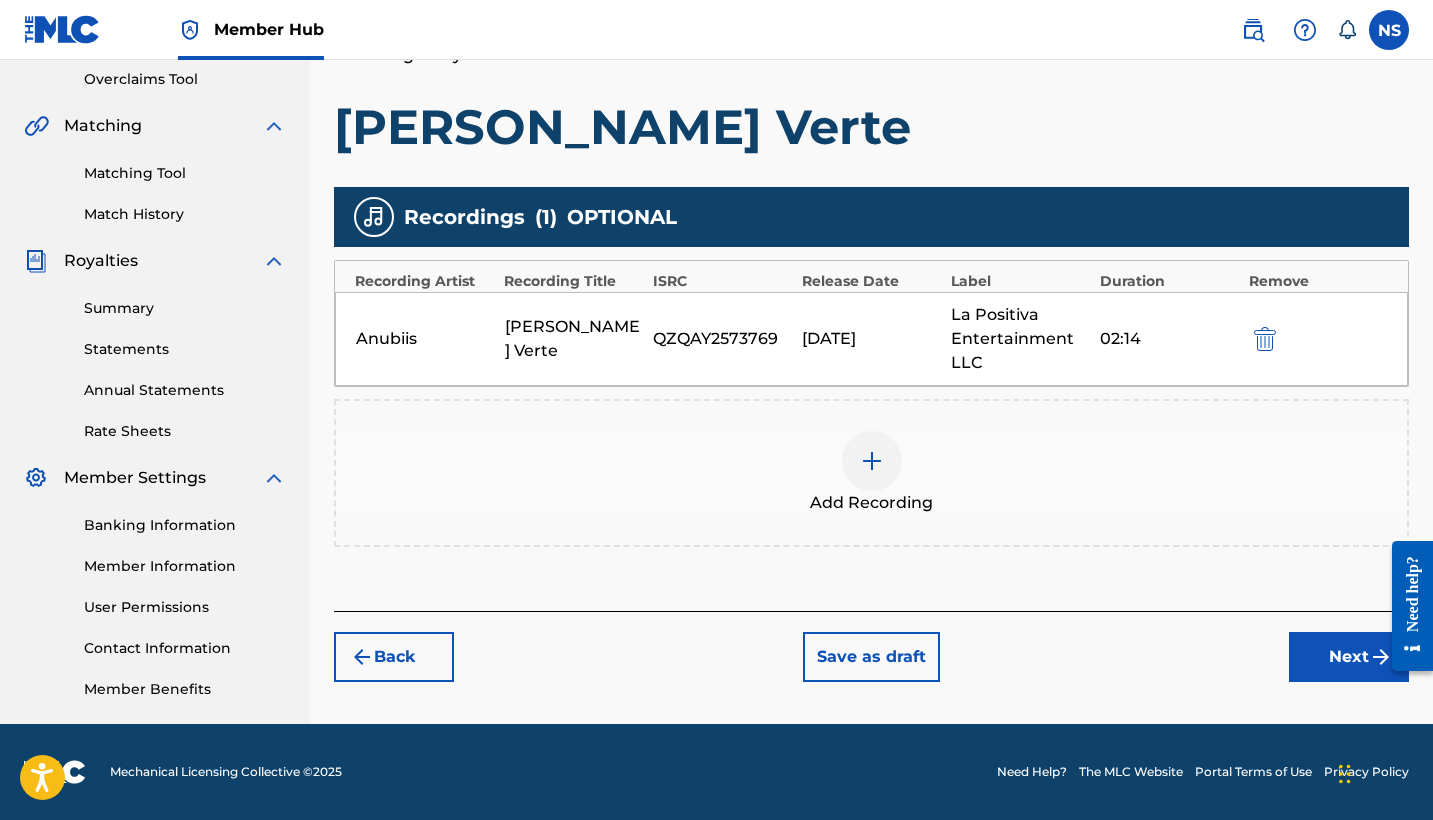
scroll to position [420, 0]
click at [533, 317] on div "Anubiis Loke Eh Verte QZQAY2573769 02/28/2025 La Positiva Entertainment LLC 02:…" at bounding box center [871, 339] width 1073 height 94
click at [561, 339] on div "Loke Eh Verte" at bounding box center [574, 339] width 139 height 48
click at [963, 331] on div "La Positiva Entertainment LLC" at bounding box center [1020, 339] width 139 height 72
click at [1092, 330] on div "Anubiis Loke Eh Verte QZQAY2573769 02/28/2025 La Positiva Entertainment LLC 02:…" at bounding box center [871, 339] width 1073 height 94
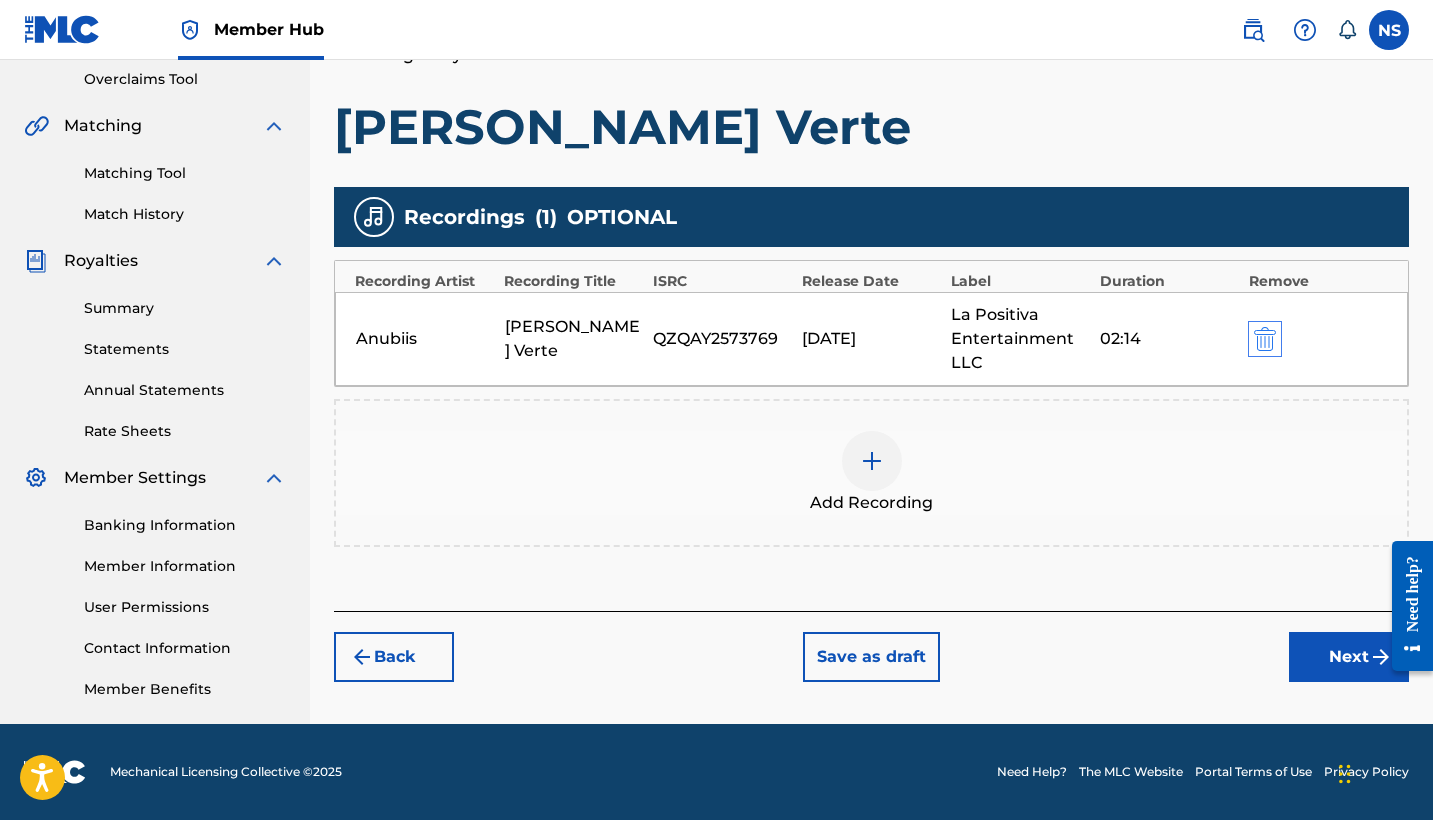
click at [1276, 335] on img "submit" at bounding box center [1265, 339] width 22 height 24
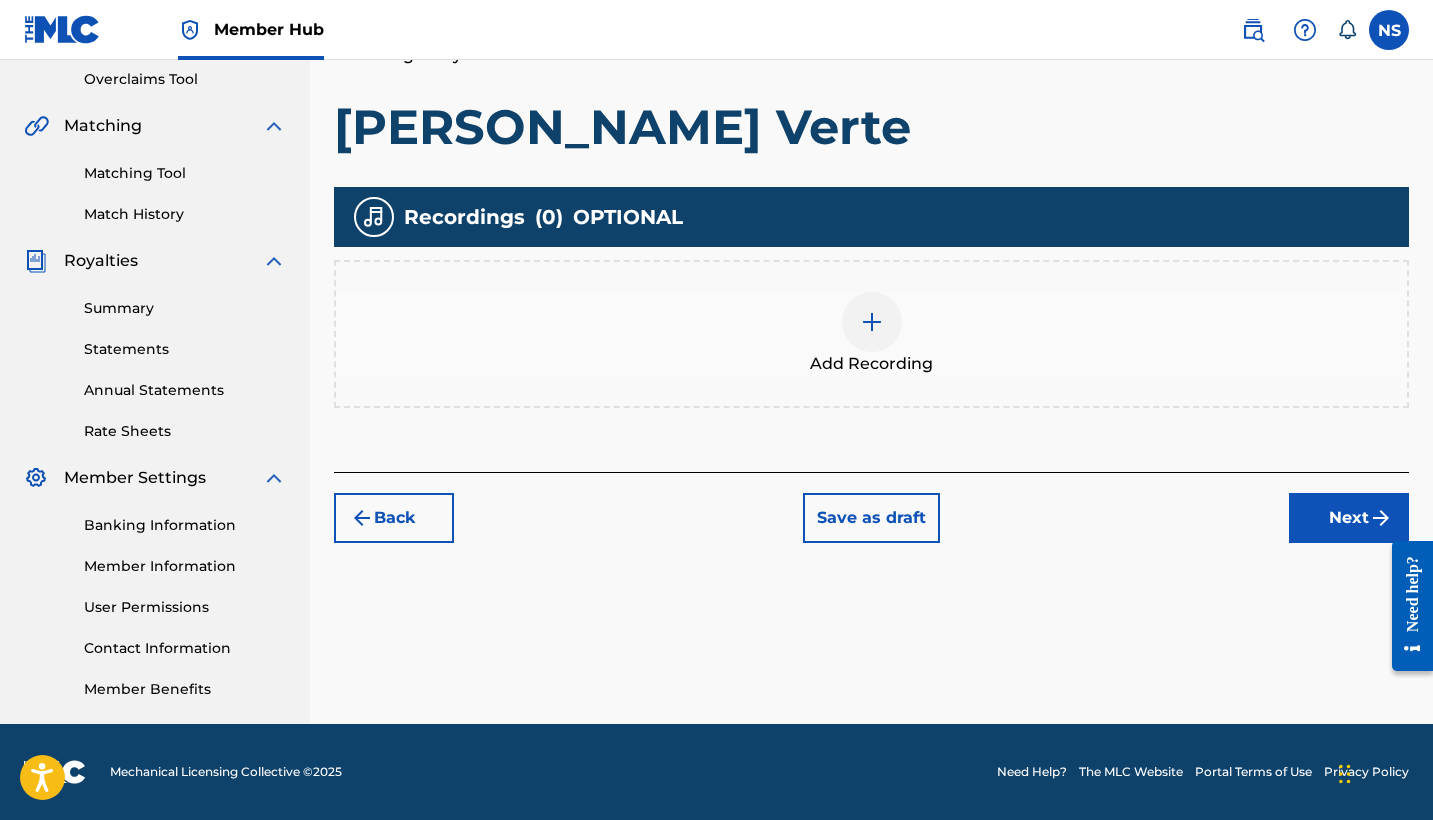
click at [869, 346] on div at bounding box center [872, 322] width 60 height 60
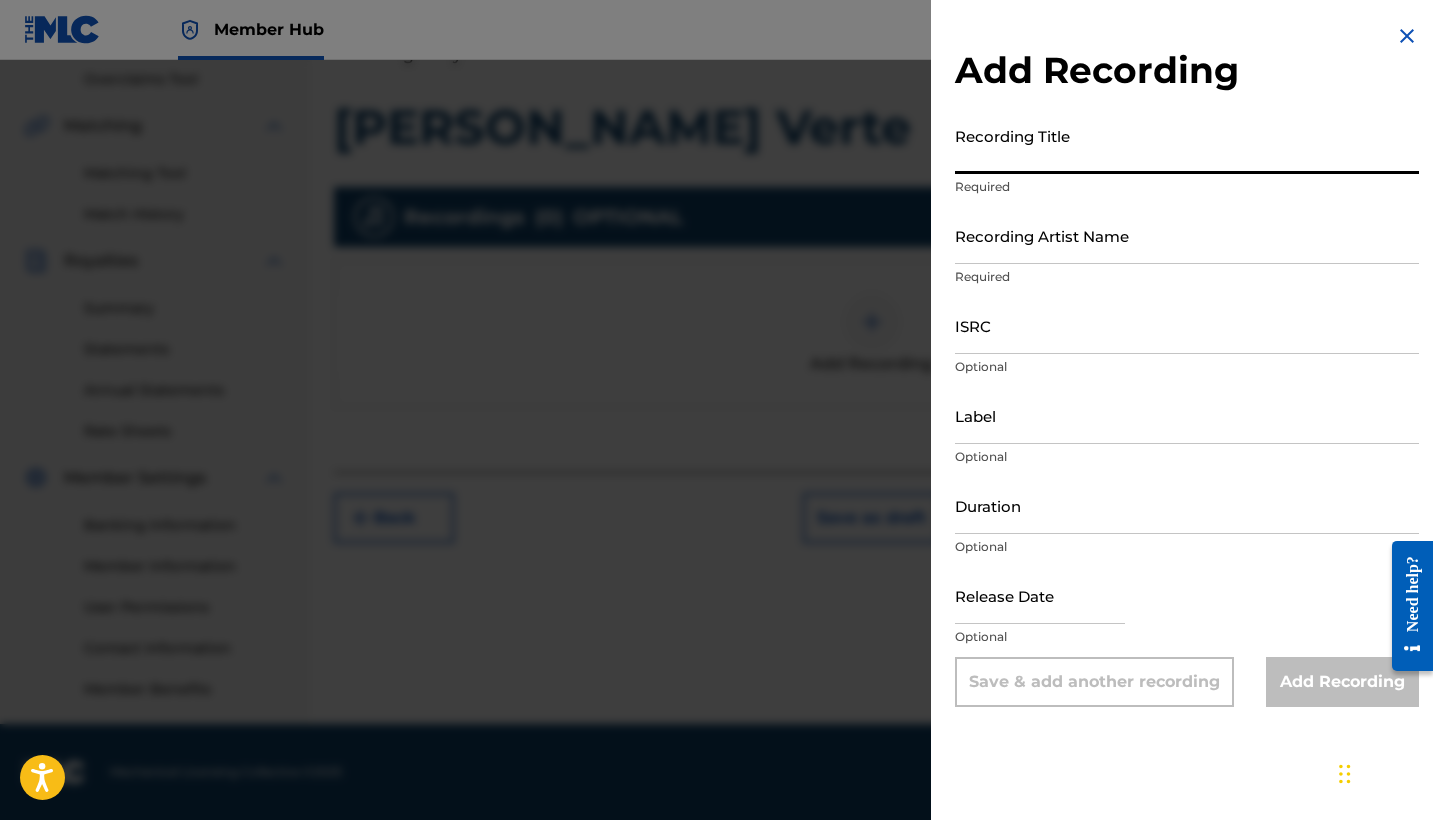
click at [1036, 151] on input "Recording Title" at bounding box center [1187, 145] width 464 height 57
type input "Loko Eh Verte"
click at [1045, 252] on input "Recording Artist Name" at bounding box center [1187, 235] width 464 height 57
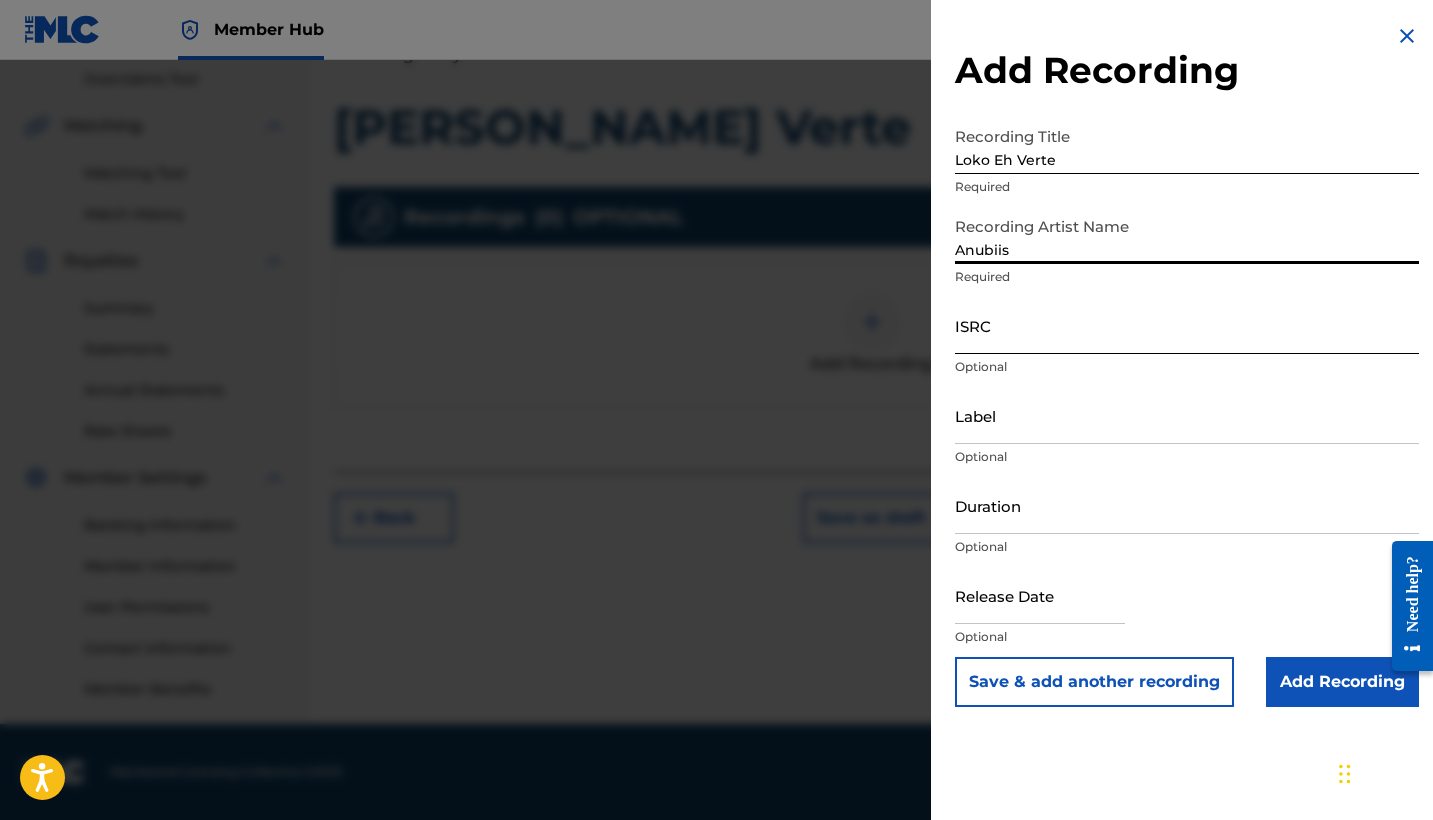
type input "Anubiis"
click at [992, 346] on input "ISRC" at bounding box center [1187, 325] width 464 height 57
paste input "QZQAY2573769"
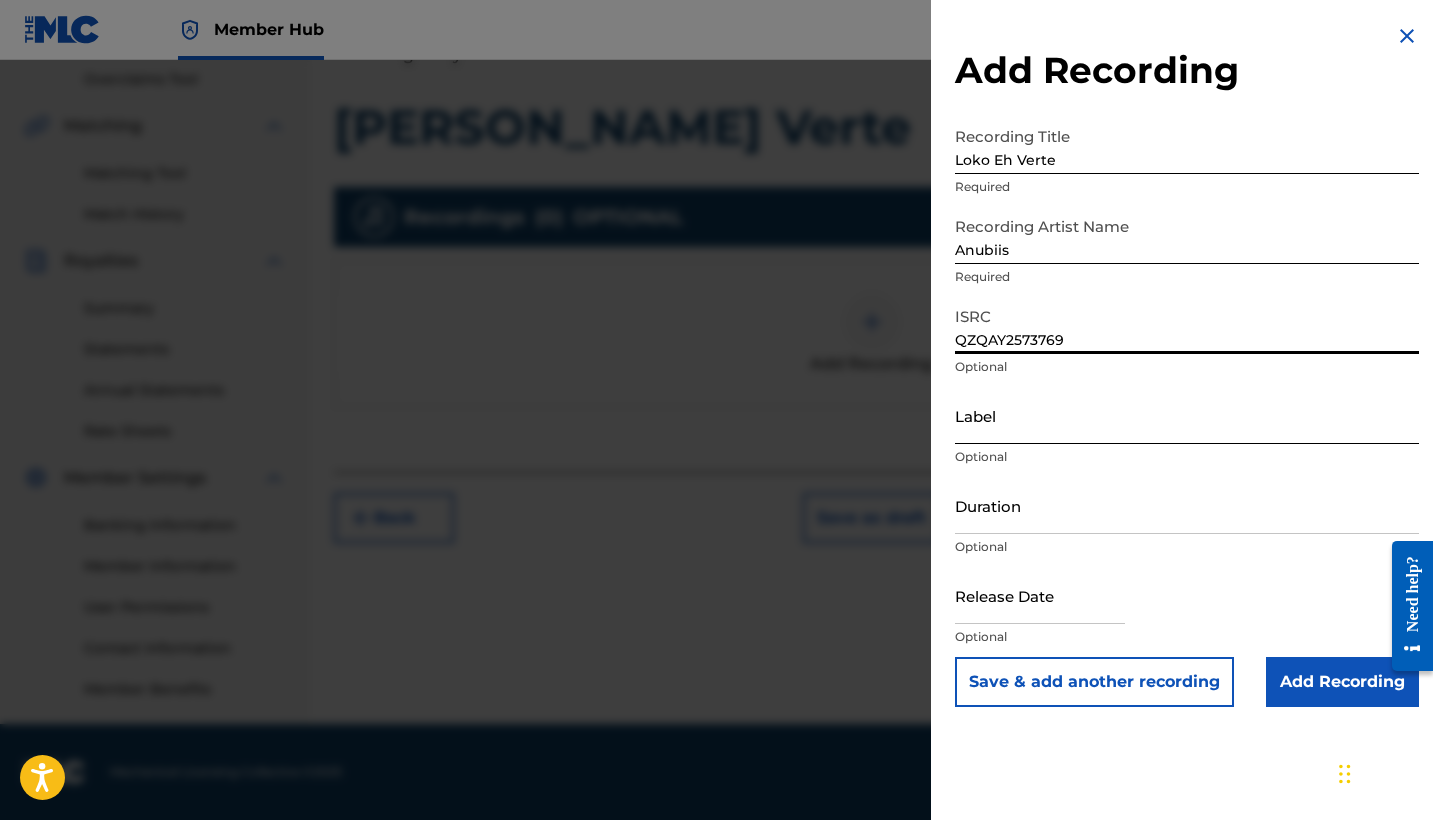
type input "QZQAY2573769"
click at [1034, 431] on input "Label" at bounding box center [1187, 415] width 464 height 57
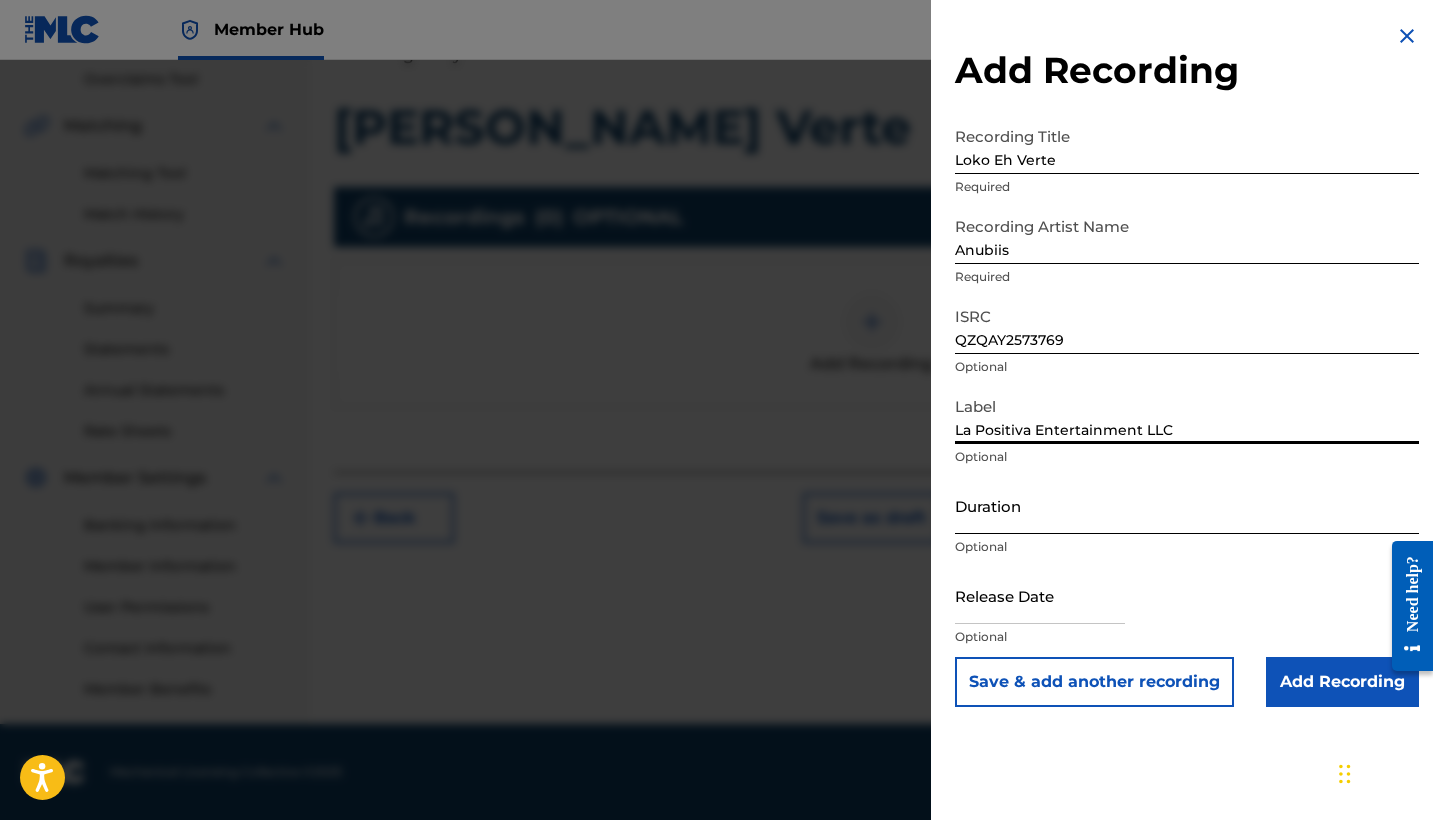
type input "La Positiva Entertainment LLC"
click at [1065, 521] on input "Duration" at bounding box center [1187, 505] width 464 height 57
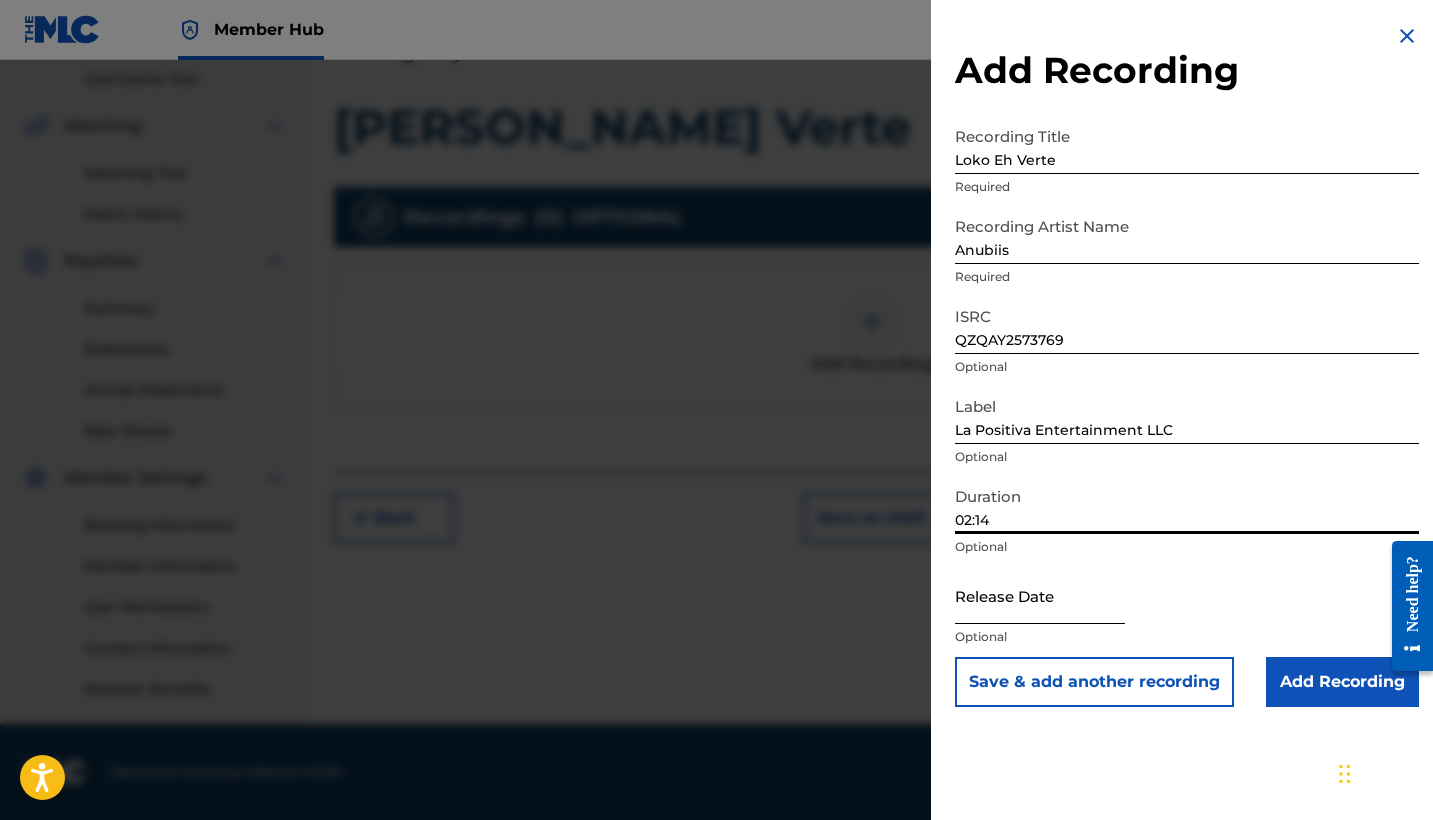
type input "02:14"
click at [1100, 620] on input "text" at bounding box center [1040, 595] width 170 height 57
select select "8"
select select "2025"
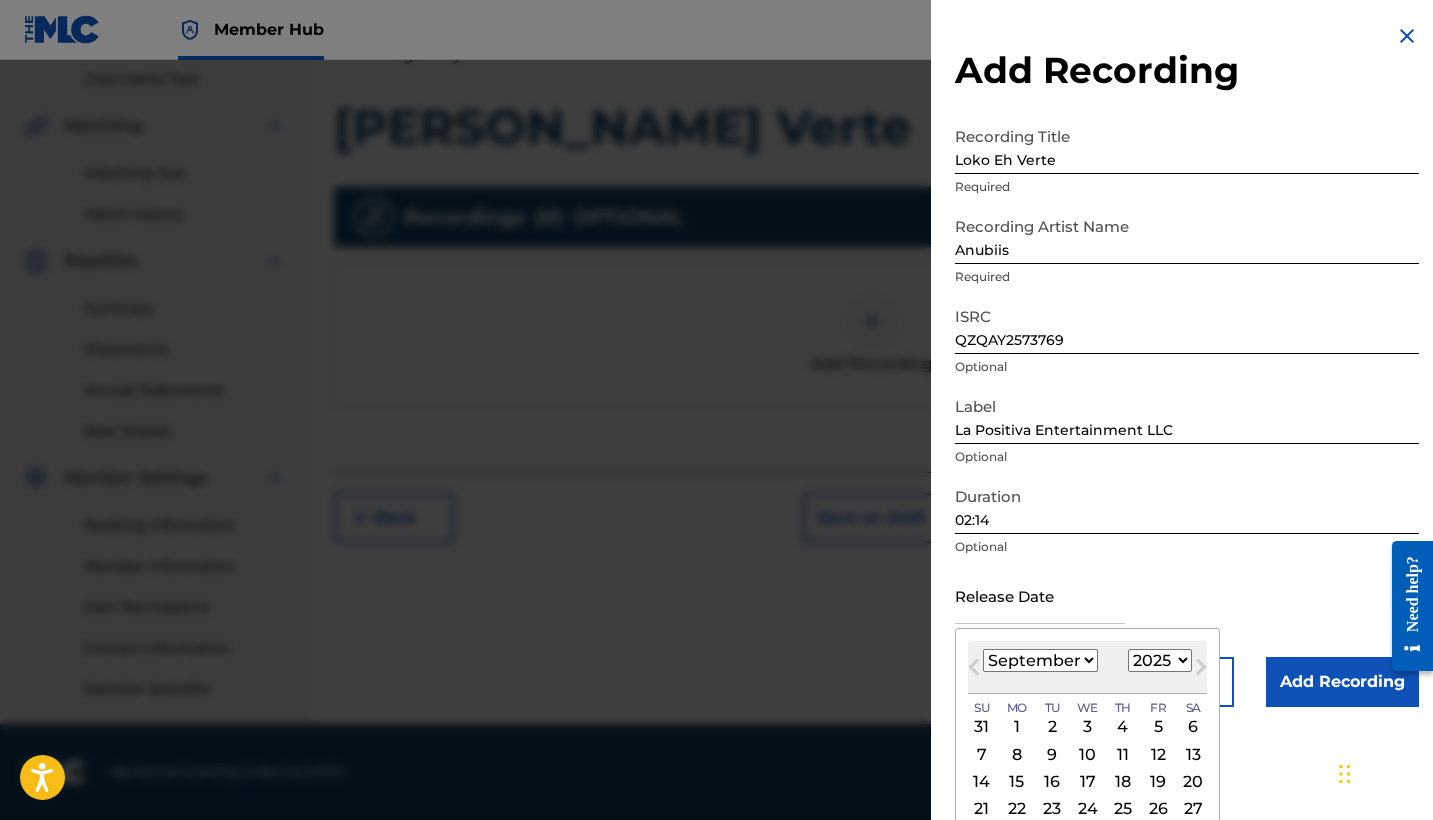
select select "1"
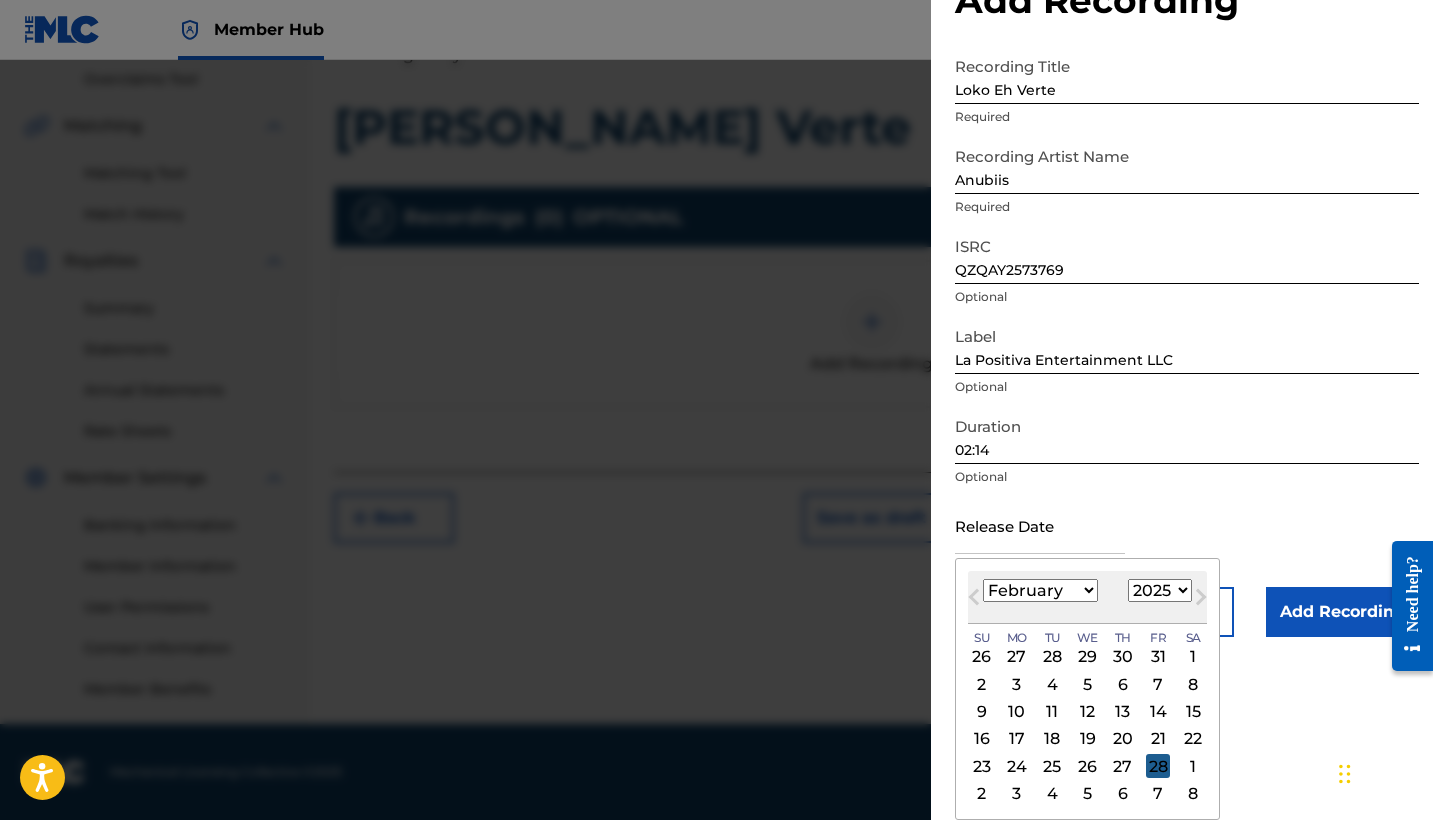
scroll to position [70, 0]
click at [1146, 777] on div "28" at bounding box center [1158, 766] width 24 height 24
type input "[DATE]"
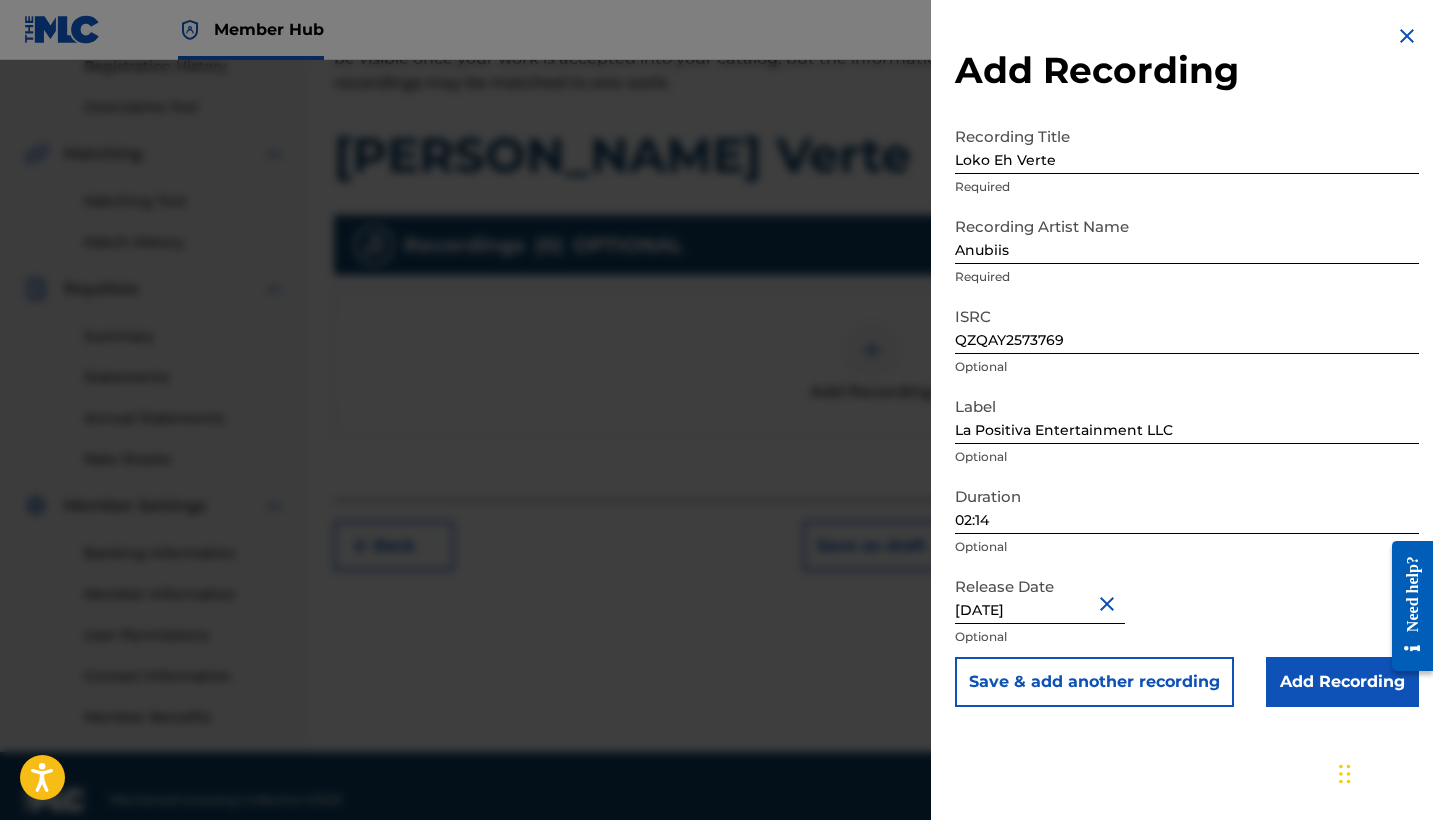
scroll to position [381, 0]
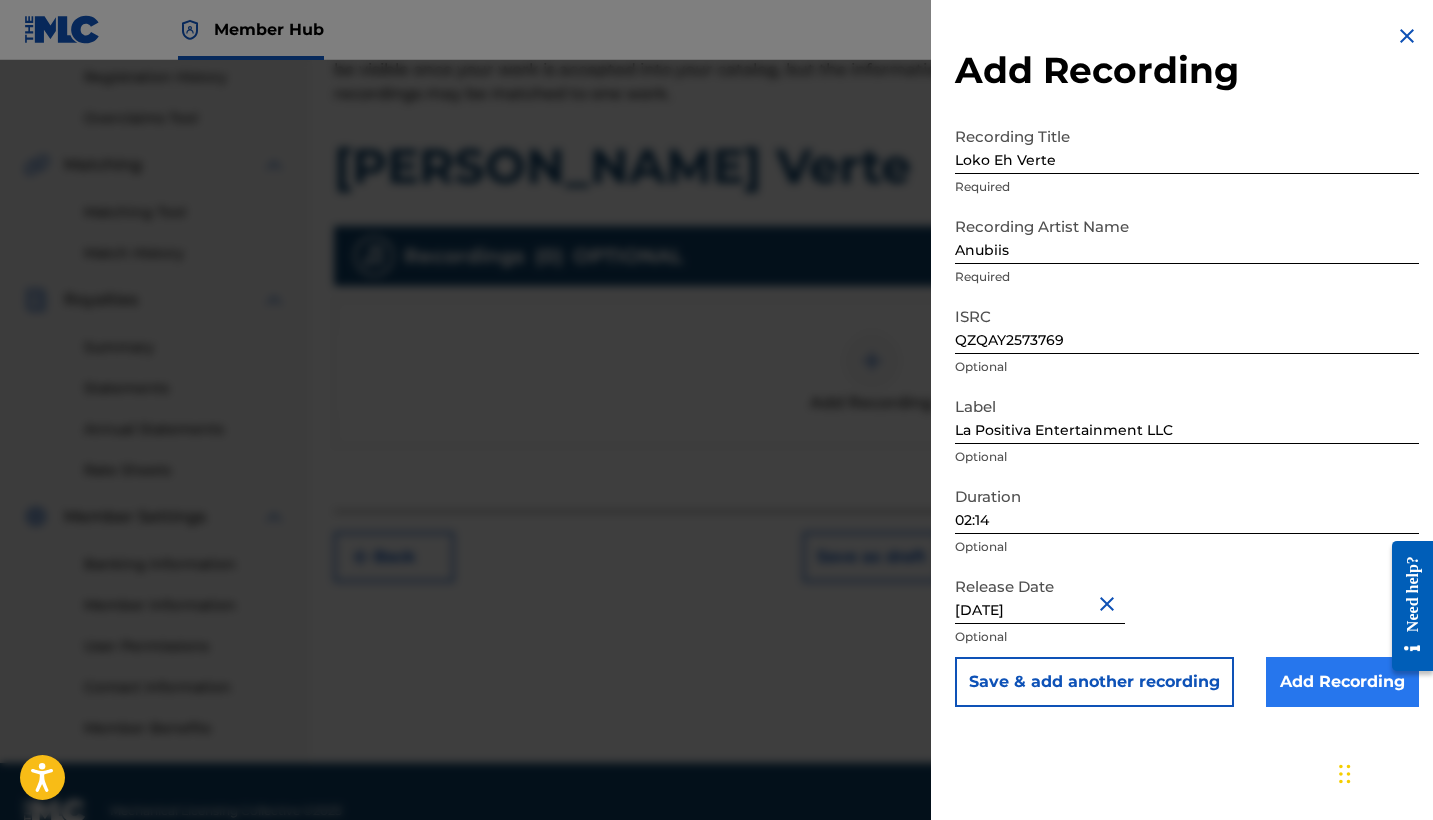
click at [1311, 686] on input "Add Recording" at bounding box center [1342, 682] width 153 height 50
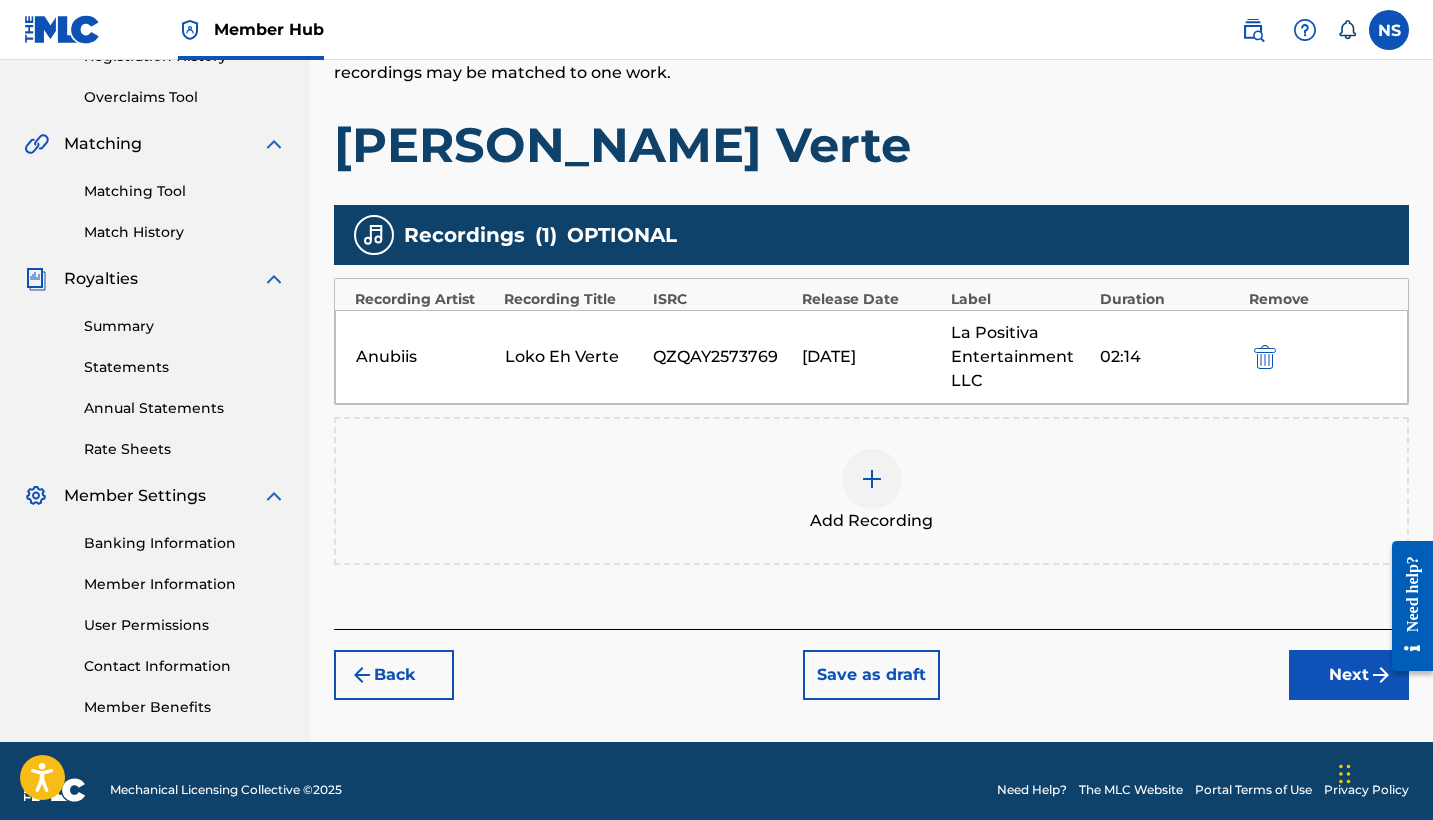
scroll to position [414, 0]
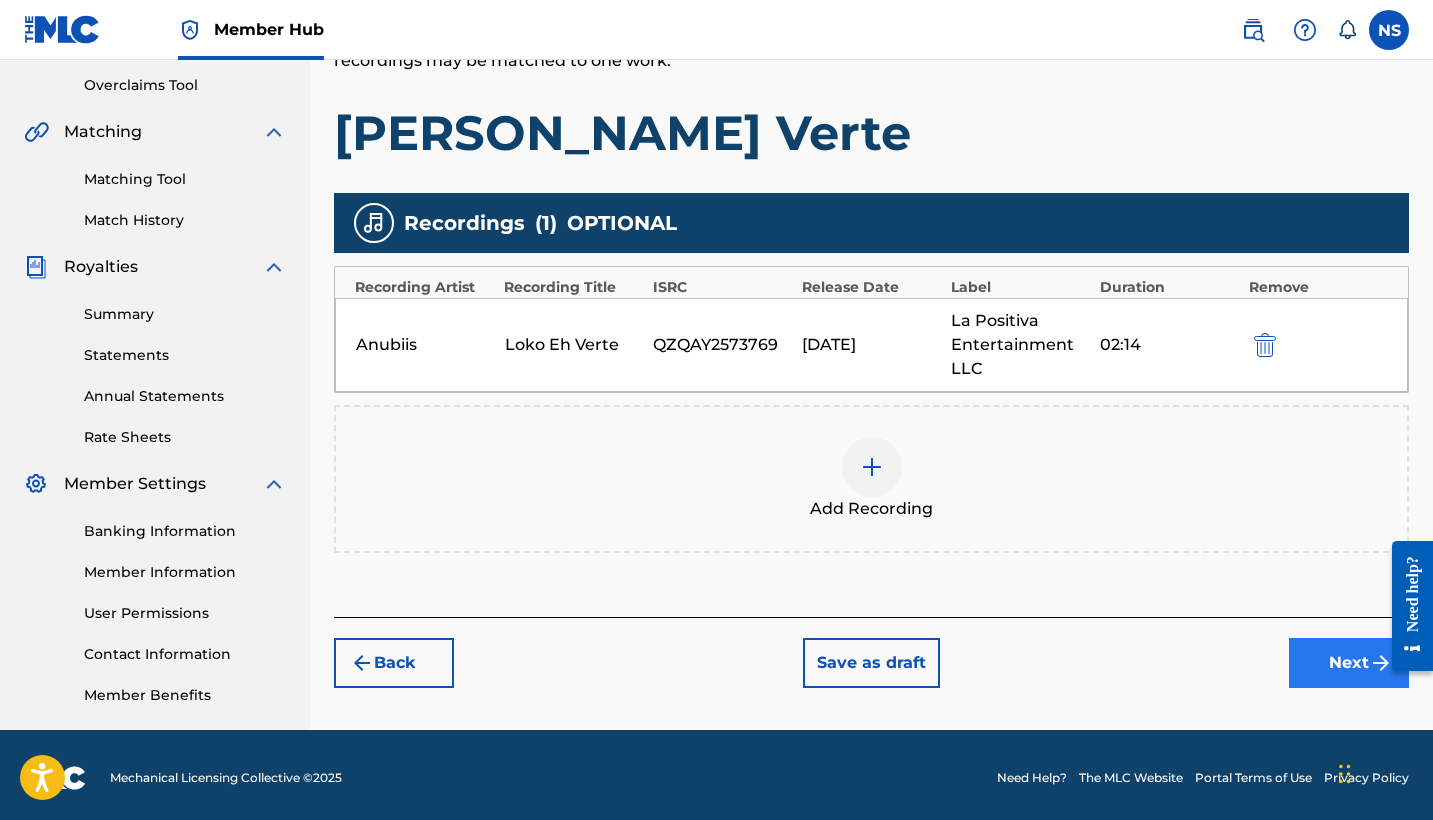
click at [1326, 675] on button "Next" at bounding box center [1349, 663] width 120 height 50
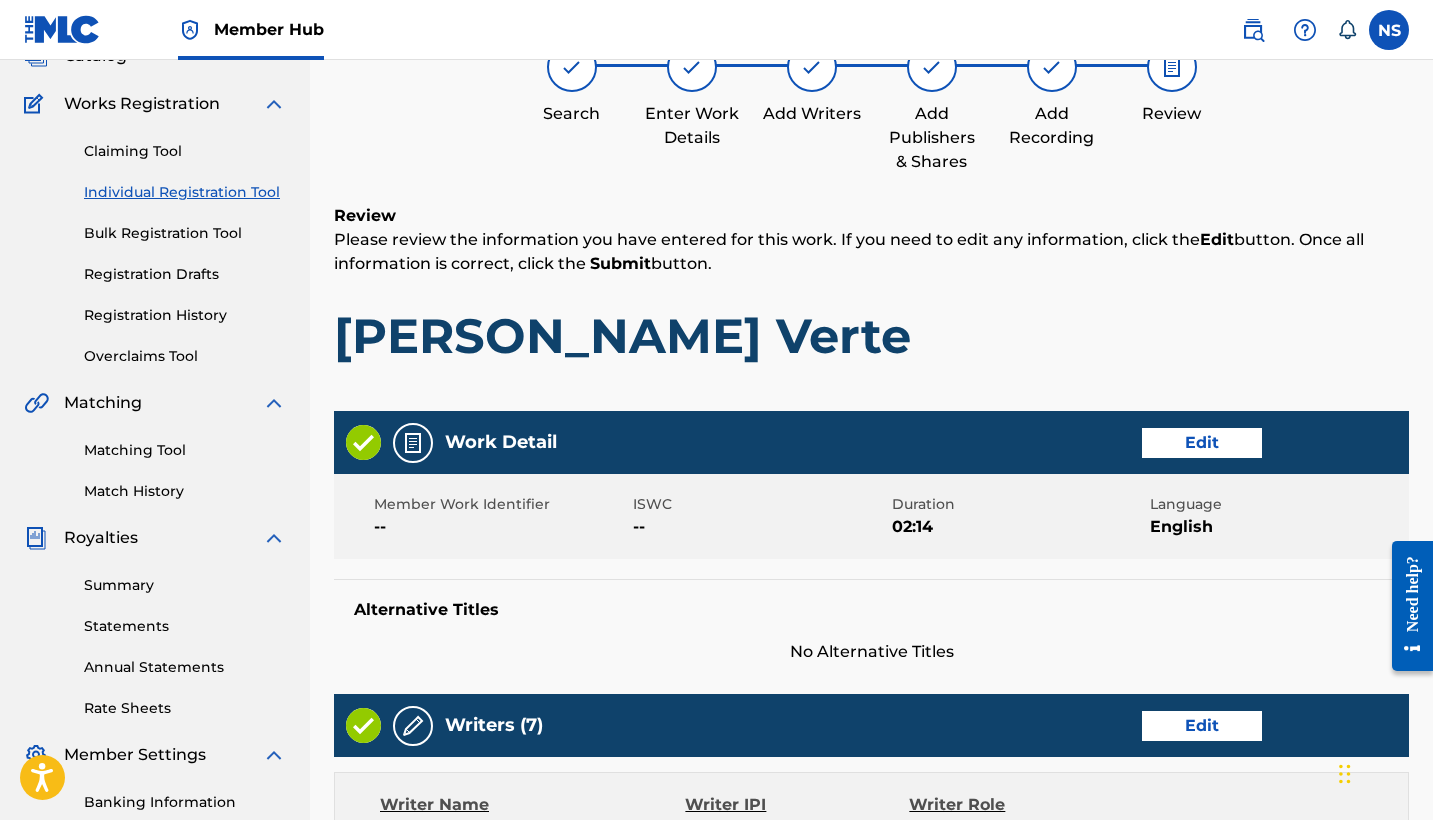
scroll to position [182, 0]
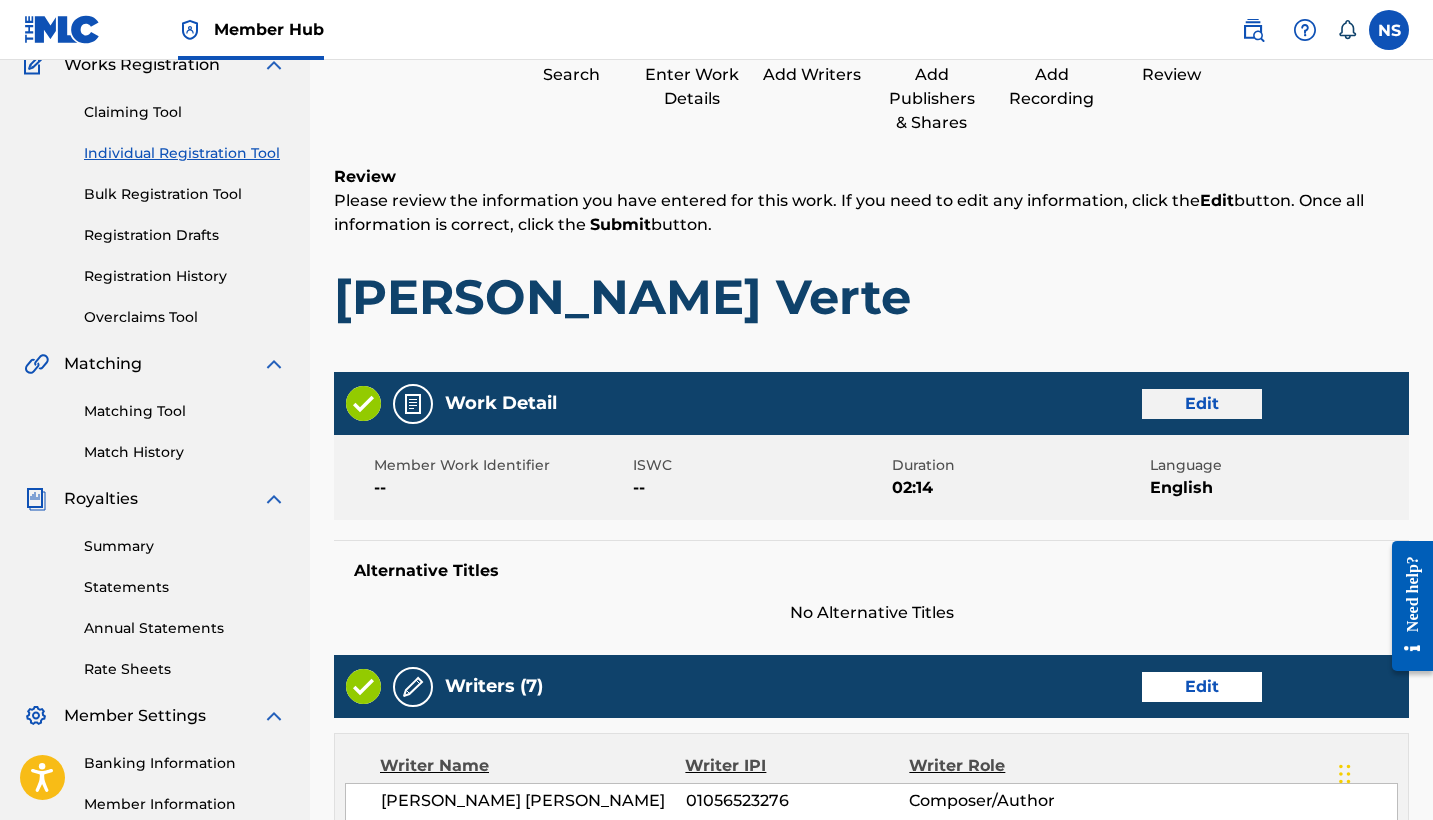
click at [1172, 409] on button "Edit" at bounding box center [1202, 404] width 120 height 30
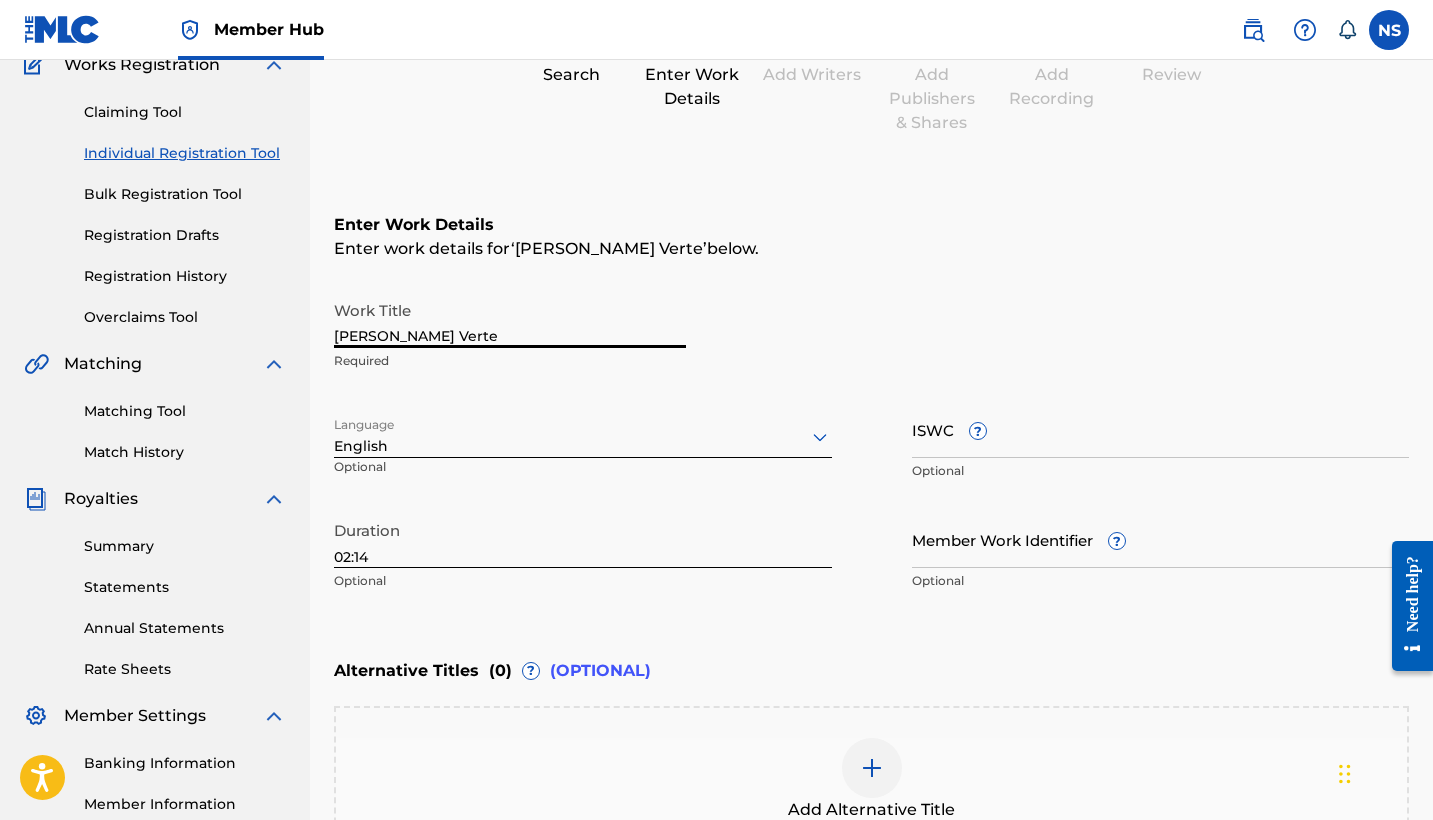
click at [365, 339] on input "Loke Eh Verte" at bounding box center [510, 319] width 352 height 57
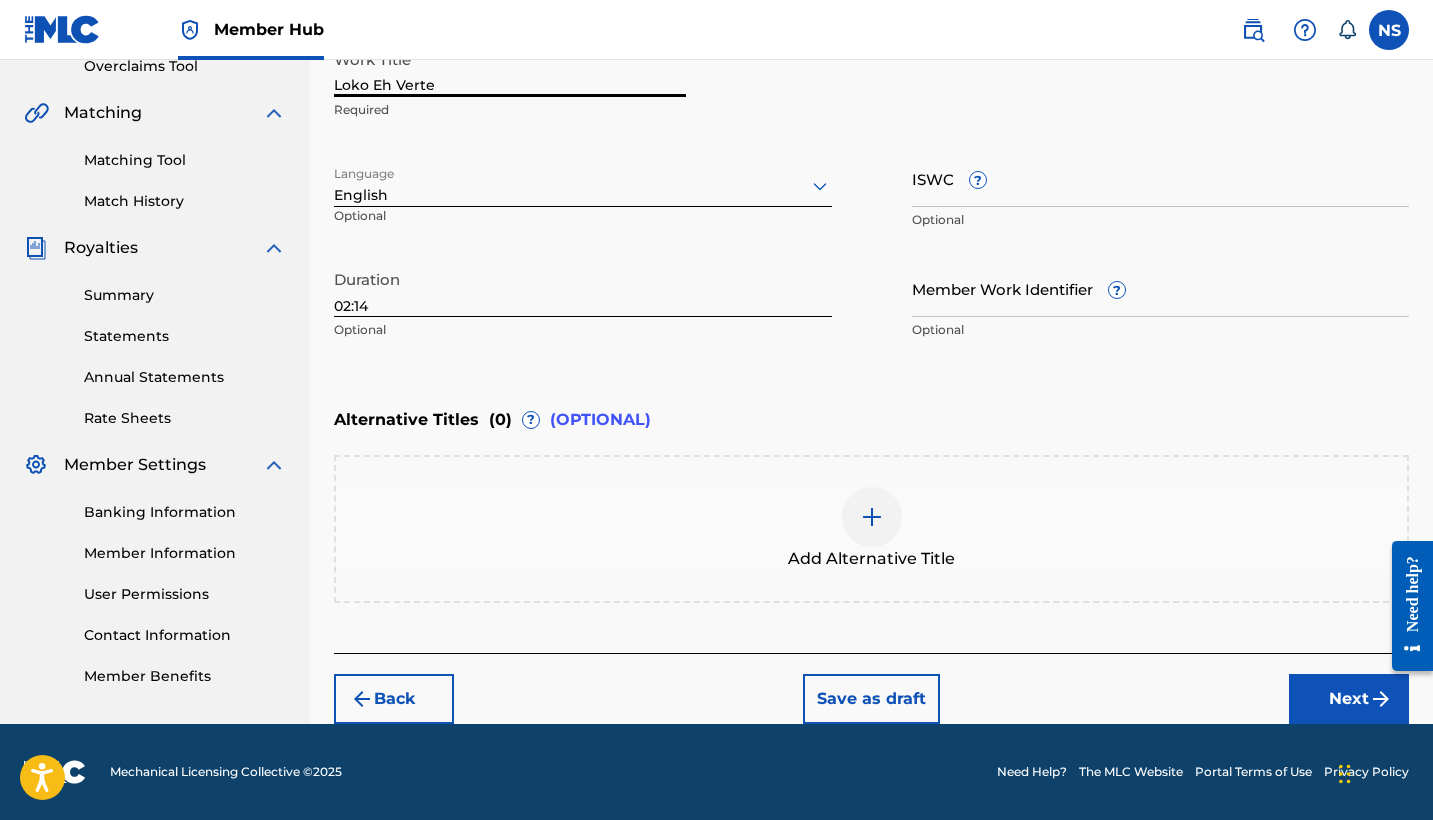
scroll to position [433, 0]
type input "Loko Eh Verte"
click at [1324, 711] on button "Next" at bounding box center [1349, 699] width 120 height 50
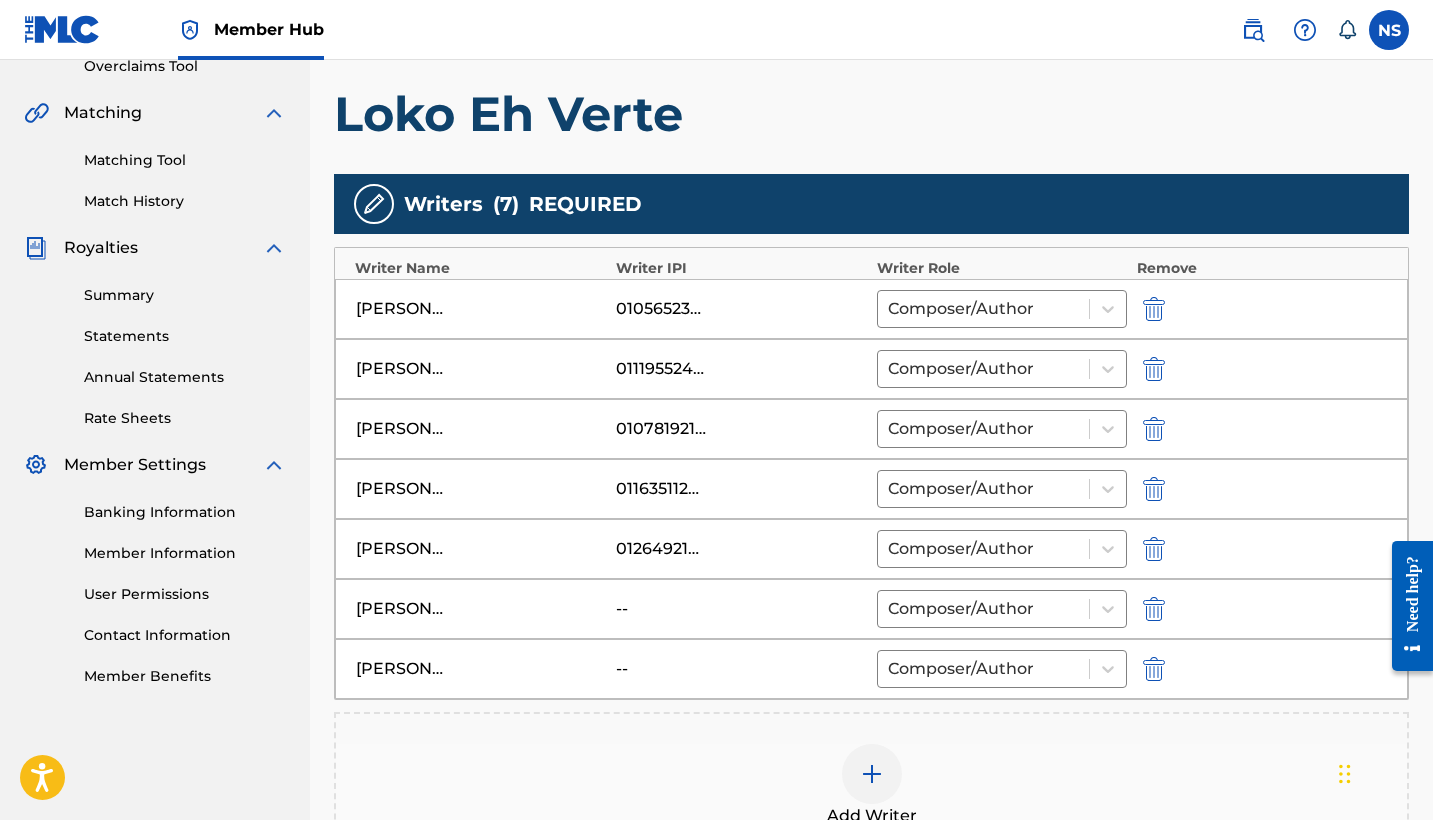
scroll to position [90, 0]
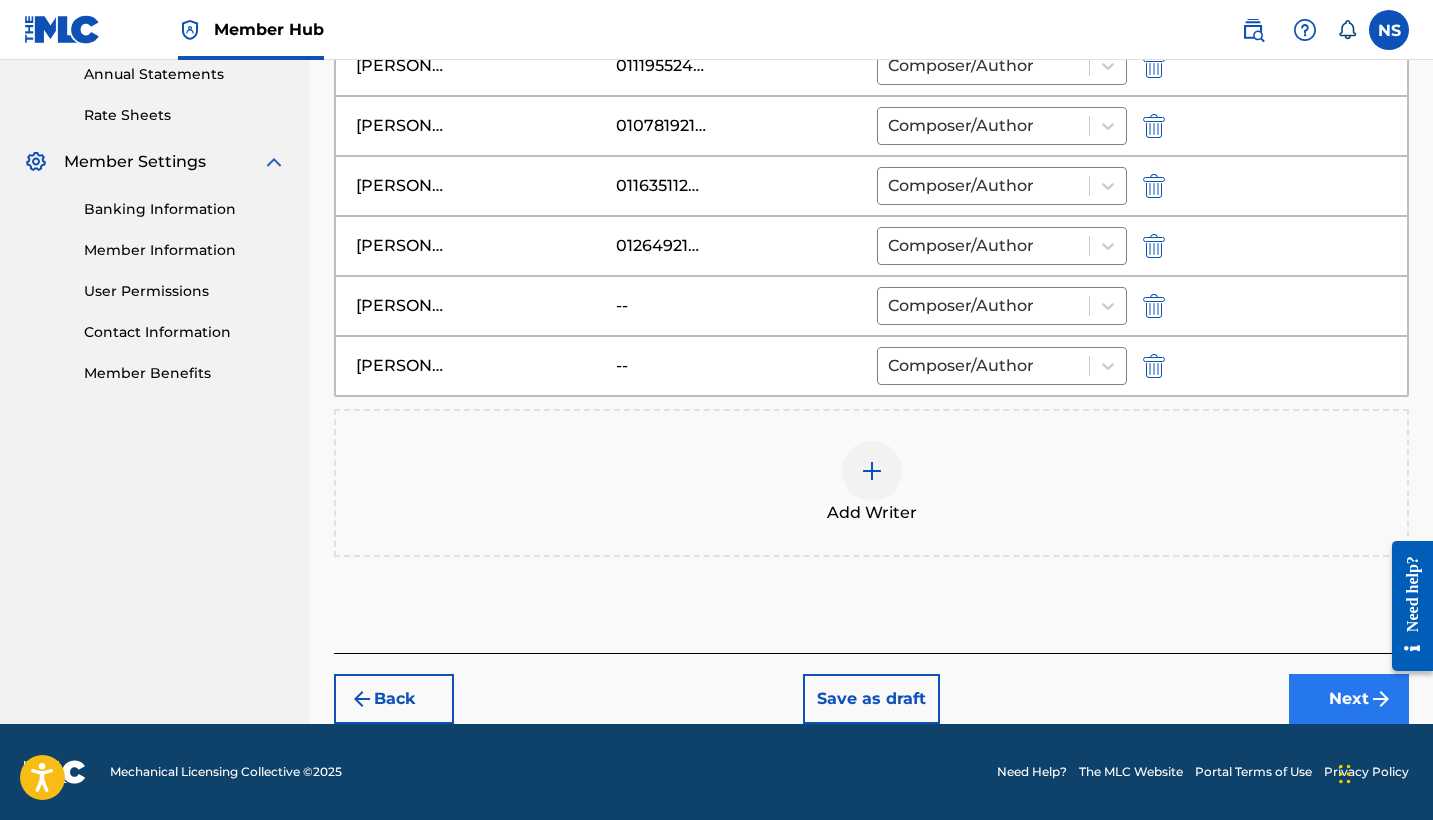
click at [1307, 719] on button "Next" at bounding box center [1349, 699] width 120 height 50
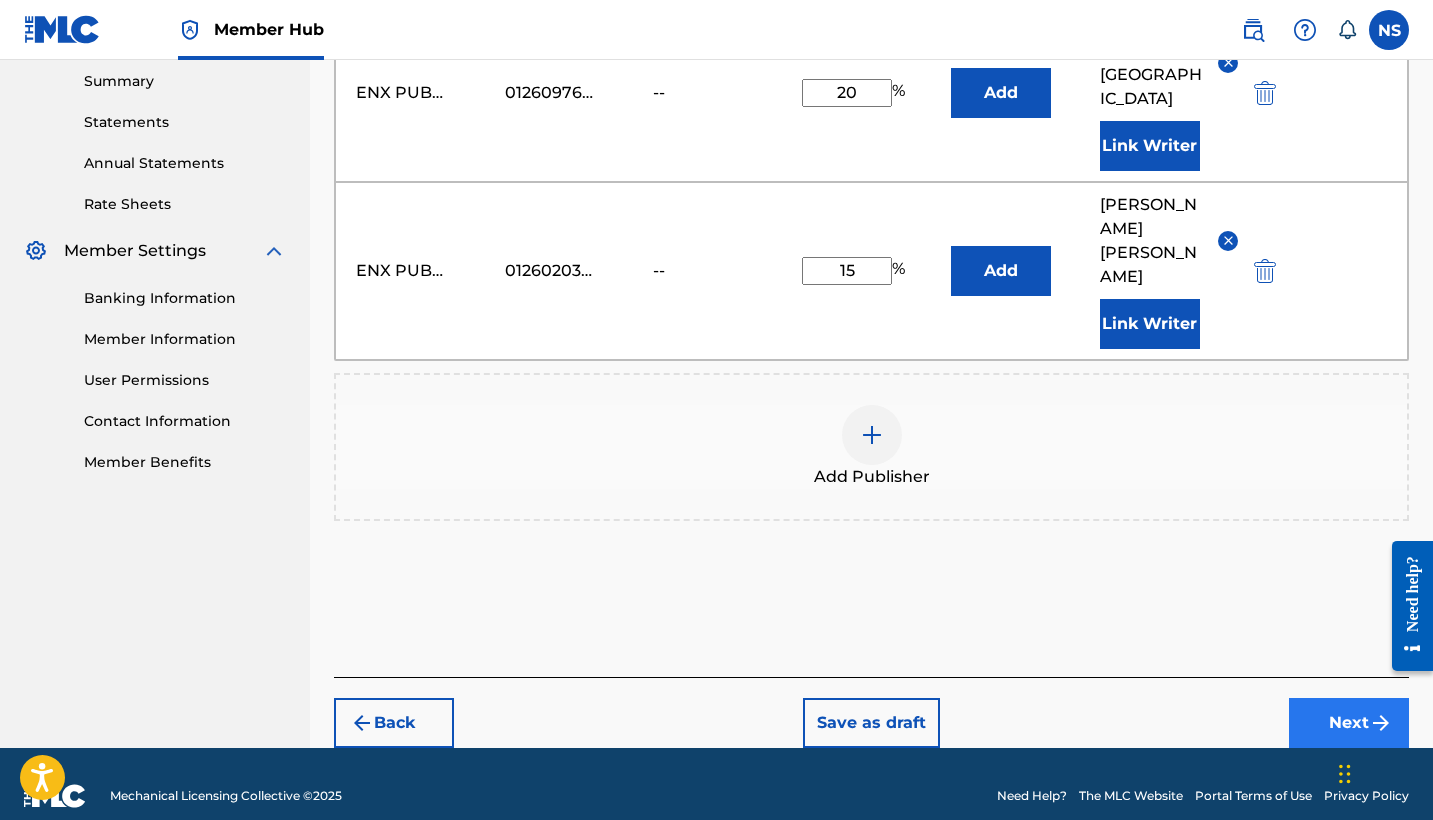
click at [1309, 699] on button "Next" at bounding box center [1349, 723] width 120 height 50
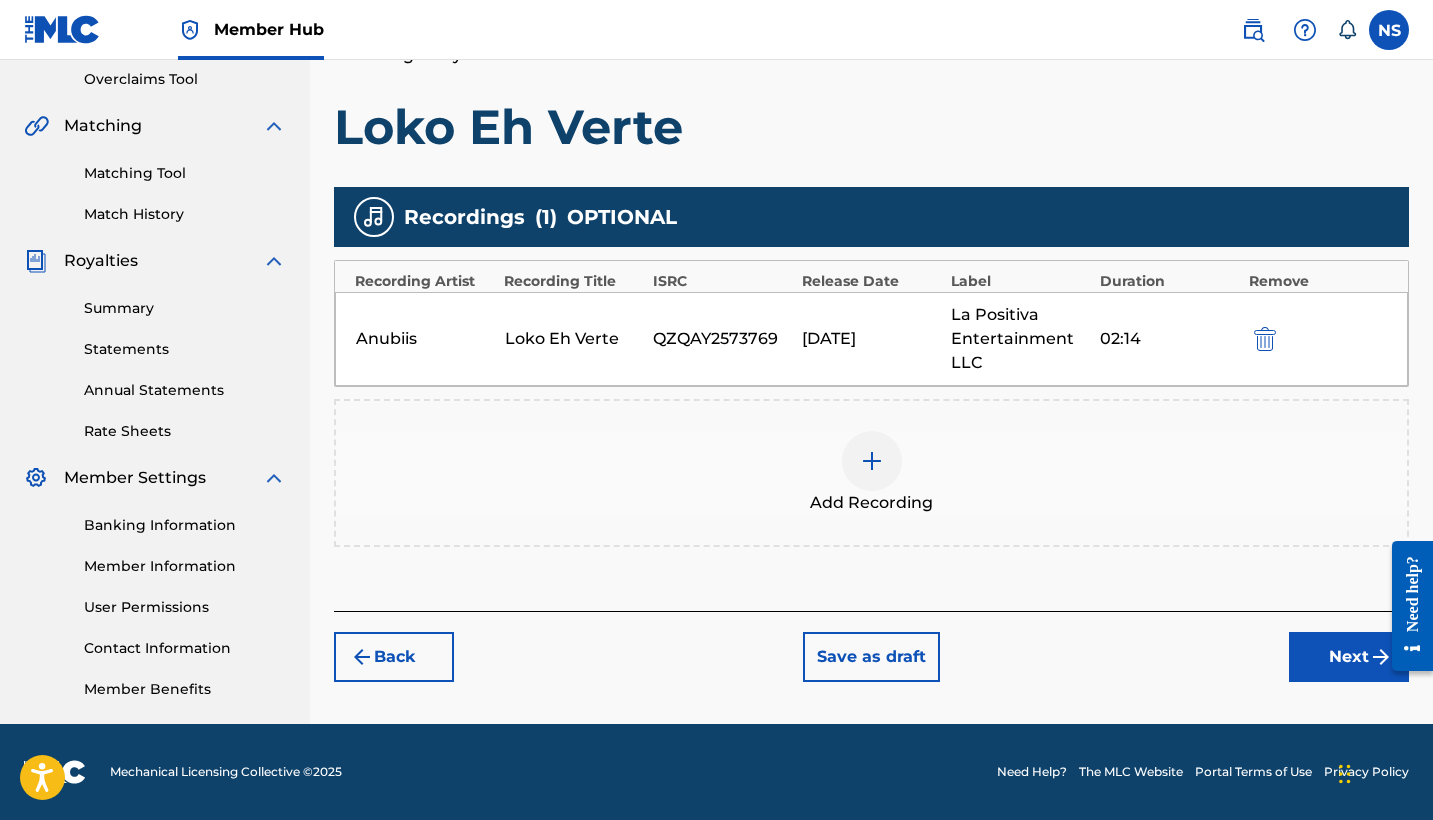
scroll to position [420, 0]
click at [1316, 652] on button "Next" at bounding box center [1349, 657] width 120 height 50
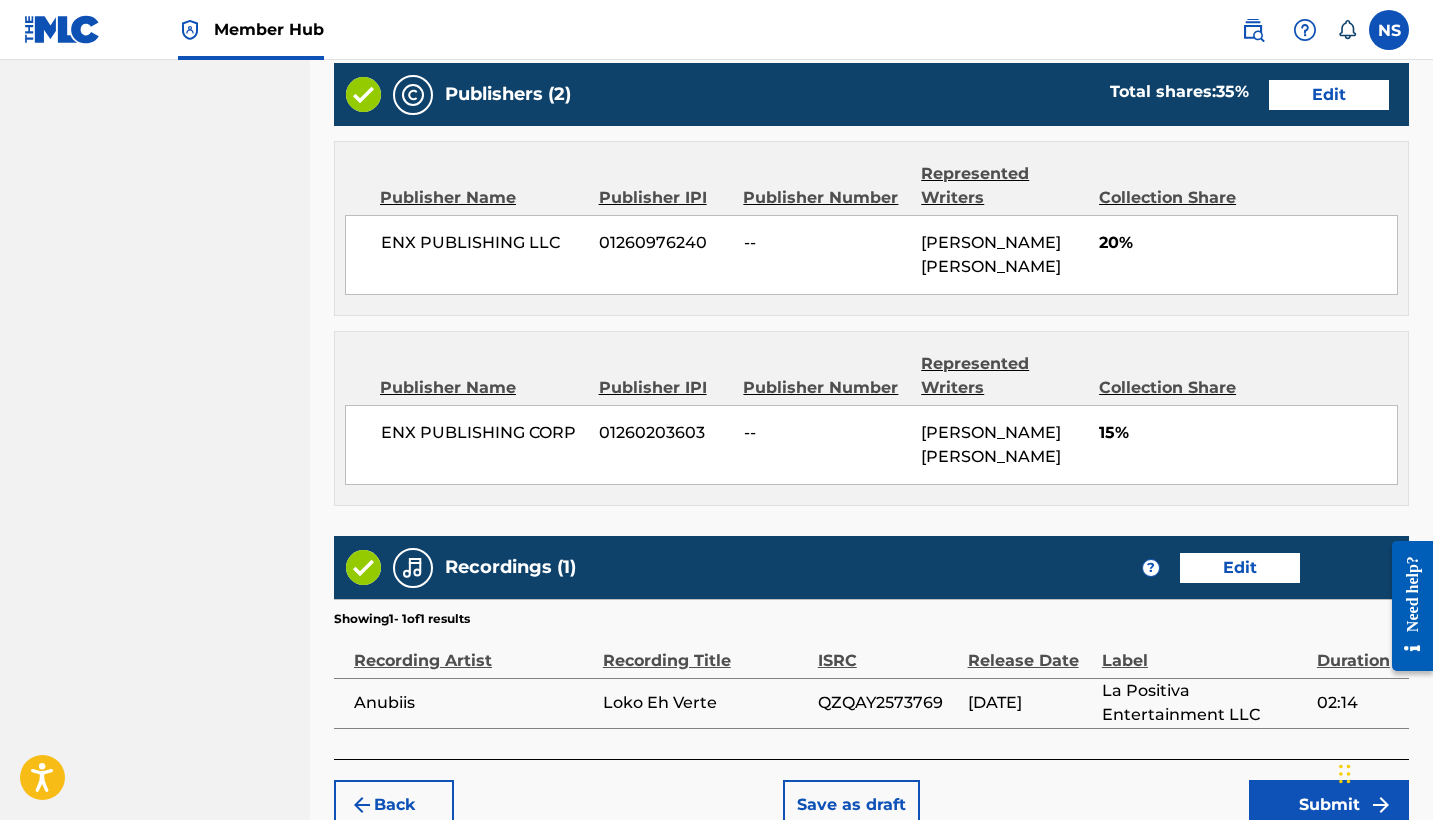
scroll to position [1151, 0]
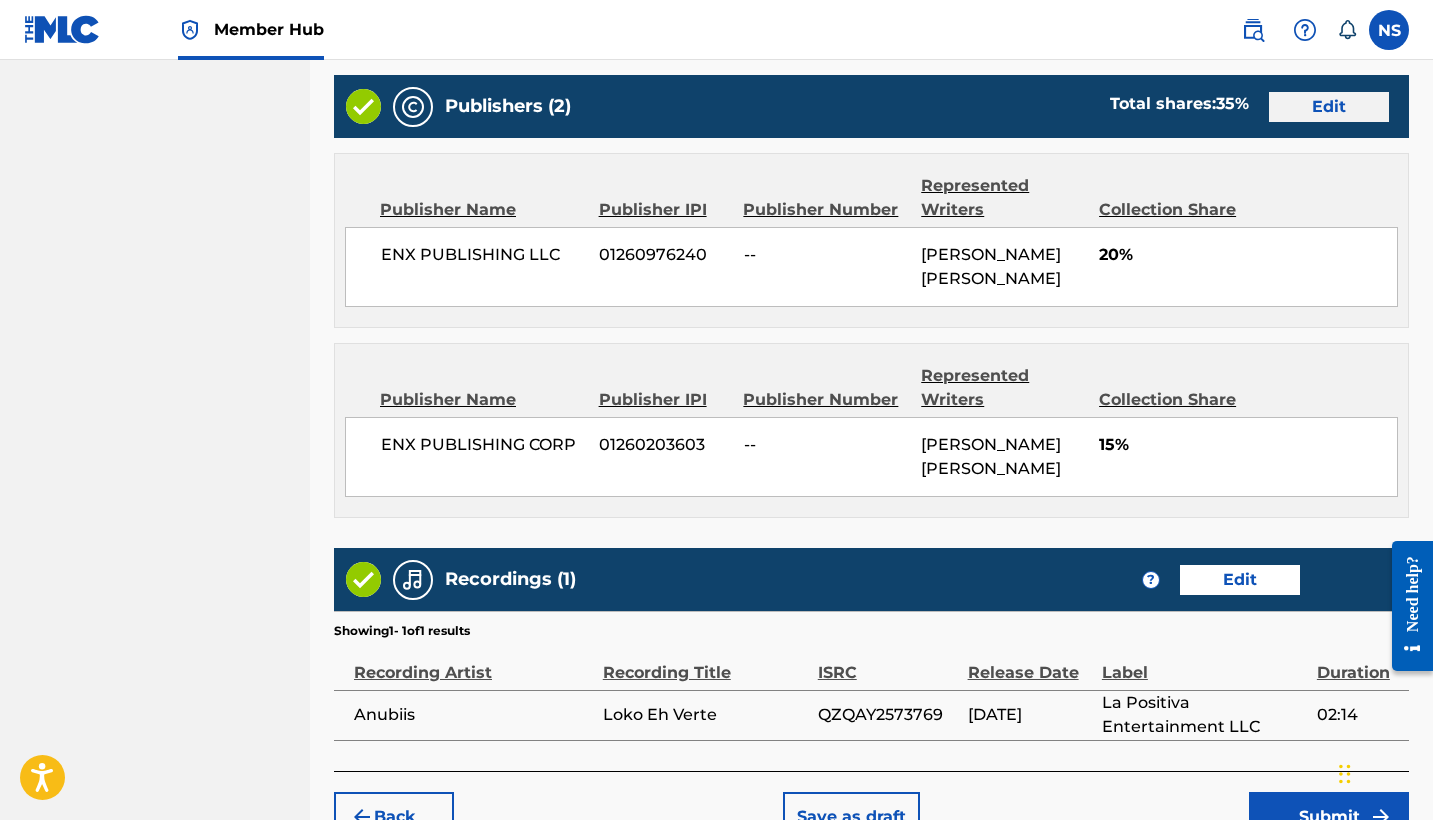
click at [1331, 122] on button "Edit" at bounding box center [1329, 107] width 120 height 30
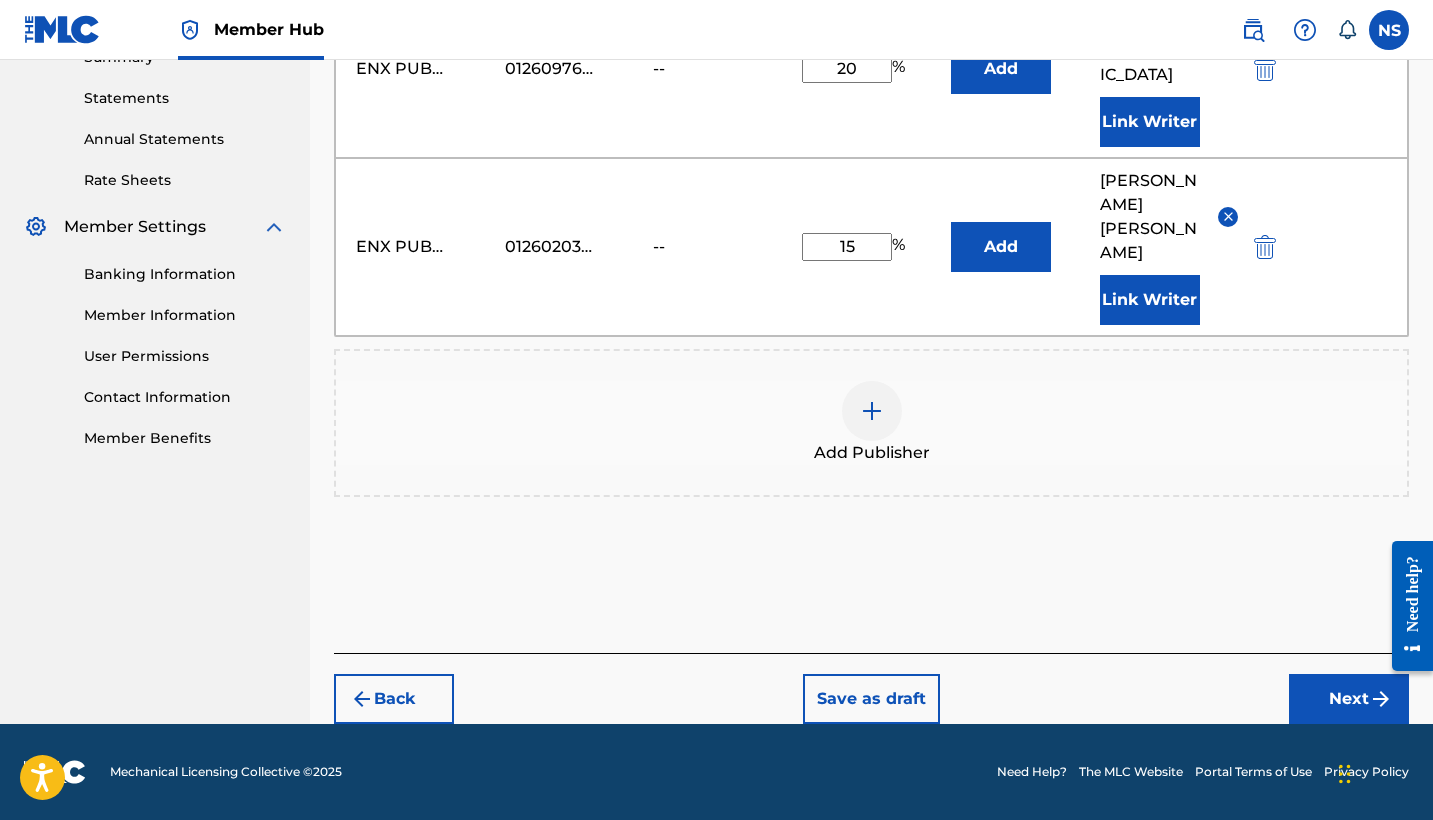
scroll to position [647, 0]
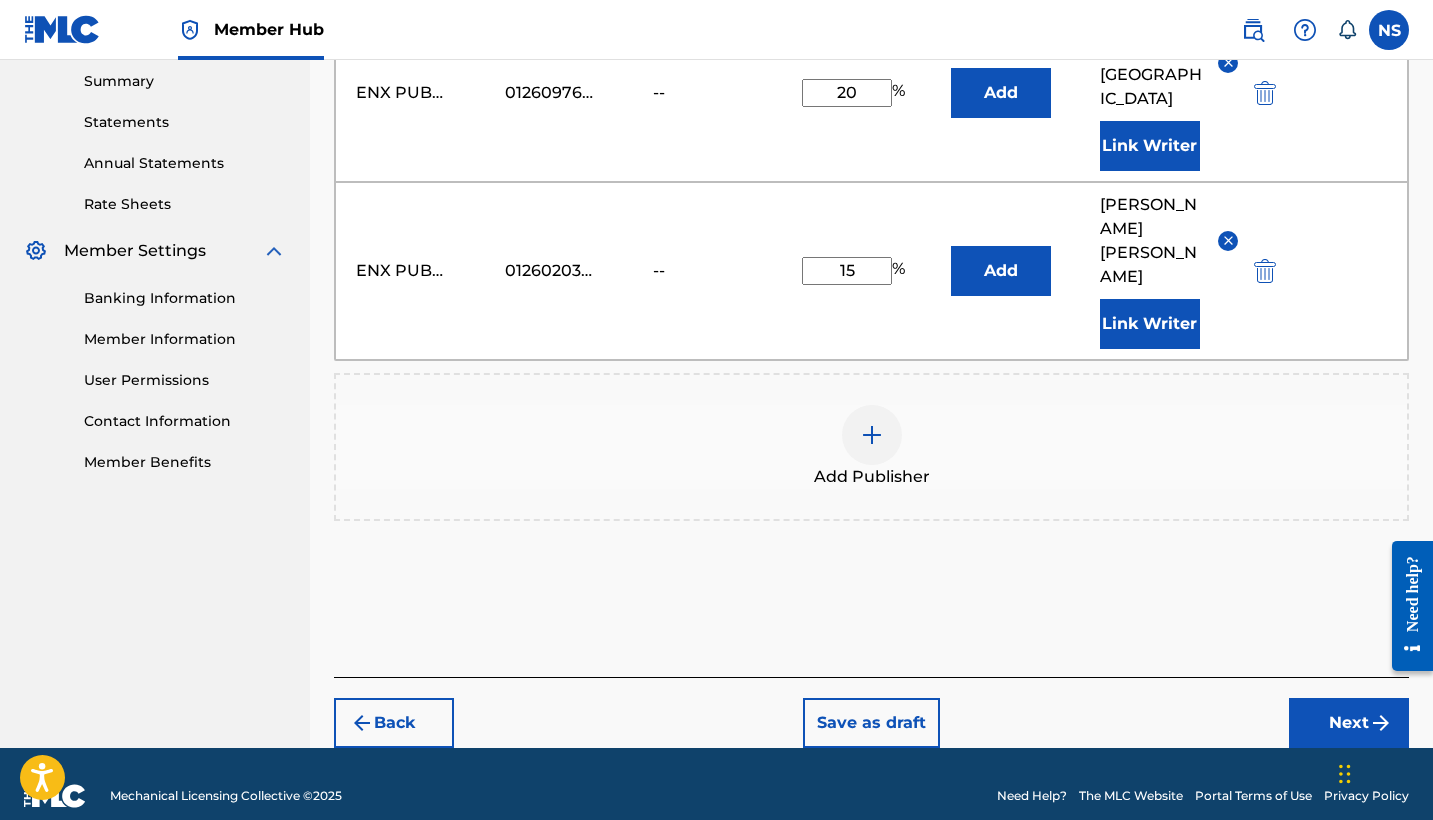
click at [878, 257] on input "15" at bounding box center [847, 271] width 90 height 28
type input "10"
click at [937, 427] on div "Add Publisher" at bounding box center [871, 447] width 1071 height 84
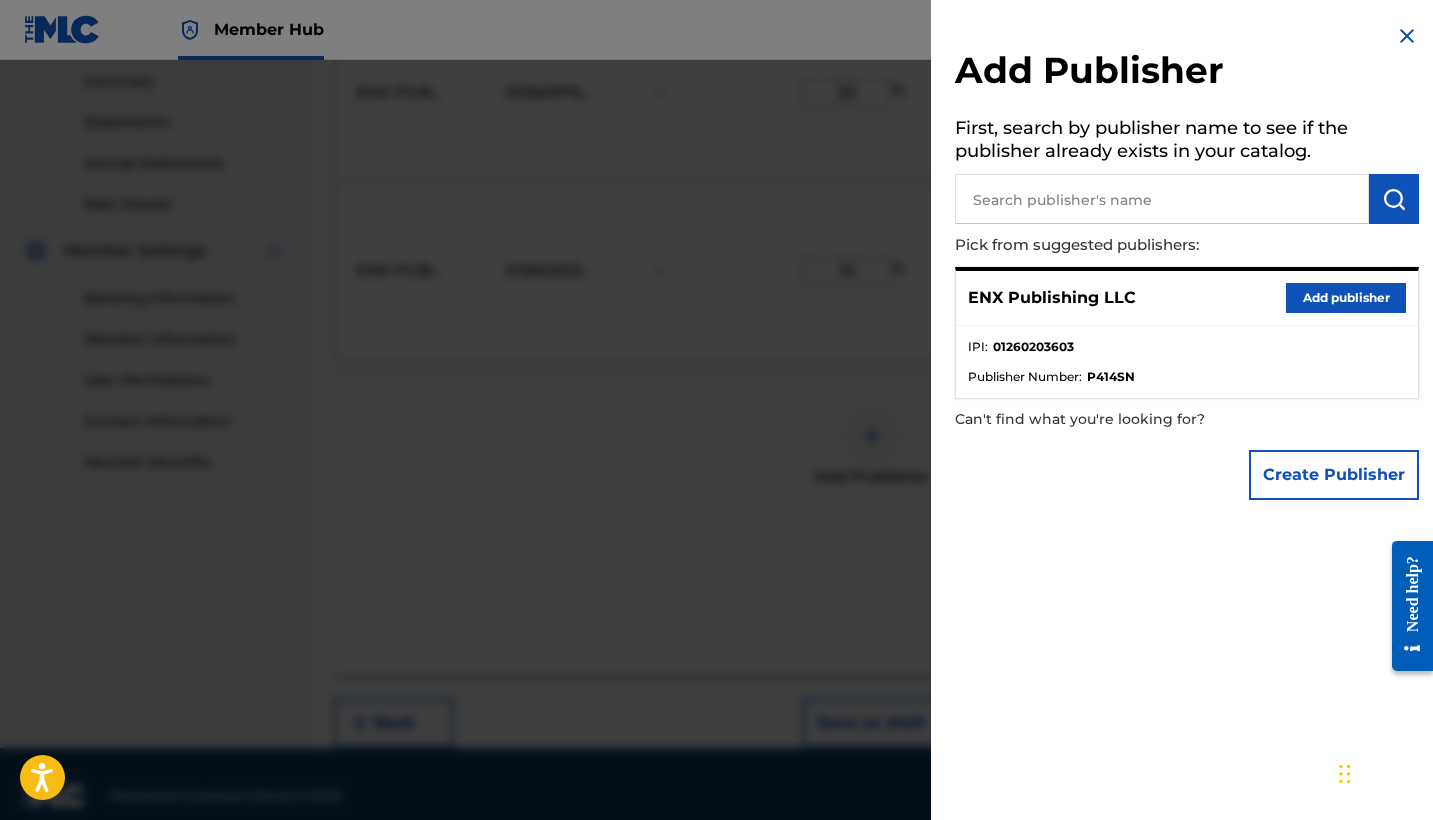
click at [1395, 43] on img at bounding box center [1407, 36] width 24 height 24
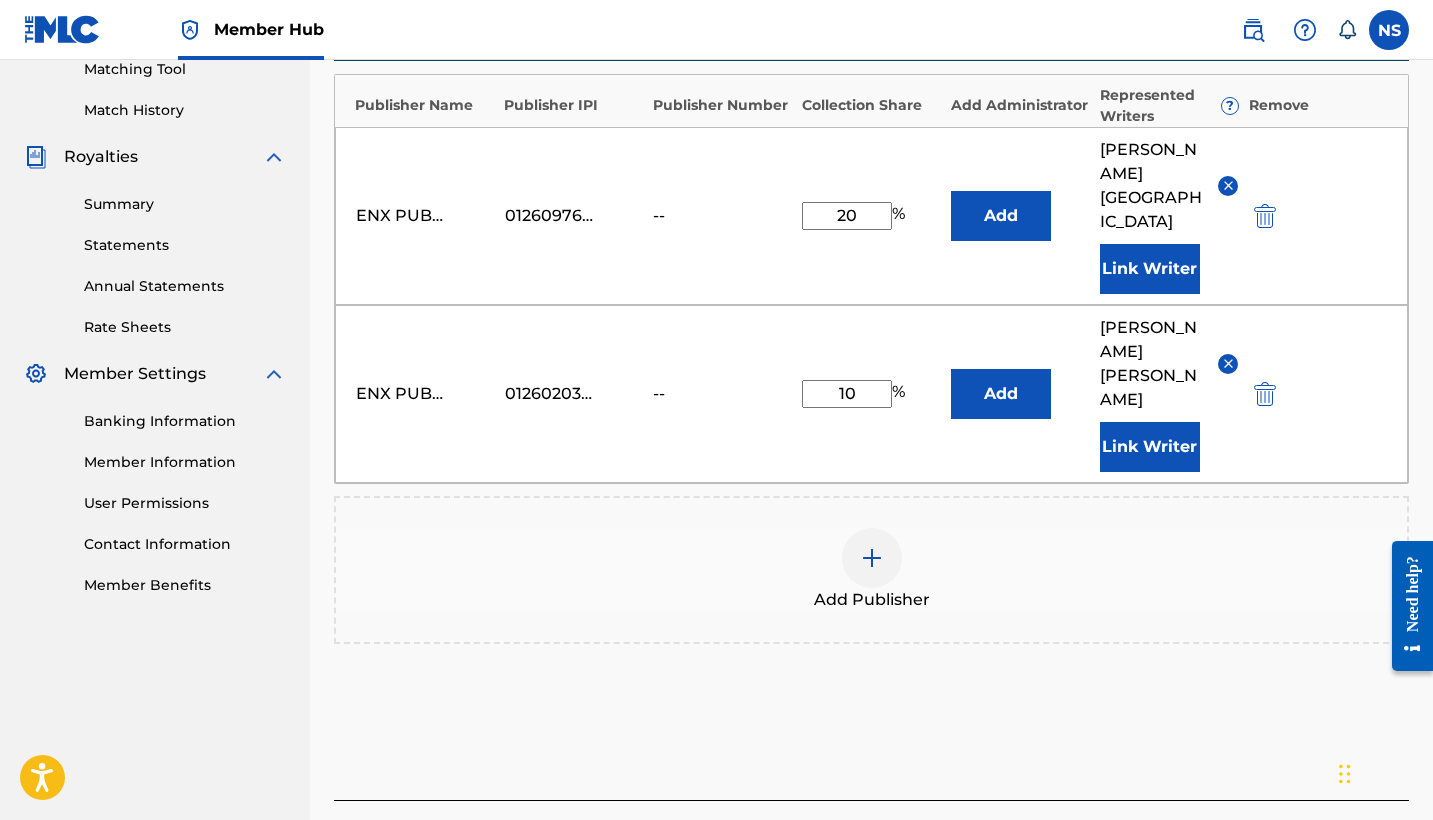
scroll to position [524, 0]
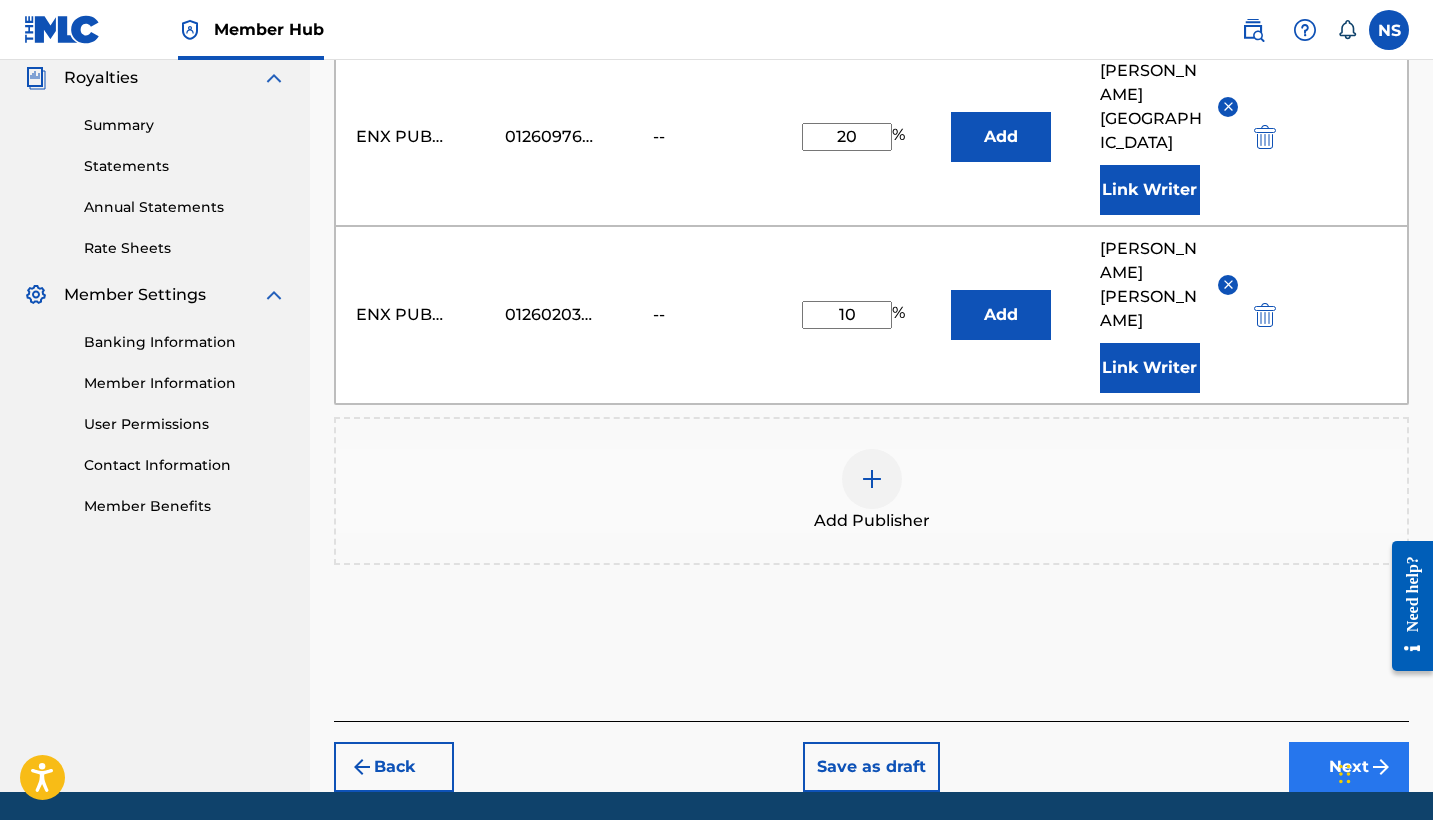
click at [1329, 759] on button "Next" at bounding box center [1349, 767] width 120 height 50
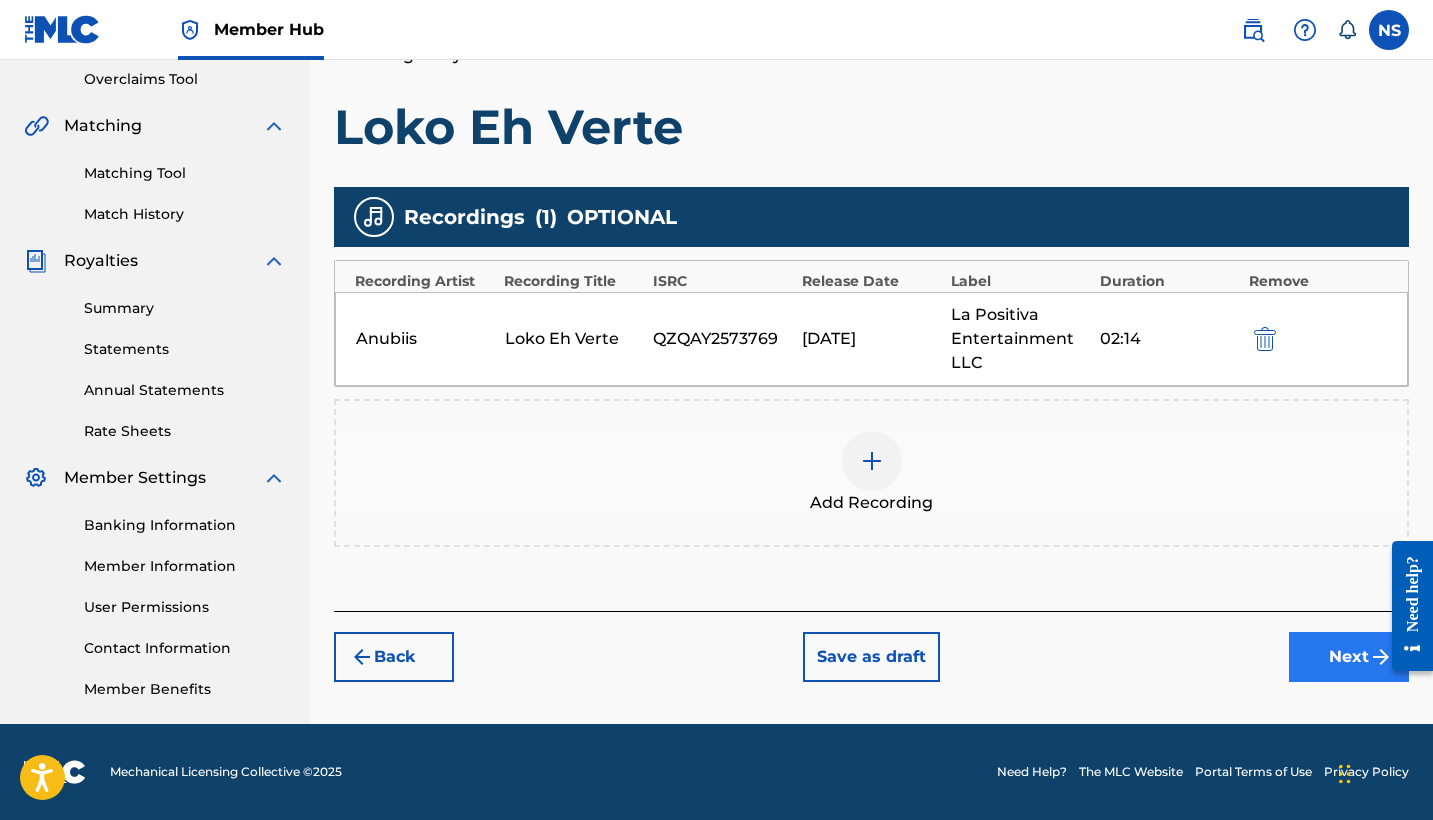
click at [1316, 661] on button "Next" at bounding box center [1349, 657] width 120 height 50
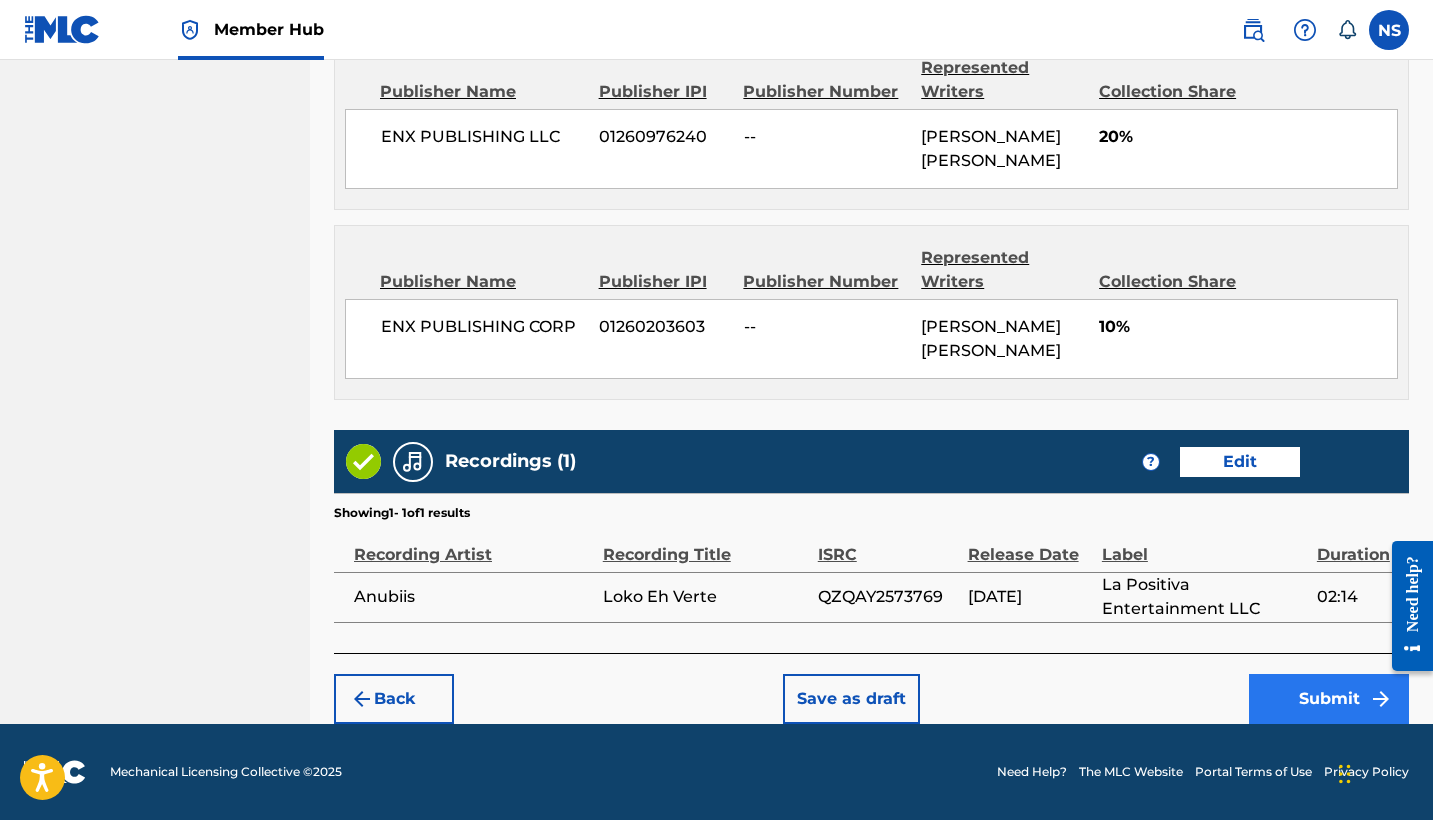
scroll to position [1314, 0]
click at [1278, 686] on button "Submit" at bounding box center [1329, 699] width 160 height 50
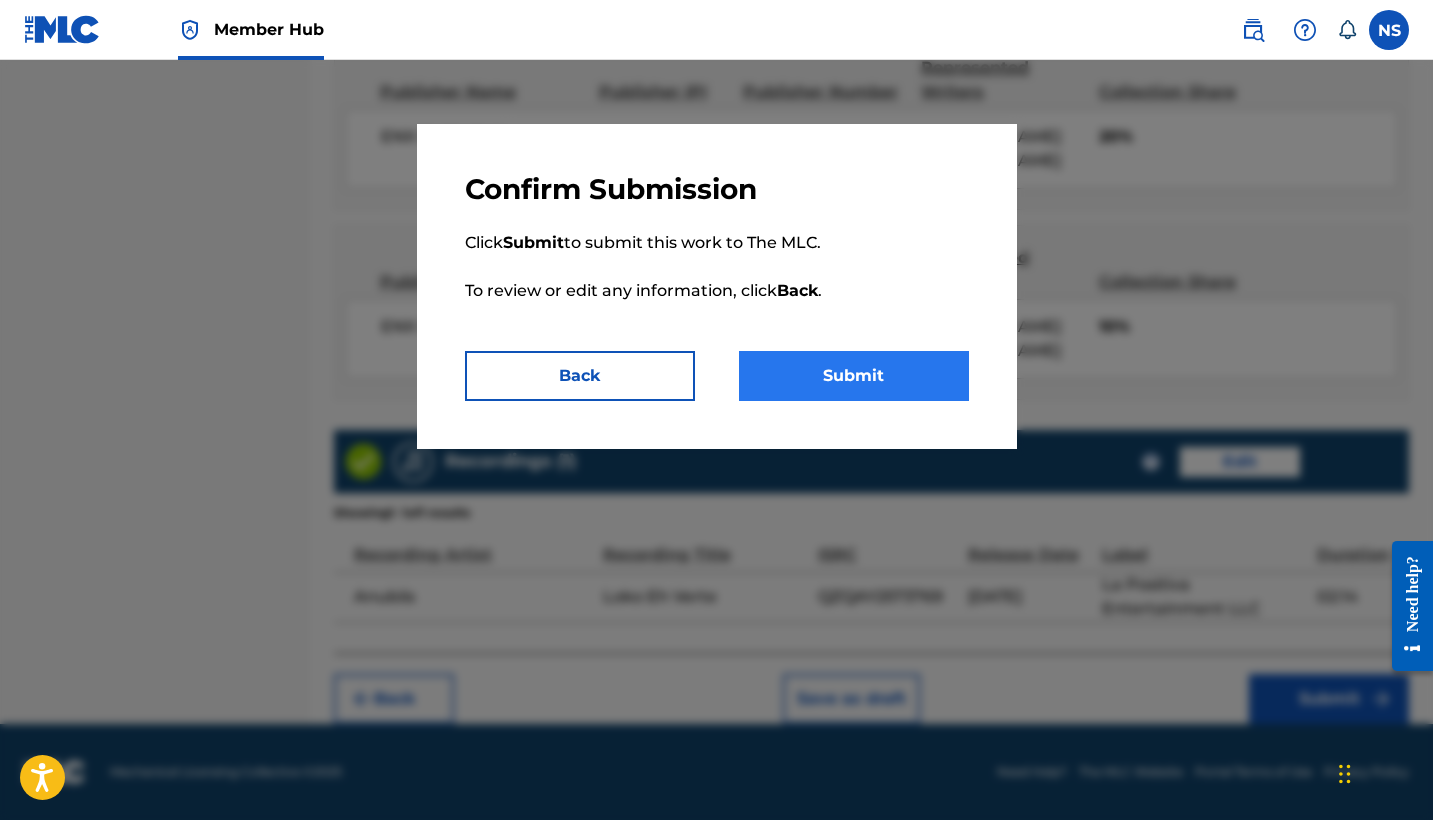
click at [856, 363] on button "Submit" at bounding box center [854, 376] width 230 height 50
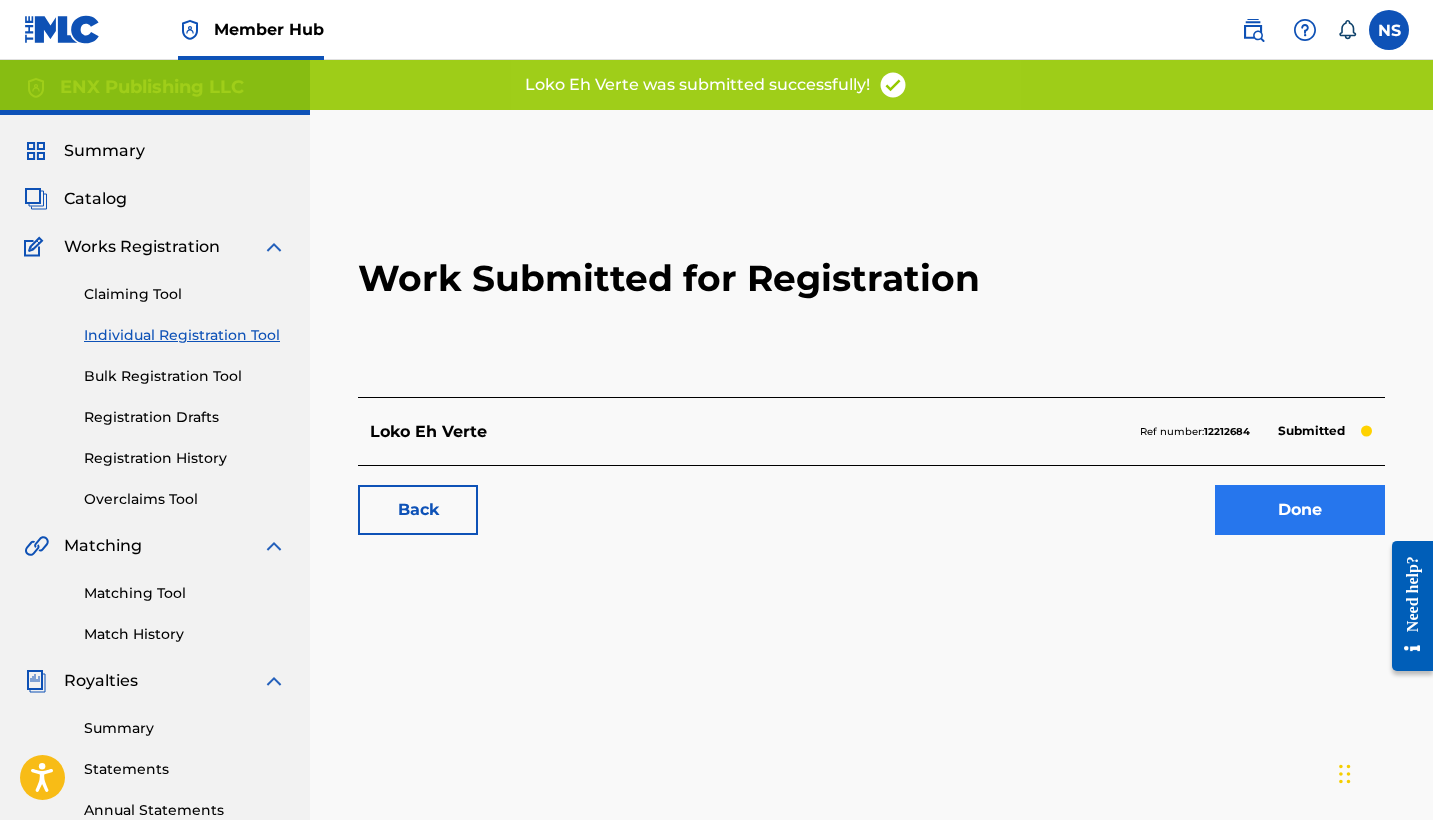
click at [1307, 529] on link "Done" at bounding box center [1300, 510] width 170 height 50
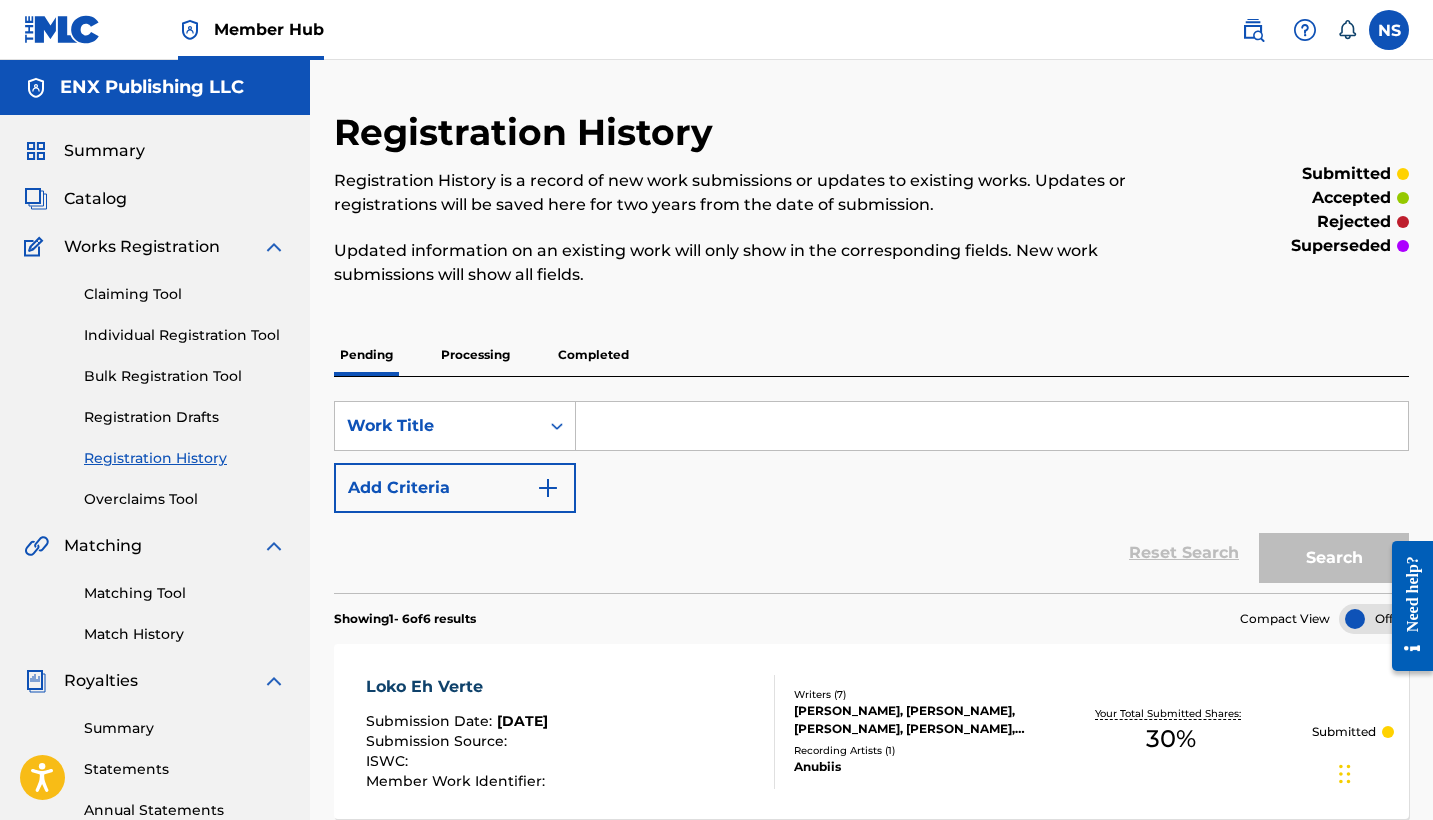
click at [74, 99] on div "ENX Publishing LLC" at bounding box center [155, 87] width 310 height 55
click at [118, 139] on span "Summary" at bounding box center [104, 151] width 81 height 24
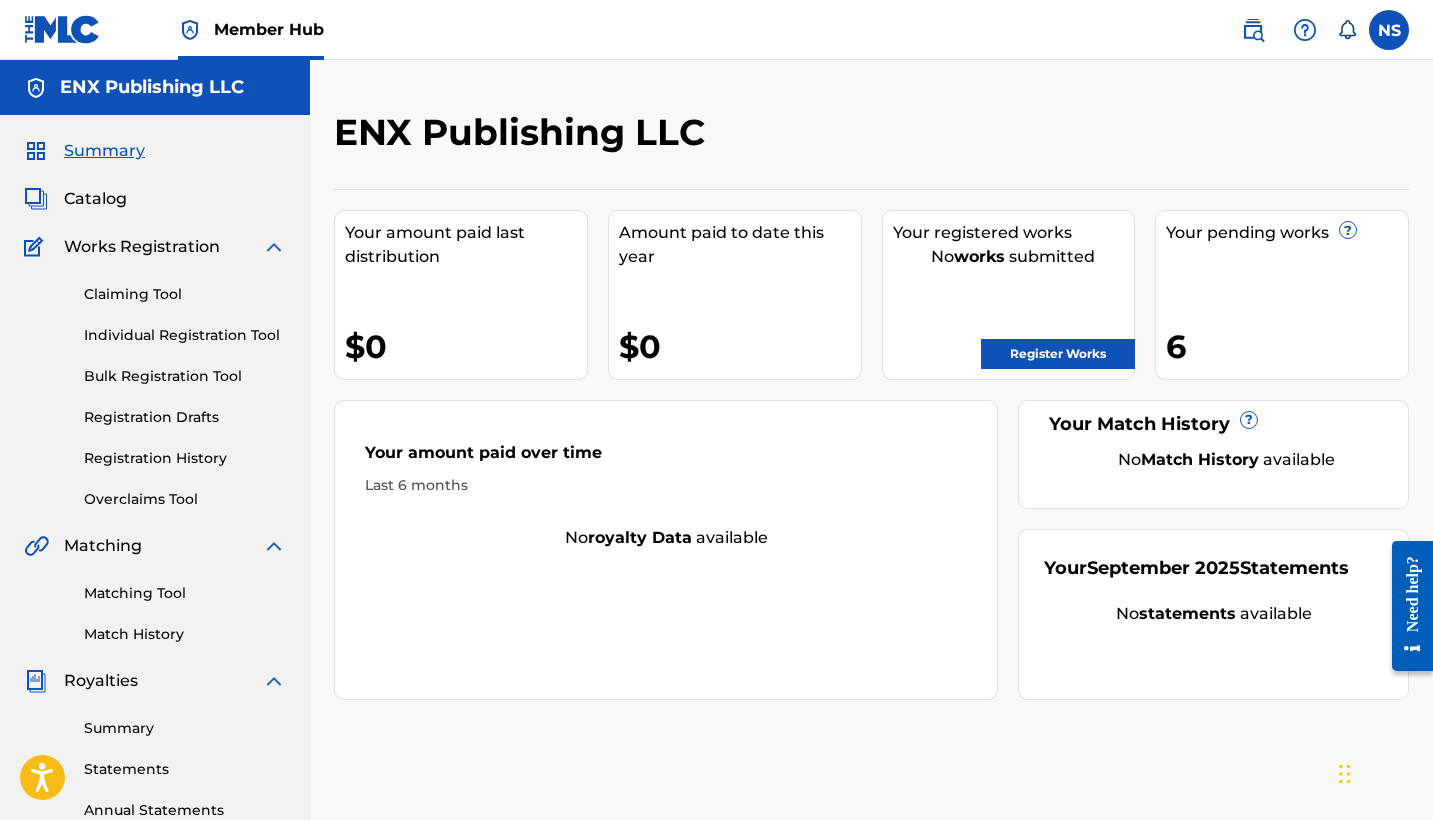
click at [176, 95] on h5 "ENX Publishing LLC" at bounding box center [152, 87] width 184 height 23
click at [1093, 356] on link "Register Works" at bounding box center [1058, 354] width 154 height 30
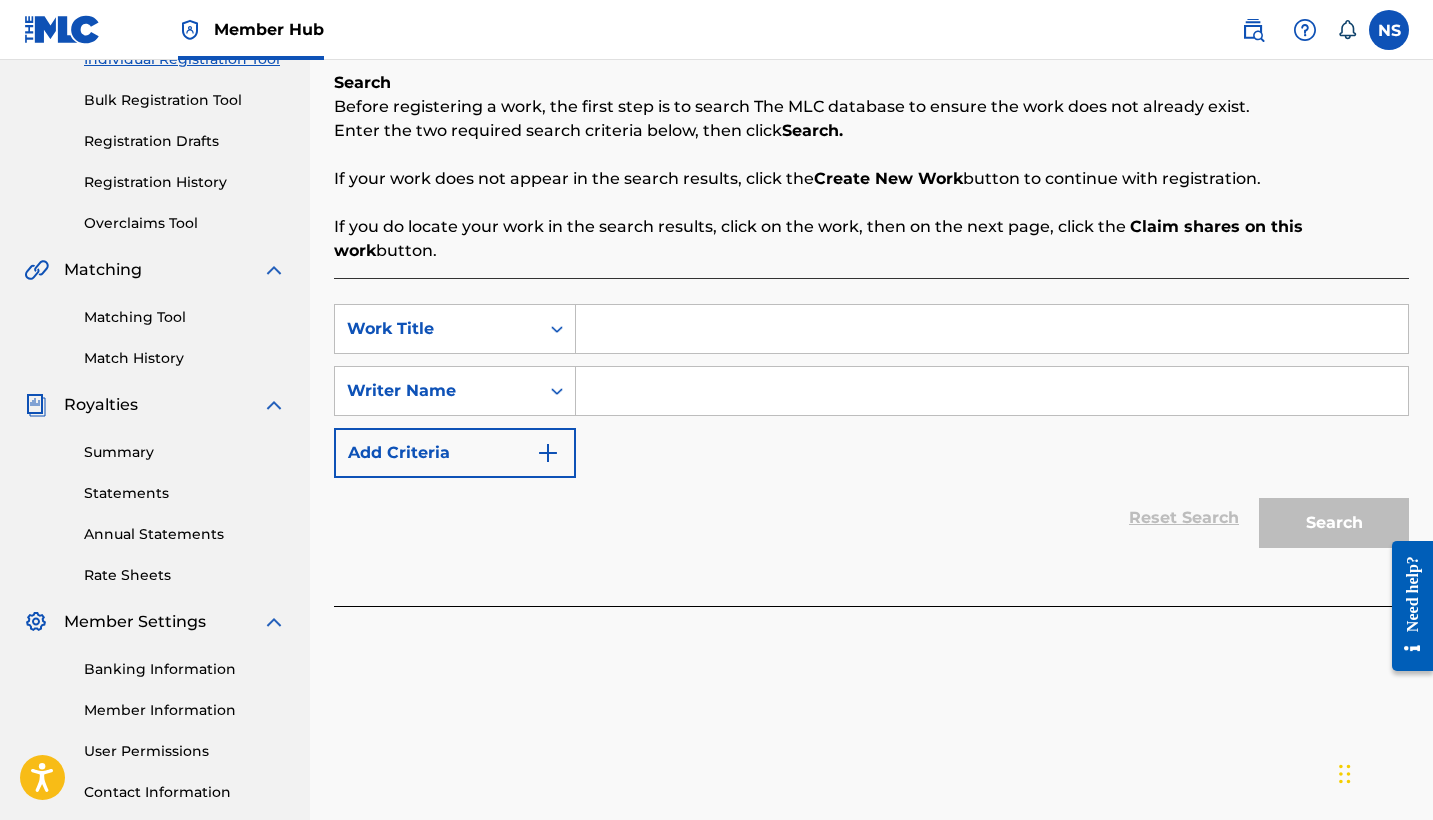
scroll to position [286, 0]
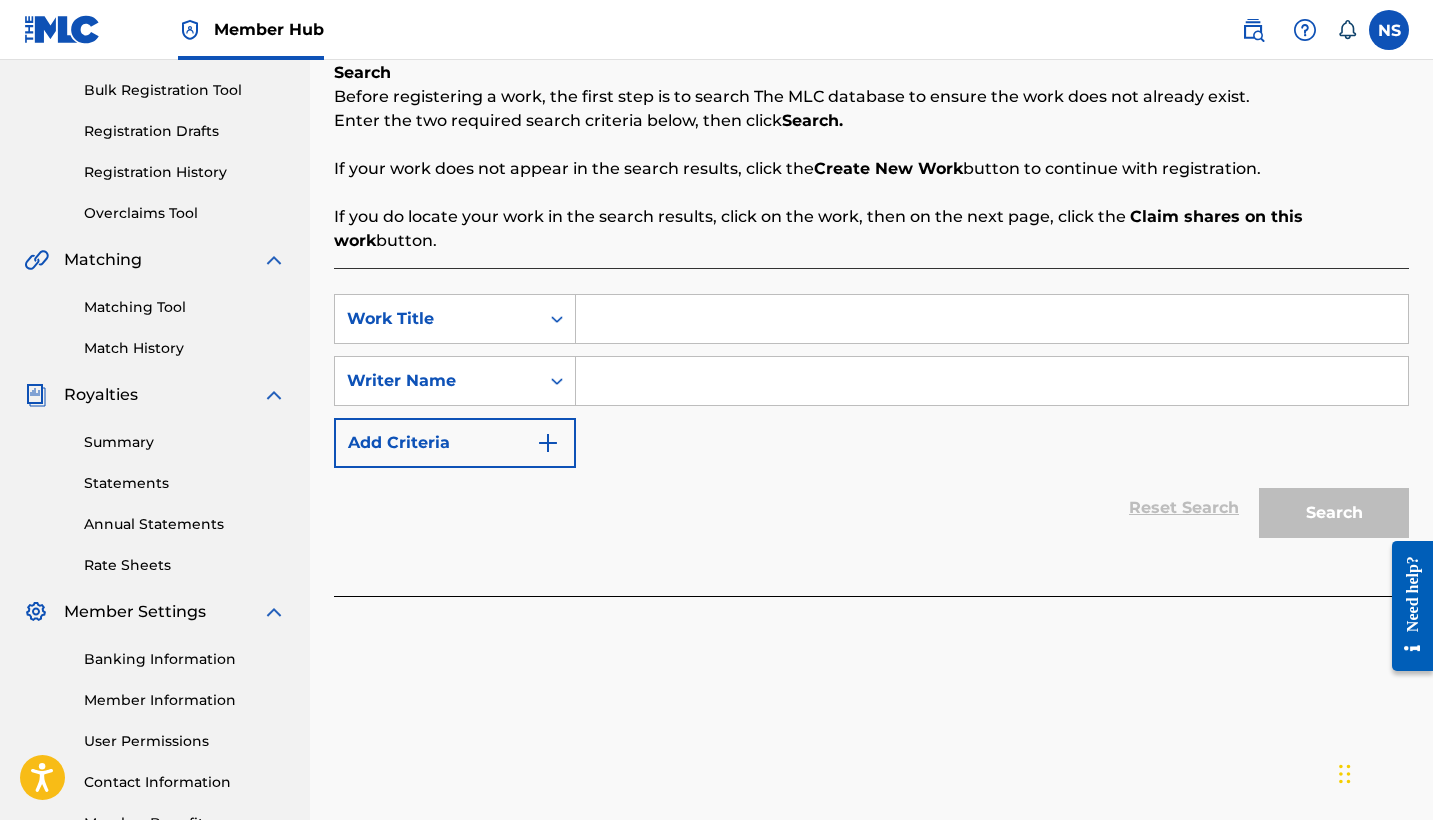
click at [671, 322] on div "SearchWithCriteriaf2012036-ced7-4038-9b62-a3b05c71dceb Work Title SearchWithCri…" at bounding box center [871, 381] width 1075 height 174
click at [652, 296] on input "Search Form" at bounding box center [992, 319] width 832 height 48
type input "B"
type input "BLUE-RAY (bonus track)"
click at [753, 381] on div "Search Form" at bounding box center [992, 381] width 833 height 50
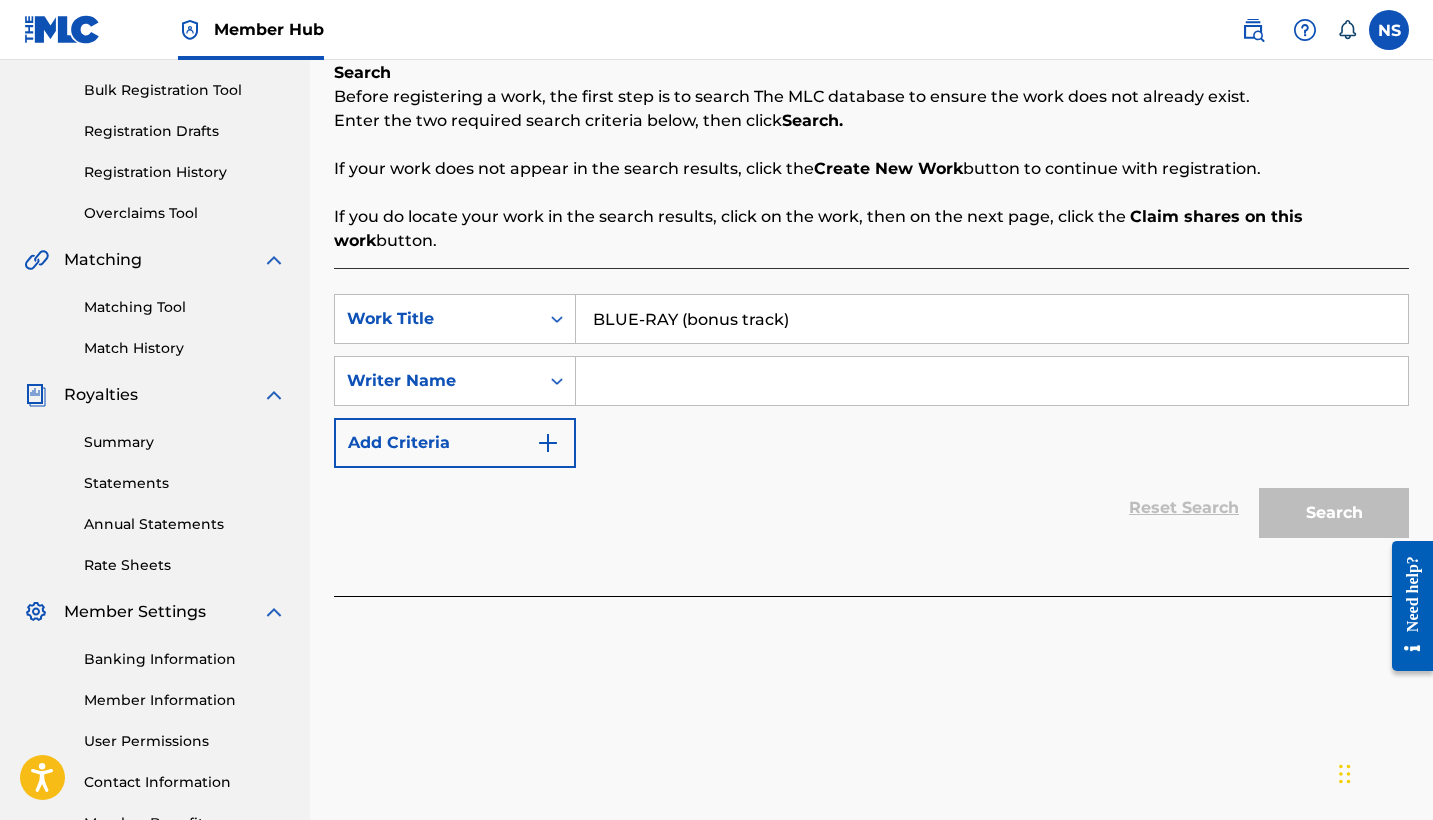
click at [724, 357] on input "Search Form" at bounding box center [992, 381] width 832 height 48
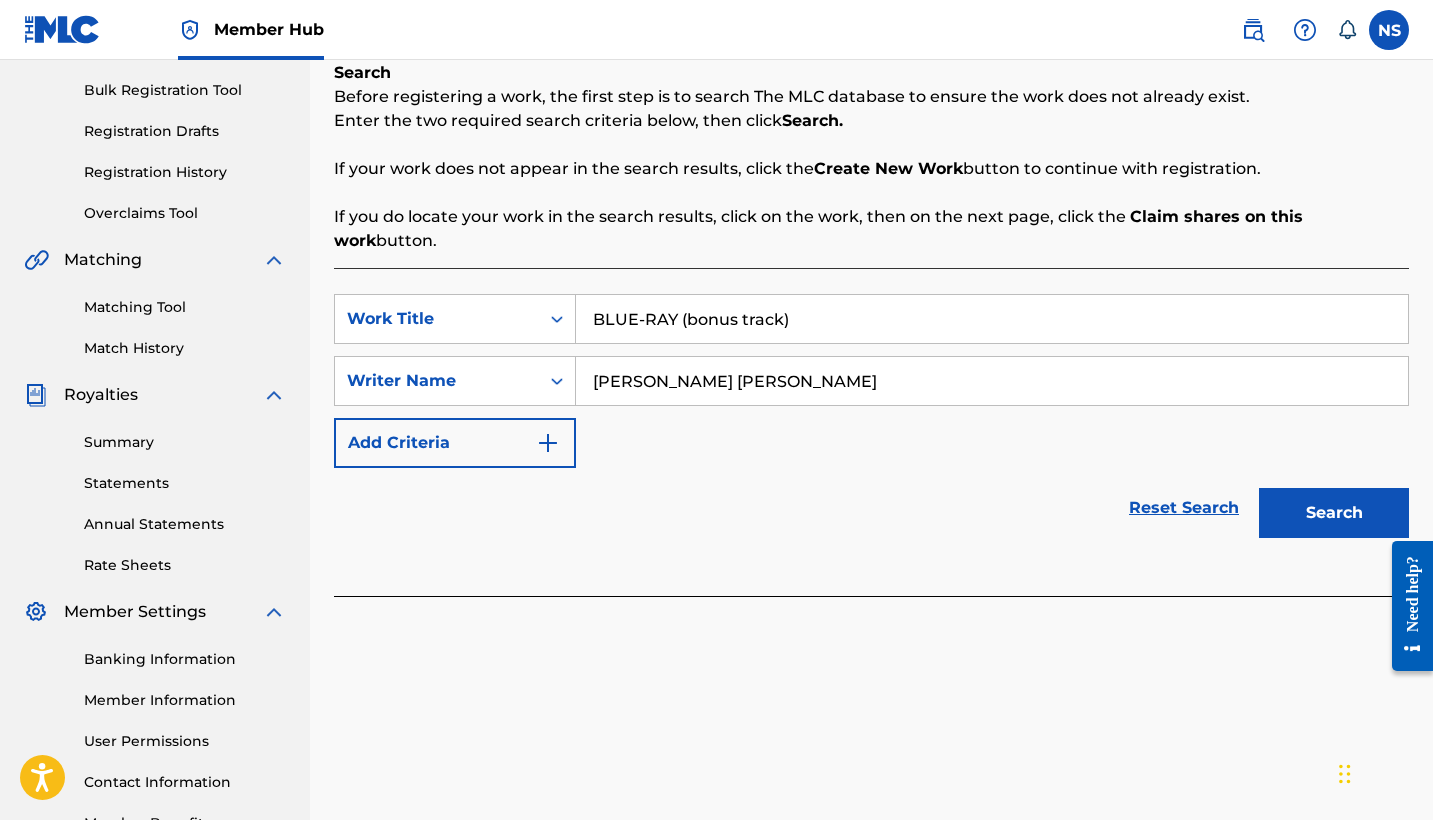
type input "Joseph Y. Jimenez Cartagena"
click at [1334, 489] on button "Search" at bounding box center [1334, 513] width 150 height 50
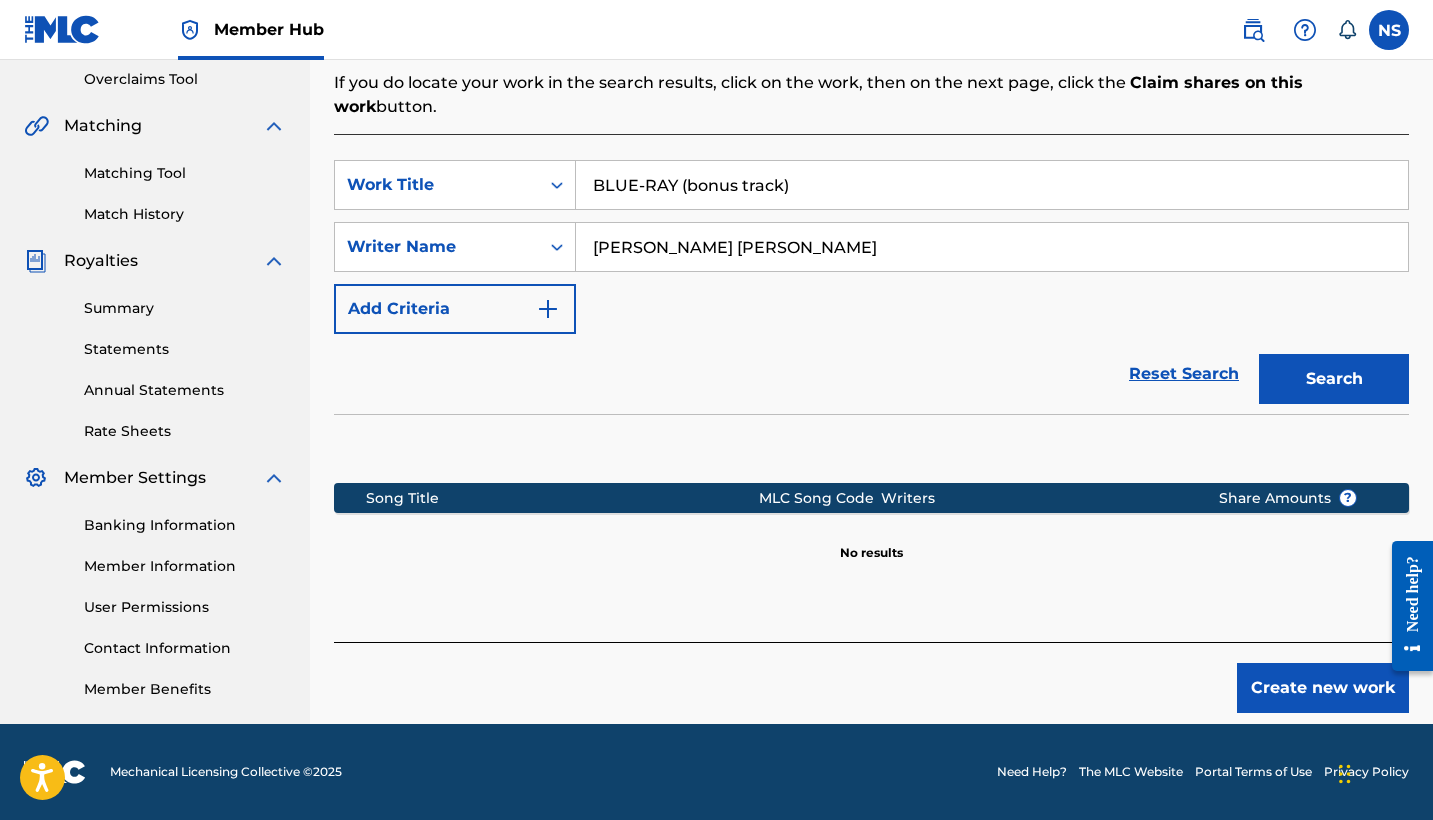
scroll to position [420, 0]
click at [1283, 663] on button "Create new work" at bounding box center [1323, 688] width 172 height 50
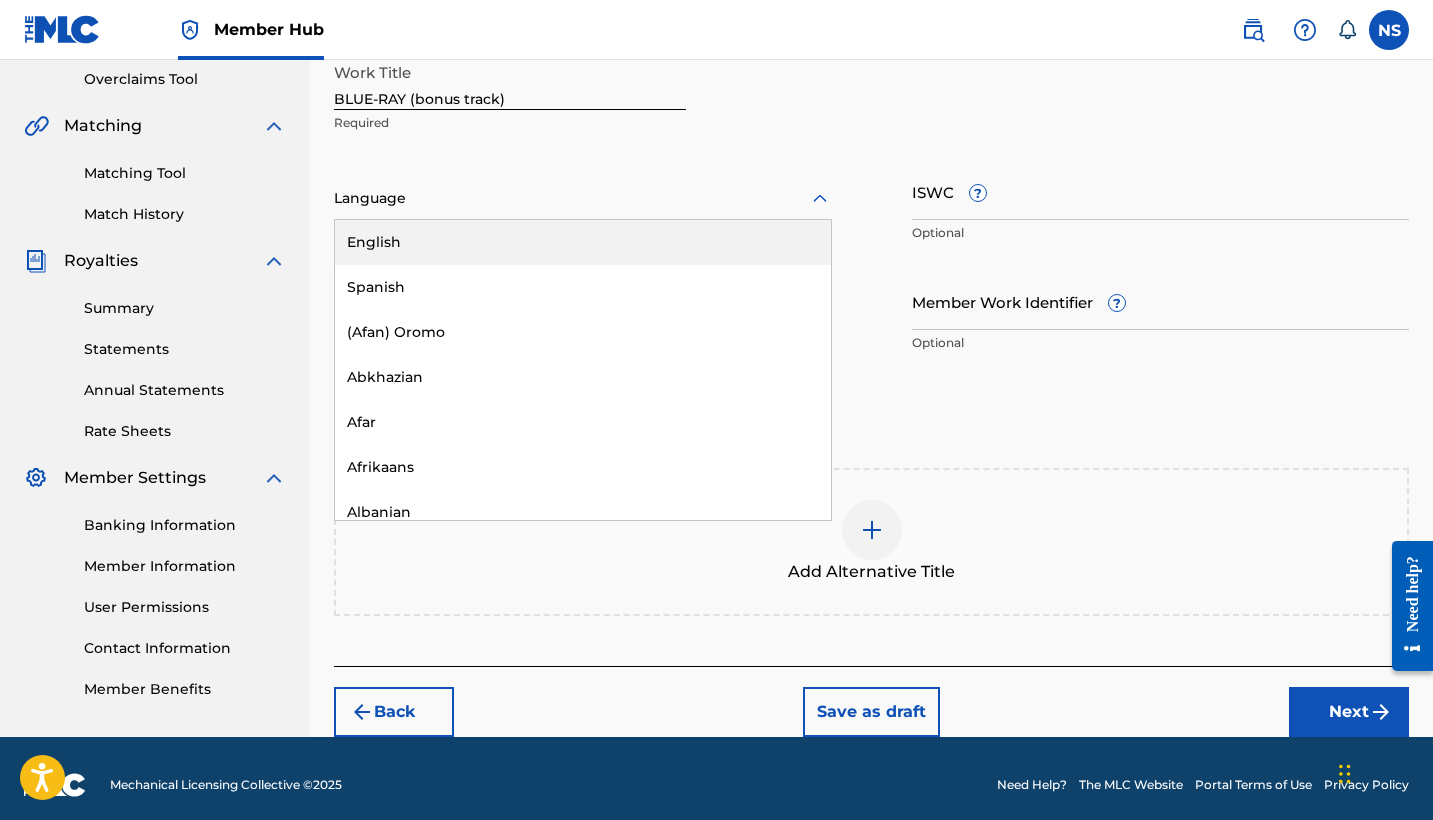
click at [508, 204] on div at bounding box center [583, 198] width 498 height 25
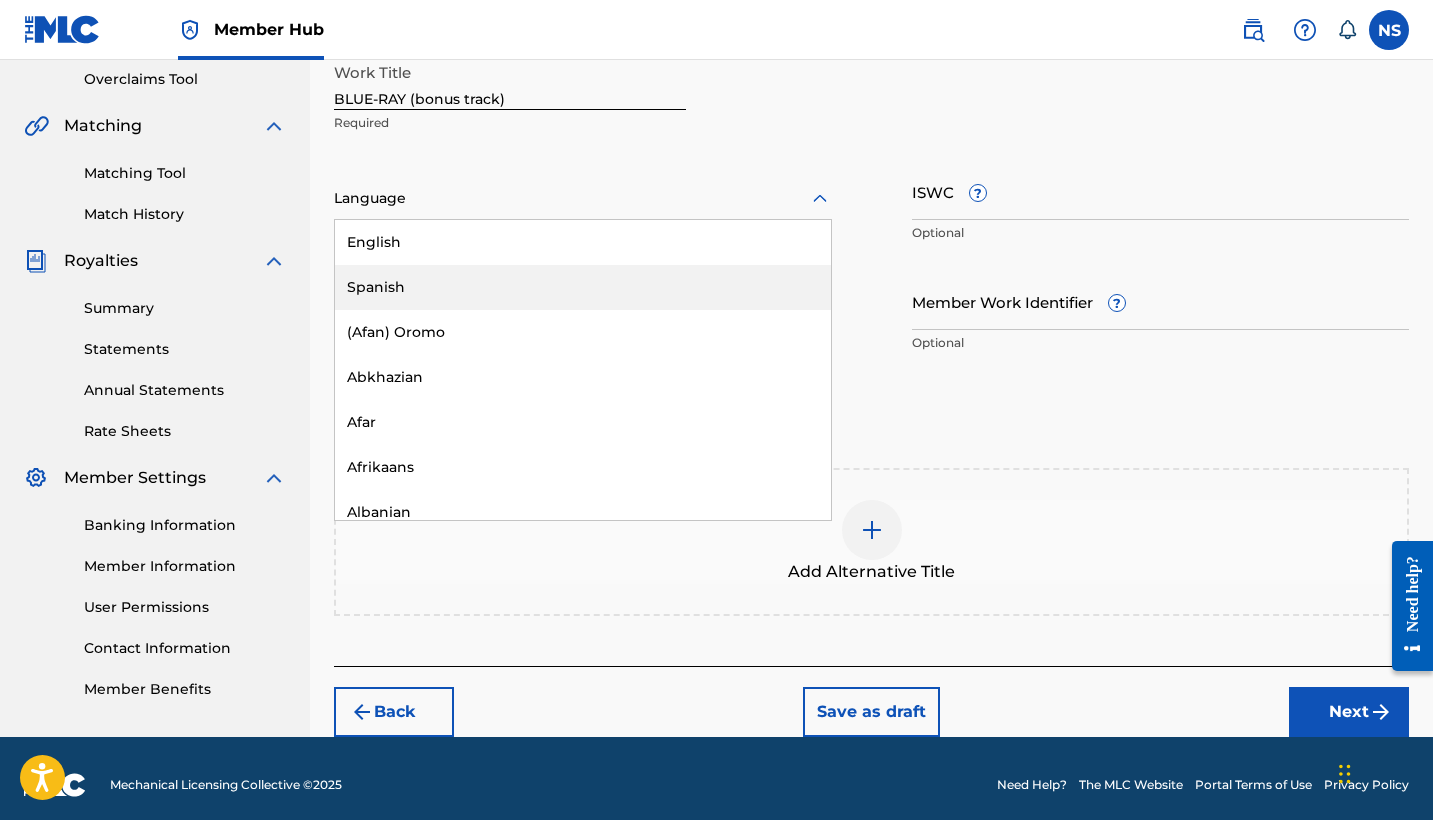
click at [513, 271] on div "Spanish" at bounding box center [583, 287] width 496 height 45
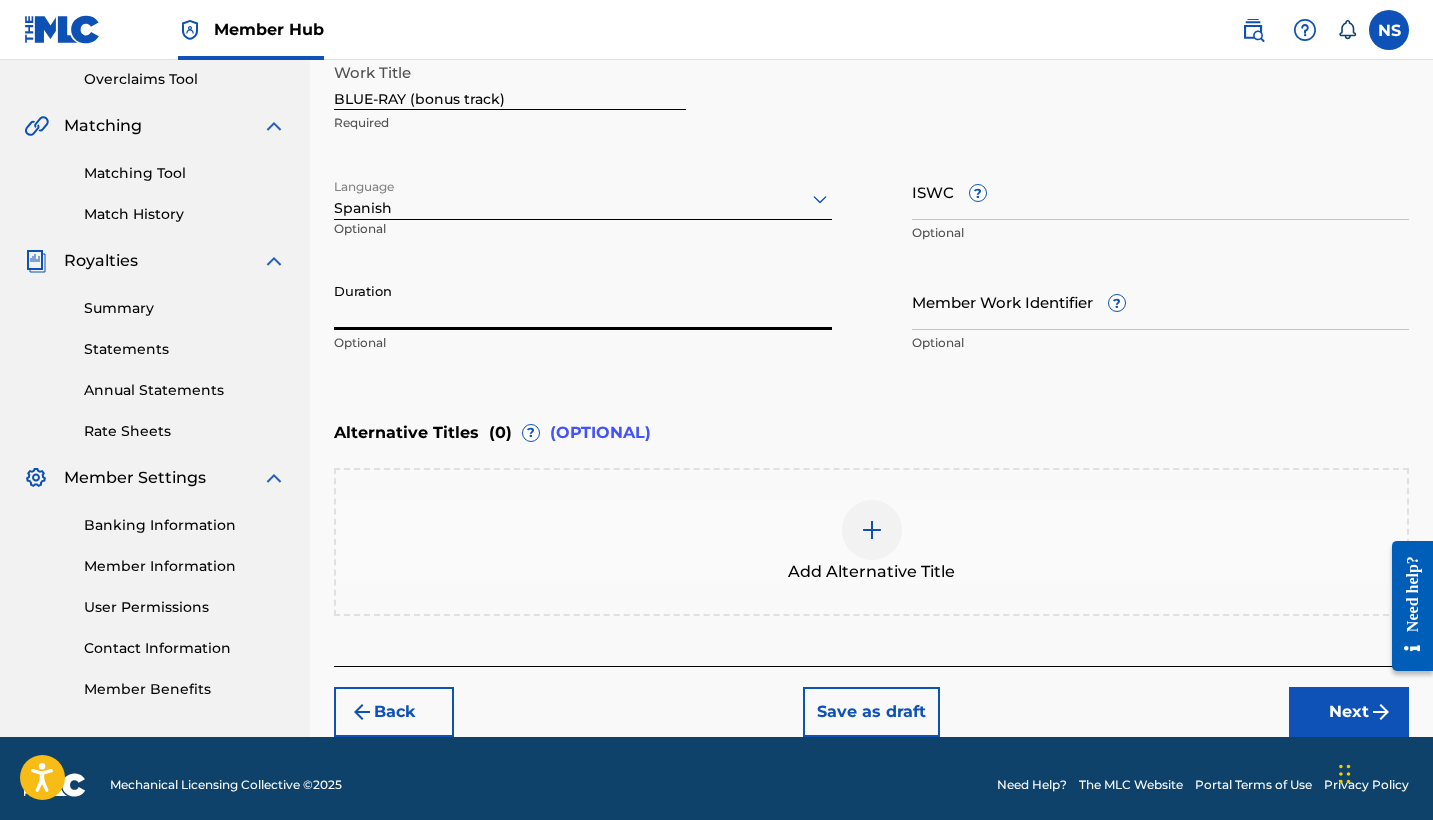
click at [513, 294] on input "Duration" at bounding box center [583, 301] width 498 height 57
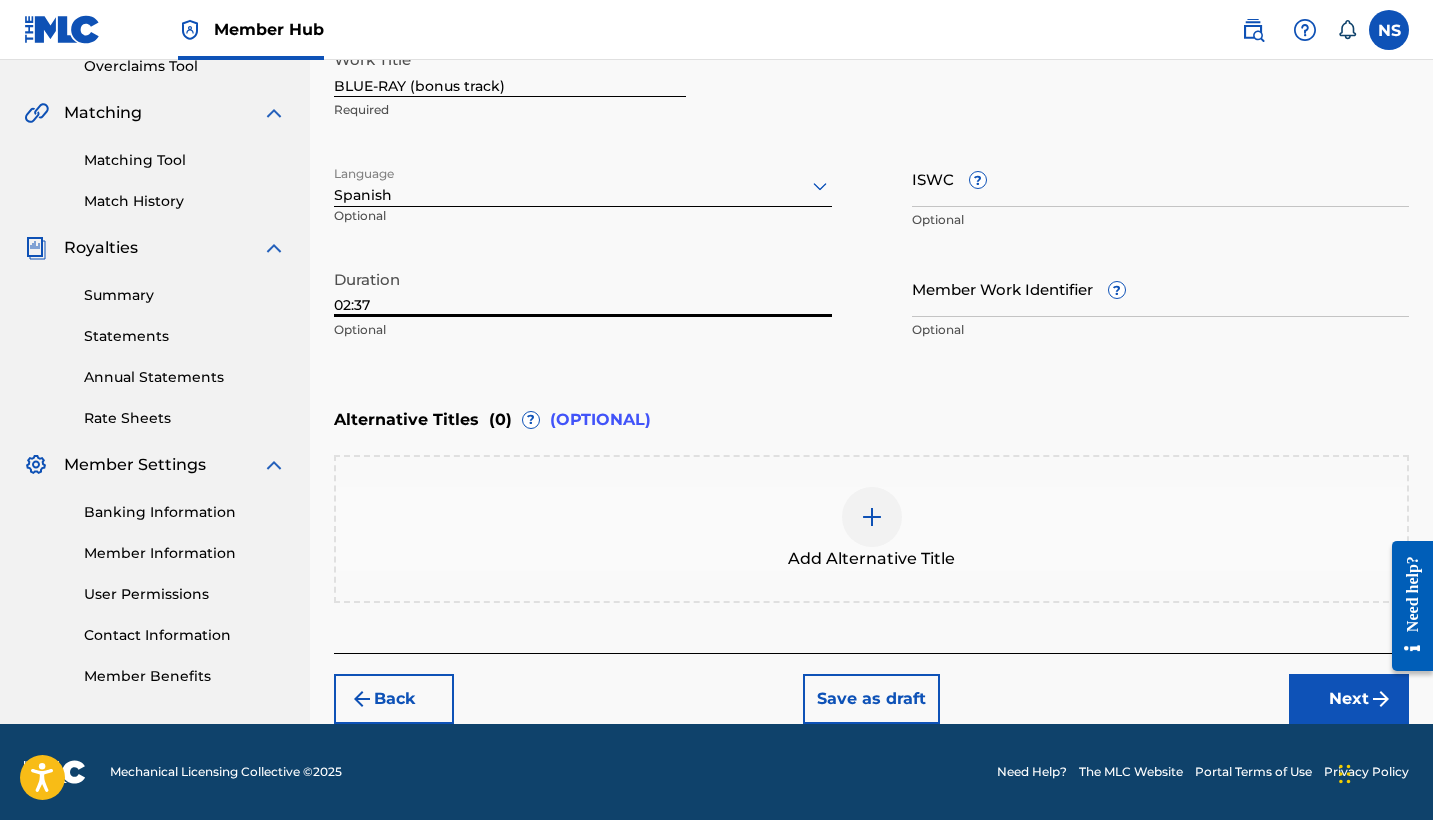
scroll to position [433, 0]
type input "02:37"
click at [1328, 692] on button "Next" at bounding box center [1349, 699] width 120 height 50
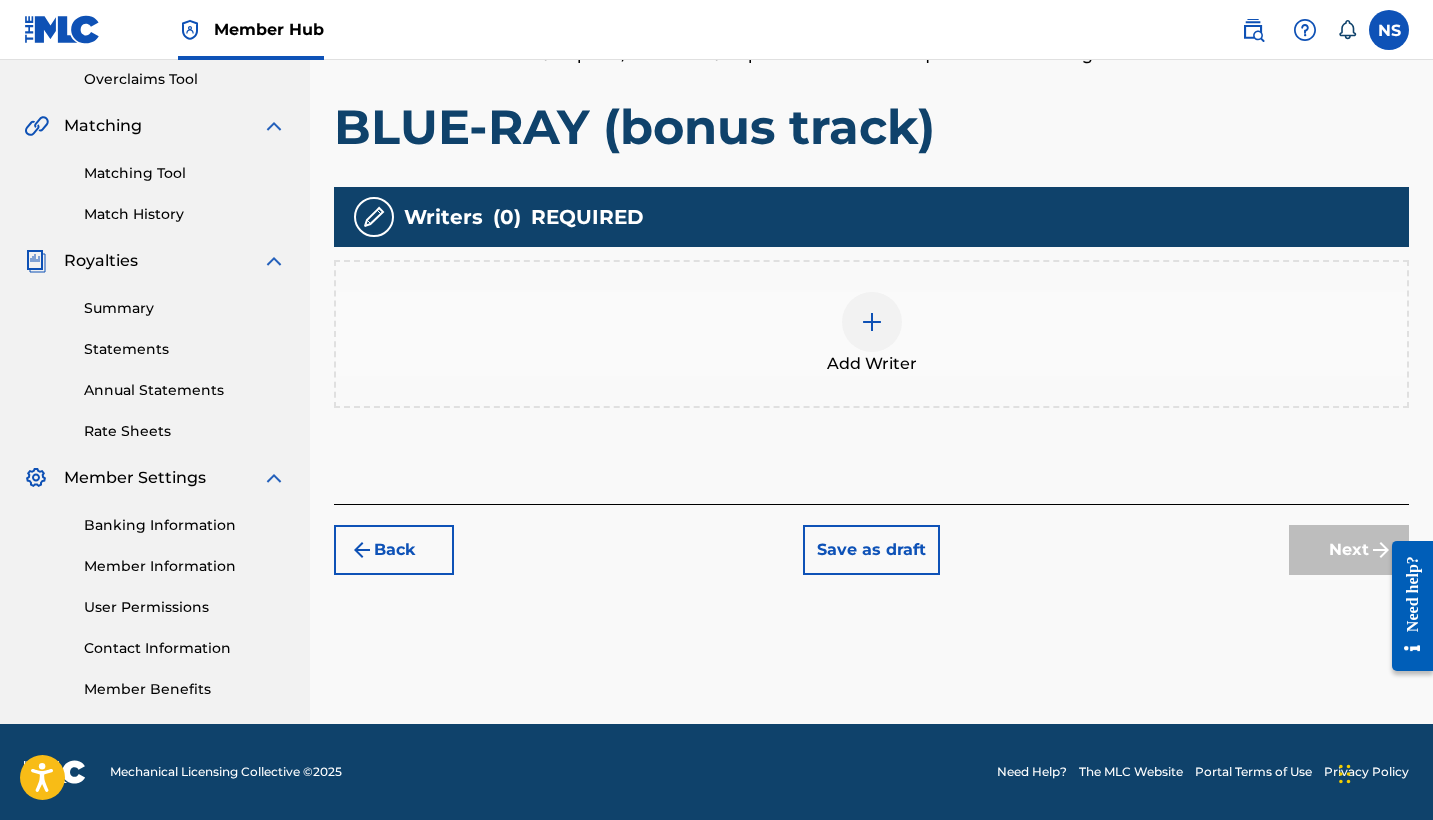
scroll to position [420, 0]
click at [861, 342] on div at bounding box center [872, 322] width 60 height 60
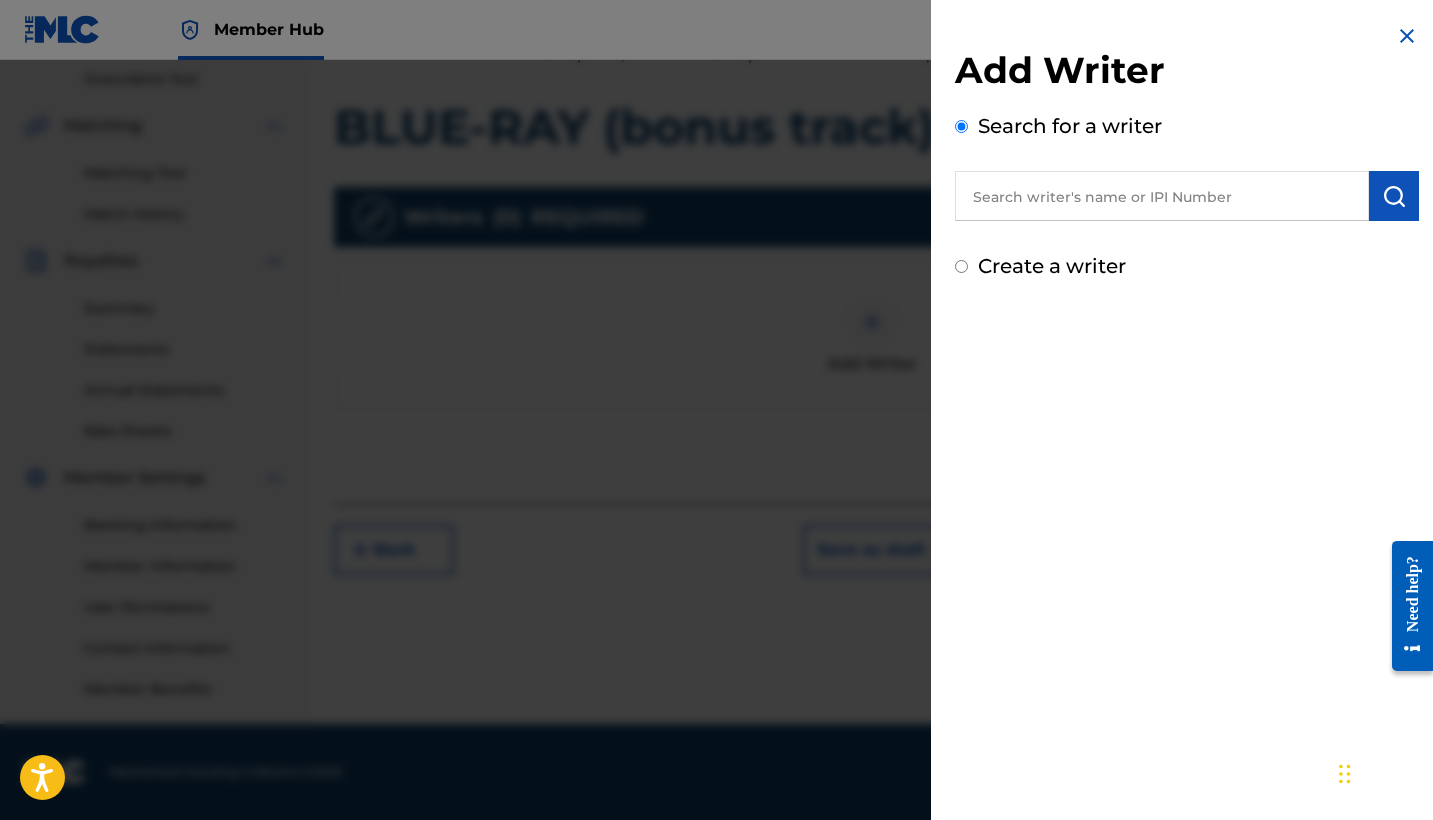
click at [1107, 221] on div "Add Writer Search for a writer Create a writer" at bounding box center [1187, 164] width 464 height 233
click at [1073, 190] on input "text" at bounding box center [1162, 196] width 414 height 50
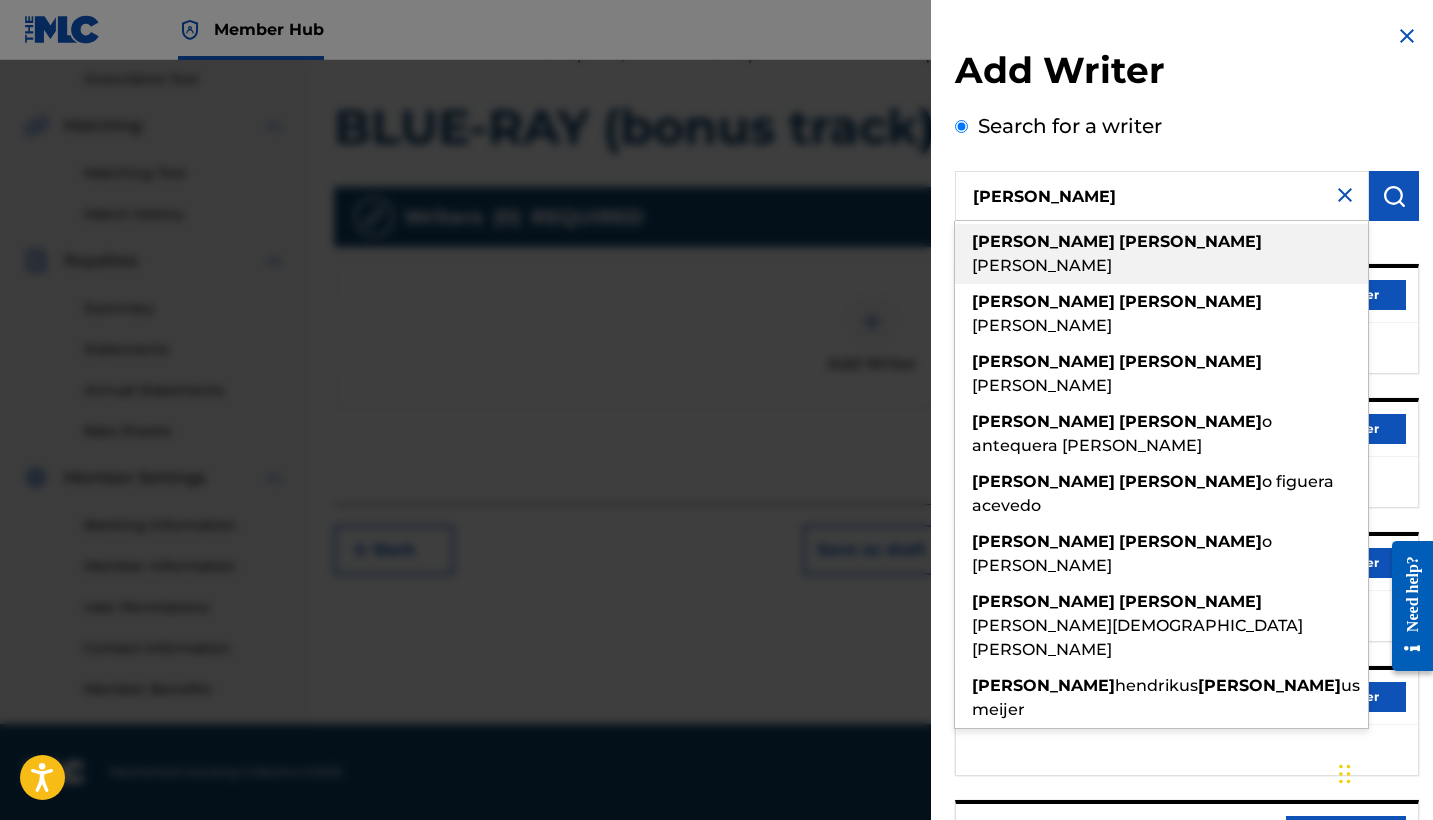
click at [1093, 256] on span "[PERSON_NAME]" at bounding box center [1042, 265] width 140 height 19
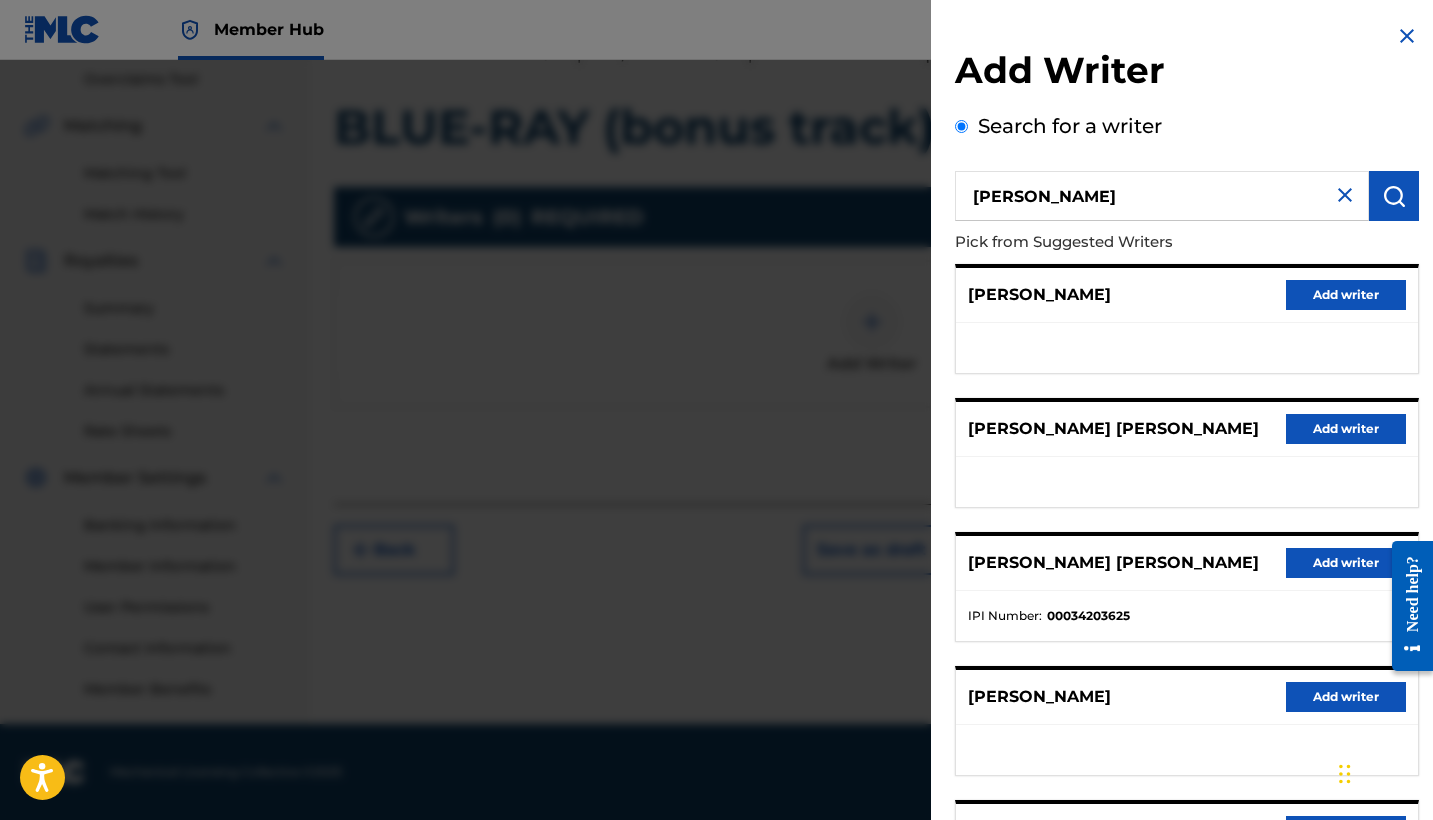
scroll to position [0, 0]
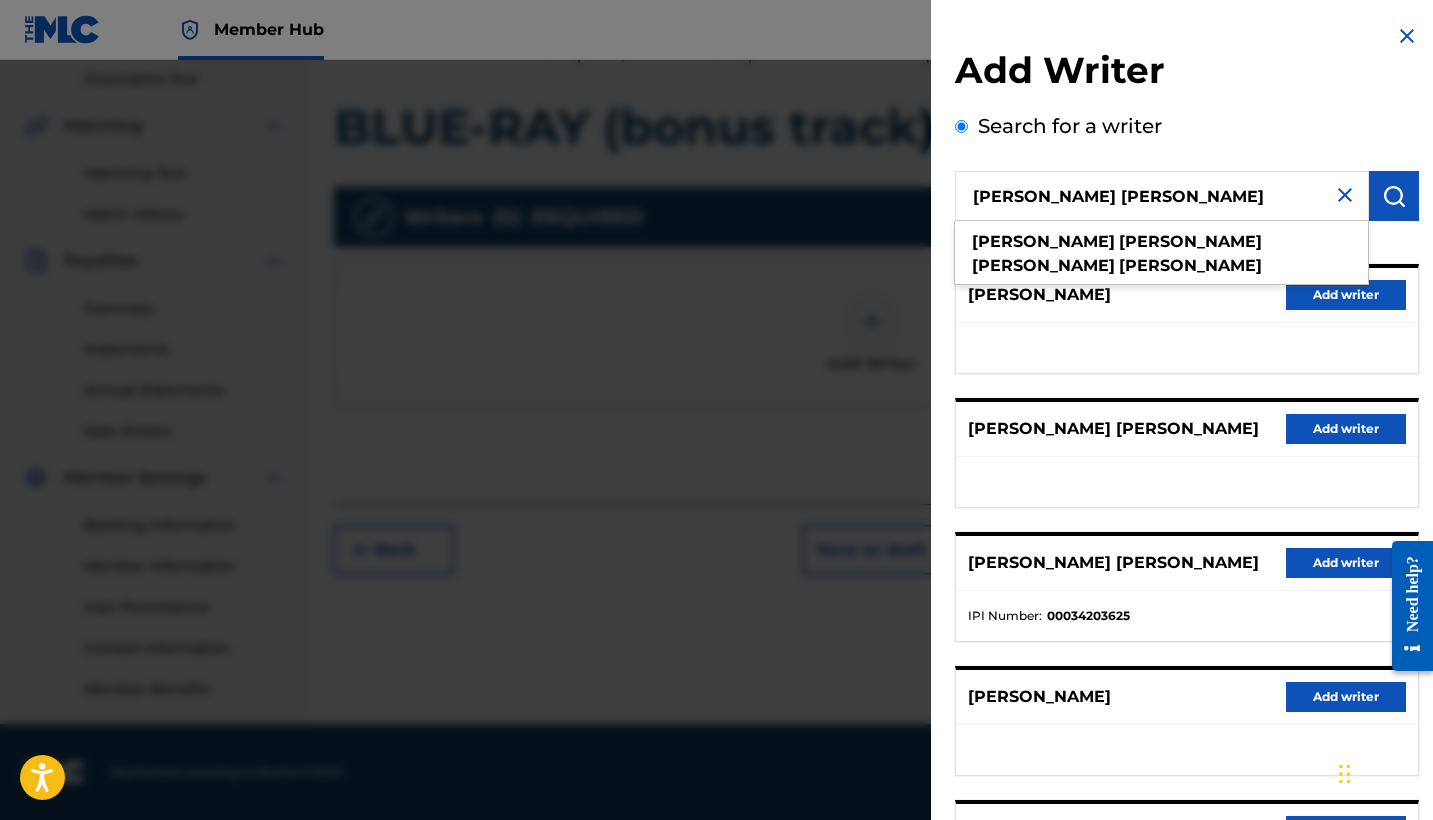
type input "[PERSON_NAME] [PERSON_NAME]"
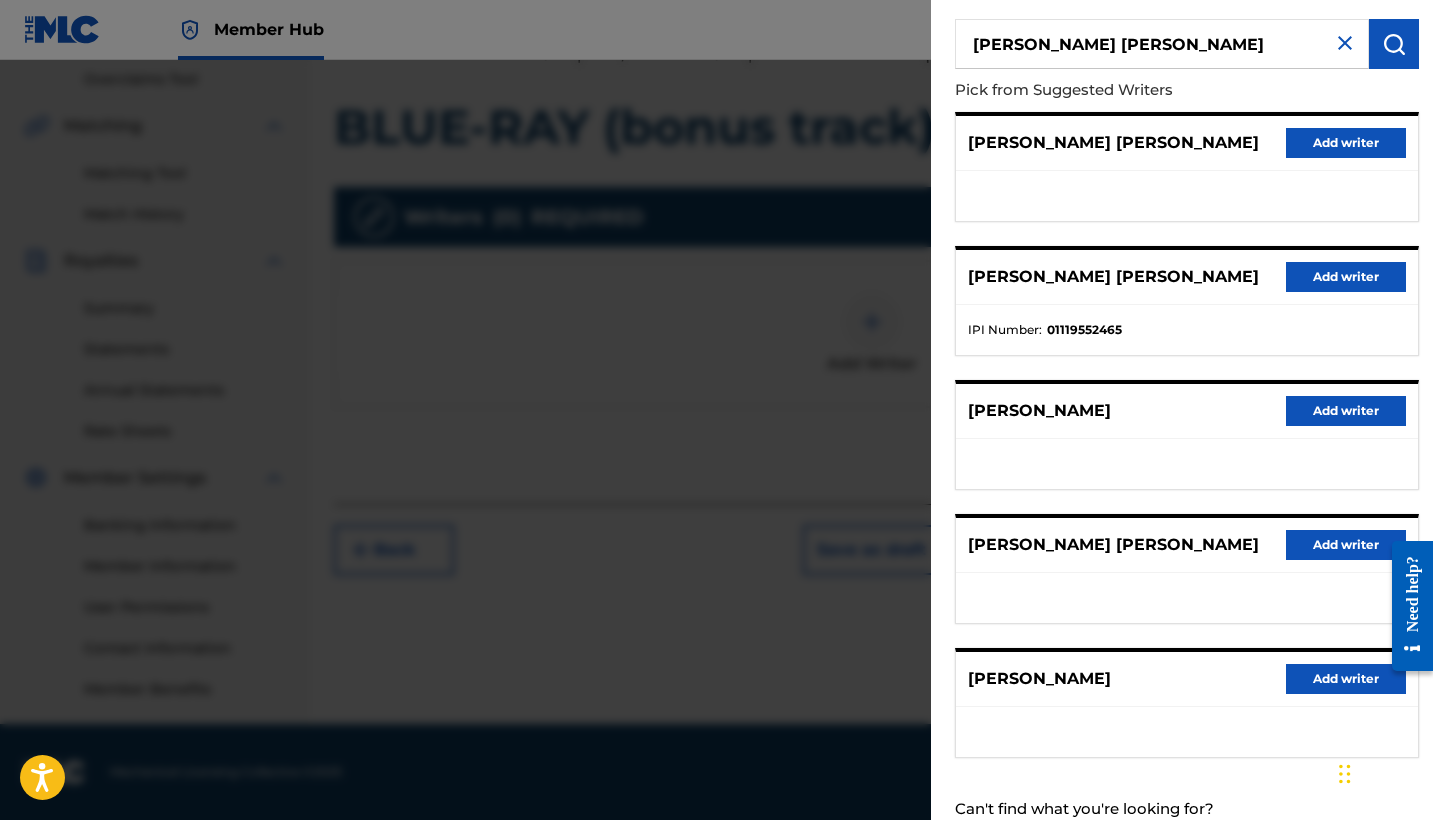
scroll to position [181, 0]
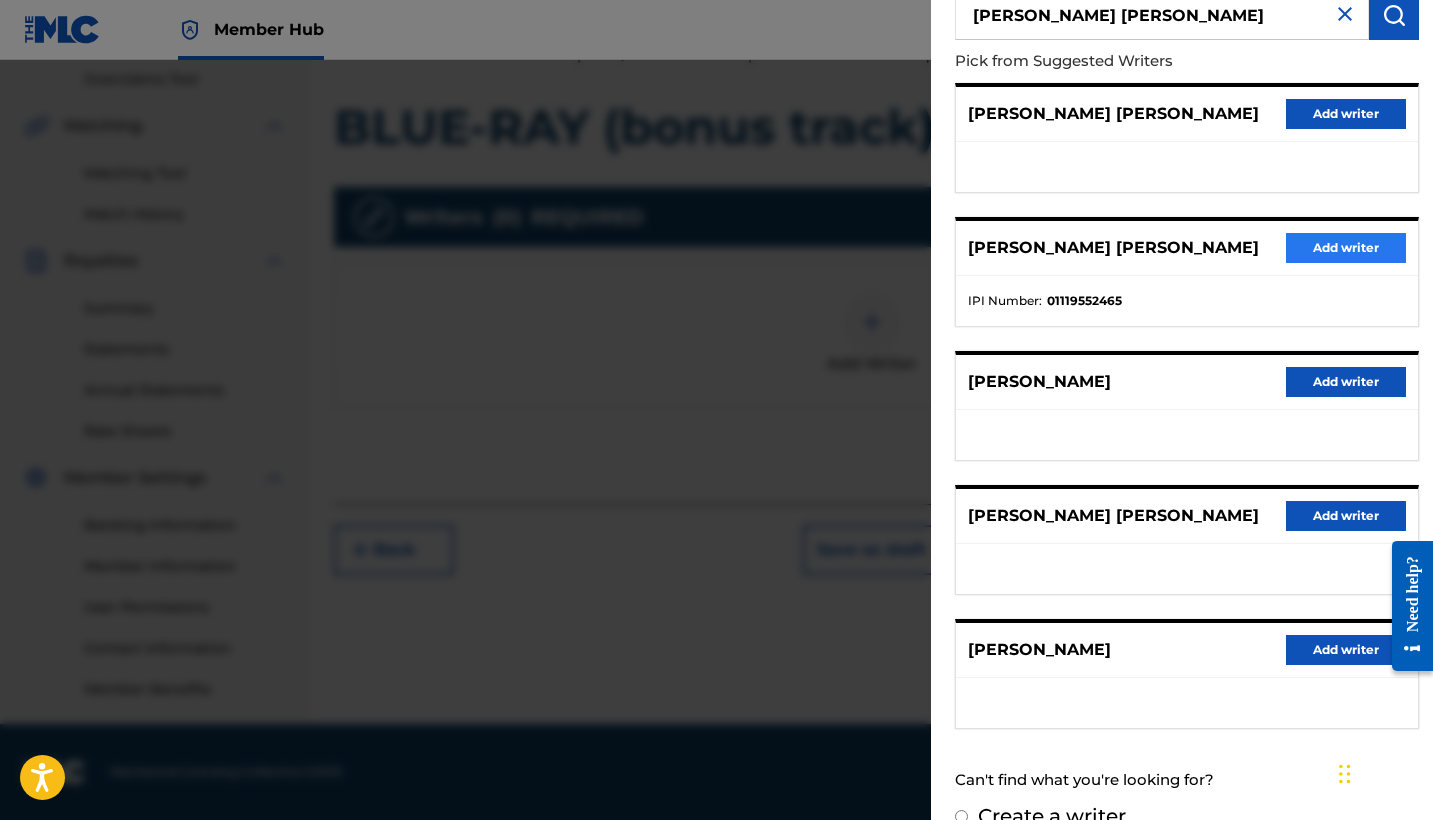
click at [1318, 263] on button "Add writer" at bounding box center [1346, 248] width 120 height 30
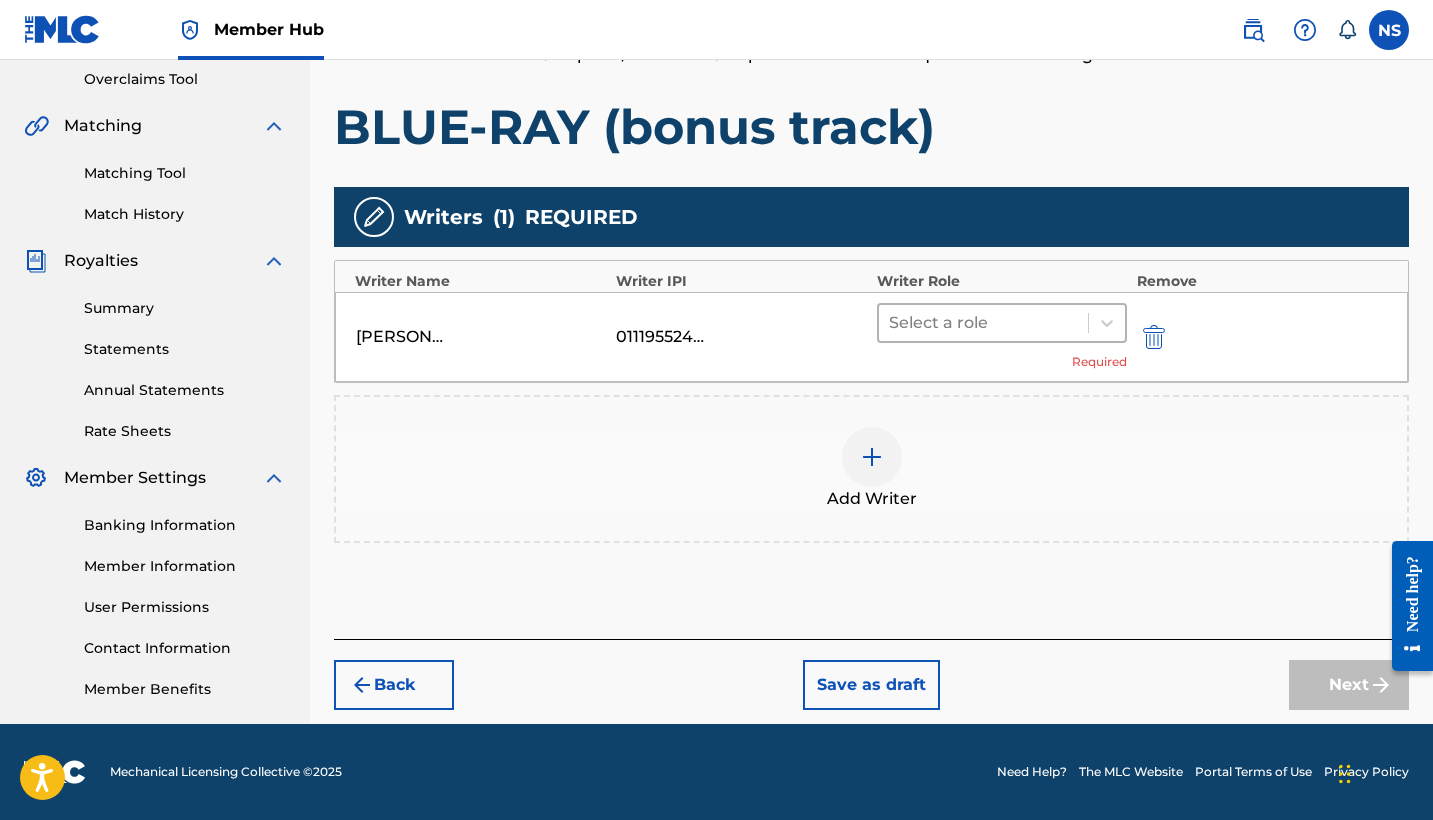
click at [969, 330] on div at bounding box center [983, 323] width 189 height 28
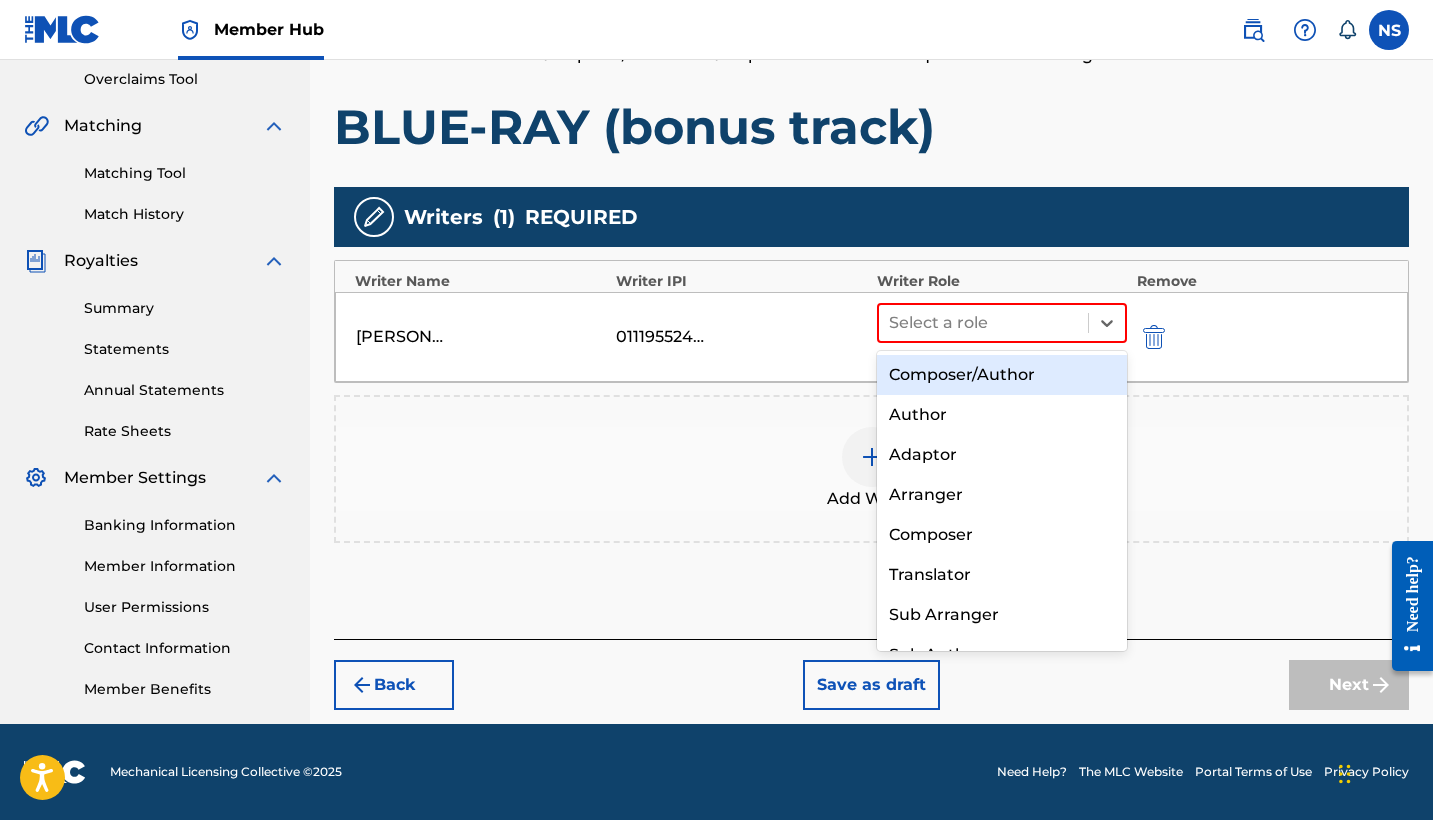
click at [982, 384] on div "Composer/Author" at bounding box center [1002, 375] width 250 height 40
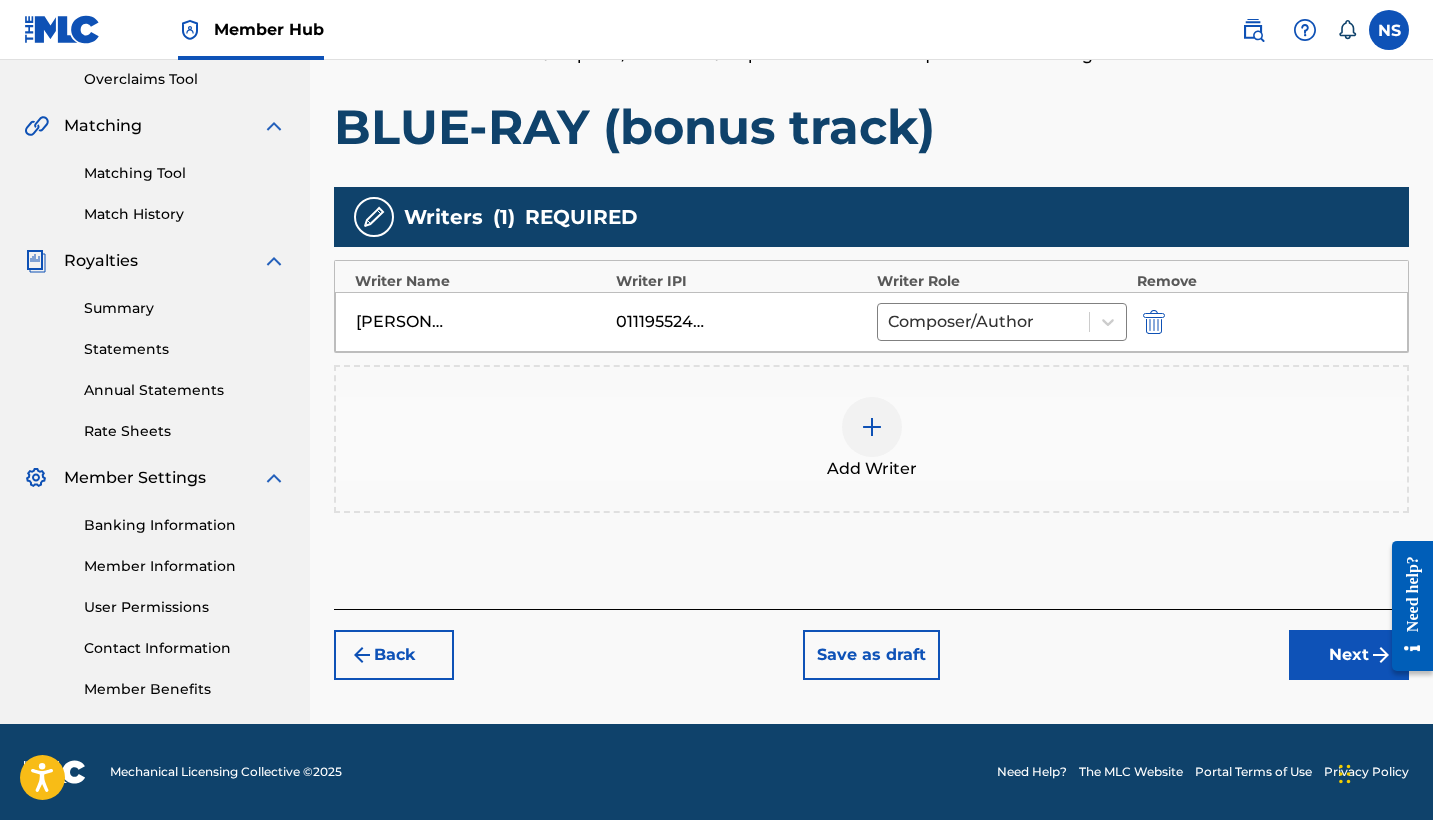
click at [855, 420] on div at bounding box center [872, 427] width 60 height 60
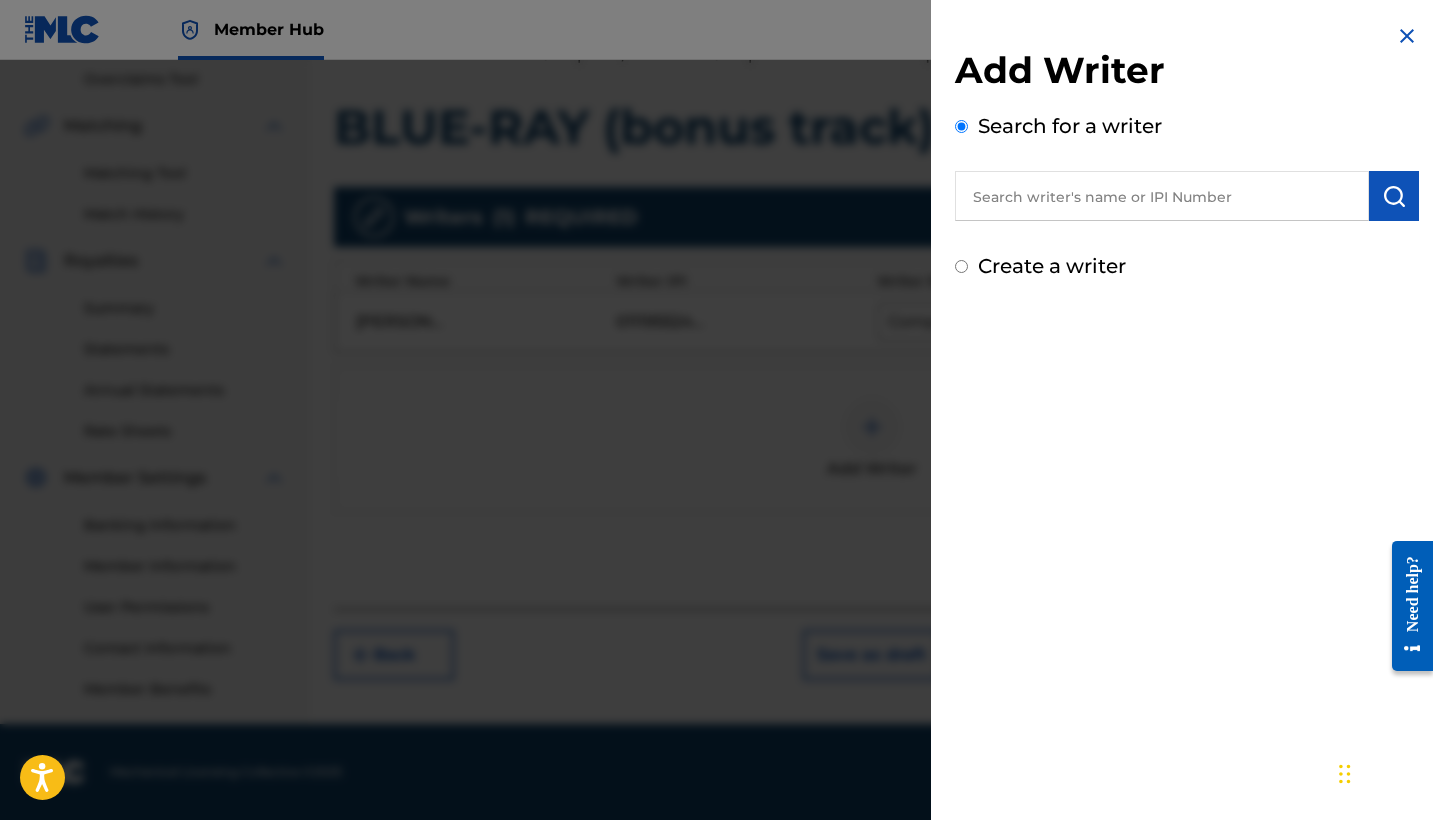
click at [1030, 170] on div "Search for a writer" at bounding box center [1187, 166] width 464 height 110
click at [1044, 194] on input "text" at bounding box center [1162, 196] width 414 height 50
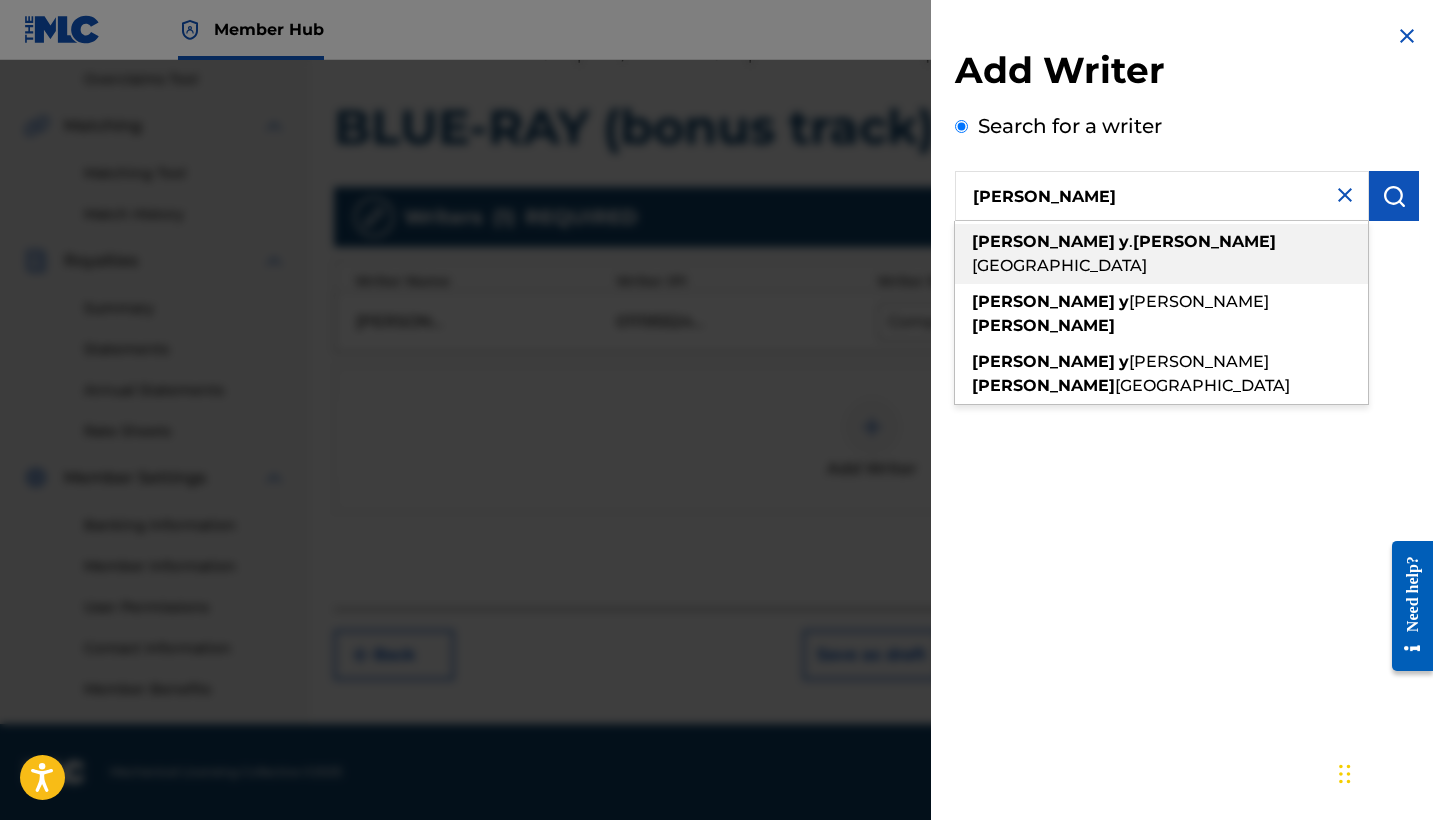
click at [1133, 238] on strong "jimenez" at bounding box center [1204, 241] width 143 height 19
type input "joseph y. jimenez cartagena"
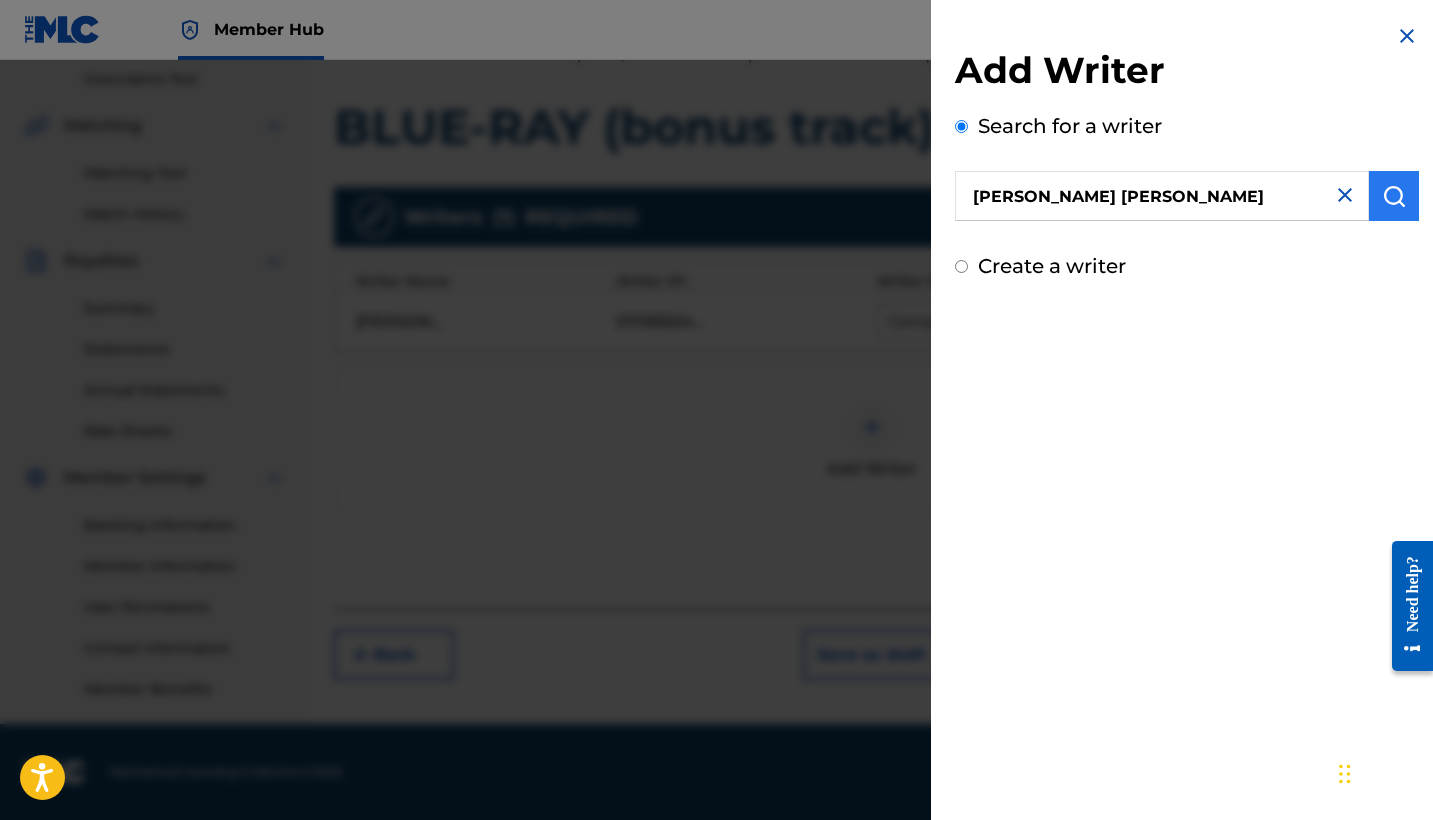
click at [1372, 202] on button "submit" at bounding box center [1394, 196] width 50 height 50
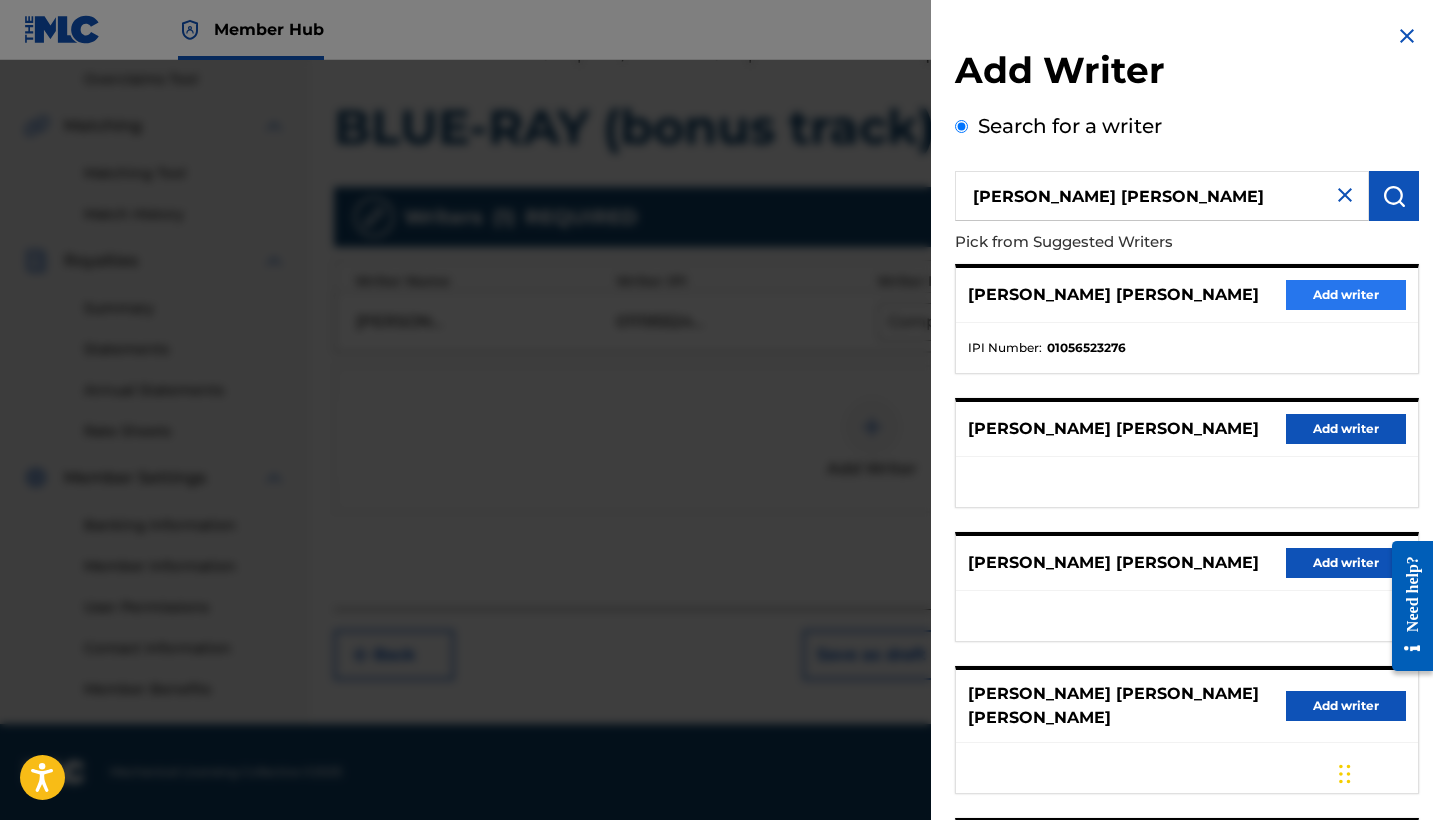
click at [1356, 296] on button "Add writer" at bounding box center [1346, 295] width 120 height 30
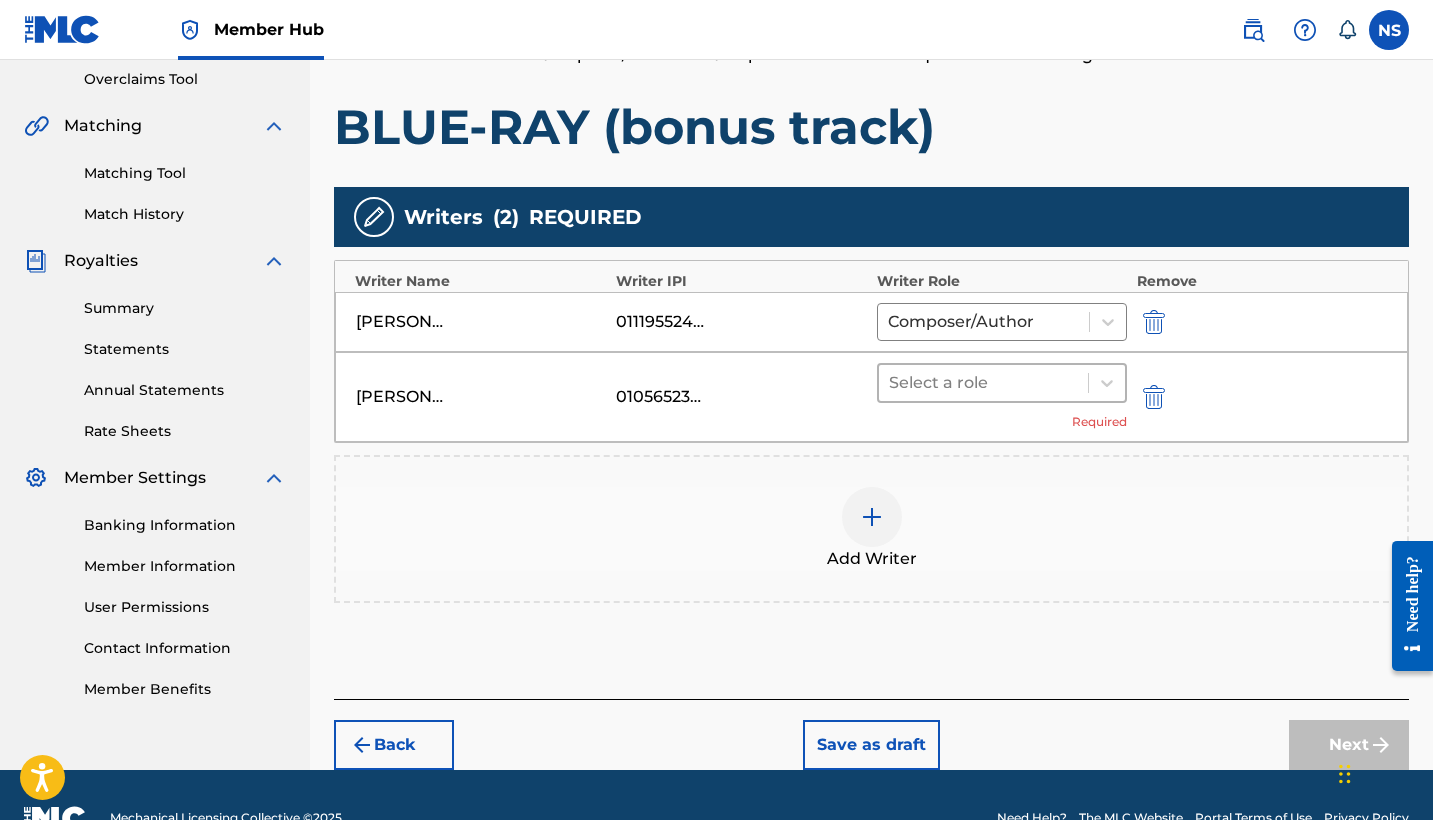
click at [999, 365] on div "Select a role" at bounding box center [983, 383] width 209 height 36
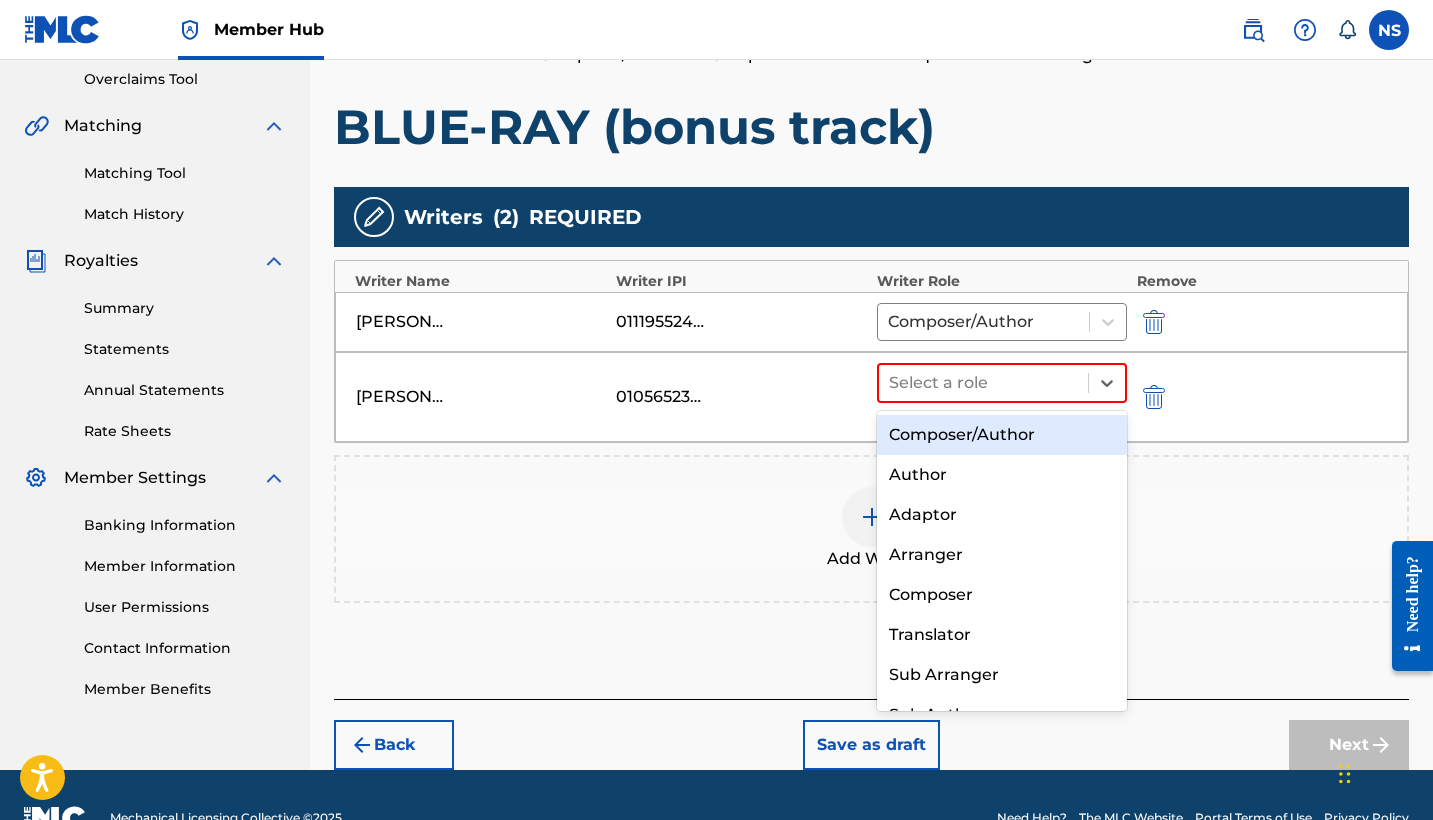
click at [1005, 437] on div "Composer/Author" at bounding box center [1002, 435] width 250 height 40
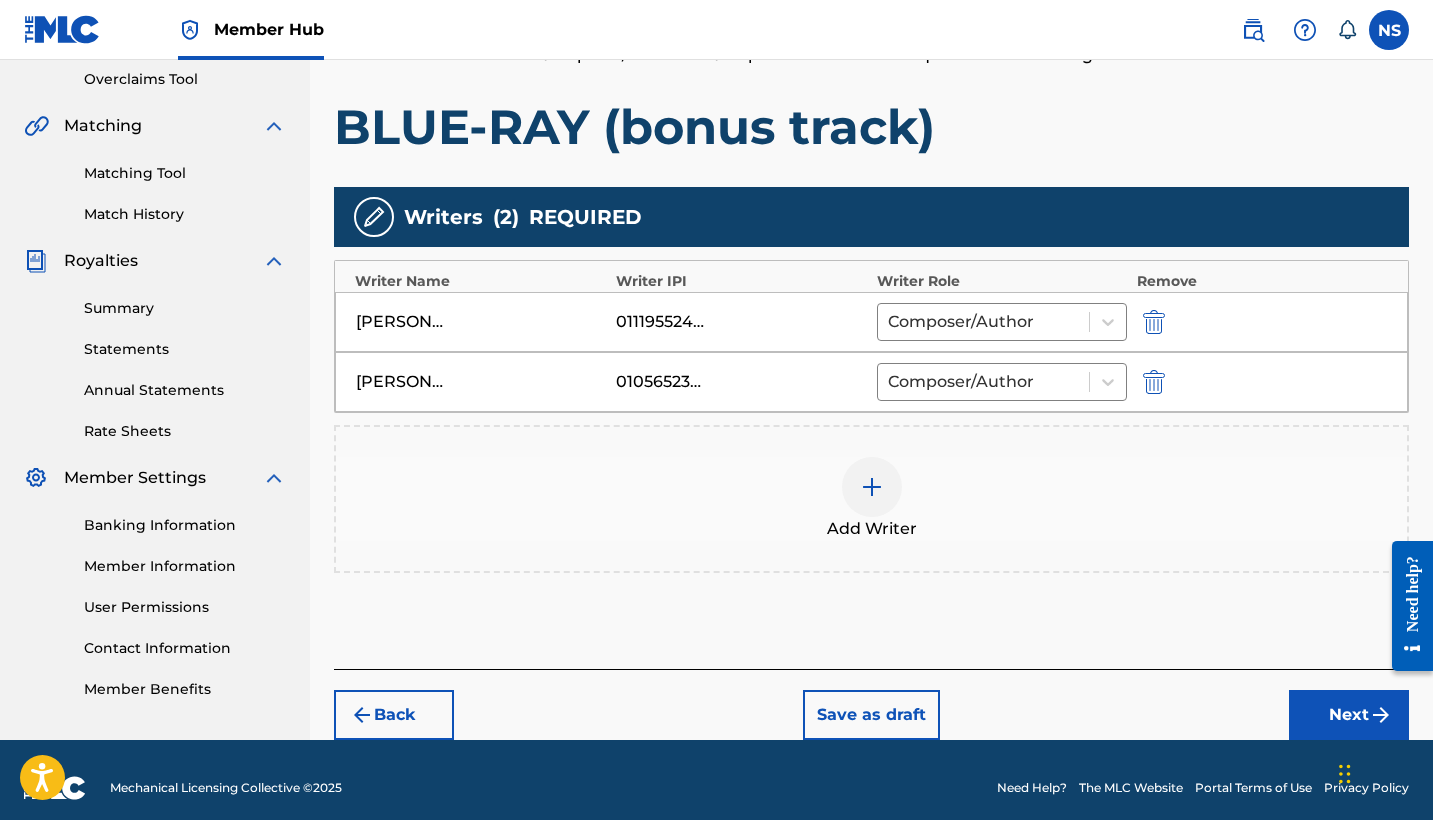
click at [884, 488] on div at bounding box center [872, 487] width 60 height 60
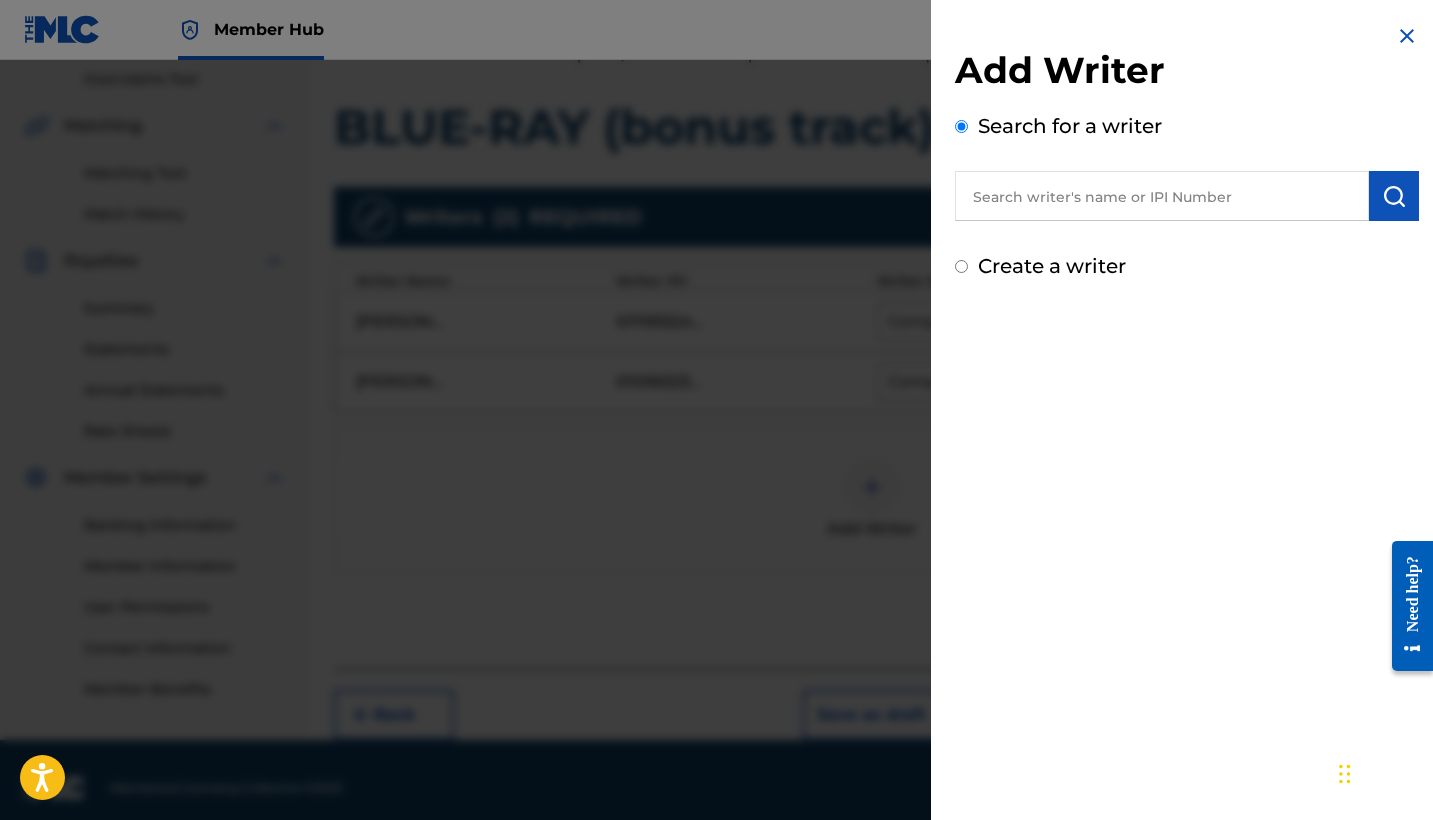
click at [1067, 226] on div "Add Writer Search for a writer Create a writer" at bounding box center [1187, 164] width 464 height 233
click at [1050, 212] on input "text" at bounding box center [1162, 196] width 414 height 50
paste input "CRUZ ROSARIO, KEMUEL"
click at [1109, 201] on input "CRUZ ROSARIO, KEMUEL" at bounding box center [1162, 196] width 414 height 50
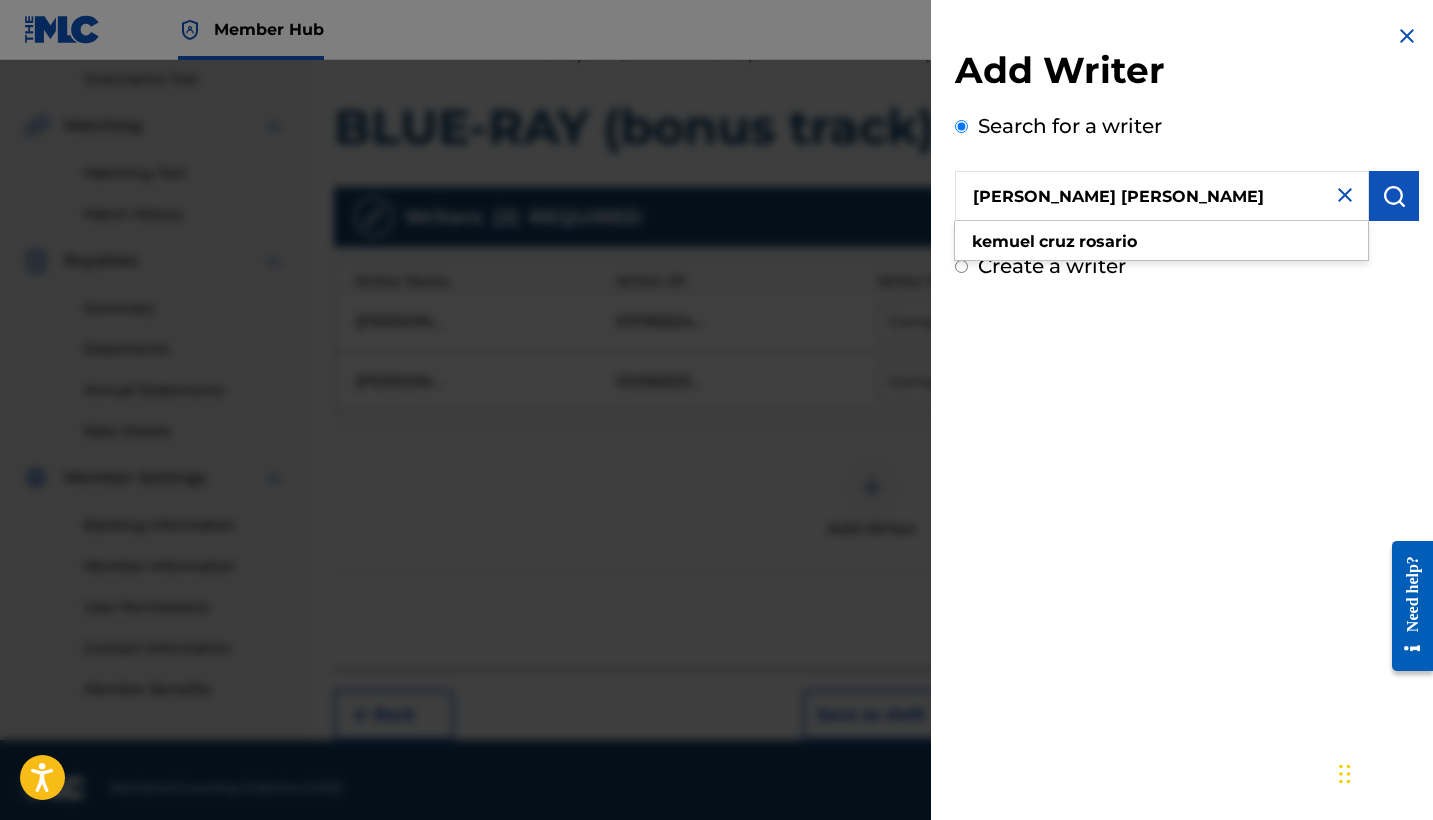
drag, startPoint x: 1105, startPoint y: 194, endPoint x: 942, endPoint y: 196, distance: 163.0
click at [942, 196] on div "Add Writer Search for a writer CRUZ ROSARIO KEMUEL kemuel cruz rosario Create a…" at bounding box center [1187, 152] width 512 height 305
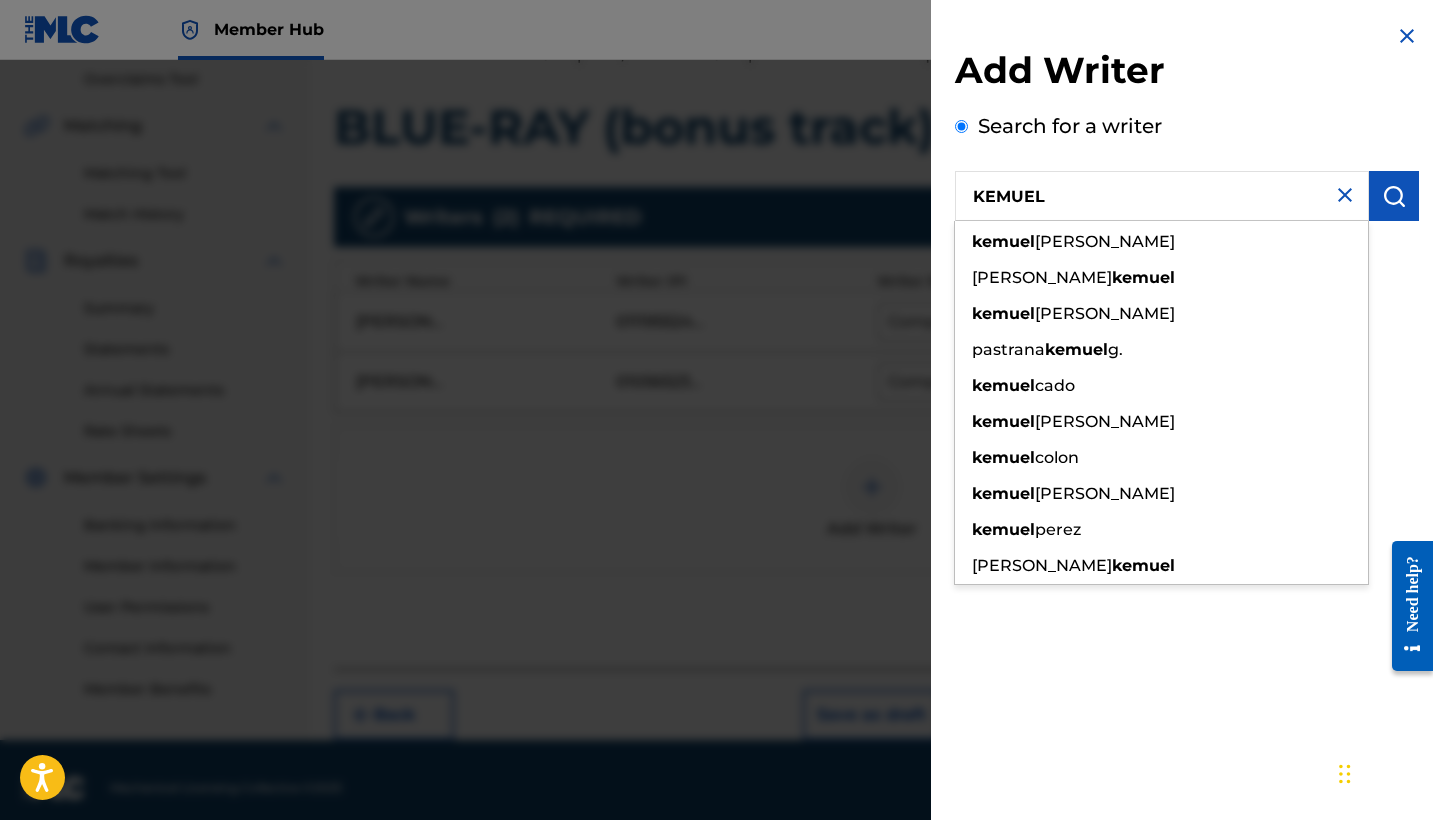
click at [1068, 205] on input "KEMUEL" at bounding box center [1162, 196] width 414 height 50
paste input "[PERSON_NAME]"
type input "[PERSON_NAME]"
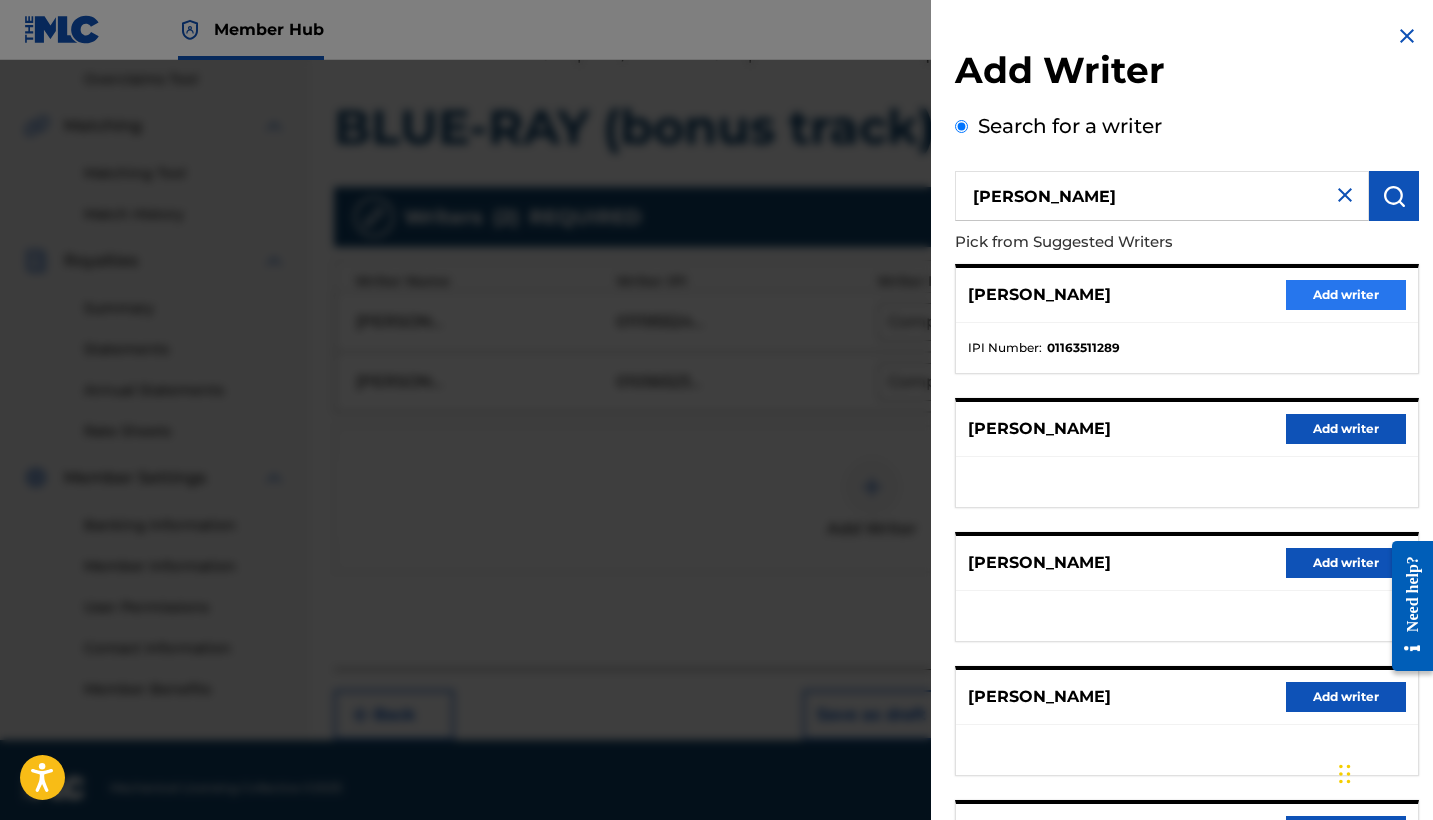
click at [1339, 292] on button "Add writer" at bounding box center [1346, 295] width 120 height 30
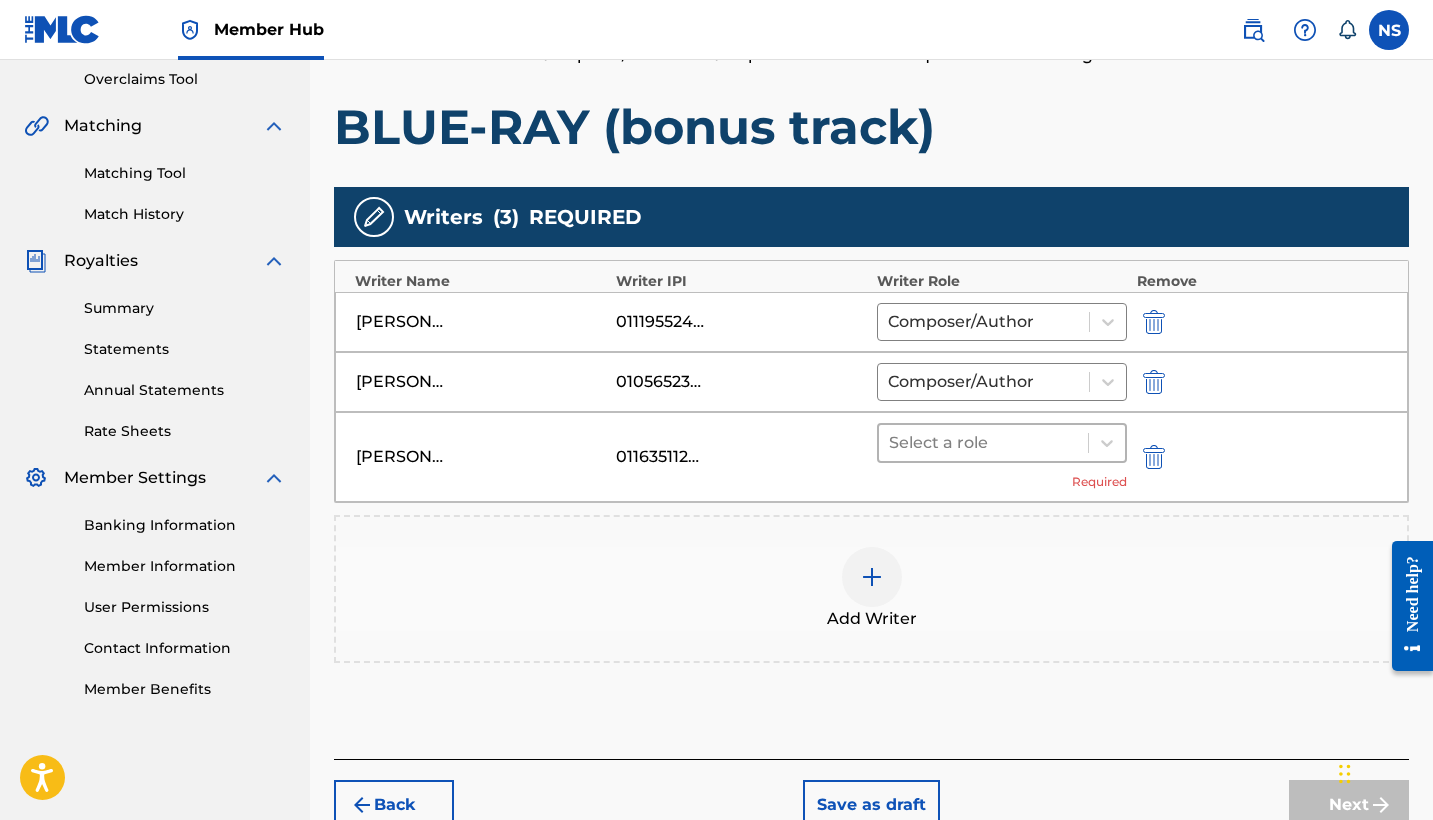
click at [985, 447] on div at bounding box center [983, 443] width 189 height 28
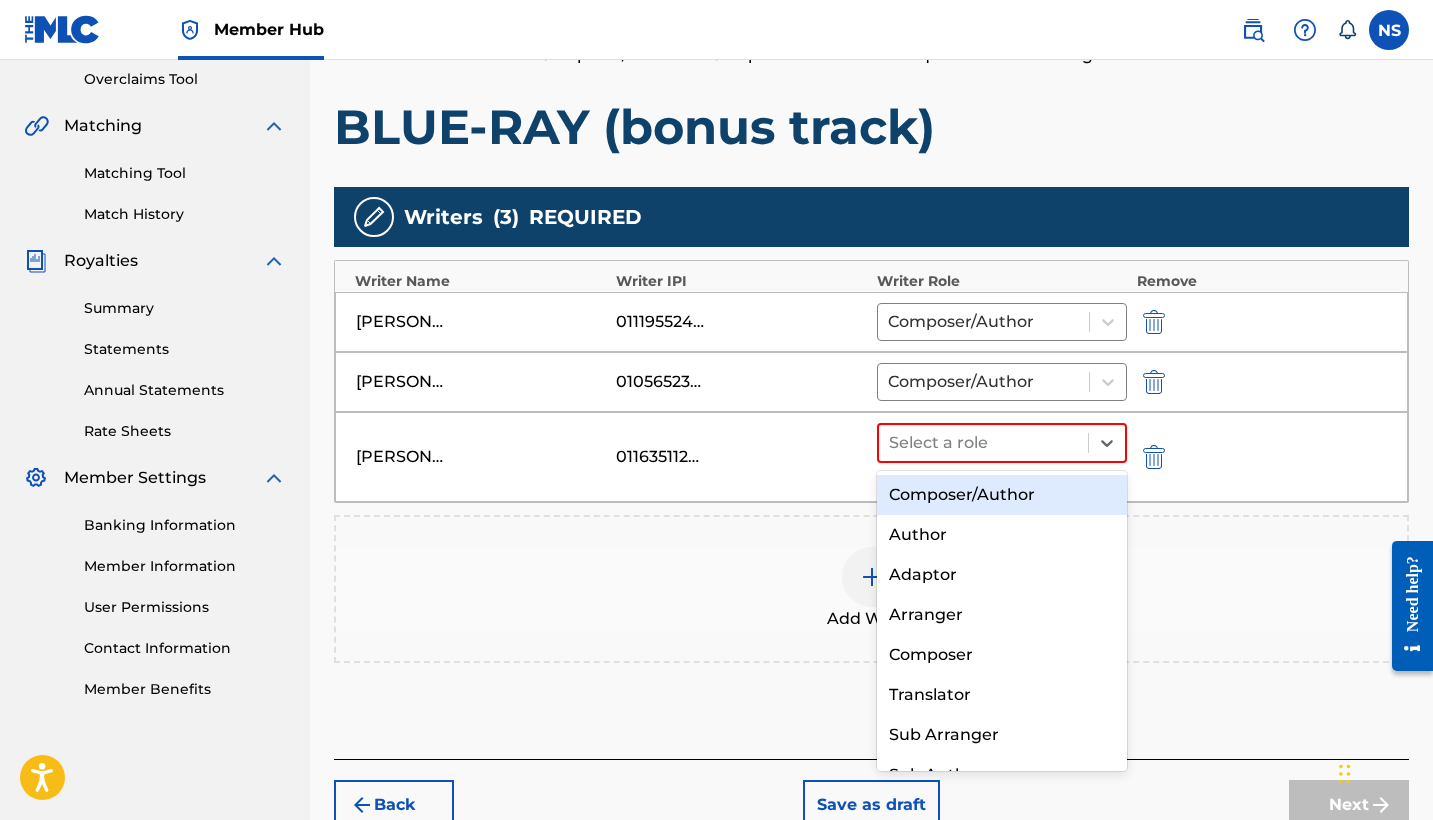
click at [988, 483] on div "Composer/Author" at bounding box center [1002, 495] width 250 height 40
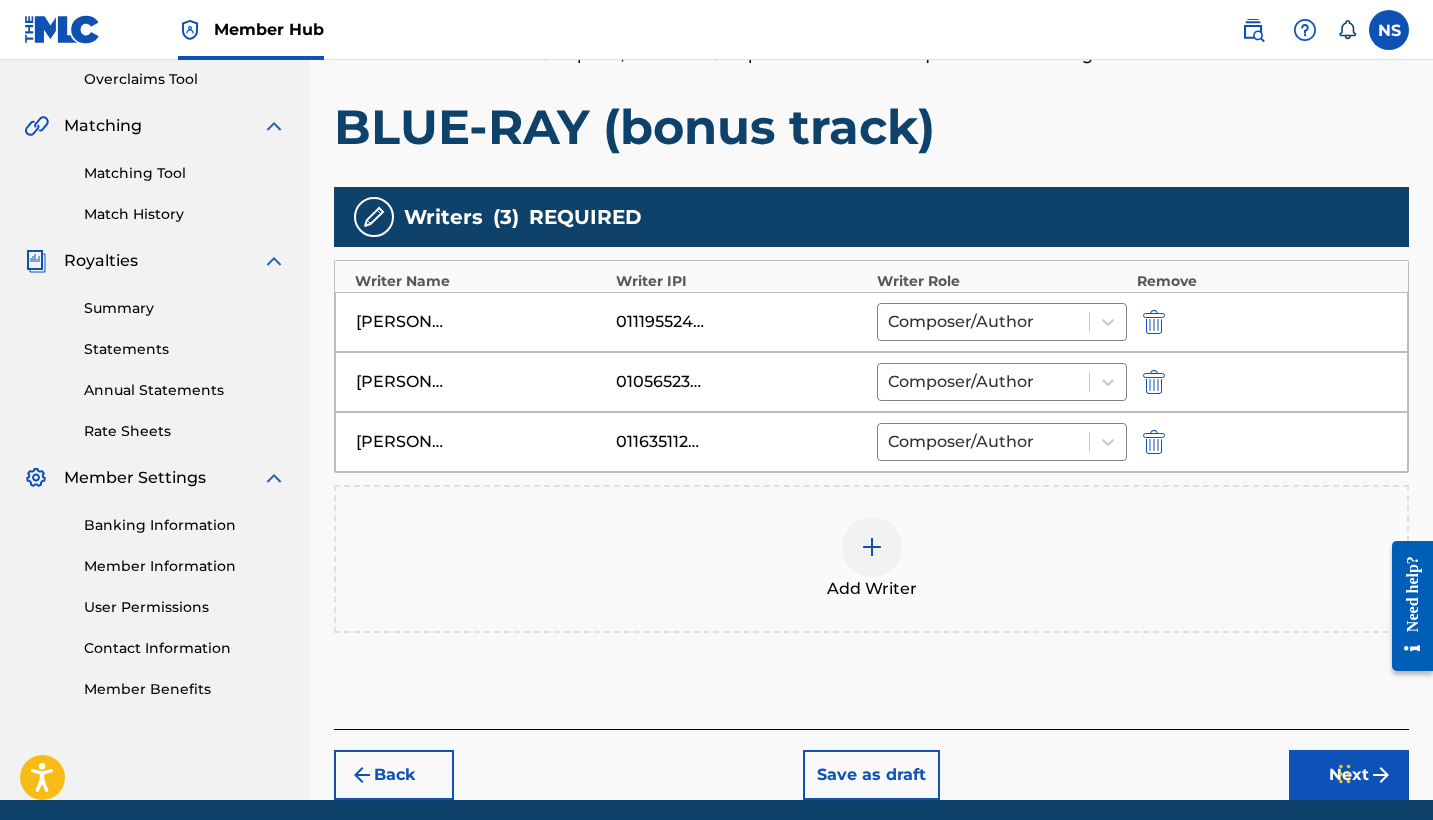
click at [875, 545] on img at bounding box center [872, 547] width 24 height 24
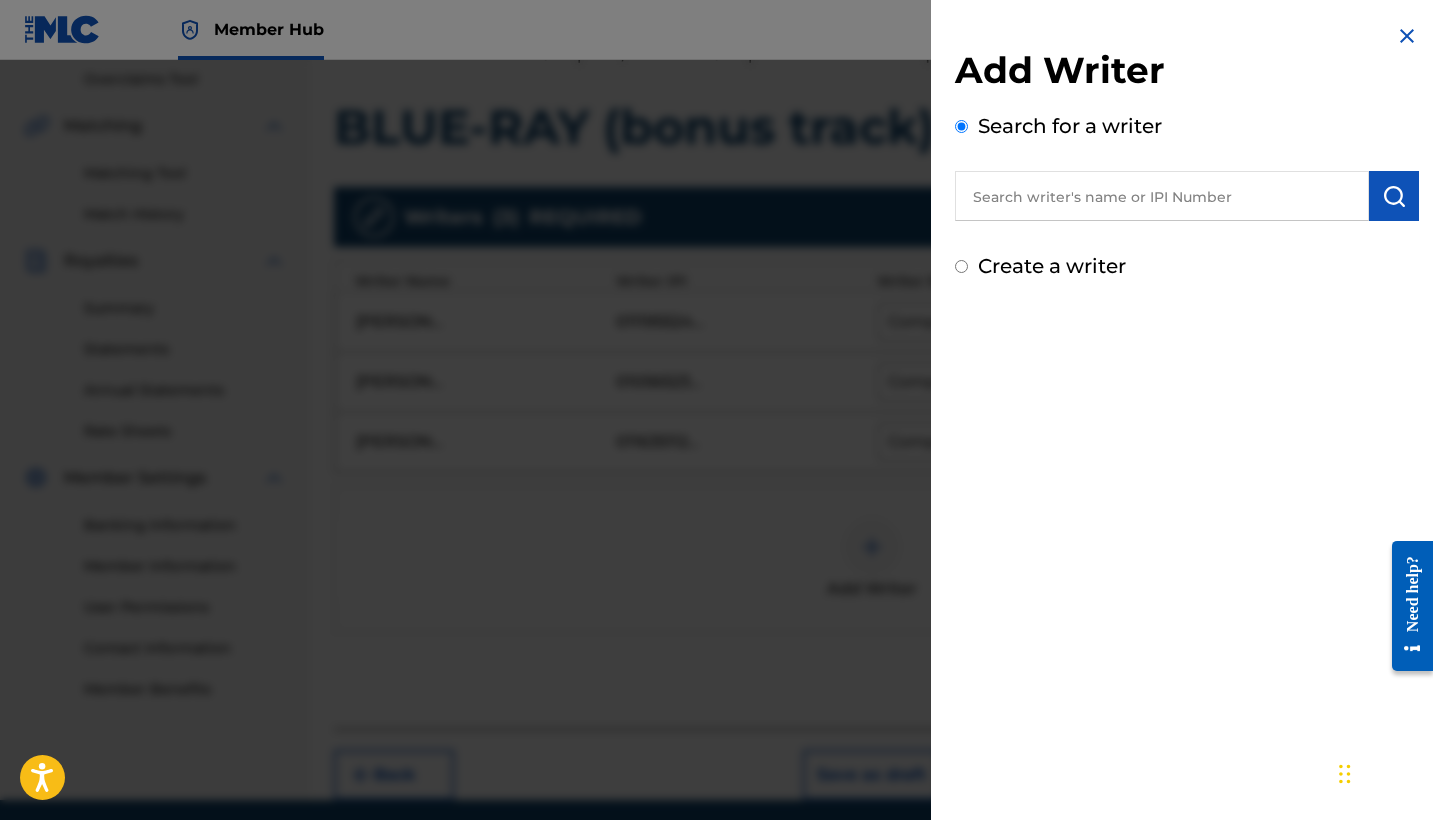
click at [1071, 213] on input "text" at bounding box center [1162, 196] width 414 height 50
paste input "1078192147"
type input "1078192147"
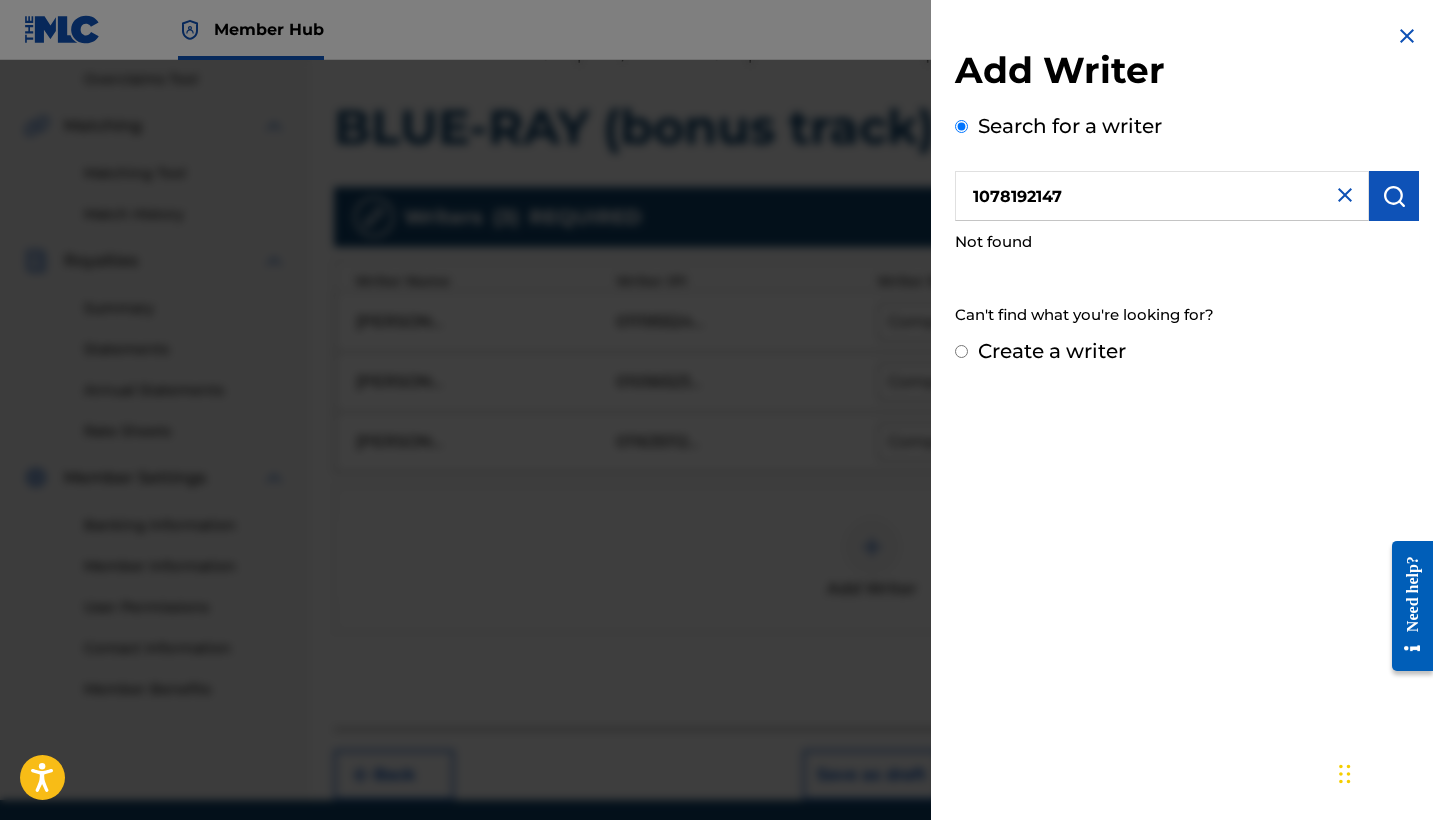
click at [1071, 339] on label "Create a writer" at bounding box center [1052, 351] width 148 height 24
radio input "true"
click at [968, 345] on input "Create a writer" at bounding box center [961, 351] width 13 height 13
radio input "false"
radio input "true"
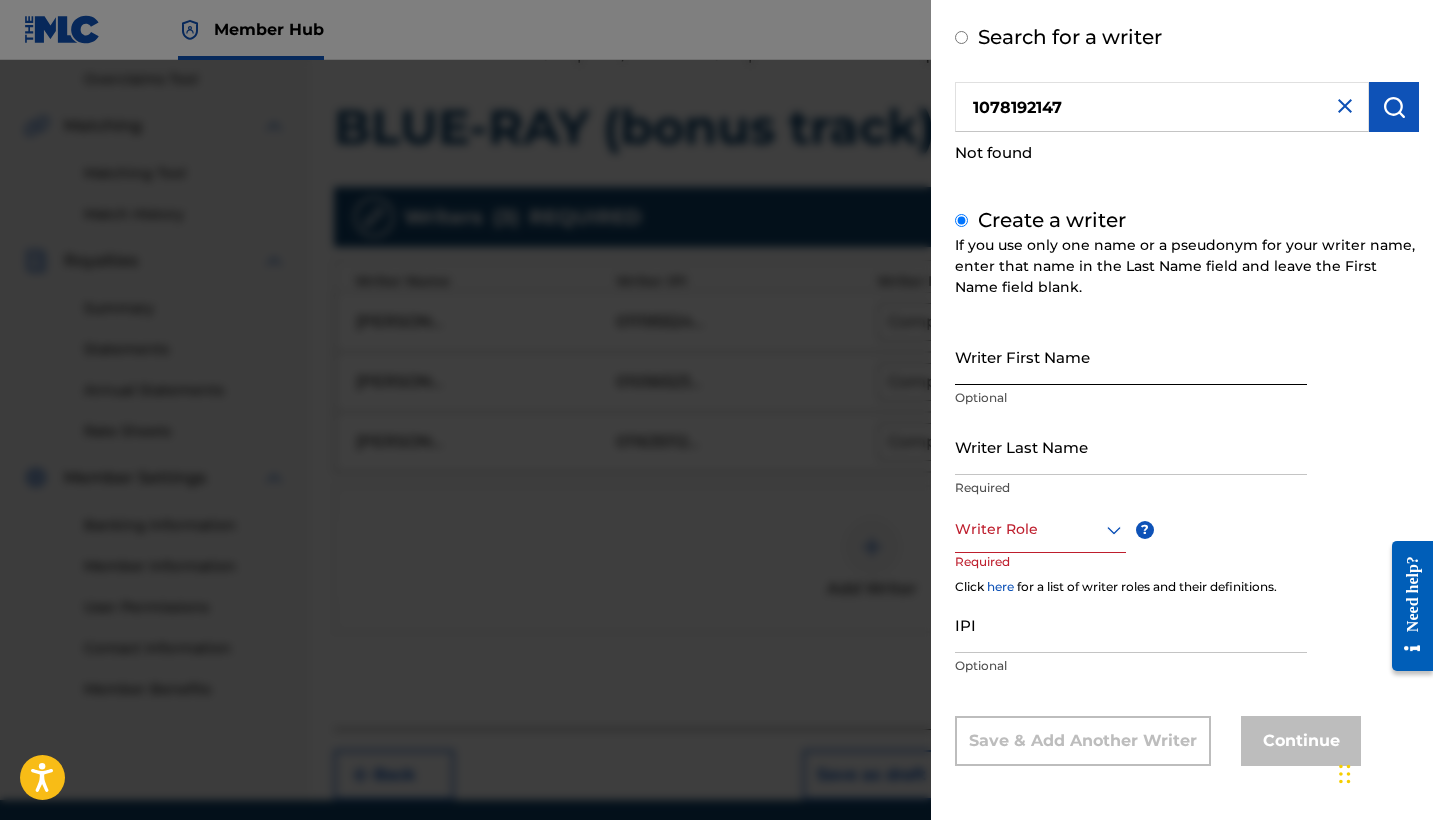
scroll to position [88, 0]
click at [1000, 656] on div "IPI Optional" at bounding box center [1131, 642] width 352 height 90
click at [991, 647] on input "IPI" at bounding box center [1131, 625] width 352 height 57
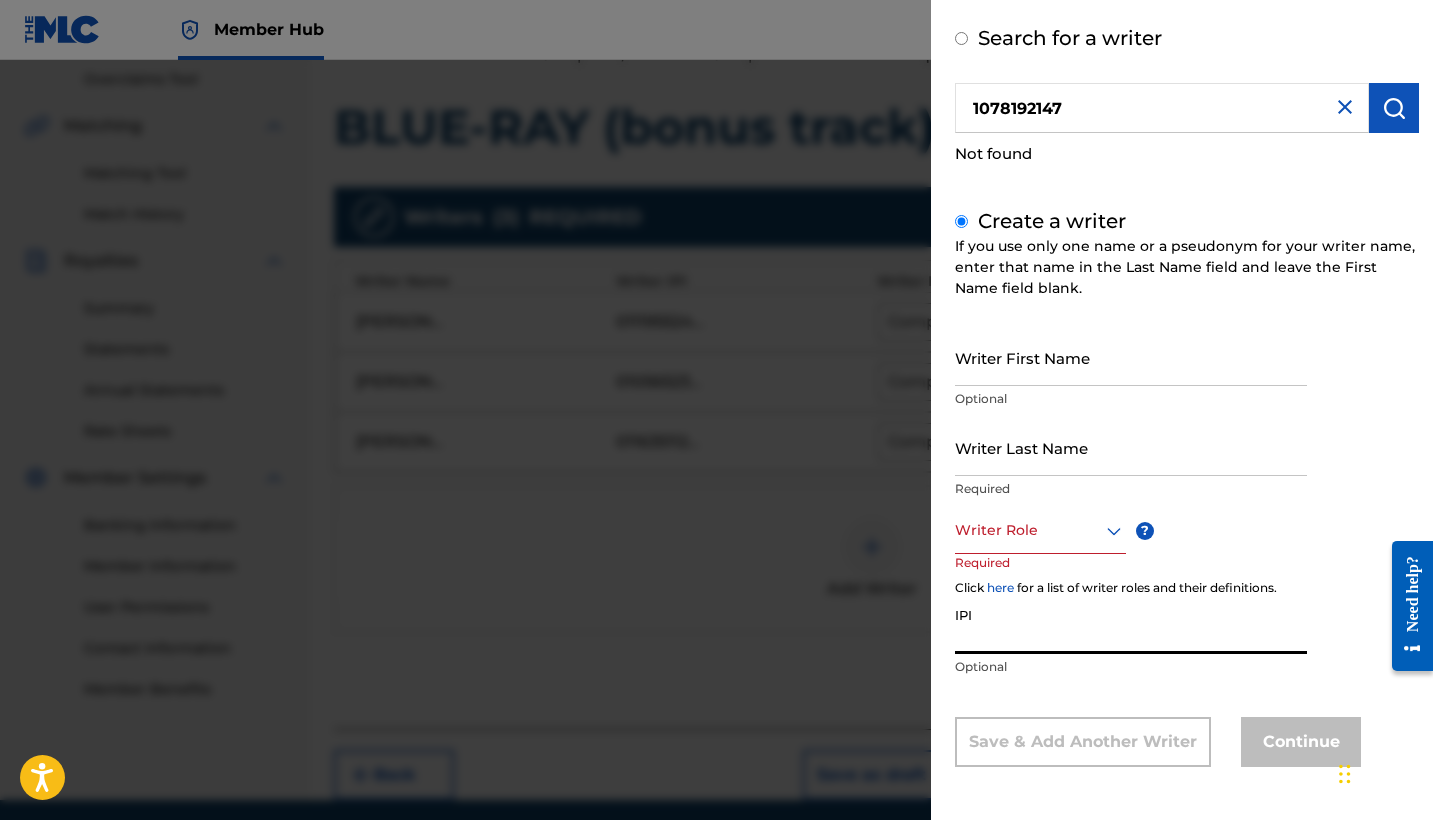
paste input "1078192147"
type input "1078192147"
click at [1027, 551] on div "Writer Role" at bounding box center [1040, 531] width 171 height 45
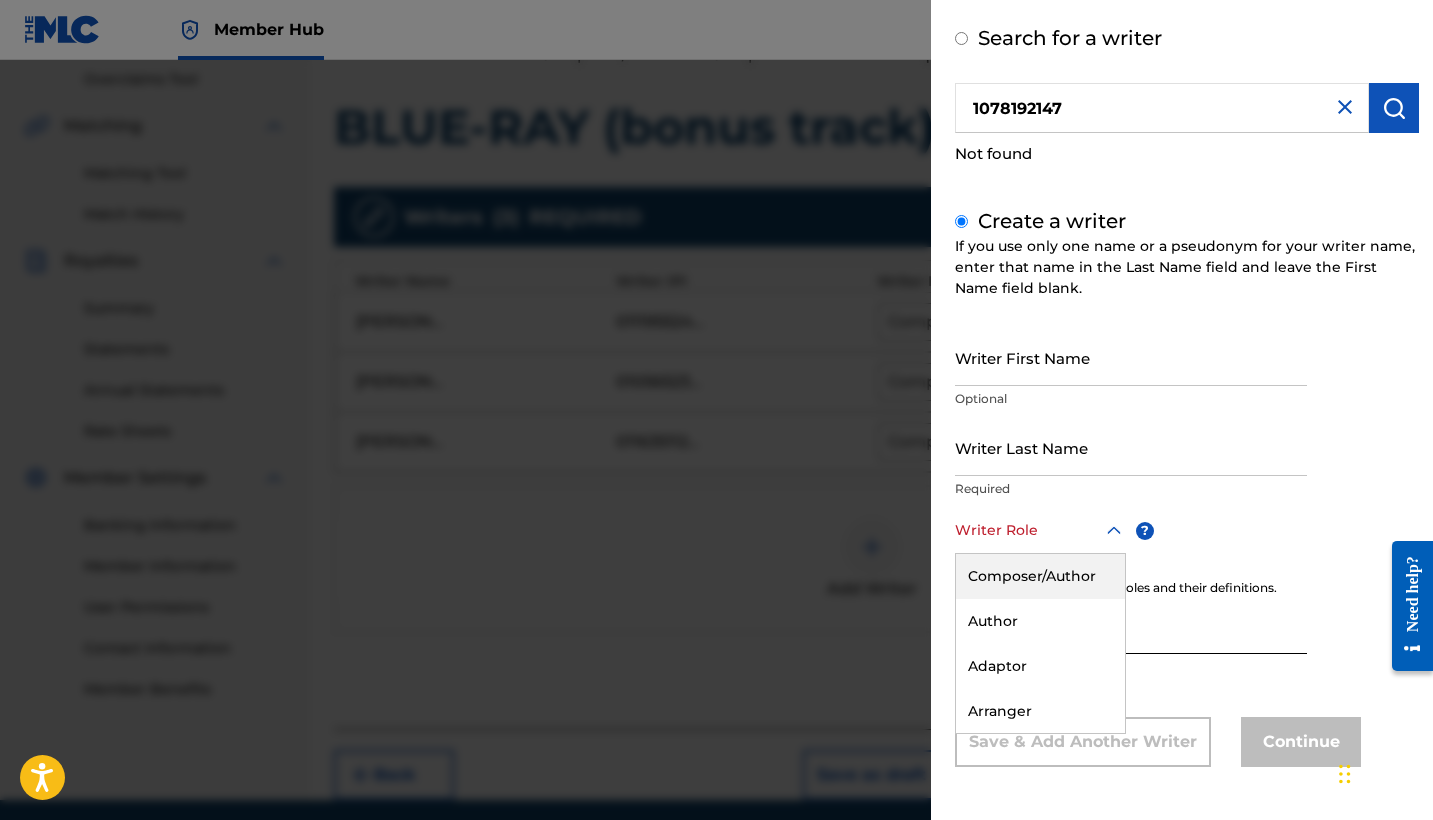
click at [1039, 583] on div "Composer/Author" at bounding box center [1040, 576] width 169 height 45
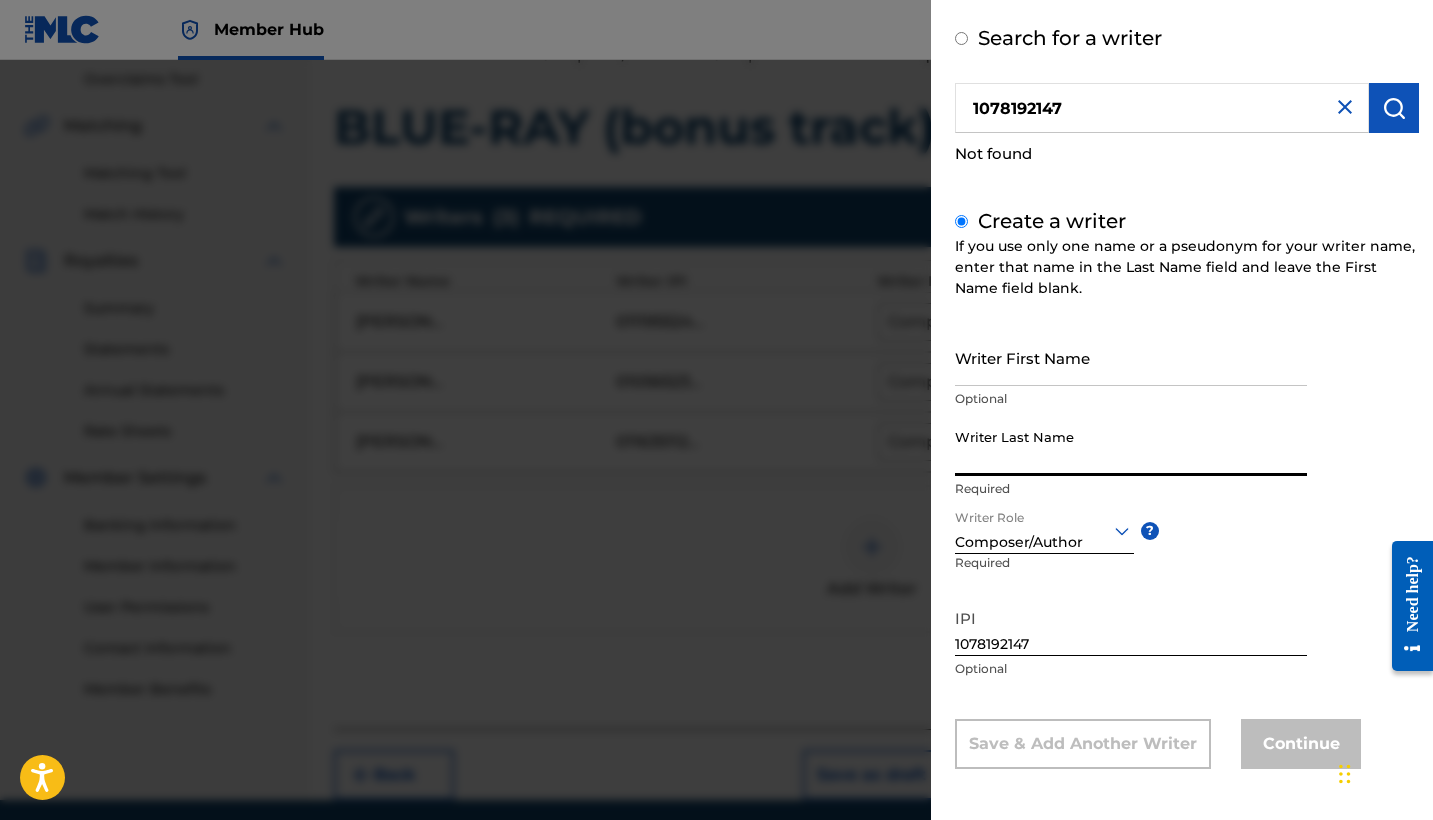
click at [1034, 445] on input "Writer Last Name" at bounding box center [1131, 447] width 352 height 57
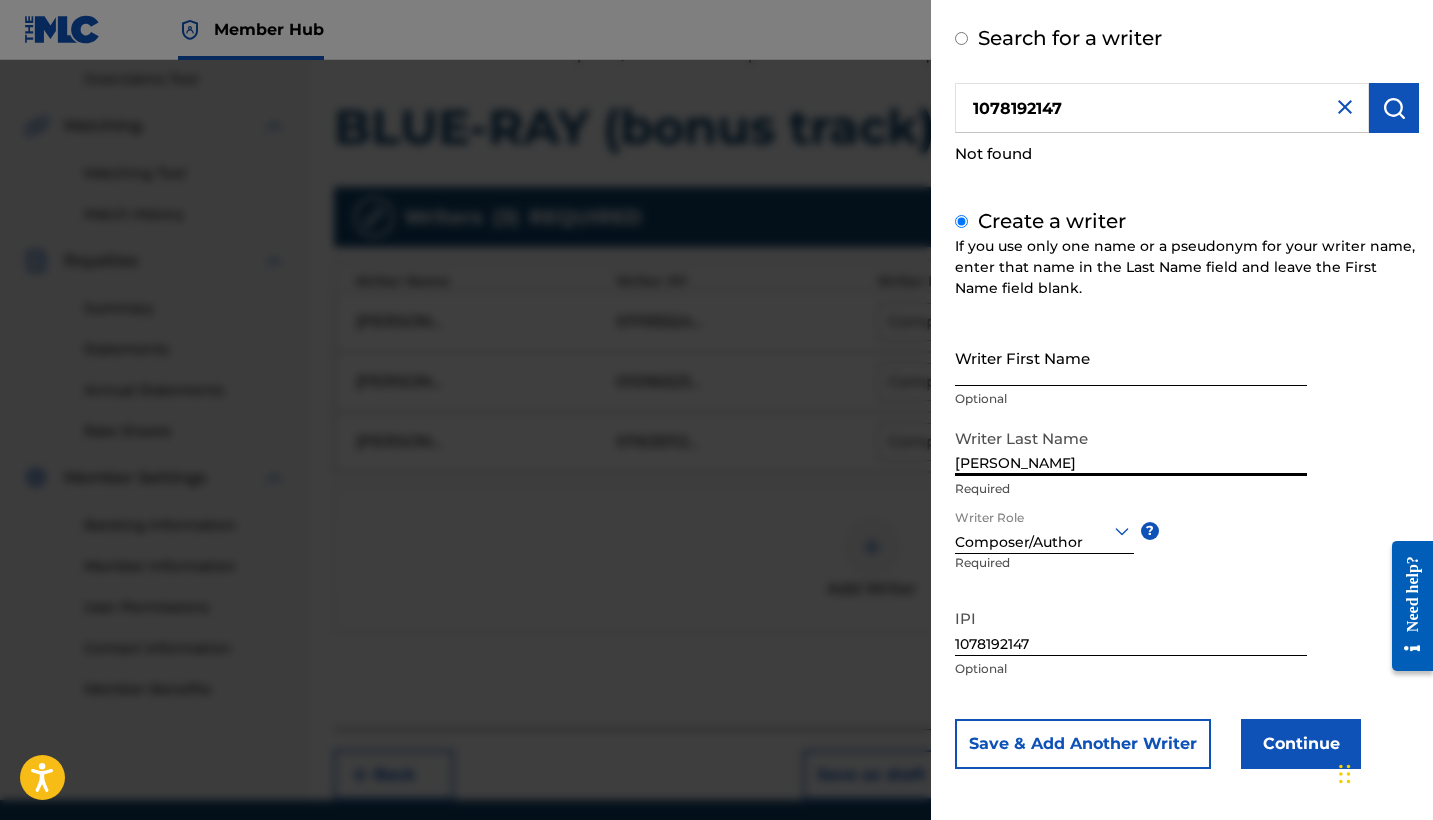
type input "[PERSON_NAME]"
click at [999, 376] on input "Writer First Name" at bounding box center [1131, 357] width 352 height 57
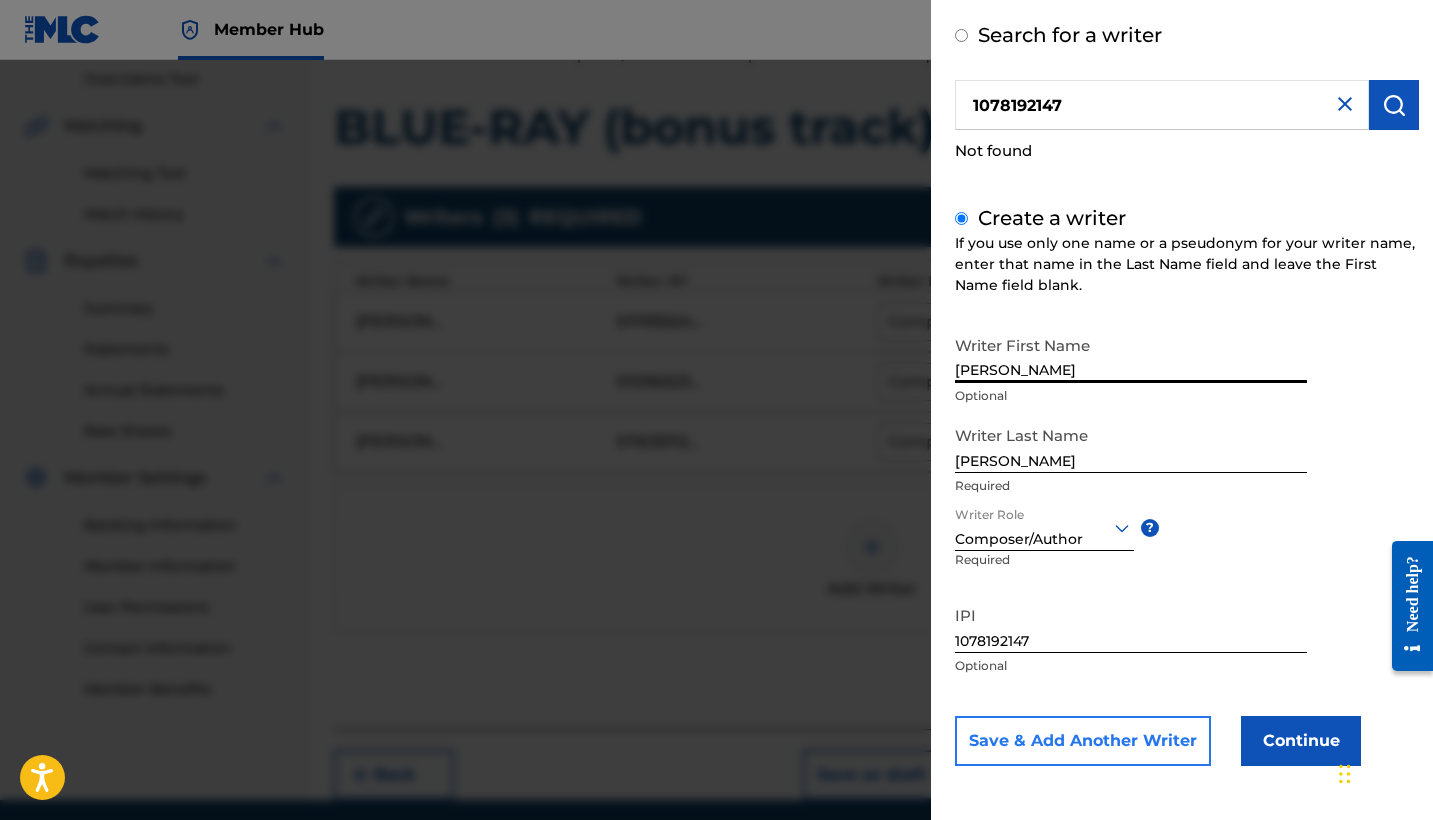
scroll to position [90, 0]
type input "Leonardo"
click at [1149, 737] on button "Save & Add Another Writer" at bounding box center [1083, 742] width 256 height 50
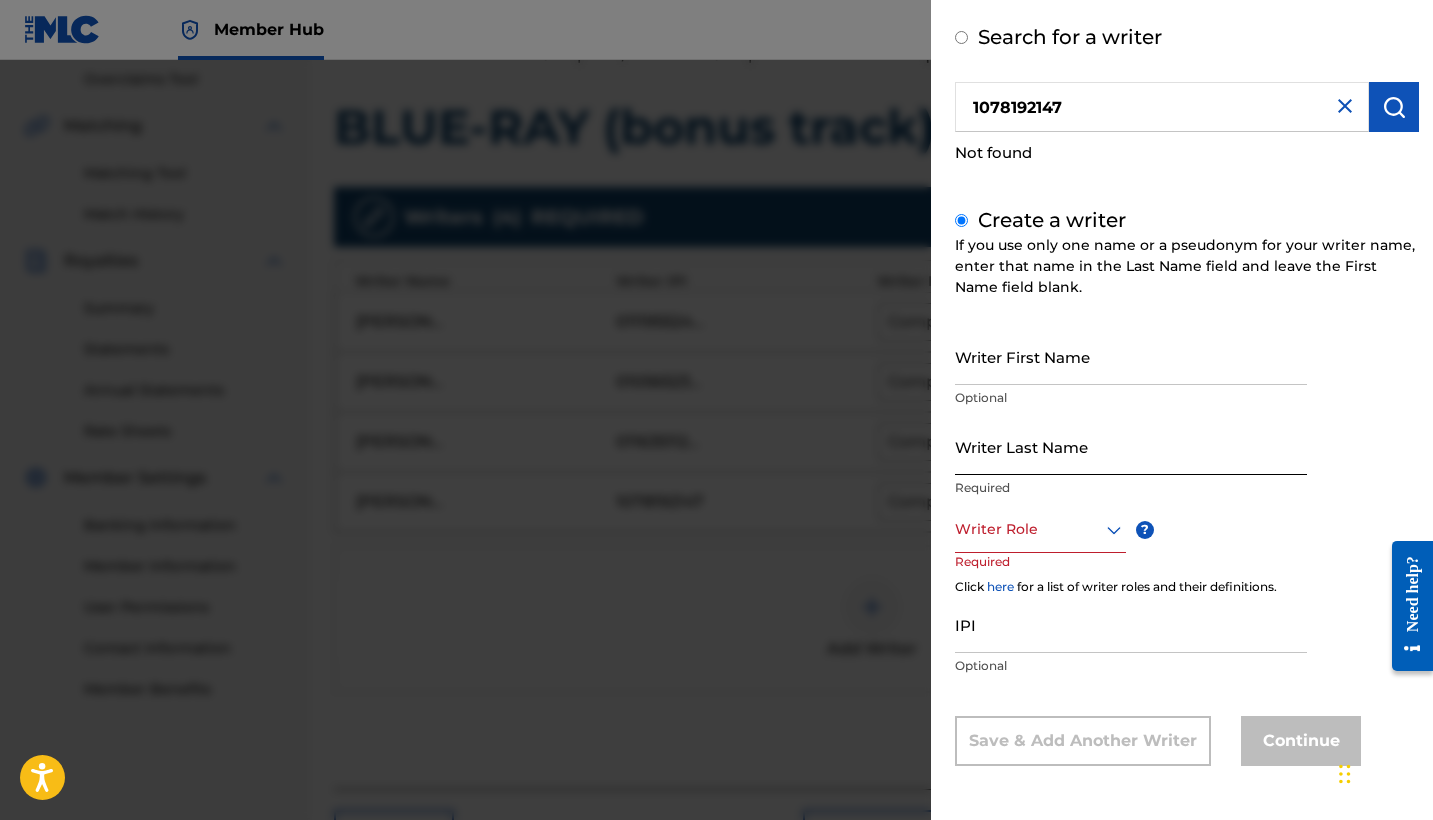
scroll to position [88, 0]
click at [1058, 542] on div at bounding box center [1040, 530] width 171 height 25
click at [1349, 109] on img at bounding box center [1345, 107] width 24 height 24
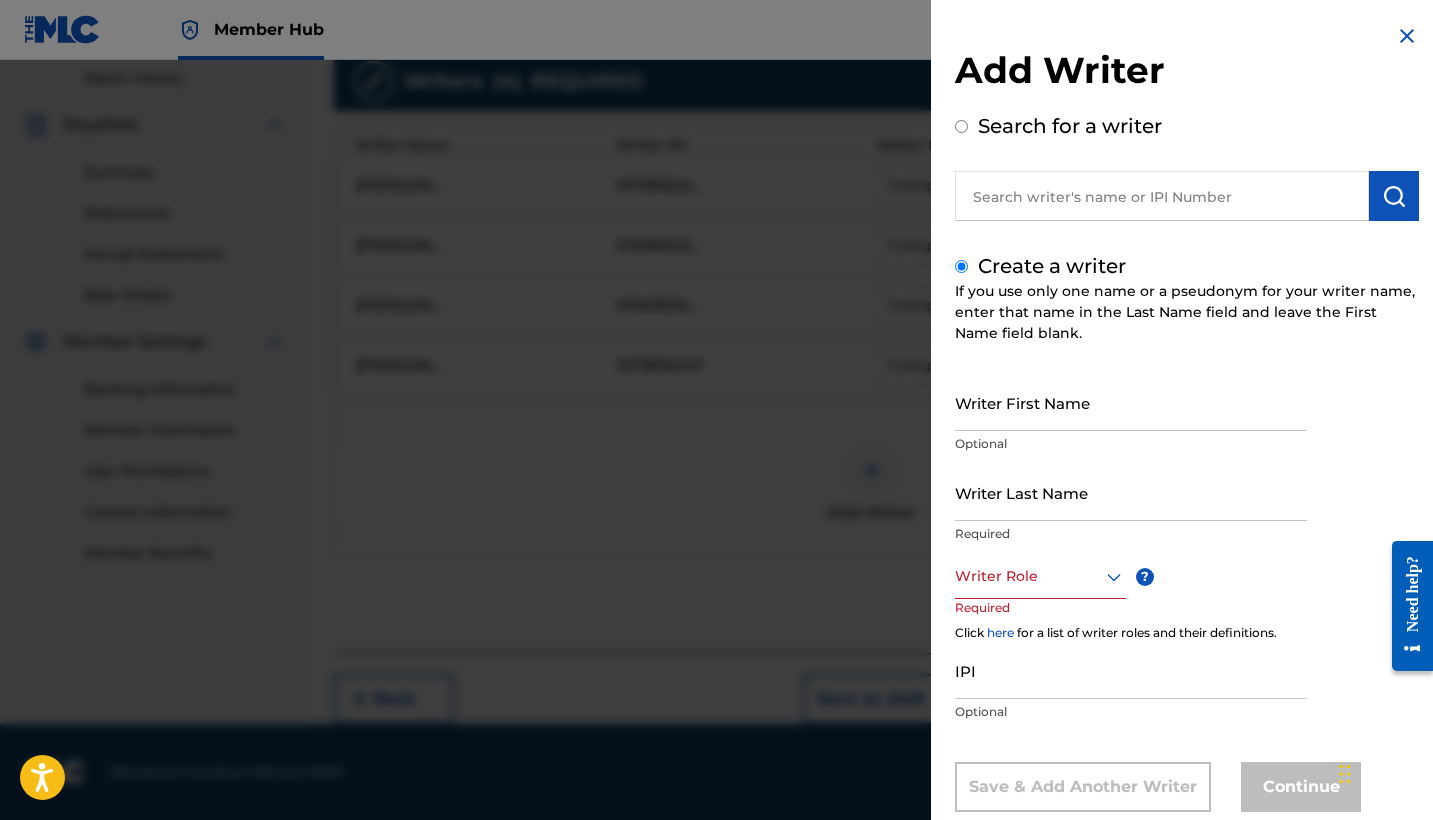
scroll to position [0, 0]
click at [1409, 23] on div "Add Writer Search for a writer Create a writer If you use only one name or a ps…" at bounding box center [1187, 433] width 512 height 866
click at [1405, 37] on img at bounding box center [1407, 36] width 24 height 24
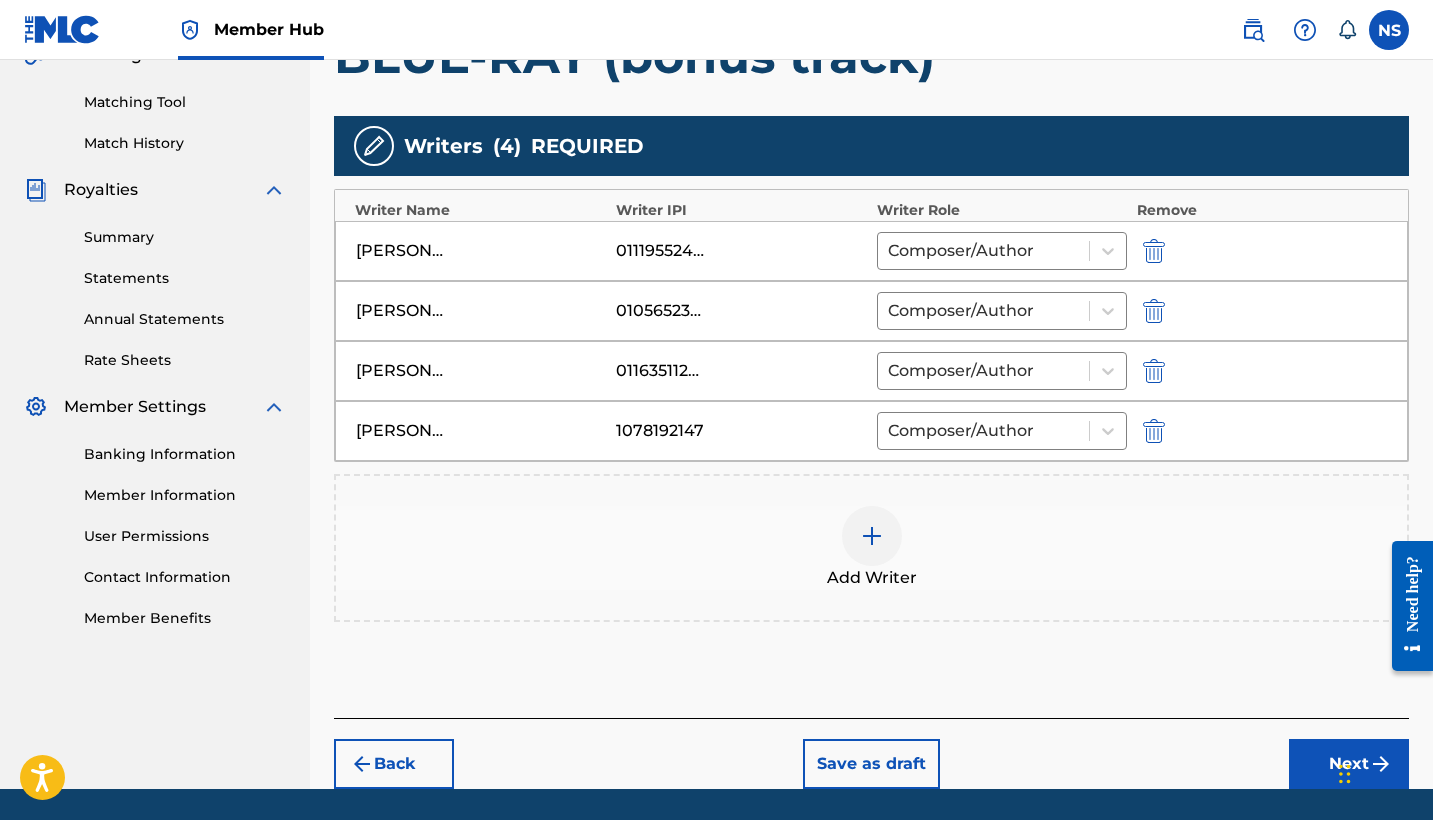
scroll to position [464, 0]
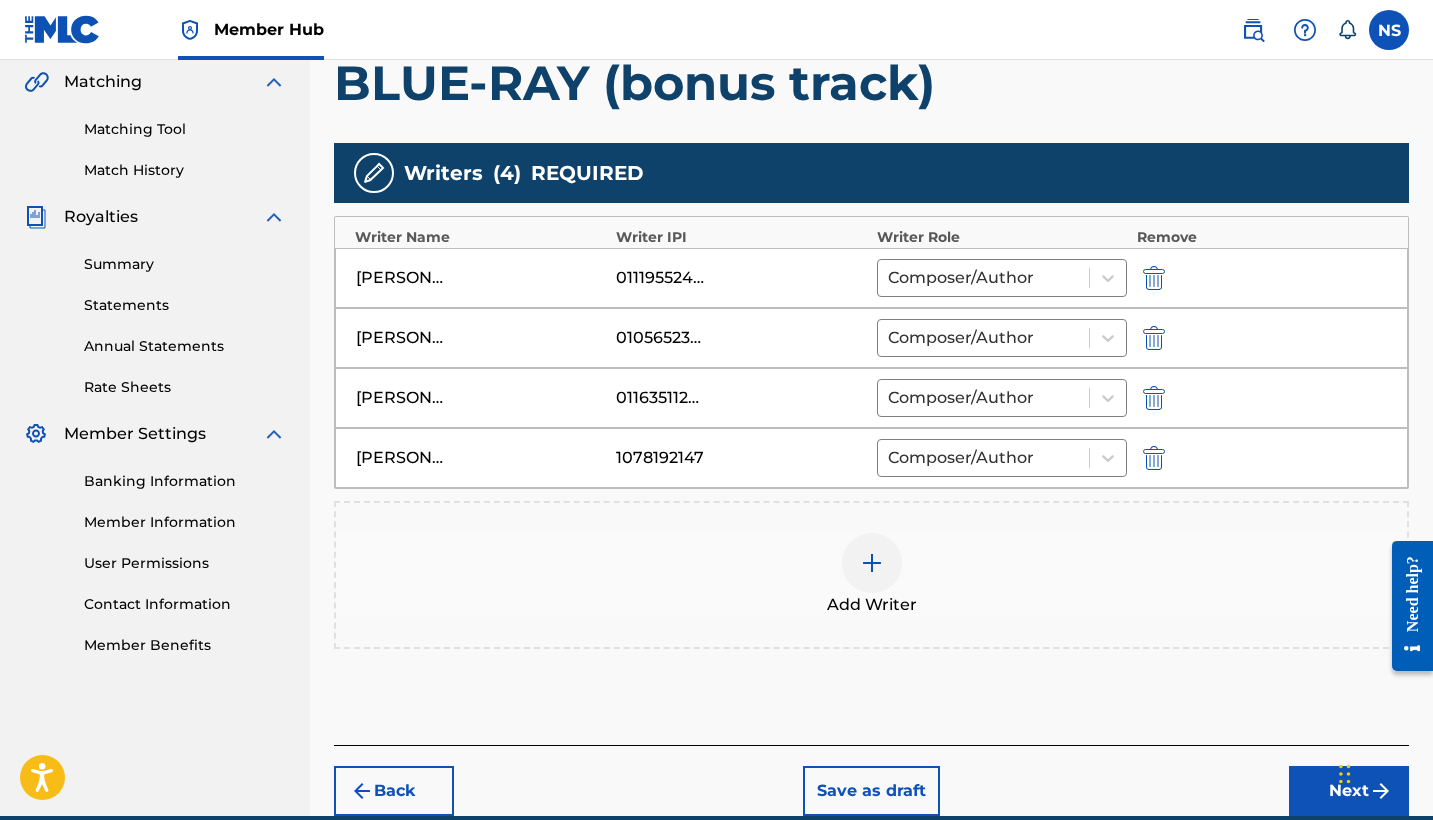
click at [874, 583] on div at bounding box center [872, 563] width 60 height 60
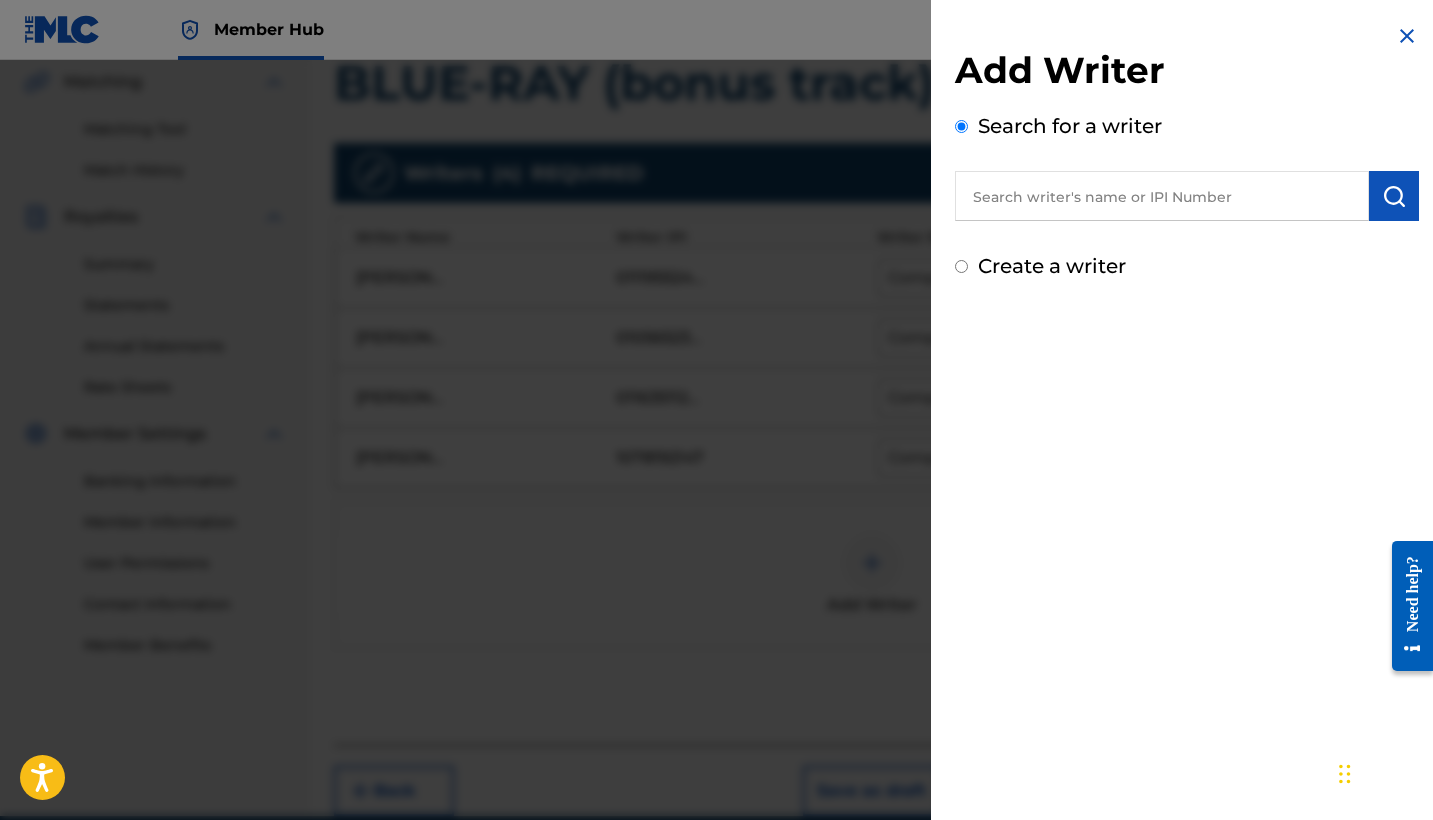
click at [1033, 216] on input "text" at bounding box center [1162, 196] width 414 height 50
paste input "1064260681"
type input "1064260681"
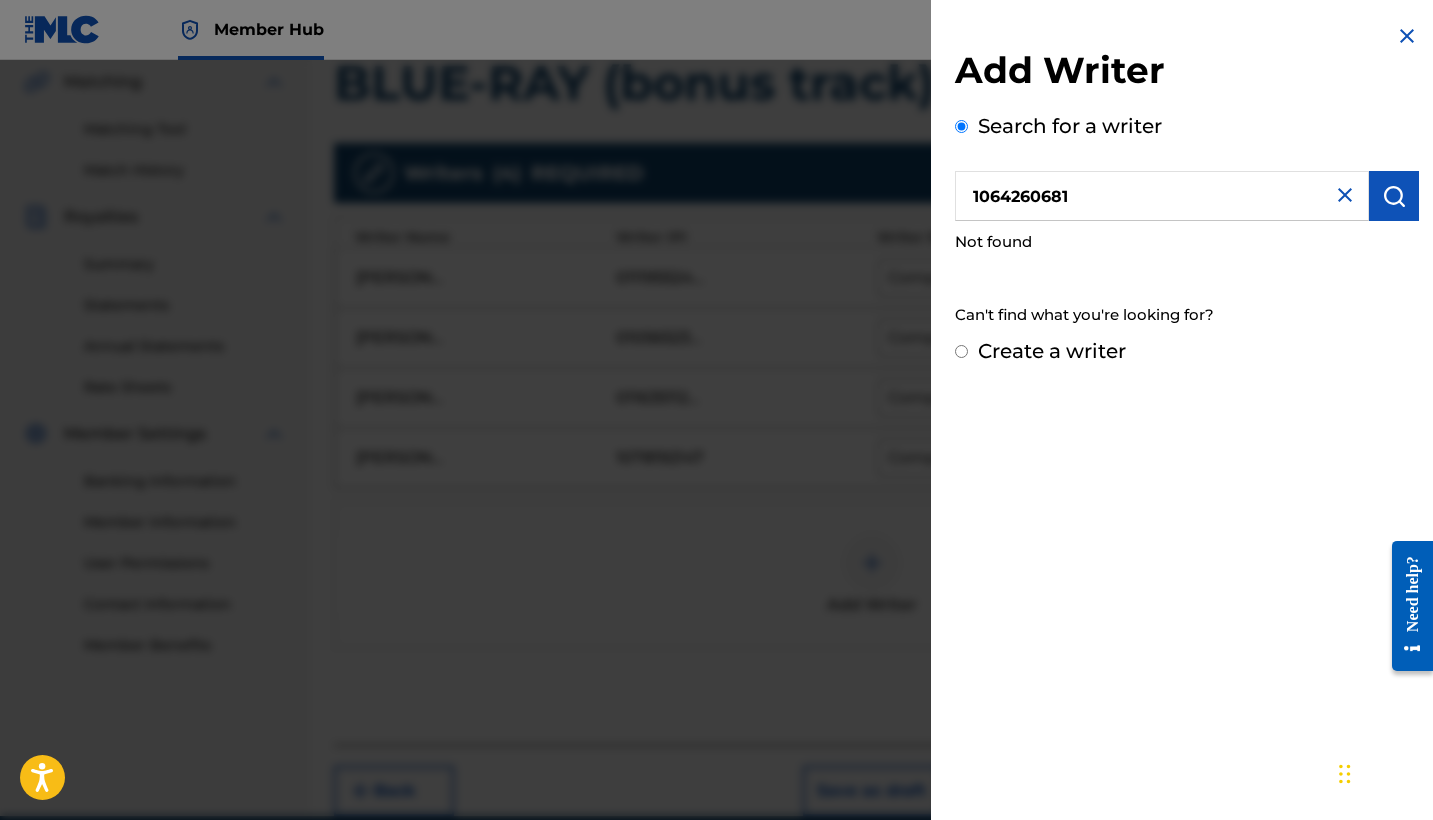
click at [1079, 347] on label "Create a writer" at bounding box center [1052, 351] width 148 height 24
radio input "true"
click at [968, 347] on input "Create a writer" at bounding box center [961, 351] width 13 height 13
radio input "false"
radio input "true"
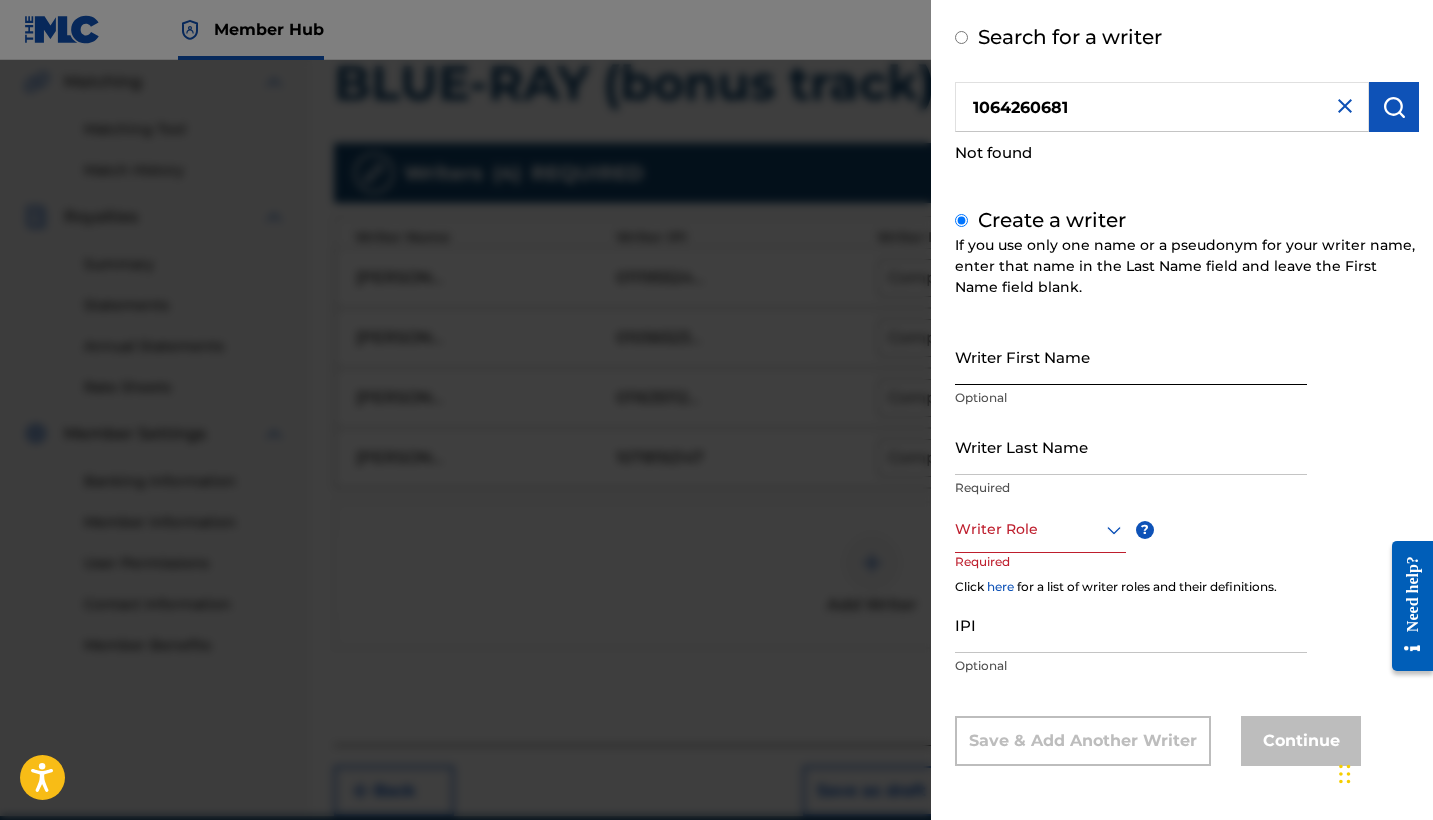
scroll to position [88, 0]
click at [1038, 372] on input "Writer First Name" at bounding box center [1131, 357] width 352 height 57
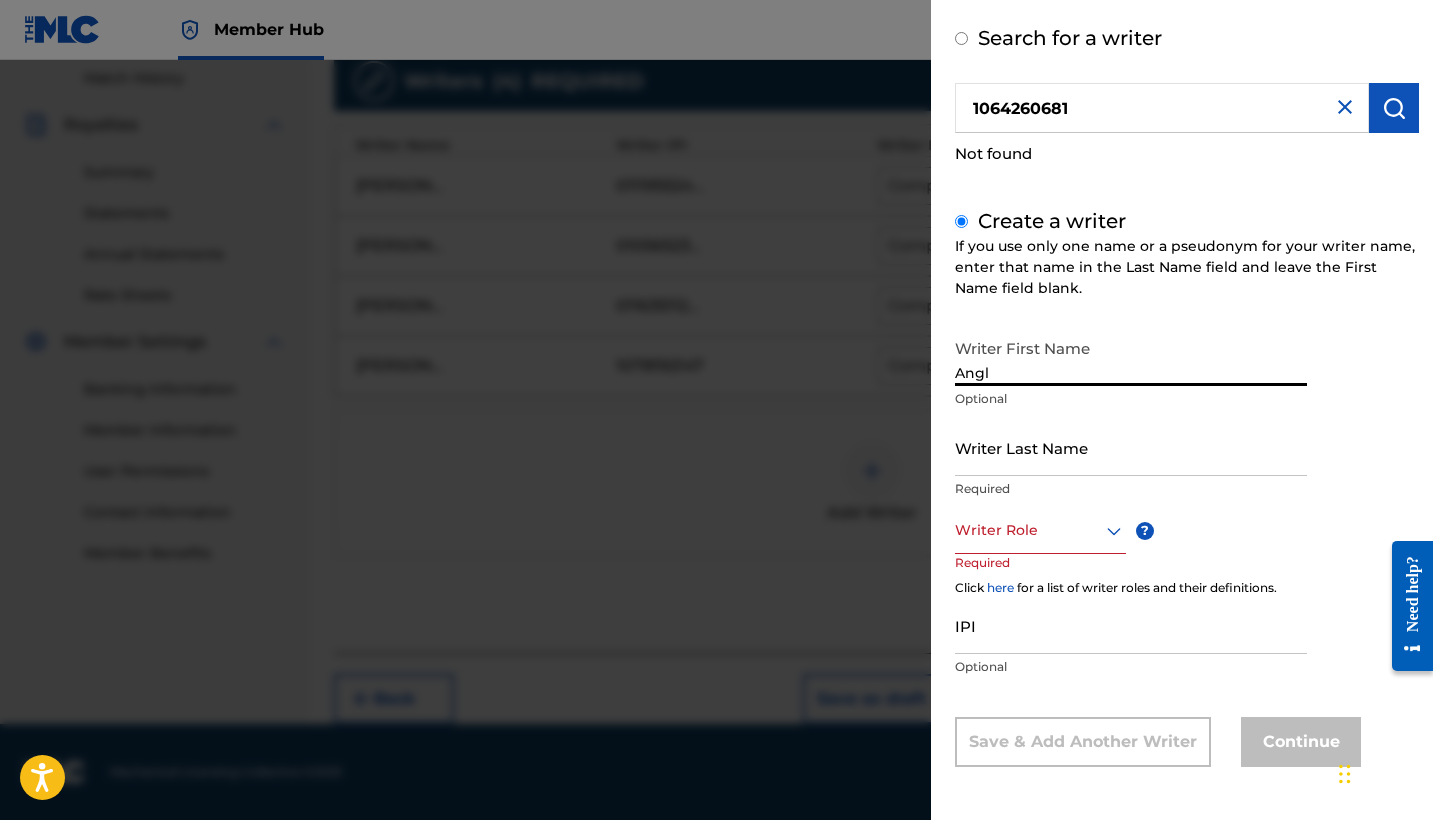
scroll to position [556, 0]
type input "Angel Yamil"
click at [975, 472] on input "Writer Last Name" at bounding box center [1131, 447] width 352 height 57
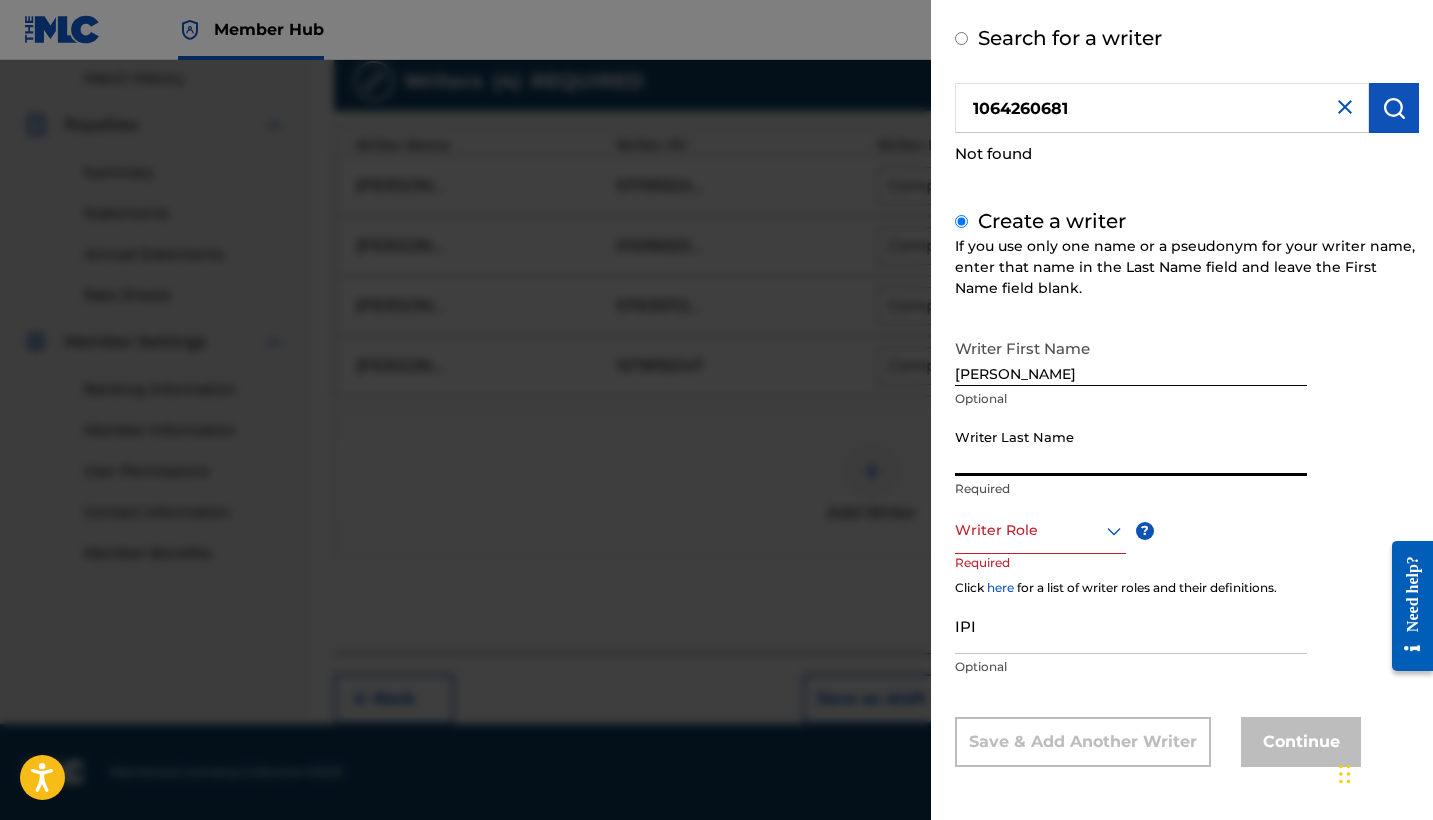
type input "D"
type input "Santiago"
click at [1009, 569] on p "Required" at bounding box center [993, 576] width 76 height 45
click at [1000, 551] on div "Writer Role" at bounding box center [1040, 531] width 171 height 45
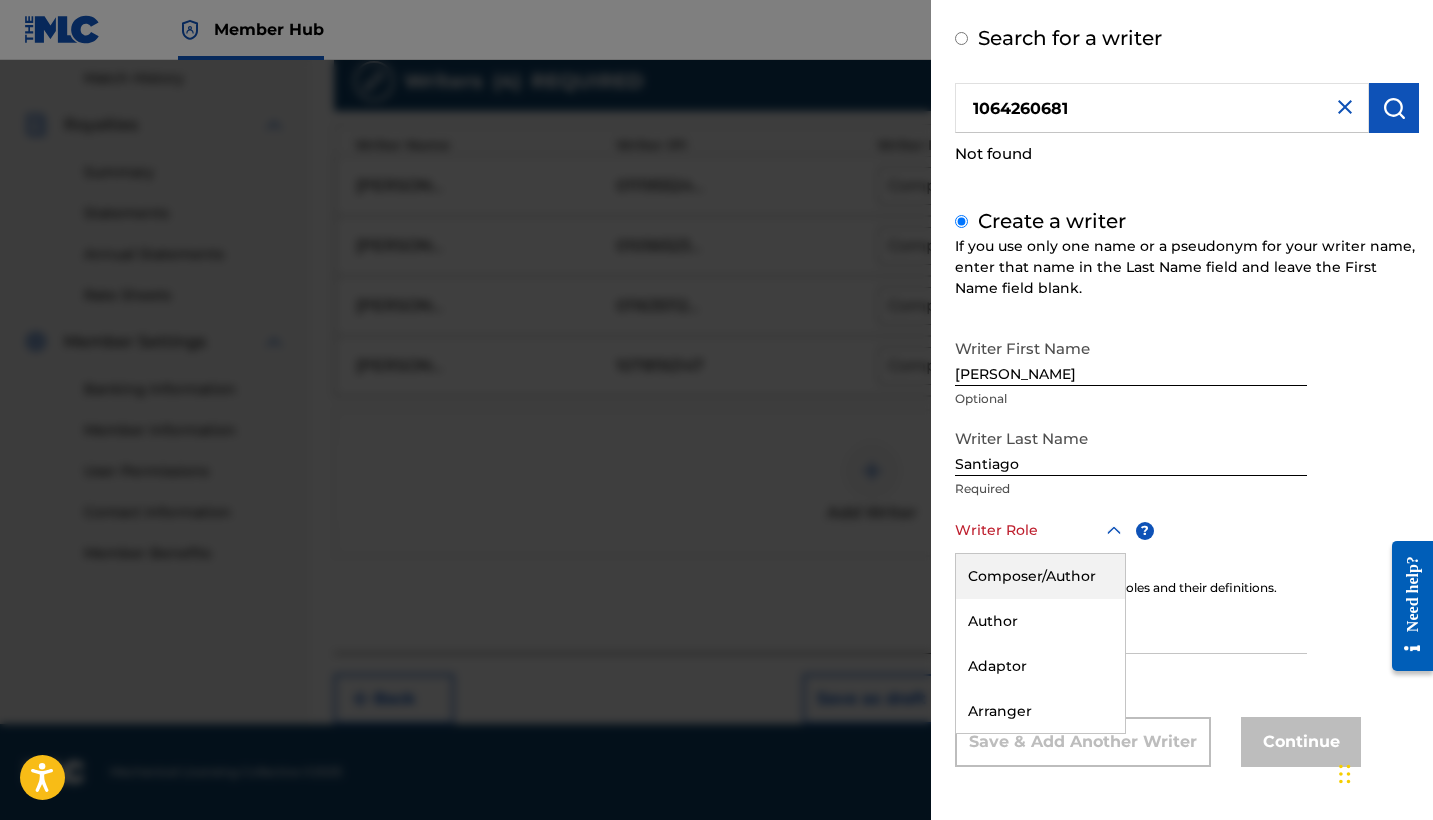
click at [1014, 584] on div "Composer/Author" at bounding box center [1040, 576] width 169 height 45
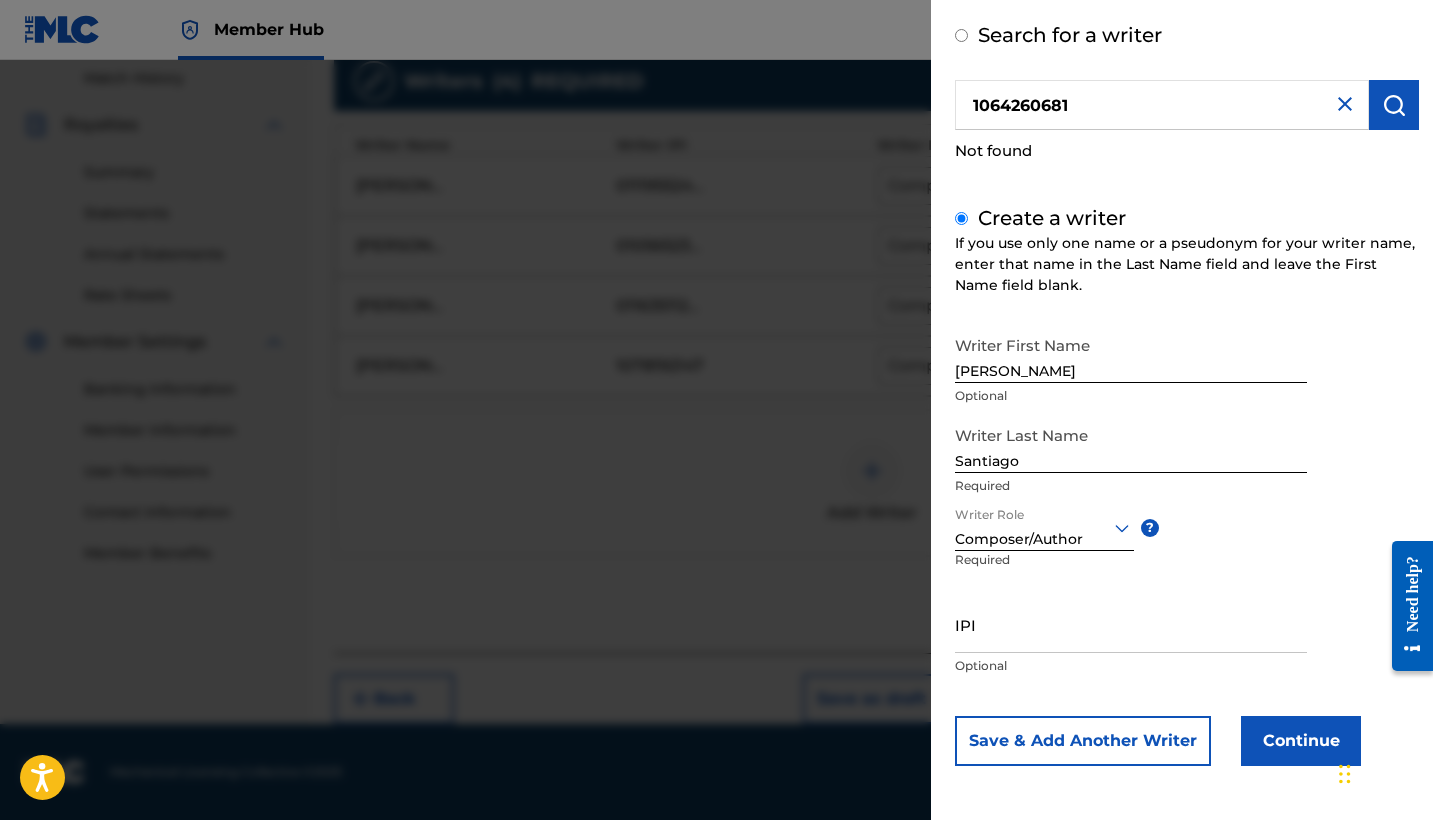
scroll to position [90, 0]
click at [1032, 630] on input "IPI" at bounding box center [1131, 625] width 352 height 57
paste input "1064260681"
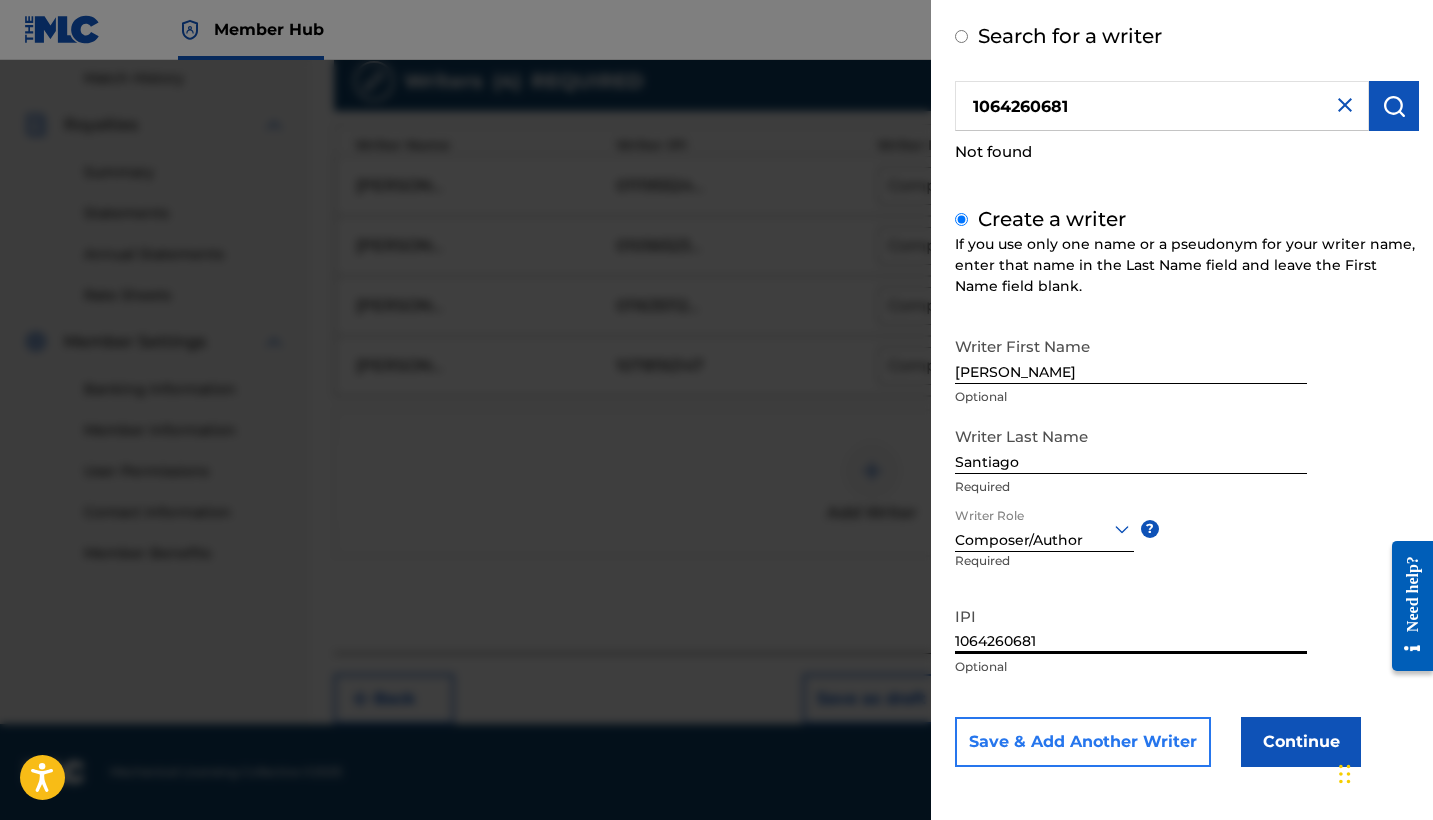
type input "1064260681"
click at [1048, 748] on button "Save & Add Another Writer" at bounding box center [1083, 742] width 256 height 50
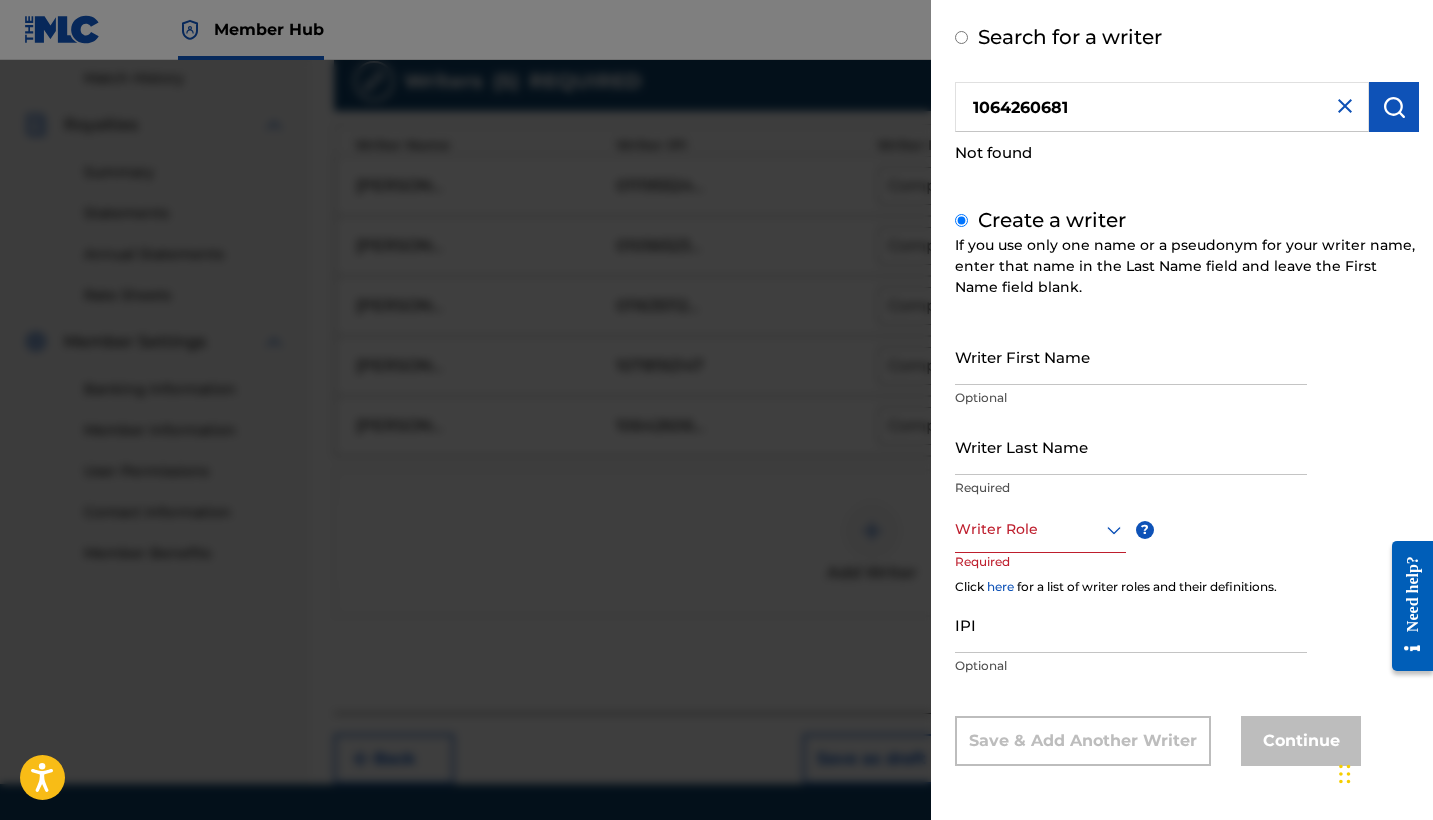
scroll to position [88, 0]
click at [1333, 111] on img at bounding box center [1345, 107] width 24 height 24
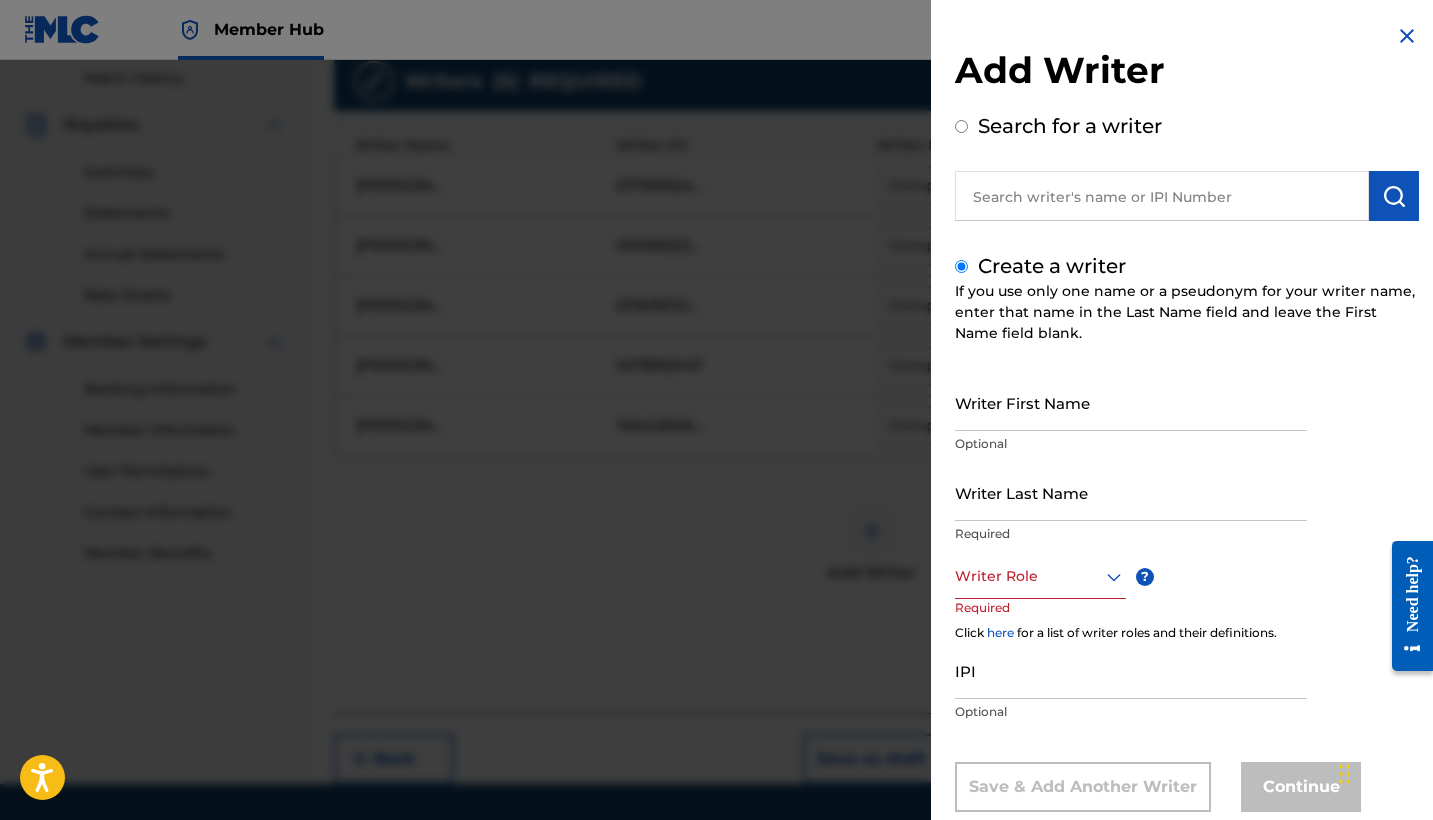
scroll to position [0, 0]
click at [1403, 41] on img at bounding box center [1407, 36] width 24 height 24
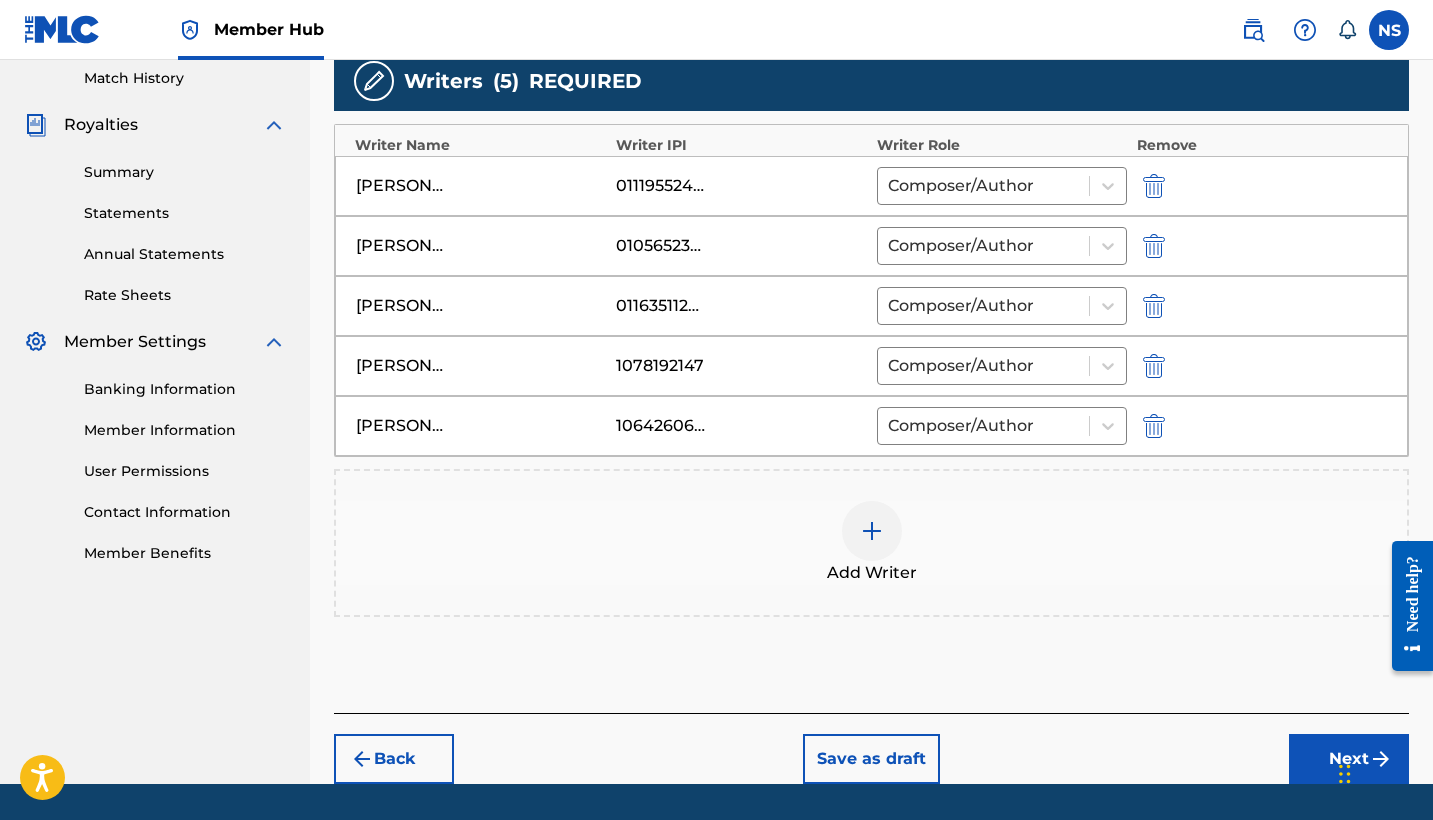
click at [874, 551] on div at bounding box center [872, 531] width 60 height 60
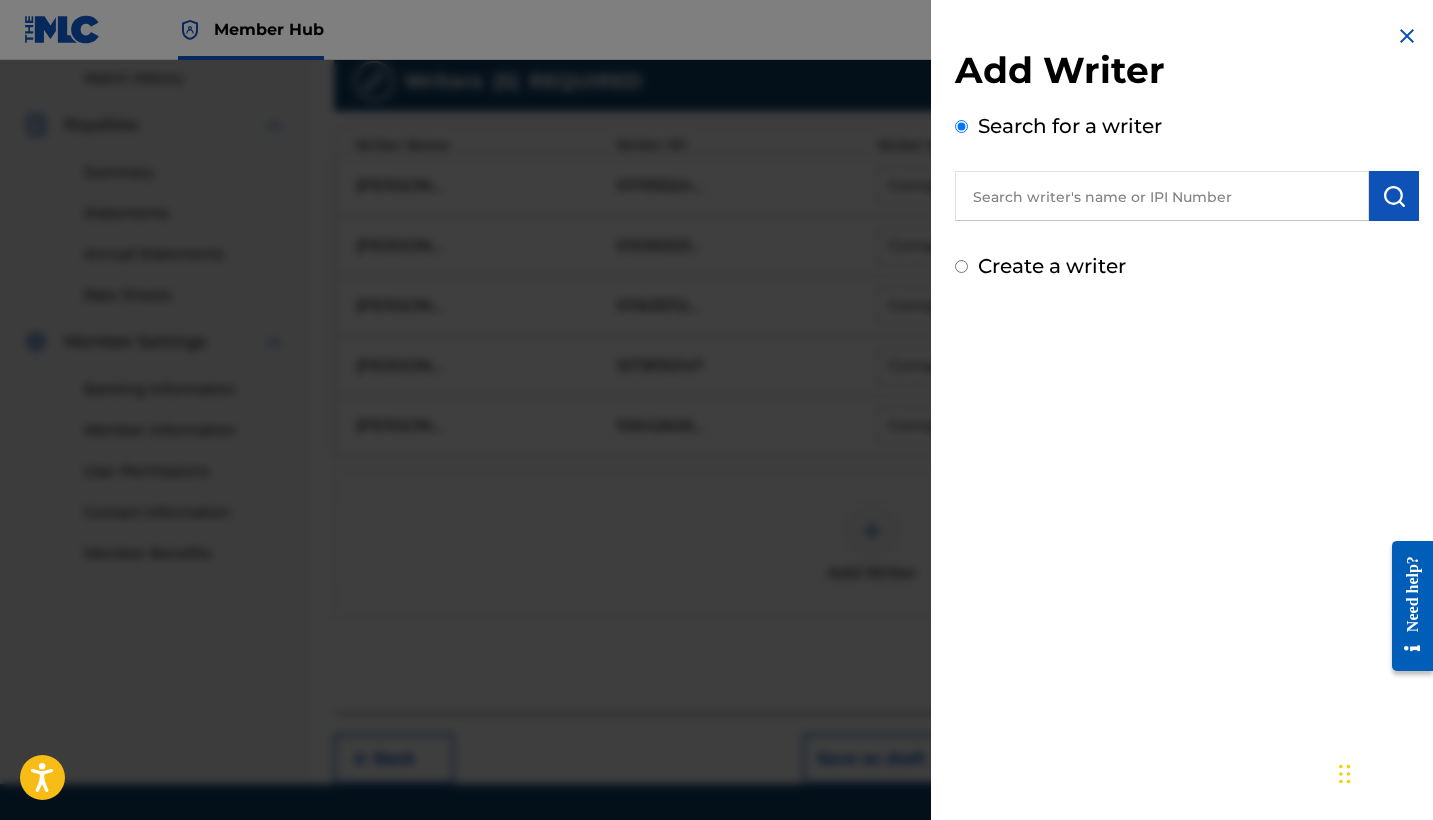
click at [1016, 213] on input "text" at bounding box center [1162, 196] width 414 height 50
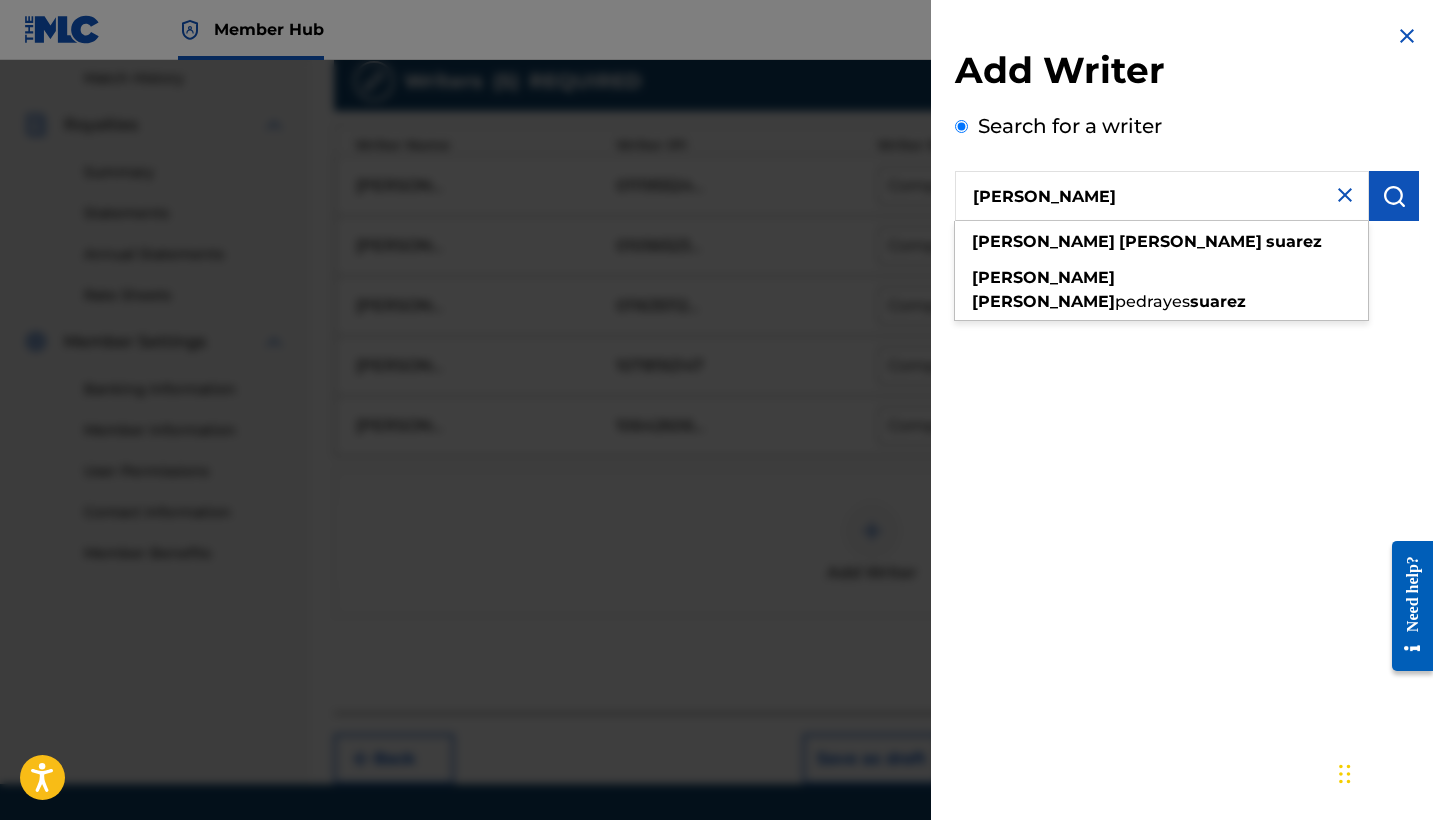
type input "Luis Enrique Suarez"
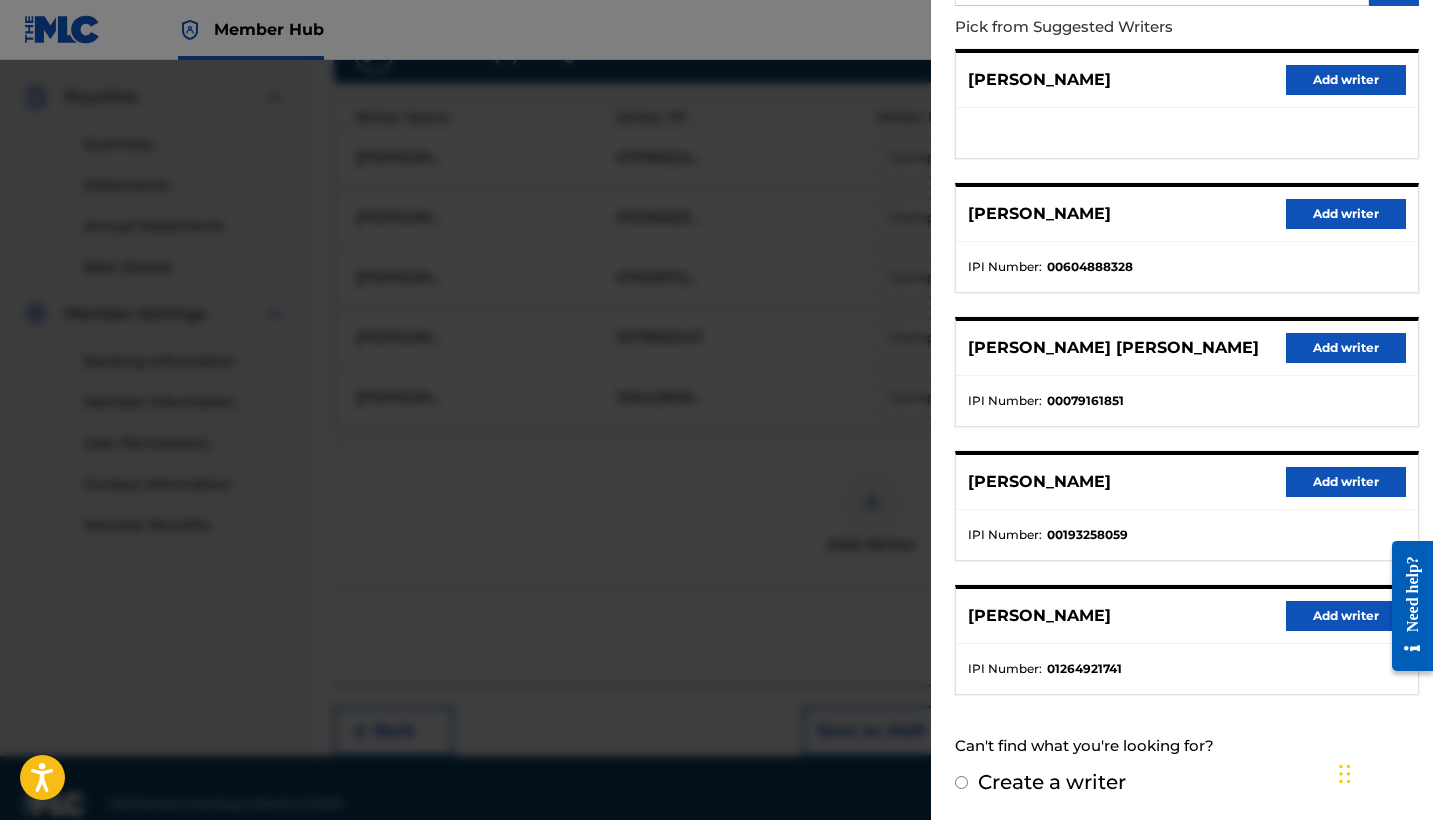
scroll to position [594, 0]
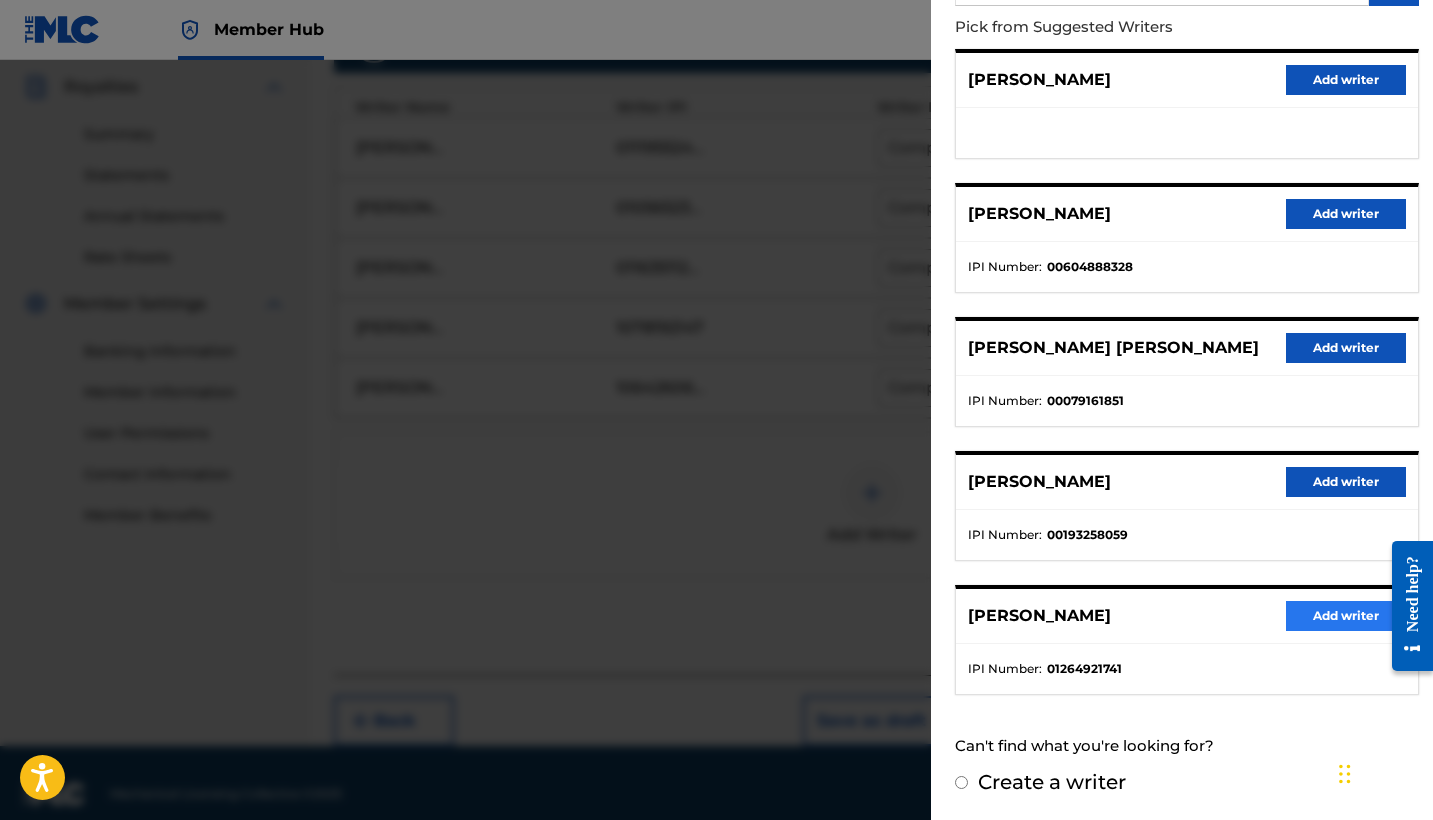
click at [1304, 626] on button "Add writer" at bounding box center [1346, 616] width 120 height 30
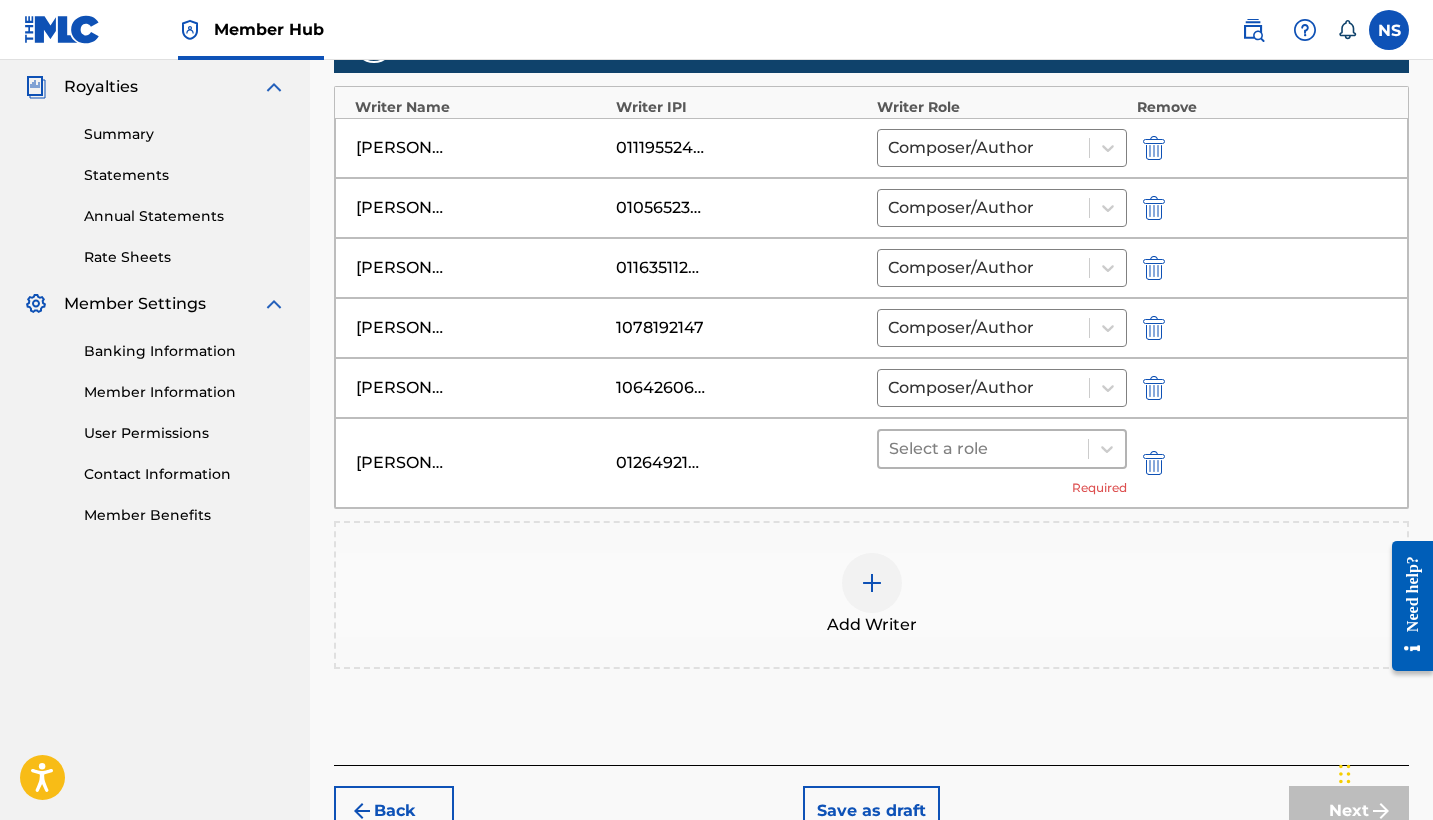
click at [946, 455] on div at bounding box center [983, 449] width 189 height 28
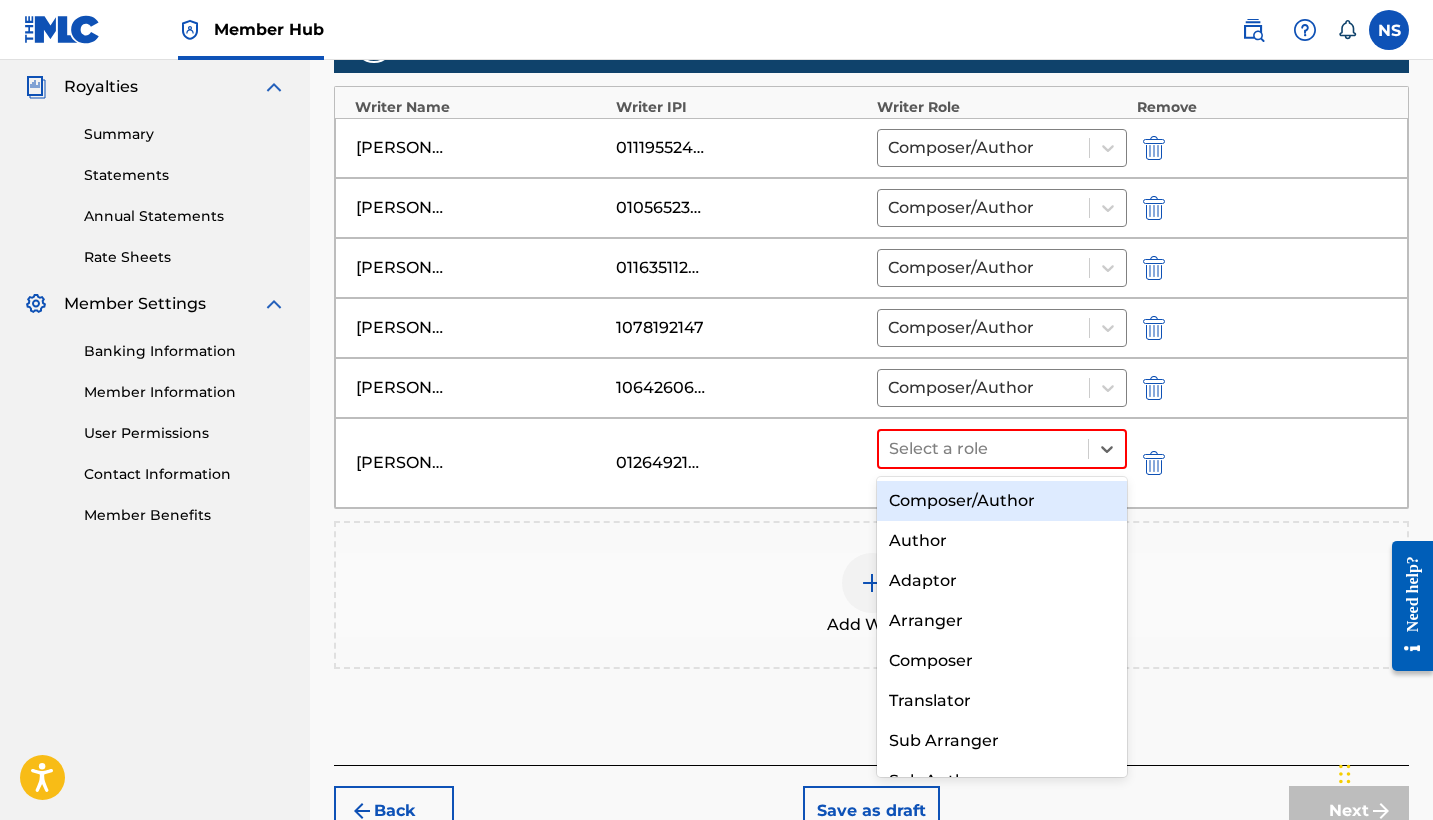
click at [959, 488] on div "Composer/Author" at bounding box center [1002, 501] width 250 height 40
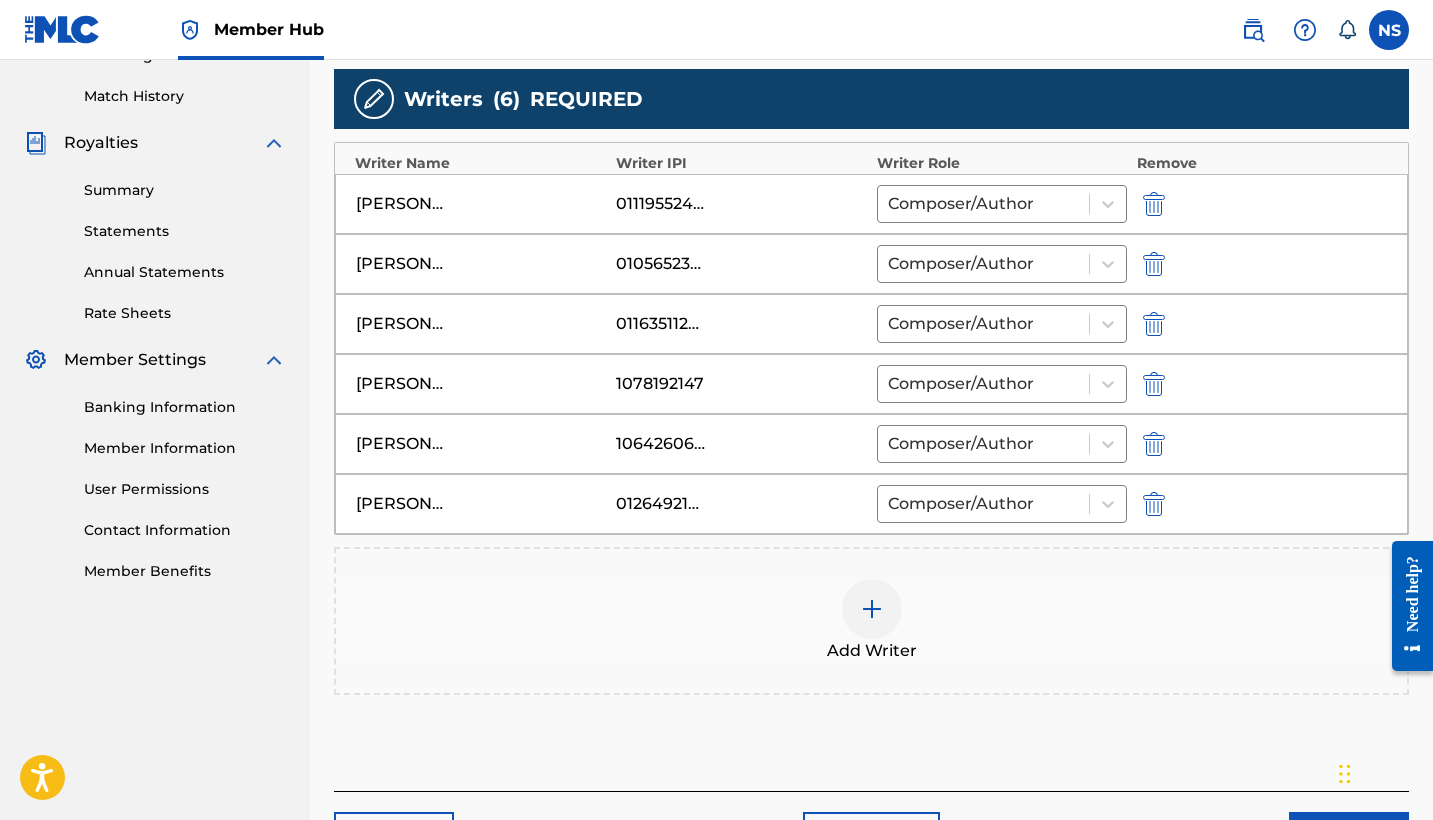
scroll to position [514, 0]
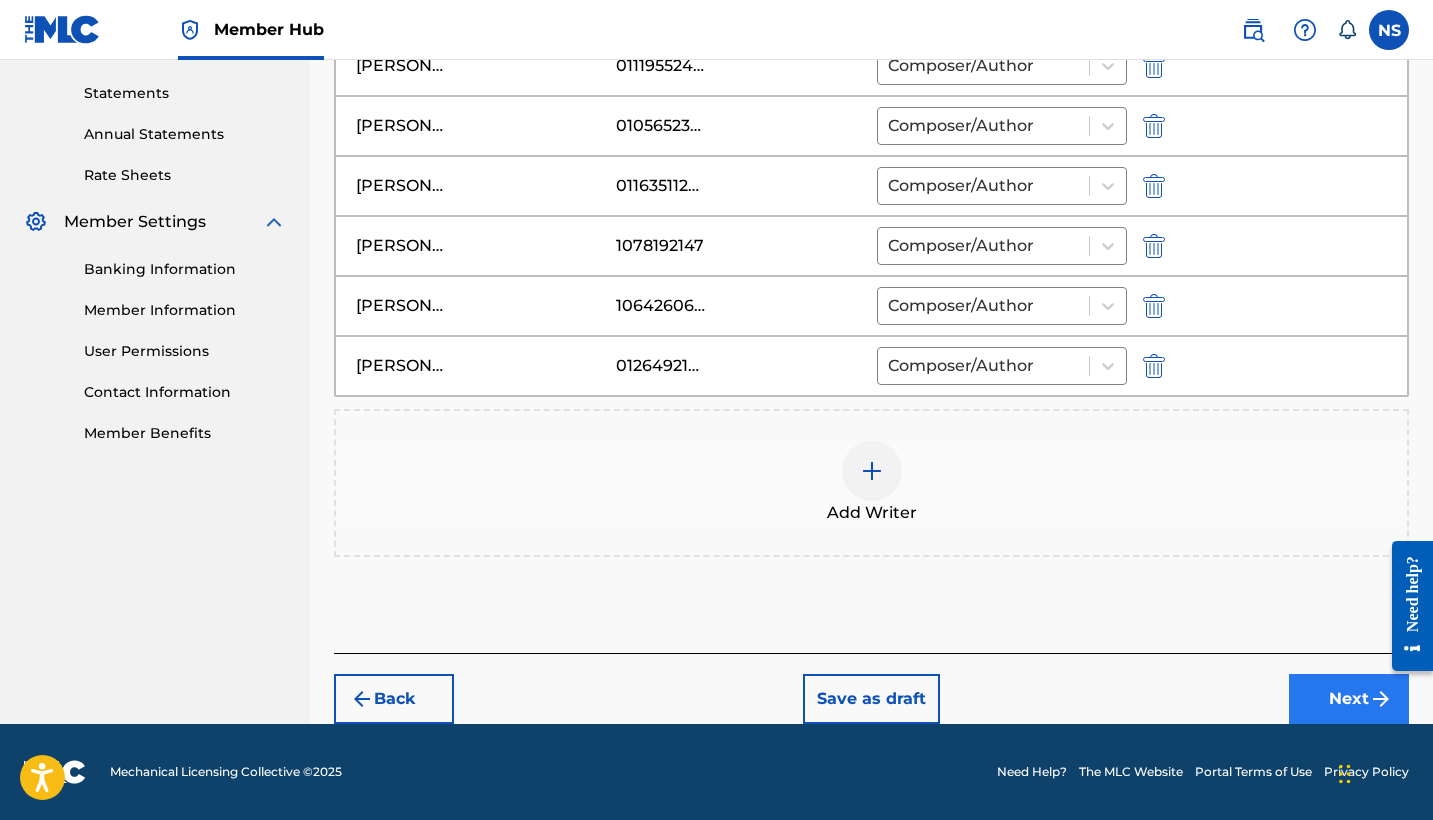
click at [1362, 697] on button "Next" at bounding box center [1349, 699] width 120 height 50
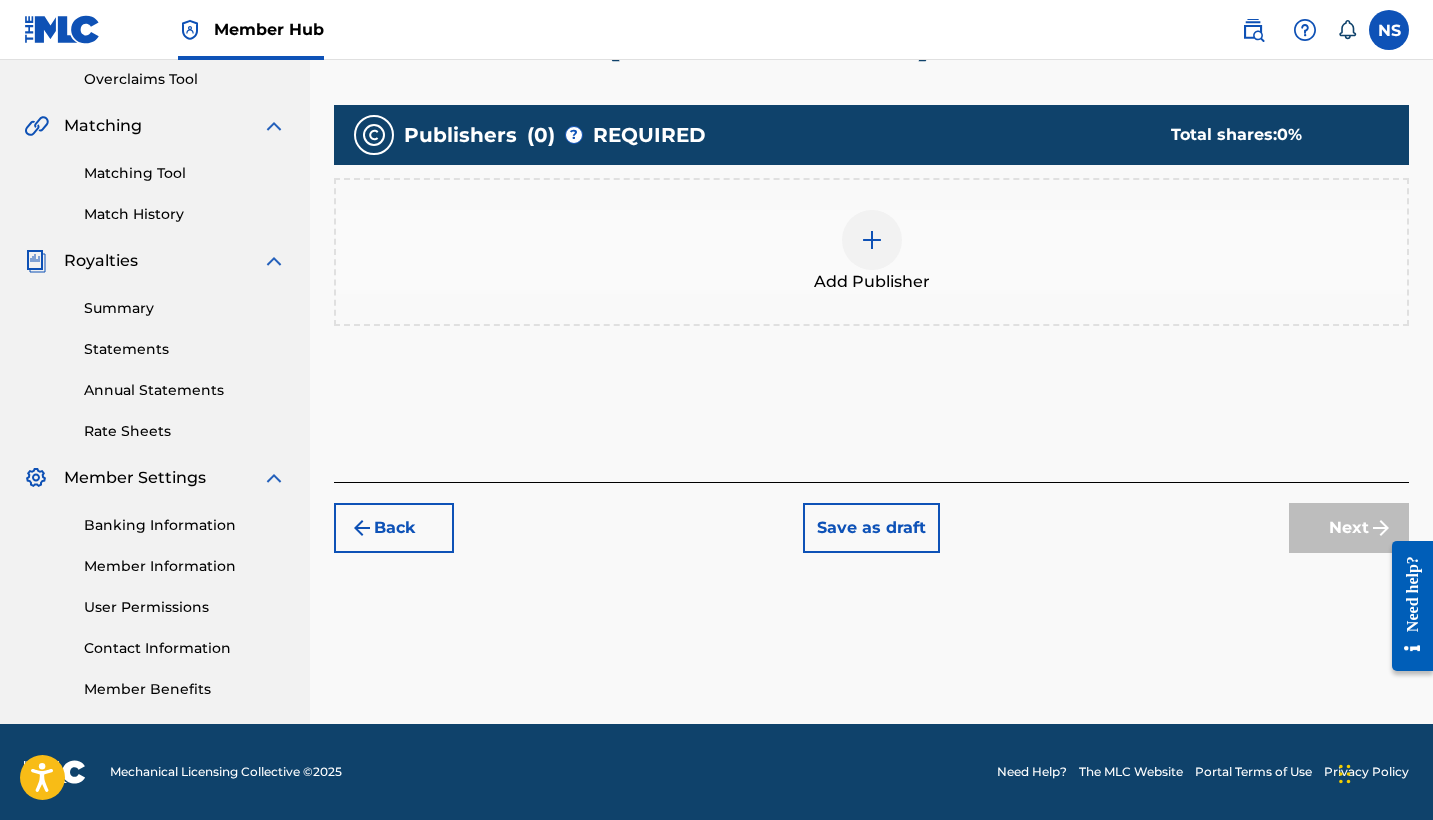
click at [883, 253] on div at bounding box center [872, 240] width 60 height 60
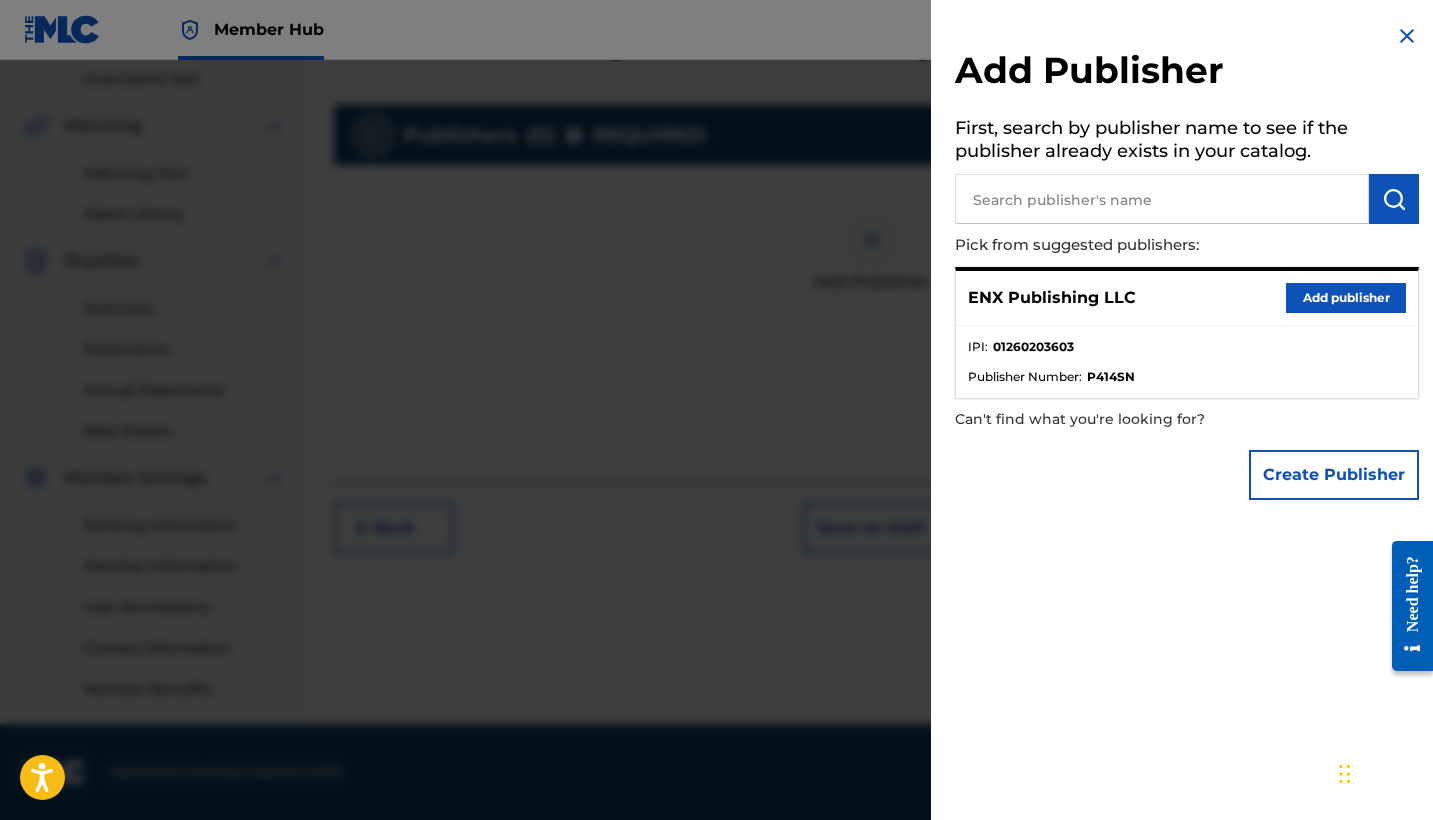
click at [1080, 185] on input "text" at bounding box center [1162, 199] width 414 height 50
paste input "ENX PUBLISHING CORP"
type input "ENX PUBLISHING CORP"
click at [1379, 211] on button "submit" at bounding box center [1394, 199] width 50 height 50
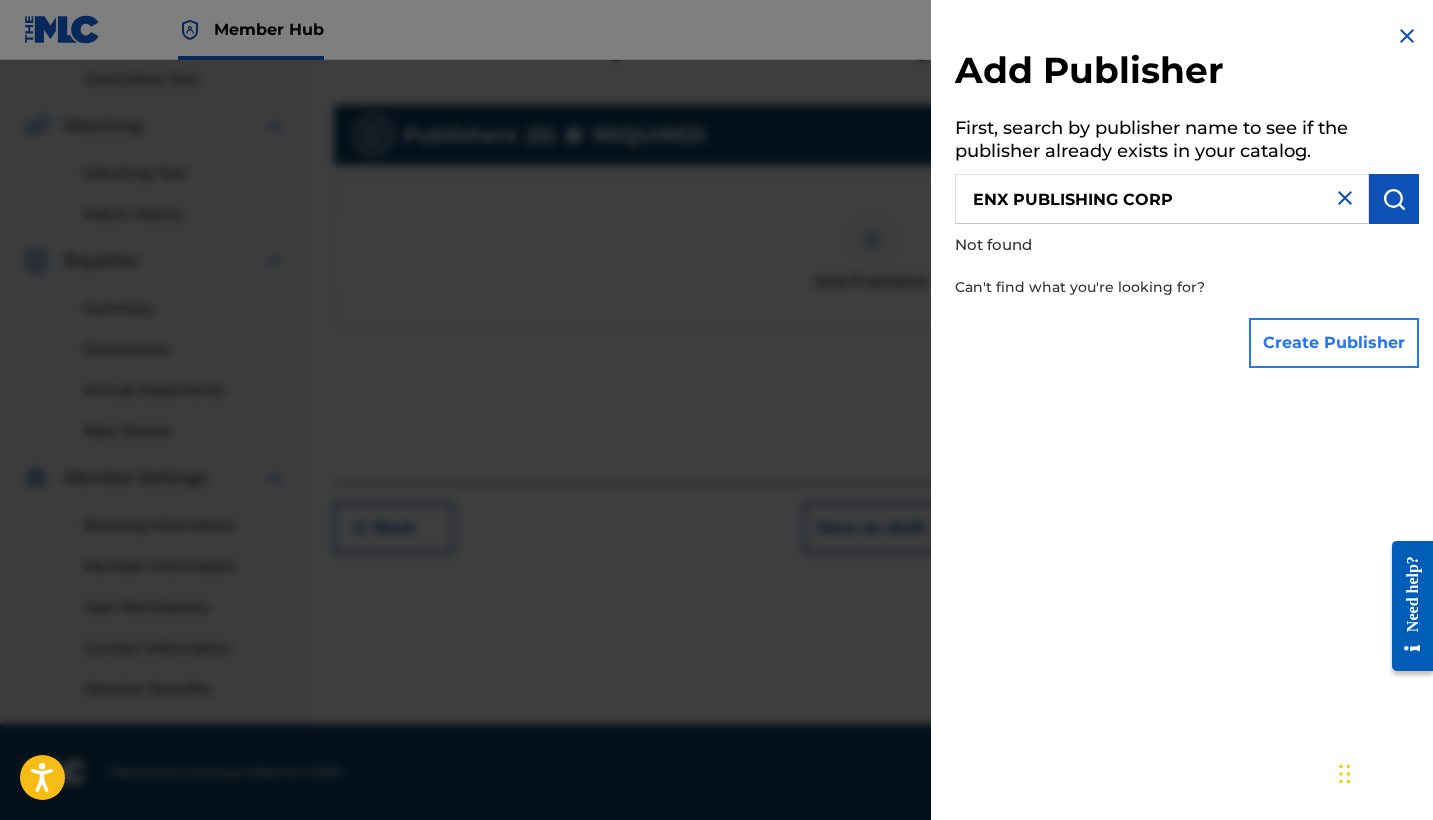
click at [1345, 323] on button "Create Publisher" at bounding box center [1334, 343] width 170 height 50
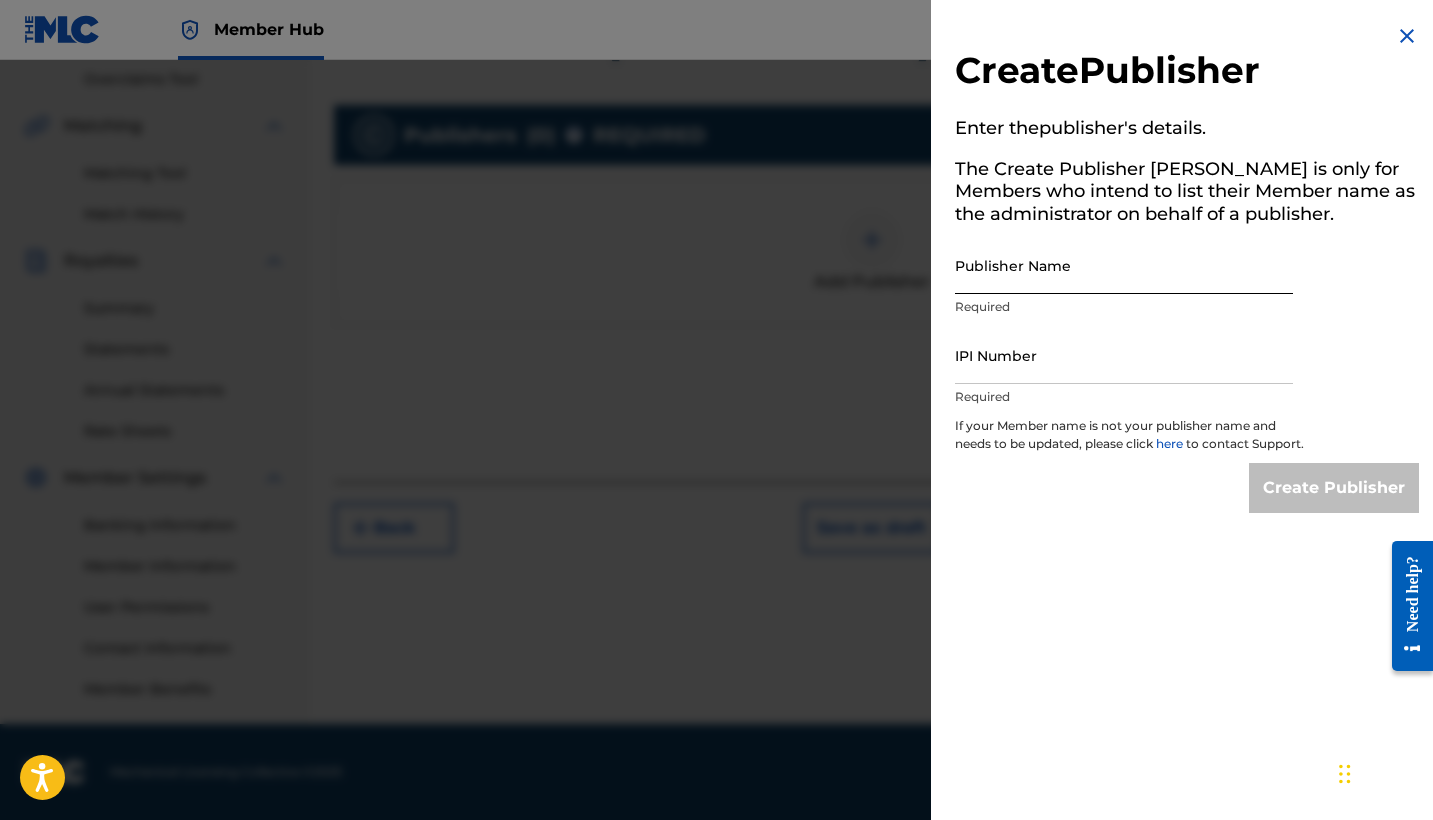
click at [1050, 280] on input "Publisher Name" at bounding box center [1124, 265] width 338 height 57
paste input "ENX PUBLISHING CORP"
type input "ENX PUBLISHING CORP"
click at [1022, 390] on p "Required" at bounding box center [1124, 397] width 338 height 18
click at [1011, 382] on div "IPI Number Required" at bounding box center [1124, 372] width 338 height 90
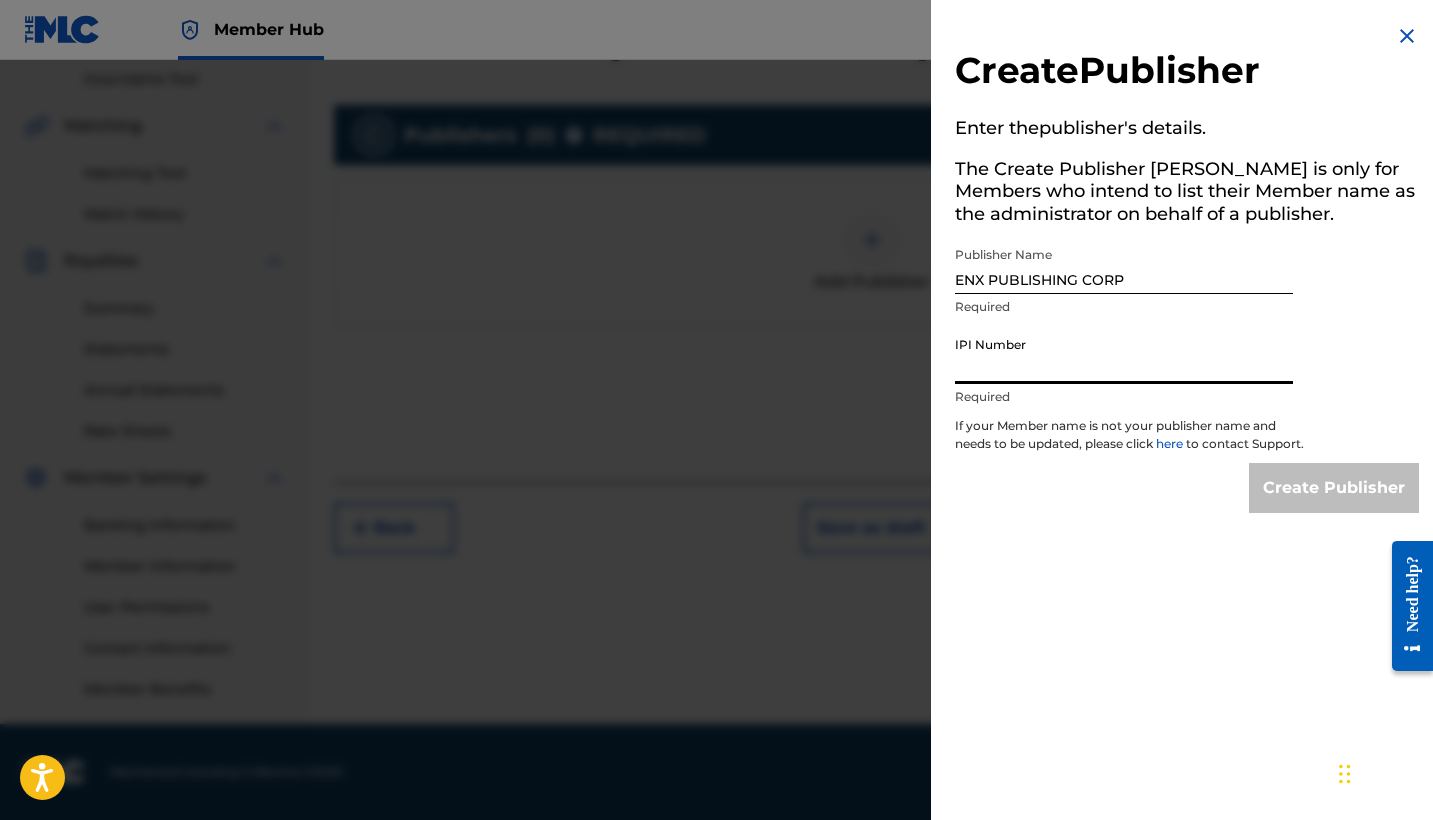
click at [998, 372] on input "IPI Number" at bounding box center [1124, 355] width 338 height 57
paste input "1260203603"
type input "1260203603"
click at [1317, 506] on input "Create Publisher" at bounding box center [1334, 488] width 170 height 50
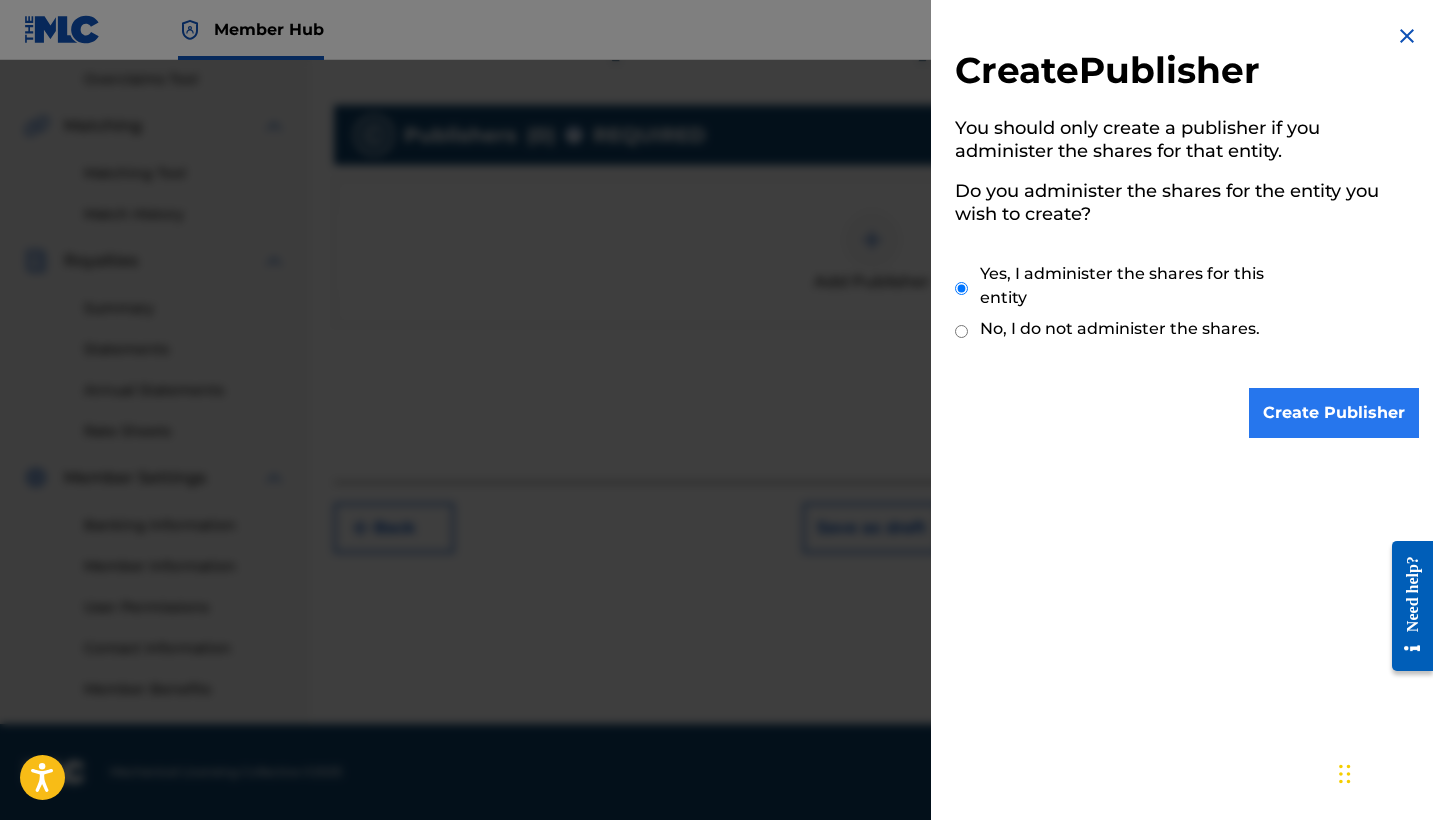
click at [1289, 409] on input "Create Publisher" at bounding box center [1334, 413] width 170 height 50
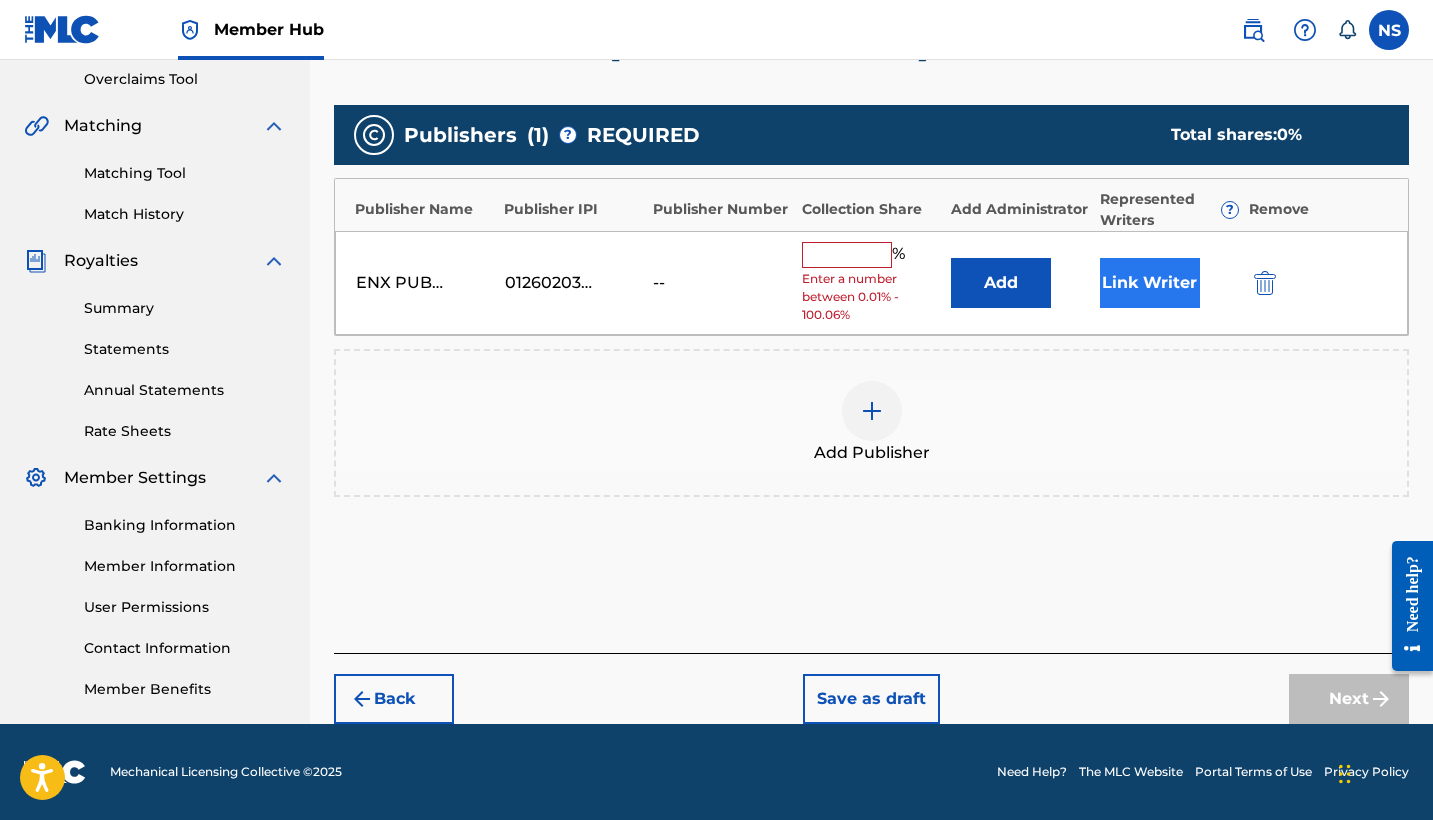
click at [1157, 271] on button "Link Writer" at bounding box center [1150, 283] width 100 height 50
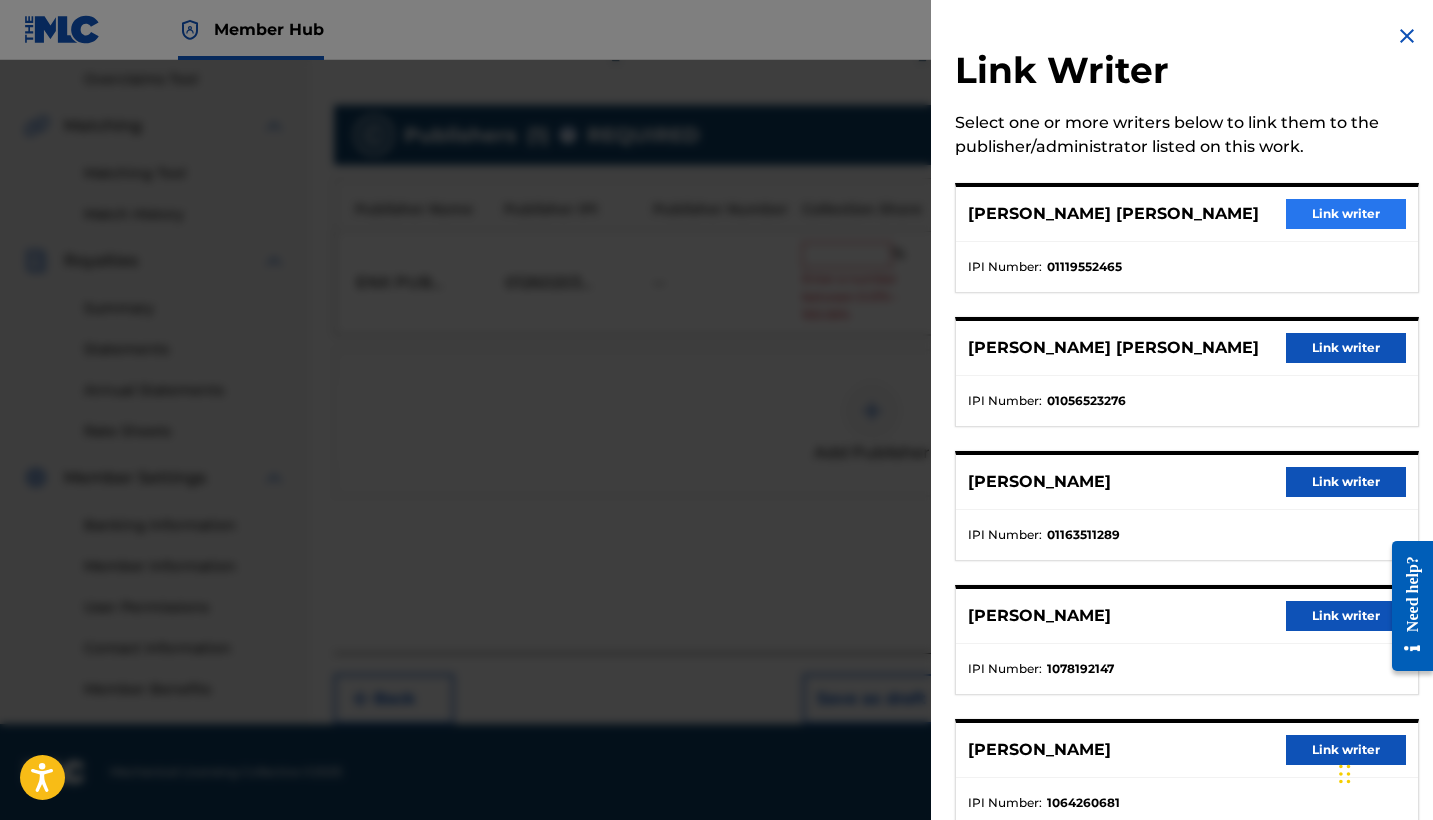
click at [1304, 229] on button "Link writer" at bounding box center [1346, 214] width 120 height 30
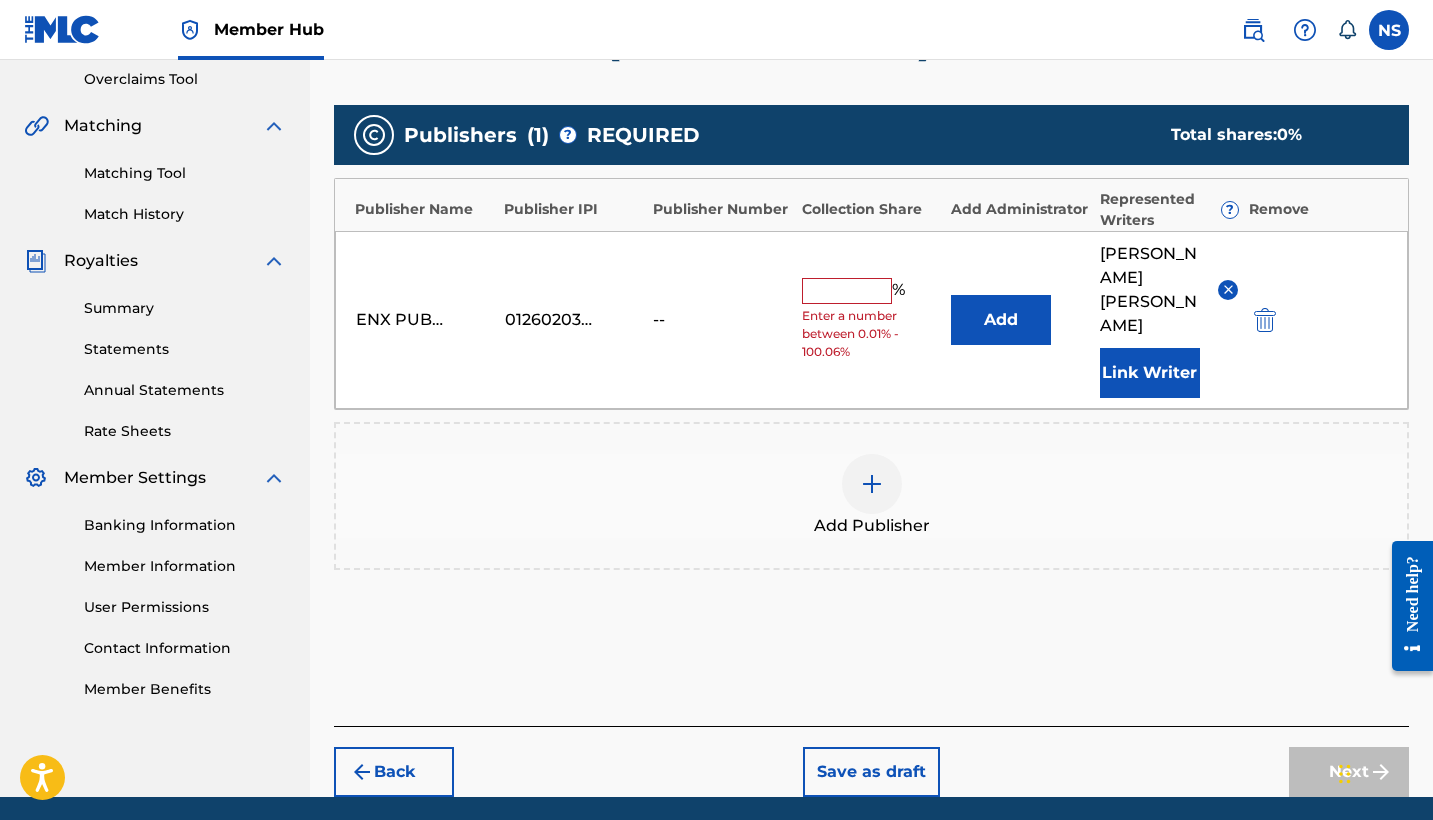
click at [852, 287] on input "text" at bounding box center [847, 291] width 90 height 26
type input "15"
click at [865, 477] on img at bounding box center [872, 484] width 24 height 24
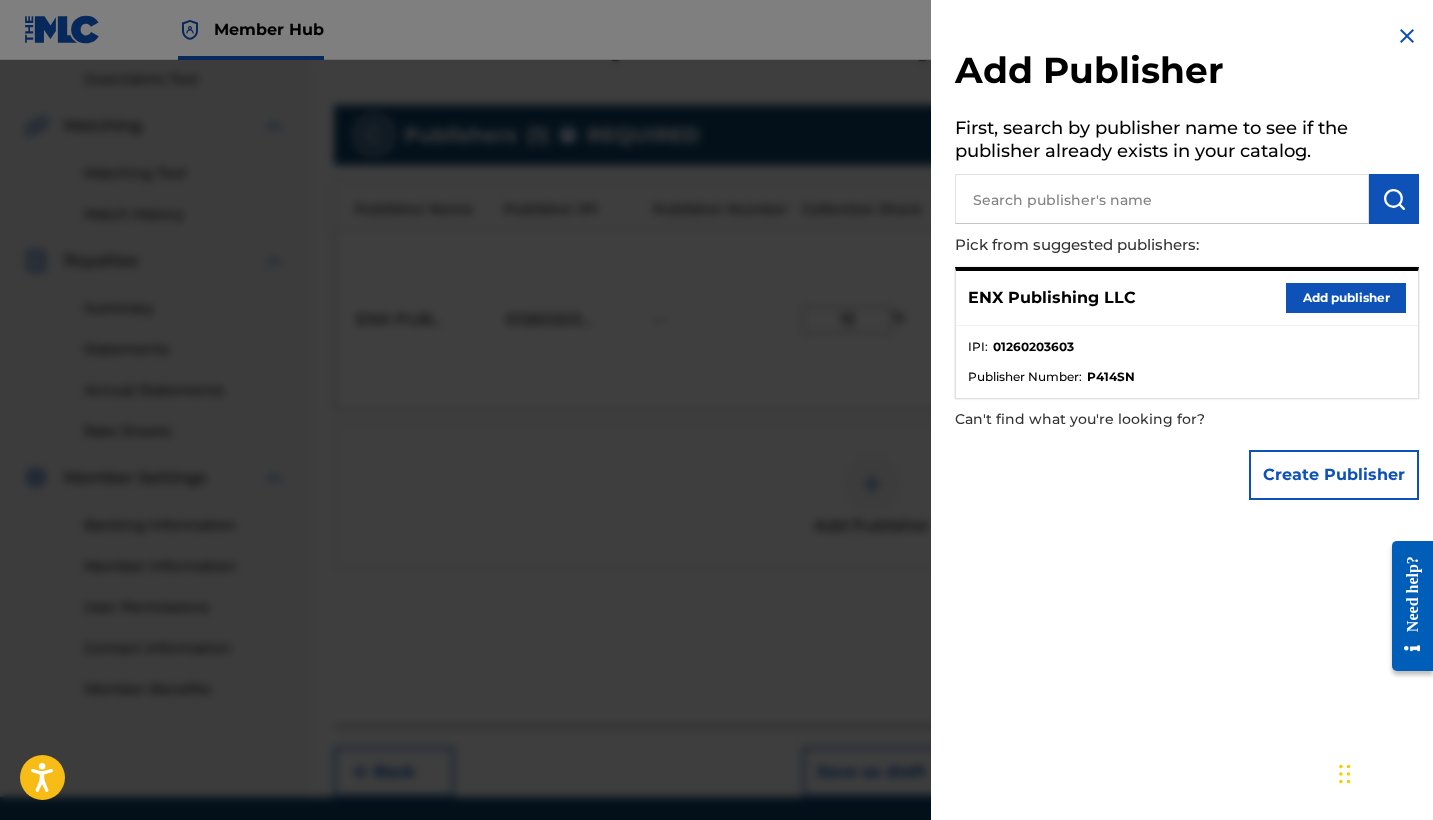
click at [989, 201] on input "text" at bounding box center [1162, 199] width 414 height 50
paste input "ENX PUBLISHING LLC"
type input "ENX PUBLISHING LLC"
click at [1373, 209] on button "submit" at bounding box center [1394, 199] width 50 height 50
click at [1298, 483] on button "Create Publisher" at bounding box center [1334, 475] width 170 height 50
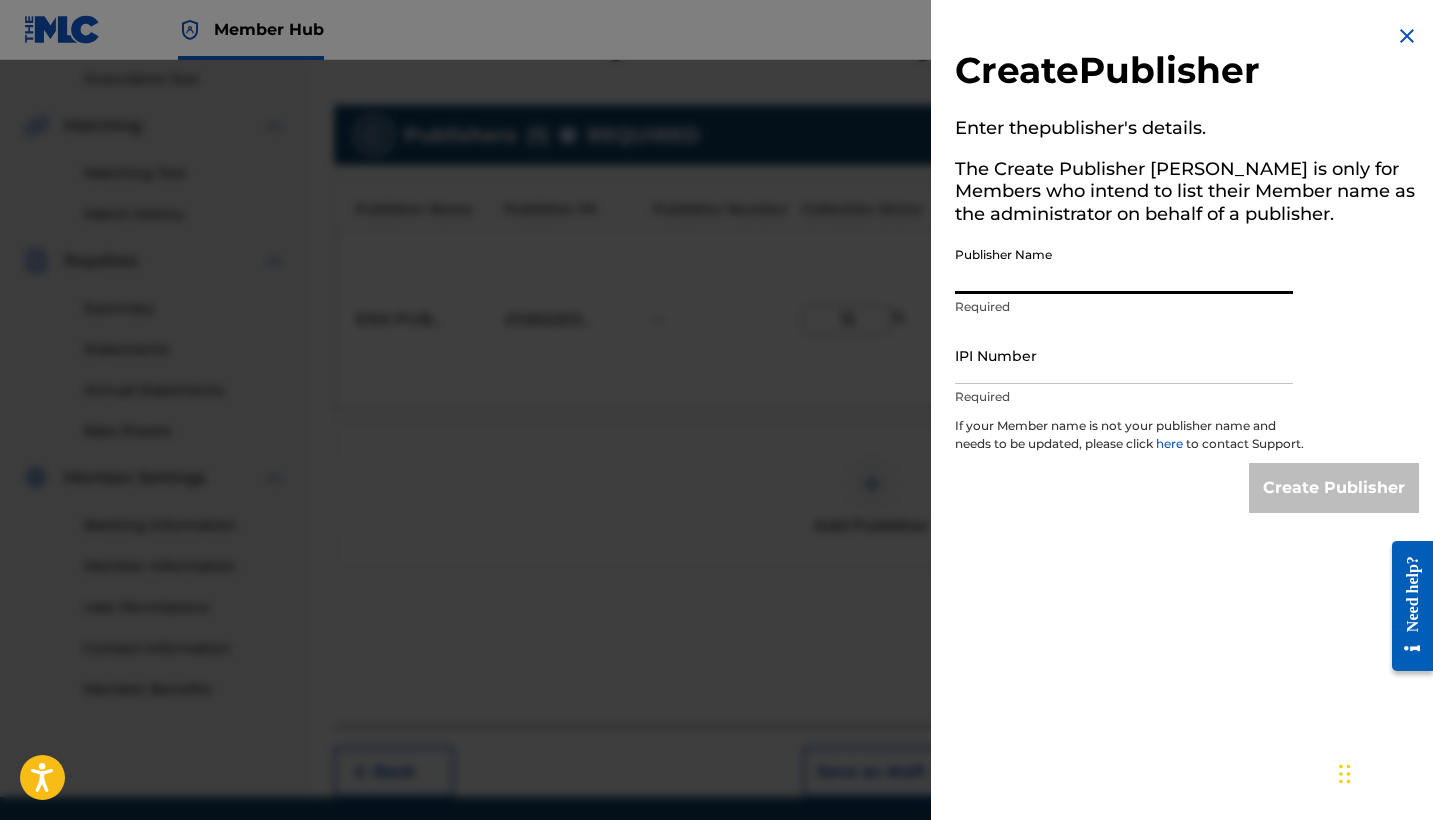
click at [973, 284] on input "Publisher Name" at bounding box center [1124, 265] width 338 height 57
paste input "ENX PUBLISHING LLC"
type input "ENX PUBLISHING LLC"
click at [989, 382] on div "IPI Number Required" at bounding box center [1124, 372] width 338 height 90
click at [980, 376] on input "IPI Number" at bounding box center [1124, 355] width 338 height 57
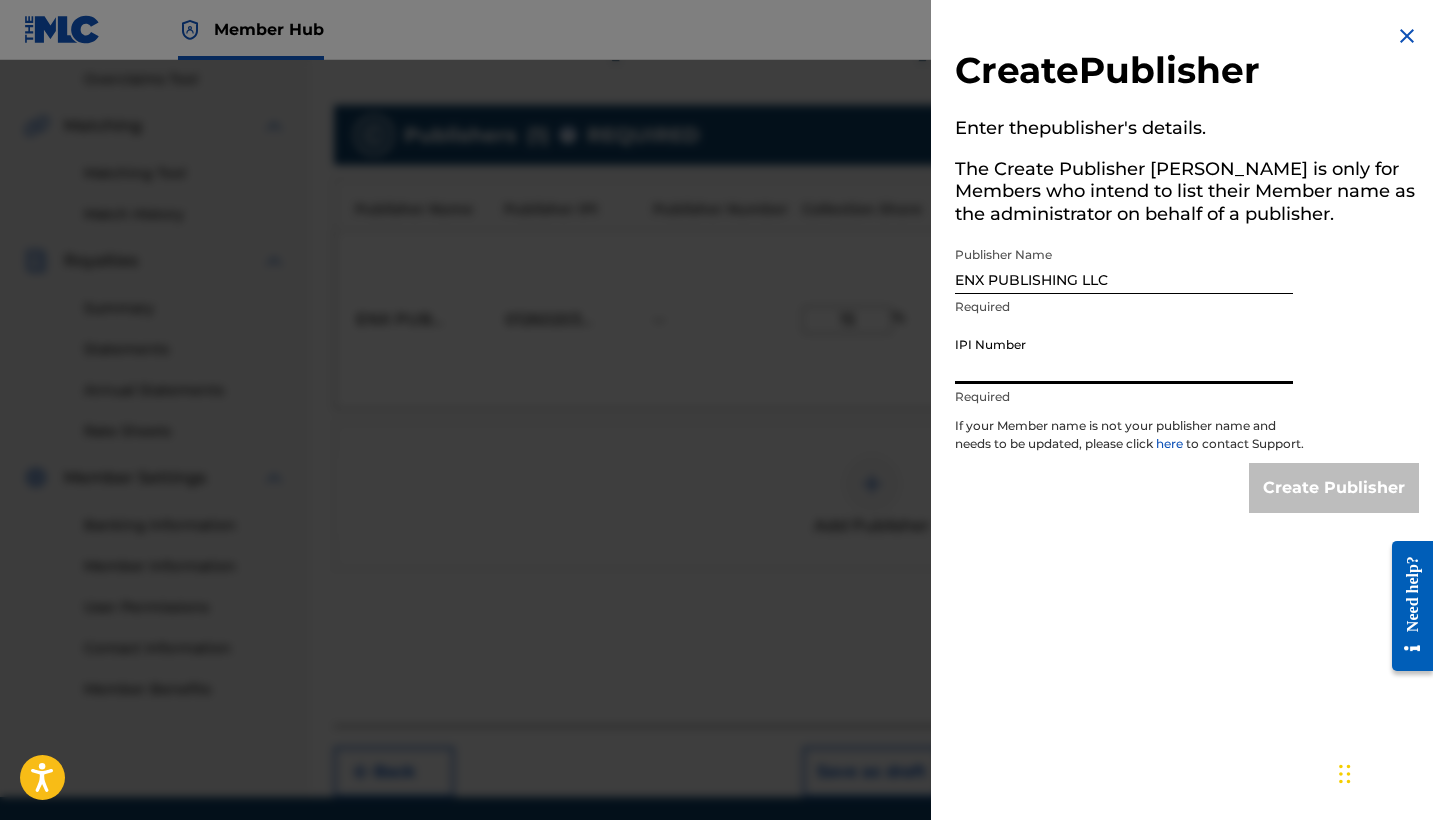
paste input "1260976240"
type input "1260976240"
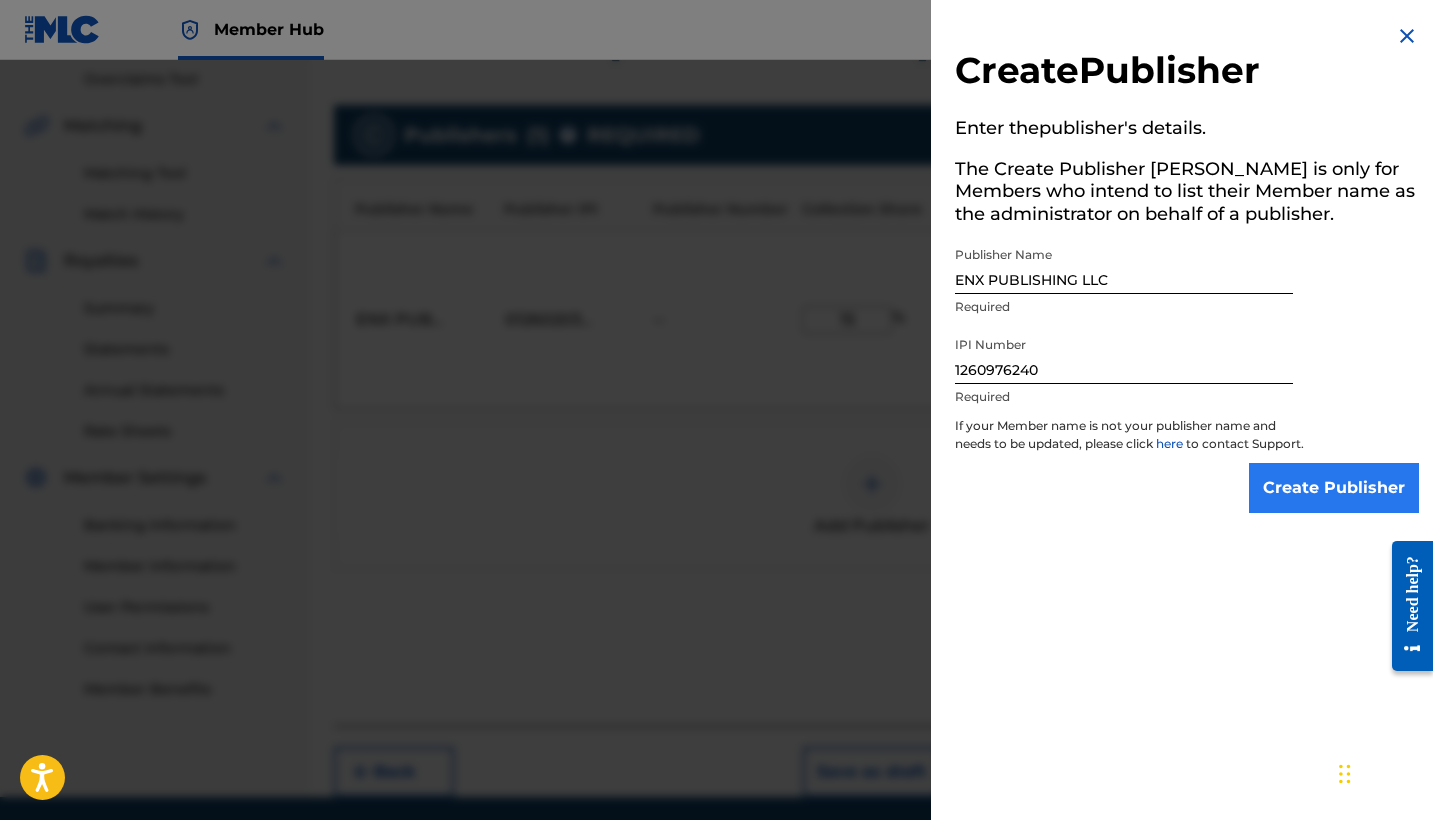
click at [1318, 510] on input "Create Publisher" at bounding box center [1334, 488] width 170 height 50
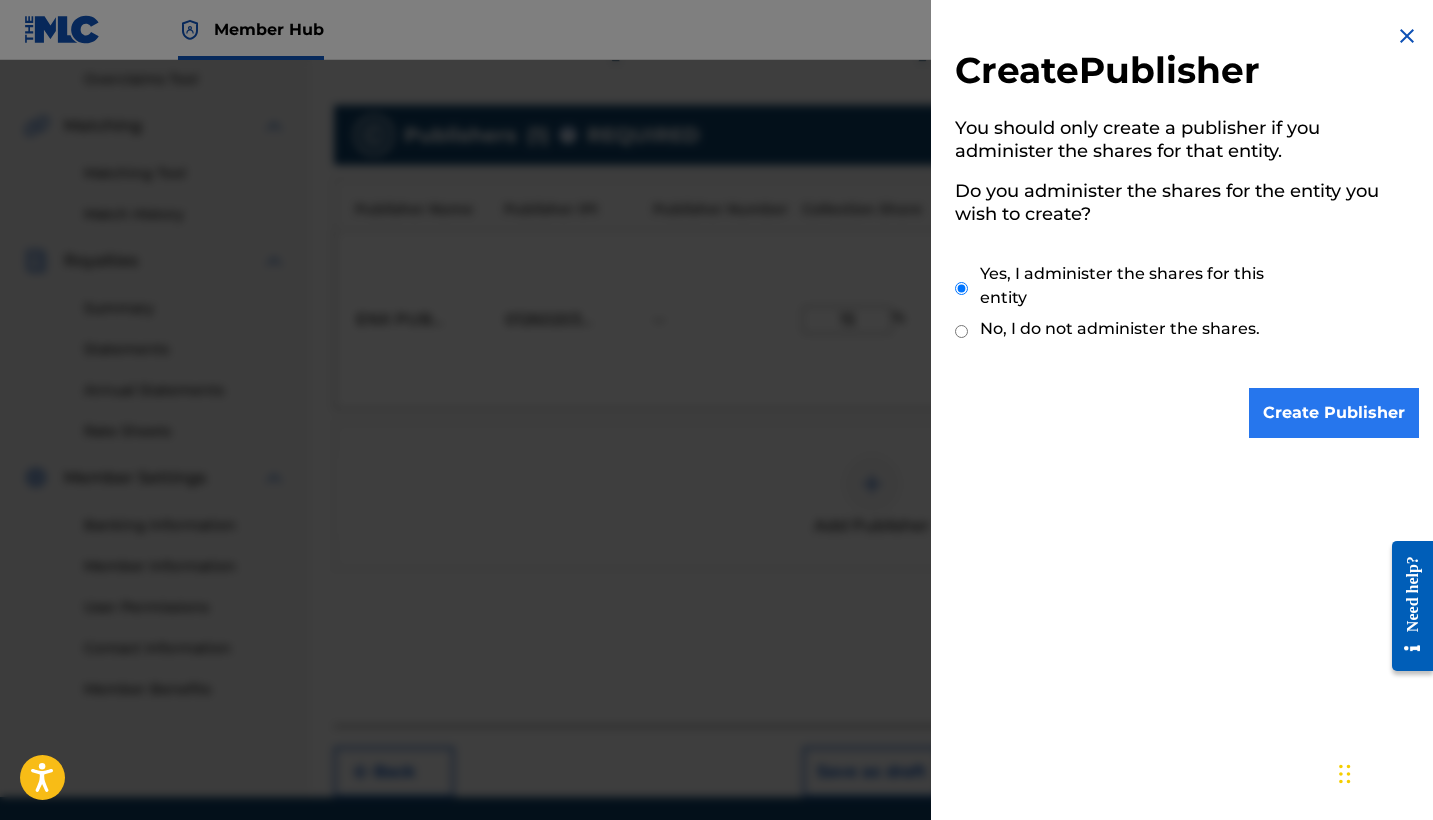
click at [1250, 415] on input "Create Publisher" at bounding box center [1334, 413] width 170 height 50
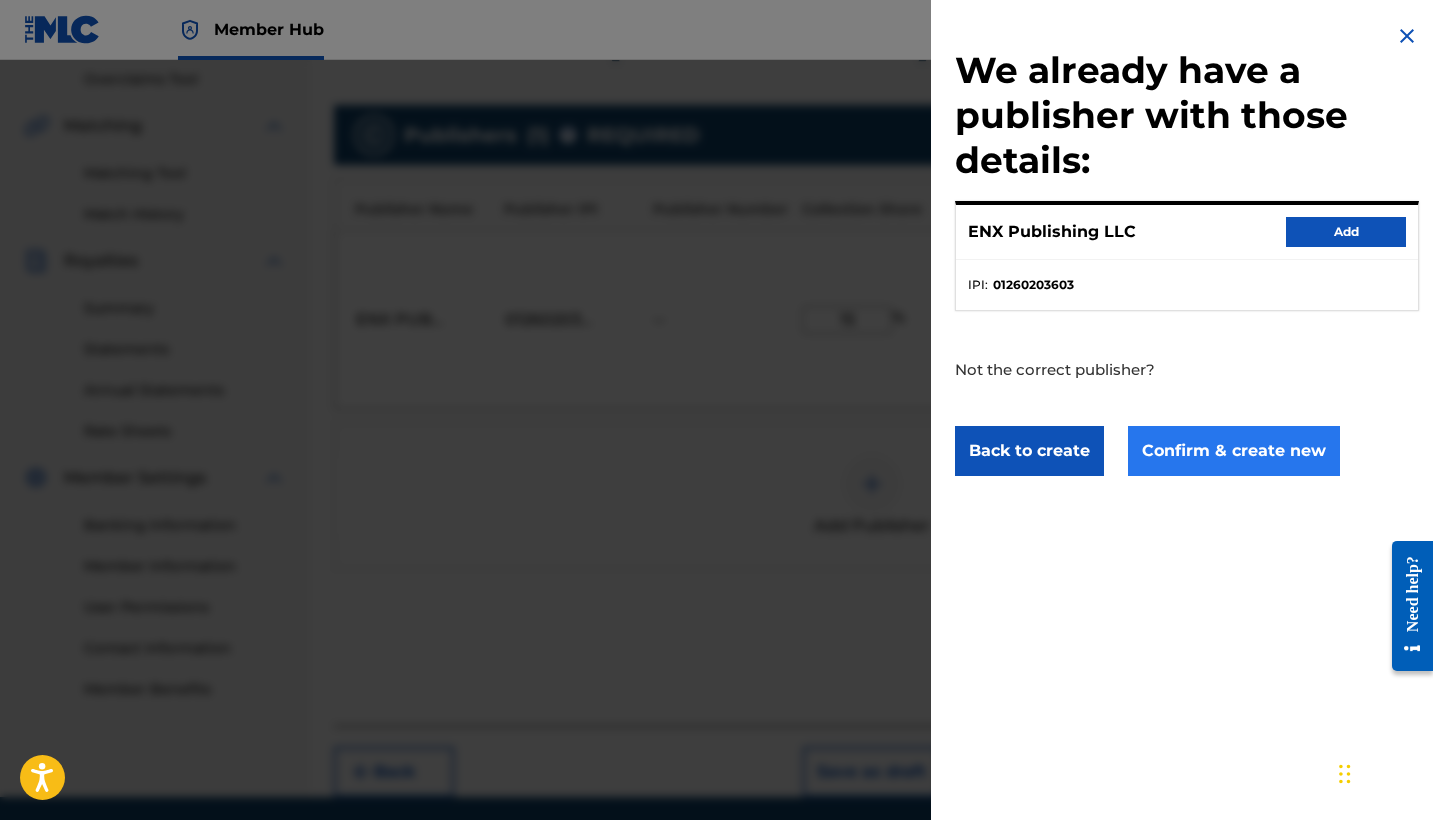
click at [1216, 458] on button "Confirm & create new" at bounding box center [1234, 451] width 212 height 50
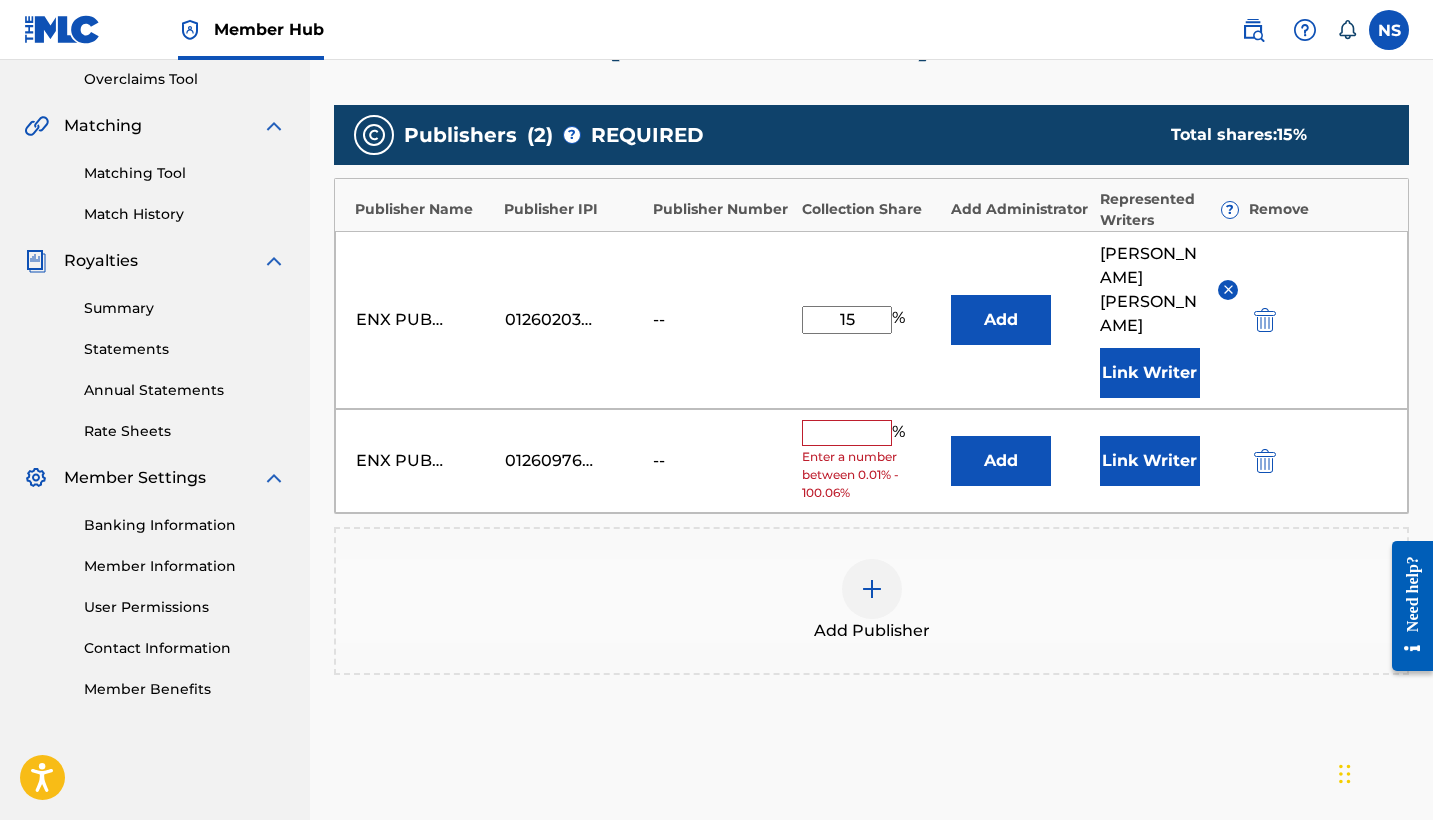
click at [851, 448] on span "Enter a number between 0.01% - 100.06%" at bounding box center [871, 475] width 139 height 54
click at [841, 435] on input "text" at bounding box center [847, 433] width 90 height 26
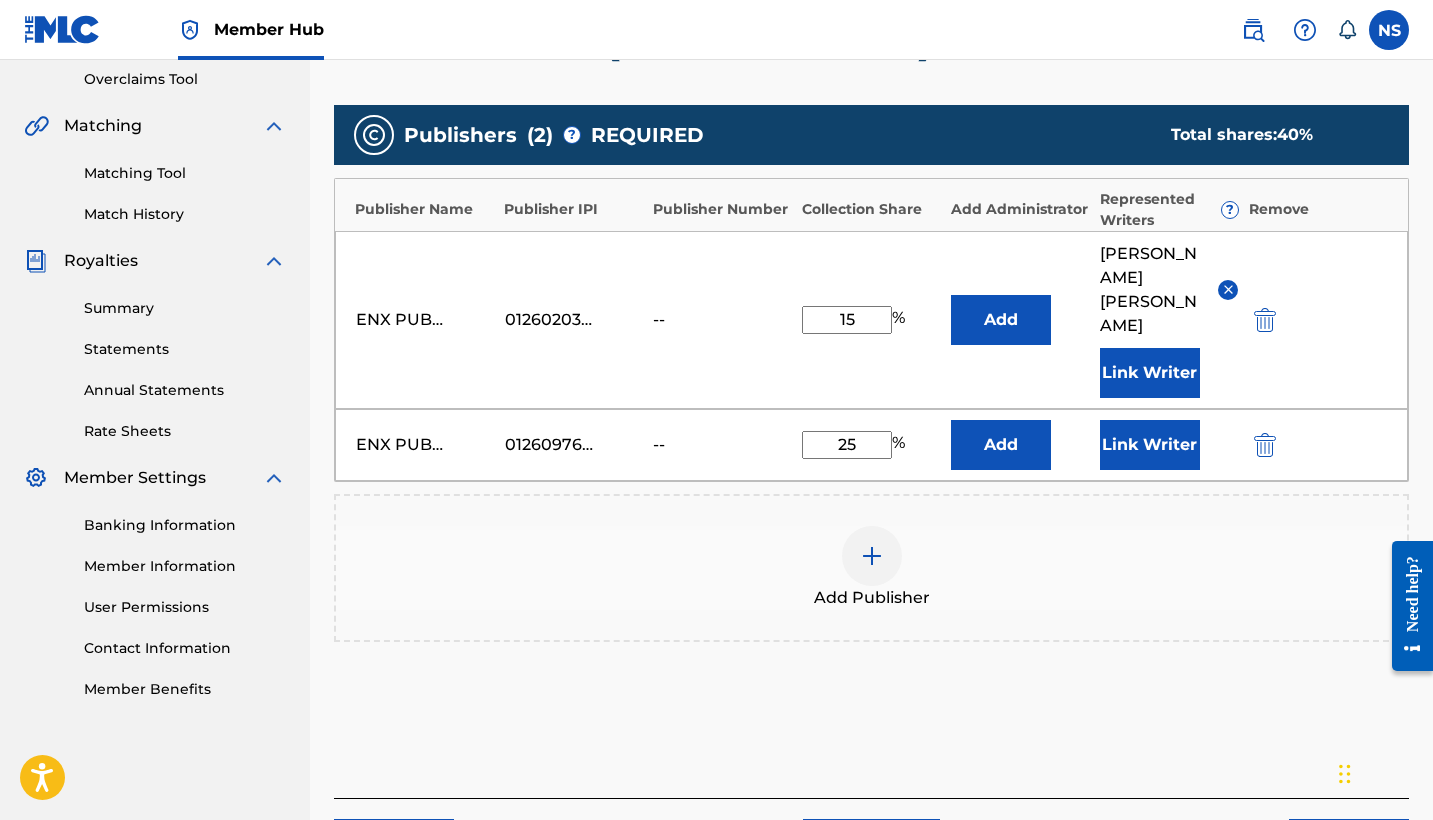
type input "25"
click at [1139, 474] on div "ENX PUBLISHING LLC 01260976240 -- 25 % Add Link Writer" at bounding box center [871, 445] width 1073 height 72
click at [1131, 452] on button "Link Writer" at bounding box center [1150, 445] width 100 height 50
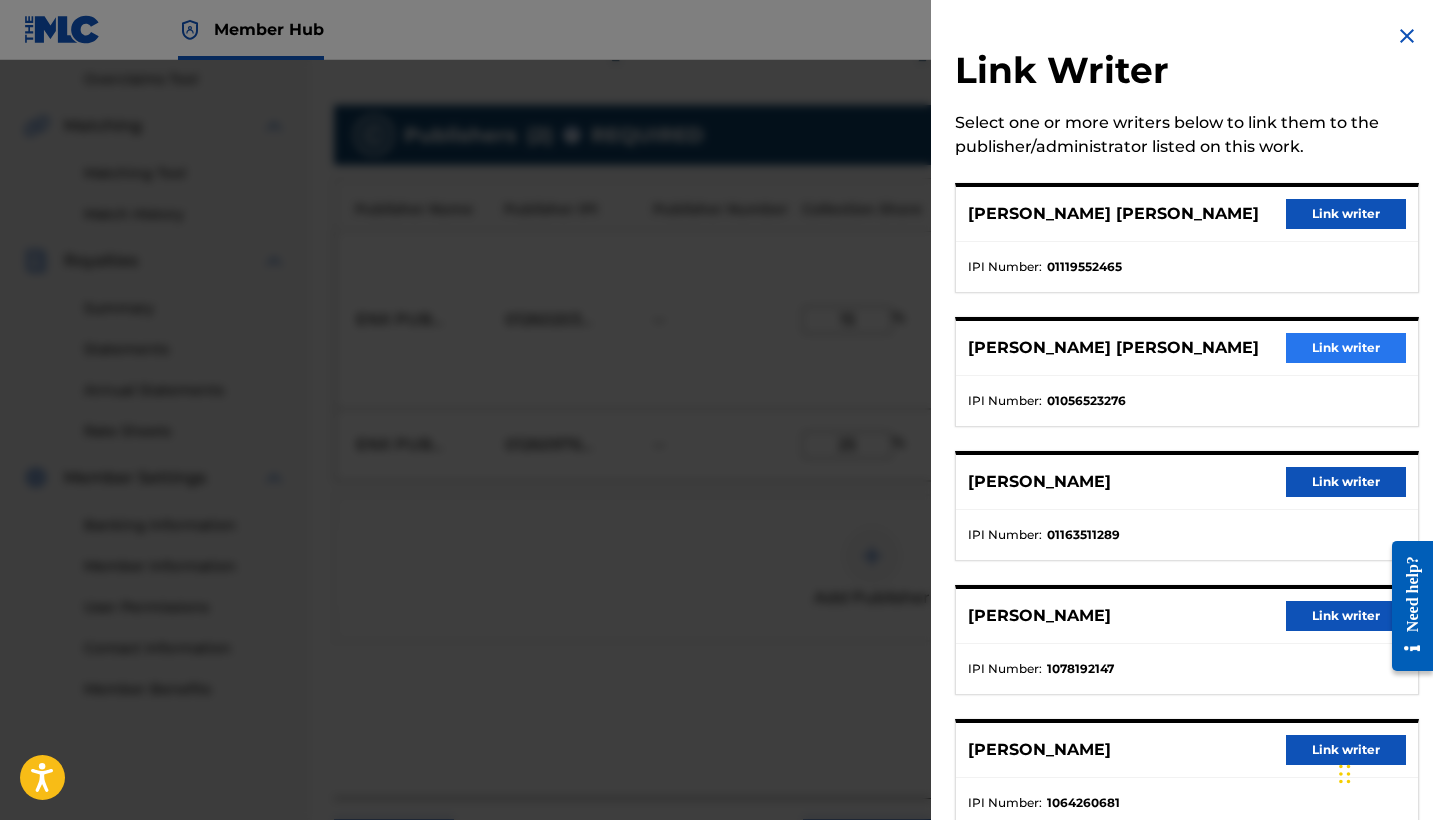
click at [1286, 363] on button "Link writer" at bounding box center [1346, 348] width 120 height 30
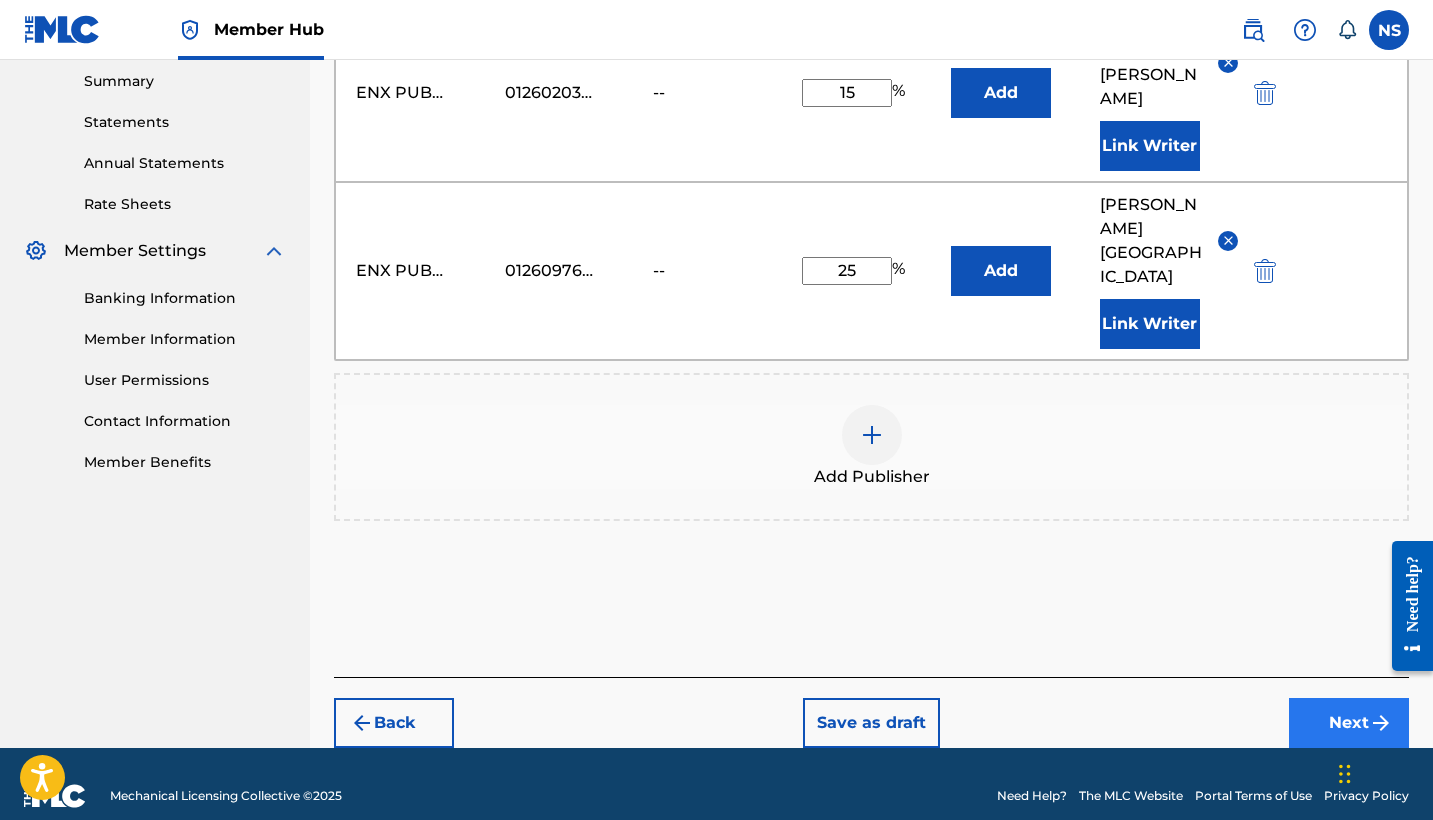
click at [1332, 698] on button "Next" at bounding box center [1349, 723] width 120 height 50
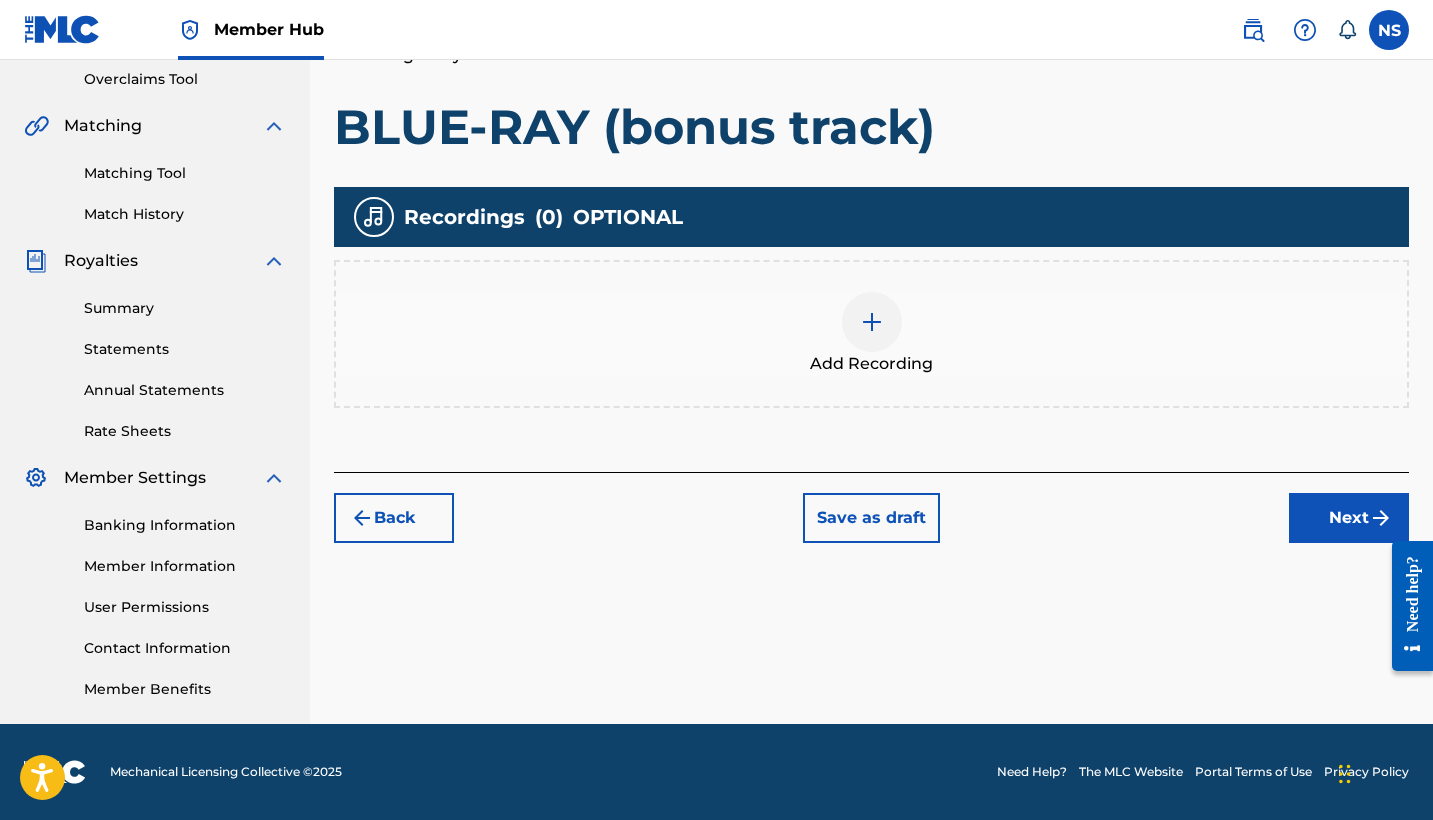
click at [844, 329] on div at bounding box center [872, 322] width 60 height 60
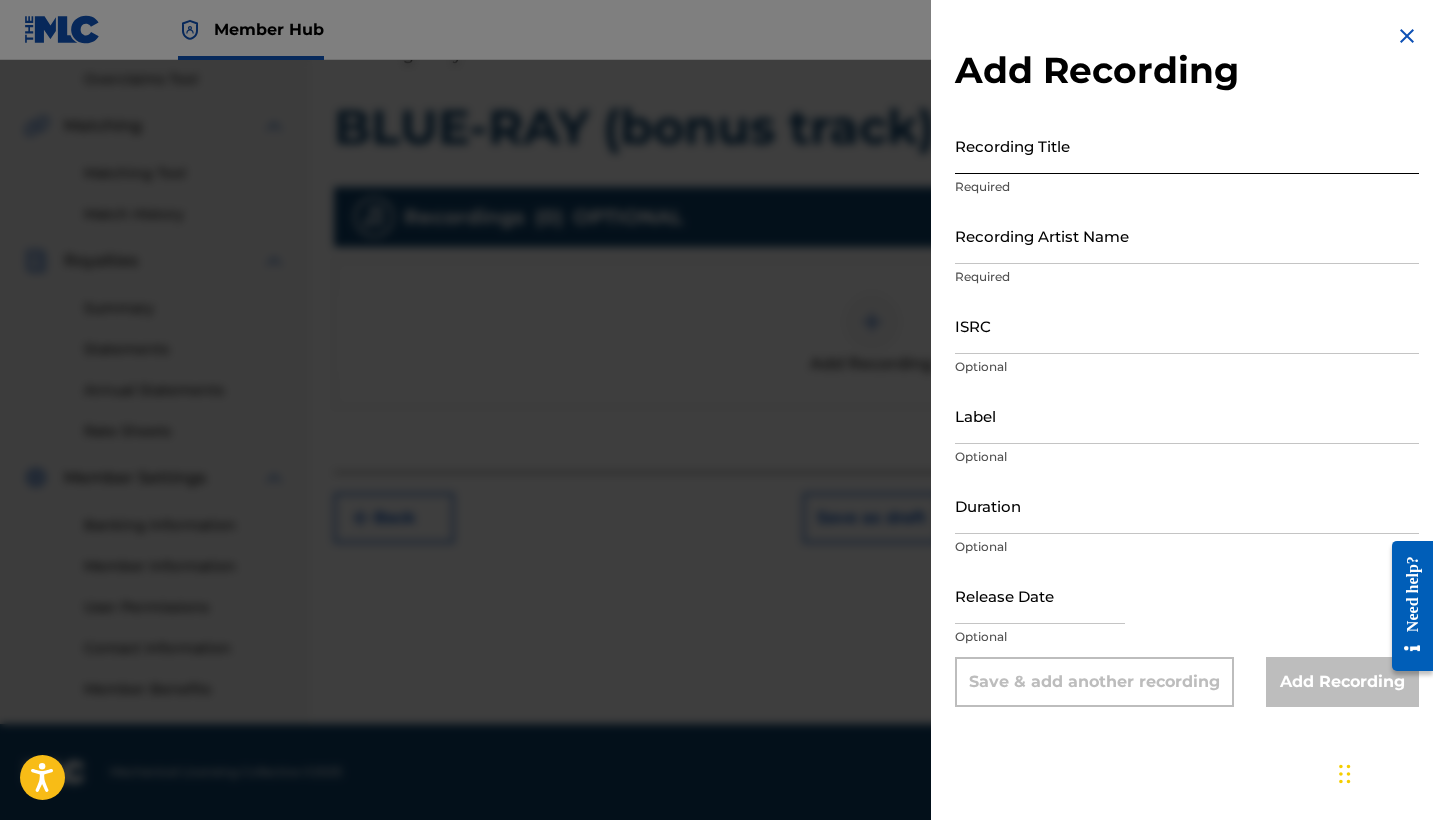
click at [1049, 168] on input "Recording Title" at bounding box center [1187, 145] width 464 height 57
type input "B"
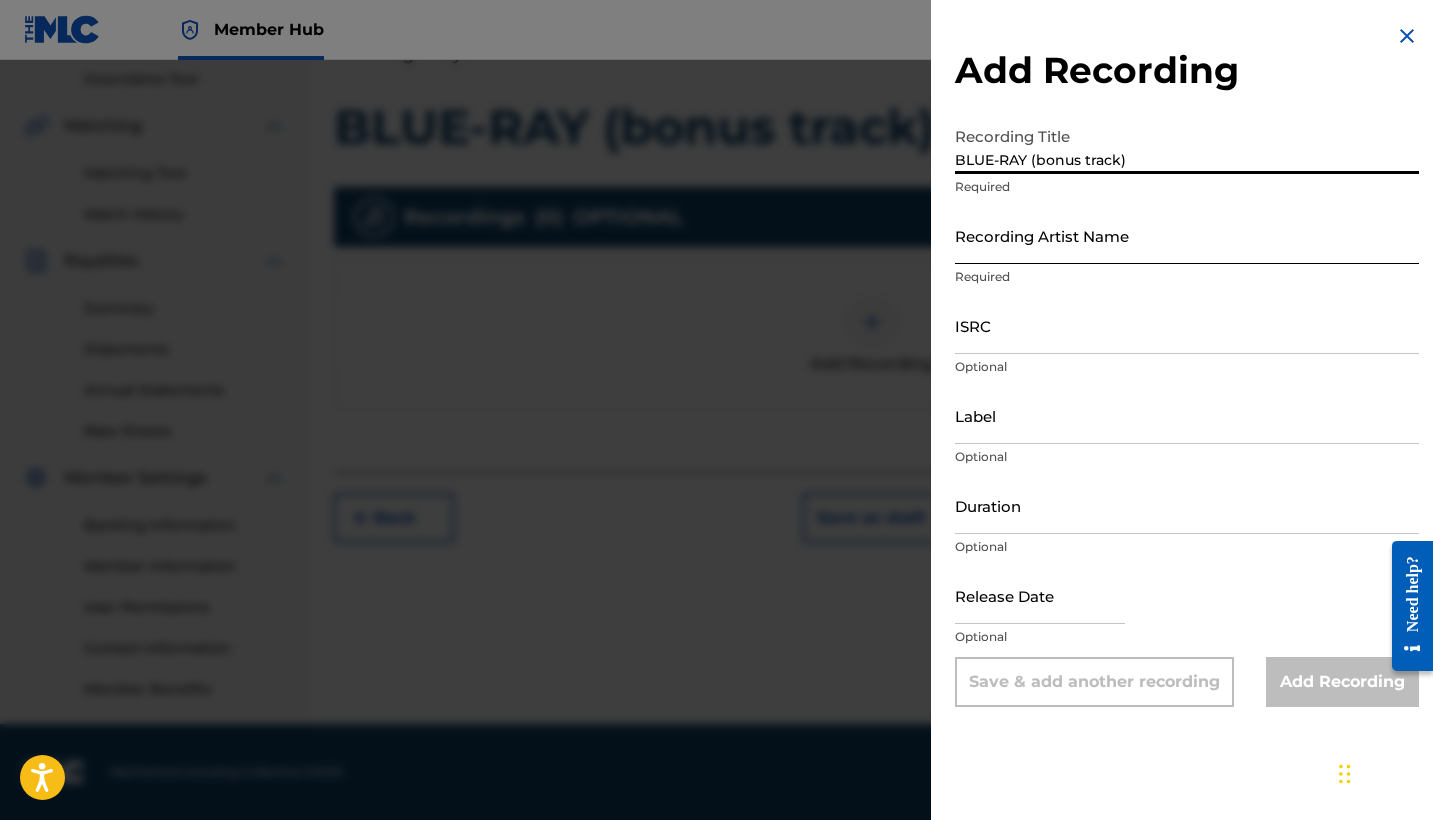
type input "BLUE-RAY (bonus track)"
click at [1112, 248] on input "Recording Artist Name" at bounding box center [1187, 235] width 464 height 57
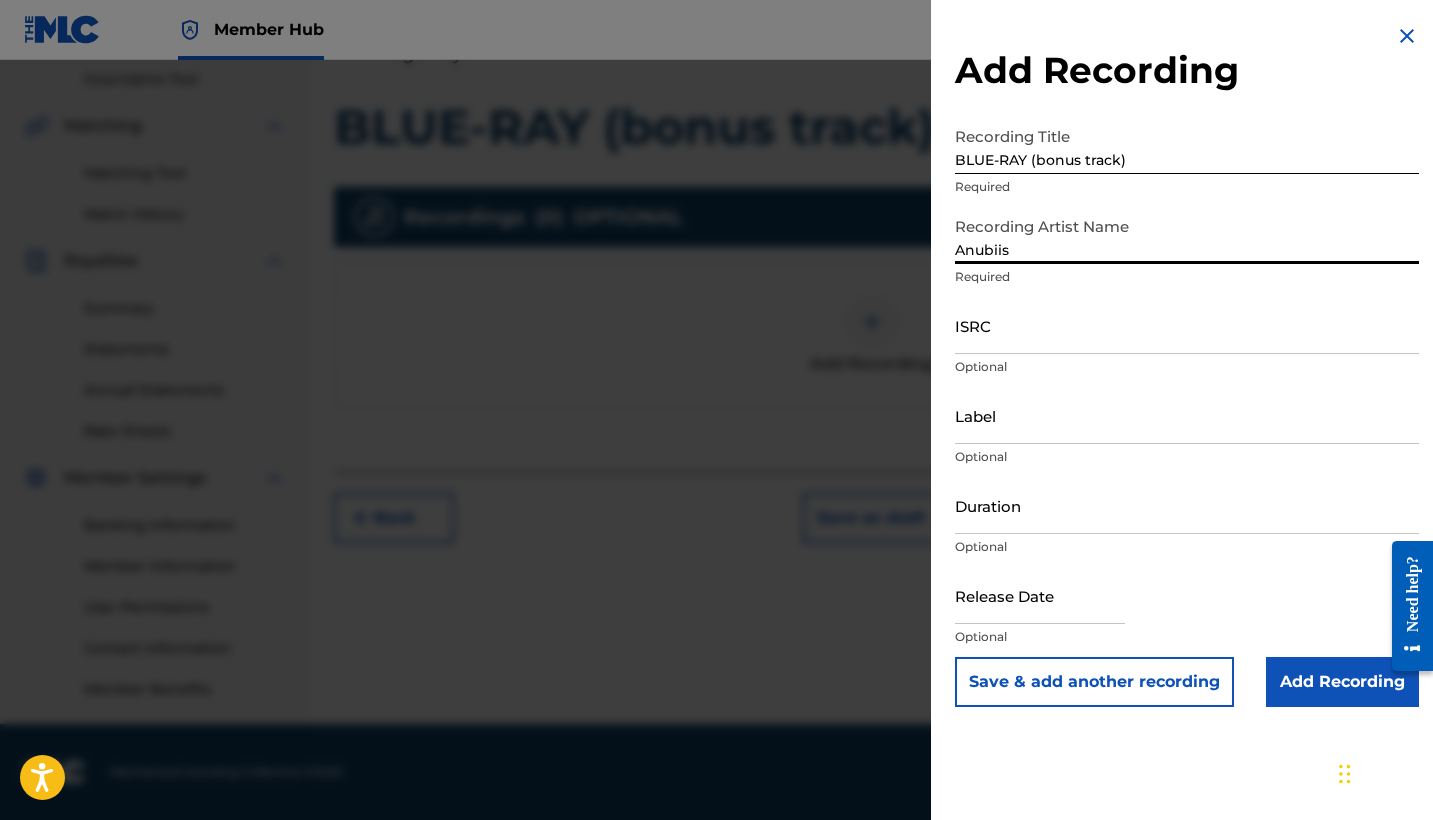
type input "Anubiis"
drag, startPoint x: 1112, startPoint y: 248, endPoint x: 1134, endPoint y: 336, distance: 90.7
click at [1134, 336] on input "ISRC" at bounding box center [1187, 325] width 464 height 57
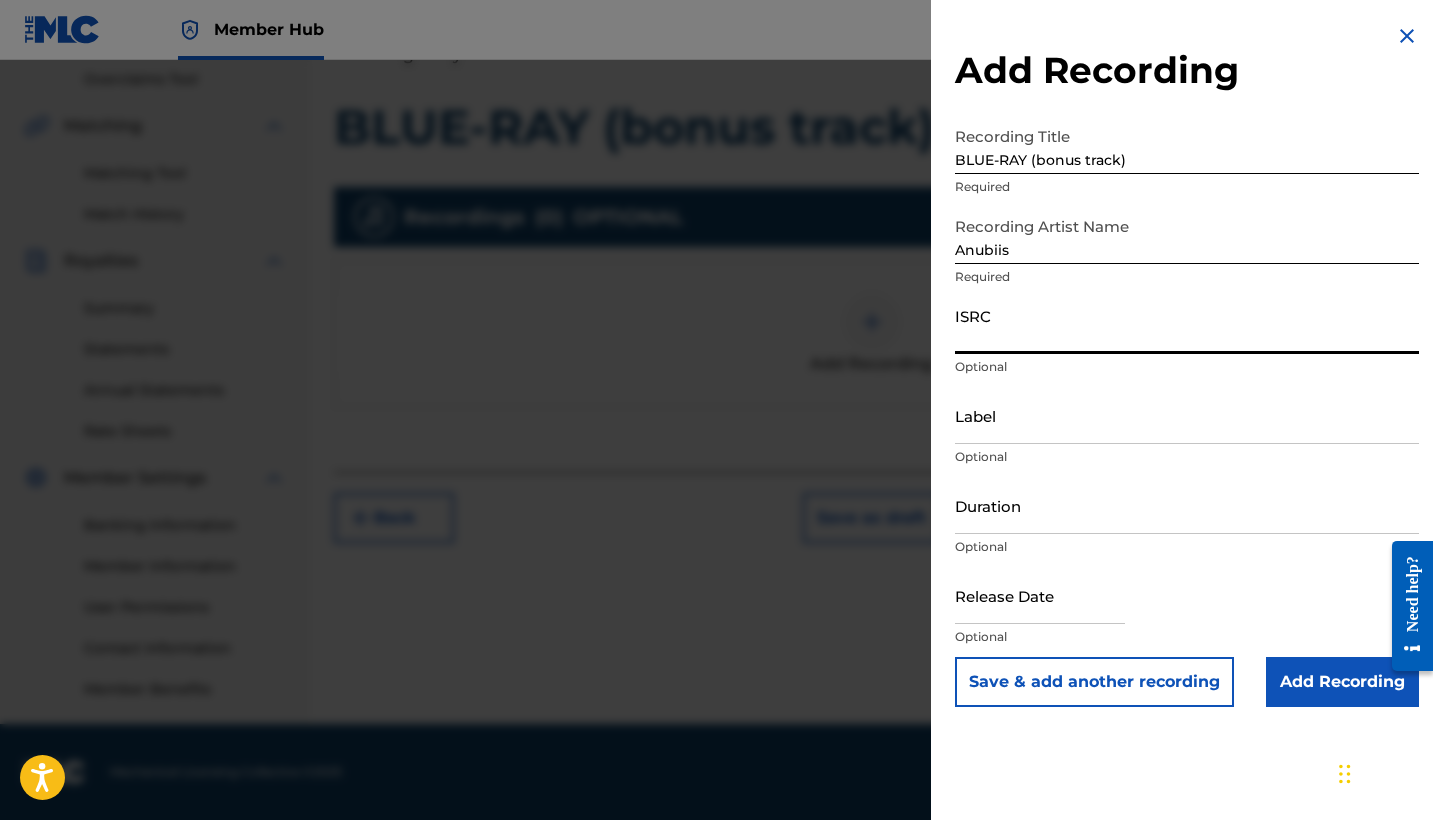
paste input "QZQAY2576668"
type input "QZQAY2576668"
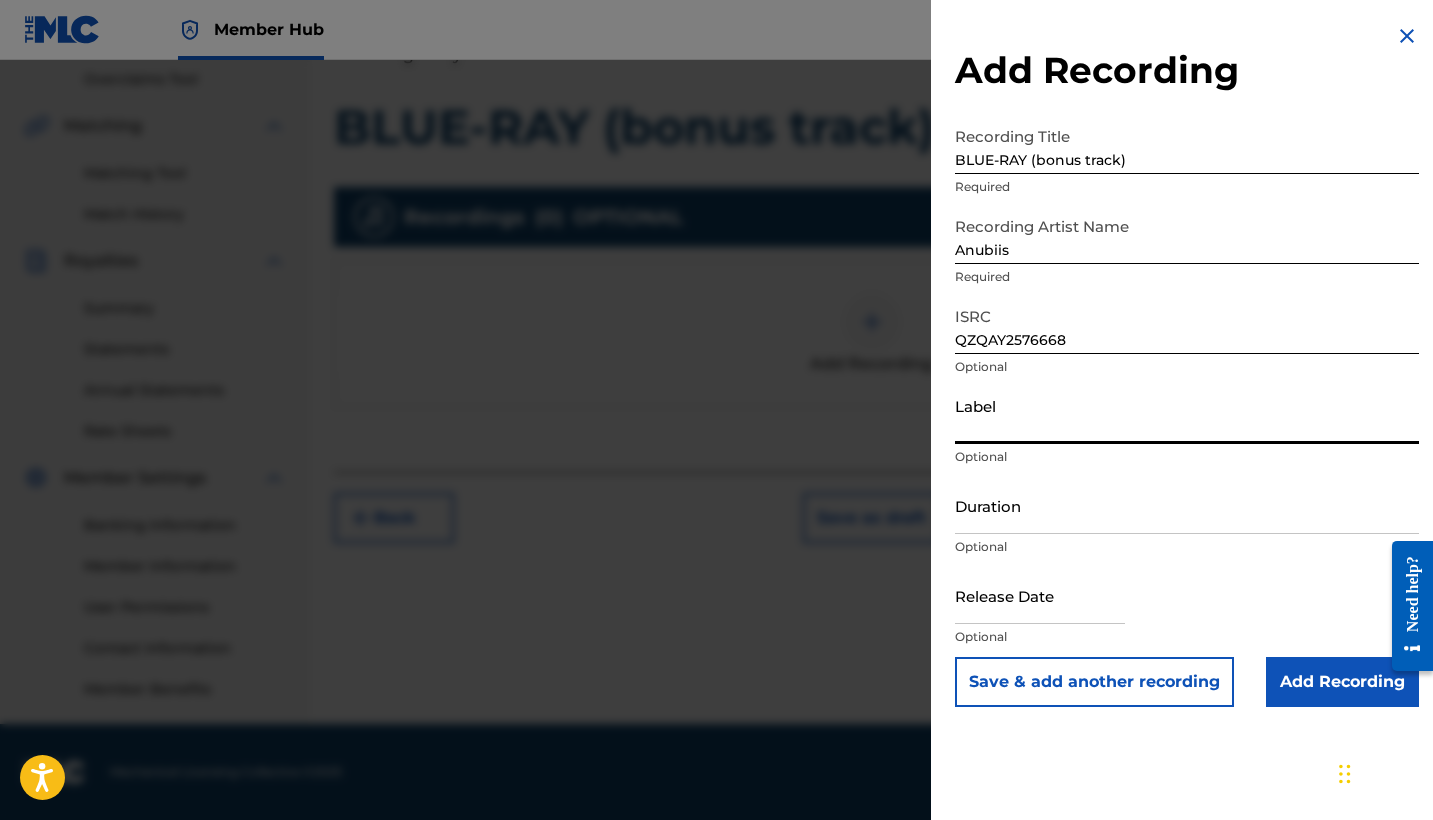
click at [1095, 442] on input "Label" at bounding box center [1187, 415] width 464 height 57
type input "La Positiva Entertainment LLC"
click at [1111, 515] on input "Duration" at bounding box center [1187, 505] width 464 height 57
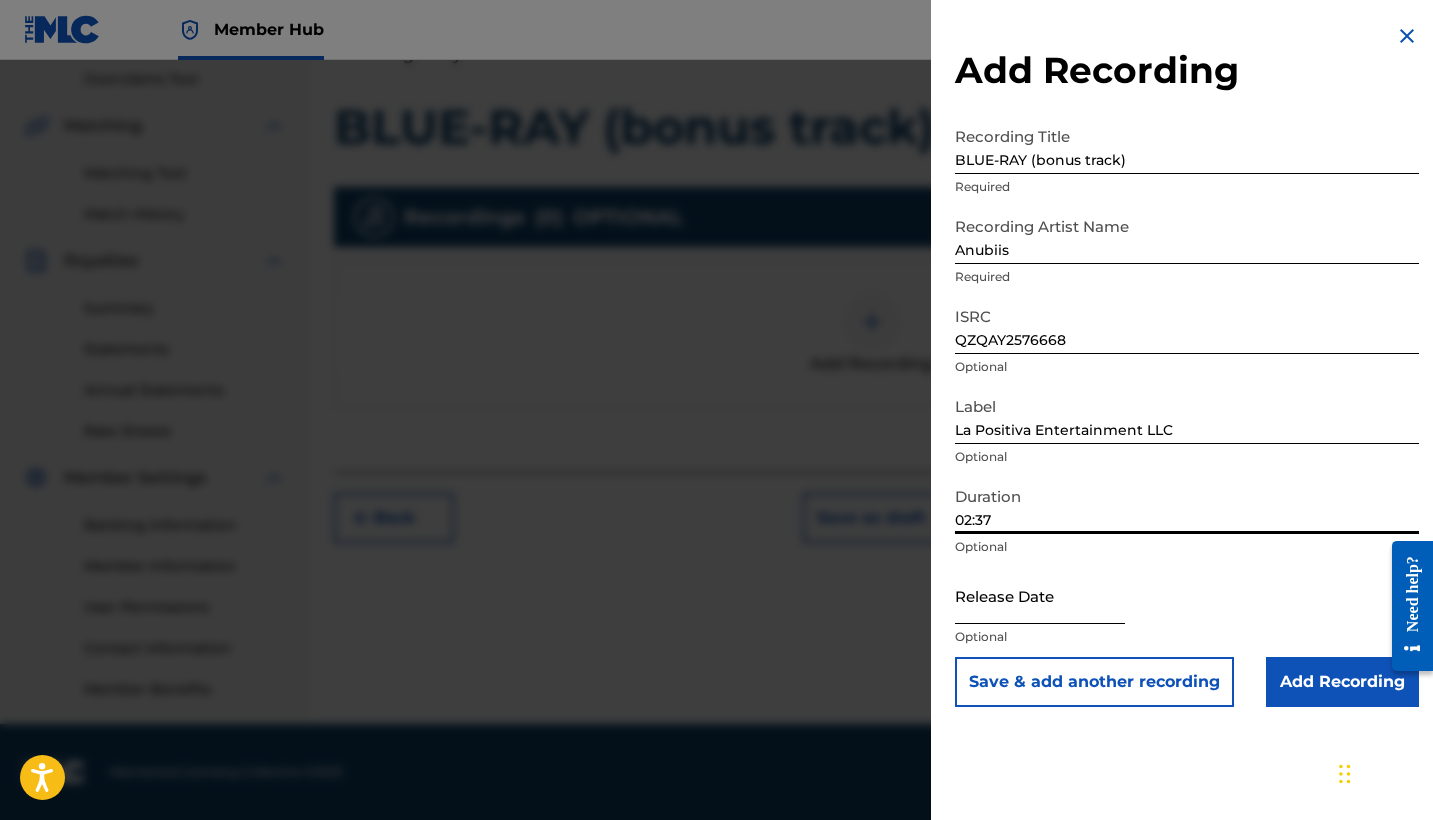
type input "02:37"
click at [1100, 604] on input "text" at bounding box center [1040, 595] width 170 height 57
select select "8"
select select "2025"
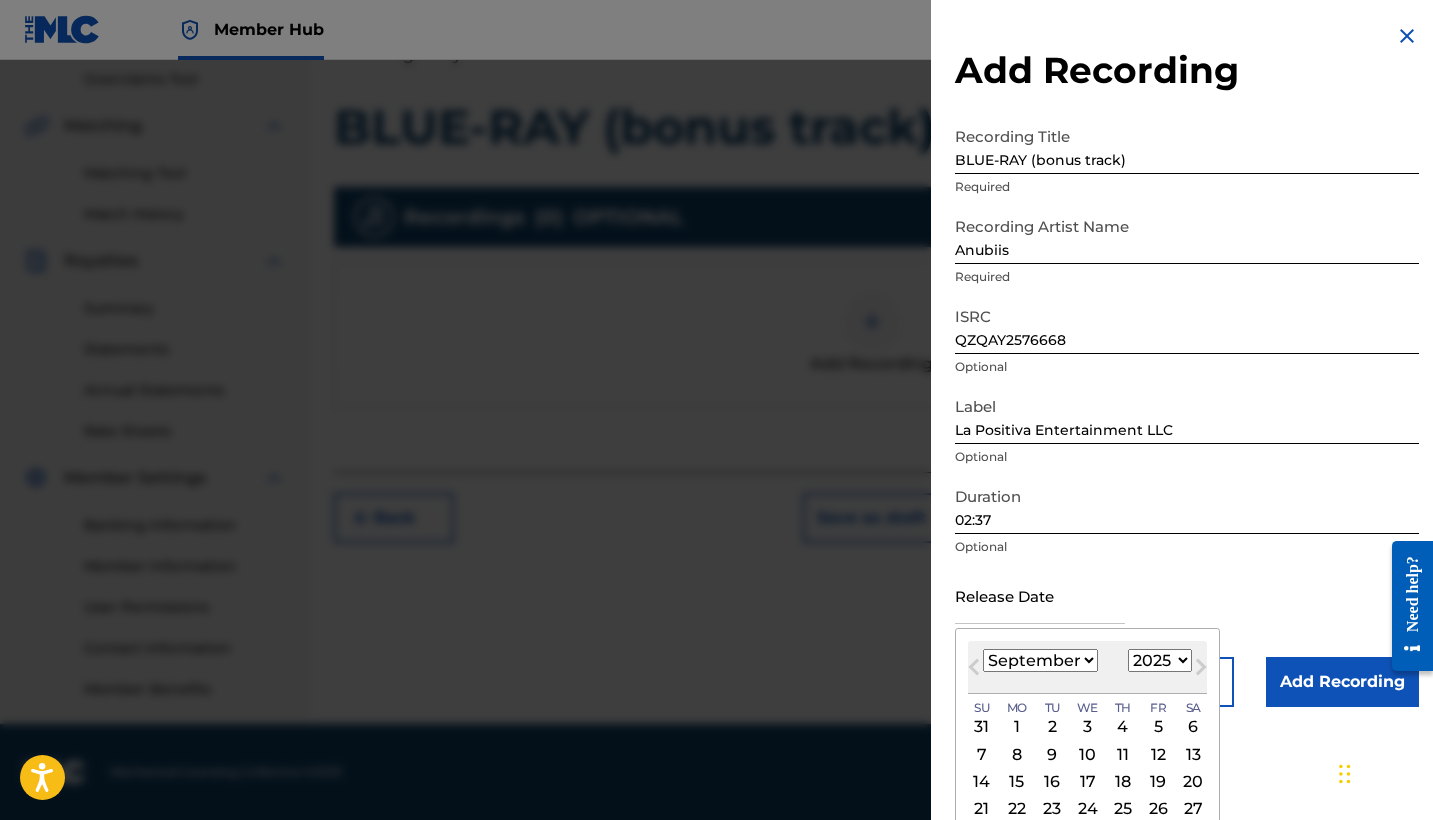
click at [1075, 650] on div "January February March April May June July August September October November De…" at bounding box center [1040, 661] width 115 height 24
select select "1"
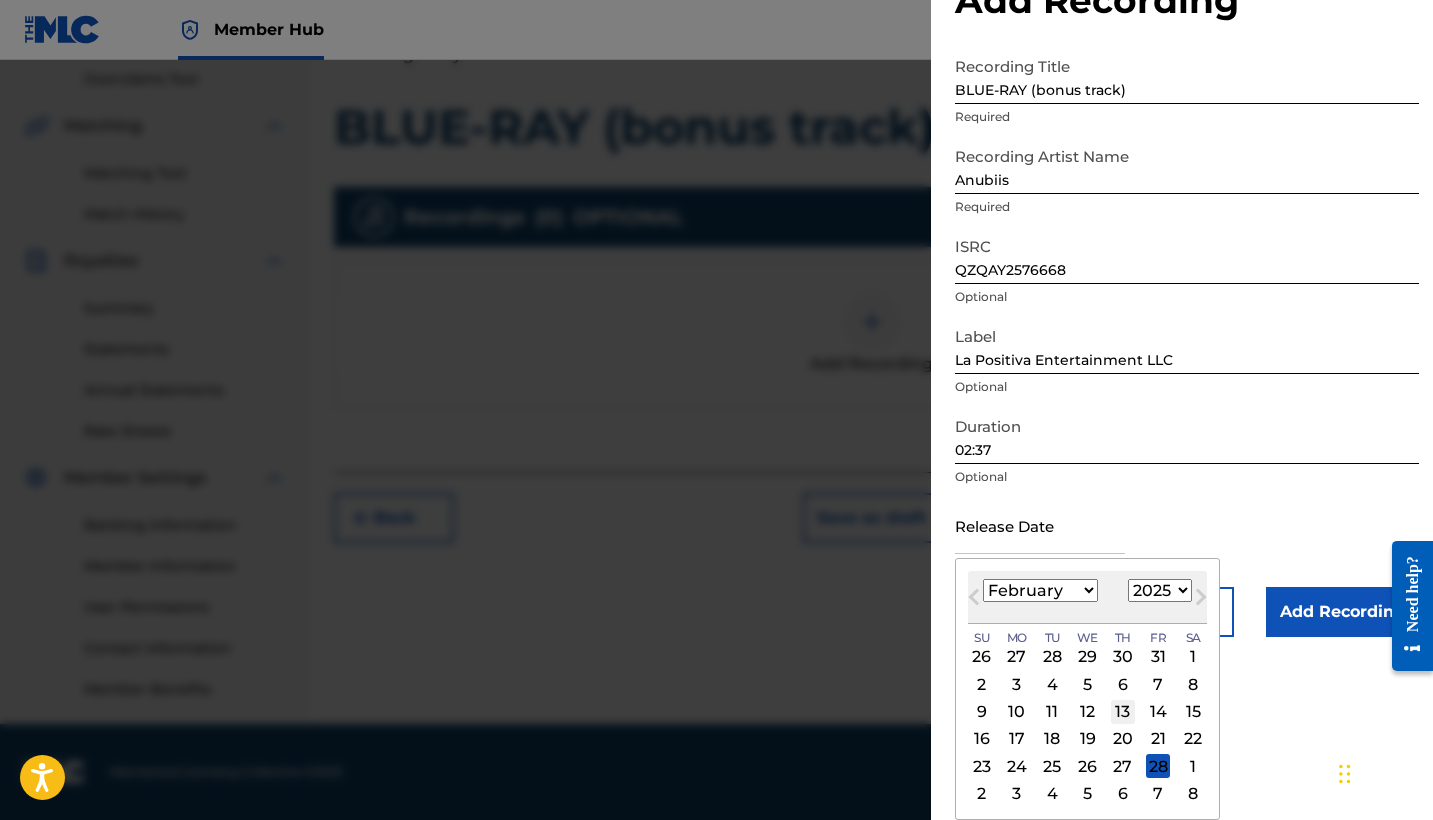
scroll to position [70, 0]
click at [1146, 764] on div "28" at bounding box center [1158, 766] width 24 height 24
type input "[DATE]"
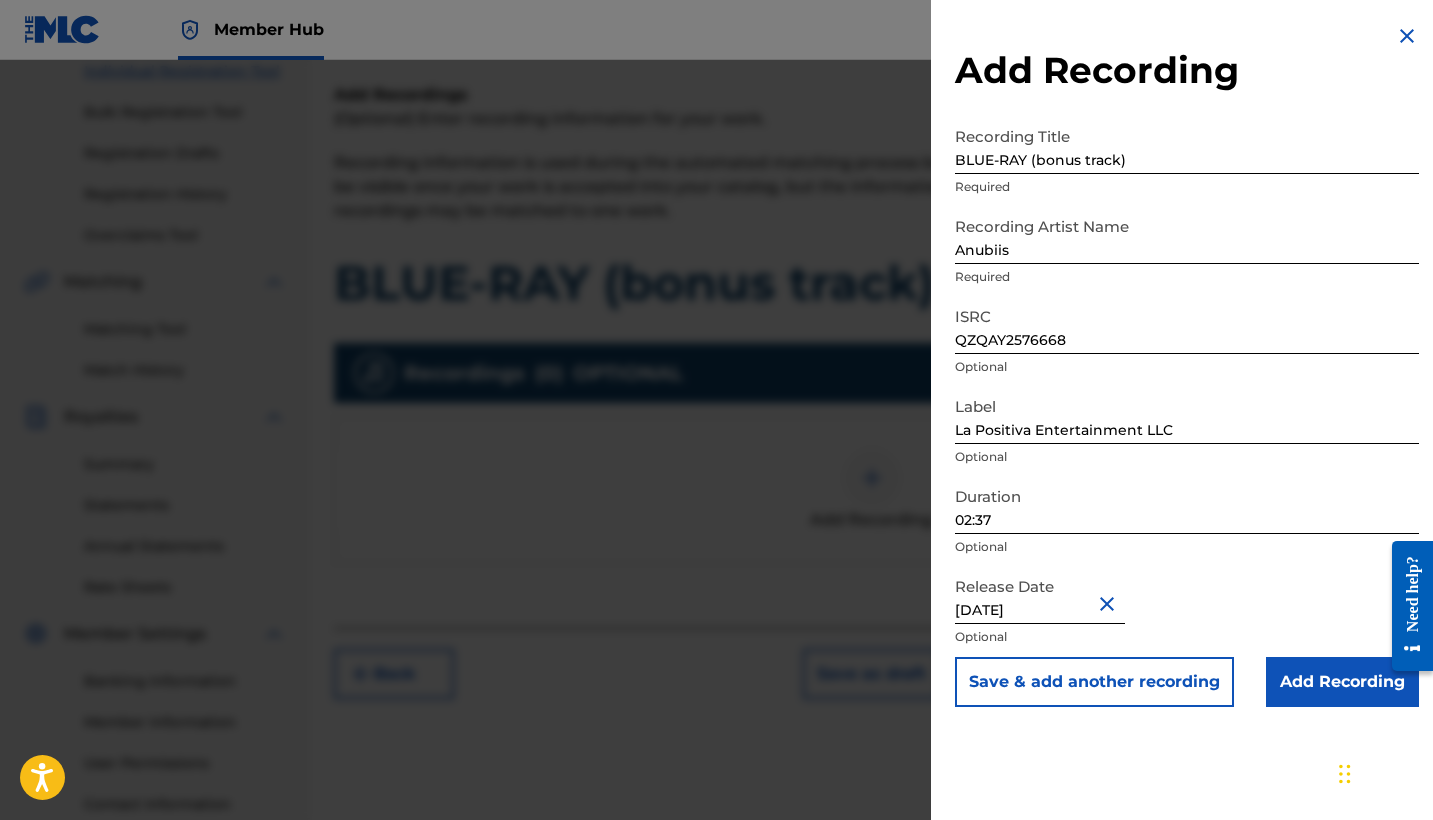
scroll to position [419, 0]
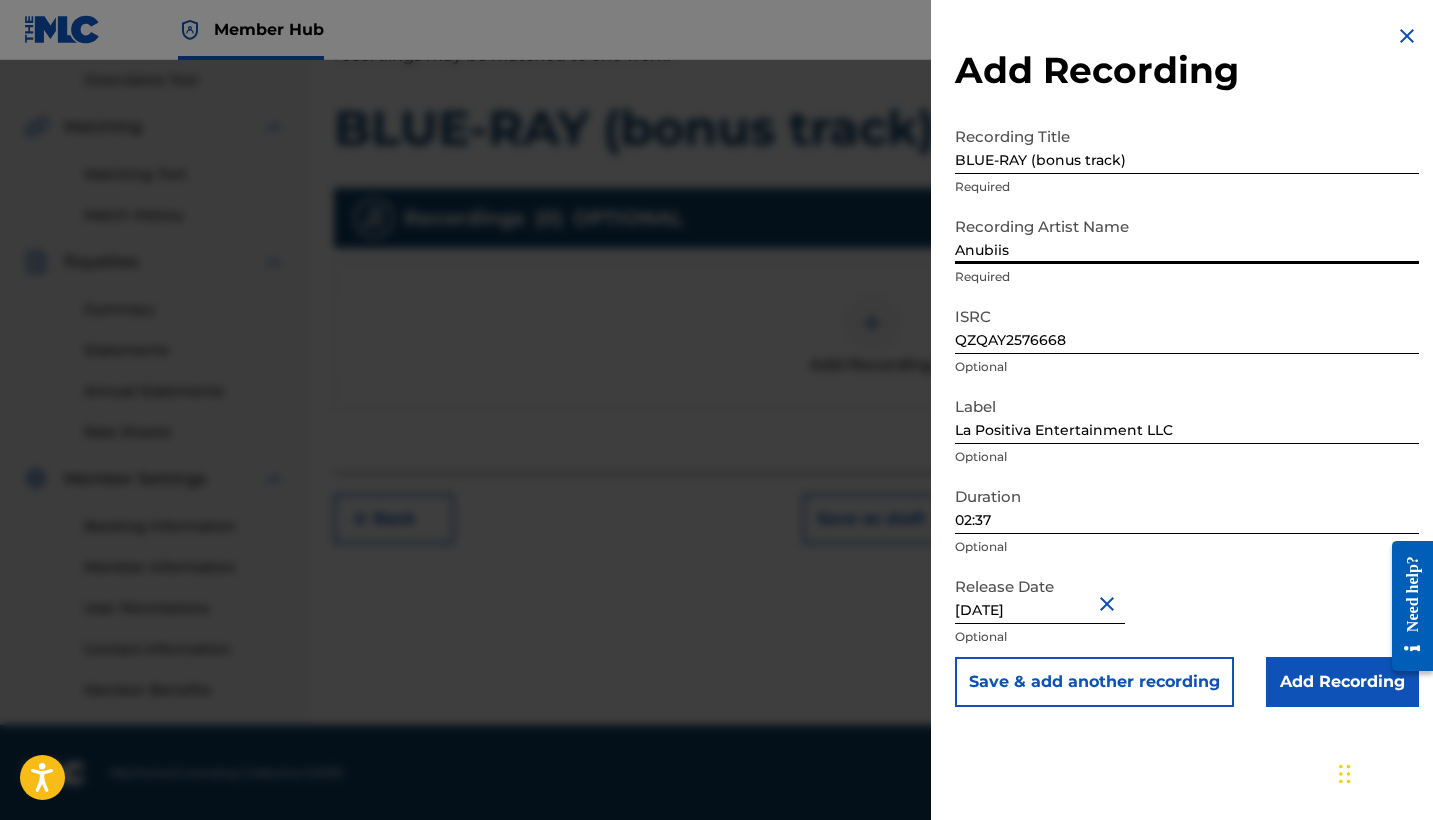
click at [1055, 252] on input "Anubiis" at bounding box center [1187, 235] width 464 height 57
drag, startPoint x: 1061, startPoint y: 285, endPoint x: 1334, endPoint y: 691, distance: 489.2
click at [1334, 691] on input "Add Recording" at bounding box center [1342, 682] width 153 height 50
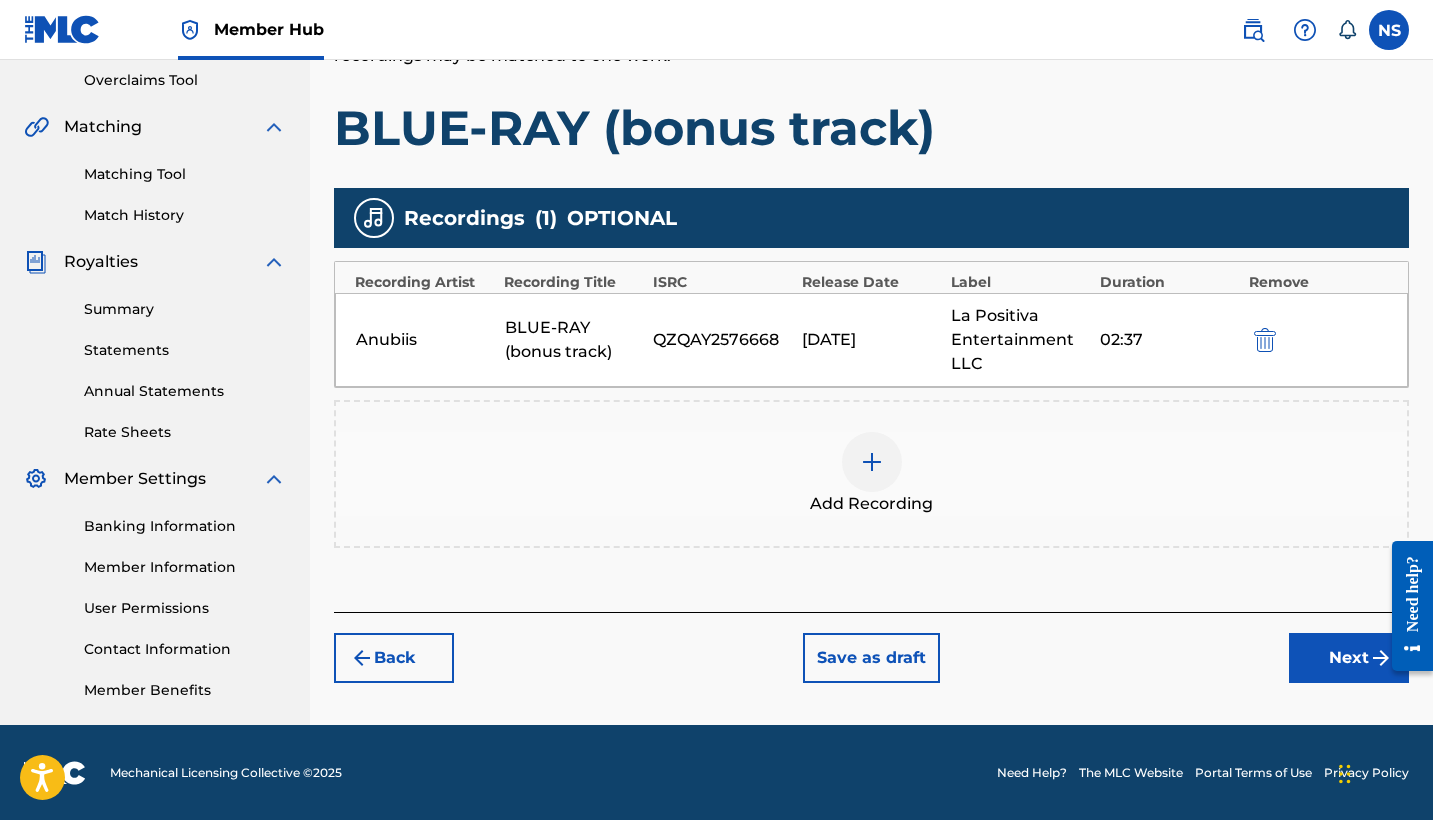
click at [1285, 666] on div "Back Save as draft Next" at bounding box center [871, 647] width 1075 height 71
click at [1289, 666] on button "Next" at bounding box center [1349, 658] width 120 height 50
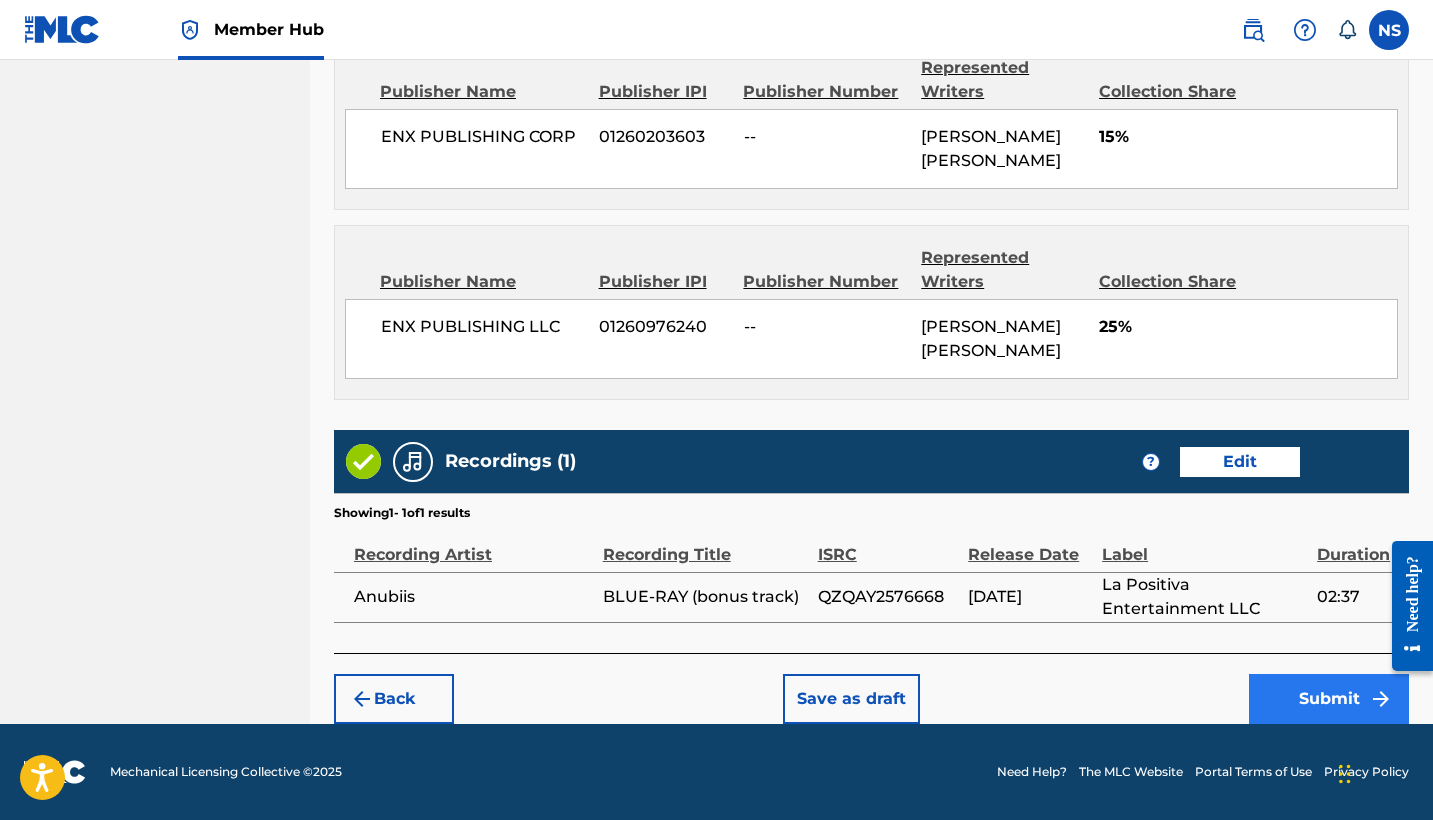
scroll to position [1285, 0]
click at [1300, 708] on button "Submit" at bounding box center [1329, 699] width 160 height 50
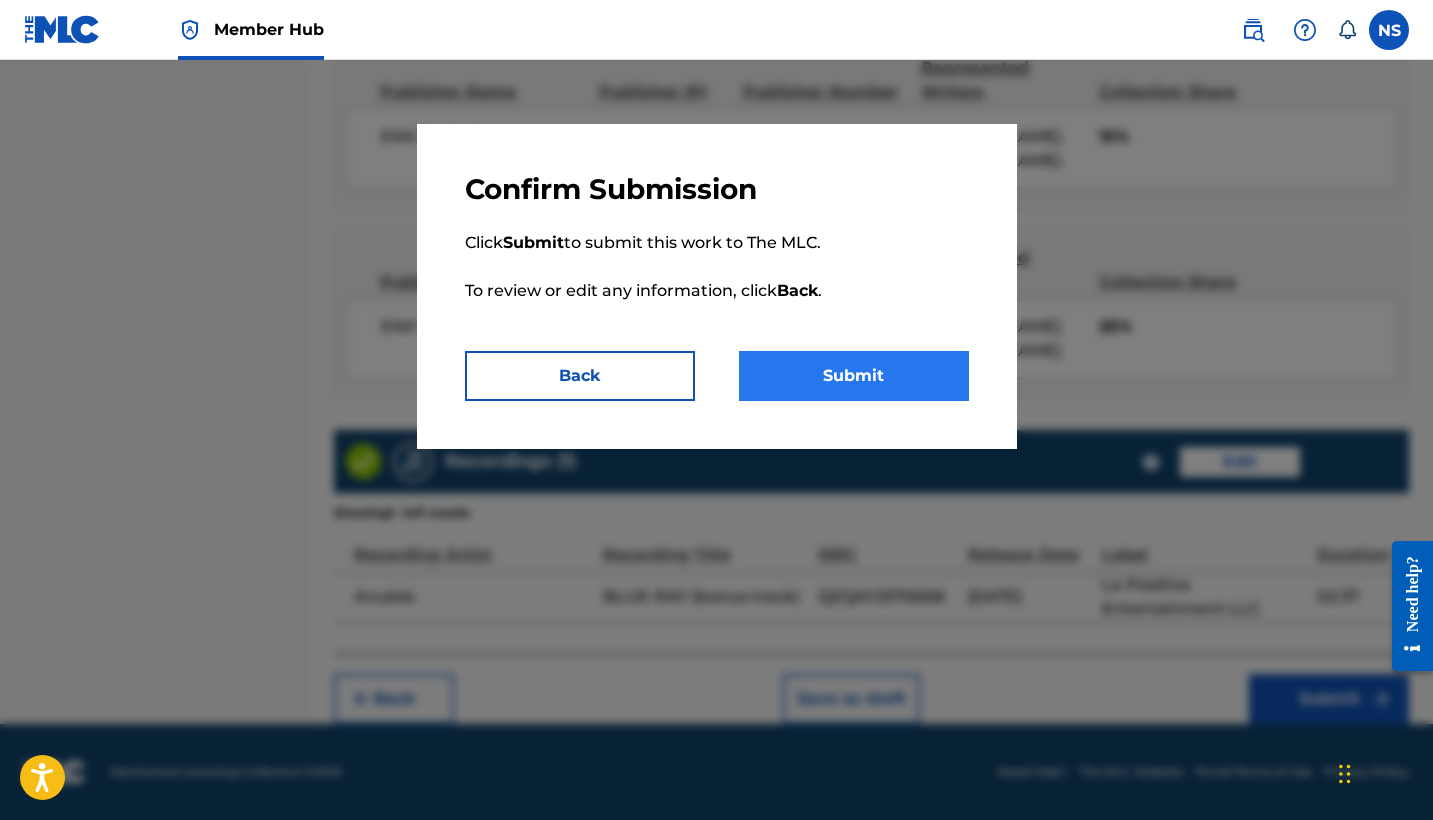
click at [837, 386] on button "Submit" at bounding box center [854, 376] width 230 height 50
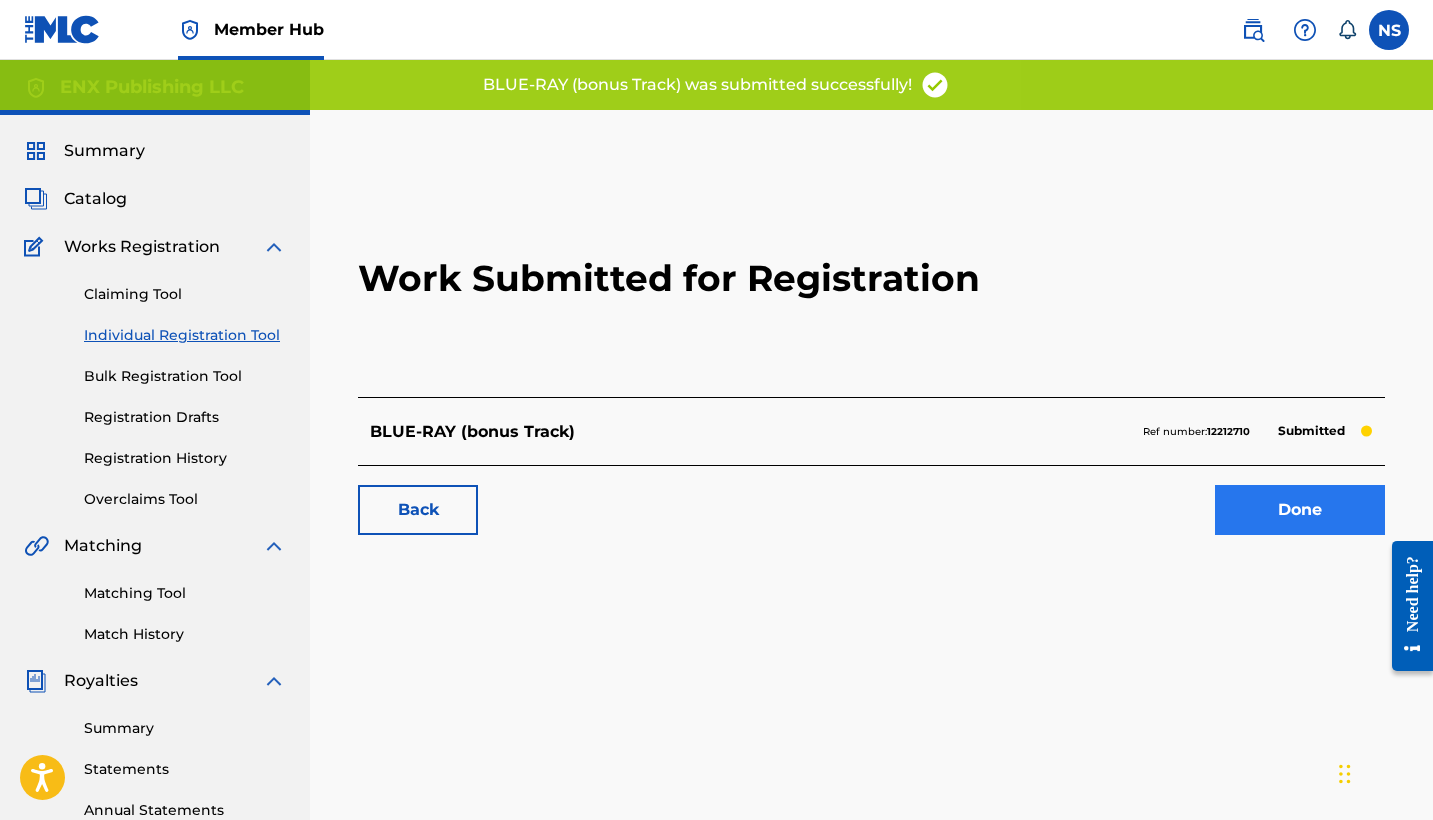
click at [1296, 524] on link "Done" at bounding box center [1300, 510] width 170 height 50
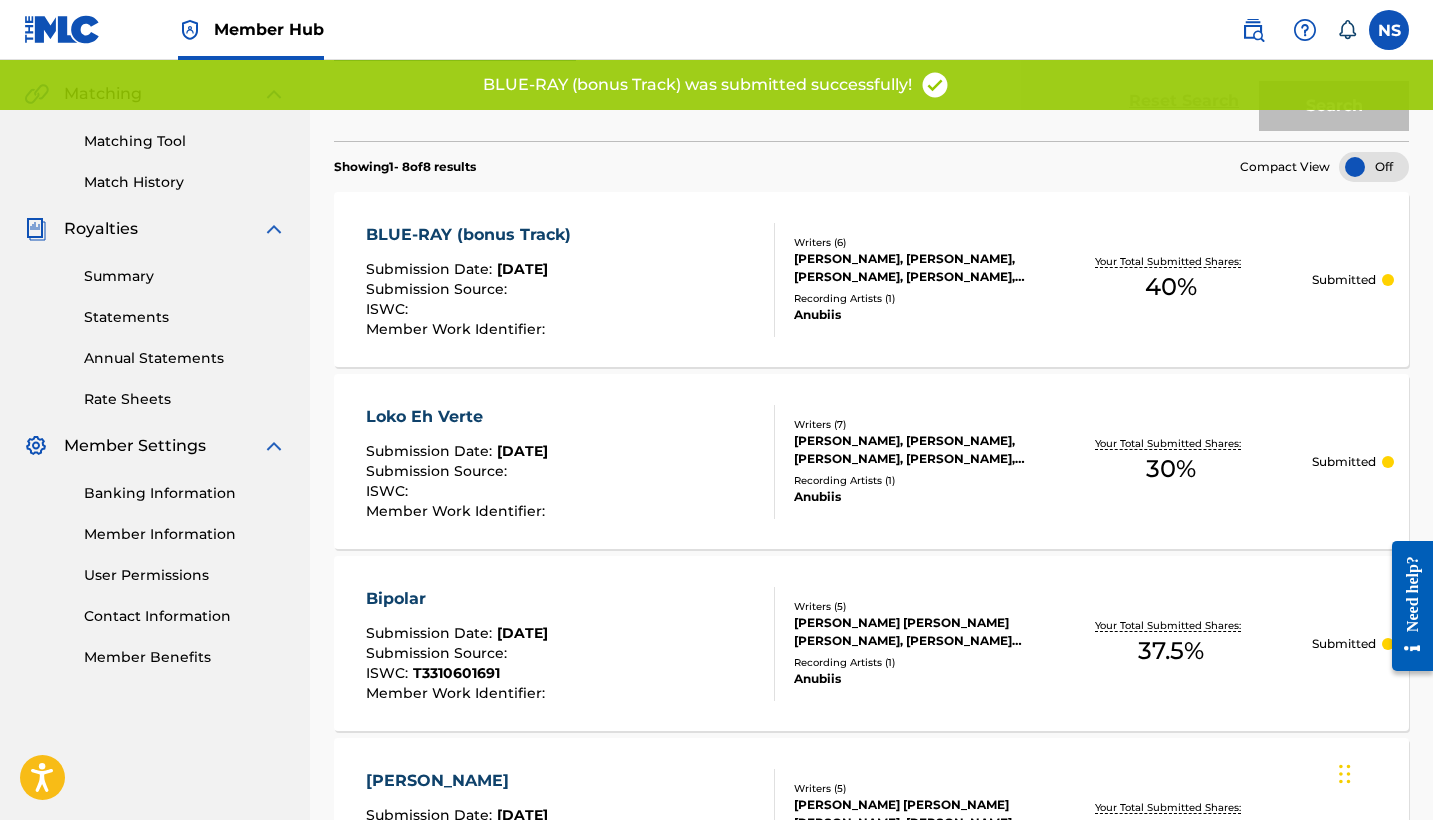
scroll to position [452, 0]
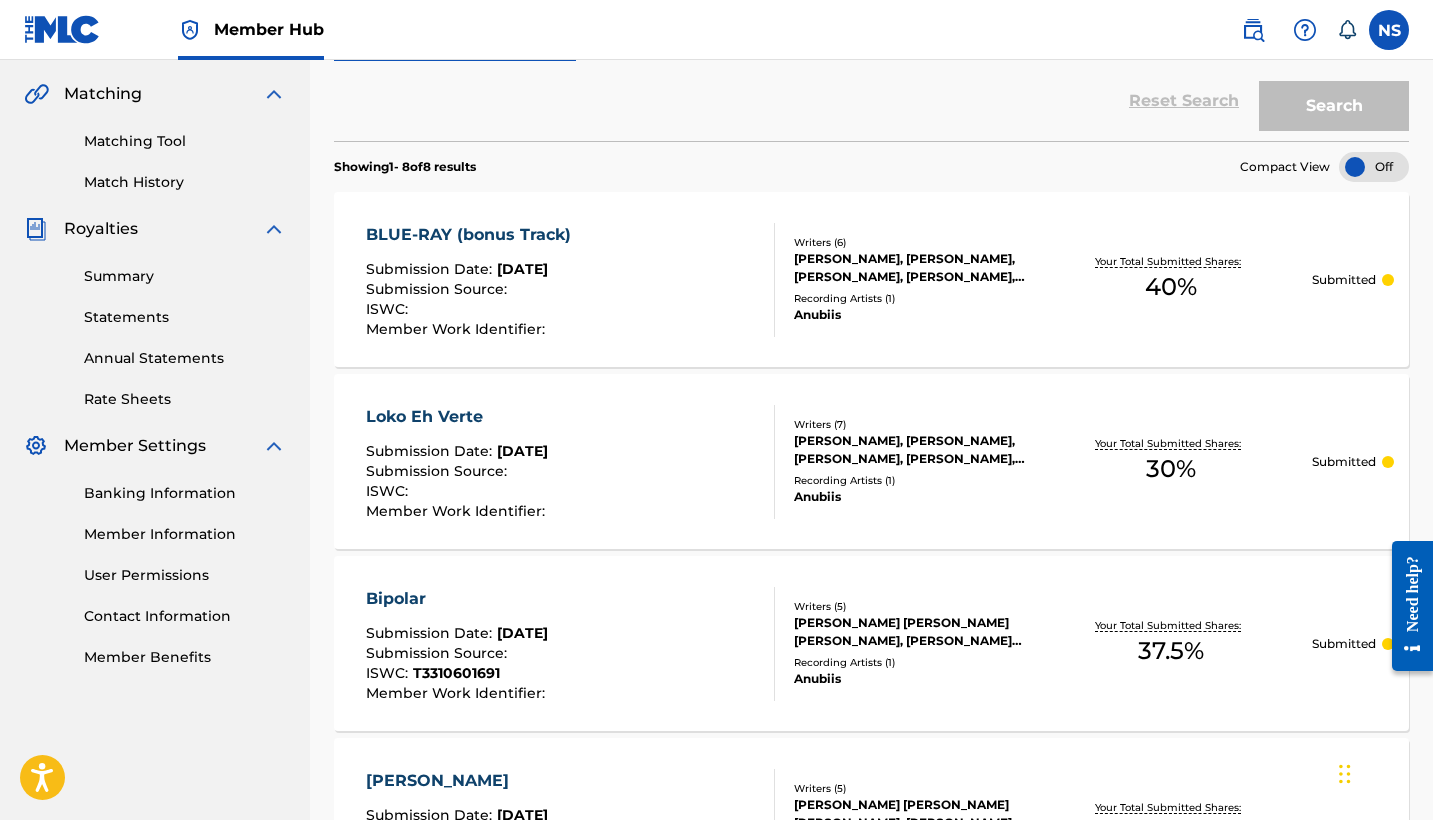
click at [548, 273] on span "[DATE]" at bounding box center [522, 269] width 51 height 18
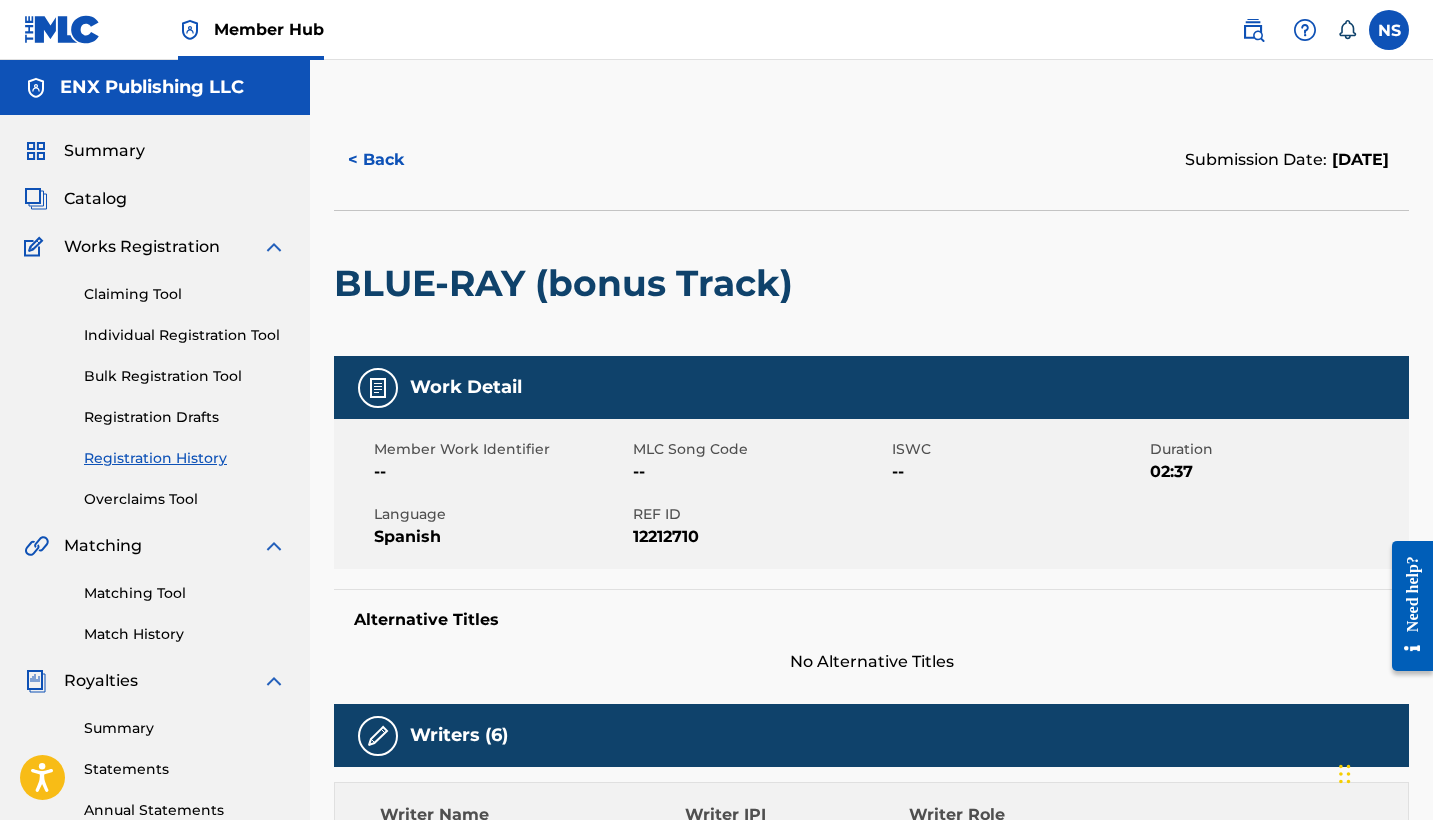
click at [128, 93] on h5 "ENX Publishing LLC" at bounding box center [152, 87] width 184 height 23
click at [89, 138] on div "Summary Catalog Works Registration Claiming Tool Individual Registration Tool B…" at bounding box center [155, 629] width 310 height 1029
click at [106, 190] on span "Catalog" at bounding box center [95, 199] width 63 height 24
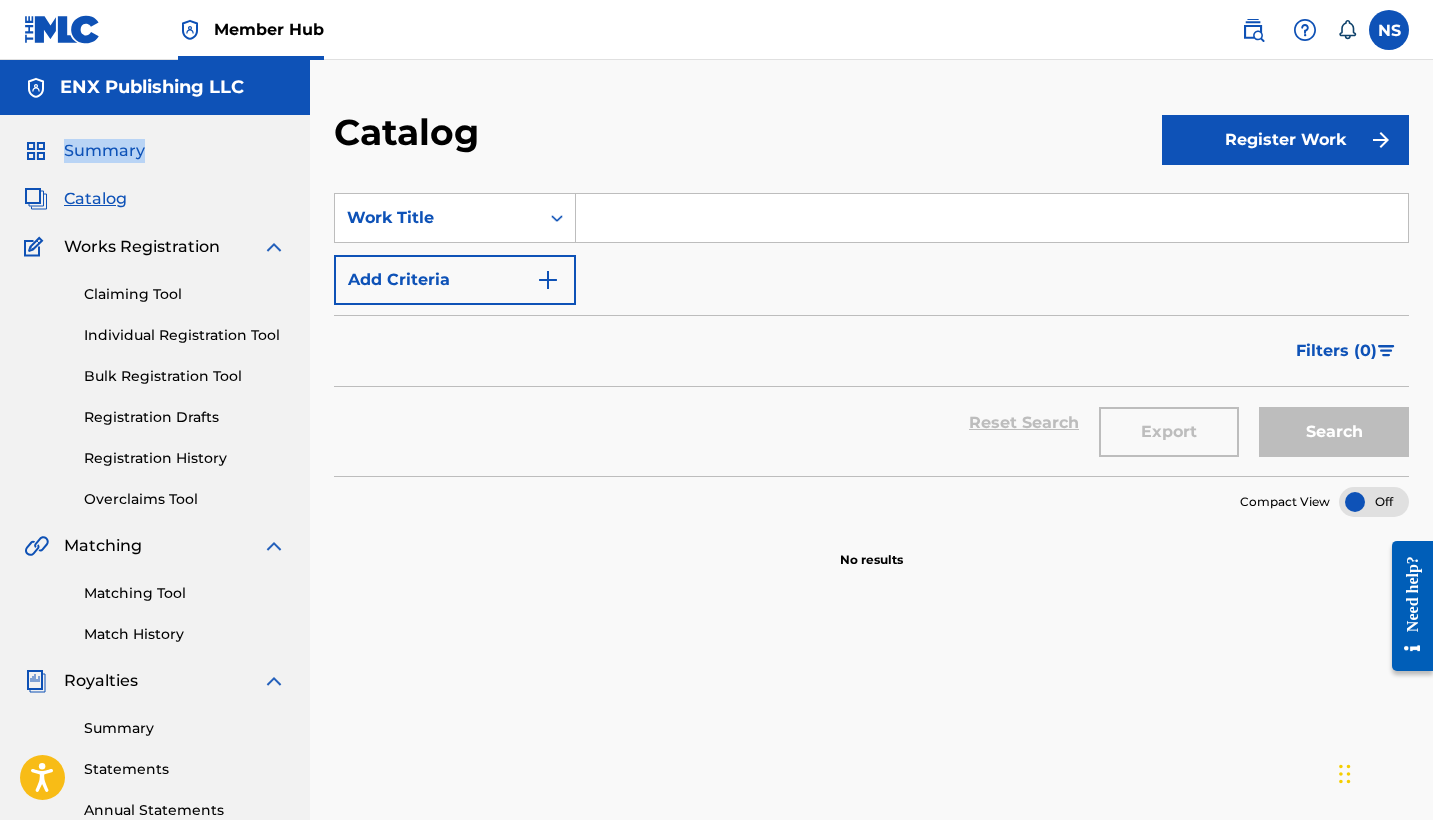
click at [116, 153] on span "Summary" at bounding box center [104, 151] width 81 height 24
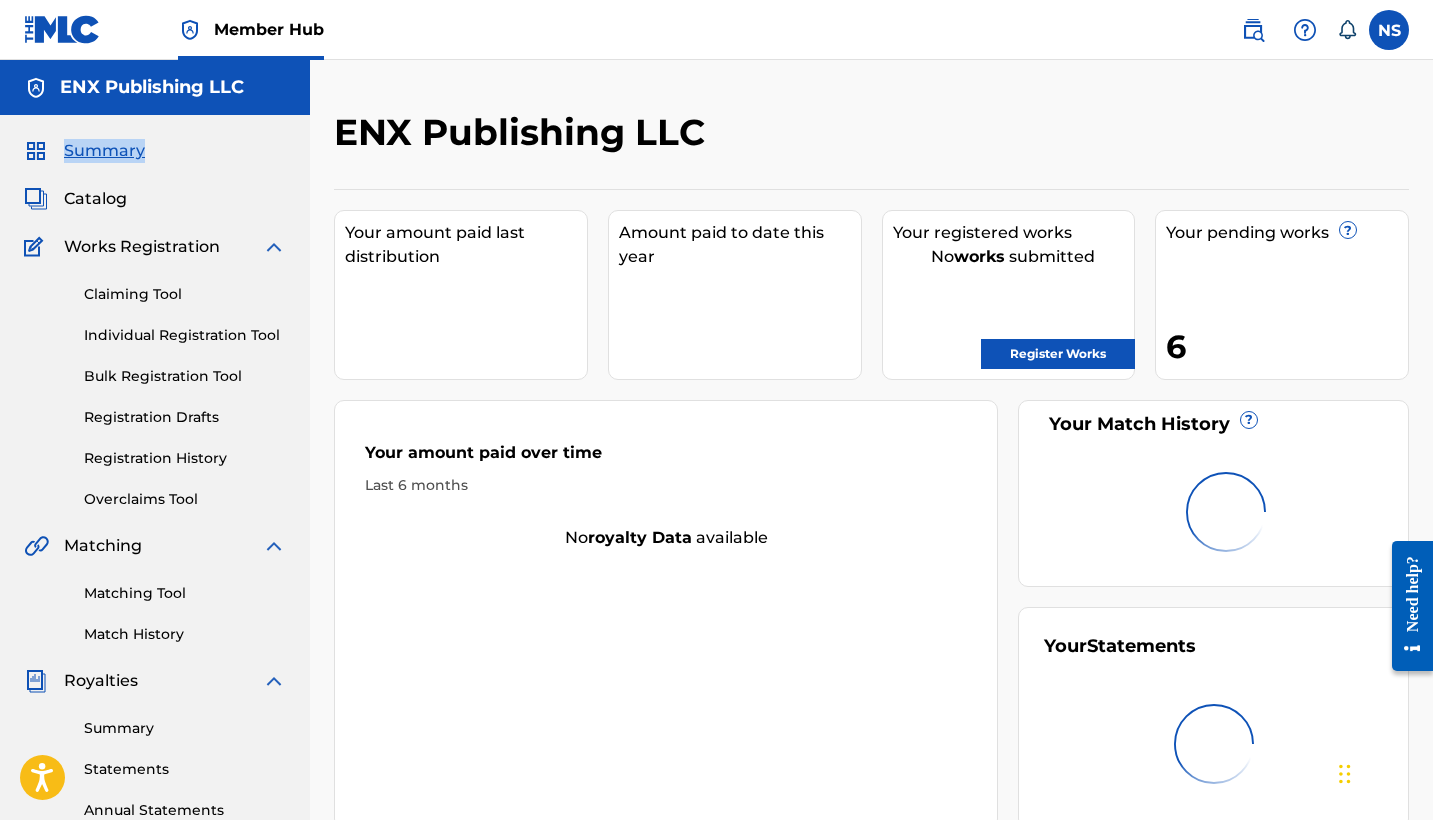
click at [116, 153] on span "Summary" at bounding box center [104, 151] width 81 height 24
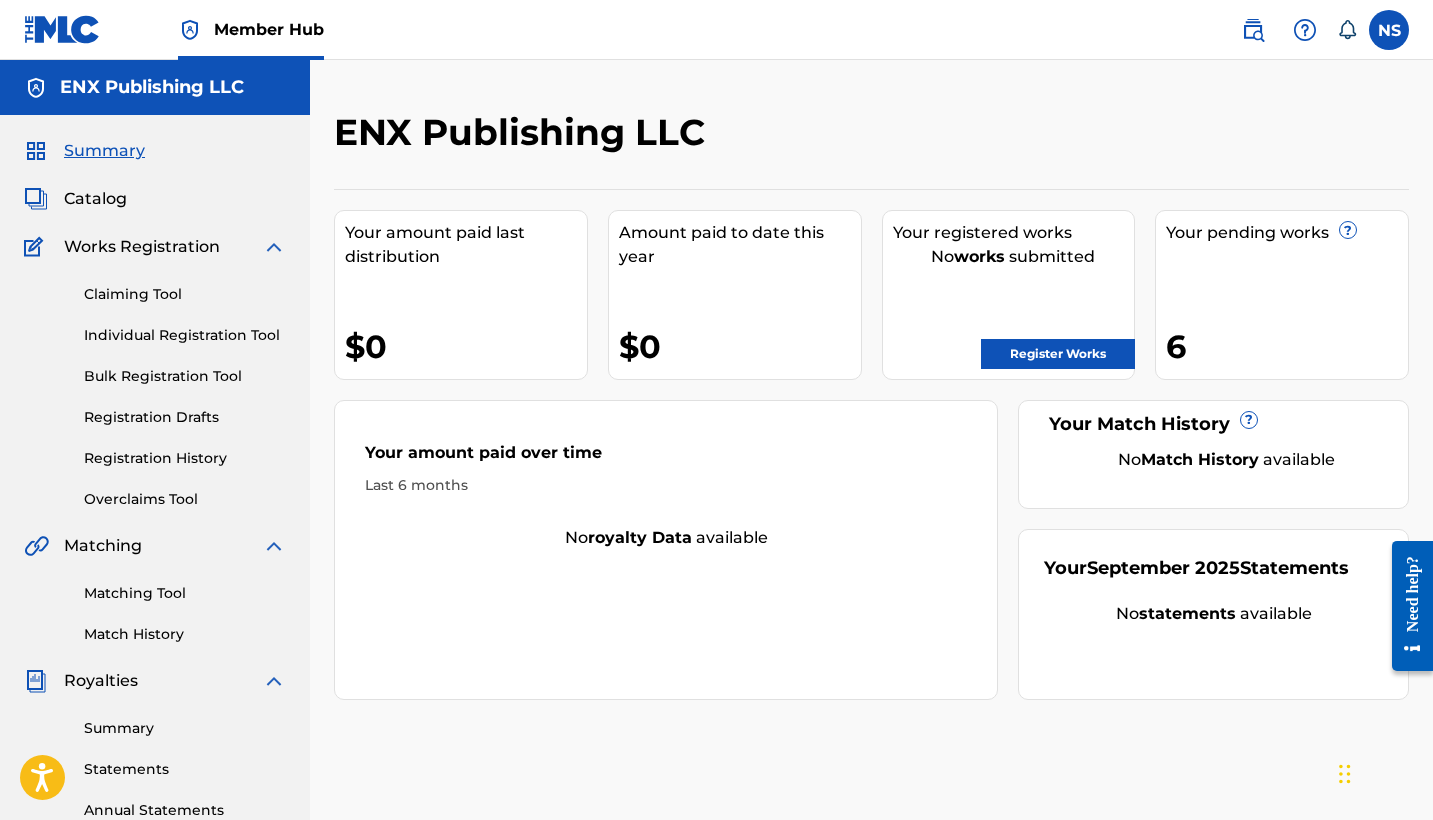
click at [1225, 277] on div "Your pending works ? 6" at bounding box center [1282, 295] width 254 height 170
click at [1205, 246] on div "Your pending works ? 6" at bounding box center [1282, 295] width 254 height 170
click at [162, 461] on link "Registration History" at bounding box center [185, 458] width 202 height 21
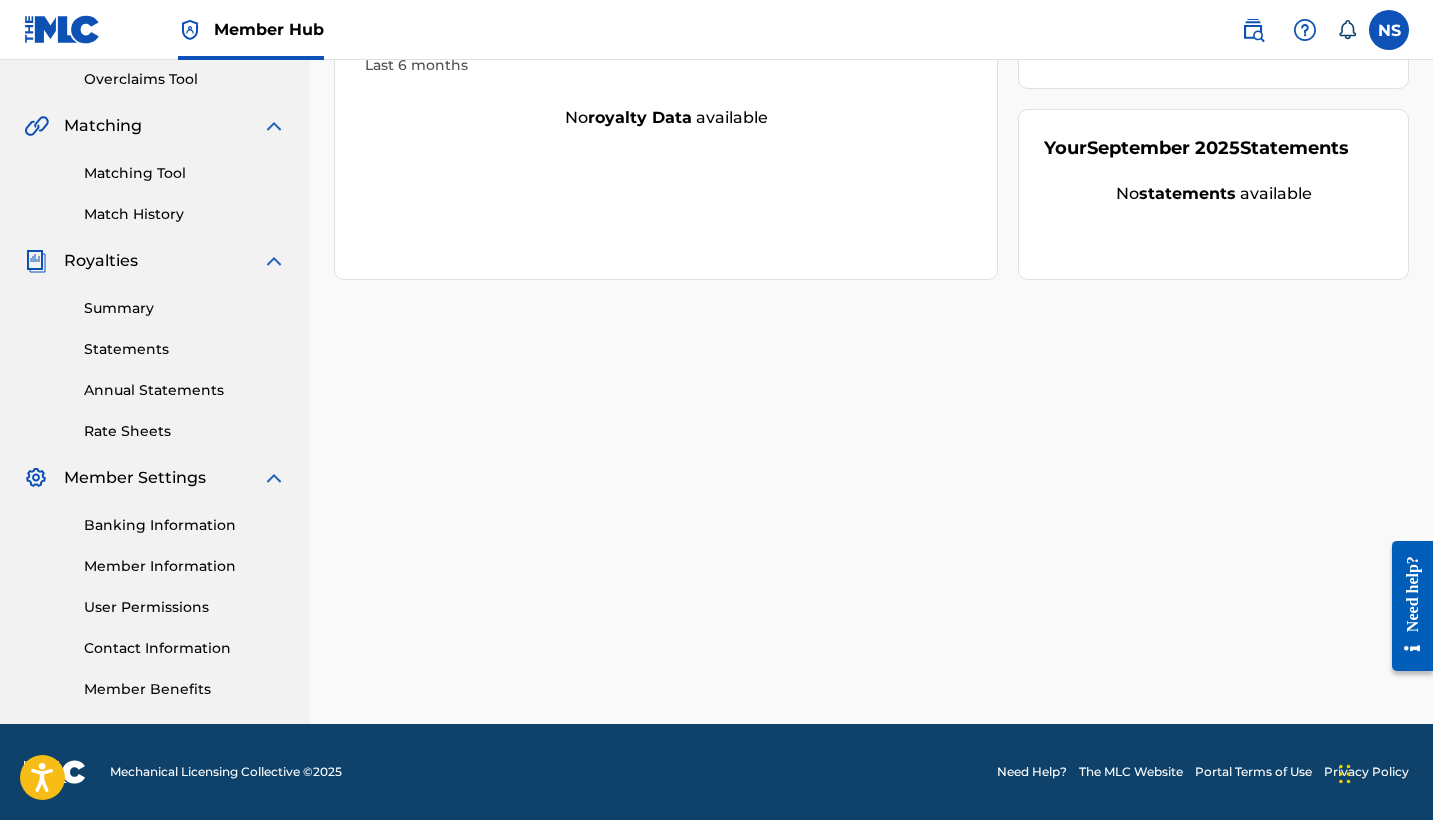
scroll to position [420, 0]
click at [134, 563] on link "Member Information" at bounding box center [185, 566] width 202 height 21
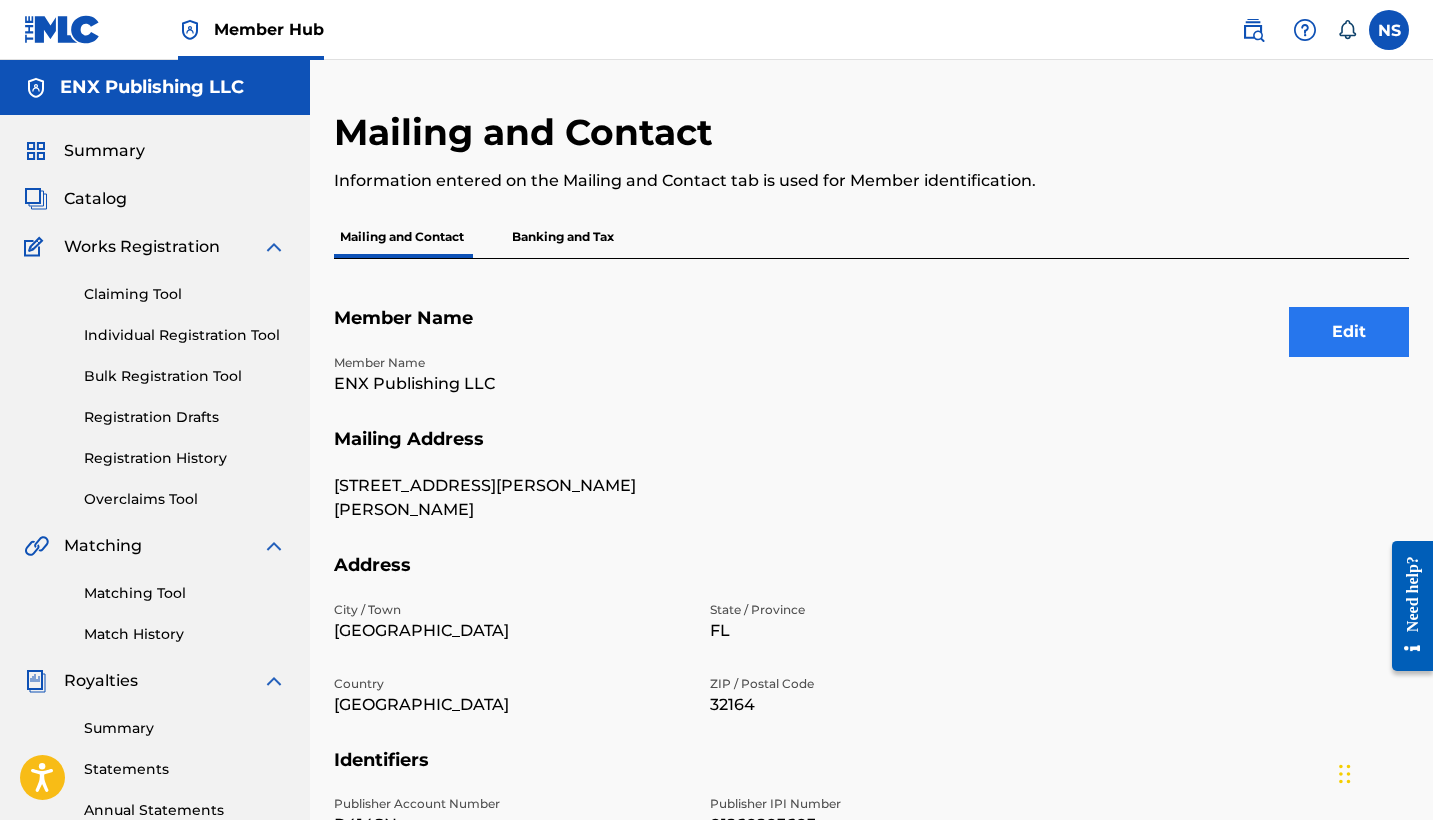
click at [1314, 339] on button "Edit" at bounding box center [1349, 332] width 120 height 50
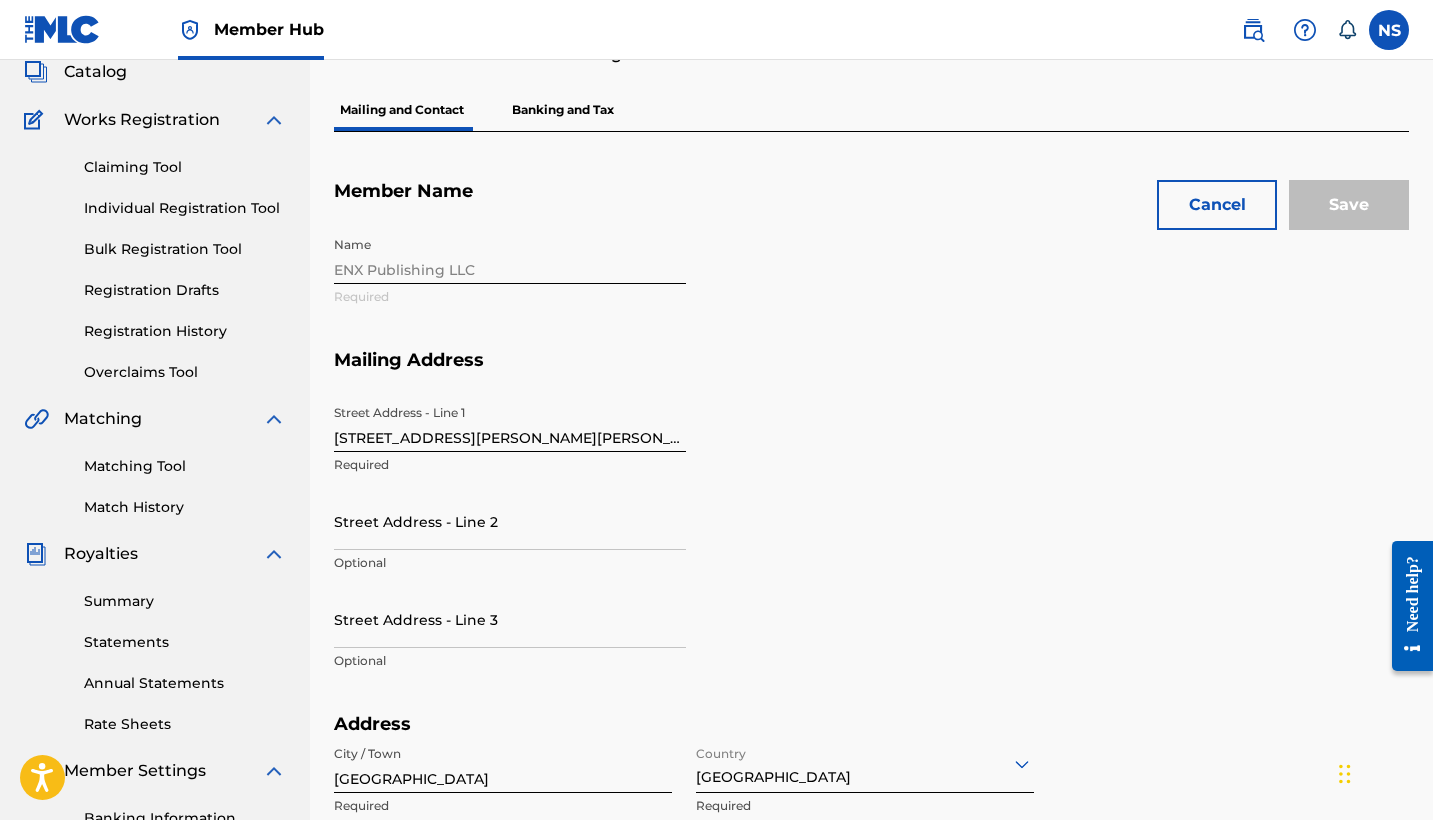
scroll to position [57, 0]
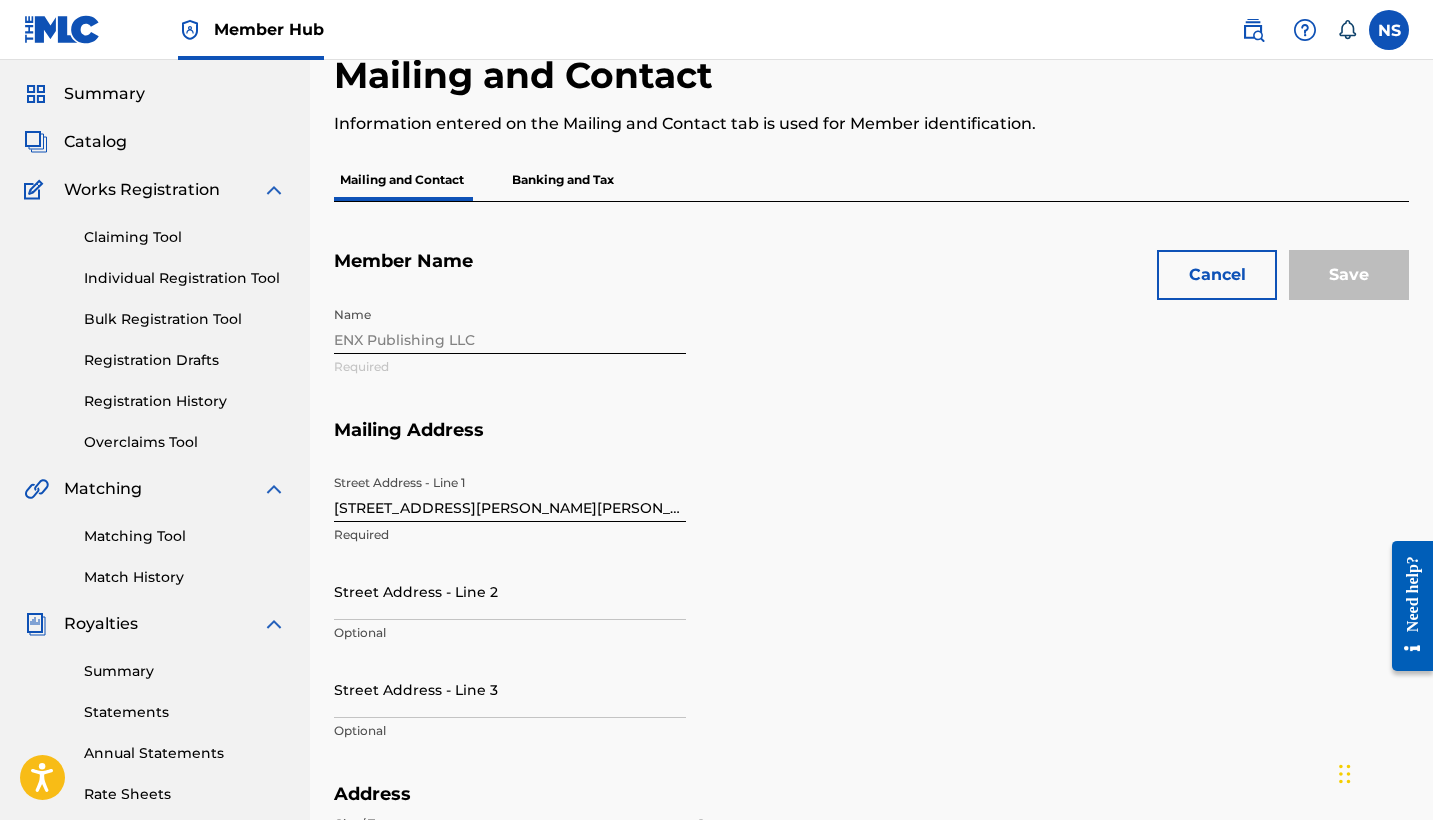
click at [553, 188] on p "Banking and Tax" at bounding box center [563, 180] width 114 height 42
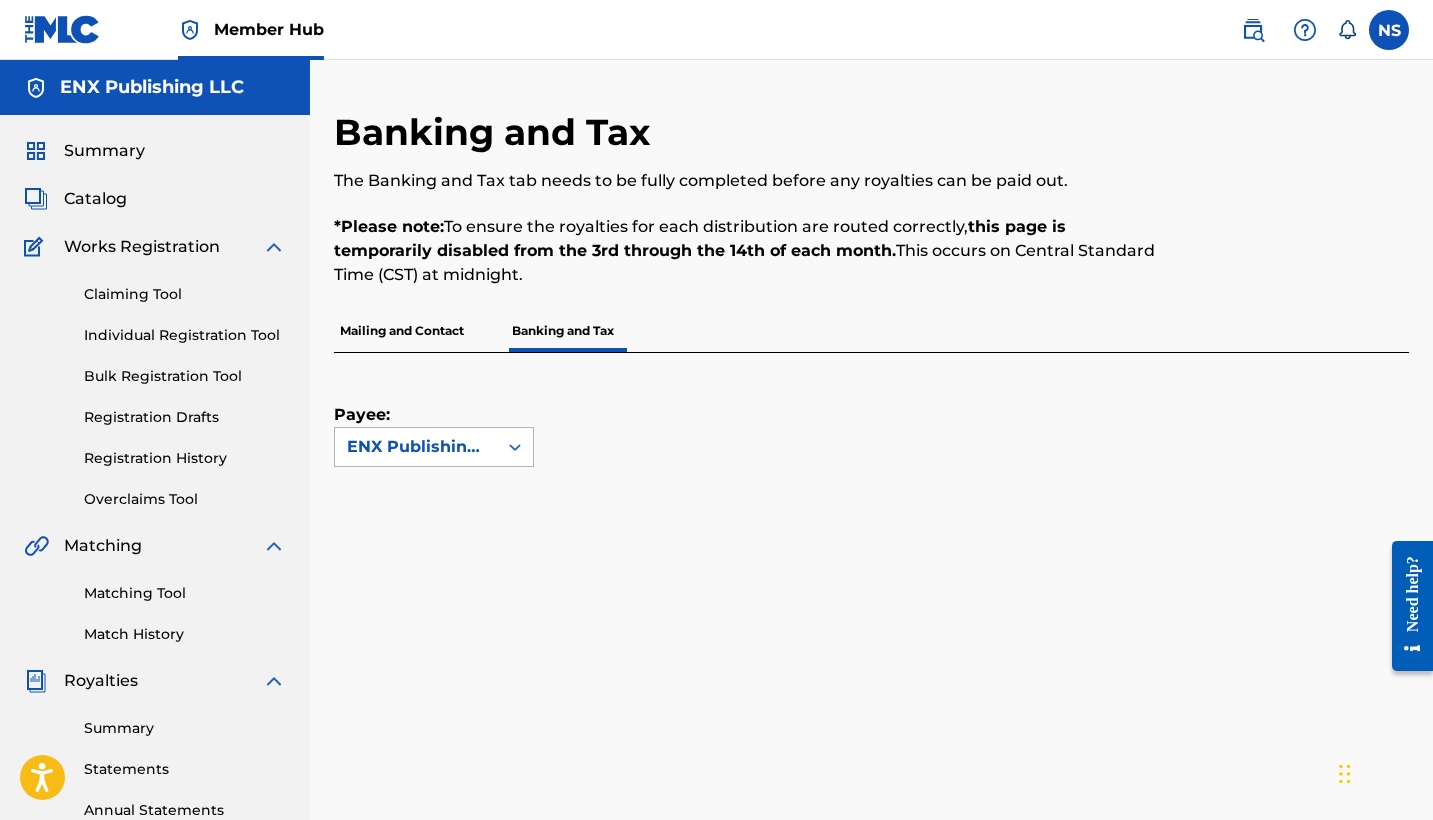
click at [476, 451] on div "ENX Publishing LLC" at bounding box center [416, 447] width 138 height 24
click at [408, 330] on p "Mailing and Contact" at bounding box center [402, 331] width 136 height 42
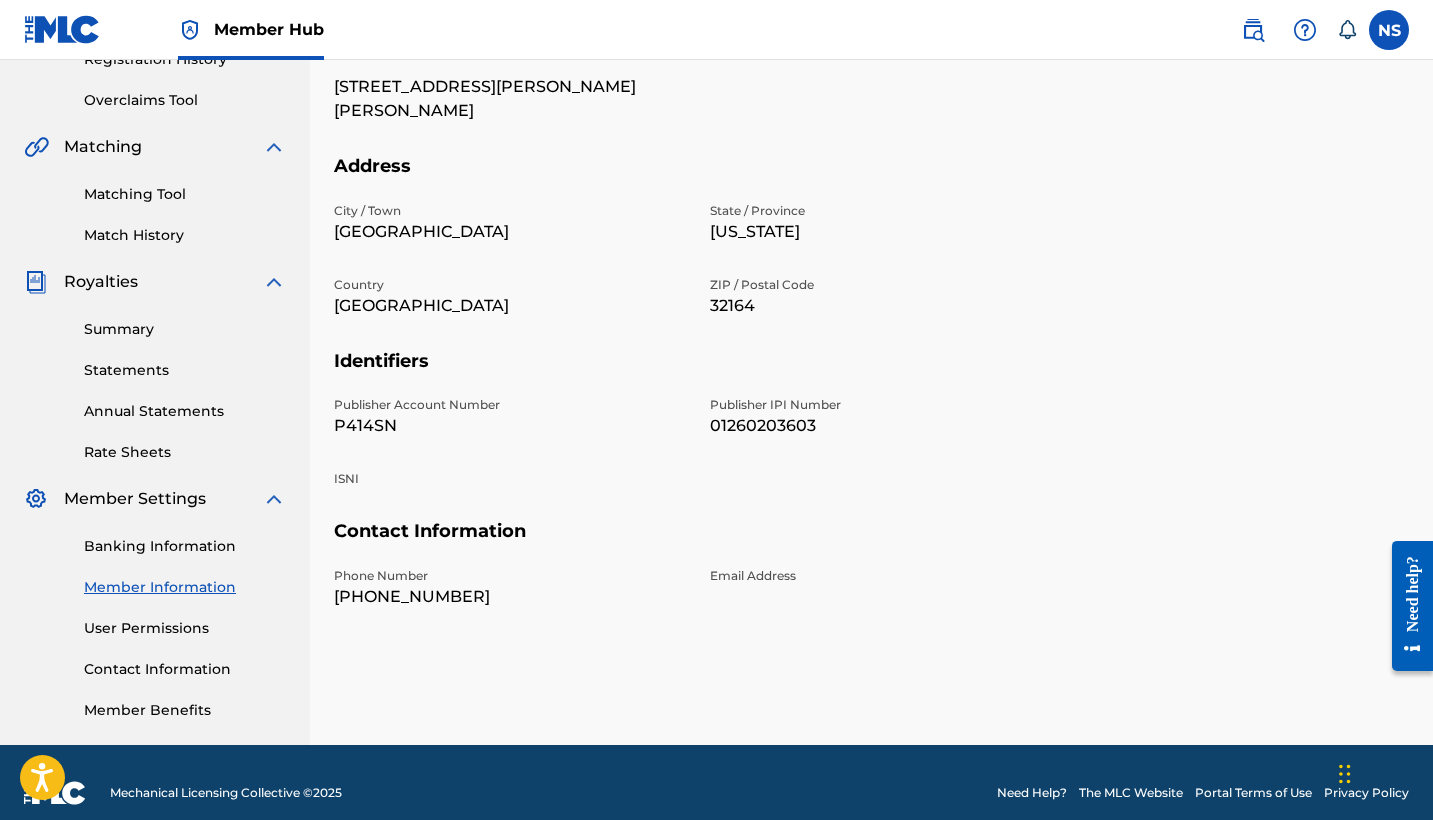
scroll to position [414, 0]
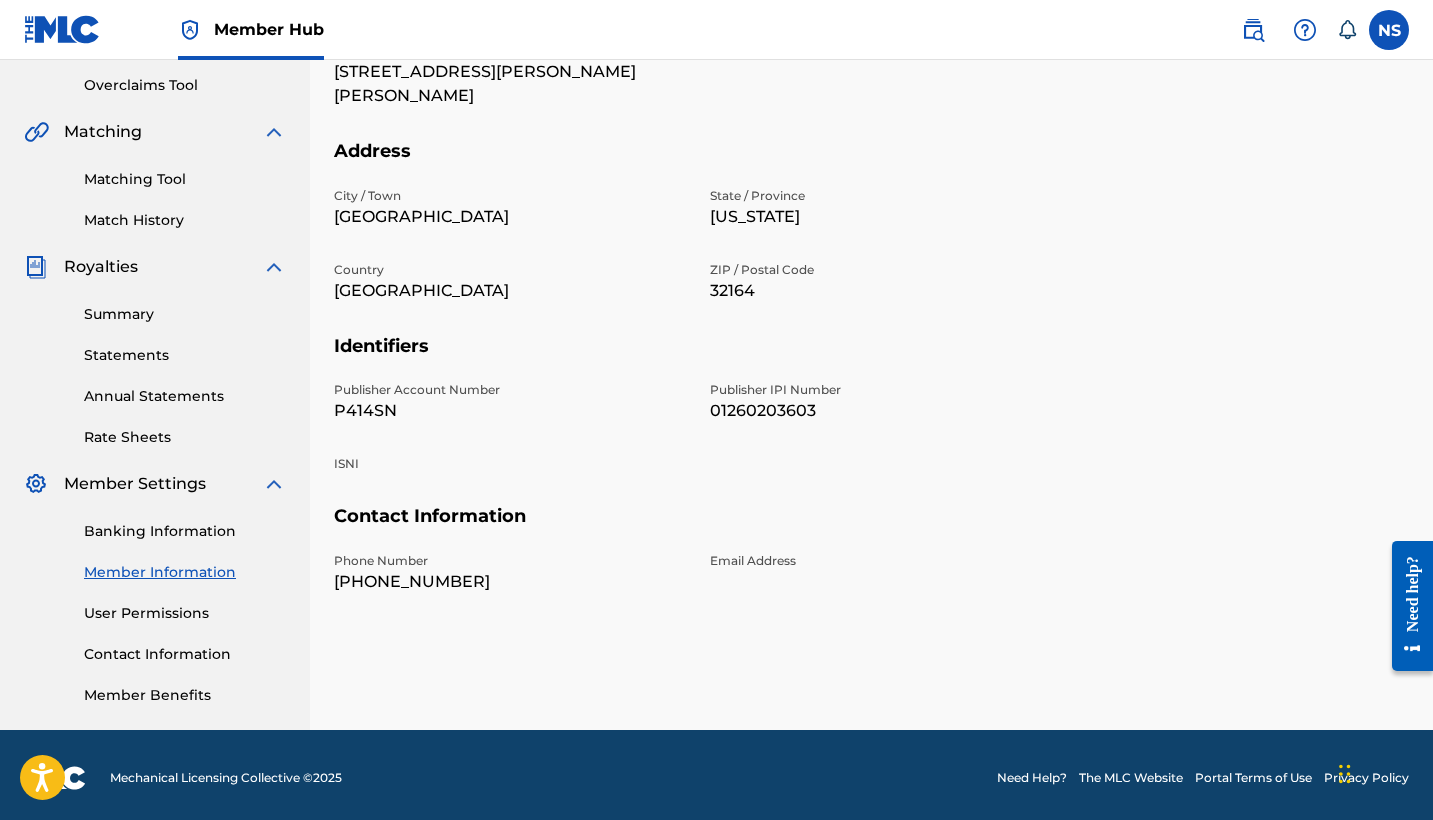
click at [722, 553] on div "Email Address" at bounding box center [886, 573] width 352 height 42
click at [720, 552] on p "Email Address" at bounding box center [886, 561] width 352 height 18
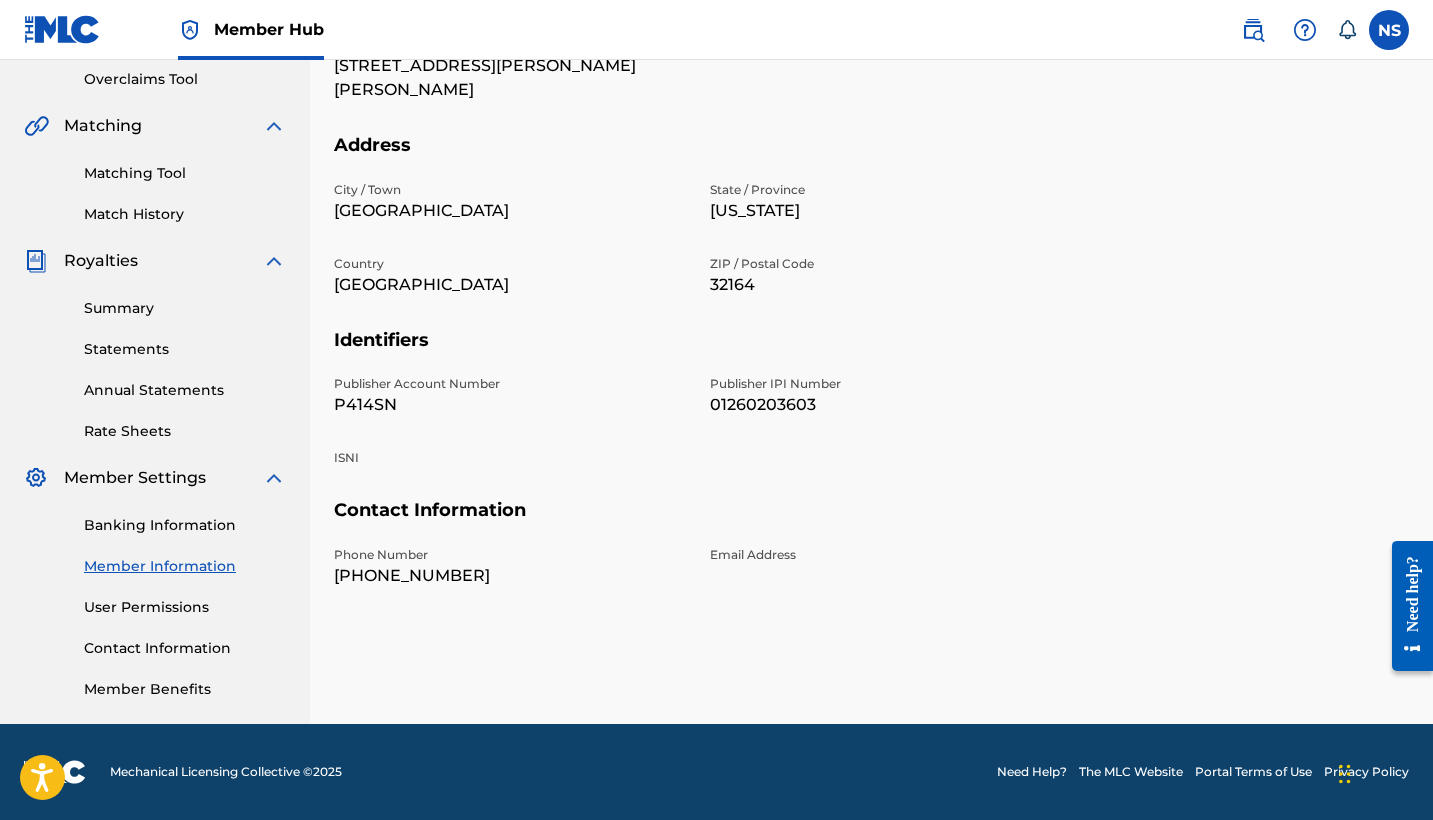
scroll to position [420, 0]
click at [174, 643] on link "Contact Information" at bounding box center [185, 648] width 202 height 21
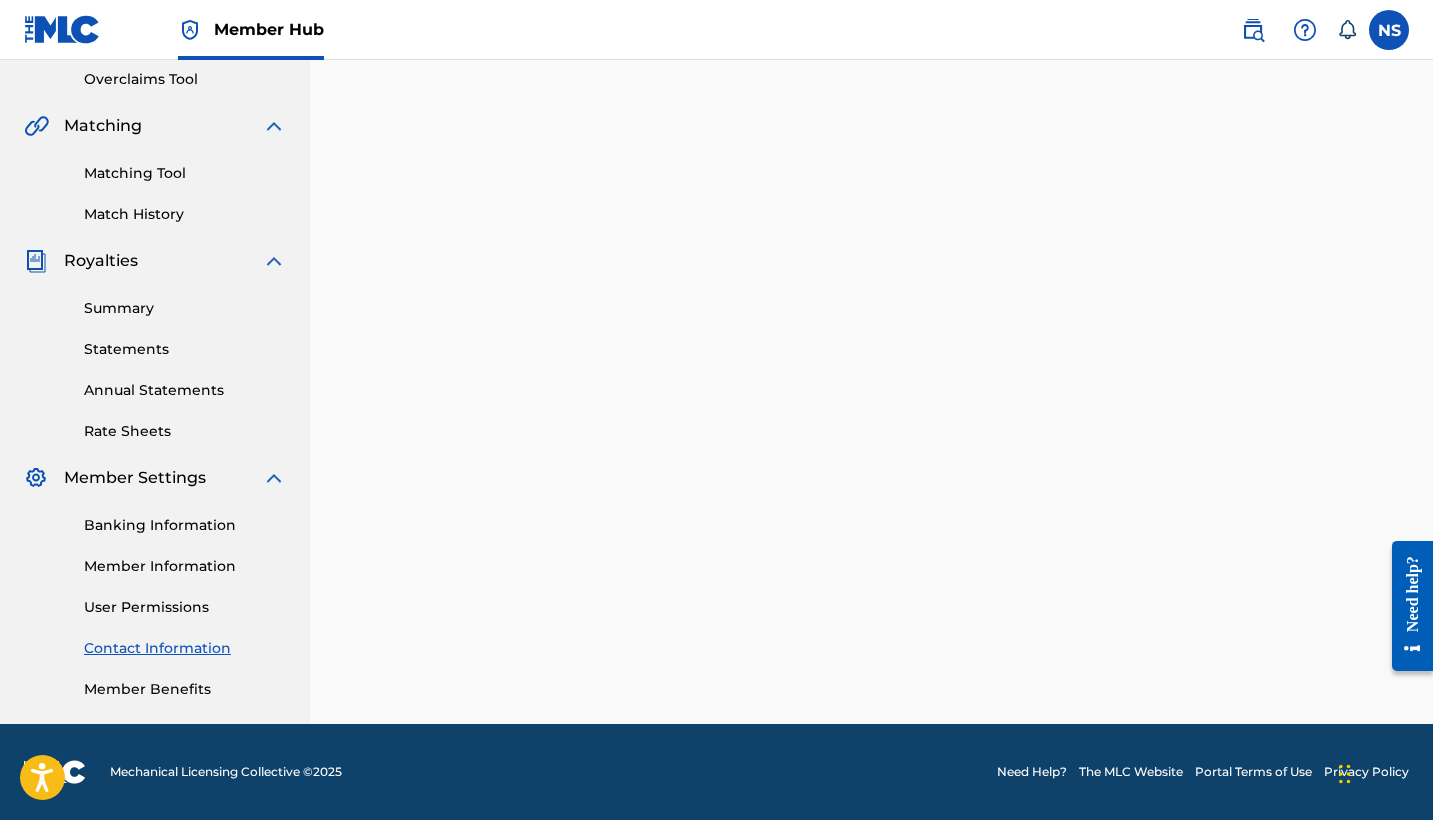
scroll to position [420, 0]
click at [177, 683] on link "Member Benefits" at bounding box center [185, 689] width 202 height 21
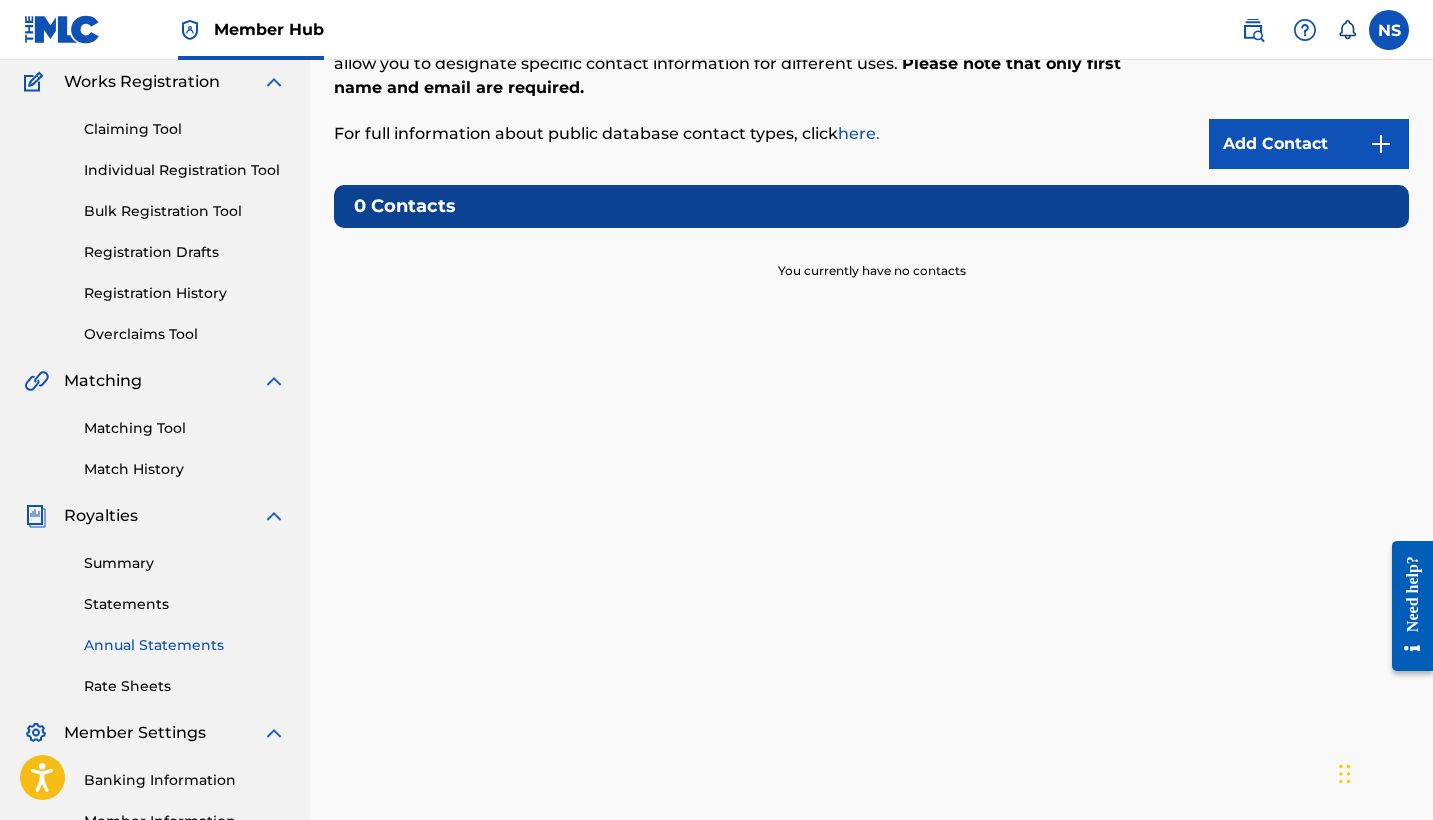
scroll to position [160, 0]
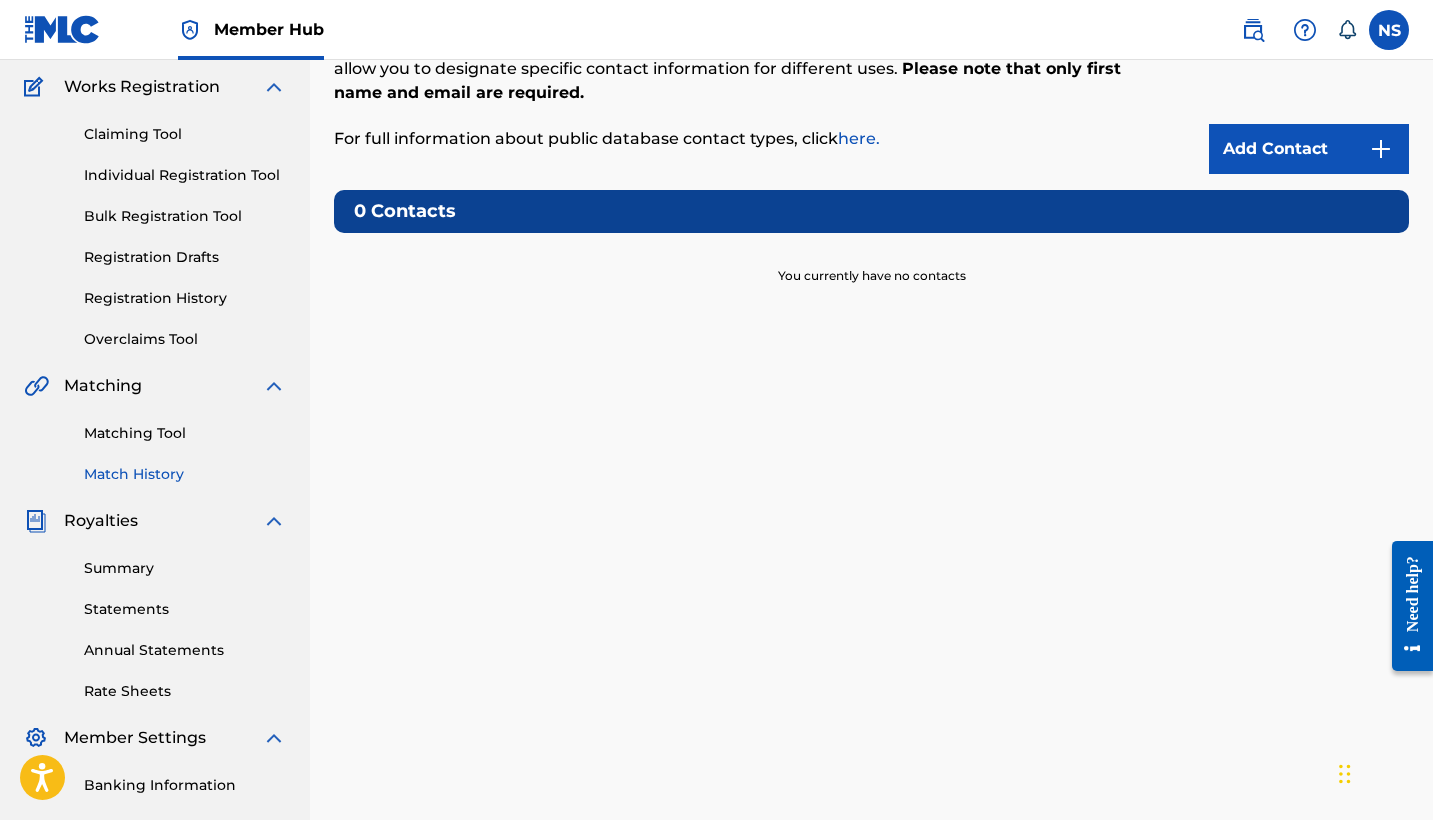
click at [163, 469] on link "Match History" at bounding box center [185, 474] width 202 height 21
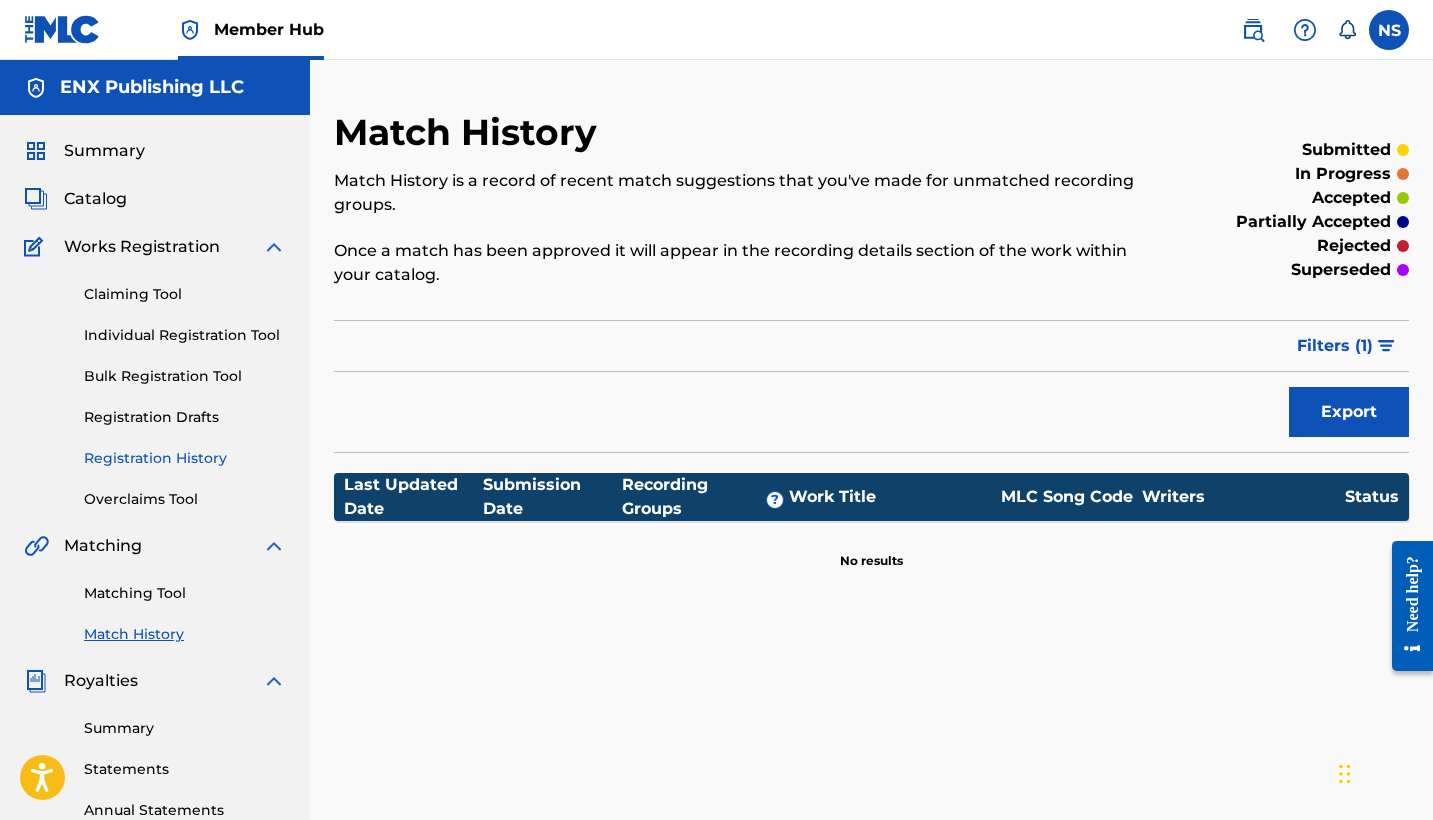
click at [167, 466] on link "Registration History" at bounding box center [185, 458] width 202 height 21
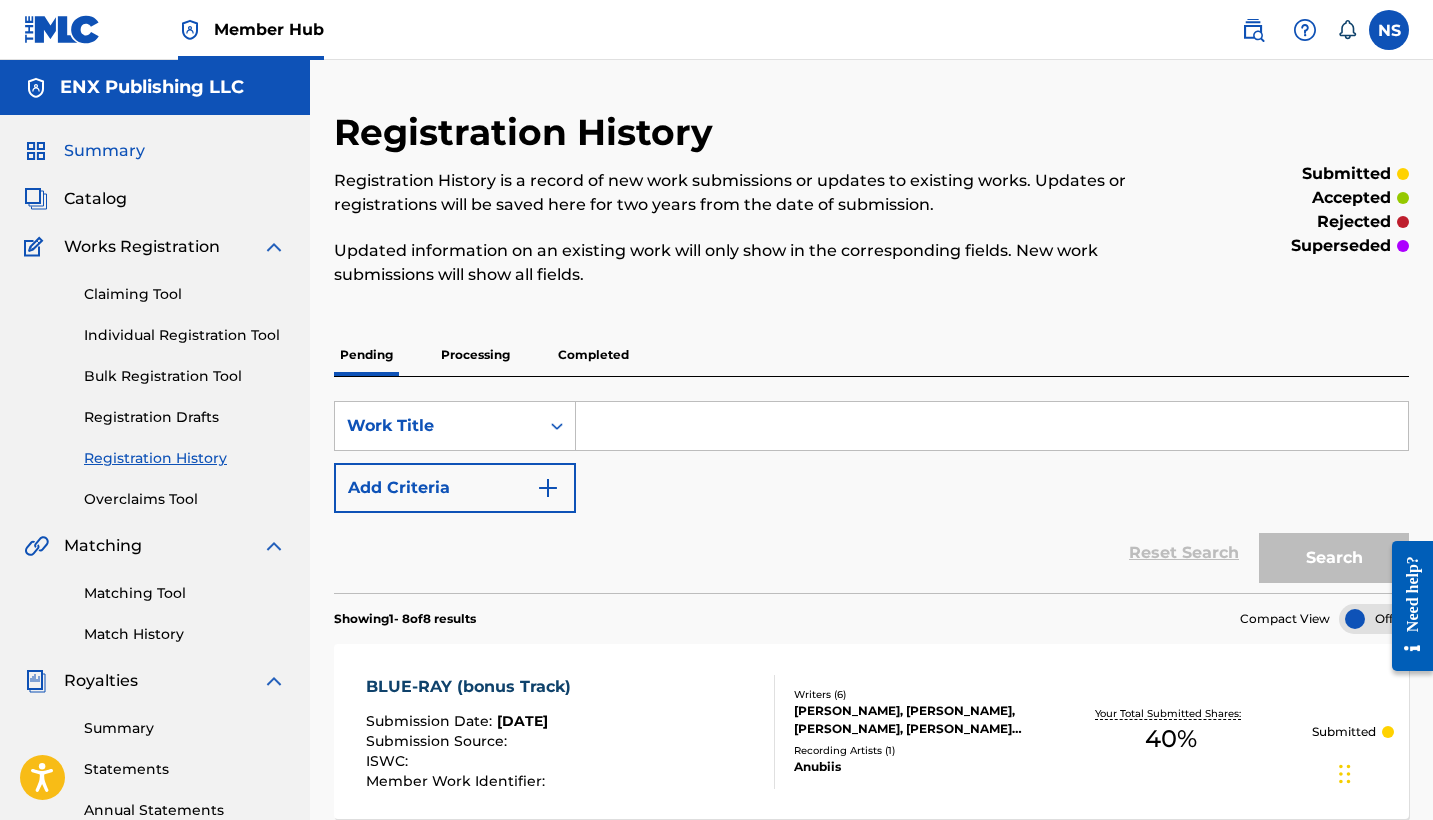
click at [129, 149] on span "Summary" at bounding box center [104, 151] width 81 height 24
